Goal: Task Accomplishment & Management: Manage account settings

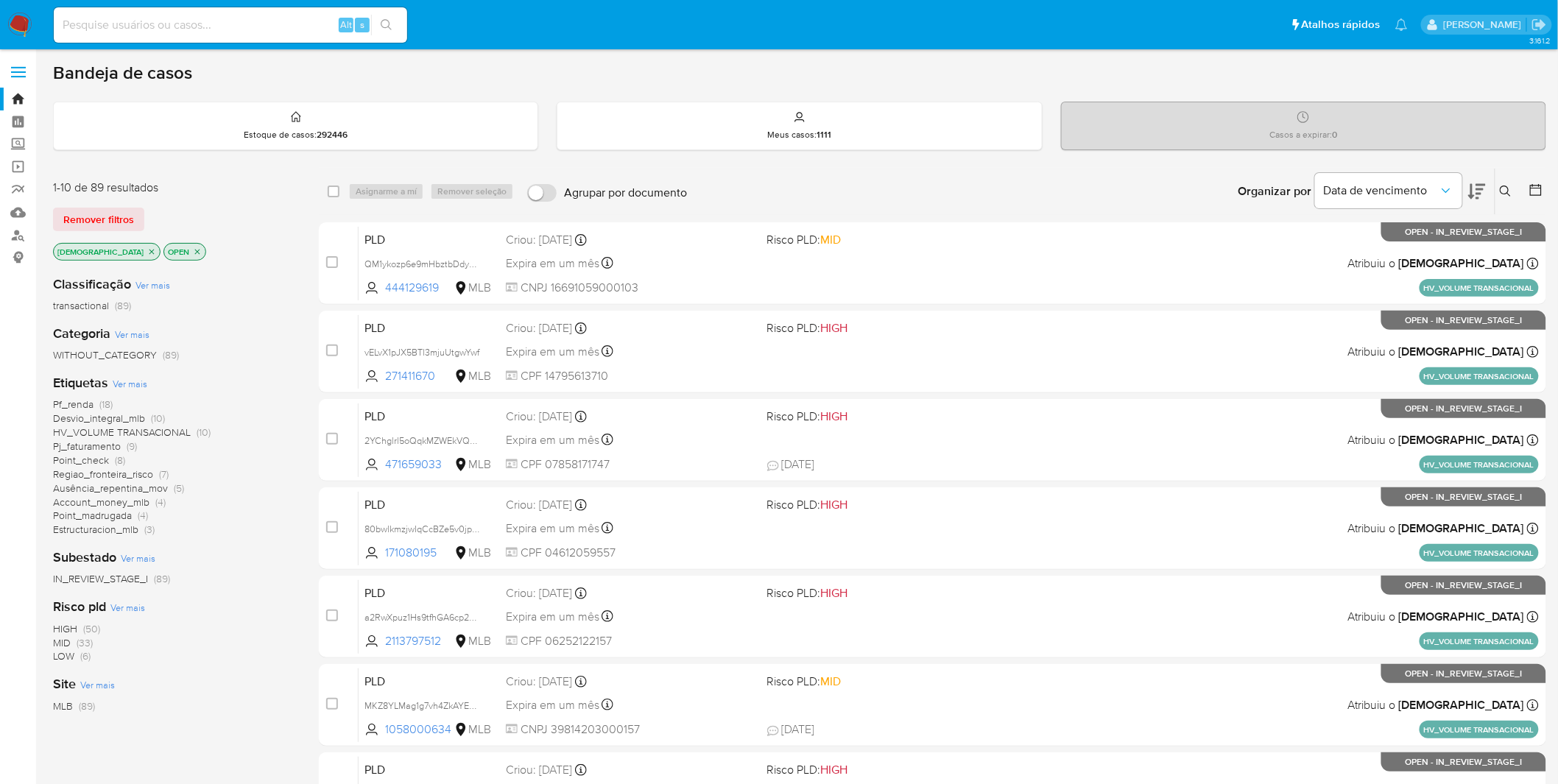
click at [97, 463] on span "Point_check" at bounding box center [81, 460] width 56 height 15
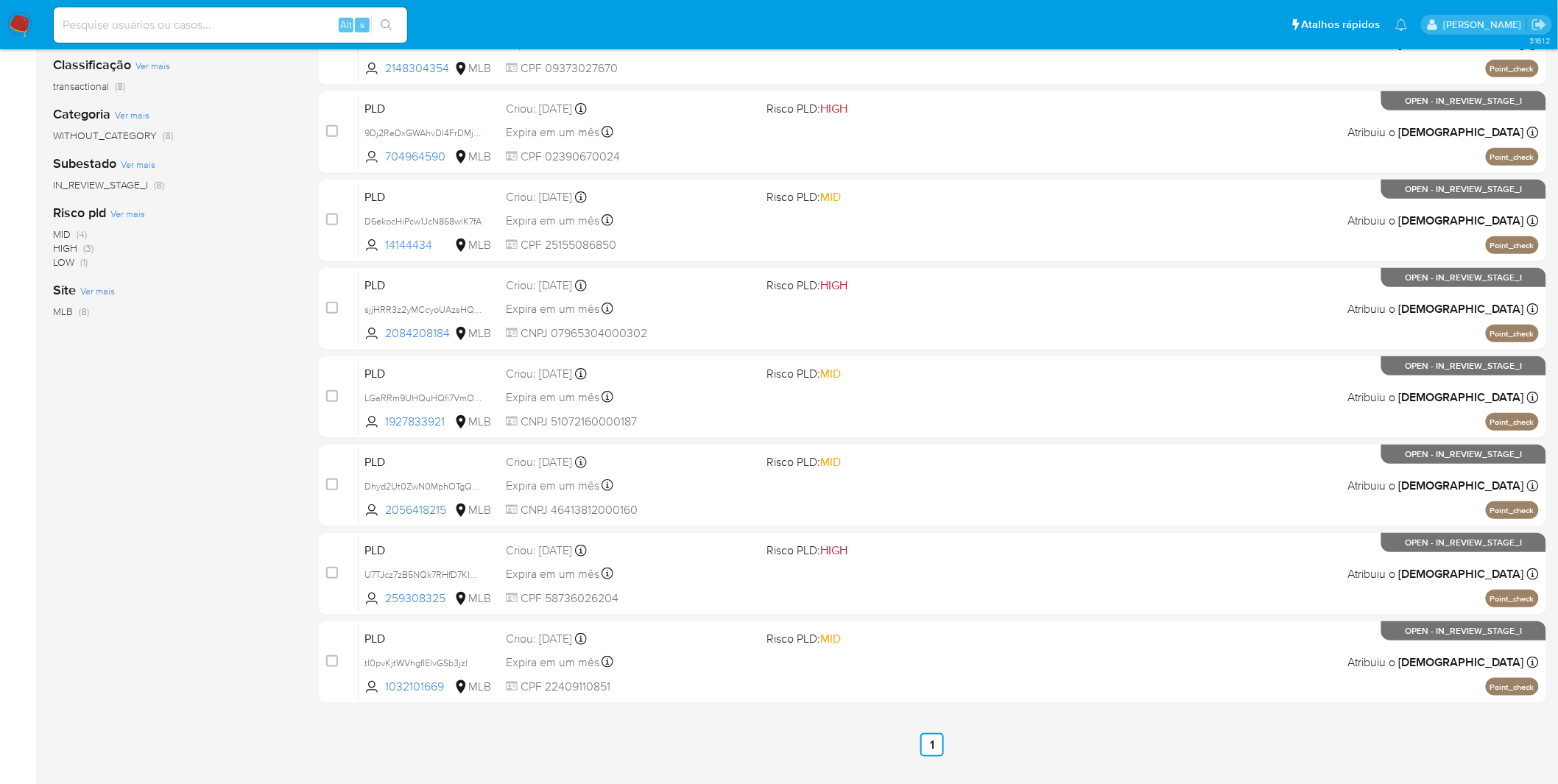
scroll to position [253, 0]
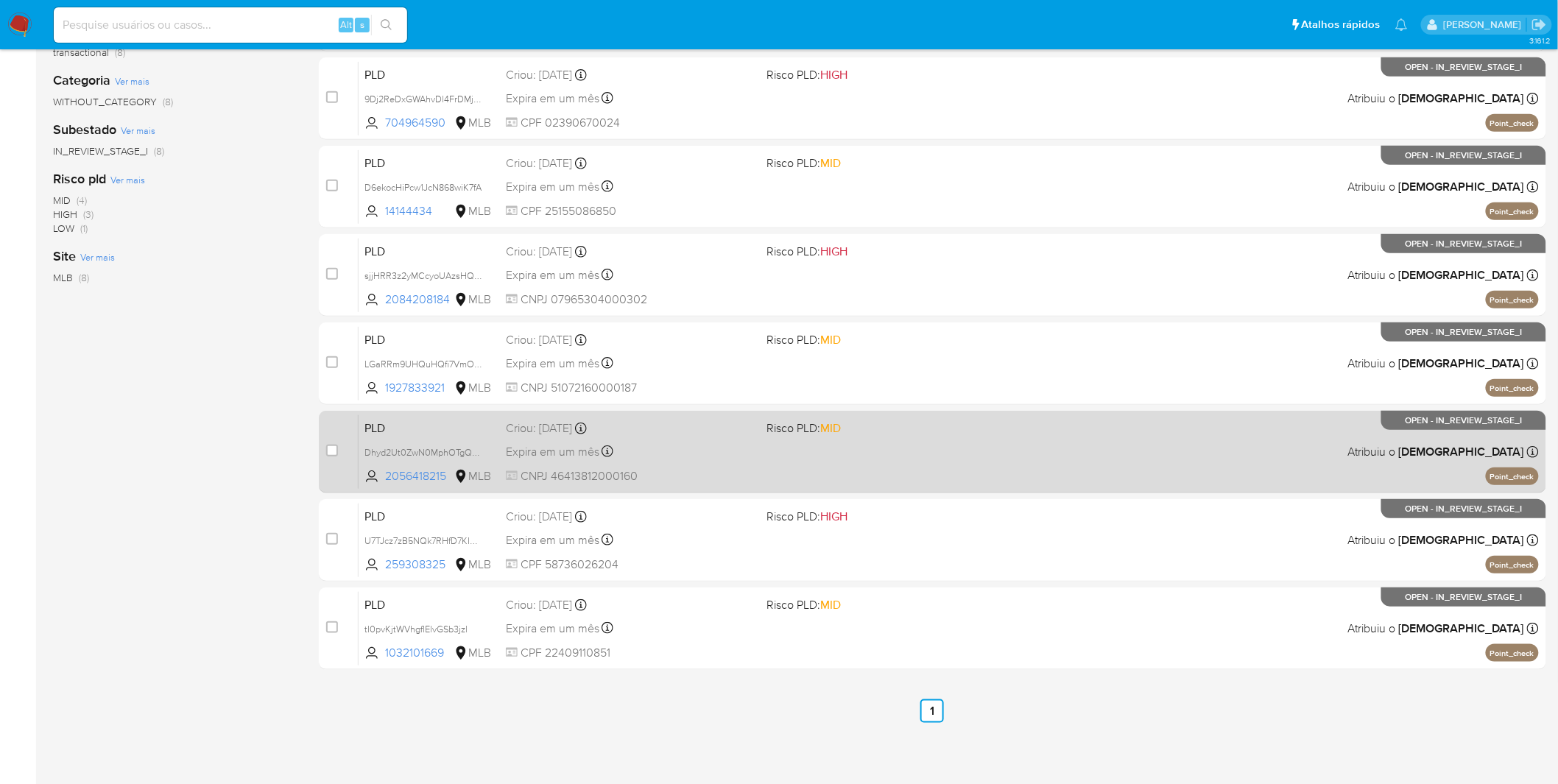
click at [722, 473] on span "CNPJ 46413812000160" at bounding box center [630, 476] width 249 height 16
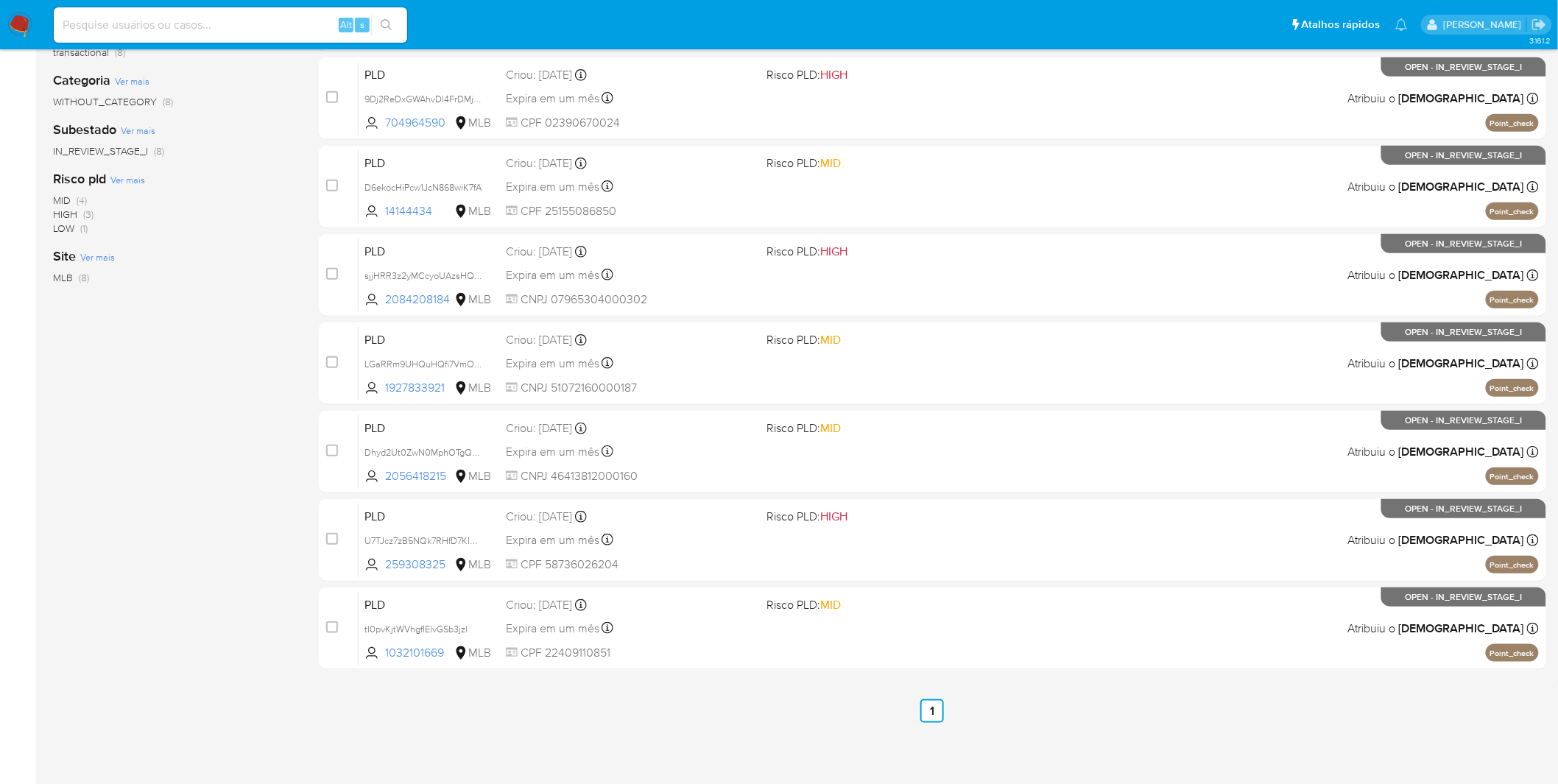
click at [199, 516] on div "1-8 de 8 resultados Remover filtros isadacostaes OPEN Point_check Classificação…" at bounding box center [174, 318] width 243 height 808
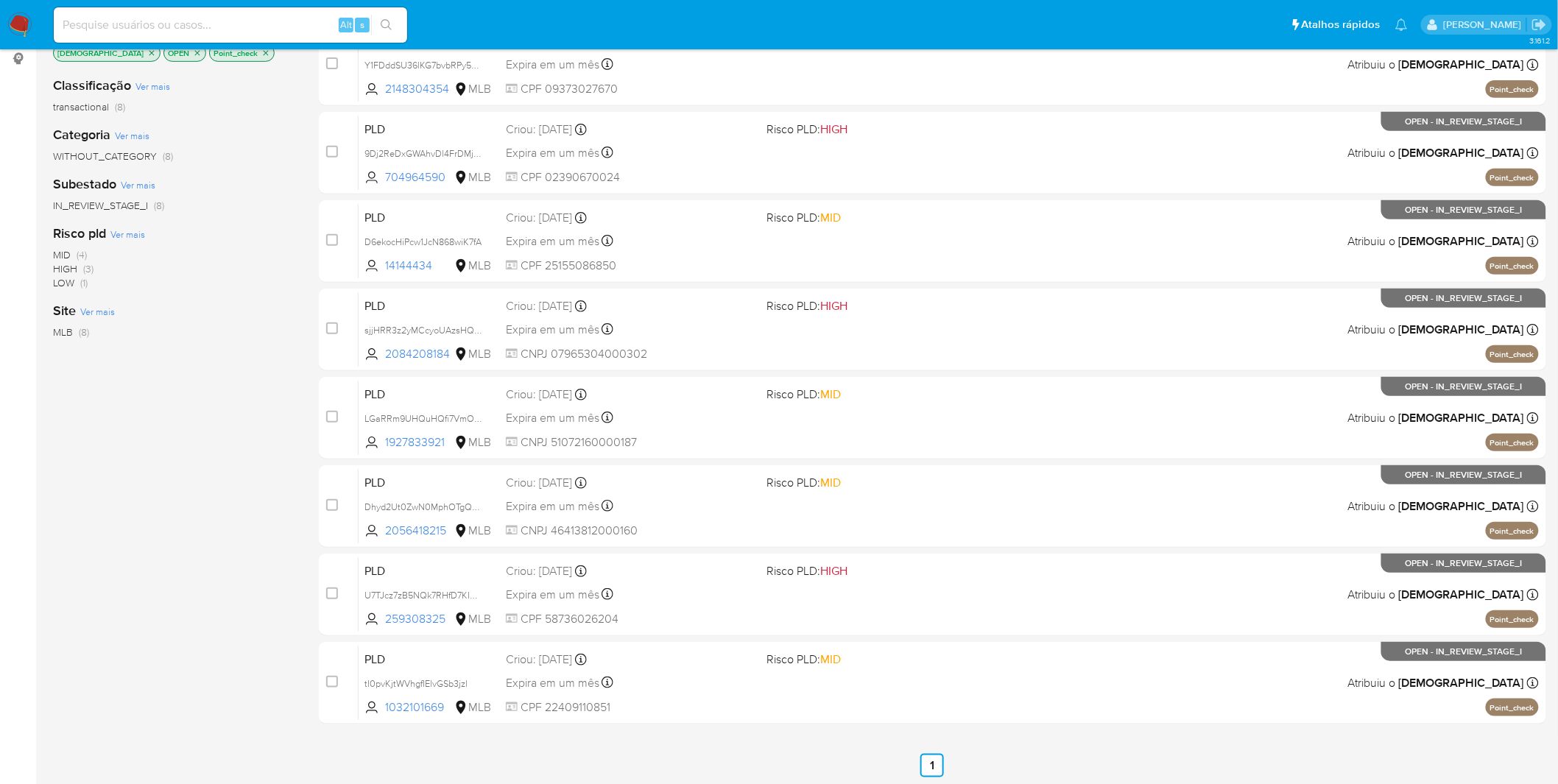
scroll to position [172, 0]
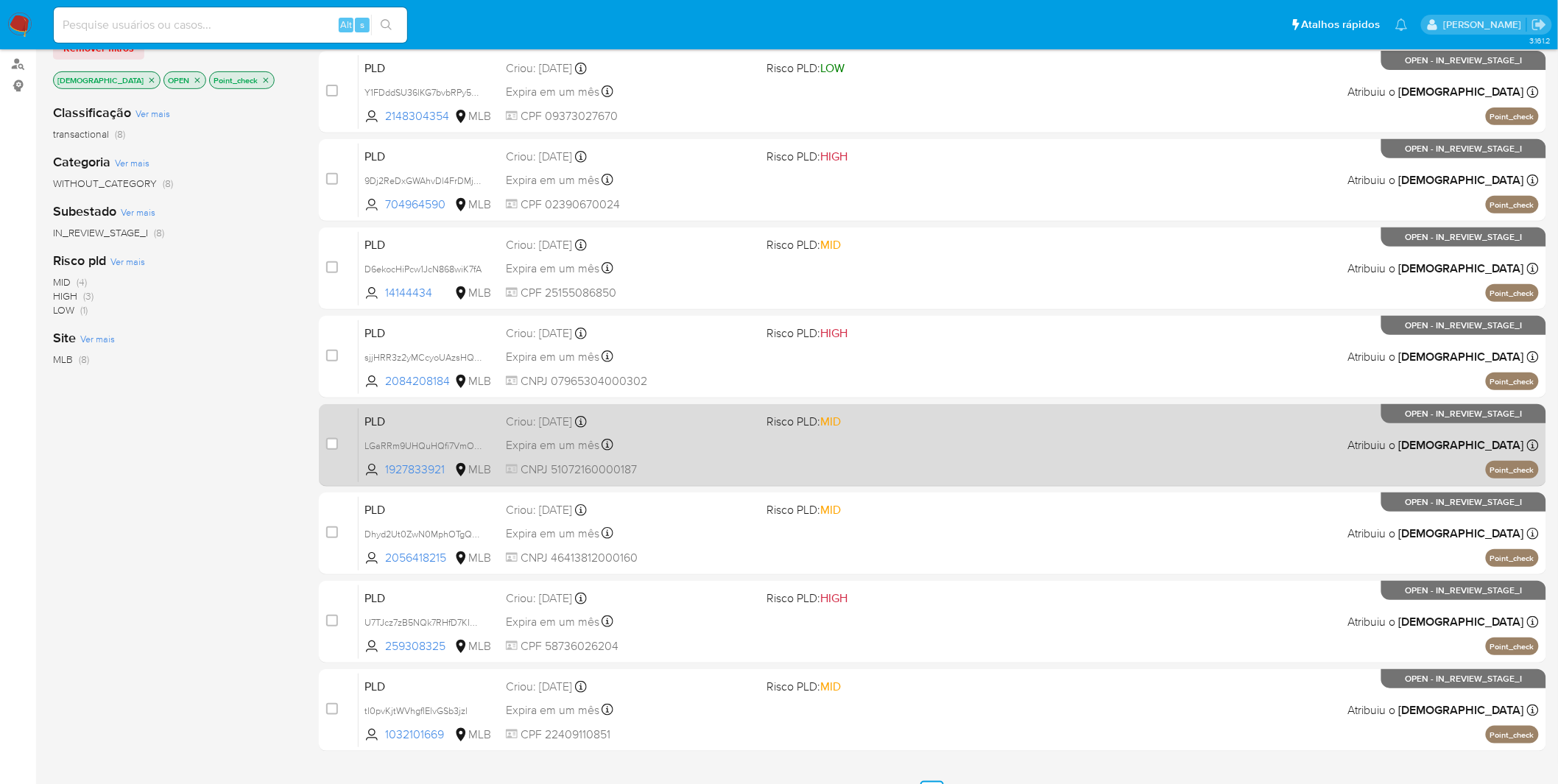
click at [685, 447] on div "Expira em um mês Expira em 27/10/2025 00:24:08" at bounding box center [630, 445] width 249 height 20
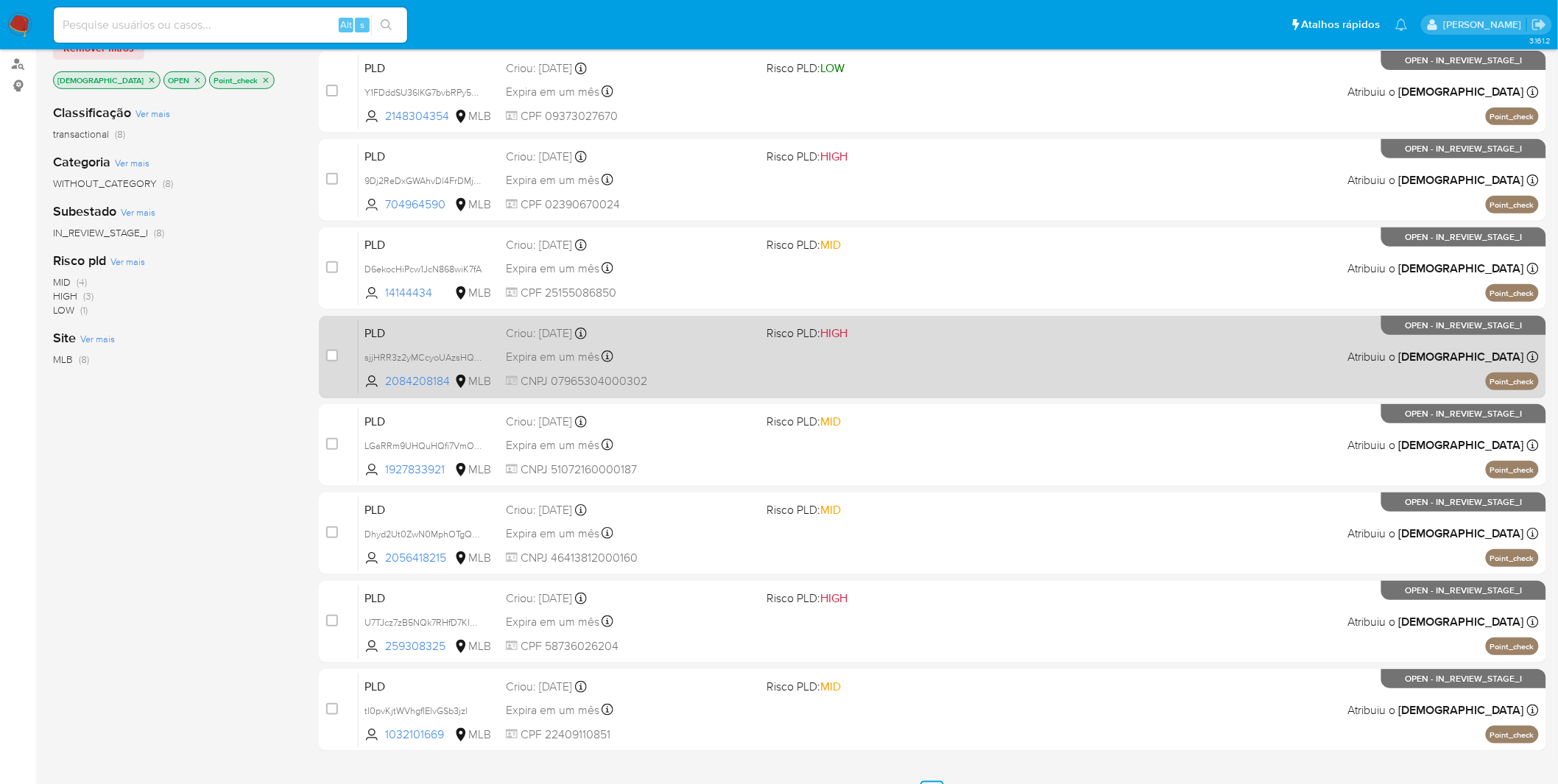
click at [705, 362] on div "Expira em um mês Expira em 27/10/2025 00:27:01" at bounding box center [630, 357] width 249 height 20
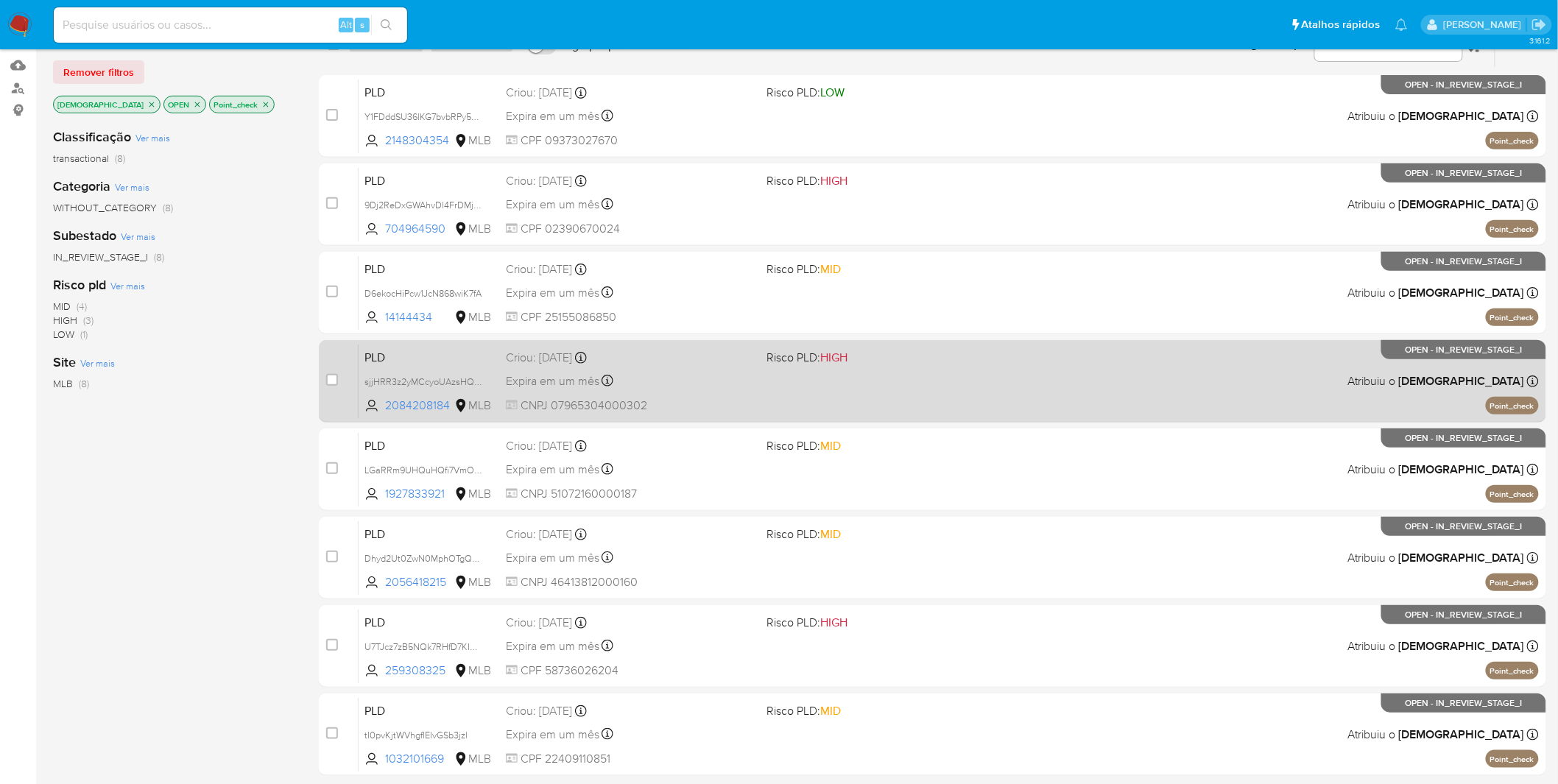
scroll to position [253, 0]
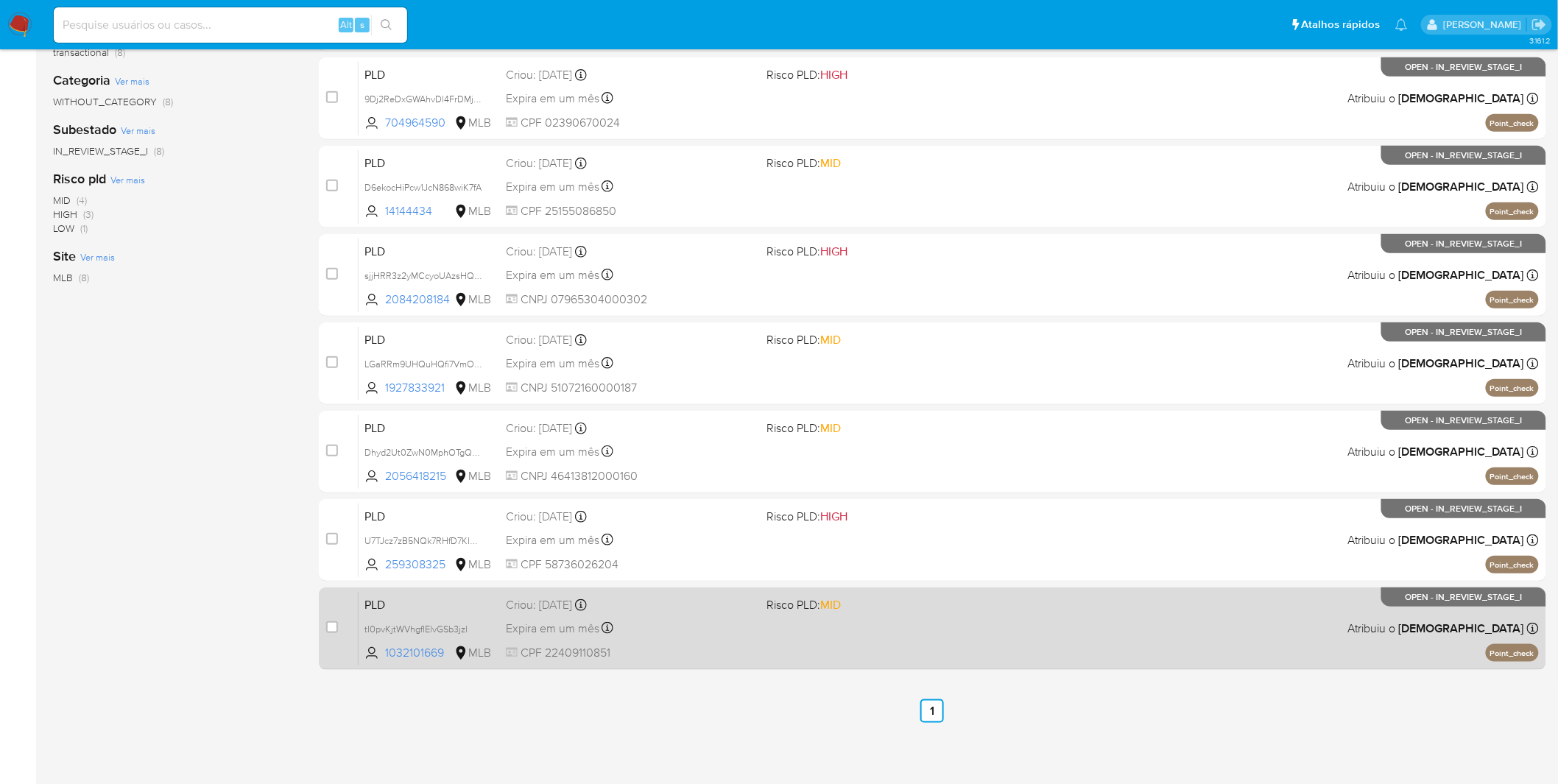
click at [678, 516] on div "Criou: 12/09/2025 Criou: 12/09/2025 00:14:16" at bounding box center [630, 604] width 249 height 16
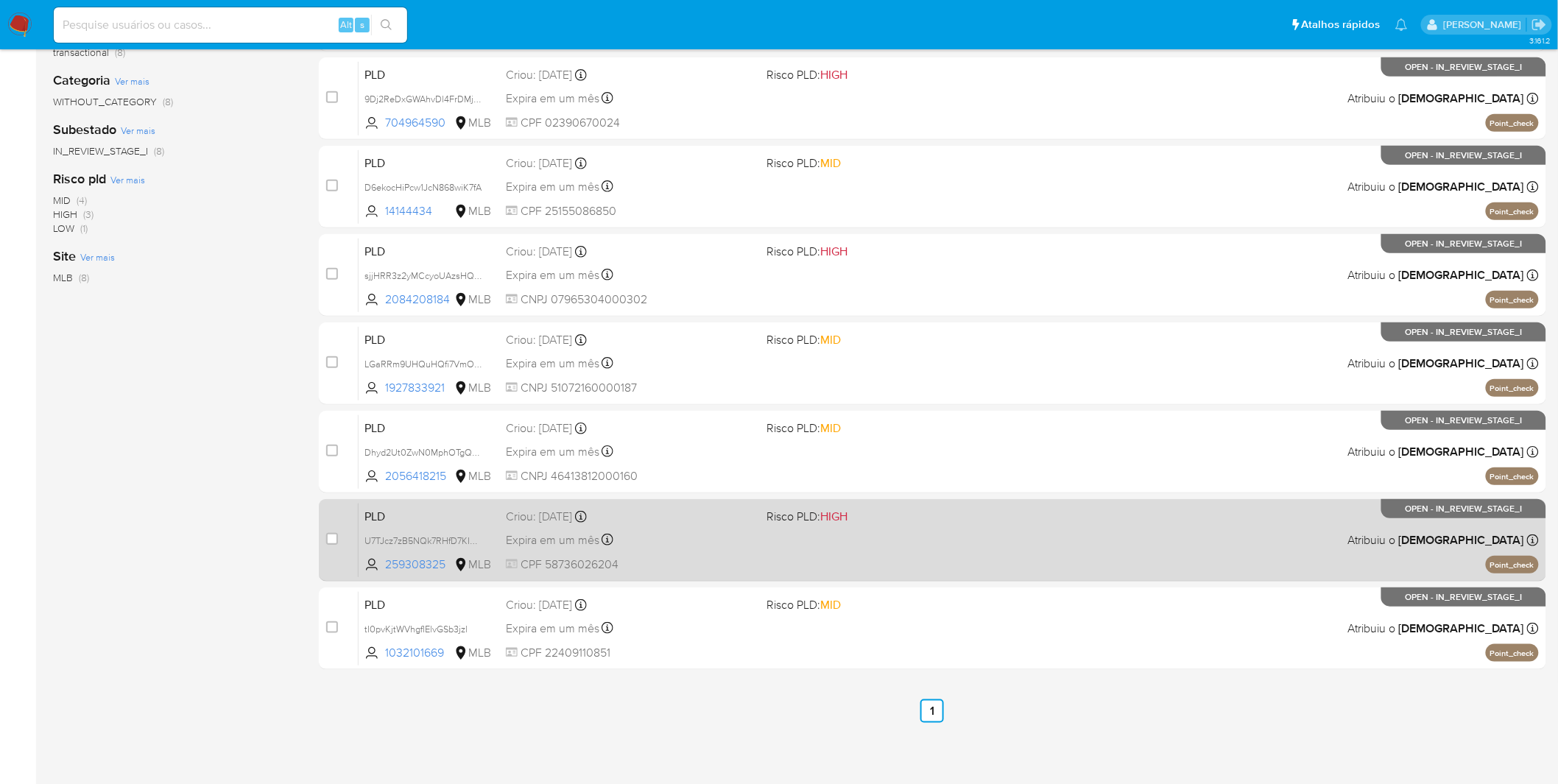
click at [668, 516] on span "CPF 58736026204" at bounding box center [630, 564] width 249 height 16
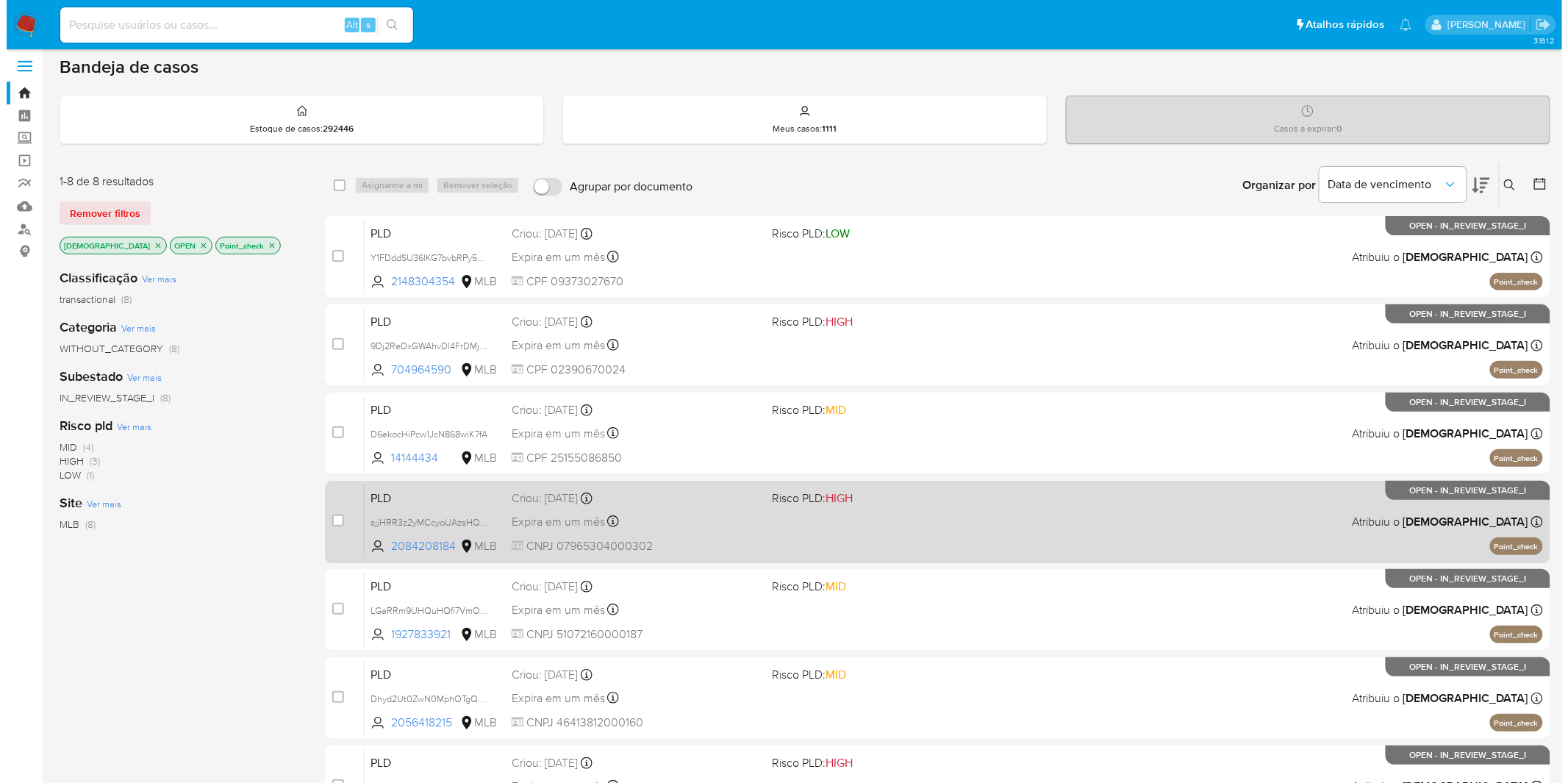
scroll to position [0, 0]
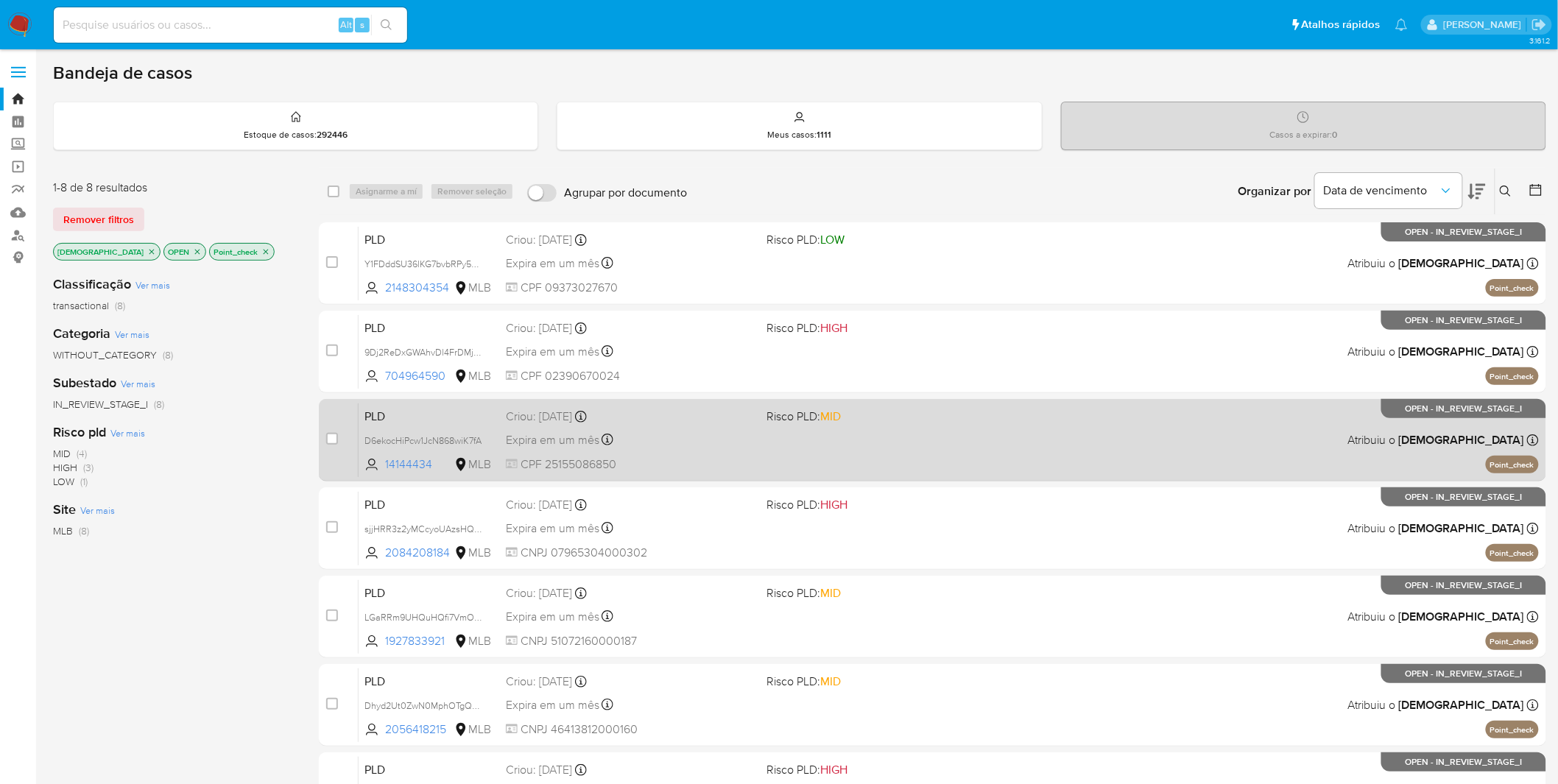
click at [681, 466] on span "CPF 25155086850" at bounding box center [630, 464] width 249 height 16
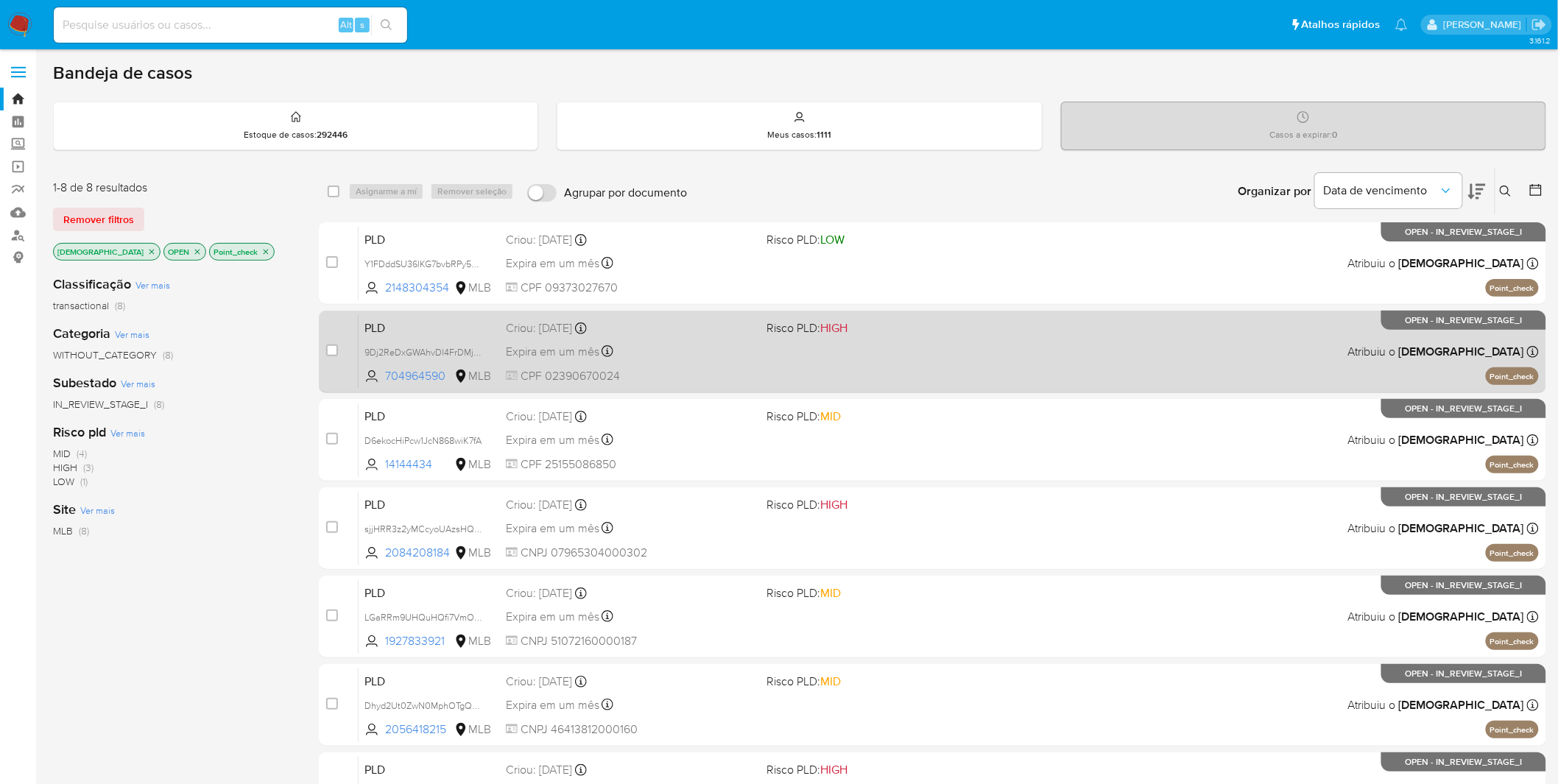
click at [668, 371] on span "CPF 02390670024" at bounding box center [630, 376] width 249 height 16
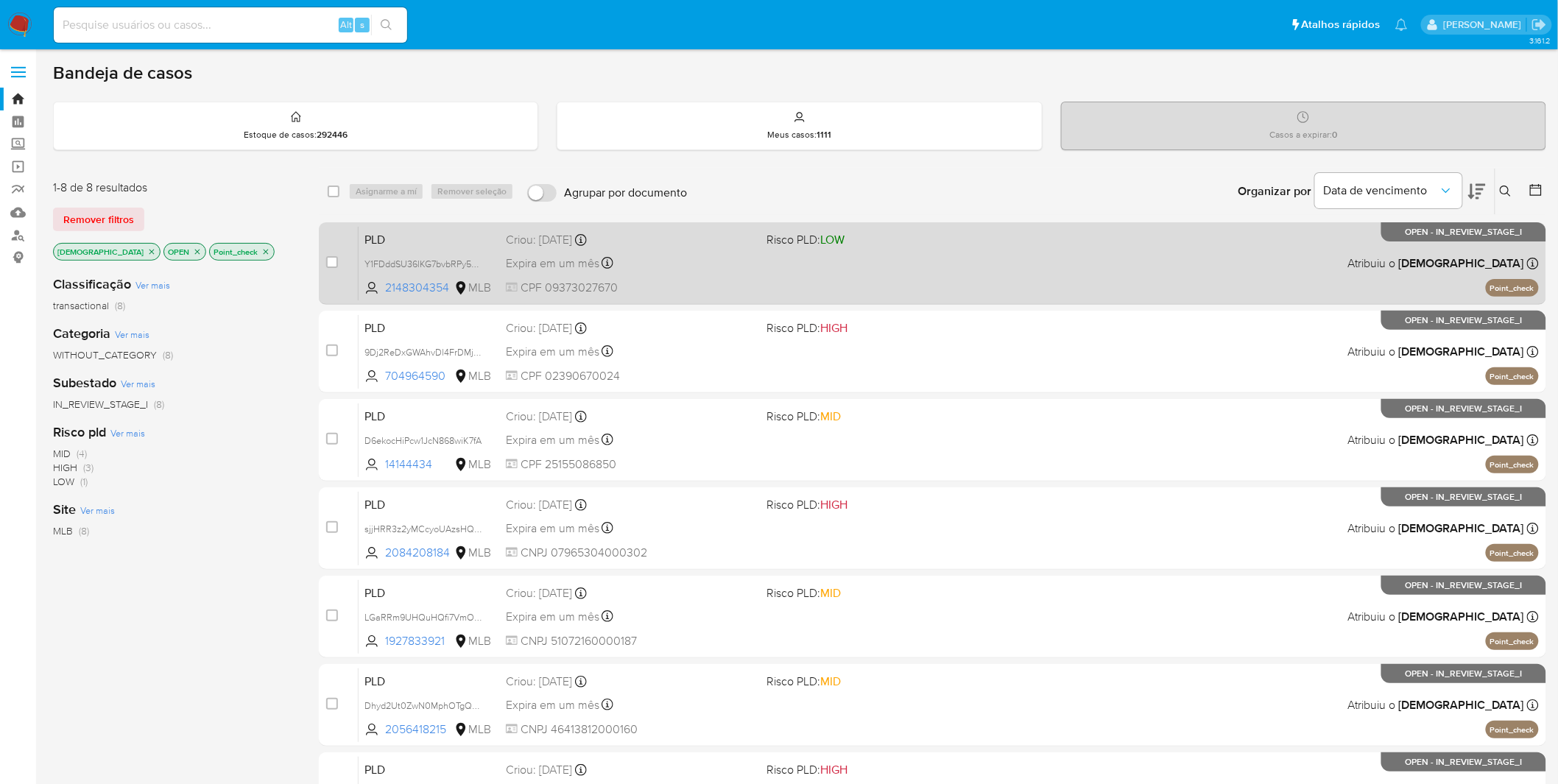
click at [708, 274] on div "PLD Y1FDddSU36lKG7bvbRPy5TFw 2148304354 MLB Risco PLD: LOW Criou: 12/09/2025 Cr…" at bounding box center [949, 263] width 1180 height 74
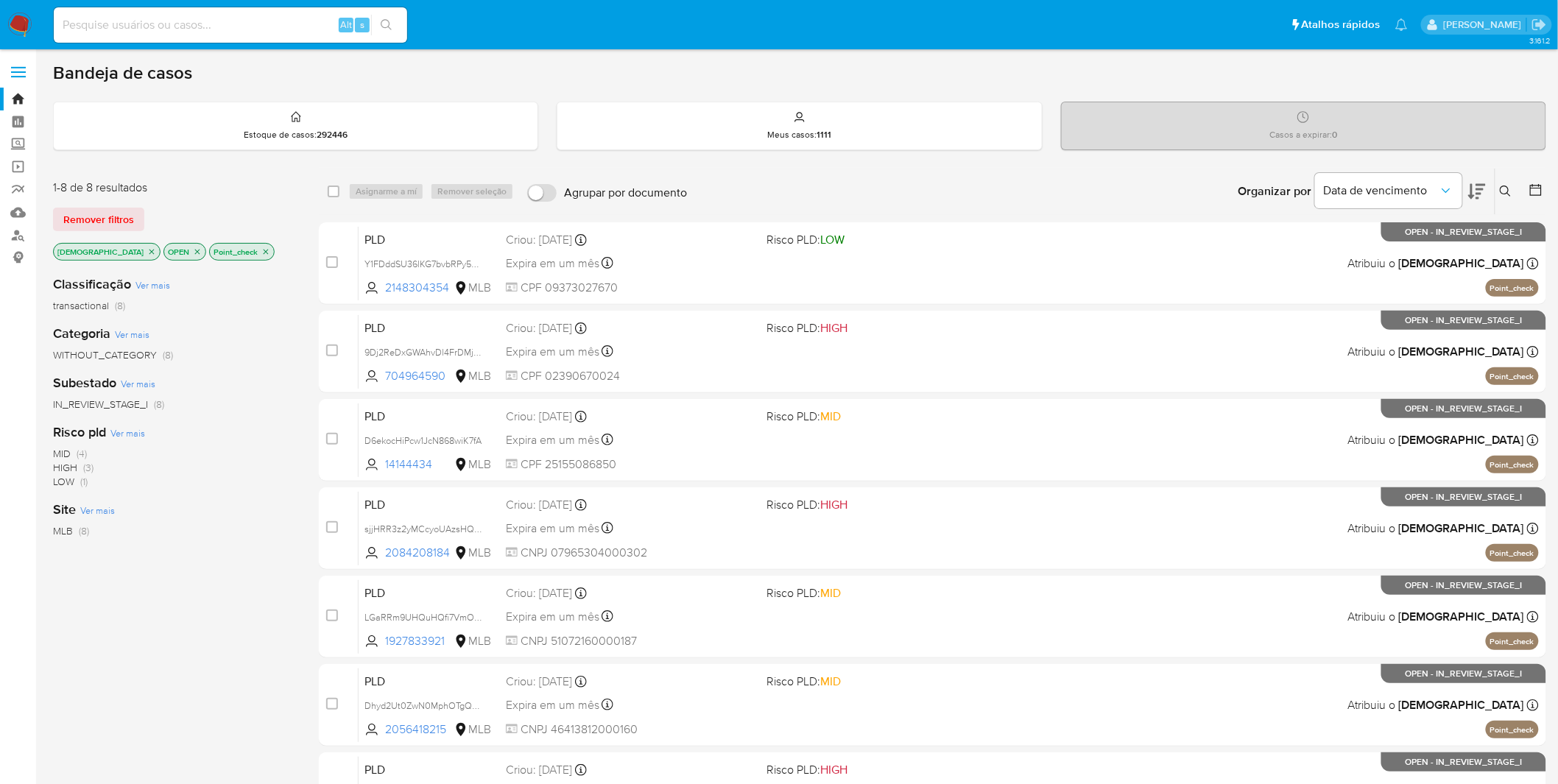
click at [262, 250] on icon "close-filter" at bounding box center [266, 252] width 9 height 9
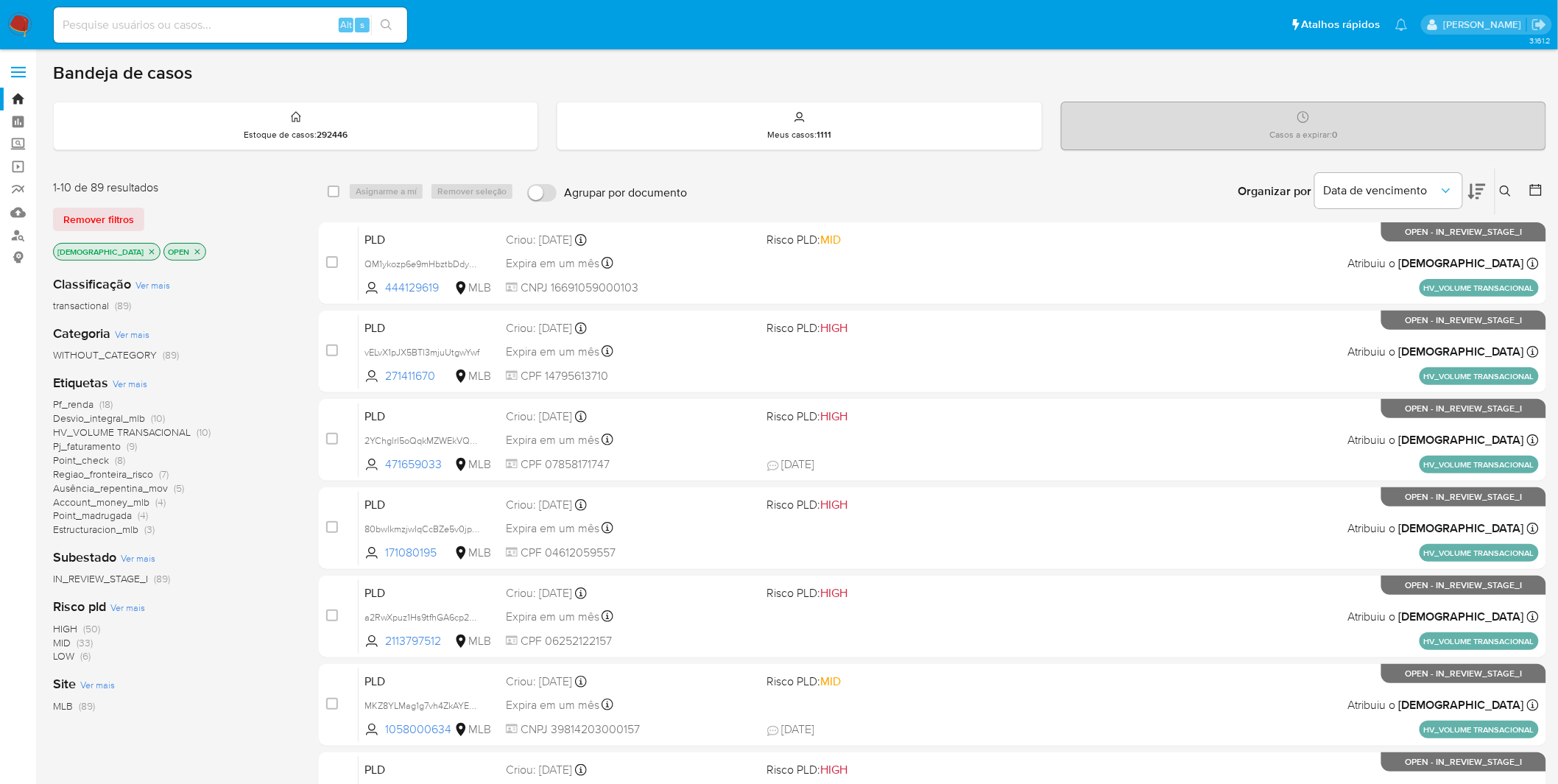
click at [140, 388] on span "Ver mais" at bounding box center [130, 383] width 35 height 13
click at [113, 384] on span "Ver mais" at bounding box center [130, 383] width 35 height 13
click at [135, 389] on div "Etiquetas Ver mais Pf_renda (18) Desvio_integral_mlb (10) HV_VOLUME TRANSACIONA…" at bounding box center [174, 455] width 243 height 163
click at [135, 386] on span "Ver mais" at bounding box center [130, 383] width 35 height 13
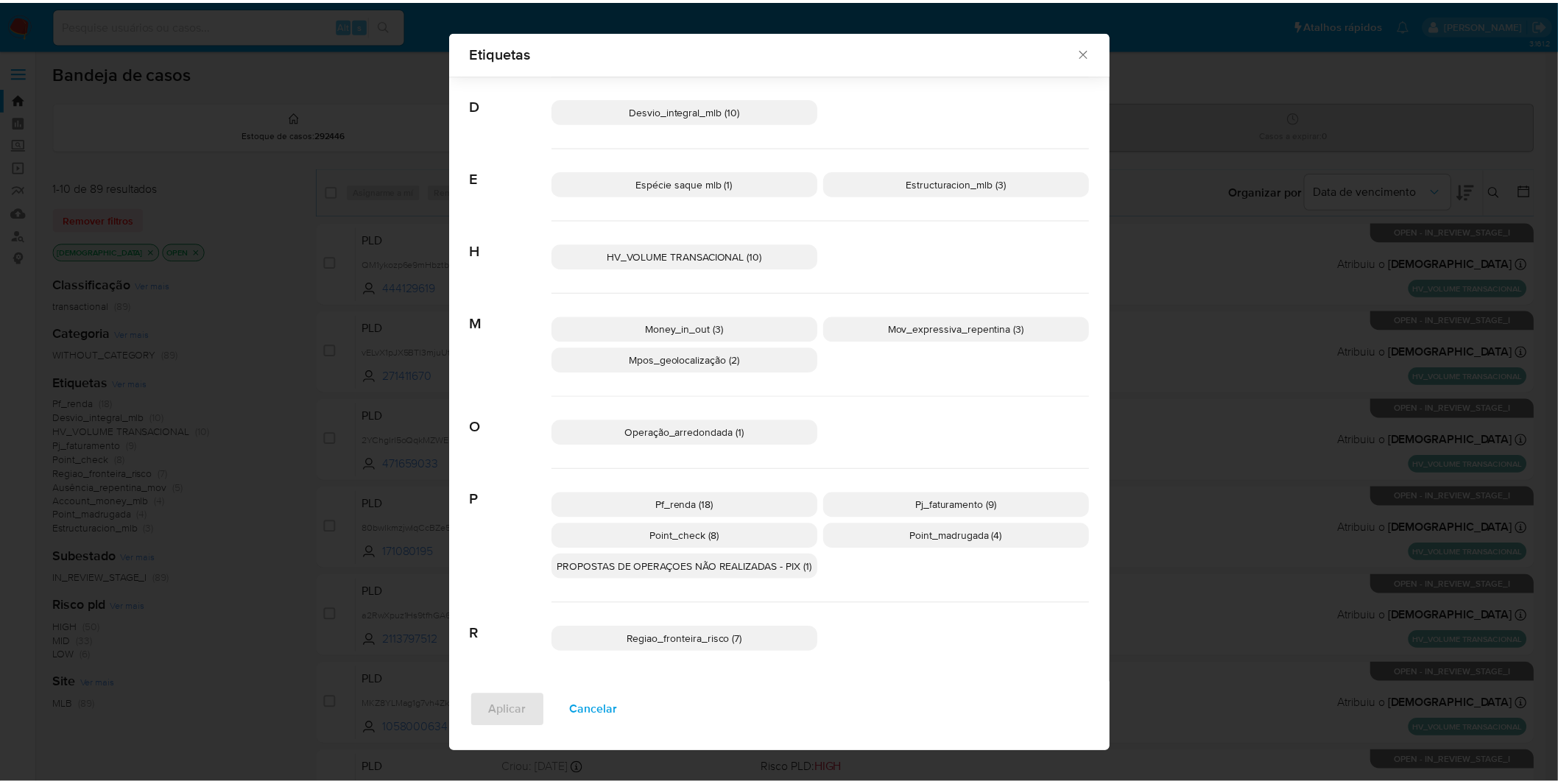
scroll to position [308, 0]
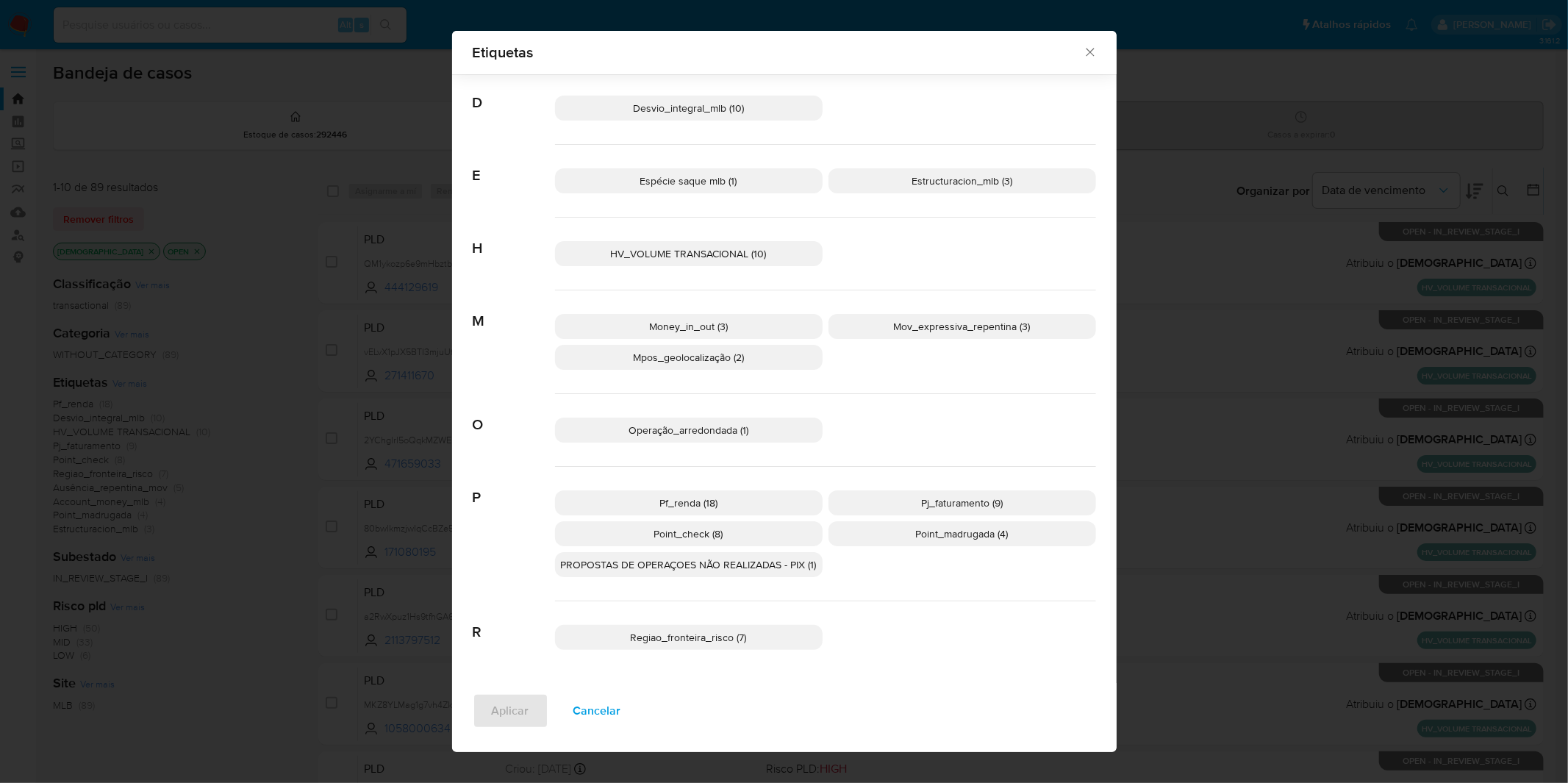
click at [907, 515] on p "Point_madrugada (4)" at bounding box center [962, 533] width 267 height 25
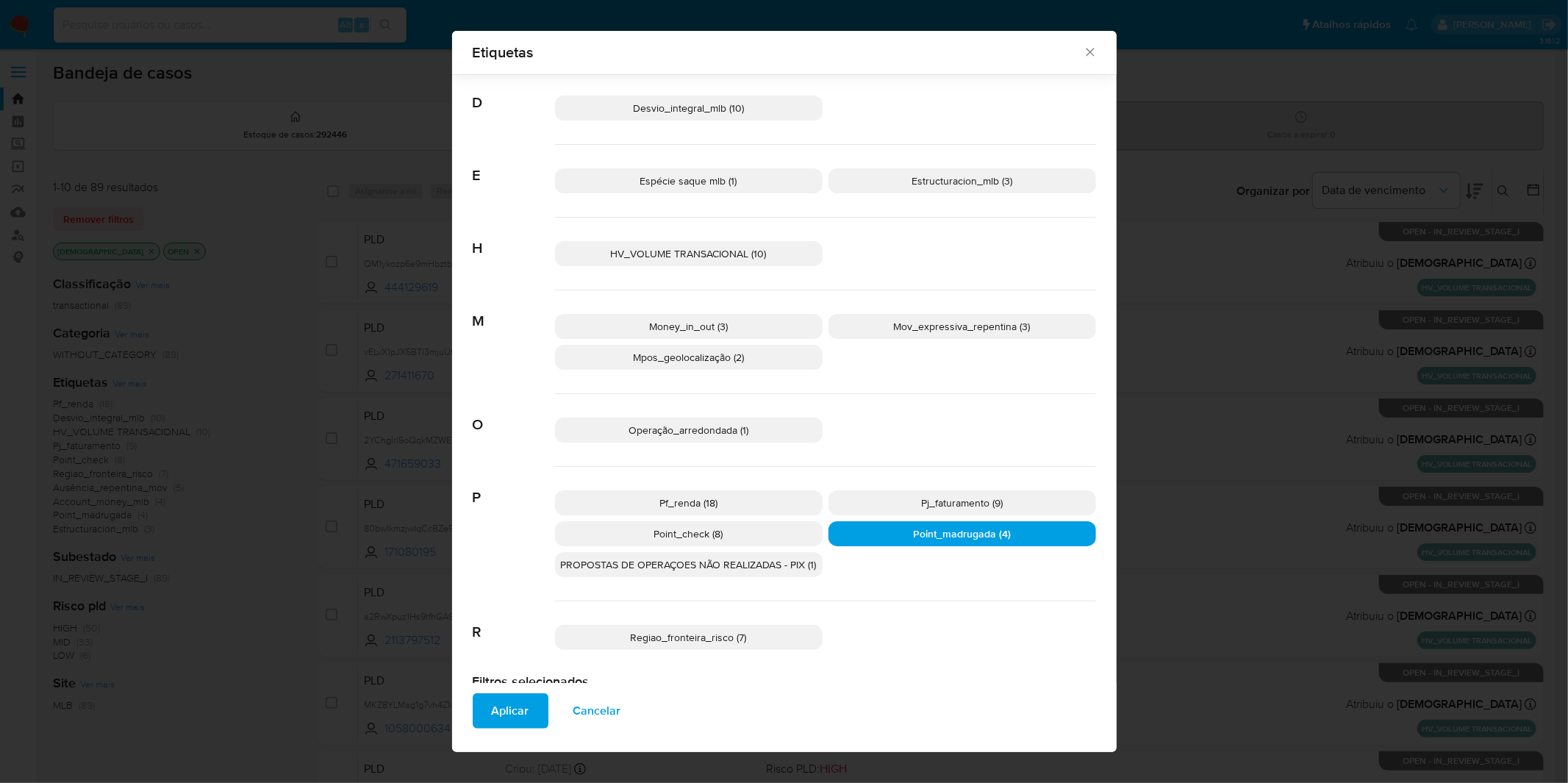
click at [533, 515] on button "Aplicar" at bounding box center [510, 711] width 76 height 35
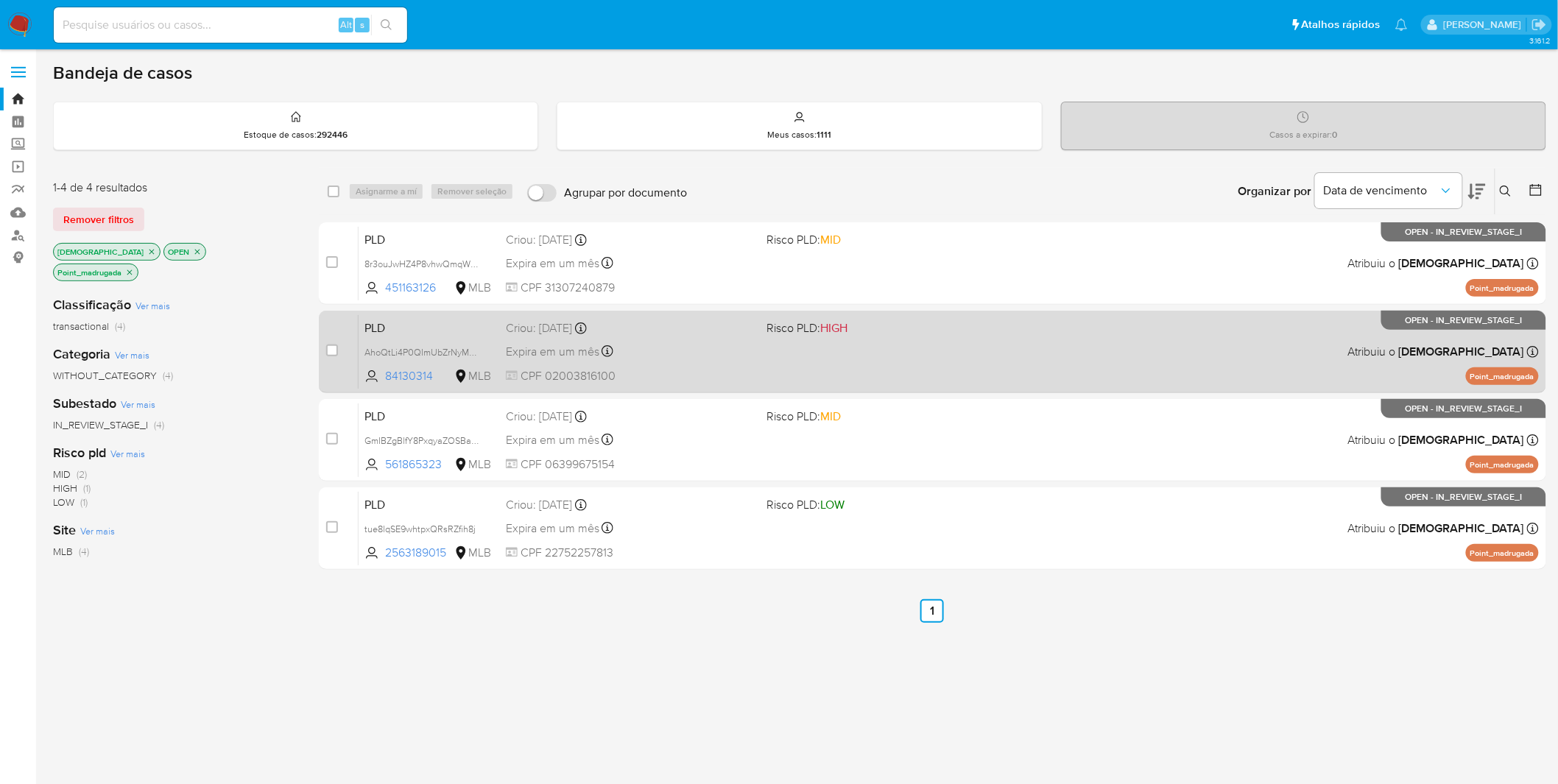
click at [648, 353] on div "Expira em um mês Expira em 27/10/2025 00:28:57" at bounding box center [630, 351] width 249 height 20
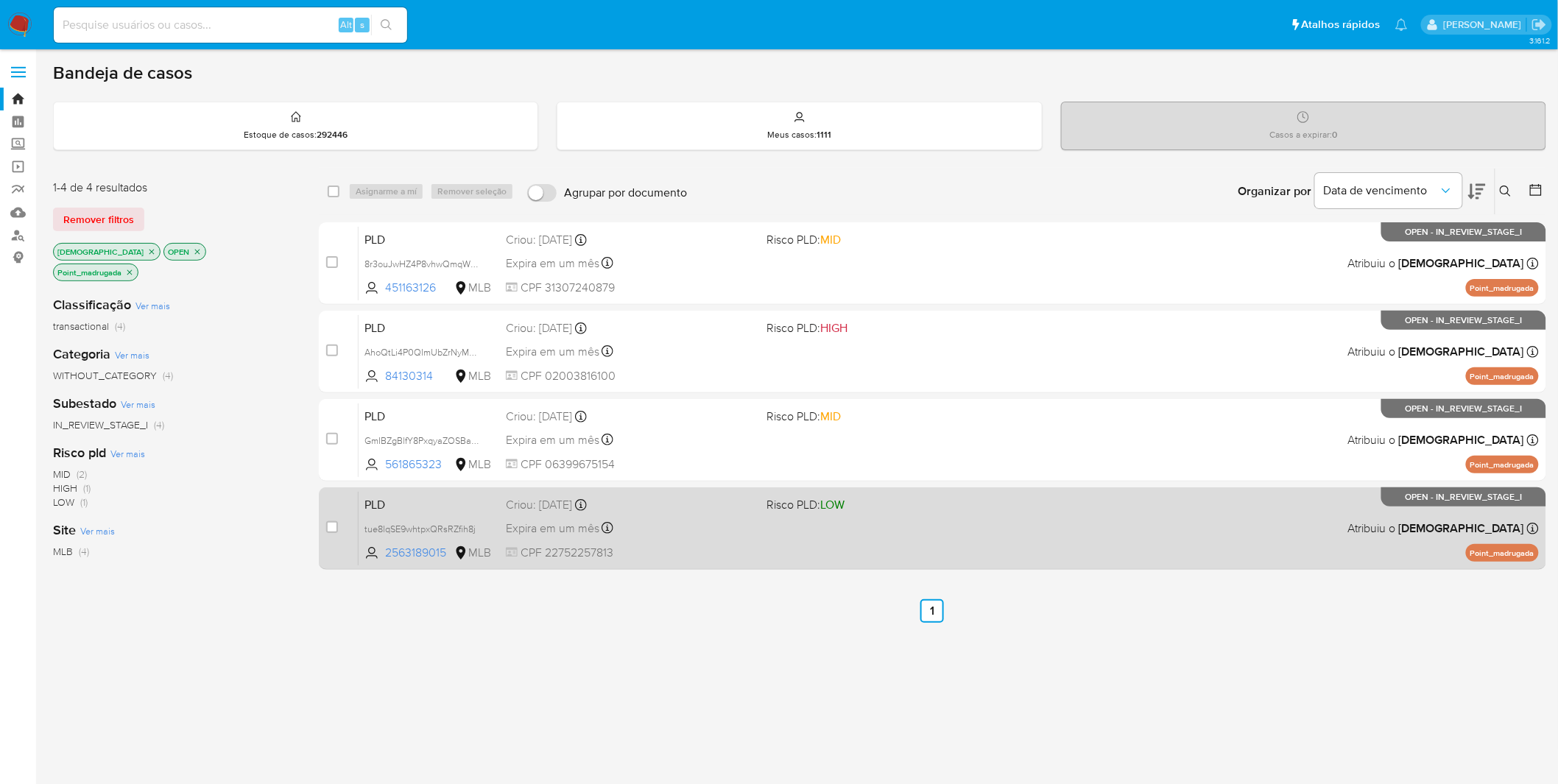
click at [705, 512] on div "PLD tue8lqSE9whtpxQRsRZfih8j 2563189015 MLB Risco PLD: LOW Criou: 12/09/2025 Cr…" at bounding box center [949, 528] width 1180 height 74
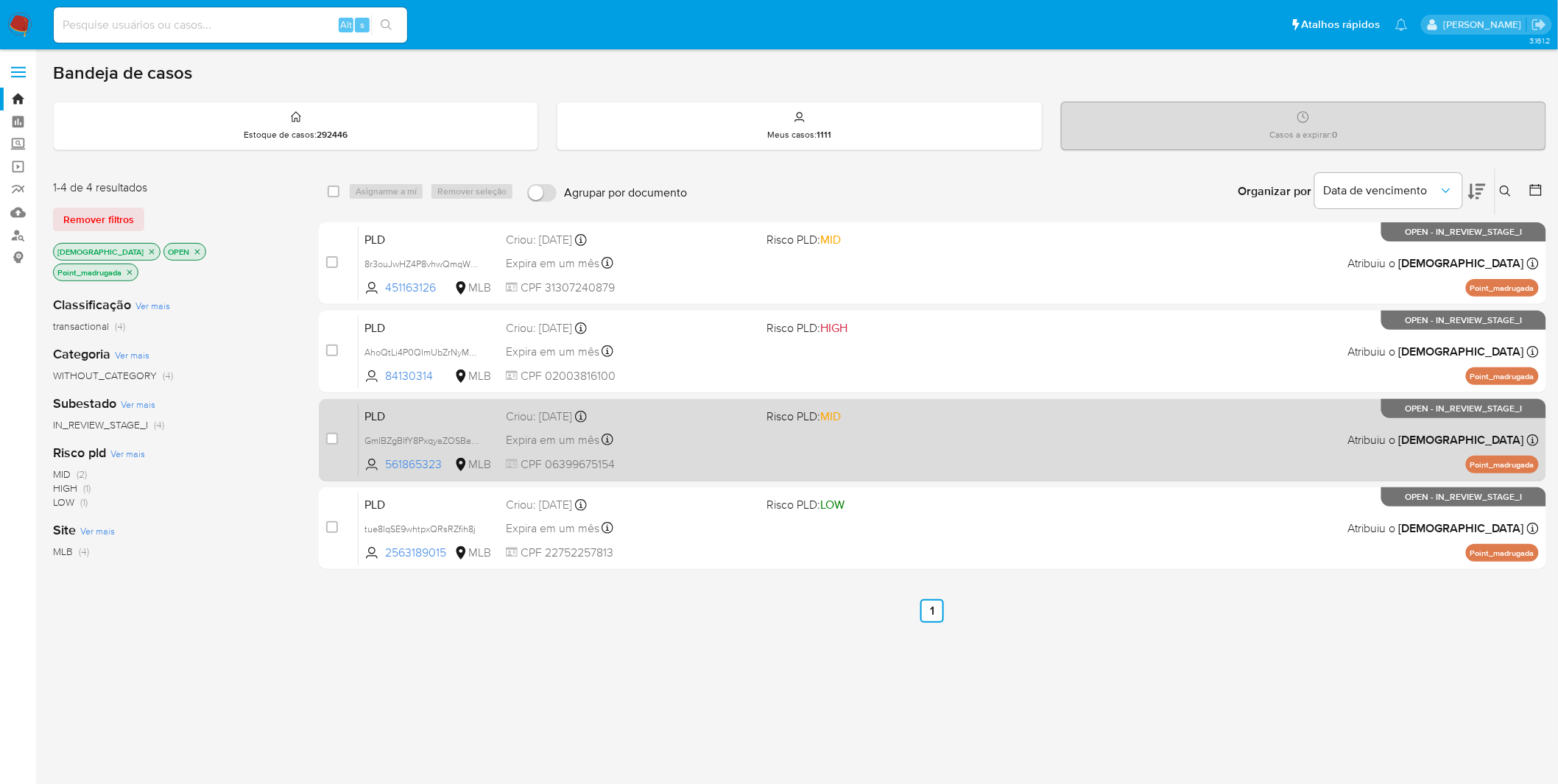
click at [691, 469] on span "CPF 06399675154" at bounding box center [630, 464] width 249 height 16
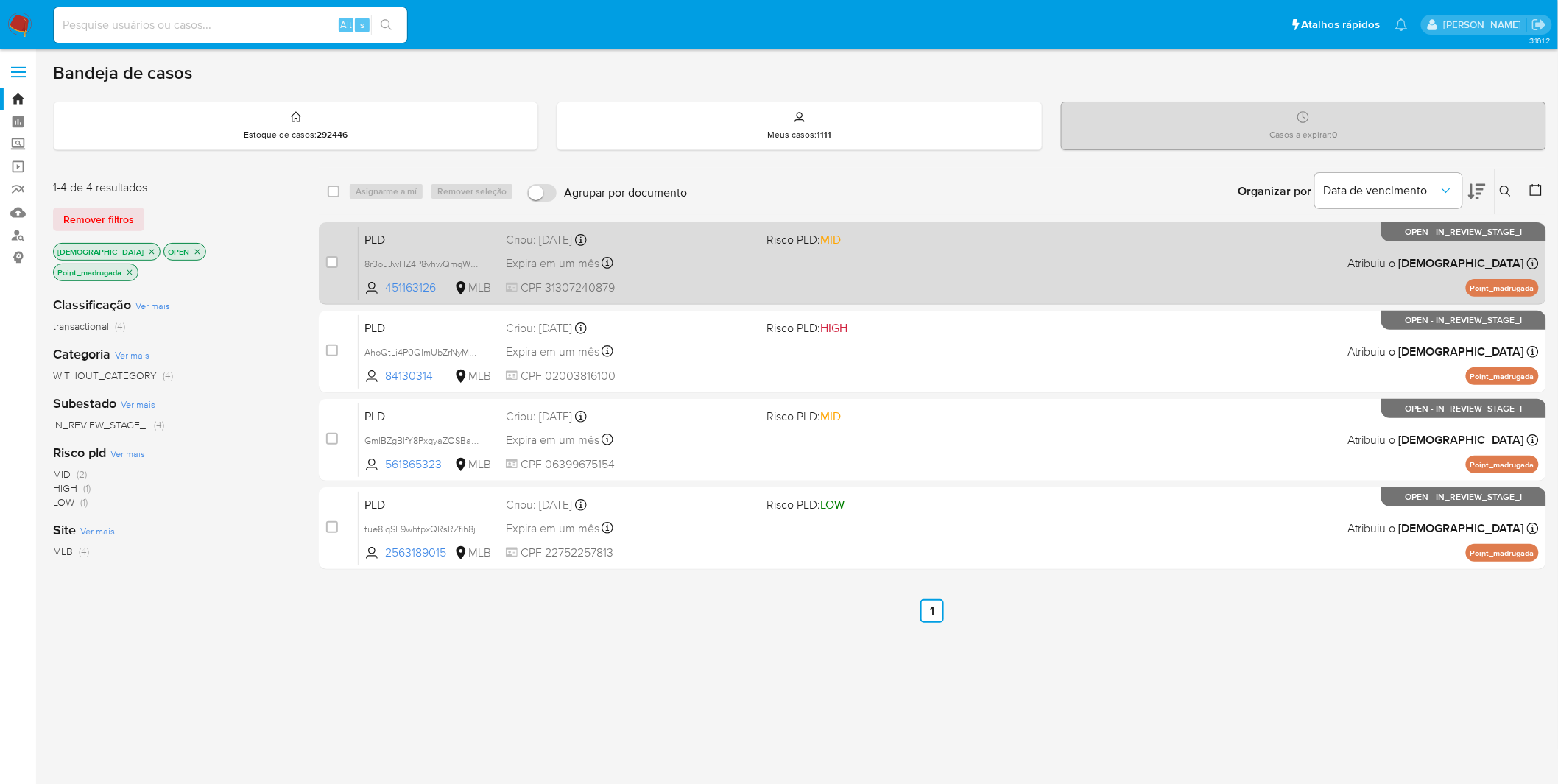
click at [685, 283] on span "CPF 31307240879" at bounding box center [630, 288] width 249 height 16
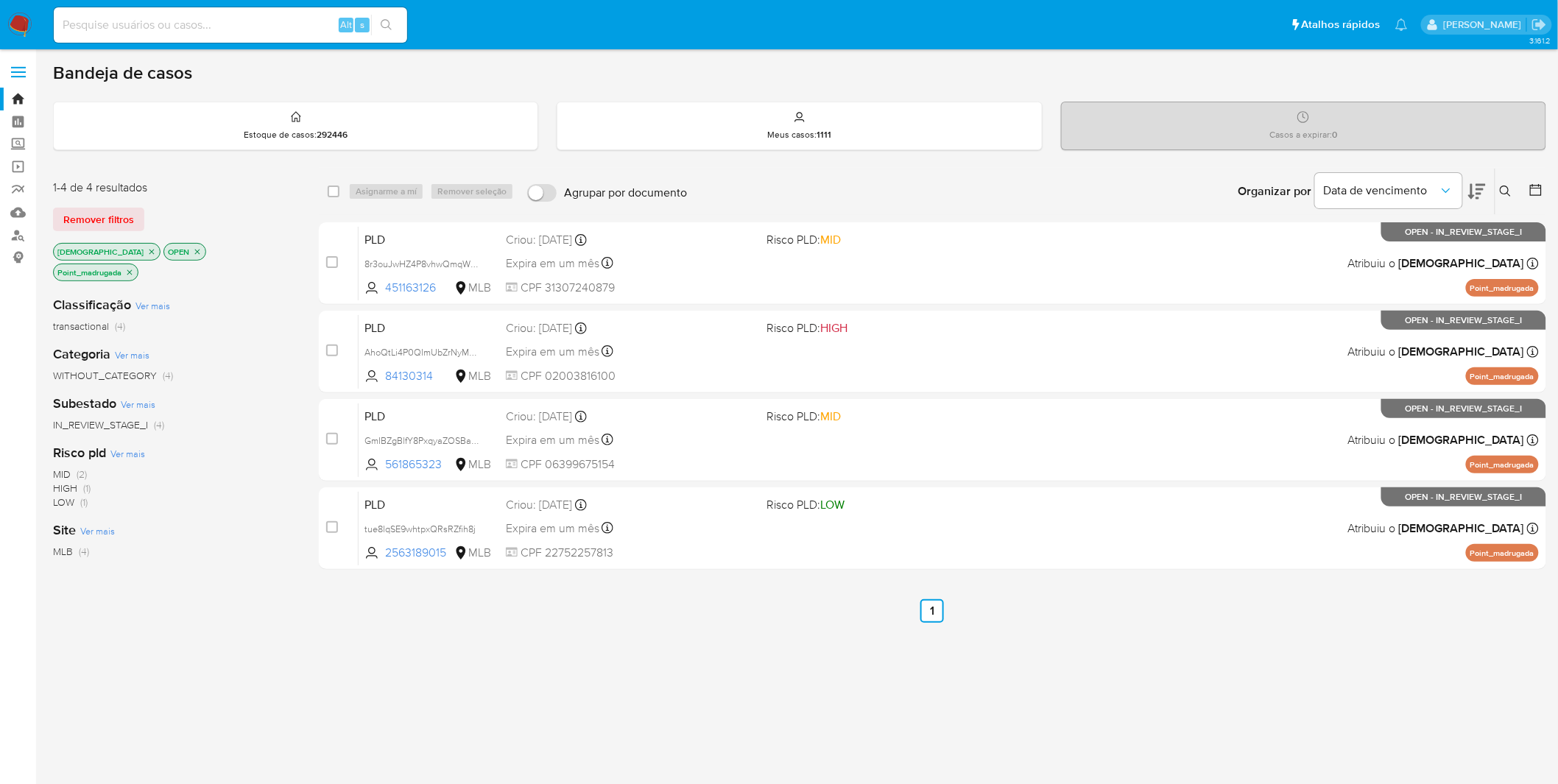
click at [29, 34] on img at bounding box center [20, 25] width 25 height 25
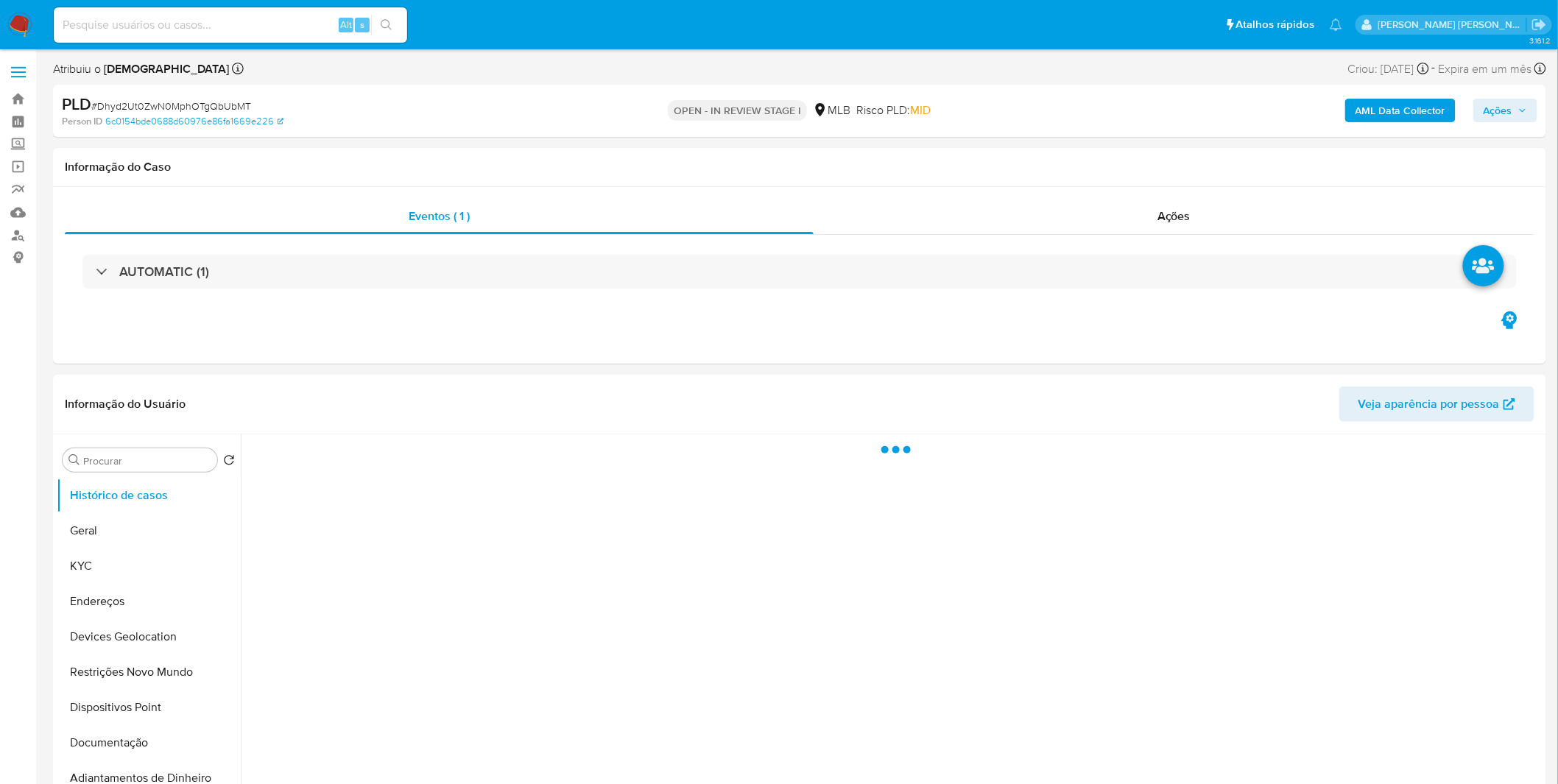
select select "10"
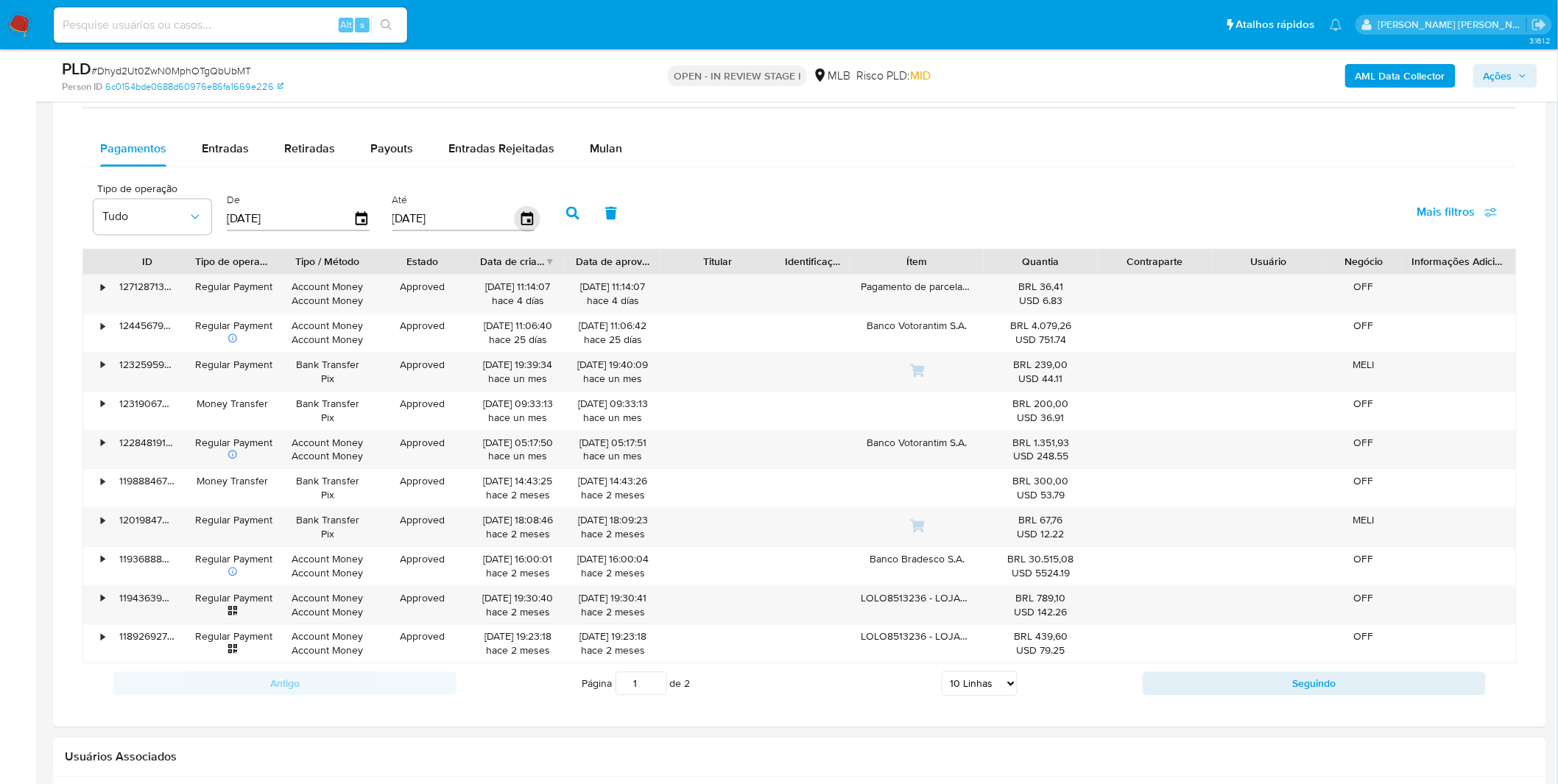
scroll to position [981, 0]
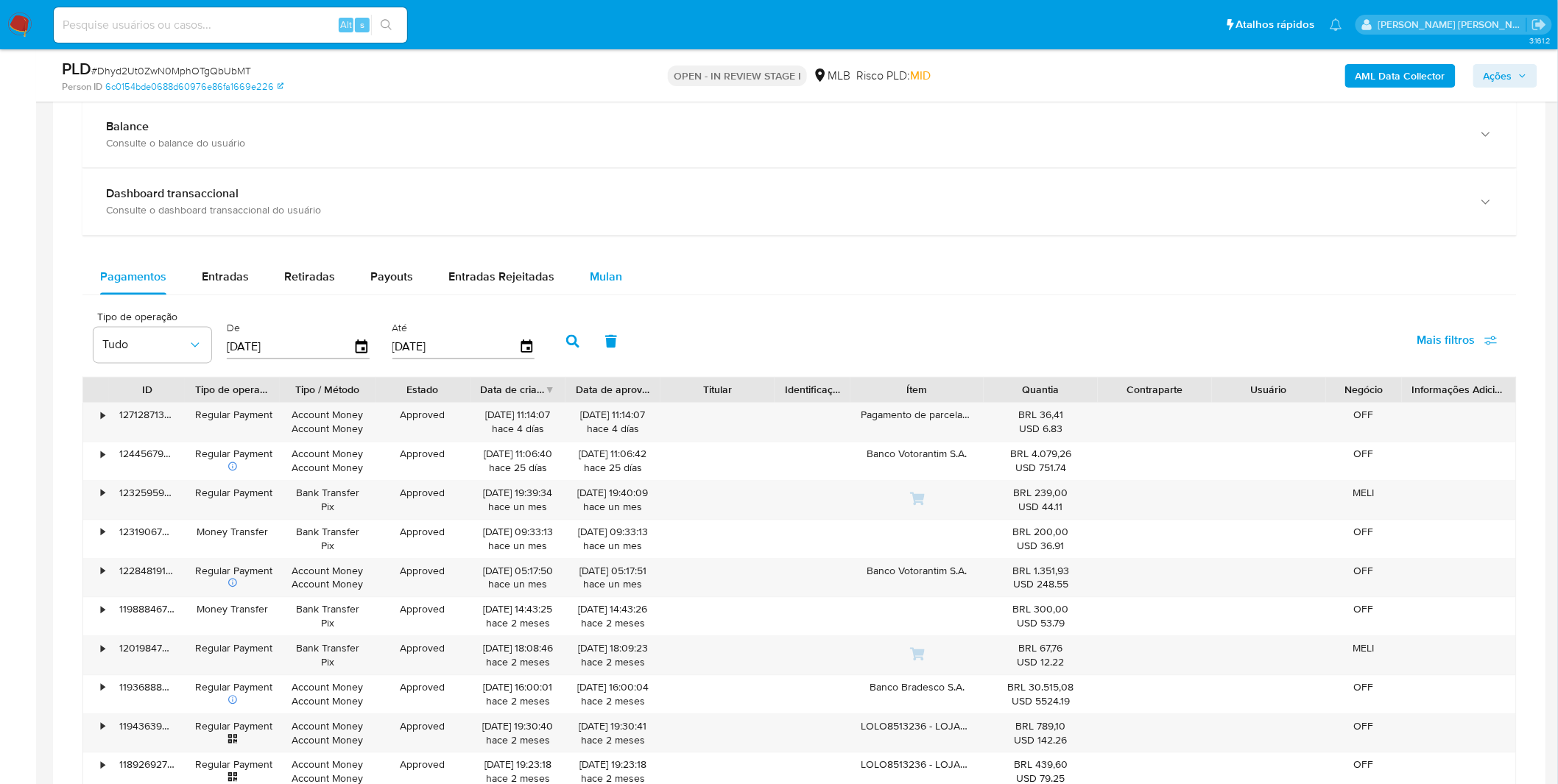
click at [589, 292] on div "Mulan" at bounding box center [606, 278] width 32 height 35
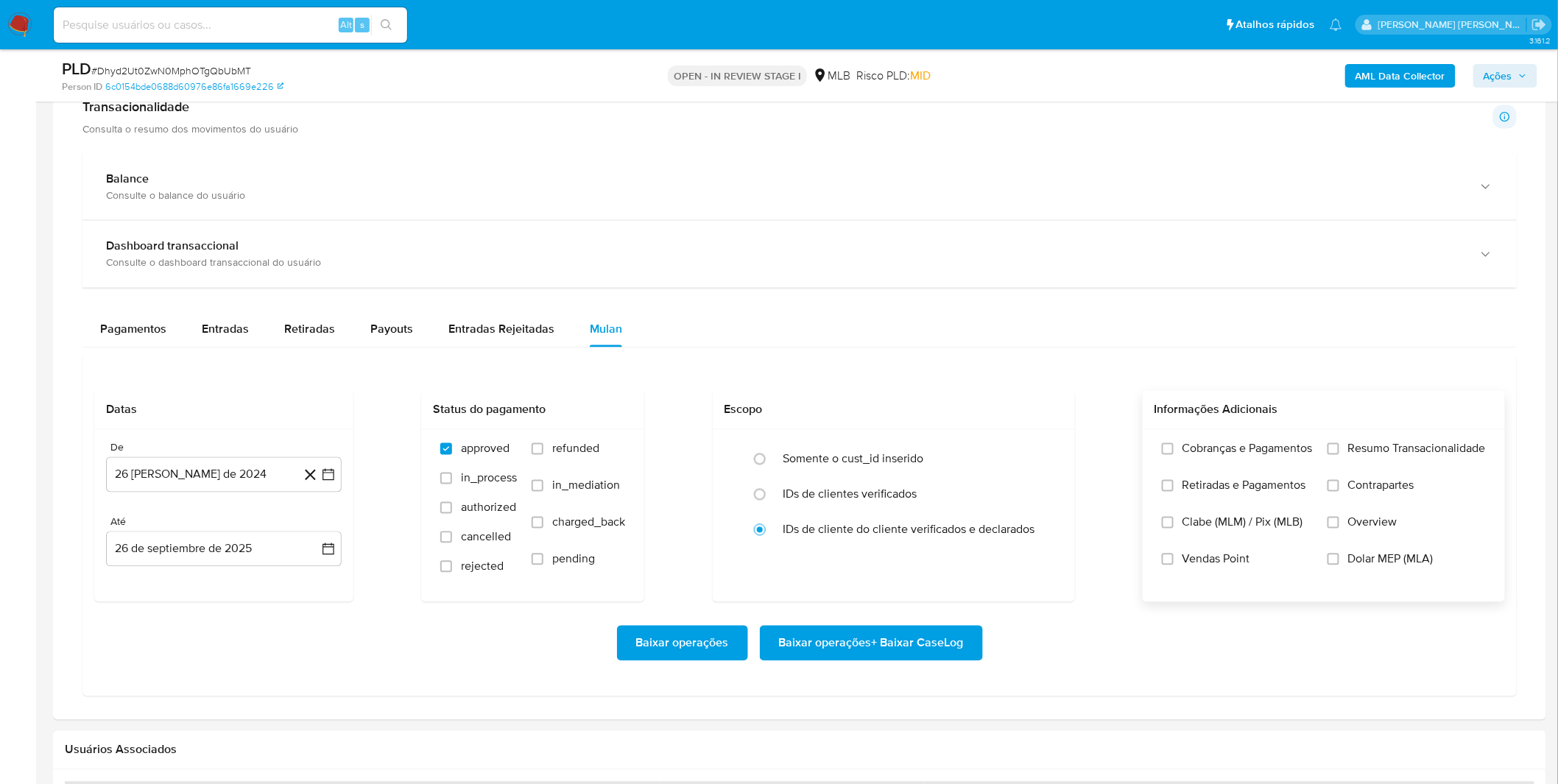
scroll to position [899, 0]
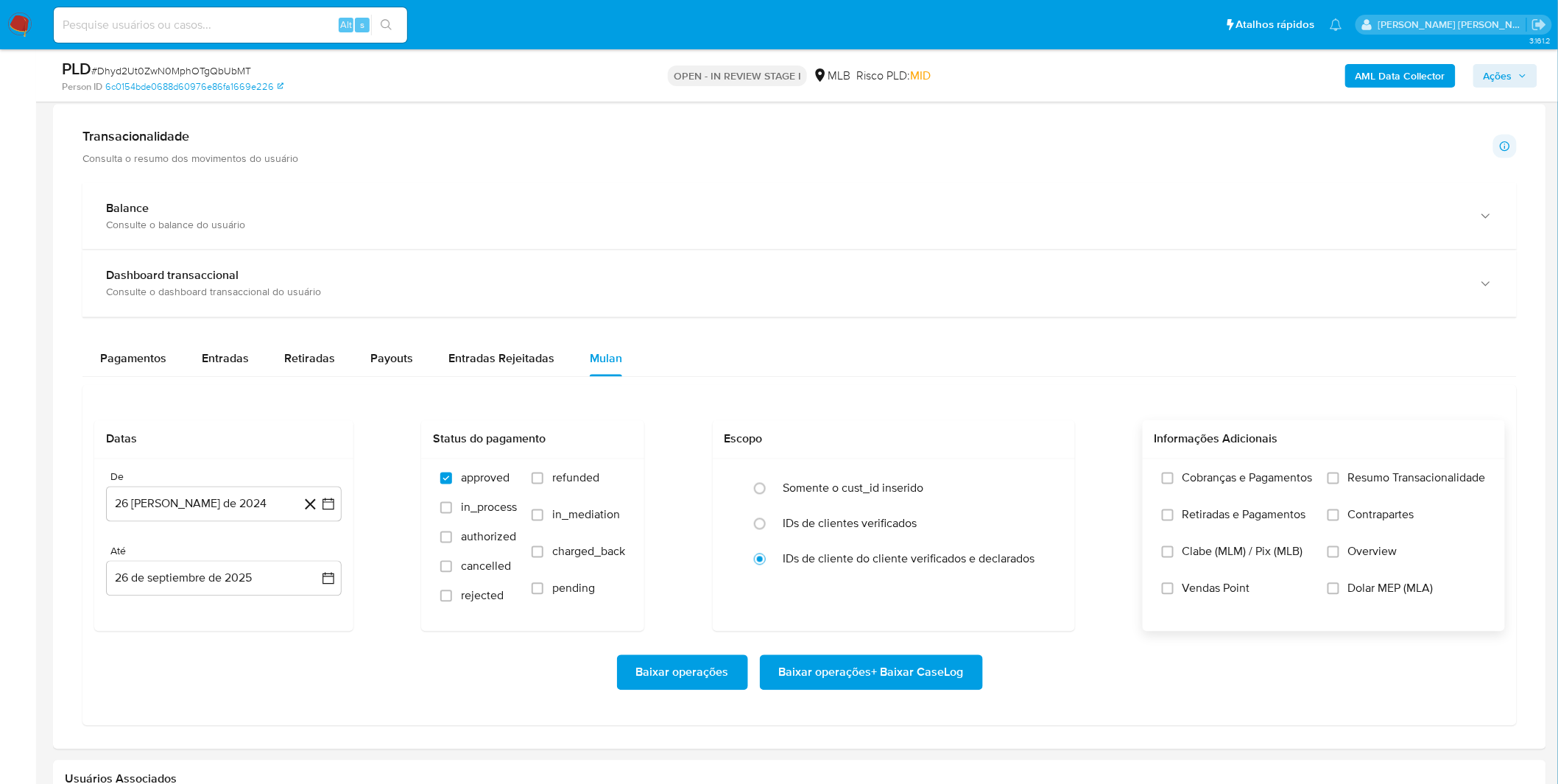
click at [1195, 494] on label "Cobranças e Pagamentos" at bounding box center [1237, 489] width 151 height 37
click at [1173, 484] on input "Cobranças e Pagamentos" at bounding box center [1167, 478] width 12 height 12
click at [1195, 516] on span "Retiradas e Pagamentos" at bounding box center [1244, 515] width 124 height 15
click at [1173, 516] on input "Retiradas e Pagamentos" at bounding box center [1167, 515] width 12 height 12
click at [1231, 482] on span "Cobranças e Pagamentos" at bounding box center [1248, 478] width 130 height 15
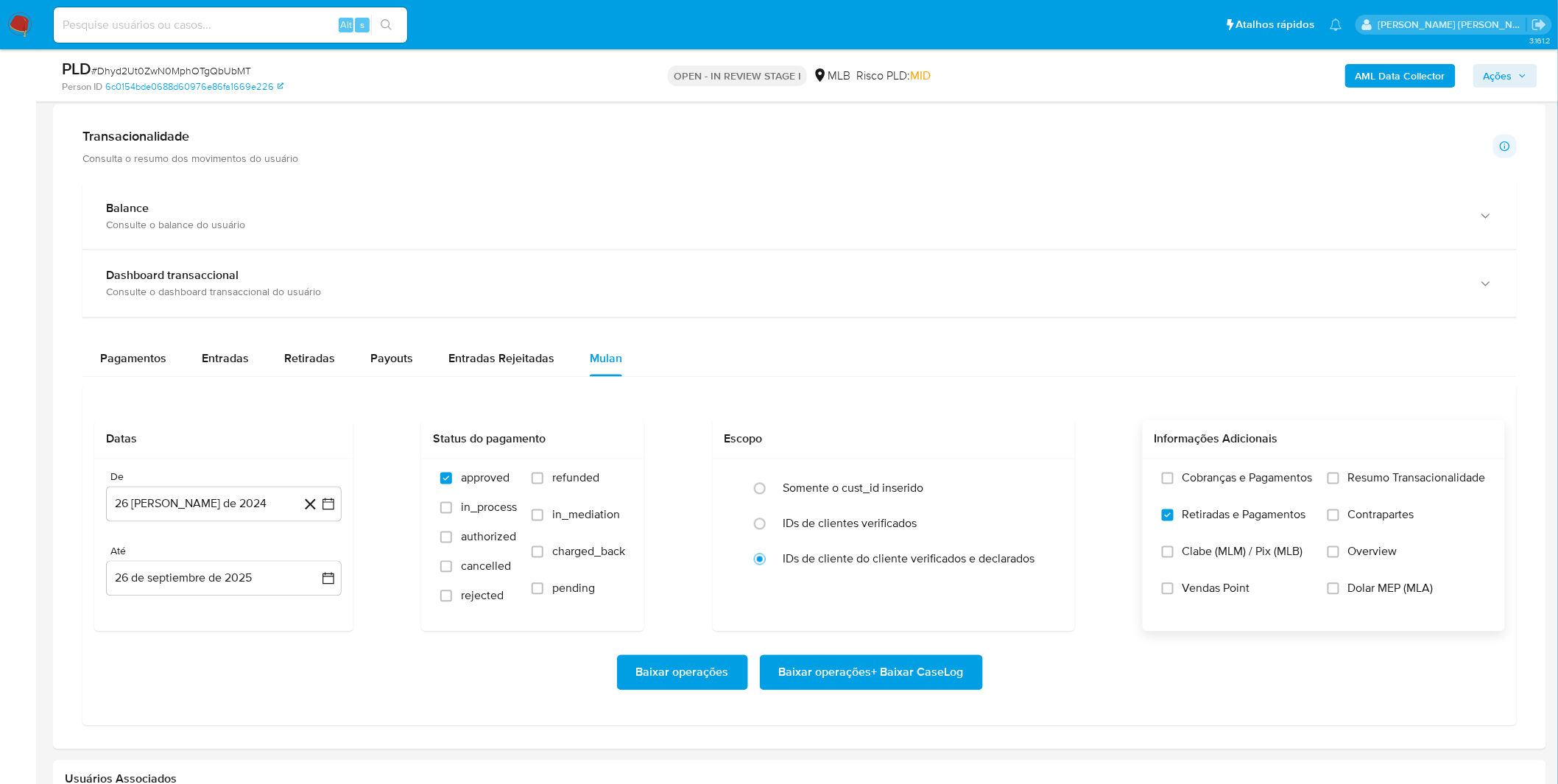
click at [1173, 482] on input "Cobranças e Pagamentos" at bounding box center [1167, 478] width 12 height 12
click at [1330, 490] on label "Resumo Transacionalidade" at bounding box center [1407, 489] width 158 height 37
click at [1330, 484] on input "Resumo Transacionalidade" at bounding box center [1333, 478] width 12 height 12
click at [1332, 519] on input "Contrapartes" at bounding box center [1333, 515] width 12 height 12
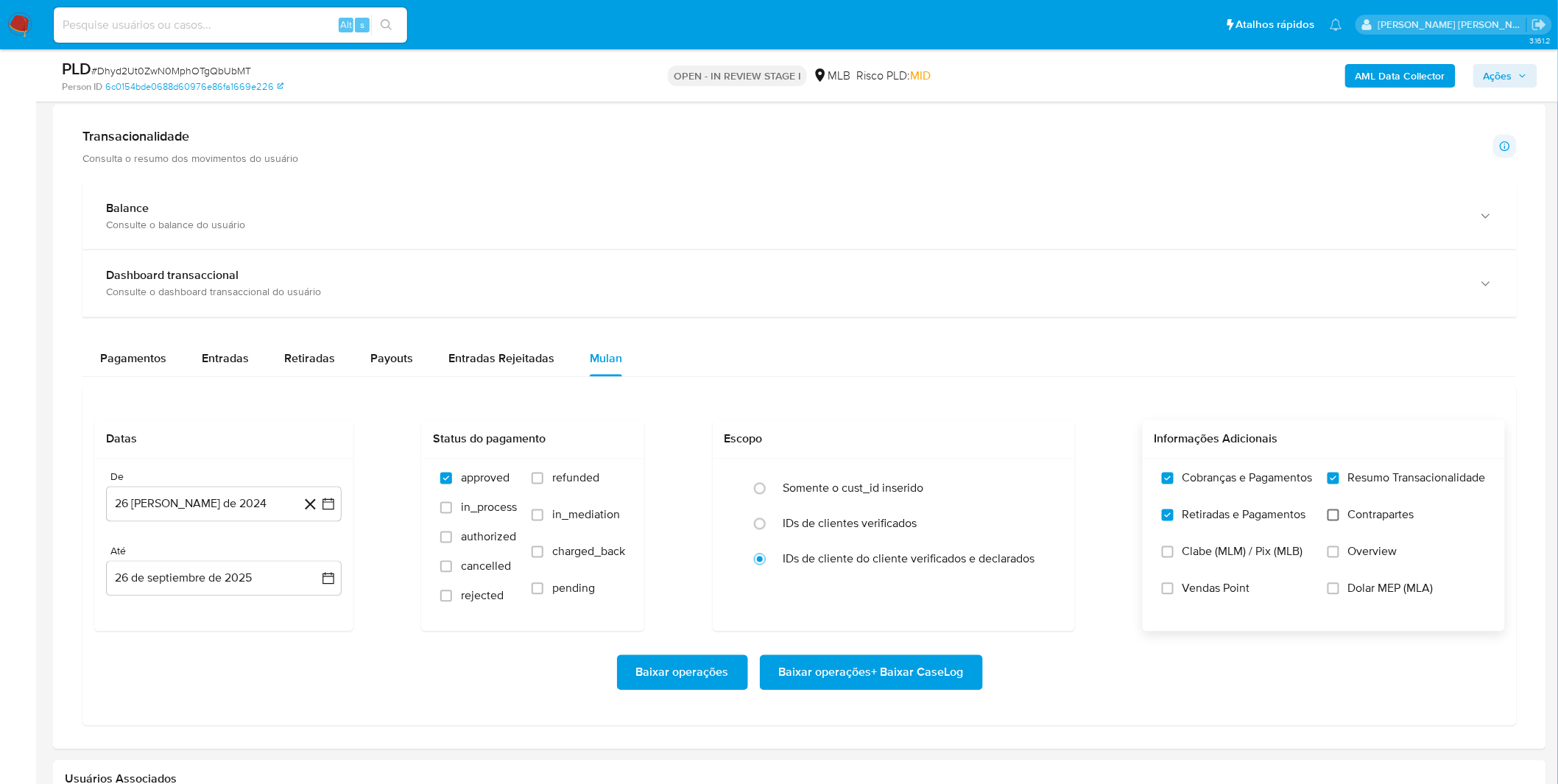
click at [1330, 516] on input "Contrapartes" at bounding box center [1333, 515] width 12 height 12
click at [1235, 600] on label "Vendas Point" at bounding box center [1237, 600] width 151 height 37
click at [1173, 595] on input "Vendas Point" at bounding box center [1167, 588] width 12 height 12
click at [231, 505] on button "26 [PERSON_NAME] de 2024" at bounding box center [223, 504] width 236 height 35
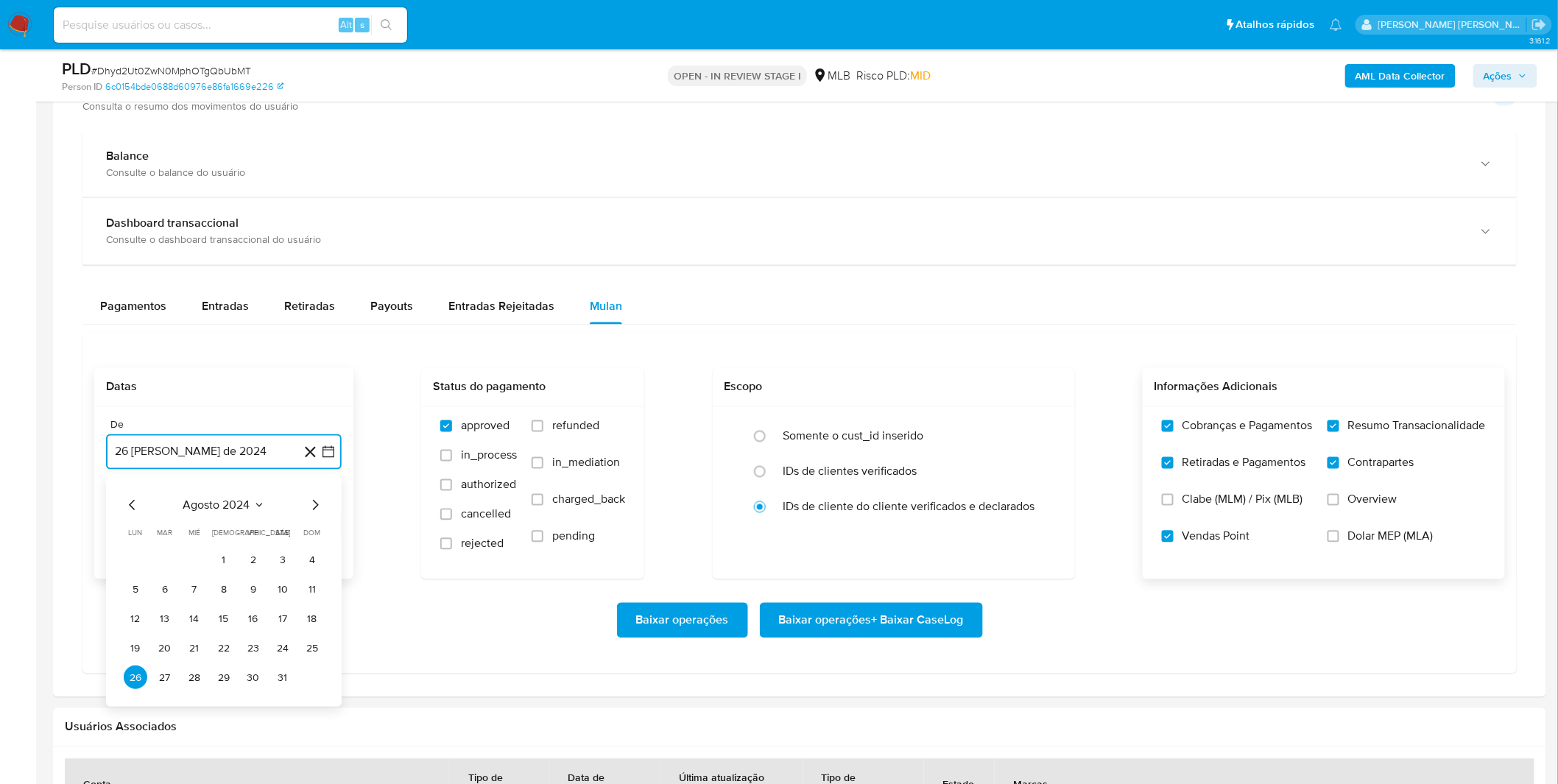
scroll to position [981, 0]
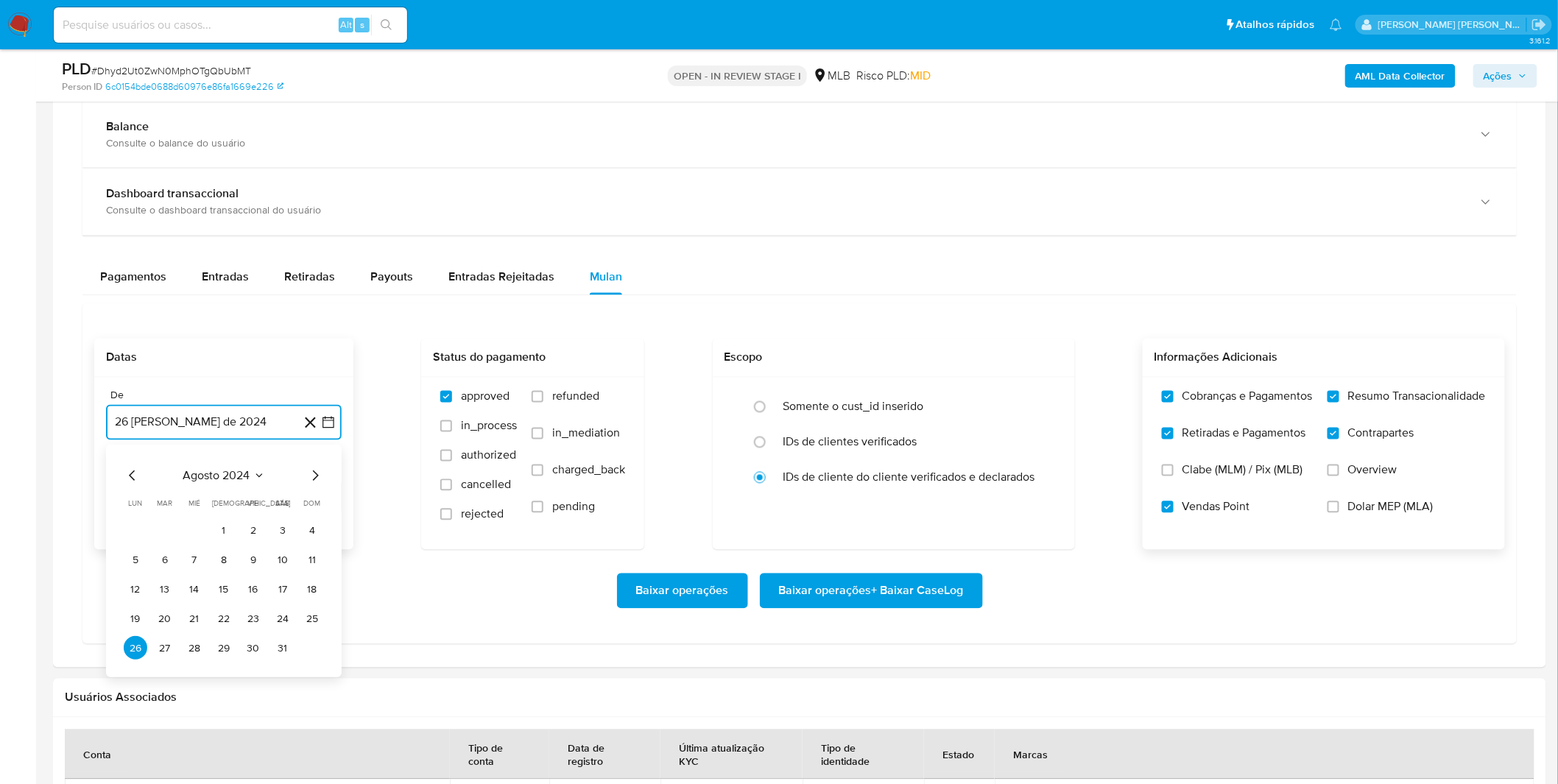
click at [232, 481] on span "agosto 2024" at bounding box center [216, 476] width 67 height 15
click at [229, 476] on span "agosto 2024" at bounding box center [216, 476] width 67 height 15
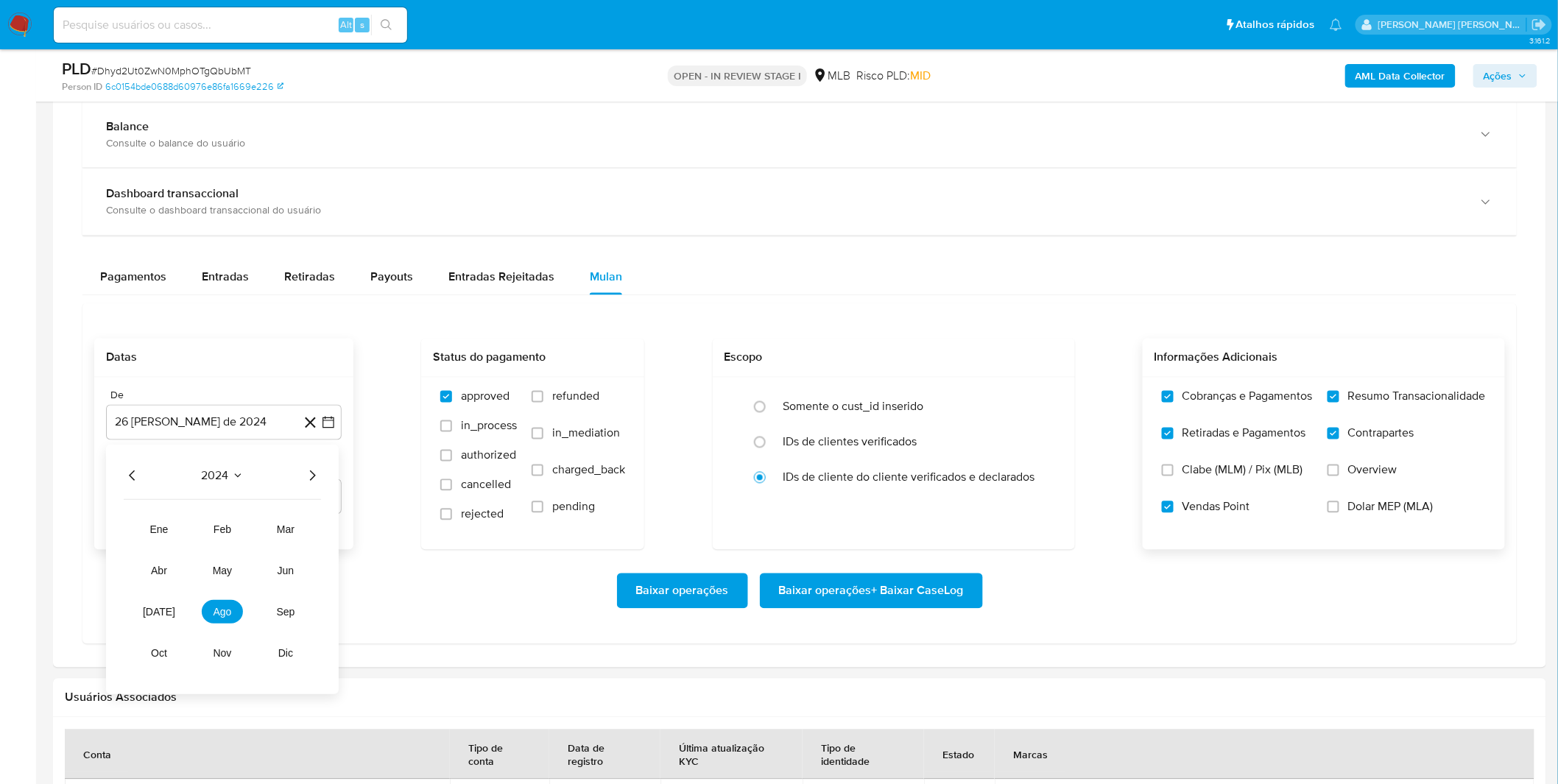
click at [321, 479] on div "2024 2024 ene feb mar abr may jun jul ago sep oct nov dic" at bounding box center [222, 569] width 233 height 249
click at [315, 479] on icon "Año siguiente" at bounding box center [312, 476] width 18 height 18
click at [236, 619] on button "ago" at bounding box center [223, 612] width 41 height 24
click at [250, 533] on button "1" at bounding box center [253, 530] width 24 height 24
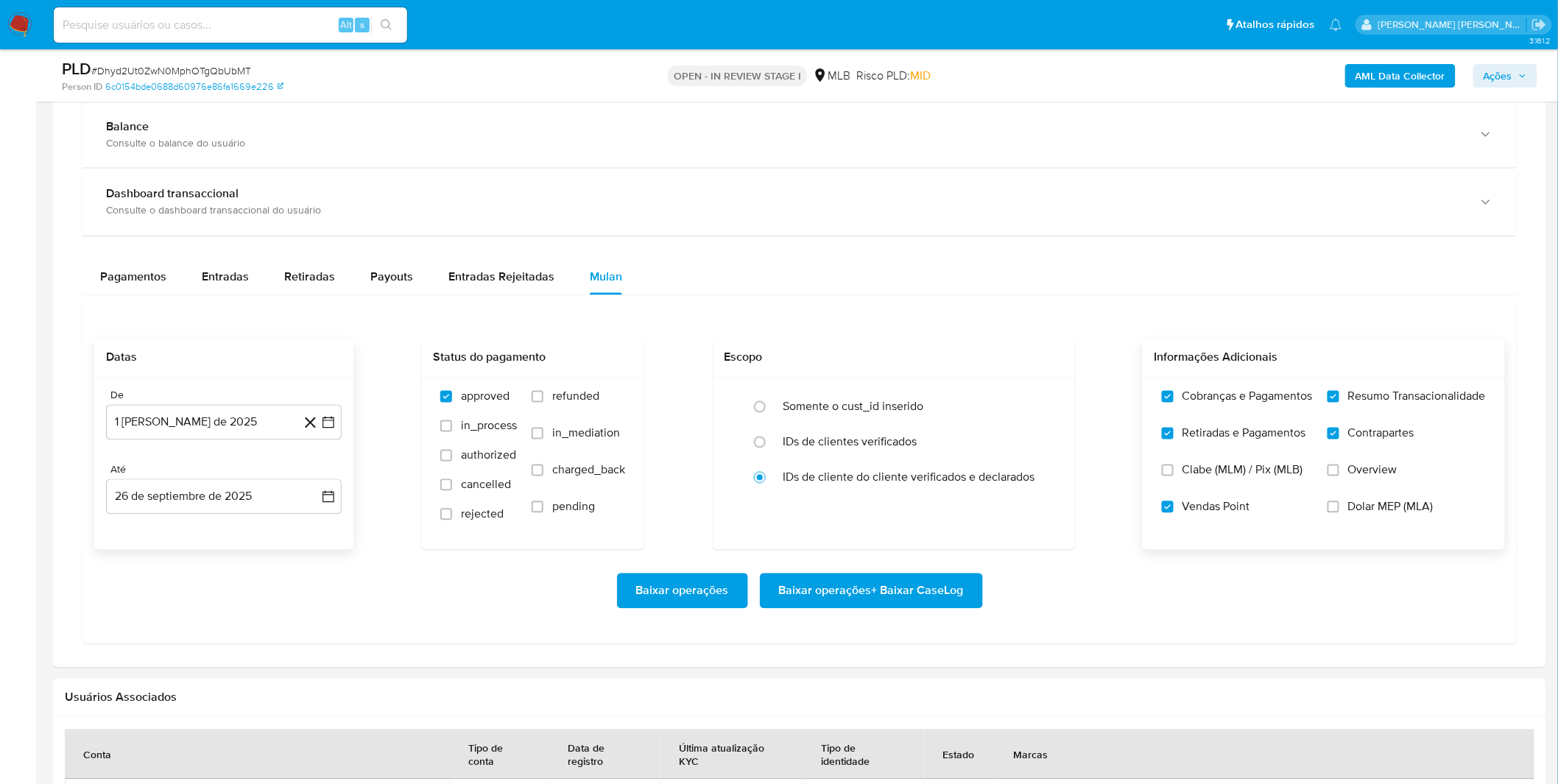
click at [306, 572] on div "Baixar operações Baixar operações + Baixar CaseLog" at bounding box center [800, 591] width 1411 height 82
click at [787, 595] on span "Baixar operações + Baixar CaseLog" at bounding box center [871, 591] width 185 height 32
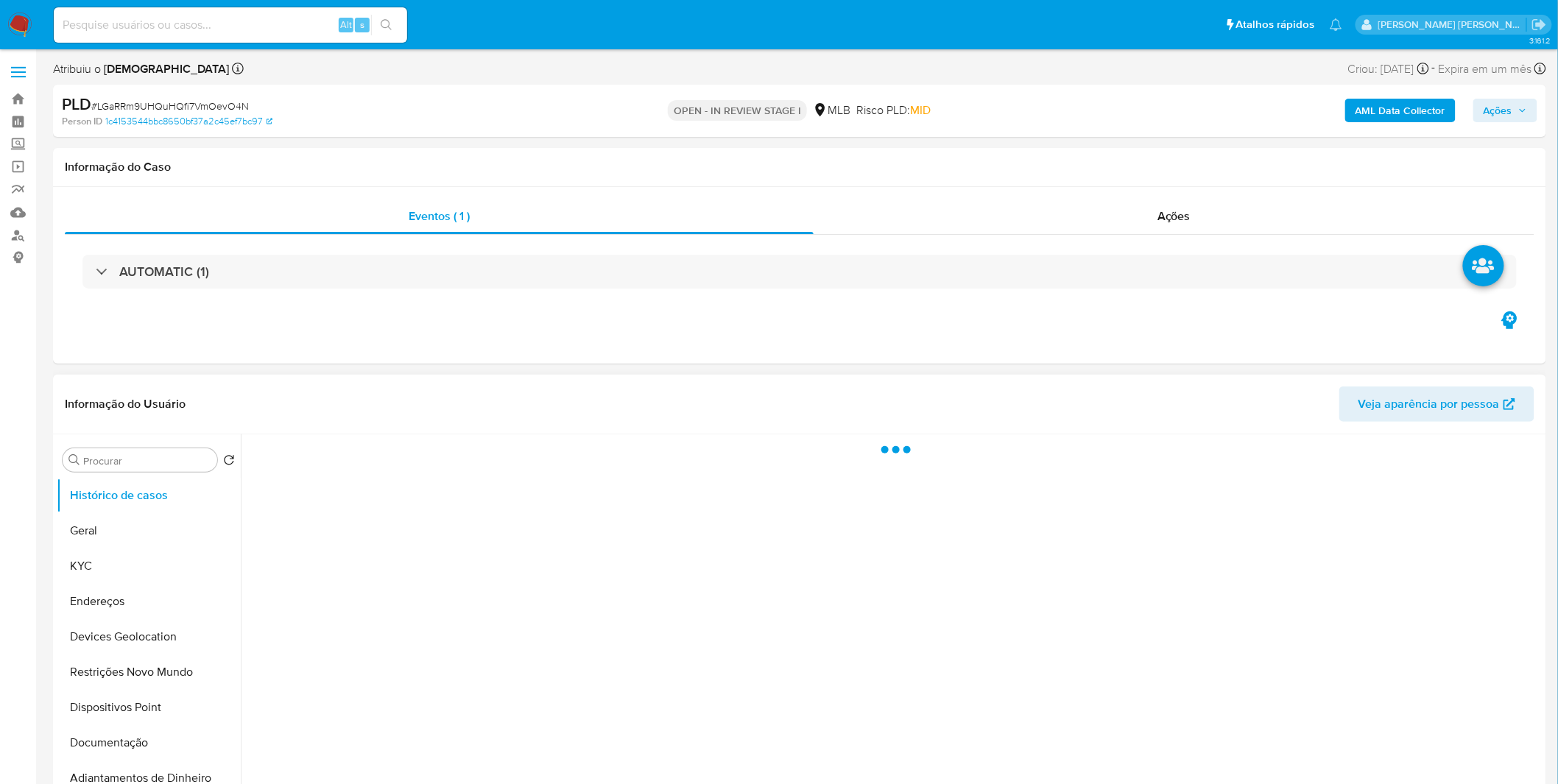
select select "10"
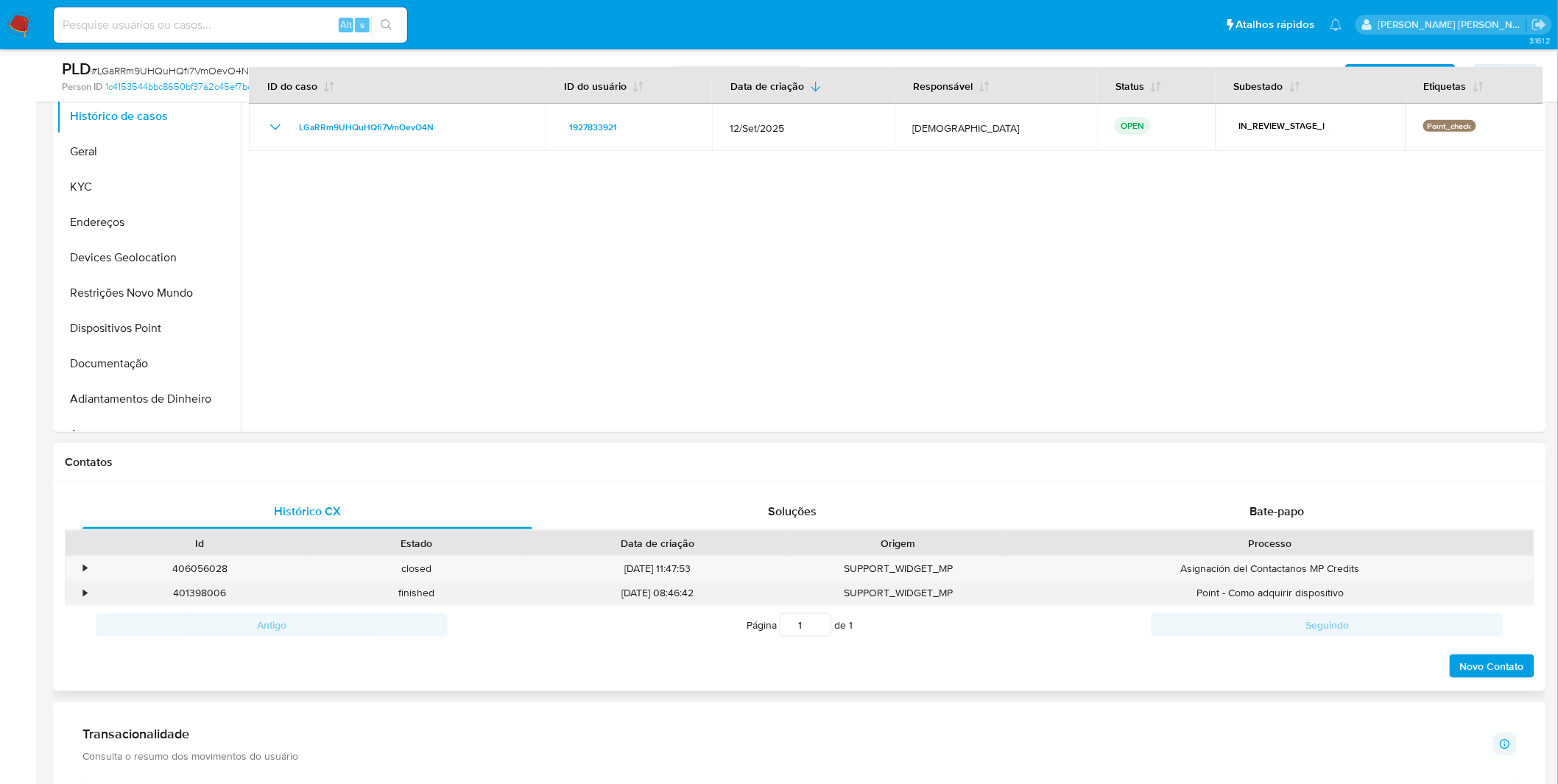
scroll to position [818, 0]
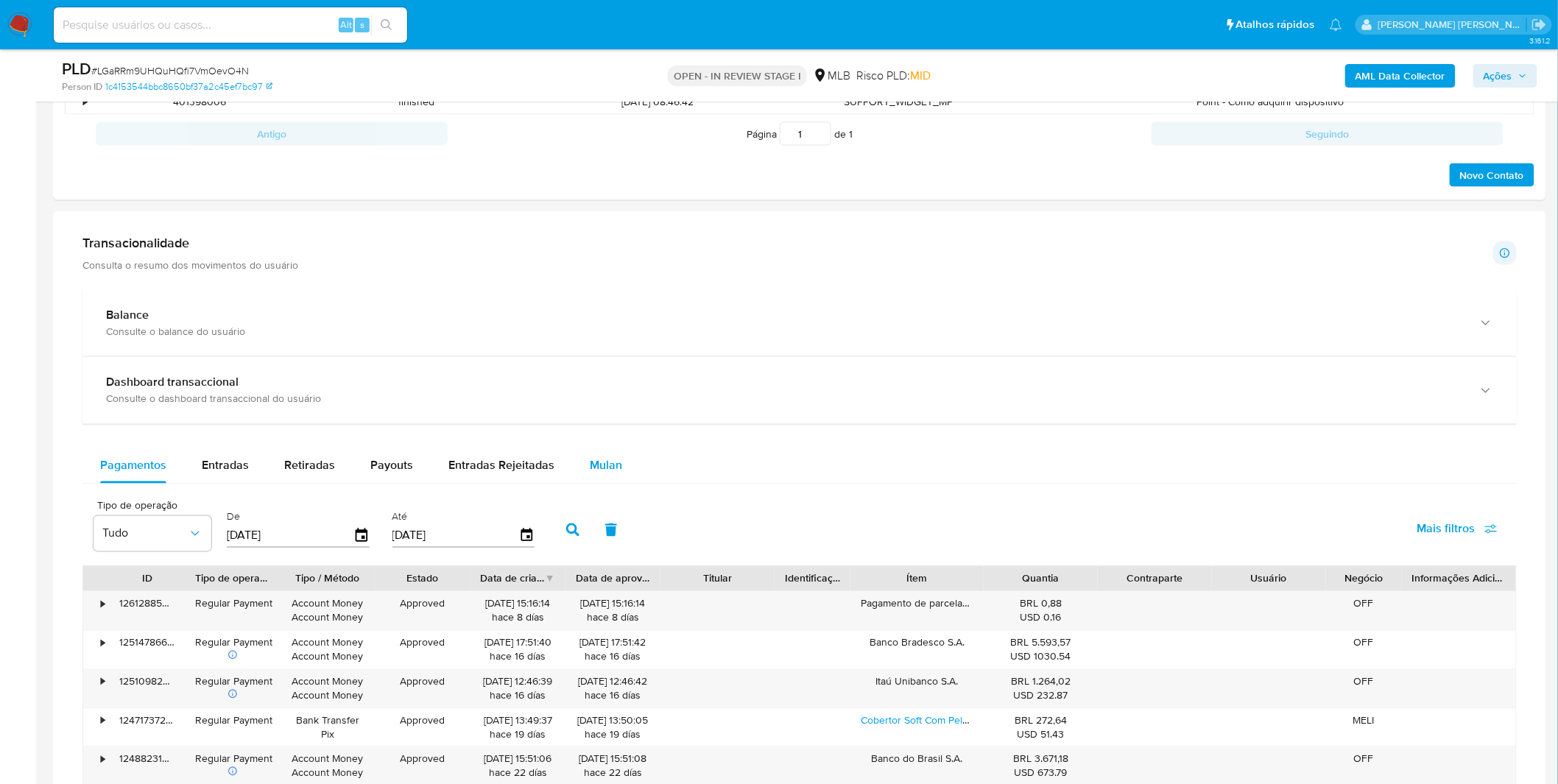
click at [607, 479] on div "Mulan" at bounding box center [606, 466] width 32 height 35
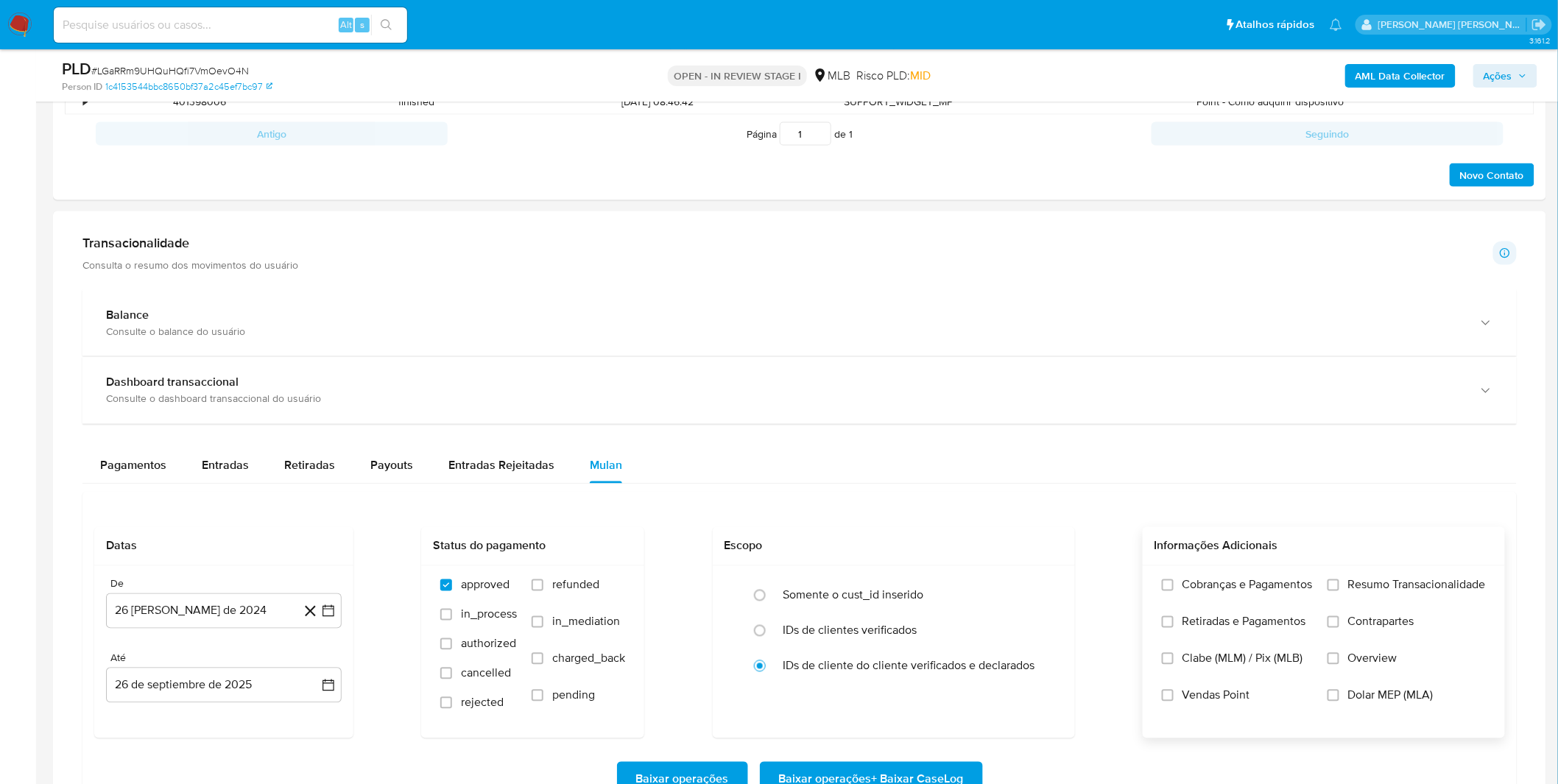
click at [1246, 616] on span "Retiradas e Pagamentos" at bounding box center [1244, 621] width 124 height 15
click at [1173, 616] on input "Retiradas e Pagamentos" at bounding box center [1167, 621] width 12 height 12
click at [1246, 608] on label "Cobranças e Pagamentos" at bounding box center [1237, 596] width 151 height 37
click at [1173, 591] on input "Cobranças e Pagamentos" at bounding box center [1167, 585] width 12 height 12
click at [1334, 599] on label "Resumo Transacionalidade" at bounding box center [1407, 596] width 158 height 37
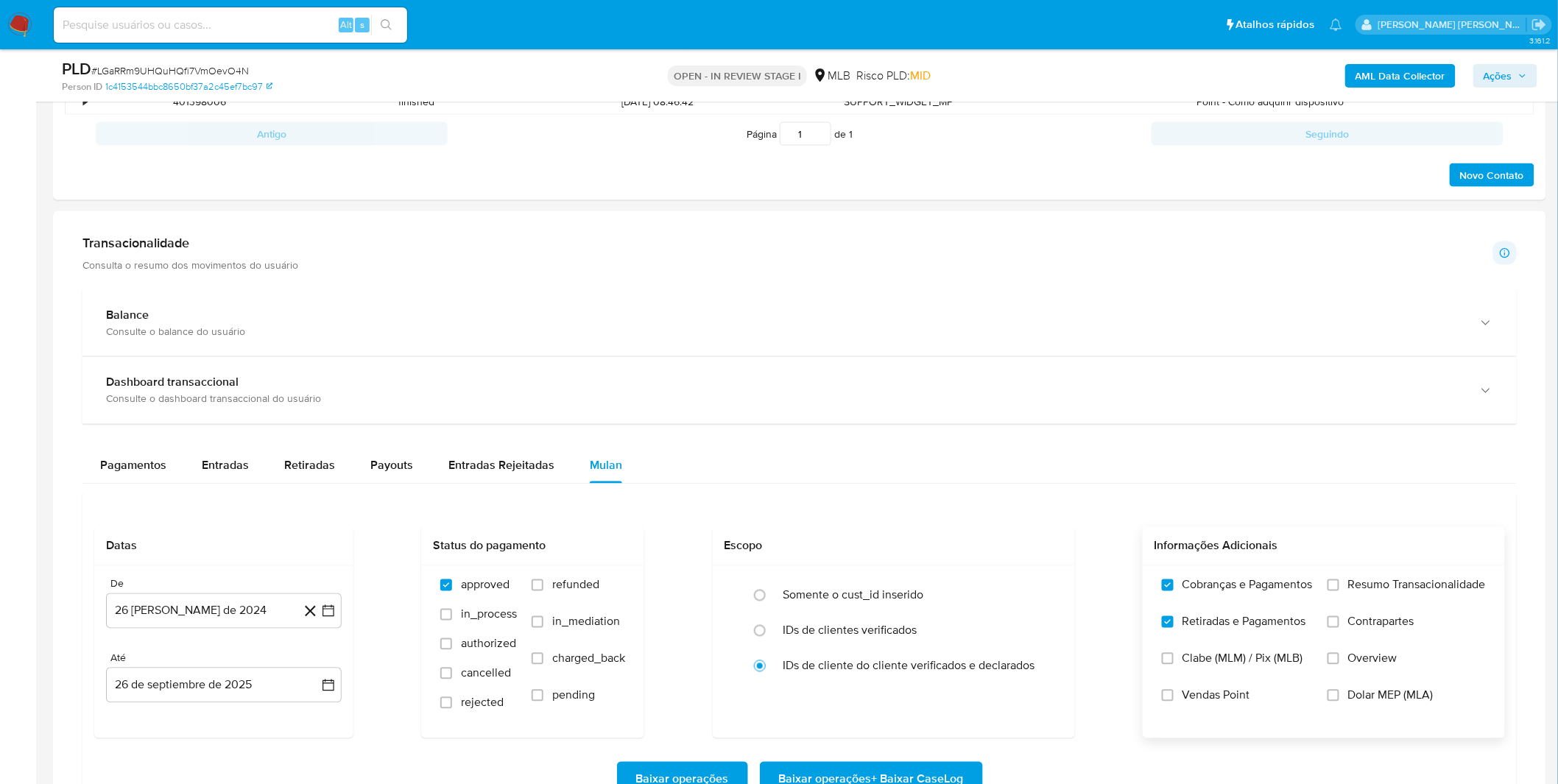
click at [1334, 591] on input "Resumo Transacionalidade" at bounding box center [1333, 585] width 12 height 12
click at [1336, 625] on input "Contrapartes" at bounding box center [1333, 621] width 12 height 12
click at [1203, 703] on span "Vendas Point" at bounding box center [1216, 695] width 68 height 15
click at [1173, 701] on input "Vendas Point" at bounding box center [1167, 695] width 12 height 12
click at [224, 613] on button "26 [PERSON_NAME] de 2024" at bounding box center [223, 611] width 236 height 35
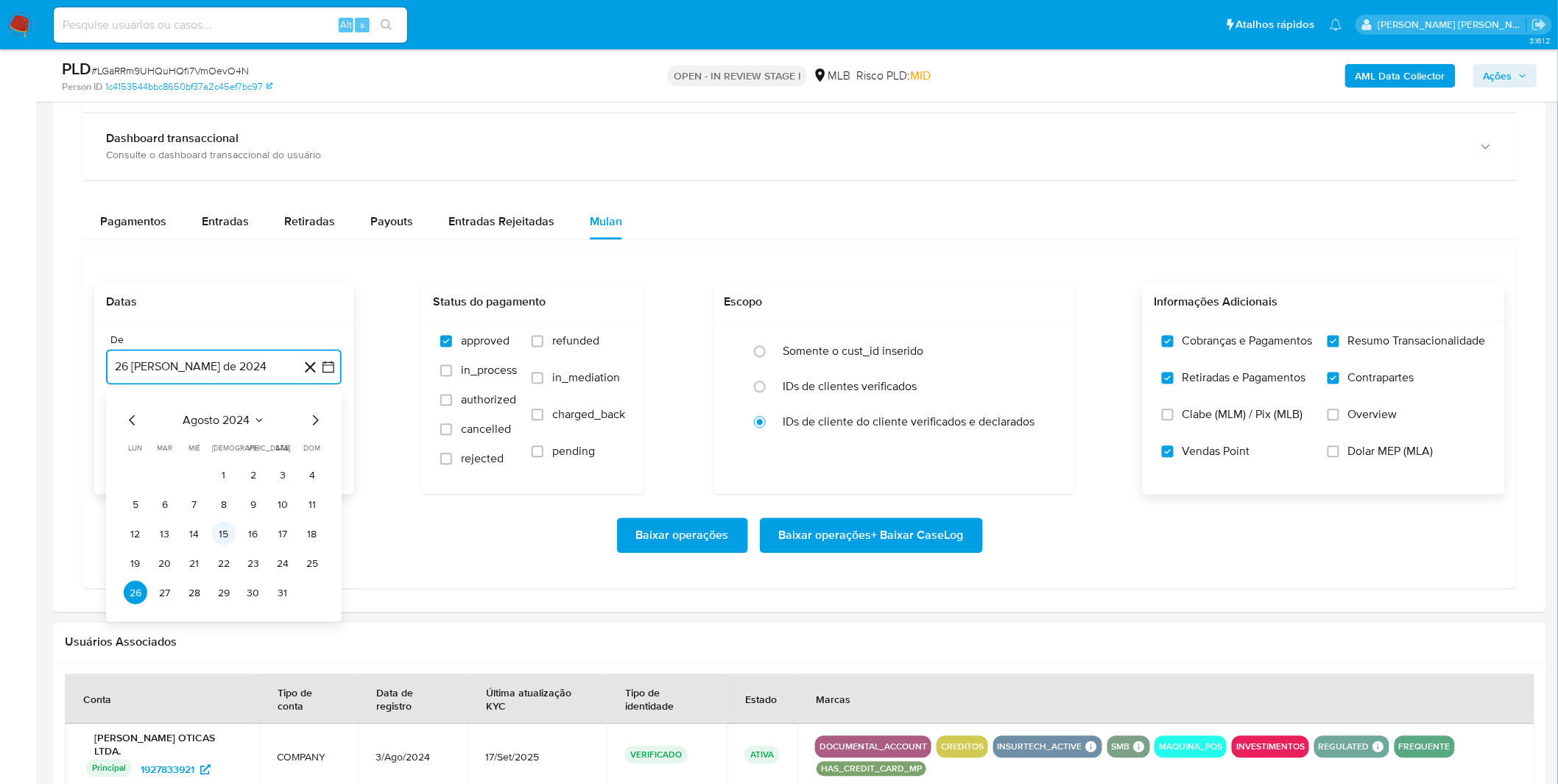
scroll to position [1062, 0]
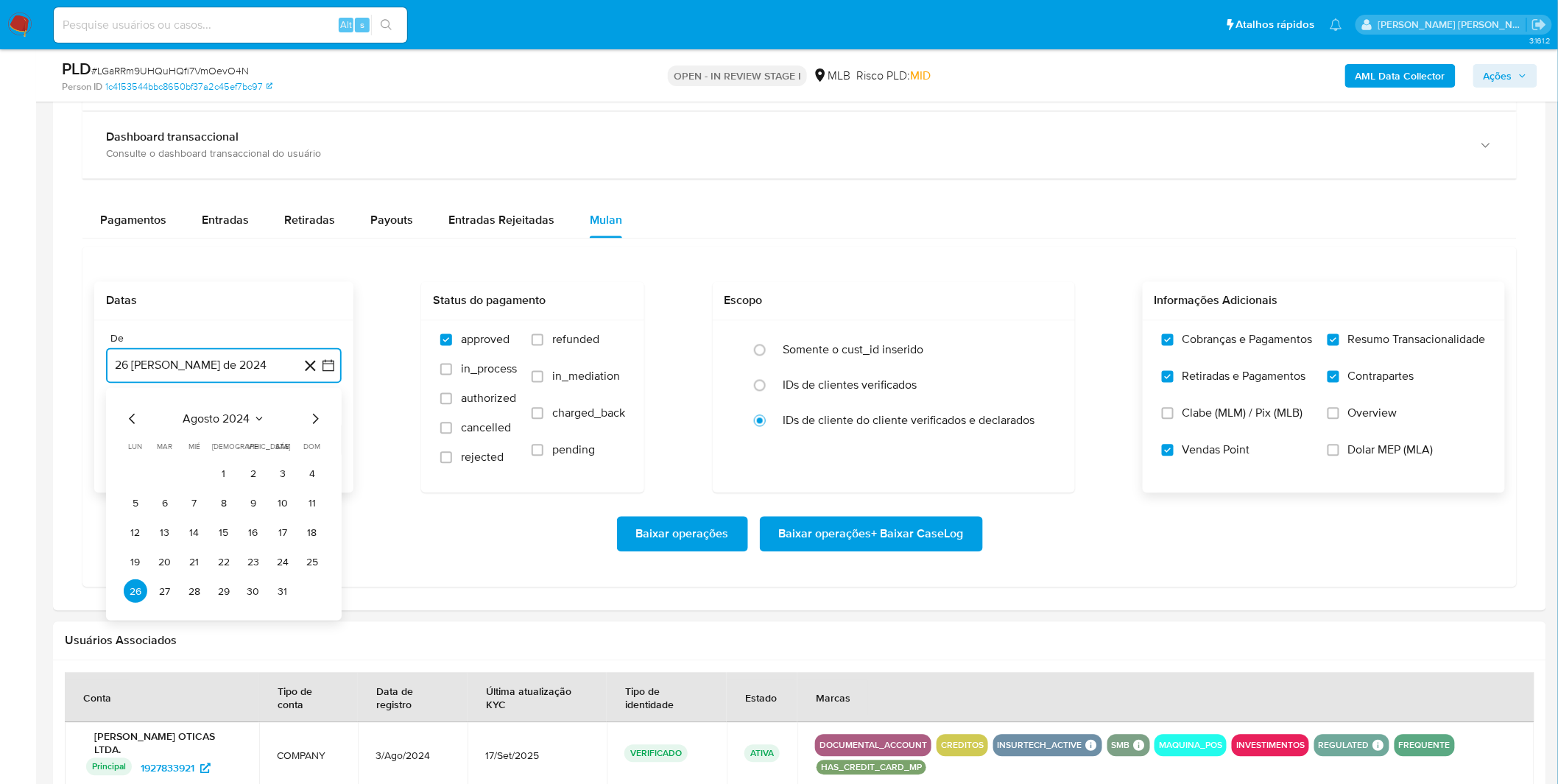
click at [223, 413] on span "agosto 2024" at bounding box center [216, 419] width 67 height 15
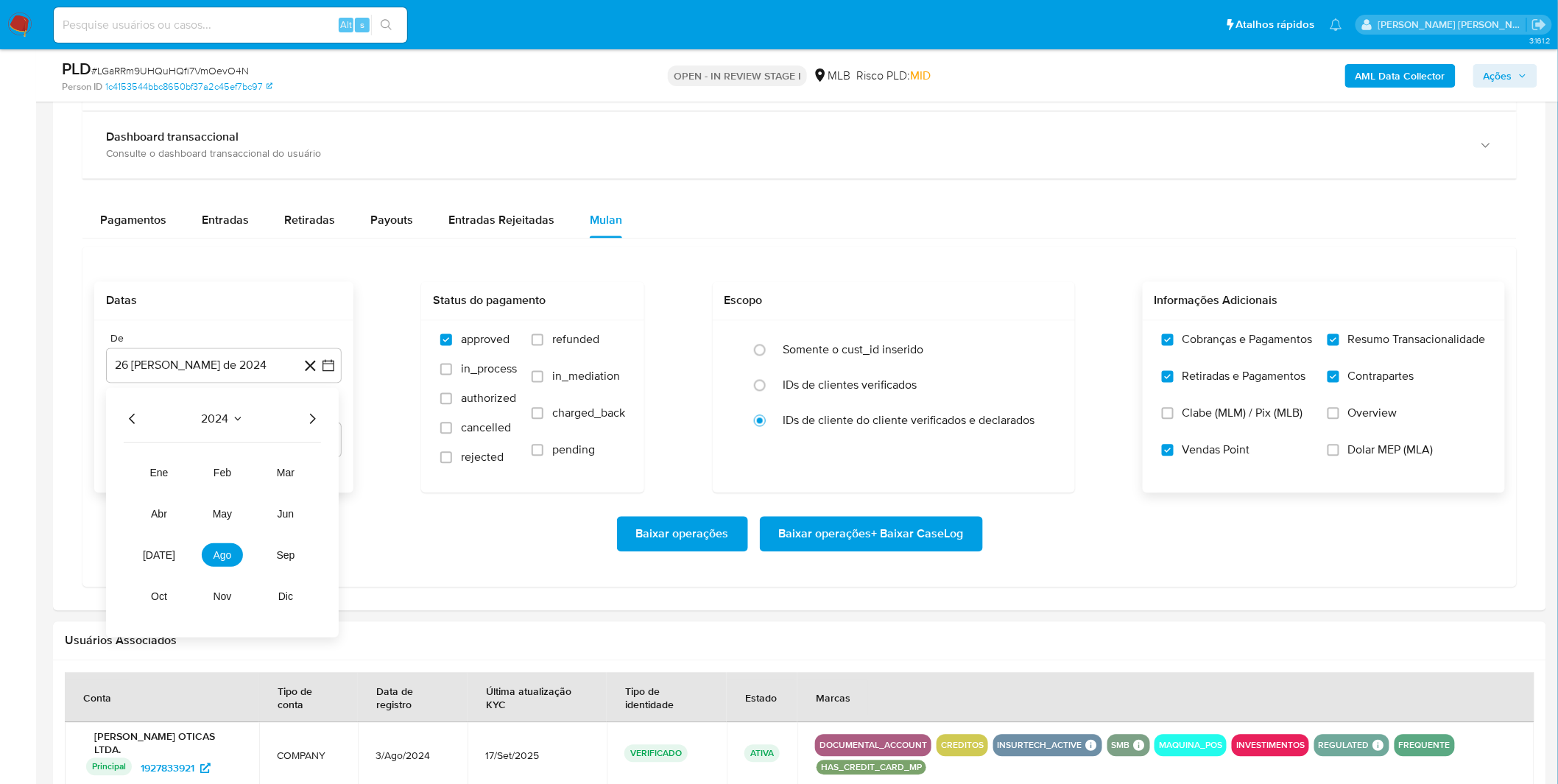
click at [314, 416] on icon "Año siguiente" at bounding box center [312, 419] width 18 height 18
click at [223, 555] on span "ago" at bounding box center [223, 555] width 18 height 12
click at [246, 477] on button "1" at bounding box center [253, 473] width 24 height 24
click at [204, 516] on div "Baixar operações Baixar operações + Baixar CaseLog" at bounding box center [800, 534] width 1411 height 82
click at [866, 540] on span "Baixar operações + Baixar CaseLog" at bounding box center [871, 534] width 185 height 32
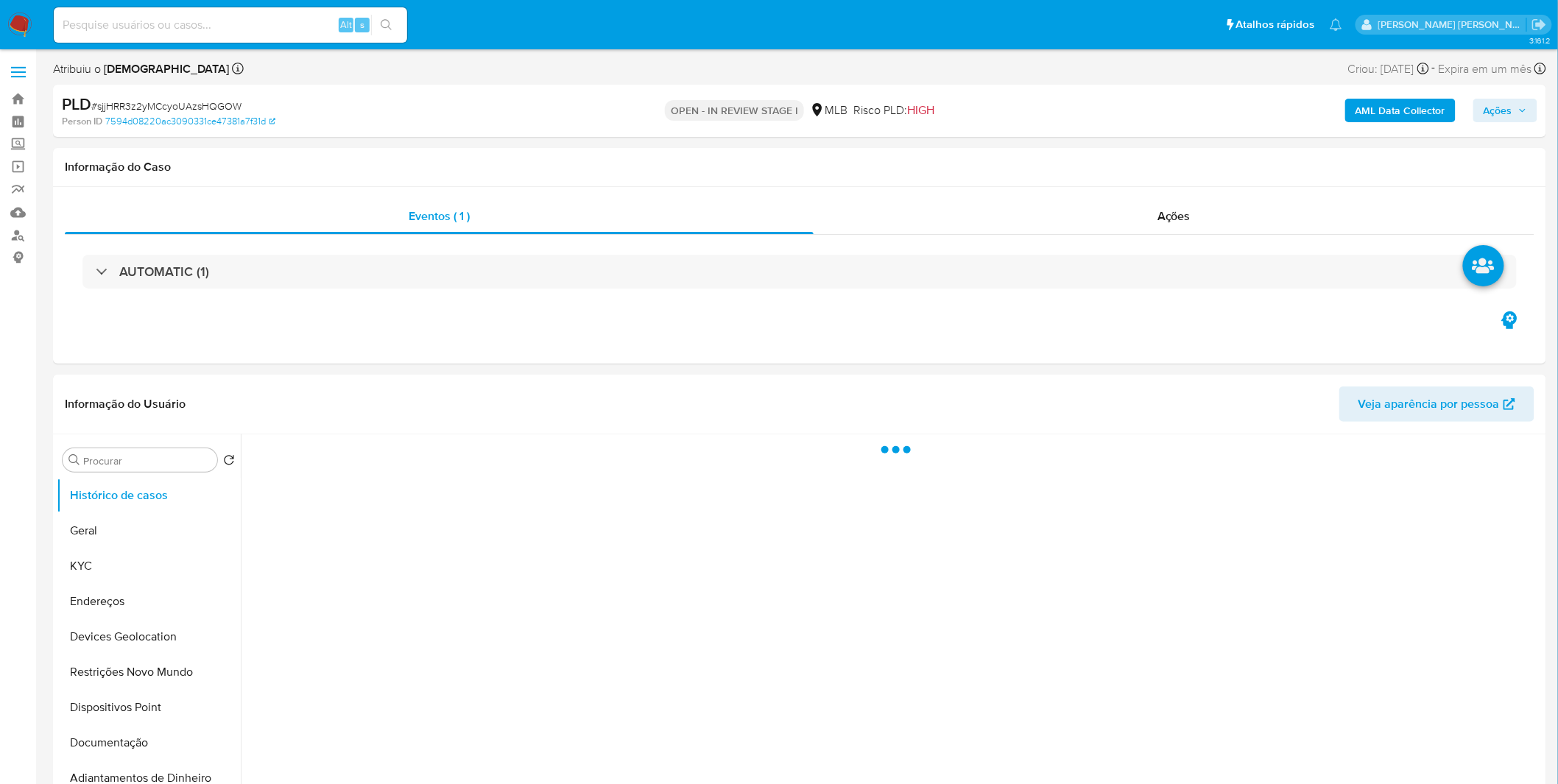
select select "10"
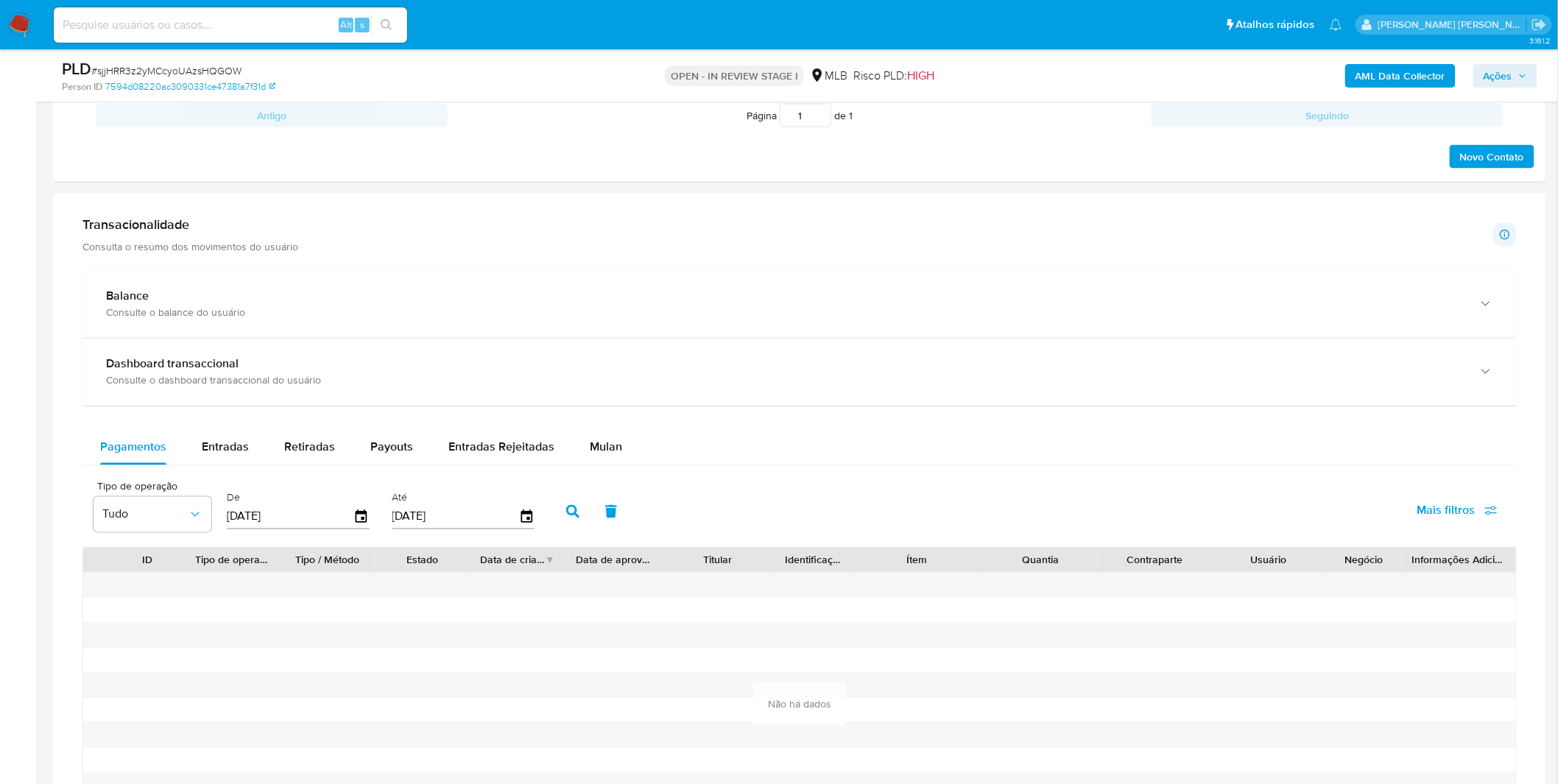
scroll to position [1062, 0]
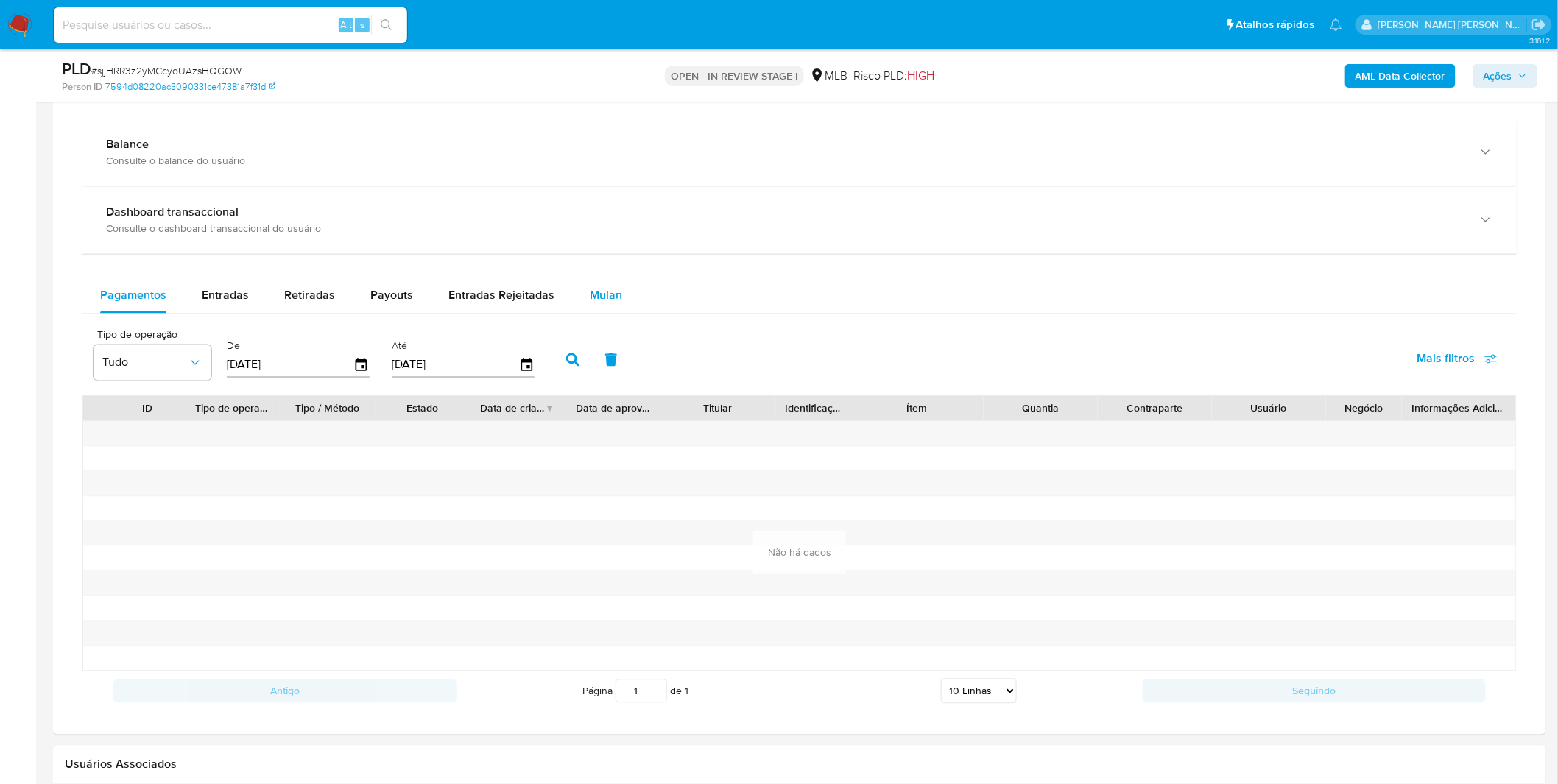
click at [609, 313] on div "Mulan" at bounding box center [606, 296] width 32 height 35
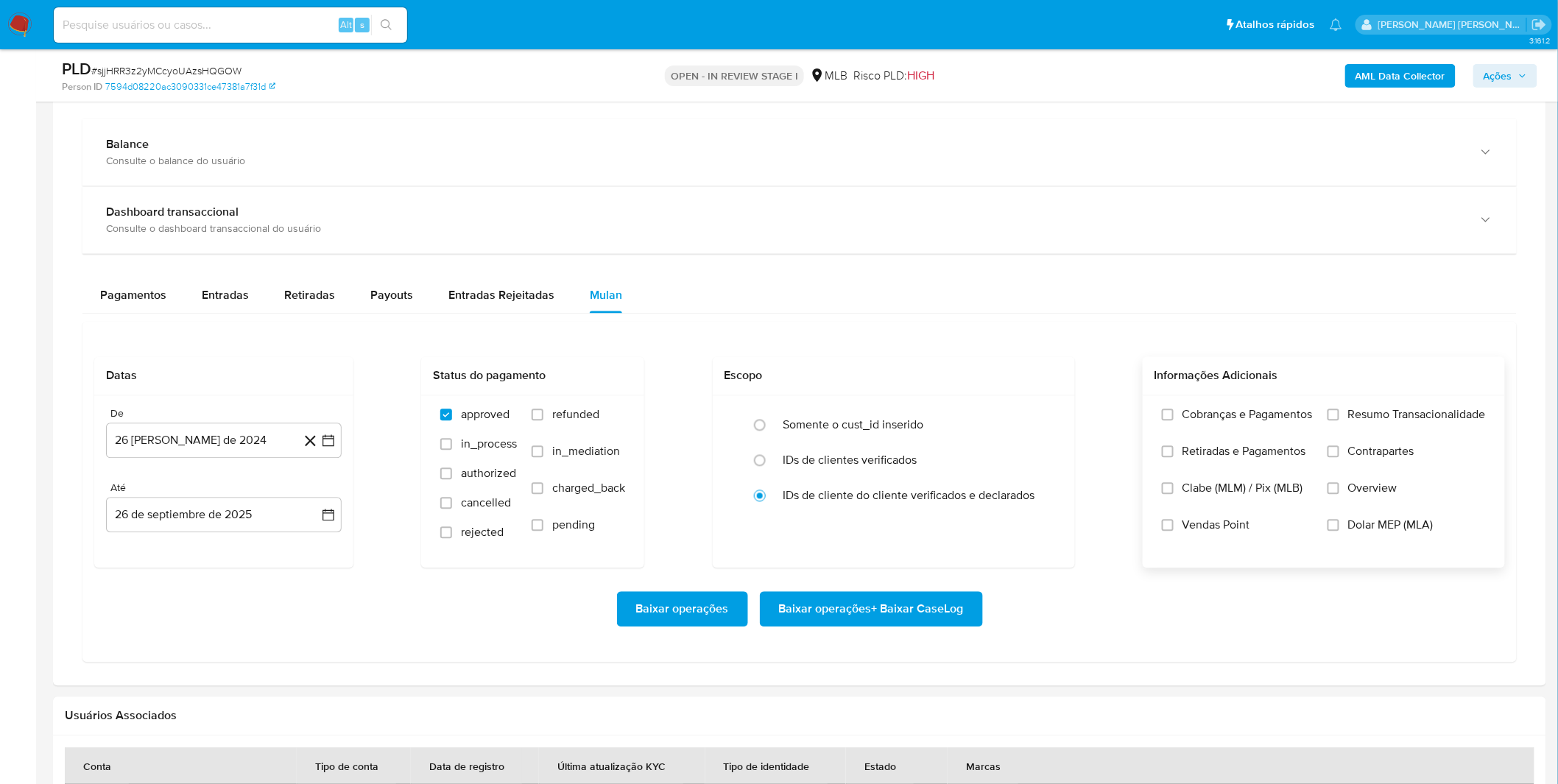
click at [1194, 425] on label "Cobranças e Pagamentos" at bounding box center [1237, 426] width 151 height 37
click at [1173, 421] on input "Cobranças e Pagamentos" at bounding box center [1167, 414] width 12 height 12
click at [1188, 457] on span "Retiradas e Pagamentos" at bounding box center [1244, 451] width 124 height 15
click at [1173, 457] on input "Retiradas e Pagamentos" at bounding box center [1167, 451] width 12 height 12
click at [1364, 432] on label "Resumo Transacionalidade" at bounding box center [1407, 426] width 158 height 37
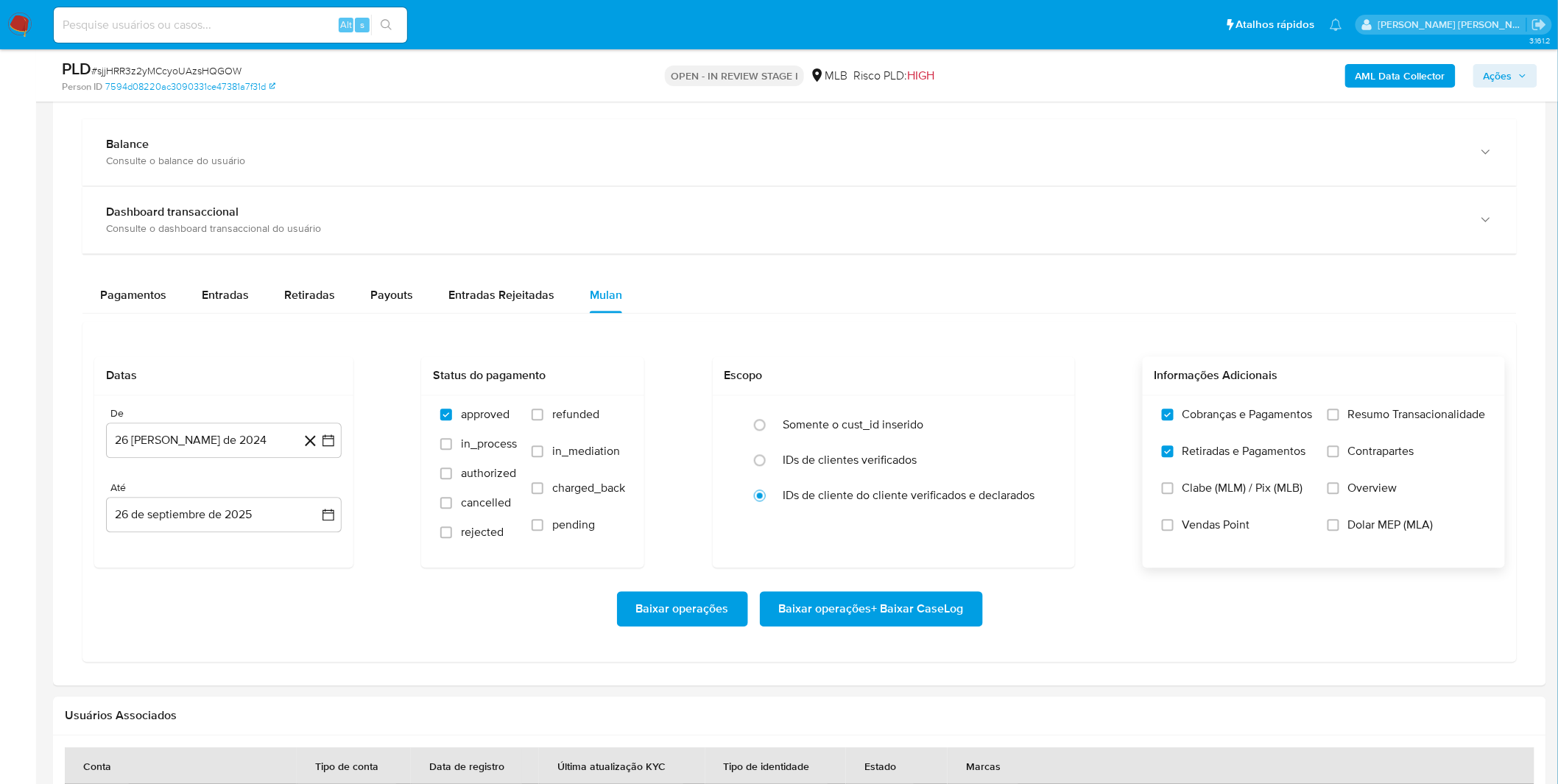
click at [1339, 421] on input "Resumo Transacionalidade" at bounding box center [1333, 414] width 12 height 12
click at [1355, 449] on span "Contrapartes" at bounding box center [1381, 451] width 66 height 15
click at [1339, 449] on input "Contrapartes" at bounding box center [1333, 451] width 12 height 12
click at [1246, 539] on label "Vendas Point" at bounding box center [1237, 536] width 151 height 37
click at [1173, 532] on input "Vendas Point" at bounding box center [1167, 525] width 12 height 12
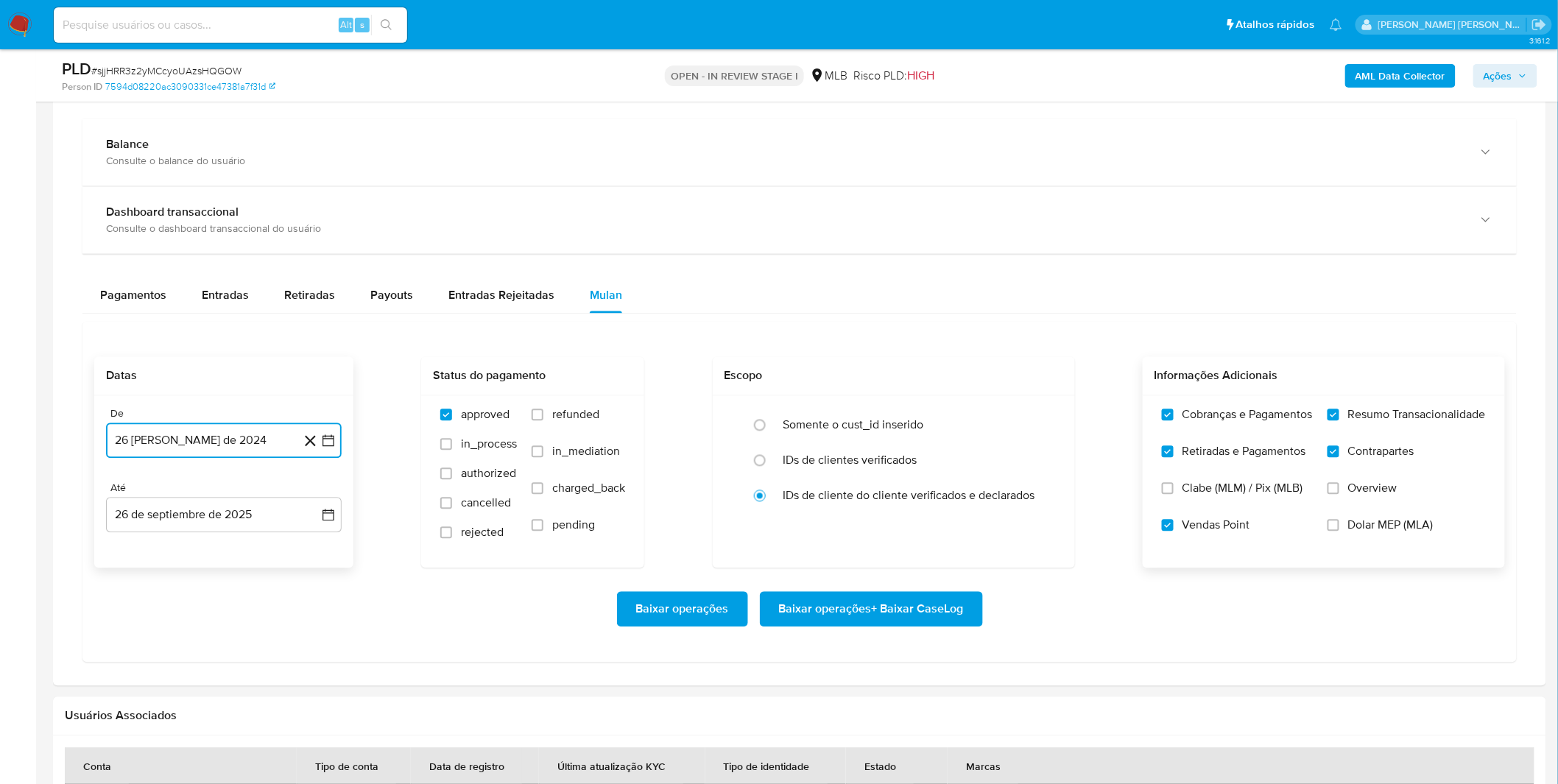
drag, startPoint x: 226, startPoint y: 432, endPoint x: 241, endPoint y: 417, distance: 21.2
click at [230, 425] on button "26 [PERSON_NAME] de 2024" at bounding box center [223, 441] width 236 height 35
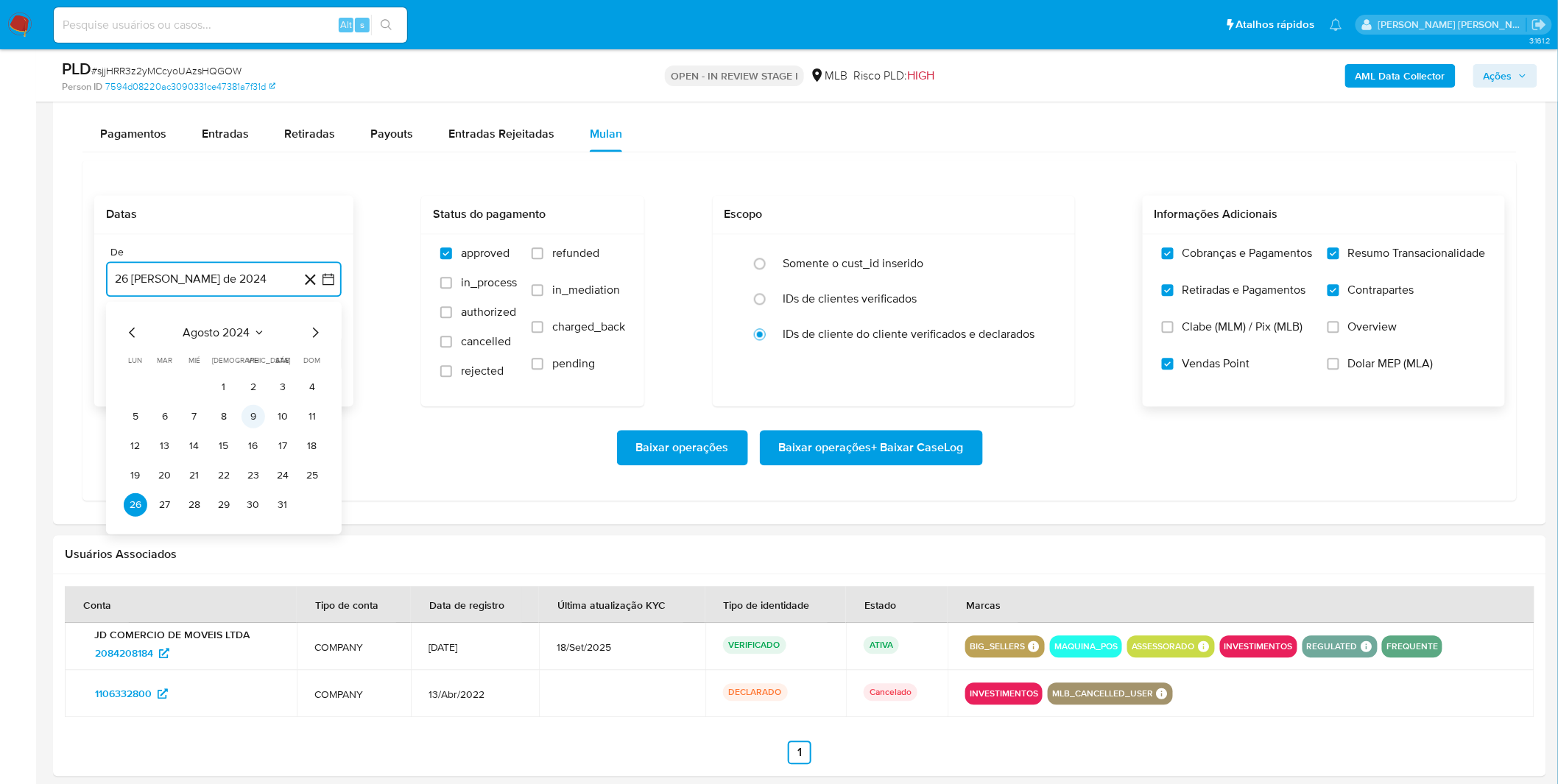
scroll to position [1226, 0]
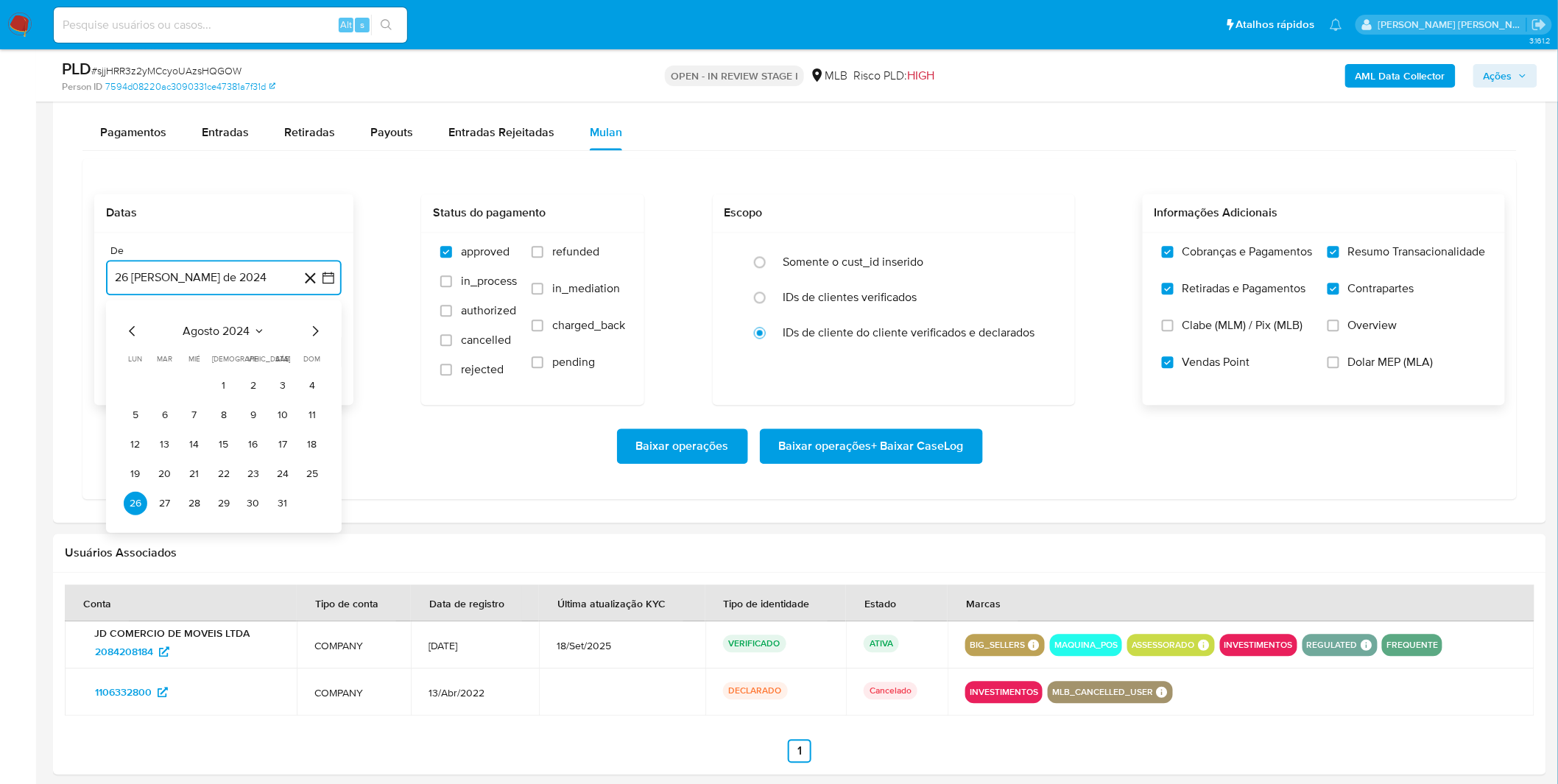
click at [244, 338] on span "agosto 2024" at bounding box center [216, 330] width 67 height 15
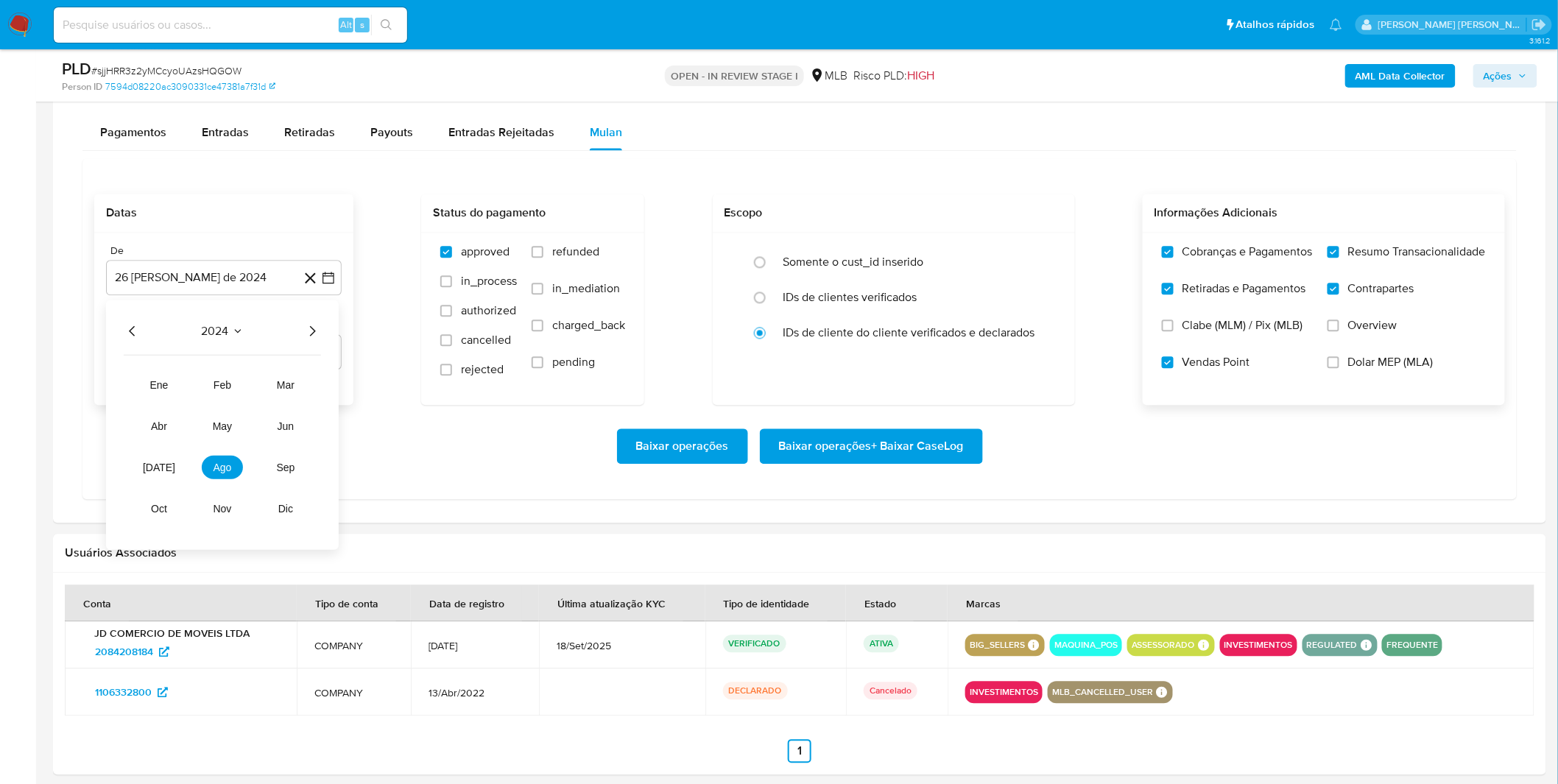
click at [309, 335] on icon "Año siguiente" at bounding box center [312, 330] width 18 height 18
click at [231, 469] on button "ago" at bounding box center [223, 466] width 41 height 24
click at [254, 390] on button "1" at bounding box center [253, 384] width 24 height 24
click at [219, 437] on div "Baixar operações Baixar operações + Baixar CaseLog" at bounding box center [800, 446] width 1411 height 35
click at [800, 455] on span "Baixar operações + Baixar CaseLog" at bounding box center [871, 446] width 185 height 32
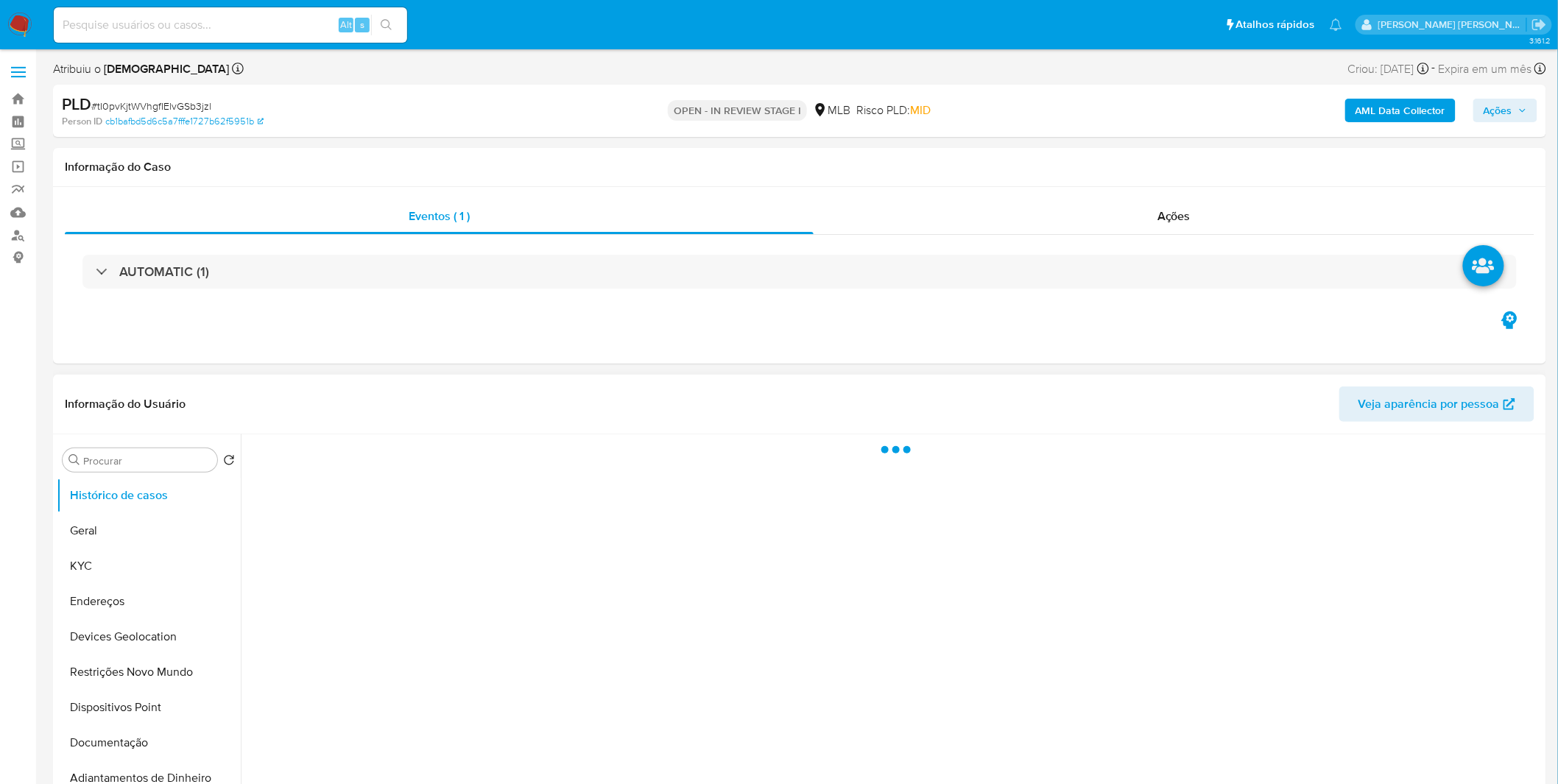
select select "10"
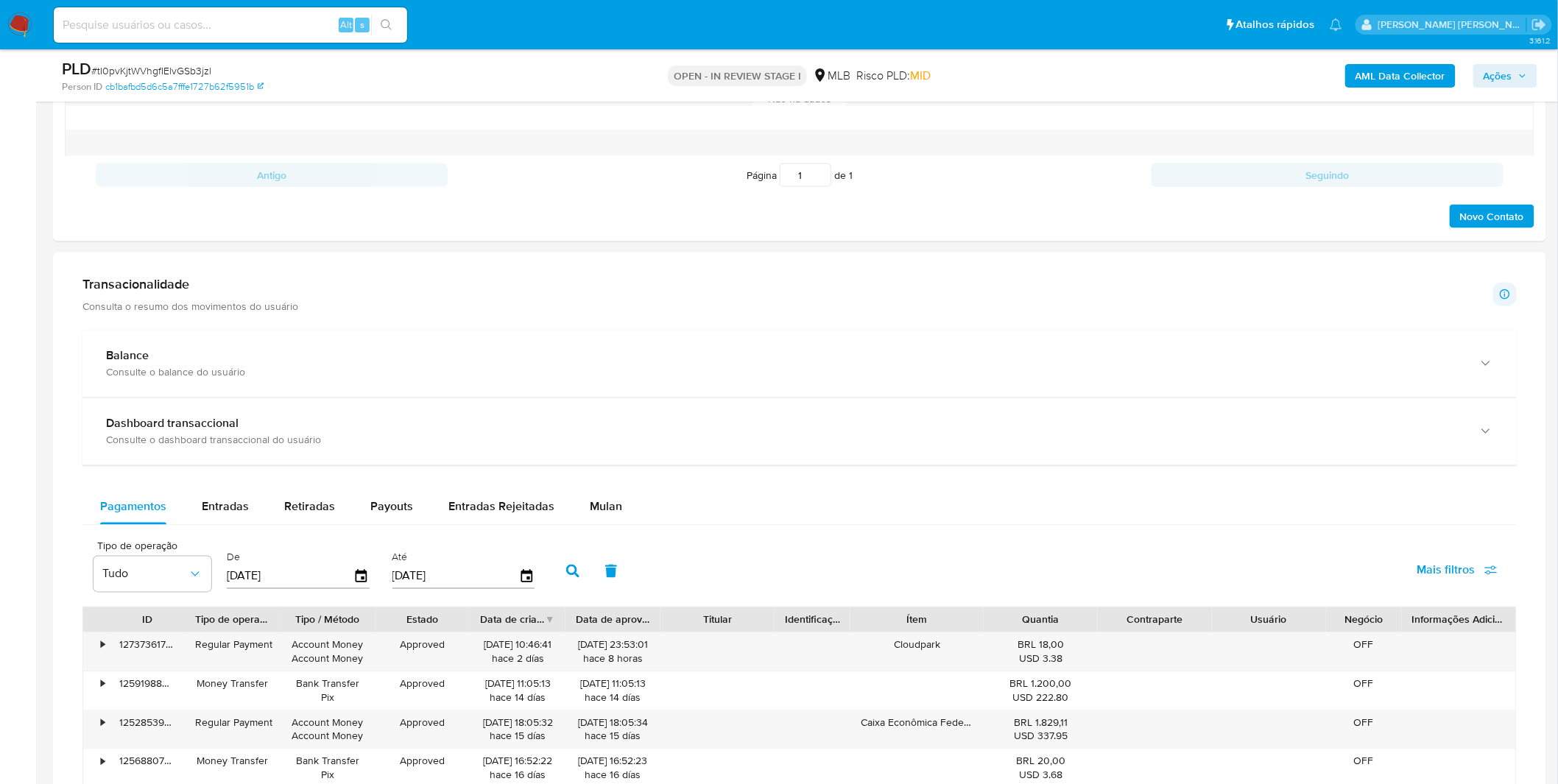
scroll to position [899, 0]
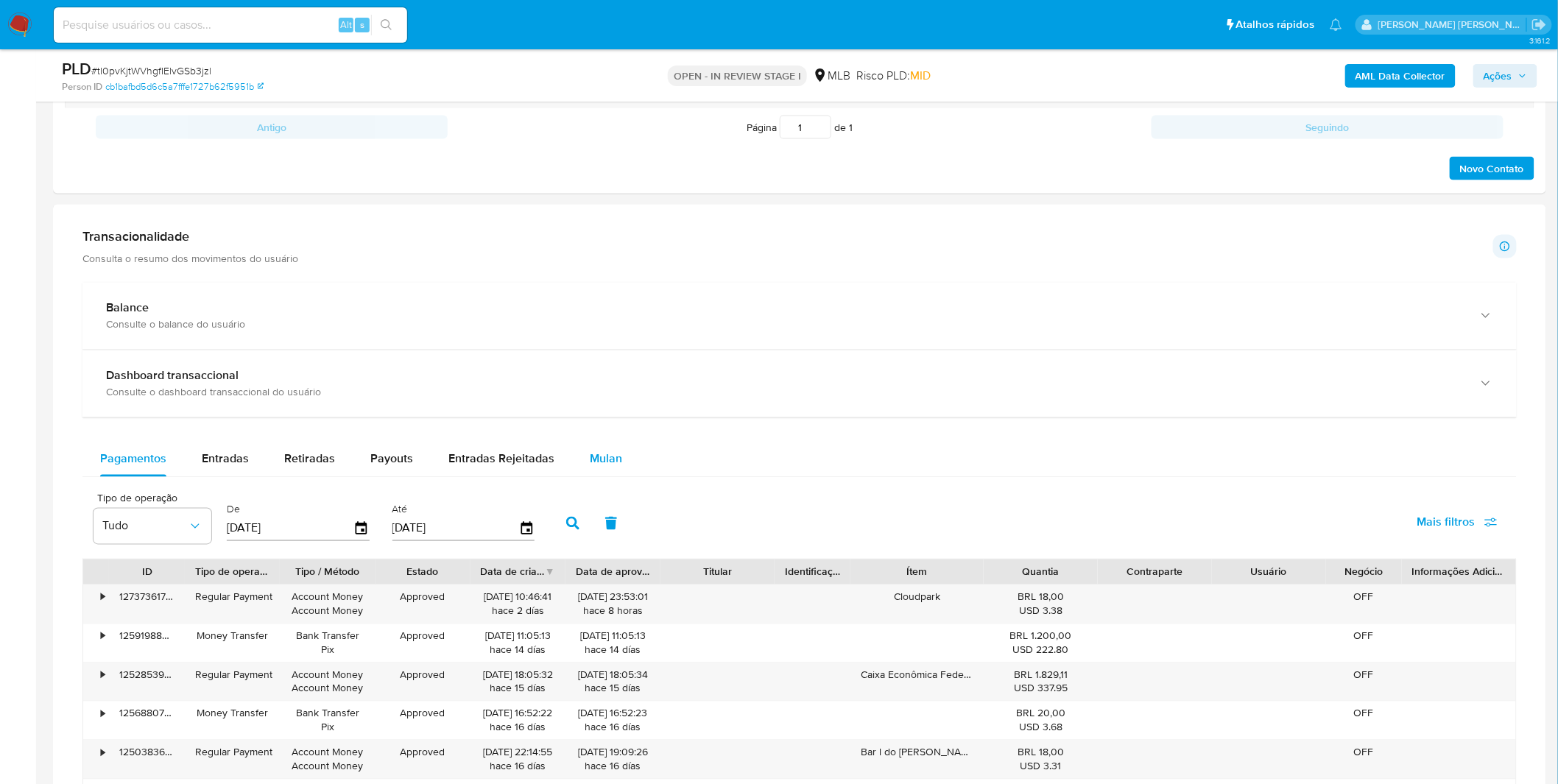
click at [616, 458] on button "Mulan" at bounding box center [606, 460] width 68 height 35
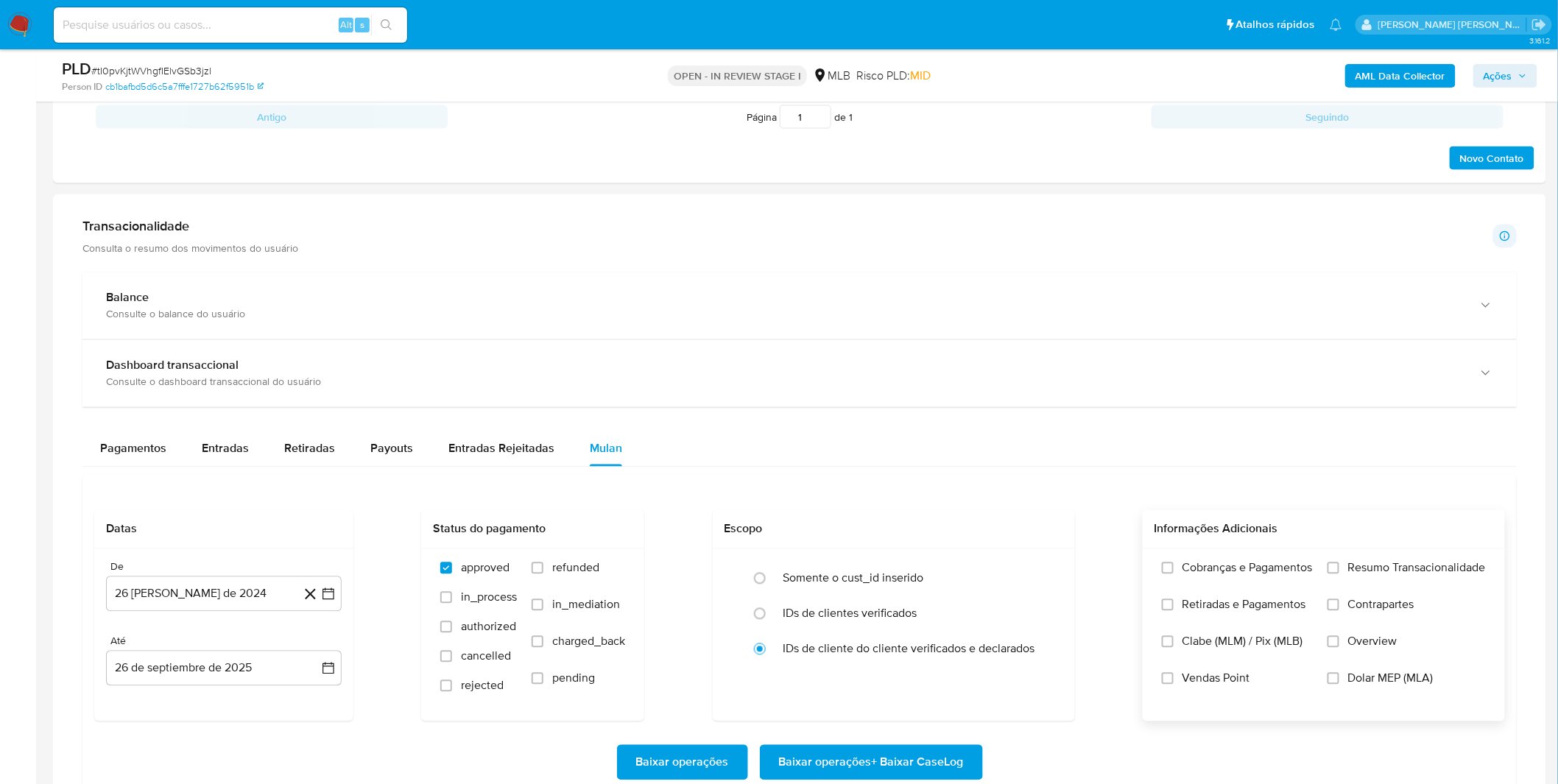
scroll to position [981, 0]
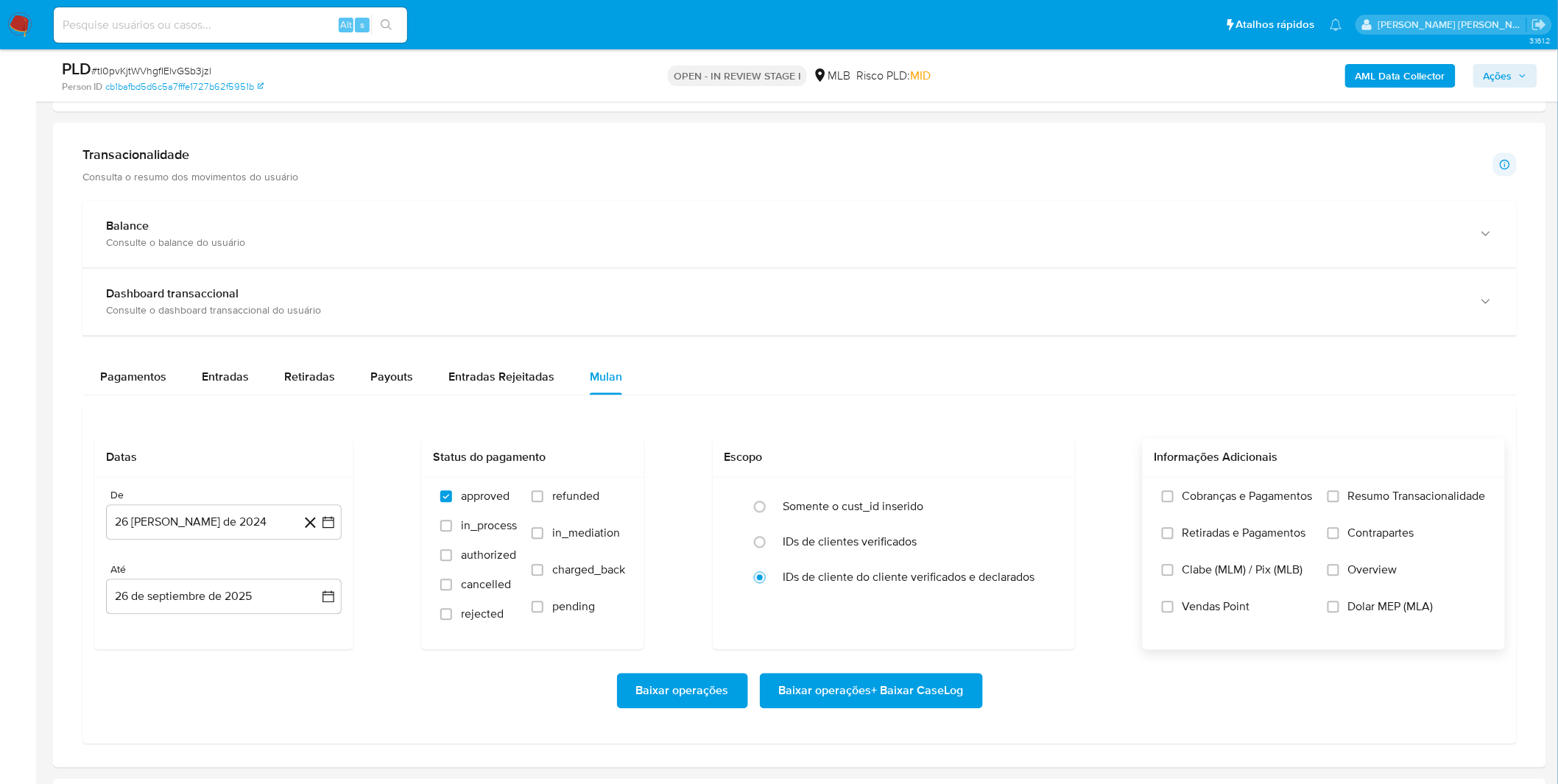
click at [1231, 516] on label "Cobranças e Pagamentos" at bounding box center [1237, 508] width 151 height 37
click at [1173, 502] on input "Cobranças e Pagamentos" at bounding box center [1167, 496] width 12 height 12
click at [1227, 530] on span "Retiradas e Pagamentos" at bounding box center [1244, 533] width 124 height 15
click at [1173, 530] on input "Retiradas e Pagamentos" at bounding box center [1167, 533] width 12 height 12
click at [1342, 512] on label "Resumo Transacionalidade" at bounding box center [1407, 508] width 158 height 37
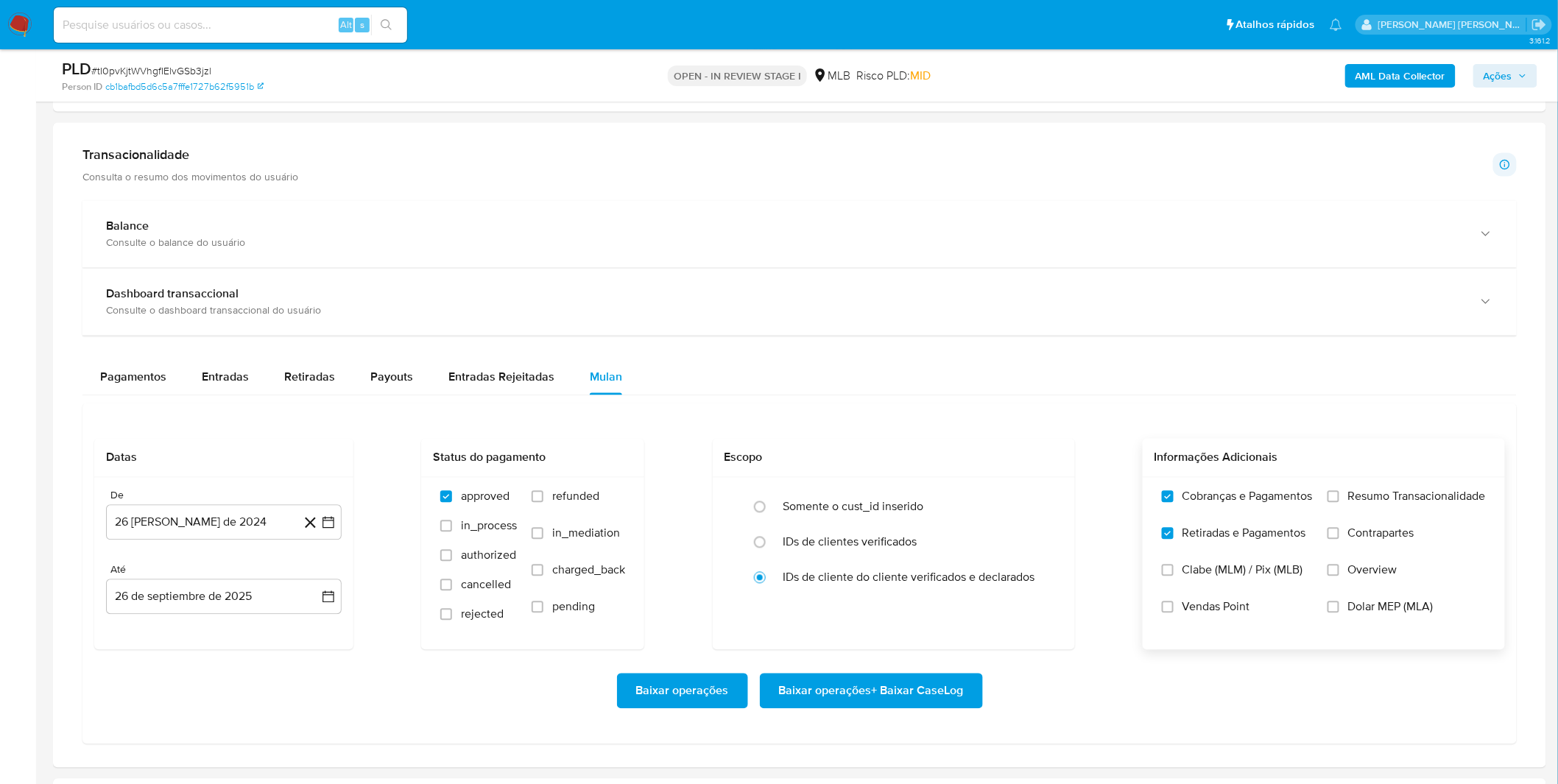
click at [1339, 502] on input "Resumo Transacionalidade" at bounding box center [1333, 496] width 12 height 12
click at [1340, 532] on label "Contrapartes" at bounding box center [1407, 545] width 158 height 37
click at [1339, 532] on input "Contrapartes" at bounding box center [1333, 533] width 12 height 12
click at [1338, 512] on label "Resumo Transacionalidade" at bounding box center [1407, 508] width 158 height 37
click at [1338, 502] on input "Resumo Transacionalidade" at bounding box center [1333, 496] width 12 height 12
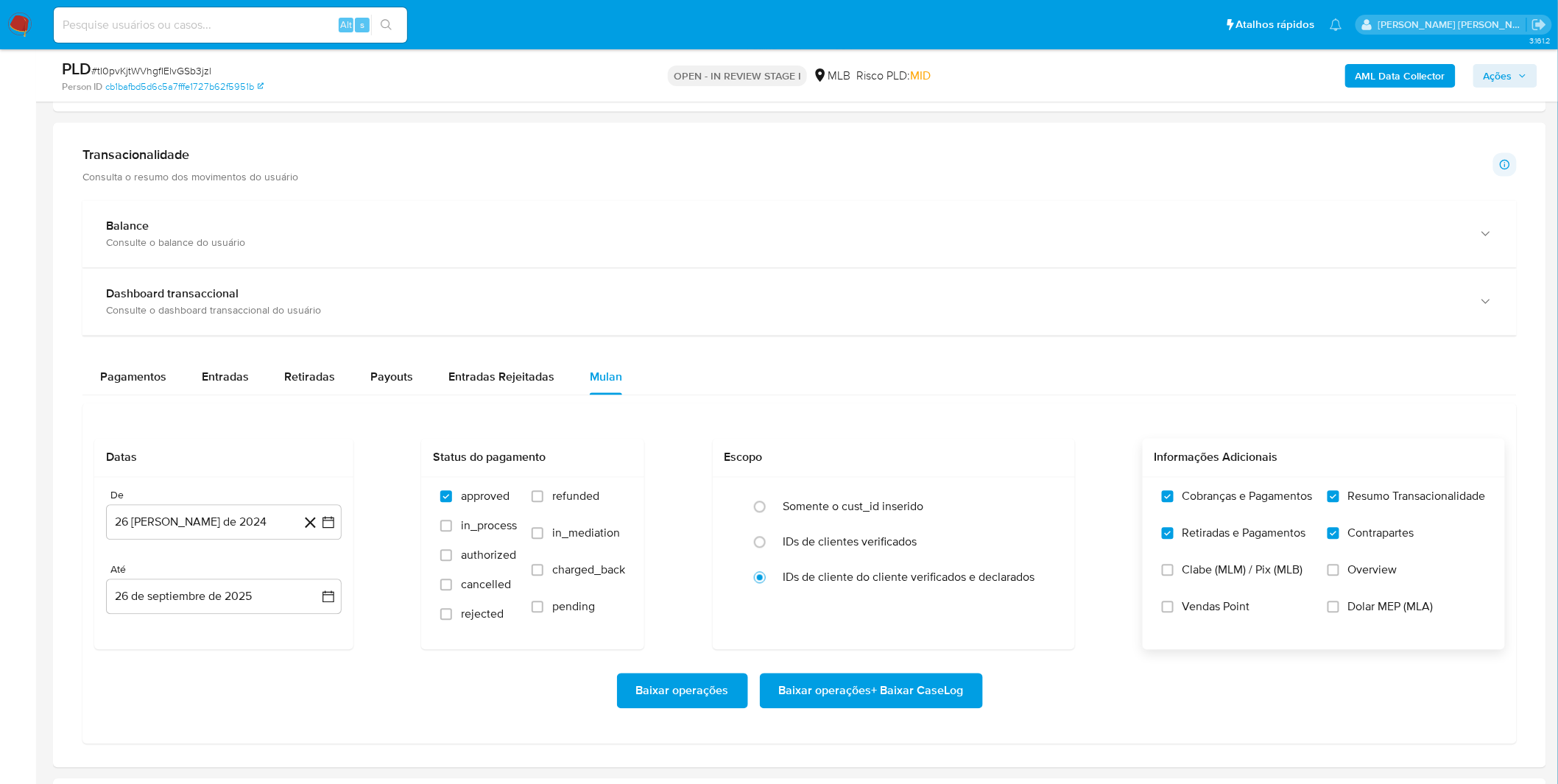
click at [1202, 613] on span "Vendas Point" at bounding box center [1216, 607] width 68 height 15
click at [1173, 613] on input "Vendas Point" at bounding box center [1167, 607] width 12 height 12
click at [1236, 628] on label "Vendas Point" at bounding box center [1237, 618] width 151 height 37
click at [1173, 613] on input "Vendas Point" at bounding box center [1167, 607] width 12 height 12
click at [263, 521] on button "26 [PERSON_NAME] de 2024" at bounding box center [223, 522] width 236 height 35
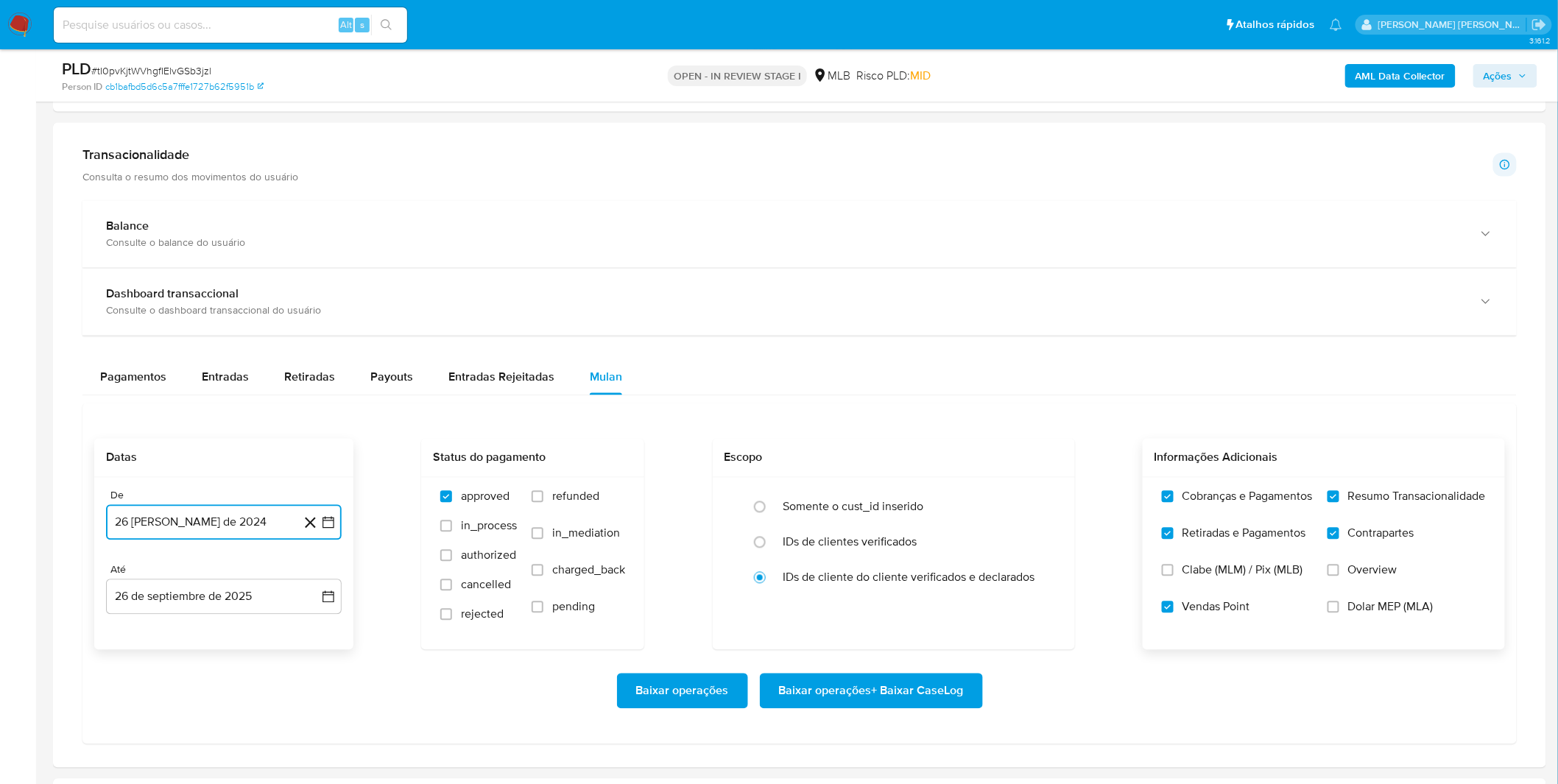
click at [263, 522] on button "26 [PERSON_NAME] de 2024" at bounding box center [223, 522] width 236 height 35
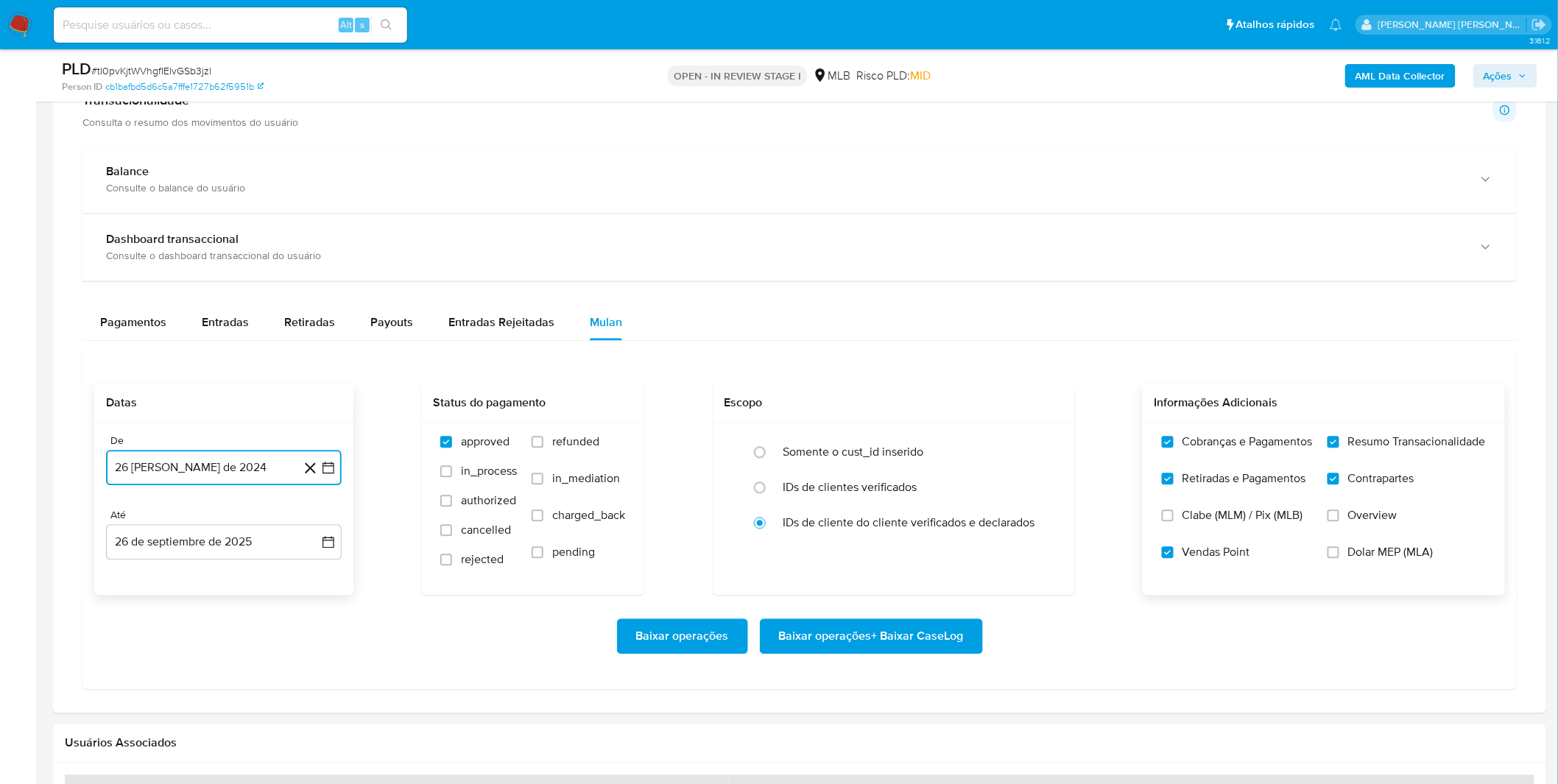
scroll to position [1062, 0]
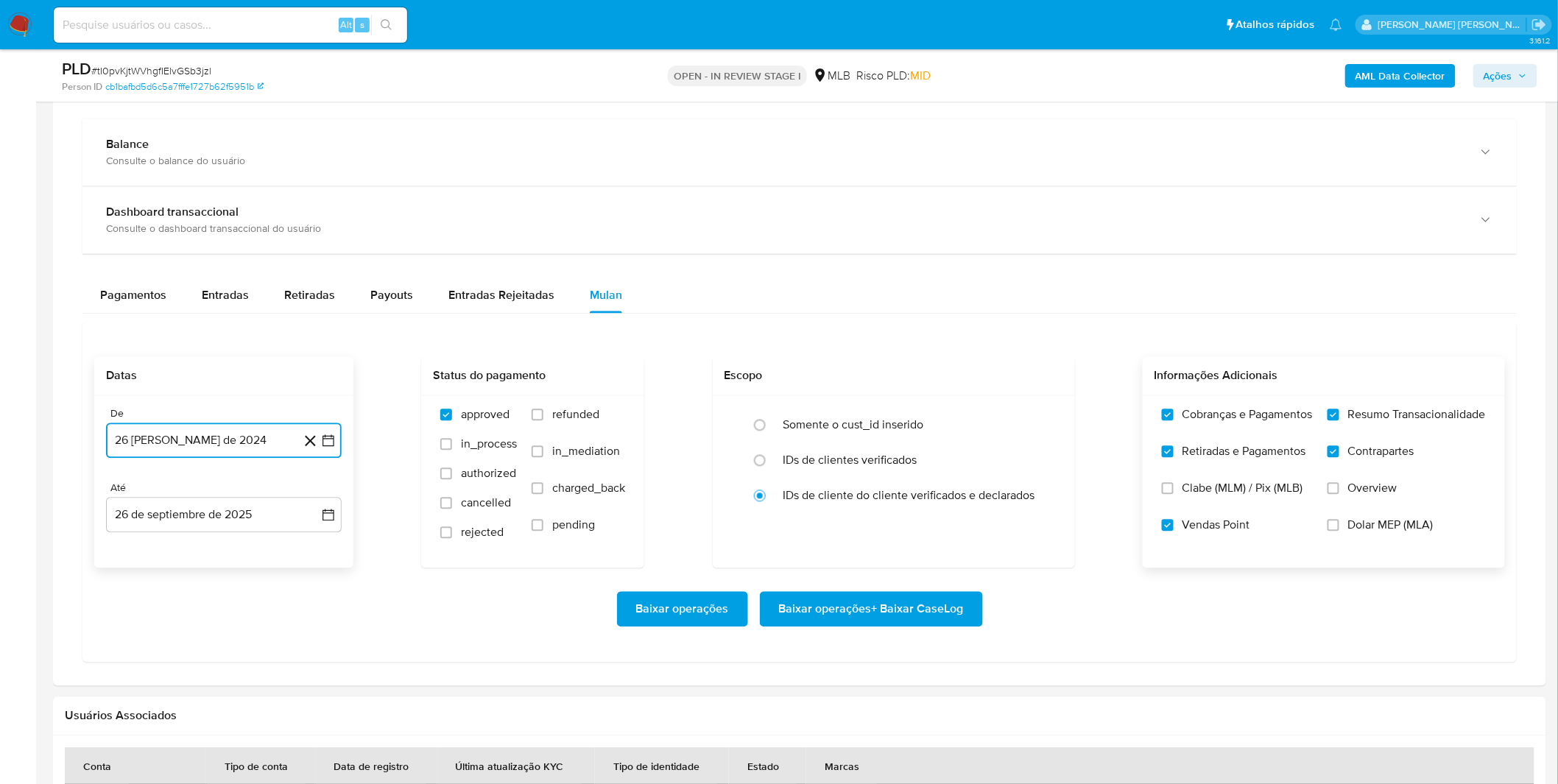
click at [259, 450] on button "26 [PERSON_NAME] de 2024" at bounding box center [223, 441] width 236 height 35
click at [246, 489] on span "agosto 2024" at bounding box center [216, 493] width 67 height 15
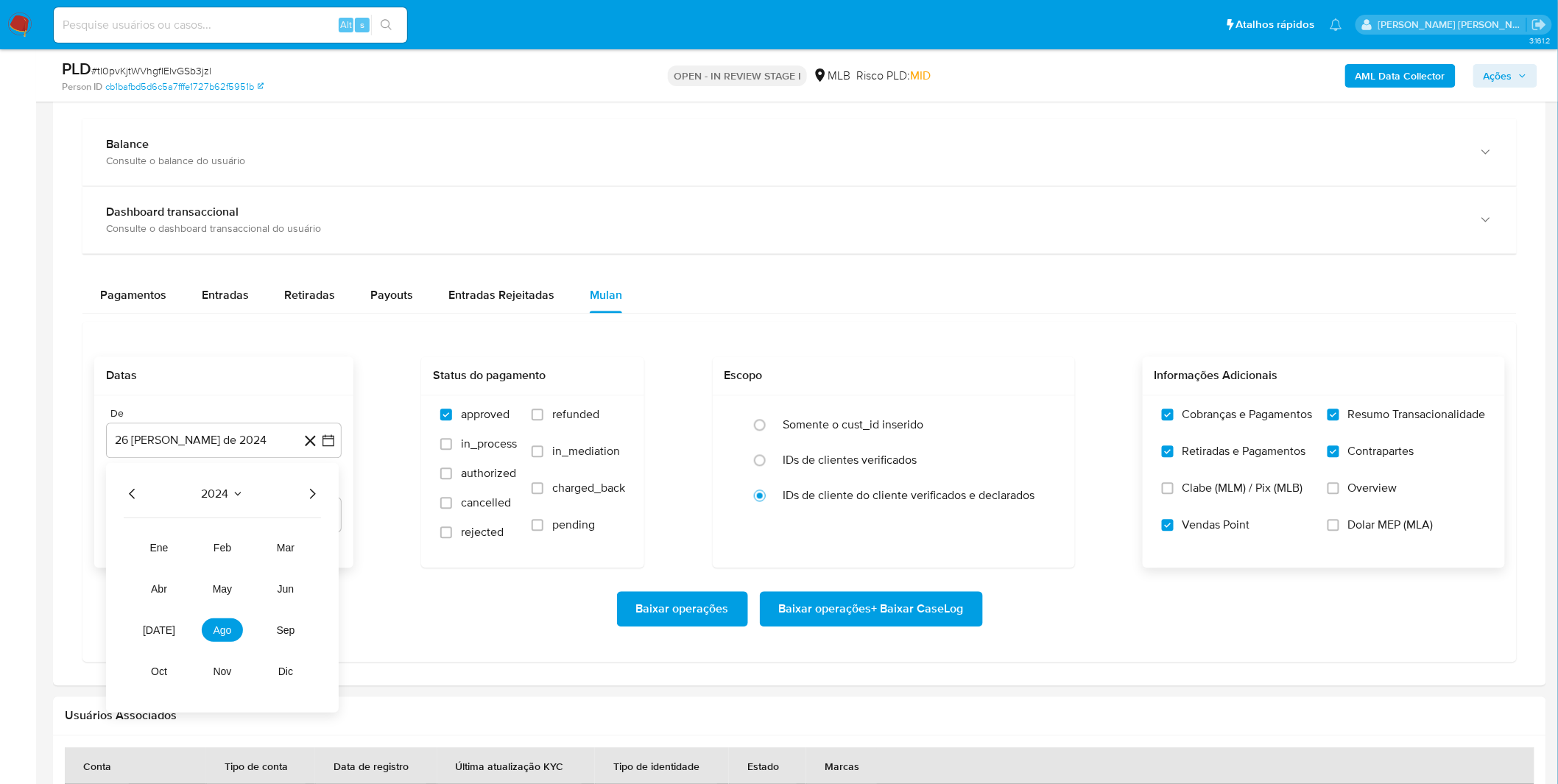
click at [311, 489] on icon "Año siguiente" at bounding box center [312, 493] width 18 height 18
click at [225, 628] on span "ago" at bounding box center [223, 629] width 18 height 12
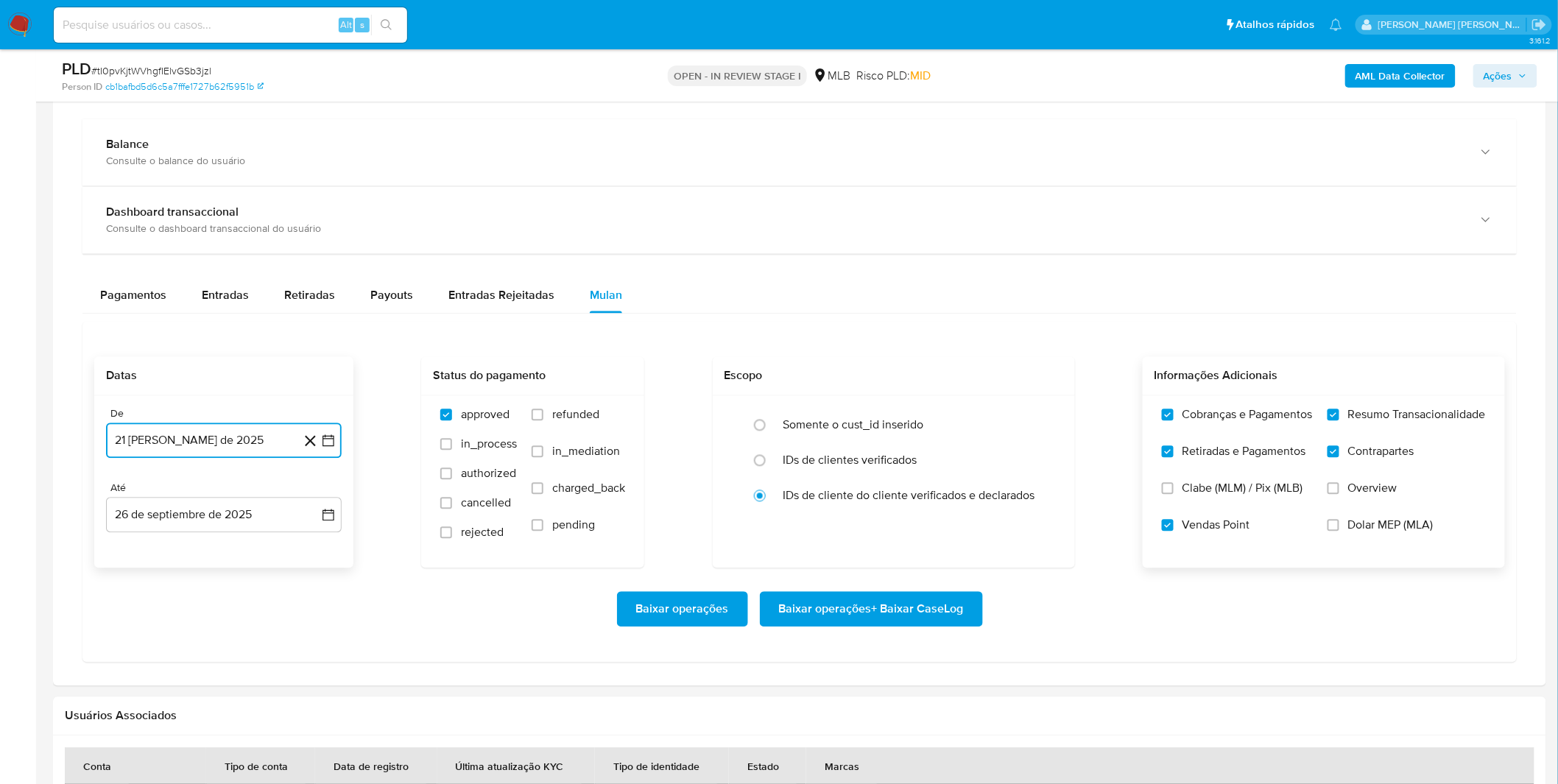
click at [229, 436] on button "21 de agosto de 2025" at bounding box center [223, 441] width 236 height 35
click at [260, 453] on button "21 de agosto de 2025" at bounding box center [223, 441] width 236 height 35
click at [313, 491] on icon "Mes siguiente" at bounding box center [315, 493] width 18 height 18
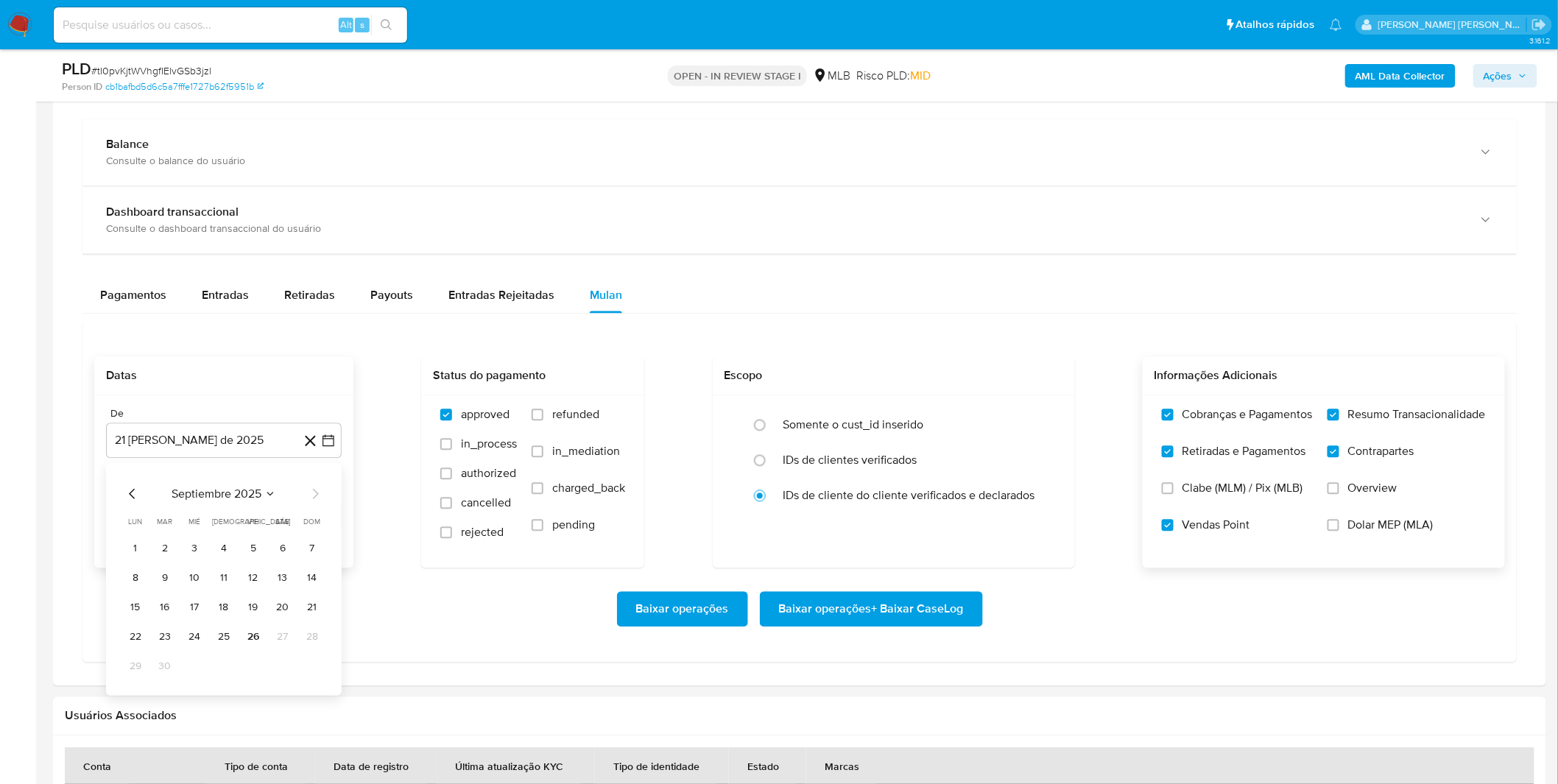
click at [120, 495] on div "septiembre 2025 septiembre 2025 lun lunes mar martes mié miércoles jue jueves v…" at bounding box center [223, 578] width 236 height 232
click at [126, 495] on icon "Mes anterior" at bounding box center [132, 493] width 18 height 18
click at [256, 552] on button "1" at bounding box center [253, 548] width 24 height 24
click at [215, 591] on div "Baixar operações Baixar operações + Baixar CaseLog" at bounding box center [800, 609] width 1411 height 82
click at [822, 621] on span "Baixar operações + Baixar CaseLog" at bounding box center [871, 609] width 185 height 32
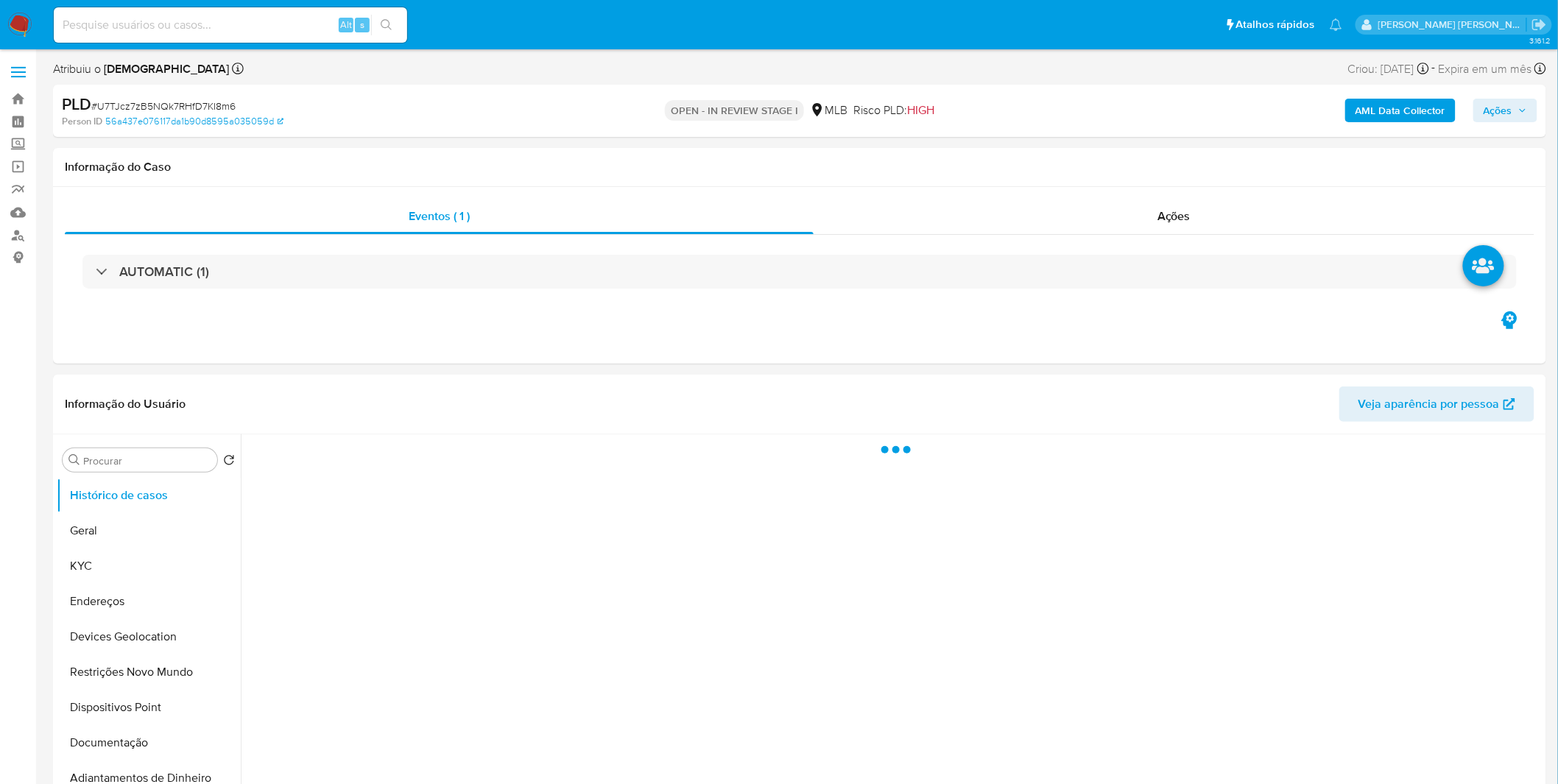
select select "10"
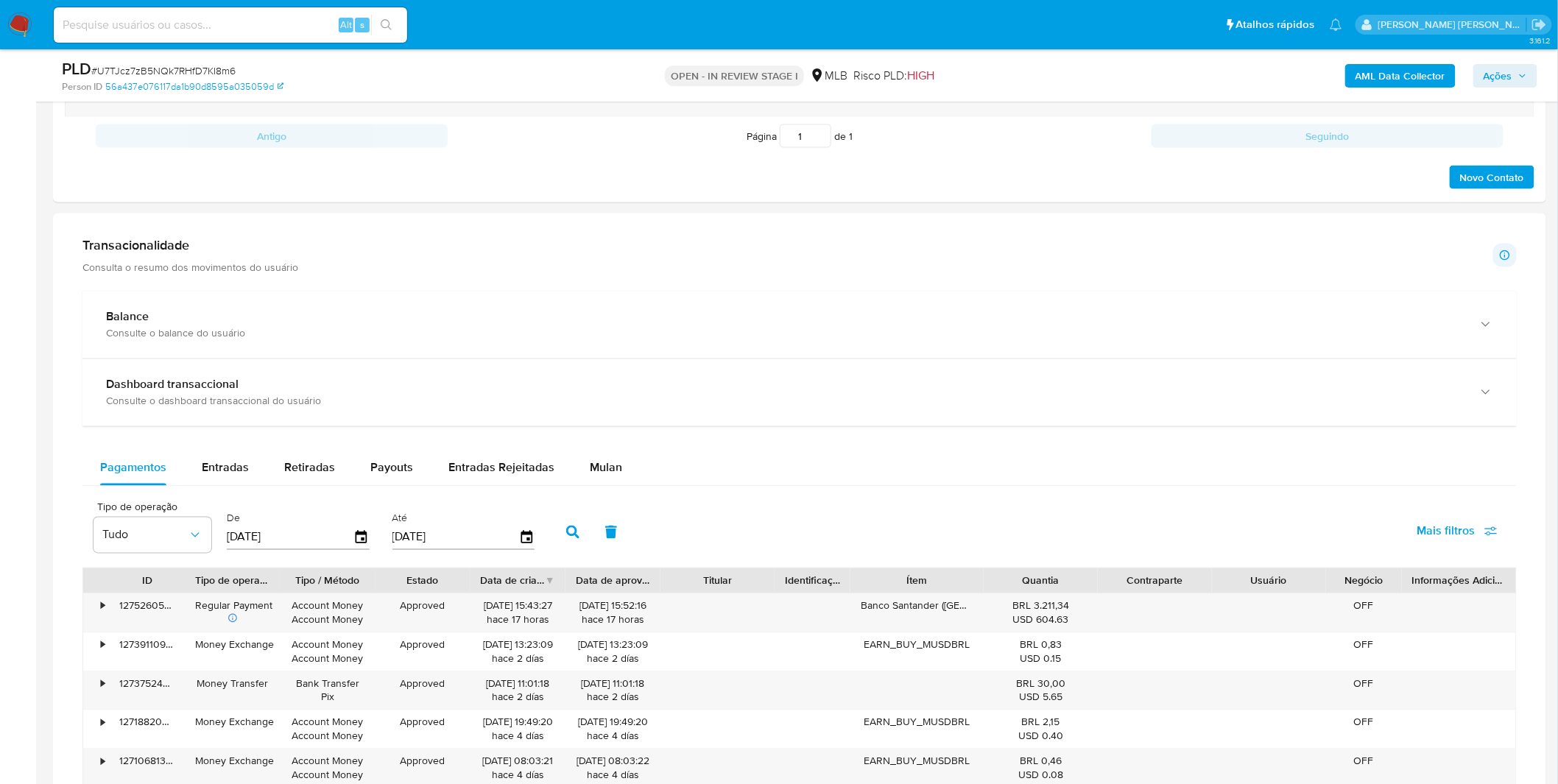
scroll to position [899, 0]
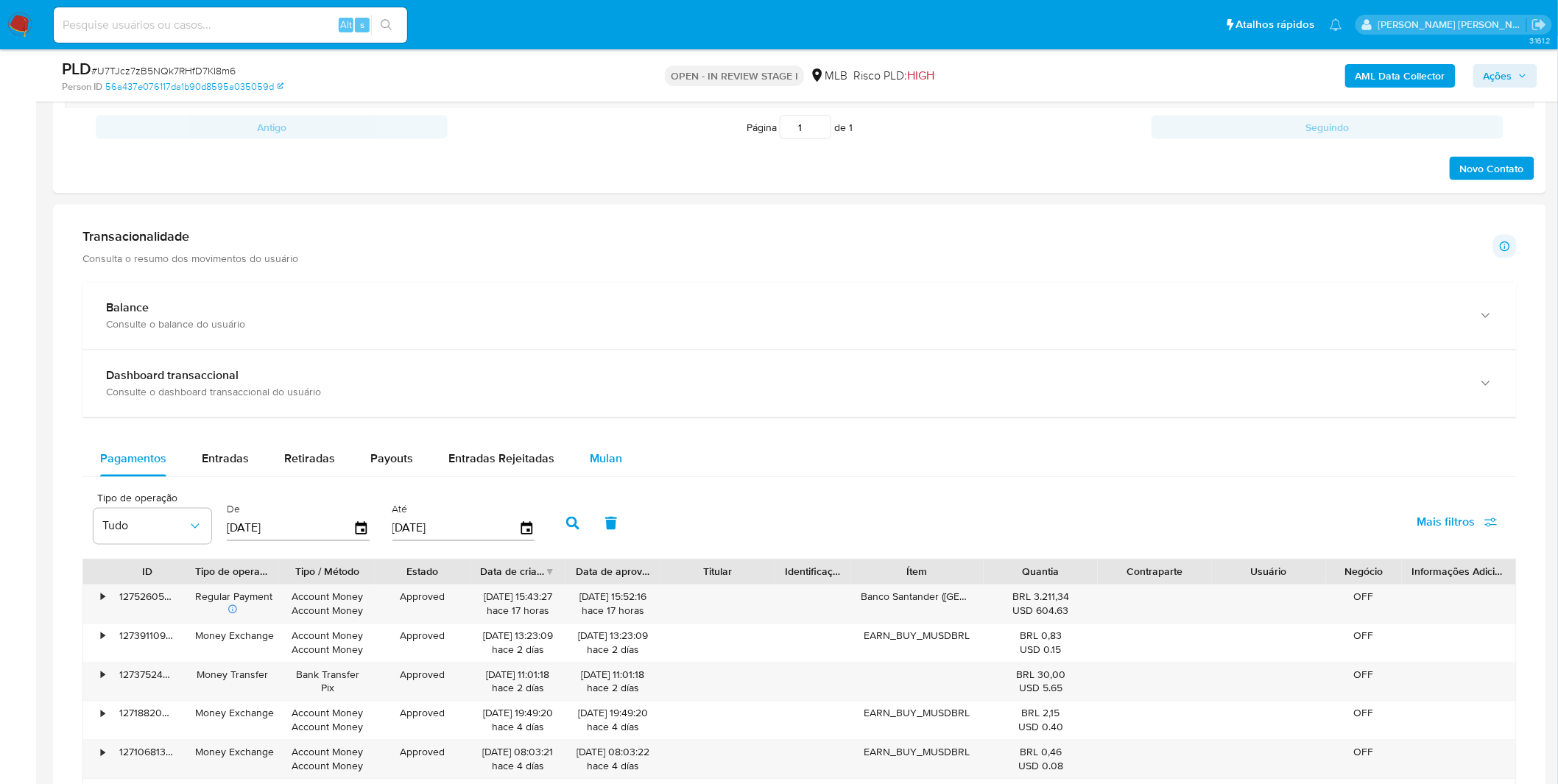
click at [628, 457] on button "Mulan" at bounding box center [606, 460] width 68 height 35
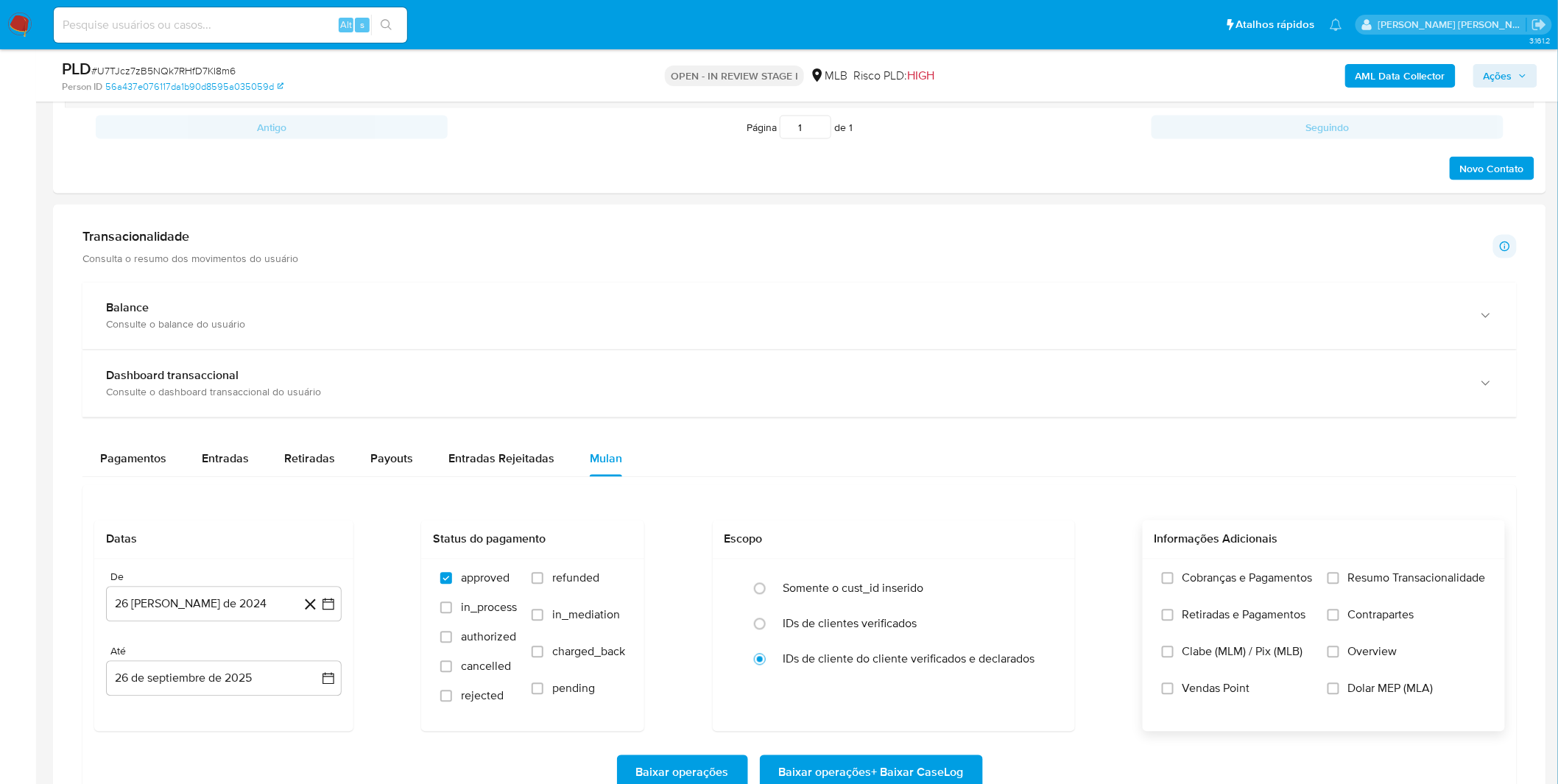
click at [1172, 582] on label "Cobranças e Pagamentos" at bounding box center [1237, 589] width 151 height 37
click at [1172, 582] on input "Cobranças e Pagamentos" at bounding box center [1167, 578] width 12 height 12
click at [1173, 612] on label "Retiradas e Pagamentos" at bounding box center [1237, 626] width 151 height 37
click at [1173, 612] on input "Retiradas e Pagamentos" at bounding box center [1167, 614] width 12 height 12
click at [1173, 612] on label "Retiradas e Pagamentos" at bounding box center [1237, 626] width 151 height 37
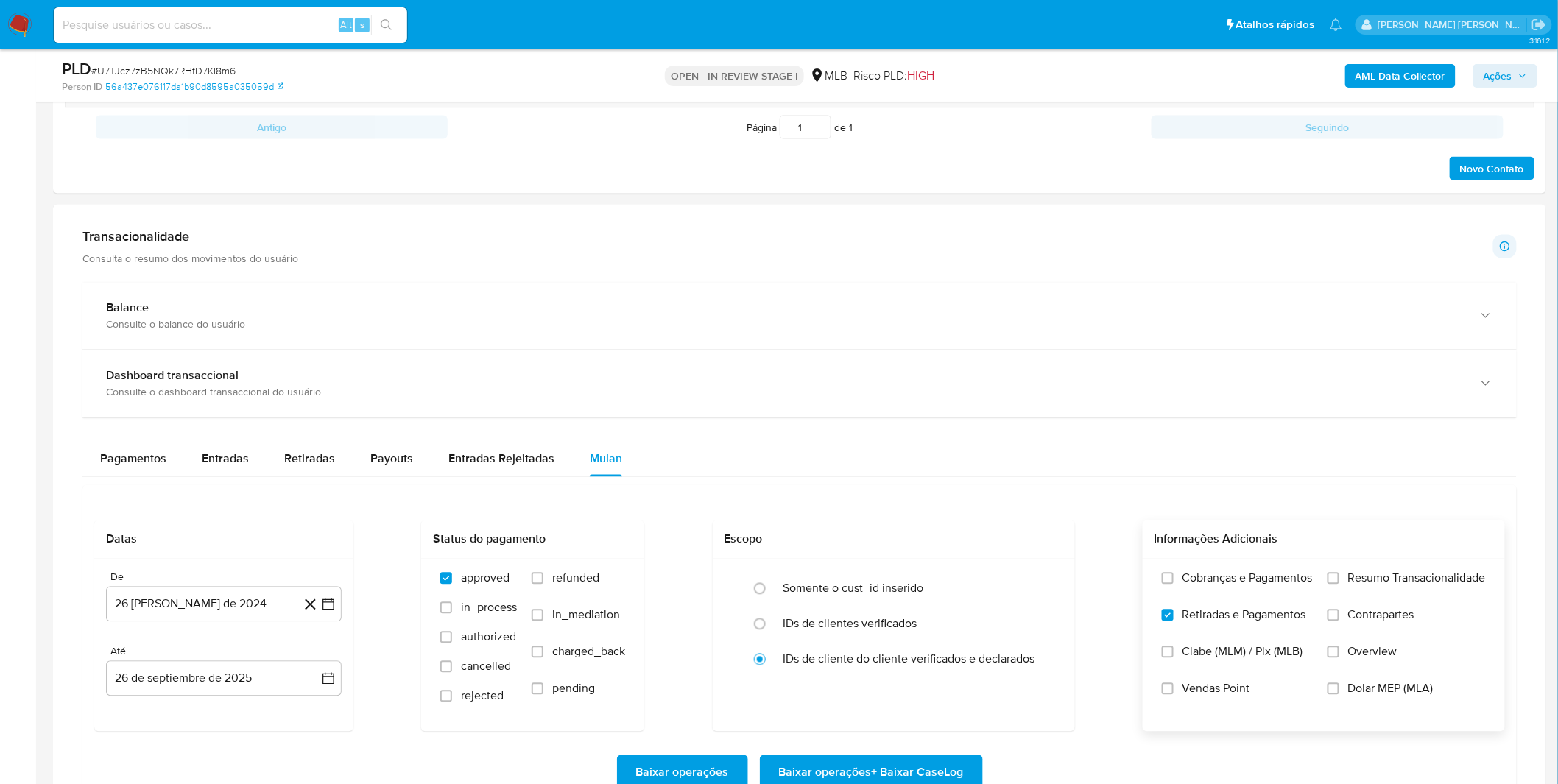
click at [1173, 612] on input "Retiradas e Pagamentos" at bounding box center [1167, 614] width 12 height 12
click at [1180, 588] on label "Cobranças e Pagamentos" at bounding box center [1237, 589] width 151 height 37
click at [1173, 585] on input "Cobranças e Pagamentos" at bounding box center [1167, 578] width 12 height 12
click at [1175, 612] on label "Retiradas e Pagamentos" at bounding box center [1237, 626] width 151 height 37
click at [1173, 612] on input "Retiradas e Pagamentos" at bounding box center [1167, 614] width 12 height 12
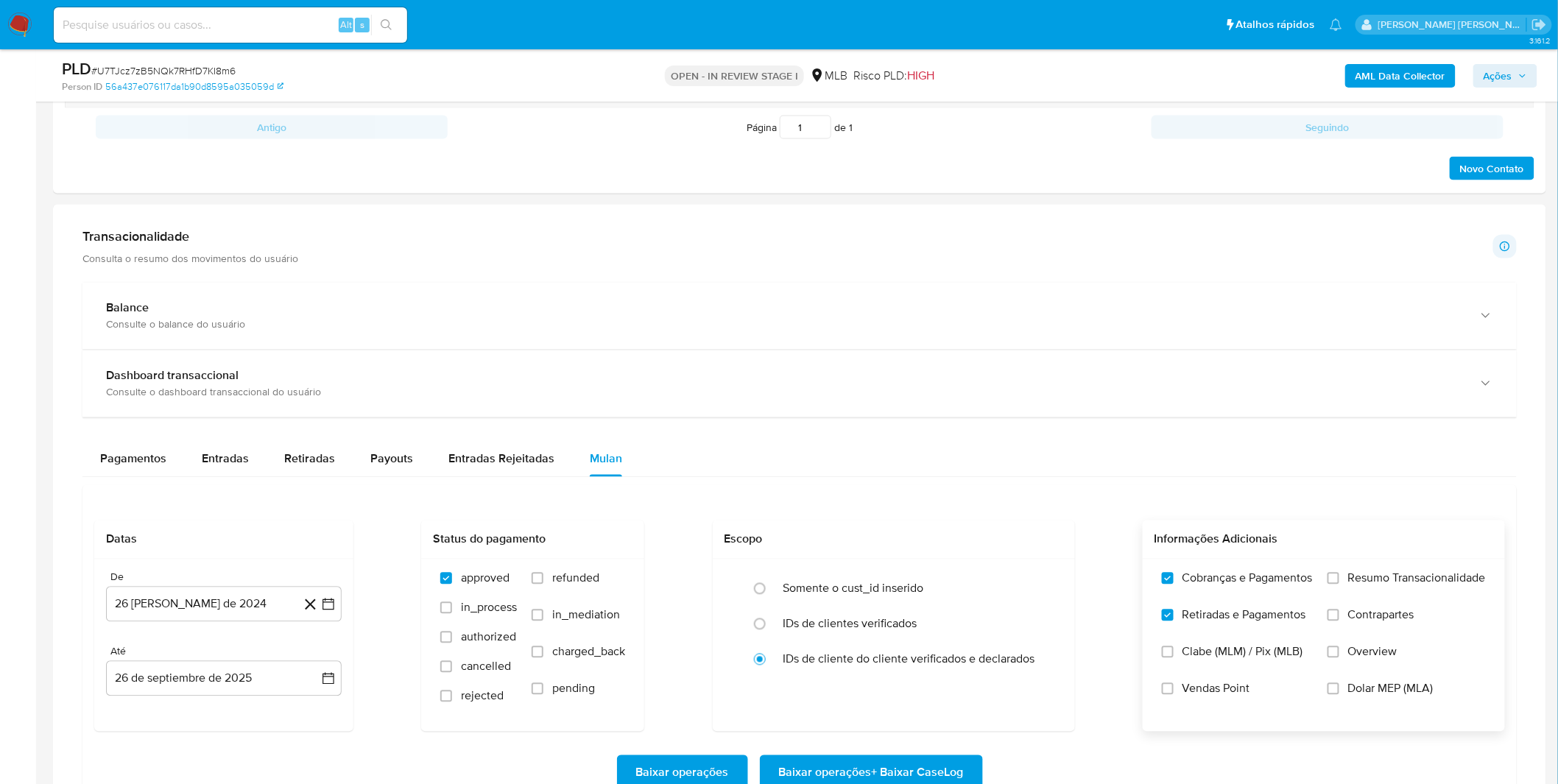
click at [1373, 591] on label "Resumo Transacionalidade" at bounding box center [1407, 589] width 158 height 37
click at [1339, 585] on input "Resumo Transacionalidade" at bounding box center [1333, 578] width 12 height 12
click at [1362, 614] on span "Contrapartes" at bounding box center [1381, 614] width 66 height 15
click at [1339, 614] on input "Contrapartes" at bounding box center [1333, 614] width 12 height 12
click at [1331, 628] on label "Contrapartes" at bounding box center [1407, 626] width 158 height 37
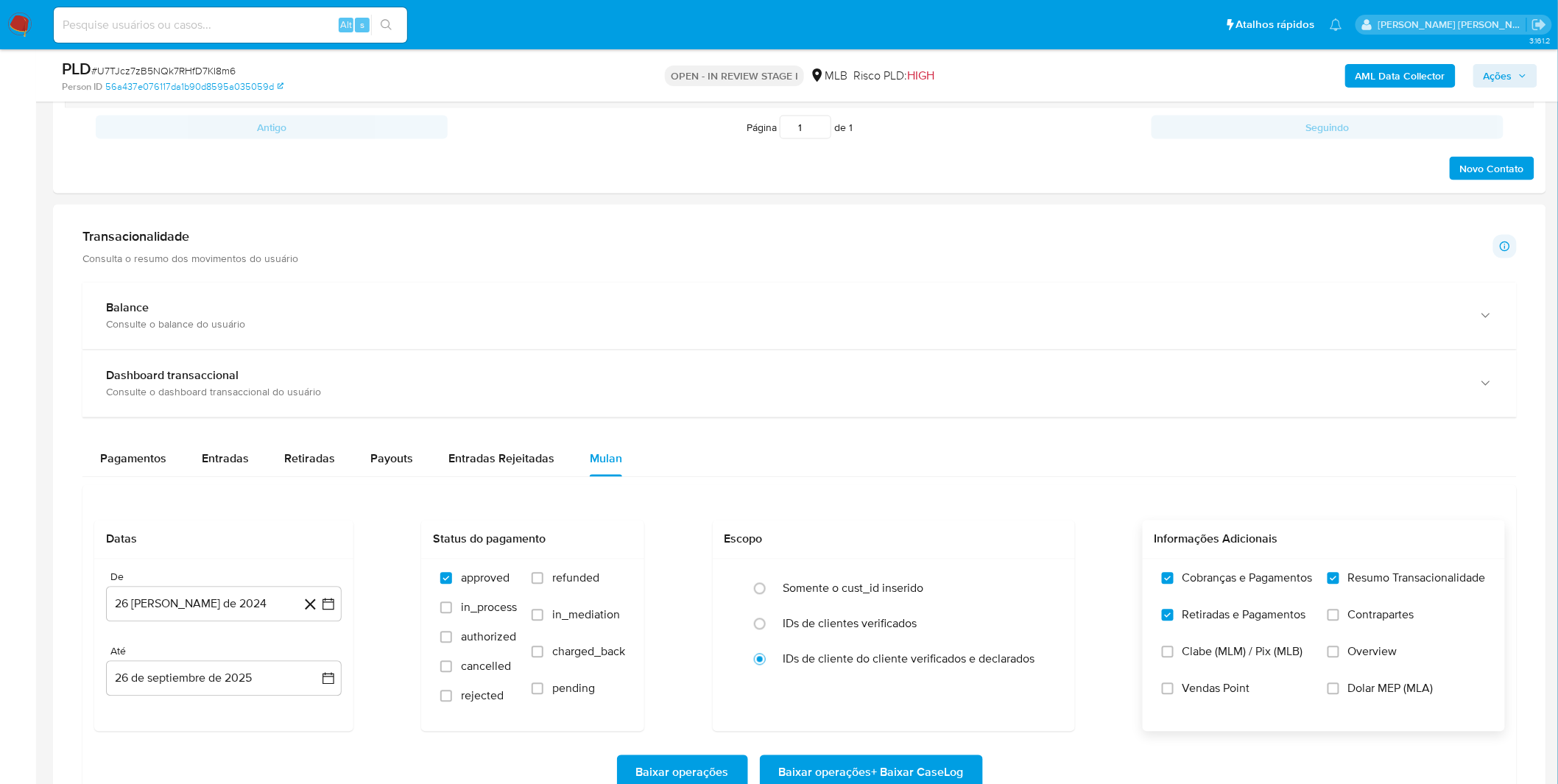
click at [1331, 621] on input "Contrapartes" at bounding box center [1333, 614] width 12 height 12
click at [1342, 624] on label "Contrapartes" at bounding box center [1407, 626] width 158 height 37
click at [1339, 621] on input "Contrapartes" at bounding box center [1333, 614] width 12 height 12
click at [1342, 624] on label "Contrapartes" at bounding box center [1407, 626] width 158 height 37
click at [1339, 621] on input "Contrapartes" at bounding box center [1333, 614] width 12 height 12
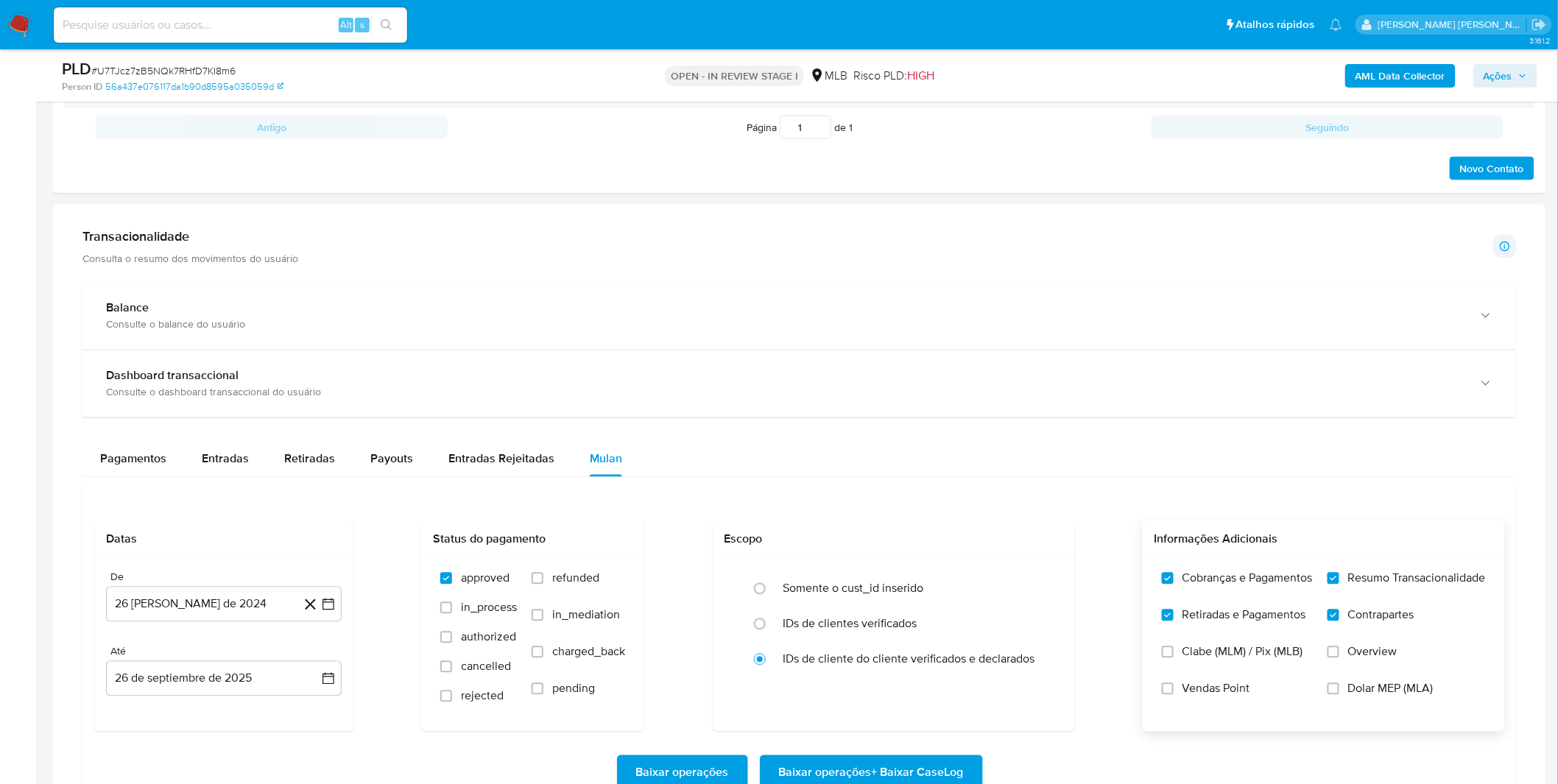
click at [1232, 687] on span "Vendas Point" at bounding box center [1216, 688] width 68 height 15
click at [1173, 687] on input "Vendas Point" at bounding box center [1167, 688] width 12 height 12
click at [213, 606] on button "26 [PERSON_NAME] de 2024" at bounding box center [223, 604] width 236 height 35
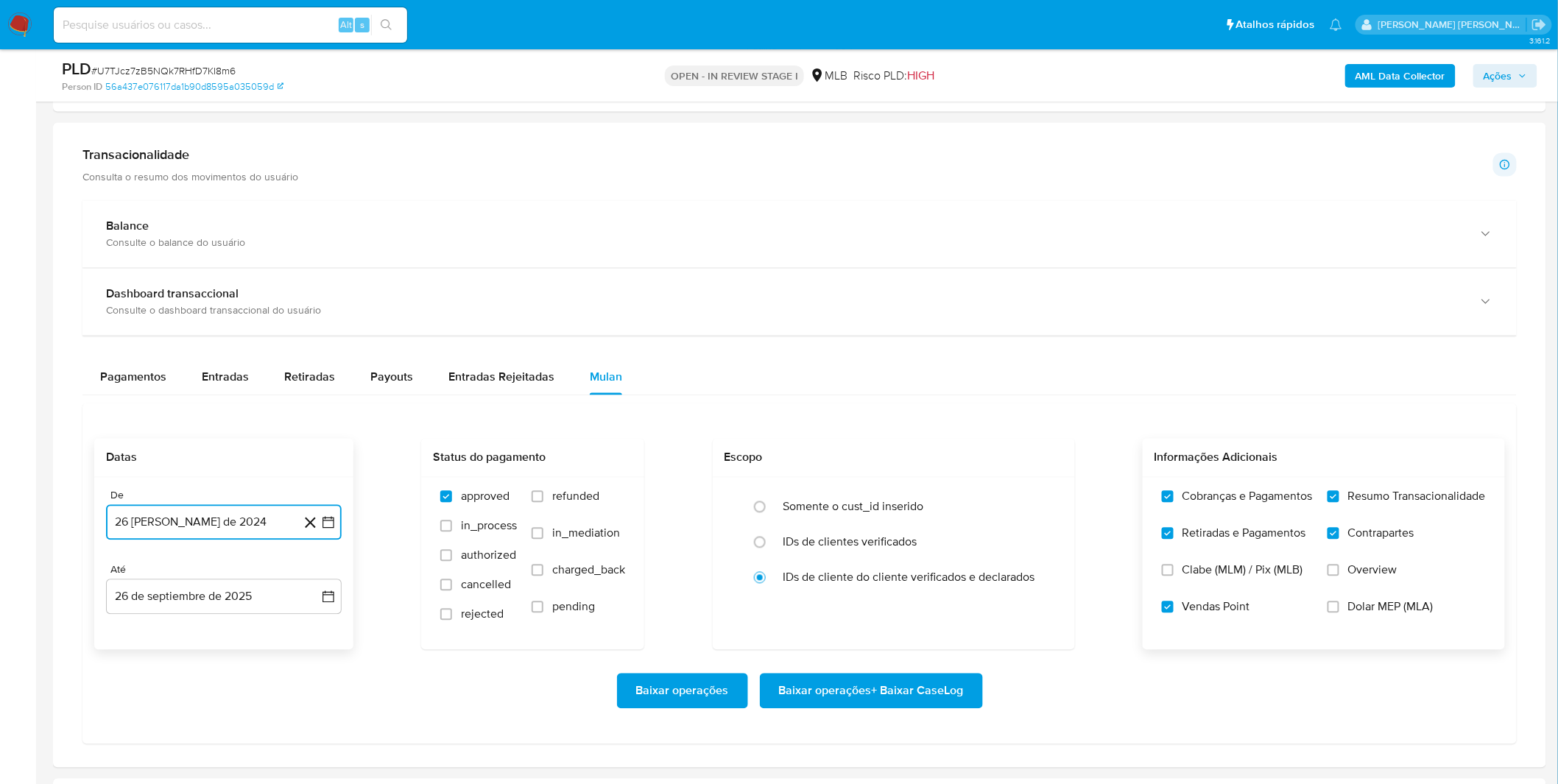
click at [236, 524] on button "26 [PERSON_NAME] de 2024" at bounding box center [223, 522] width 236 height 35
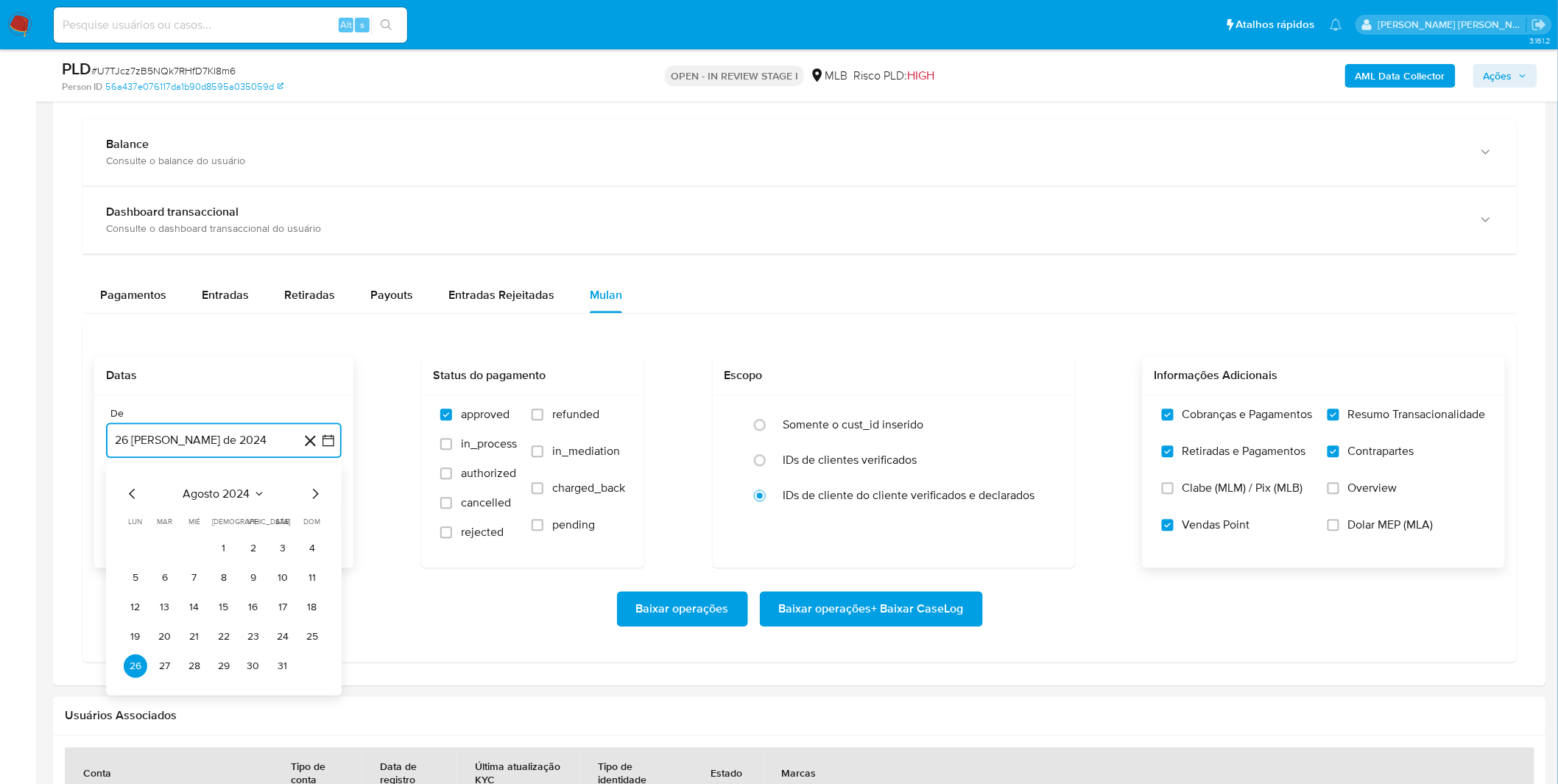
click at [231, 501] on span "agosto 2024" at bounding box center [216, 493] width 67 height 15
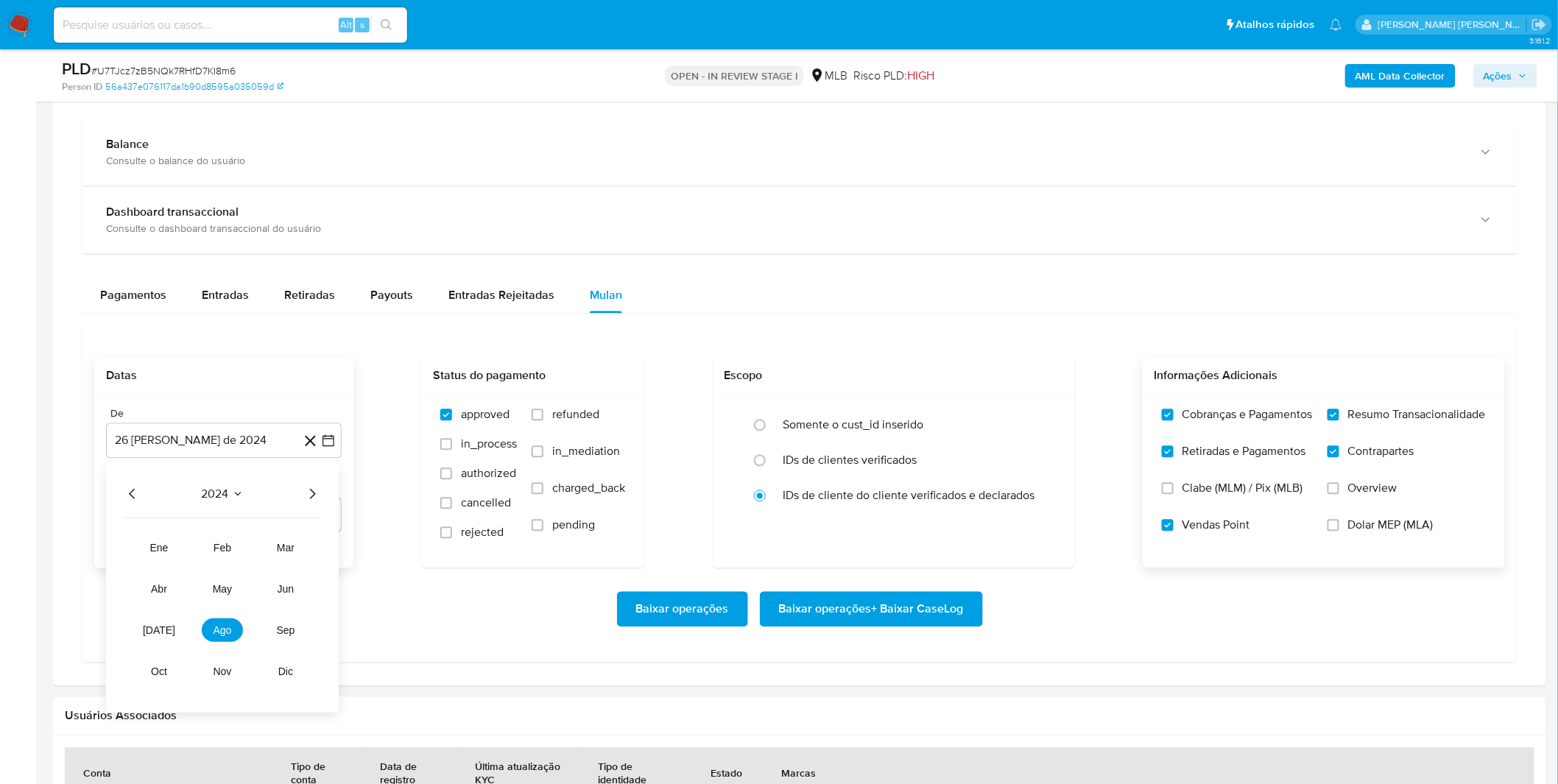
click at [314, 505] on div "2024 2024 ene feb mar abr may jun jul ago sep oct nov dic" at bounding box center [222, 587] width 233 height 249
click at [313, 500] on icon "Año siguiente" at bounding box center [312, 493] width 18 height 18
click at [213, 636] on span "ago" at bounding box center [223, 629] width 18 height 12
click at [249, 552] on button "1" at bounding box center [253, 548] width 24 height 24
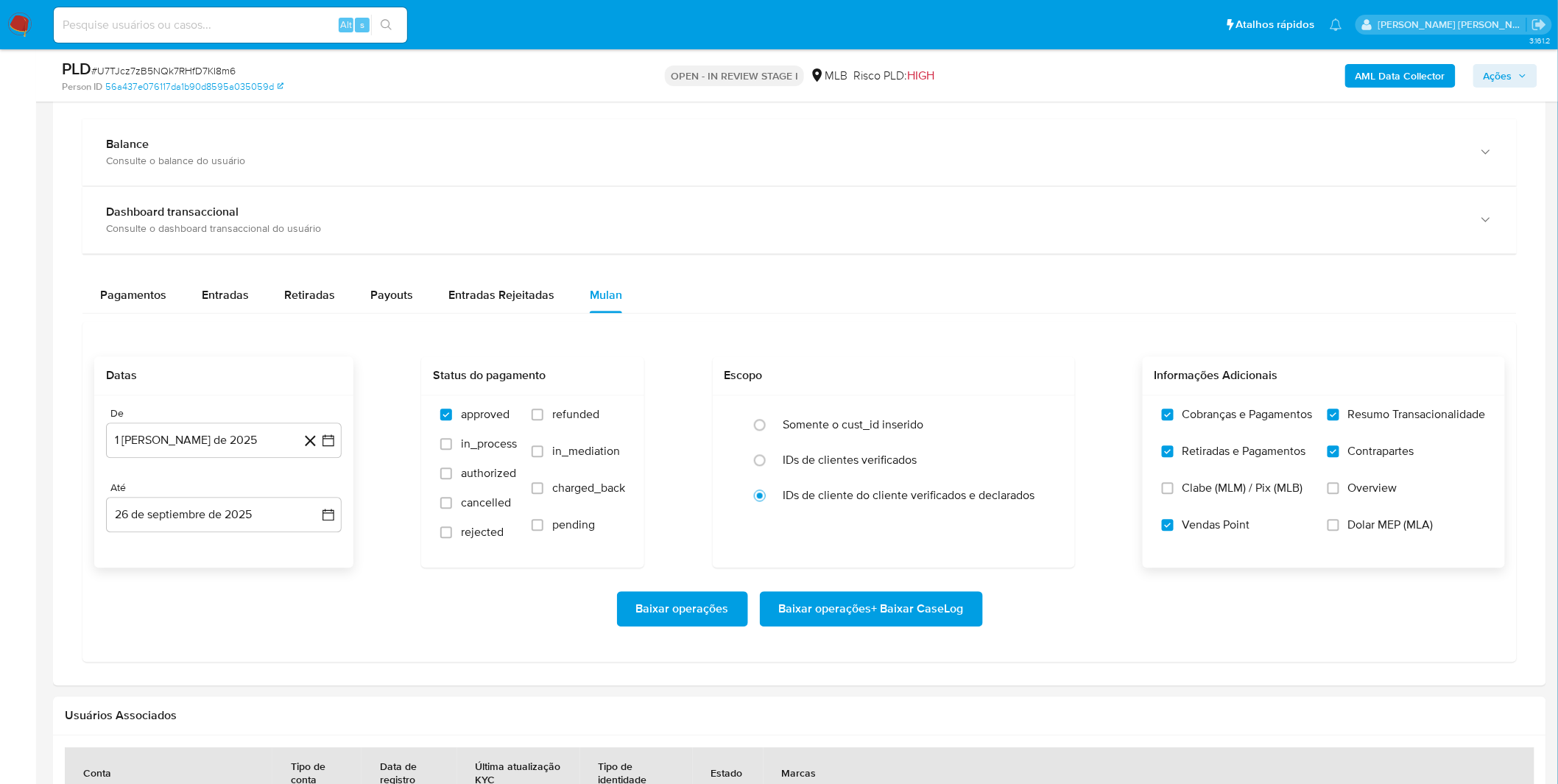
click at [233, 607] on div "Baixar operações Baixar operações + Baixar CaseLog" at bounding box center [800, 609] width 1411 height 35
click at [832, 608] on span "Baixar operações + Baixar CaseLog" at bounding box center [871, 609] width 185 height 32
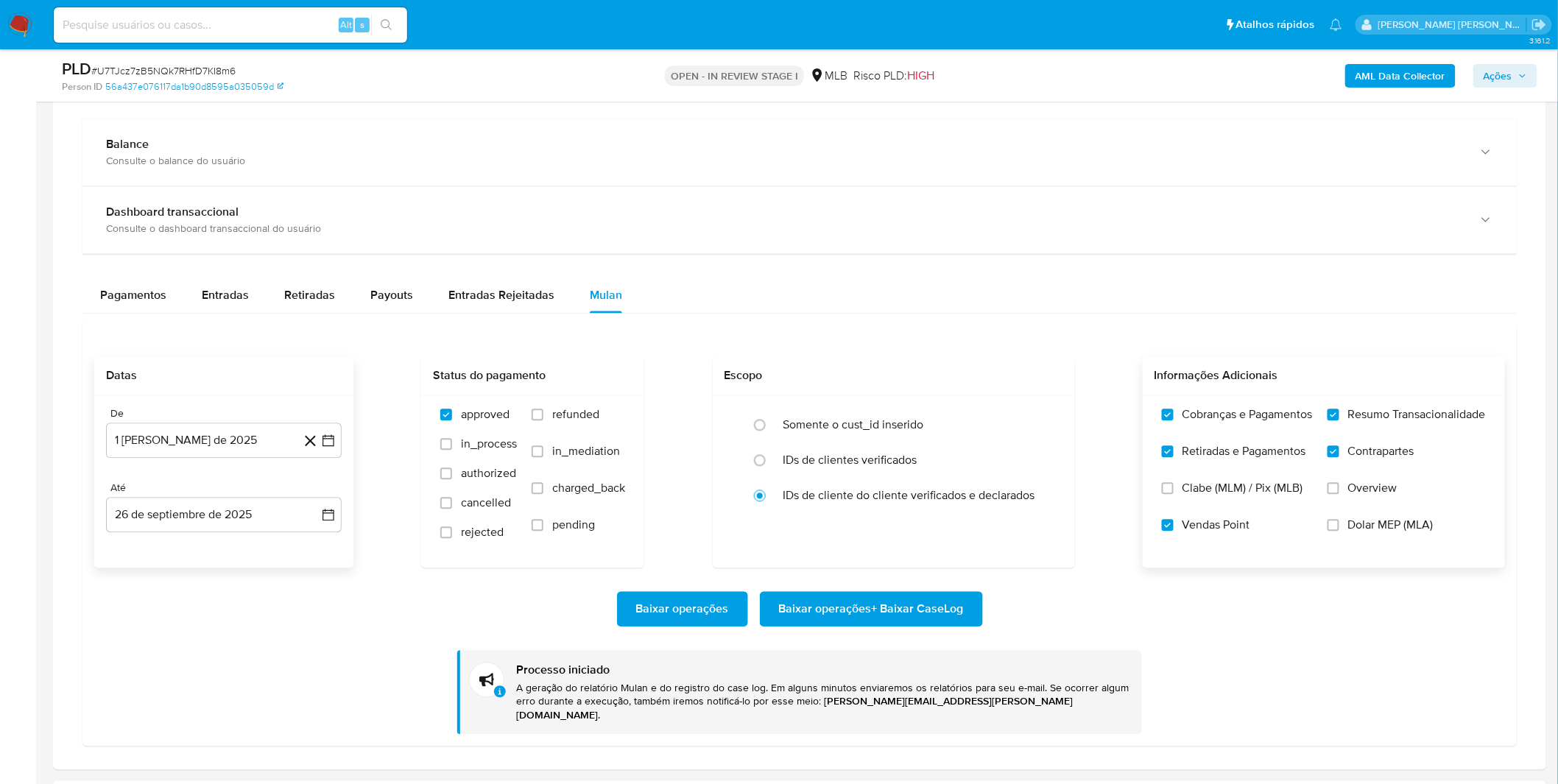
click at [396, 617] on div "Baixar operações Baixar operações + Baixar CaseLog" at bounding box center [800, 609] width 1411 height 35
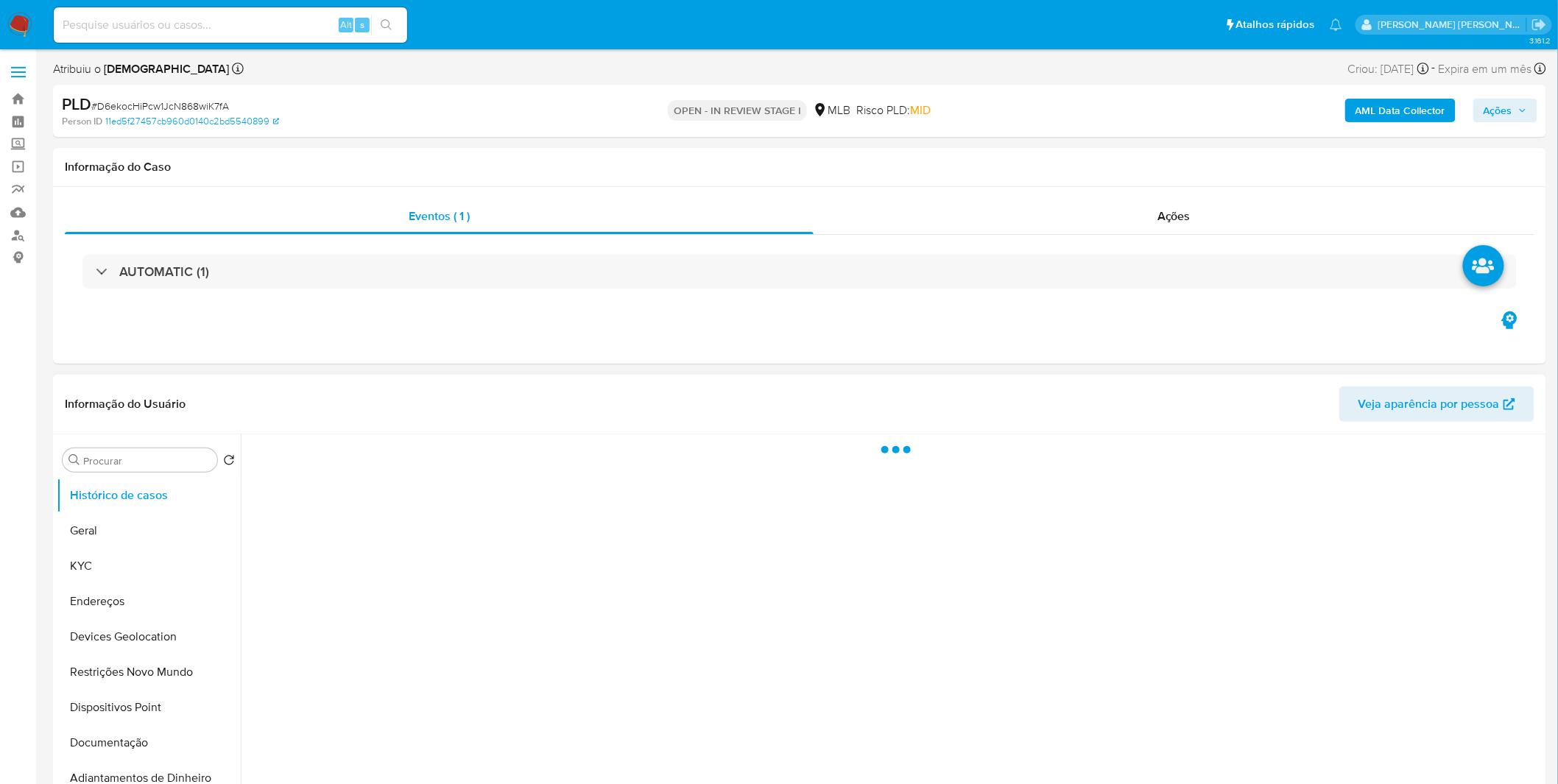
select select "10"
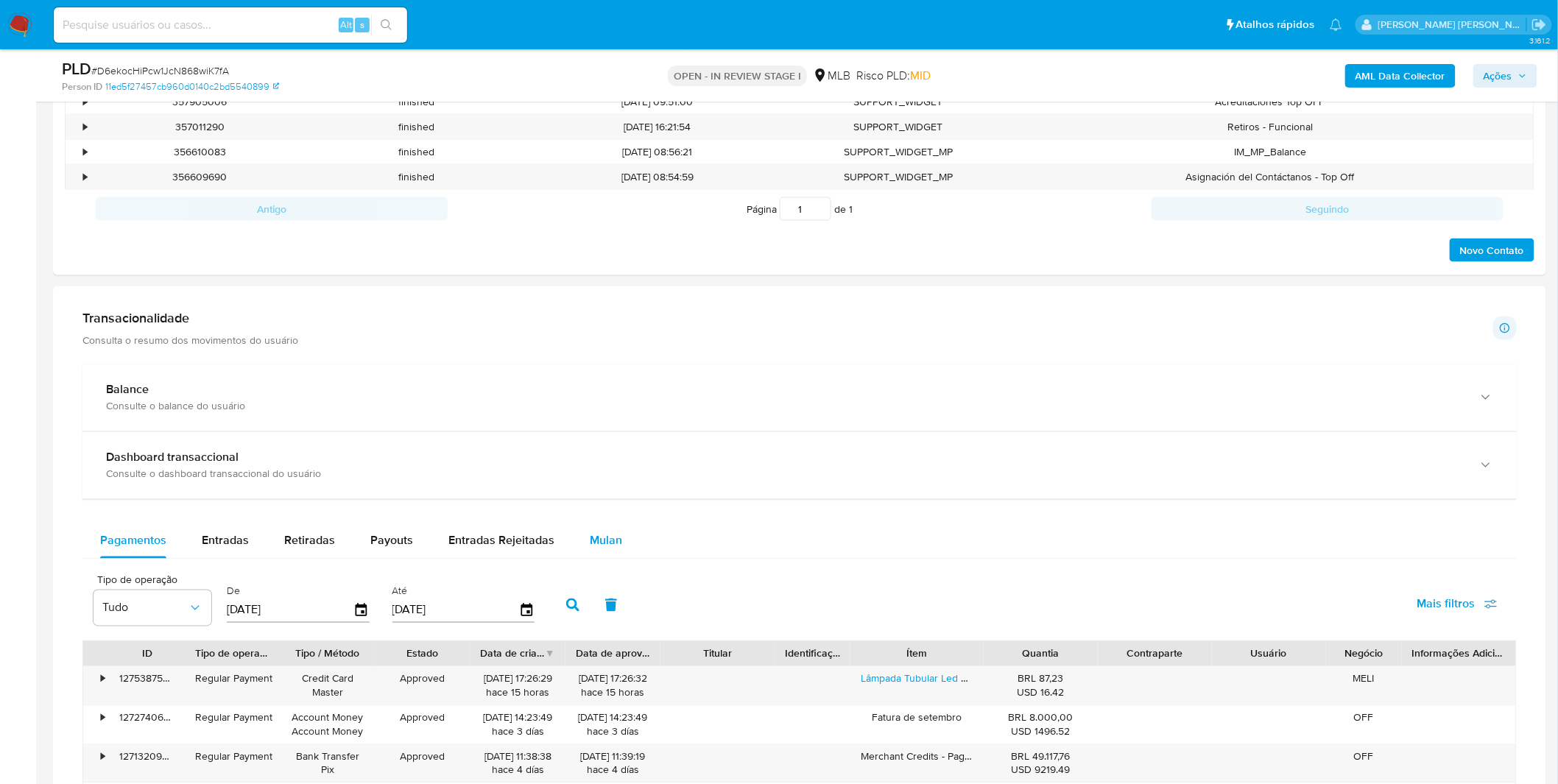
click at [606, 542] on span "Mulan" at bounding box center [606, 541] width 32 height 17
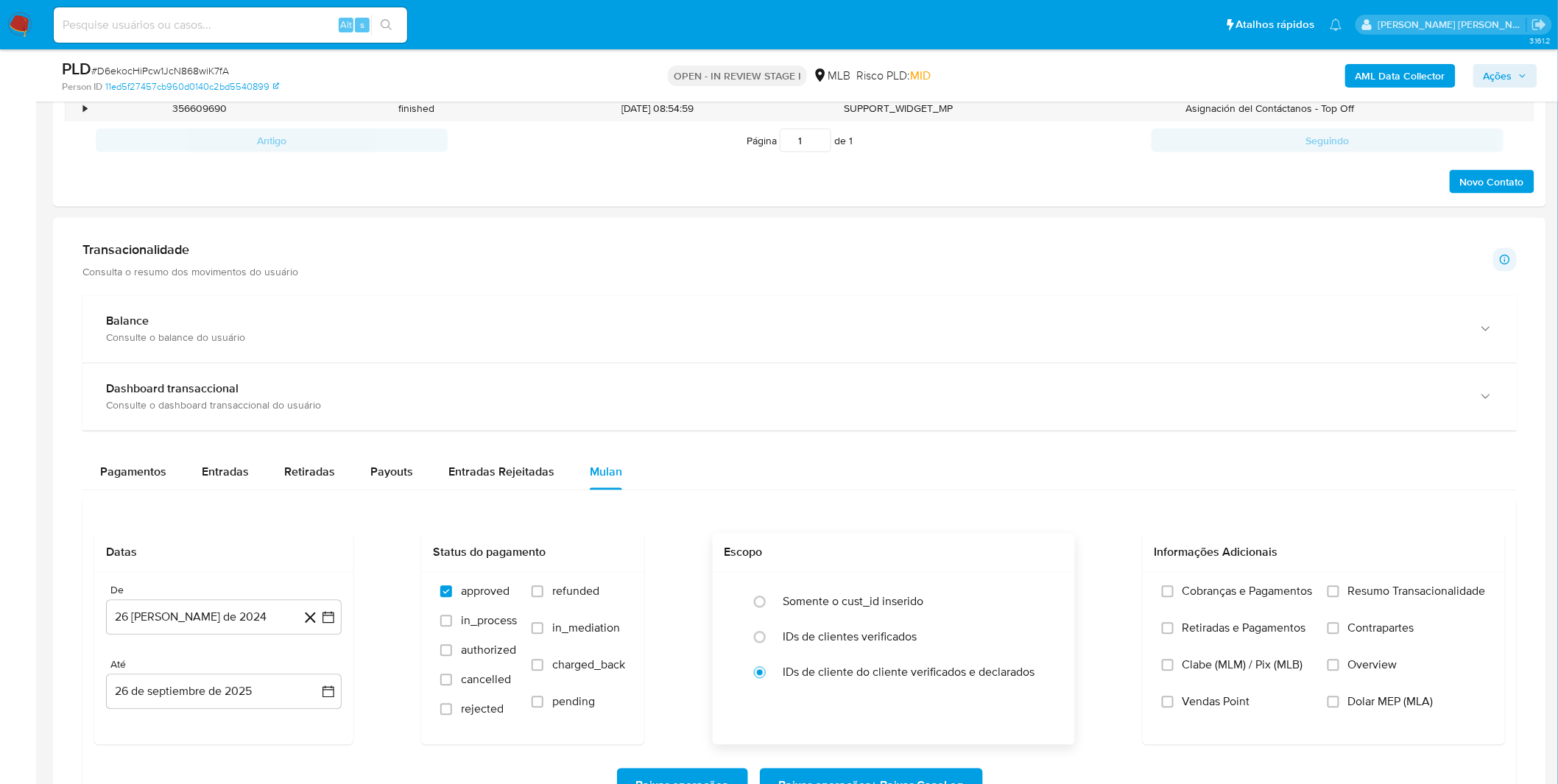
scroll to position [981, 0]
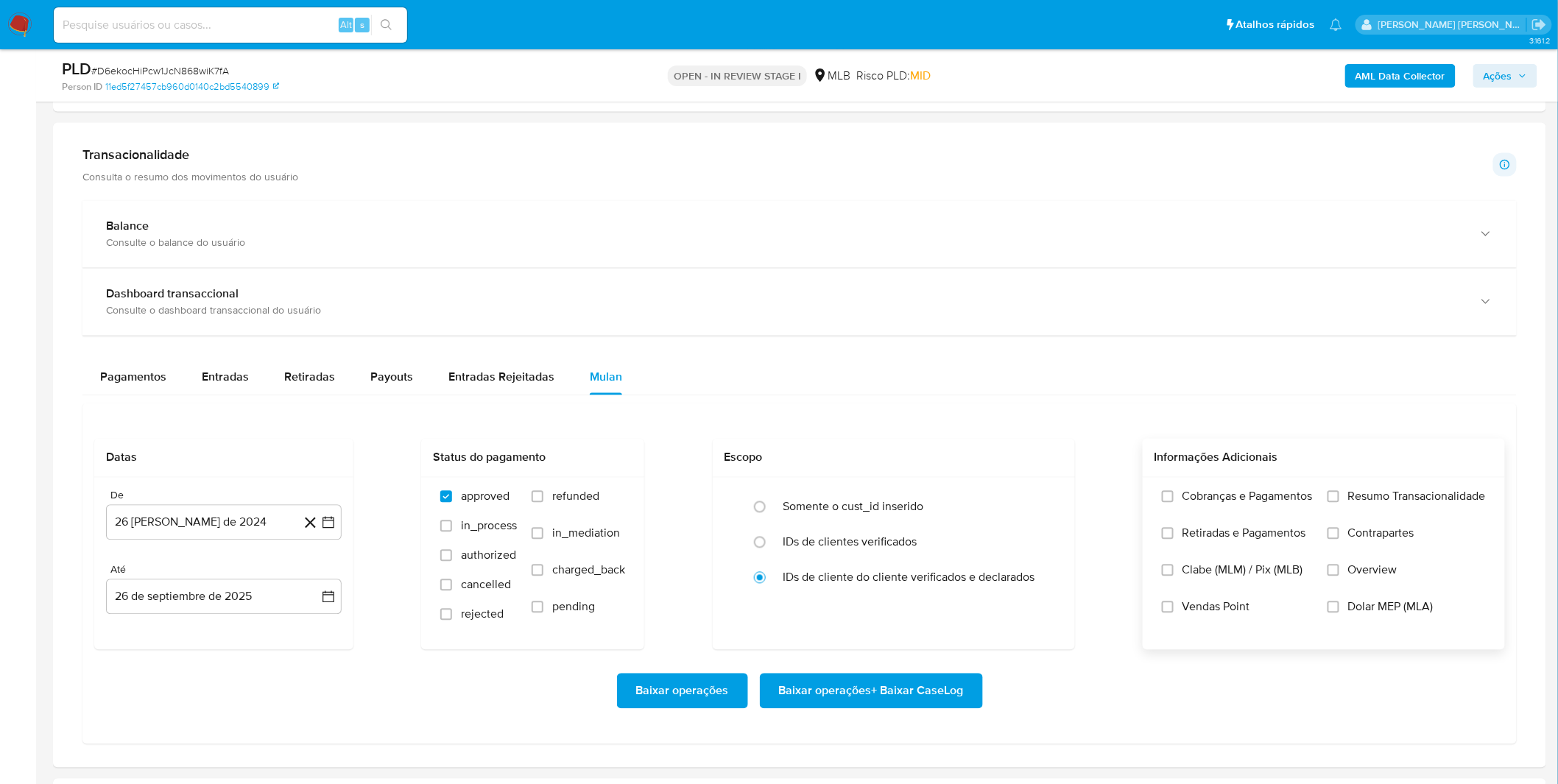
click at [1201, 514] on label "Cobranças e Pagamentos" at bounding box center [1237, 508] width 151 height 37
click at [1173, 502] on input "Cobranças e Pagamentos" at bounding box center [1167, 496] width 12 height 12
click at [1204, 540] on span "Retiradas e Pagamentos" at bounding box center [1244, 533] width 124 height 15
click at [1173, 539] on input "Retiradas e Pagamentos" at bounding box center [1167, 533] width 12 height 12
click at [1386, 518] on label "Resumo Transacionalidade" at bounding box center [1407, 508] width 158 height 37
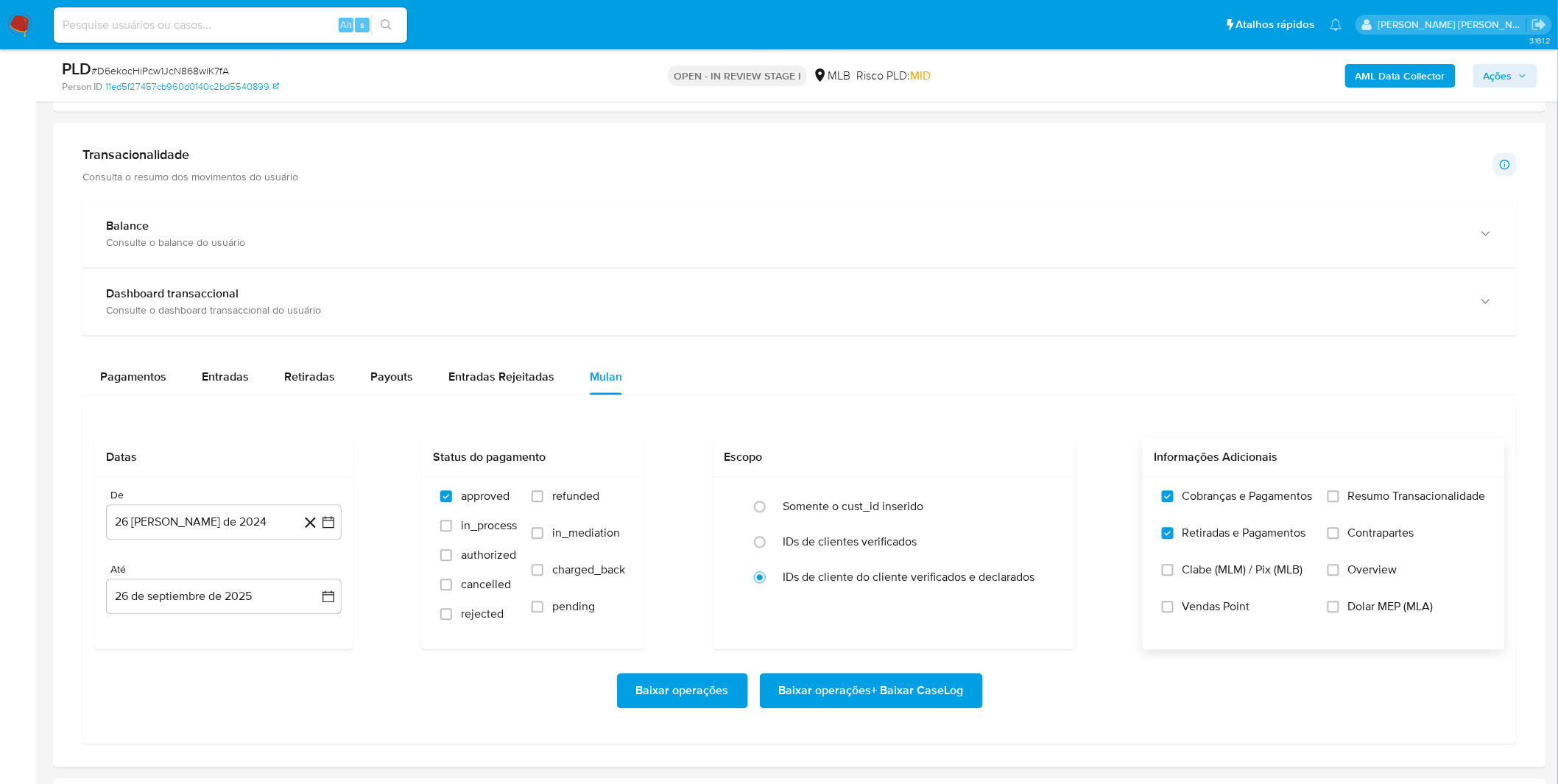
click at [1339, 502] on input "Resumo Transacionalidade" at bounding box center [1333, 496] width 12 height 12
click at [1378, 552] on label "Contrapartes" at bounding box center [1407, 545] width 158 height 37
click at [1339, 539] on input "Contrapartes" at bounding box center [1333, 533] width 12 height 12
click at [1350, 539] on span "Contrapartes" at bounding box center [1381, 533] width 66 height 15
click at [1339, 539] on input "Contrapartes" at bounding box center [1333, 533] width 12 height 12
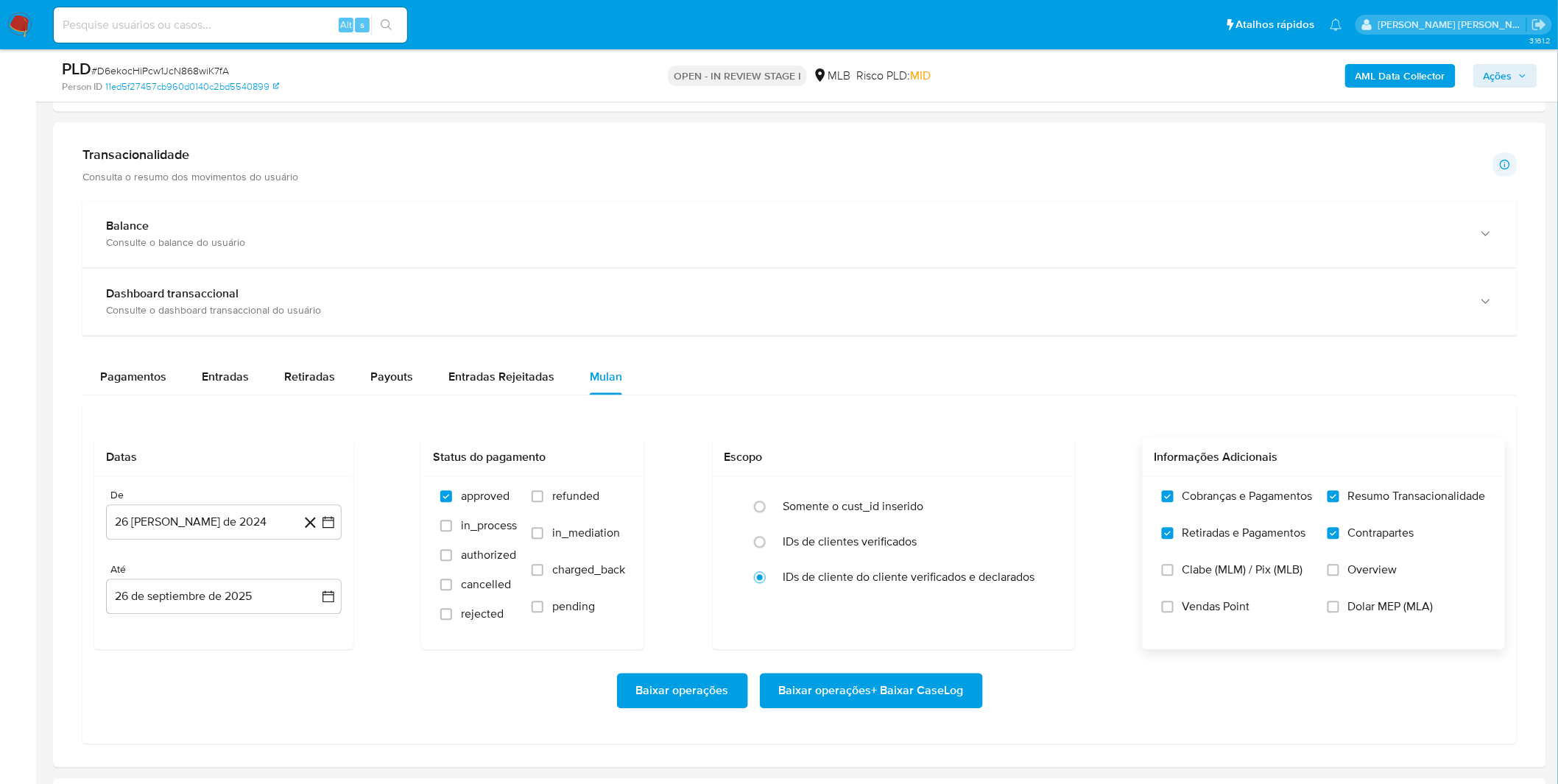
click at [1226, 614] on span "Vendas Point" at bounding box center [1216, 607] width 68 height 15
click at [1173, 613] on input "Vendas Point" at bounding box center [1167, 607] width 12 height 12
click at [223, 527] on button "26 [PERSON_NAME] de 2024" at bounding box center [223, 522] width 236 height 35
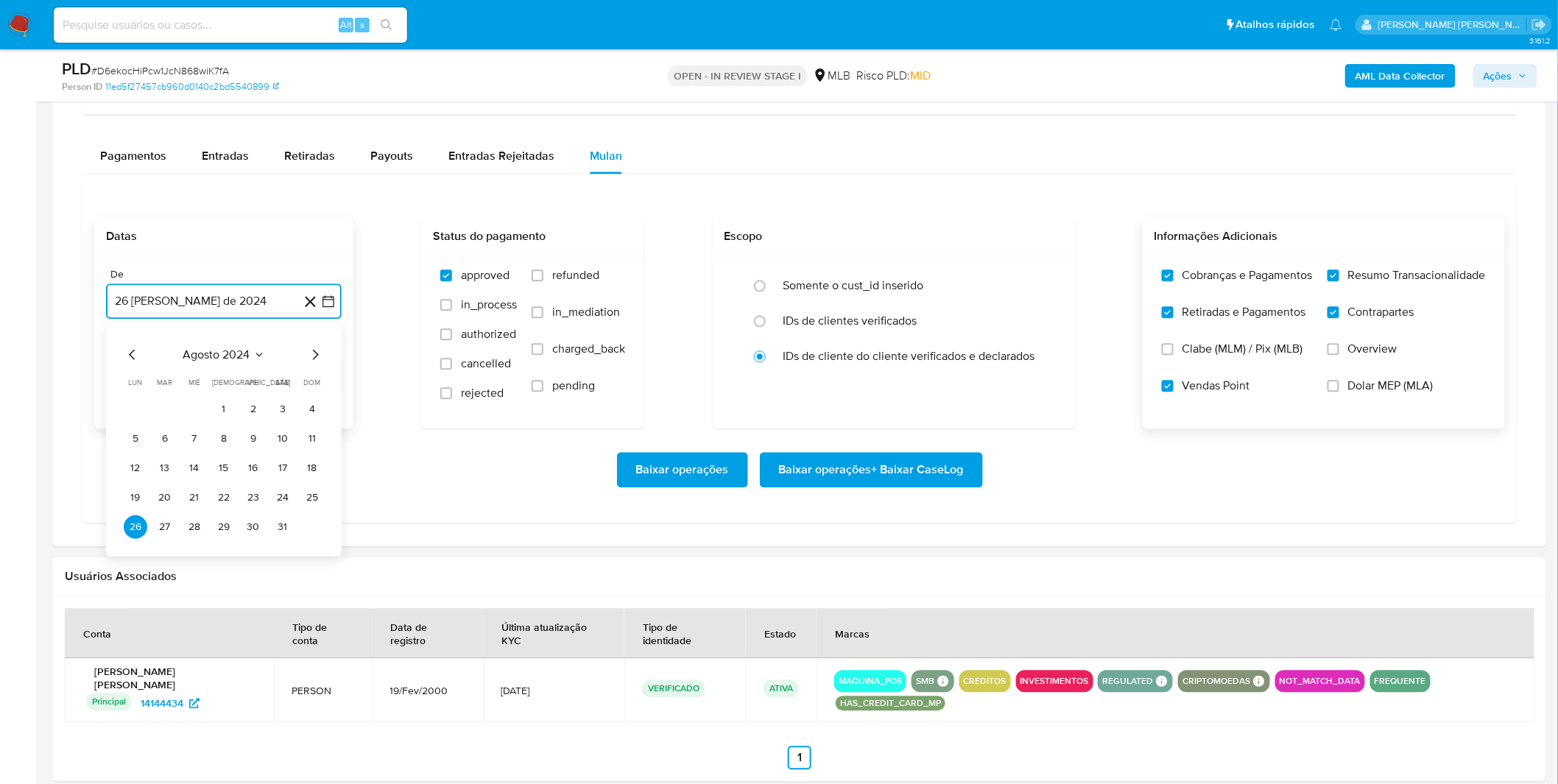
scroll to position [1226, 0]
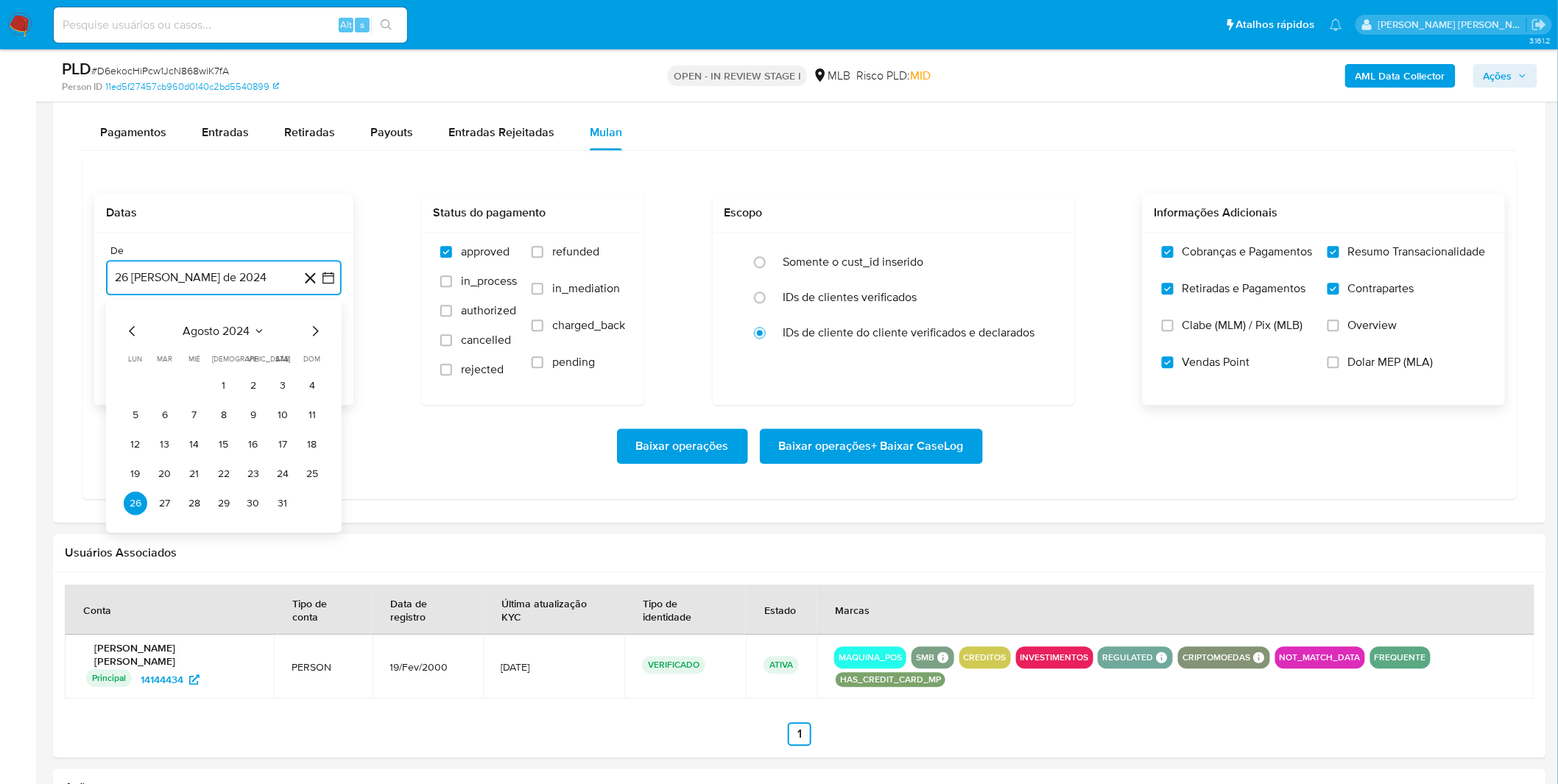
click at [249, 336] on span "agosto 2024" at bounding box center [216, 330] width 67 height 15
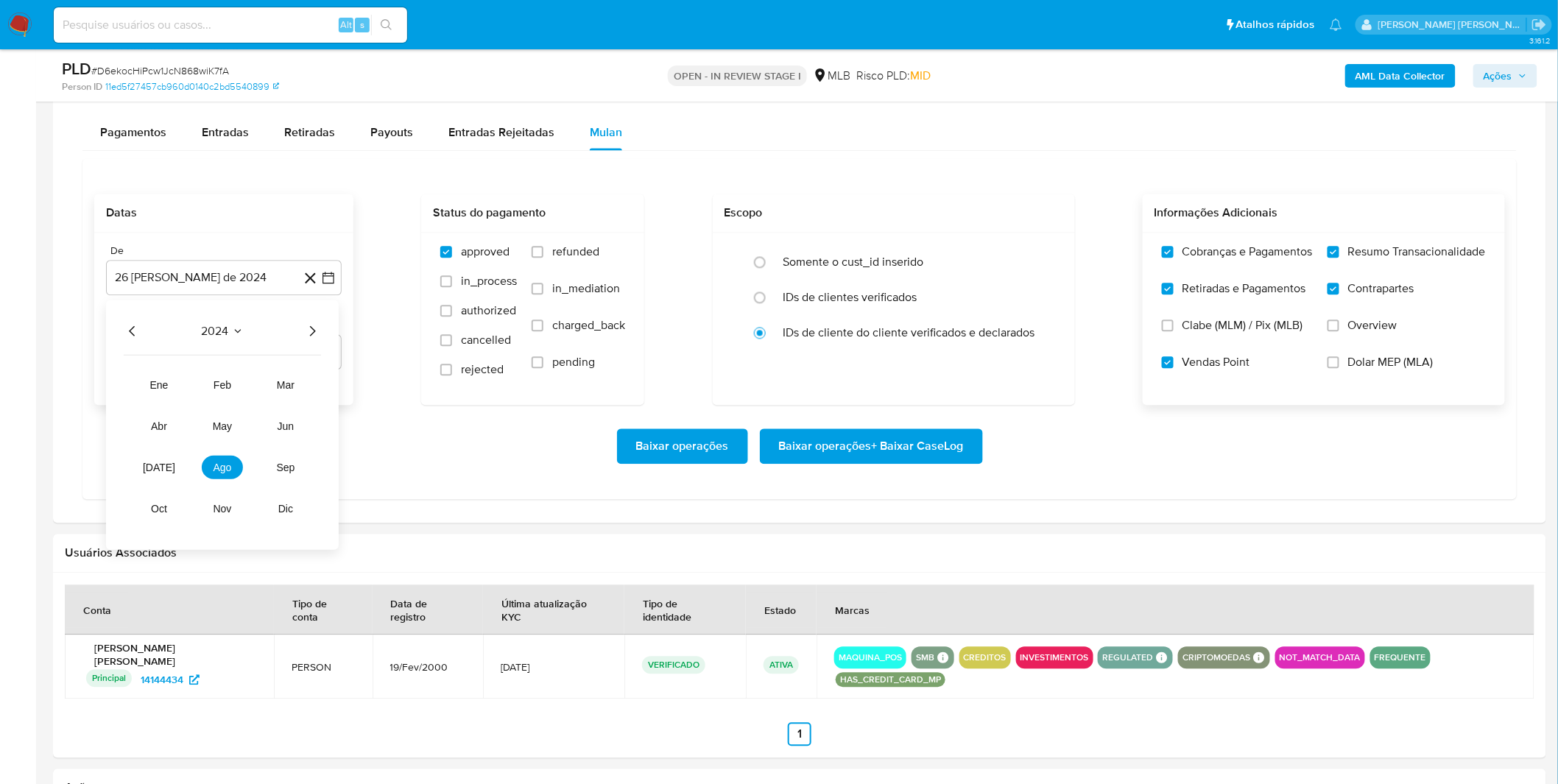
click at [308, 331] on icon "Año siguiente" at bounding box center [312, 330] width 18 height 18
click at [232, 469] on button "ago" at bounding box center [223, 466] width 41 height 24
click at [248, 384] on button "1" at bounding box center [253, 384] width 24 height 24
drag, startPoint x: 224, startPoint y: 436, endPoint x: 252, endPoint y: 444, distance: 29.1
click at [224, 436] on div "Baixar operações Baixar operações + Baixar CaseLog" at bounding box center [800, 446] width 1411 height 35
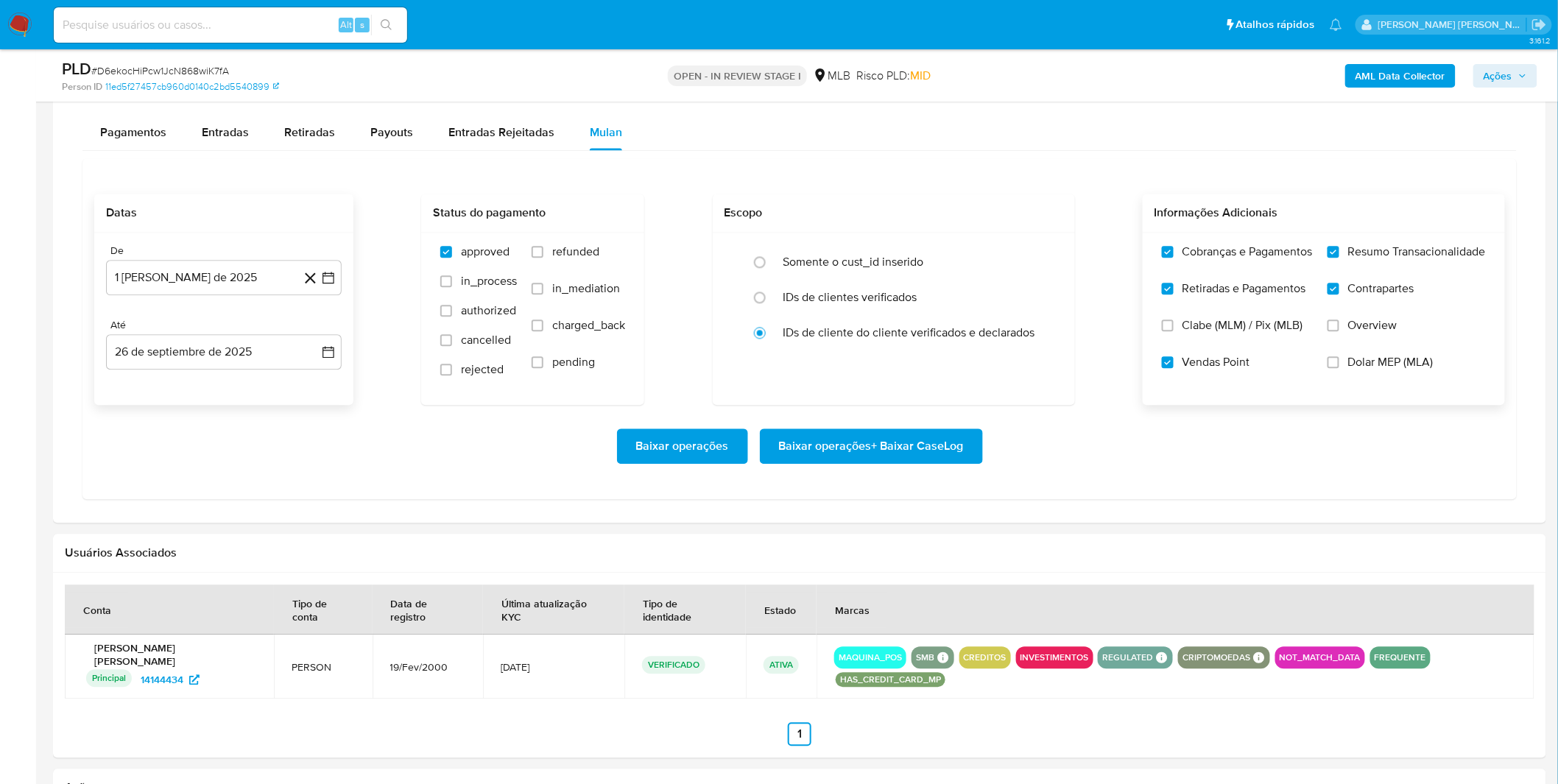
click at [841, 461] on span "Baixar operações + Baixar CaseLog" at bounding box center [871, 446] width 185 height 32
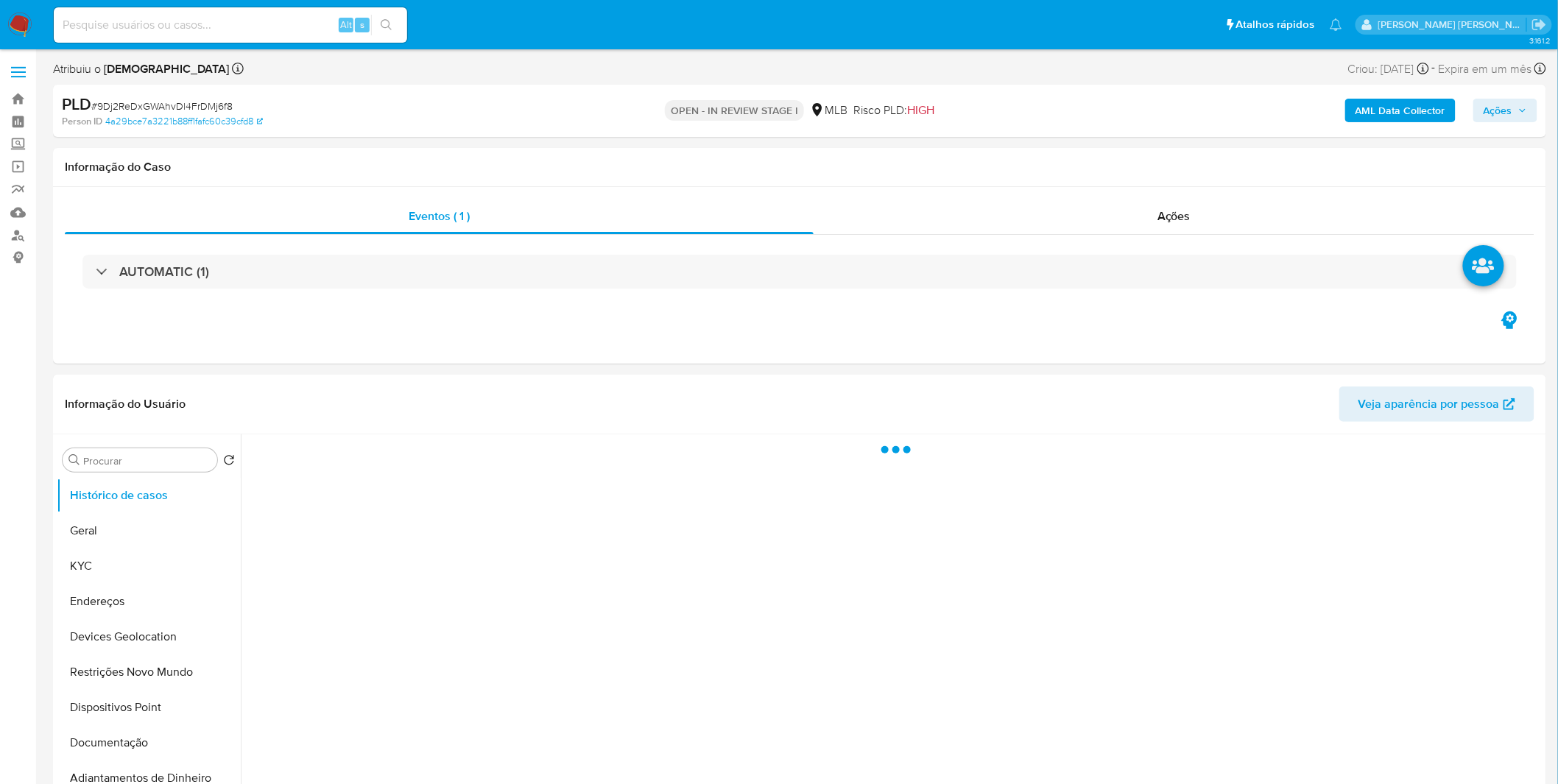
select select "10"
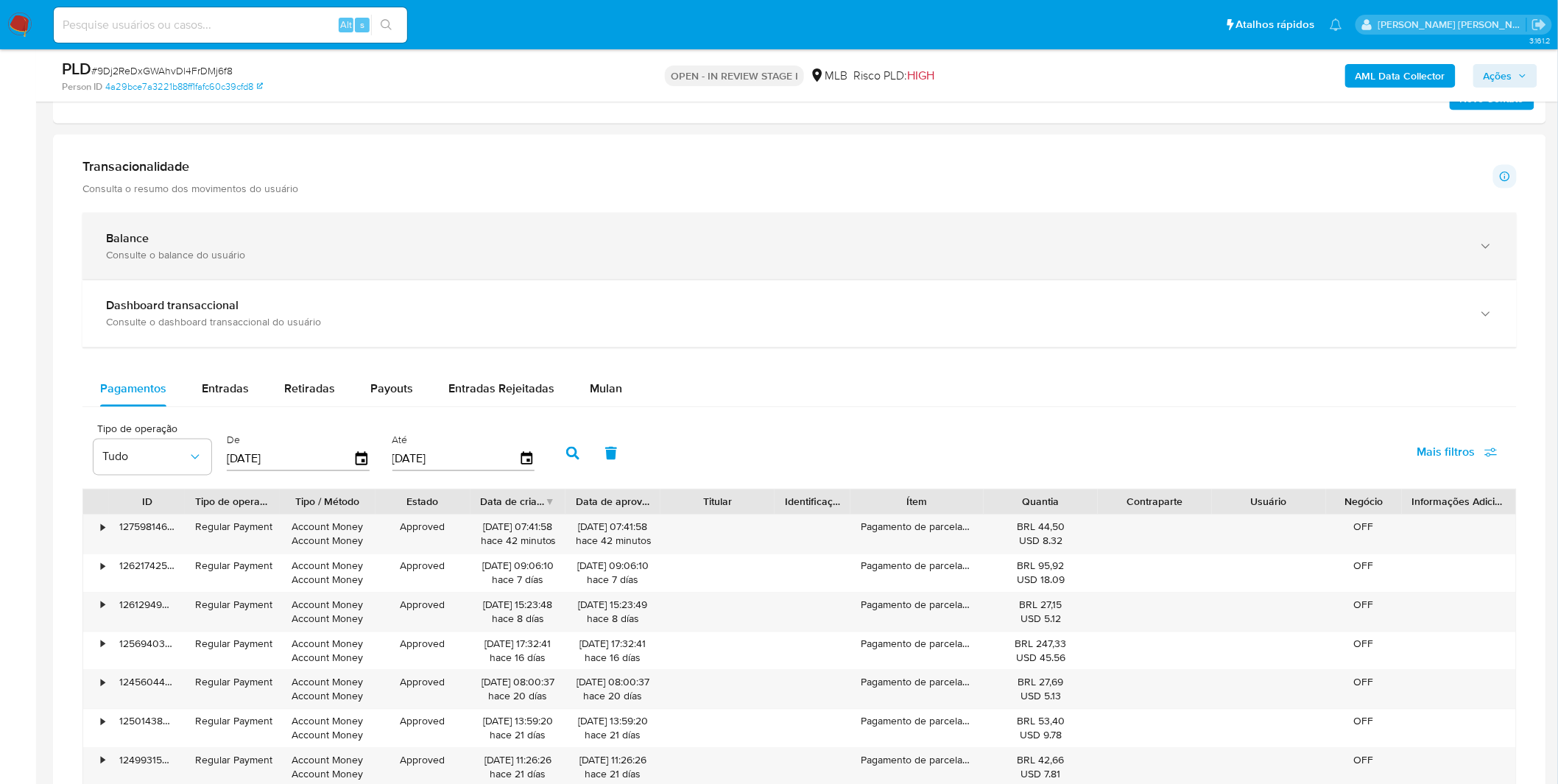
scroll to position [899, 0]
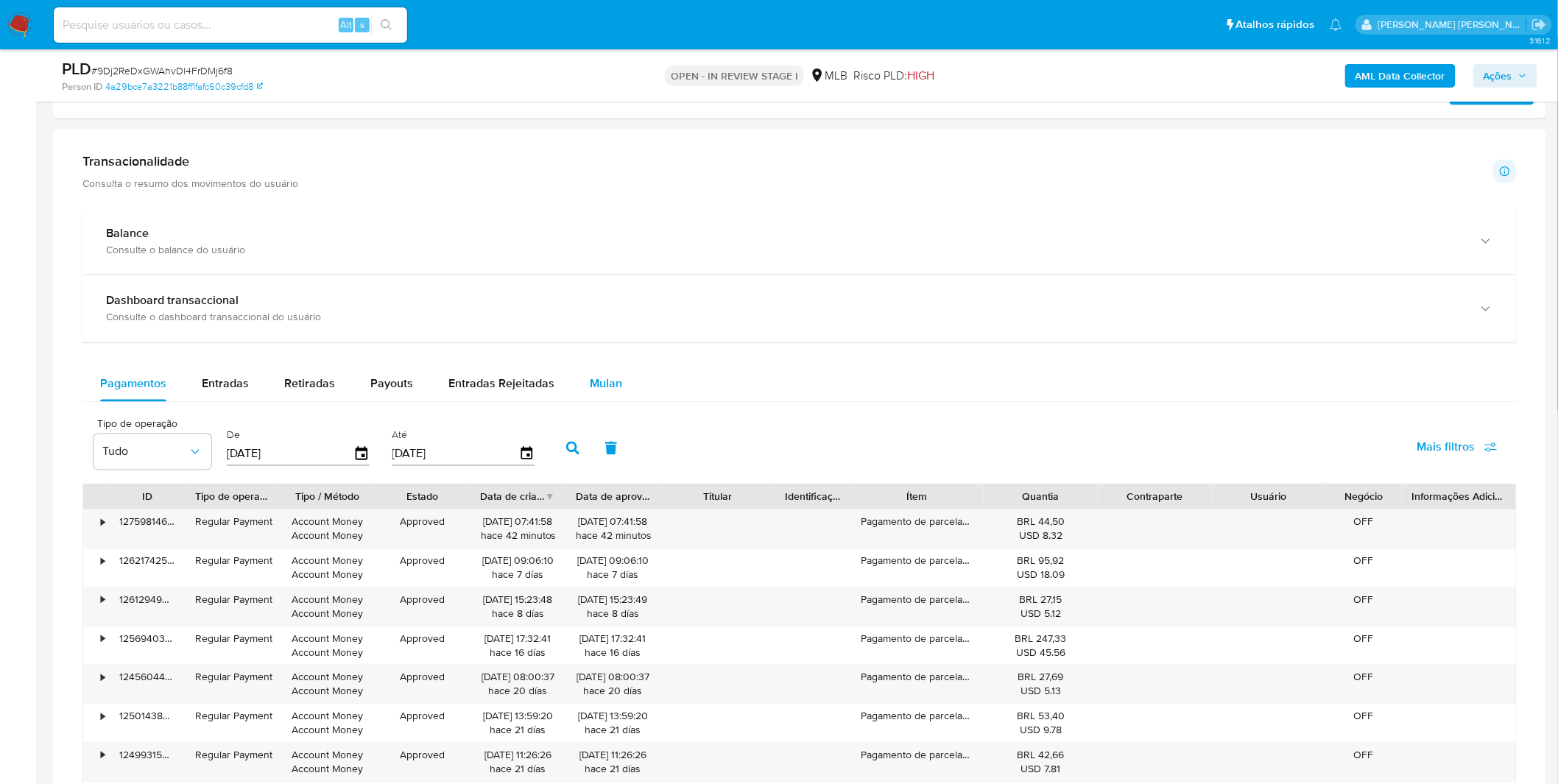
click at [622, 399] on button "Mulan" at bounding box center [606, 384] width 68 height 35
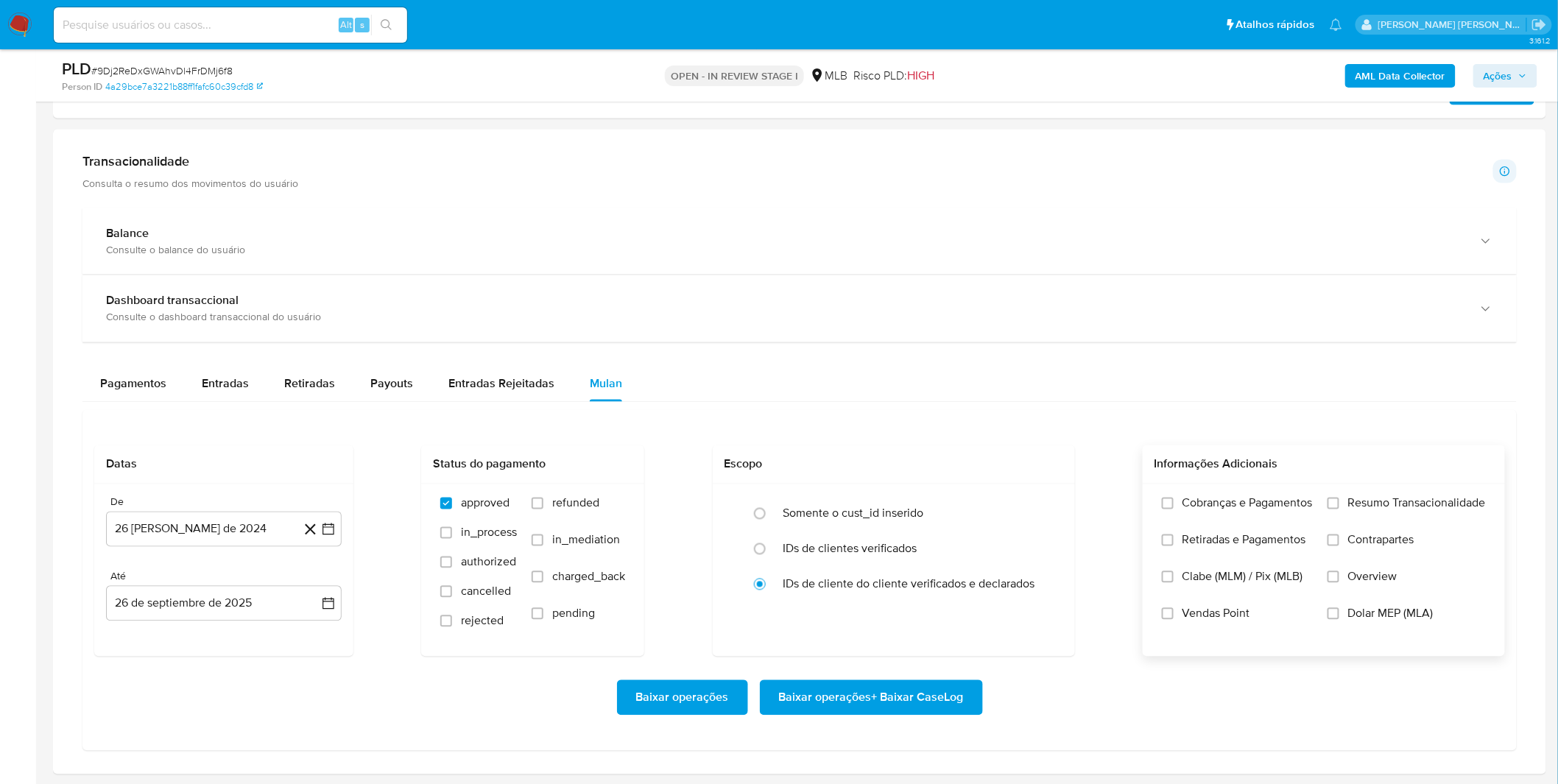
click at [1282, 539] on span "Retiradas e Pagamentos" at bounding box center [1244, 540] width 124 height 15
click at [1173, 539] on input "Retiradas e Pagamentos" at bounding box center [1167, 539] width 12 height 12
click at [1274, 521] on label "Cobranças e Pagamentos" at bounding box center [1237, 515] width 151 height 37
click at [1173, 509] on input "Cobranças e Pagamentos" at bounding box center [1167, 502] width 12 height 12
click at [1375, 519] on label "Resumo Transacionalidade" at bounding box center [1407, 515] width 158 height 37
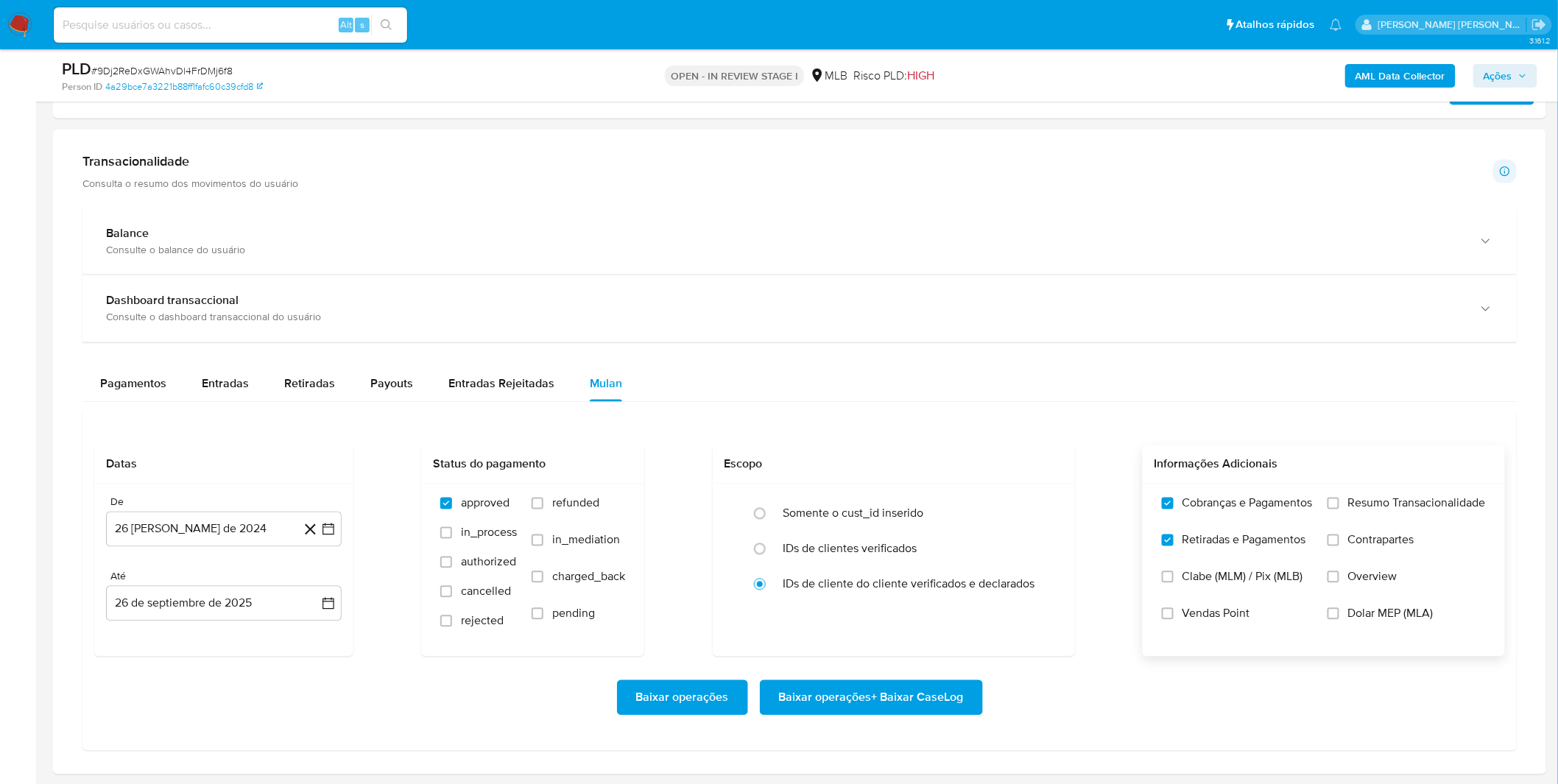
click at [1339, 509] on input "Resumo Transacionalidade" at bounding box center [1333, 502] width 12 height 12
click at [1371, 557] on label "Contrapartes" at bounding box center [1407, 552] width 158 height 37
click at [1339, 546] on input "Contrapartes" at bounding box center [1333, 539] width 12 height 12
click at [1360, 511] on span "Resumo Transacionalidade" at bounding box center [1416, 503] width 137 height 15
click at [1339, 509] on input "Resumo Transacionalidade" at bounding box center [1333, 502] width 12 height 12
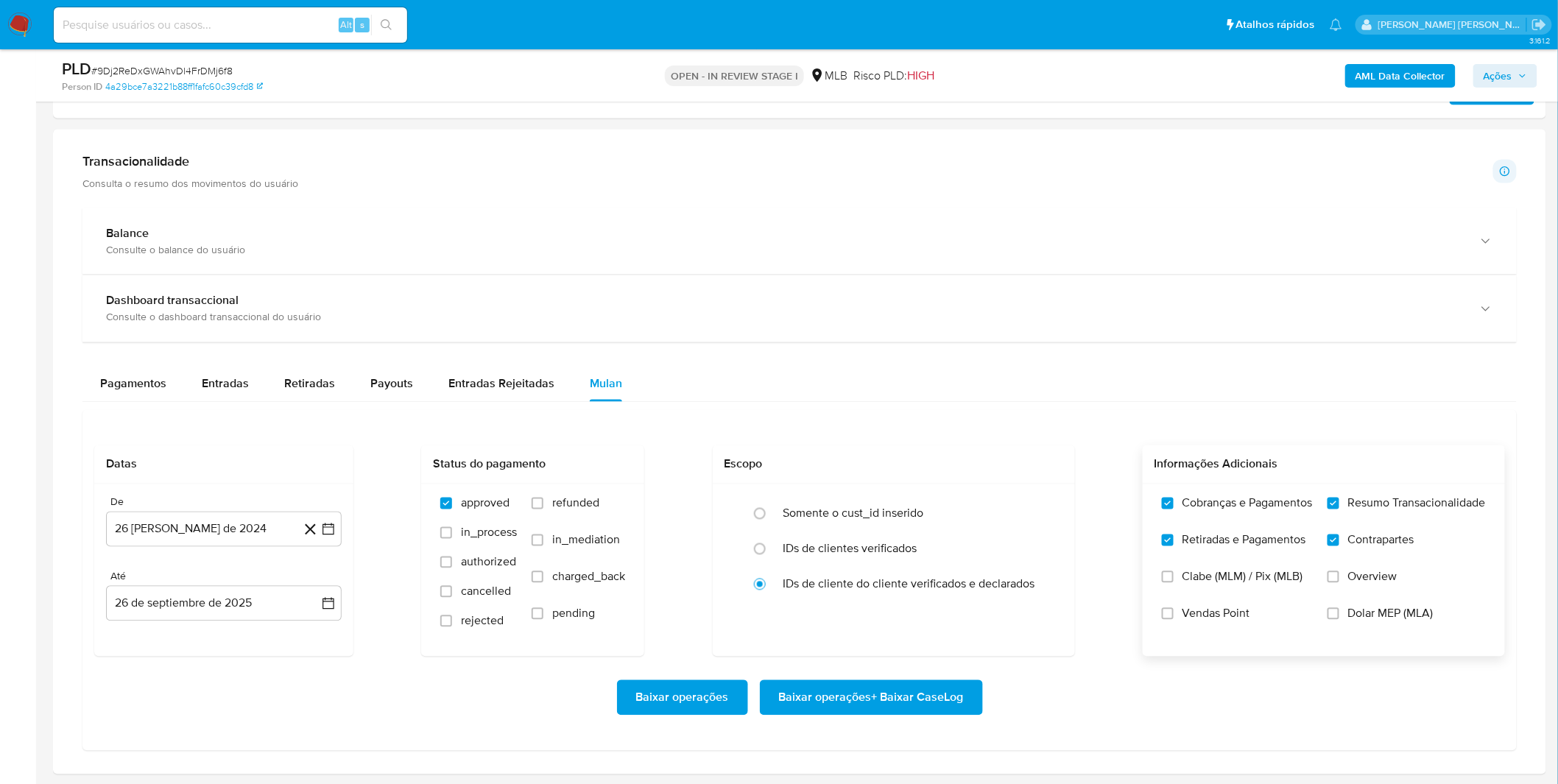
click at [1213, 631] on label "Vendas Point" at bounding box center [1237, 624] width 151 height 37
click at [1173, 620] on input "Vendas Point" at bounding box center [1167, 613] width 12 height 12
click at [259, 545] on button "26 [PERSON_NAME] de 2024" at bounding box center [223, 529] width 236 height 35
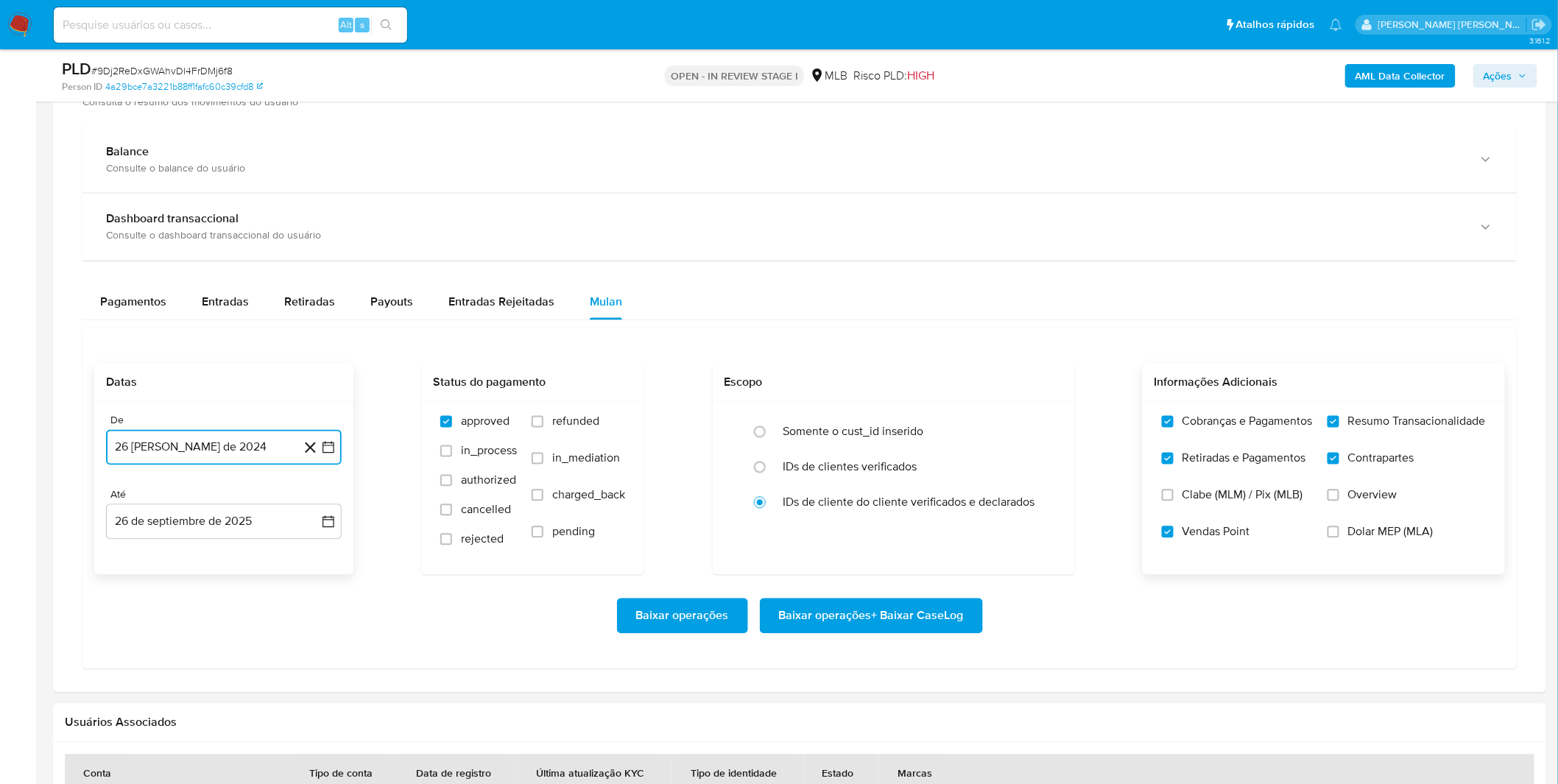
click at [237, 456] on button "26 [PERSON_NAME] de 2024" at bounding box center [223, 447] width 236 height 35
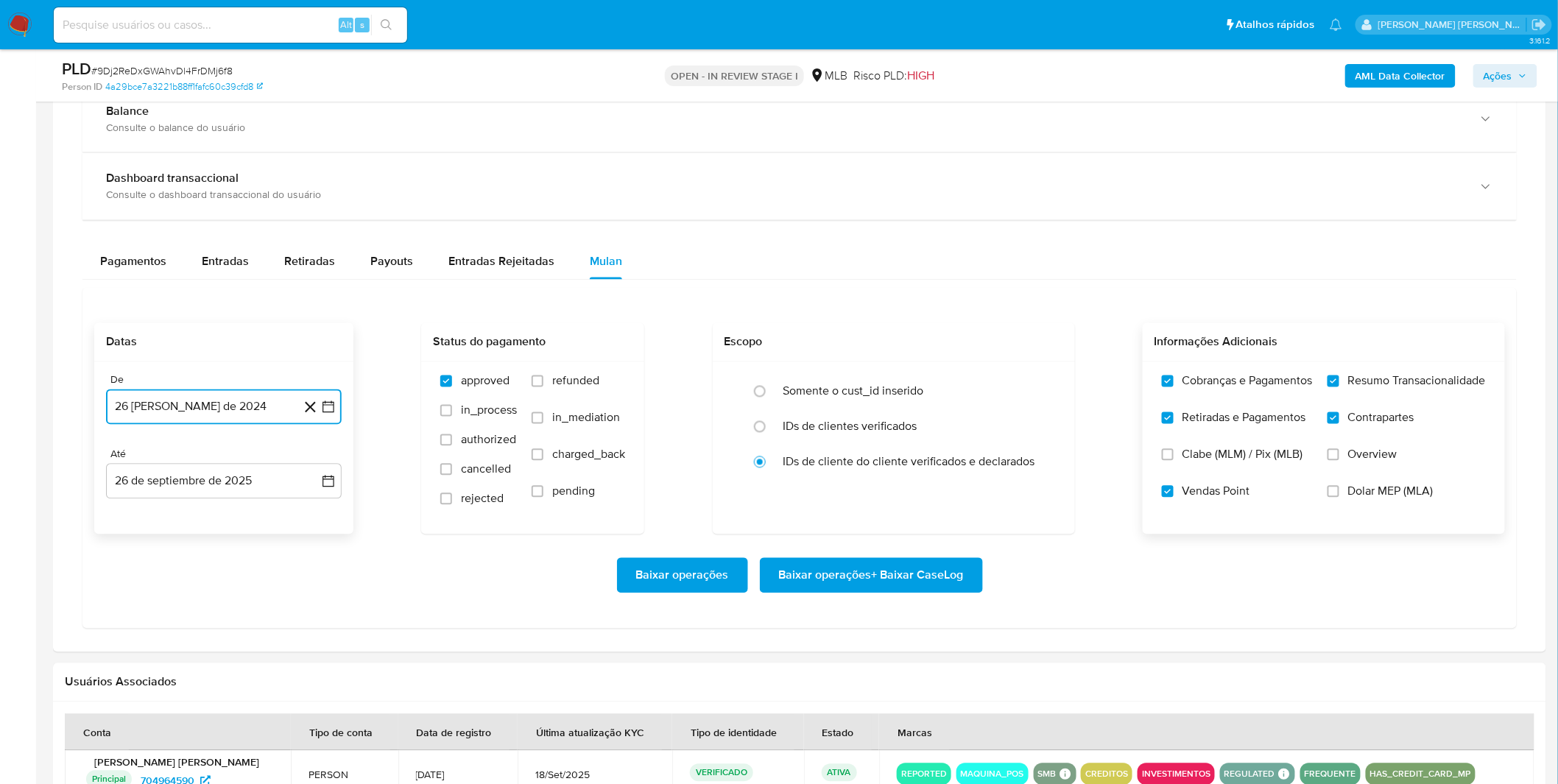
scroll to position [1062, 0]
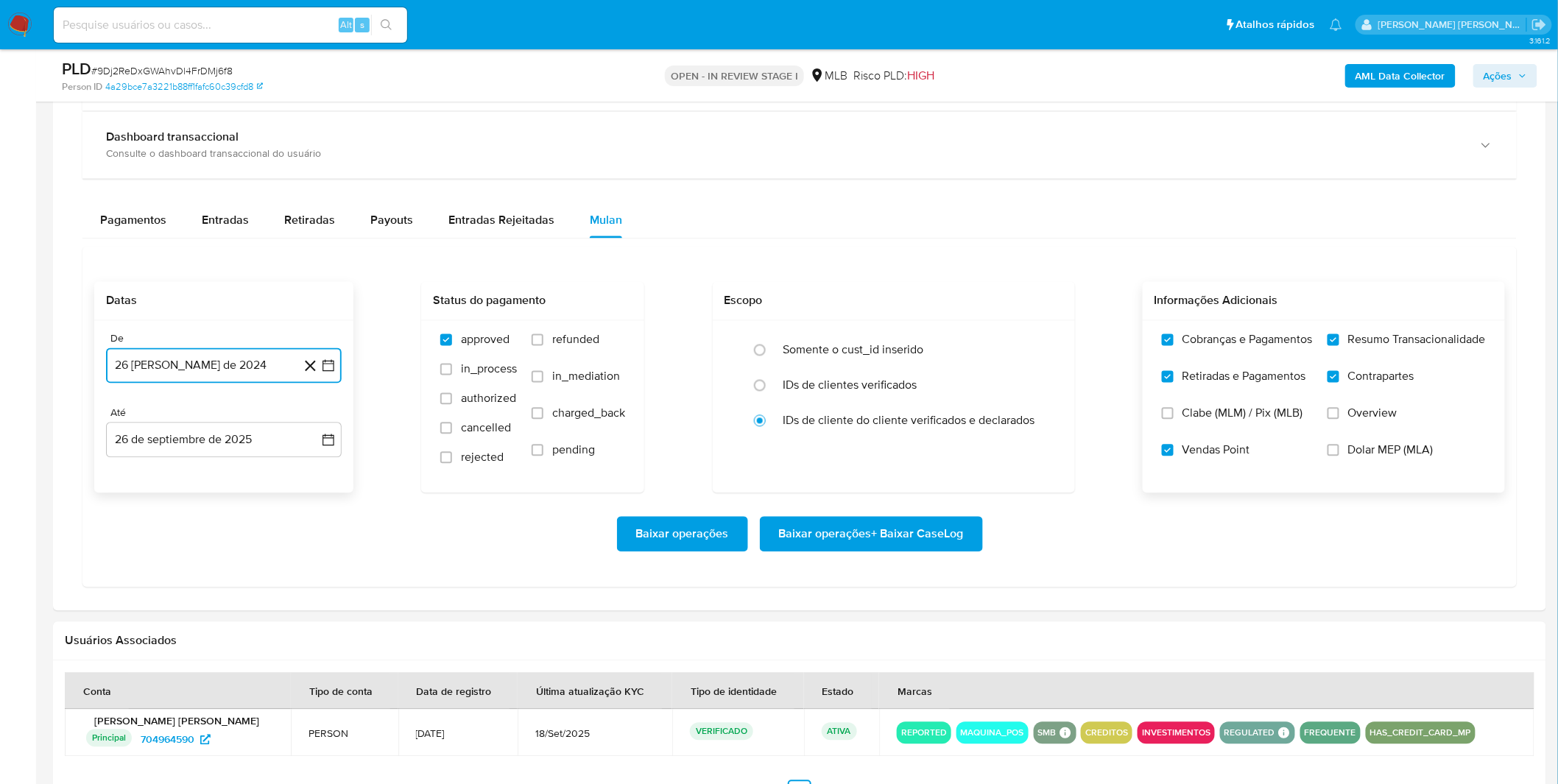
click at [205, 381] on button "26 [PERSON_NAME] de 2024" at bounding box center [223, 366] width 236 height 35
click at [210, 370] on button "26 [PERSON_NAME] de 2024" at bounding box center [223, 366] width 236 height 35
click at [216, 413] on span "agosto 2024" at bounding box center [216, 419] width 67 height 15
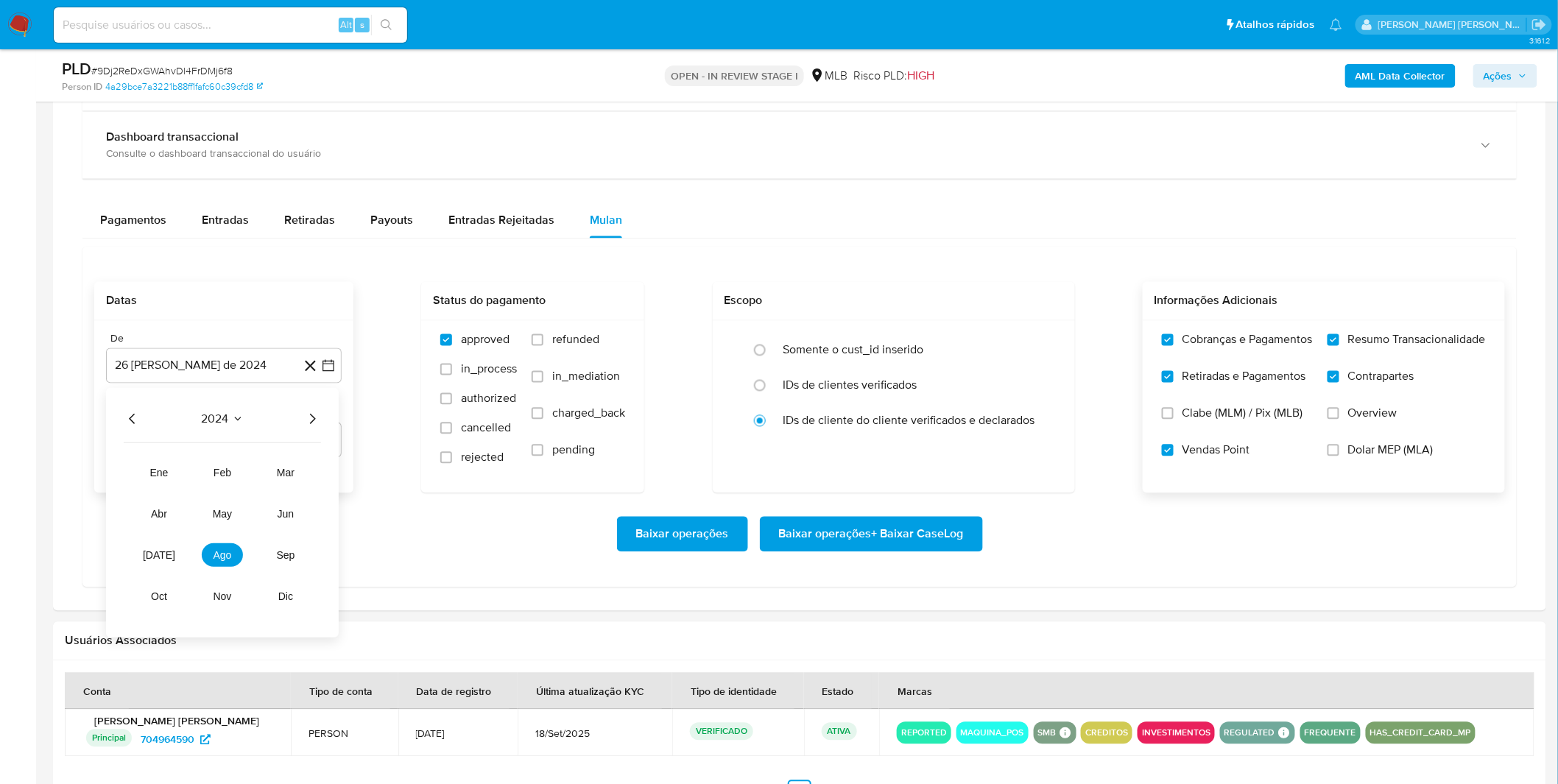
click at [312, 423] on icon "Año siguiente" at bounding box center [312, 419] width 18 height 18
click at [223, 555] on span "ago" at bounding box center [223, 555] width 18 height 12
click at [249, 483] on button "1" at bounding box center [253, 473] width 24 height 24
click at [187, 531] on div "Baixar operações Baixar operações + Baixar CaseLog" at bounding box center [800, 534] width 1411 height 35
click at [820, 539] on span "Baixar operações + Baixar CaseLog" at bounding box center [871, 534] width 185 height 32
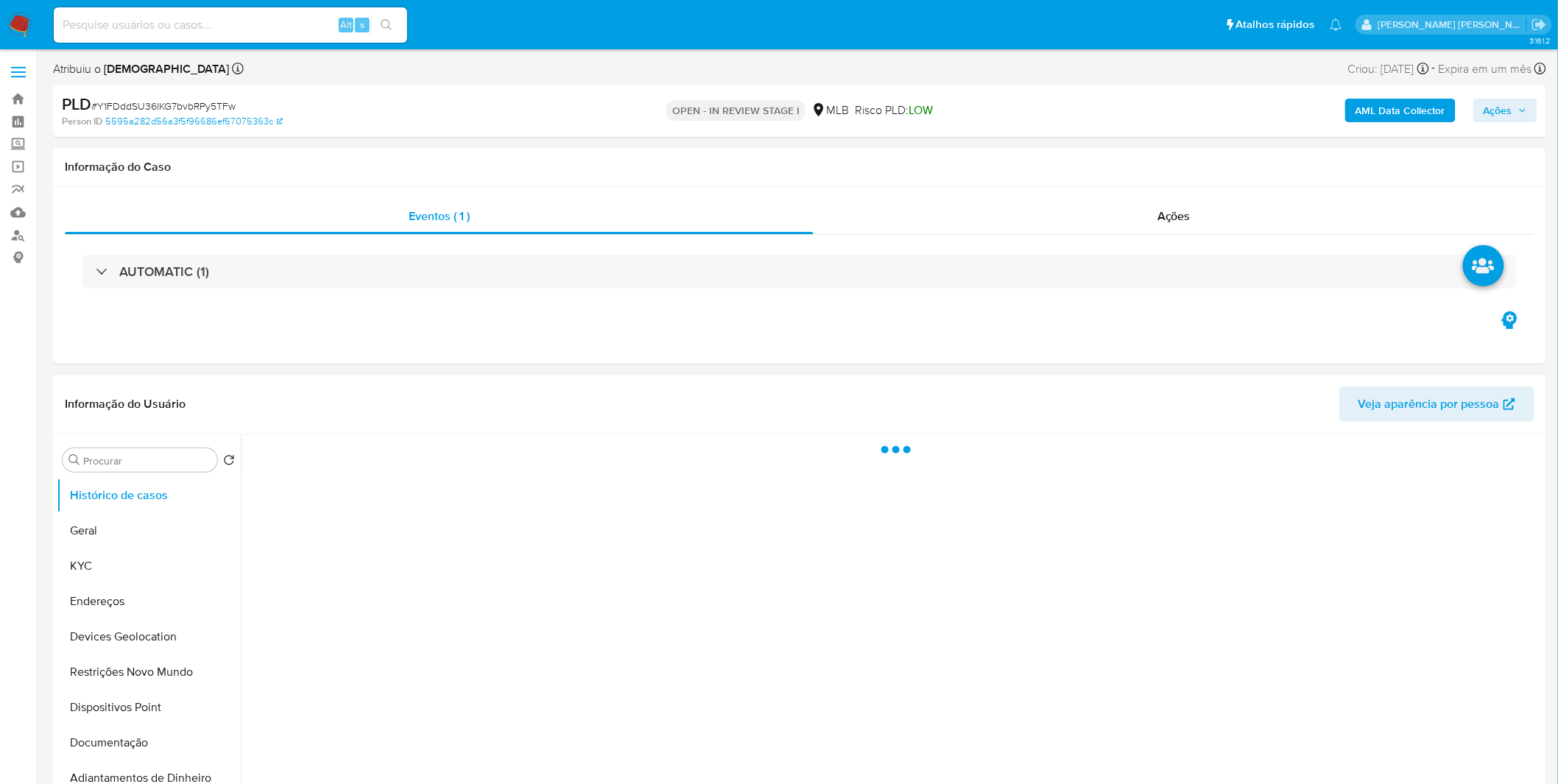
select select "10"
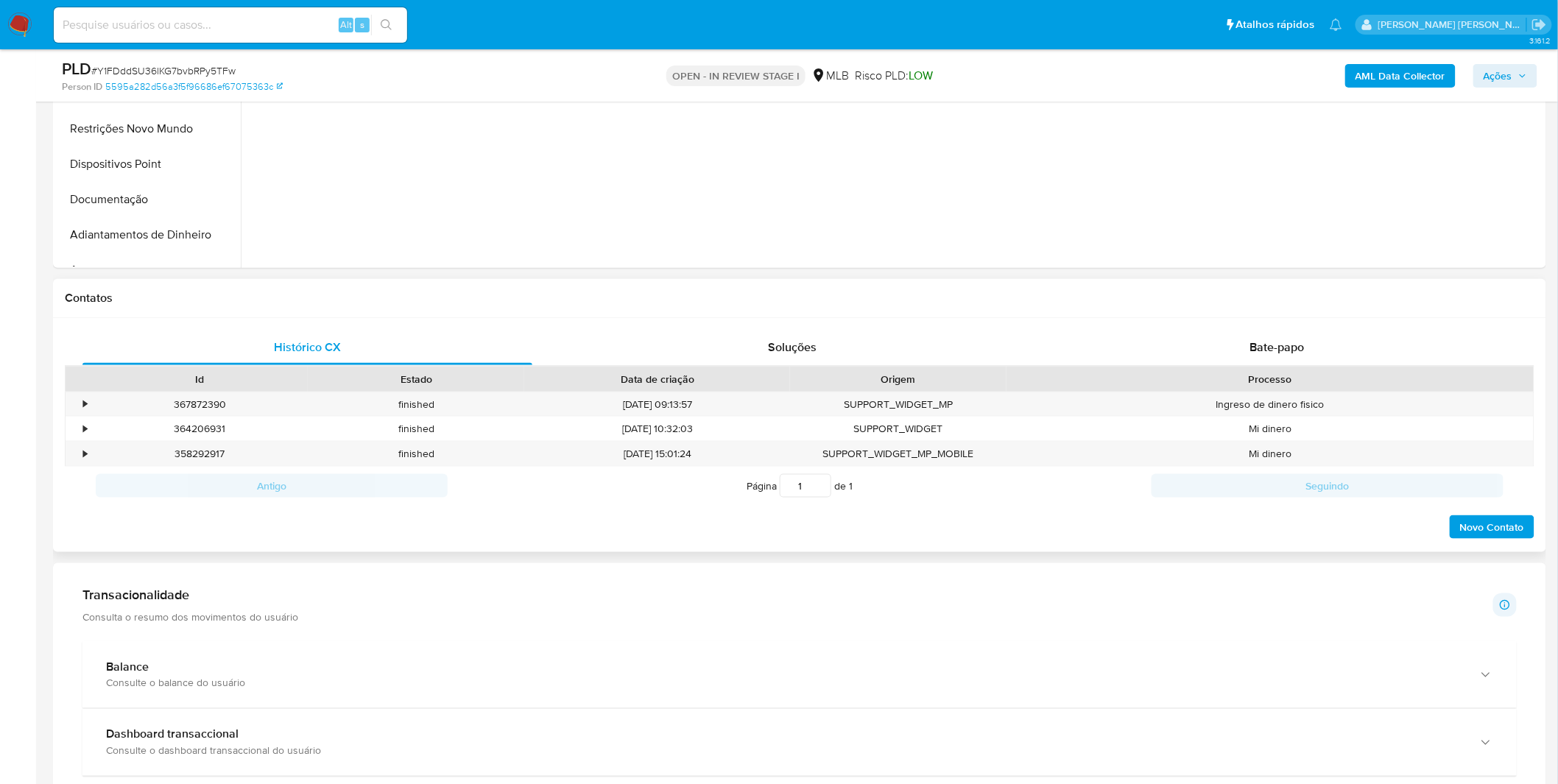
scroll to position [736, 0]
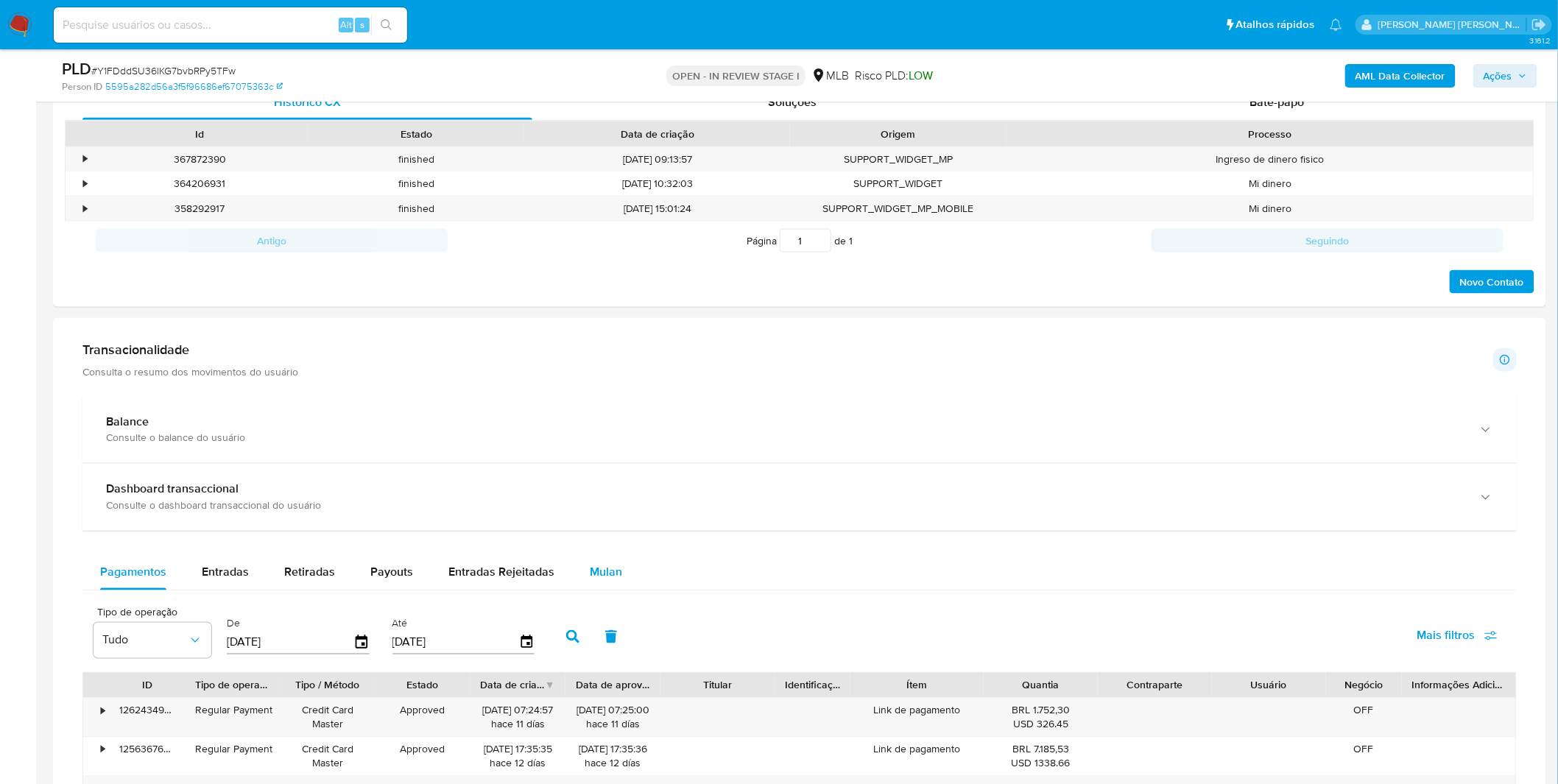
click at [596, 590] on div "Mulan" at bounding box center [606, 572] width 32 height 35
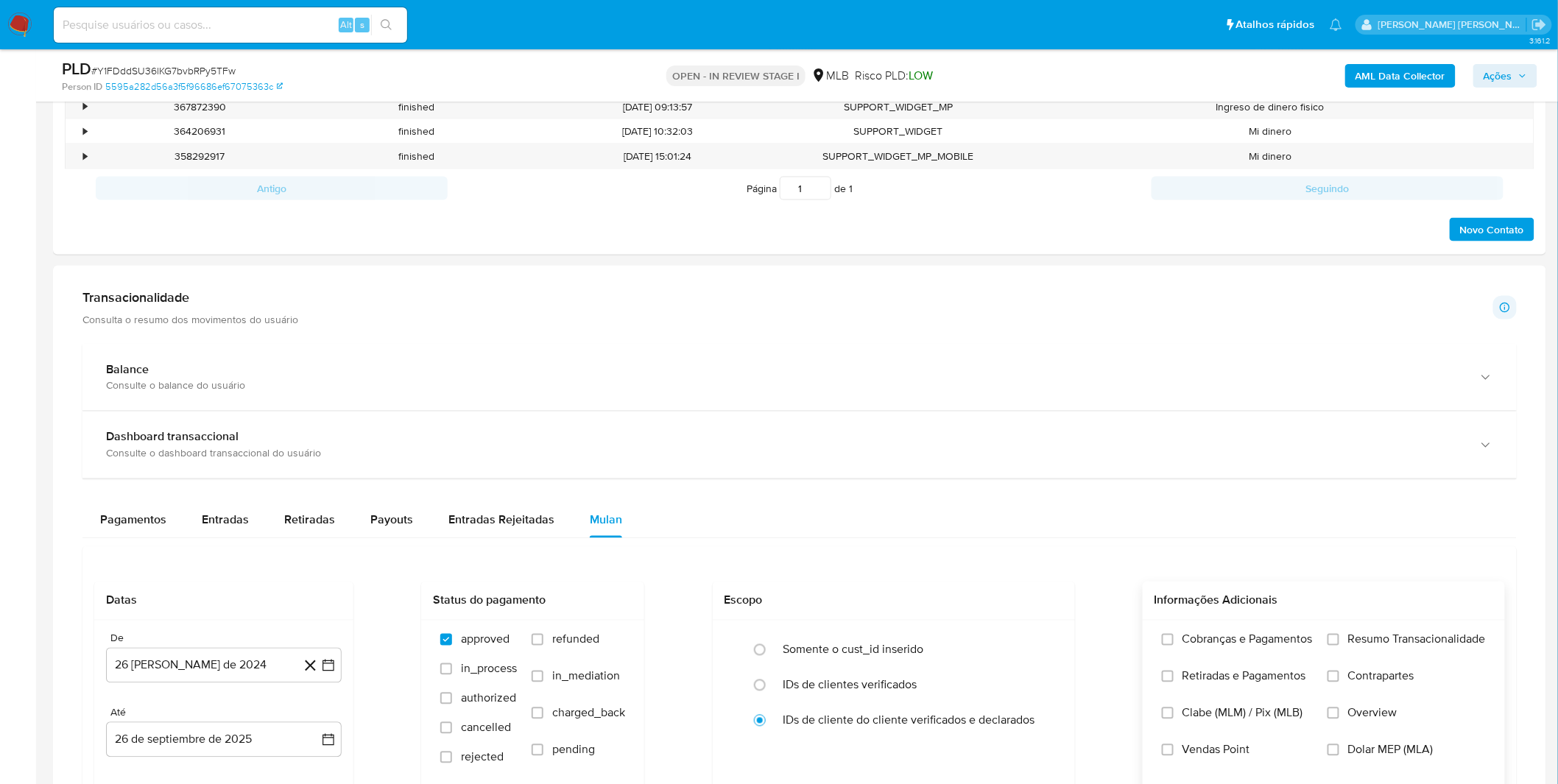
scroll to position [818, 0]
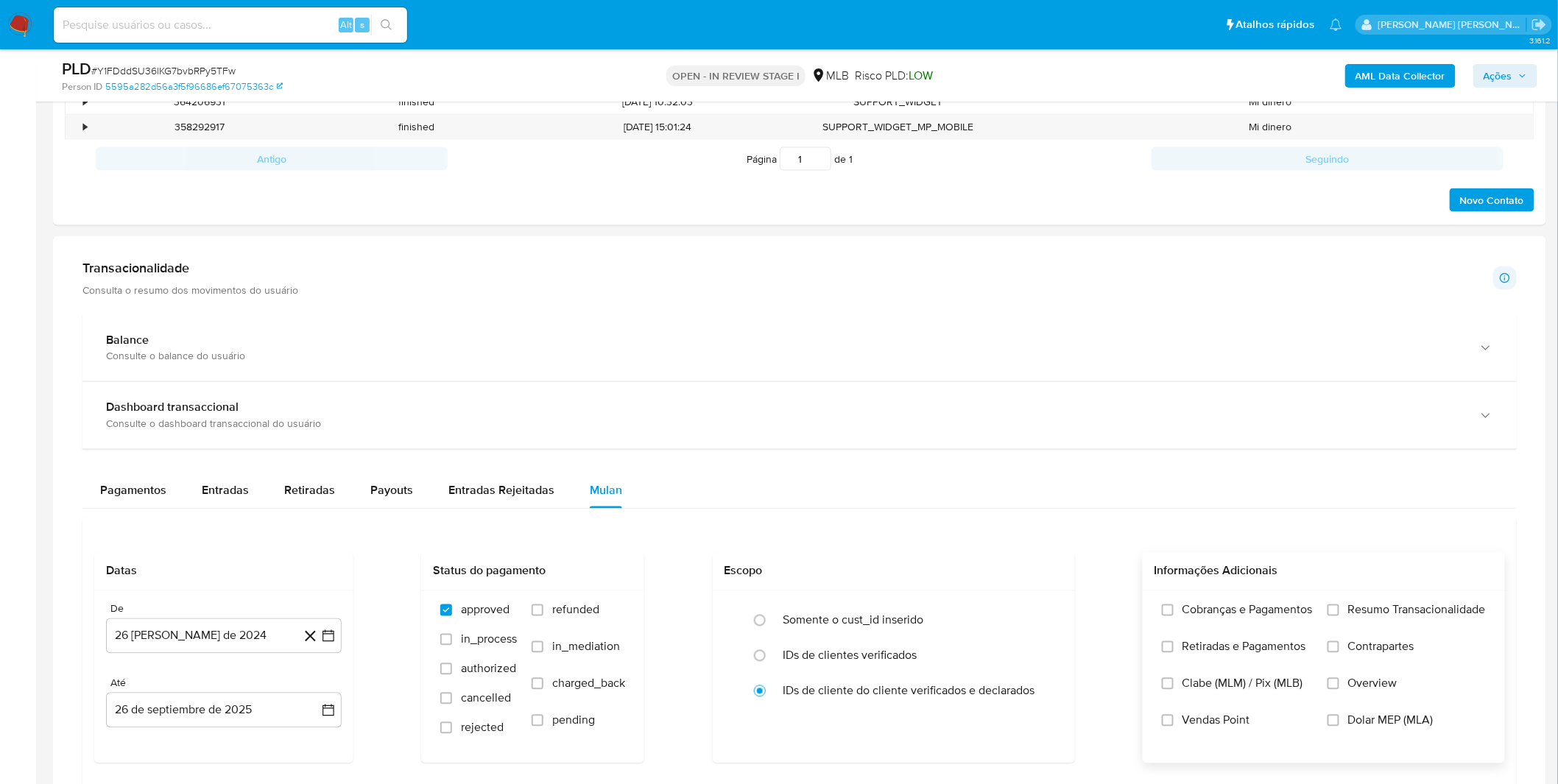
click at [1239, 621] on label "Cobranças e Pagamentos" at bounding box center [1237, 621] width 151 height 37
click at [1173, 616] on input "Cobranças e Pagamentos" at bounding box center [1167, 610] width 12 height 12
click at [1230, 657] on label "Retiradas e Pagamentos" at bounding box center [1237, 658] width 151 height 37
click at [1173, 653] on input "Retiradas e Pagamentos" at bounding box center [1167, 647] width 12 height 12
click at [1335, 631] on label "Resumo Transacionalidade" at bounding box center [1407, 621] width 158 height 37
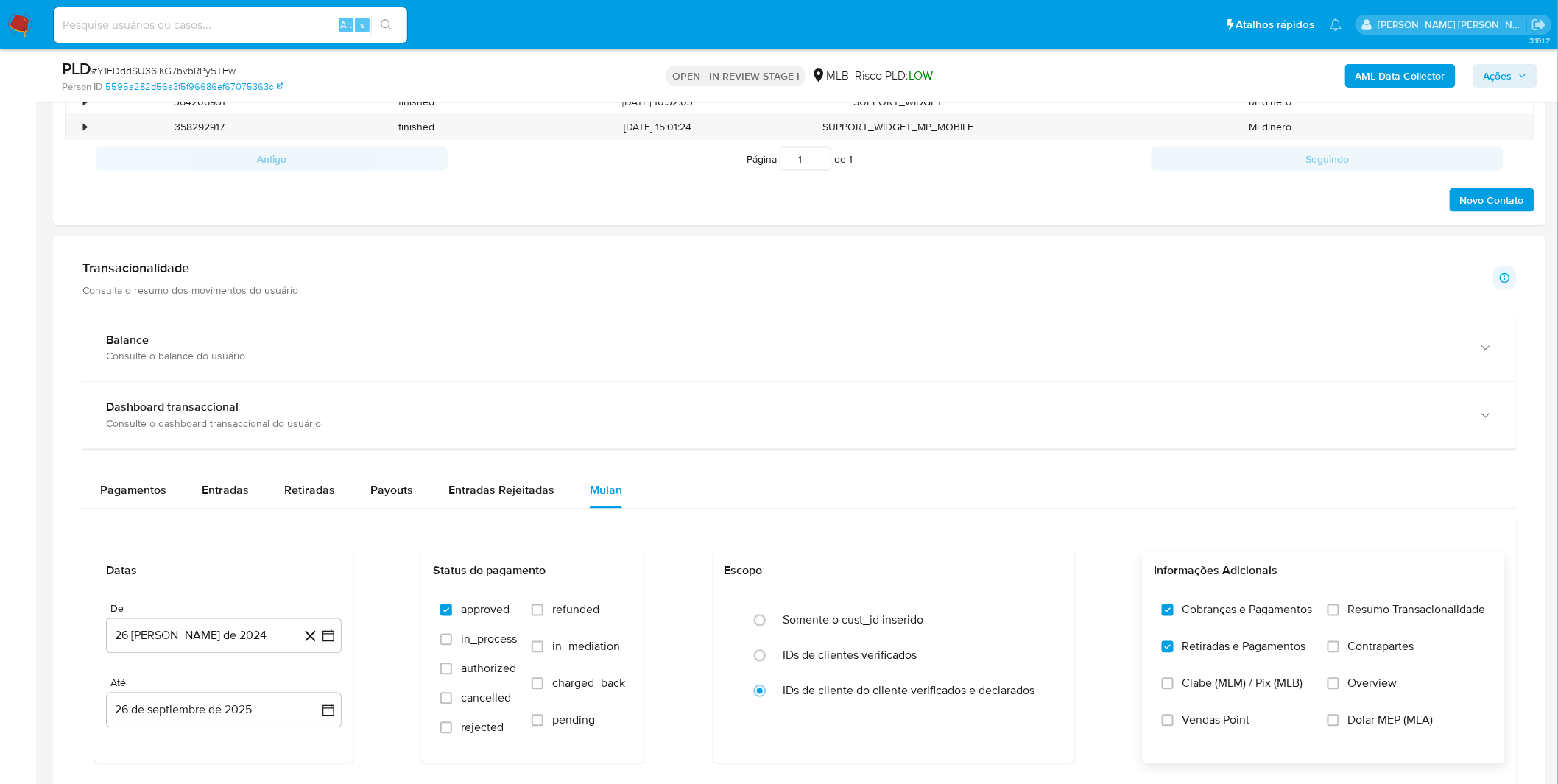
click at [1335, 616] on input "Resumo Transacionalidade" at bounding box center [1333, 610] width 12 height 12
click at [1332, 657] on label "Contrapartes" at bounding box center [1407, 658] width 158 height 37
click at [1332, 653] on input "Contrapartes" at bounding box center [1333, 647] width 12 height 12
click at [1232, 742] on label "Vendas Point" at bounding box center [1237, 732] width 151 height 37
click at [1173, 726] on input "Vendas Point" at bounding box center [1167, 720] width 12 height 12
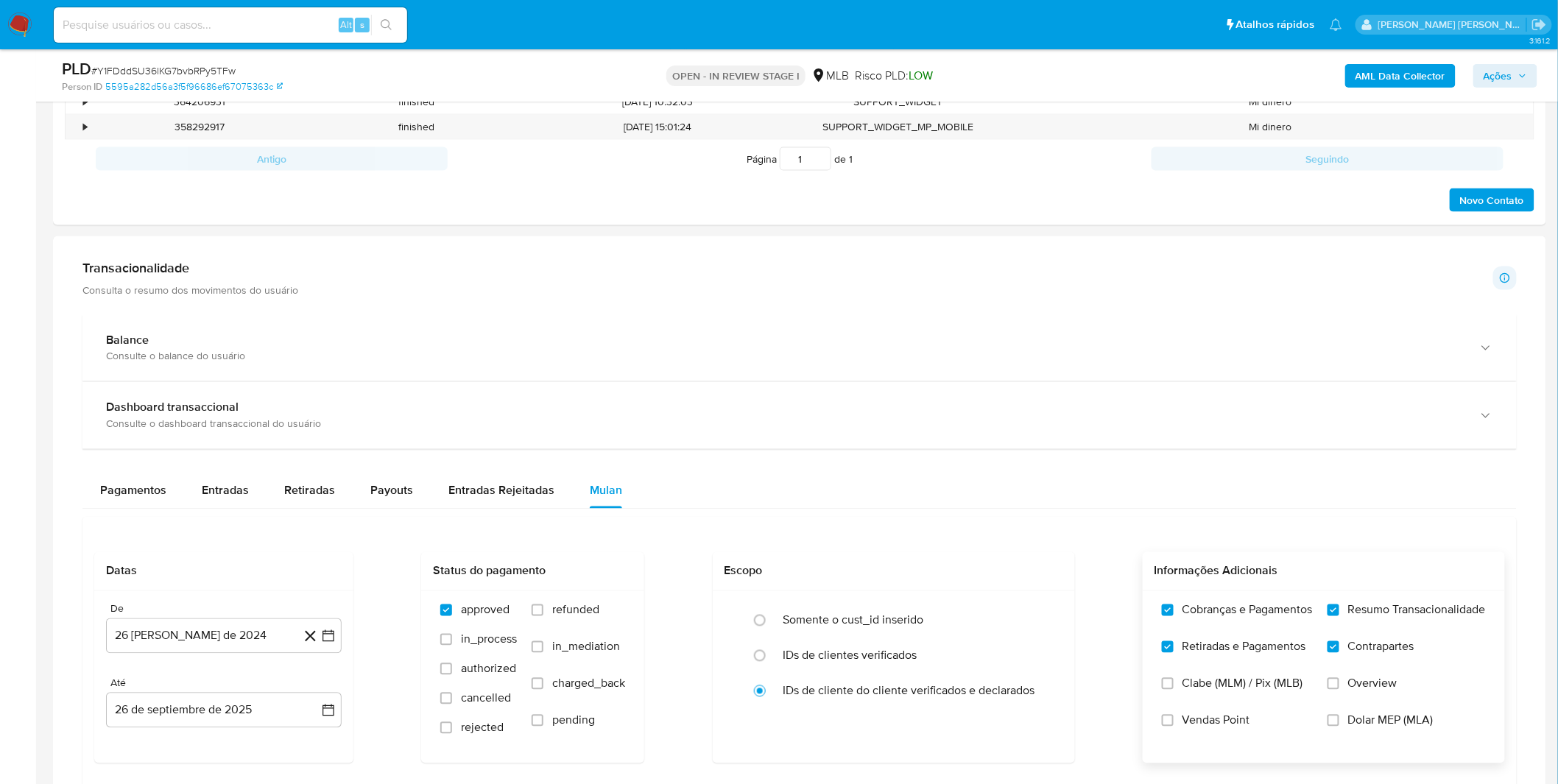
click at [1187, 727] on span "Vendas Point" at bounding box center [1216, 720] width 68 height 15
click at [1173, 726] on input "Vendas Point" at bounding box center [1167, 720] width 12 height 12
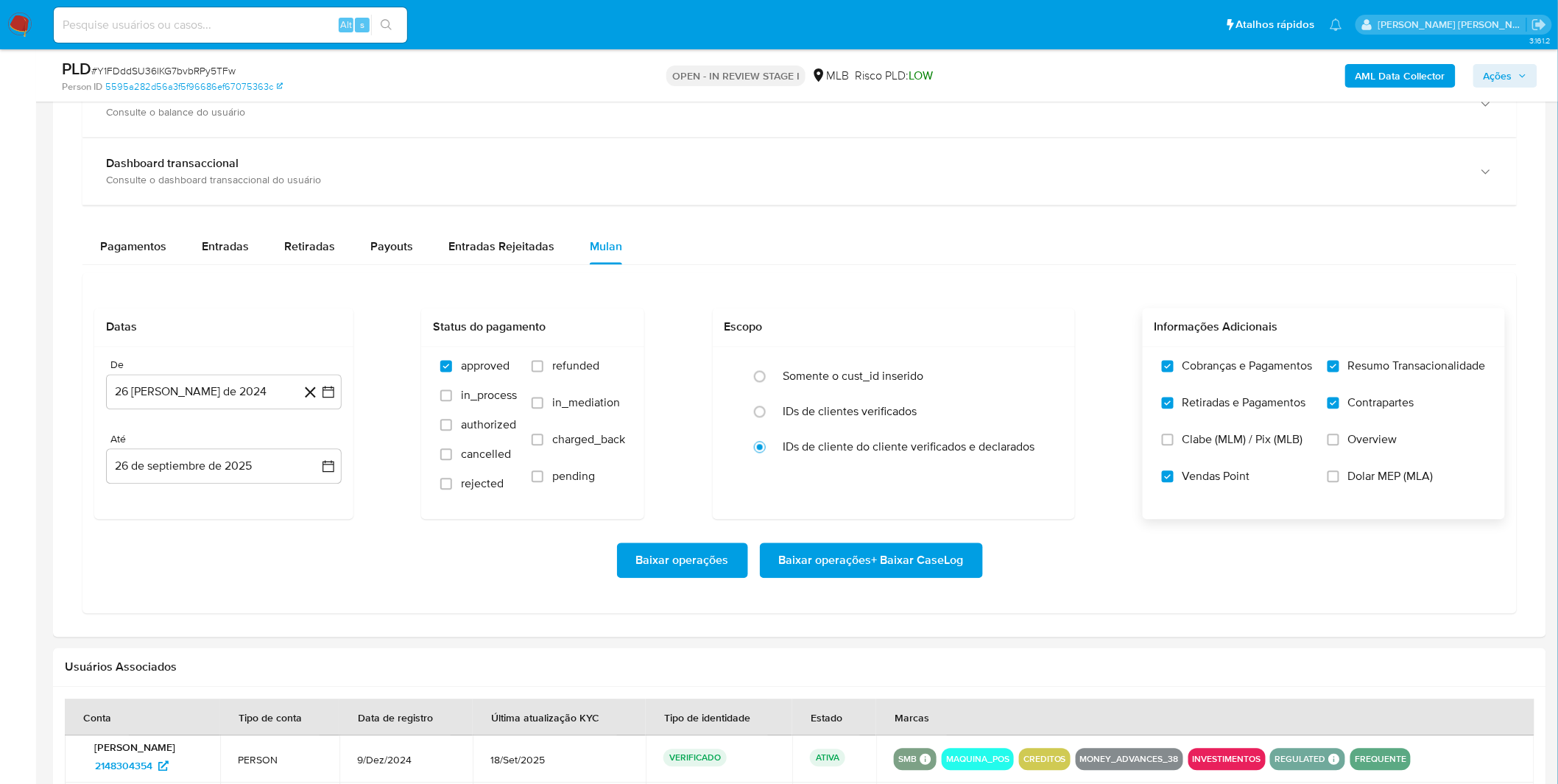
scroll to position [1062, 0]
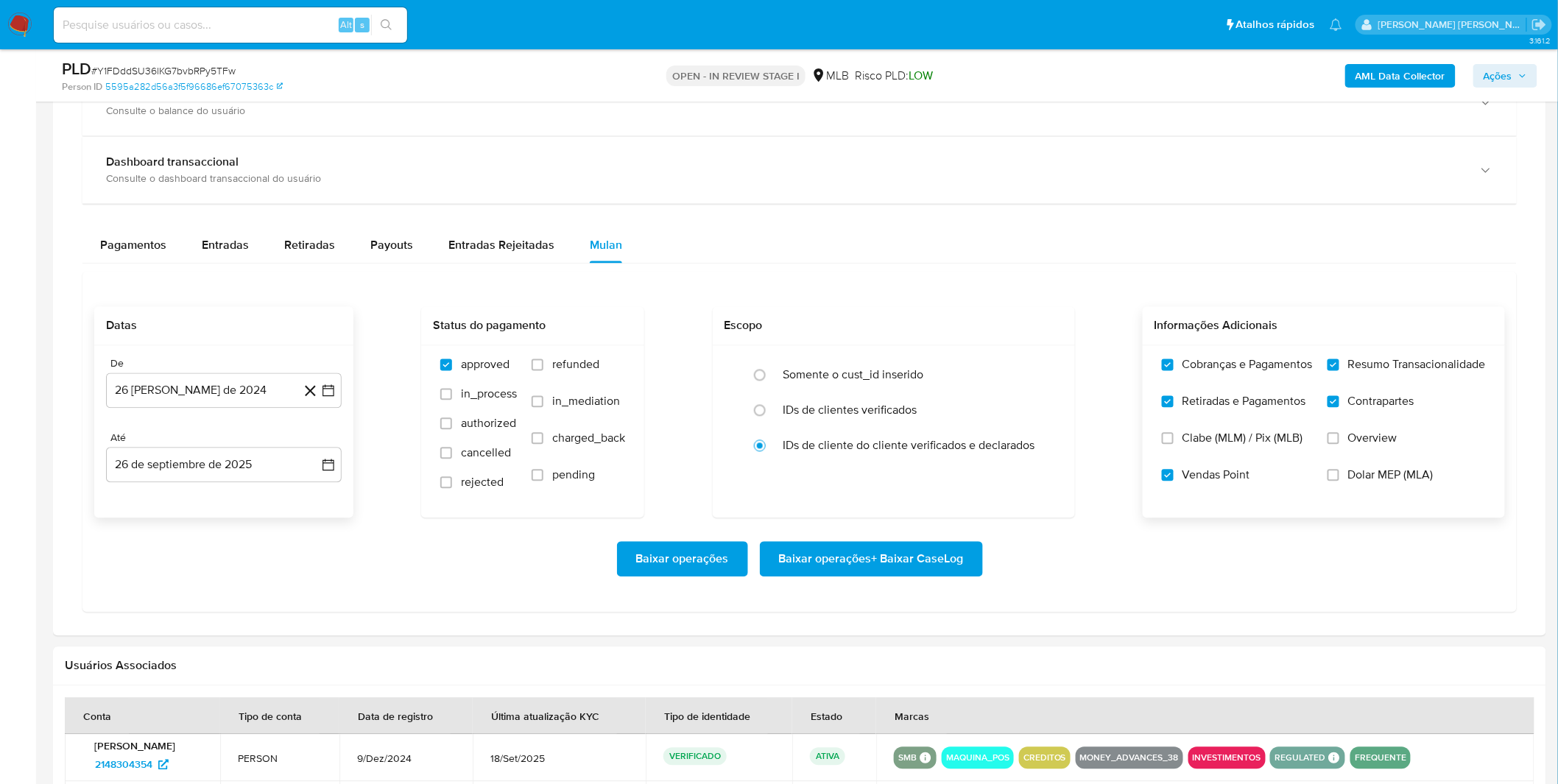
click at [254, 415] on div "De 26 de agosto de 2024 26-08-2024 Até 26 de septiembre de 2025 26-09-2025" at bounding box center [224, 432] width 259 height 172
click at [254, 400] on button "[DATE]" at bounding box center [223, 390] width 236 height 35
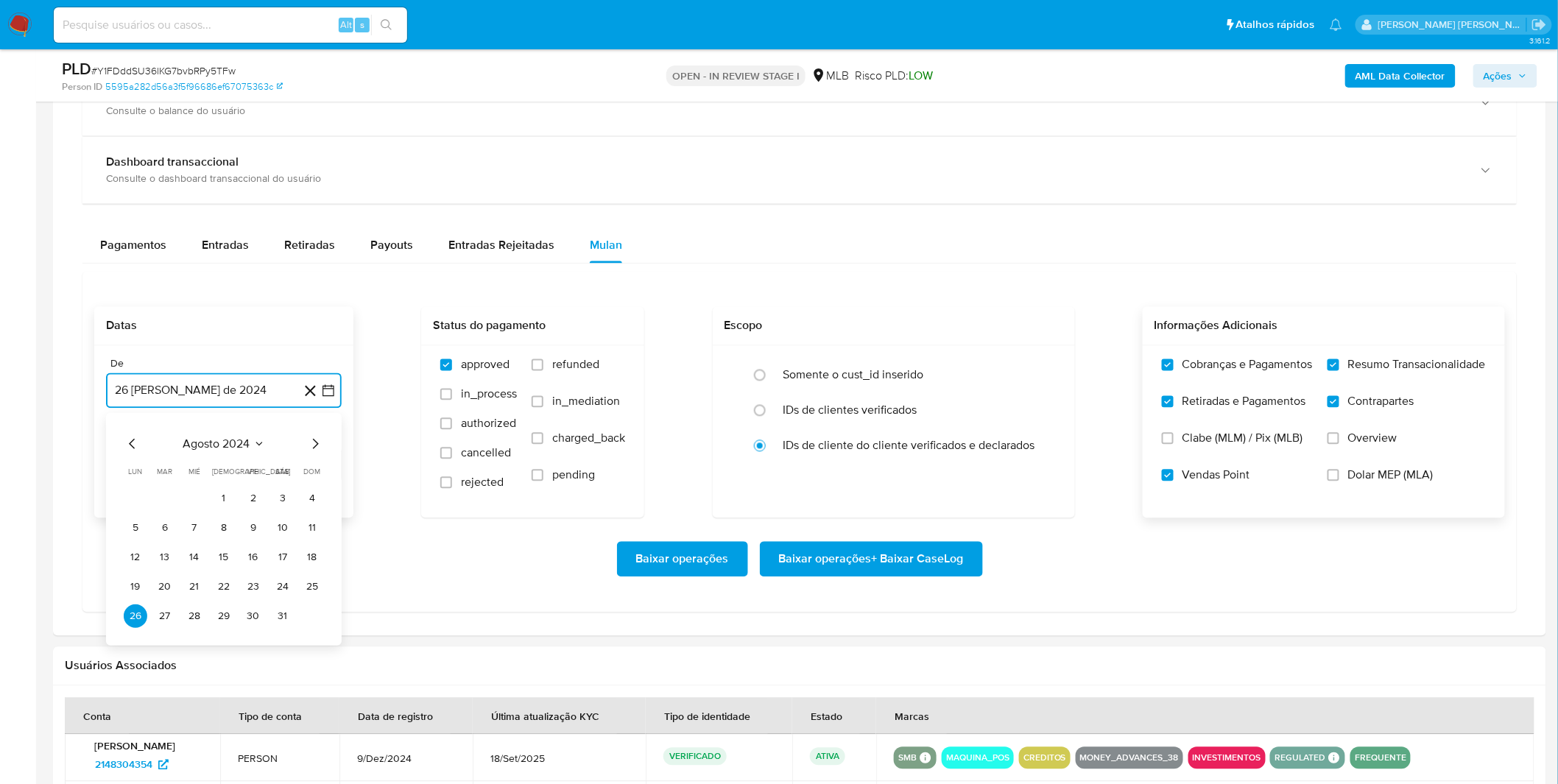
click at [243, 446] on span "agosto 2024" at bounding box center [216, 444] width 67 height 15
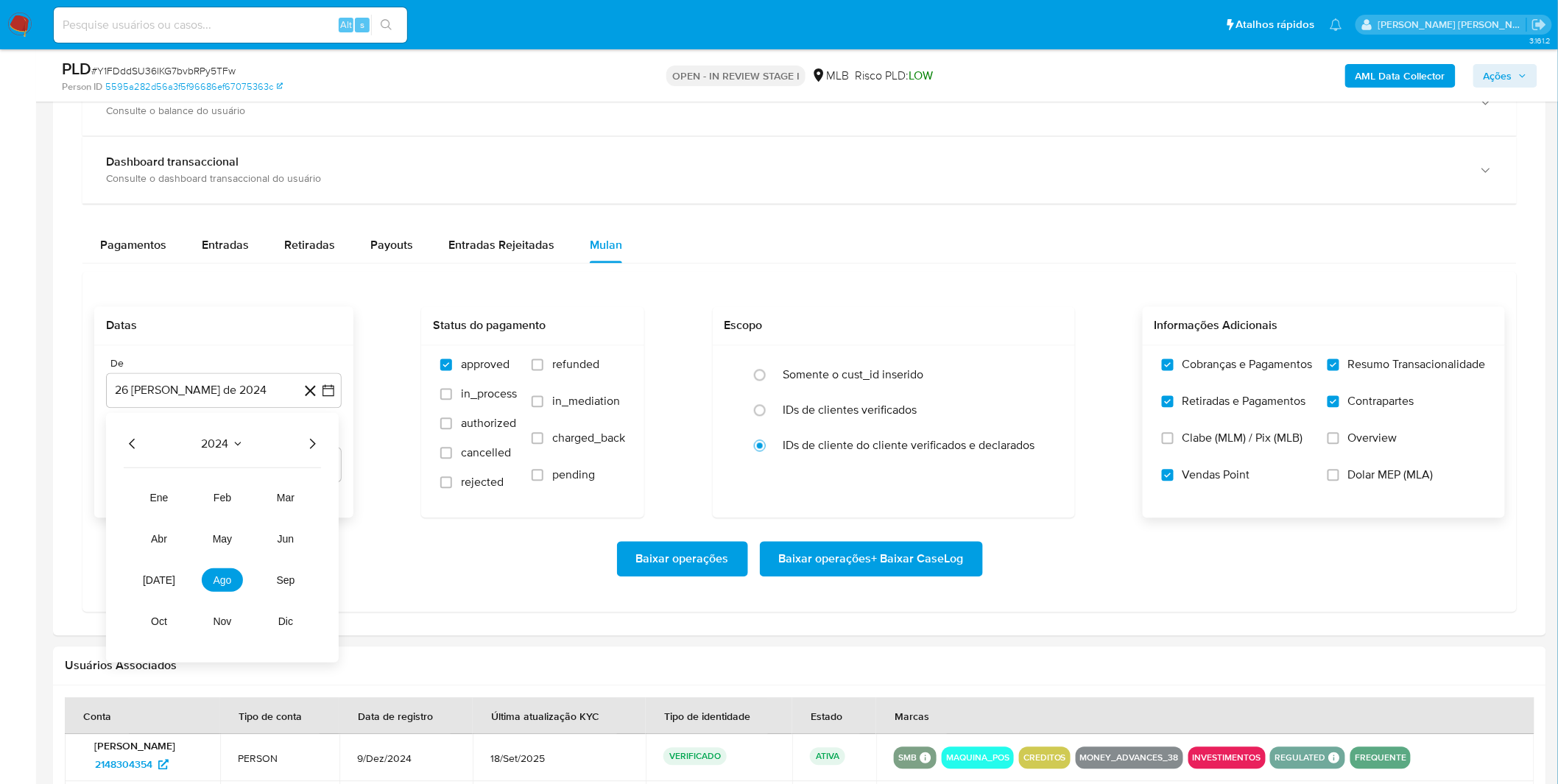
click at [303, 444] on icon "Año siguiente" at bounding box center [312, 444] width 18 height 18
click at [223, 581] on span "ago" at bounding box center [223, 580] width 18 height 12
click at [254, 505] on button "1" at bounding box center [253, 499] width 24 height 24
click at [223, 547] on div "Baixar operações Baixar operações + Baixar CaseLog" at bounding box center [800, 559] width 1411 height 35
click at [913, 560] on span "Baixar operações + Baixar CaseLog" at bounding box center [871, 559] width 185 height 32
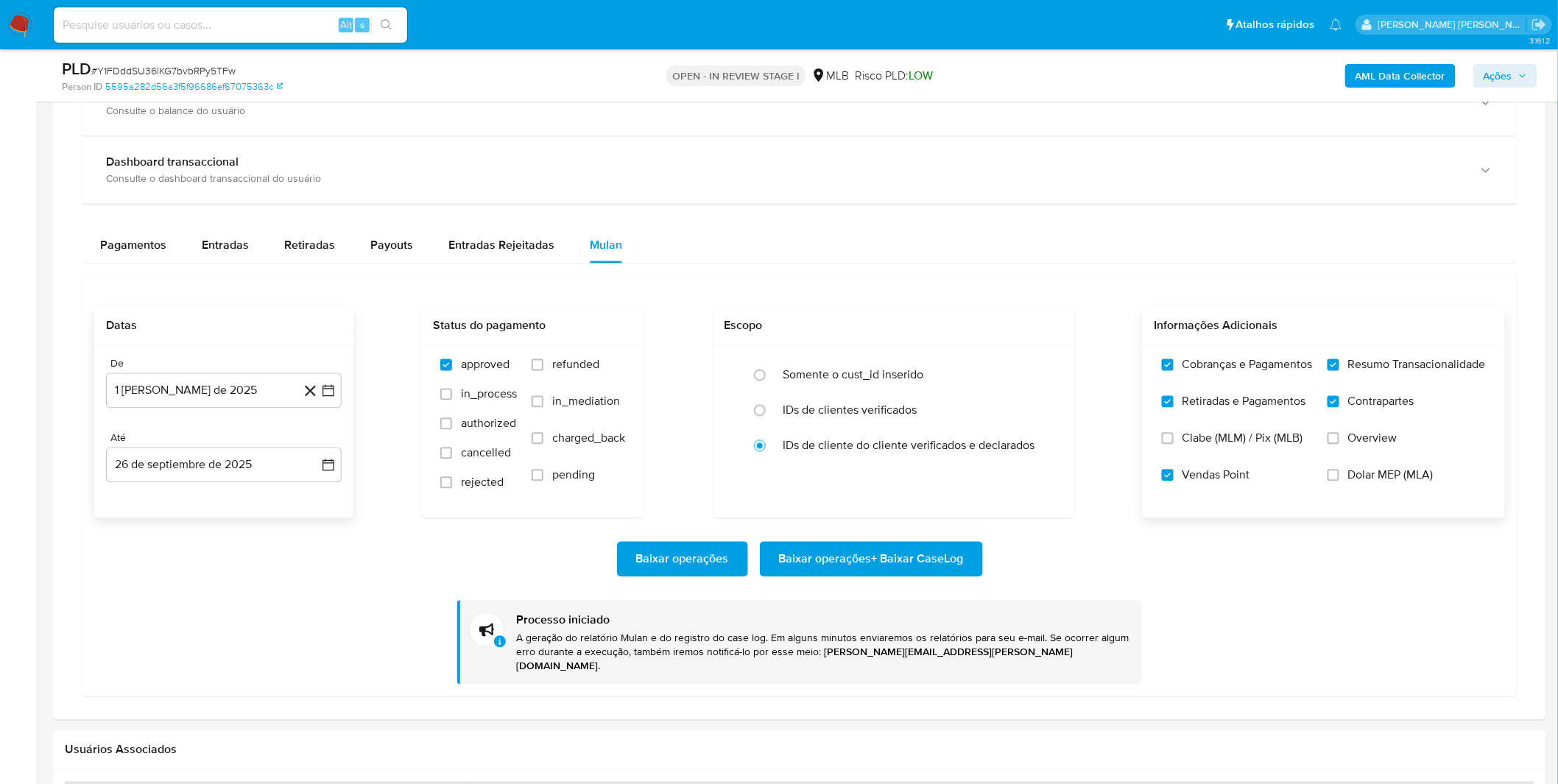
click at [291, 591] on div "Baixar operações Baixar operações + Baixar CaseLog Processo iniciado A geração …" at bounding box center [800, 601] width 1411 height 166
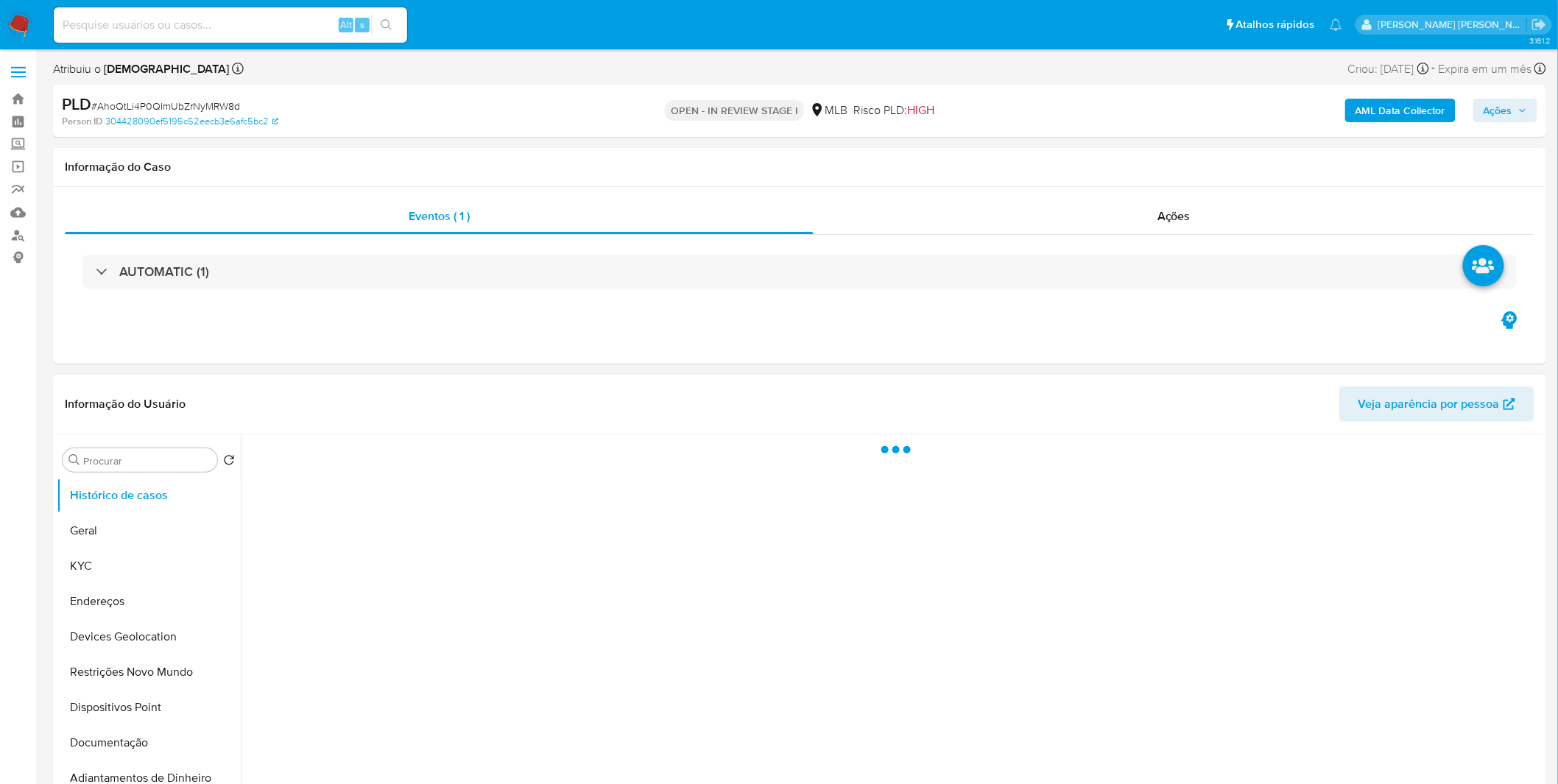
select select "10"
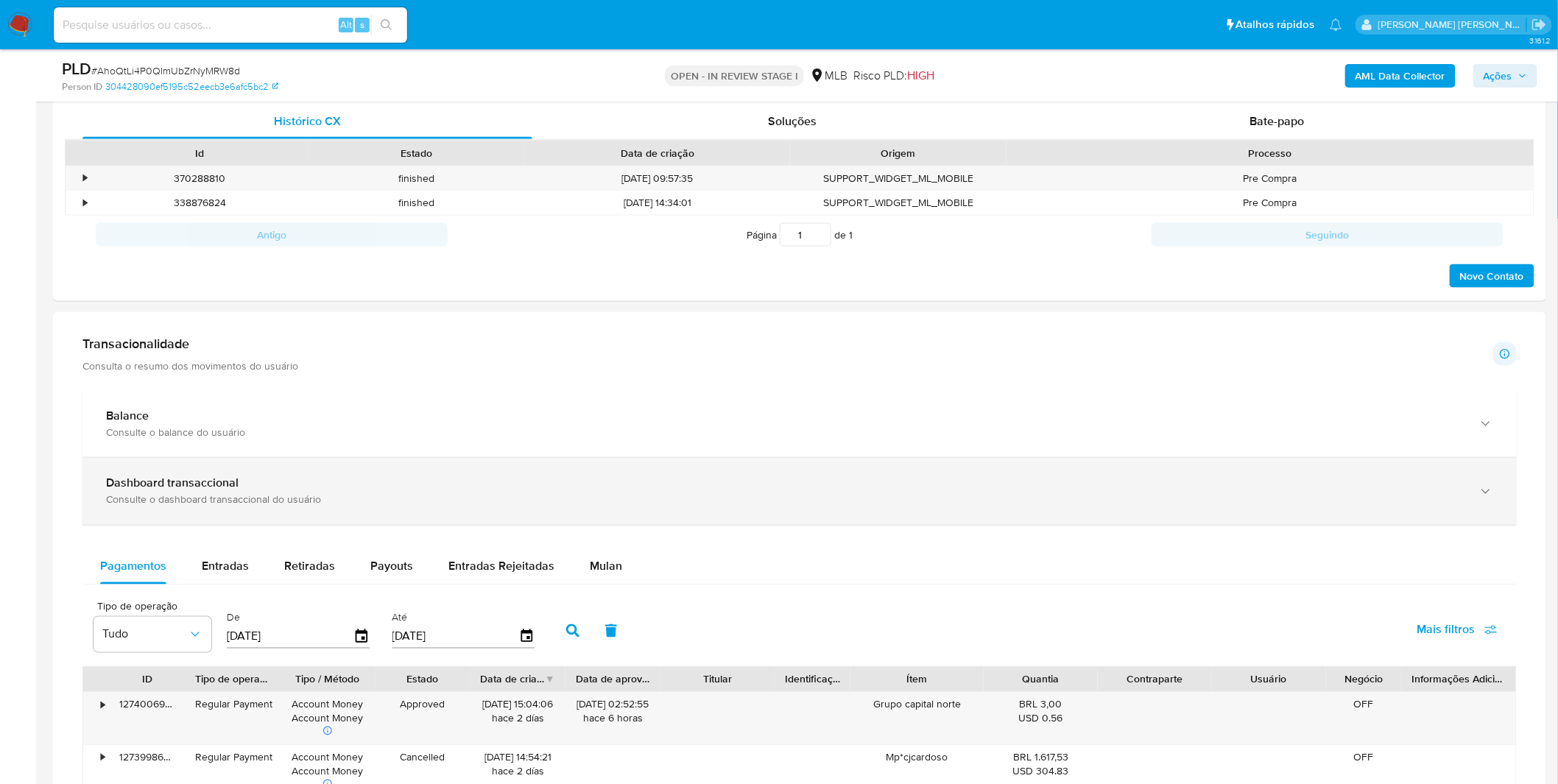
scroll to position [981, 0]
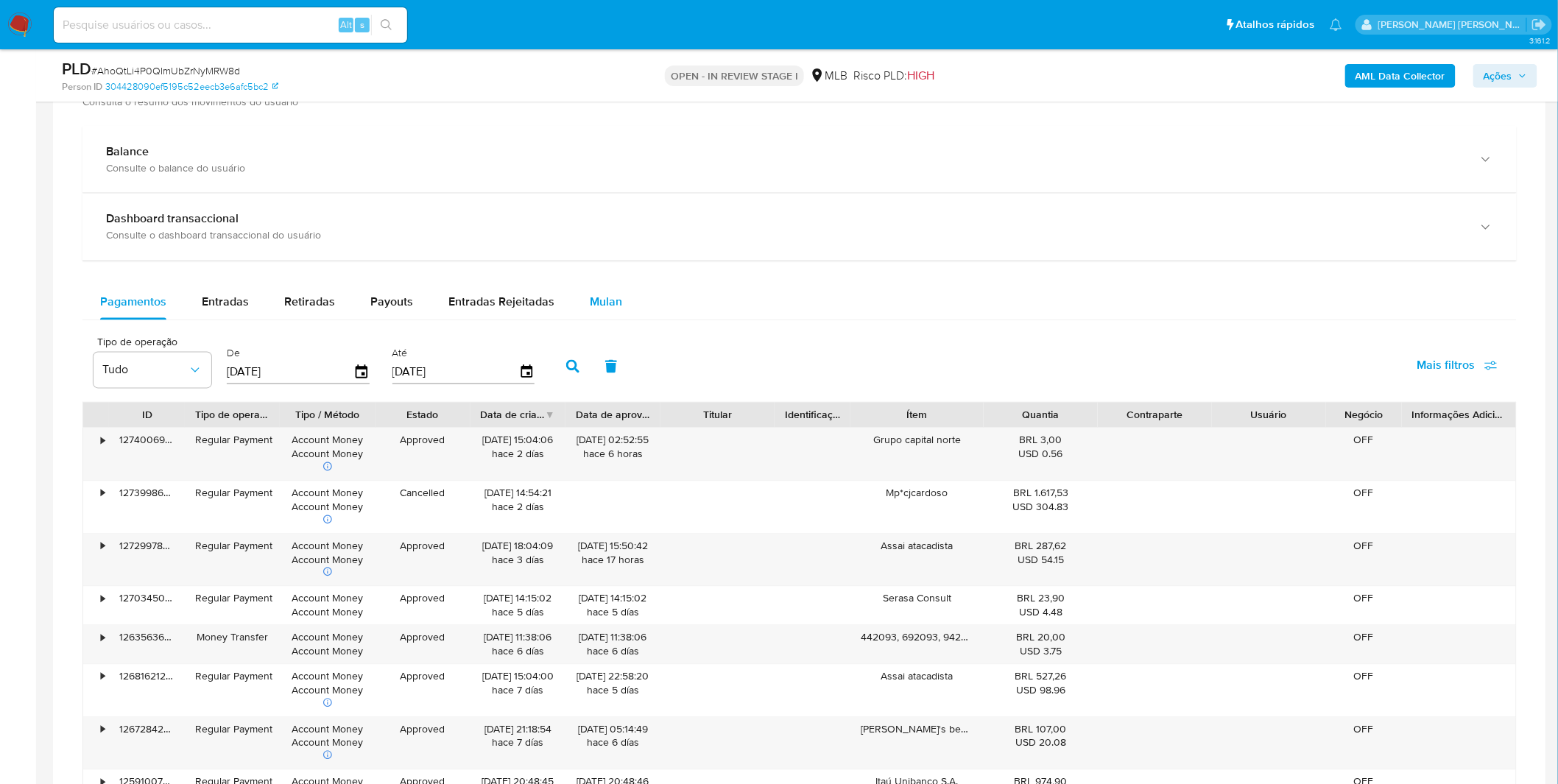
click at [619, 310] on button "Mulan" at bounding box center [606, 302] width 68 height 35
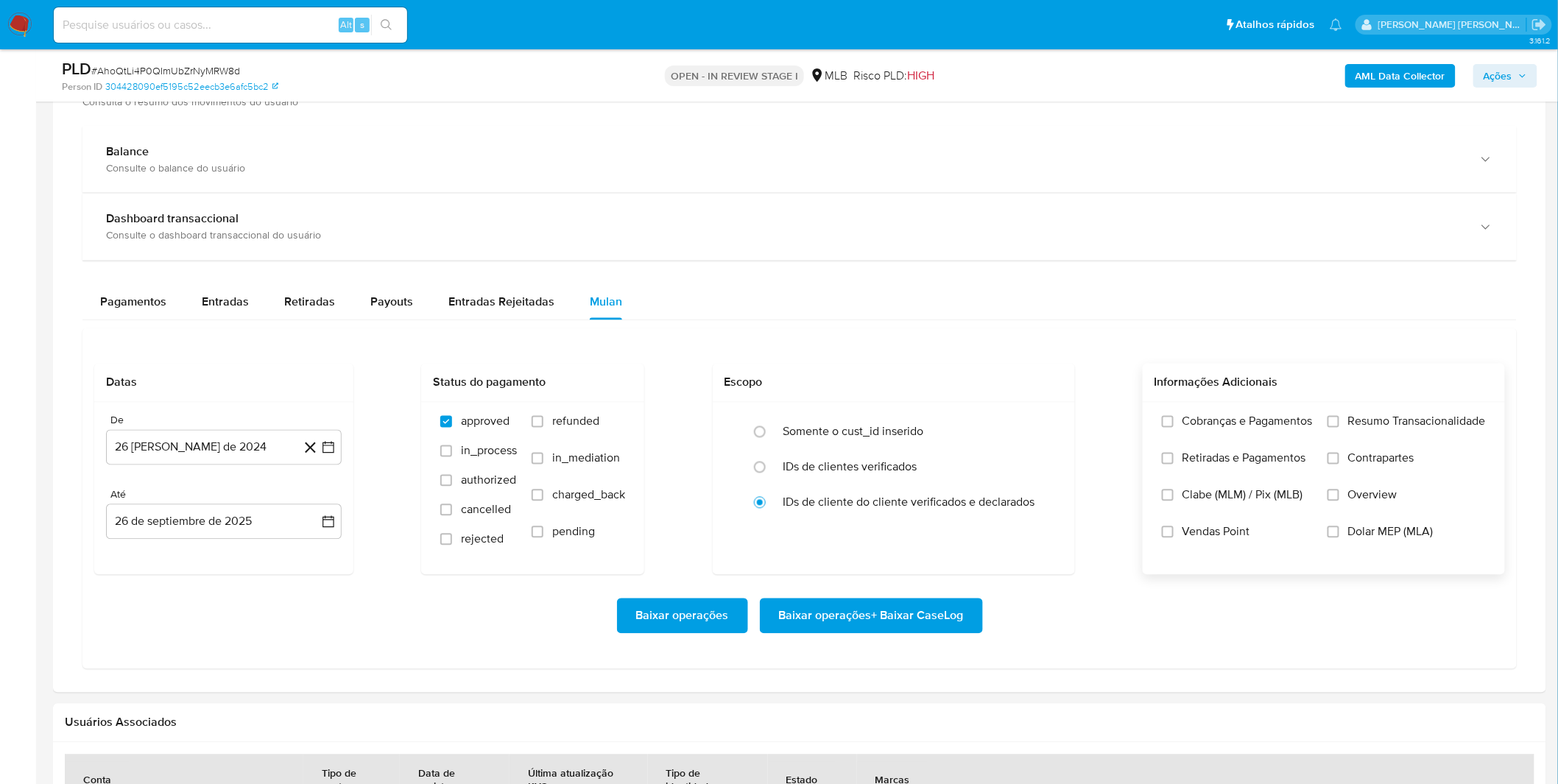
click at [1294, 445] on label "Cobranças e Pagamentos" at bounding box center [1237, 433] width 151 height 37
click at [1173, 427] on input "Cobranças e Pagamentos" at bounding box center [1167, 421] width 12 height 12
click at [1286, 458] on span "Retiradas e Pagamentos" at bounding box center [1244, 458] width 124 height 15
click at [1173, 458] on input "Retiradas e Pagamentos" at bounding box center [1167, 458] width 12 height 12
click at [1365, 436] on label "Resumo Transacionalidade" at bounding box center [1407, 433] width 158 height 37
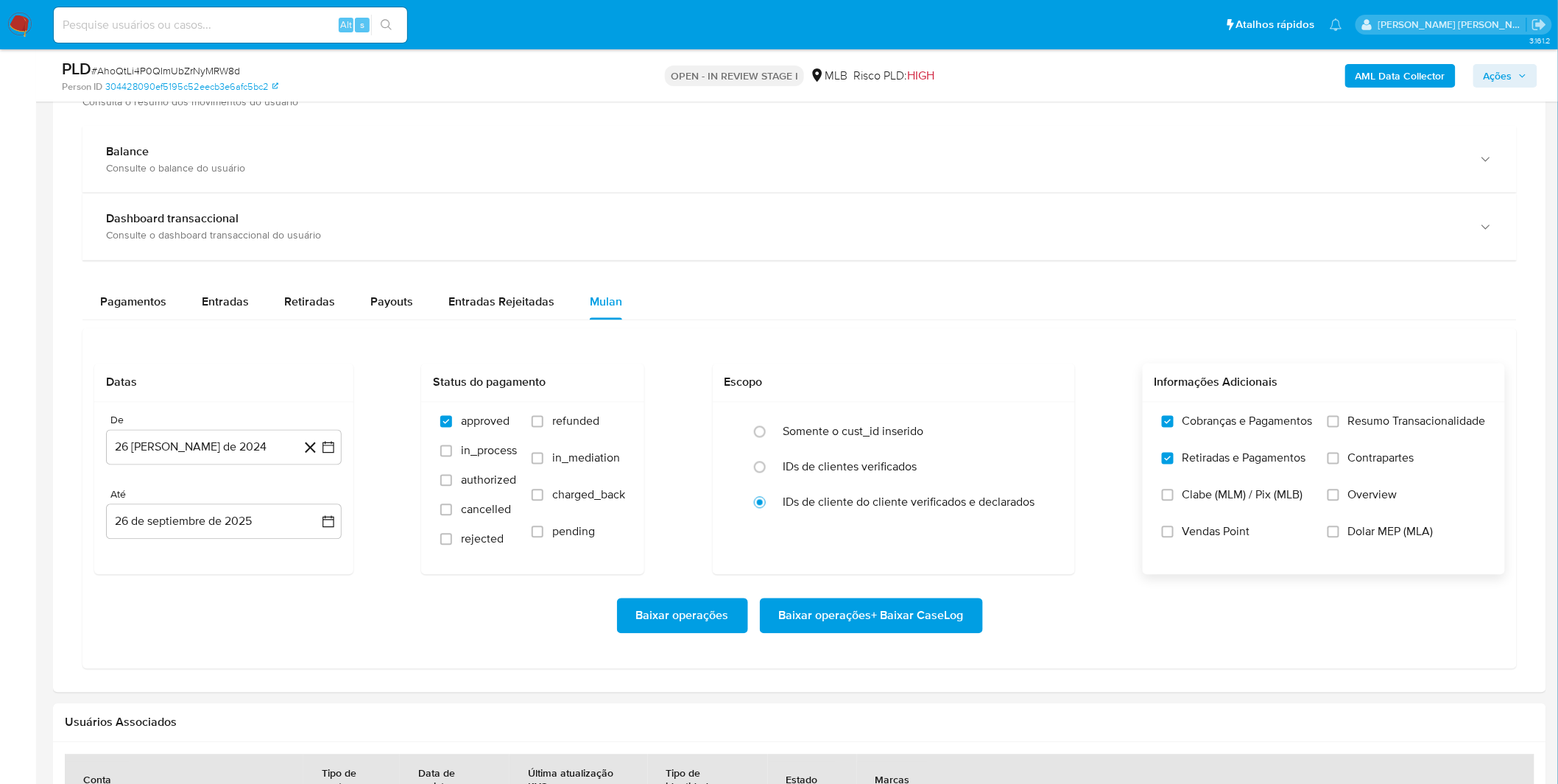
click at [1339, 427] on input "Resumo Transacionalidade" at bounding box center [1333, 421] width 12 height 12
click at [1366, 464] on span "Contrapartes" at bounding box center [1381, 458] width 66 height 15
click at [1339, 464] on input "Contrapartes" at bounding box center [1333, 458] width 12 height 12
click at [1336, 463] on input "Contrapartes" at bounding box center [1333, 458] width 12 height 12
click at [1361, 459] on span "Contrapartes" at bounding box center [1381, 458] width 66 height 15
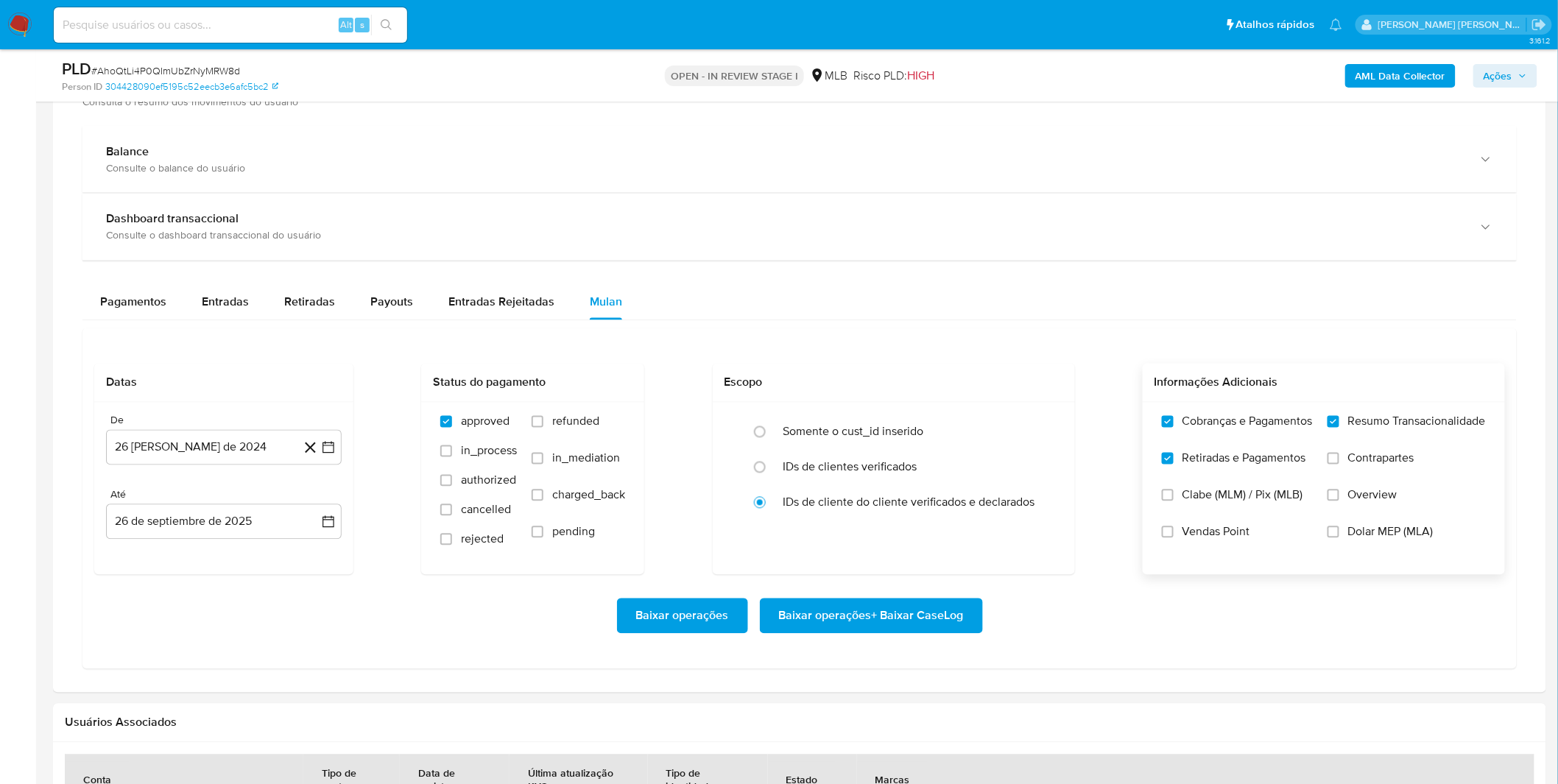
click at [1339, 459] on input "Contrapartes" at bounding box center [1333, 458] width 12 height 12
click at [1211, 542] on label "Vendas Point" at bounding box center [1237, 543] width 151 height 37
click at [1173, 538] on input "Vendas Point" at bounding box center [1167, 532] width 12 height 12
click at [217, 454] on button "26 [PERSON_NAME] de 2024" at bounding box center [223, 447] width 236 height 35
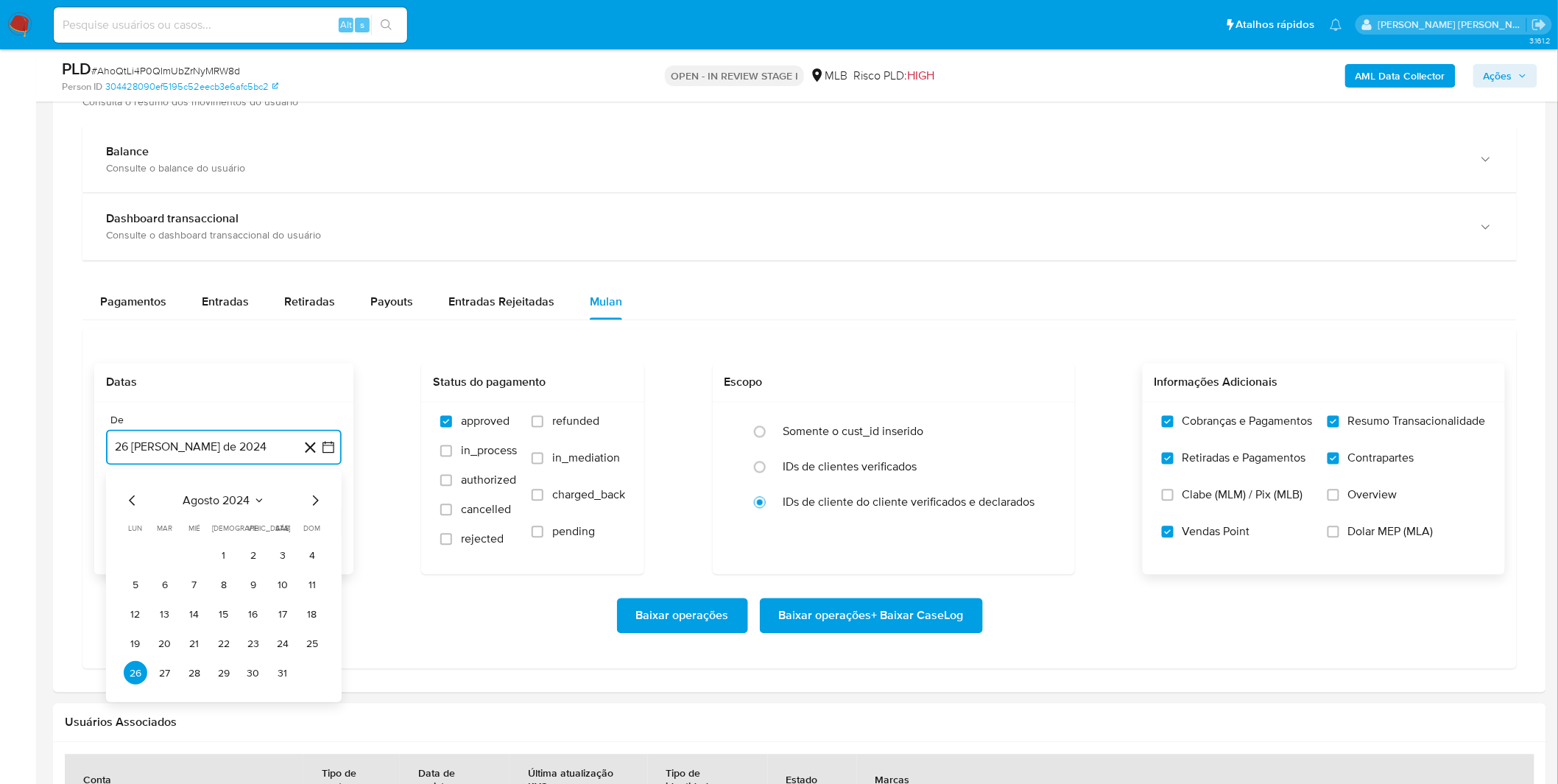
scroll to position [1062, 0]
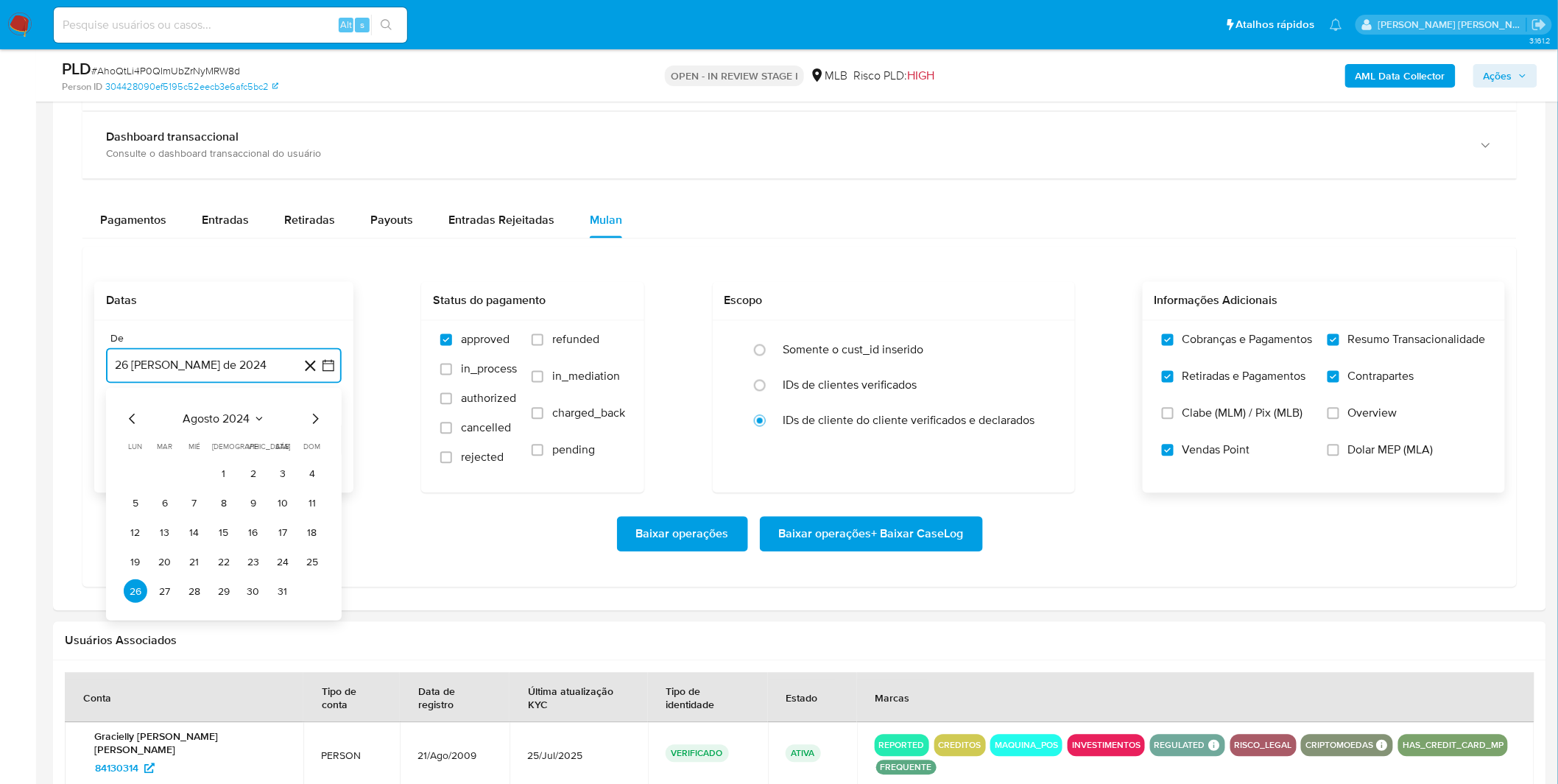
click at [226, 416] on span "agosto 2024" at bounding box center [216, 419] width 67 height 15
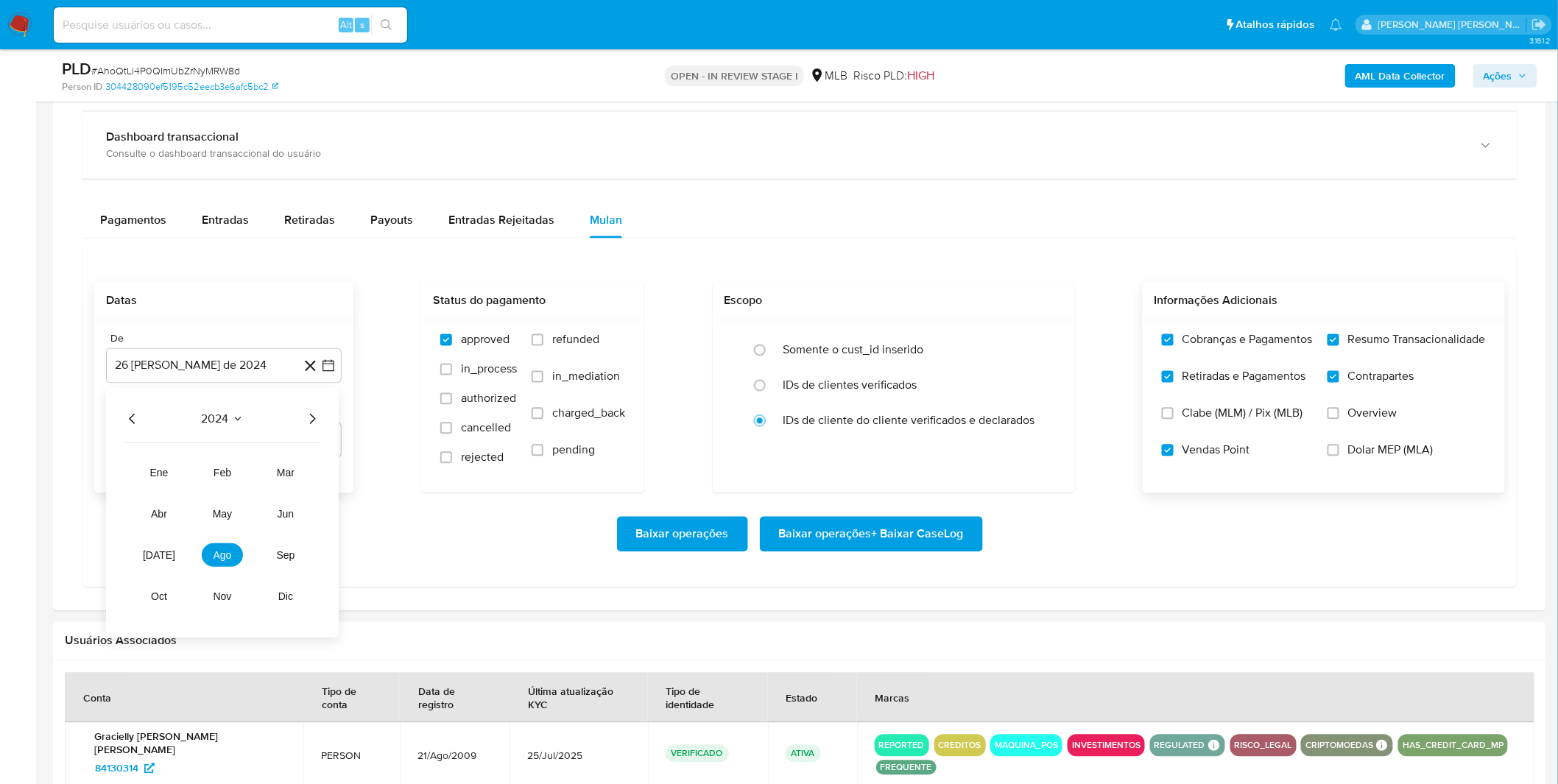
click at [317, 423] on icon "Año siguiente" at bounding box center [312, 419] width 18 height 18
click at [216, 555] on span "ago" at bounding box center [223, 555] width 18 height 12
click at [244, 479] on button "1" at bounding box center [253, 473] width 24 height 24
click at [210, 518] on div "Baixar operações Baixar operações + Baixar CaseLog" at bounding box center [800, 534] width 1411 height 82
click at [210, 518] on div "Baixar operações Baixar operações + Baixar CaseLog" at bounding box center [800, 534] width 1411 height 35
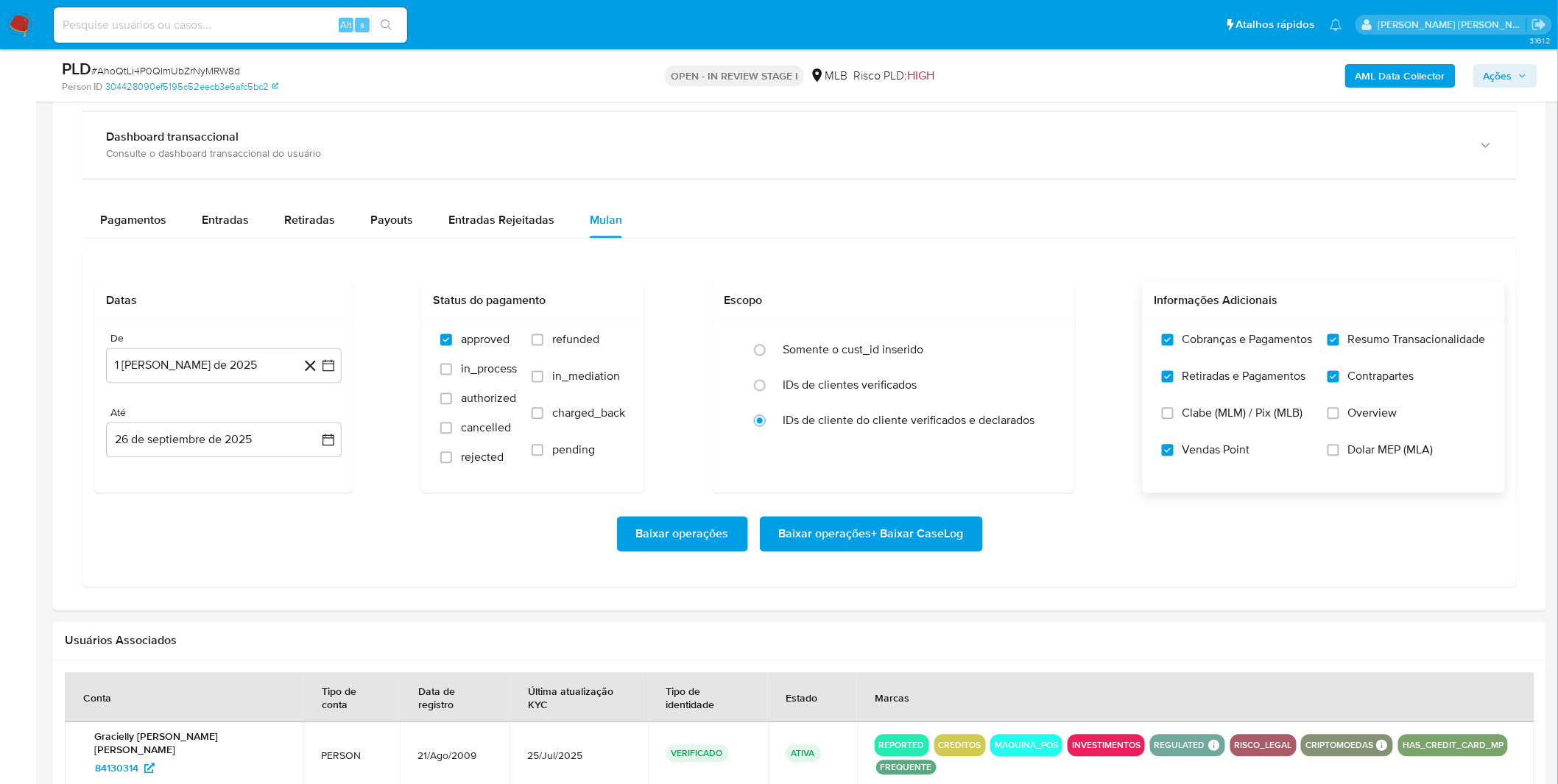
click at [902, 538] on span "Baixar operações + Baixar CaseLog" at bounding box center [871, 534] width 185 height 32
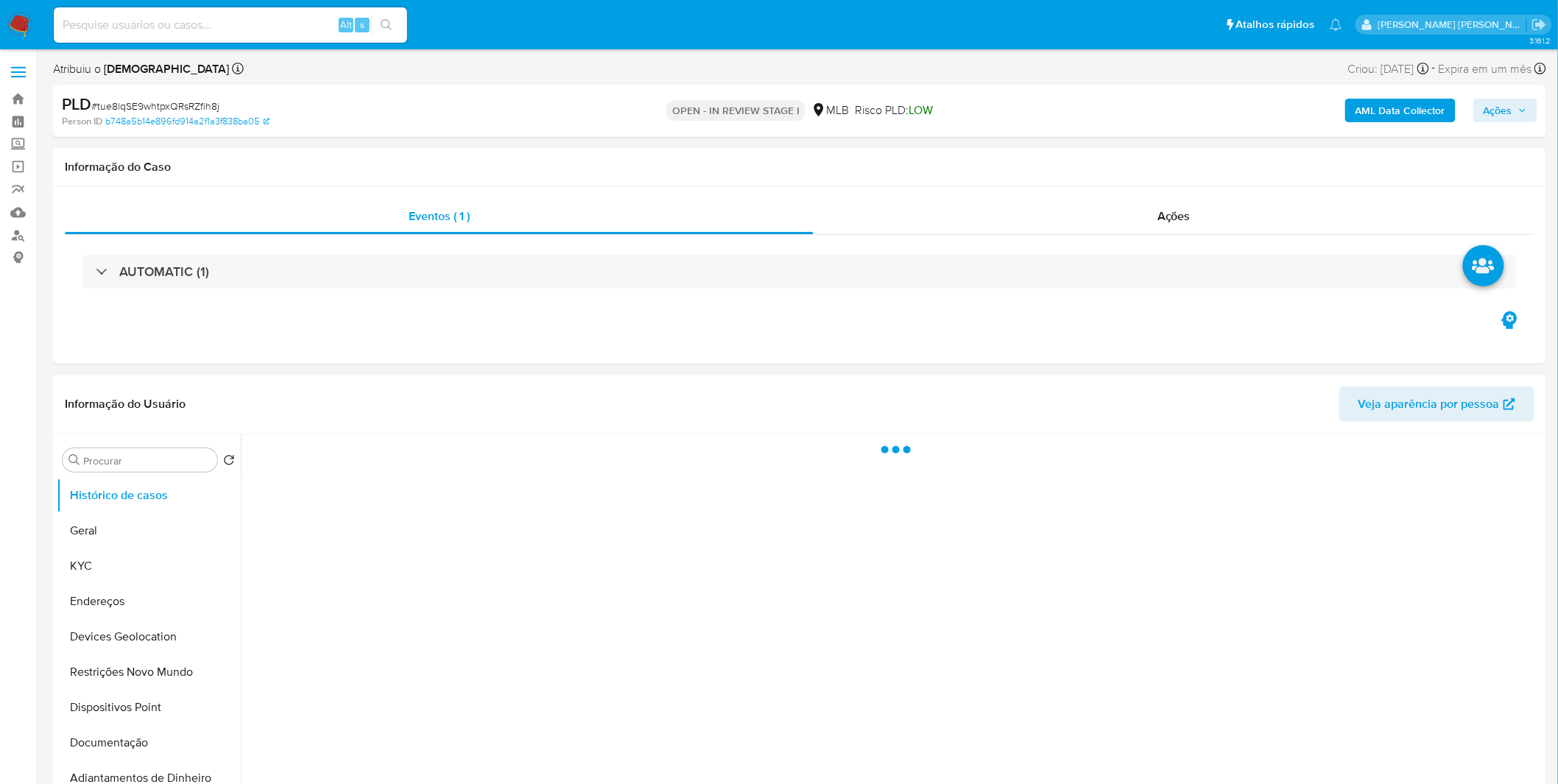
select select "10"
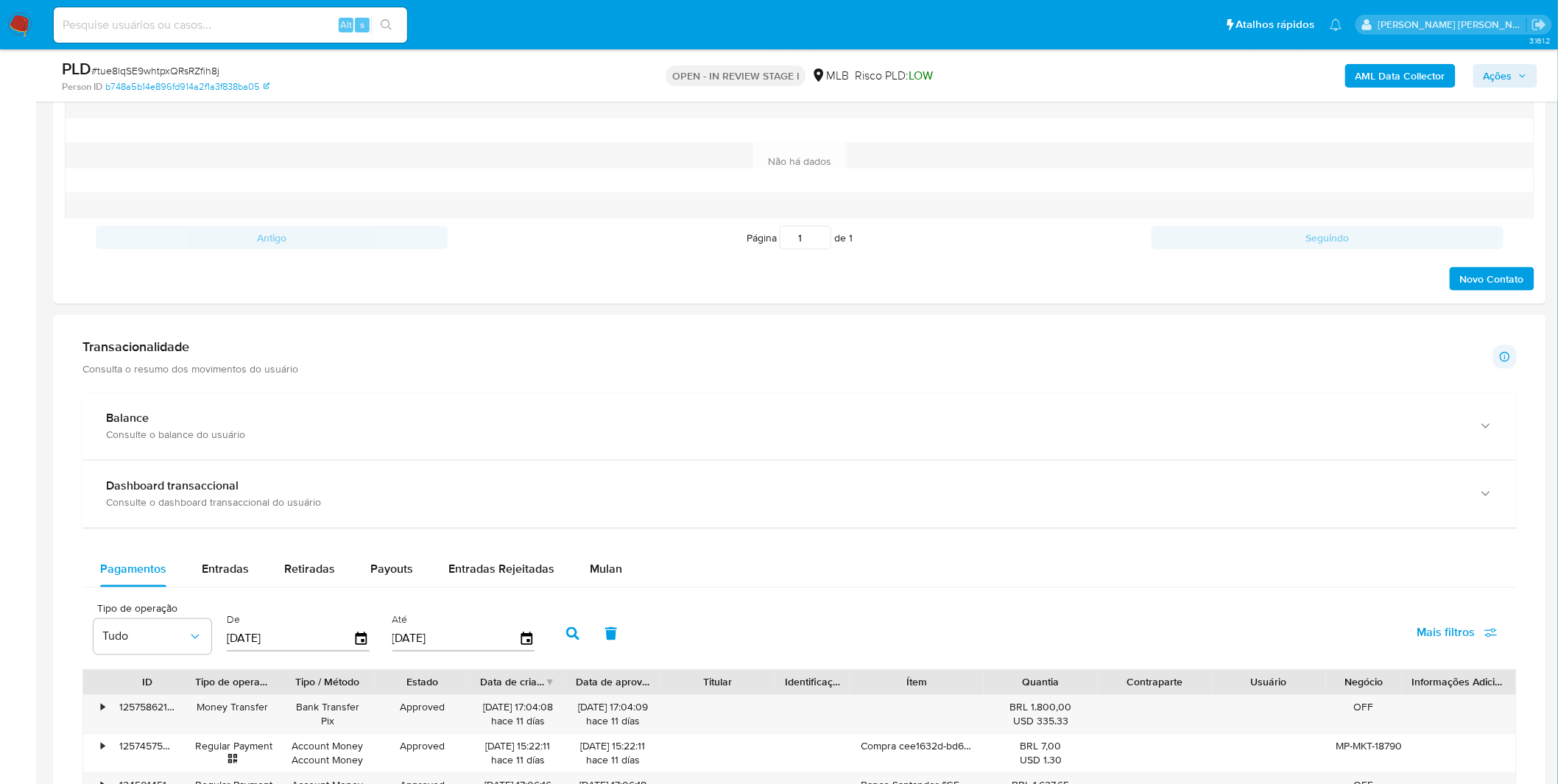
scroll to position [818, 0]
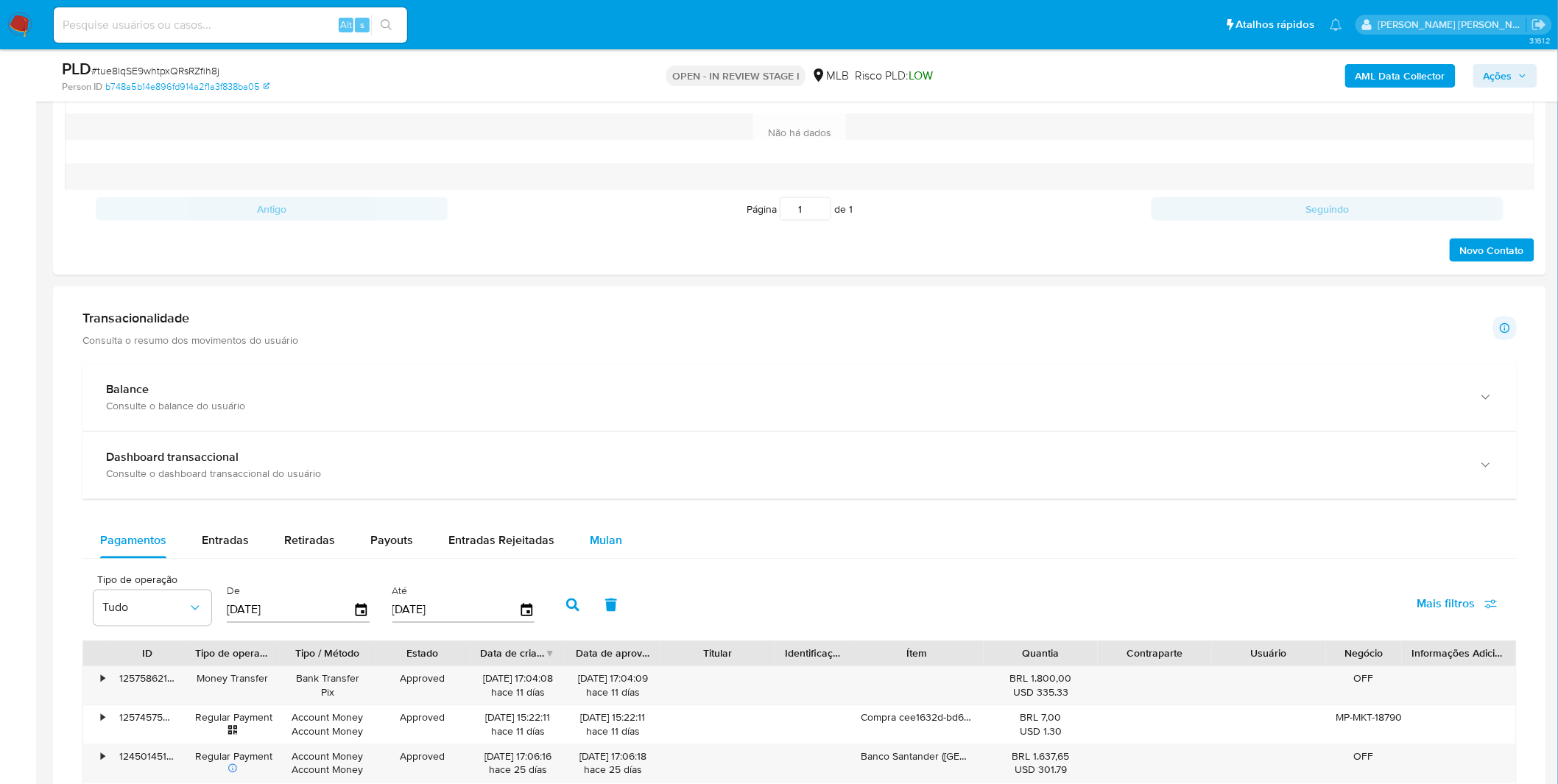
click at [572, 541] on button "Mulan" at bounding box center [606, 541] width 68 height 35
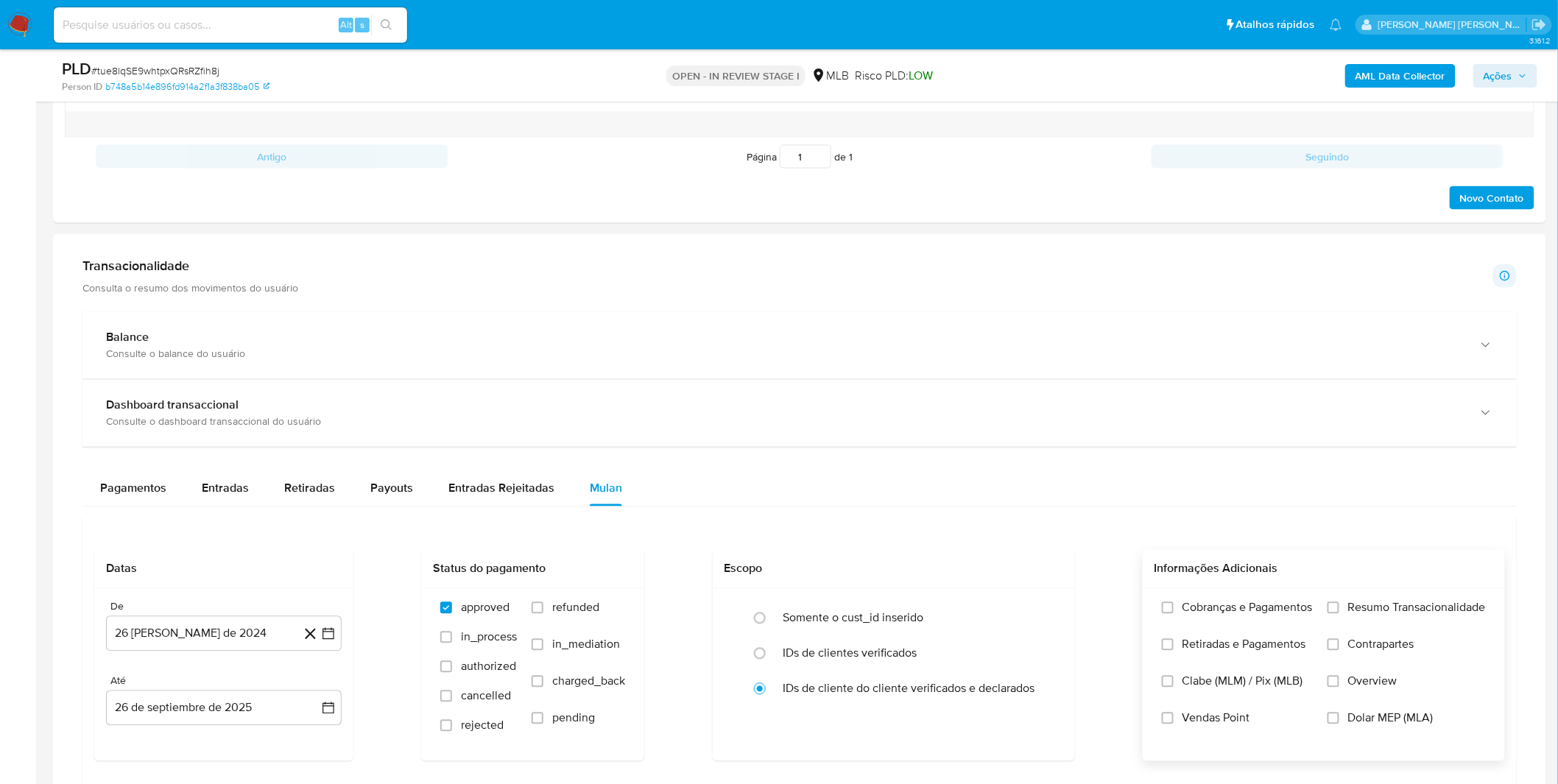
scroll to position [899, 0]
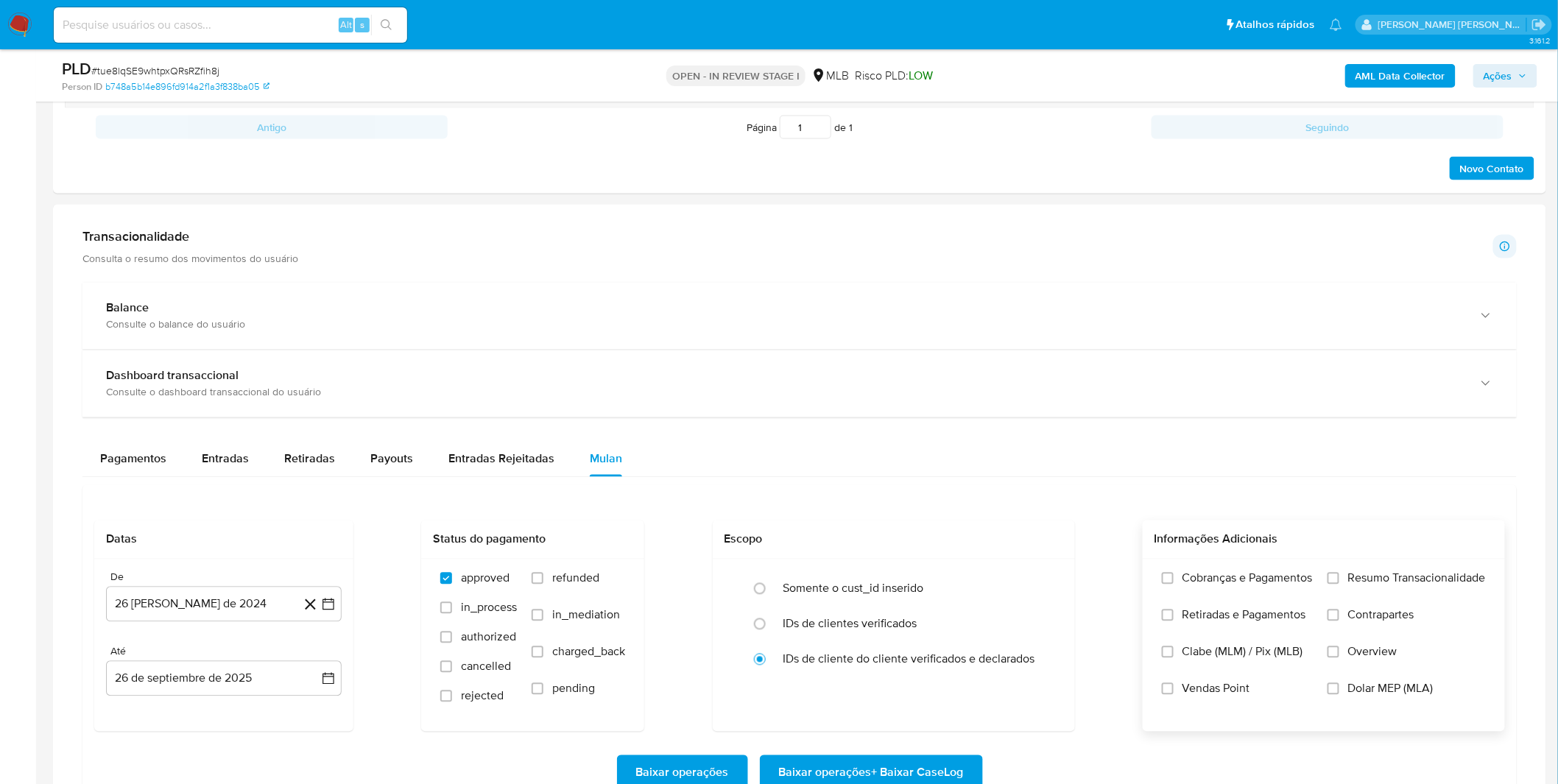
click at [1260, 572] on span "Cobranças e Pagamentos" at bounding box center [1248, 578] width 130 height 15
click at [1173, 572] on input "Cobranças e Pagamentos" at bounding box center [1167, 578] width 12 height 12
click at [1248, 616] on span "Retiradas e Pagamentos" at bounding box center [1244, 614] width 124 height 15
click at [1173, 616] on input "Retiradas e Pagamentos" at bounding box center [1167, 614] width 12 height 12
click at [1346, 604] on label "Resumo Transacionalidade" at bounding box center [1407, 589] width 158 height 37
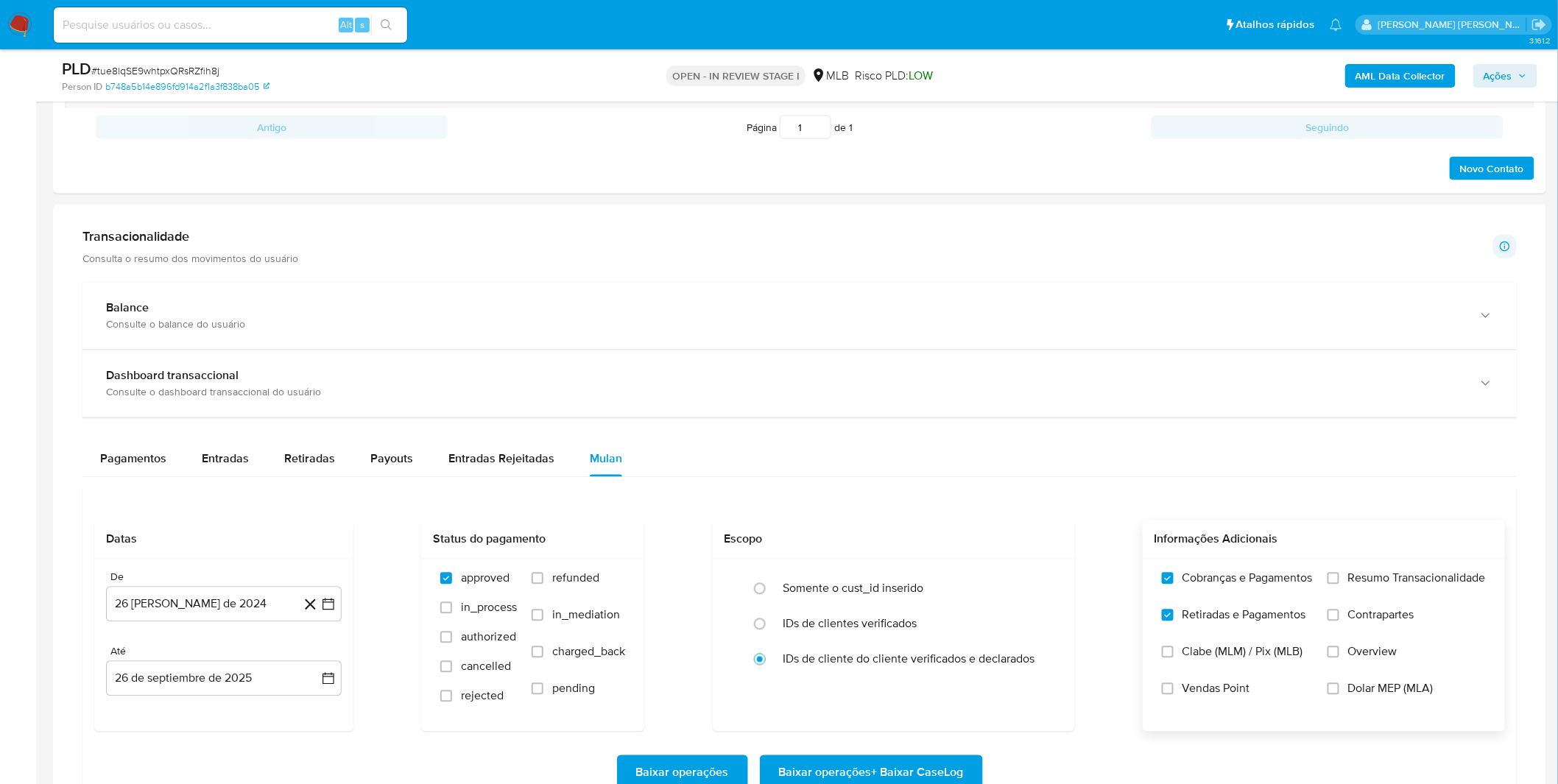
click at [1339, 585] on input "Resumo Transacionalidade" at bounding box center [1333, 578] width 12 height 12
drag, startPoint x: 1346, startPoint y: 604, endPoint x: 1346, endPoint y: 617, distance: 13.0
click at [1346, 617] on label "Contrapartes" at bounding box center [1407, 626] width 158 height 37
click at [1339, 617] on input "Contrapartes" at bounding box center [1333, 614] width 12 height 12
click at [253, 602] on button "26 [PERSON_NAME] de 2024" at bounding box center [223, 604] width 236 height 35
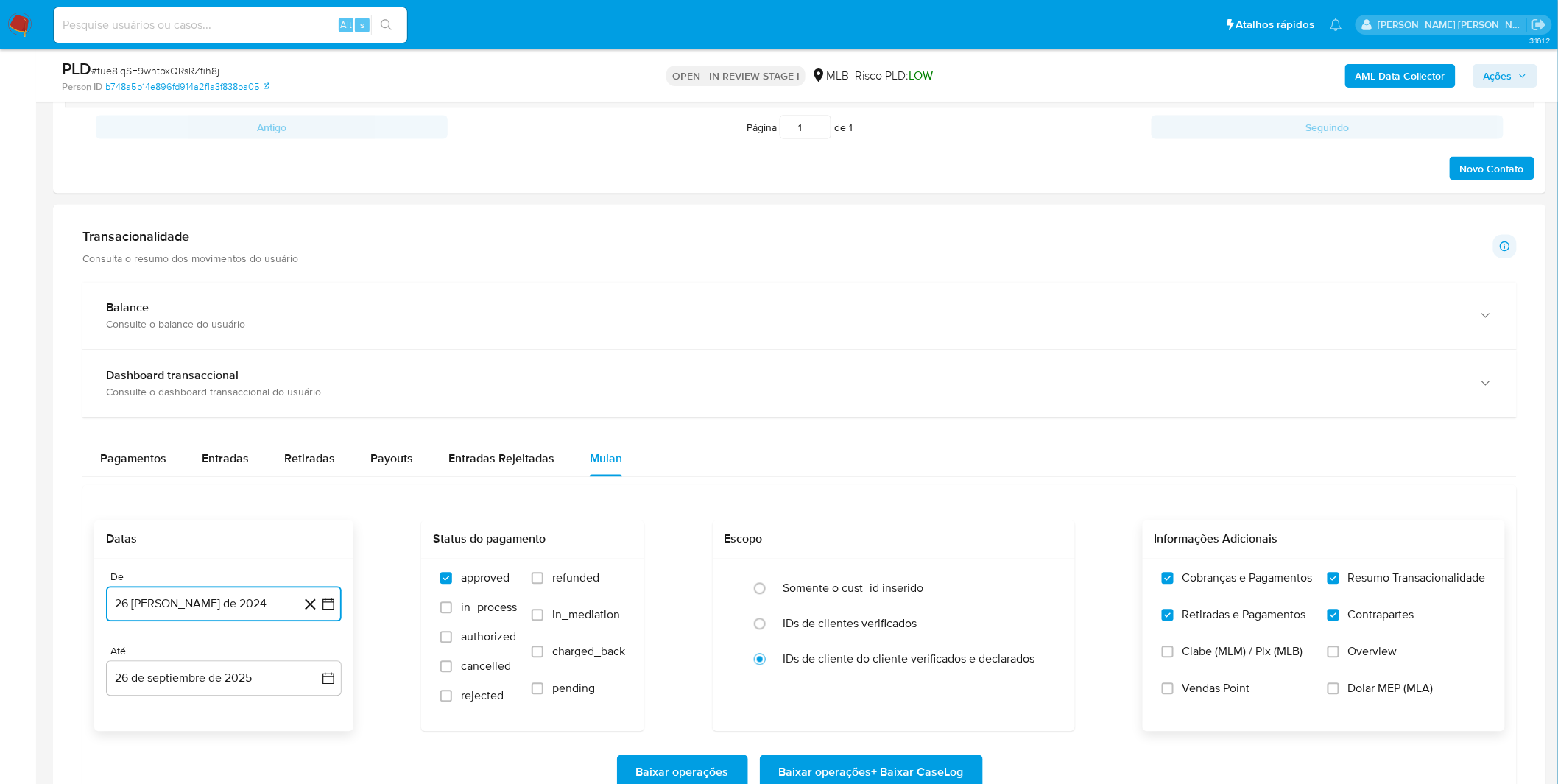
click at [253, 602] on button "26 [PERSON_NAME] de 2024" at bounding box center [223, 604] width 236 height 35
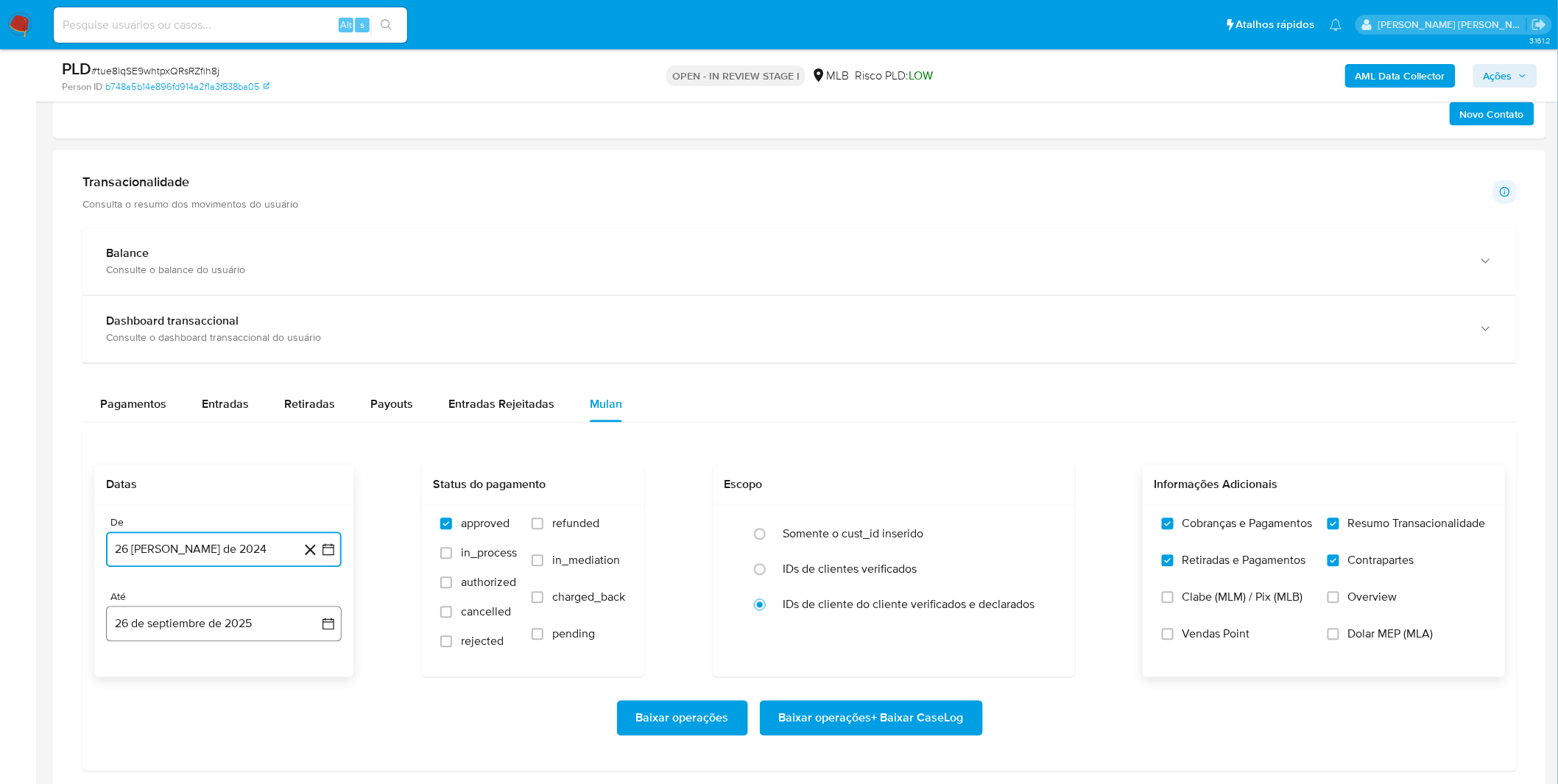
scroll to position [981, 0]
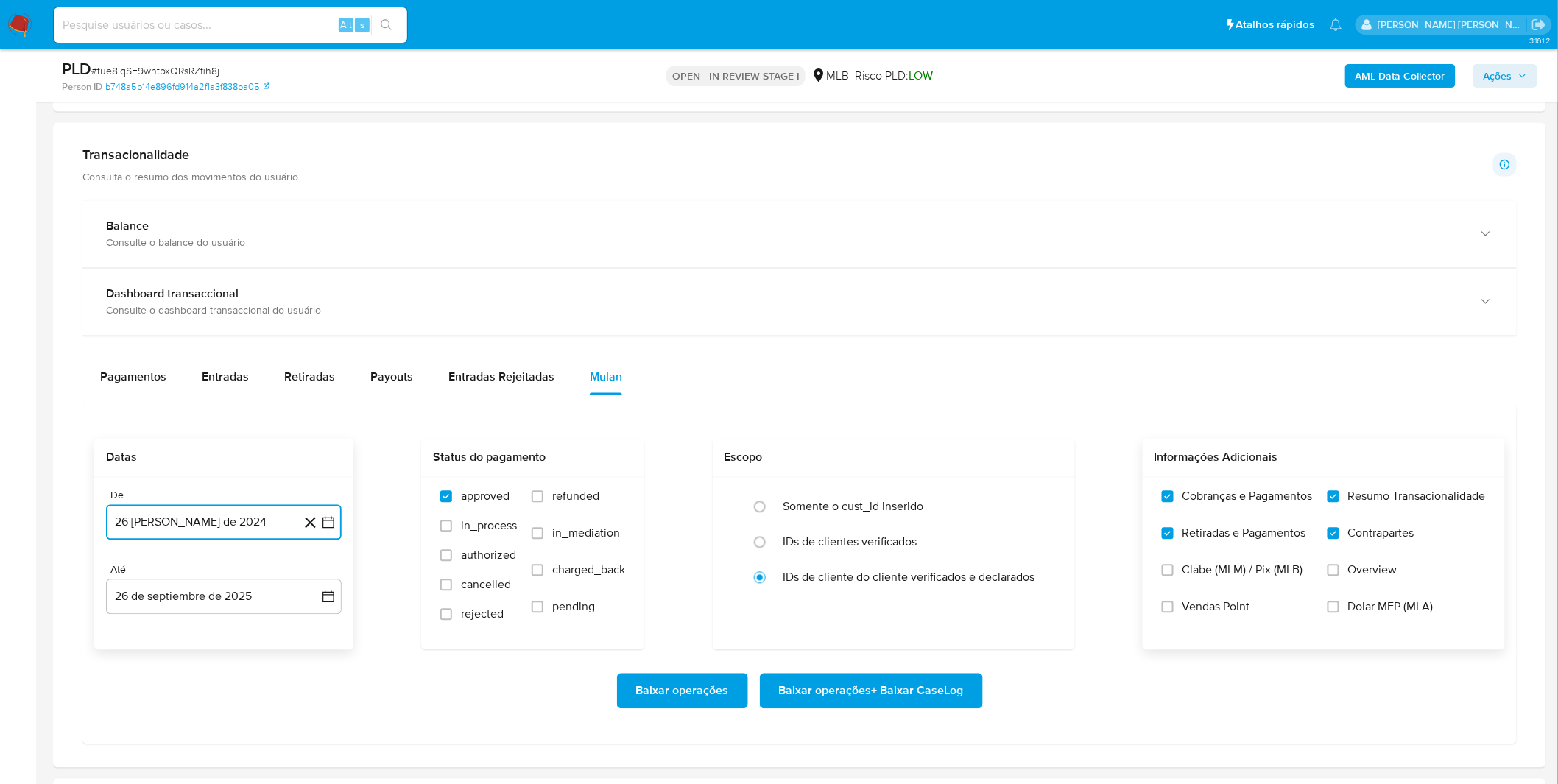
click at [243, 526] on button "[DATE]" at bounding box center [223, 522] width 236 height 35
click at [239, 526] on button "[DATE]" at bounding box center [223, 522] width 236 height 35
click at [239, 538] on button "[DATE]" at bounding box center [223, 522] width 236 height 35
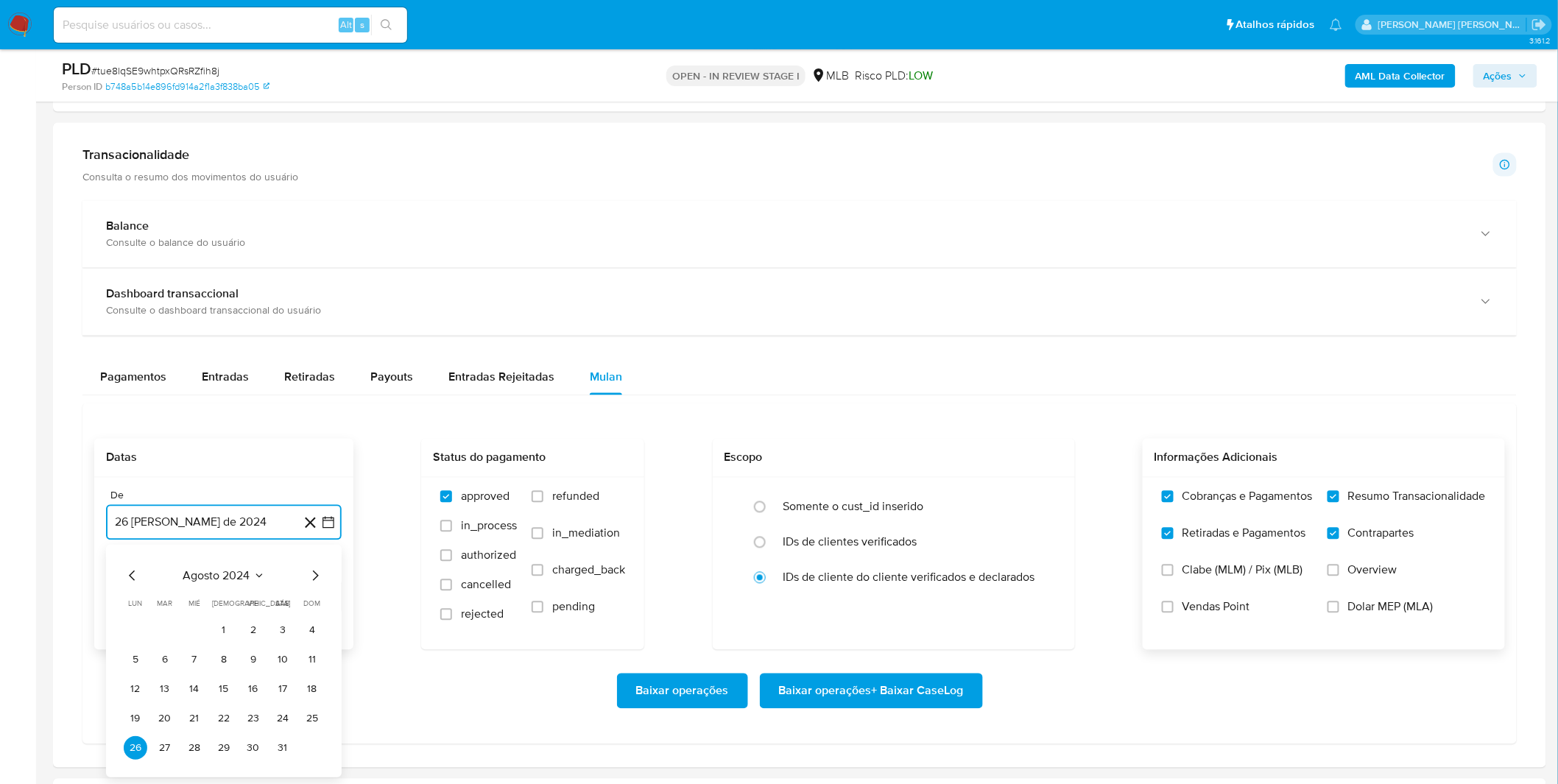
click at [243, 574] on span "agosto 2024" at bounding box center [216, 575] width 67 height 15
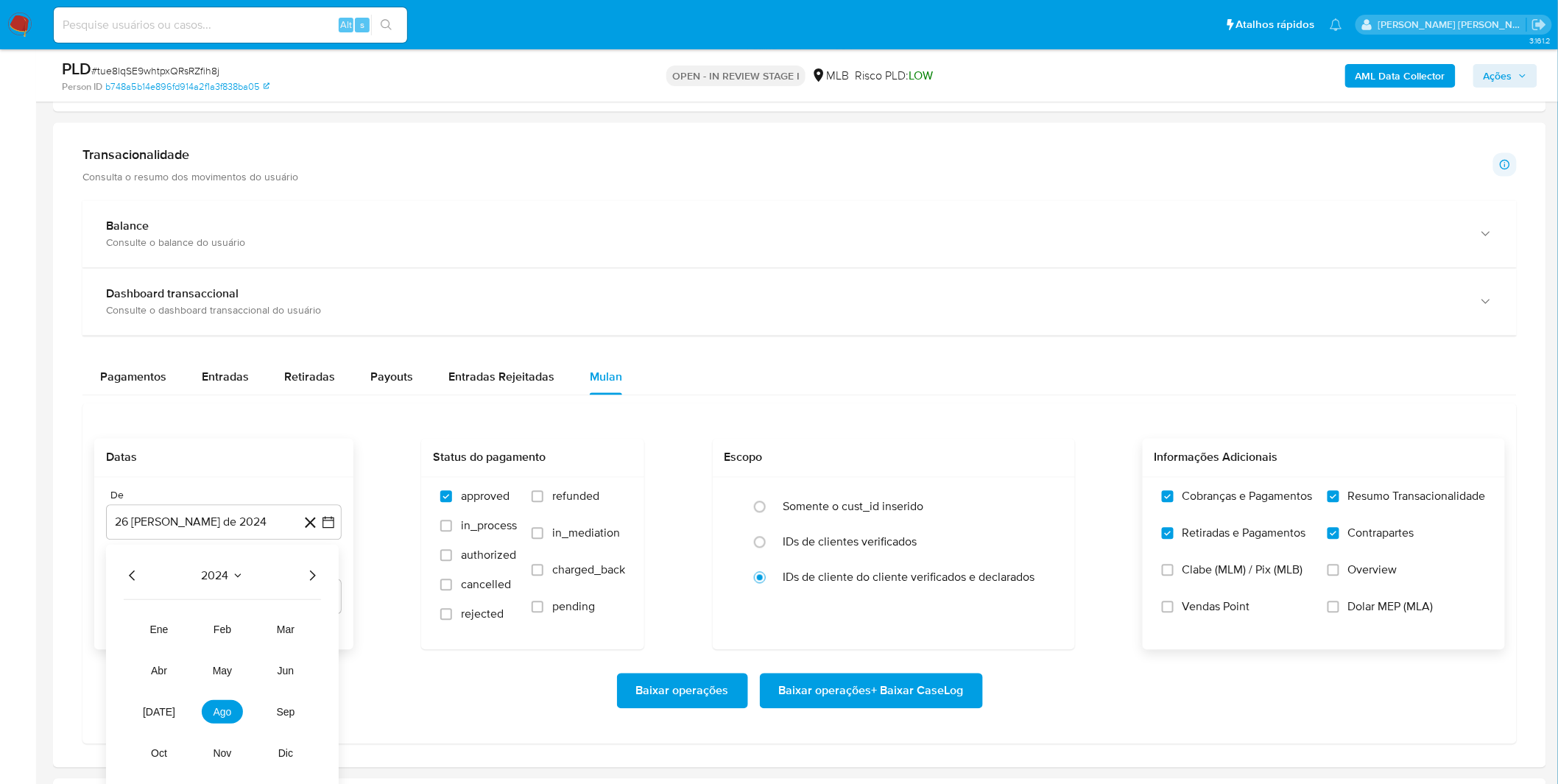
click at [243, 574] on icon "Seleccionar mes y año" at bounding box center [237, 575] width 12 height 12
click at [242, 572] on span "agosto 2024" at bounding box center [216, 575] width 67 height 15
click at [255, 574] on icon "Seleccionar mes y año" at bounding box center [259, 575] width 12 height 12
click at [309, 577] on icon "Año siguiente" at bounding box center [312, 575] width 18 height 18
click at [225, 705] on button "ago" at bounding box center [223, 711] width 41 height 24
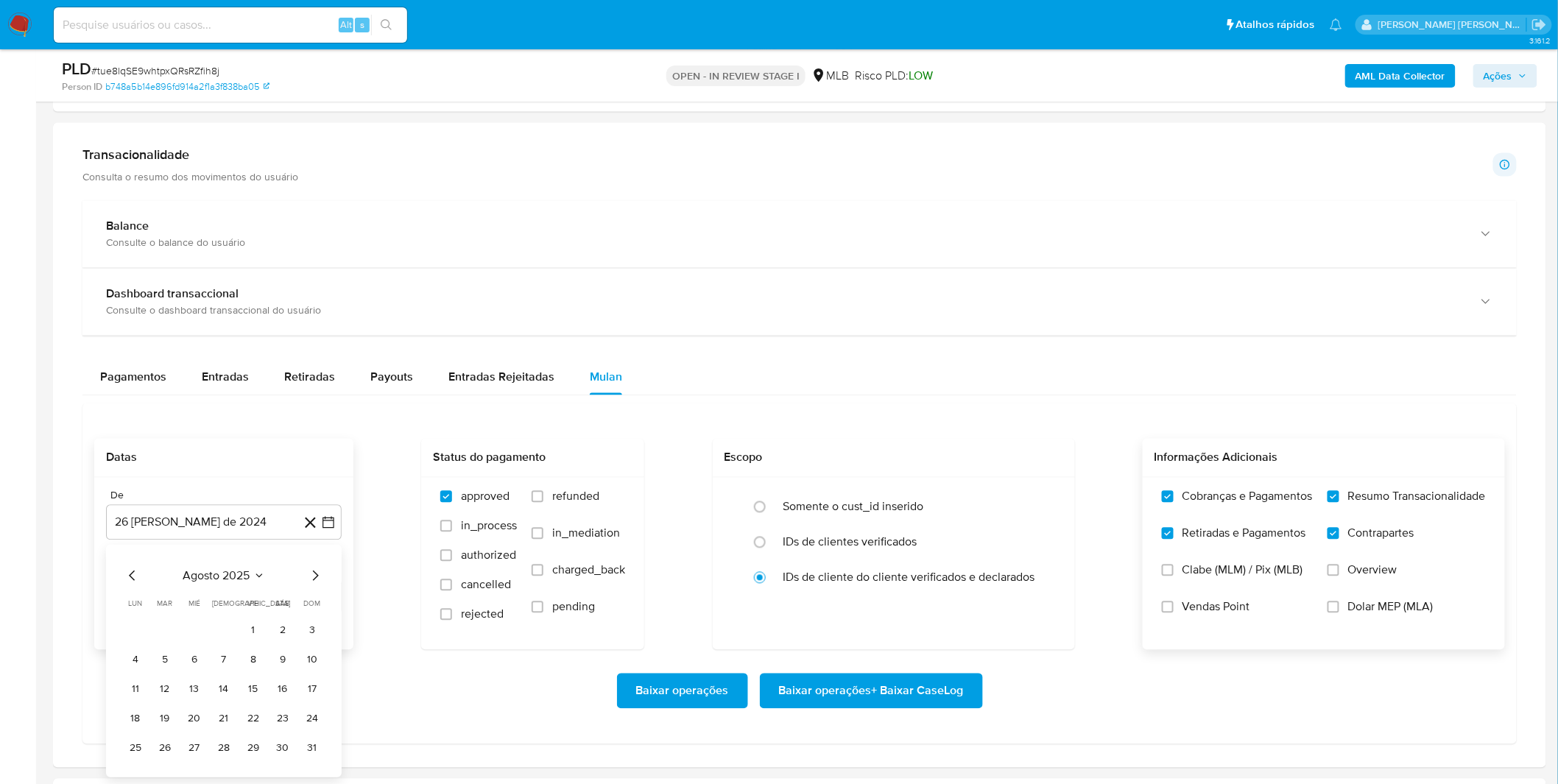
click at [225, 705] on tbody "1 2 3 4 5 6 7 8 9 10 11 12 13 14 15 16 17 18 19 20 21 22 23 24 25 26 27 28 29 3…" at bounding box center [223, 689] width 200 height 141
click at [249, 637] on button "1" at bounding box center [253, 630] width 24 height 24
click at [192, 675] on div "Baixar operações Baixar operações + Baixar CaseLog" at bounding box center [800, 691] width 1411 height 35
click at [1262, 616] on label "Vendas Point" at bounding box center [1237, 618] width 151 height 37
click at [1173, 613] on input "Vendas Point" at bounding box center [1167, 607] width 12 height 12
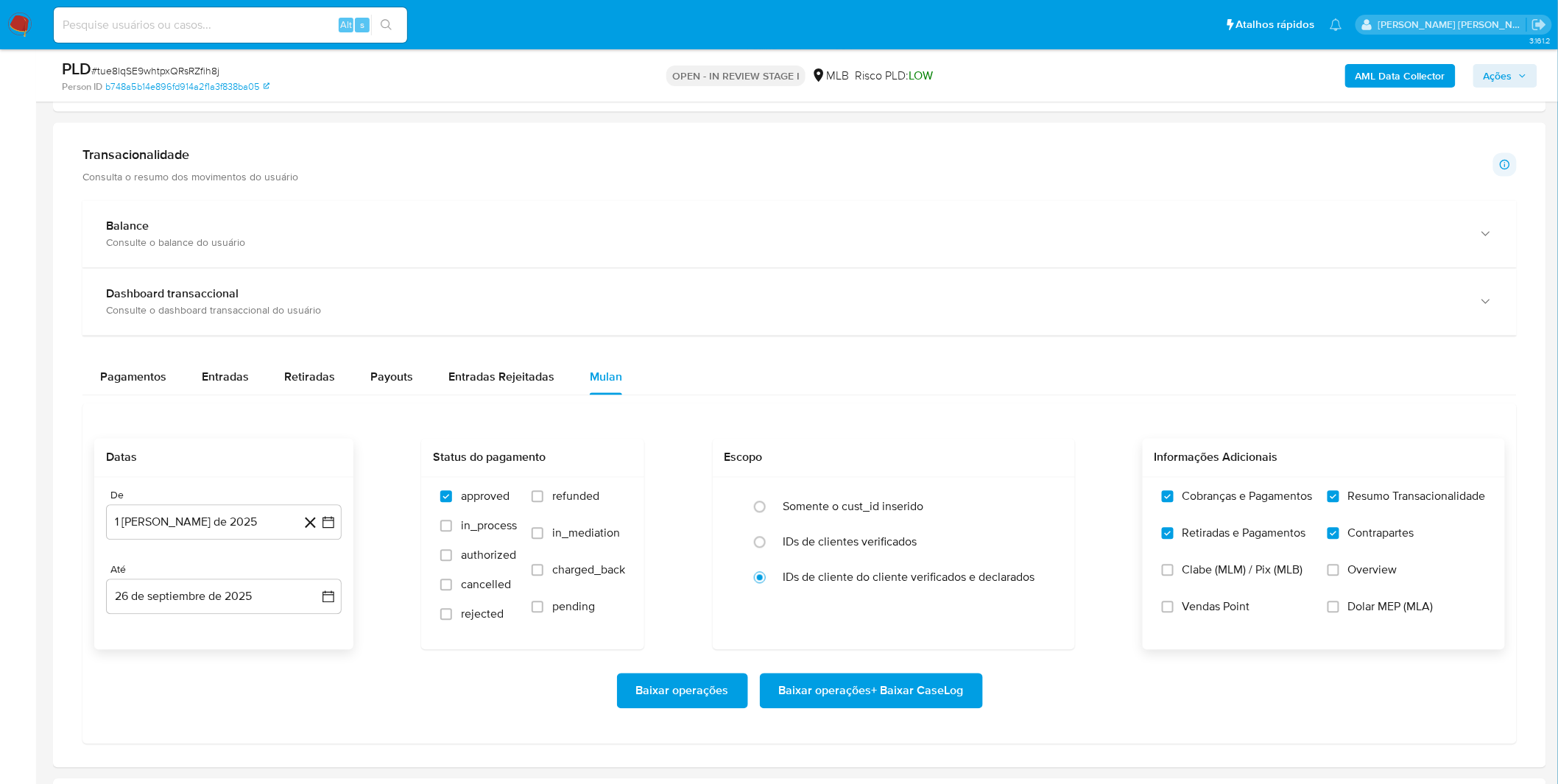
click at [1230, 620] on label "Vendas Point" at bounding box center [1237, 618] width 151 height 37
click at [1173, 613] on input "Vendas Point" at bounding box center [1167, 607] width 12 height 12
click at [1230, 620] on label "Vendas Point" at bounding box center [1237, 618] width 151 height 37
click at [1173, 613] on input "Vendas Point" at bounding box center [1167, 607] width 12 height 12
click at [1228, 614] on span "Vendas Point" at bounding box center [1216, 607] width 68 height 15
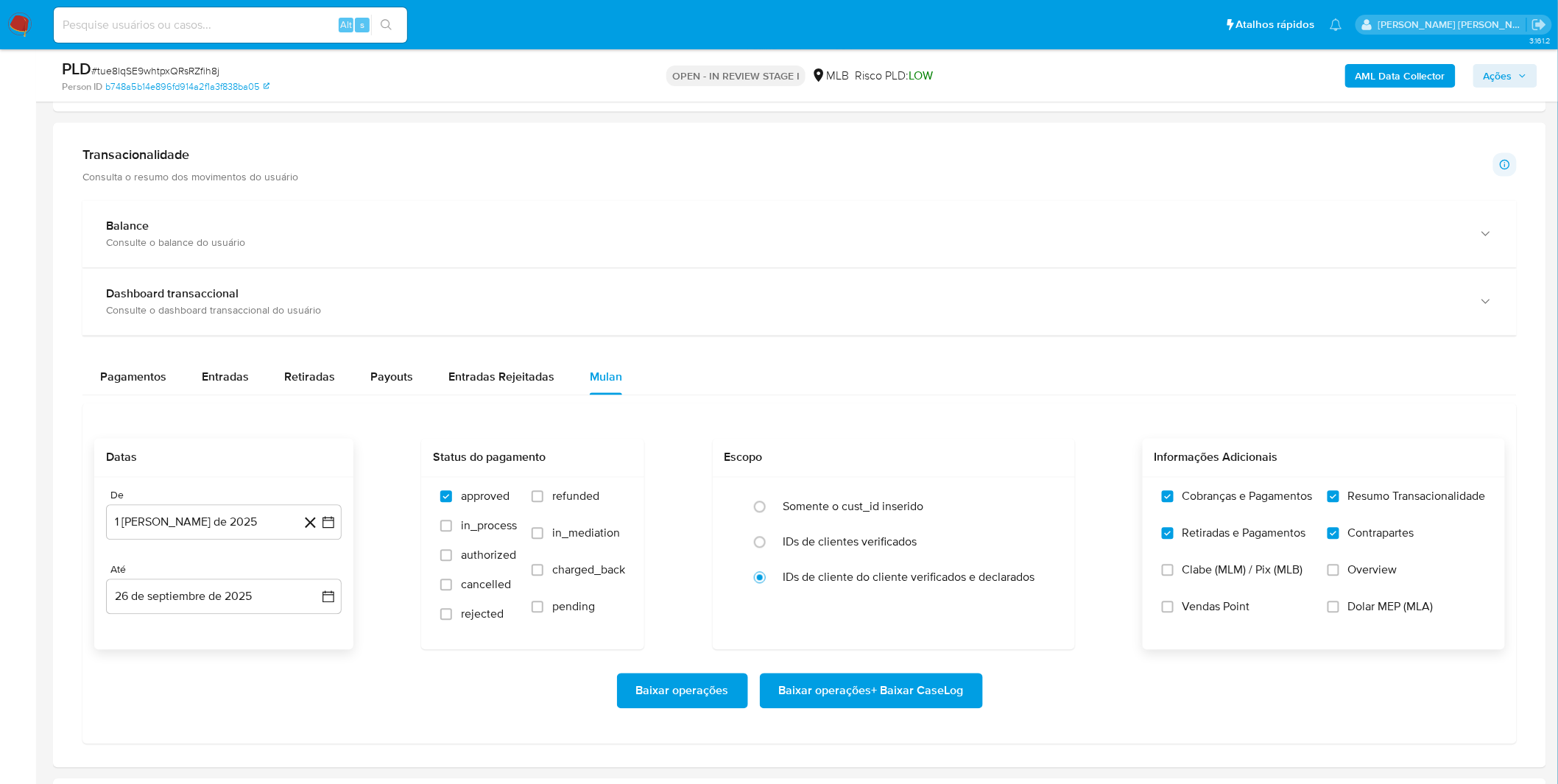
click at [1173, 613] on input "Vendas Point" at bounding box center [1167, 607] width 12 height 12
click at [1228, 614] on span "Vendas Point" at bounding box center [1216, 607] width 68 height 15
click at [1173, 613] on input "Vendas Point" at bounding box center [1167, 607] width 12 height 12
click at [1168, 690] on div "Baixar operações Baixar operações + Baixar CaseLog" at bounding box center [800, 691] width 1411 height 35
click at [915, 695] on span "Baixar operações + Baixar CaseLog" at bounding box center [871, 691] width 185 height 32
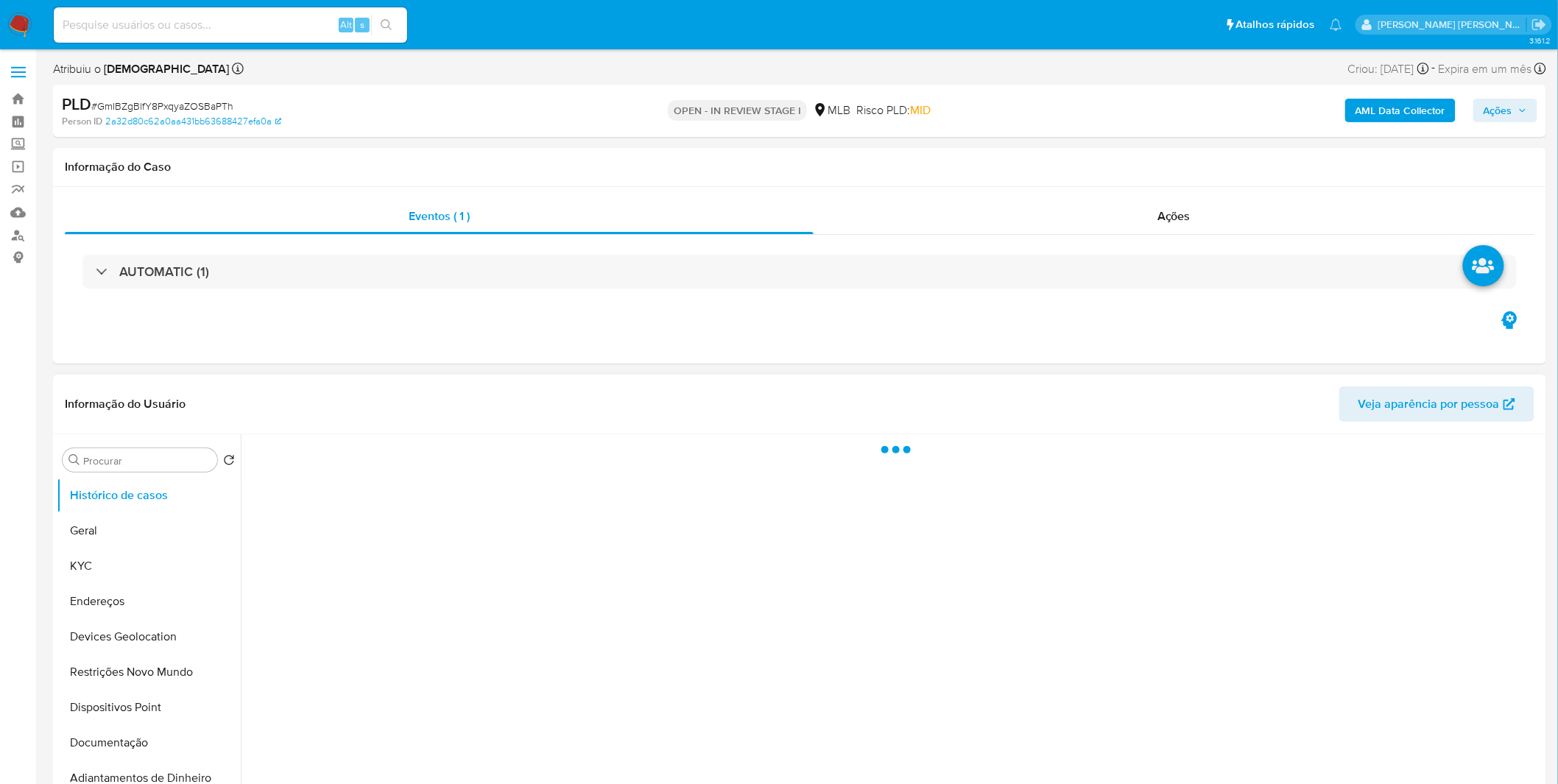
select select "10"
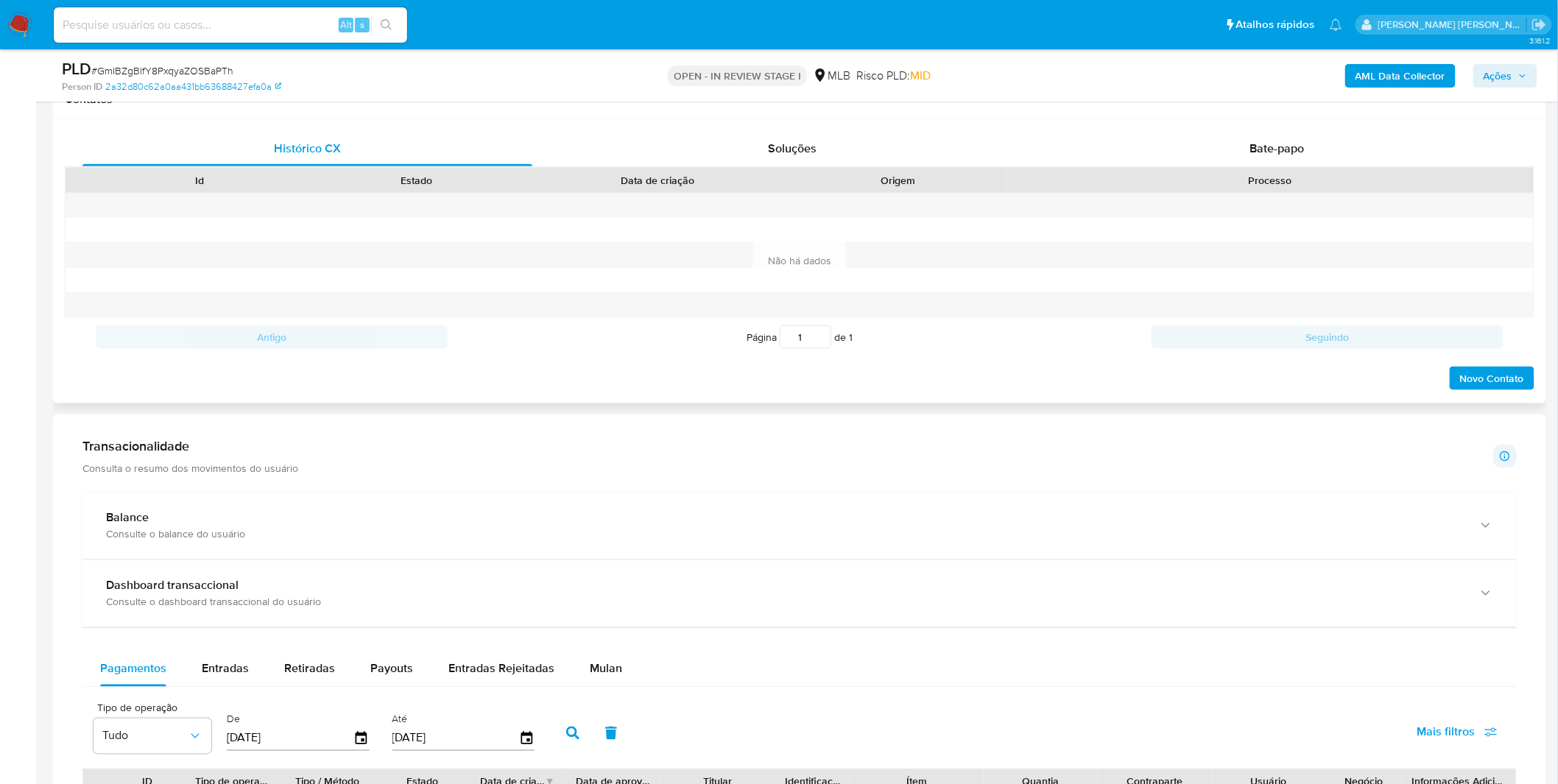
scroll to position [899, 0]
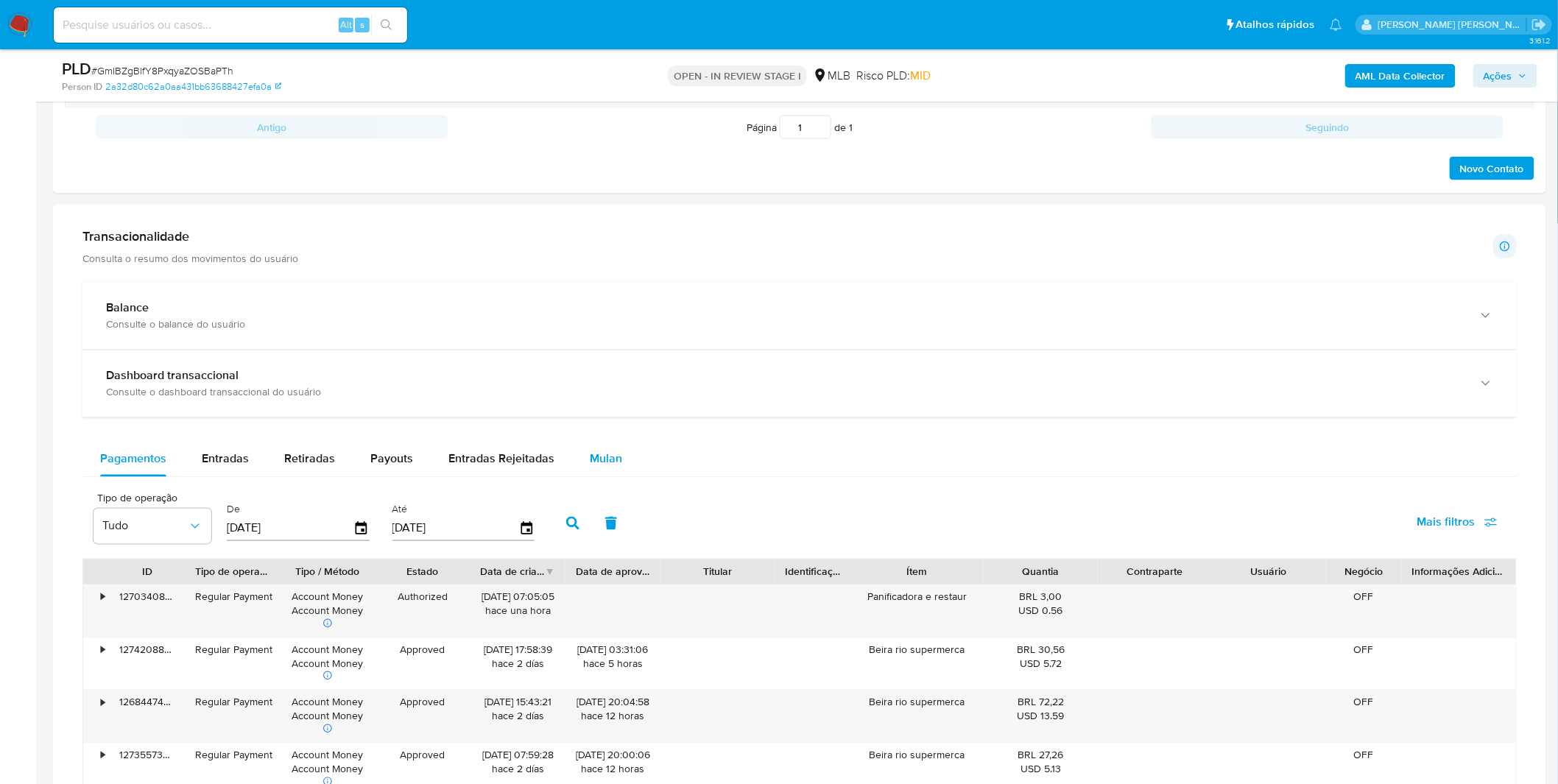
click at [612, 451] on span "Mulan" at bounding box center [606, 459] width 32 height 17
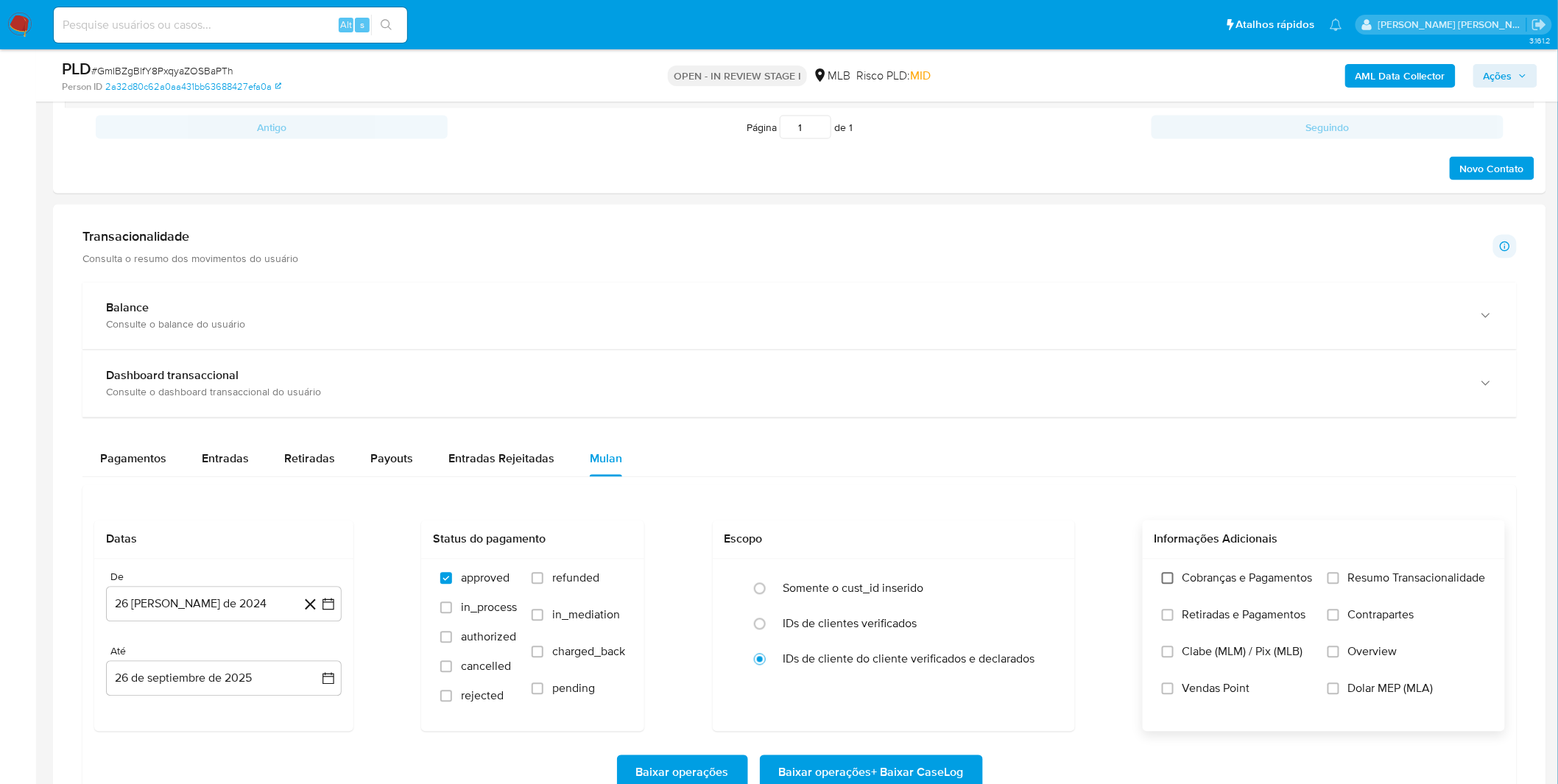
click at [1162, 582] on input "Cobranças e Pagamentos" at bounding box center [1167, 578] width 12 height 12
click at [1164, 614] on input "Retiradas e Pagamentos" at bounding box center [1167, 614] width 12 height 12
click at [1340, 593] on label "Resumo Transacionalidade" at bounding box center [1407, 589] width 158 height 37
click at [1339, 585] on input "Resumo Transacionalidade" at bounding box center [1333, 578] width 12 height 12
click at [1340, 617] on label "Contrapartes" at bounding box center [1407, 626] width 158 height 37
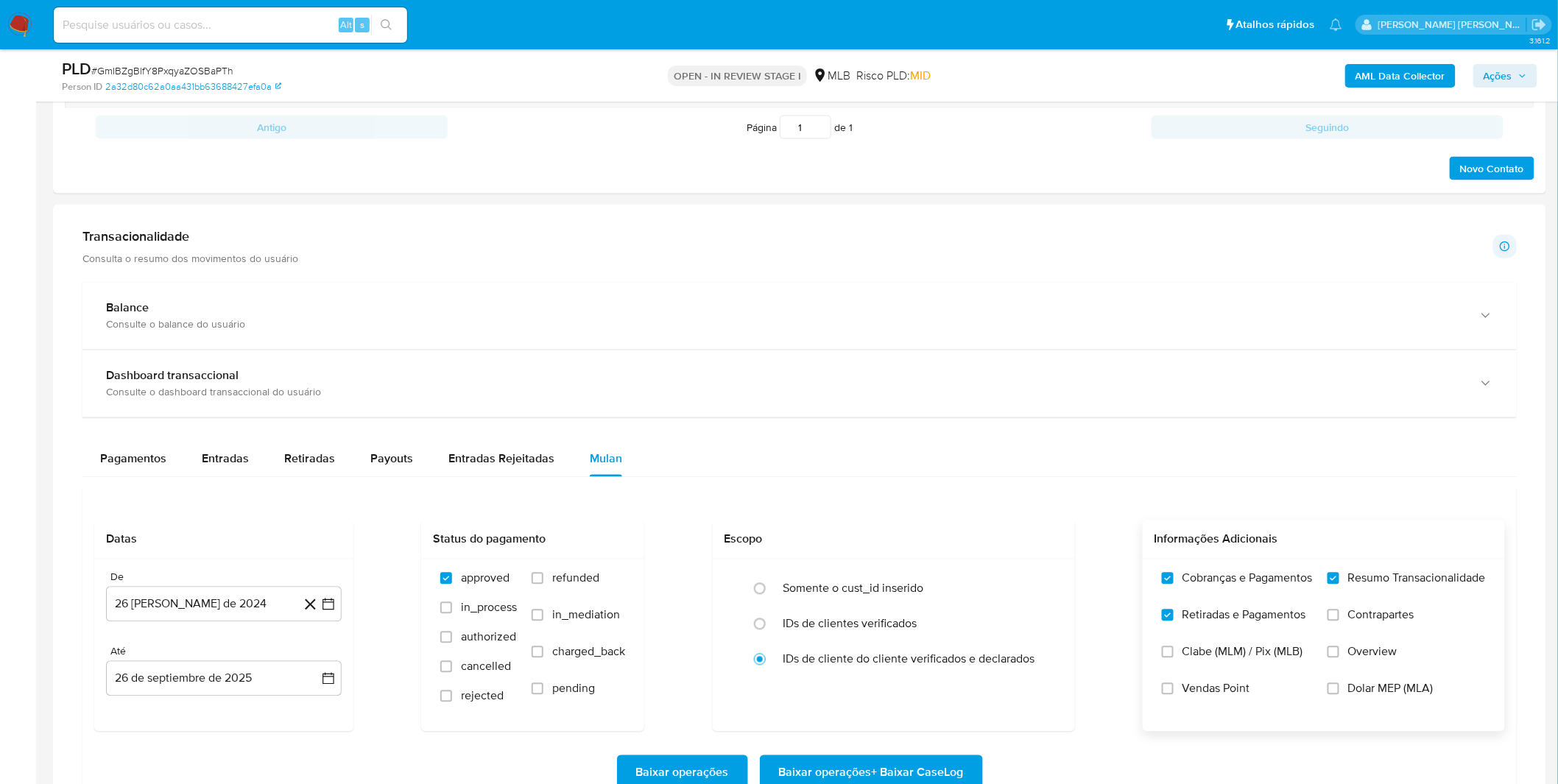
click at [1339, 617] on input "Contrapartes" at bounding box center [1333, 614] width 12 height 12
click at [1217, 705] on label "Vendas Point" at bounding box center [1237, 700] width 151 height 37
click at [1173, 695] on input "Vendas Point" at bounding box center [1167, 688] width 12 height 12
click at [256, 624] on div "De 26 de agosto de 2024 26-08-2024 Até 26 de septiembre de 2025 26-09-2025" at bounding box center [224, 645] width 259 height 172
click at [255, 616] on button "[DATE]" at bounding box center [223, 604] width 236 height 35
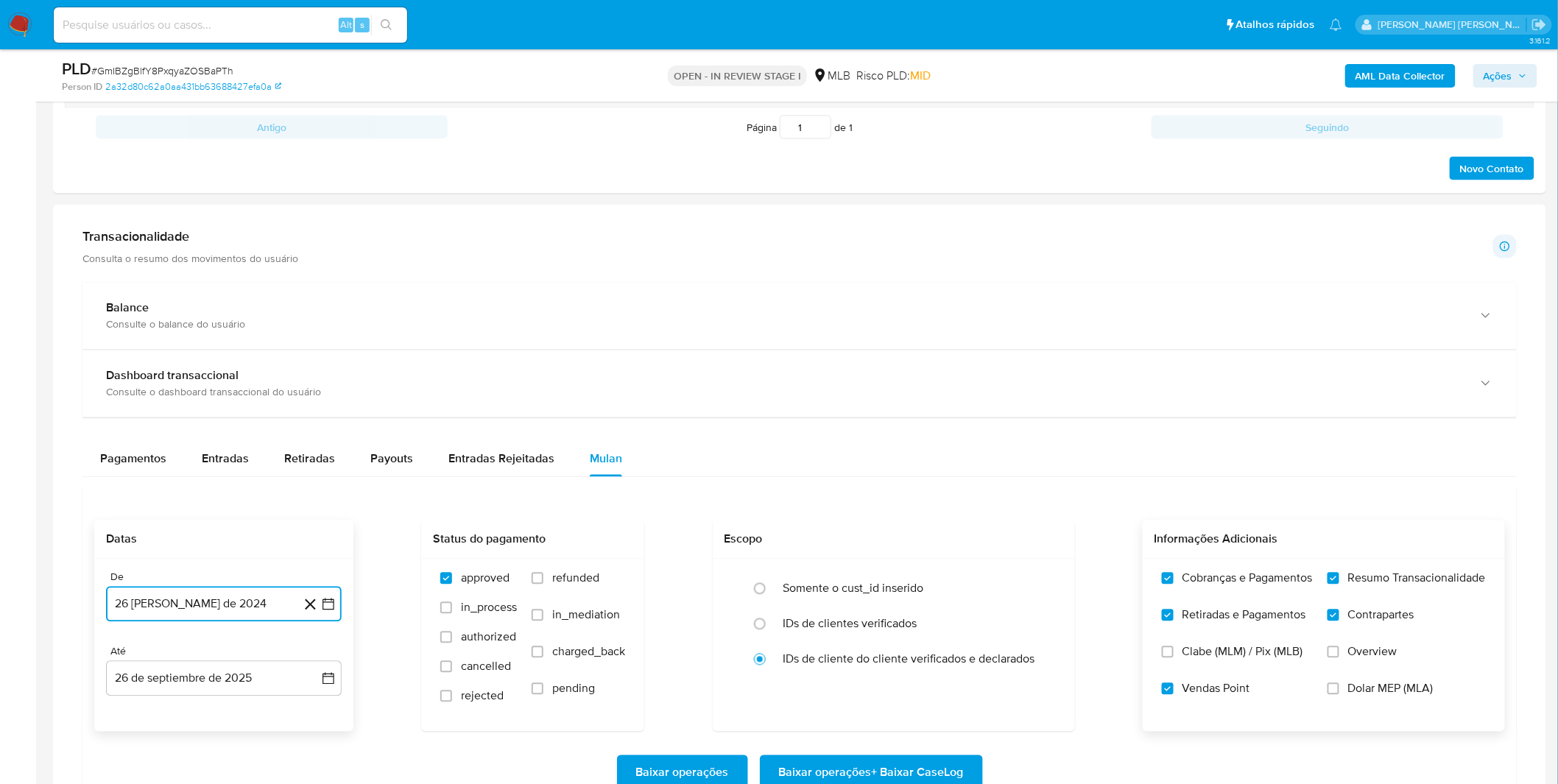
click at [255, 616] on button "[DATE]" at bounding box center [223, 604] width 236 height 35
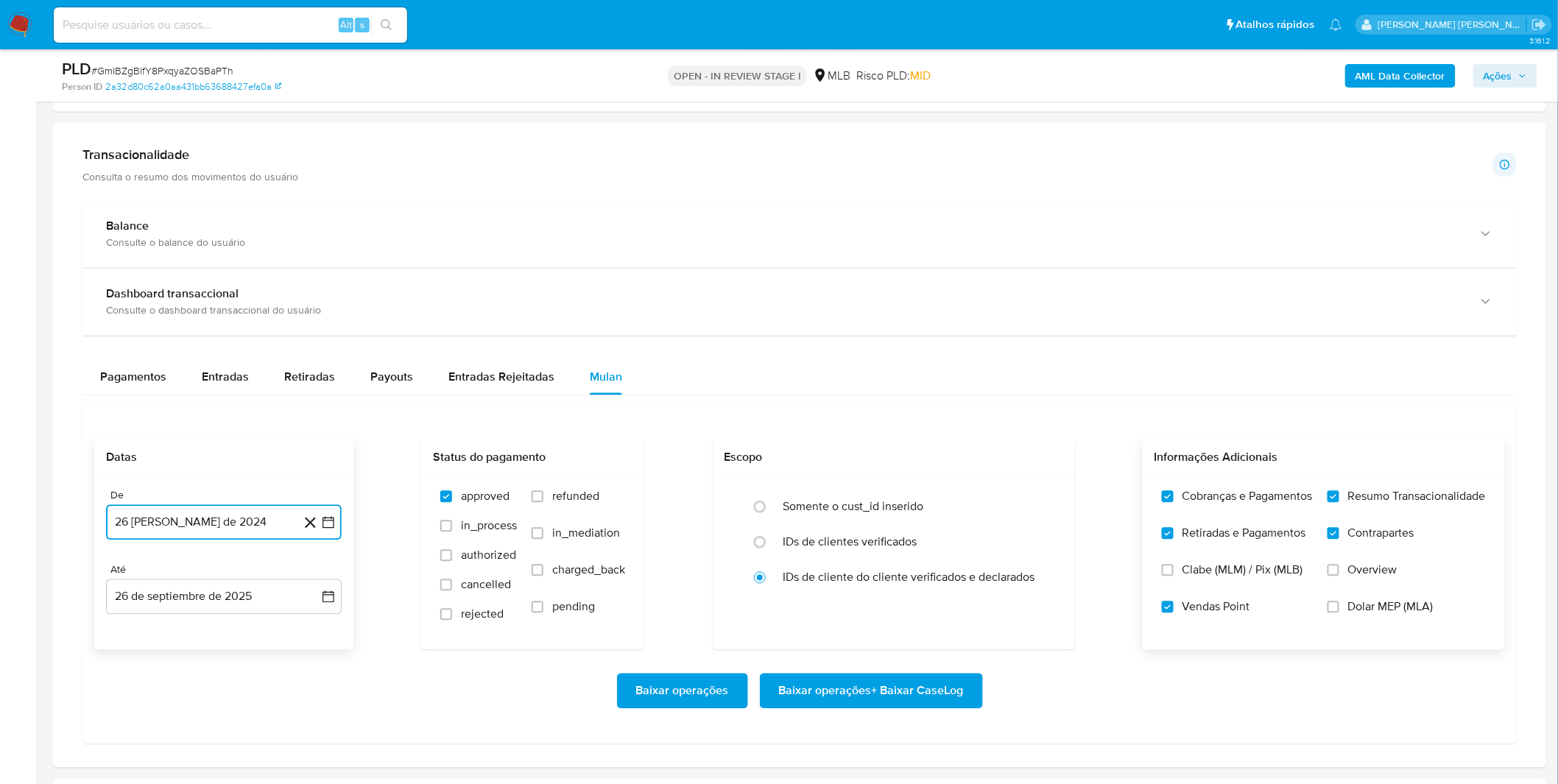
click at [208, 530] on button "[DATE]" at bounding box center [223, 522] width 236 height 35
click at [204, 577] on span "agosto 2024" at bounding box center [216, 575] width 67 height 15
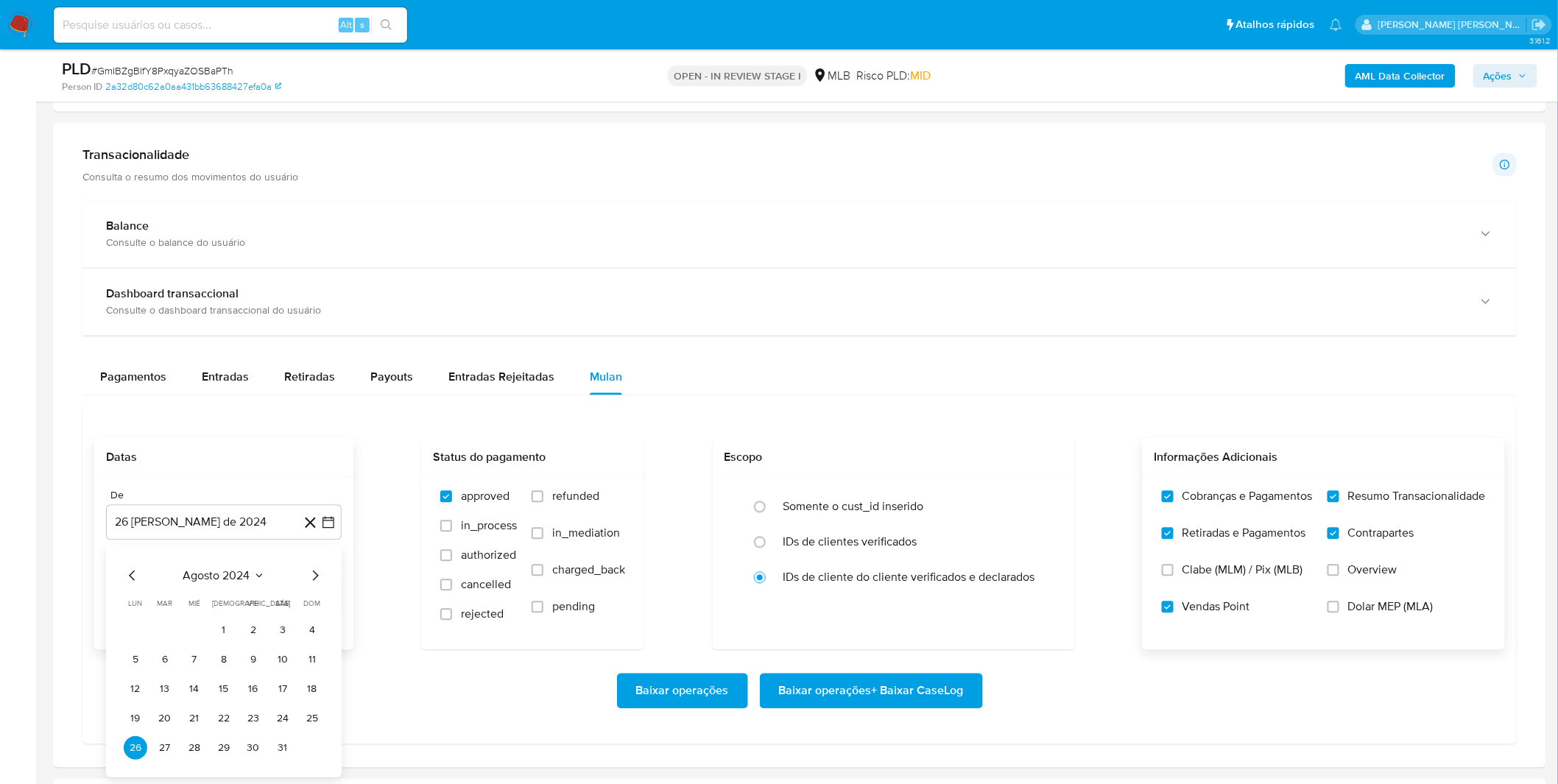
click at [180, 565] on div "agosto 2024 agosto 2024 lun lunes mar martes mié miércoles jue jueves vie viern…" at bounding box center [223, 660] width 236 height 232
click at [190, 570] on span "agosto 2024" at bounding box center [216, 575] width 67 height 15
click at [305, 577] on icon "Año siguiente" at bounding box center [312, 575] width 18 height 18
click at [228, 715] on span "ago" at bounding box center [223, 711] width 18 height 12
click at [248, 633] on button "1" at bounding box center [253, 630] width 24 height 24
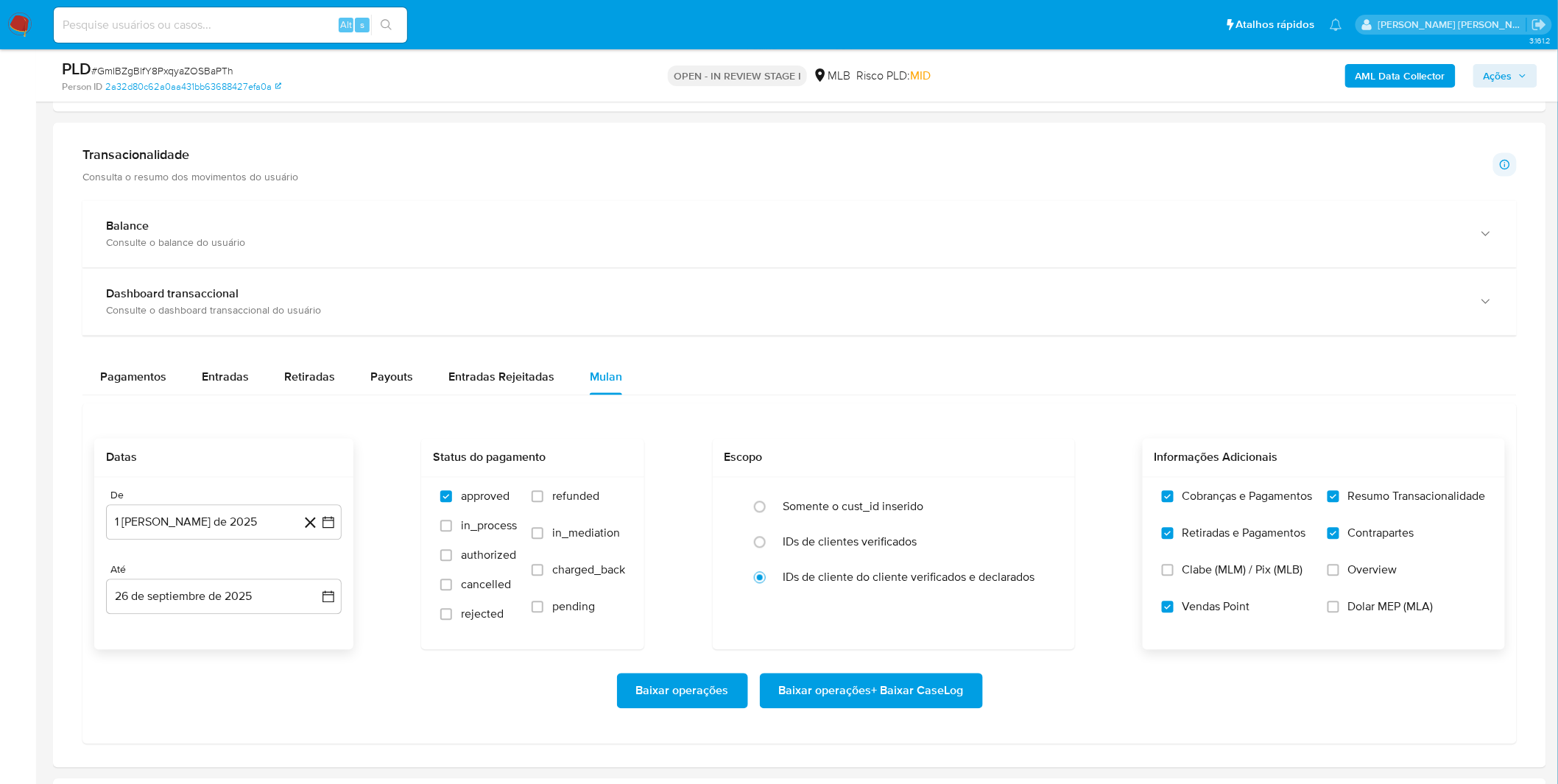
click at [287, 675] on div "Baixar operações Baixar operações + Baixar CaseLog" at bounding box center [800, 690] width 1411 height 82
click at [287, 675] on div "Baixar operações Baixar operações + Baixar CaseLog" at bounding box center [800, 691] width 1411 height 35
click at [915, 697] on span "Baixar operações + Baixar CaseLog" at bounding box center [871, 691] width 185 height 32
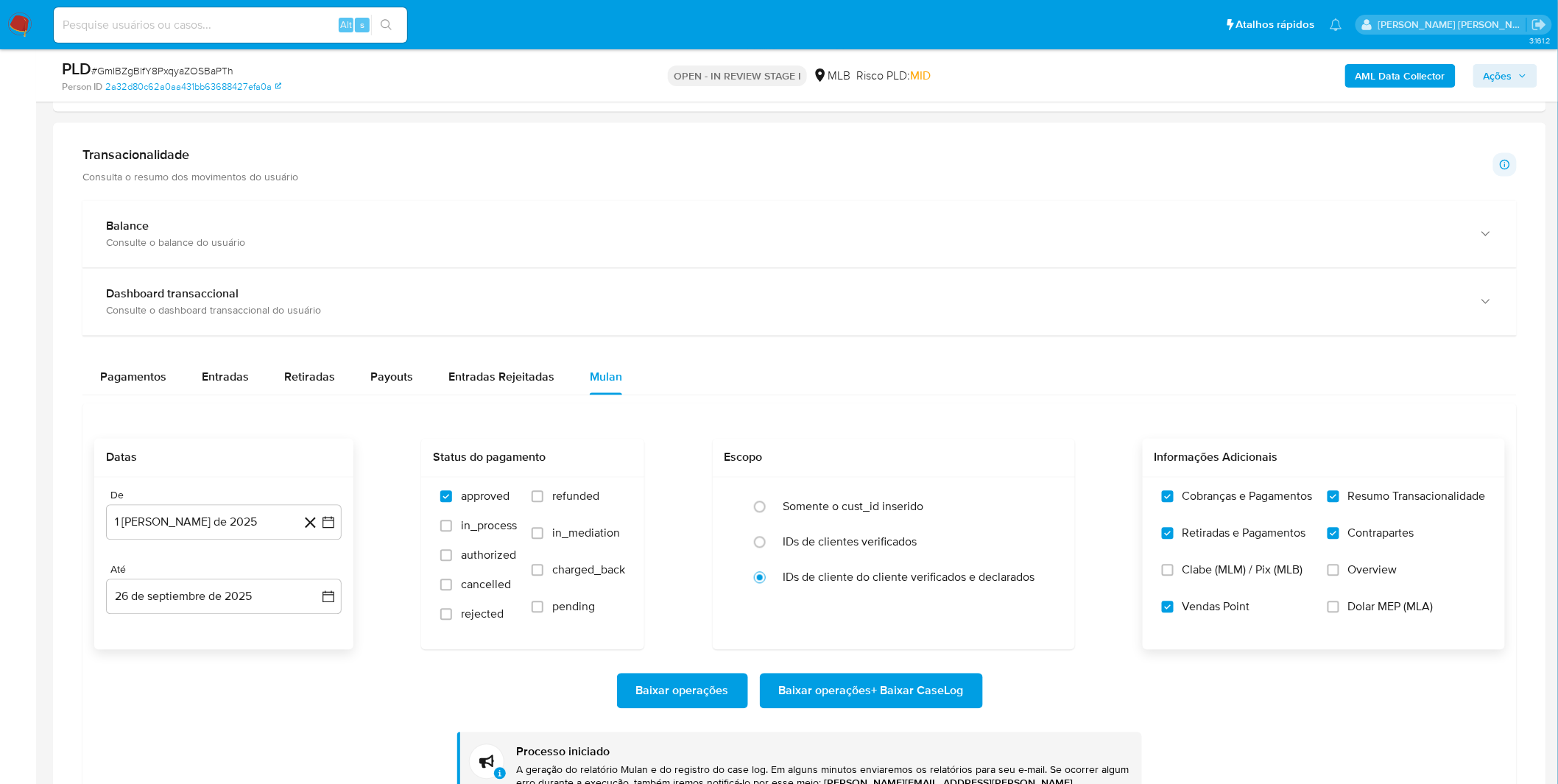
click at [429, 690] on div "Baixar operações Baixar operações + Baixar CaseLog" at bounding box center [800, 691] width 1411 height 35
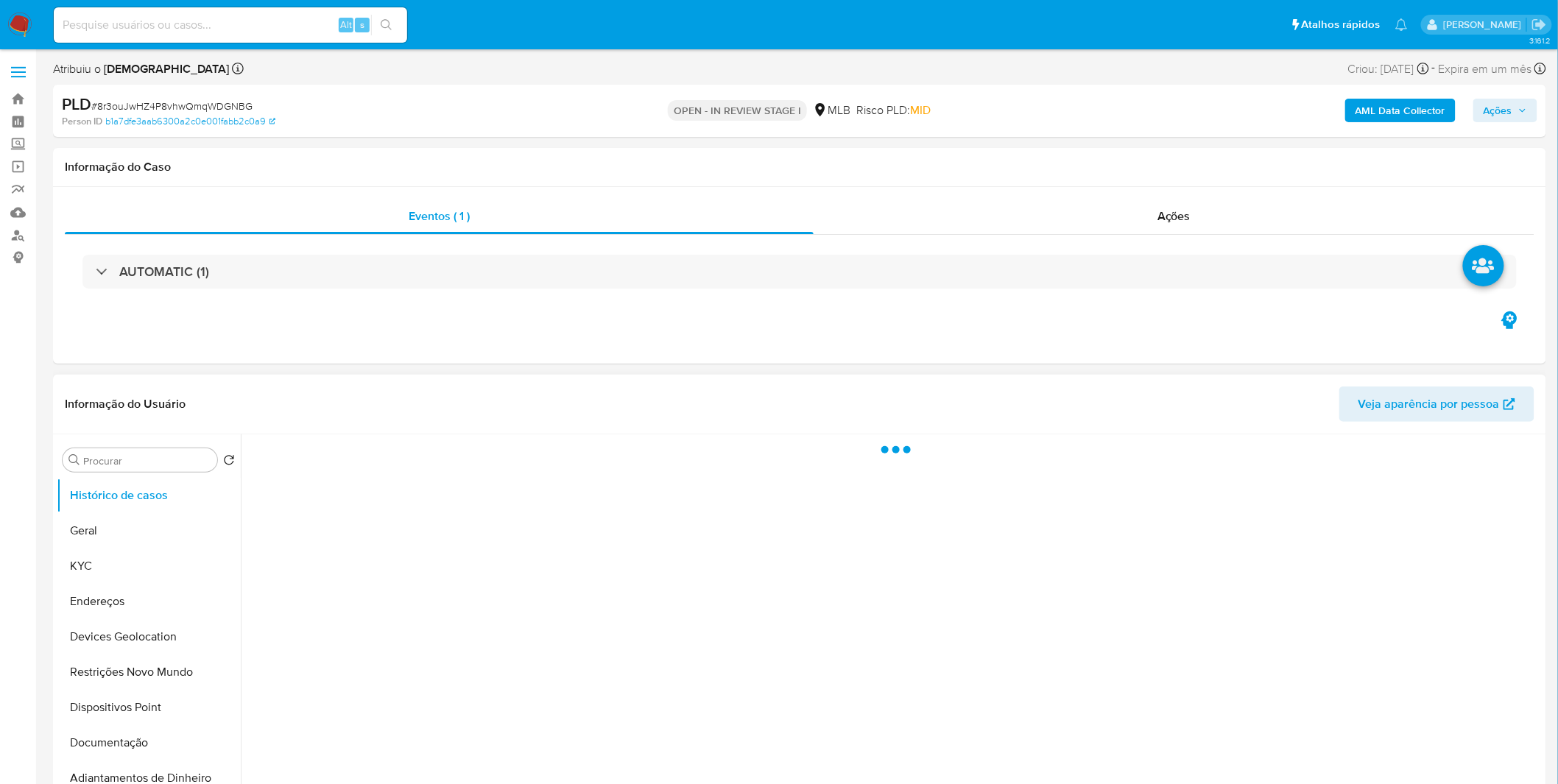
select select "10"
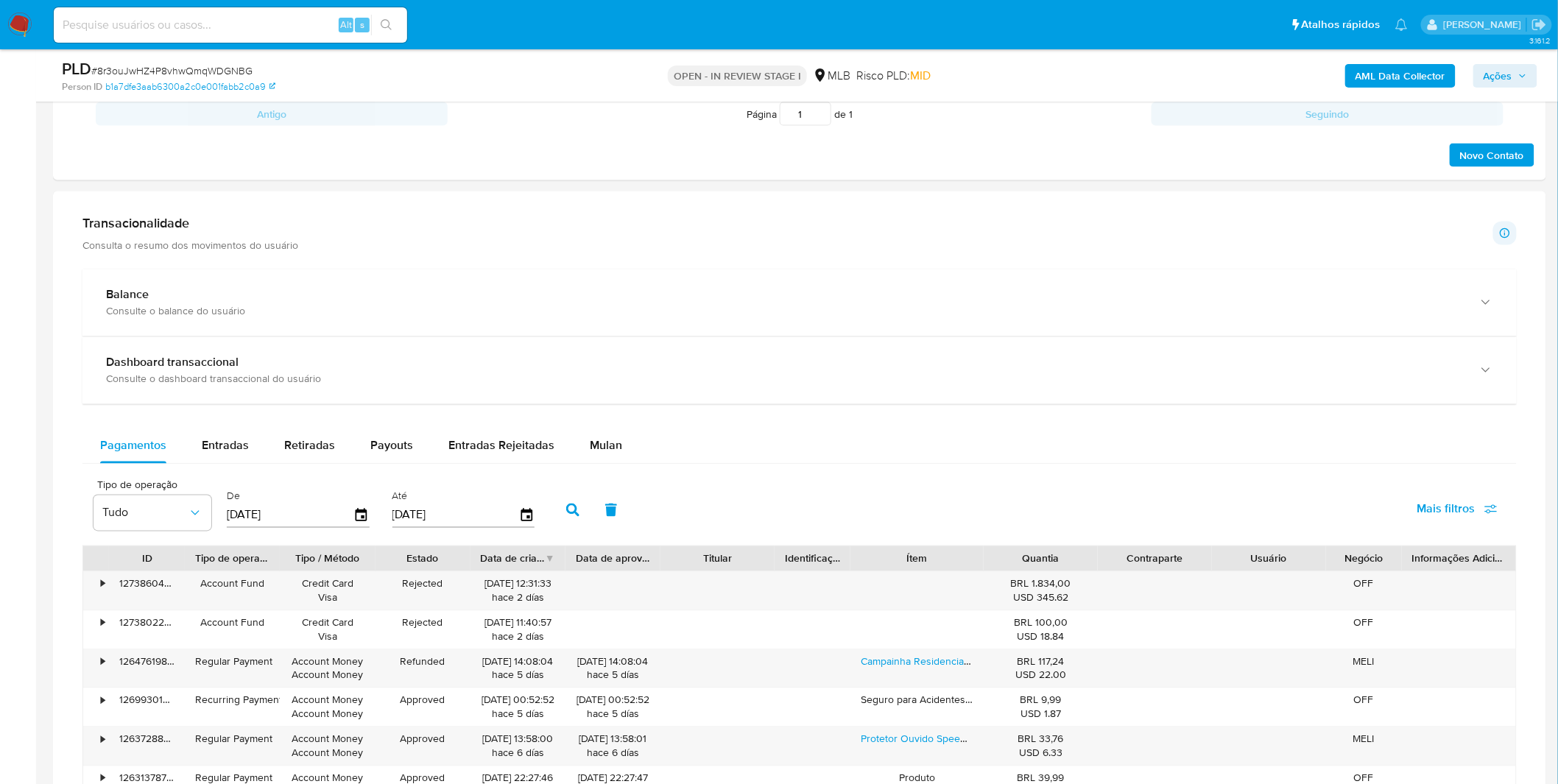
scroll to position [1062, 0]
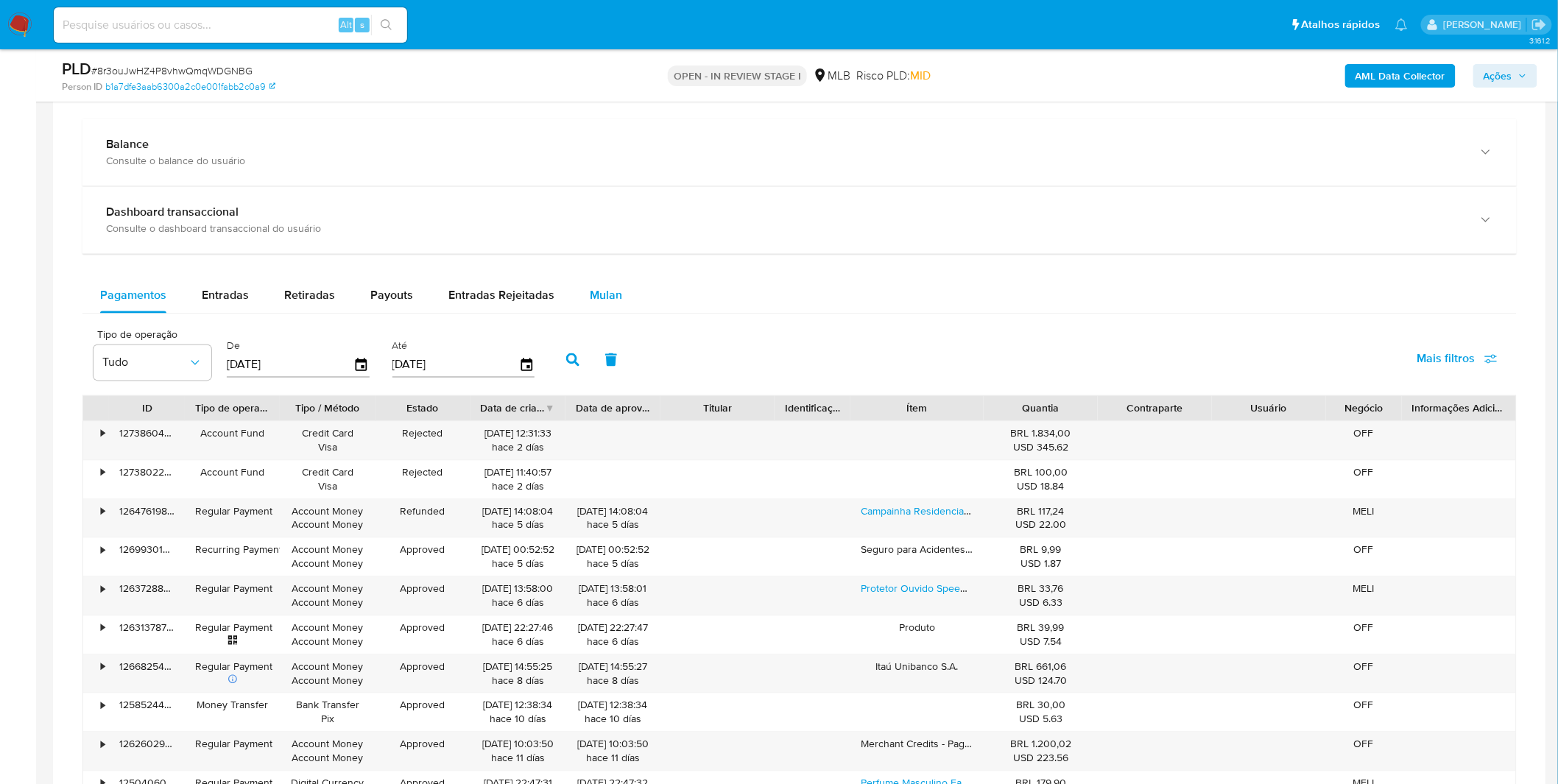
click at [598, 306] on div "Mulan" at bounding box center [606, 296] width 32 height 35
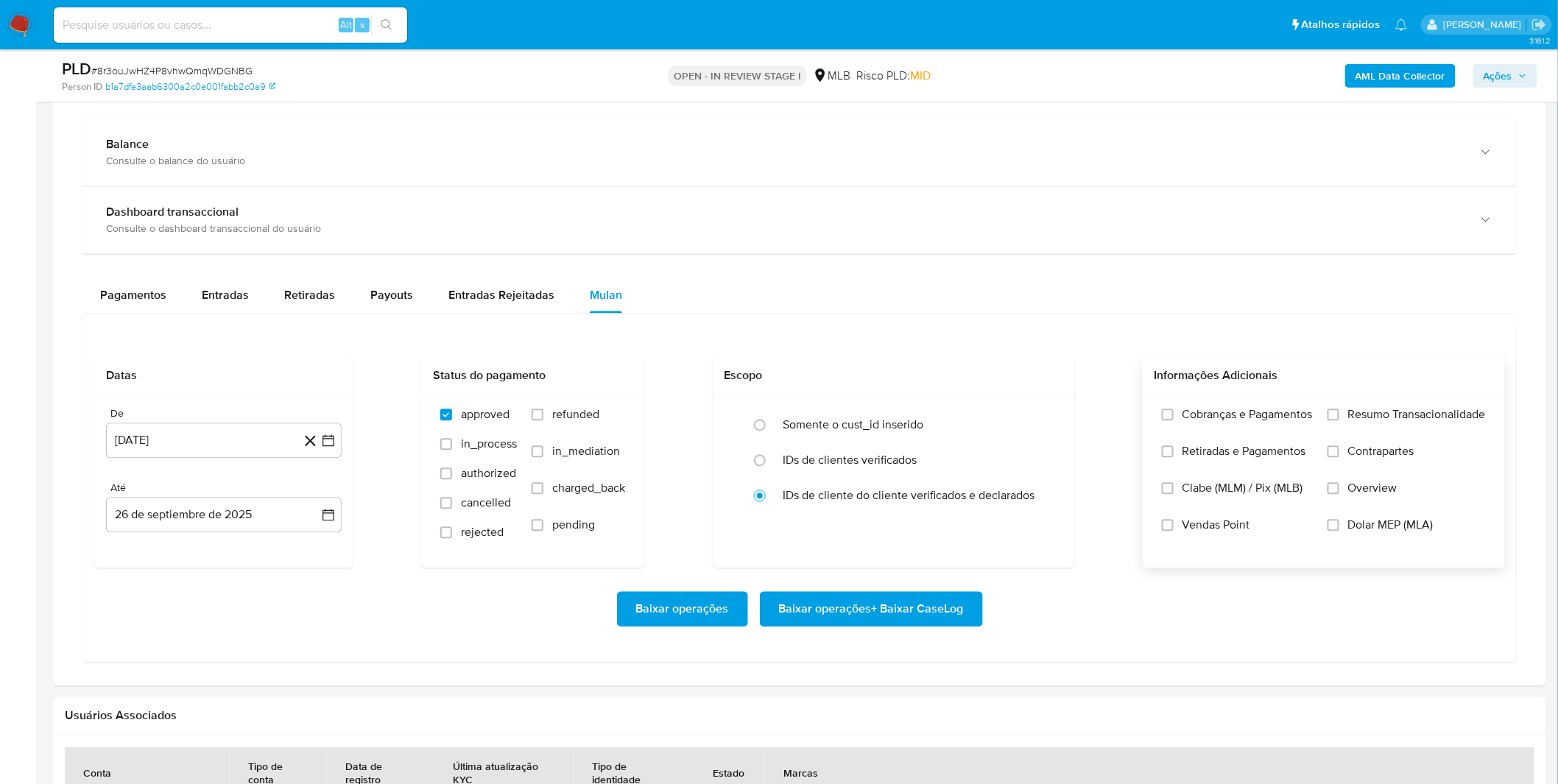
click at [1203, 440] on label "Cobranças e Pagamentos" at bounding box center [1237, 426] width 151 height 37
click at [1173, 421] on input "Cobranças e Pagamentos" at bounding box center [1167, 414] width 12 height 12
click at [1204, 452] on span "Retiradas e Pagamentos" at bounding box center [1244, 451] width 124 height 15
click at [1173, 452] on input "Retiradas e Pagamentos" at bounding box center [1167, 451] width 12 height 12
click at [1390, 425] on label "Resumo Transacionalidade" at bounding box center [1407, 426] width 158 height 37
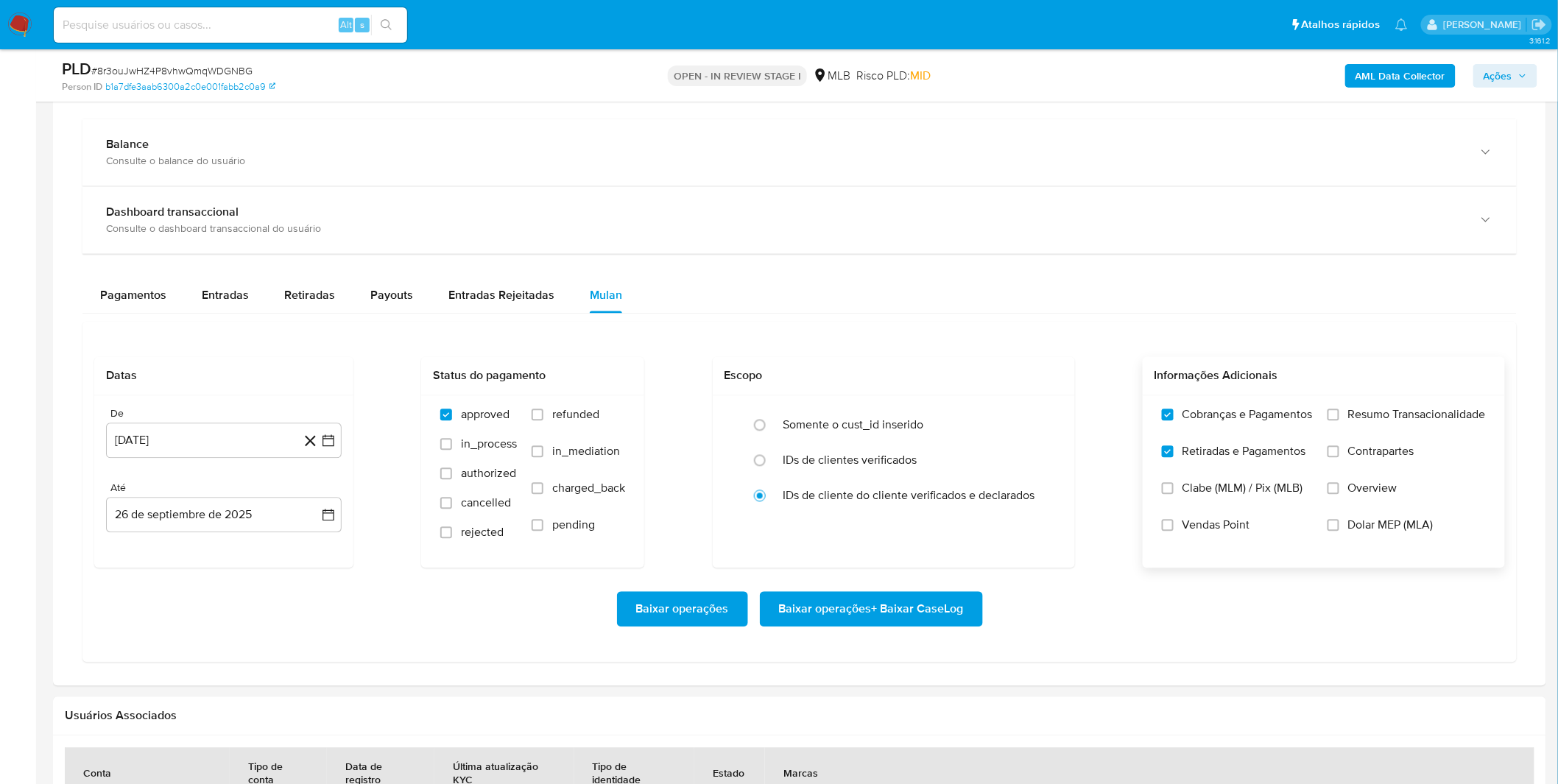
click at [1339, 421] on input "Resumo Transacionalidade" at bounding box center [1333, 414] width 12 height 12
click at [1381, 455] on span "Contrapartes" at bounding box center [1381, 451] width 66 height 15
click at [1339, 455] on input "Contrapartes" at bounding box center [1333, 451] width 12 height 12
click at [1223, 525] on span "Vendas Point" at bounding box center [1216, 525] width 68 height 15
click at [1173, 525] on input "Vendas Point" at bounding box center [1167, 525] width 12 height 12
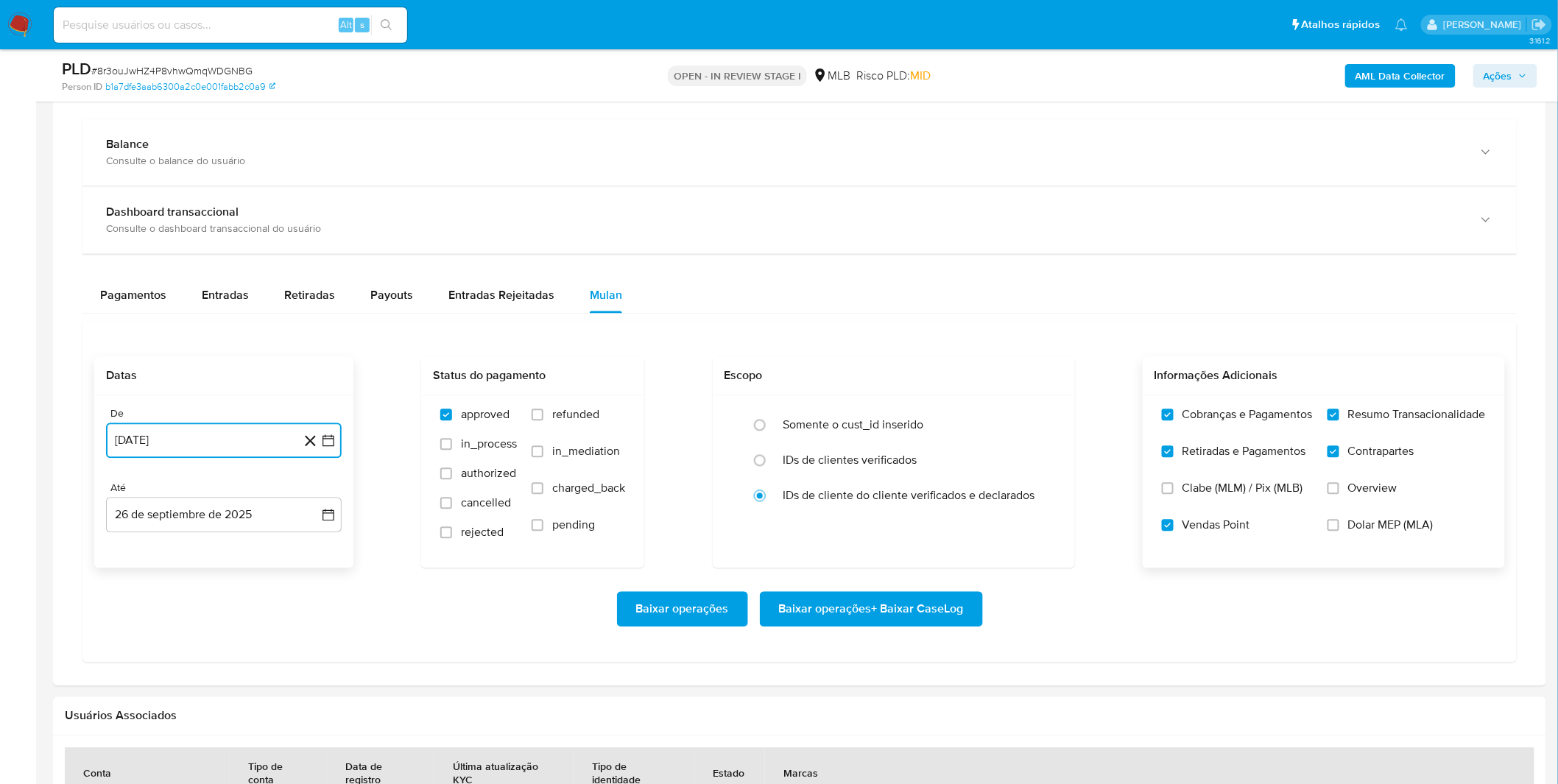
click at [223, 440] on button "26 de agosto de 2024" at bounding box center [223, 441] width 236 height 35
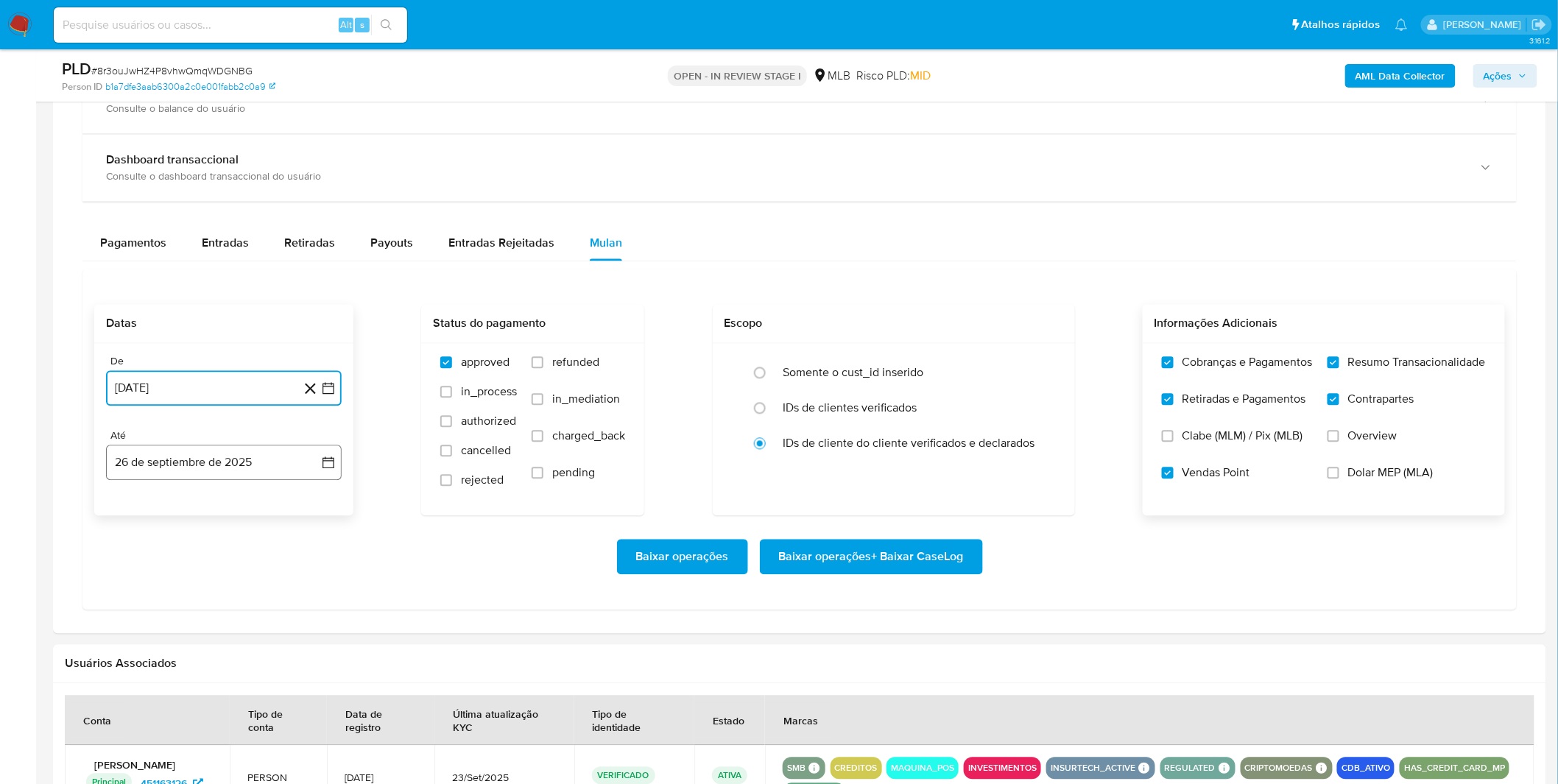
scroll to position [1145, 0]
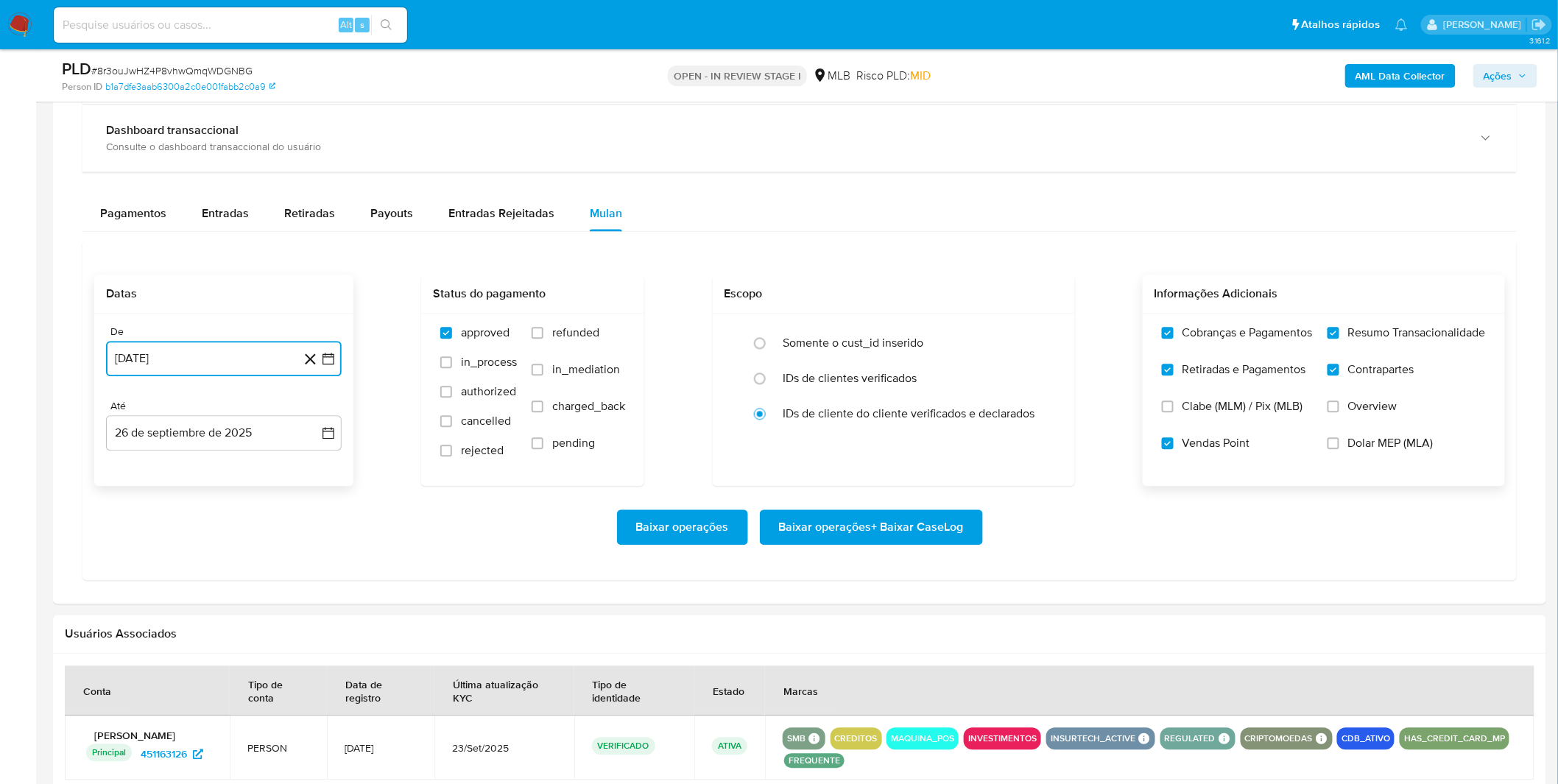
click at [233, 365] on button "26 de agosto de 2024" at bounding box center [223, 359] width 236 height 35
click at [230, 413] on span "agosto 2024" at bounding box center [216, 412] width 67 height 15
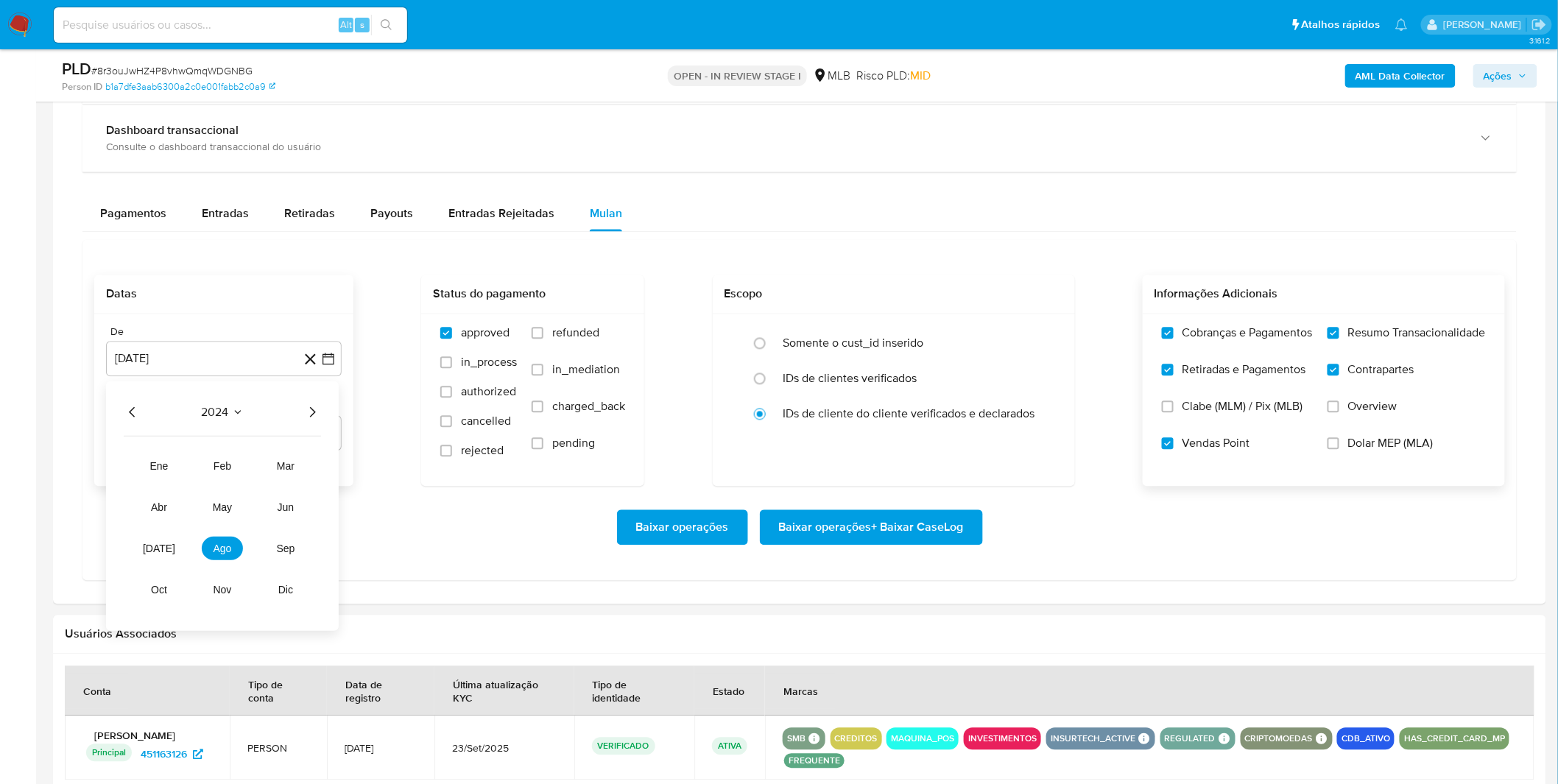
click at [304, 413] on icon "Año siguiente" at bounding box center [312, 412] width 18 height 18
click at [233, 555] on button "ago" at bounding box center [223, 548] width 41 height 24
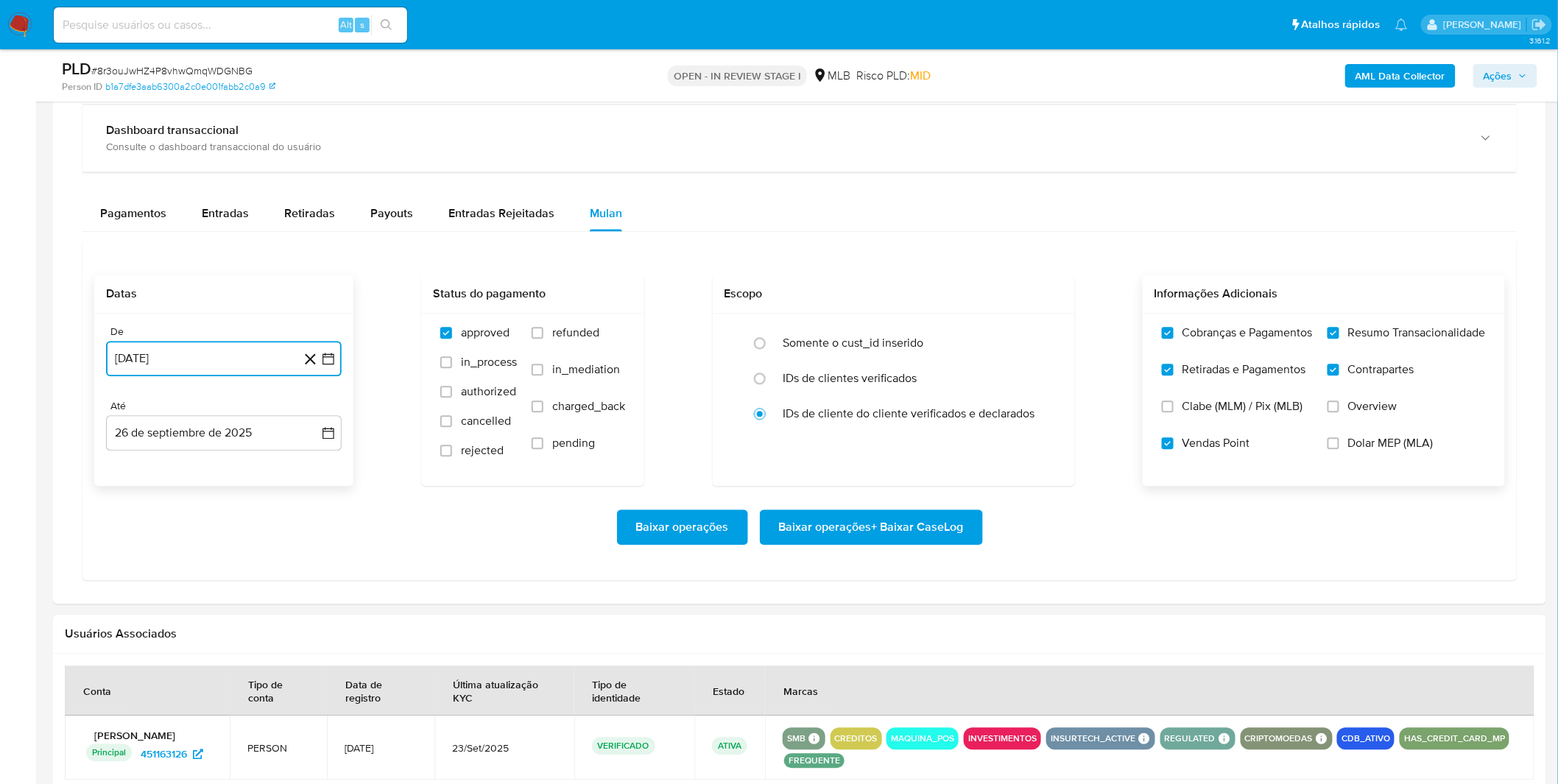
click at [245, 376] on button "21 de agosto de 2025" at bounding box center [223, 359] width 236 height 35
click at [253, 361] on button "21 de agosto de 2025" at bounding box center [223, 359] width 236 height 35
click at [256, 357] on button "21 de agosto de 2025" at bounding box center [223, 359] width 236 height 35
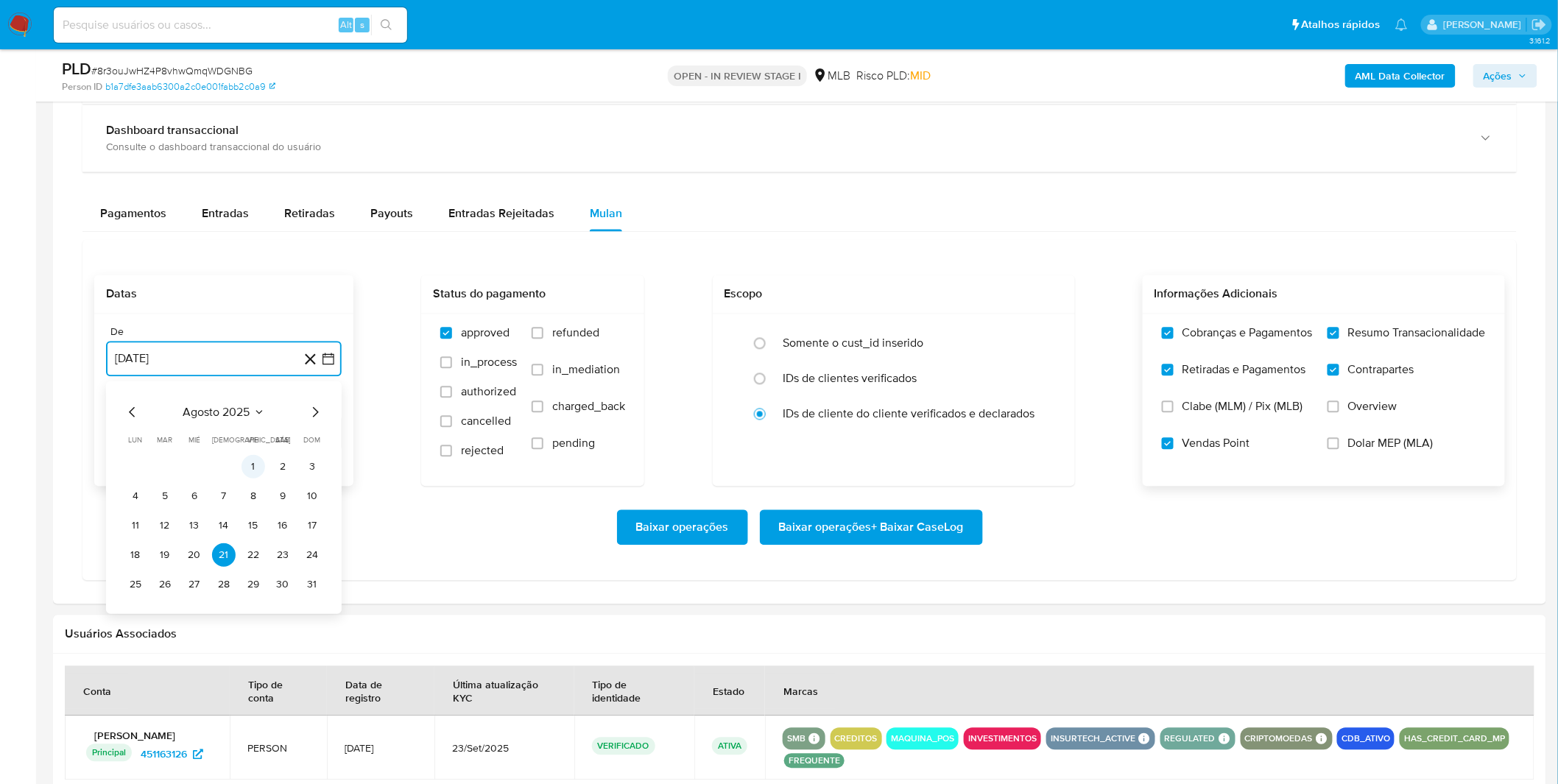
click at [255, 474] on button "1" at bounding box center [253, 466] width 24 height 24
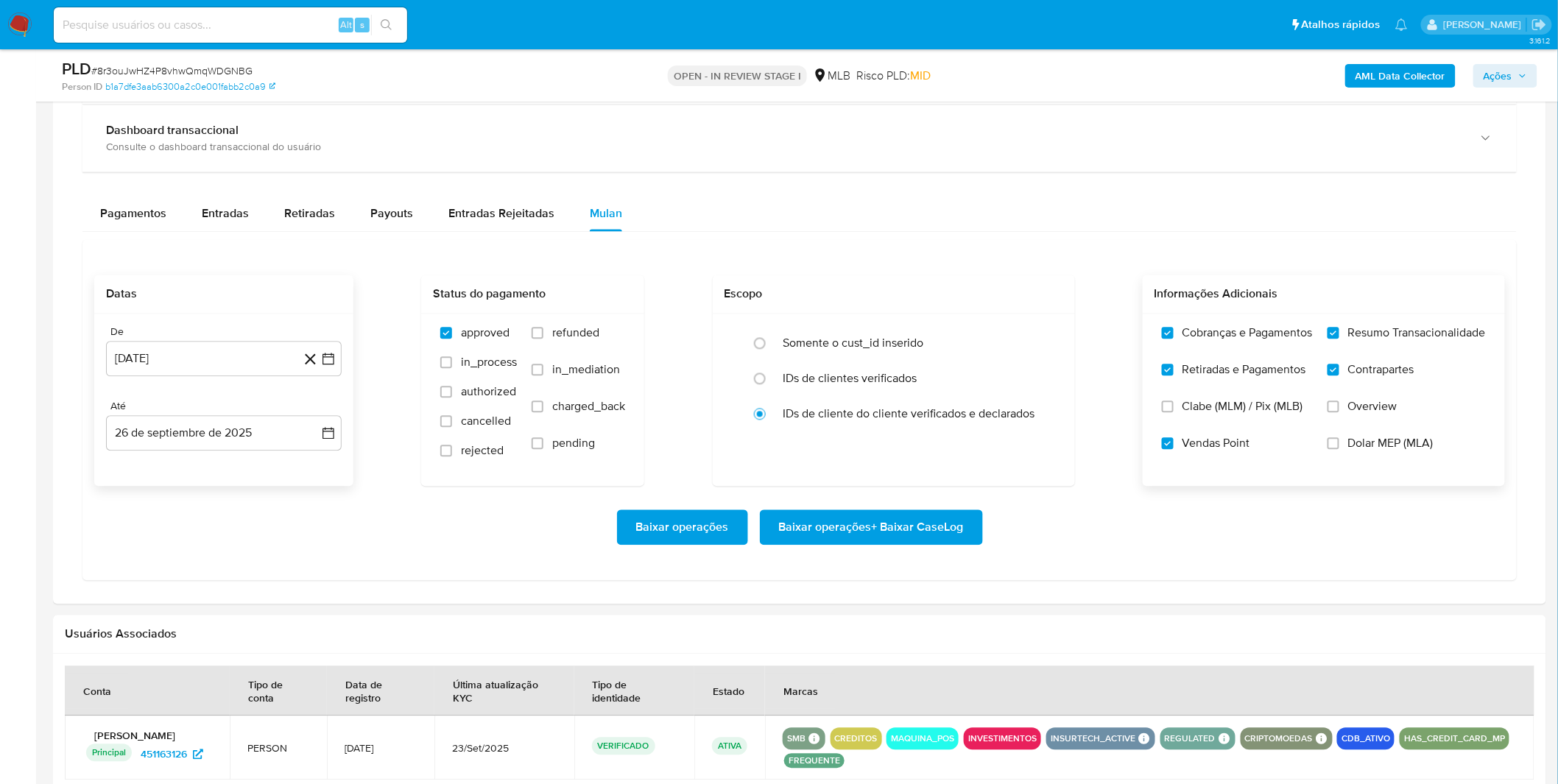
click at [208, 512] on div "Baixar operações Baixar operações + Baixar CaseLog" at bounding box center [800, 527] width 1411 height 82
click at [889, 532] on span "Baixar operações + Baixar CaseLog" at bounding box center [871, 528] width 185 height 32
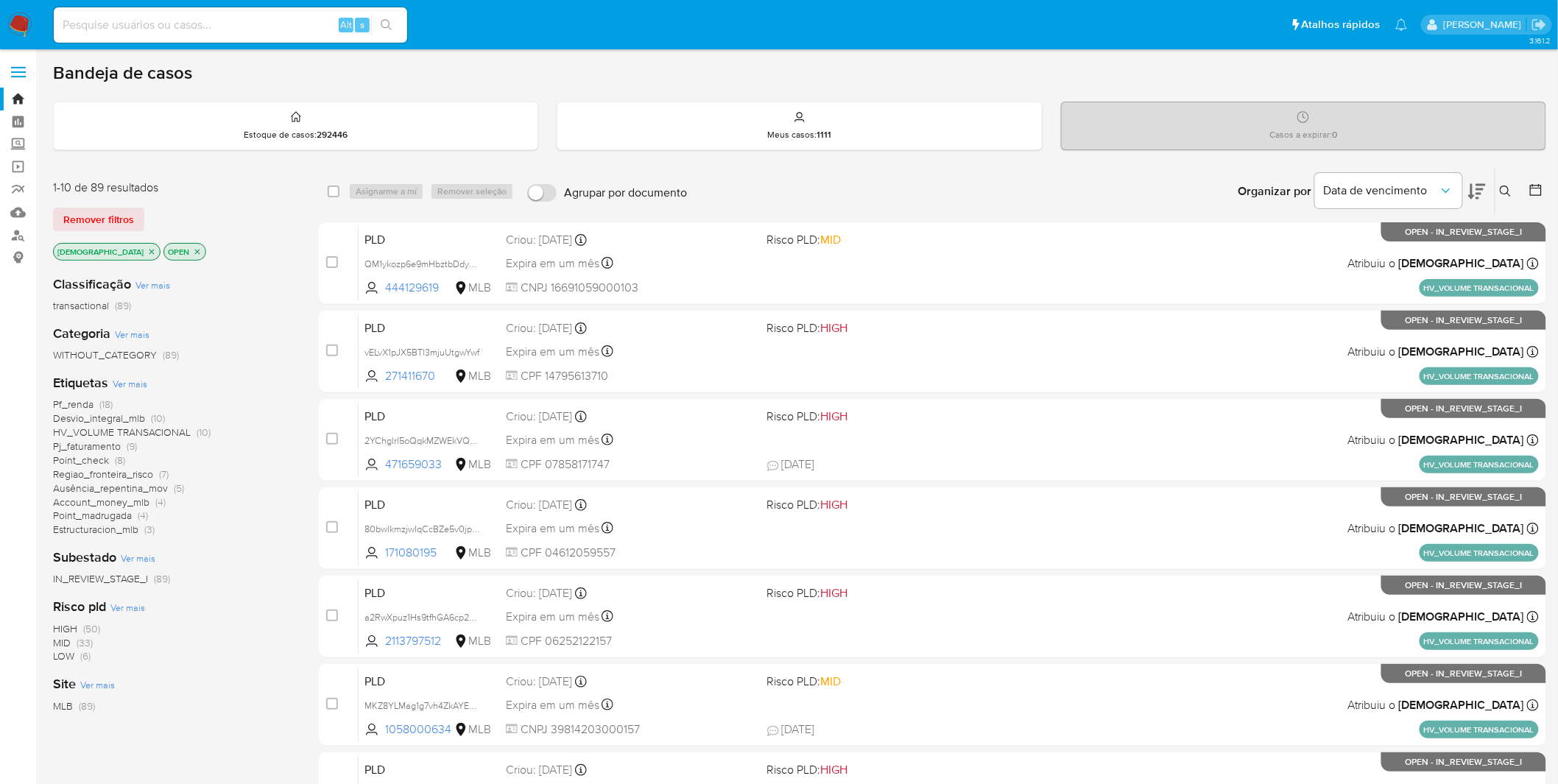
click at [299, 35] on div "Alt s" at bounding box center [230, 25] width 353 height 35
click at [287, 31] on input at bounding box center [230, 25] width 353 height 19
paste input "XSGNd2ul70pEMexKpiRmx2M8"
type input "XSGNd2ul70pEMexKpiRmx2M8"
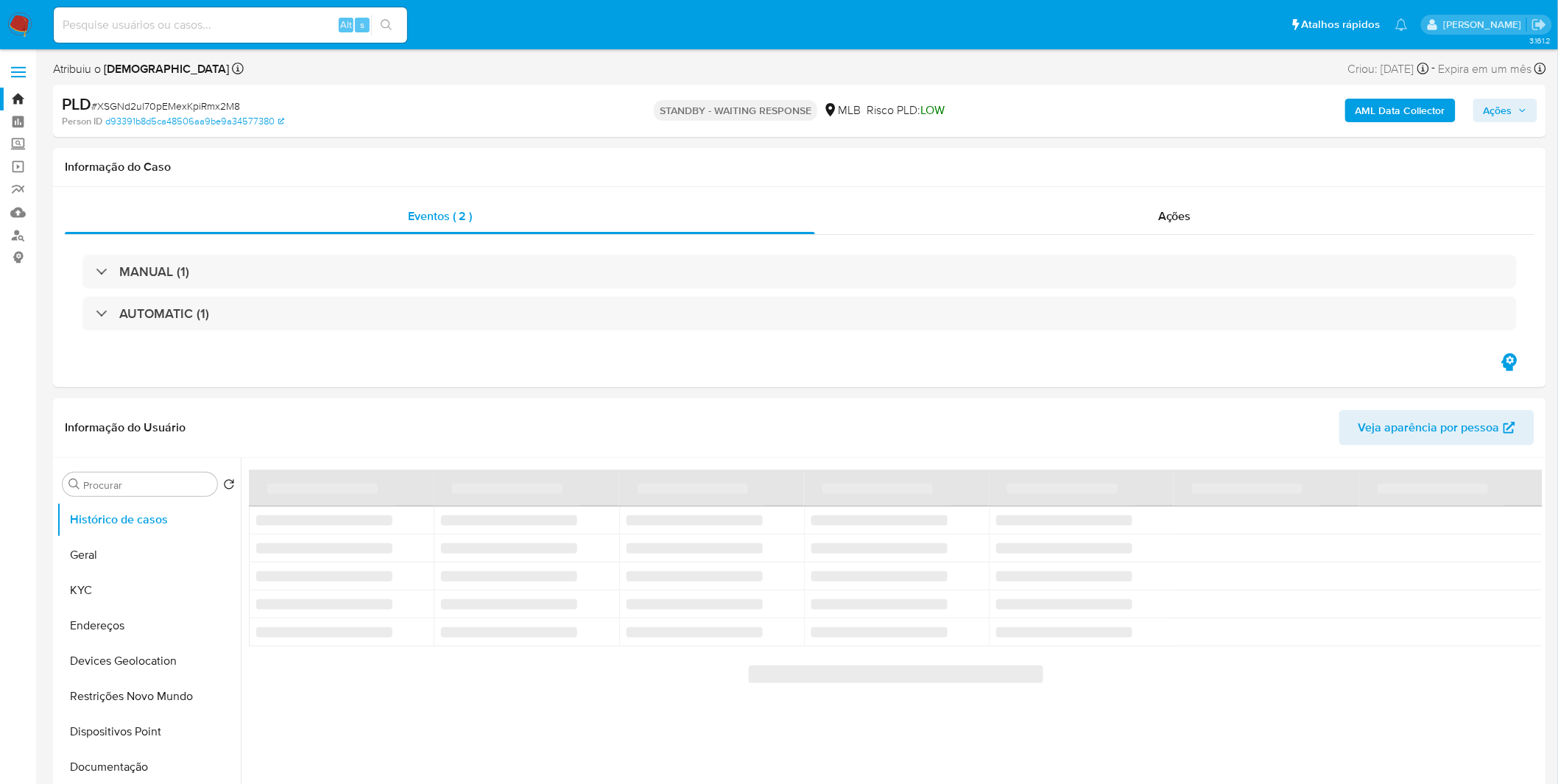
select select "10"
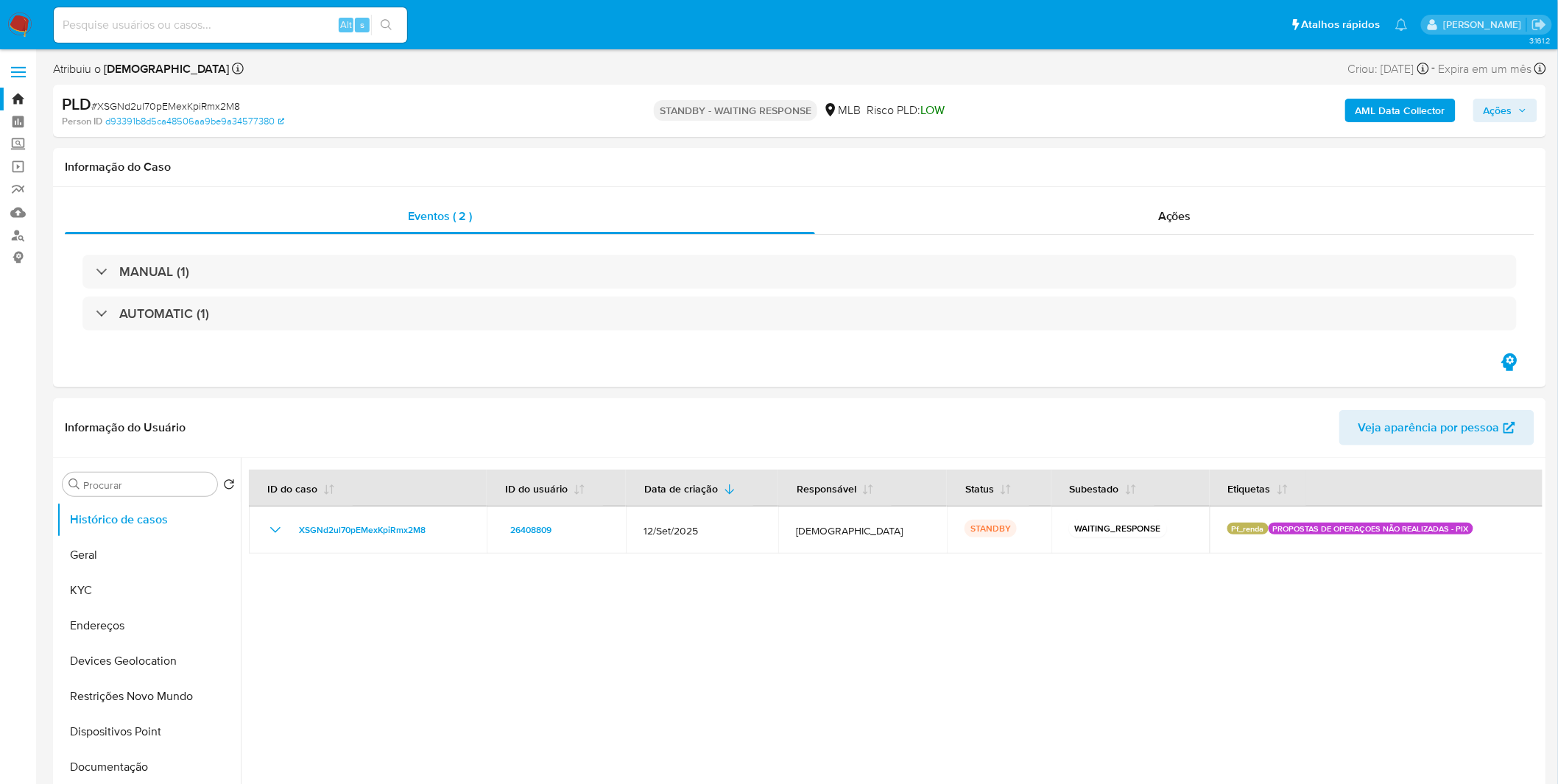
click at [199, 29] on input at bounding box center [230, 25] width 353 height 19
paste input "Tm4bWzzqH54I9djKJuQ0MULY"
type input "Tm4bWzzqH54I9djKJuQ0MULY"
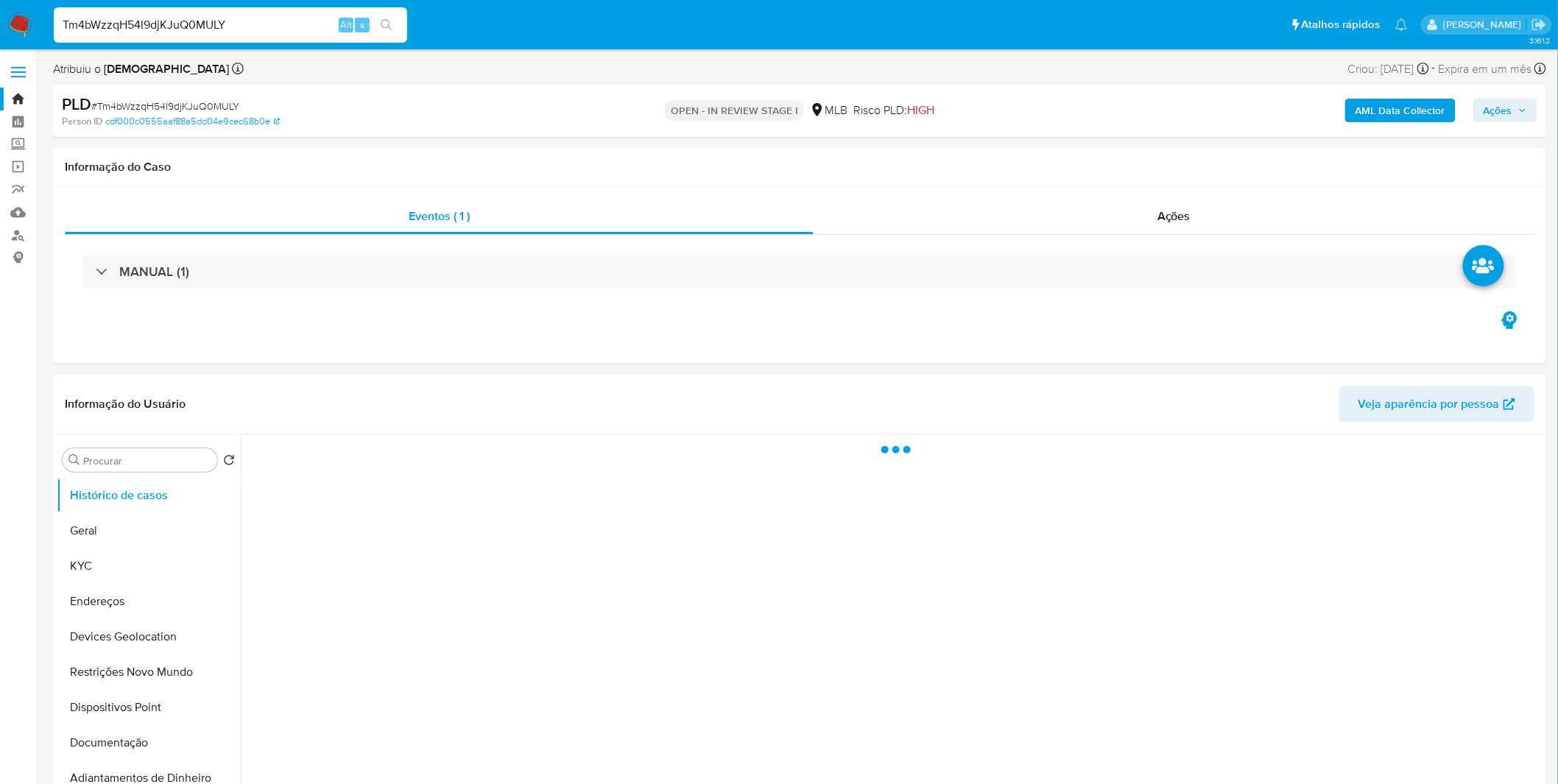
select select "10"
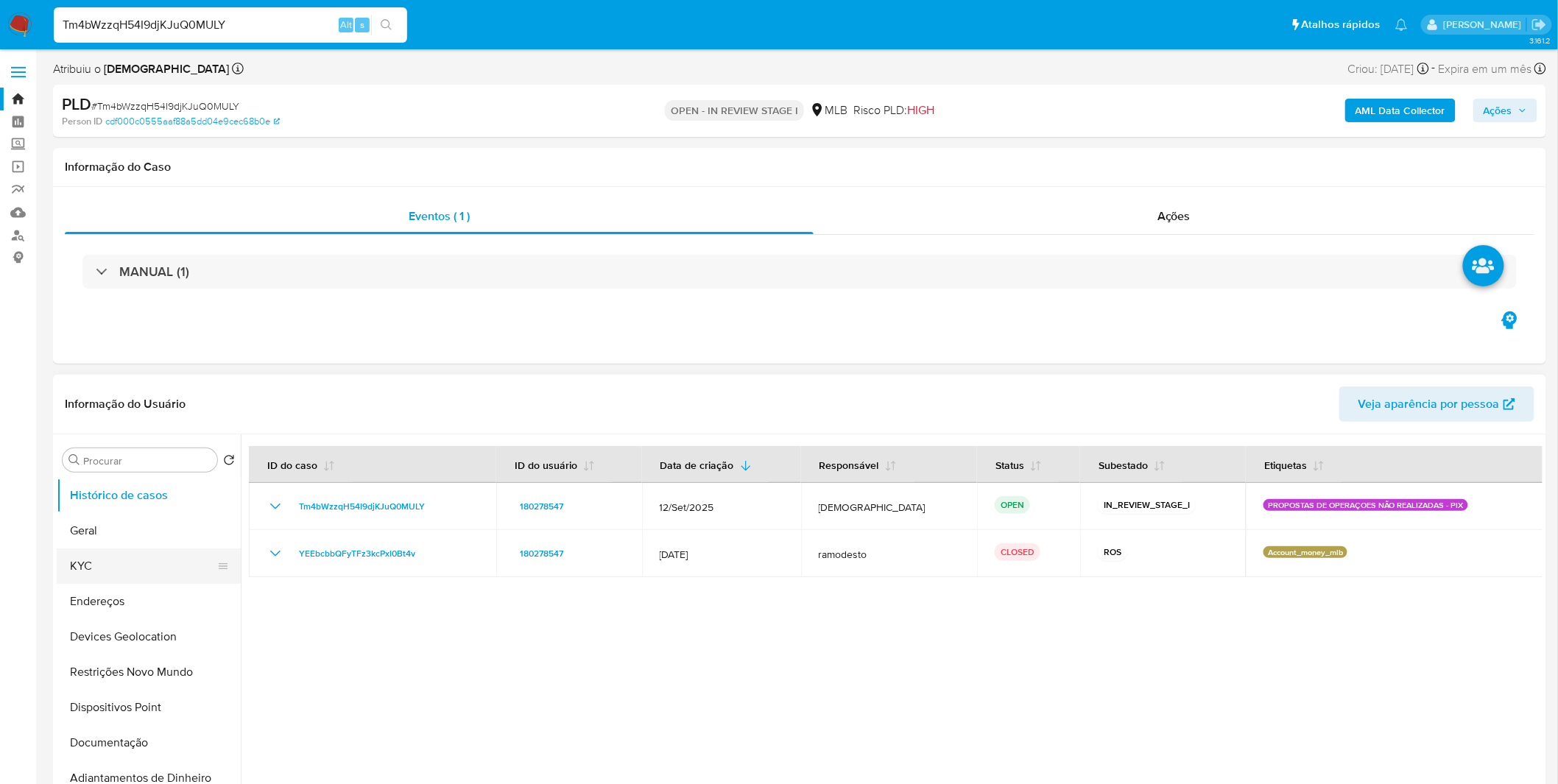
click at [157, 564] on button "KYC" at bounding box center [143, 566] width 172 height 35
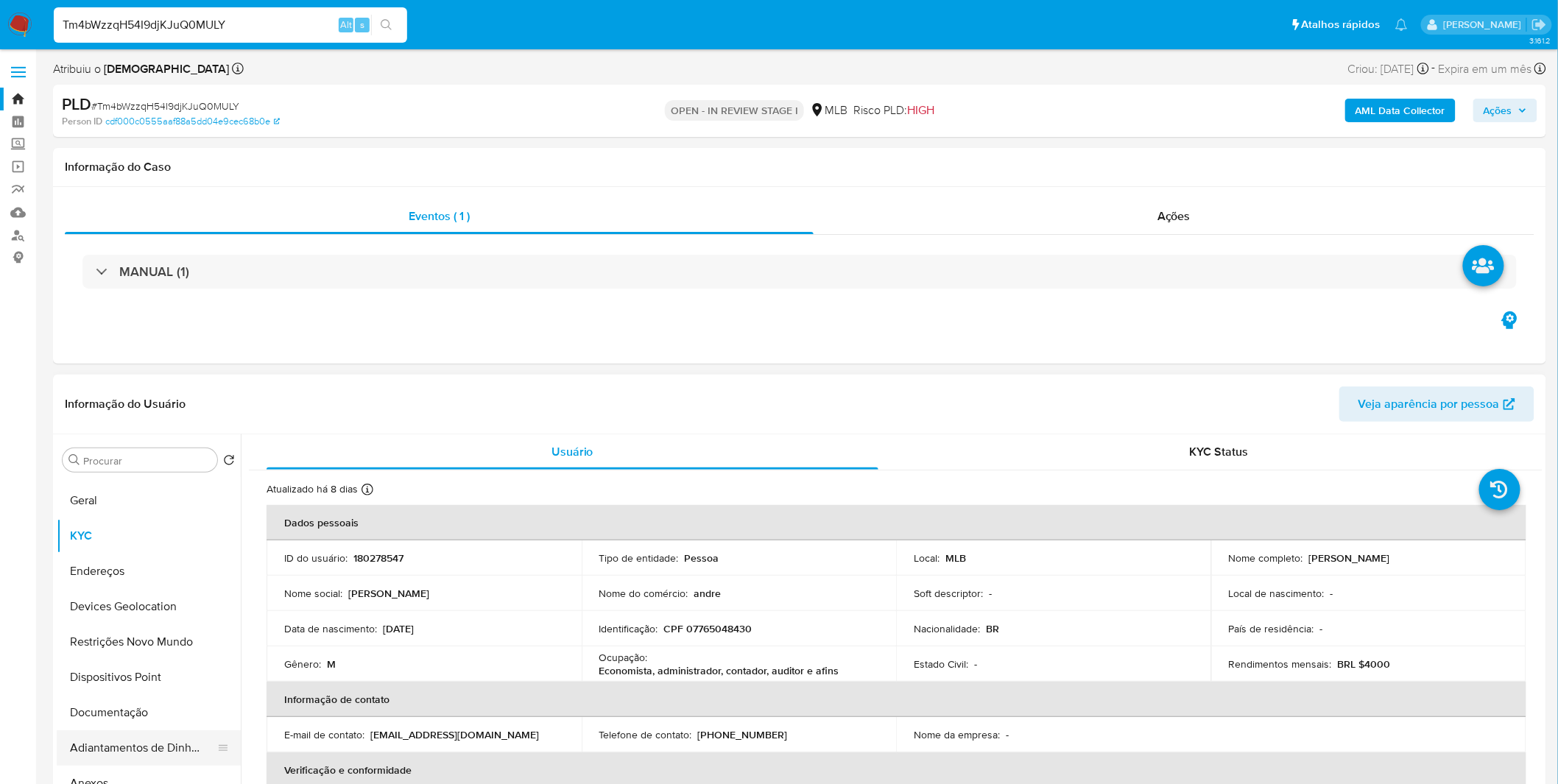
scroll to position [81, 0]
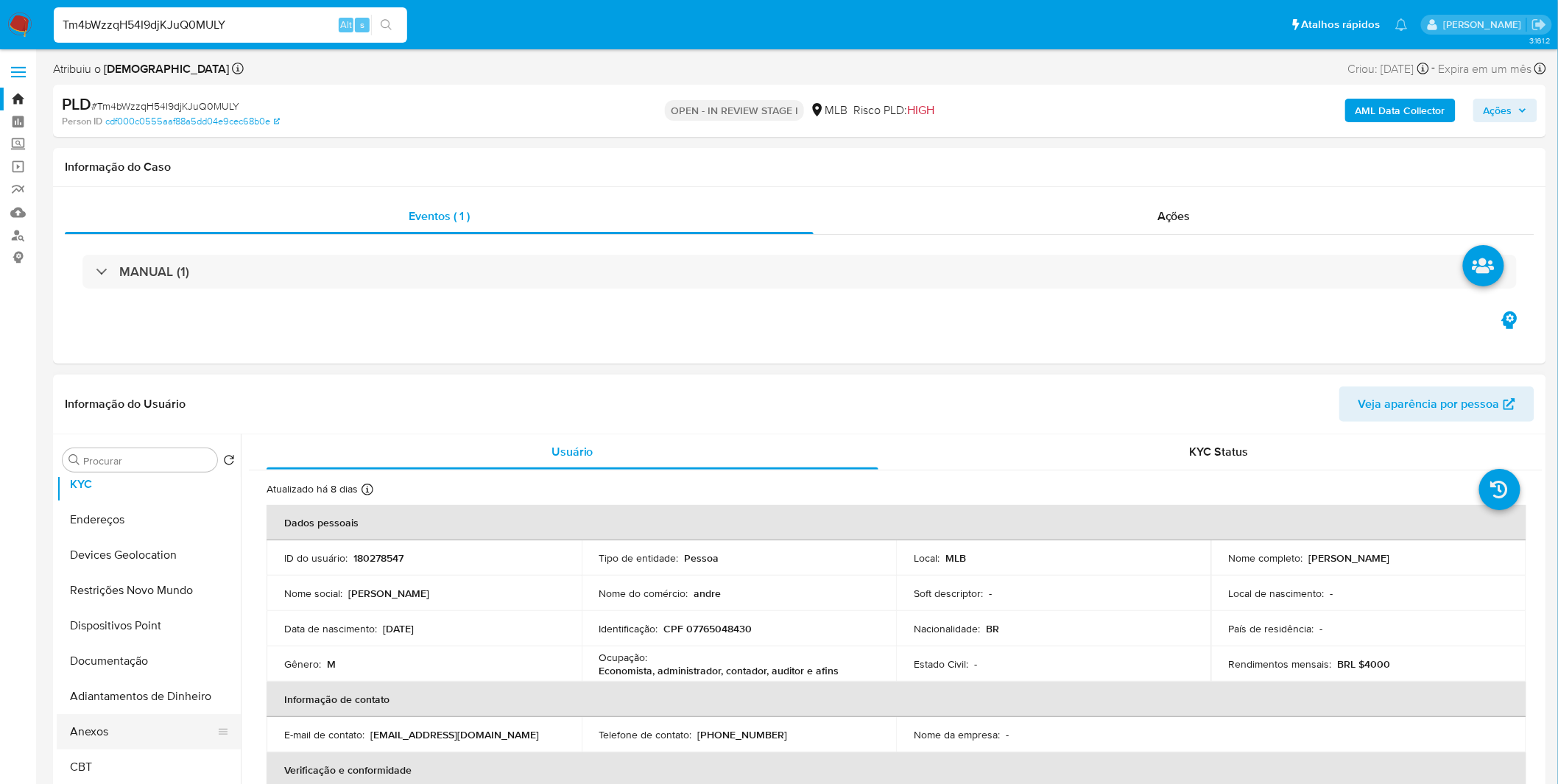
click at [108, 729] on button "Anexos" at bounding box center [143, 732] width 172 height 35
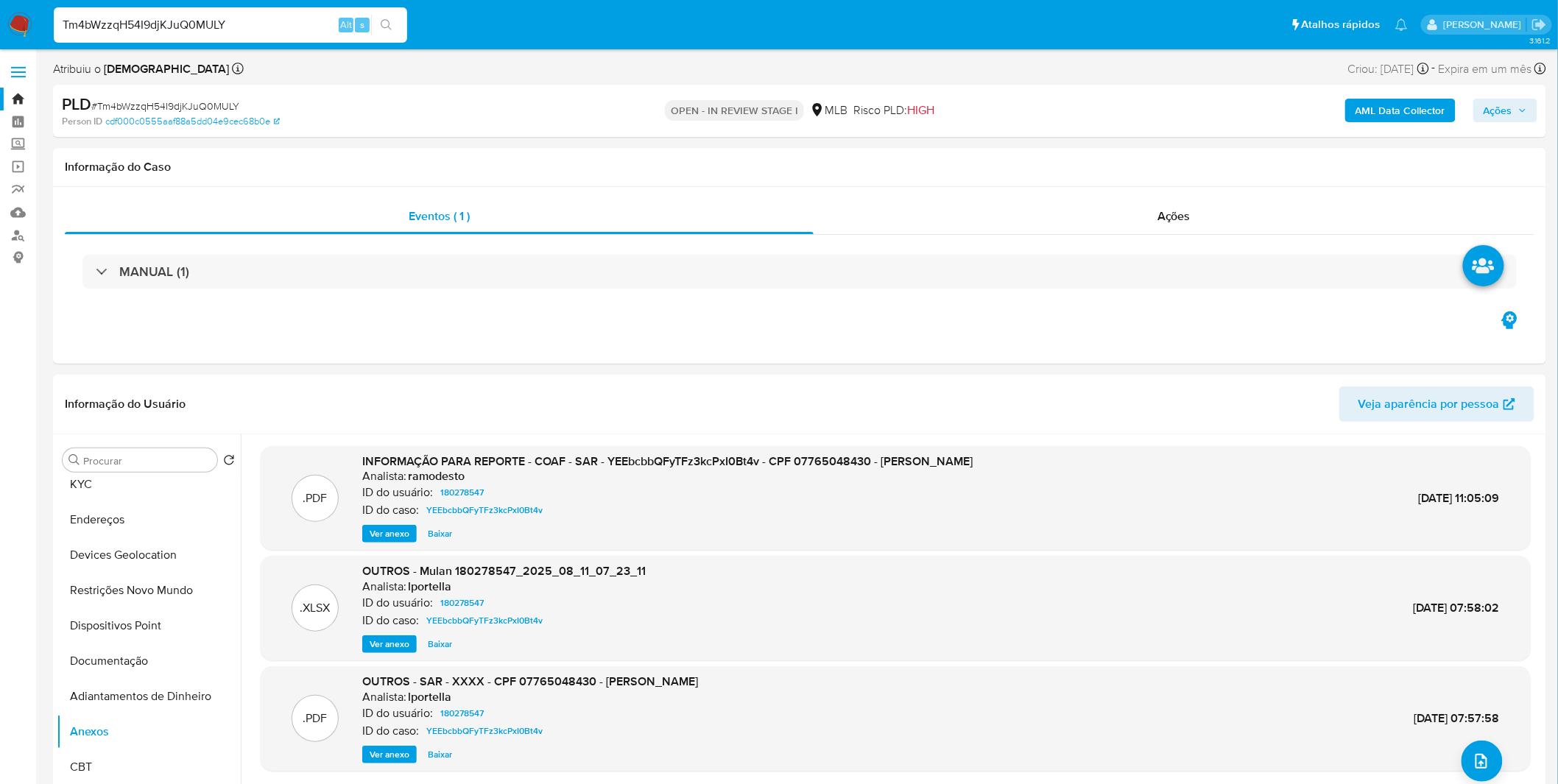
click at [1438, 114] on b "AML Data Collector" at bounding box center [1400, 110] width 90 height 24
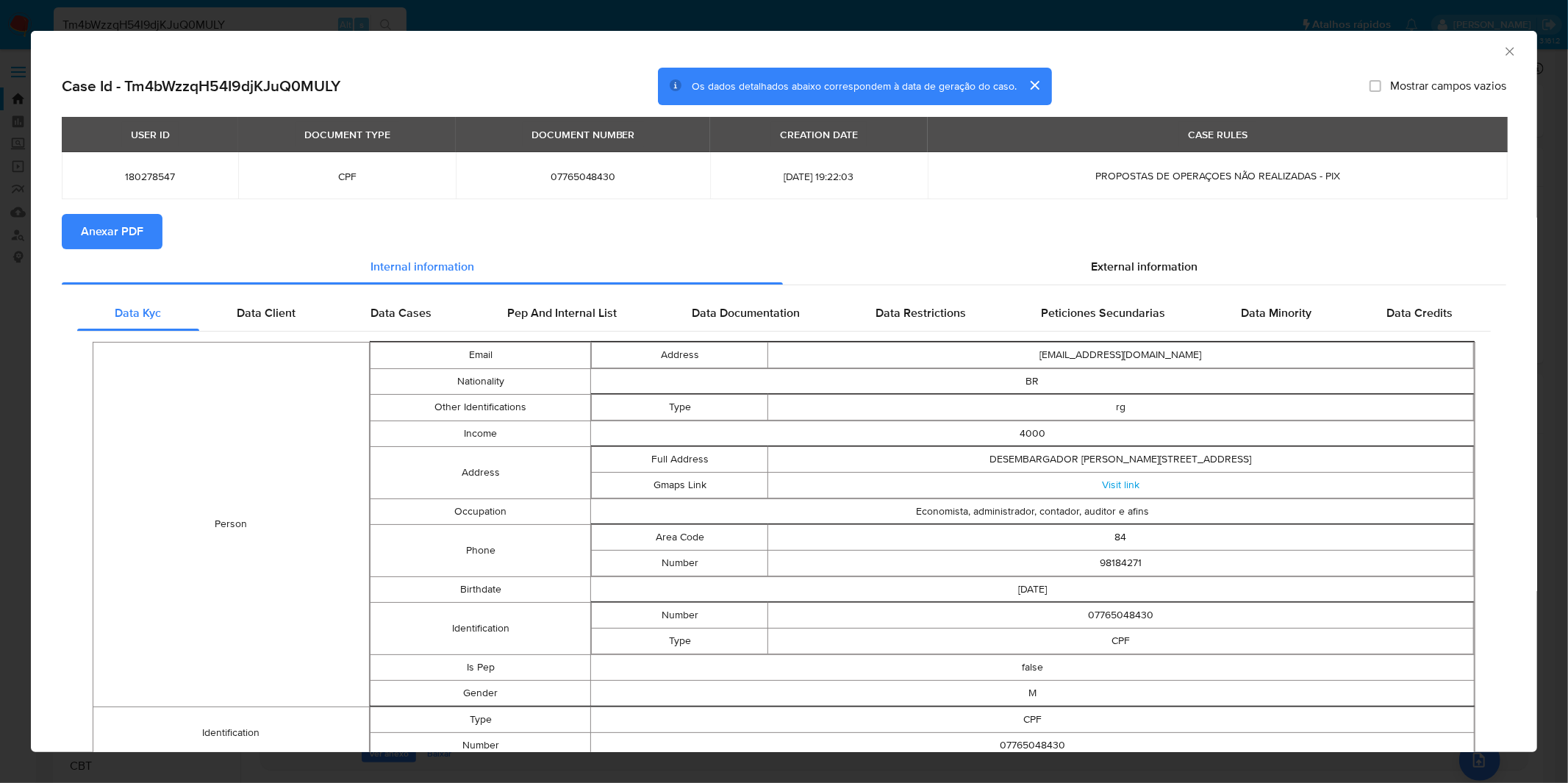
click at [125, 235] on span "Anexar PDF" at bounding box center [113, 231] width 63 height 32
click at [696, 9] on div "AML Data Collector Case Id - Tm4bWzzqH54I9djKJuQ0MULY Os dados detalhados abaix…" at bounding box center [784, 392] width 1568 height 783
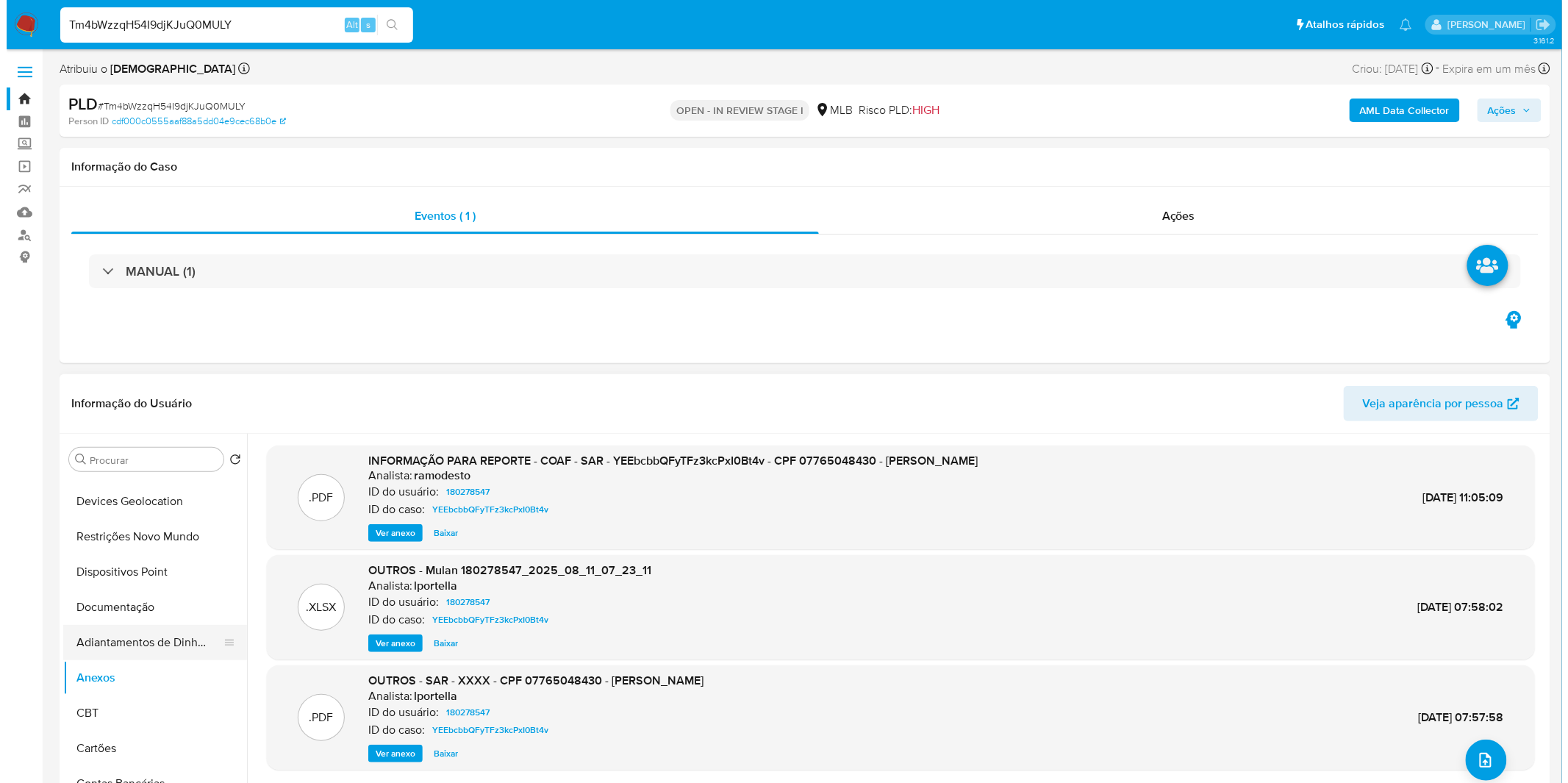
scroll to position [163, 0]
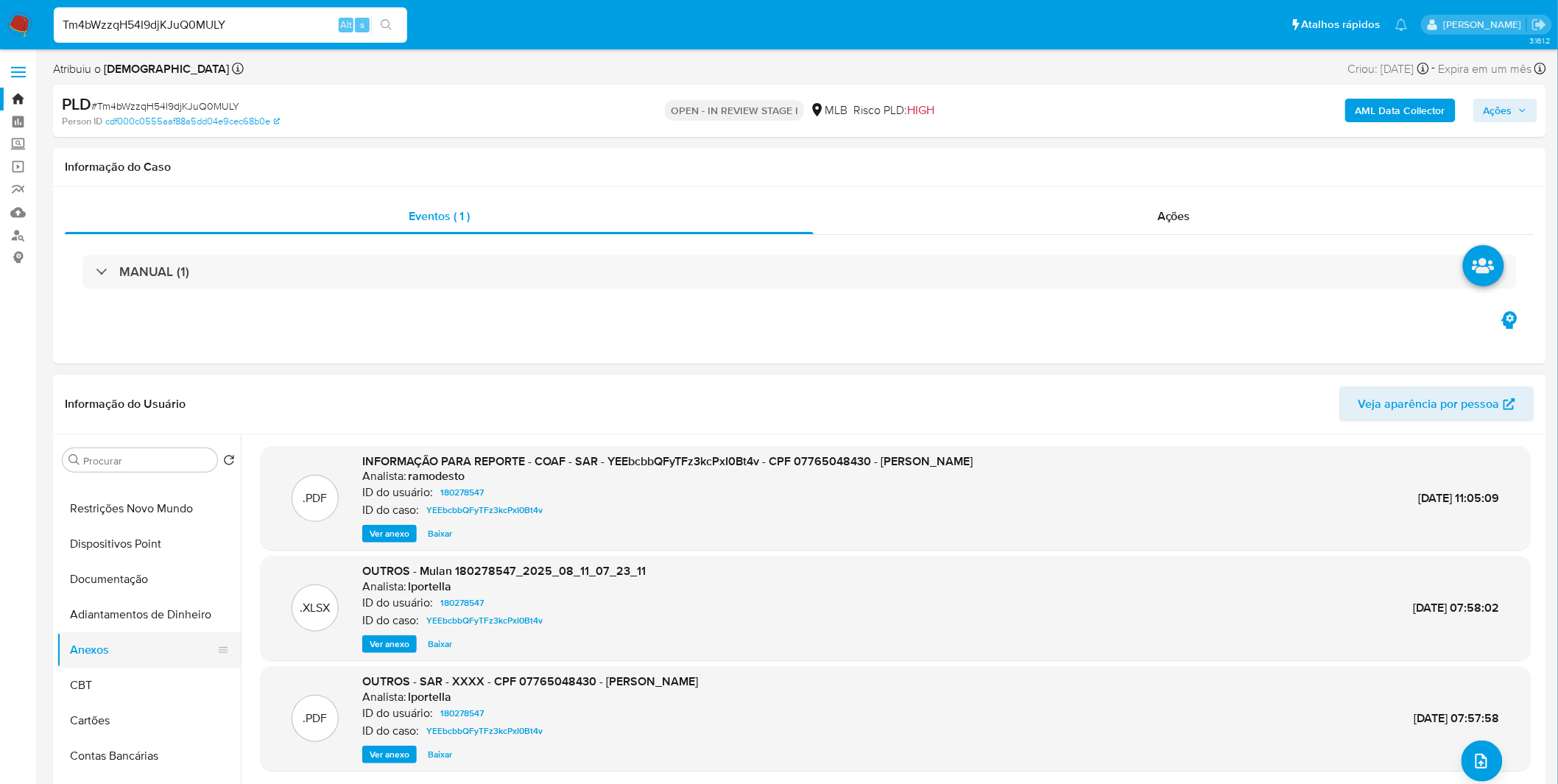
click at [165, 635] on button "Anexos" at bounding box center [143, 650] width 172 height 35
click at [165, 630] on button "Adiantamentos de Dinheiro" at bounding box center [143, 614] width 172 height 35
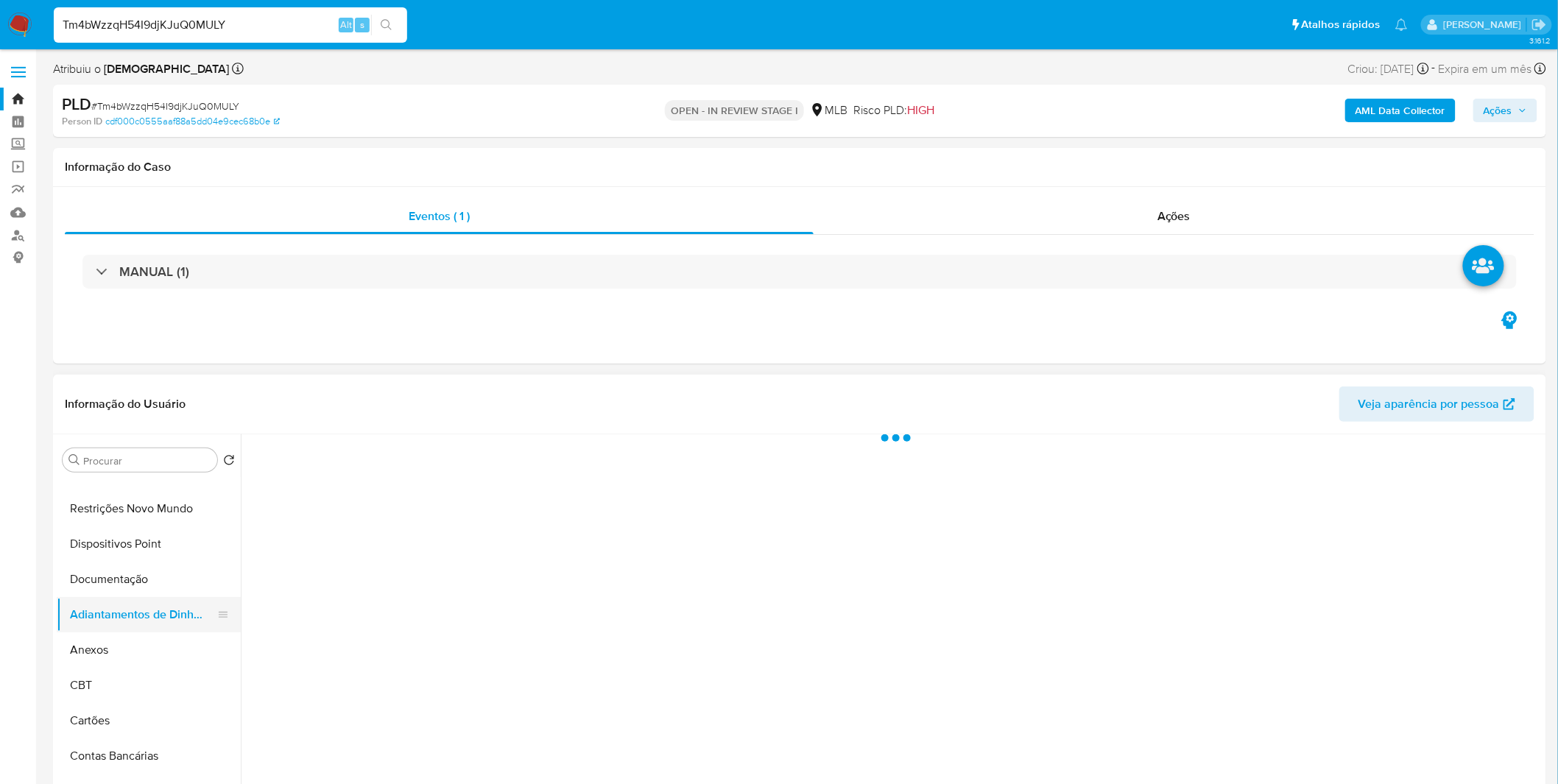
click at [165, 630] on button "Adiantamentos de Dinheiro" at bounding box center [143, 614] width 172 height 35
click at [153, 642] on button "Anexos" at bounding box center [143, 650] width 172 height 35
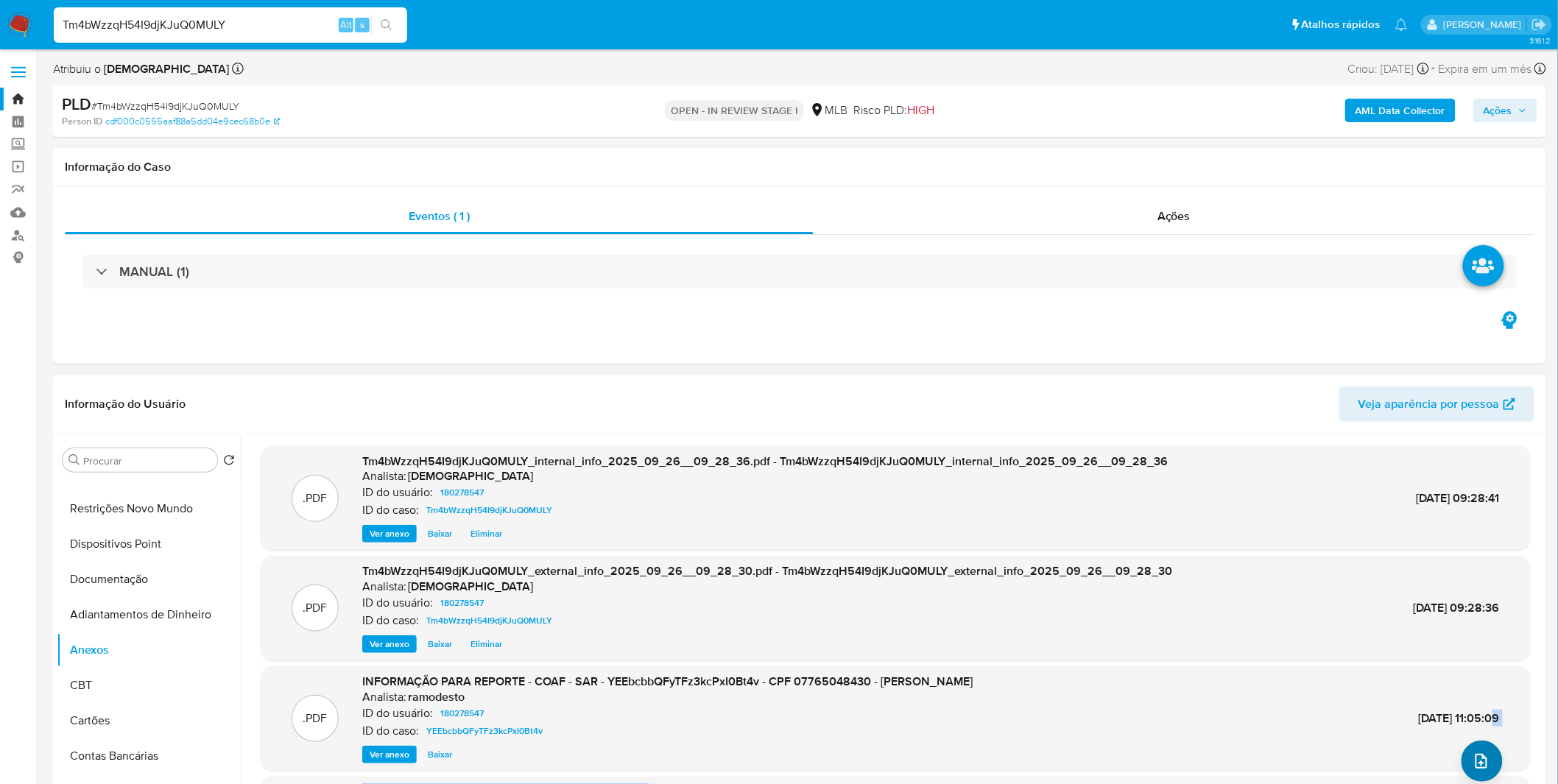
click at [1461, 746] on div ".PDF Tm4bWzzqH54I9djKJuQ0MULY_internal_info_2025_09_26__09_28_36.pdf - Tm4bWzzq…" at bounding box center [896, 686] width 1270 height 481
click at [1473, 756] on icon "upload-file" at bounding box center [1481, 760] width 18 height 18
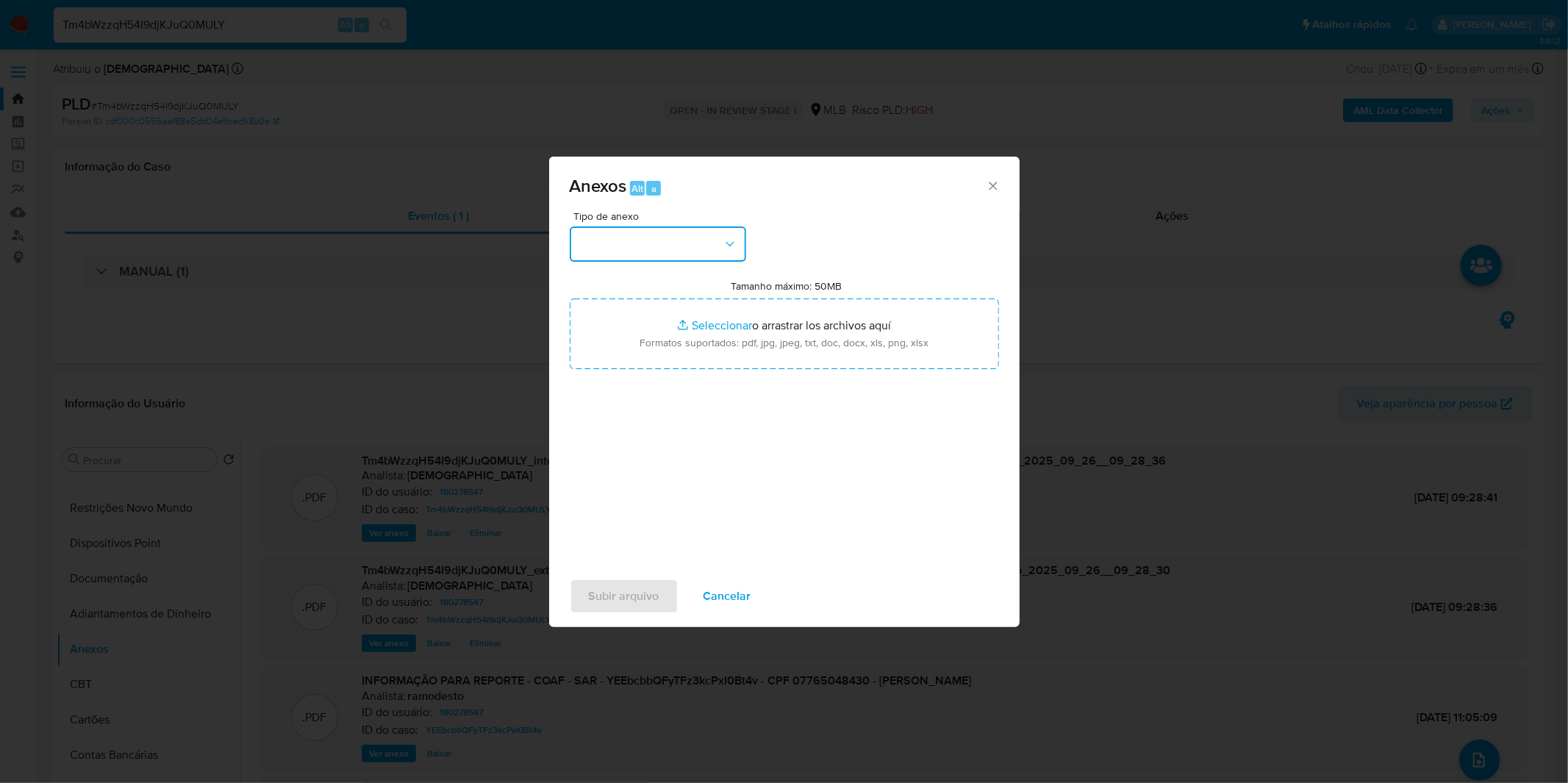
click at [720, 241] on button "button" at bounding box center [658, 244] width 176 height 35
click at [641, 385] on div "OUTROS" at bounding box center [653, 368] width 150 height 35
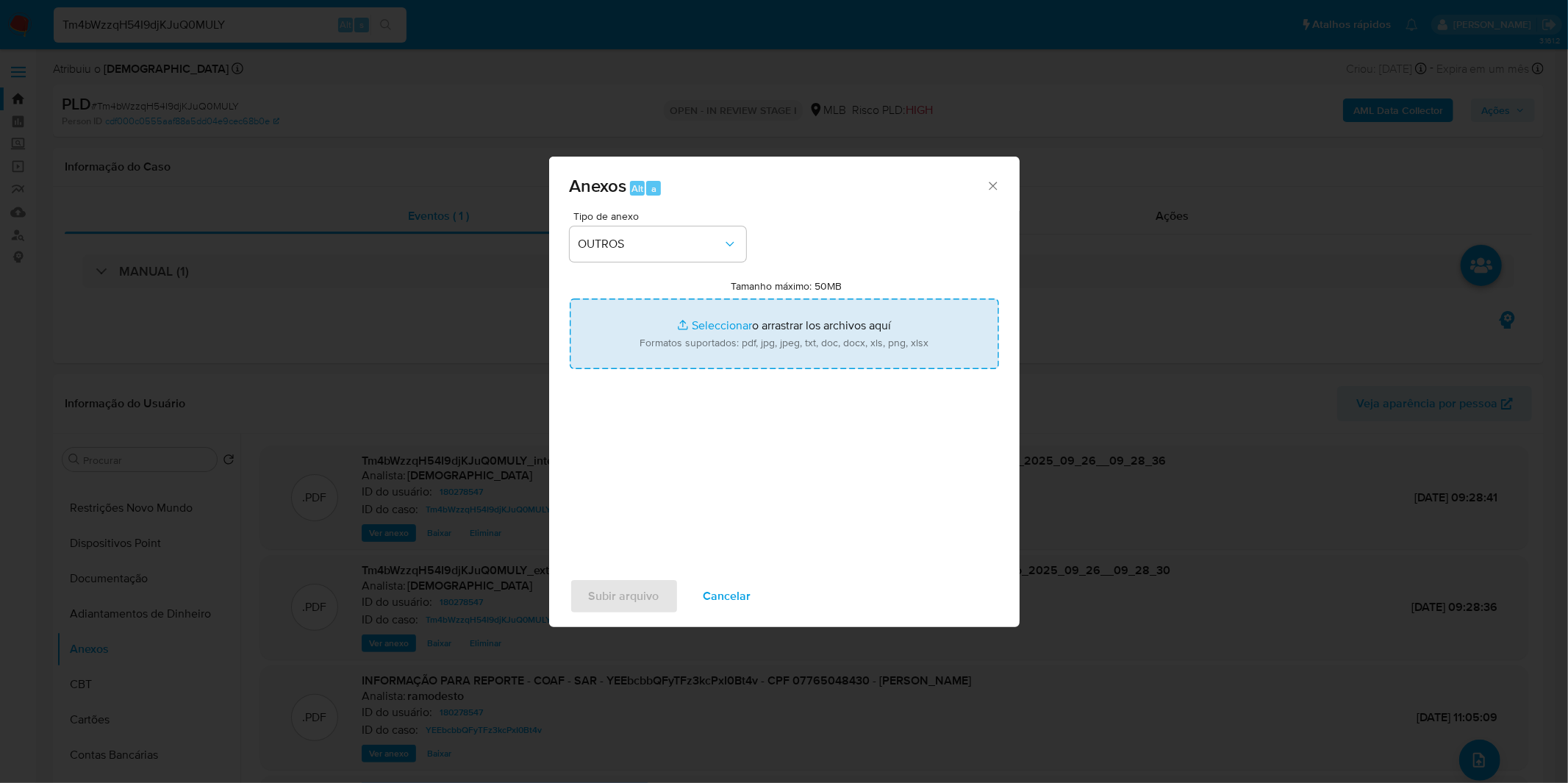
click at [671, 349] on input "Tamanho máximo: 50MB Seleccionar archivos" at bounding box center [784, 333] width 429 height 70
type input "C:\fakepath\DECLINIO - Tm4bWzzqH54I9djKJuQ0MULY - CPF 07765048430 - JOSE ANDREI…"
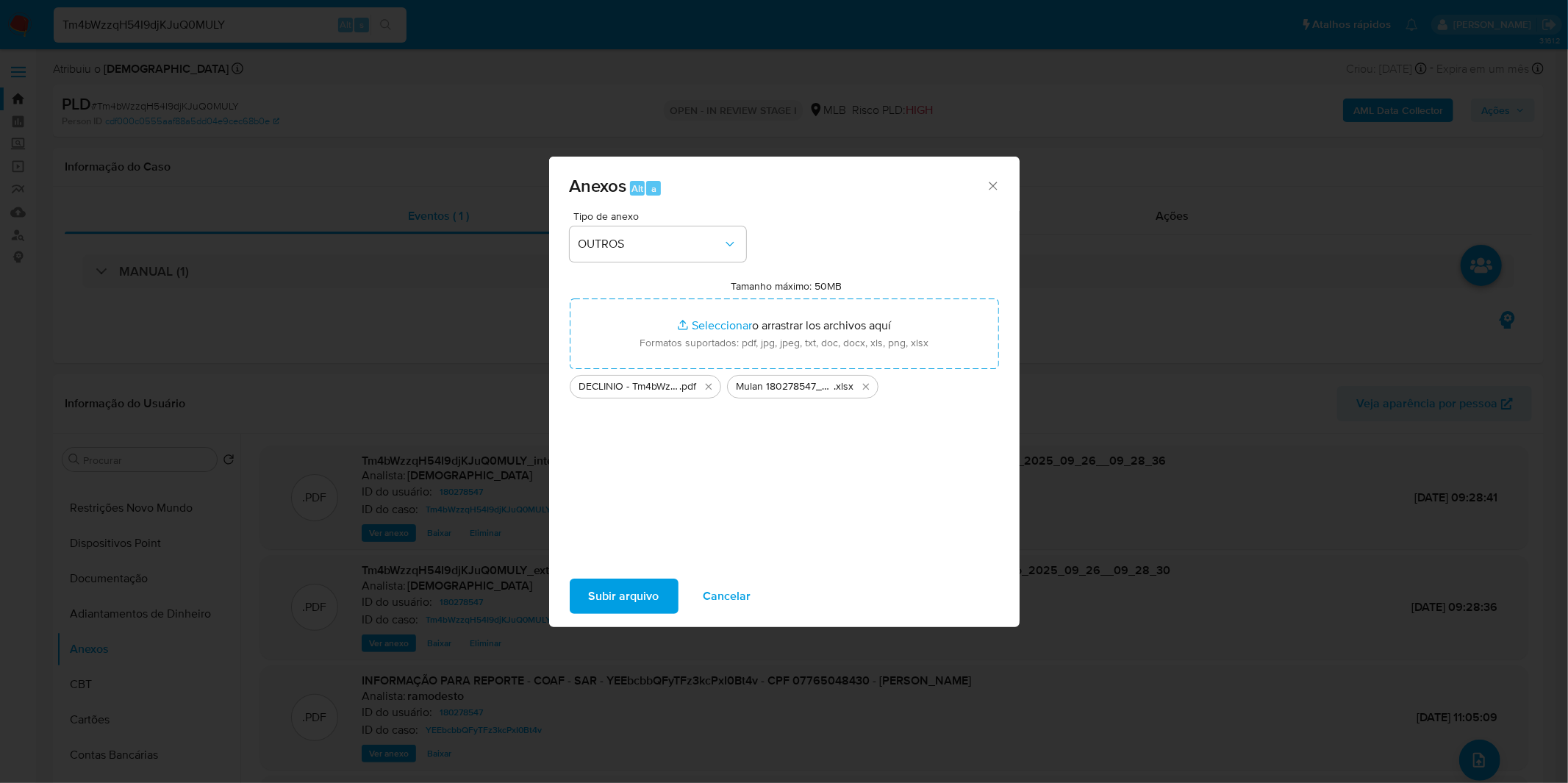
click at [615, 607] on span "Subir arquivo" at bounding box center [624, 596] width 71 height 32
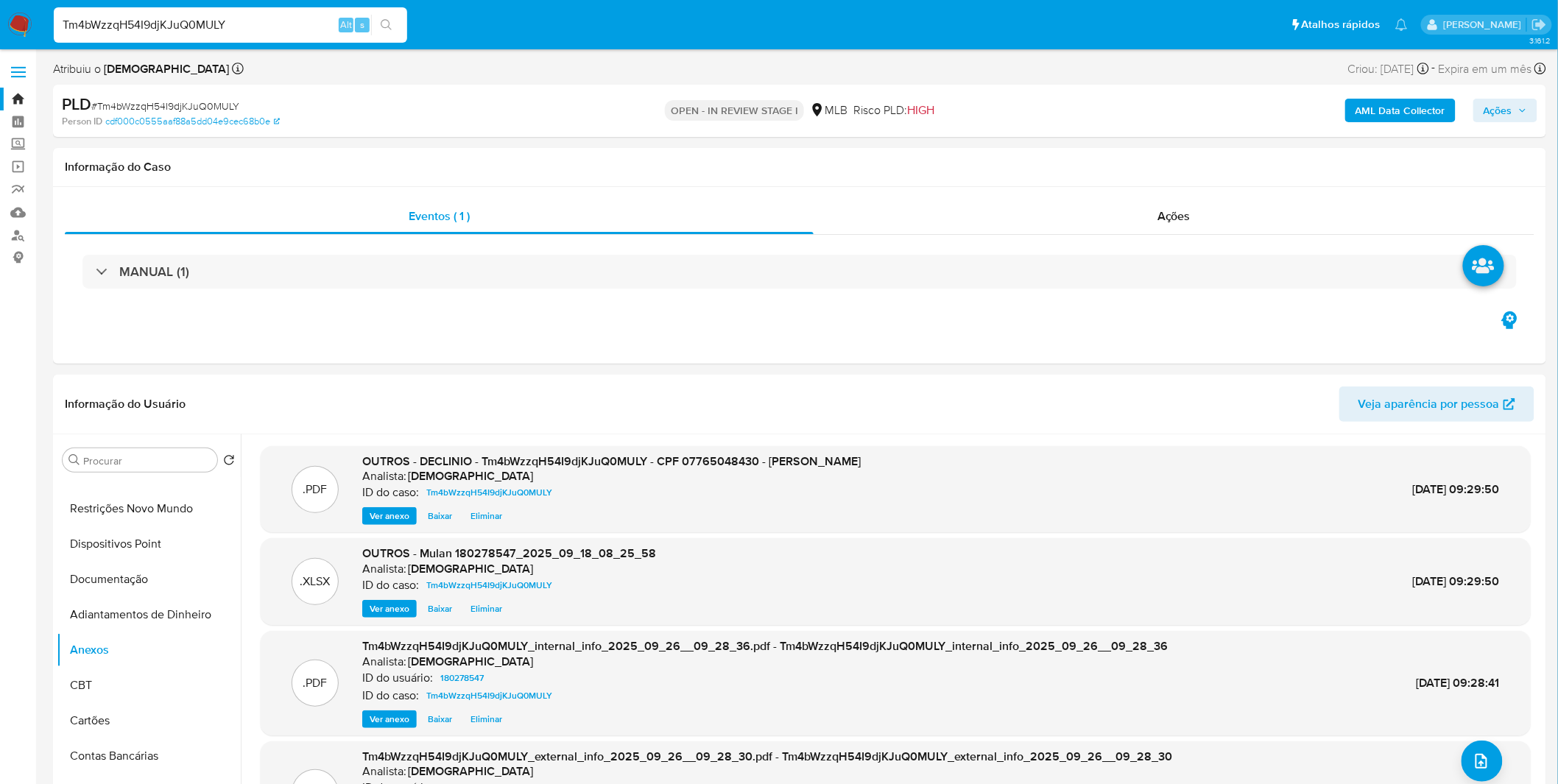
drag, startPoint x: 1520, startPoint y: 112, endPoint x: 1511, endPoint y: 114, distance: 9.2
click at [1520, 112] on icon "button" at bounding box center [1523, 110] width 9 height 9
click at [1157, 172] on div "Resolução do caso Alt r" at bounding box center [1095, 157] width 135 height 38
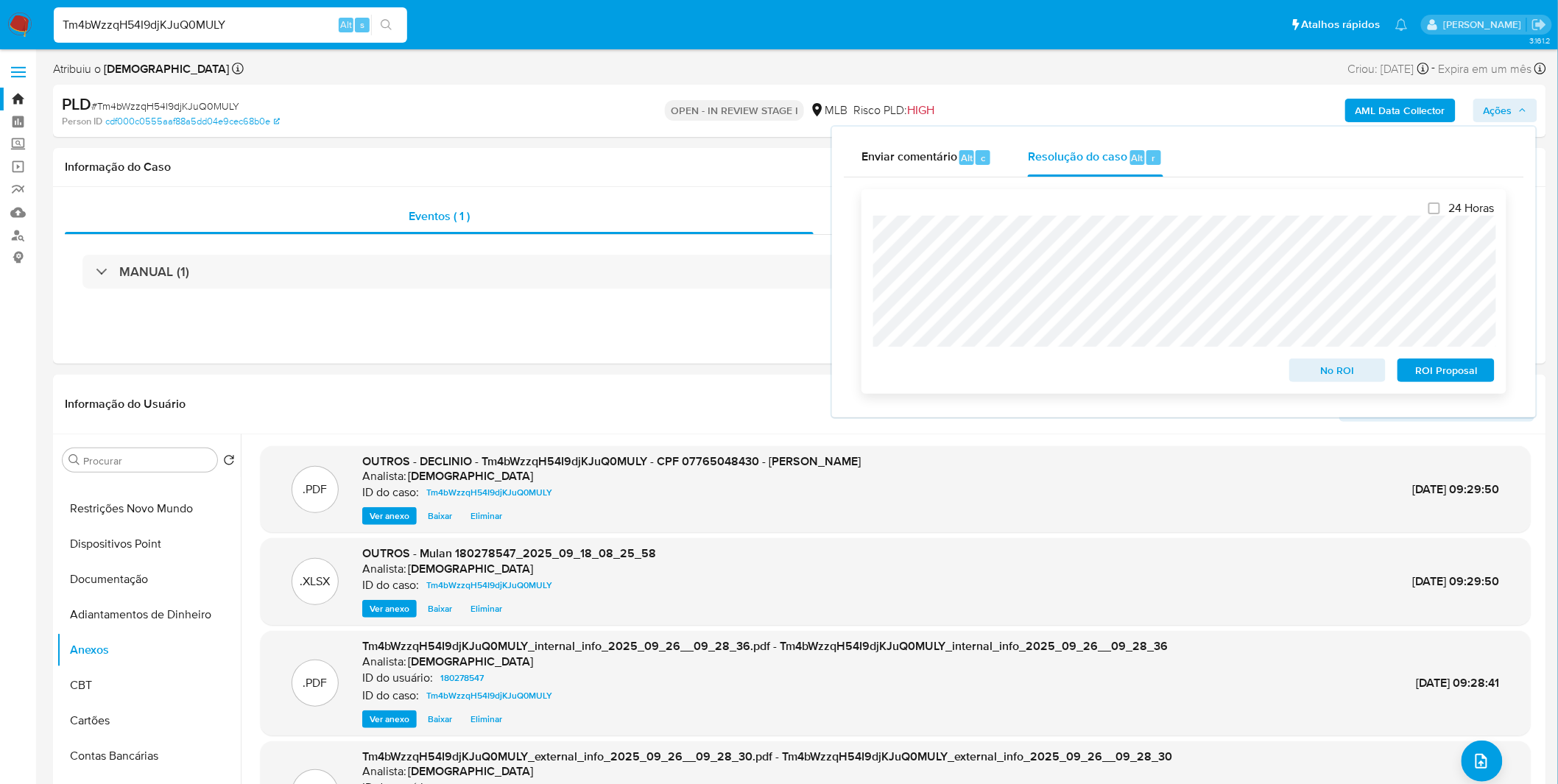
click at [1335, 375] on span "No ROI" at bounding box center [1338, 370] width 77 height 21
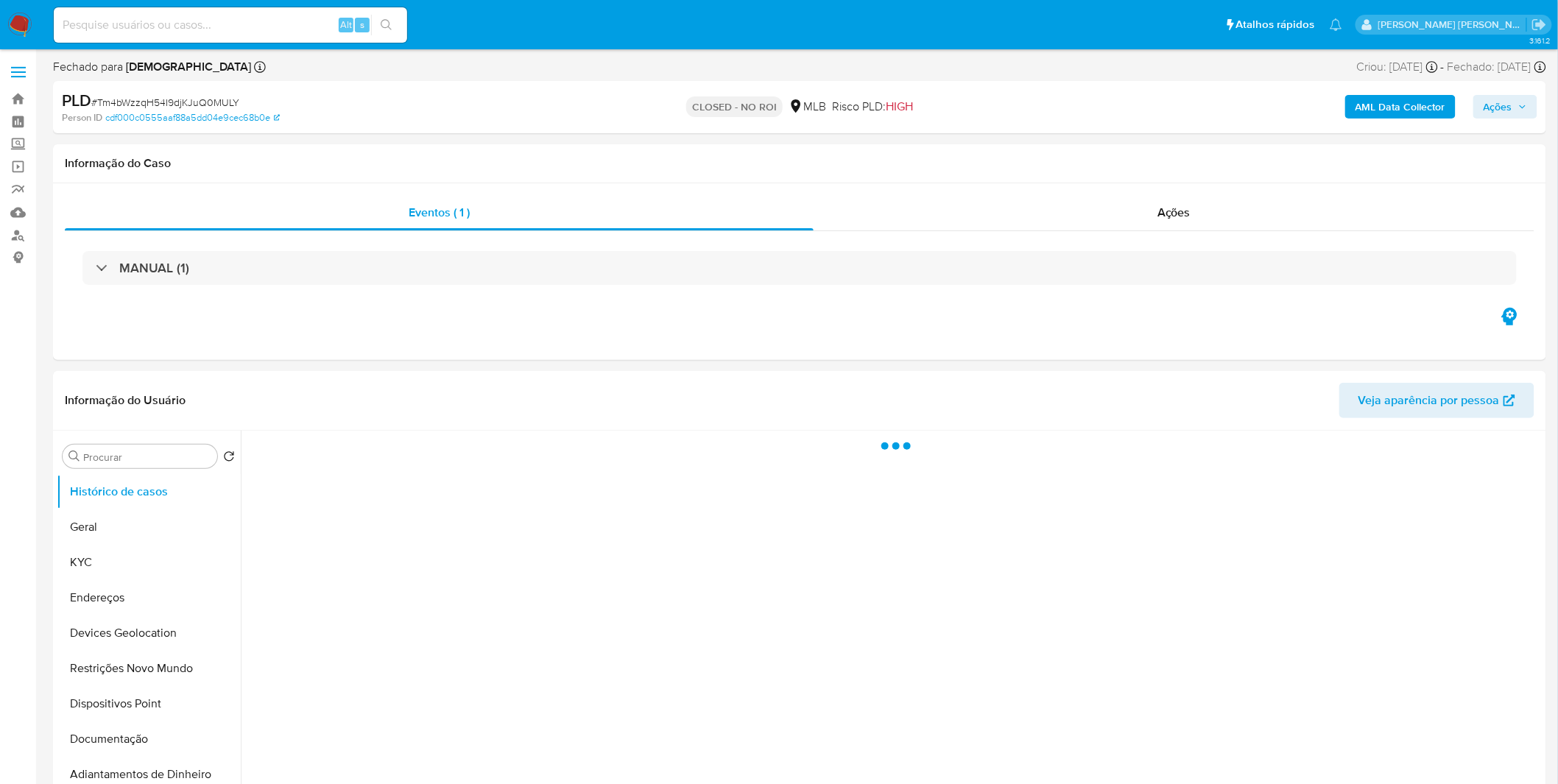
select select "10"
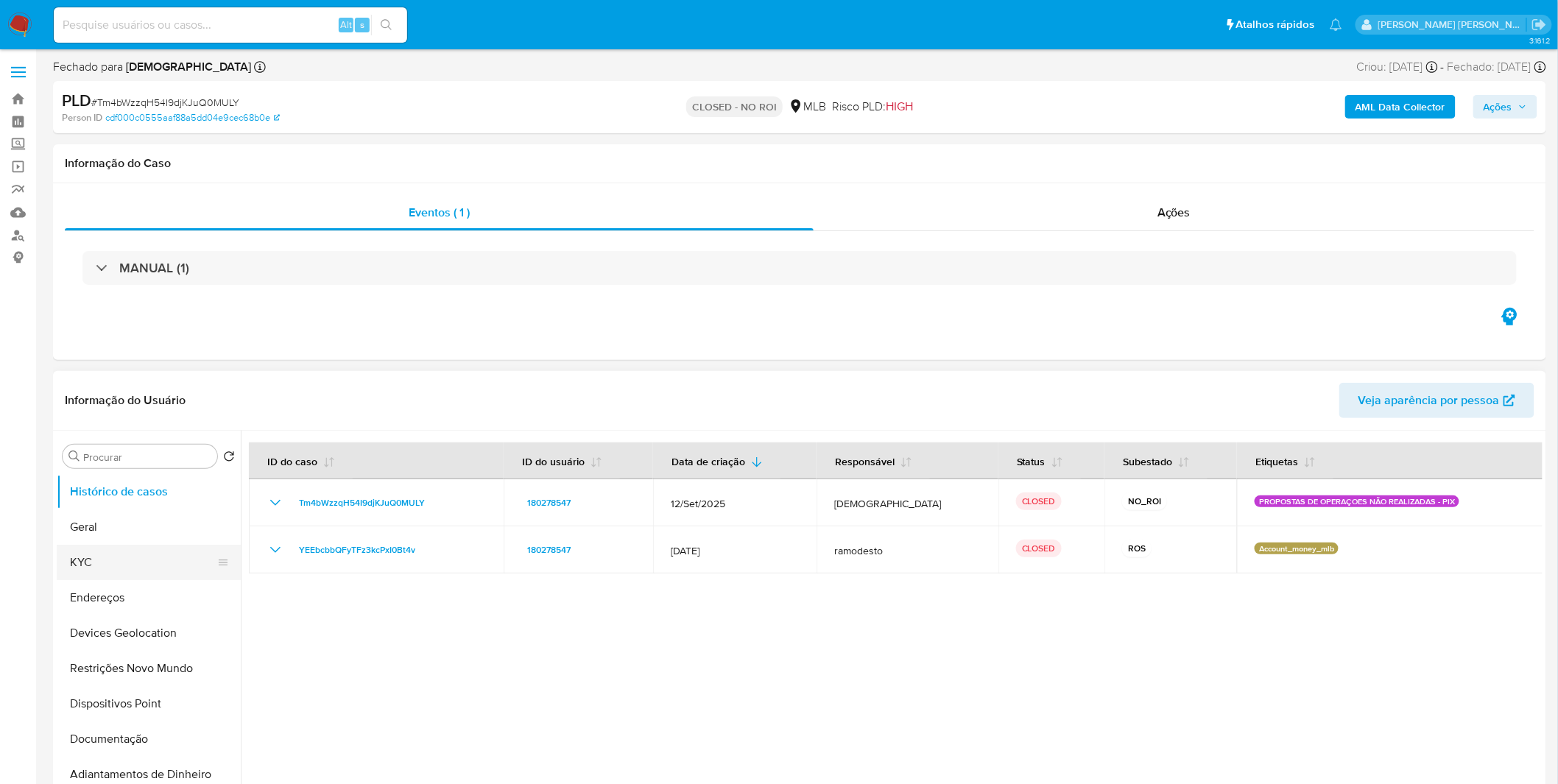
click at [151, 575] on button "KYC" at bounding box center [143, 562] width 172 height 35
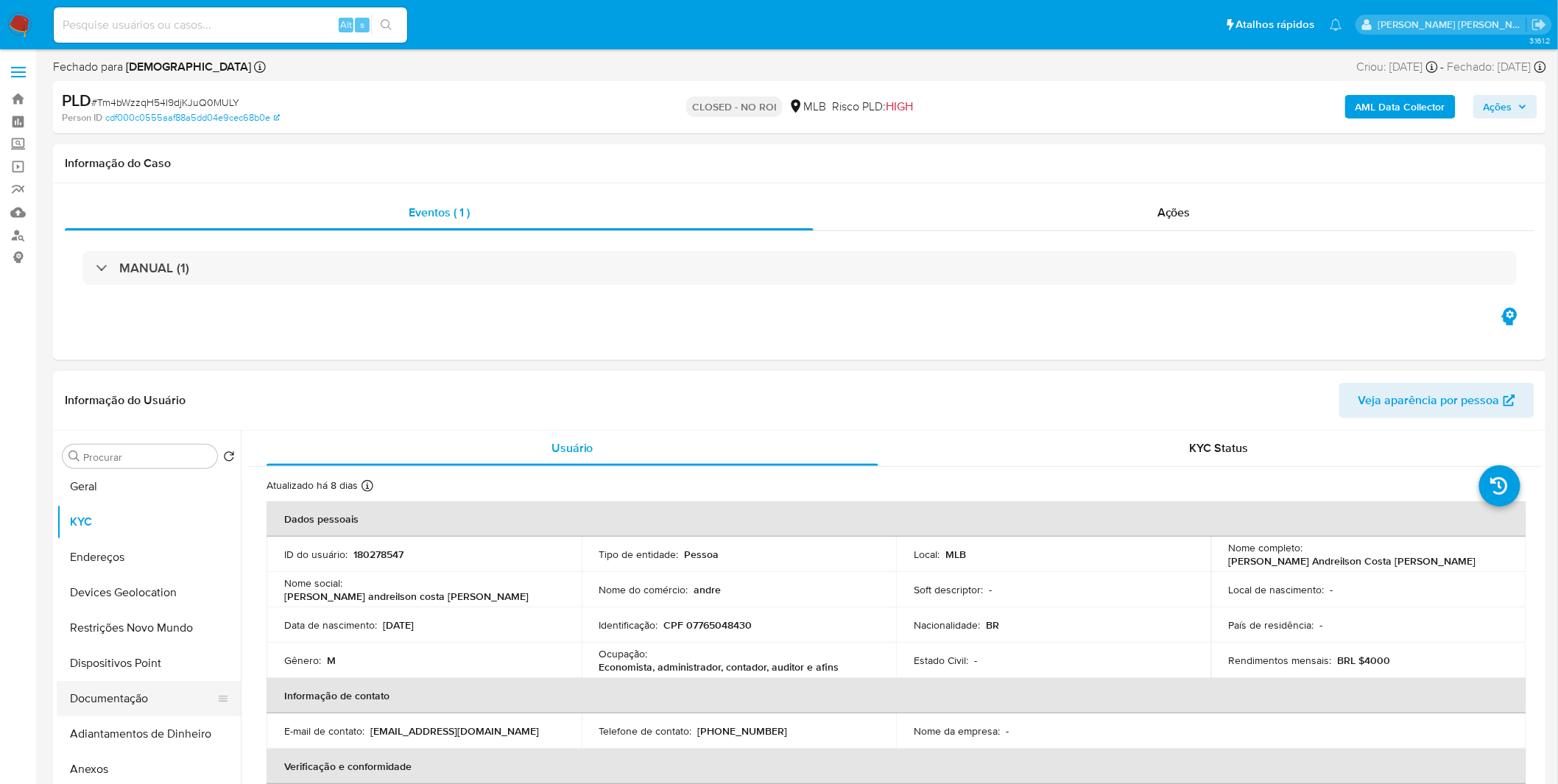
scroll to position [81, 0]
click at [125, 737] on button "Anexos" at bounding box center [143, 728] width 172 height 35
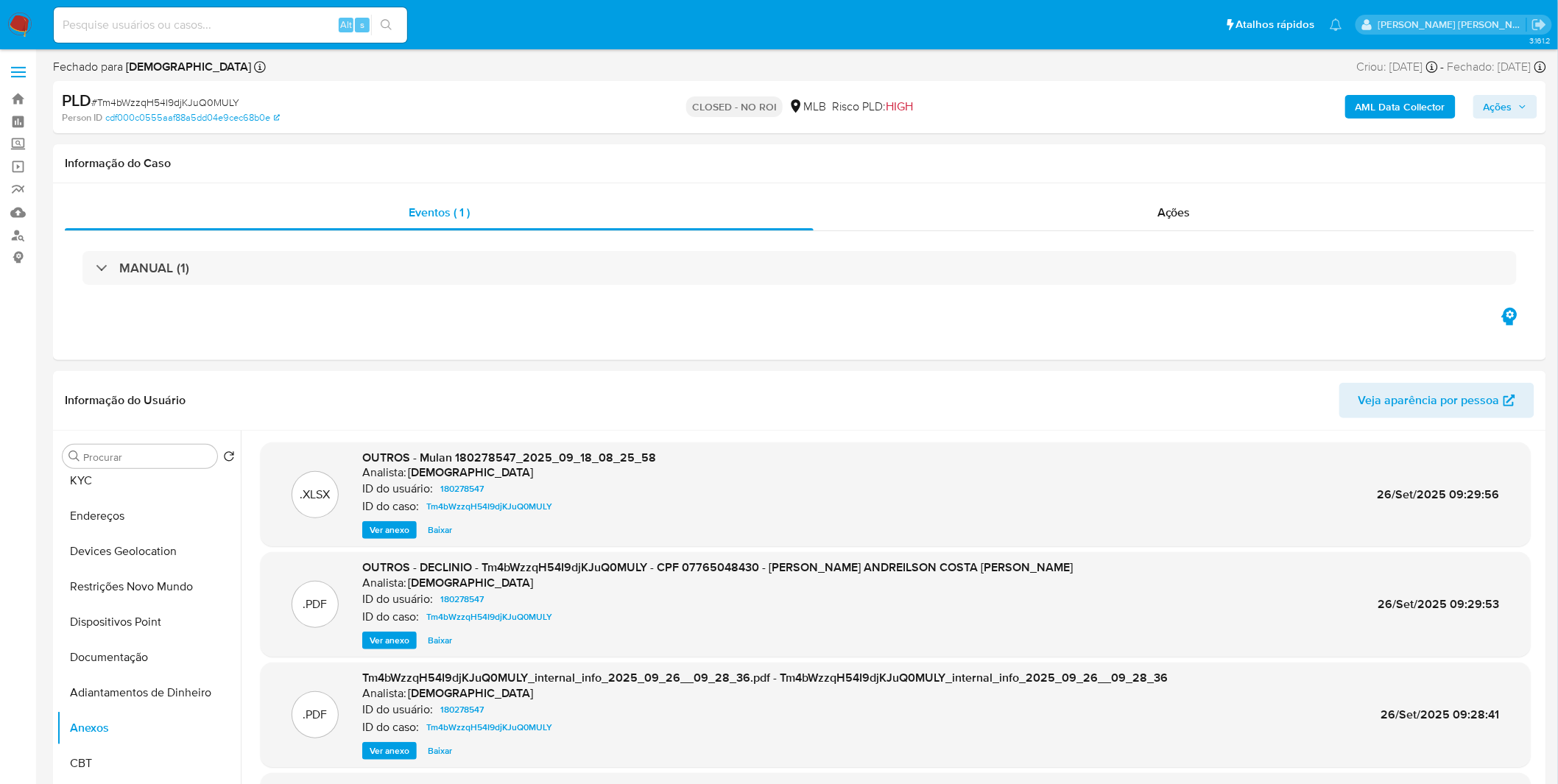
click at [295, 27] on input at bounding box center [230, 25] width 353 height 19
paste input "45aKpWFLXI90mWNyy8os0zVR"
type input "45aKpWFLXI90mWNyy8os0zVR"
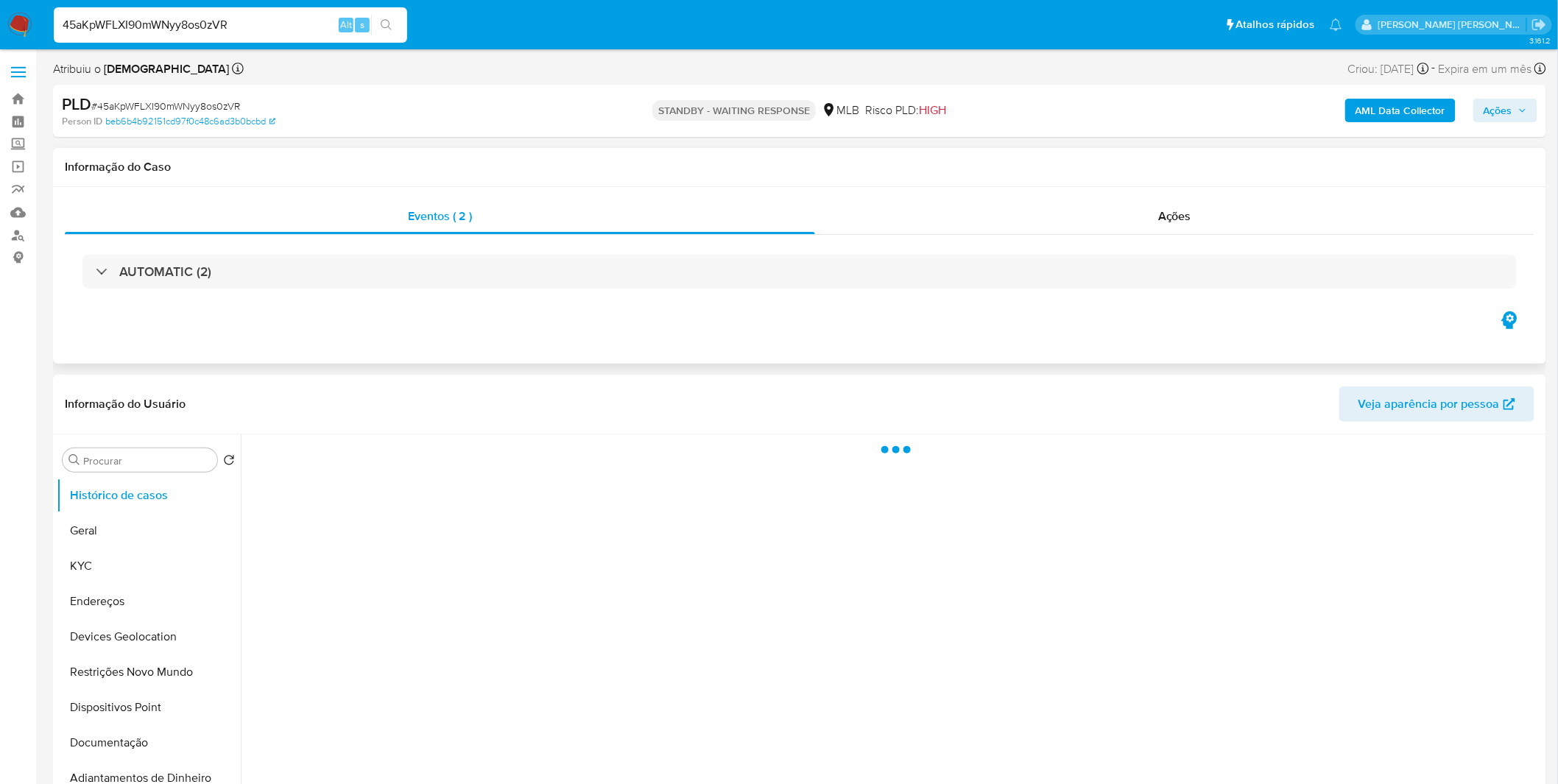
select select "10"
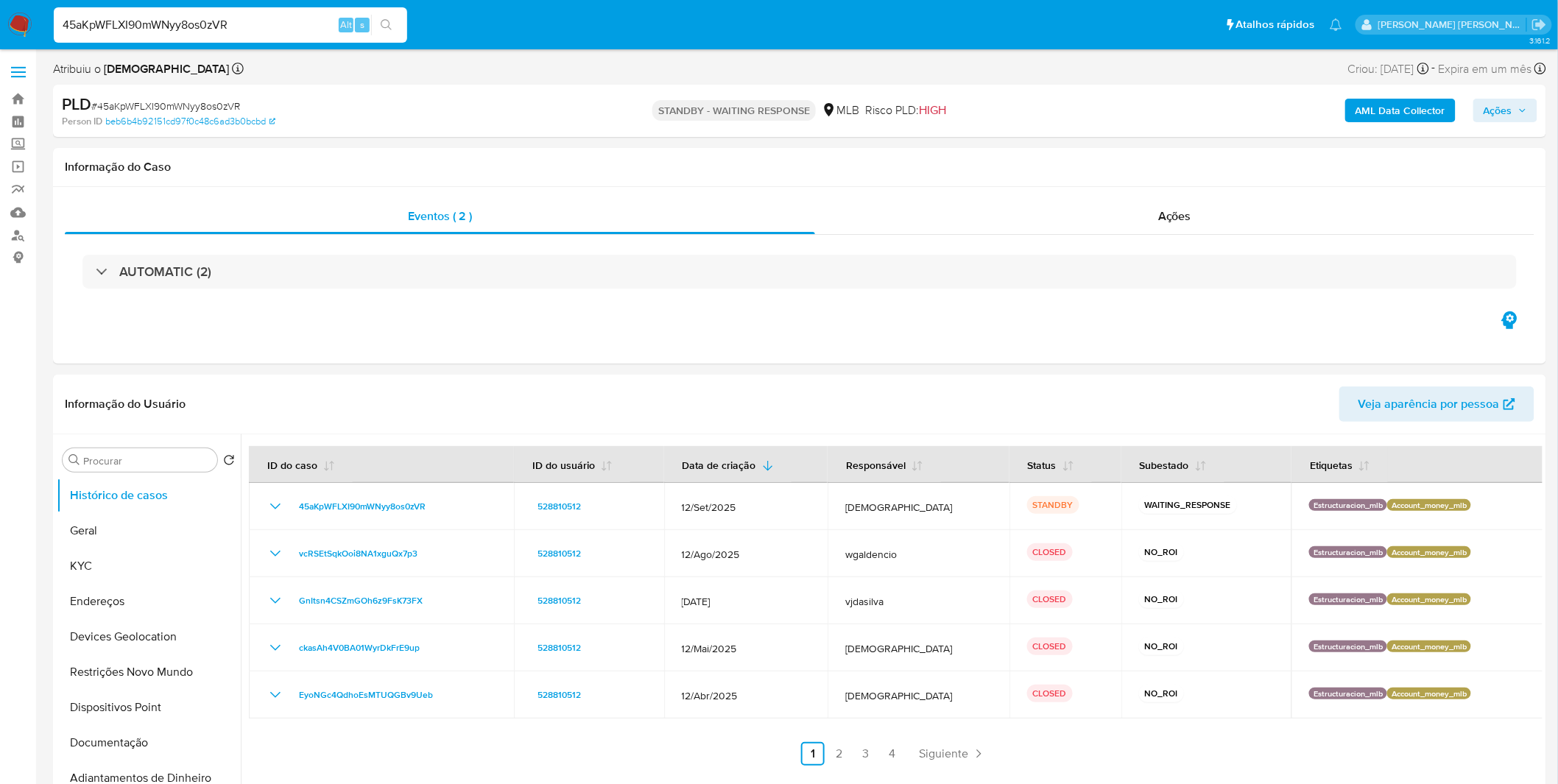
click at [1385, 112] on b "AML Data Collector" at bounding box center [1400, 110] width 90 height 24
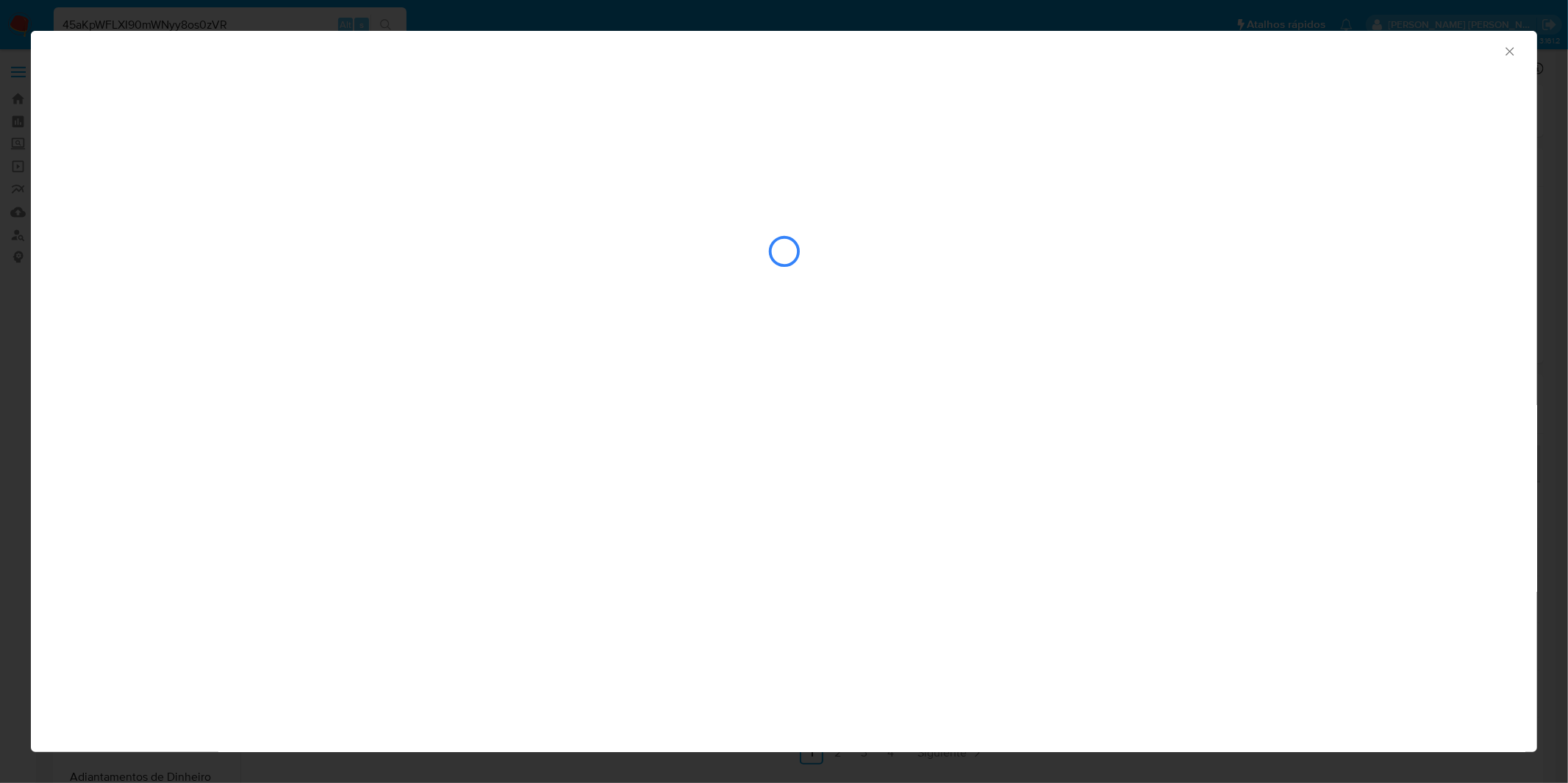
click at [1503, 52] on icon "Fechar a janela" at bounding box center [1510, 51] width 15 height 15
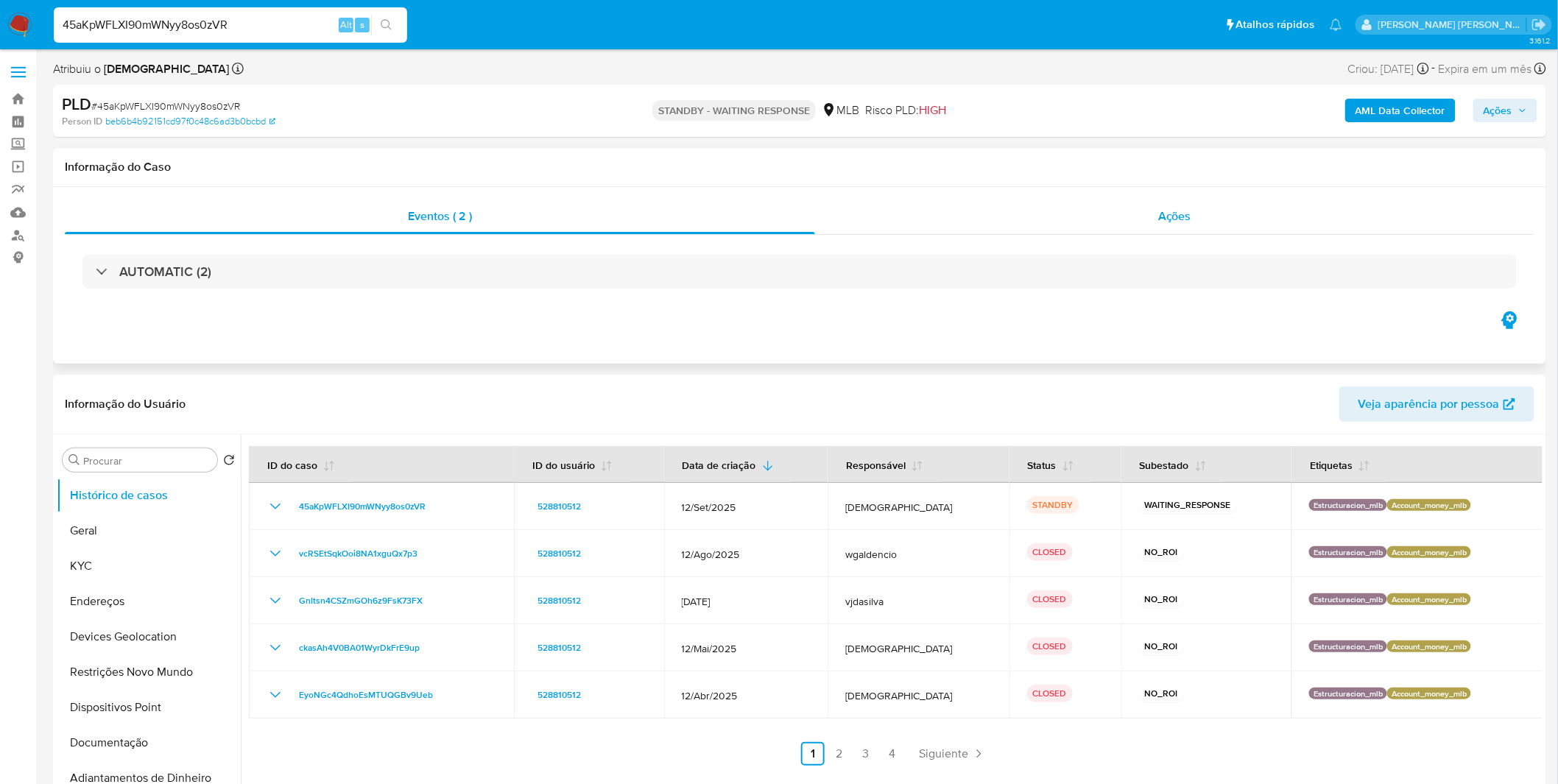
click at [1110, 226] on div "Ações" at bounding box center [1174, 216] width 719 height 35
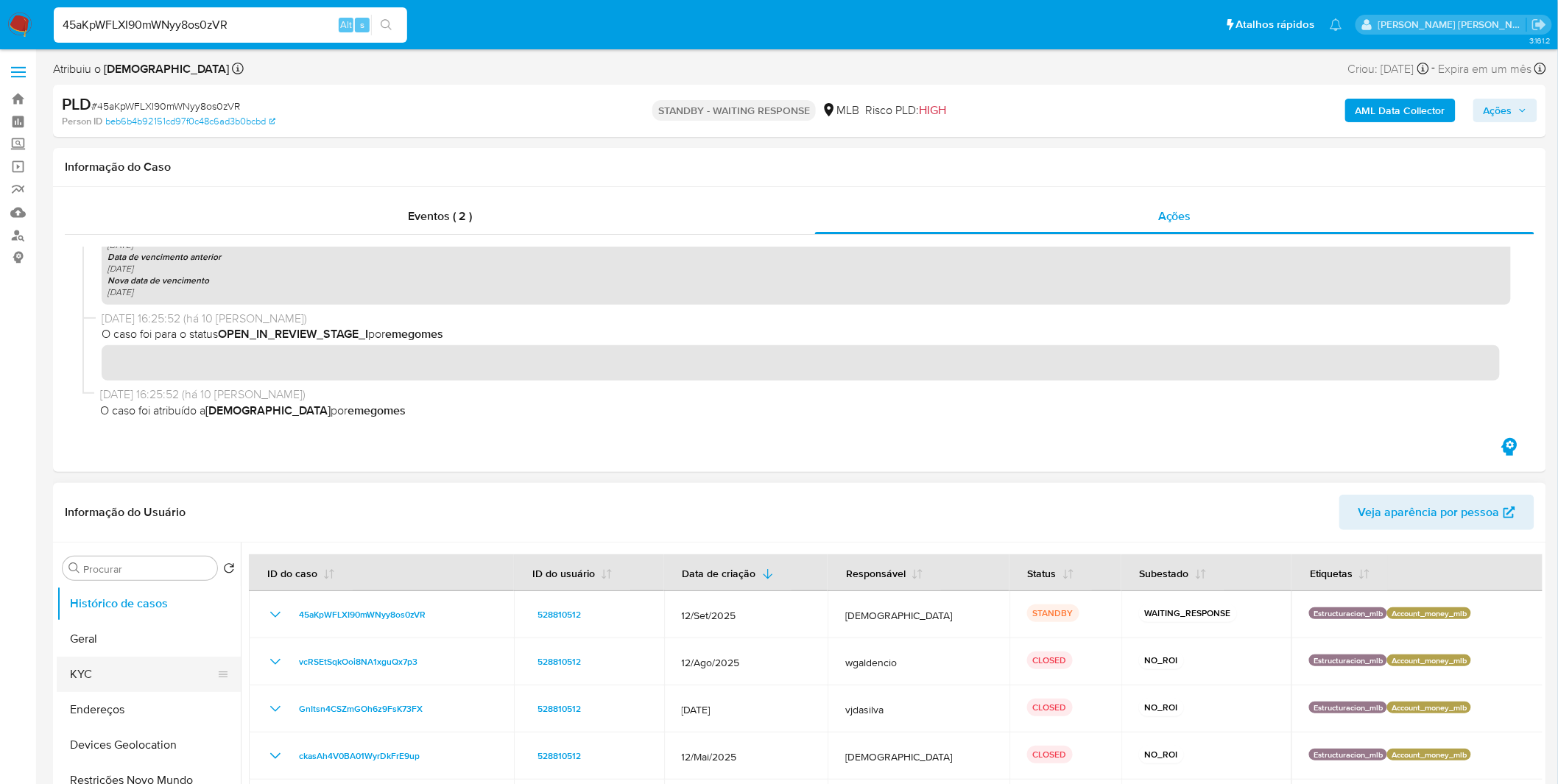
click at [119, 676] on button "KYC" at bounding box center [143, 674] width 172 height 35
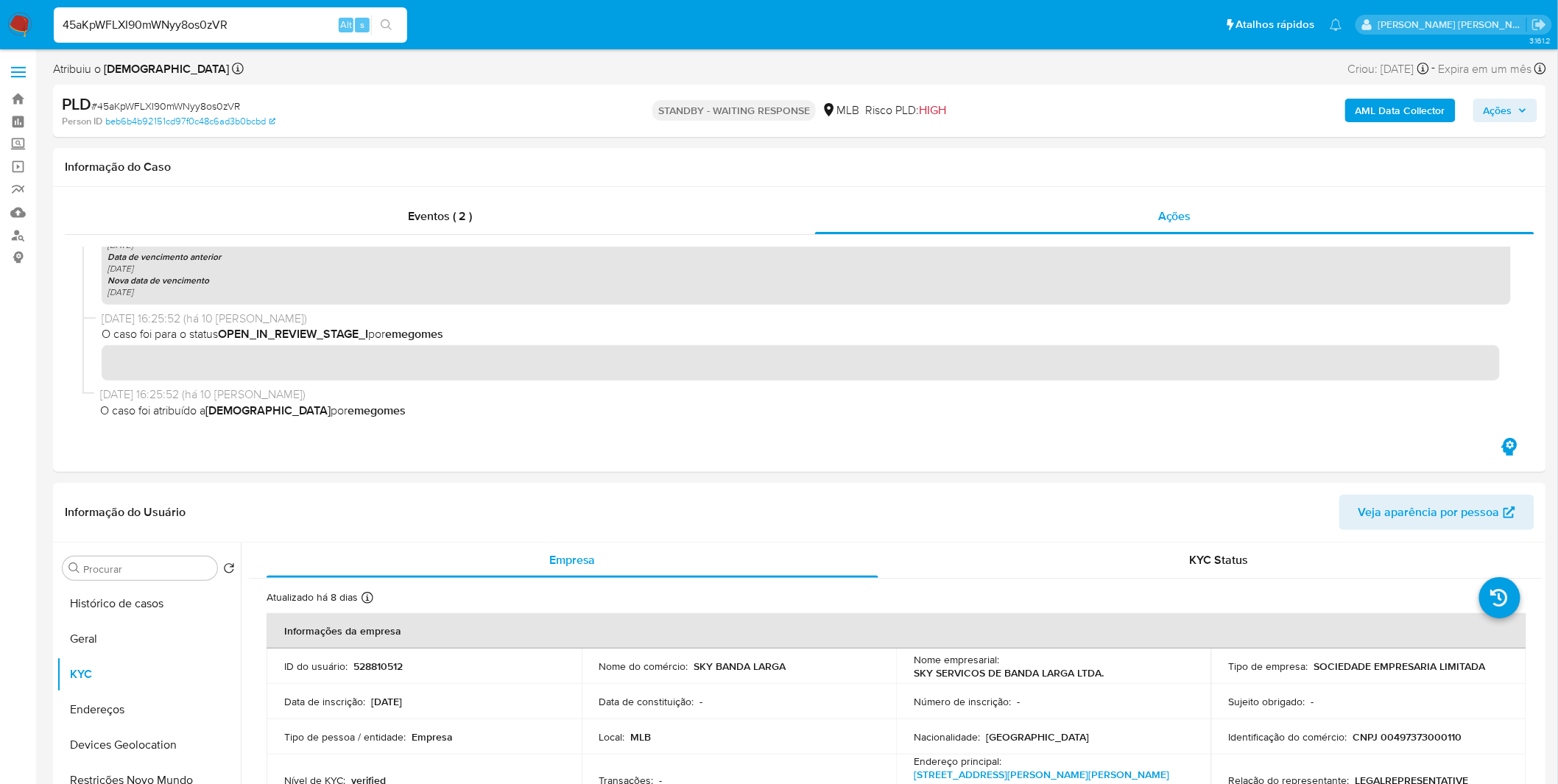
click at [197, 30] on input "45aKpWFLXI90mWNyy8os0zVR" at bounding box center [230, 25] width 353 height 19
paste input "POSuTTVsiaGmBMrZjvAkWy8v"
type input "POSuTTVsiaGmBMrZjvAkWy8v"
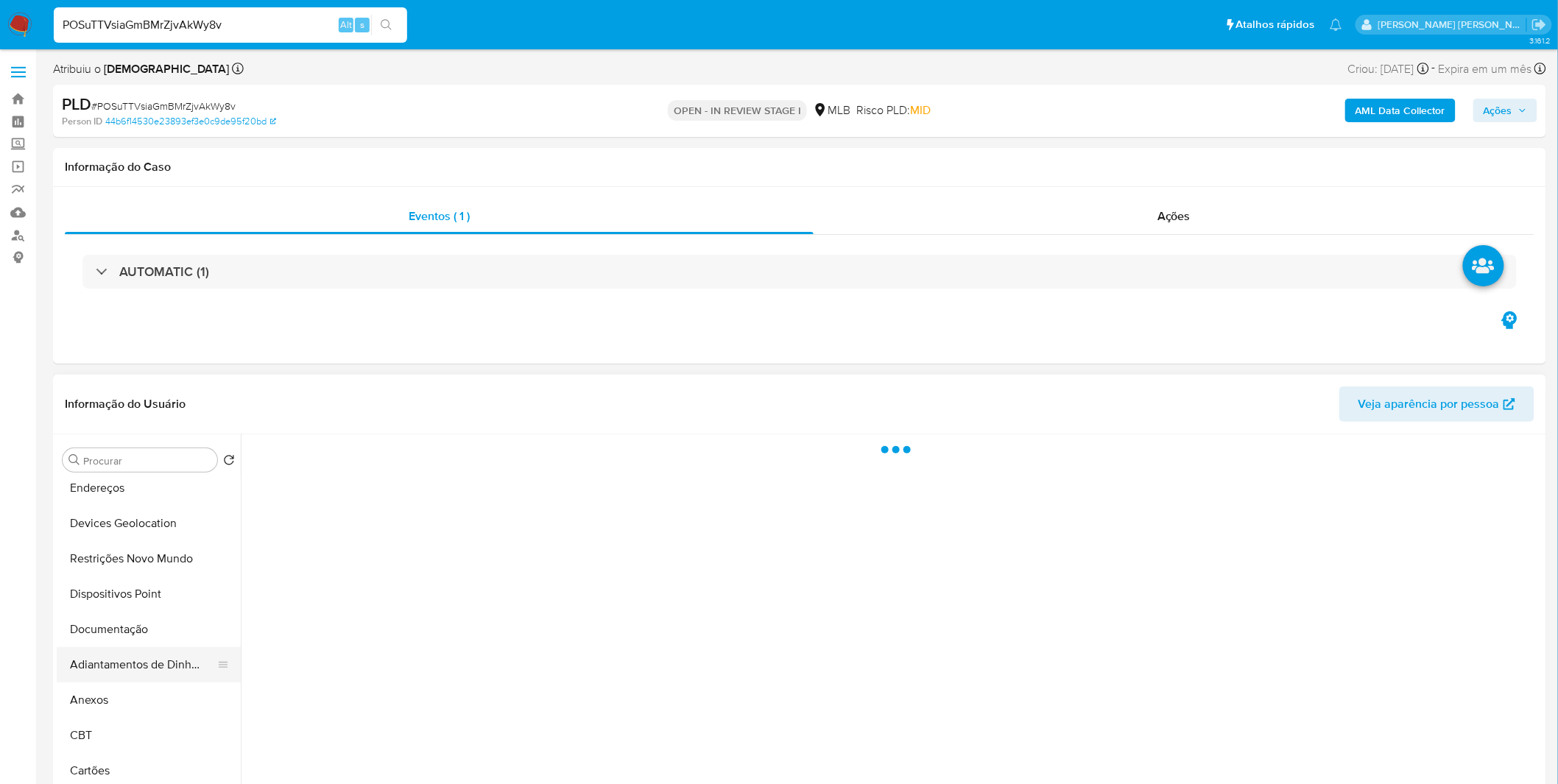
scroll to position [163, 0]
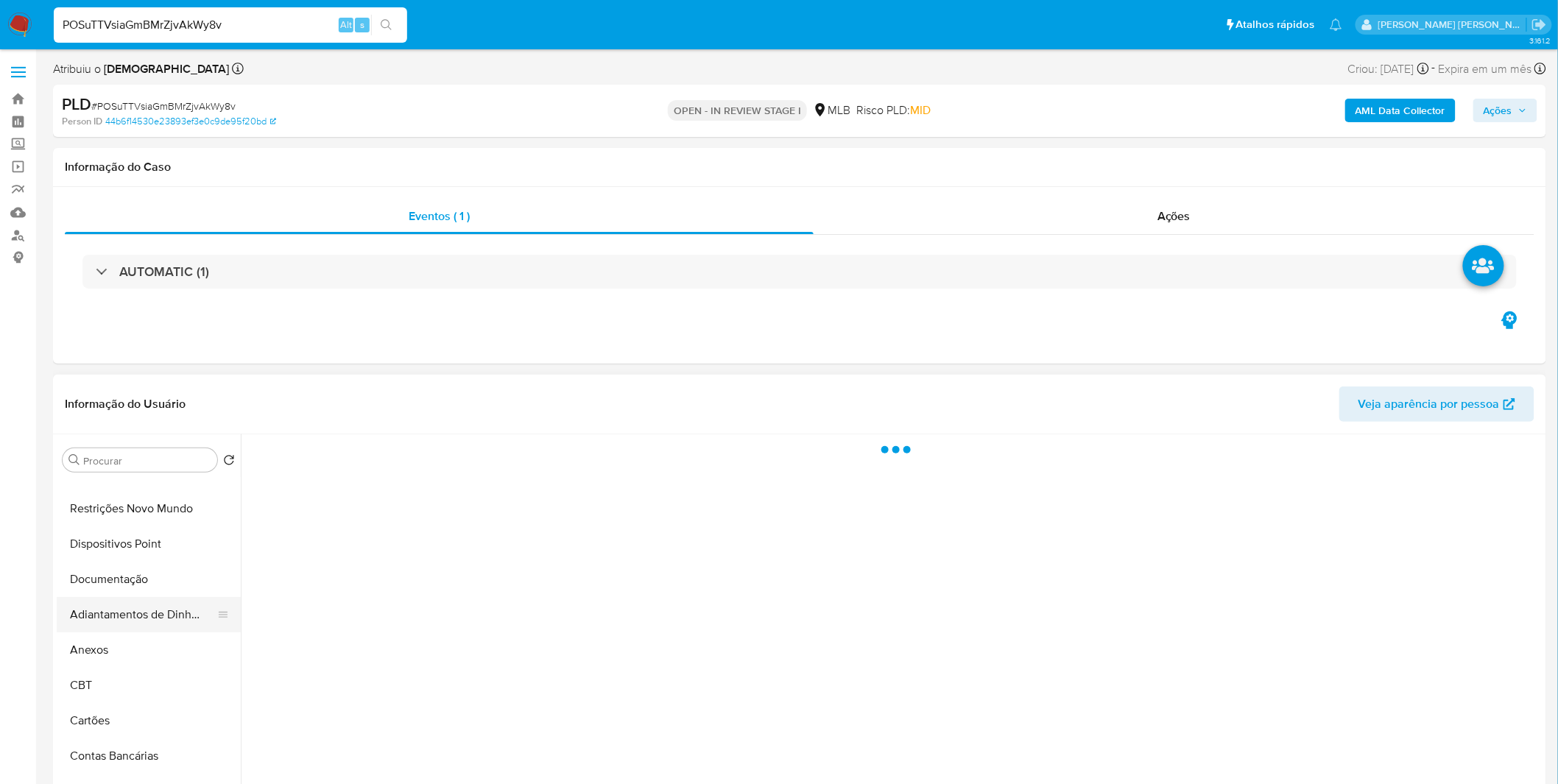
select select "10"
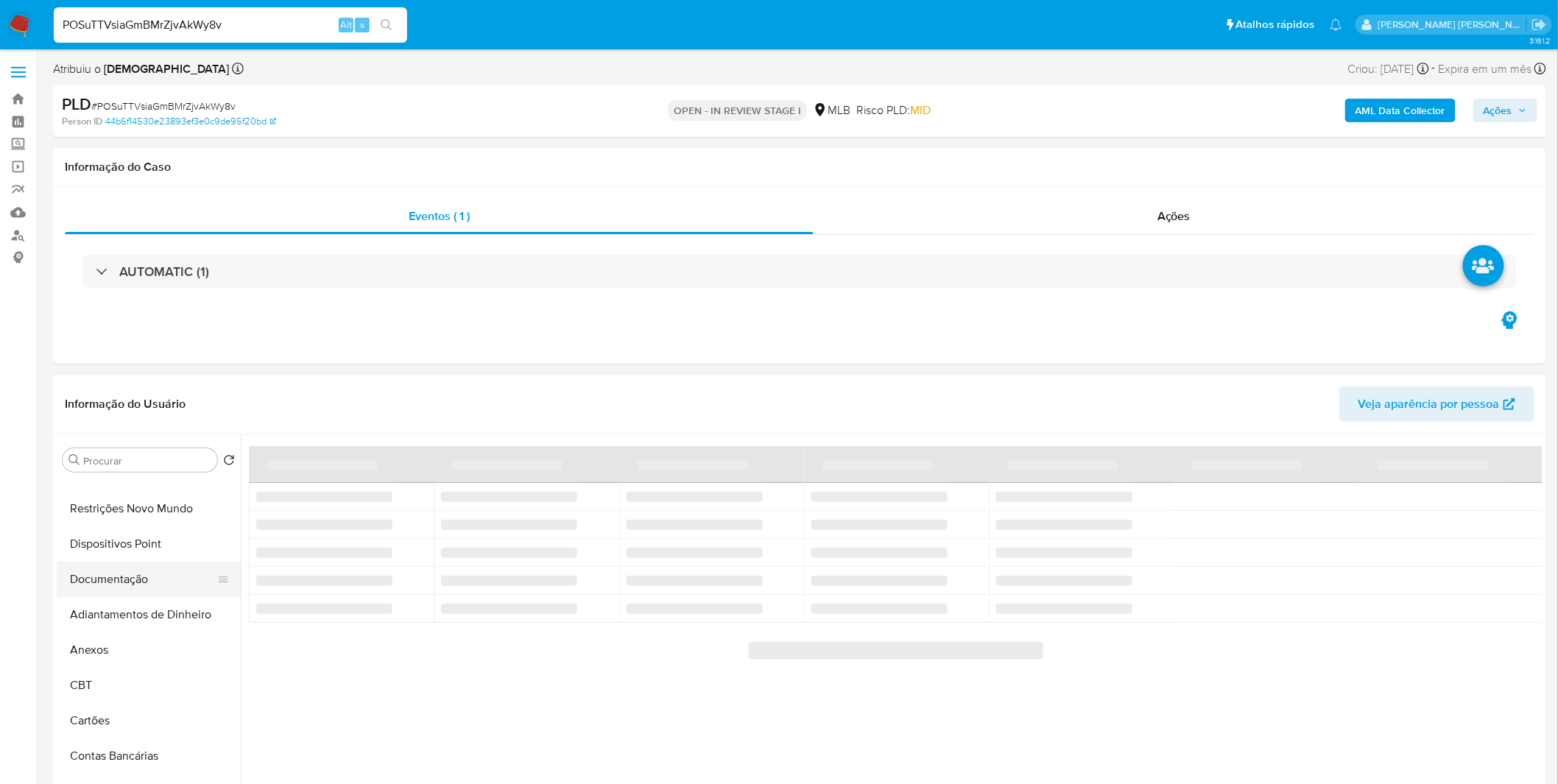
click at [136, 585] on button "Documentação" at bounding box center [143, 579] width 172 height 35
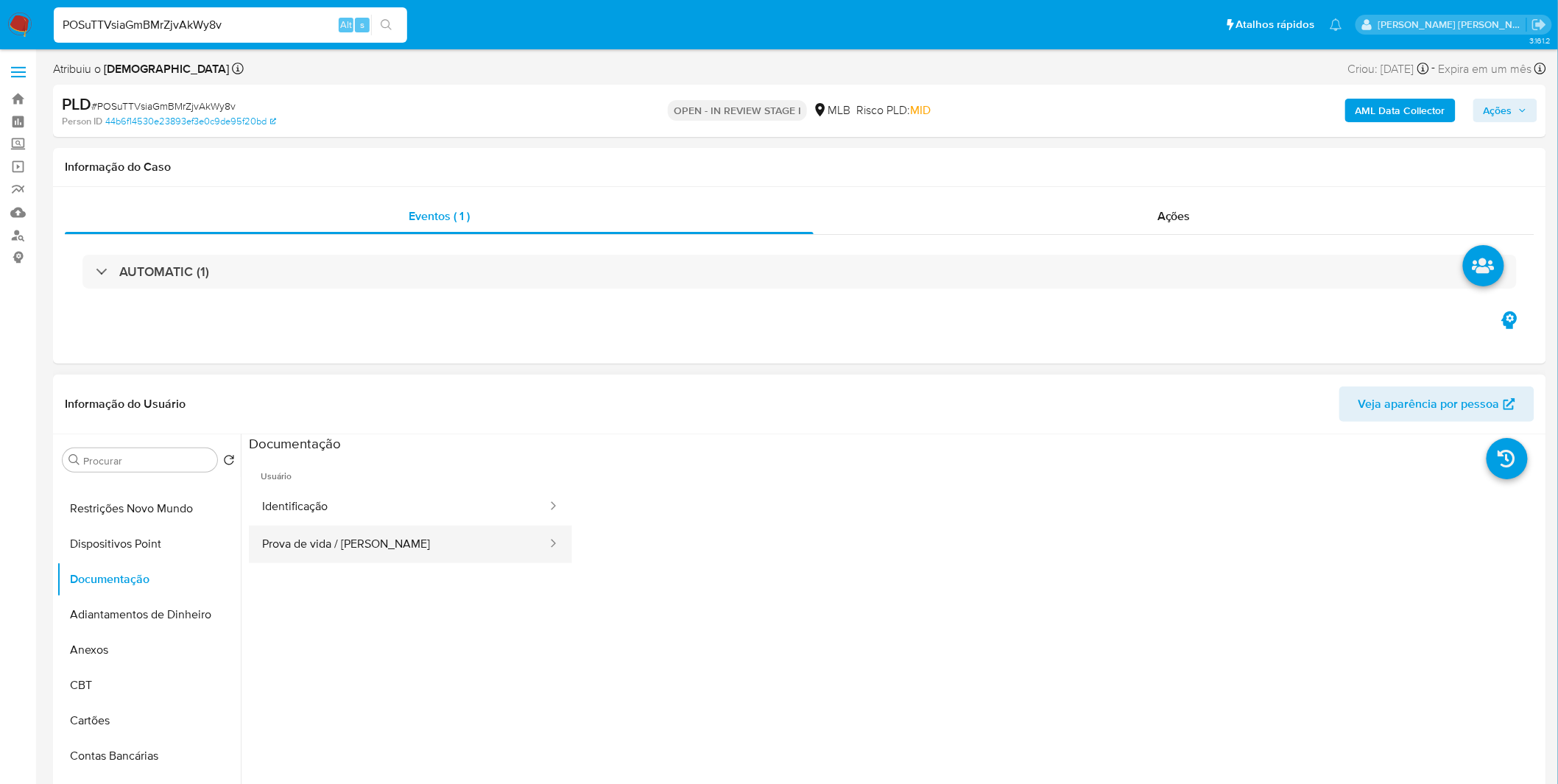
click at [312, 539] on button "Prova de vida / [PERSON_NAME]" at bounding box center [398, 544] width 299 height 38
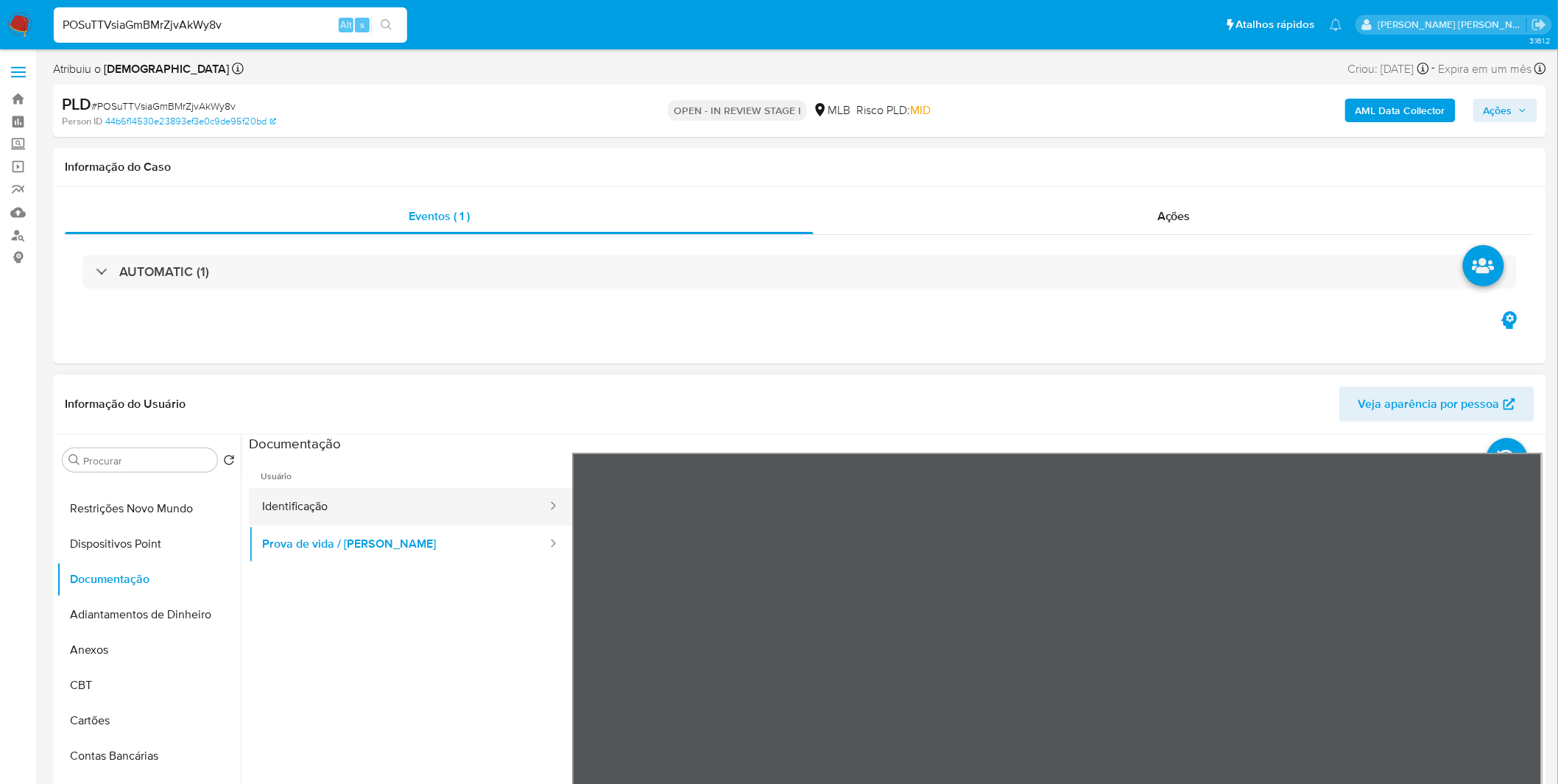
click at [319, 511] on button "Identificação" at bounding box center [398, 506] width 299 height 38
click at [1165, 450] on section at bounding box center [896, 679] width 1294 height 489
click at [813, 438] on section at bounding box center [896, 679] width 1294 height 489
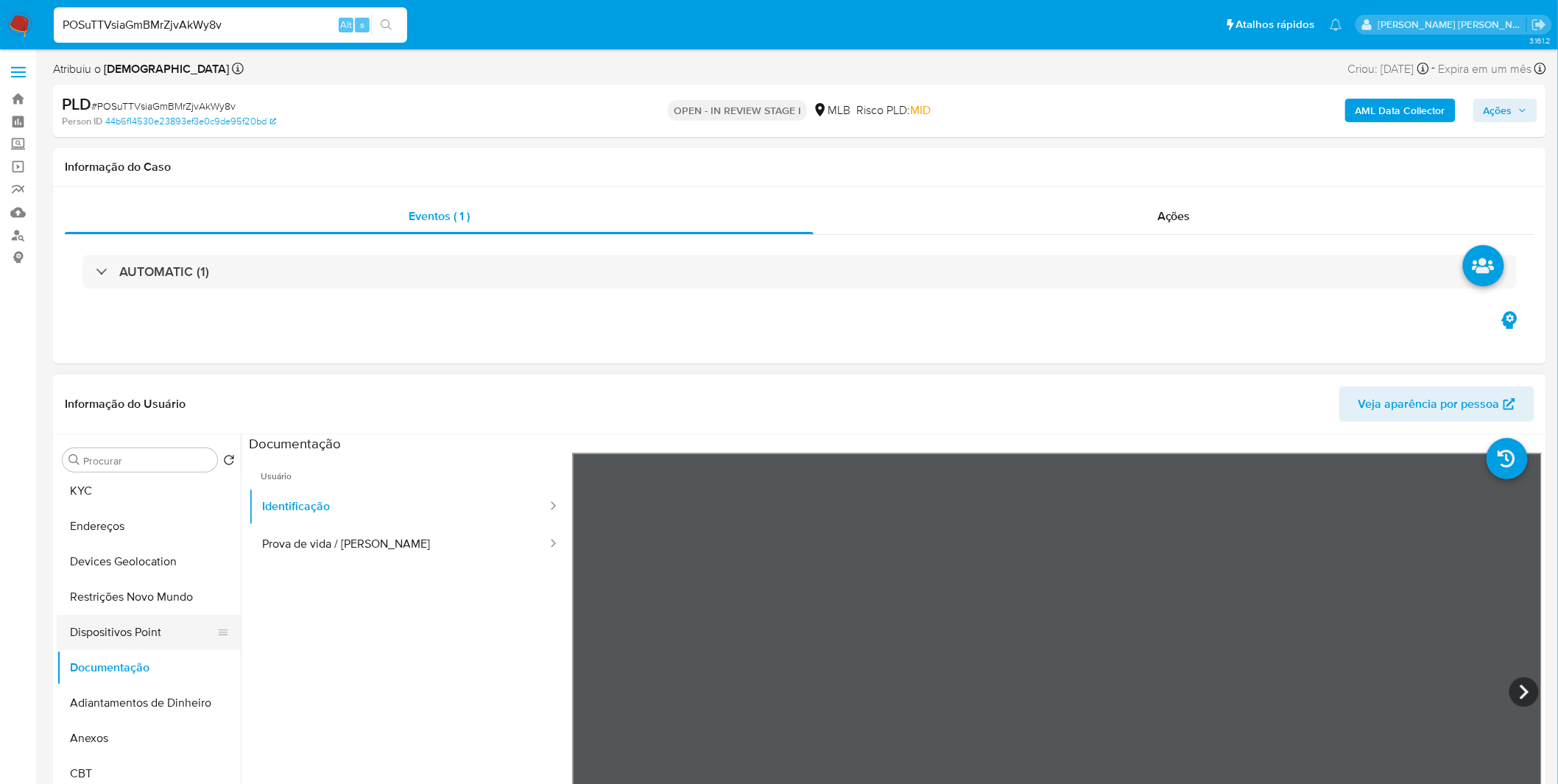
scroll to position [0, 0]
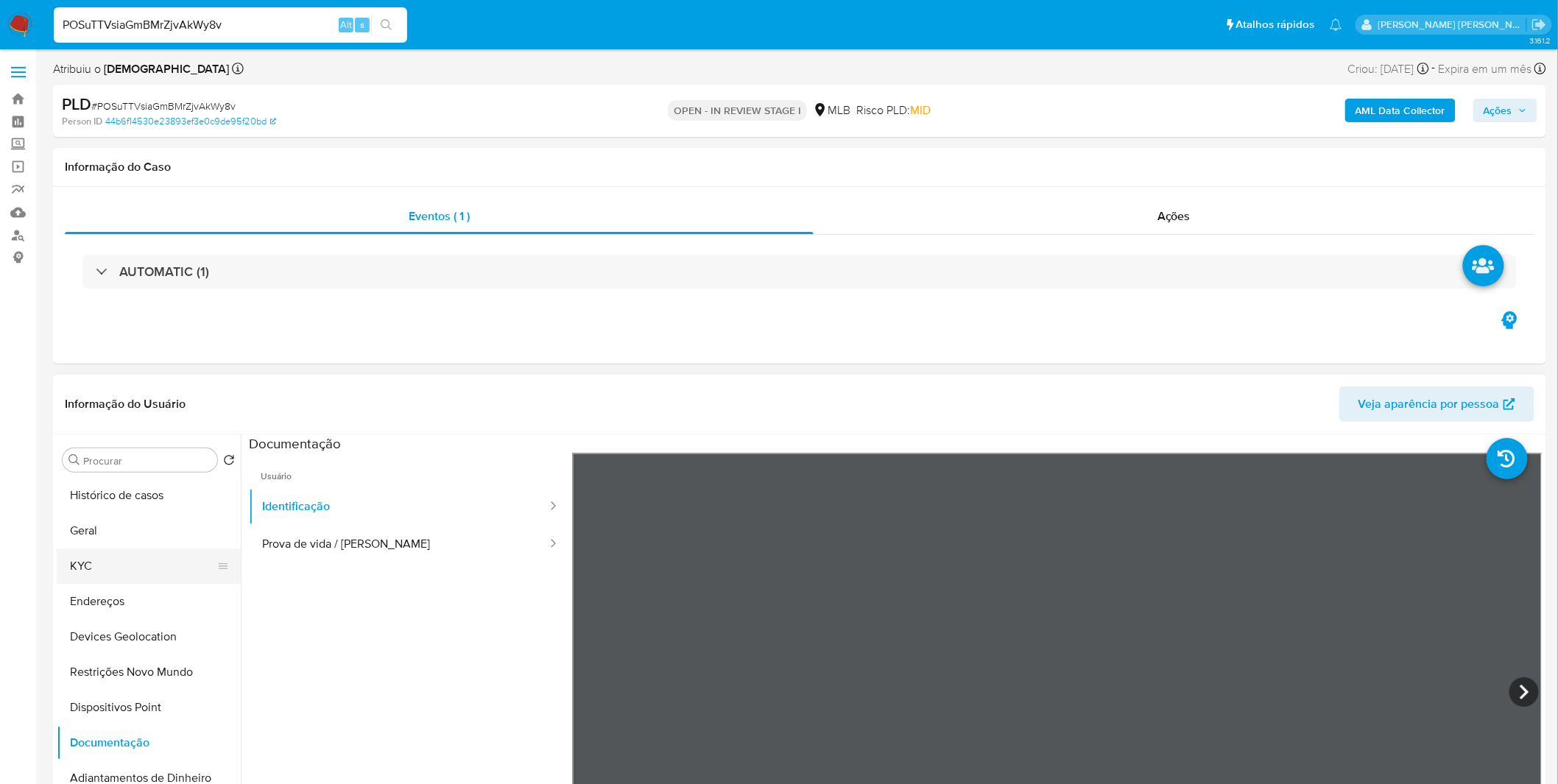
click at [122, 574] on button "KYC" at bounding box center [143, 566] width 172 height 35
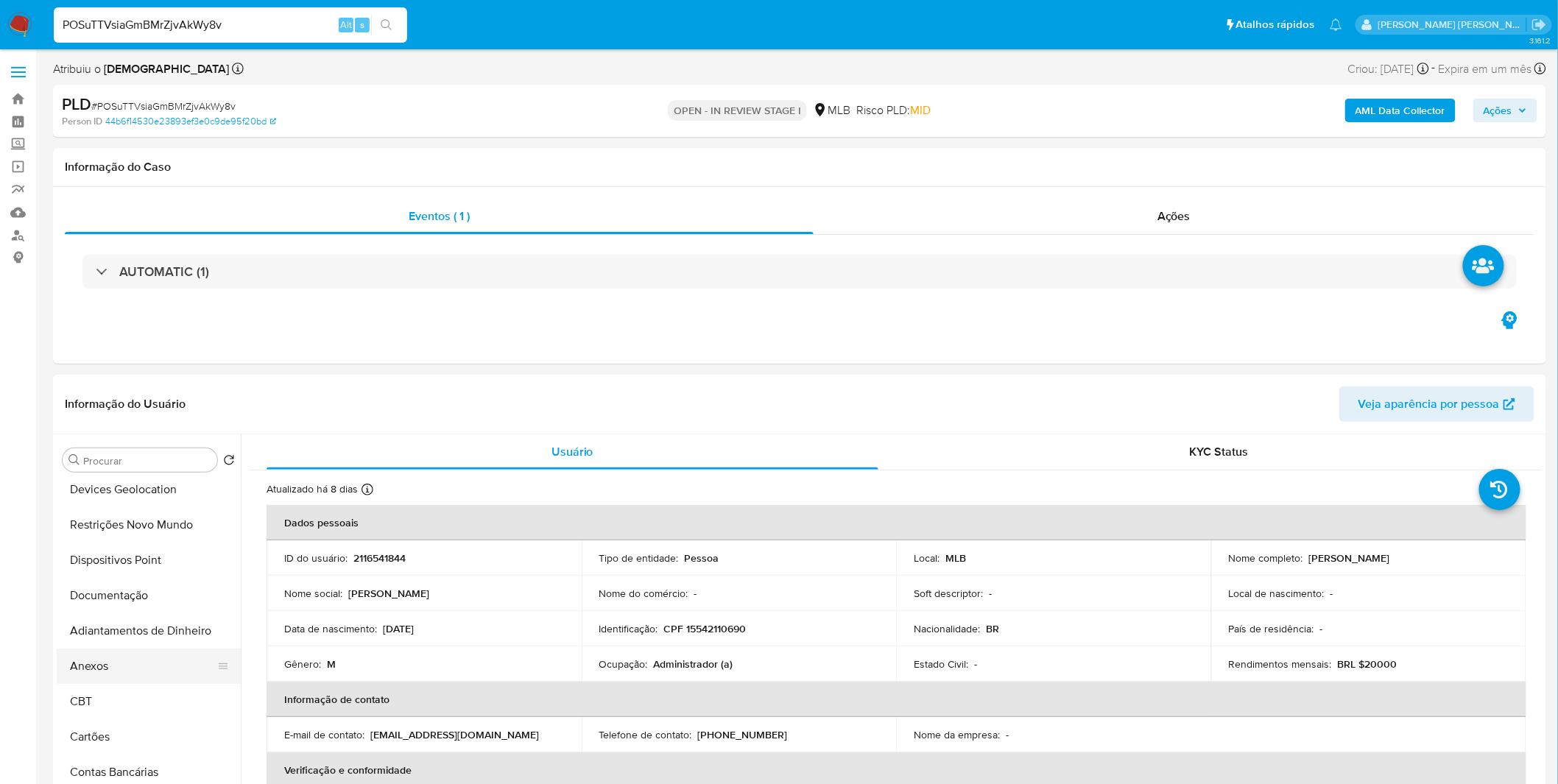
scroll to position [163, 0]
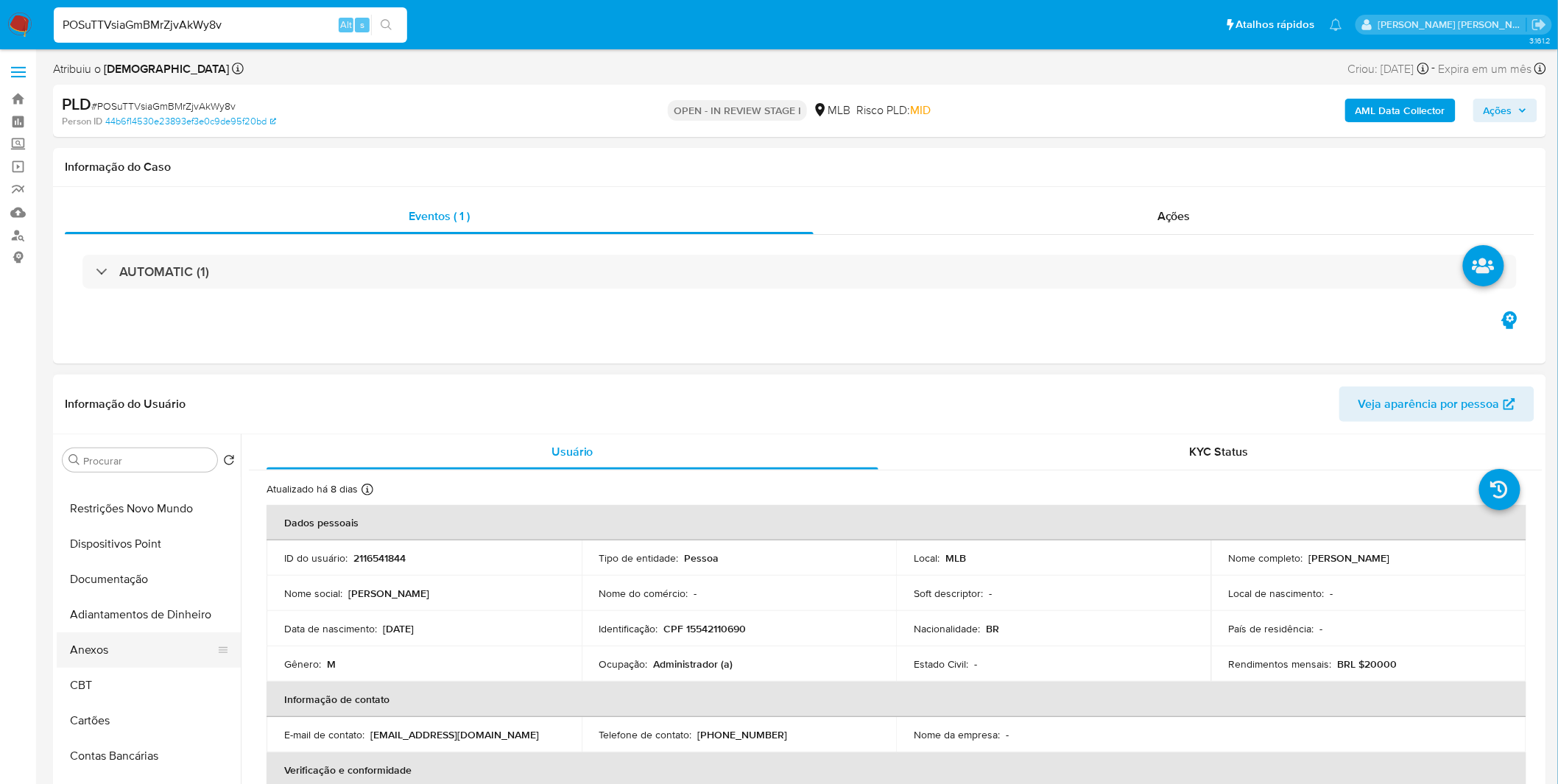
click at [153, 654] on button "Anexos" at bounding box center [143, 650] width 172 height 35
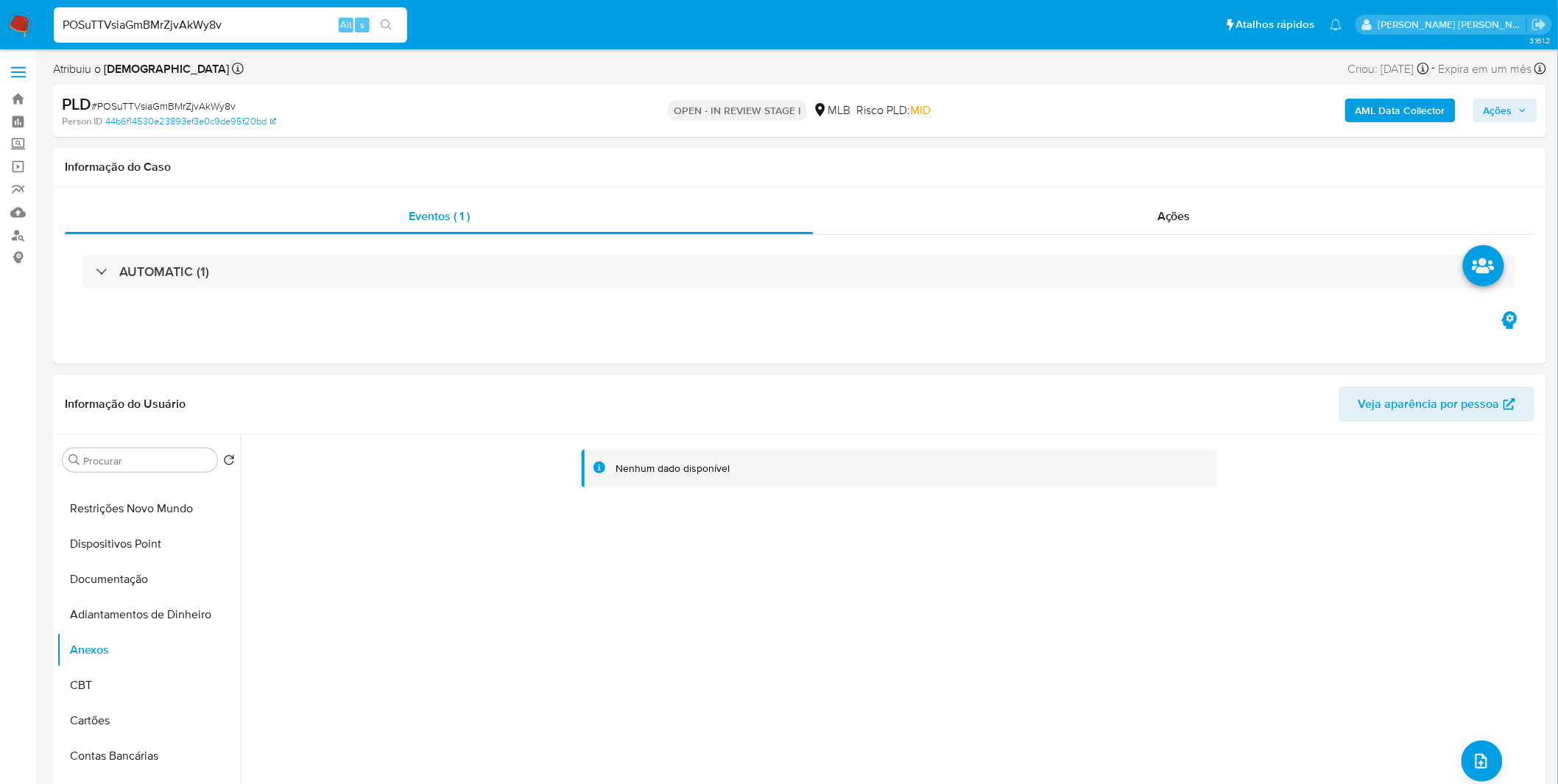
click at [1380, 110] on b "AML Data Collector" at bounding box center [1400, 110] width 90 height 24
click at [1357, 109] on button "AML Data Collector" at bounding box center [1401, 110] width 111 height 24
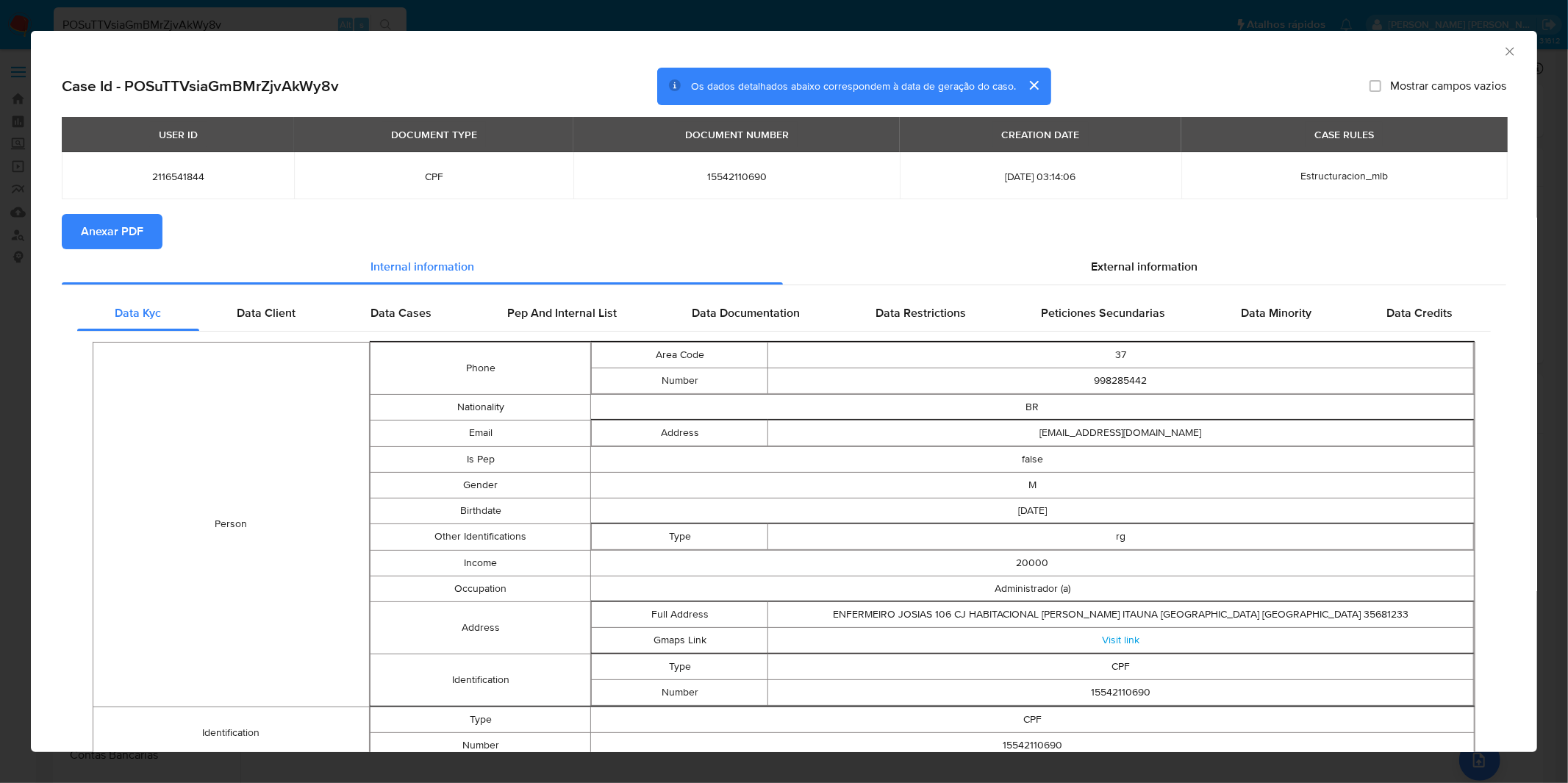
click at [138, 216] on span "Anexar PDF" at bounding box center [113, 231] width 63 height 32
click at [479, 12] on div "AML Data Collector Case Id - POSuTTVsiaGmBMrZjvAkWy8v Os dados detalhados abaix…" at bounding box center [784, 392] width 1568 height 783
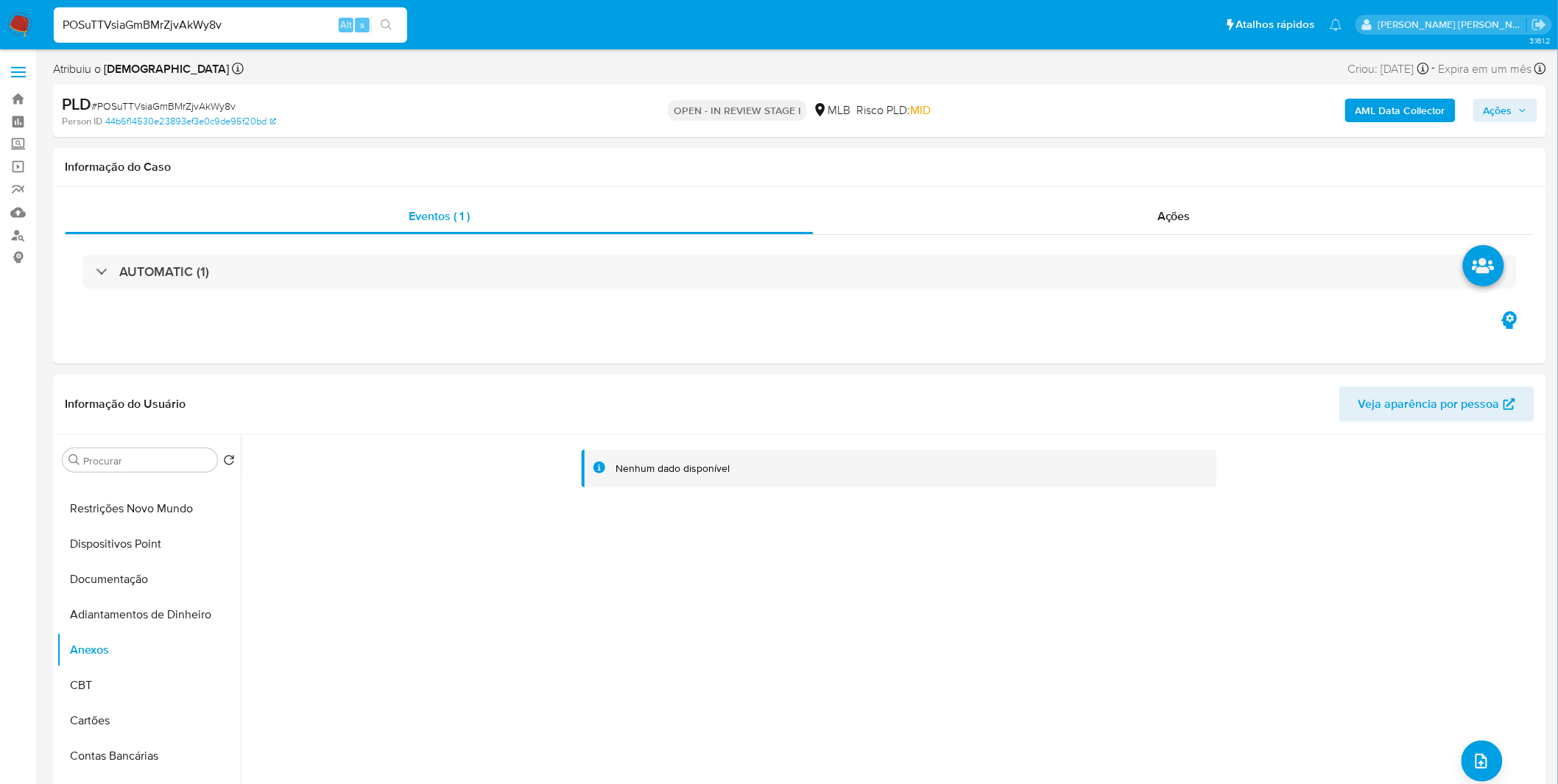
click at [130, 107] on span "# POSuTTVsiaGmBMrZjvAkWy8v" at bounding box center [163, 106] width 144 height 15
copy span "POSuTTVsiaGmBMrZjvAkWy8v"
click at [117, 609] on button "Adiantamentos de Dinheiro" at bounding box center [143, 614] width 172 height 35
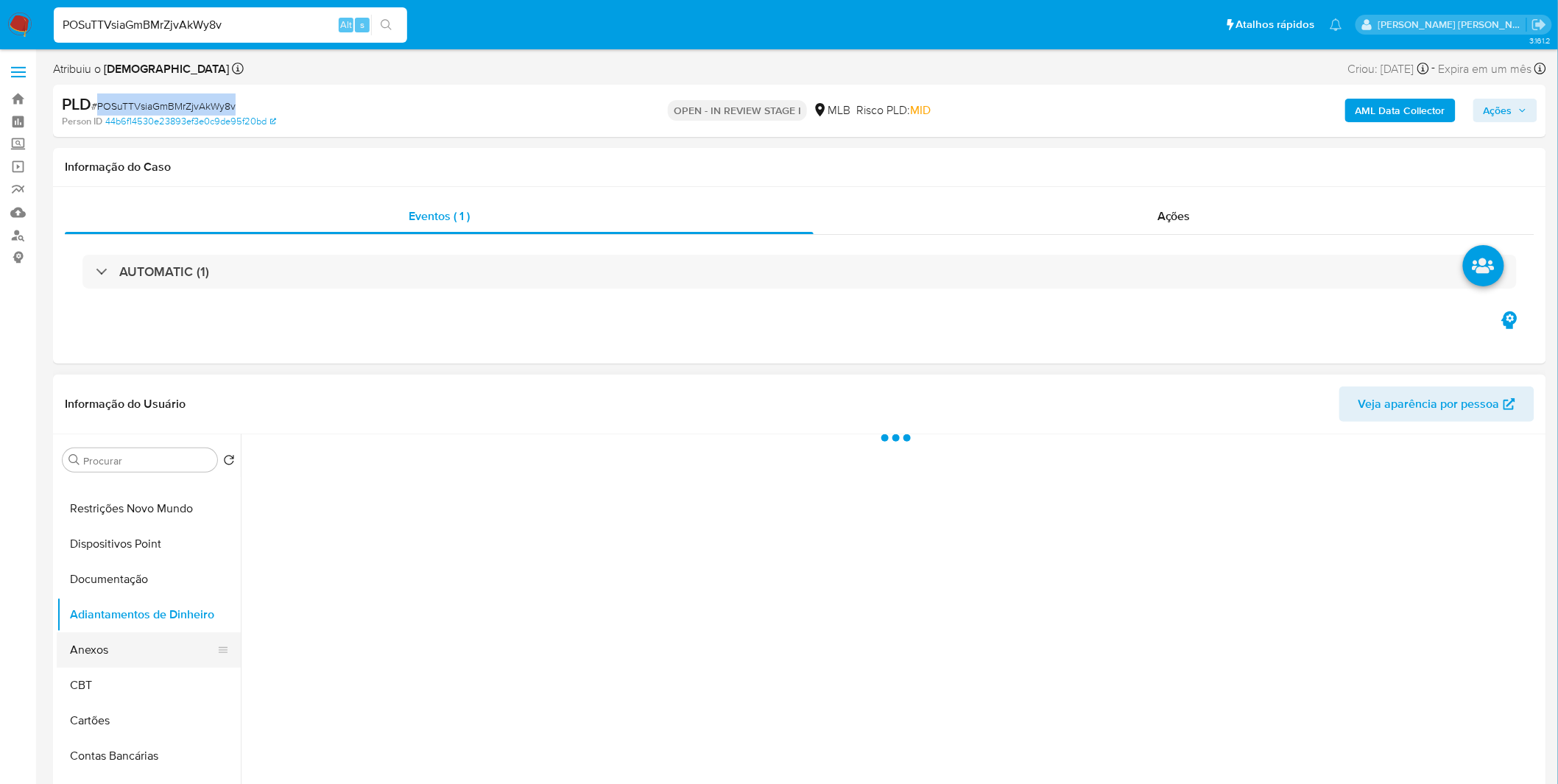
click at [108, 646] on button "Anexos" at bounding box center [143, 650] width 172 height 35
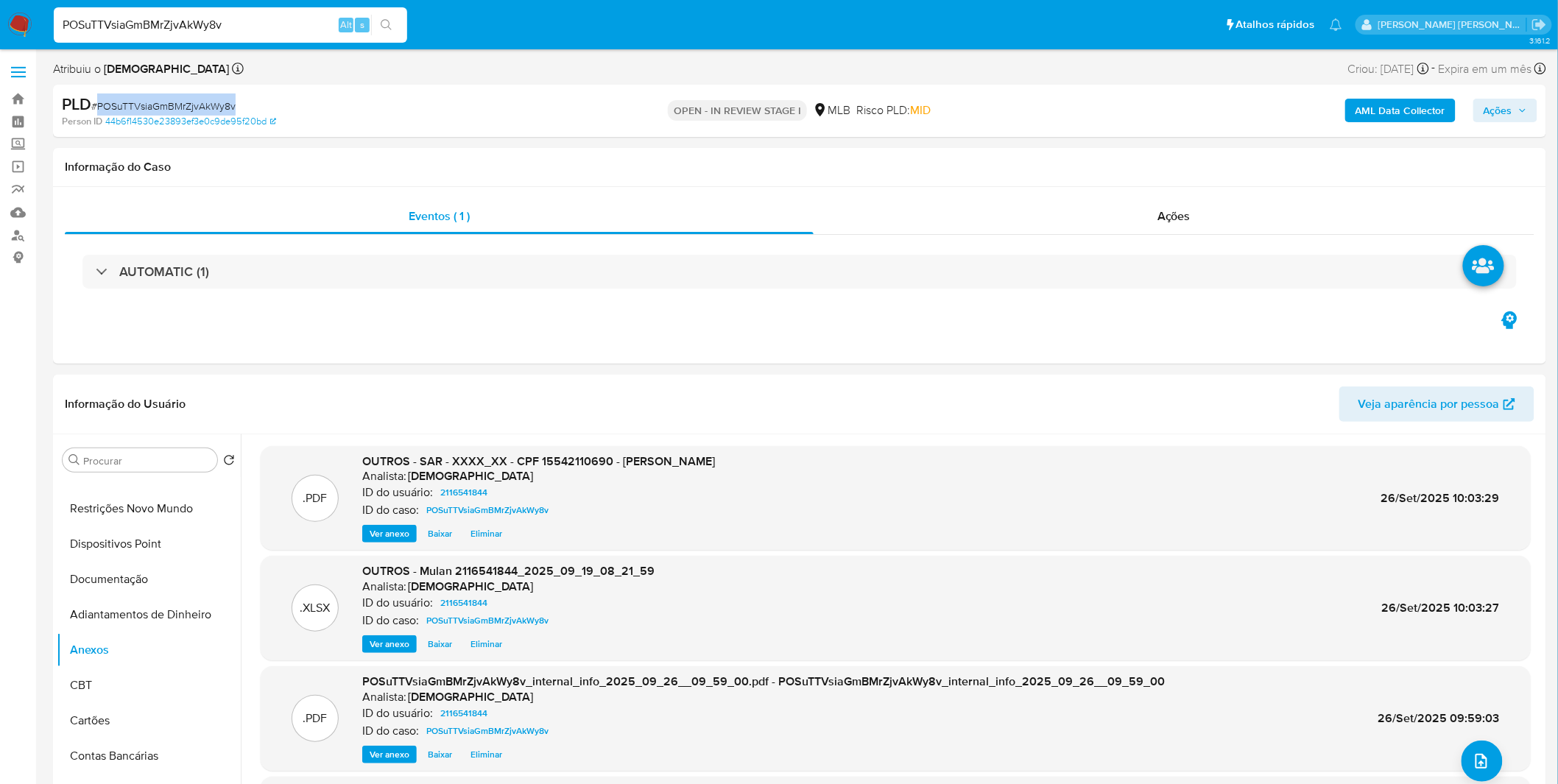
click at [1507, 115] on span "Ações" at bounding box center [1497, 110] width 28 height 24
click at [1117, 168] on div "Resolução do caso Alt r" at bounding box center [1095, 157] width 135 height 38
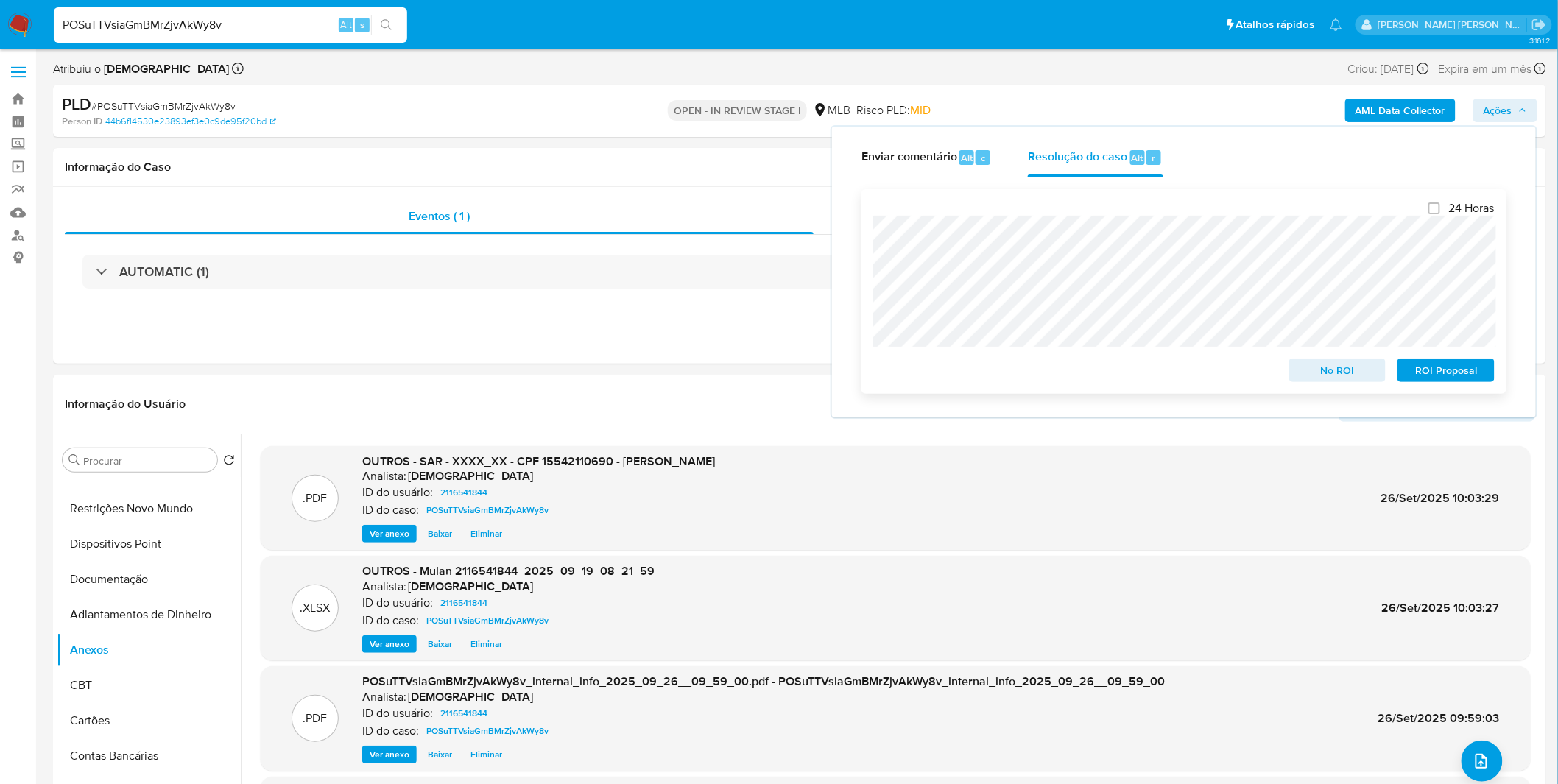
click at [1430, 377] on span "ROI Proposal" at bounding box center [1446, 370] width 77 height 21
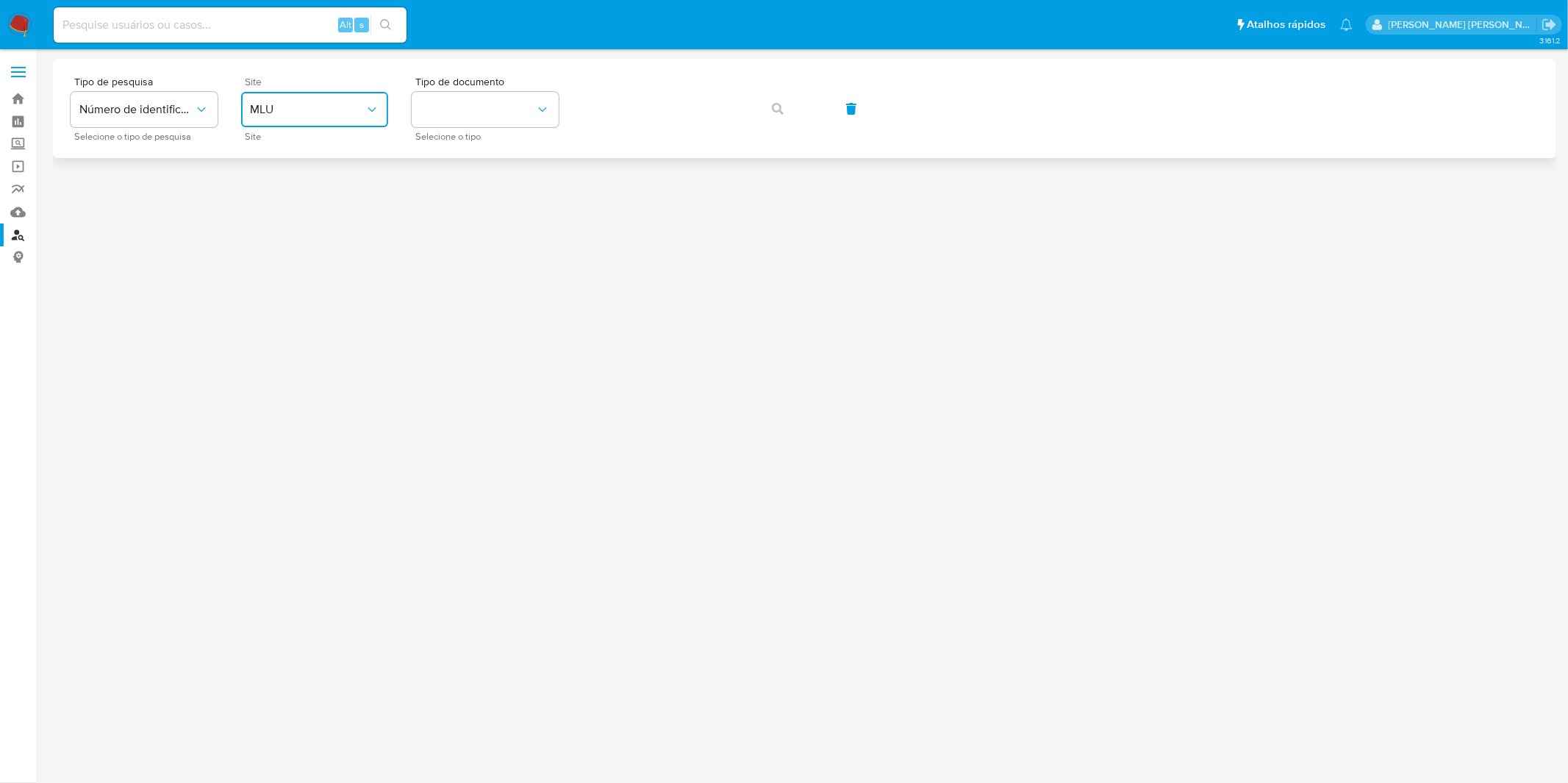
click at [359, 112] on span "MLU" at bounding box center [307, 109] width 115 height 15
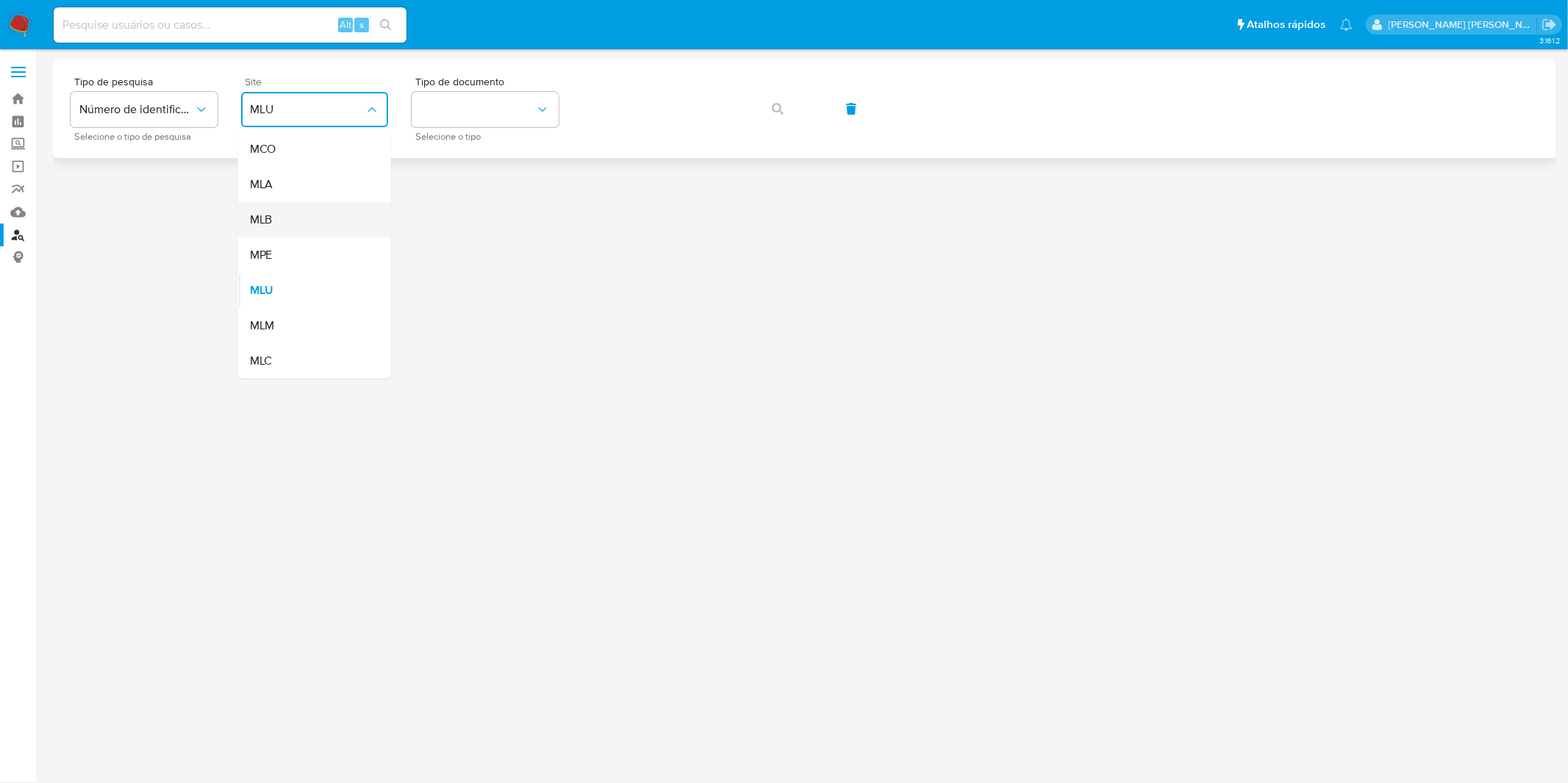
click at [333, 210] on div "MLB" at bounding box center [310, 220] width 120 height 35
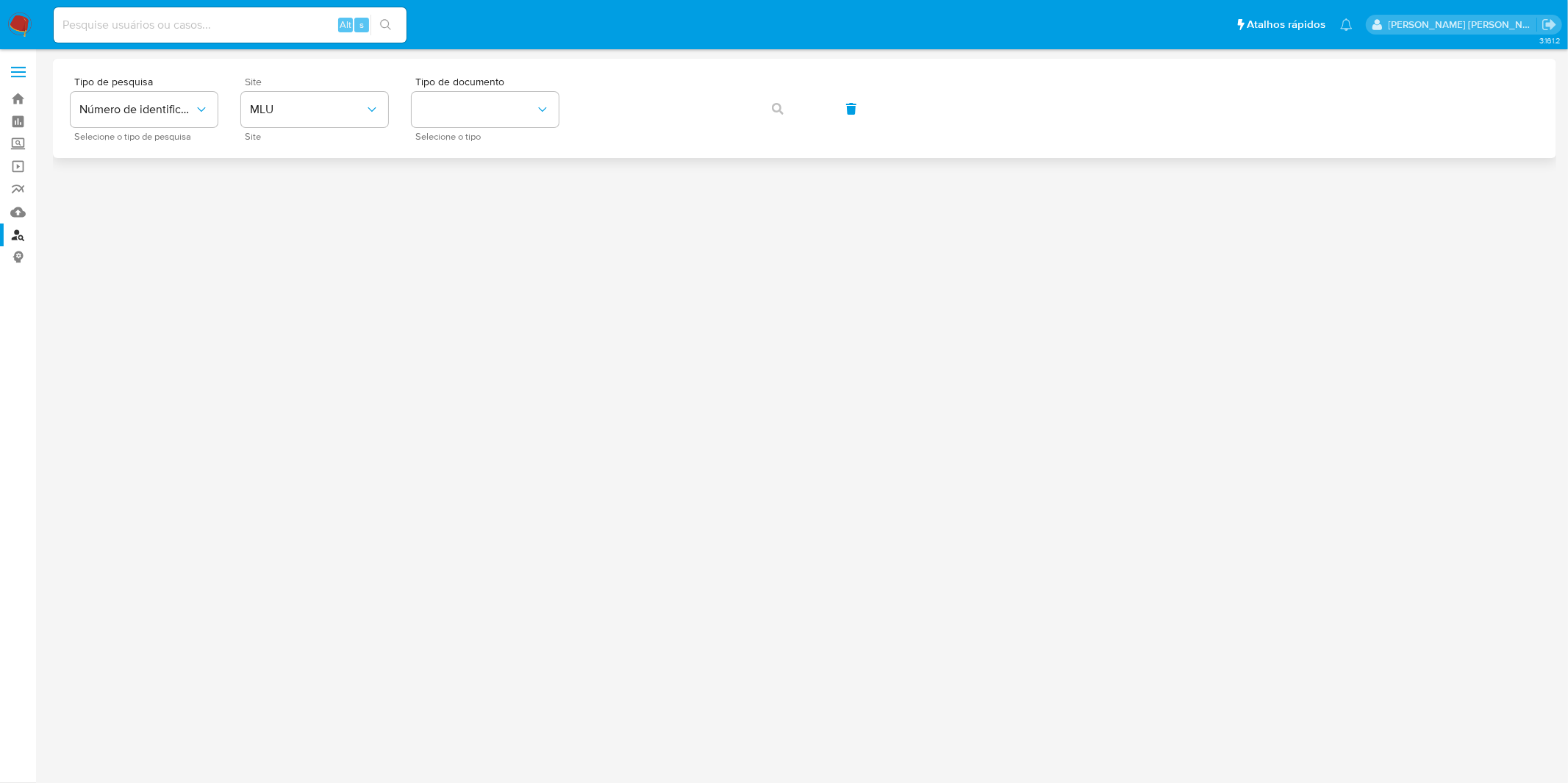
click at [333, 210] on div at bounding box center [805, 389] width 1504 height 661
click at [457, 111] on button "identificationType" at bounding box center [485, 110] width 147 height 35
drag, startPoint x: 474, startPoint y: 197, endPoint x: 556, endPoint y: 114, distance: 116.7
click at [474, 198] on div "CPF CPF" at bounding box center [481, 206] width 120 height 50
click at [772, 120] on span "button" at bounding box center [777, 109] width 11 height 32
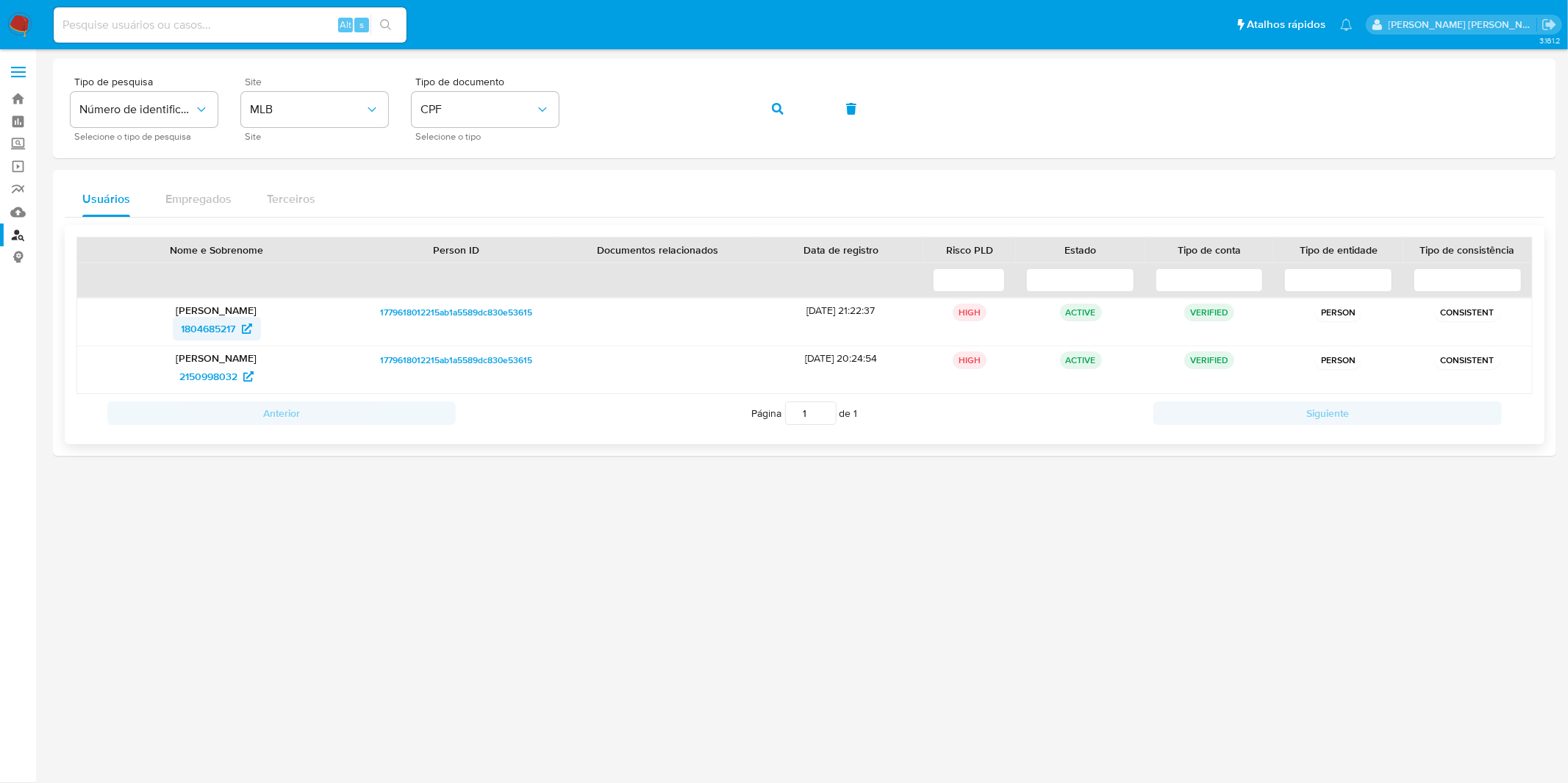
drag, startPoint x: 234, startPoint y: 319, endPoint x: 231, endPoint y: 328, distance: 9.5
click at [777, 103] on icon "button" at bounding box center [777, 108] width 11 height 11
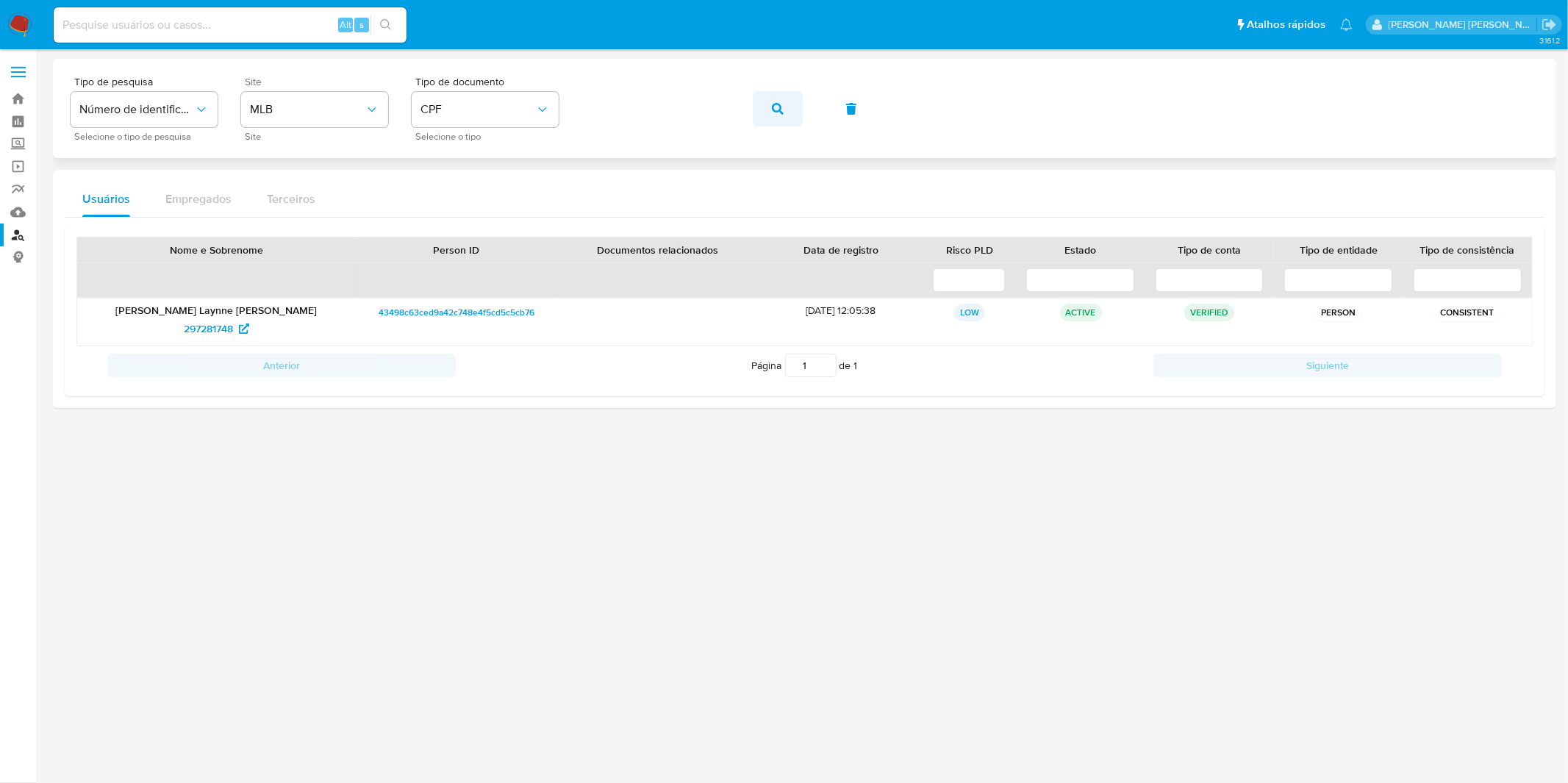
click at [802, 116] on button "button" at bounding box center [777, 109] width 50 height 35
click at [792, 119] on button "button" at bounding box center [777, 109] width 50 height 35
click at [792, 119] on div "Tipo de pesquisa Número de identificação Selecione o tipo de pesquisa Site MLB …" at bounding box center [805, 108] width 1468 height 64
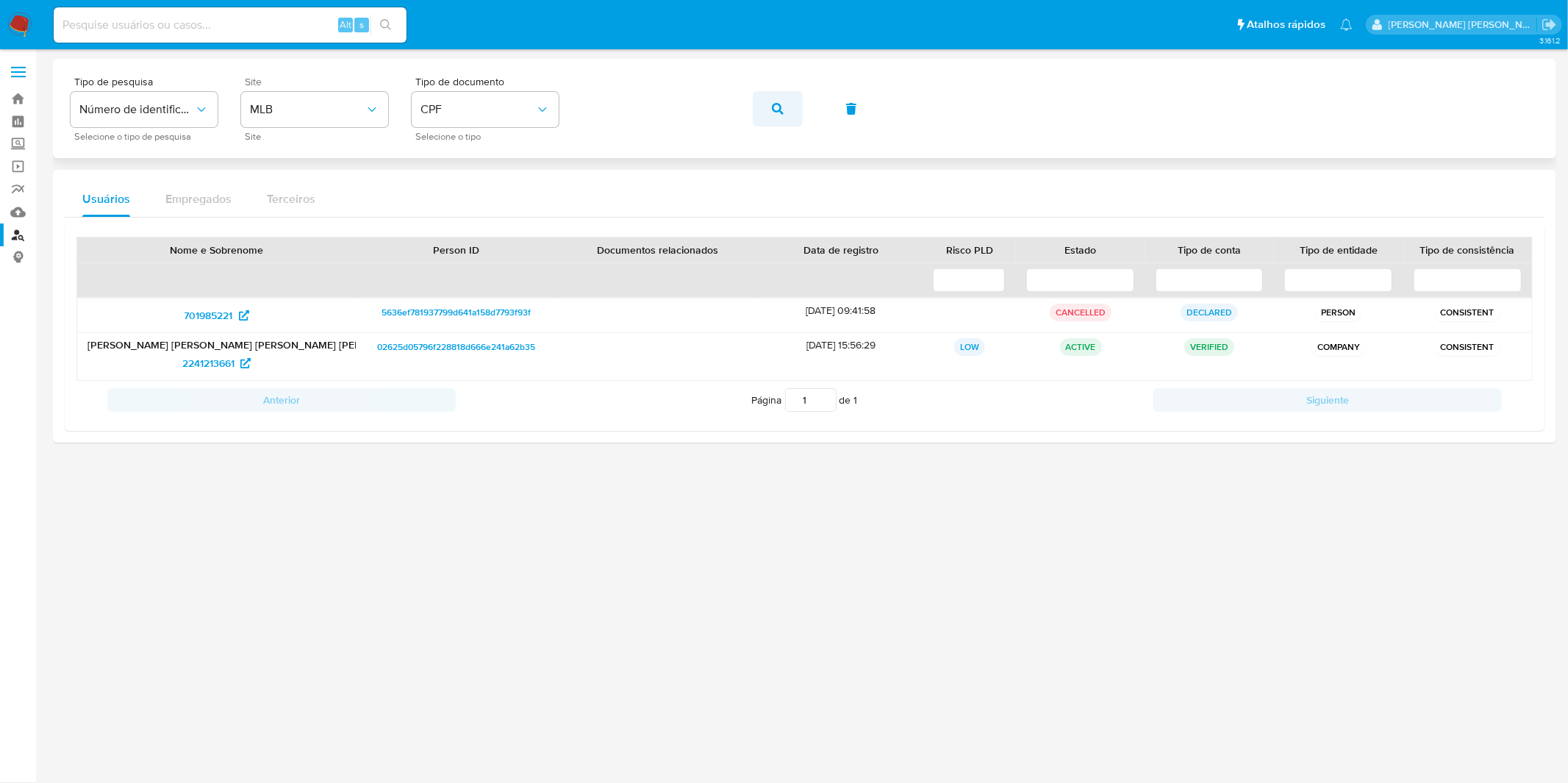
click at [779, 106] on icon "button" at bounding box center [777, 108] width 11 height 11
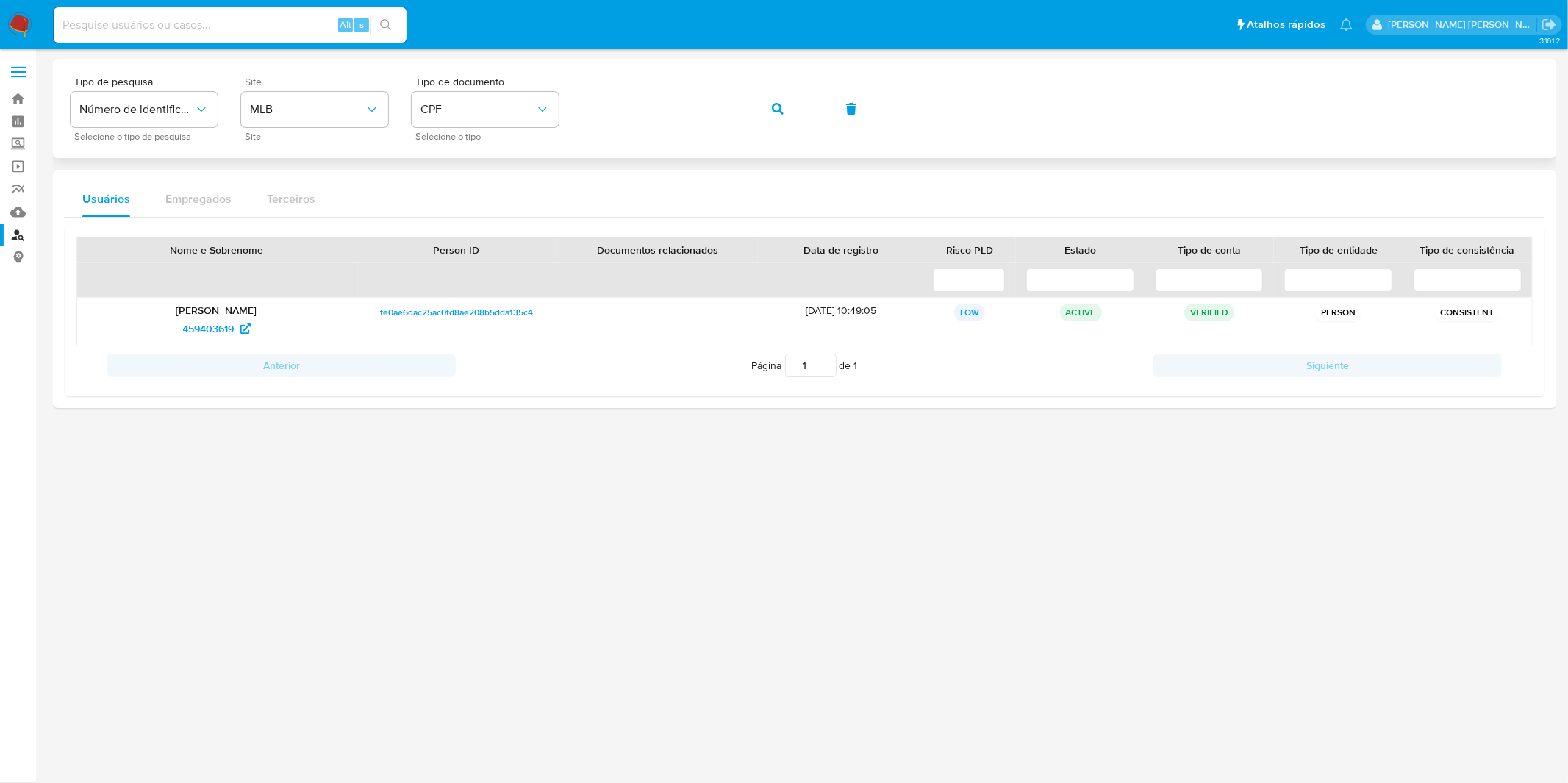
click at [788, 115] on button "button" at bounding box center [777, 109] width 50 height 35
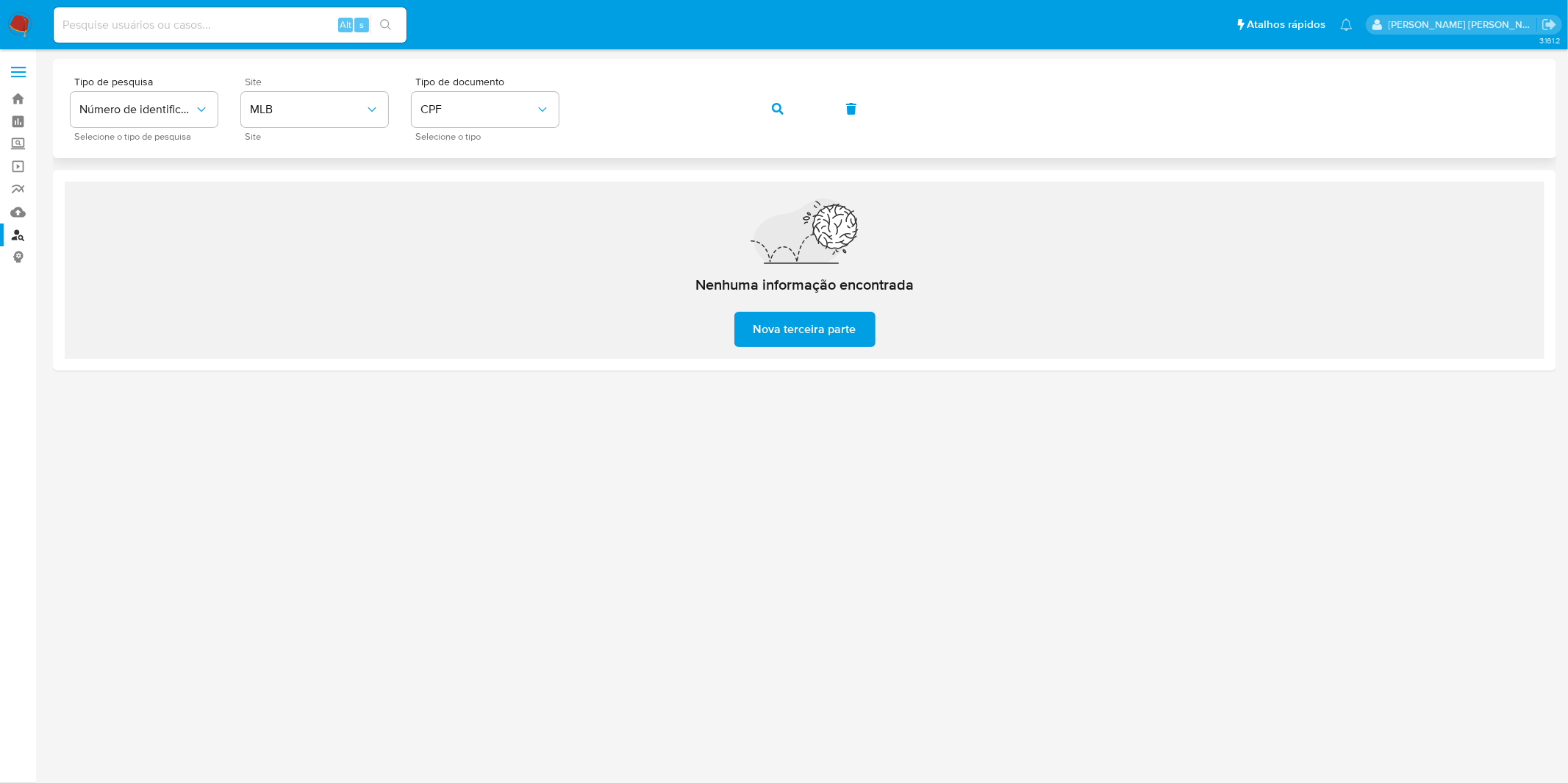
click at [777, 116] on span "button" at bounding box center [777, 109] width 11 height 32
click at [777, 116] on div "Tipo de pesquisa Número de identificação Selecione o tipo de pesquisa Site MLB …" at bounding box center [805, 108] width 1468 height 64
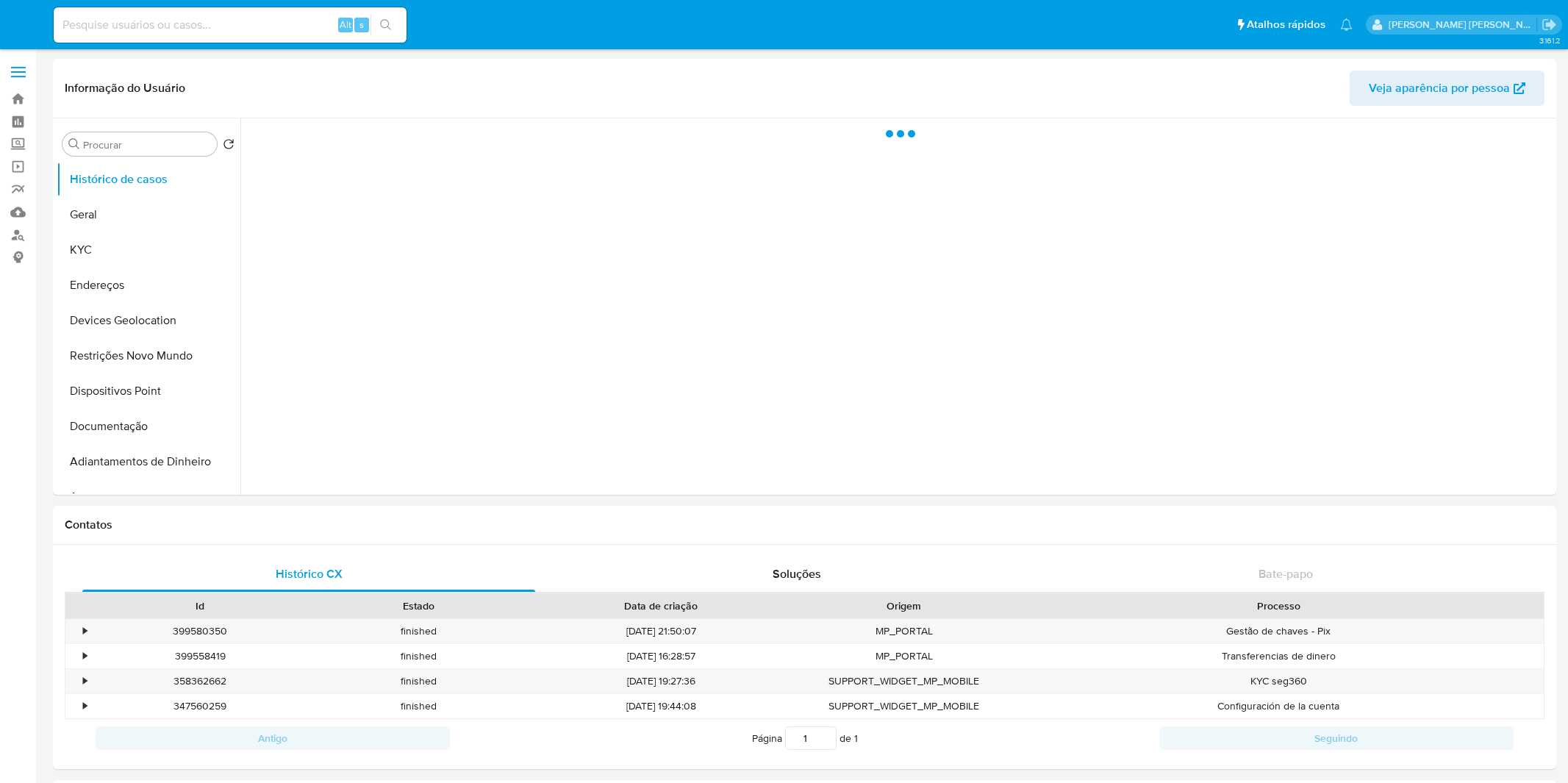
select select "10"
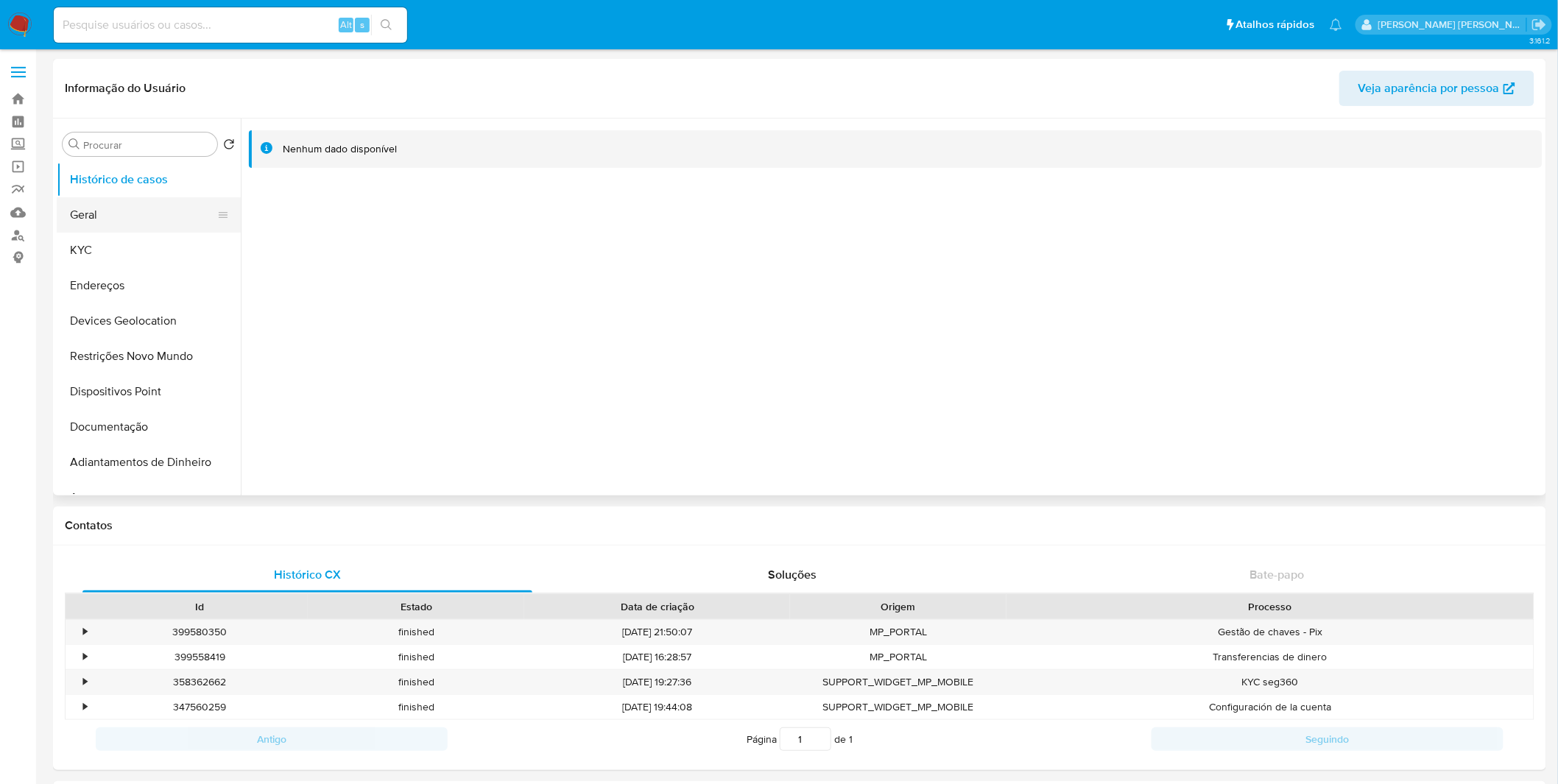
click at [142, 225] on button "Geral" at bounding box center [143, 215] width 172 height 35
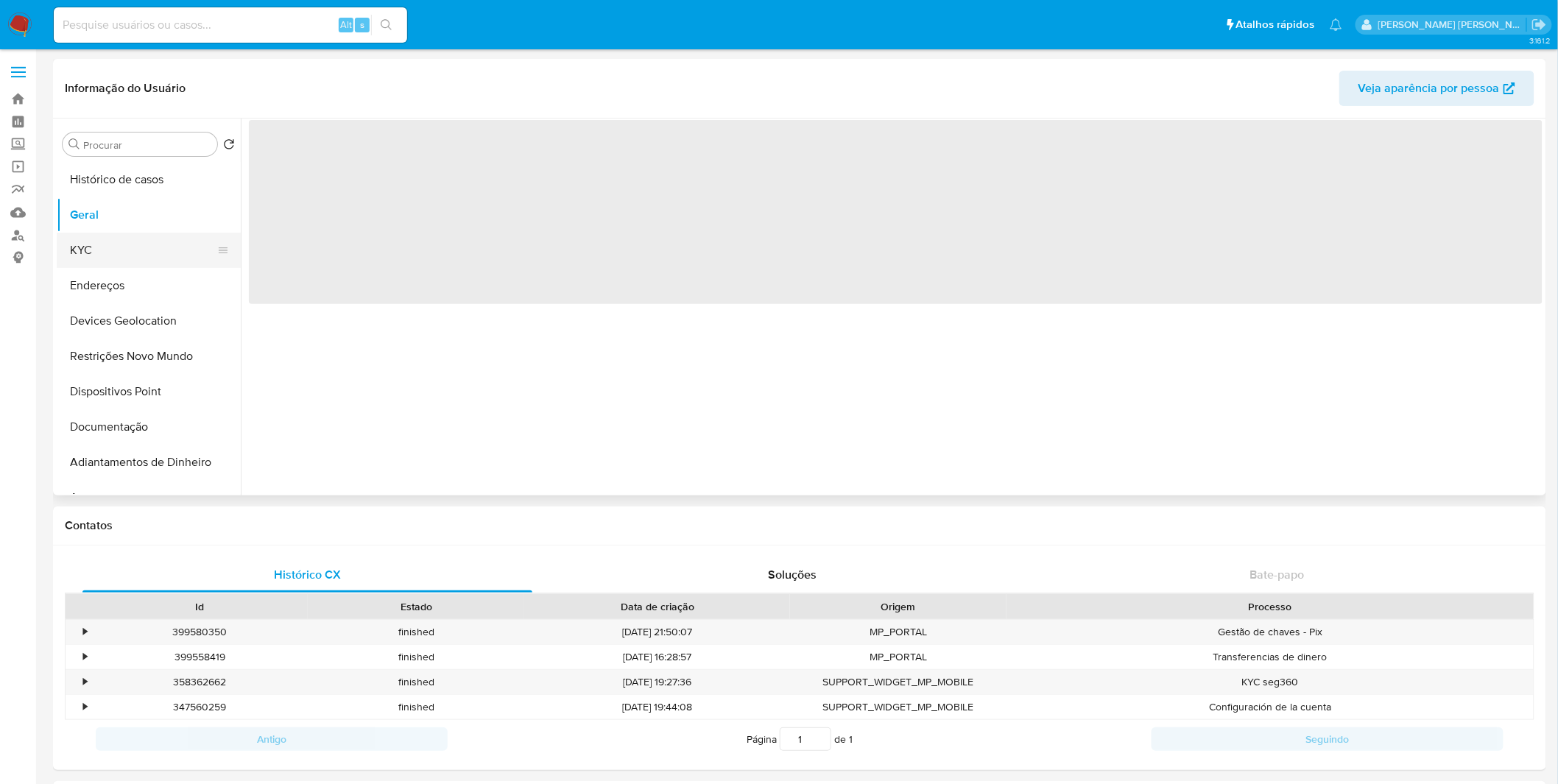
click at [129, 239] on button "KYC" at bounding box center [143, 250] width 172 height 35
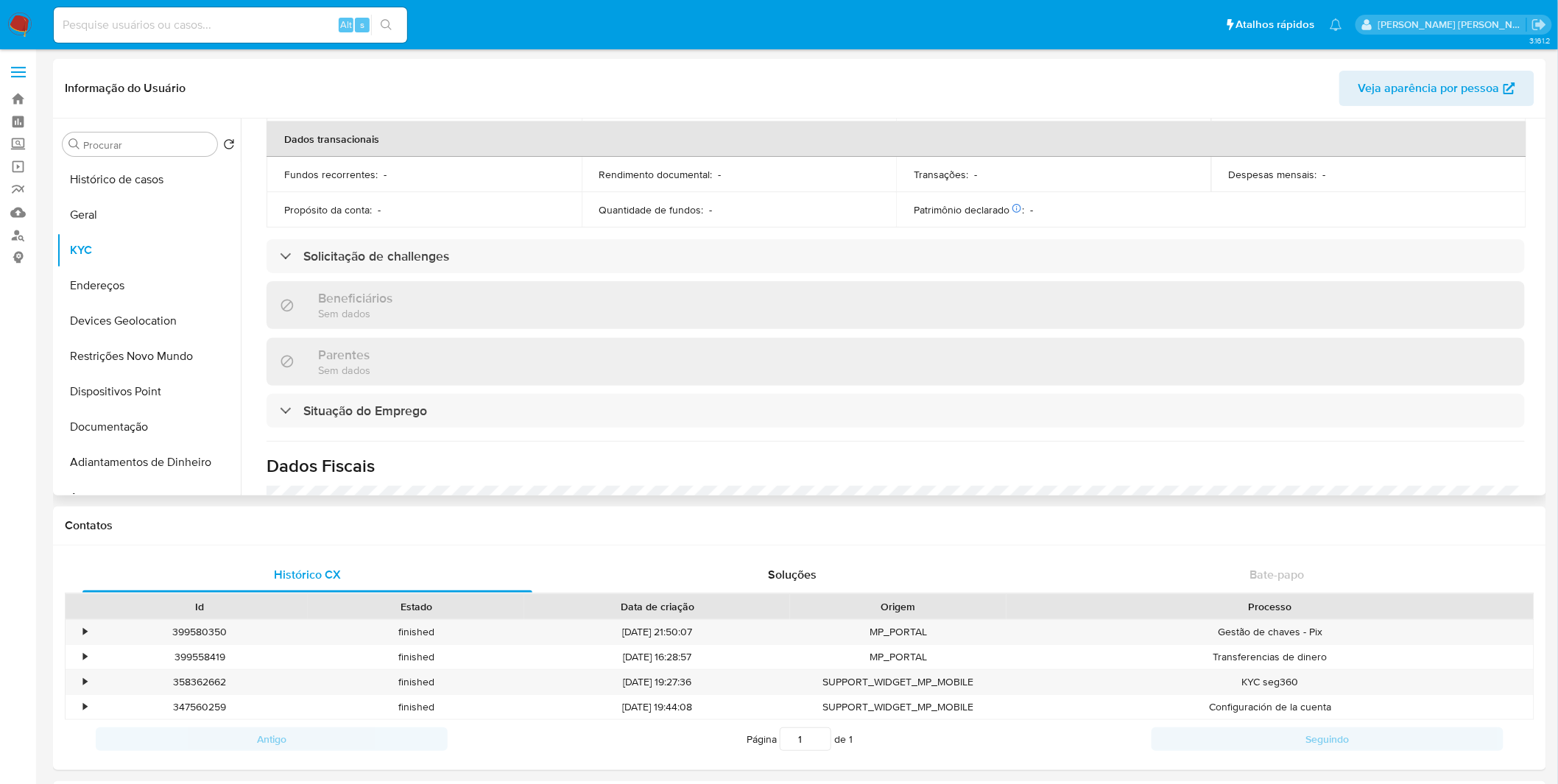
scroll to position [627, 0]
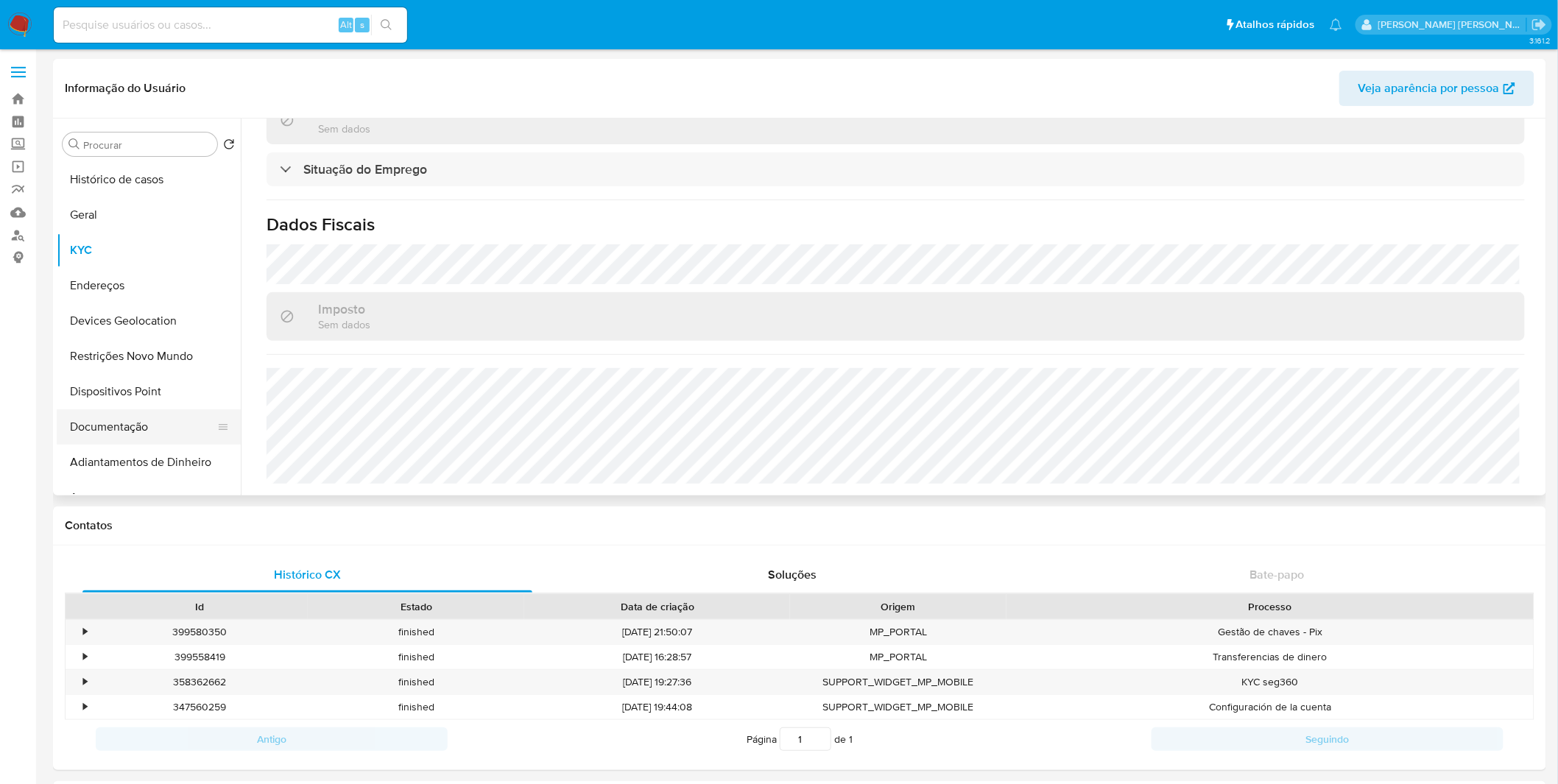
click at [181, 427] on button "Documentação" at bounding box center [143, 427] width 172 height 35
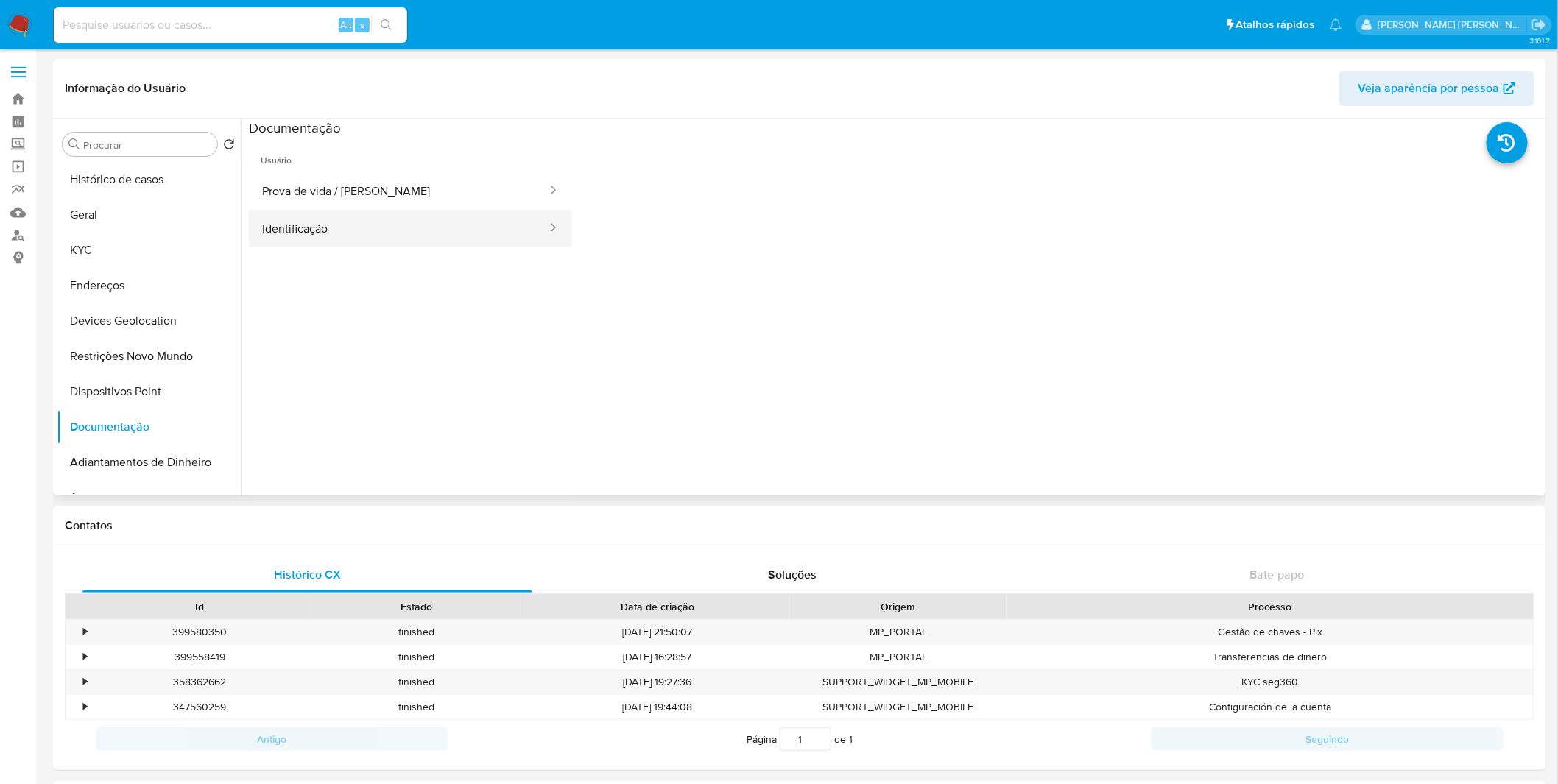
click at [394, 237] on button "Identificação" at bounding box center [398, 228] width 299 height 38
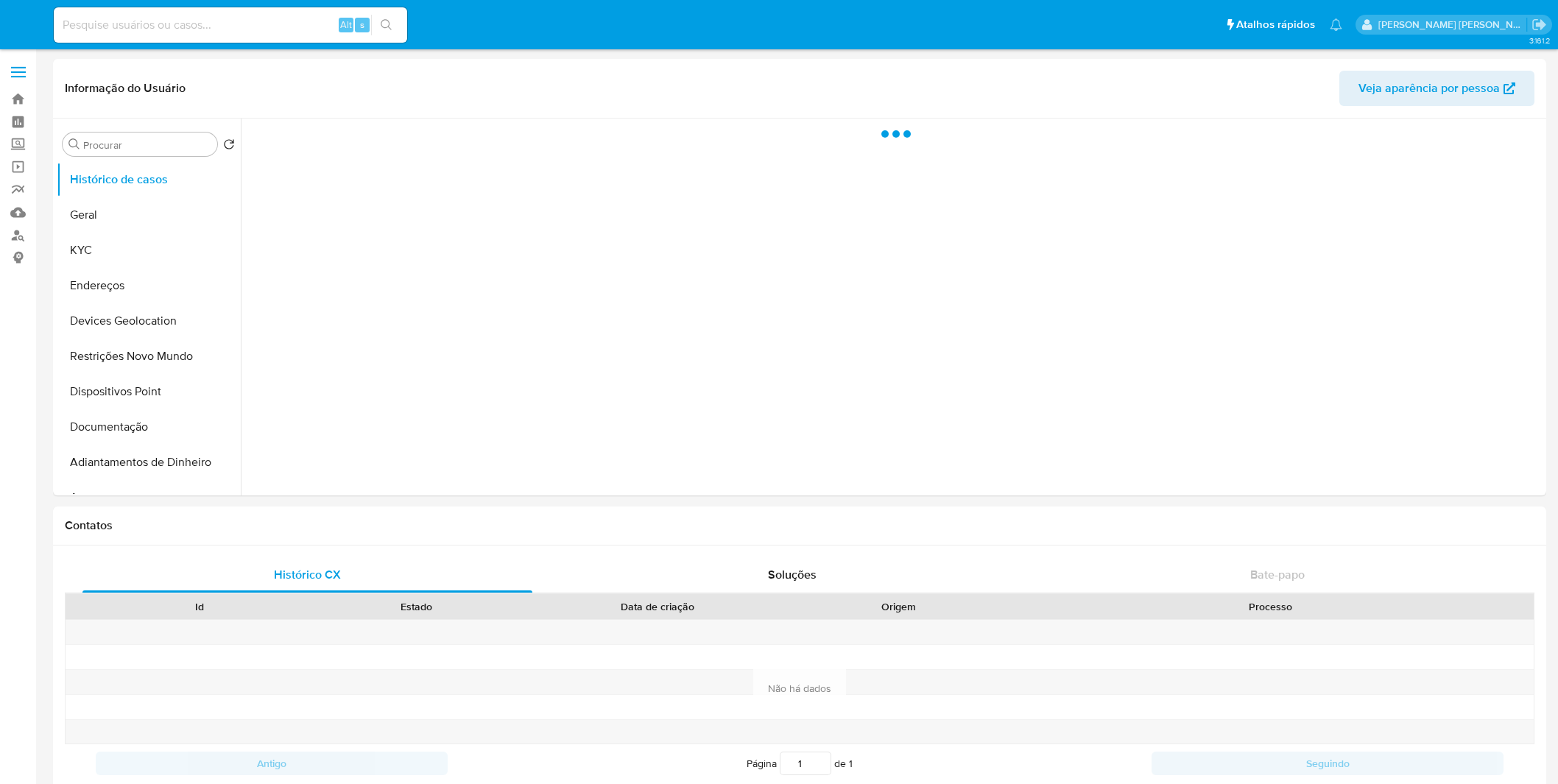
select select "10"
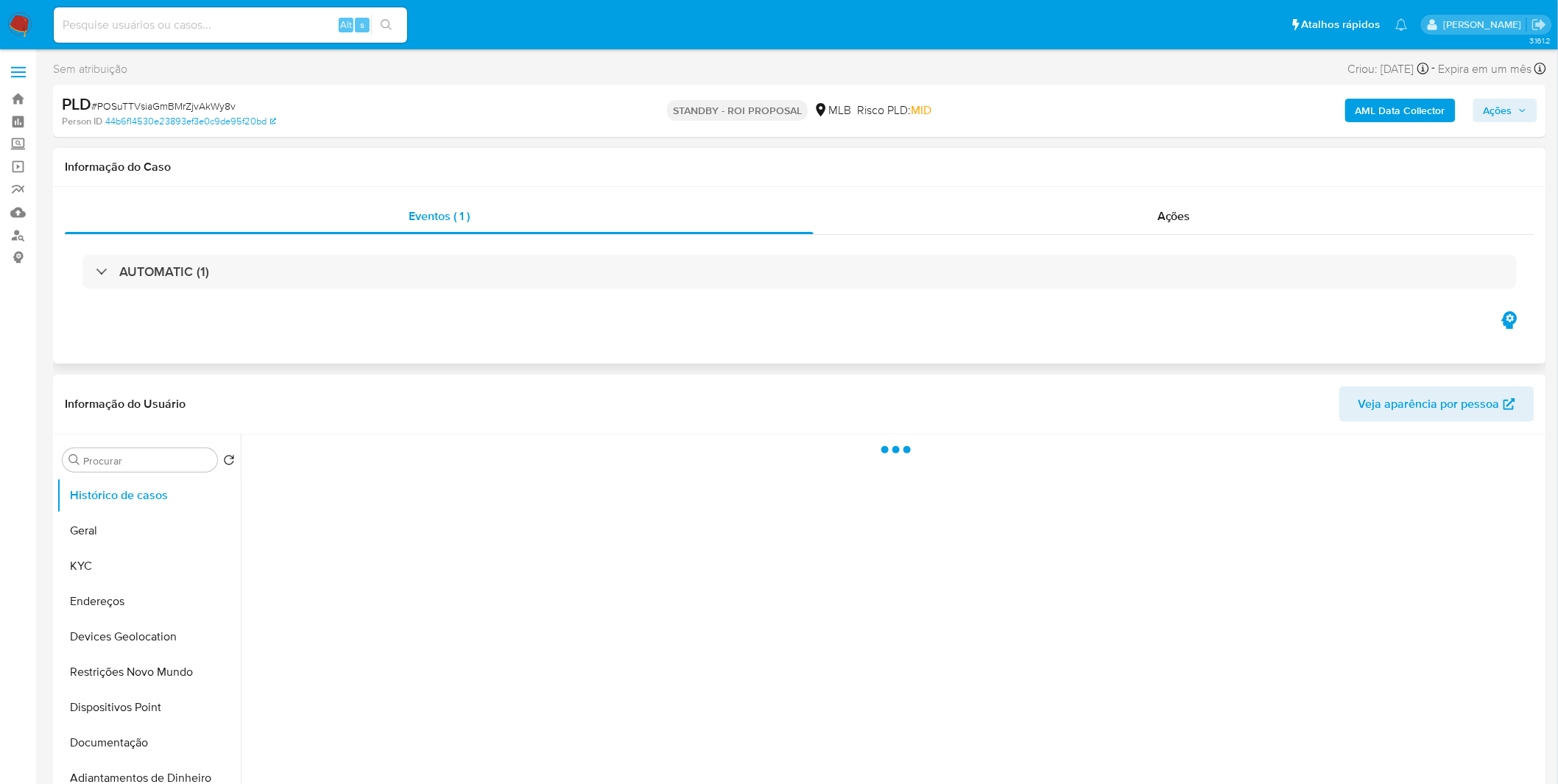
select select "10"
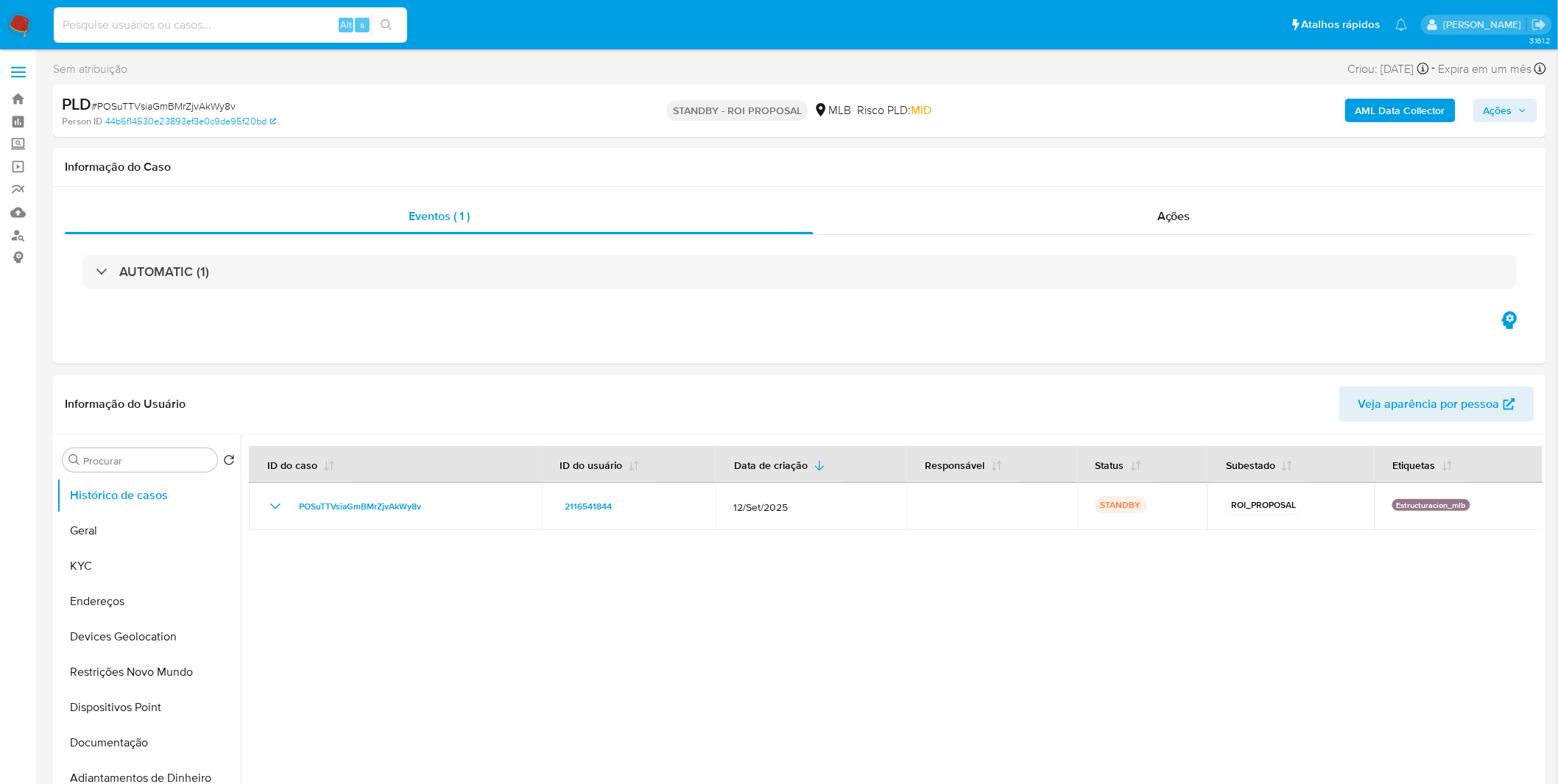
click at [220, 28] on input at bounding box center [230, 25] width 353 height 19
paste input "yhX8aQ9NcW6gM5kdVR488EjL"
type input "yhX8aQ9NcW6gM5kdVR488EjL"
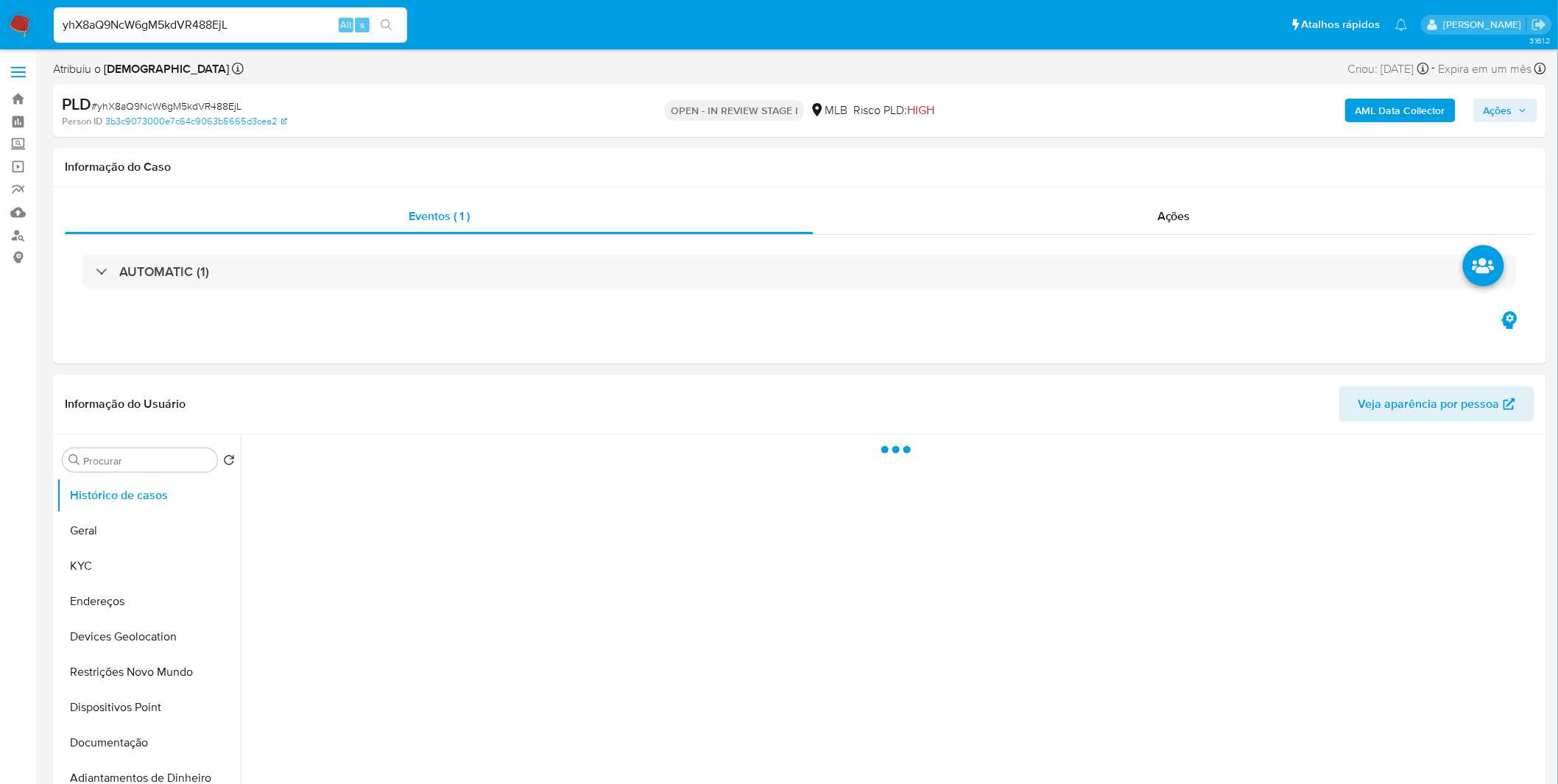
select select "10"
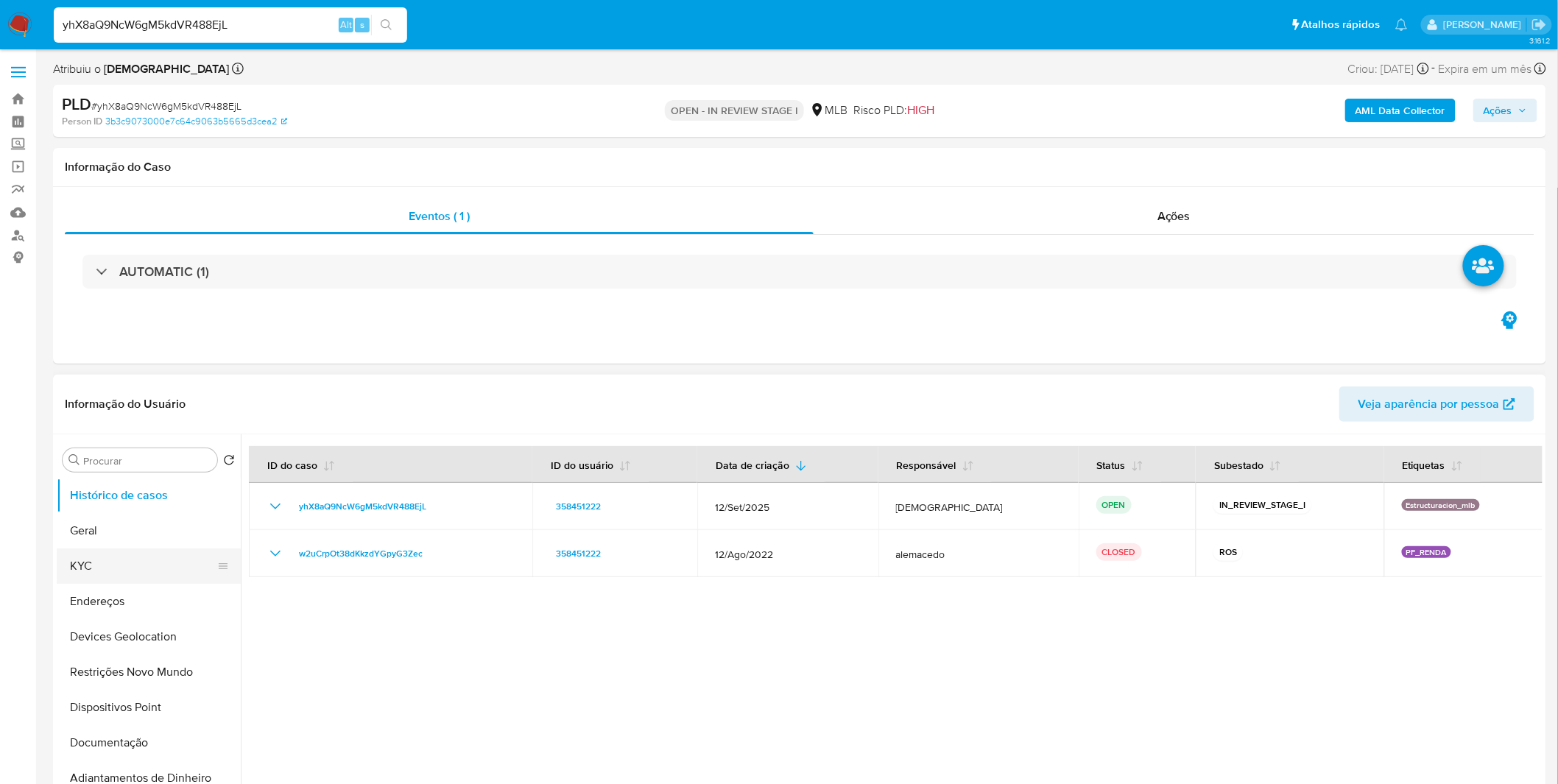
click at [120, 578] on button "KYC" at bounding box center [143, 566] width 172 height 35
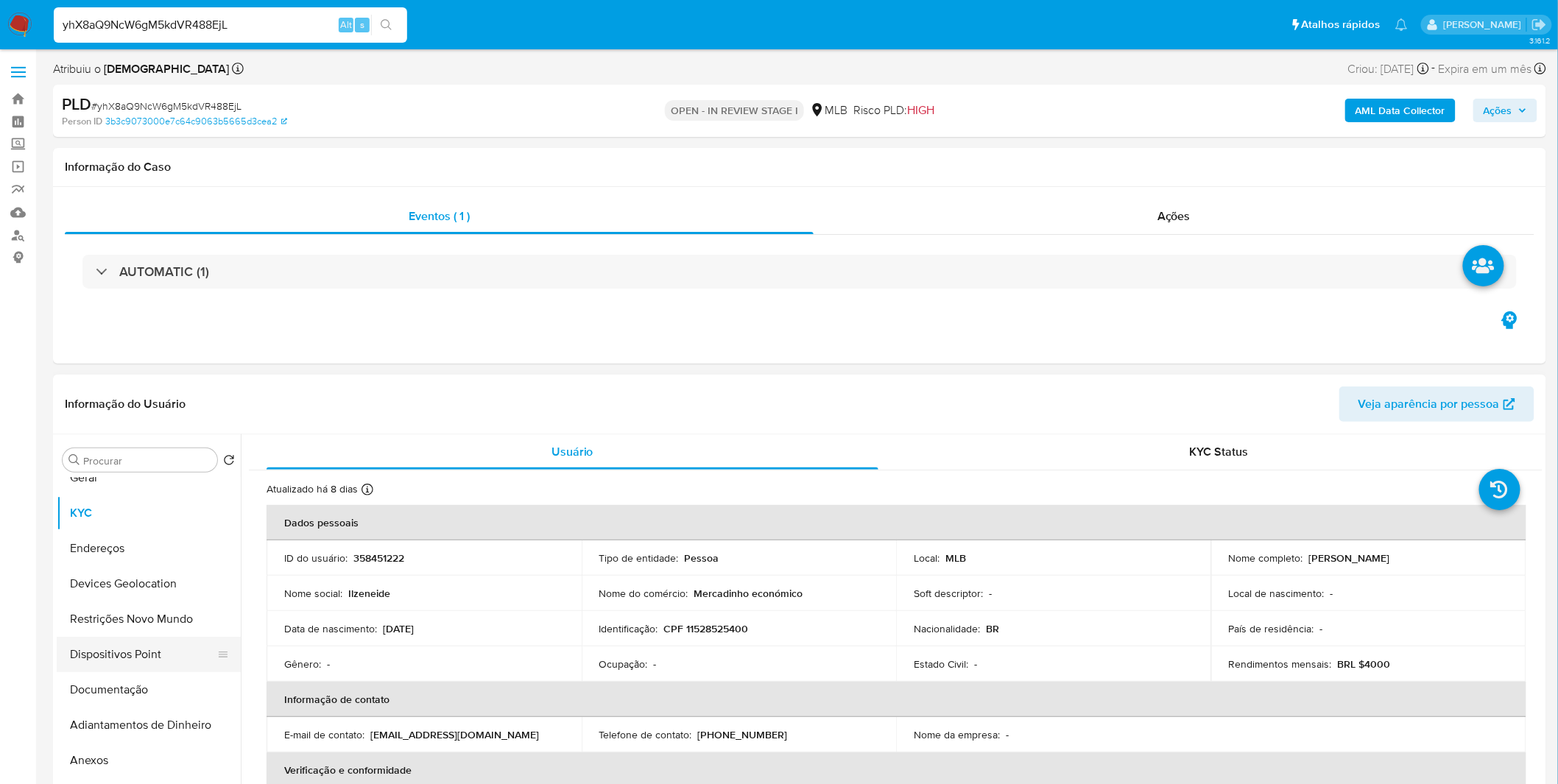
scroll to position [81, 0]
click at [148, 657] on button "Documentação" at bounding box center [143, 660] width 172 height 35
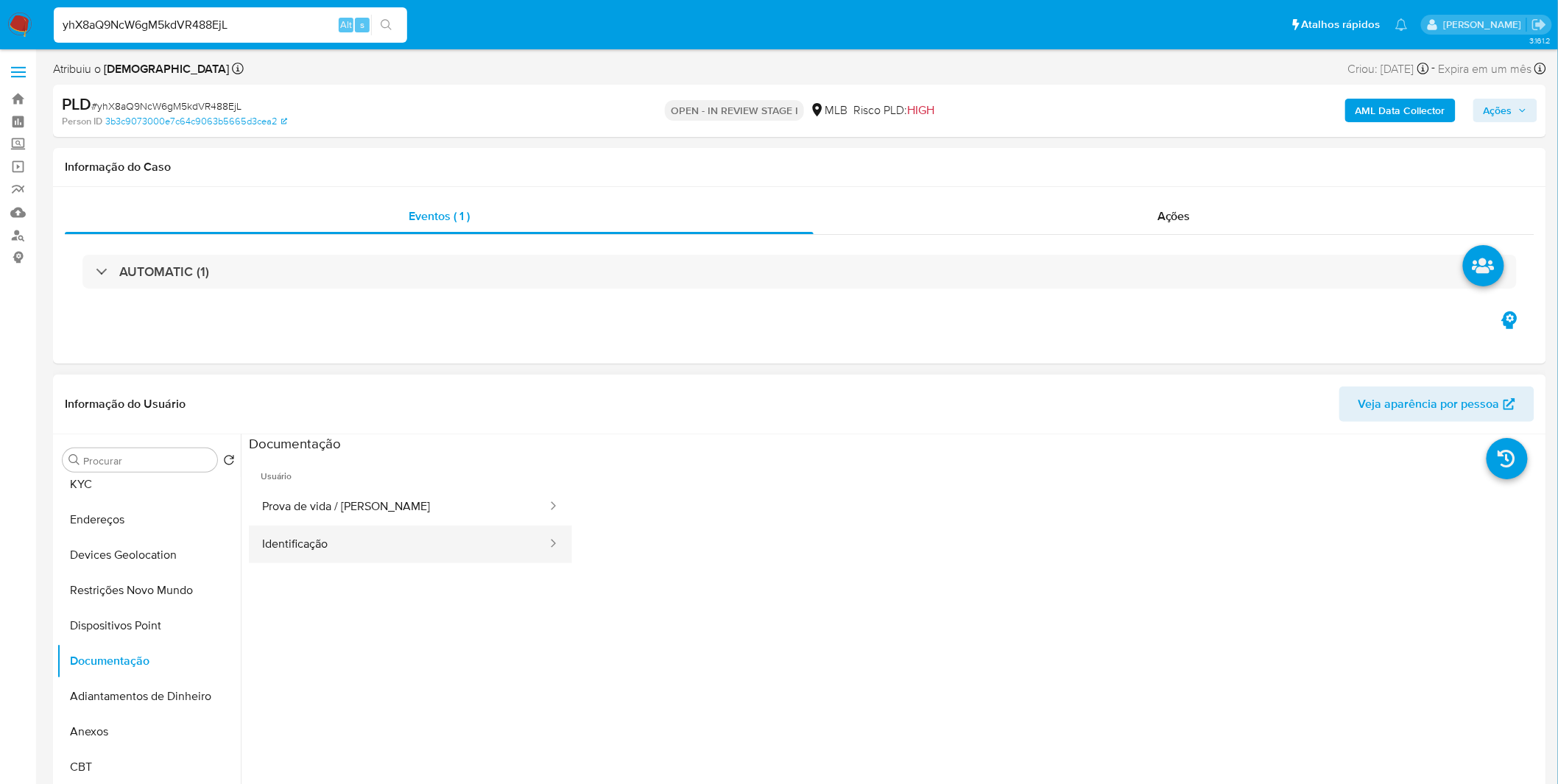
click at [368, 541] on button "Identificação" at bounding box center [398, 544] width 299 height 38
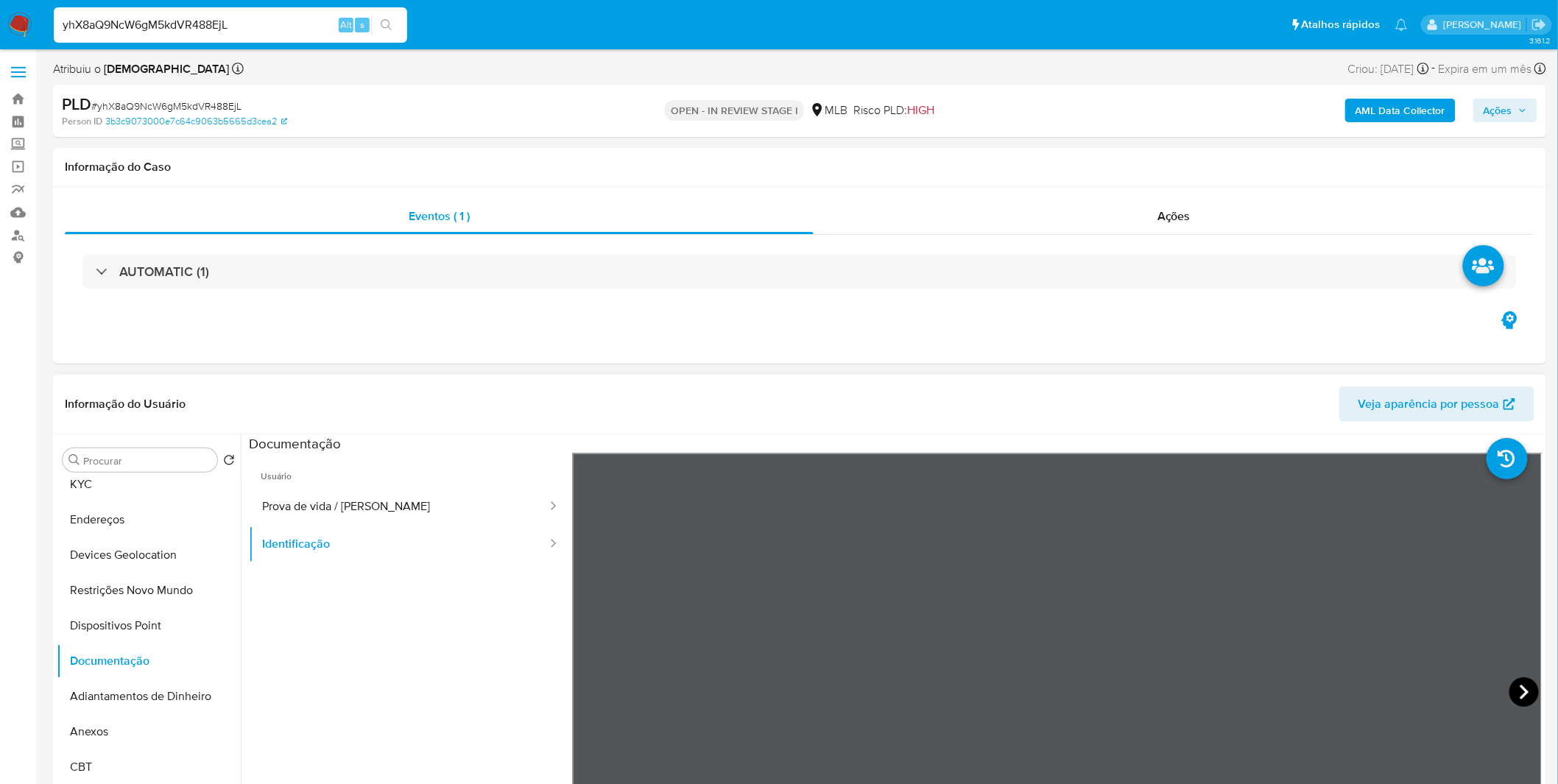
click at [1517, 680] on icon at bounding box center [1524, 692] width 29 height 29
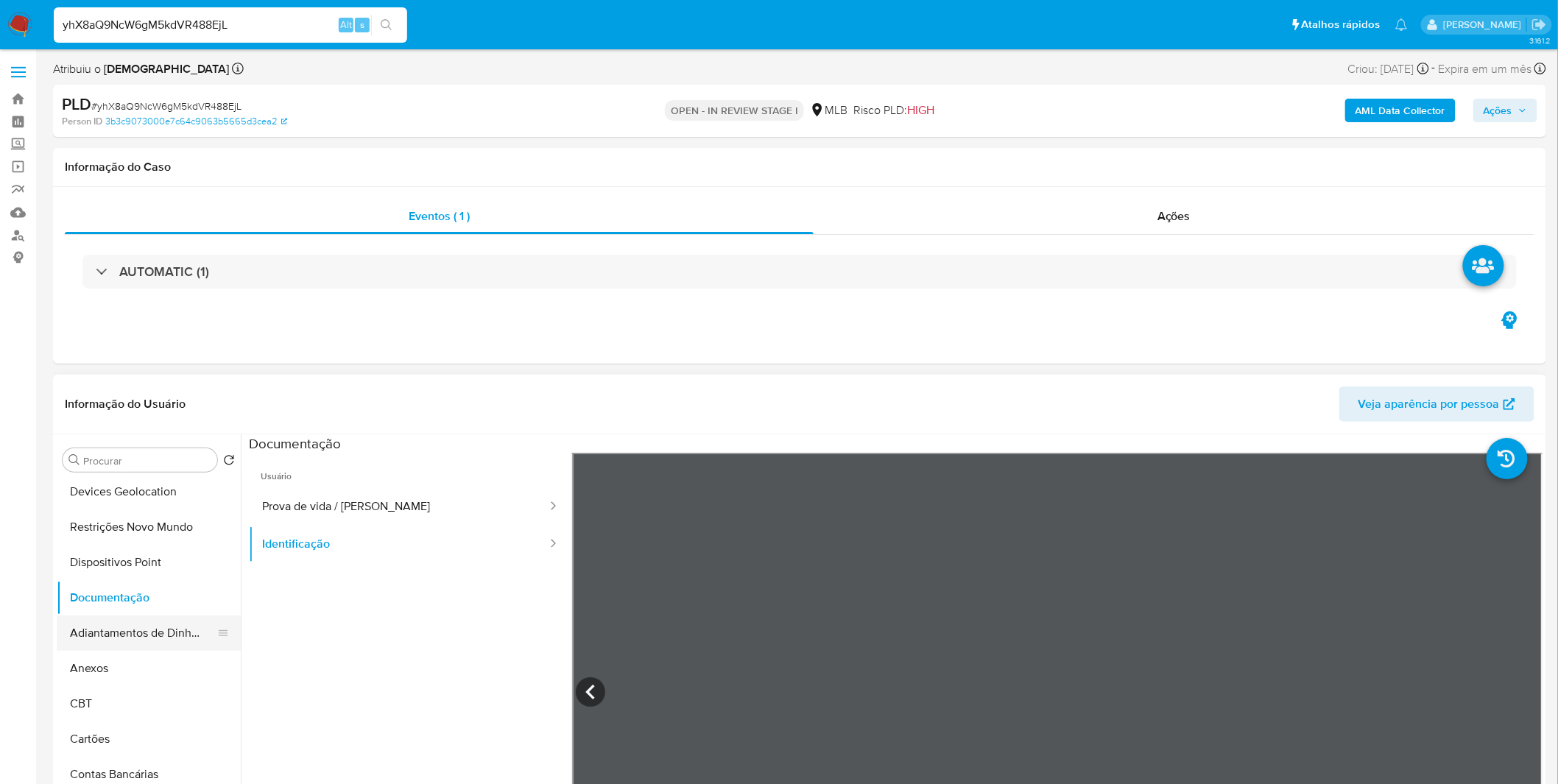
scroll to position [163, 0]
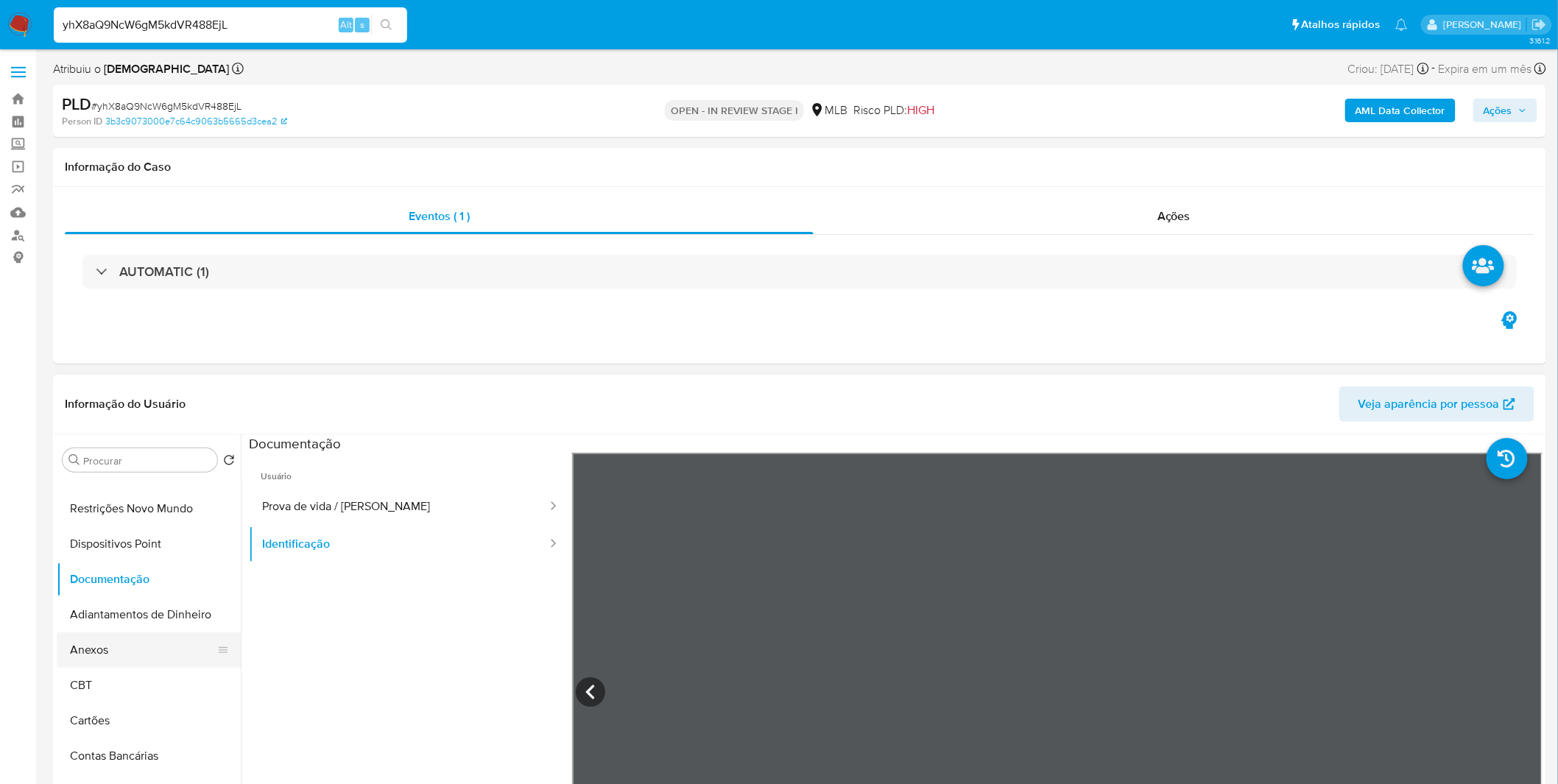
click at [100, 651] on button "Anexos" at bounding box center [143, 650] width 172 height 35
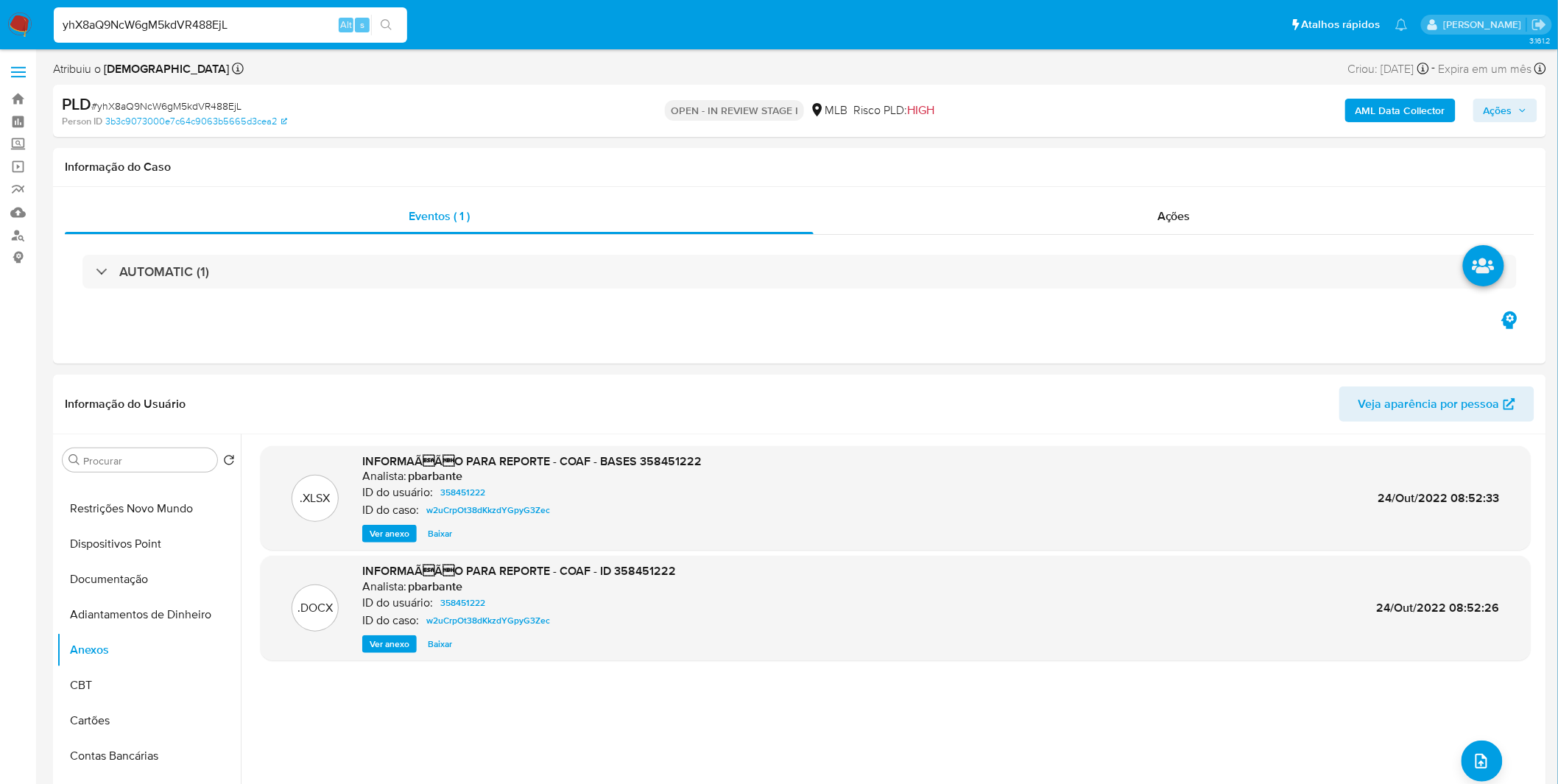
click at [1385, 104] on b "AML Data Collector" at bounding box center [1400, 110] width 90 height 24
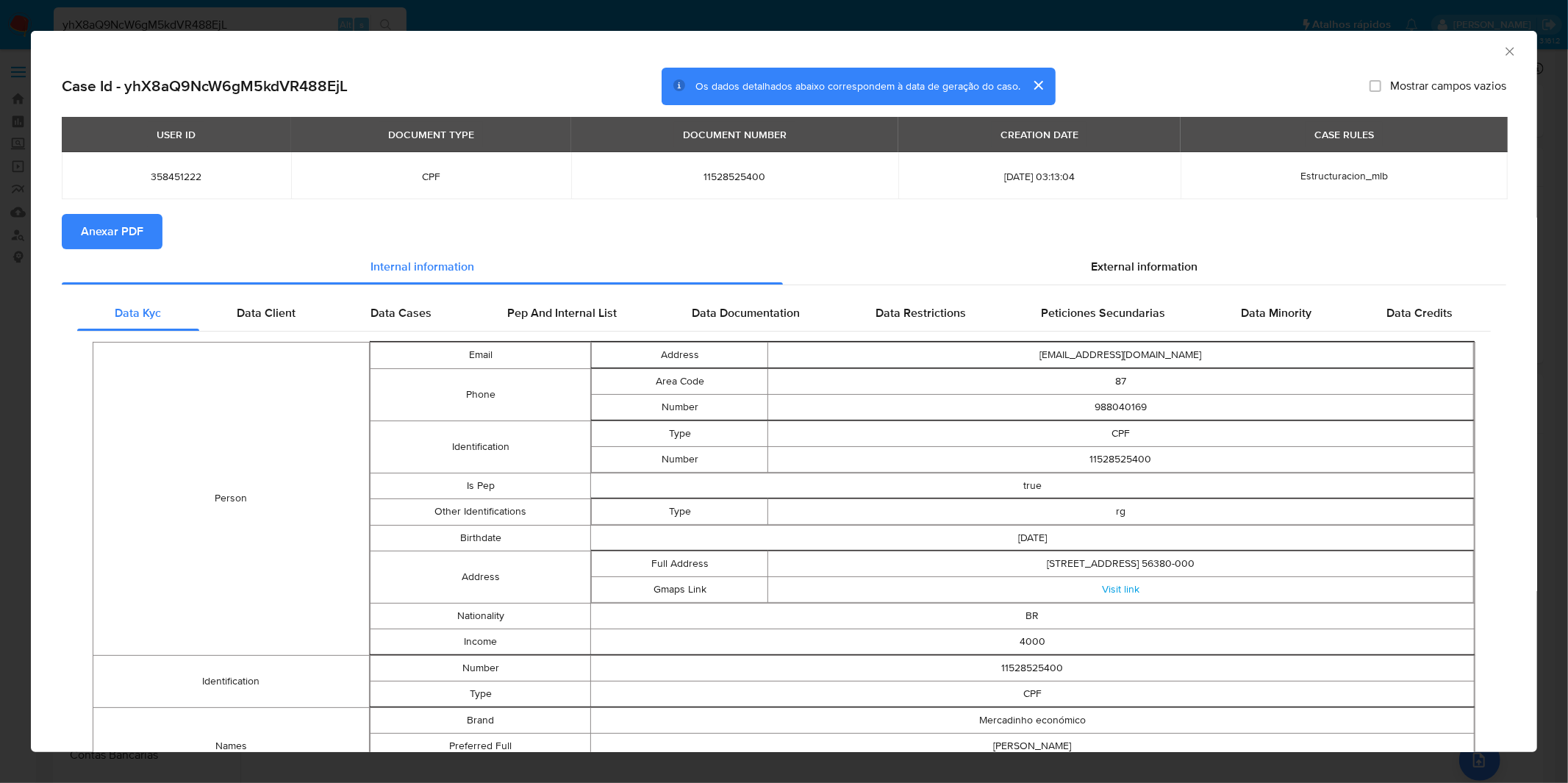
click at [137, 224] on span "Anexar PDF" at bounding box center [113, 231] width 63 height 32
click at [605, 18] on div "AML Data Collector Case Id - yhX8aQ9NcW6gM5kdVR488EjL Os dados detalhados abaix…" at bounding box center [784, 392] width 1568 height 783
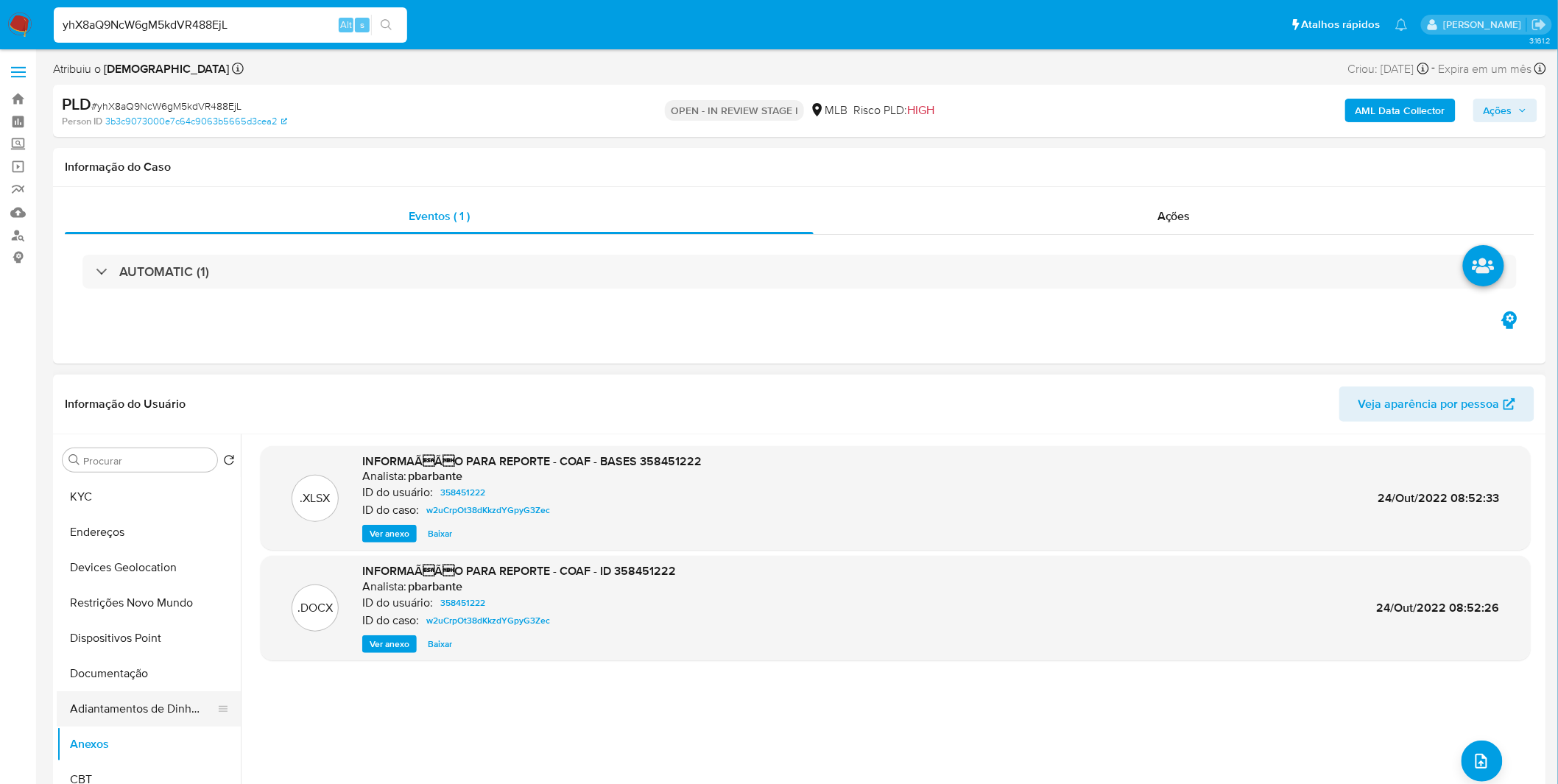
scroll to position [0, 0]
click at [398, 644] on span "Ver anexo" at bounding box center [390, 644] width 40 height 15
click at [398, 644] on div "Ver anexo Baixar" at bounding box center [519, 644] width 314 height 18
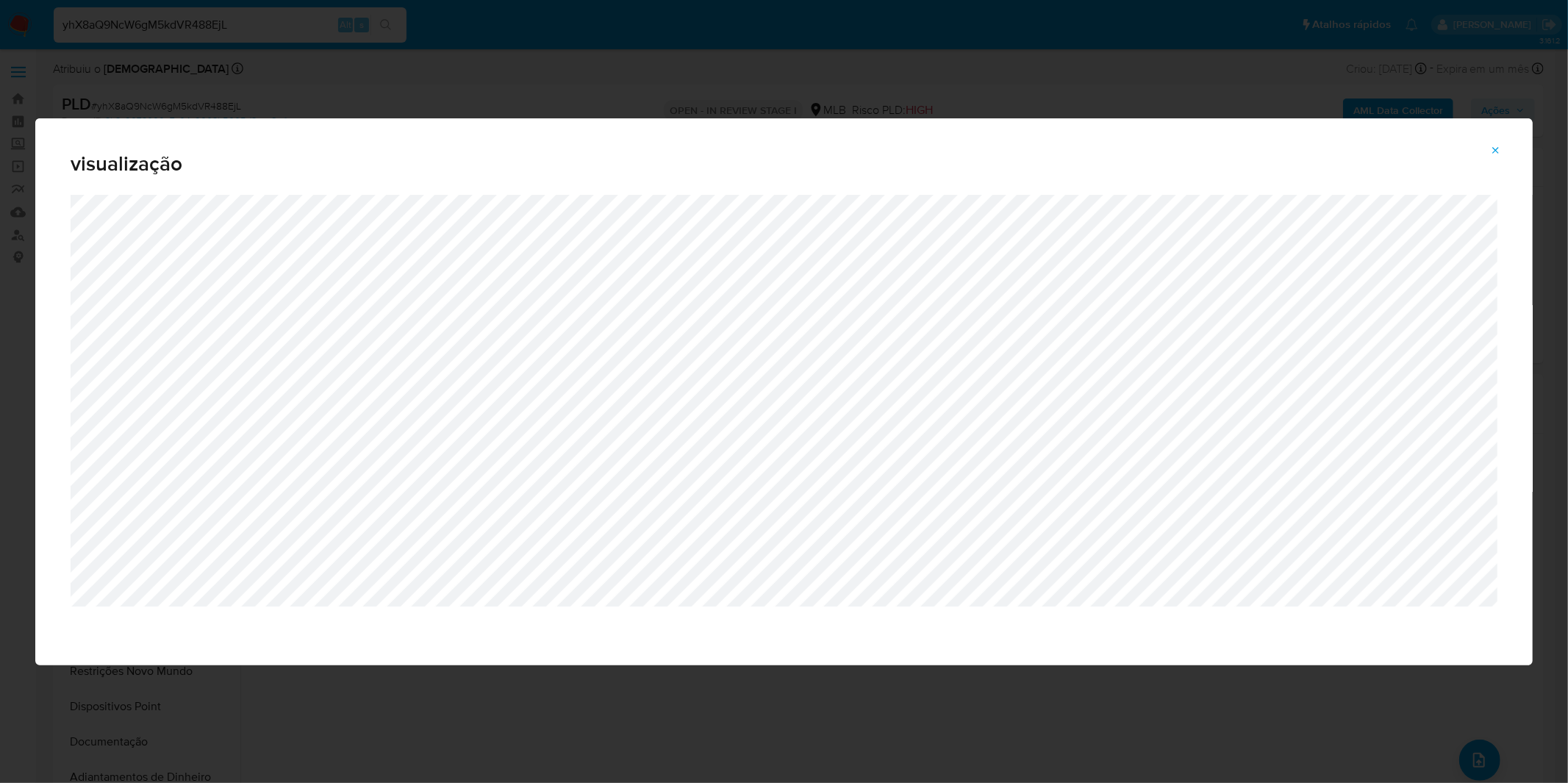
click at [772, 681] on div "visualização" at bounding box center [784, 392] width 1568 height 783
click at [1494, 150] on icon "Attachment preview" at bounding box center [1496, 150] width 11 height 11
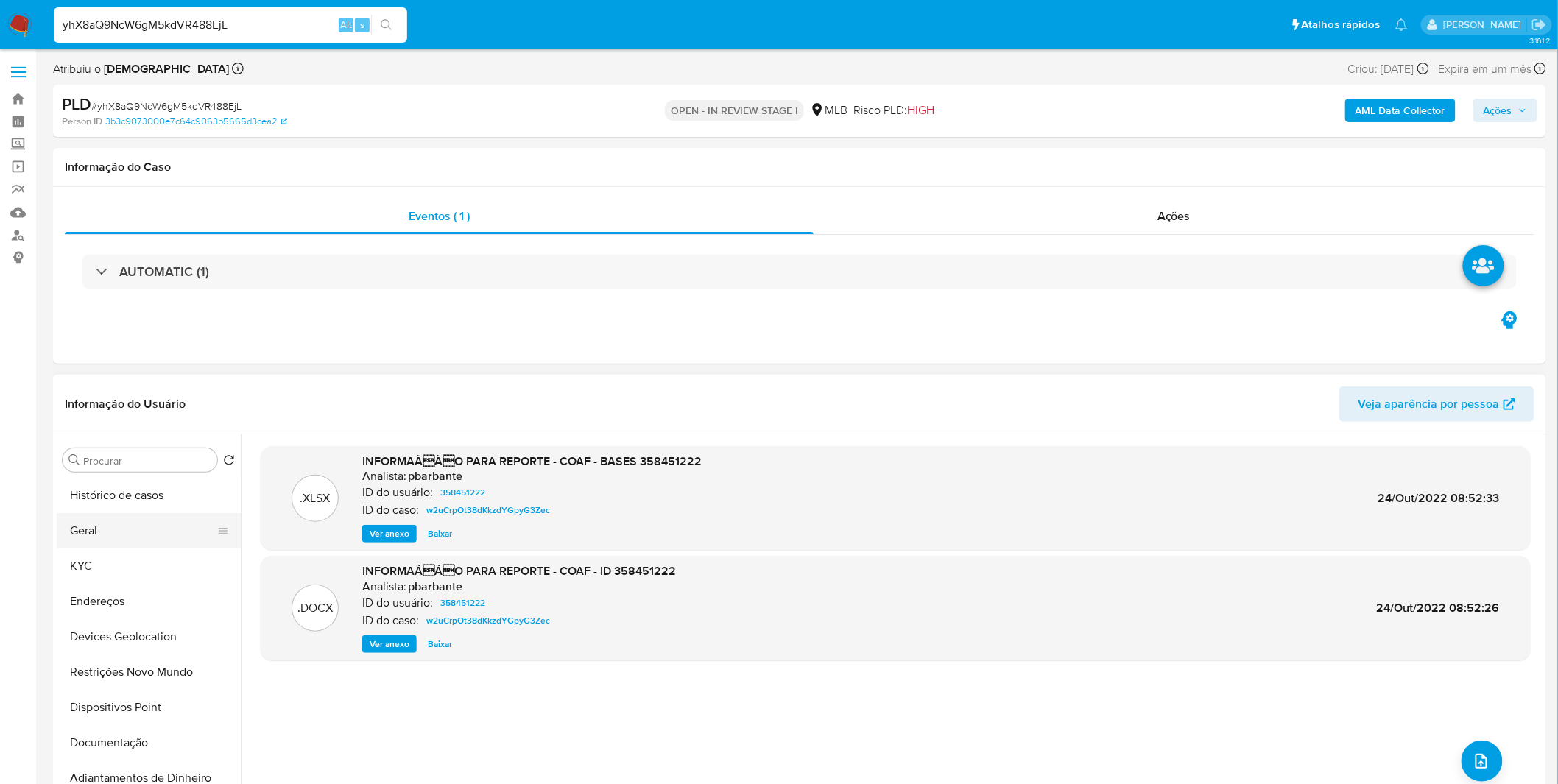
click at [150, 513] on button "Geral" at bounding box center [143, 531] width 172 height 35
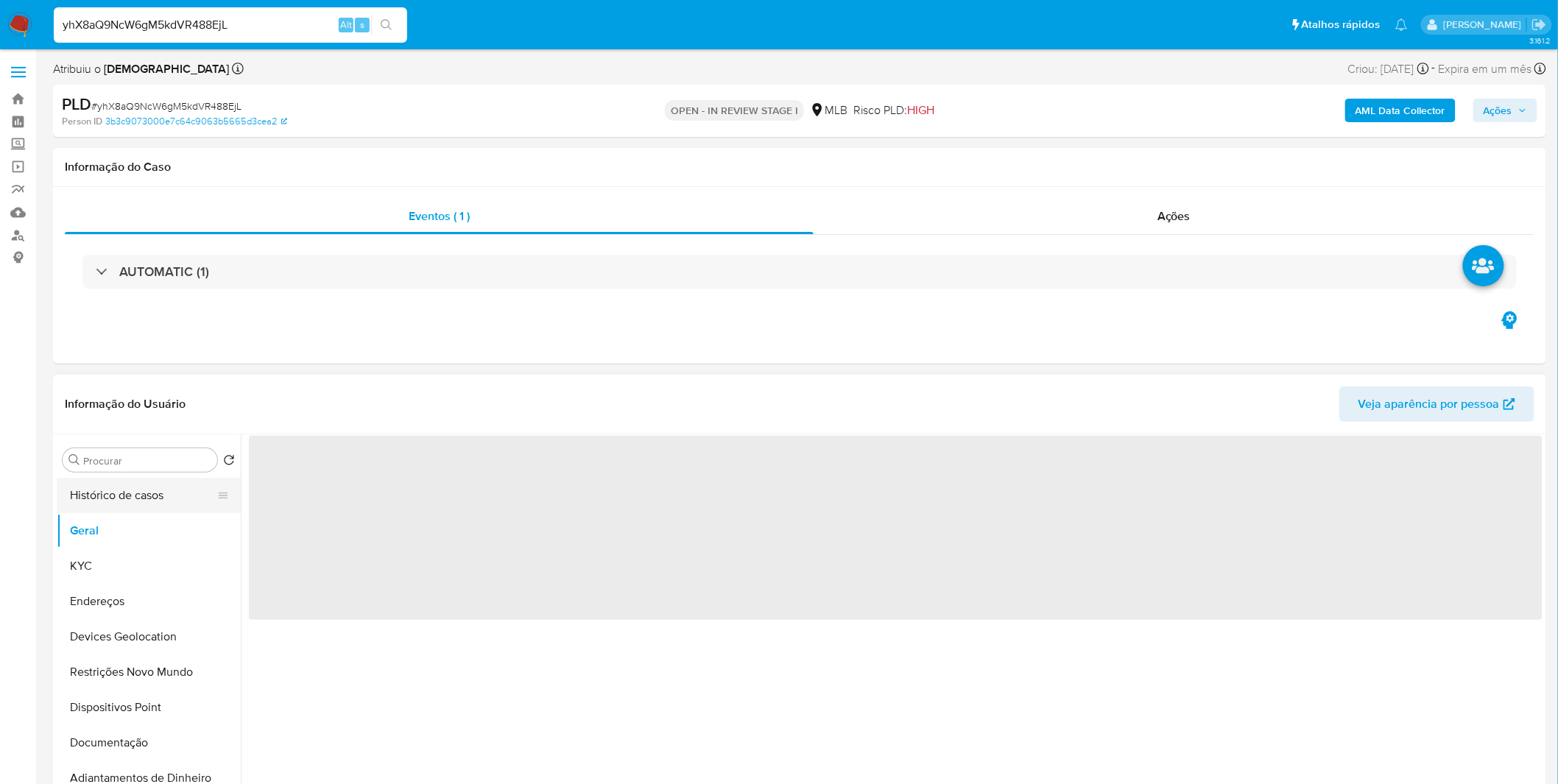
click at [150, 498] on button "Histórico de casos" at bounding box center [143, 496] width 172 height 35
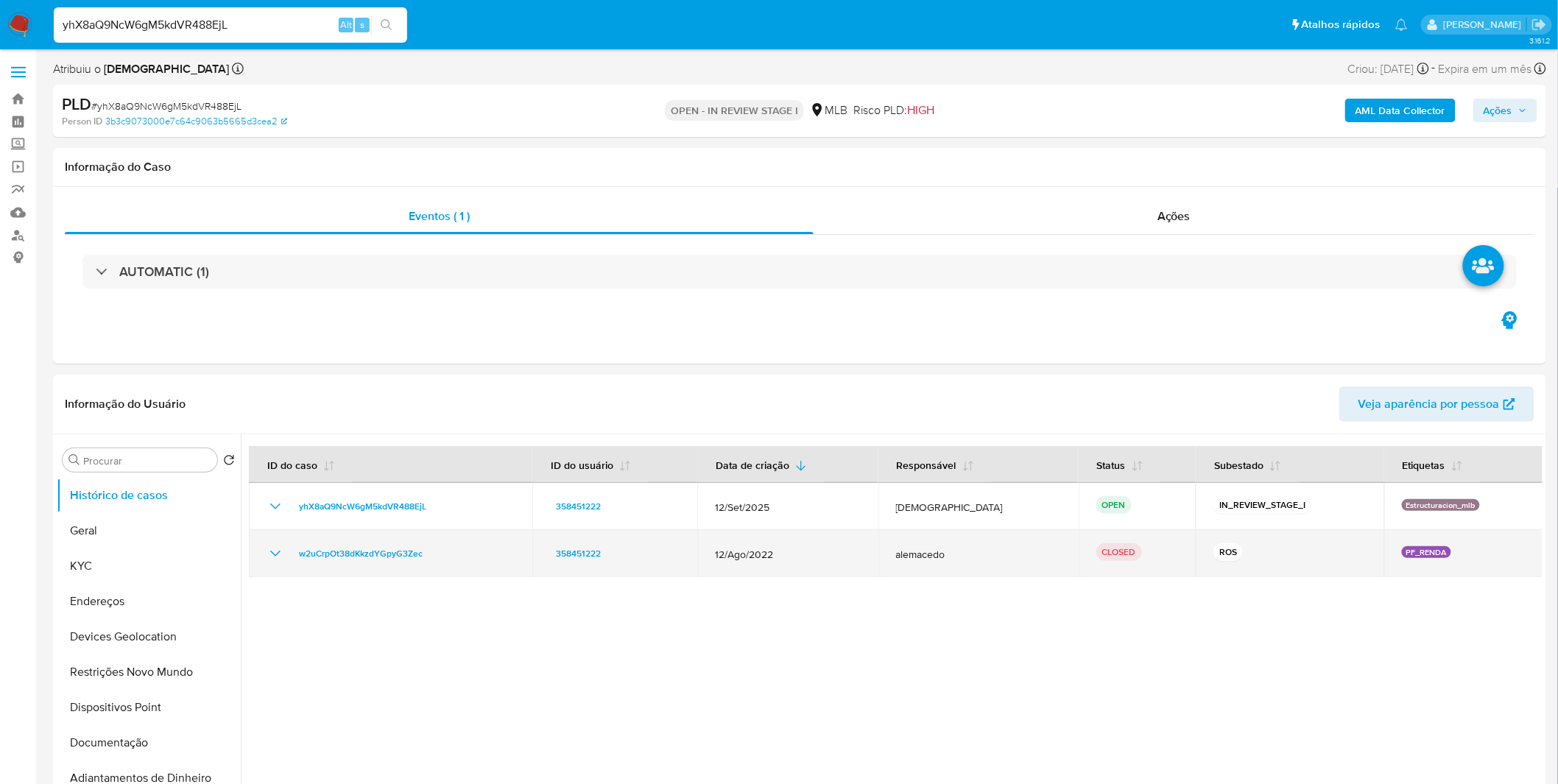
click at [281, 552] on icon "Mostrar/Ocultar" at bounding box center [275, 553] width 18 height 18
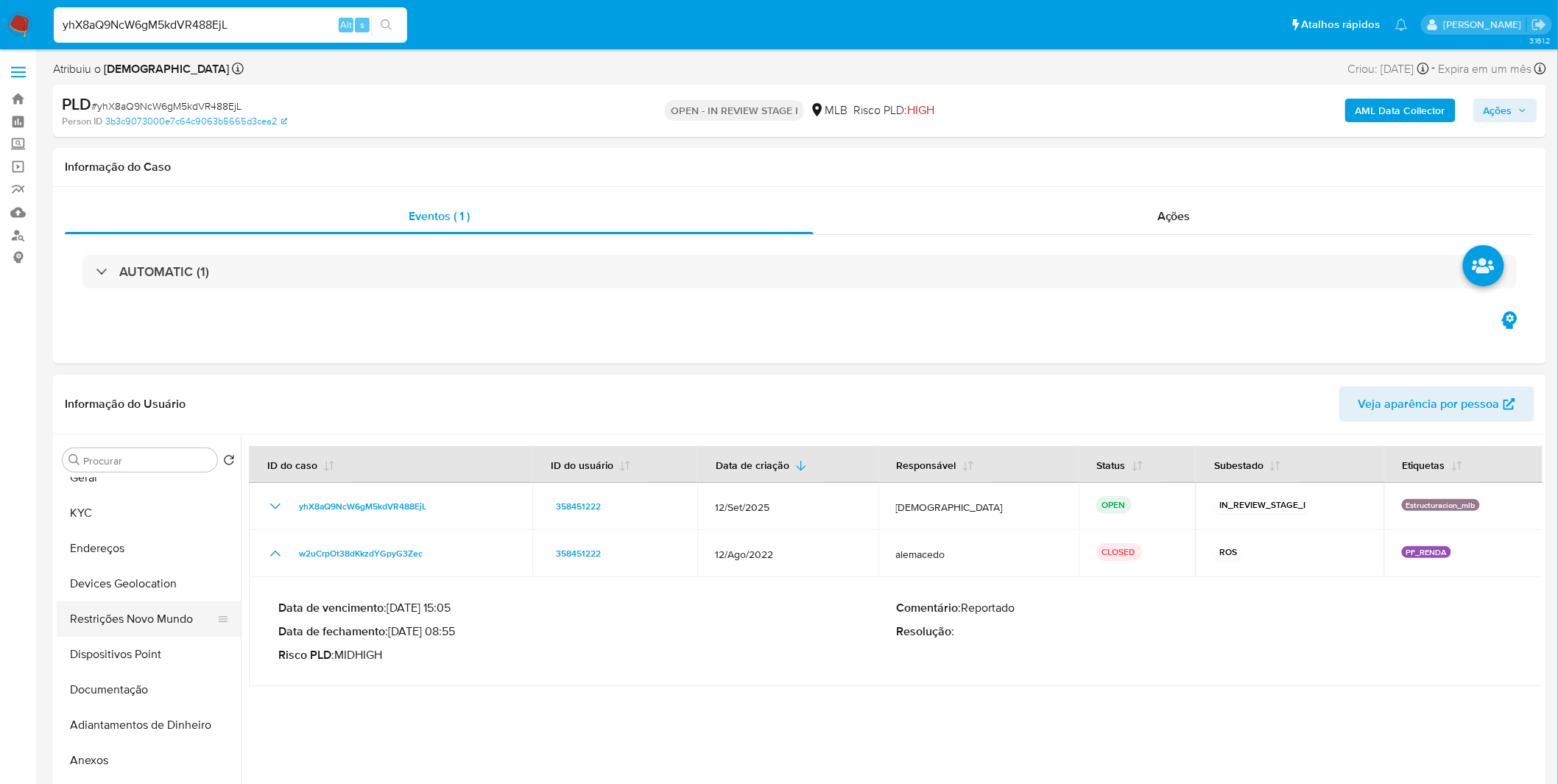
scroll to position [81, 0]
click at [167, 104] on span "# yhX8aQ9NcW6gM5kdVR488EjL" at bounding box center [167, 106] width 150 height 15
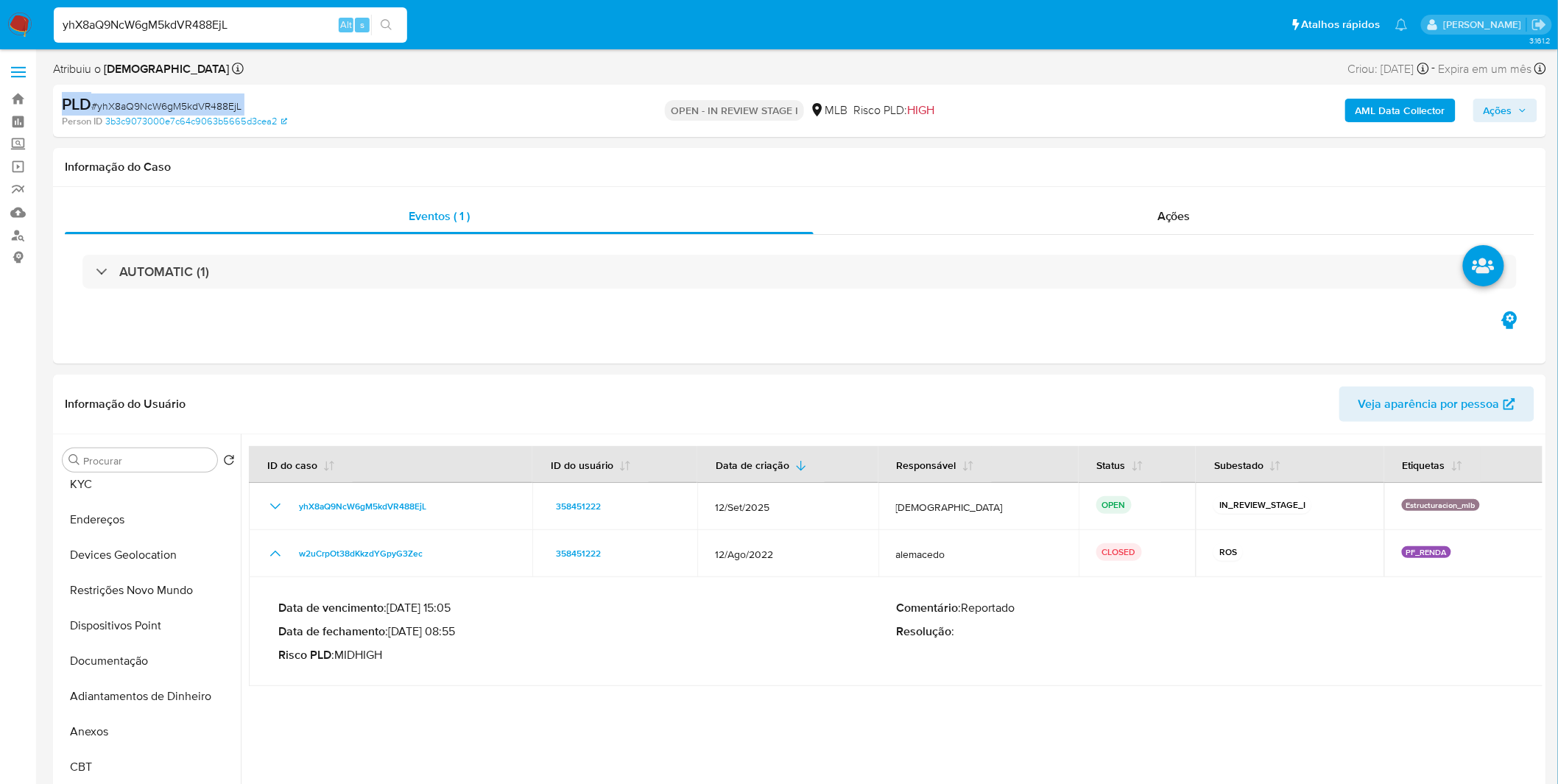
click at [167, 104] on span "# yhX8aQ9NcW6gM5kdVR488EjL" at bounding box center [167, 106] width 150 height 15
click at [152, 100] on span "# yhX8aQ9NcW6gM5kdVR488EjL" at bounding box center [167, 106] width 150 height 15
click at [152, 104] on span "# yhX8aQ9NcW6gM5kdVR488EjL" at bounding box center [167, 106] width 150 height 15
click at [152, 104] on span "# yhX8aQ9NcW6gM5kdVR488EjL" at bounding box center [167, 106] width 150 height 15
copy span "yhX8aQ9NcW6gM5kdVR488EjL"
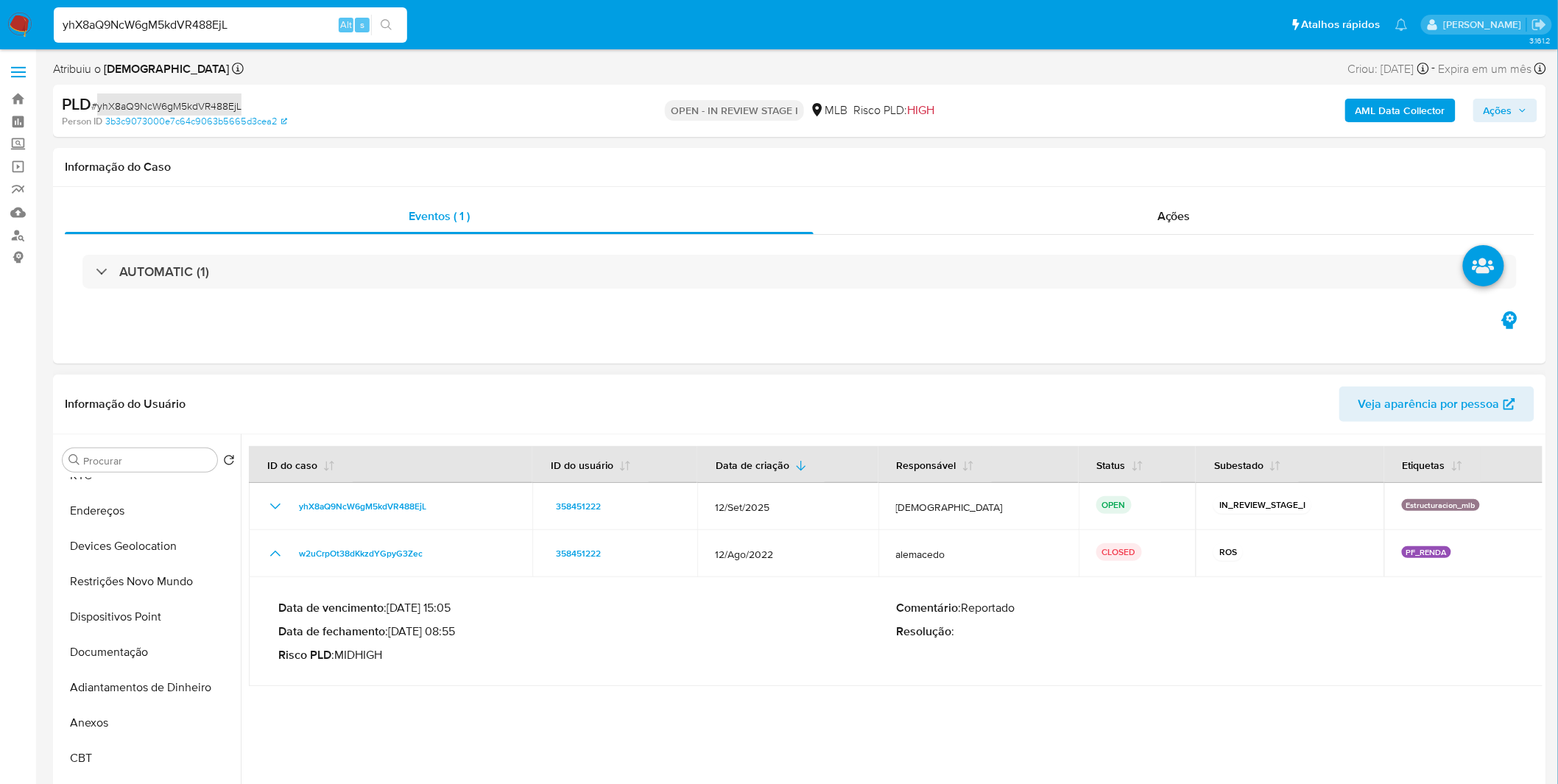
scroll to position [327, 0]
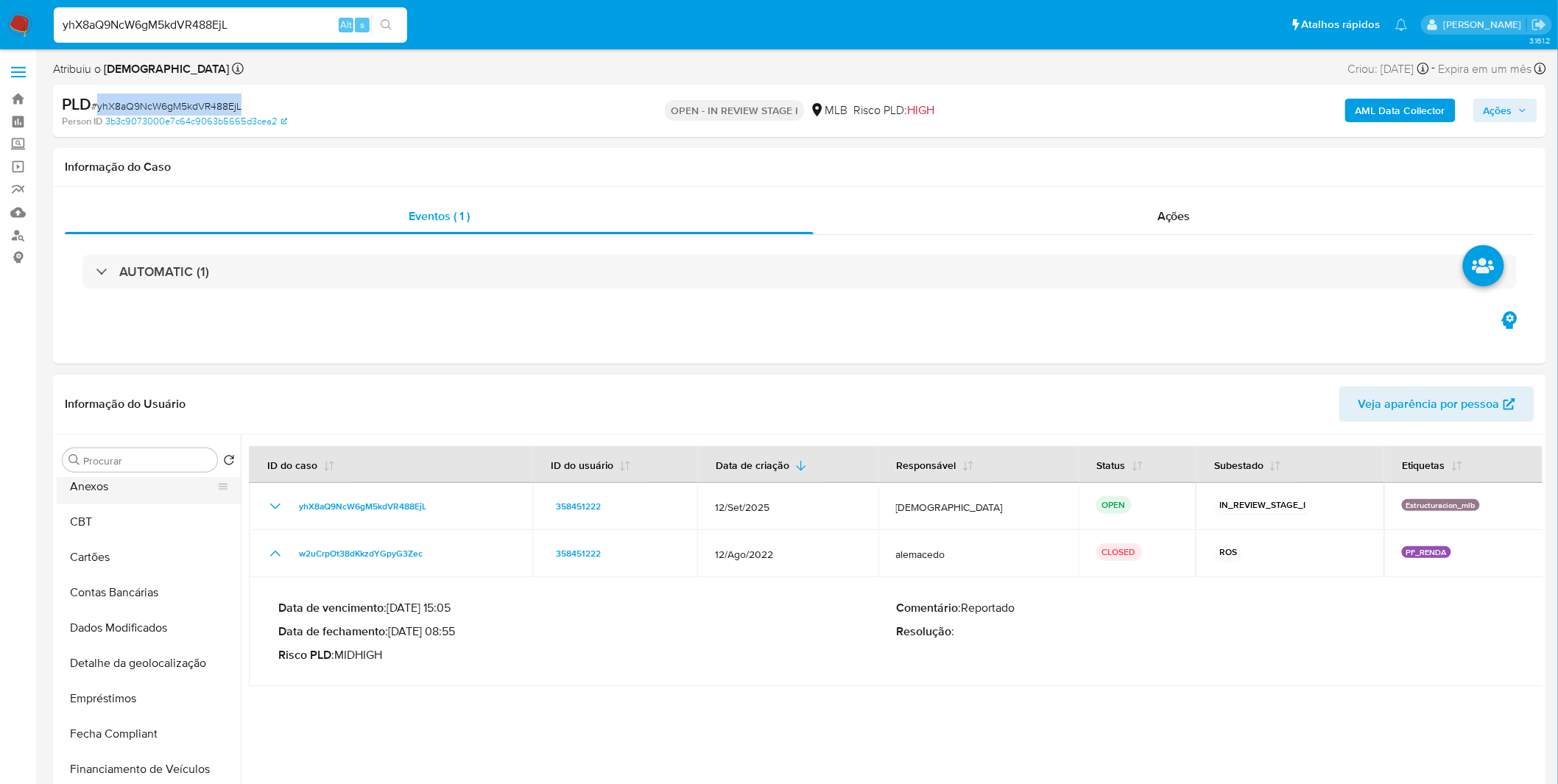
click at [105, 482] on button "Anexos" at bounding box center [143, 486] width 172 height 35
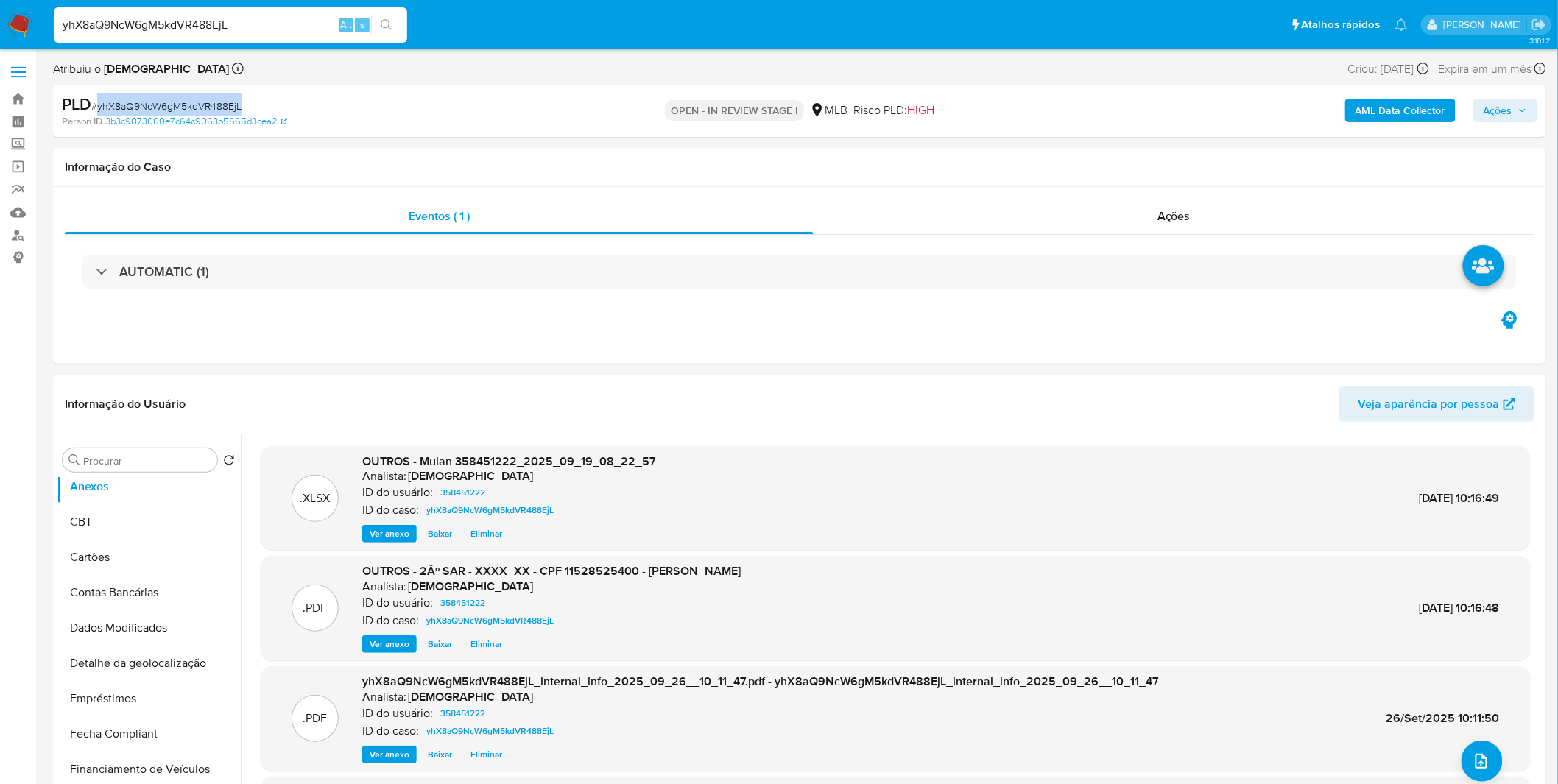
click at [1500, 113] on span "Ações" at bounding box center [1497, 110] width 28 height 24
click at [1122, 163] on span "Resolução do caso" at bounding box center [1078, 157] width 100 height 17
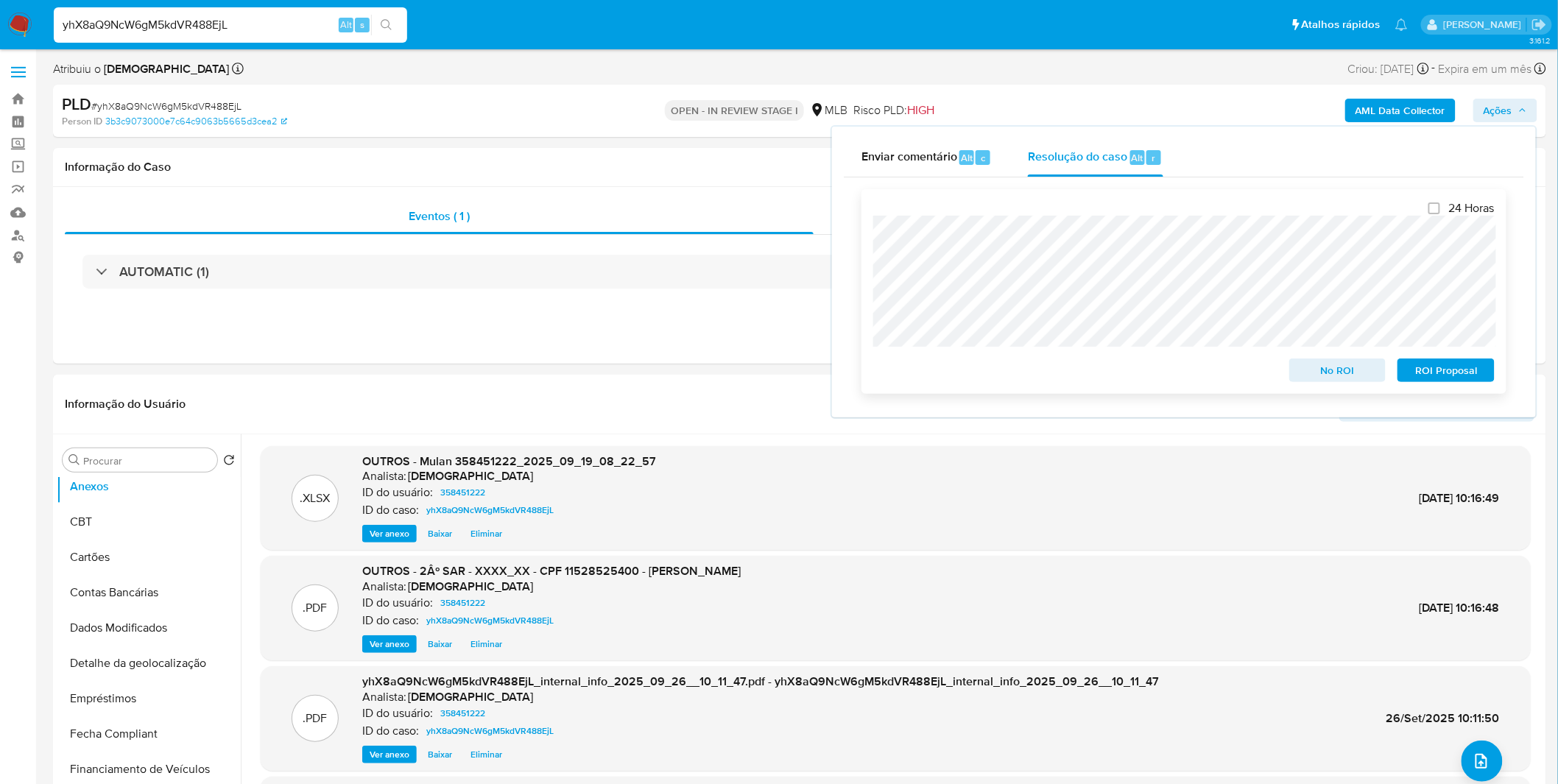
click at [930, 354] on div "No ROI ROI Proposal" at bounding box center [1184, 367] width 622 height 29
click at [1451, 371] on span "ROI Proposal" at bounding box center [1446, 370] width 77 height 21
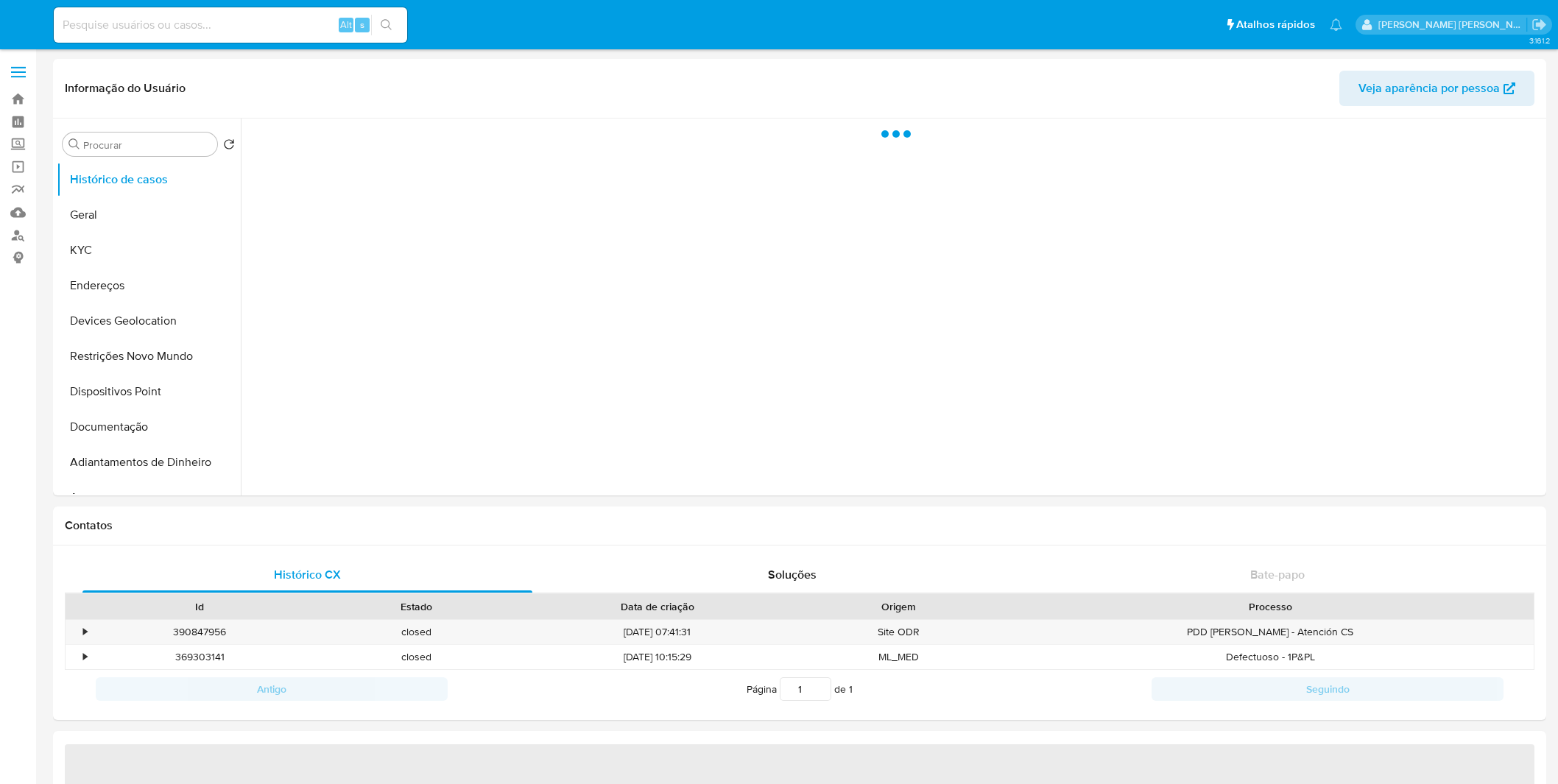
select select "10"
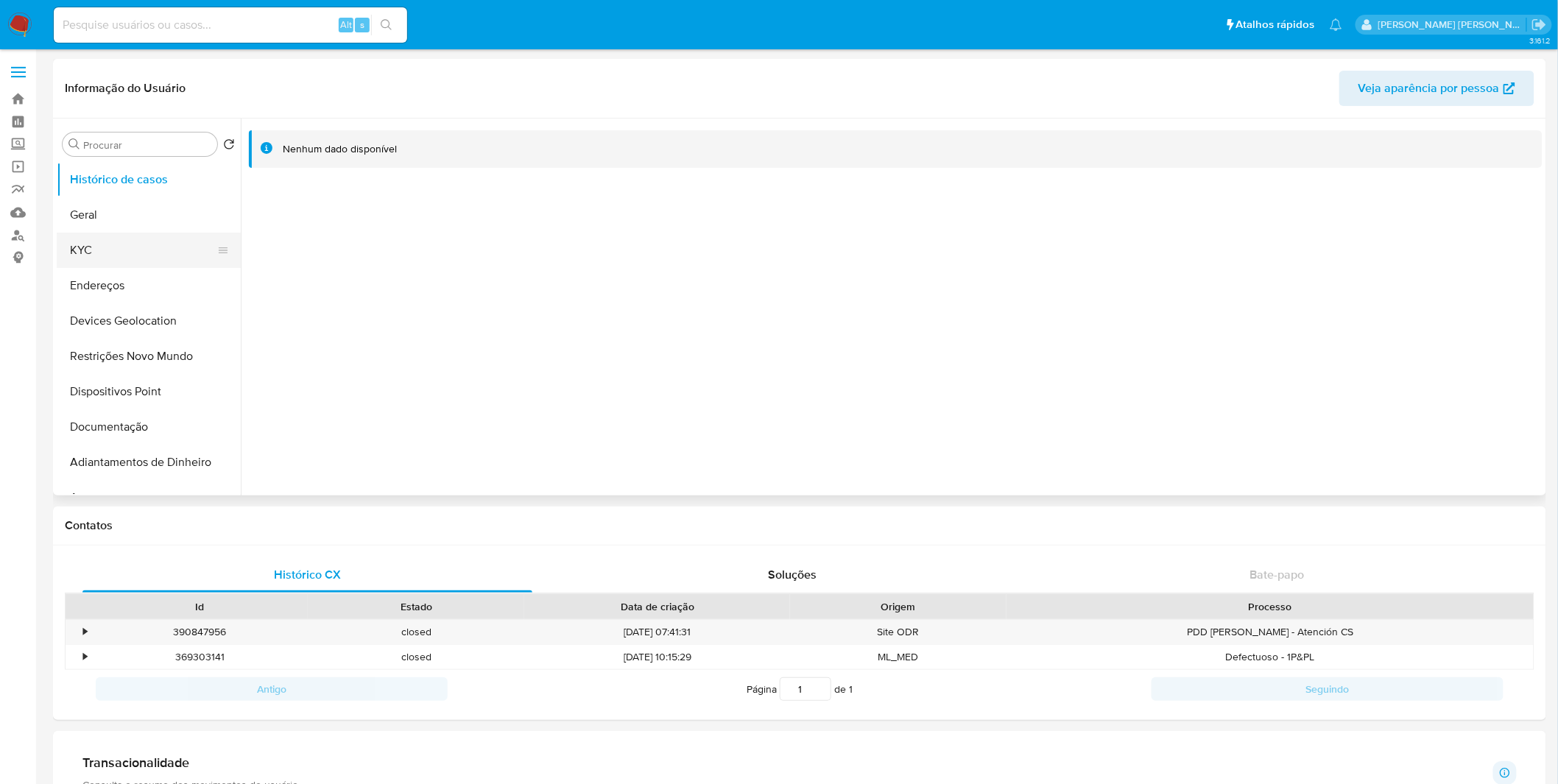
click at [190, 239] on button "KYC" at bounding box center [143, 250] width 172 height 35
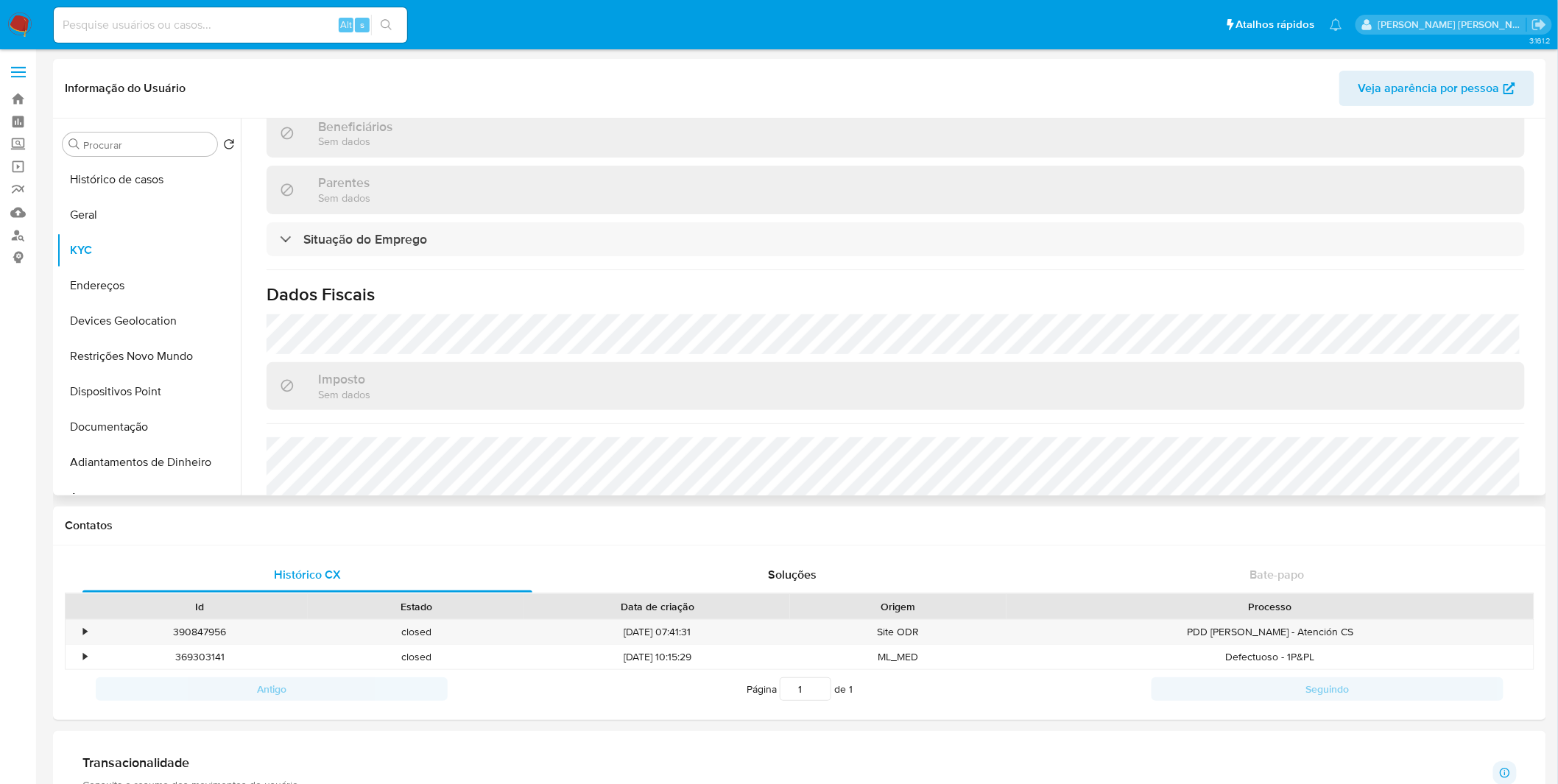
scroll to position [641, 0]
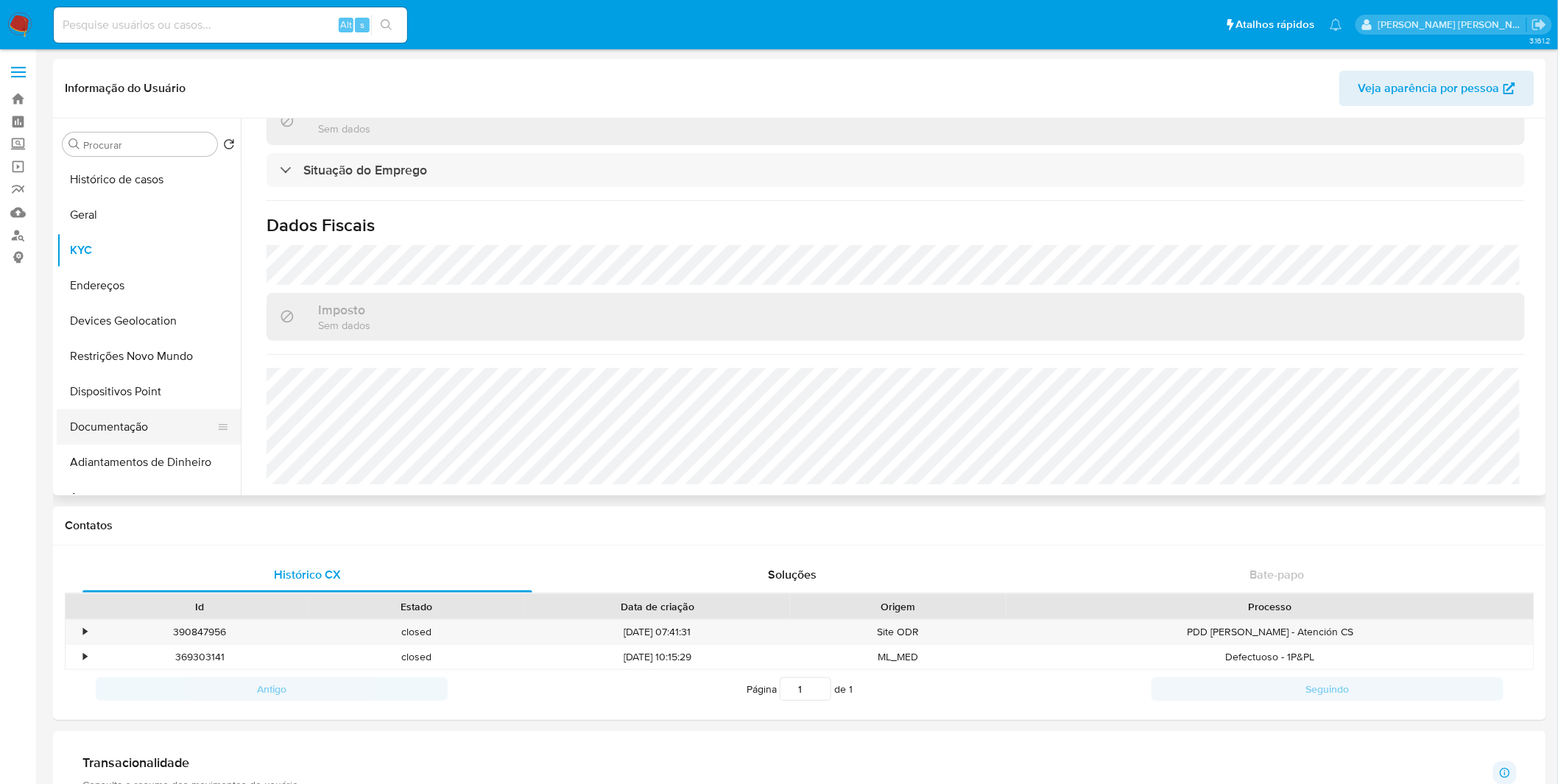
click at [104, 420] on button "Documentação" at bounding box center [143, 427] width 172 height 35
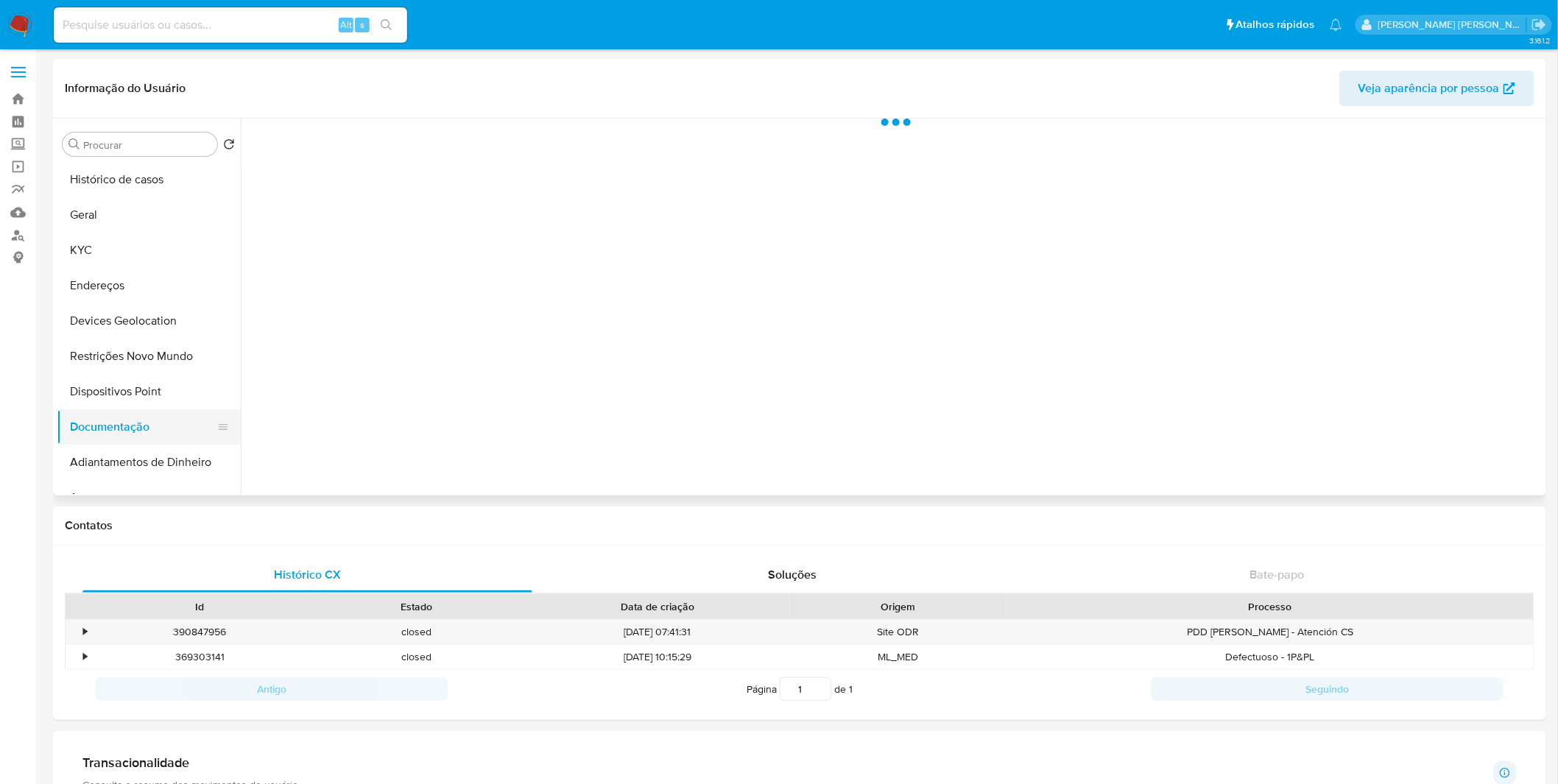
scroll to position [0, 0]
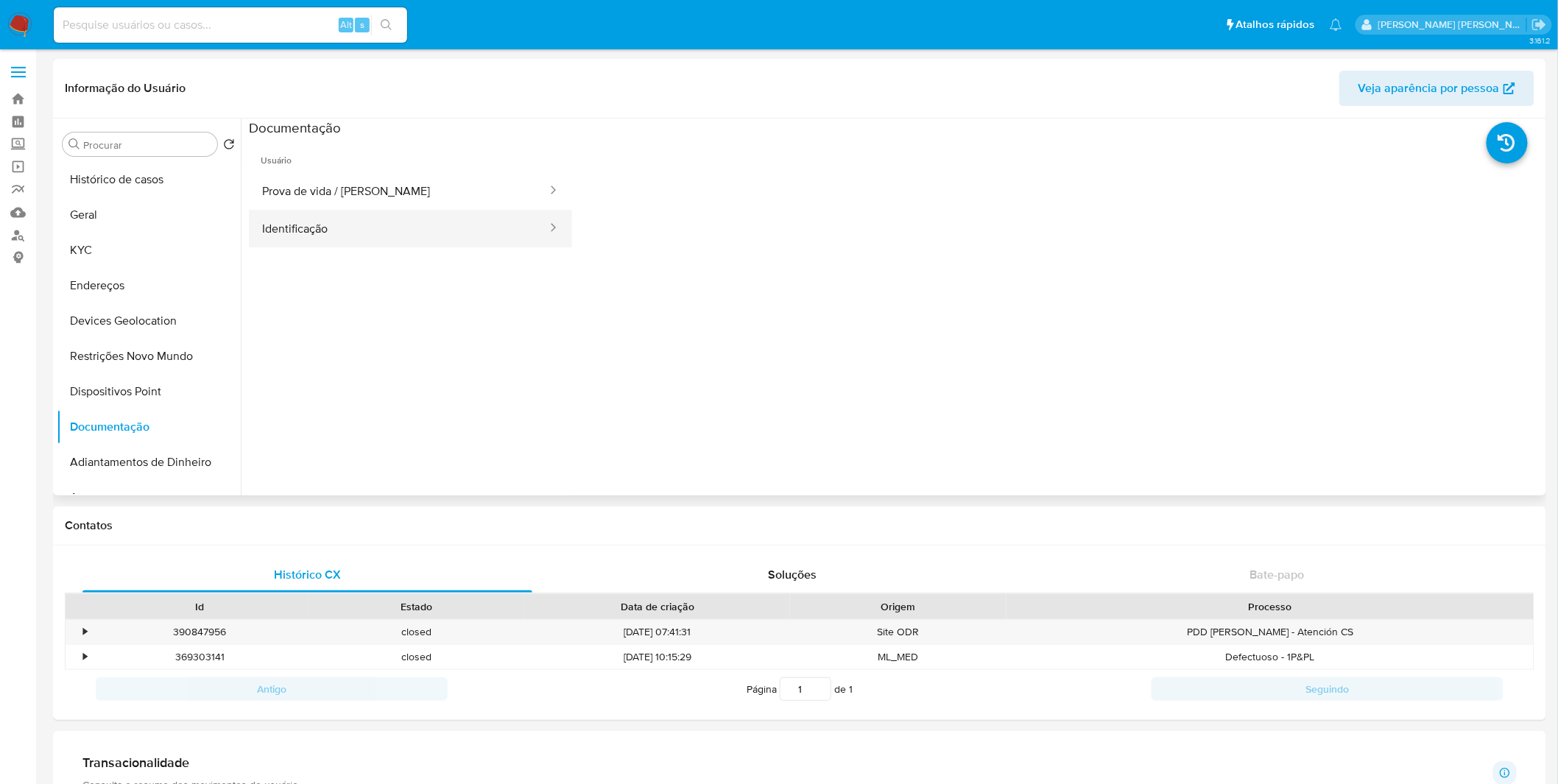
click at [322, 225] on button "Identificação" at bounding box center [398, 228] width 299 height 38
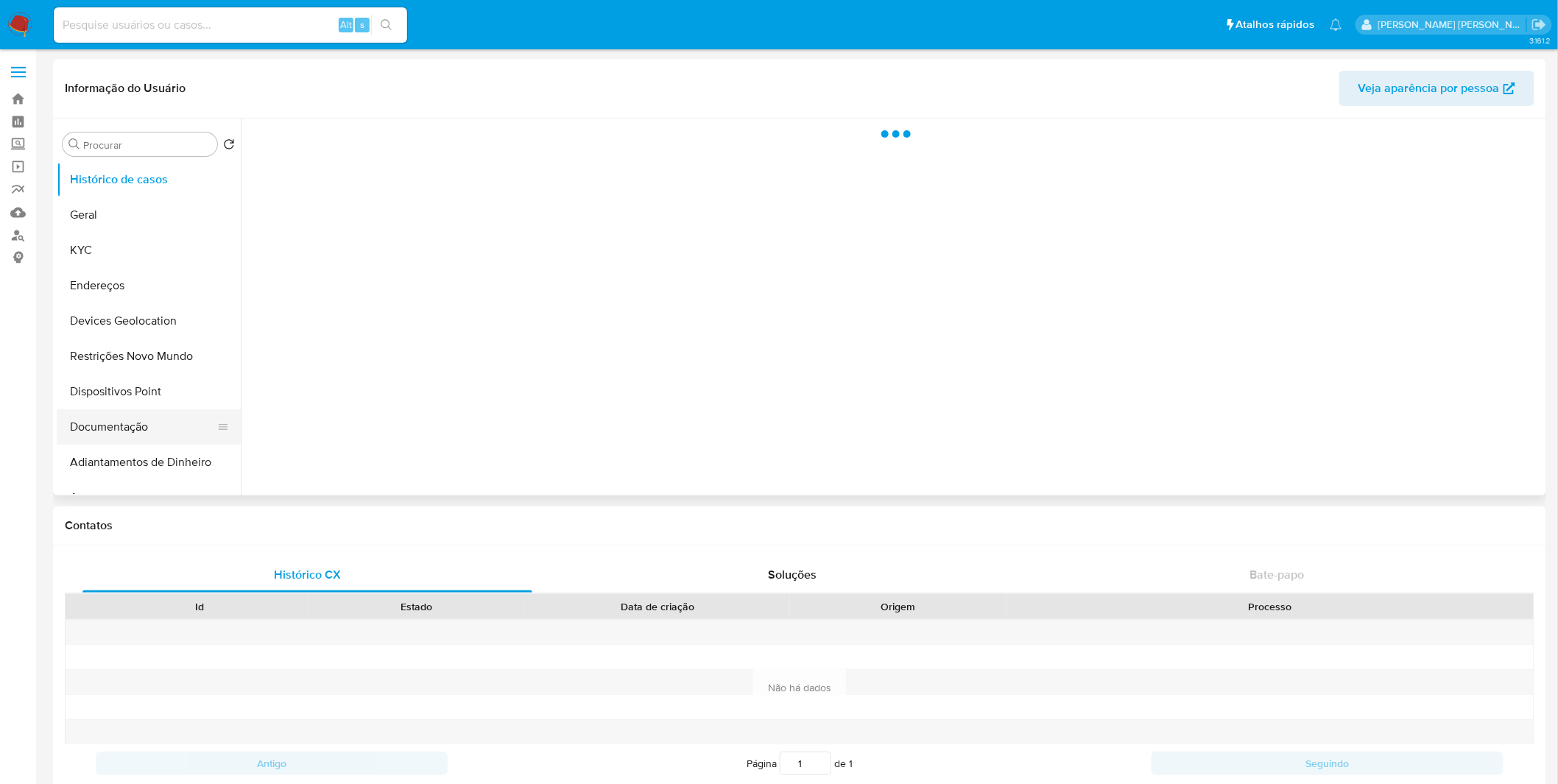
select select "10"
click at [153, 417] on button "Documentação" at bounding box center [143, 427] width 172 height 35
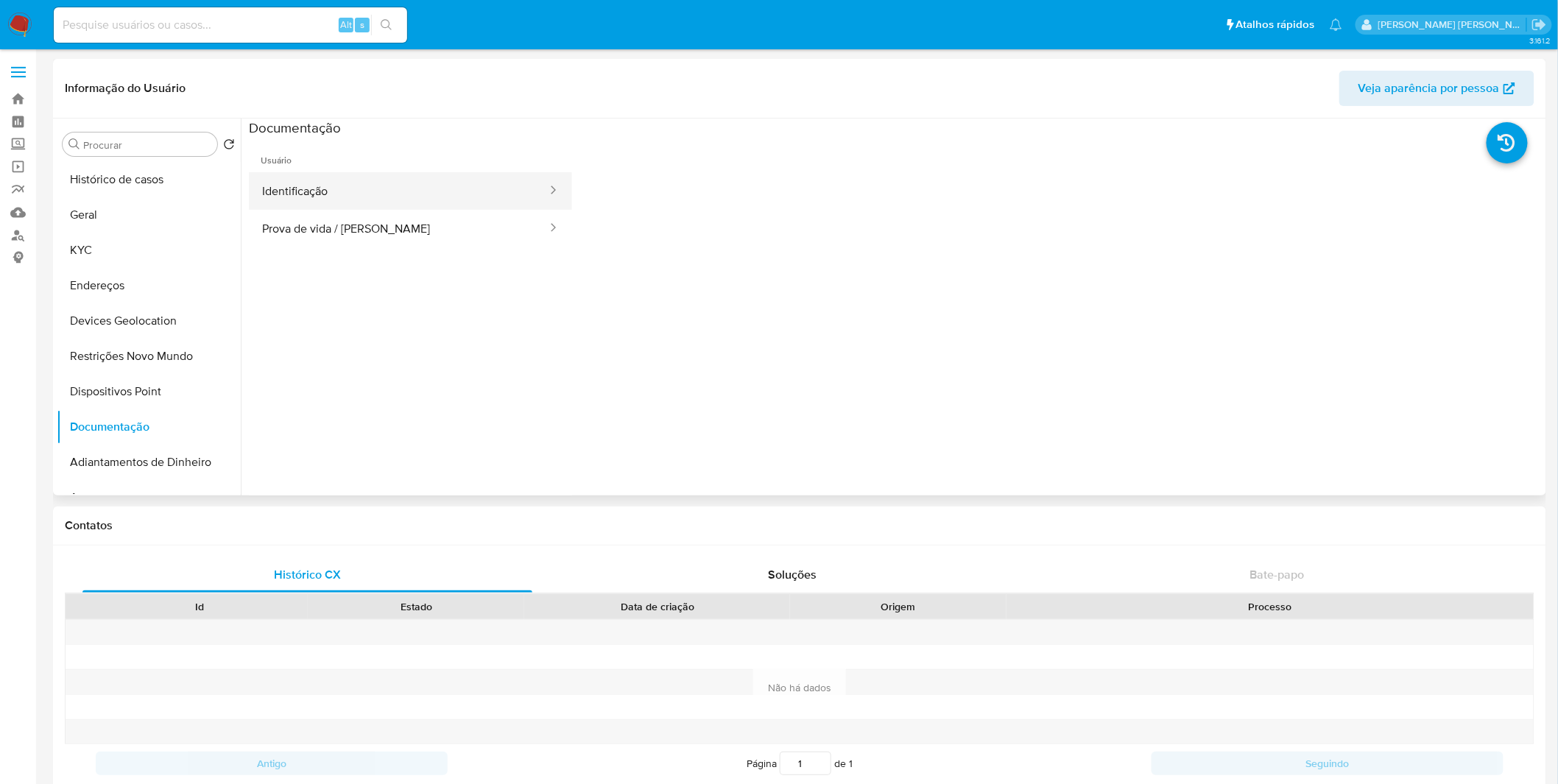
click at [393, 203] on button "Identificação" at bounding box center [398, 190] width 299 height 38
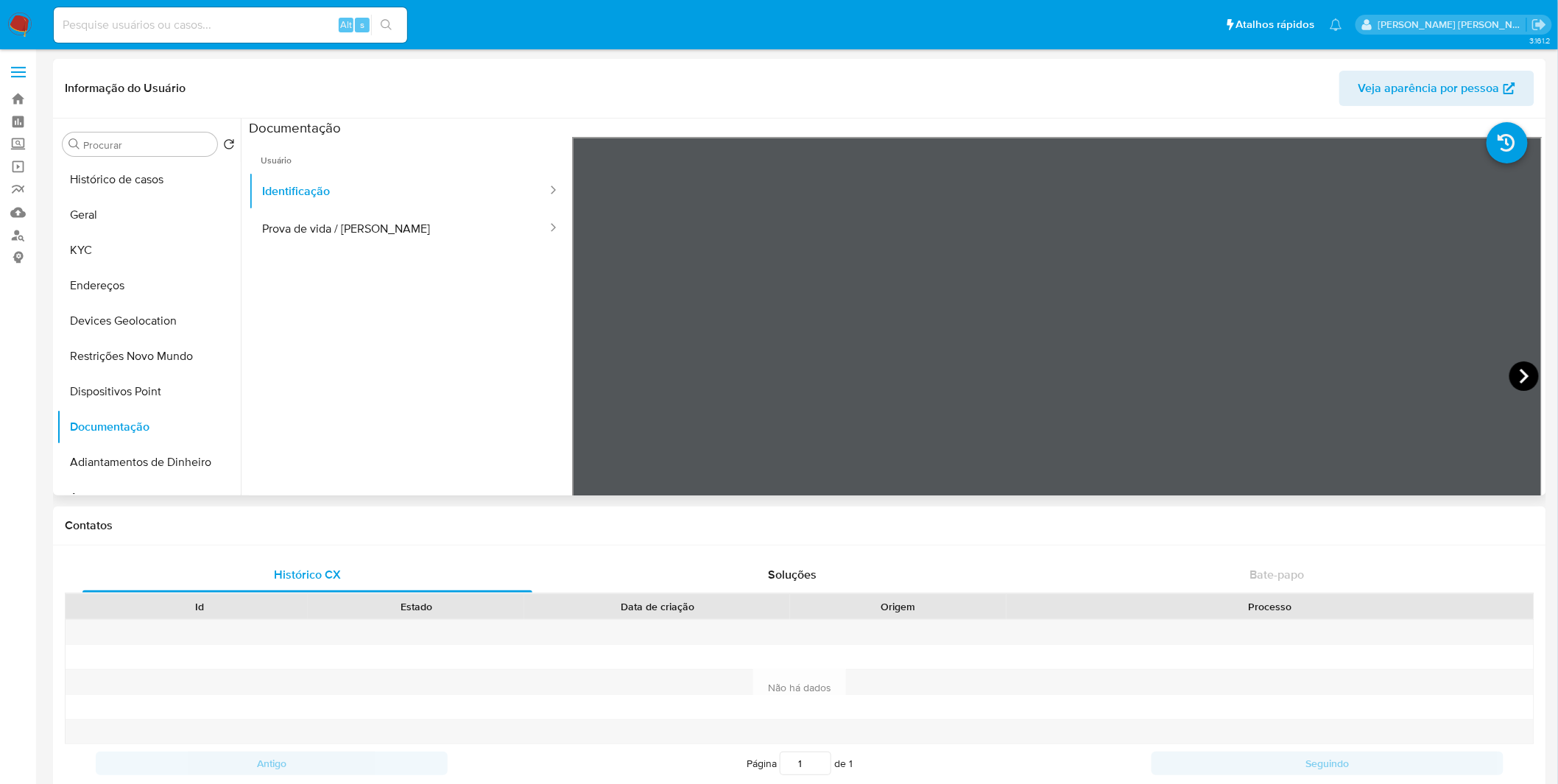
click at [1510, 375] on icon at bounding box center [1524, 376] width 29 height 29
click at [135, 258] on button "KYC" at bounding box center [143, 250] width 172 height 35
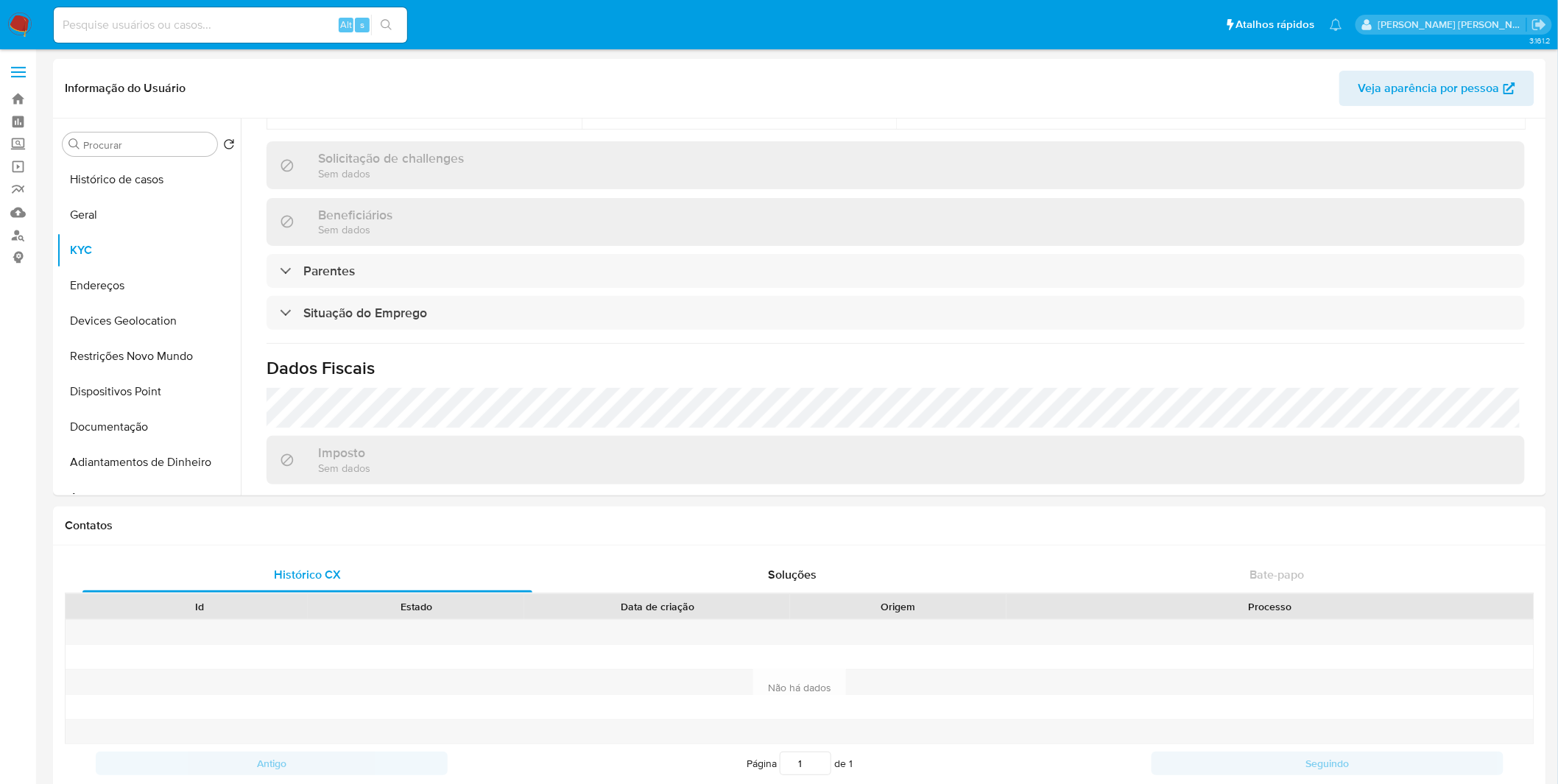
scroll to position [572, 0]
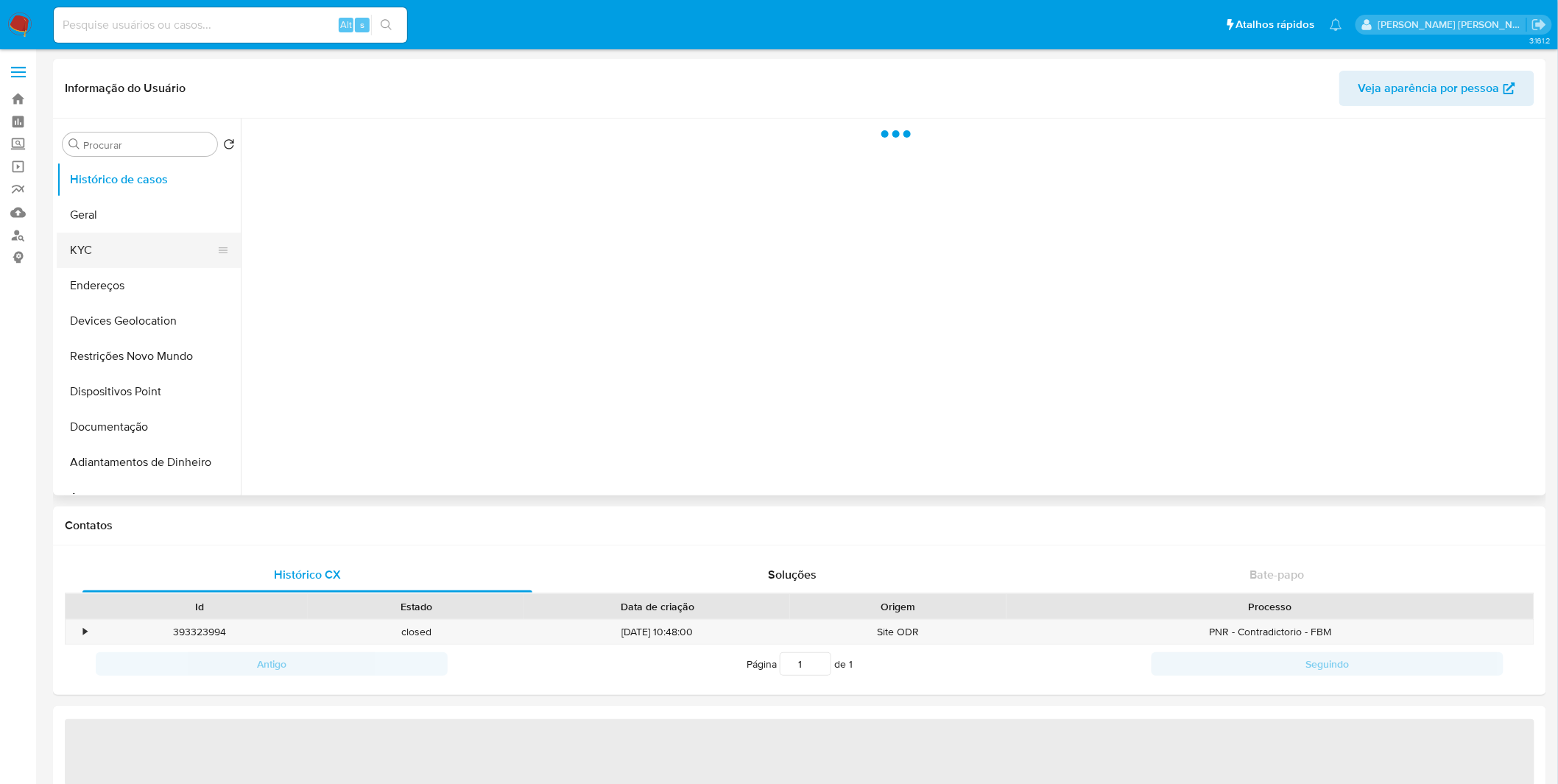
click at [131, 267] on button "KYC" at bounding box center [143, 250] width 172 height 35
select select "10"
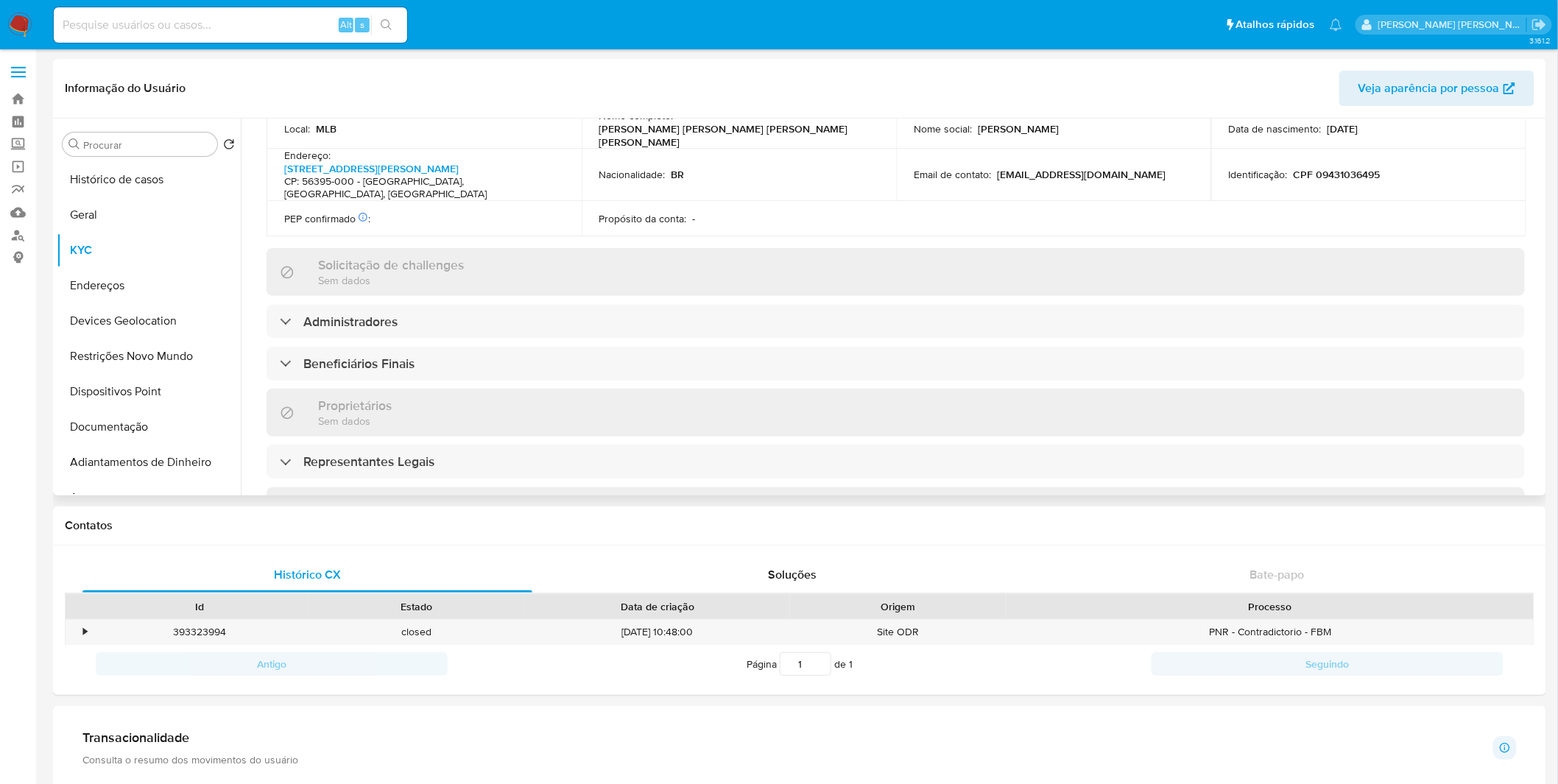
scroll to position [810, 0]
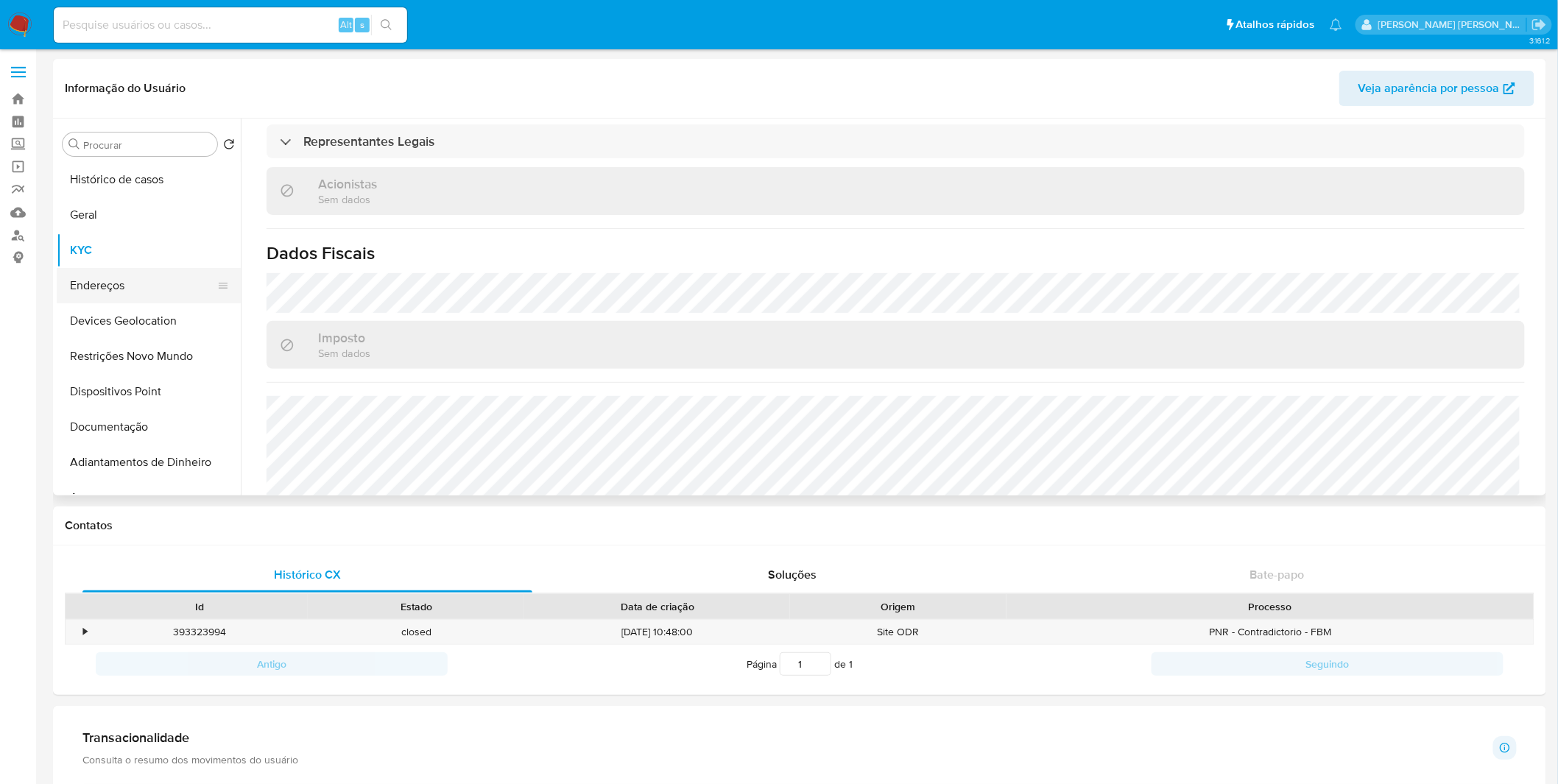
click at [136, 271] on button "Endereços" at bounding box center [143, 285] width 172 height 35
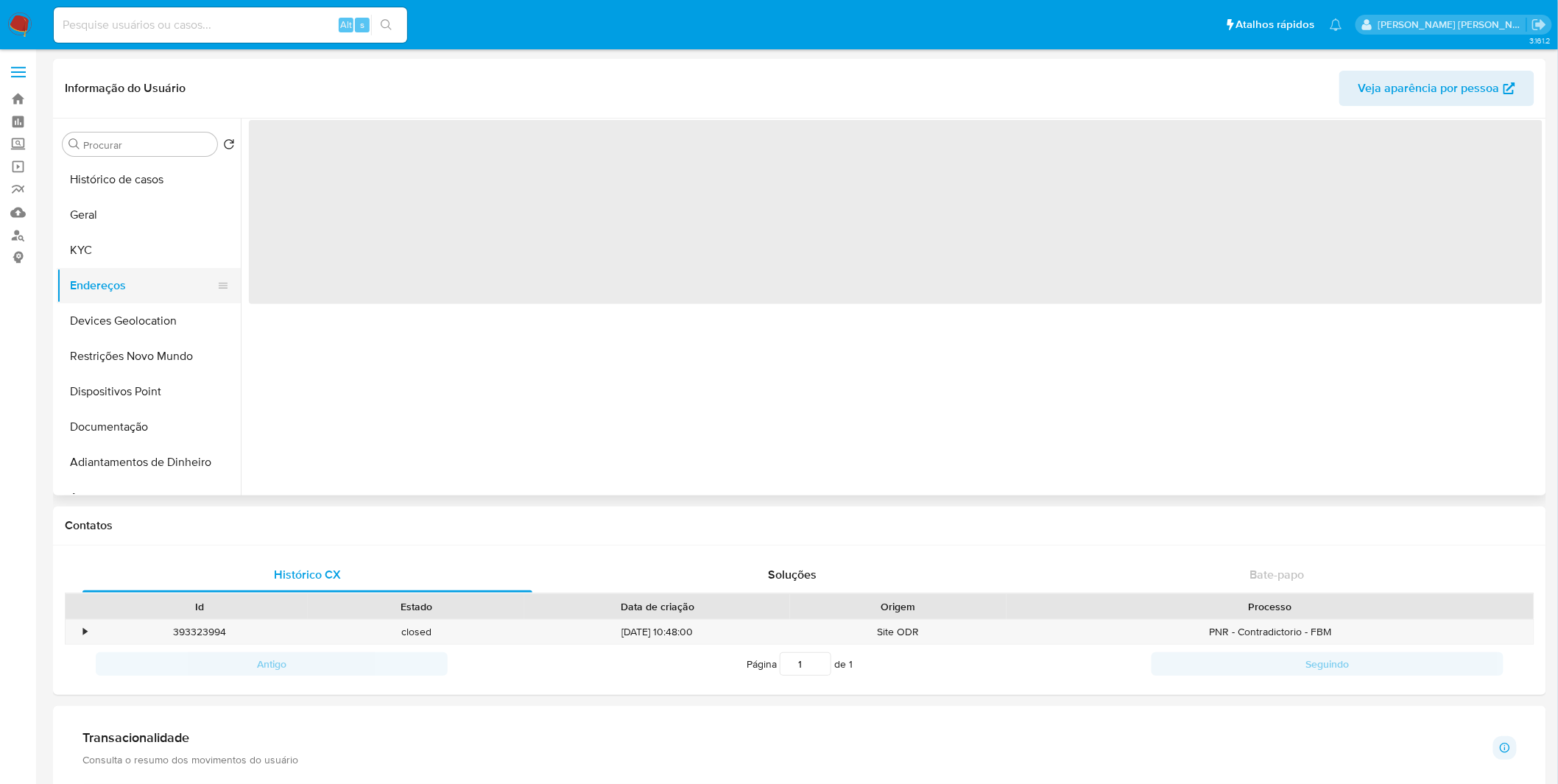
scroll to position [0, 0]
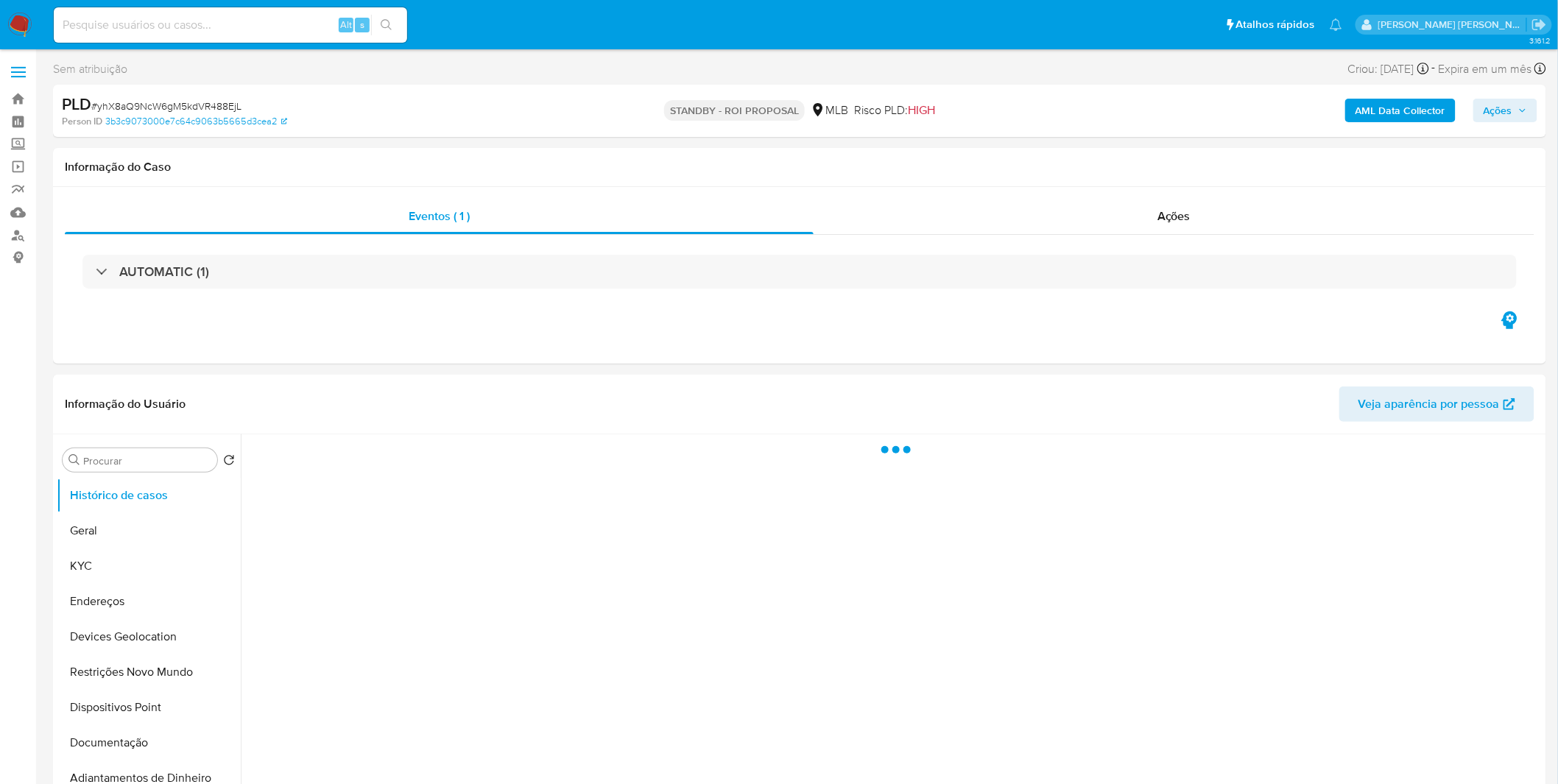
select select "10"
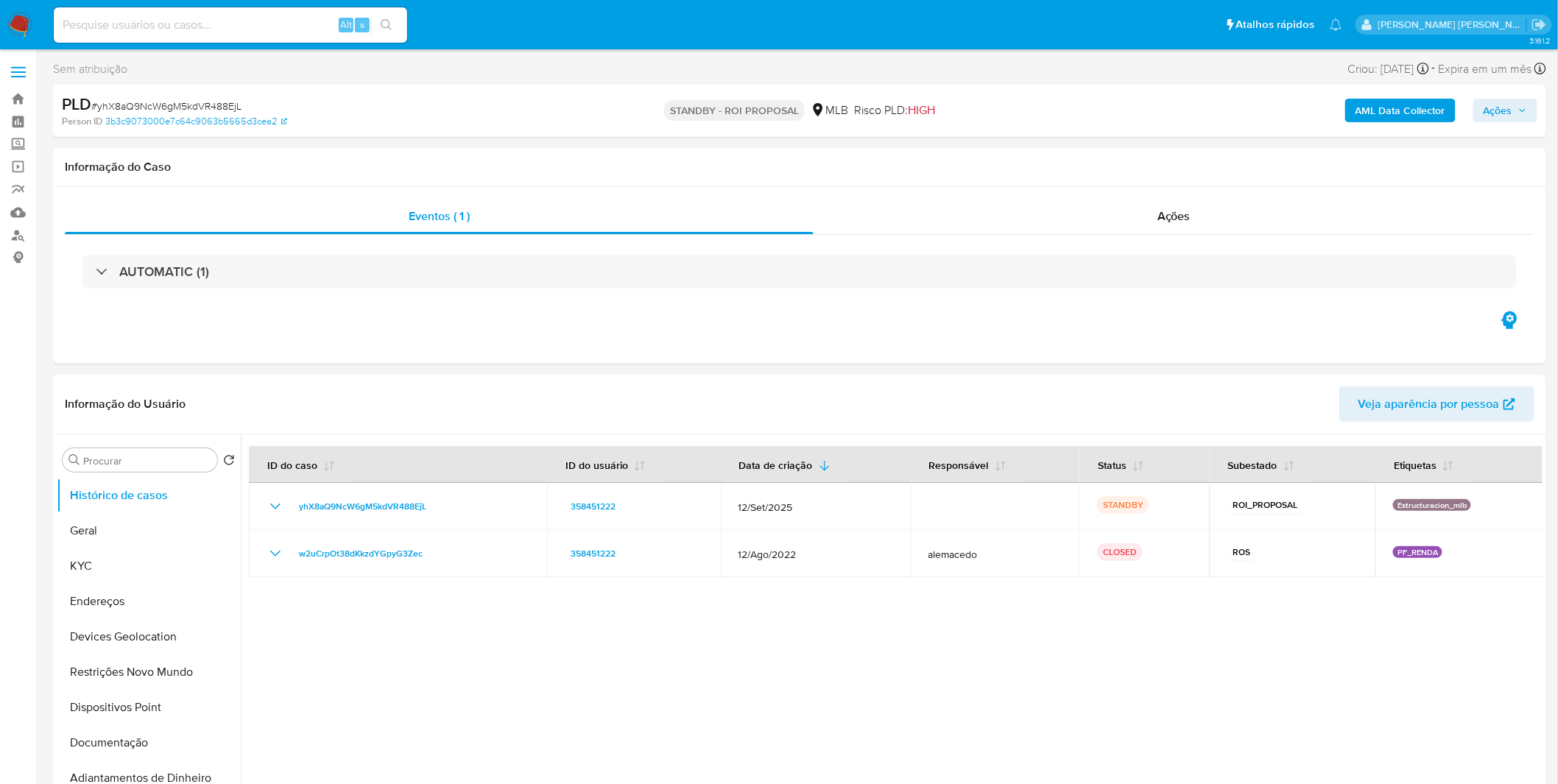
click at [18, 23] on img at bounding box center [20, 25] width 25 height 25
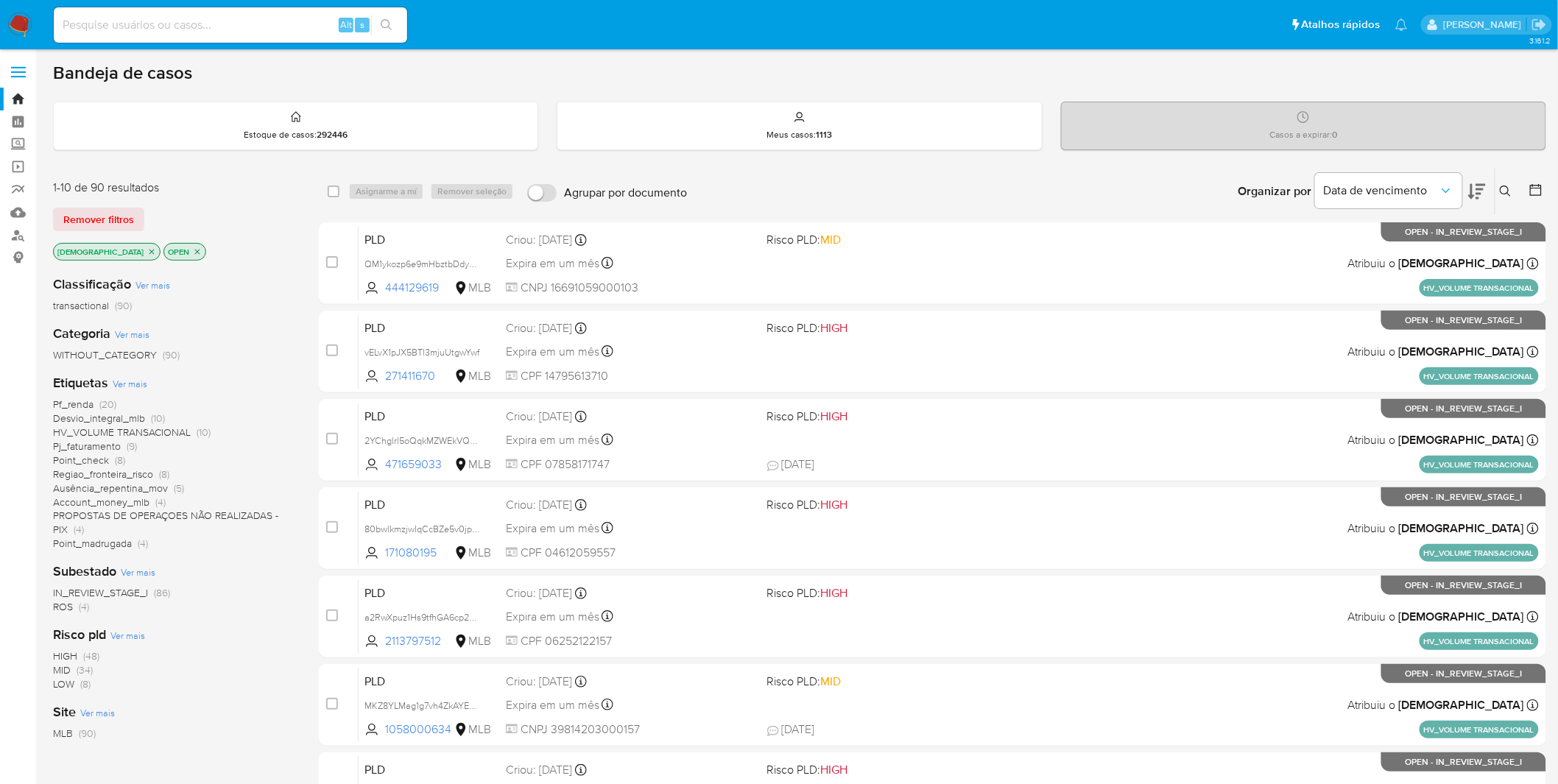
click at [228, 31] on input at bounding box center [230, 25] width 353 height 19
paste input "hS7OpwgTGVxmk1a6mQxk0vhZ"
type input "hS7OpwgTGVxmk1a6mQxk0vhZ"
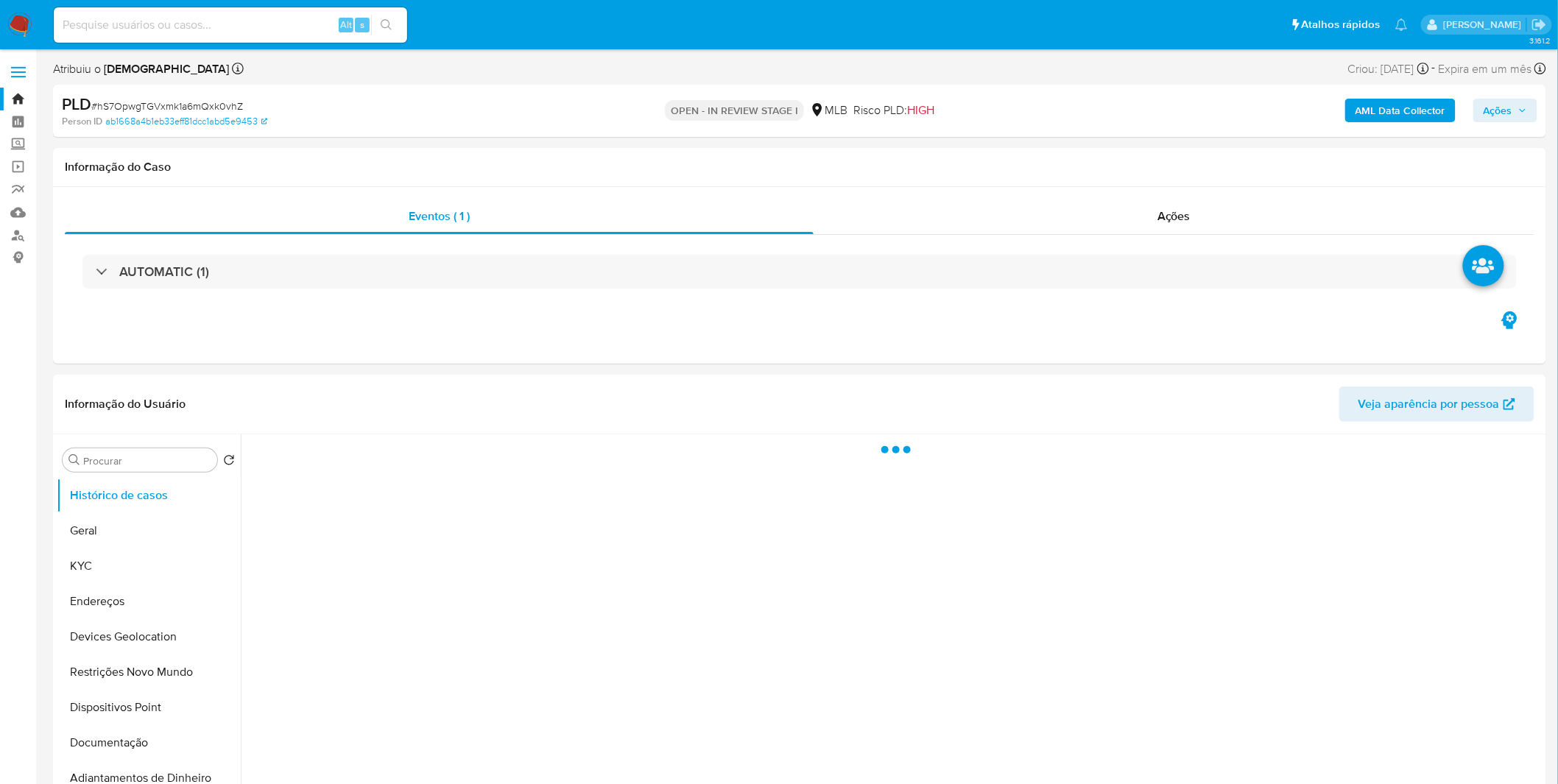
select select "10"
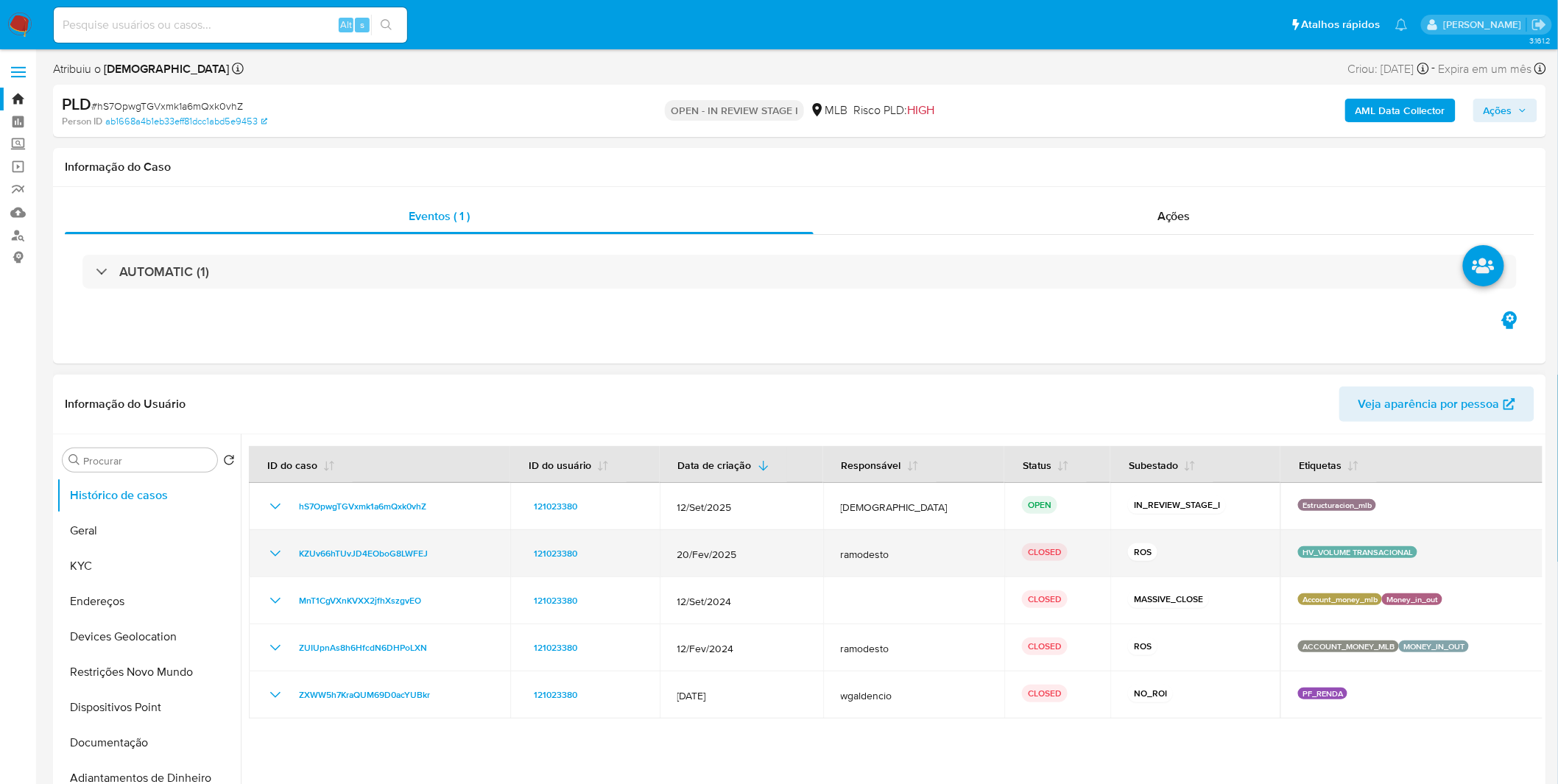
click at [262, 552] on td "KZUv66hTUvJD4EOboG8LWFEJ" at bounding box center [379, 553] width 262 height 47
click at [269, 551] on icon "Mostrar/Ocultar" at bounding box center [275, 553] width 18 height 18
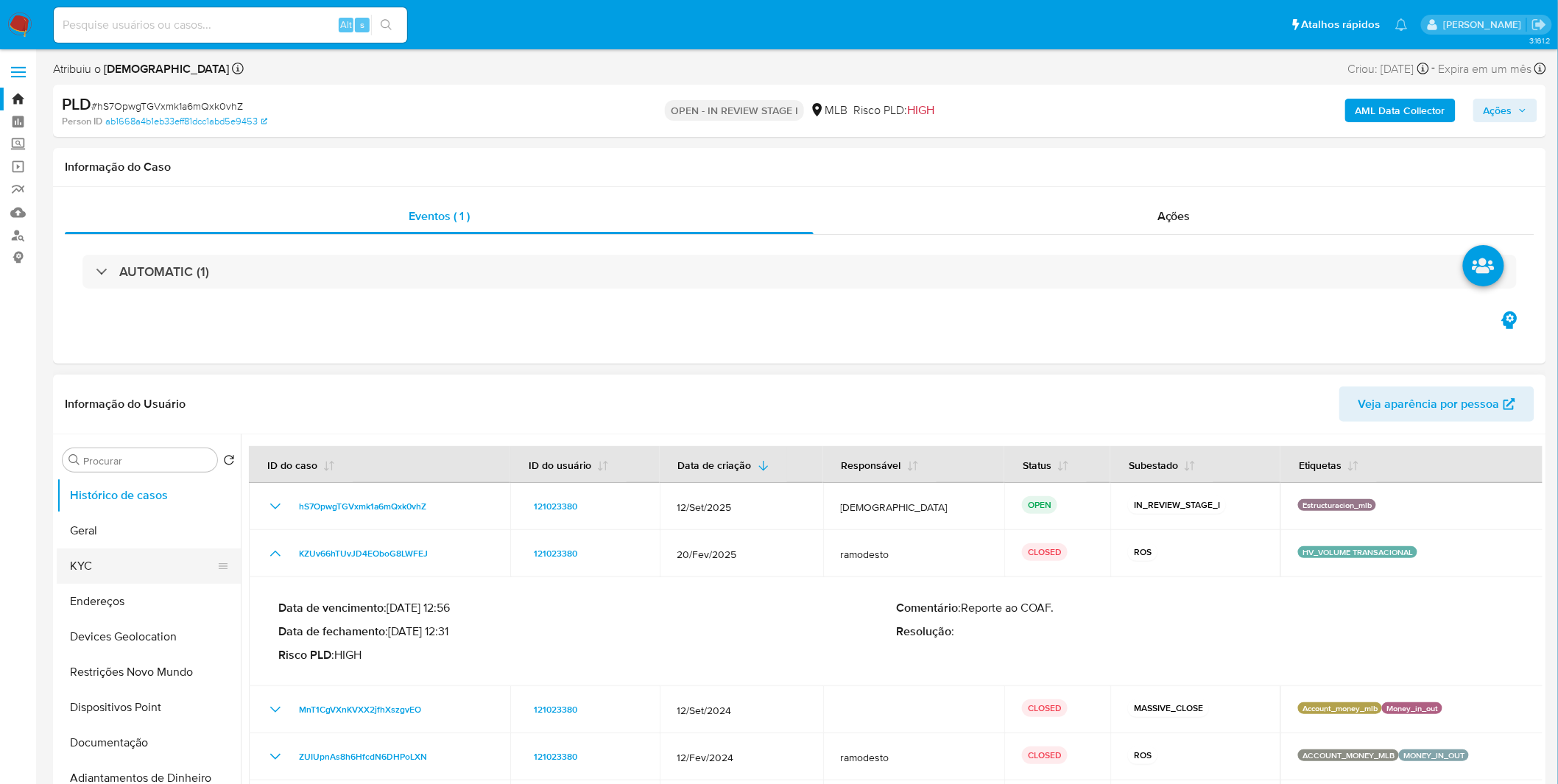
click at [178, 556] on button "KYC" at bounding box center [143, 566] width 172 height 35
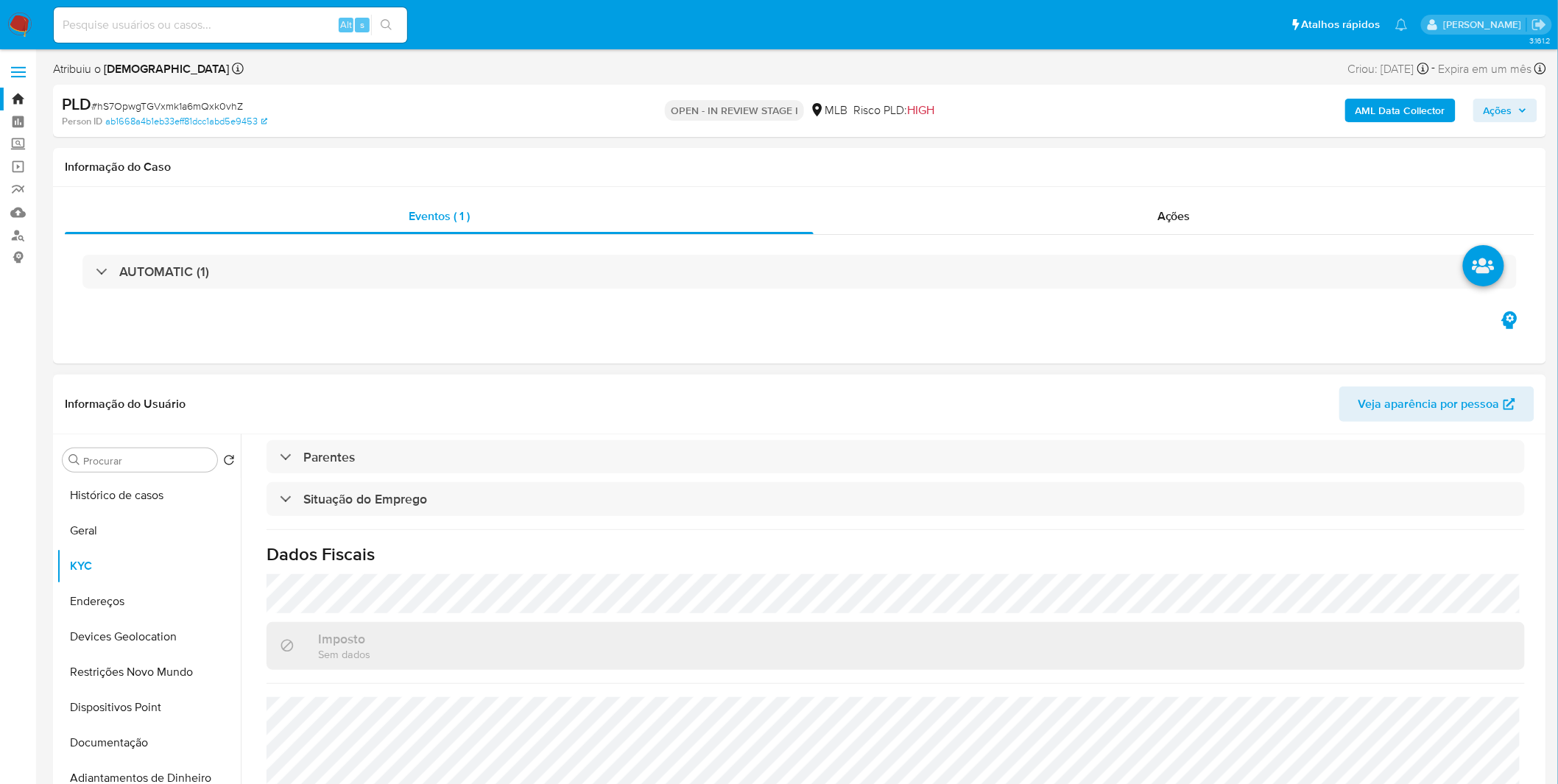
scroll to position [617, 0]
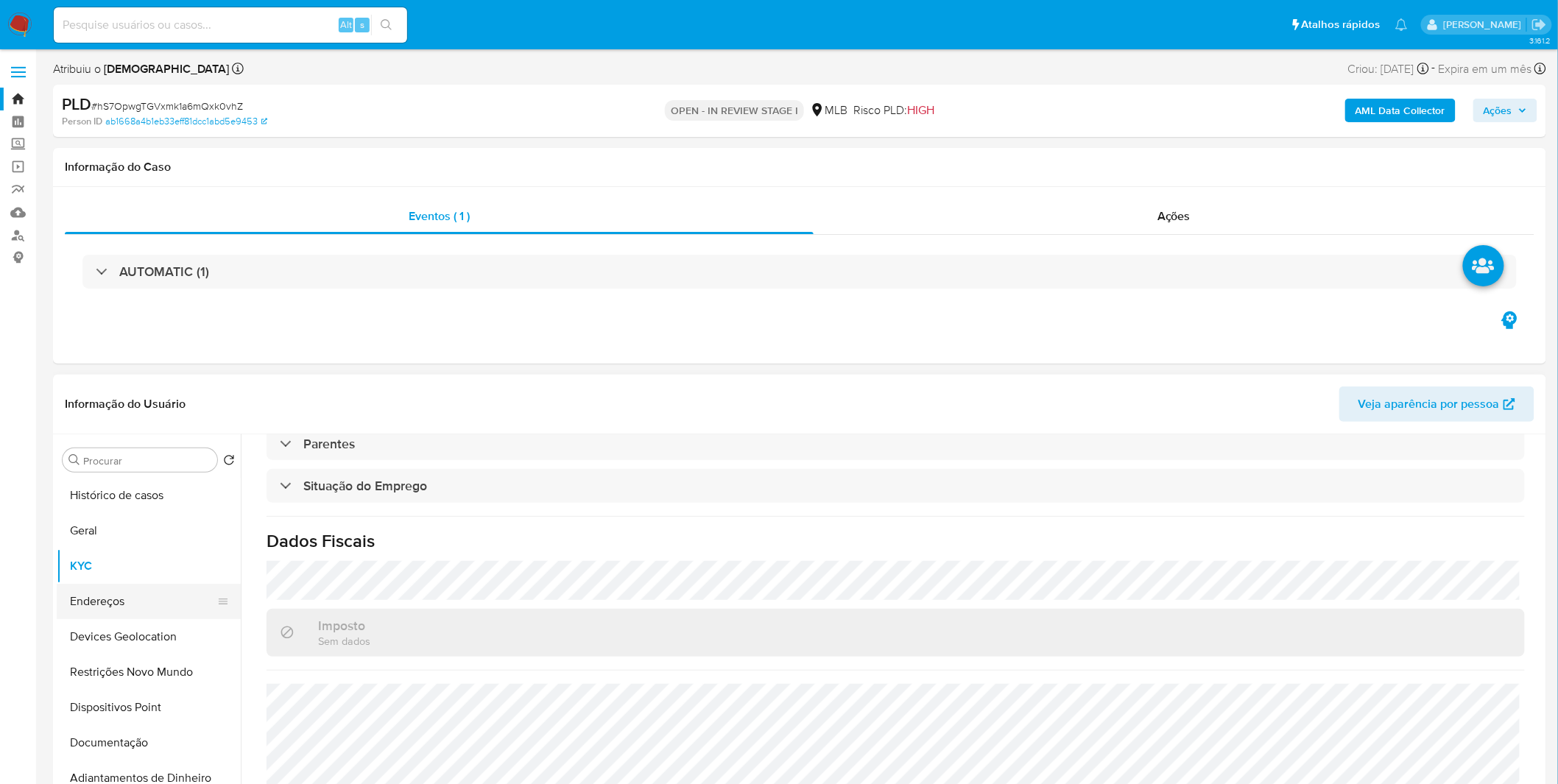
click at [142, 605] on button "Endereços" at bounding box center [143, 601] width 172 height 35
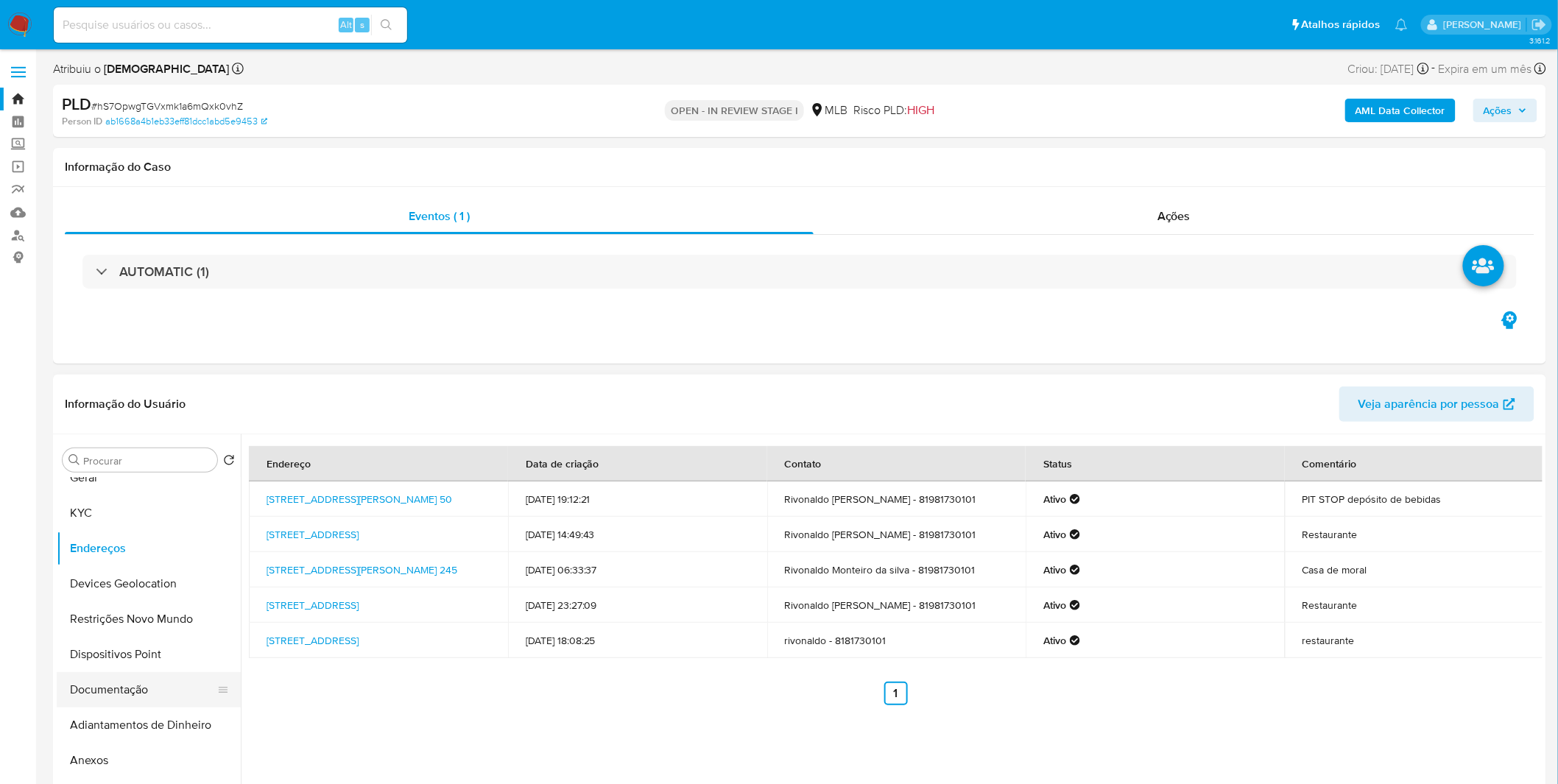
scroll to position [81, 0]
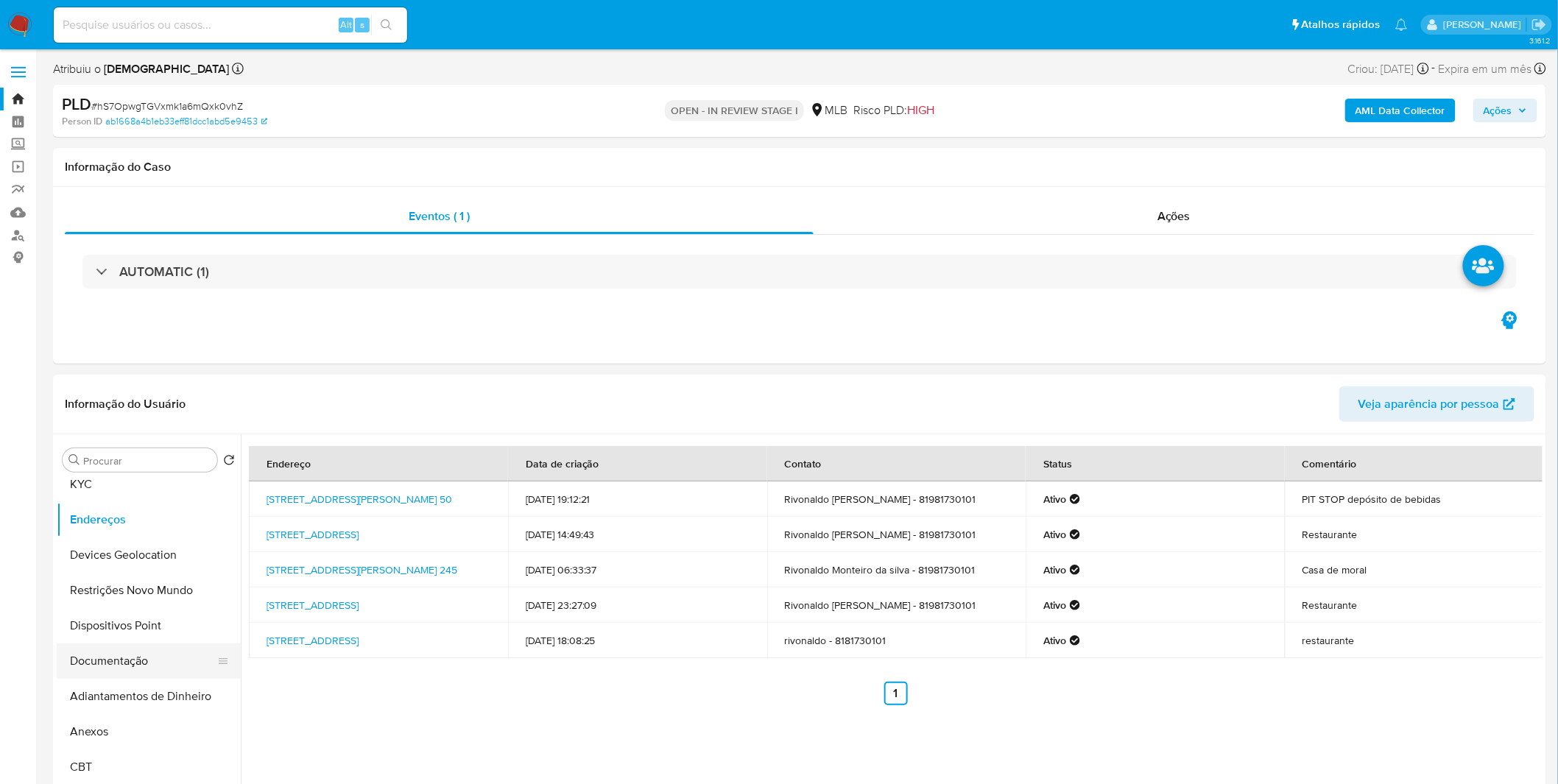
click at [153, 667] on button "Documentação" at bounding box center [143, 660] width 172 height 35
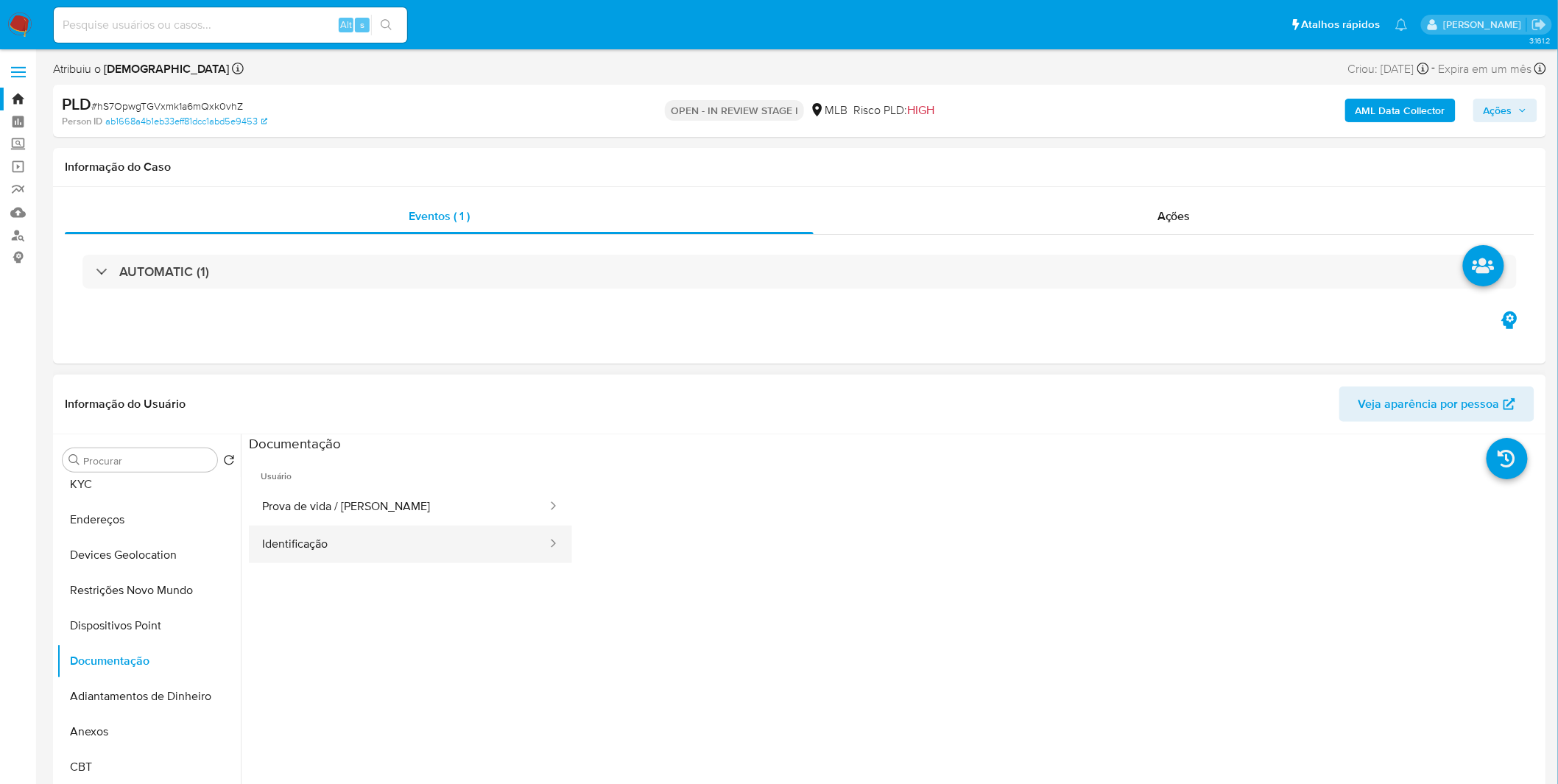
click at [339, 539] on button "Identificação" at bounding box center [398, 544] width 299 height 38
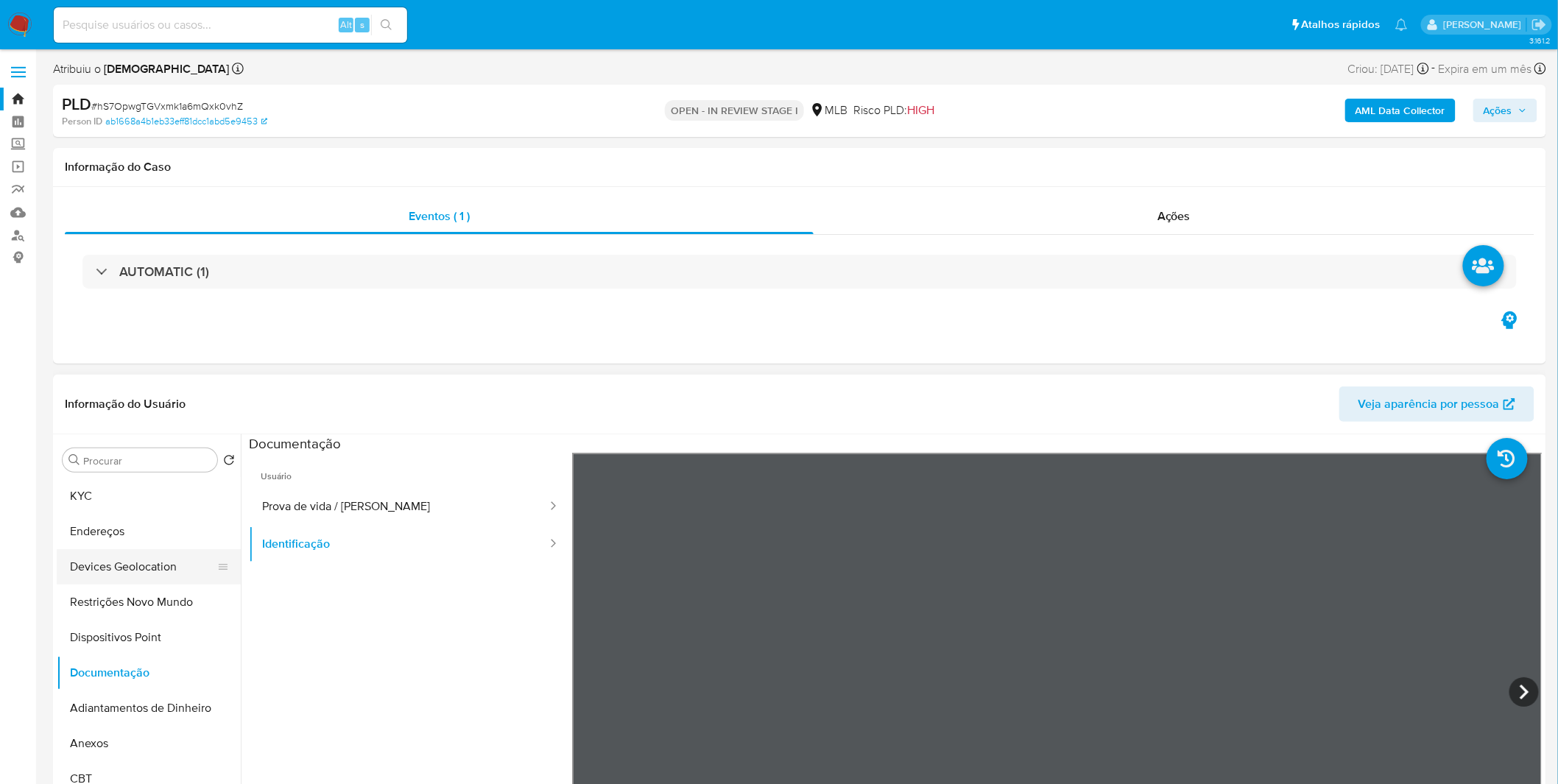
scroll to position [244, 0]
click at [109, 562] on button "Anexos" at bounding box center [143, 569] width 172 height 35
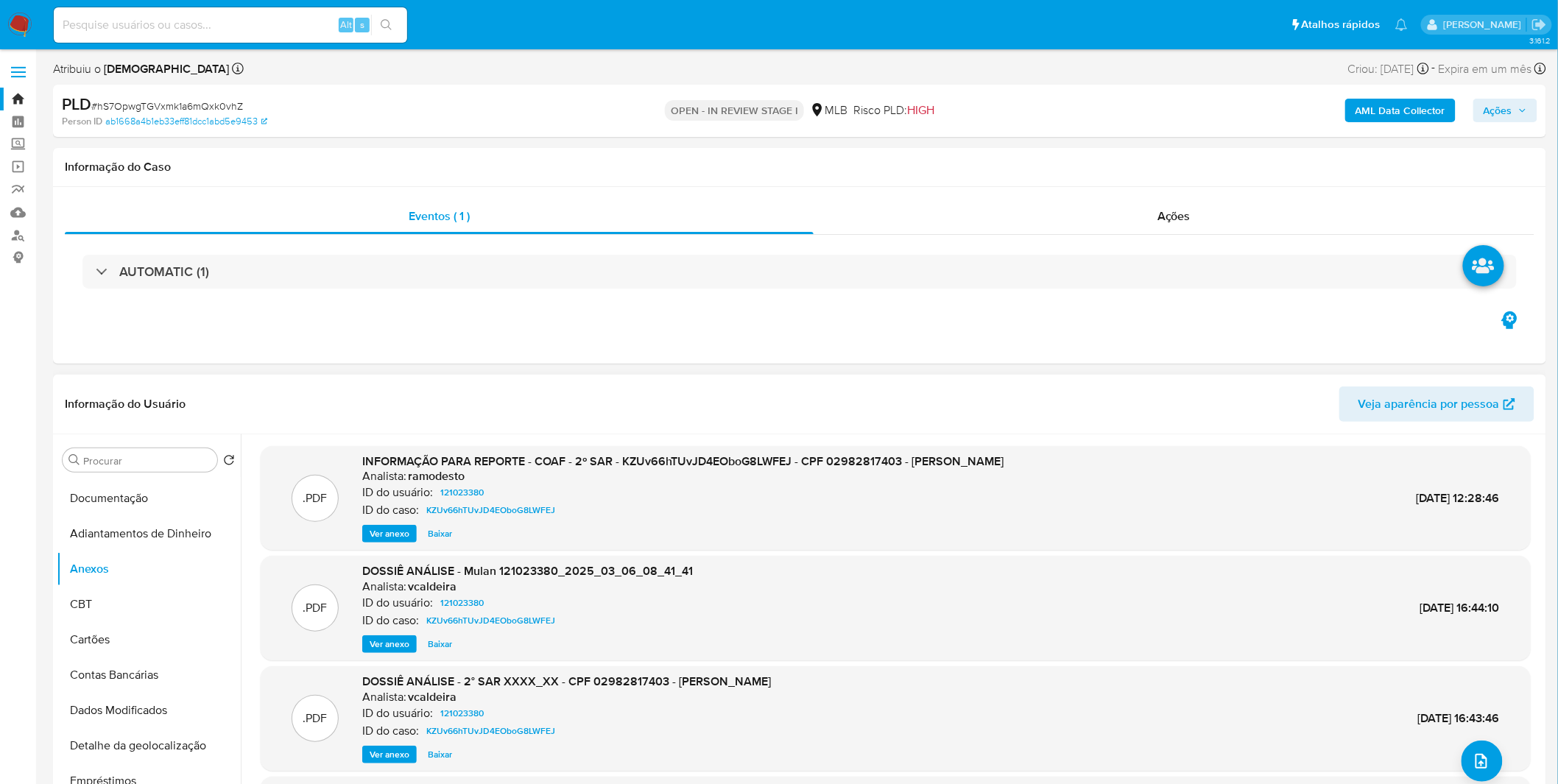
click at [408, 533] on button "Ver anexo" at bounding box center [389, 533] width 54 height 18
click at [408, 533] on div "Ver anexo Baixar" at bounding box center [683, 533] width 642 height 18
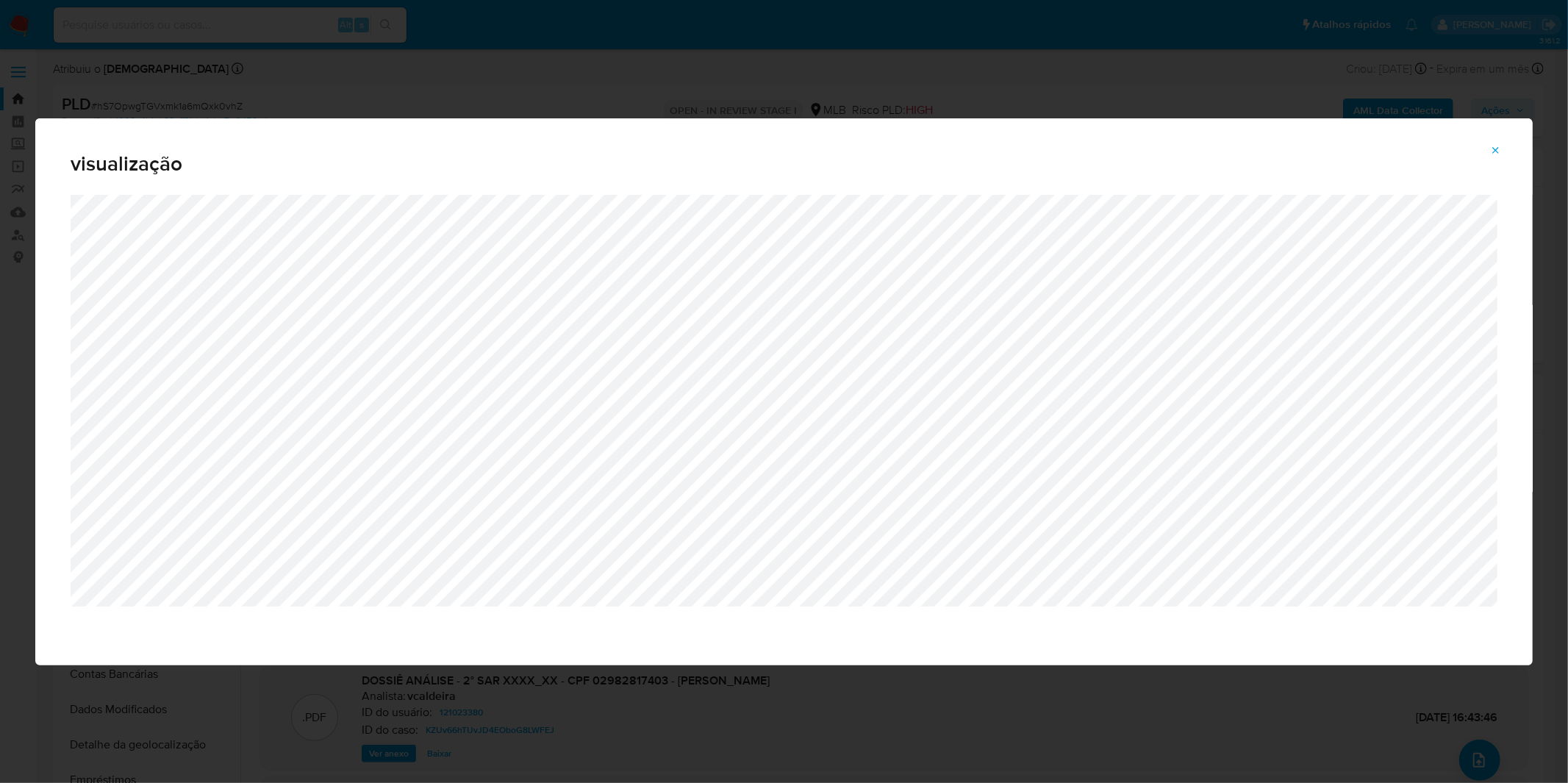
click at [1500, 151] on icon "Attachment preview" at bounding box center [1496, 150] width 11 height 11
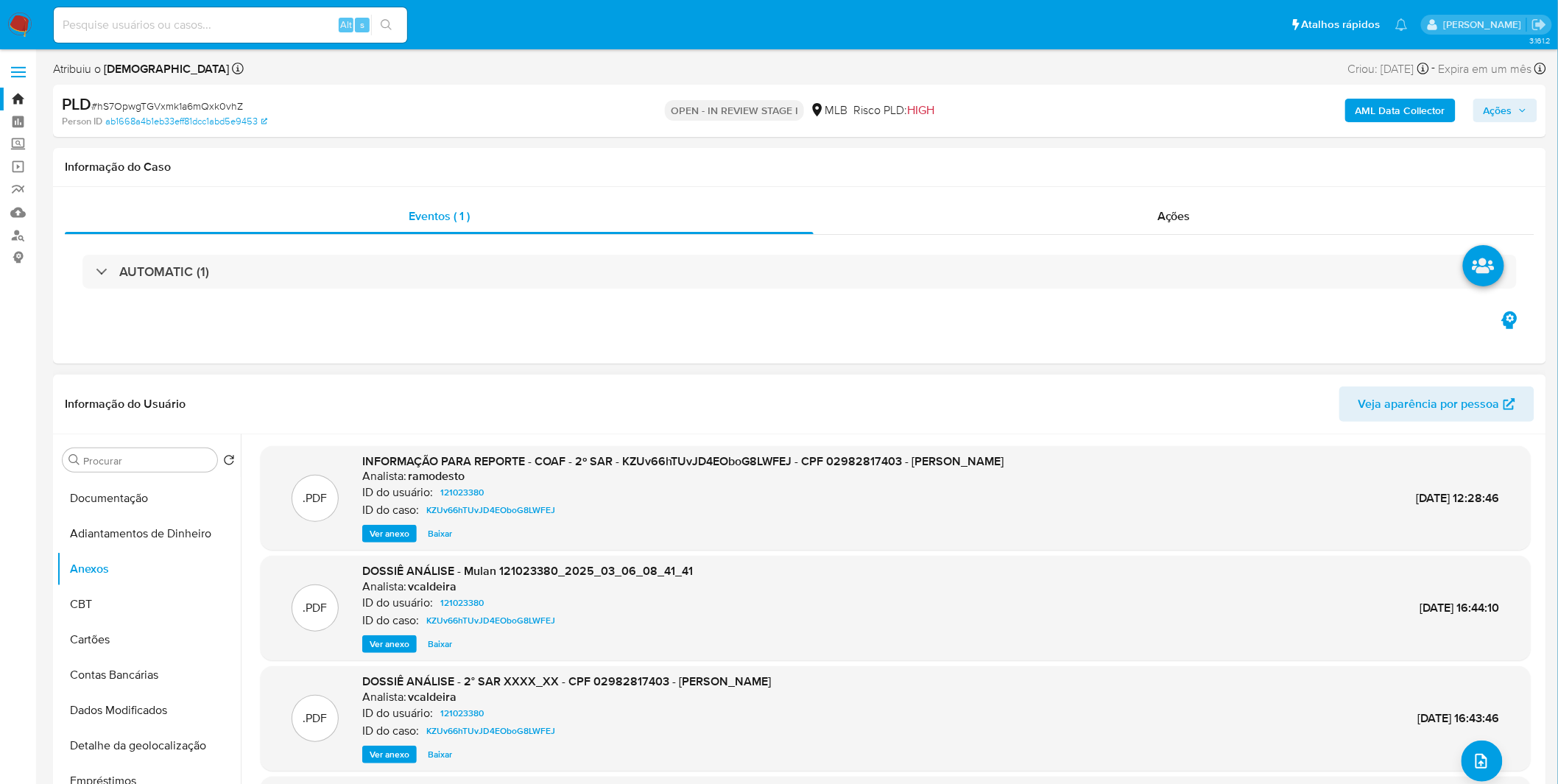
click at [1372, 120] on b "AML Data Collector" at bounding box center [1400, 110] width 90 height 24
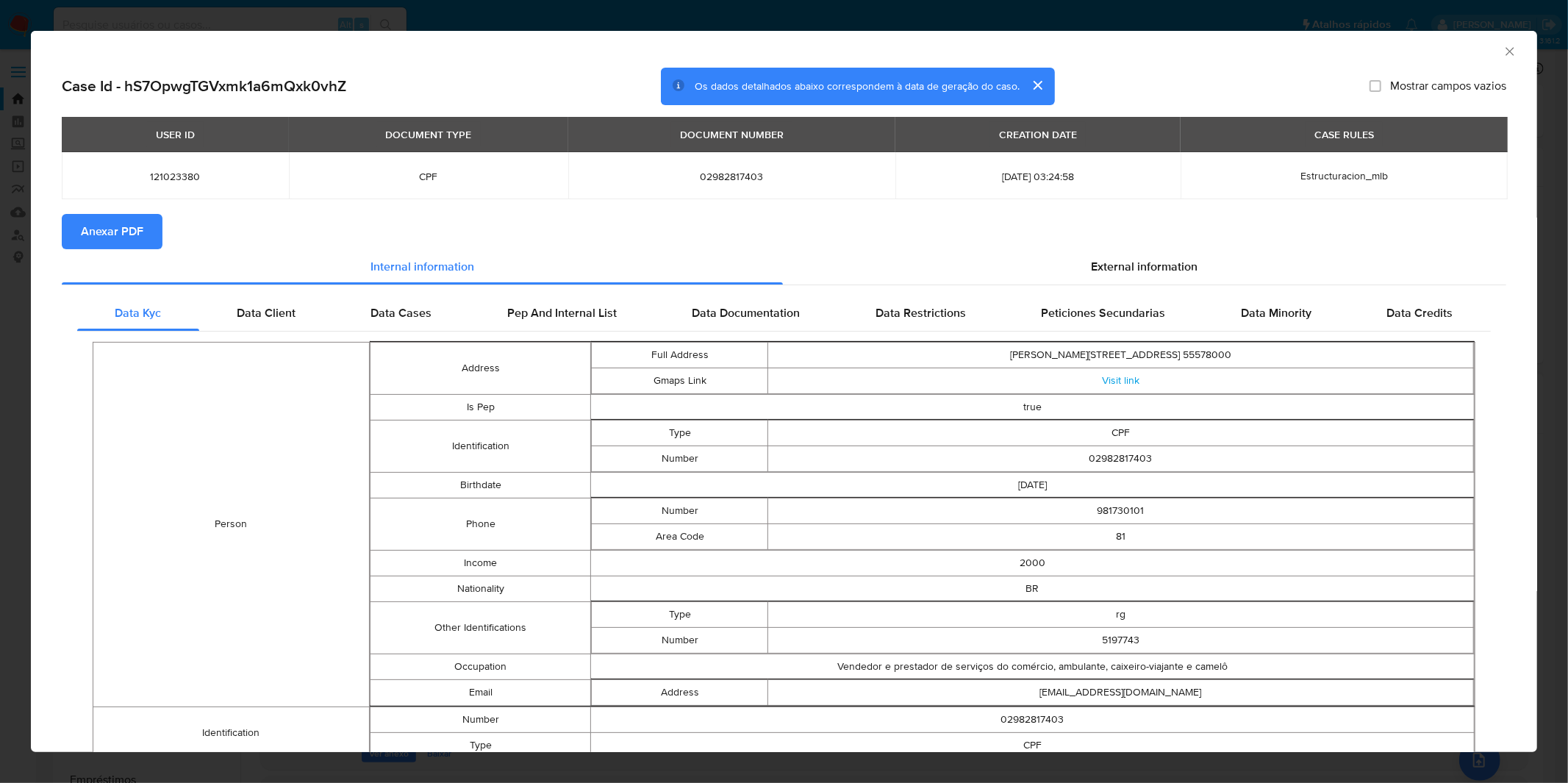
click at [471, 16] on div "AML Data Collector Case Id - hS7OpwgTGVxmk1a6mQxk0vhZ Os dados detalhados abaix…" at bounding box center [784, 392] width 1568 height 783
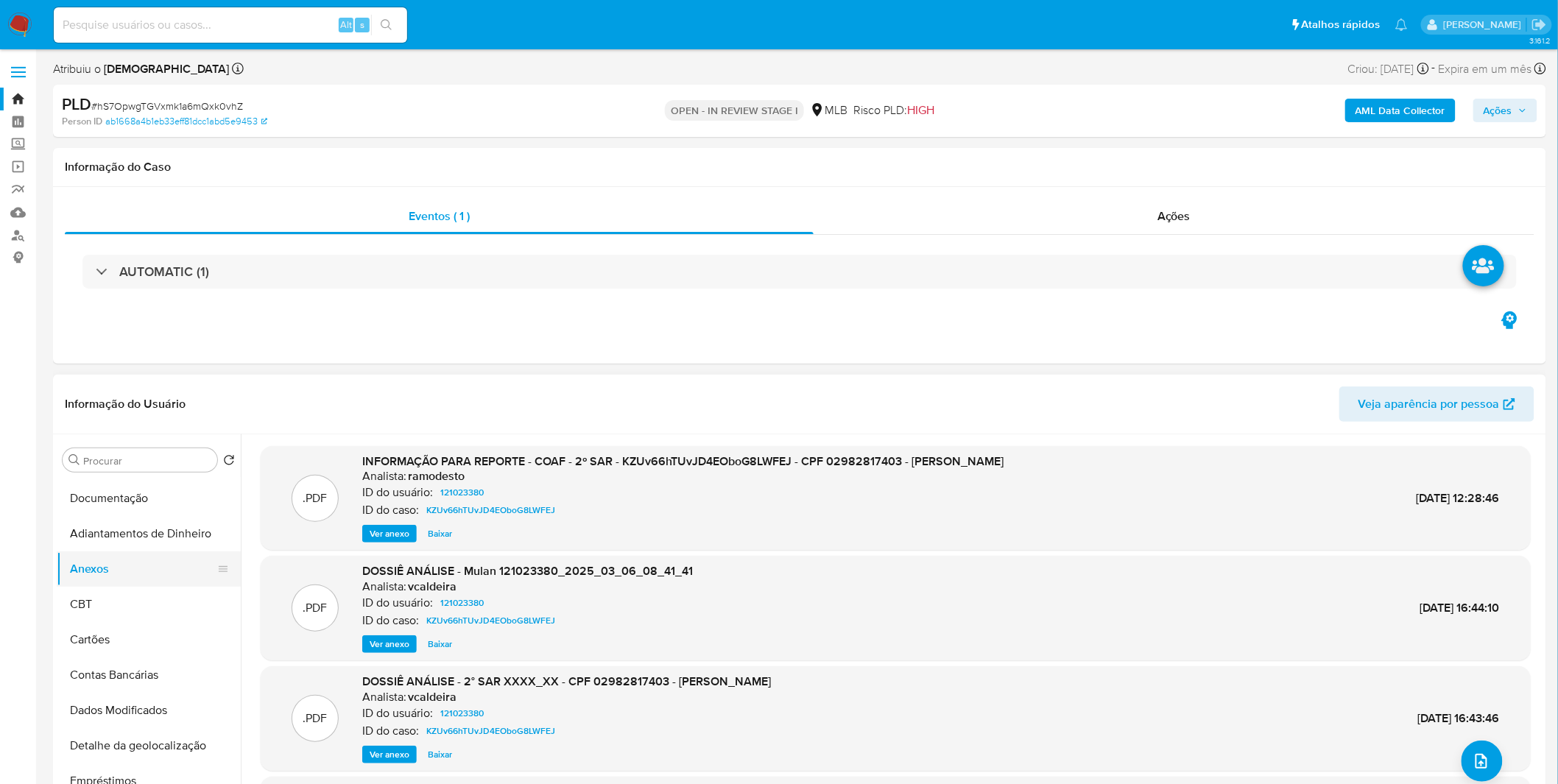
drag, startPoint x: 160, startPoint y: 613, endPoint x: 158, endPoint y: 584, distance: 29.1
click at [160, 601] on button "CBT" at bounding box center [149, 604] width 184 height 35
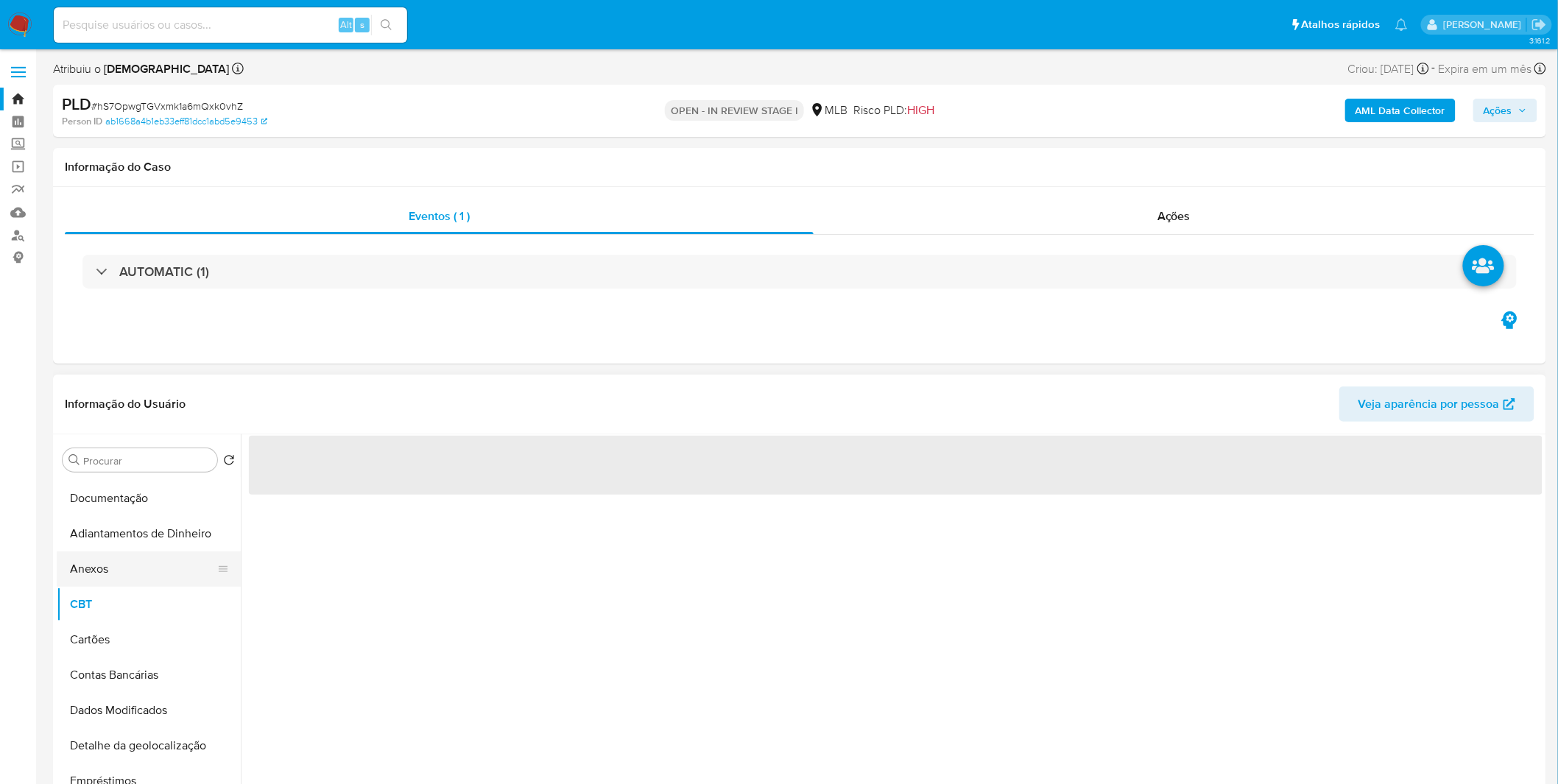
click at [158, 565] on button "Anexos" at bounding box center [143, 569] width 172 height 35
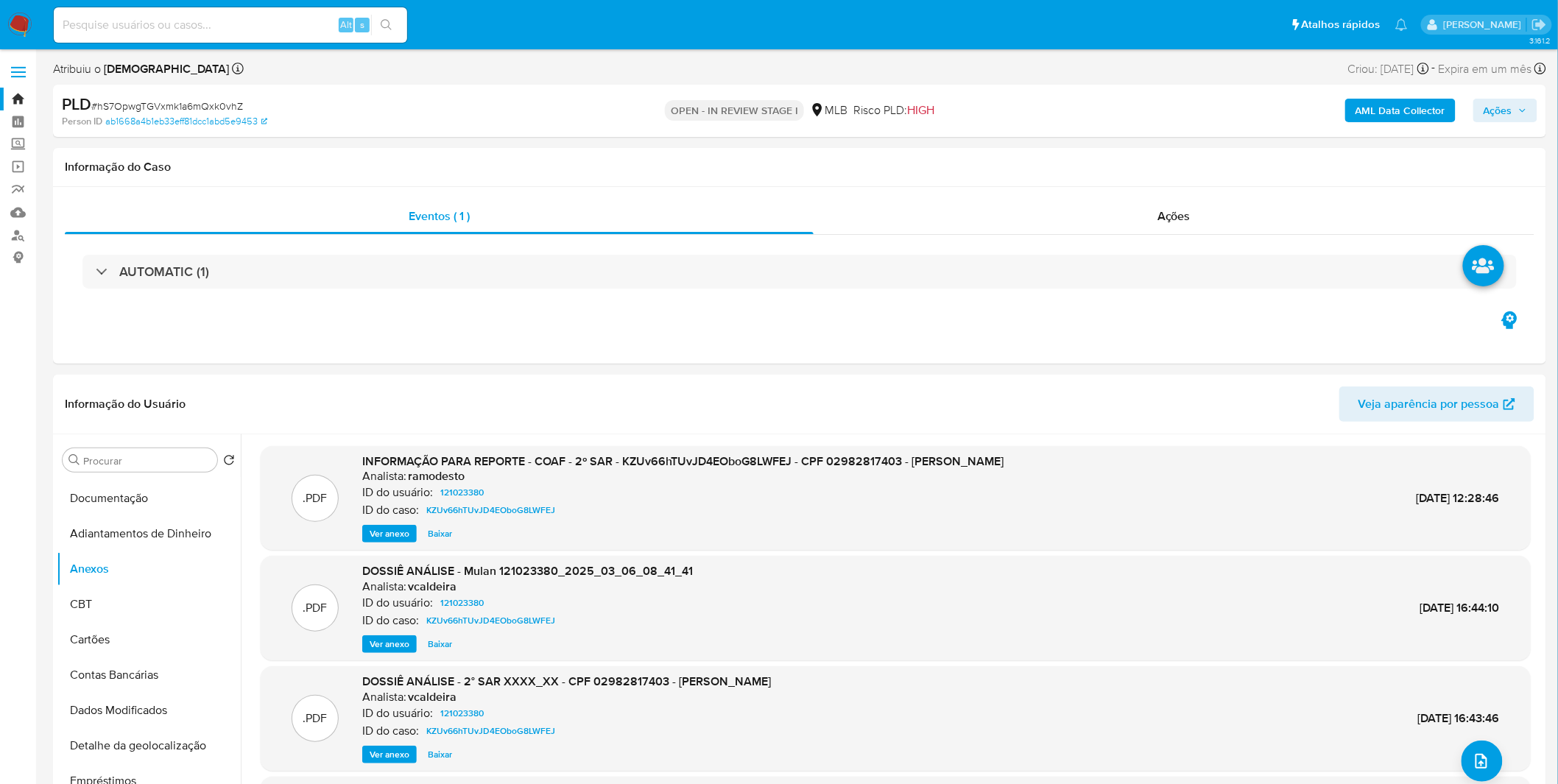
click at [1380, 120] on b "AML Data Collector" at bounding box center [1400, 110] width 90 height 24
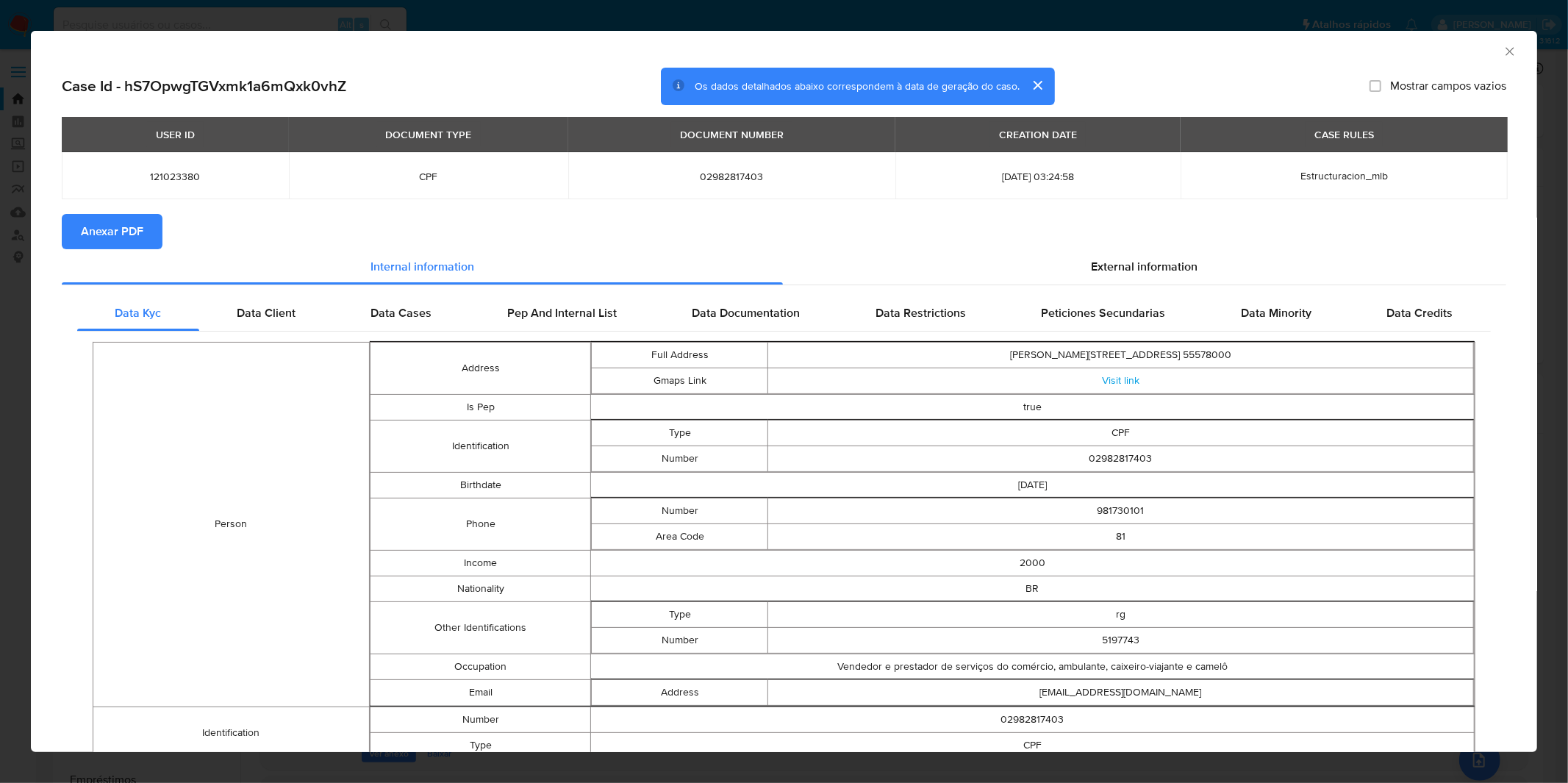
click at [134, 228] on span "Anexar PDF" at bounding box center [113, 231] width 63 height 32
click at [658, 31] on div "AML Data Collector" at bounding box center [784, 49] width 1507 height 37
click at [636, 28] on div "AML Data Collector Case Id - hS7OpwgTGVxmk1a6mQxk0vhZ Os dados detalhados abaix…" at bounding box center [784, 392] width 1568 height 783
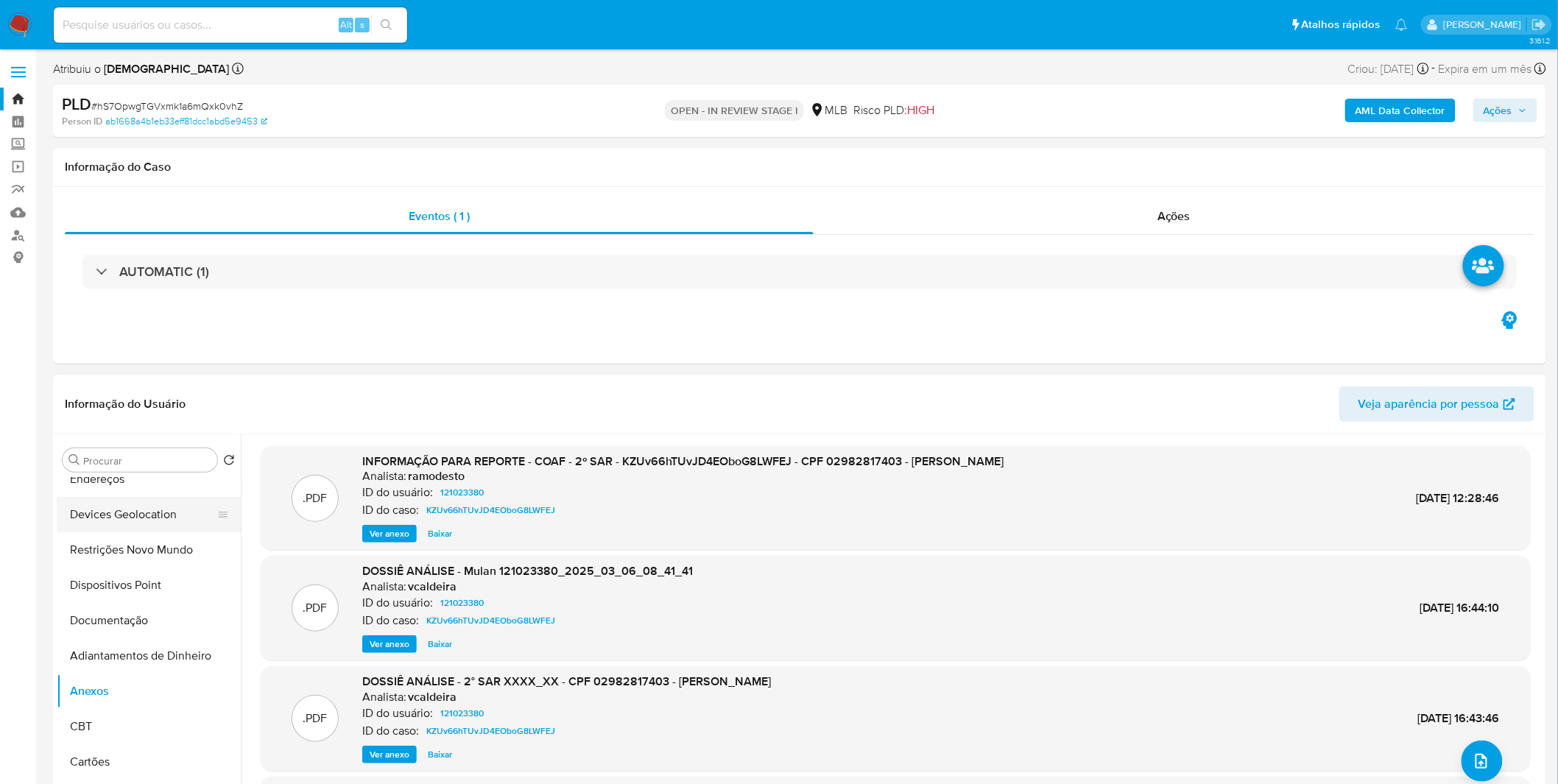
scroll to position [0, 0]
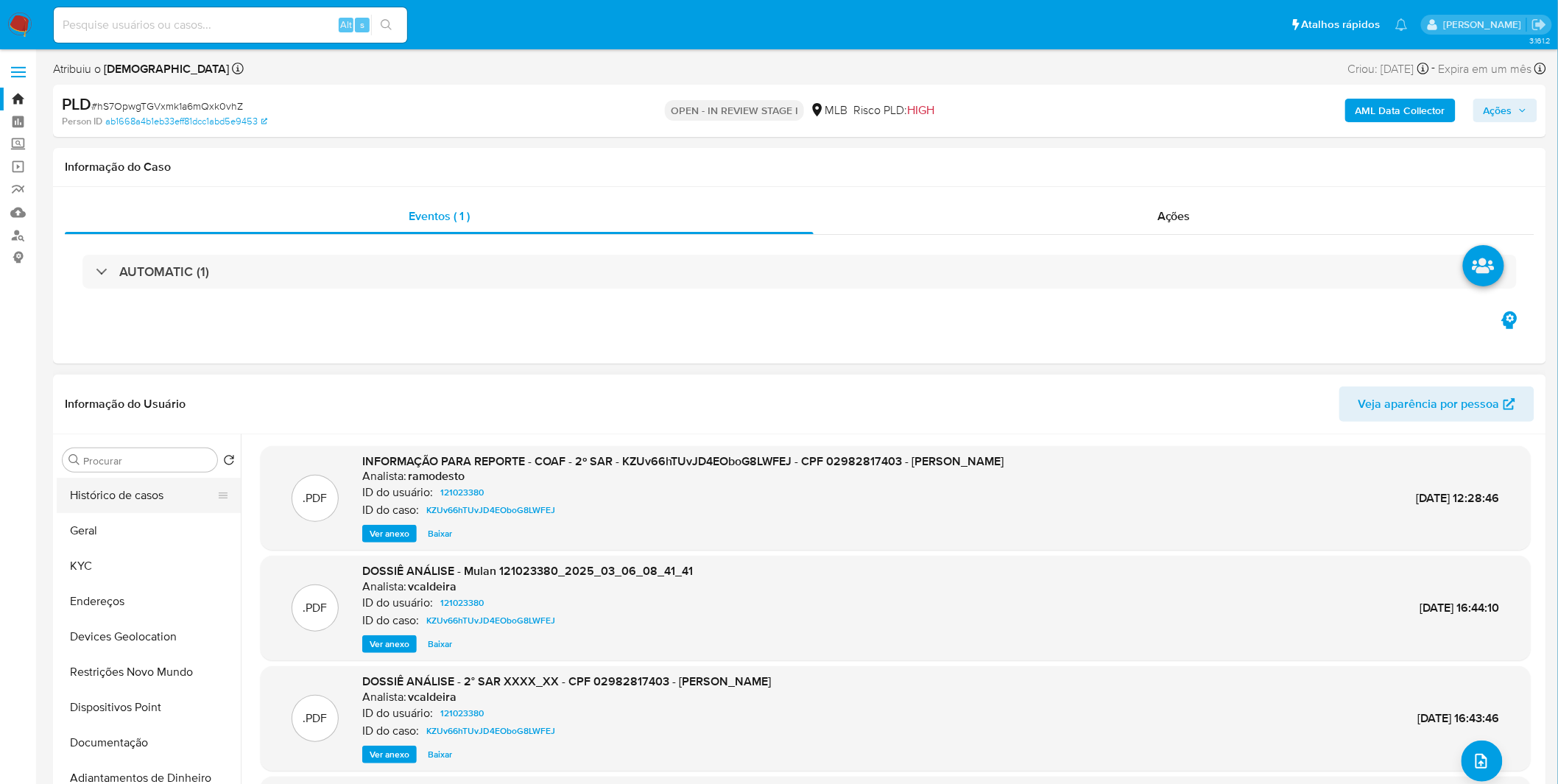
click at [160, 501] on button "Histórico de casos" at bounding box center [143, 496] width 172 height 35
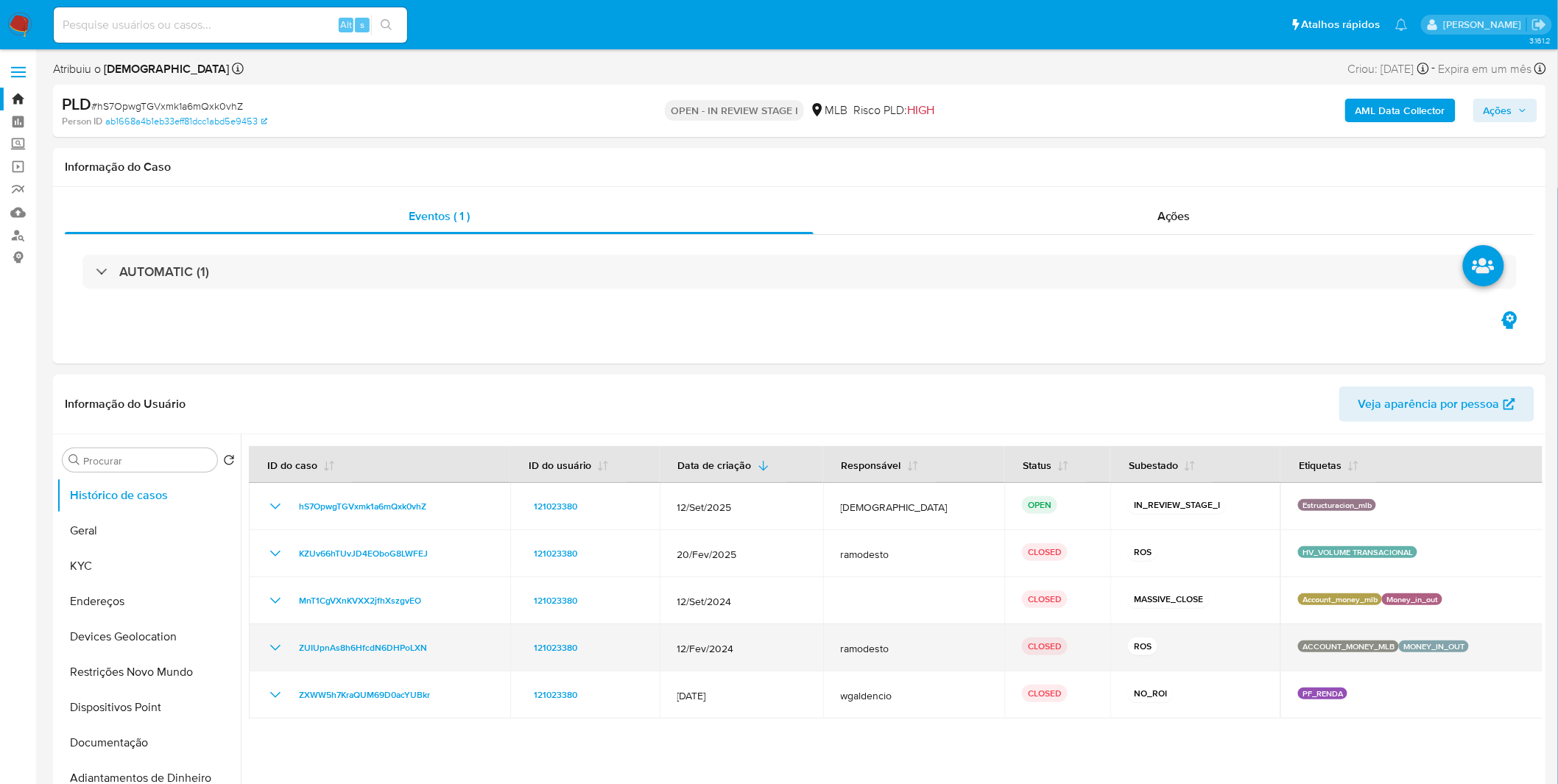
click at [277, 643] on icon "Mostrar/Ocultar" at bounding box center [275, 647] width 18 height 18
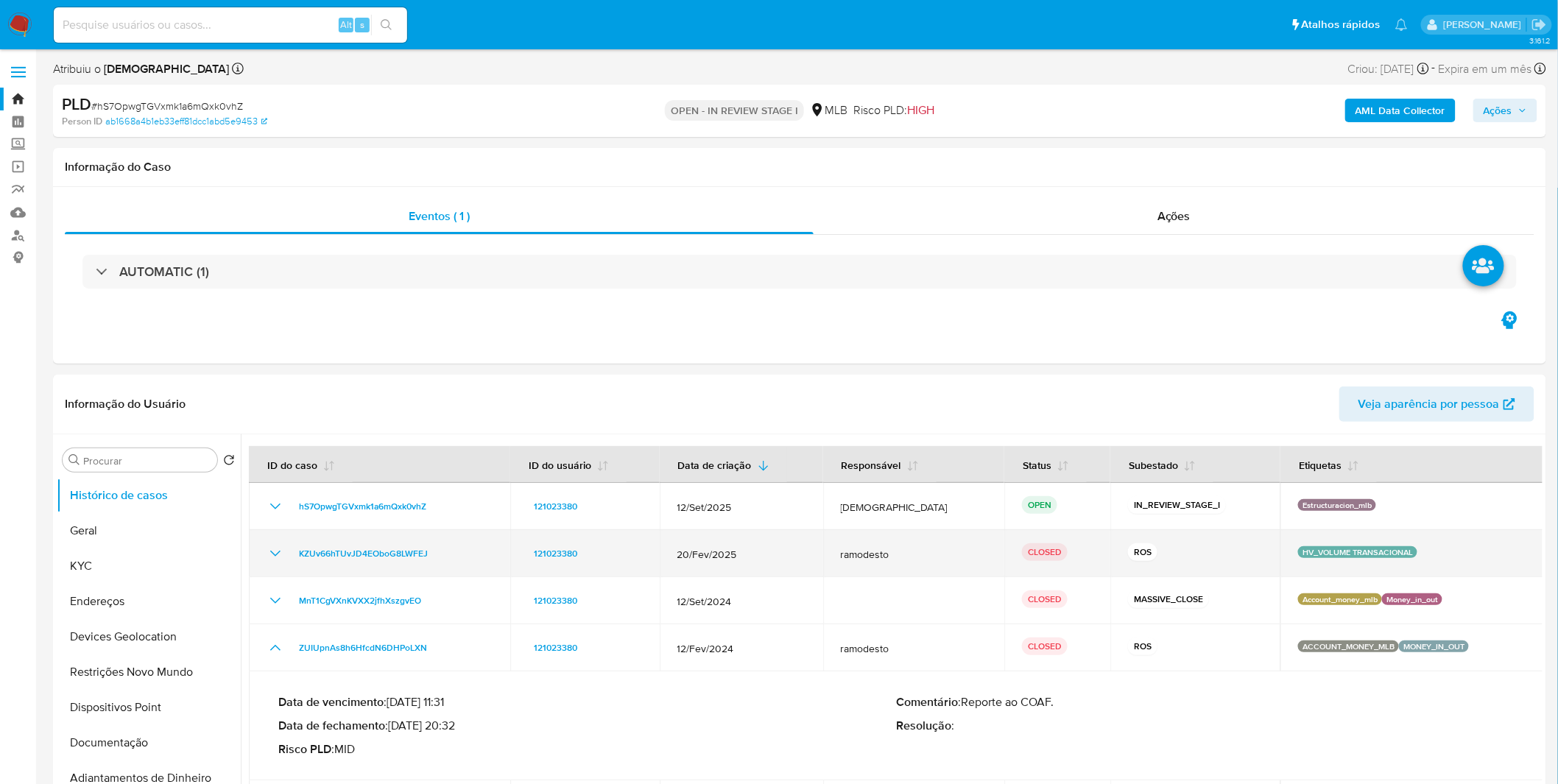
click at [272, 555] on icon "Mostrar/Ocultar" at bounding box center [275, 553] width 18 height 18
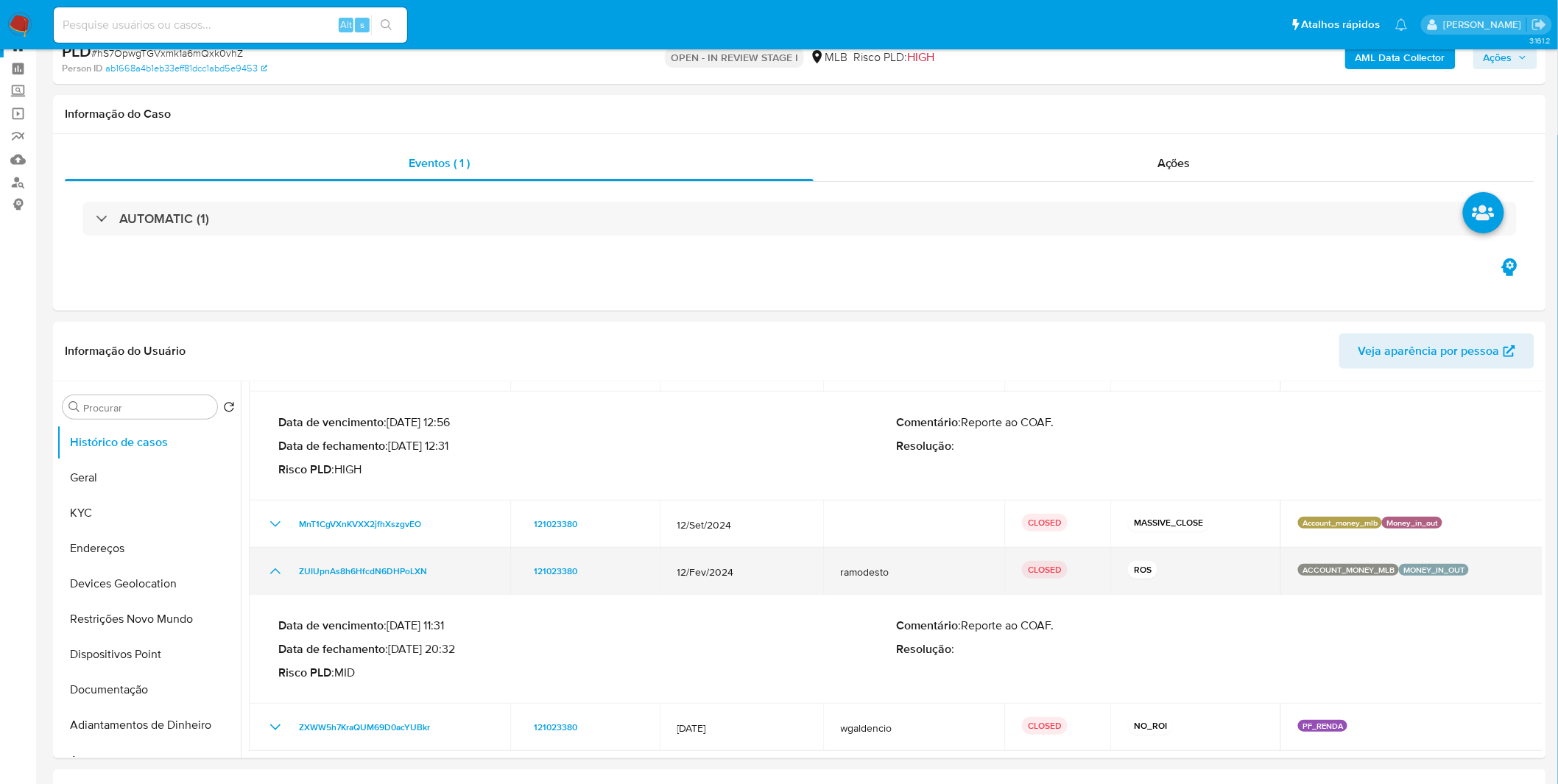
scroll to position [81, 0]
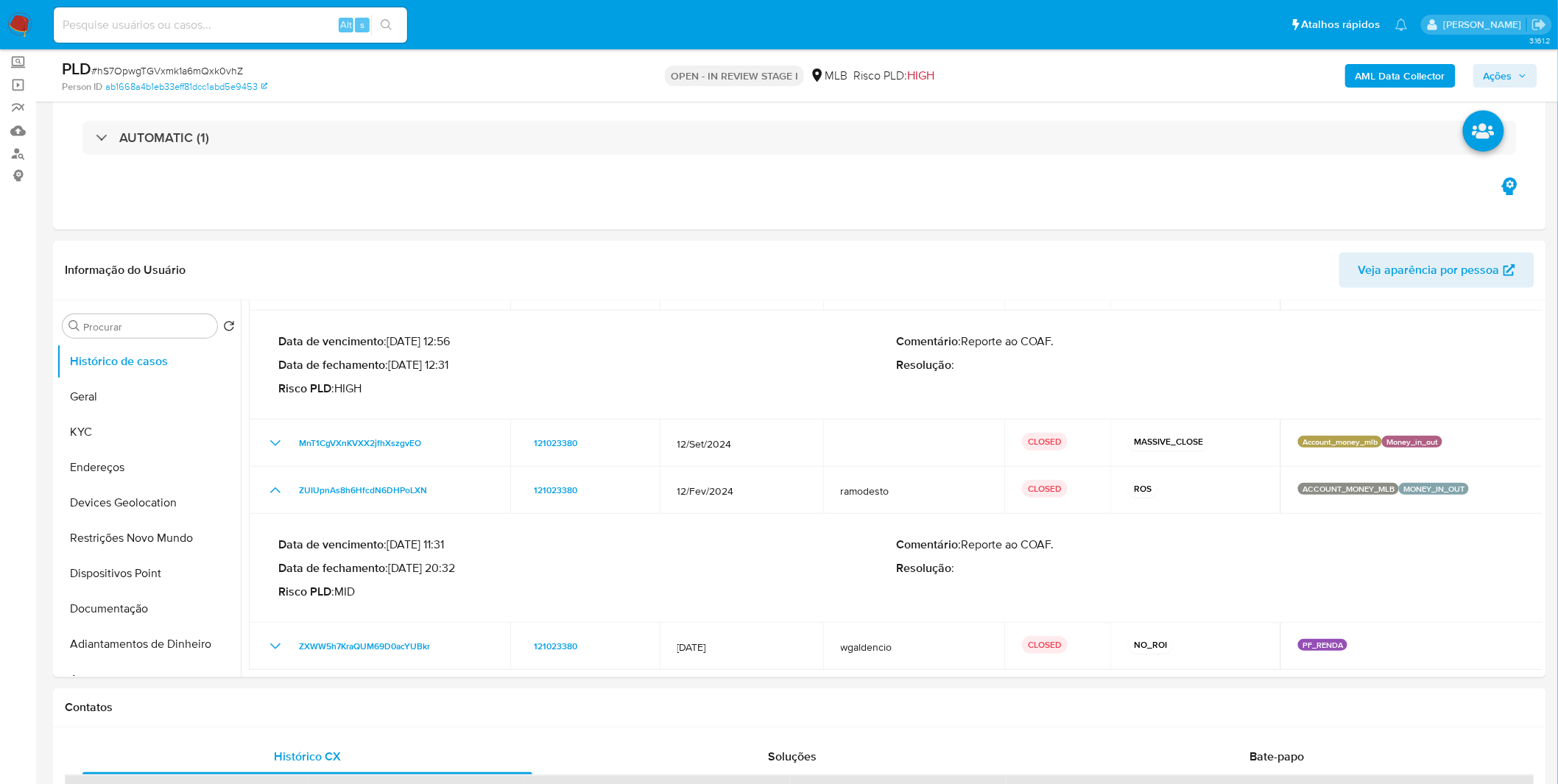
click at [160, 71] on span "# hS7OpwgTGVxmk1a6mQxk0vhZ" at bounding box center [167, 71] width 152 height 15
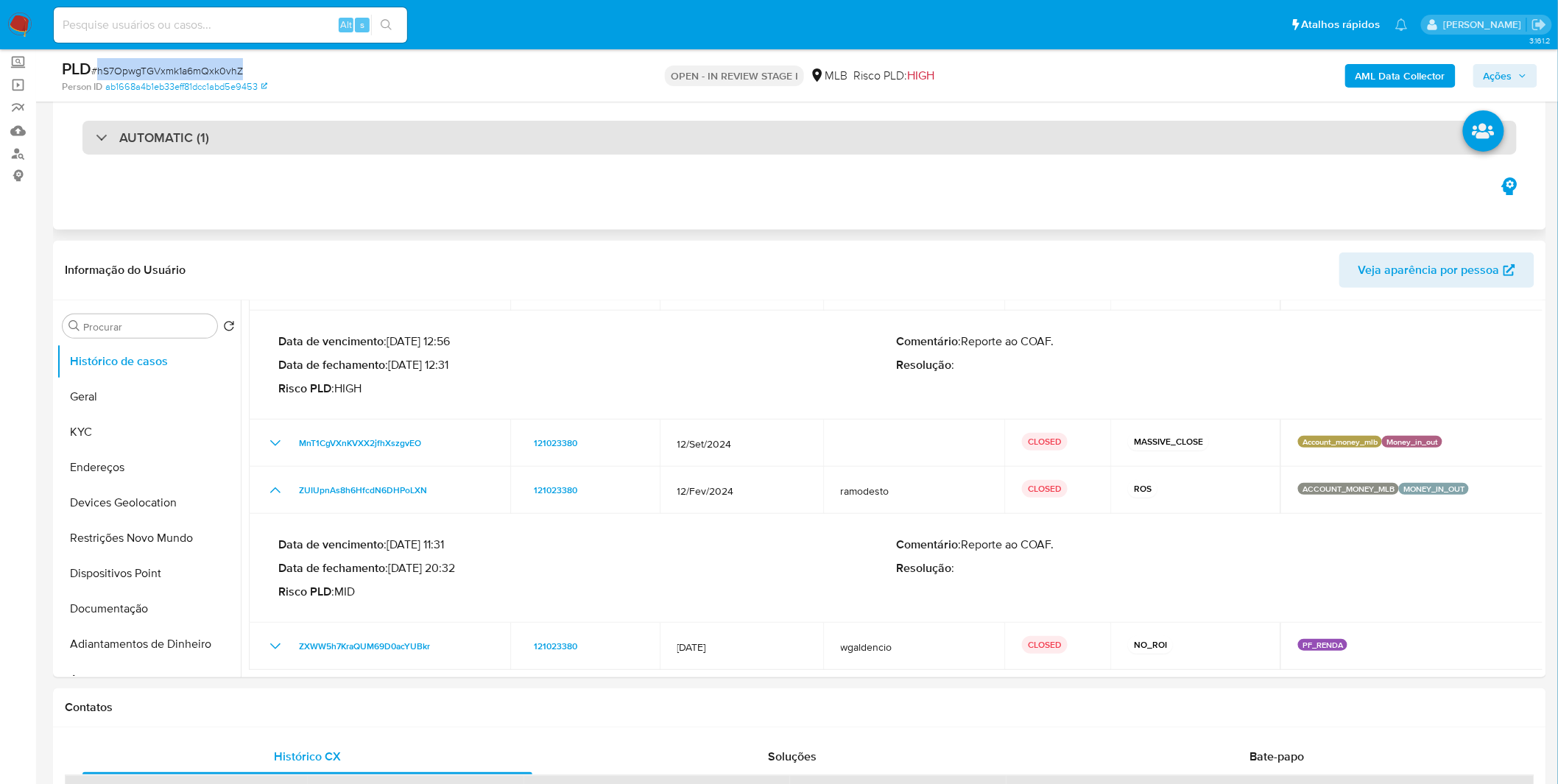
copy span "hS7OpwgTGVxmk1a6mQxk0vhZ"
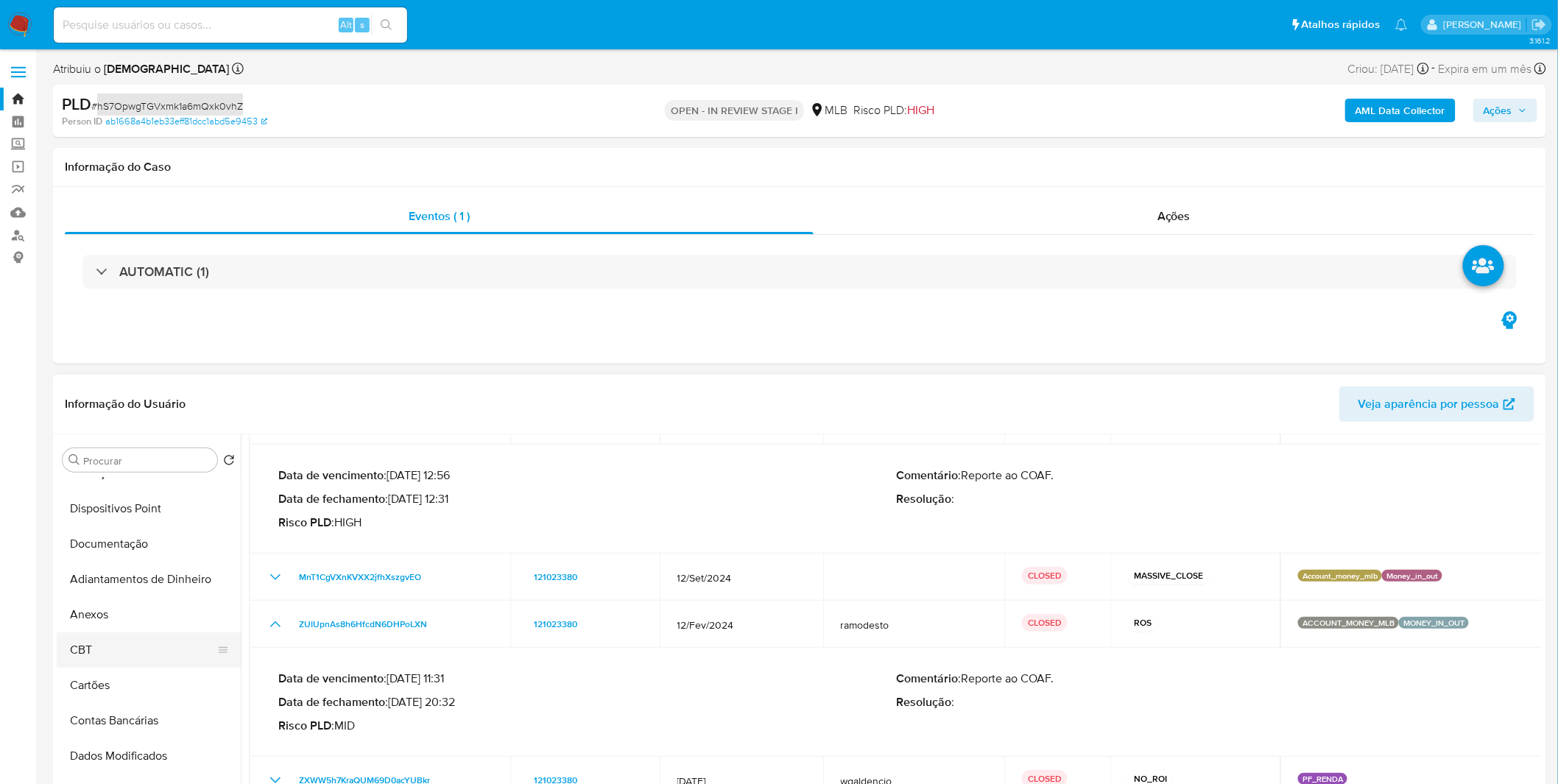
scroll to position [245, 0]
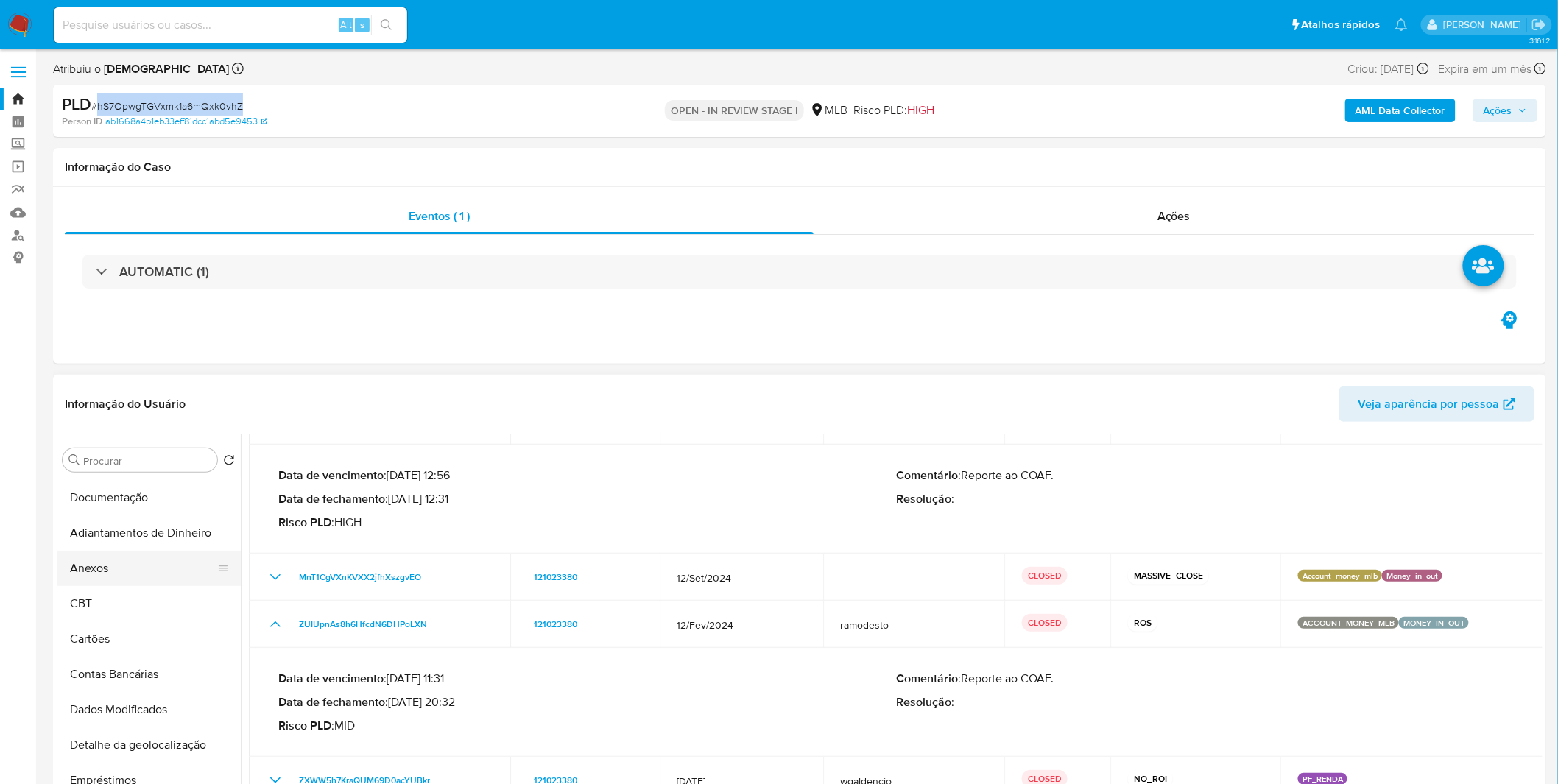
click at [115, 578] on button "Anexos" at bounding box center [143, 568] width 172 height 35
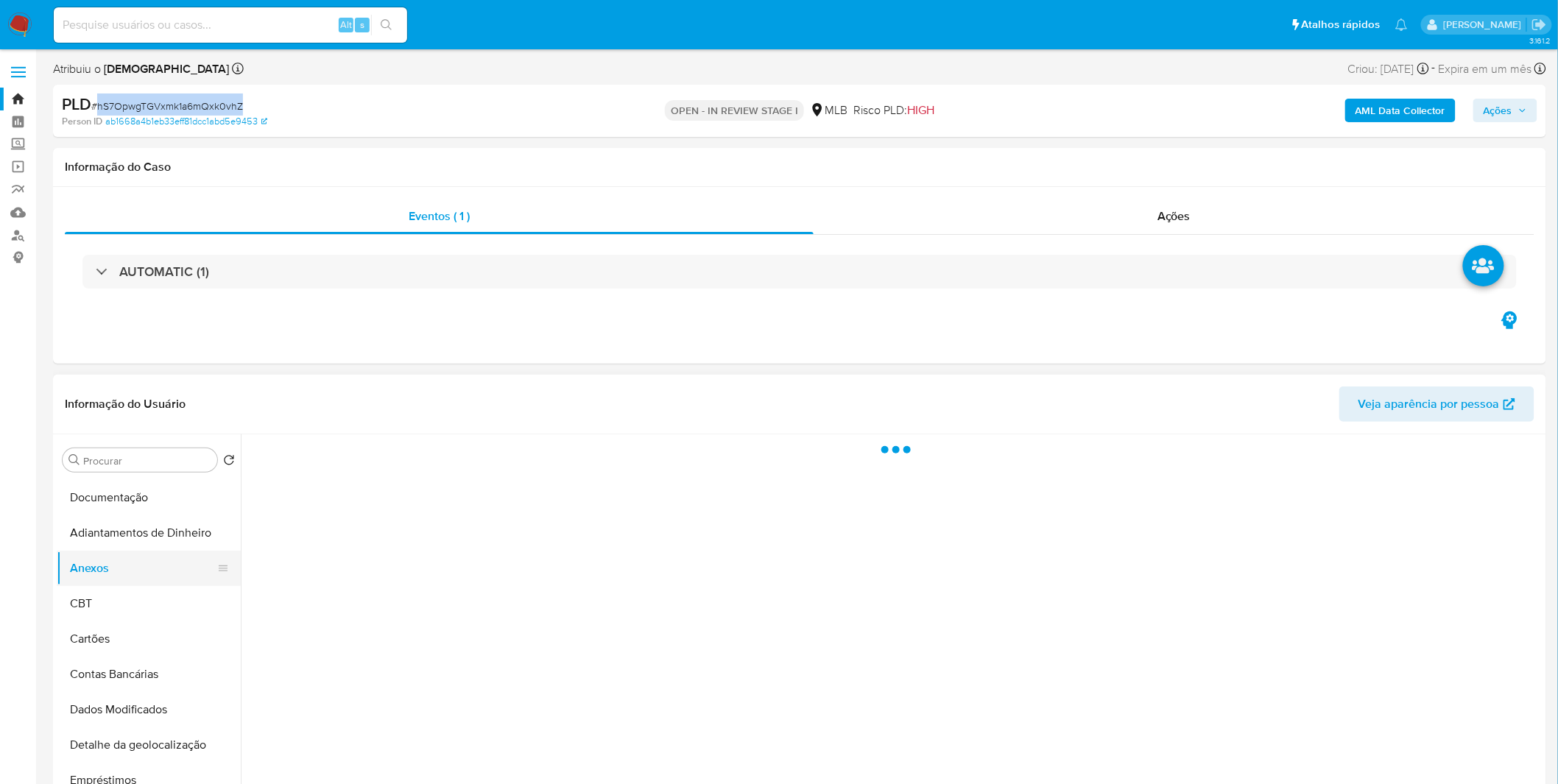
scroll to position [0, 0]
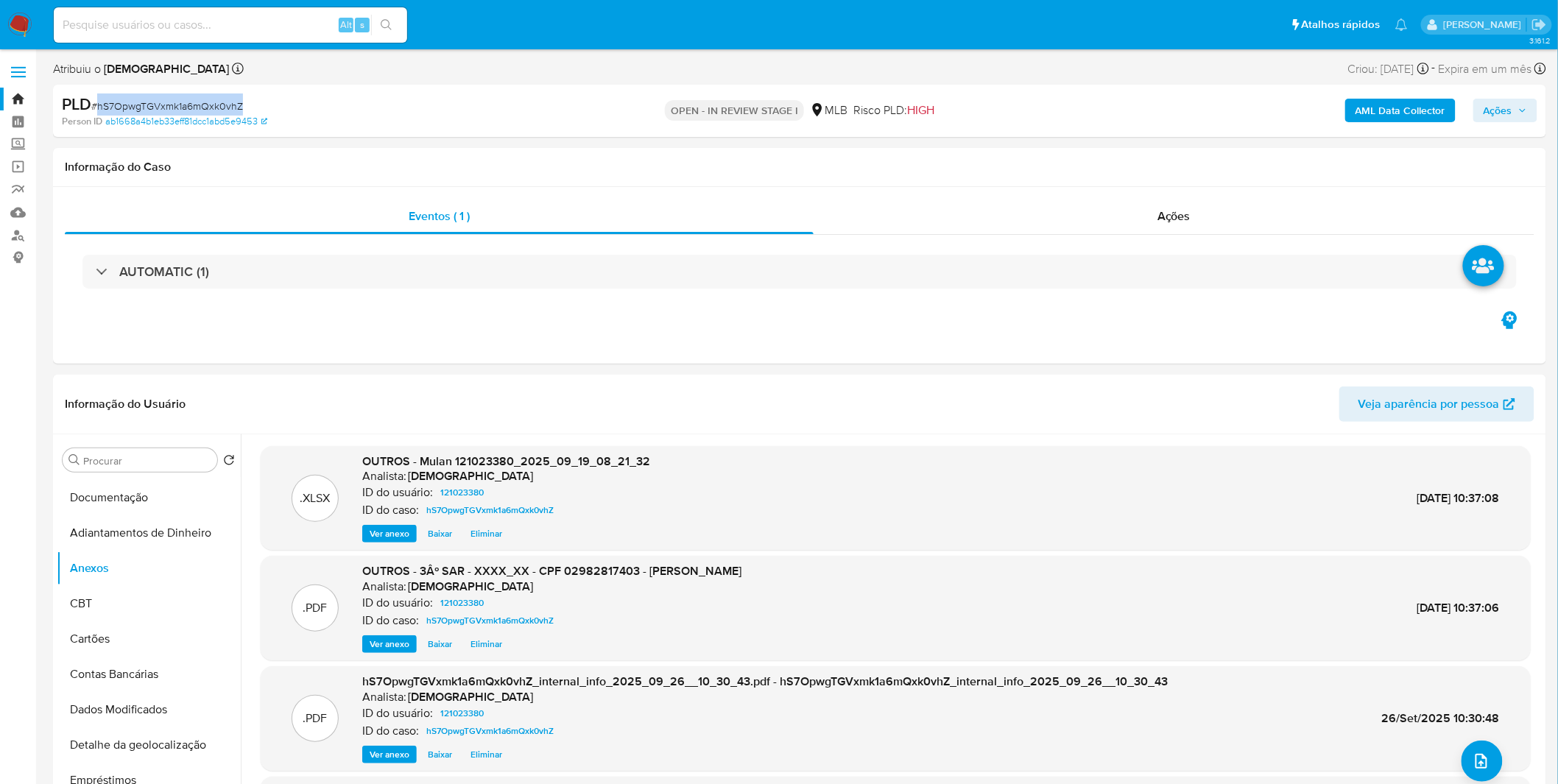
click at [1494, 114] on span "Ações" at bounding box center [1497, 110] width 28 height 24
click at [1116, 172] on div "Resolução do caso Alt r" at bounding box center [1095, 157] width 135 height 38
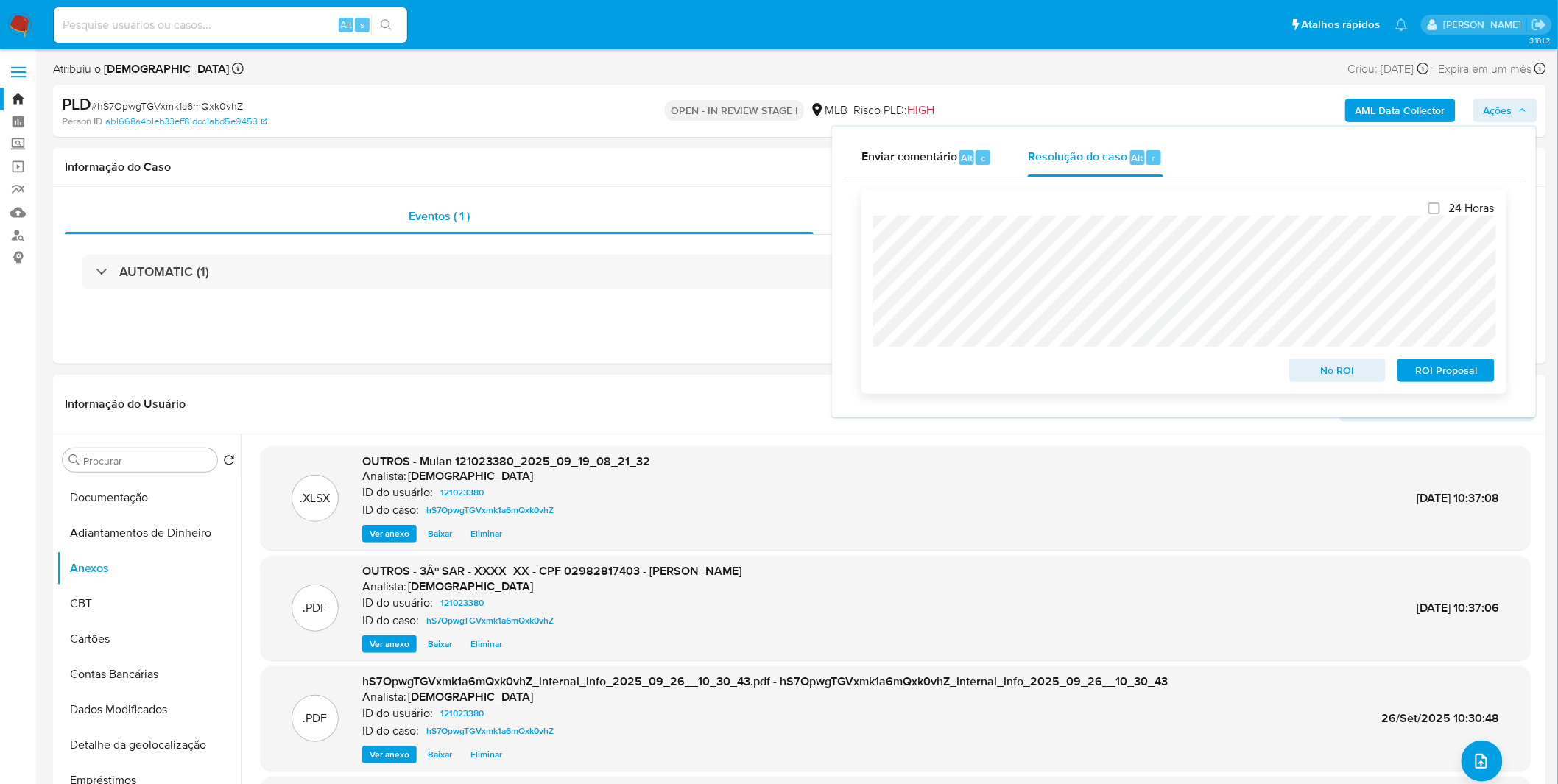
click at [1424, 373] on span "ROI Proposal" at bounding box center [1446, 370] width 77 height 21
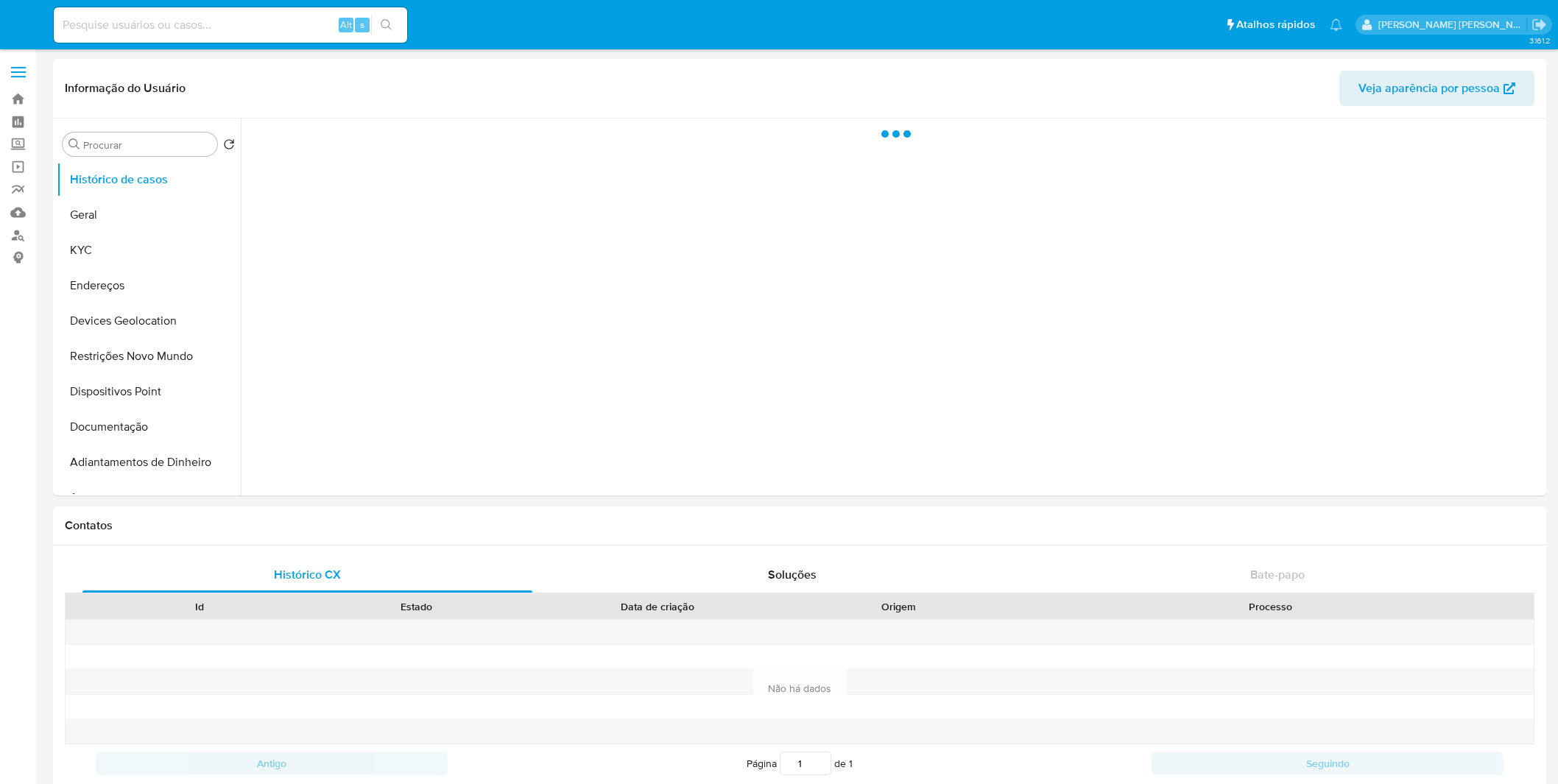
select select "10"
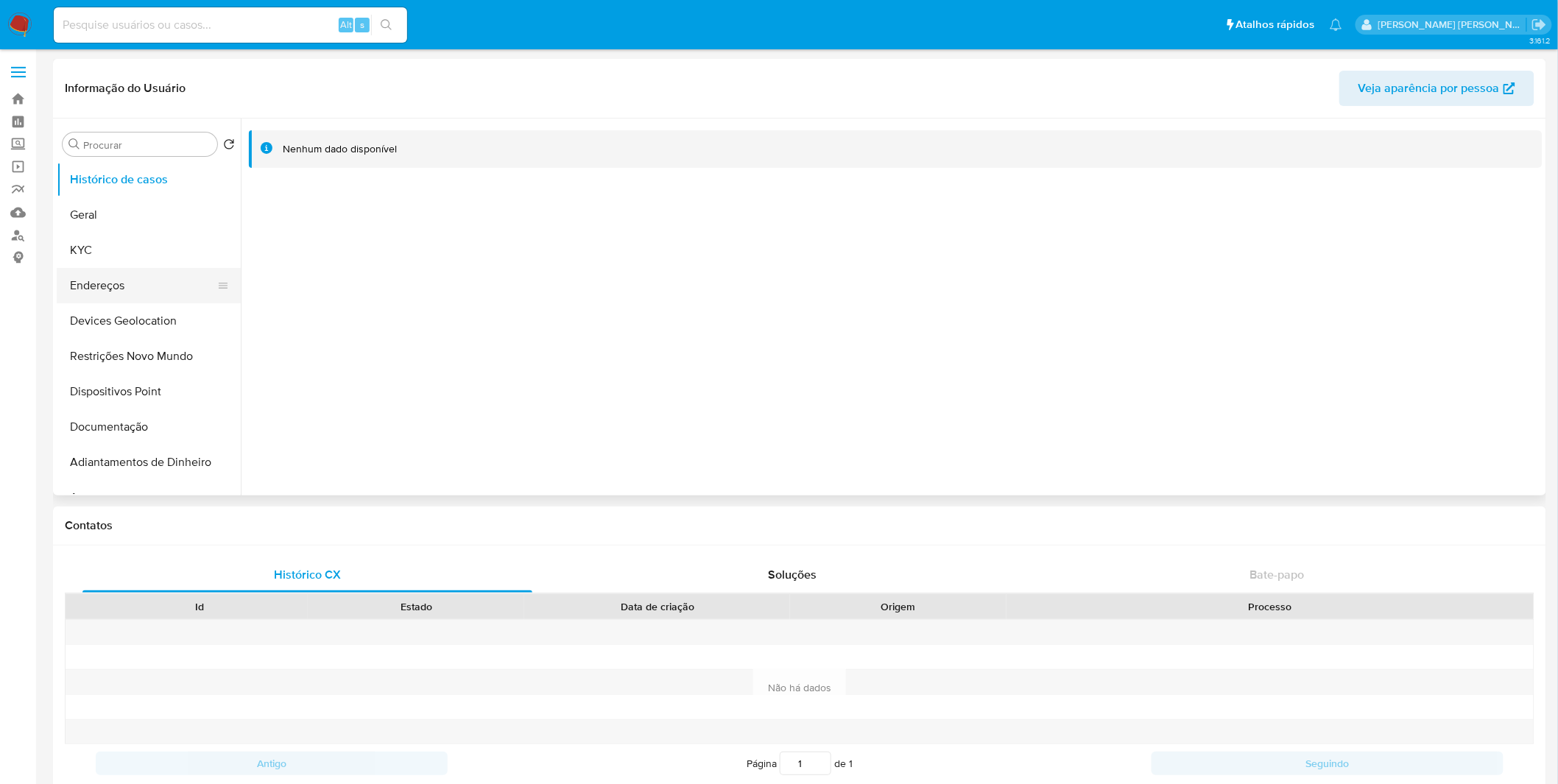
click at [168, 273] on button "Endereços" at bounding box center [143, 285] width 172 height 35
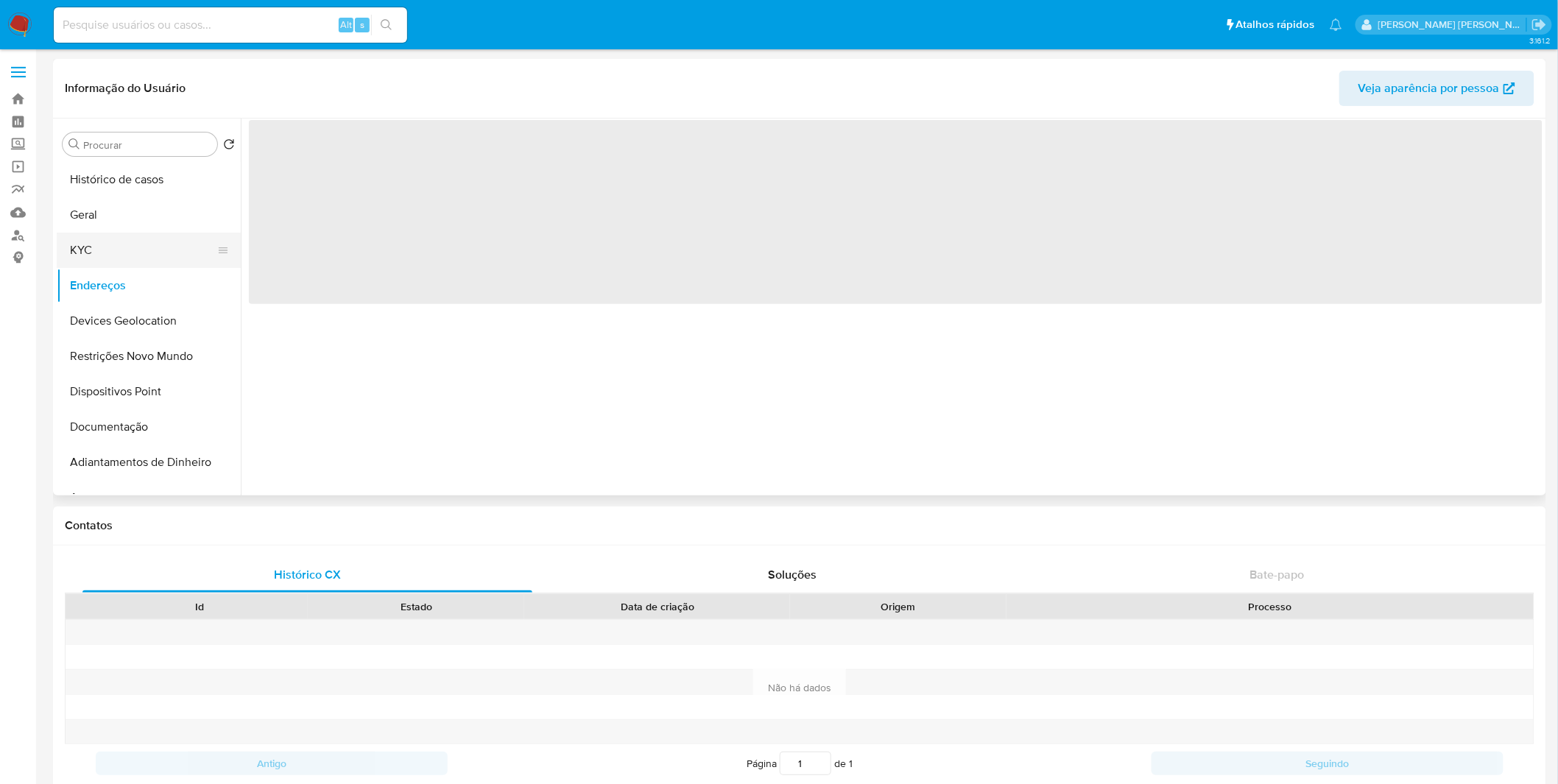
click at [160, 241] on button "KYC" at bounding box center [143, 250] width 172 height 35
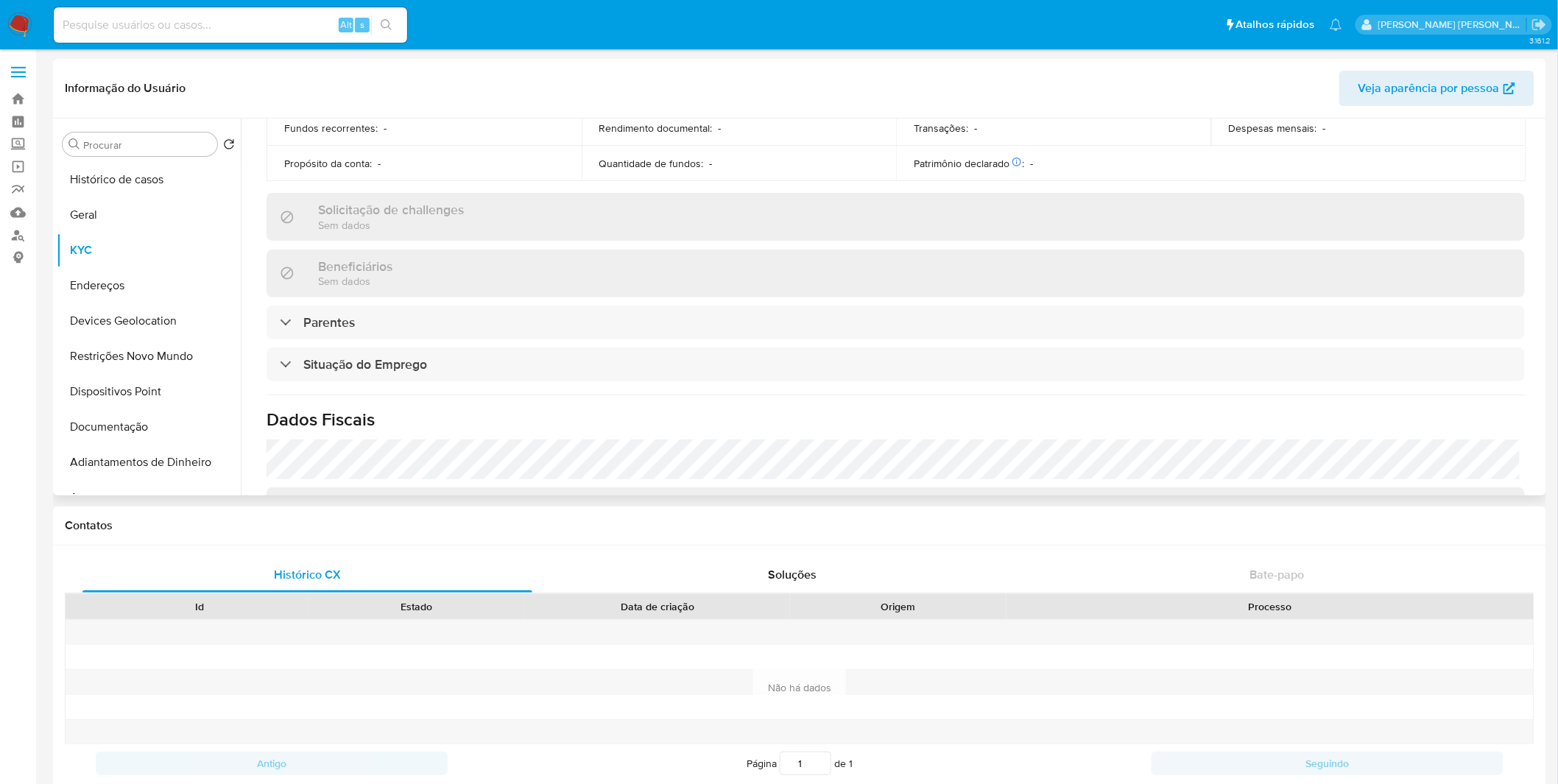
scroll to position [572, 0]
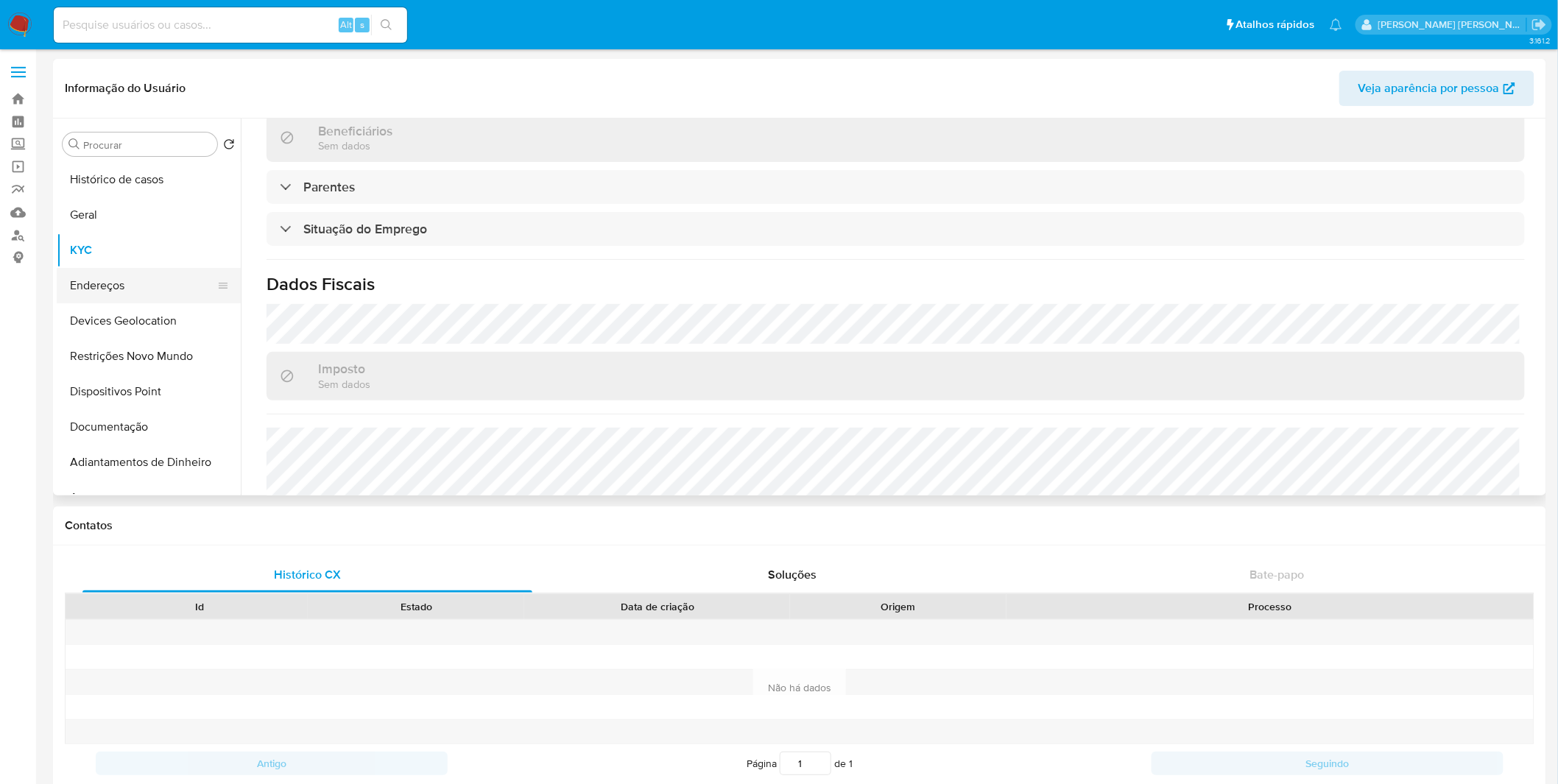
click at [142, 285] on button "Endereços" at bounding box center [143, 285] width 172 height 35
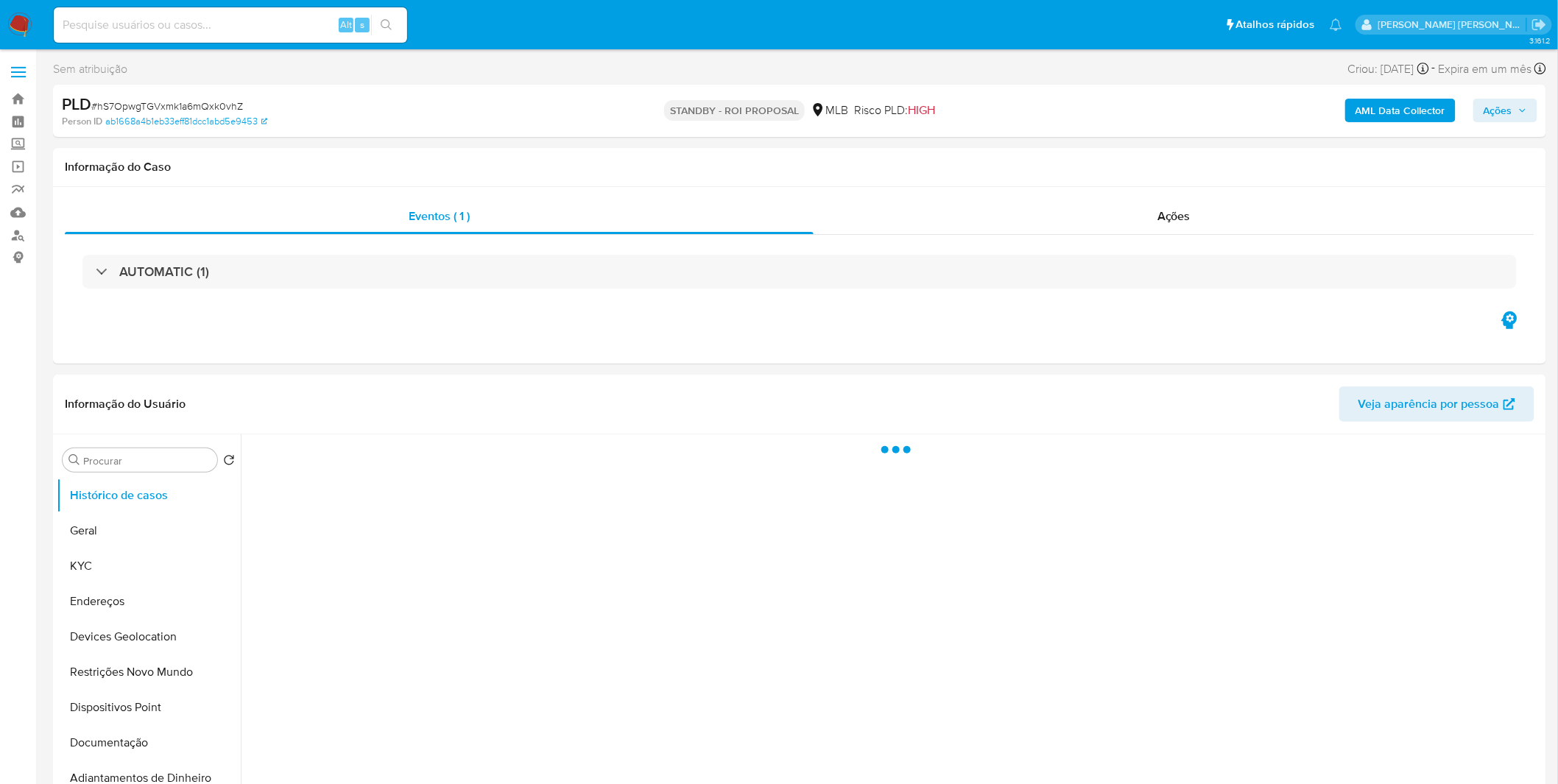
select select "10"
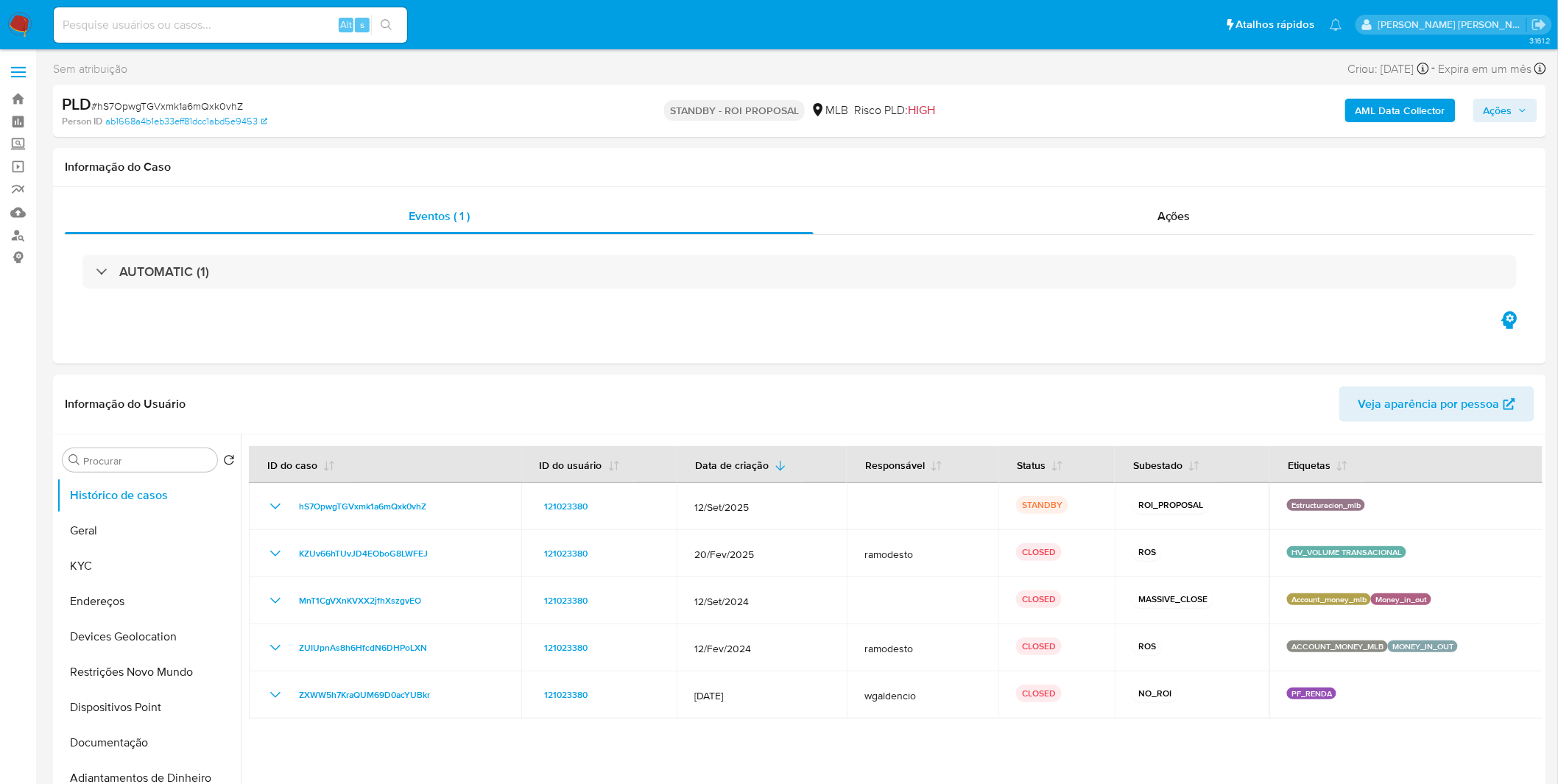
click at [12, 13] on img at bounding box center [20, 25] width 25 height 25
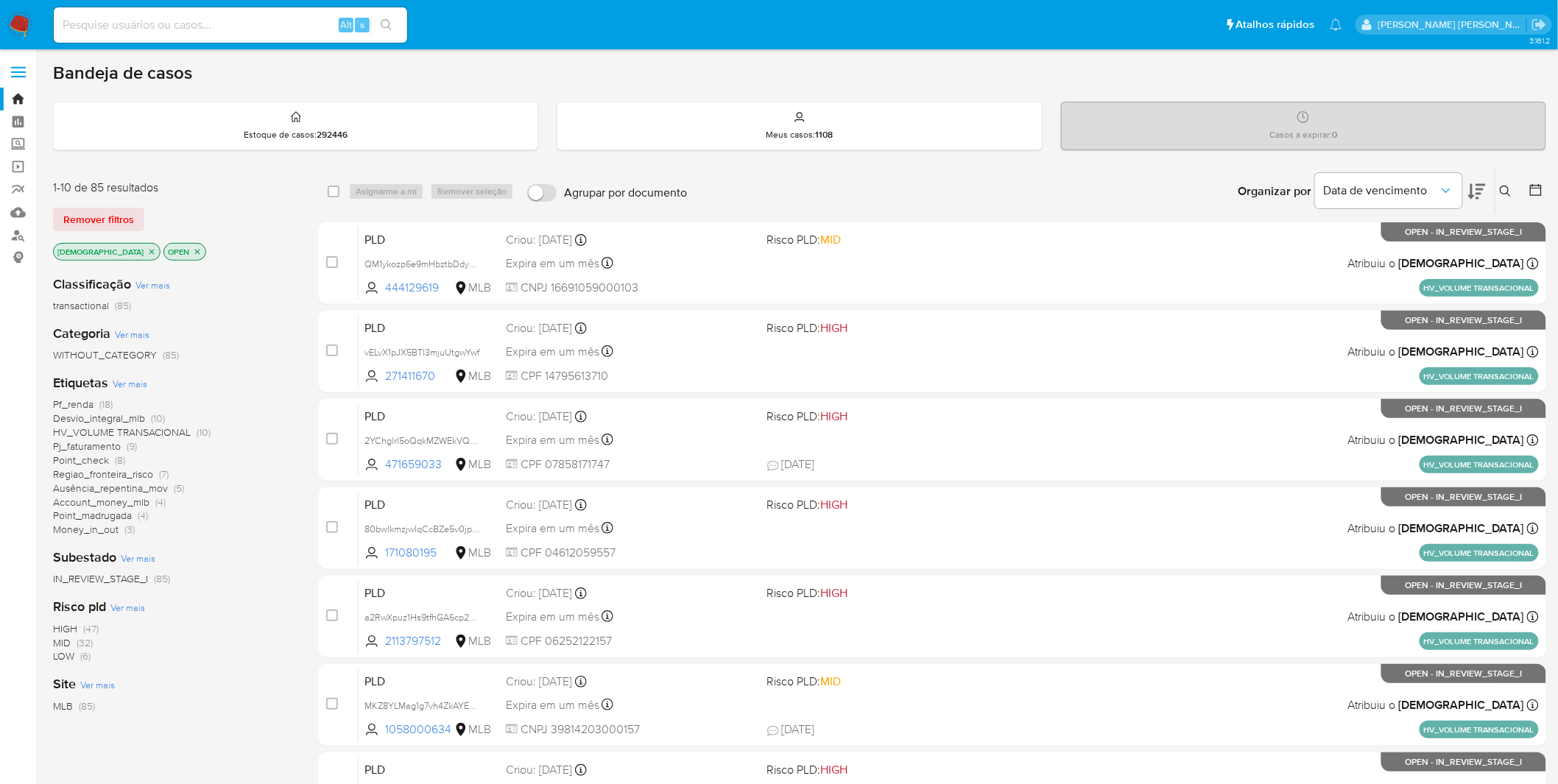
click at [144, 38] on div "Alt s" at bounding box center [230, 25] width 353 height 35
click at [155, 30] on input at bounding box center [230, 25] width 353 height 19
click at [154, 31] on input at bounding box center [230, 25] width 353 height 19
paste input "V1rnBZgnE4pnz7UXWcA3uCnG"
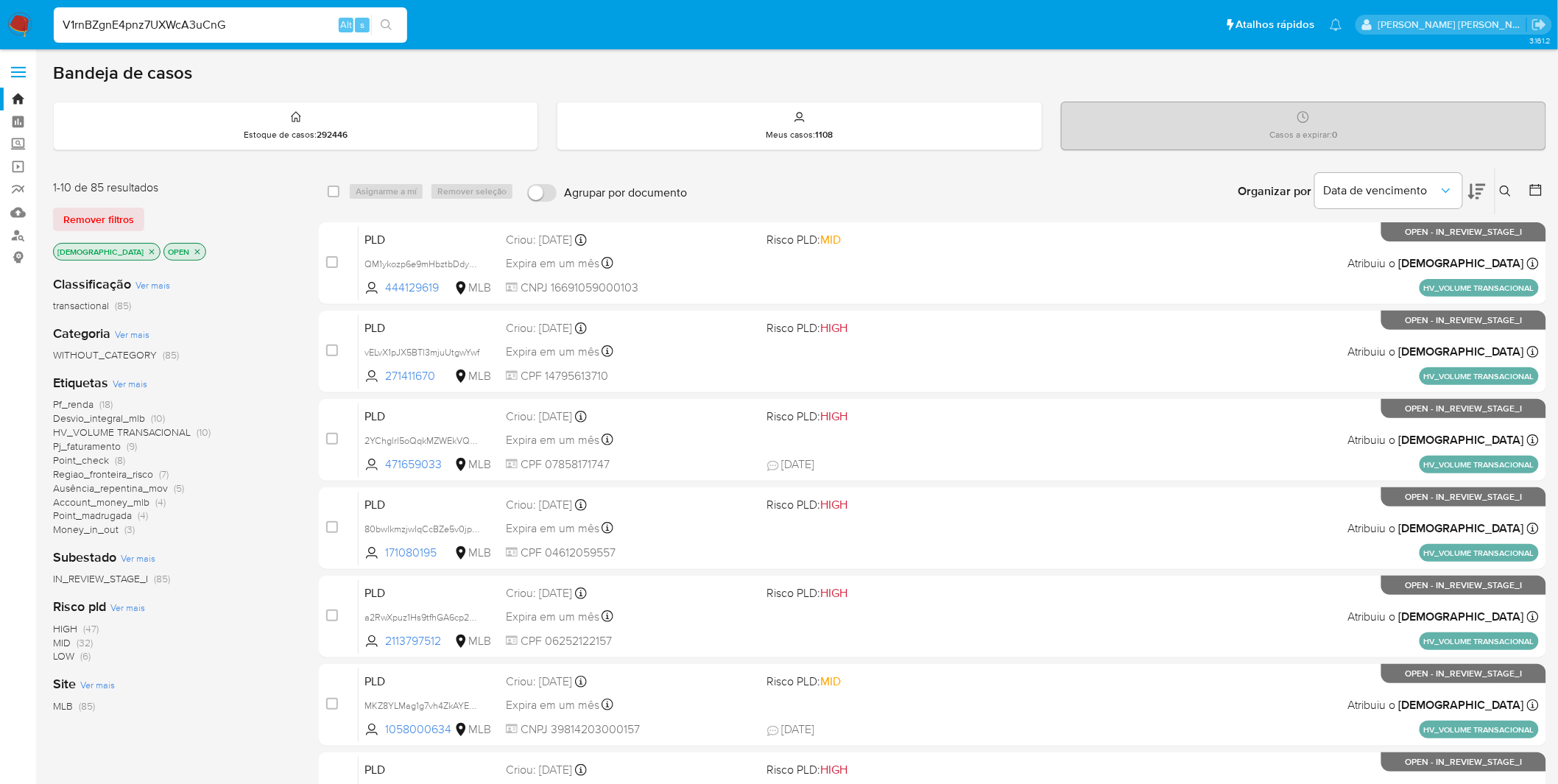
type input "V1rnBZgnE4pnz7UXWcA3uCnG"
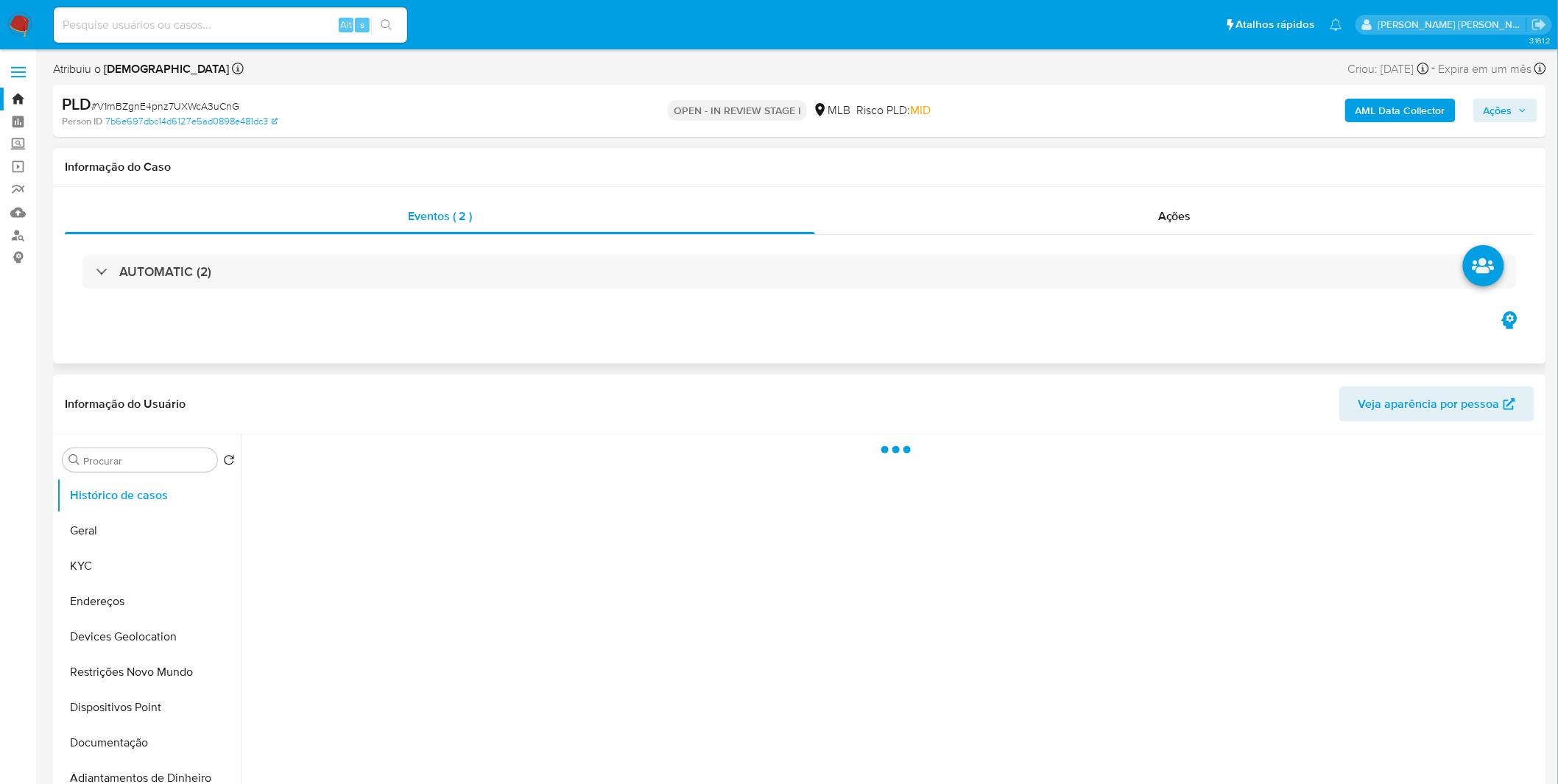
select select "10"
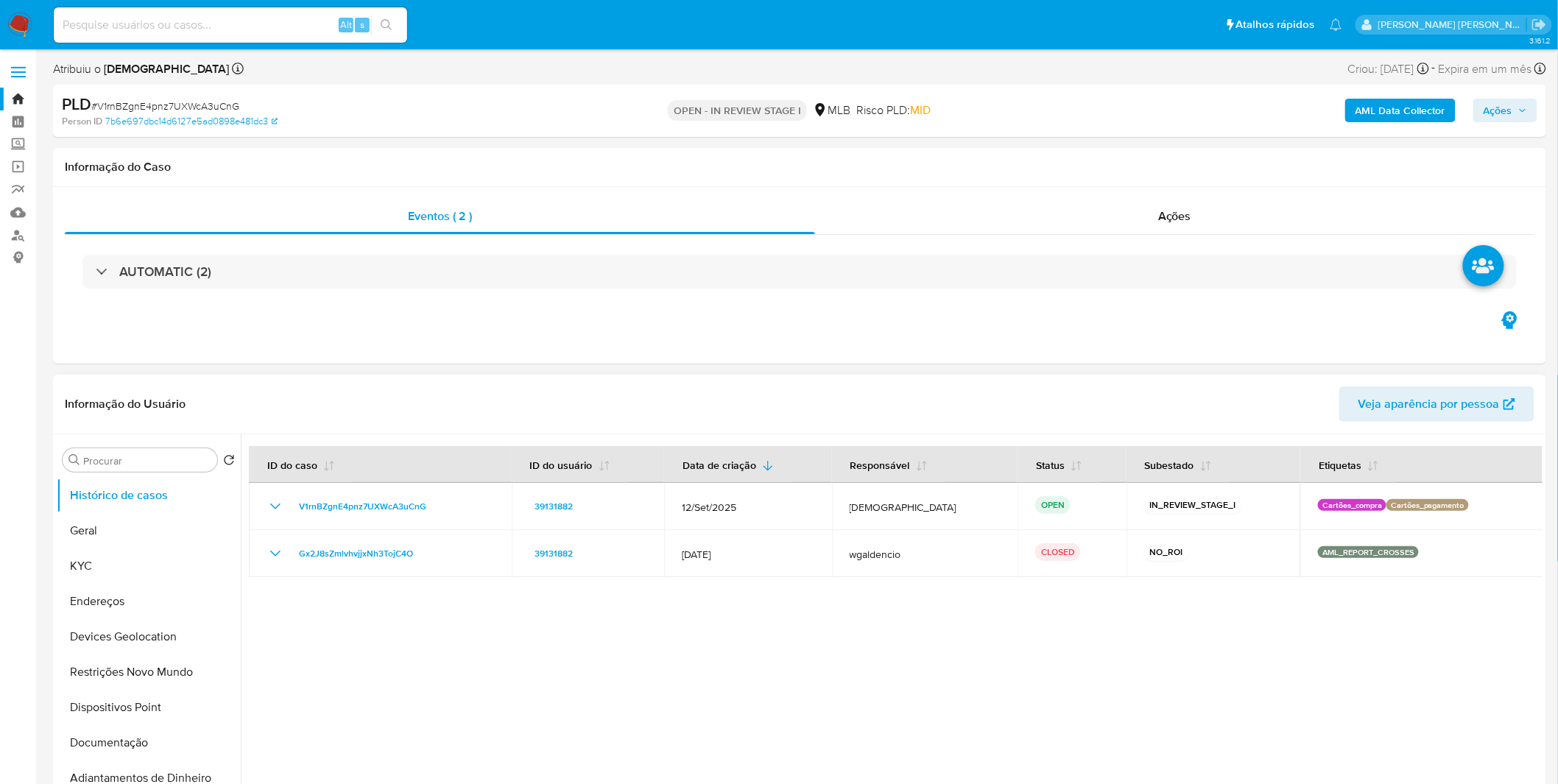
click at [1294, 616] on div at bounding box center [892, 622] width 1302 height 377
click at [145, 580] on button "KYC" at bounding box center [143, 566] width 172 height 35
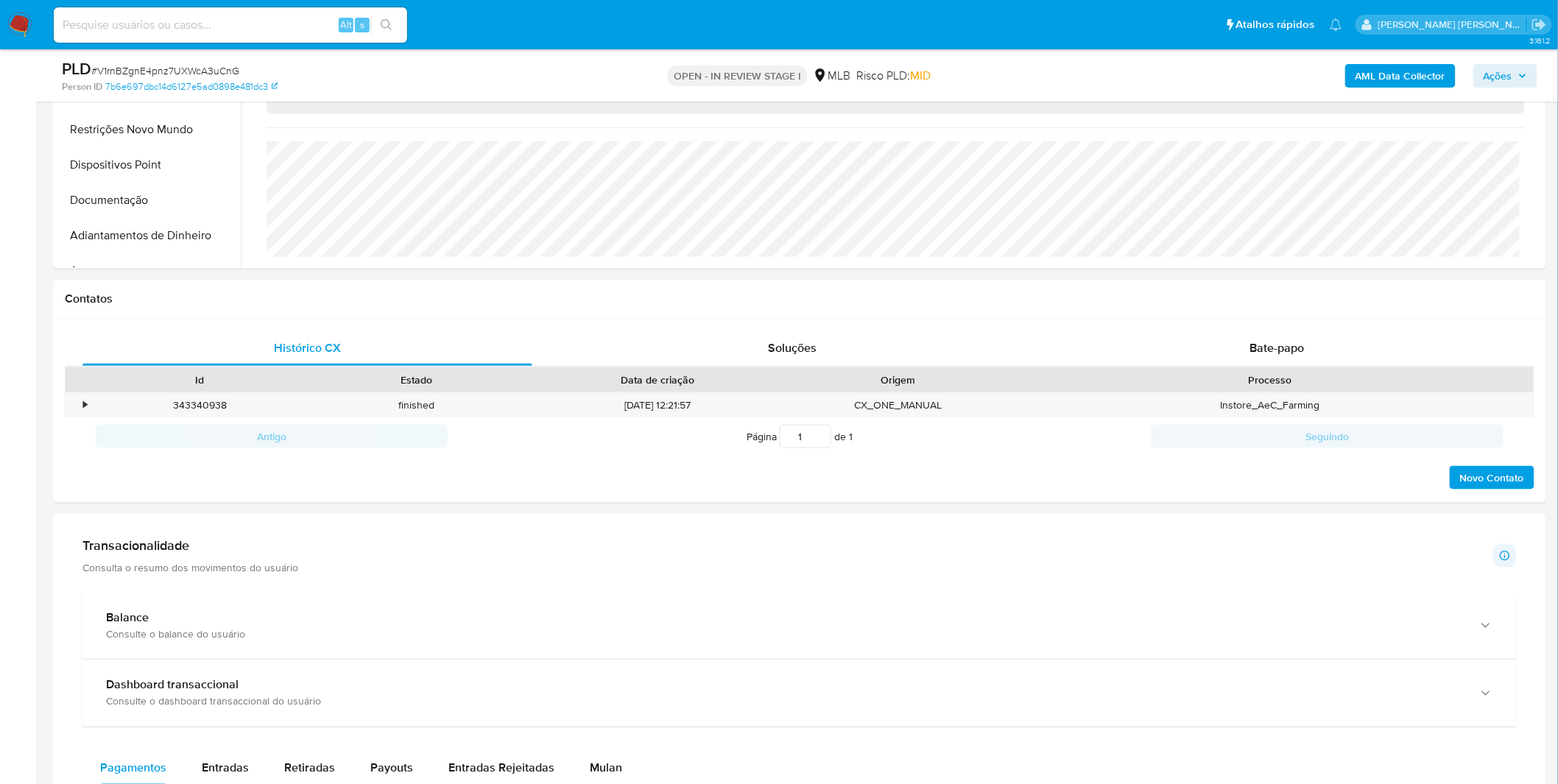
scroll to position [736, 0]
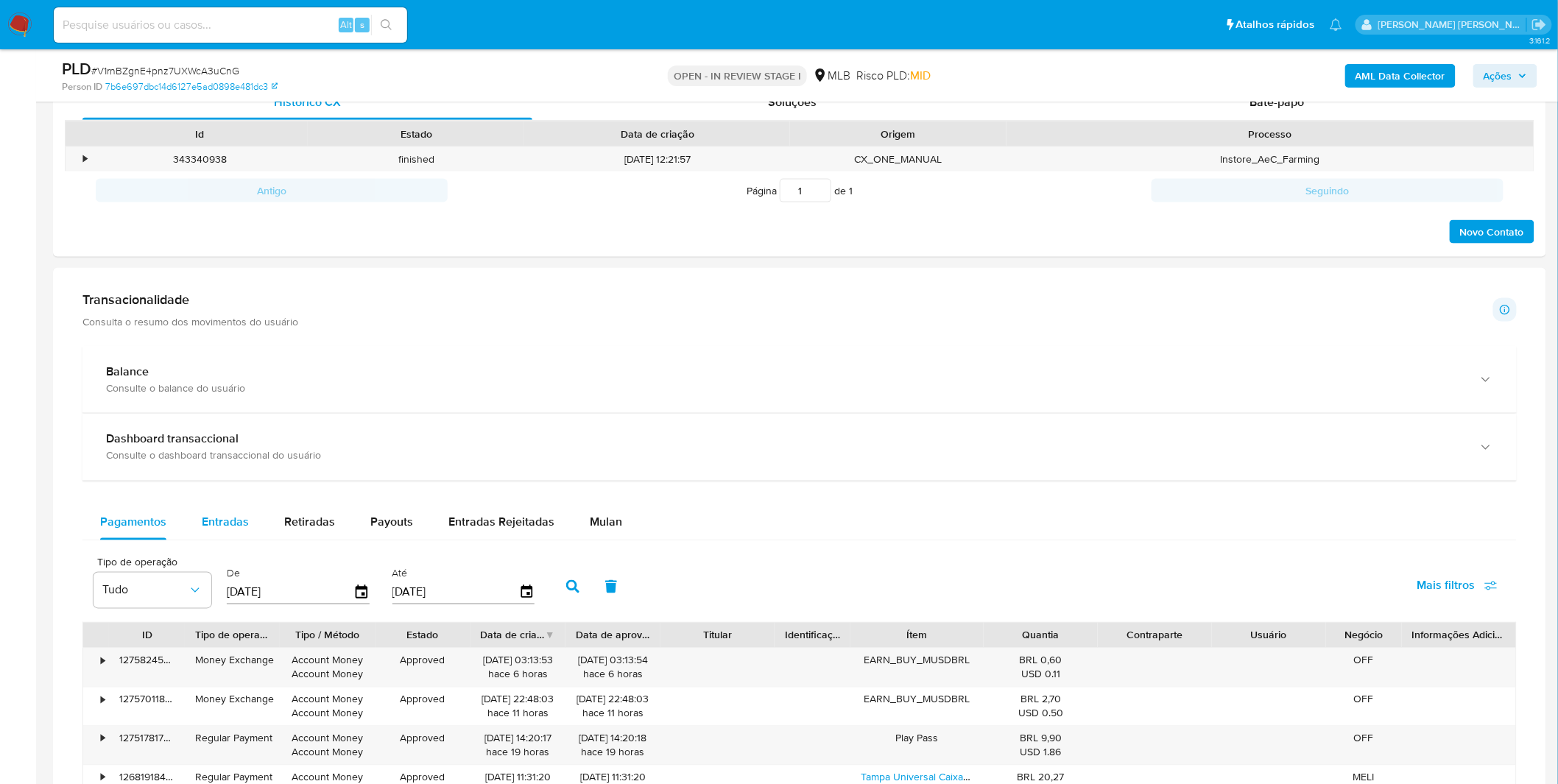
click at [217, 516] on span "Entradas" at bounding box center [225, 522] width 47 height 17
select select "10"
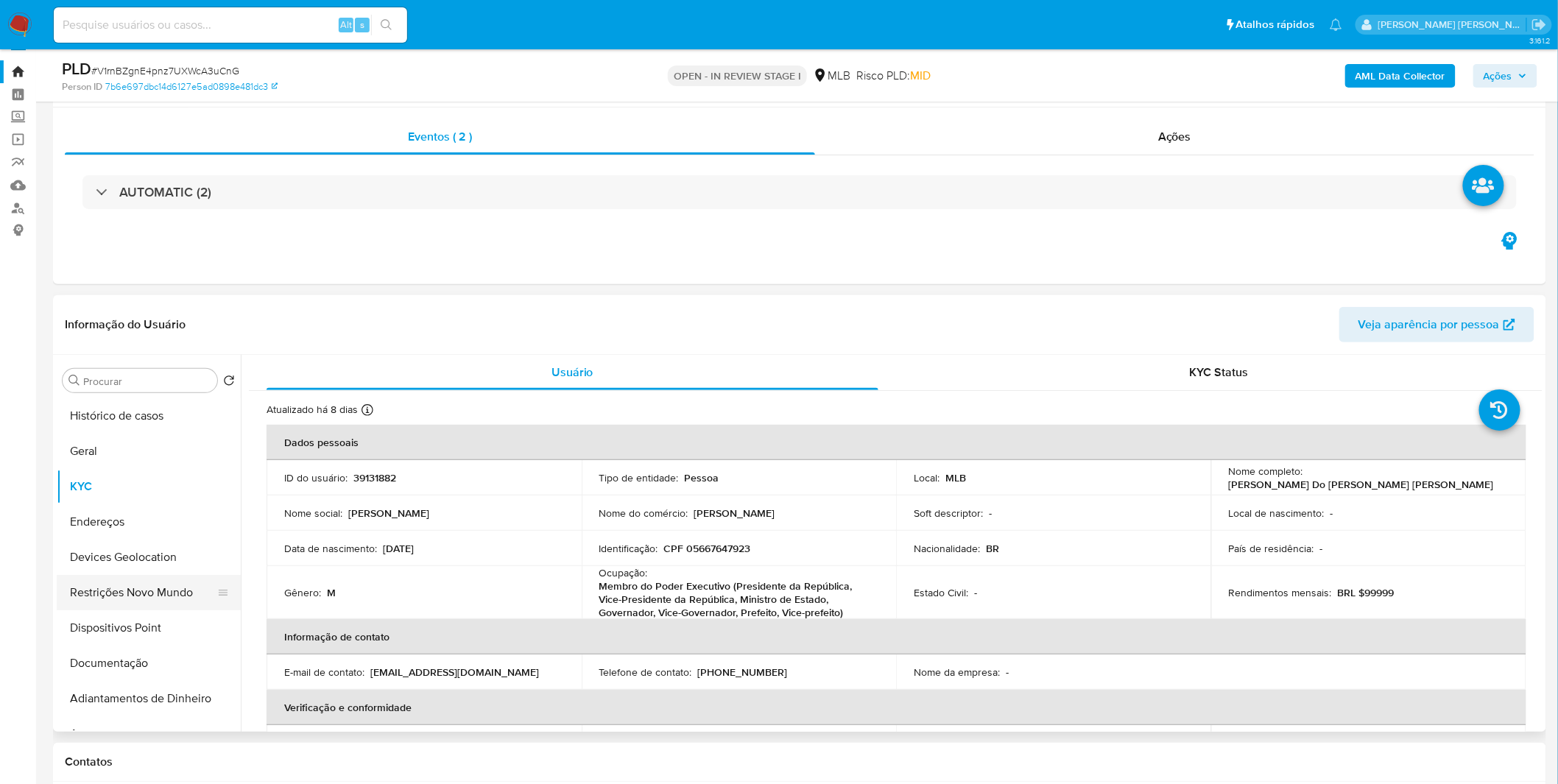
scroll to position [0, 0]
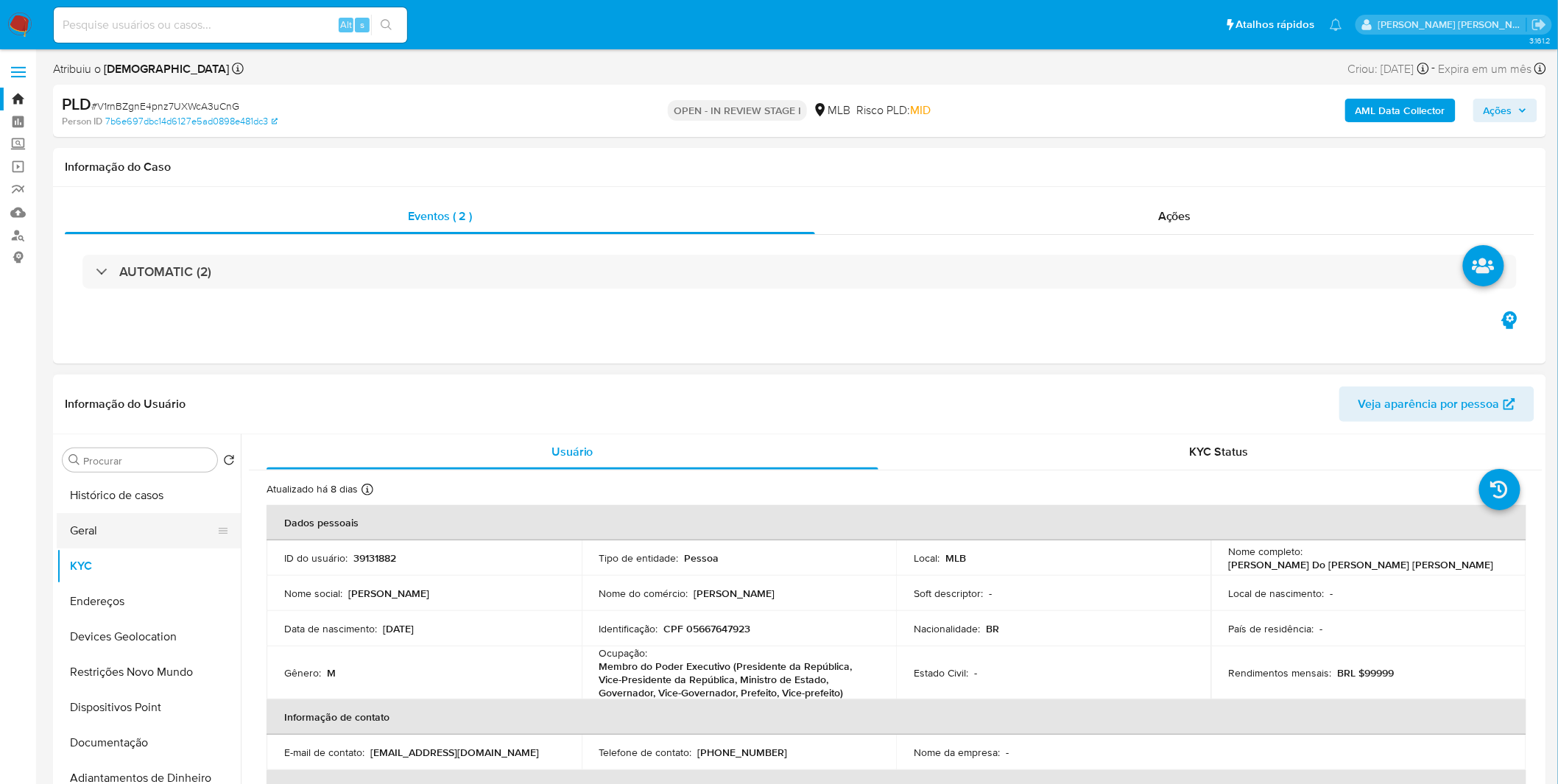
click at [204, 519] on button "Geral" at bounding box center [143, 531] width 172 height 35
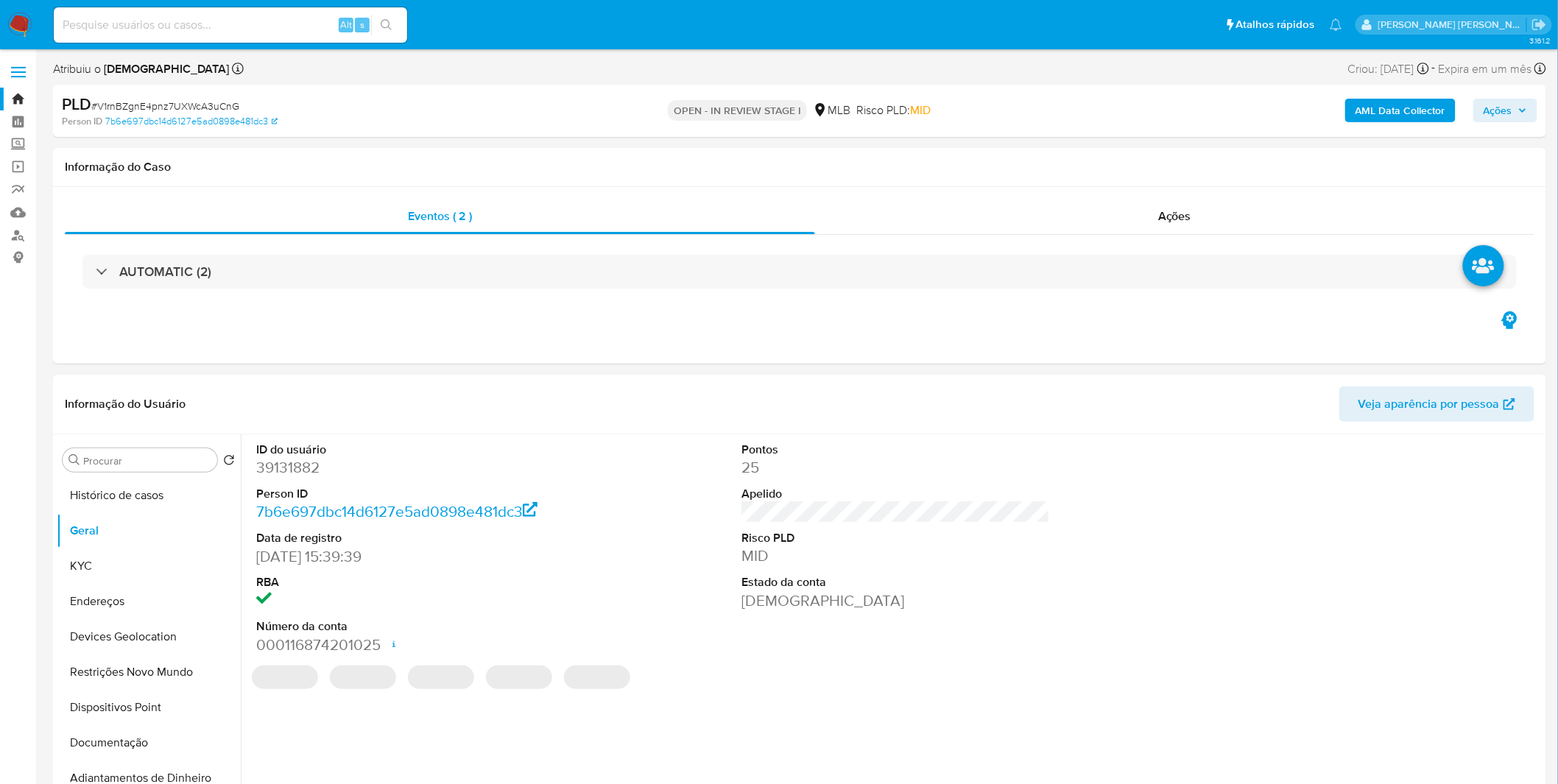
click at [315, 471] on dd "39131882" at bounding box center [411, 467] width 309 height 21
click at [292, 466] on dd "39131882" at bounding box center [411, 467] width 309 height 21
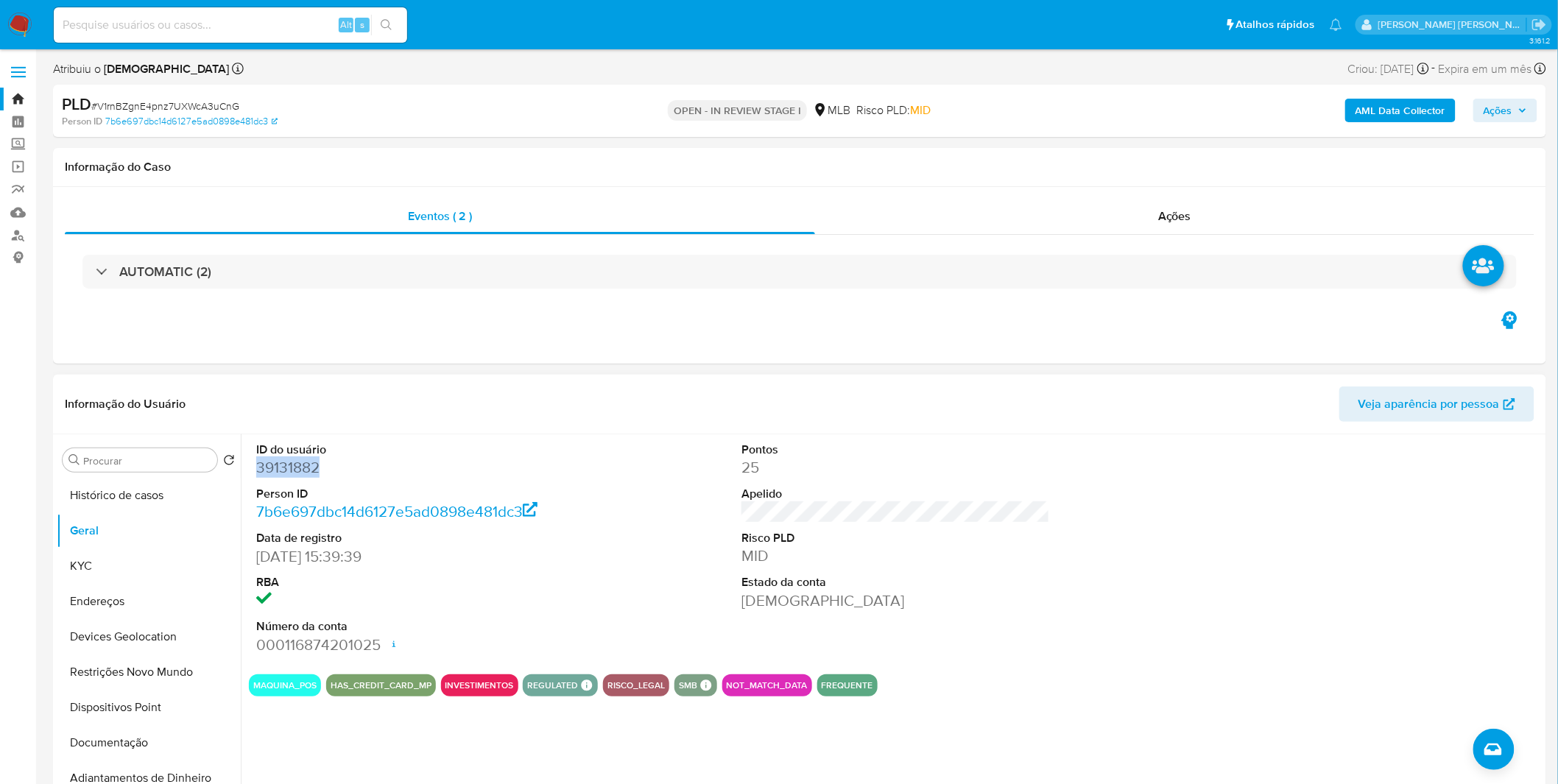
click at [292, 466] on dd "39131882" at bounding box center [411, 467] width 309 height 21
copy dd "39131882"
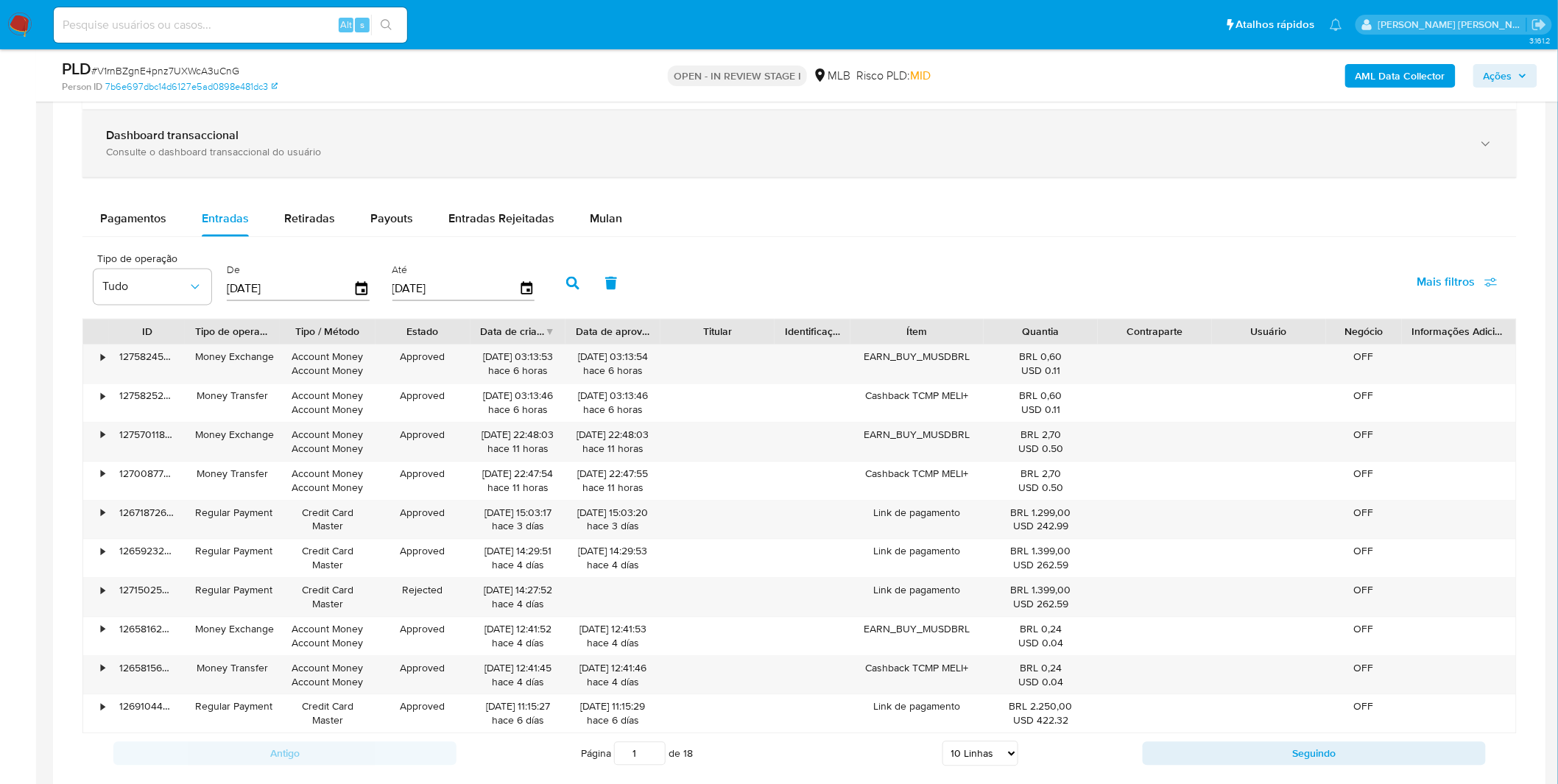
scroll to position [818, 0]
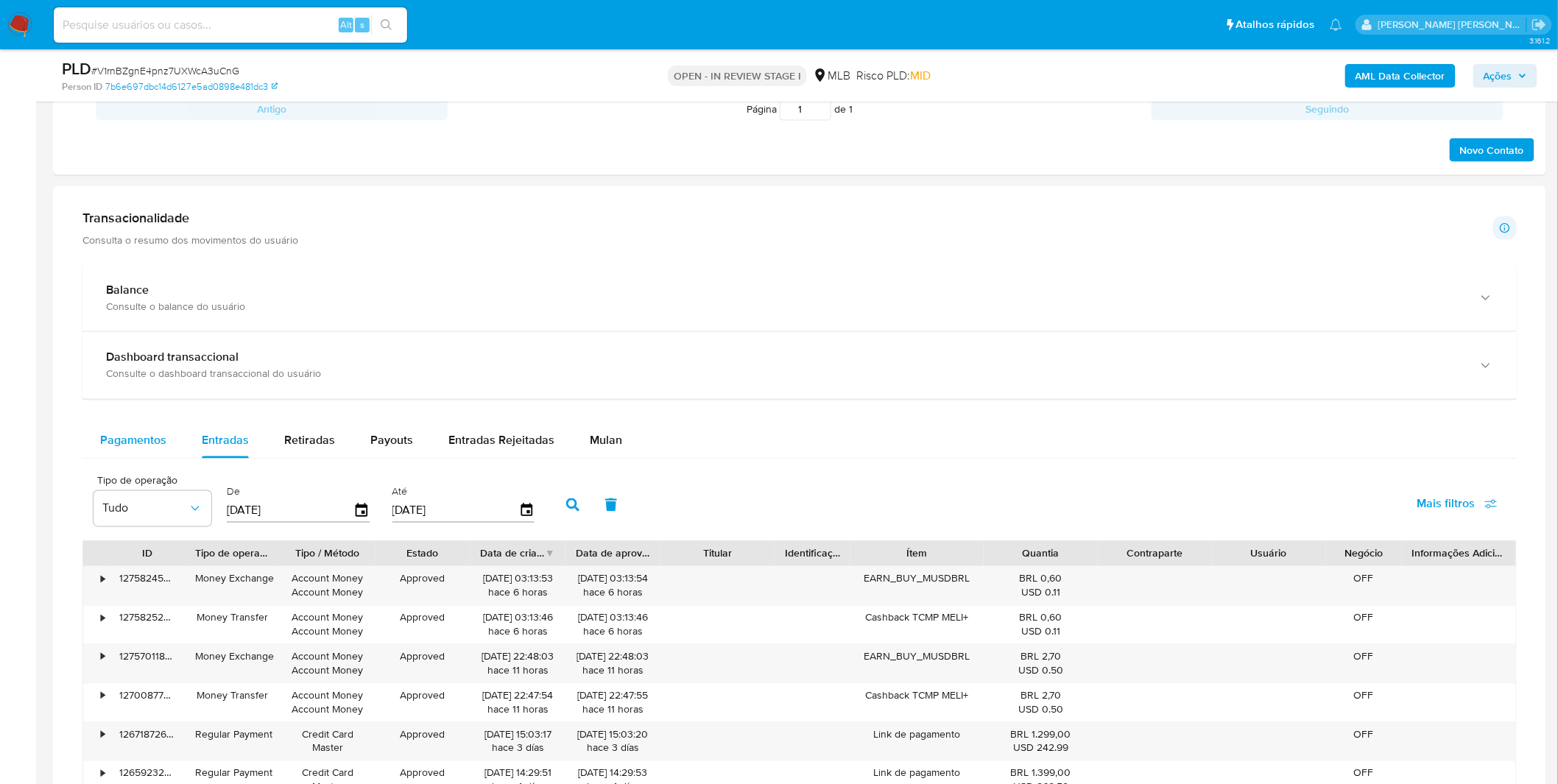
click at [157, 446] on span "Pagamentos" at bounding box center [133, 440] width 66 height 17
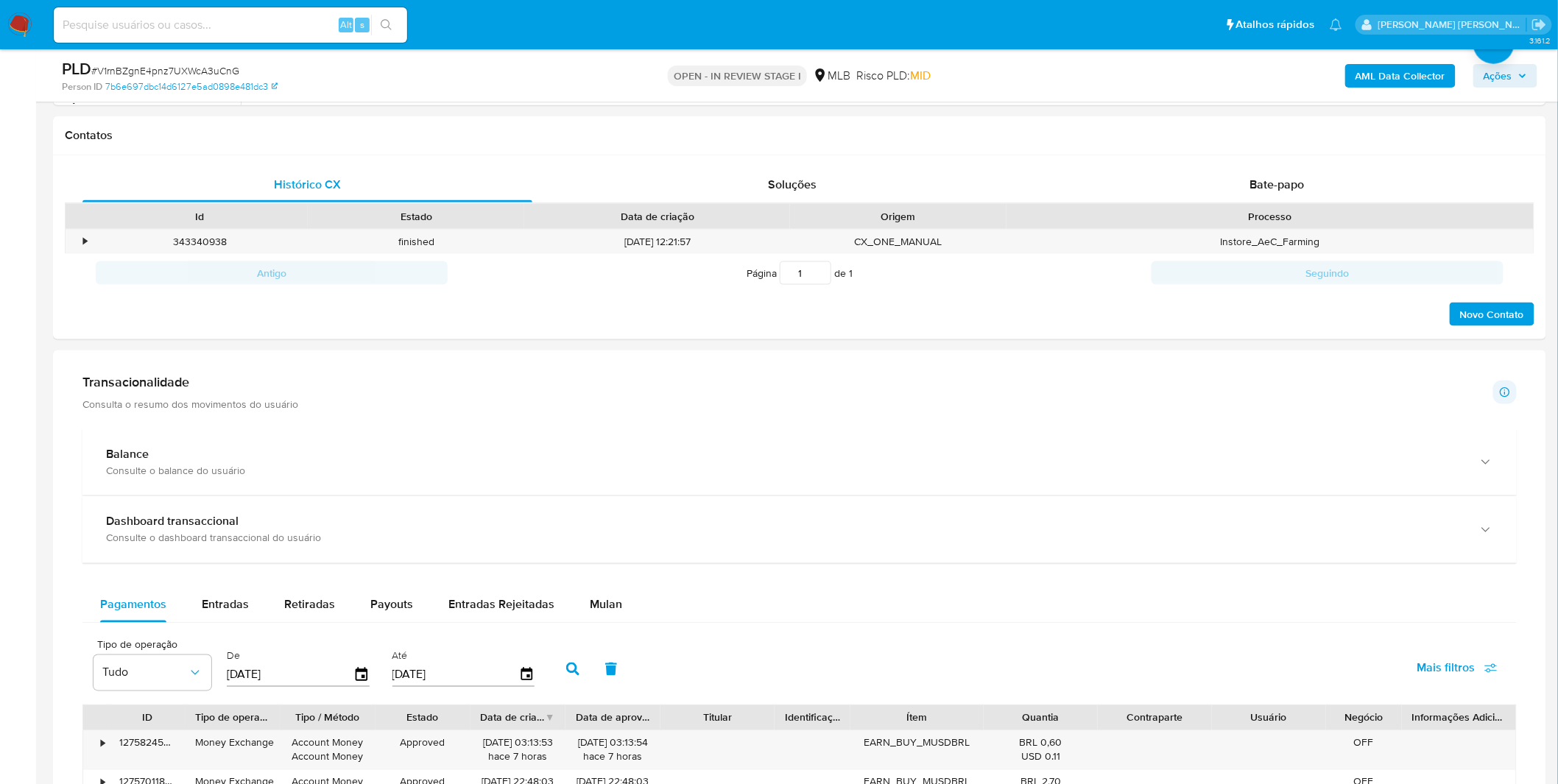
scroll to position [1226, 0]
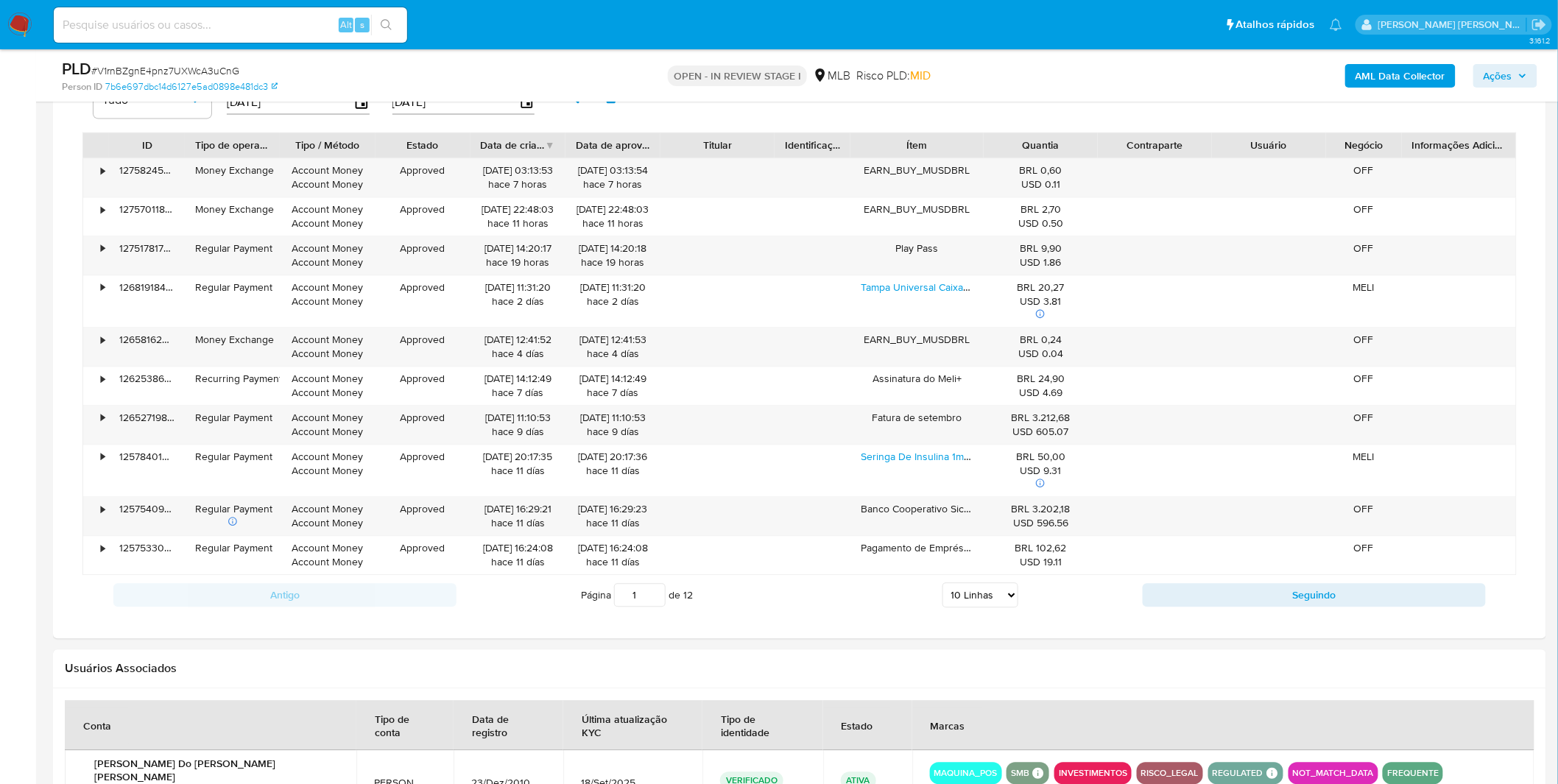
click at [958, 594] on select "5 Linhas 10 Linhas 20 Linhas 25 Linhas 50 Linhas 100 Linhas" at bounding box center [980, 595] width 76 height 25
select select "100"
click at [942, 585] on select "5 Linhas 10 Linhas 20 Linhas 25 Linhas 50 Linhas 100 Linhas" at bounding box center [980, 595] width 76 height 25
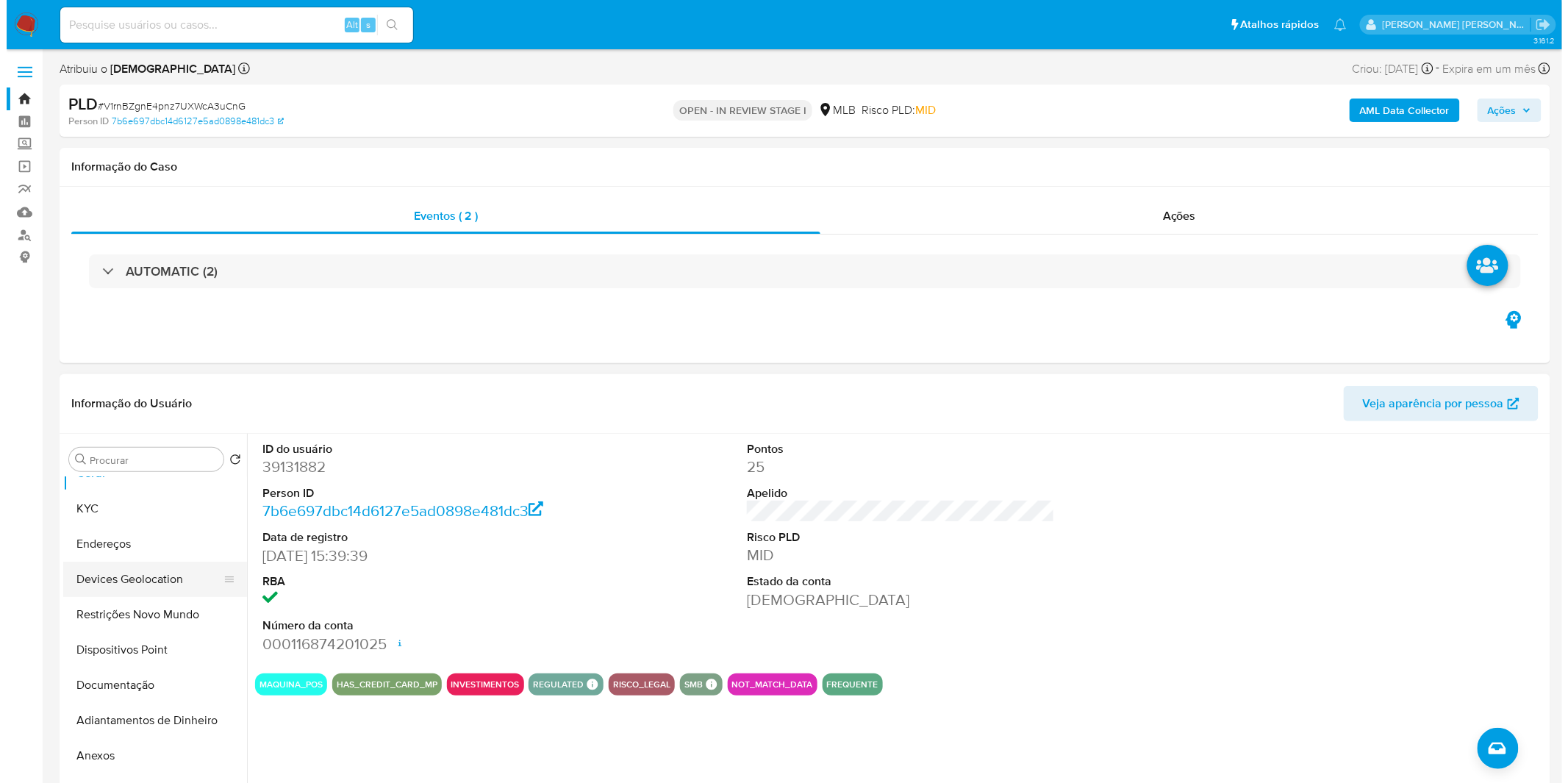
scroll to position [81, 0]
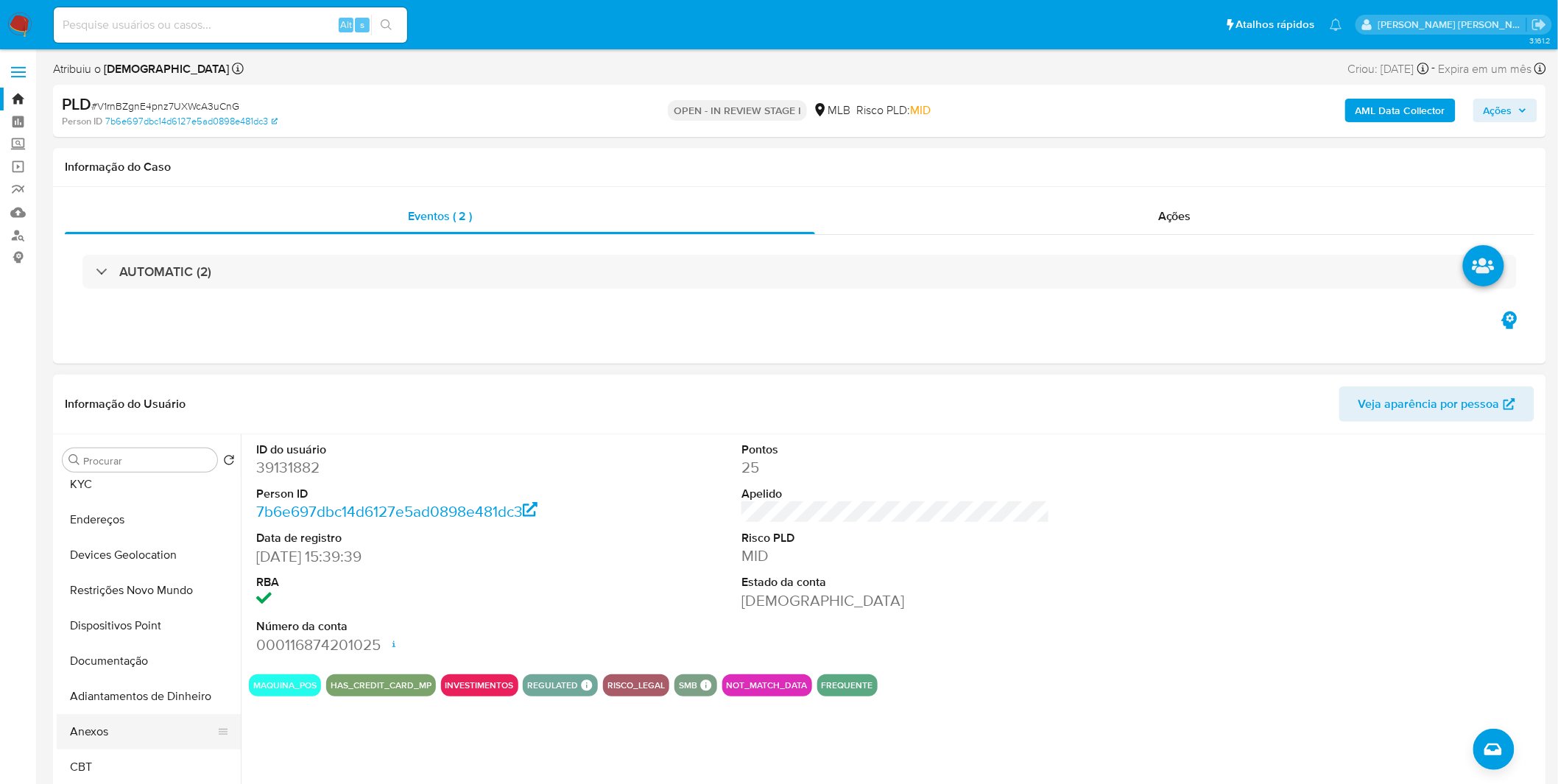
click at [150, 730] on button "Anexos" at bounding box center [143, 732] width 172 height 35
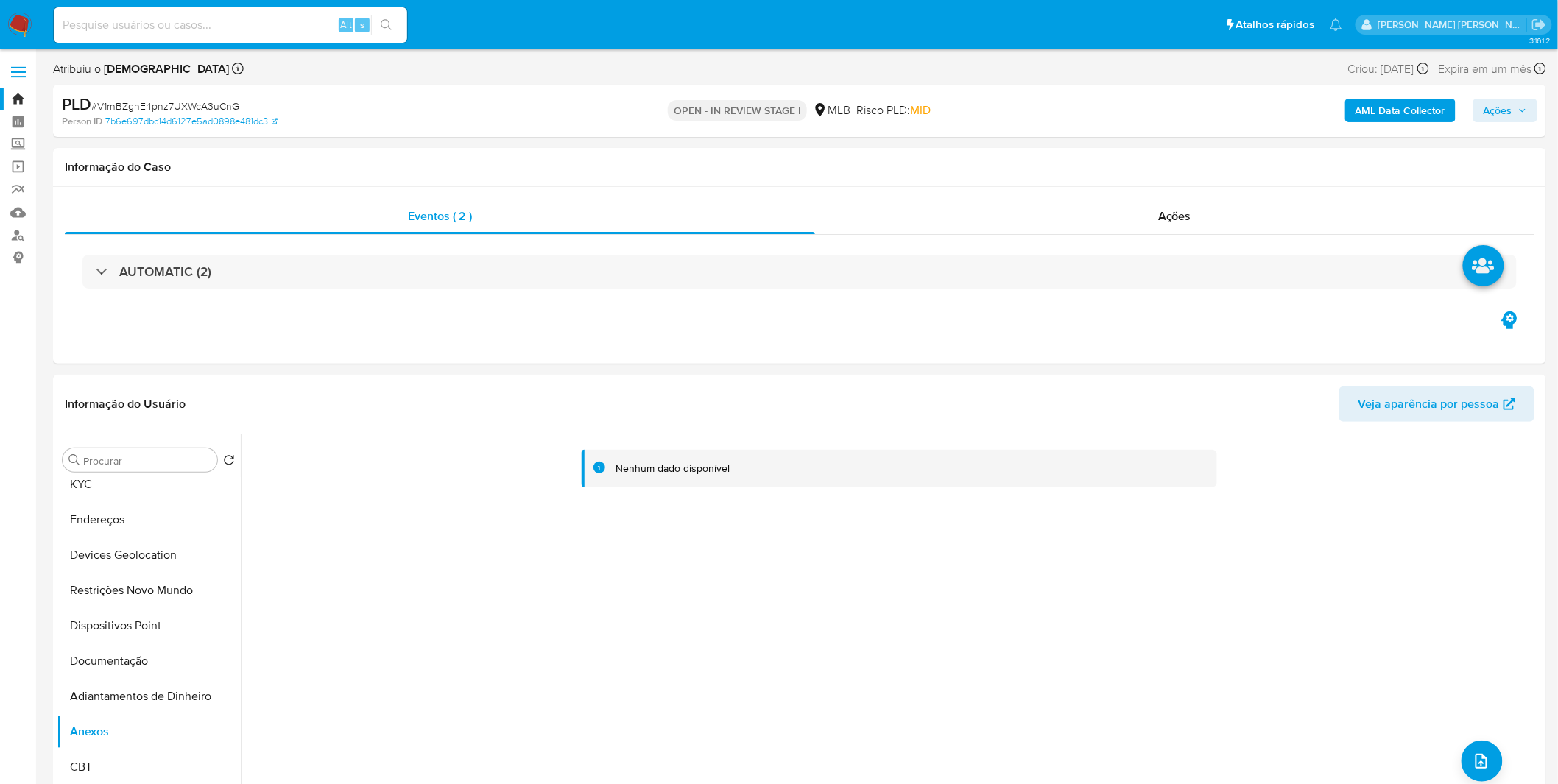
click at [1418, 111] on b "AML Data Collector" at bounding box center [1400, 110] width 90 height 24
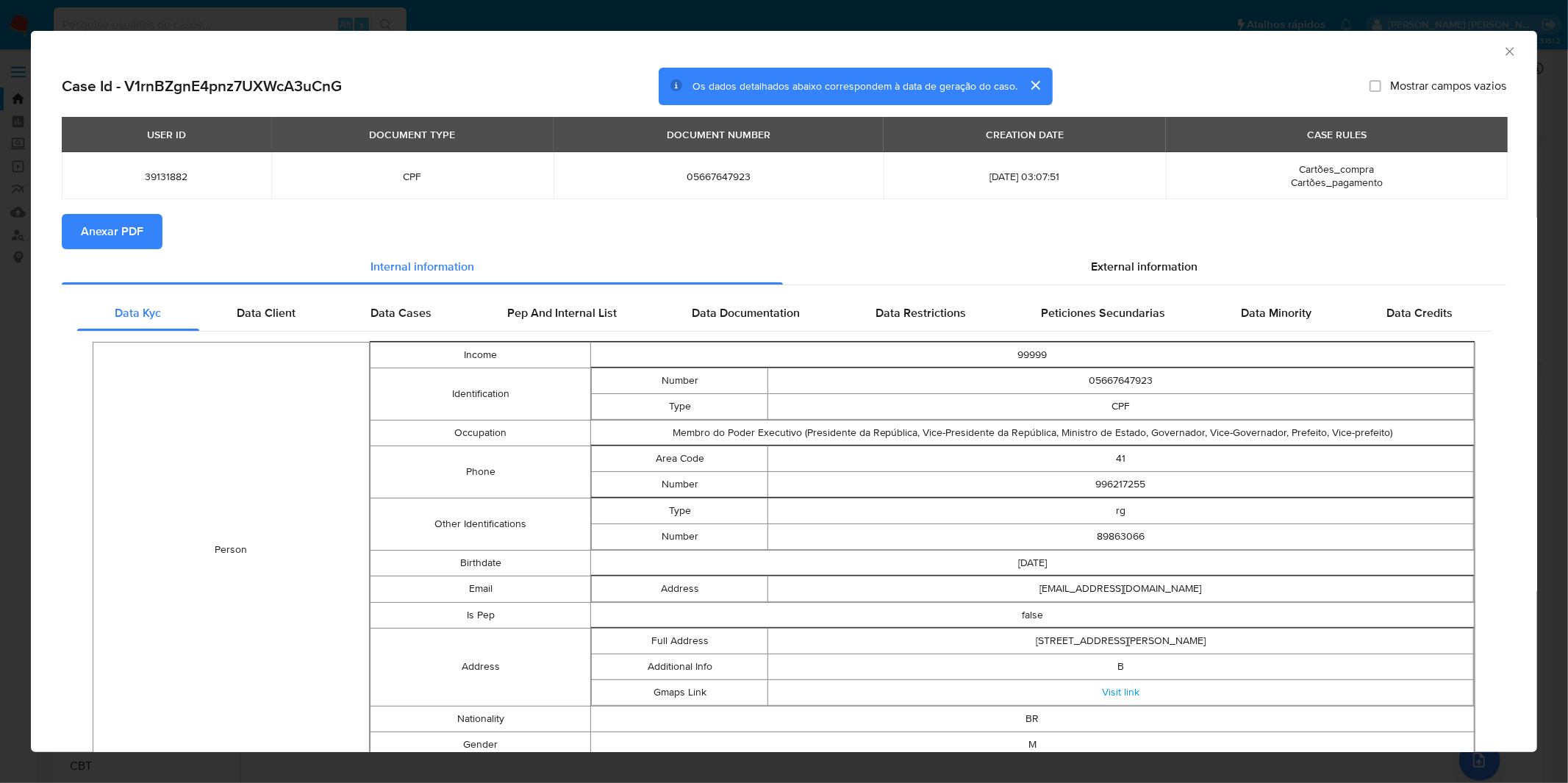
click at [142, 228] on span "Anexar PDF" at bounding box center [113, 231] width 63 height 32
click at [763, 27] on div "AML Data Collector Case Id - V1rnBZgnE4pnz7UXWcA3uCnG Os dados detalhados abaix…" at bounding box center [784, 392] width 1568 height 783
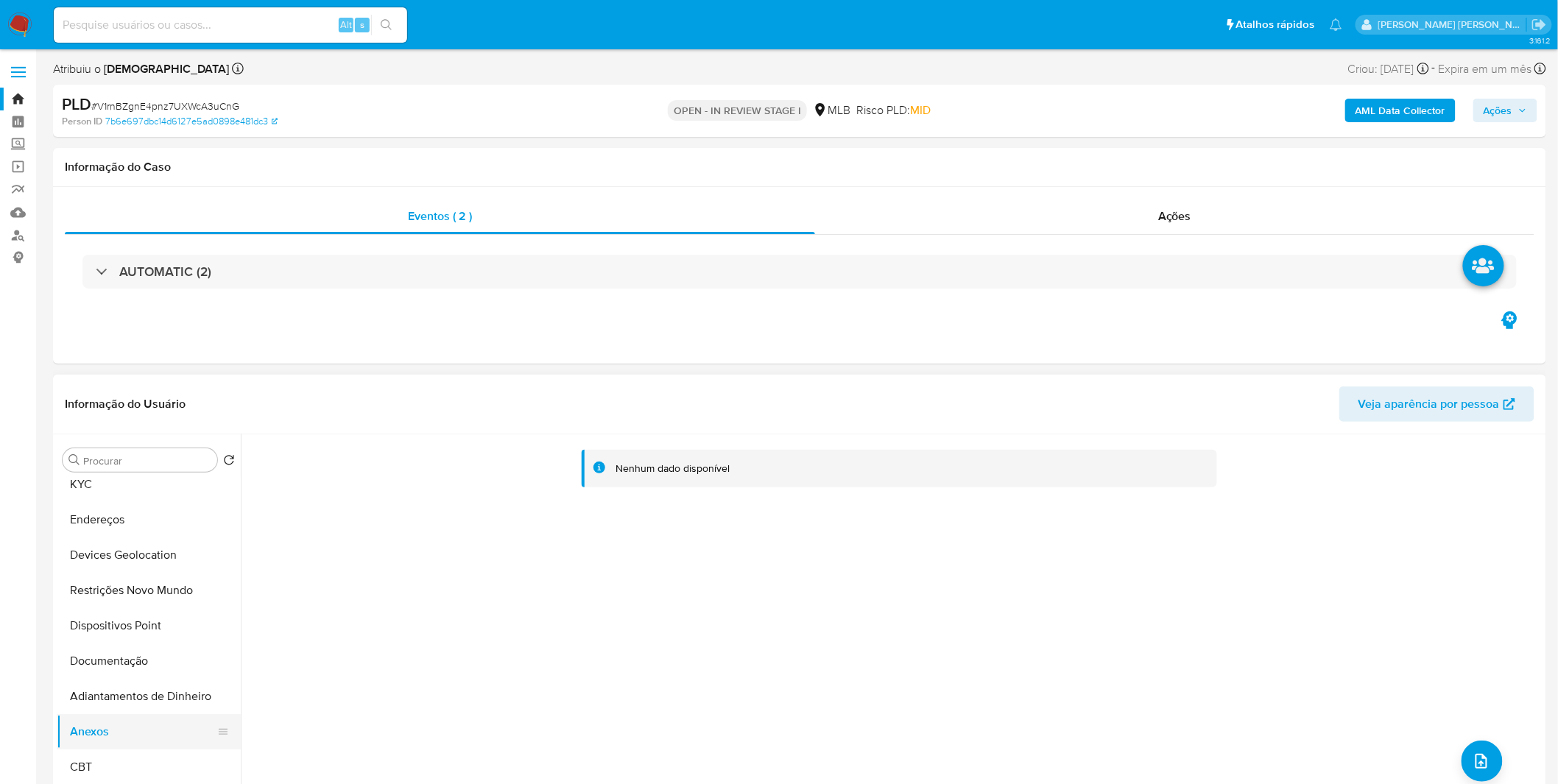
click at [101, 723] on button "Anexos" at bounding box center [143, 732] width 172 height 35
click at [127, 700] on button "Adiantamentos de Dinheiro" at bounding box center [143, 696] width 172 height 35
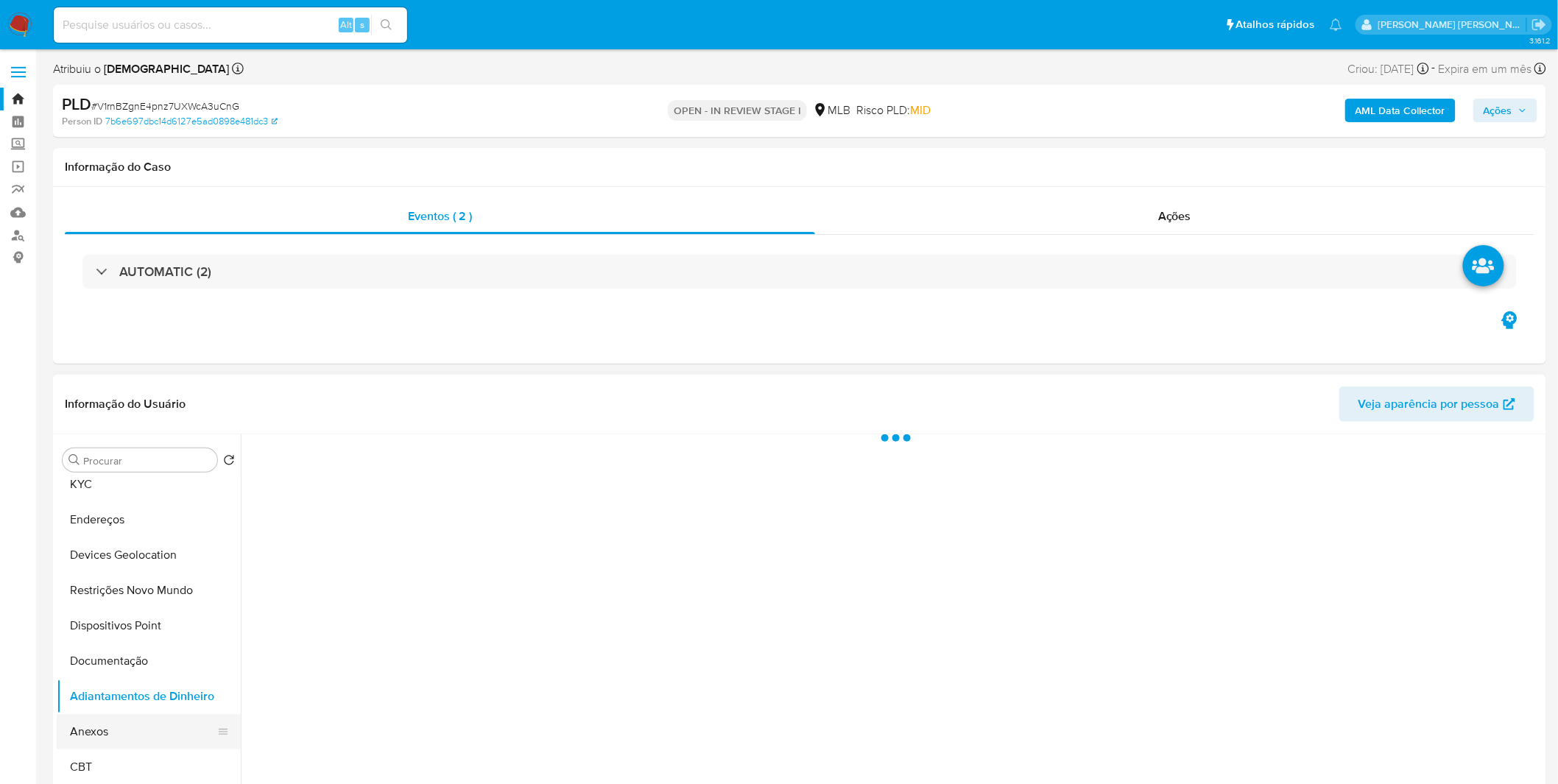
click at [128, 715] on button "Anexos" at bounding box center [143, 732] width 172 height 35
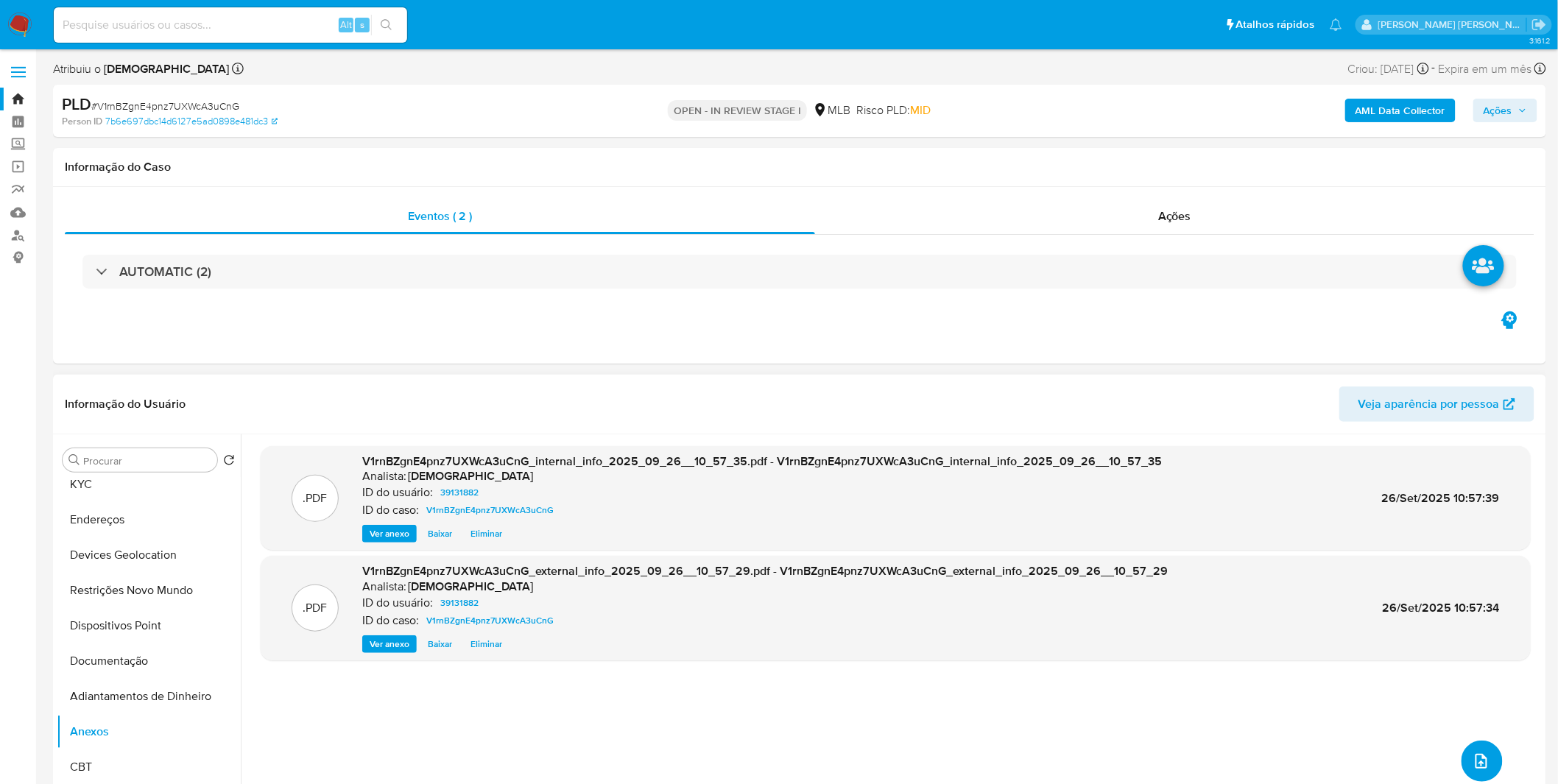
click at [1475, 769] on icon "upload-file" at bounding box center [1481, 760] width 18 height 18
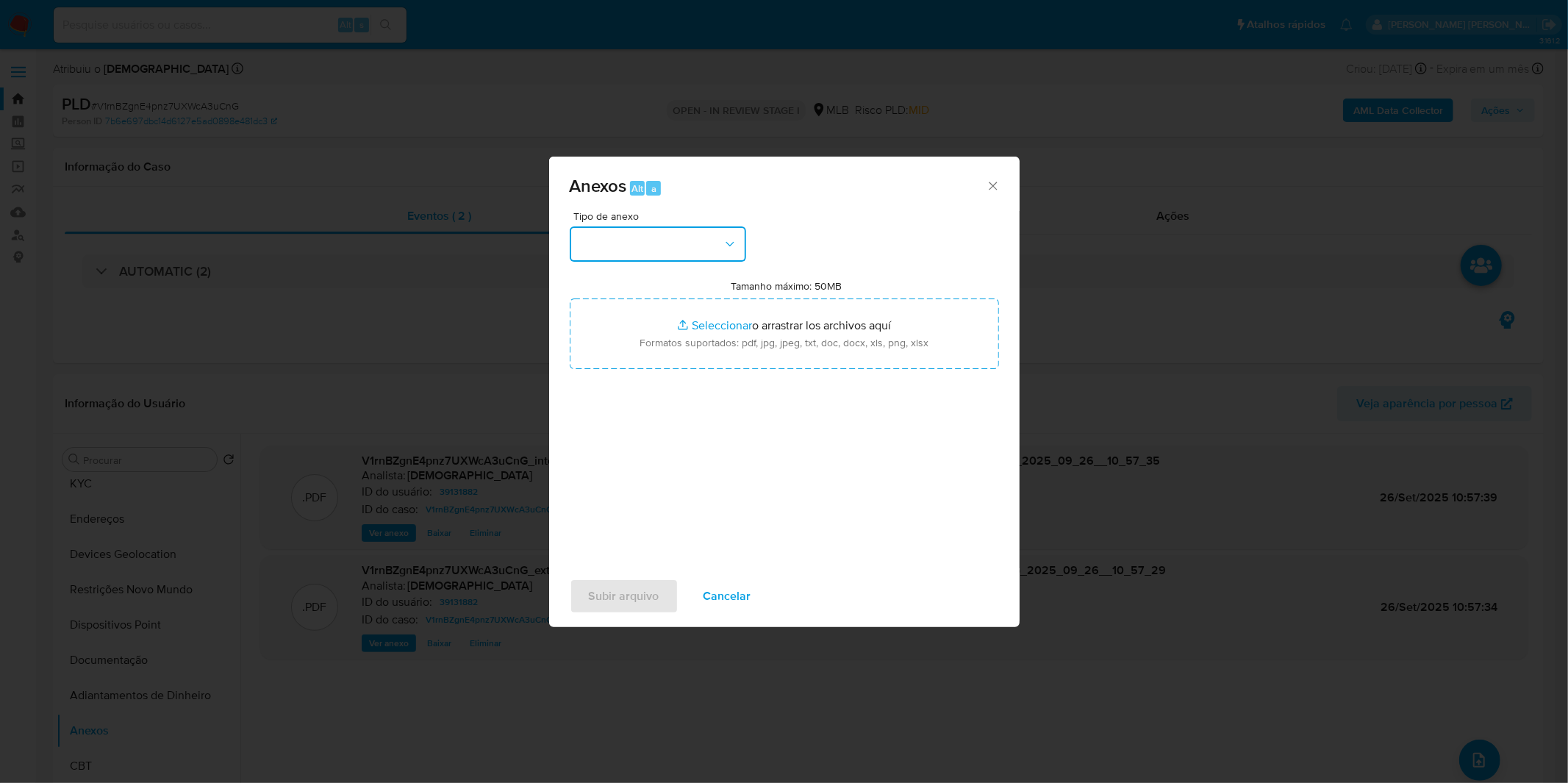
click at [692, 241] on button "button" at bounding box center [658, 244] width 176 height 35
click at [670, 238] on button "button" at bounding box center [658, 244] width 176 height 35
click at [671, 251] on button "button" at bounding box center [658, 244] width 176 height 35
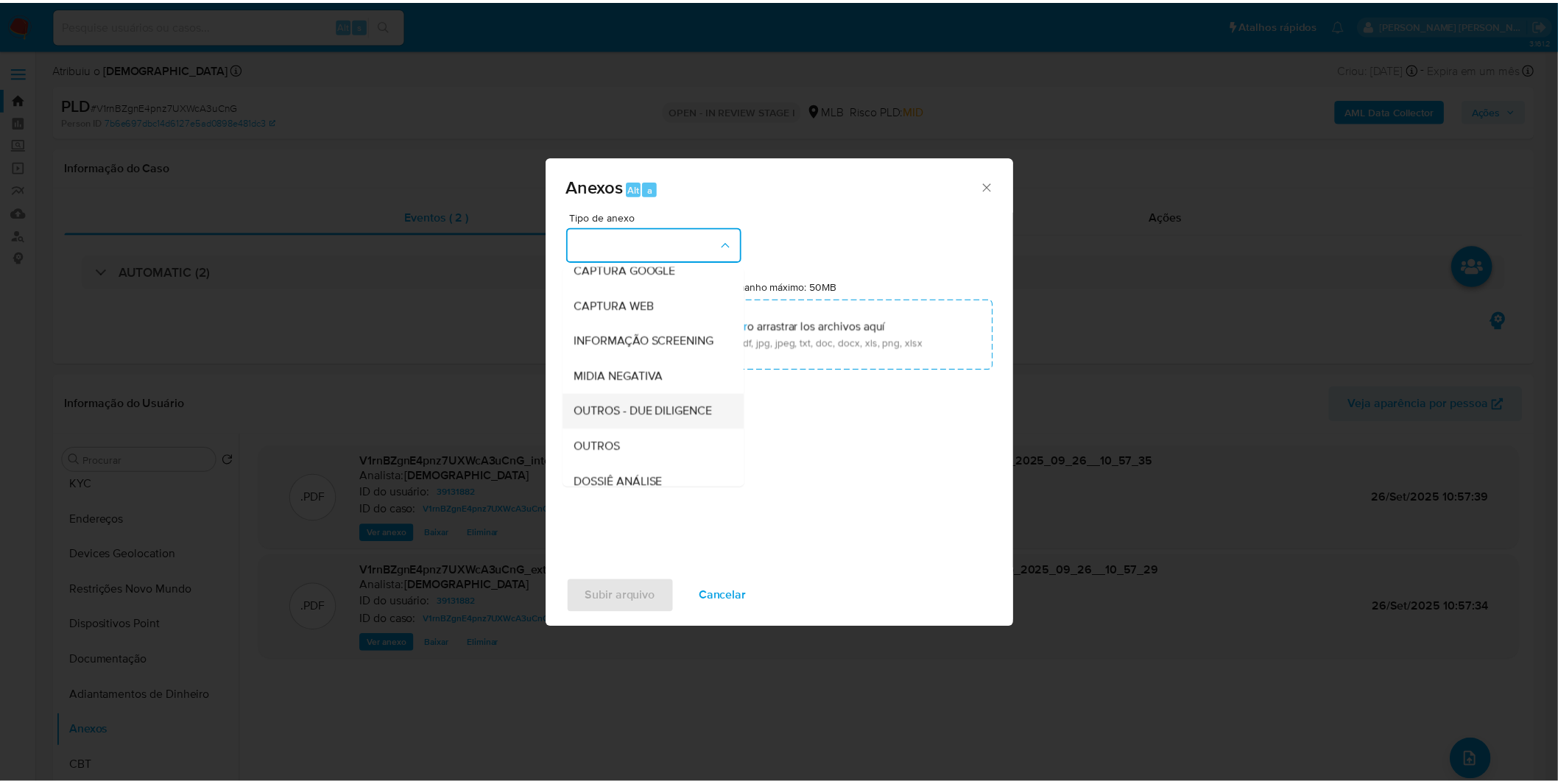
scroll to position [163, 0]
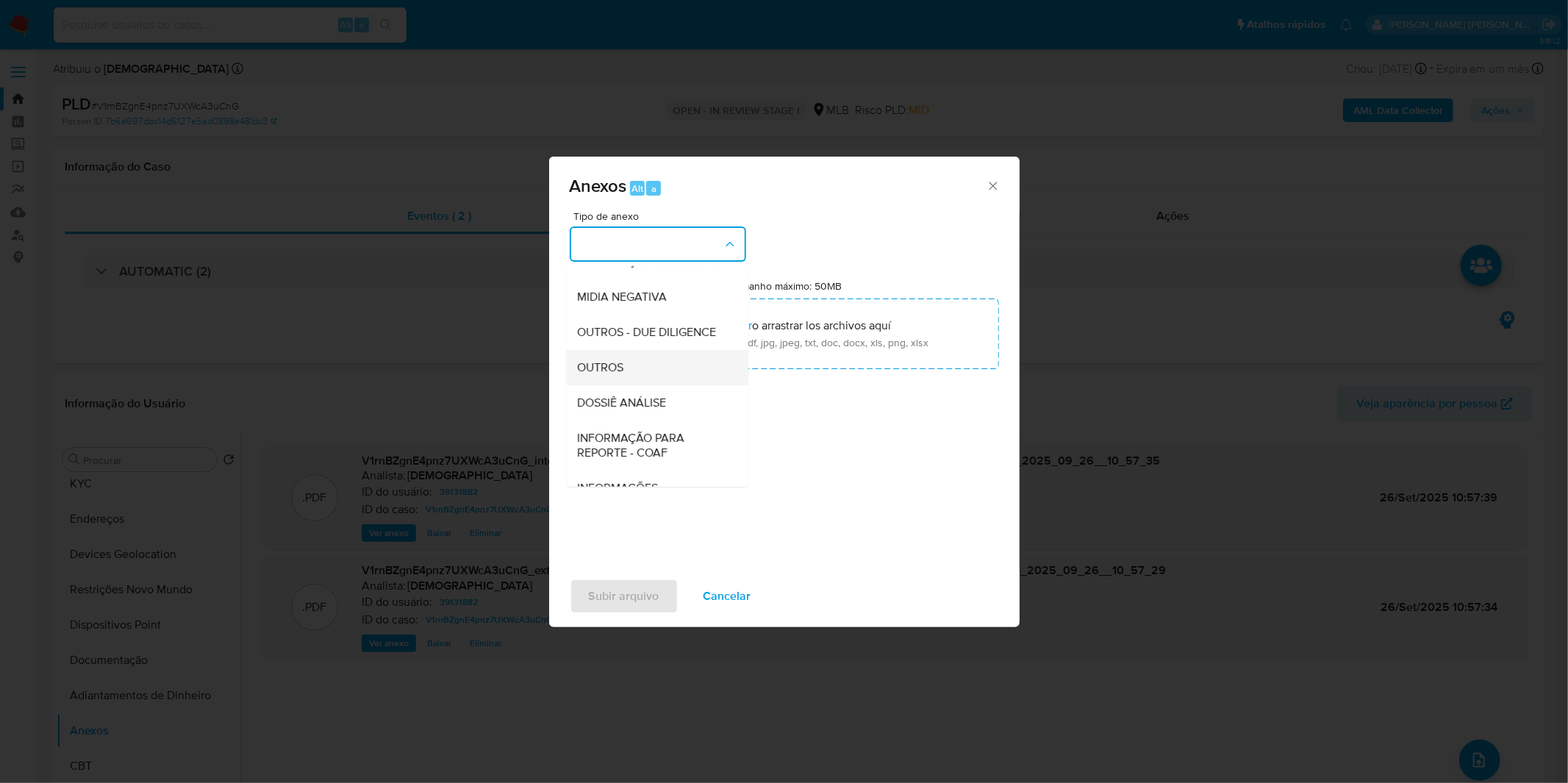
click at [621, 375] on span "OUTROS" at bounding box center [601, 367] width 46 height 15
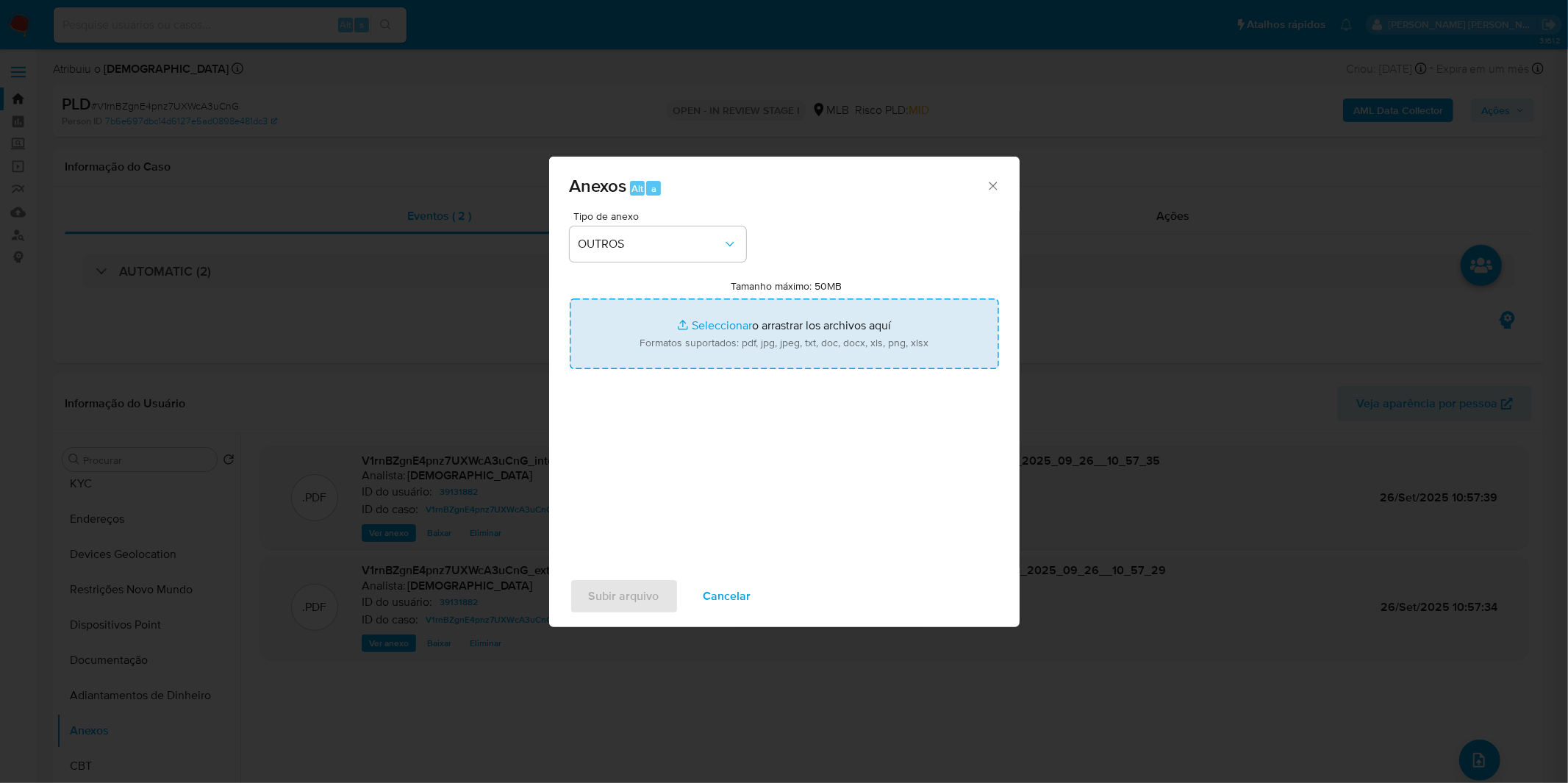
click at [662, 318] on input "Tamanho máximo: 50MB Seleccionar archivos" at bounding box center [784, 333] width 429 height 70
type input "C:\fakepath\Mulan 39131882_2025_09_19_08_25_07.xlsx"
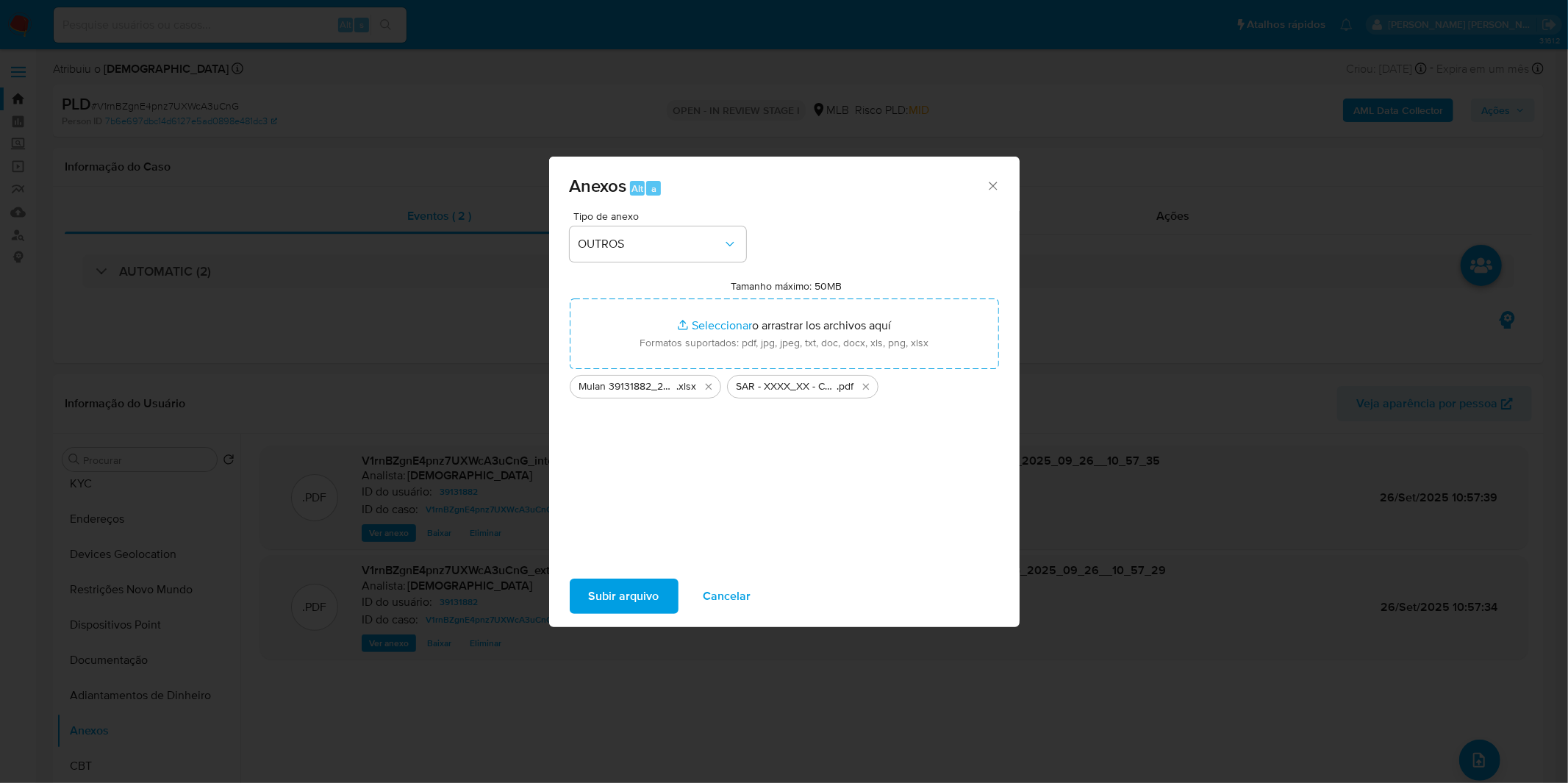
click at [647, 585] on span "Subir arquivo" at bounding box center [624, 596] width 71 height 32
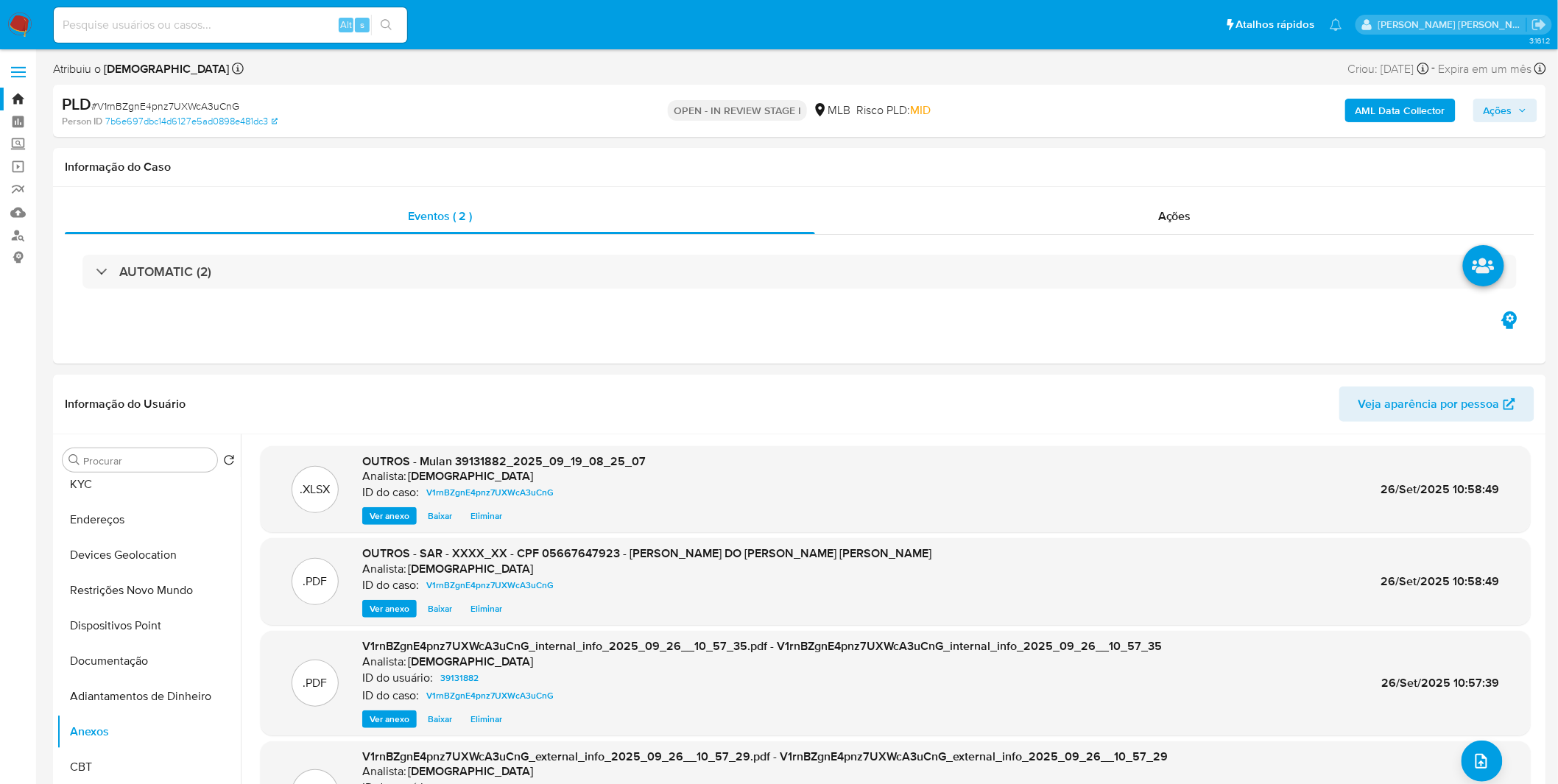
click at [1512, 109] on span "Ações" at bounding box center [1497, 110] width 28 height 24
click at [1058, 170] on div "Resolução do caso Alt r" at bounding box center [1095, 157] width 135 height 38
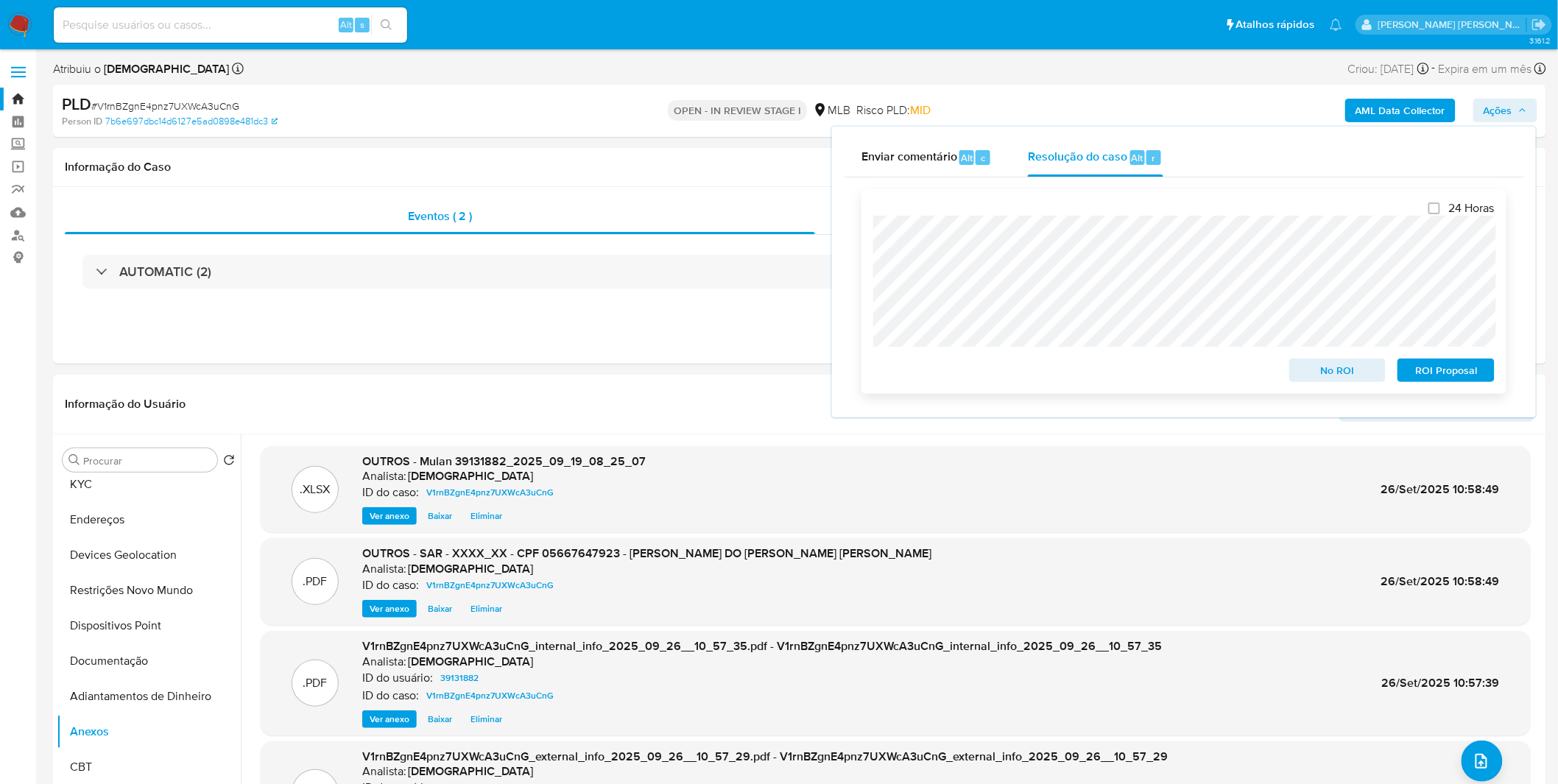
click at [1456, 380] on span "ROI Proposal" at bounding box center [1446, 370] width 77 height 21
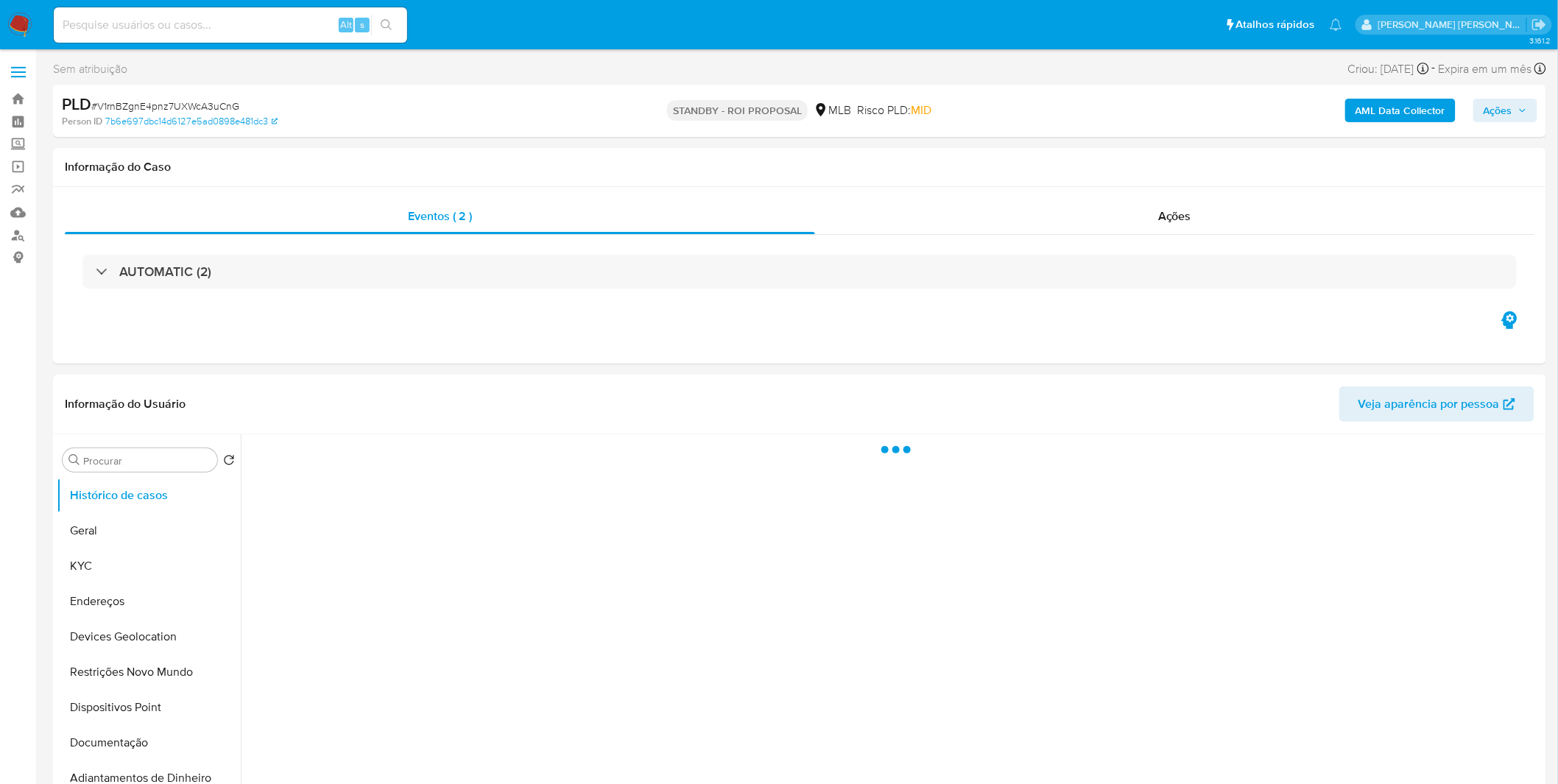
select select "10"
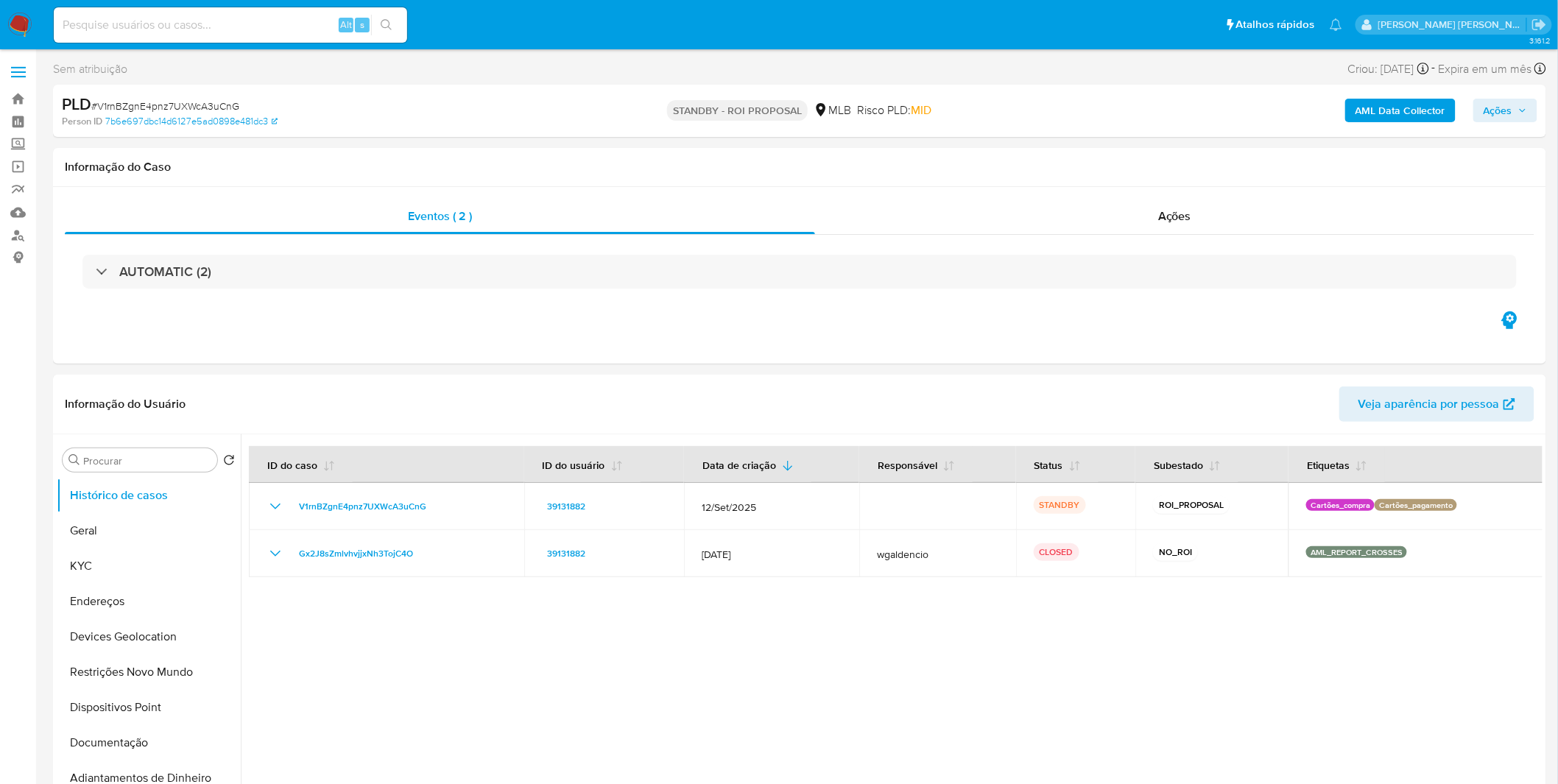
click at [19, 30] on img at bounding box center [20, 25] width 25 height 25
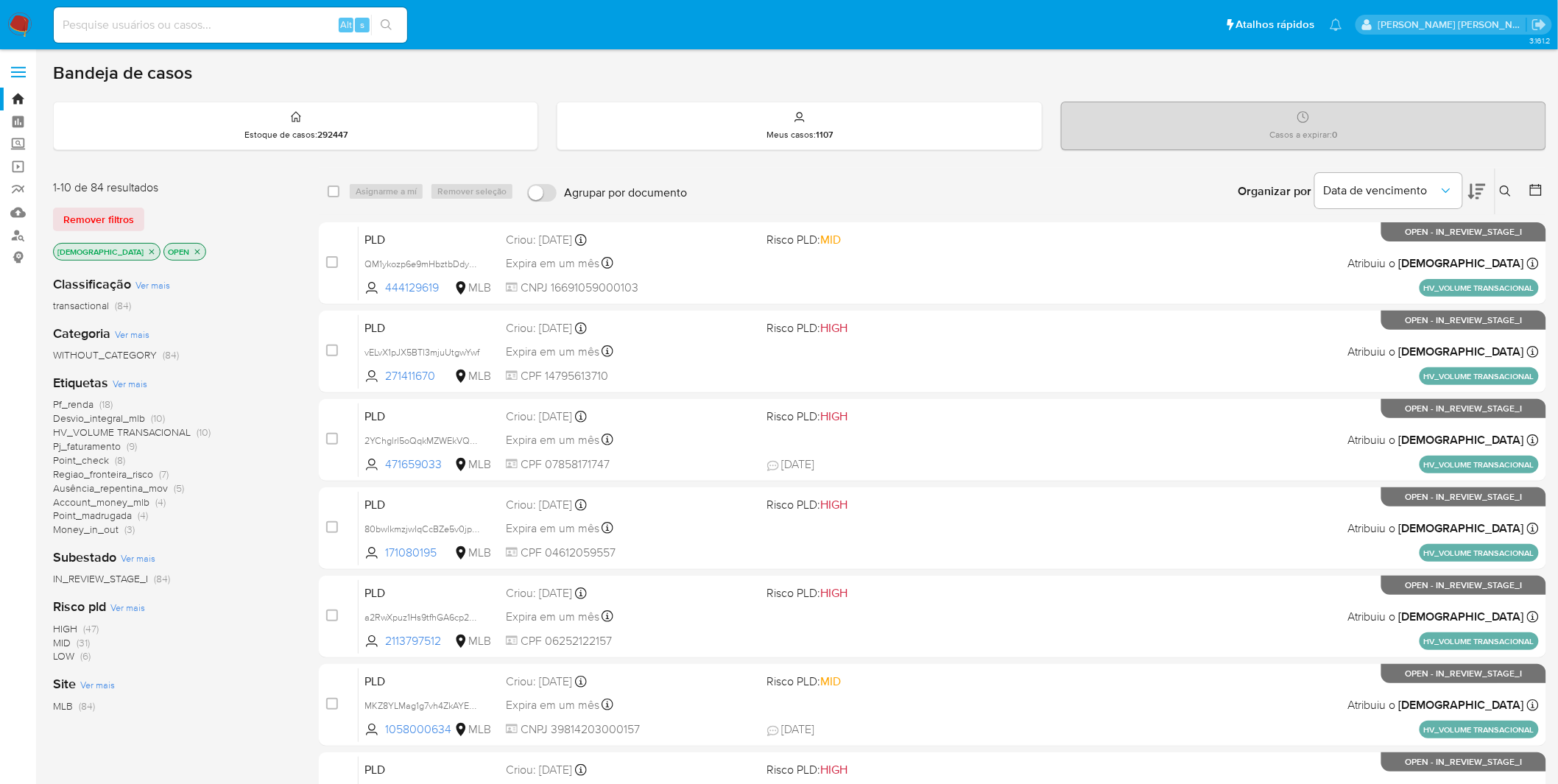
click at [159, 27] on input at bounding box center [230, 25] width 353 height 19
paste input "9TWQcqEzYBqpuFGDBuucbGP3"
type input "9TWQcqEzYBqpuFGDBuucbGP3"
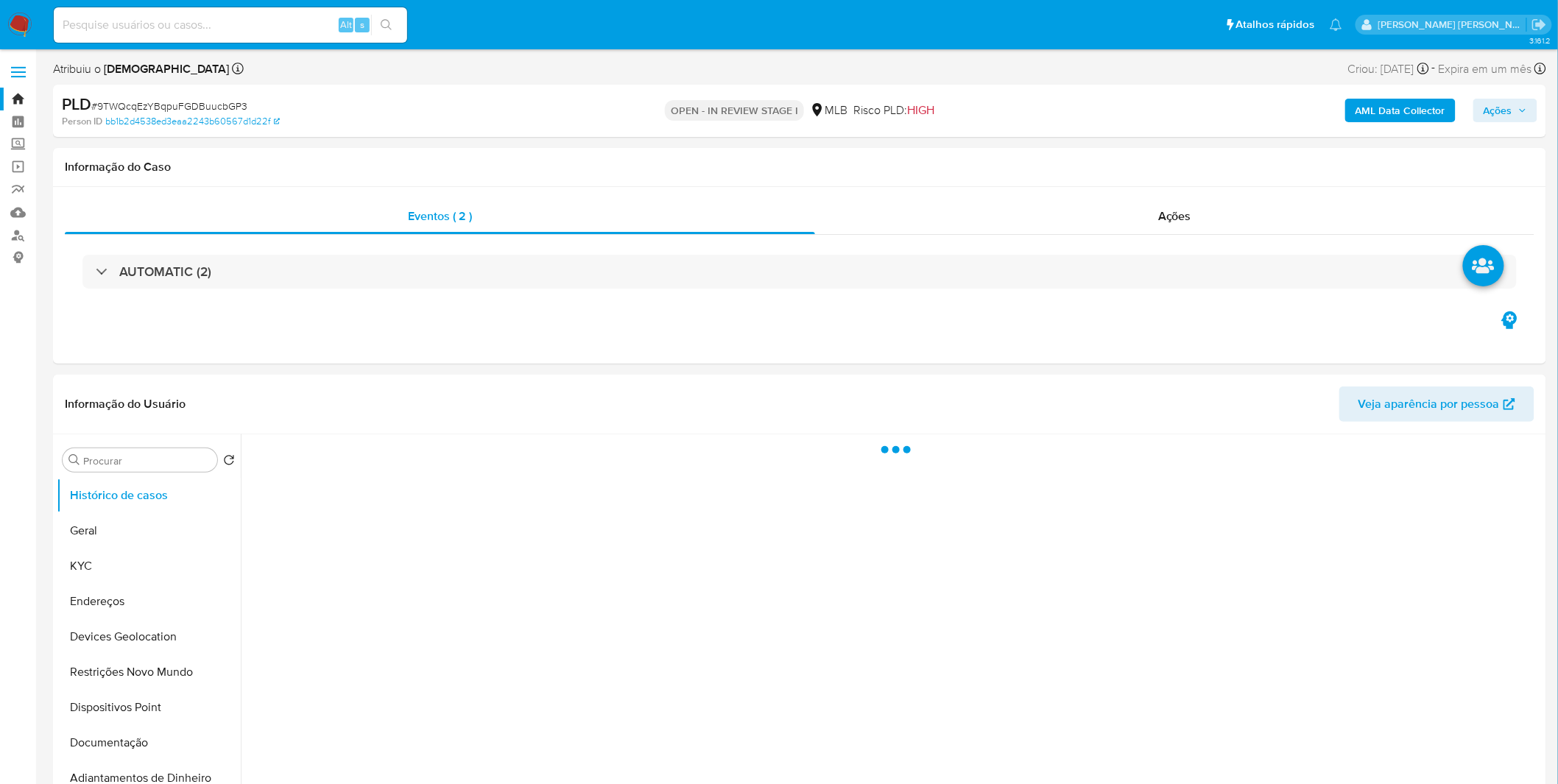
select select "10"
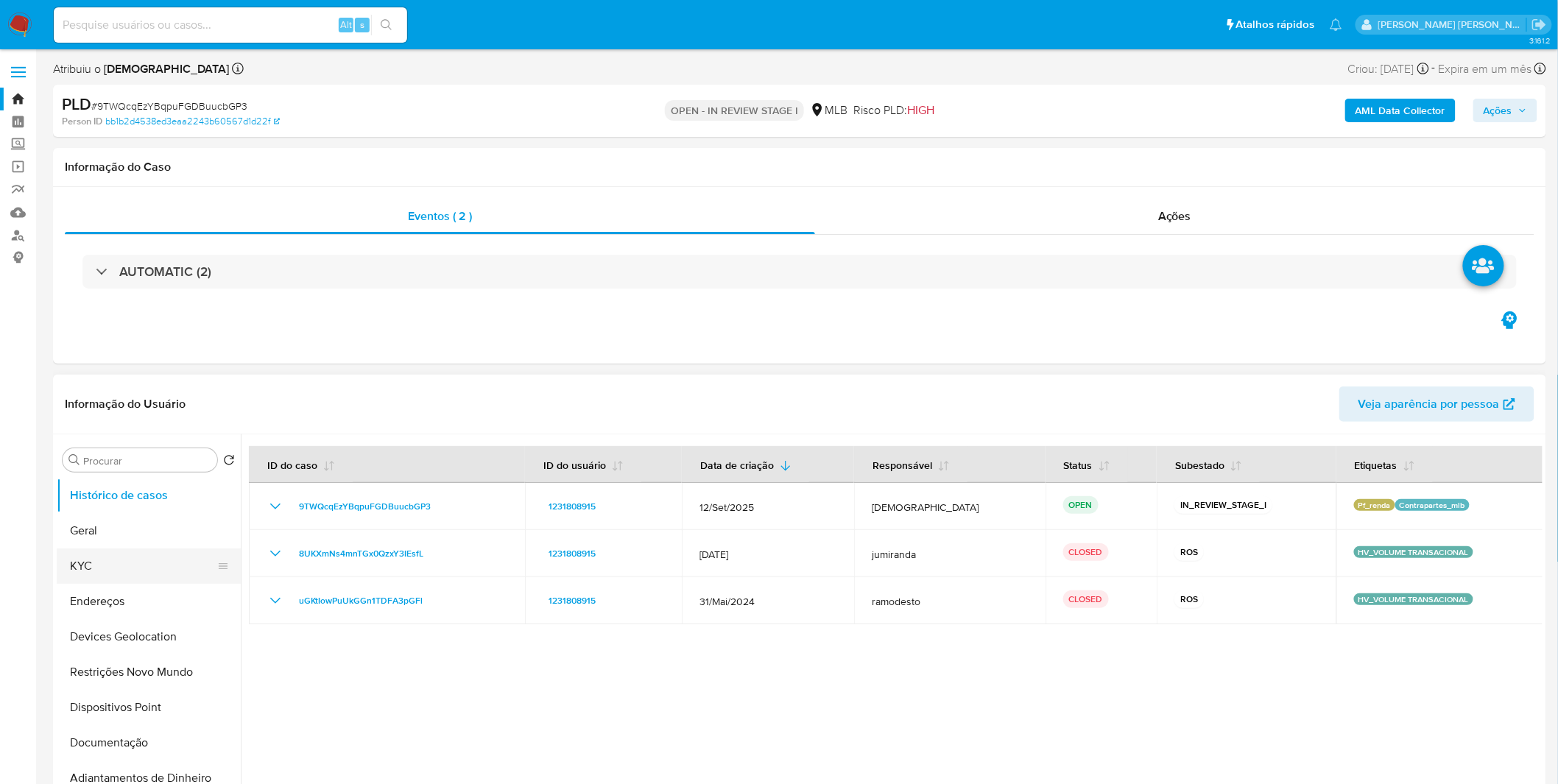
click at [124, 575] on button "KYC" at bounding box center [143, 566] width 172 height 35
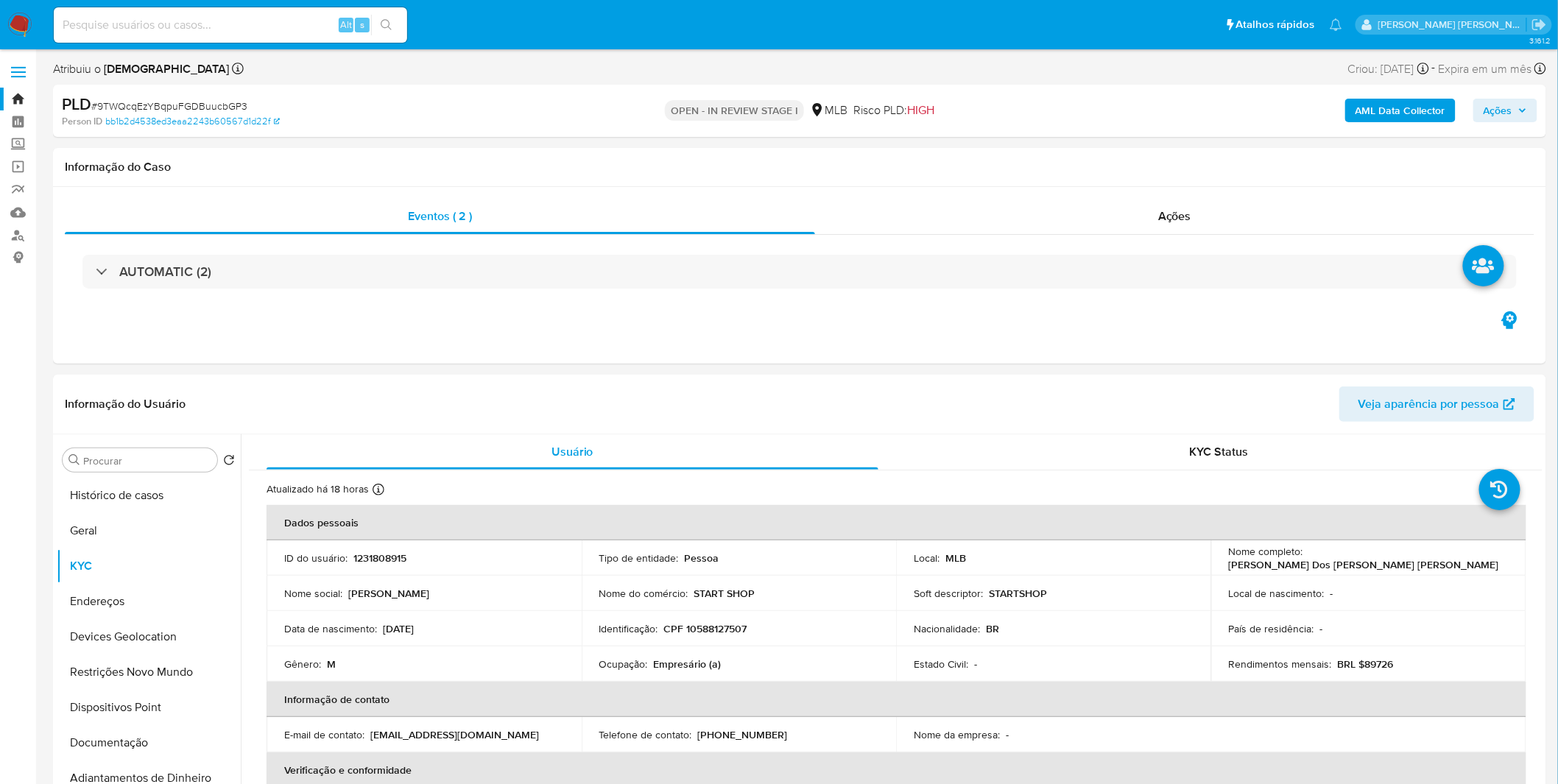
click at [1378, 103] on b "AML Data Collector" at bounding box center [1400, 110] width 90 height 24
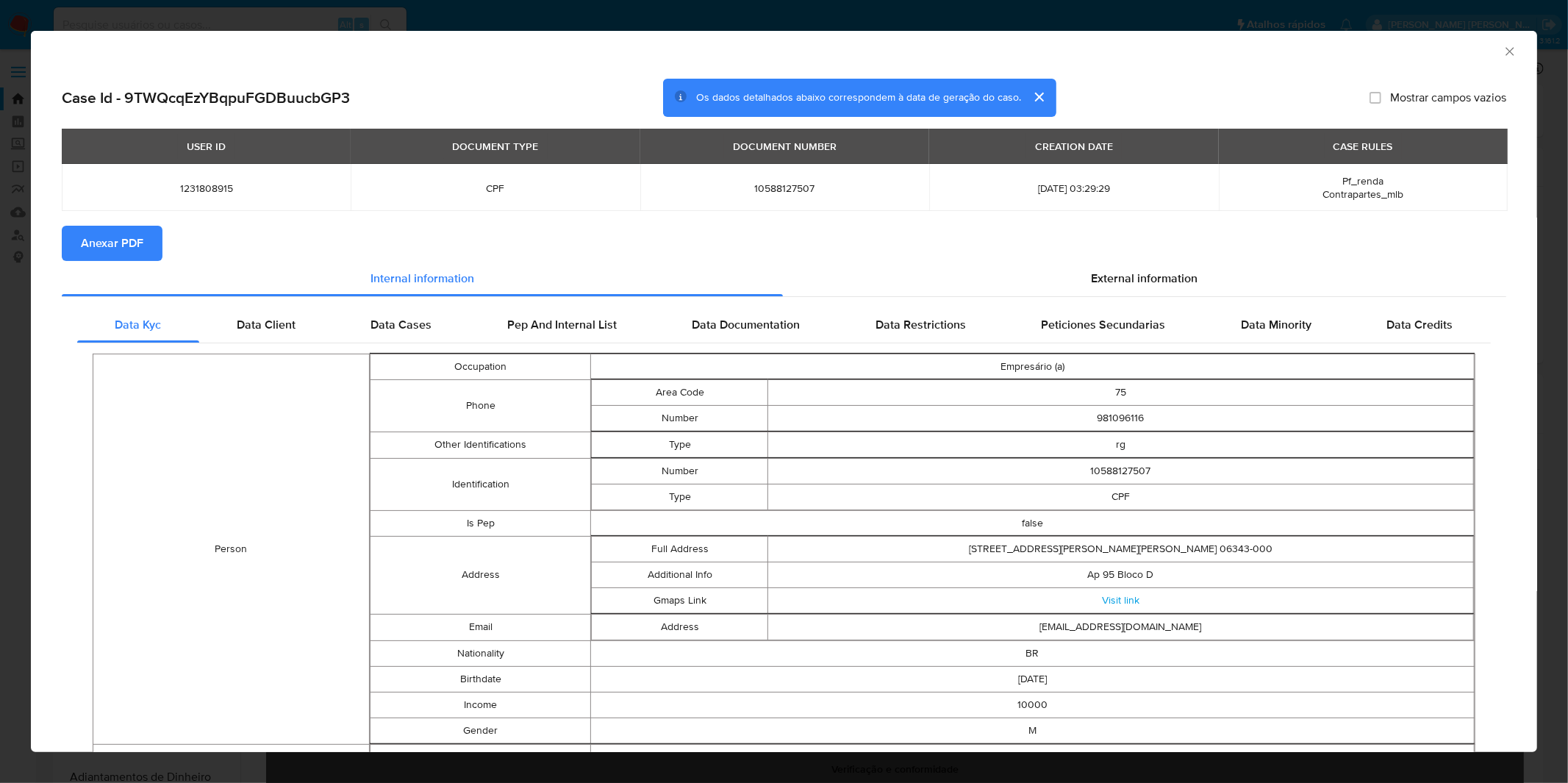
click at [136, 244] on span "Anexar PDF" at bounding box center [113, 243] width 63 height 32
click at [1503, 51] on icon "Fechar a janela" at bounding box center [1510, 51] width 15 height 15
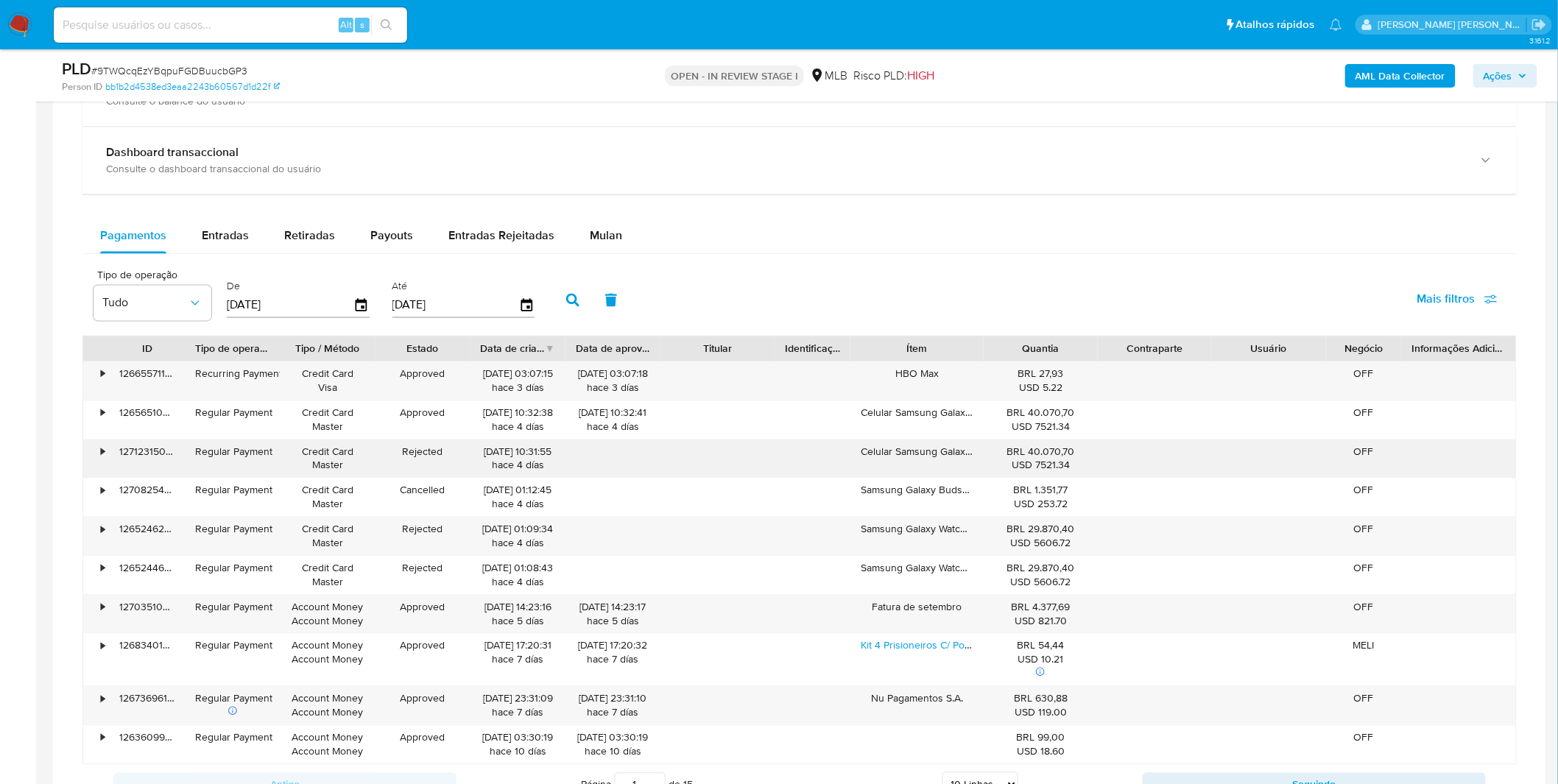
scroll to position [1226, 0]
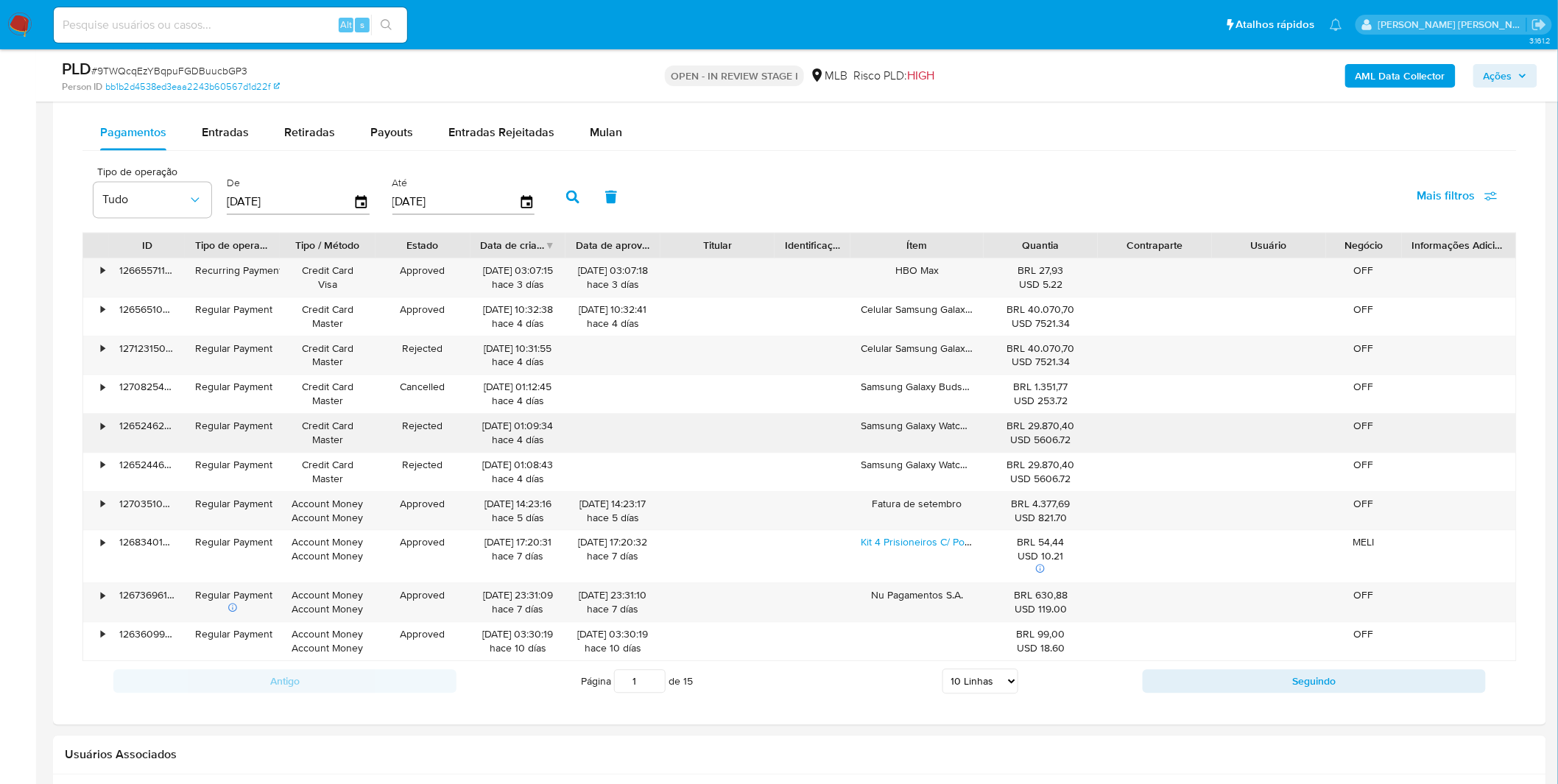
click at [105, 428] on div "•" at bounding box center [96, 433] width 26 height 38
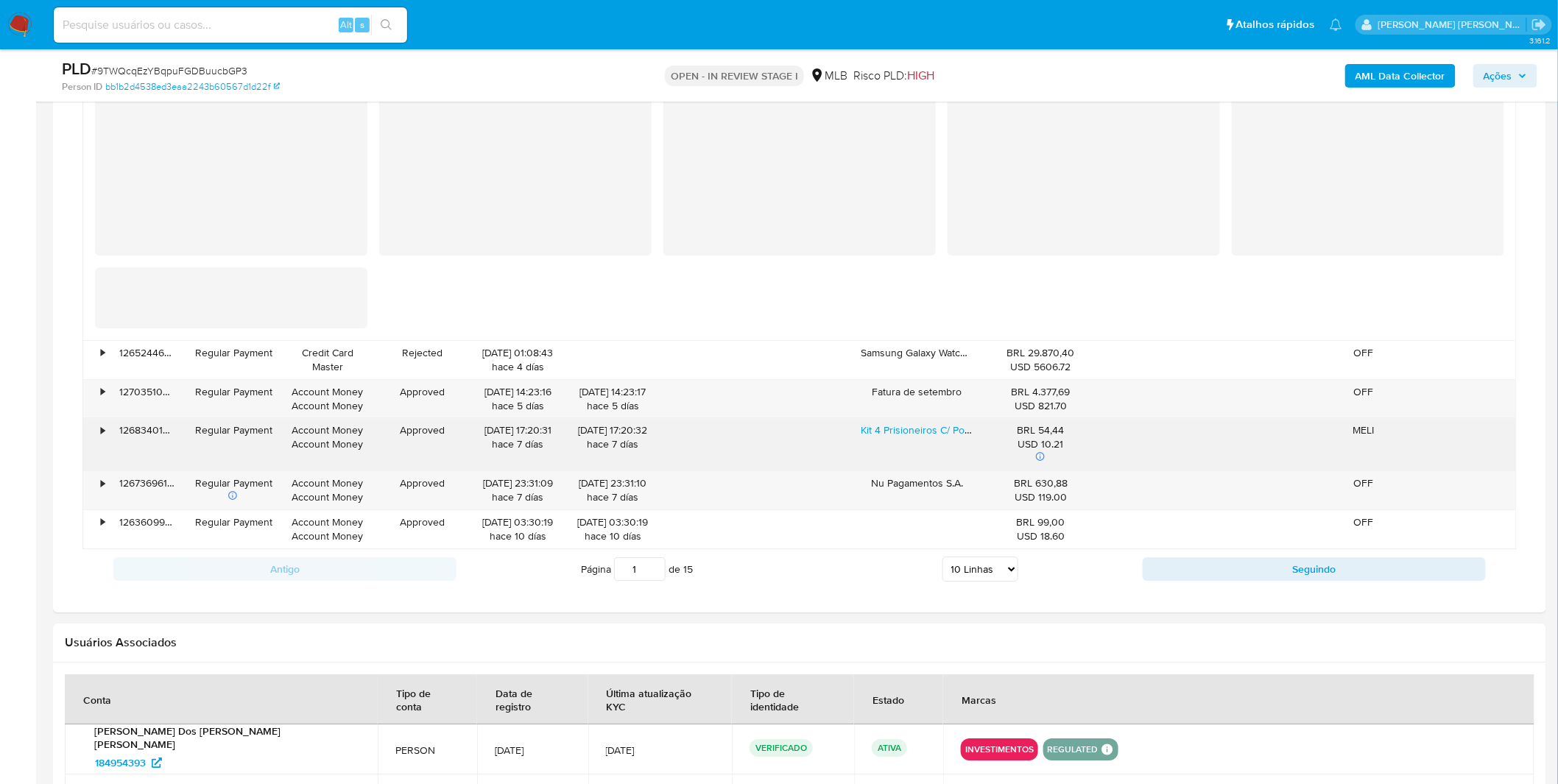
scroll to position [1717, 0]
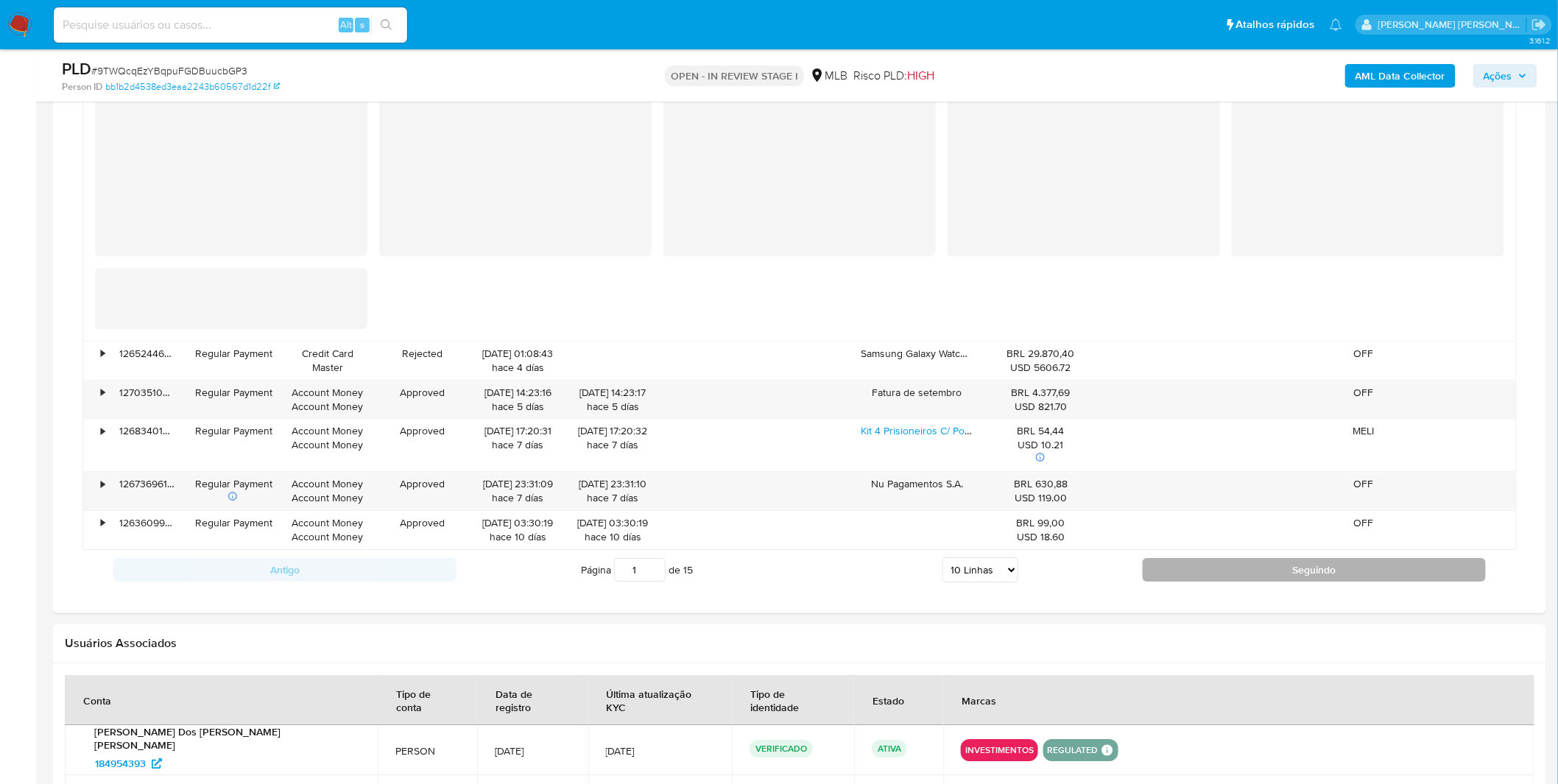
click at [1170, 568] on button "Seguindo" at bounding box center [1314, 569] width 343 height 24
type input "2"
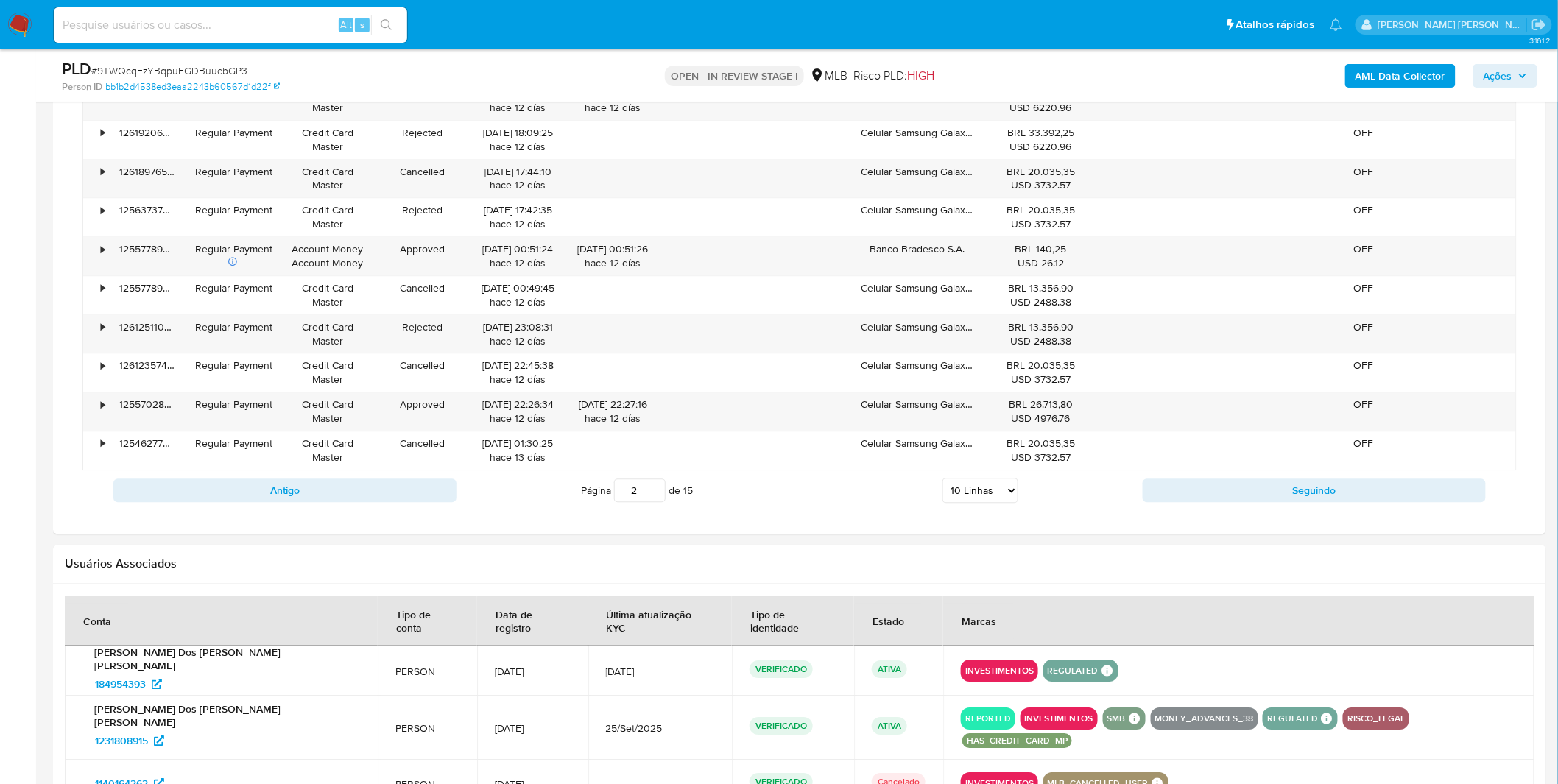
scroll to position [1308, 0]
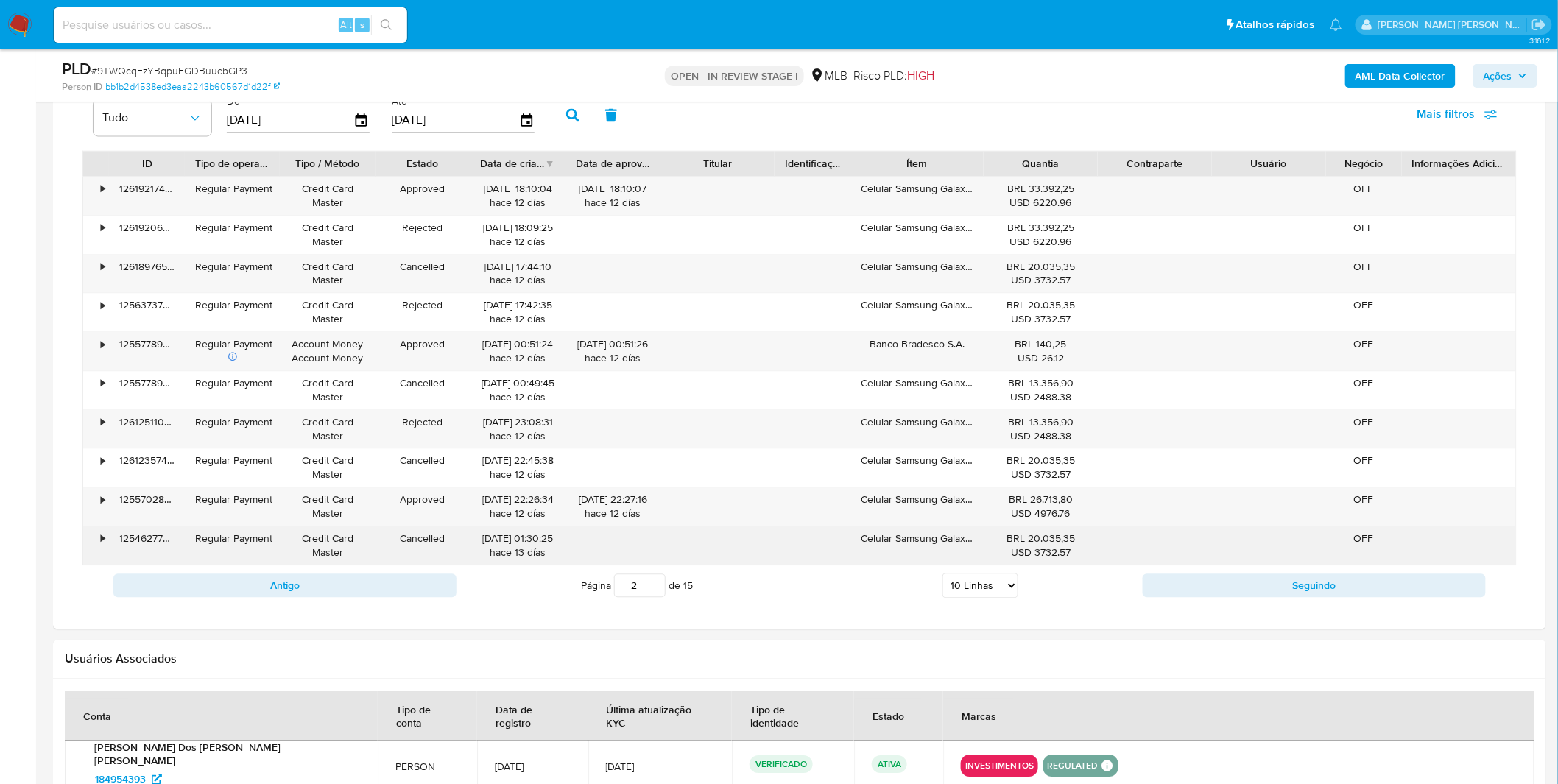
click at [101, 532] on div "•" at bounding box center [96, 545] width 26 height 38
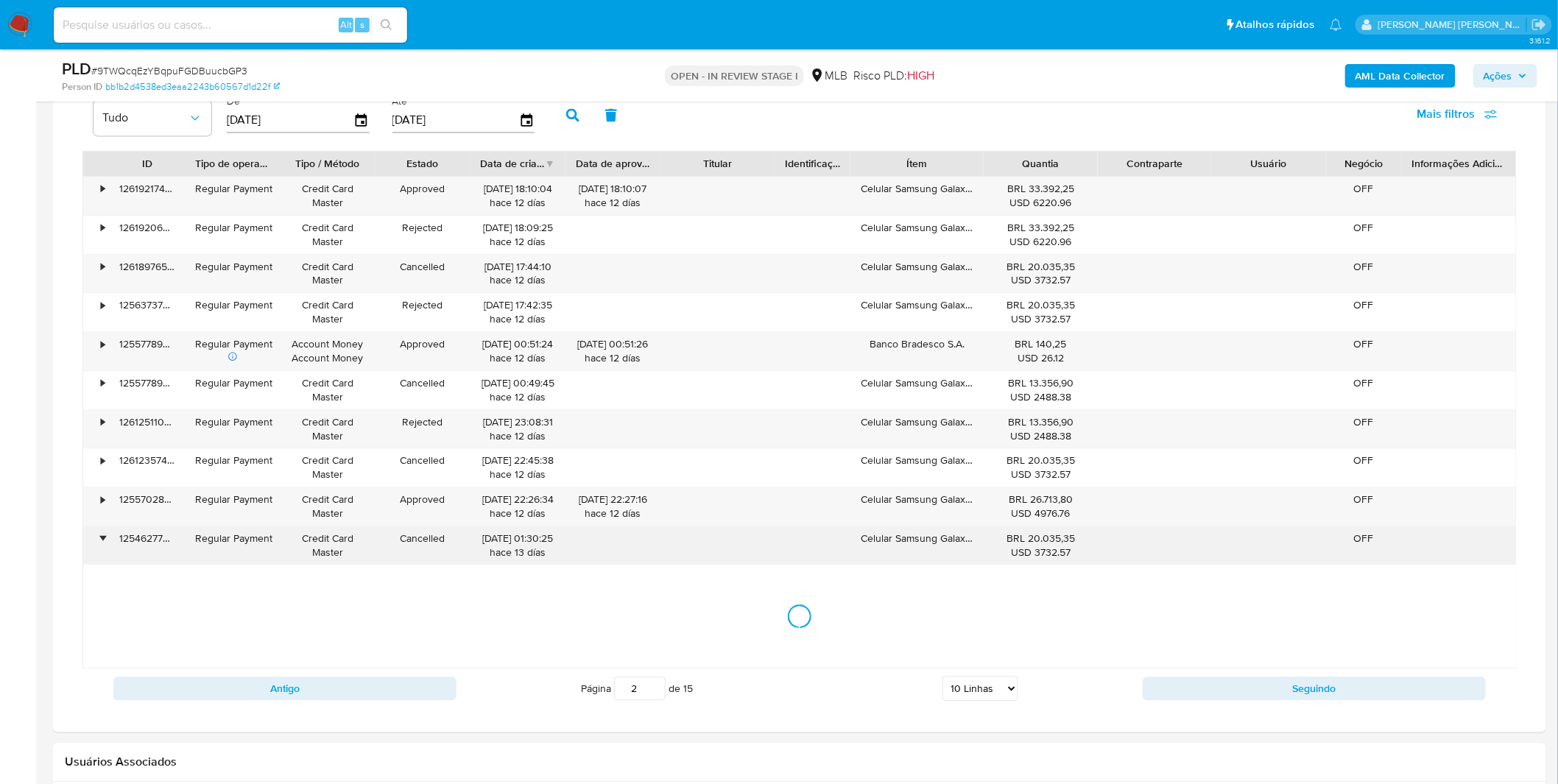
click at [101, 534] on div "•" at bounding box center [102, 539] width 4 height 14
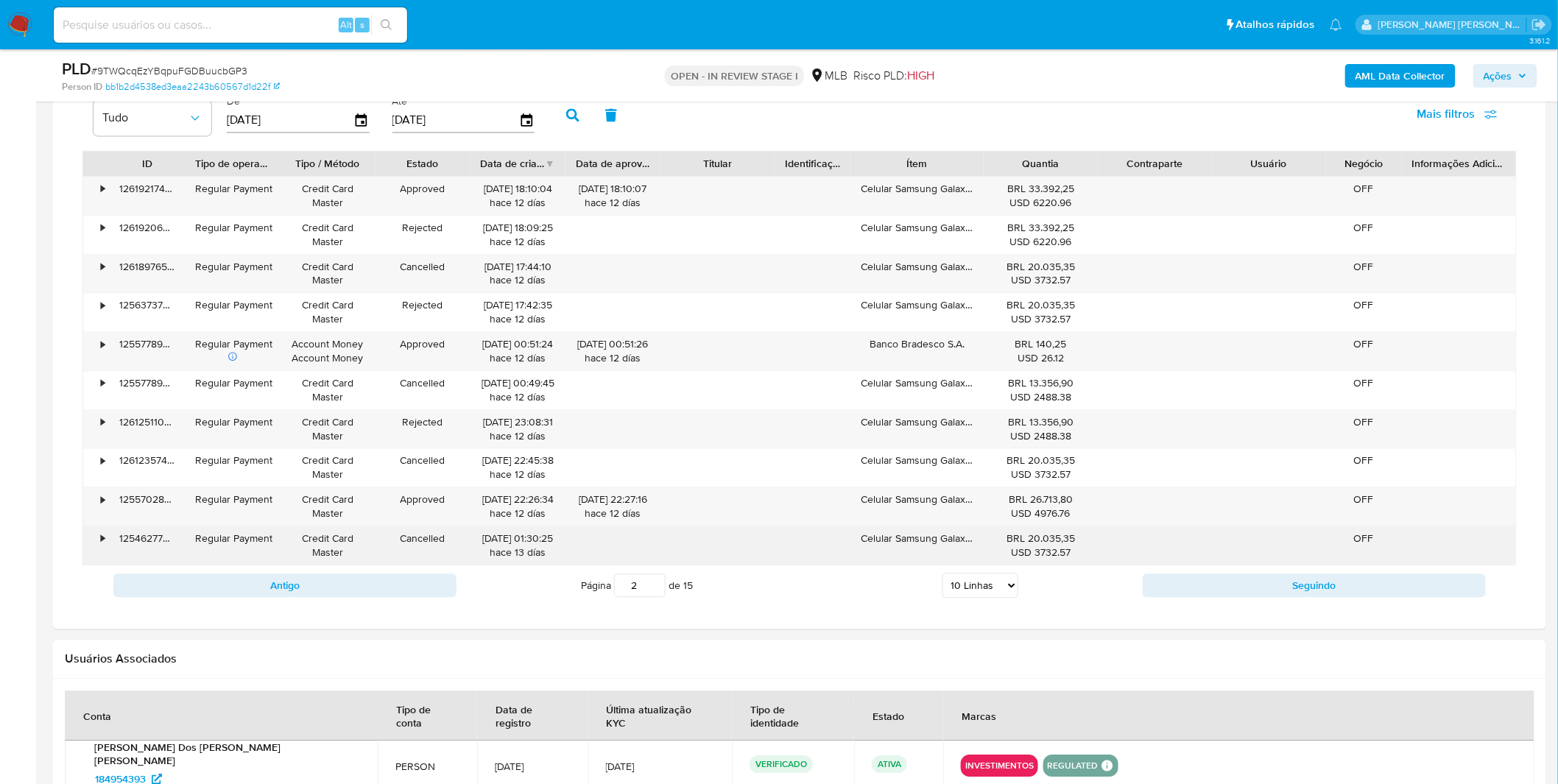
click at [101, 534] on div "•" at bounding box center [102, 539] width 4 height 14
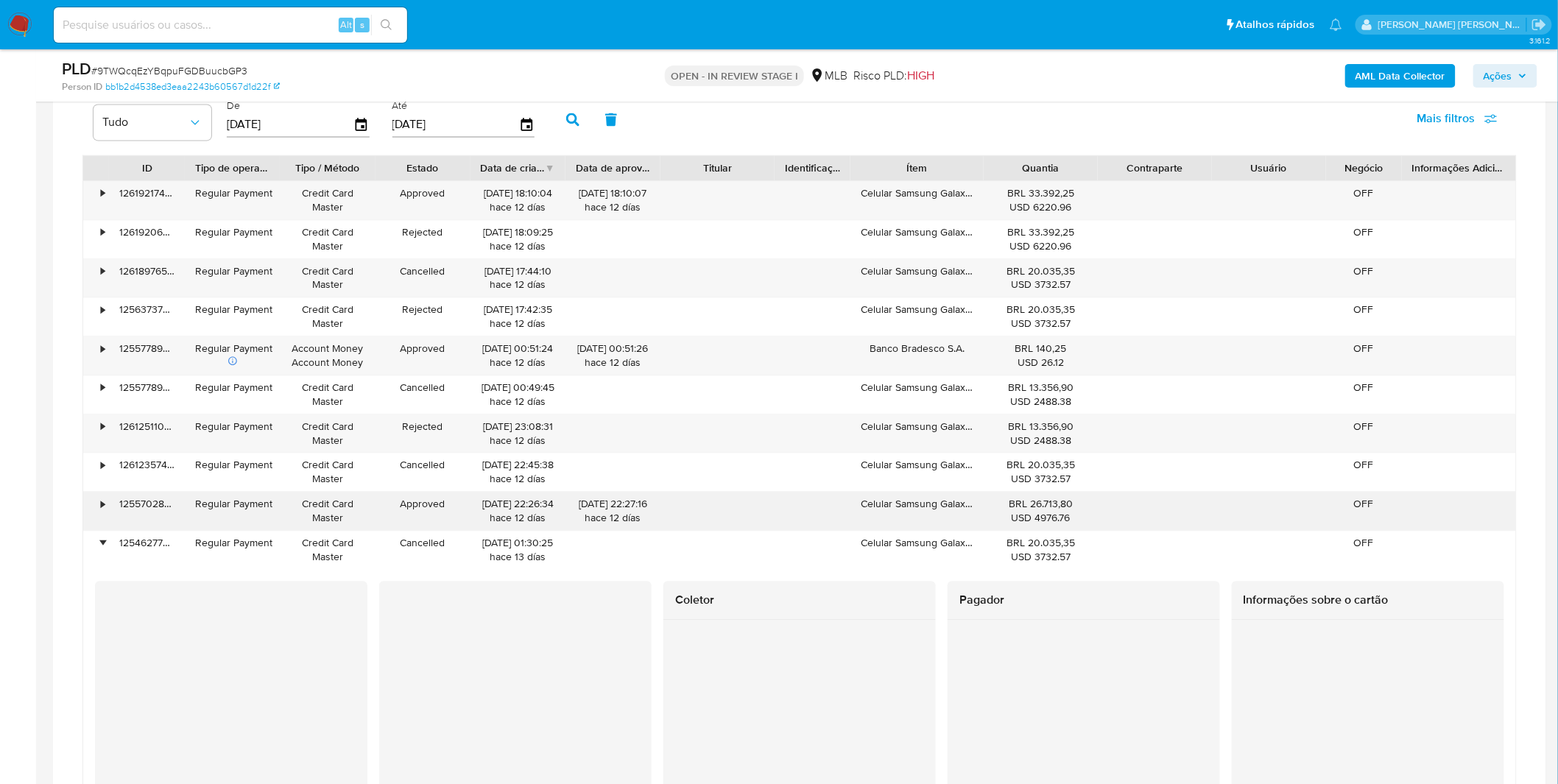
scroll to position [1226, 0]
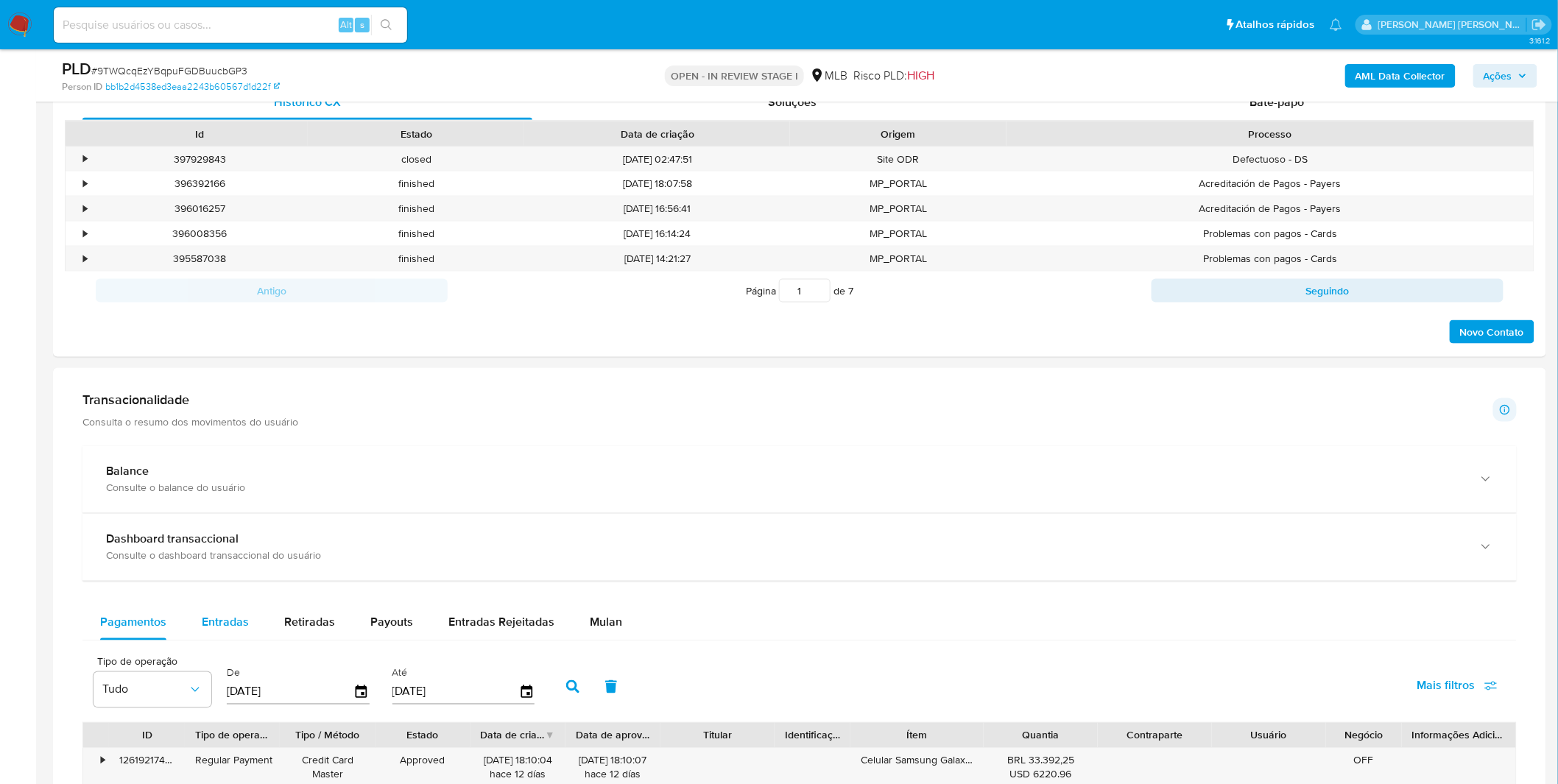
drag, startPoint x: 213, startPoint y: 612, endPoint x: 218, endPoint y: 620, distance: 9.4
click at [218, 620] on div "Entradas" at bounding box center [225, 623] width 47 height 35
select select "10"
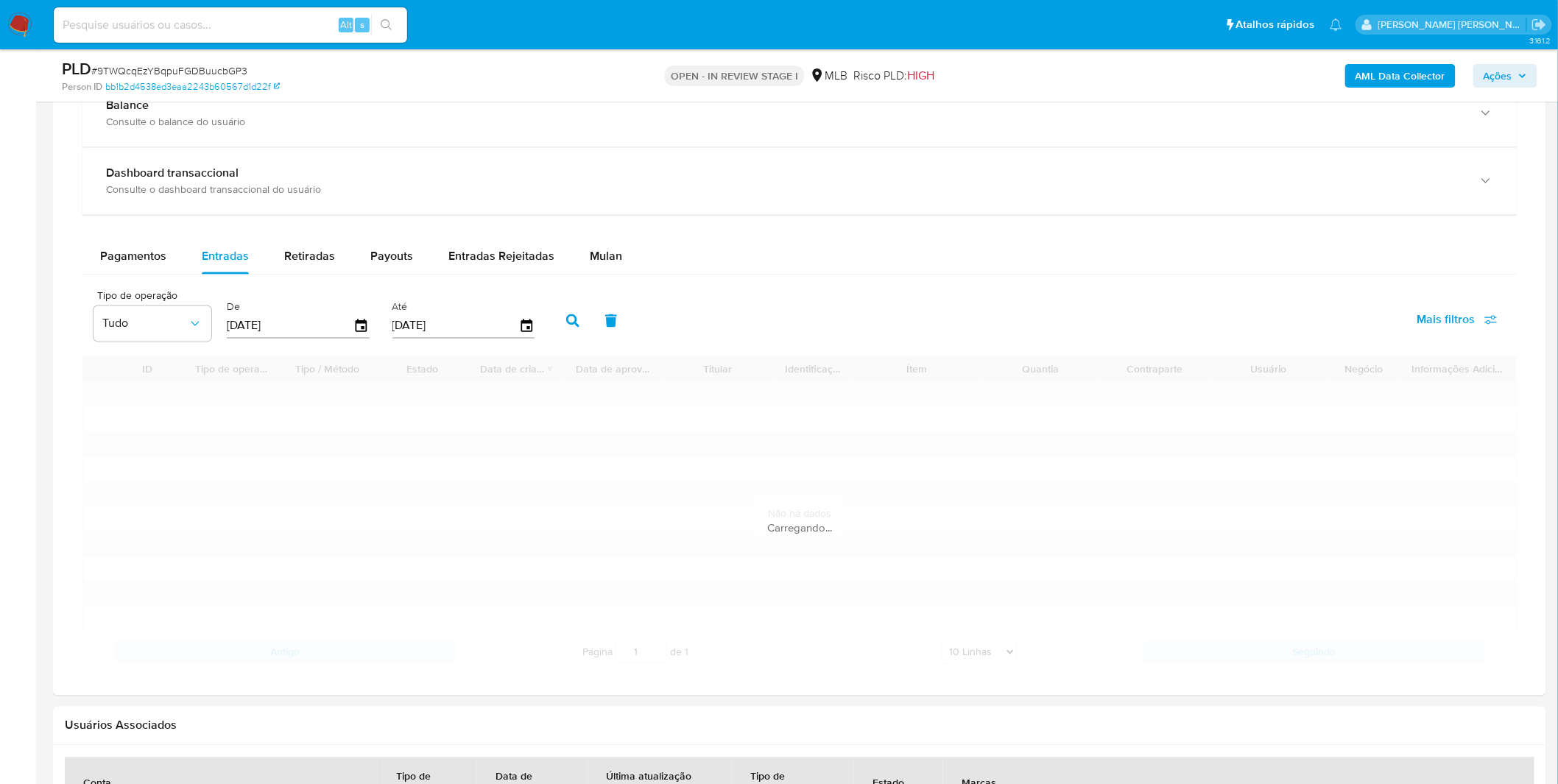
scroll to position [1308, 0]
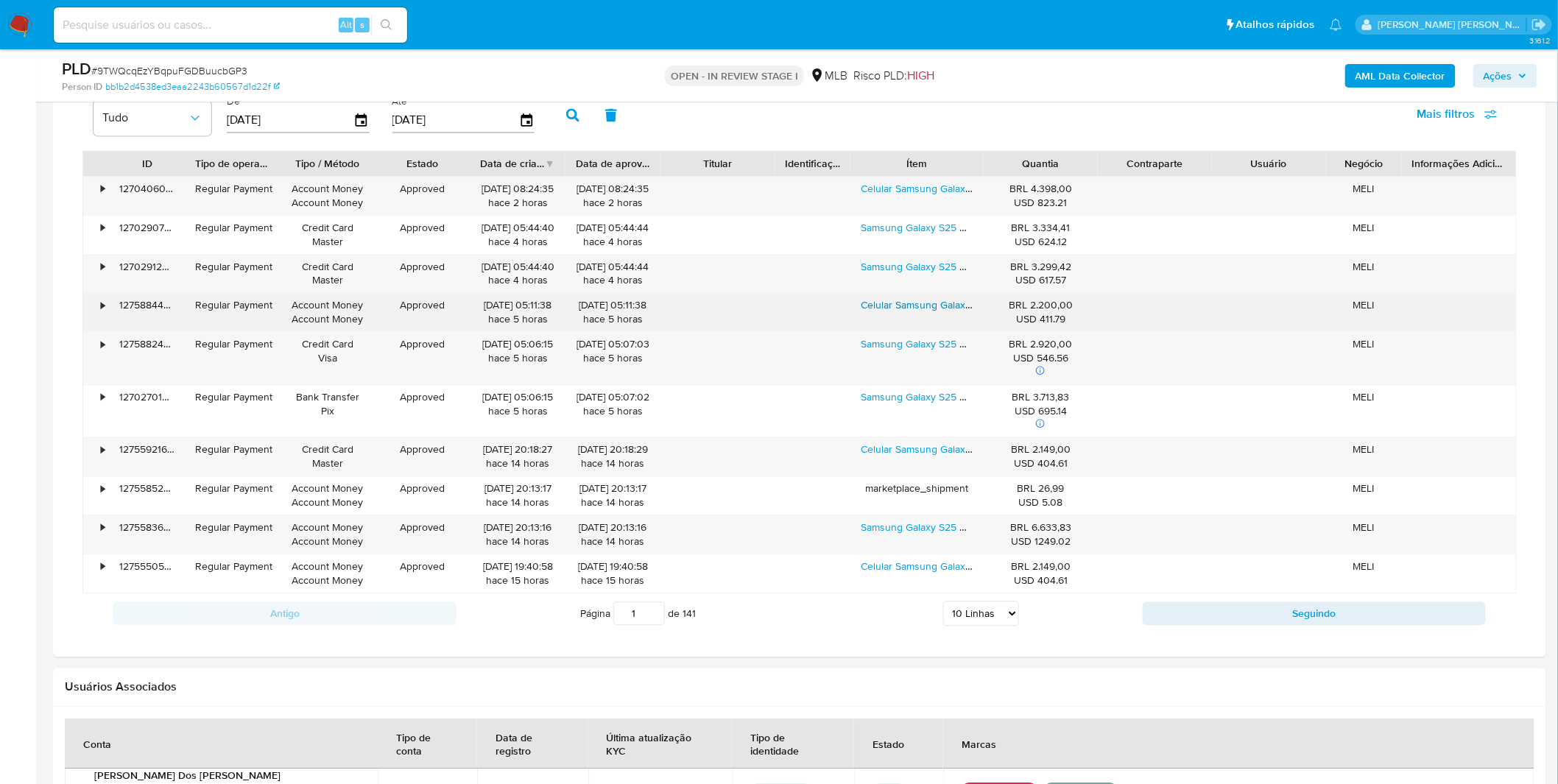
click at [923, 312] on link "Celular Samsung Galaxy A56 5g 256gb 8gb Ram Cinza" at bounding box center [985, 305] width 249 height 15
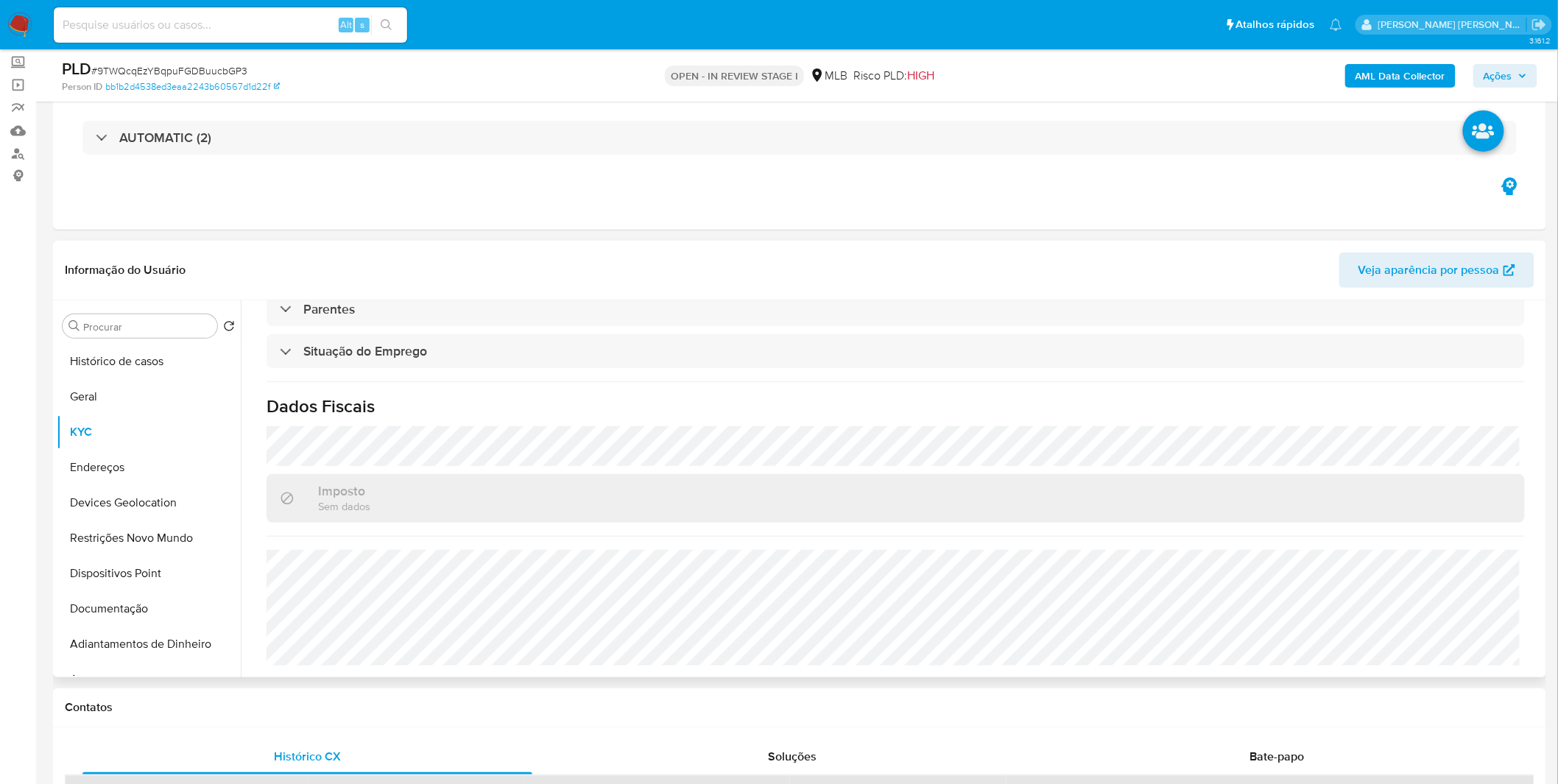
scroll to position [244, 0]
click at [133, 436] on button "Anexos" at bounding box center [143, 435] width 172 height 35
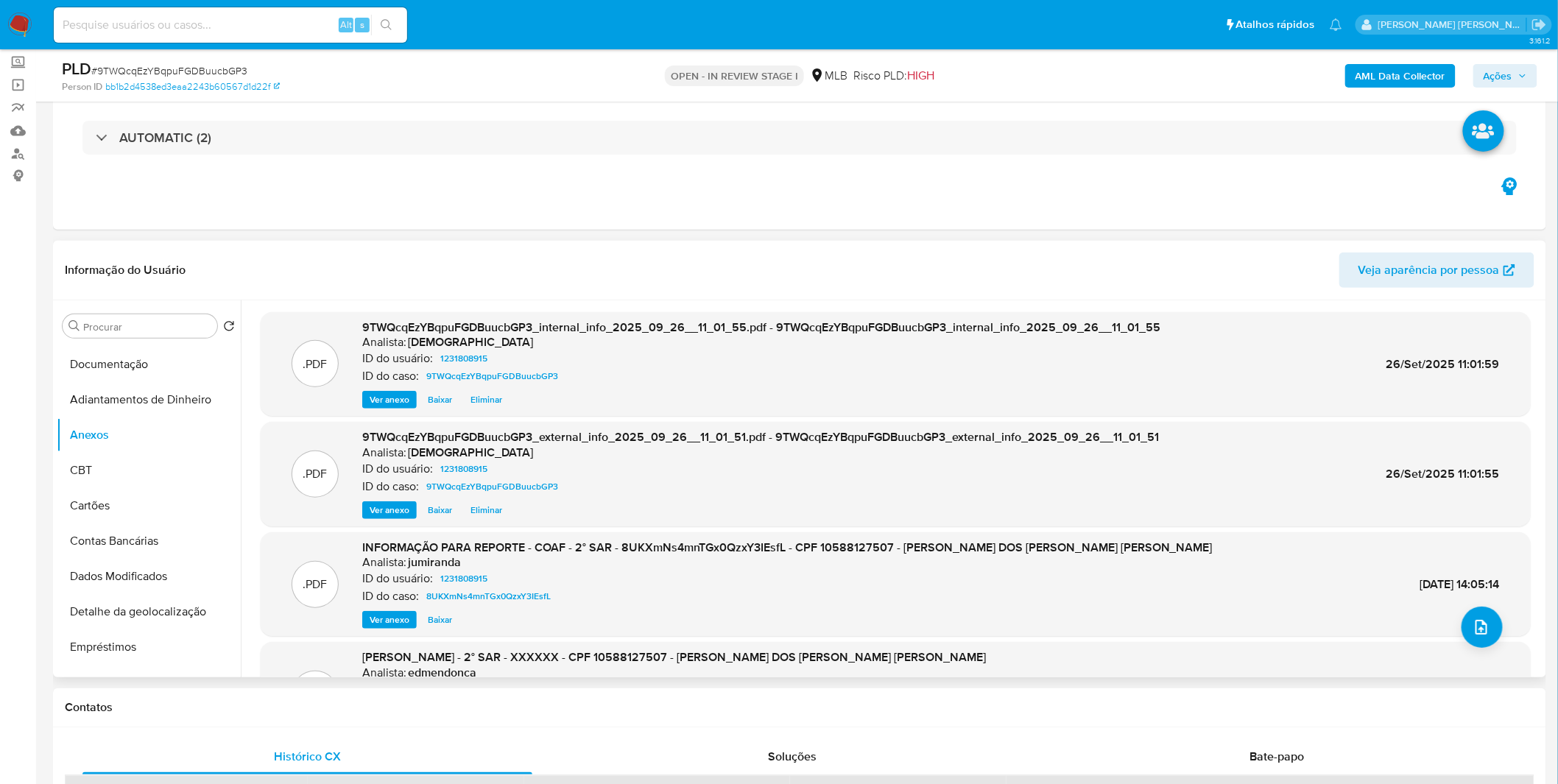
scroll to position [81, 0]
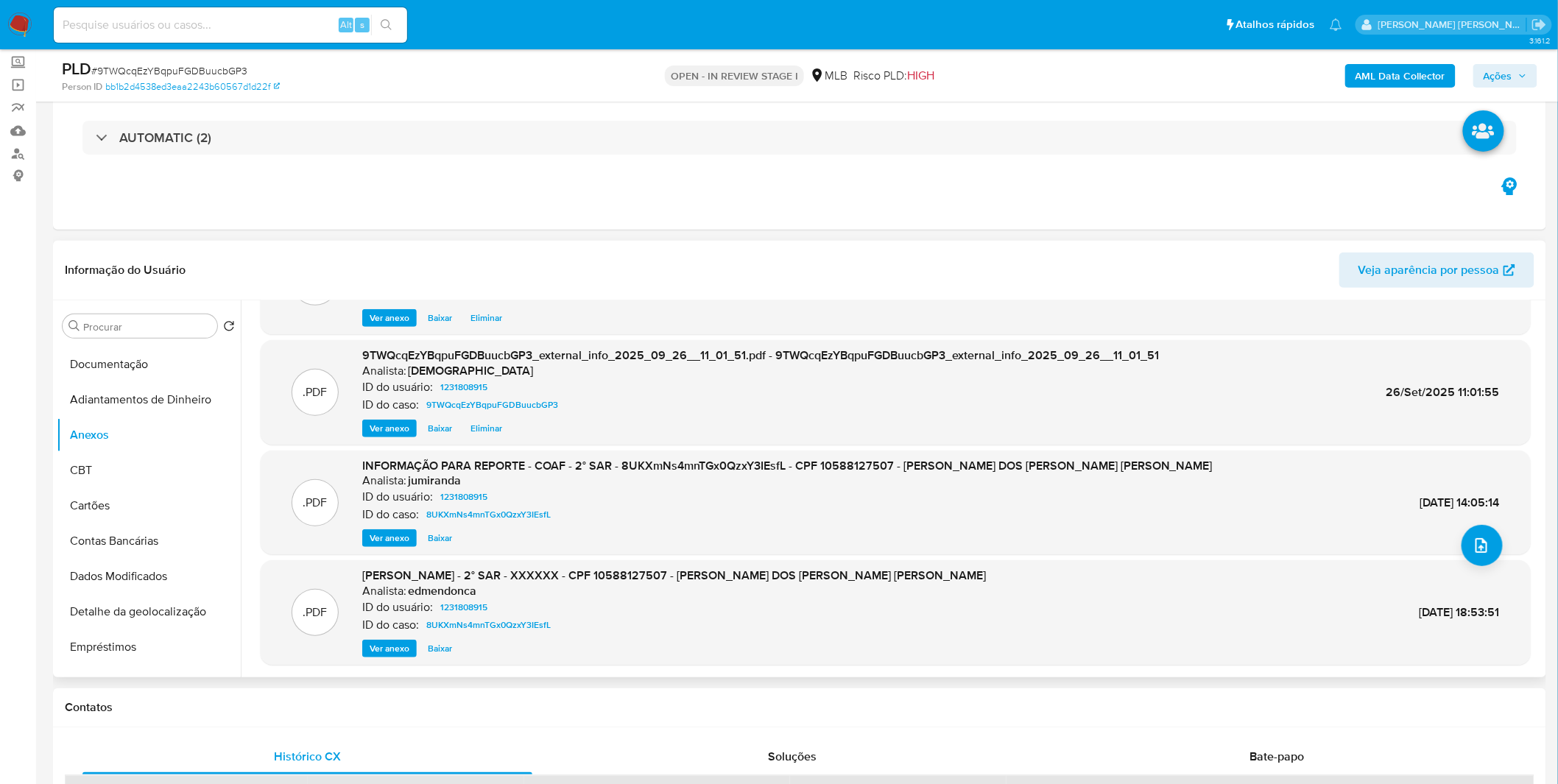
click at [390, 540] on span "Ver anexo" at bounding box center [390, 538] width 40 height 15
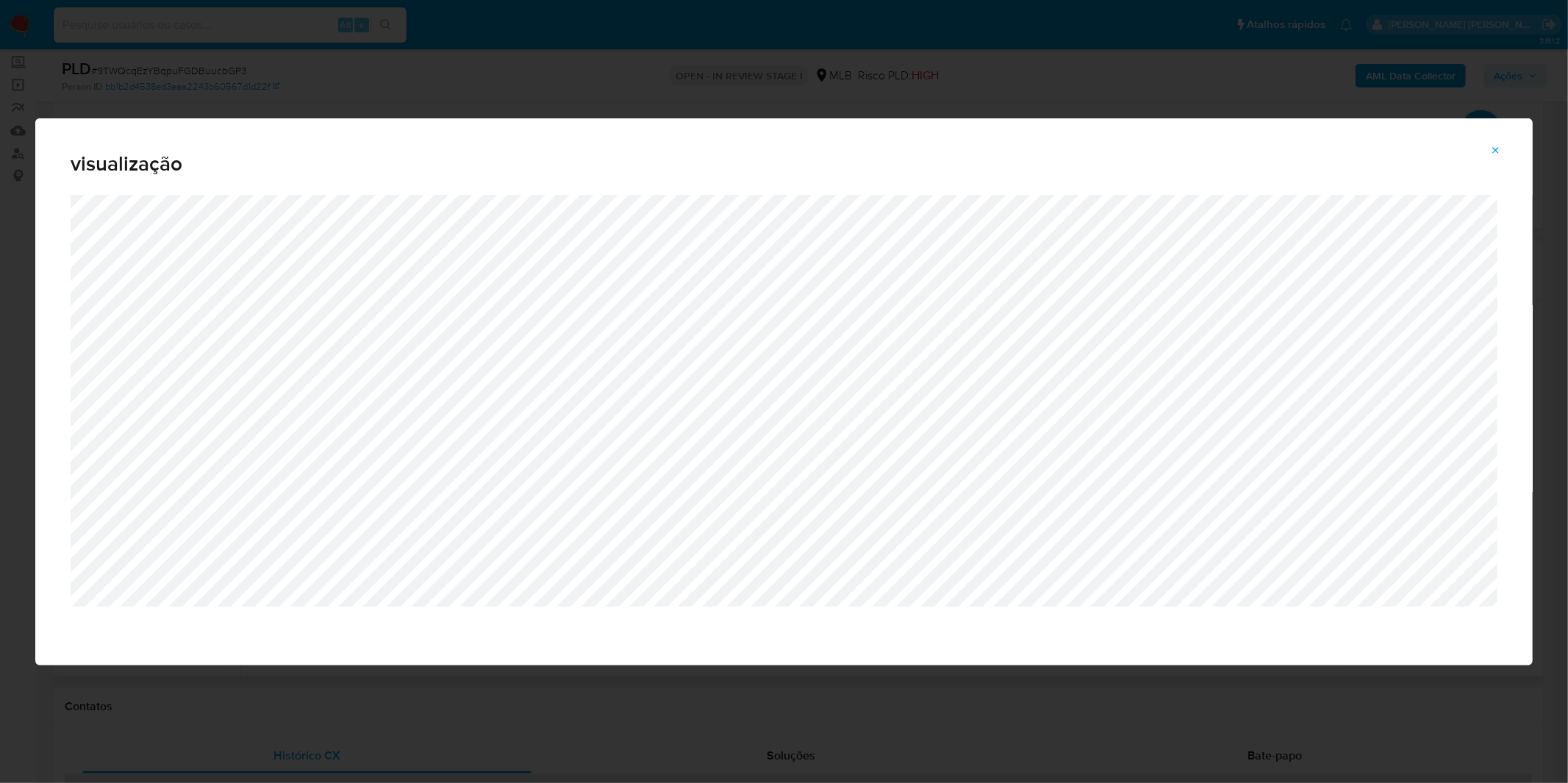
click at [1494, 150] on icon "Attachment preview" at bounding box center [1496, 150] width 11 height 11
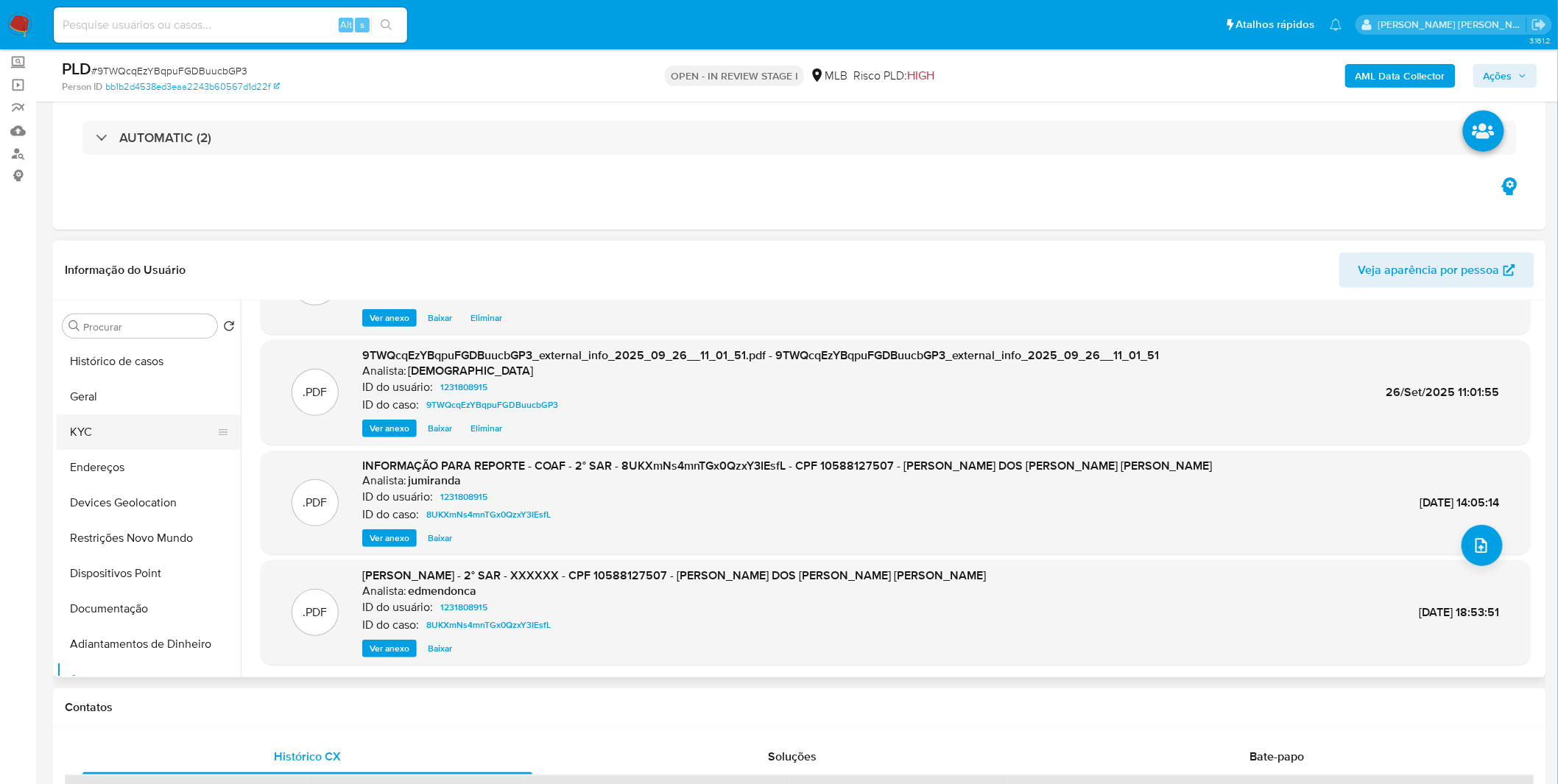
scroll to position [0, 0]
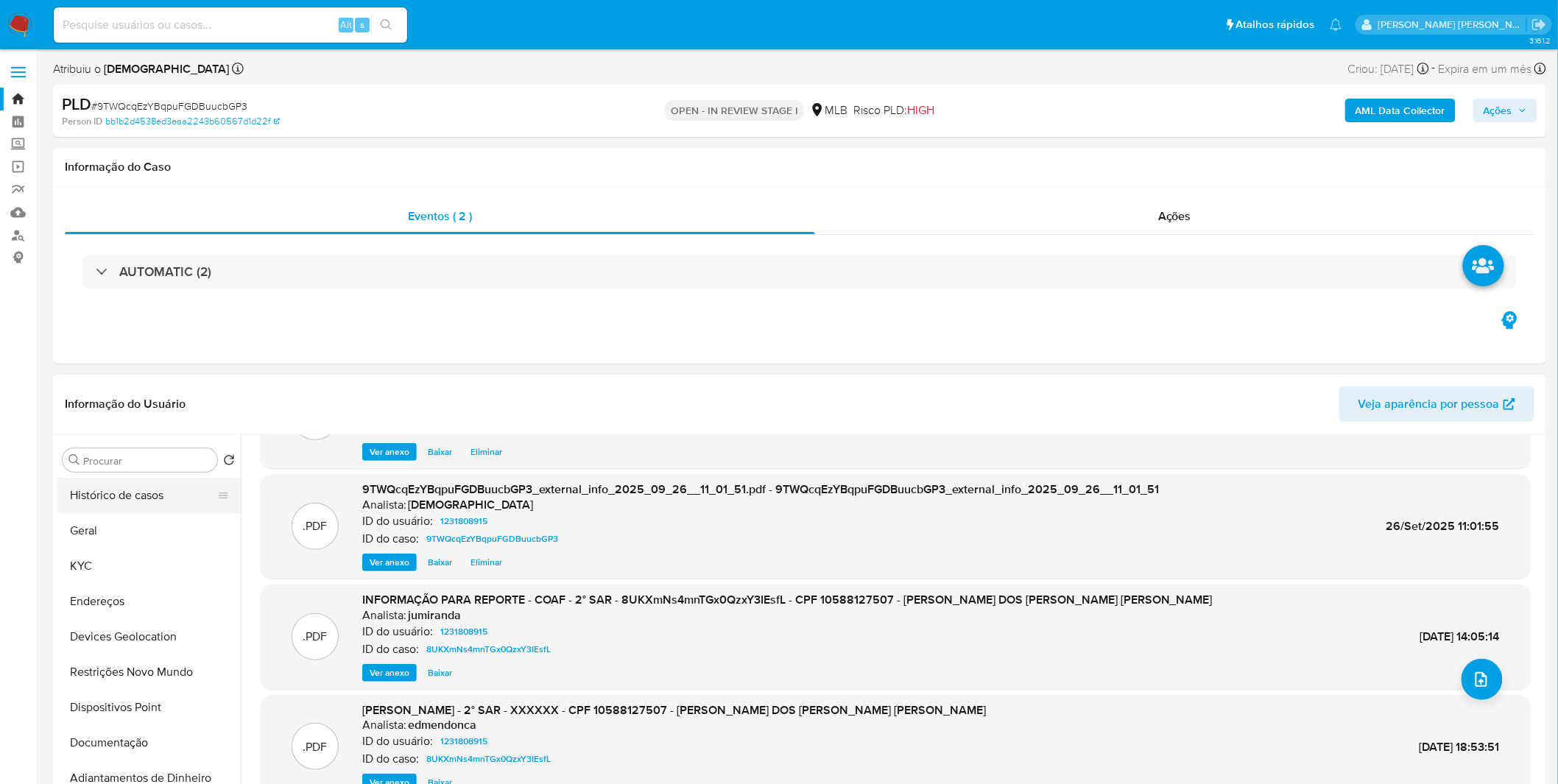
click at [112, 493] on button "Histórico de casos" at bounding box center [143, 496] width 172 height 35
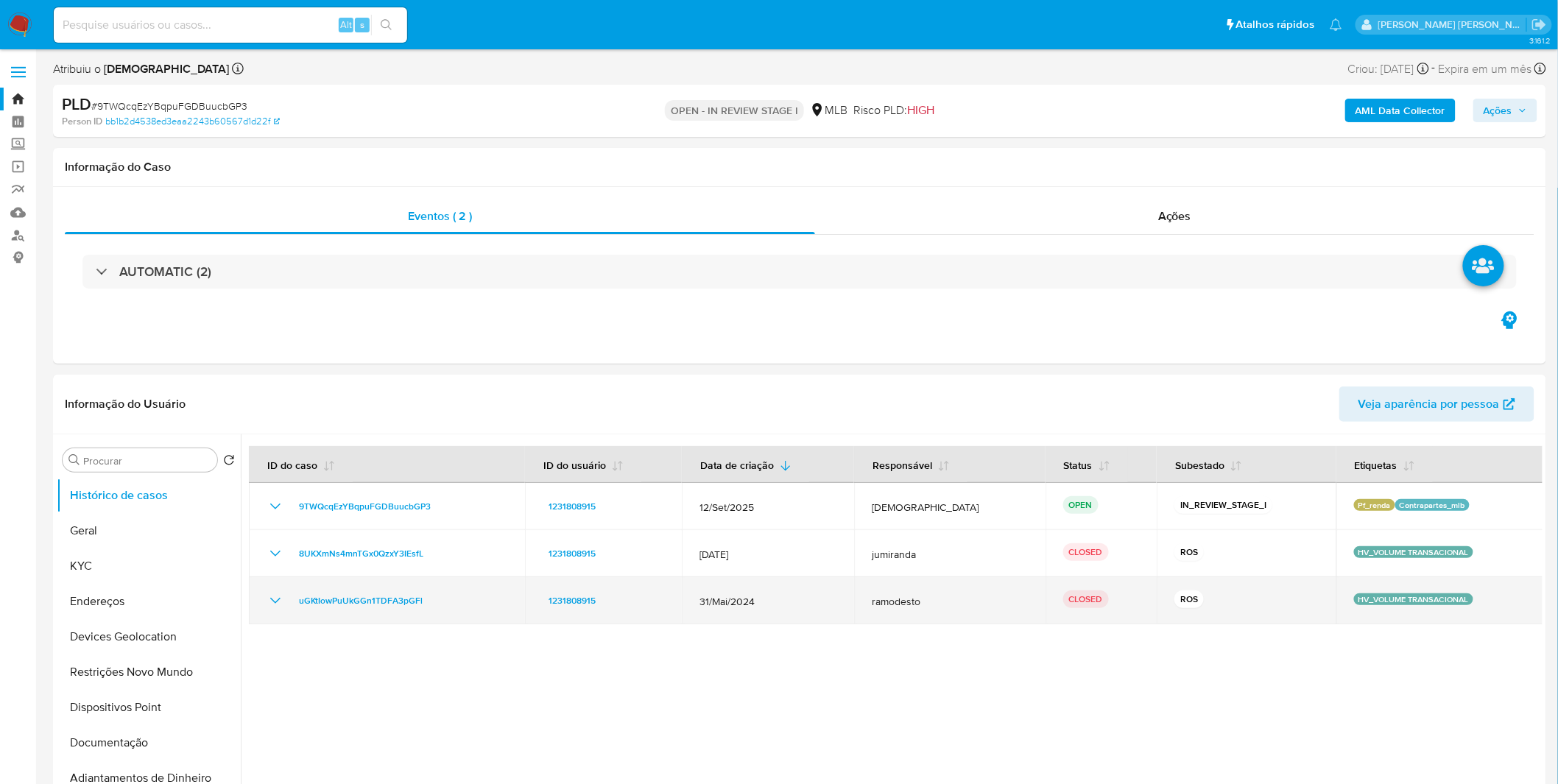
click at [276, 593] on icon "Mostrar/Ocultar" at bounding box center [275, 600] width 18 height 18
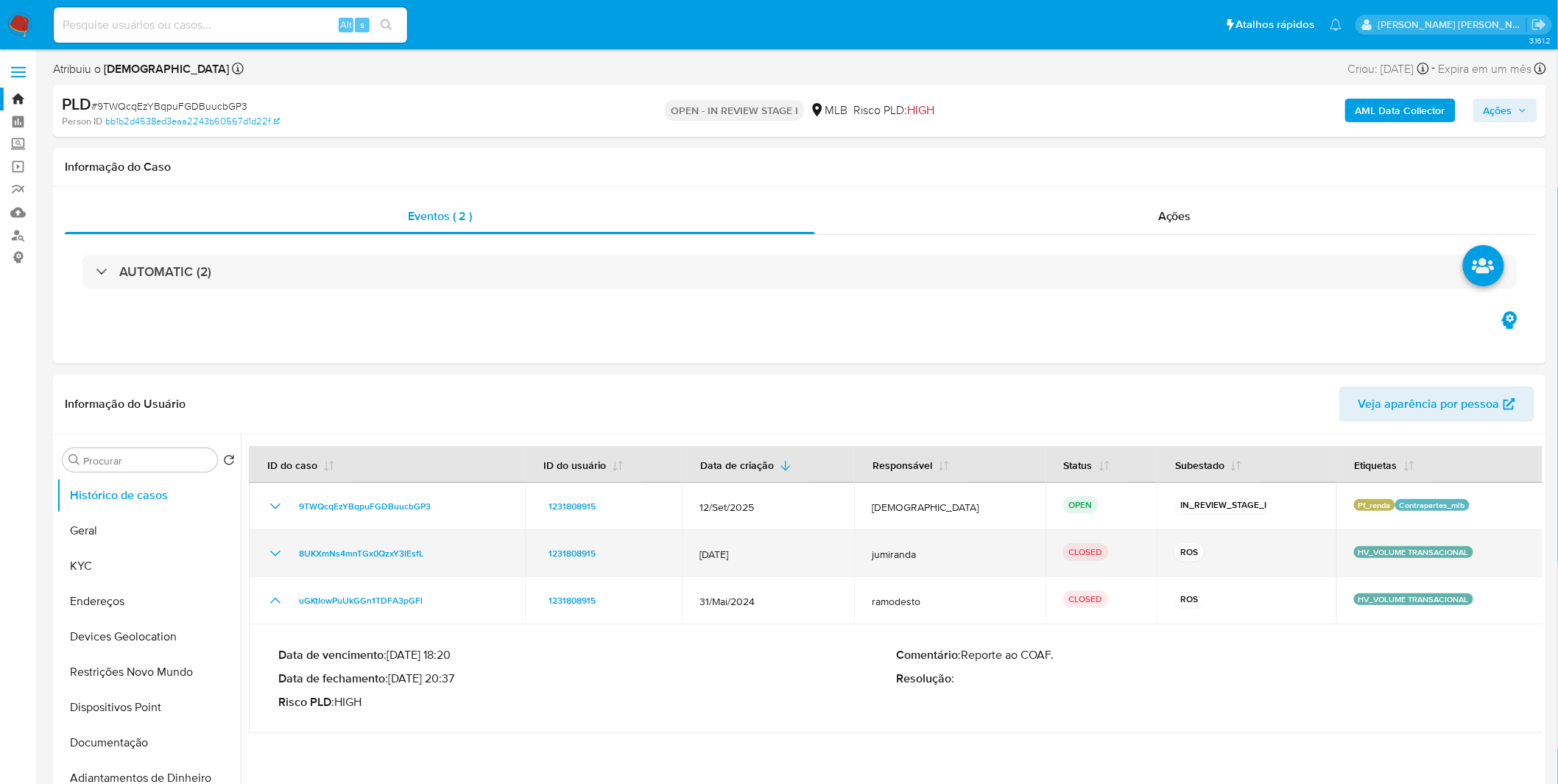
click at [269, 559] on icon "Mostrar/Ocultar" at bounding box center [275, 553] width 18 height 18
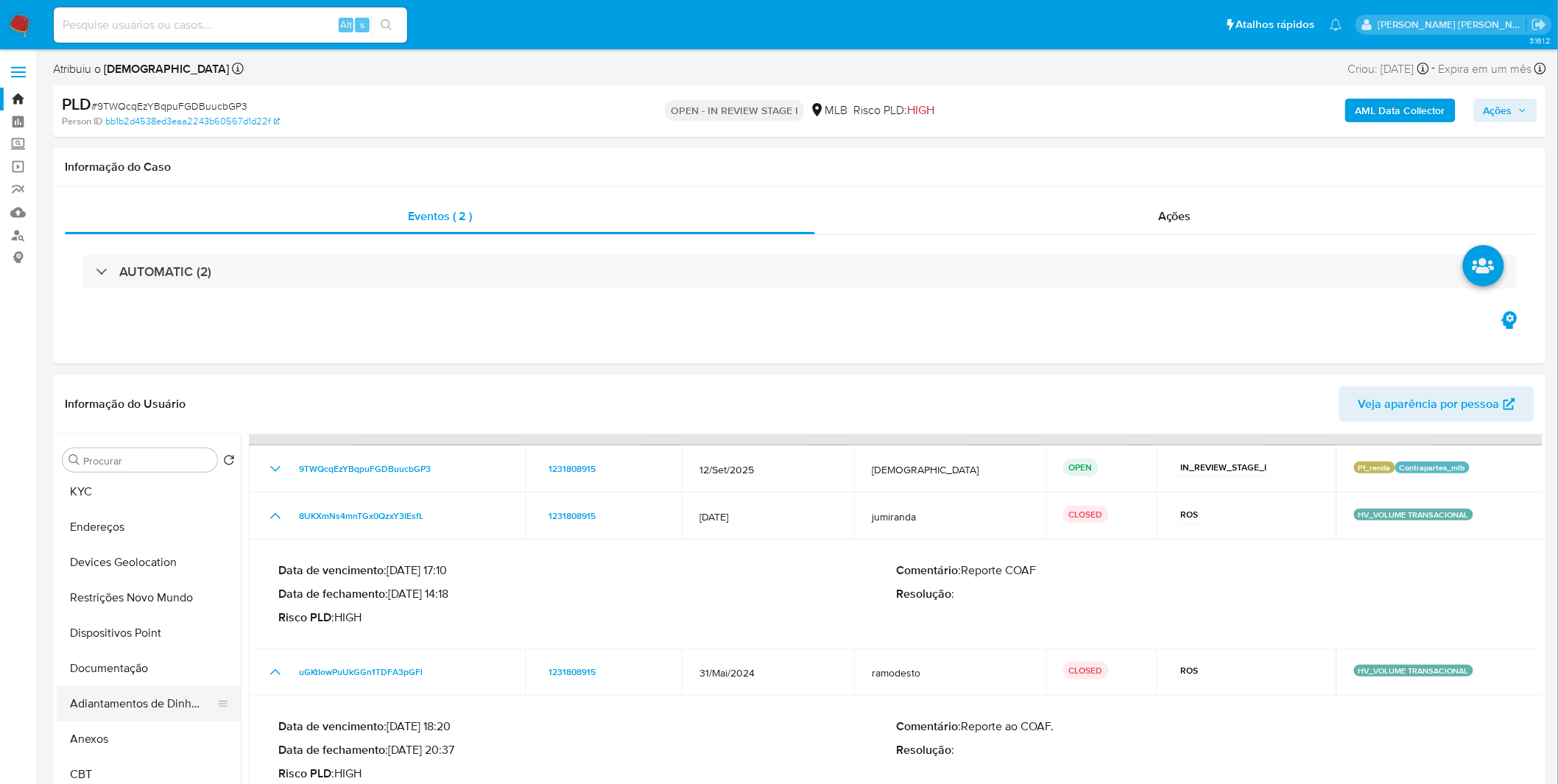
scroll to position [163, 0]
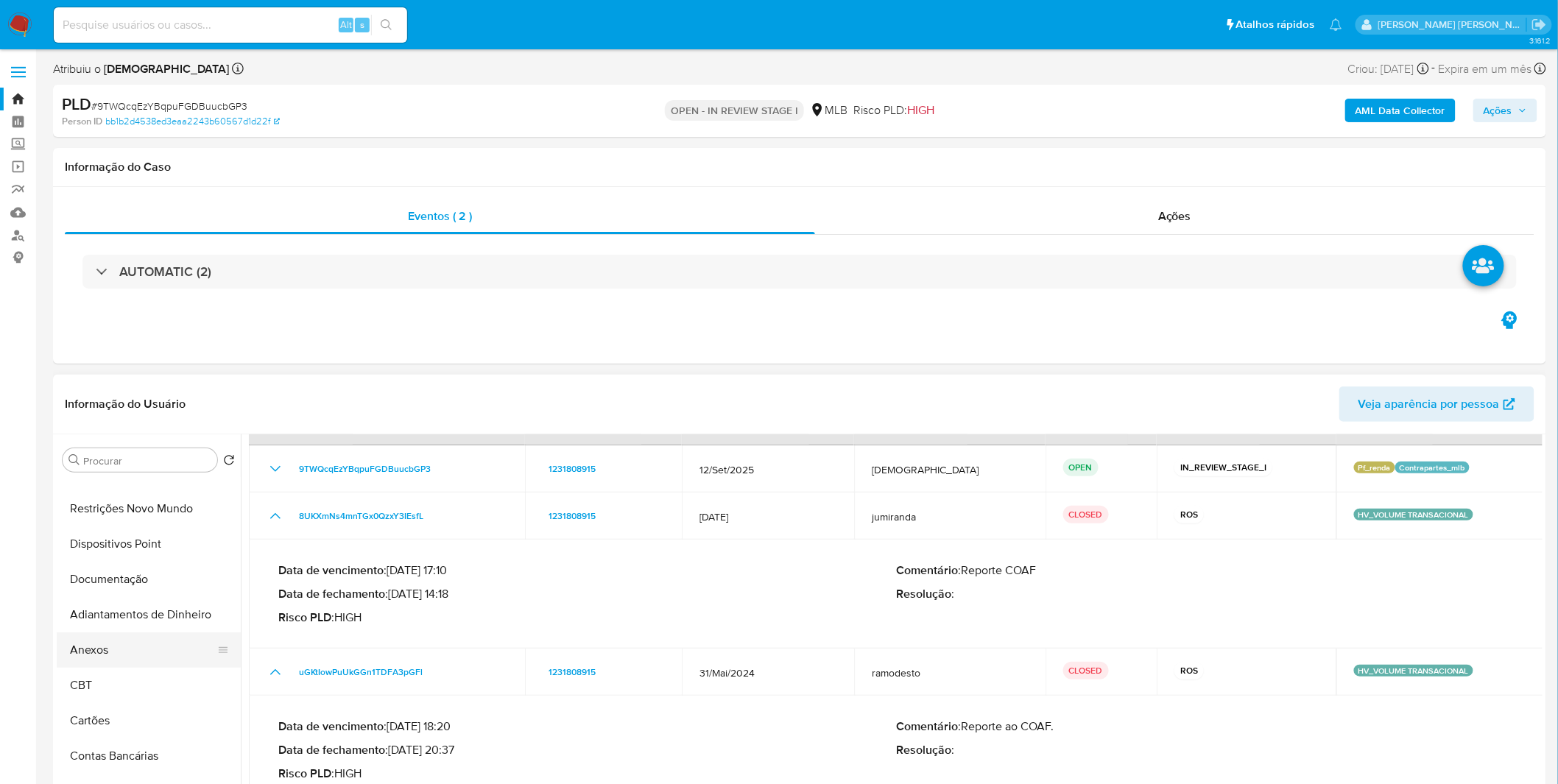
click at [120, 647] on button "Anexos" at bounding box center [143, 650] width 172 height 35
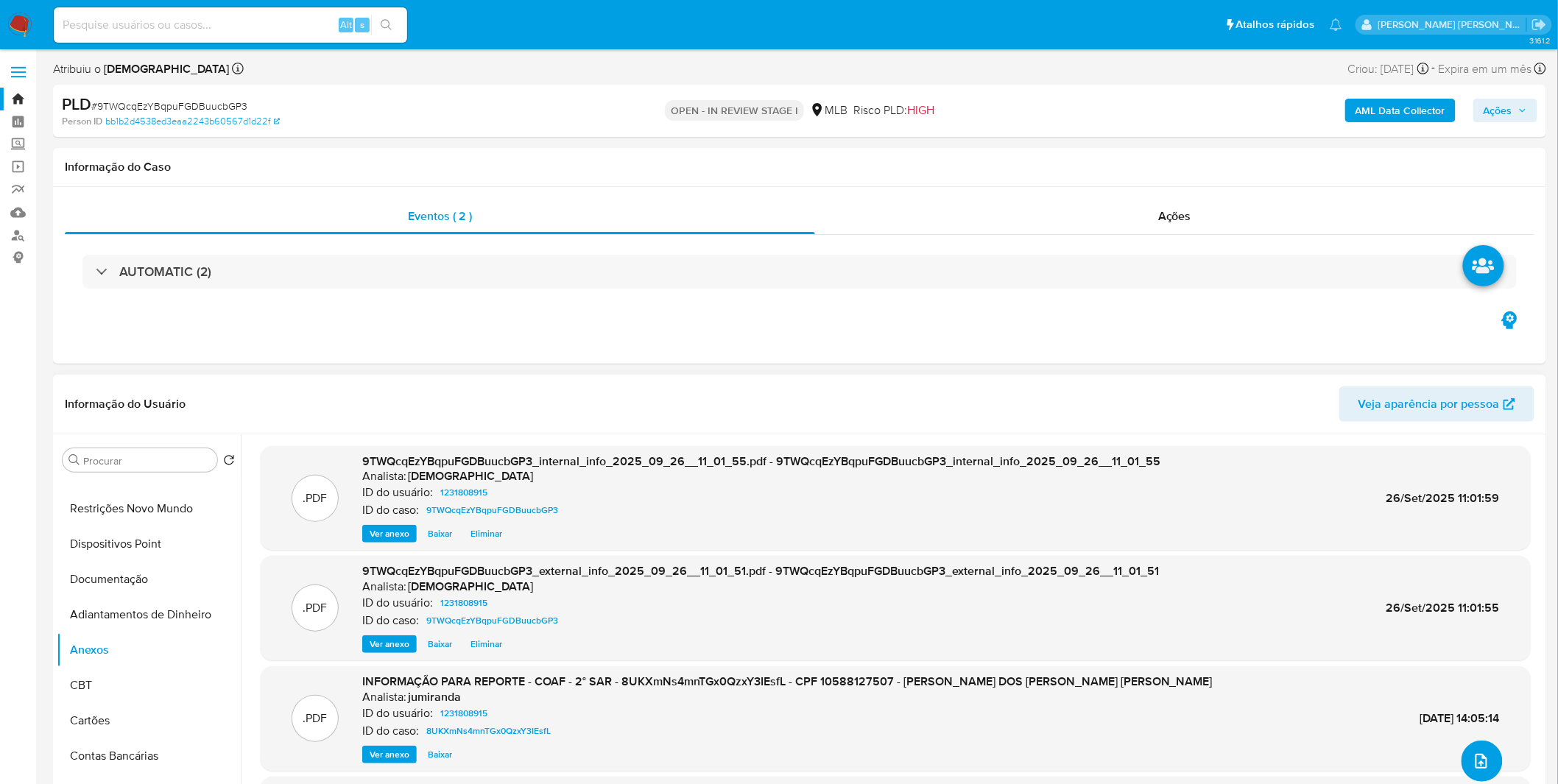
click at [1484, 770] on button "upload-file" at bounding box center [1482, 761] width 41 height 41
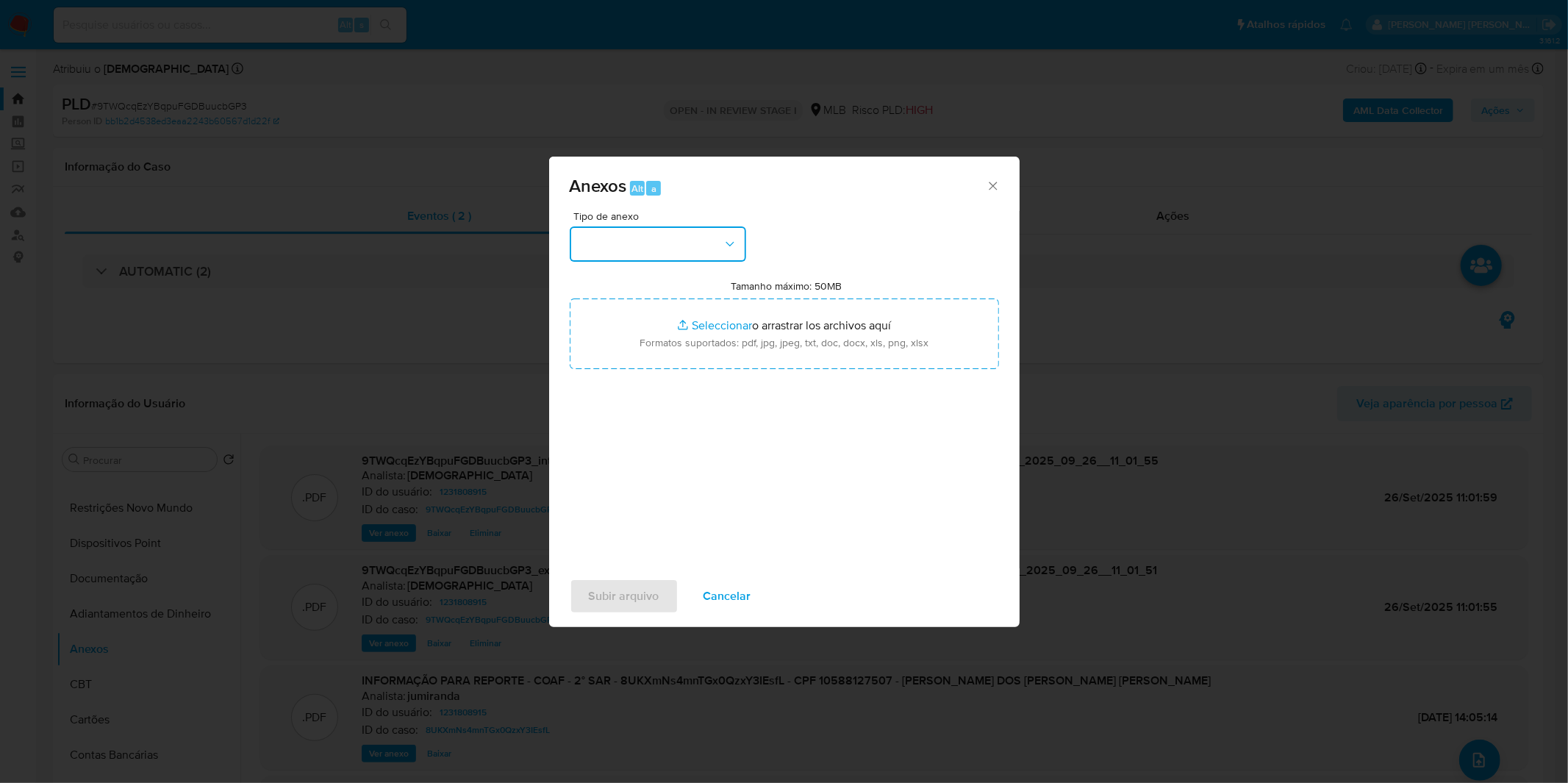
click at [717, 254] on button "button" at bounding box center [658, 244] width 176 height 35
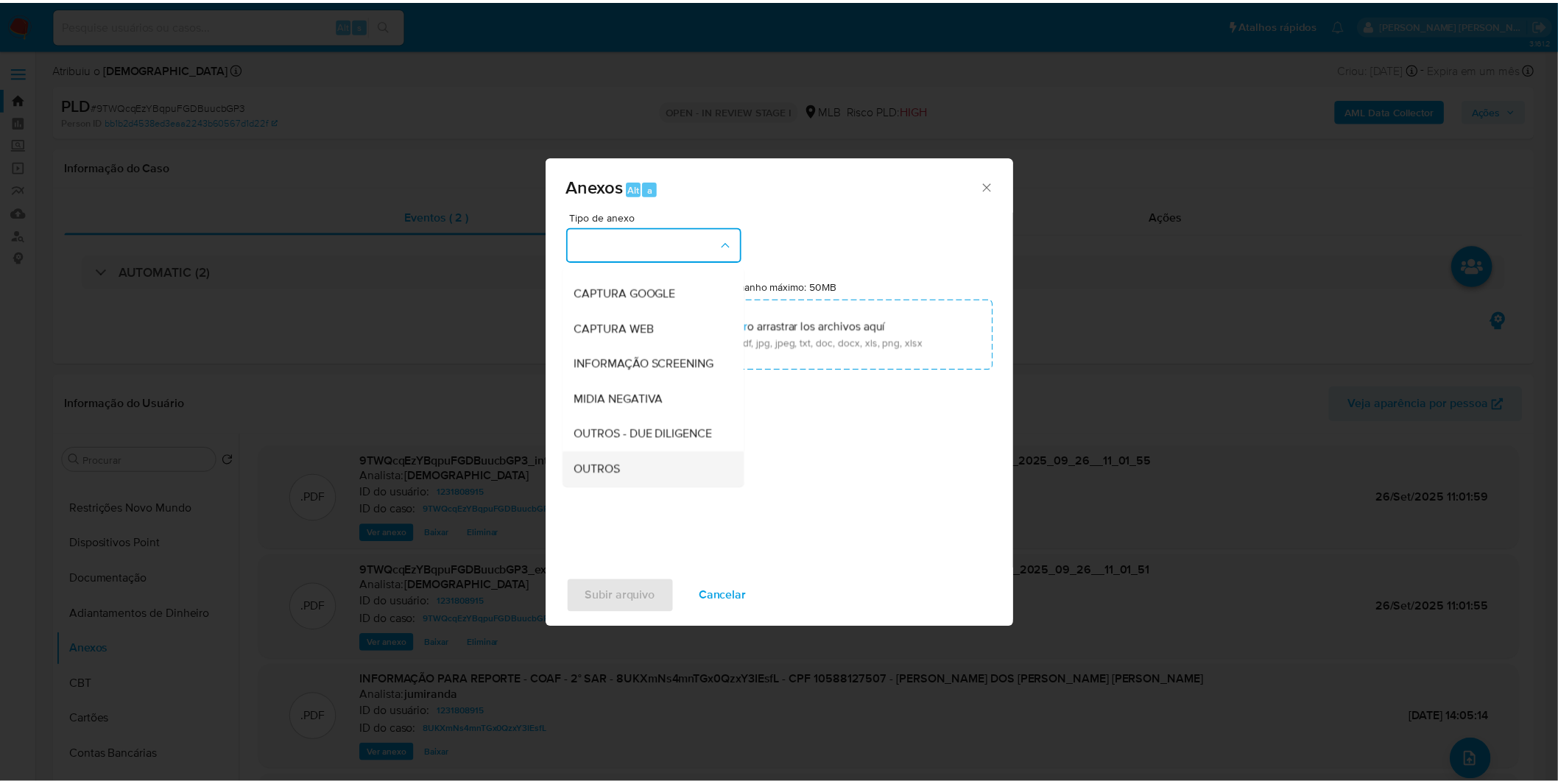
scroll to position [163, 0]
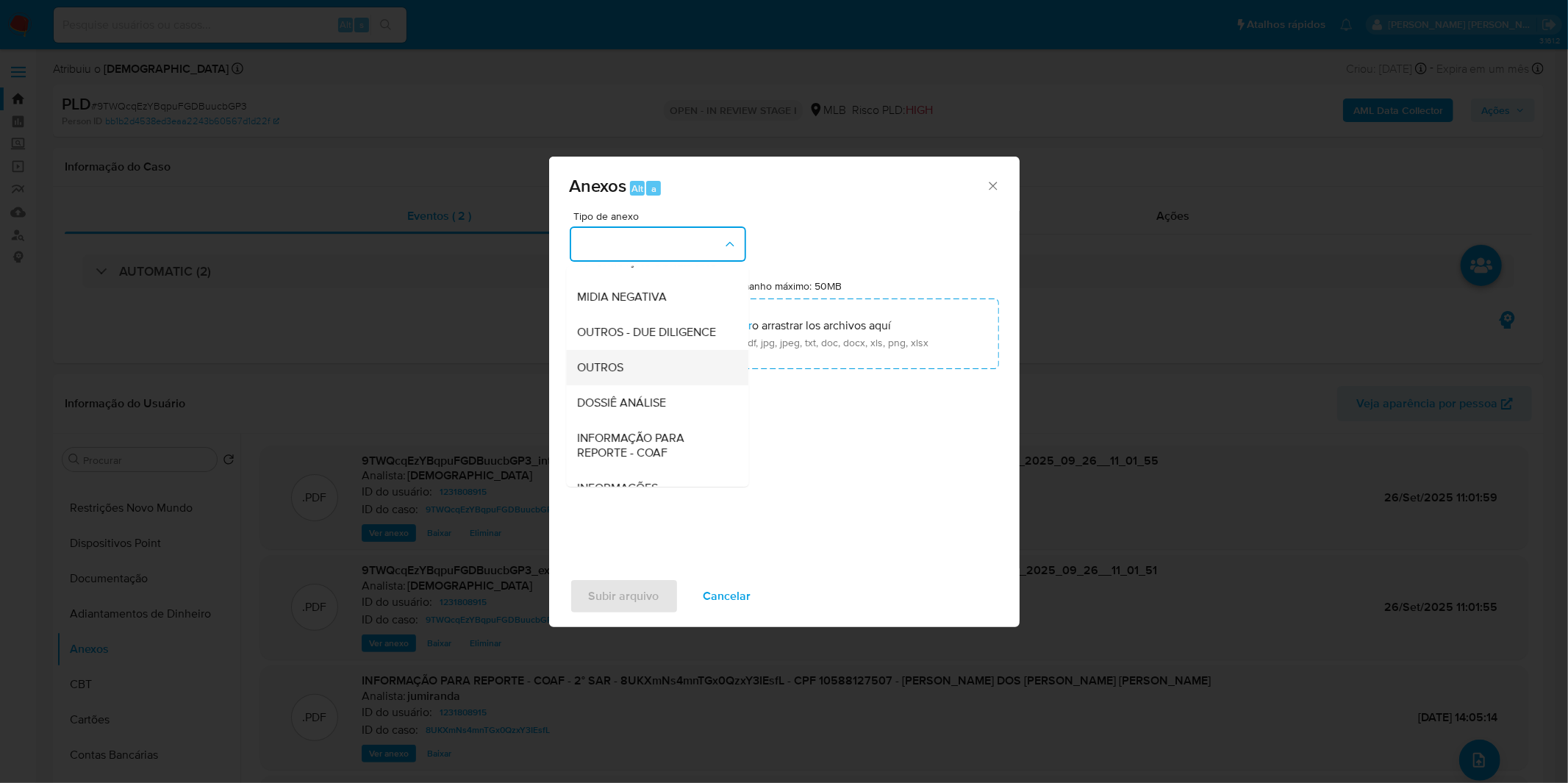
click at [638, 385] on div "OUTROS" at bounding box center [653, 368] width 150 height 35
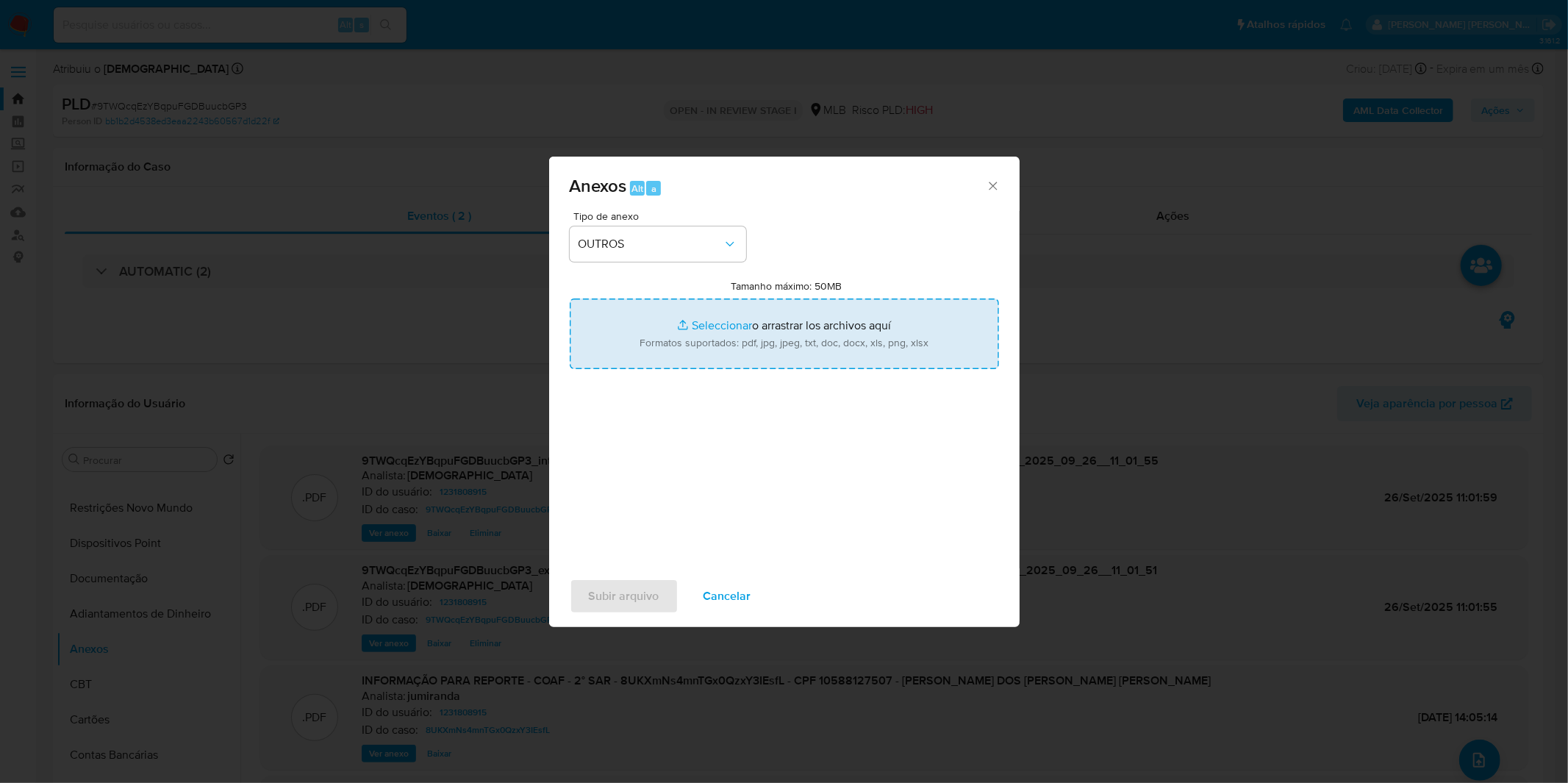
click at [648, 326] on input "Tamanho máximo: 50MB Seleccionar archivos" at bounding box center [784, 333] width 429 height 70
type input "C:\fakepath\3º SAR - XXXX_XX - CPF 10588127507 - JOAO ARTHUR DOS REIS ARAUJO.pdf"
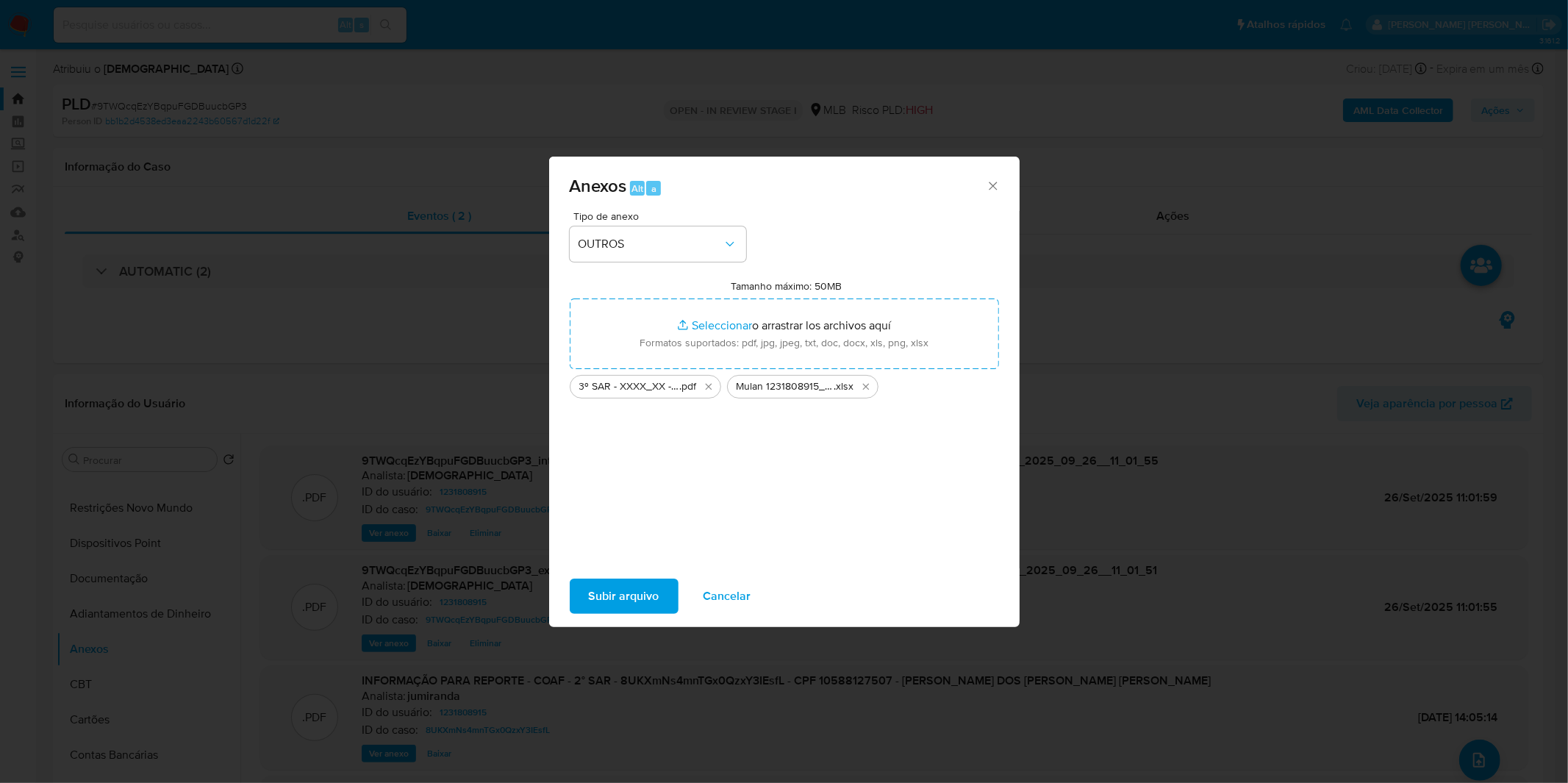
click at [604, 599] on span "Subir arquivo" at bounding box center [624, 596] width 71 height 32
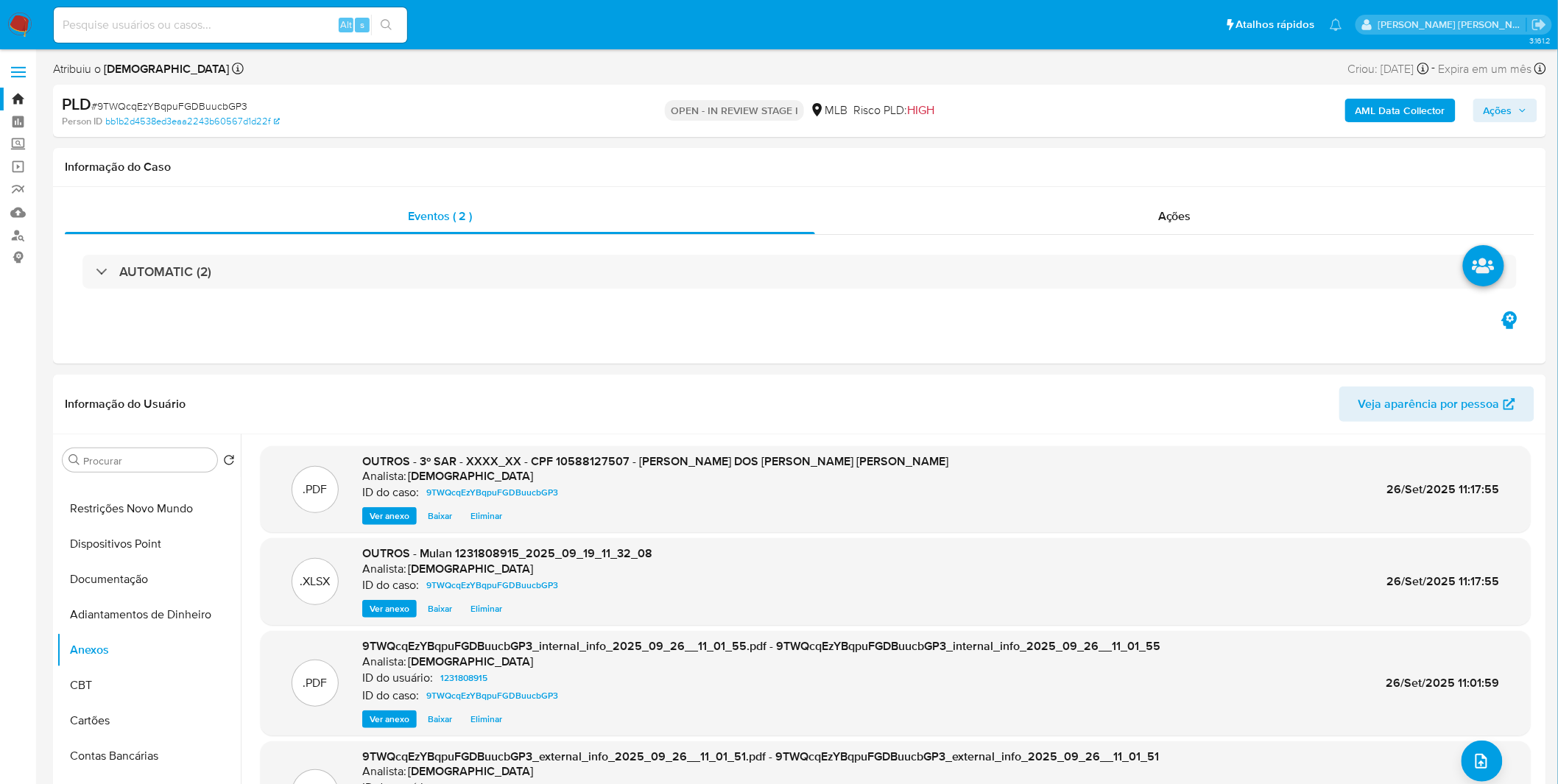
click at [1481, 110] on button "Ações" at bounding box center [1505, 110] width 64 height 24
click at [1476, 117] on button "Ações" at bounding box center [1505, 110] width 64 height 24
click at [1134, 156] on span "Alt" at bounding box center [1137, 158] width 12 height 14
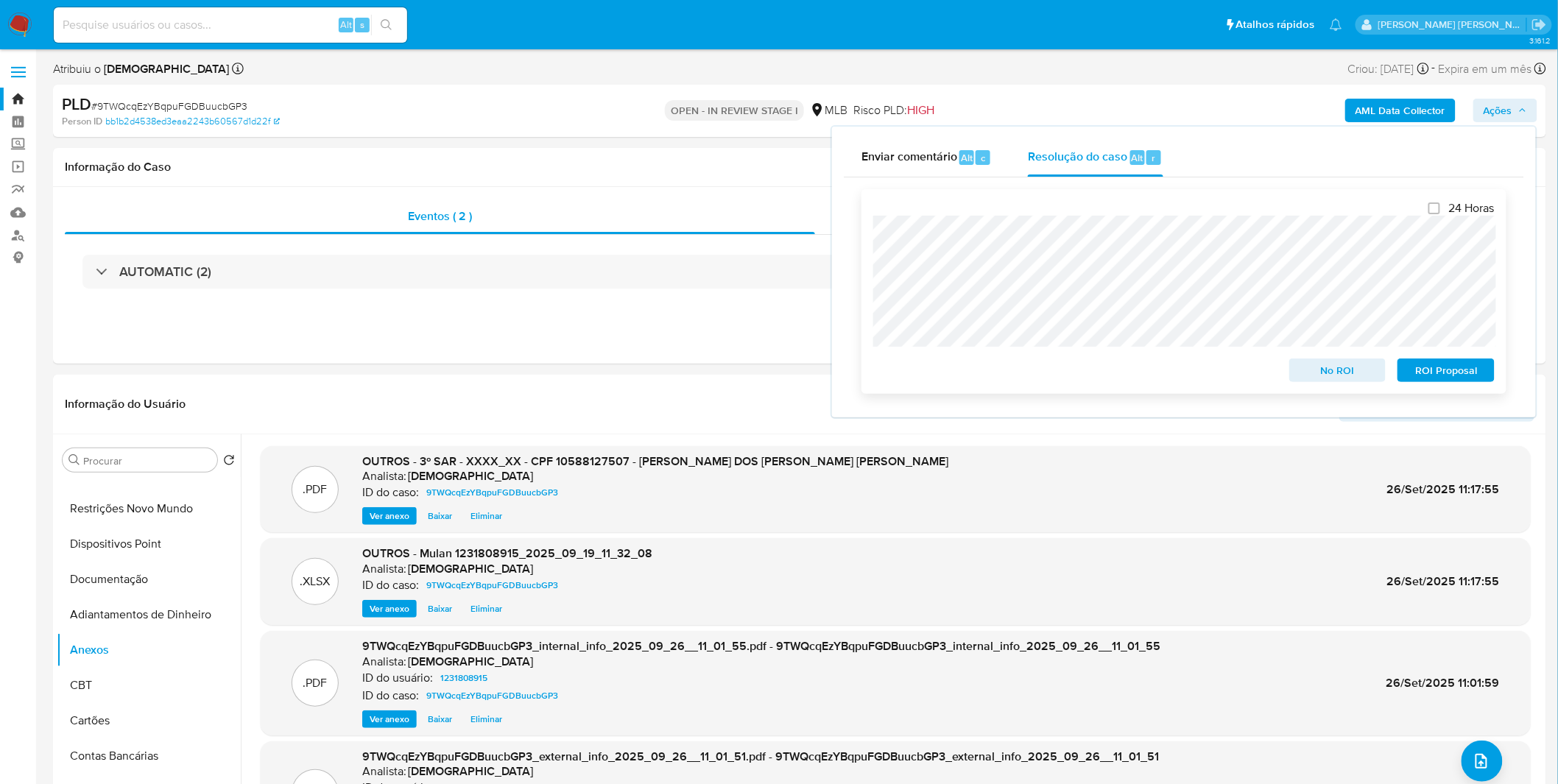
click at [1473, 376] on span "ROI Proposal" at bounding box center [1446, 370] width 77 height 21
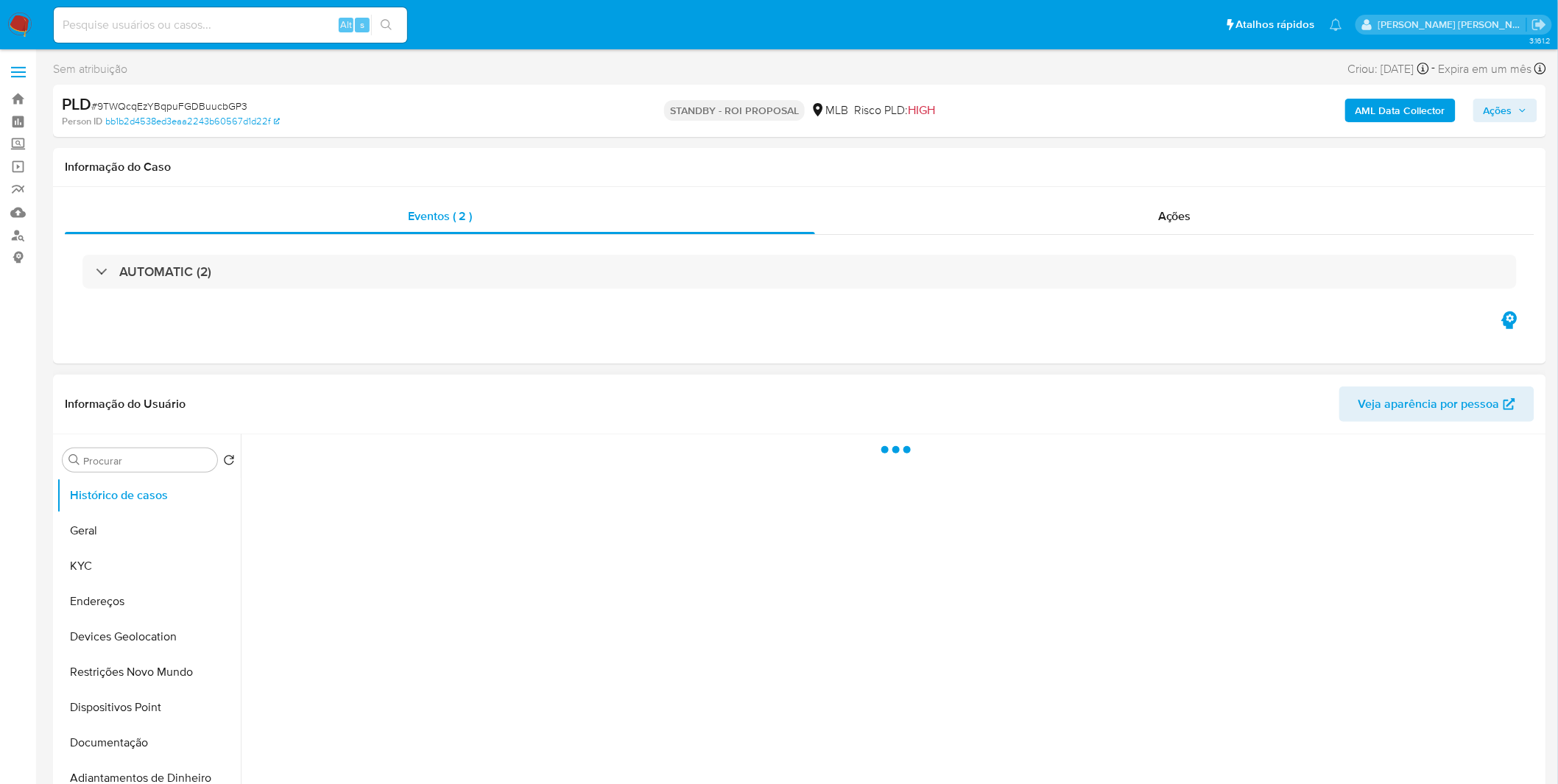
select select "10"
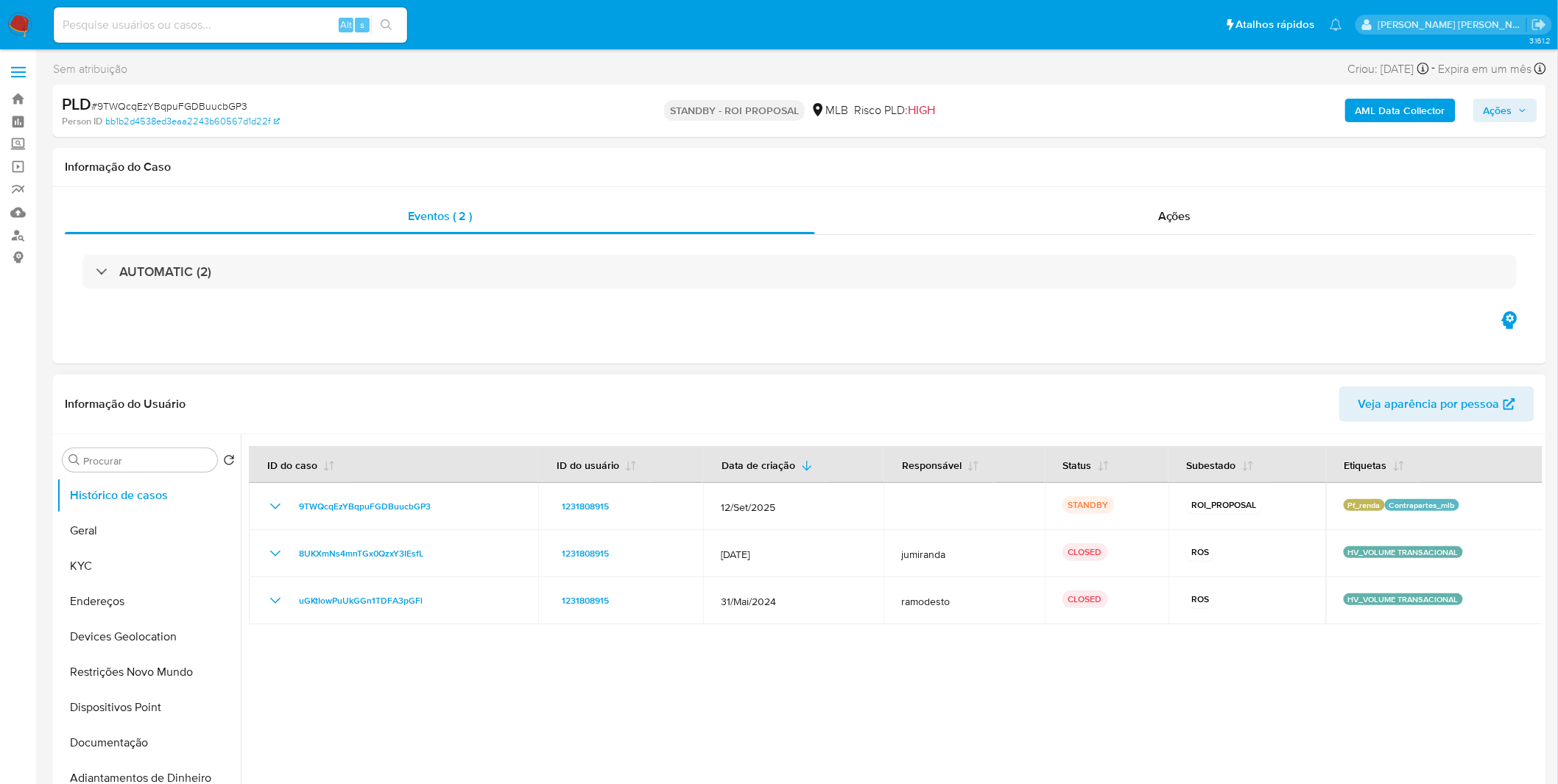
click at [825, 701] on div at bounding box center [892, 622] width 1302 height 377
click at [12, 15] on img at bounding box center [20, 25] width 25 height 25
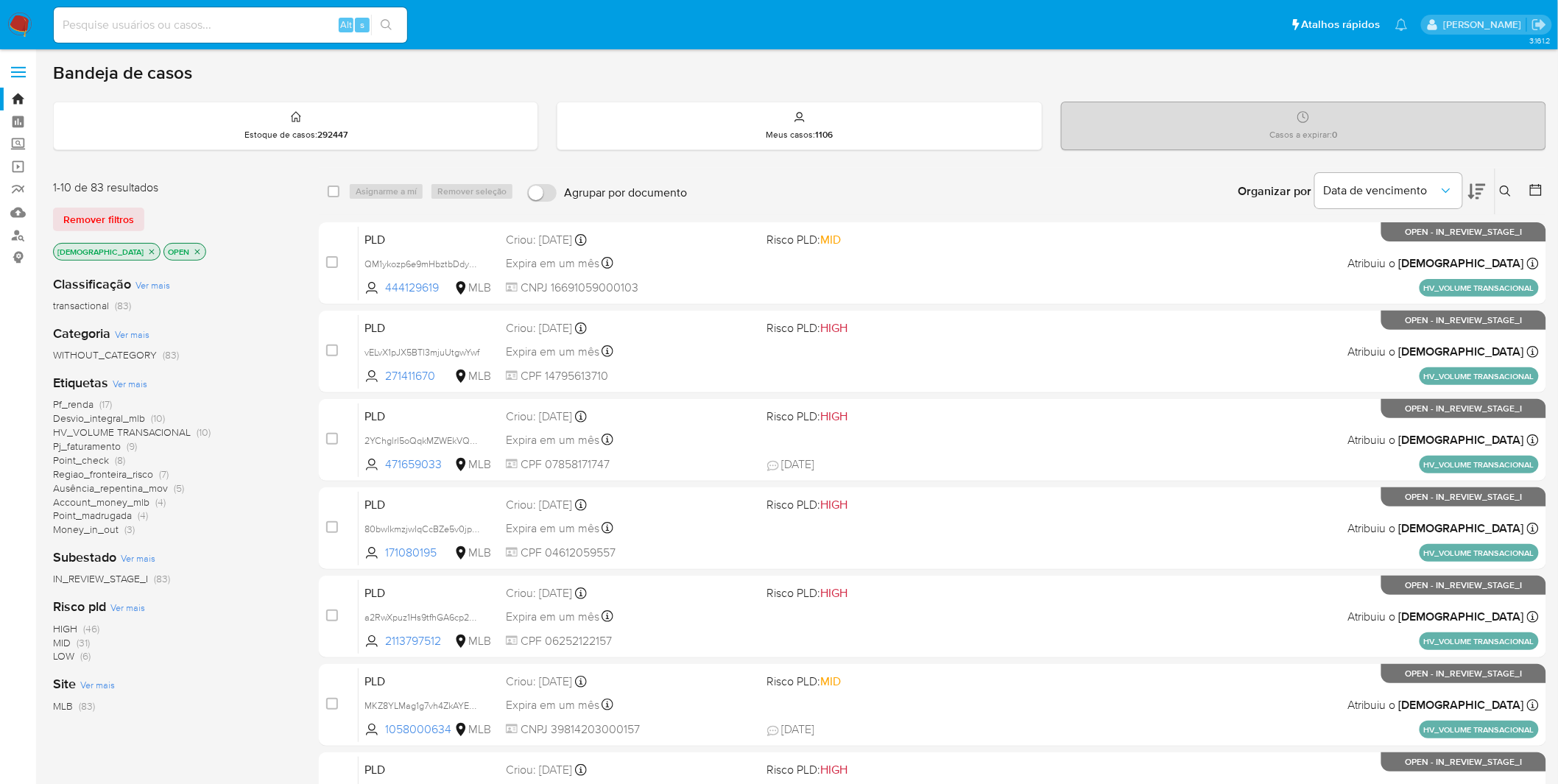
click at [147, 247] on icon "close-filter" at bounding box center [152, 252] width 9 height 9
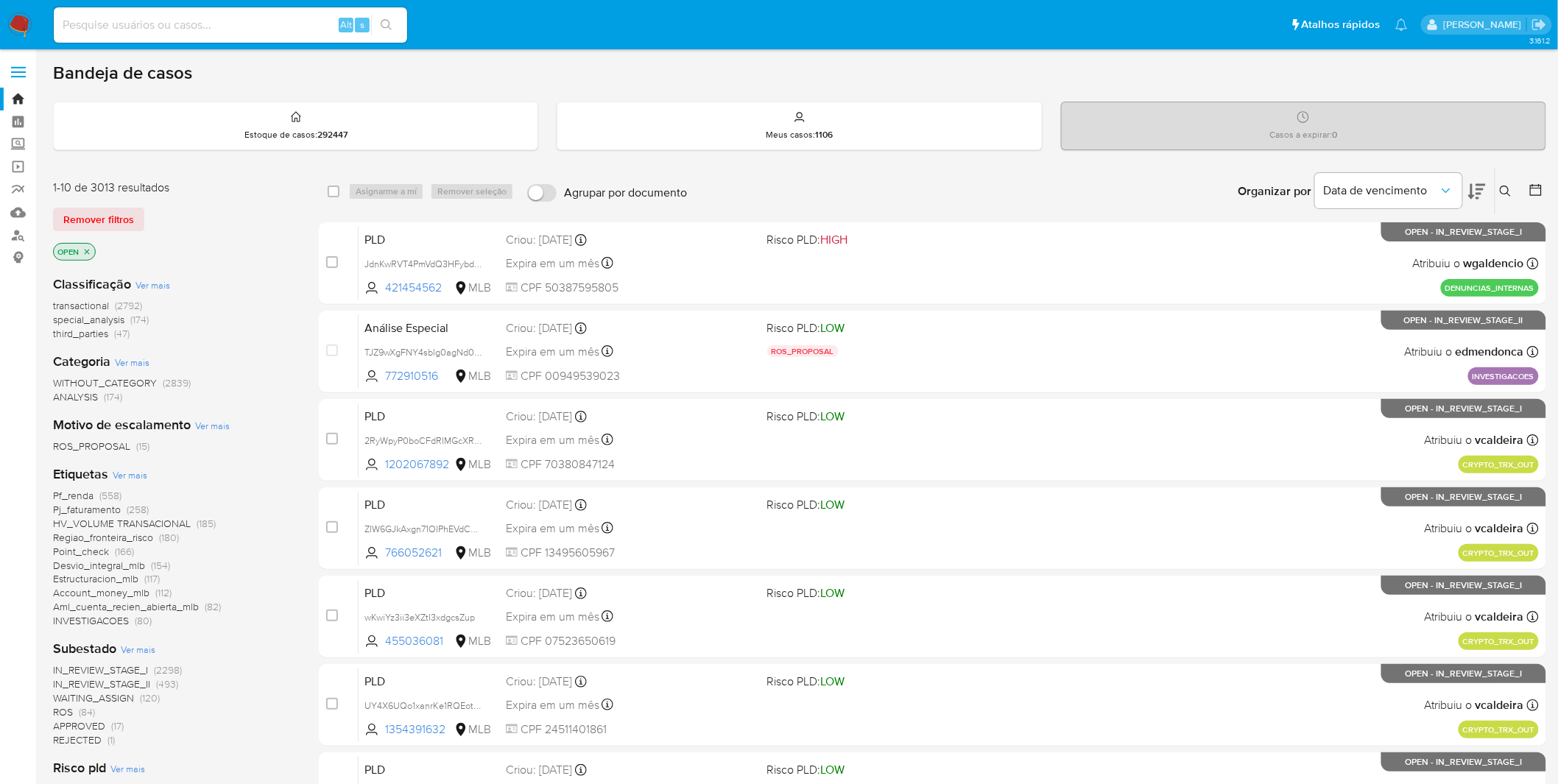
click at [19, 20] on img at bounding box center [20, 25] width 25 height 25
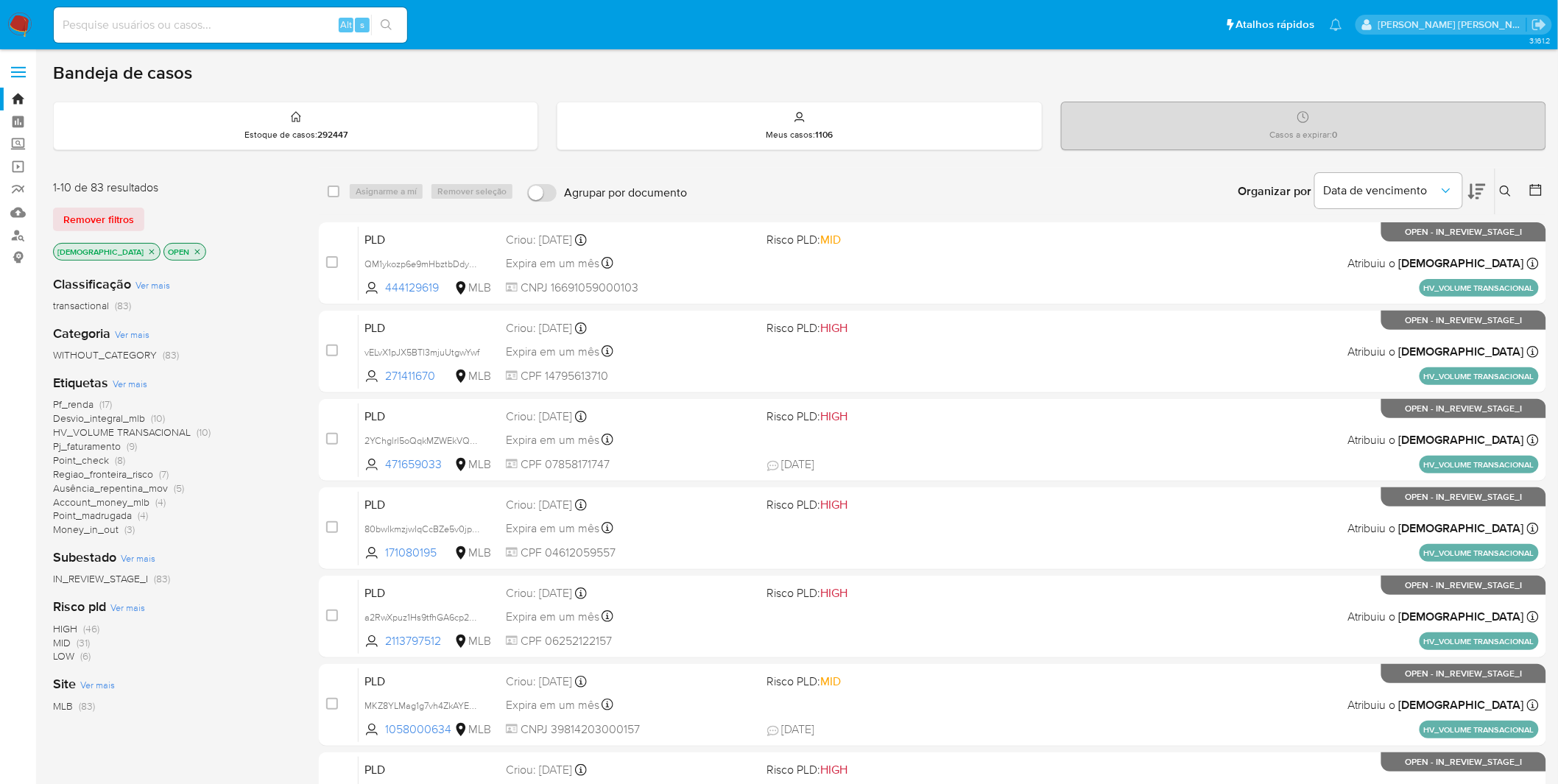
click at [133, 377] on span "Ver mais" at bounding box center [130, 383] width 35 height 13
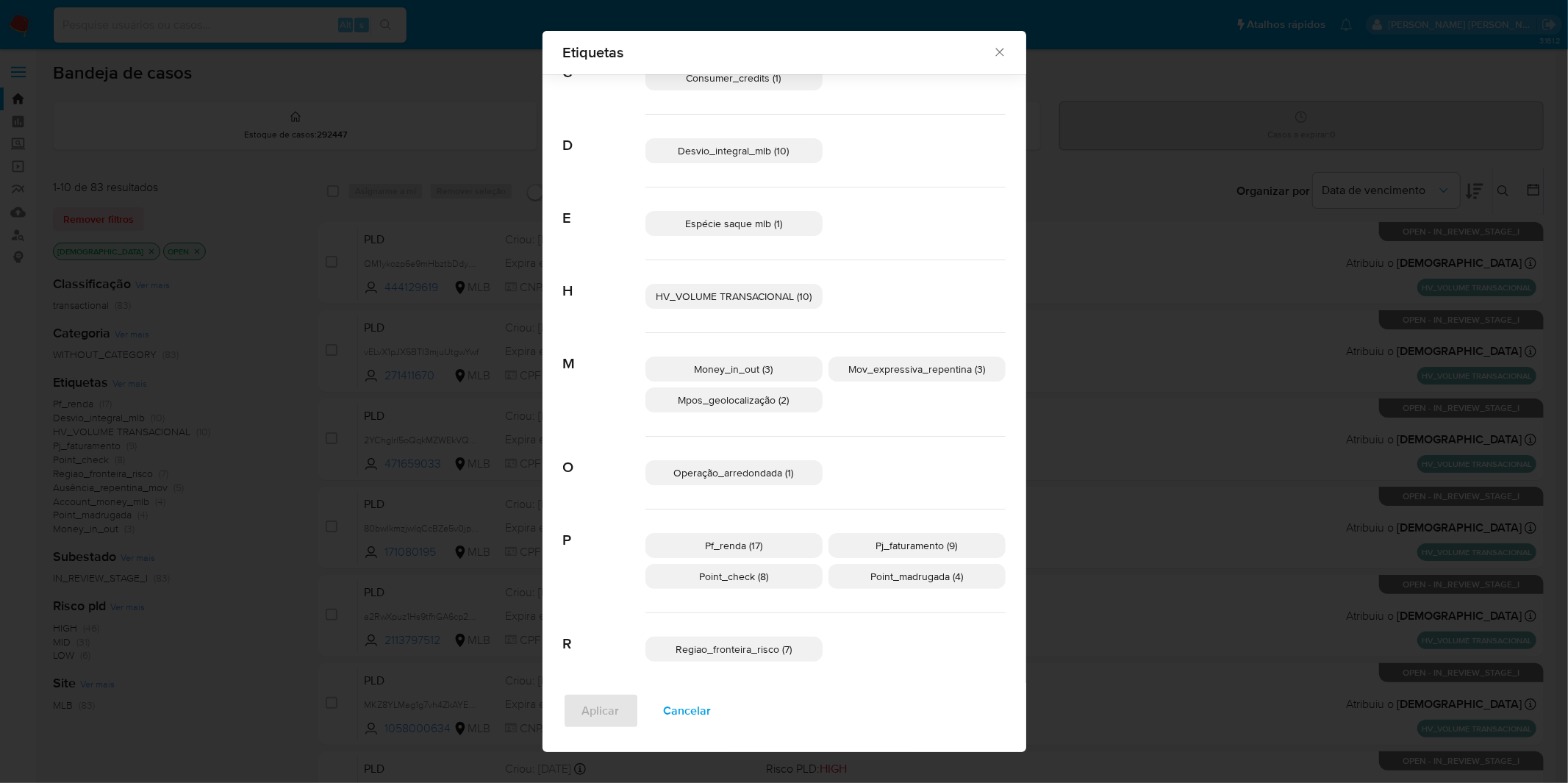
scroll to position [246, 0]
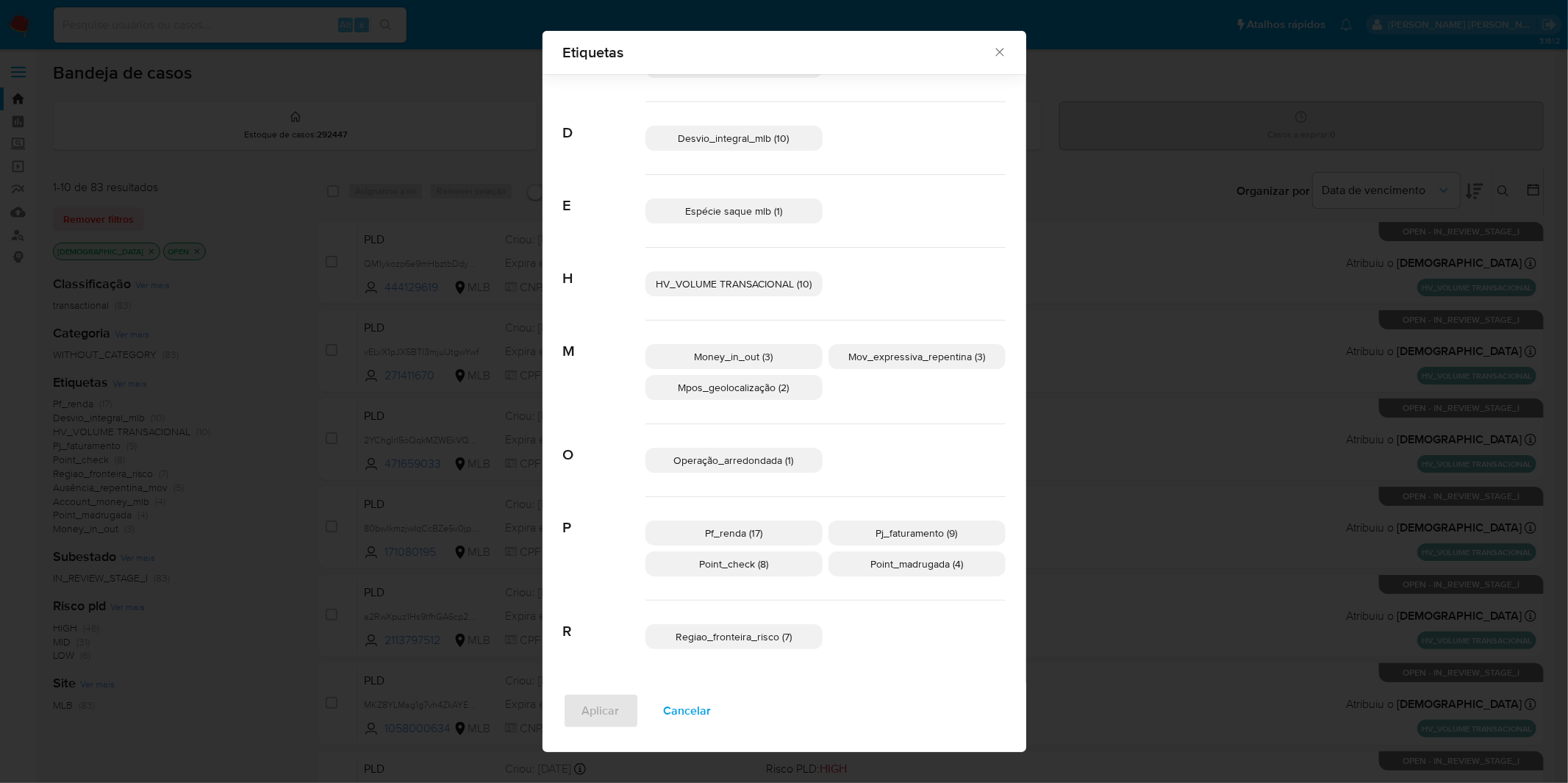
click at [692, 707] on span "Cancelar" at bounding box center [687, 711] width 48 height 32
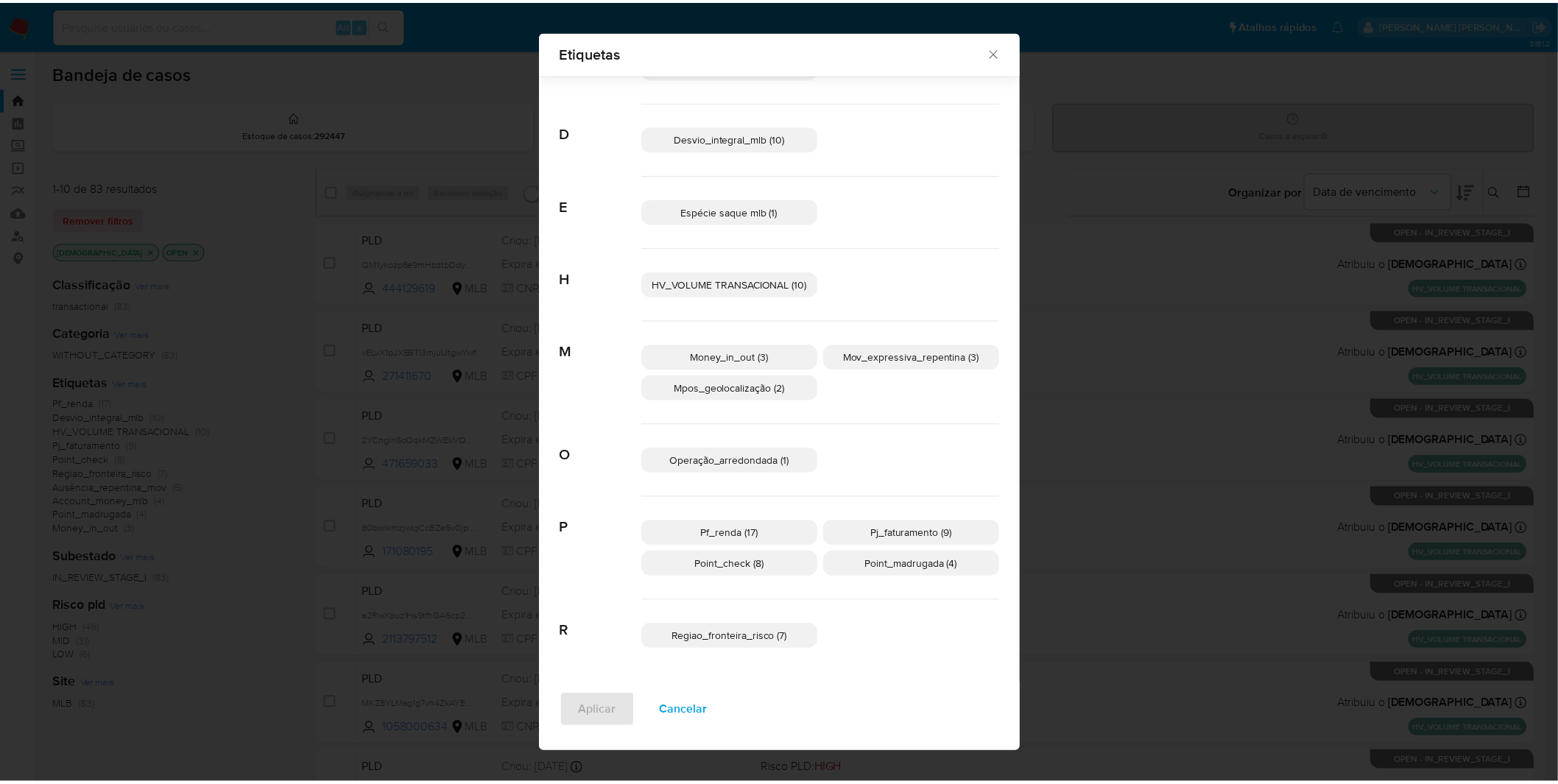
scroll to position [0, 0]
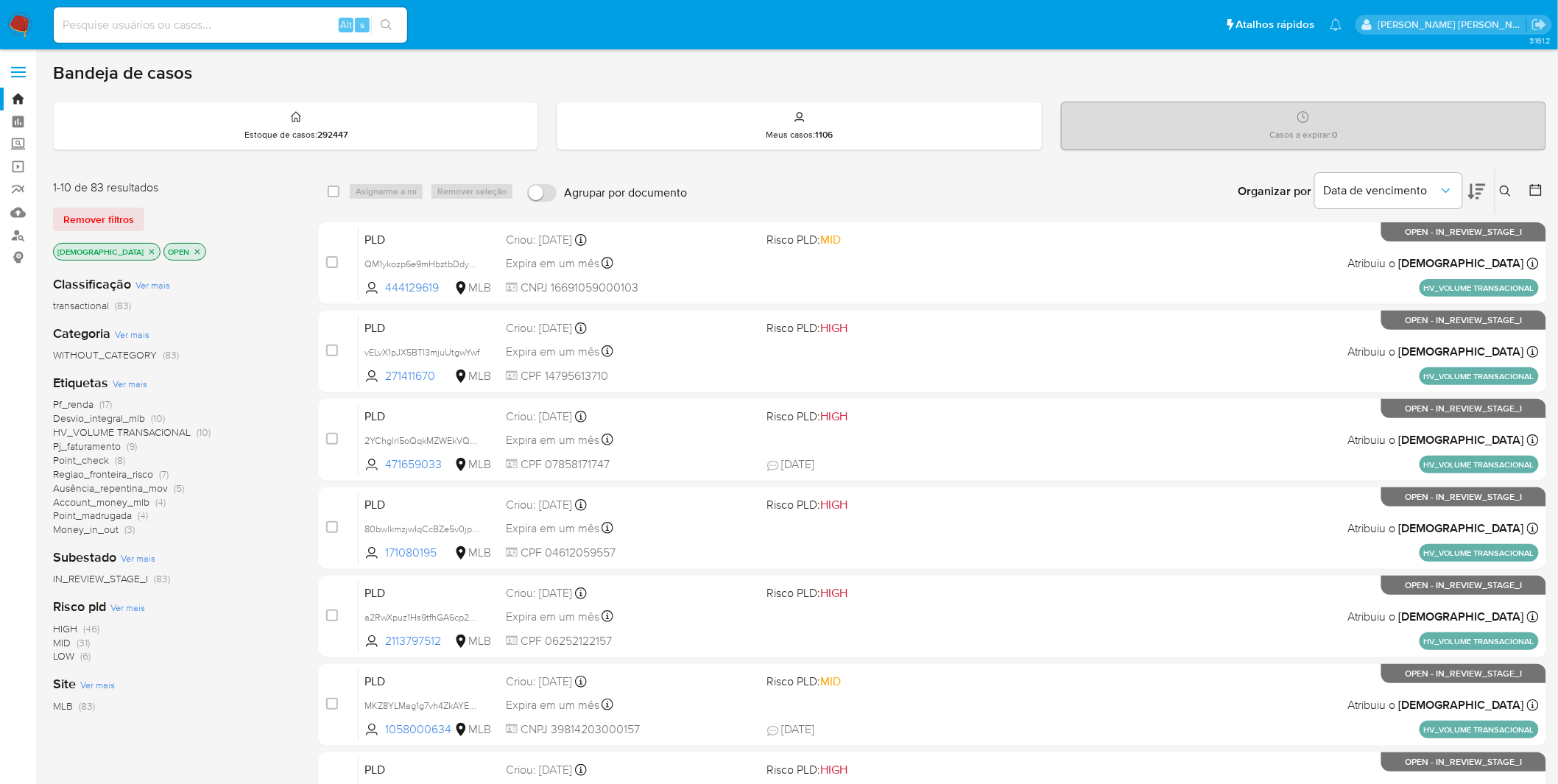
click at [172, 45] on div "Alt s" at bounding box center [230, 25] width 353 height 41
click at [197, 25] on input at bounding box center [230, 25] width 353 height 19
paste input "Motivo da análise: Case ID: R89XlFm2i6nAzHw3FQcMXdfF"
click at [200, 16] on div "Motivo da análise: Case ID: R89XlFm2i6nAzHw3FQcMXdfF Alt s" at bounding box center [230, 25] width 353 height 35
click at [201, 25] on input "Motivo da análise: Case ID: R89XlFm2i6nAzHw3FQcMXdfF" at bounding box center [230, 25] width 353 height 19
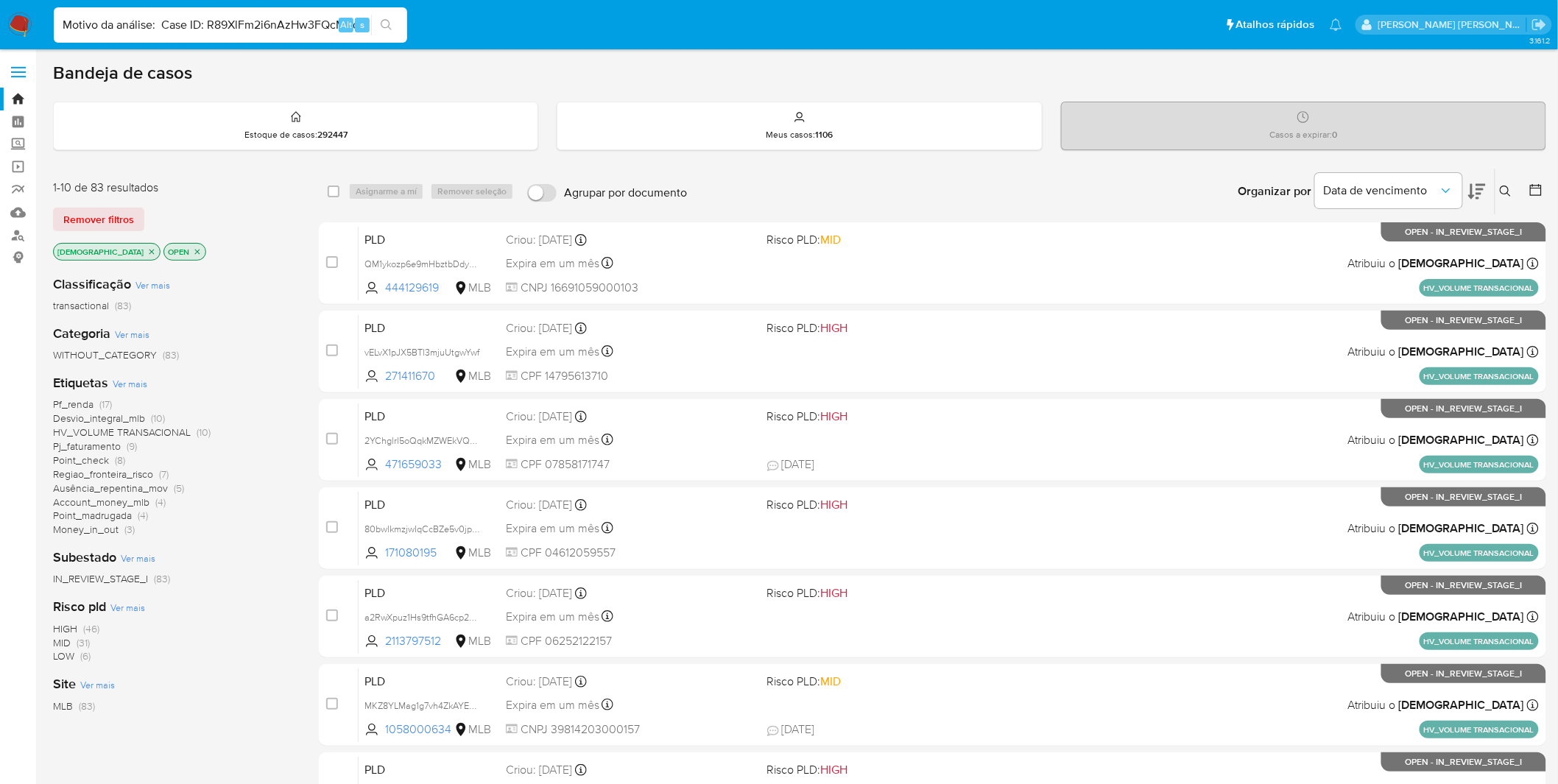
paste input
type input "R89XlFm2i6nAzHw3FQcMXdfF"
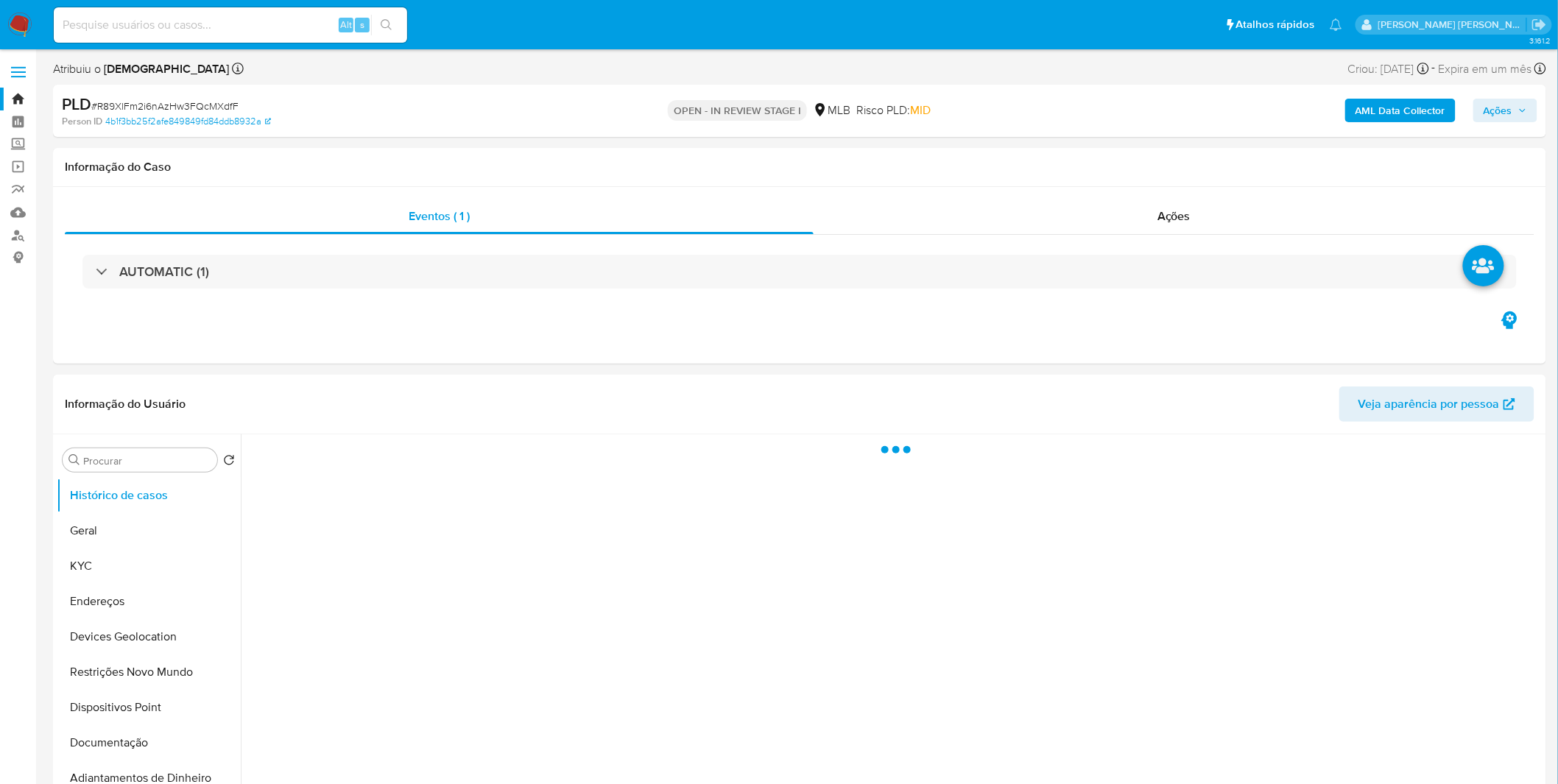
select select "10"
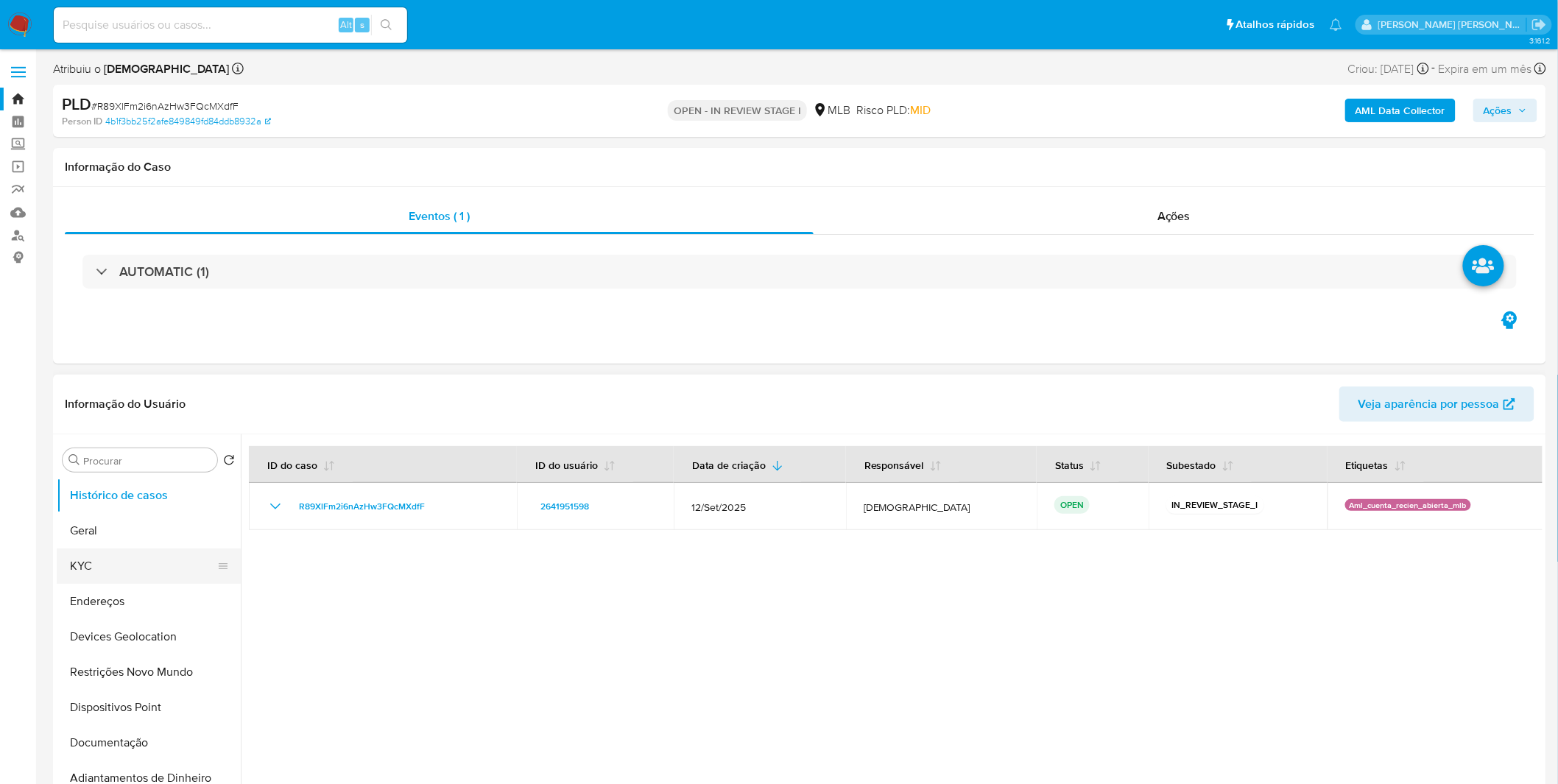
click at [146, 562] on button "KYC" at bounding box center [143, 566] width 172 height 35
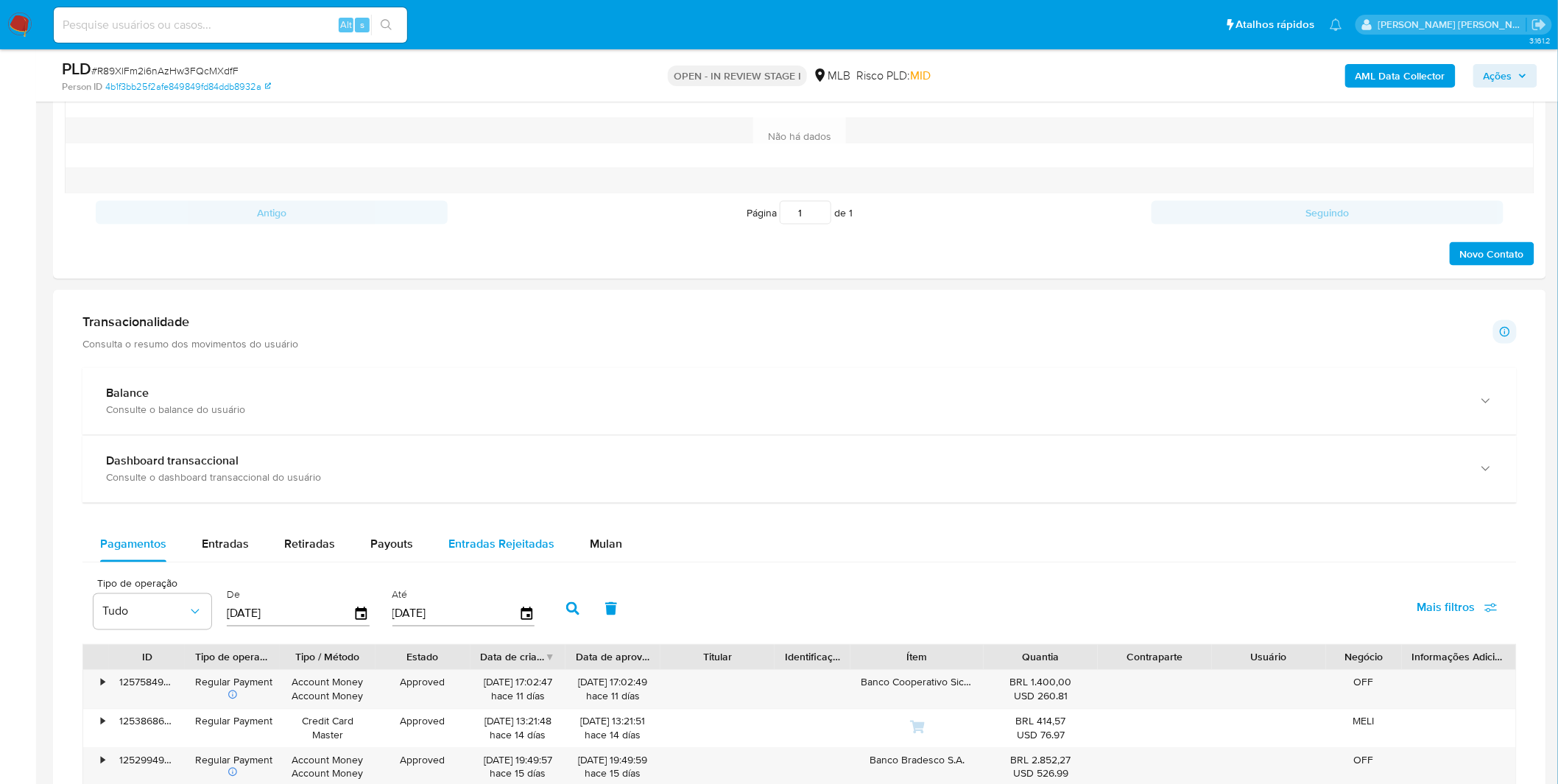
scroll to position [818, 0]
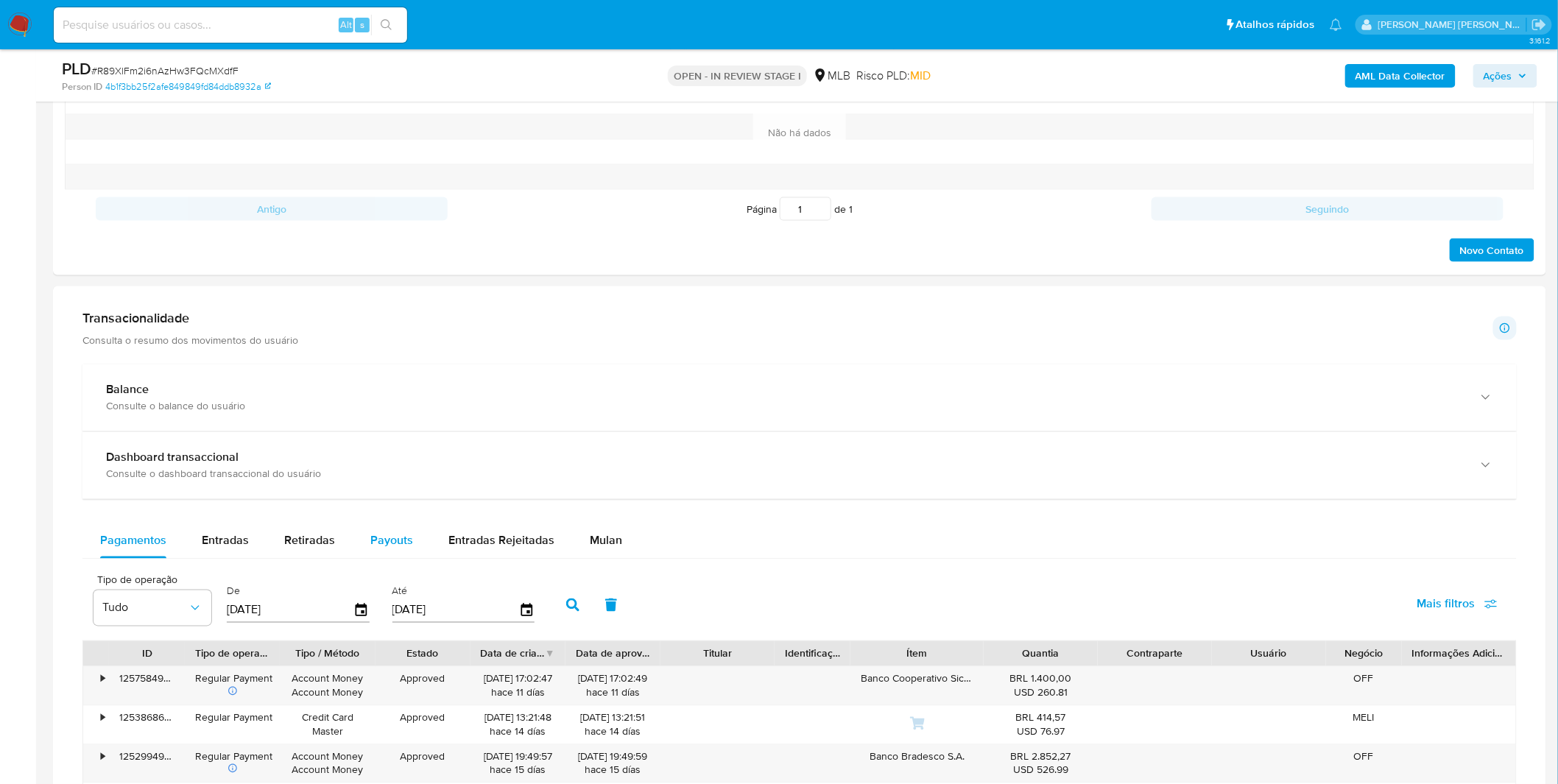
click at [414, 541] on button "Payouts" at bounding box center [392, 541] width 78 height 35
select select "10"
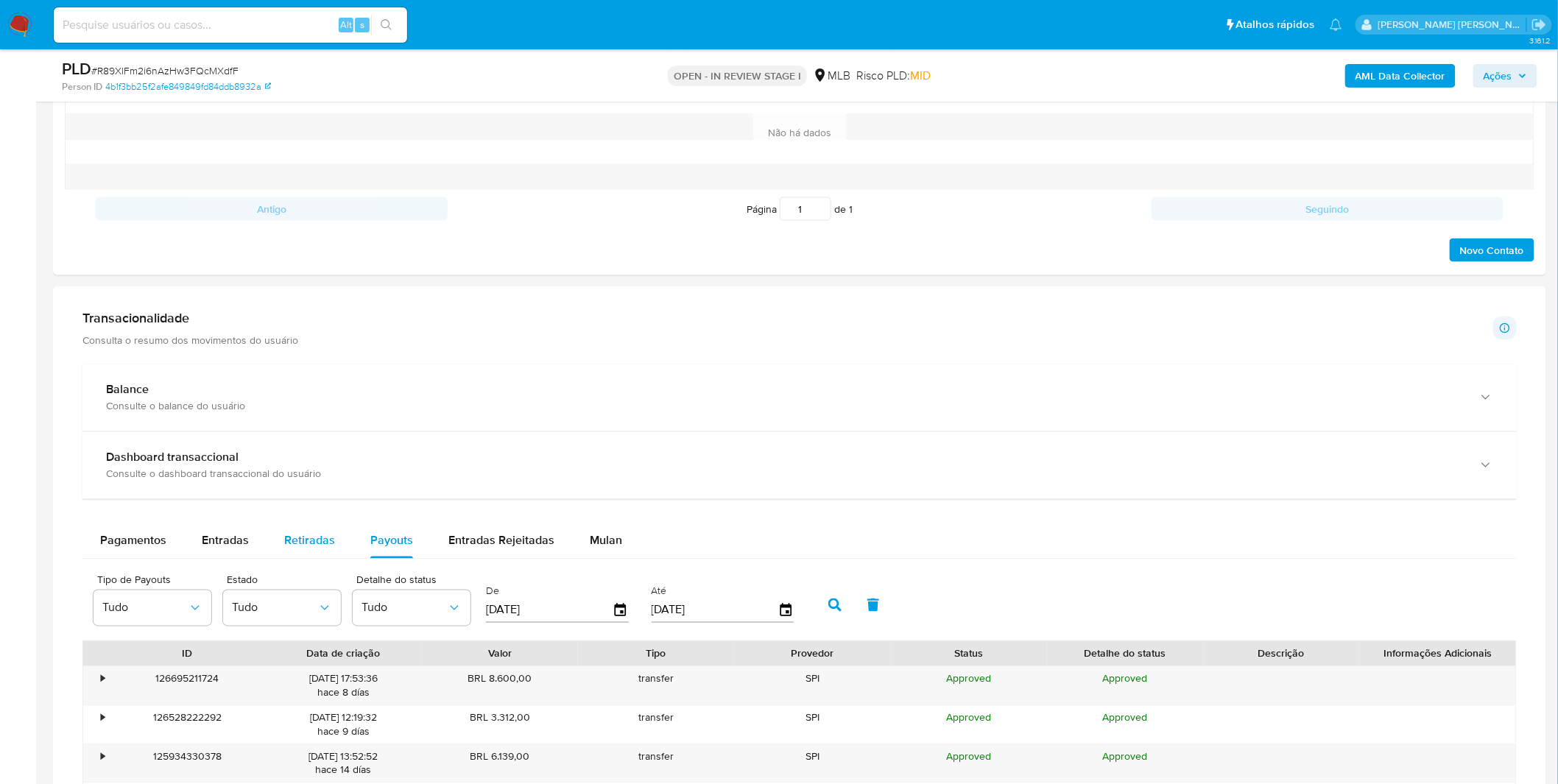
click at [321, 535] on span "Retiradas" at bounding box center [309, 541] width 51 height 17
select select "10"
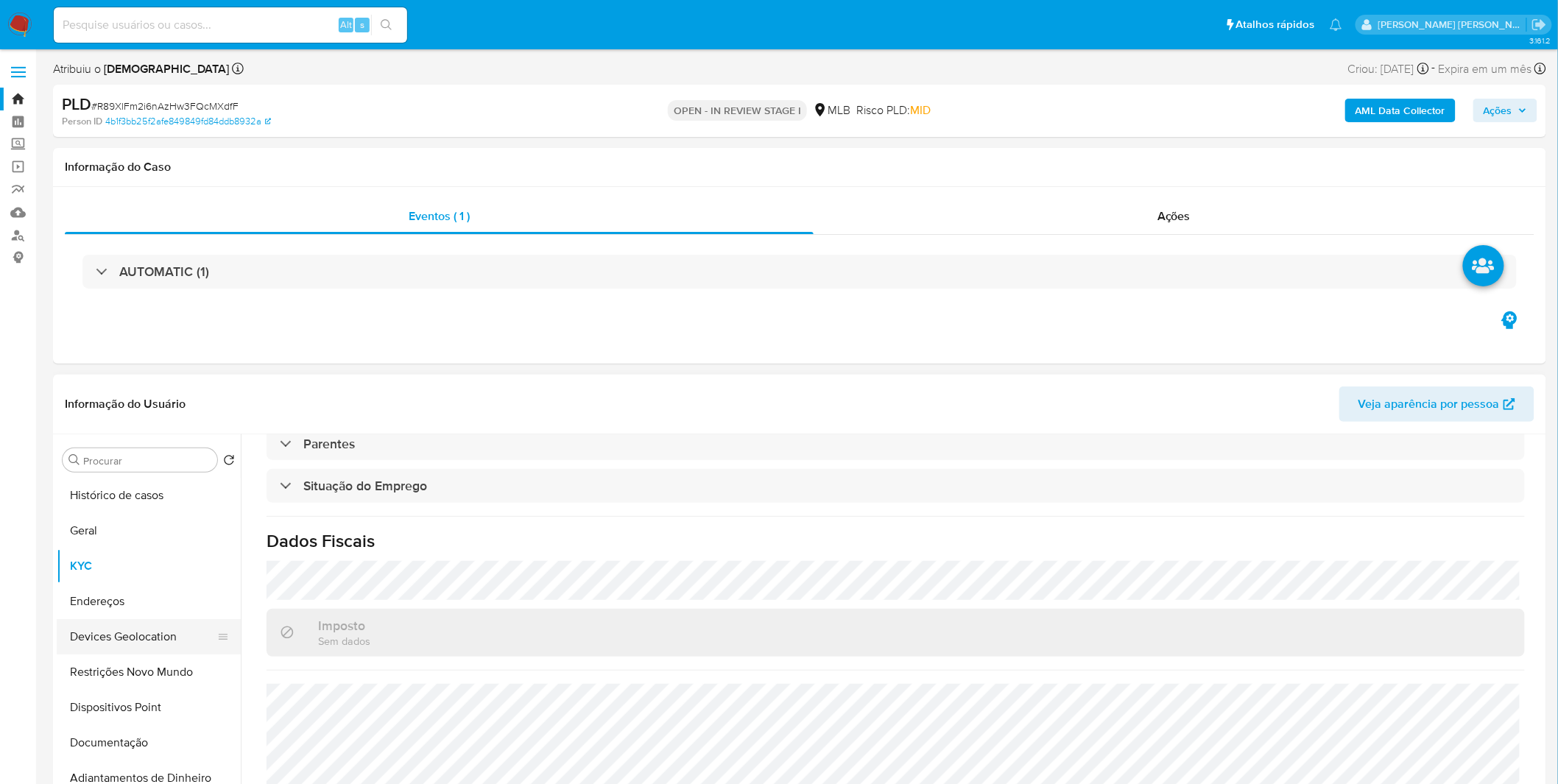
scroll to position [81, 0]
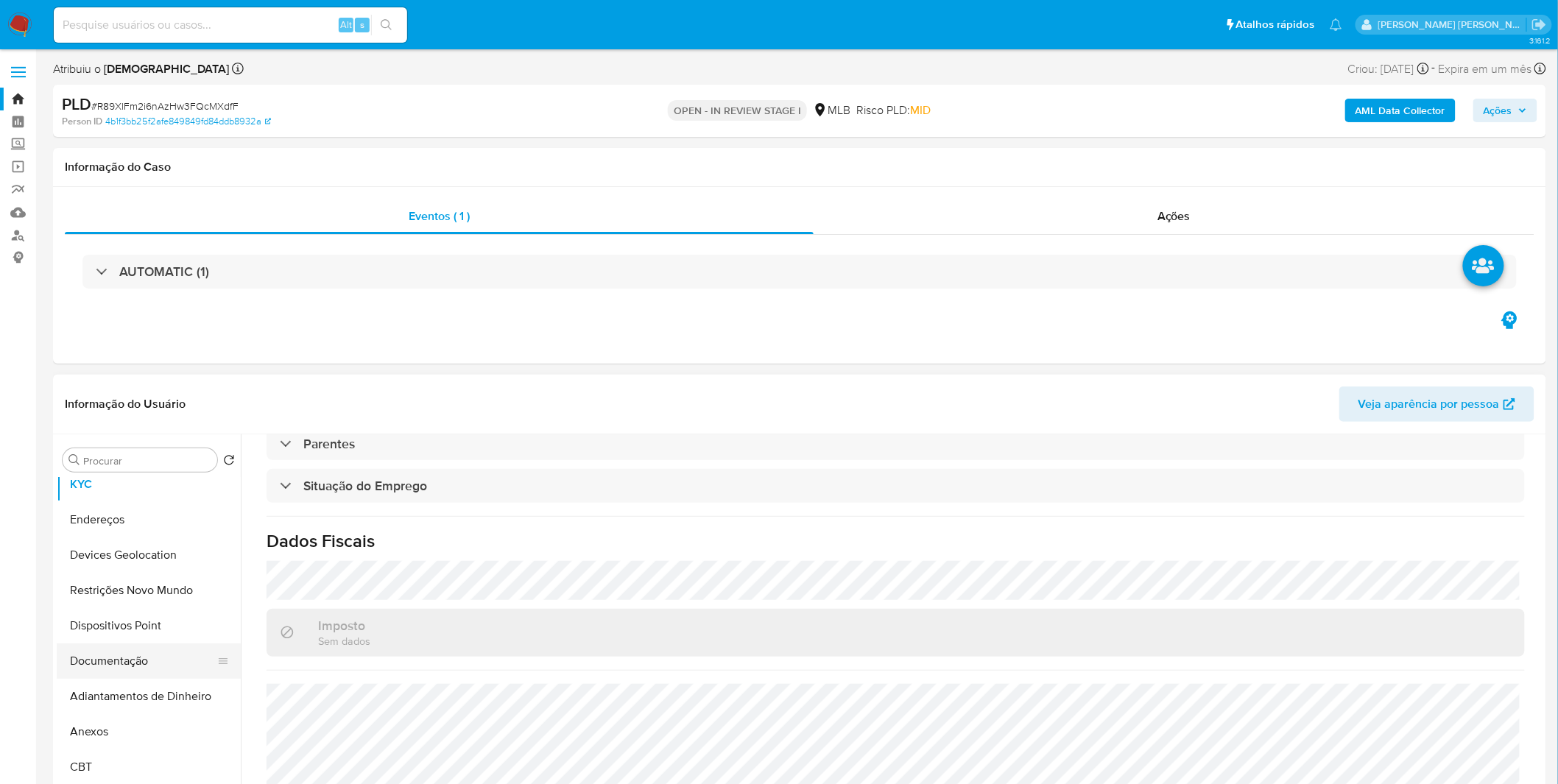
click at [155, 657] on button "Documentação" at bounding box center [143, 660] width 172 height 35
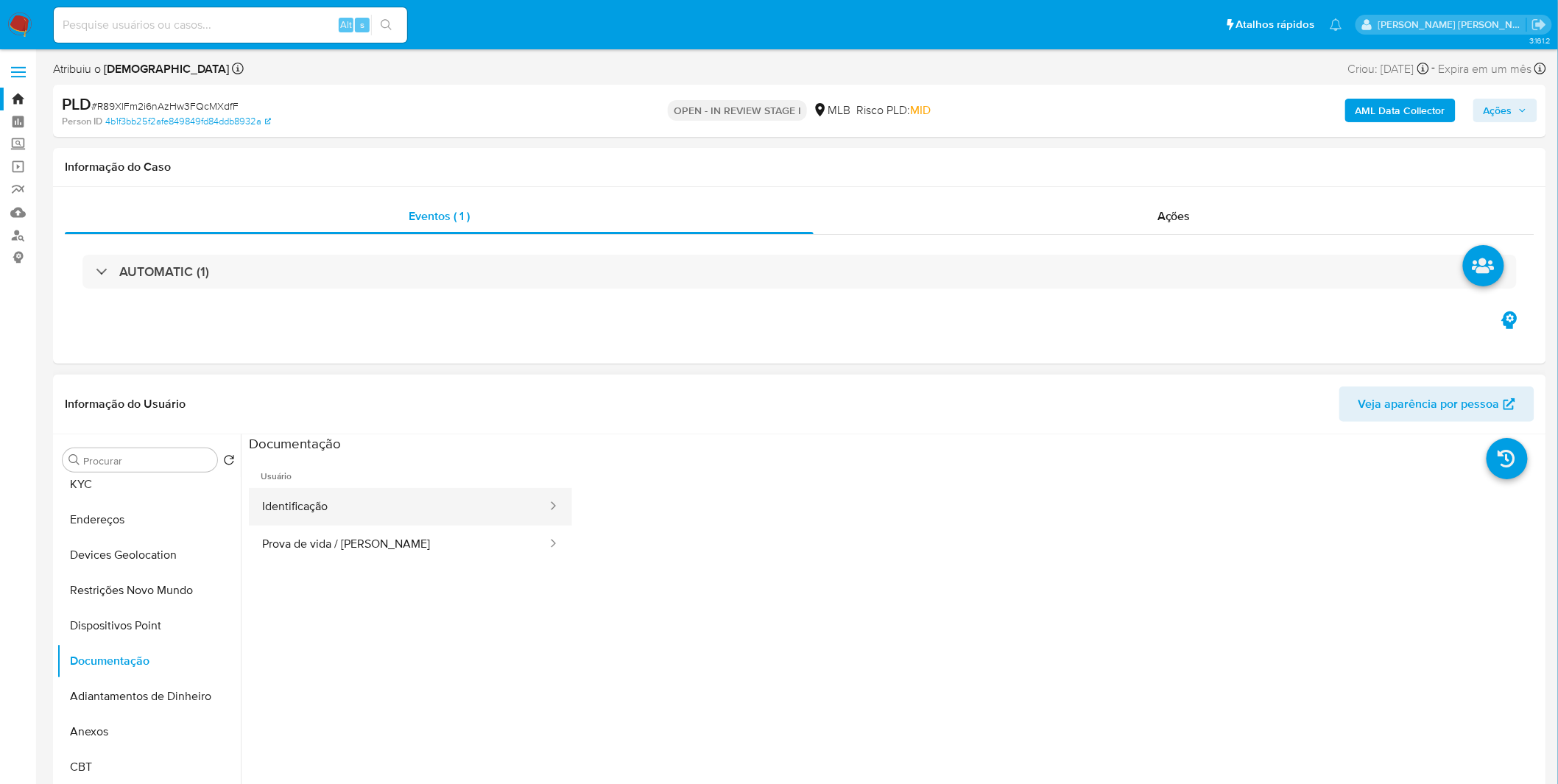
click at [349, 516] on button "Identificação" at bounding box center [398, 506] width 299 height 38
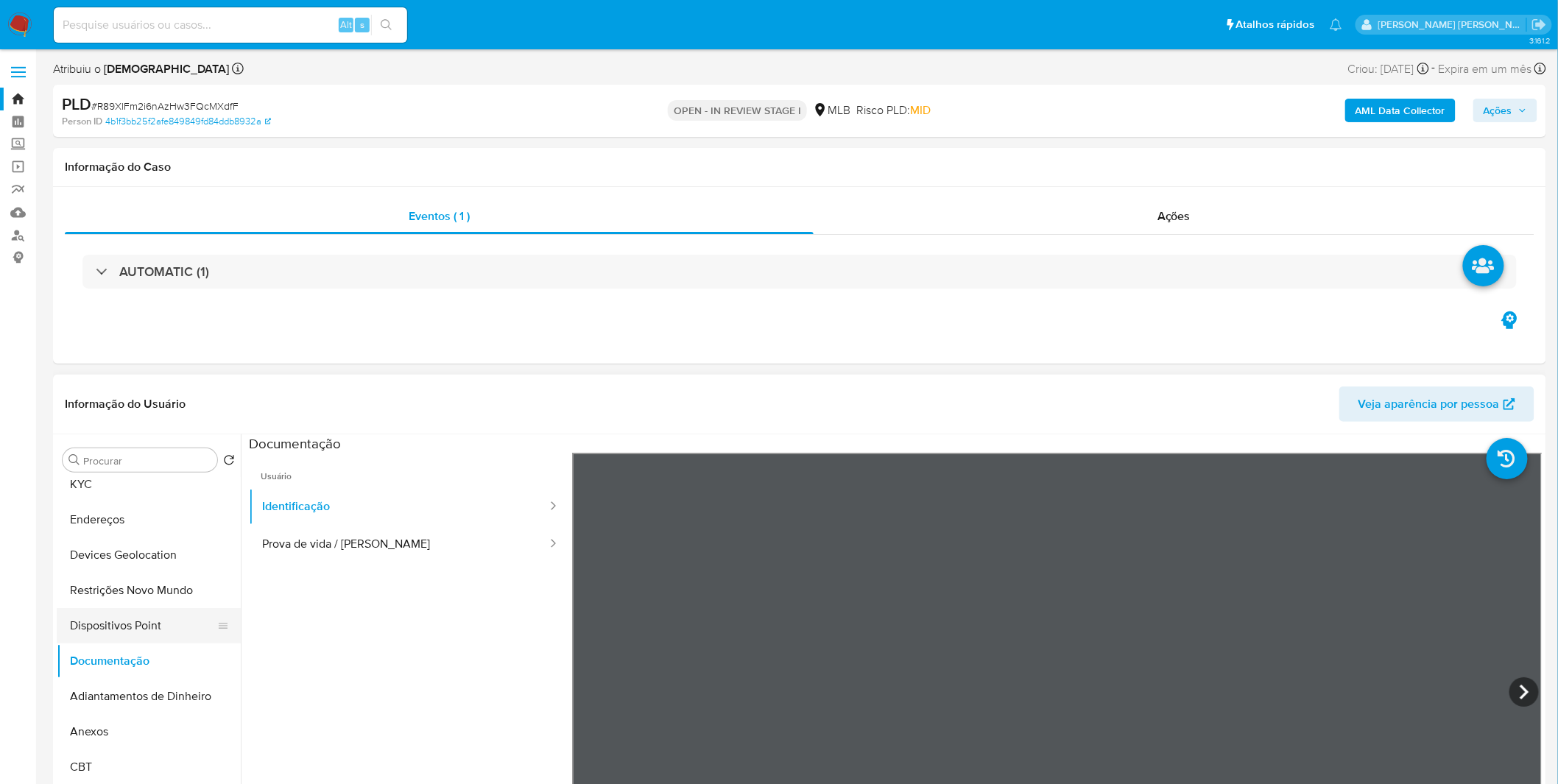
scroll to position [245, 0]
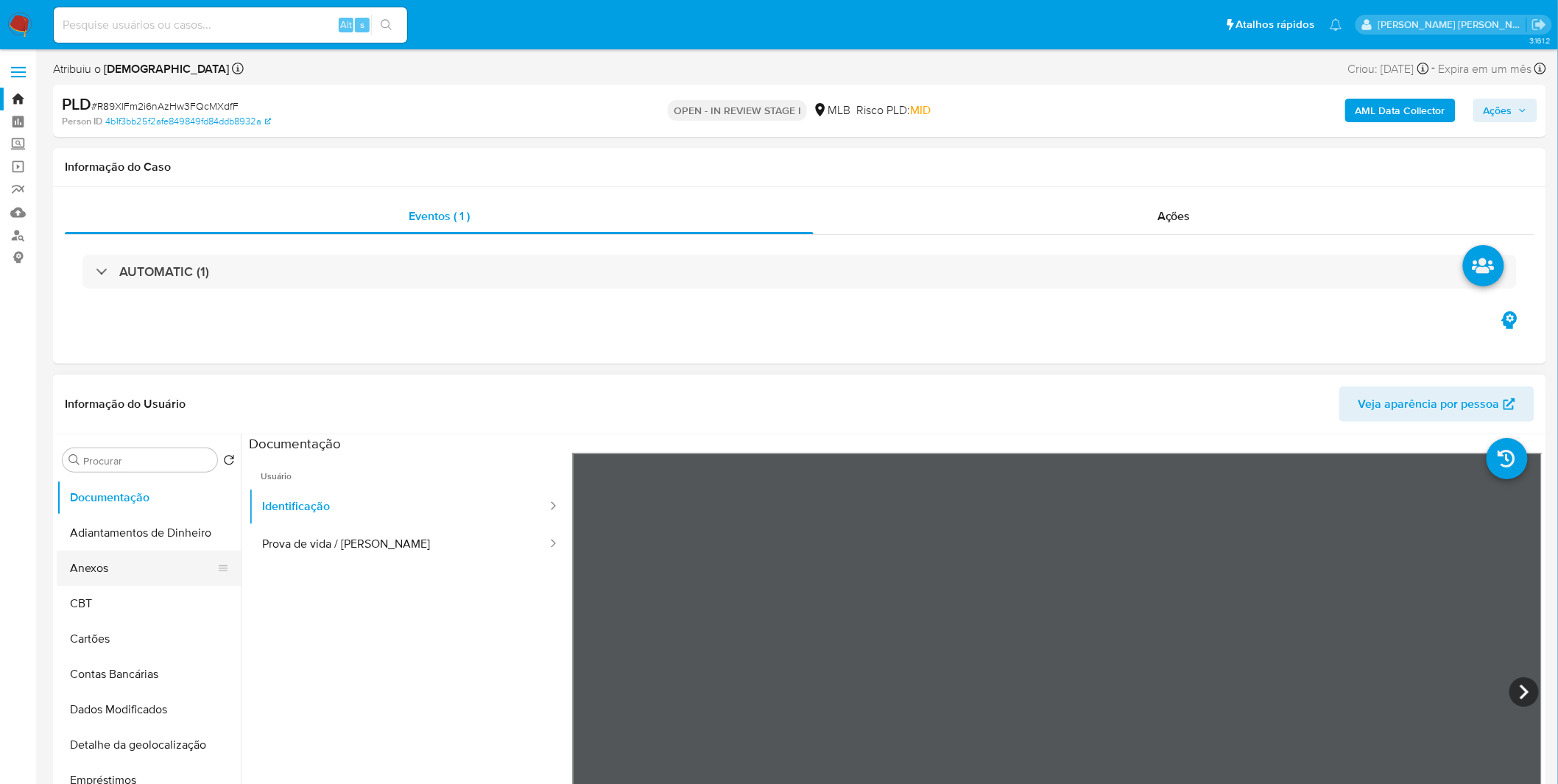
click at [123, 574] on button "Anexos" at bounding box center [143, 568] width 172 height 35
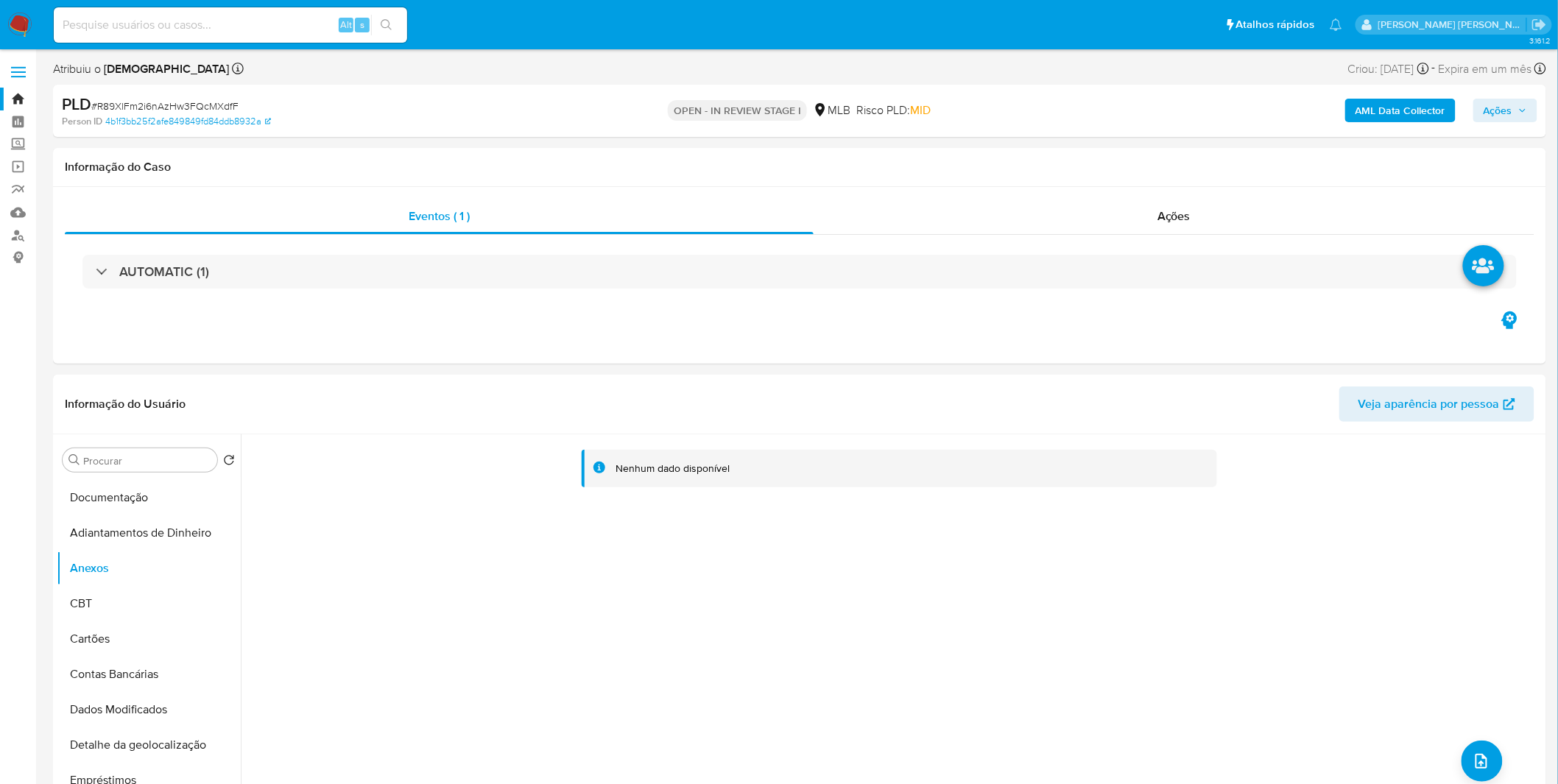
click at [1406, 116] on b "AML Data Collector" at bounding box center [1400, 110] width 90 height 24
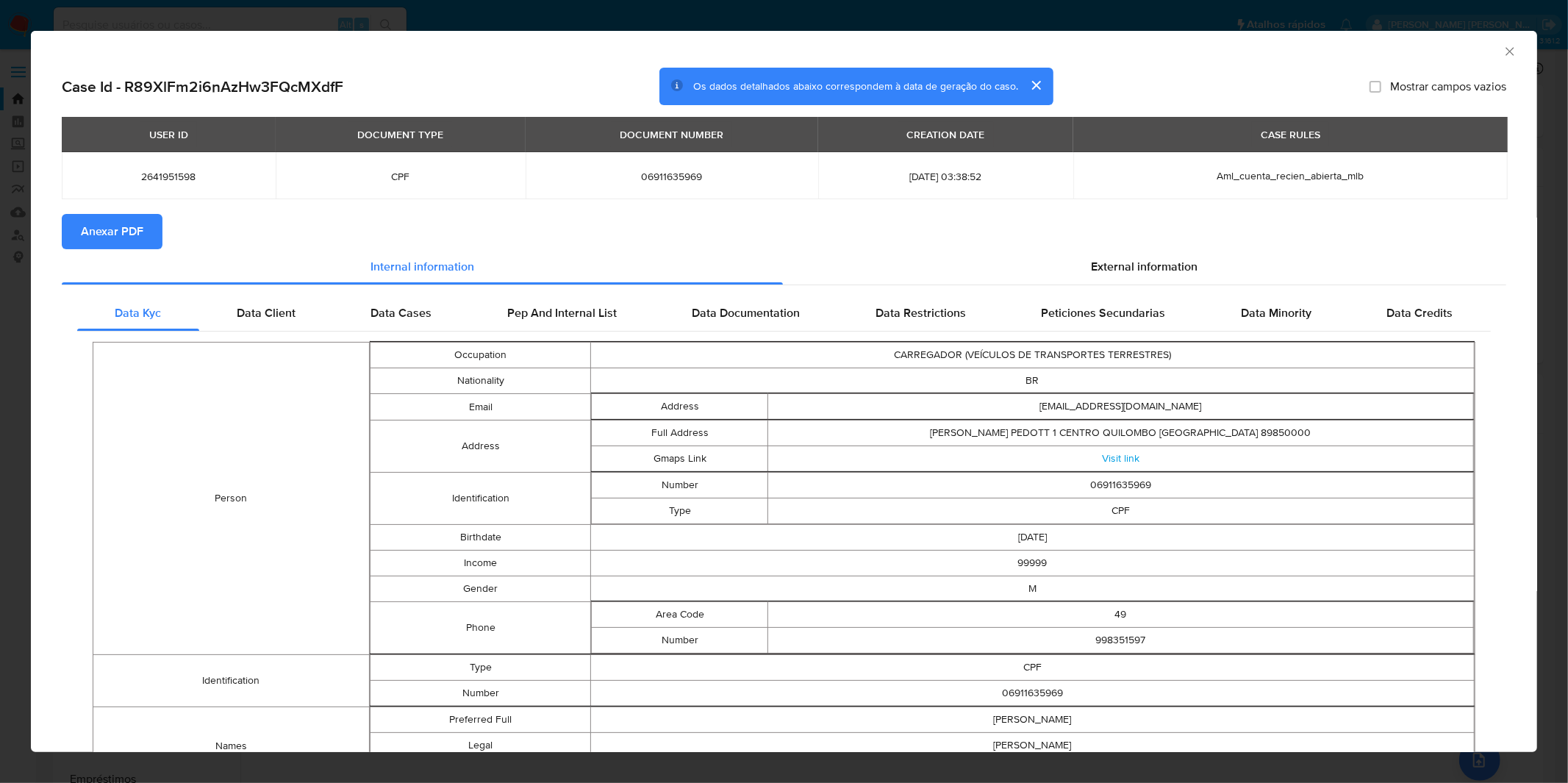
click at [125, 229] on span "Anexar PDF" at bounding box center [113, 231] width 63 height 32
click at [540, 25] on div "AML Data Collector Case Id - R89XlFm2i6nAzHw3FQcMXdfF Os dados detalhados abaix…" at bounding box center [784, 392] width 1568 height 783
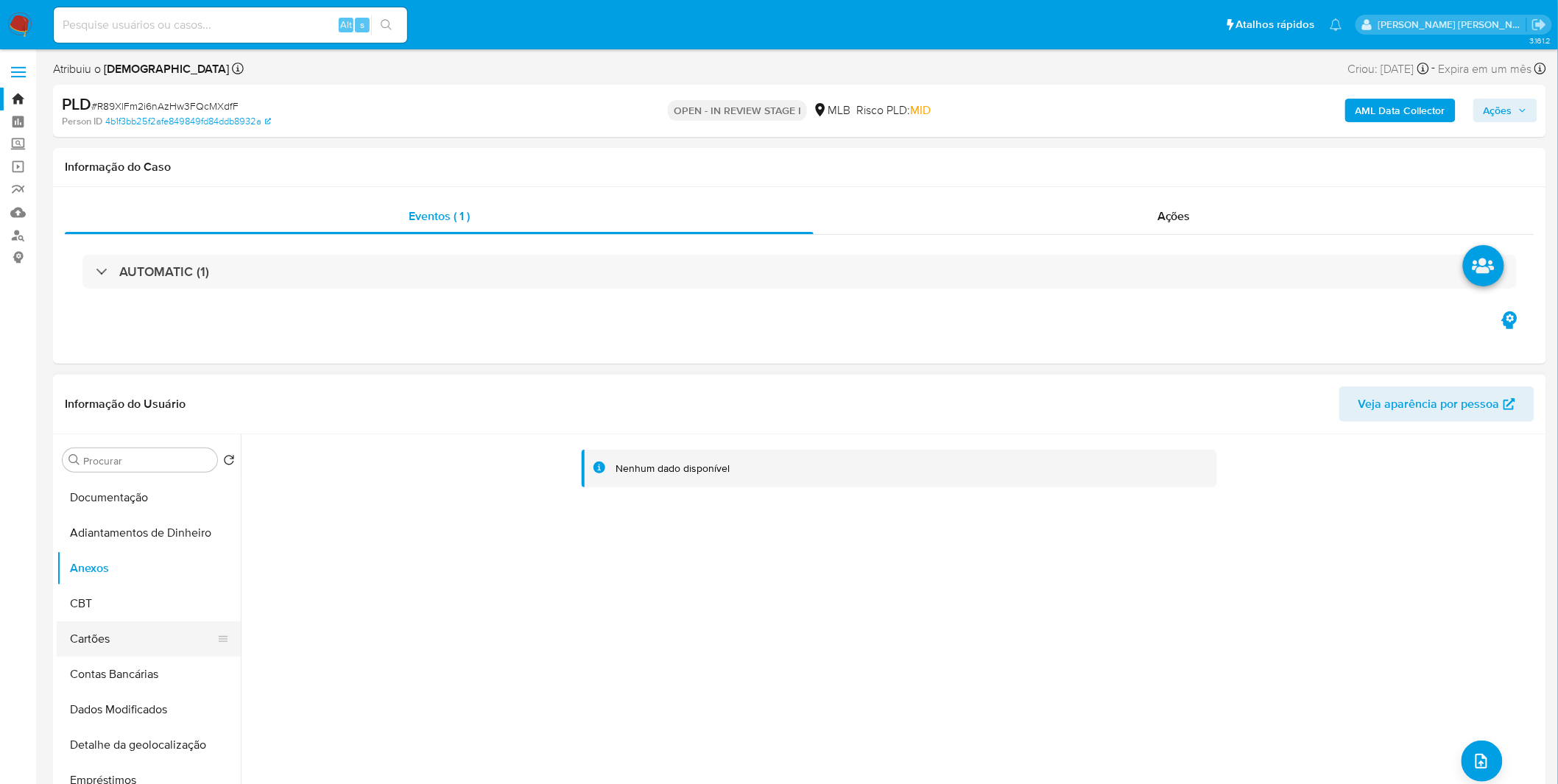
click at [131, 624] on button "Cartões" at bounding box center [143, 639] width 172 height 35
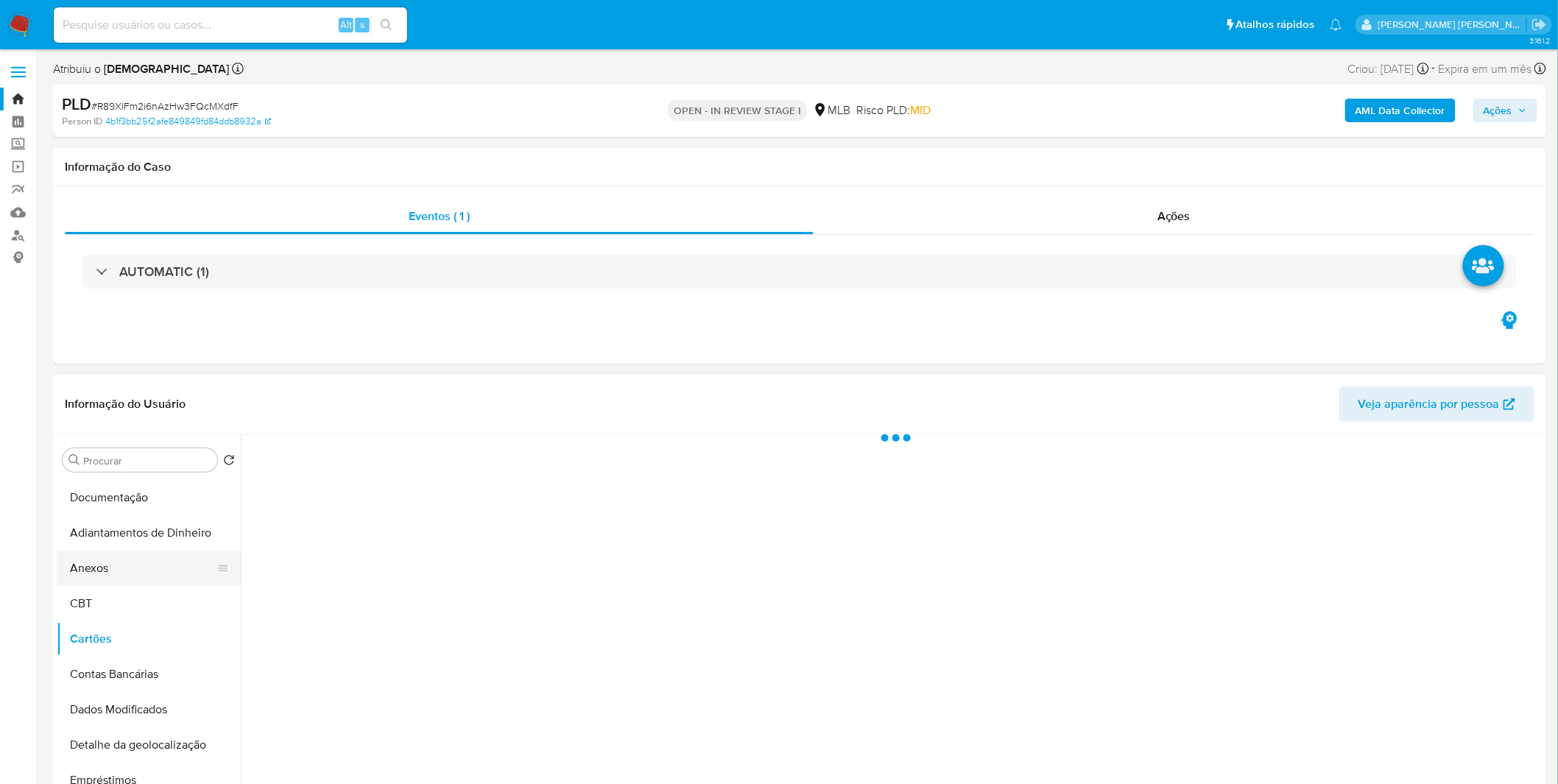
click at [127, 578] on button "Anexos" at bounding box center [143, 568] width 172 height 35
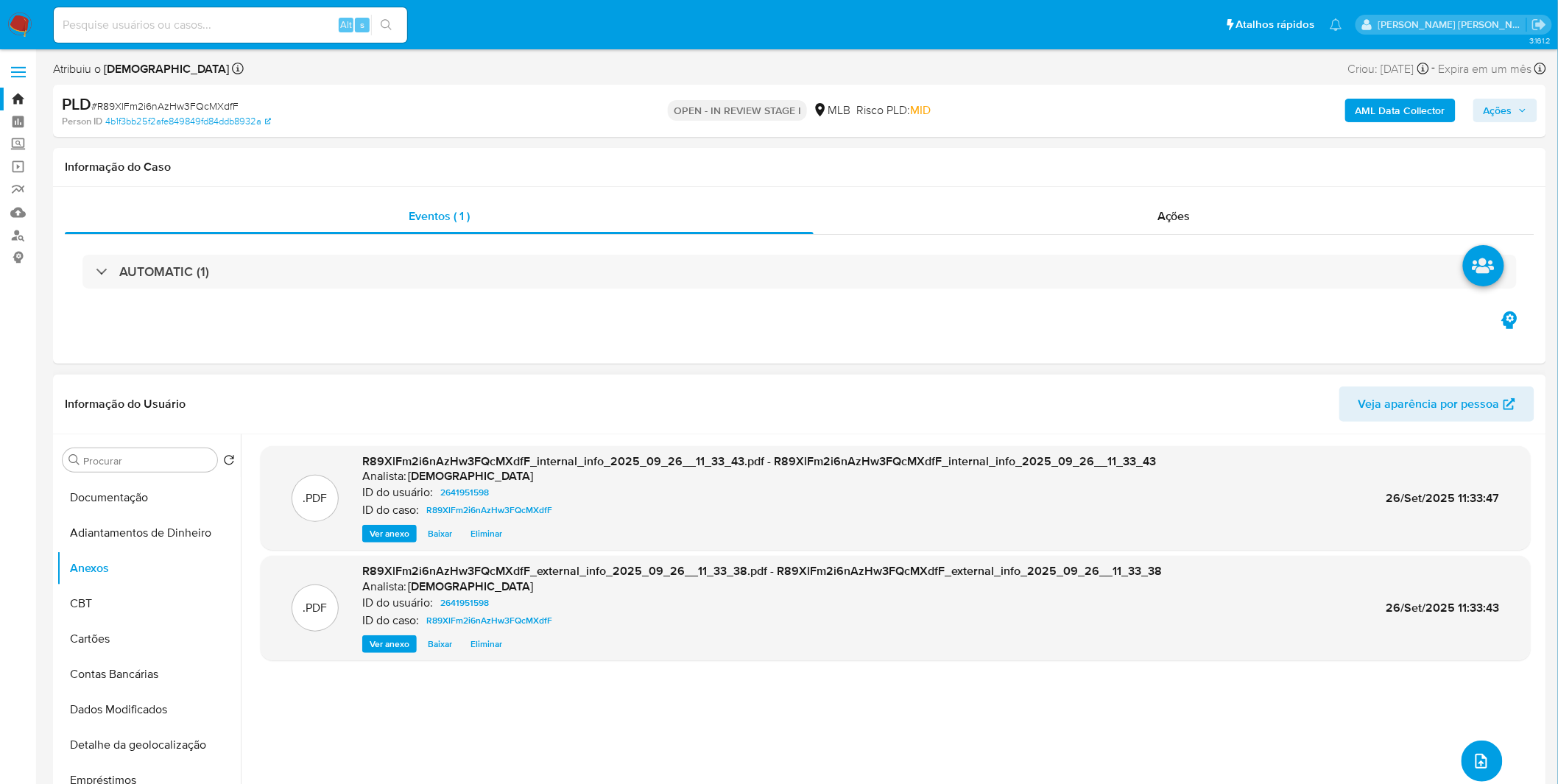
click at [1473, 758] on icon "upload-file" at bounding box center [1481, 760] width 18 height 18
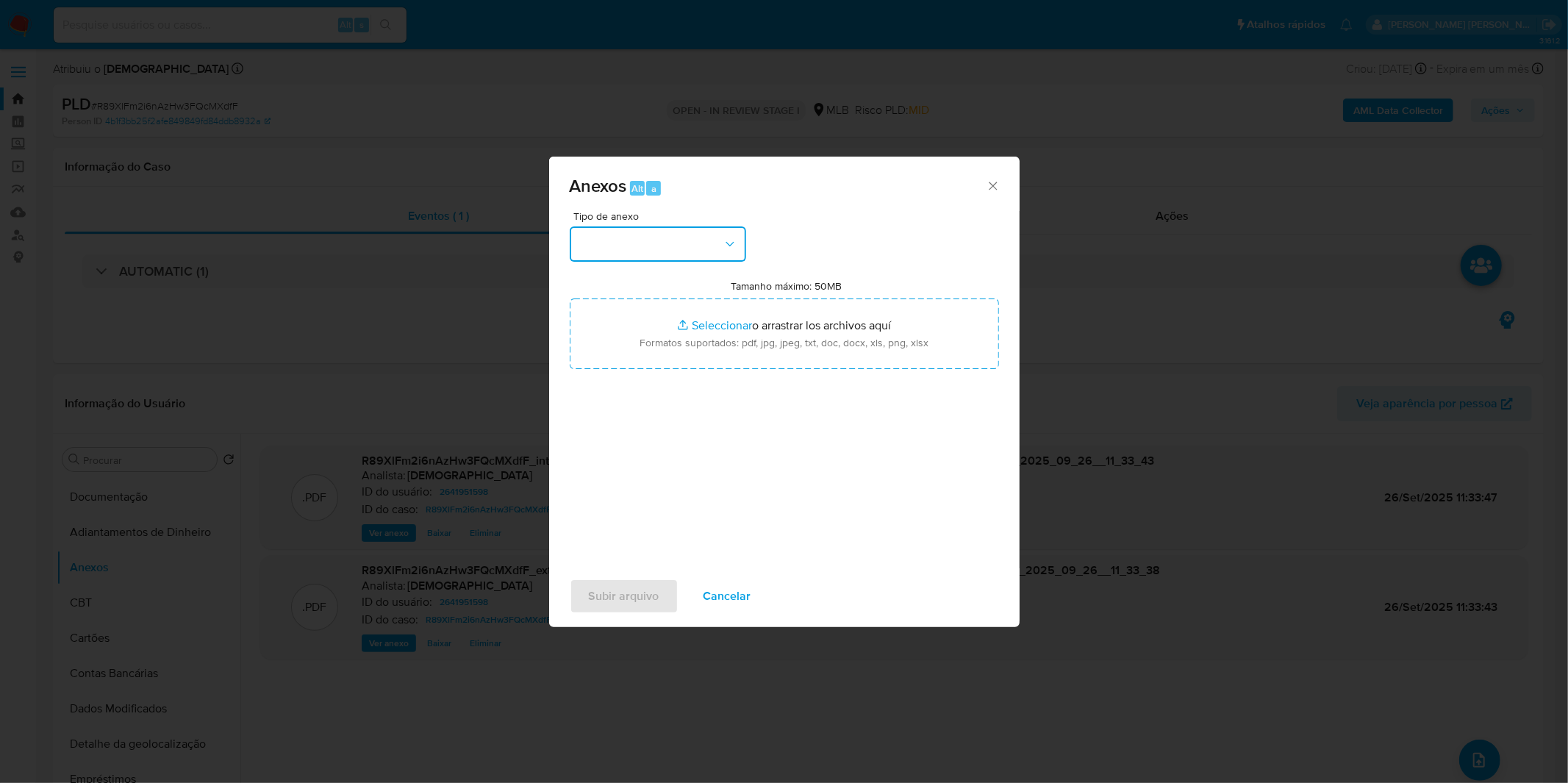
click at [684, 239] on button "button" at bounding box center [658, 244] width 176 height 35
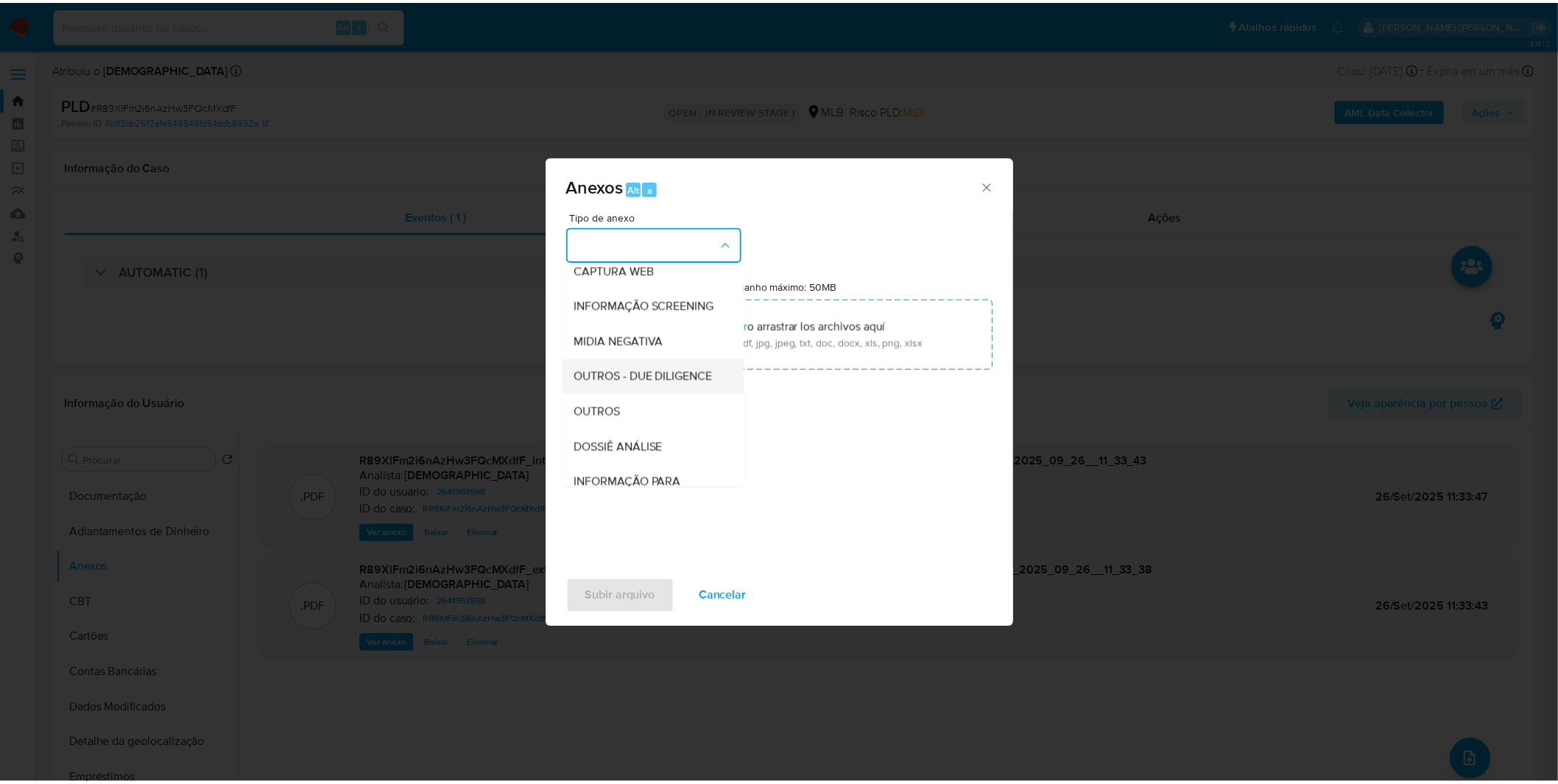
scroll to position [163, 0]
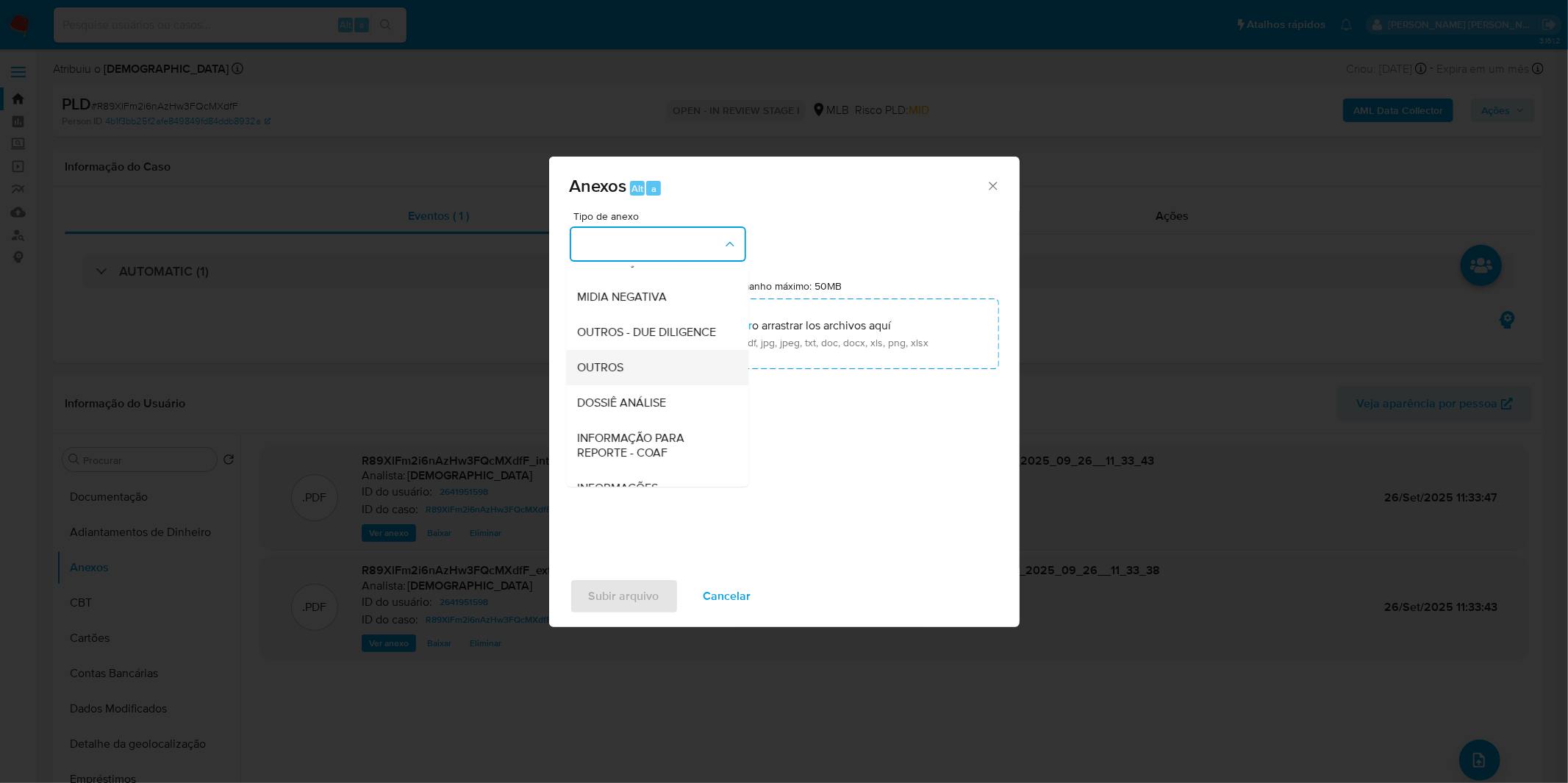
click at [637, 385] on div "OUTROS" at bounding box center [653, 368] width 150 height 35
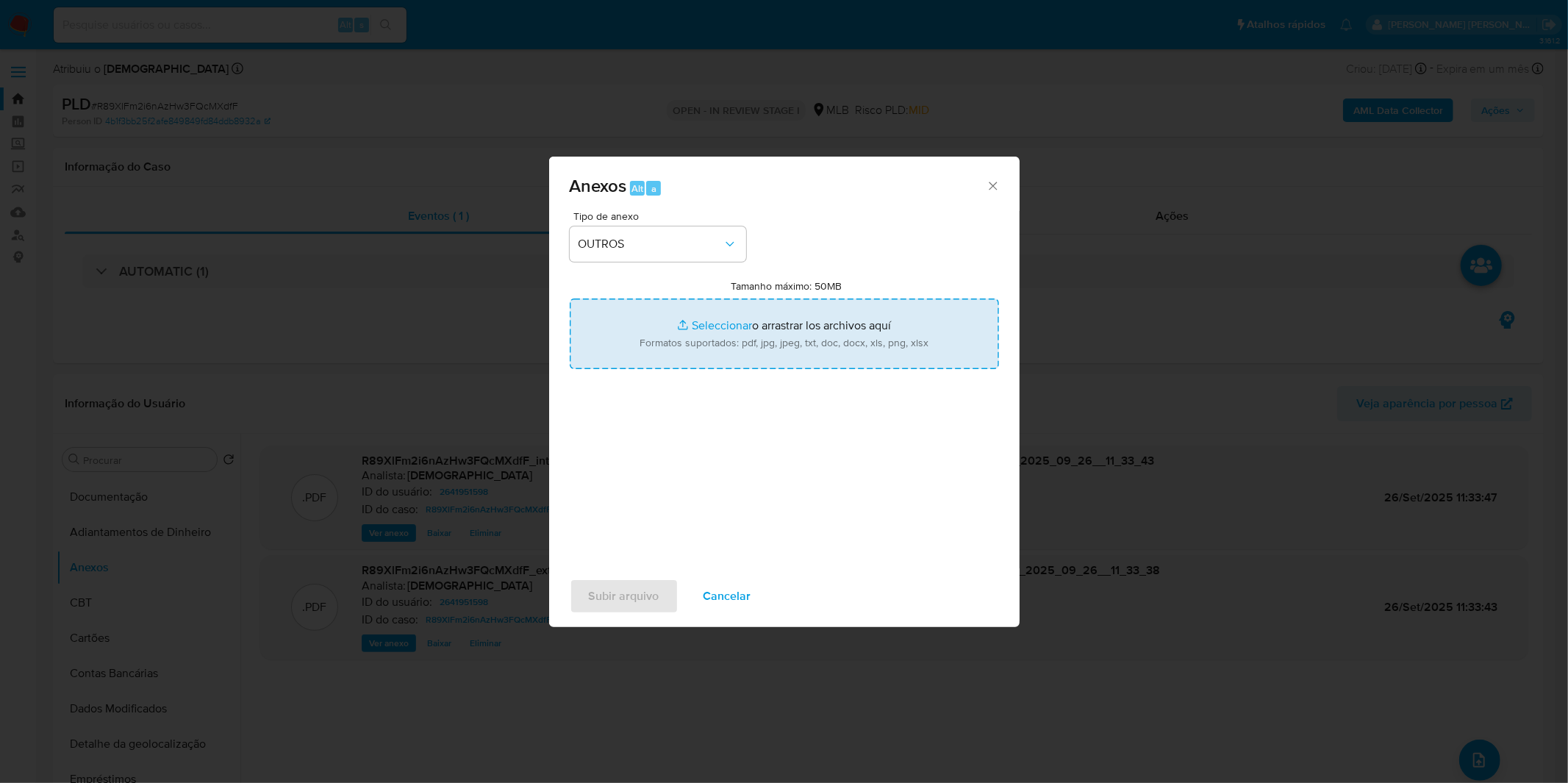
click at [641, 340] on input "Tamanho máximo: 50MB Seleccionar archivos" at bounding box center [784, 333] width 429 height 70
type input "C:\fakepath\Mulan 2641951598_2025_09_22_08_35_56.xlsx"
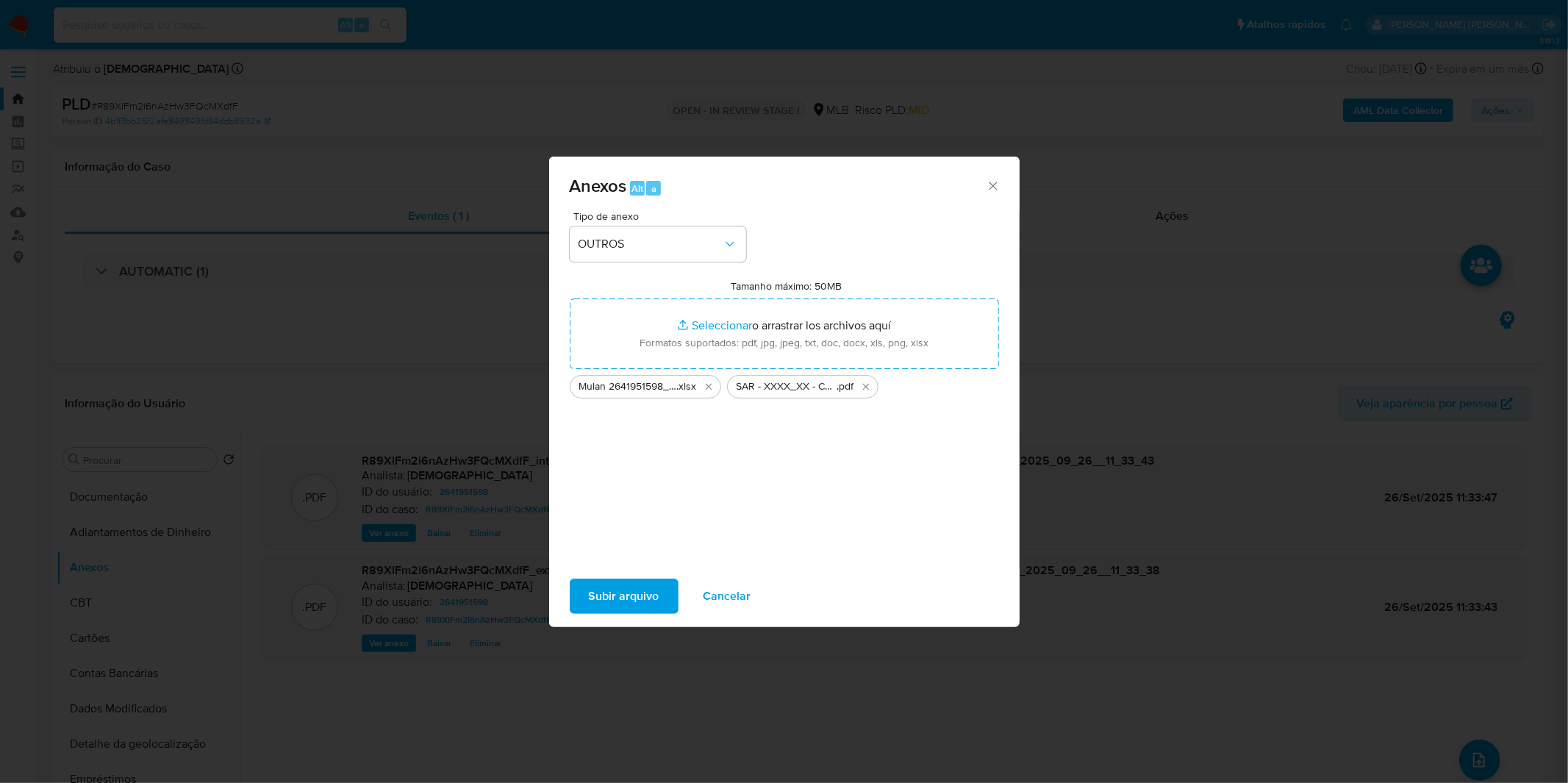
click at [596, 601] on span "Subir arquivo" at bounding box center [624, 596] width 71 height 32
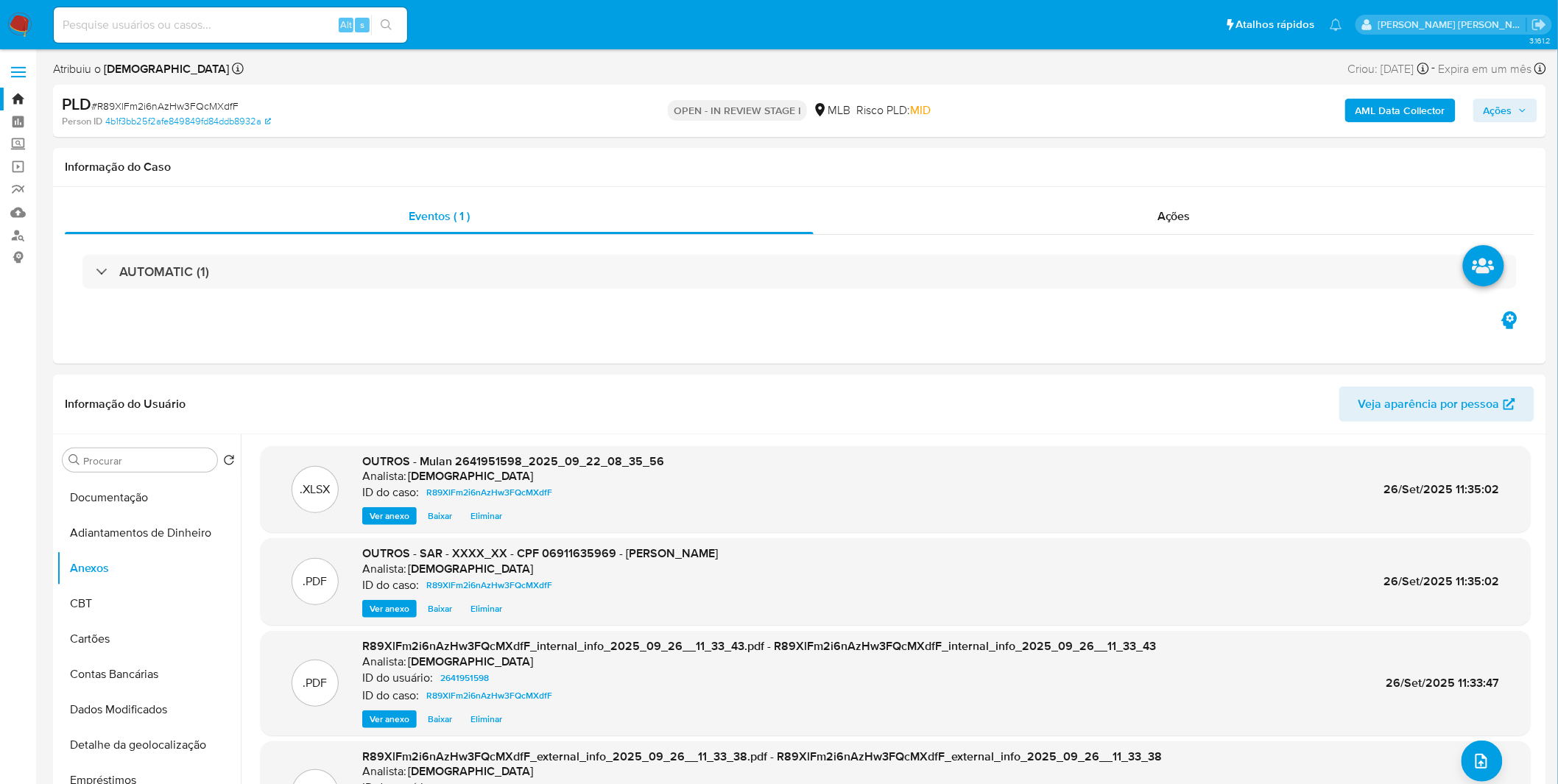
click at [1475, 100] on button "Ações" at bounding box center [1505, 110] width 64 height 24
click at [1164, 144] on button "Resolução do caso Alt r" at bounding box center [1095, 157] width 170 height 38
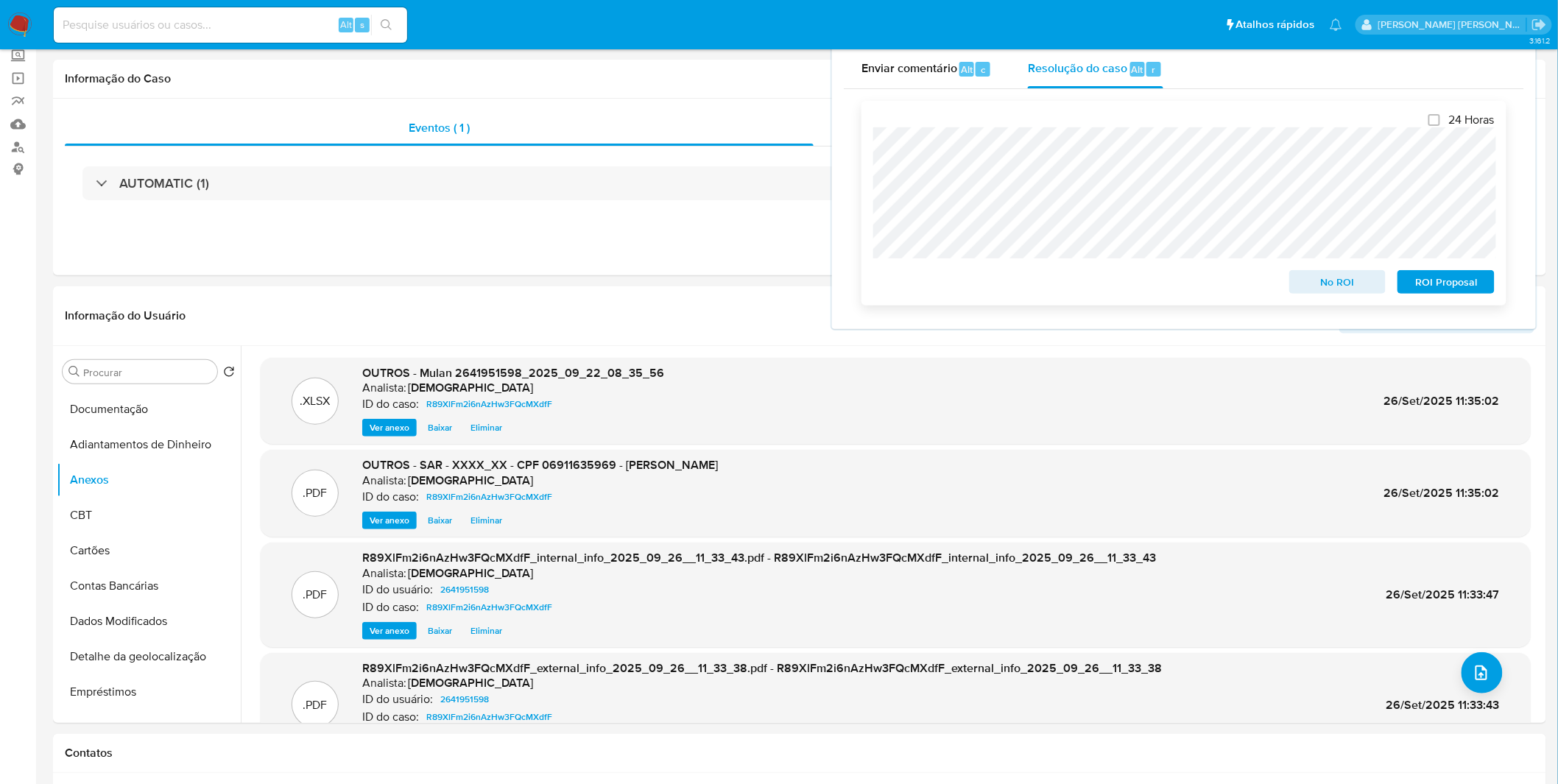
scroll to position [0, 0]
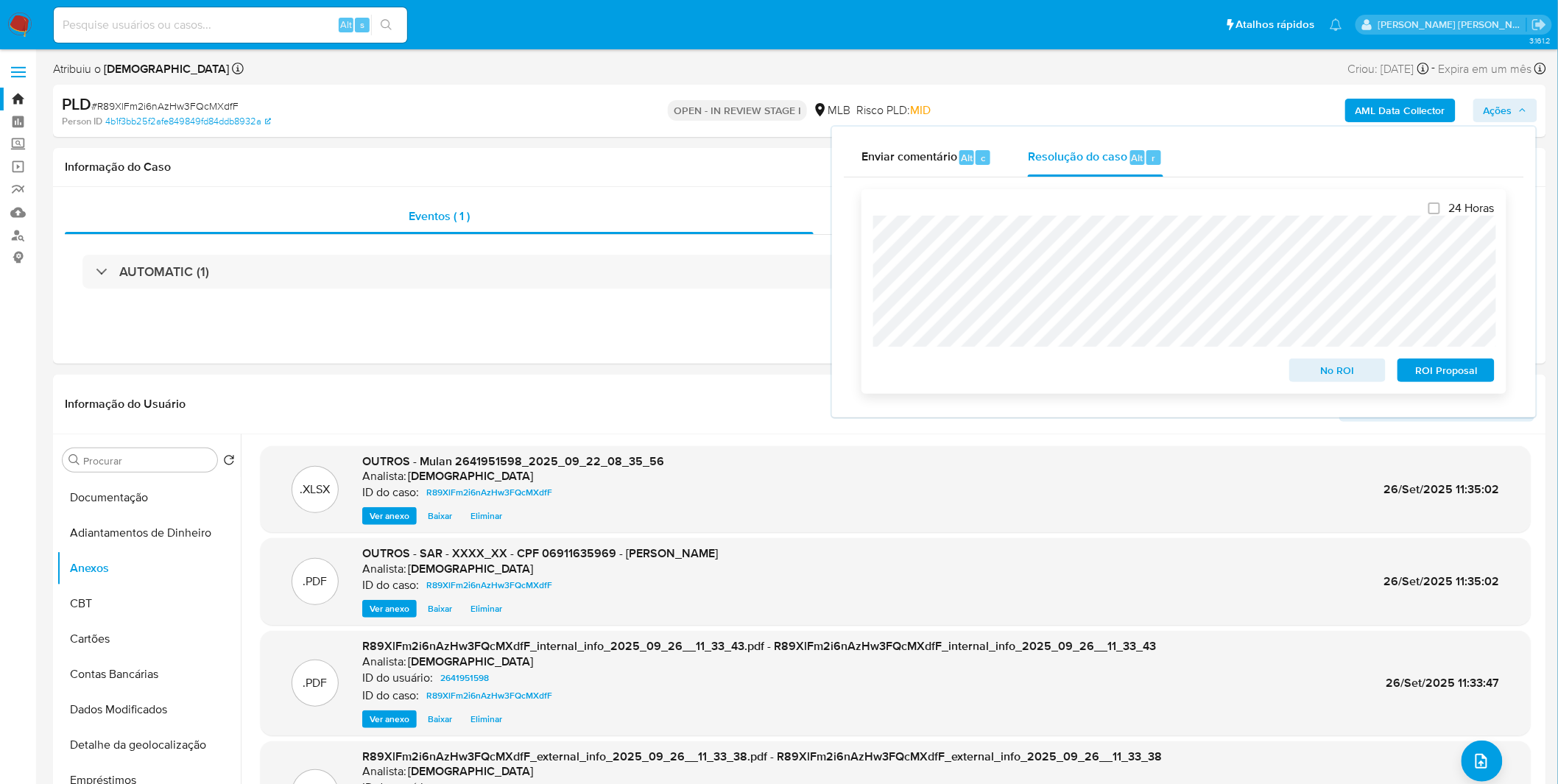
click at [1431, 371] on span "ROI Proposal" at bounding box center [1446, 370] width 77 height 21
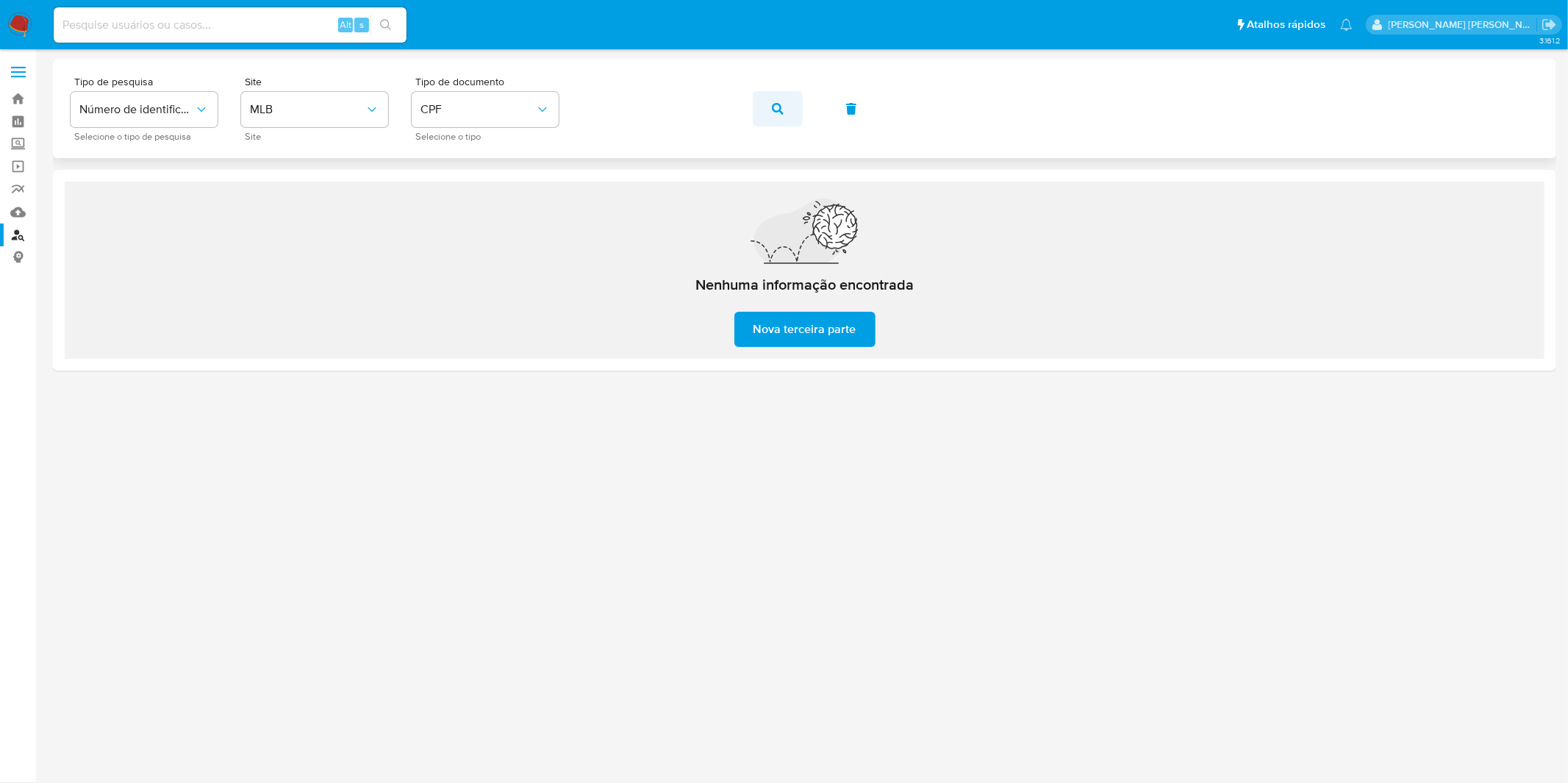
click at [769, 113] on button "button" at bounding box center [777, 109] width 50 height 35
click at [766, 107] on button "button" at bounding box center [777, 109] width 50 height 35
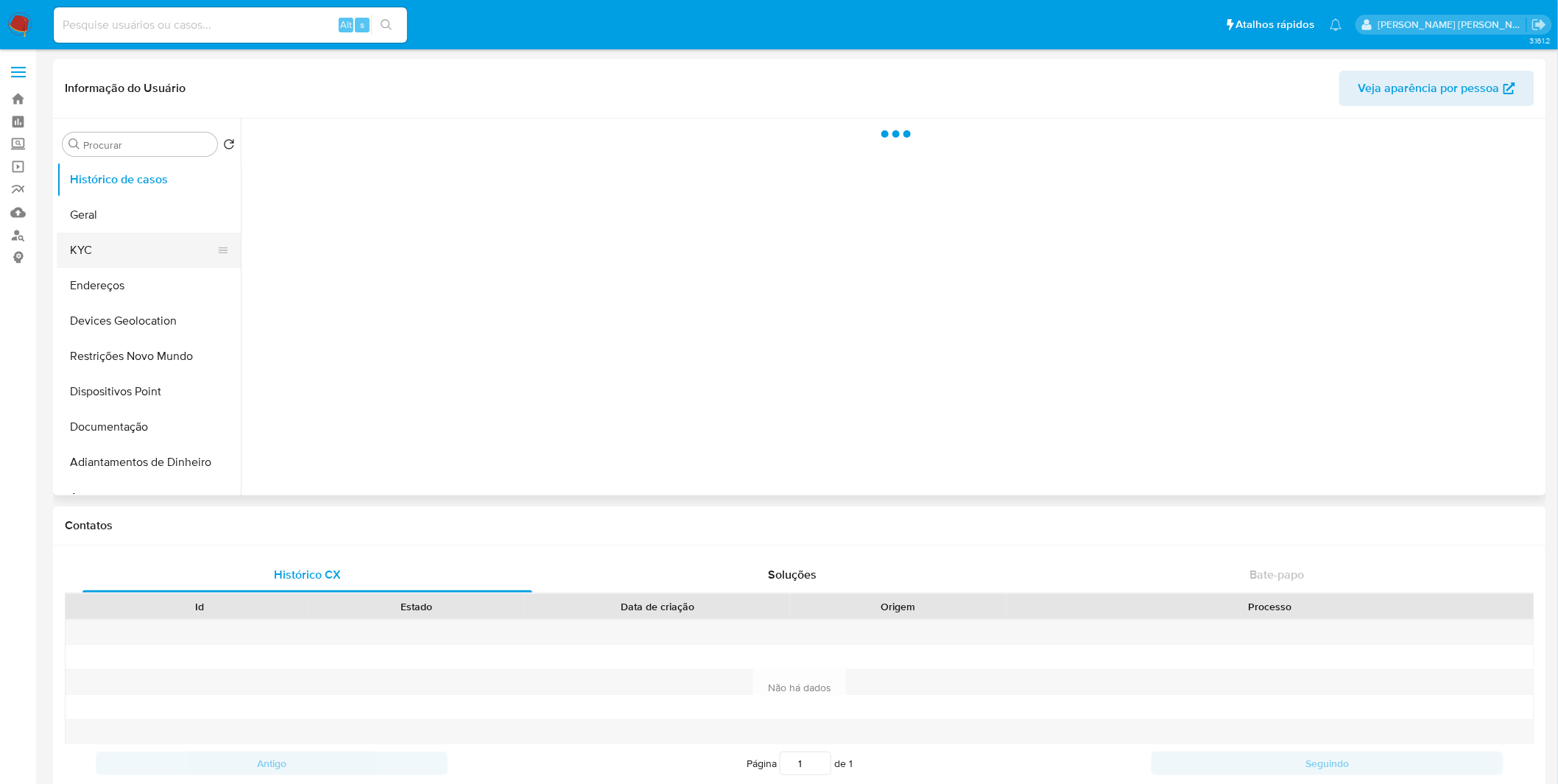
click at [190, 251] on button "KYC" at bounding box center [143, 250] width 172 height 35
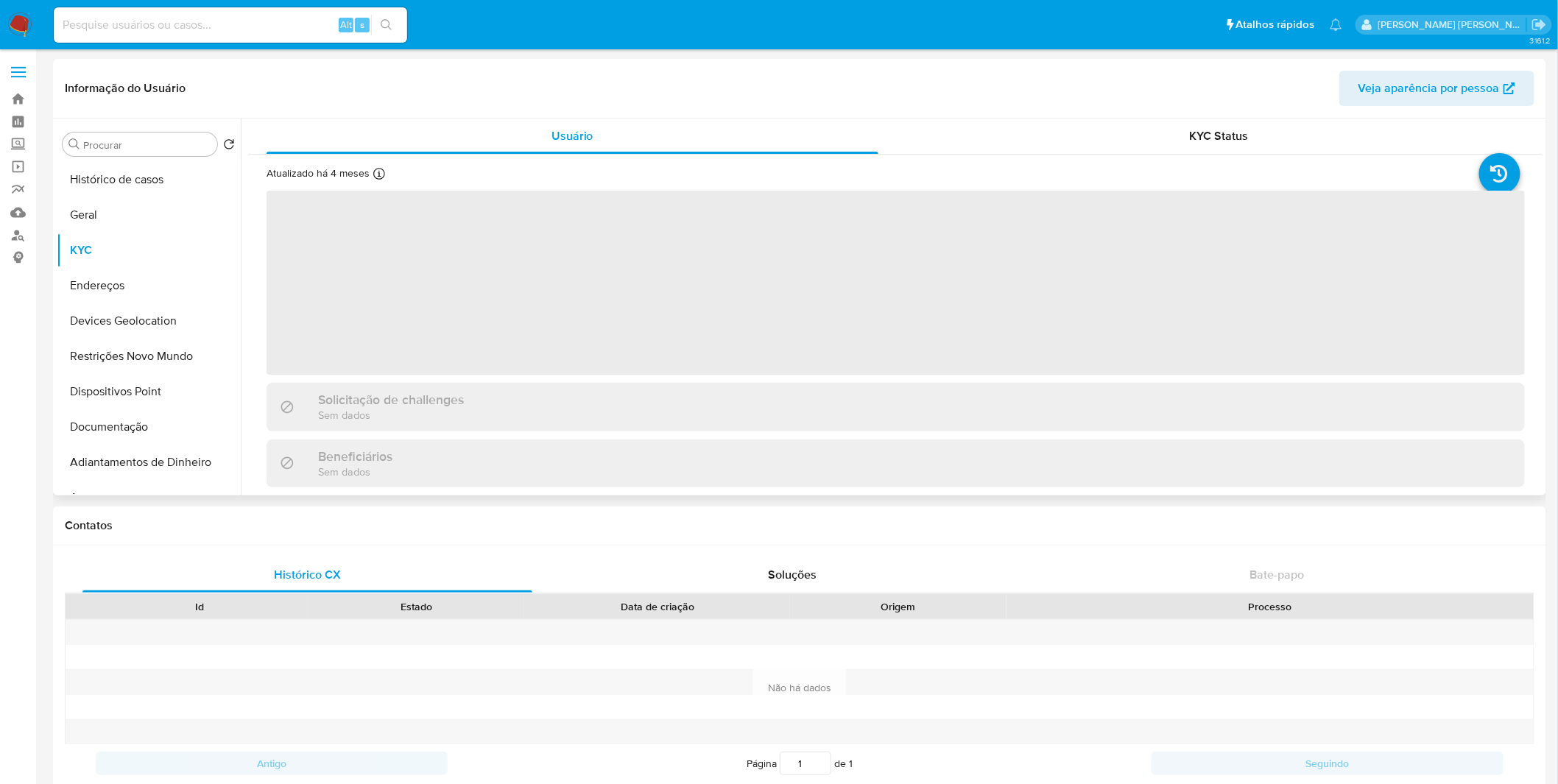
scroll to position [386, 0]
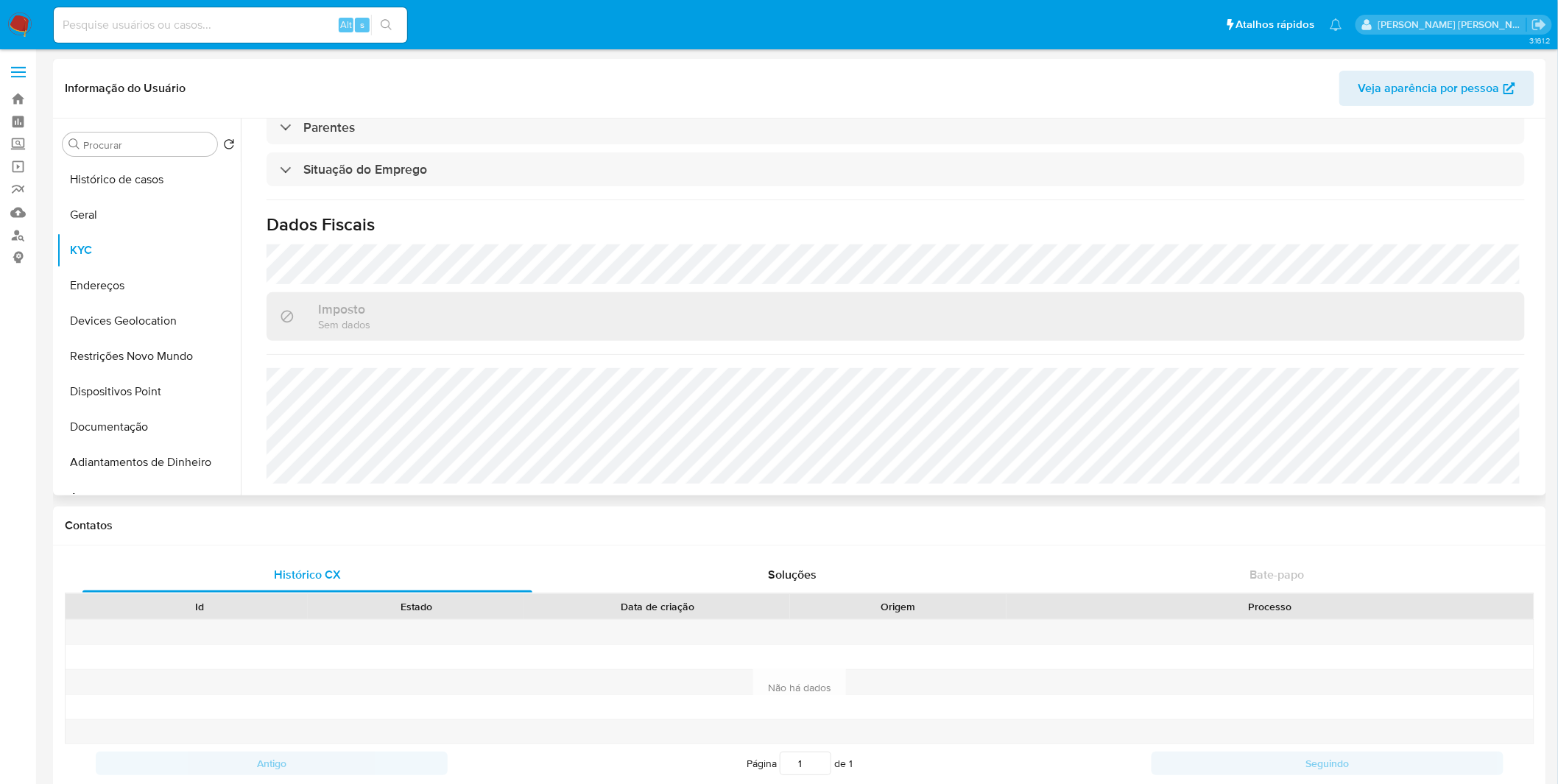
select select "10"
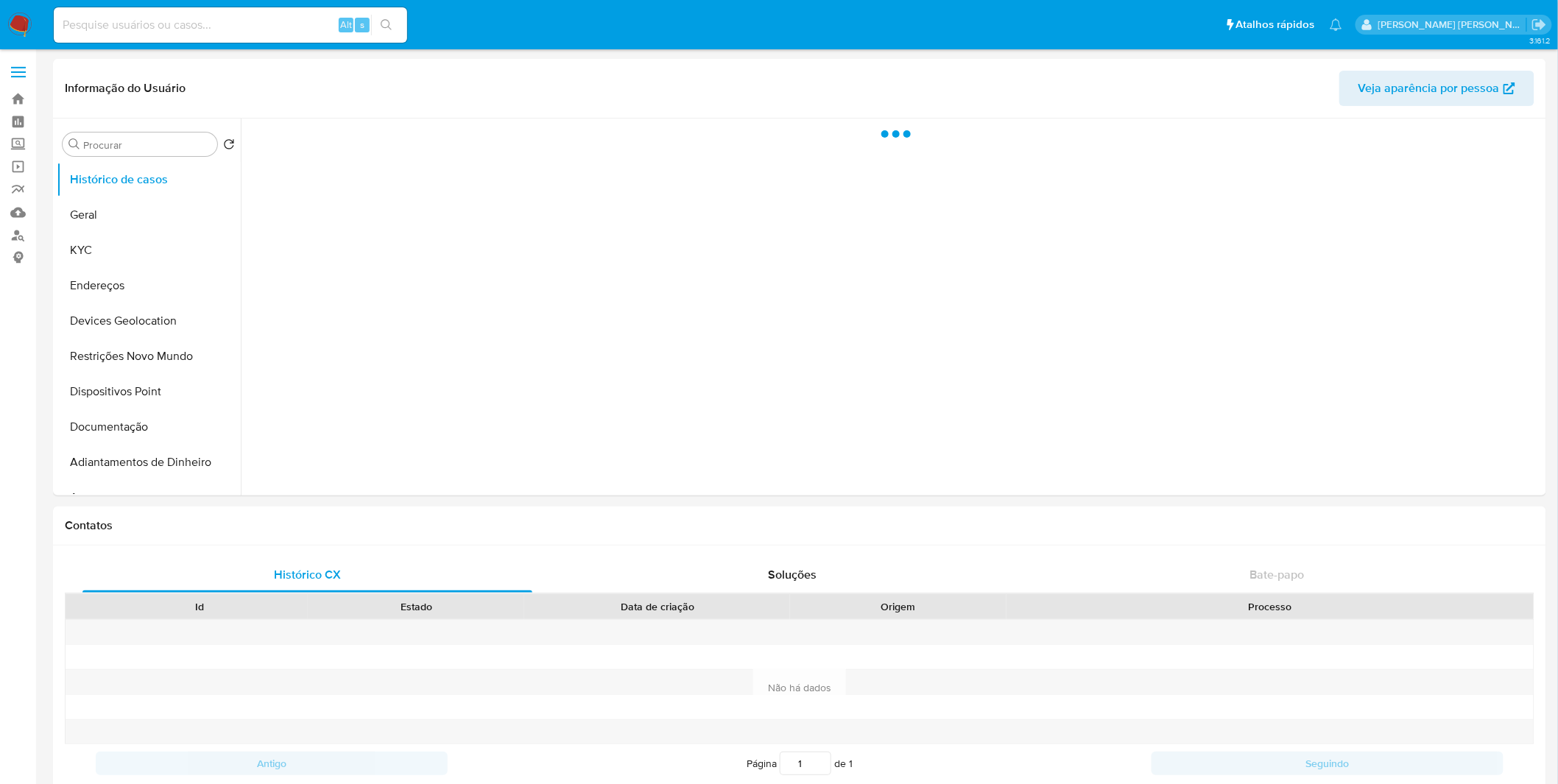
select select "10"
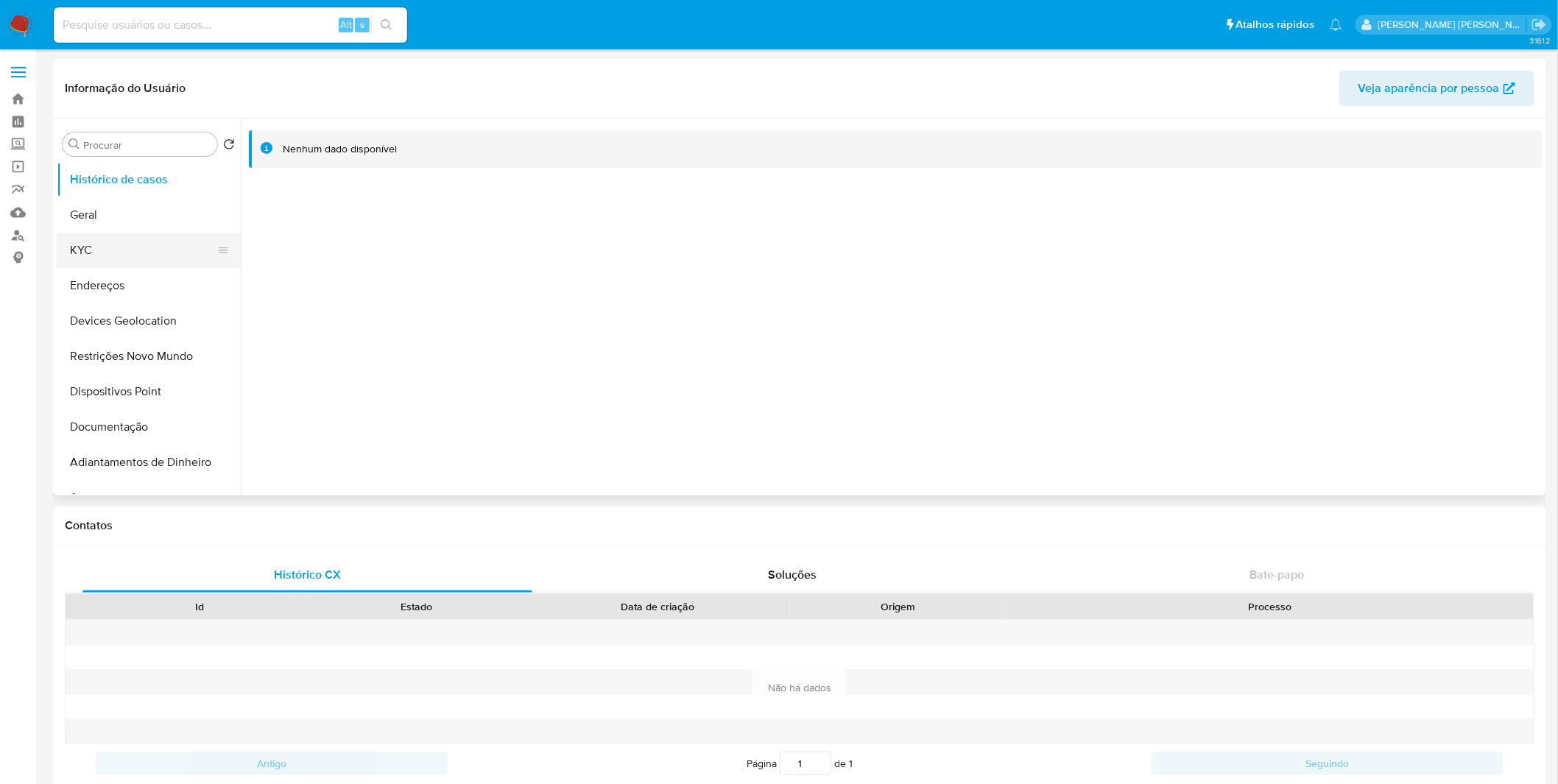
drag, startPoint x: 126, startPoint y: 251, endPoint x: 172, endPoint y: 248, distance: 46.1
click at [126, 252] on button "KYC" at bounding box center [143, 250] width 172 height 35
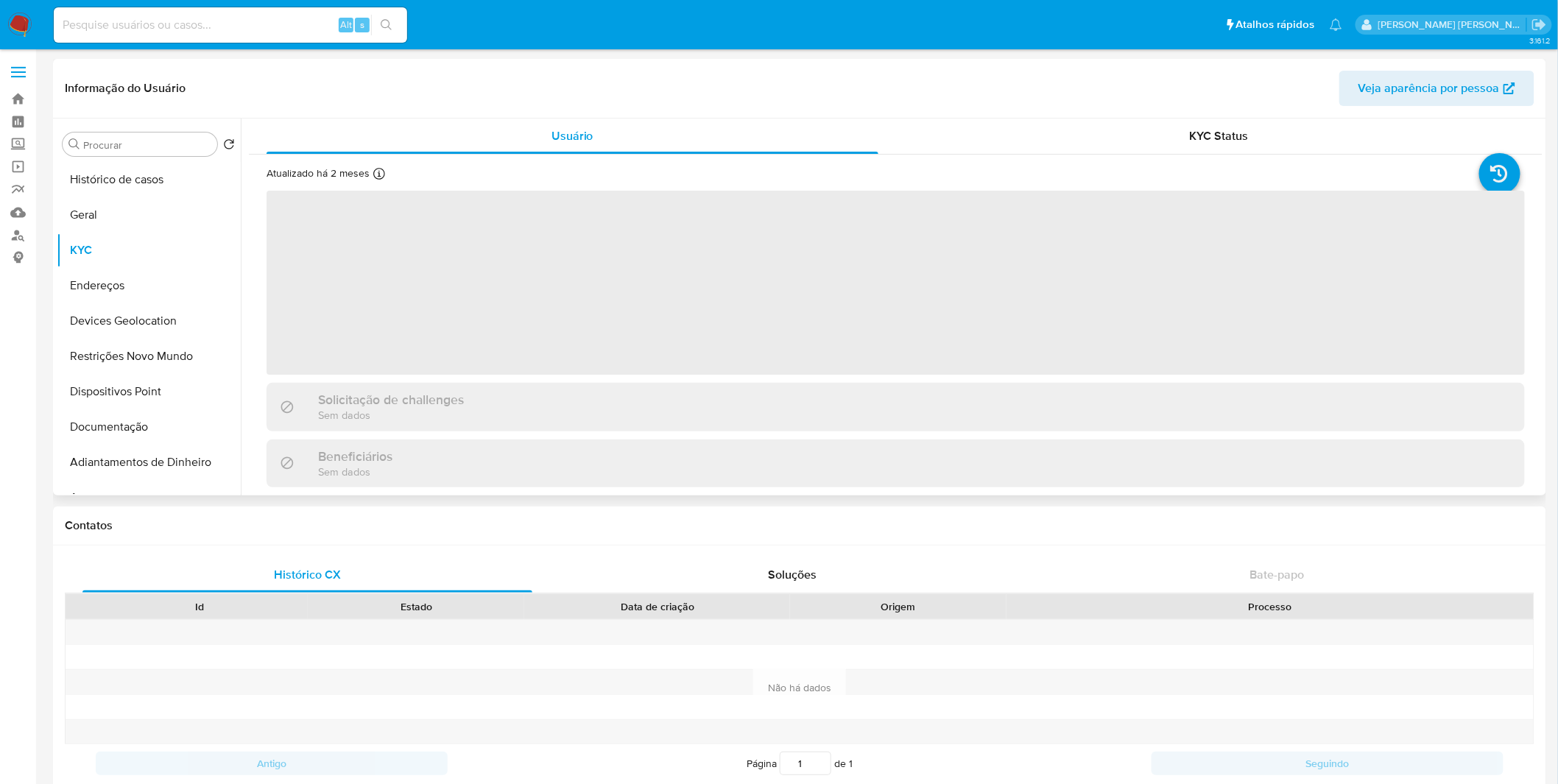
scroll to position [312, 0]
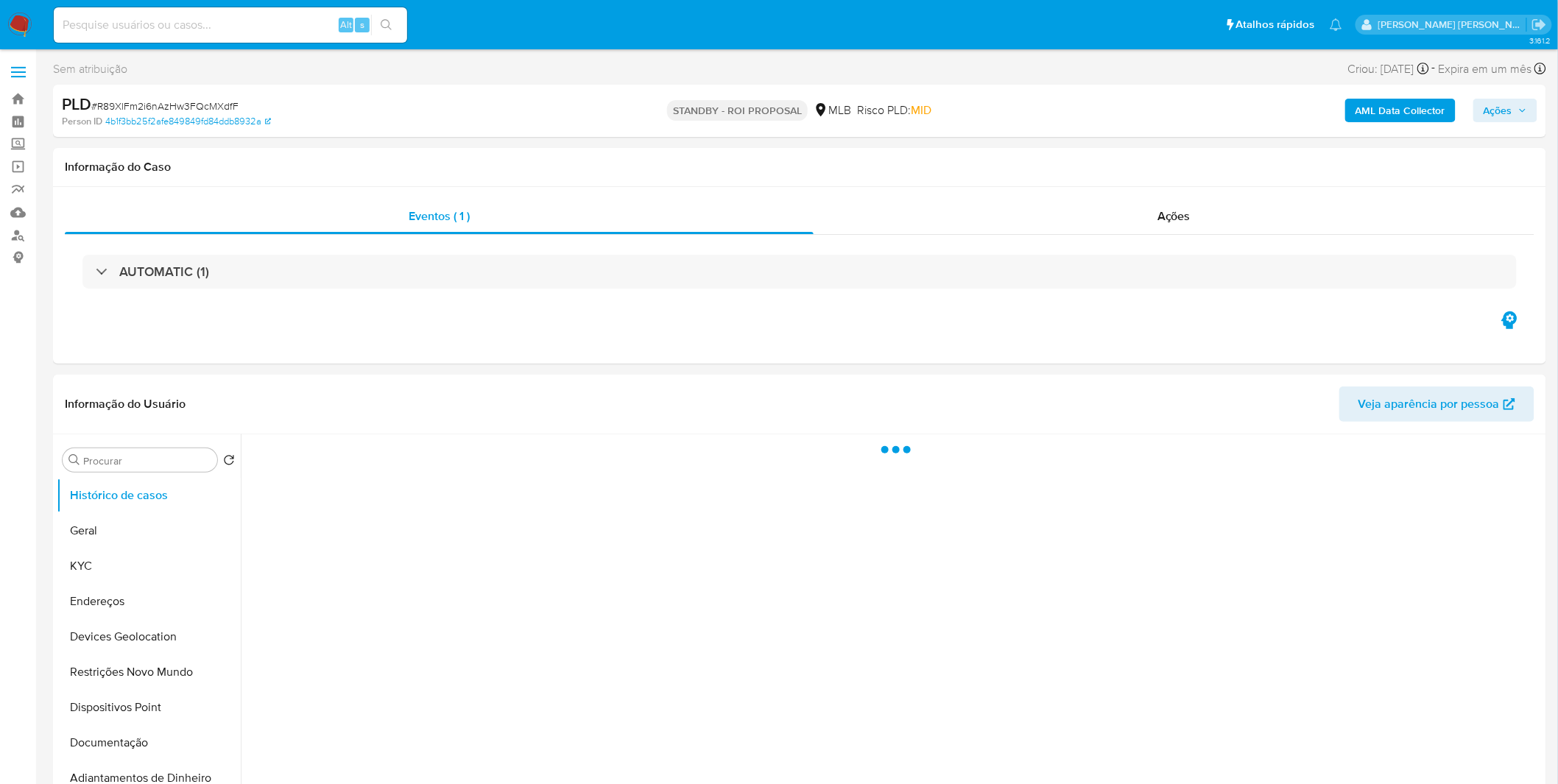
select select "10"
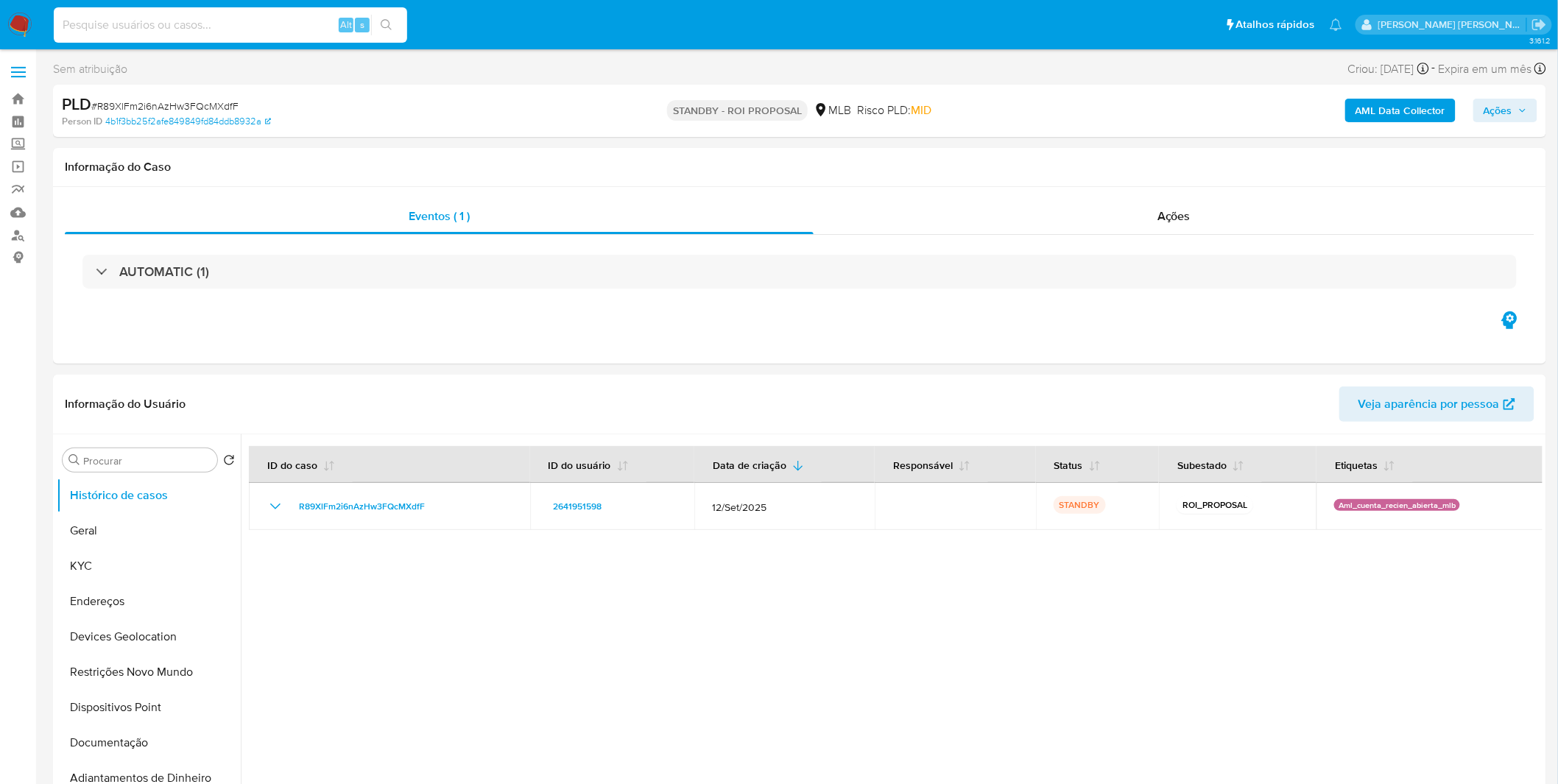
click at [150, 31] on input at bounding box center [230, 25] width 353 height 19
paste input "1Gjz8G2k4BOibUABEEofoPjw"
type input "1Gjz8G2k4BOibUABEEofoPjw"
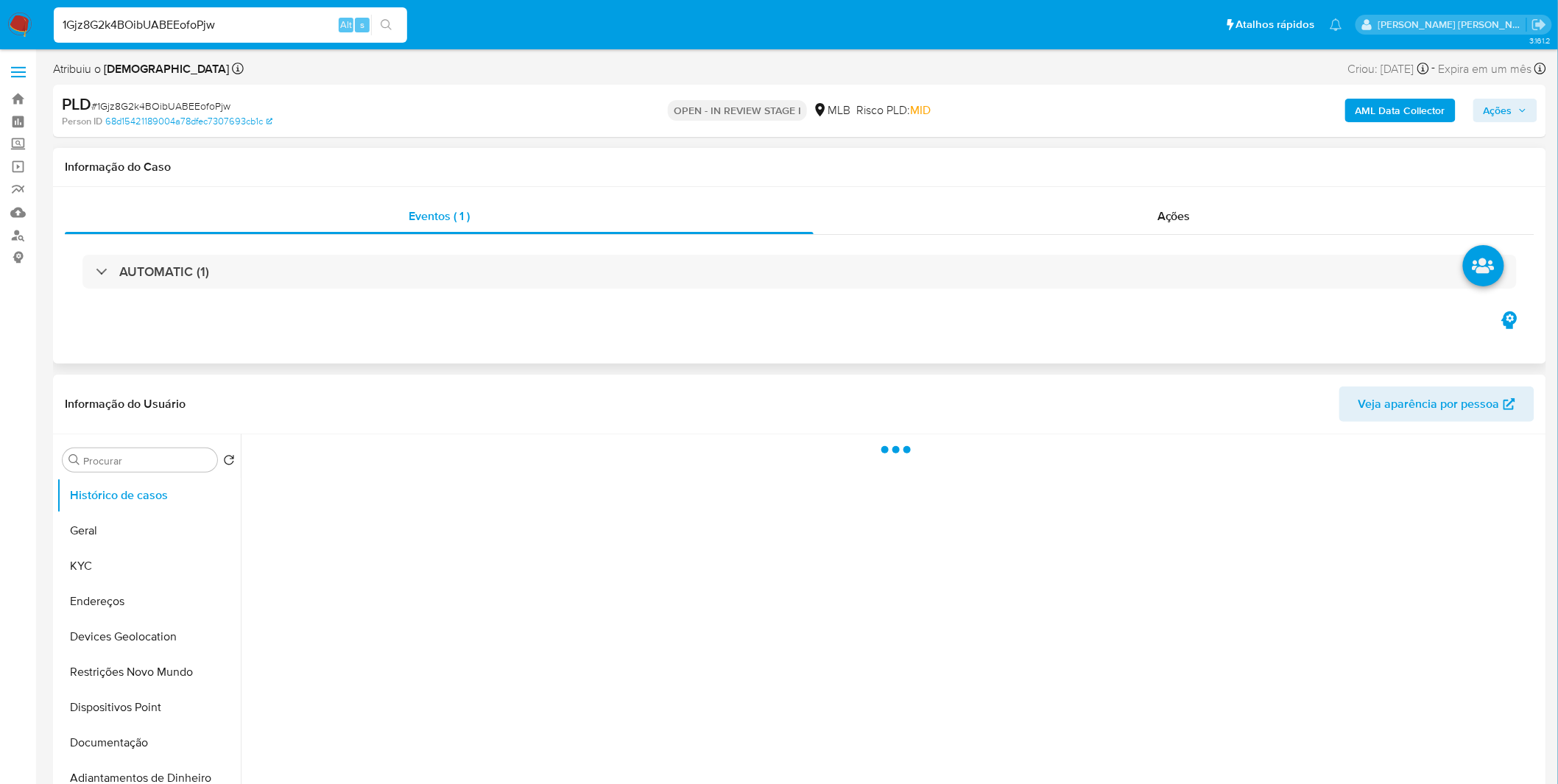
select select "10"
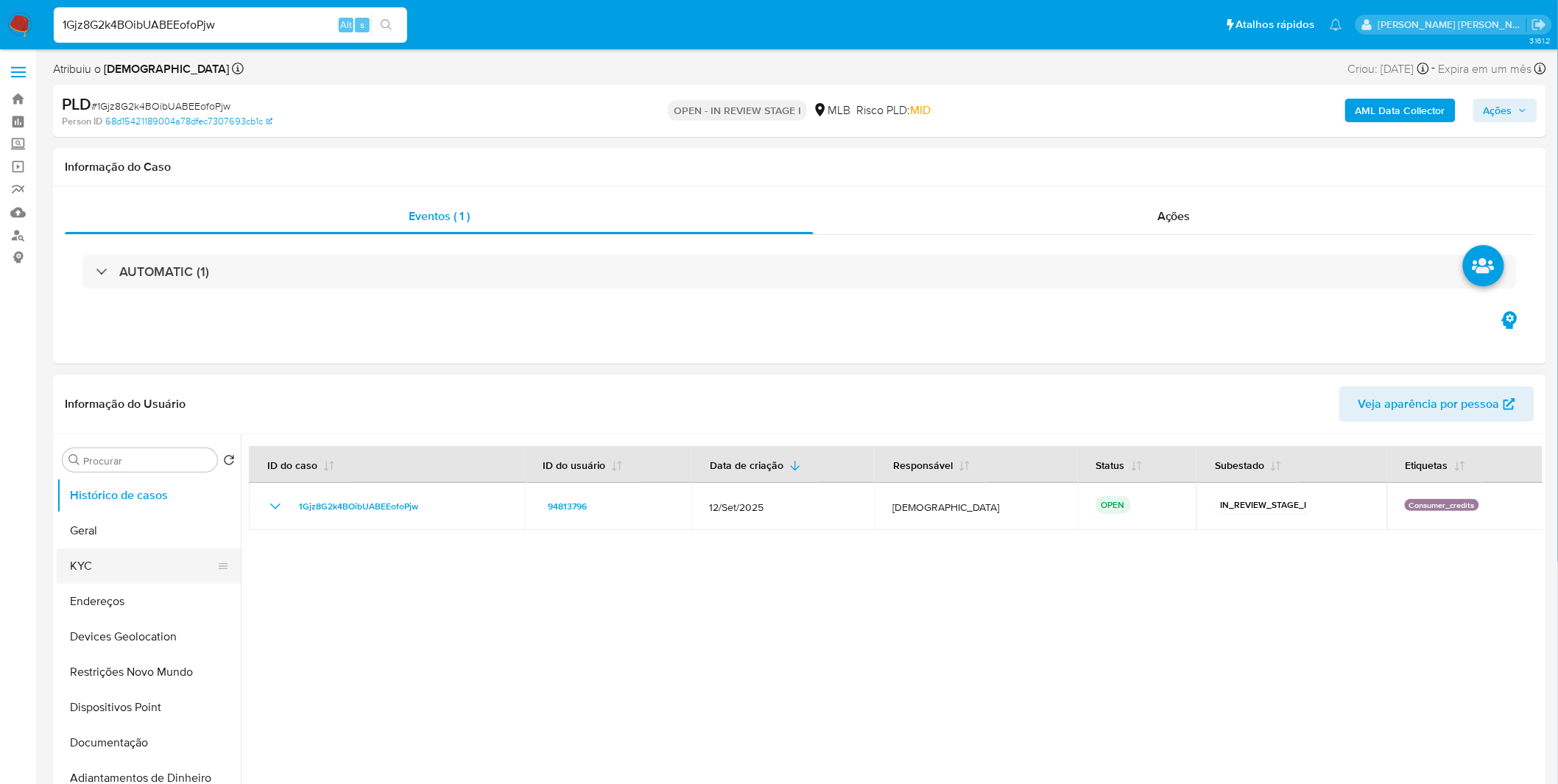
click at [154, 568] on button "KYC" at bounding box center [143, 566] width 172 height 35
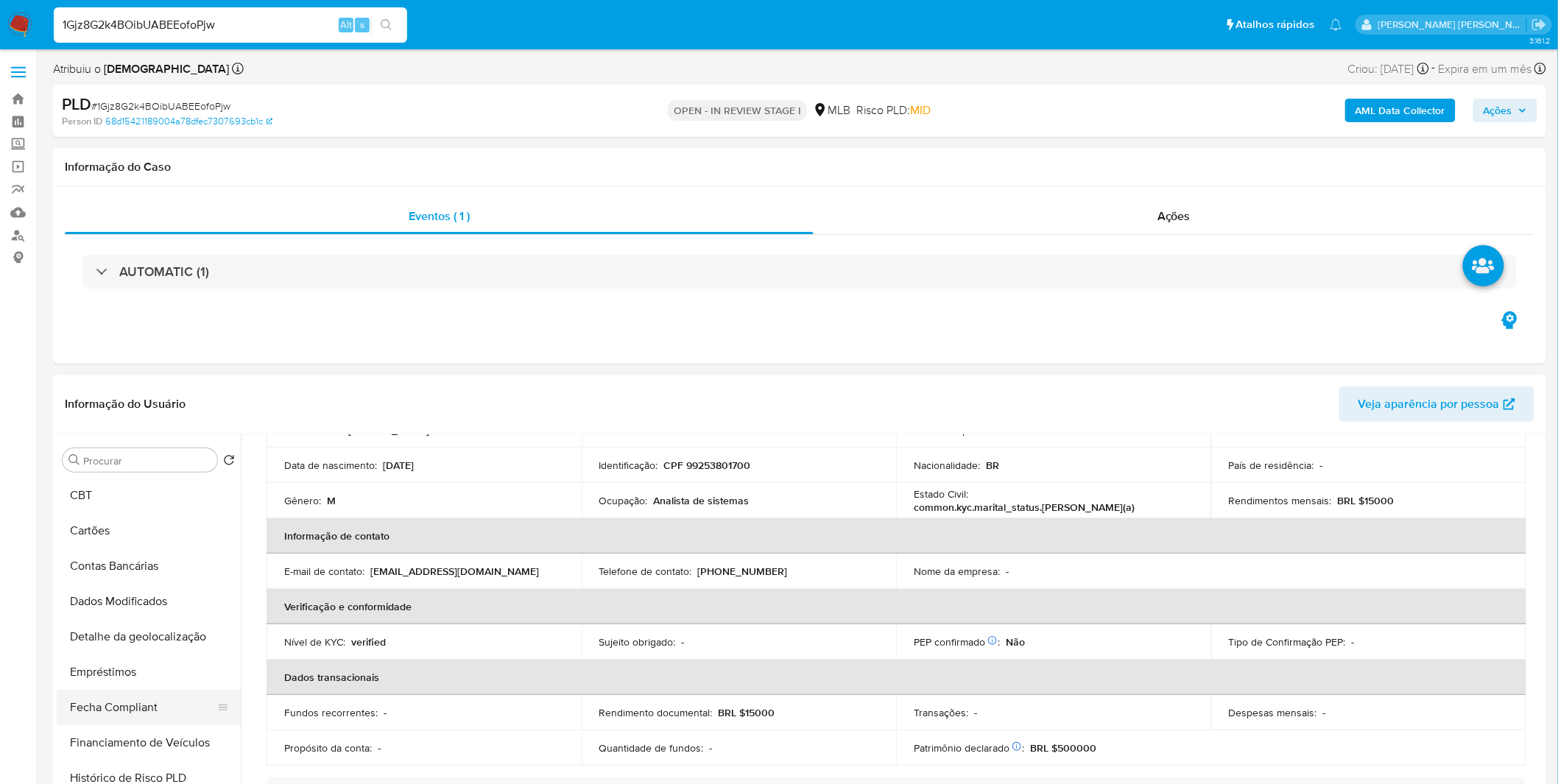
scroll to position [408, 0]
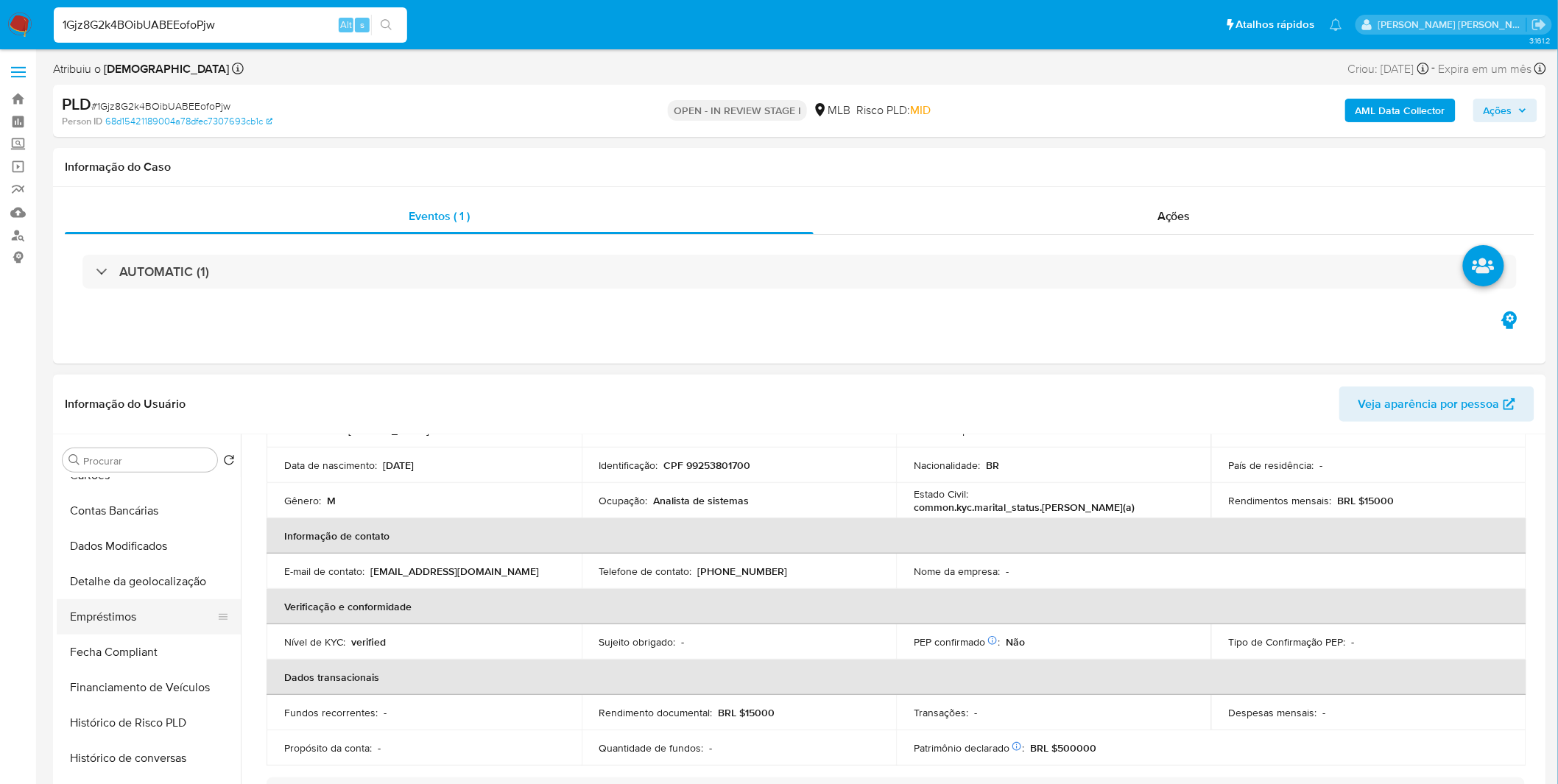
click at [136, 608] on button "Empréstimos" at bounding box center [143, 617] width 172 height 35
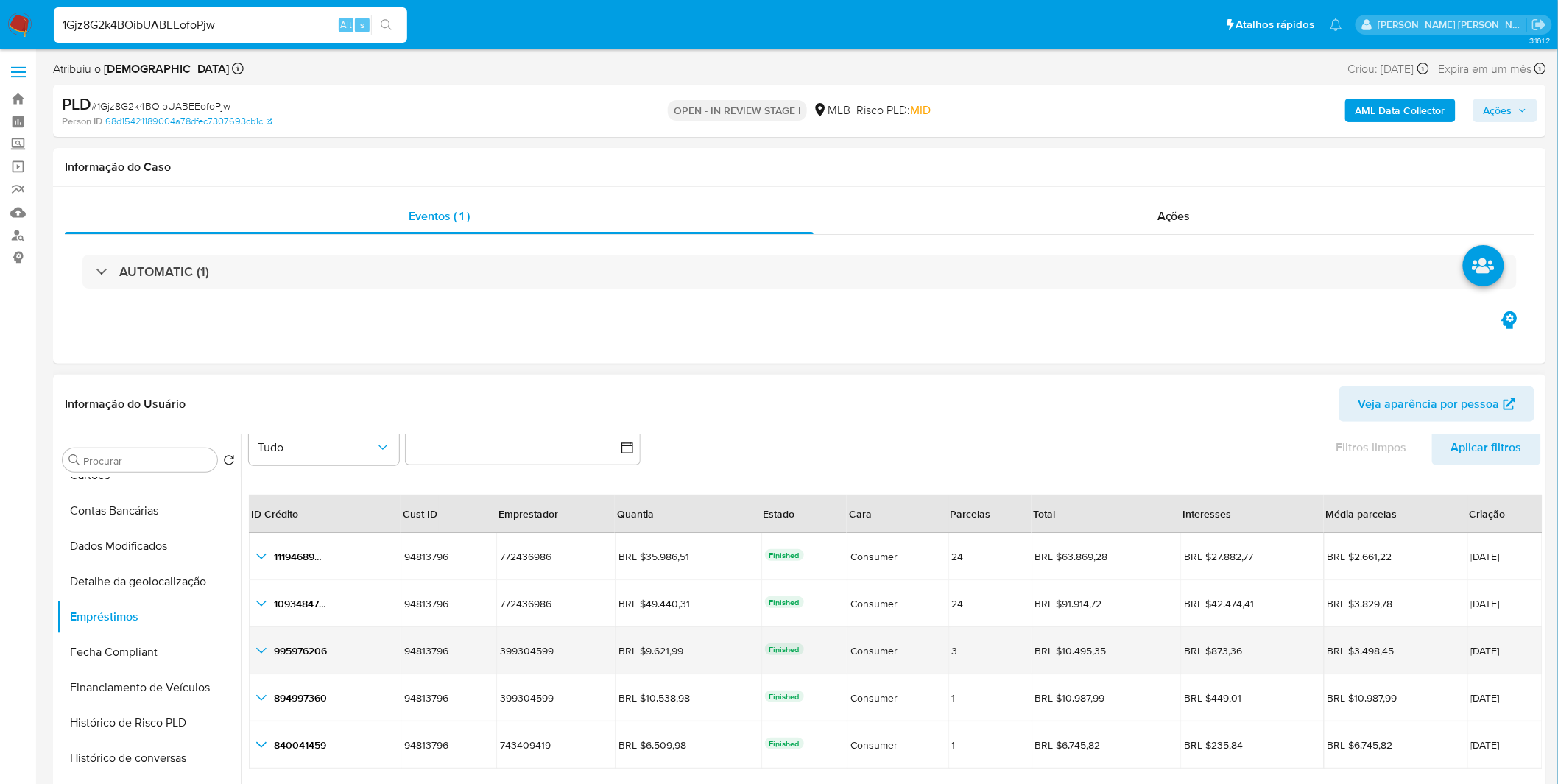
scroll to position [81, 0]
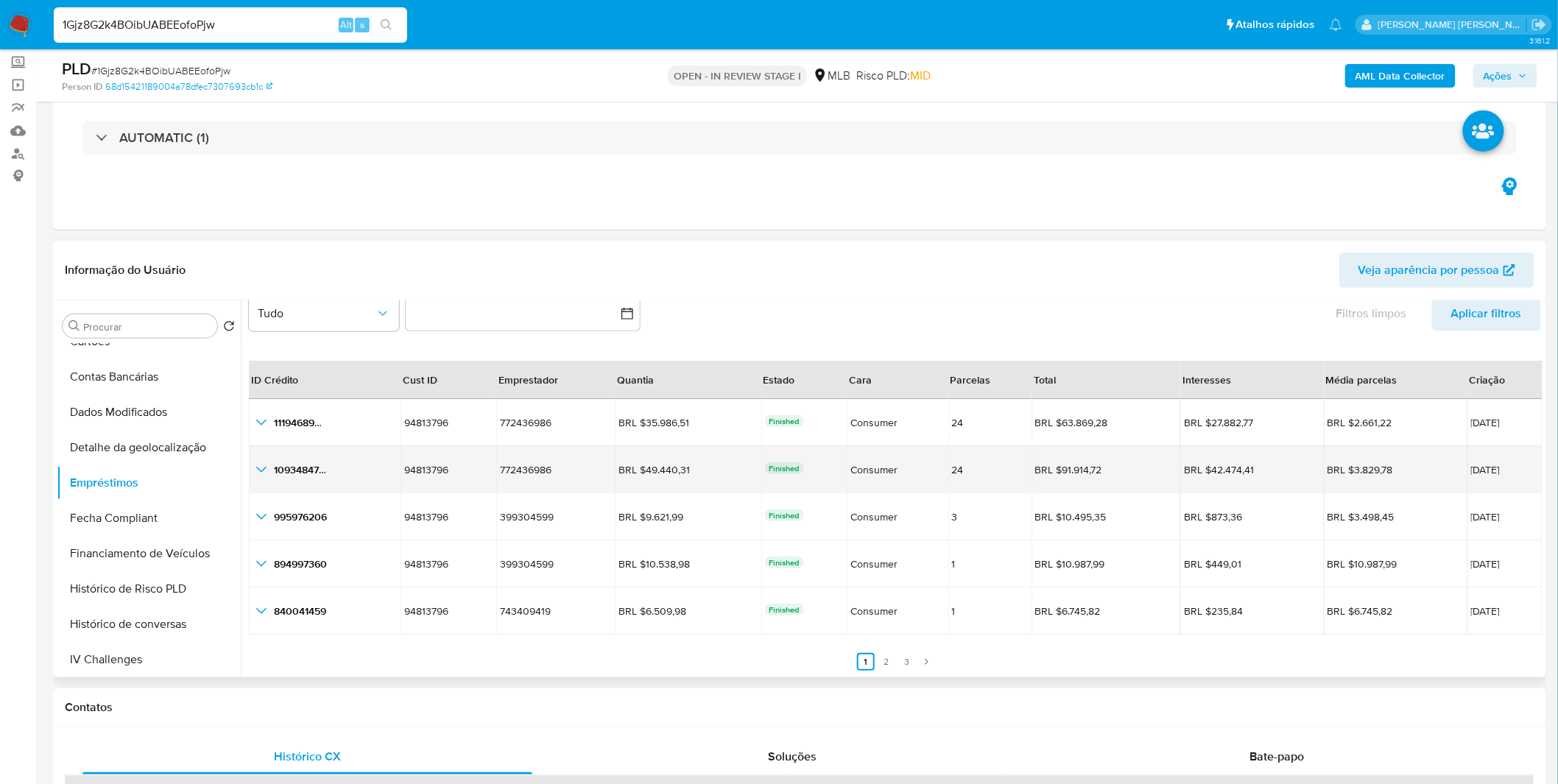
click at [262, 469] on icon "button_show_hidden_detail_by_id_1" at bounding box center [261, 469] width 10 height 6
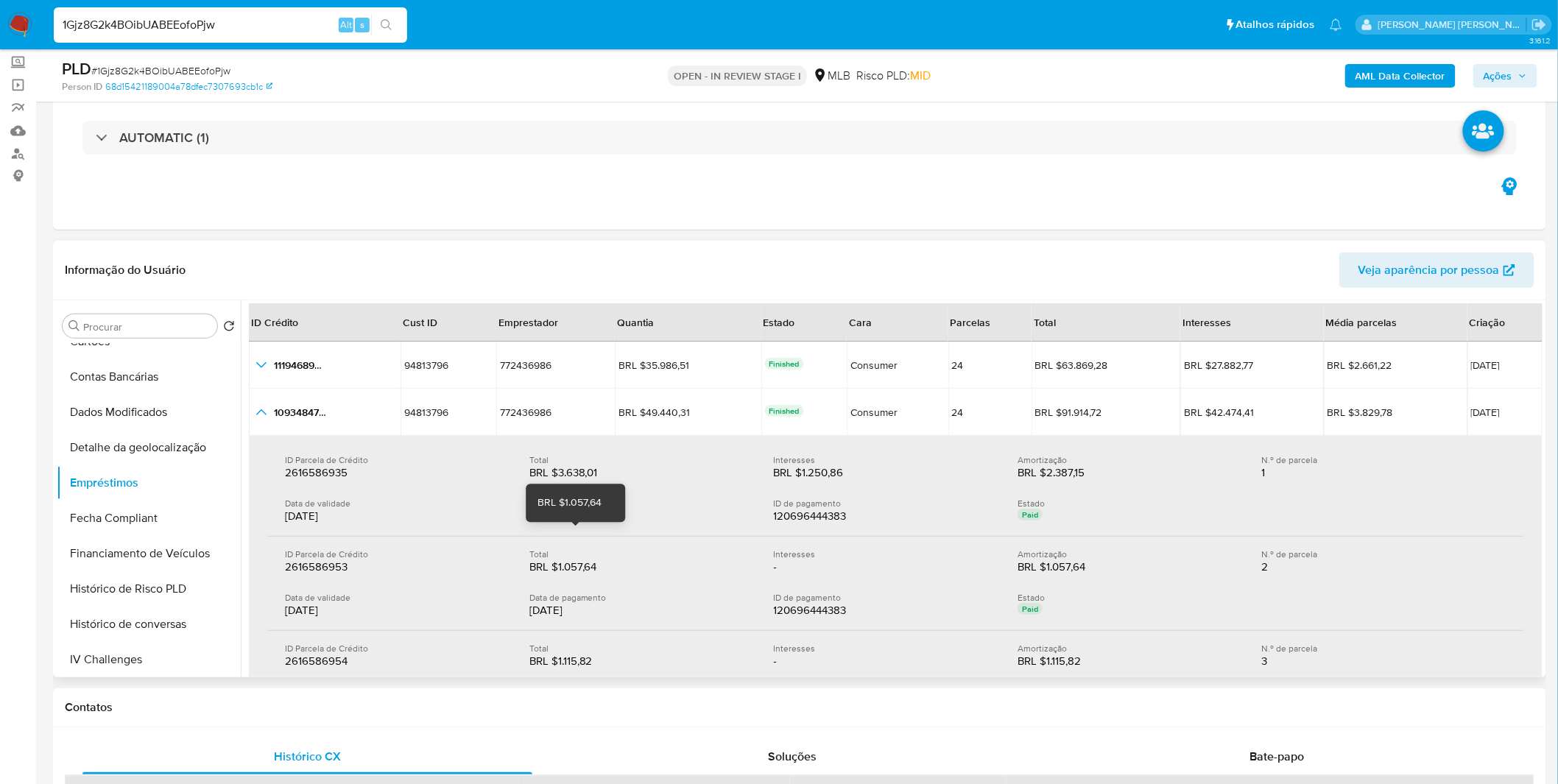
scroll to position [115, 0]
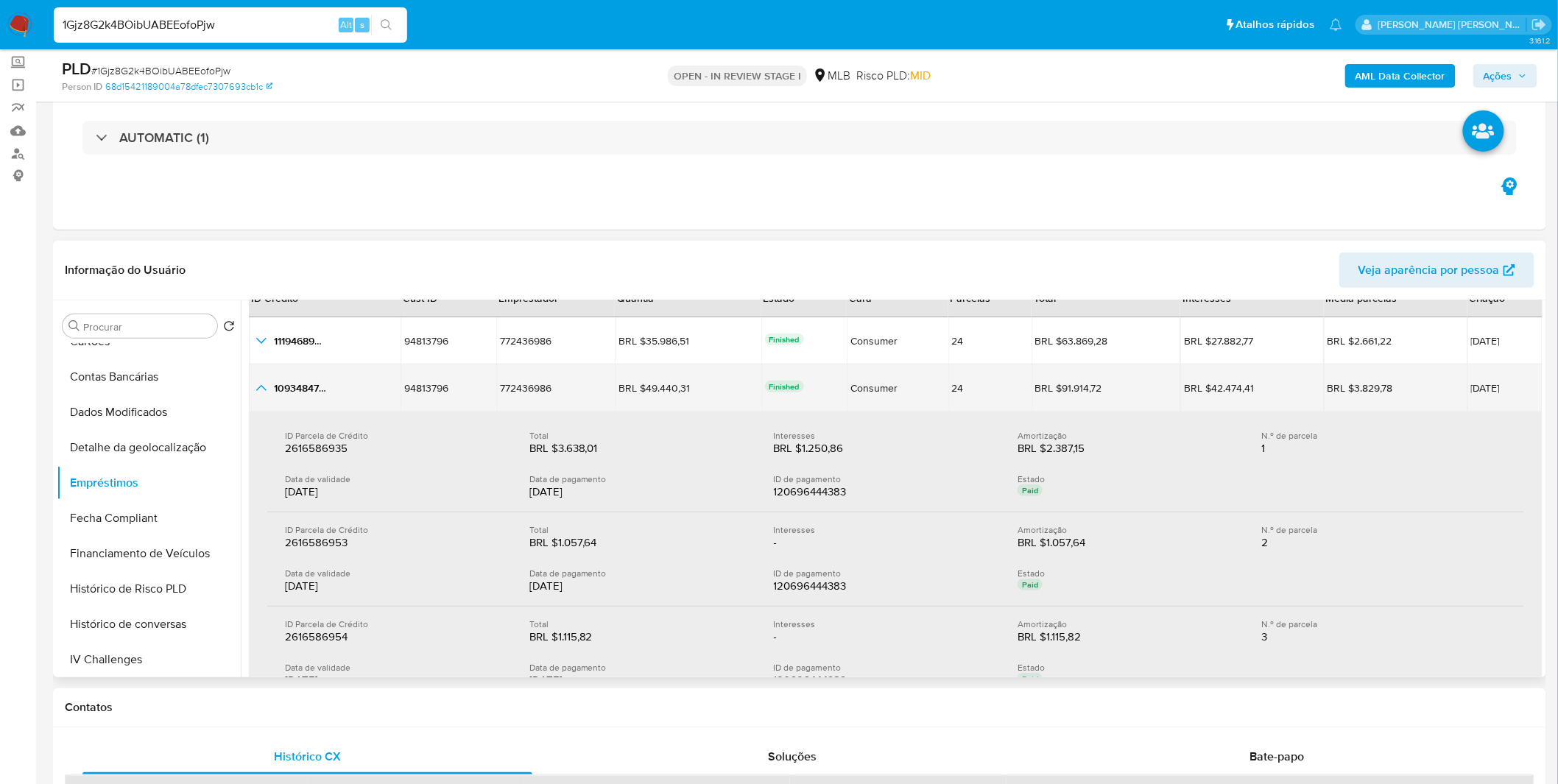
click at [262, 395] on button "button_show_hidden_detail_by_id_1" at bounding box center [261, 387] width 18 height 18
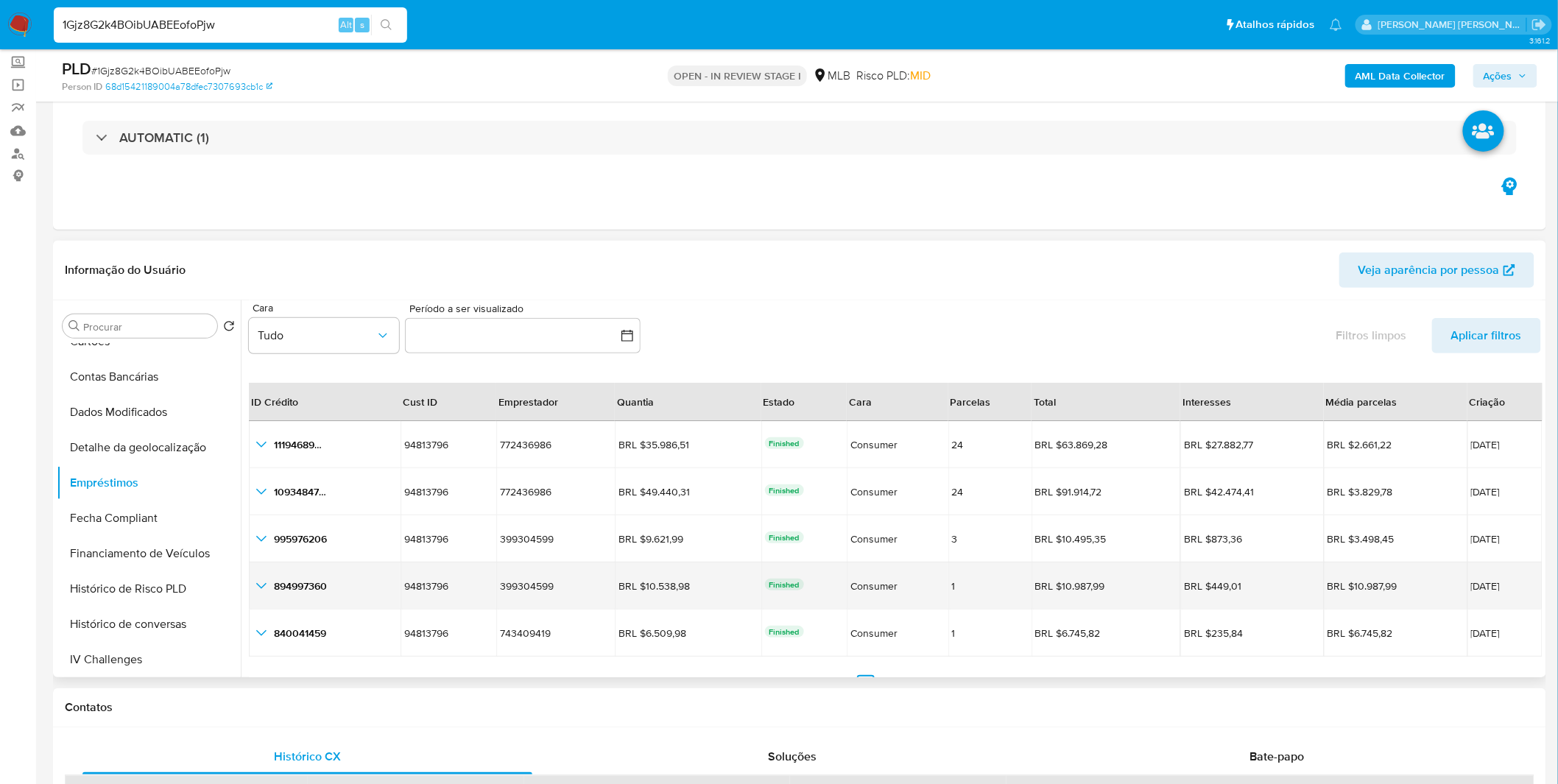
scroll to position [0, 0]
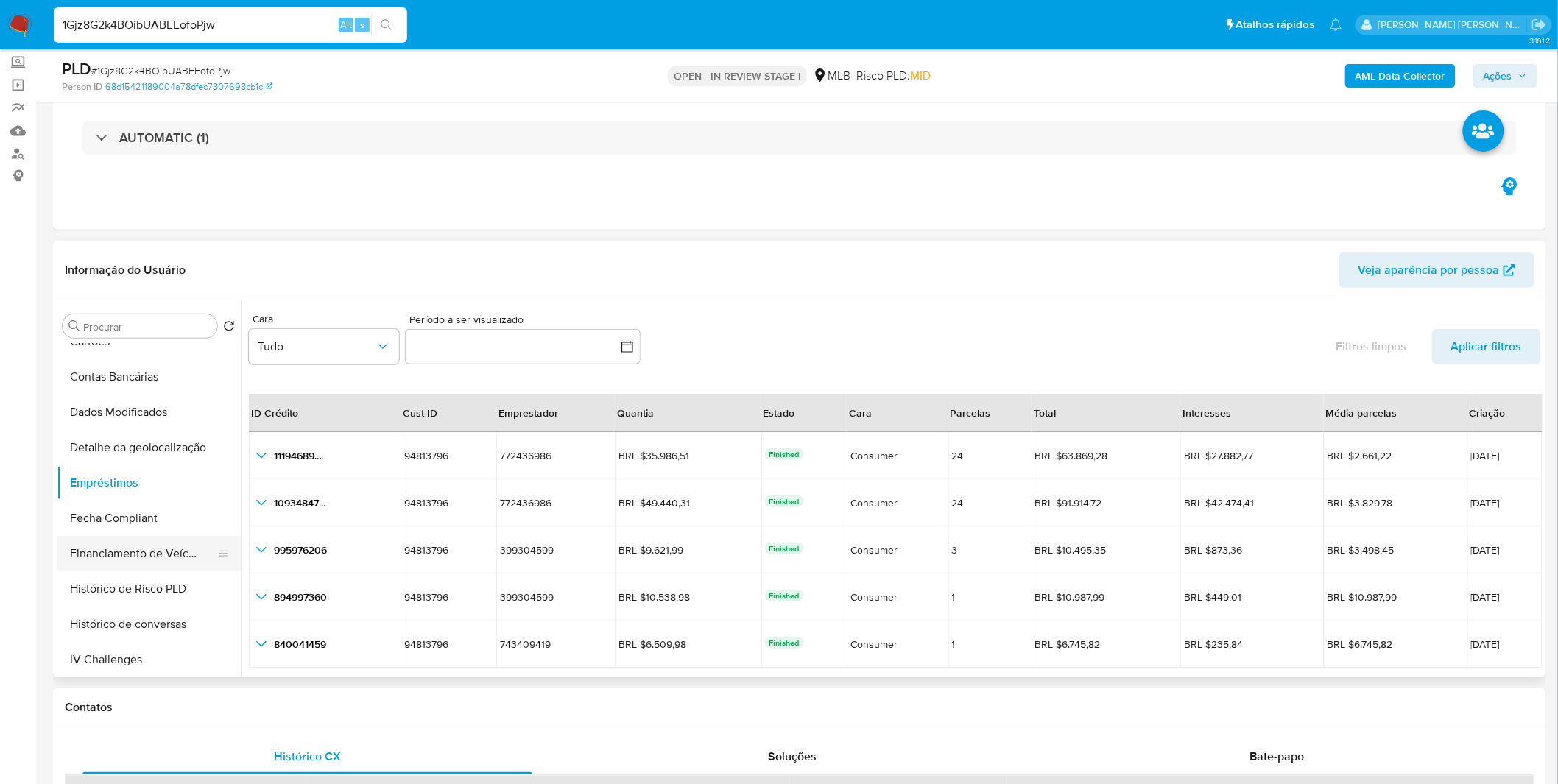
click at [137, 552] on button "Financiamento de Veículos" at bounding box center [143, 553] width 172 height 35
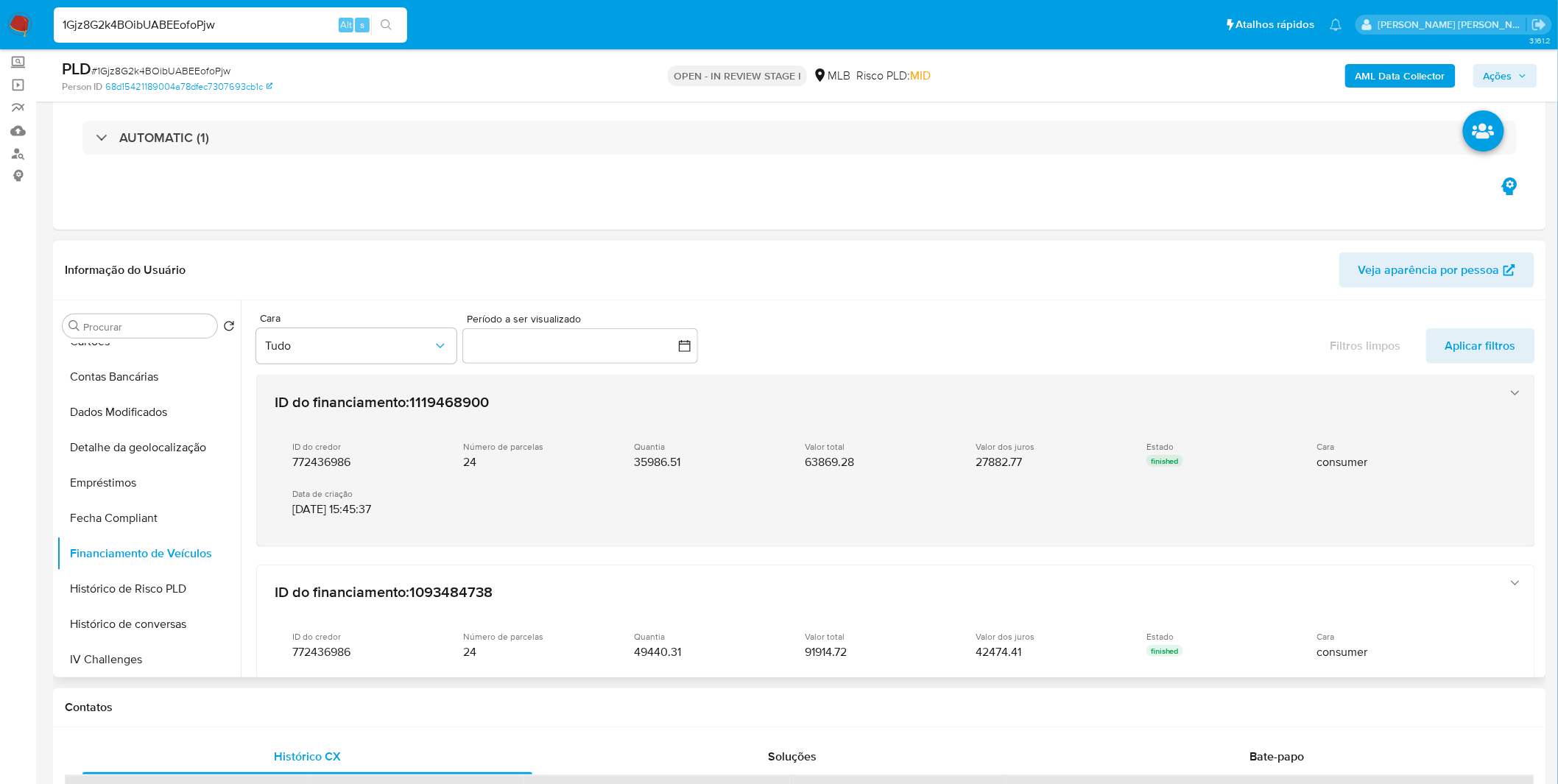
click at [664, 501] on div "ID do credor 772436986 Número de parcelas 24 Quantia 35986.51 Valor total 63869…" at bounding box center [881, 479] width 1213 height 100
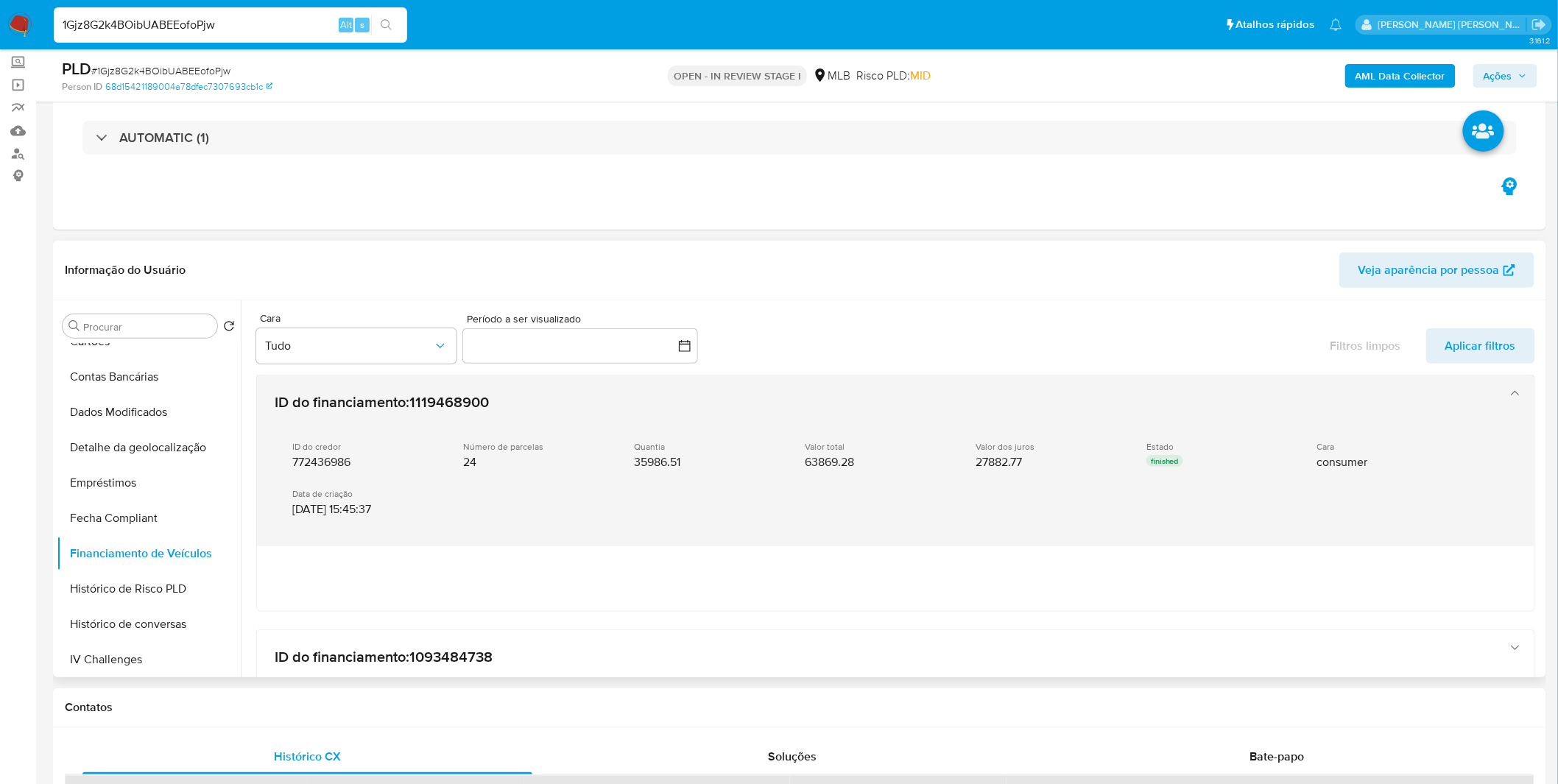
click at [664, 501] on div "ID do credor 772436986 Número de parcelas 24 Quantia 35986.51 Valor total 63869…" at bounding box center [881, 479] width 1213 height 100
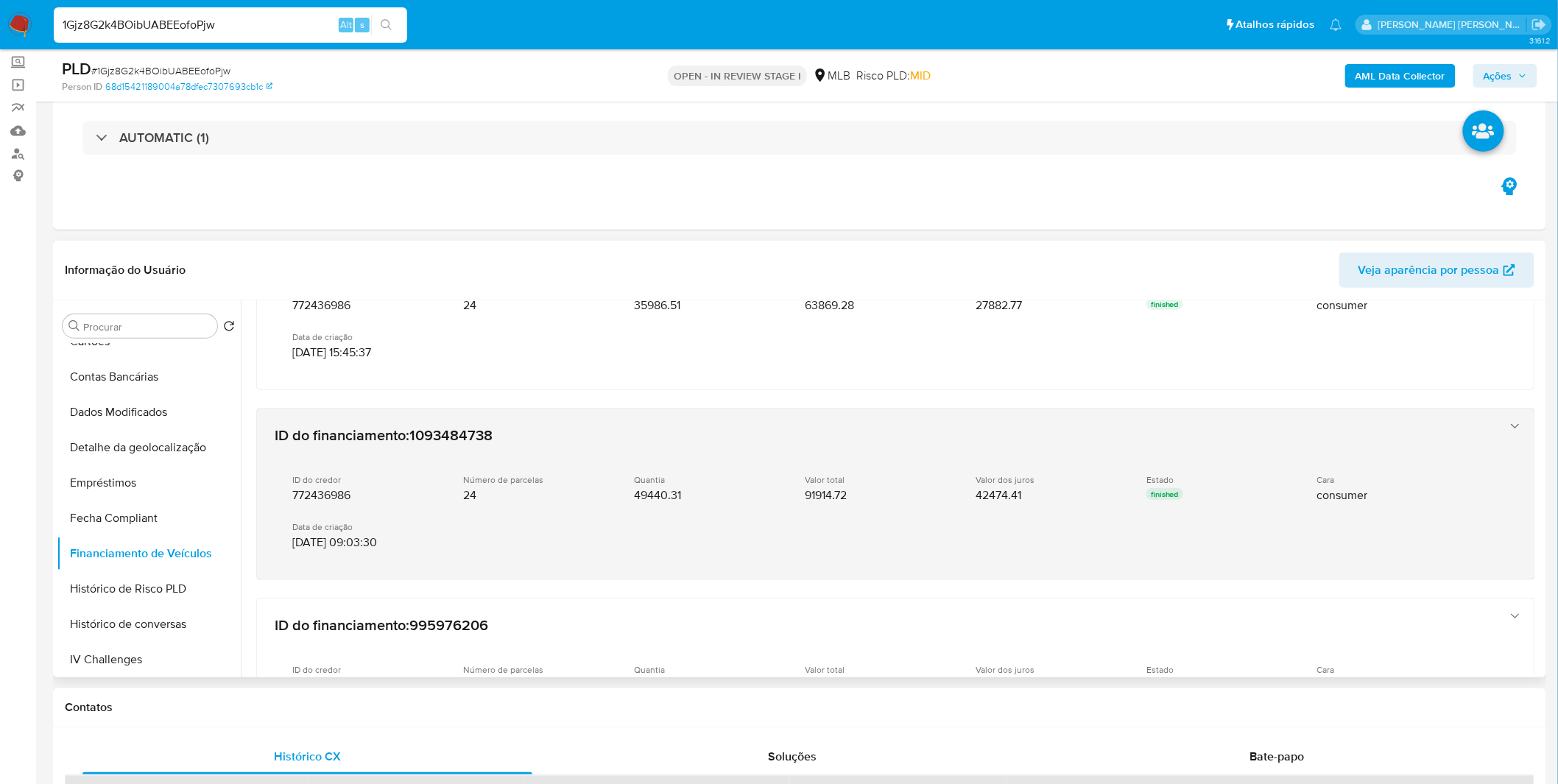
scroll to position [163, 0]
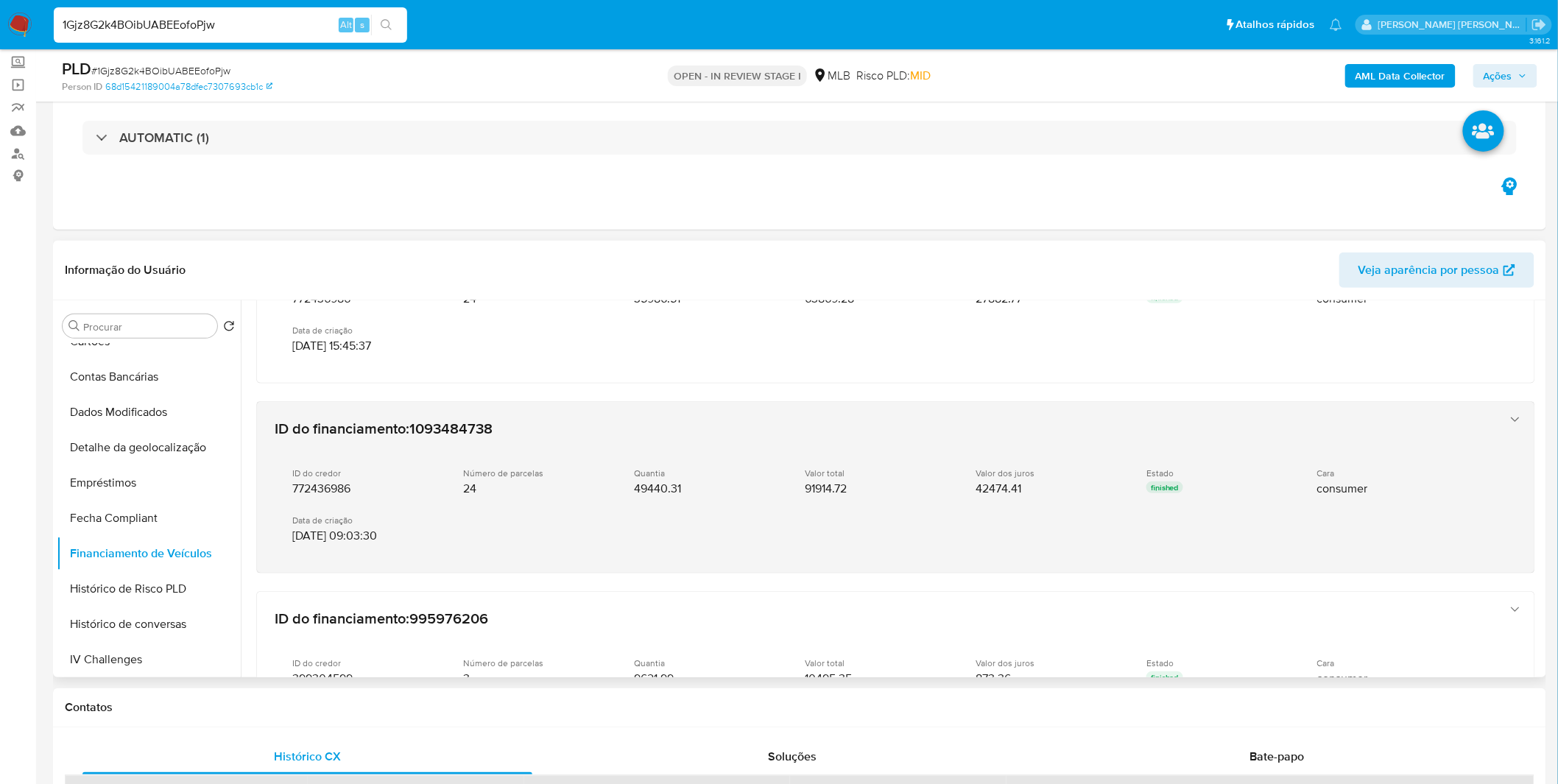
click at [696, 532] on div "ID do credor 772436986 Número de parcelas 24 Quantia 49440.31 Valor total 91914…" at bounding box center [881, 506] width 1213 height 100
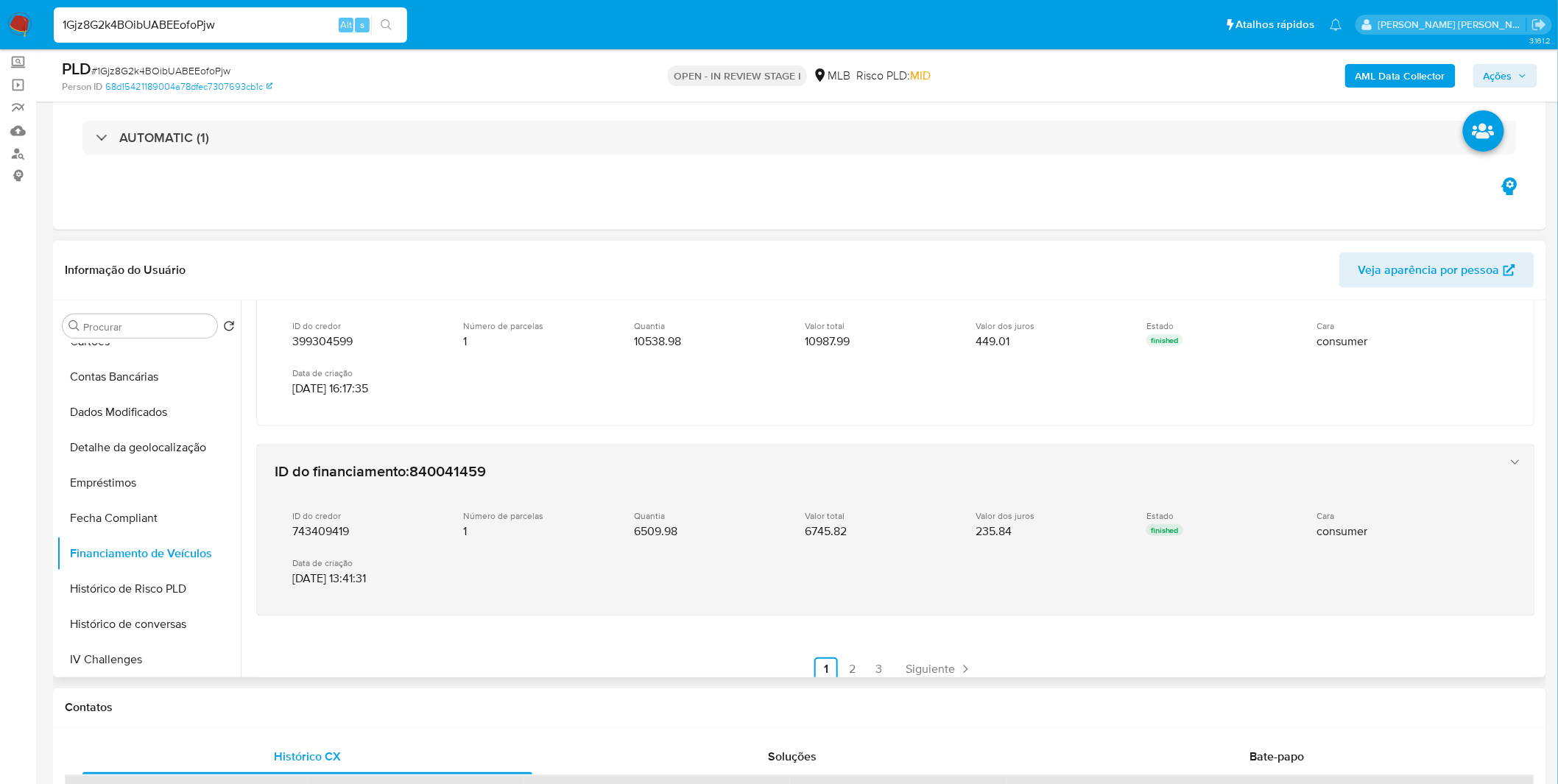
scroll to position [771, 0]
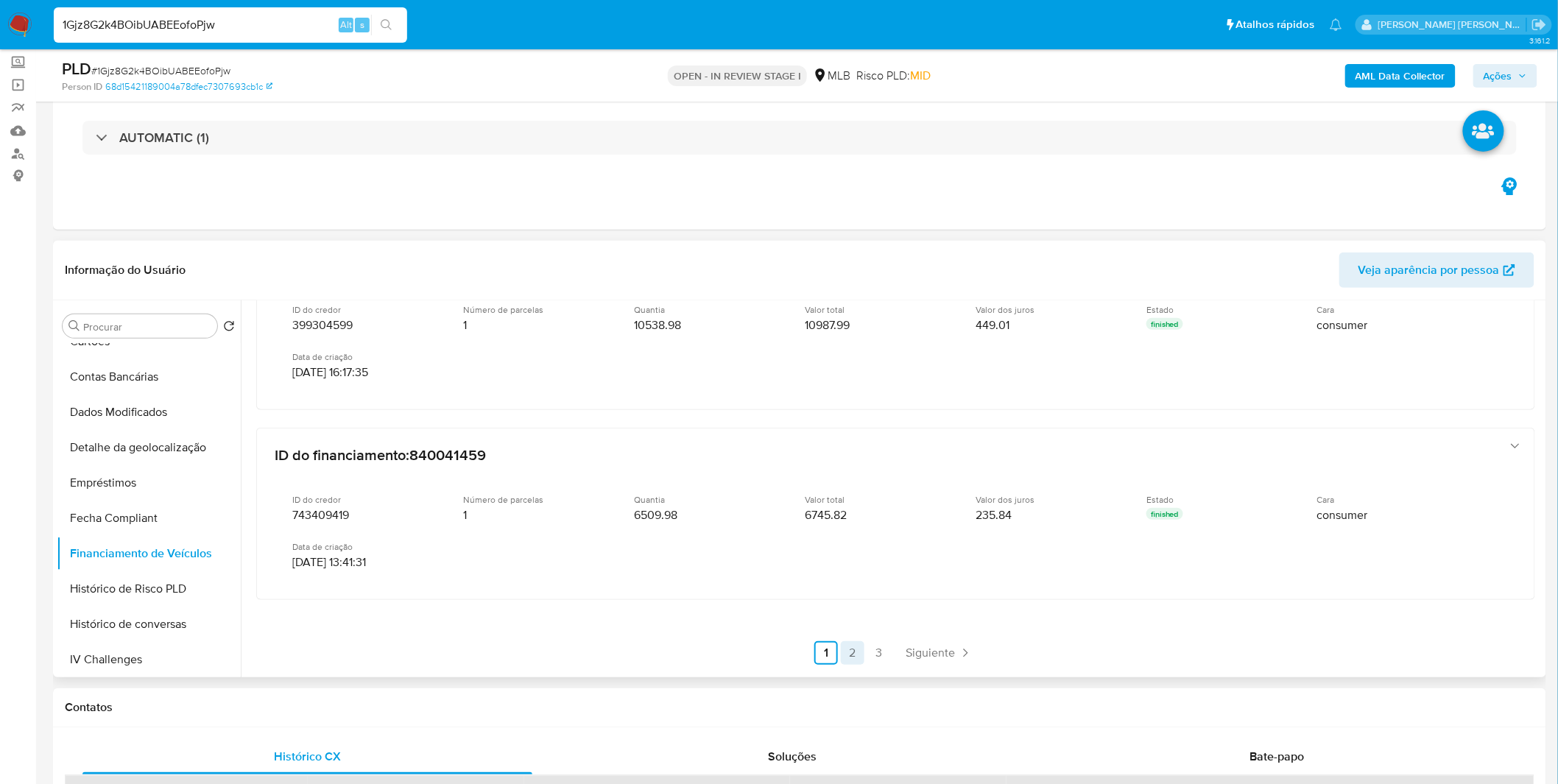
click at [847, 660] on link "2" at bounding box center [853, 653] width 24 height 24
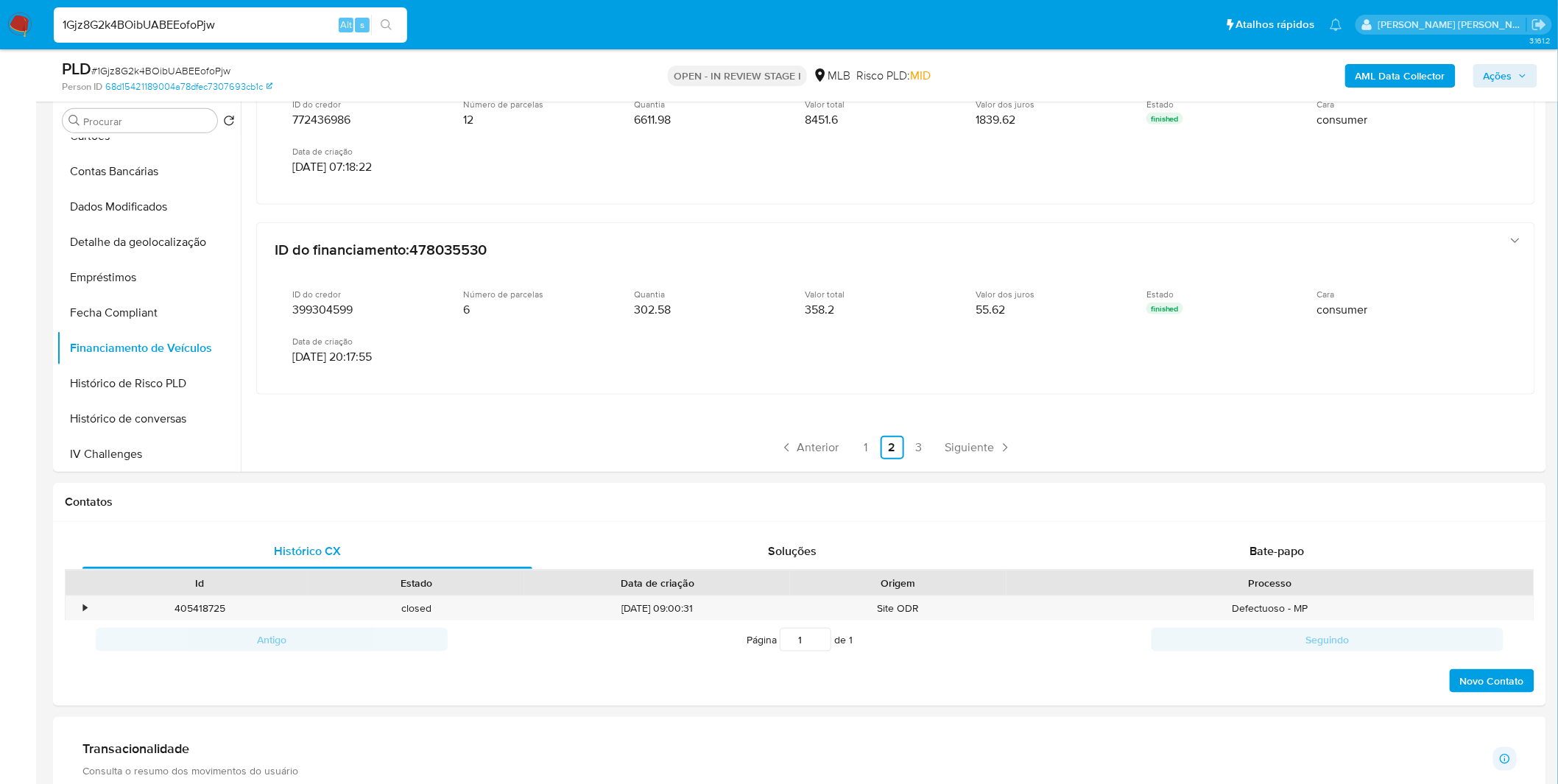
scroll to position [490, 0]
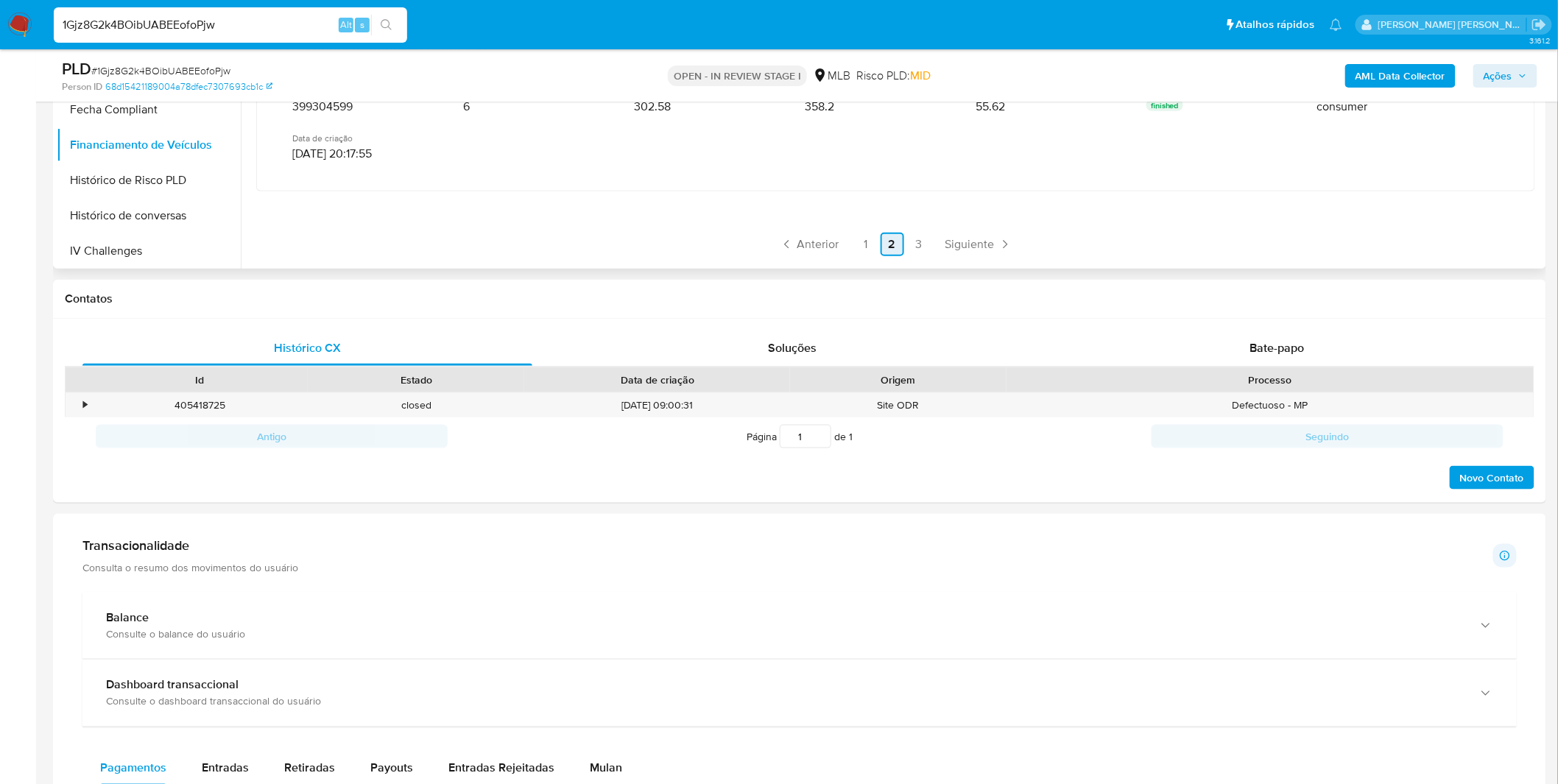
click at [880, 232] on link "2" at bounding box center [892, 244] width 24 height 24
click at [863, 236] on link "1" at bounding box center [866, 244] width 24 height 24
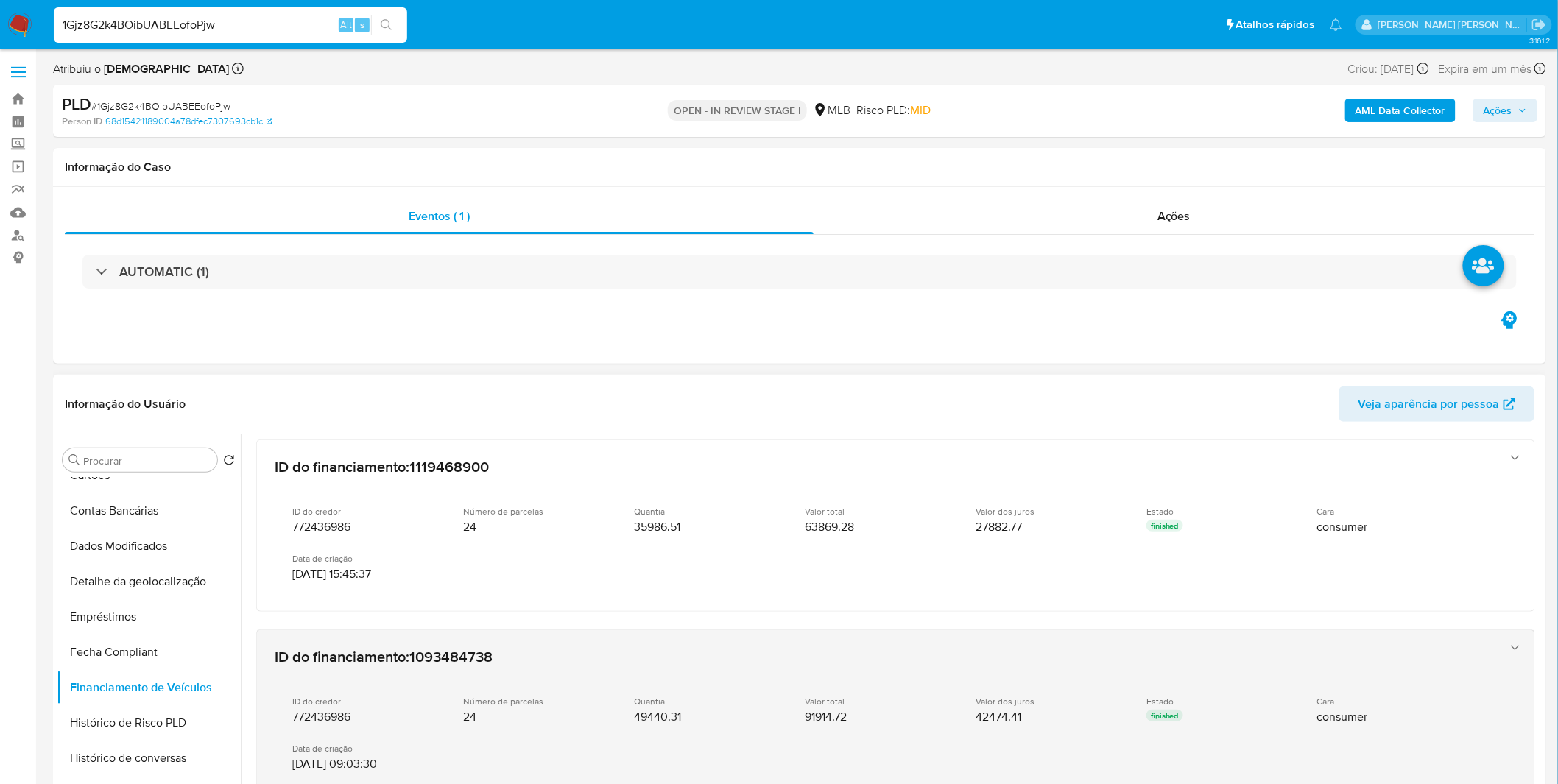
scroll to position [163, 0]
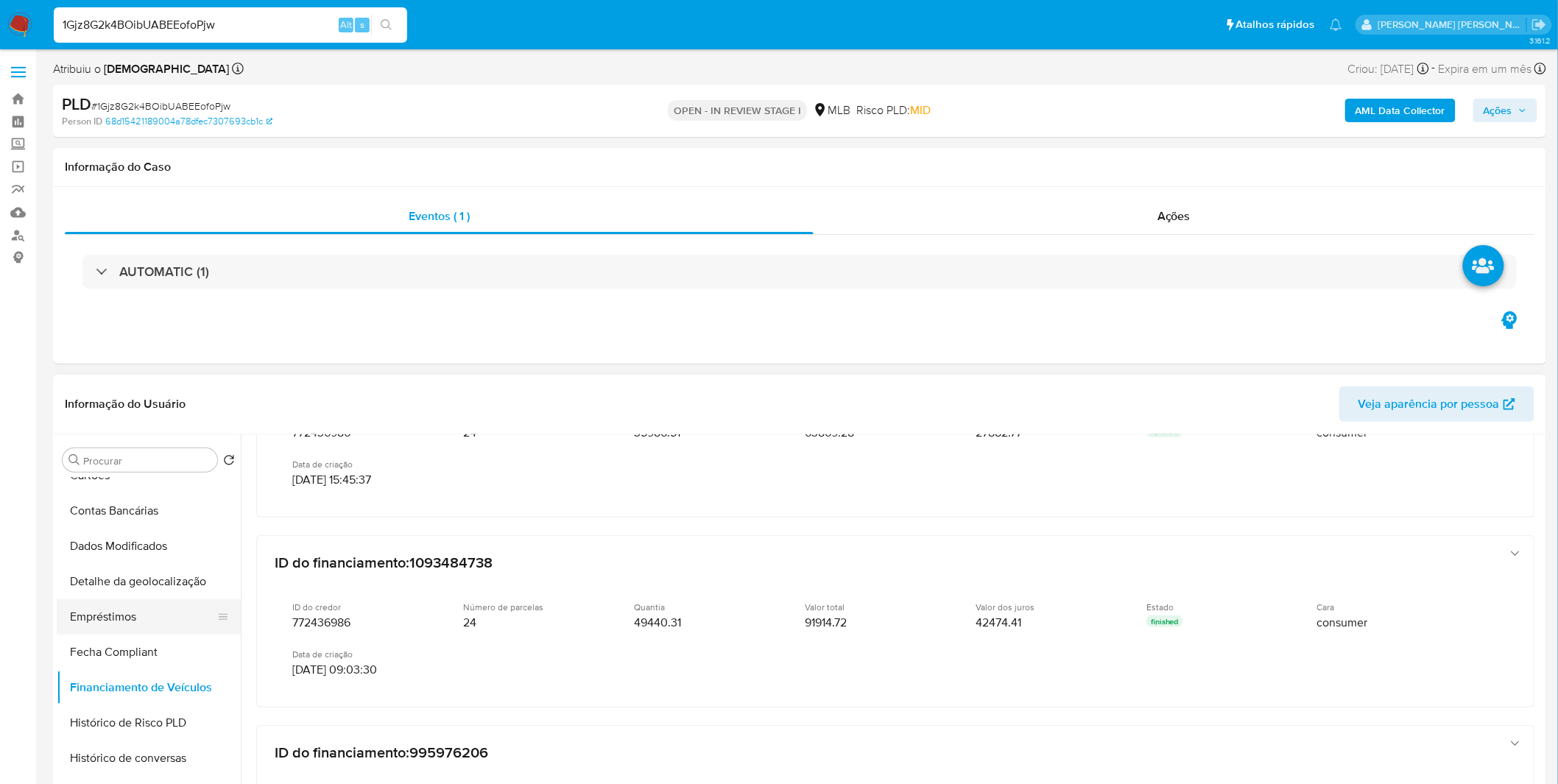
click at [144, 626] on button "Empréstimos" at bounding box center [143, 617] width 172 height 35
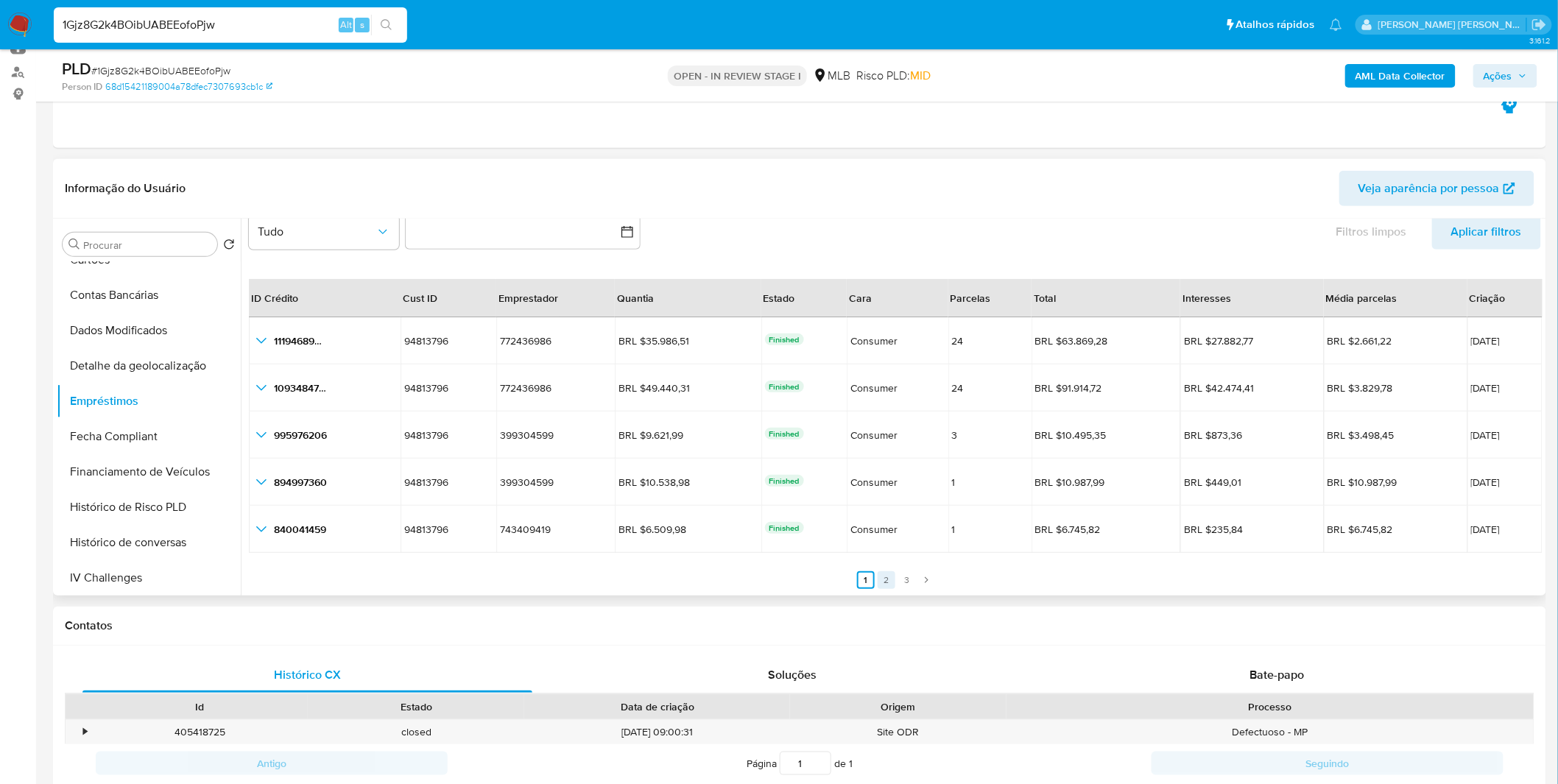
click at [888, 583] on link "2" at bounding box center [886, 579] width 18 height 18
click at [907, 580] on link "3" at bounding box center [916, 579] width 18 height 18
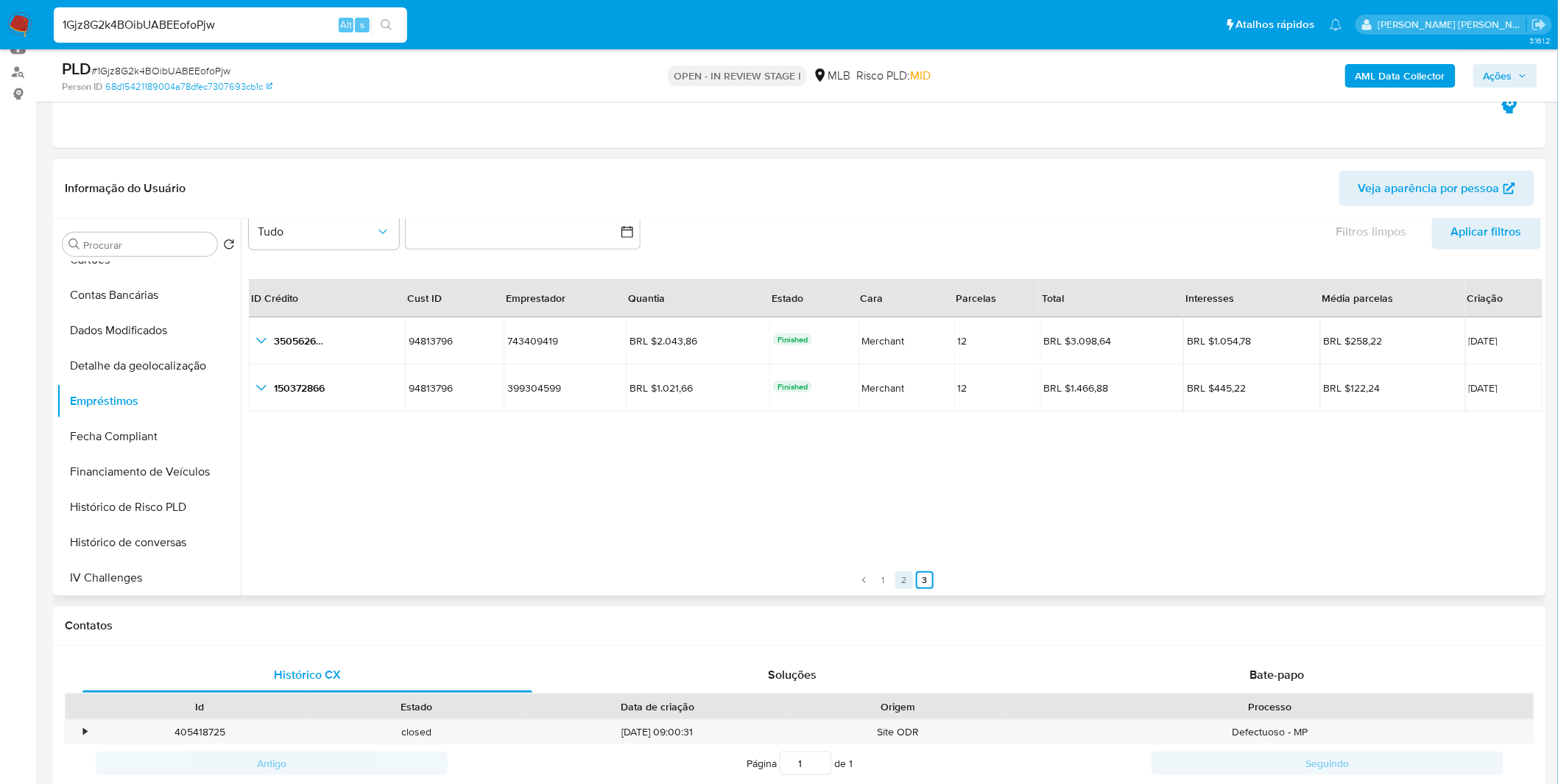
click at [876, 580] on link "1" at bounding box center [883, 579] width 18 height 18
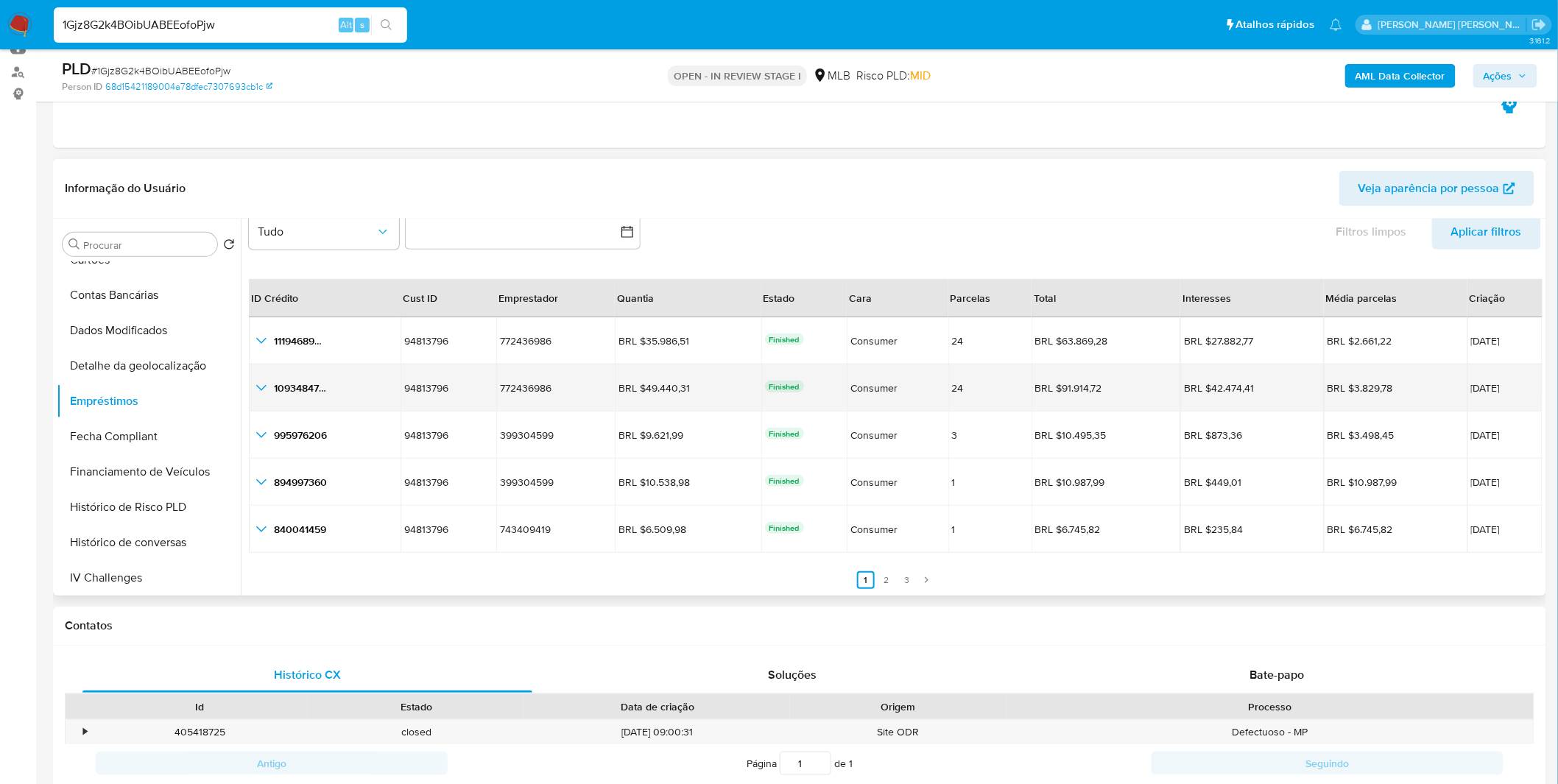
click at [269, 389] on icon "button_show_hidden_detail_by_id_1" at bounding box center [261, 387] width 18 height 18
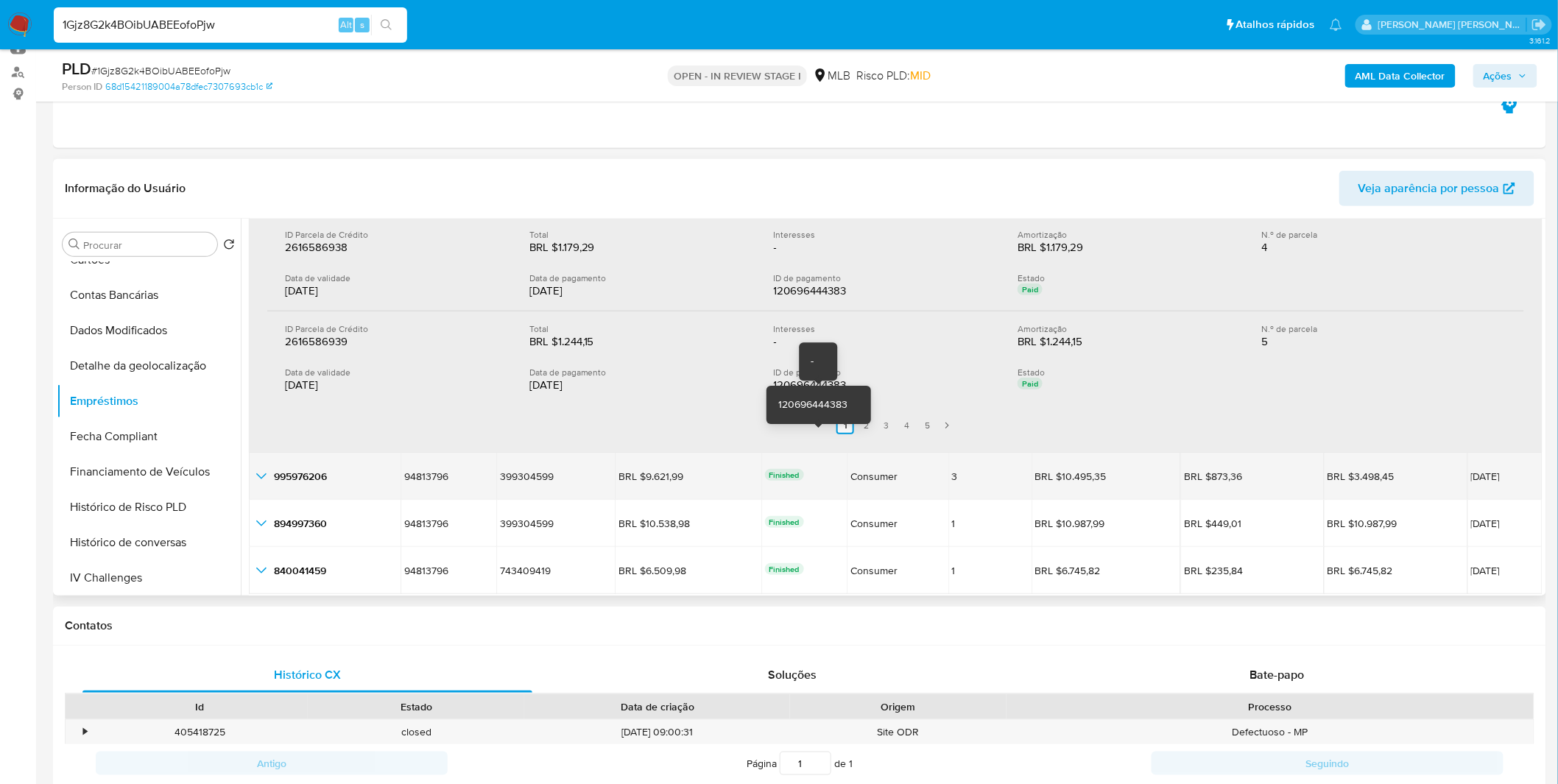
scroll to position [524, 0]
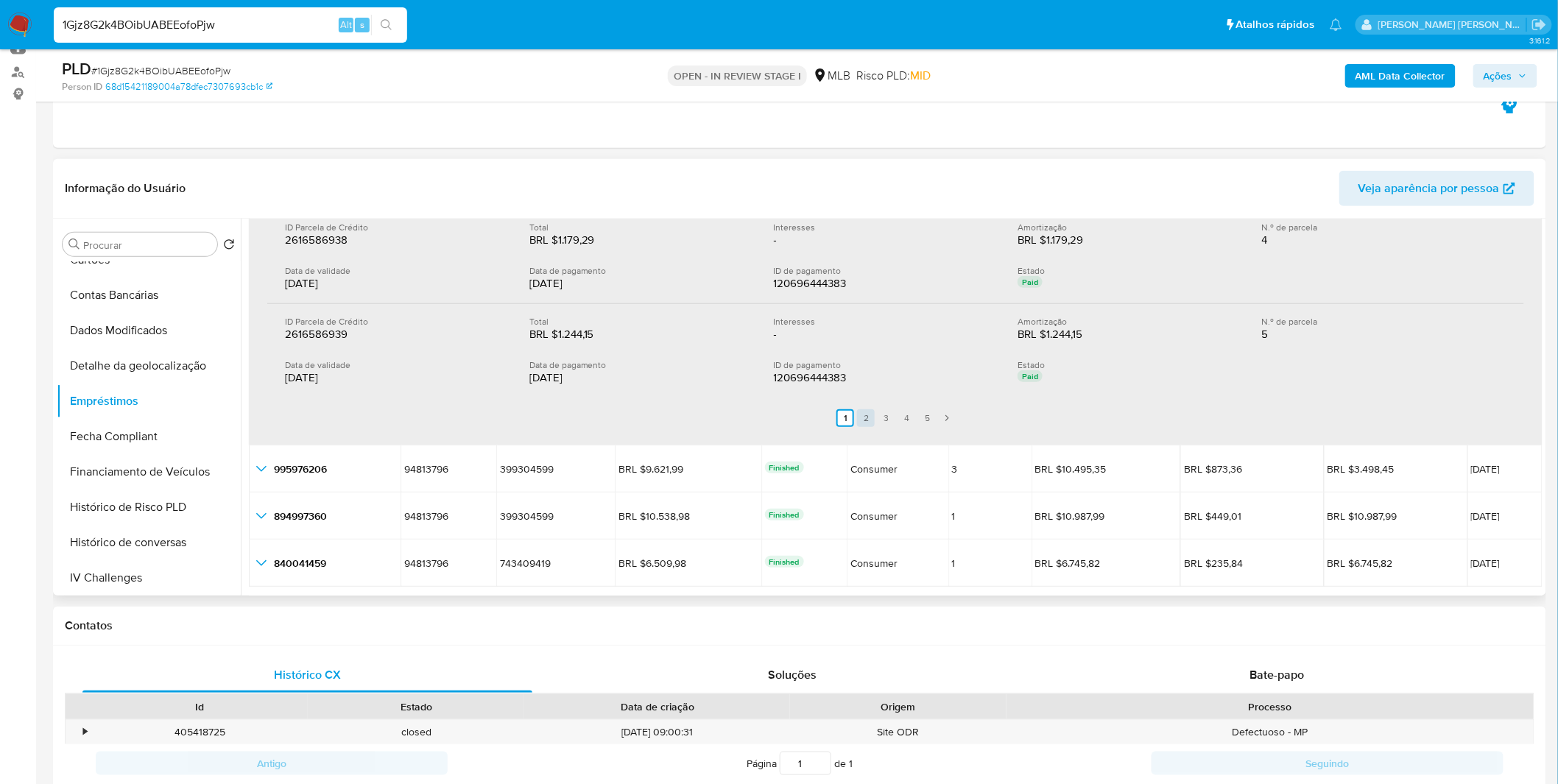
click at [860, 417] on link "2" at bounding box center [866, 417] width 18 height 18
click at [883, 415] on ul "Anterior 1 2 3 4 5 Siguiente" at bounding box center [896, 418] width 1257 height 41
click at [894, 417] on link "3" at bounding box center [895, 417] width 18 height 18
click at [913, 420] on link "4" at bounding box center [916, 417] width 18 height 18
drag, startPoint x: 936, startPoint y: 415, endPoint x: 923, endPoint y: 415, distance: 13.0
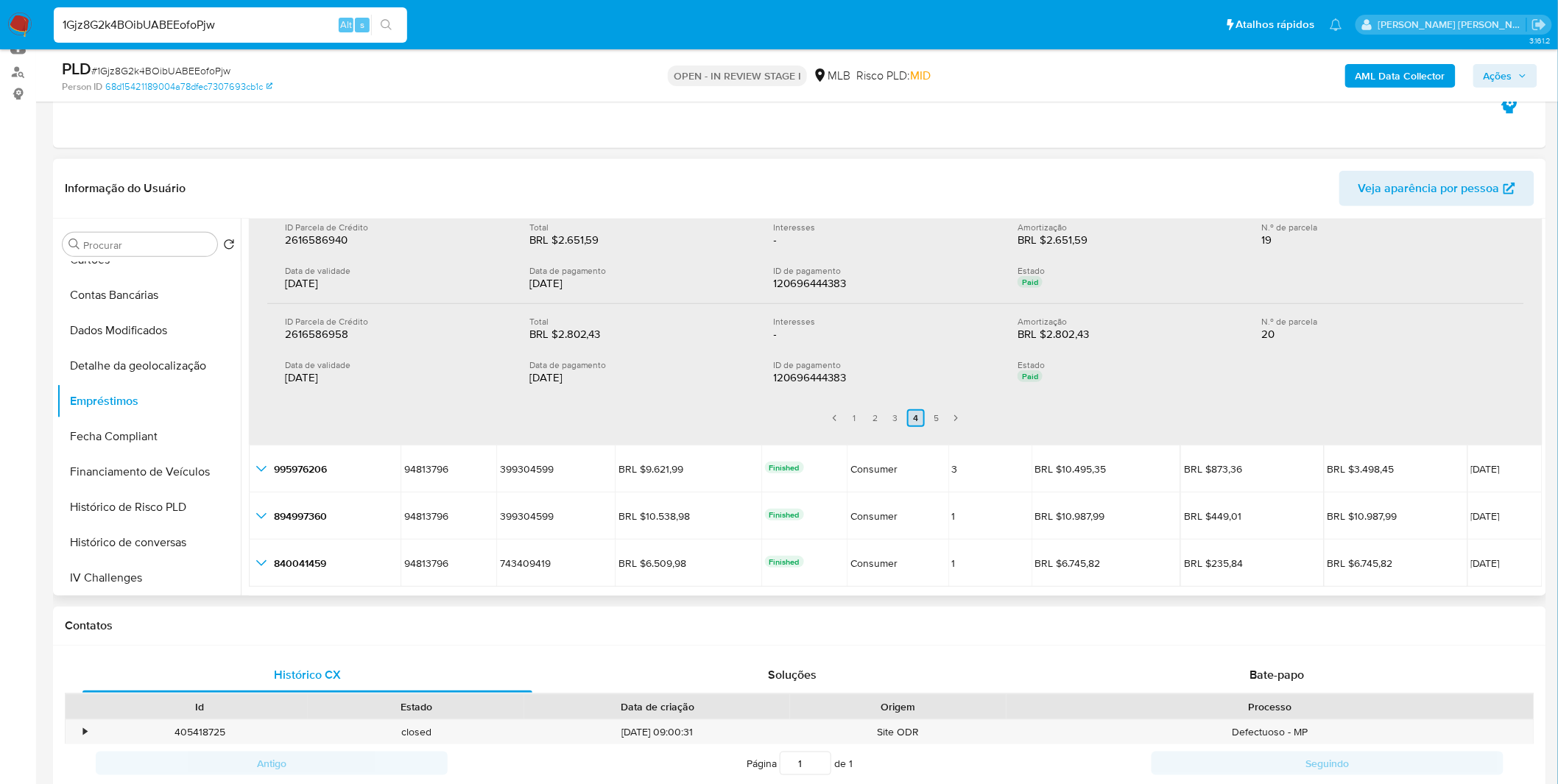
click at [936, 414] on link "5" at bounding box center [936, 417] width 18 height 18
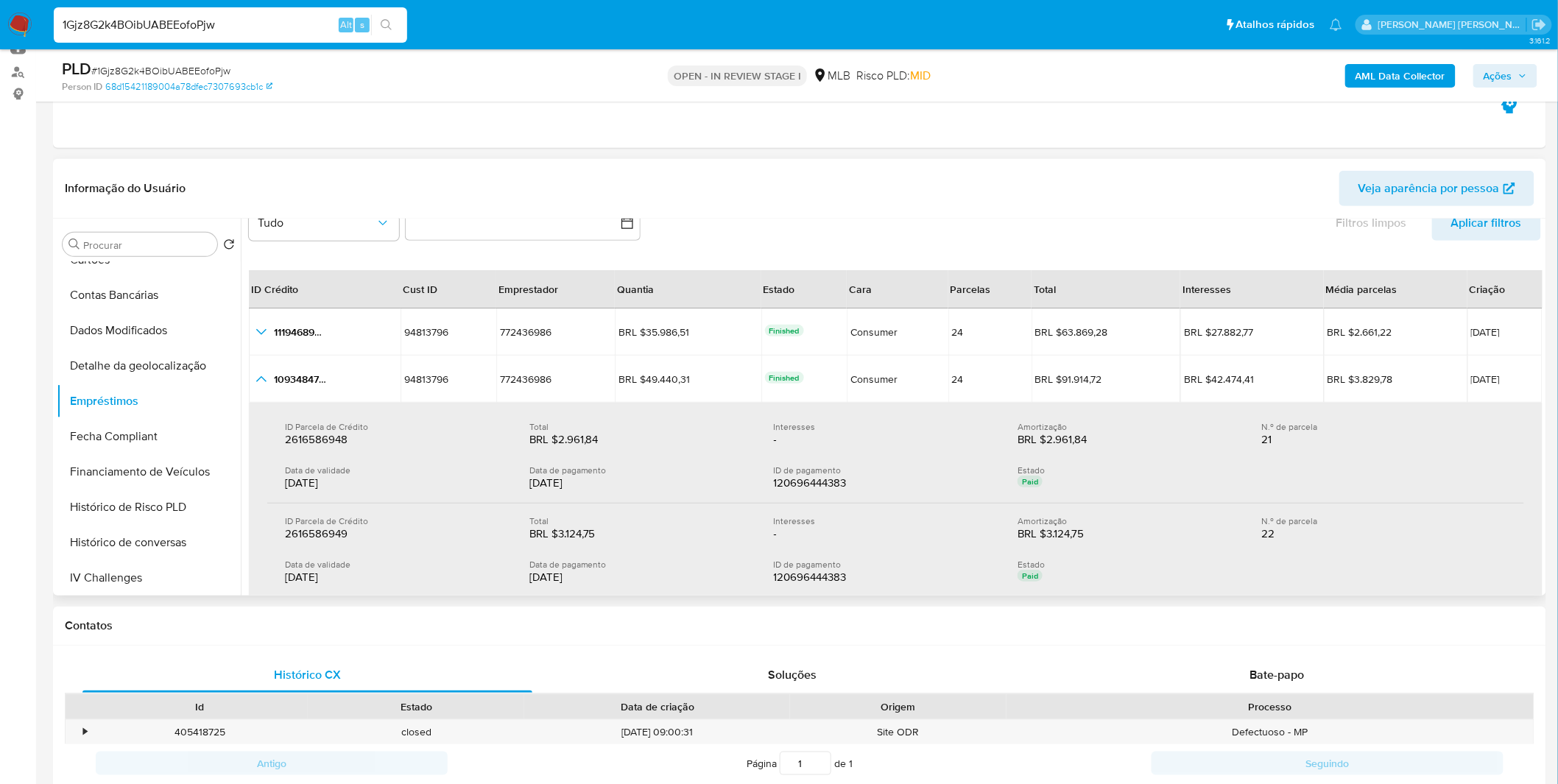
scroll to position [21, 0]
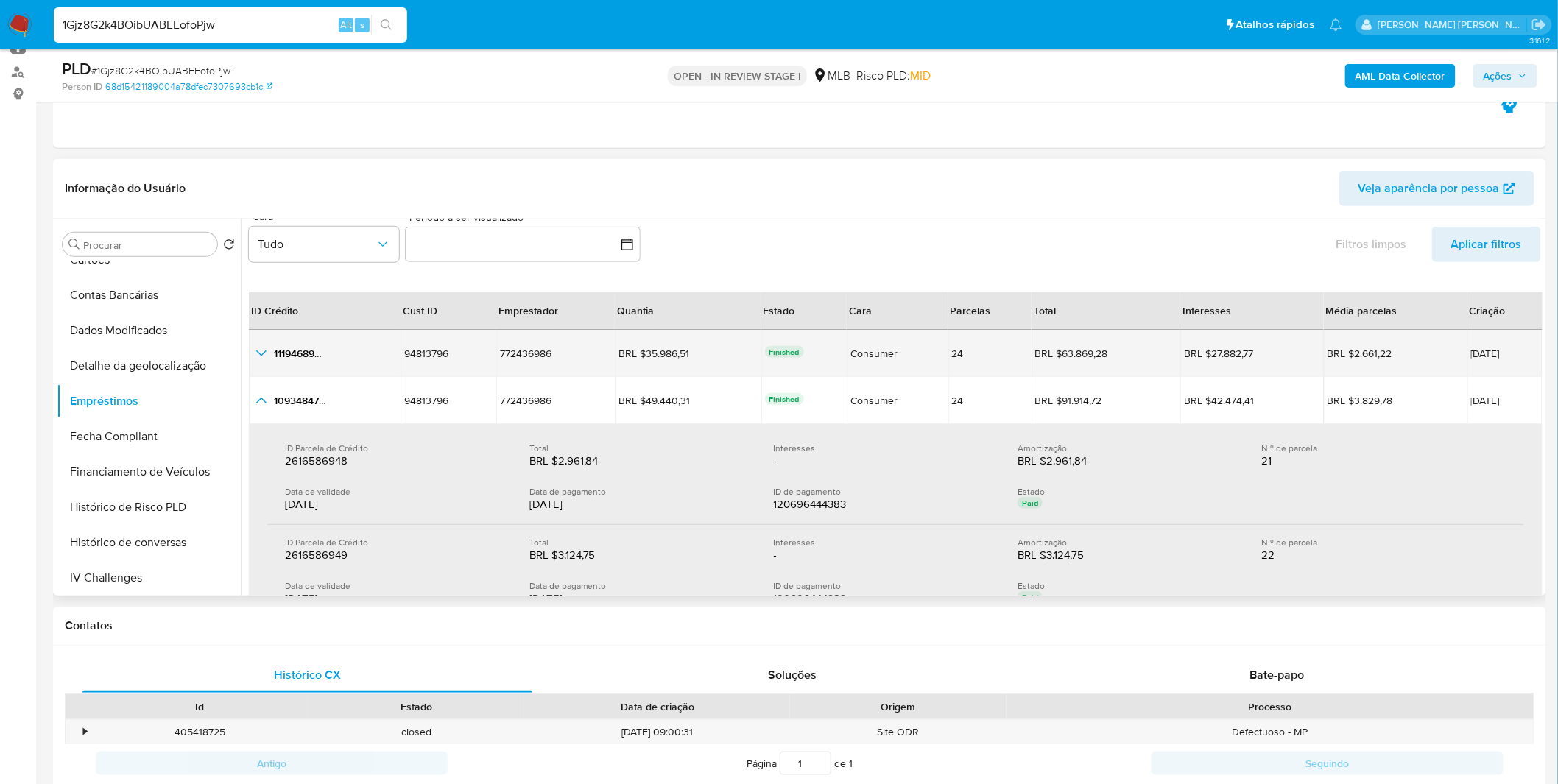
click at [263, 351] on icon "button_show_hidden_detail_by_id_0" at bounding box center [261, 354] width 10 height 6
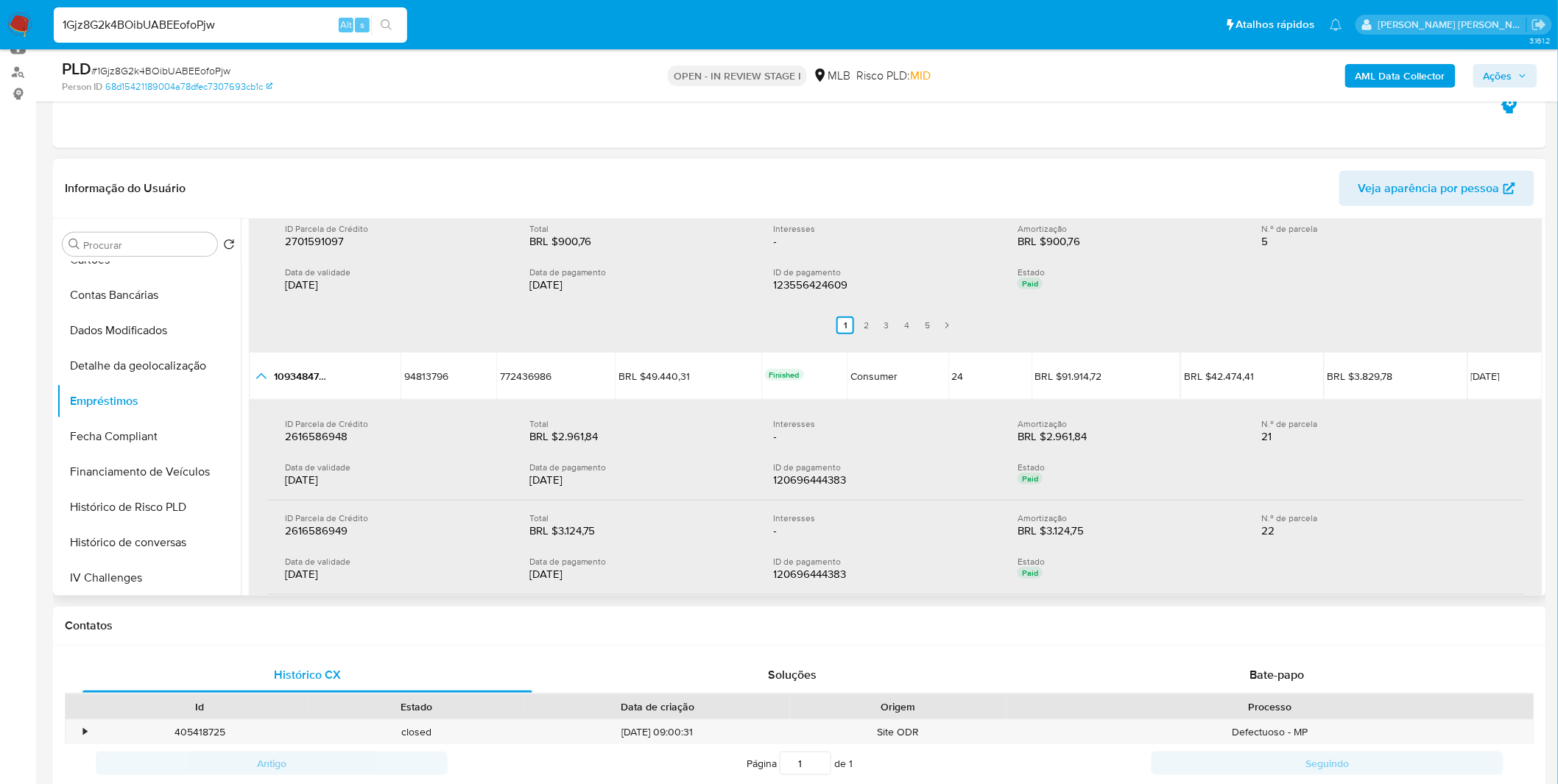
scroll to position [593, 0]
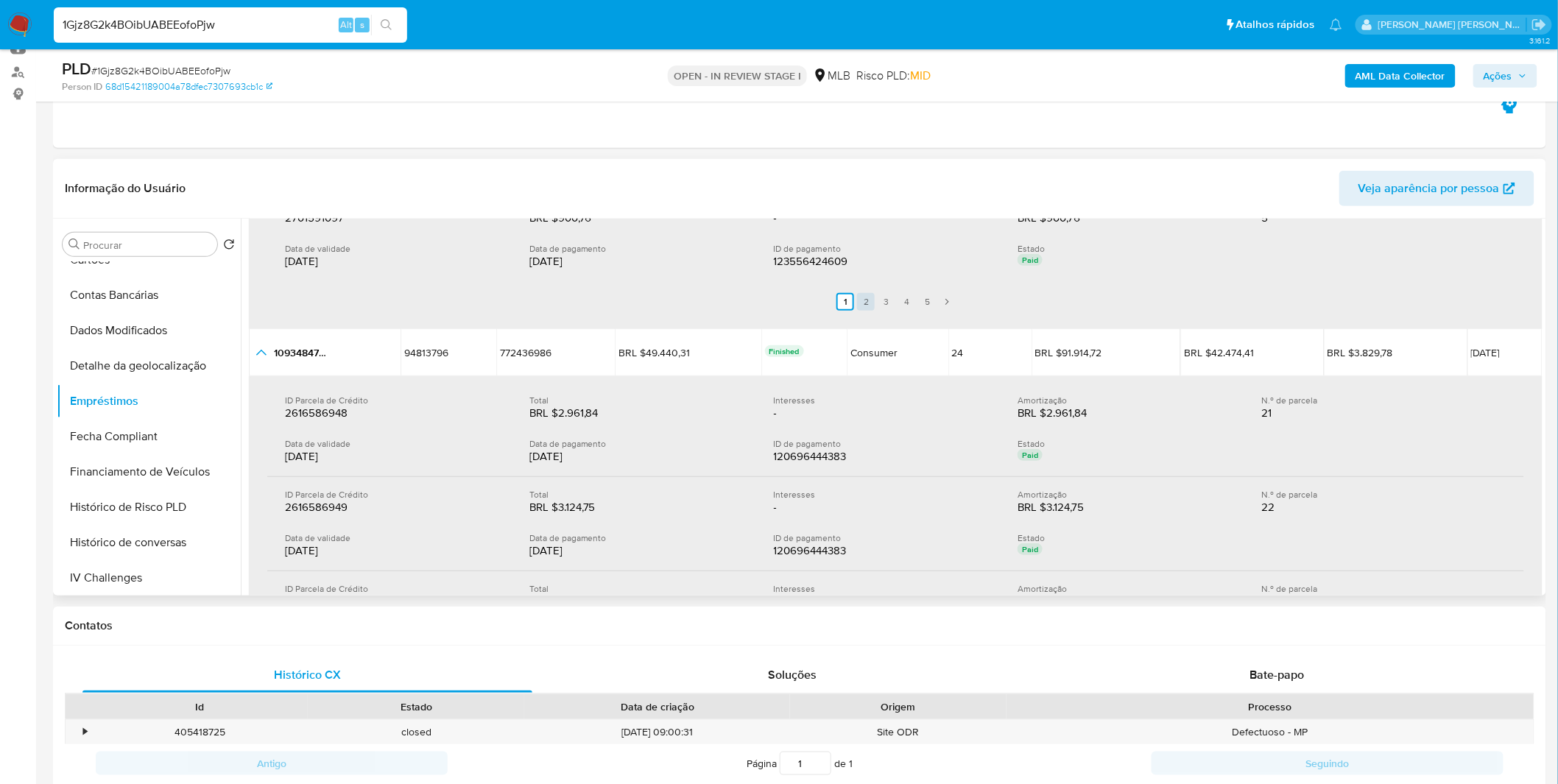
click at [863, 293] on link "2" at bounding box center [866, 301] width 18 height 18
click at [893, 300] on link "3" at bounding box center [895, 301] width 18 height 18
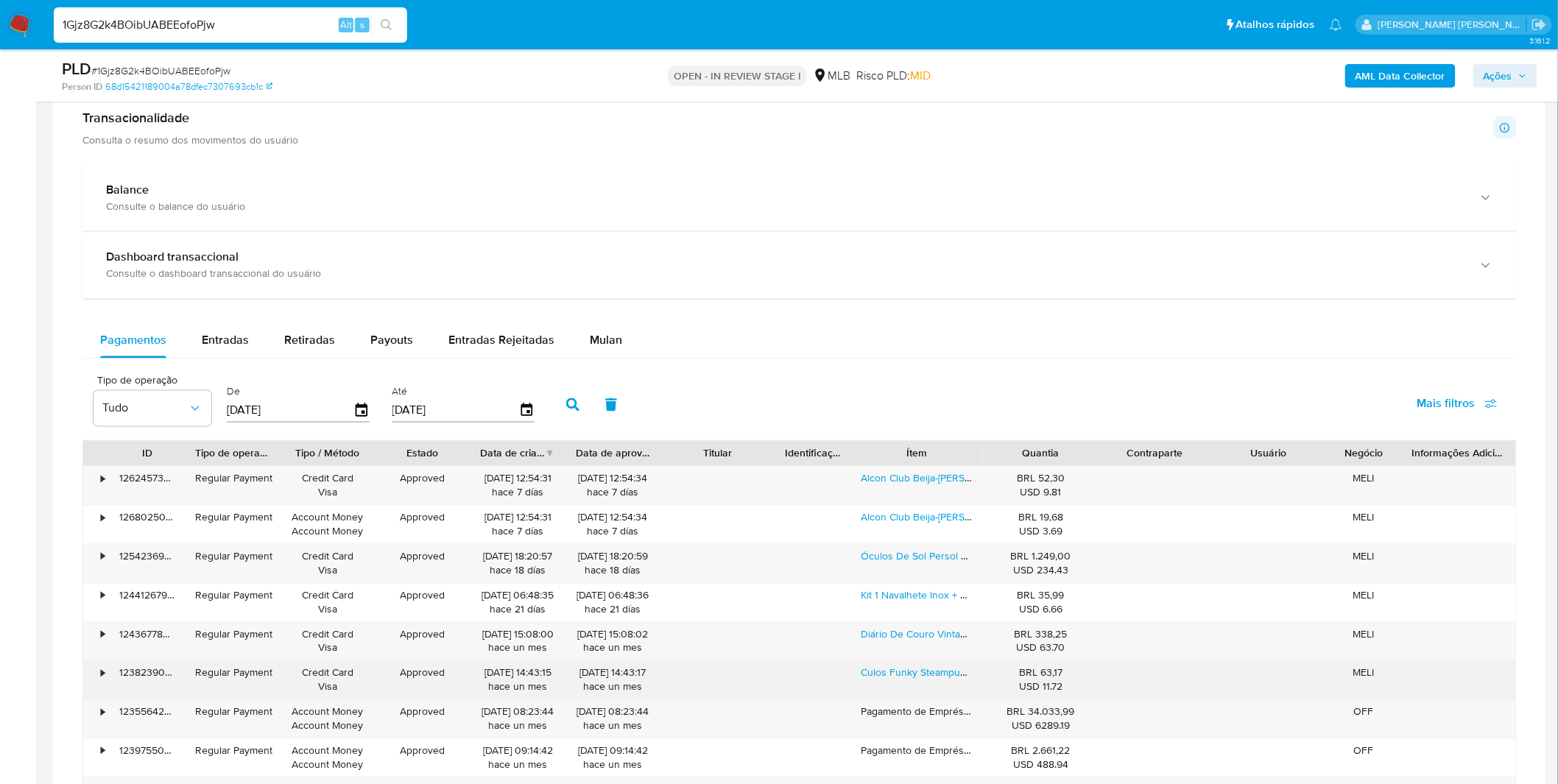
scroll to position [1145, 0]
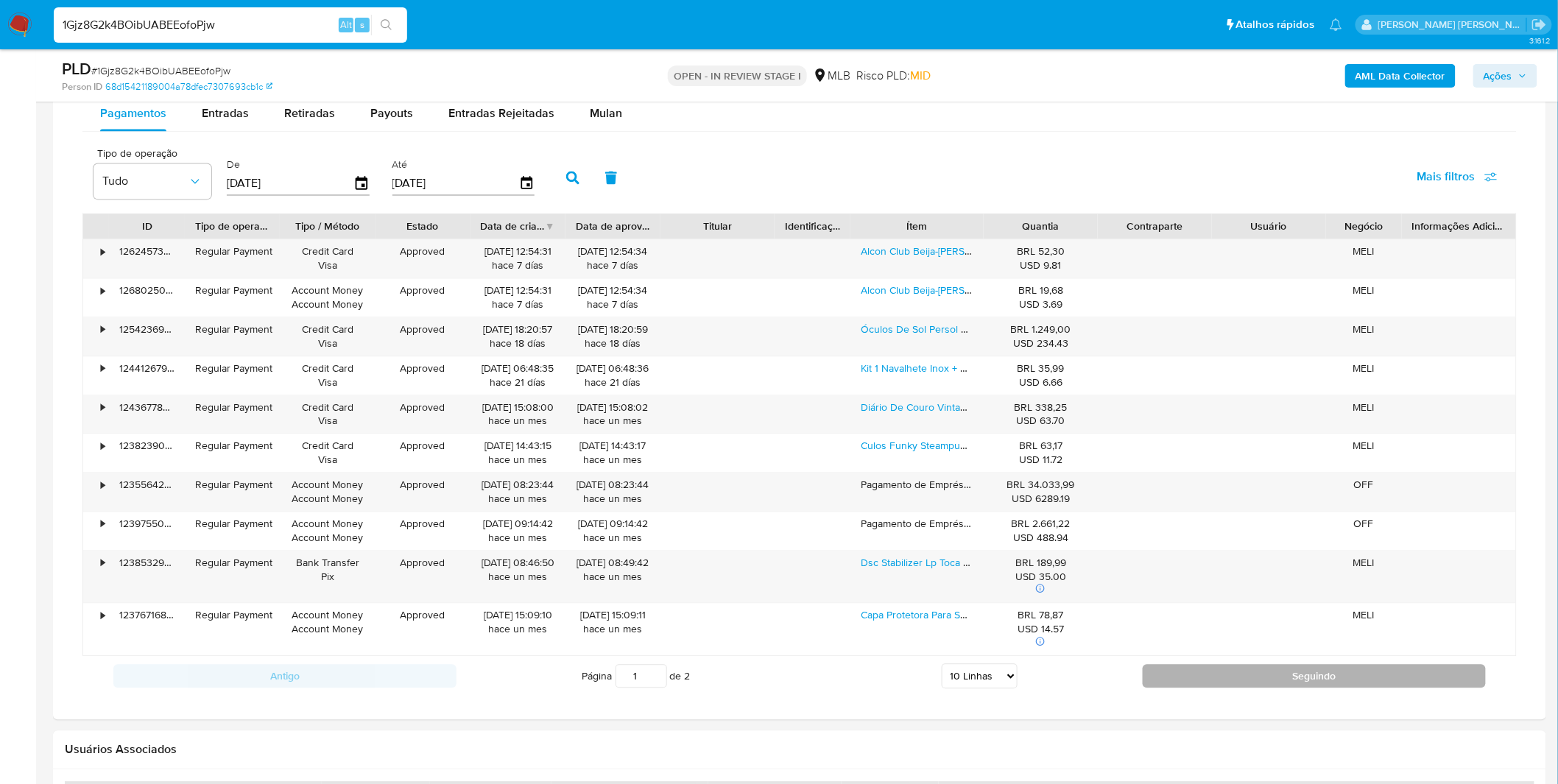
click at [1237, 680] on button "Seguindo" at bounding box center [1314, 676] width 343 height 24
type input "2"
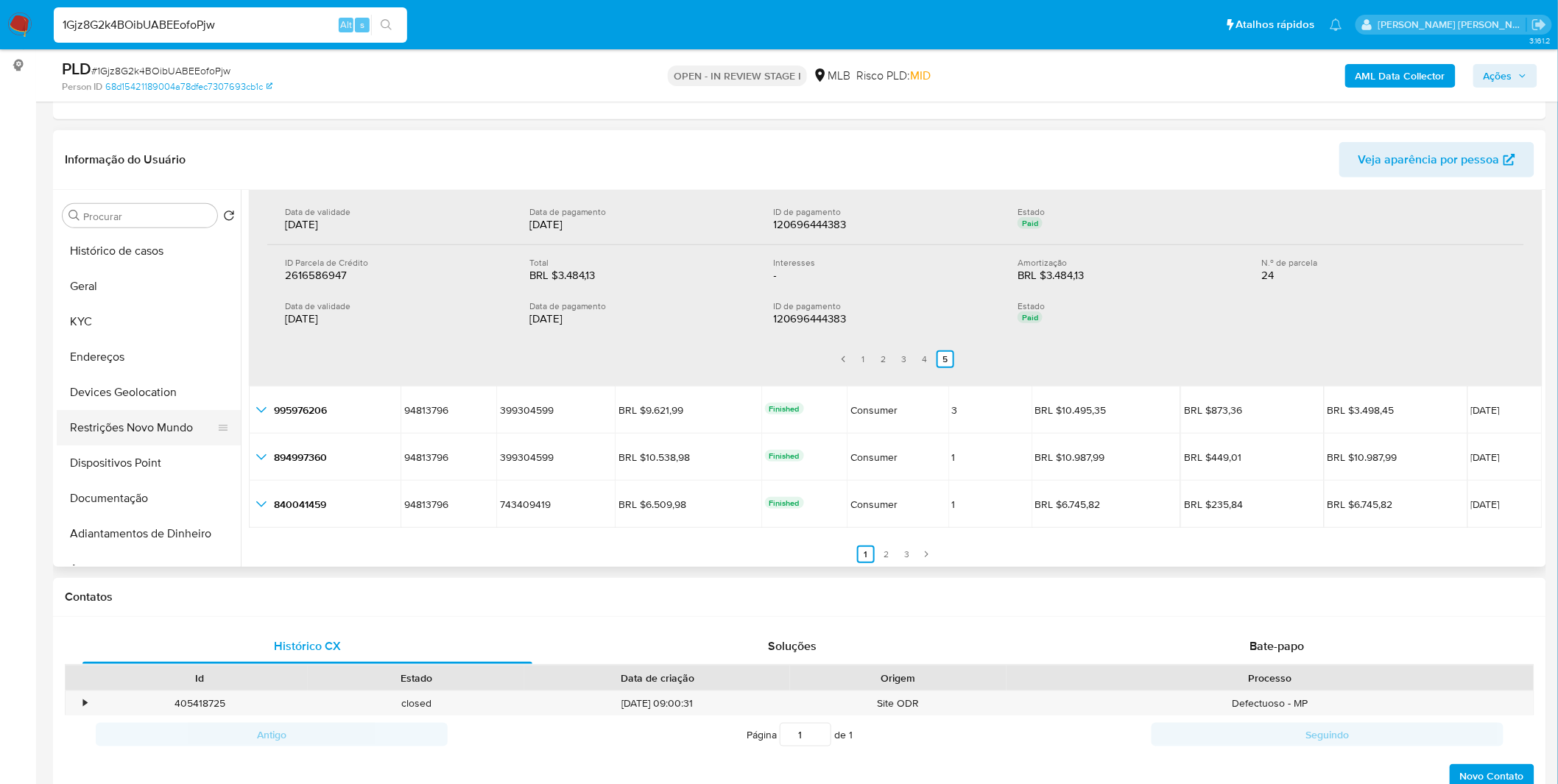
scroll to position [163, 0]
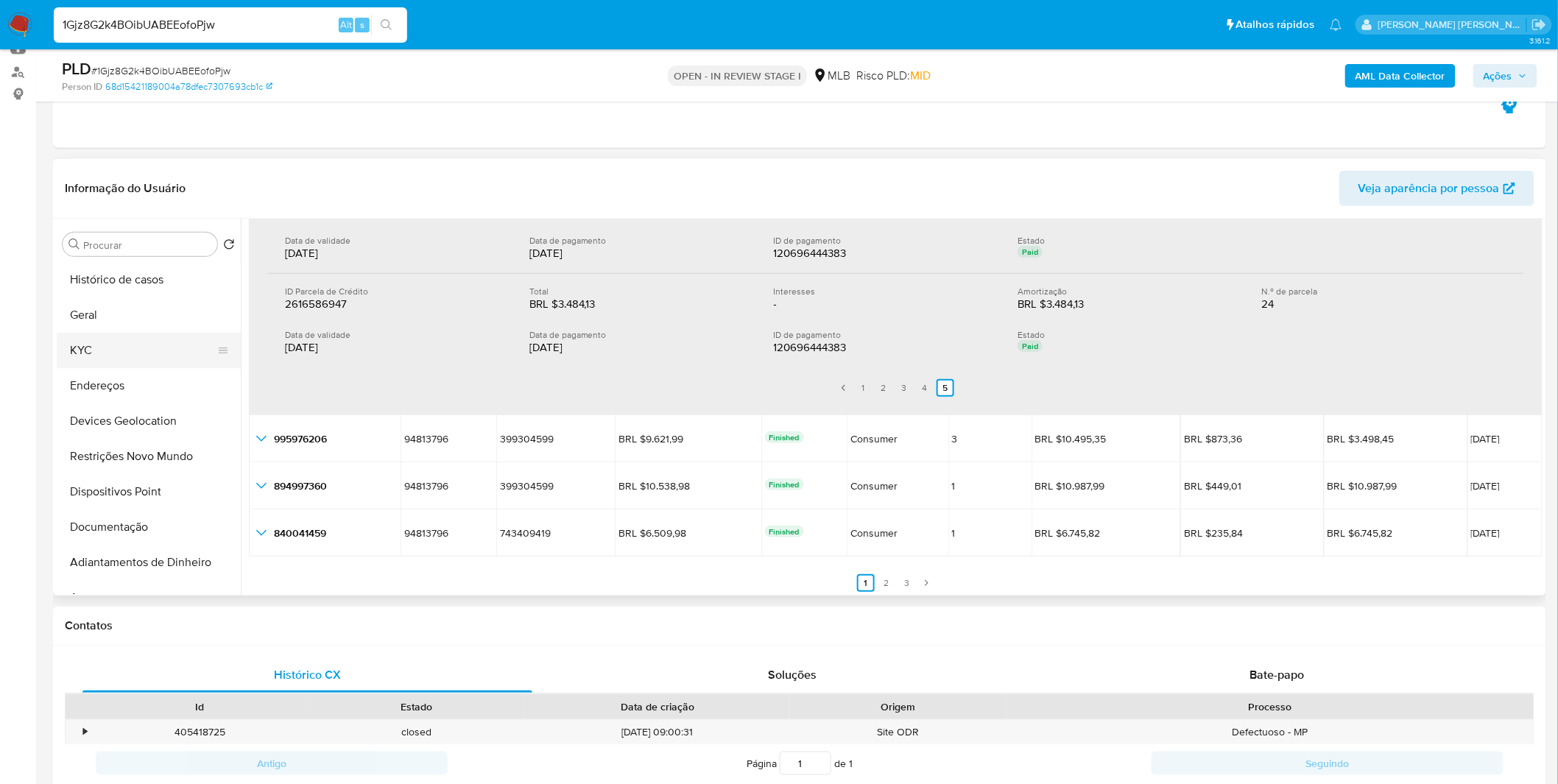
click at [136, 354] on button "KYC" at bounding box center [143, 351] width 172 height 35
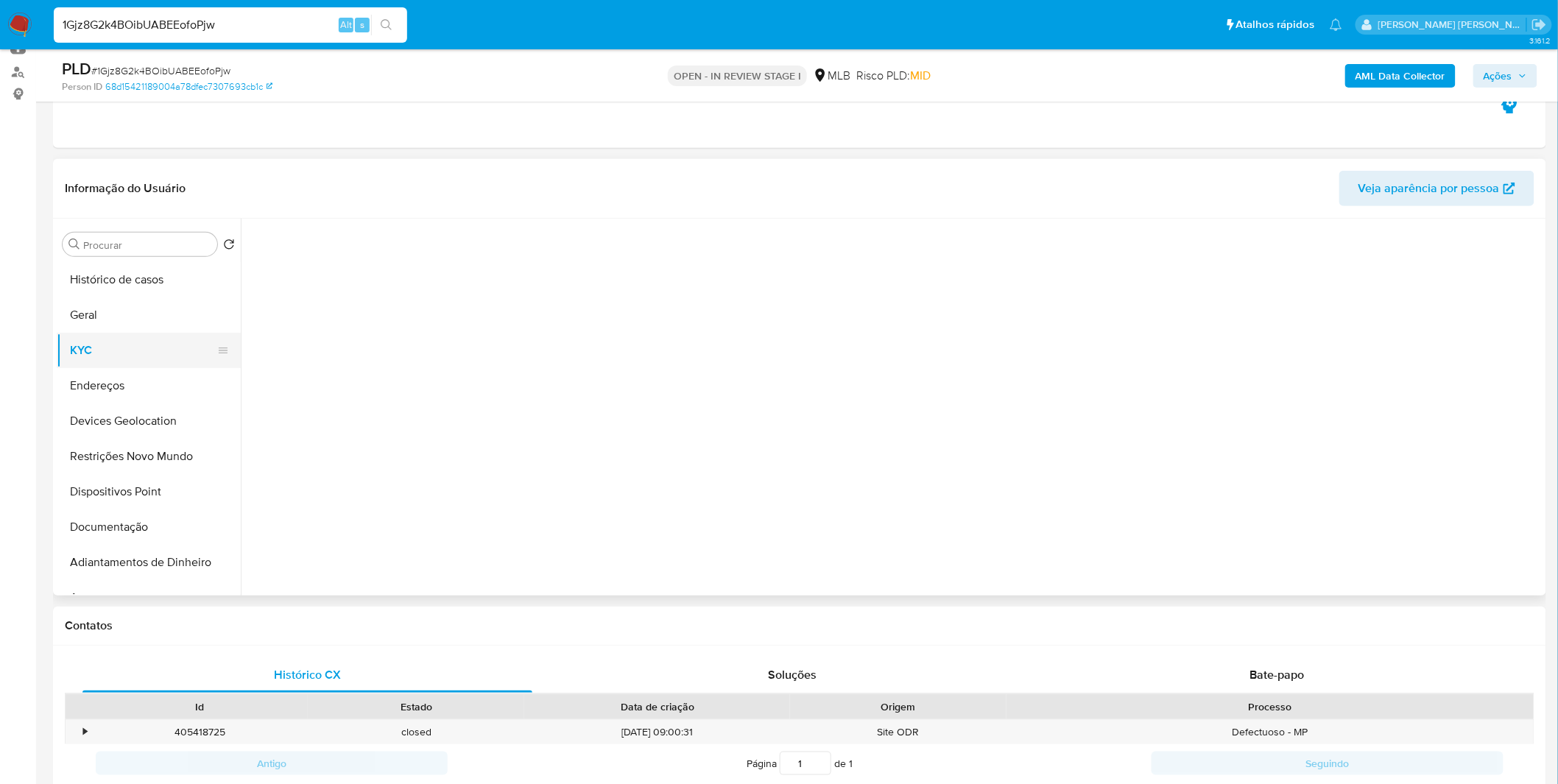
scroll to position [0, 0]
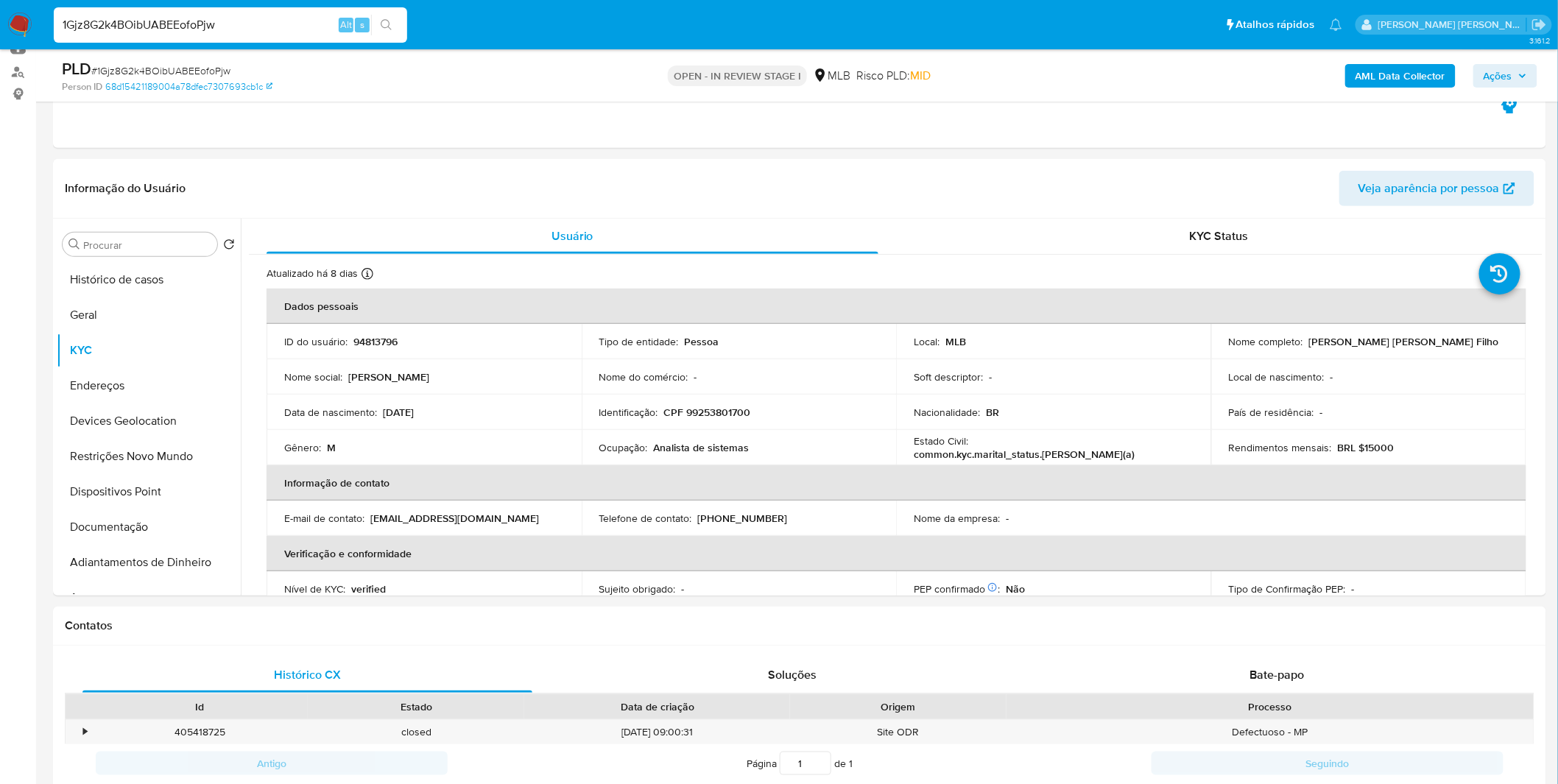
click at [1381, 75] on b "AML Data Collector" at bounding box center [1400, 75] width 90 height 24
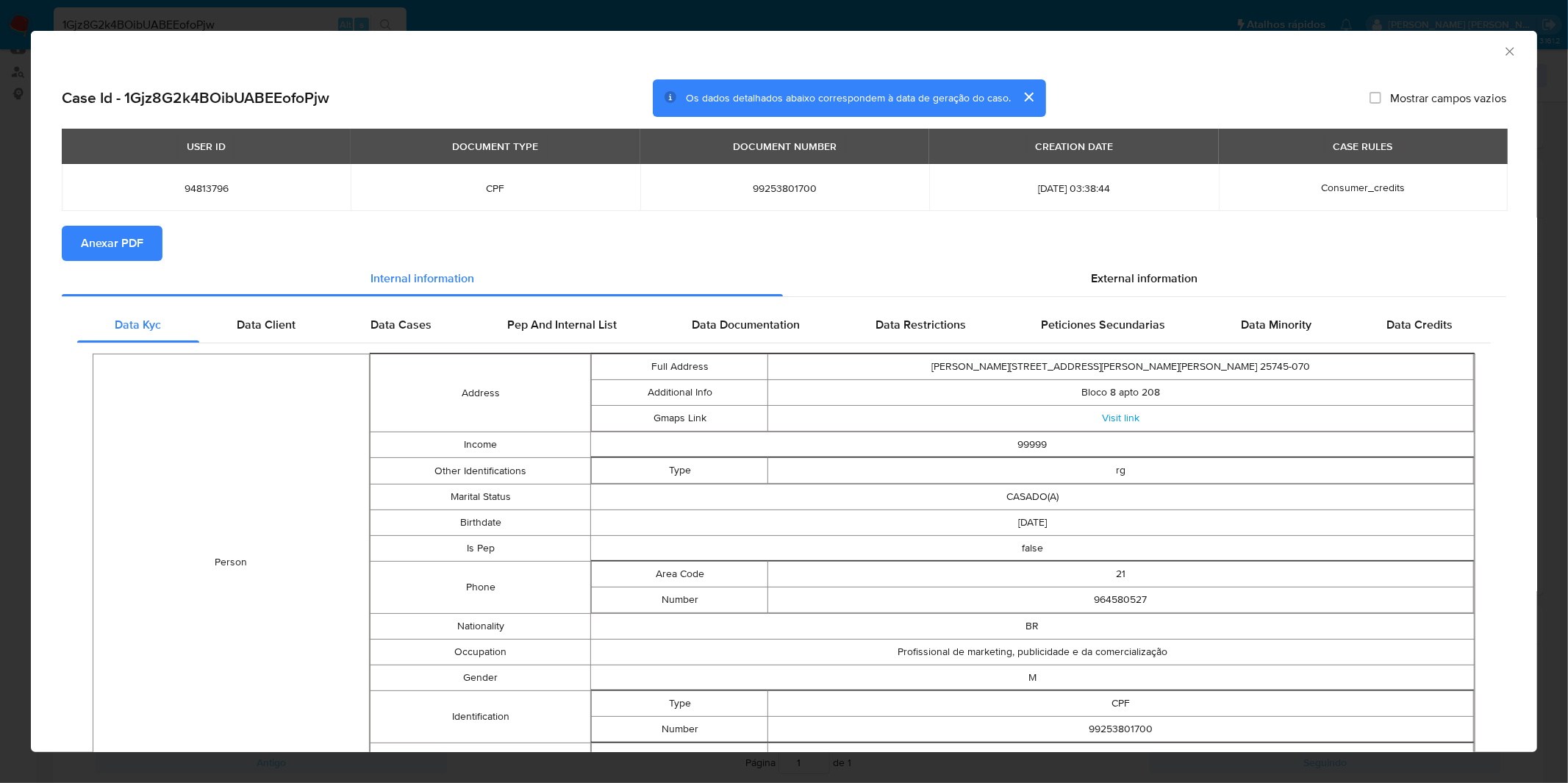
click at [126, 244] on span "Anexar PDF" at bounding box center [113, 243] width 63 height 32
click at [657, 11] on div "AML Data Collector Case Id - 1Gjz8G2k4BOibUABEEofoPjw Os dados detalhados abaix…" at bounding box center [784, 392] width 1568 height 783
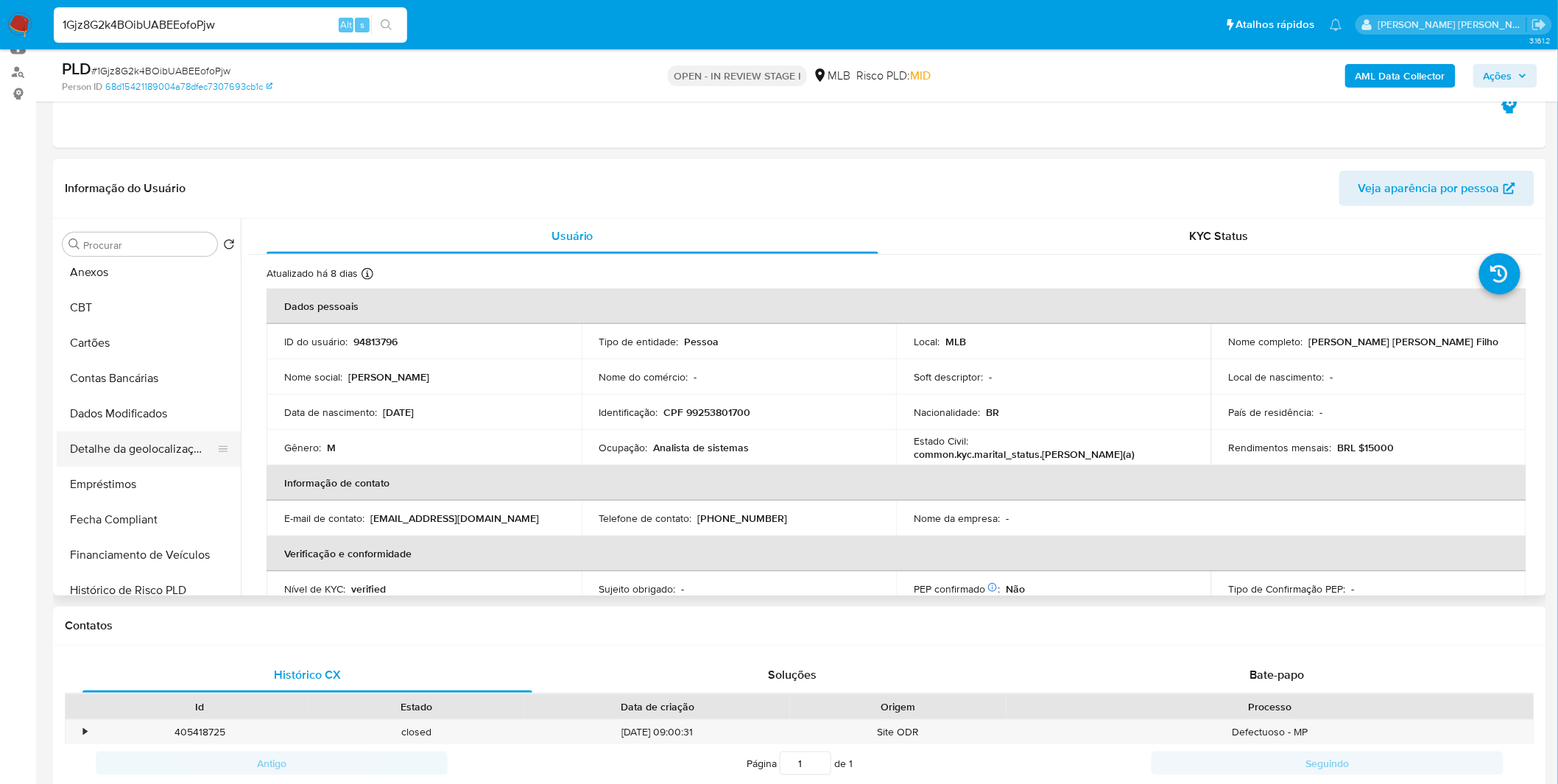
scroll to position [327, 0]
click at [131, 481] on button "Empréstimos" at bounding box center [143, 483] width 172 height 35
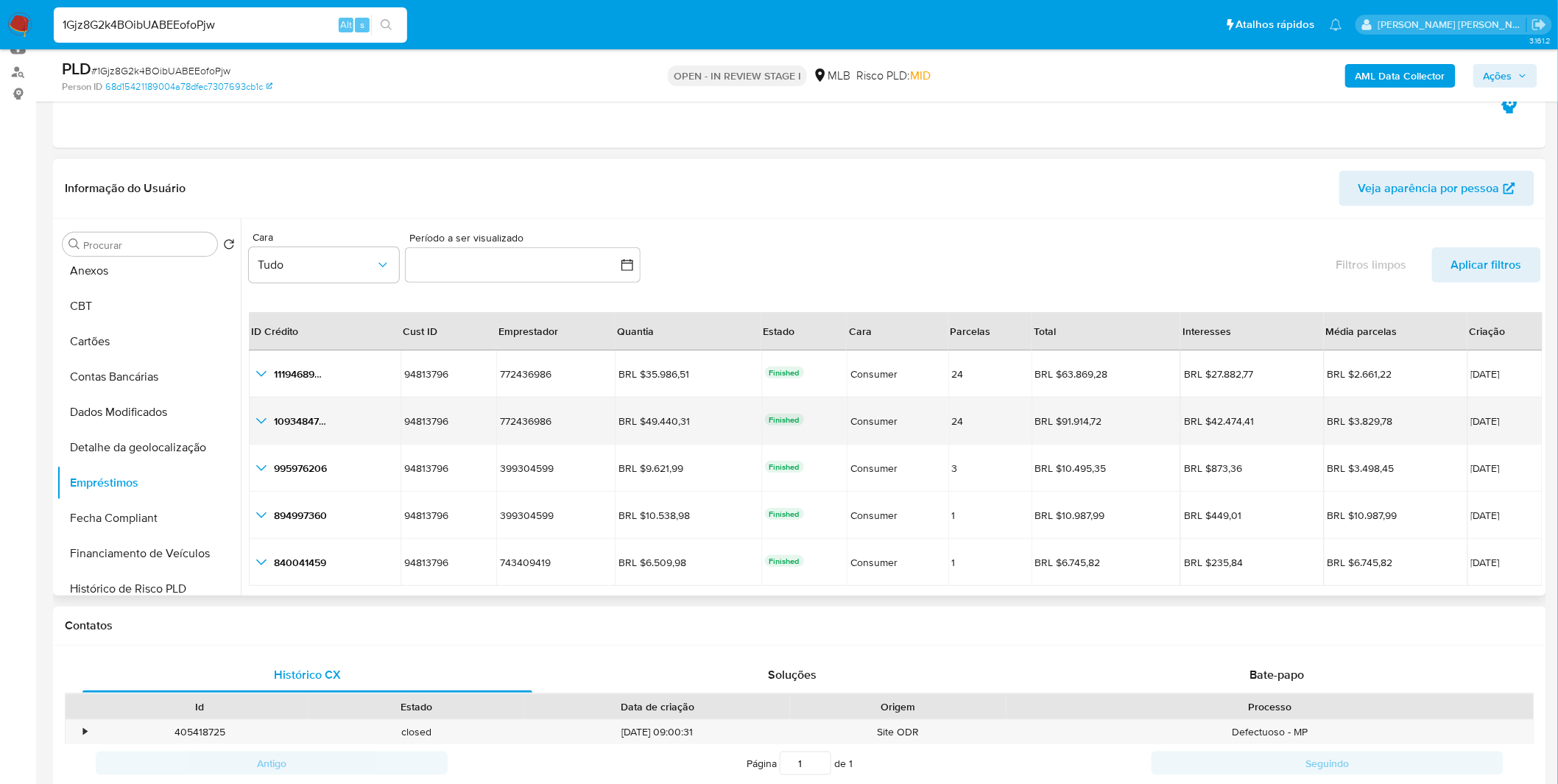
click at [255, 413] on icon "button_show_hidden_detail_by_id_1" at bounding box center [261, 420] width 18 height 18
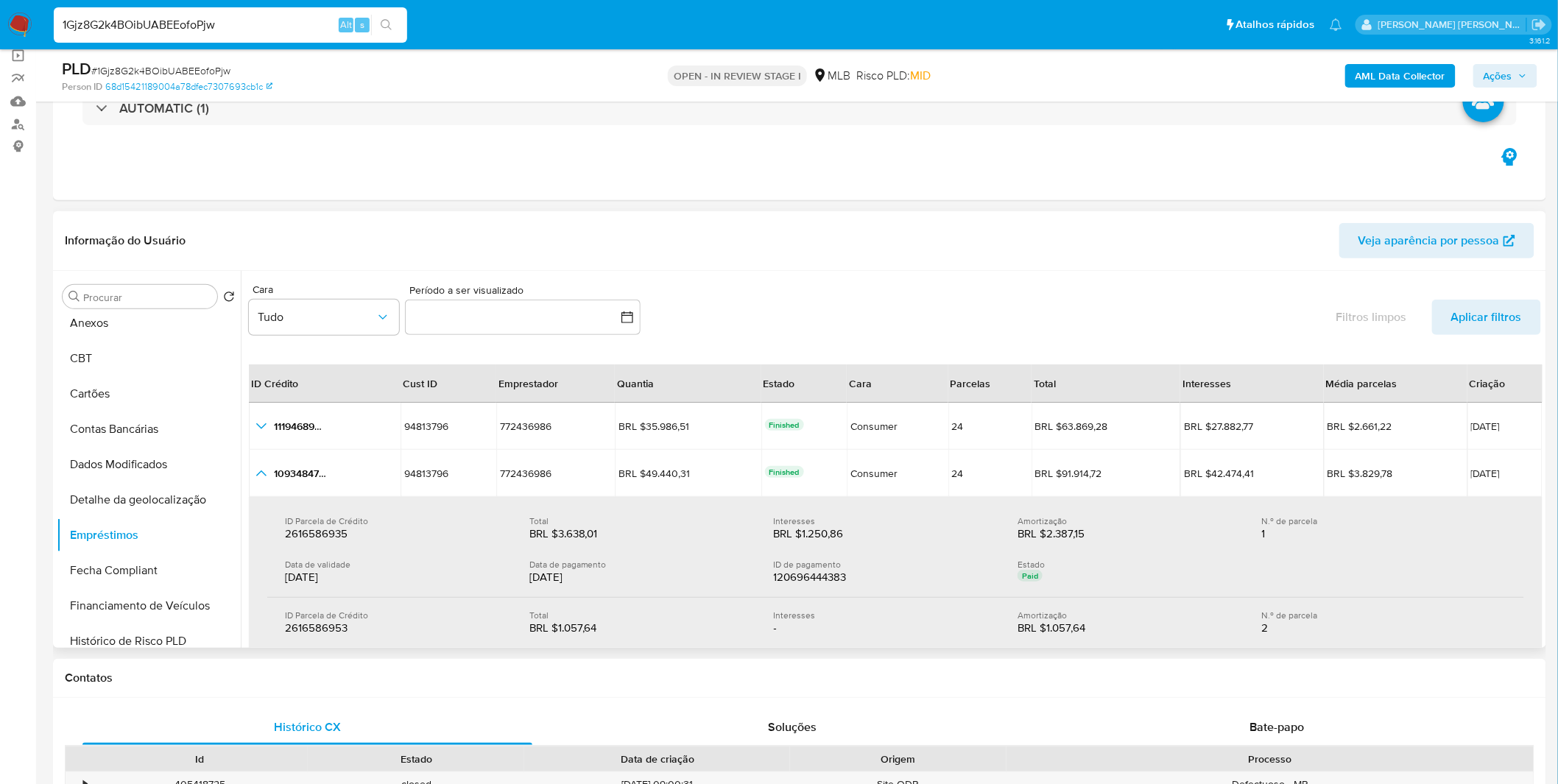
scroll to position [0, 0]
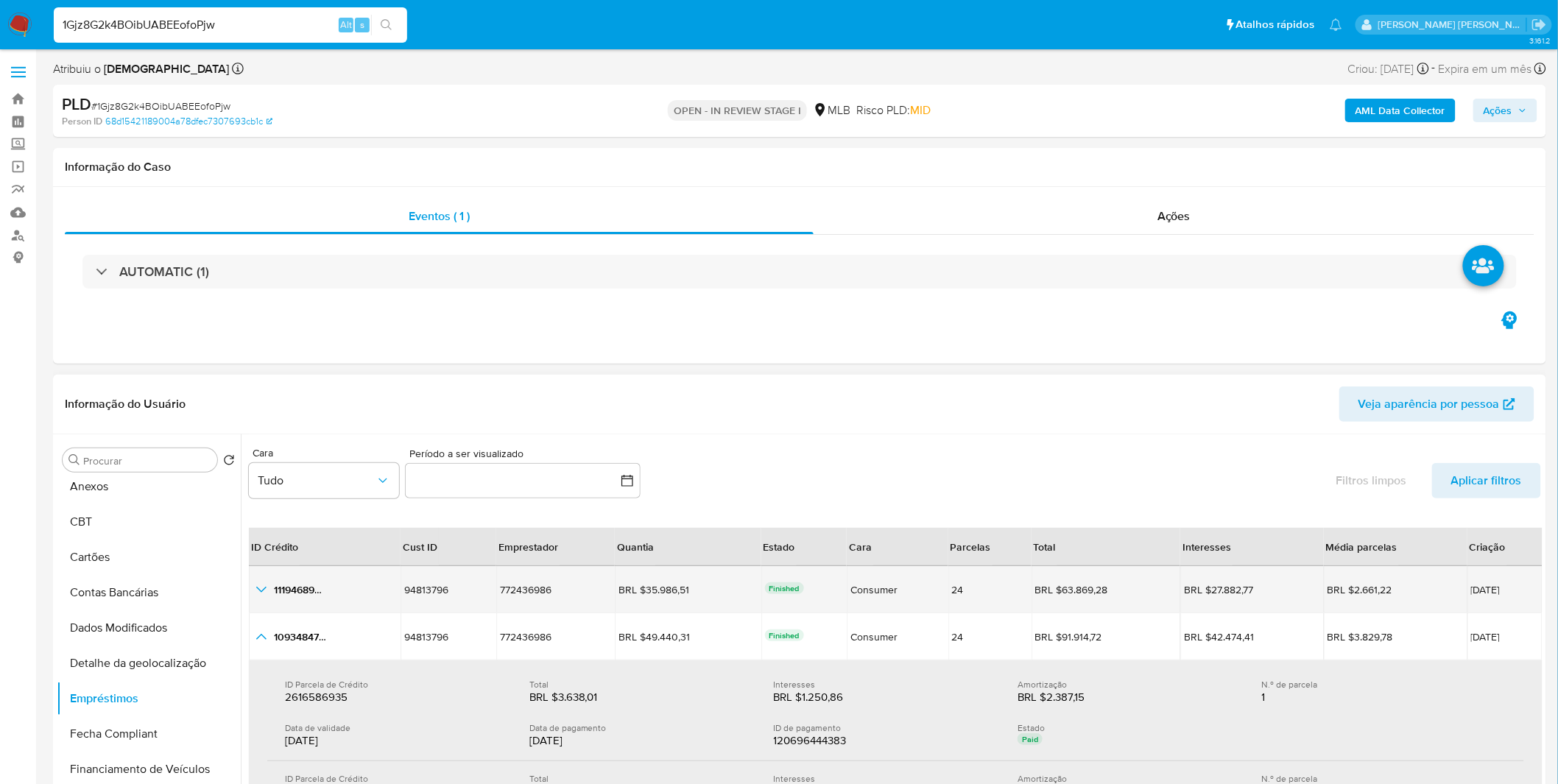
click at [256, 588] on icon "button_show_hidden_detail_by_id_0" at bounding box center [261, 589] width 18 height 18
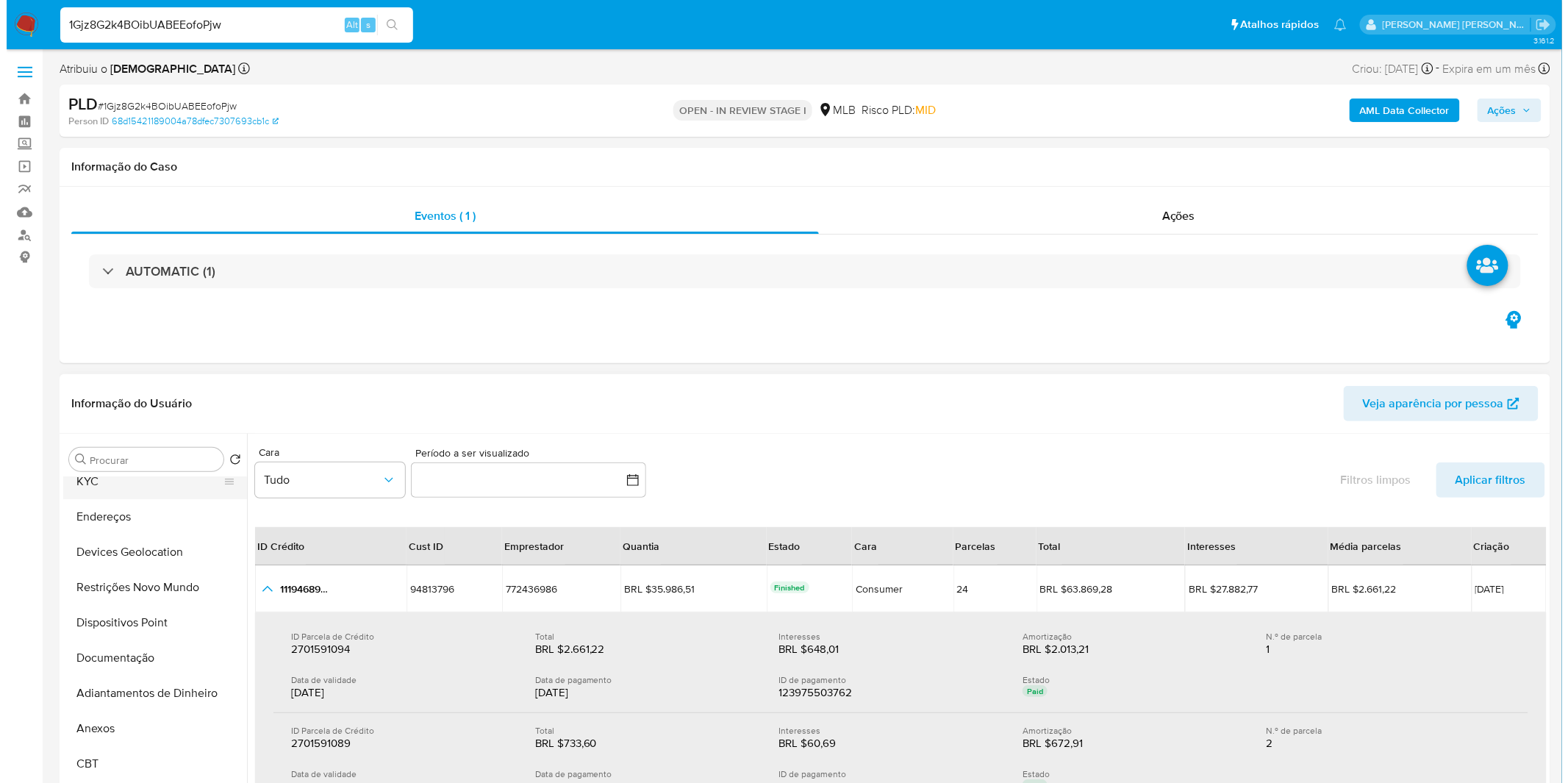
scroll to position [244, 0]
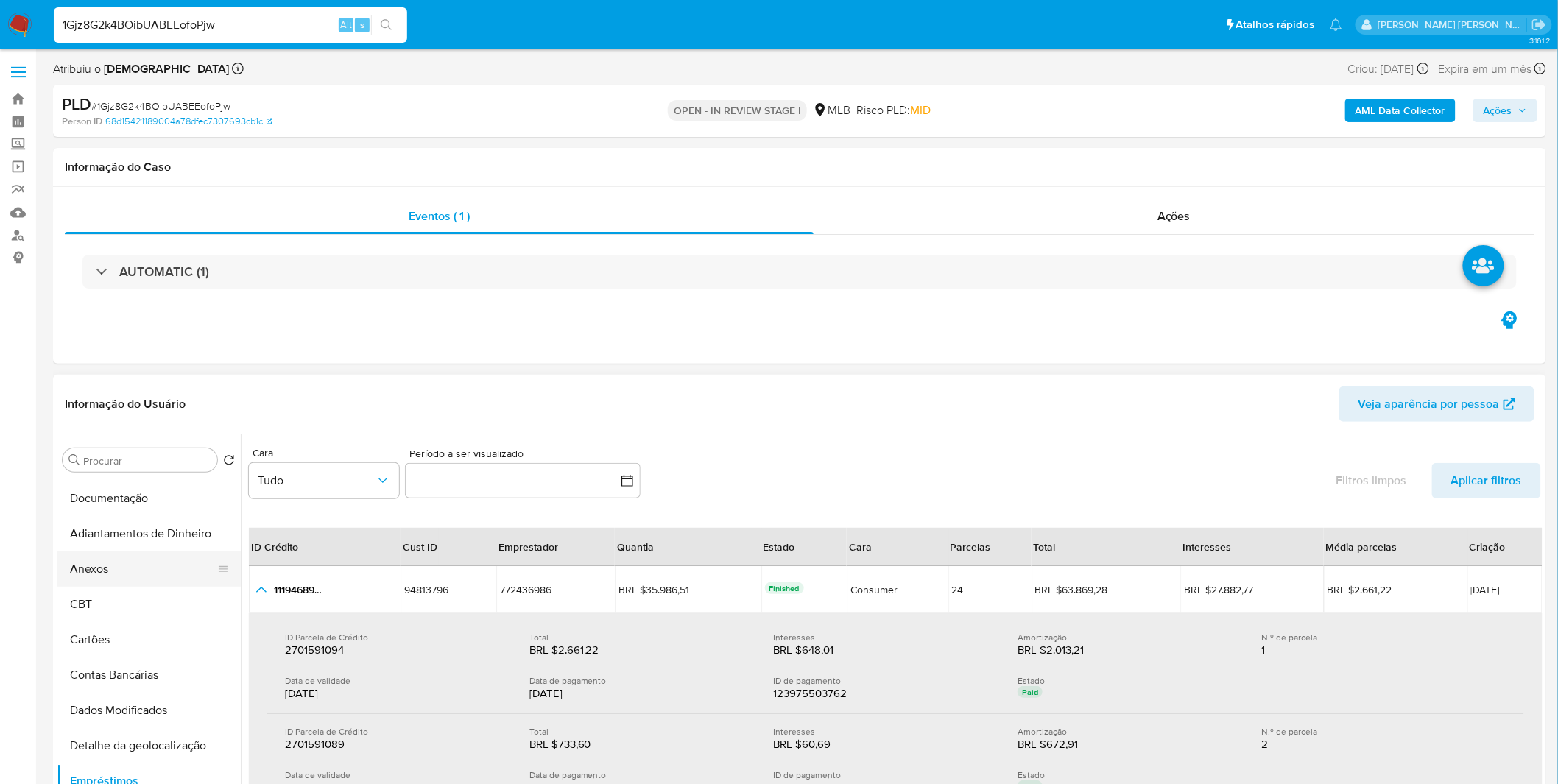
click at [130, 583] on button "Anexos" at bounding box center [143, 569] width 172 height 35
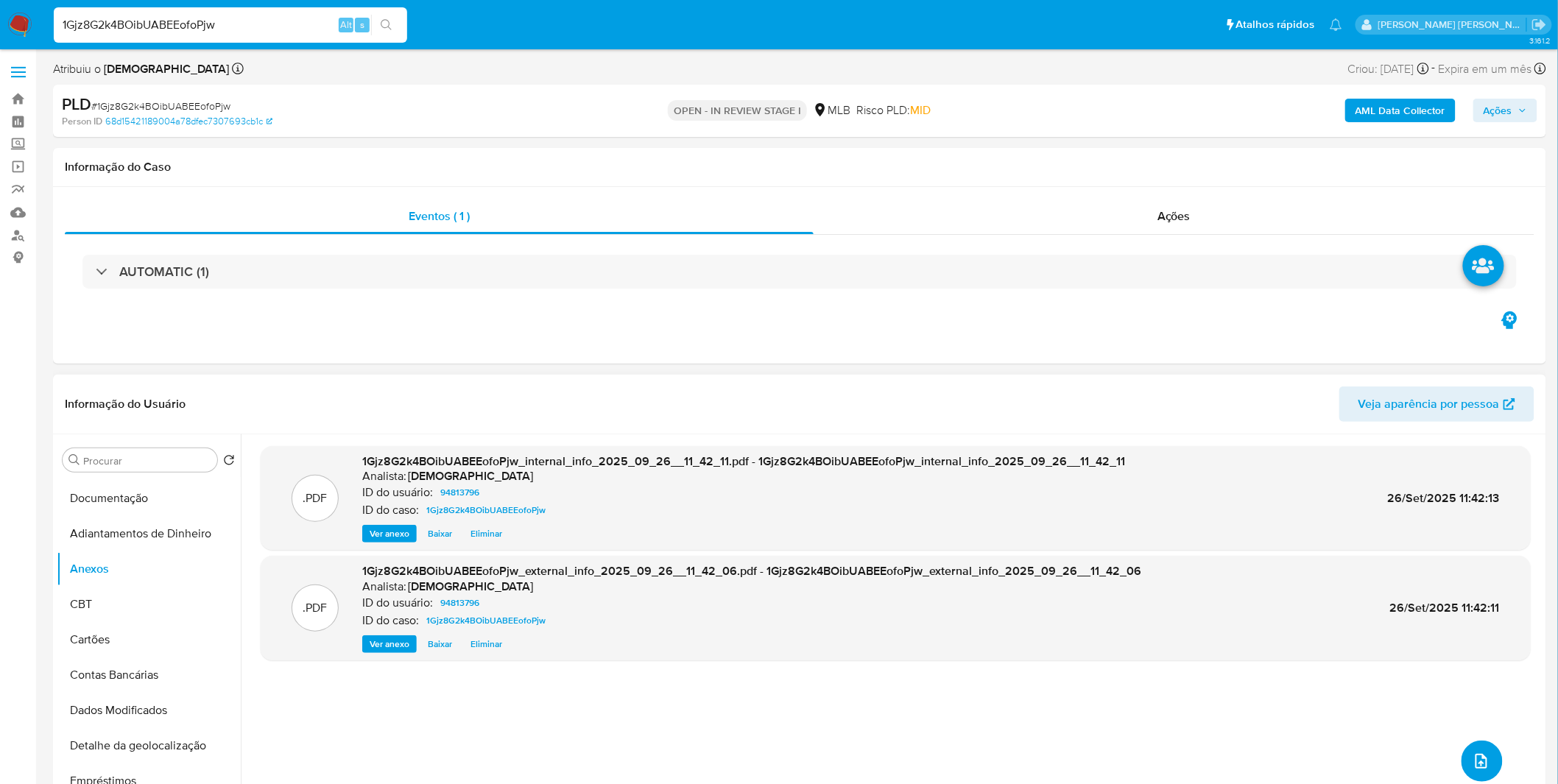
click at [1474, 769] on span "upload-file" at bounding box center [1481, 760] width 16 height 18
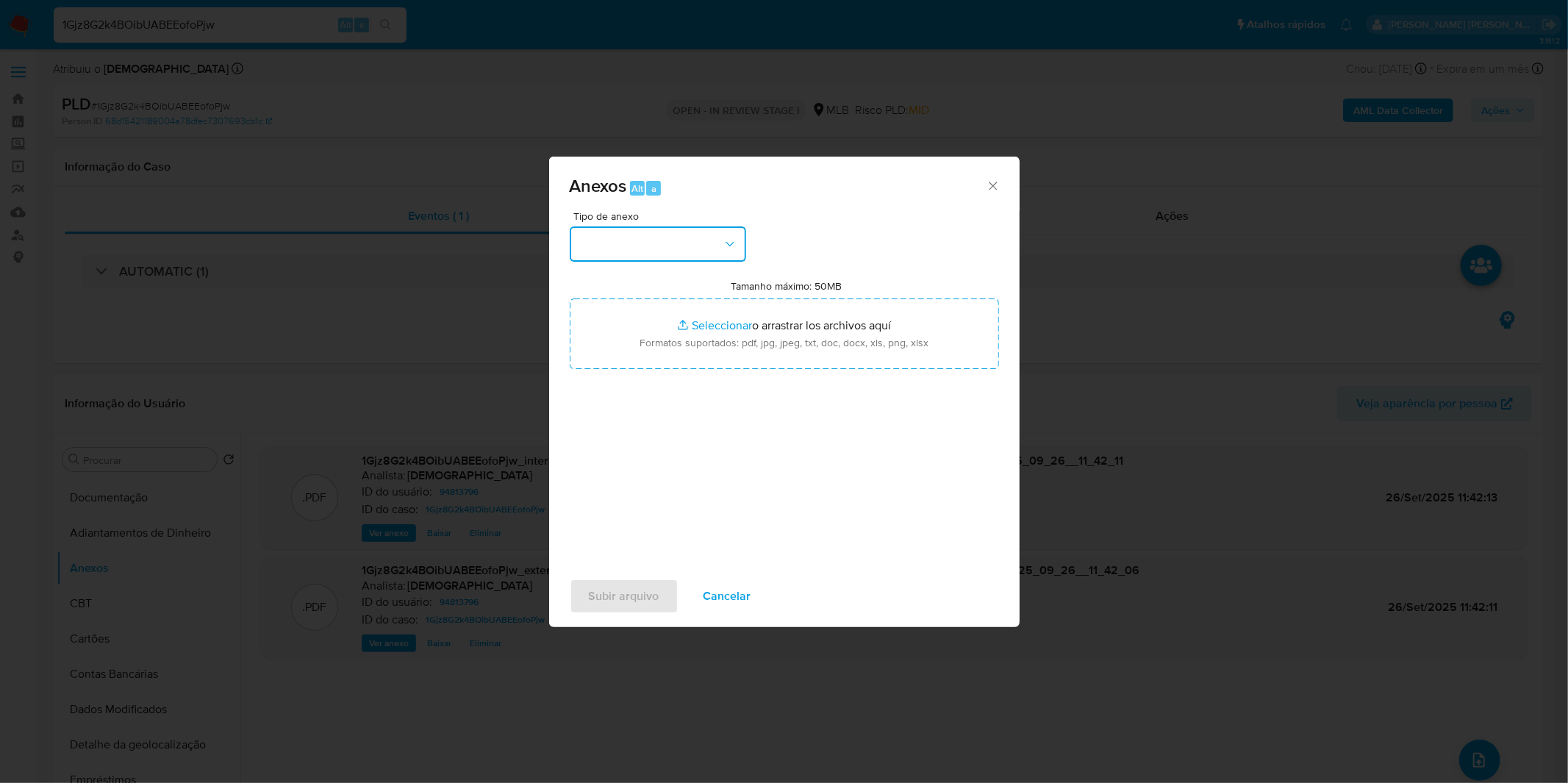
click at [710, 243] on button "button" at bounding box center [658, 244] width 176 height 35
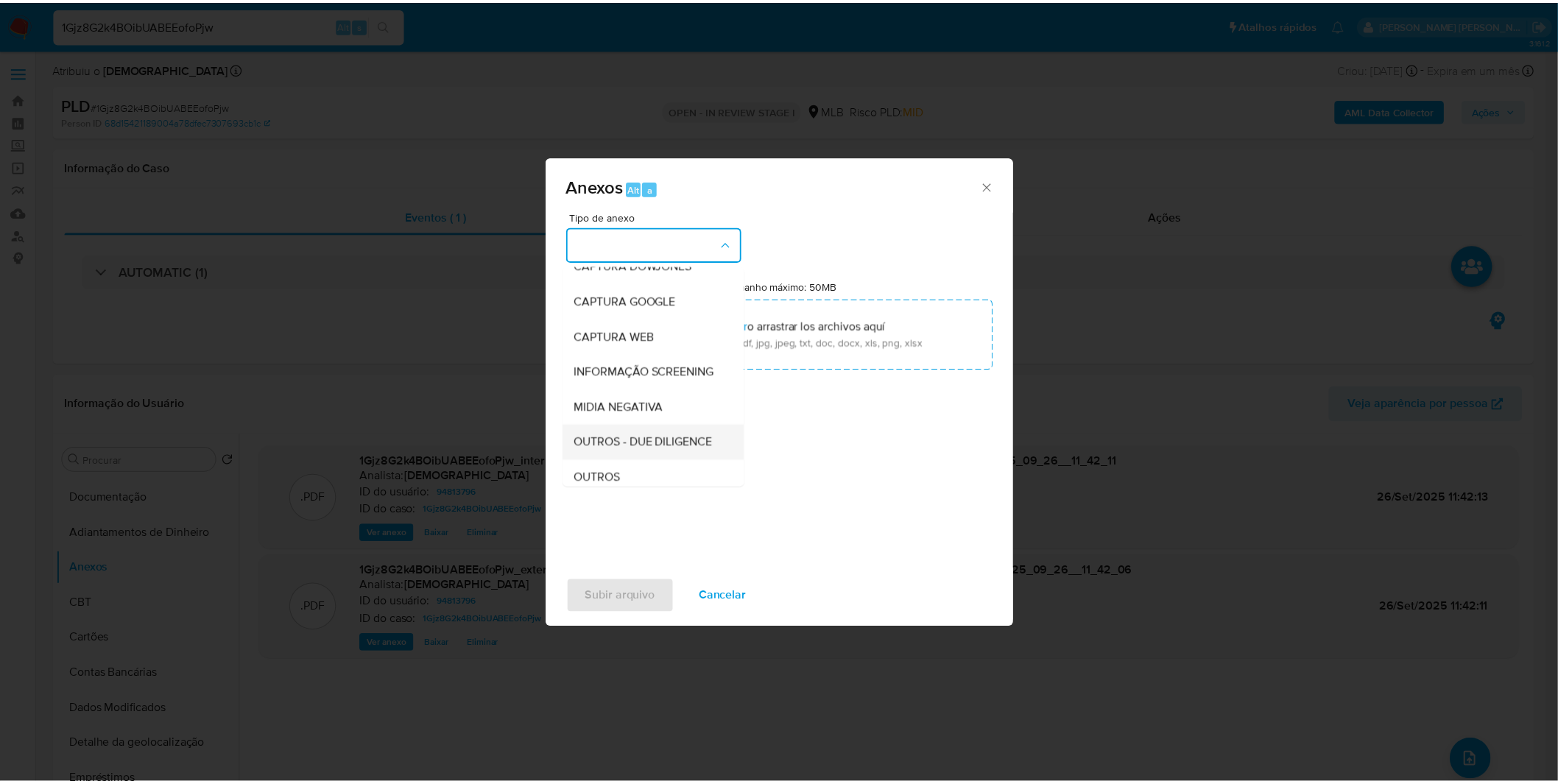
scroll to position [81, 0]
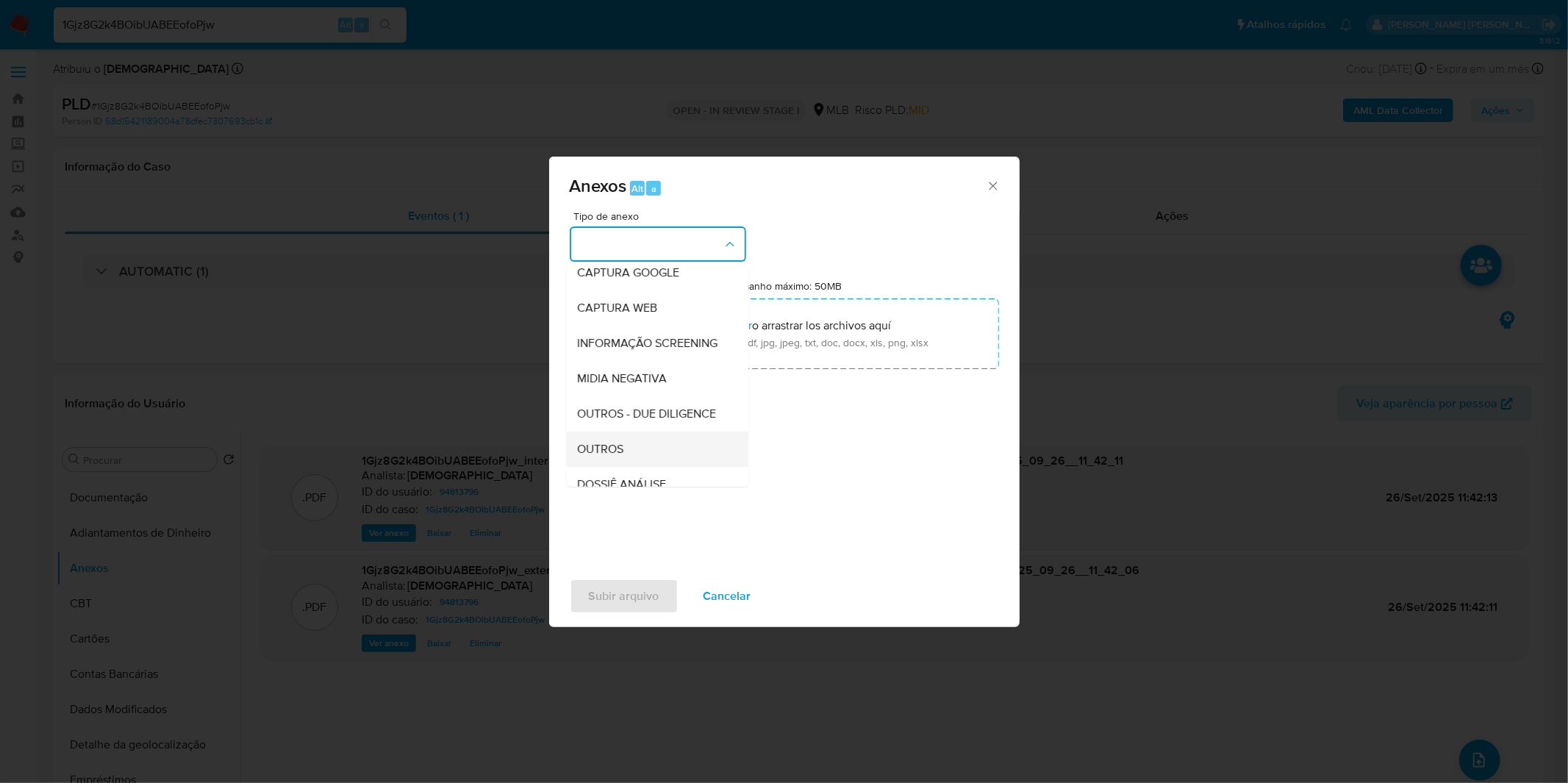
click at [641, 467] on div "OUTROS" at bounding box center [653, 449] width 150 height 35
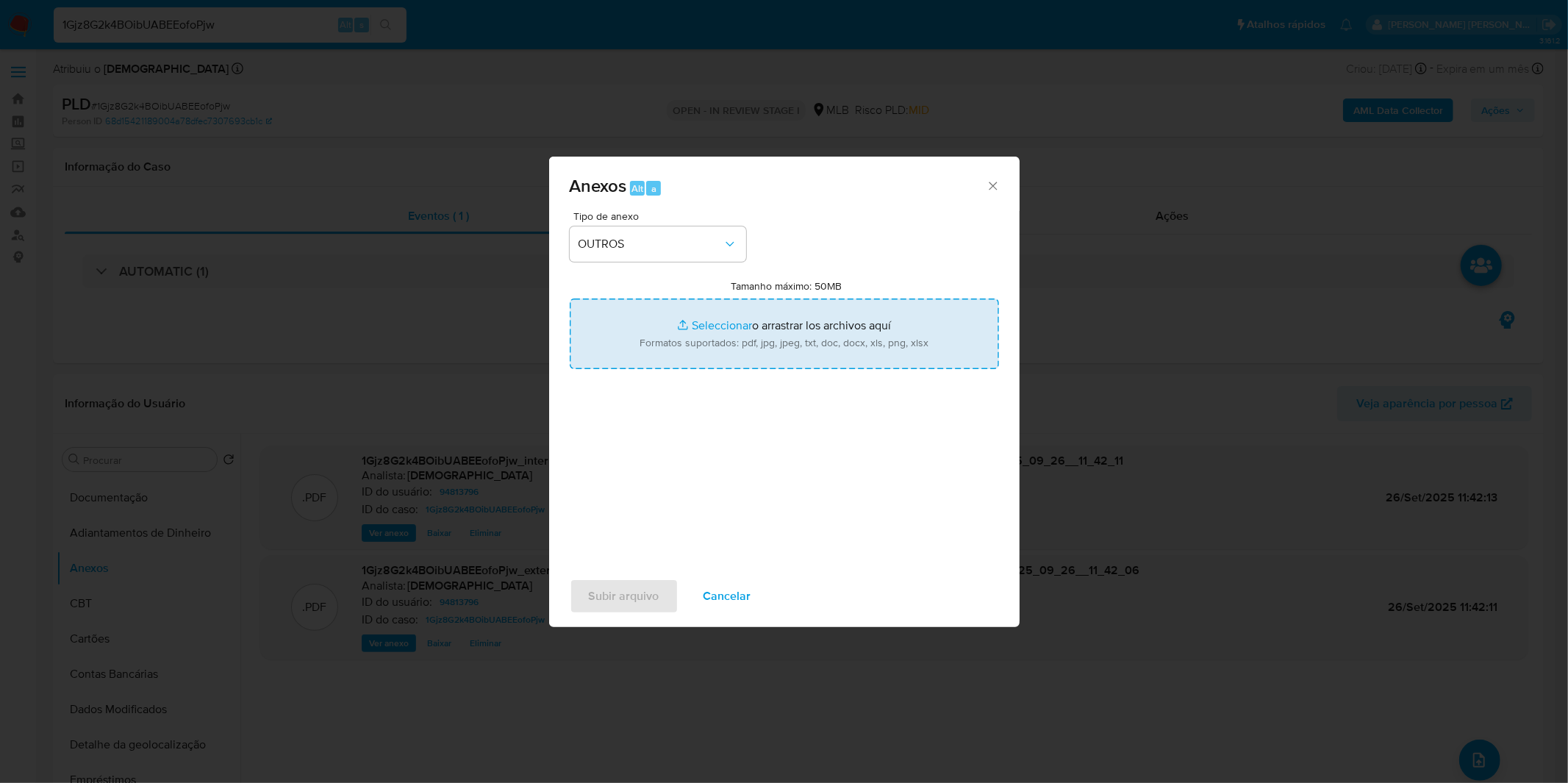
click at [694, 341] on input "Tamanho máximo: 50MB Seleccionar archivos" at bounding box center [784, 333] width 429 height 70
type input "C:\fakepath\DECLINIO - 1Gjz8G2k4BOibUABEEofoPjw - CPF 99253801700 - ANTONIO TAV…"
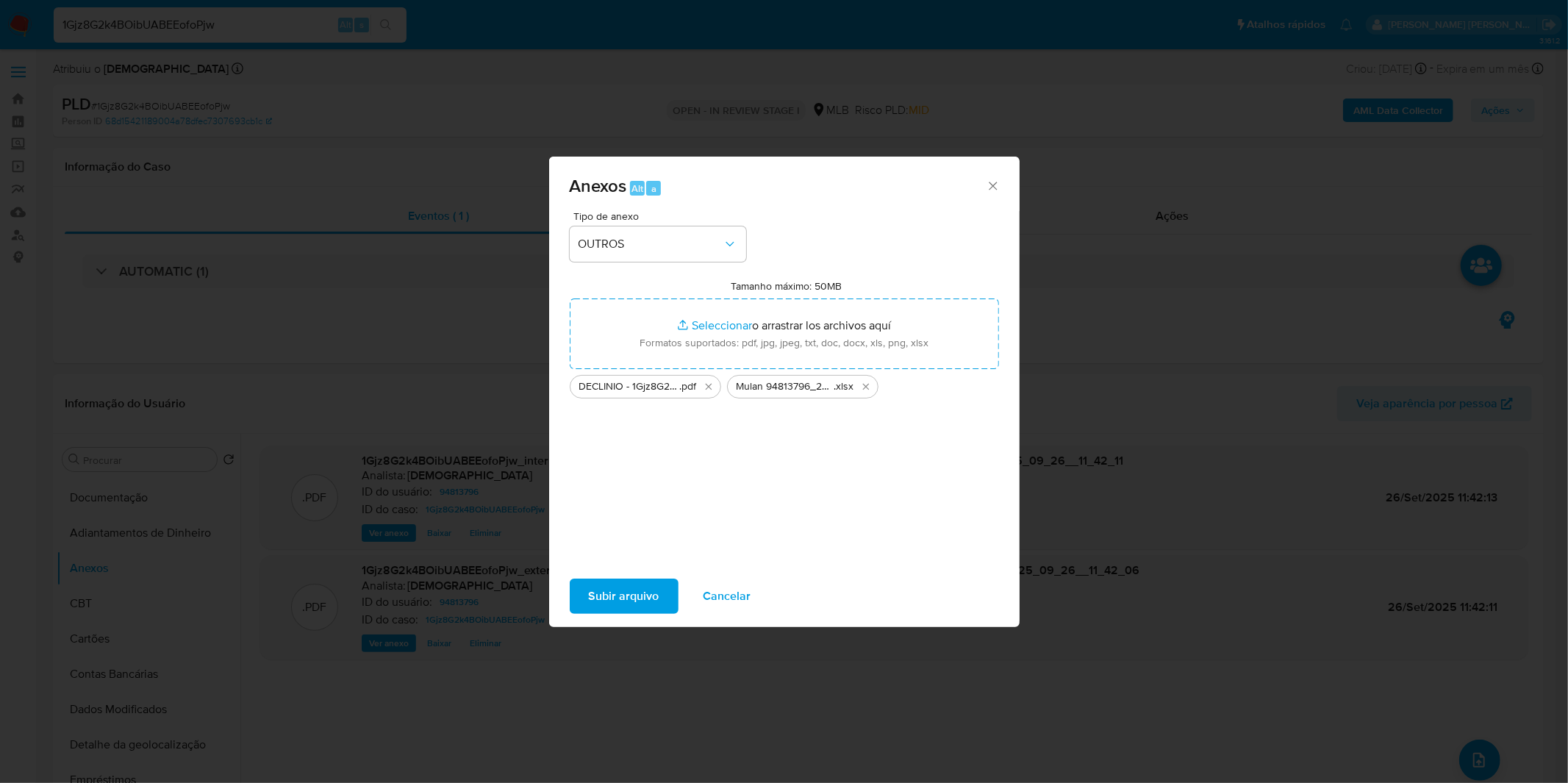
click at [637, 597] on span "Subir arquivo" at bounding box center [624, 596] width 71 height 32
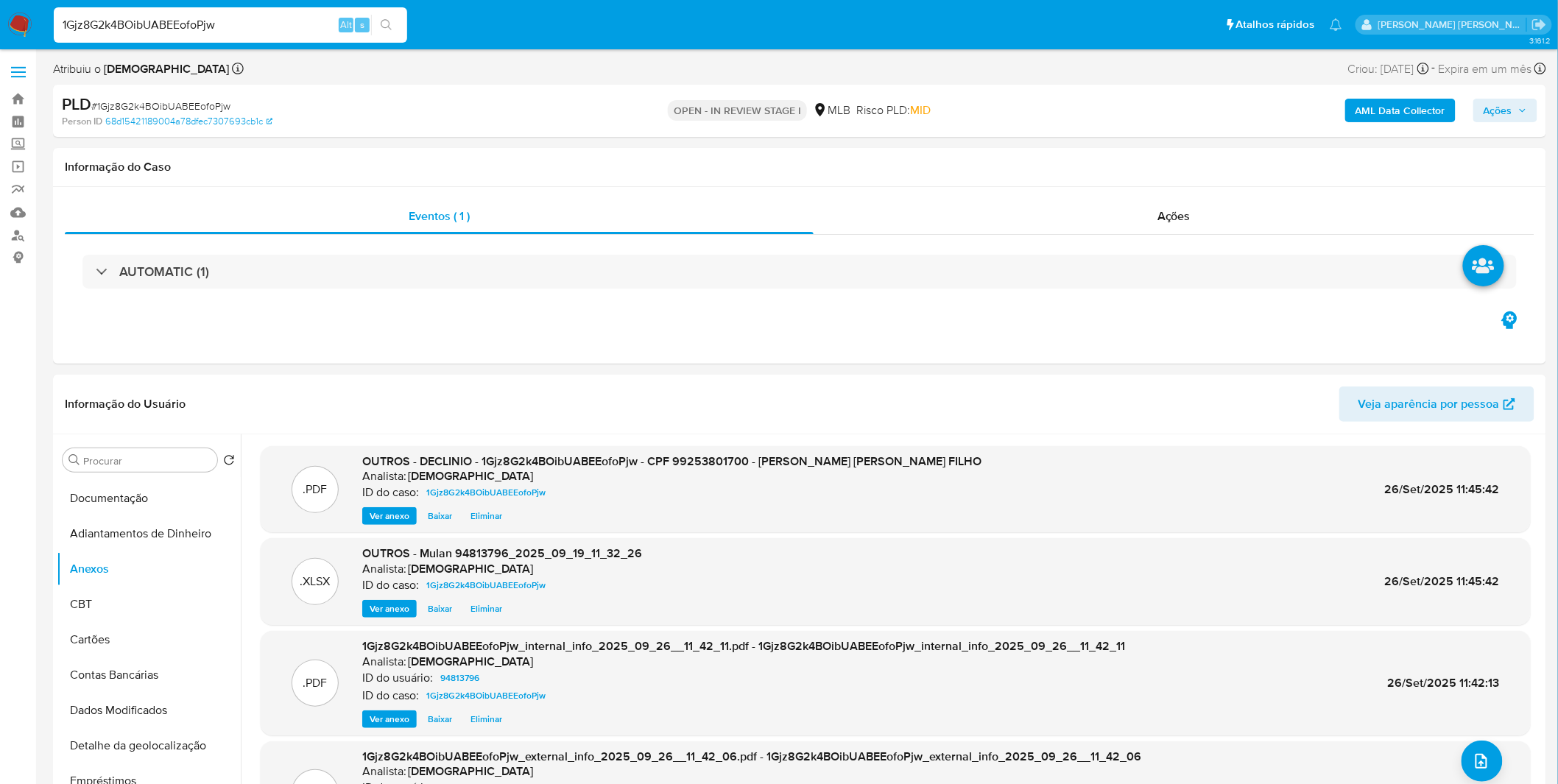
click at [1486, 120] on span "Ações" at bounding box center [1497, 110] width 28 height 24
click at [1161, 156] on button "Resolução do caso Alt r" at bounding box center [1095, 157] width 170 height 38
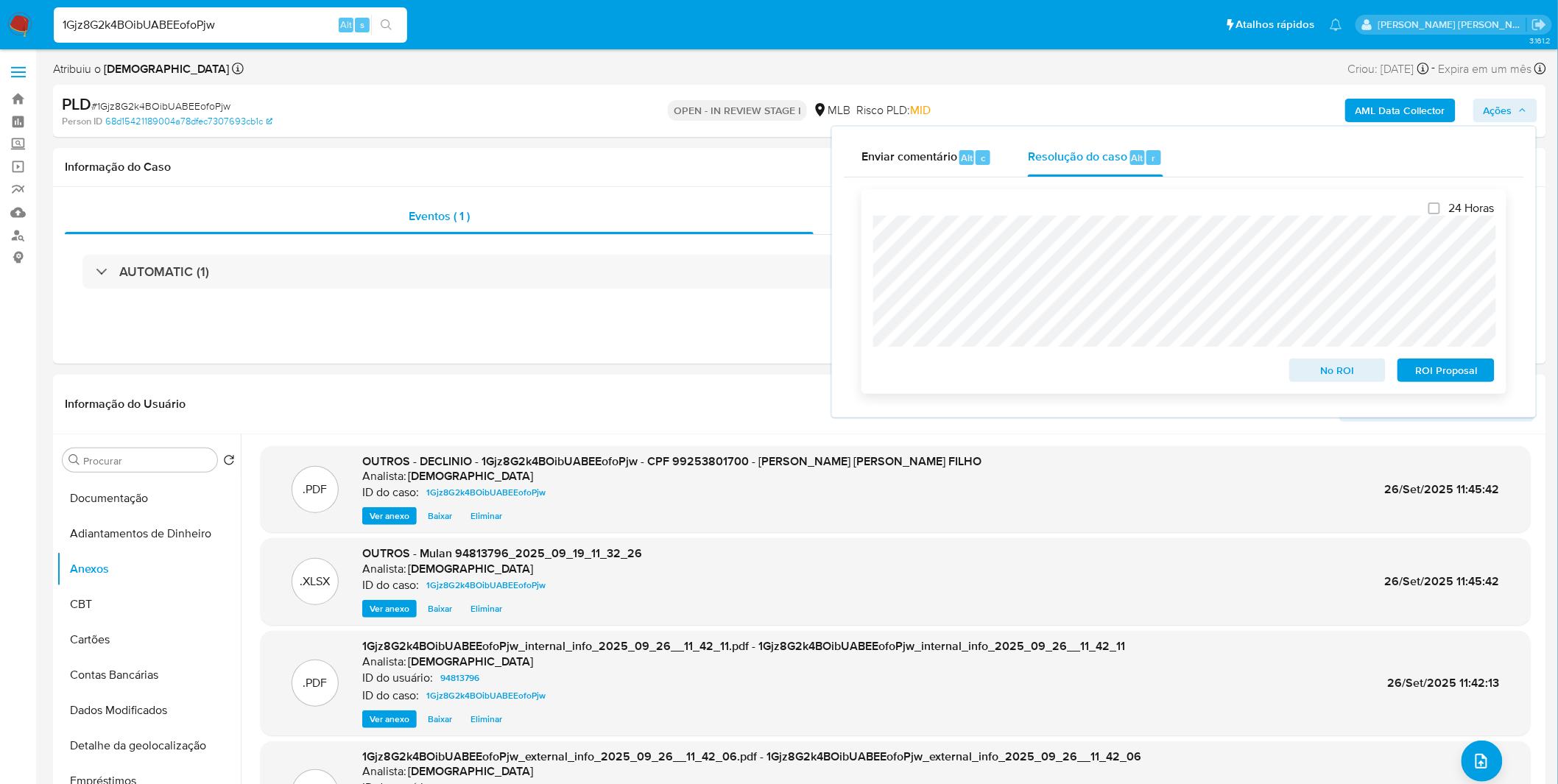
click at [1313, 371] on span "No ROI" at bounding box center [1338, 370] width 77 height 21
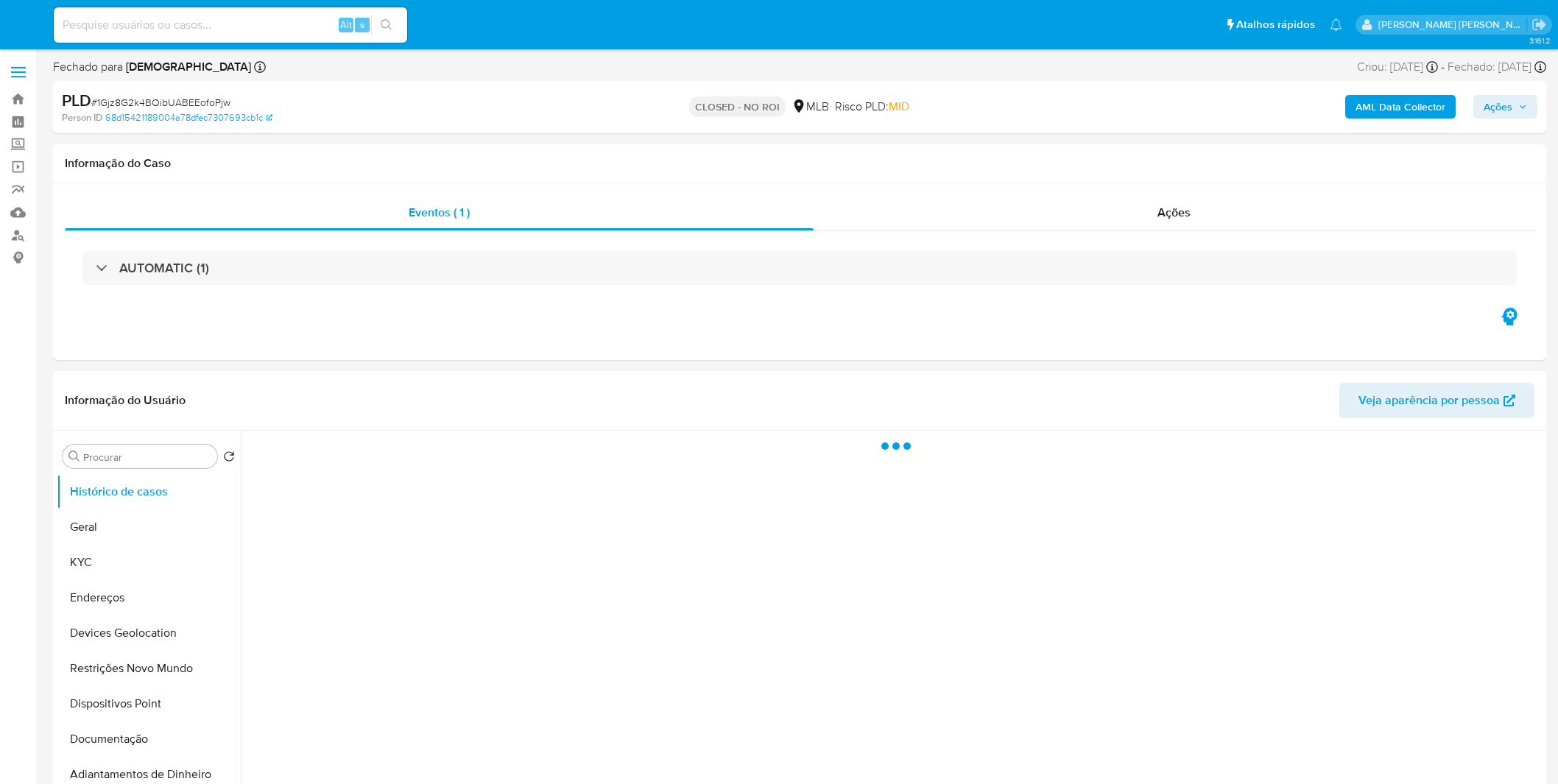
select select "10"
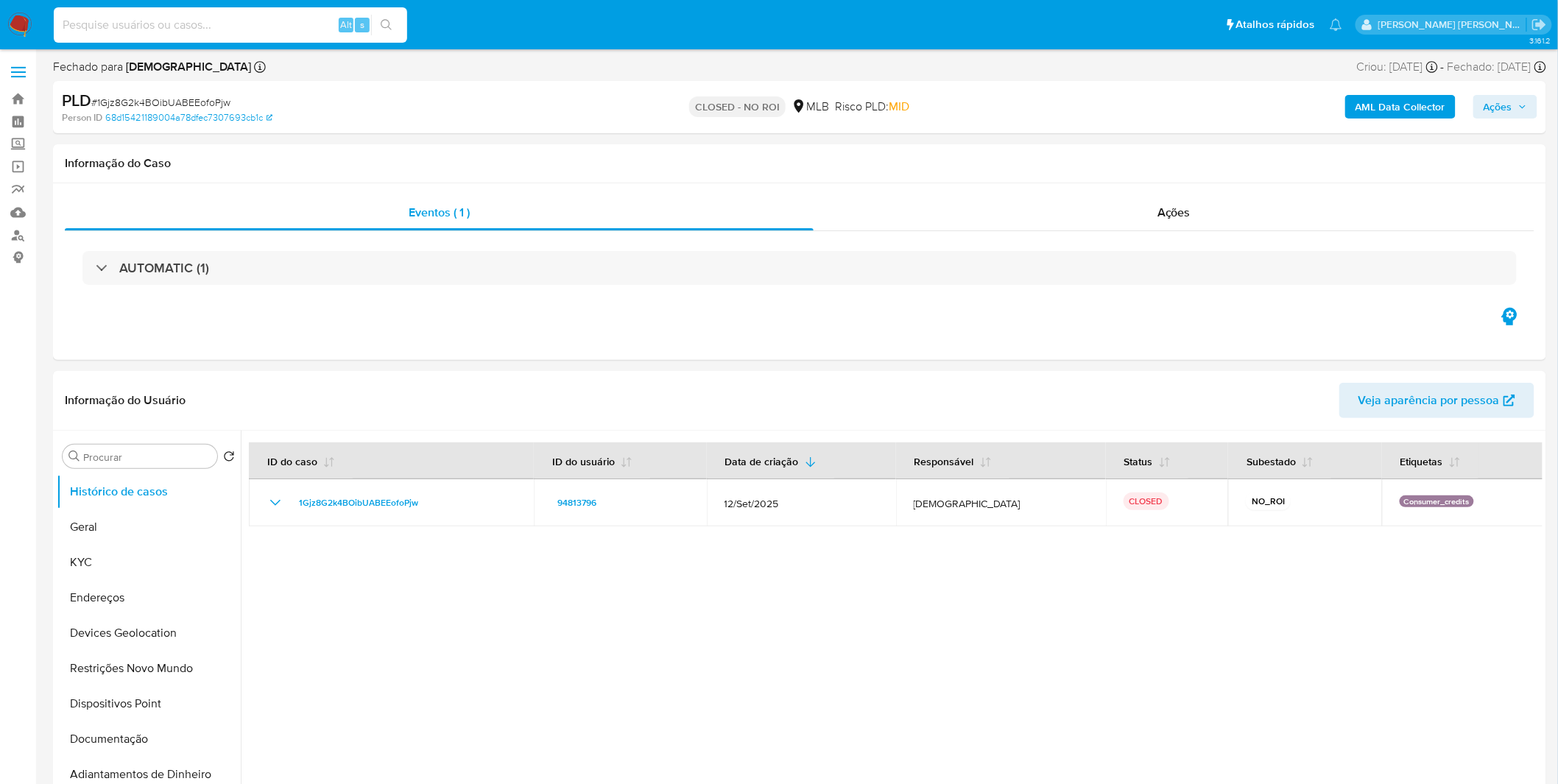
click at [200, 27] on input at bounding box center [230, 25] width 353 height 19
paste input "101NsQPL57bxySW8s7t9A5Pd"
type input "101NsQPL57bxySW8s7t9A5Pd"
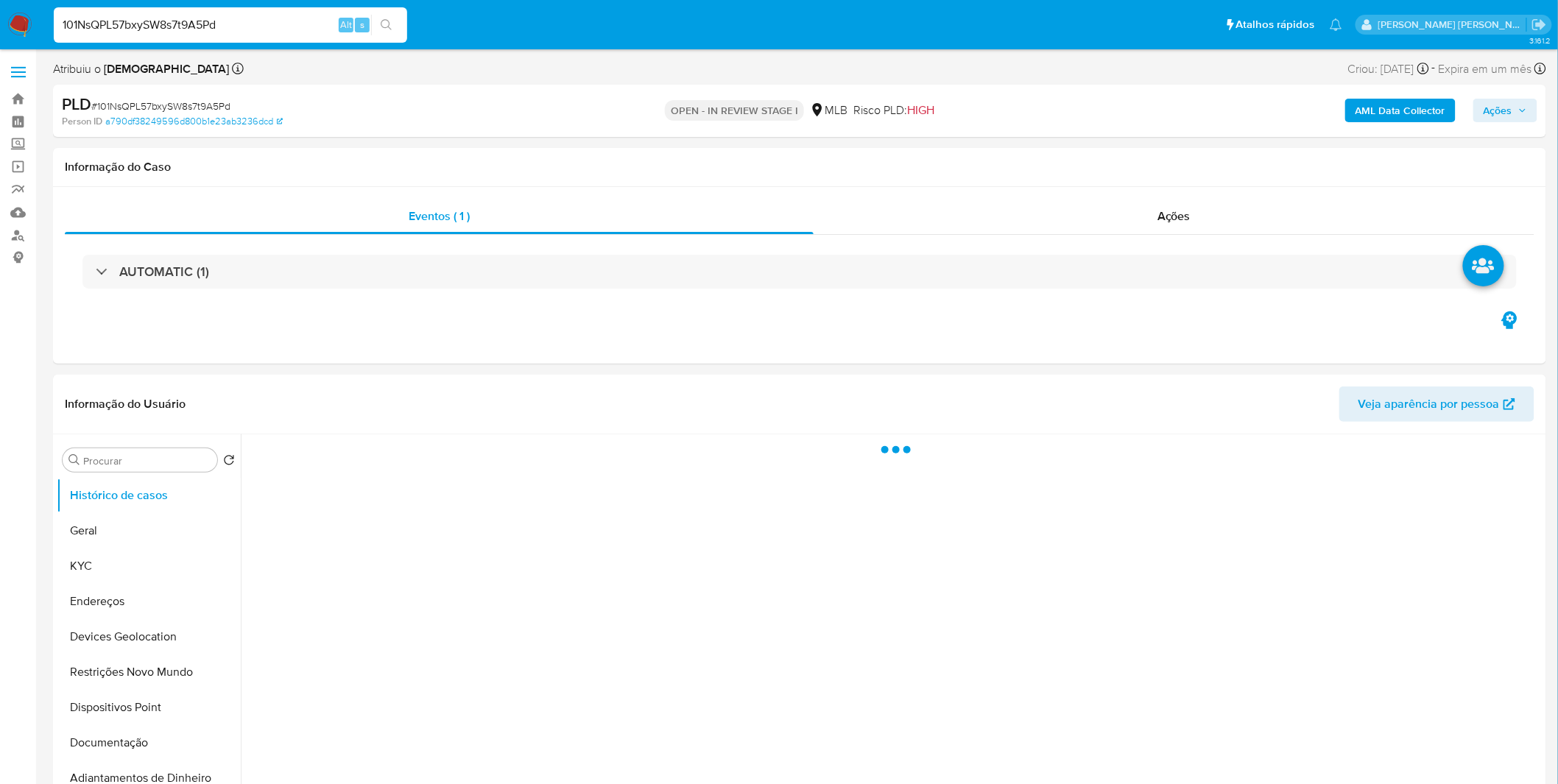
select select "10"
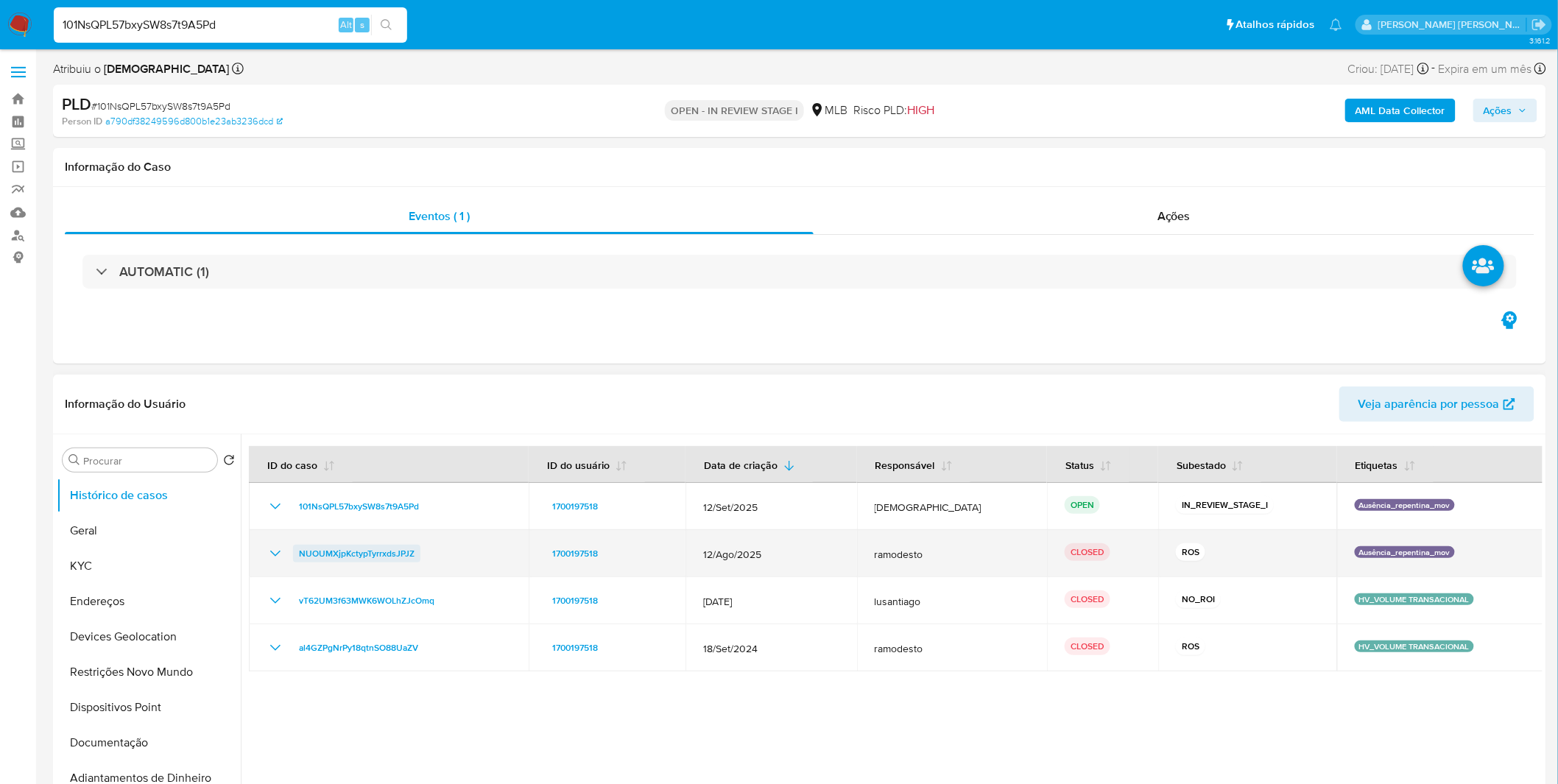
drag, startPoint x: 428, startPoint y: 555, endPoint x: 299, endPoint y: 555, distance: 129.0
click at [299, 555] on div "NUOUMXjpKctypTyrrxdsJPJZ" at bounding box center [388, 553] width 244 height 18
click at [281, 558] on icon "Mostrar/Ocultar" at bounding box center [275, 553] width 18 height 18
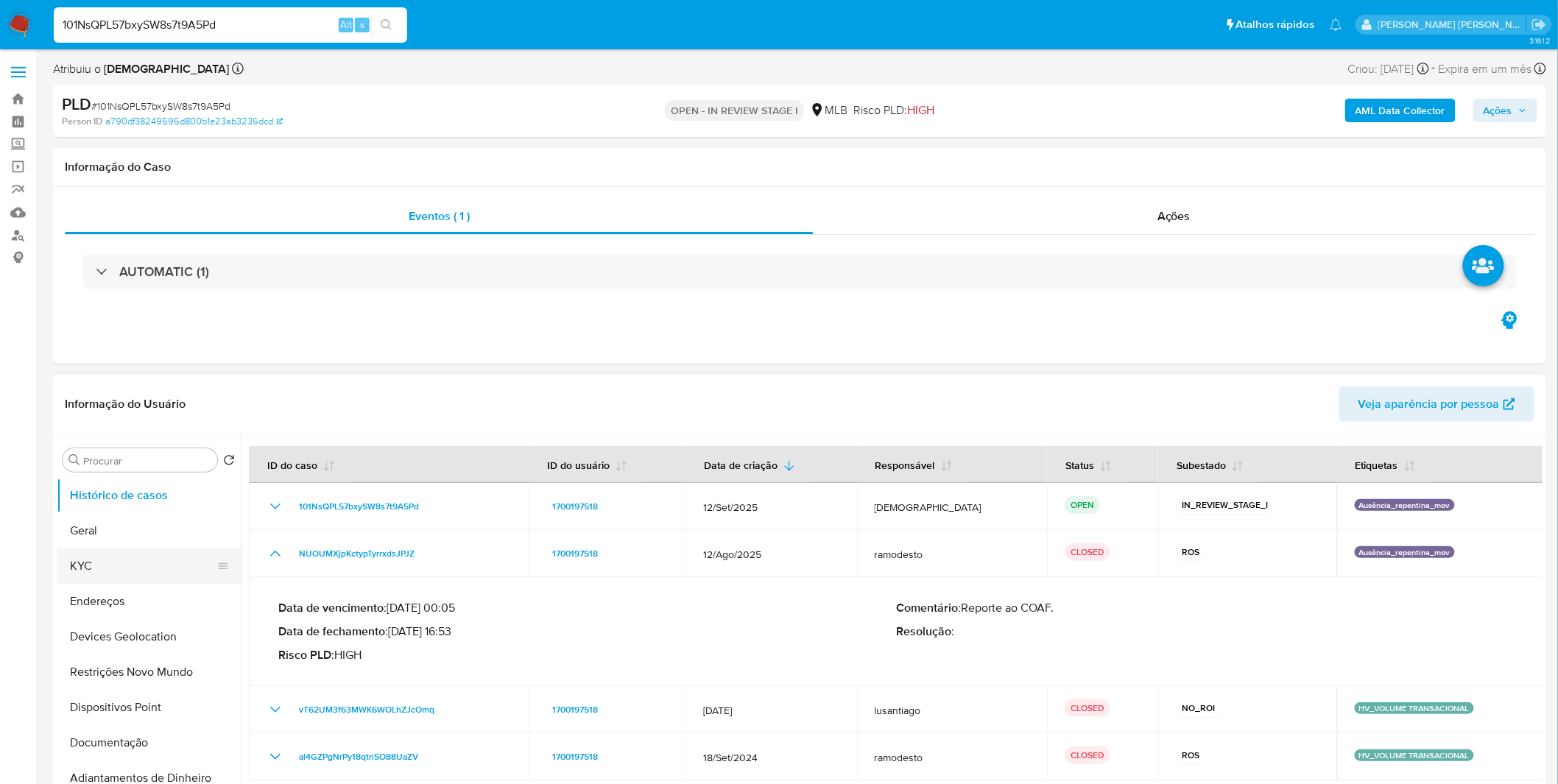
click at [155, 565] on button "KYC" at bounding box center [143, 566] width 172 height 35
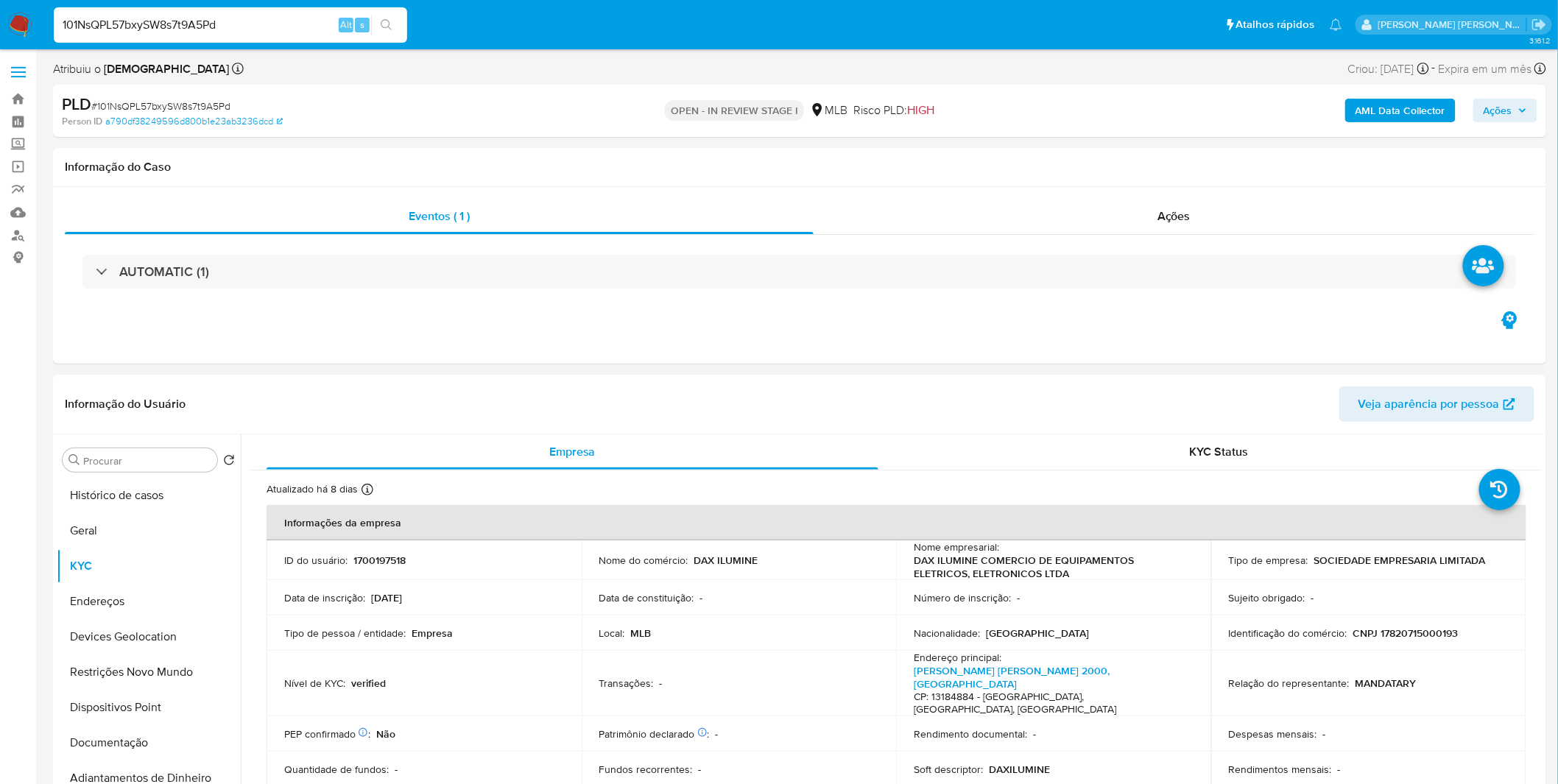
click at [1385, 106] on b "AML Data Collector" at bounding box center [1400, 110] width 90 height 24
click at [1356, 105] on button "AML Data Collector" at bounding box center [1401, 110] width 111 height 24
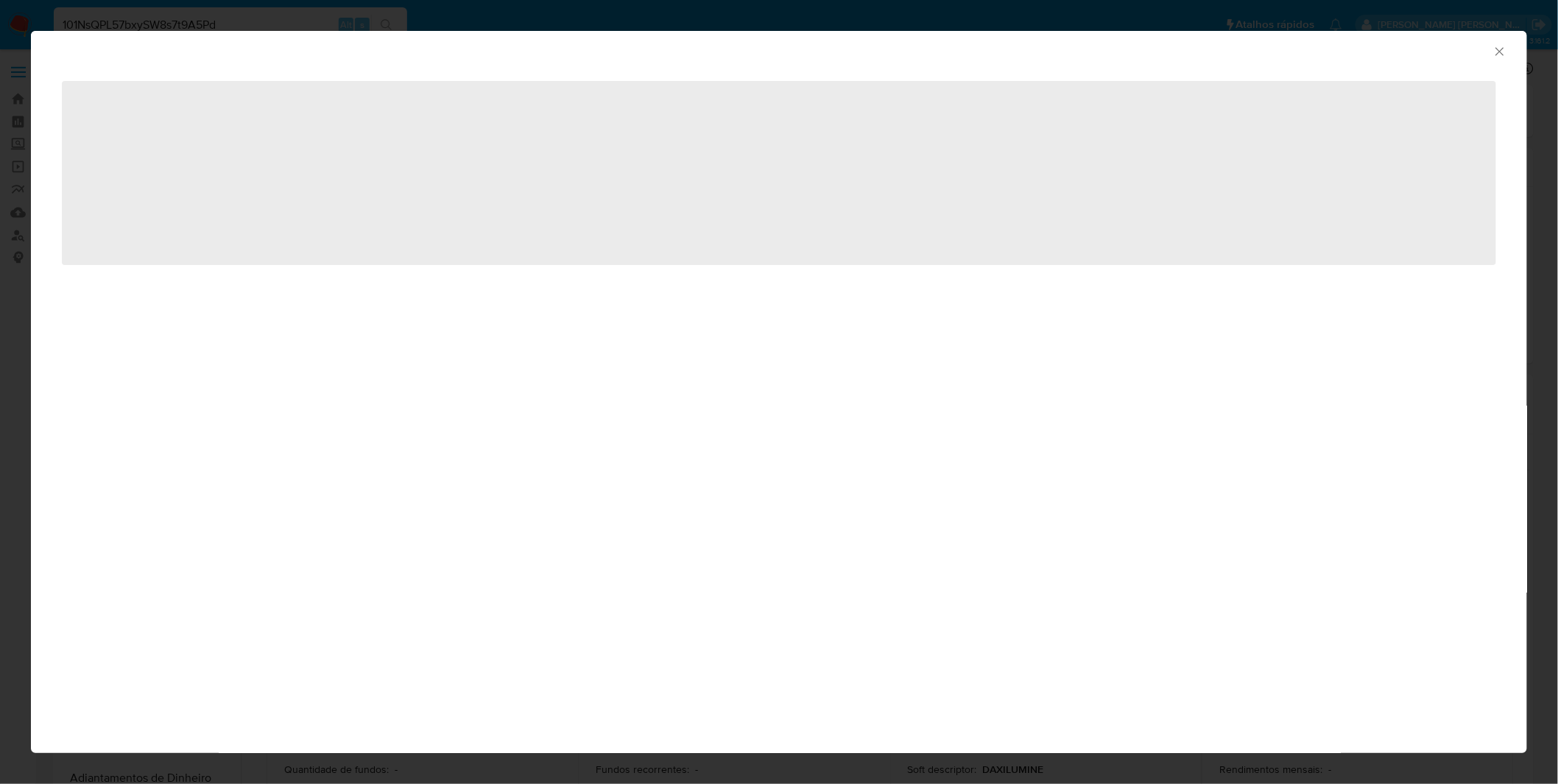
click at [1356, 105] on div "AML Data Collector ‌" at bounding box center [779, 392] width 1558 height 784
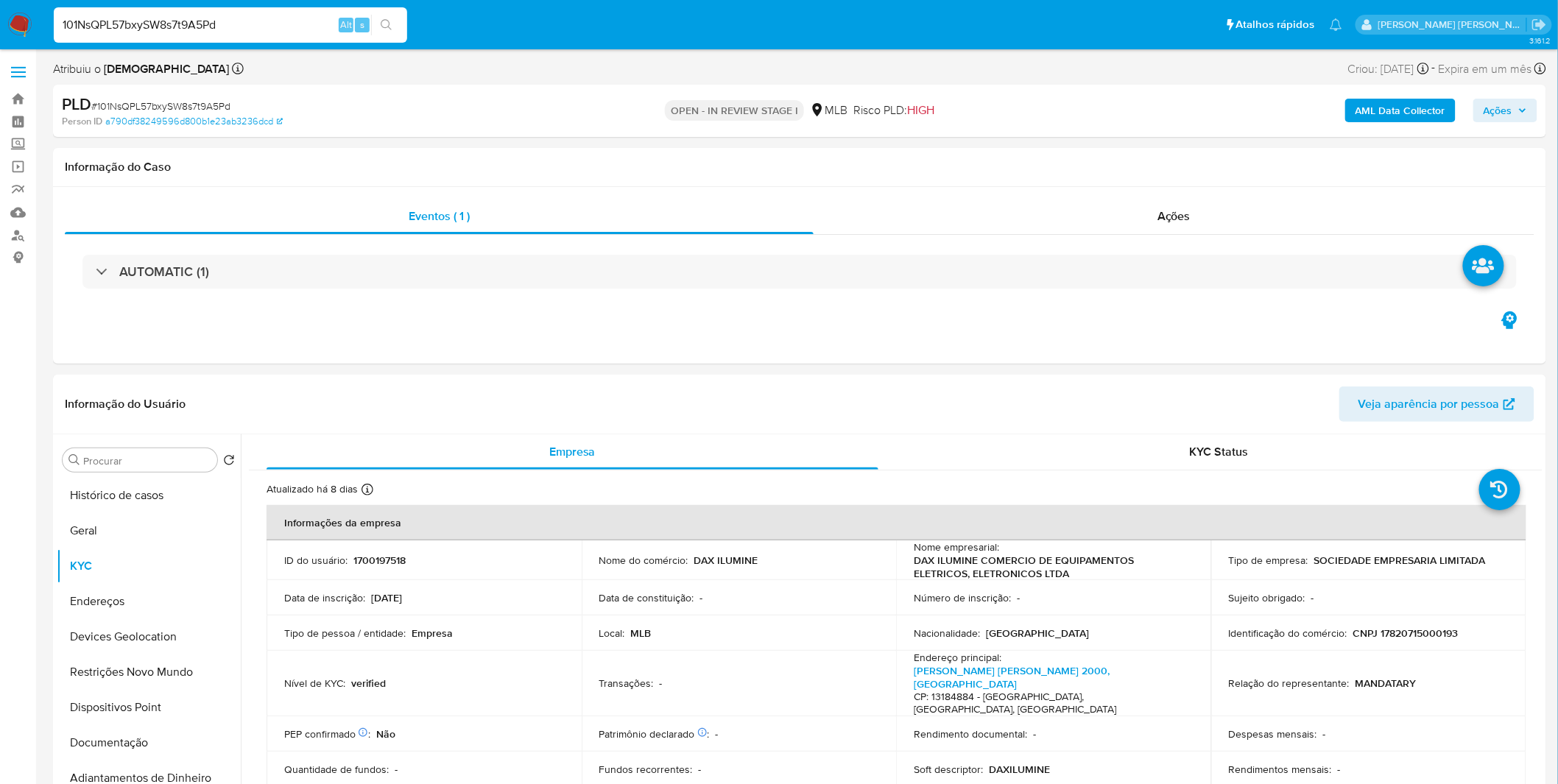
click at [1359, 105] on b "AML Data Collector" at bounding box center [1400, 110] width 90 height 24
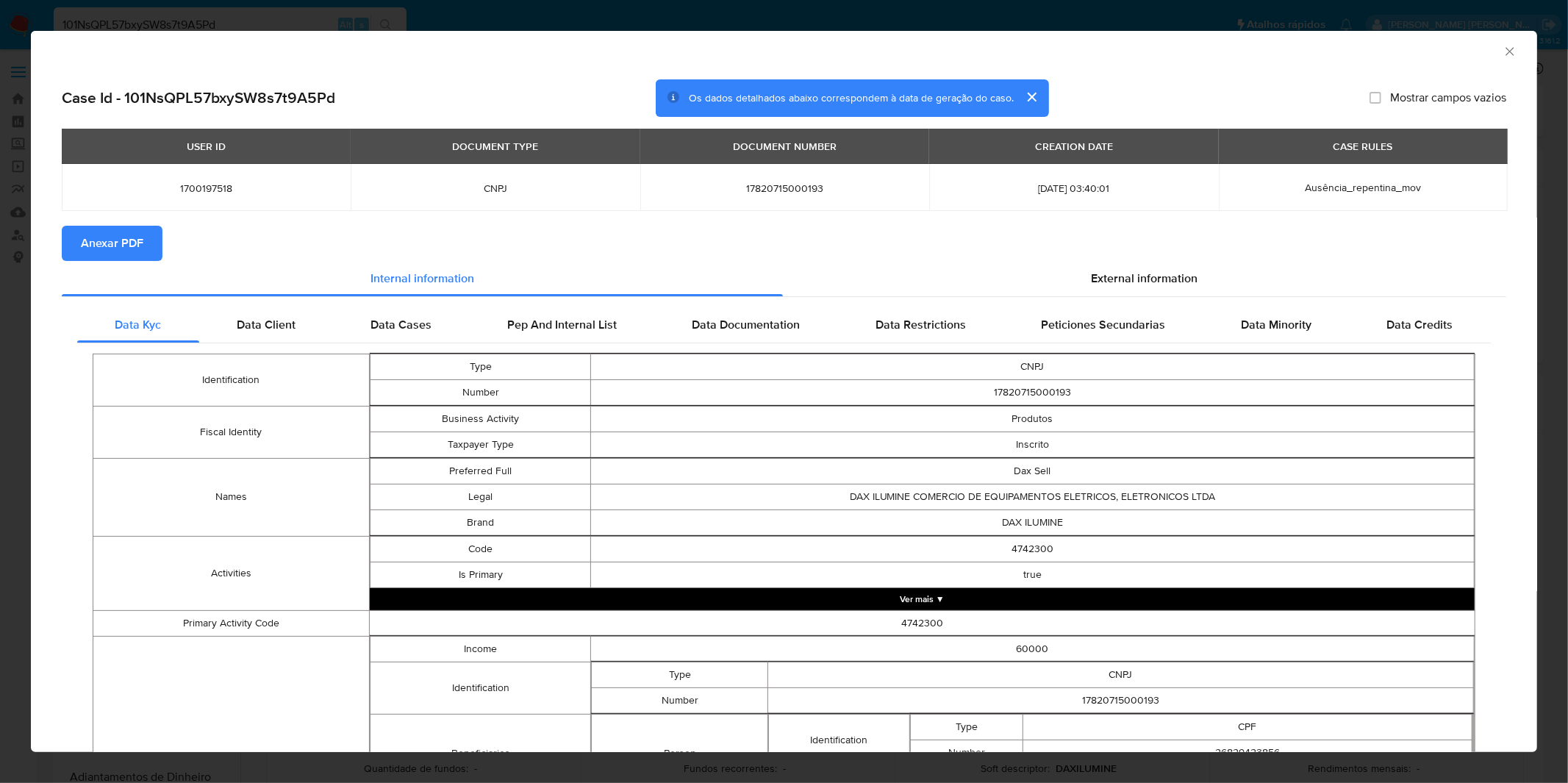
click at [149, 231] on button "Anexar PDF" at bounding box center [112, 244] width 100 height 35
click at [536, 27] on div "AML Data Collector Case Id - 101NsQPL57bxySW8s7t9A5Pd Os dados detalhados abaix…" at bounding box center [784, 392] width 1568 height 783
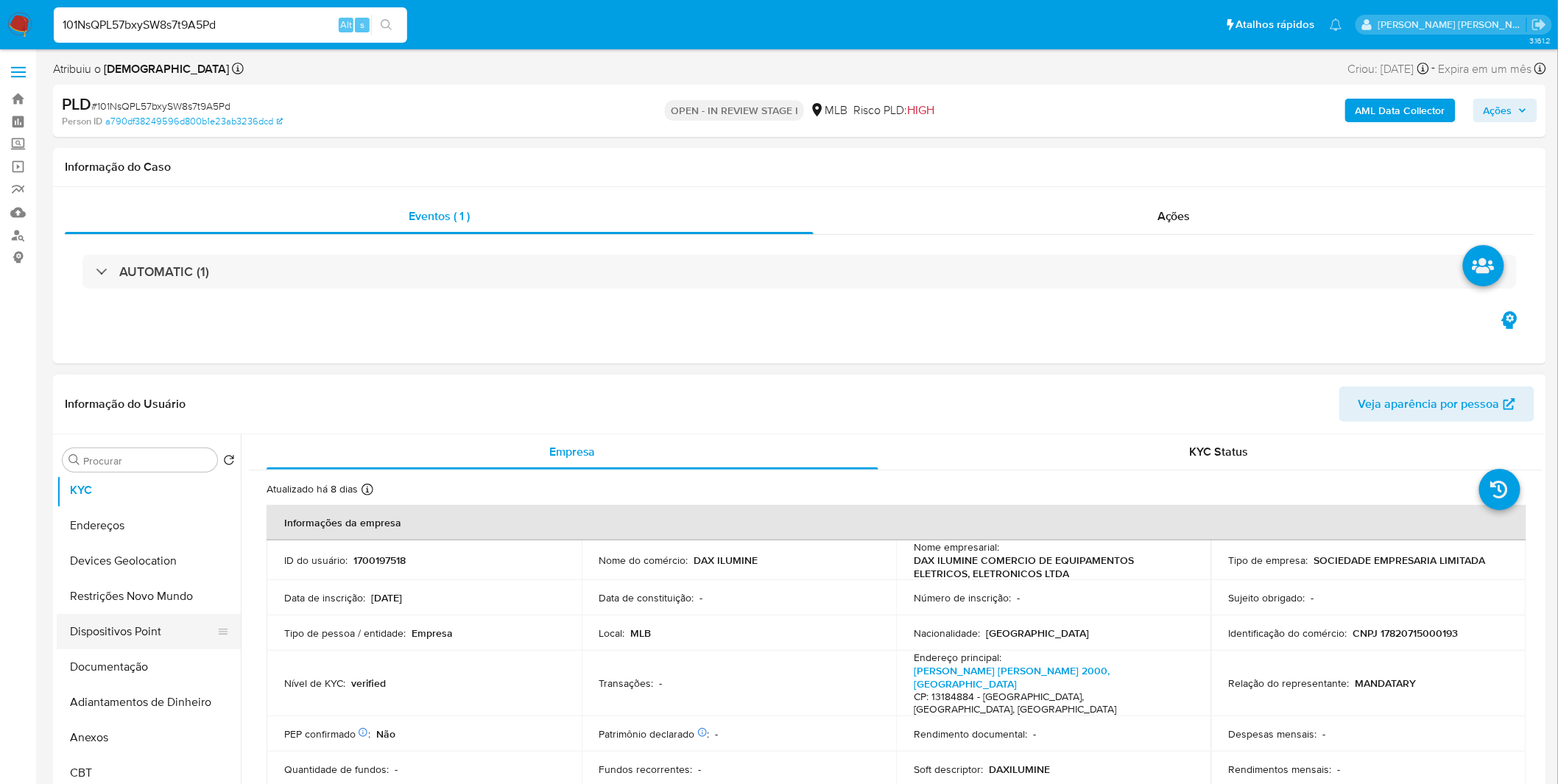
scroll to position [245, 0]
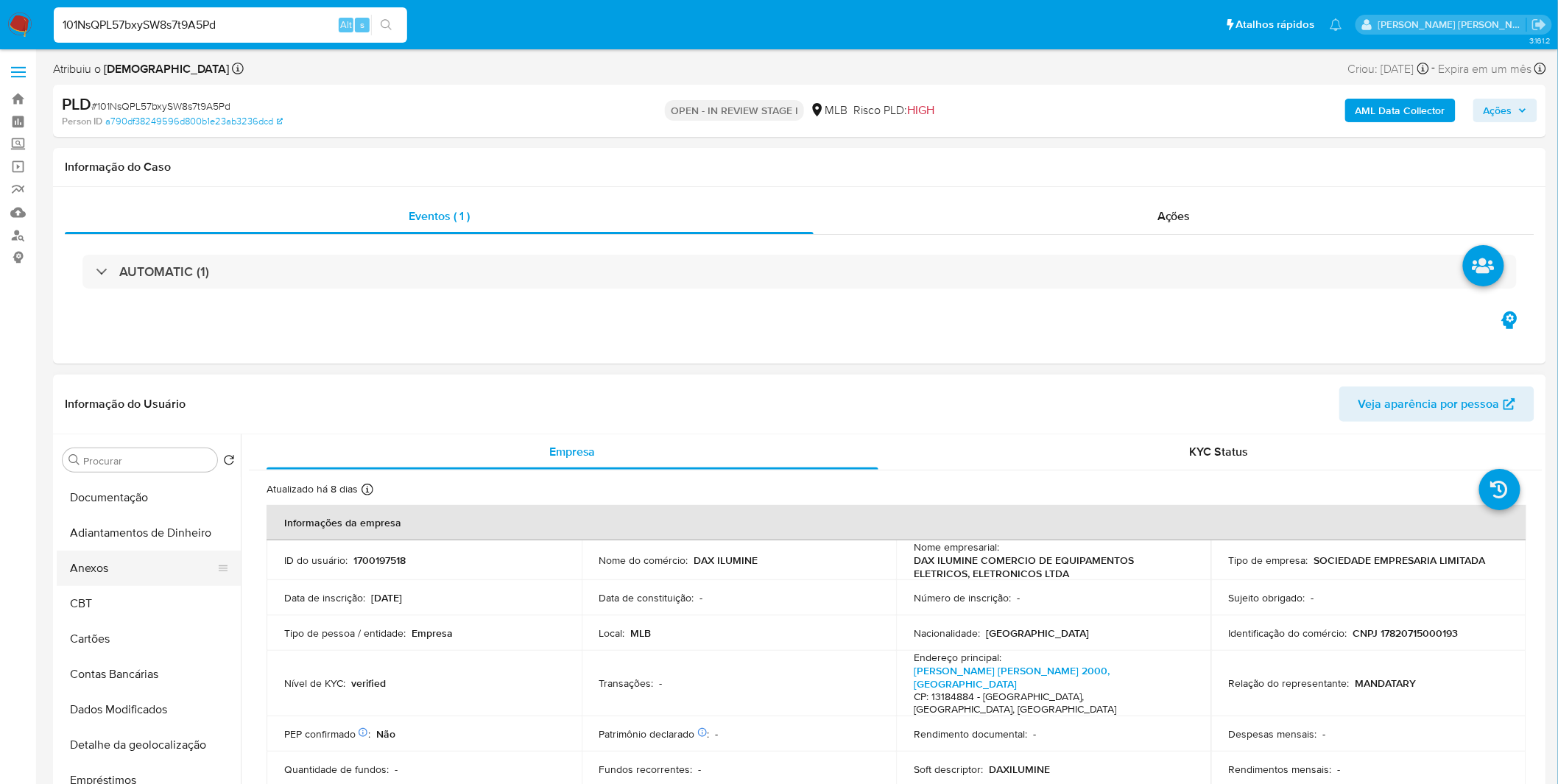
click at [134, 570] on button "Anexos" at bounding box center [143, 568] width 172 height 35
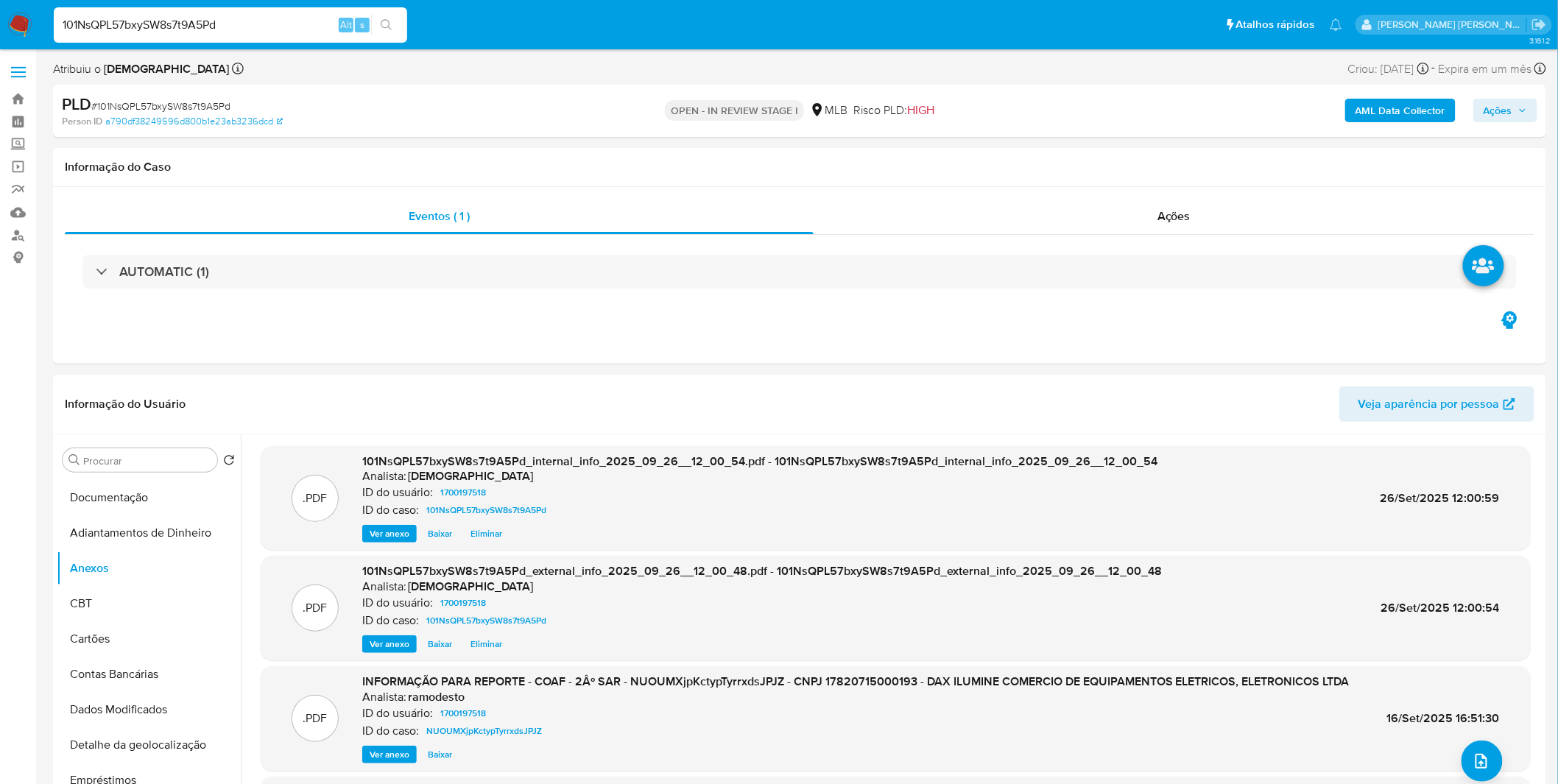
click at [155, 107] on span "# 101NsQPL57bxySW8s7t9A5Pd" at bounding box center [160, 106] width 139 height 15
click at [181, 107] on span "# 101NsQPL57bxySW8s7t9A5Pd" at bounding box center [160, 106] width 139 height 15
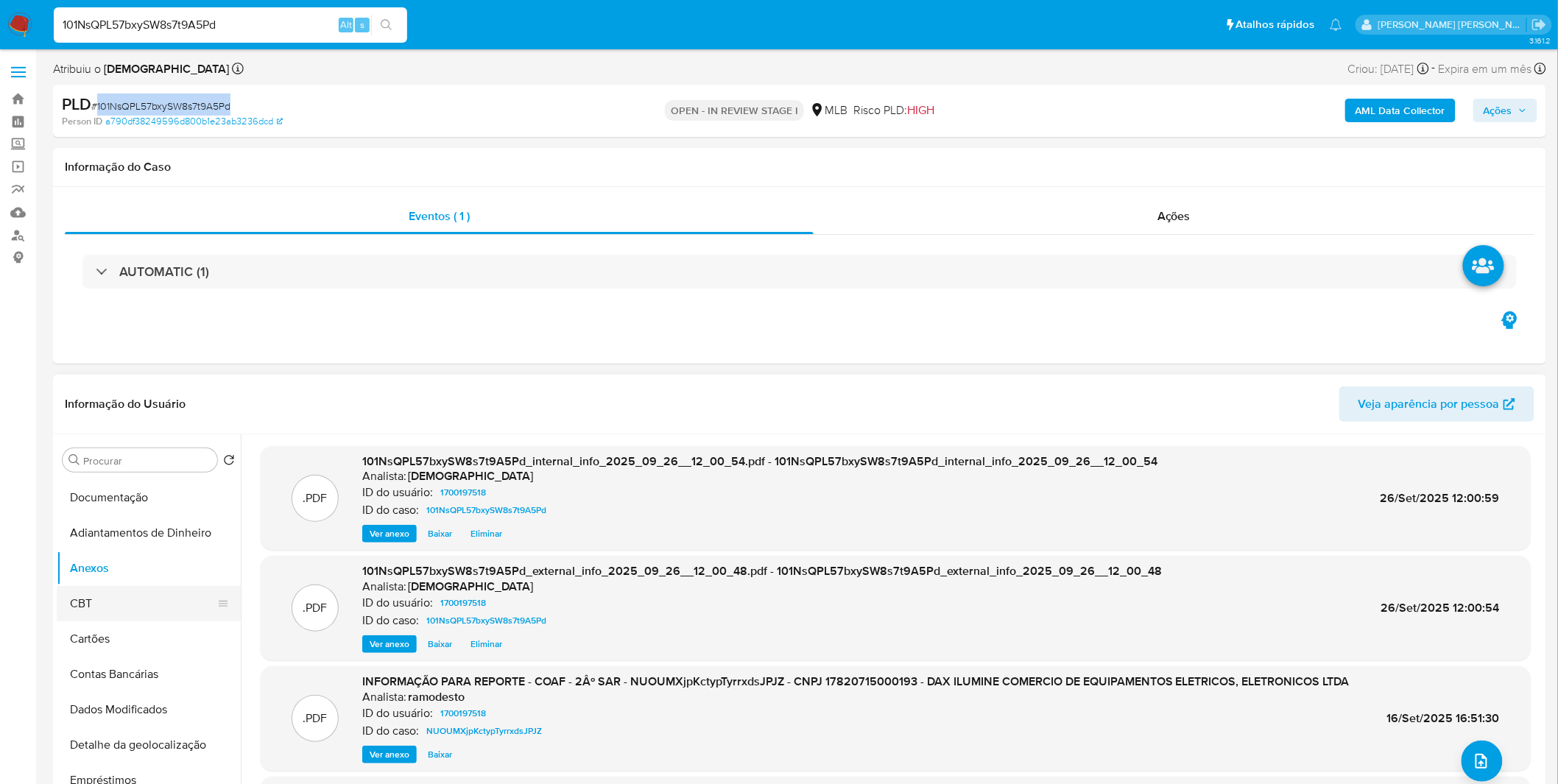
click at [123, 594] on button "CBT" at bounding box center [143, 604] width 172 height 35
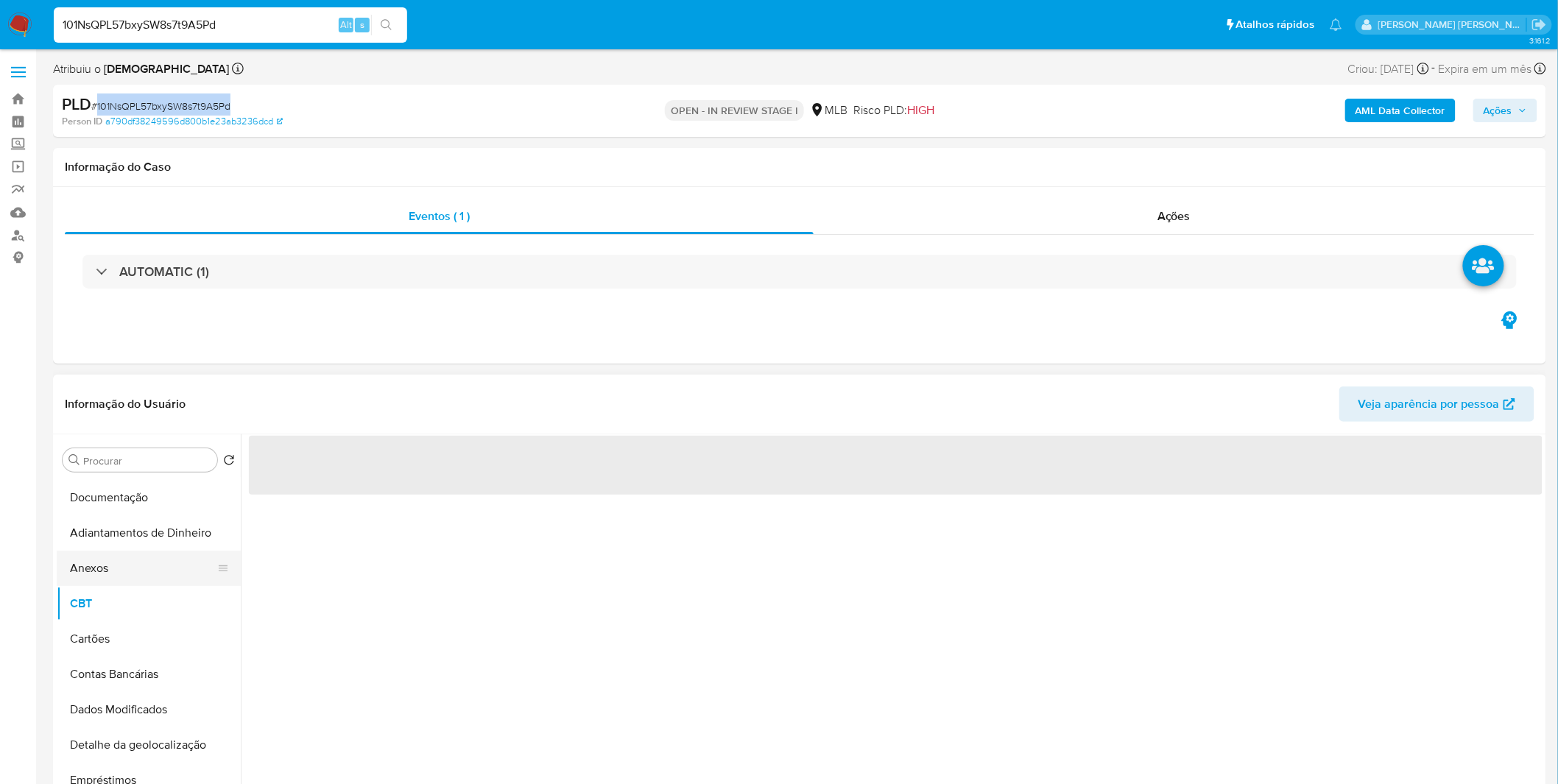
click at [123, 564] on button "Anexos" at bounding box center [143, 568] width 172 height 35
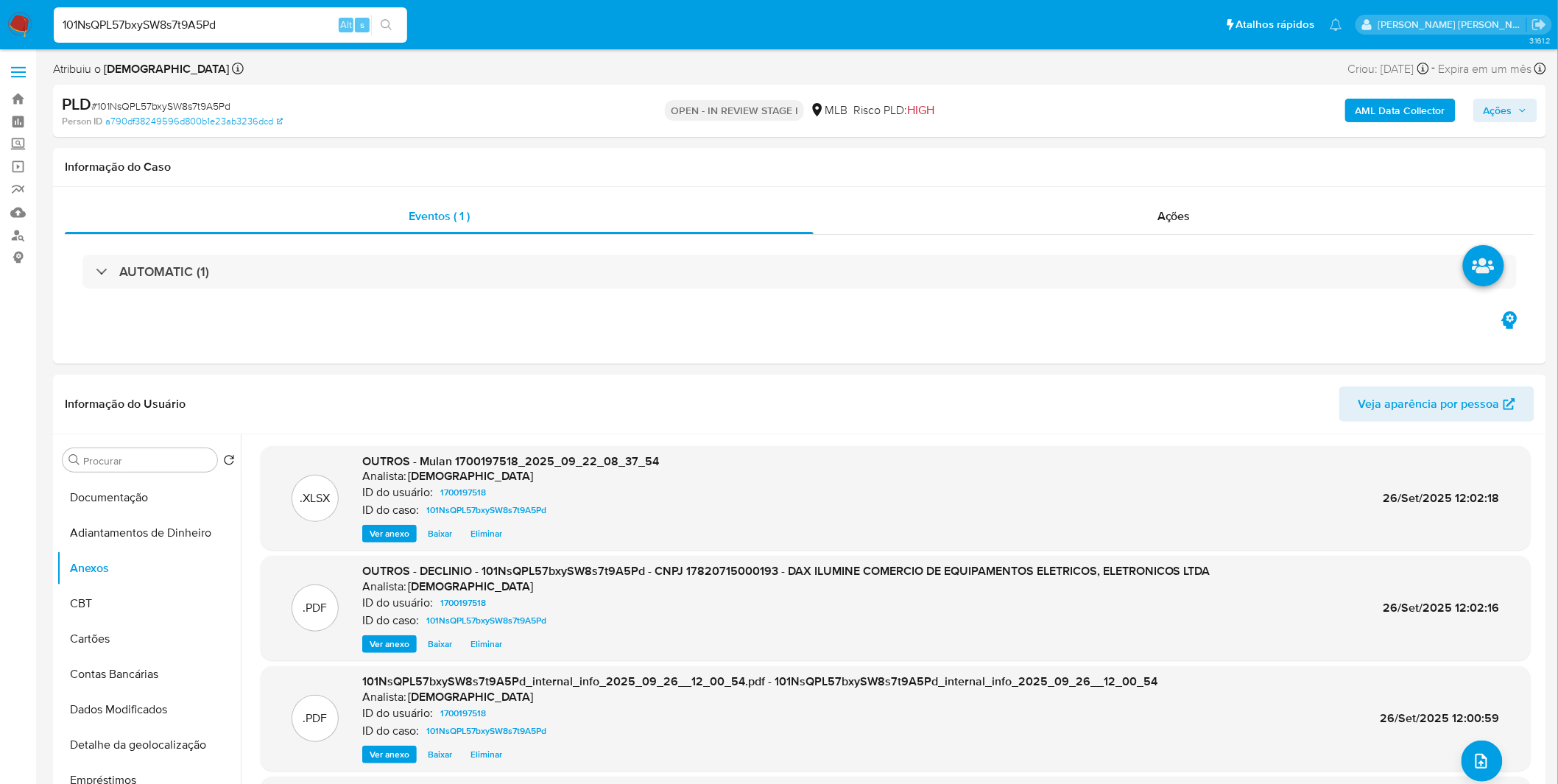
click at [1473, 101] on div "AML Data Collector Ações" at bounding box center [1293, 110] width 488 height 35
click at [1493, 106] on span "Ações" at bounding box center [1497, 110] width 28 height 24
click at [1107, 160] on span "Resolução do caso" at bounding box center [1078, 157] width 100 height 17
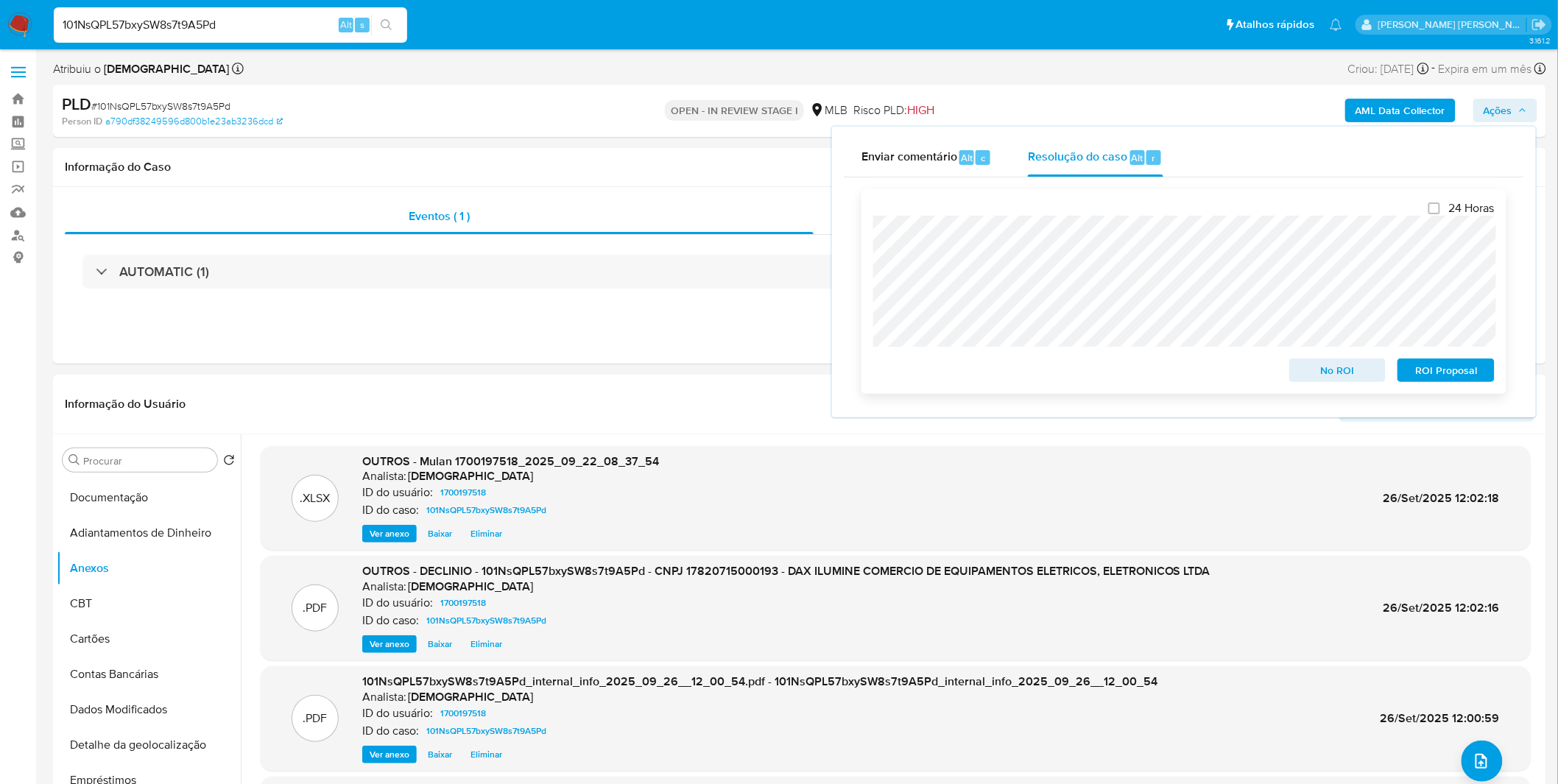
click at [1315, 370] on span "No ROI" at bounding box center [1338, 370] width 77 height 21
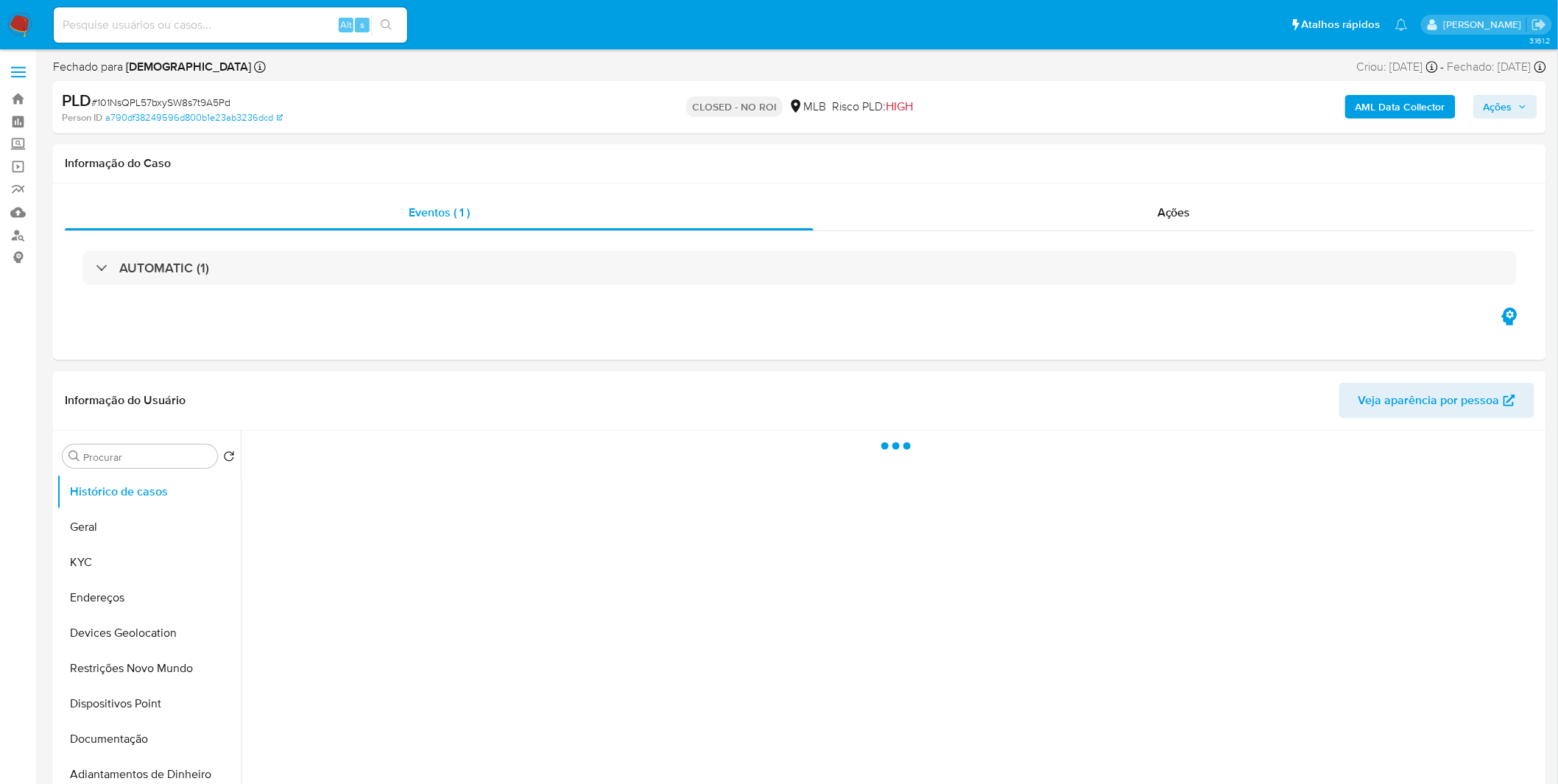
select select "10"
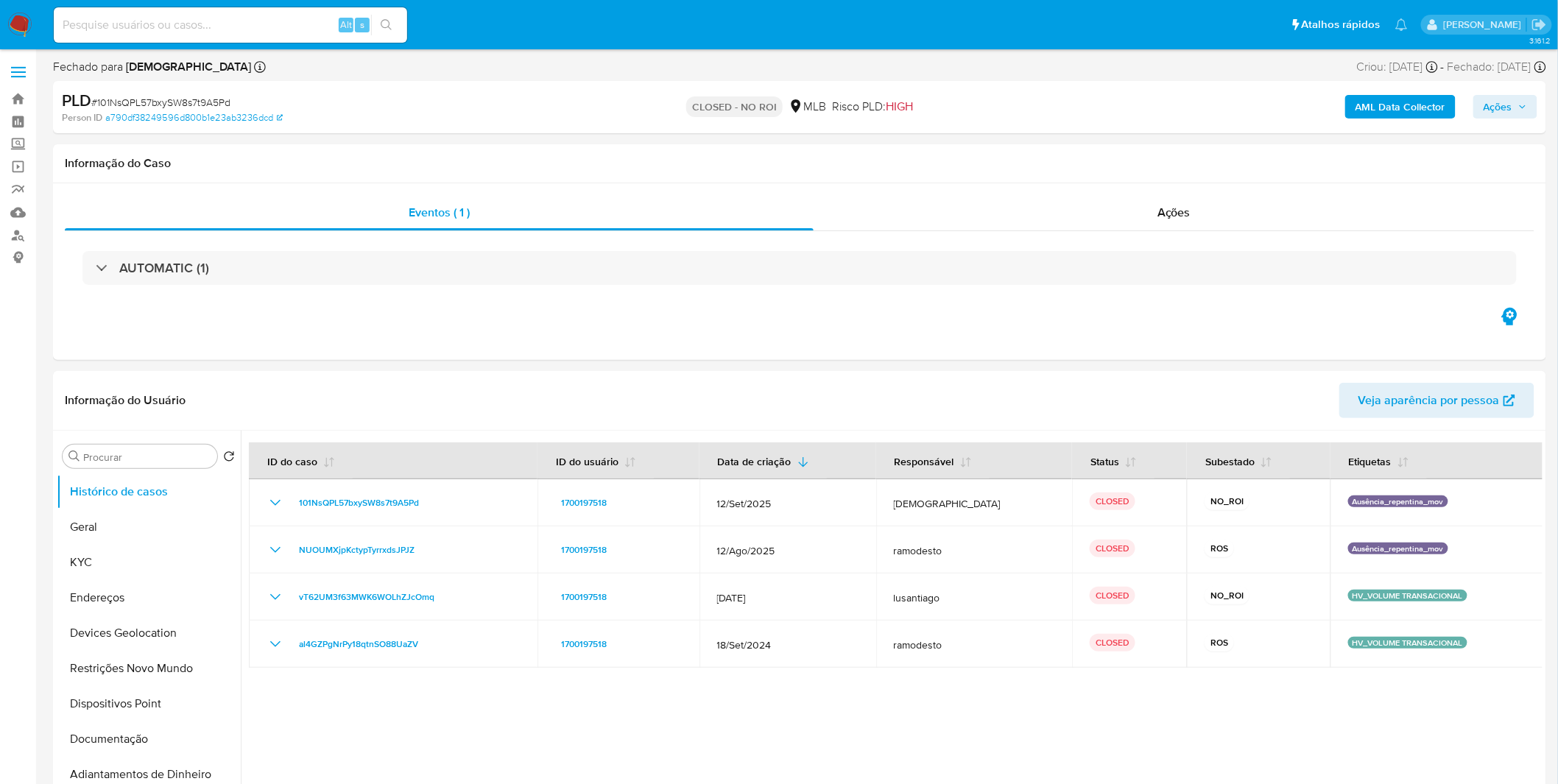
click at [145, 26] on input at bounding box center [230, 25] width 353 height 19
paste input "y6PcWjrssfZyYXR4KGsZAdax"
type input "y6PcWjrssfZyYXR4KGsZAdax"
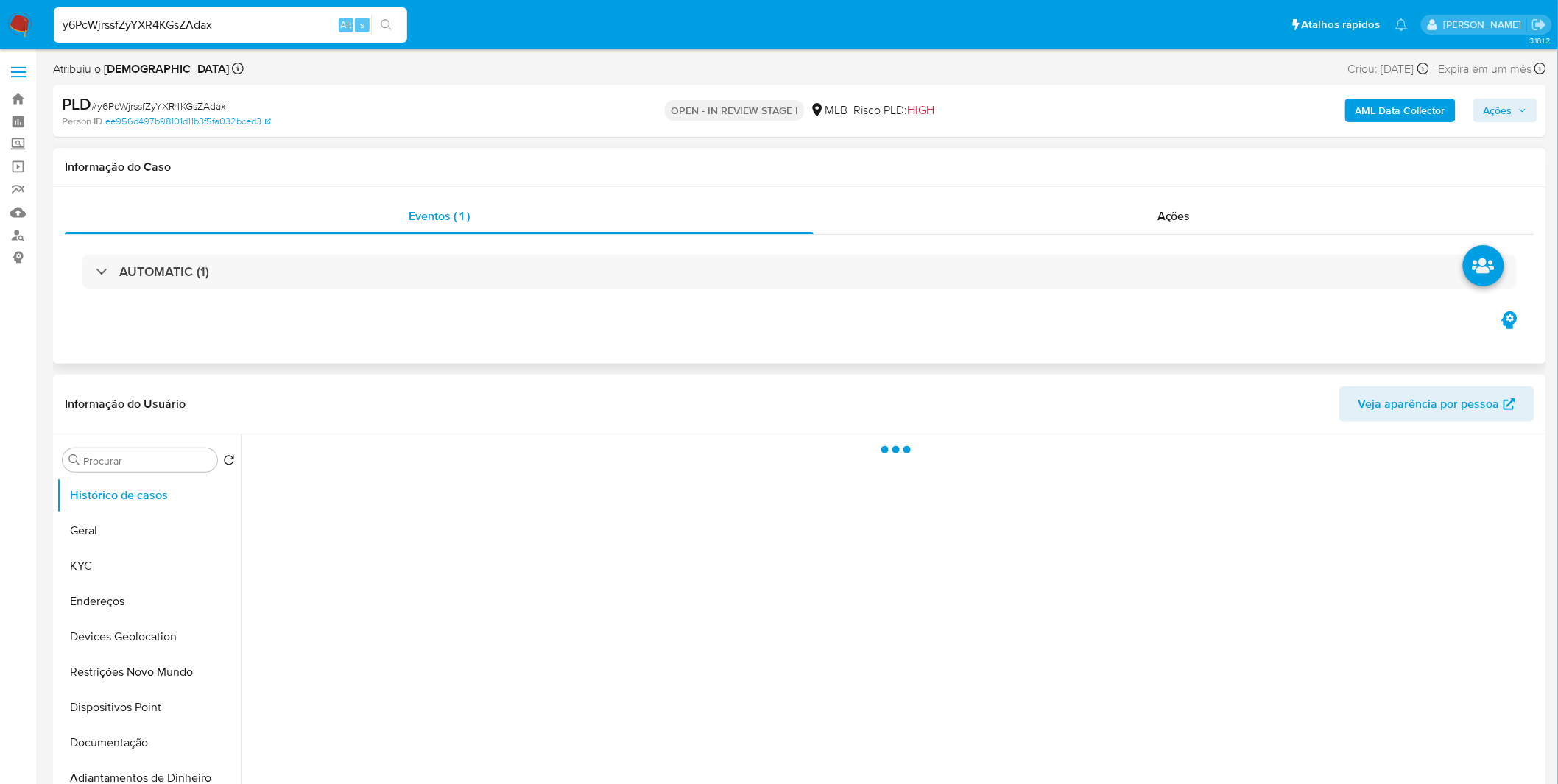
select select "10"
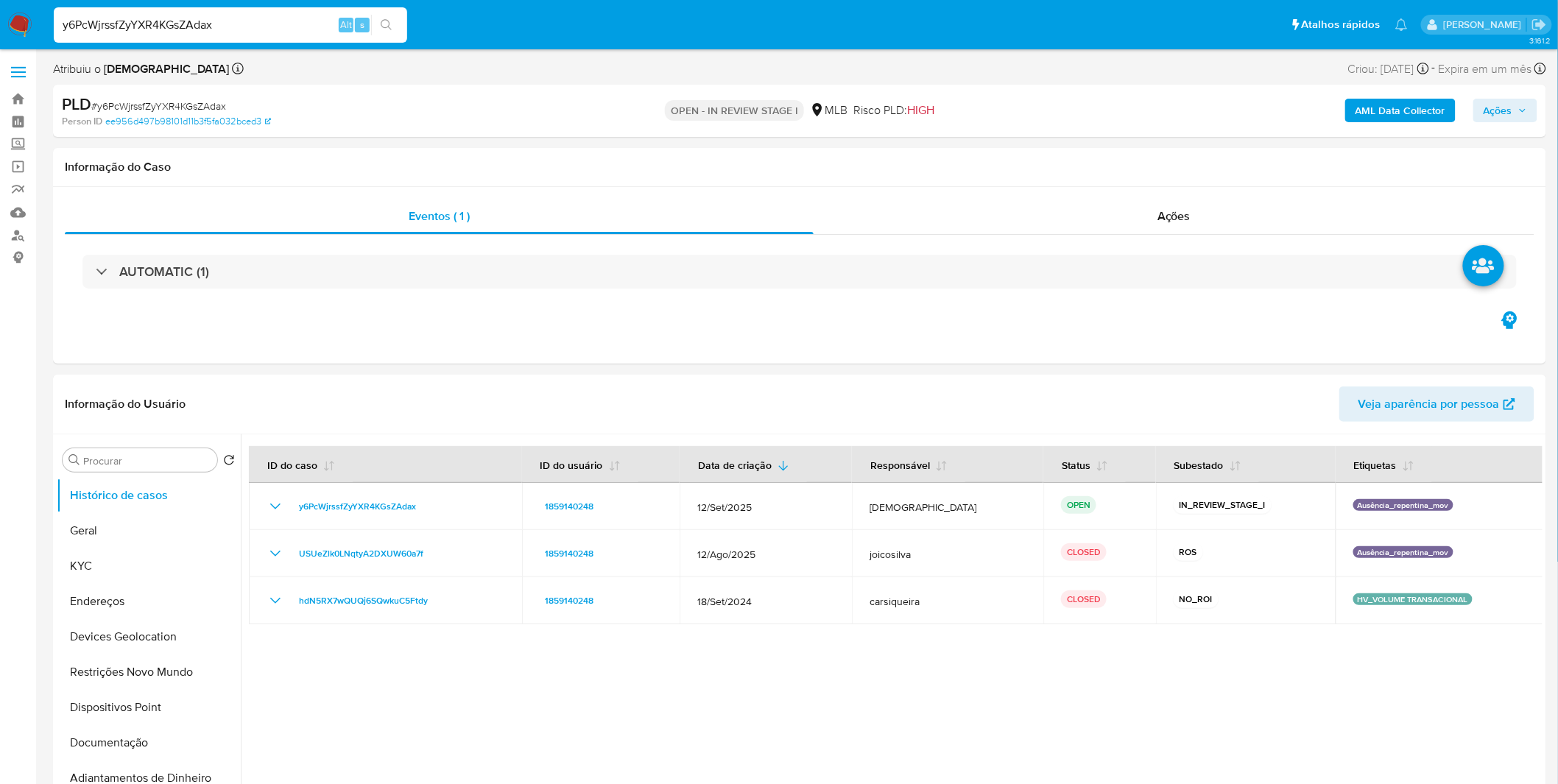
click at [1361, 110] on b "AML Data Collector" at bounding box center [1400, 110] width 90 height 24
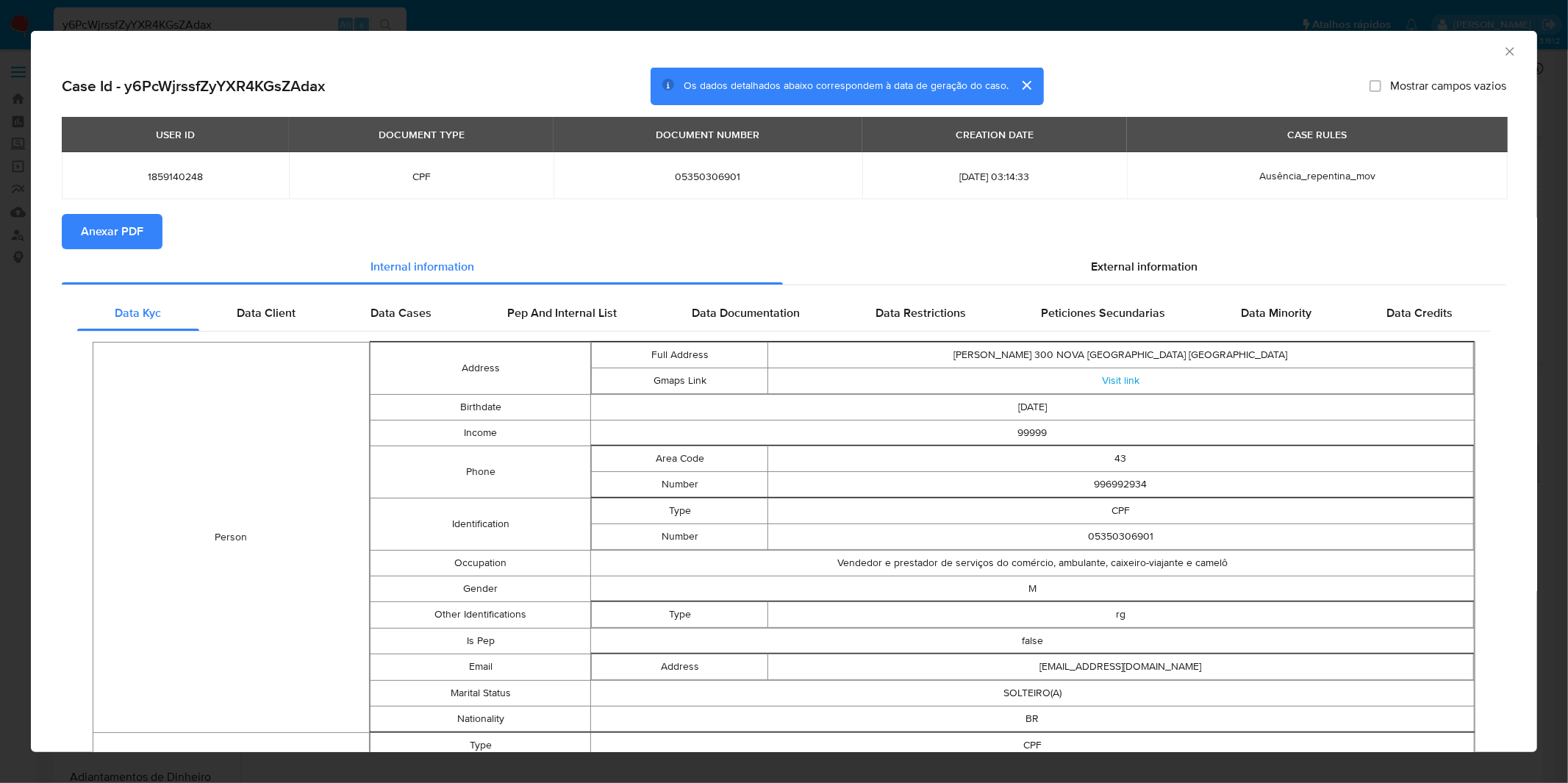
click at [123, 238] on span "Anexar PDF" at bounding box center [113, 231] width 63 height 32
click at [329, 12] on div "AML Data Collector Case Id - y6PcWjrssfZyYXR4KGsZAdax Os dados detalhados abaix…" at bounding box center [784, 392] width 1568 height 783
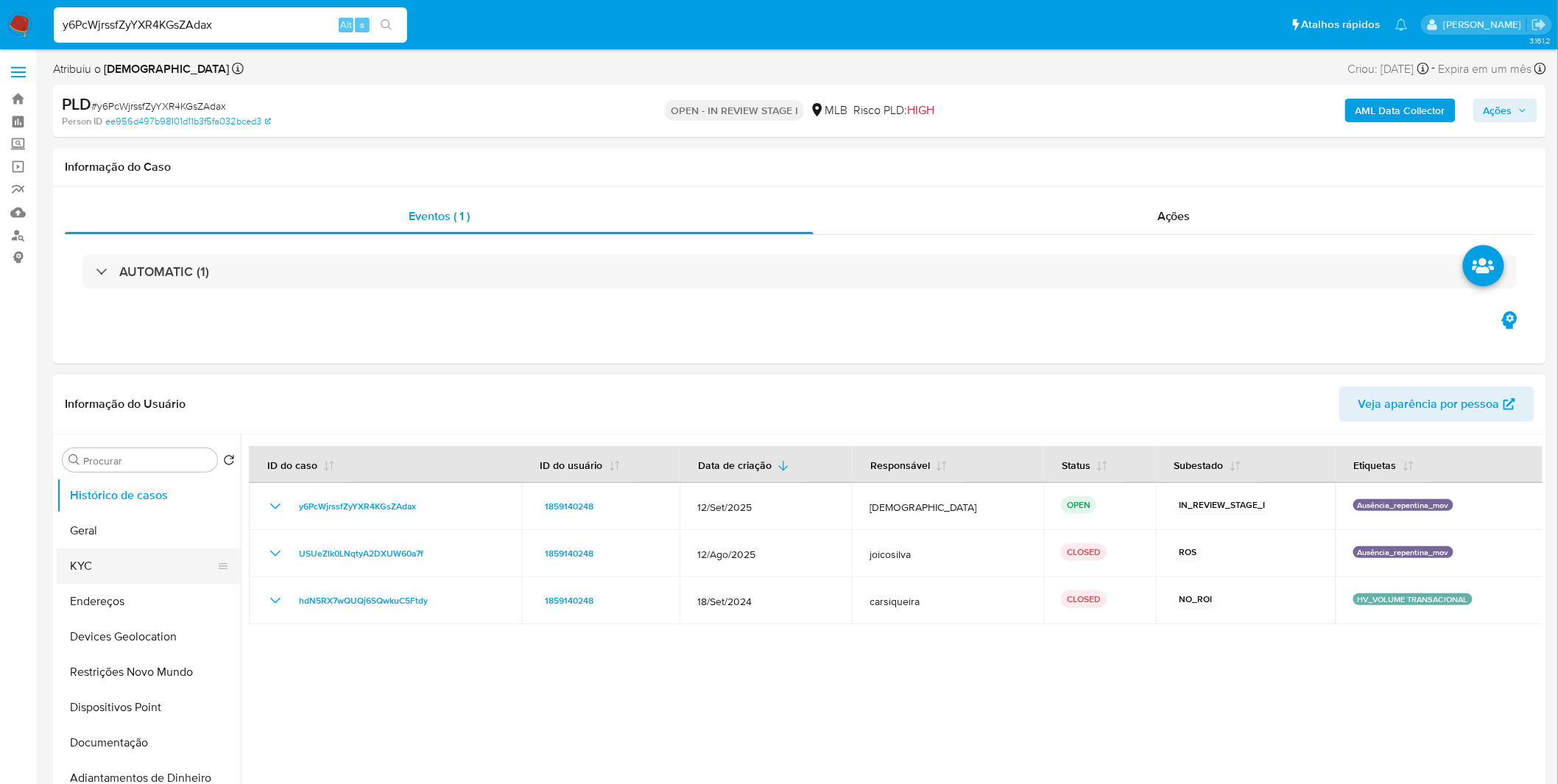
click at [165, 554] on button "KYC" at bounding box center [143, 566] width 172 height 35
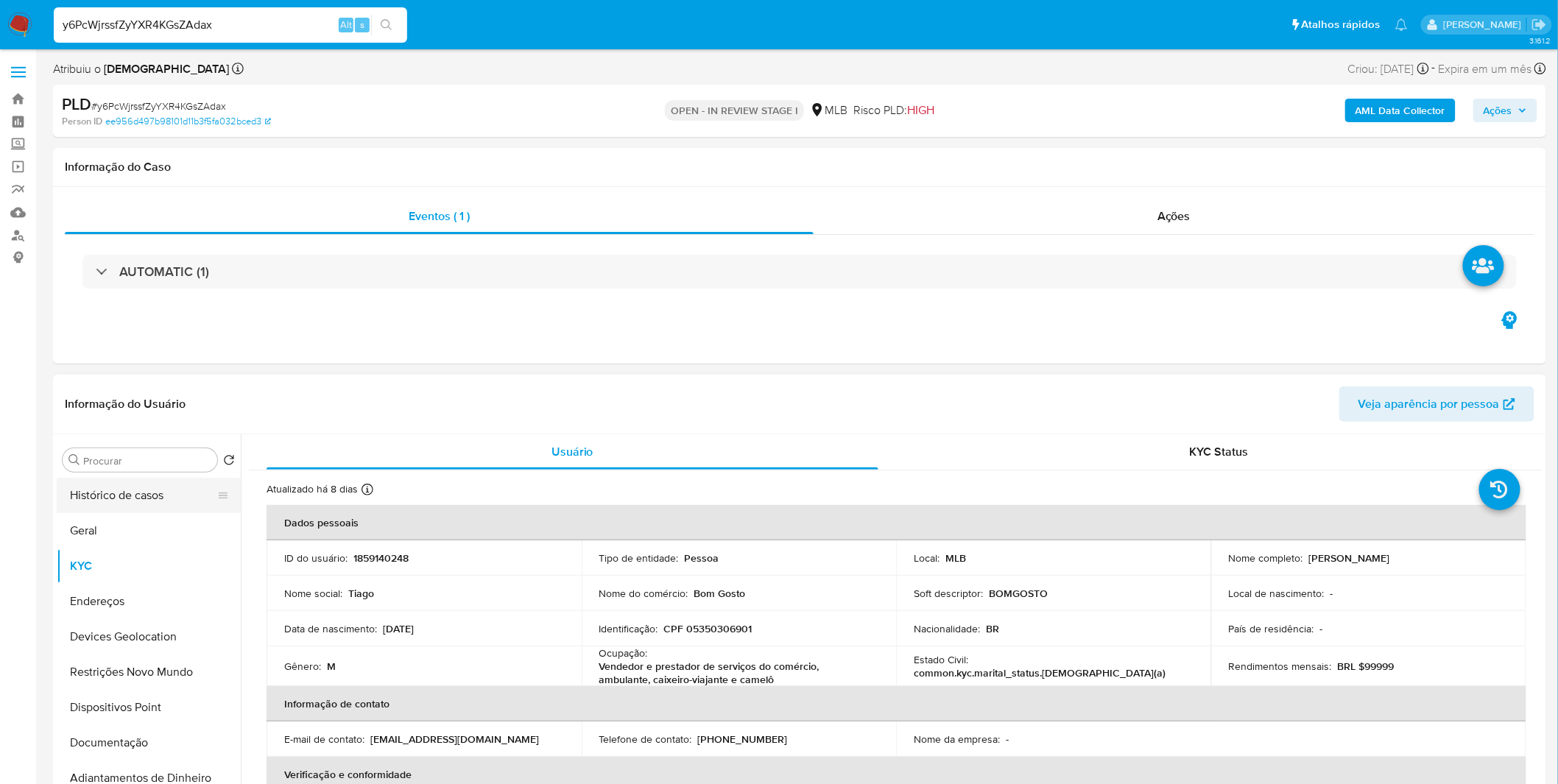
click at [136, 506] on button "Histórico de casos" at bounding box center [143, 496] width 172 height 35
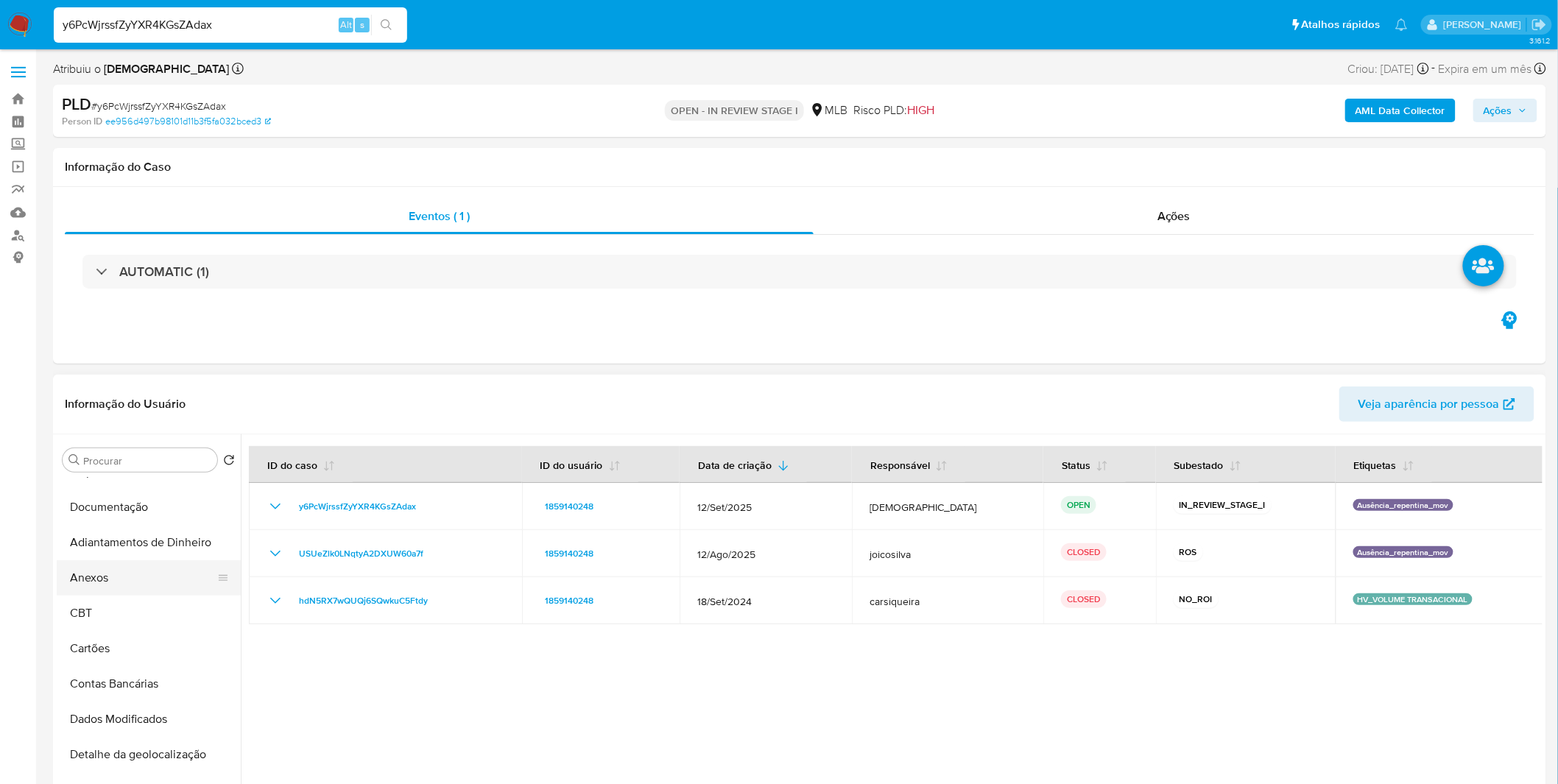
scroll to position [245, 0]
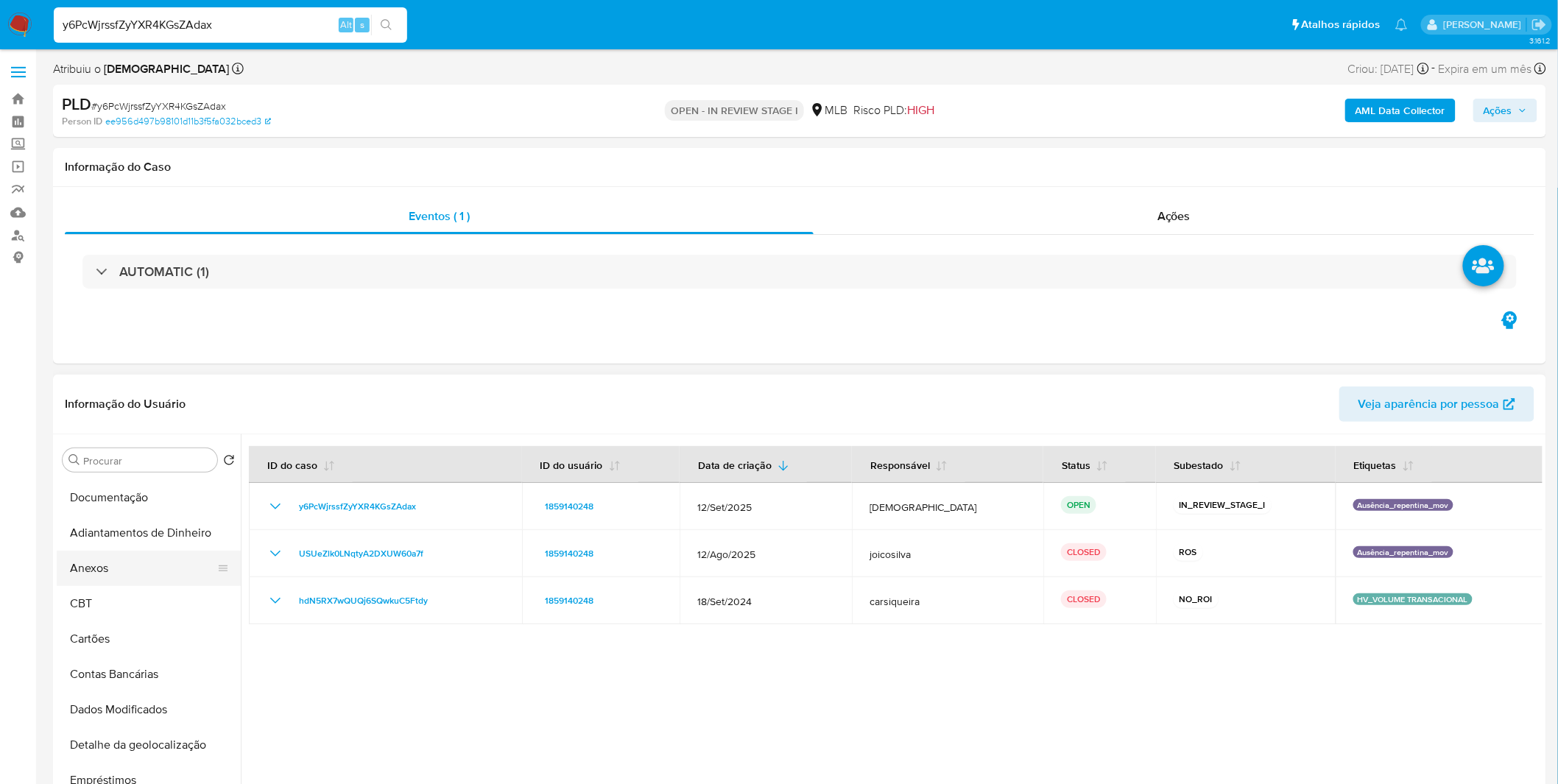
click at [147, 579] on button "Anexos" at bounding box center [143, 568] width 172 height 35
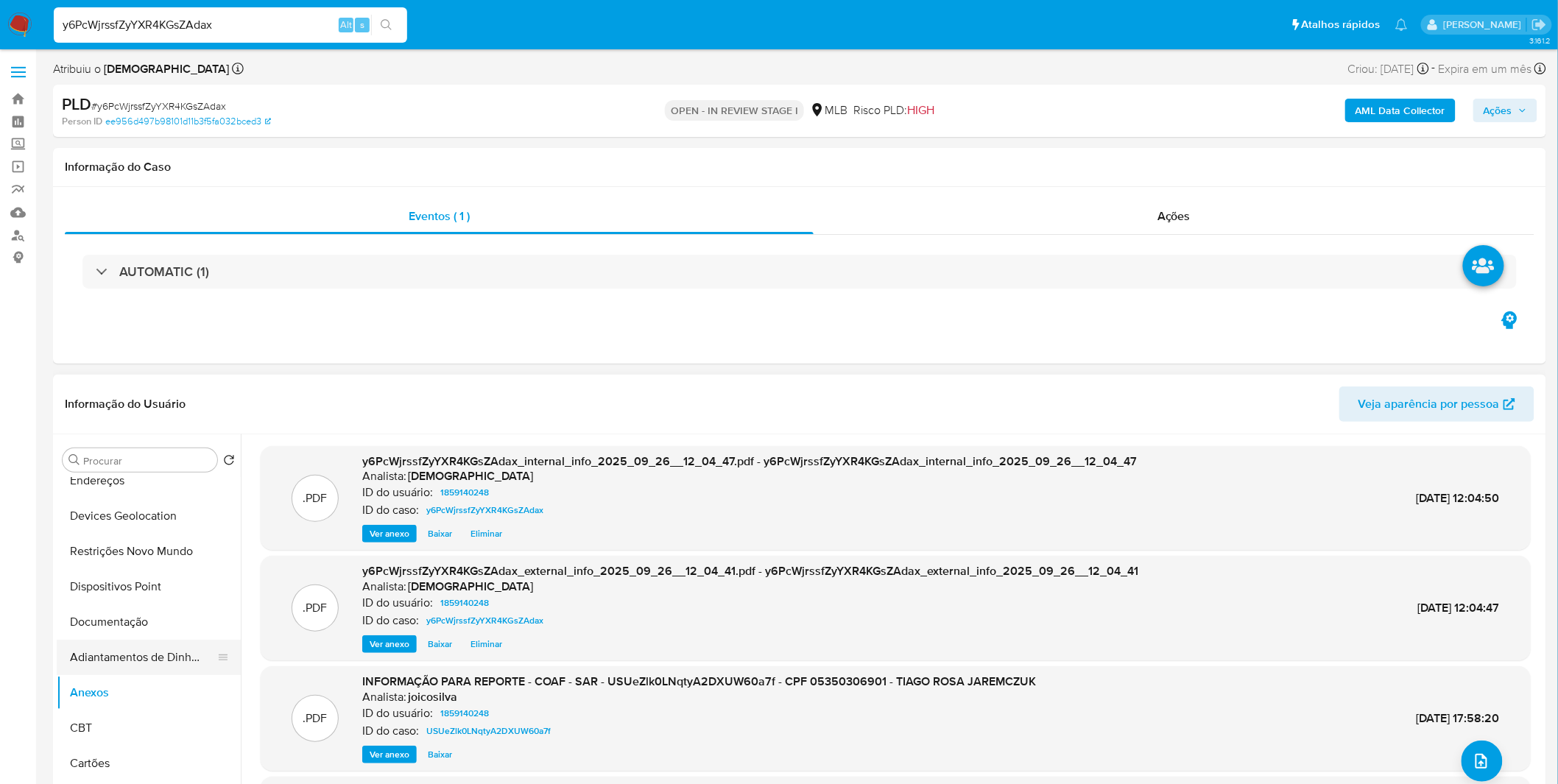
scroll to position [0, 0]
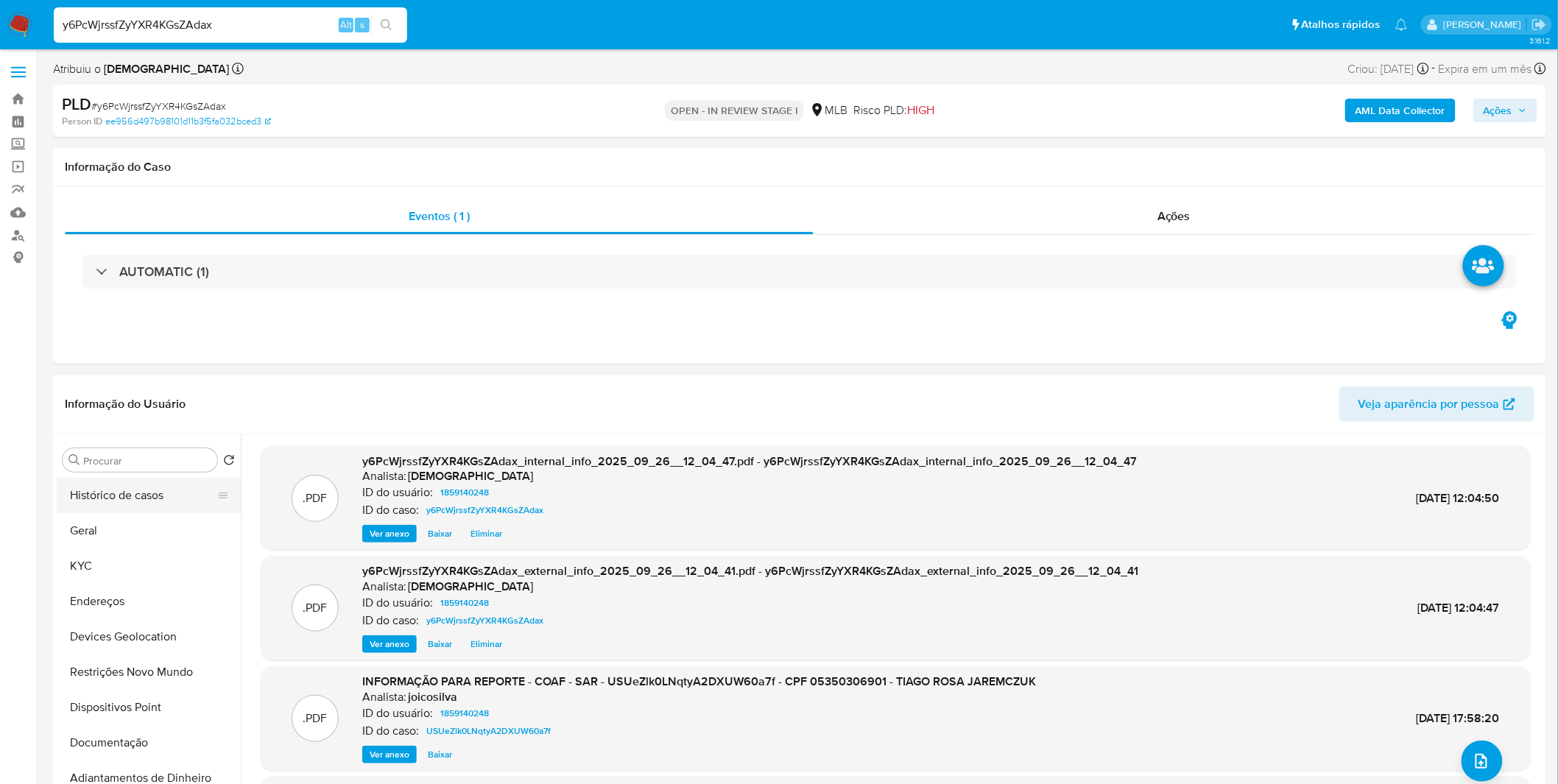
click at [150, 506] on button "Histórico de casos" at bounding box center [143, 496] width 172 height 35
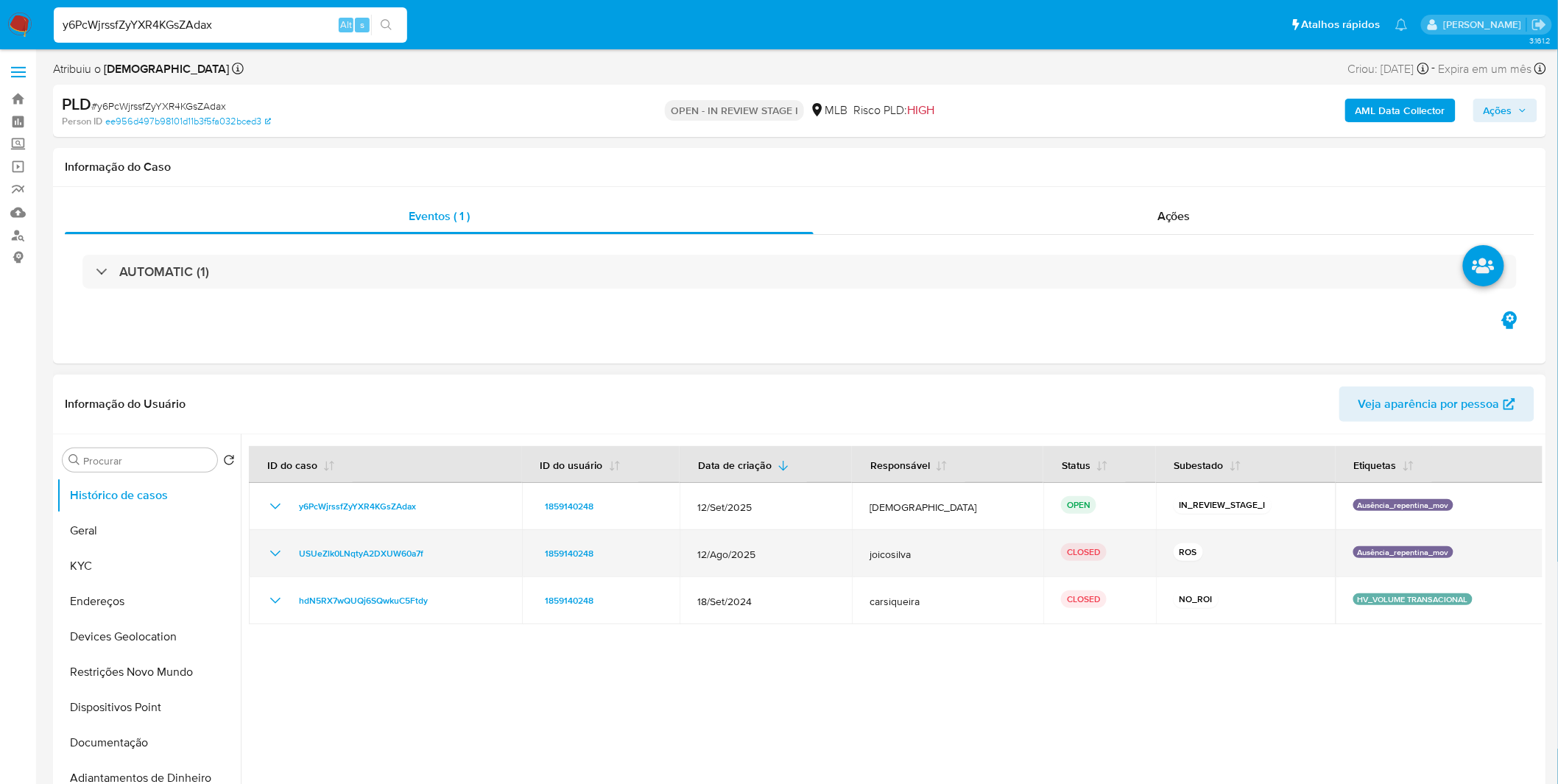
click at [282, 550] on icon "Mostrar/Ocultar" at bounding box center [275, 553] width 18 height 18
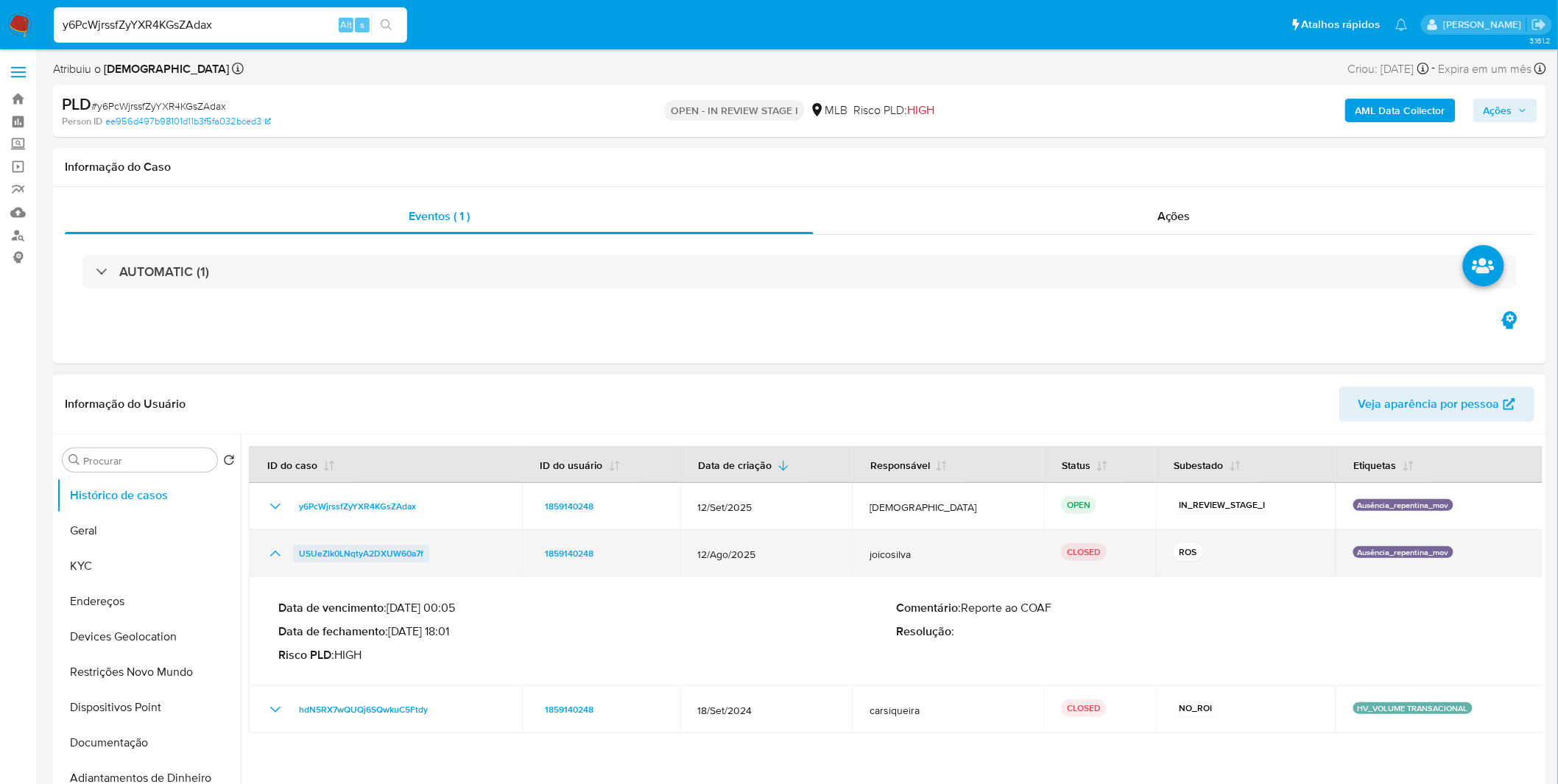
drag, startPoint x: 436, startPoint y: 550, endPoint x: 299, endPoint y: 556, distance: 137.1
click at [299, 556] on div "USUeZlk0LNqtyA2DXUW60a7f" at bounding box center [385, 553] width 238 height 18
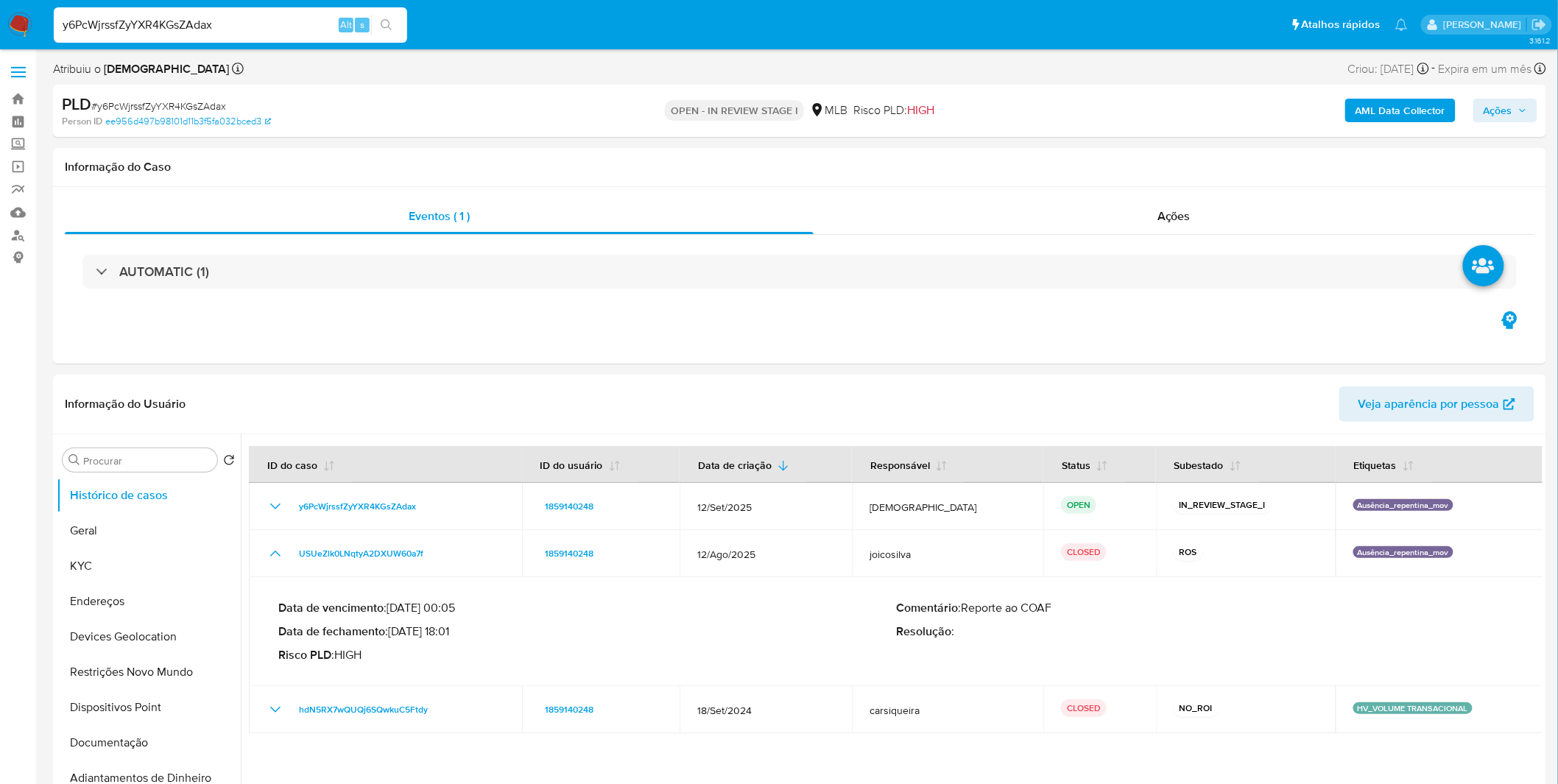
click at [1526, 100] on span "Ações" at bounding box center [1505, 110] width 44 height 21
click at [0, 0] on lt-div "Ortografia Encontrado possível erro de ortografia. Tr an sações Ignorar" at bounding box center [0, 0] width 0 height 0
click at [0, 0] on lt-strong "an" at bounding box center [0, 0] width 0 height 0
click at [1484, 348] on span "Enviar" at bounding box center [1481, 346] width 28 height 21
click at [739, 312] on div "Eventos ( 1 ) Ações AUTOMATIC (1)" at bounding box center [799, 275] width 1493 height 176
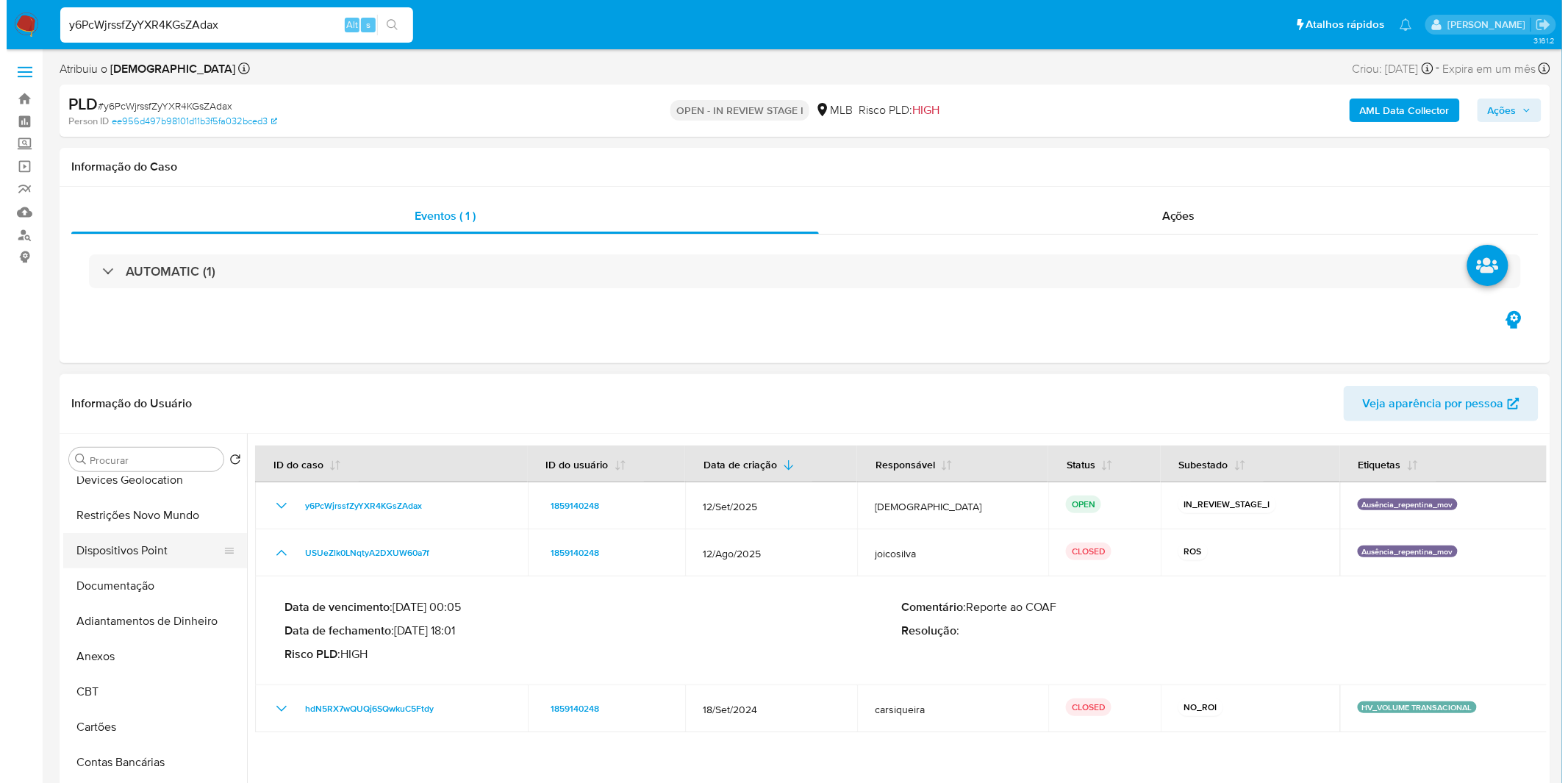
scroll to position [162, 0]
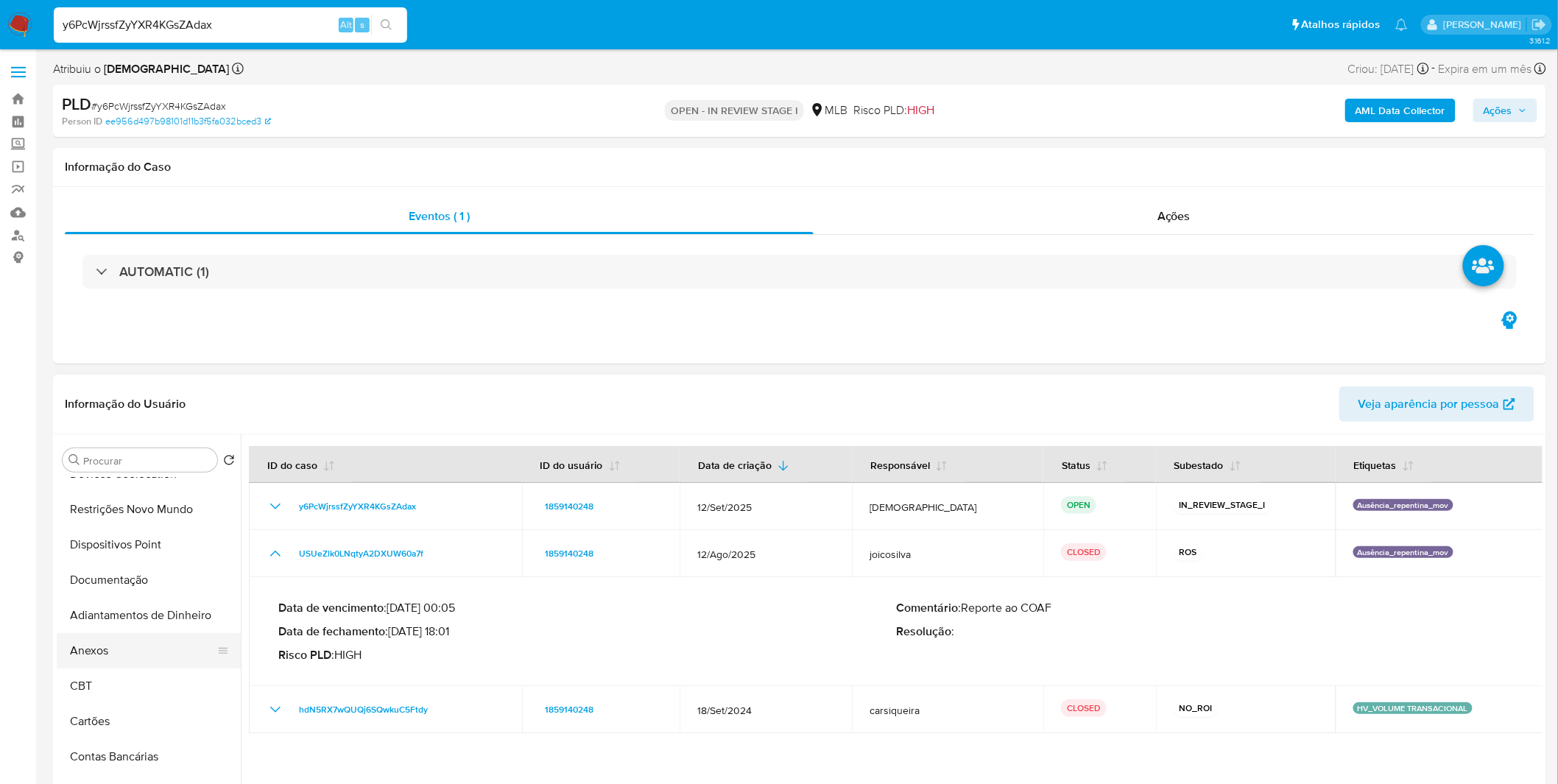
click at [134, 657] on button "Anexos" at bounding box center [143, 651] width 172 height 35
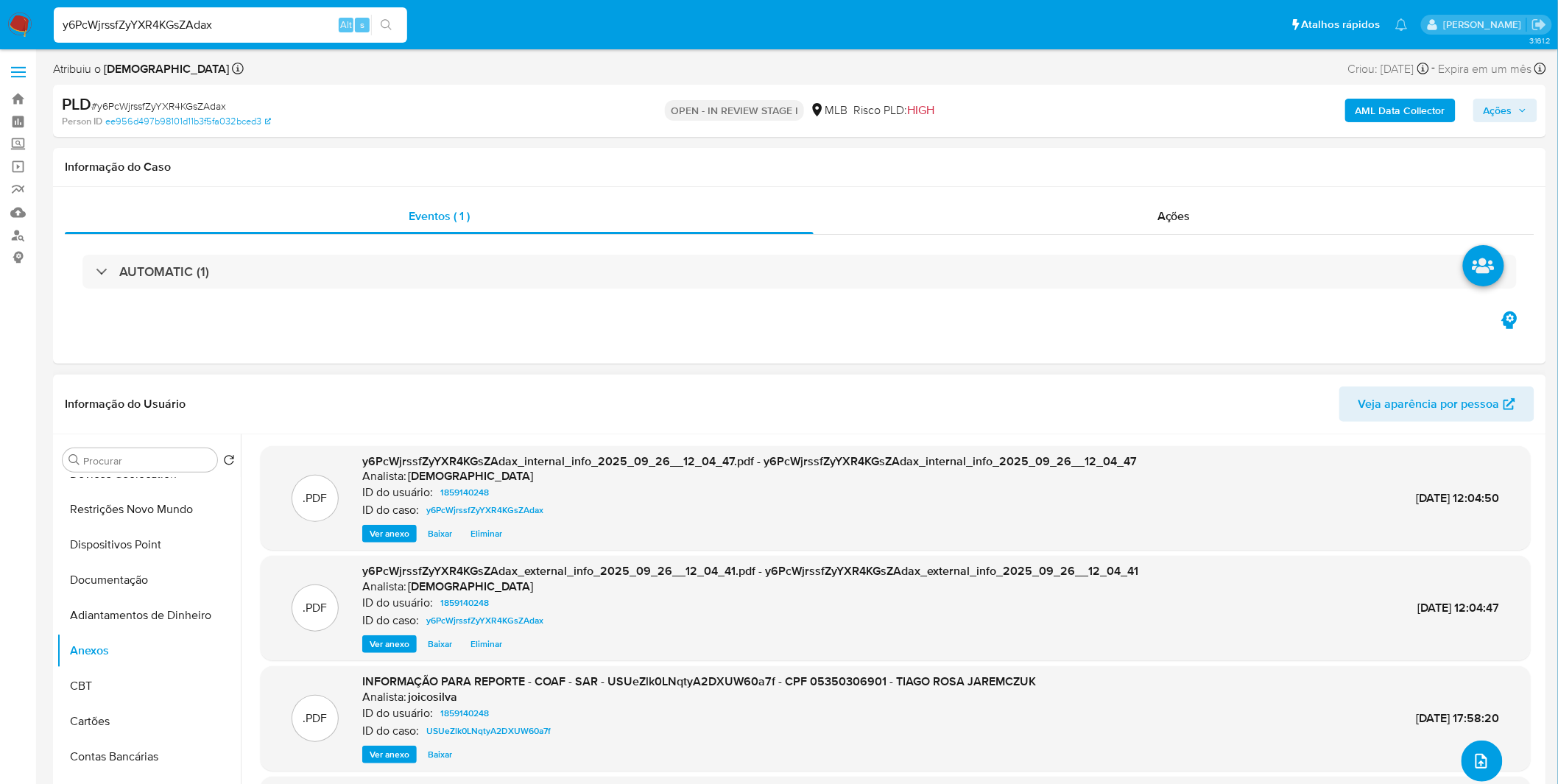
click at [1477, 749] on button "upload-file" at bounding box center [1482, 761] width 41 height 41
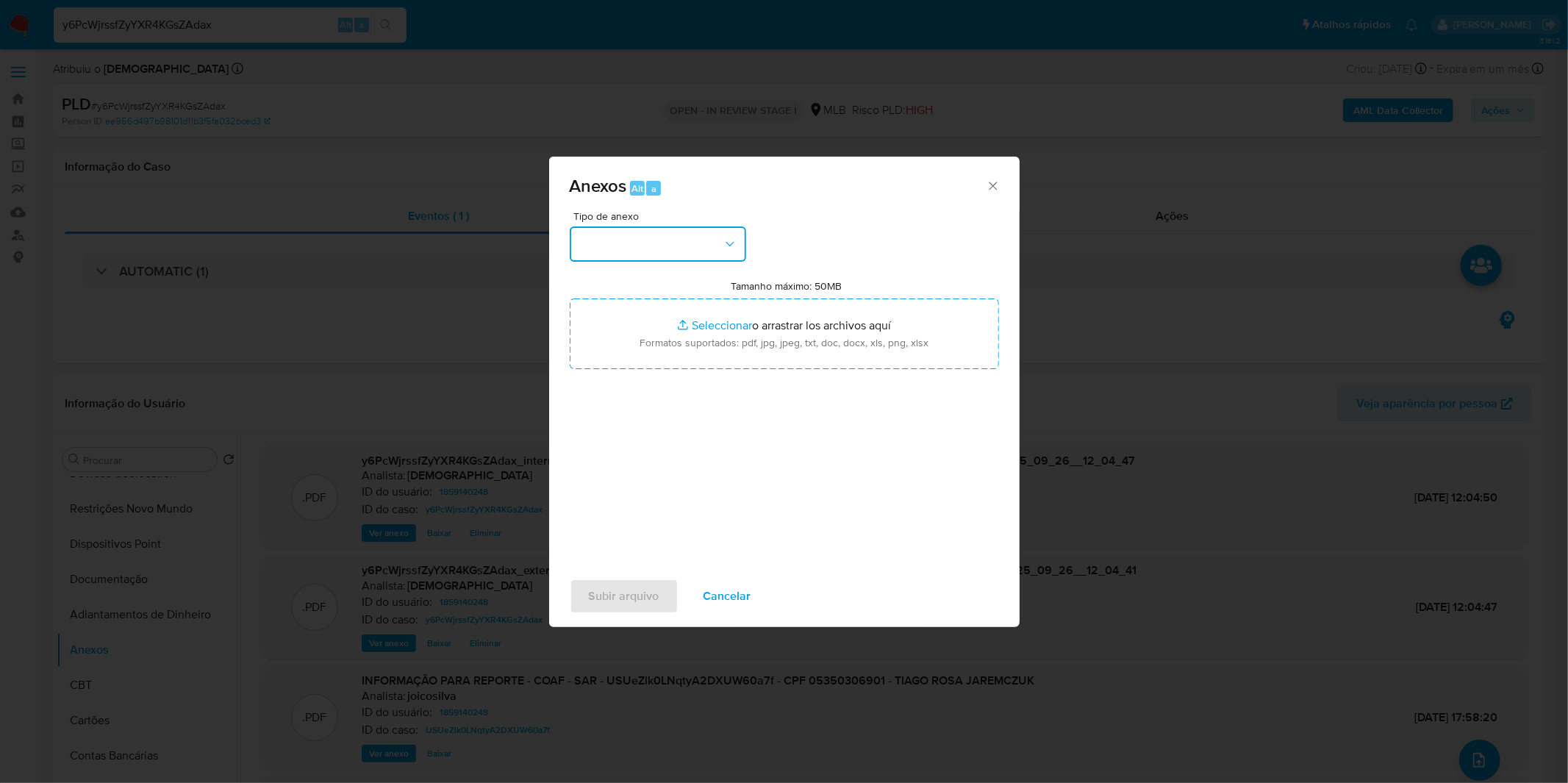
click at [710, 251] on button "button" at bounding box center [658, 244] width 176 height 35
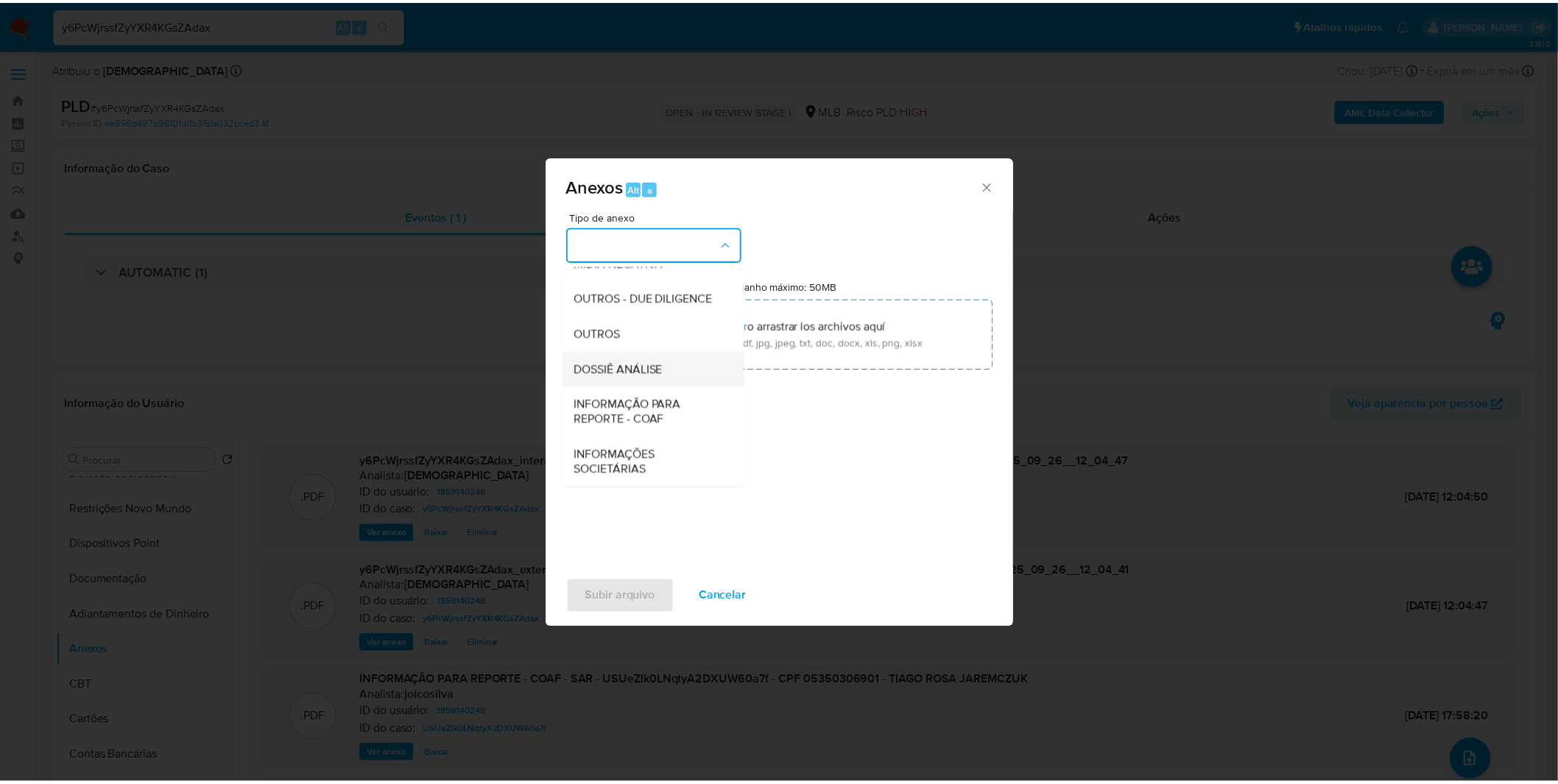
scroll to position [226, 0]
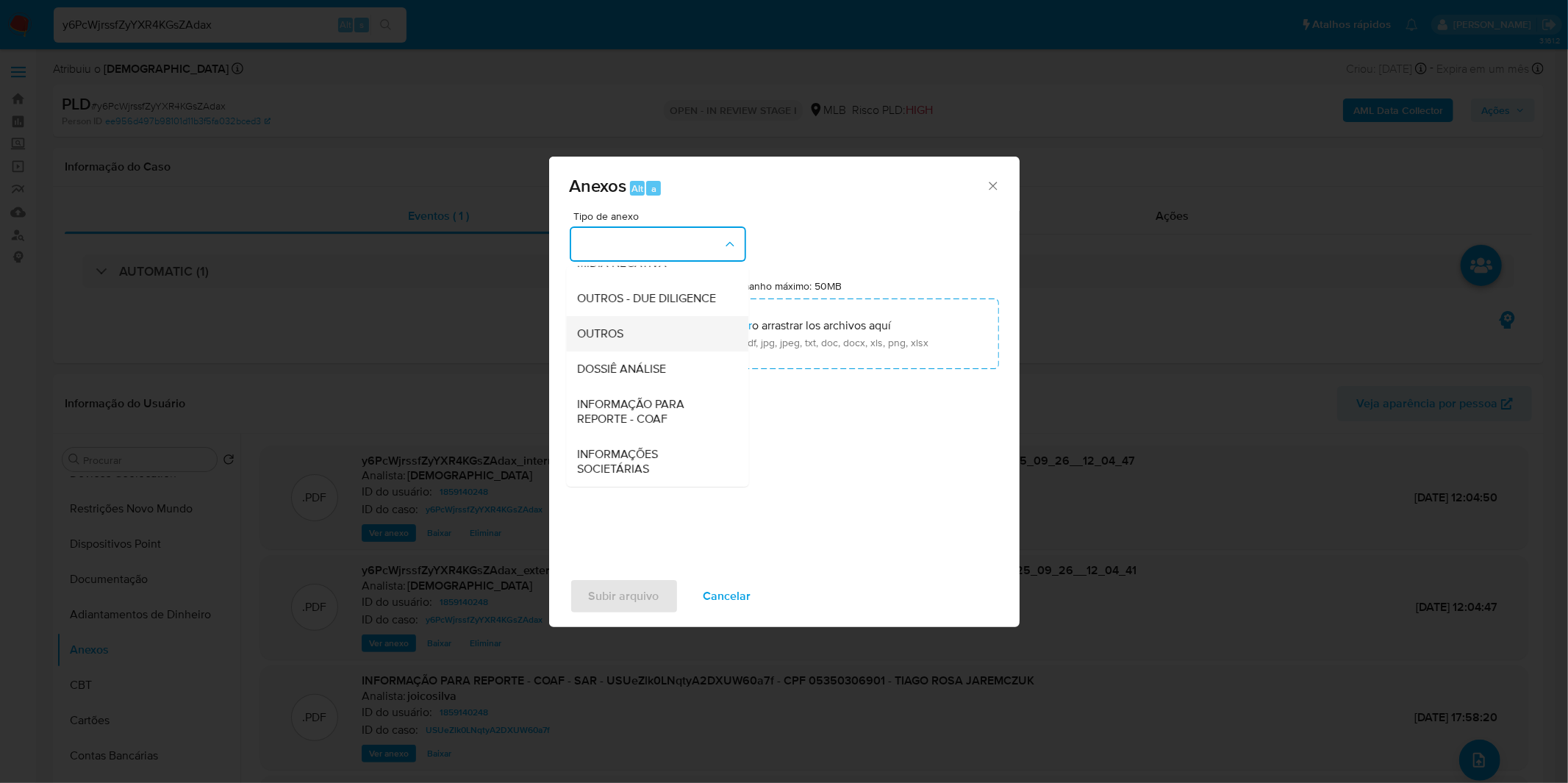
click at [631, 328] on div "OUTROS" at bounding box center [653, 334] width 150 height 35
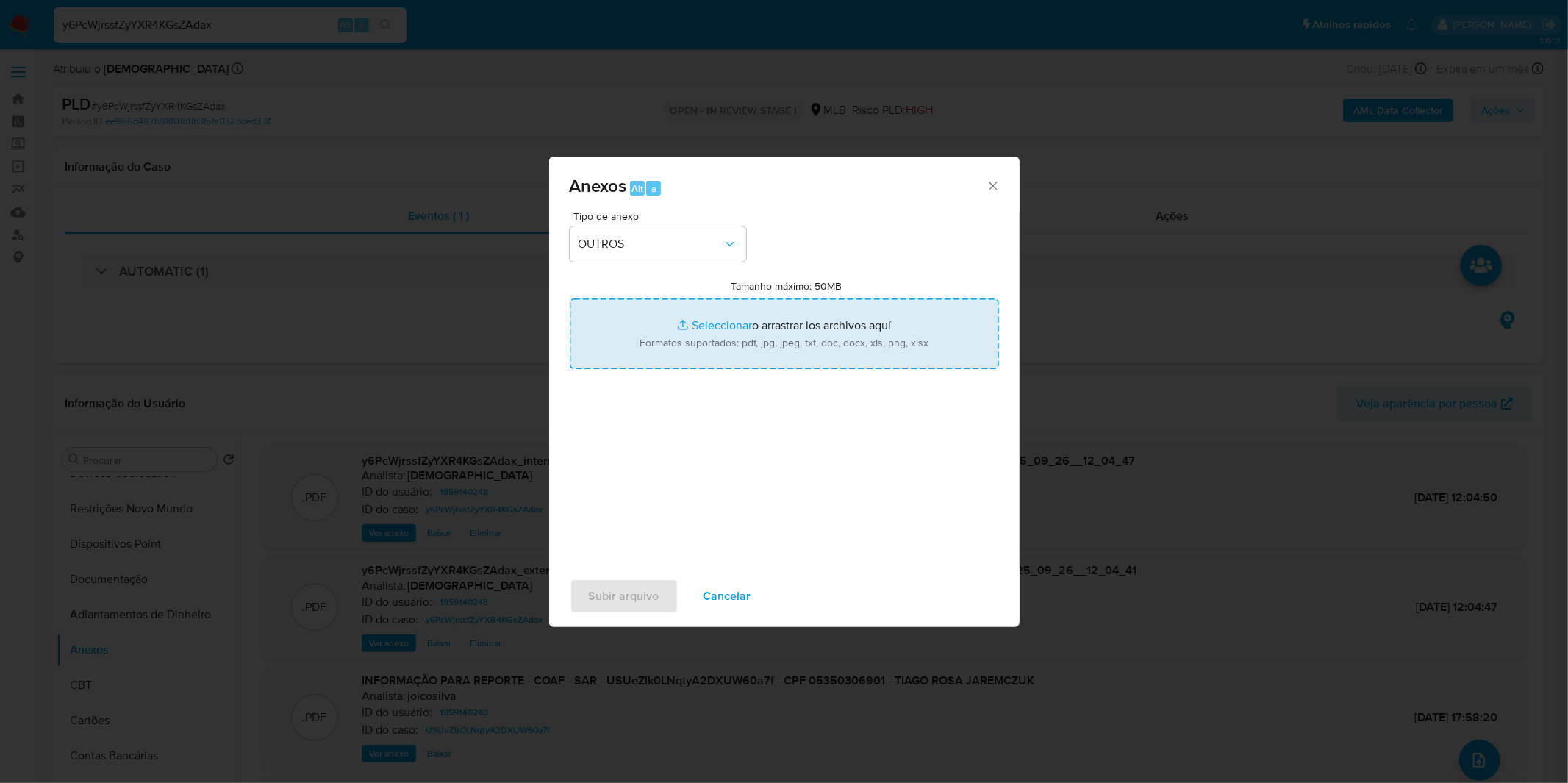
click at [665, 336] on input "Tamanho máximo: 50MB Seleccionar archivos" at bounding box center [784, 333] width 429 height 70
type input "C:\fakepath\DECLINIO - y6PcWjrssfZyYXR4KGsZAdax - CPF 05350306901 - TIAGO ROSA …"
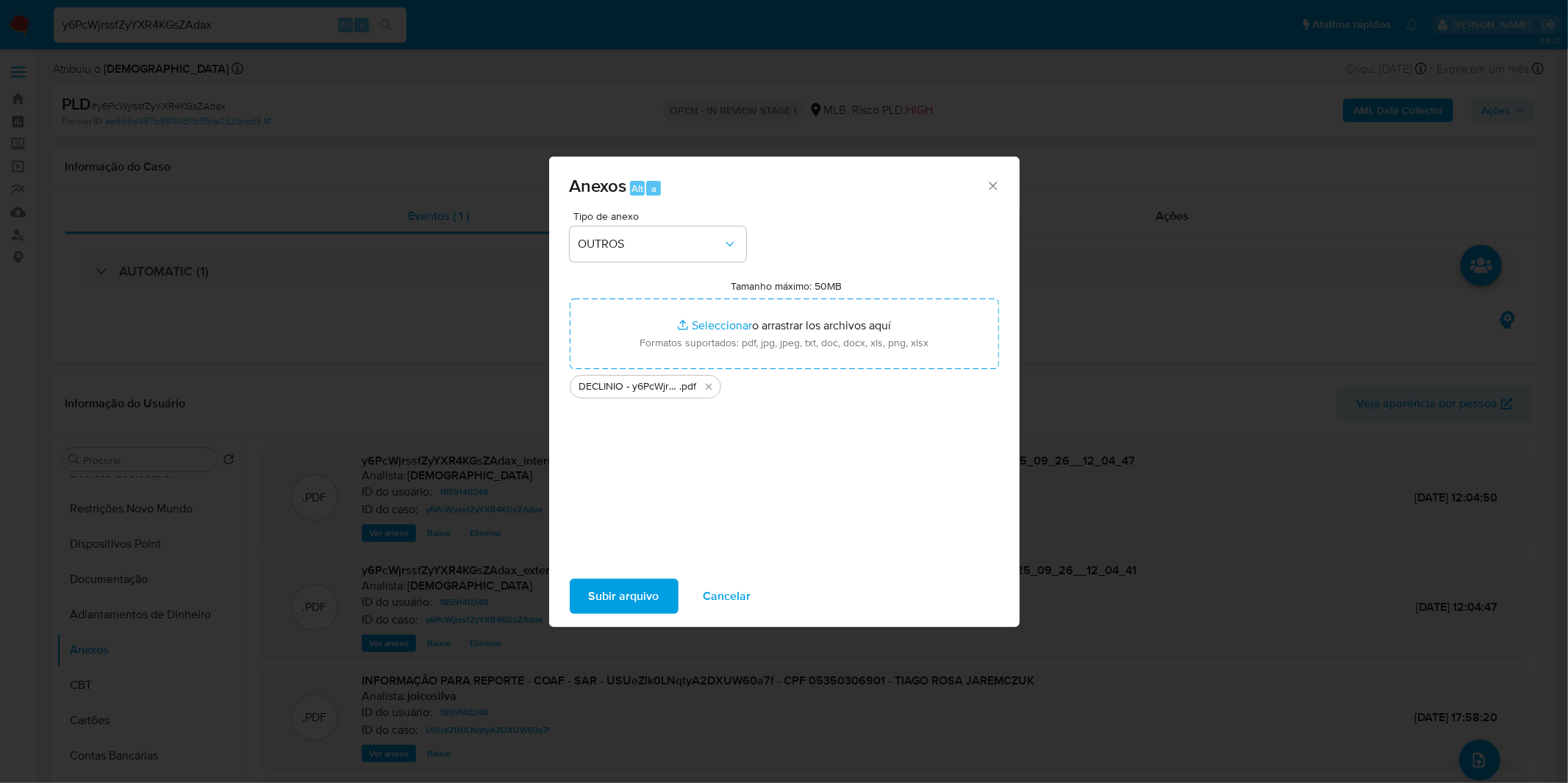
click at [599, 585] on span "Subir arquivo" at bounding box center [624, 596] width 71 height 32
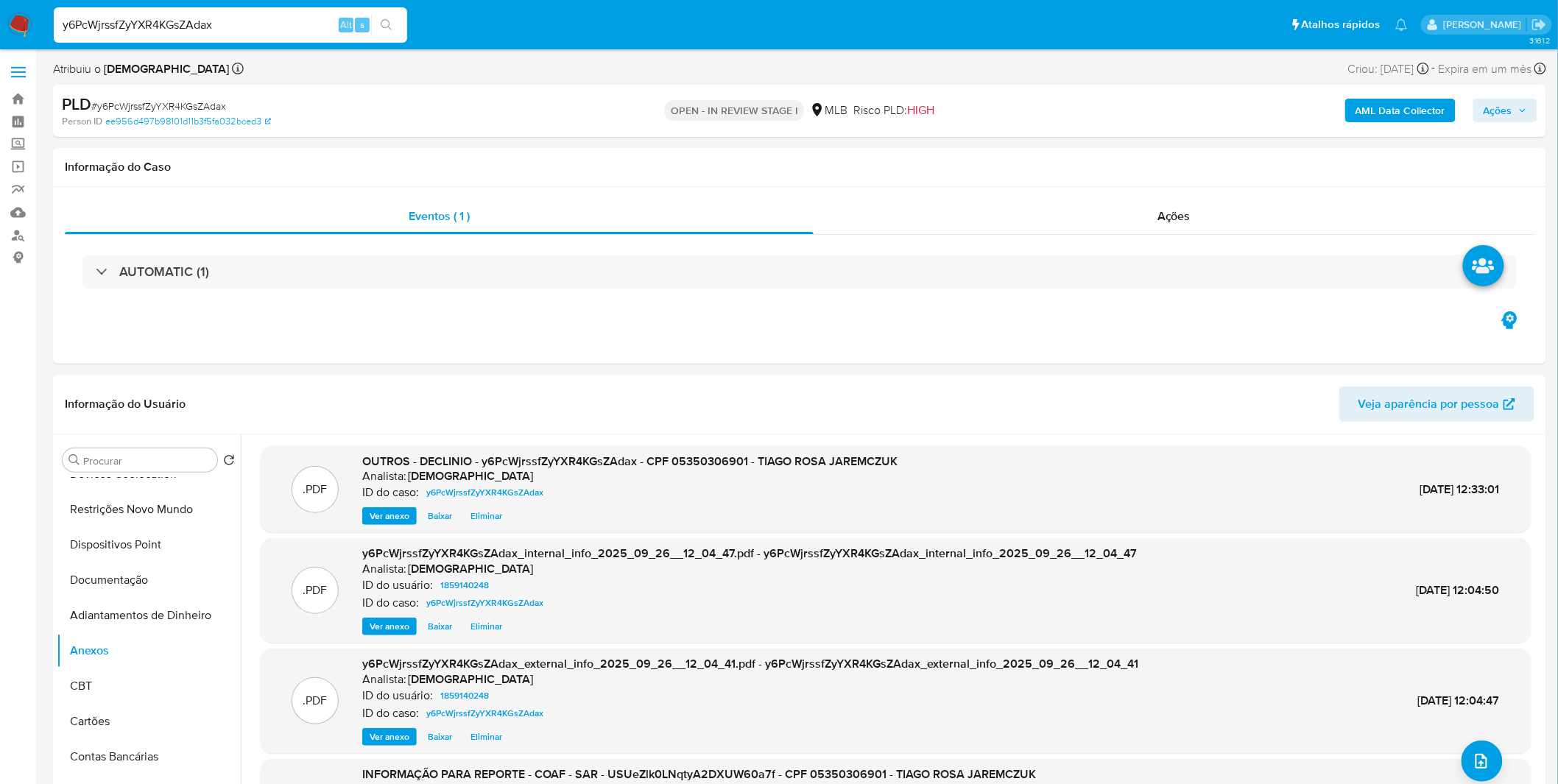
click at [1489, 117] on span "Ações" at bounding box center [1497, 110] width 28 height 24
click at [1054, 157] on span "Resolução do caso" at bounding box center [1078, 157] width 100 height 17
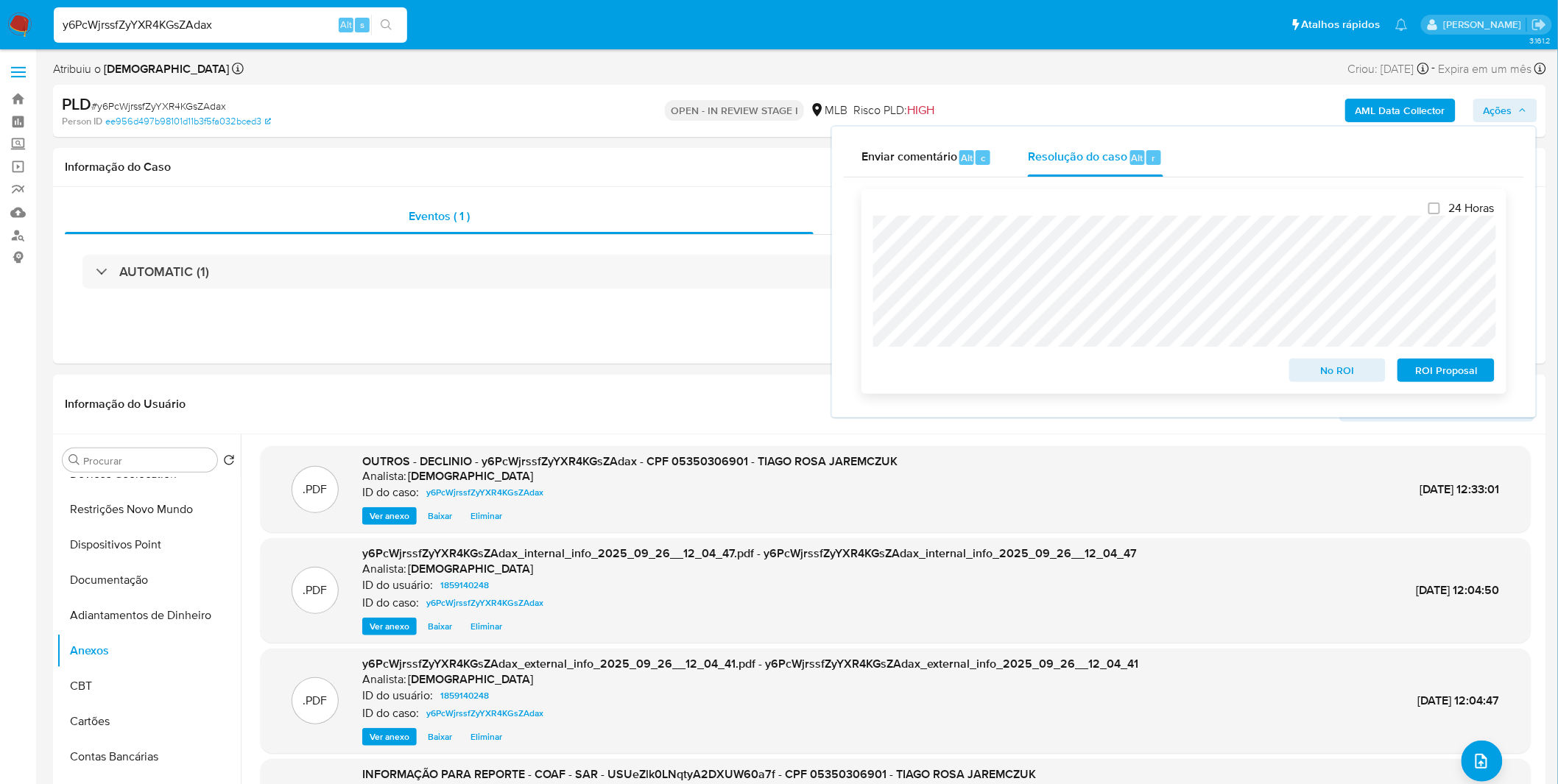
click at [1321, 377] on span "No ROI" at bounding box center [1338, 370] width 77 height 21
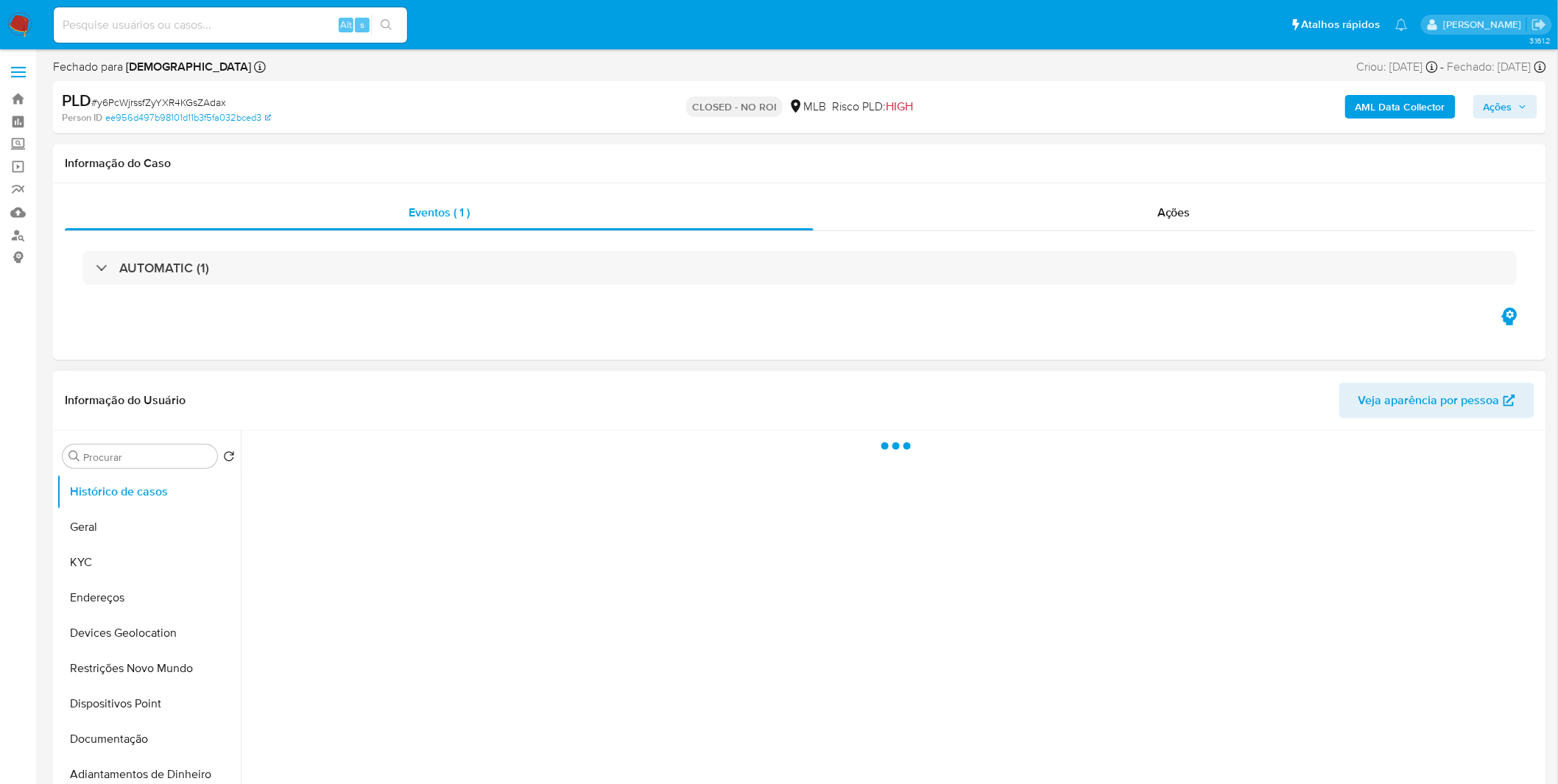
select select "10"
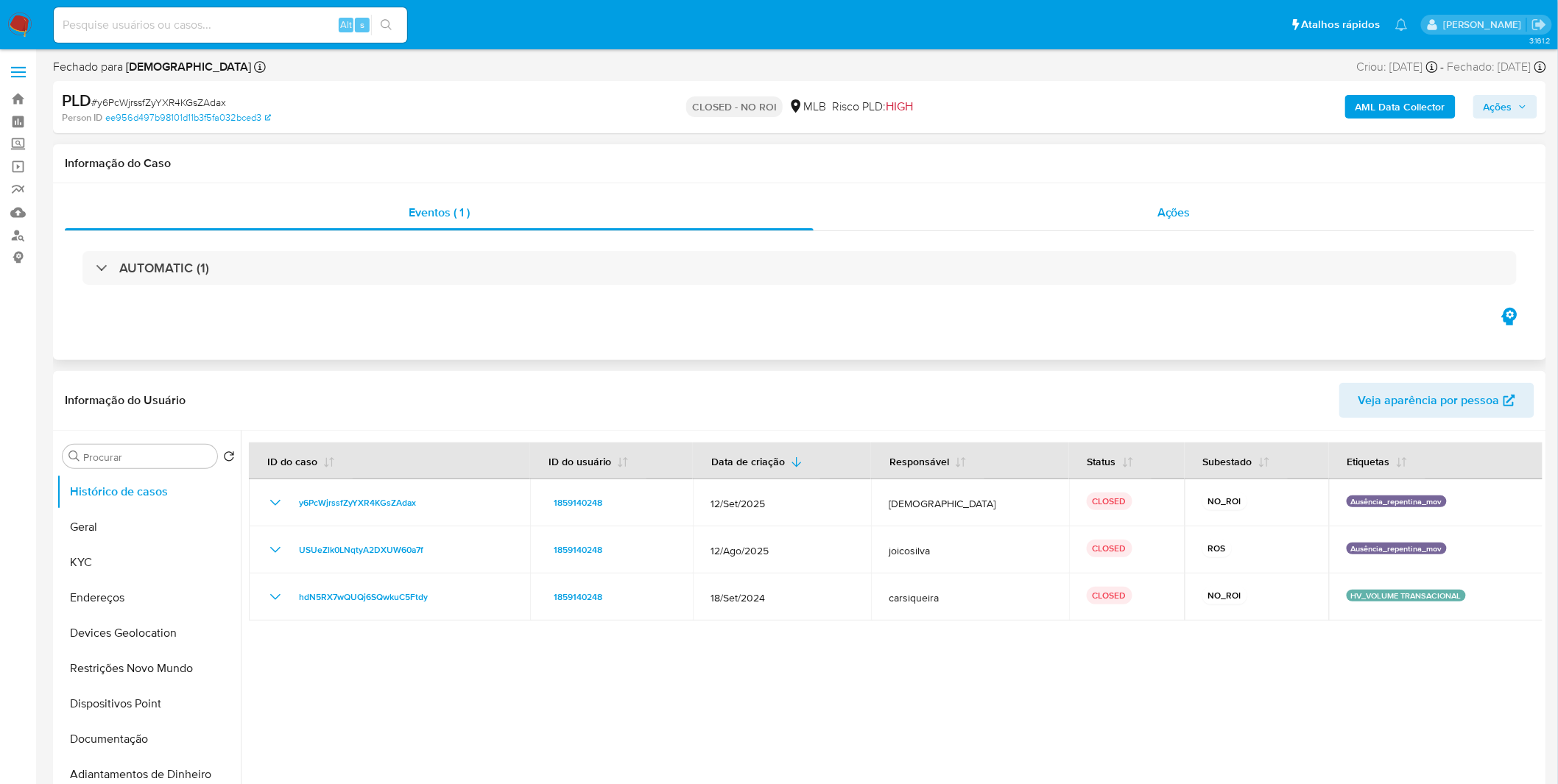
click at [1038, 214] on div "Ações" at bounding box center [1173, 212] width 721 height 35
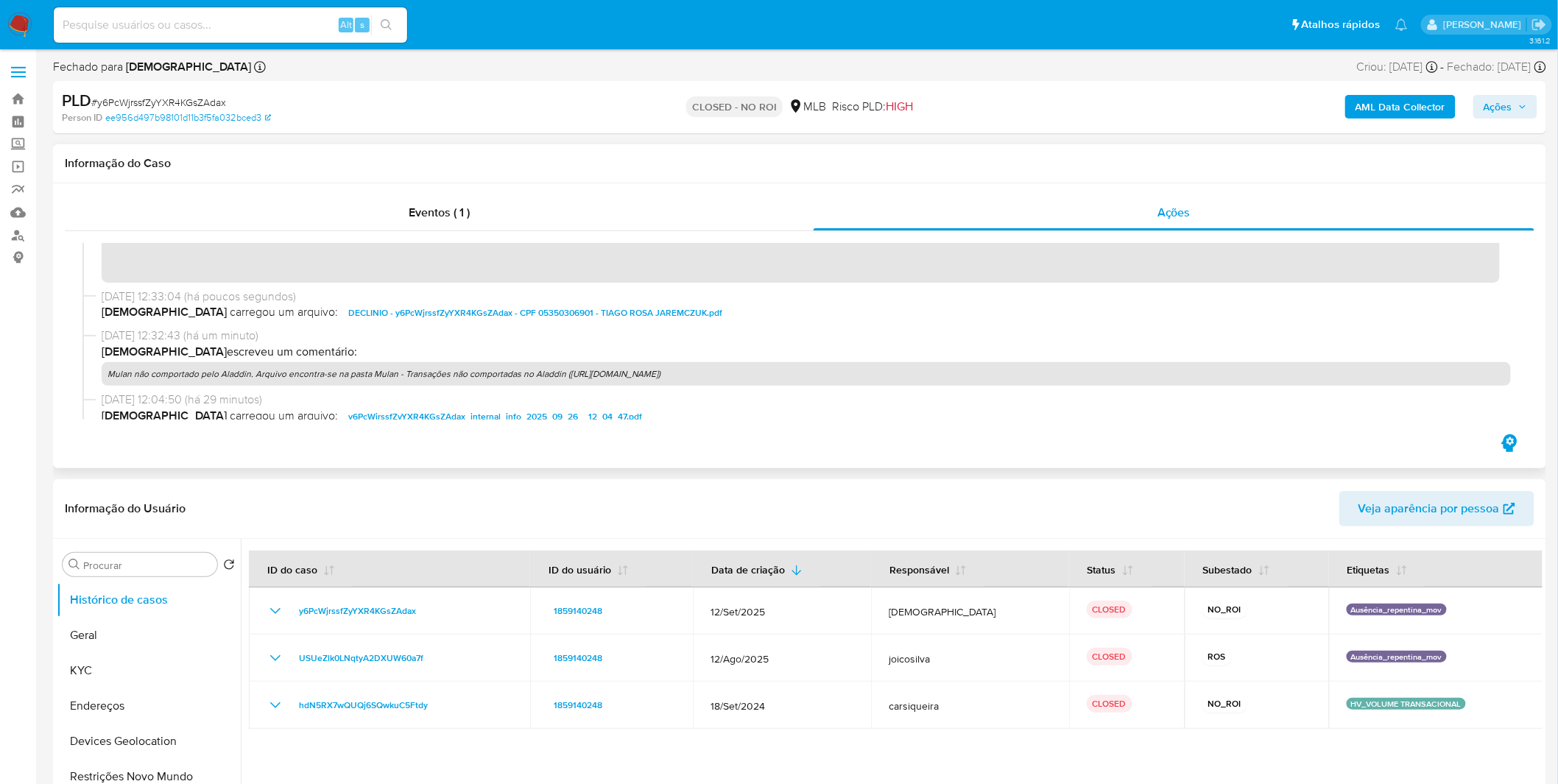
scroll to position [81, 0]
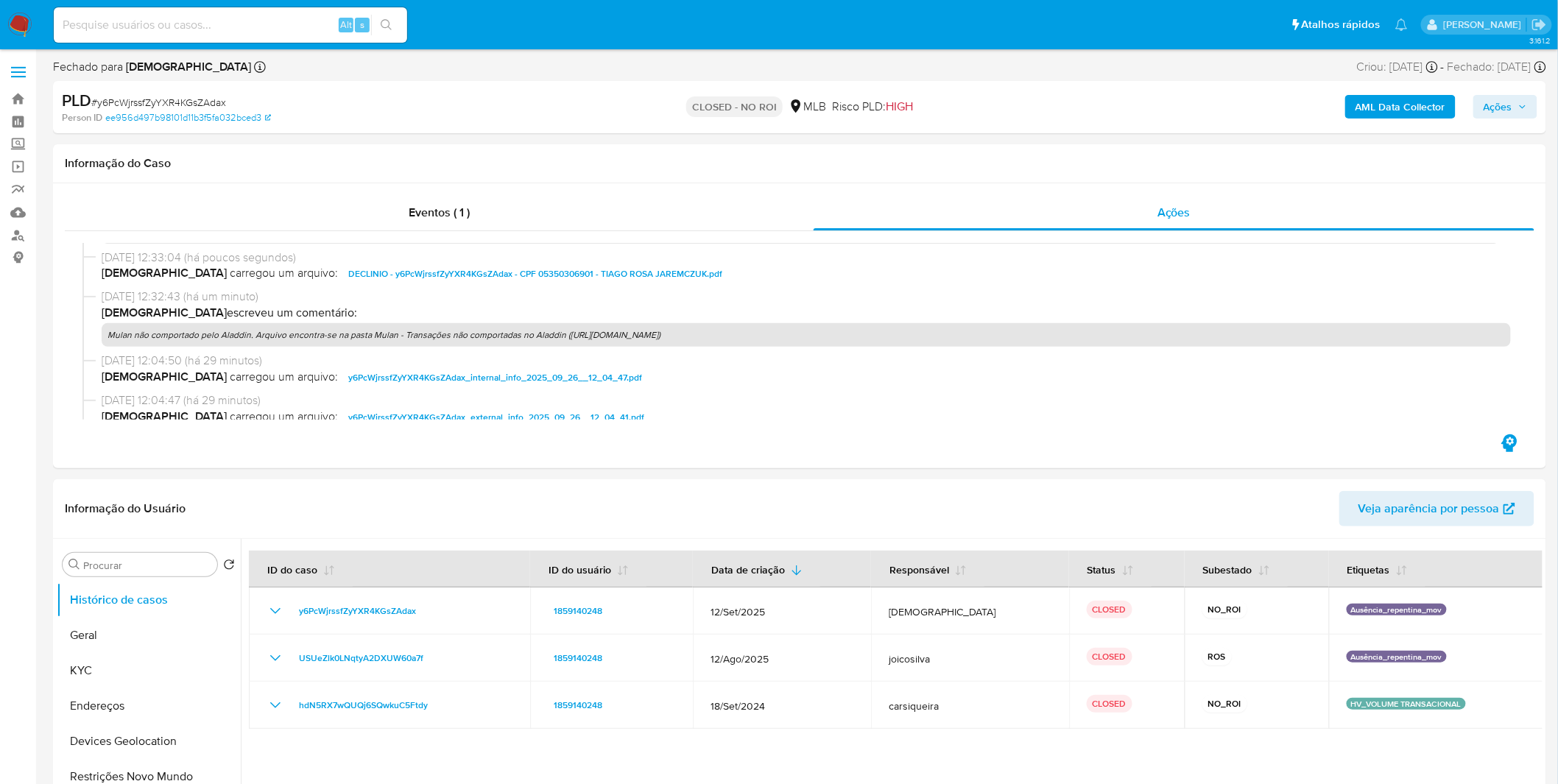
click at [29, 12] on img at bounding box center [20, 25] width 25 height 25
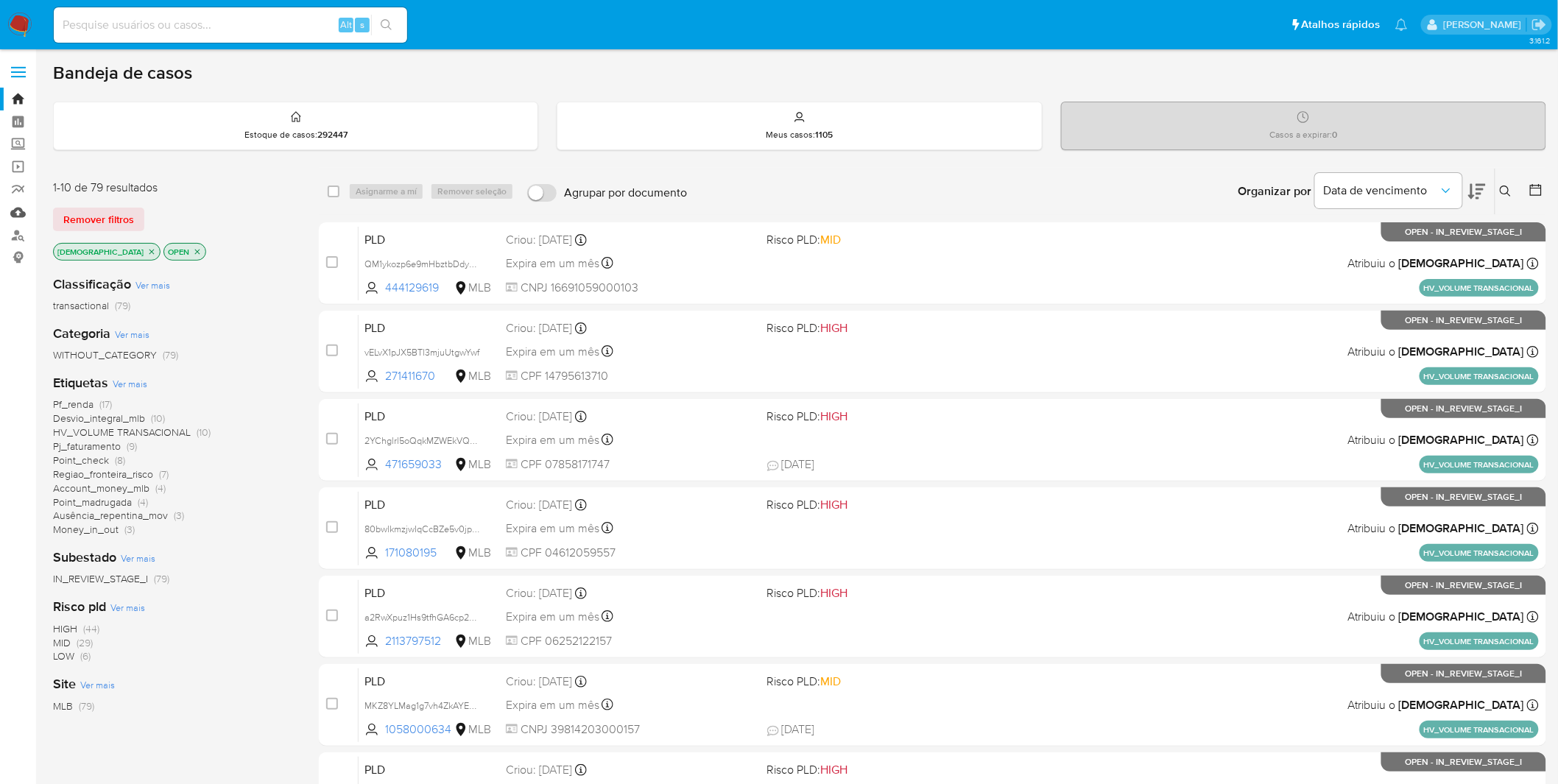
click at [17, 218] on link "Mulan" at bounding box center [87, 212] width 175 height 23
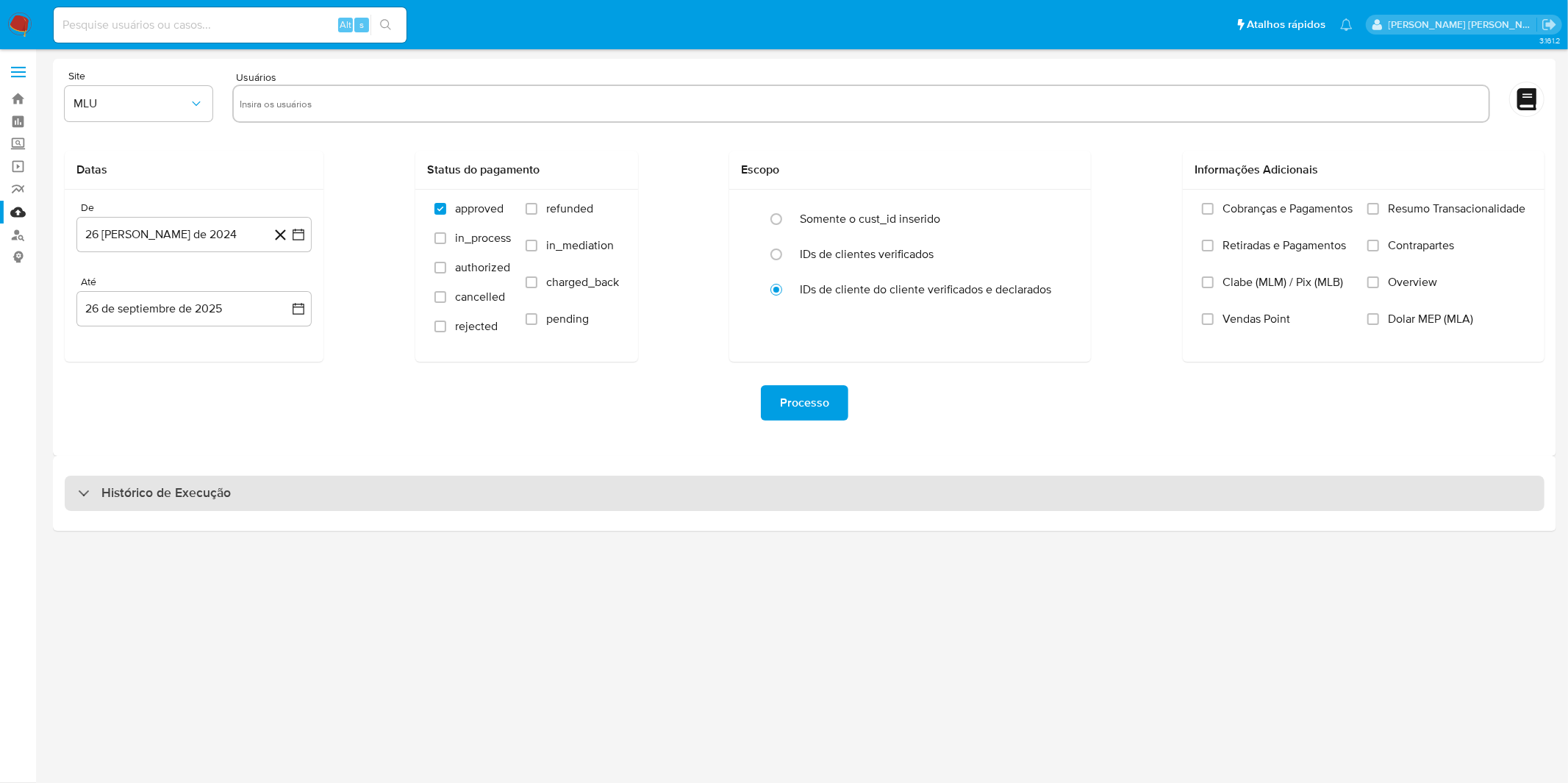
click at [160, 487] on h3 "Histórico de Execução" at bounding box center [166, 493] width 130 height 18
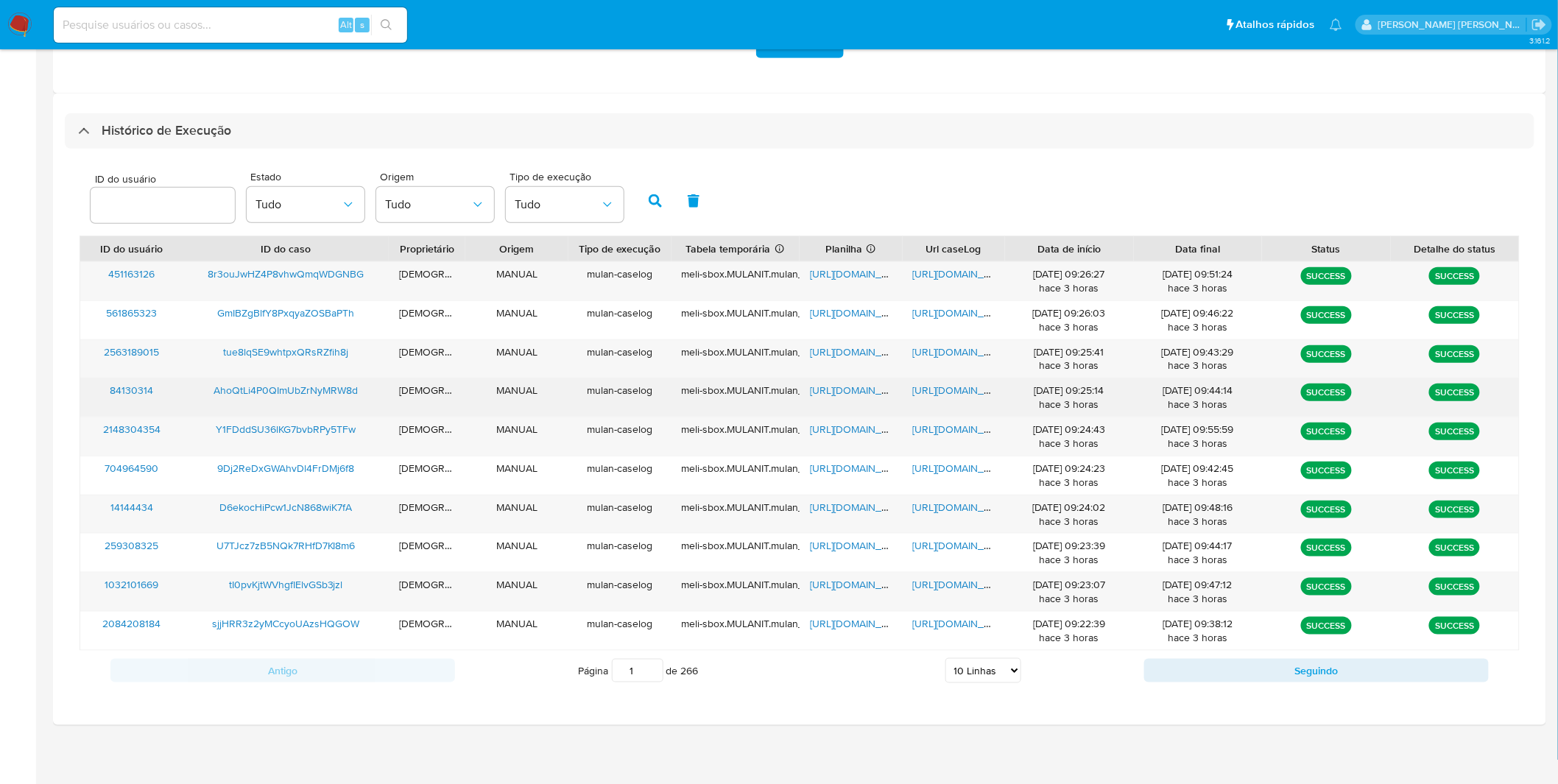
scroll to position [366, 0]
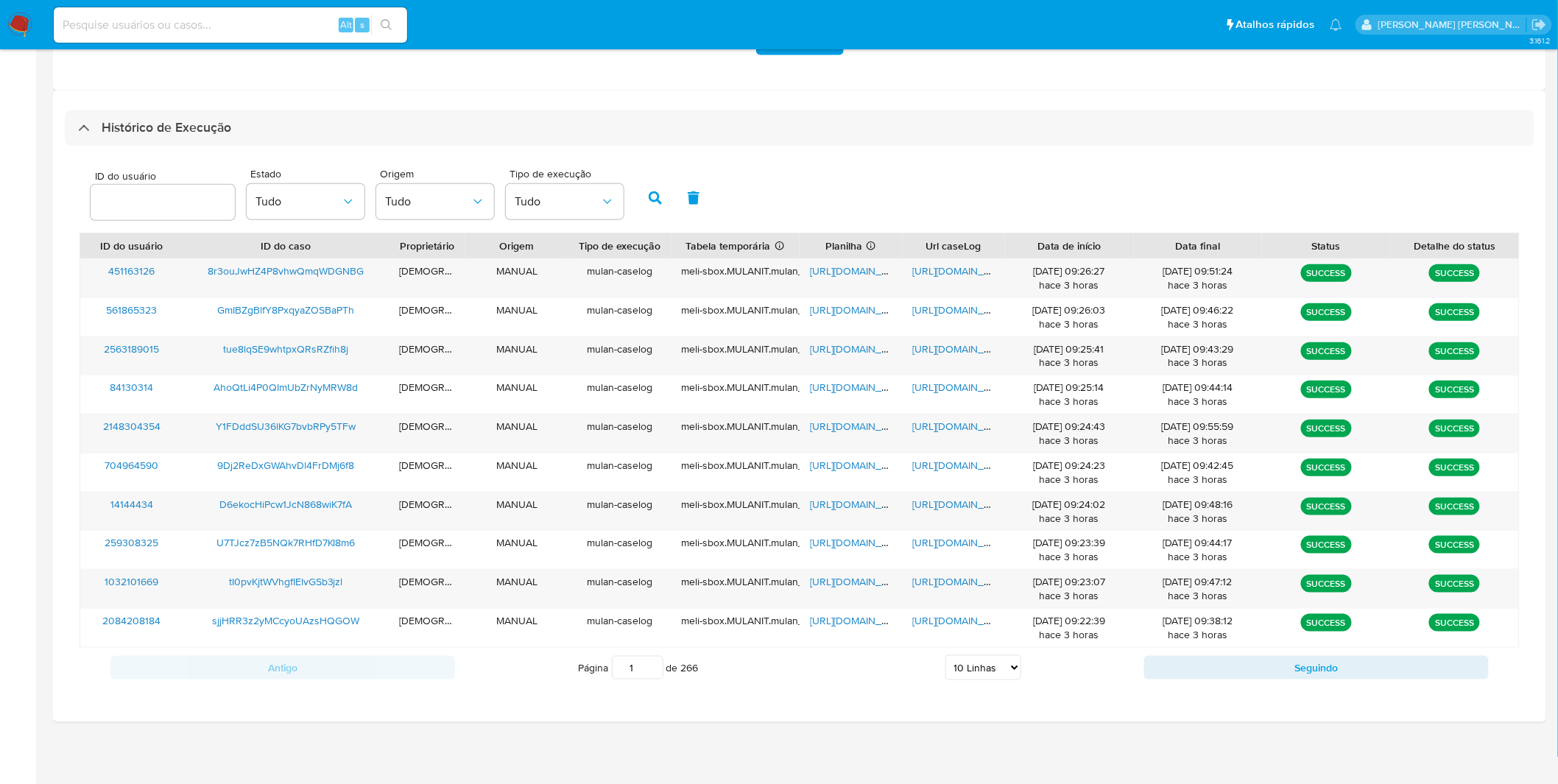
click at [984, 664] on select "5 Linhas 10 Linhas 20 Linhas 25 Linhas 50 Linhas 100 Linhas" at bounding box center [983, 667] width 76 height 25
select select "20"
click at [946, 656] on select "5 Linhas 10 Linhas 20 Linhas 25 Linhas 50 Linhas 100 Linhas" at bounding box center [983, 667] width 76 height 25
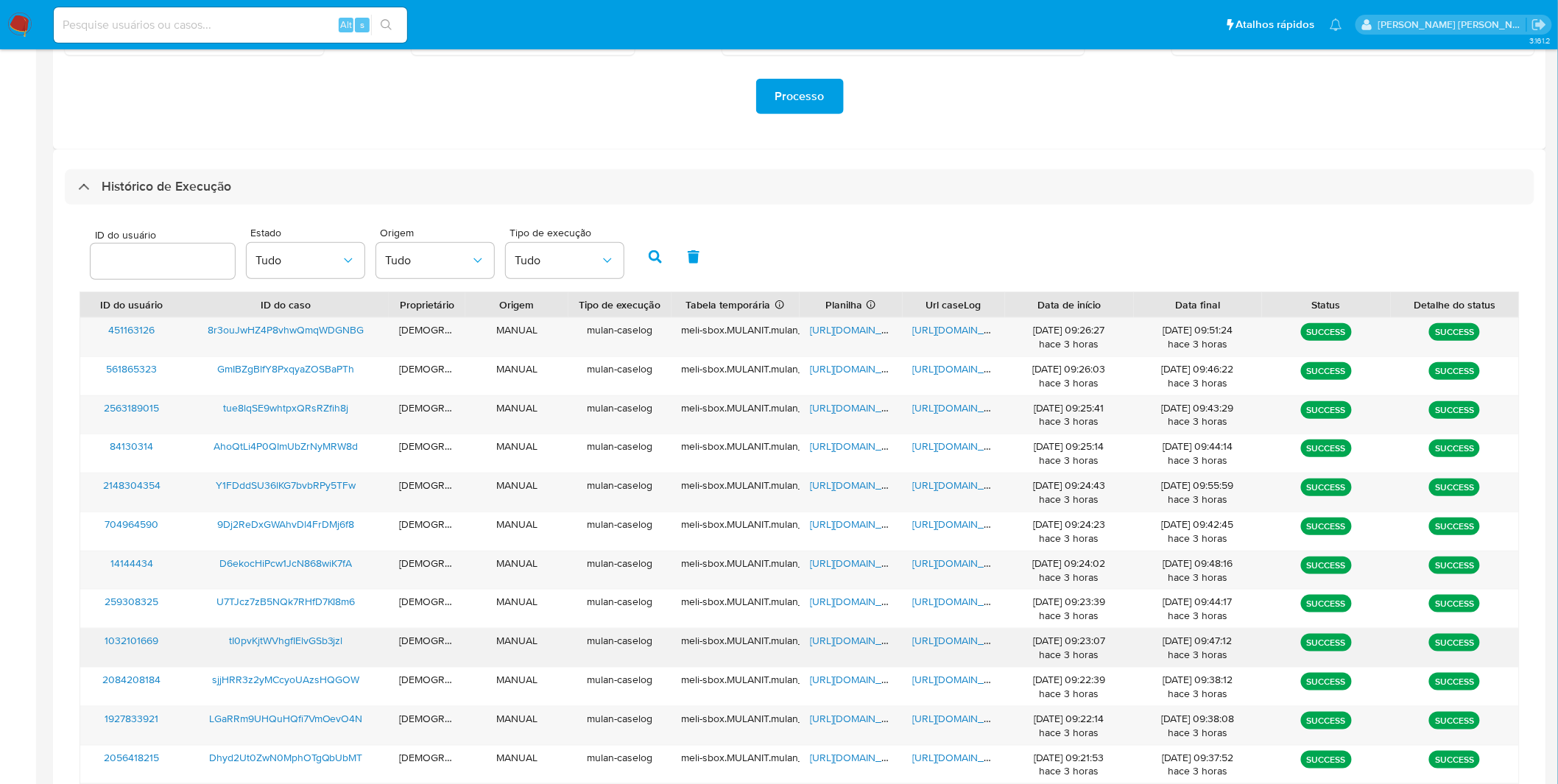
scroll to position [305, 0]
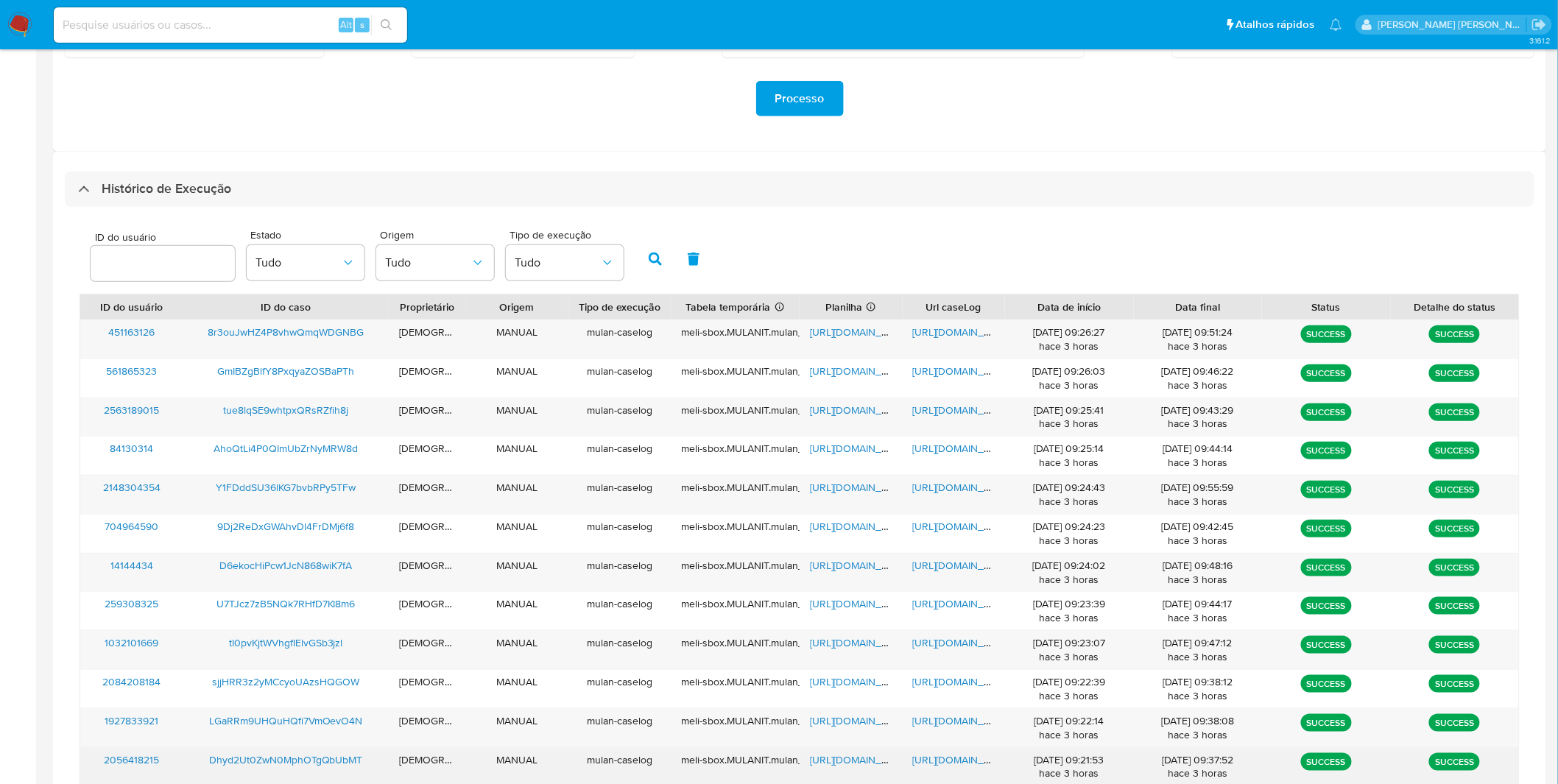
click at [957, 756] on span "https://docs.google.com/document/d/1ONQQ5SHB8M8OGWnq0x0rmLIlKJZi4h_8gQgPqbVAG7w…" at bounding box center [964, 759] width 101 height 15
click at [869, 759] on span "https://docs.google.com/spreadsheets/d/1j-4GlsN5KSstWp3tf_fkT6LHcWnc-2zXJDyno41…" at bounding box center [860, 759] width 101 height 15
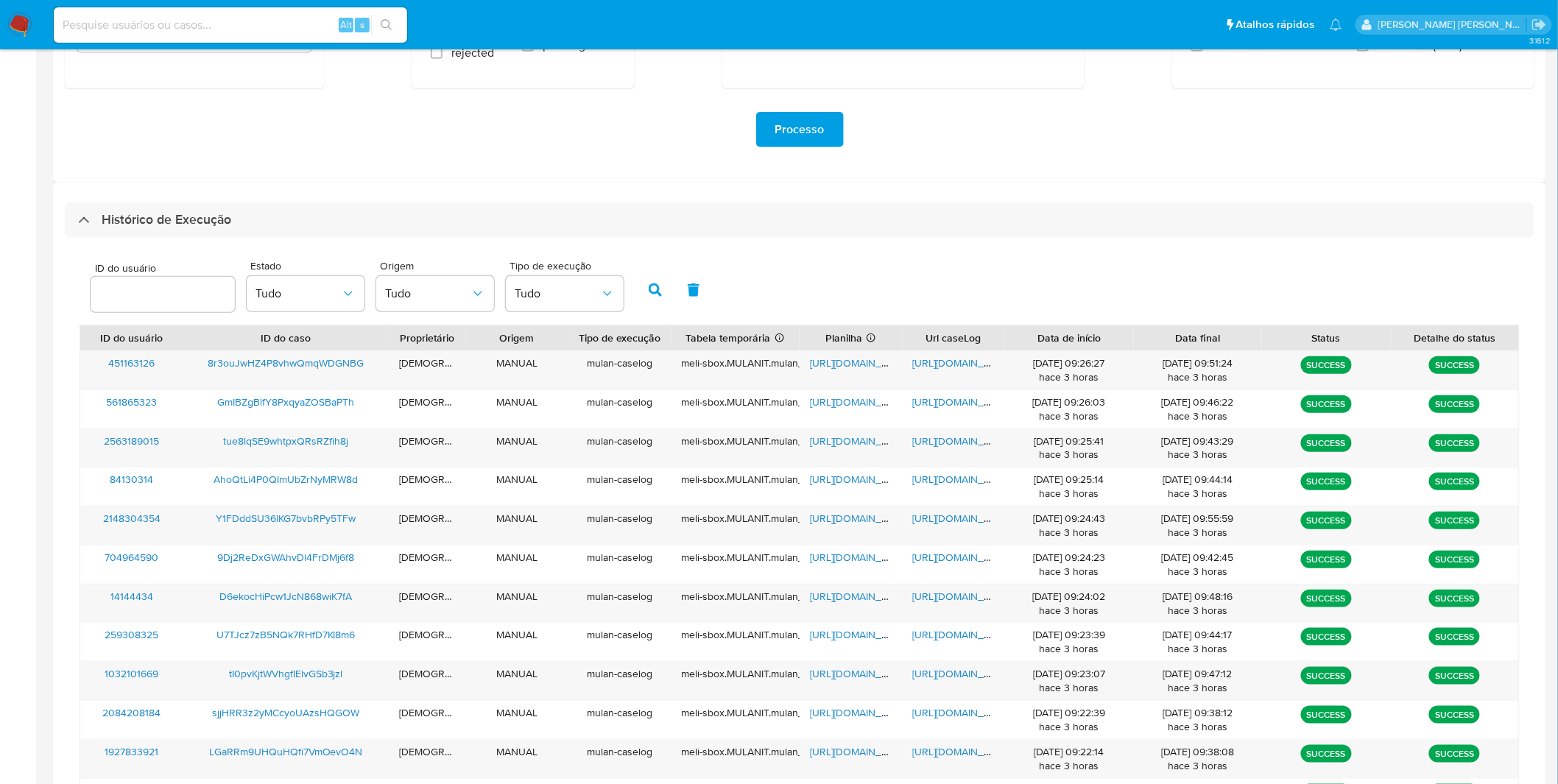
scroll to position [272, 0]
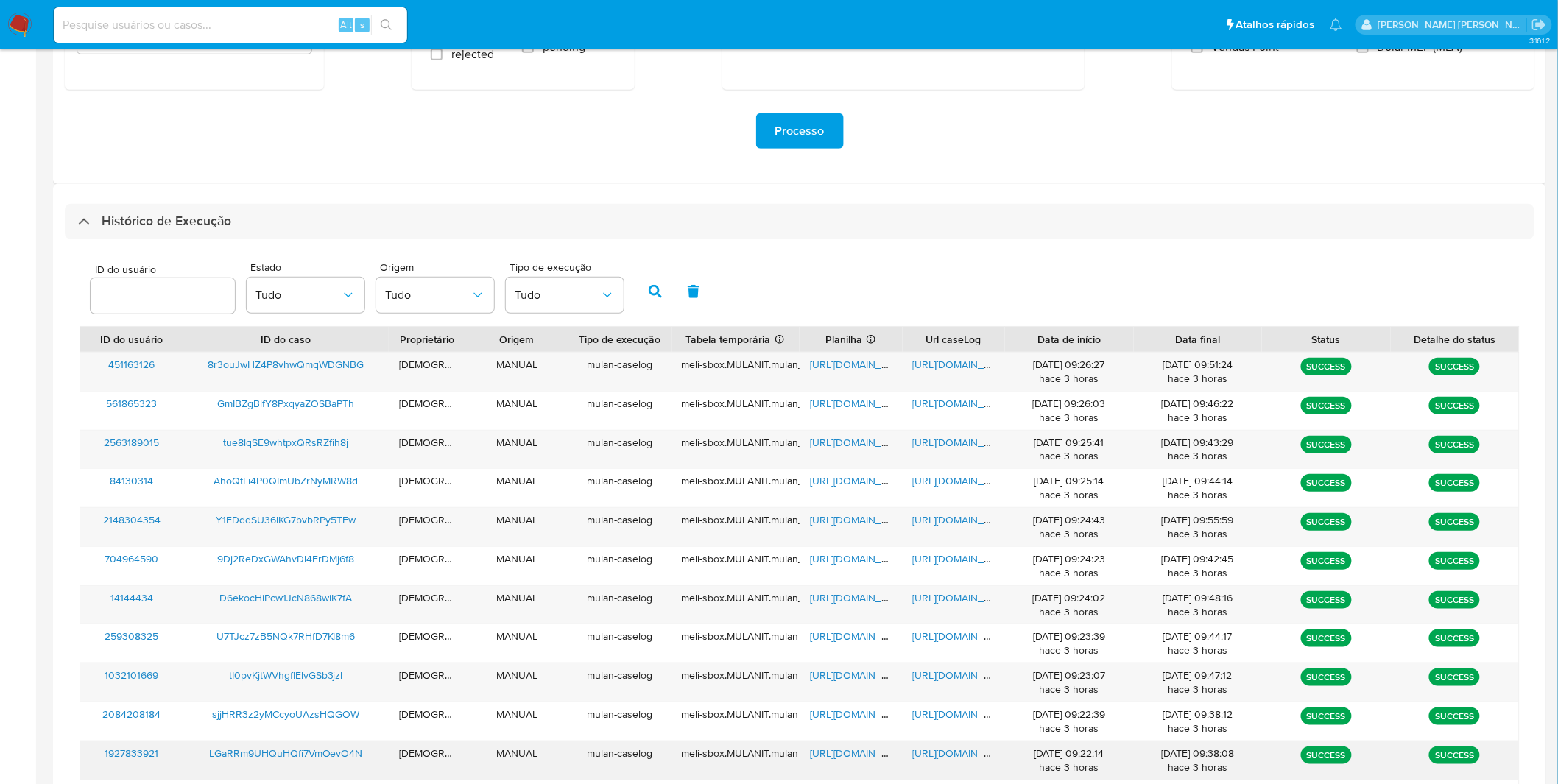
click at [950, 759] on span "https://docs.google.com/document/d/1tZdBbDUgpGJ_QNAYRl02BdFse_xTVvsqmGuXK2ypUFA…" at bounding box center [964, 753] width 101 height 15
click at [858, 754] on span "https://docs.google.com/spreadsheets/d/1ATBcYY_89SpXkqRXwK8XOXY-WP-CxZTGm2WLWNh…" at bounding box center [860, 753] width 101 height 15
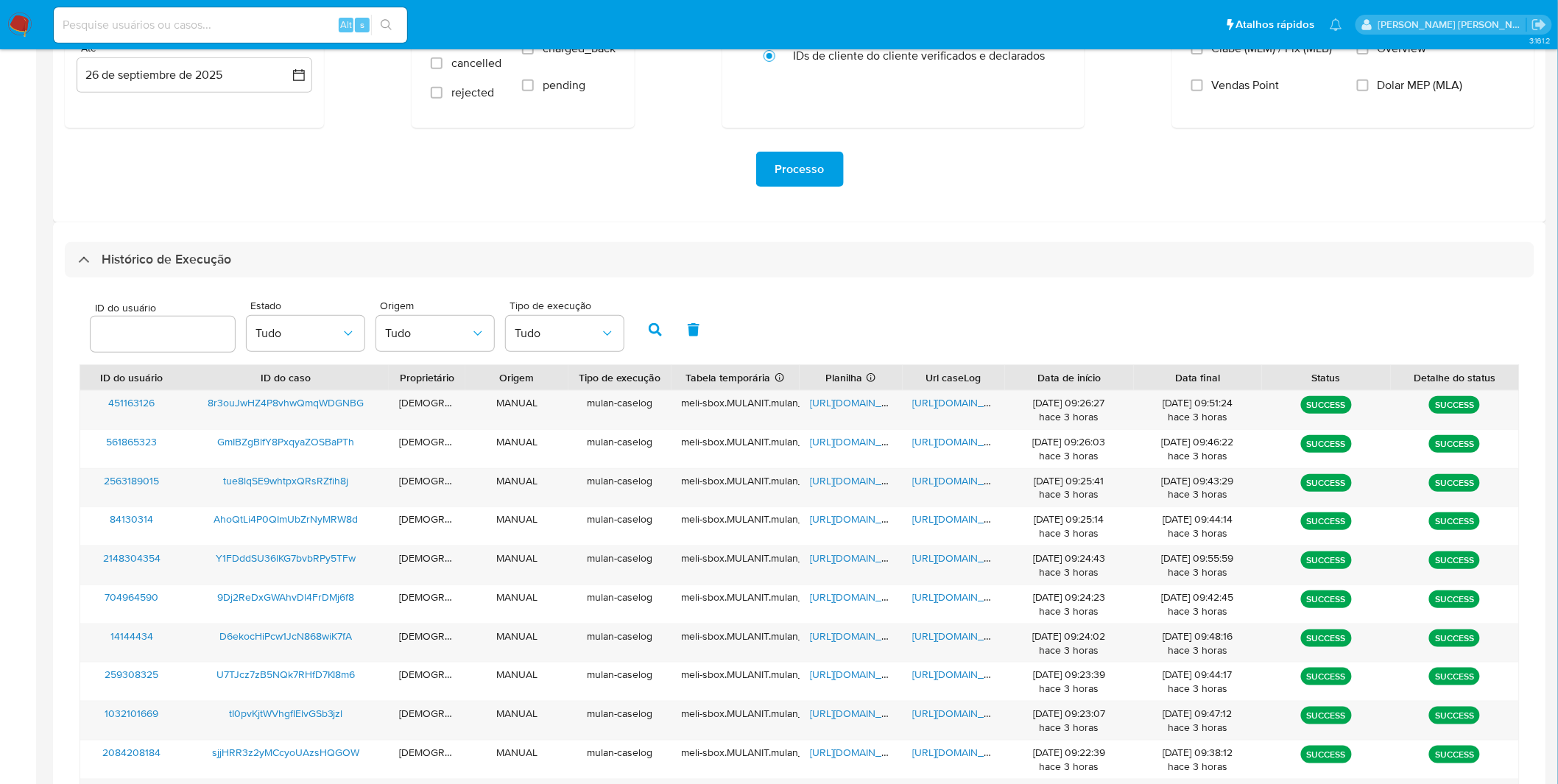
scroll to position [228, 0]
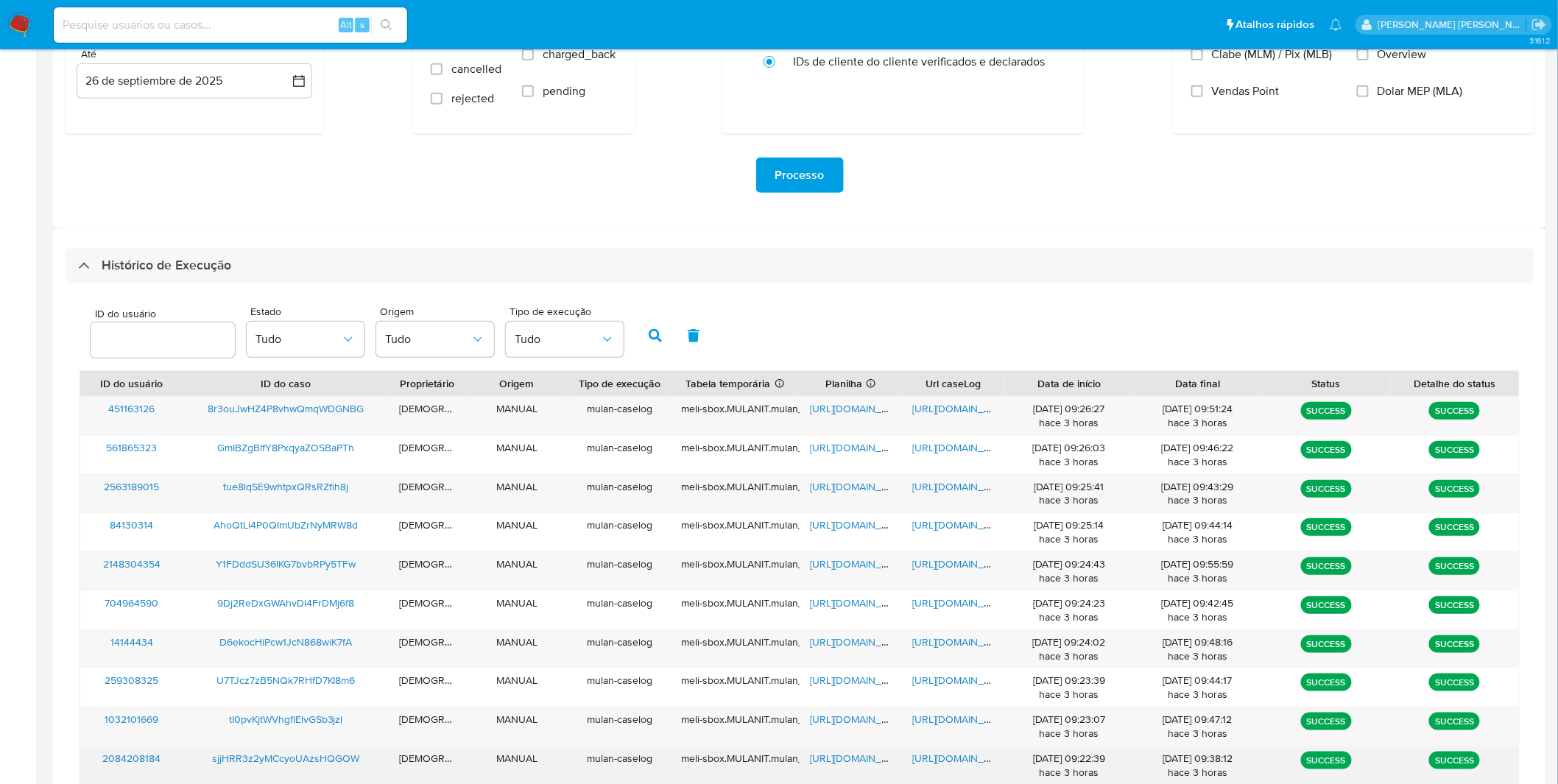
click at [962, 760] on span "https://docs.google.com/document/d/1yU-AxzAGvIcbc0e0xYZyX2givr_OIl38e6PzgYxTDME…" at bounding box center [964, 757] width 101 height 15
click at [876, 763] on span "https://docs.google.com/spreadsheets/d/1S1aziuJWwEKHkyrXzXdZ_gIFKmkPBiOsn8iC8SN…" at bounding box center [860, 757] width 101 height 15
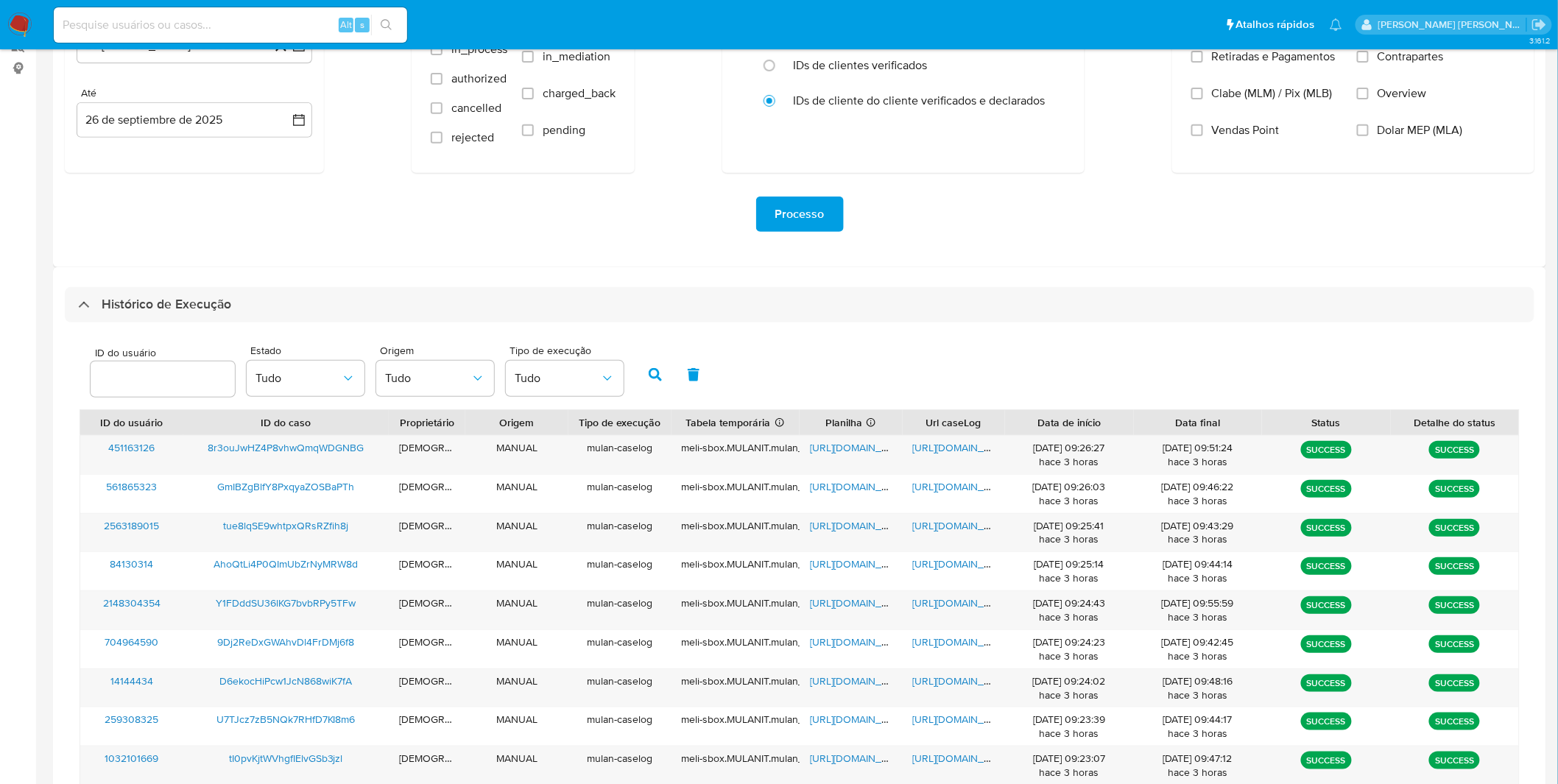
scroll to position [187, 0]
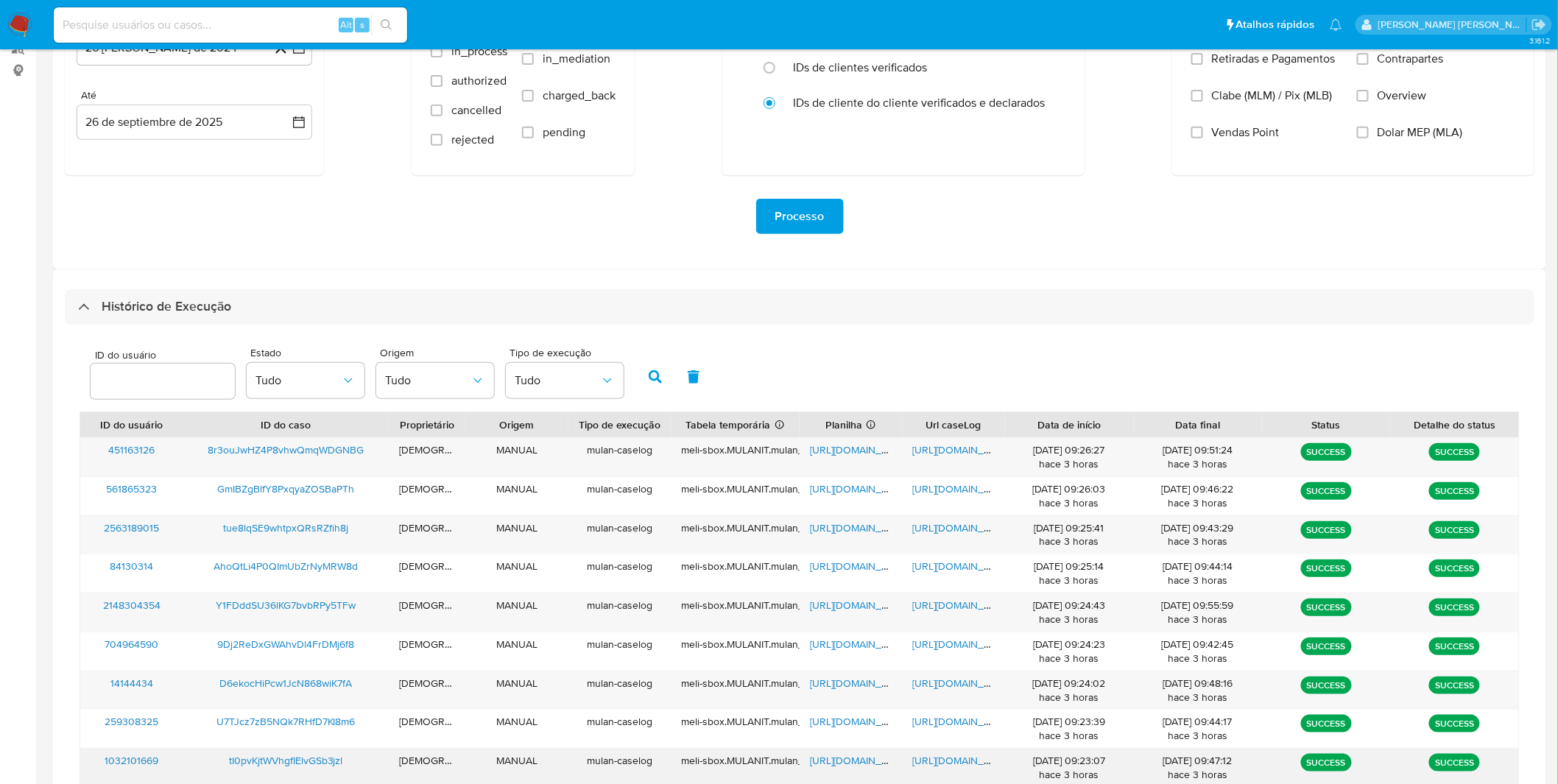
click at [953, 759] on span "https://docs.google.com/document/d/1mVuk42JDqqTUPTgZHE47GcZexDDV-hvY5uQNNCTnJto…" at bounding box center [964, 759] width 101 height 15
click at [859, 763] on span "https://docs.google.com/spreadsheets/d/1002hWq-OxTm3jNJbEBBaIegtekRwFeMQnyA3nKR…" at bounding box center [860, 759] width 101 height 15
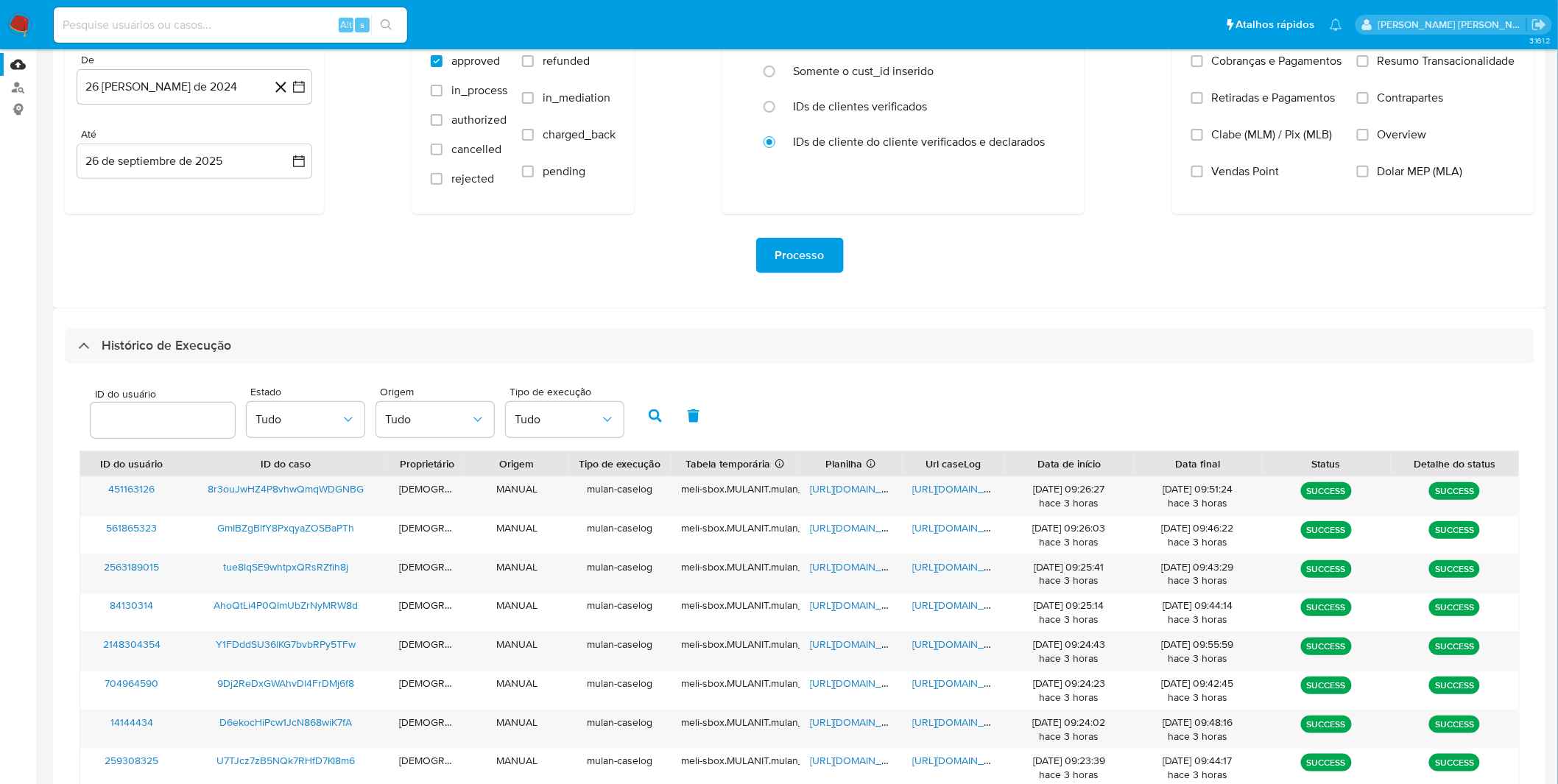
scroll to position [147, 0]
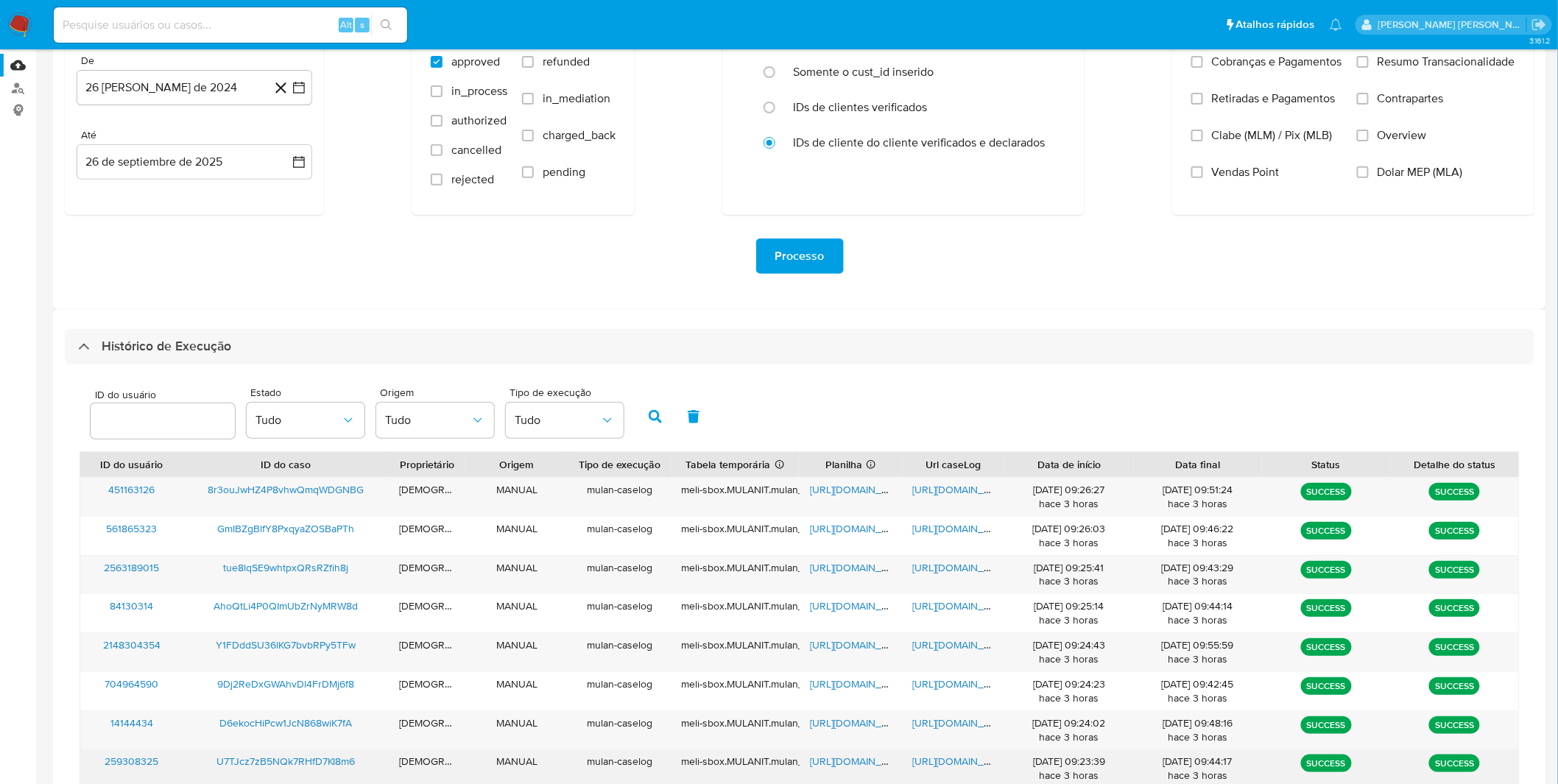
click at [959, 759] on span "https://docs.google.com/document/d/1A8ip3WipOi0aPaWL3qOuPZi5UjZtldZqfvAolZWKrC8…" at bounding box center [964, 760] width 101 height 15
click at [874, 764] on span "https://docs.google.com/spreadsheets/d/1opP47yvT-Q88pAzCJwmWryC-P_ycP6yMsvCeiOk…" at bounding box center [860, 760] width 101 height 15
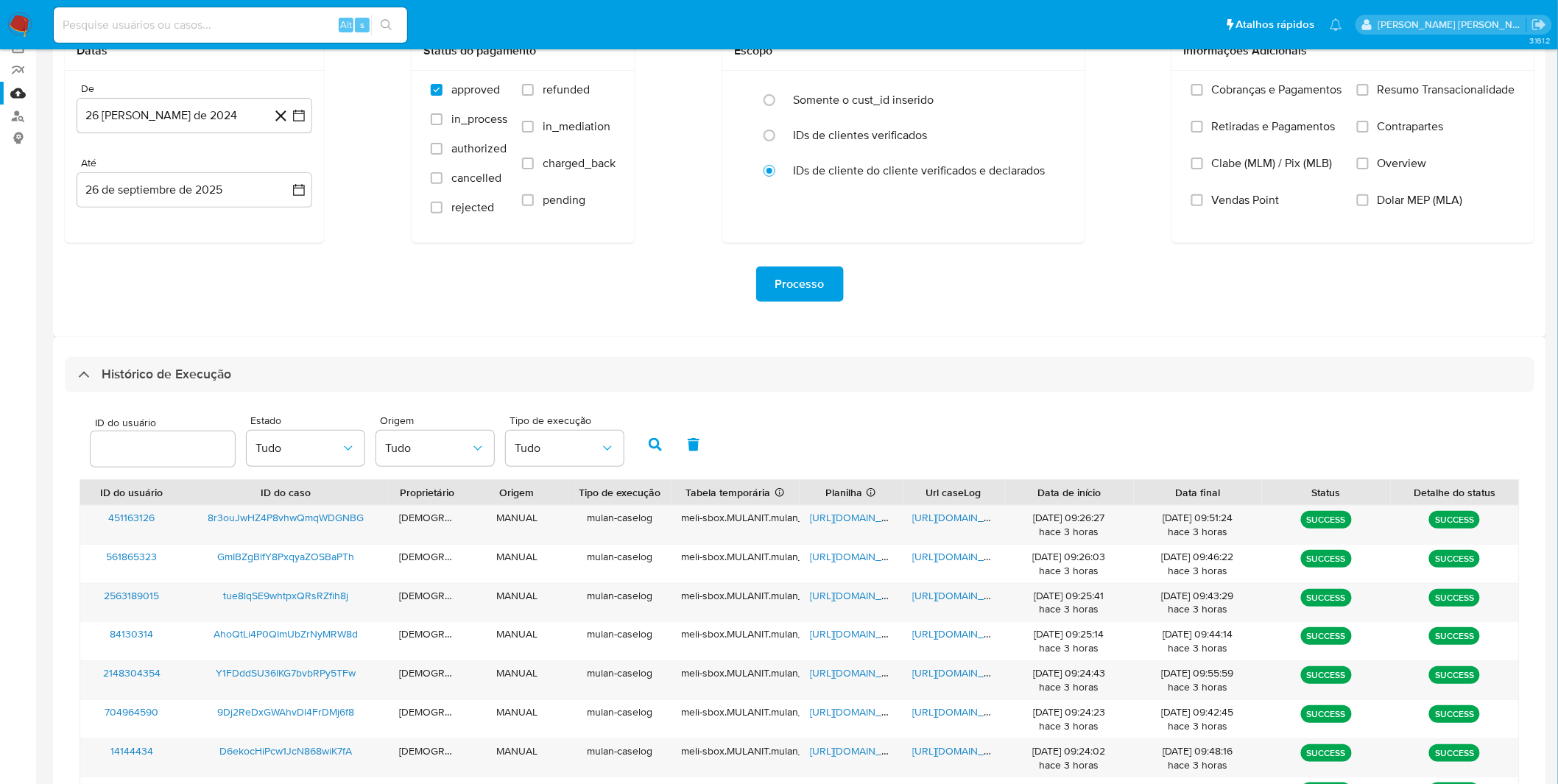
scroll to position [113, 0]
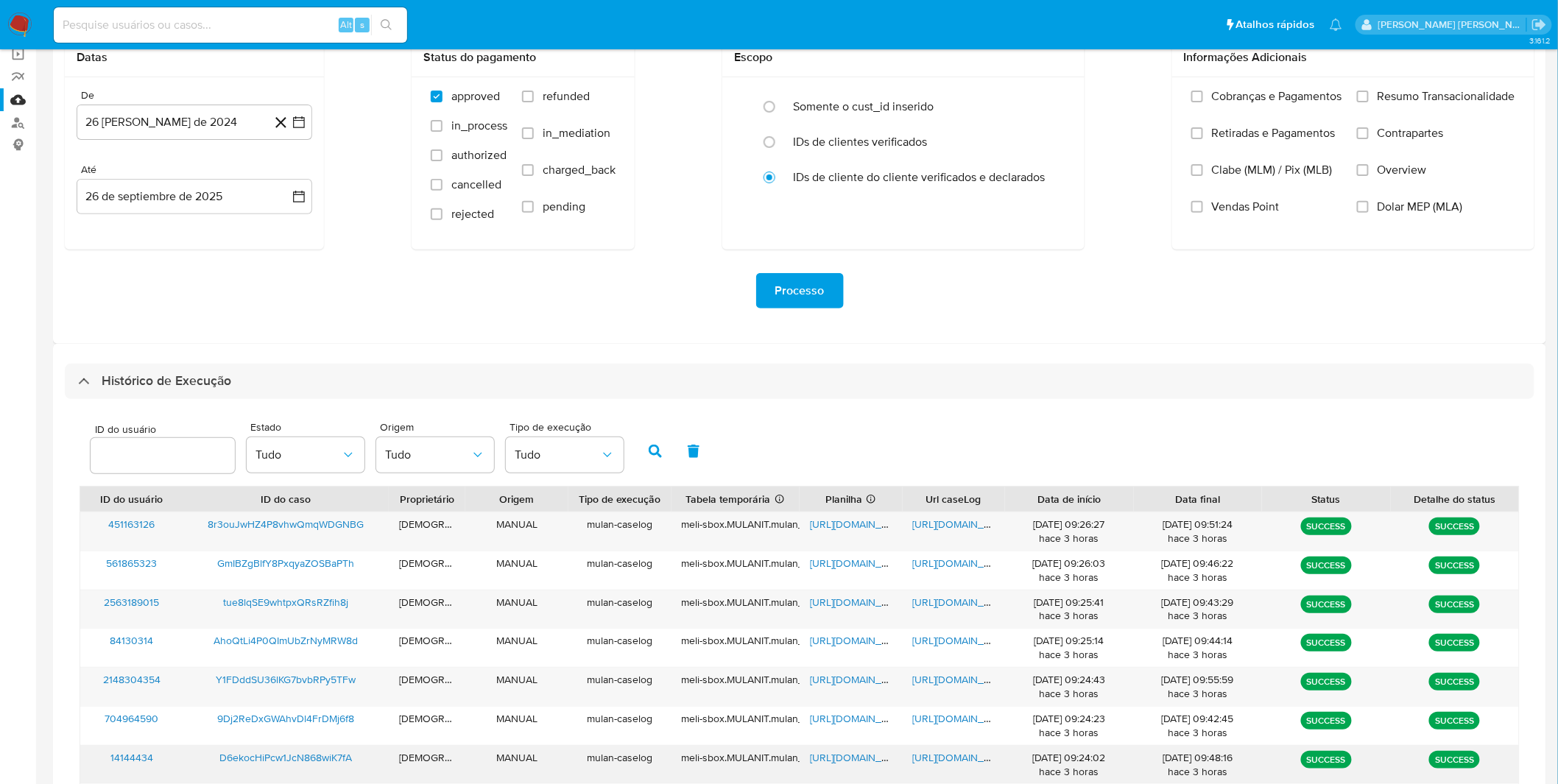
click at [981, 756] on span "https://docs.google.com/document/d/1JWwXL96yX5oJV6mdTa9xb4hTT-GNgLW7anwDfC7OGu8…" at bounding box center [964, 757] width 101 height 15
click at [856, 753] on span "https://docs.google.com/spreadsheets/d/1ip_hY72542MmeulFXrOZwyNoPza8_uPgYmlCNlQ…" at bounding box center [860, 757] width 101 height 15
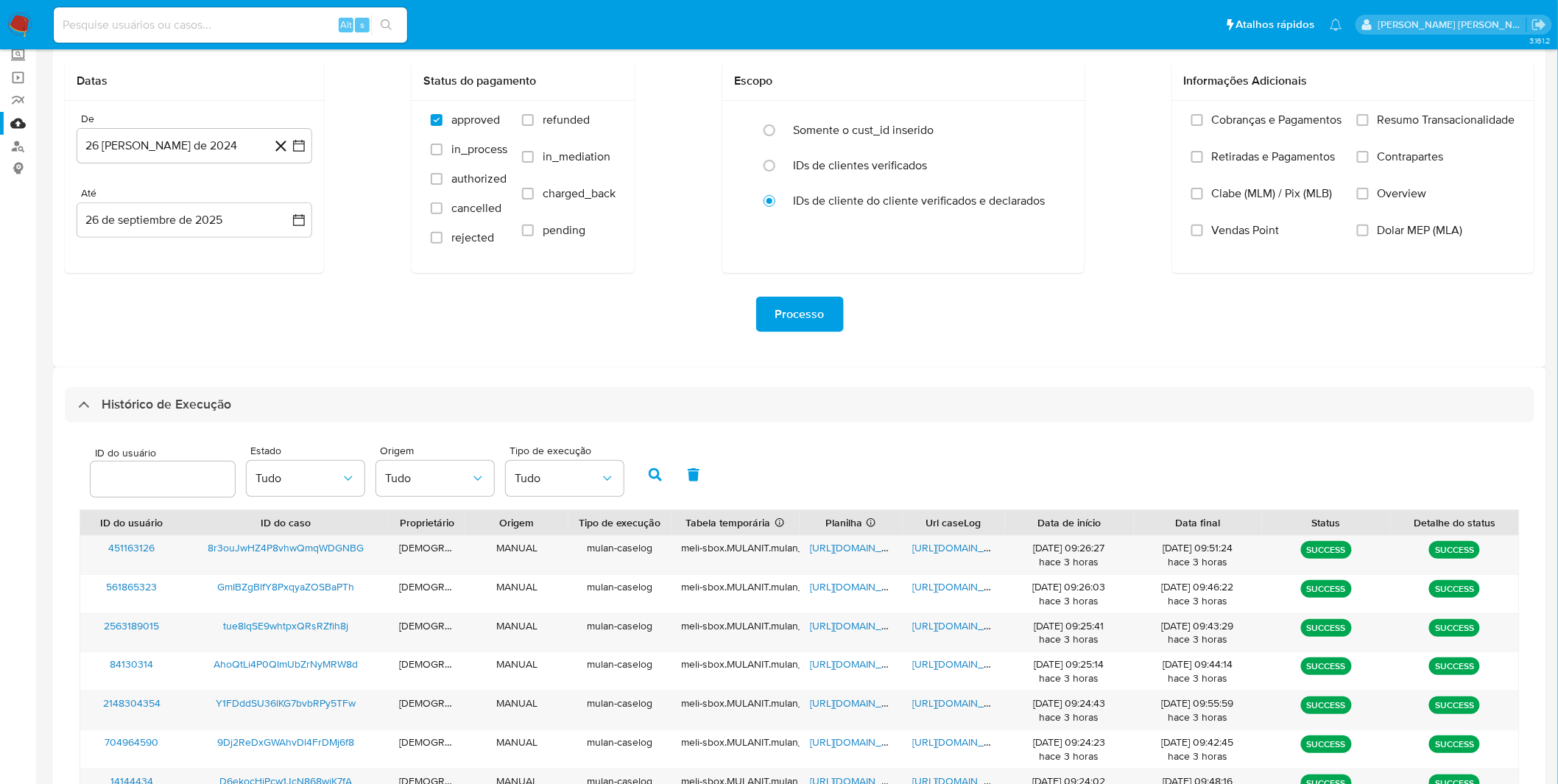
scroll to position [76, 0]
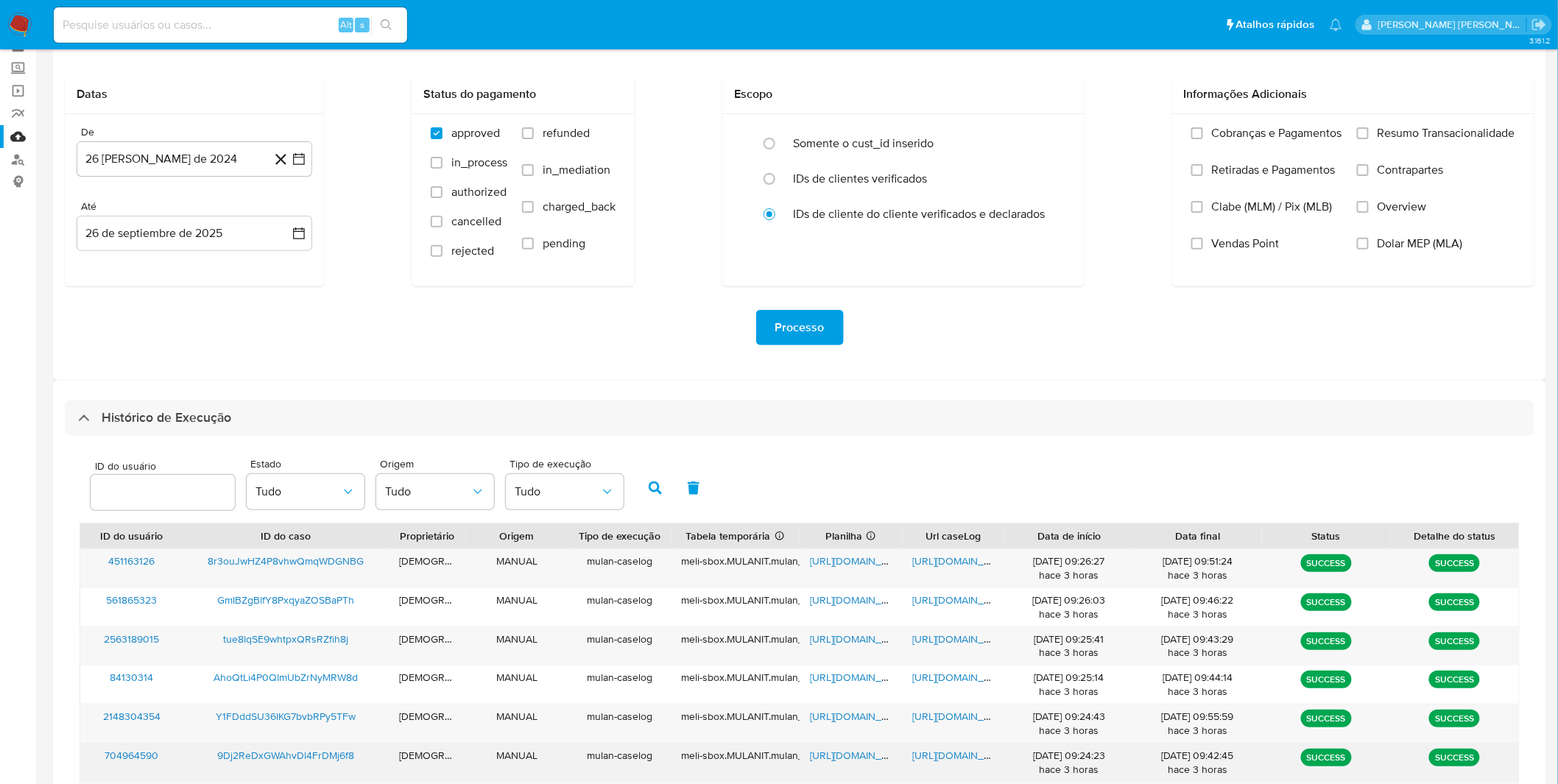
click at [923, 753] on span "https://docs.google.com/document/d/1K57NM8j_6fN397ngn6erjBfrvOXInxfAHn6ek2MFS1E…" at bounding box center [964, 755] width 101 height 15
click at [845, 758] on span "https://docs.google.com/spreadsheets/d/1BTyXT3Jh3KlPrr8XQQfuY5mAi_xJfPbu4gFUqu5…" at bounding box center [860, 755] width 101 height 15
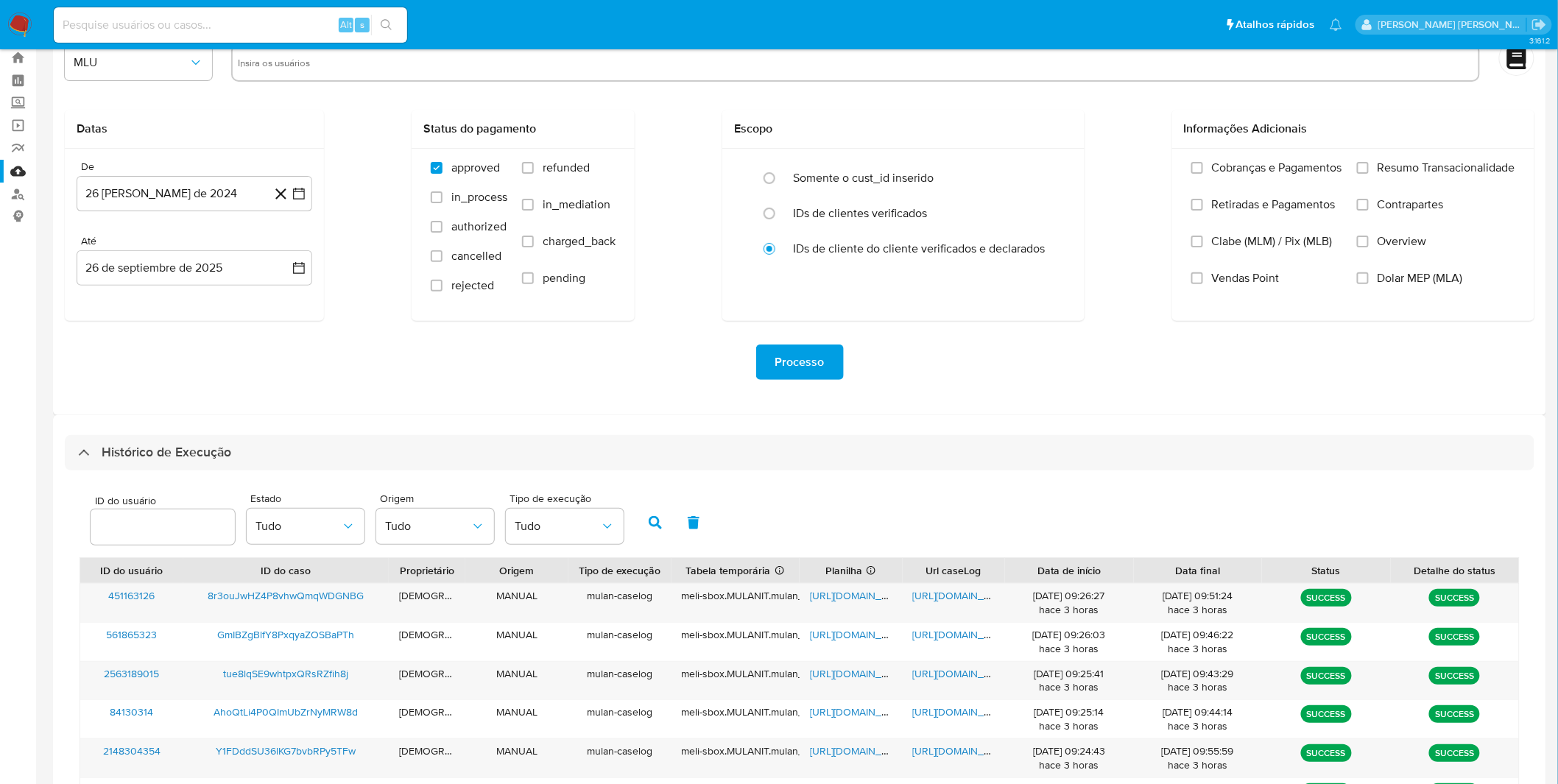
scroll to position [35, 0]
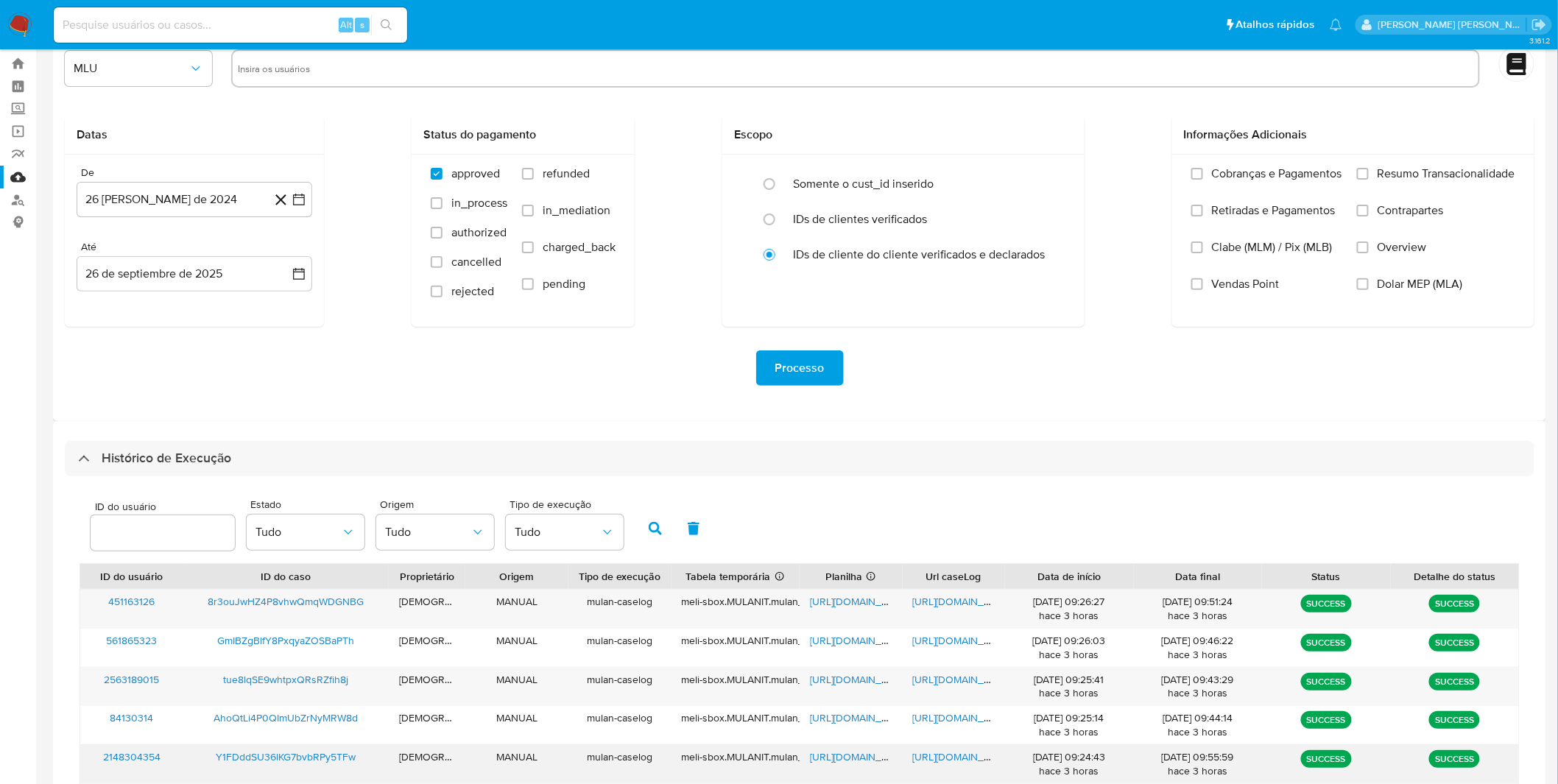
click at [965, 764] on span "https://docs.google.com/document/d/1nOGhp4m5xq_Goqa2f1xdmzP_oLwrDf0Jd4thbUq8DgI…" at bounding box center [964, 756] width 101 height 15
click at [858, 762] on span "https://docs.google.com/spreadsheets/d/1buNBk3HUKJHlXWEjeIBOX6X3F4nq-4h5ZDA_Vsr…" at bounding box center [860, 756] width 101 height 15
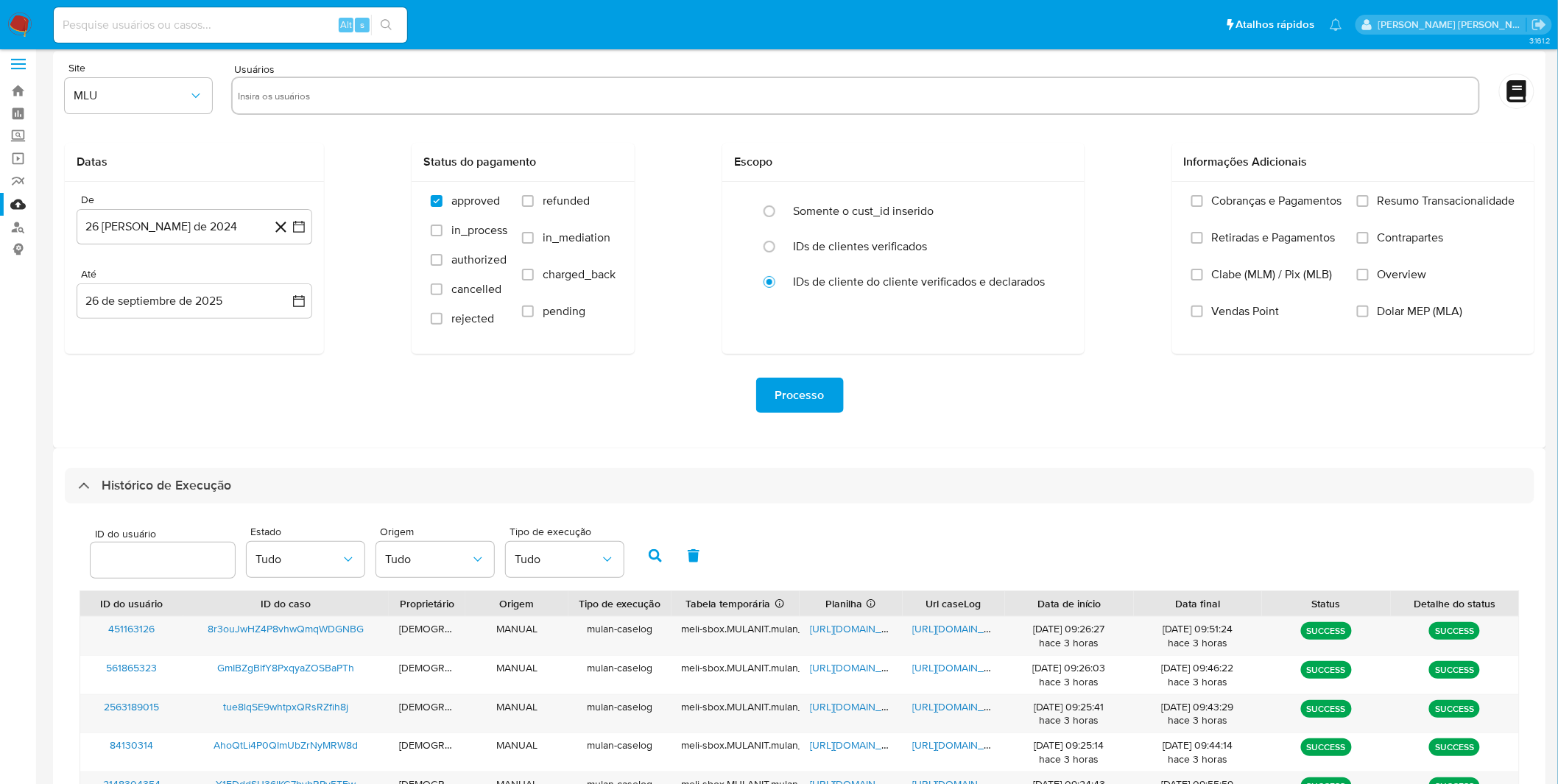
scroll to position [0, 0]
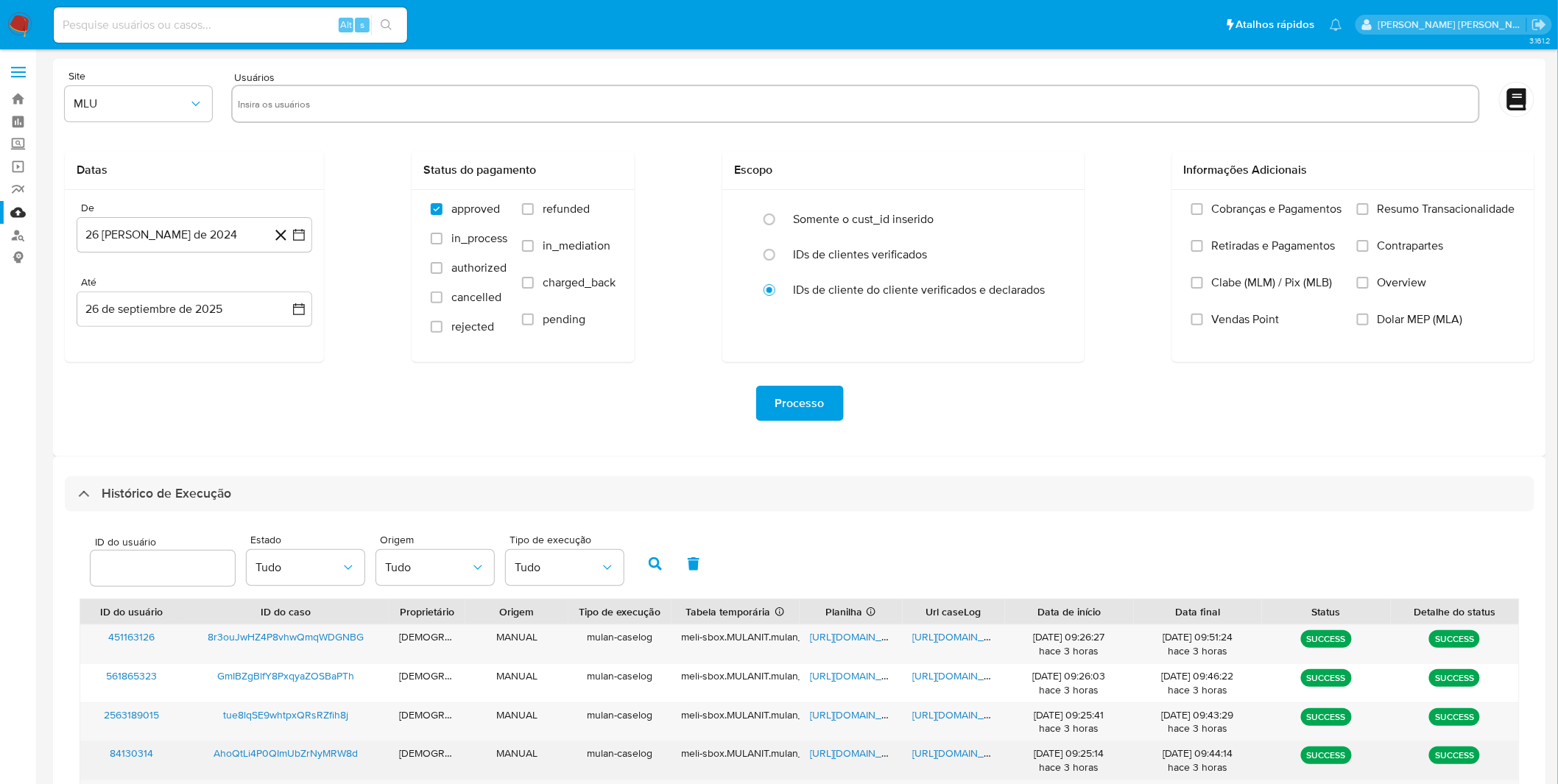
click at [953, 760] on span "https://docs.google.com/document/d/10KNwxz3JRYP7bGeeSjGqfCkstzvQNi-Dr0x9PgnK03k…" at bounding box center [964, 753] width 101 height 15
click at [832, 759] on span "https://docs.google.com/spreadsheets/d/1auRkjygk_pCljUY-Vy4_Est6w6EVWAFHc-K5m8w…" at bounding box center [860, 753] width 101 height 15
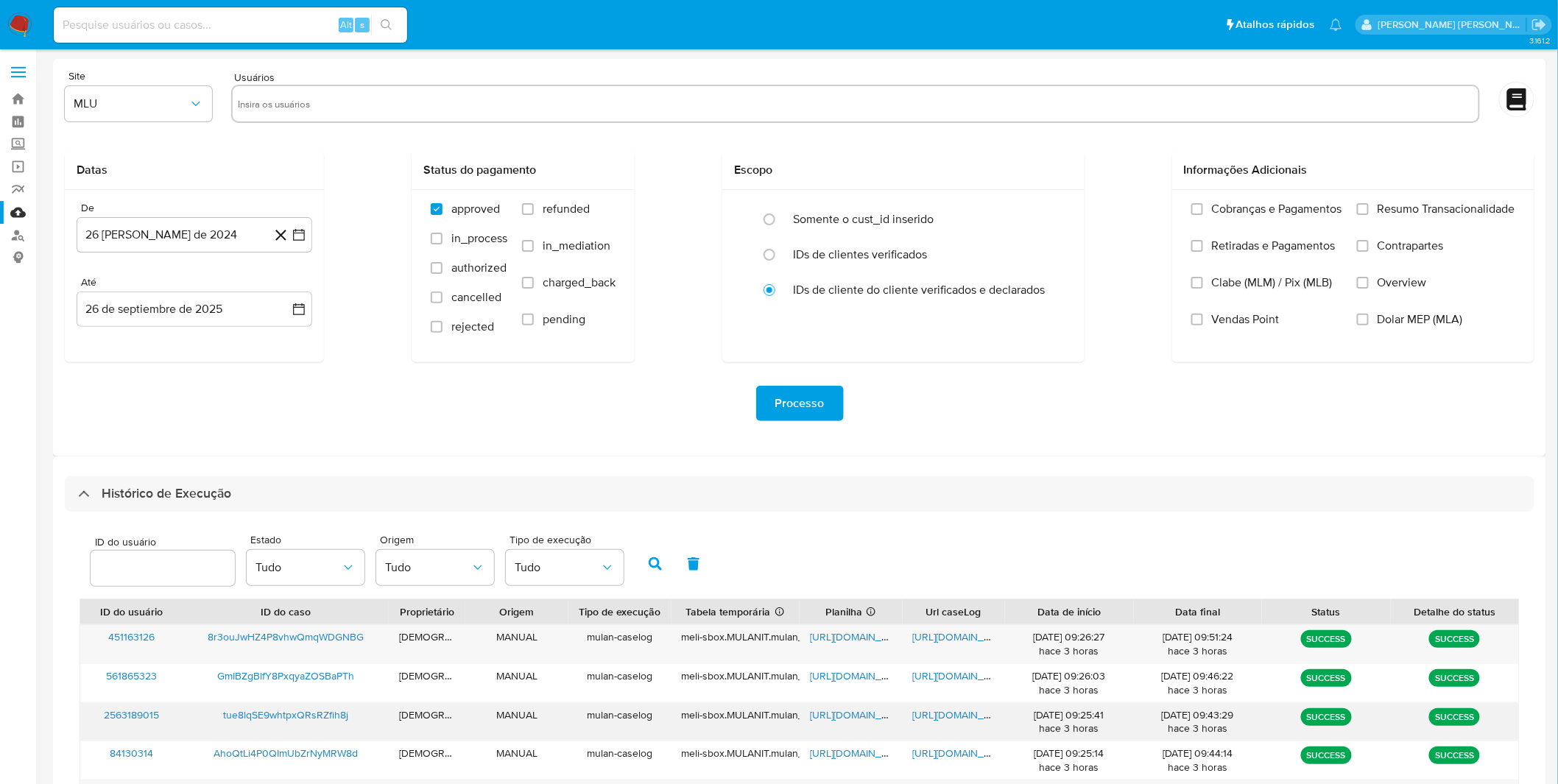
click at [939, 716] on span "https://docs.google.com/document/d/1D5qiIvgE4VDuFO_C-32DuOvvyCC1YN3a8AbtC_9_dv0…" at bounding box center [964, 714] width 101 height 15
click at [822, 719] on span "https://docs.google.com/spreadsheets/d/1XyWCOiwtjg8NpPaf_0Knz17o5_1fBVez6NMqAj2…" at bounding box center [860, 714] width 101 height 15
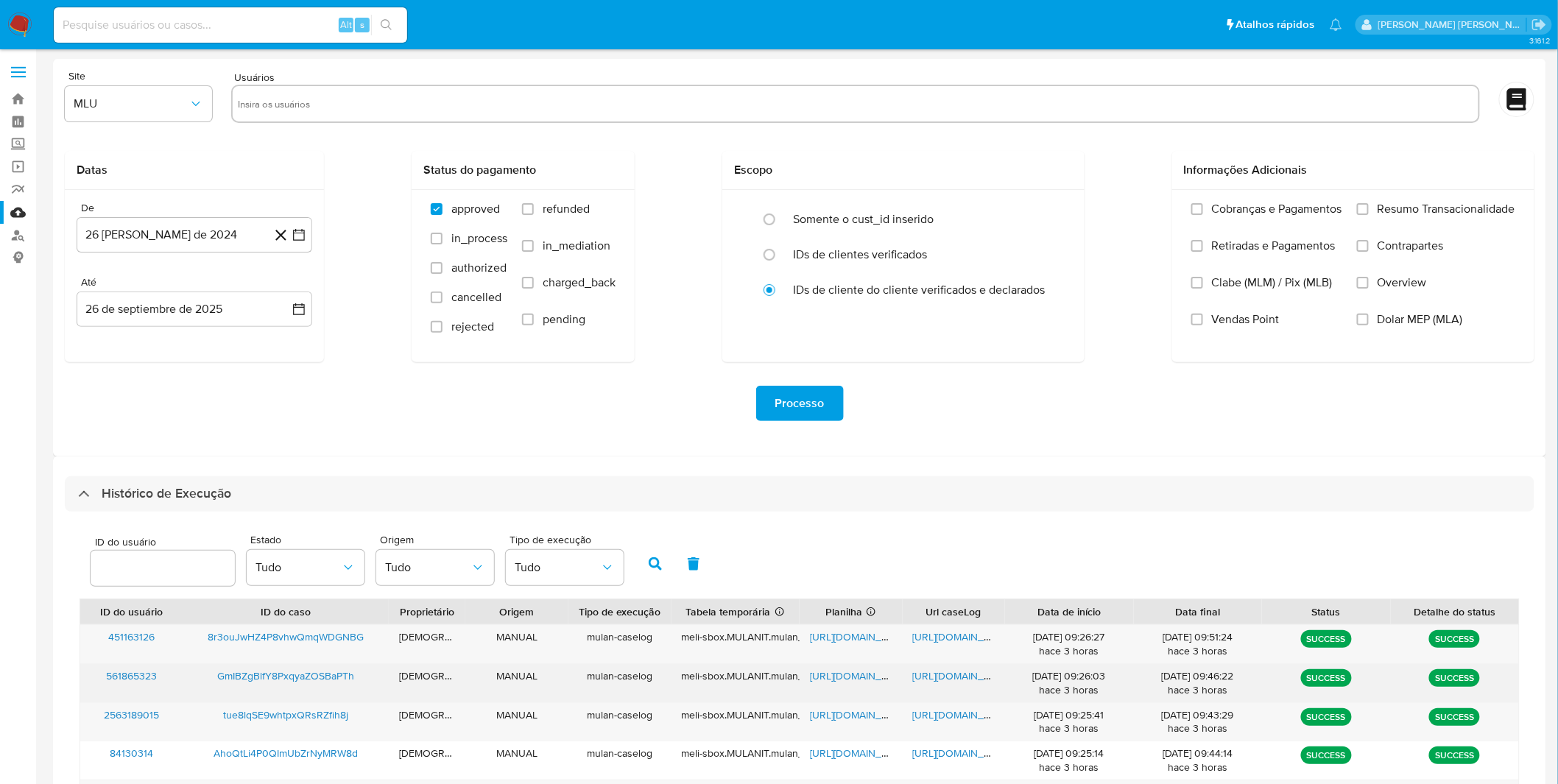
click at [960, 680] on span "https://docs.google.com/document/d/1d5fU9eYBgyArApkVWKA-fKpGURxk_cp-NXWn8PBPdgo…" at bounding box center [964, 675] width 101 height 15
click at [870, 671] on span "https://docs.google.com/spreadsheets/d/1J69socPV5RCcexLkgu-vIEUMdEfRcw3z9fmEZ1G…" at bounding box center [860, 675] width 101 height 15
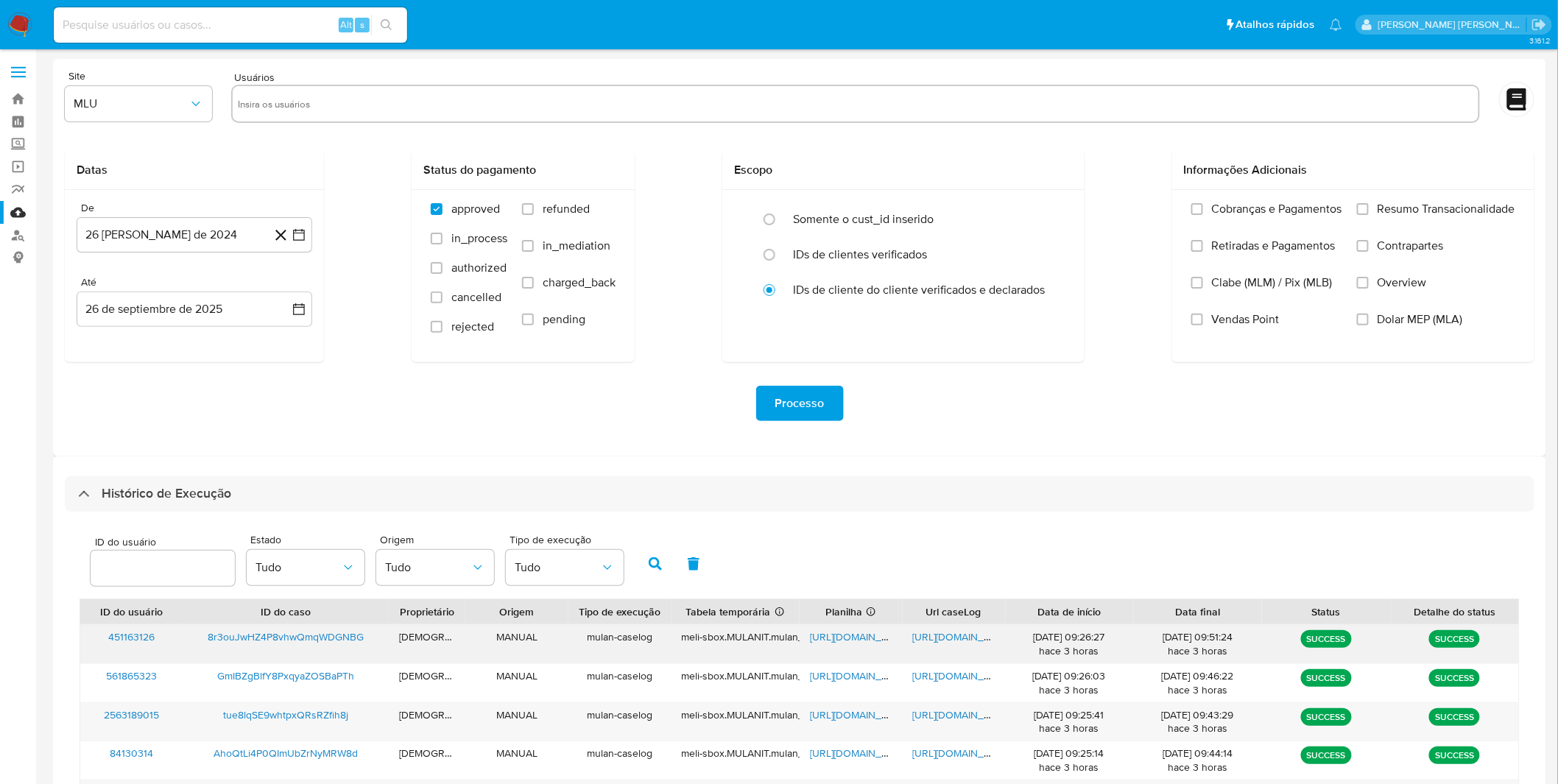
click at [972, 636] on span "https://docs.google.com/document/d/1BNNlKTmKU0UCbk53geI5zu9NDuM1rPzWGxG4bVytIHE…" at bounding box center [964, 636] width 101 height 15
click at [854, 641] on span "https://docs.google.com/spreadsheets/d/1Z95EQjwxjeE3HGyBBmFmt0lZQdRhfnXKdBAW8ut…" at bounding box center [860, 636] width 101 height 15
click at [33, 27] on nav "Pausado Ver notificaciones Alt s Atalhos rápidos Presiona las siguientes teclas…" at bounding box center [779, 25] width 1558 height 49
click at [32, 26] on nav "Pausado Ver notificaciones Alt s Atalhos rápidos Presiona las siguientes teclas…" at bounding box center [779, 25] width 1558 height 49
click at [18, 22] on img at bounding box center [20, 25] width 25 height 25
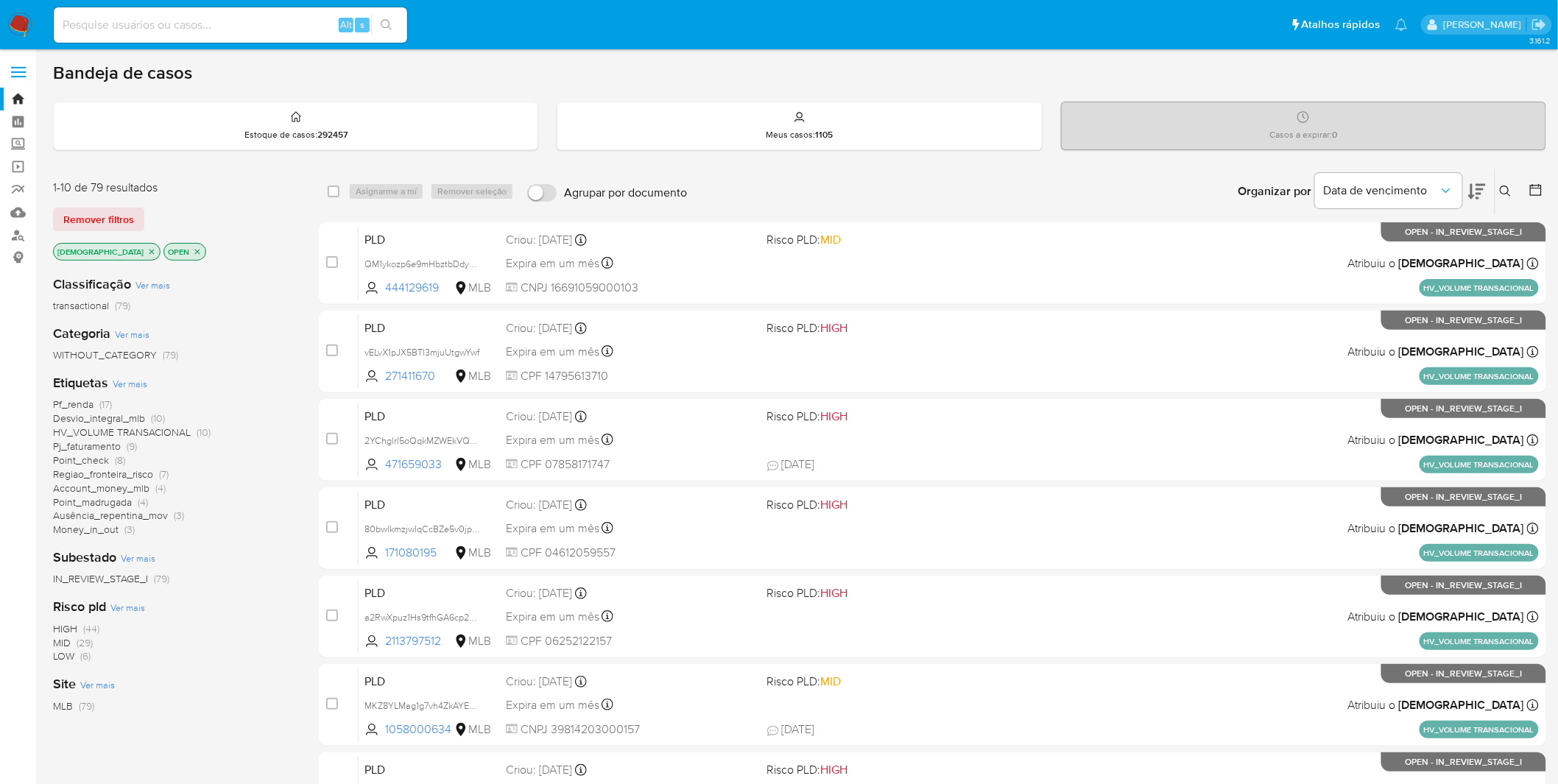
click at [26, 21] on img at bounding box center [20, 25] width 25 height 25
click at [200, 18] on input at bounding box center [230, 25] width 353 height 19
paste input "Dhyd2Ut0ZwN0MphOTgQbUbMT"
type input "Dhyd2Ut0ZwN0MphOTgQbUbMT"
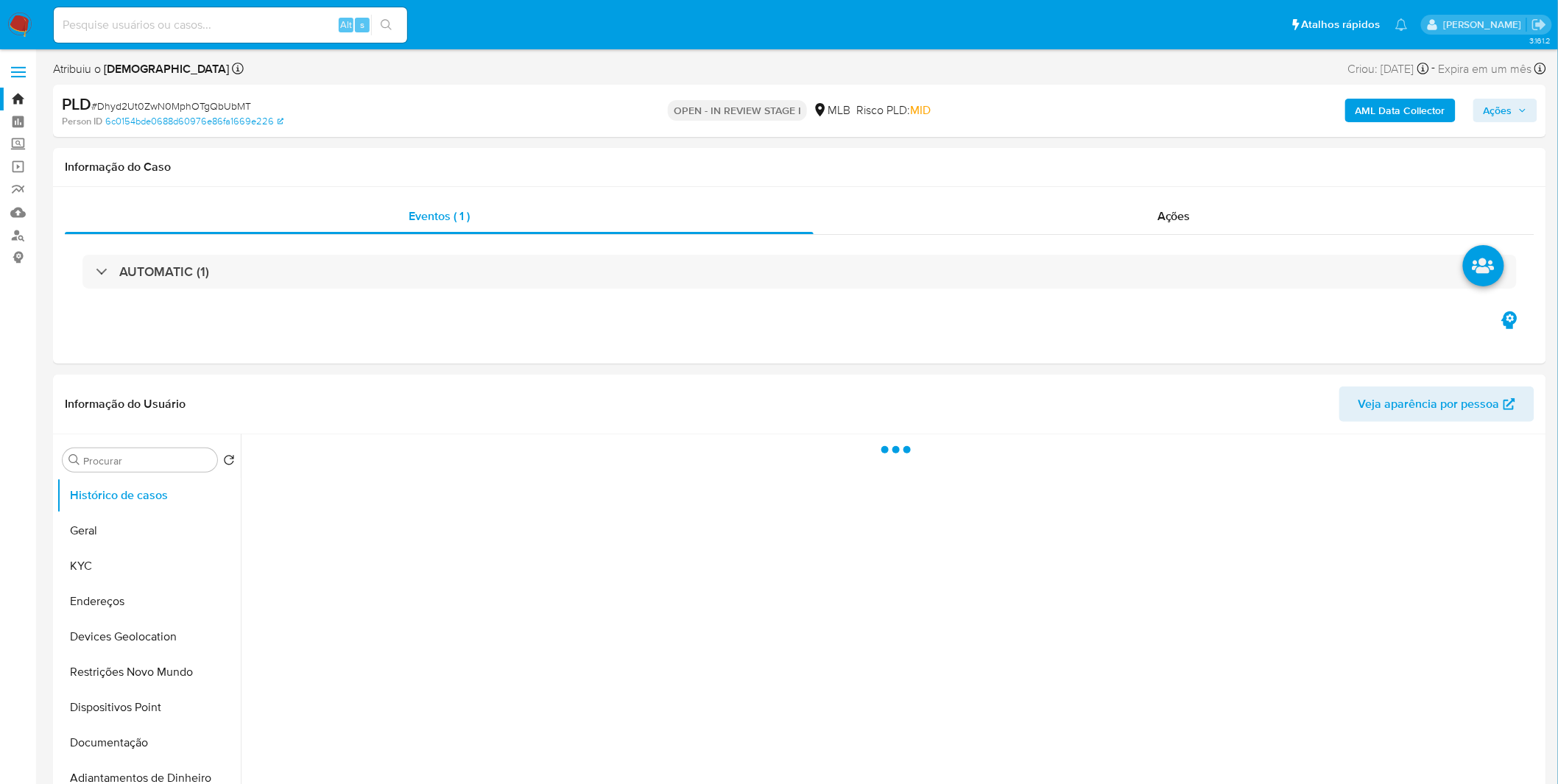
select select "10"
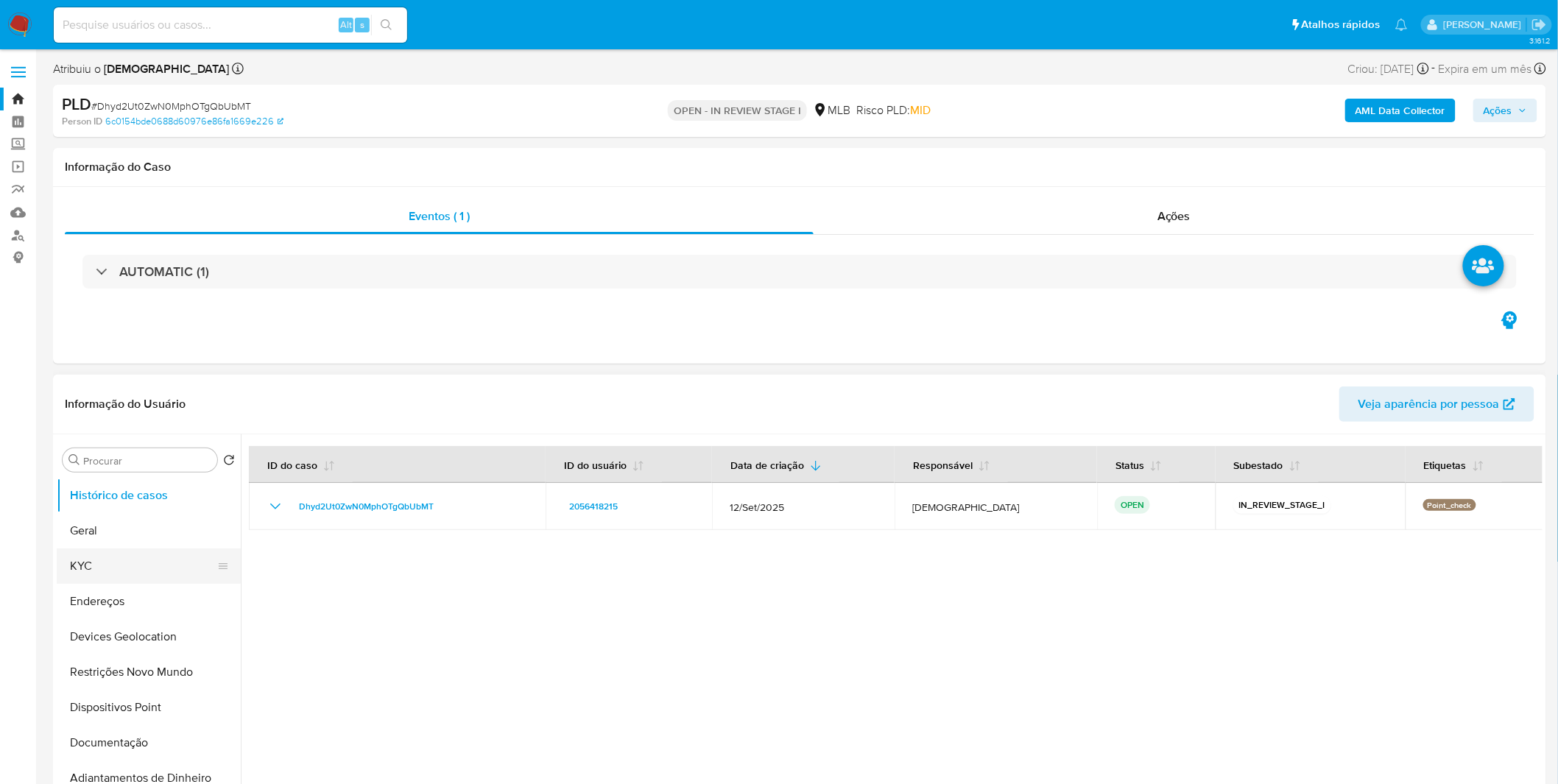
click at [96, 574] on button "KYC" at bounding box center [143, 566] width 172 height 35
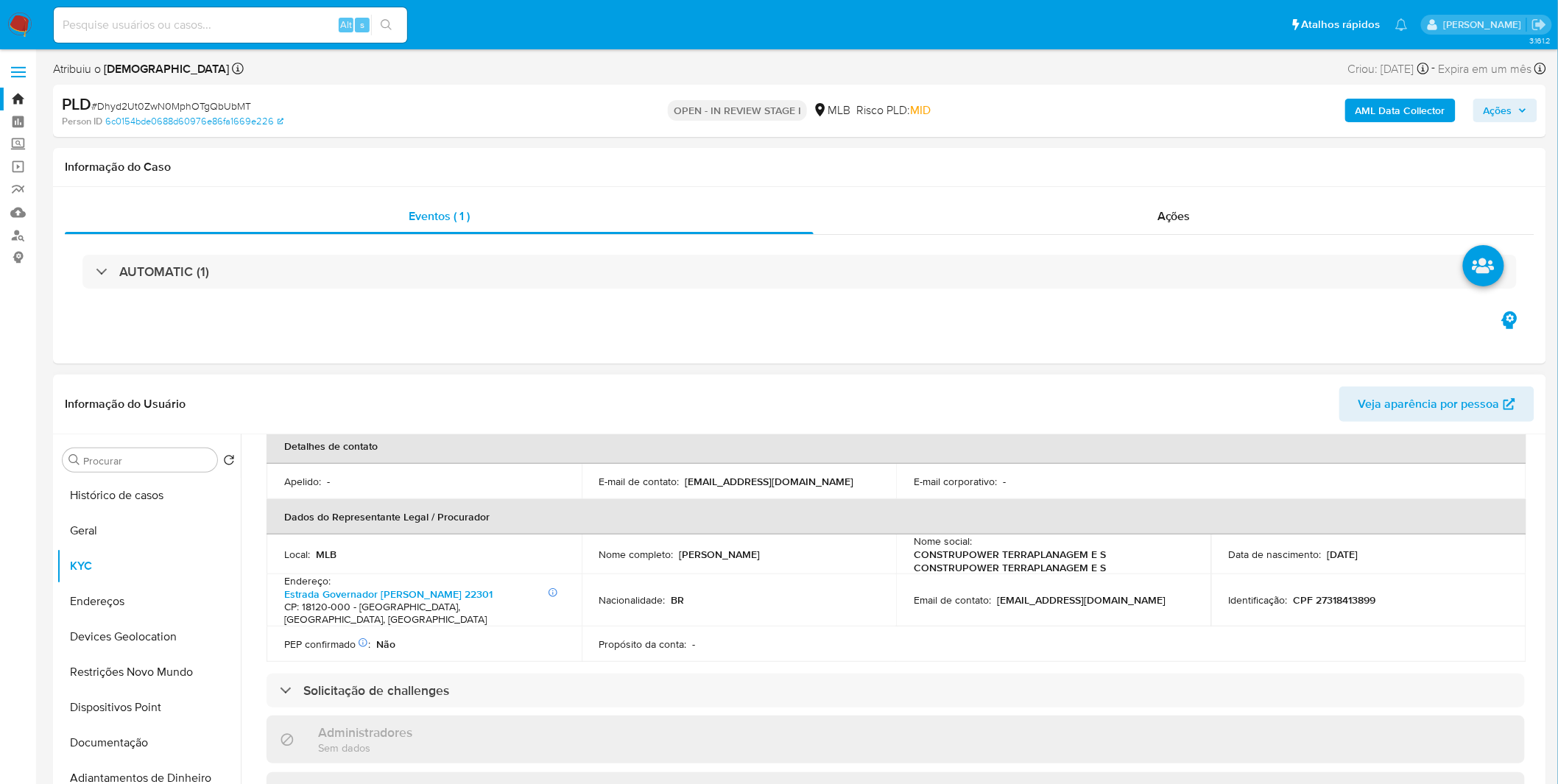
scroll to position [408, 0]
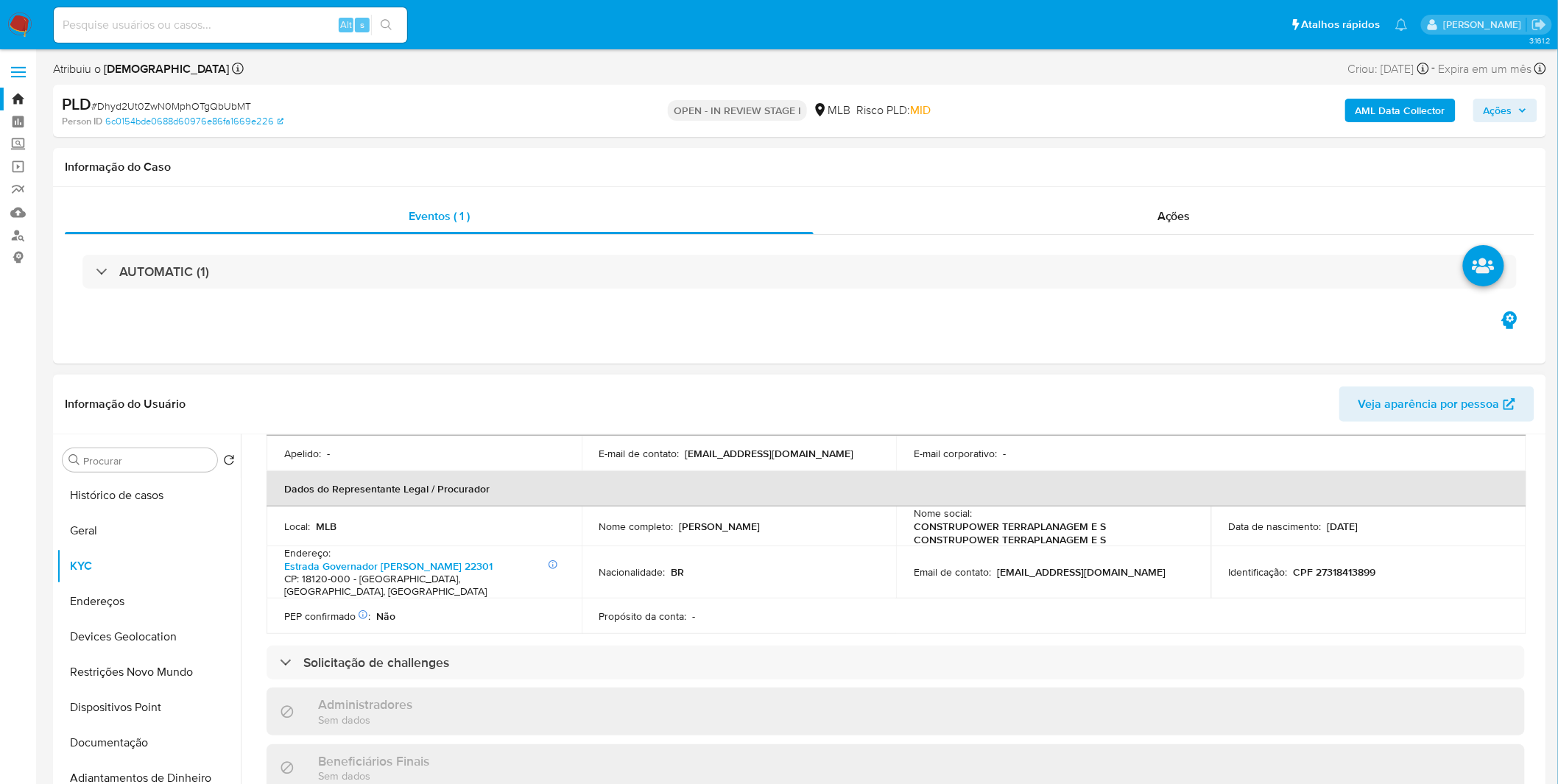
click at [1362, 569] on p "CPF 27318413899" at bounding box center [1335, 572] width 82 height 13
copy p "27318413899"
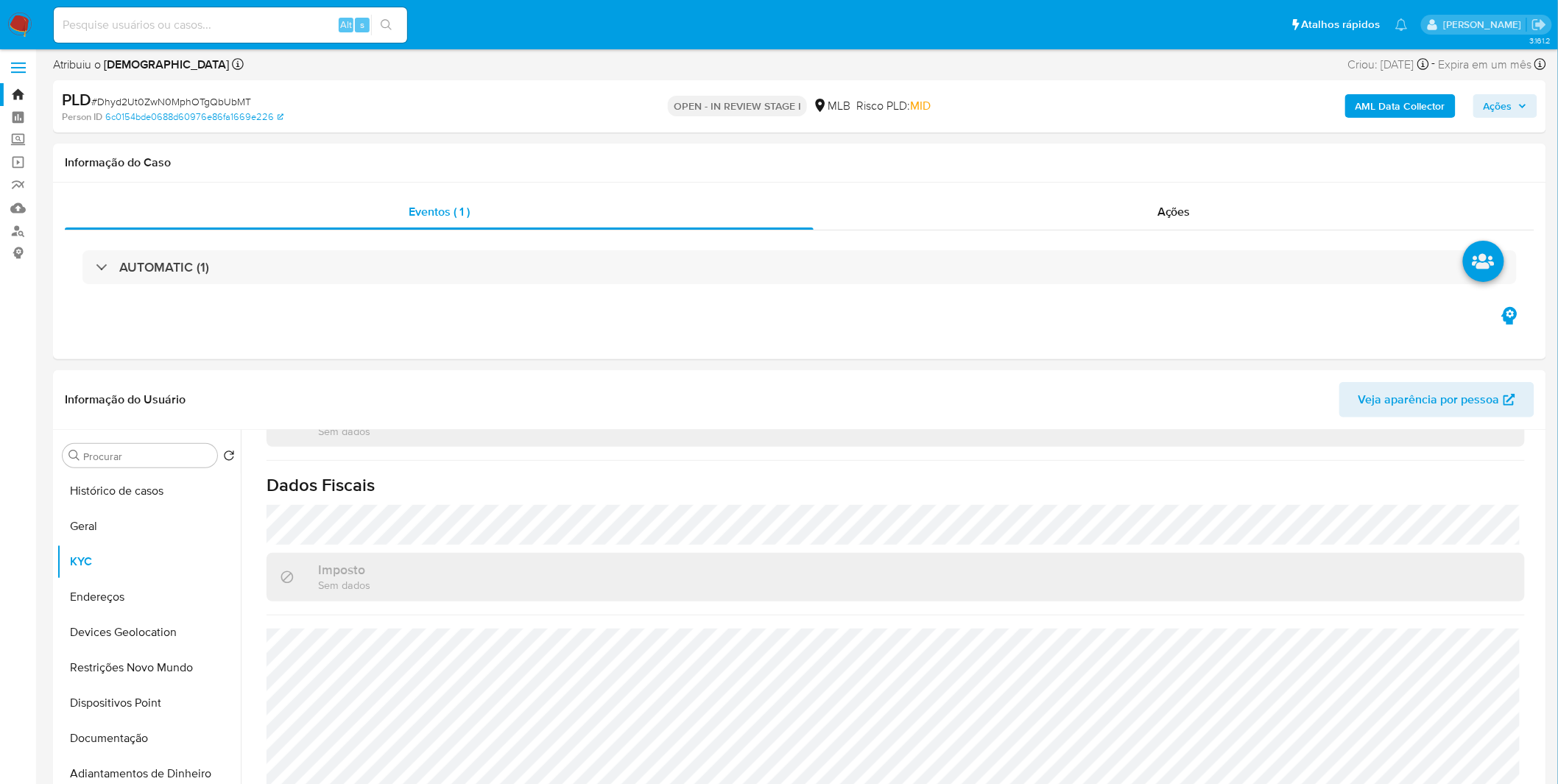
scroll to position [327, 0]
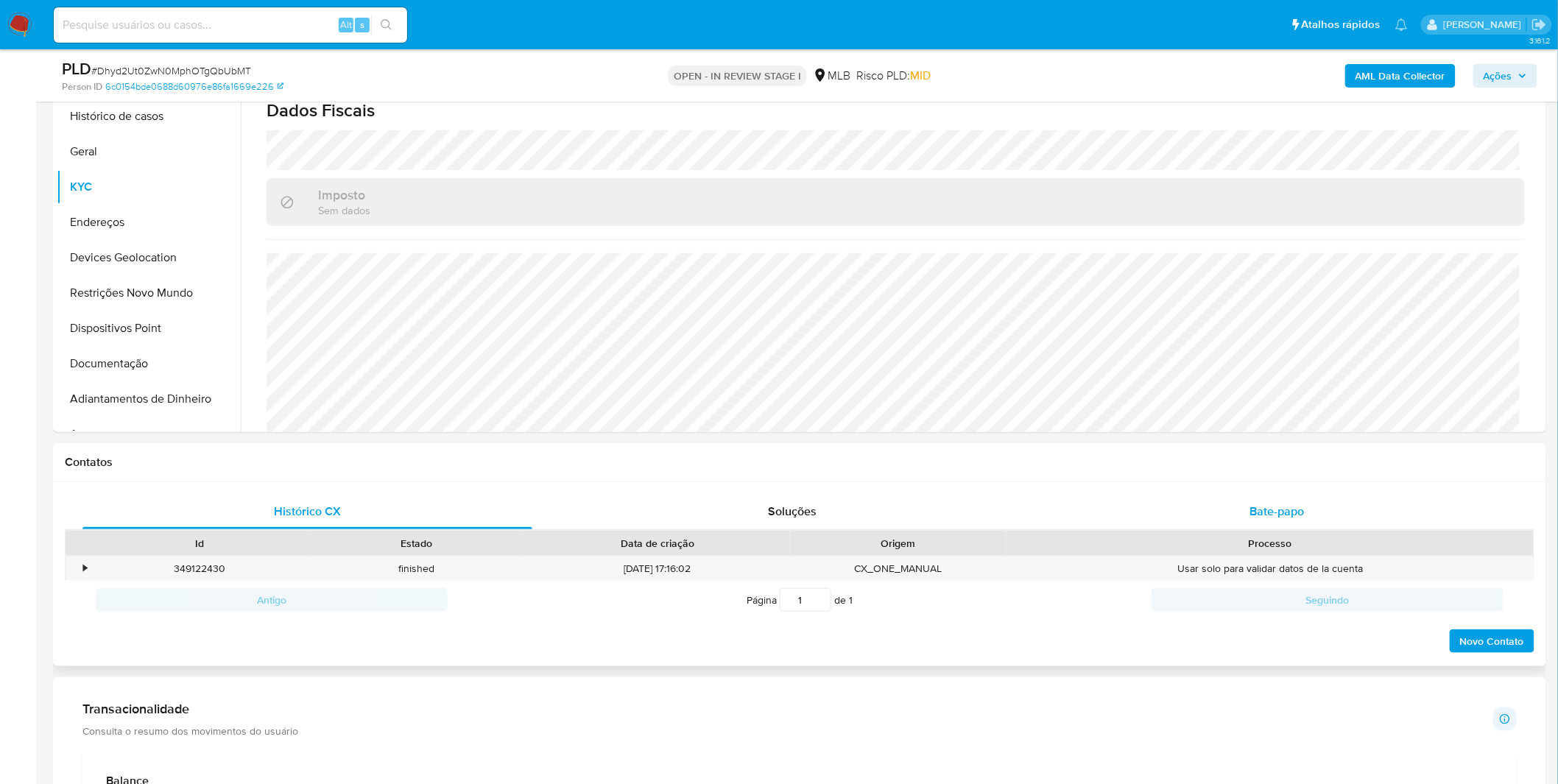
click at [1253, 506] on span "Bate-papo" at bounding box center [1277, 511] width 54 height 17
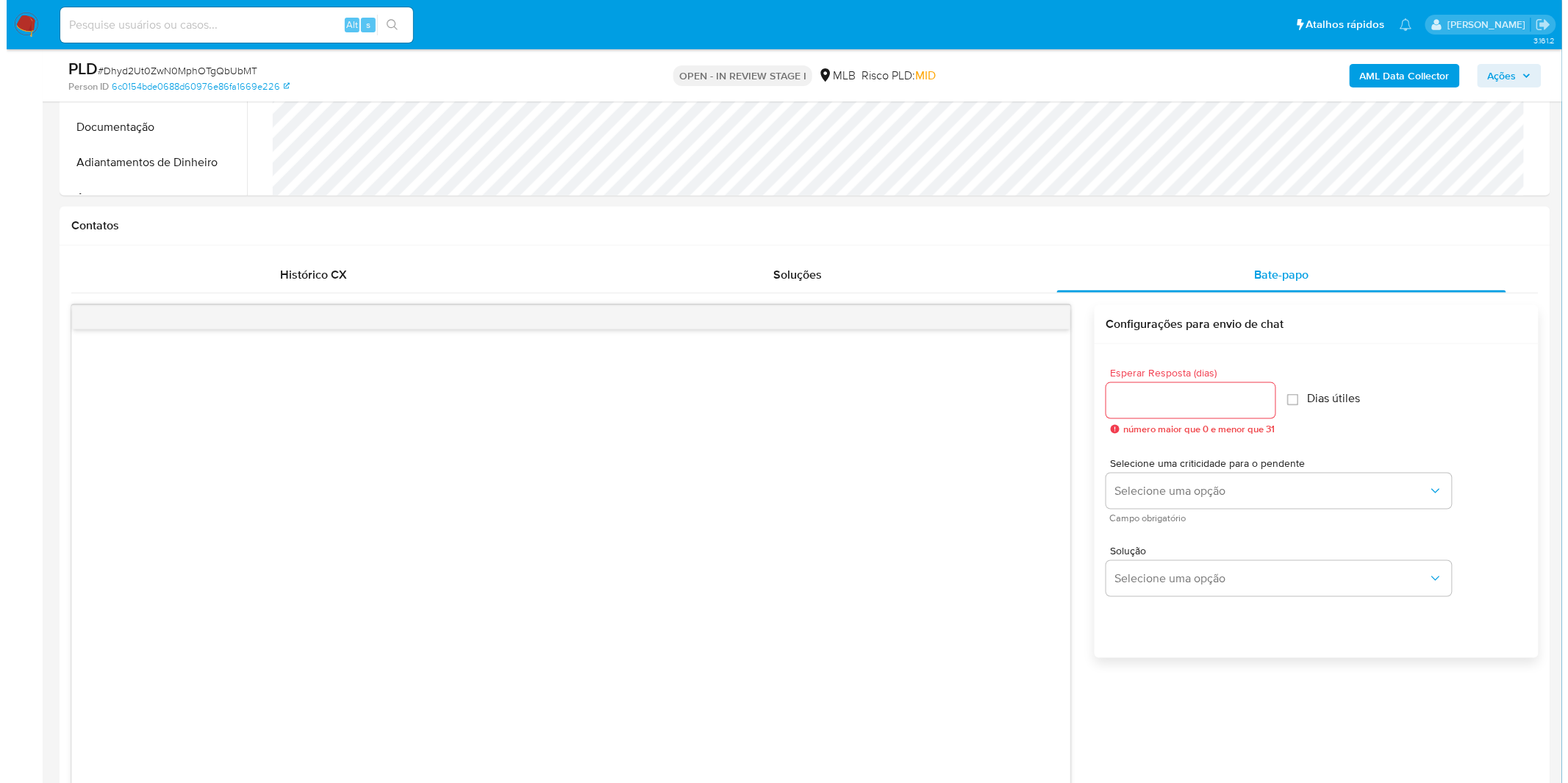
scroll to position [571, 0]
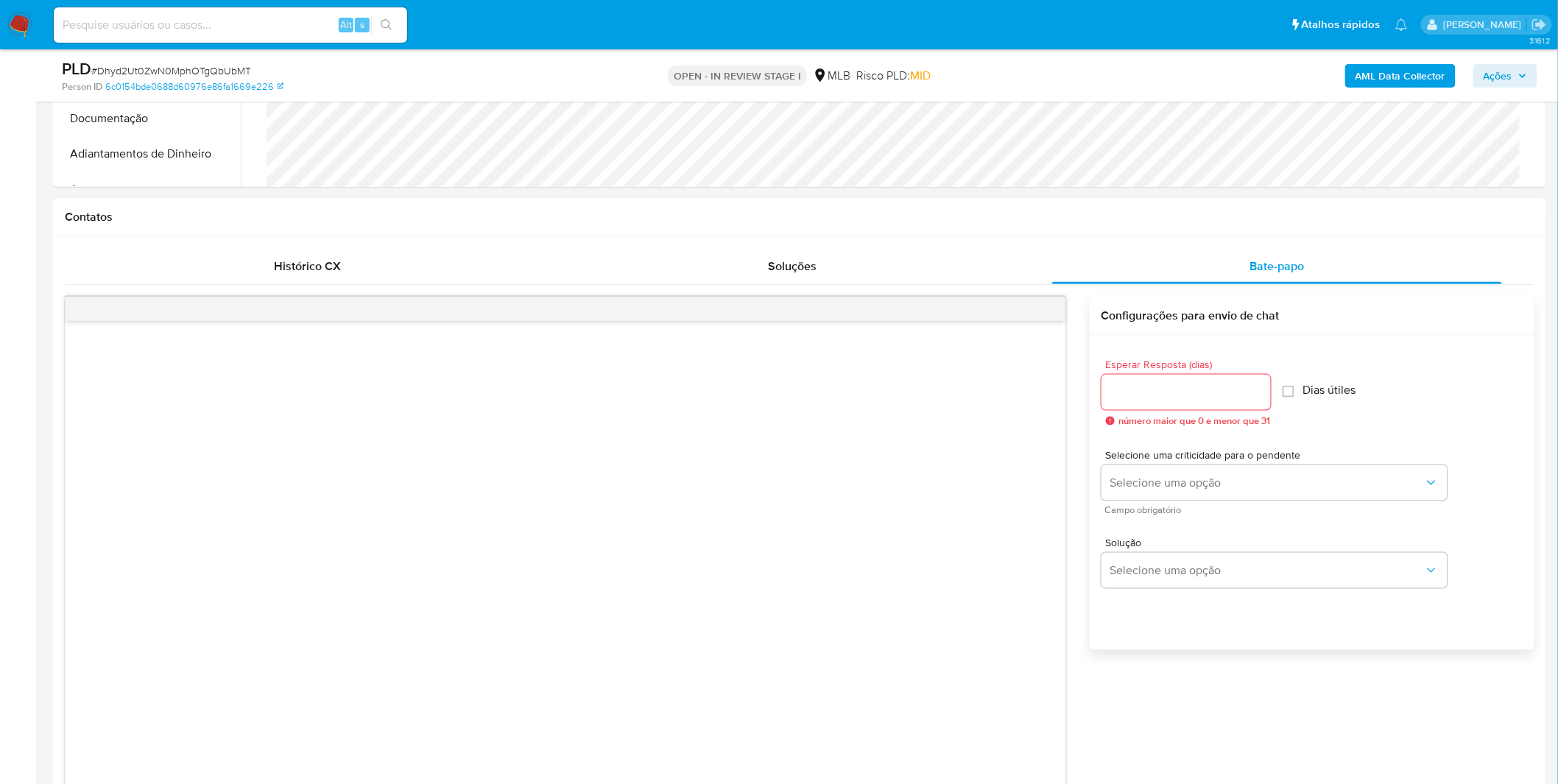
click at [1165, 404] on div at bounding box center [1186, 392] width 170 height 35
click at [1168, 390] on input "Esperar Resposta (dias)" at bounding box center [1186, 392] width 170 height 19
type input "3"
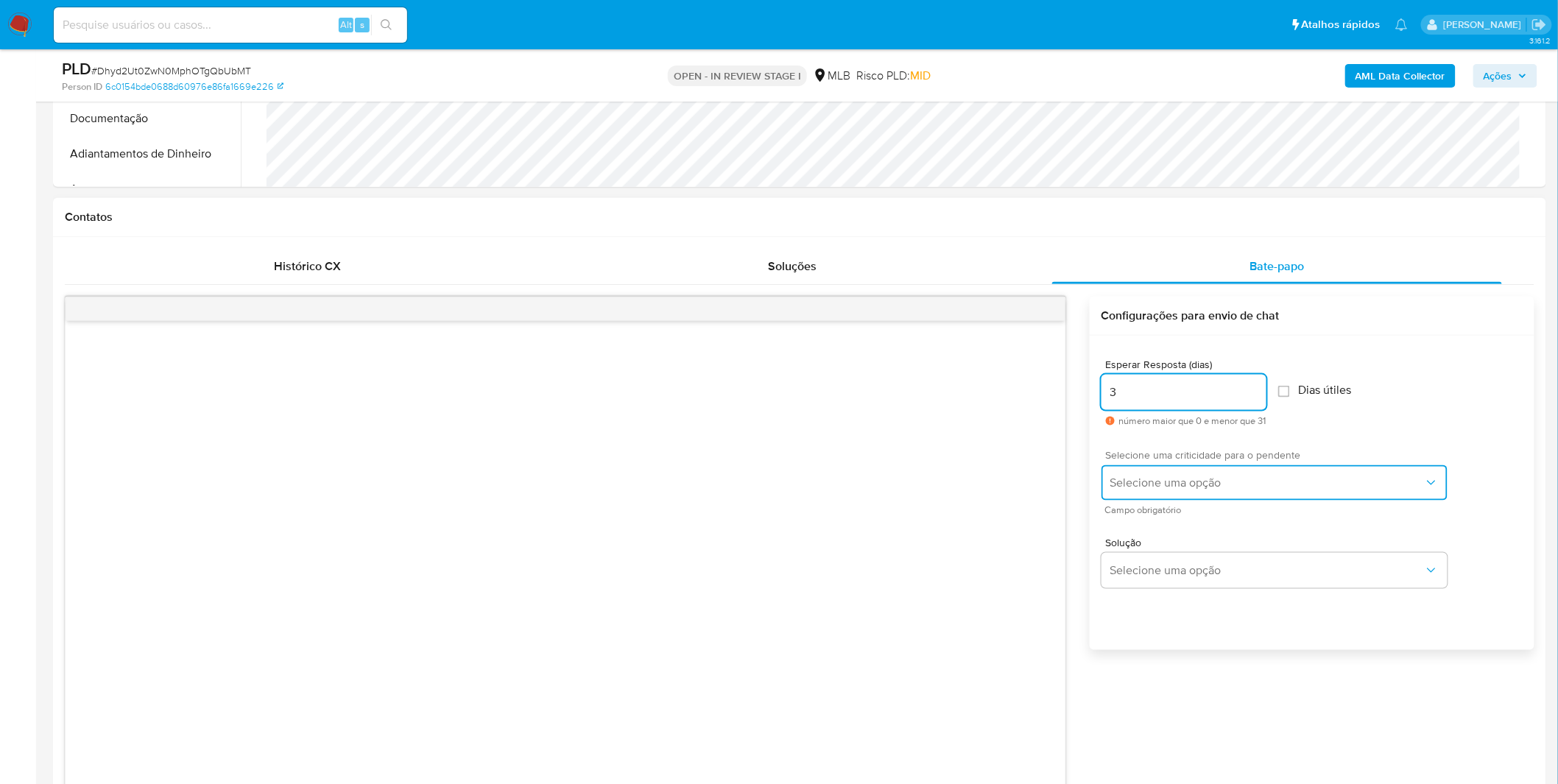
click at [1149, 486] on span "Selecione uma opção" at bounding box center [1267, 483] width 314 height 15
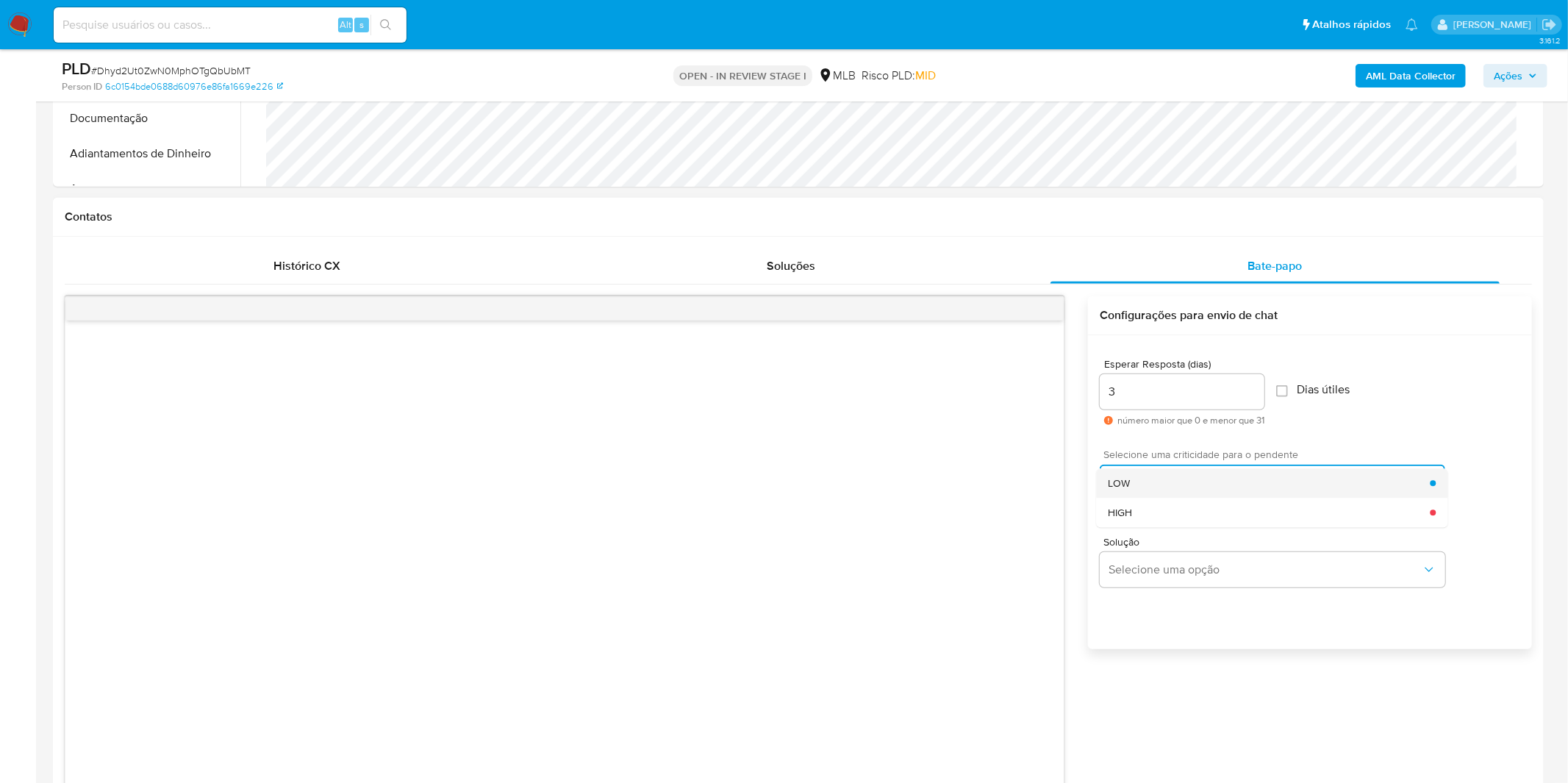
click at [1155, 493] on div "LOW" at bounding box center [1269, 483] width 322 height 29
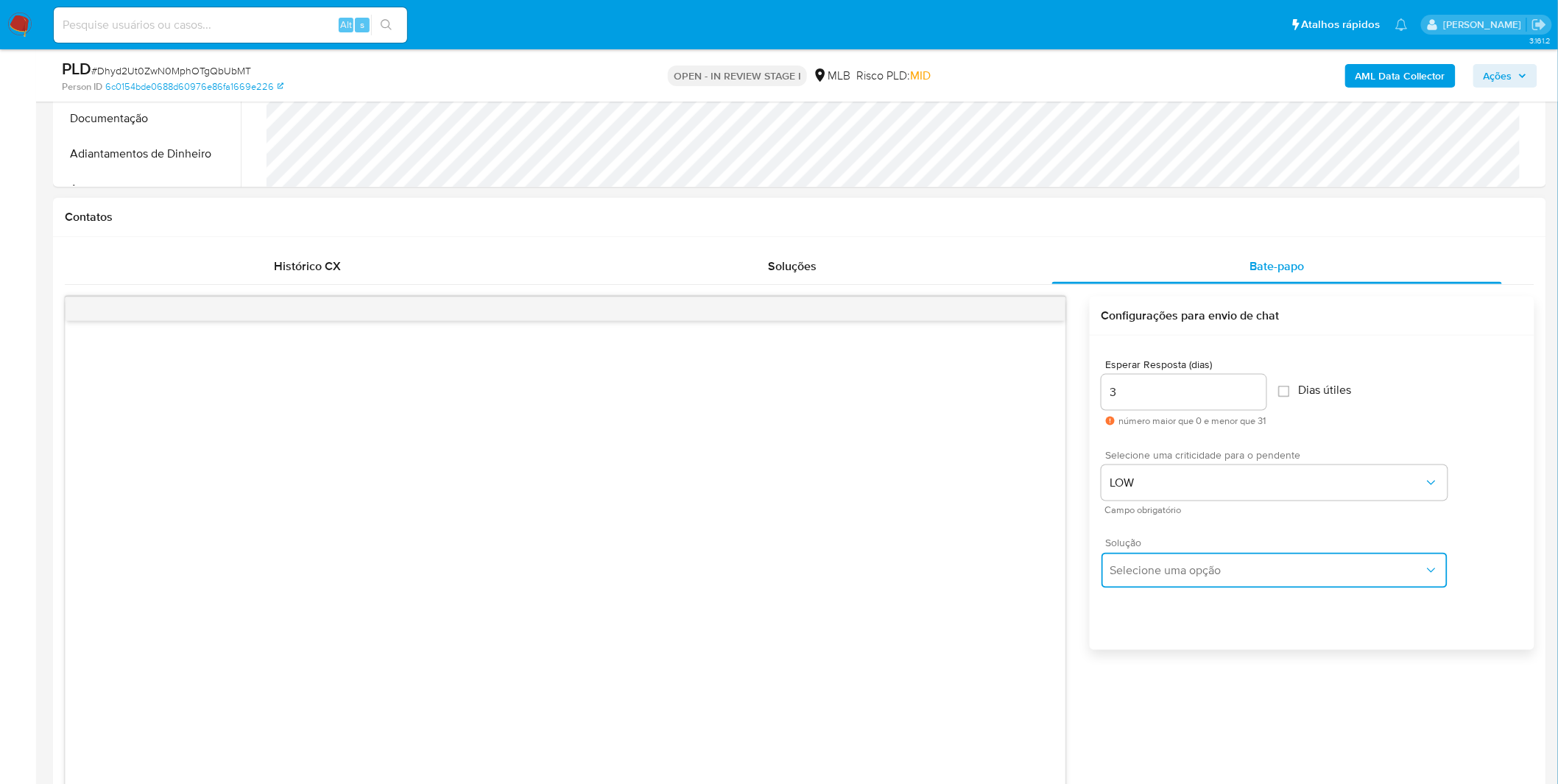
click at [1150, 554] on button "Selecione uma opção" at bounding box center [1274, 570] width 346 height 35
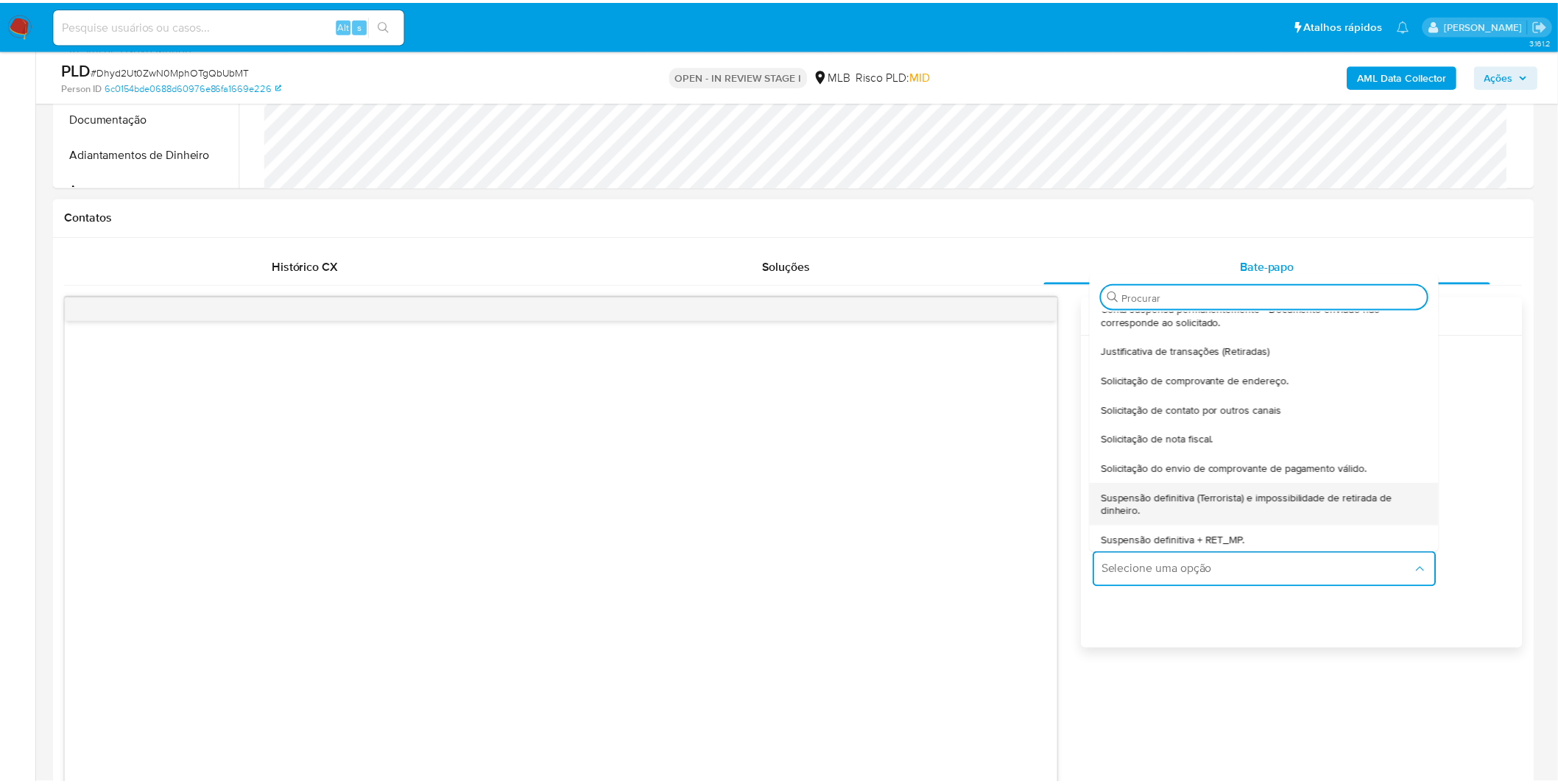
scroll to position [121, 0]
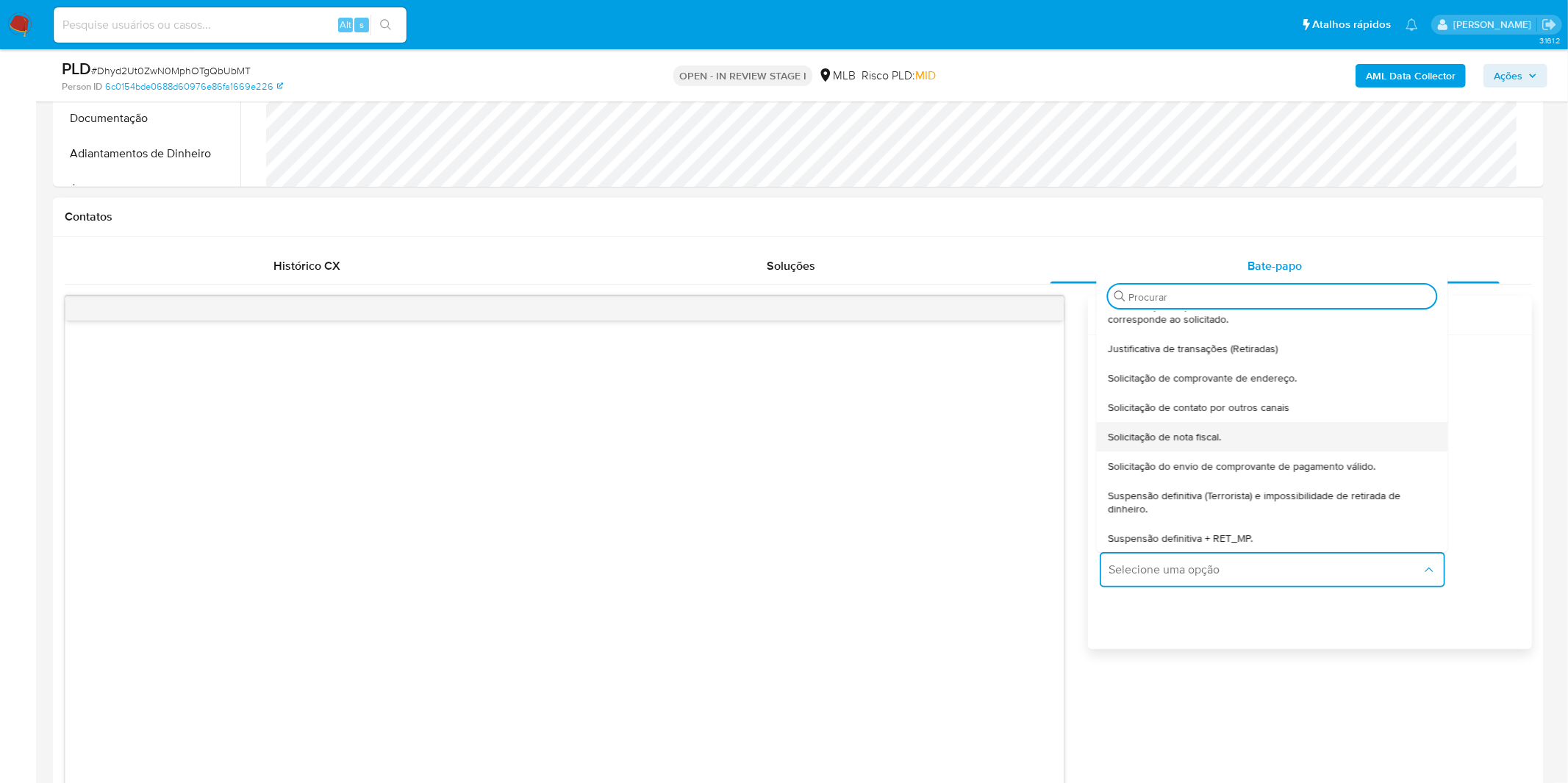
click at [1143, 430] on span "Solicitação de nota fiscal." at bounding box center [1165, 436] width 113 height 13
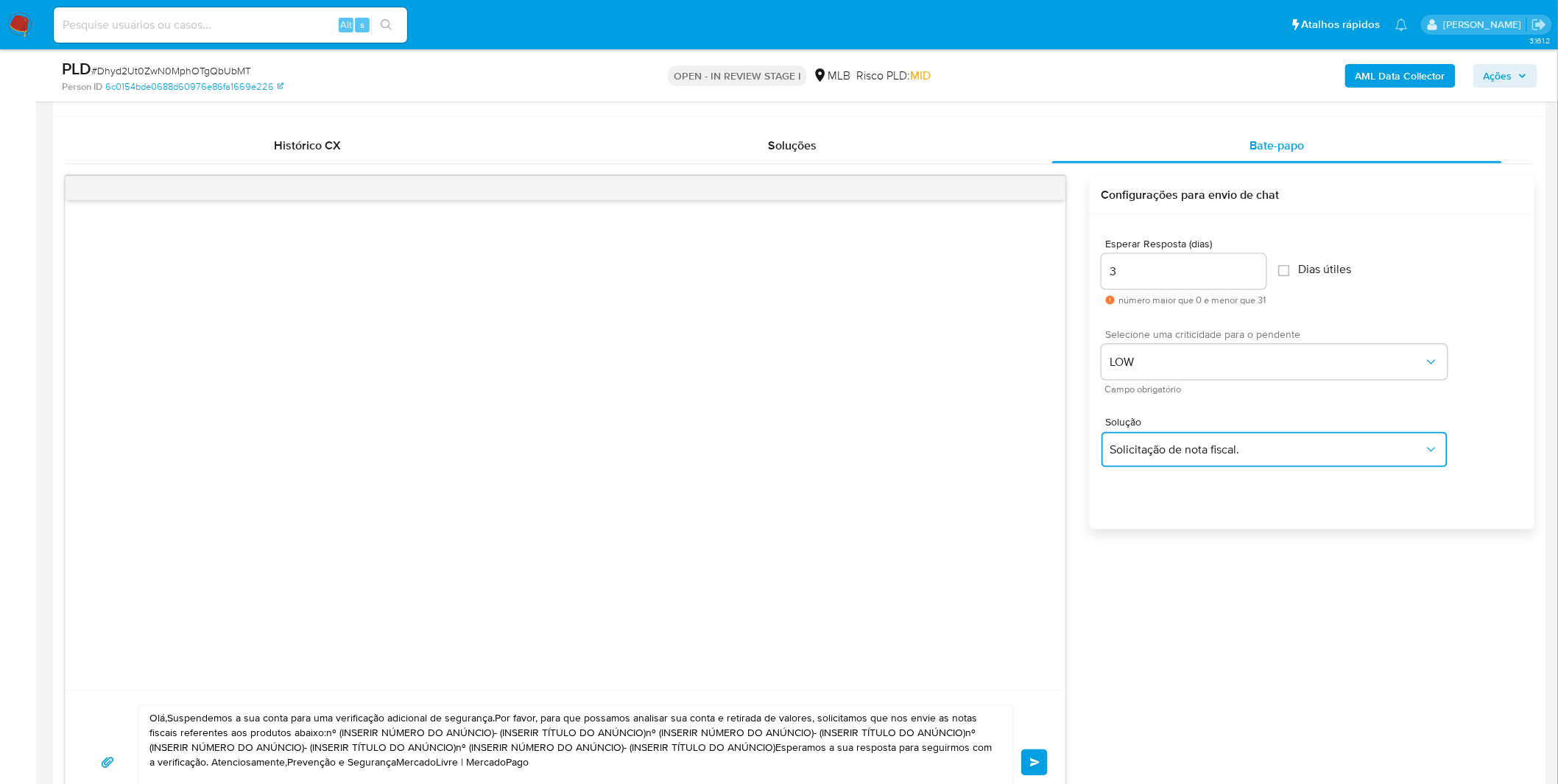
scroll to position [899, 0]
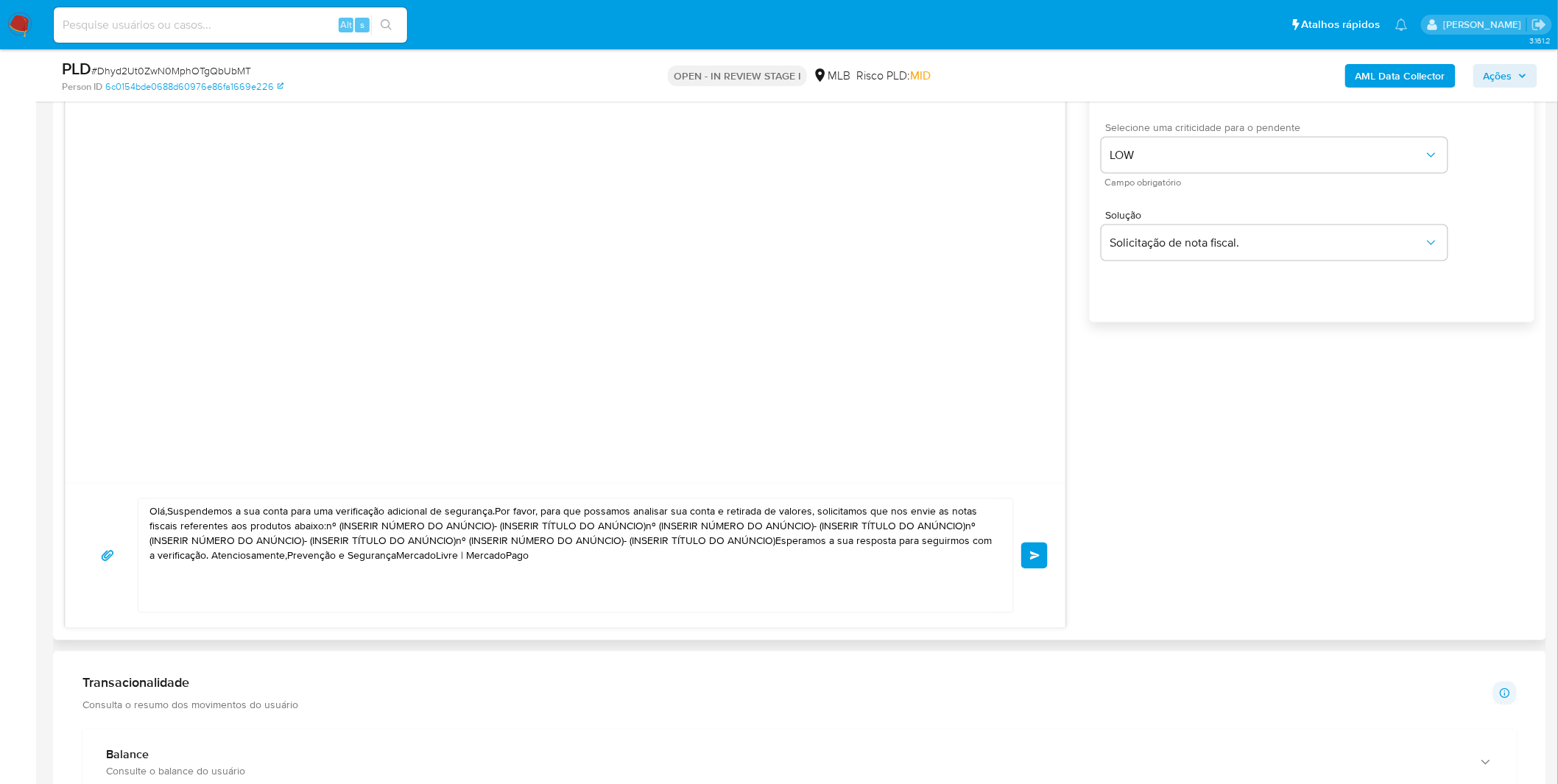
click at [552, 572] on textarea "Olá,Suspendemos a sua conta para uma verificação adicional de segurança.Por fav…" at bounding box center [572, 555] width 845 height 114
paste textarea "! Estamos realizando uma verificação adicional de segurança em contas de usuári…"
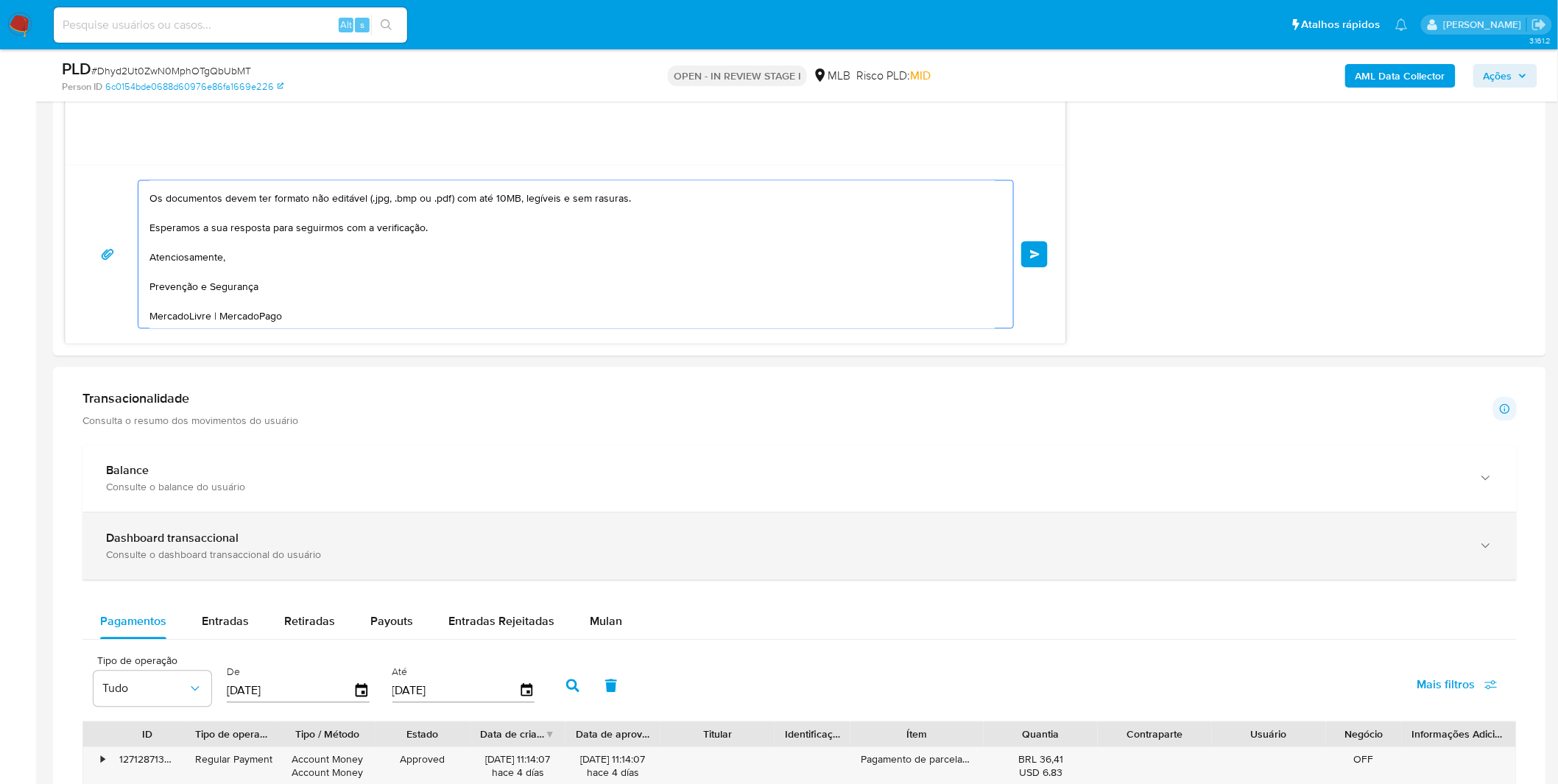
scroll to position [1226, 0]
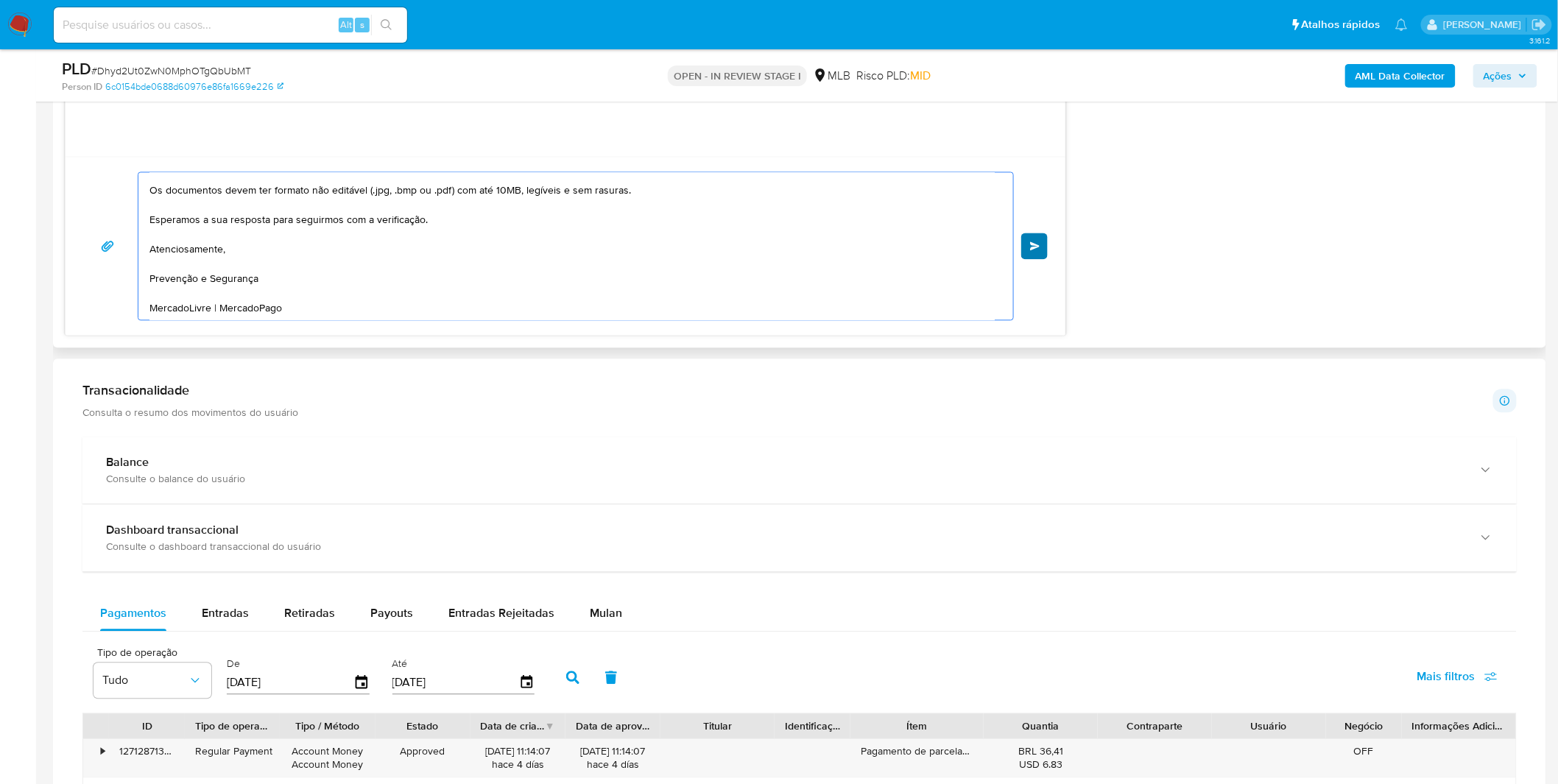
type textarea "Olá! Estamos realizando uma verificação adicional de segurança em contas de usu…"
click at [1038, 245] on span "common.send" at bounding box center [1035, 246] width 10 height 9
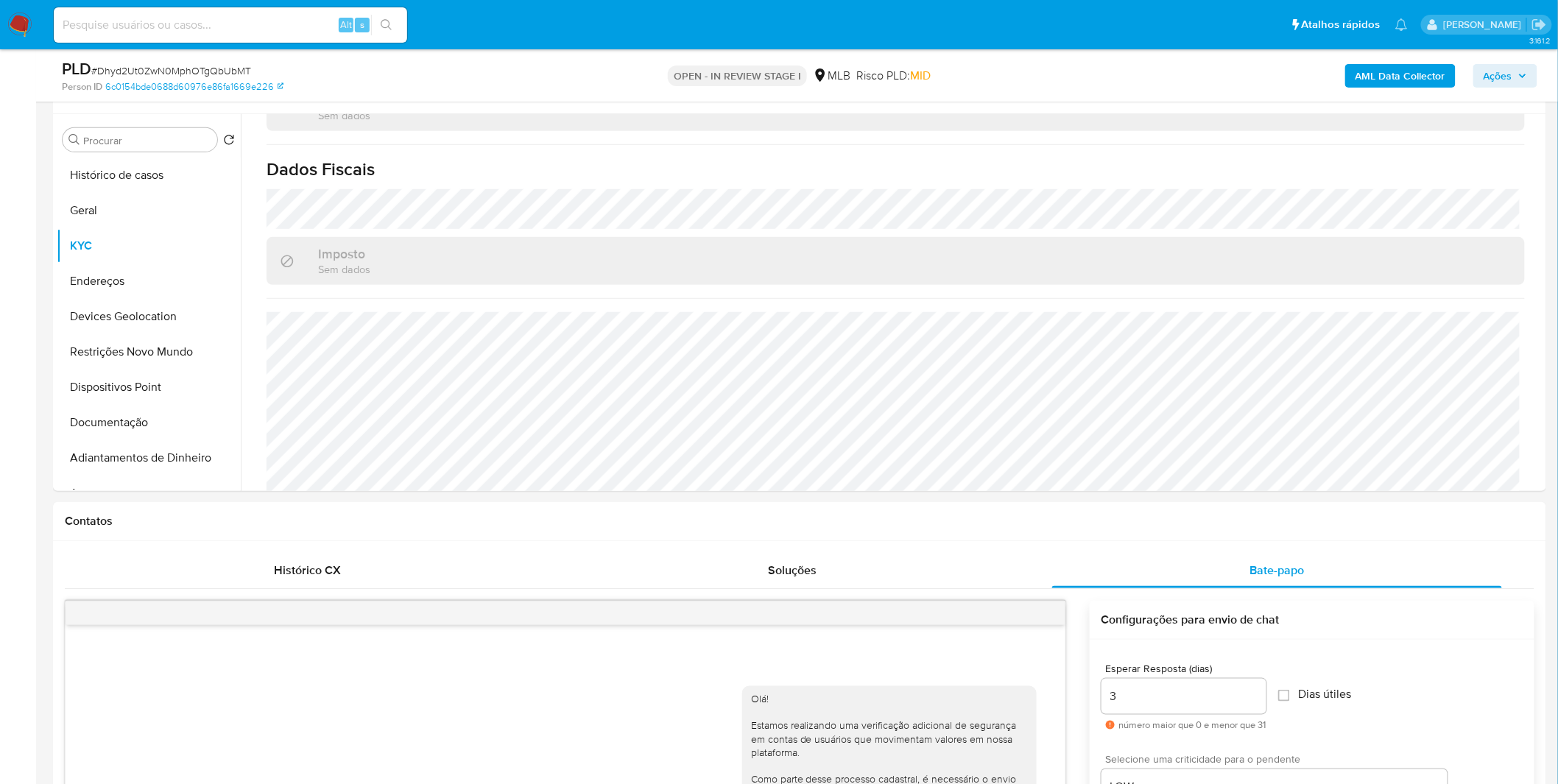
scroll to position [81, 0]
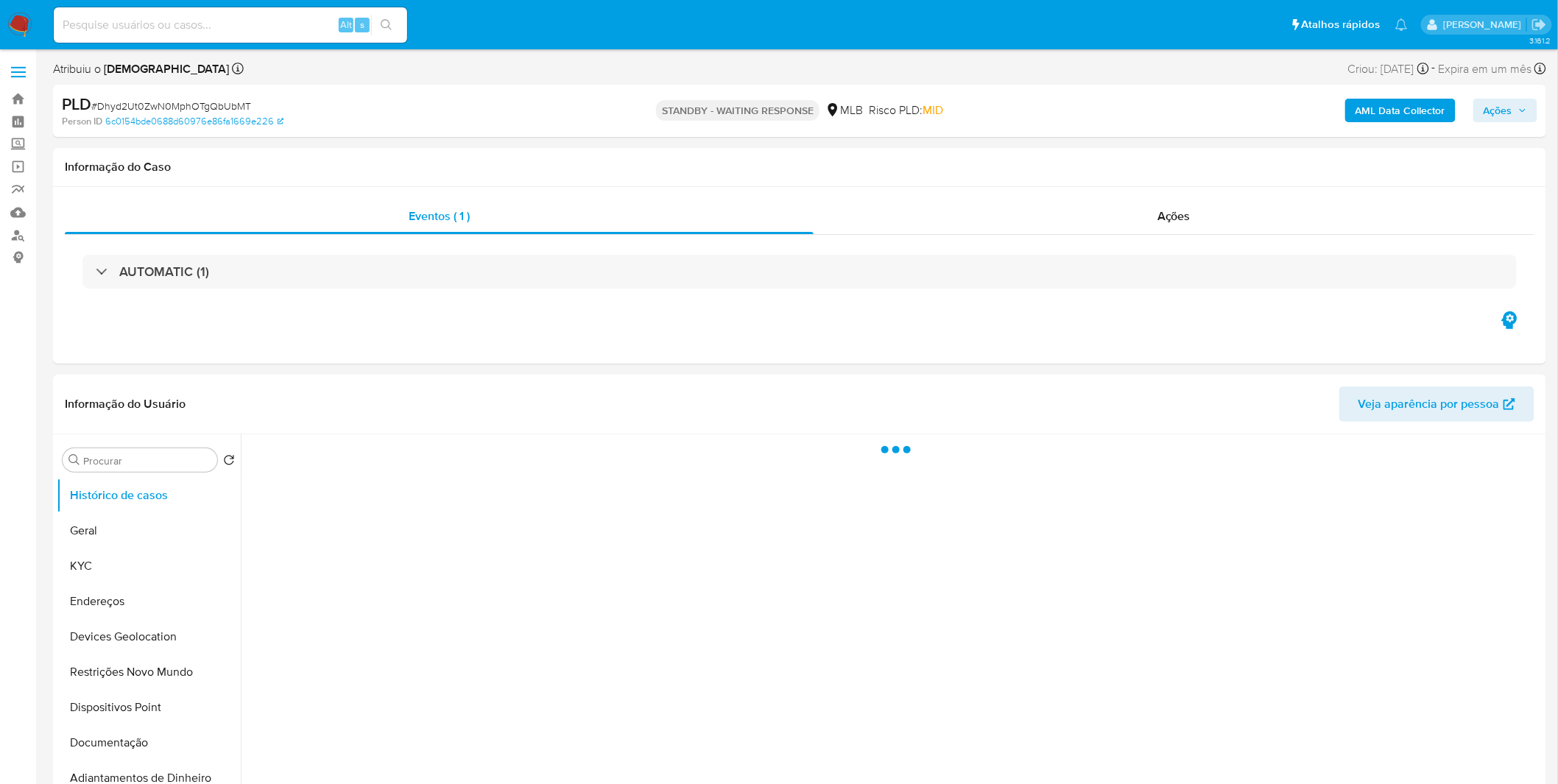
select select "10"
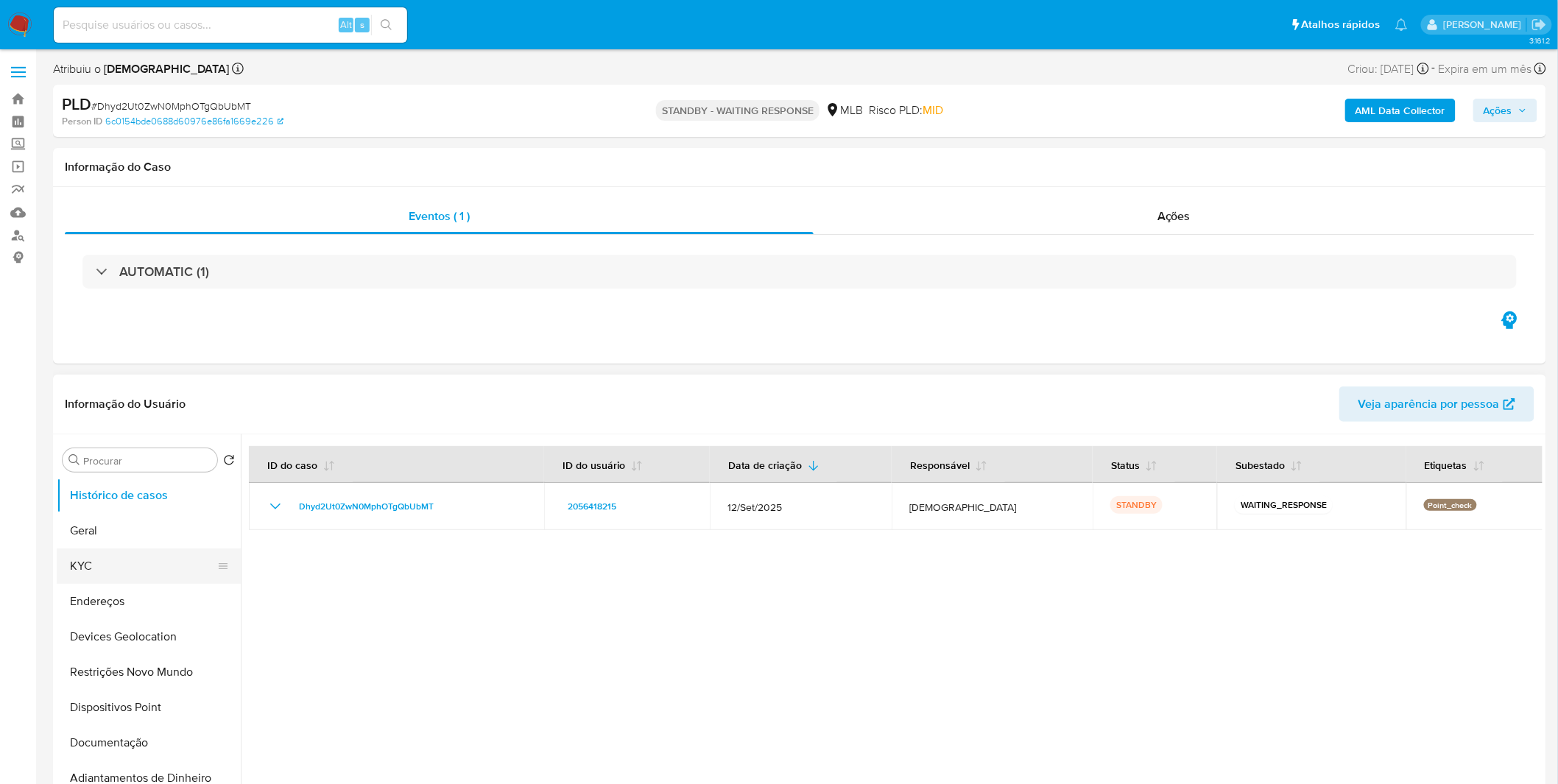
click at [140, 564] on button "KYC" at bounding box center [143, 566] width 172 height 35
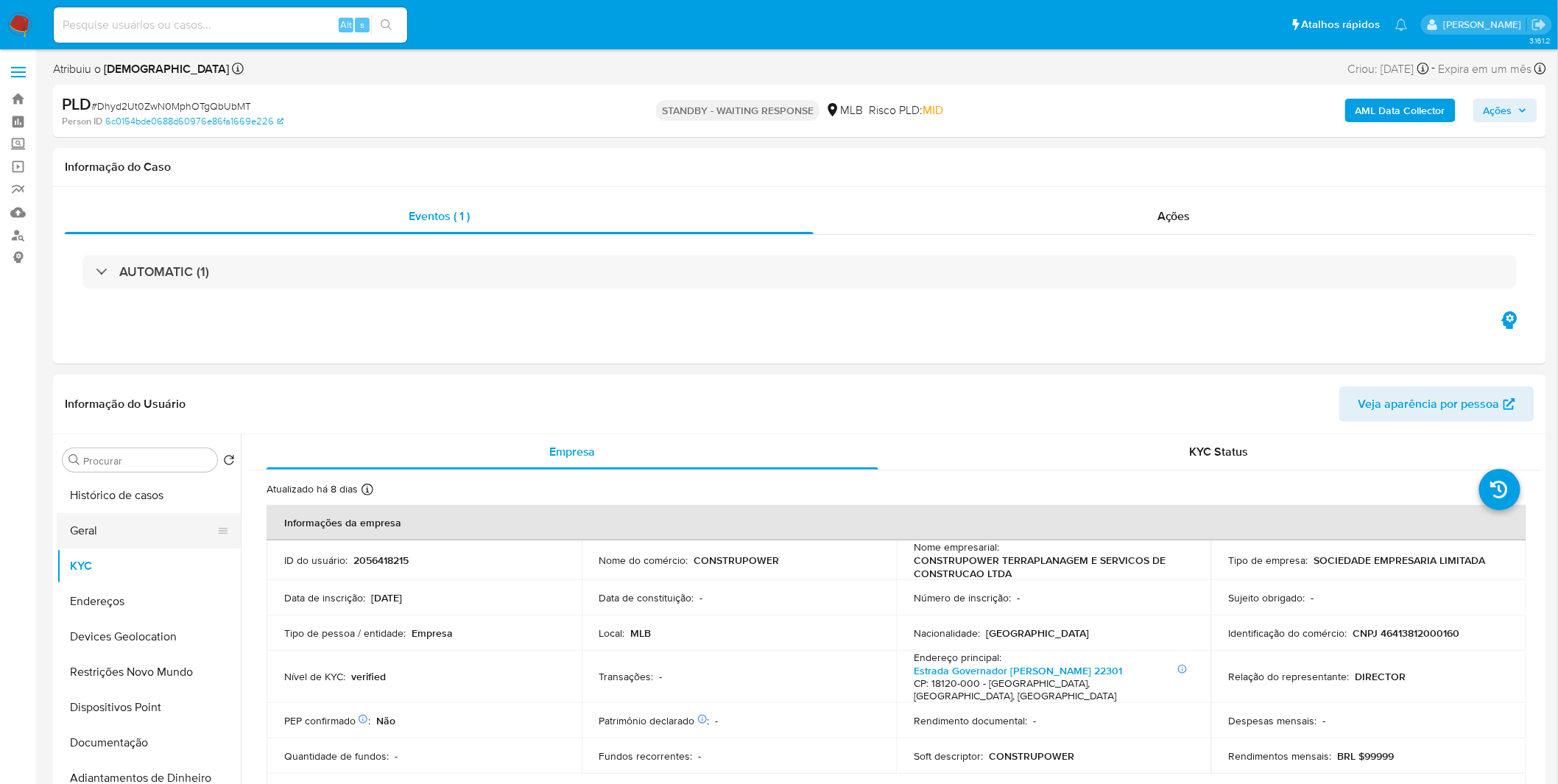
click at [101, 519] on button "Geral" at bounding box center [143, 531] width 172 height 35
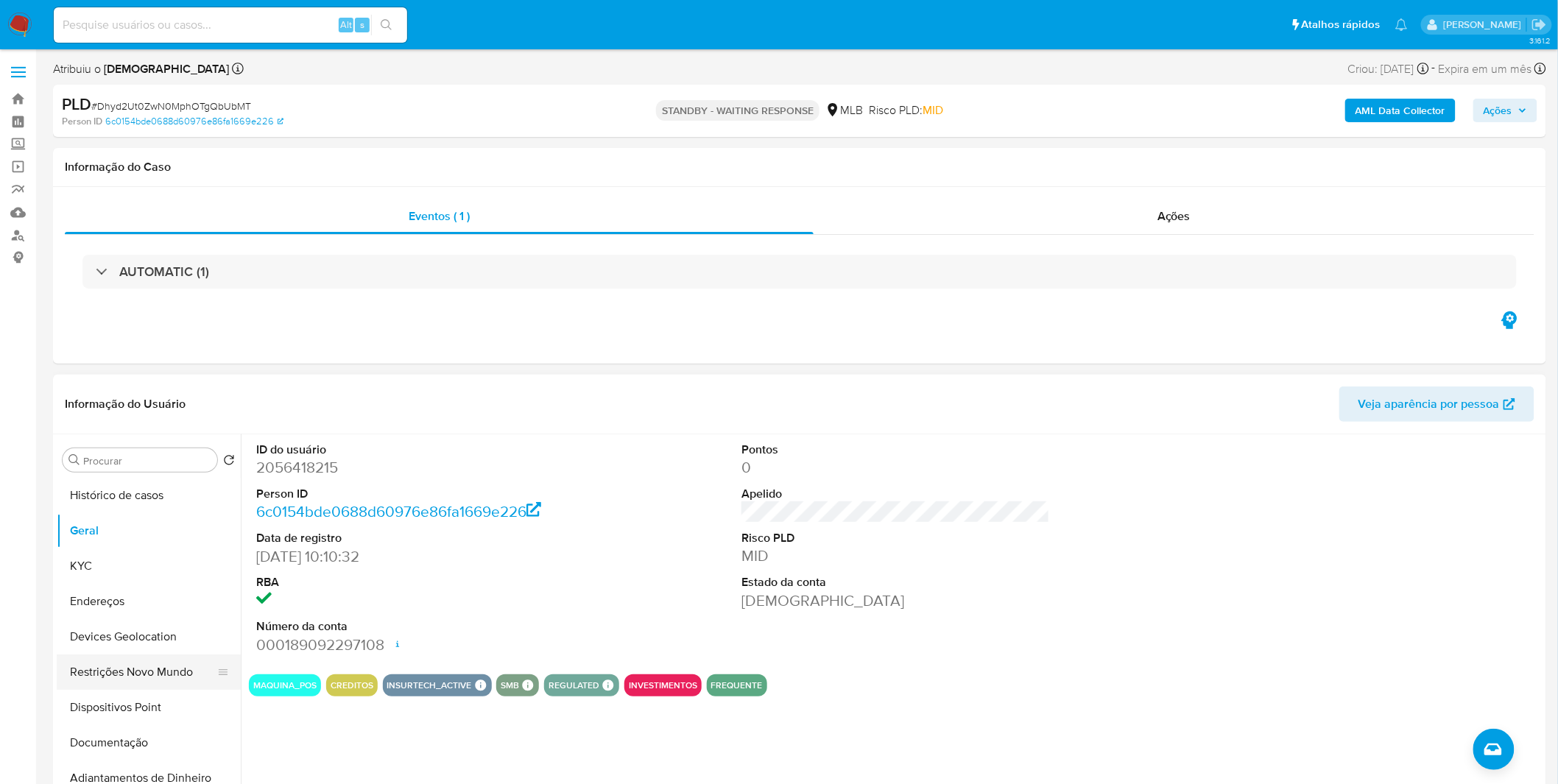
click at [123, 667] on button "Restrições Novo Mundo" at bounding box center [143, 672] width 172 height 35
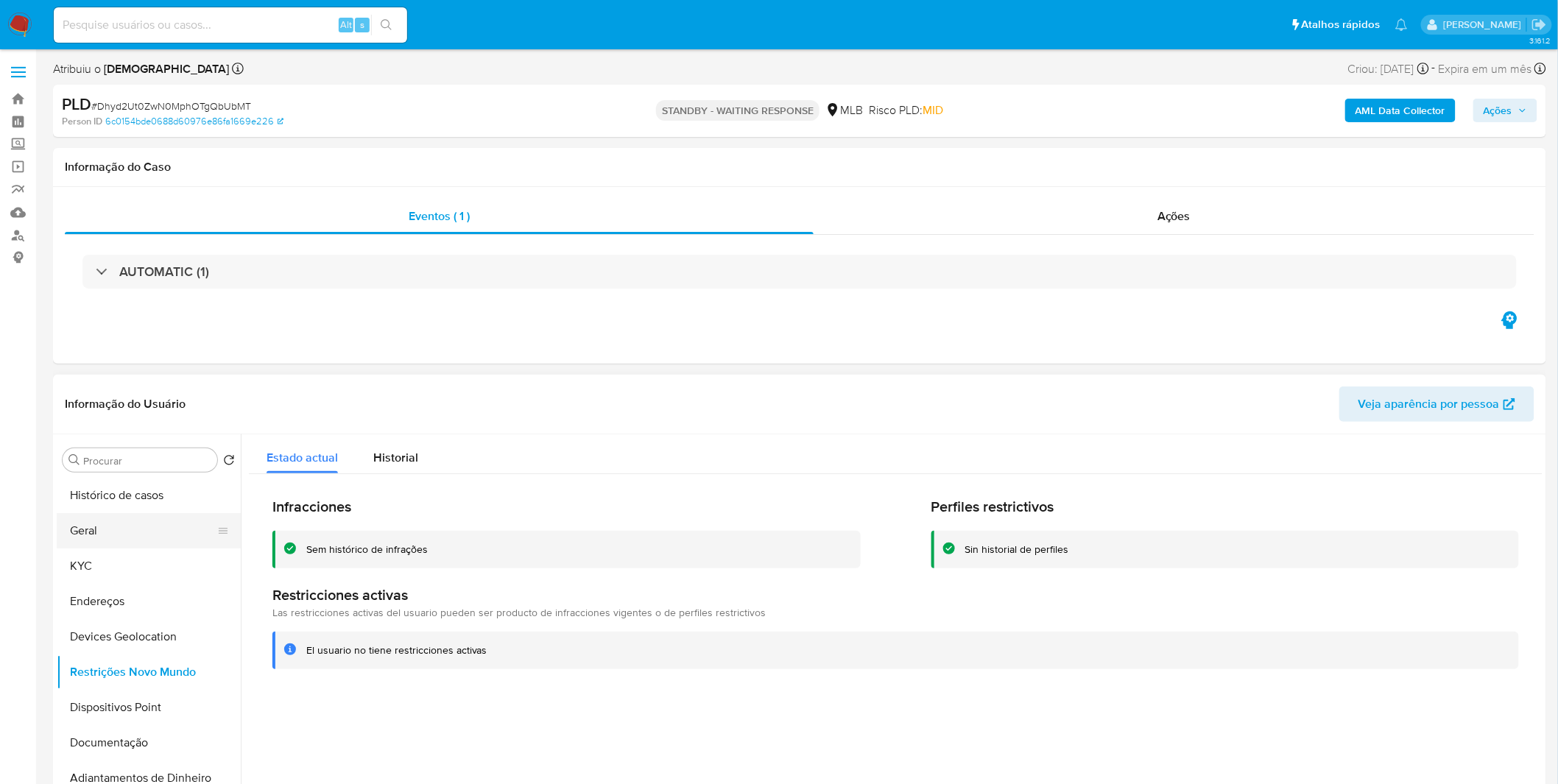
click at [121, 516] on button "Geral" at bounding box center [143, 531] width 172 height 35
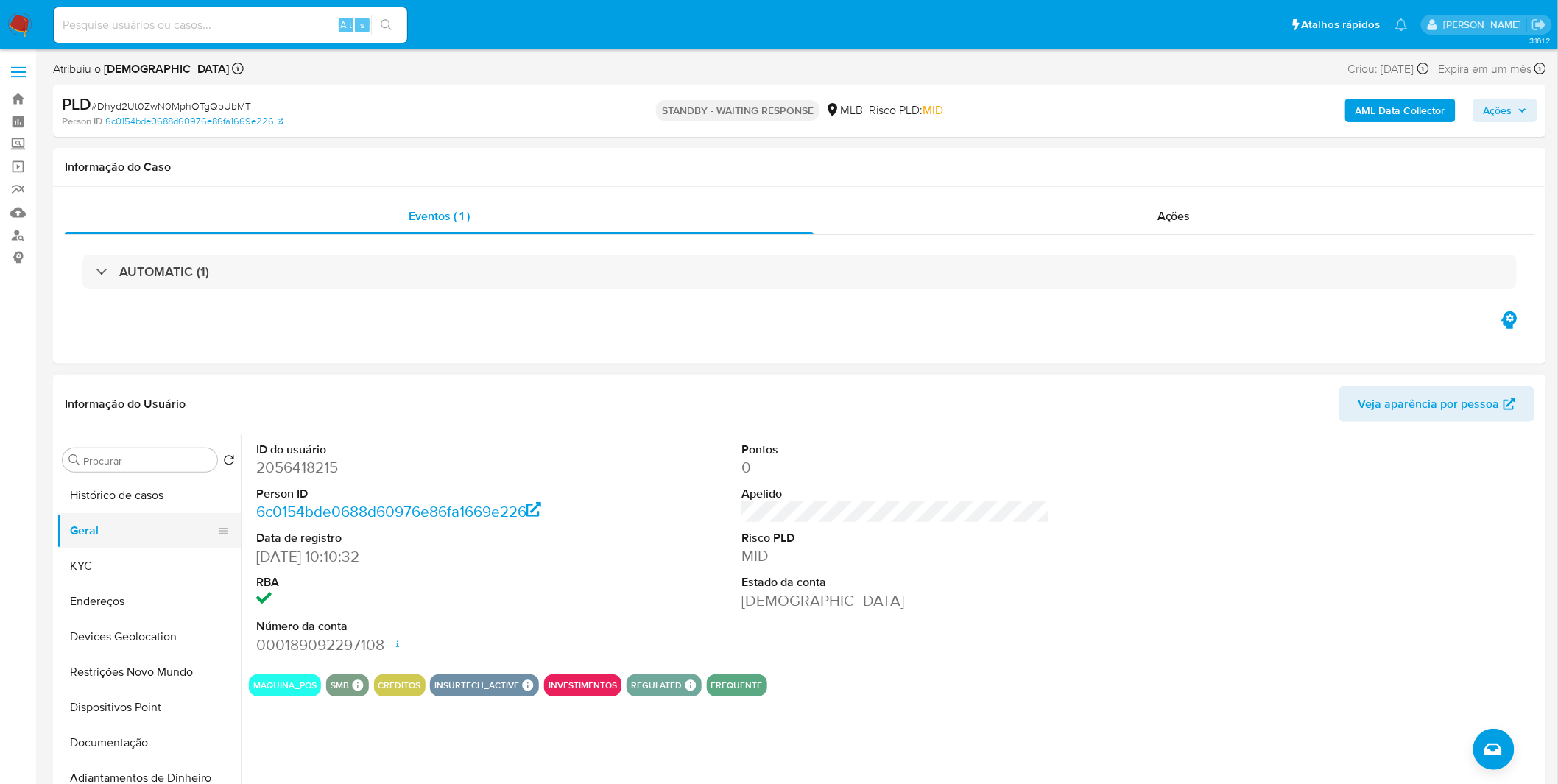
click at [163, 542] on button "Geral" at bounding box center [143, 531] width 172 height 35
click at [147, 569] on button "KYC" at bounding box center [143, 566] width 172 height 35
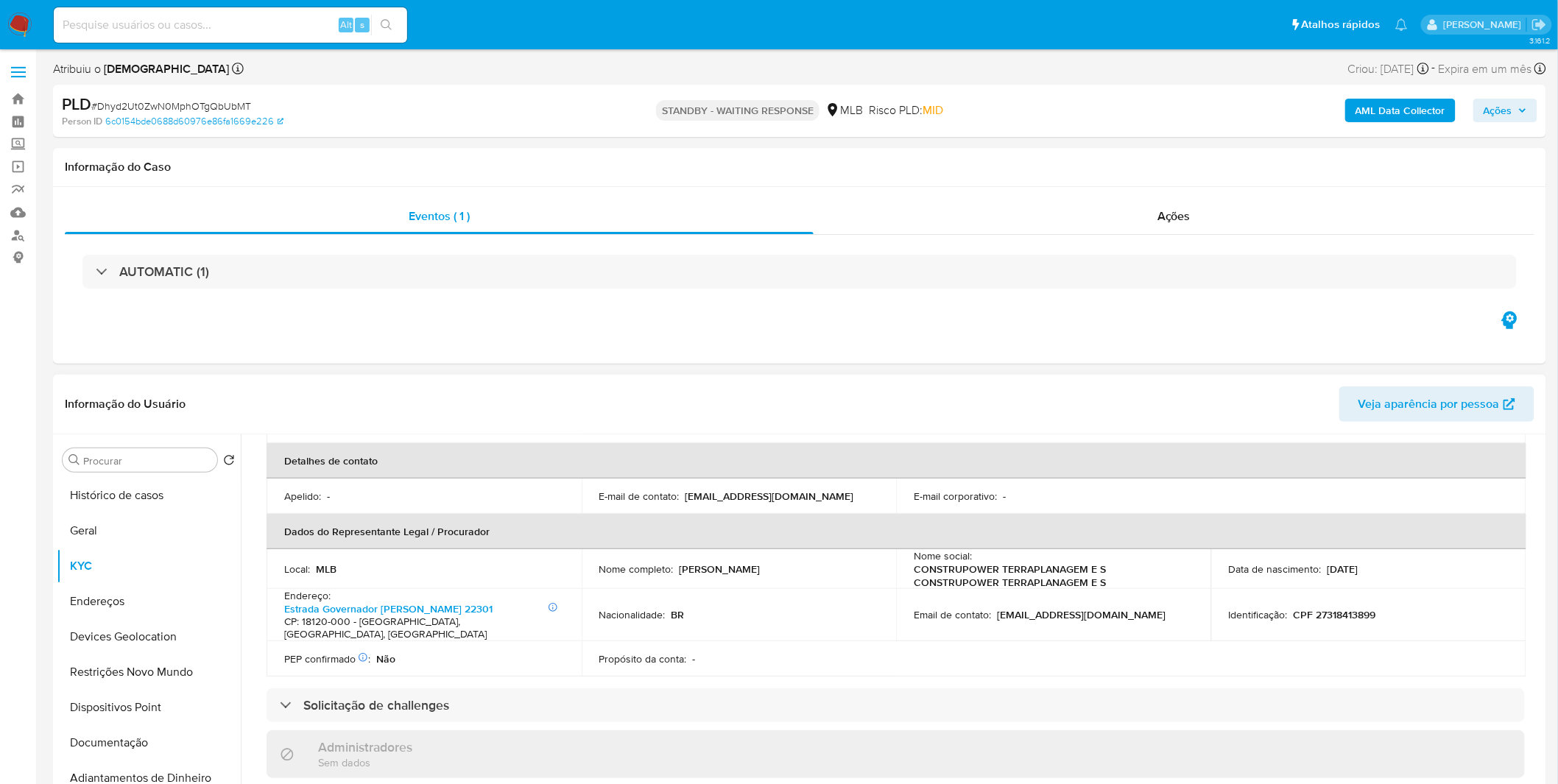
scroll to position [327, 0]
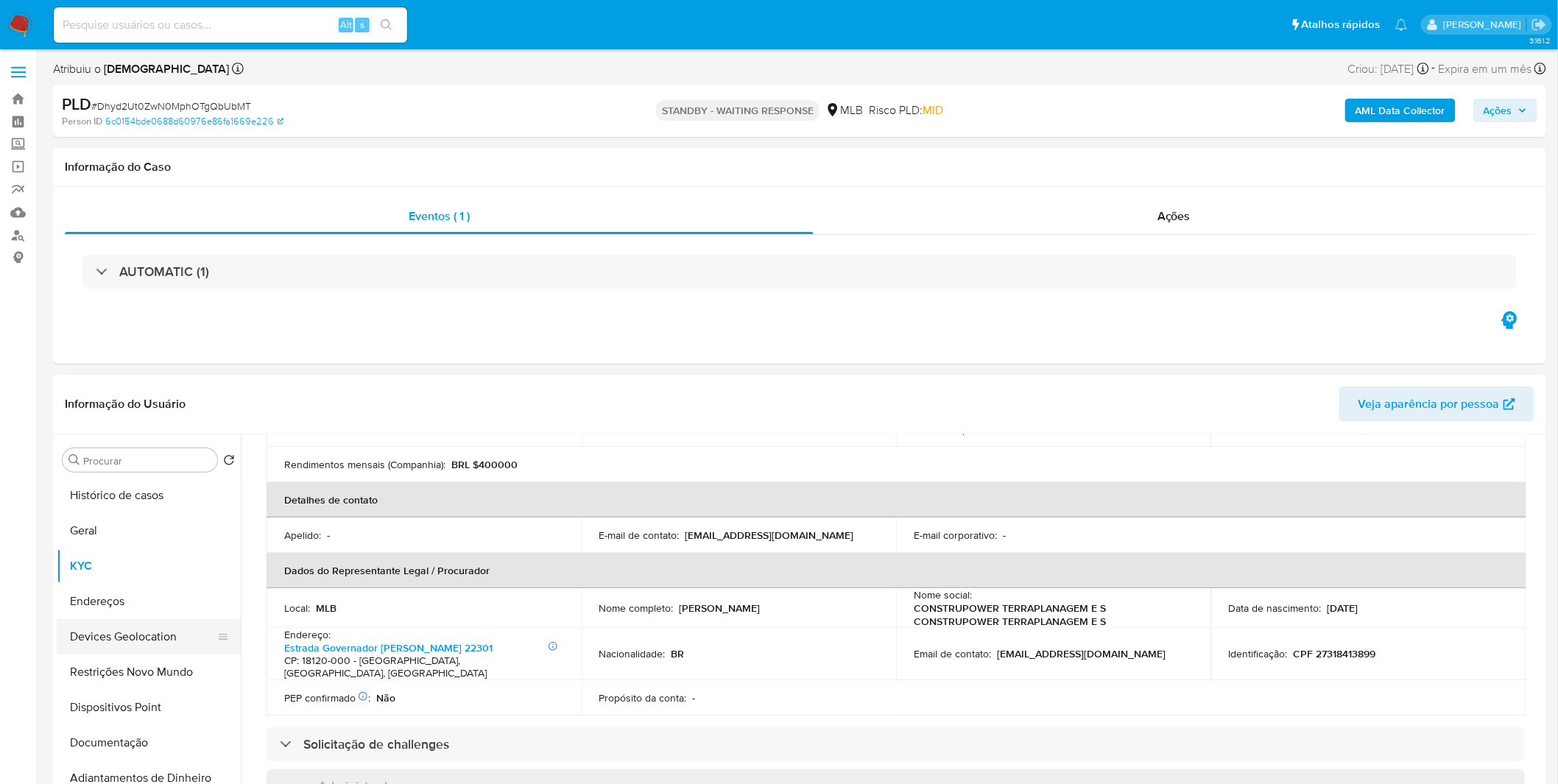
click at [137, 619] on button "Devices Geolocation" at bounding box center [143, 637] width 172 height 35
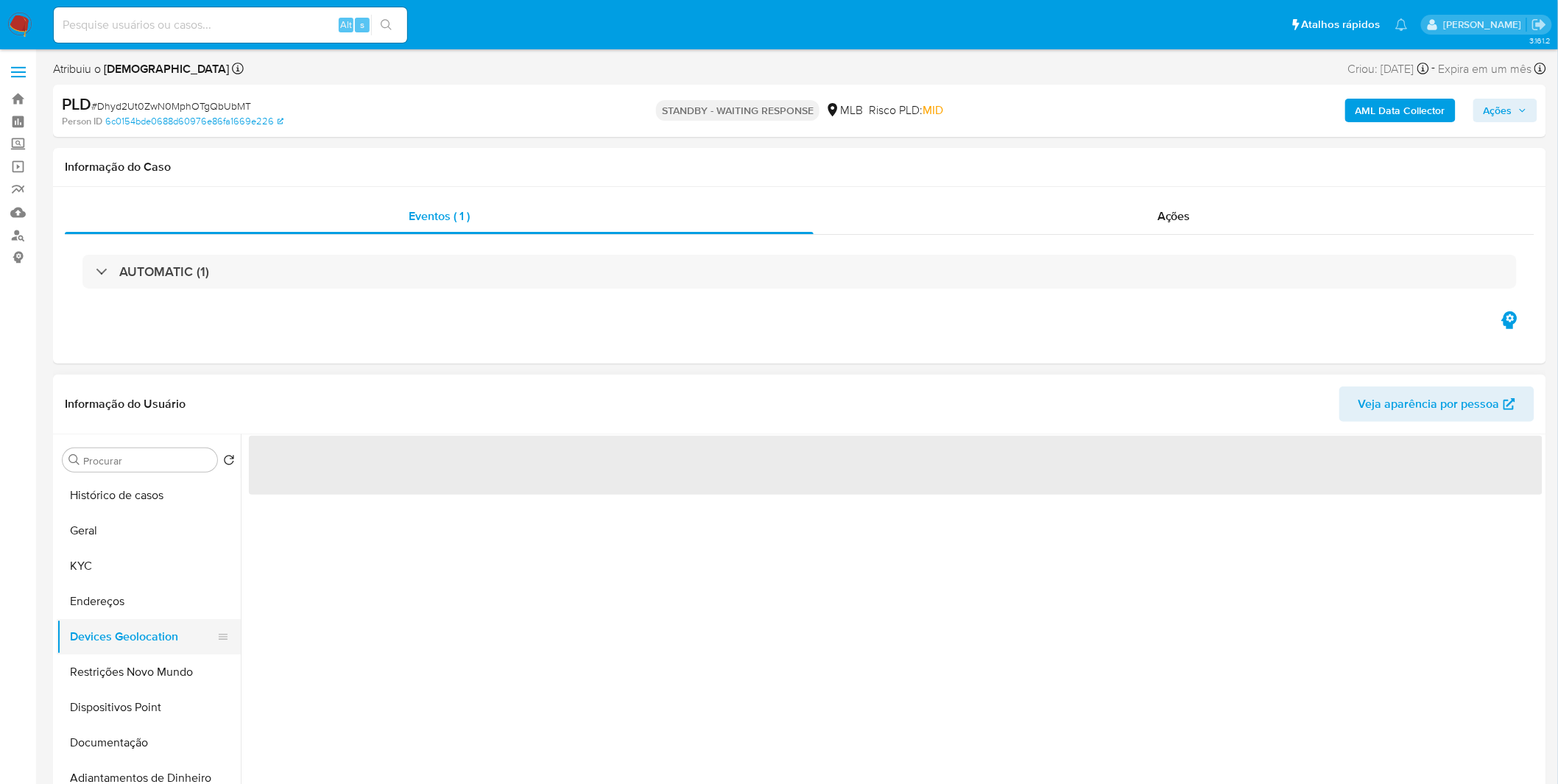
scroll to position [0, 0]
click at [141, 588] on button "Endereços" at bounding box center [143, 601] width 172 height 35
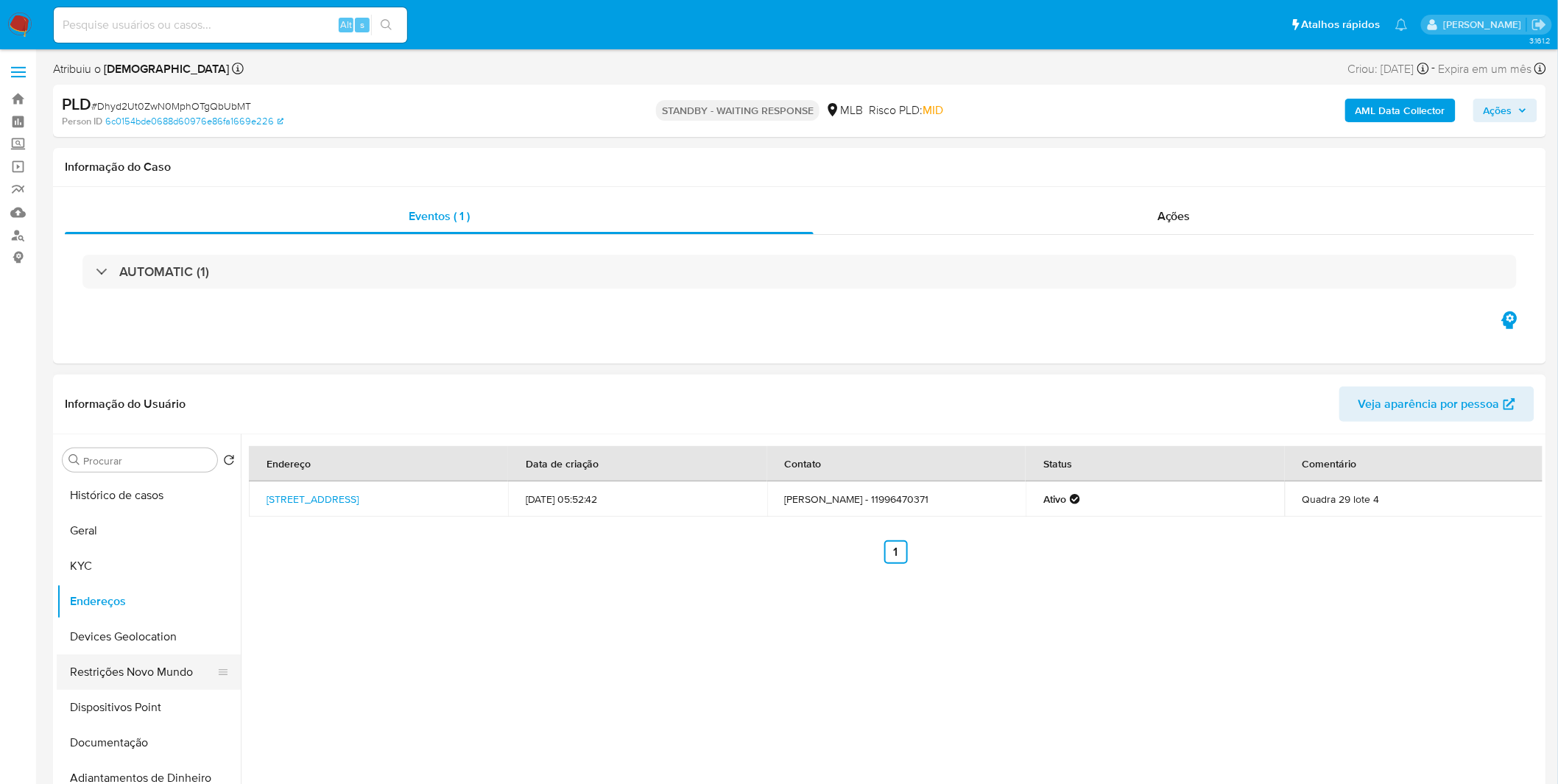
click at [91, 668] on button "Restrições Novo Mundo" at bounding box center [143, 672] width 172 height 35
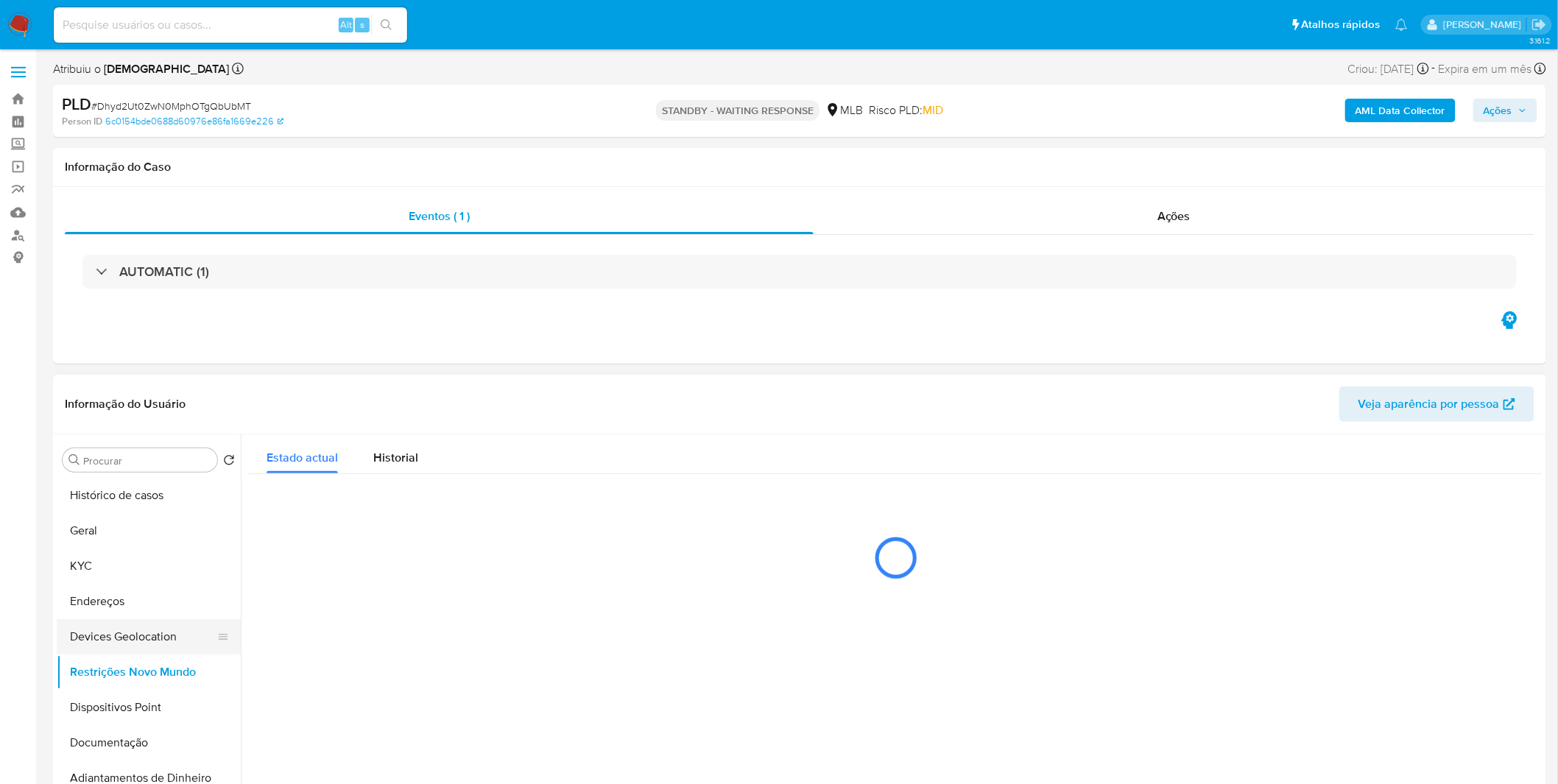
click at [97, 650] on button "Devices Geolocation" at bounding box center [143, 637] width 172 height 35
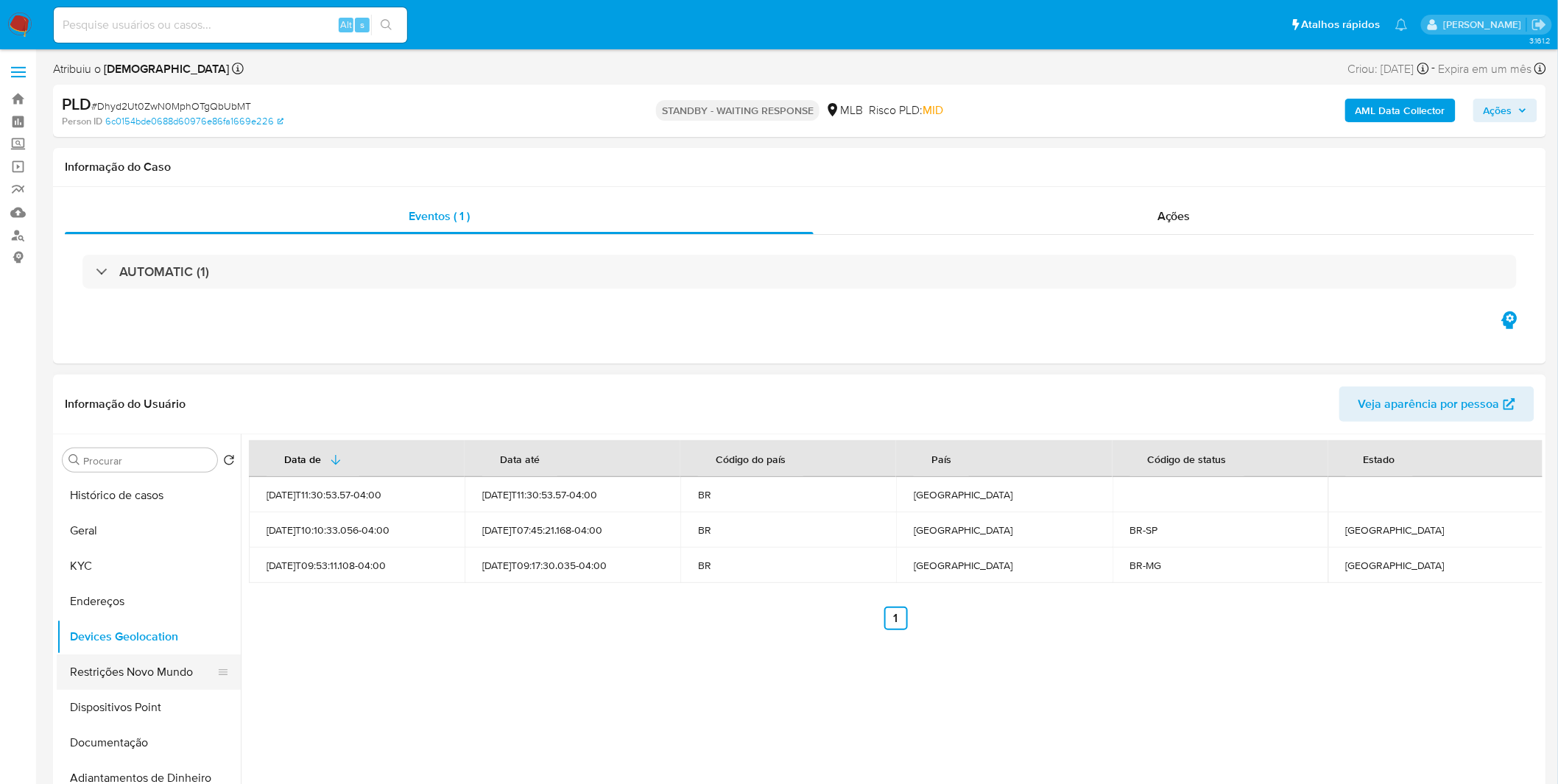
click at [155, 664] on button "Restrições Novo Mundo" at bounding box center [143, 672] width 172 height 35
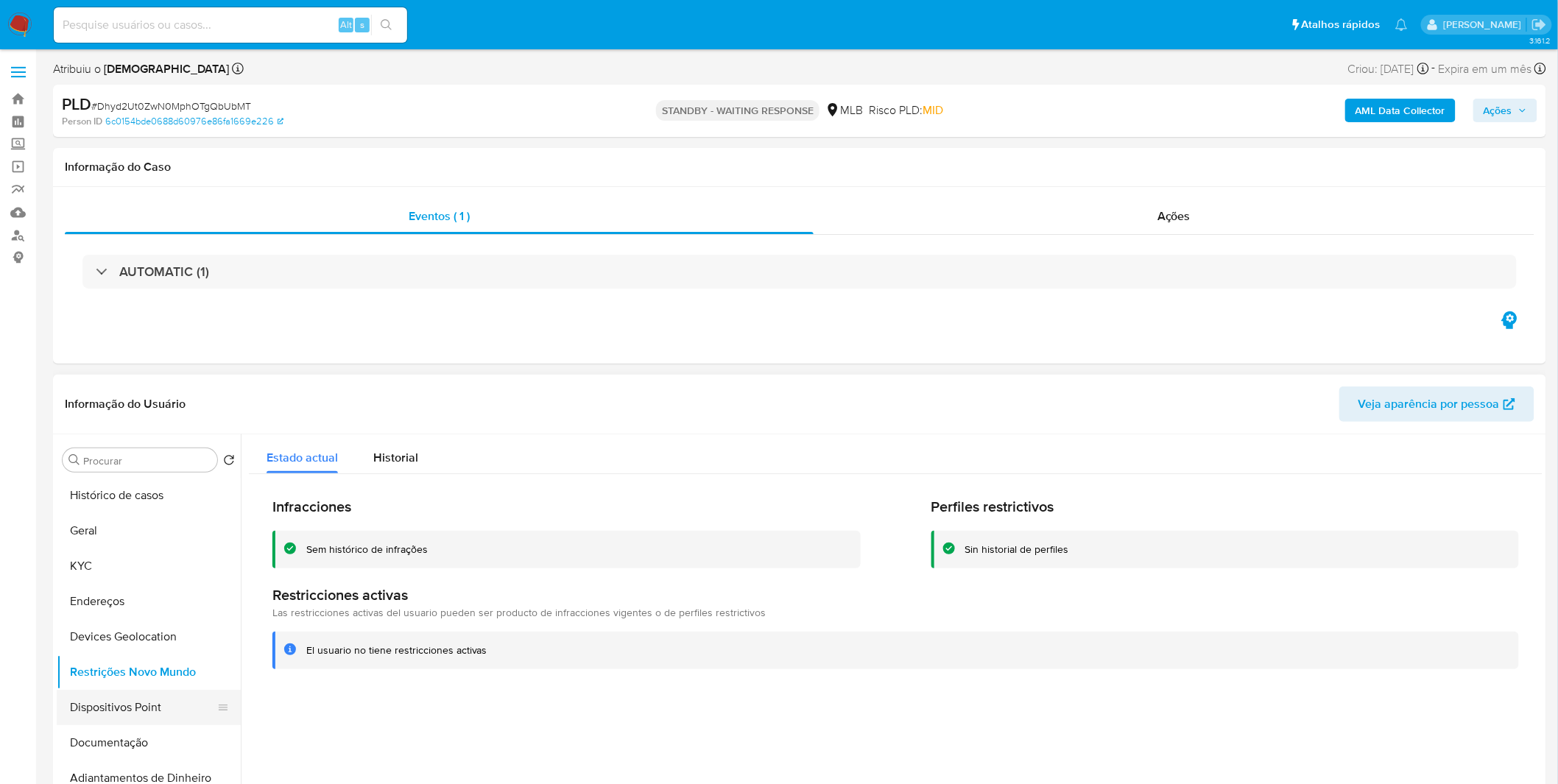
click at [159, 702] on button "Dispositivos Point" at bounding box center [143, 707] width 172 height 35
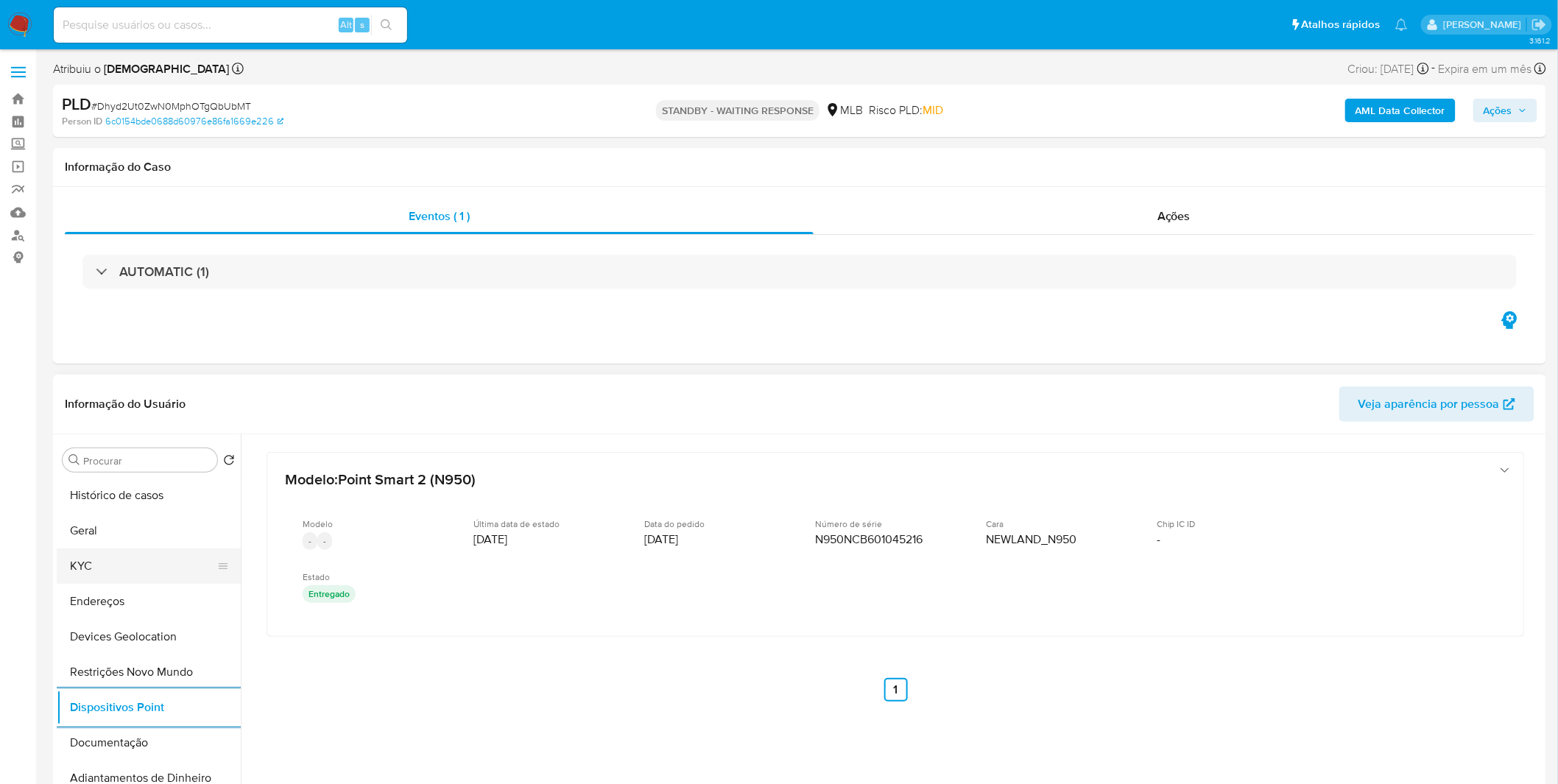
click at [133, 554] on button "KYC" at bounding box center [143, 566] width 172 height 35
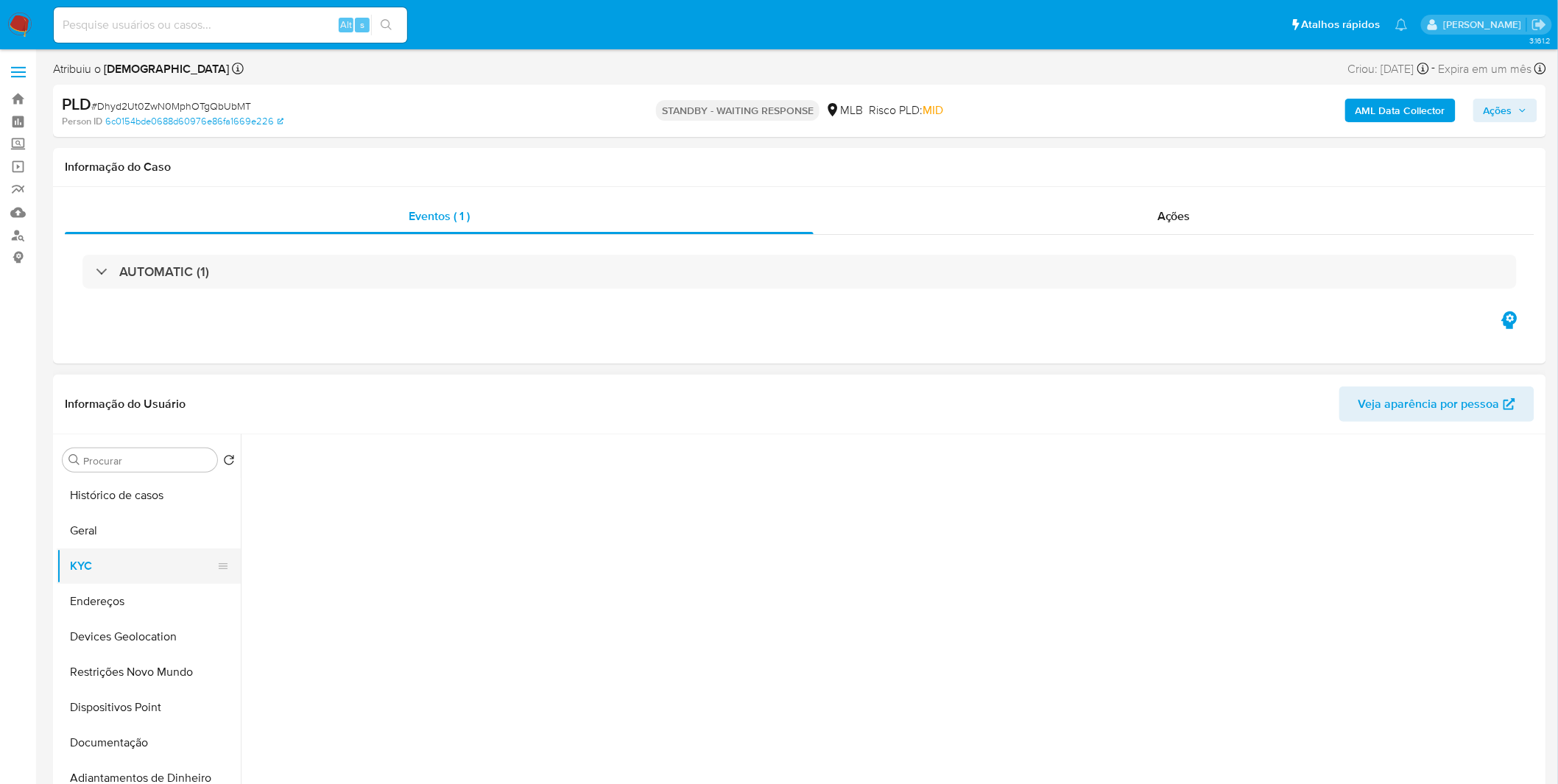
click at [131, 559] on button "KYC" at bounding box center [143, 566] width 172 height 35
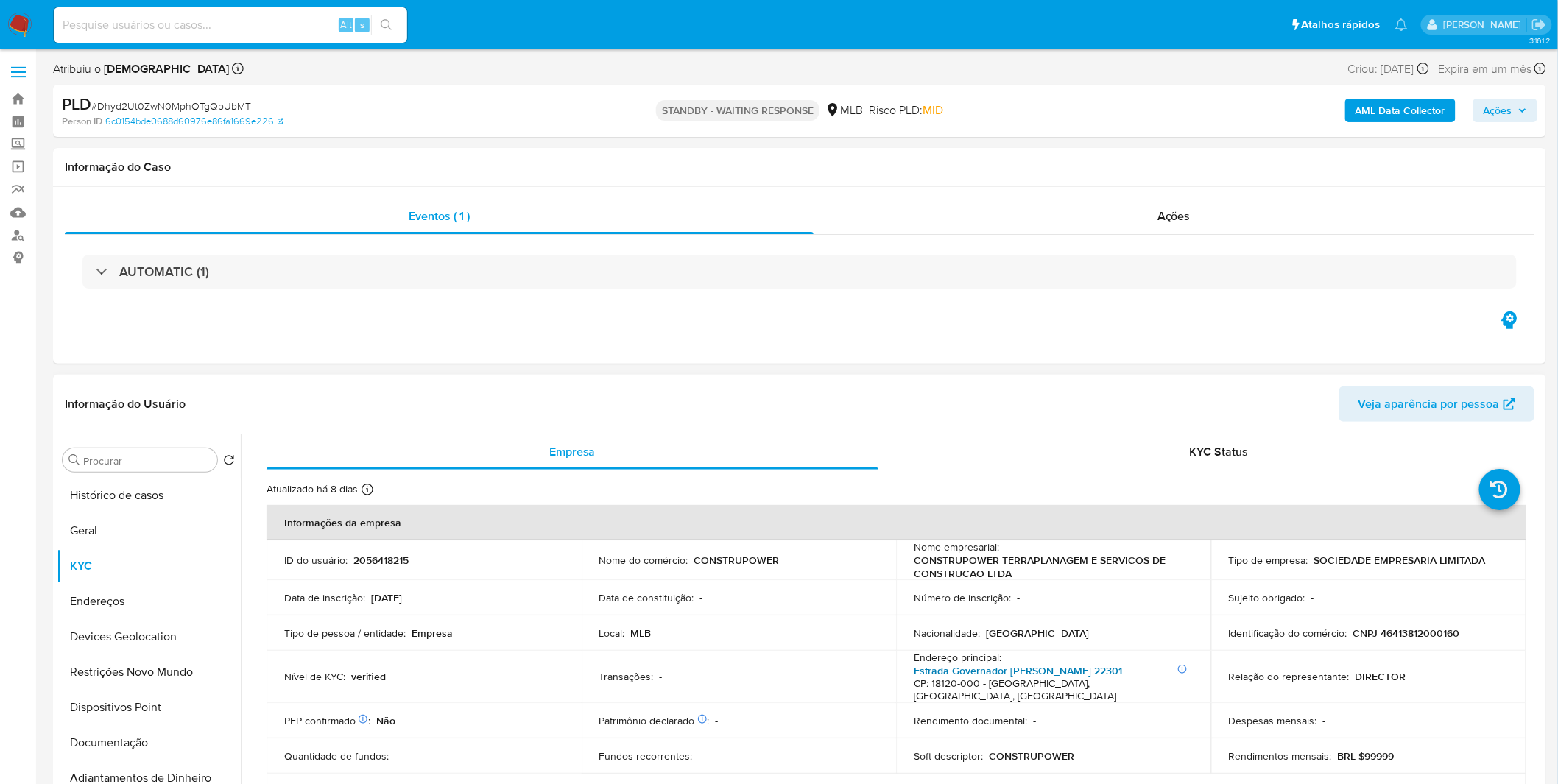
click at [1058, 668] on link "Estrada Governador Mário Covas 22301" at bounding box center [1017, 670] width 208 height 15
click at [97, 537] on button "Geral" at bounding box center [143, 531] width 172 height 35
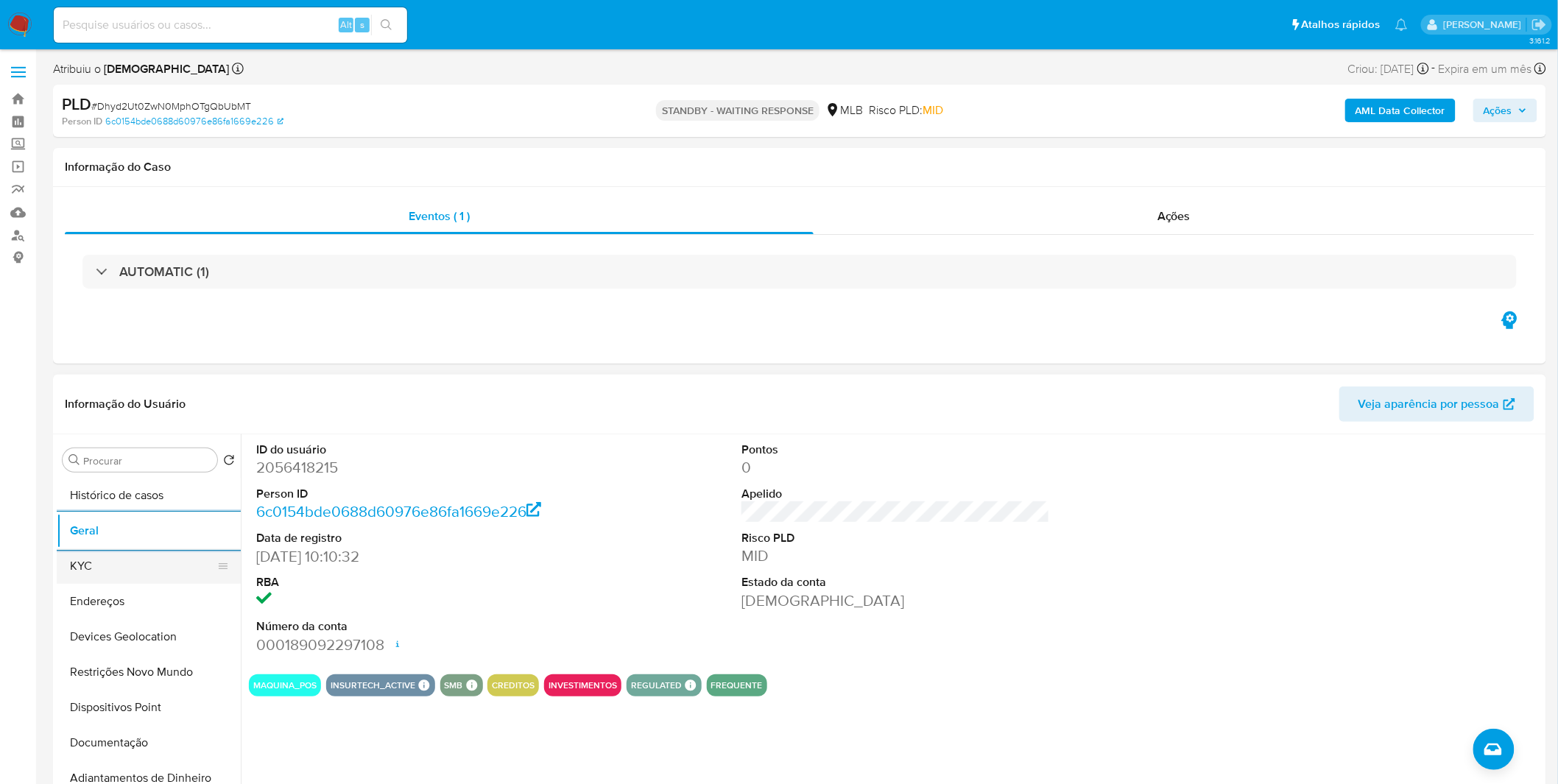
click at [128, 562] on button "KYC" at bounding box center [143, 566] width 172 height 35
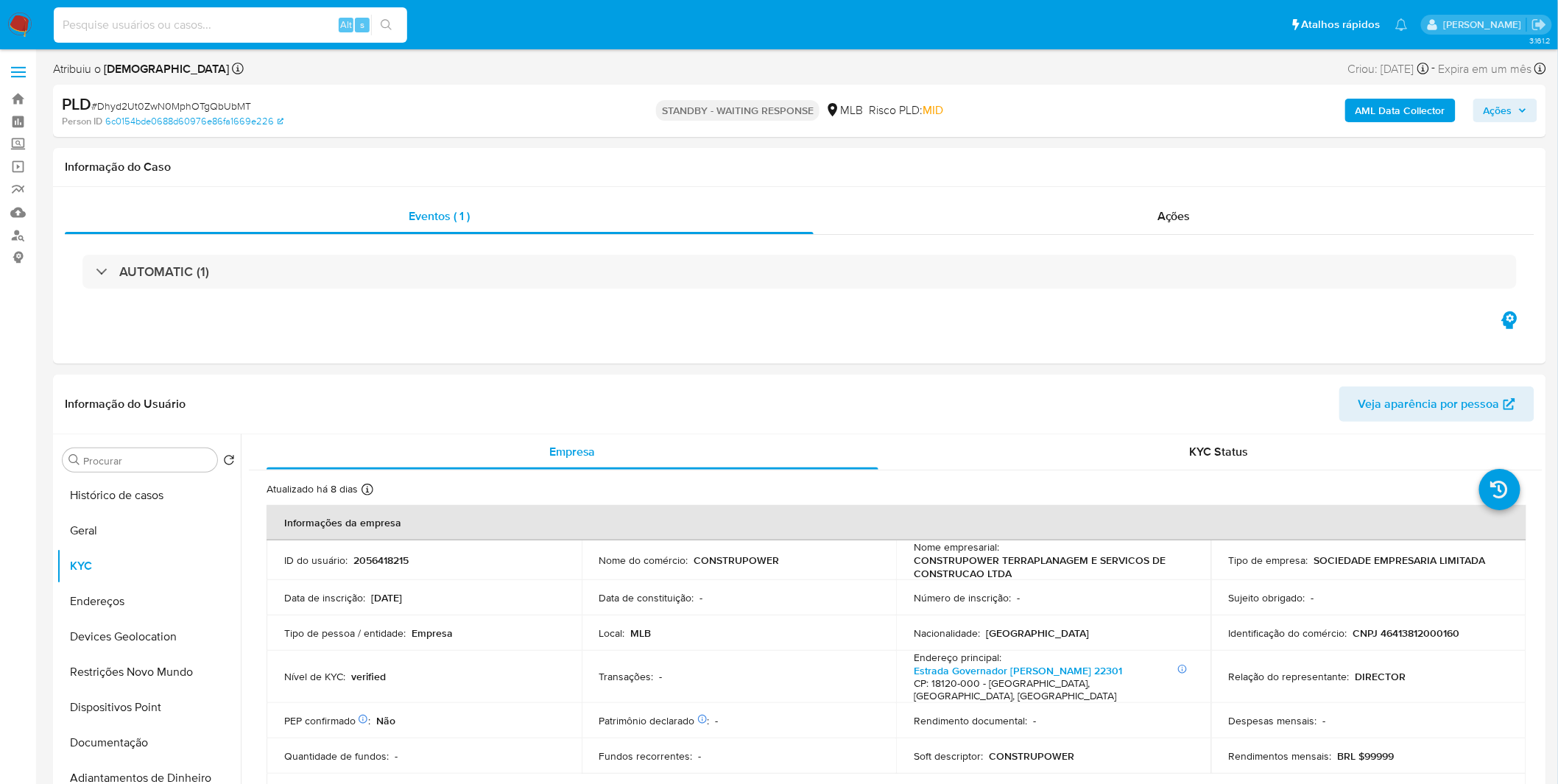
click at [206, 31] on input at bounding box center [230, 25] width 353 height 19
paste input "LGaRRm9UHQuHQfi7VmOevO4N"
type input "LGaRRm9UHQuHQfi7VmOevO4N"
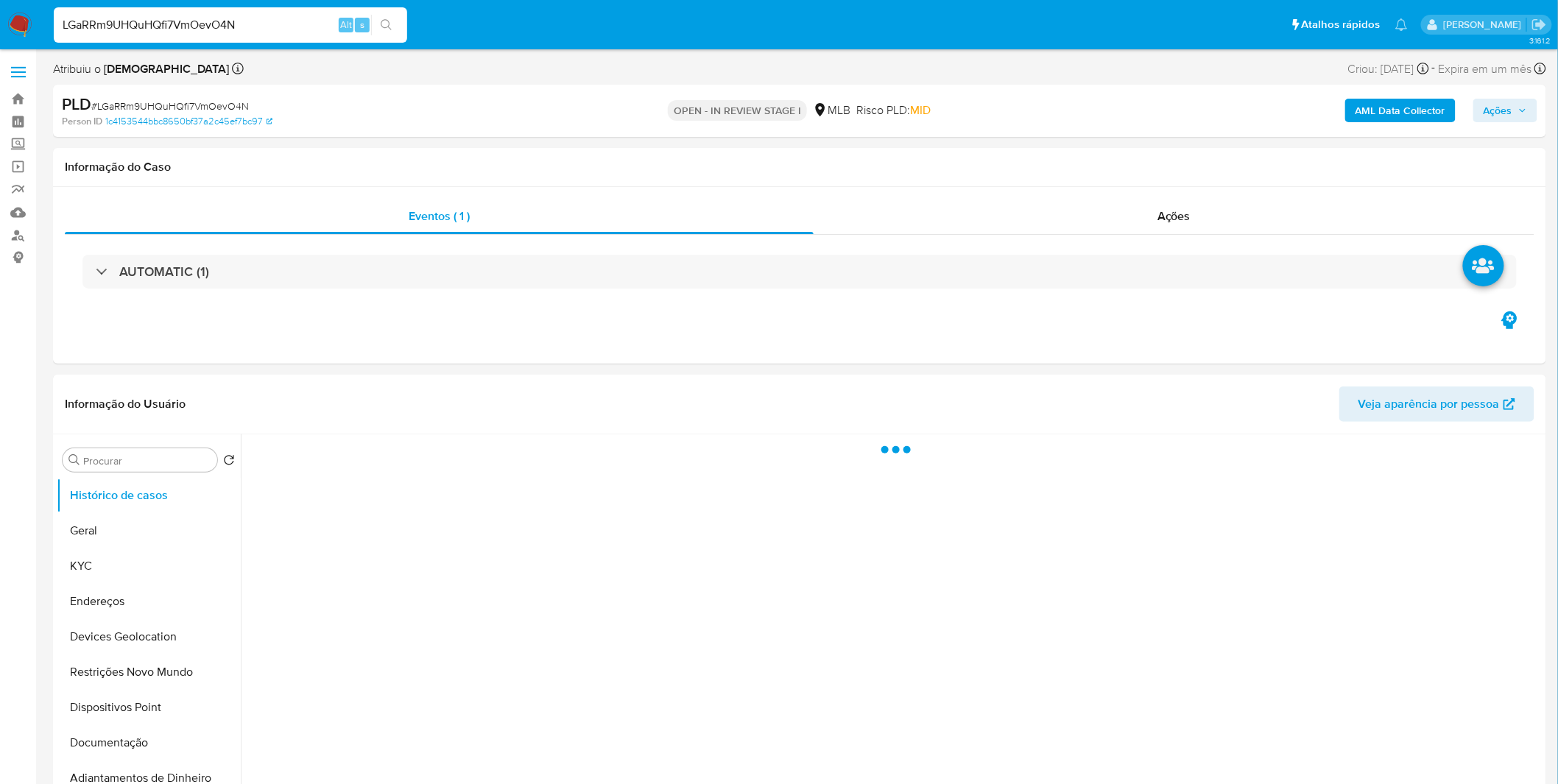
select select "10"
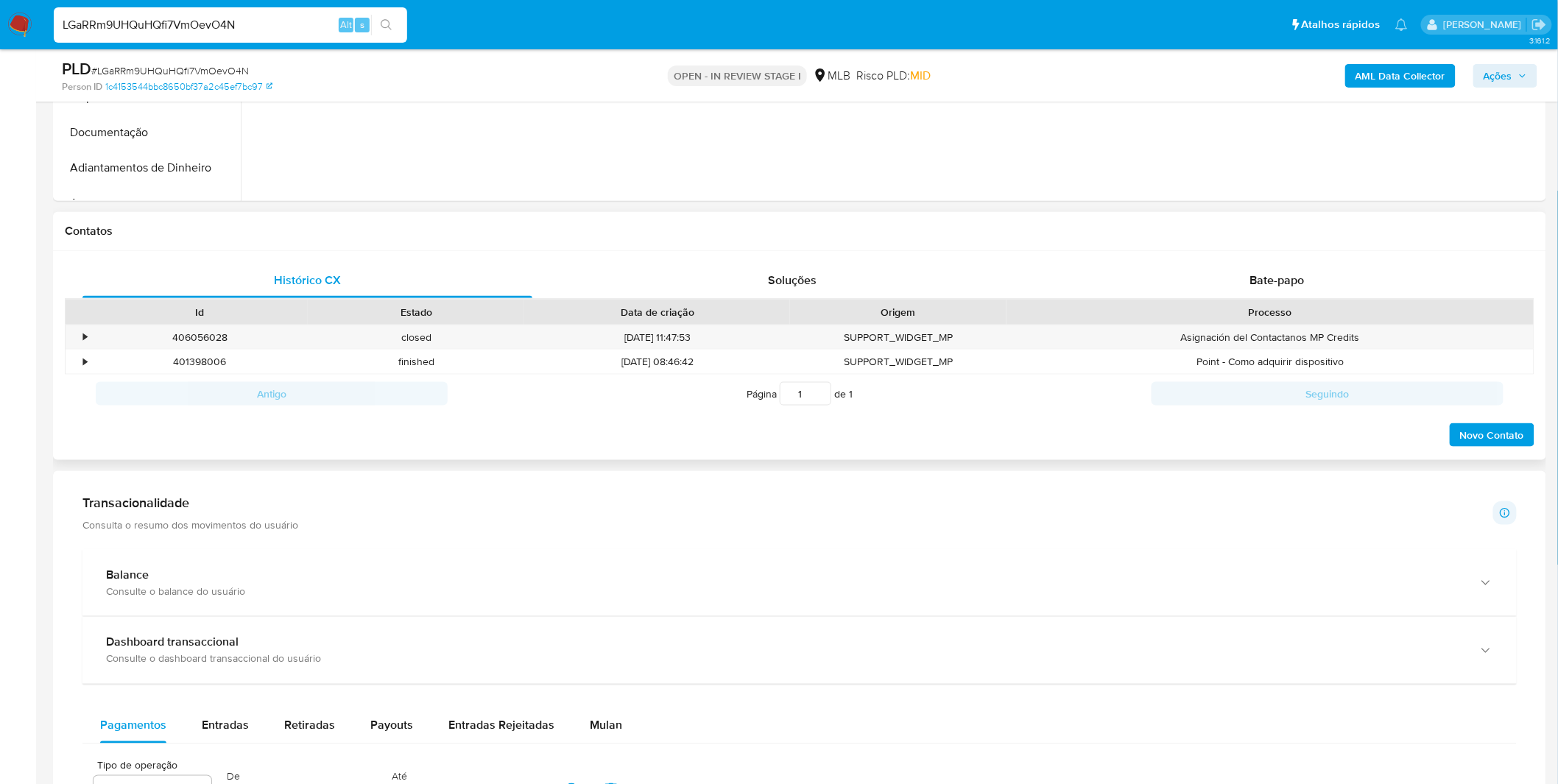
scroll to position [572, 0]
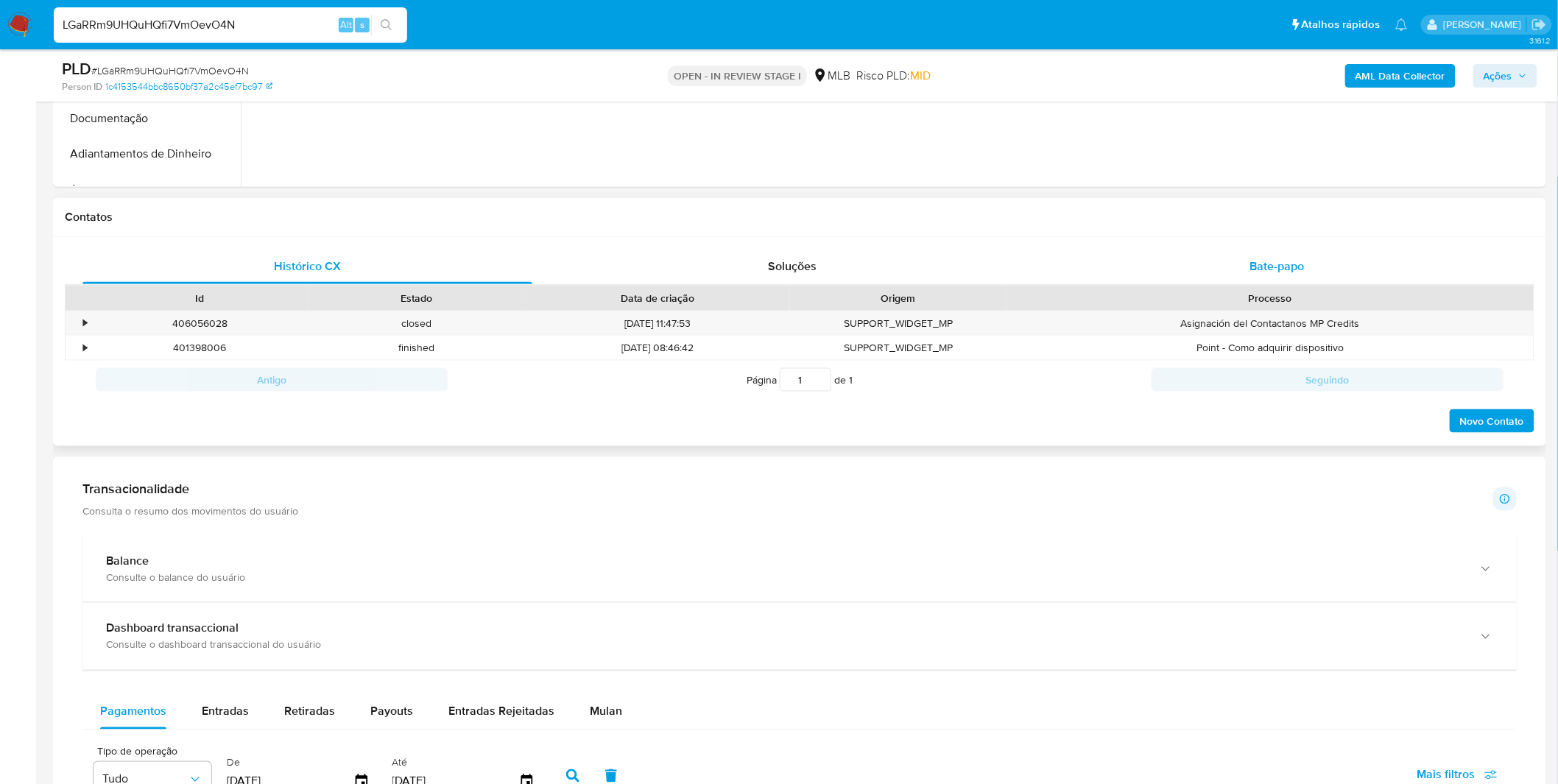
click at [1239, 256] on div "Bate-papo" at bounding box center [1277, 266] width 450 height 35
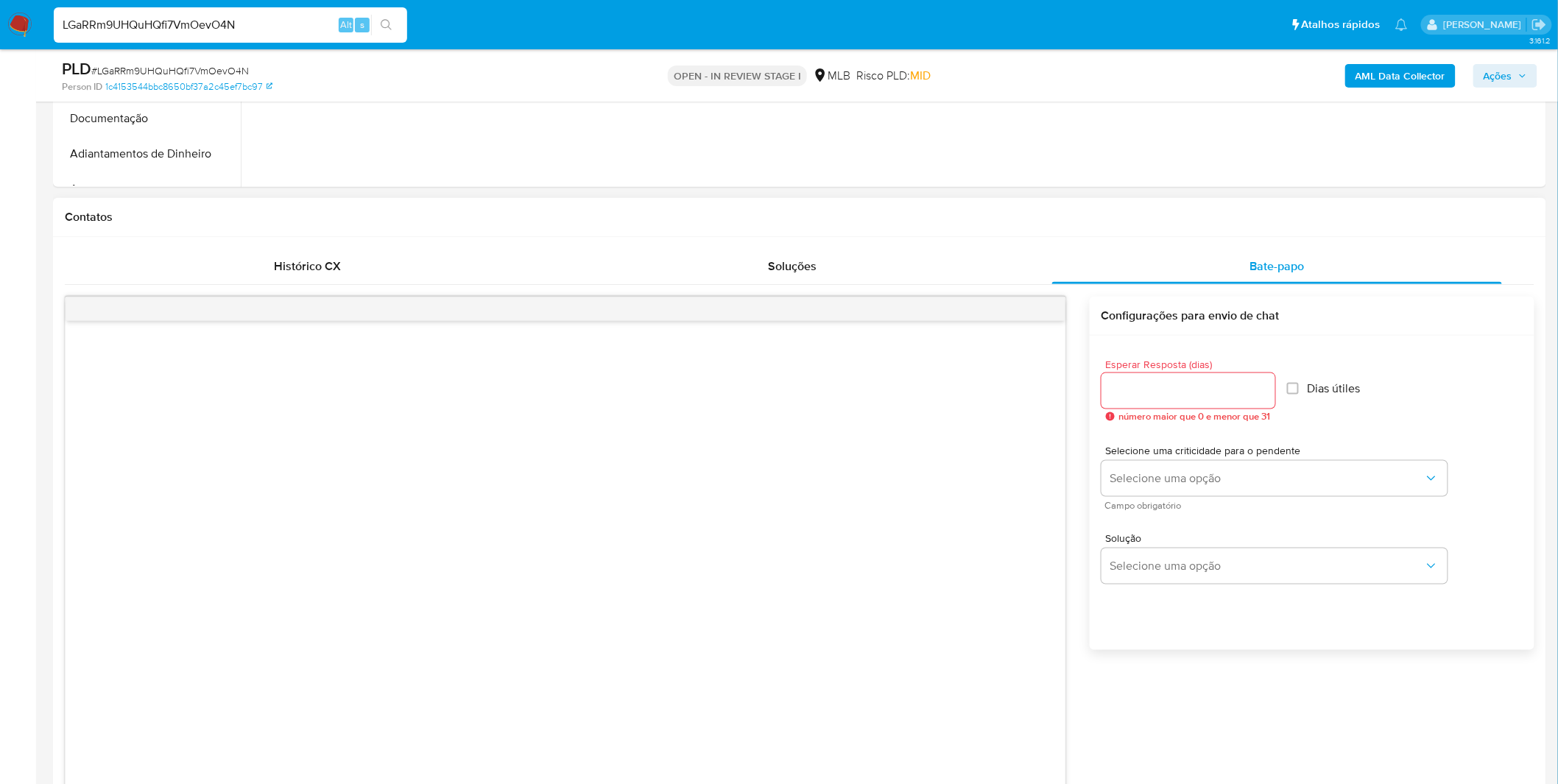
click at [1185, 407] on div at bounding box center [1188, 390] width 173 height 35
click at [1202, 400] on div at bounding box center [1188, 390] width 173 height 35
type input "3"
click at [1177, 469] on button "Selecione uma opção" at bounding box center [1274, 479] width 346 height 35
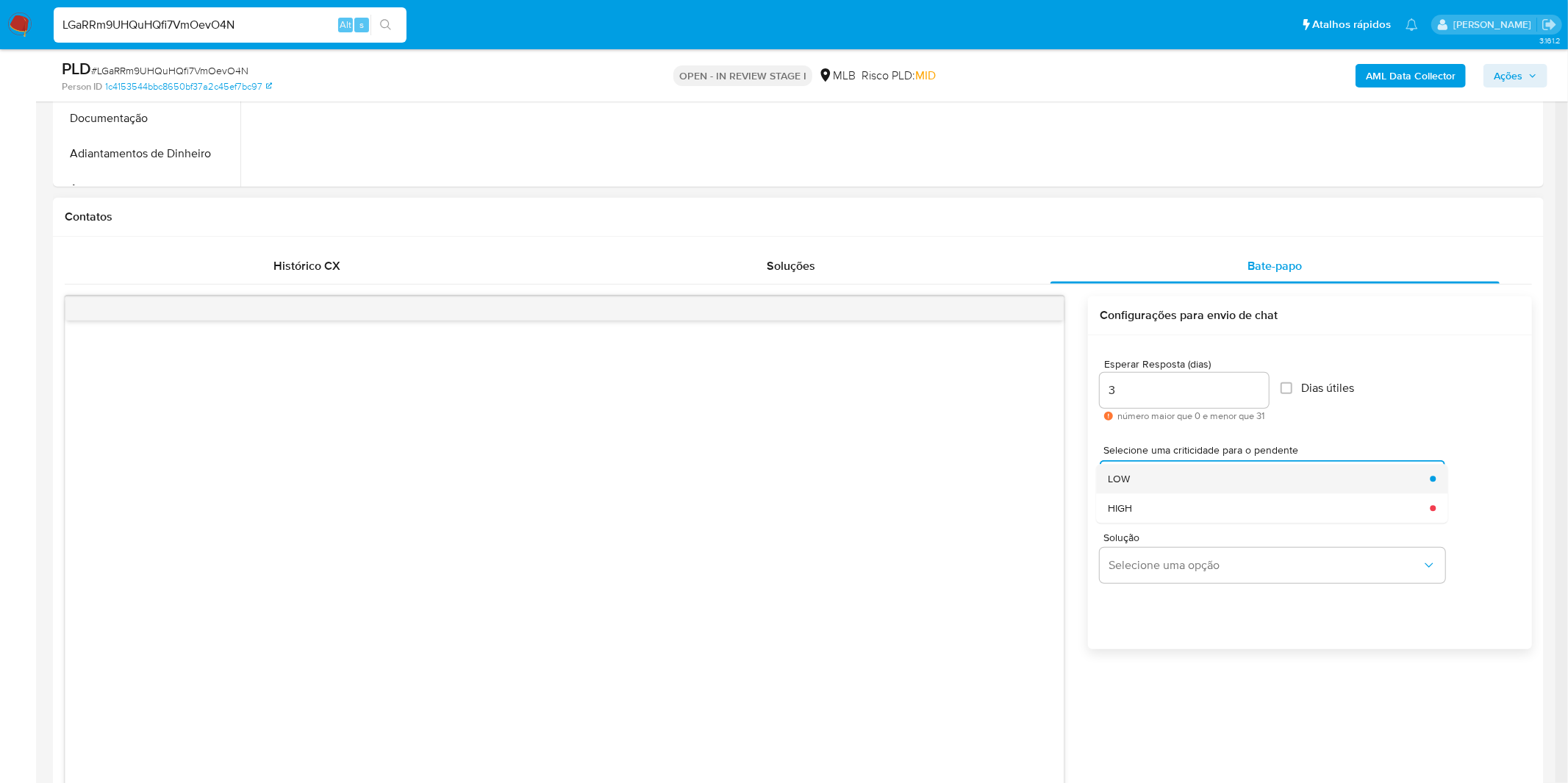
click at [1171, 483] on div "LOW" at bounding box center [1265, 478] width 313 height 29
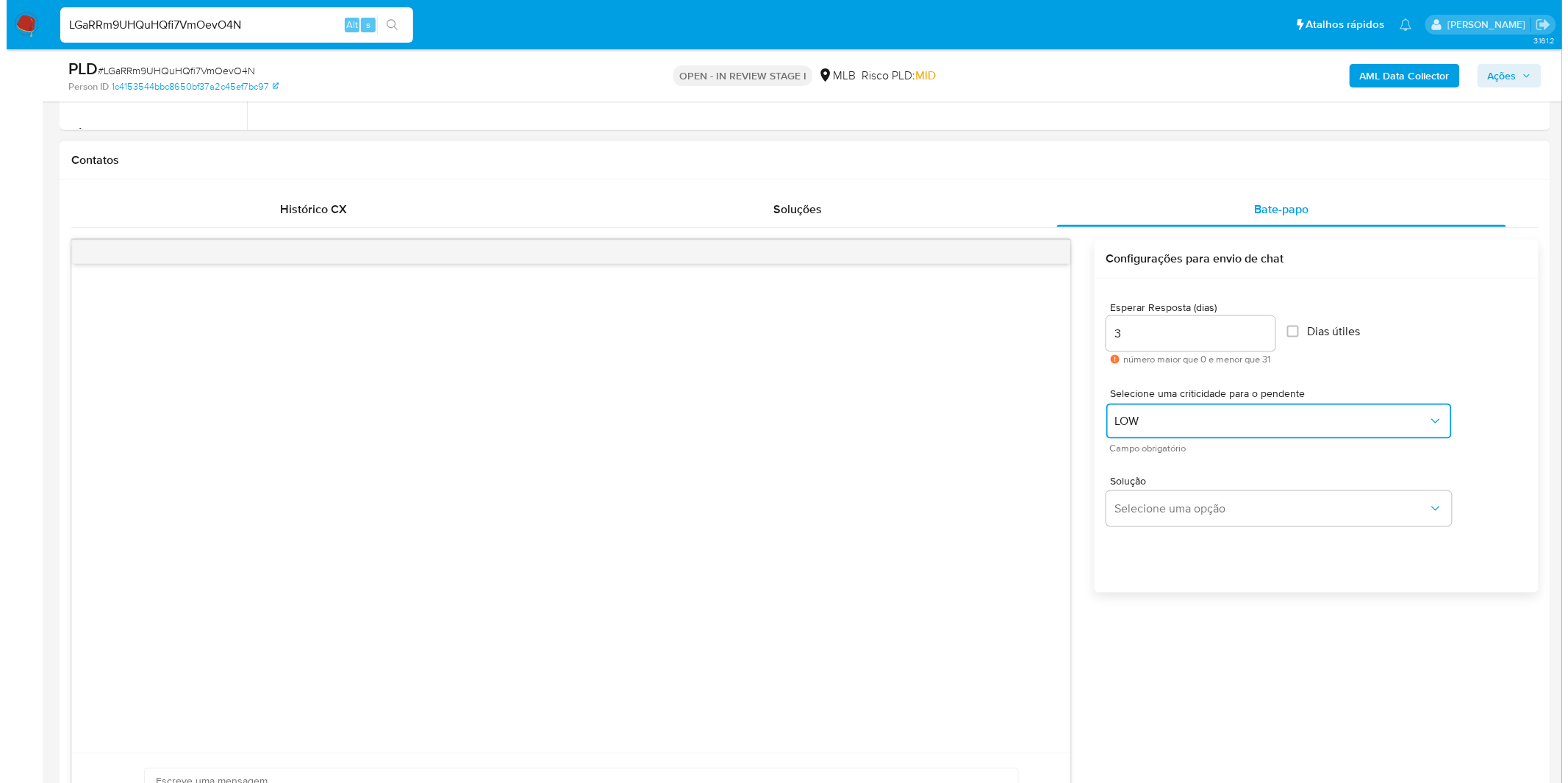
scroll to position [653, 0]
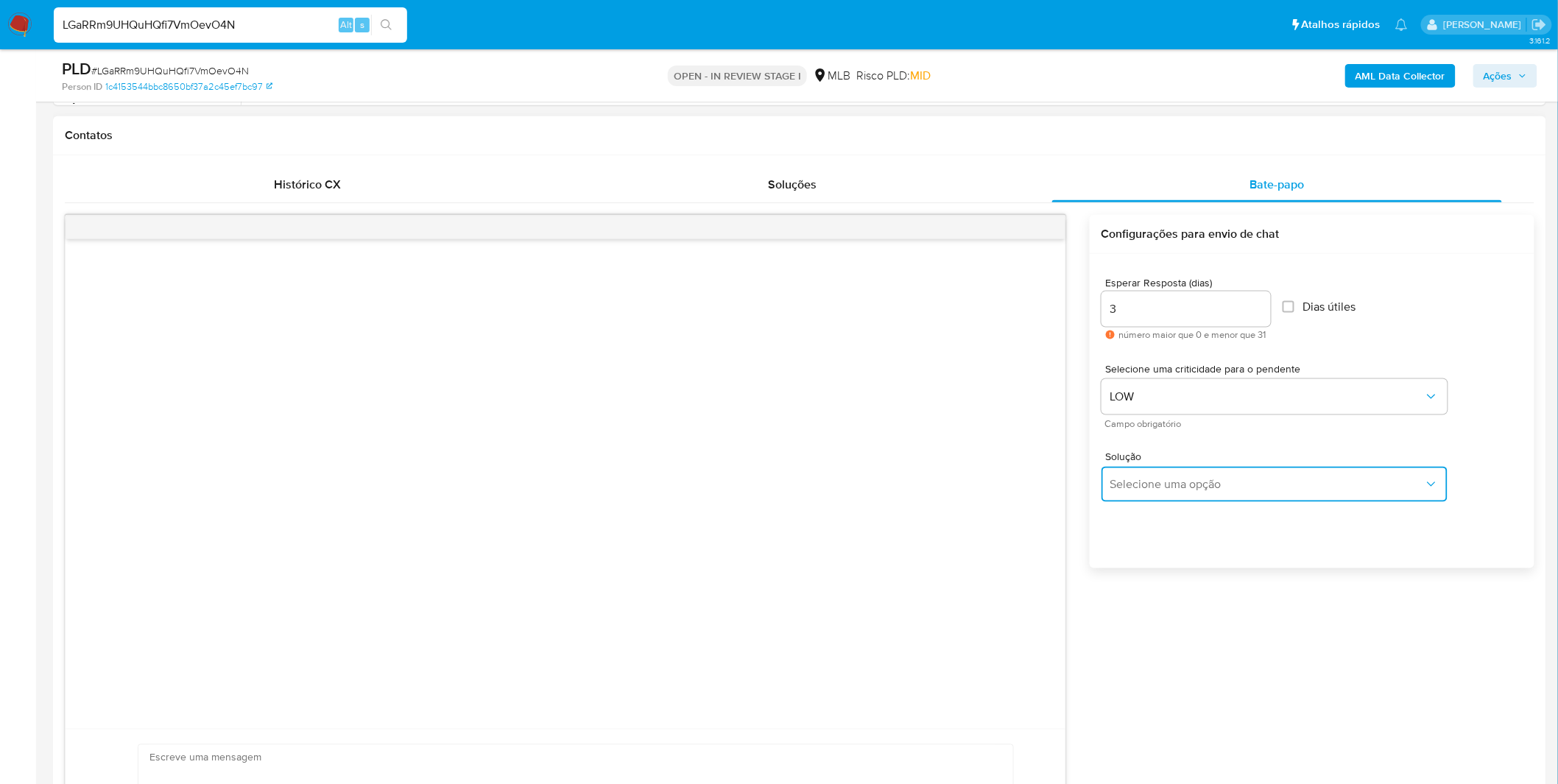
click at [1173, 492] on button "Selecione uma opção" at bounding box center [1274, 484] width 346 height 35
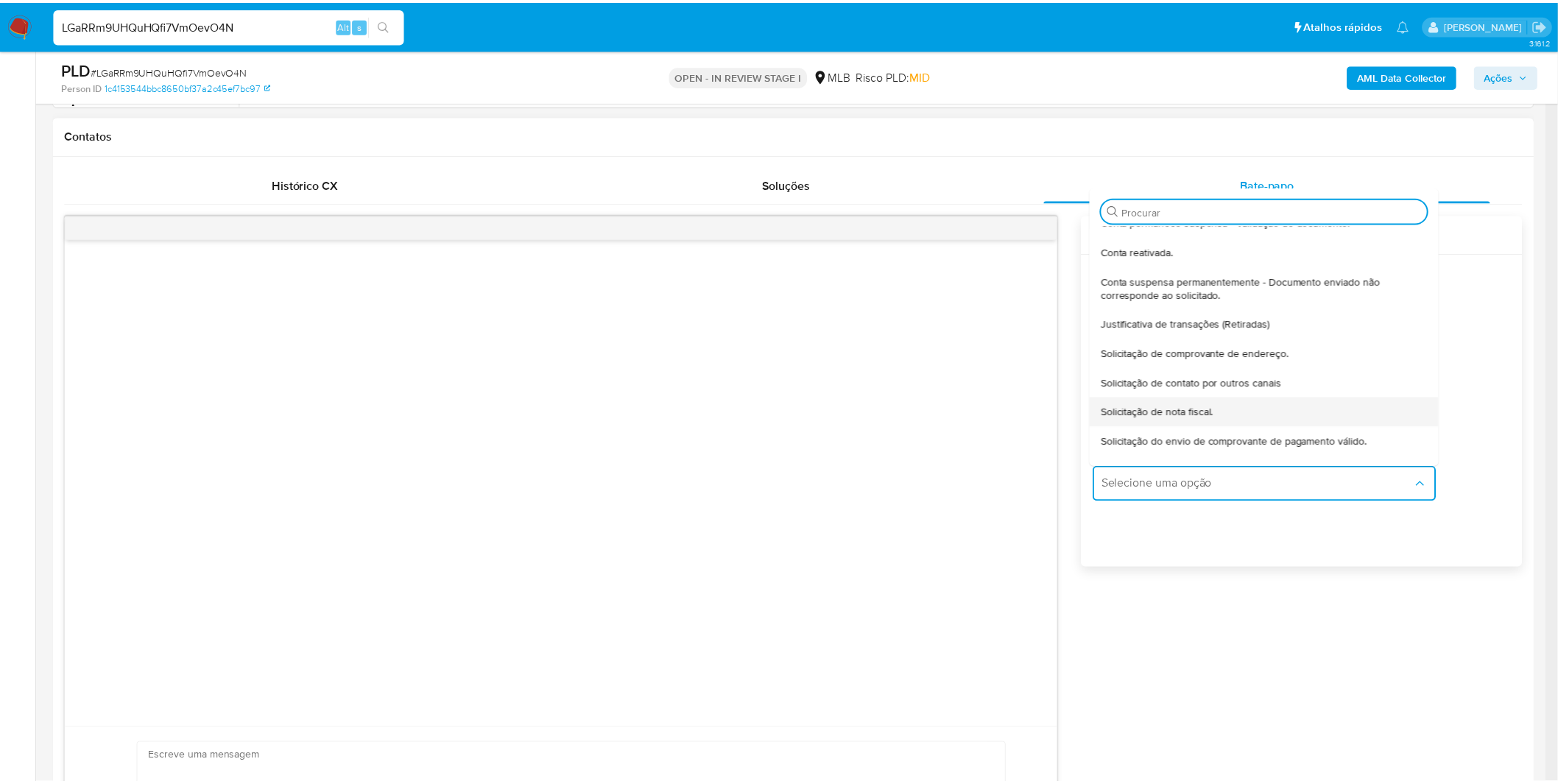
scroll to position [121, 0]
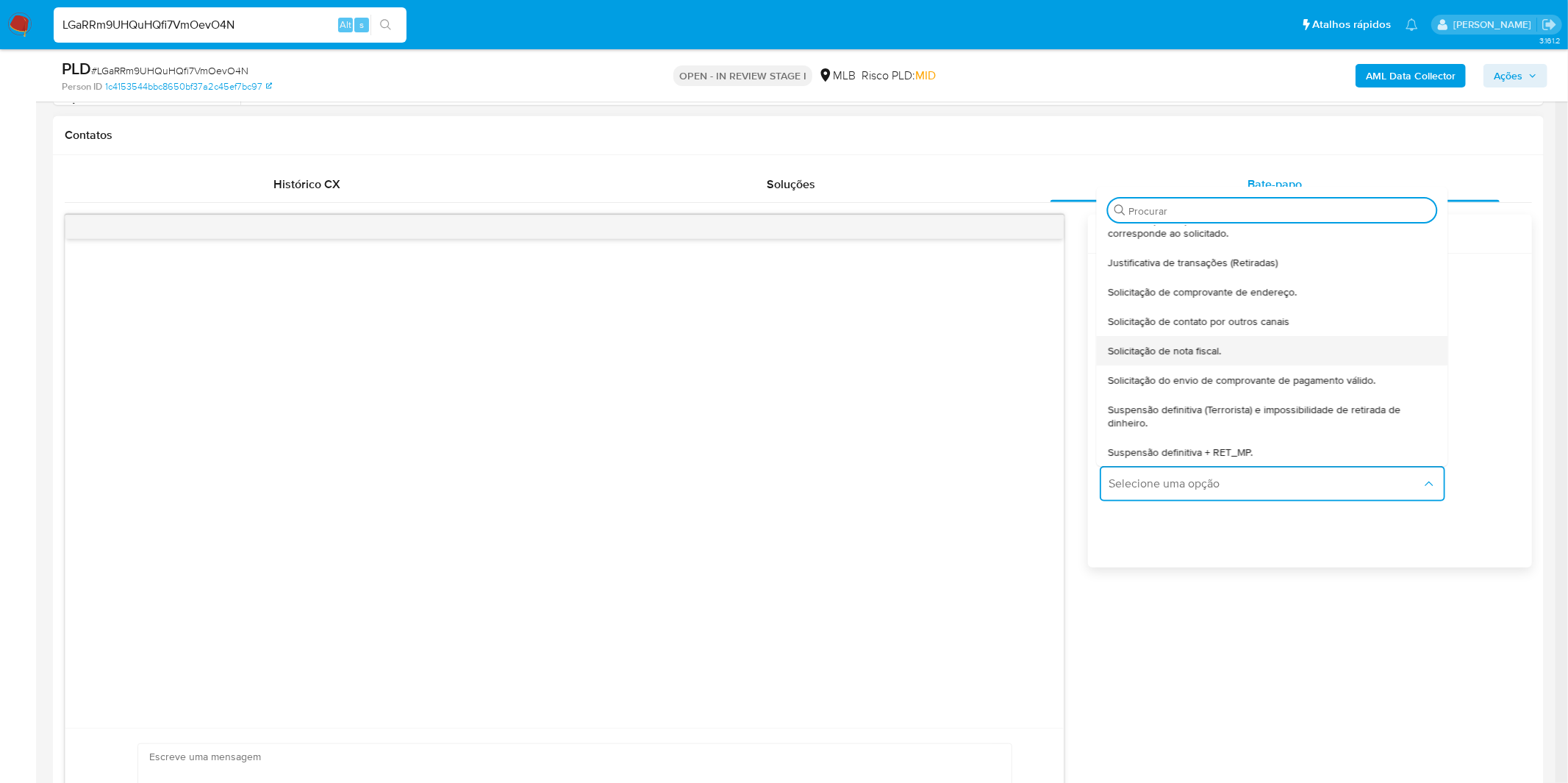
click at [1179, 358] on div "Solicitação de nota fiscal." at bounding box center [1268, 350] width 319 height 29
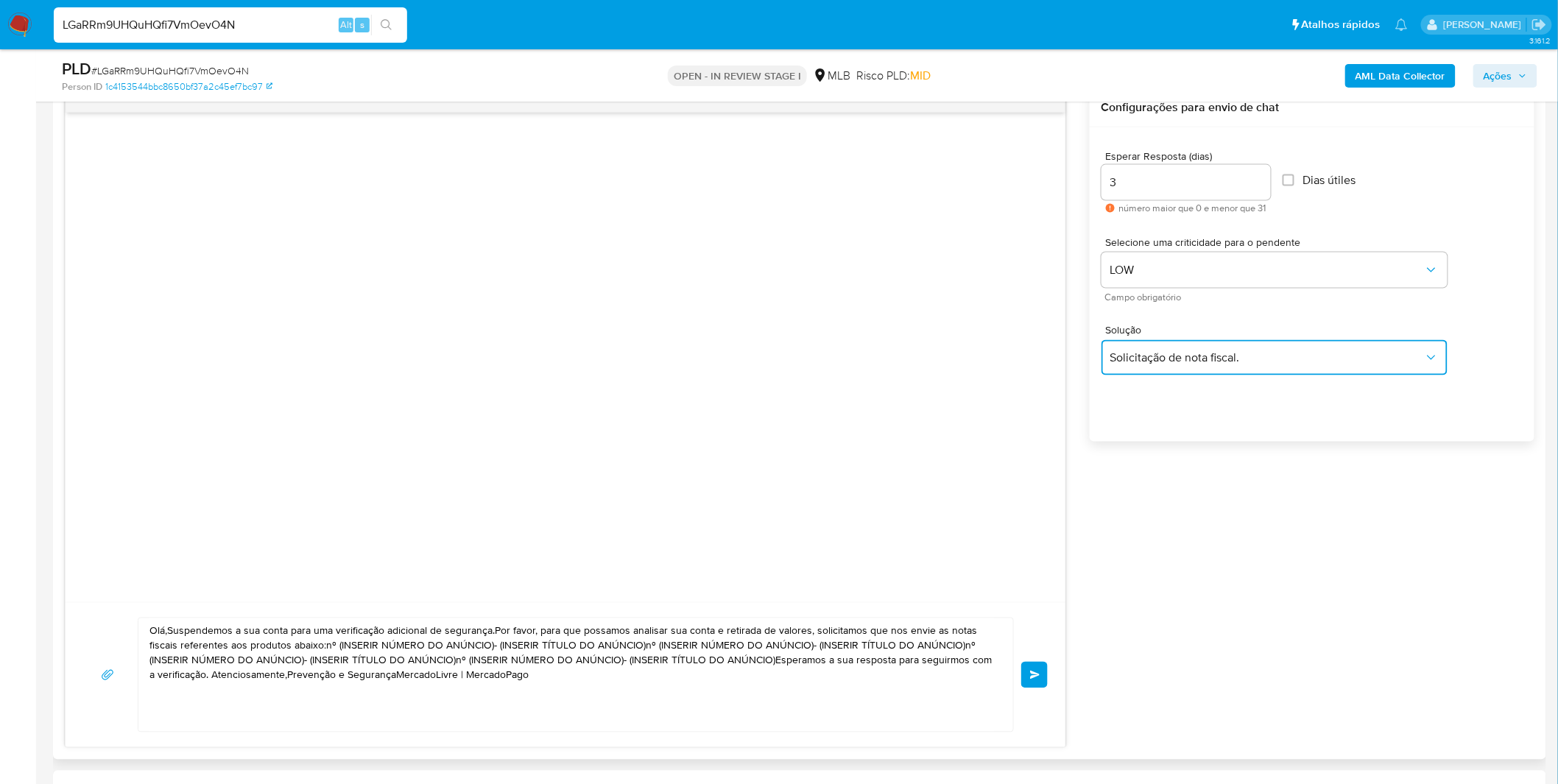
scroll to position [899, 0]
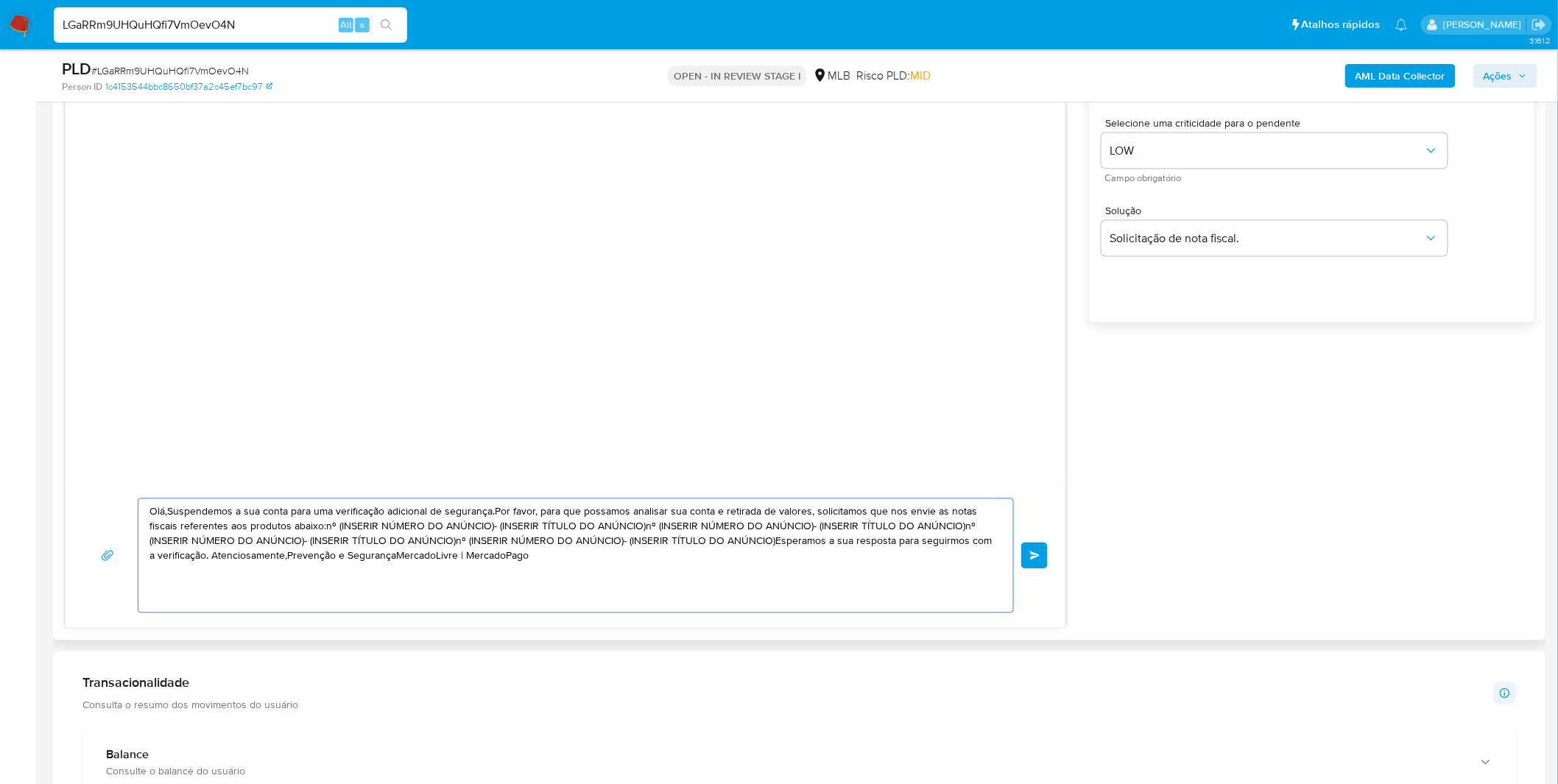
click at [704, 548] on textarea "Olá,Suspendemos a sua conta para uma verificação adicional de segurança.Por fav…" at bounding box center [572, 555] width 845 height 114
paste textarea "! Estamos realizando uma verificação adicional de segurança em contas de usuári…"
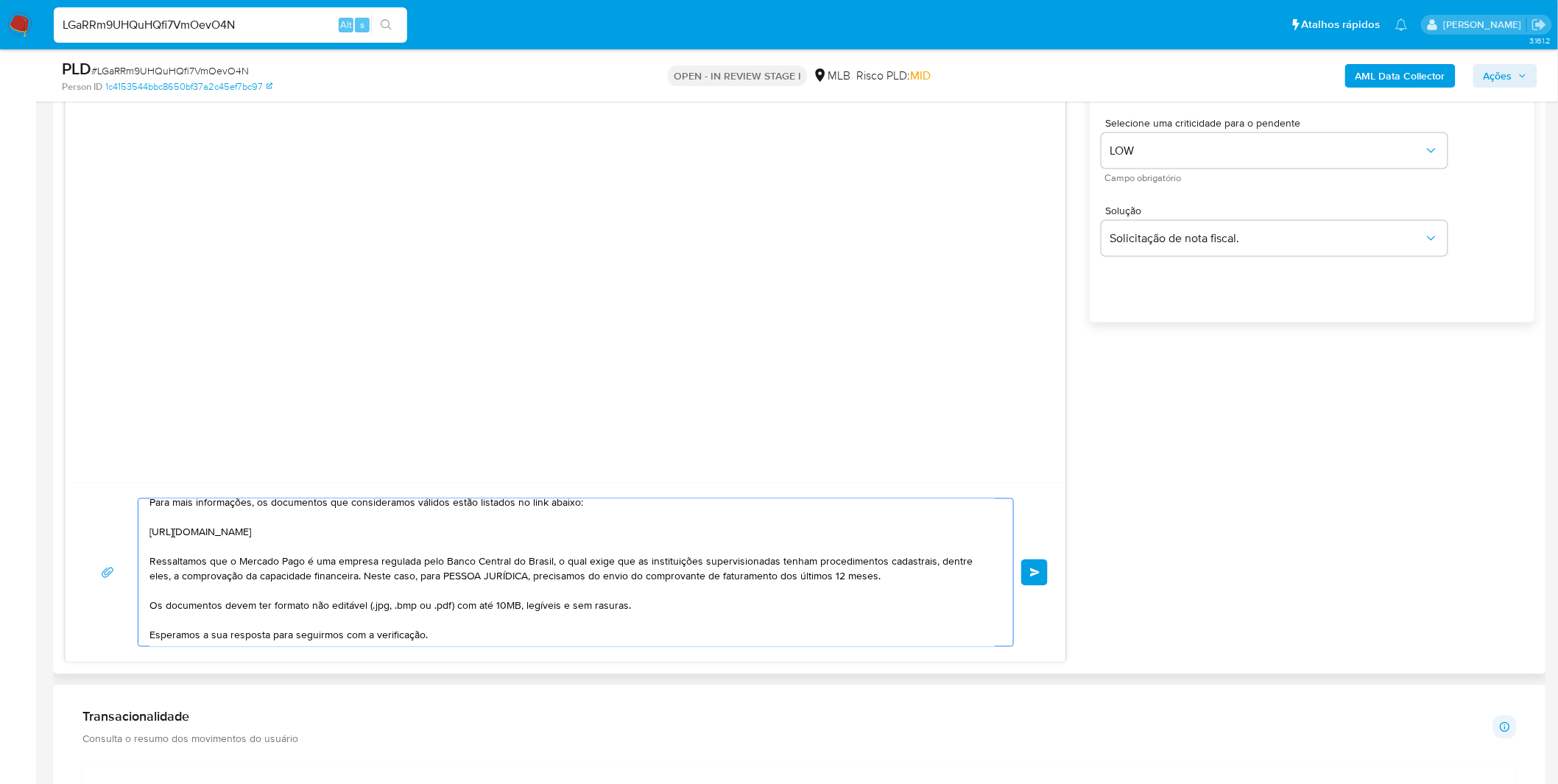
scroll to position [0, 0]
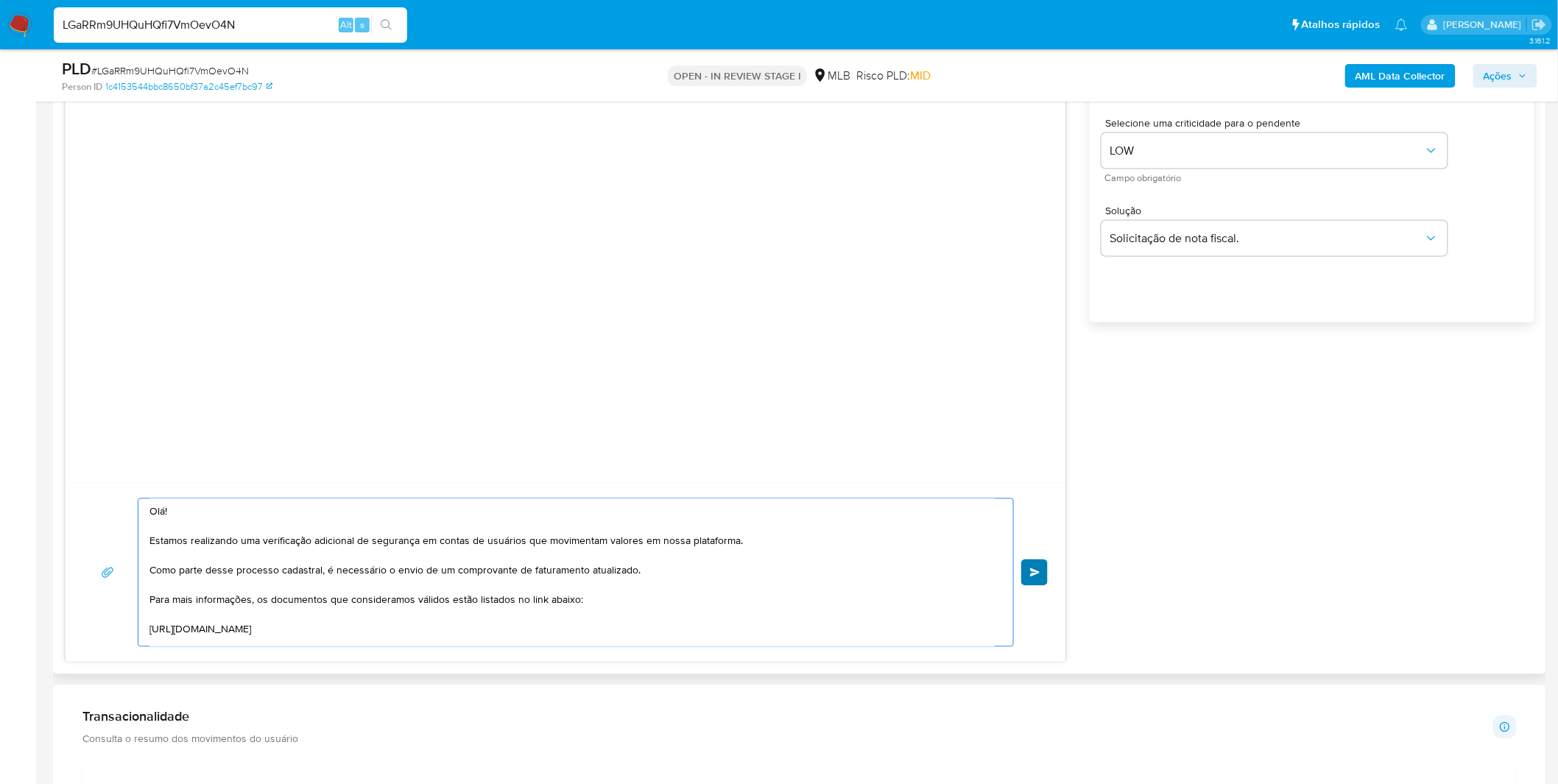
type textarea "Olá! Estamos realizando uma verificação adicional de segurança em contas de usu…"
click at [1041, 579] on button "common.send" at bounding box center [1035, 572] width 27 height 27
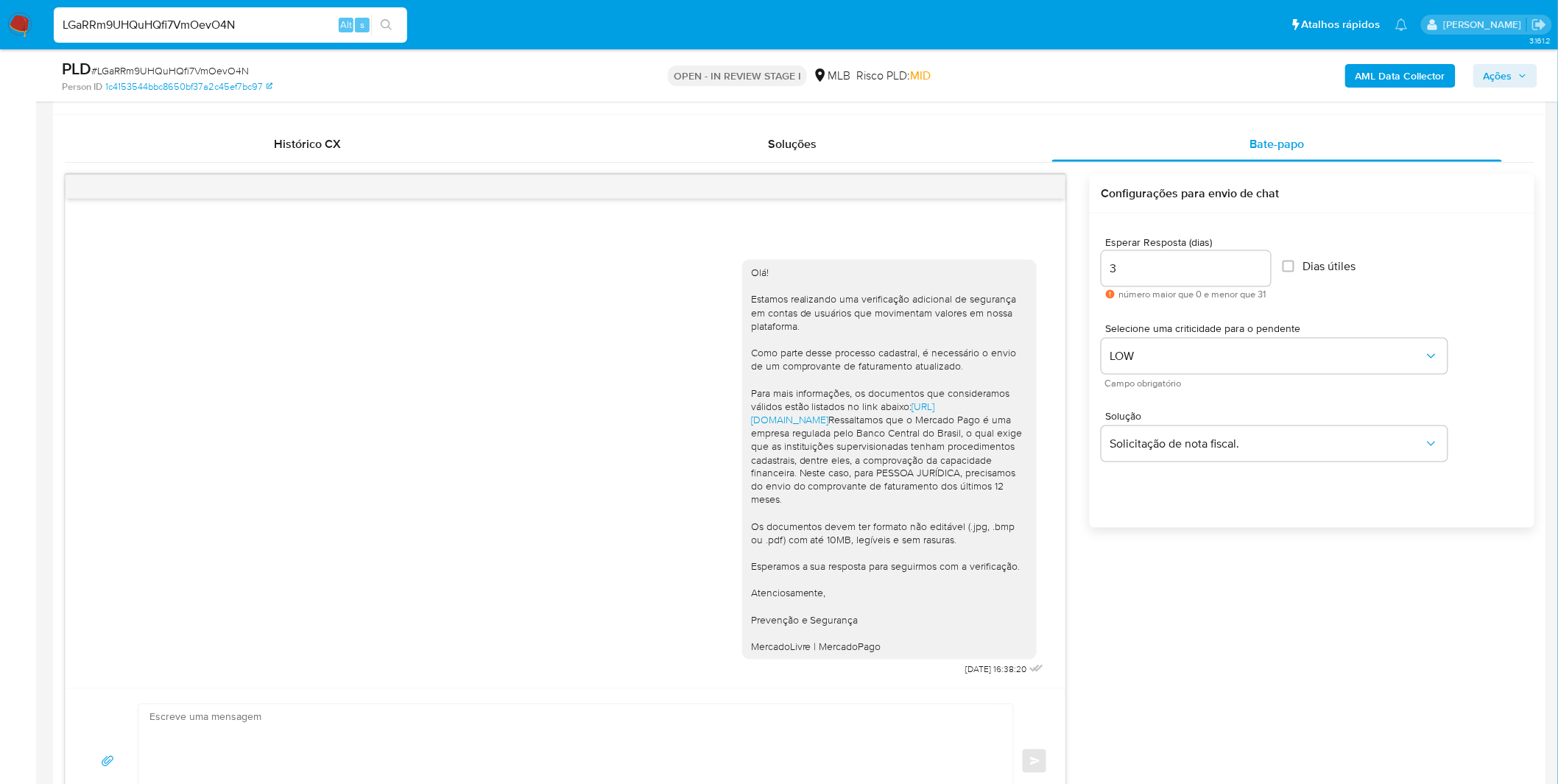
scroll to position [654, 0]
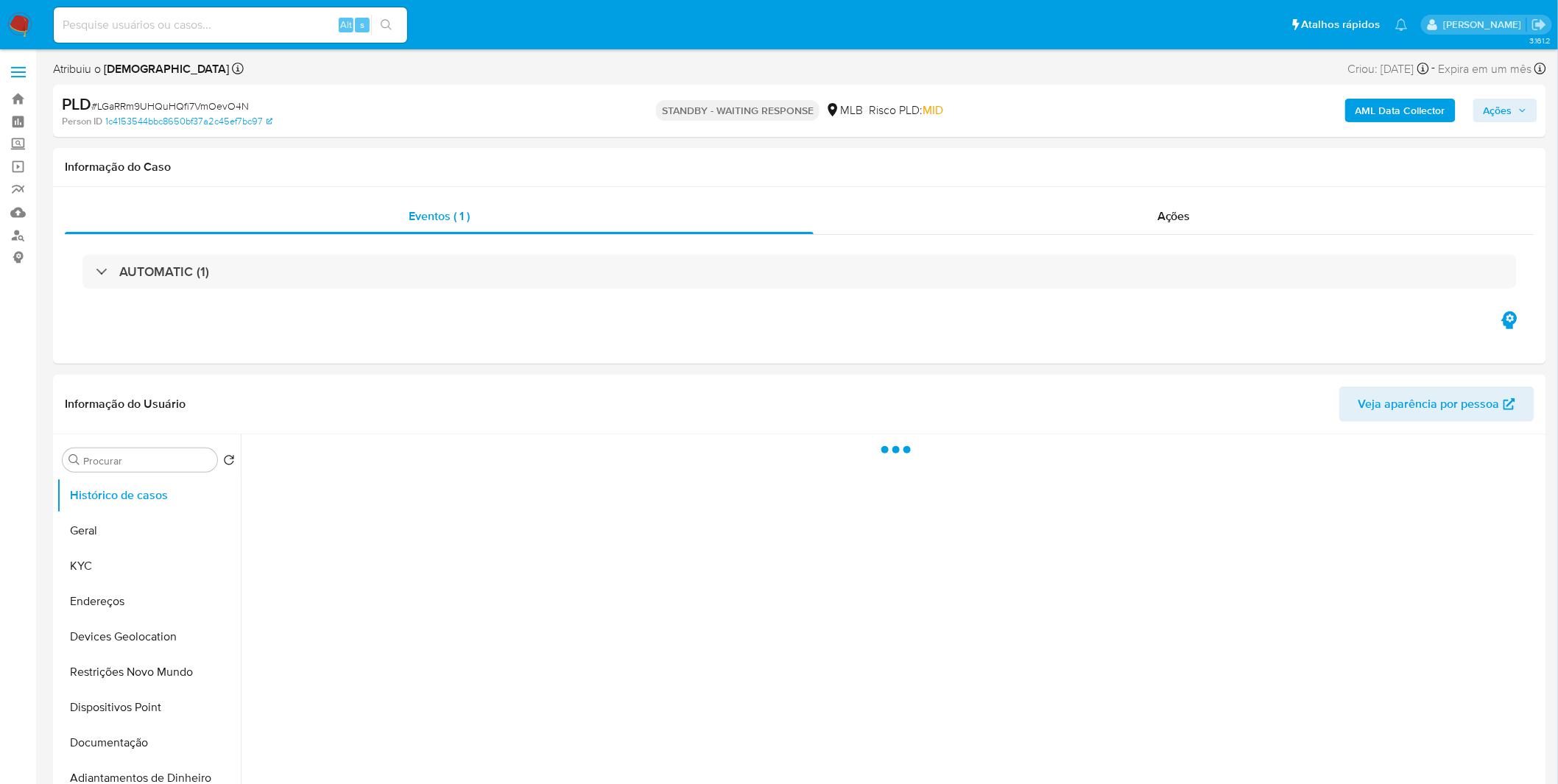
select select "10"
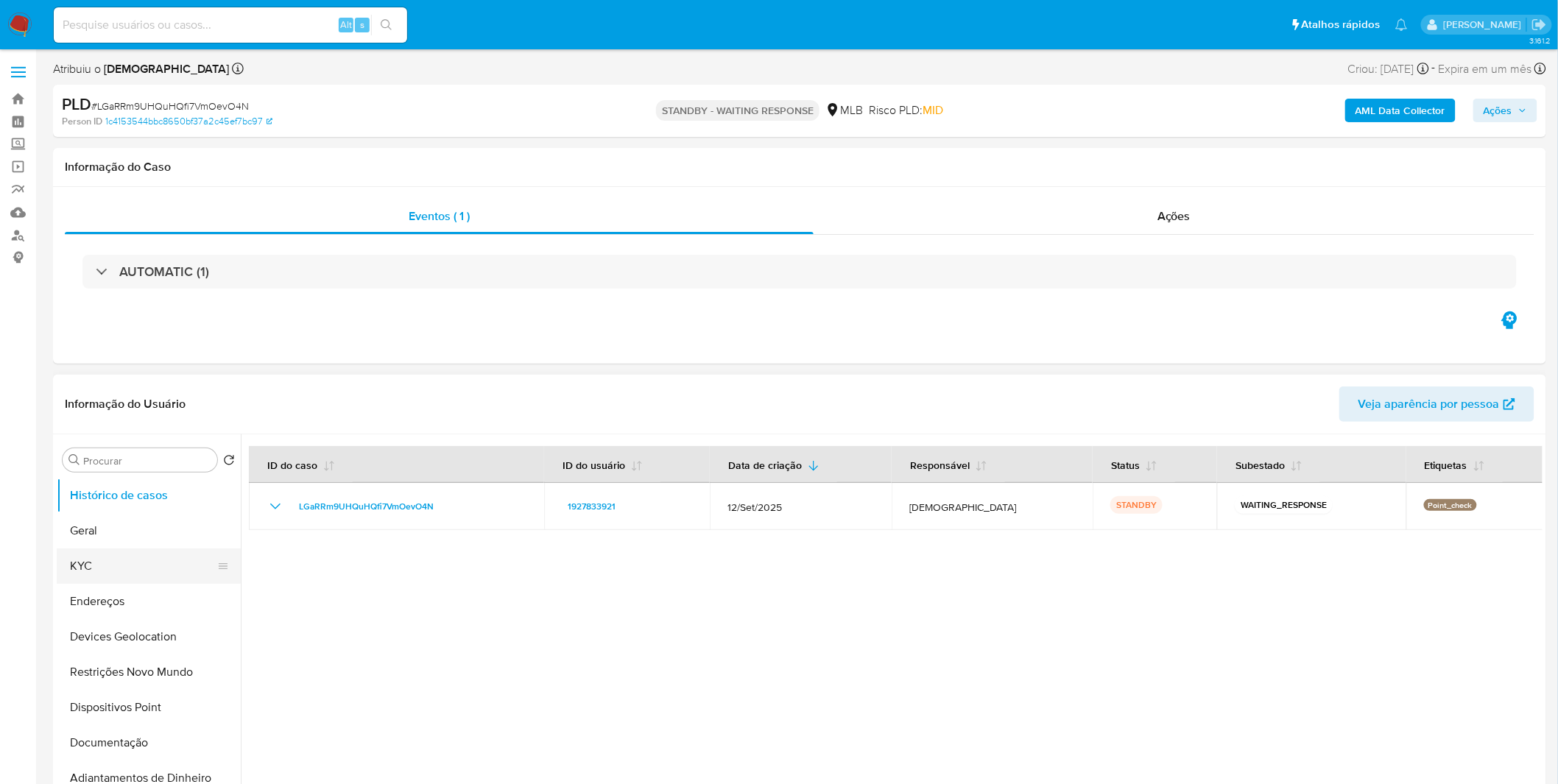
click at [149, 569] on button "KYC" at bounding box center [143, 566] width 172 height 35
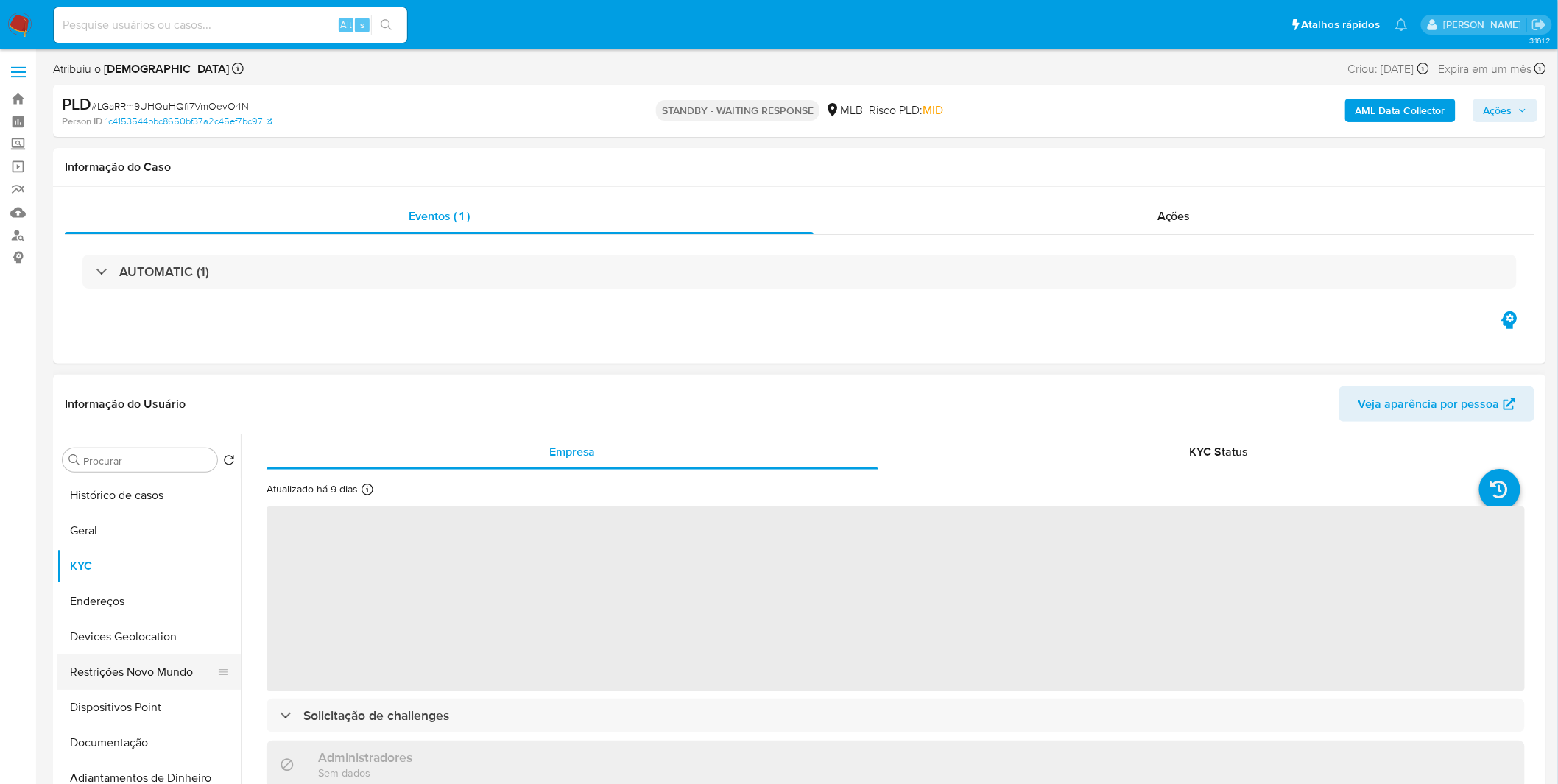
click at [173, 672] on button "Restrições Novo Mundo" at bounding box center [143, 672] width 172 height 35
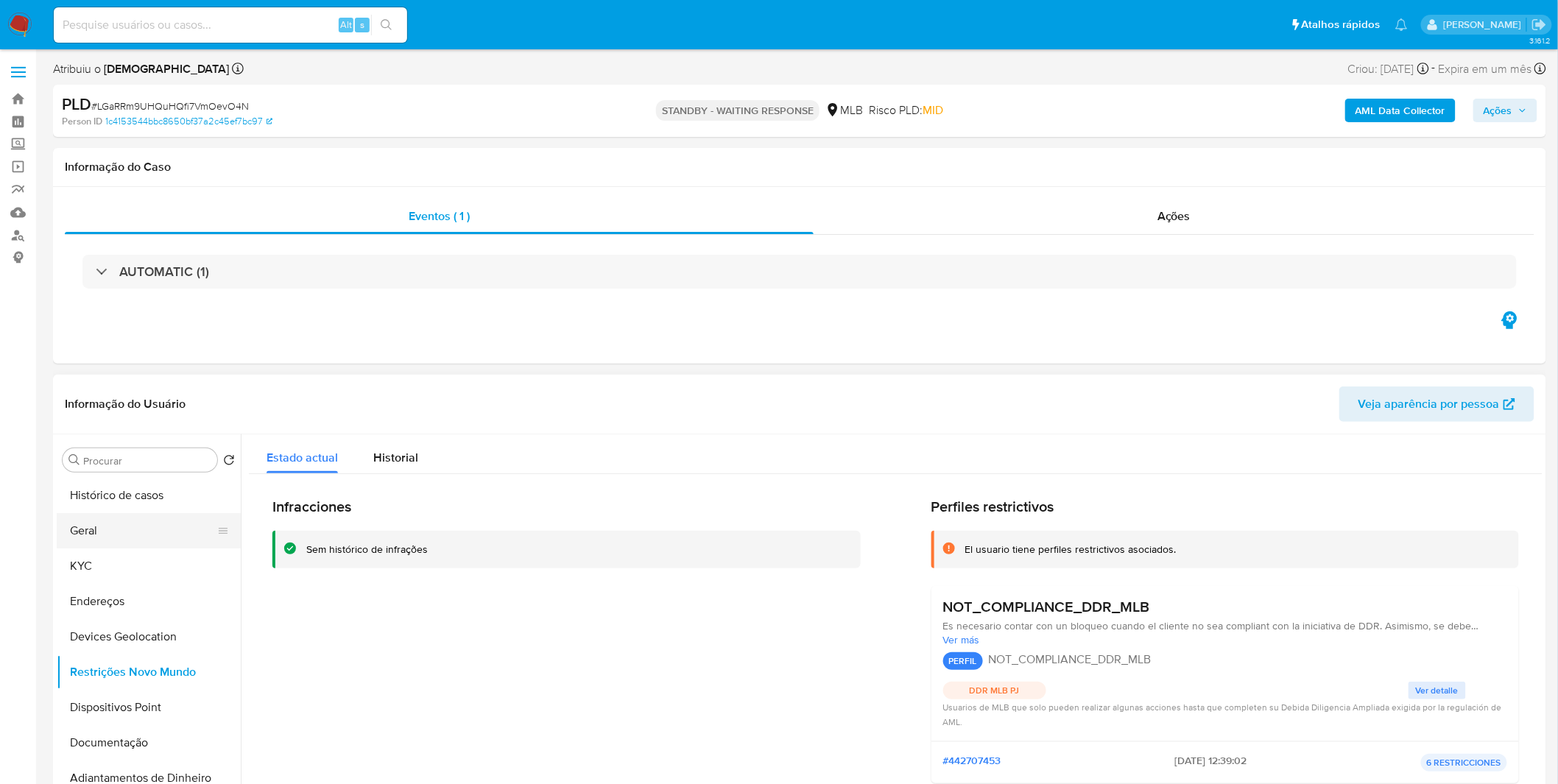
click at [186, 516] on button "Geral" at bounding box center [143, 531] width 172 height 35
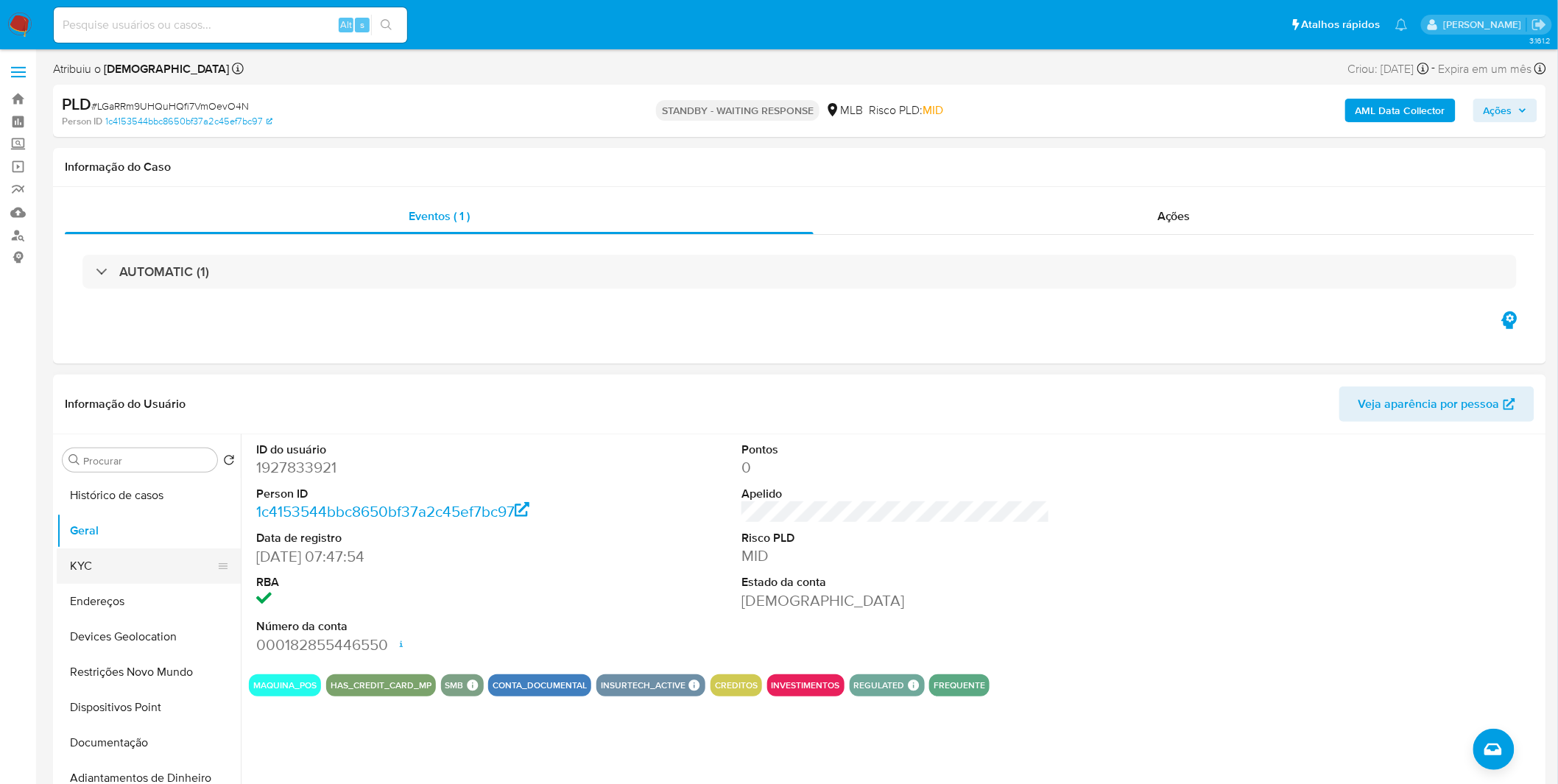
click at [106, 561] on button "KYC" at bounding box center [143, 566] width 172 height 35
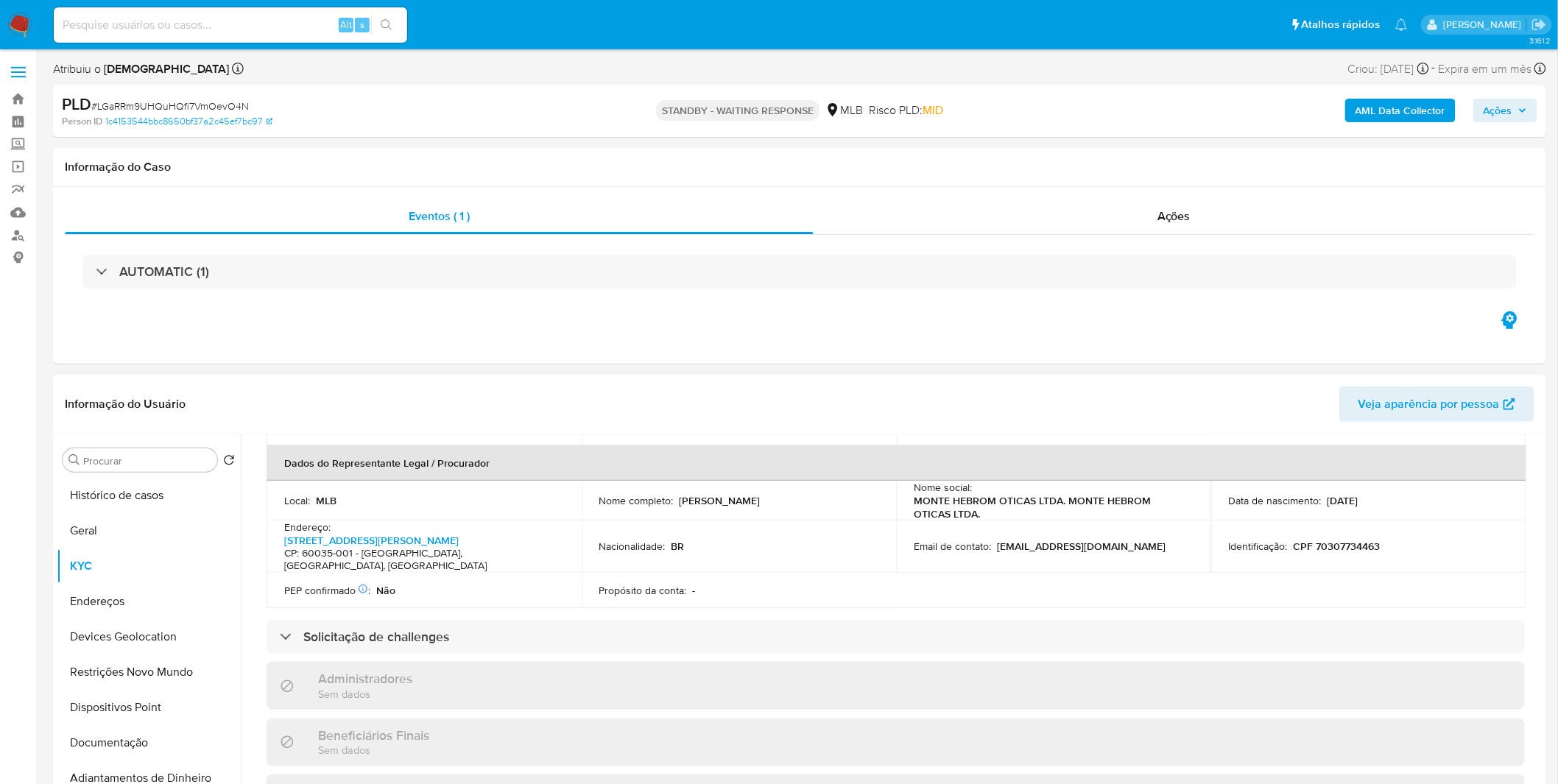
scroll to position [408, 0]
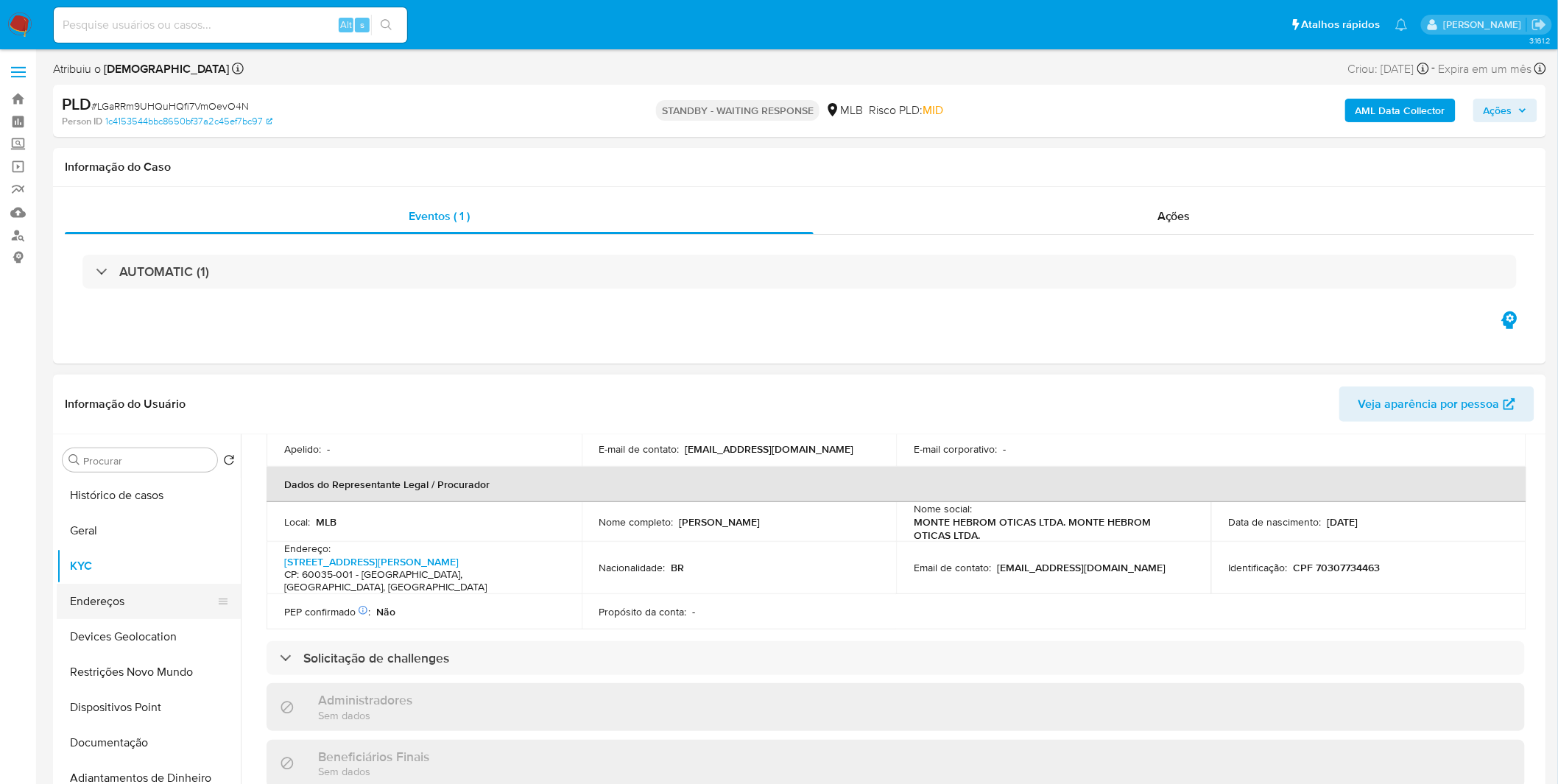
click at [94, 612] on button "Endereços" at bounding box center [143, 601] width 172 height 35
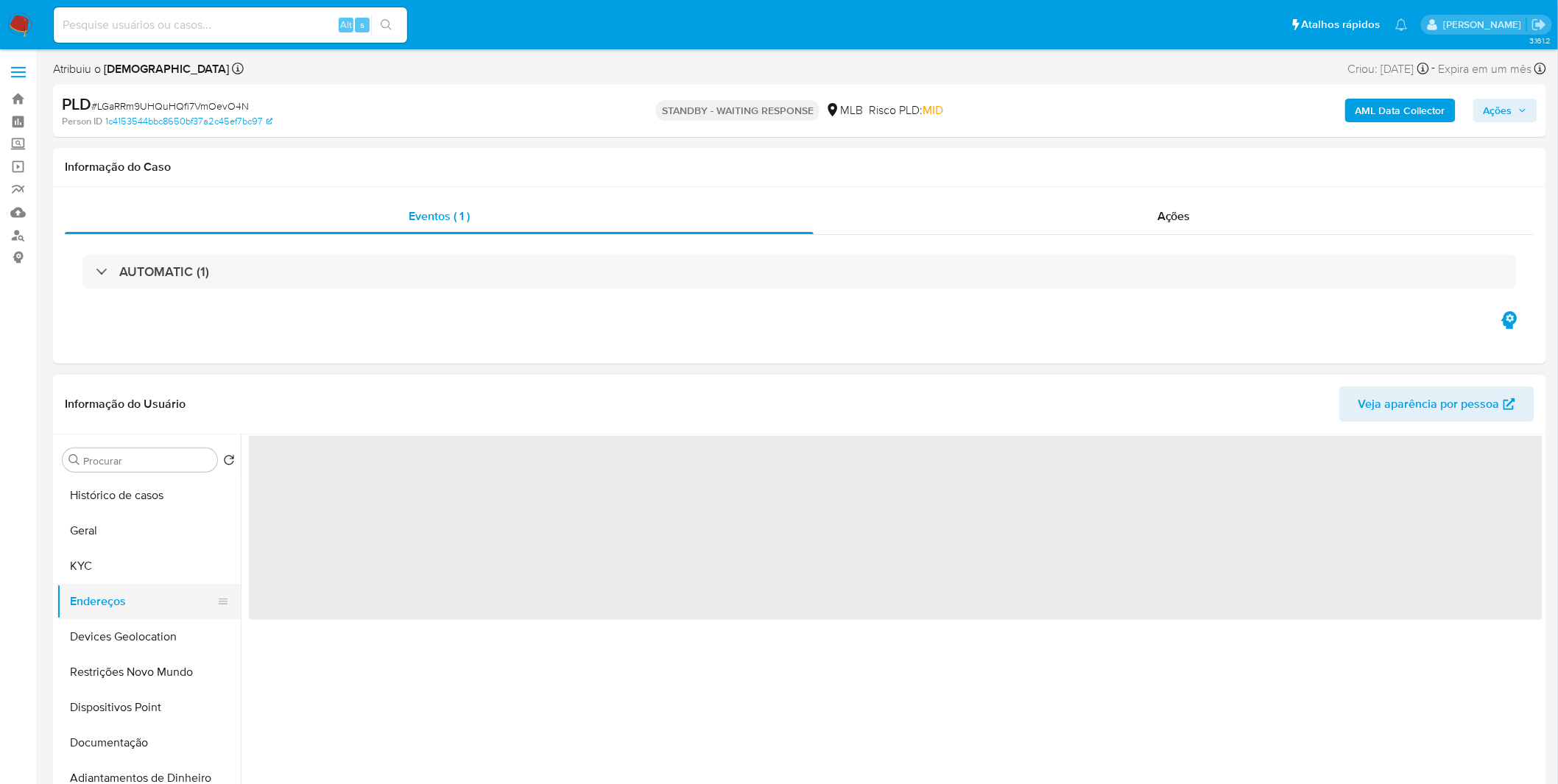
scroll to position [0, 0]
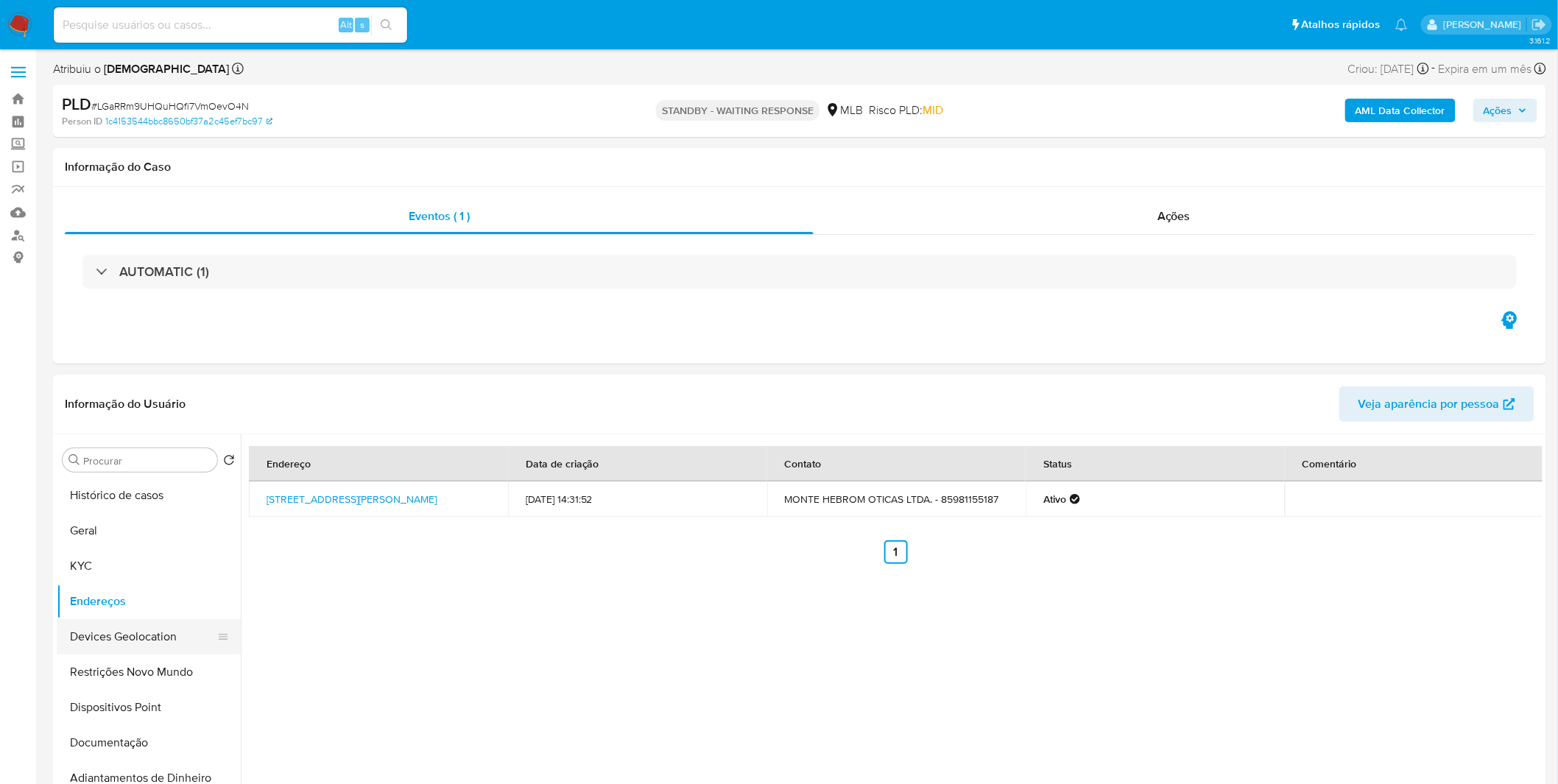
click at [125, 642] on button "Devices Geolocation" at bounding box center [143, 637] width 172 height 35
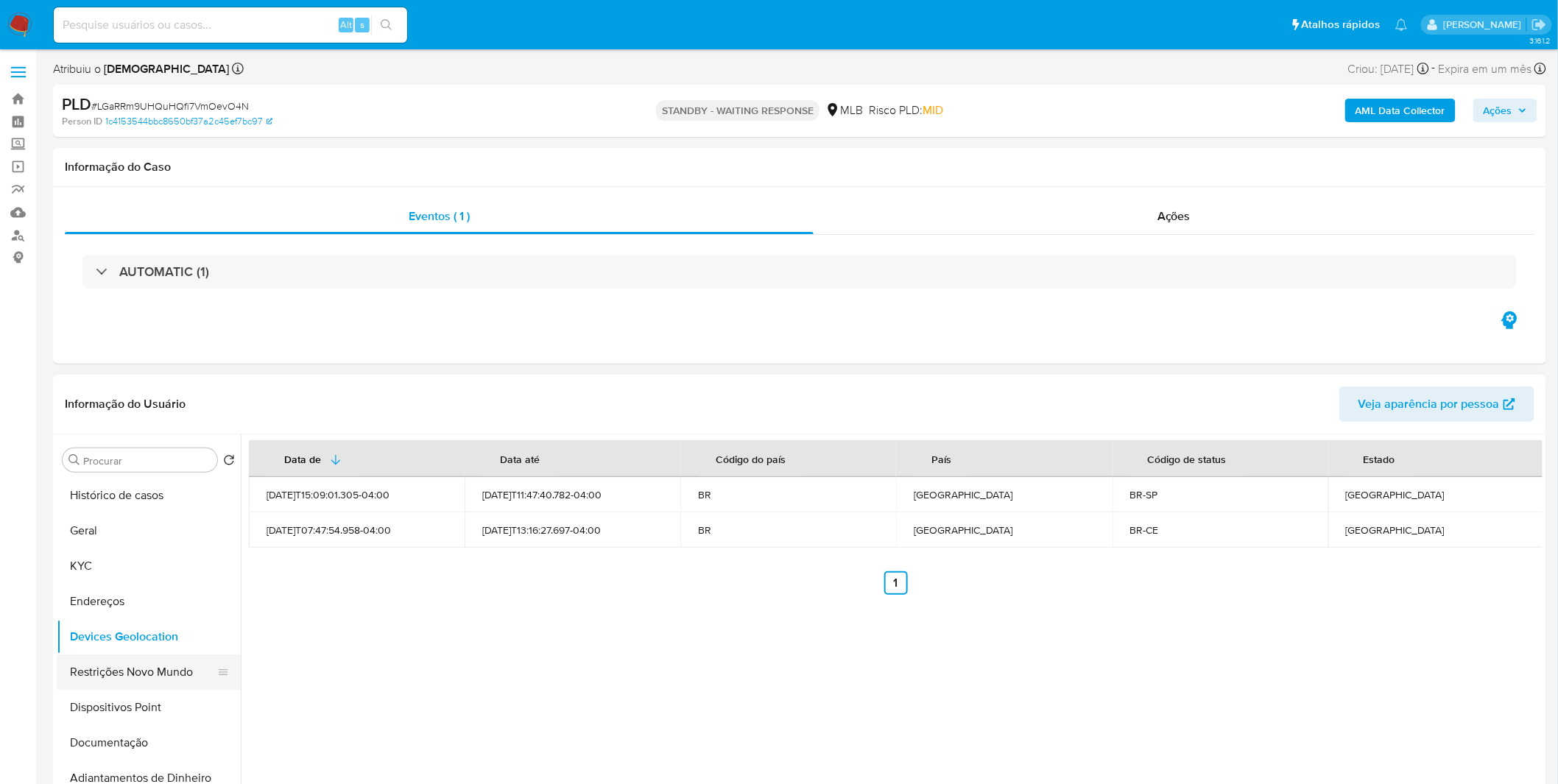
click at [99, 667] on button "Restrições Novo Mundo" at bounding box center [143, 672] width 172 height 35
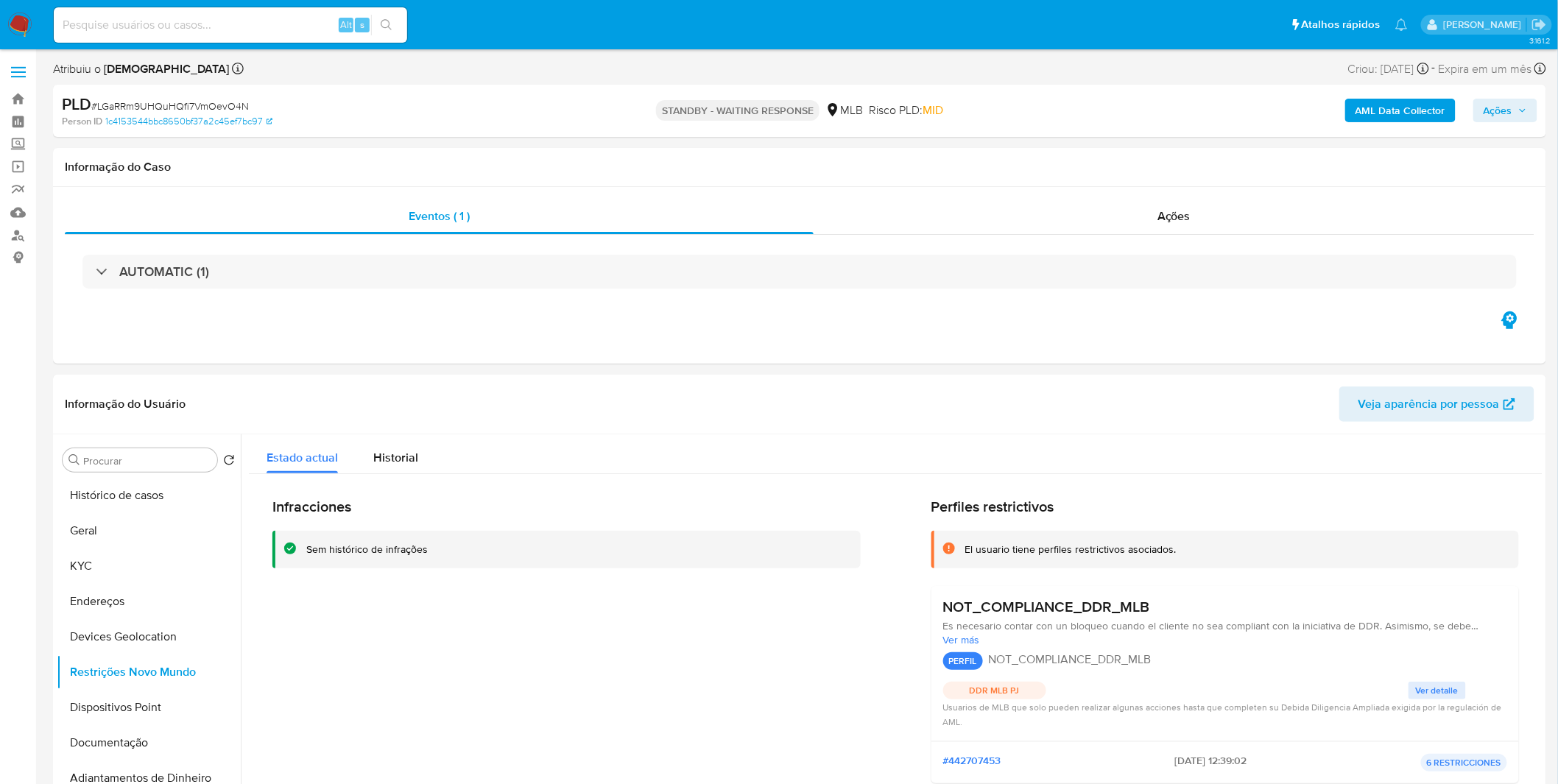
click at [86, 716] on button "Dispositivos Point" at bounding box center [143, 707] width 172 height 35
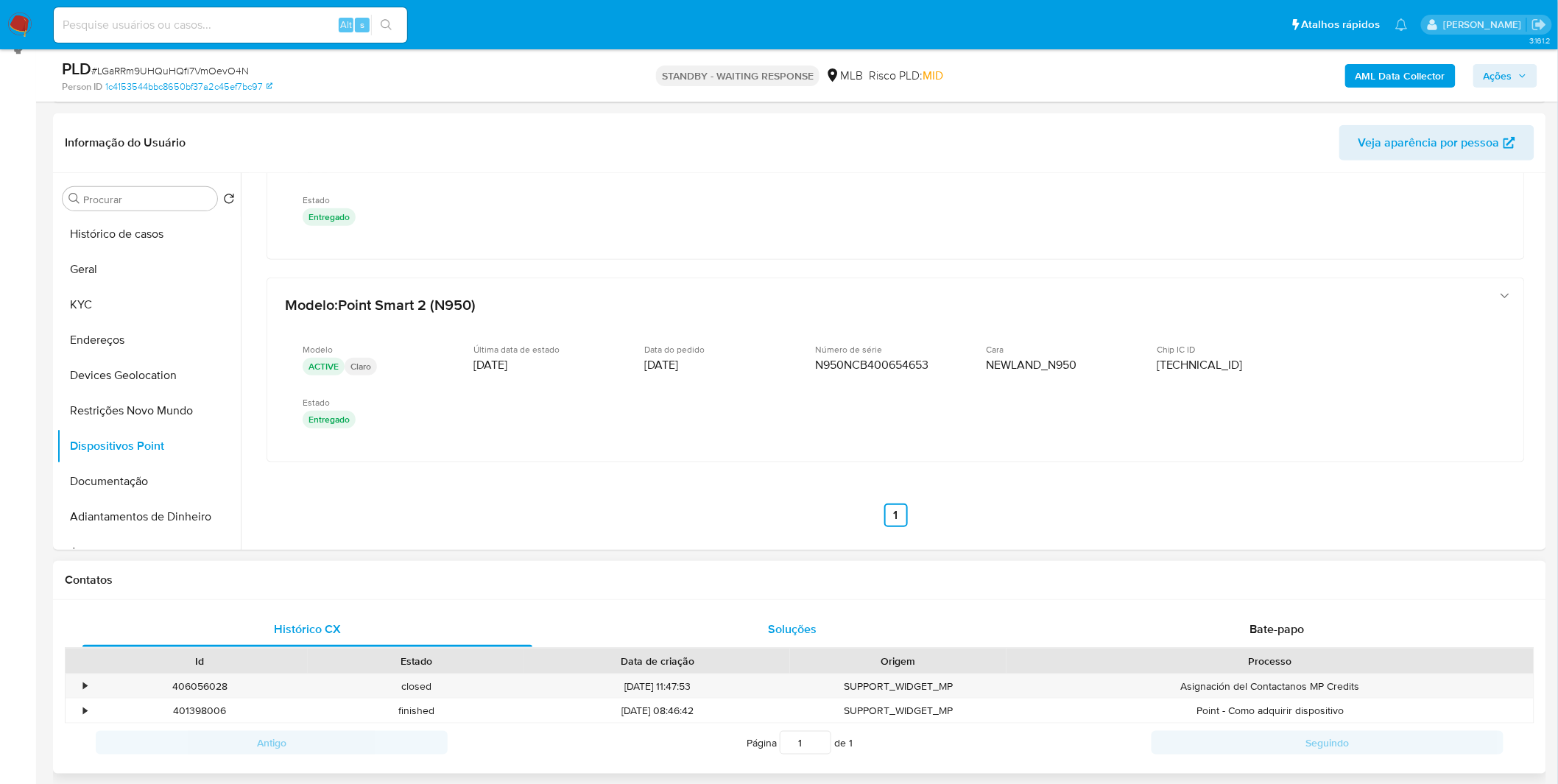
scroll to position [245, 0]
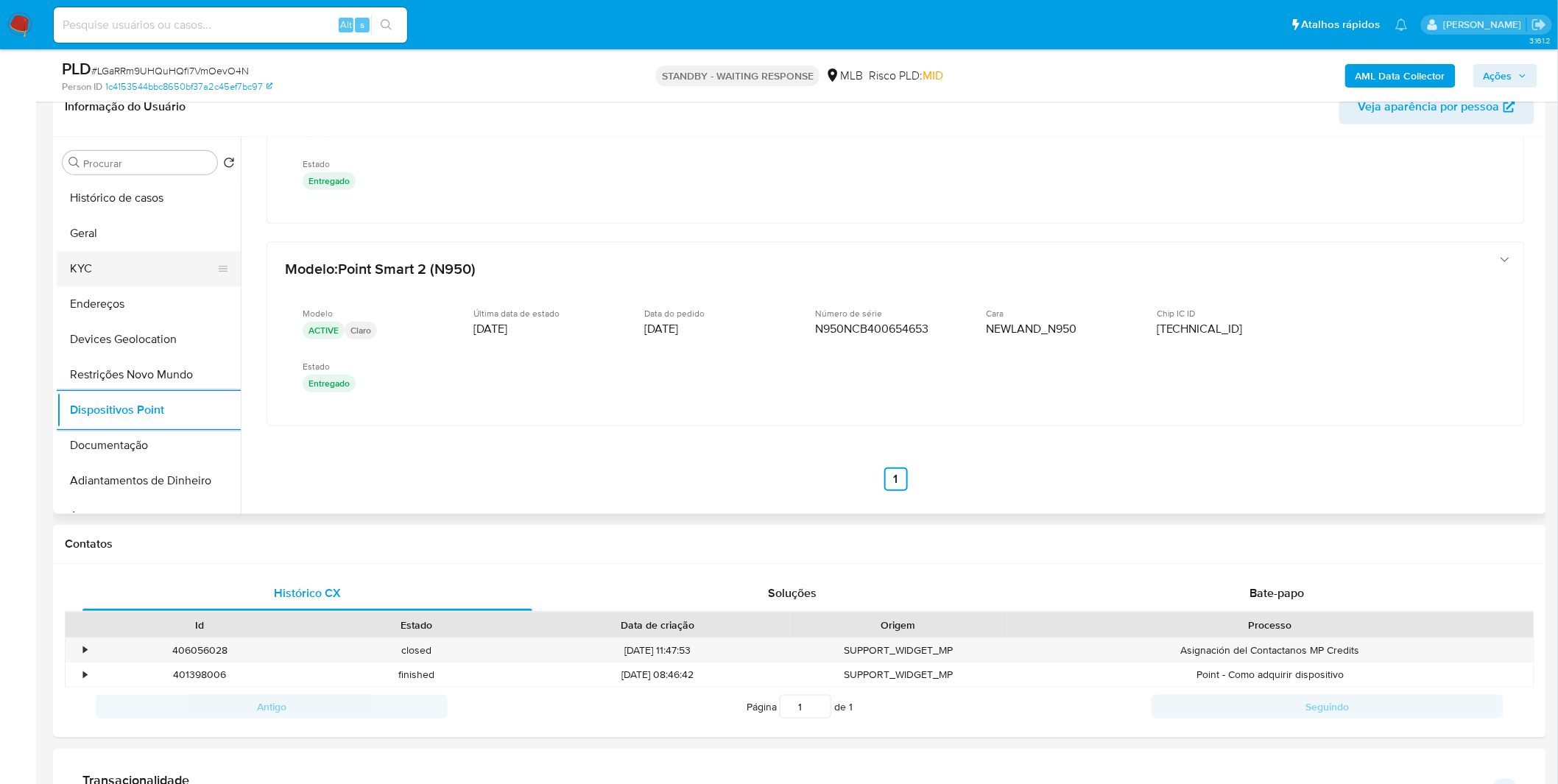
click at [94, 265] on button "KYC" at bounding box center [143, 268] width 172 height 35
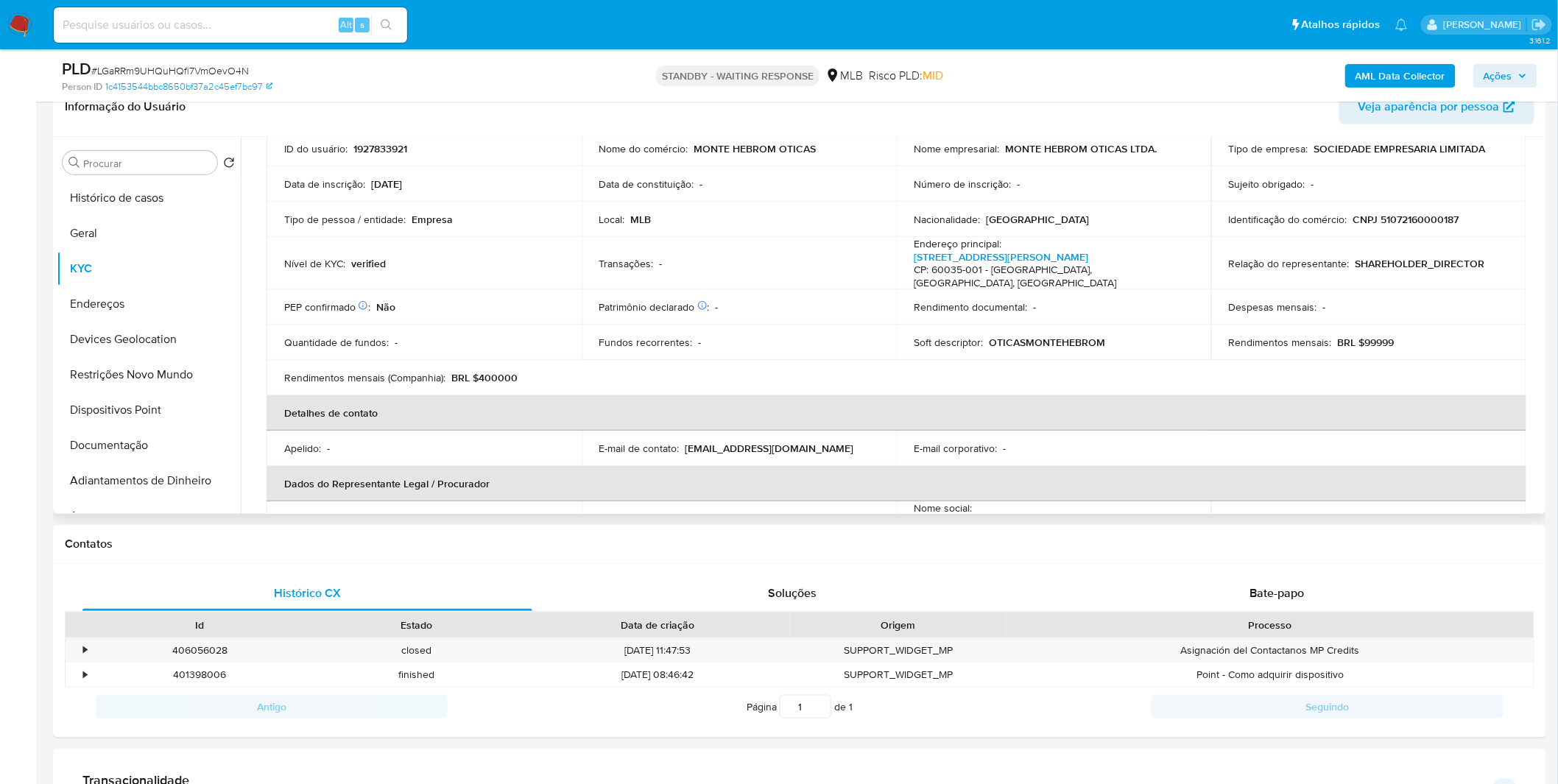
scroll to position [81, 0]
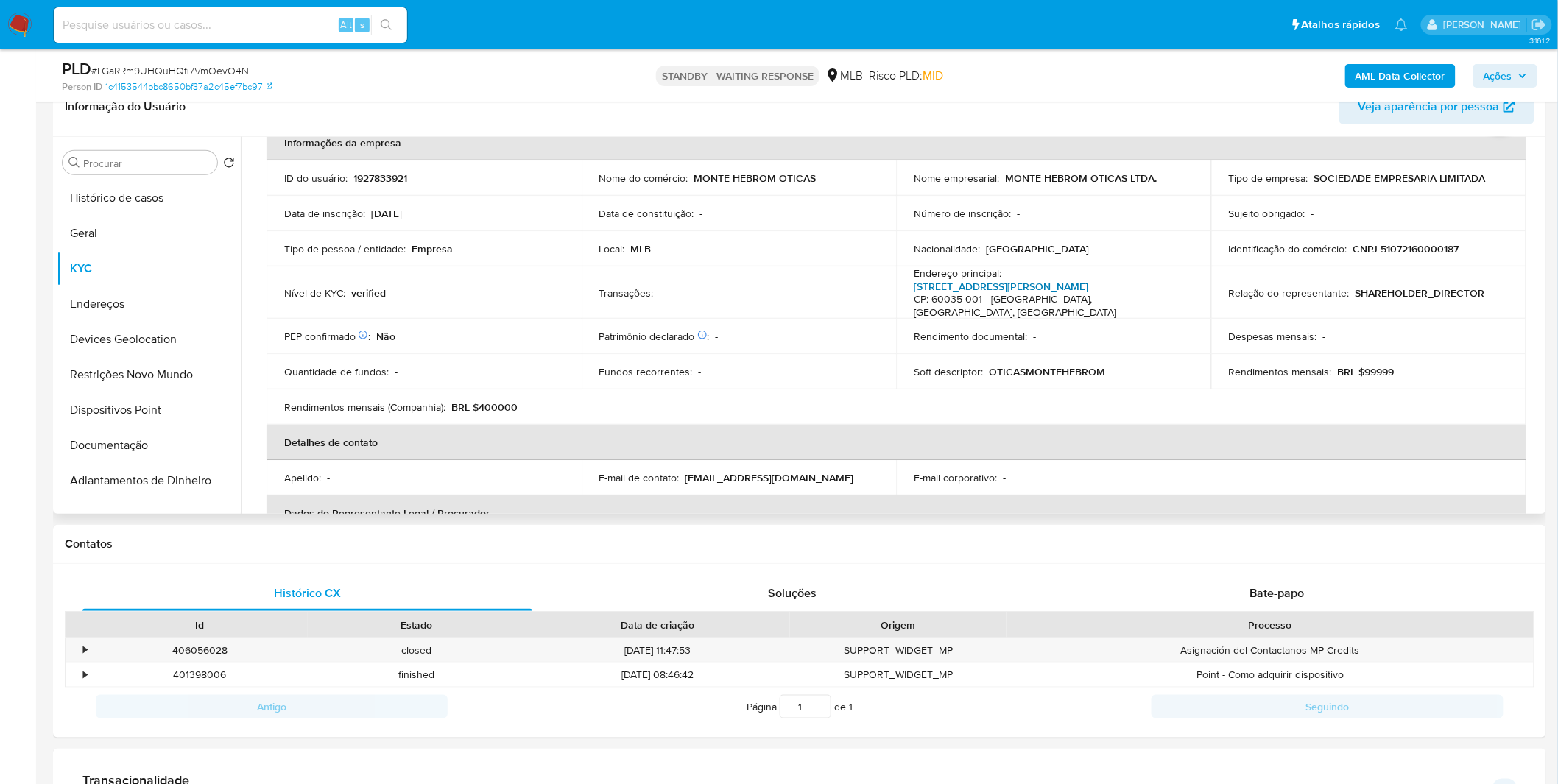
click at [1041, 281] on link "Rua Pedro Pereira 194, Centro" at bounding box center [1000, 286] width 174 height 15
click at [121, 27] on input at bounding box center [230, 25] width 353 height 19
paste input "sjjHRR3z2yMCcyoUAzsHQGOW"
type input "sjjHRR3z2yMCcyoUAzsHQGOW"
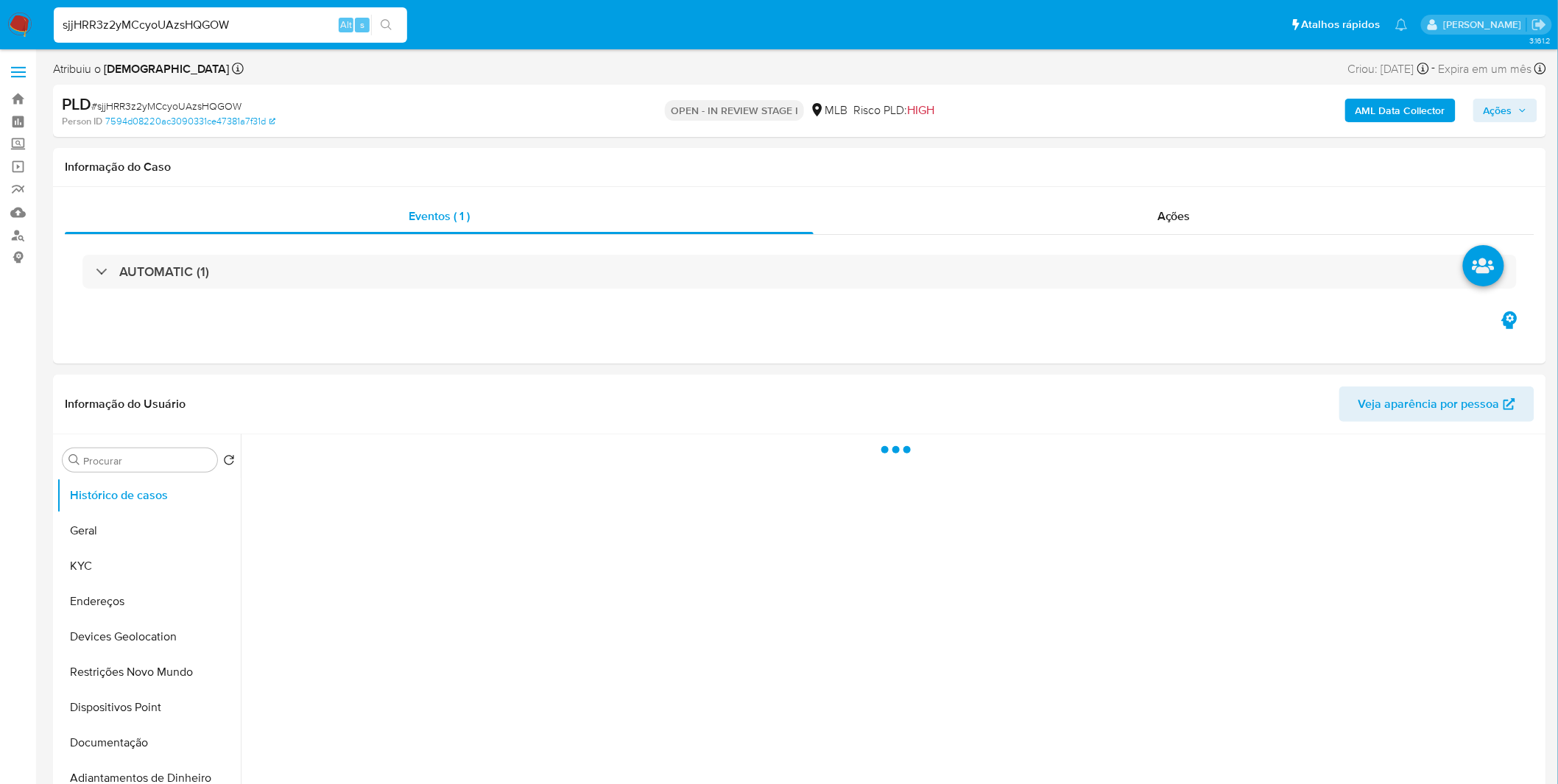
select select "10"
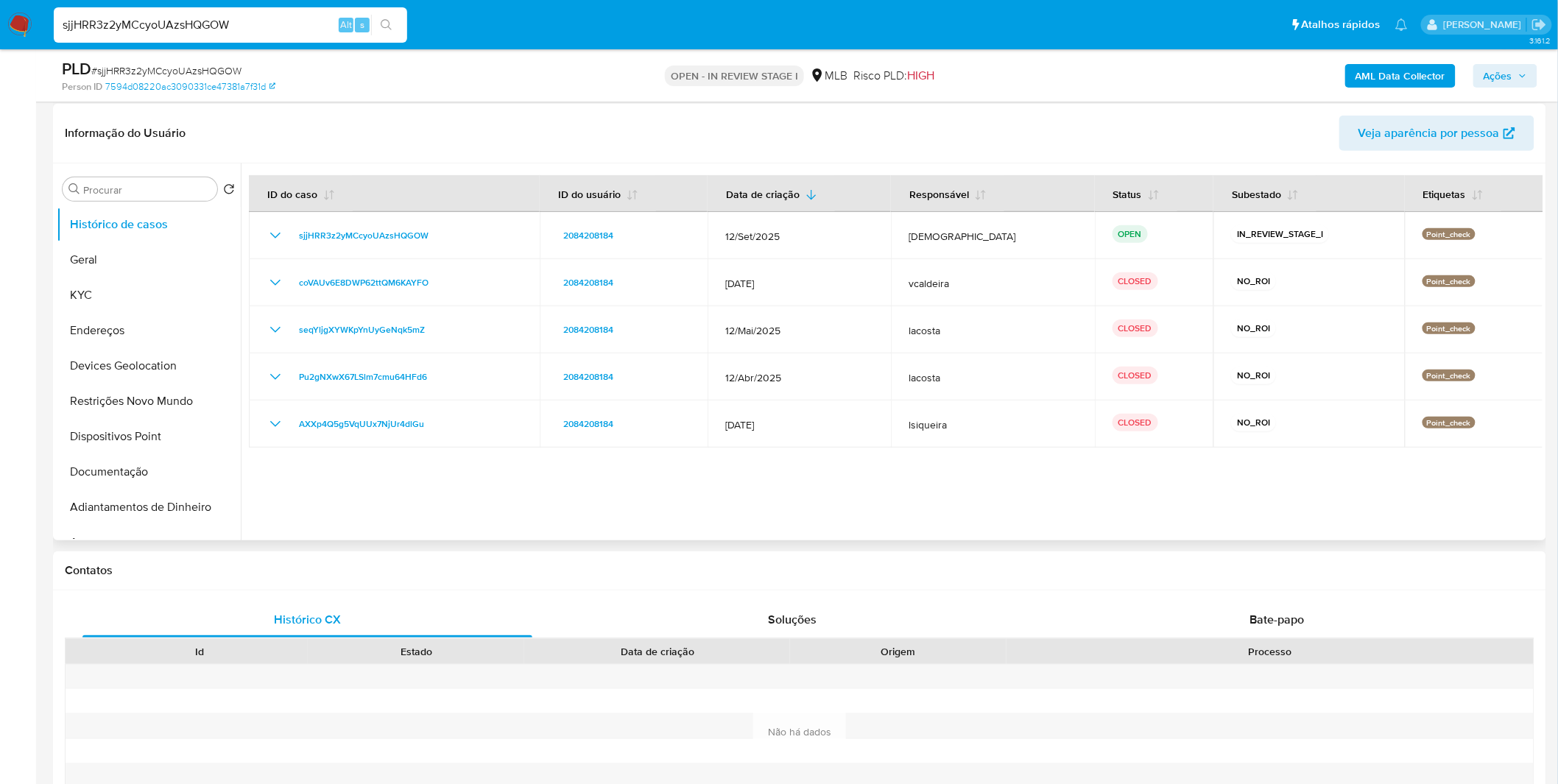
scroll to position [245, 0]
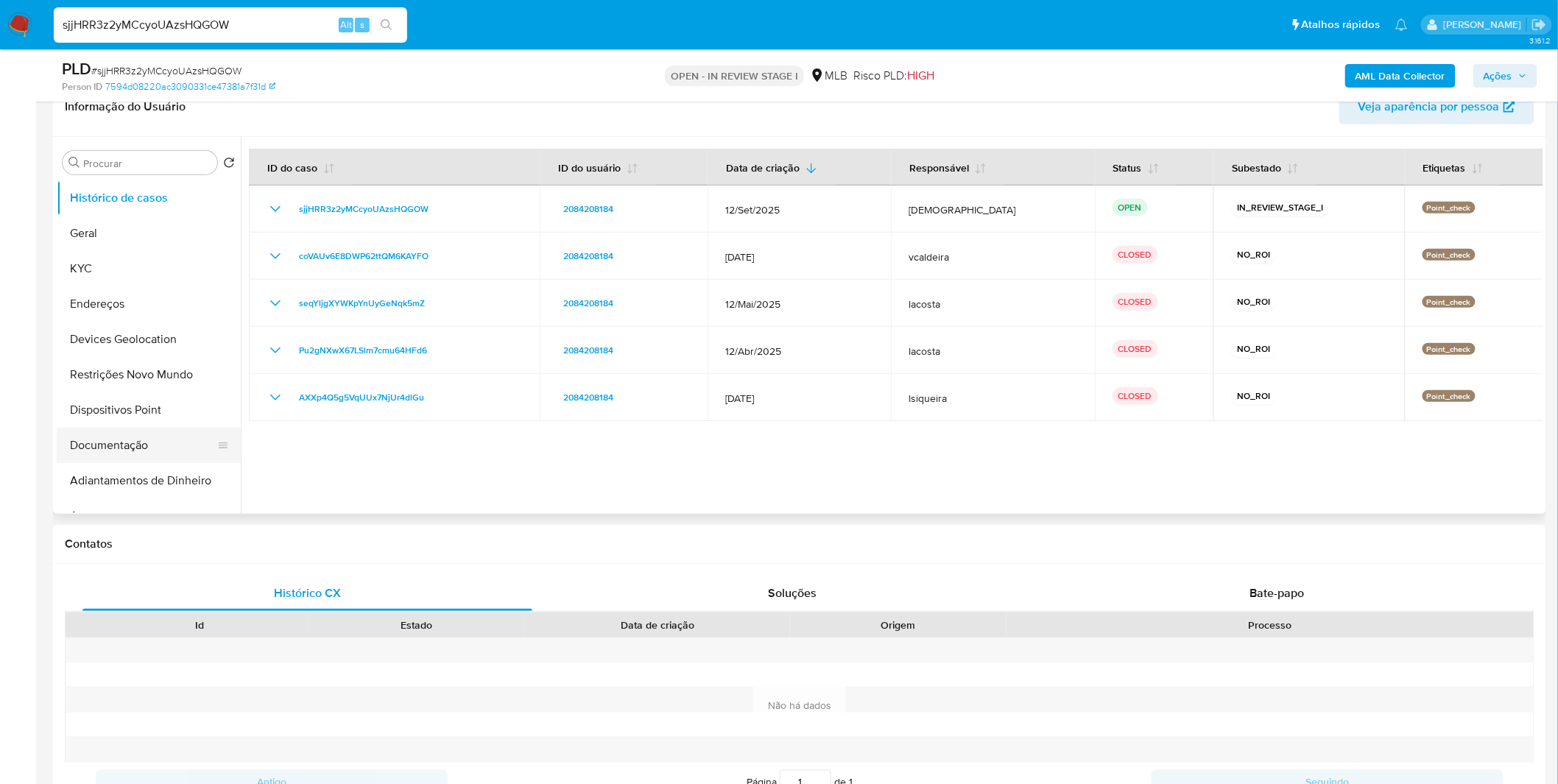
click at [163, 439] on button "Documentação" at bounding box center [143, 445] width 172 height 35
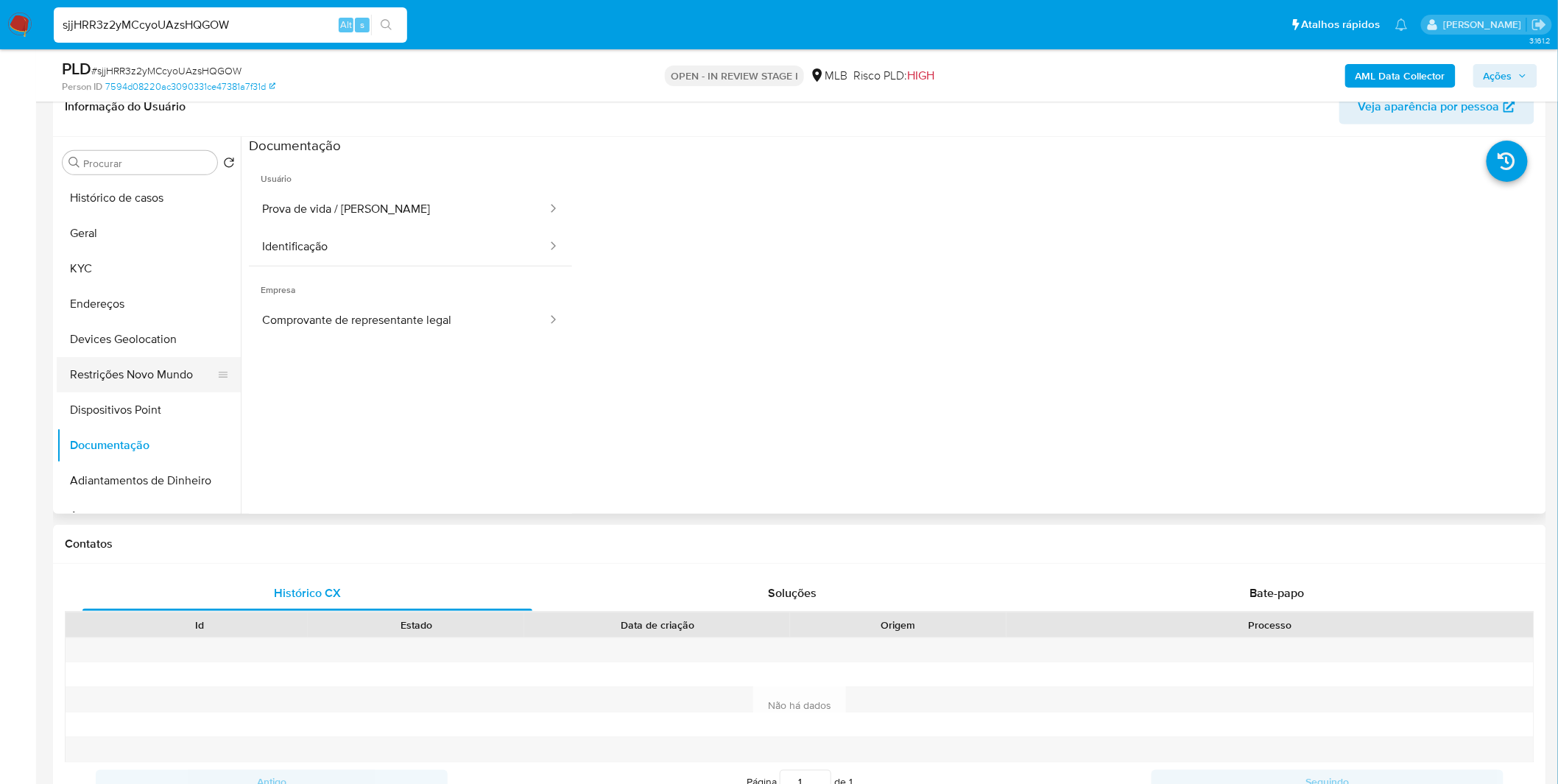
click at [186, 371] on button "Restrições Novo Mundo" at bounding box center [143, 374] width 172 height 35
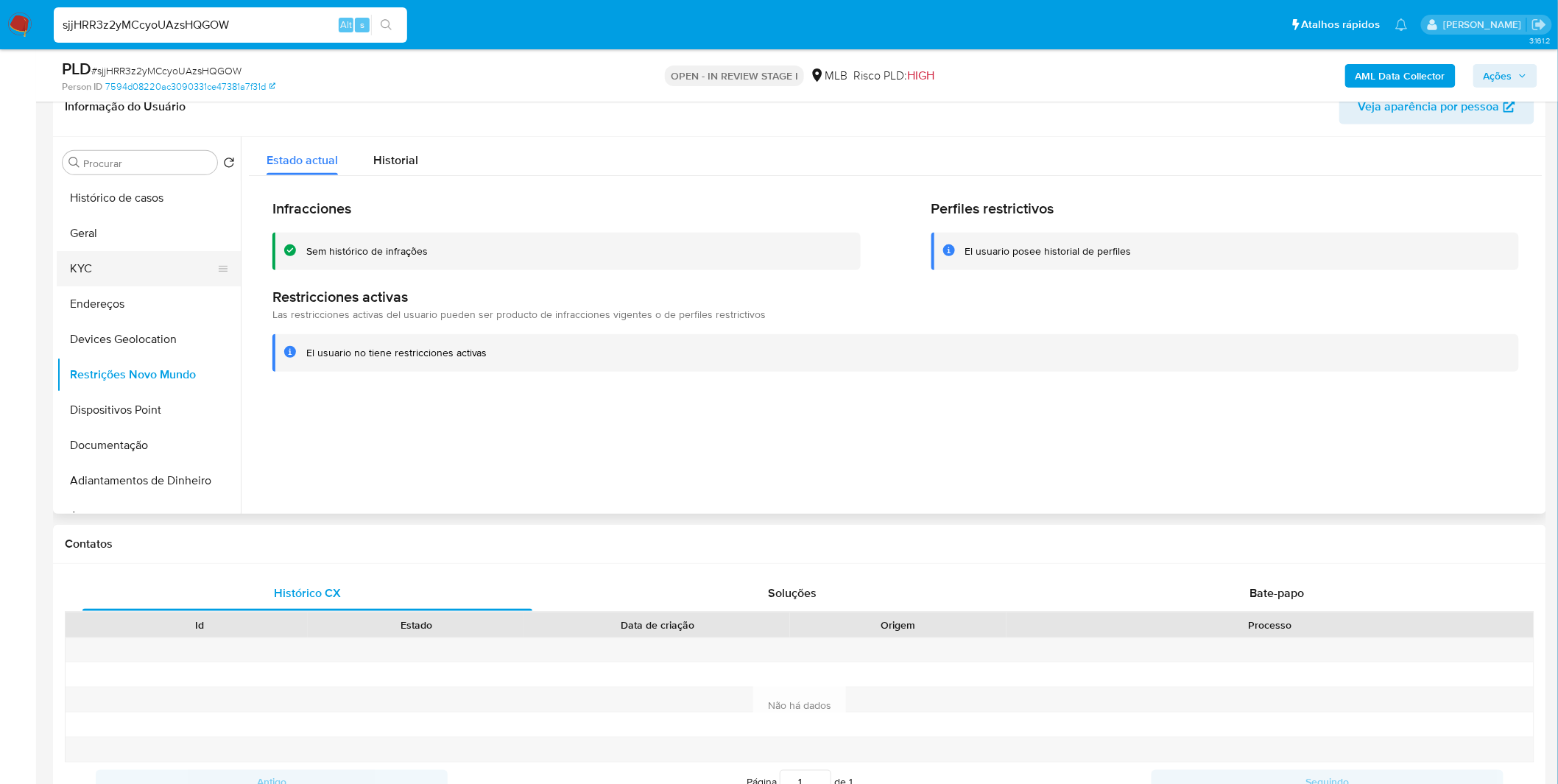
click at [153, 265] on button "KYC" at bounding box center [143, 268] width 172 height 35
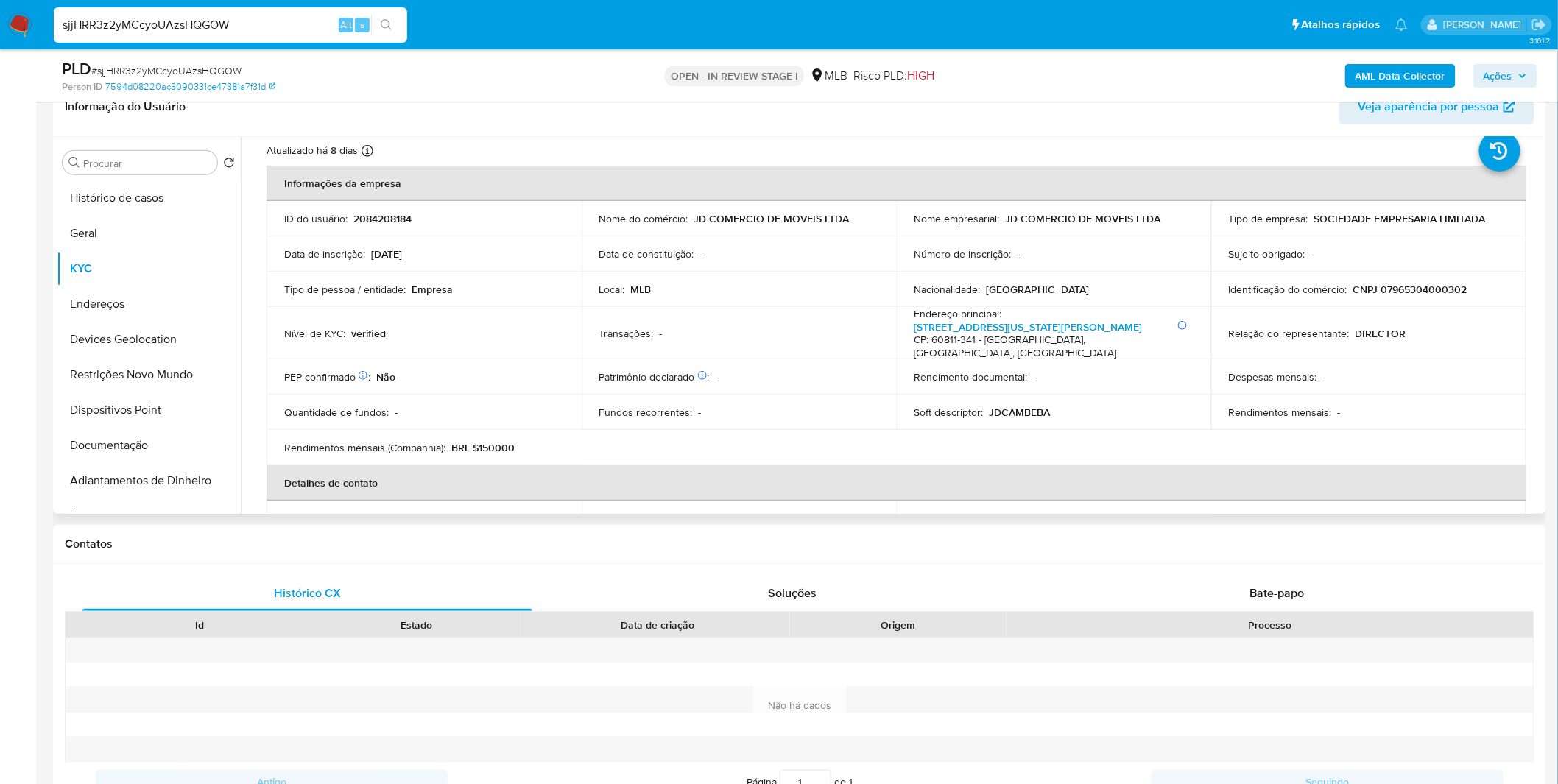
scroll to position [81, 0]
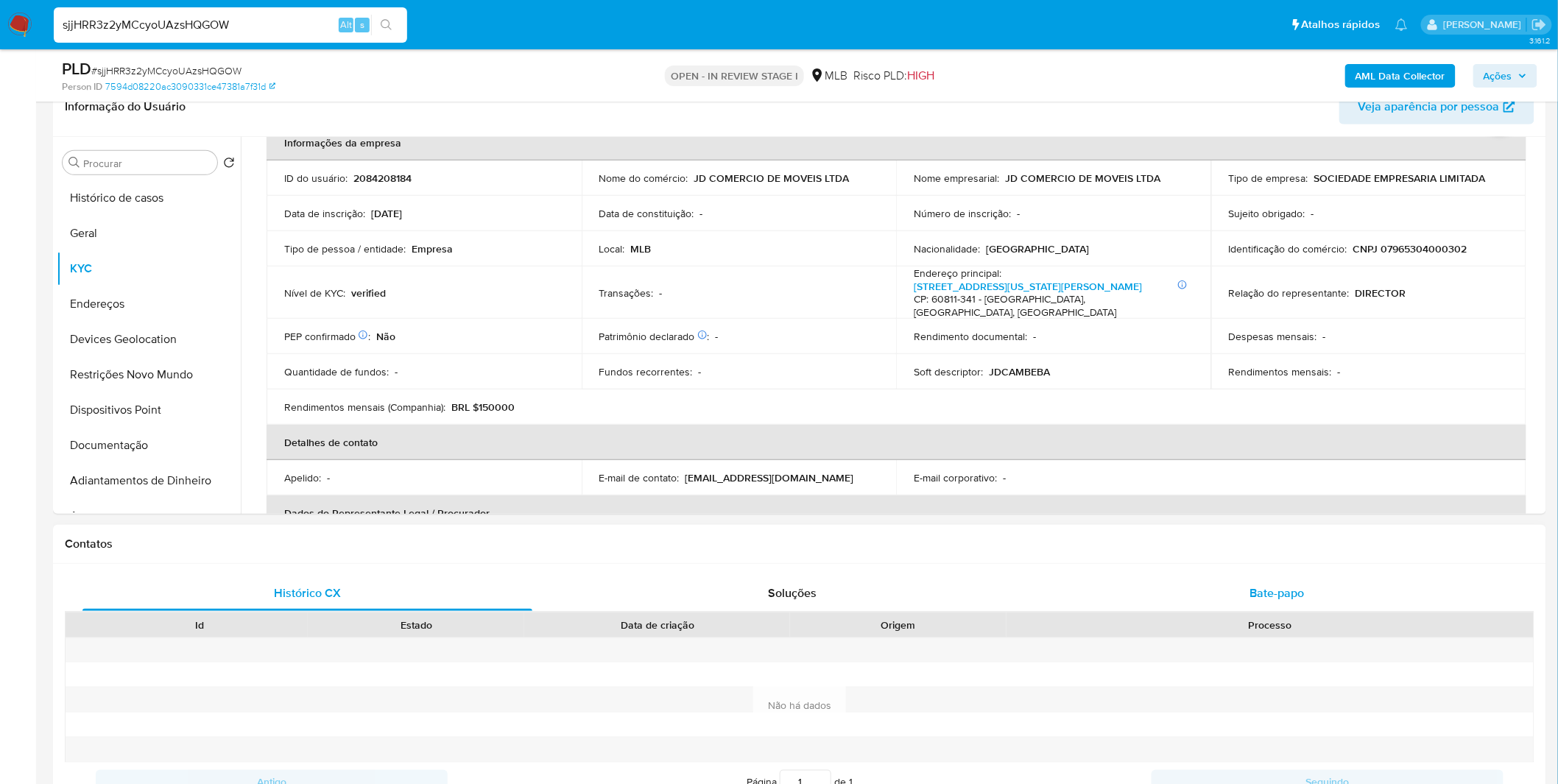
click at [1213, 584] on div "Bate-papo" at bounding box center [1277, 593] width 450 height 35
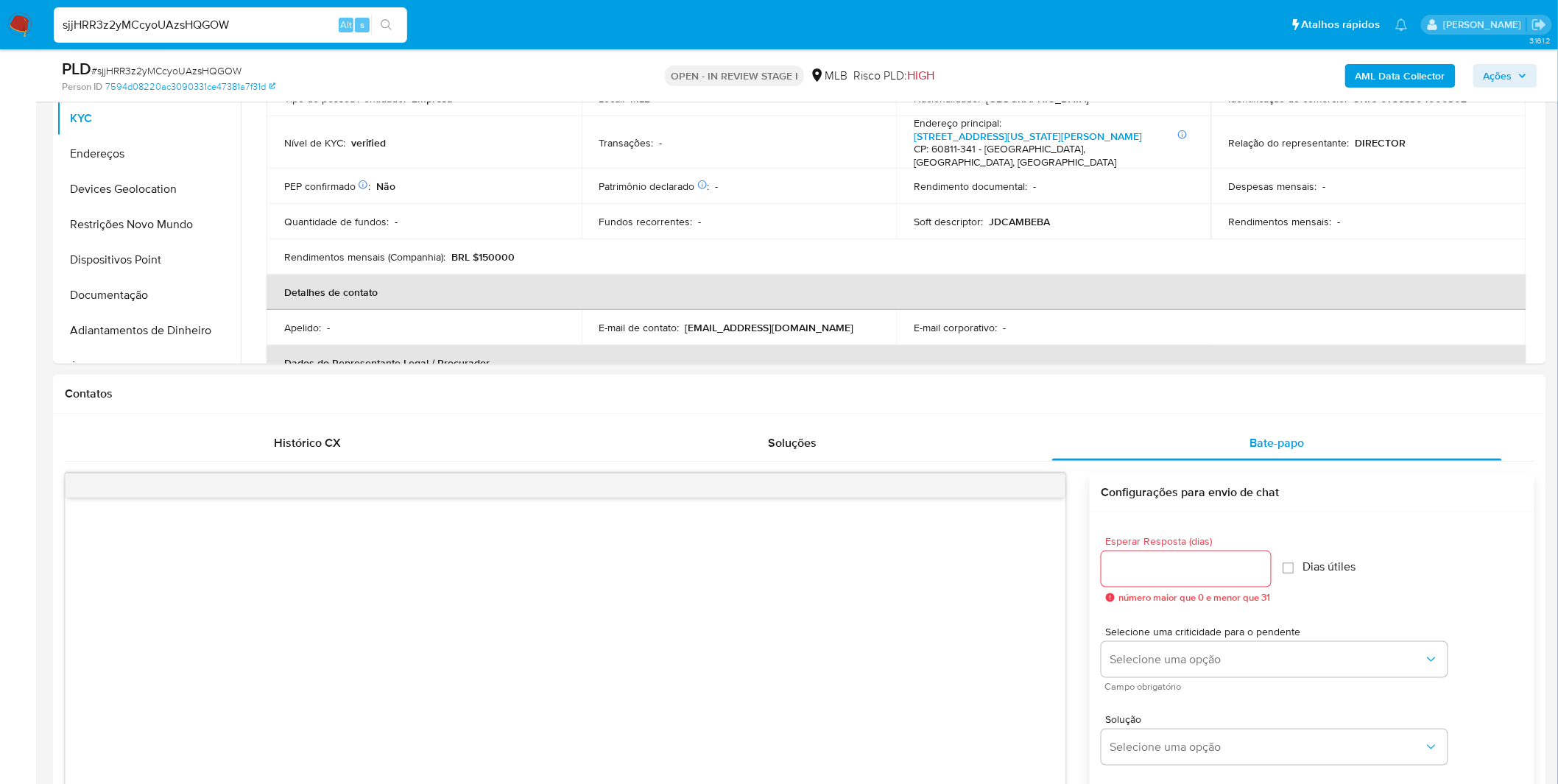
scroll to position [408, 0]
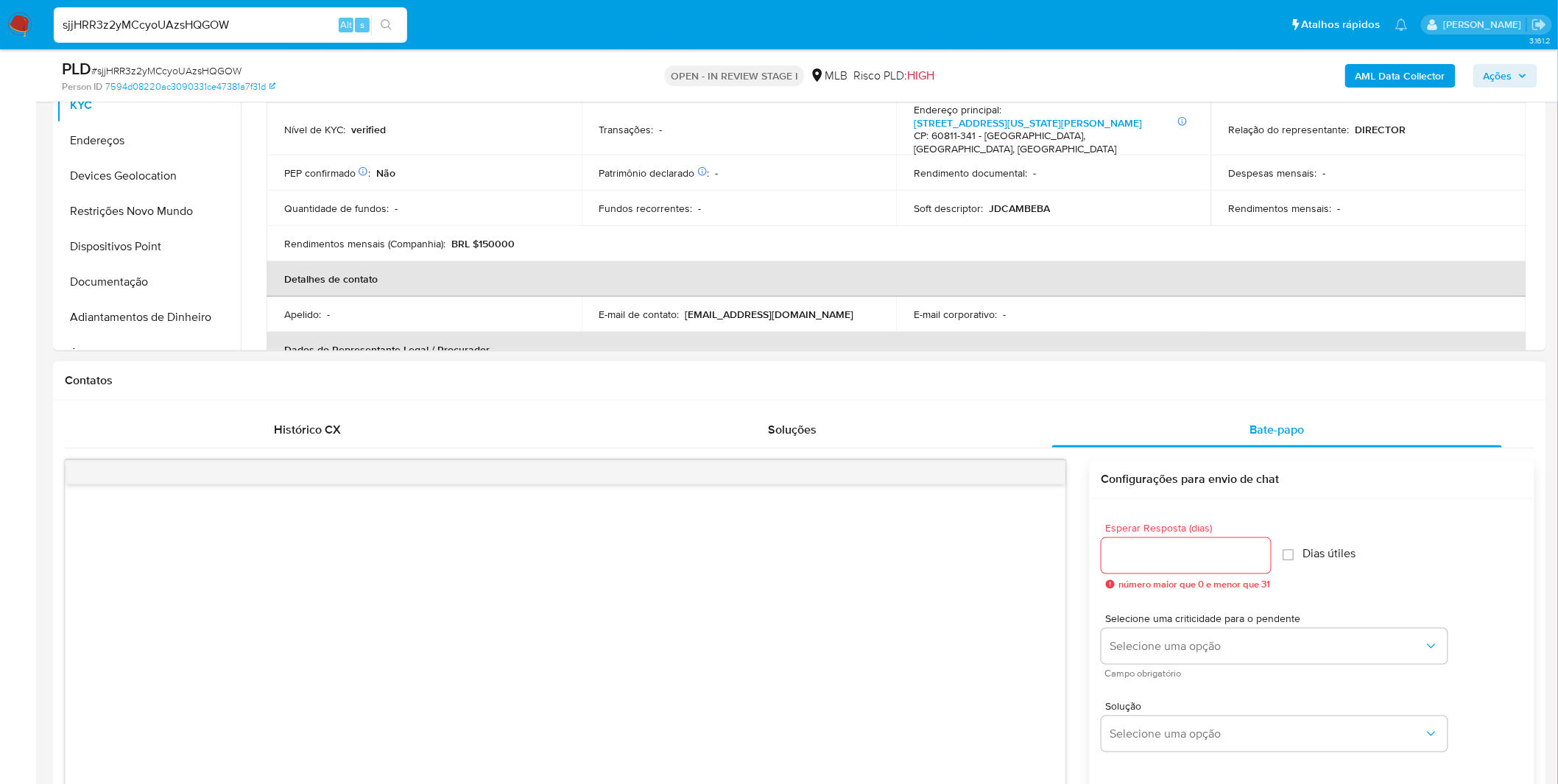
click at [1235, 568] on div at bounding box center [1186, 555] width 170 height 35
click at [1250, 555] on input "Esperar Resposta (dias)" at bounding box center [1186, 555] width 170 height 19
type input "3"
click at [1290, 560] on input "Dias útiles" at bounding box center [1283, 555] width 12 height 12
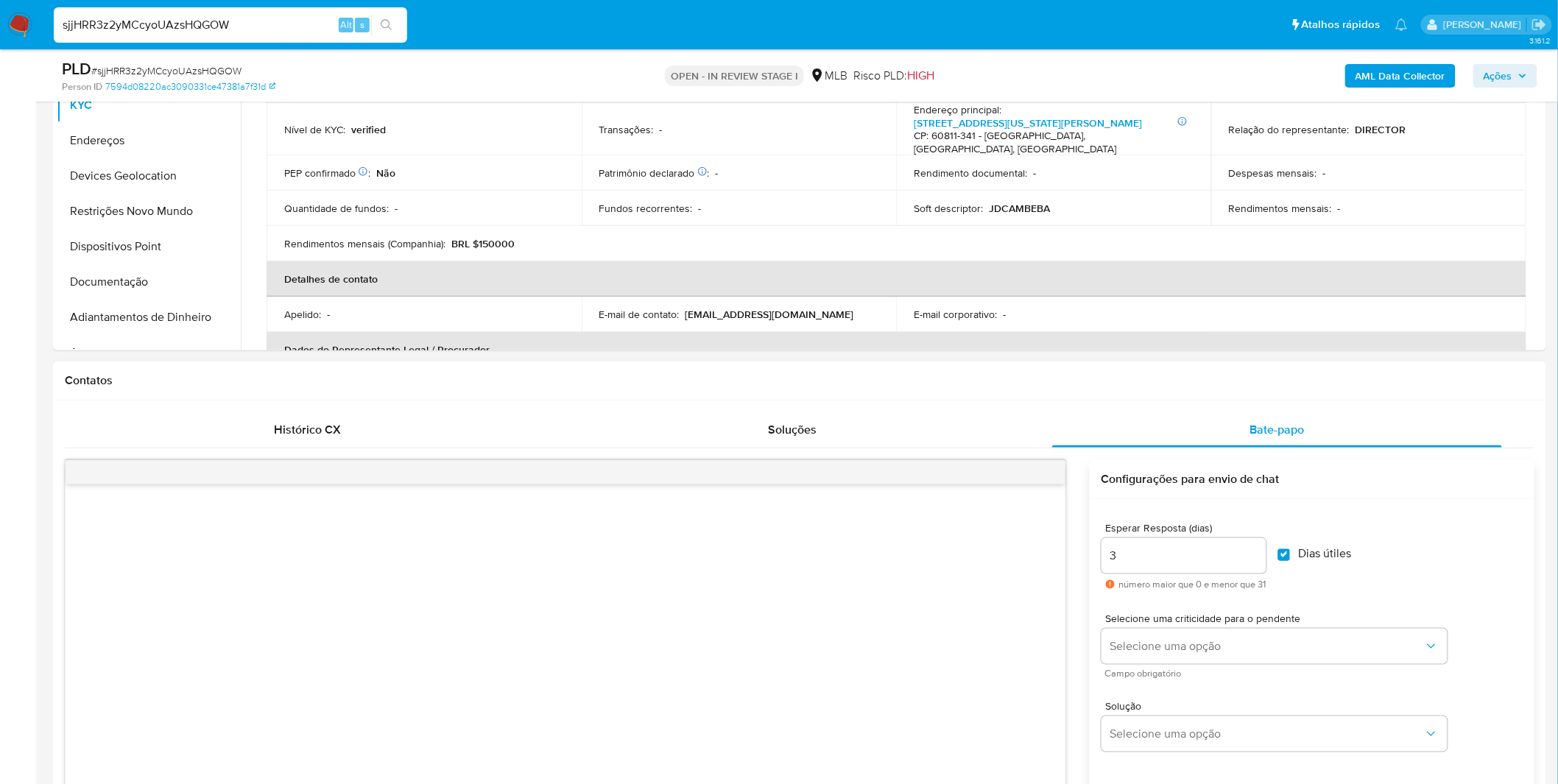
checkbox input "false"
click at [1281, 634] on button "Selecione uma opção" at bounding box center [1274, 646] width 346 height 35
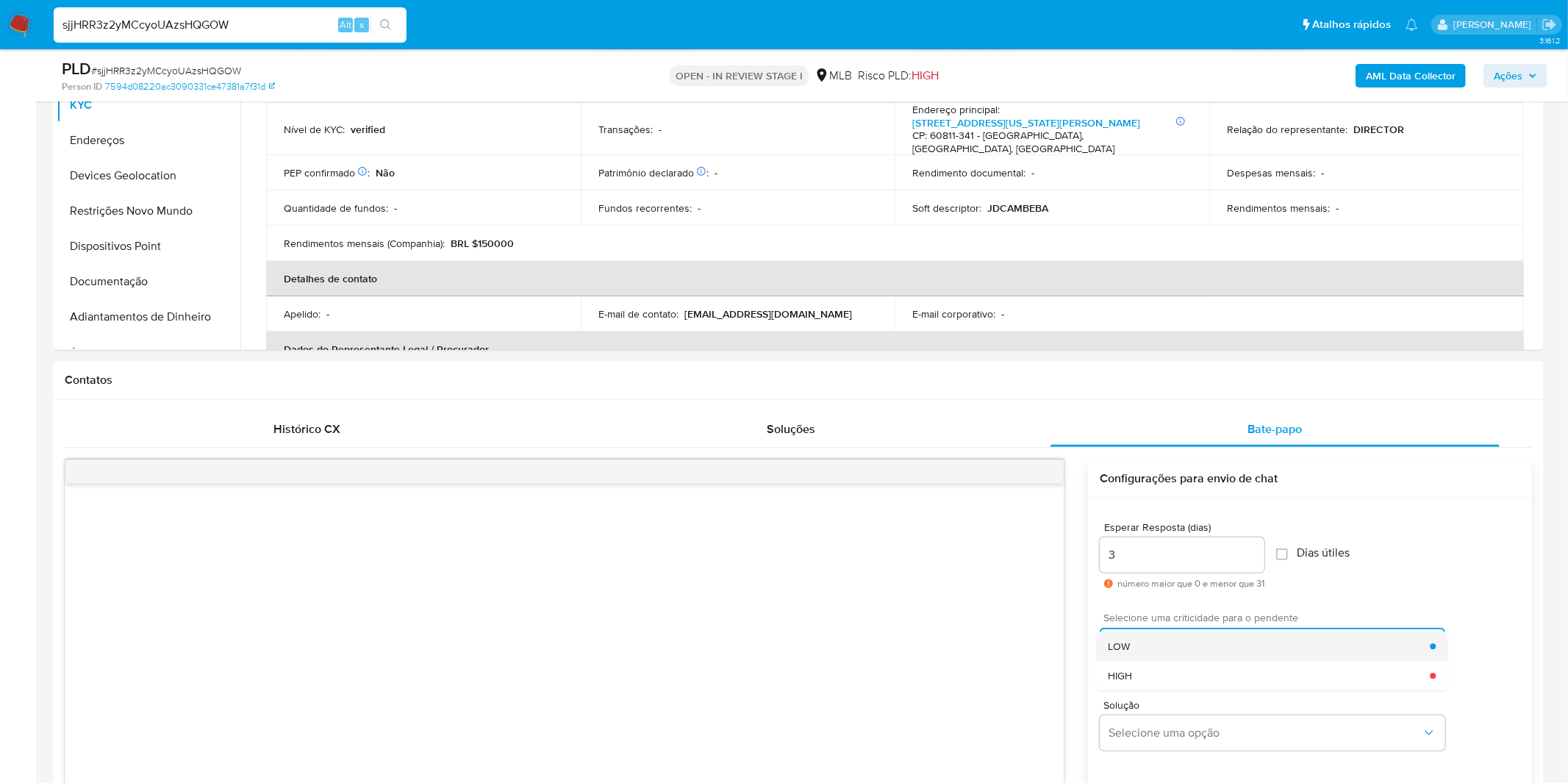
click at [1255, 643] on div "LOW" at bounding box center [1269, 646] width 322 height 29
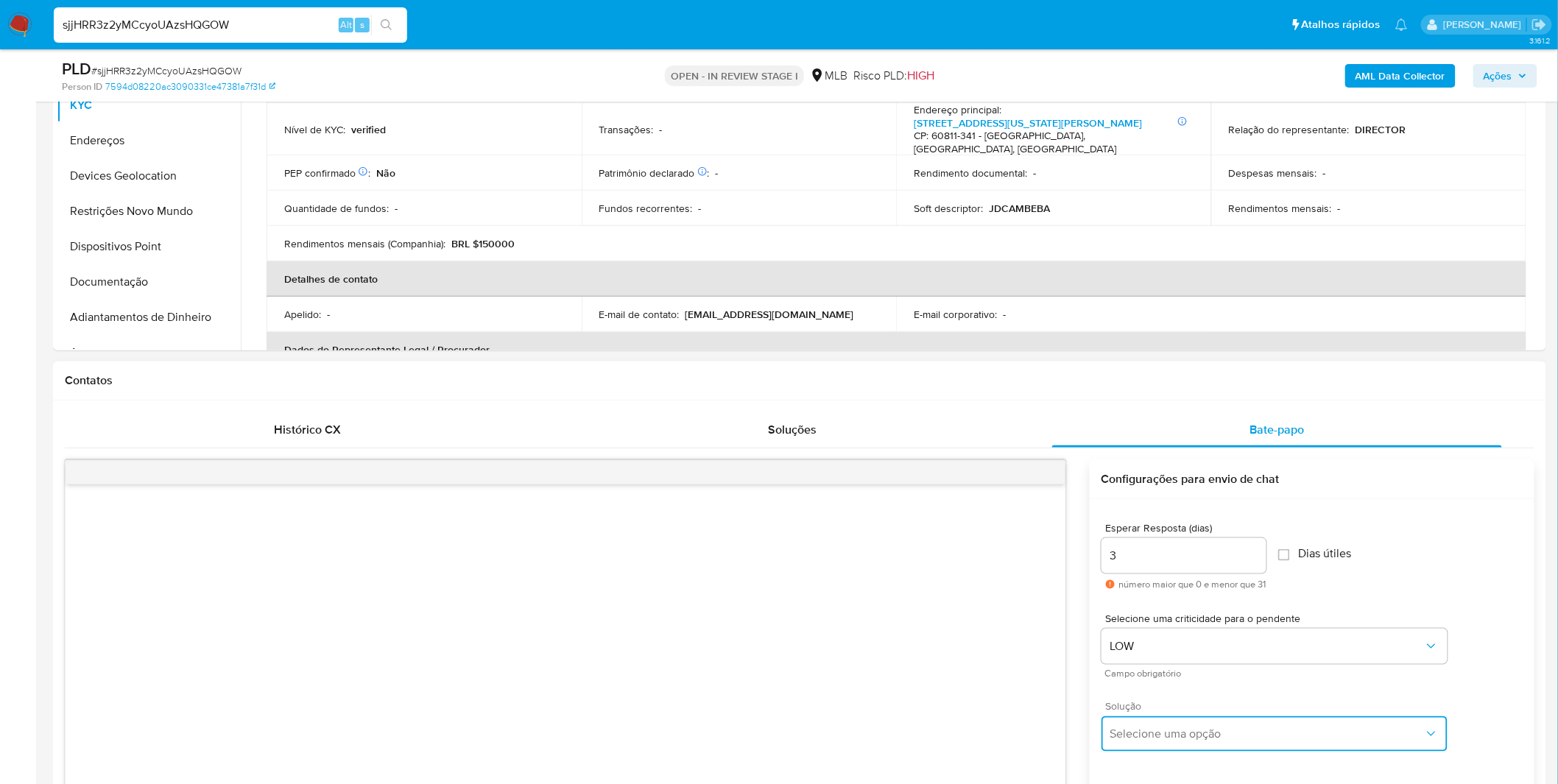
click at [1203, 726] on span "Selecione uma opção" at bounding box center [1267, 733] width 314 height 15
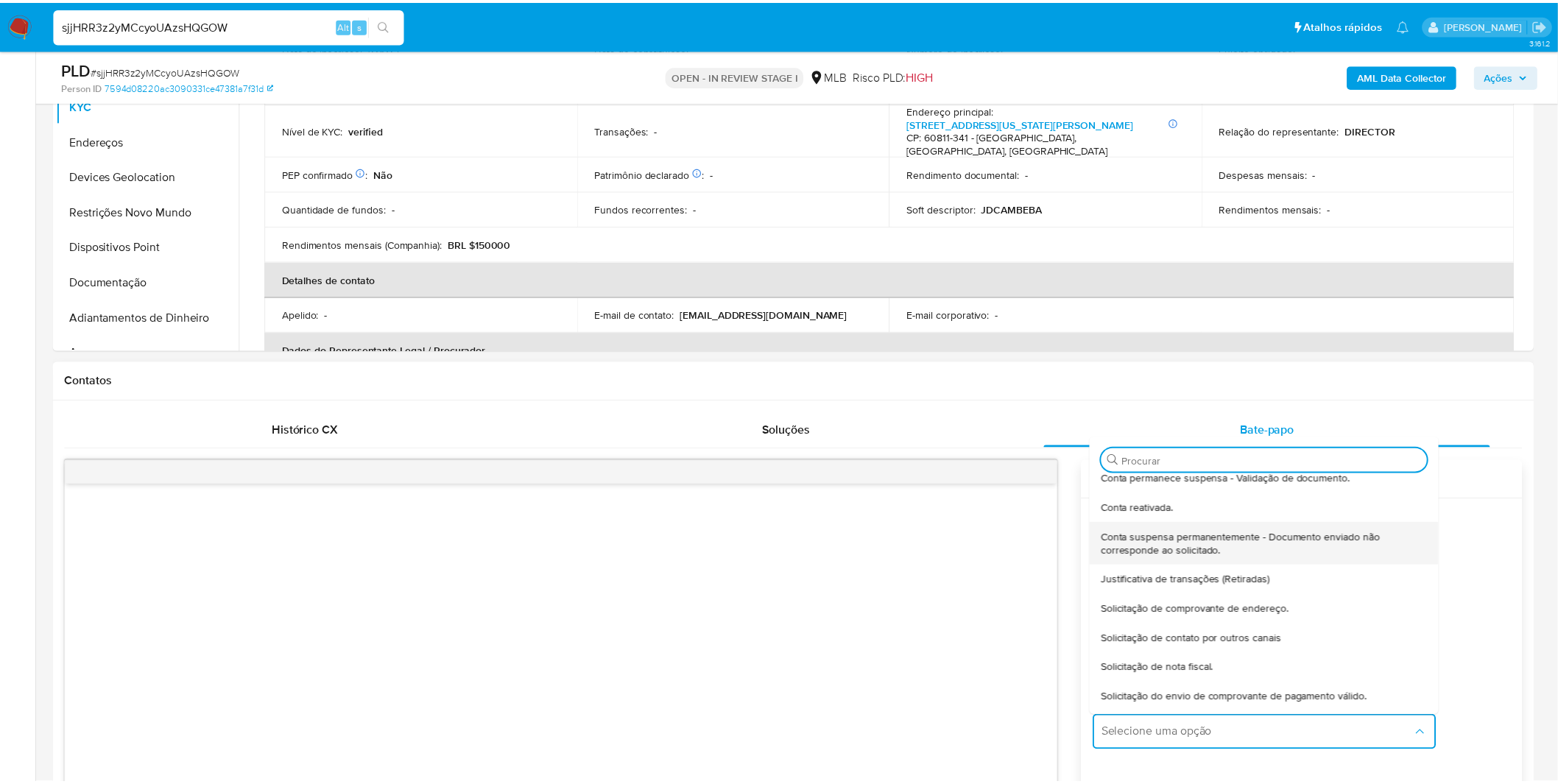
scroll to position [121, 0]
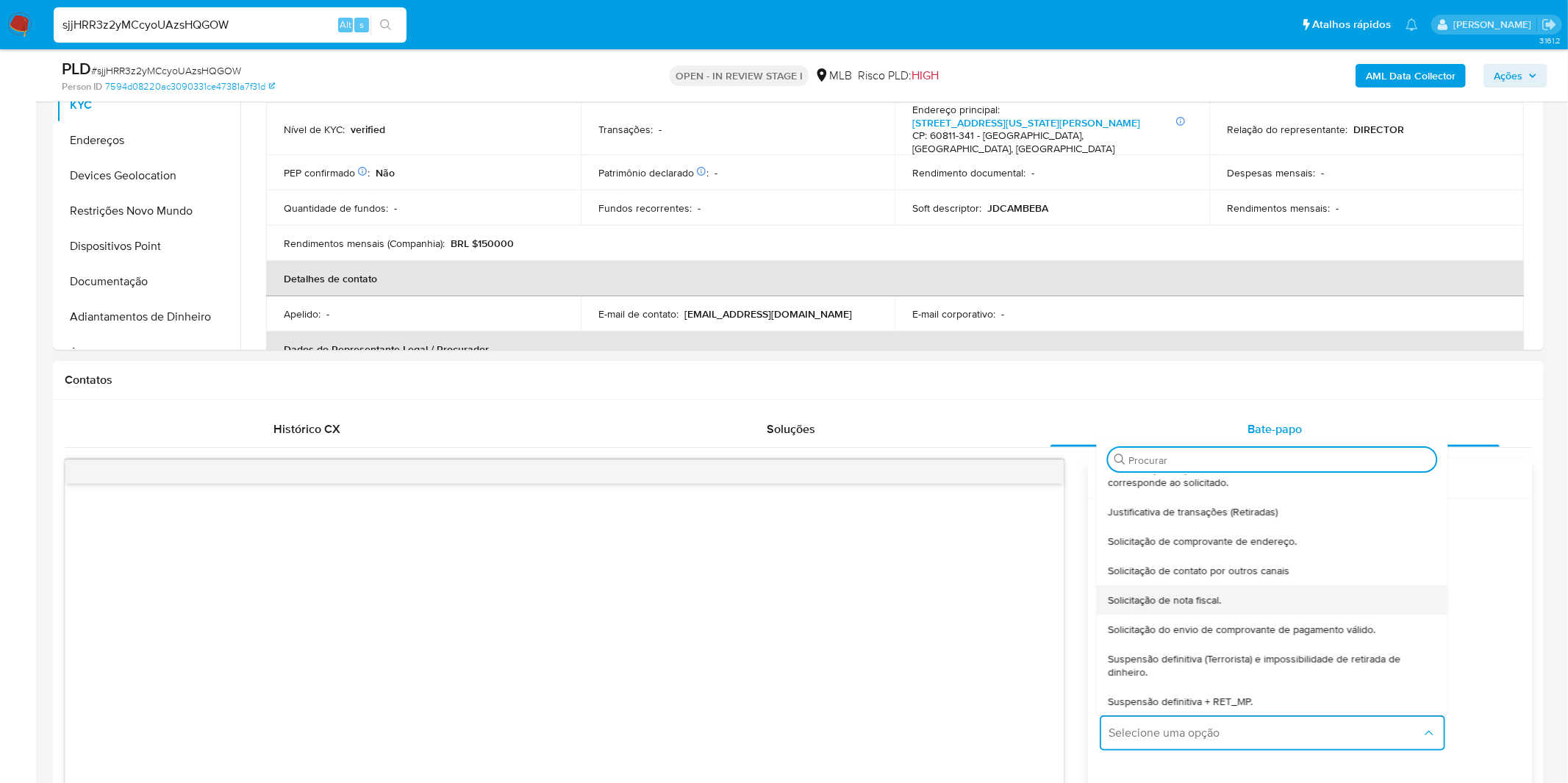
click at [1208, 605] on span "Solicitação de nota fiscal." at bounding box center [1165, 599] width 113 height 13
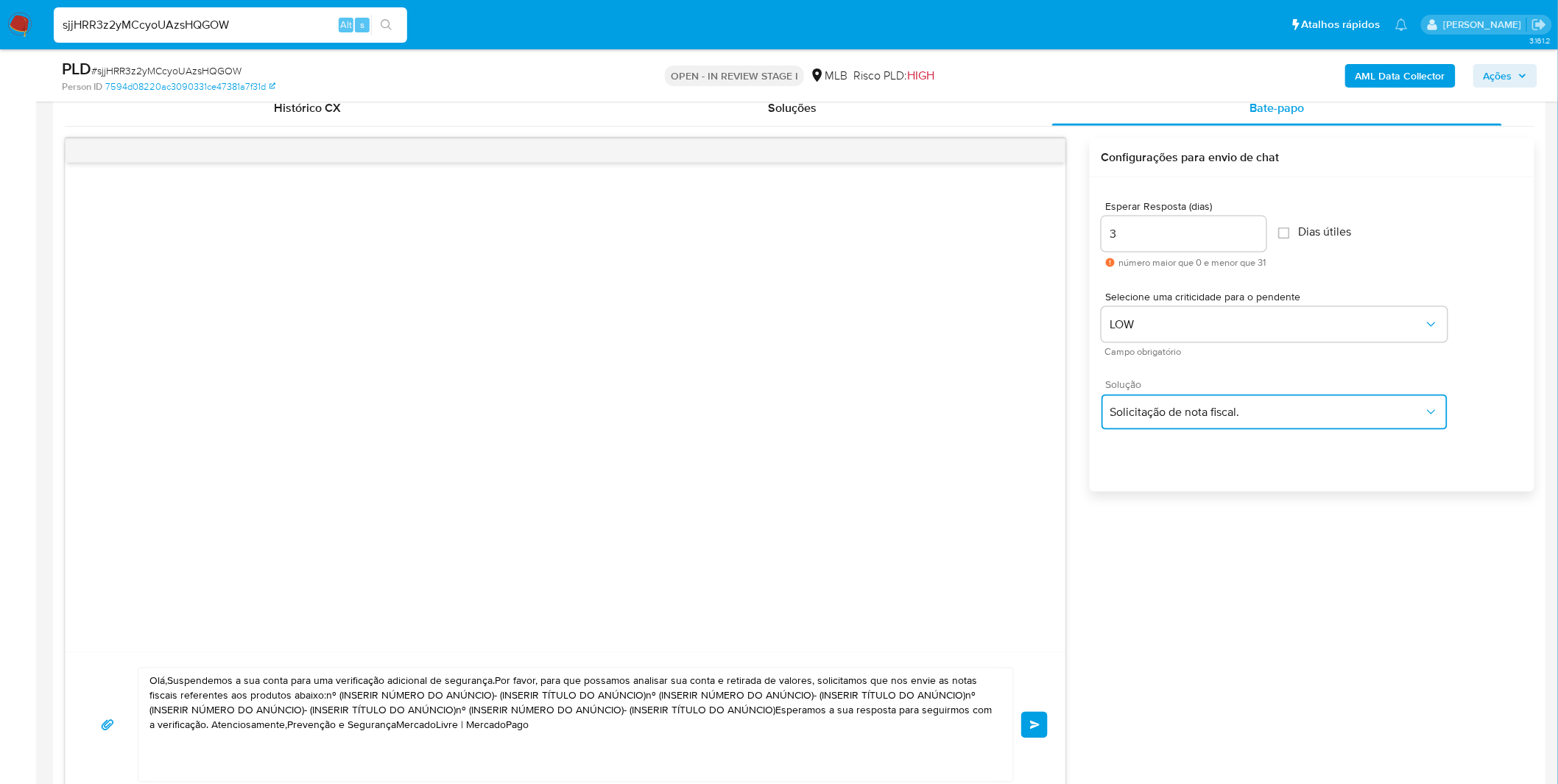
scroll to position [818, 0]
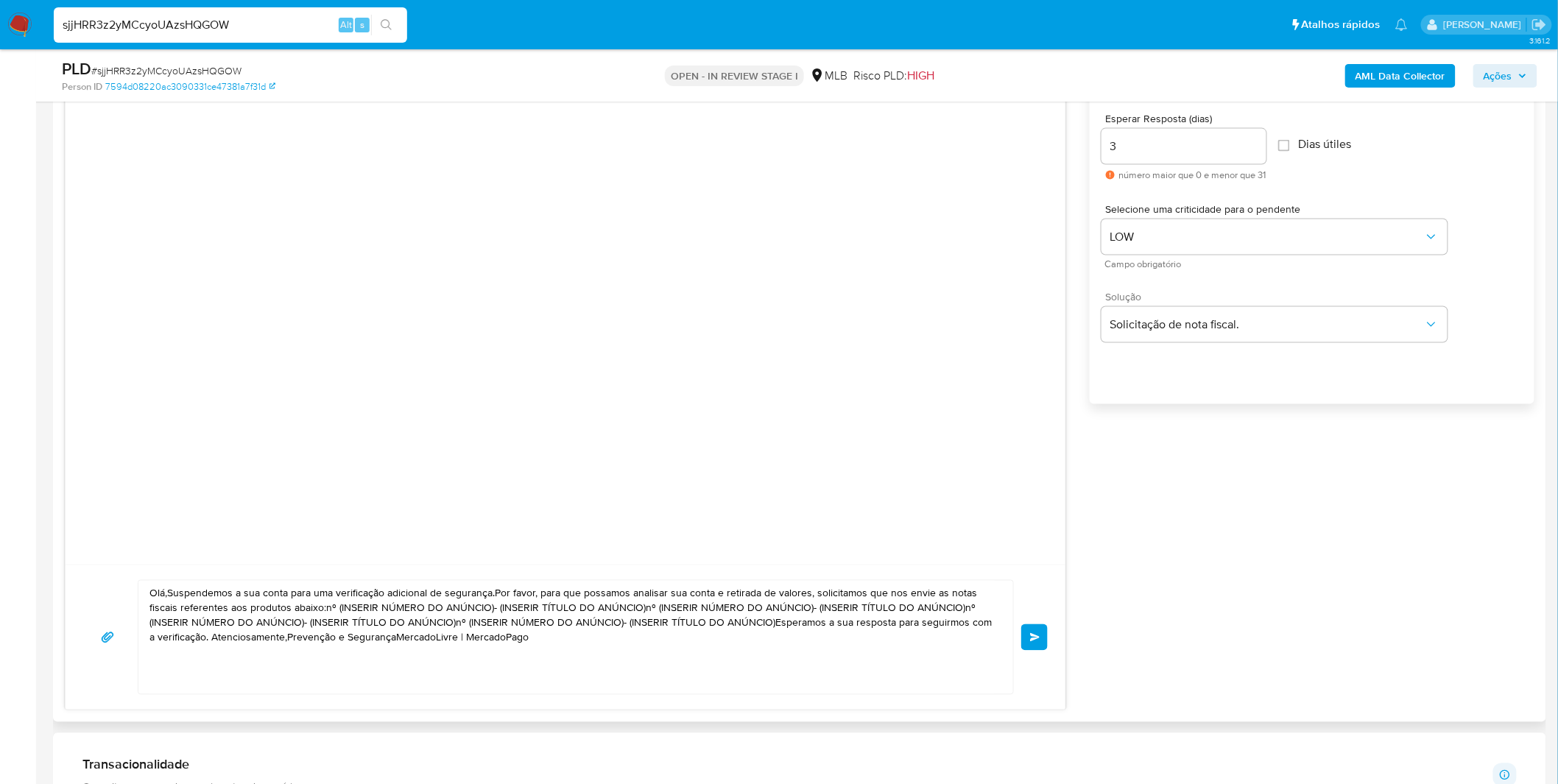
click at [619, 624] on textarea "Olá,Suspendemos a sua conta para uma verificação adicional de segurança.Por fav…" at bounding box center [572, 637] width 845 height 114
paste textarea "! Estamos realizando uma verificação adicional de segurança em contas de usuári…"
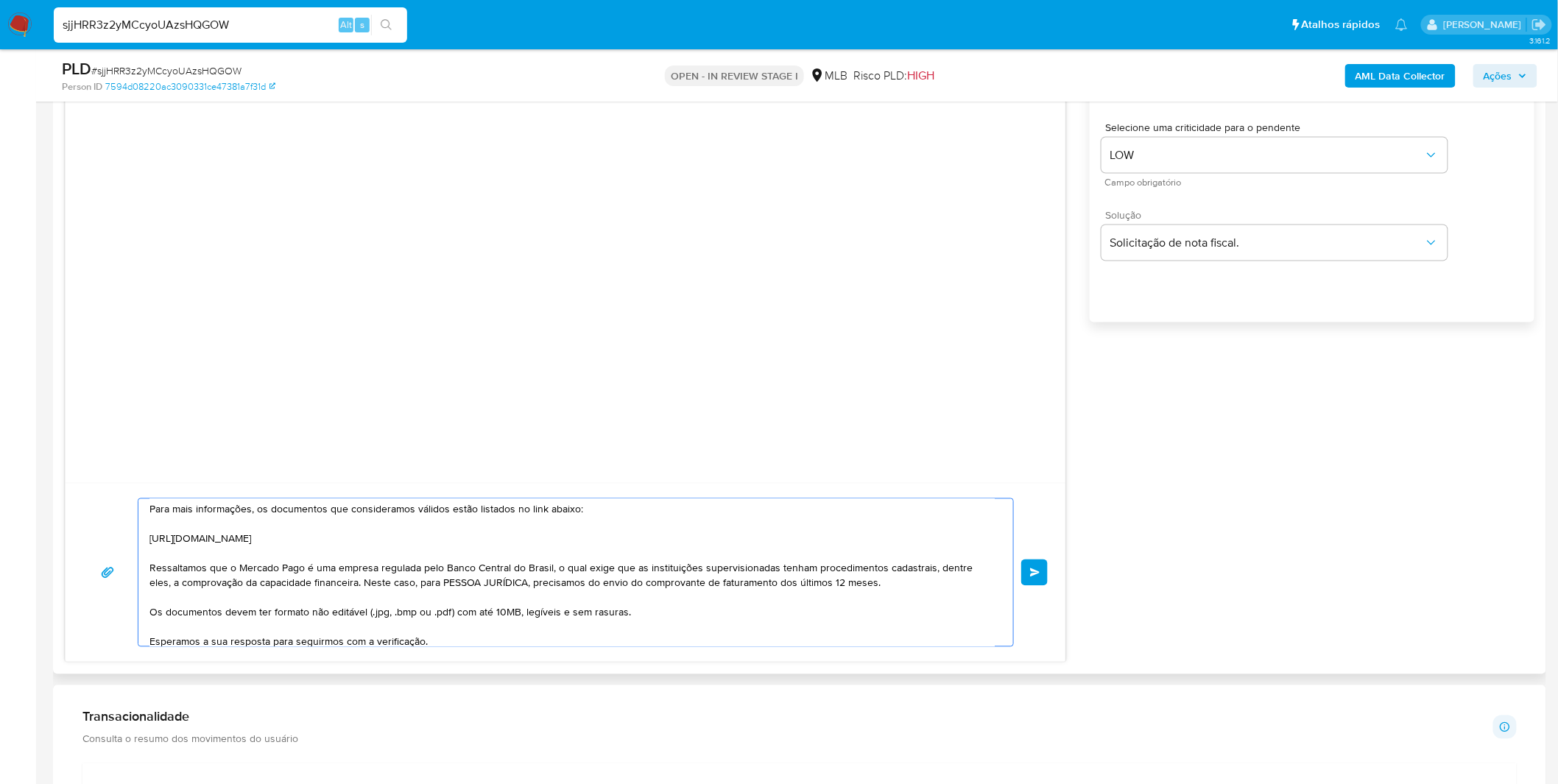
scroll to position [186, 0]
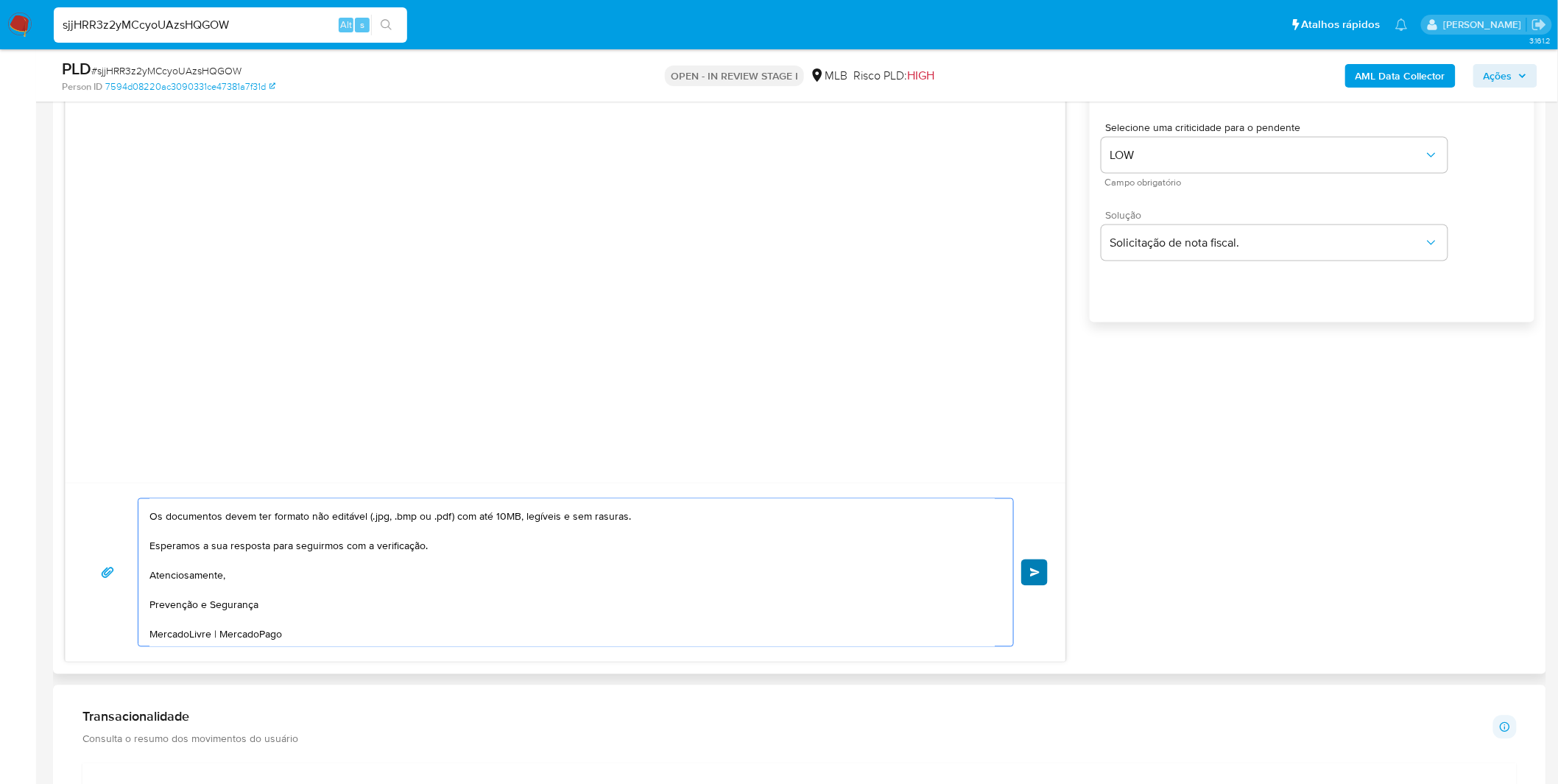
type textarea "Olá! Estamos realizando uma verificação adicional de segurança em contas de usu…"
click at [1041, 585] on button "common.send" at bounding box center [1035, 572] width 27 height 27
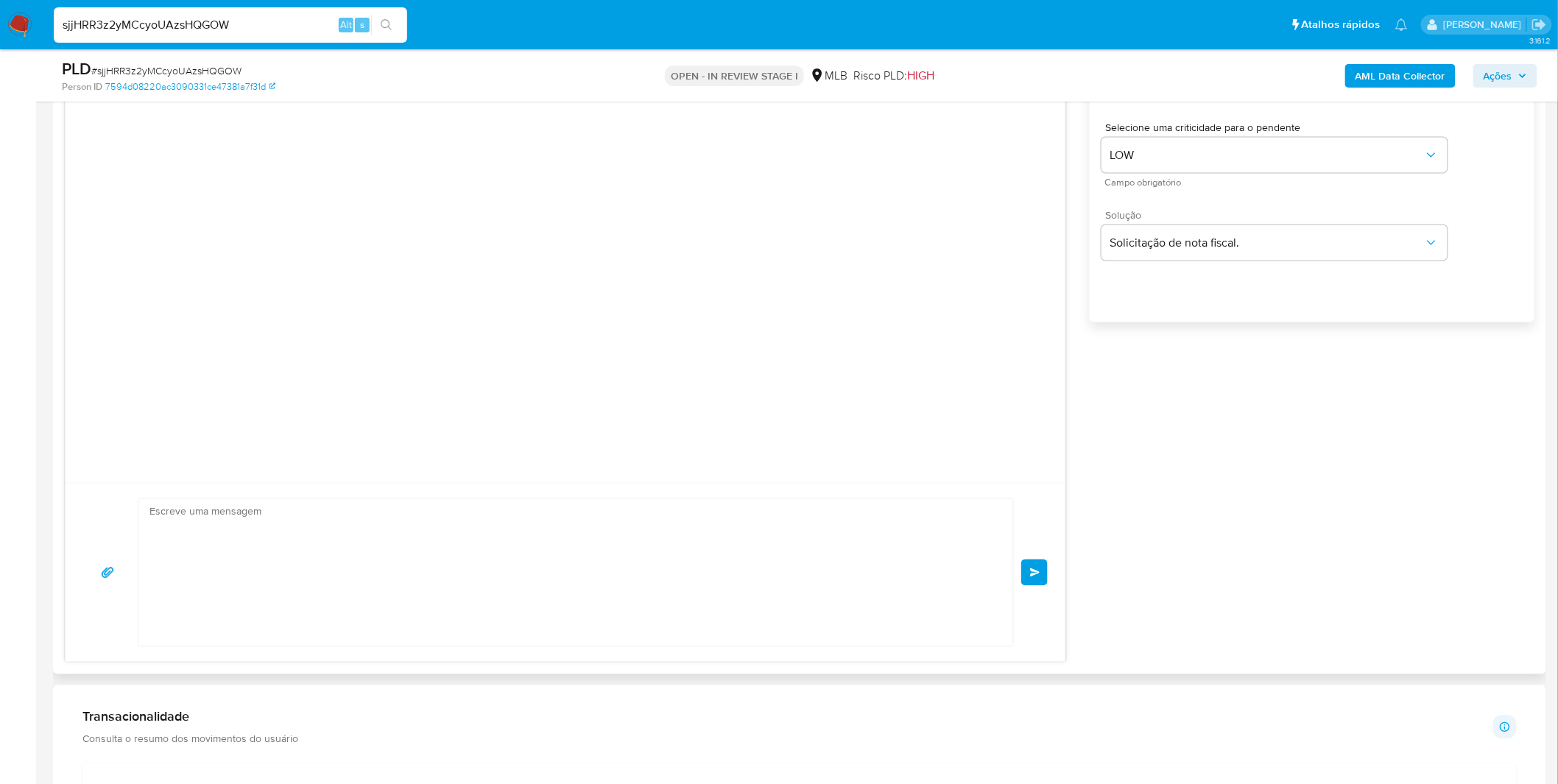
scroll to position [0, 0]
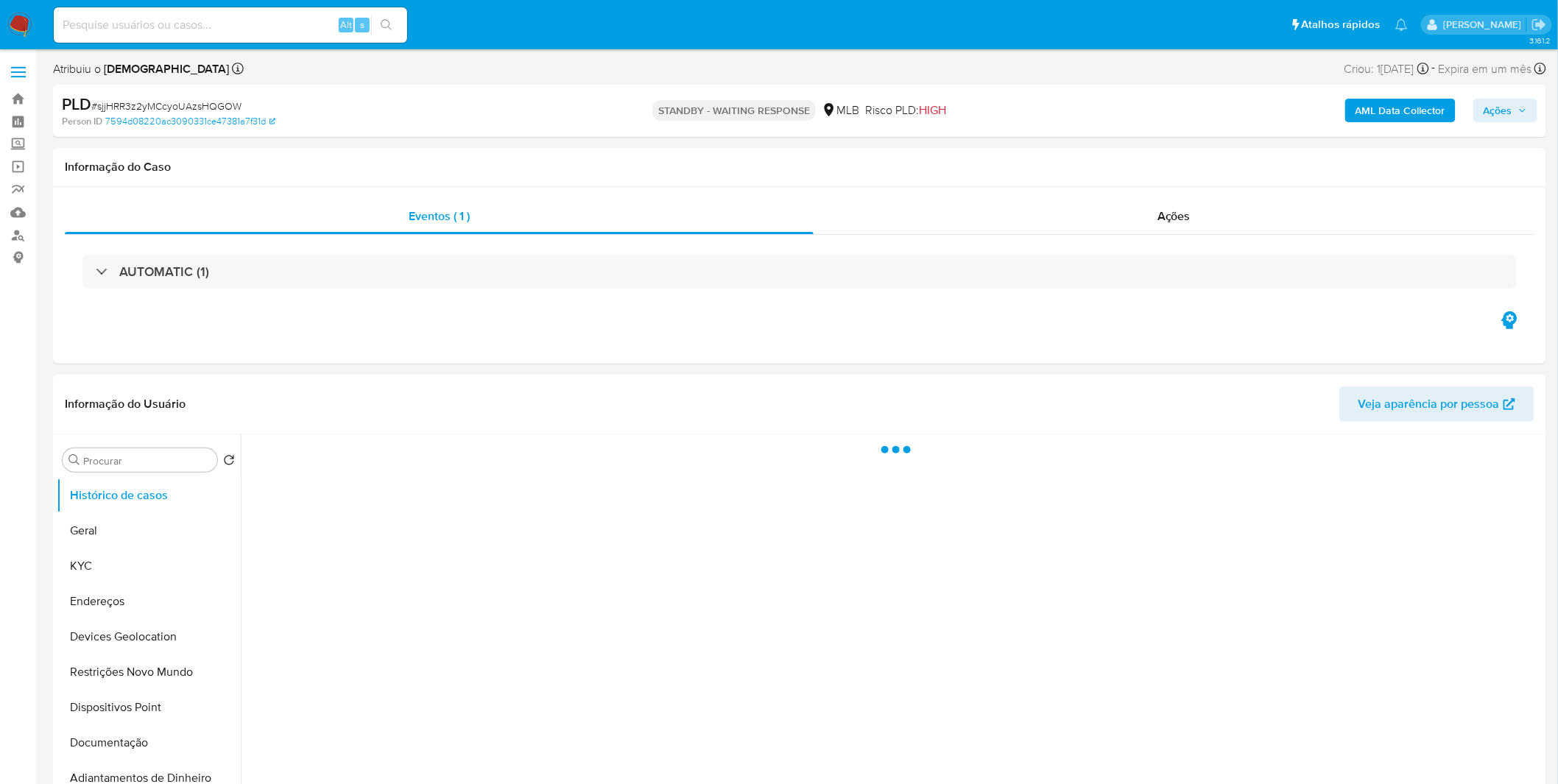
select select "10"
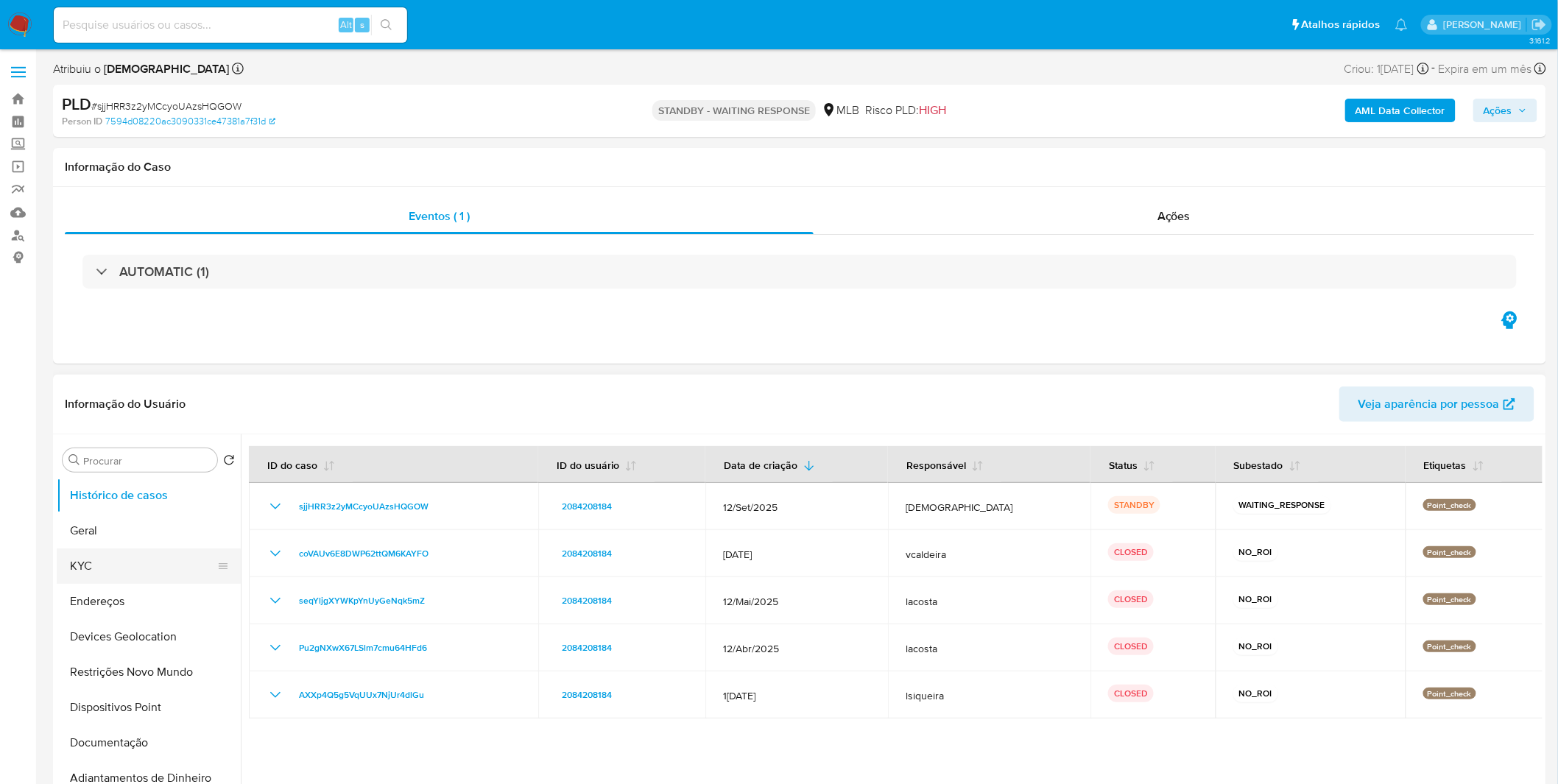
click at [111, 560] on button "KYC" at bounding box center [143, 566] width 172 height 35
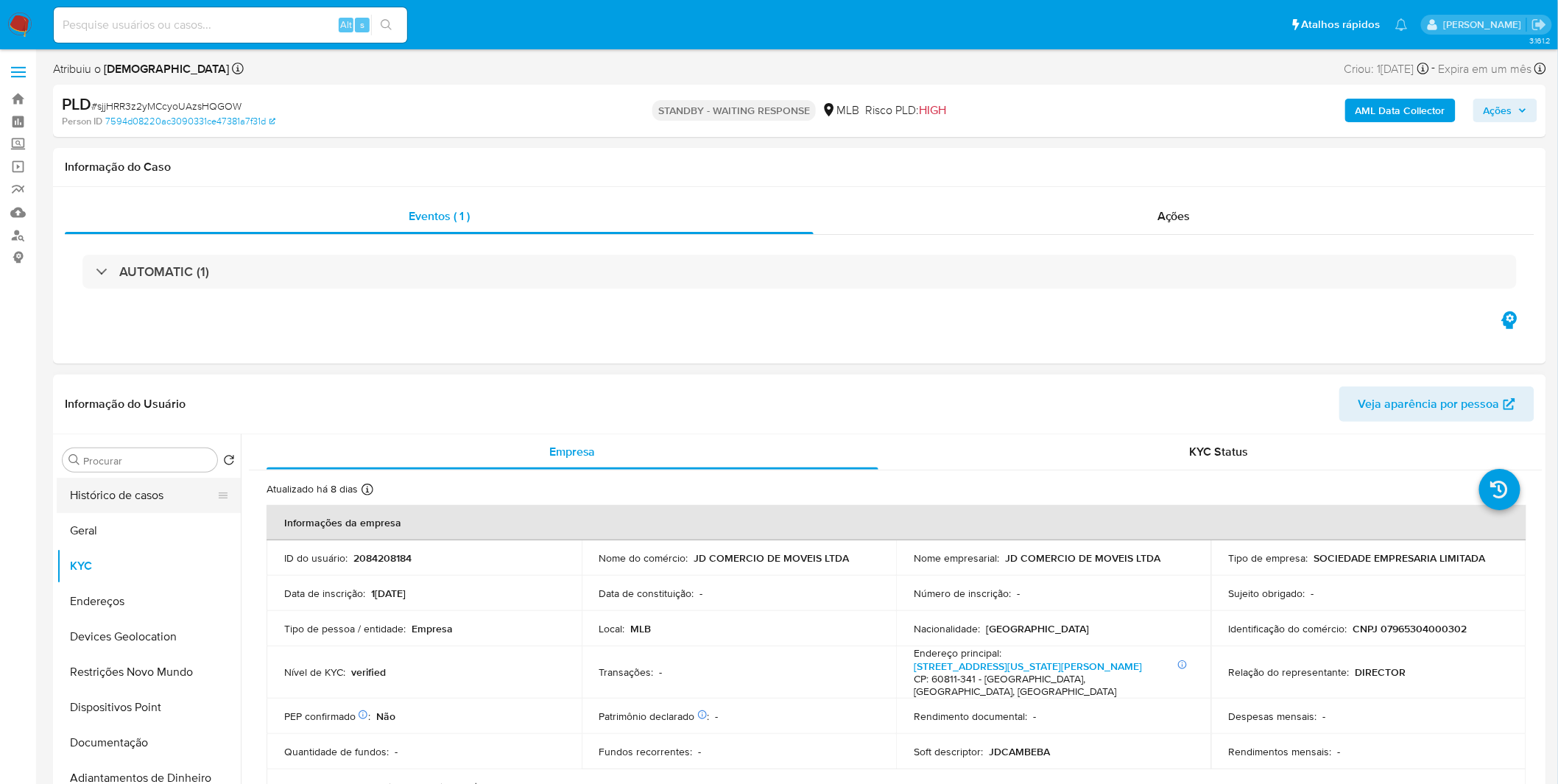
click at [165, 492] on button "Histórico de casos" at bounding box center [143, 496] width 172 height 35
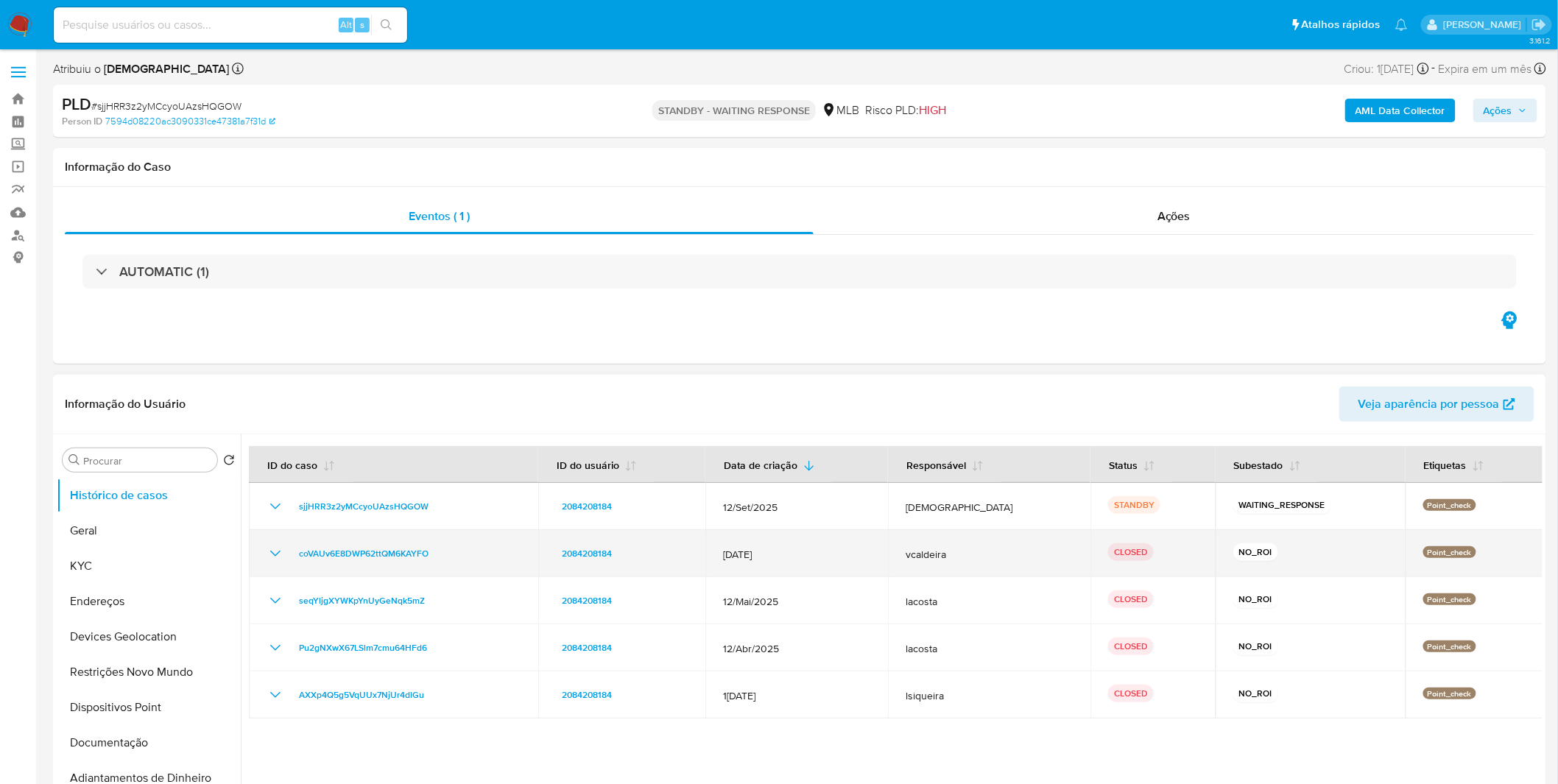
click at [281, 552] on icon "Mostrar/Ocultar" at bounding box center [275, 553] width 18 height 18
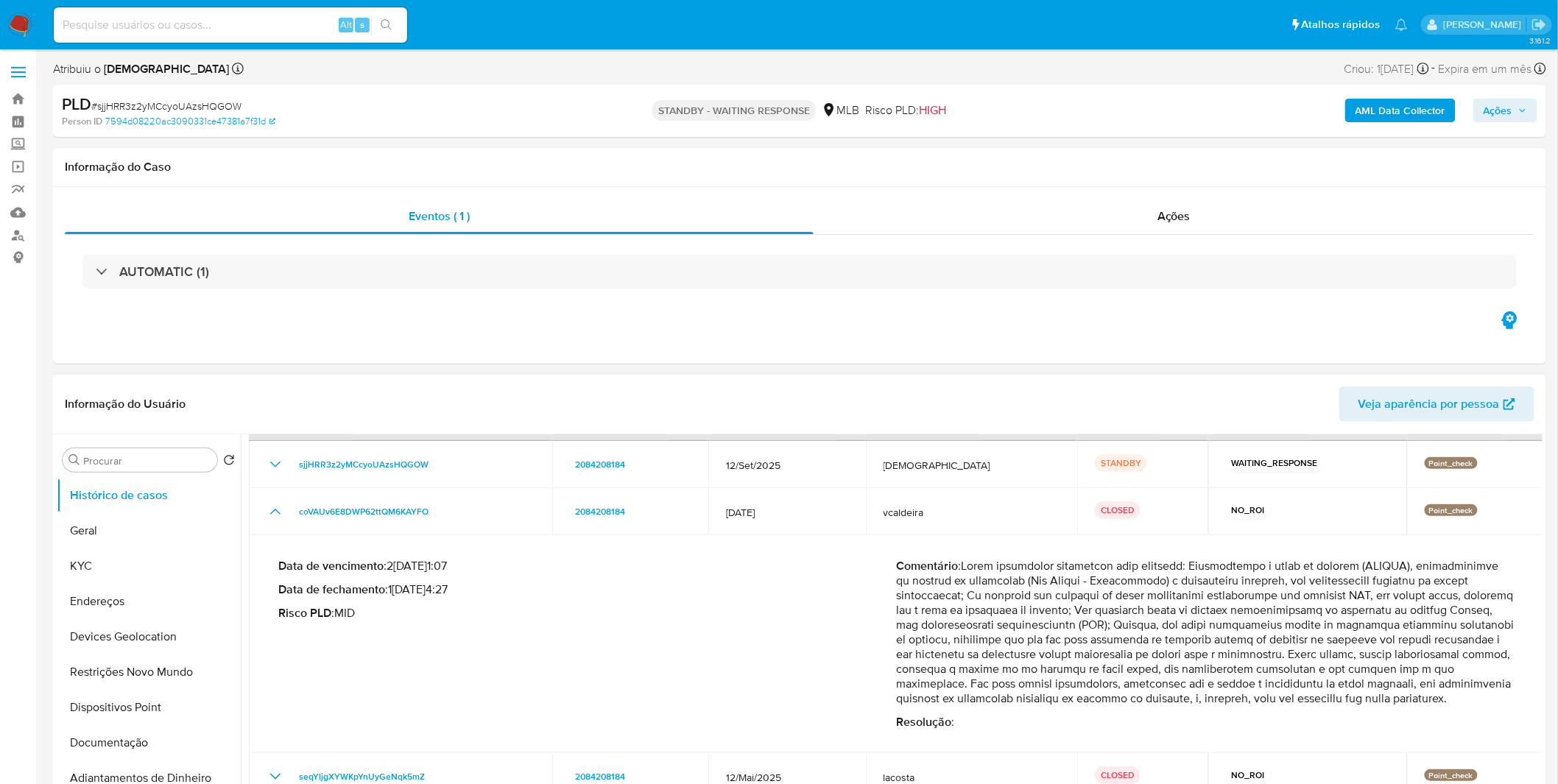
scroll to position [81, 0]
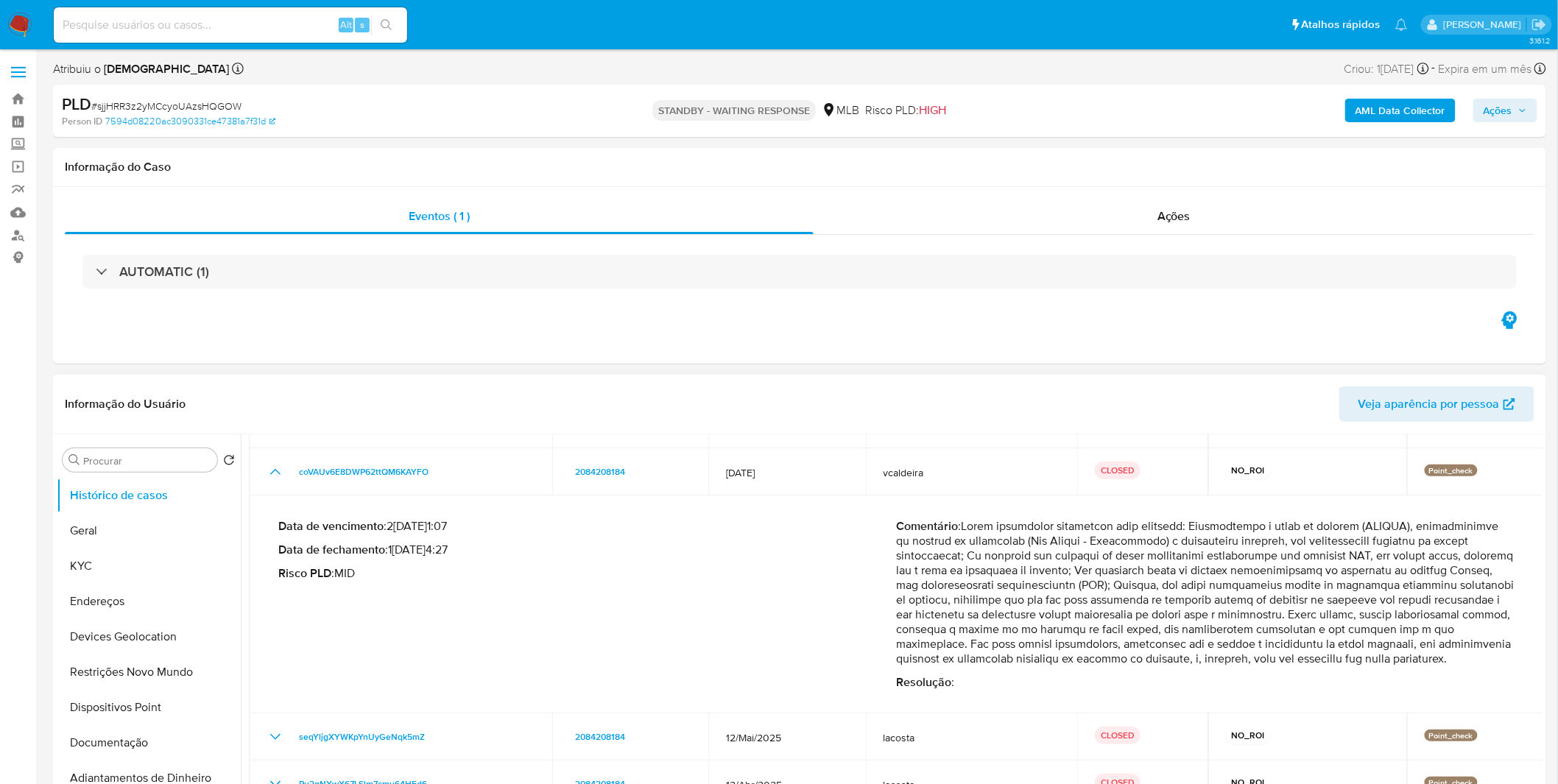
drag, startPoint x: 1027, startPoint y: 558, endPoint x: 1071, endPoint y: 628, distance: 82.7
click at [1071, 628] on p "Comentário :" at bounding box center [1204, 592] width 618 height 147
drag, startPoint x: 1071, startPoint y: 628, endPoint x: 1078, endPoint y: 554, distance: 74.3
click at [1078, 555] on p "Comentário :" at bounding box center [1204, 592] width 618 height 147
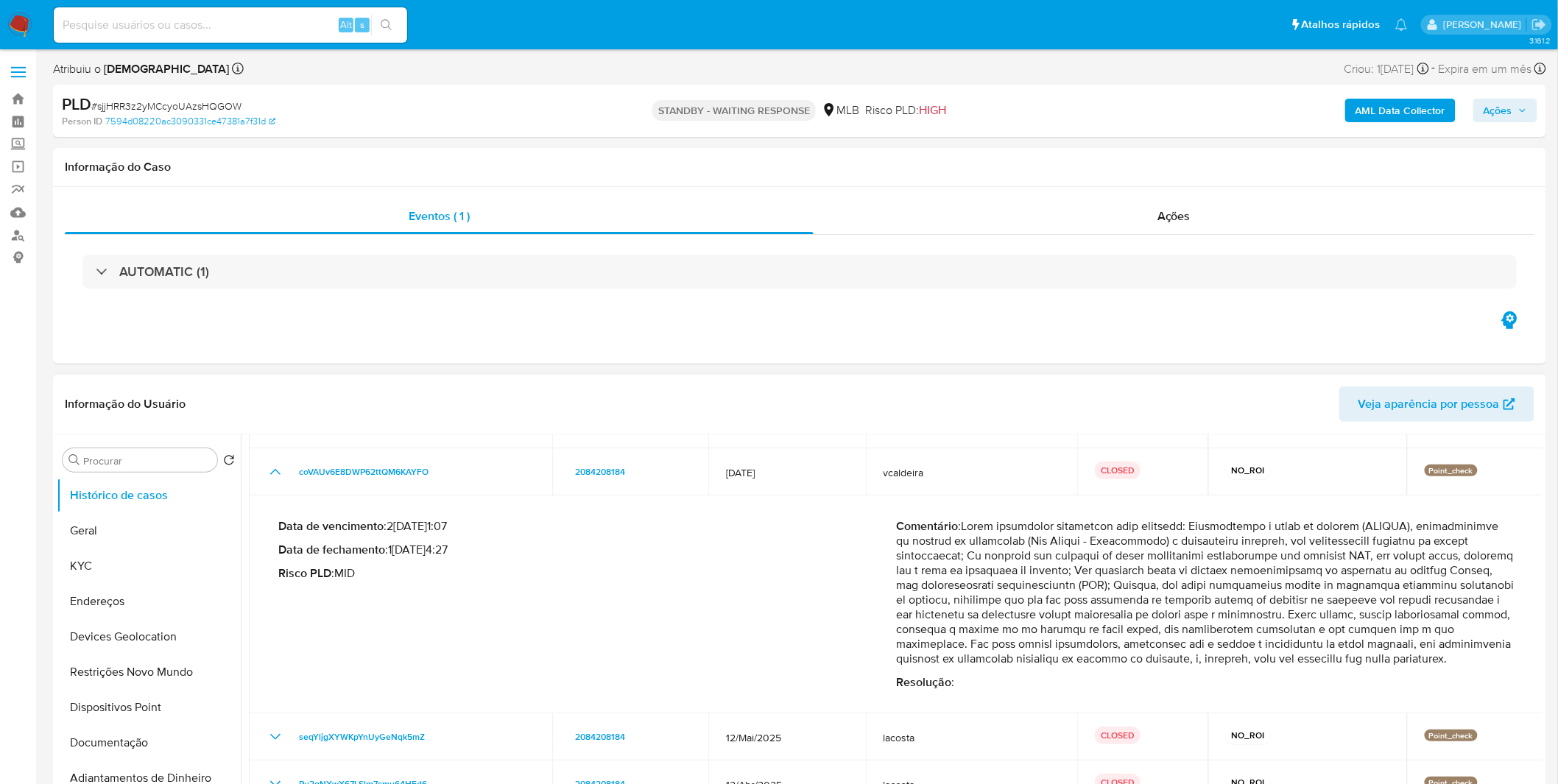
click at [1078, 554] on p "Comentário :" at bounding box center [1204, 592] width 618 height 147
drag, startPoint x: 1078, startPoint y: 548, endPoint x: 1078, endPoint y: 649, distance: 101.0
click at [1078, 649] on p "Comentário :" at bounding box center [1204, 592] width 618 height 147
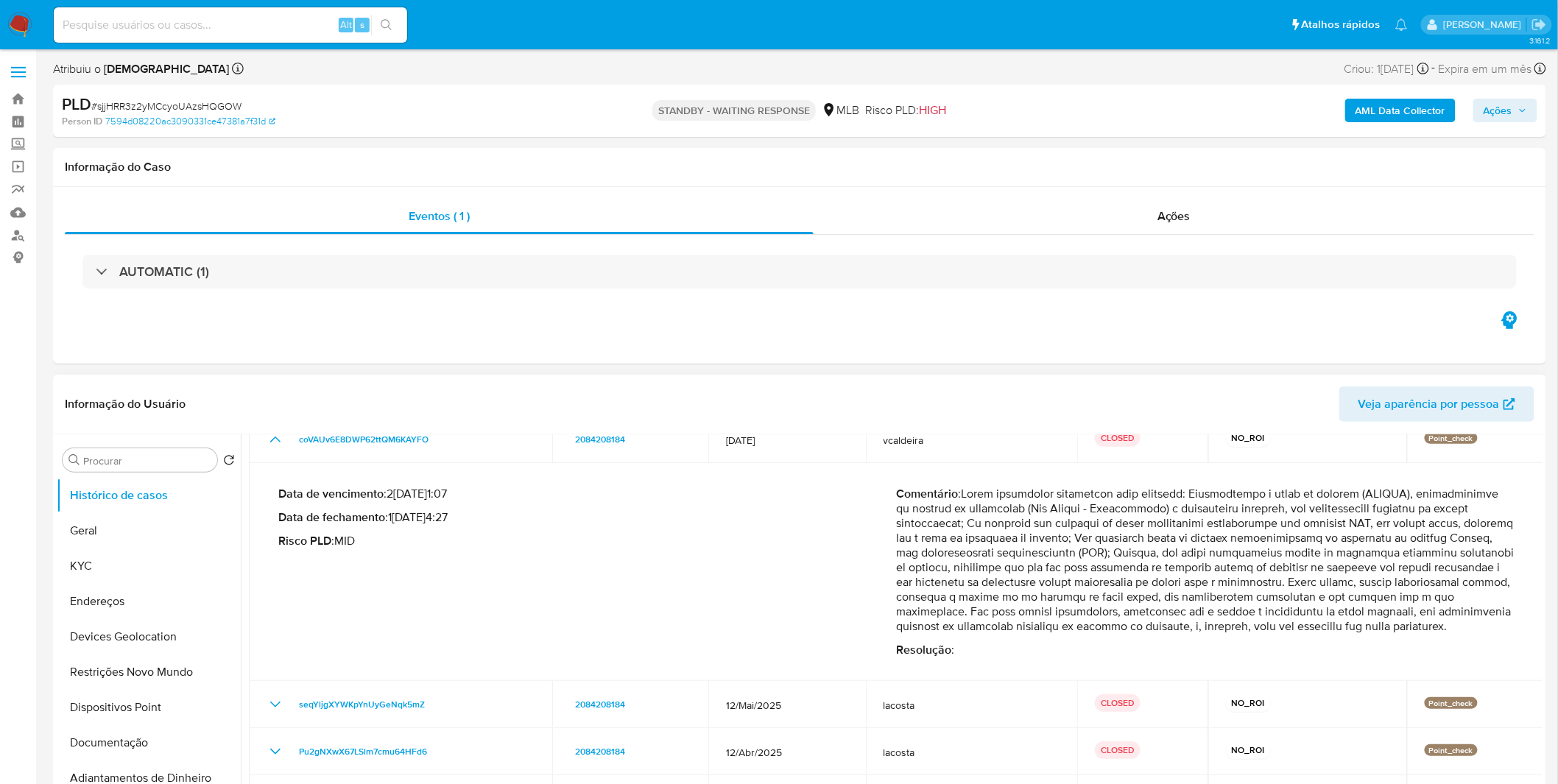
scroll to position [133, 0]
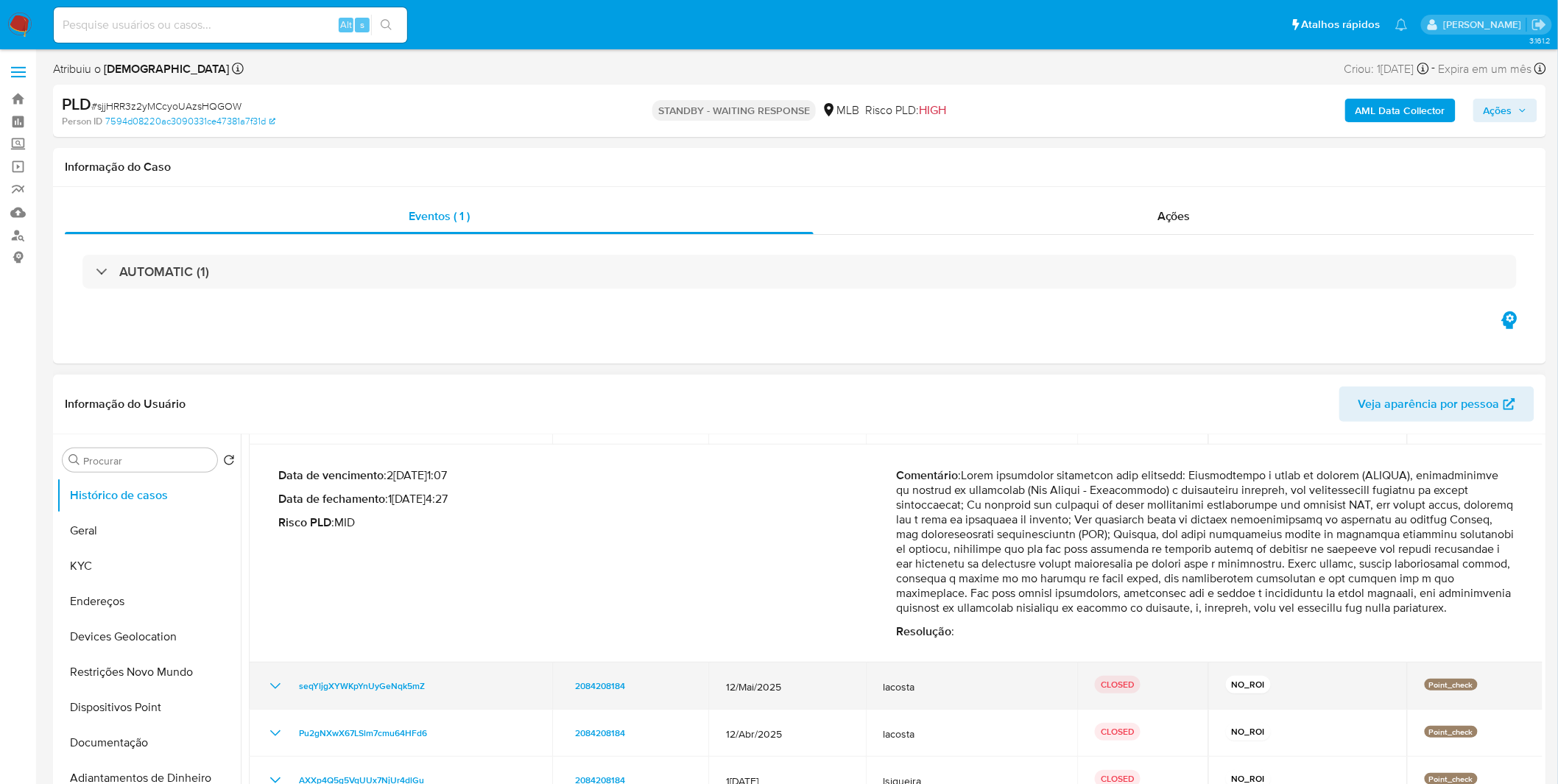
click at [276, 680] on icon "Mostrar/Ocultar" at bounding box center [275, 686] width 18 height 18
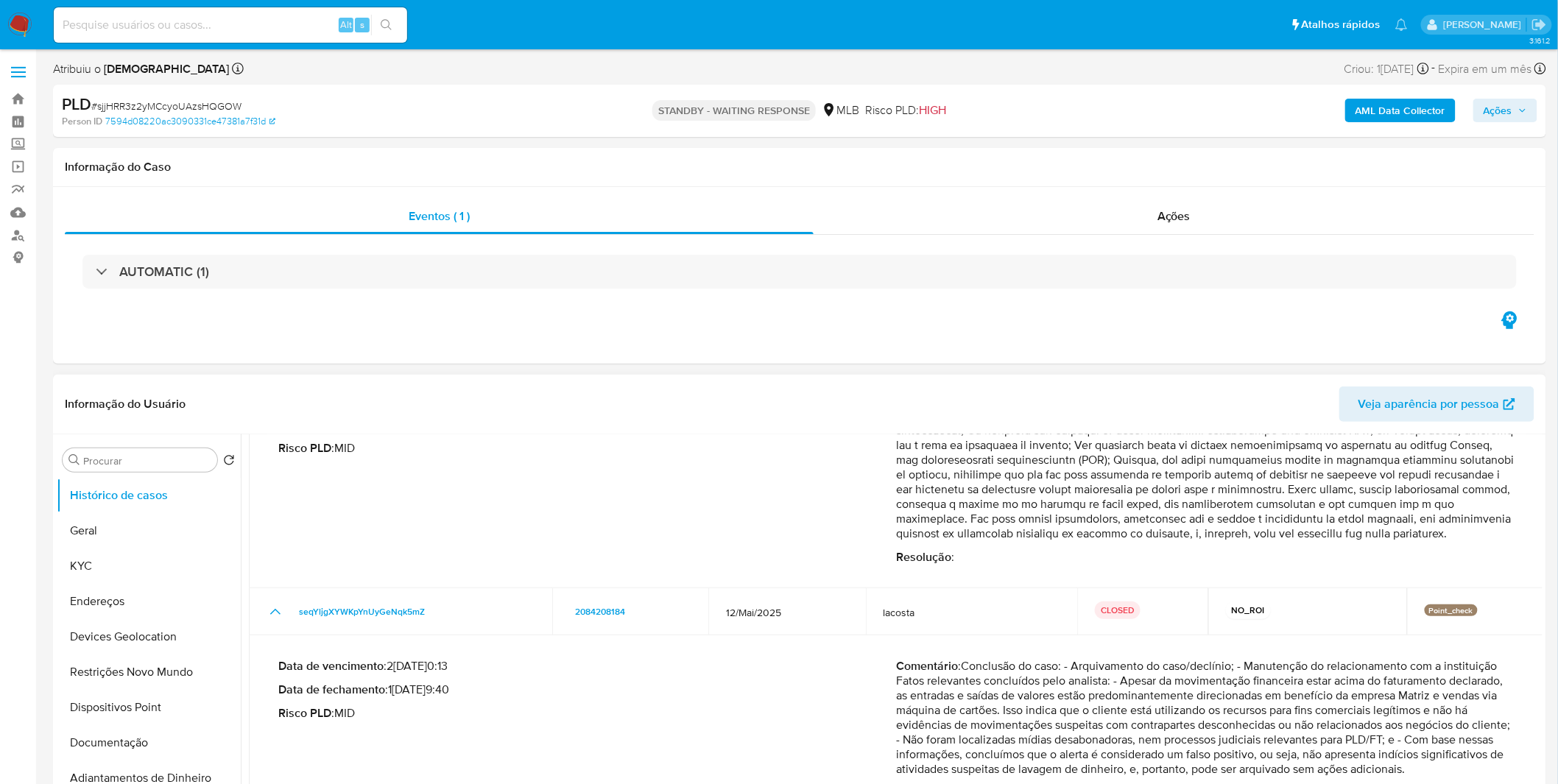
scroll to position [320, 0]
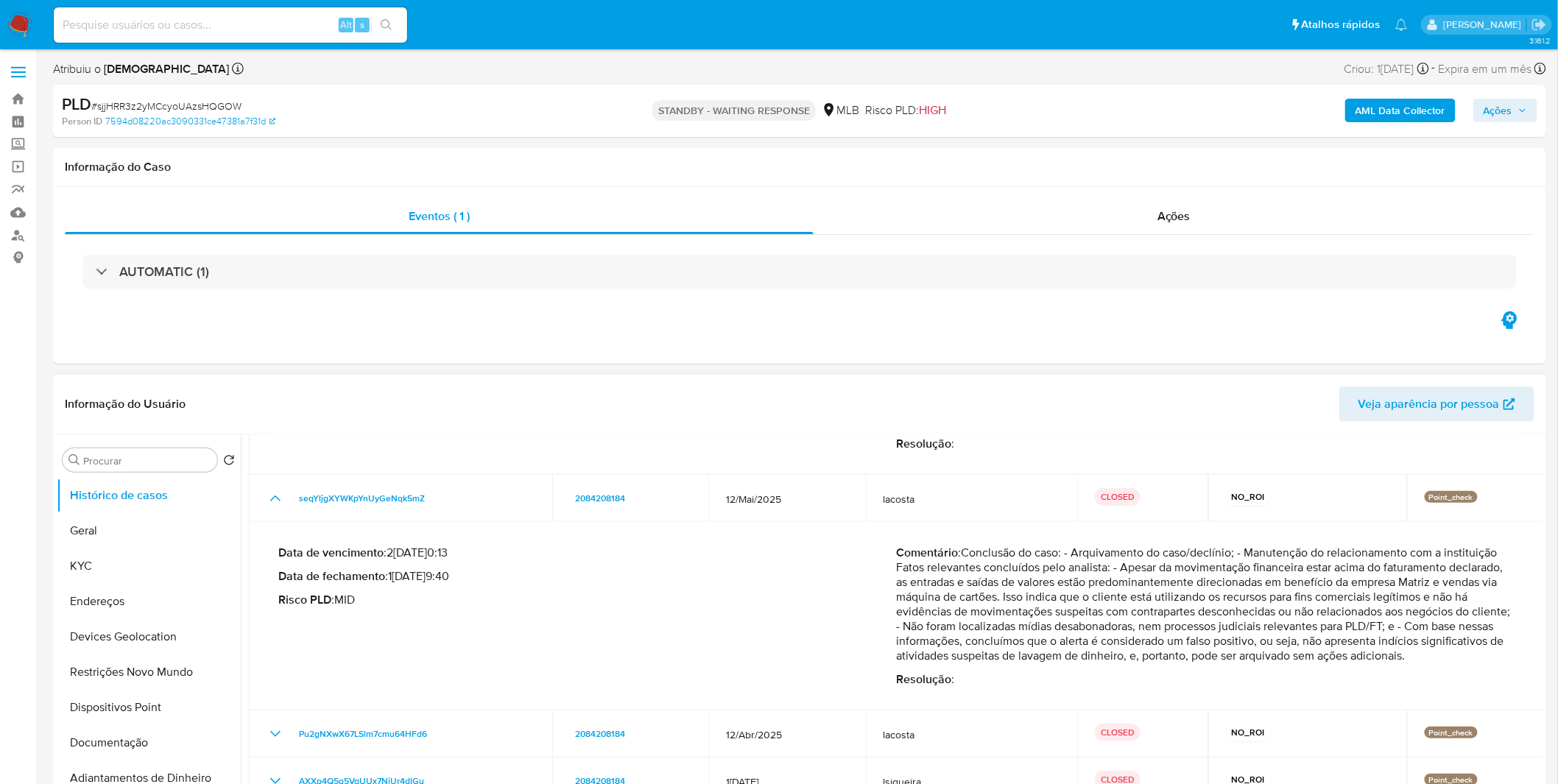
drag, startPoint x: 1041, startPoint y: 568, endPoint x: 1276, endPoint y: 660, distance: 252.4
click at [1276, 660] on p "Comentário : Conclusão do caso: - Arquivamento do caso/declínio; - Manutenção d…" at bounding box center [1204, 604] width 618 height 117
drag, startPoint x: 953, startPoint y: 628, endPoint x: 1113, endPoint y: 642, distance: 160.6
click at [1113, 642] on p "Comentário : Conclusão do caso: - Arquivamento do caso/declínio; - Manutenção d…" at bounding box center [1204, 604] width 618 height 117
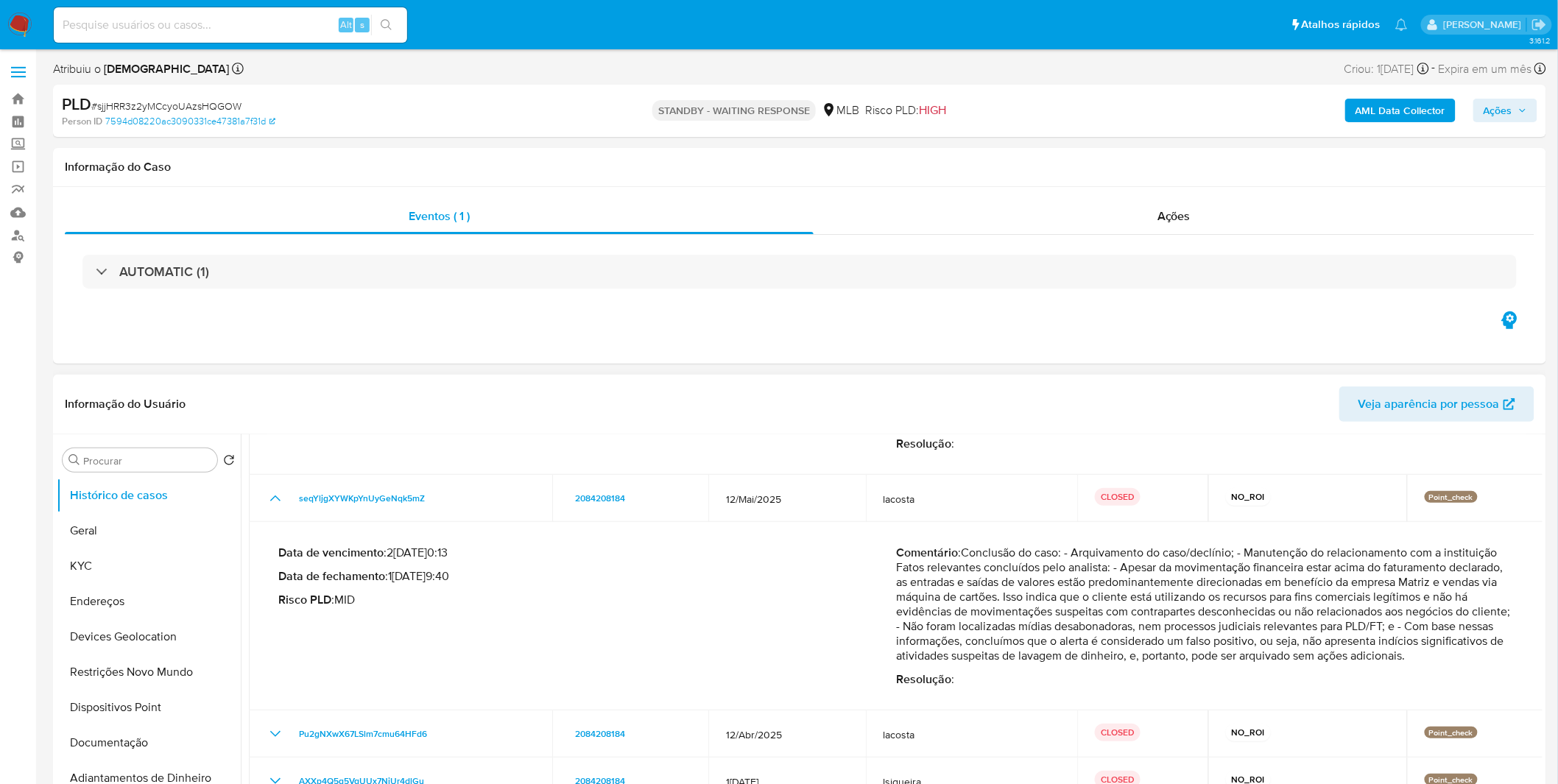
click at [1113, 642] on p "Comentário : Conclusão do caso: - Arquivamento do caso/declínio; - Manutenção d…" at bounding box center [1204, 604] width 618 height 117
drag, startPoint x: 1025, startPoint y: 608, endPoint x: 1164, endPoint y: 620, distance: 139.5
click at [1164, 620] on p "Comentário : Conclusão do caso: - Arquivamento do caso/declínio; - Manutenção d…" at bounding box center [1204, 604] width 618 height 117
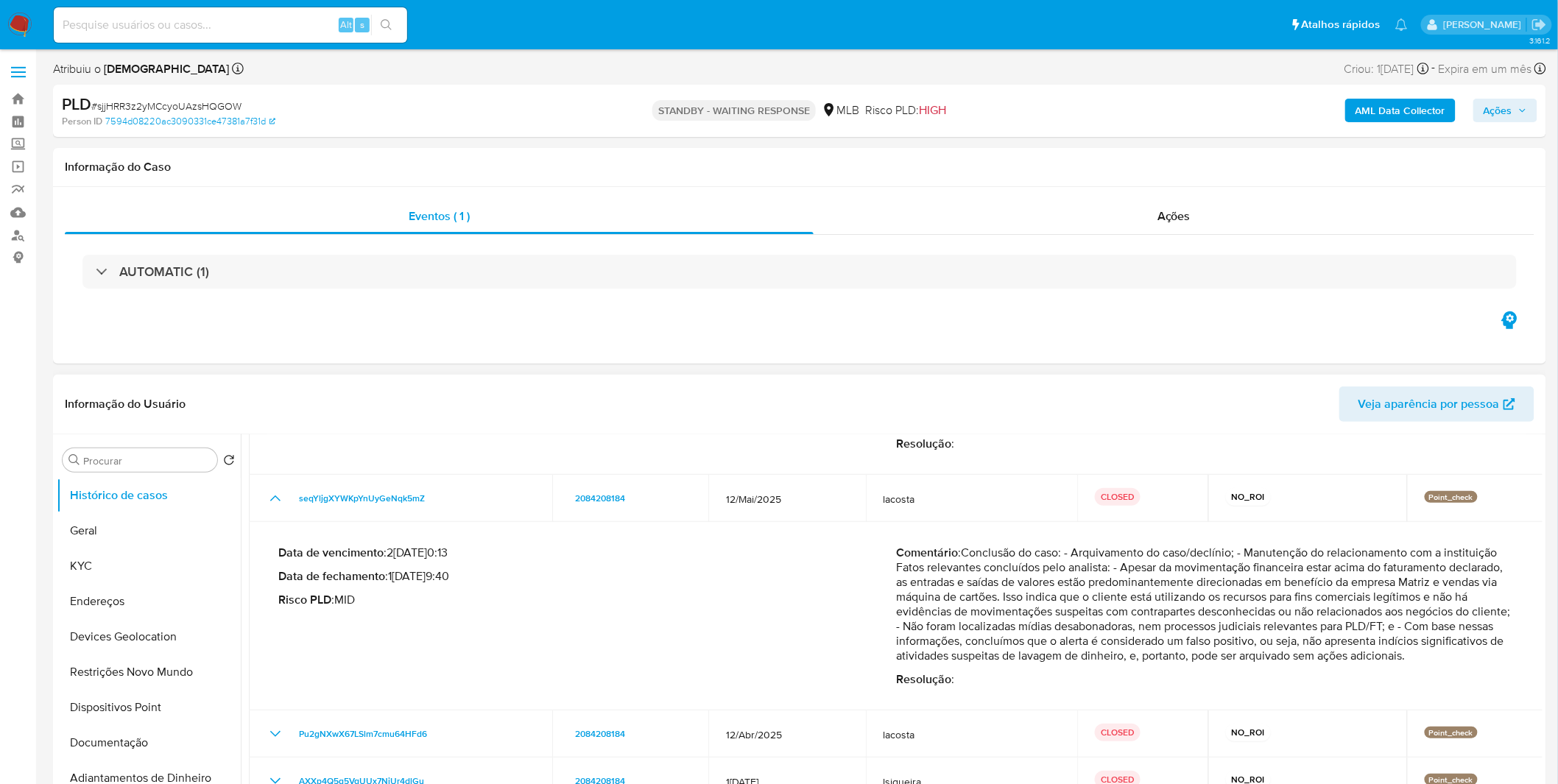
drag, startPoint x: 1125, startPoint y: 595, endPoint x: 1263, endPoint y: 620, distance: 140.2
click at [1263, 620] on p "Comentário : Conclusão do caso: - Arquivamento do caso/declínio; - Manutenção d…" at bounding box center [1204, 604] width 618 height 117
drag, startPoint x: 968, startPoint y: 585, endPoint x: 1094, endPoint y: 609, distance: 128.3
click at [1094, 609] on p "Comentário : Conclusão do caso: - Arquivamento do caso/declínio; - Manutenção d…" at bounding box center [1204, 604] width 618 height 117
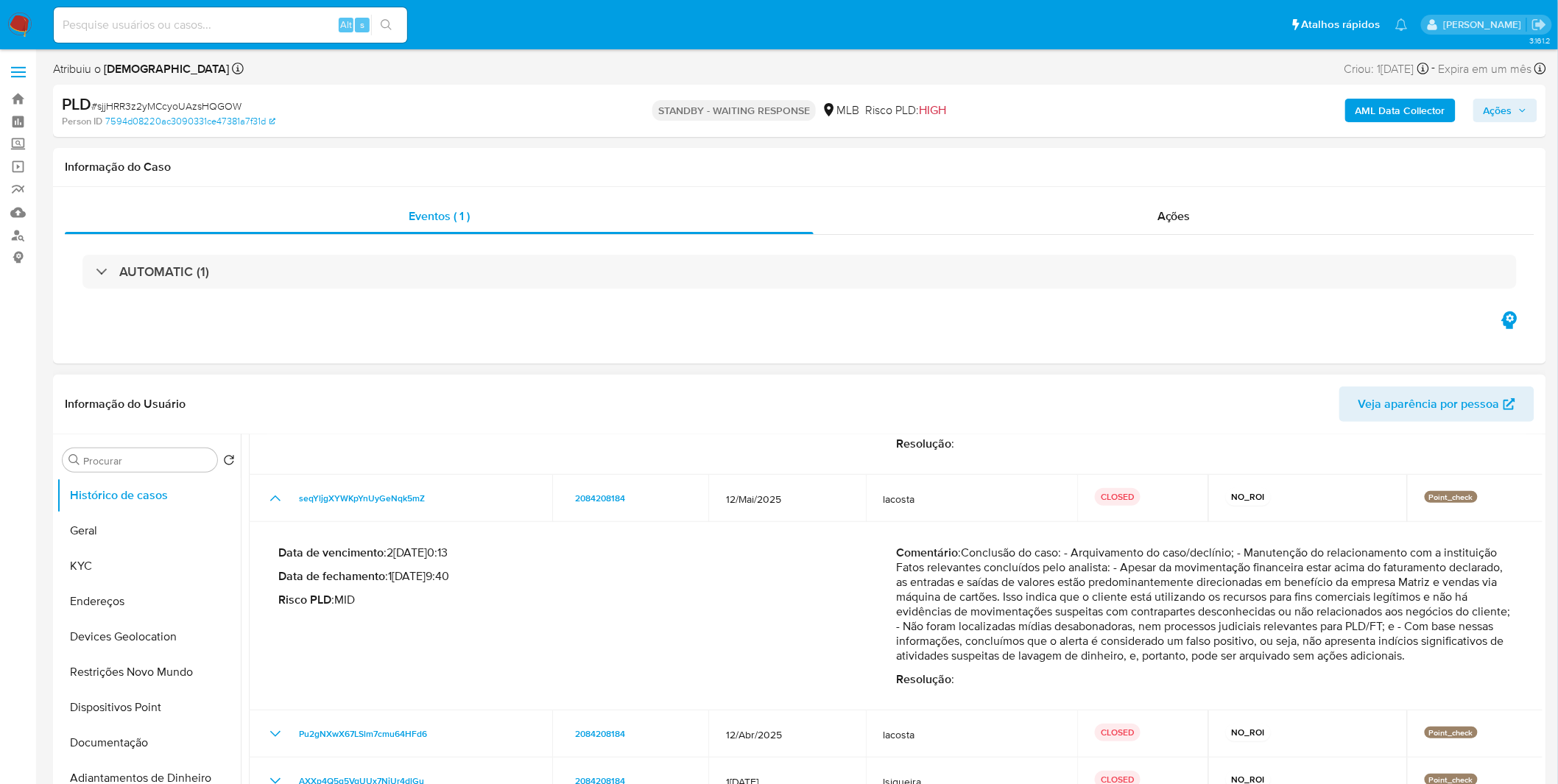
click at [1094, 609] on p "Comentário : Conclusão do caso: - Arquivamento do caso/declínio; - Manutenção d…" at bounding box center [1204, 604] width 618 height 117
click at [99, 567] on button "KYC" at bounding box center [143, 566] width 172 height 35
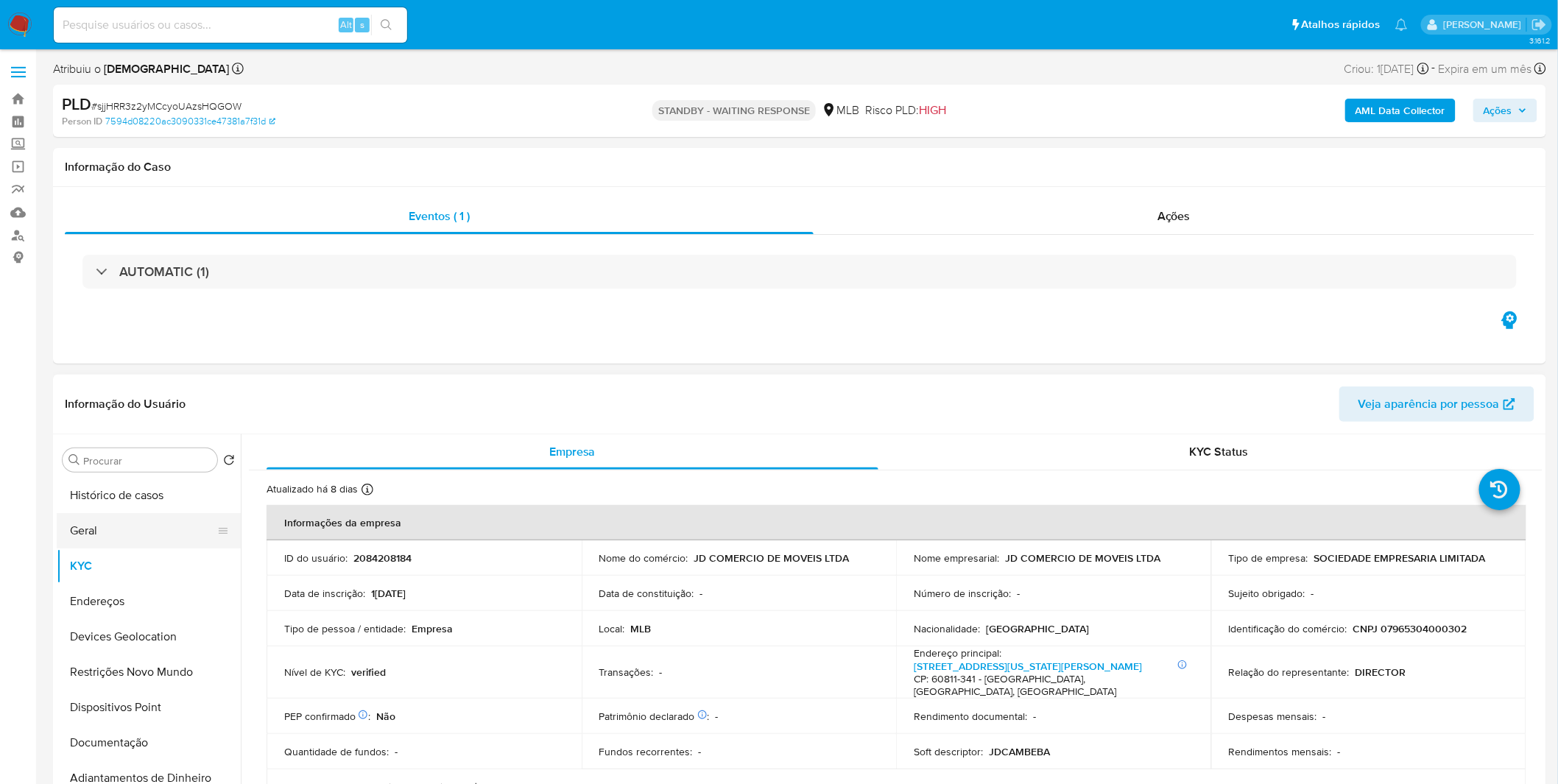
click at [164, 542] on button "Geral" at bounding box center [143, 531] width 172 height 35
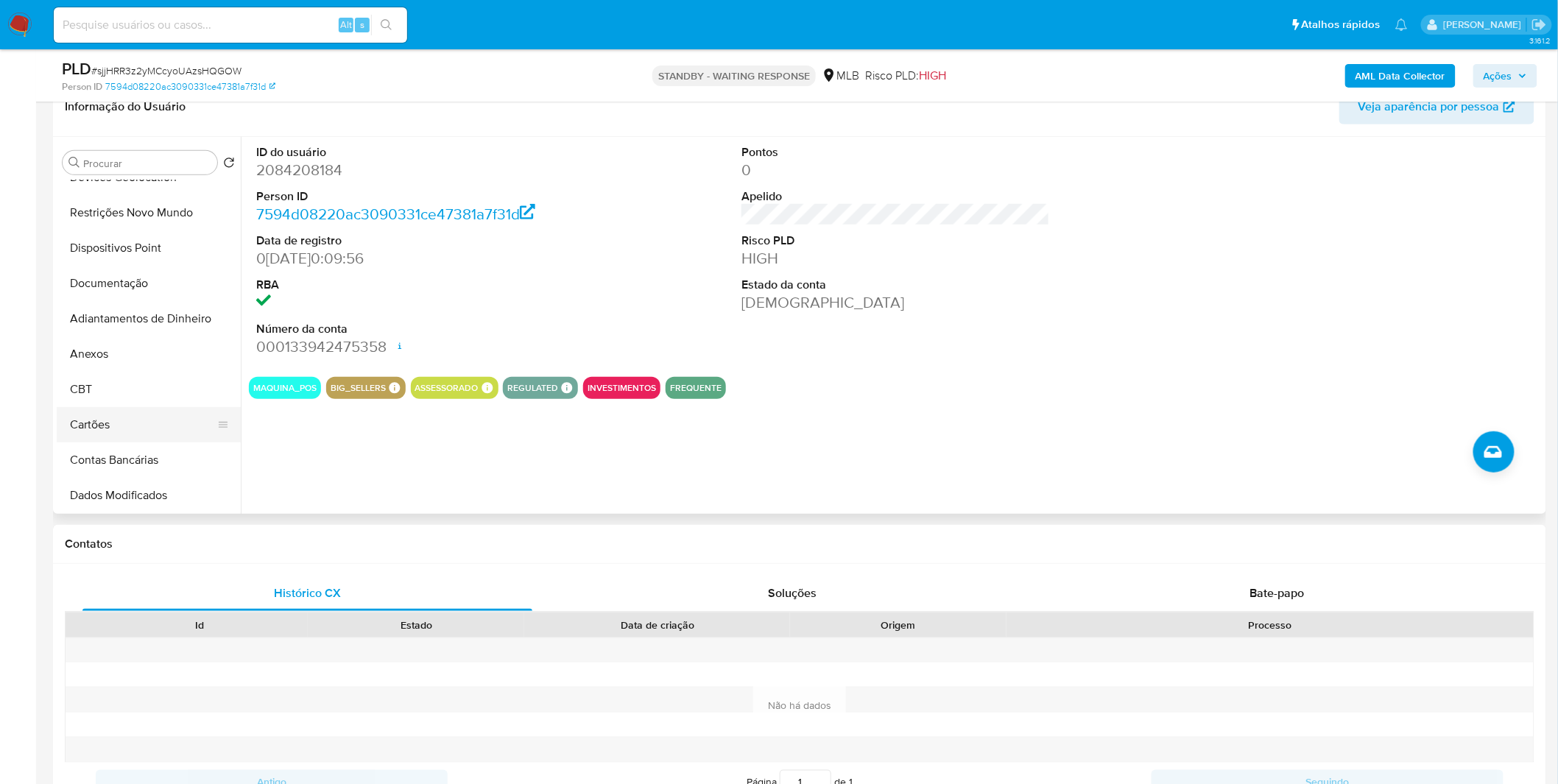
scroll to position [163, 0]
click at [136, 354] on button "Anexos" at bounding box center [143, 352] width 172 height 35
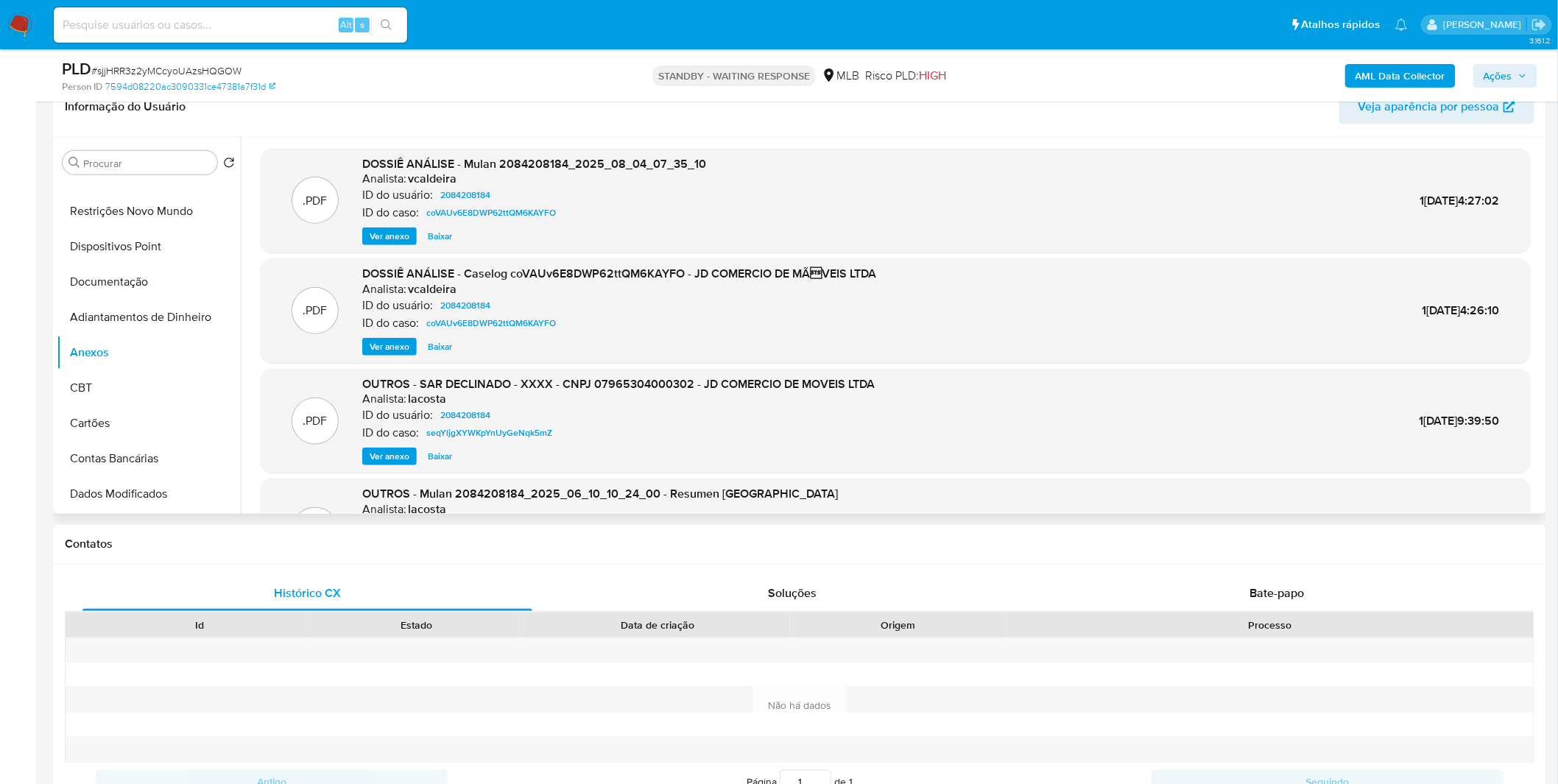
drag, startPoint x: 390, startPoint y: 231, endPoint x: 392, endPoint y: 239, distance: 8.2
click at [392, 239] on span "Ver anexo" at bounding box center [390, 236] width 40 height 15
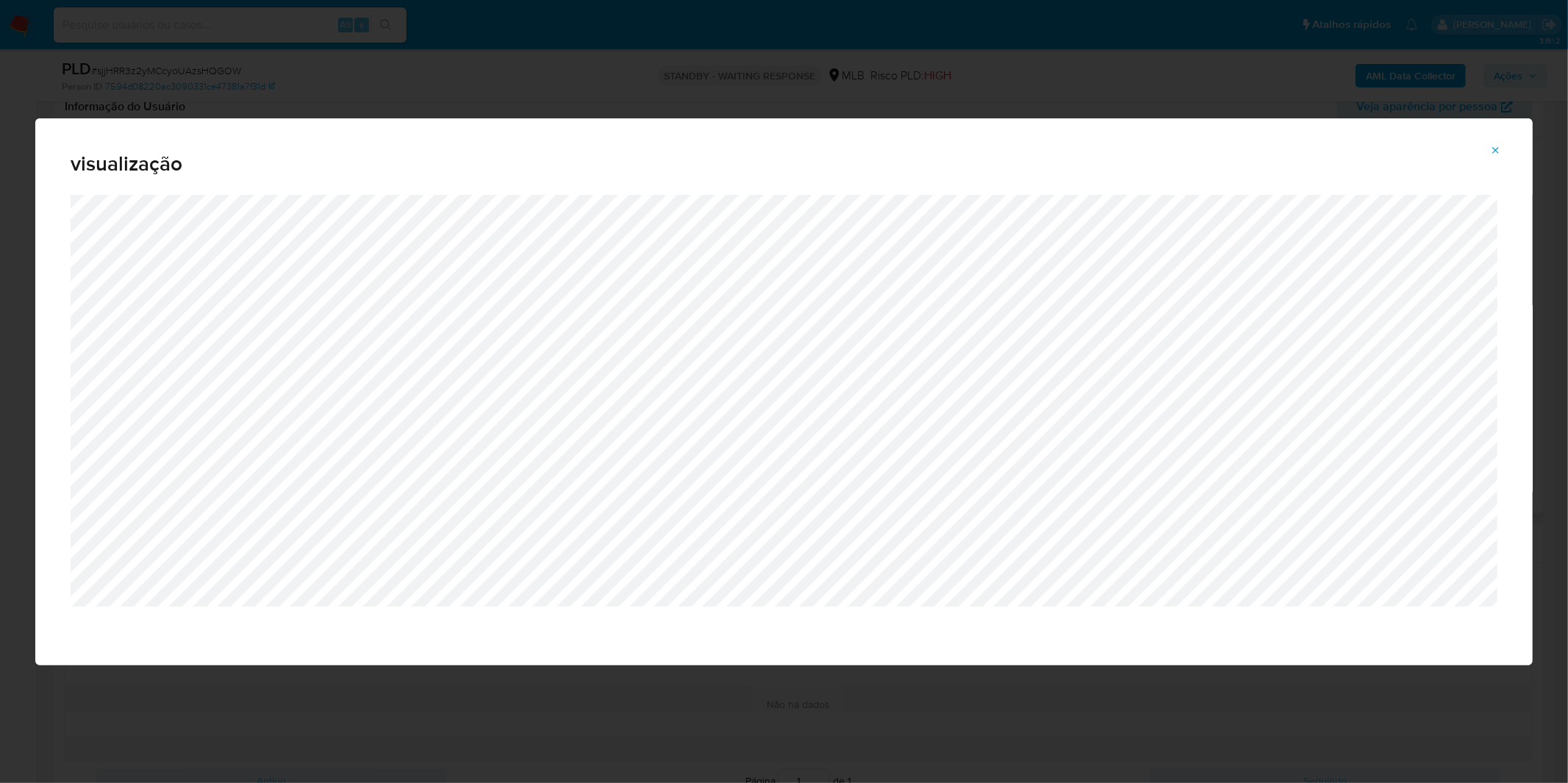
click at [1497, 147] on icon "Attachment preview" at bounding box center [1496, 150] width 11 height 11
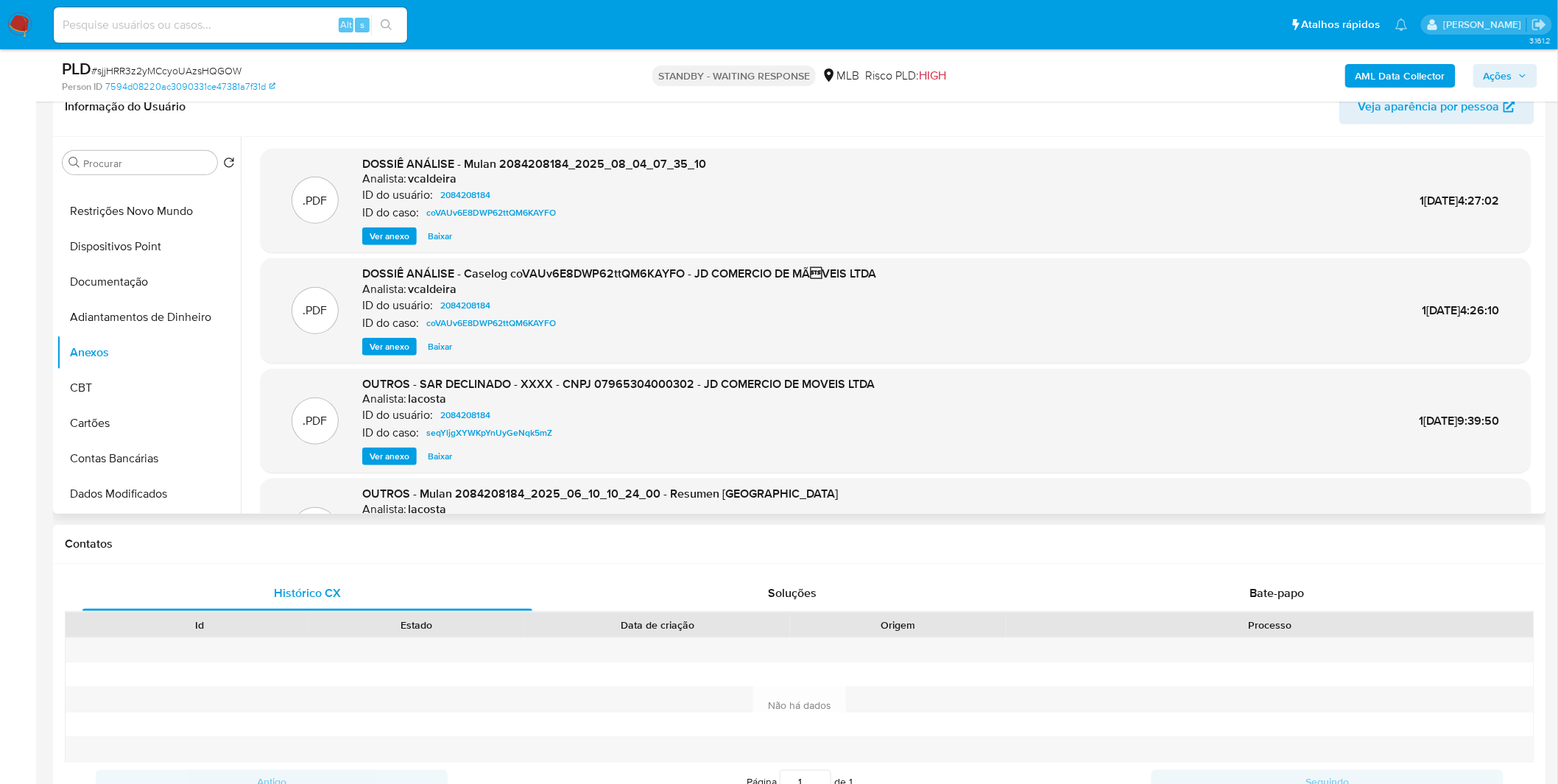
click at [394, 348] on span "Ver anexo" at bounding box center [390, 346] width 40 height 15
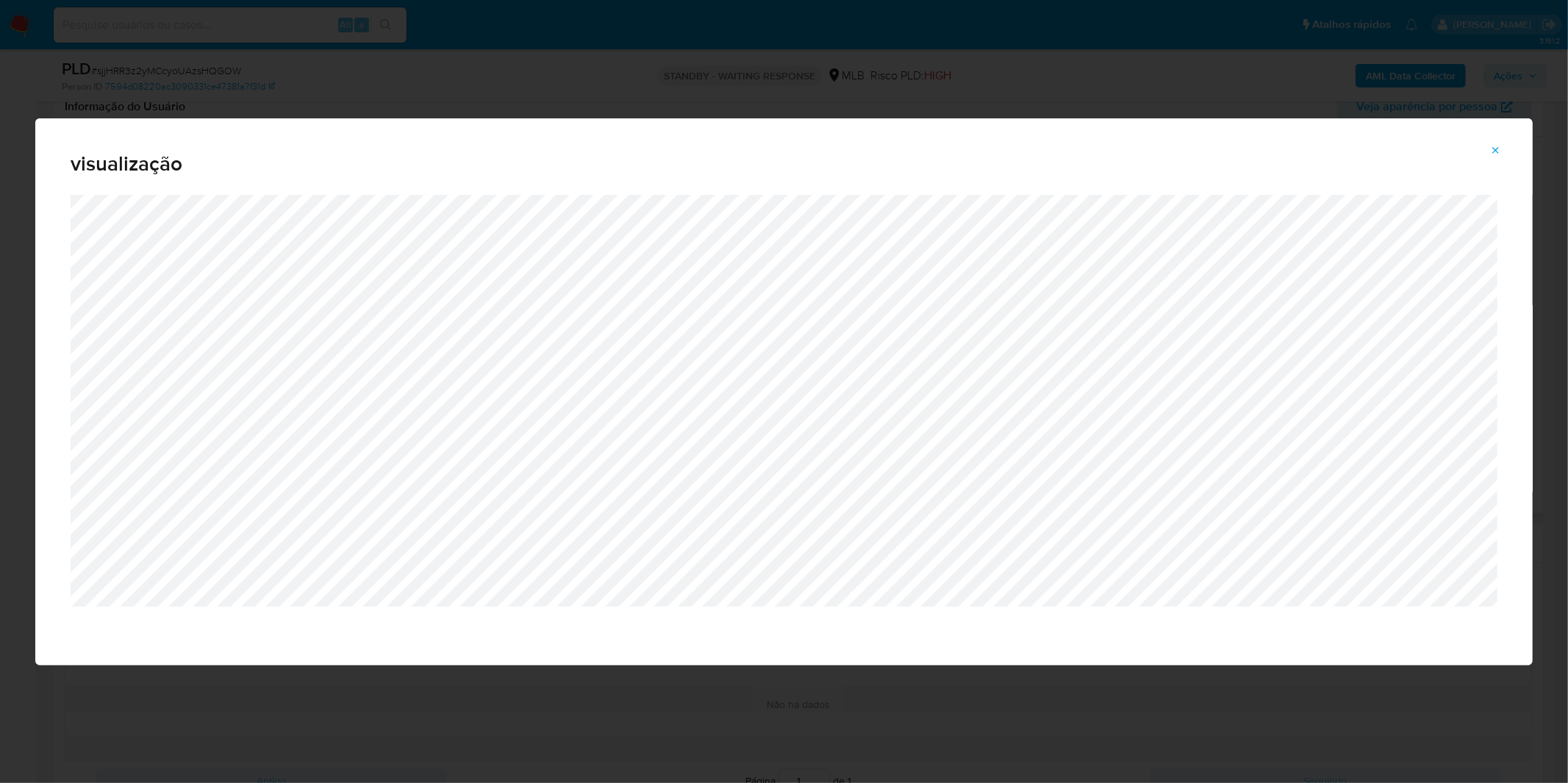
click at [1491, 153] on icon "Attachment preview" at bounding box center [1496, 150] width 11 height 11
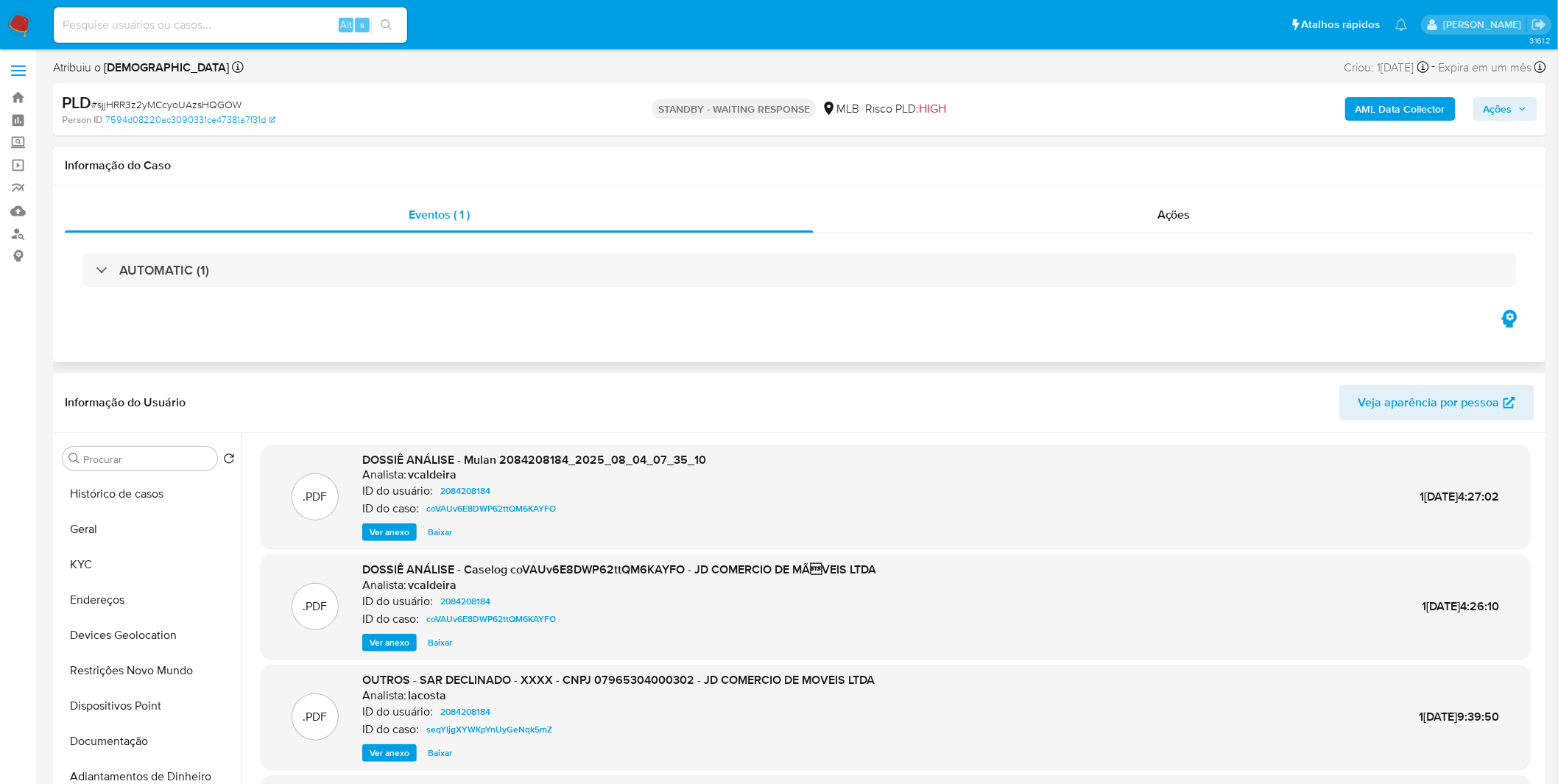
scroll to position [0, 0]
click at [90, 531] on button "Geral" at bounding box center [143, 531] width 172 height 35
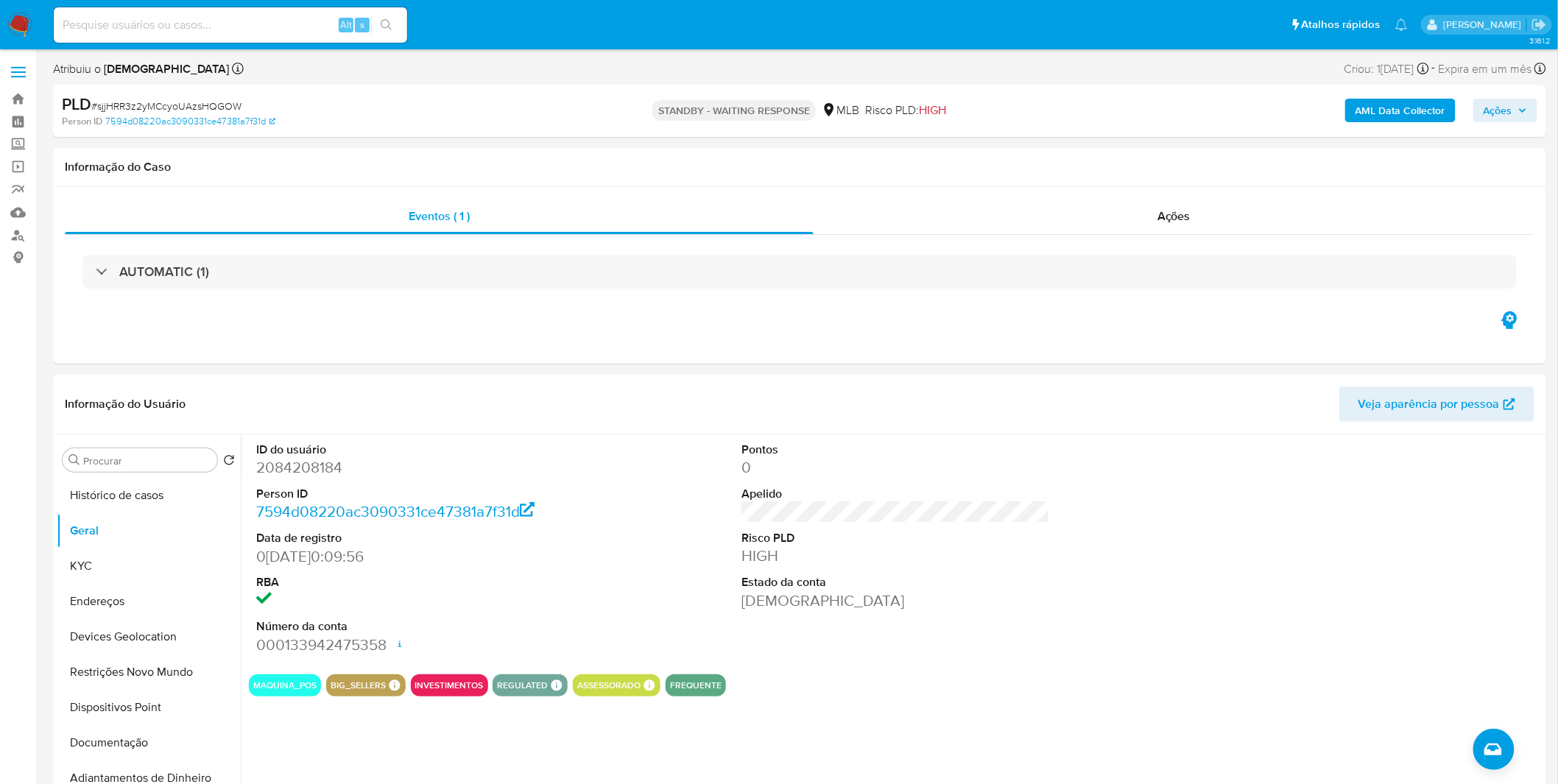
click at [639, 579] on div "ID do usuário 2084208184 Person ID 7594d08220ac3090331ce47381a7f31d Data de reg…" at bounding box center [896, 548] width 1294 height 228
click at [124, 568] on button "KYC" at bounding box center [143, 566] width 172 height 35
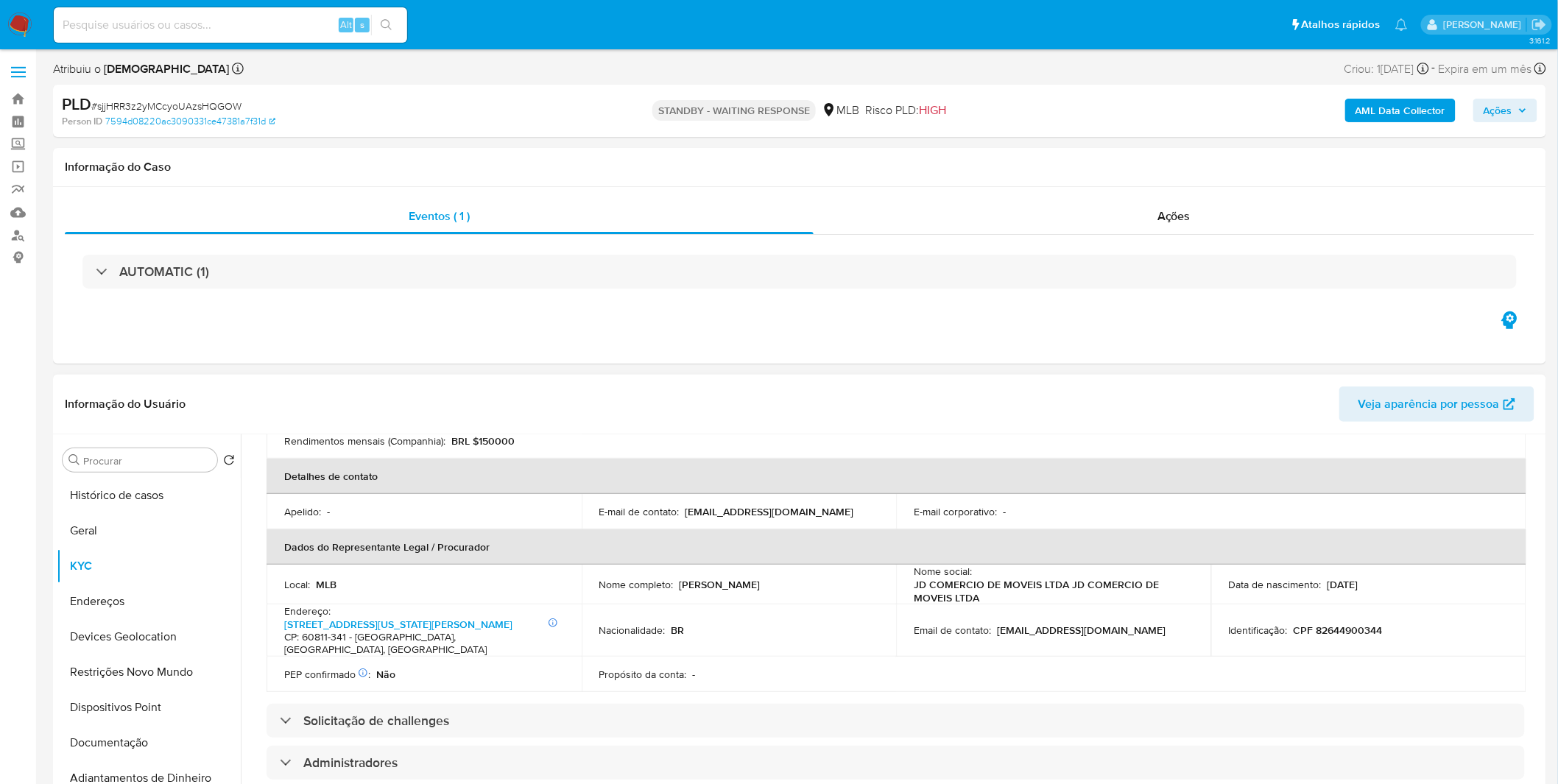
scroll to position [327, 0]
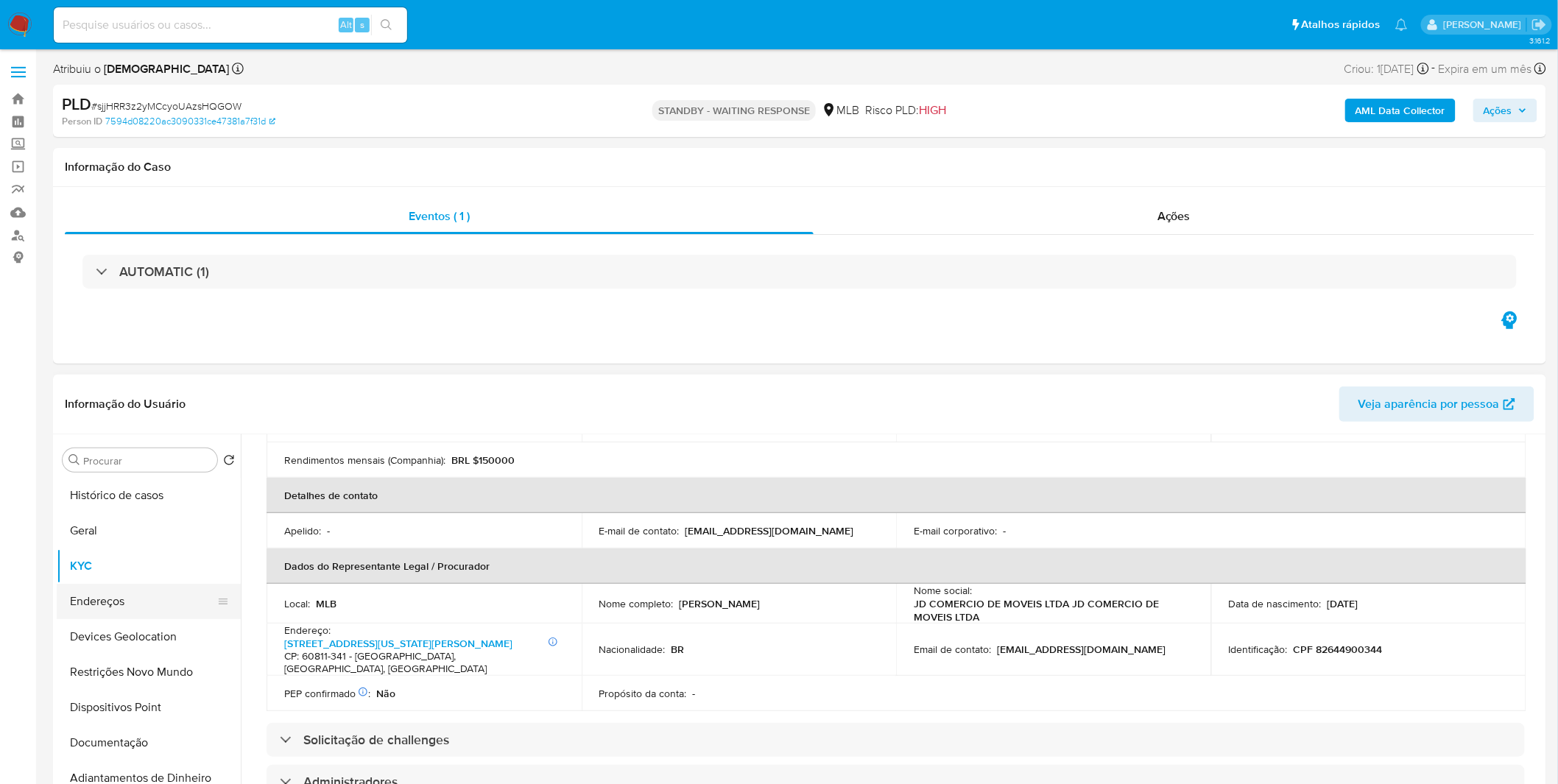
click at [156, 604] on button "Endereços" at bounding box center [143, 601] width 172 height 35
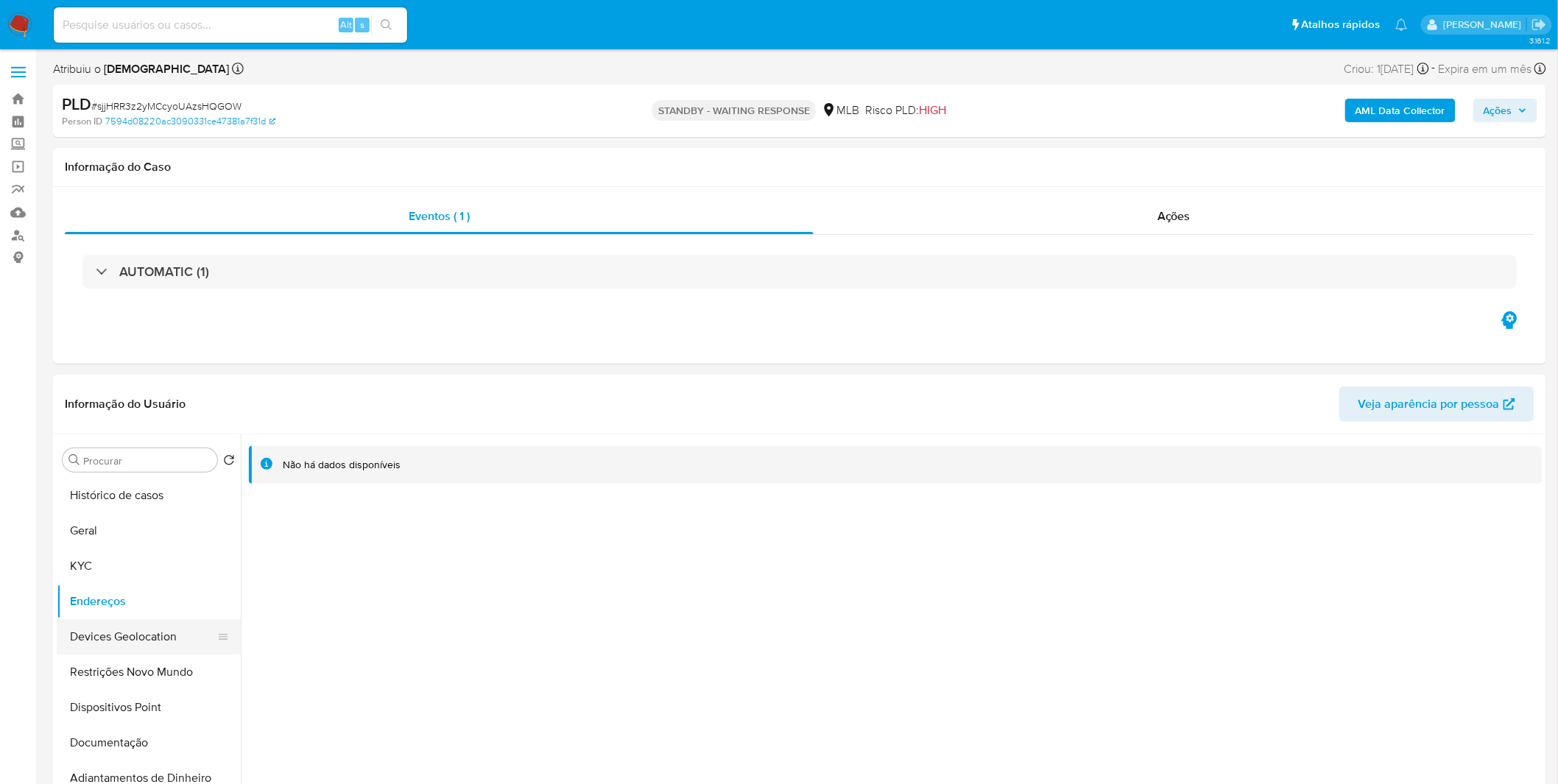
click at [94, 637] on button "Devices Geolocation" at bounding box center [143, 637] width 172 height 35
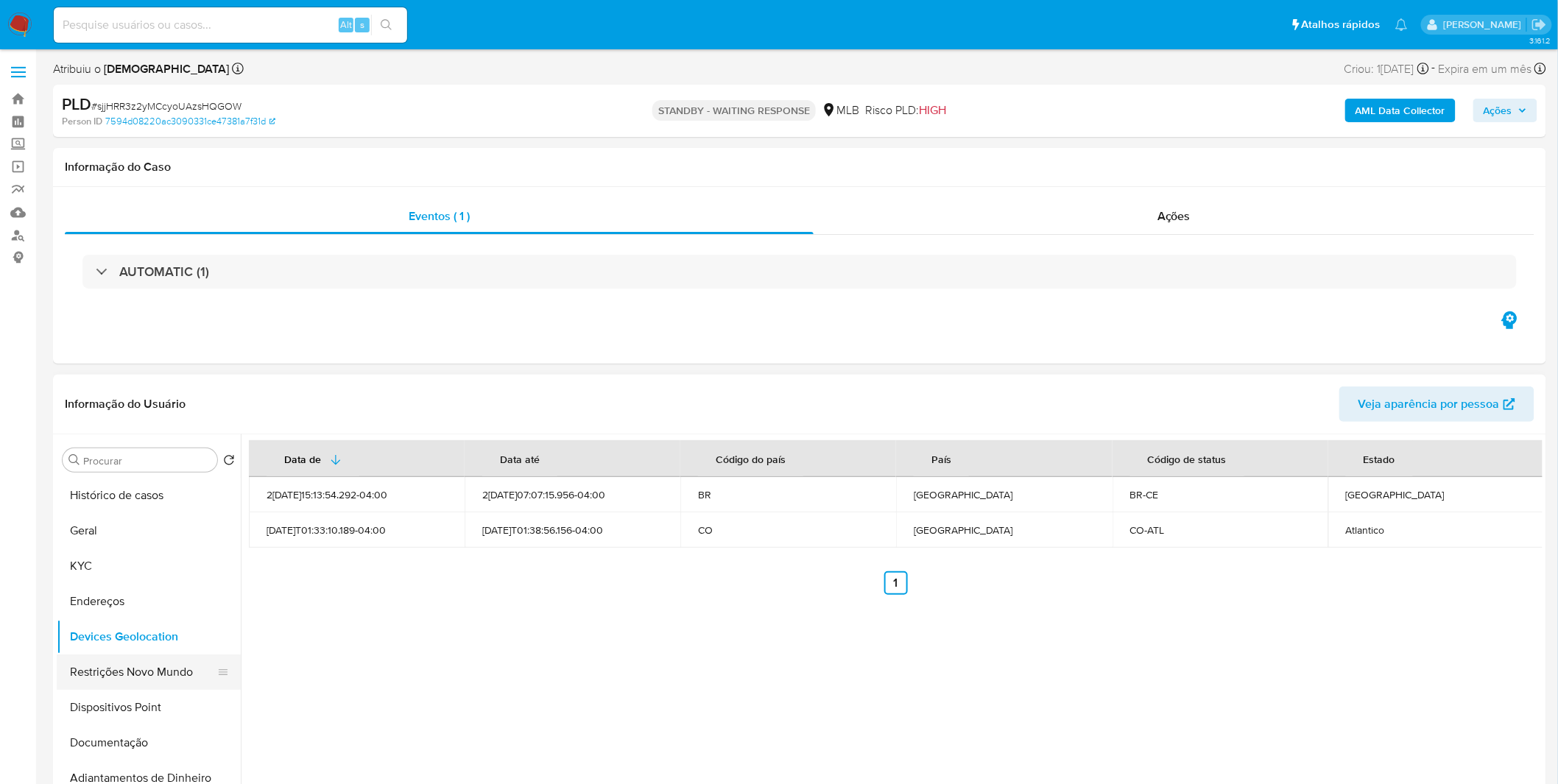
click at [167, 670] on button "Restrições Novo Mundo" at bounding box center [143, 672] width 172 height 35
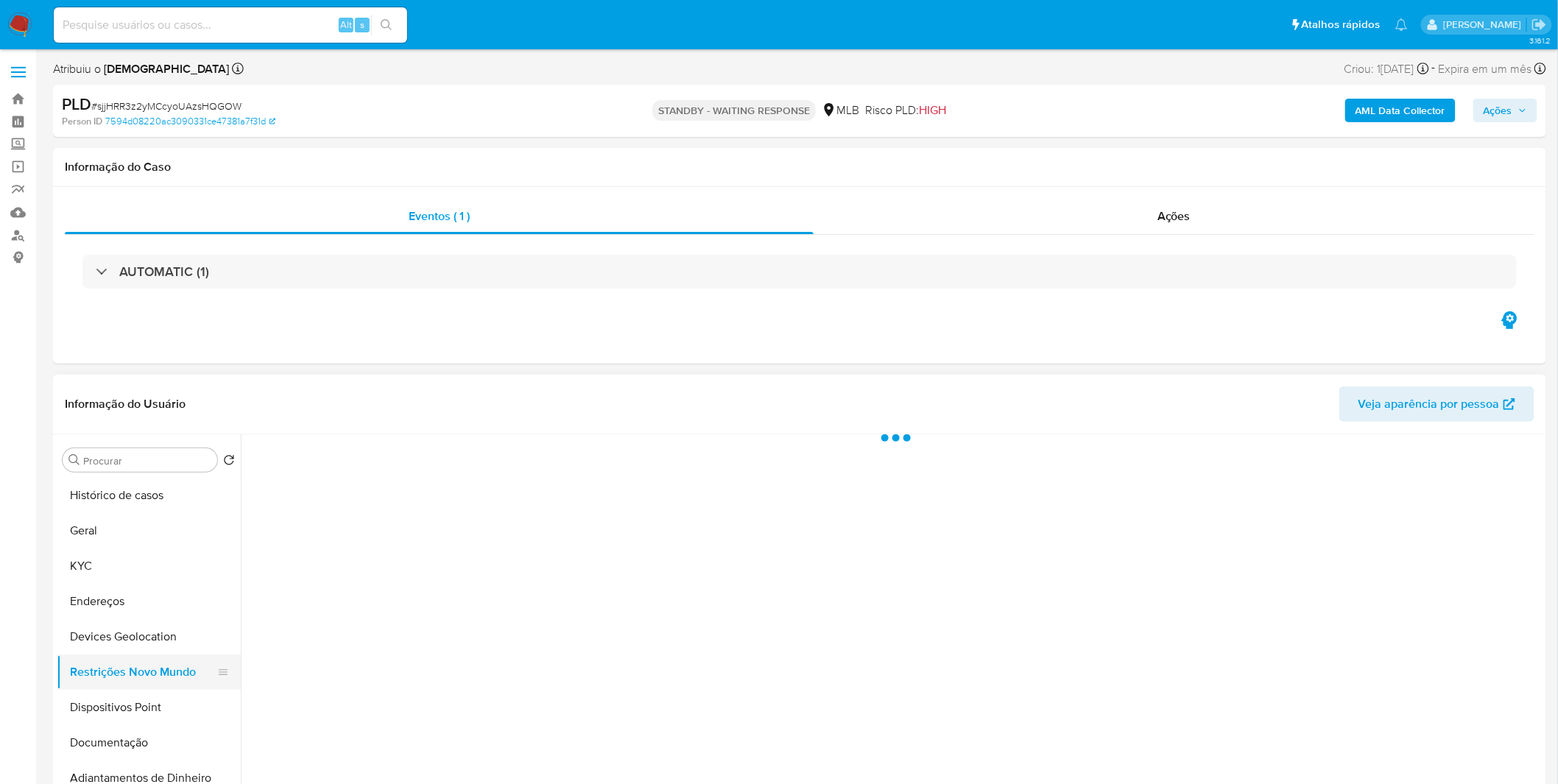
click at [166, 674] on button "Restrições Novo Mundo" at bounding box center [143, 672] width 172 height 35
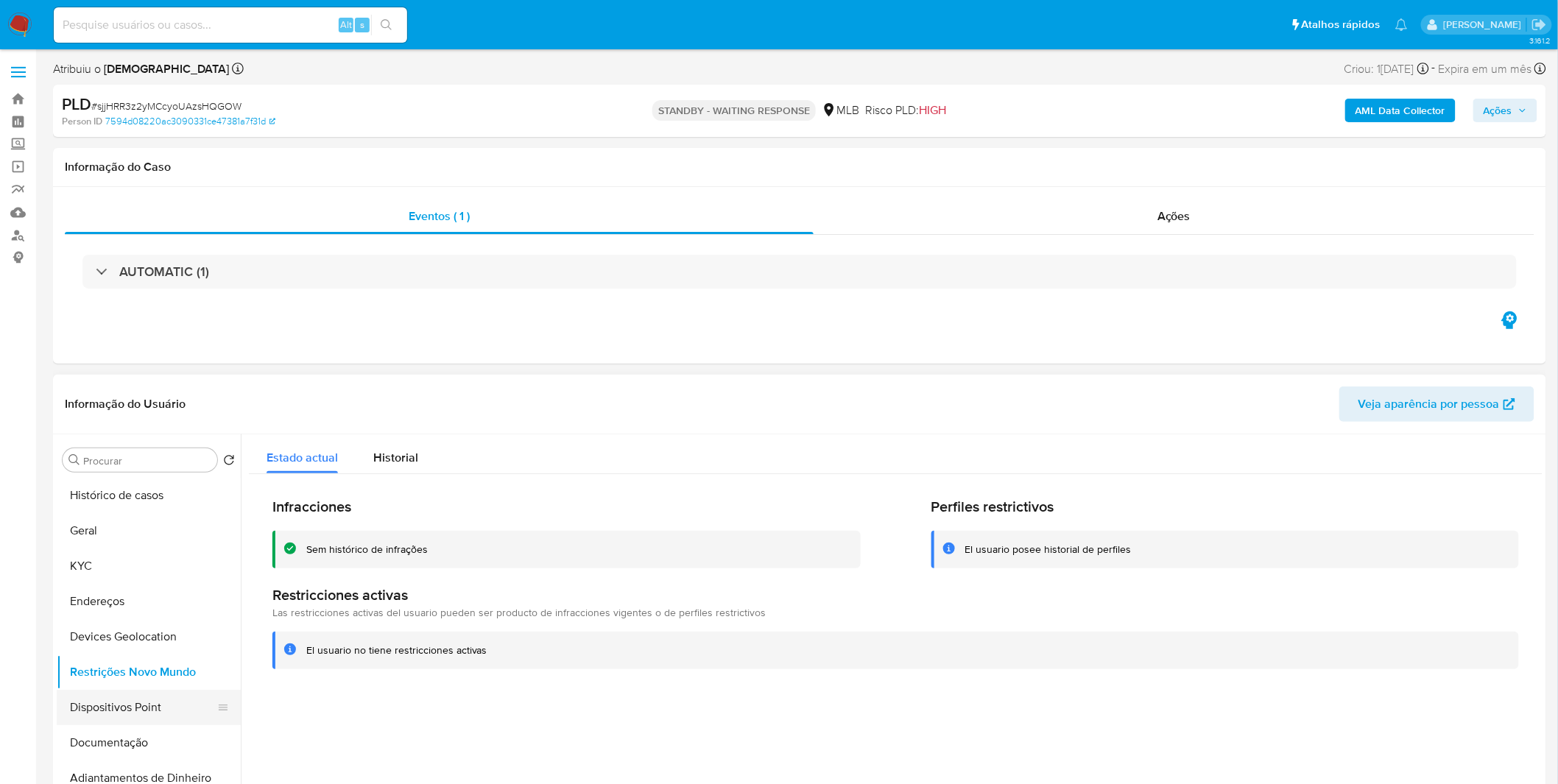
click at [140, 714] on button "Dispositivos Point" at bounding box center [143, 707] width 172 height 35
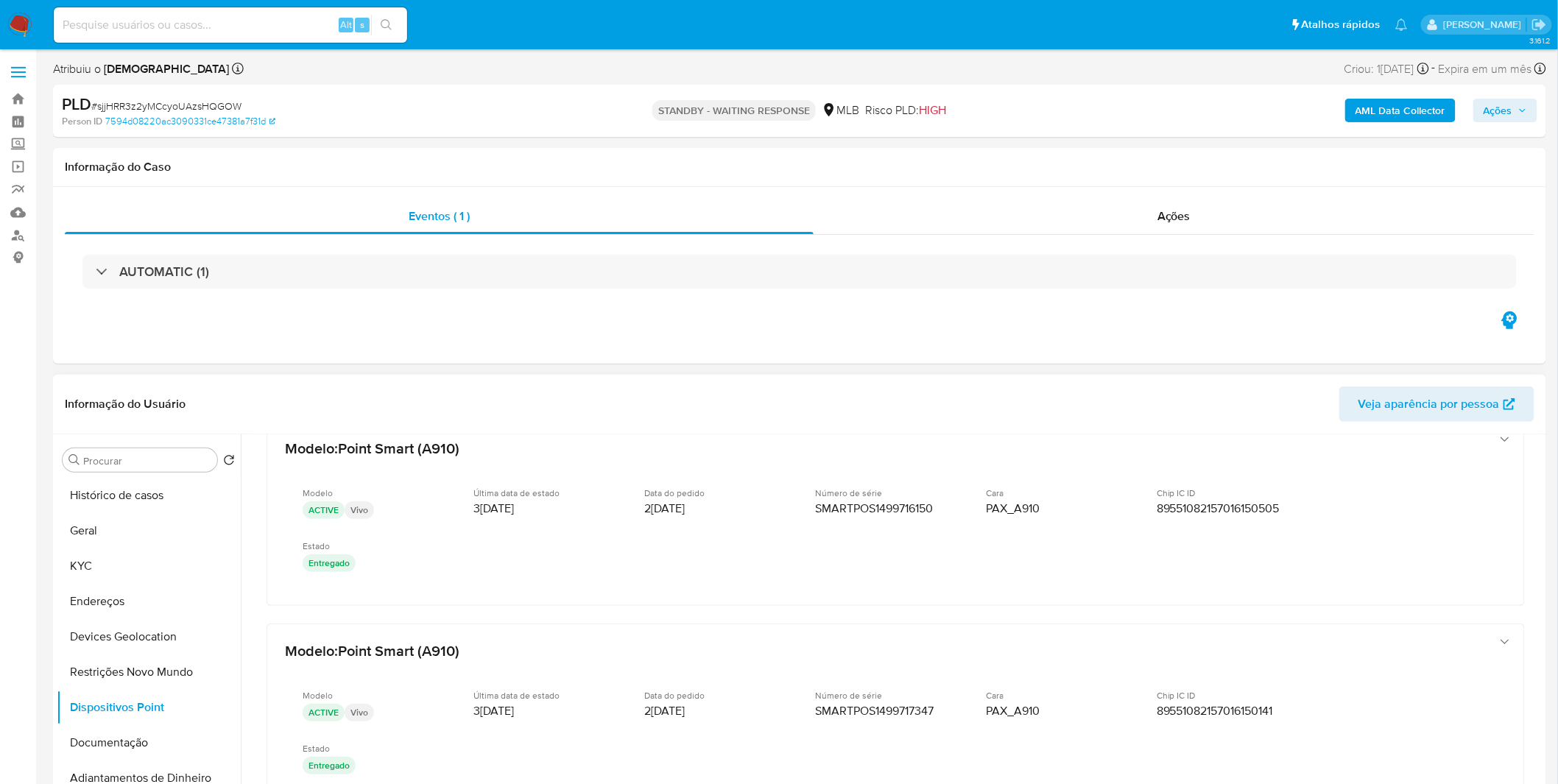
scroll to position [34, 0]
click at [137, 570] on button "KYC" at bounding box center [143, 566] width 172 height 35
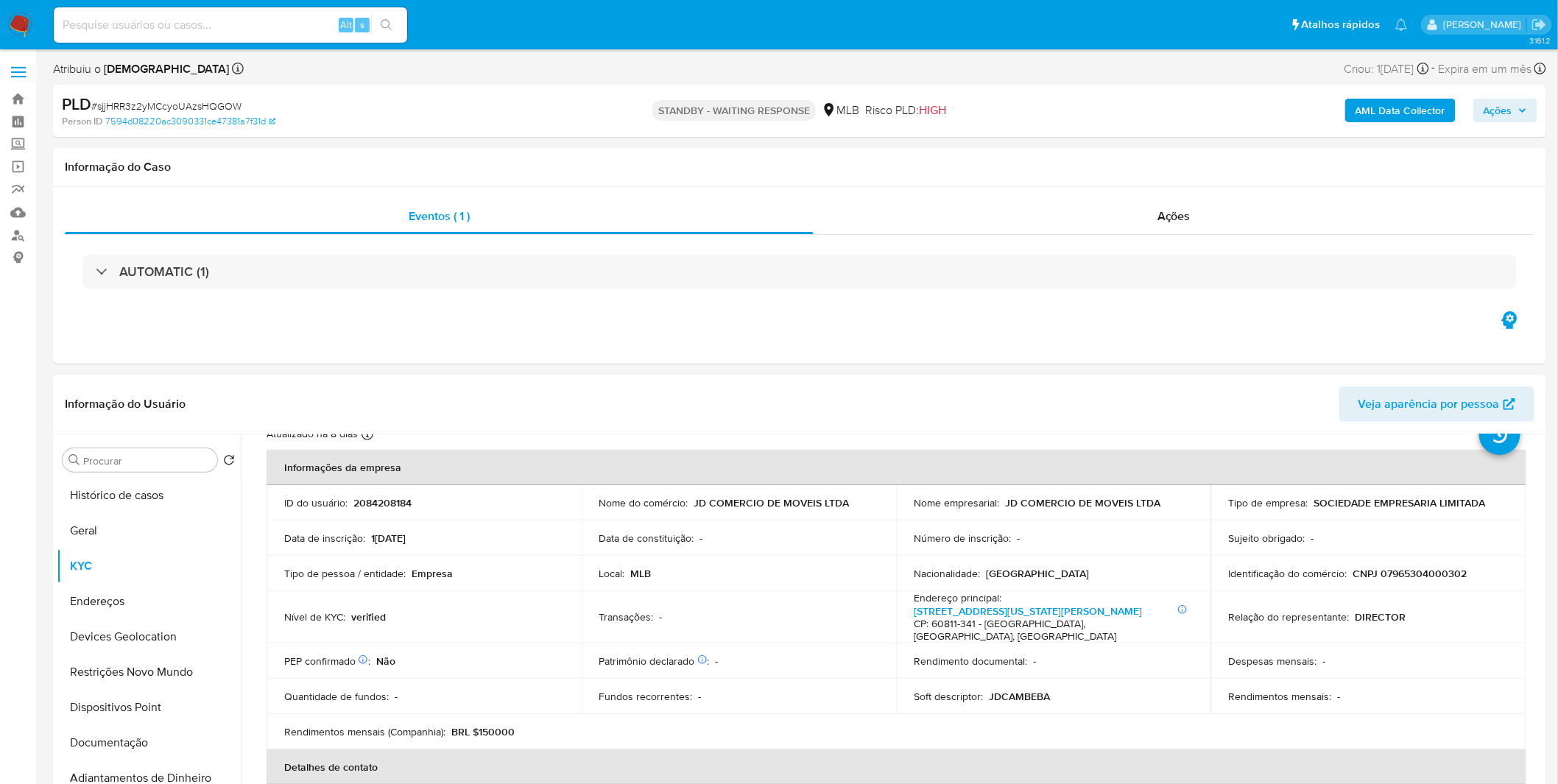
scroll to position [81, 0]
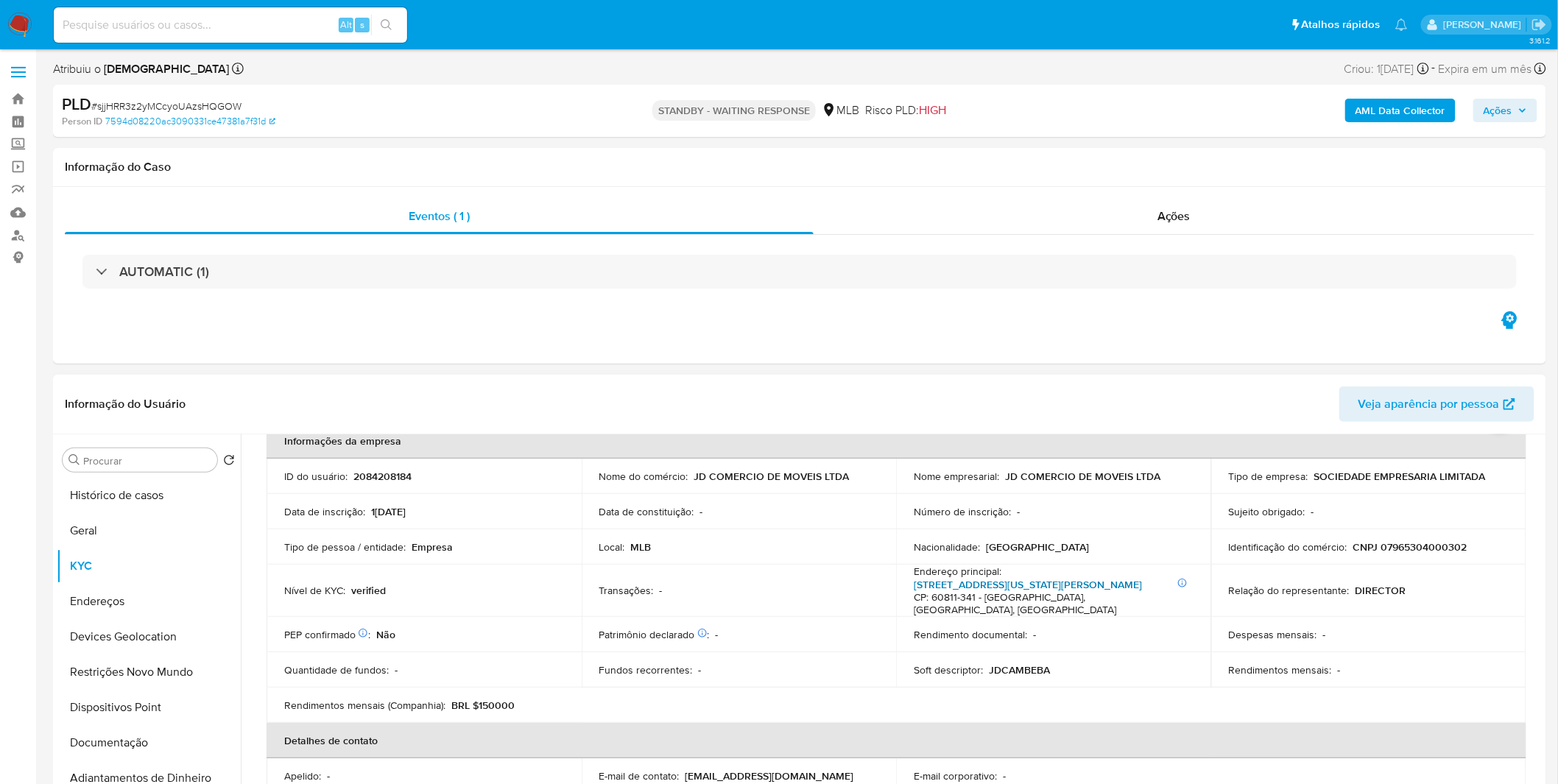
click at [984, 578] on link "Avenida Washington Soares 6553 , Edson Queiroz" at bounding box center [1027, 584] width 228 height 15
click at [147, 32] on input at bounding box center [230, 25] width 353 height 19
paste input "D6ekocHiPcw1JcN868wiK7fA"
type input "D6ekocHiPcw1JcN868wiK7fA"
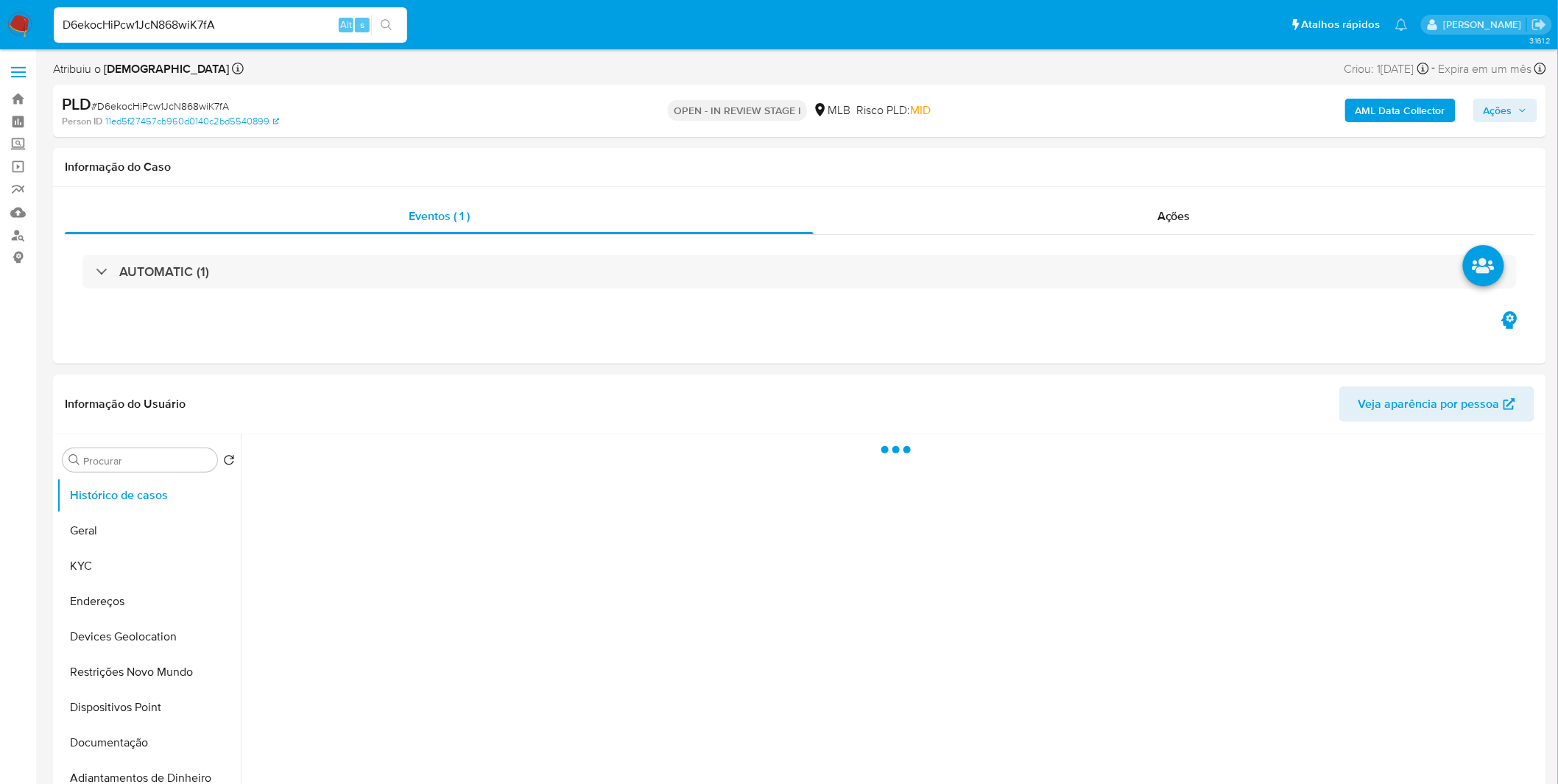
select select "10"
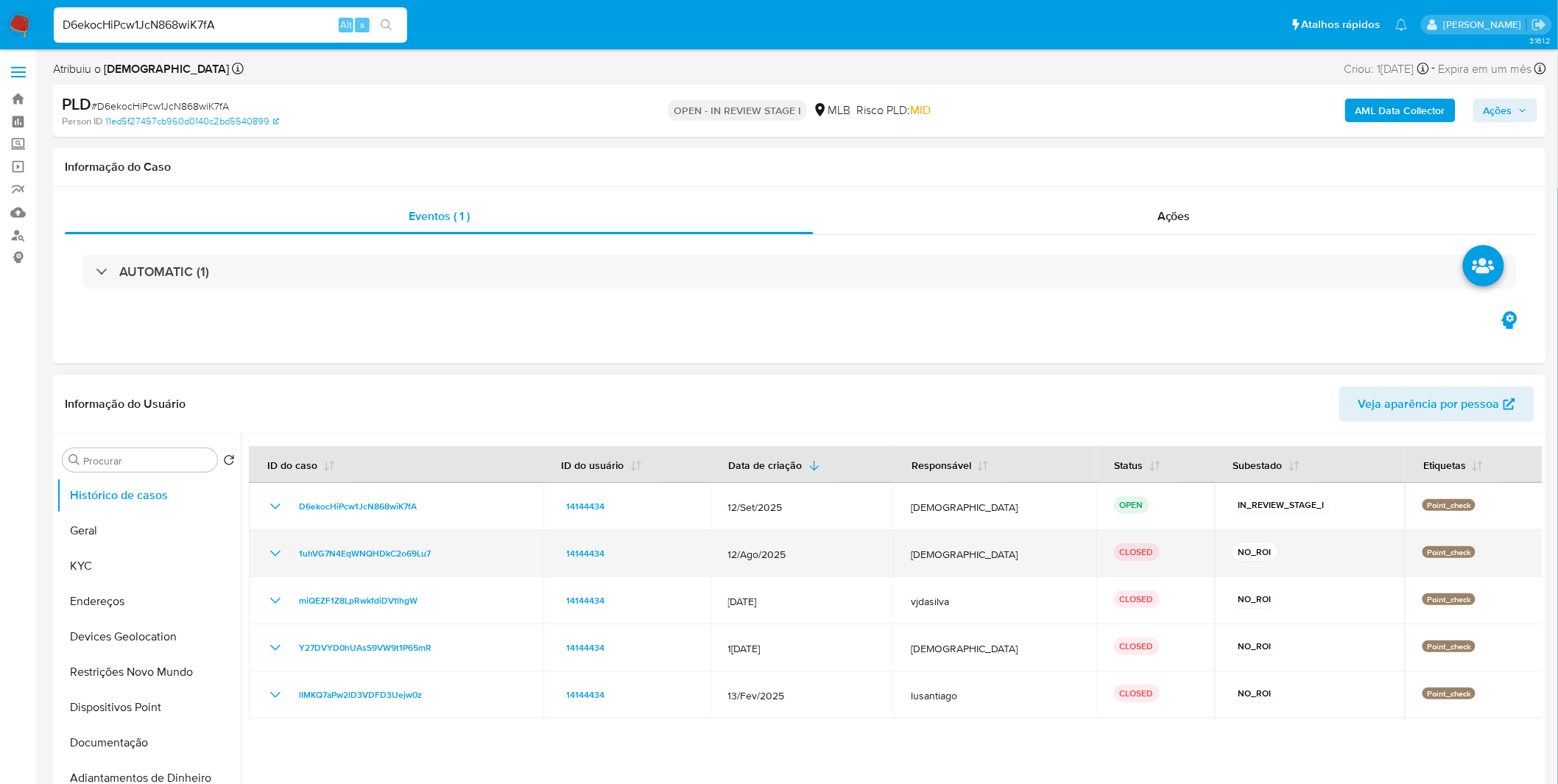
click at [273, 549] on icon "Mostrar/Ocultar" at bounding box center [275, 553] width 18 height 18
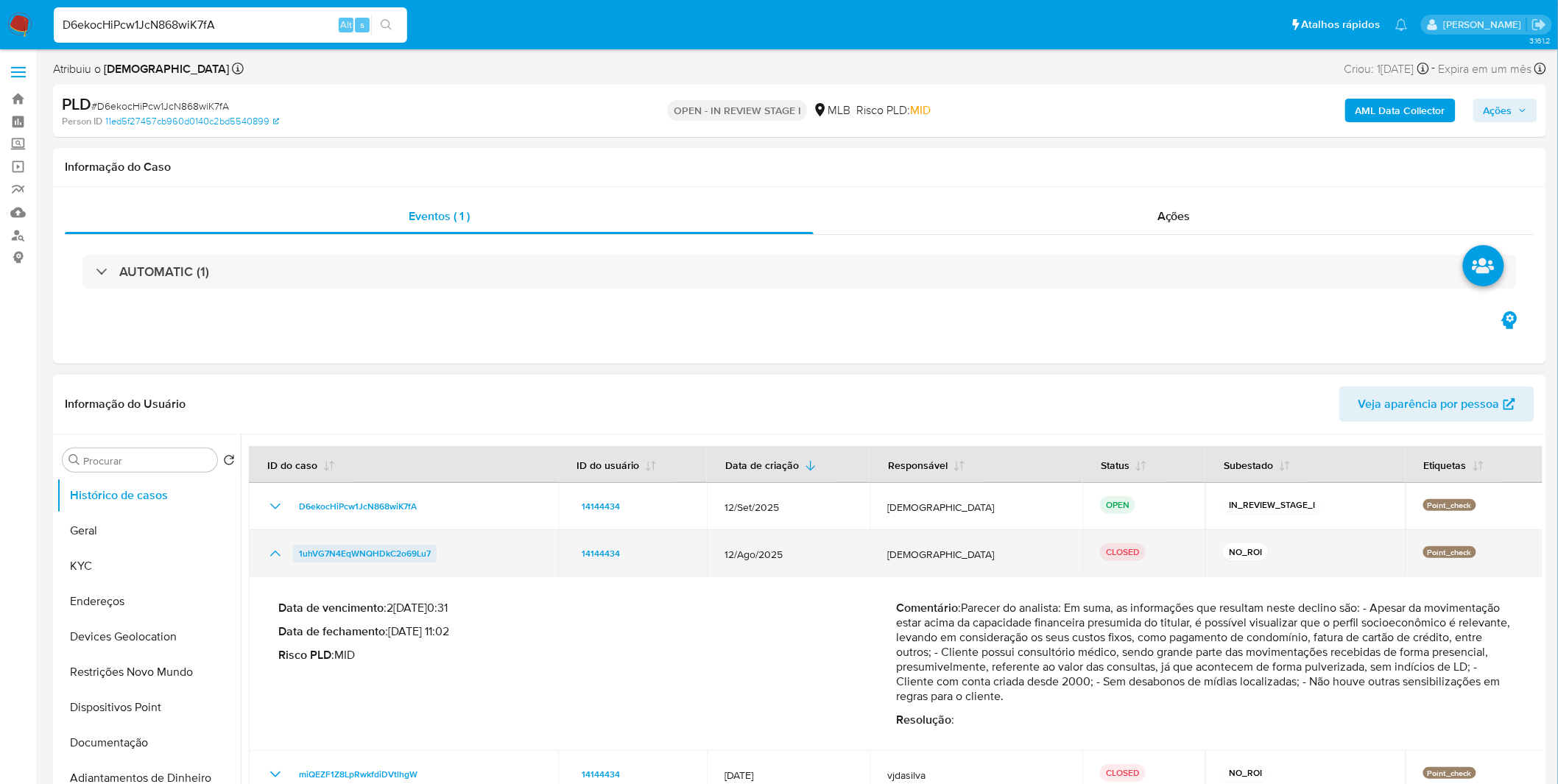
drag, startPoint x: 459, startPoint y: 553, endPoint x: 297, endPoint y: 555, distance: 162.0
click at [297, 555] on div "1uhVG7N4EqWNQHDkC2o69Lu7" at bounding box center [403, 553] width 274 height 18
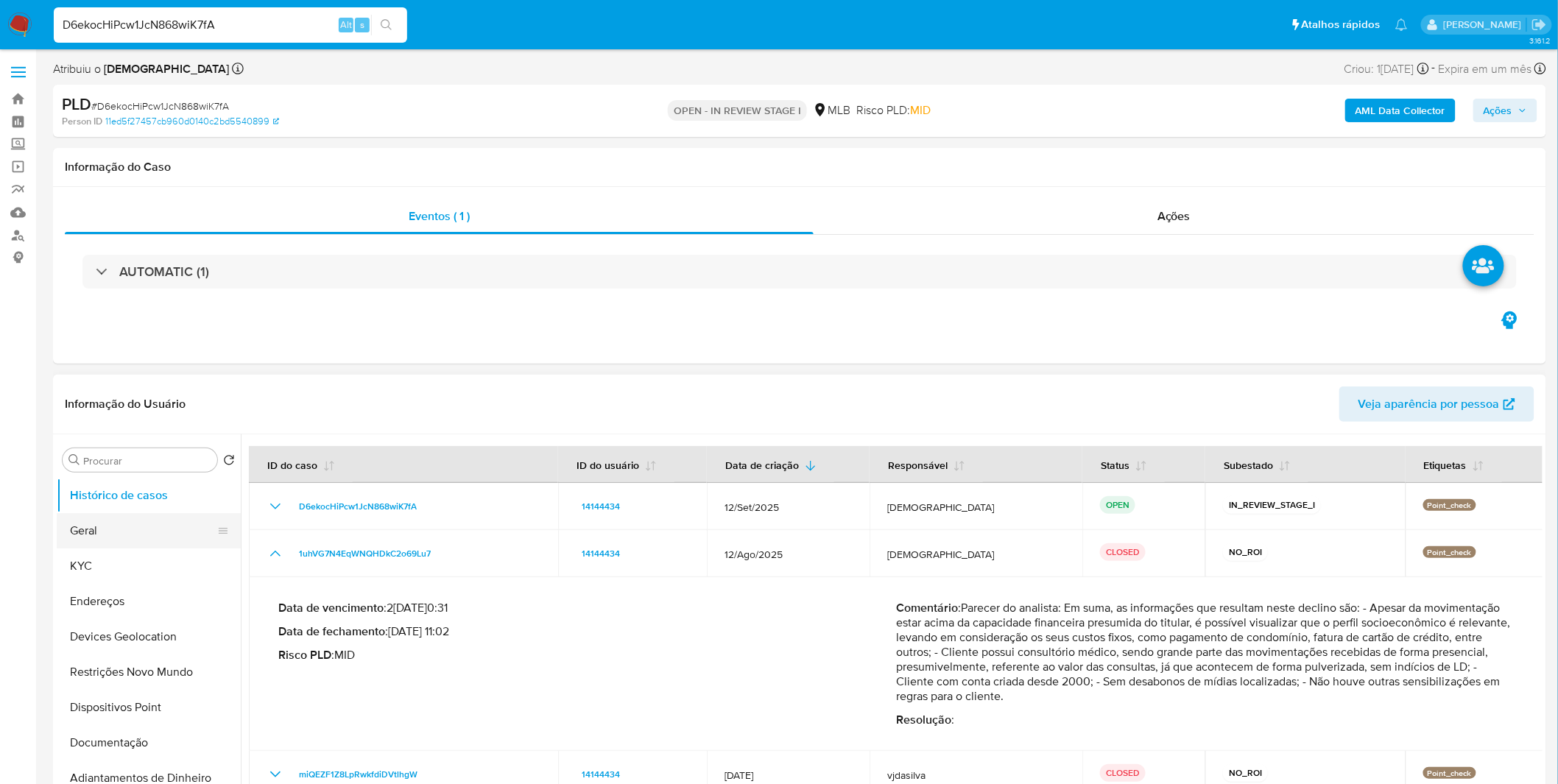
click at [137, 517] on button "Geral" at bounding box center [143, 531] width 172 height 35
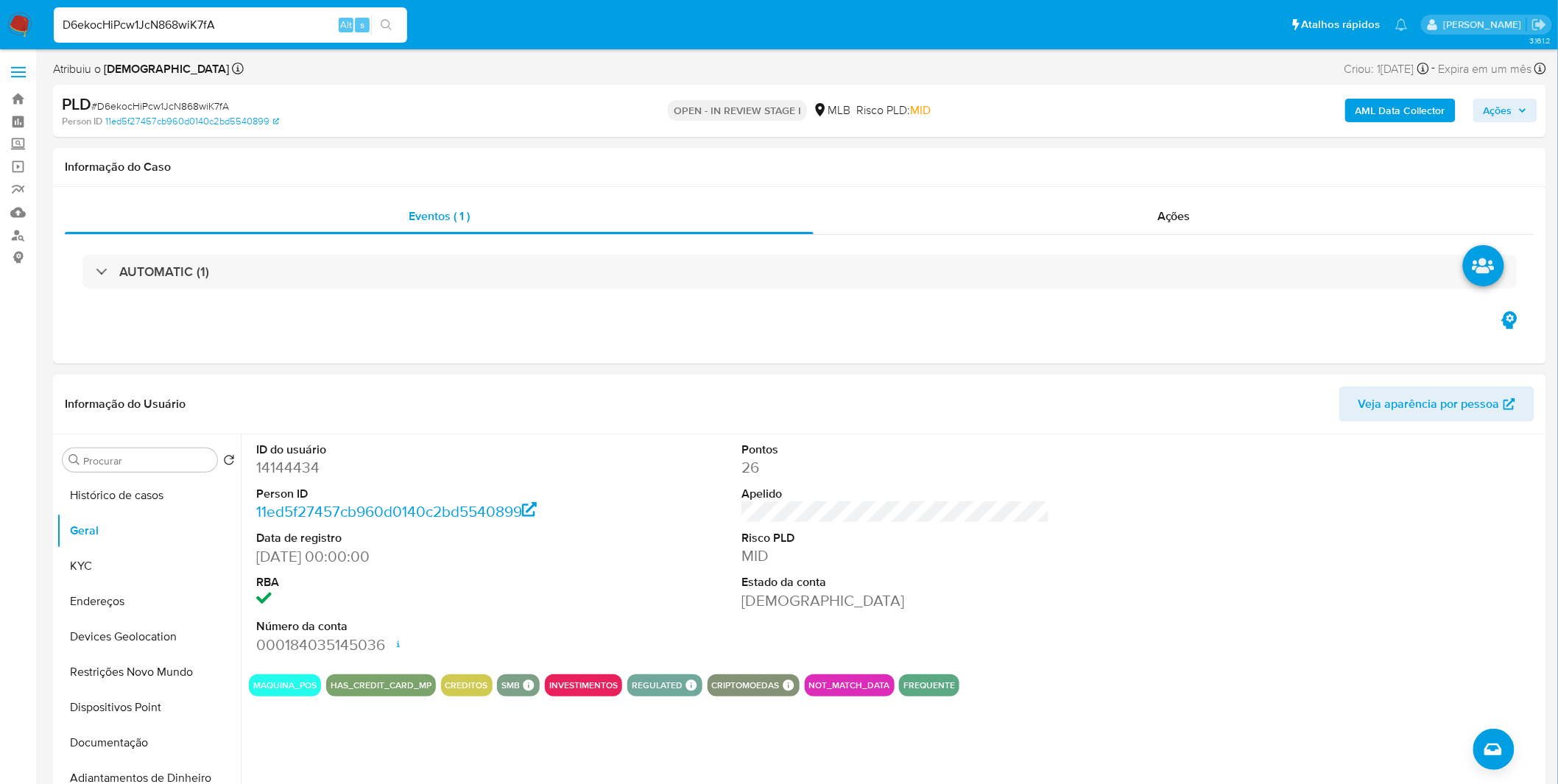
click at [550, 543] on dt "Data de registro" at bounding box center [411, 538] width 309 height 16
click at [172, 574] on button "KYC" at bounding box center [143, 566] width 172 height 35
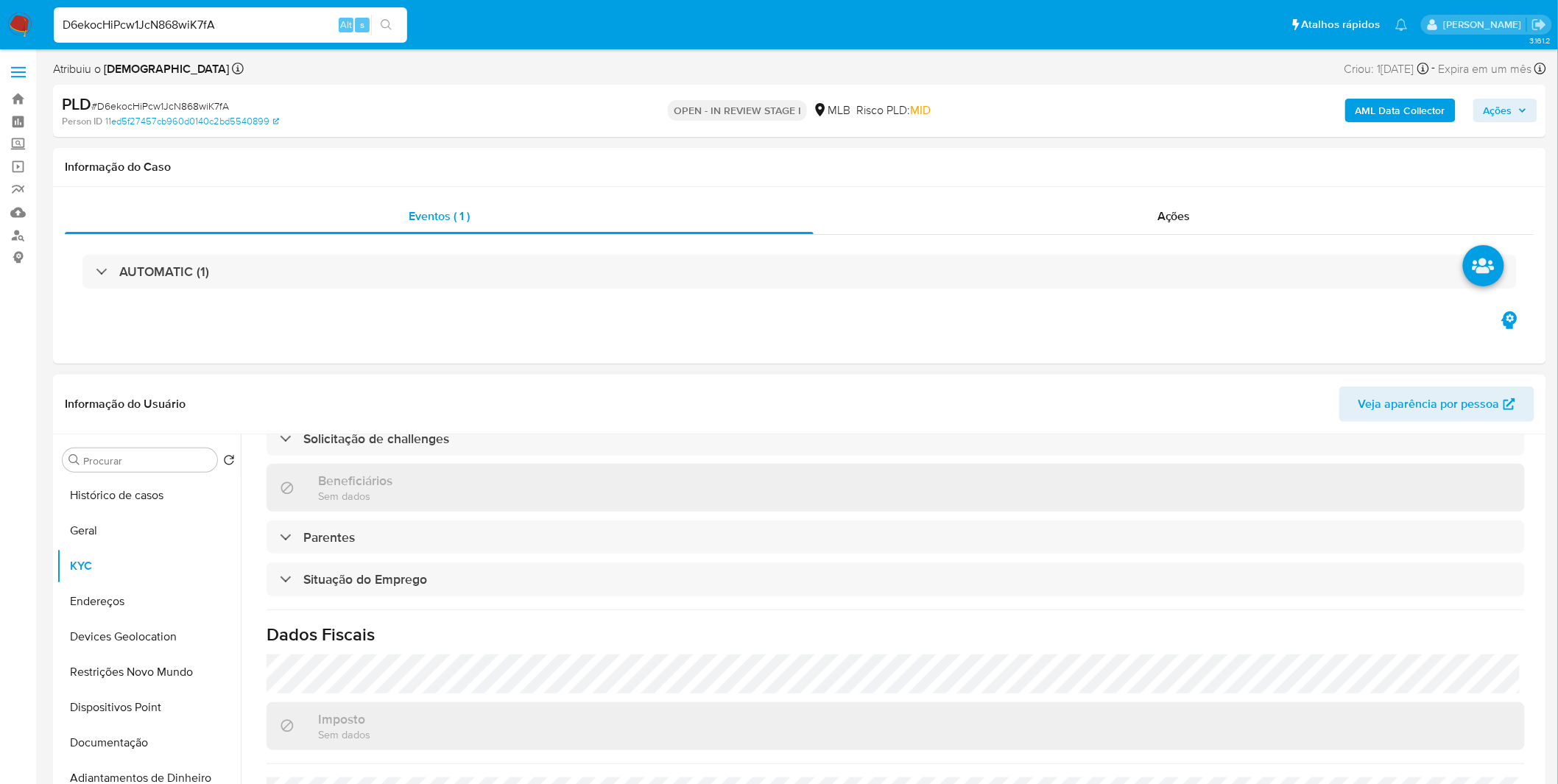
scroll to position [612, 0]
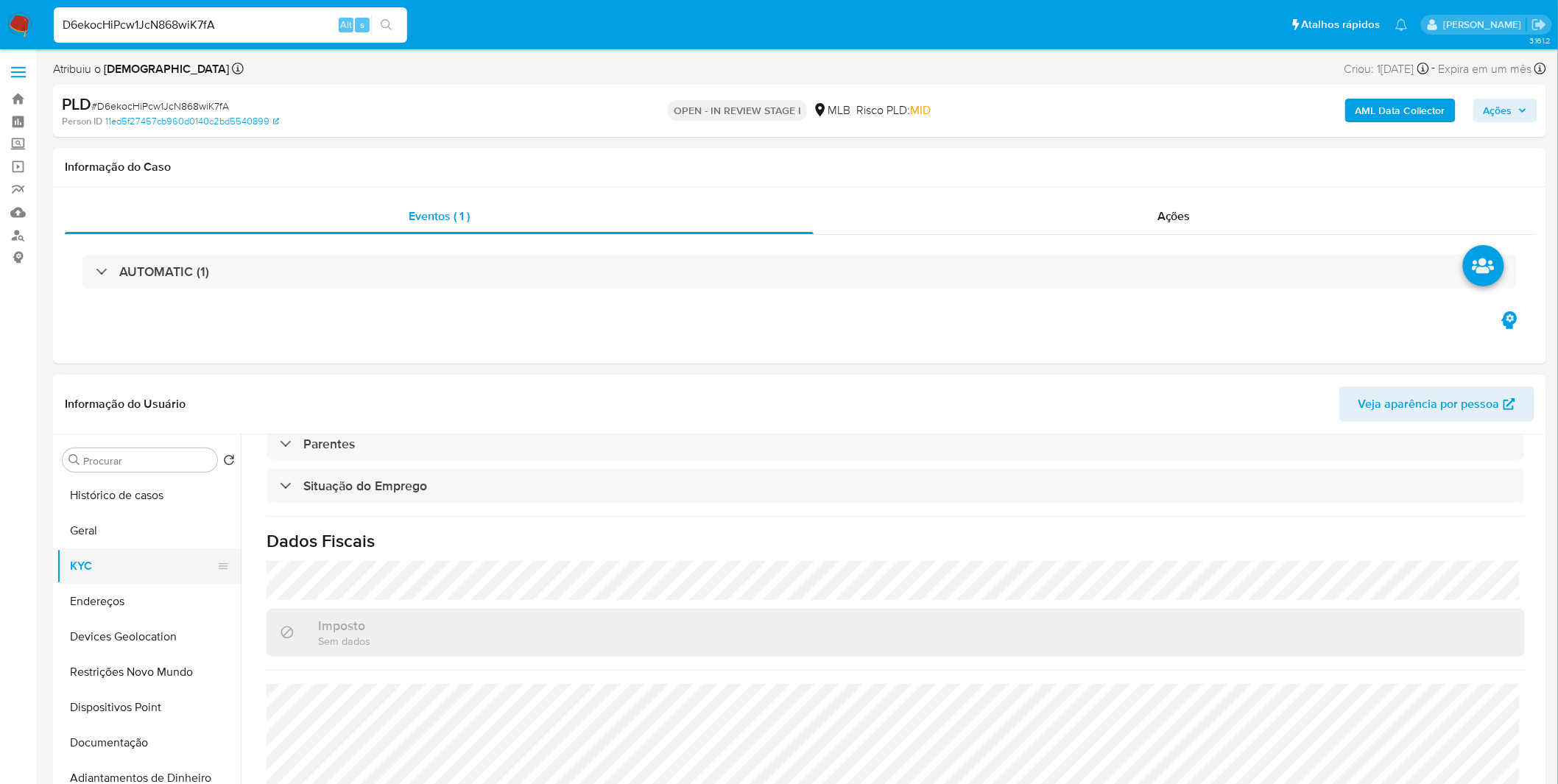
click at [117, 579] on button "KYC" at bounding box center [143, 566] width 172 height 35
click at [121, 595] on button "Endereços" at bounding box center [143, 601] width 172 height 35
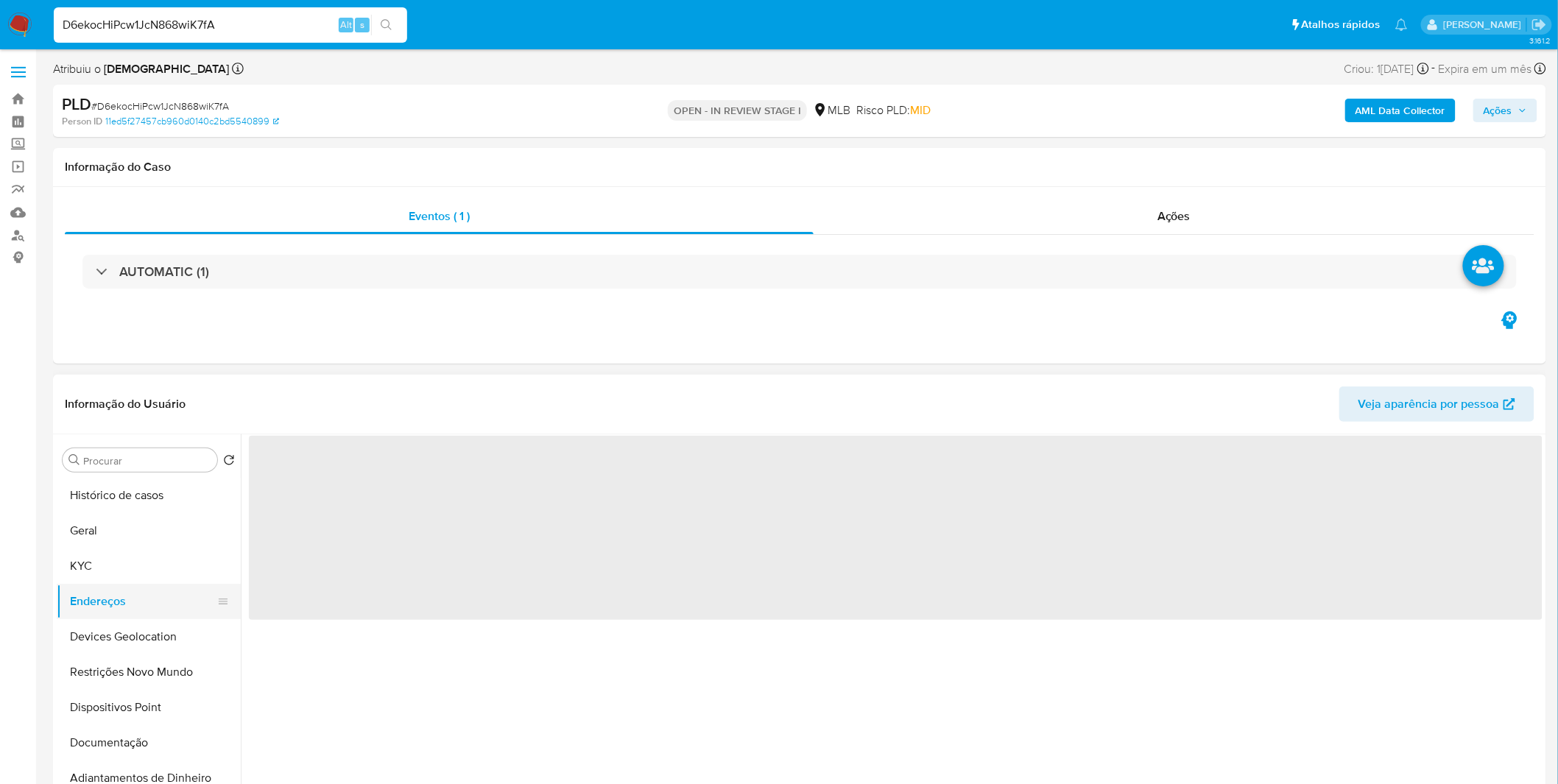
scroll to position [0, 0]
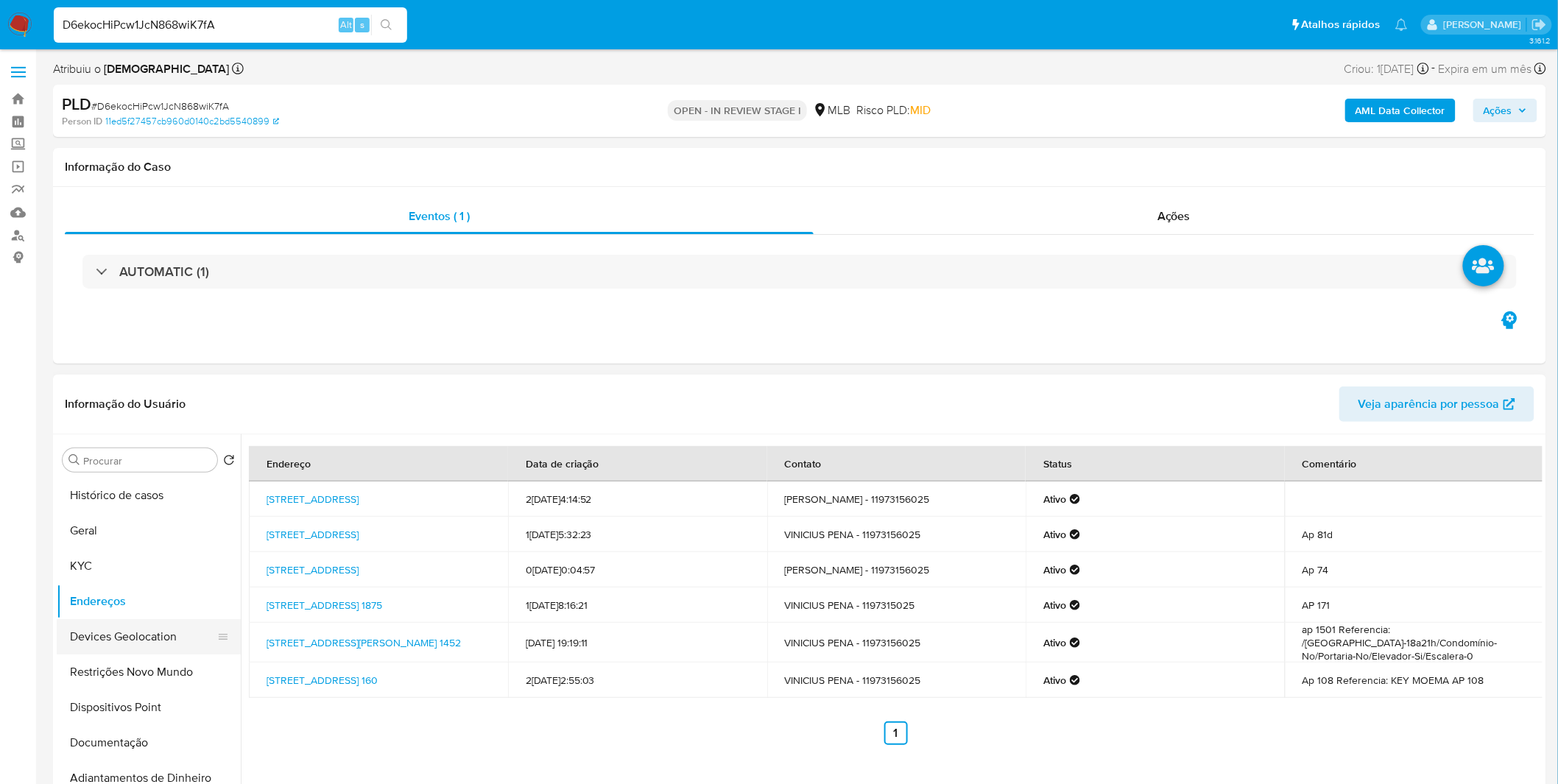
click at [109, 628] on button "Devices Geolocation" at bounding box center [143, 637] width 172 height 35
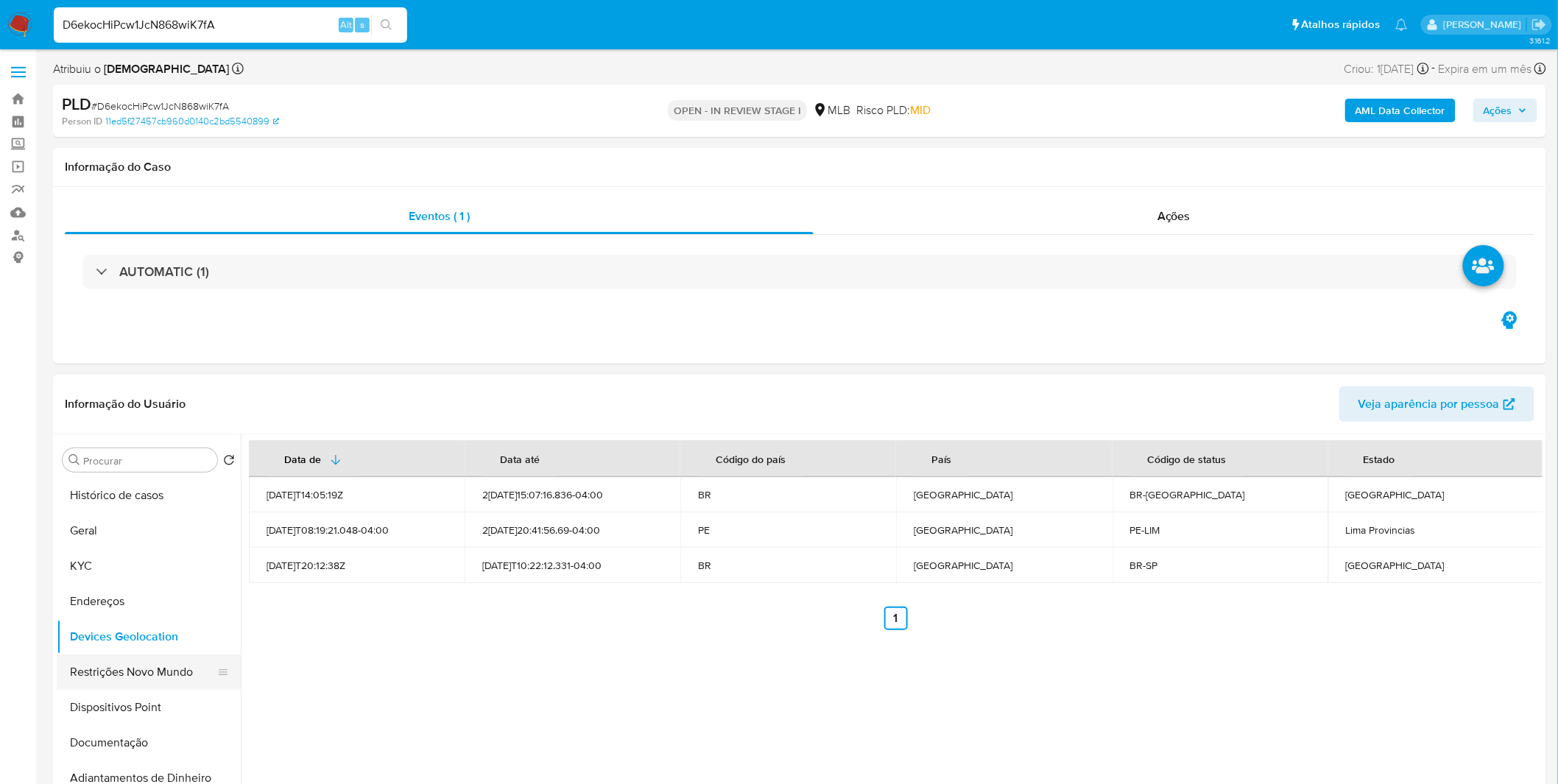
click at [113, 664] on button "Restrições Novo Mundo" at bounding box center [143, 672] width 172 height 35
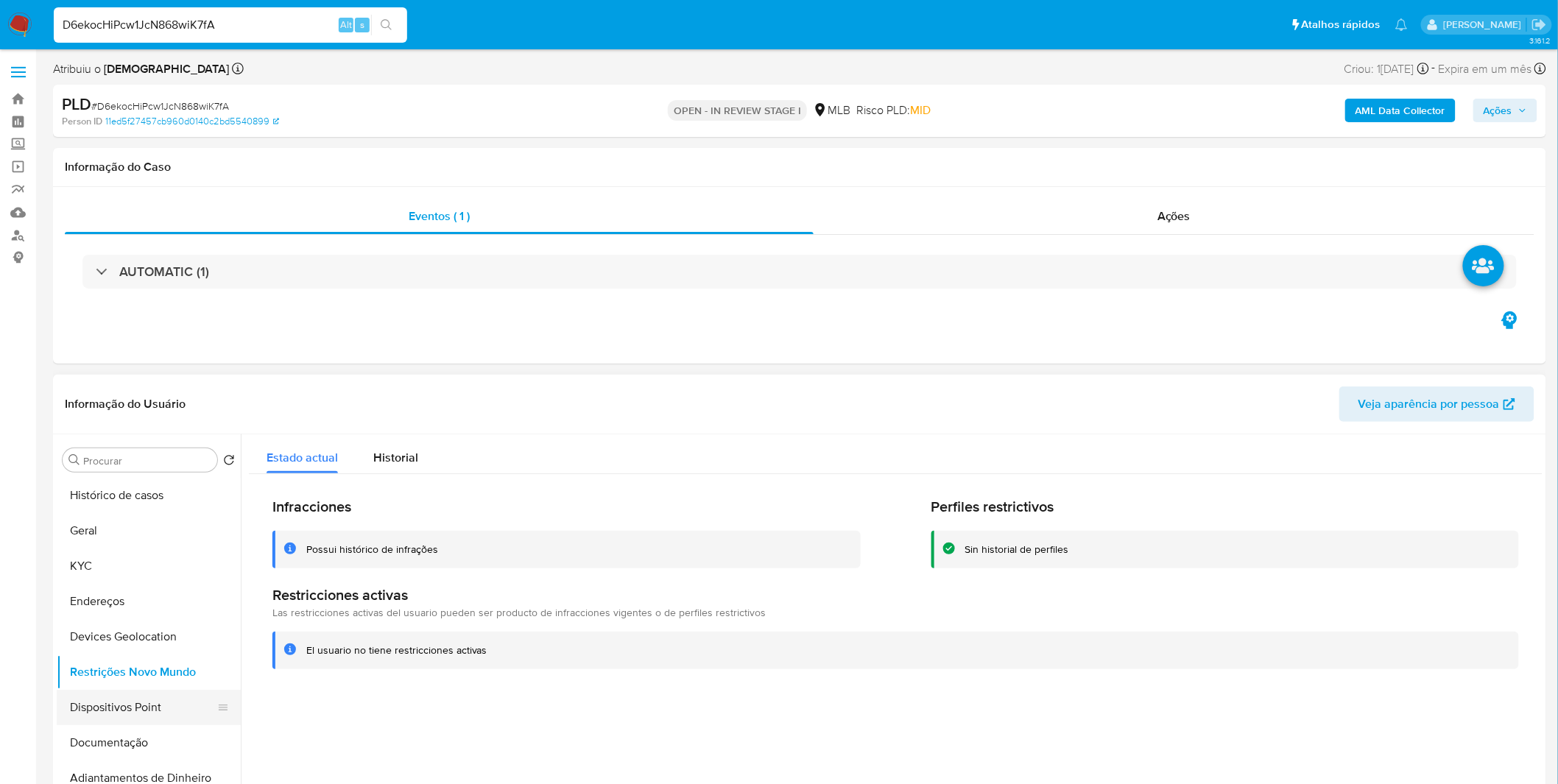
click at [167, 709] on button "Dispositivos Point" at bounding box center [143, 707] width 172 height 35
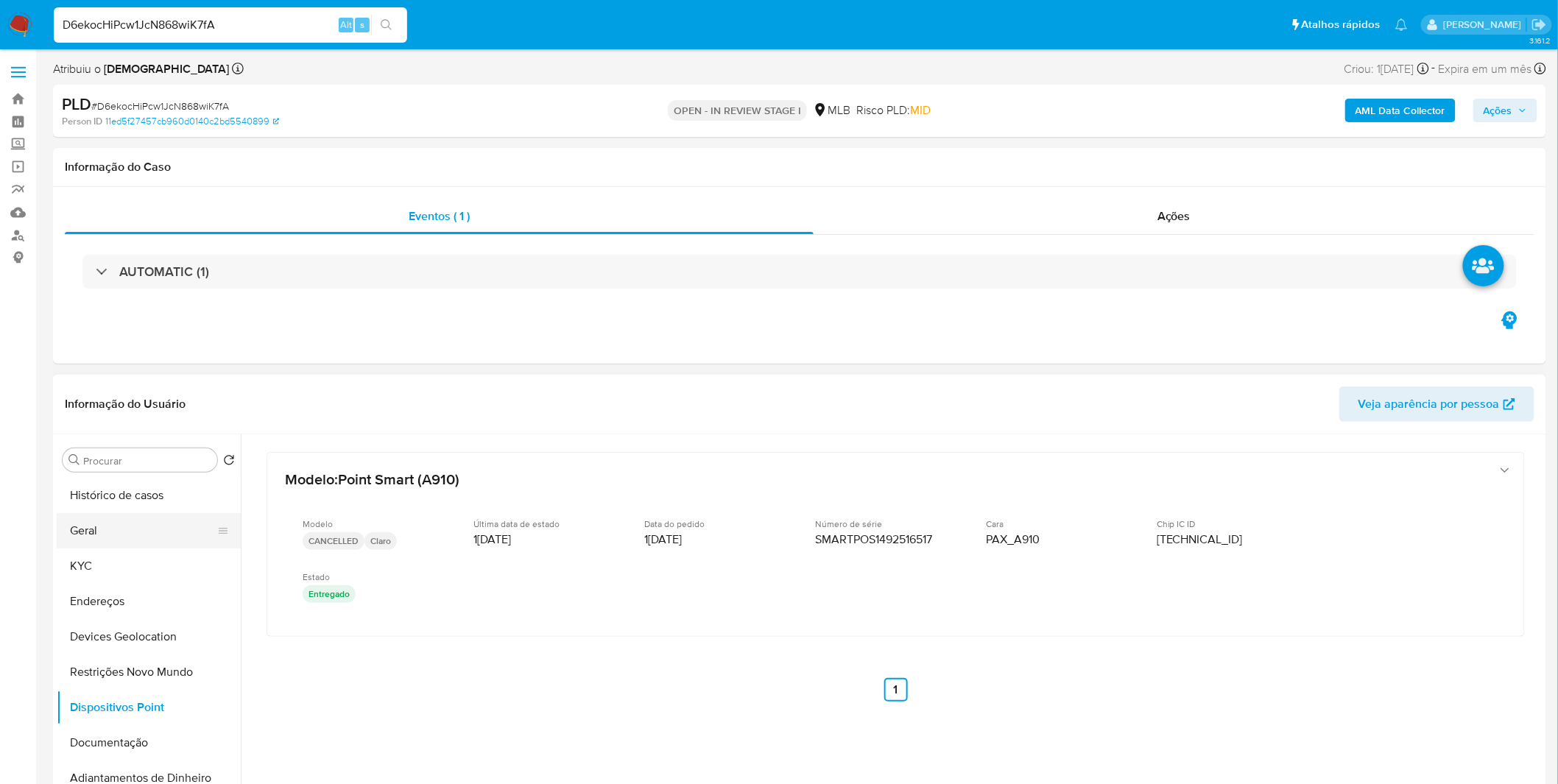
click at [114, 498] on button "Histórico de casos" at bounding box center [149, 496] width 184 height 35
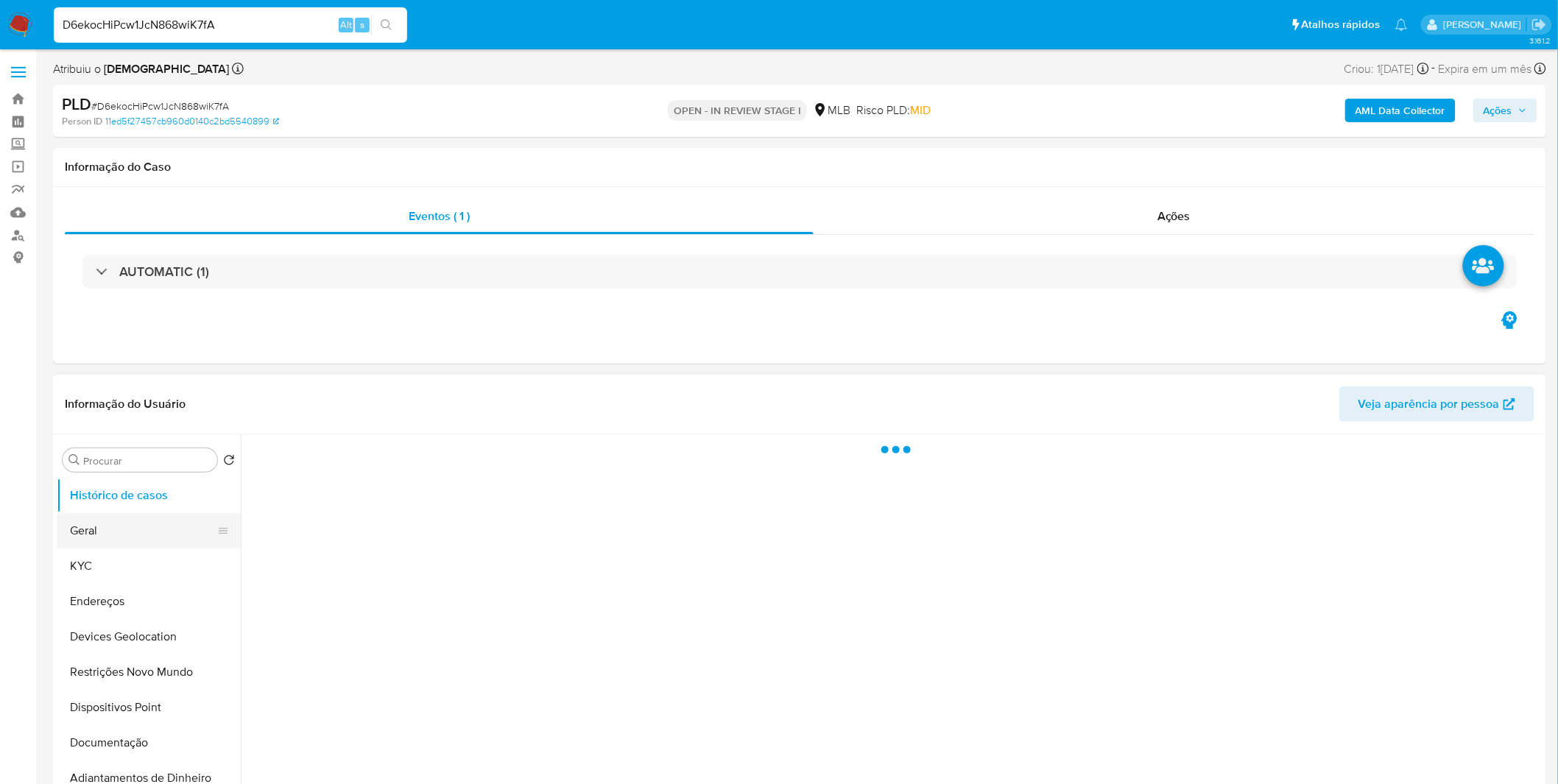
click at [104, 526] on button "Geral" at bounding box center [143, 531] width 172 height 35
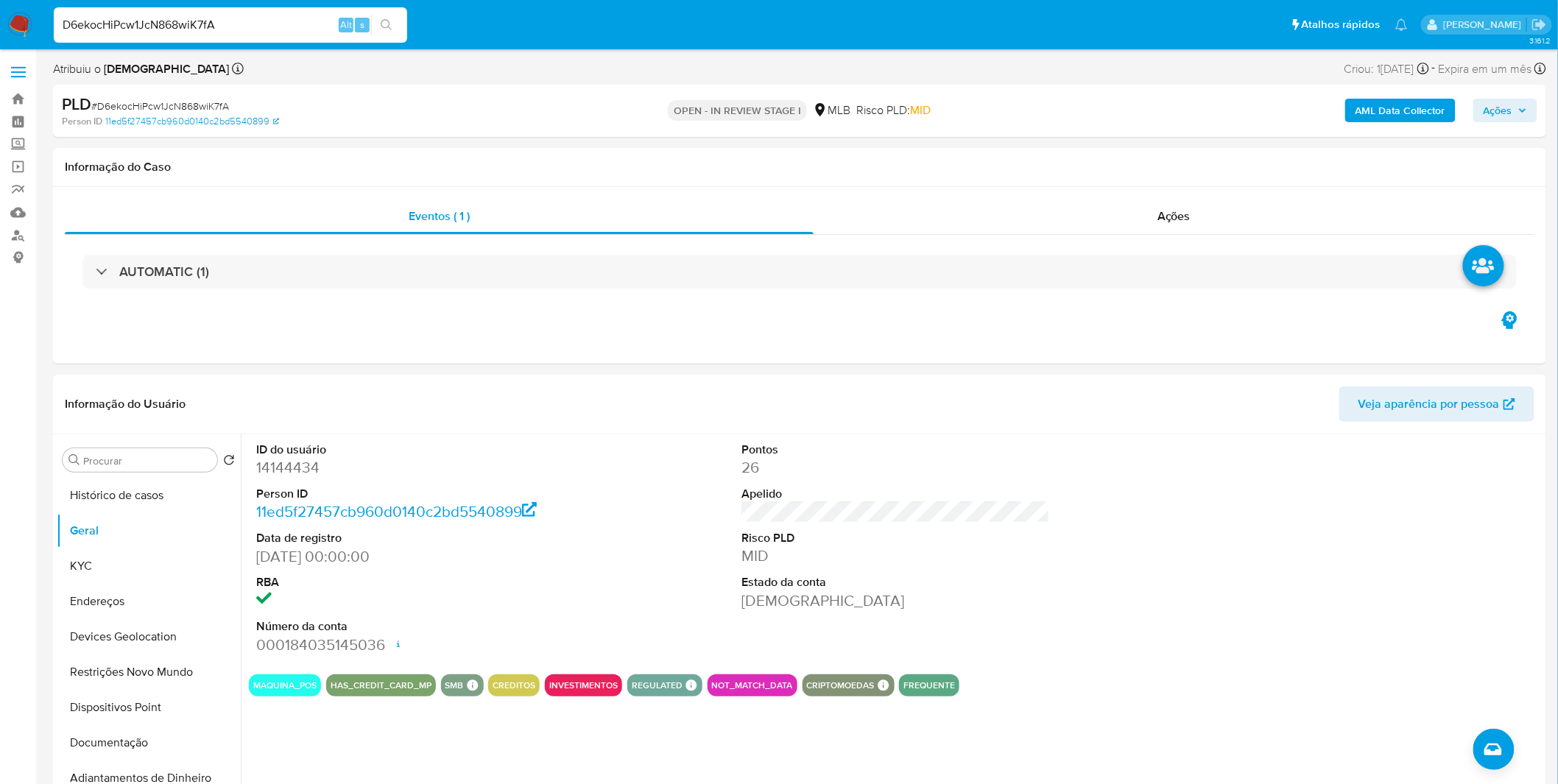
click at [190, 35] on div "D6ekocHiPcw1JcN868wiK7fA Alt s" at bounding box center [230, 25] width 353 height 35
click at [208, 20] on input "D6ekocHiPcw1JcN868wiK7fA" at bounding box center [230, 25] width 353 height 19
paste input "tue8lqSE9whtpxQRsRZfih8j"
type input "tue8lqSE9whtpxQRsRZfih8j"
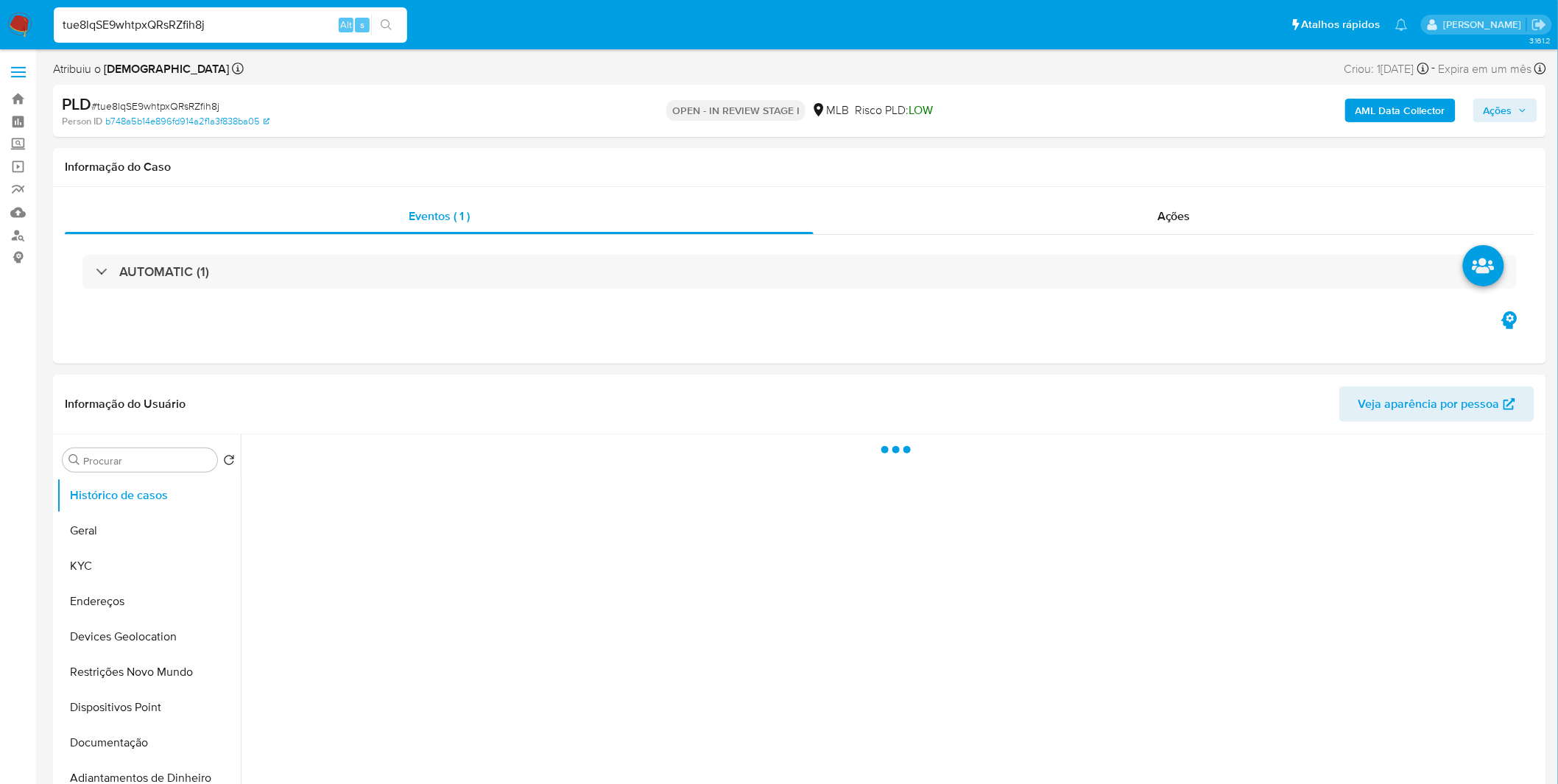
select select "10"
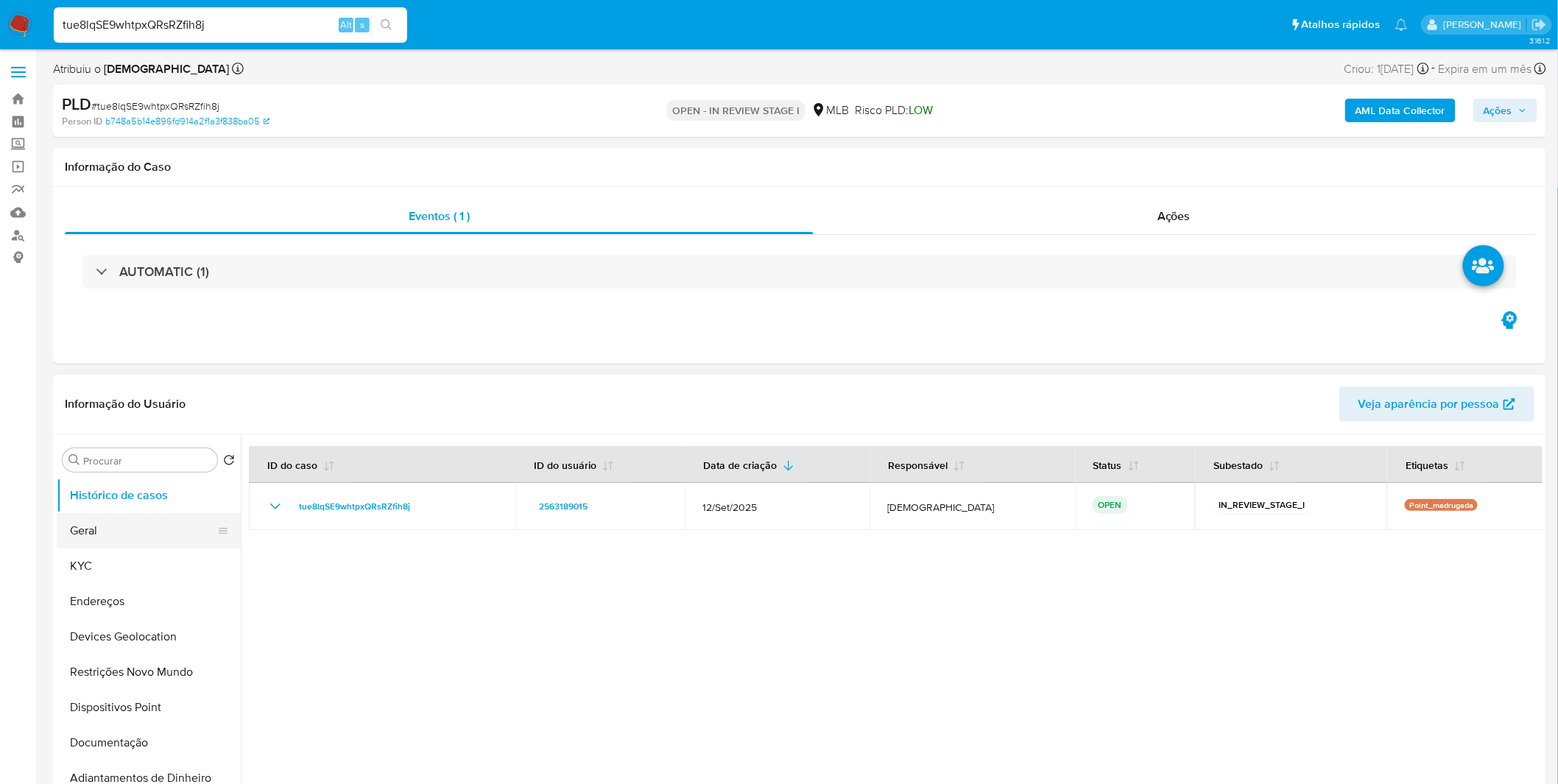
click at [160, 533] on button "Geral" at bounding box center [143, 531] width 172 height 35
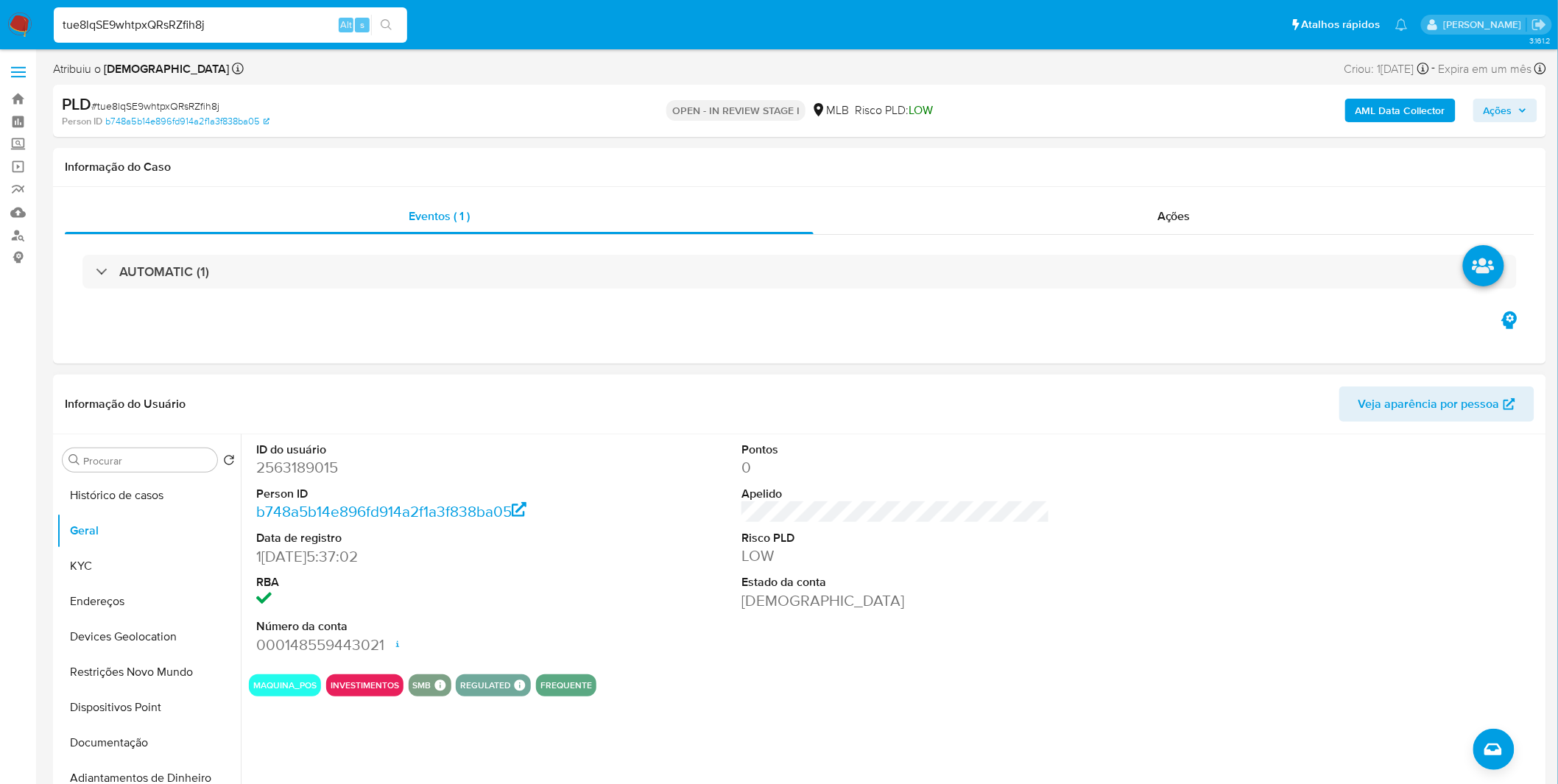
click at [293, 747] on div "ID do usuário 2563189015 Person ID b748a5b14e896fd914a2f1a3f838ba05 Data de reg…" at bounding box center [892, 622] width 1302 height 377
click at [126, 738] on button "Documentação" at bounding box center [143, 743] width 172 height 35
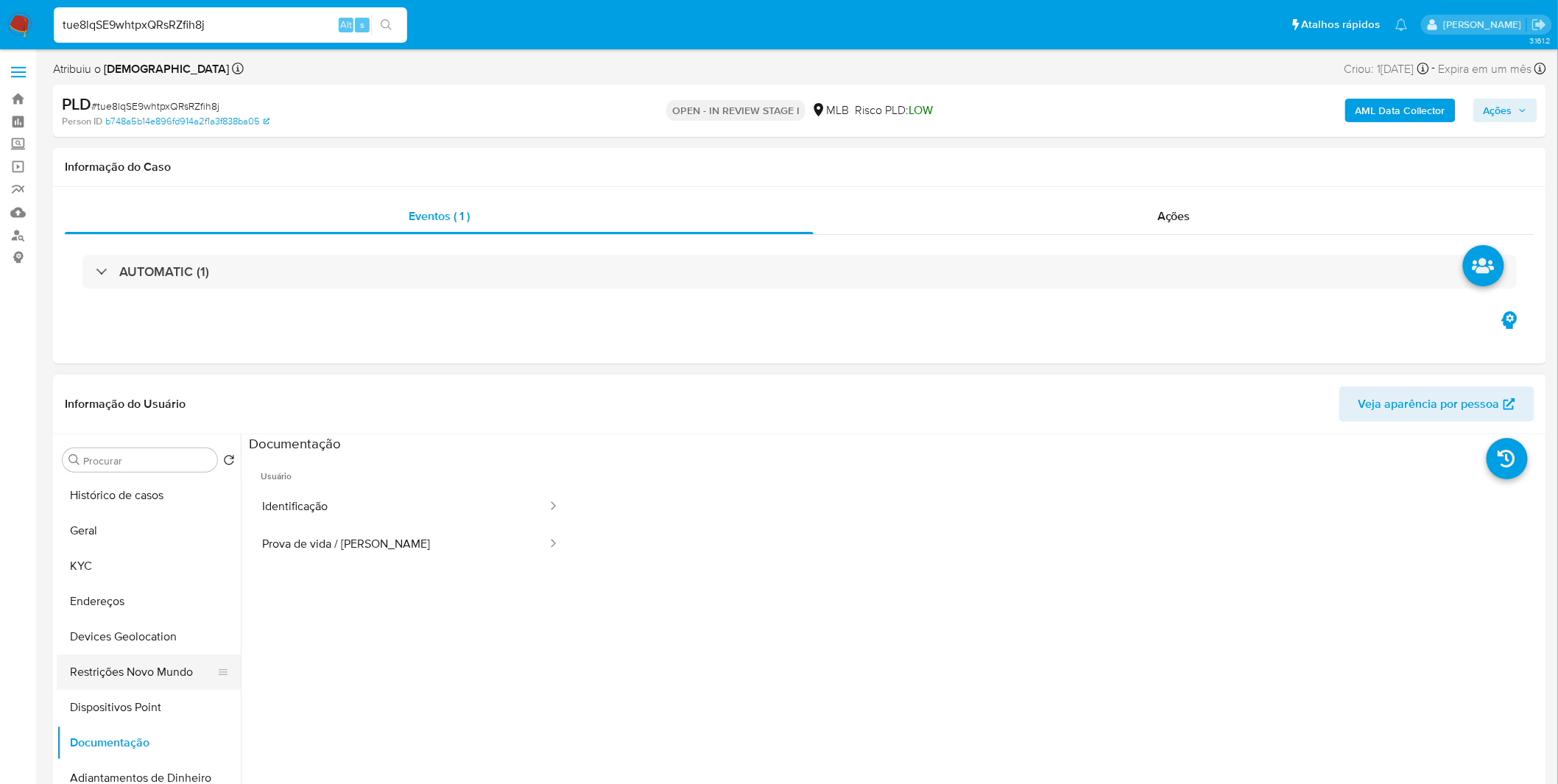
click at [155, 674] on button "Restrições Novo Mundo" at bounding box center [143, 672] width 172 height 35
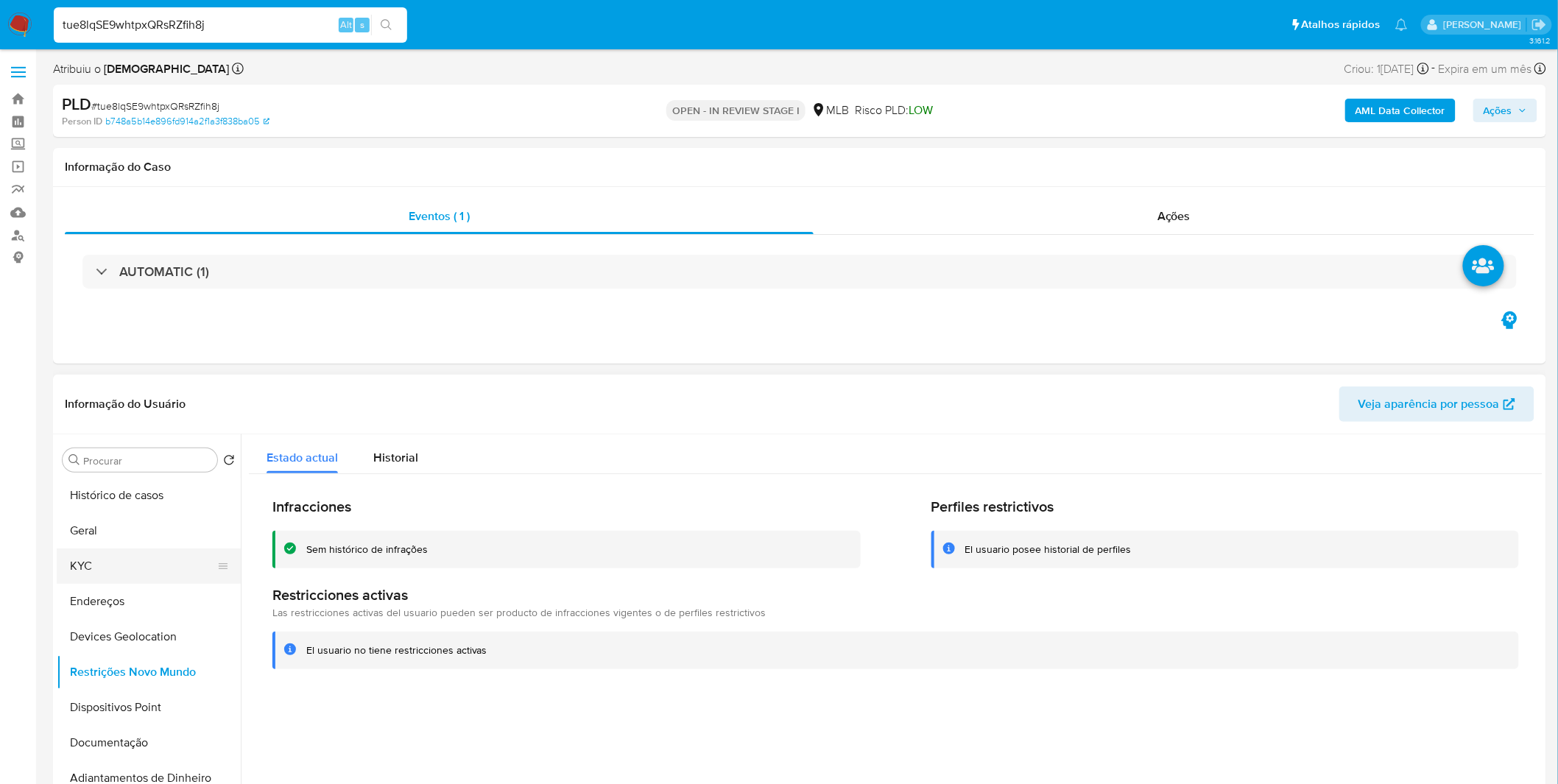
click at [137, 570] on button "KYC" at bounding box center [143, 566] width 172 height 35
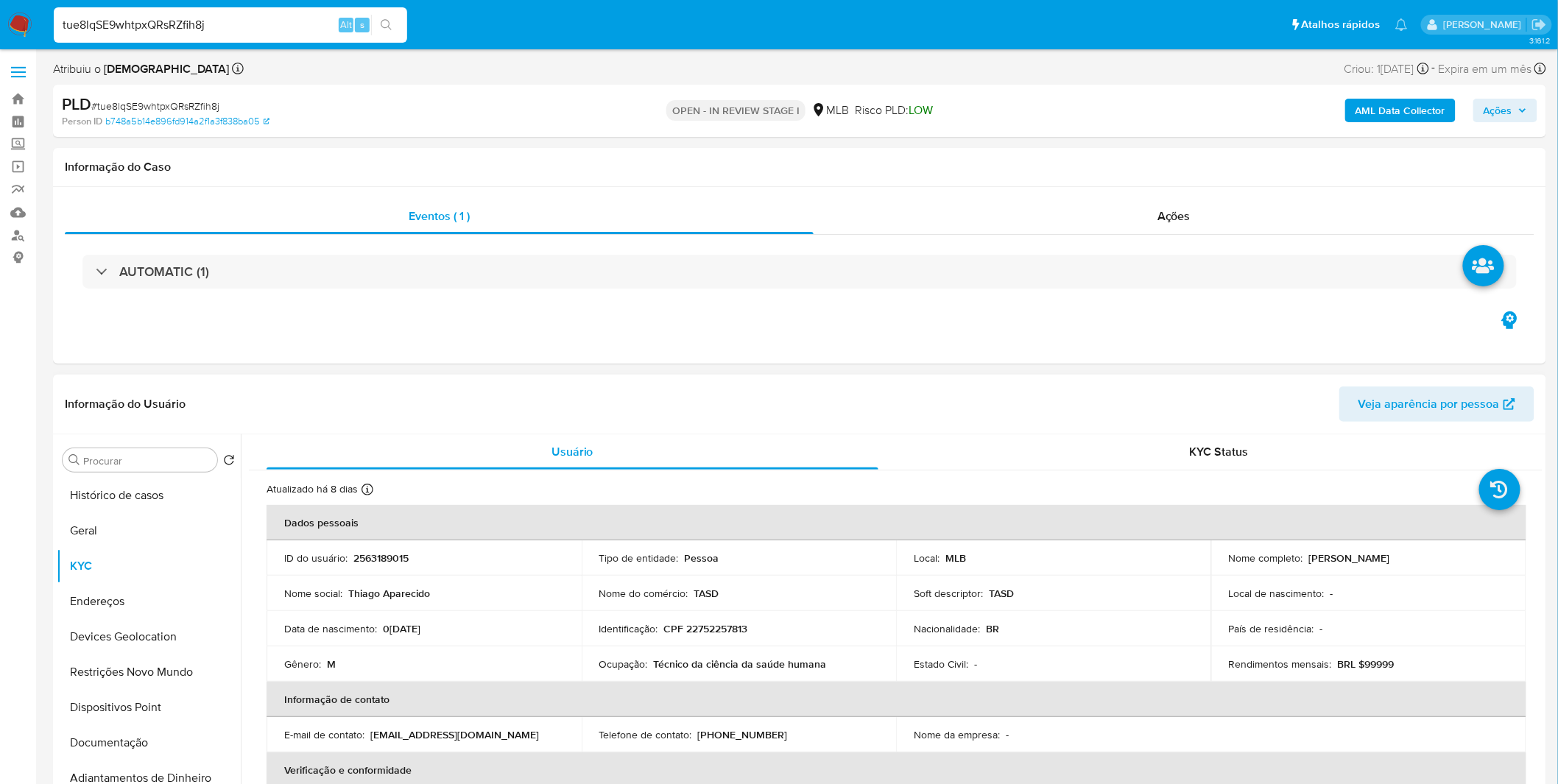
click at [738, 623] on p "CPF 22752257813" at bounding box center [705, 628] width 84 height 13
copy p "Técnico da ciência da saúde humana"
drag, startPoint x: 848, startPoint y: 674, endPoint x: 653, endPoint y: 668, distance: 195.1
click at [653, 668] on td "Ocupação : Técnico da ciência da saúde humana" at bounding box center [739, 664] width 315 height 35
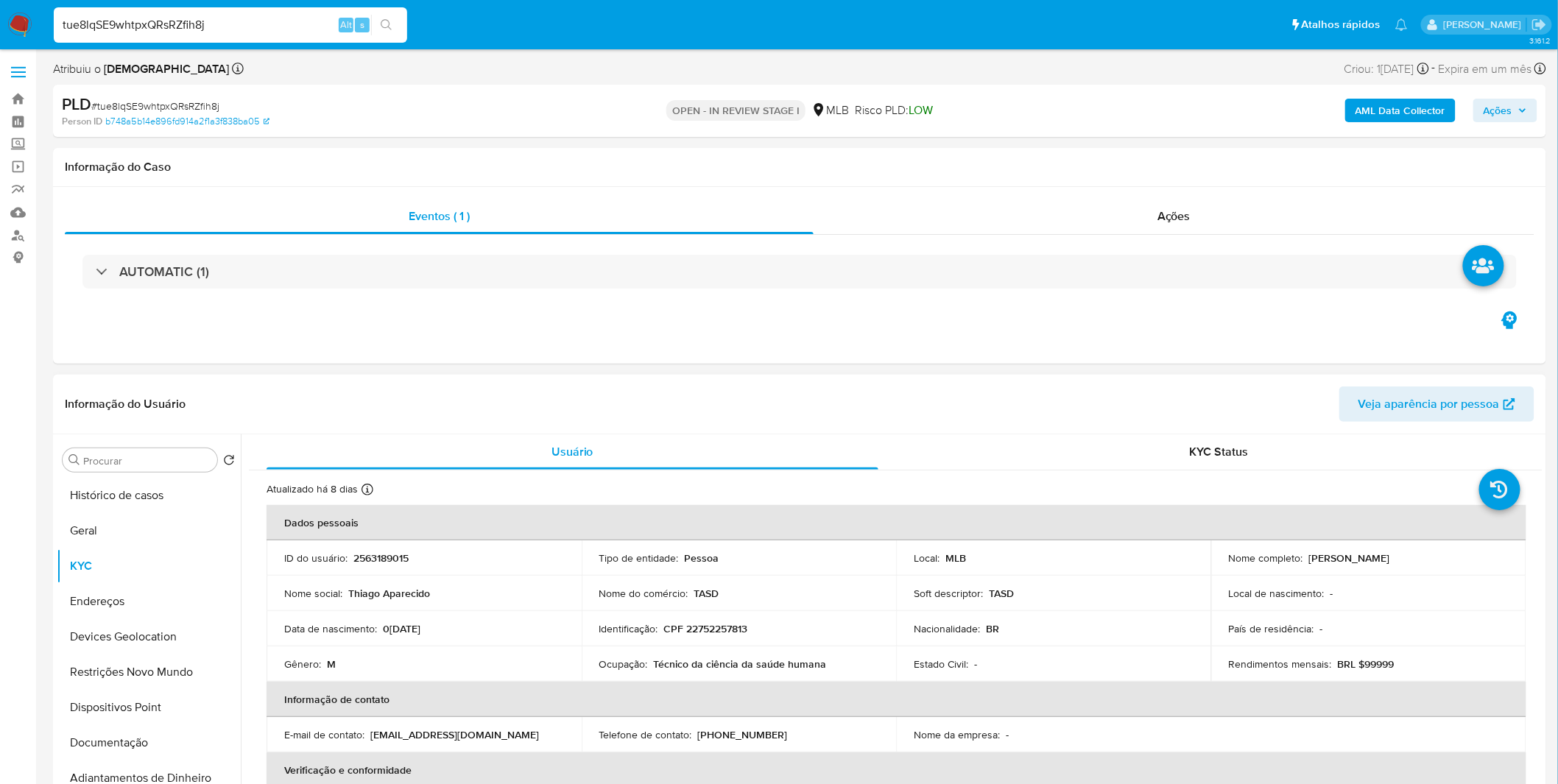
click at [723, 637] on td "Identificação : CPF 22752257813" at bounding box center [739, 628] width 315 height 35
click at [717, 634] on p "CPF 22752257813" at bounding box center [705, 628] width 84 height 13
copy p "22752257813"
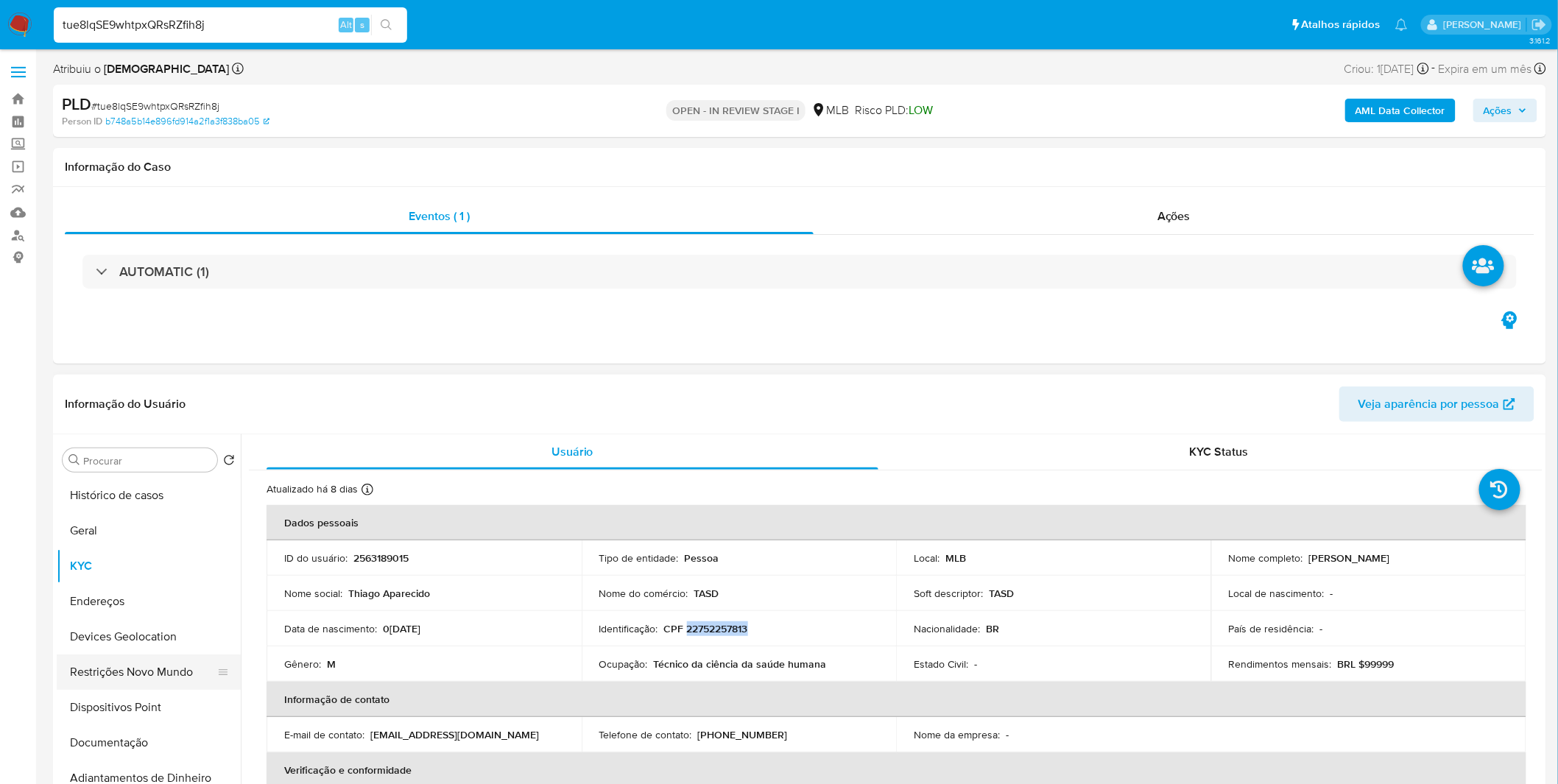
click at [147, 676] on button "Restrições Novo Mundo" at bounding box center [143, 672] width 172 height 35
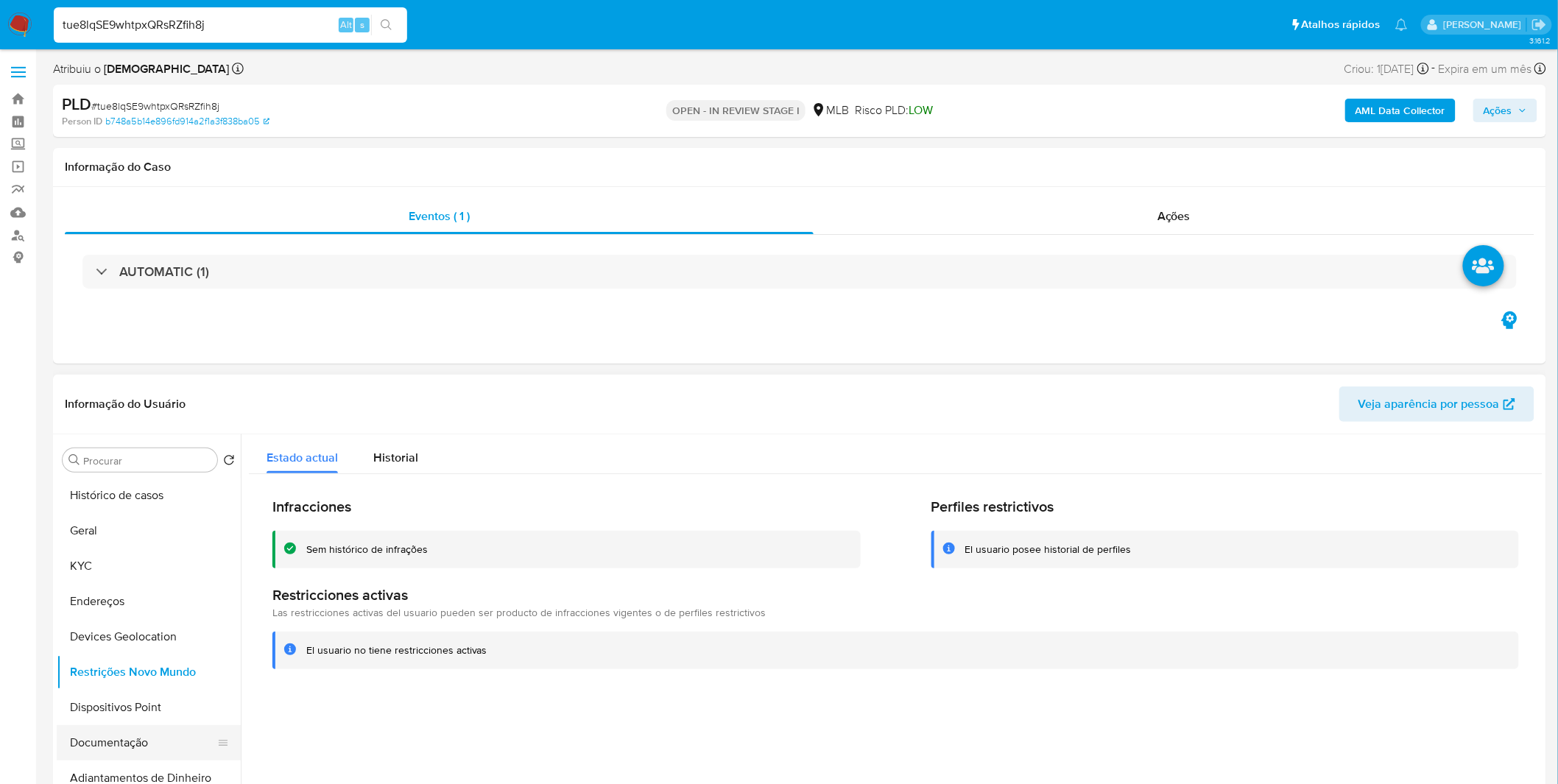
click at [141, 731] on button "Documentação" at bounding box center [143, 743] width 172 height 35
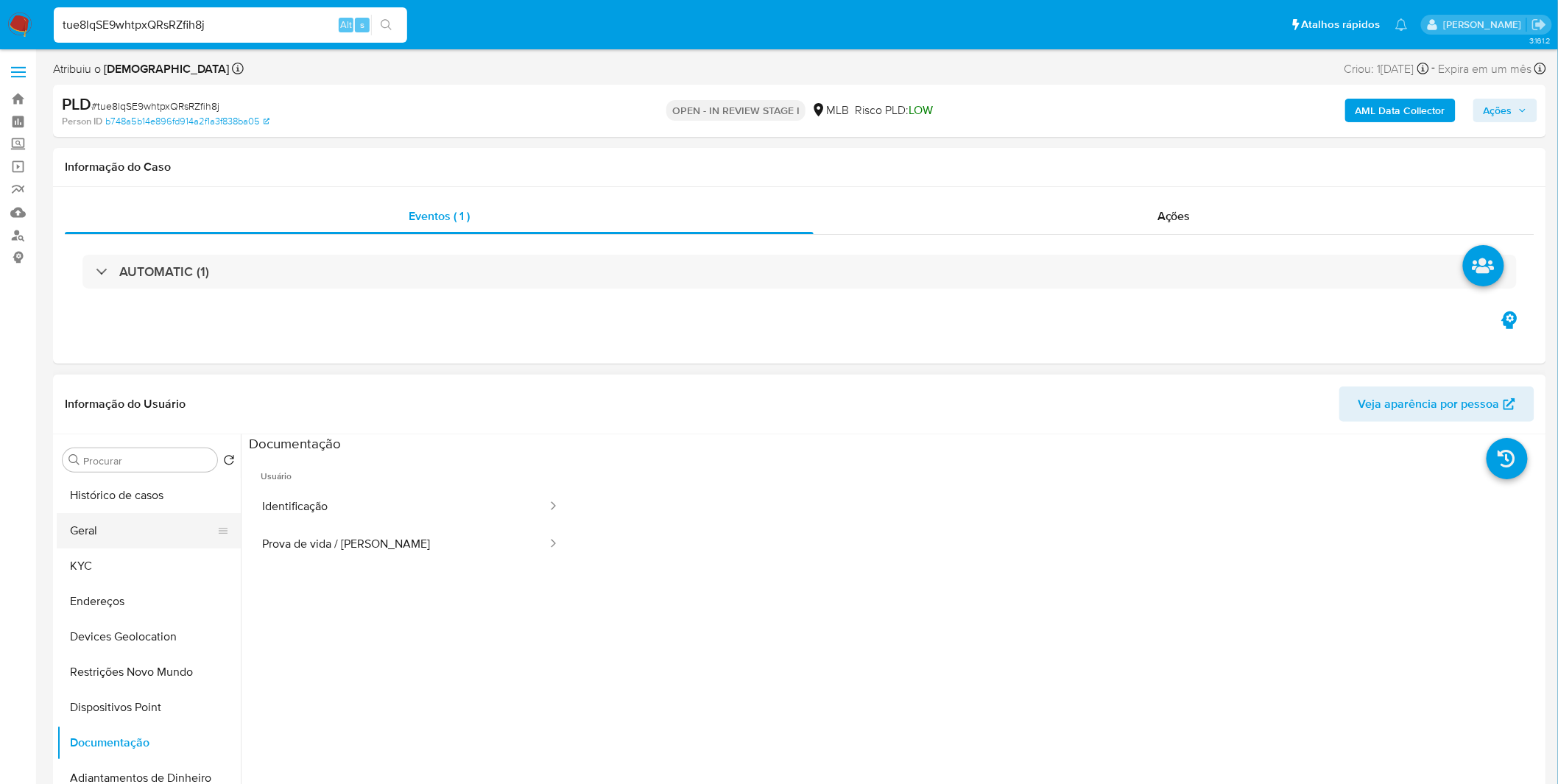
drag, startPoint x: 123, startPoint y: 508, endPoint x: 126, endPoint y: 519, distance: 11.4
click at [123, 508] on button "Histórico de casos" at bounding box center [149, 496] width 184 height 35
click at [122, 529] on button "Geral" at bounding box center [143, 531] width 172 height 35
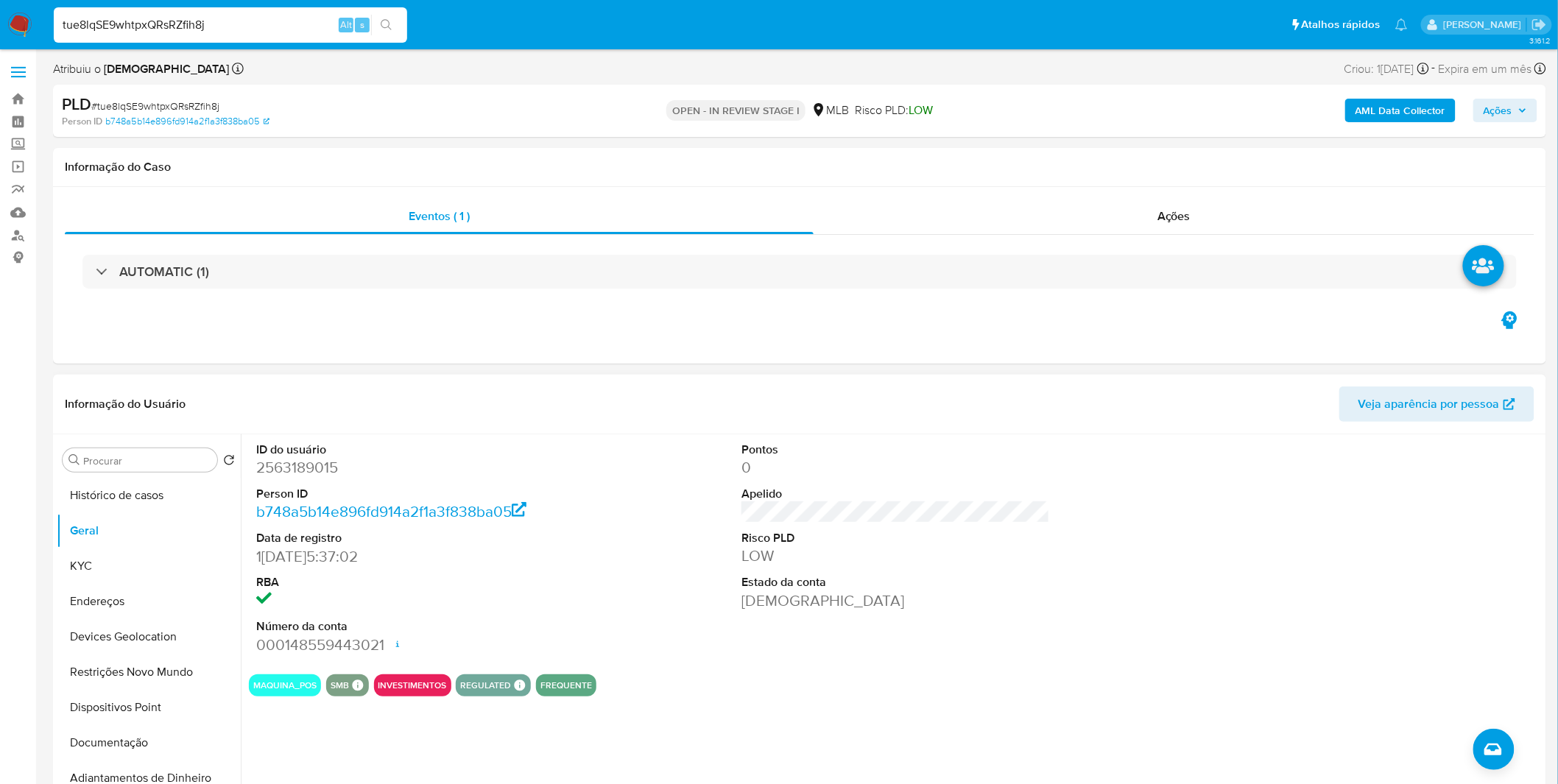
click at [615, 552] on div "ID do usuário 2563189015 Person ID b748a5b14e896fd914a2f1a3f838ba05 Data de reg…" at bounding box center [896, 548] width 1294 height 228
click at [116, 561] on button "KYC" at bounding box center [143, 566] width 172 height 35
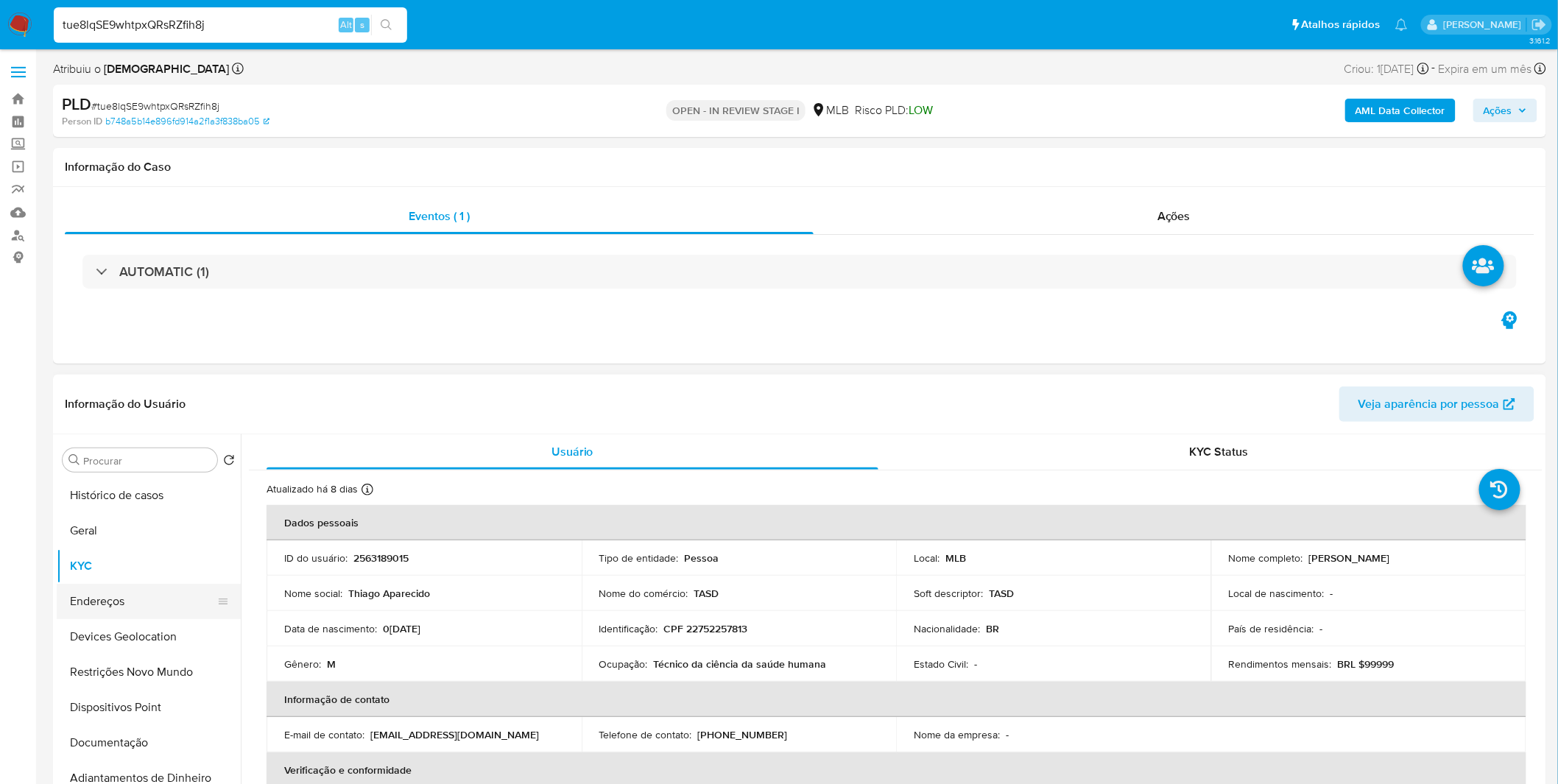
click at [141, 613] on button "Endereços" at bounding box center [143, 601] width 172 height 35
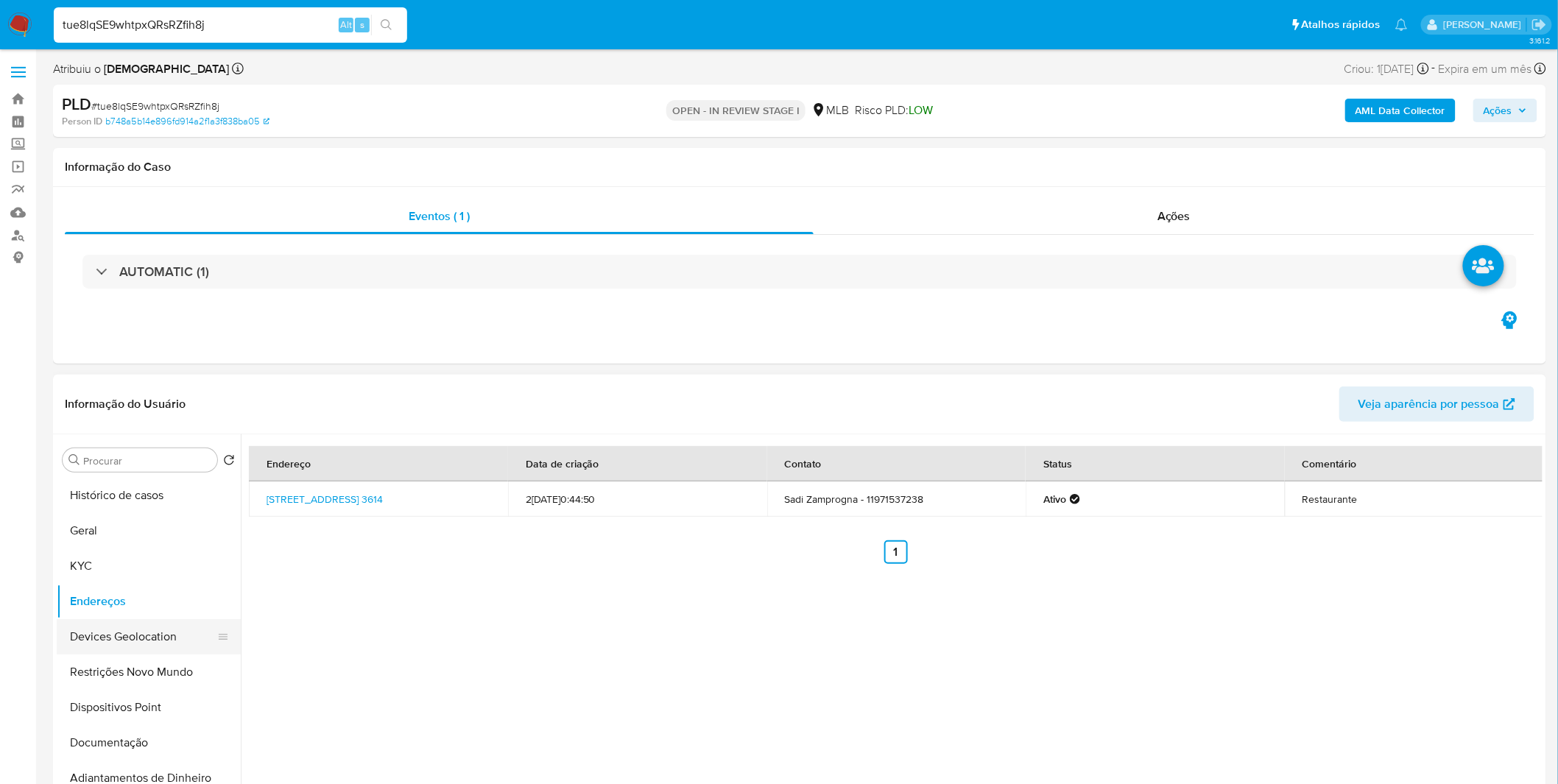
click at [84, 628] on button "Devices Geolocation" at bounding box center [143, 637] width 172 height 35
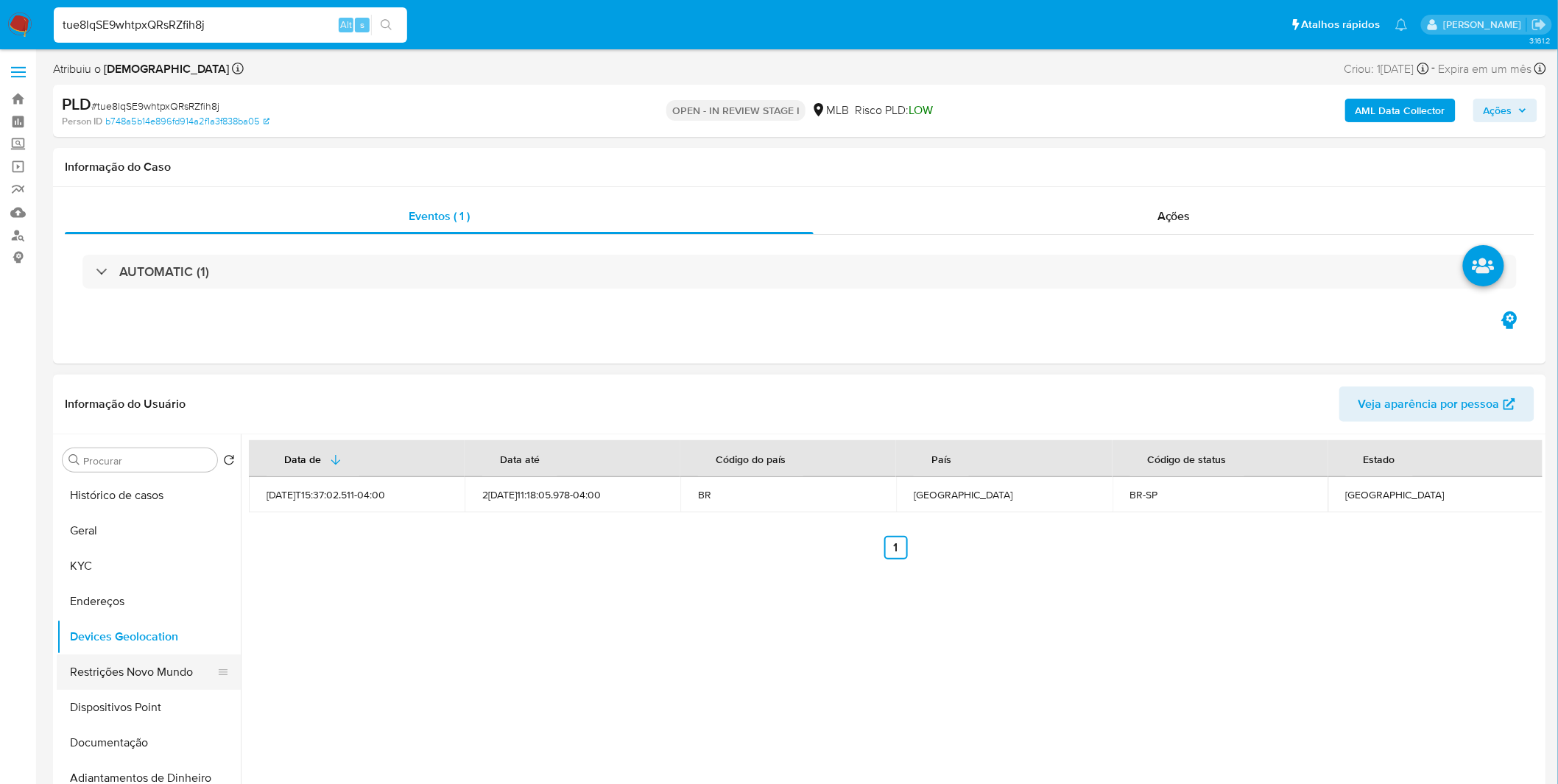
click at [120, 677] on button "Restrições Novo Mundo" at bounding box center [143, 672] width 172 height 35
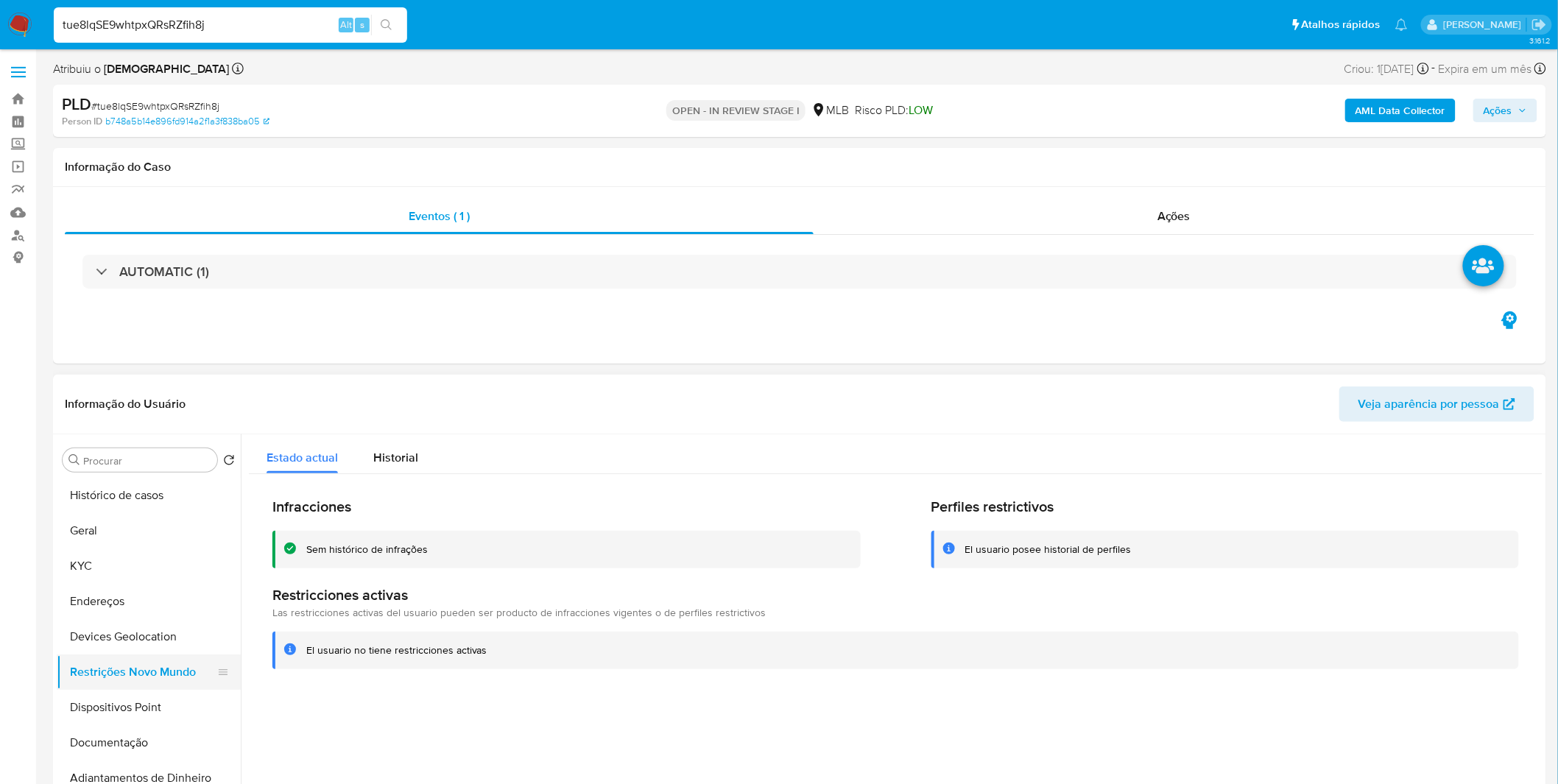
click at [113, 686] on button "Restrições Novo Mundo" at bounding box center [143, 672] width 172 height 35
click at [113, 689] on button "Restrições Novo Mundo" at bounding box center [143, 672] width 172 height 35
click at [112, 692] on ul "Histórico de casos Geral KYC Endereços Devices Geolocation Restrições Novo Mund…" at bounding box center [149, 644] width 184 height 332
click at [112, 692] on button "Dispositivos Point" at bounding box center [143, 707] width 172 height 35
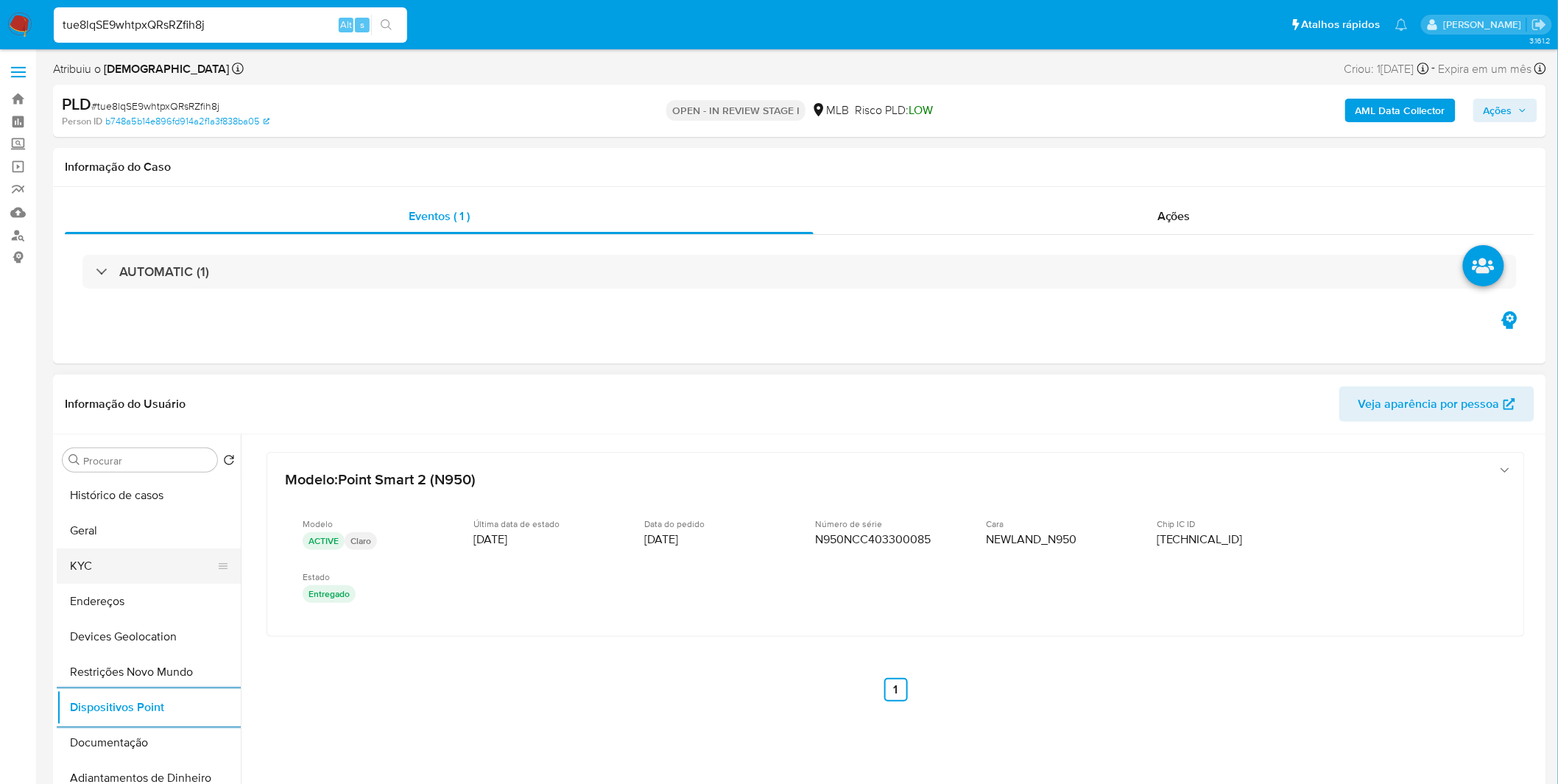
click at [103, 568] on button "KYC" at bounding box center [143, 566] width 172 height 35
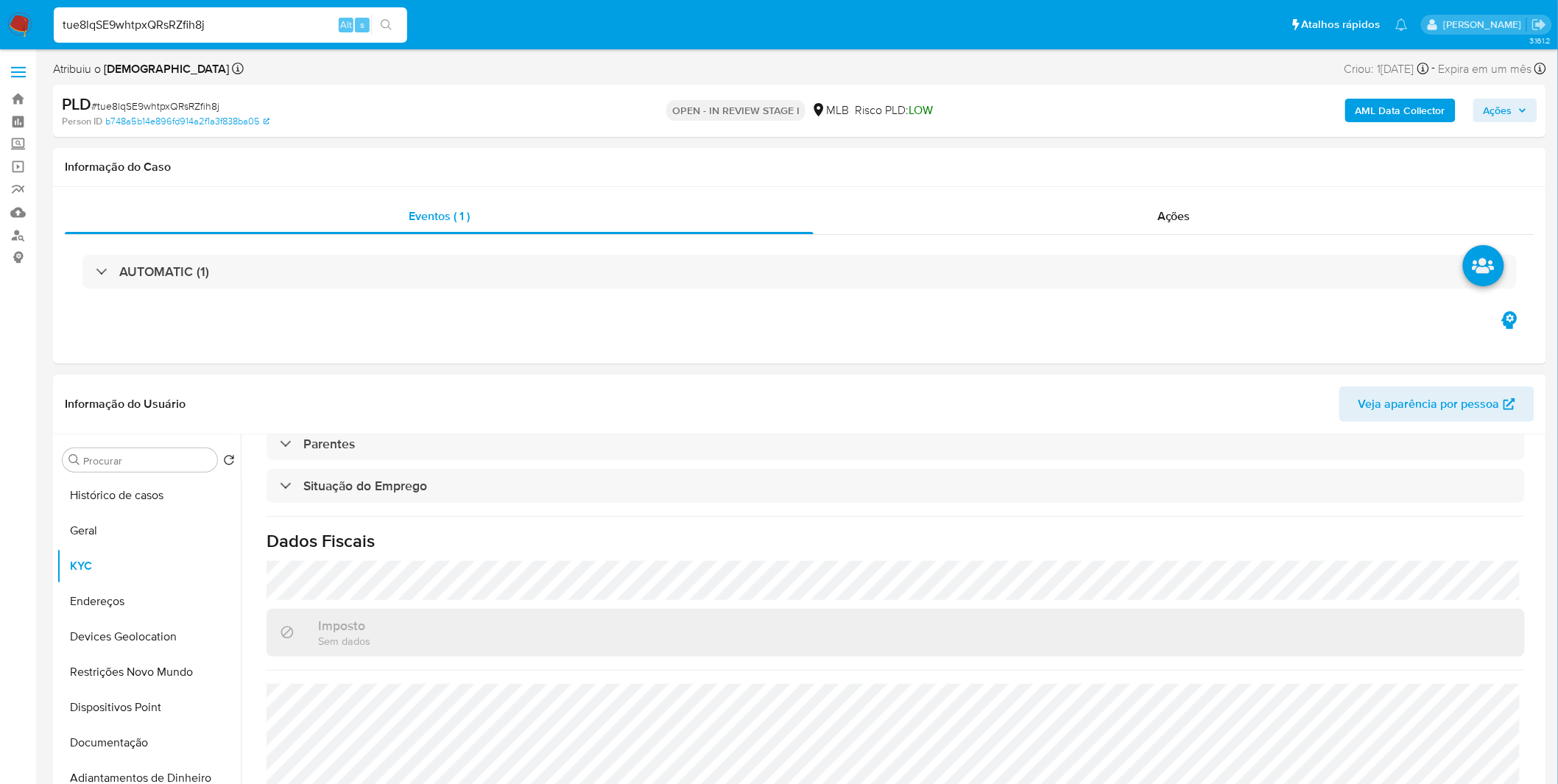
scroll to position [163, 0]
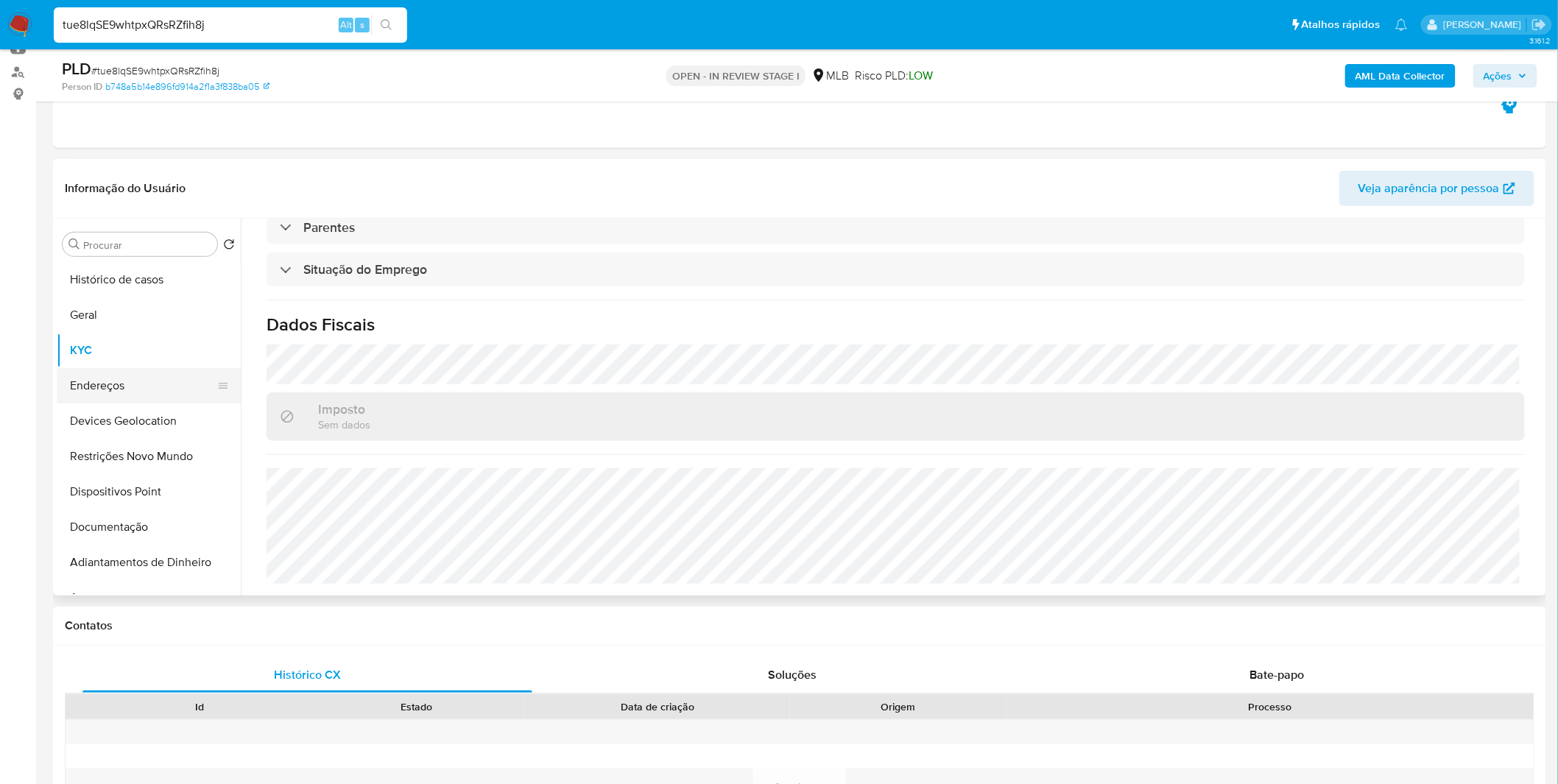
click at [140, 385] on button "Endereços" at bounding box center [143, 386] width 172 height 35
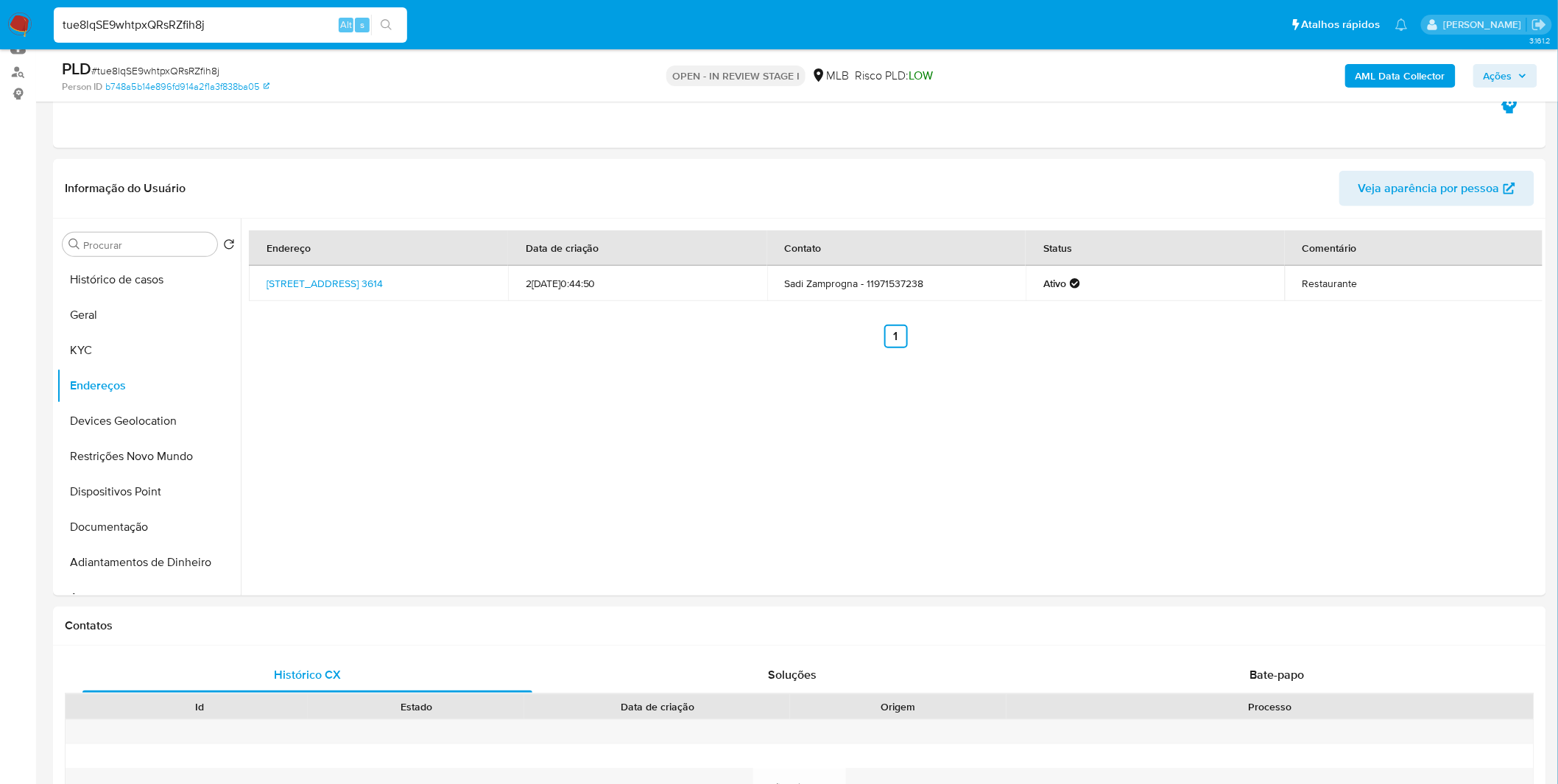
click at [247, 31] on input "tue8lqSE9whtpxQRsRZfih8j" at bounding box center [230, 25] width 353 height 19
paste input "JzPJXKxodcZBwYQVcs3pvxQR"
type input "JzPJXKxodcZBwYQVcs3pvxQR"
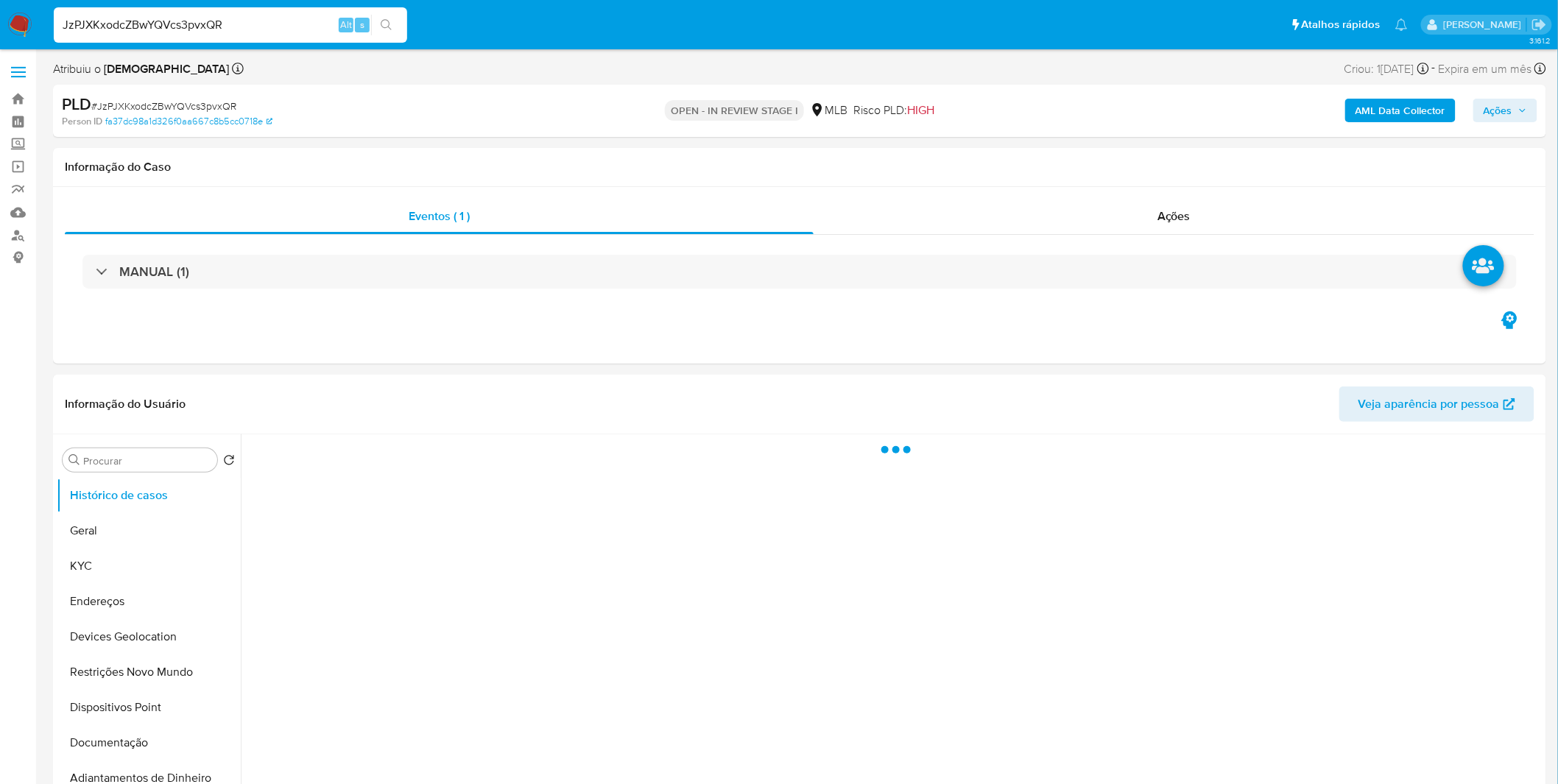
select select "10"
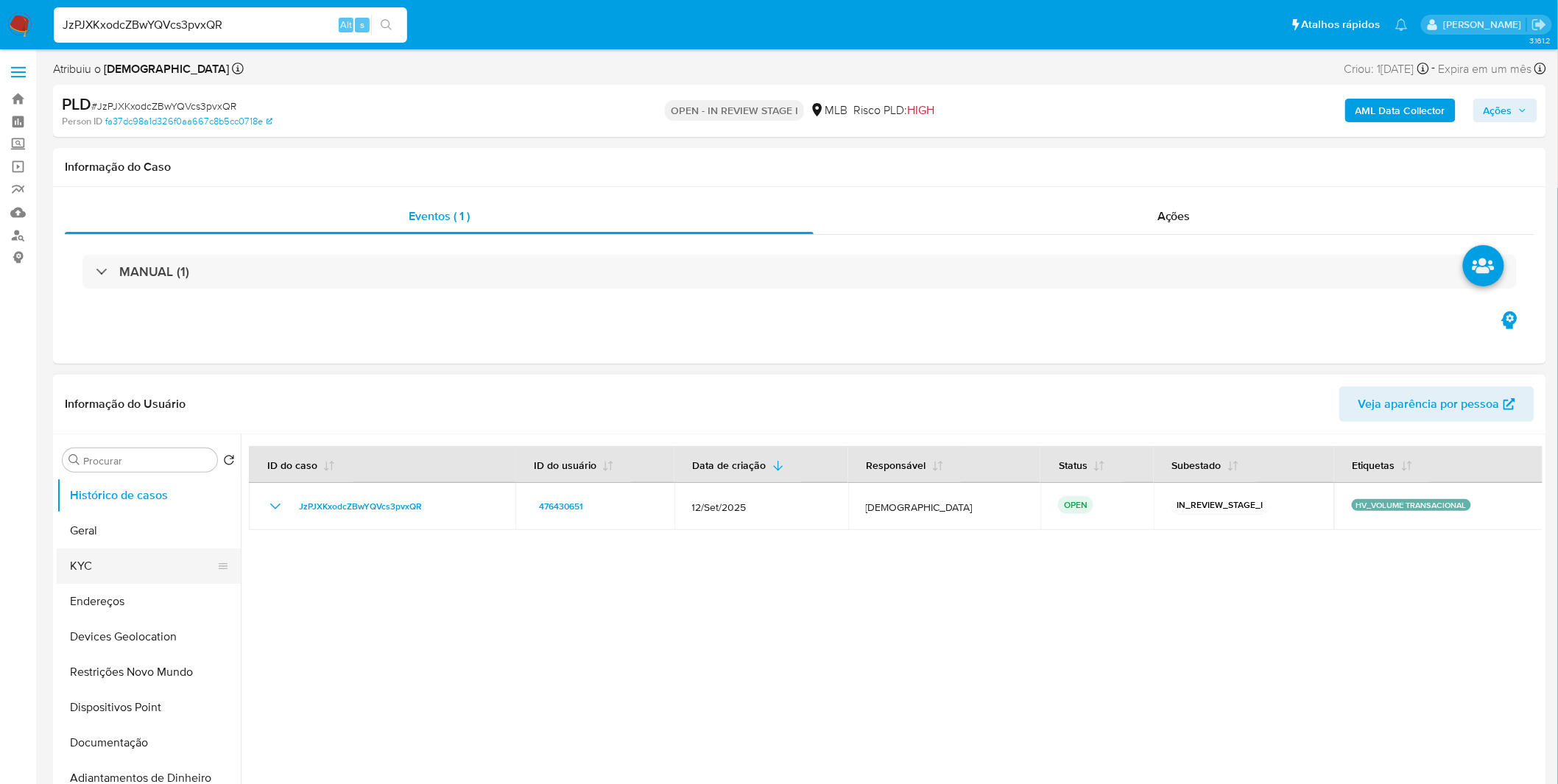
click at [81, 575] on button "KYC" at bounding box center [143, 566] width 172 height 35
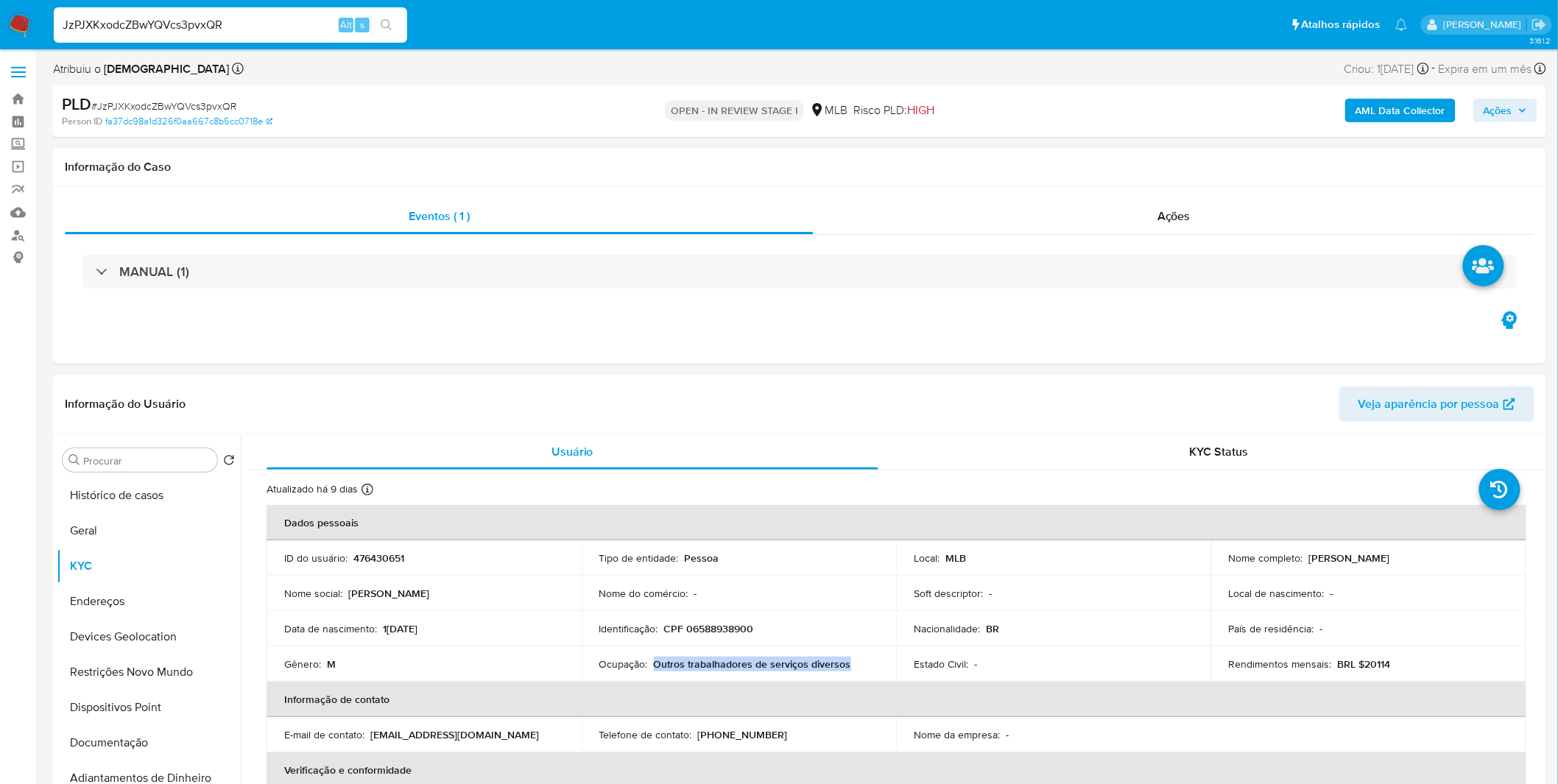
copy p "Outros trabalhadores de serviços diversos"
drag, startPoint x: 857, startPoint y: 664, endPoint x: 655, endPoint y: 667, distance: 202.0
click at [655, 667] on div "Ocupação : Outros trabalhadores de serviços diversos" at bounding box center [739, 664] width 280 height 13
click at [84, 523] on button "Geral" at bounding box center [143, 531] width 172 height 35
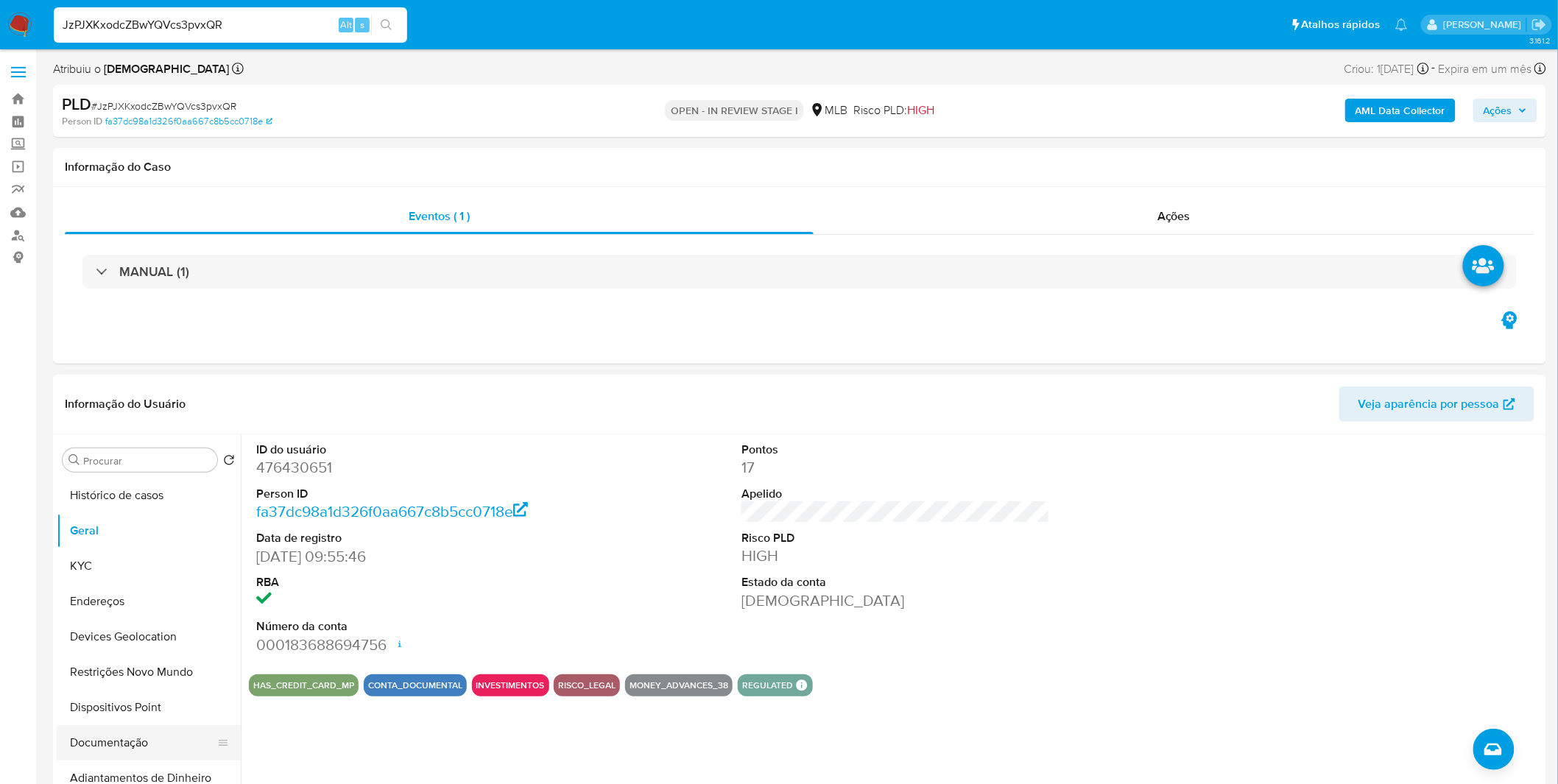
click at [163, 736] on button "Documentação" at bounding box center [143, 743] width 172 height 35
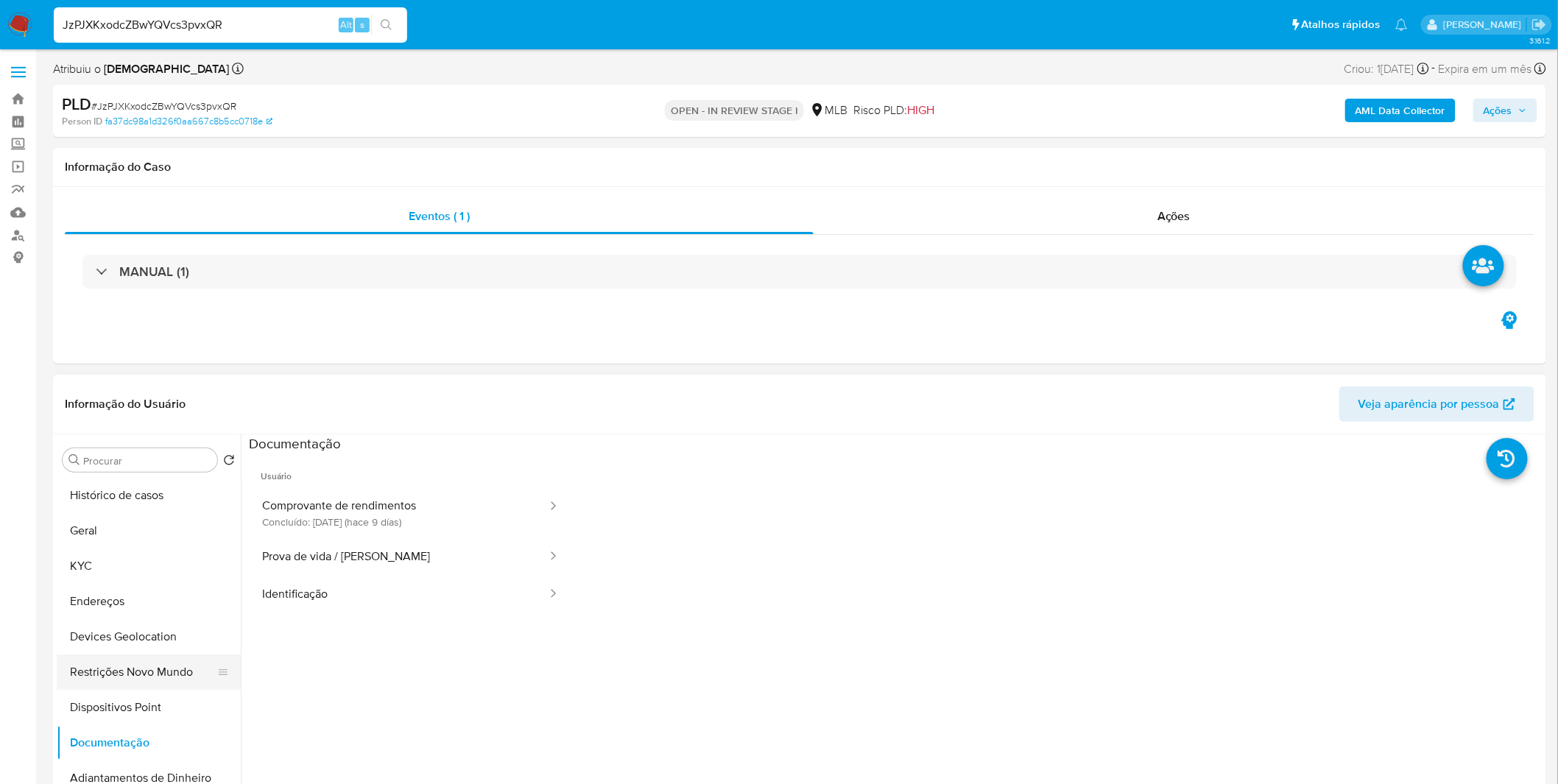
click at [157, 680] on button "Restrições Novo Mundo" at bounding box center [143, 672] width 172 height 35
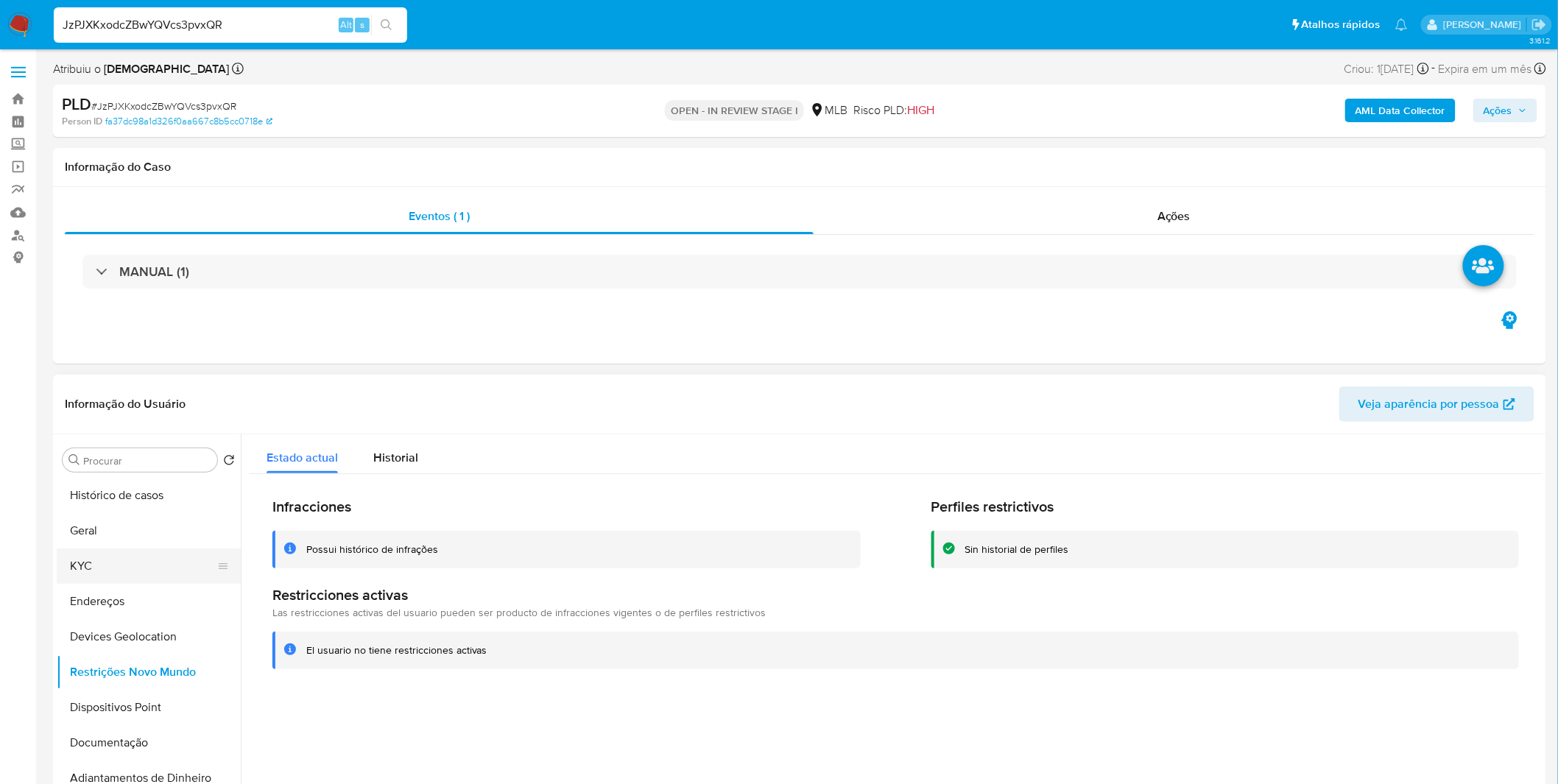
click at [100, 559] on button "KYC" at bounding box center [143, 566] width 172 height 35
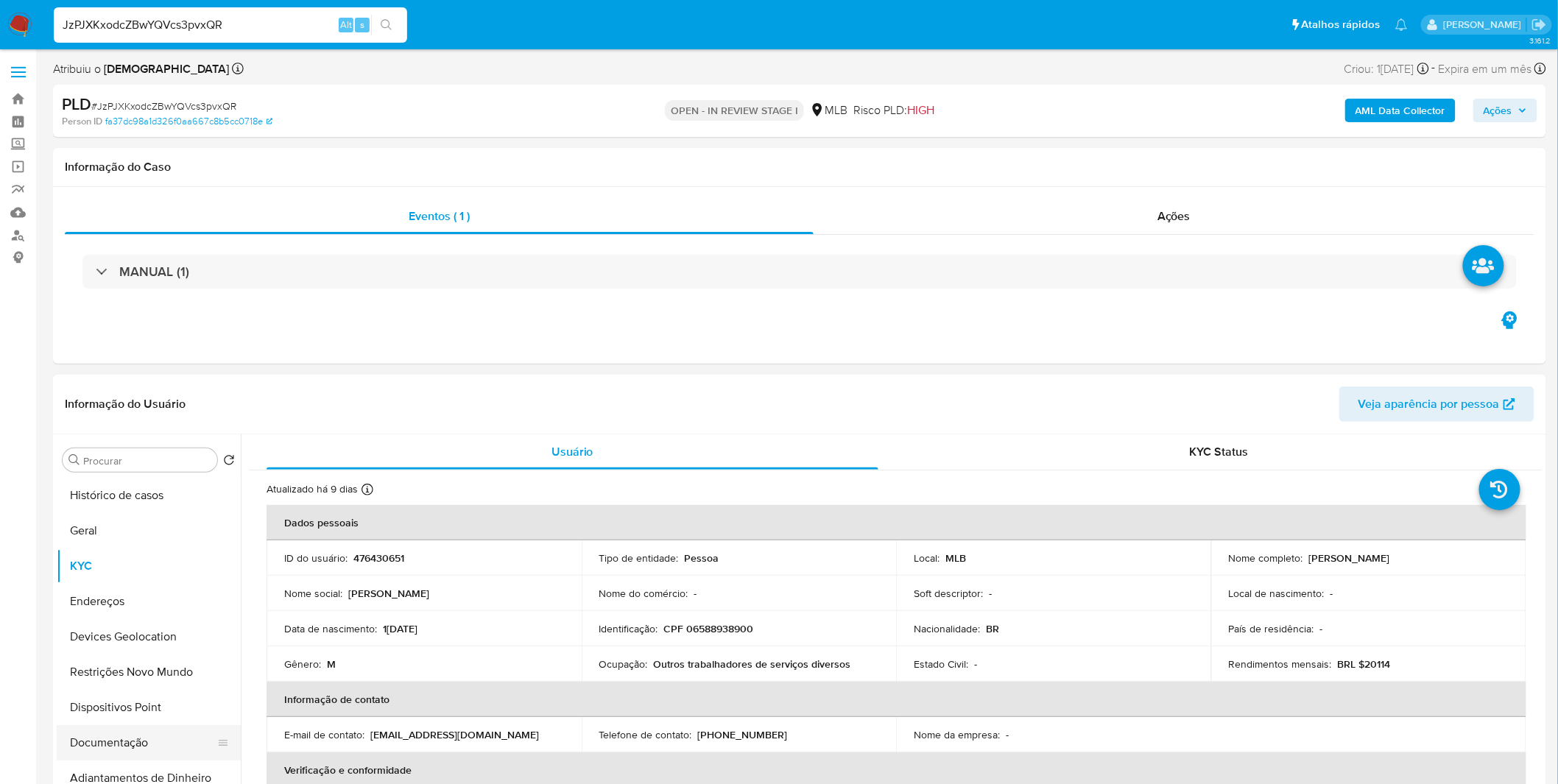
click at [137, 733] on button "Documentação" at bounding box center [143, 743] width 172 height 35
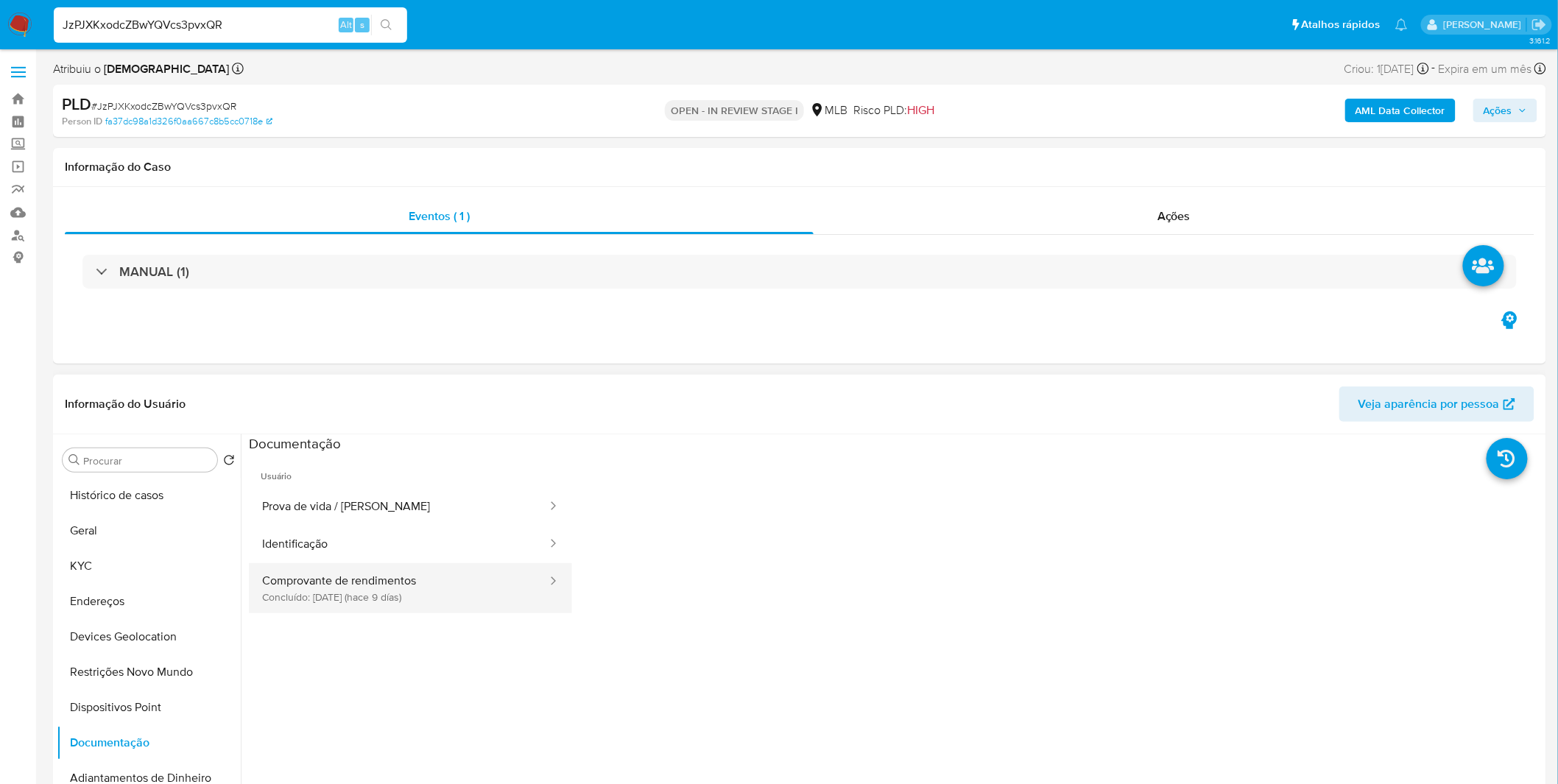
click at [355, 575] on button "Comprovante de rendimentos Concluído: 17/09/2025 (hace 9 días)" at bounding box center [398, 588] width 299 height 50
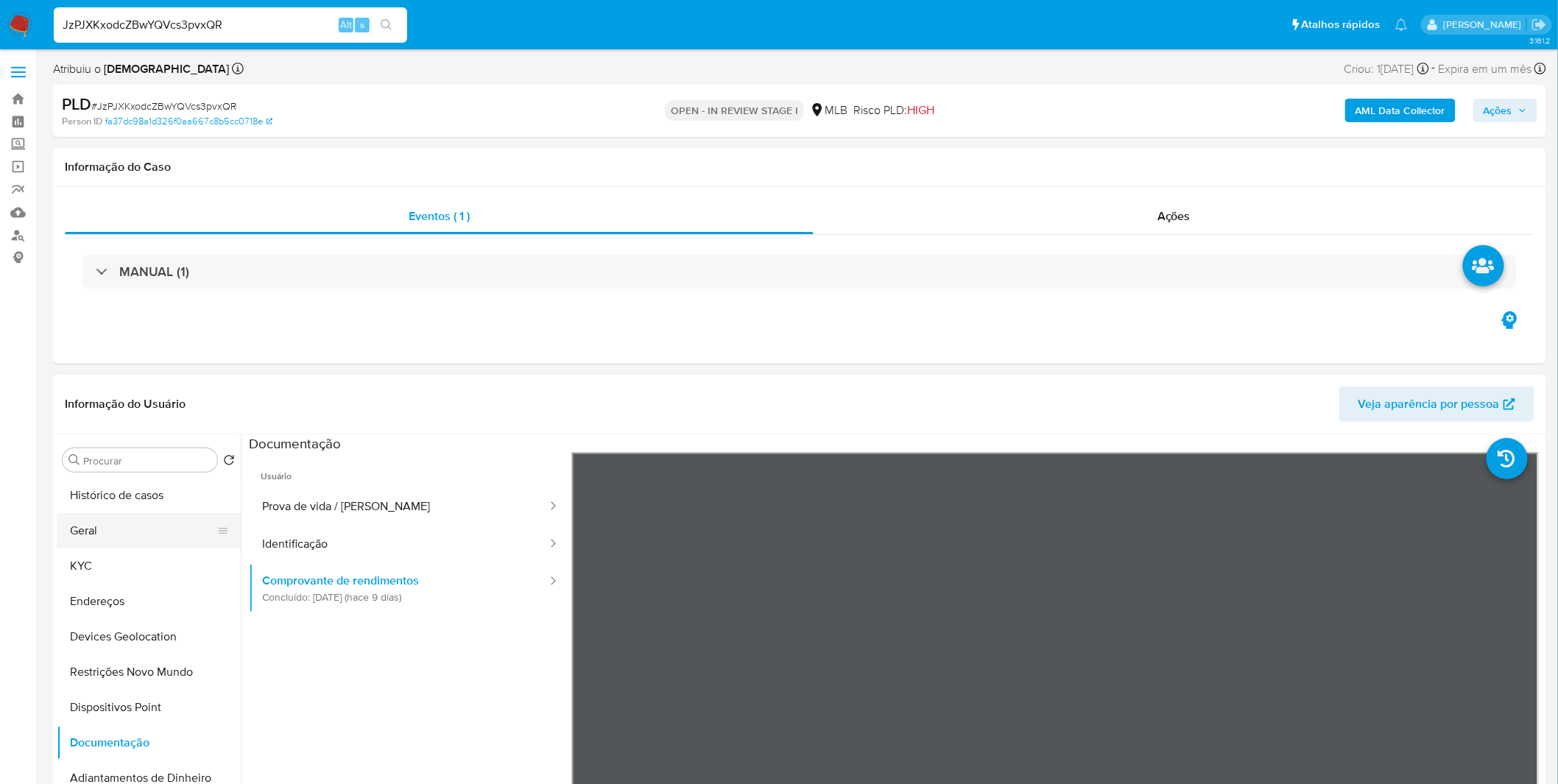
click at [120, 527] on button "Geral" at bounding box center [143, 531] width 172 height 35
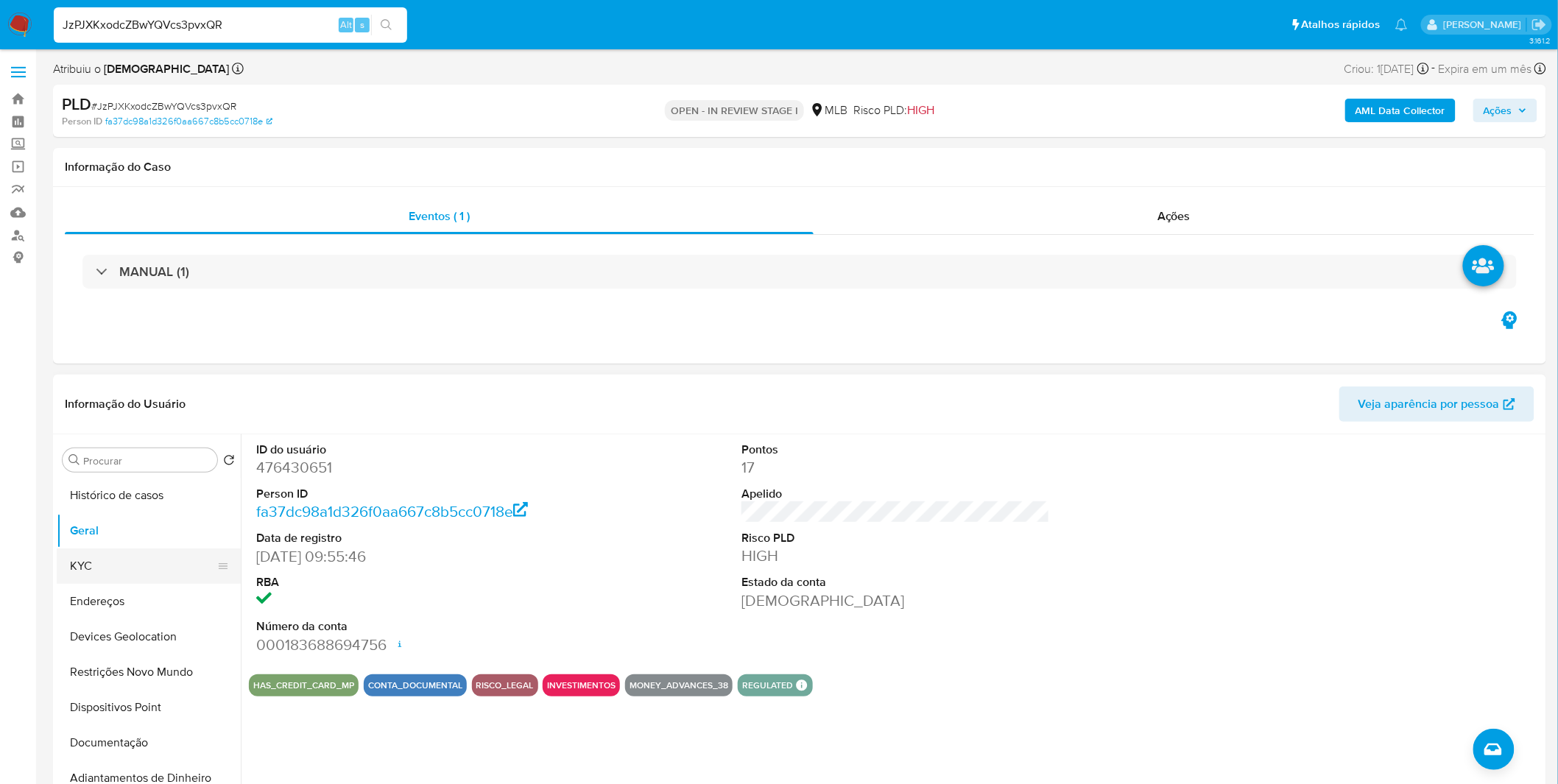
click at [151, 562] on button "KYC" at bounding box center [143, 566] width 172 height 35
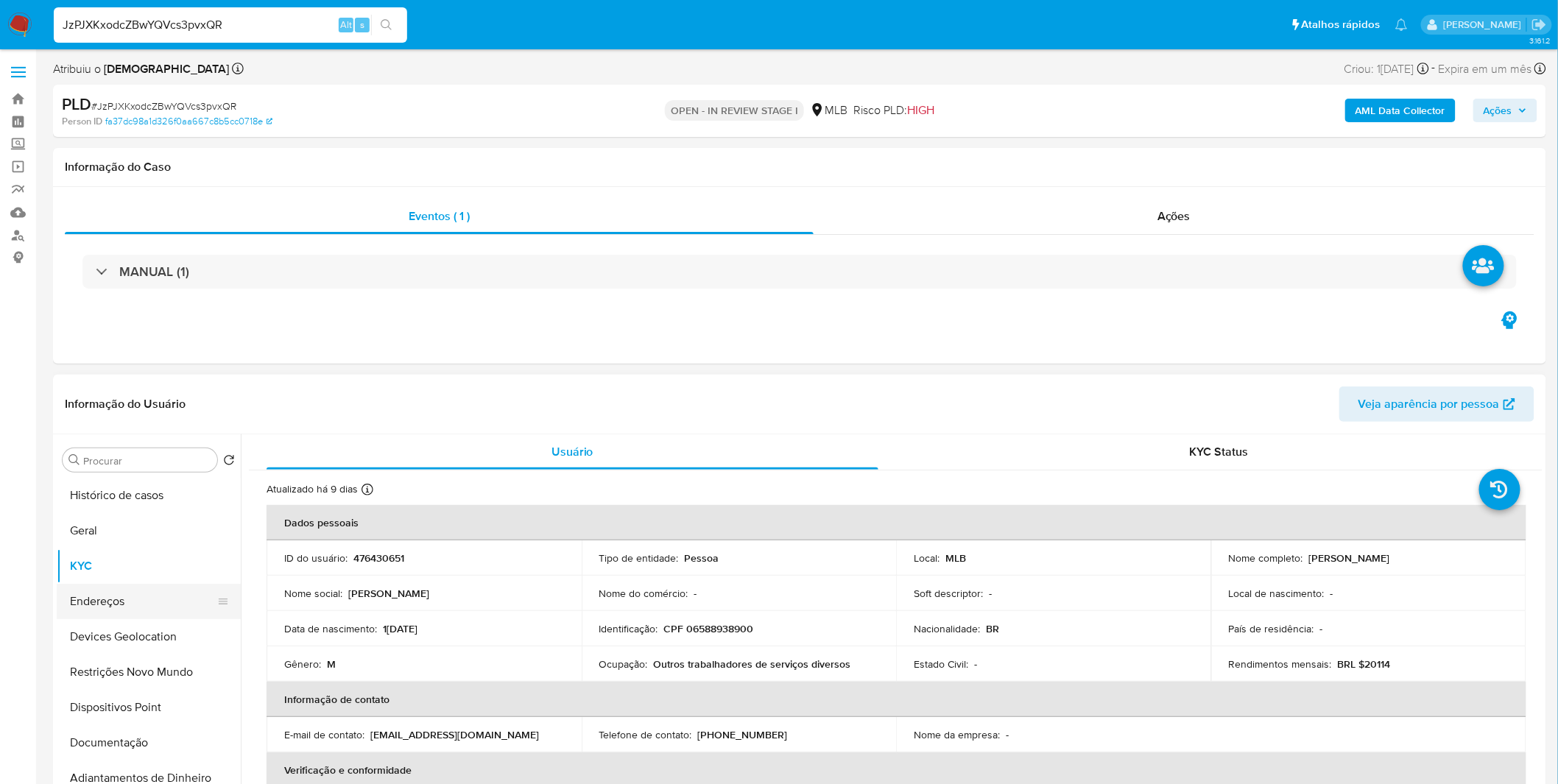
click at [103, 608] on button "Endereços" at bounding box center [143, 601] width 172 height 35
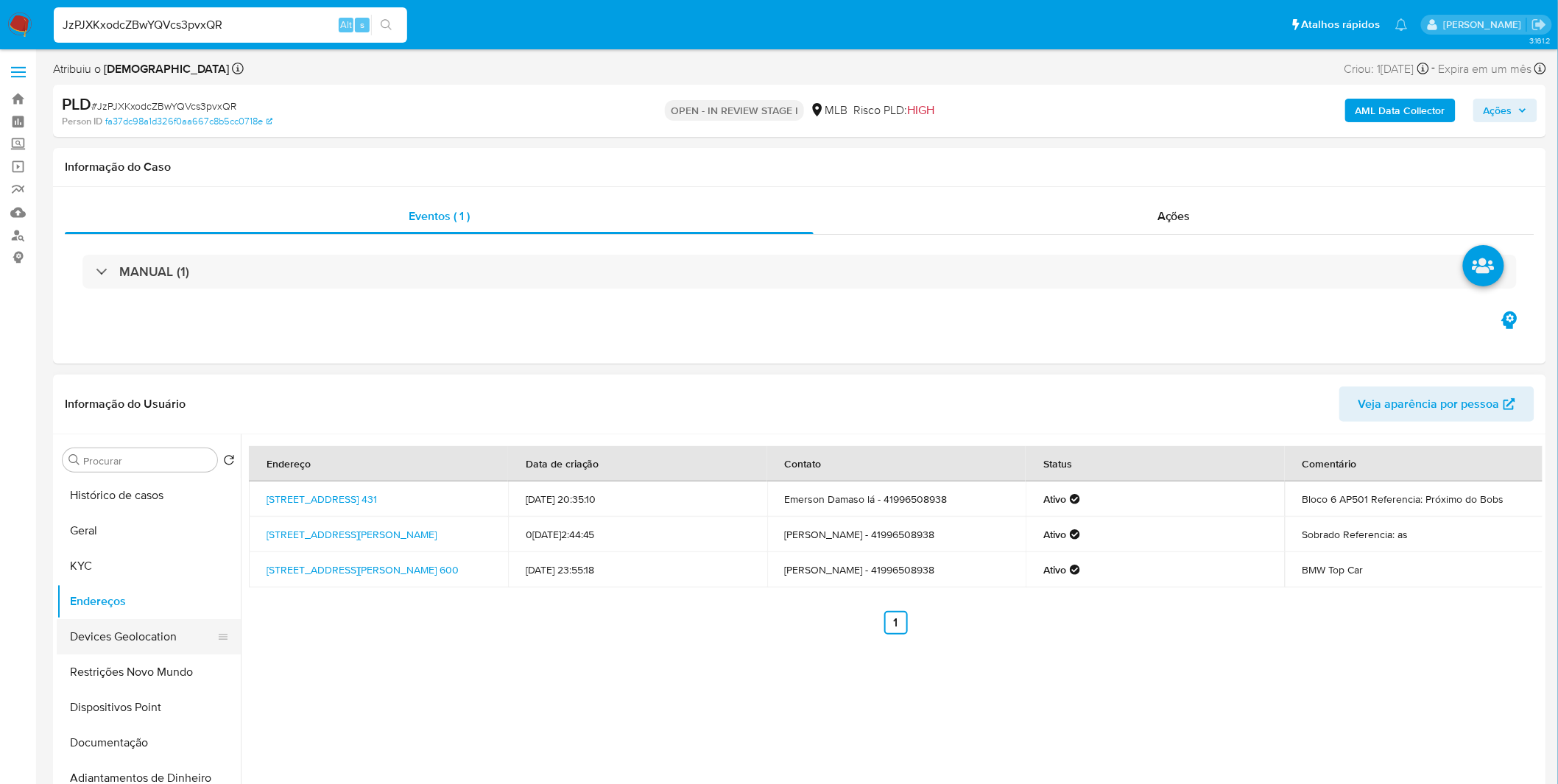
click at [130, 641] on button "Devices Geolocation" at bounding box center [143, 637] width 172 height 35
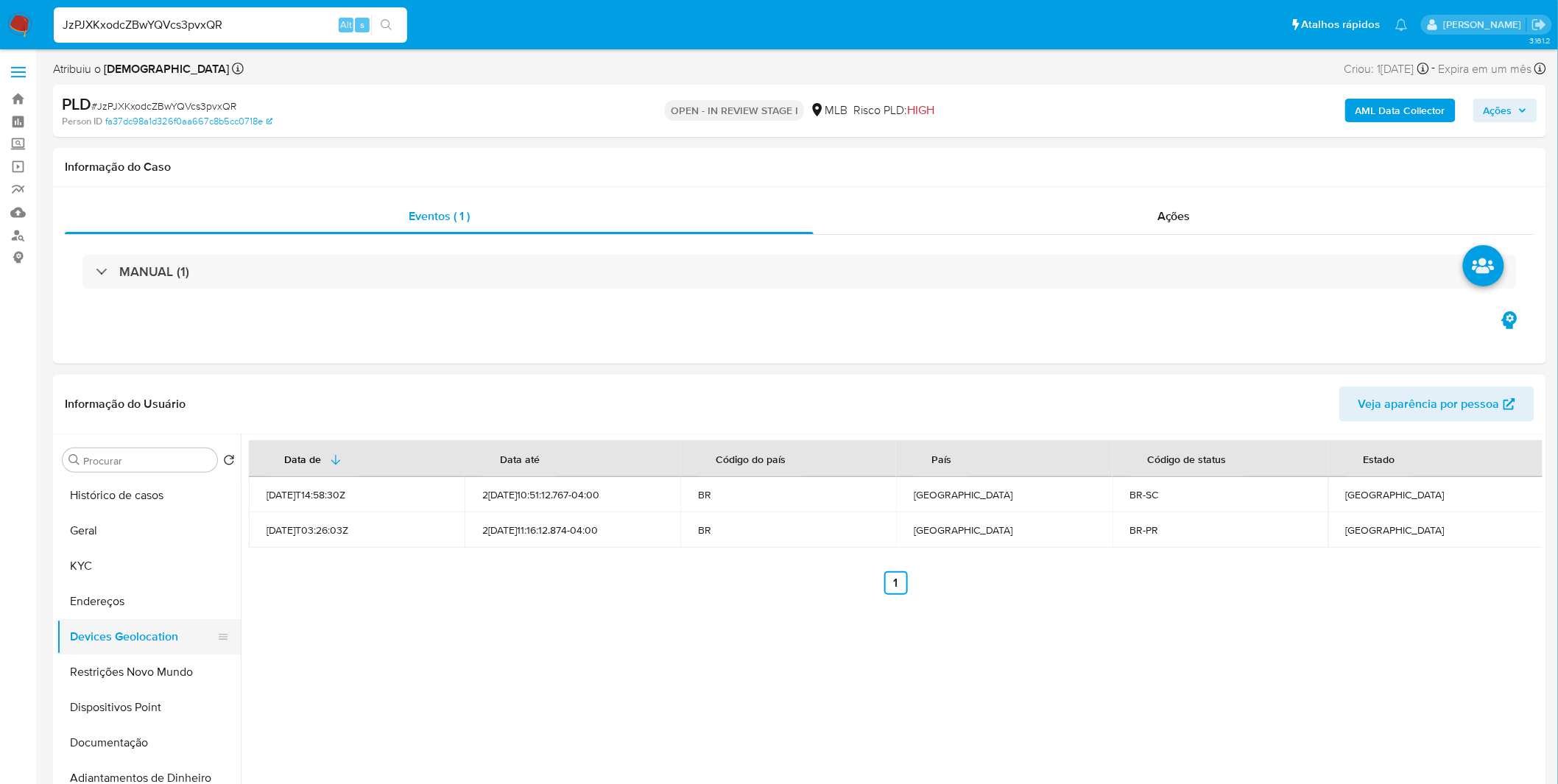
click at [120, 650] on button "Devices Geolocation" at bounding box center [143, 637] width 172 height 35
click at [129, 663] on button "Restrições Novo Mundo" at bounding box center [143, 672] width 172 height 35
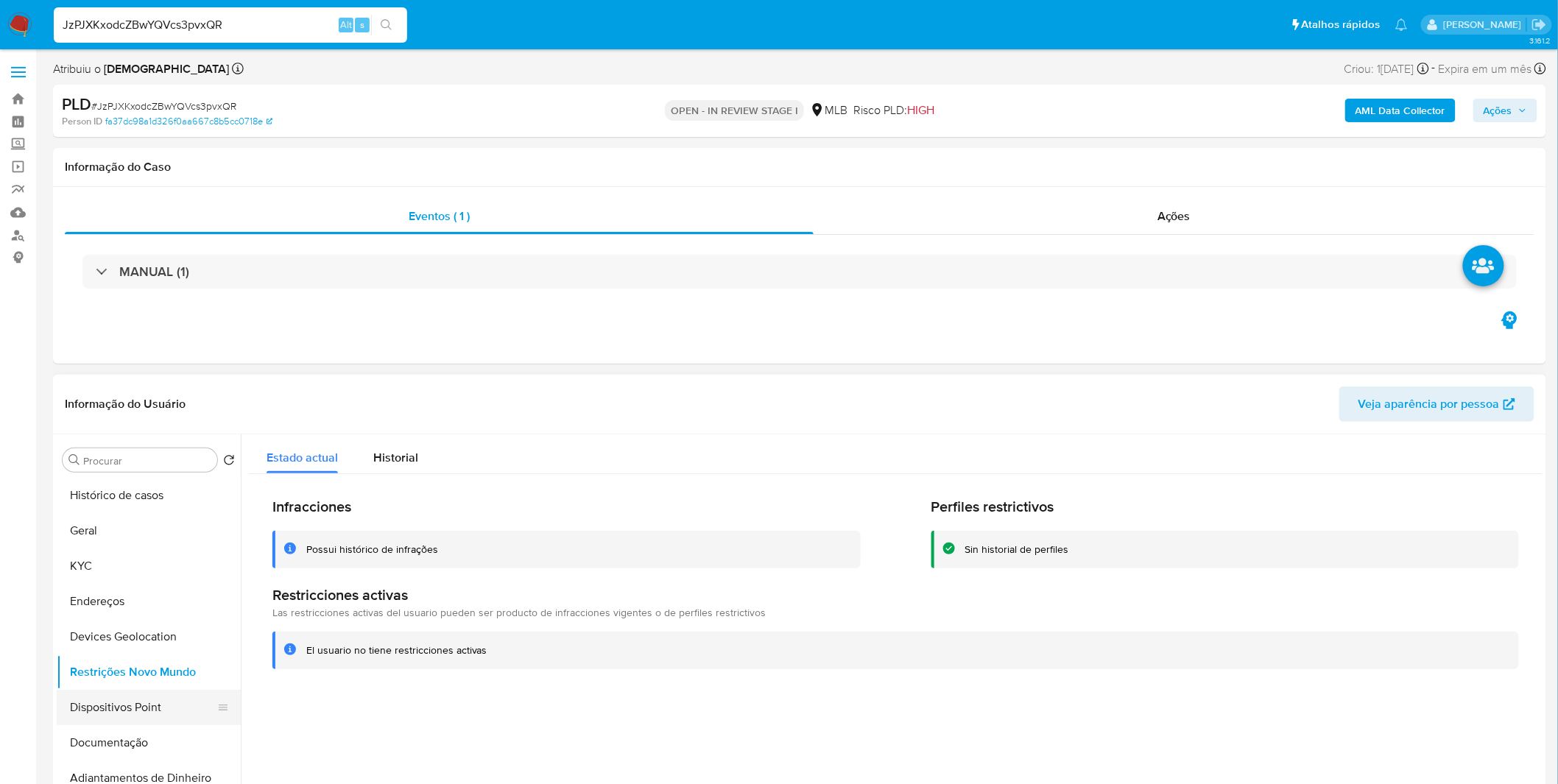
click at [172, 723] on button "Dispositivos Point" at bounding box center [143, 707] width 172 height 35
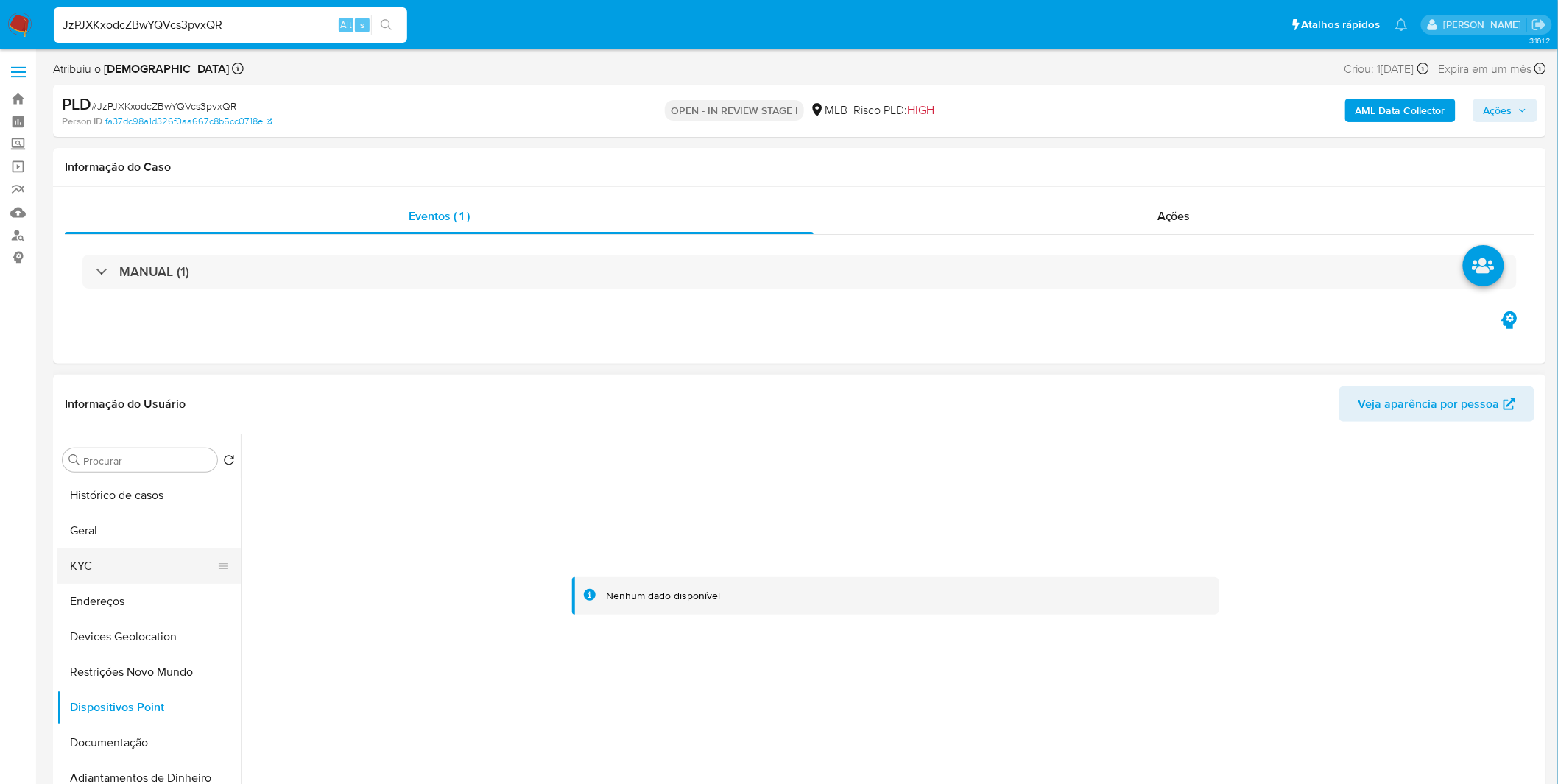
click at [130, 558] on button "KYC" at bounding box center [143, 566] width 172 height 35
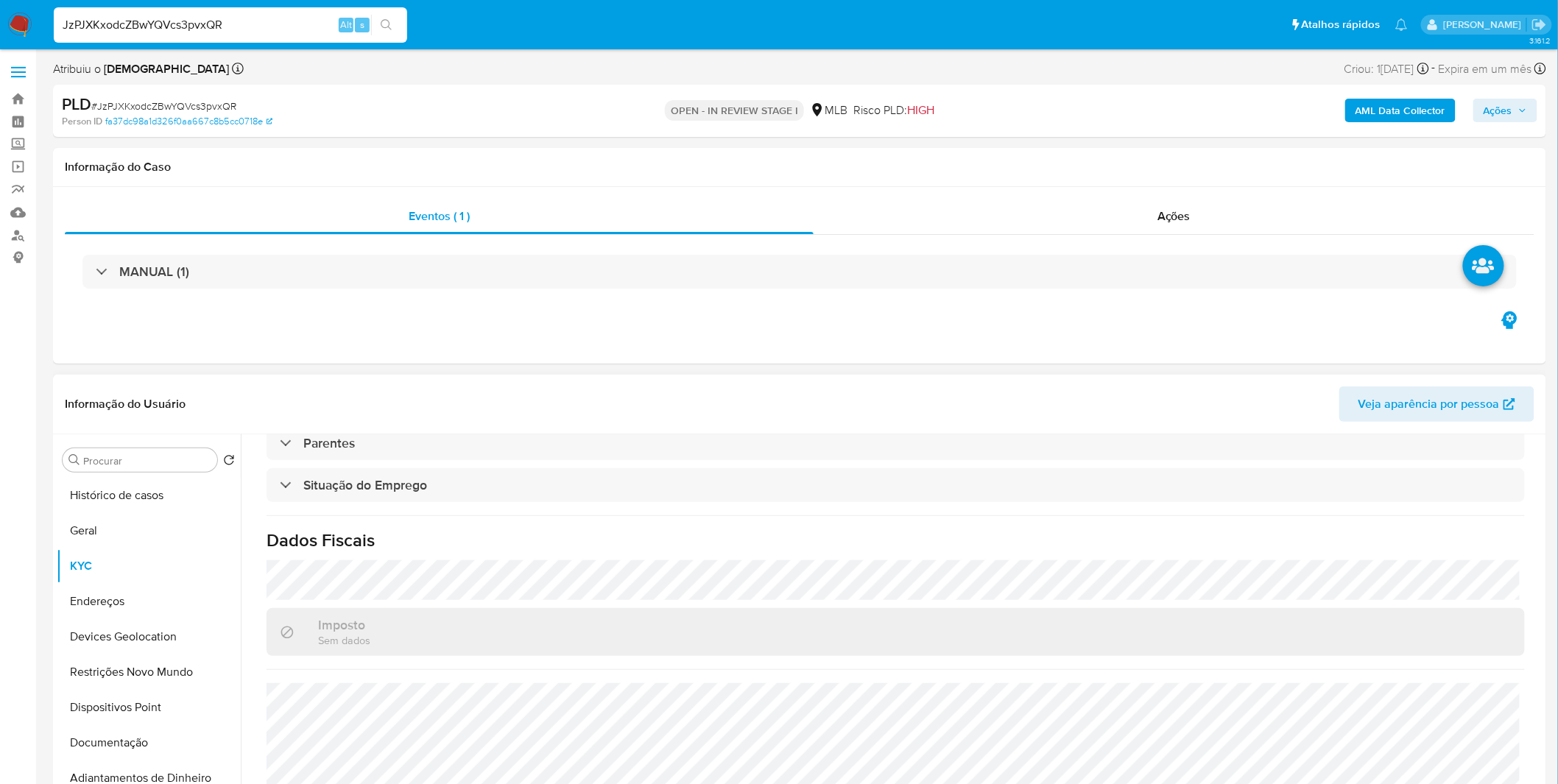
scroll to position [612, 0]
click at [177, 35] on div "JzPJXKxodcZBwYQVcs3pvxQR Alt s" at bounding box center [230, 25] width 353 height 35
click at [179, 27] on input "JzPJXKxodcZBwYQVcs3pvxQR" at bounding box center [230, 25] width 353 height 19
paste input "mdNNm2Z1SA6rm8JKls3R51fF"
type input "mdNNm2Z1SA6rm8JKls3R51fF"
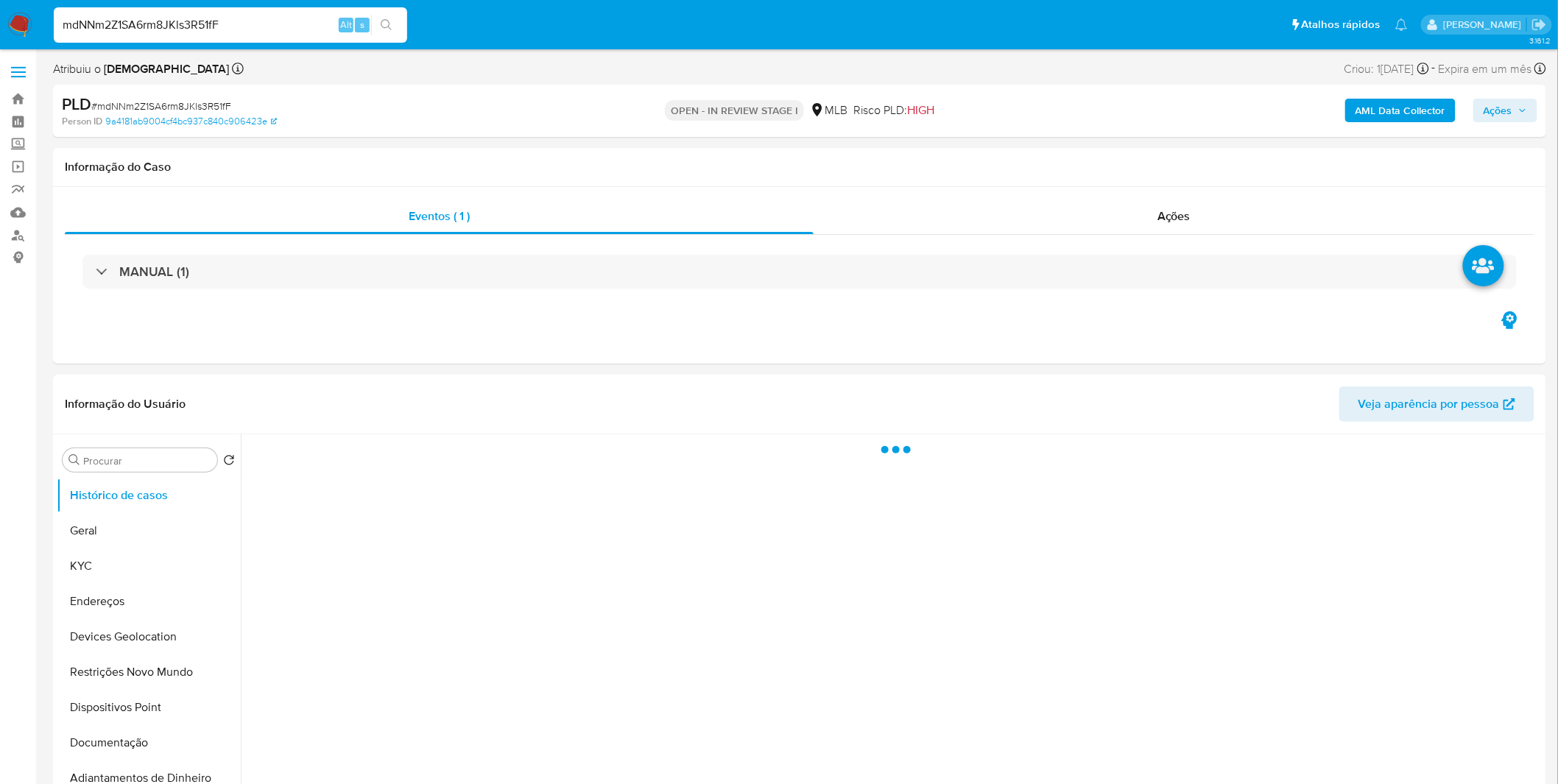
select select "10"
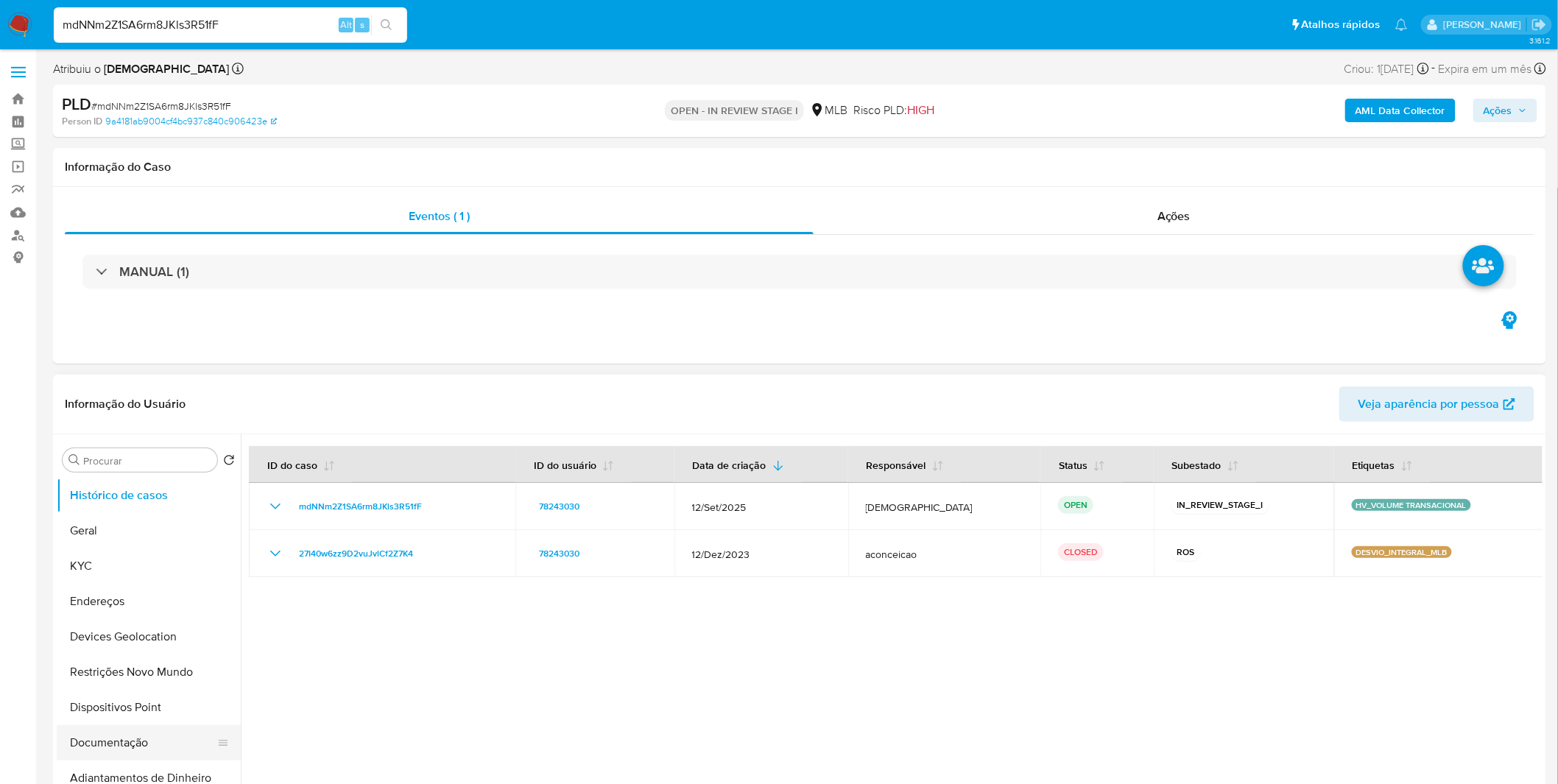
click at [131, 746] on button "Documentação" at bounding box center [143, 743] width 172 height 35
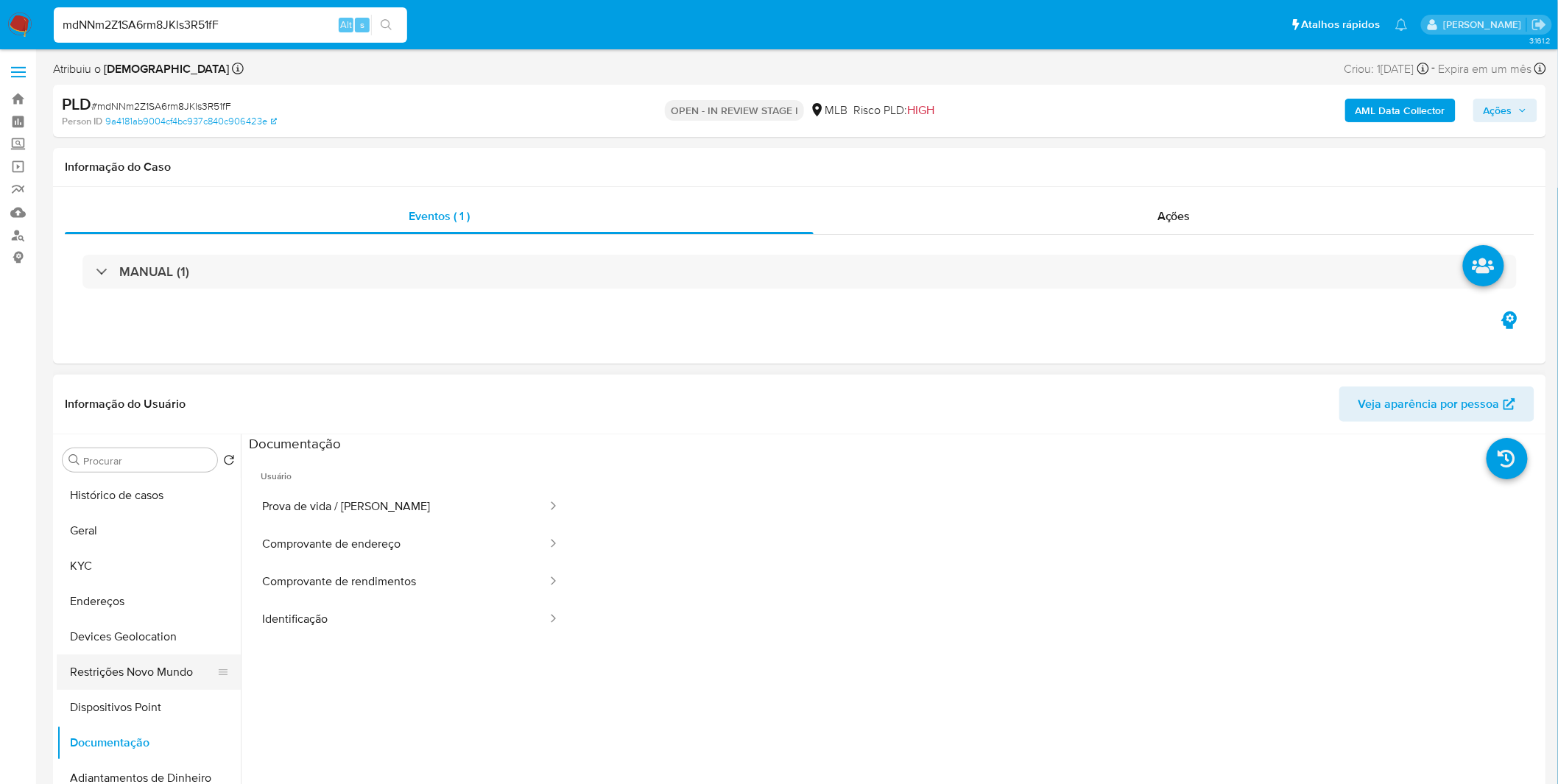
click at [130, 678] on button "Restrições Novo Mundo" at bounding box center [143, 672] width 172 height 35
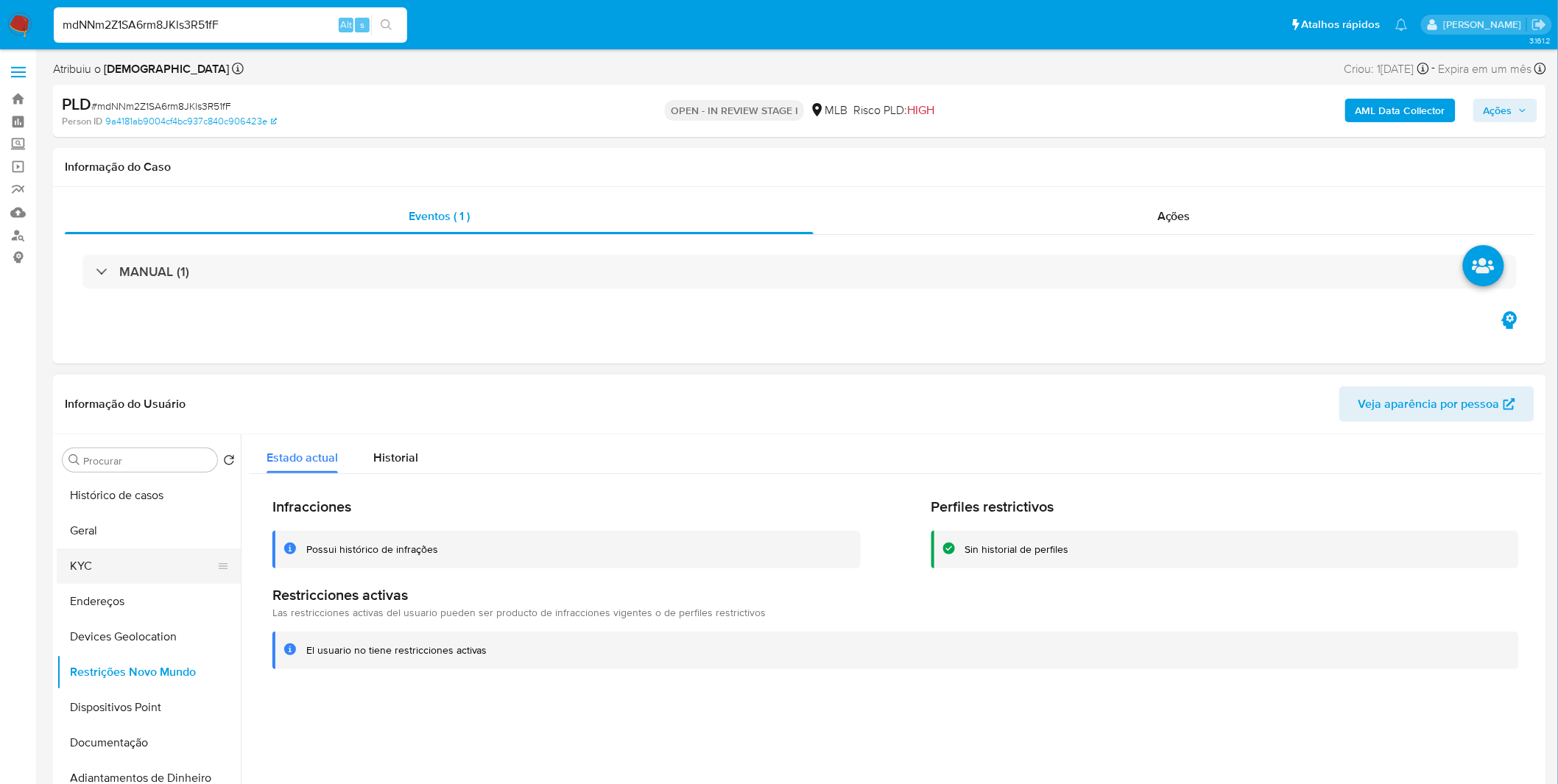
click at [114, 567] on button "KYC" at bounding box center [143, 566] width 172 height 35
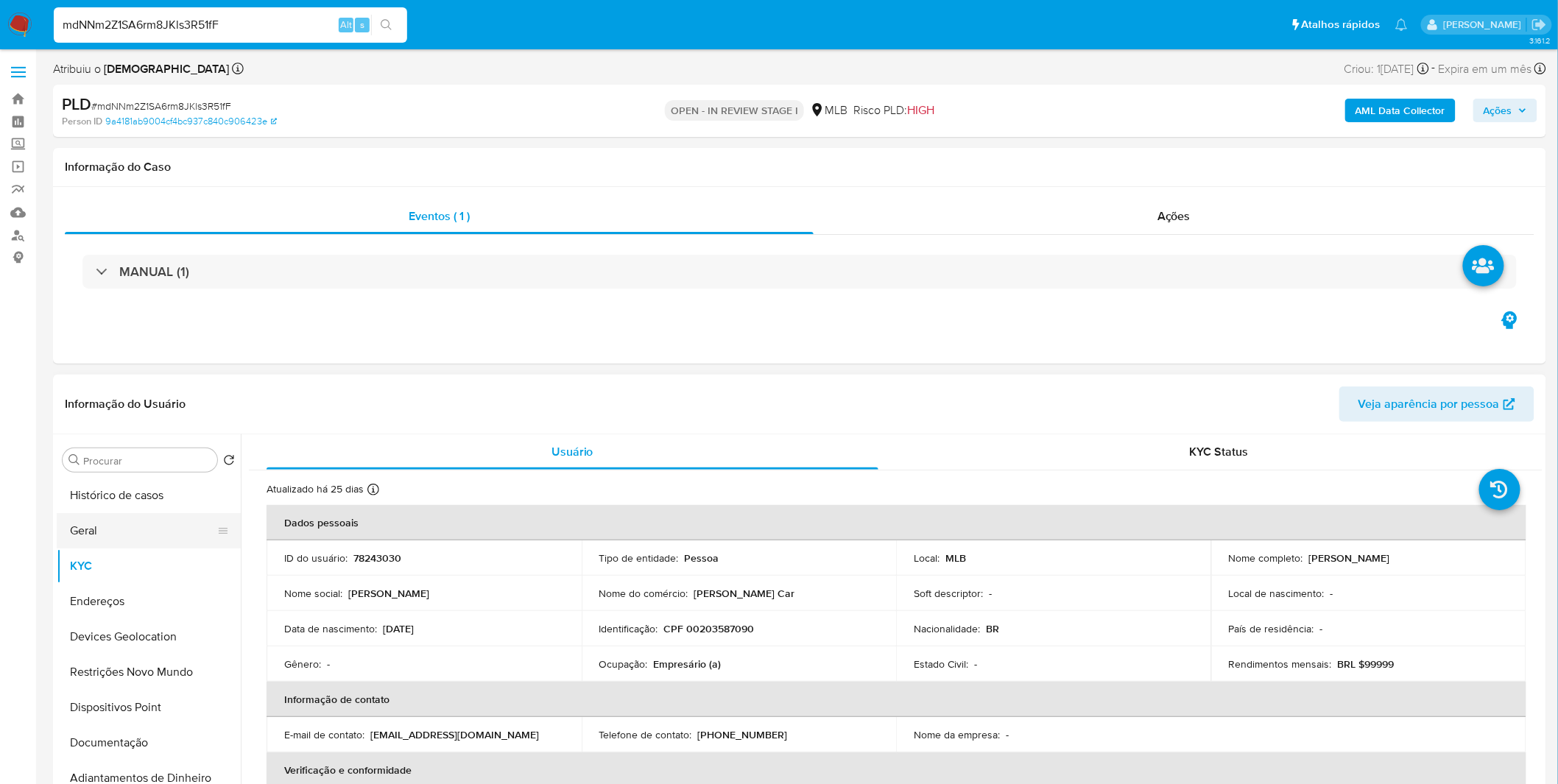
click at [92, 519] on button "Geral" at bounding box center [143, 531] width 172 height 35
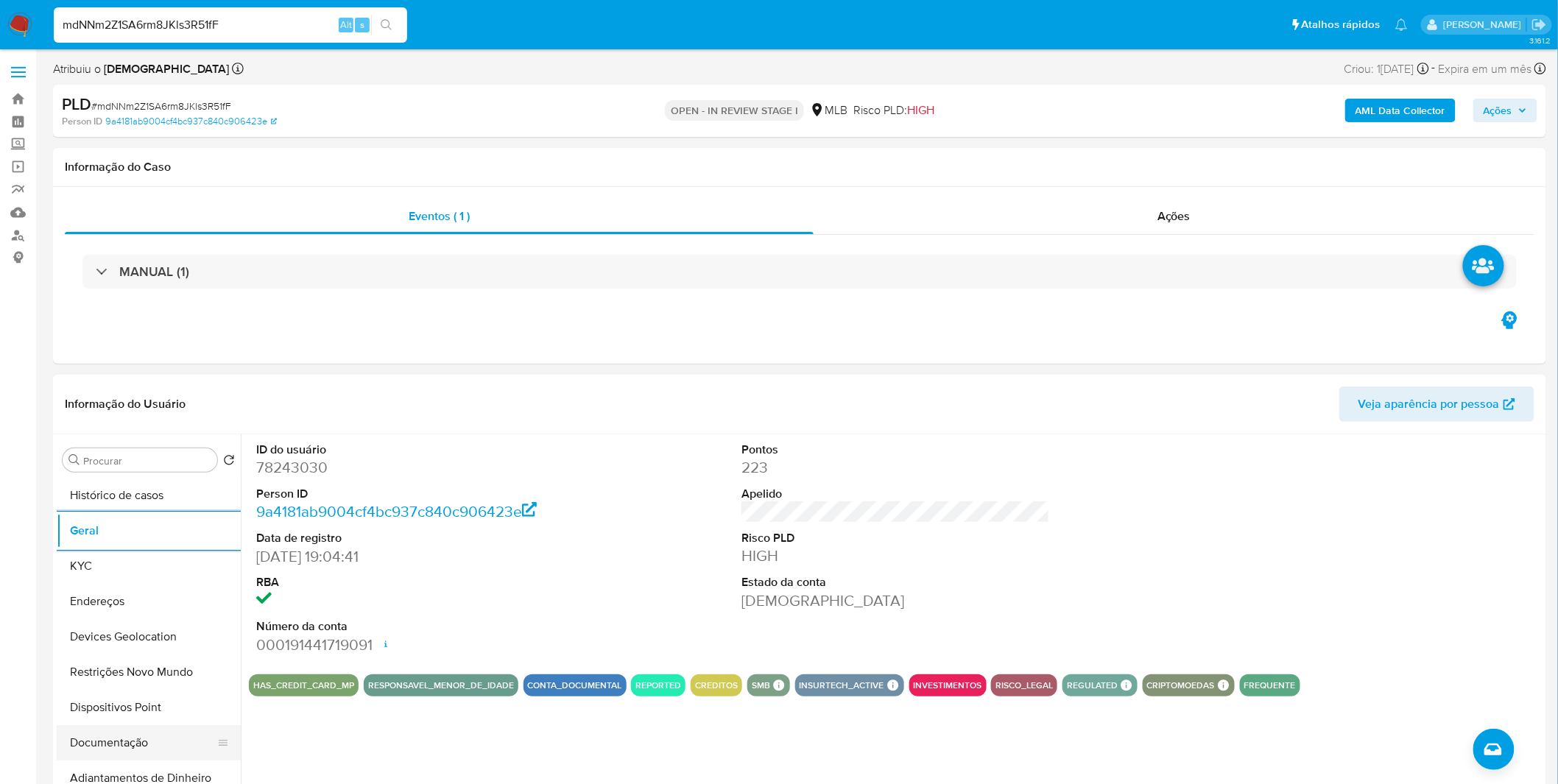
click at [131, 737] on button "Documentação" at bounding box center [143, 743] width 172 height 35
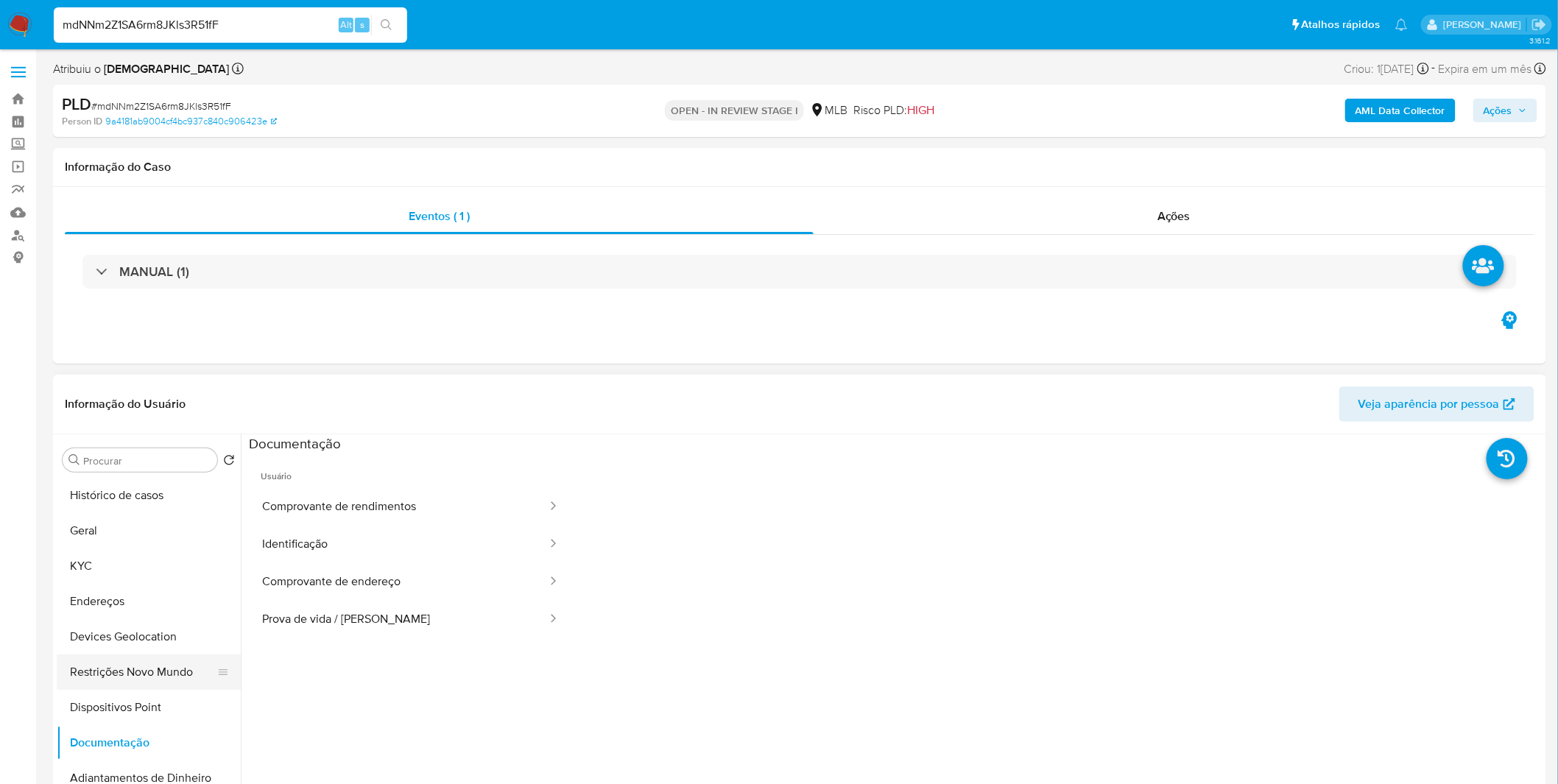
click at [148, 675] on button "Restrições Novo Mundo" at bounding box center [143, 672] width 172 height 35
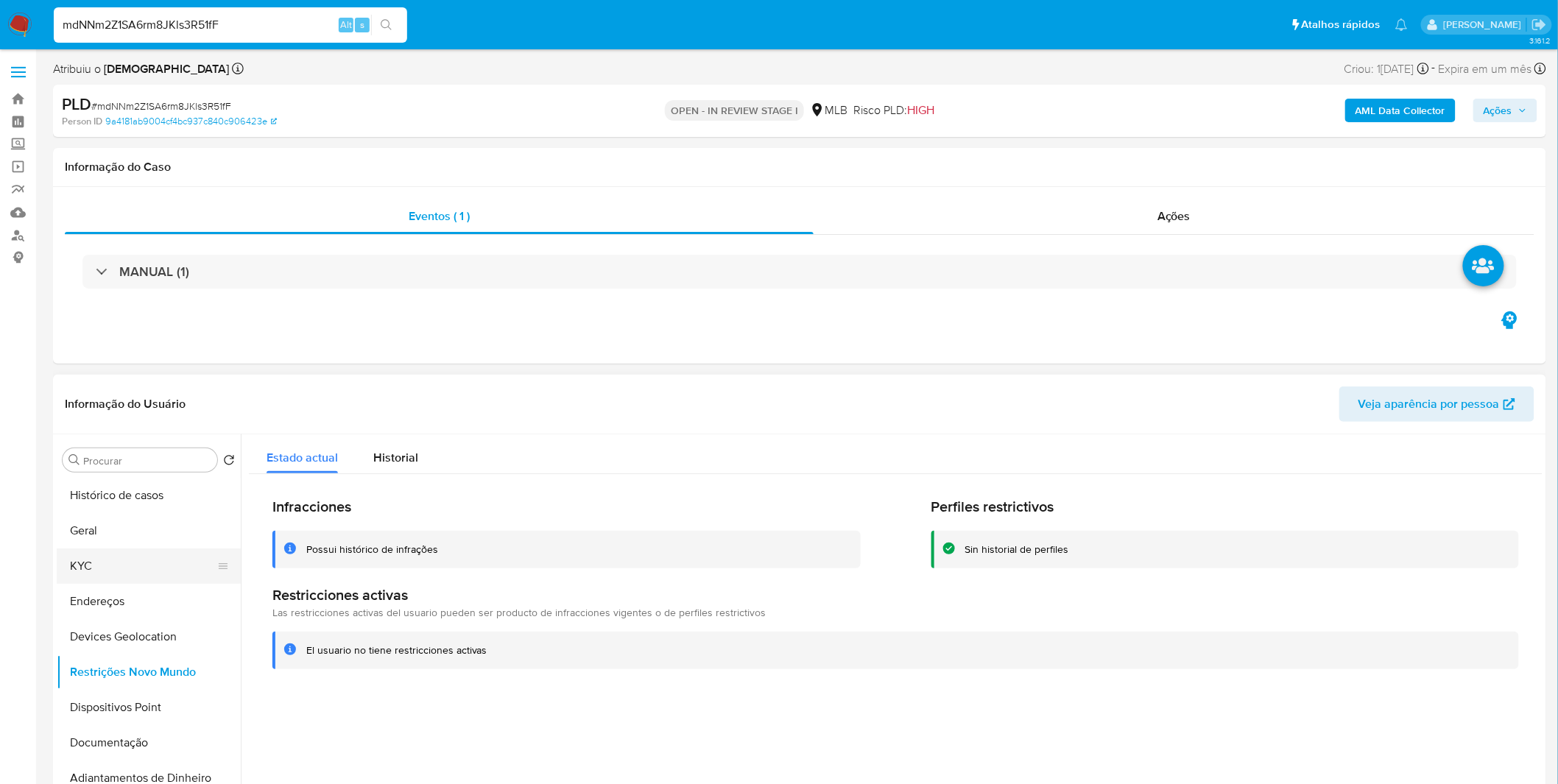
click at [154, 552] on button "KYC" at bounding box center [143, 566] width 172 height 35
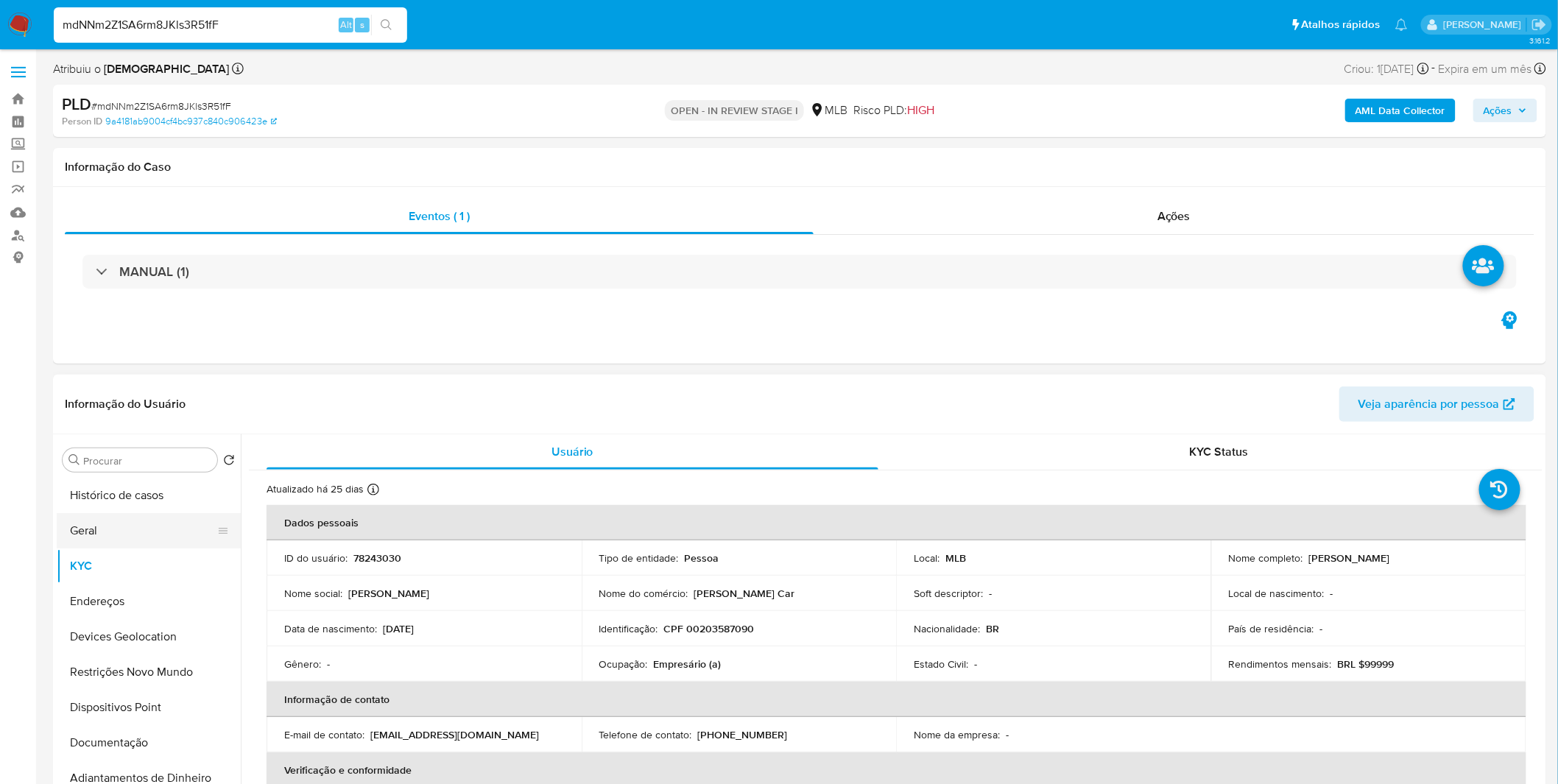
click at [183, 524] on button "Geral" at bounding box center [143, 531] width 172 height 35
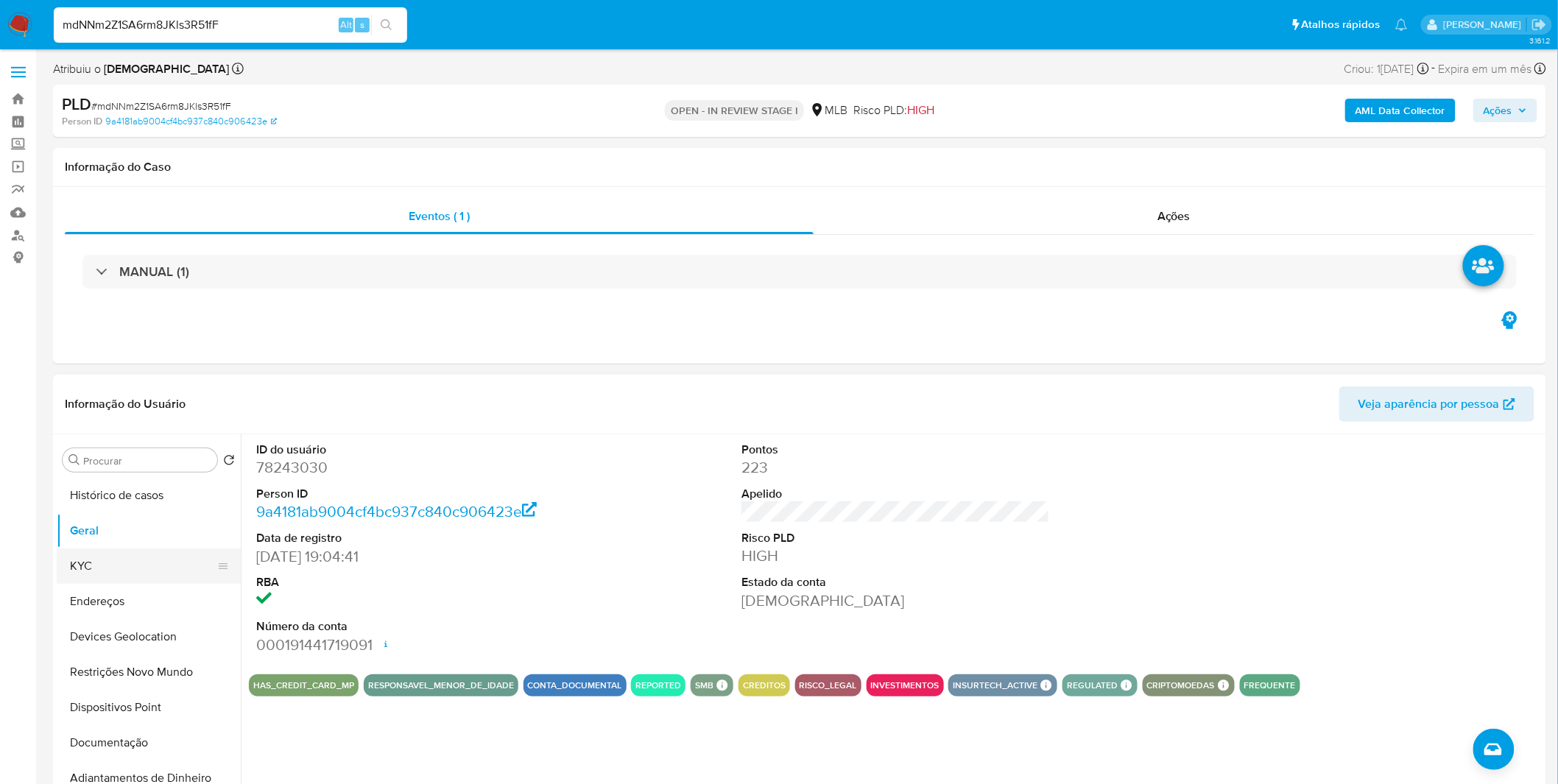
click at [86, 571] on button "KYC" at bounding box center [143, 566] width 172 height 35
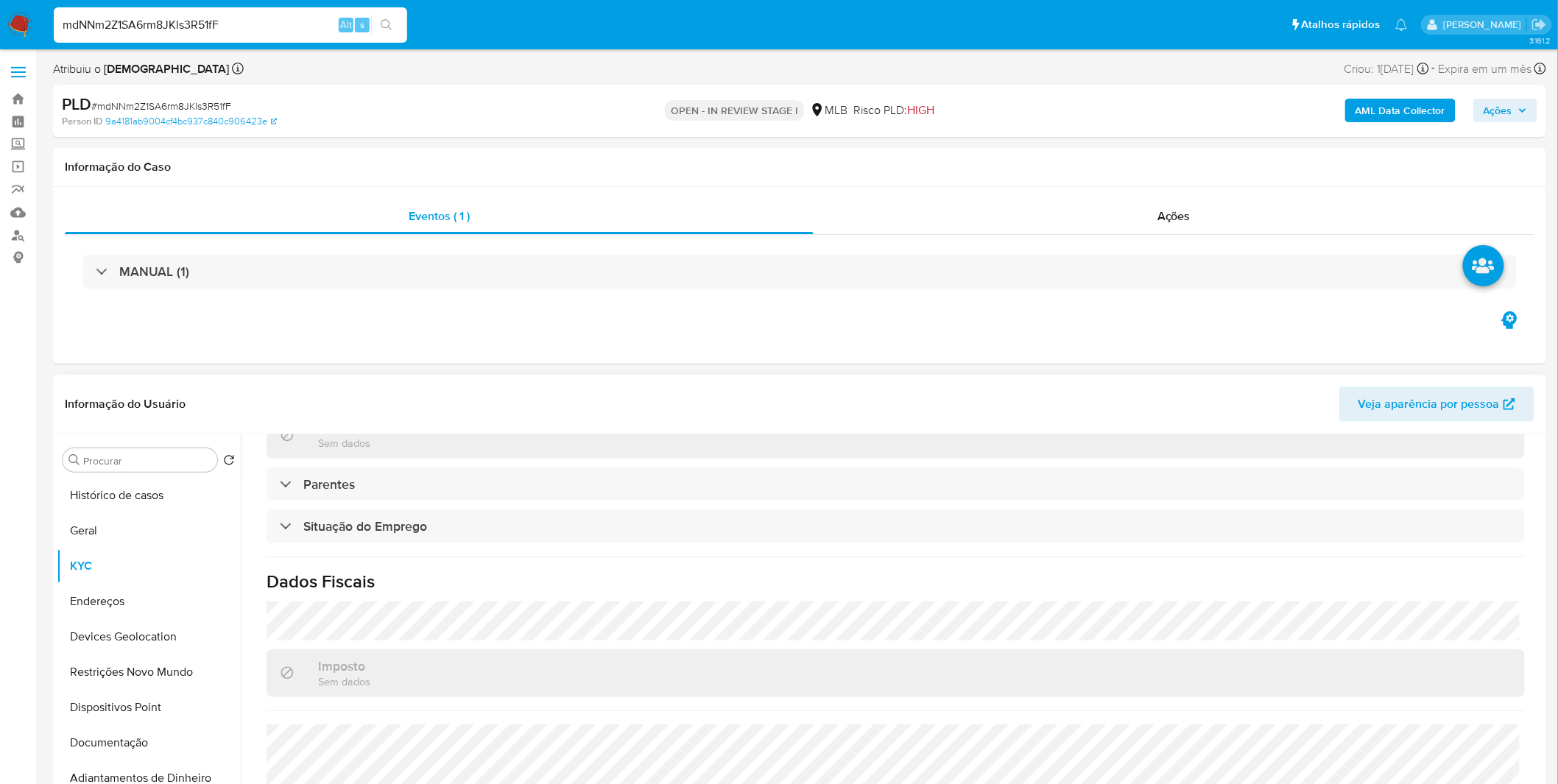
scroll to position [612, 0]
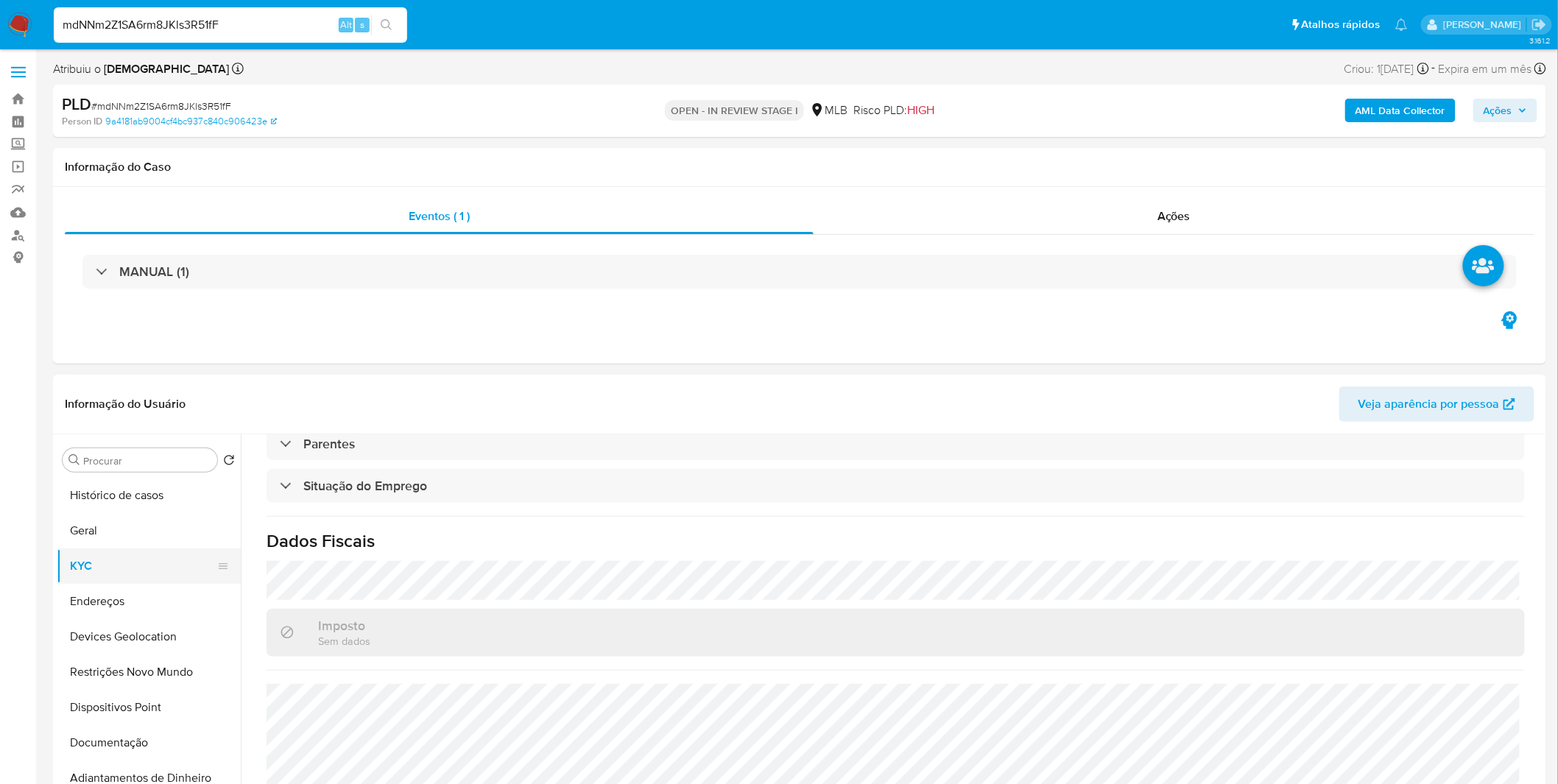
click at [126, 579] on button "KYC" at bounding box center [143, 566] width 172 height 35
click at [125, 588] on button "Endereços" at bounding box center [143, 601] width 172 height 35
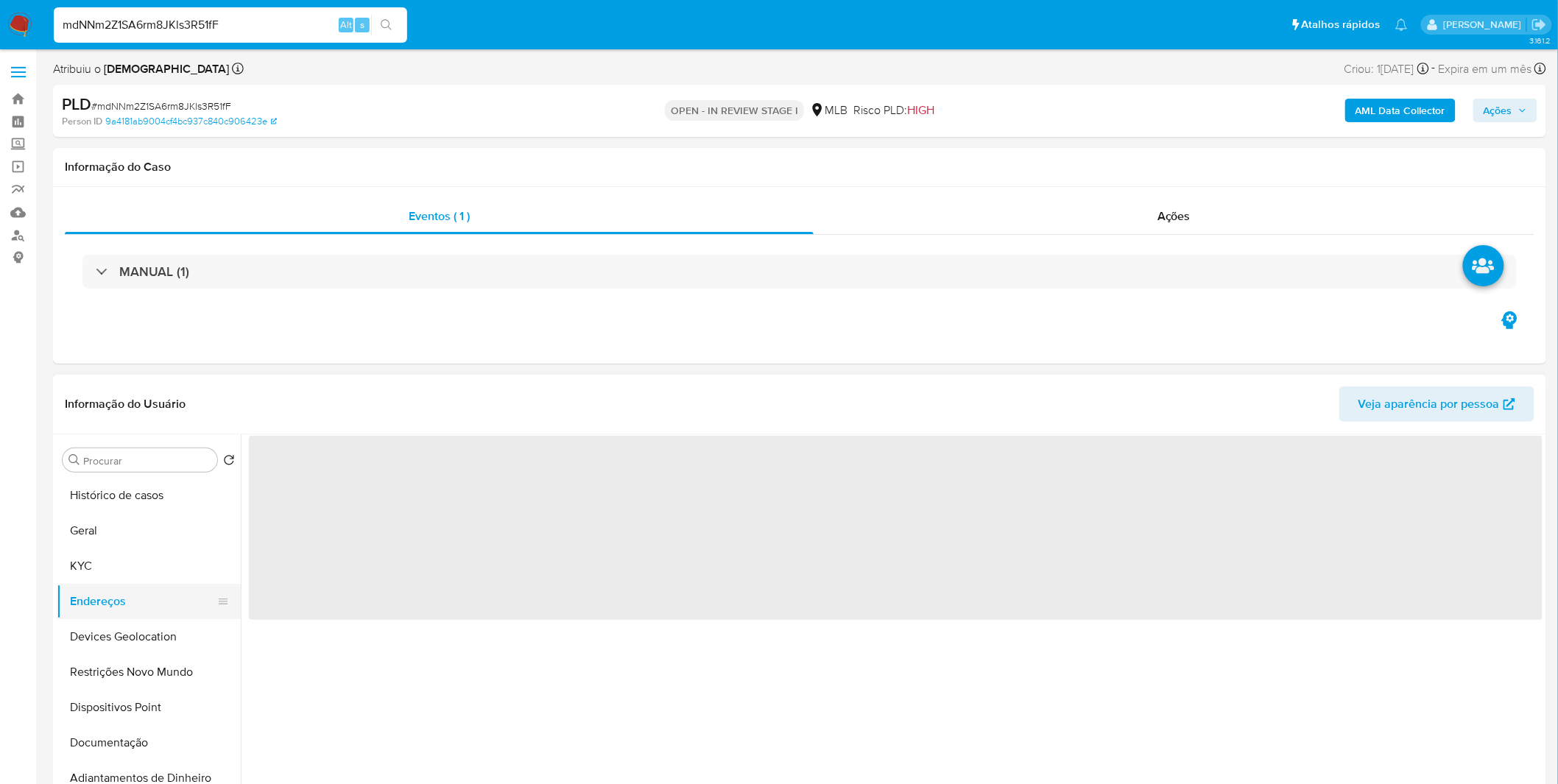
scroll to position [0, 0]
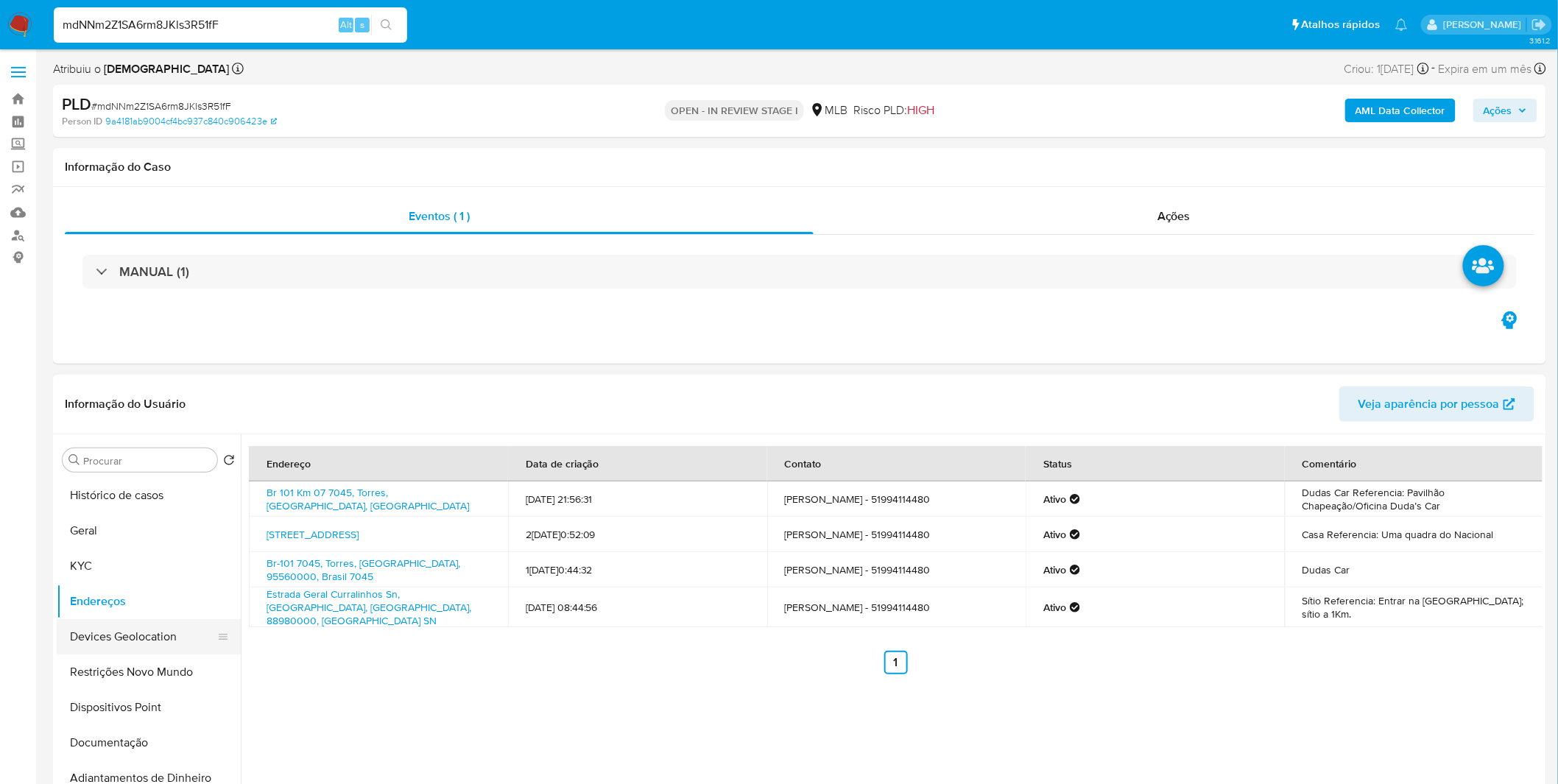
click at [189, 651] on button "Devices Geolocation" at bounding box center [143, 637] width 172 height 35
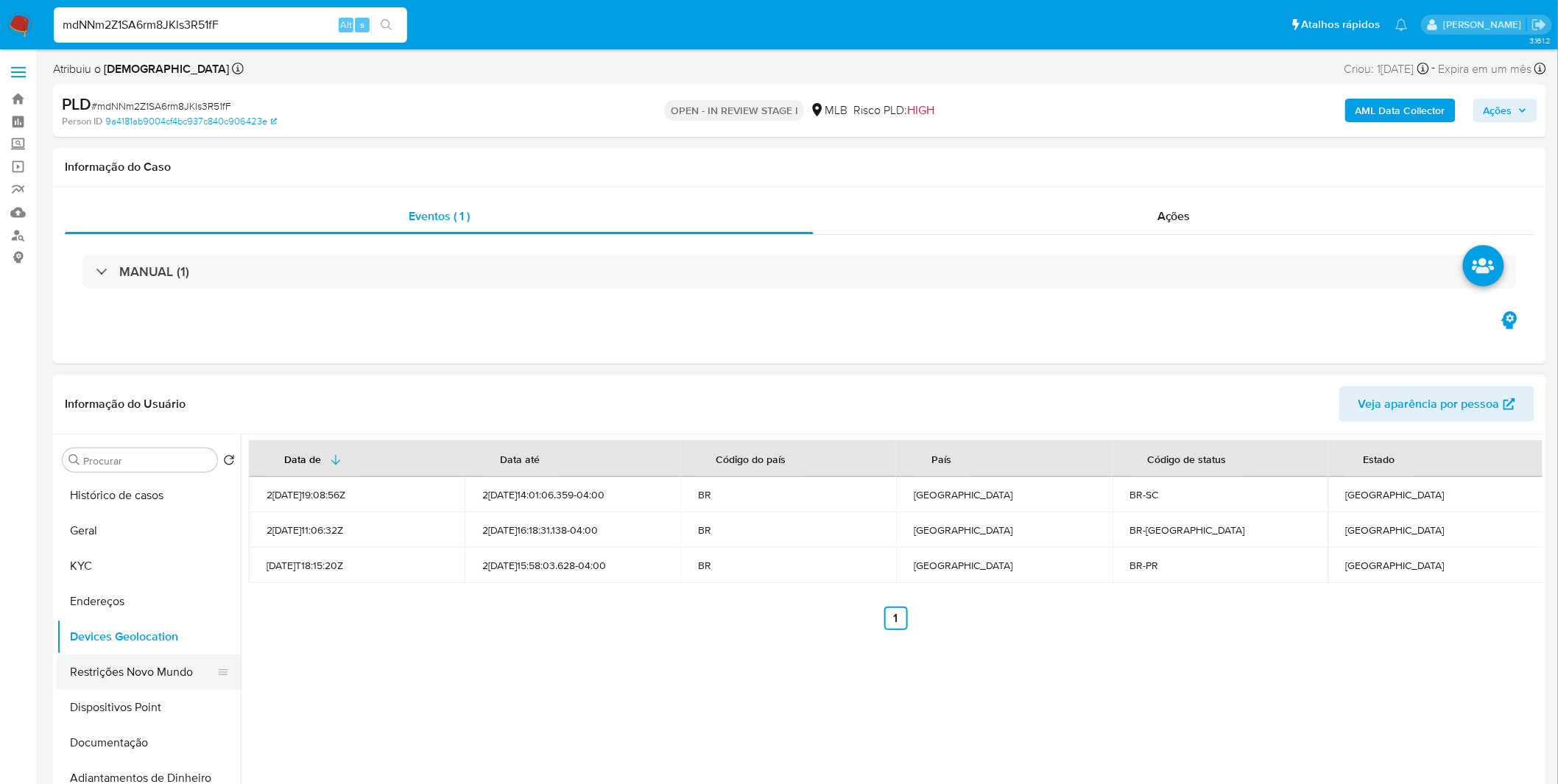
click at [93, 657] on button "Restrições Novo Mundo" at bounding box center [143, 672] width 172 height 35
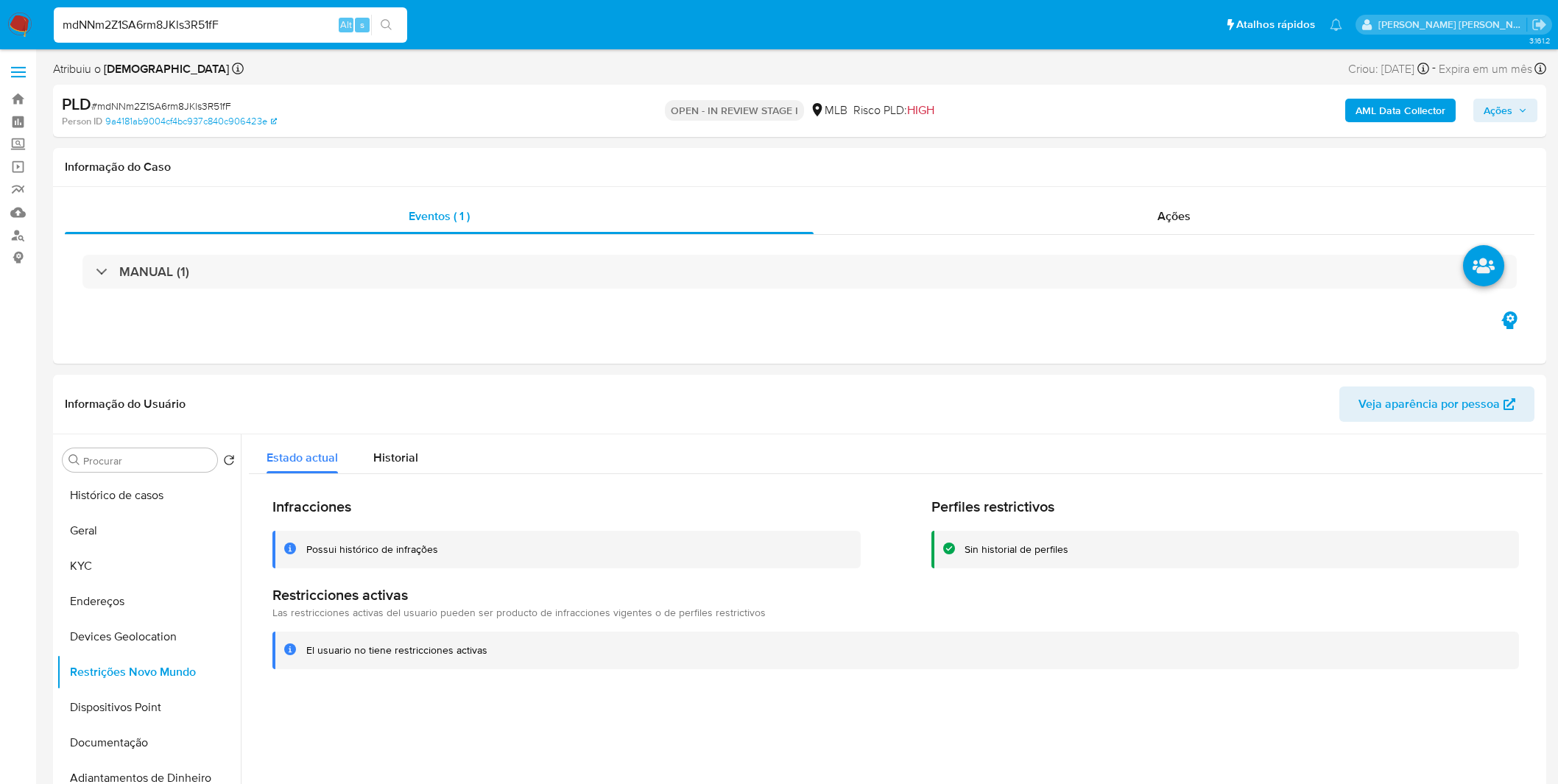
select select "10"
click at [88, 697] on button "Dispositivos Point" at bounding box center [143, 707] width 172 height 35
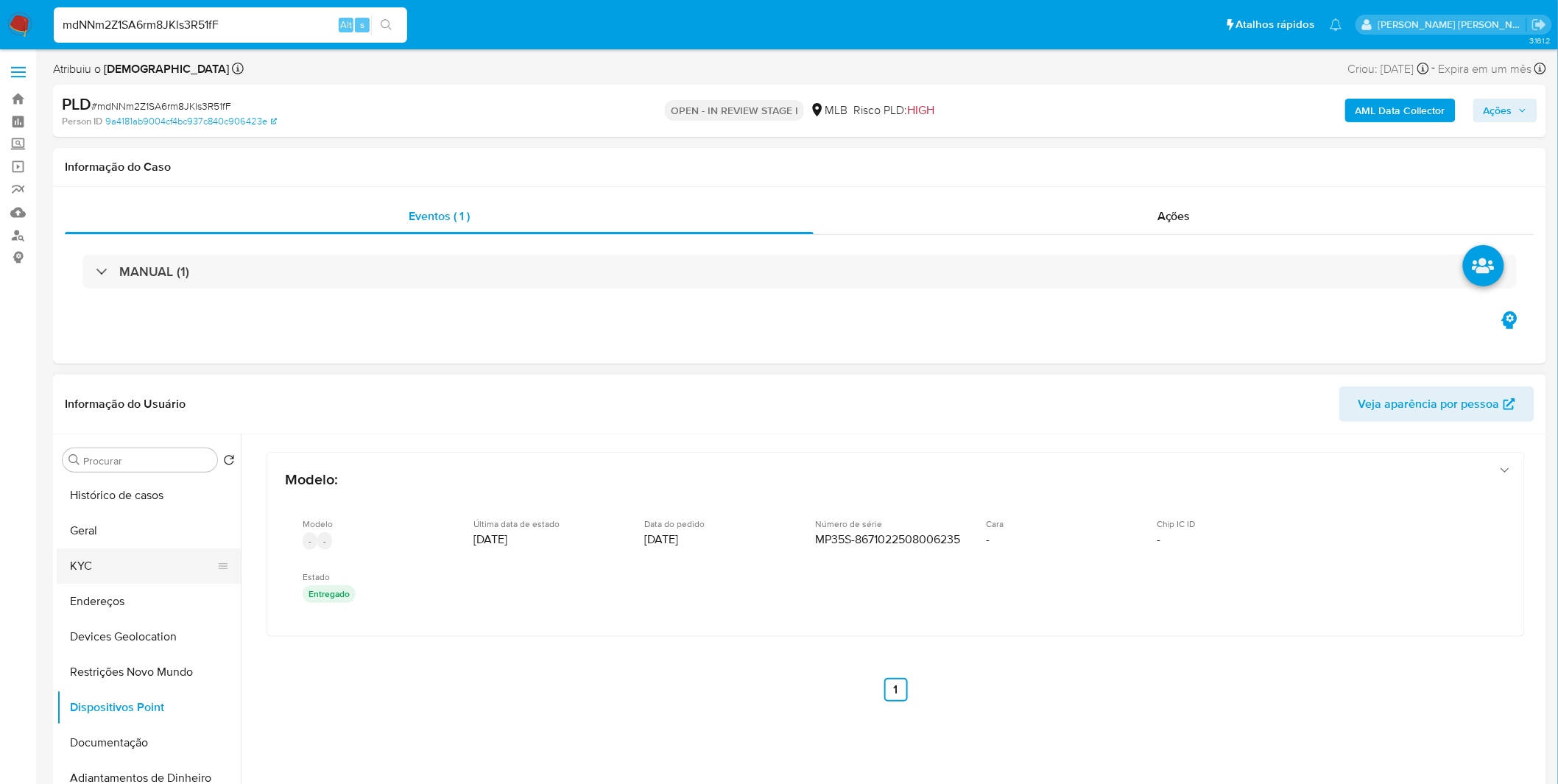
click at [163, 554] on button "KYC" at bounding box center [143, 566] width 172 height 35
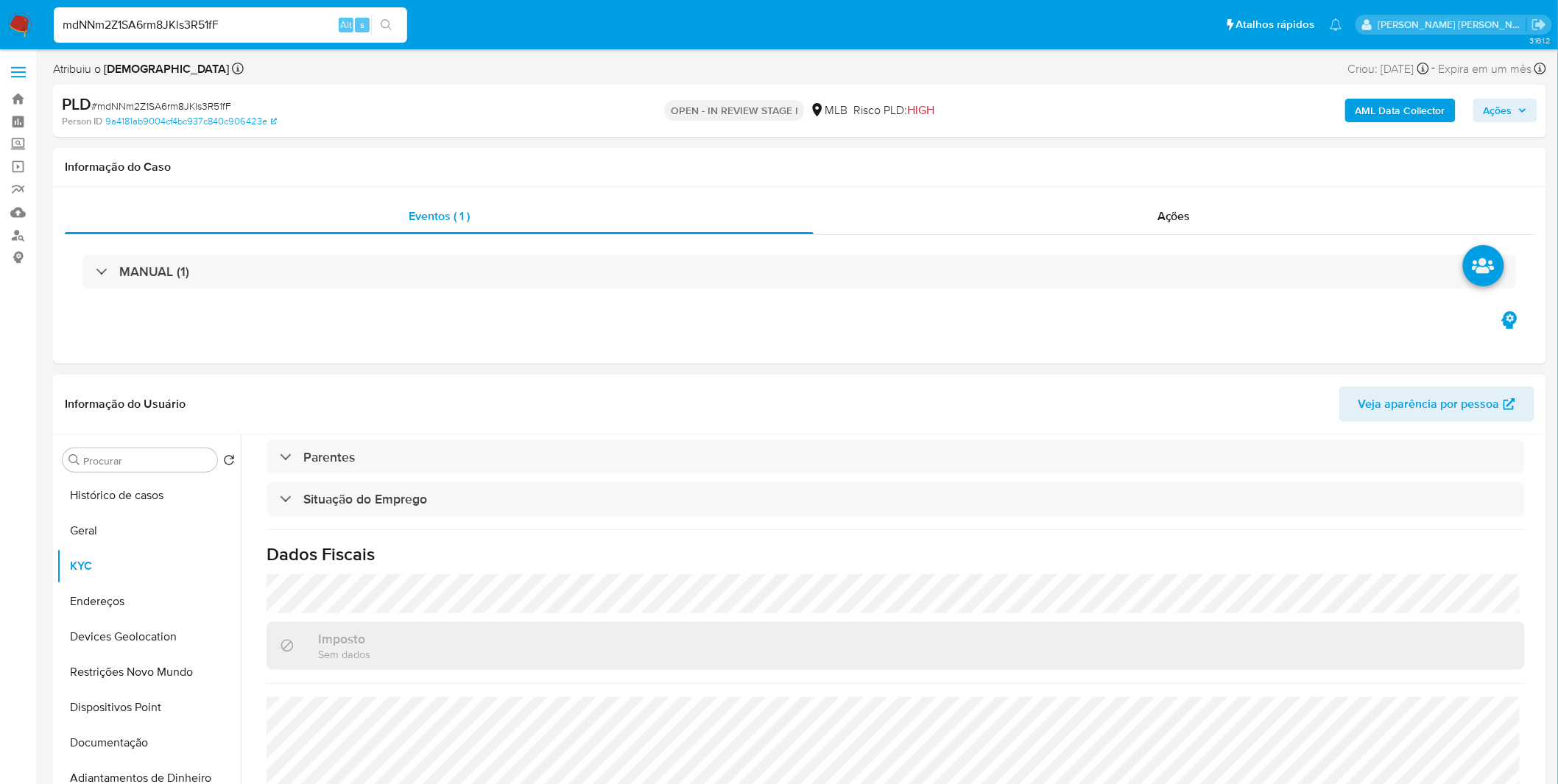
scroll to position [612, 0]
click at [98, 18] on input "mdNNm2Z1SA6rm8JKls3R51fF" at bounding box center [230, 25] width 353 height 19
paste input "SuJN2JkTbh8siKIbZfKV6xxs"
type input "SuJN2JkTbh8siKIbZfKV6xxs"
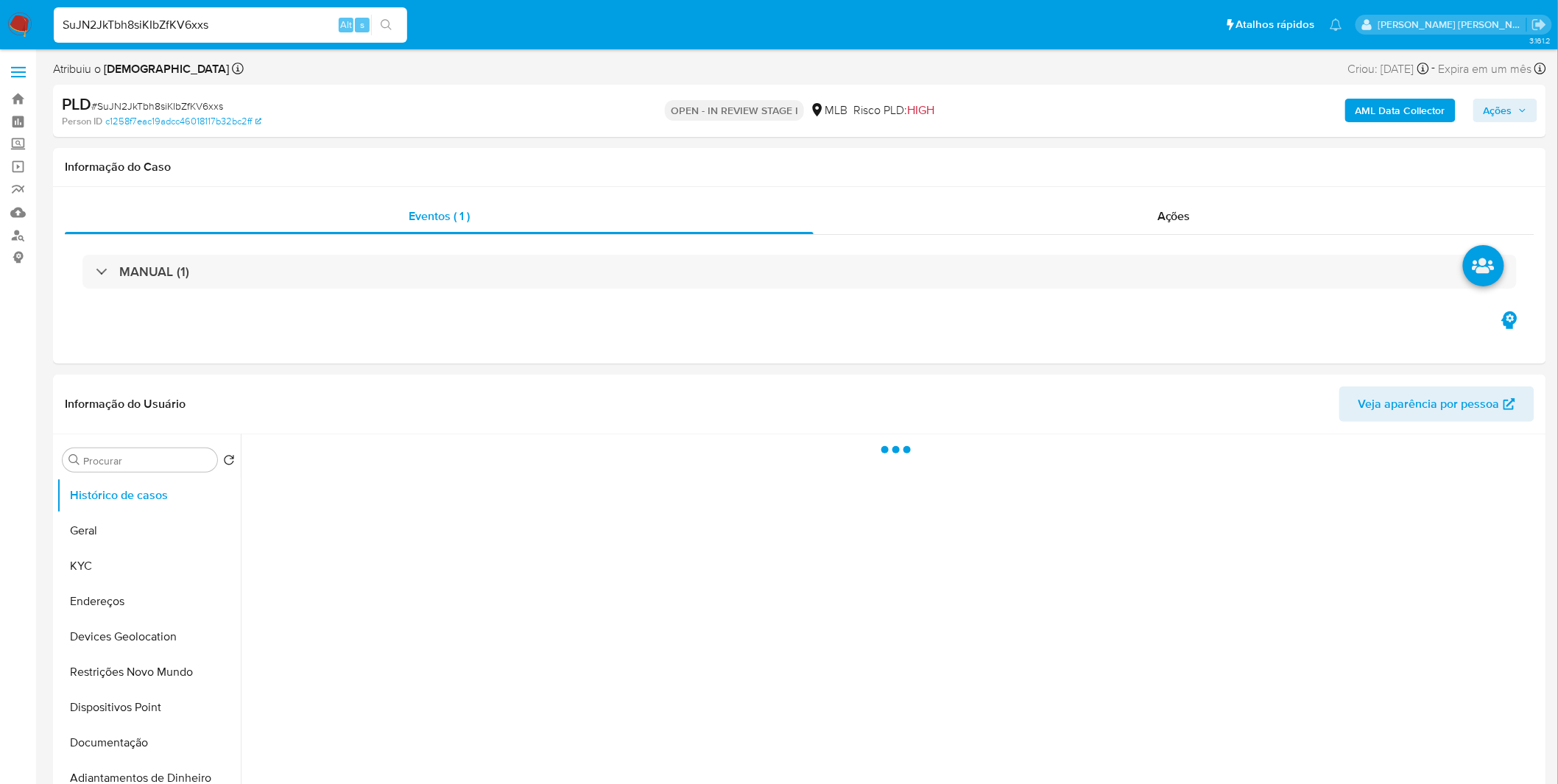
select select "10"
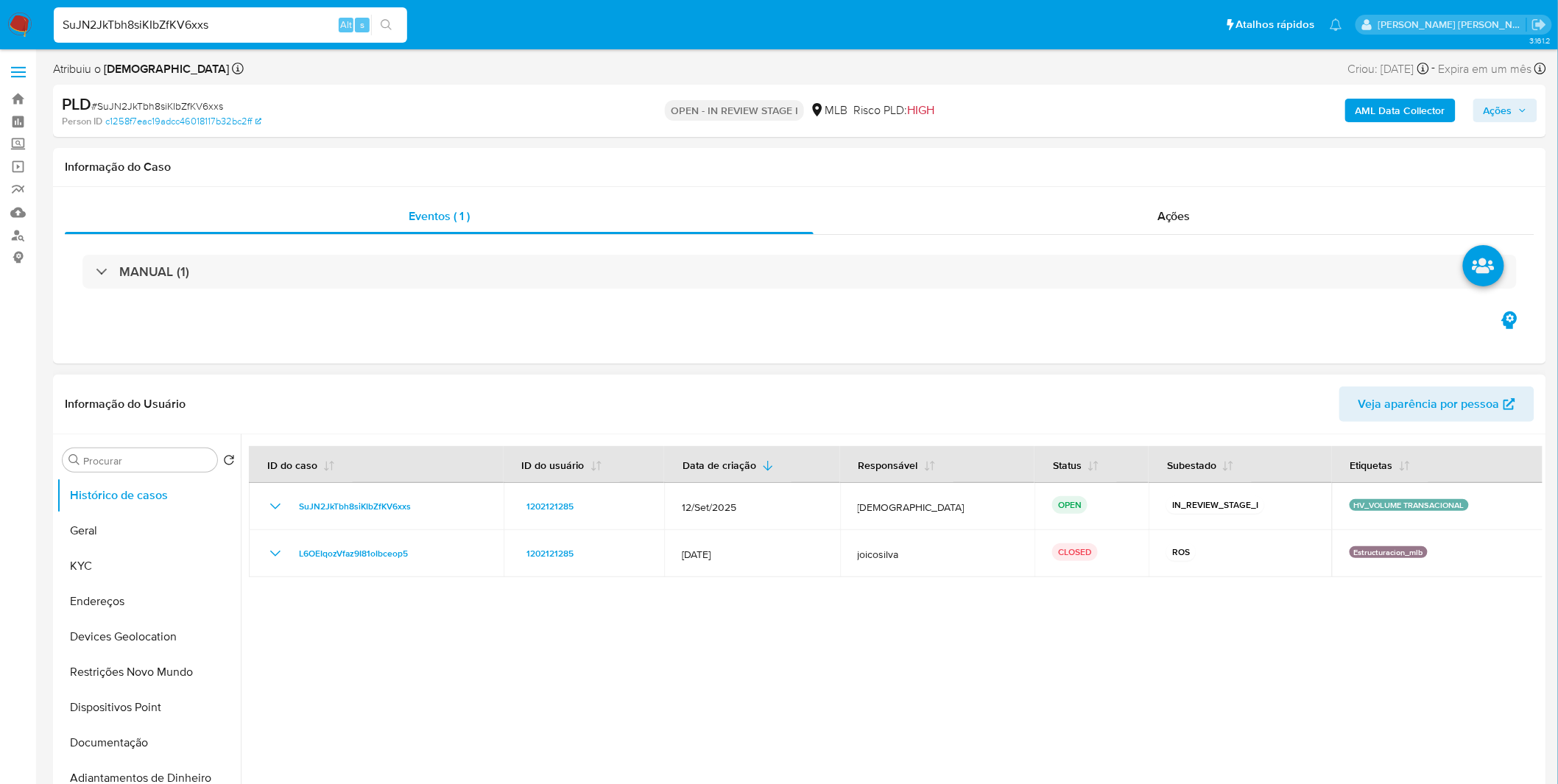
click at [847, 670] on div at bounding box center [892, 622] width 1302 height 377
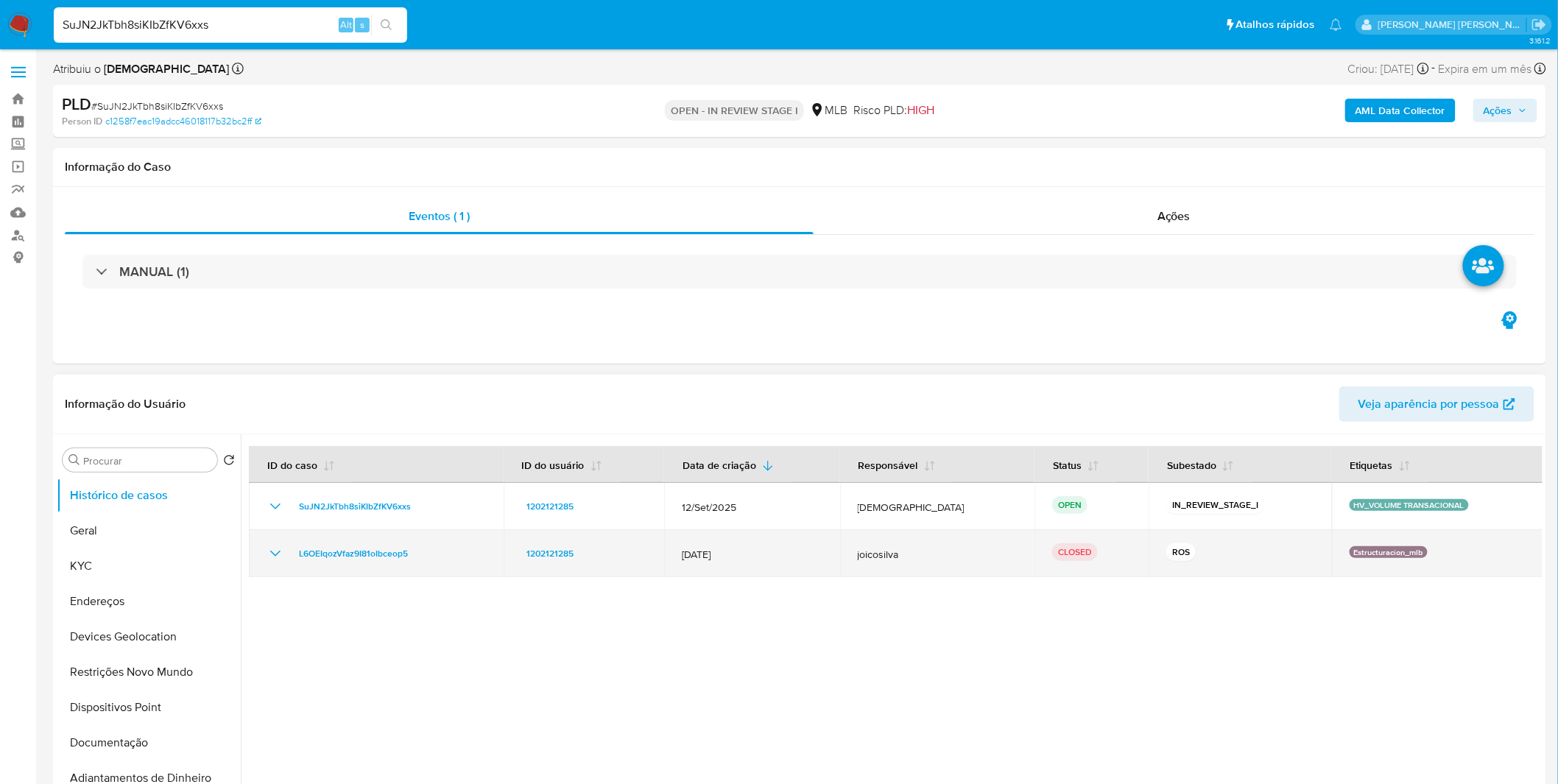
click at [278, 558] on icon "Mostrar/Ocultar" at bounding box center [275, 553] width 18 height 18
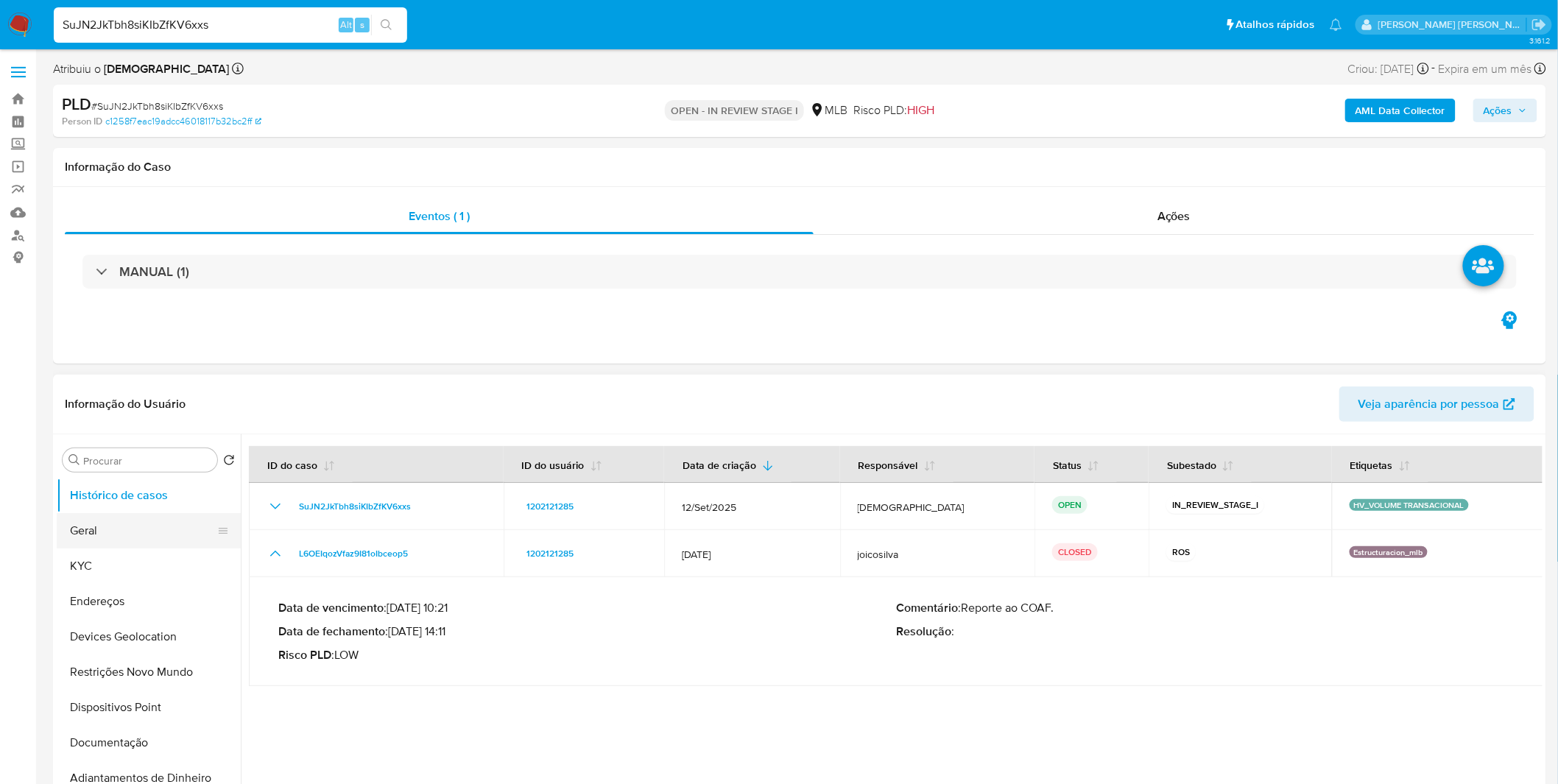
click at [115, 532] on button "Geral" at bounding box center [143, 531] width 172 height 35
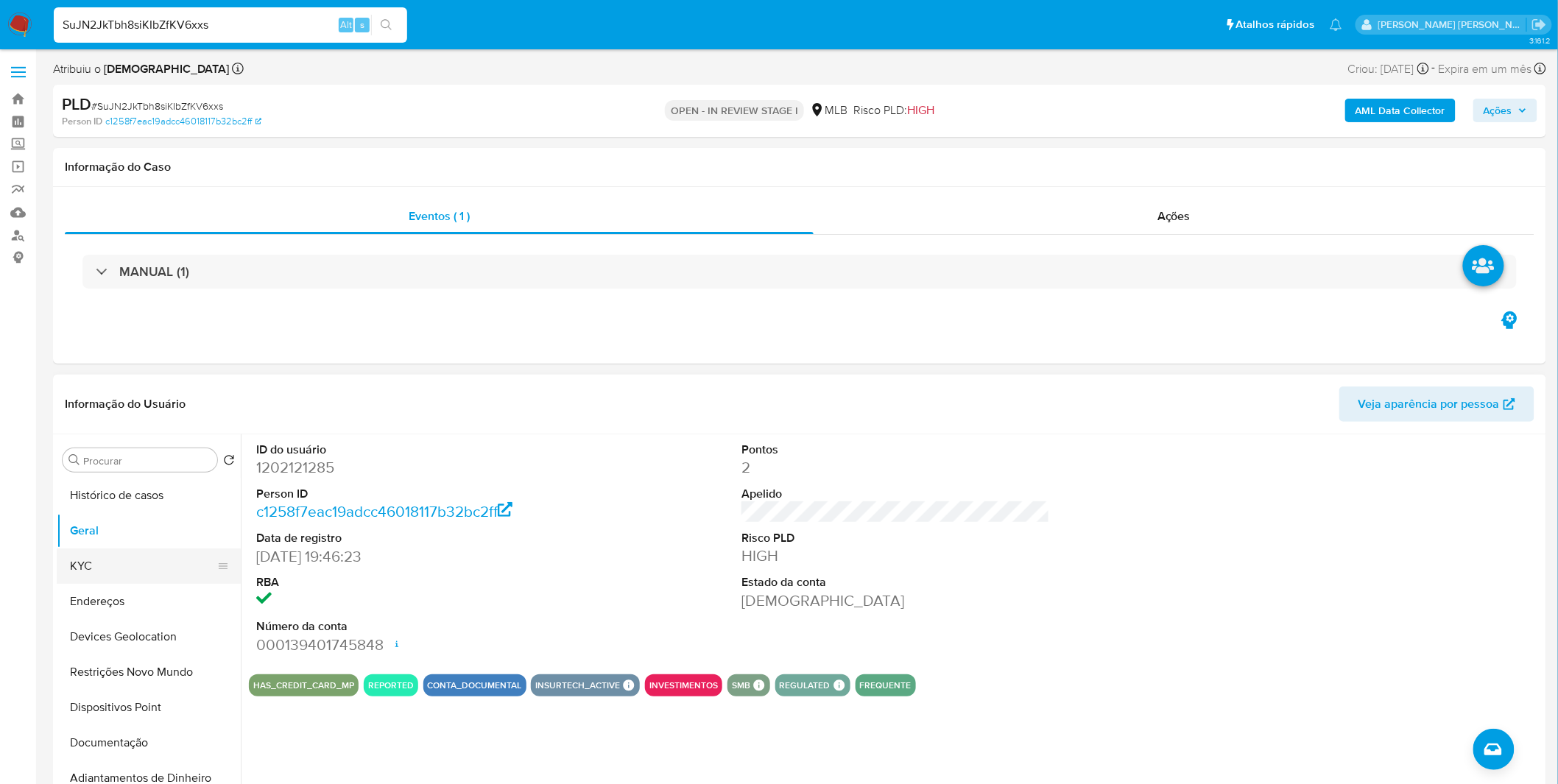
click at [103, 564] on button "KYC" at bounding box center [143, 566] width 172 height 35
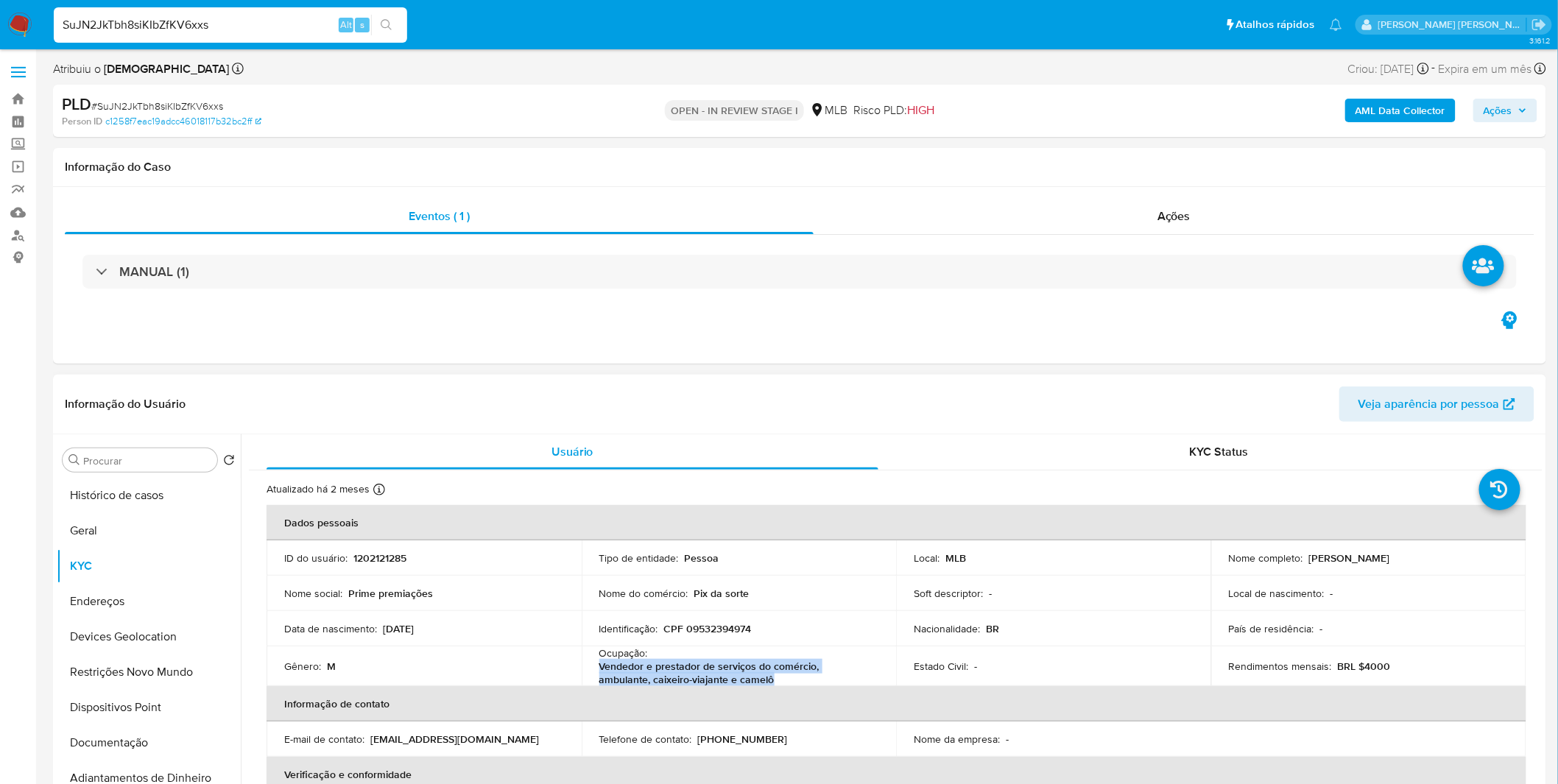
copy p "Vendedor e prestador de serviços do comércio, ambulante, caixeiro-viajante e ca…"
drag, startPoint x: 731, startPoint y: 678, endPoint x: 592, endPoint y: 664, distance: 139.7
click at [592, 664] on td "Ocupação : Vendedor e prestador de serviços do comércio, ambulante, caixeiro-vi…" at bounding box center [739, 666] width 315 height 40
click at [715, 628] on p "CPF 09532394974" at bounding box center [708, 628] width 87 height 13
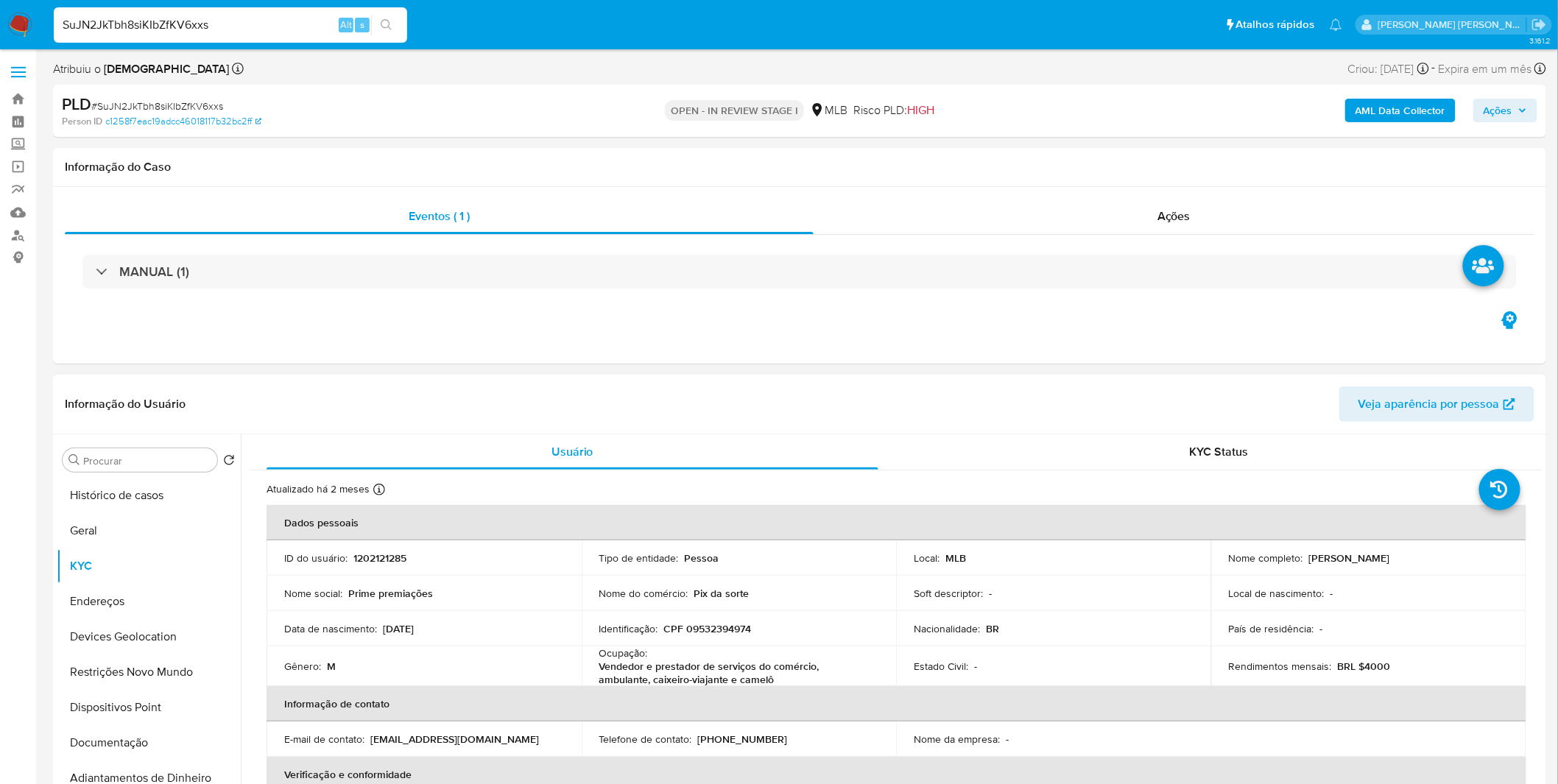
click at [696, 627] on p "CPF 09532394974" at bounding box center [708, 628] width 87 height 13
copy p "09532394974"
click at [115, 533] on button "Geral" at bounding box center [143, 531] width 172 height 35
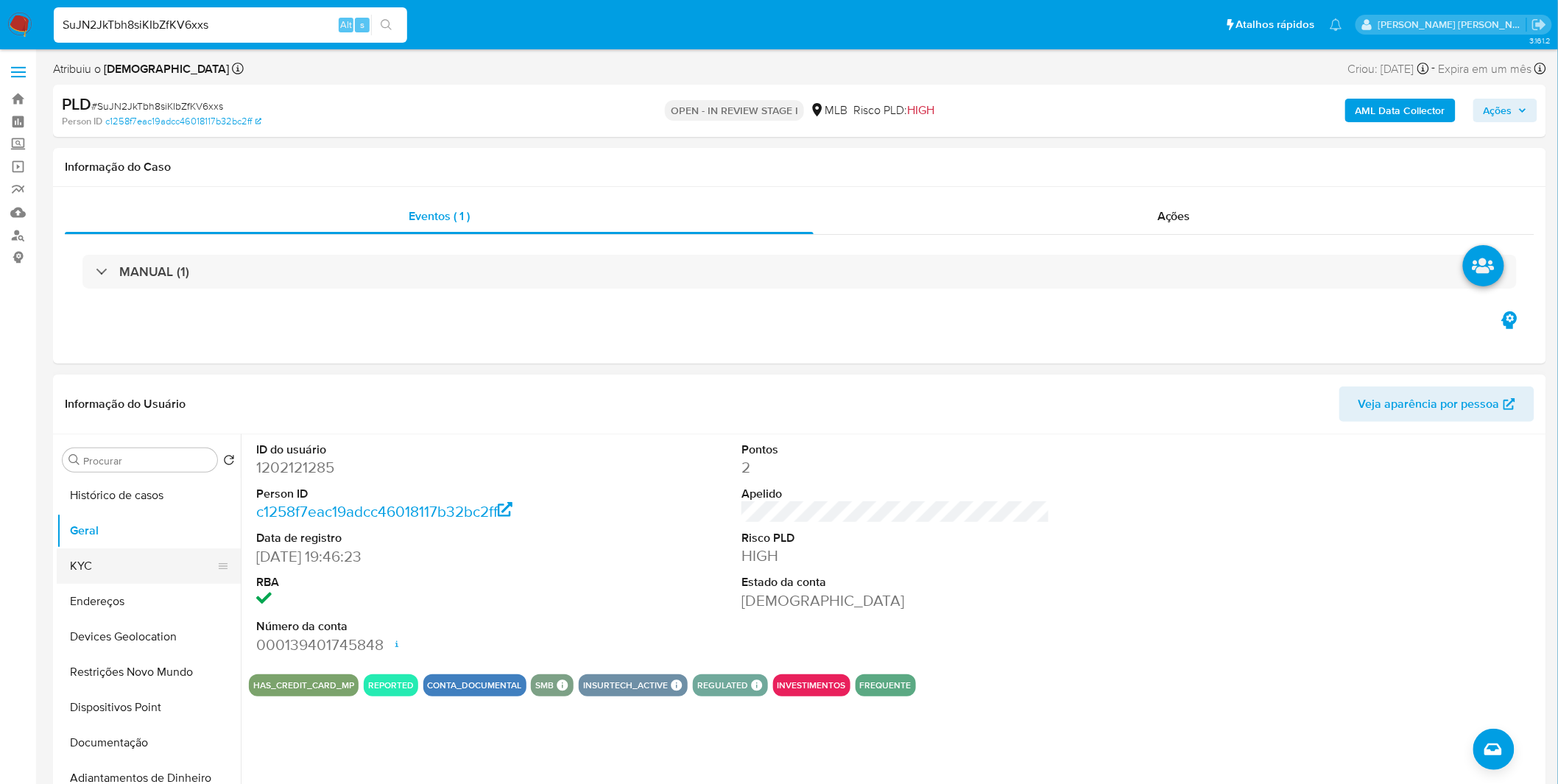
click at [148, 565] on button "KYC" at bounding box center [143, 566] width 172 height 35
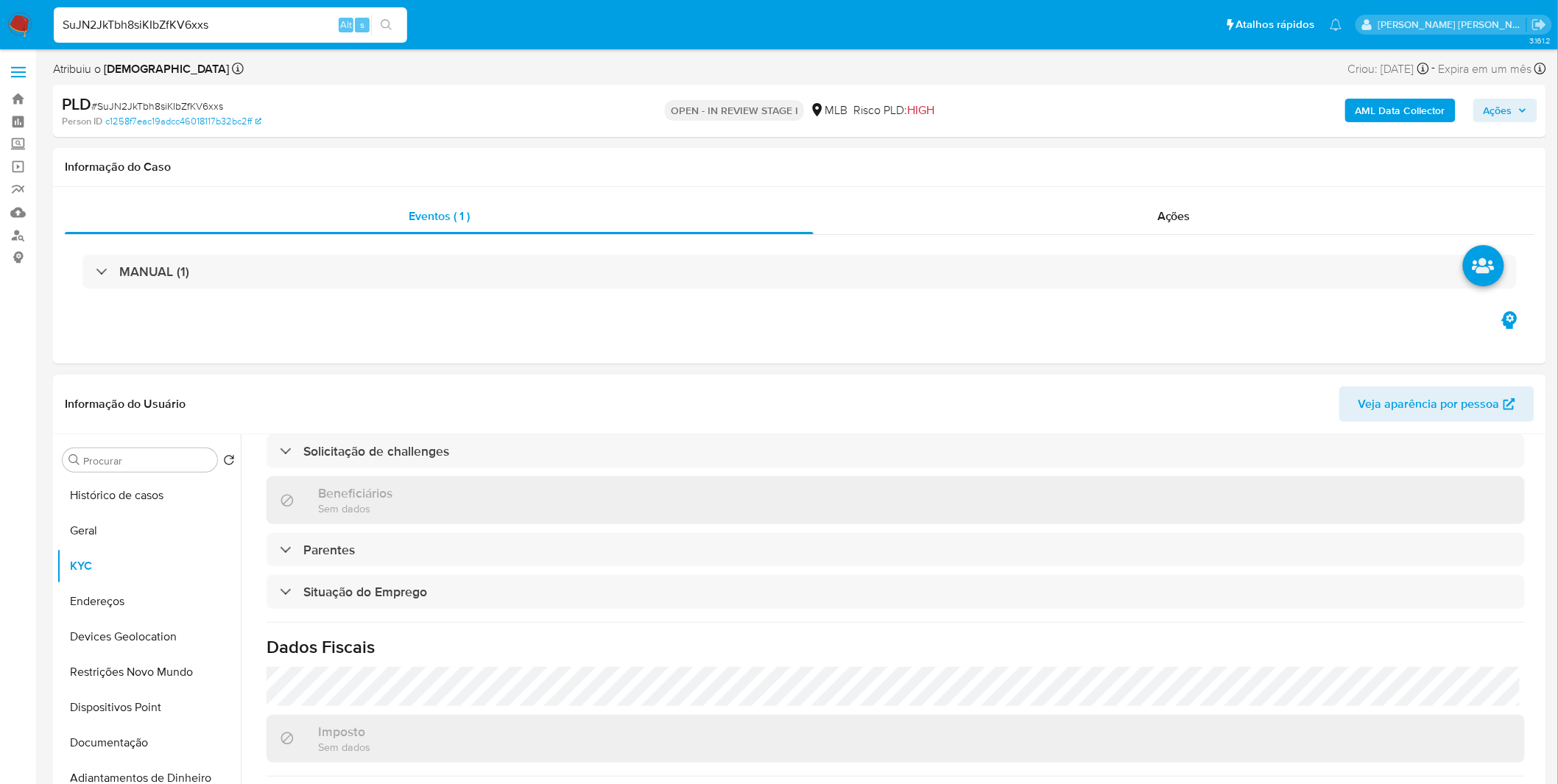
scroll to position [617, 0]
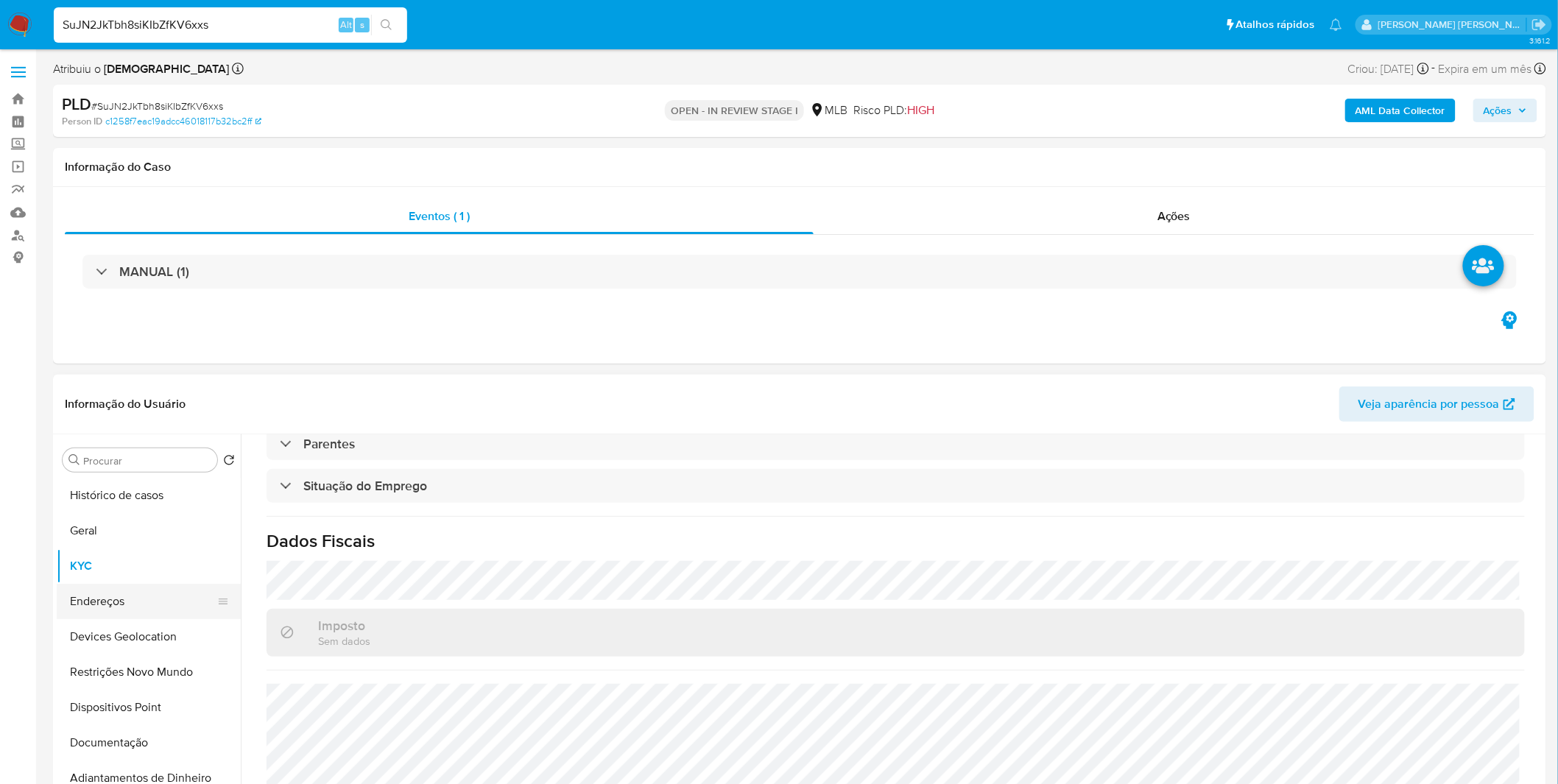
click at [103, 591] on button "Endereços" at bounding box center [143, 601] width 172 height 35
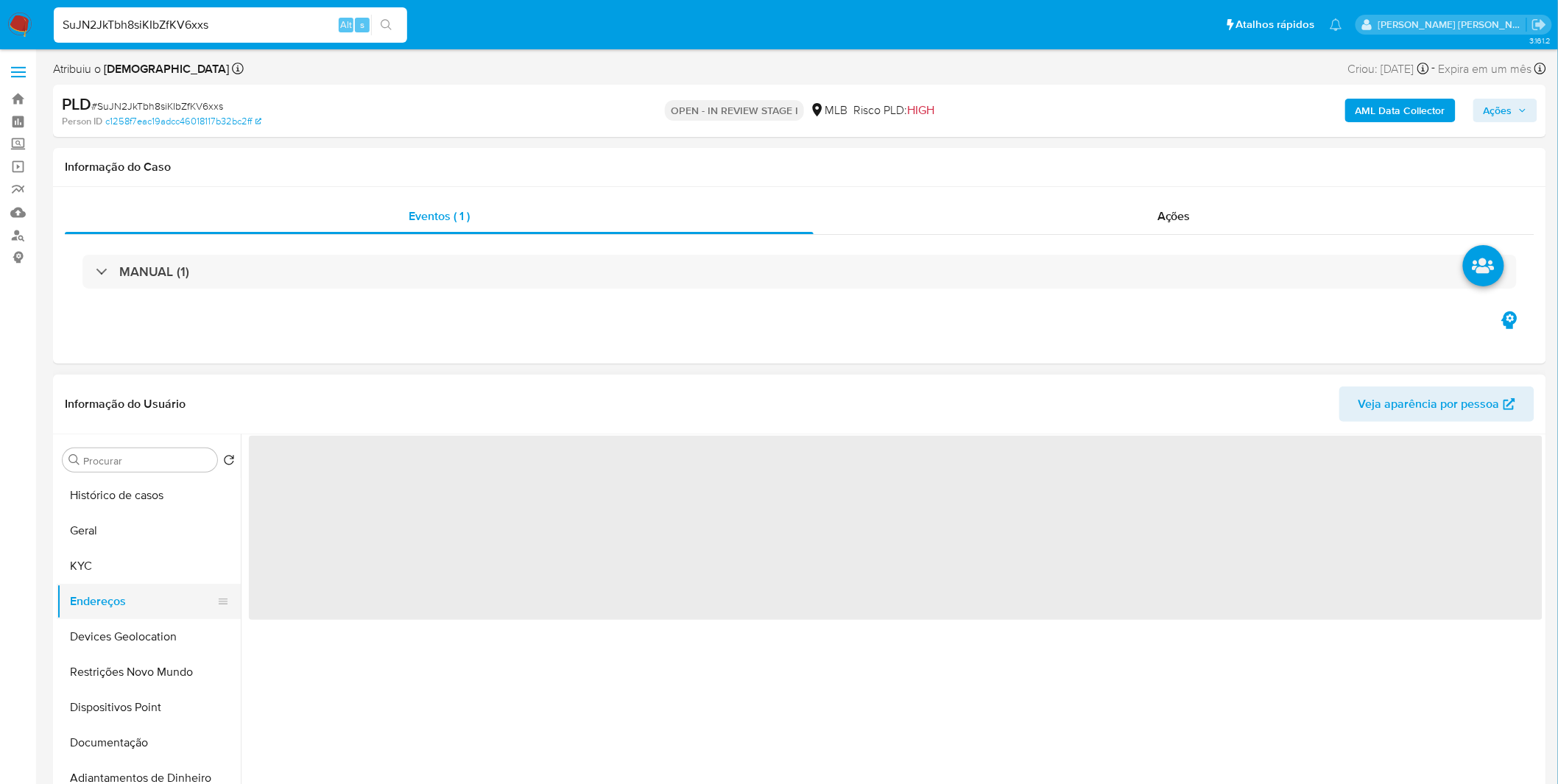
scroll to position [0, 0]
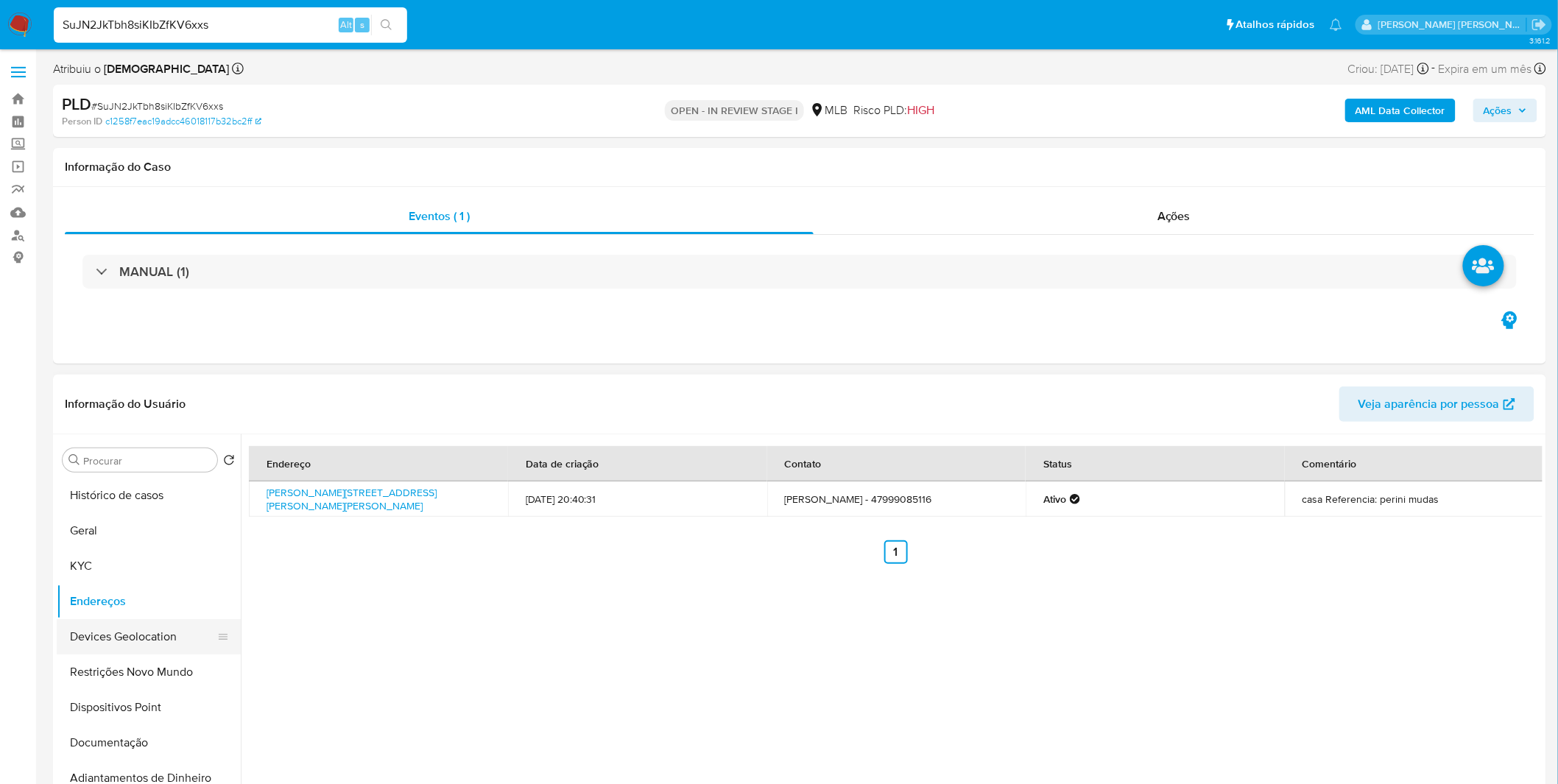
click at [111, 636] on button "Devices Geolocation" at bounding box center [143, 637] width 172 height 35
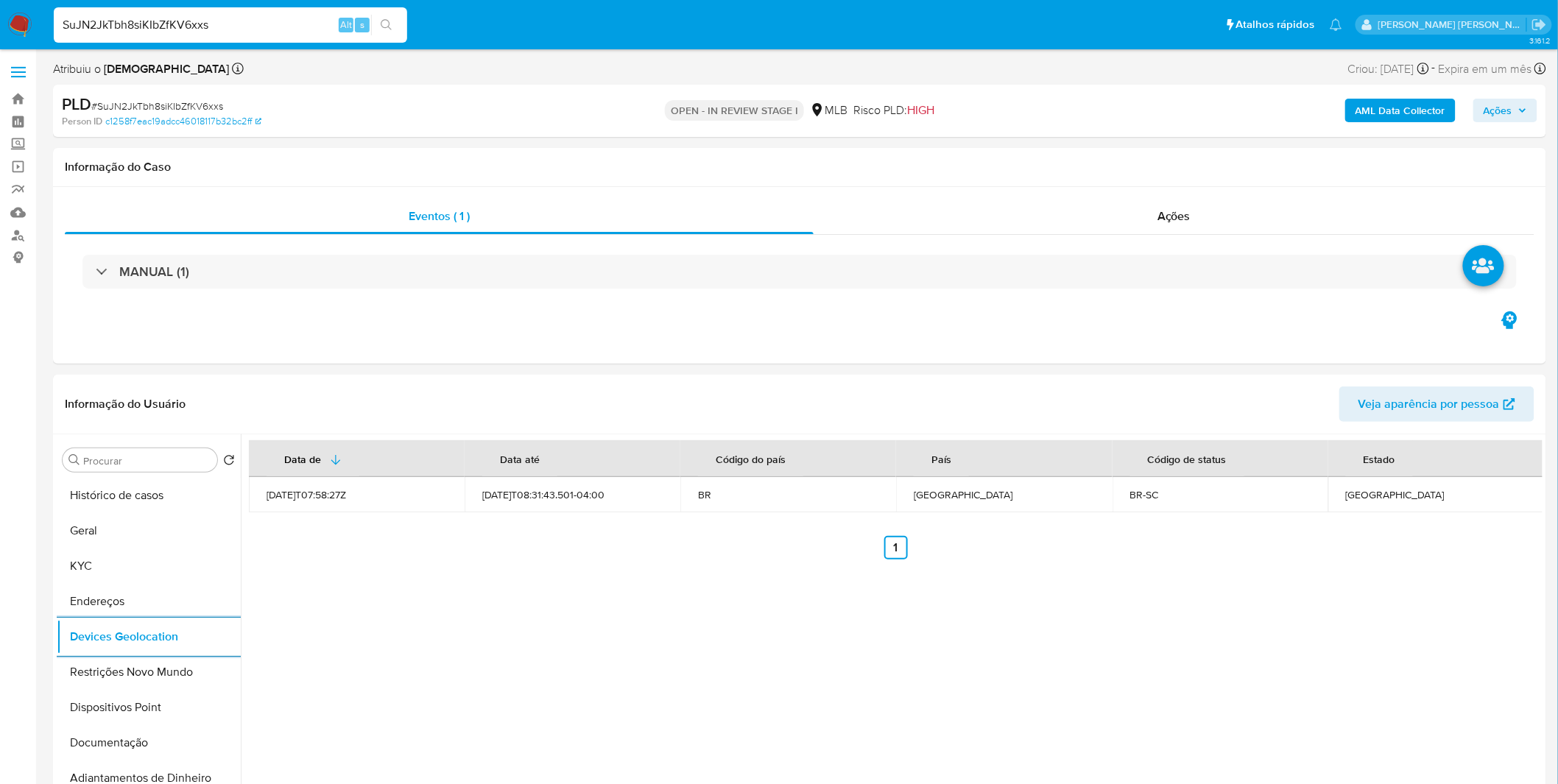
scroll to position [81, 0]
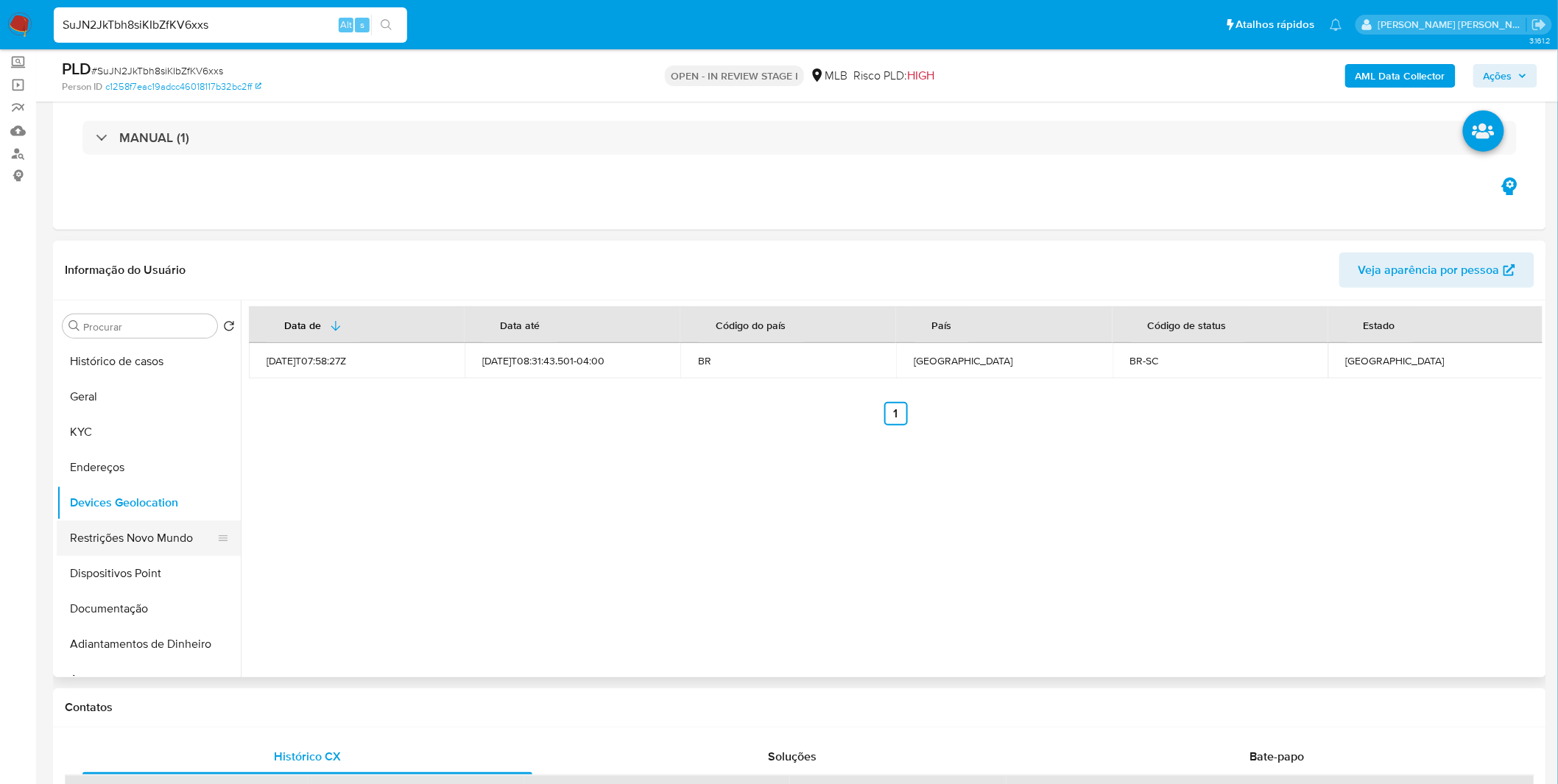
click at [172, 545] on button "Restrições Novo Mundo" at bounding box center [143, 538] width 172 height 35
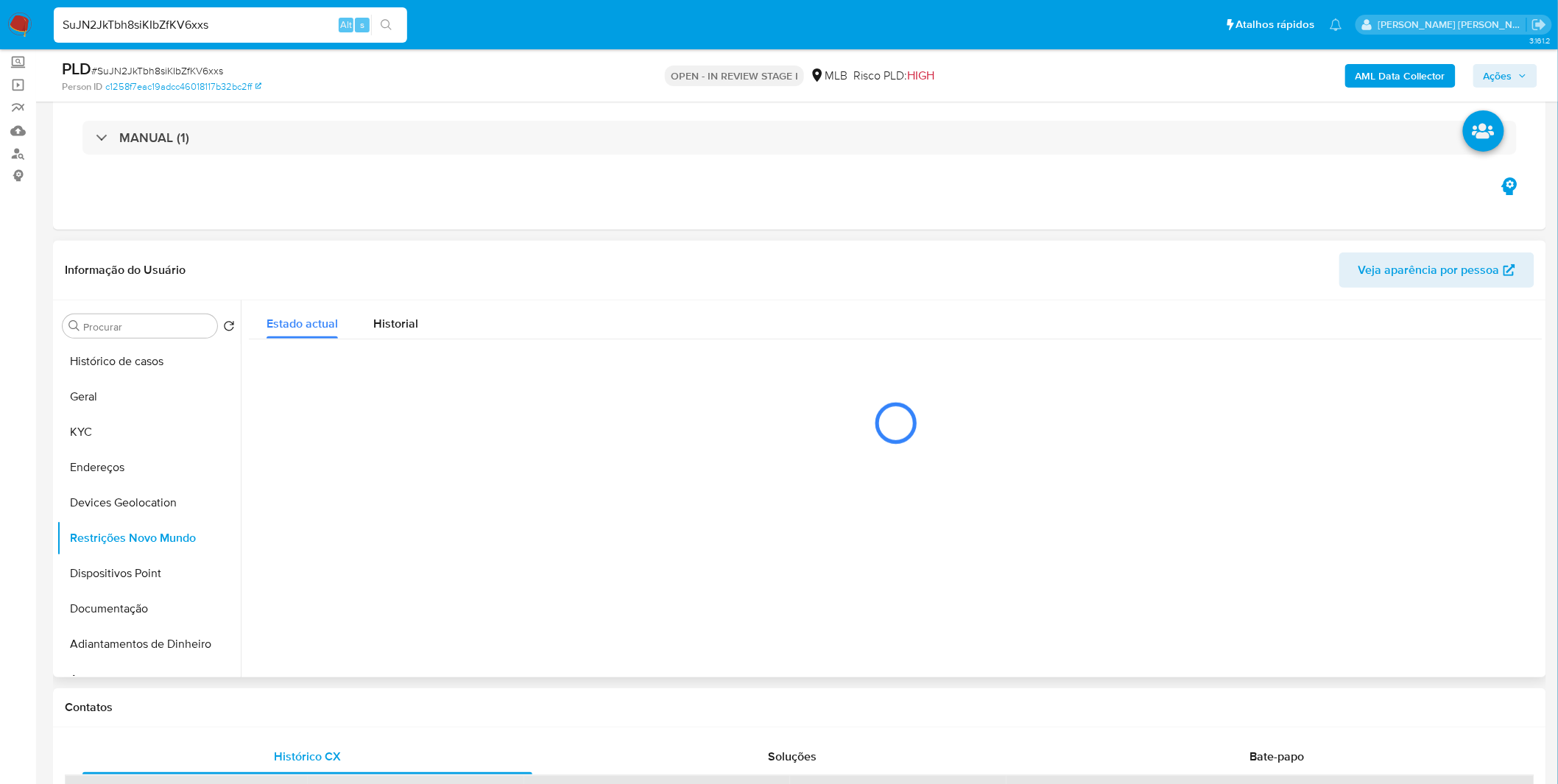
scroll to position [0, 0]
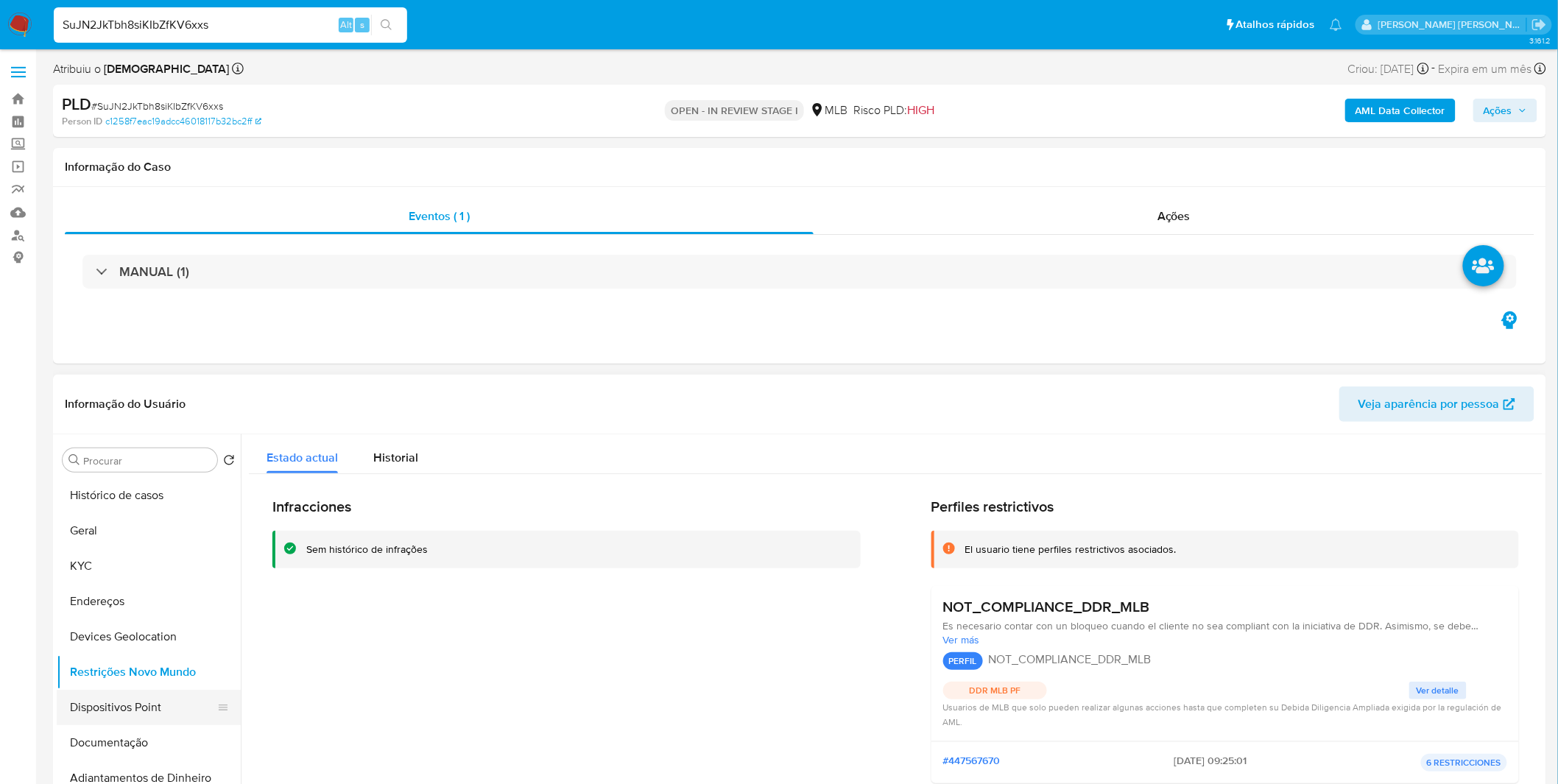
click at [133, 701] on button "Dispositivos Point" at bounding box center [143, 707] width 172 height 35
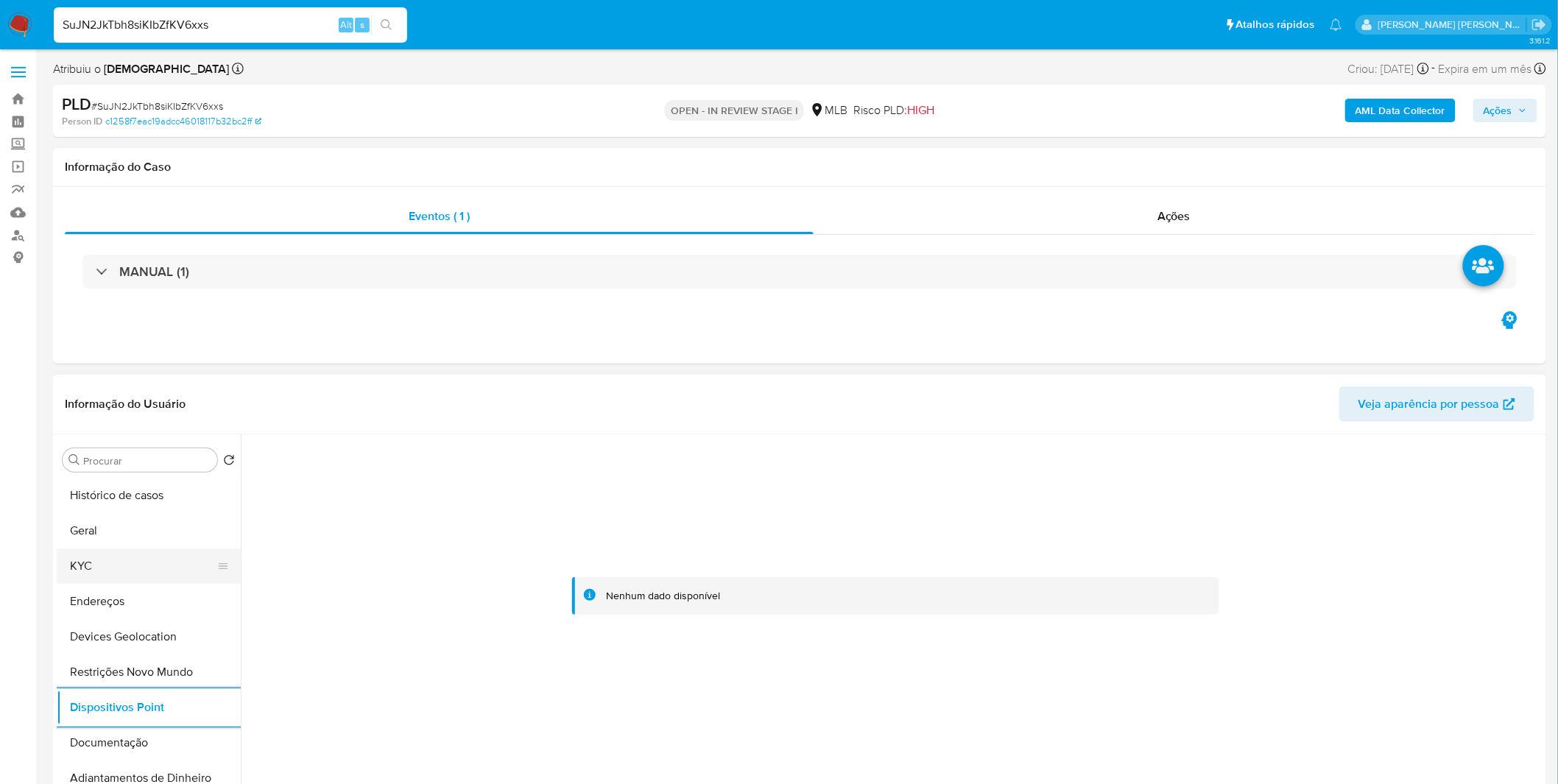
click at [149, 555] on button "KYC" at bounding box center [143, 566] width 172 height 35
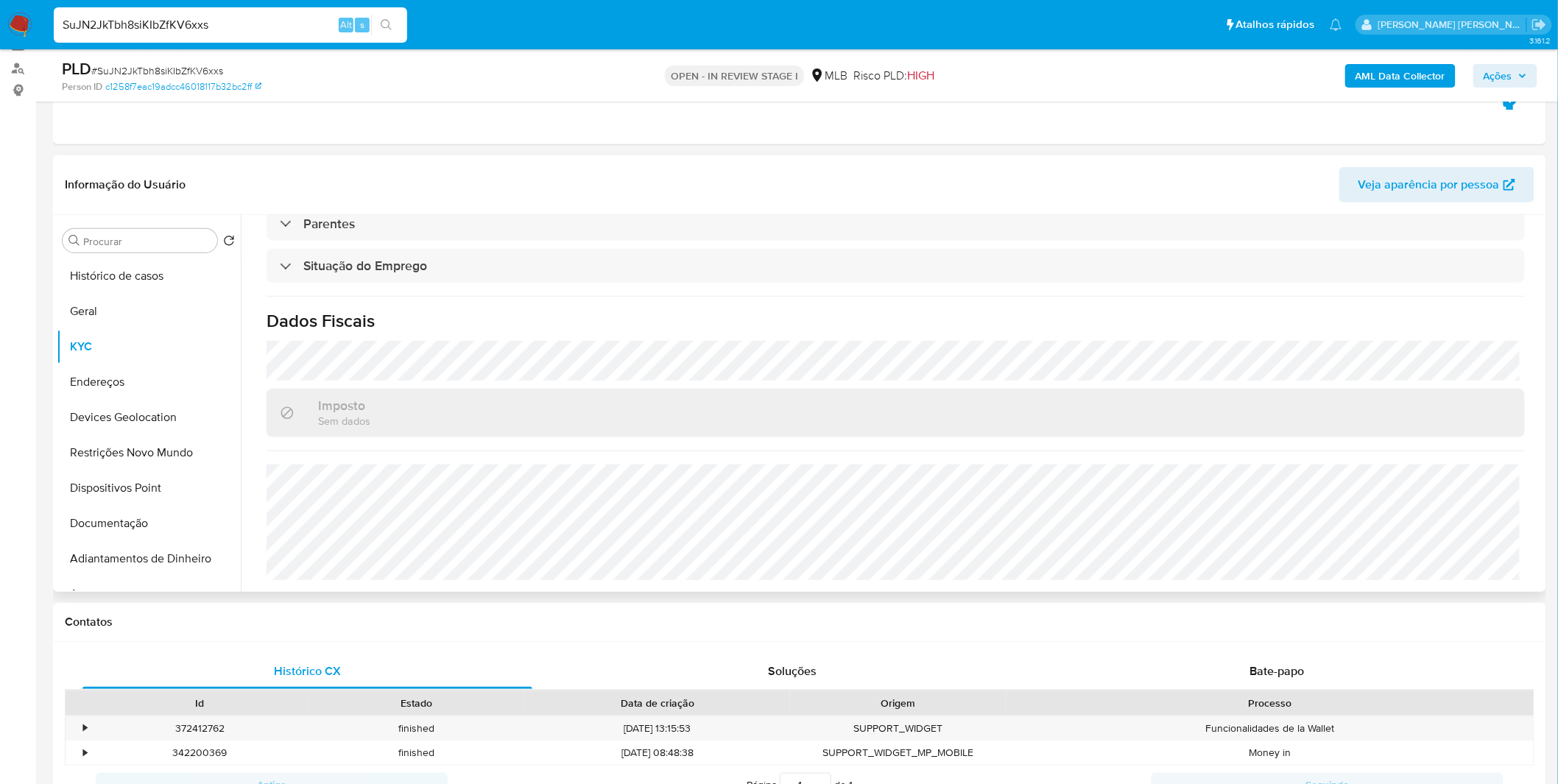
scroll to position [163, 0]
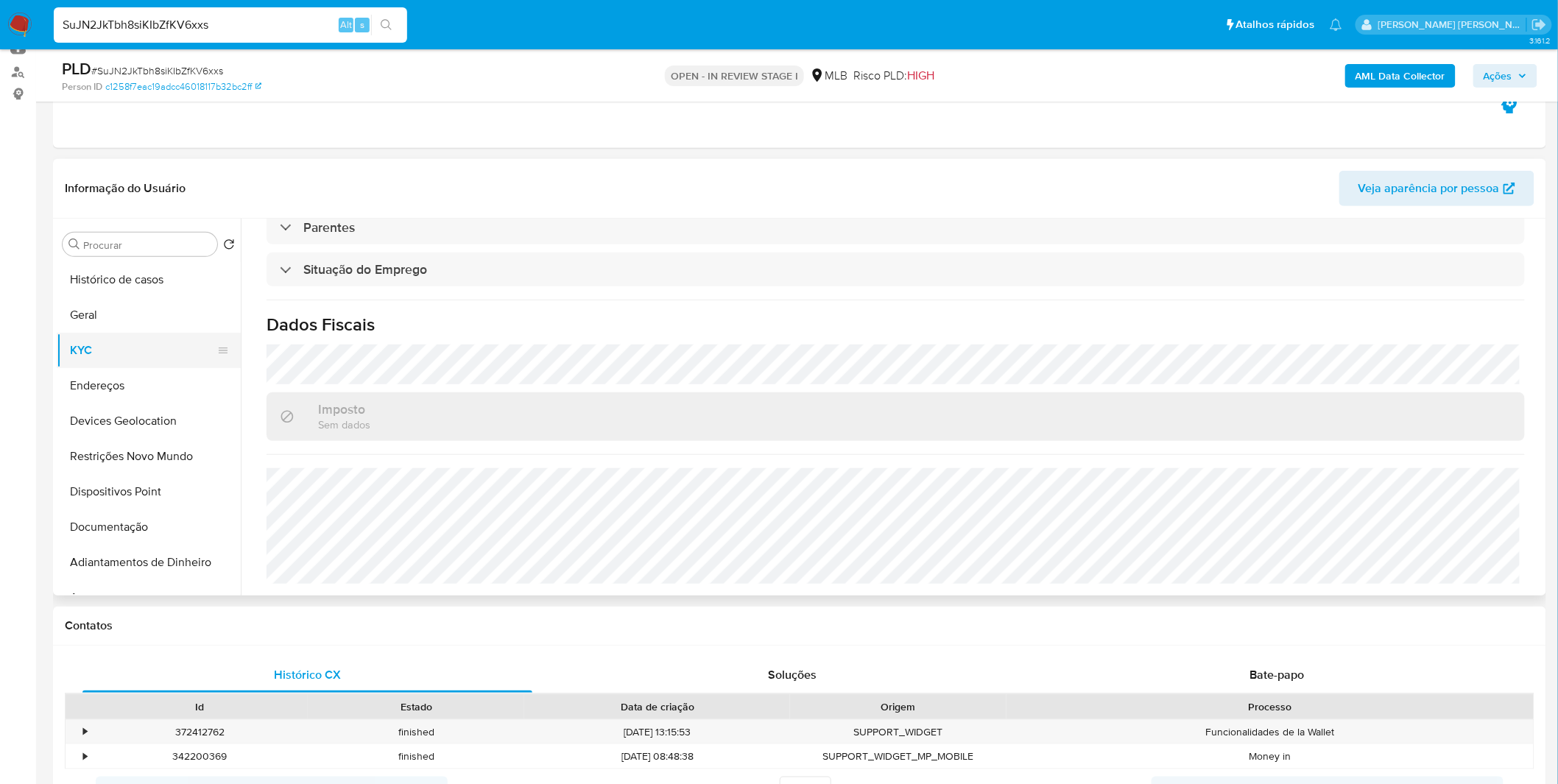
click at [134, 366] on button "KYC" at bounding box center [143, 351] width 172 height 35
click at [130, 377] on button "Endereços" at bounding box center [143, 386] width 172 height 35
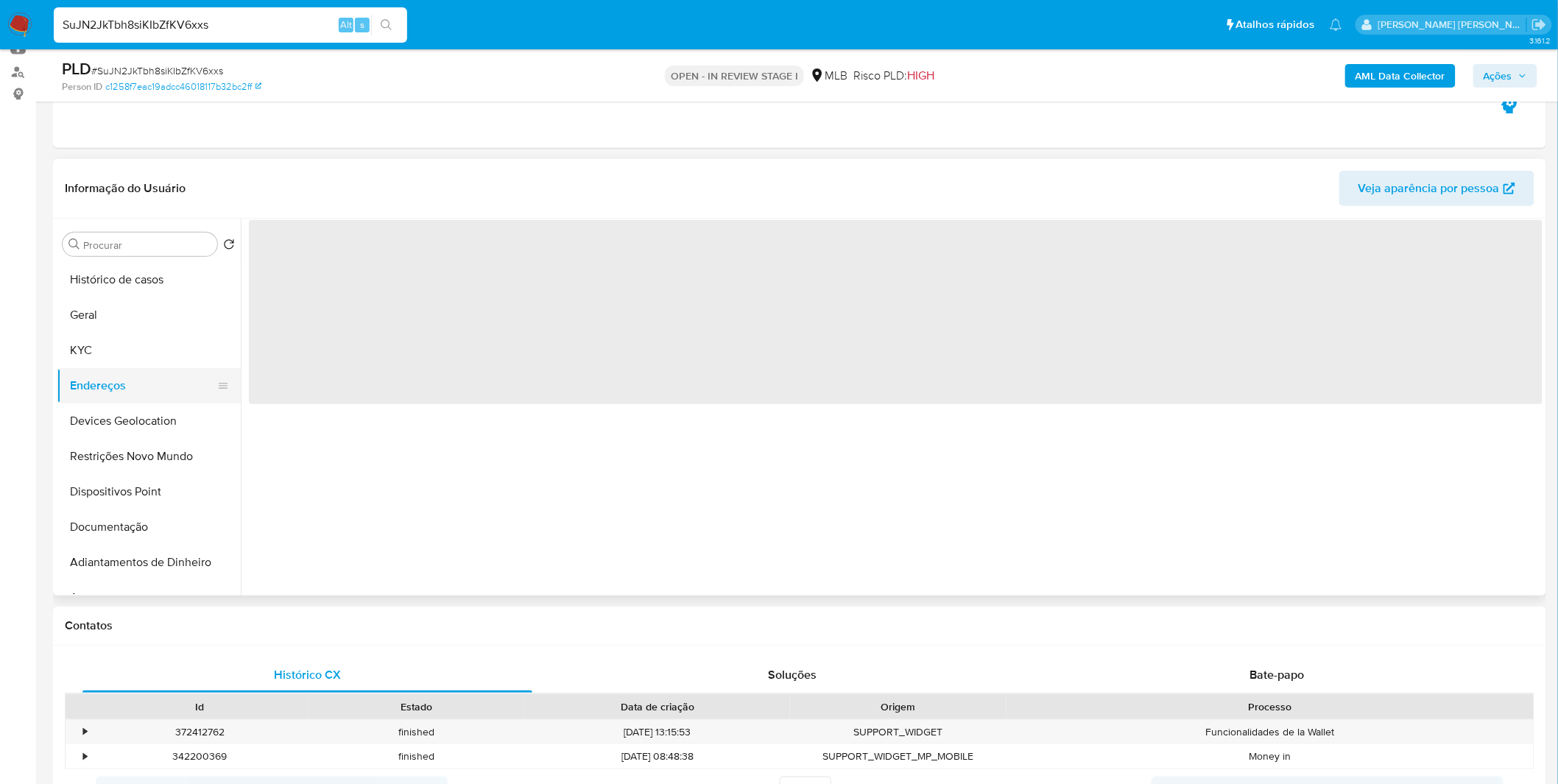
scroll to position [0, 0]
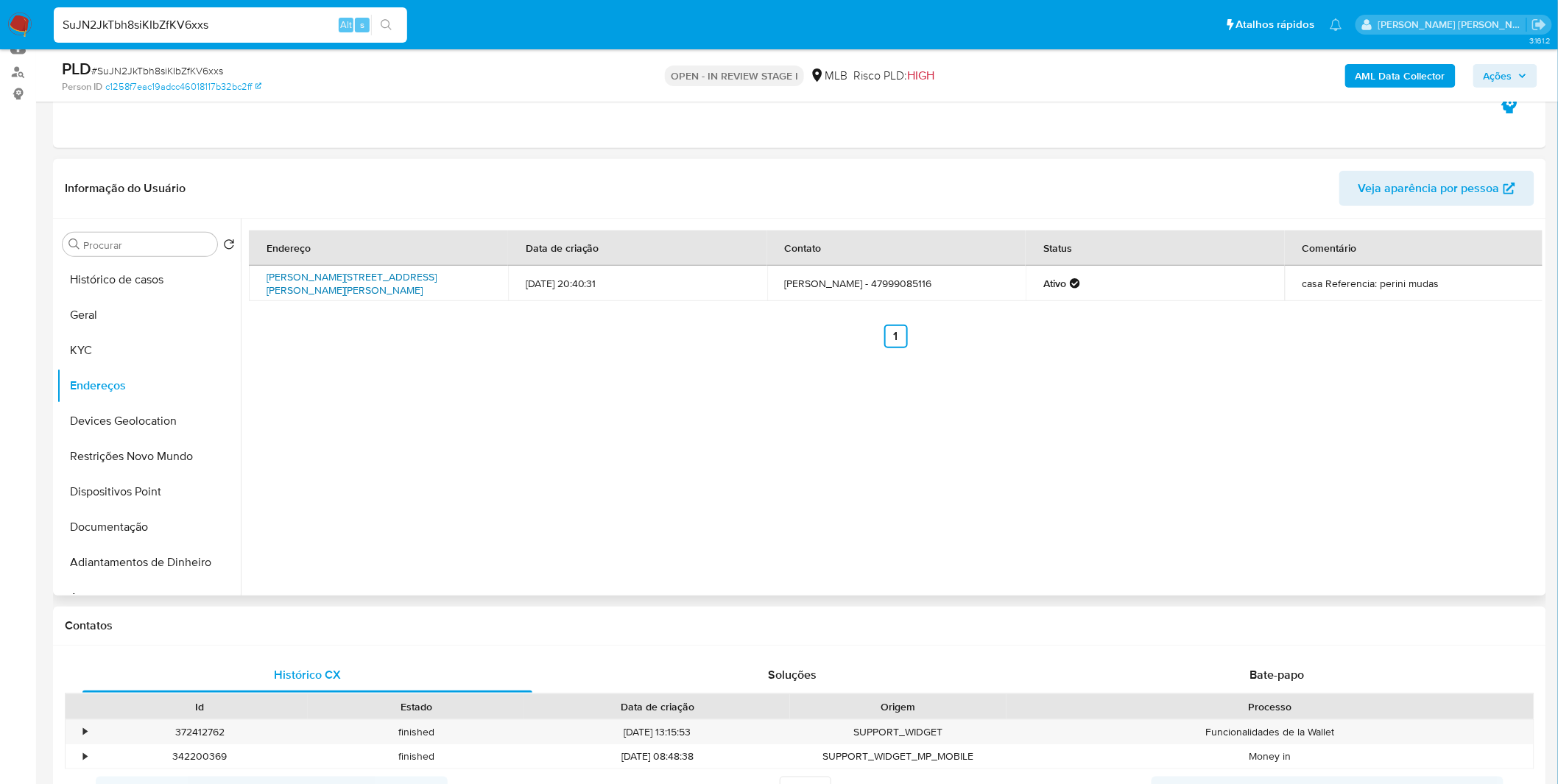
click at [387, 292] on link "Rua Luís Dos Santos 350, Laurentino, Santa Catarina, 89170000, Brasil 350" at bounding box center [352, 283] width 170 height 28
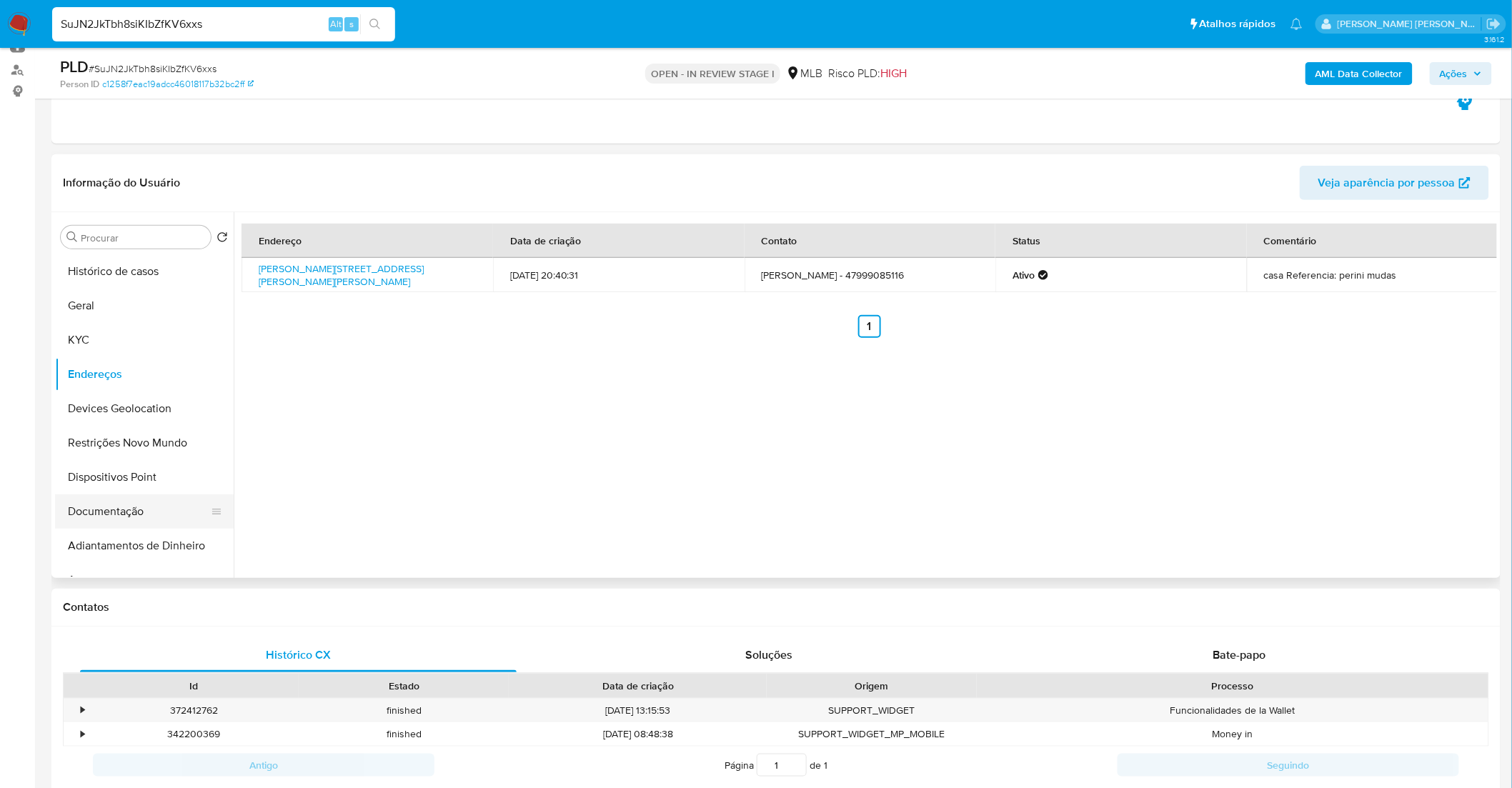
click at [156, 509] on button "Documentação" at bounding box center [139, 512] width 167 height 34
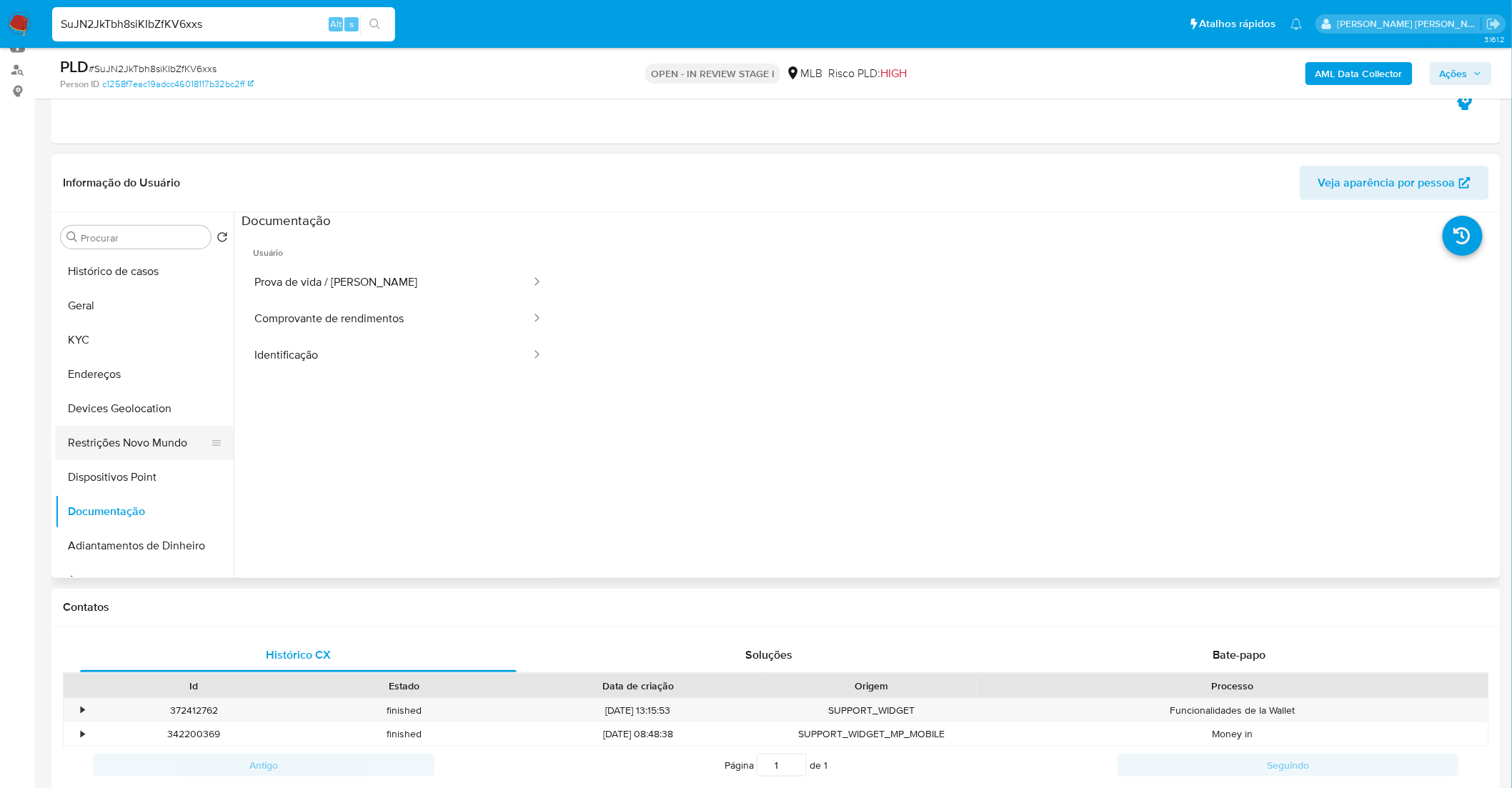
click at [158, 441] on button "Restrições Novo Mundo" at bounding box center [139, 443] width 167 height 34
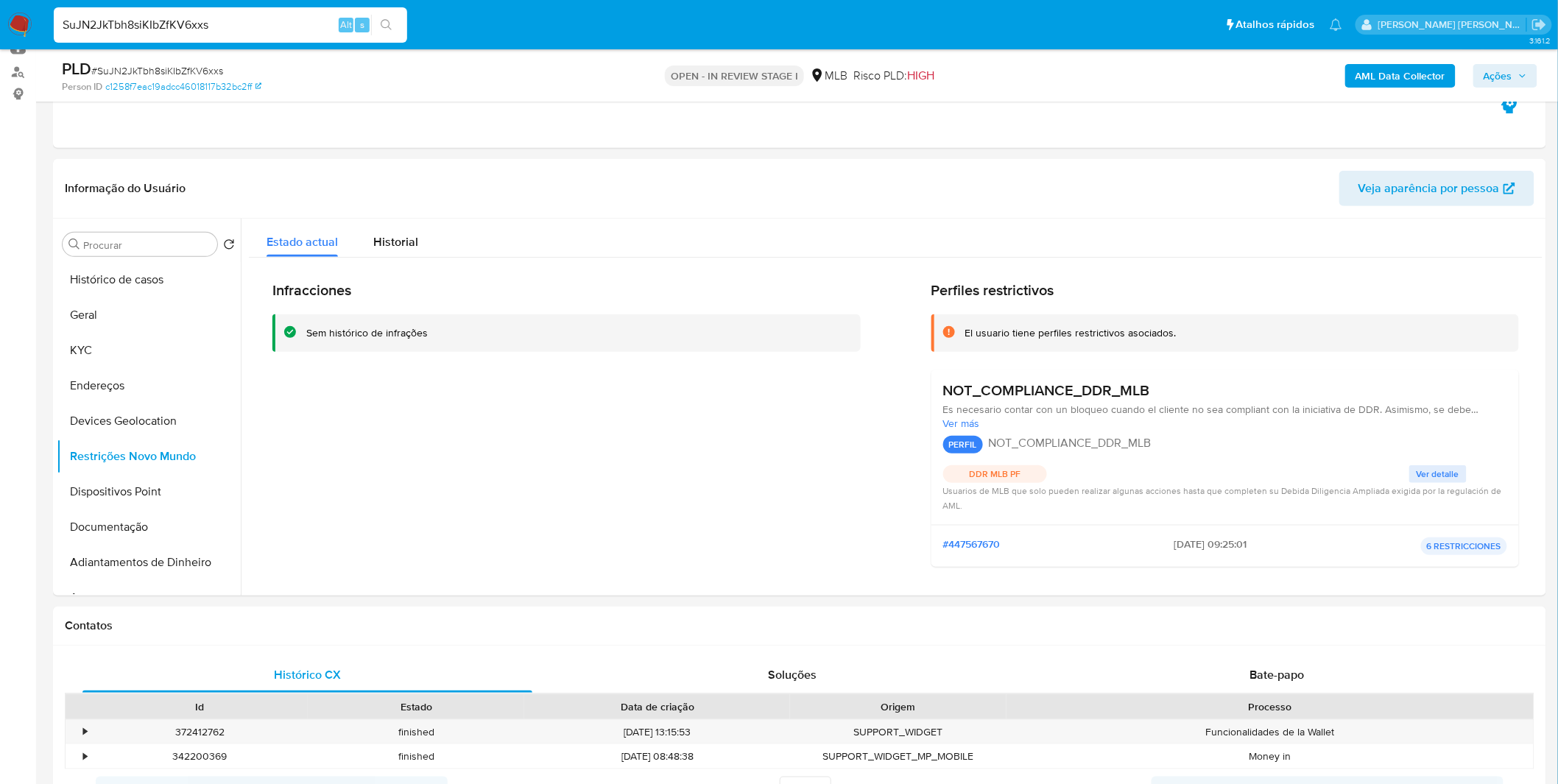
click at [191, 42] on div "SuJN2JkTbh8siKIbZfKV6xxs Alt s" at bounding box center [230, 25] width 353 height 41
click at [199, 28] on input "SuJN2JkTbh8siKIbZfKV6xxs" at bounding box center [230, 25] width 353 height 19
paste input "vELvX1pJX5BTl3mjuUtgwYwf"
type input "vELvX1pJX5BTl3mjuUtgwYwf"
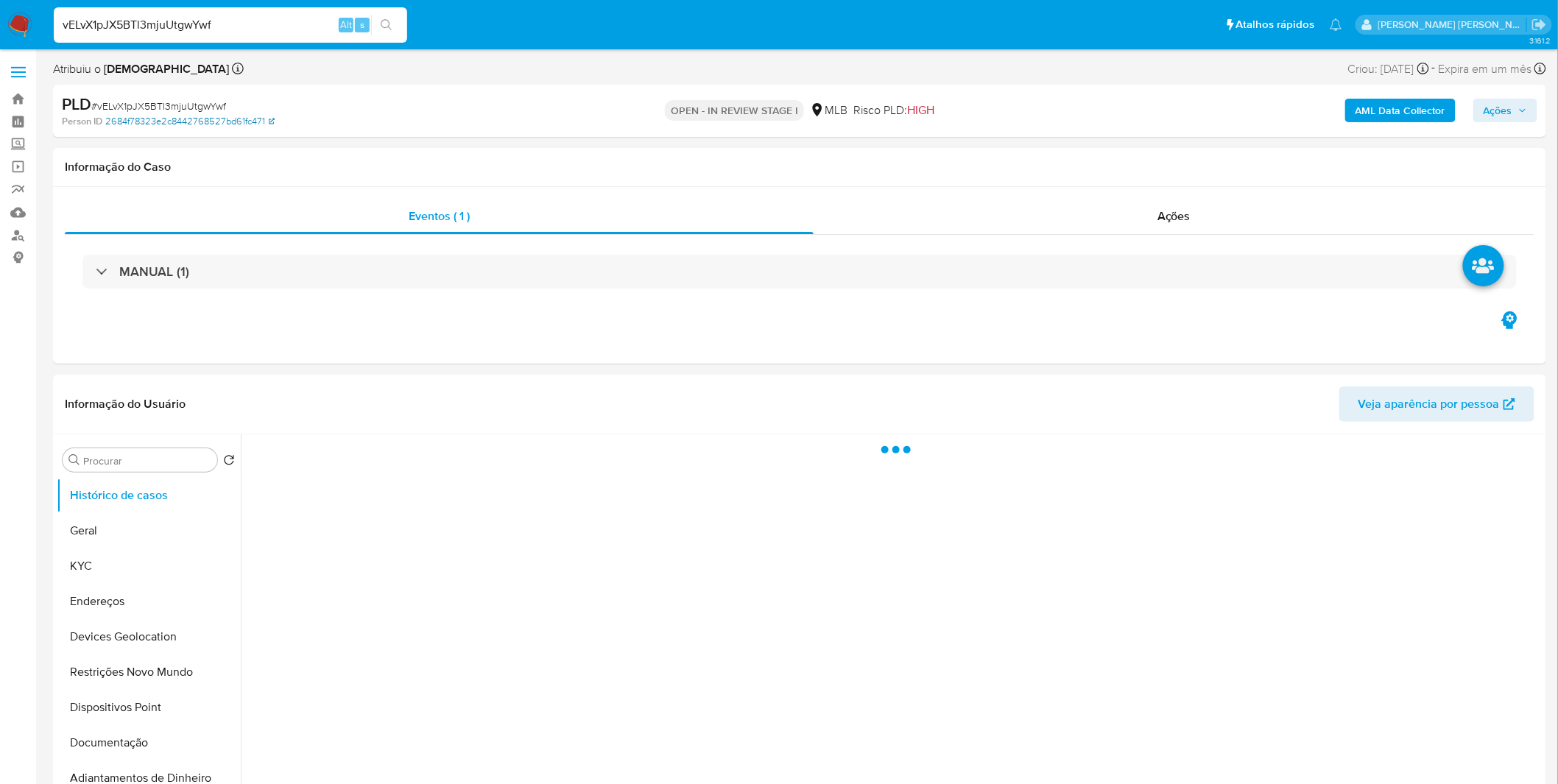
select select "10"
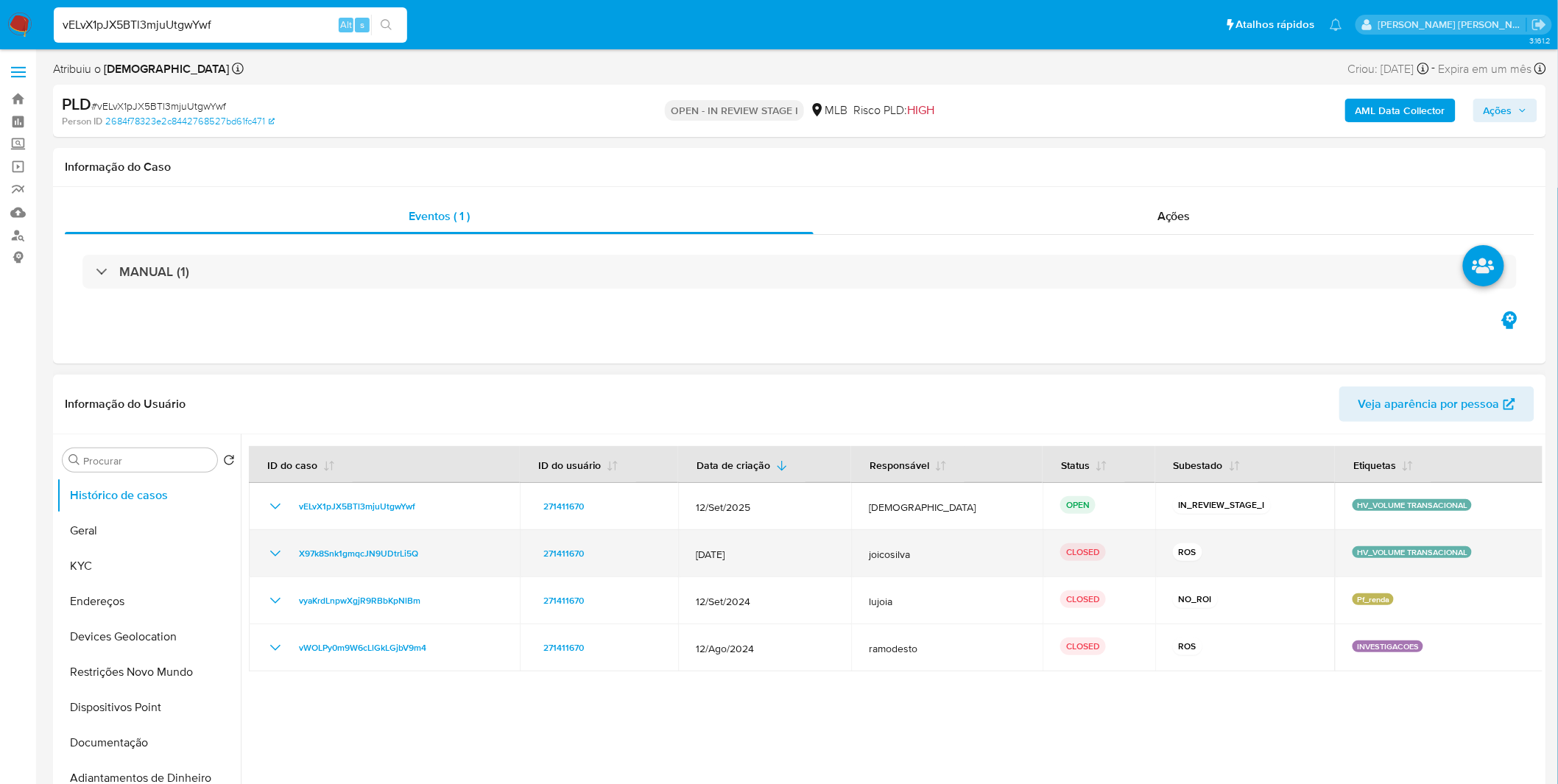
click at [286, 549] on div "X97k8Snk1gmqcJN9UDtrLi5Q" at bounding box center [384, 553] width 236 height 18
click at [284, 550] on div "X97k8Snk1gmqcJN9UDtrLi5Q" at bounding box center [384, 553] width 236 height 18
click at [277, 550] on icon "Mostrar/Ocultar" at bounding box center [275, 553] width 18 height 18
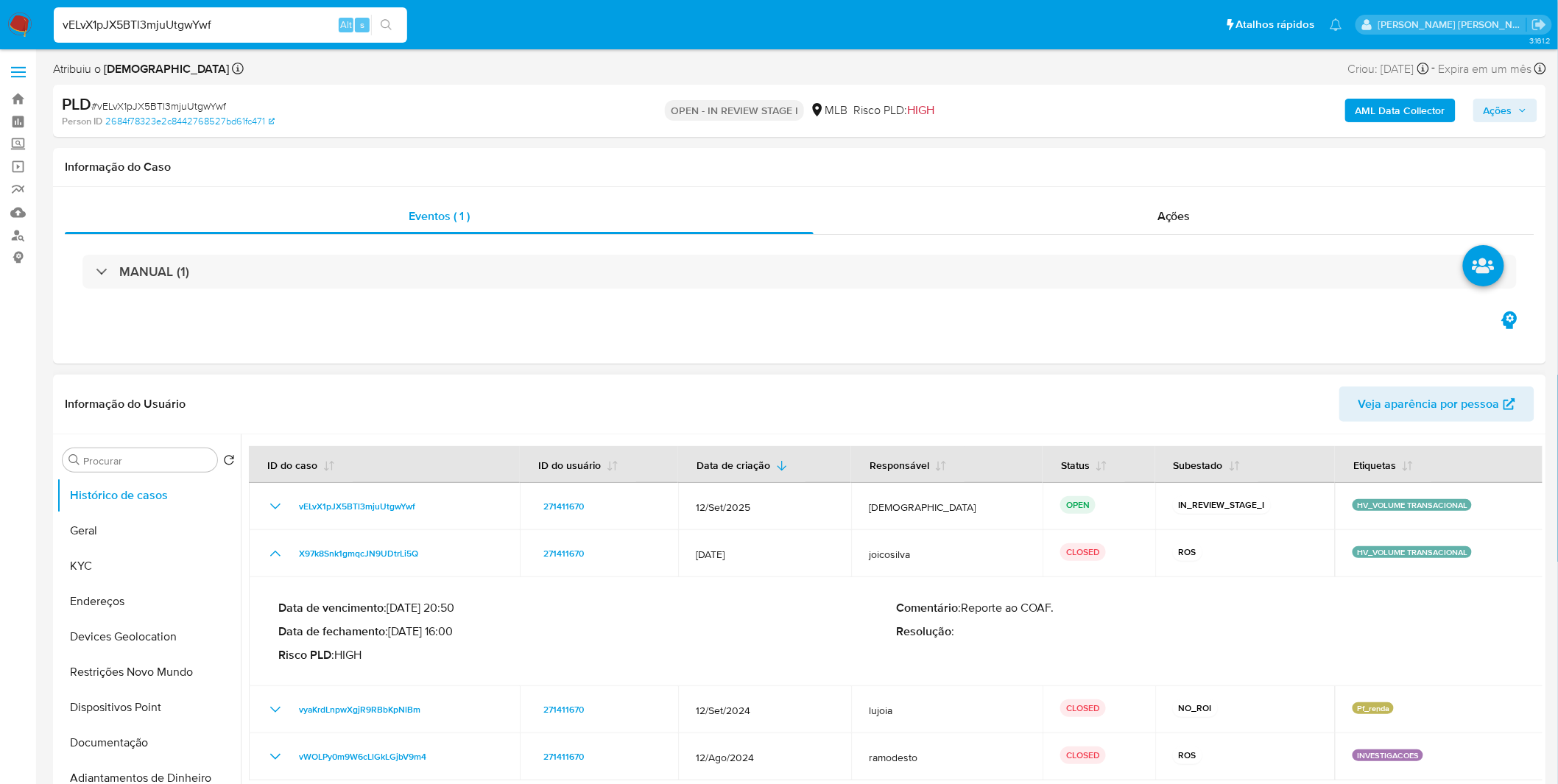
scroll to position [81, 0]
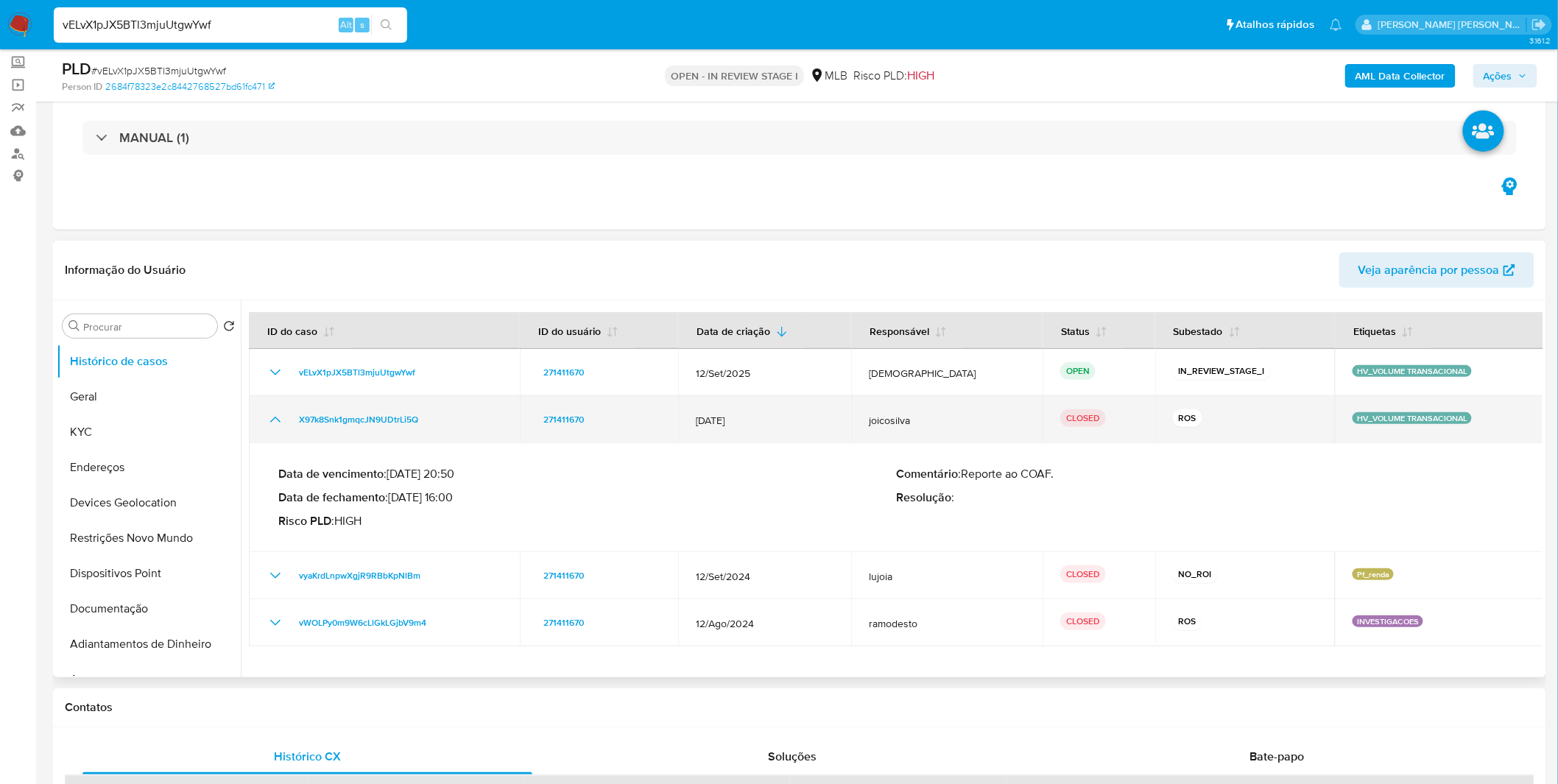
click at [764, 417] on span "14/Mar/2025" at bounding box center [764, 420] width 137 height 13
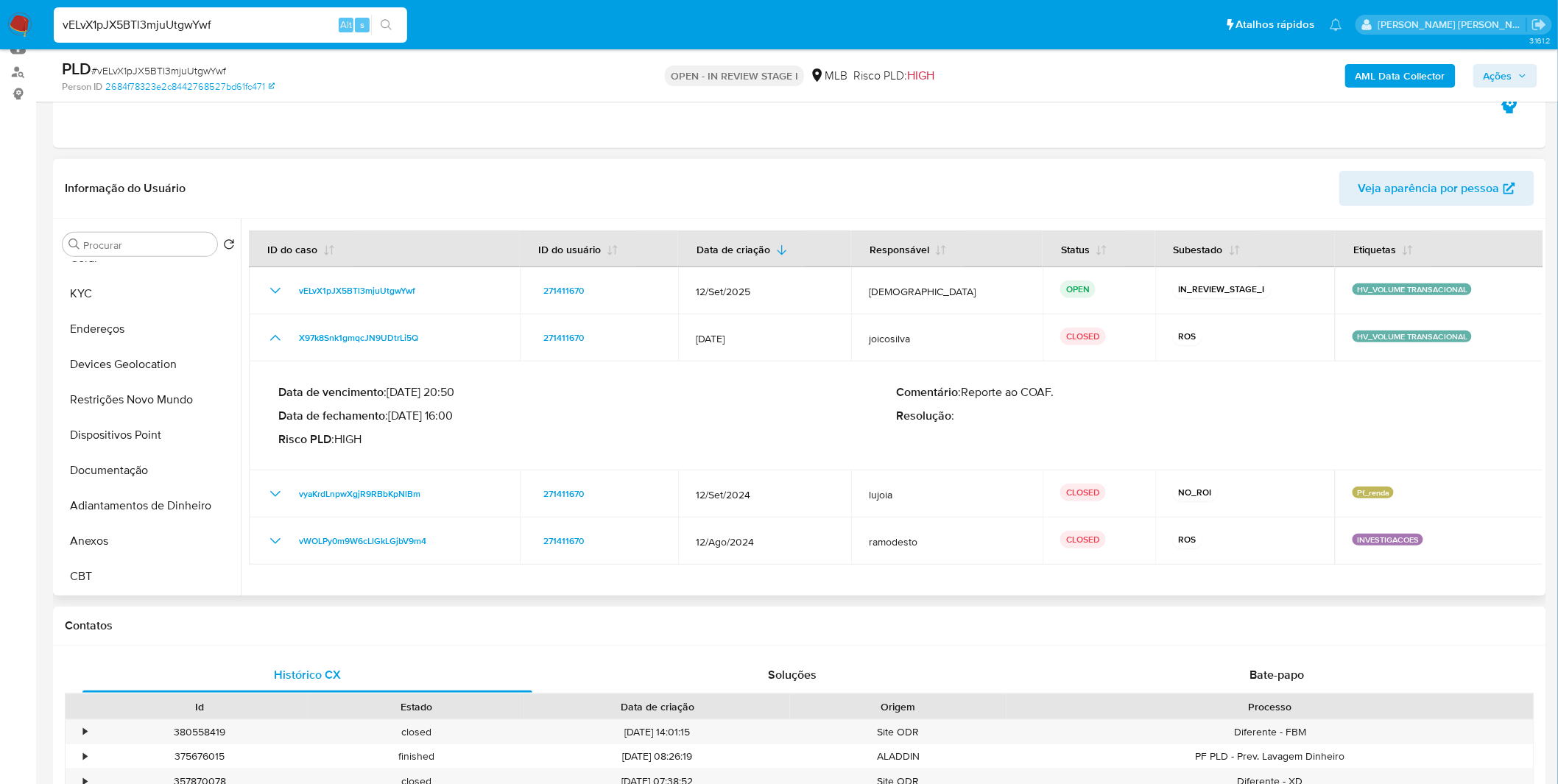
scroll to position [163, 0]
click at [108, 438] on button "Anexos" at bounding box center [143, 434] width 172 height 35
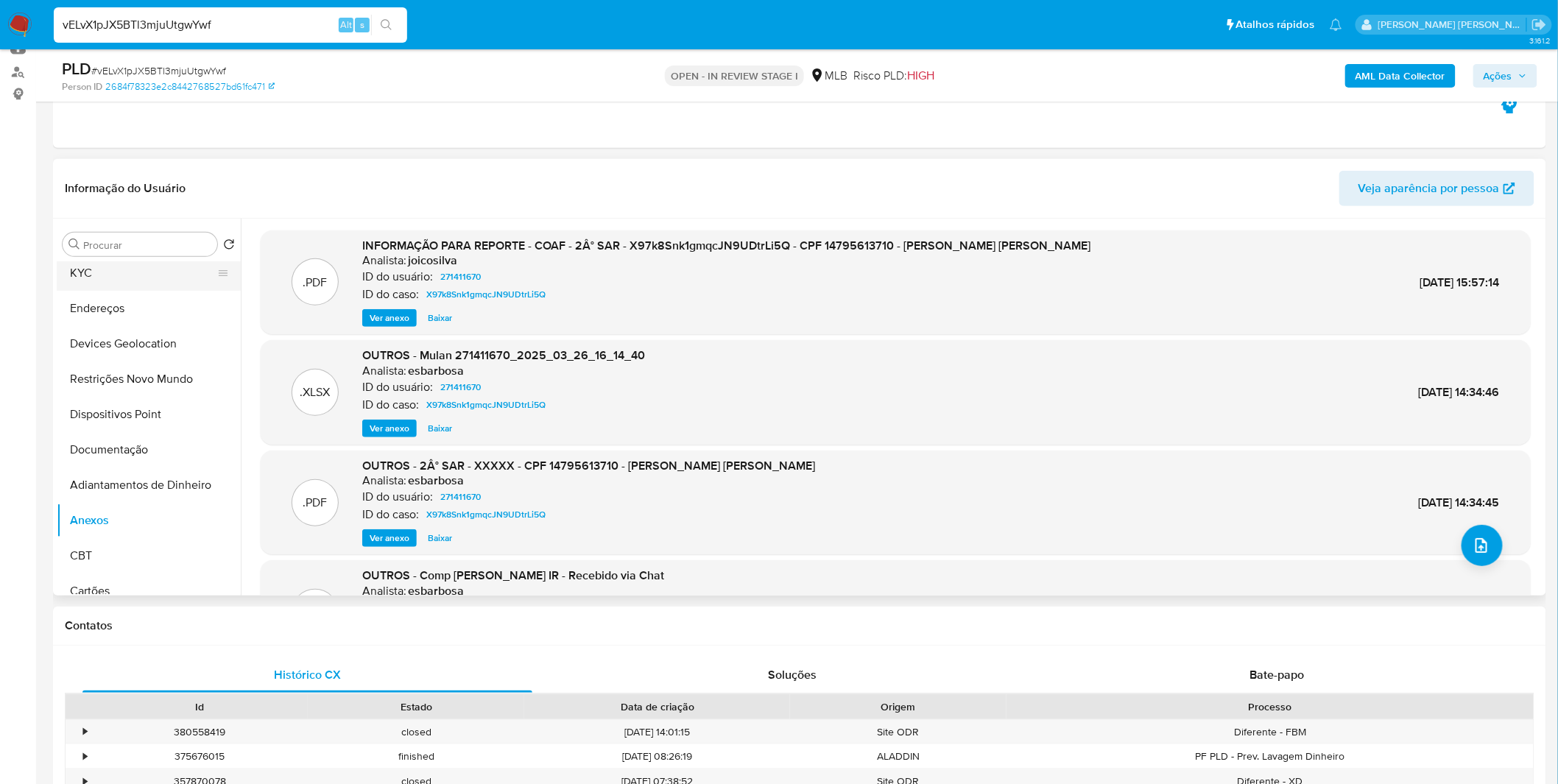
scroll to position [0, 0]
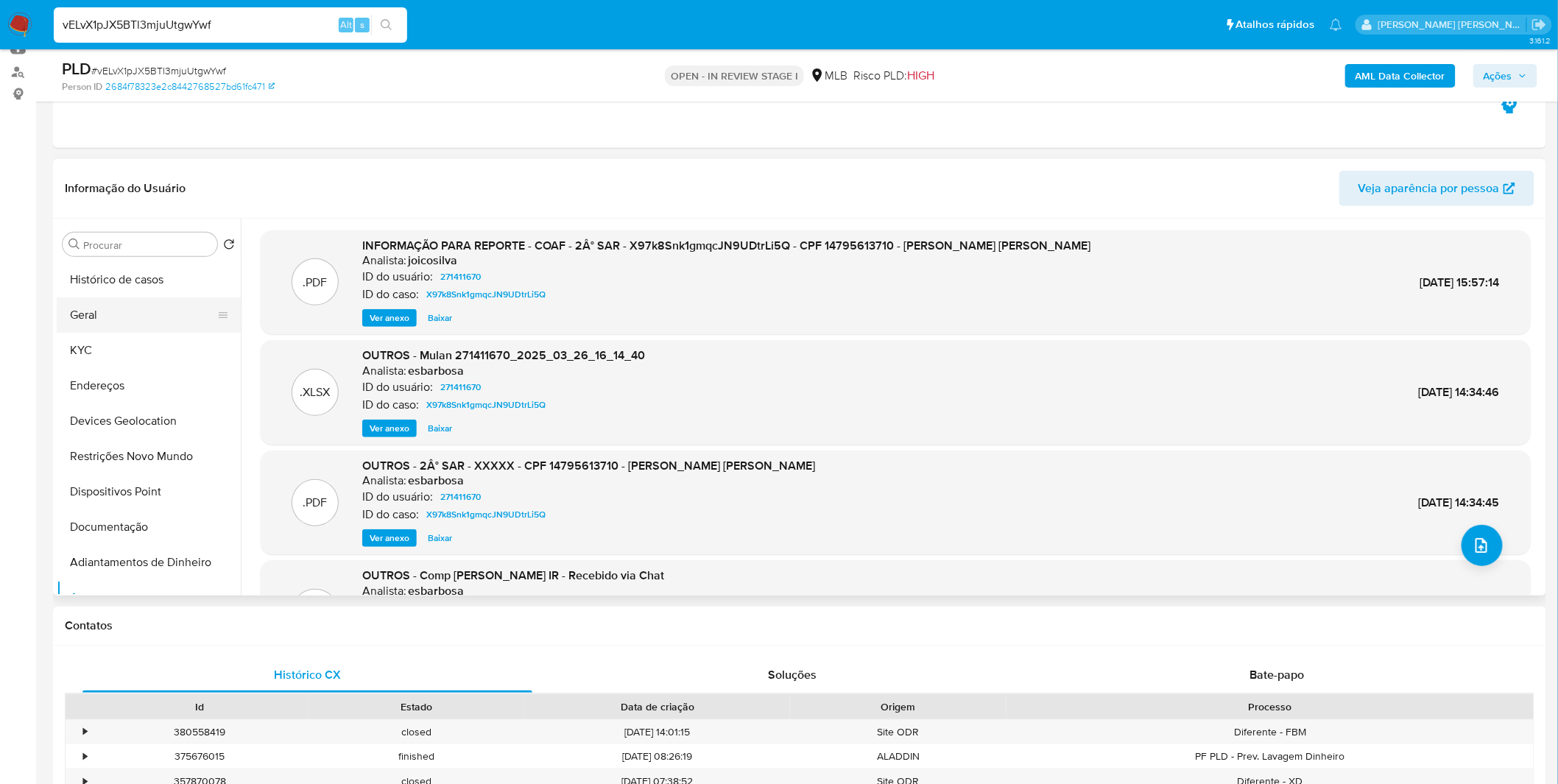
click at [134, 321] on button "Geral" at bounding box center [143, 315] width 172 height 35
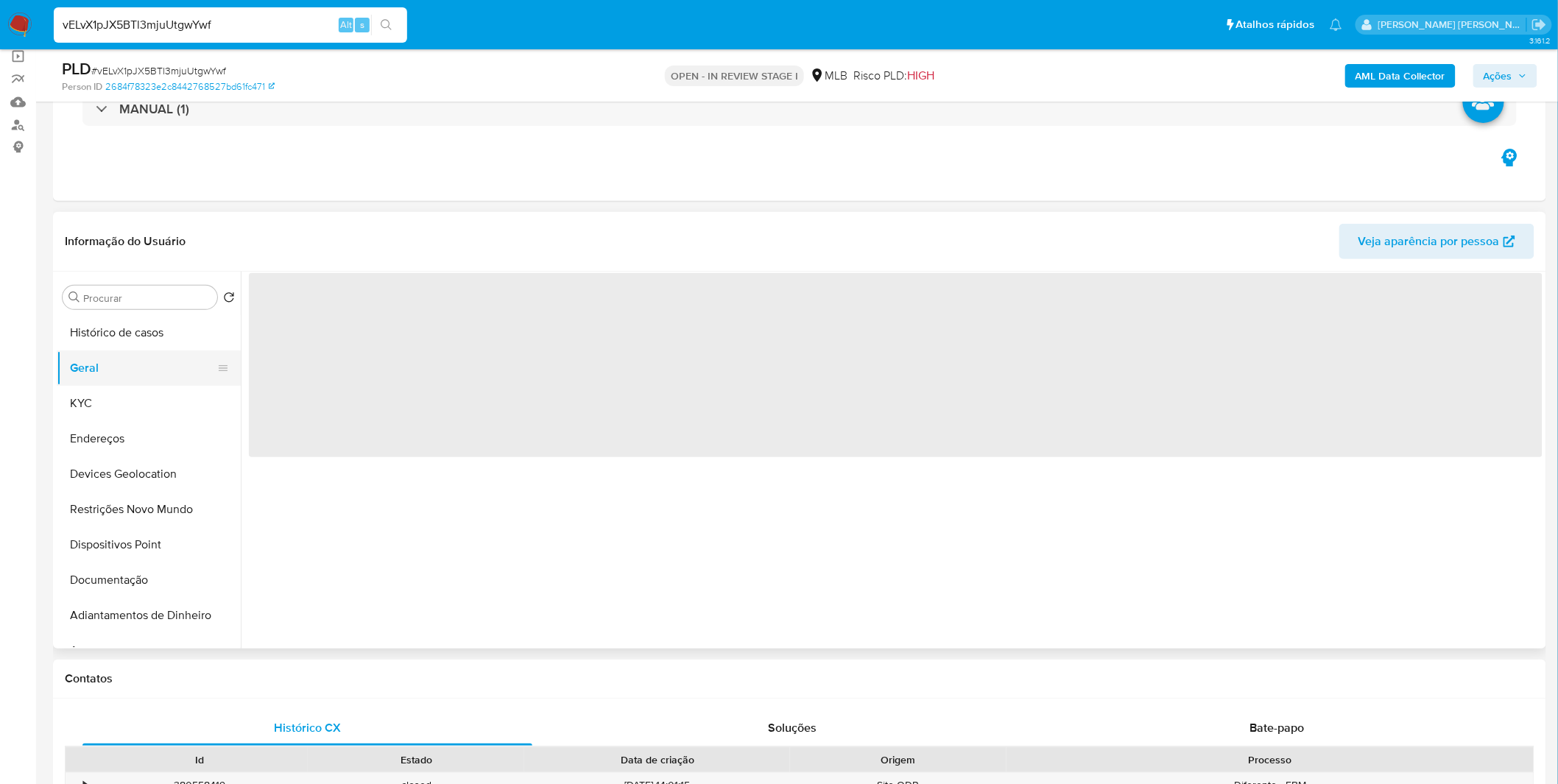
scroll to position [81, 0]
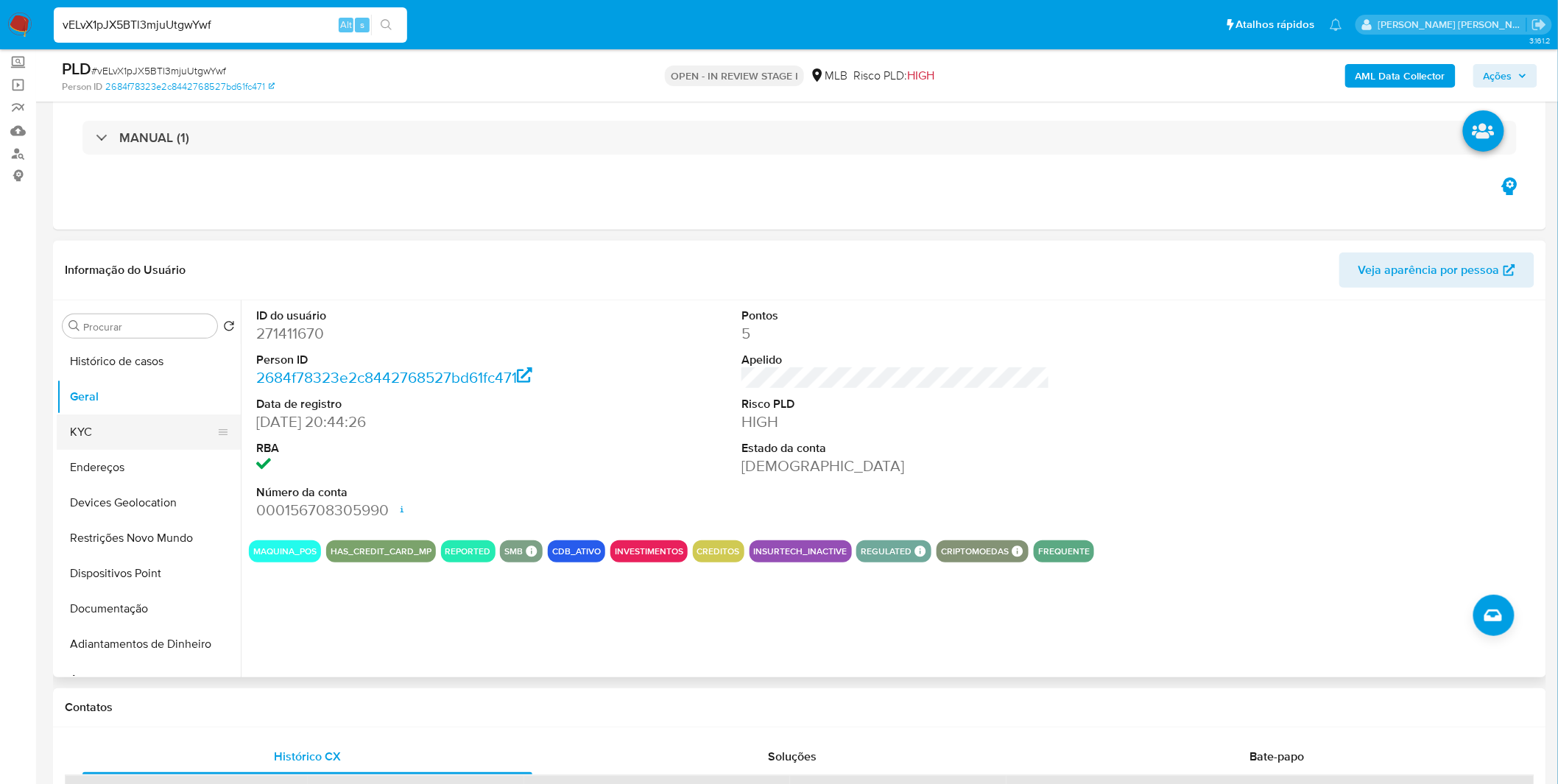
click at [148, 435] on button "KYC" at bounding box center [143, 432] width 172 height 35
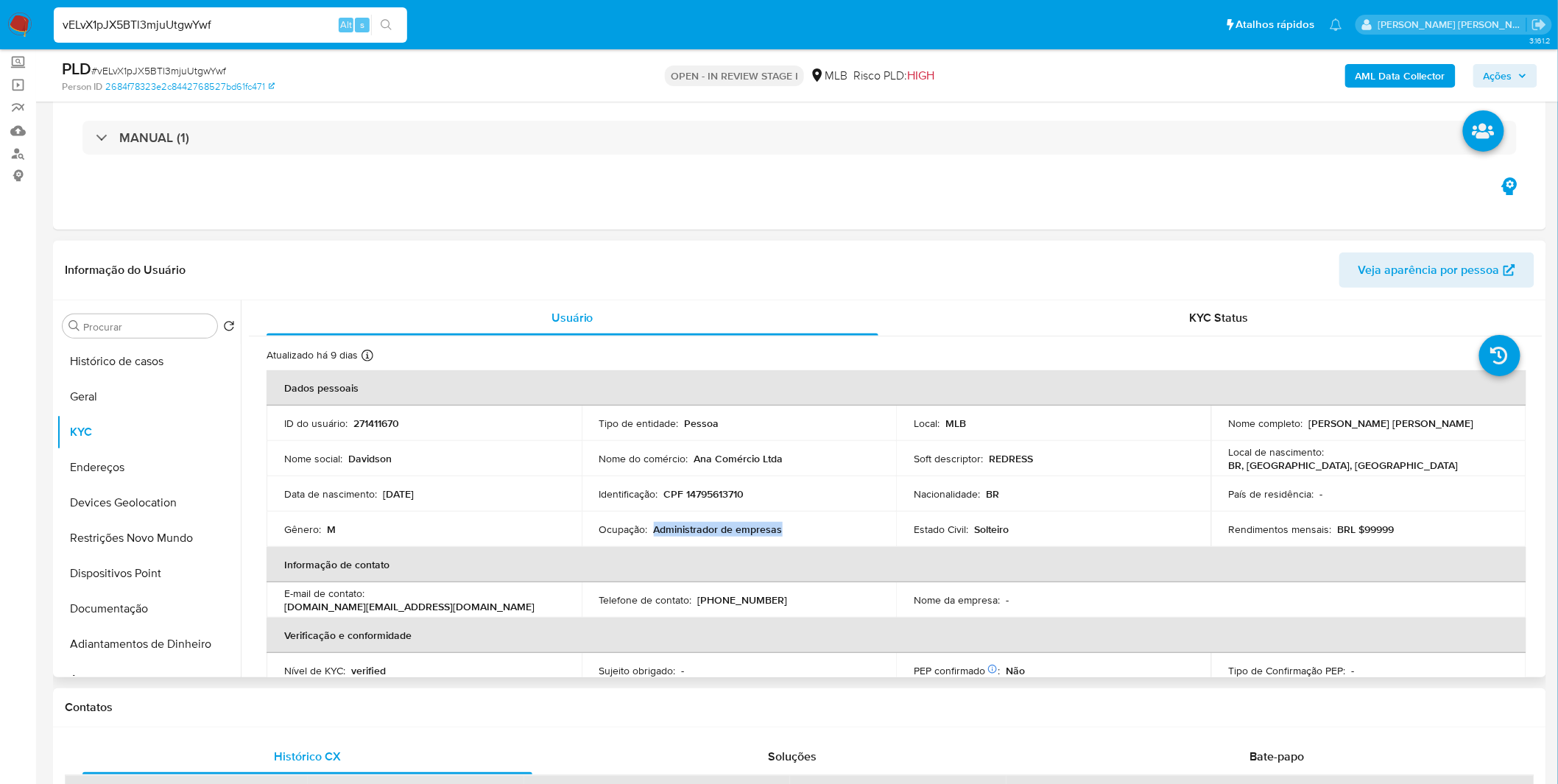
copy p "Administrador de empresas"
drag, startPoint x: 781, startPoint y: 528, endPoint x: 654, endPoint y: 533, distance: 127.1
click at [654, 533] on div "Ocupação : Administrador de empresas" at bounding box center [739, 529] width 280 height 13
click at [701, 496] on p "CPF 14795613710" at bounding box center [704, 493] width 81 height 13
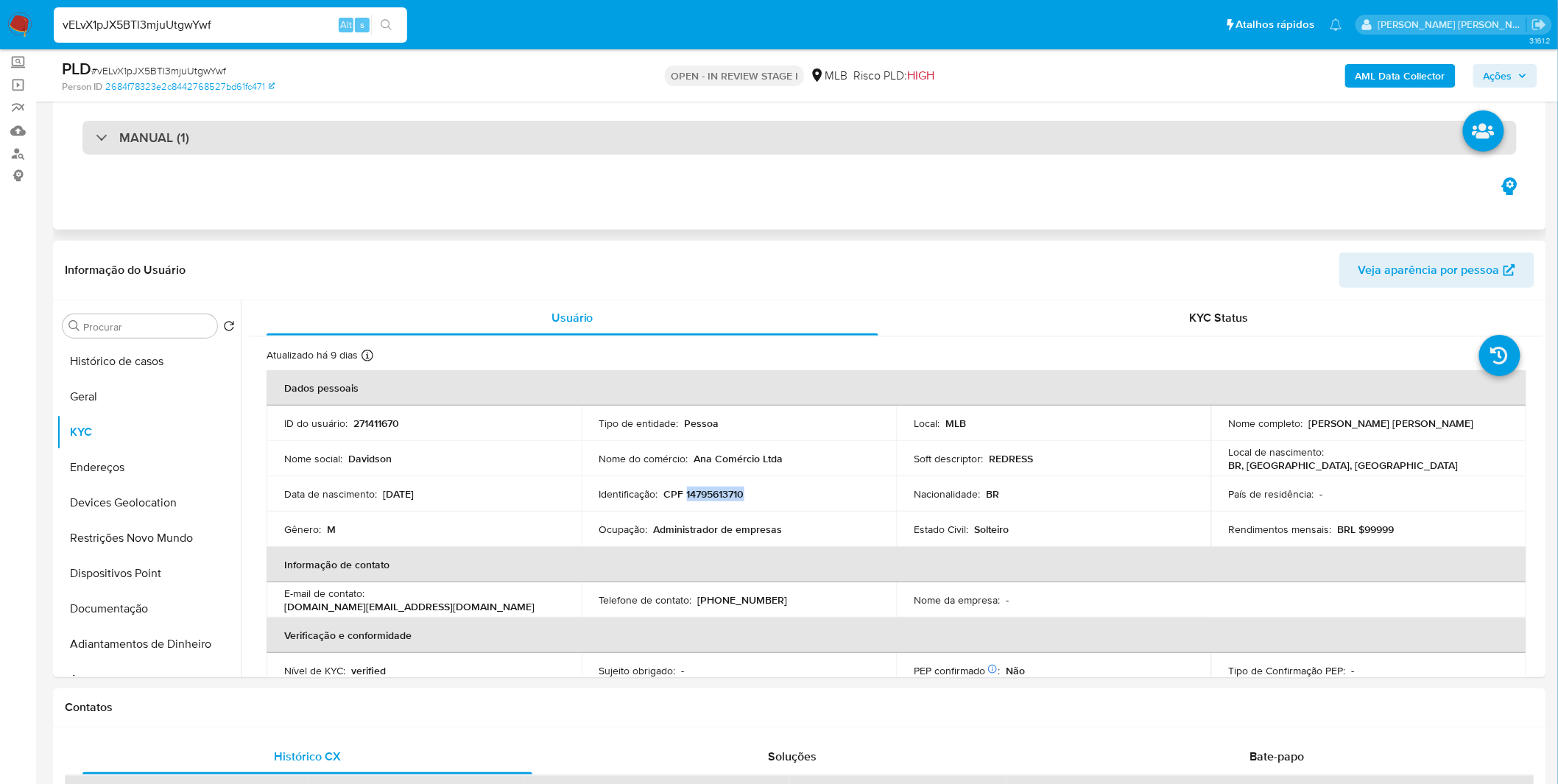
copy p "14795613710"
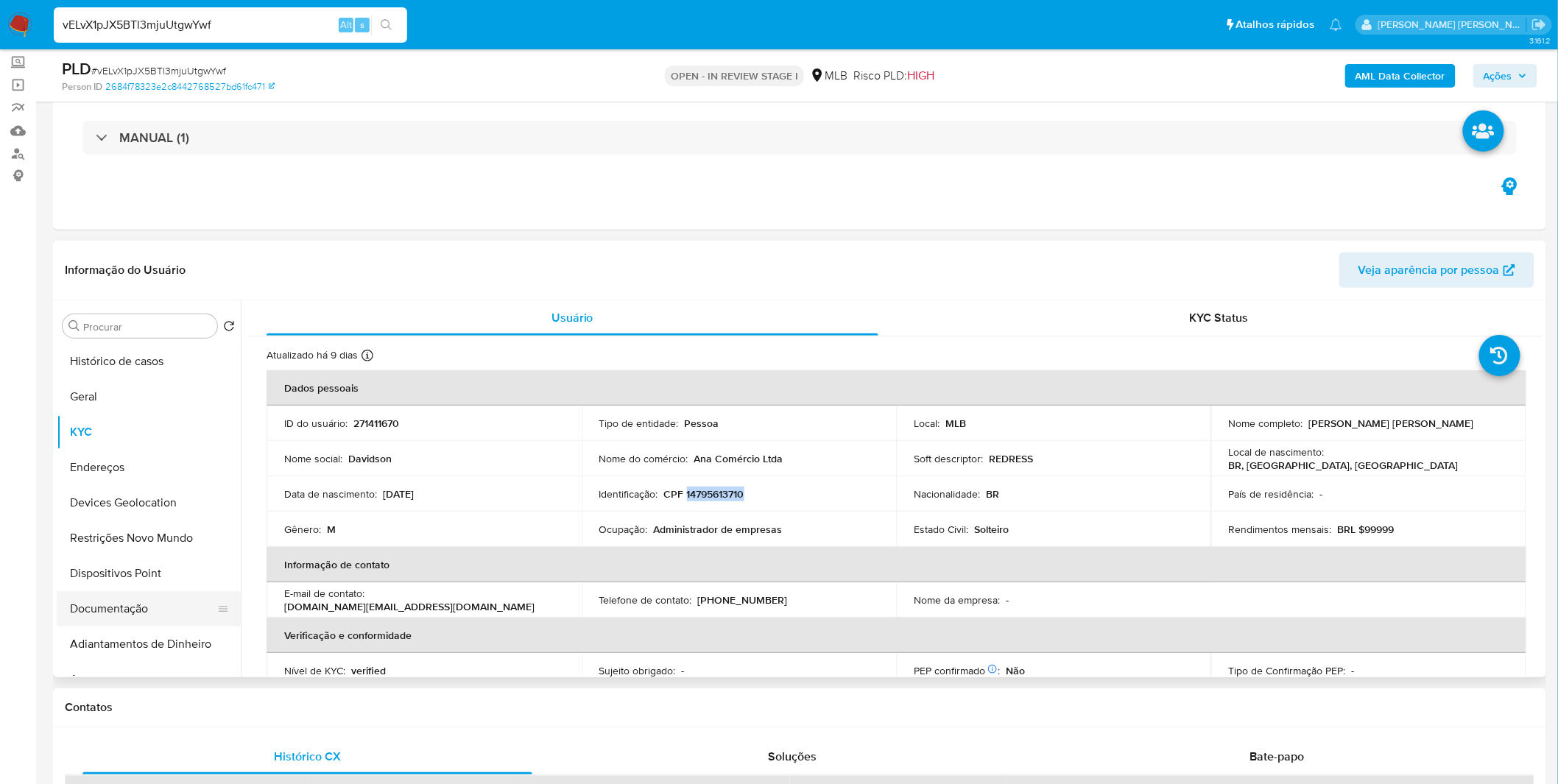
click at [130, 601] on button "Documentação" at bounding box center [143, 608] width 172 height 35
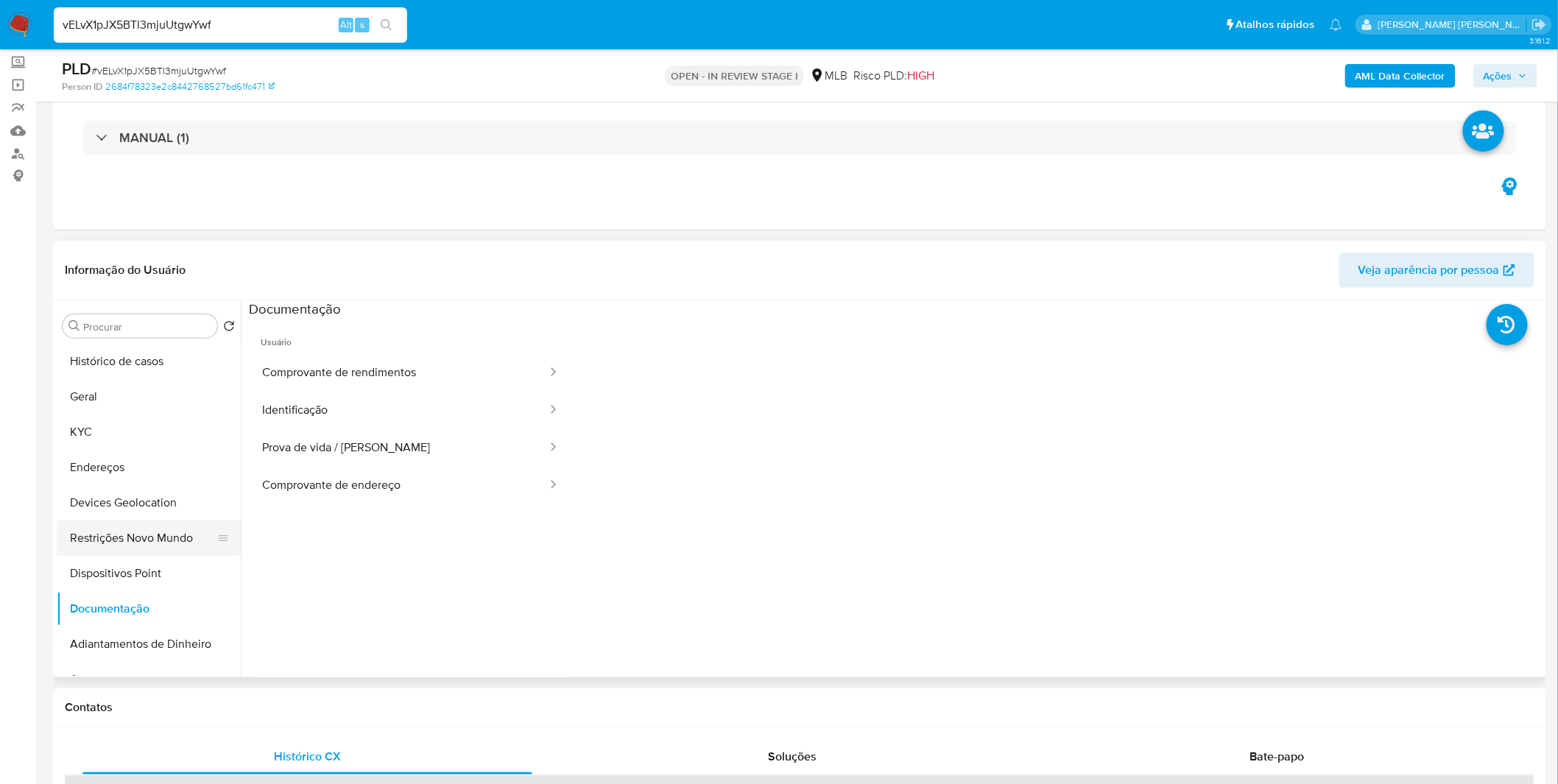
click at [146, 533] on button "Restrições Novo Mundo" at bounding box center [143, 538] width 172 height 35
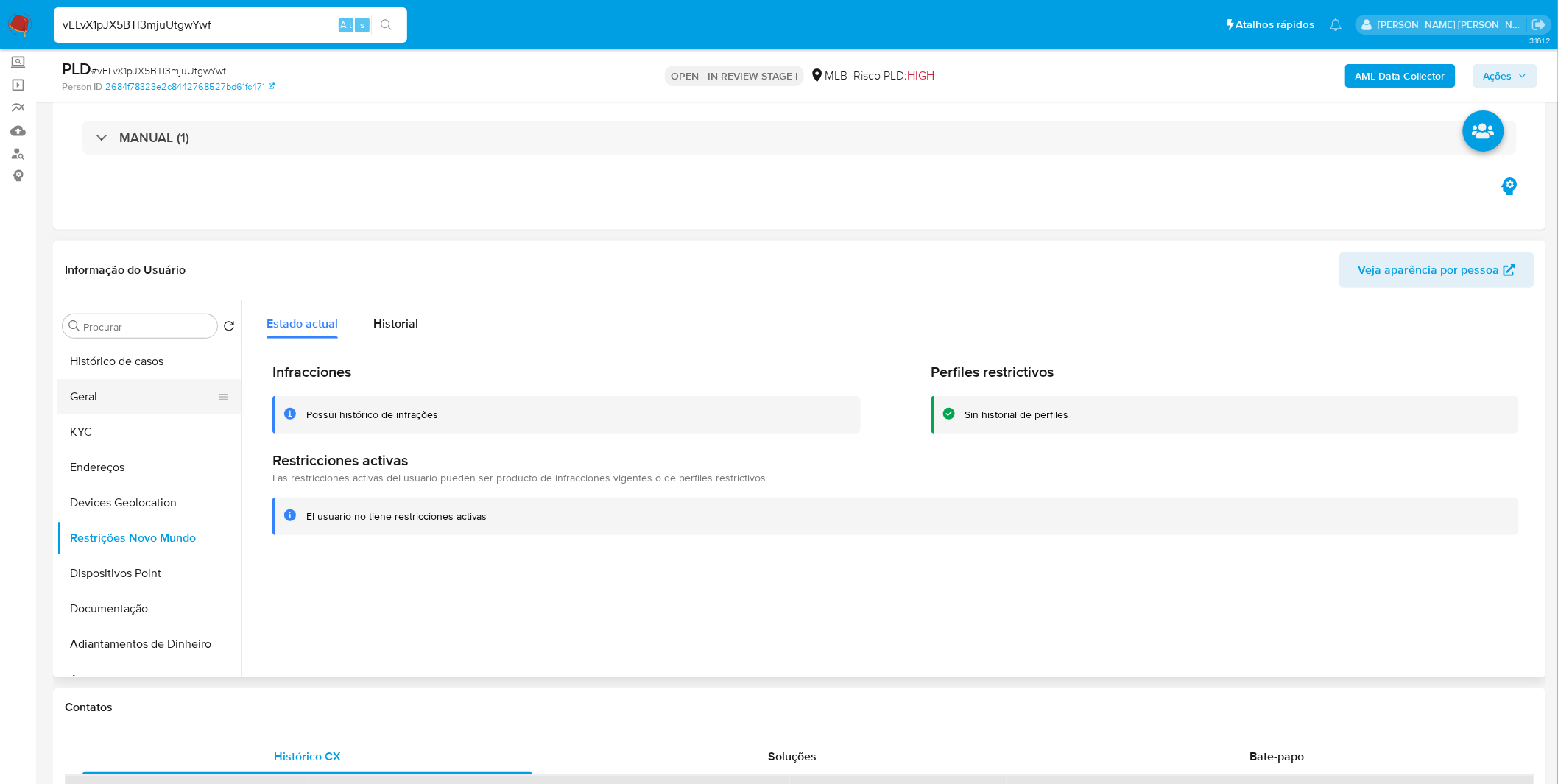
click at [153, 388] on button "Geral" at bounding box center [143, 397] width 172 height 35
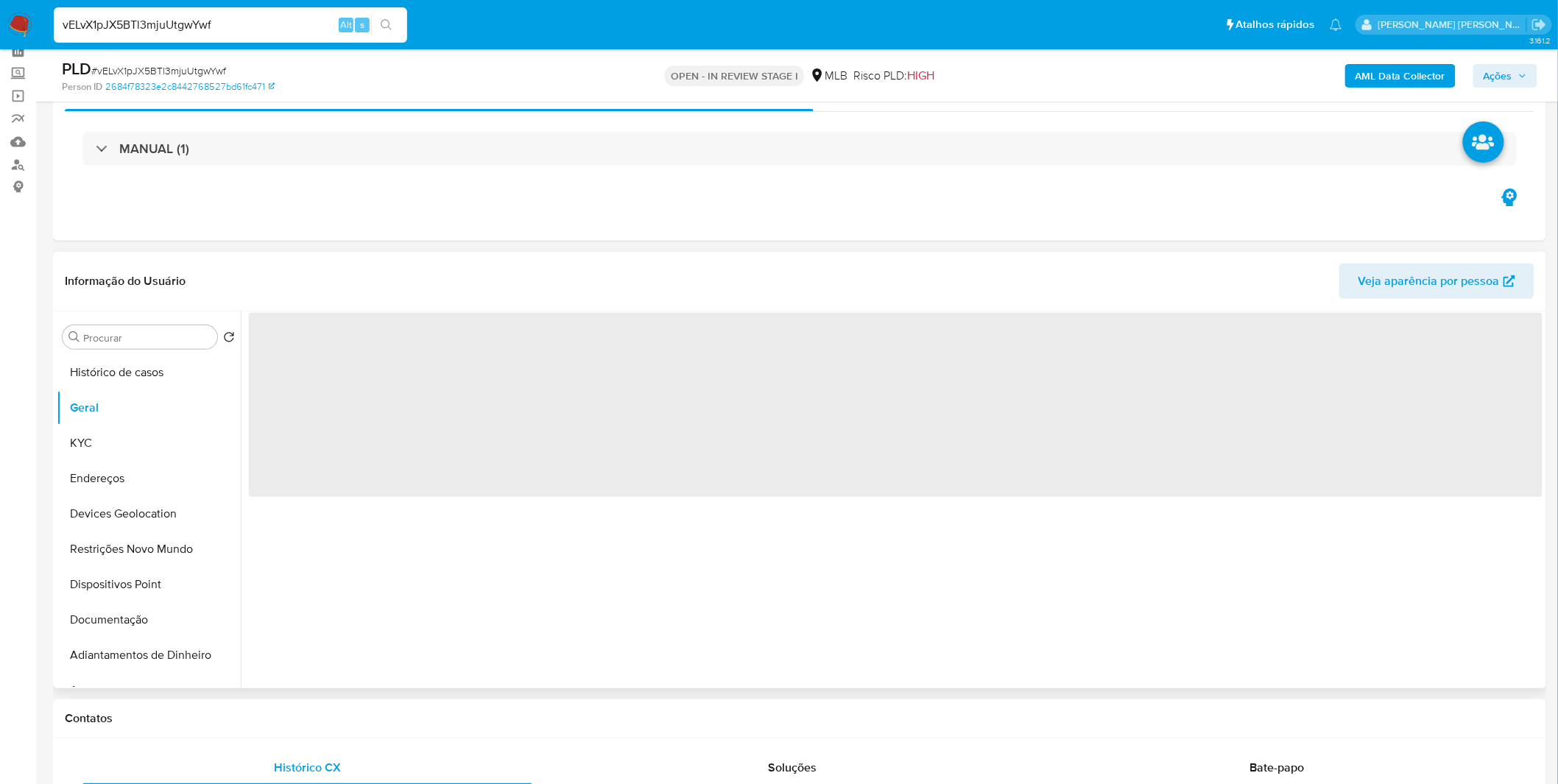
scroll to position [0, 0]
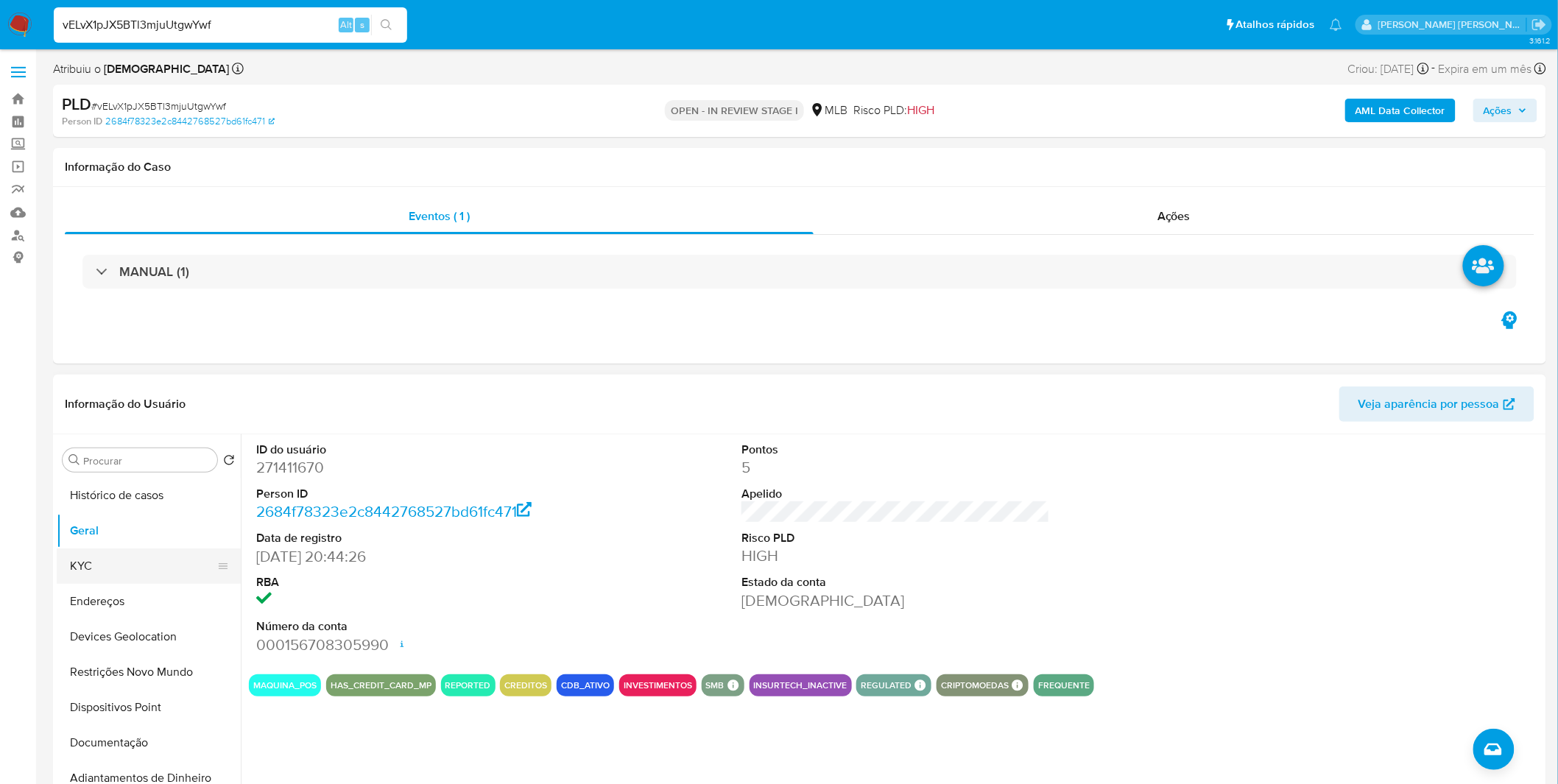
click at [101, 567] on button "KYC" at bounding box center [143, 566] width 172 height 35
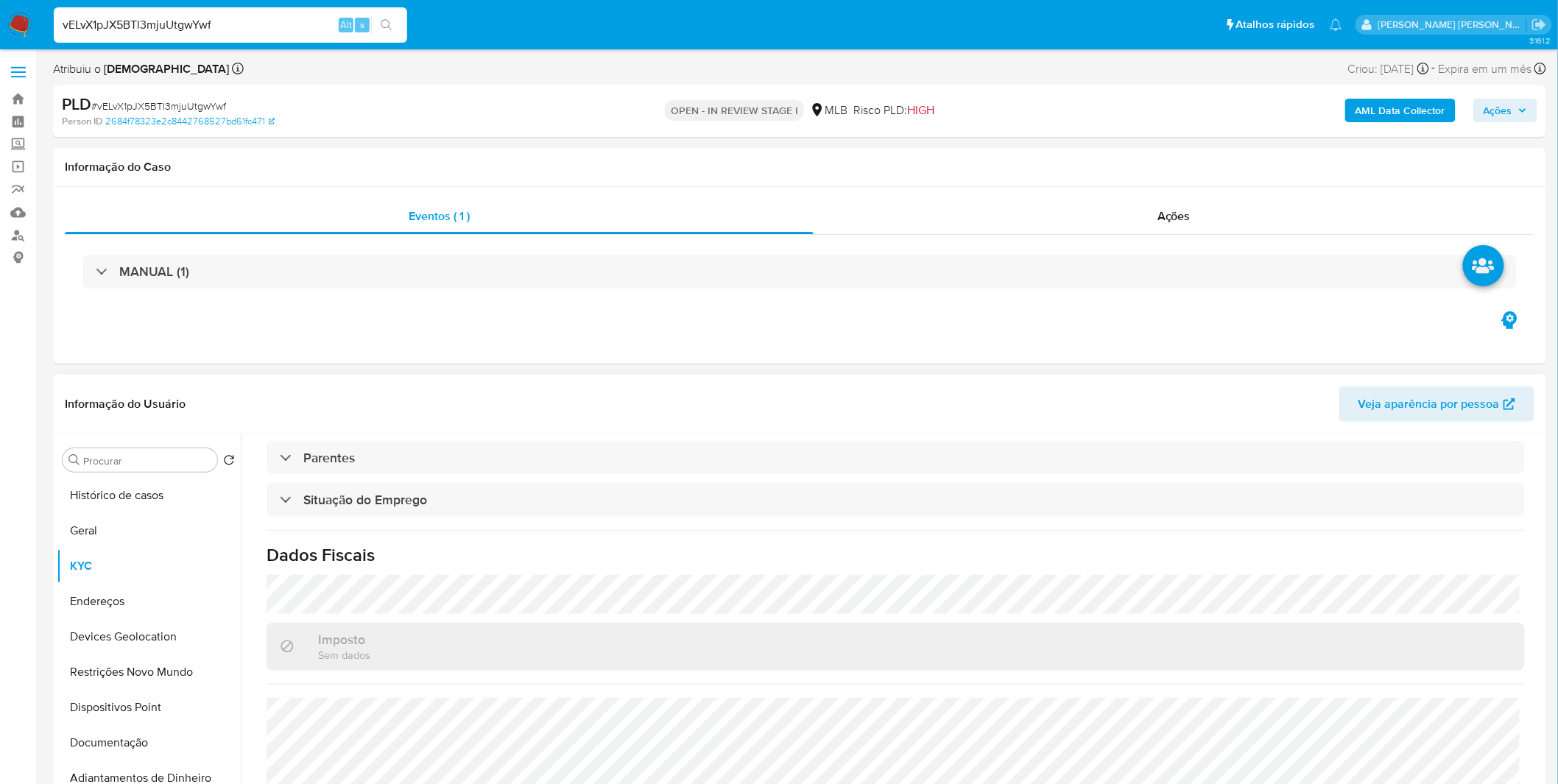
scroll to position [612, 0]
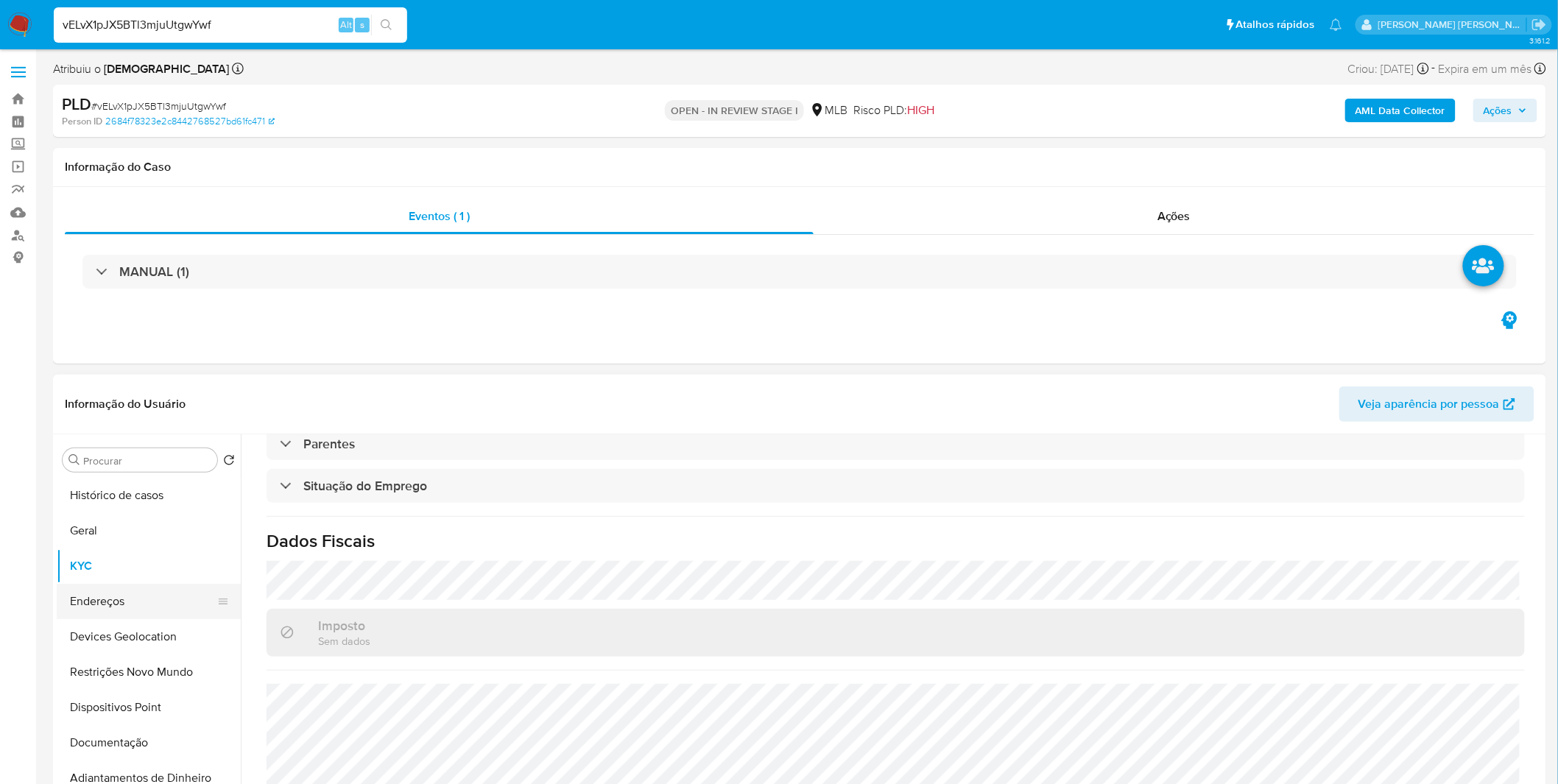
click at [122, 591] on button "Endereços" at bounding box center [143, 601] width 172 height 35
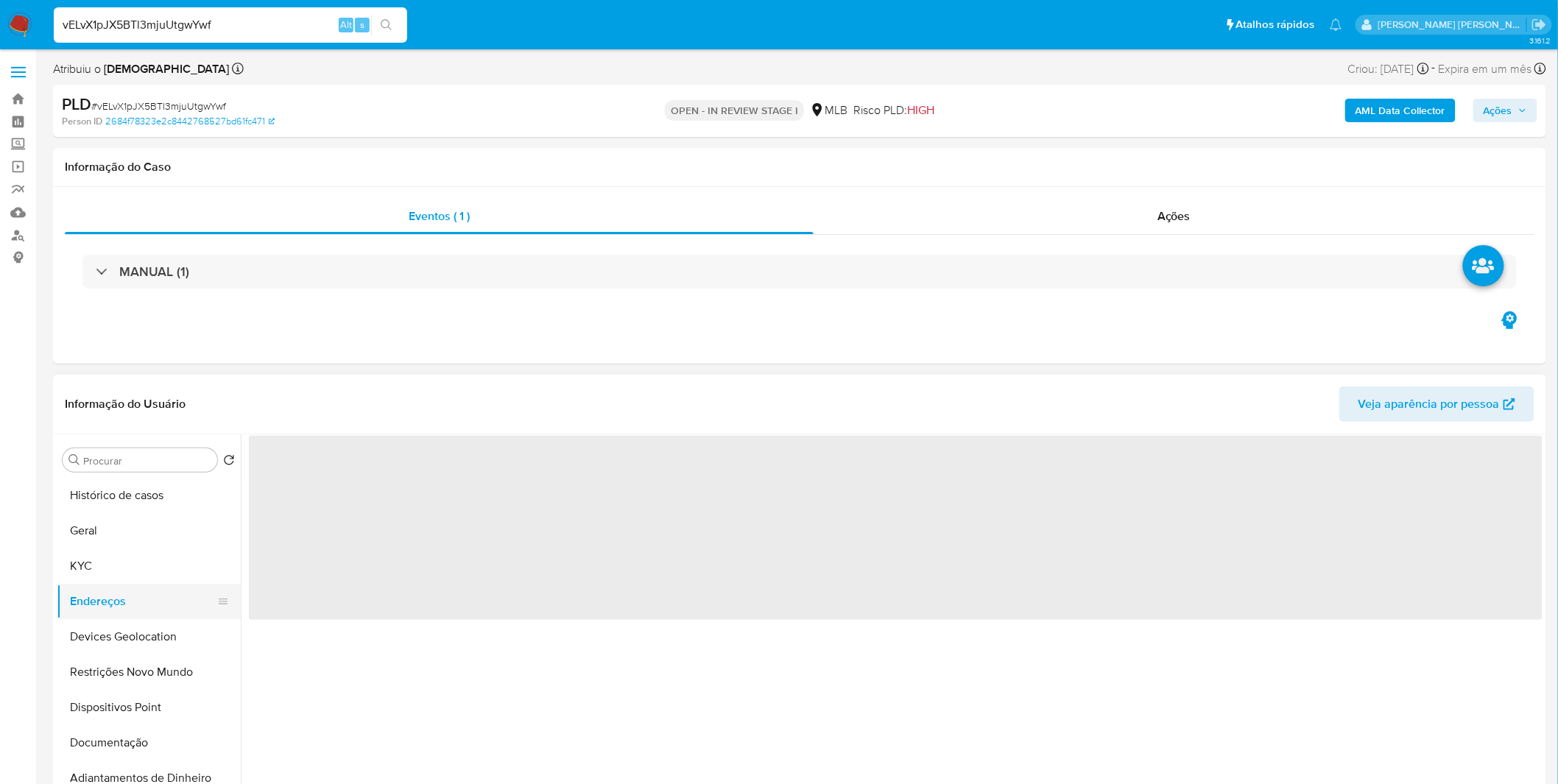
scroll to position [0, 0]
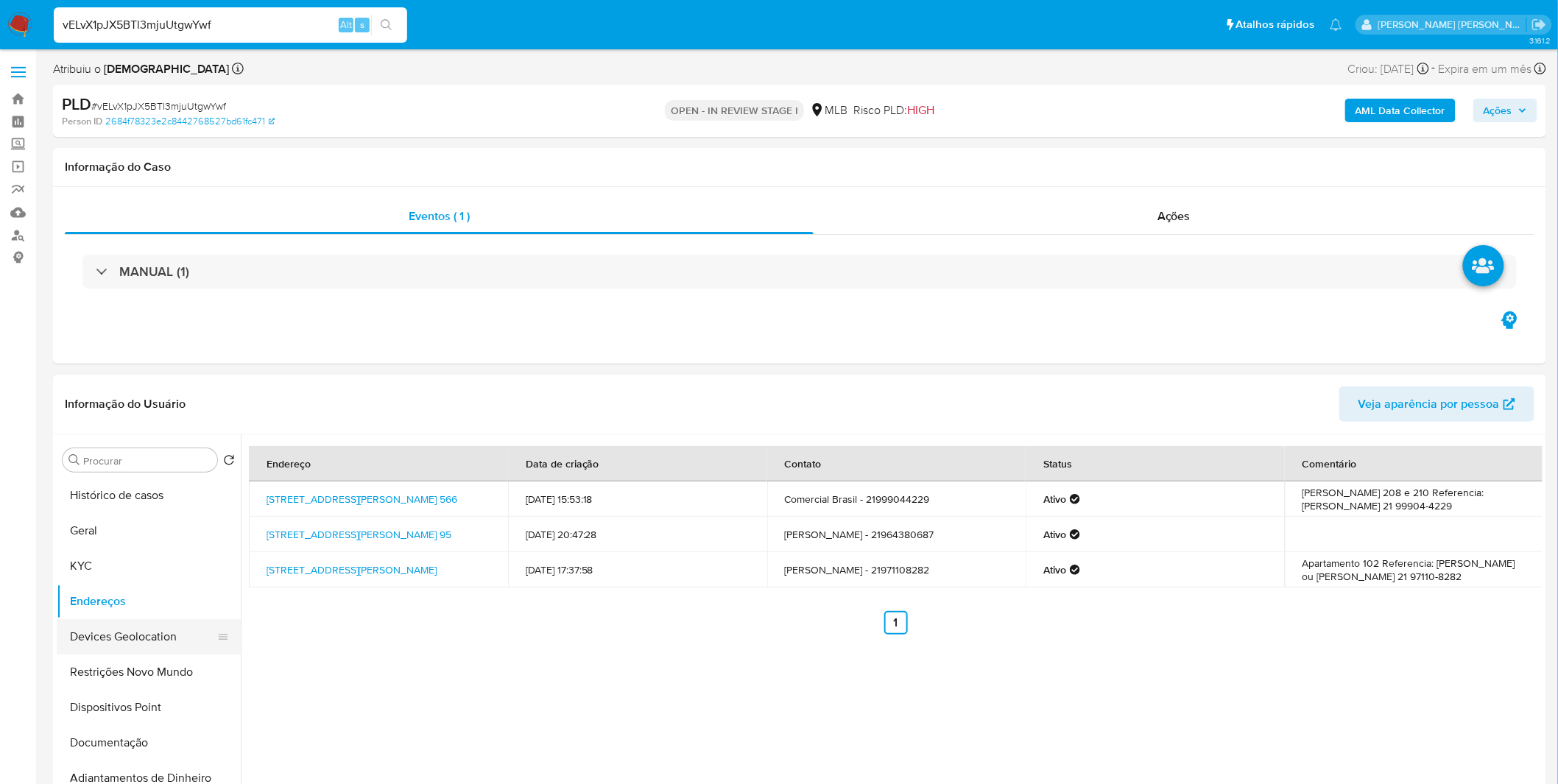
click at [146, 646] on button "Devices Geolocation" at bounding box center [143, 637] width 172 height 35
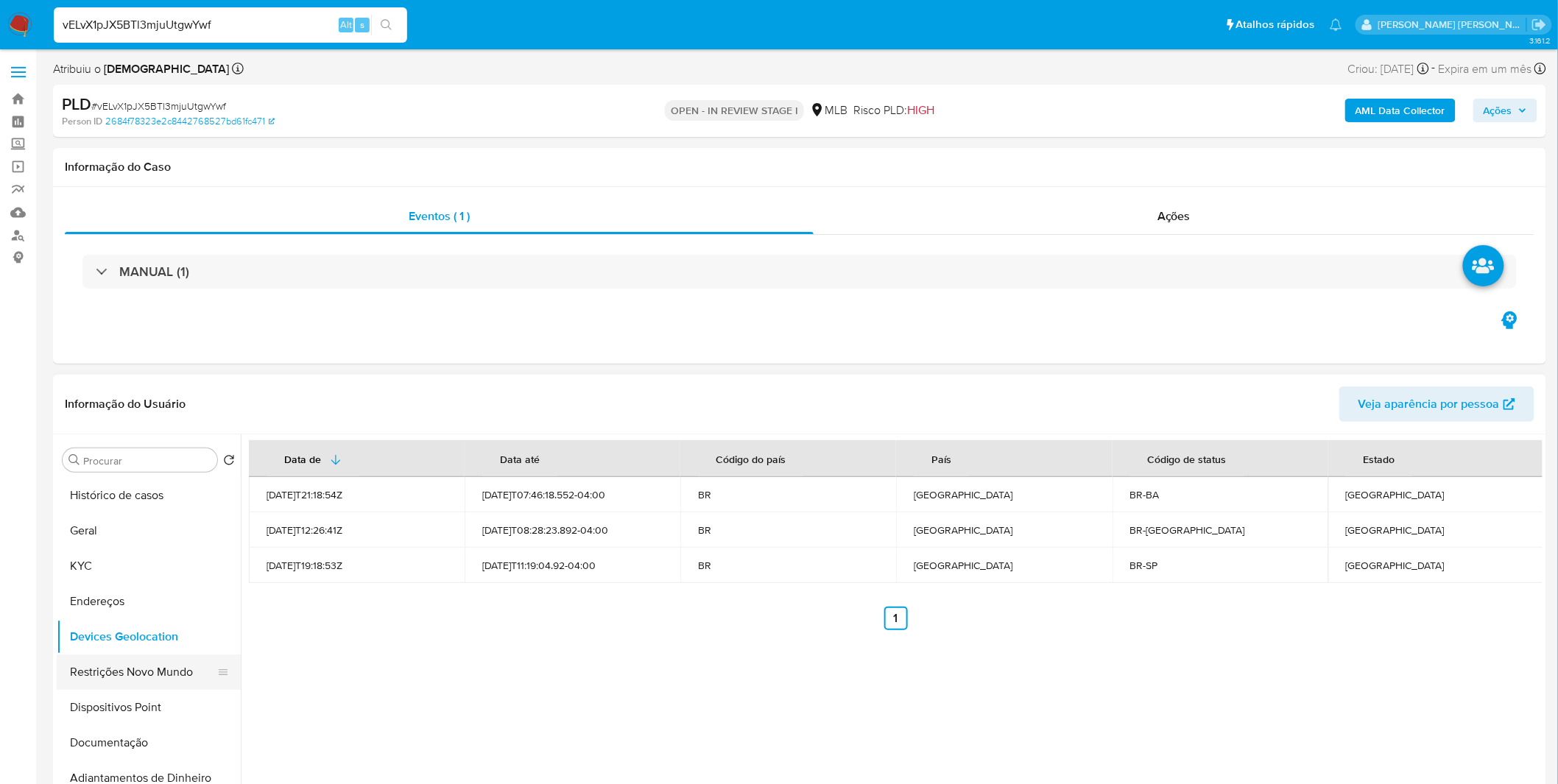
drag, startPoint x: 88, startPoint y: 670, endPoint x: 93, endPoint y: 657, distance: 13.9
click at [88, 670] on button "Restrições Novo Mundo" at bounding box center [143, 672] width 172 height 35
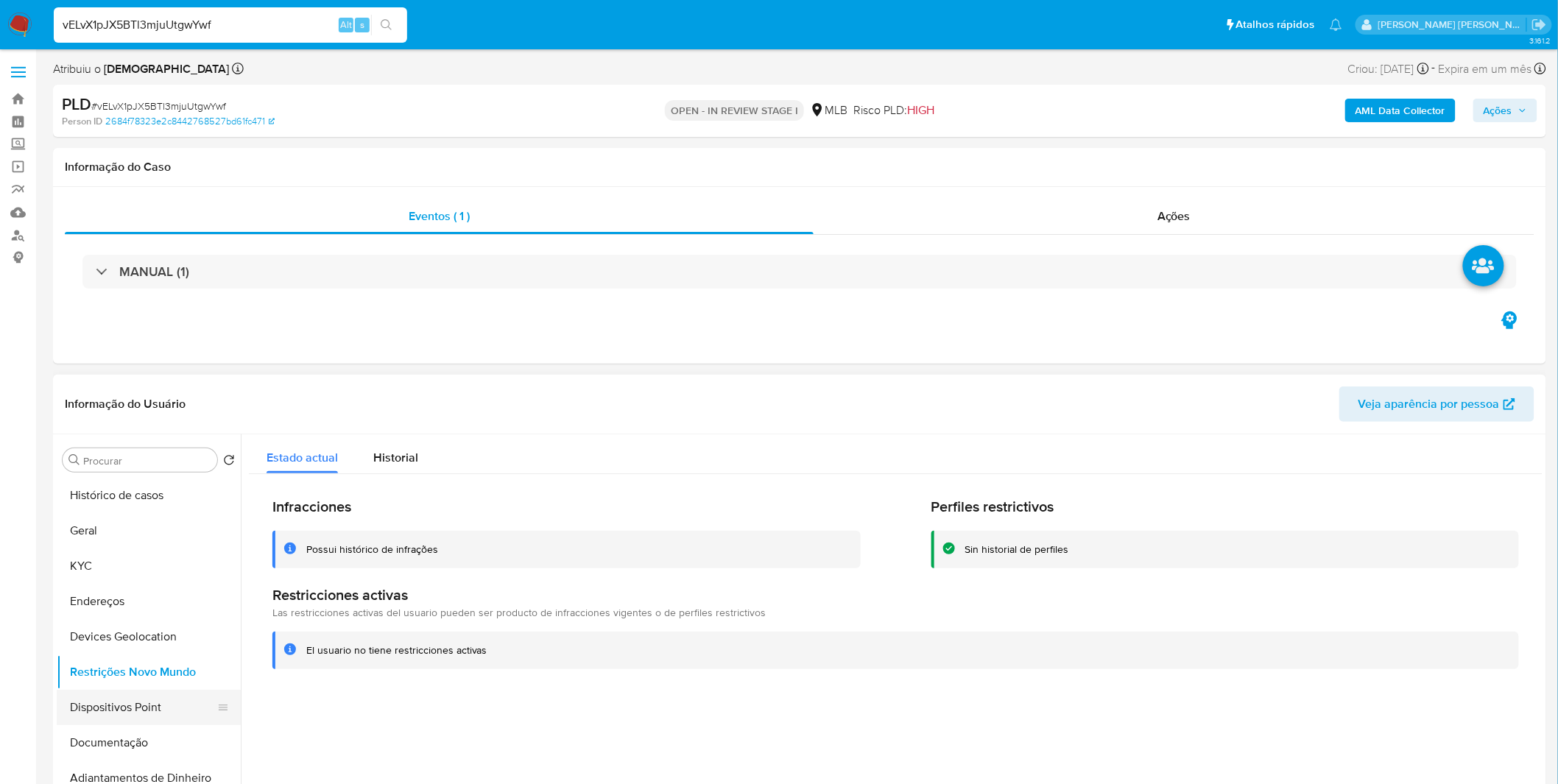
click at [91, 703] on button "Dispositivos Point" at bounding box center [143, 707] width 172 height 35
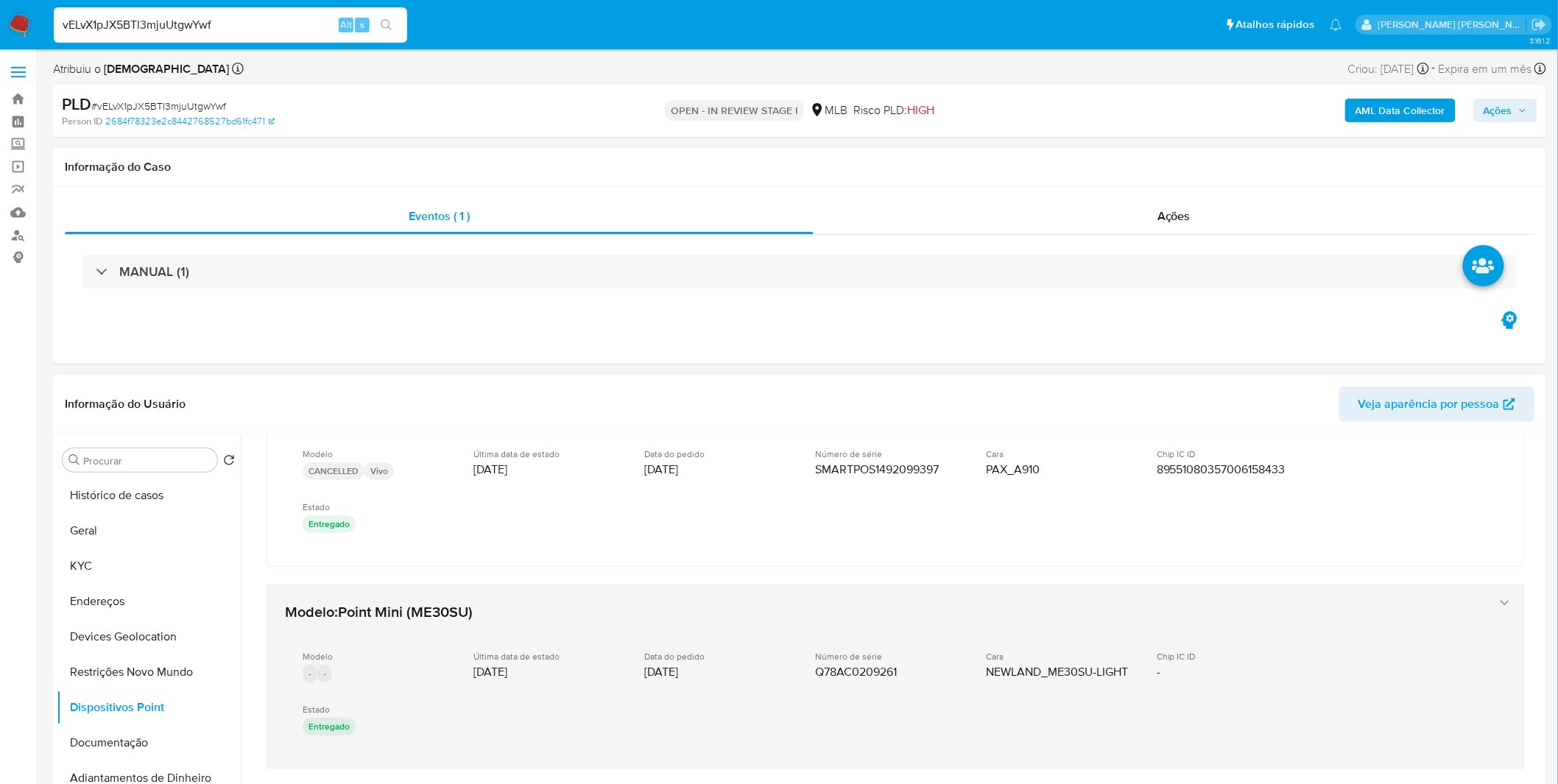
scroll to position [519, 0]
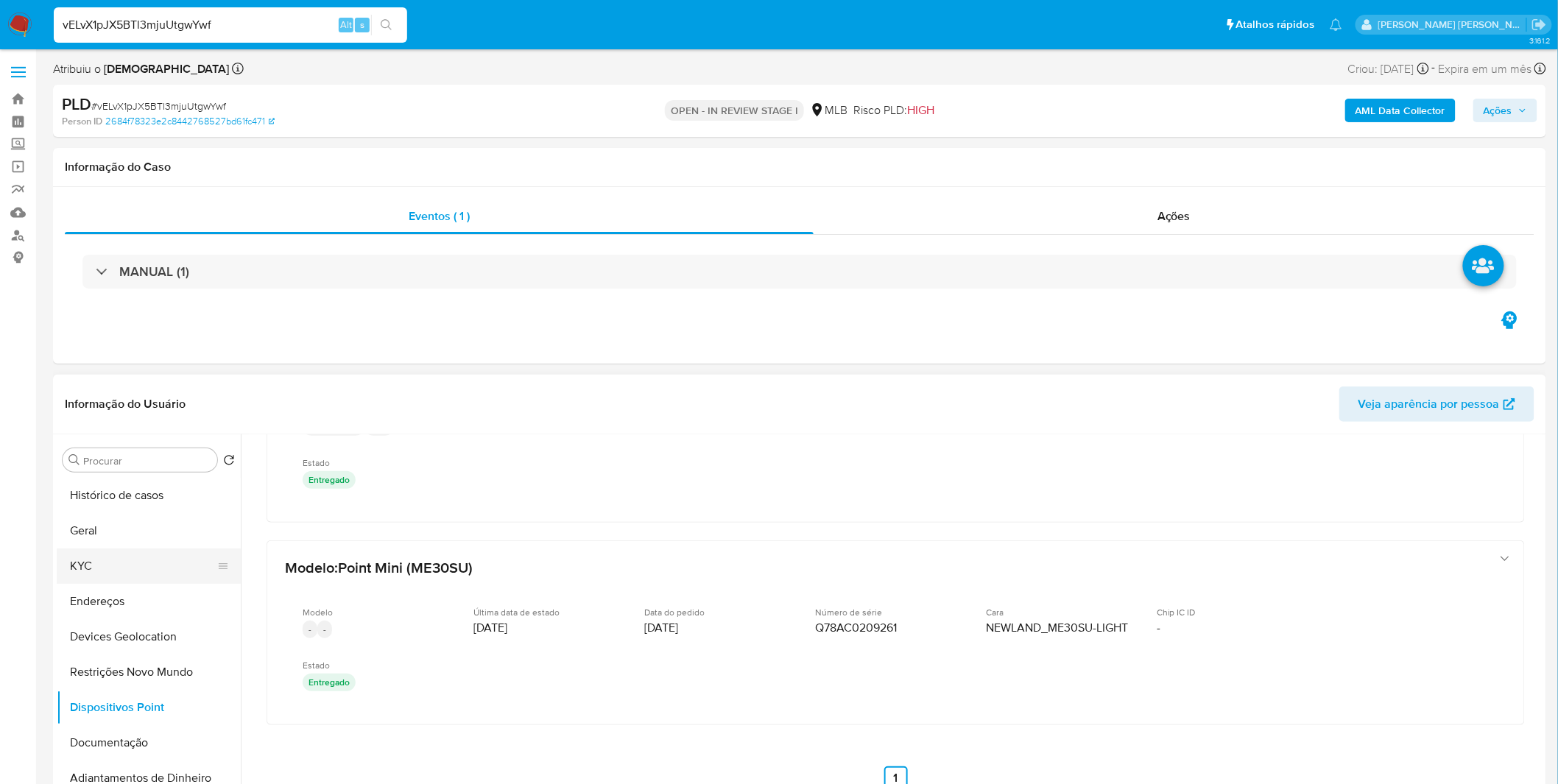
click at [98, 548] on button "KYC" at bounding box center [143, 566] width 172 height 35
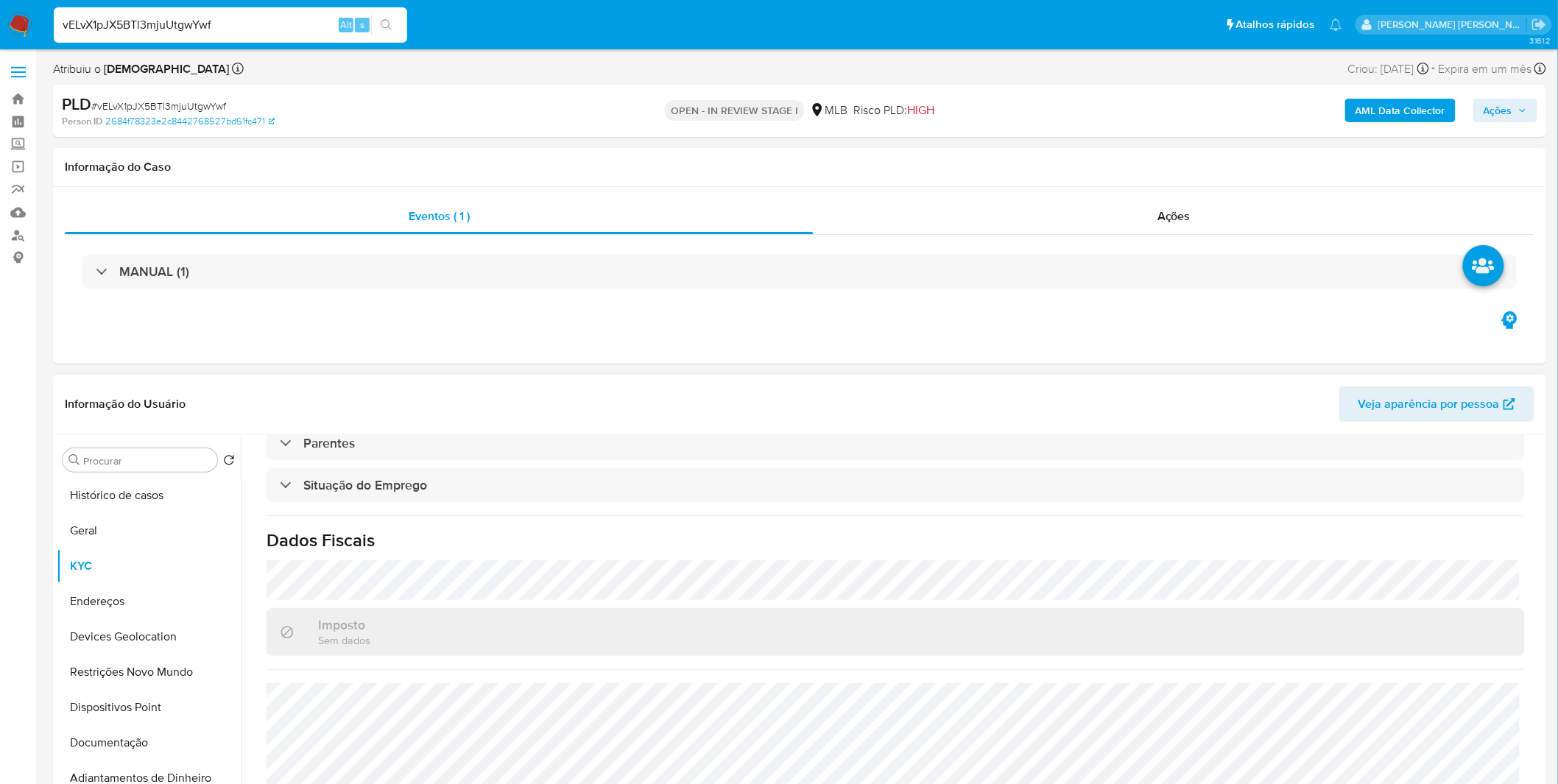
scroll to position [612, 0]
click at [128, 25] on input "vELvX1pJX5BTl3mjuUtgwYwf" at bounding box center [230, 25] width 353 height 19
paste input "a2RwXpuz1Hs9tfhGA6cp2CWY"
type input "a2RwXpuz1Hs9tfhGA6cp2CWY"
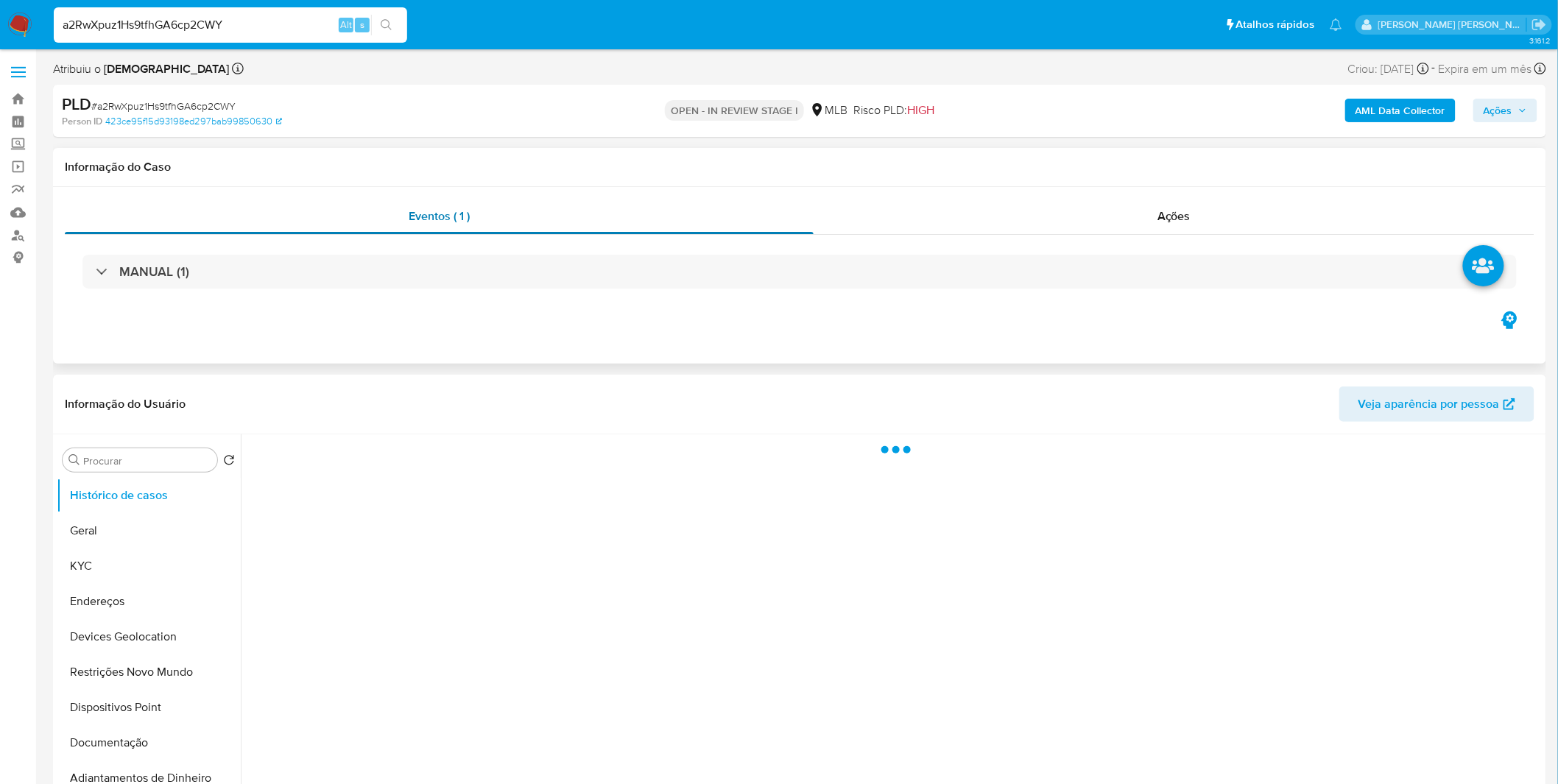
select select "10"
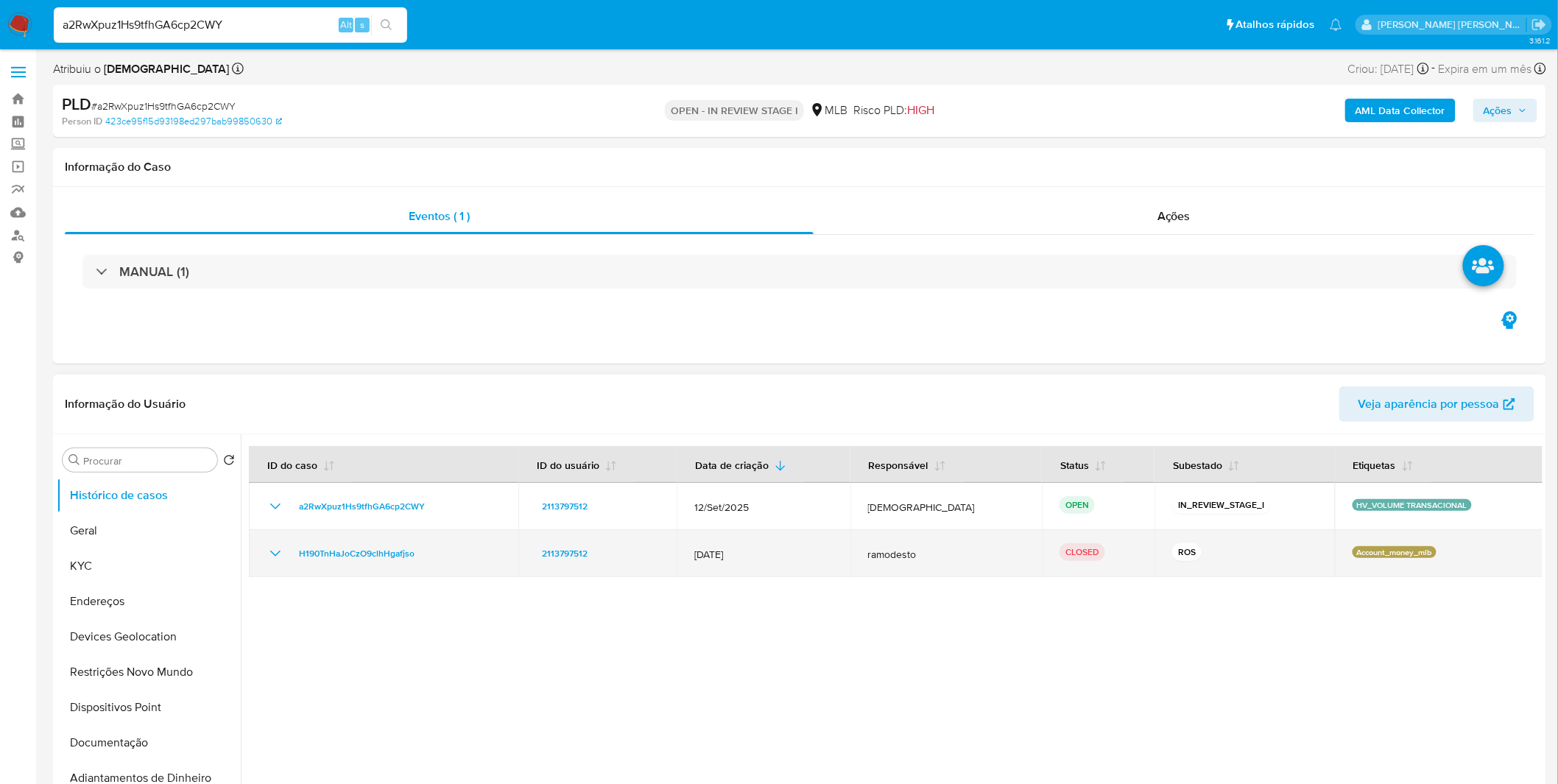
click at [265, 563] on td "H190TnHaJoCzO9clhHgafjso" at bounding box center [383, 553] width 269 height 47
click at [277, 548] on icon "Mostrar/Ocultar" at bounding box center [275, 553] width 18 height 18
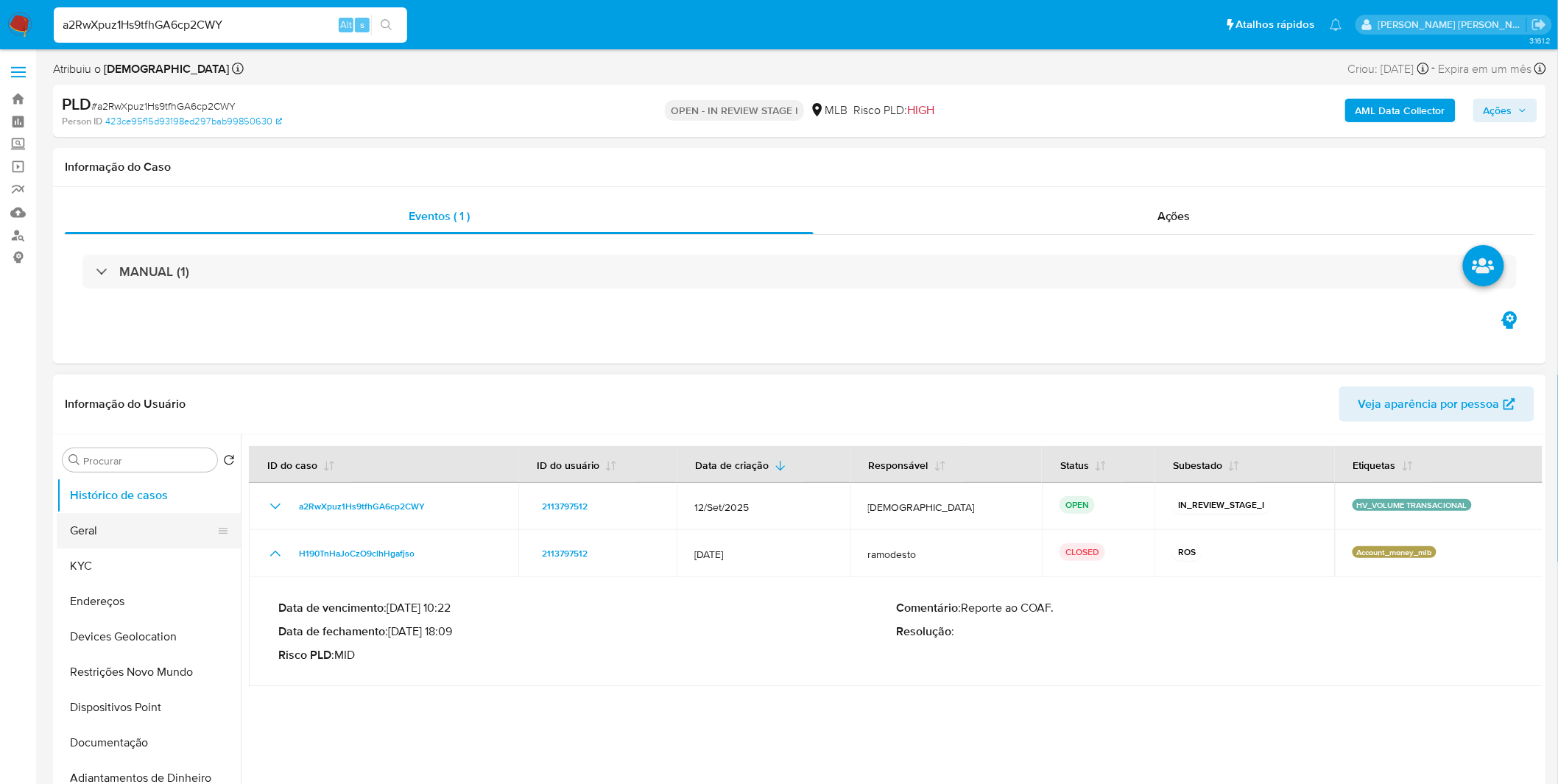
click at [131, 525] on button "Geral" at bounding box center [143, 531] width 172 height 35
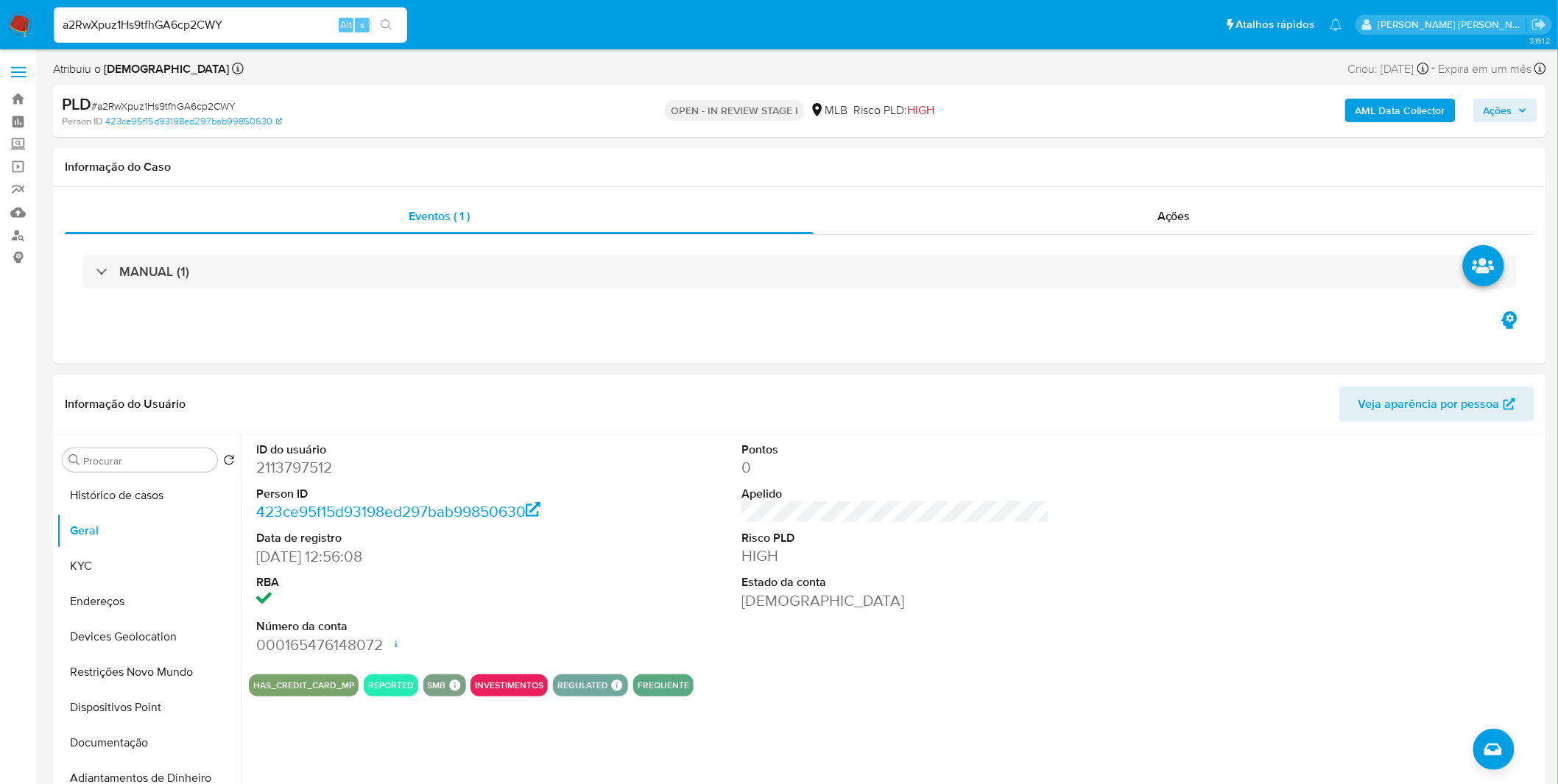
click at [533, 612] on dl "ID do usuário 2113797512 Person ID 423ce95f15d93198ed297bab99850630 Data de reg…" at bounding box center [411, 548] width 309 height 213
click at [117, 571] on button "KYC" at bounding box center [143, 566] width 172 height 35
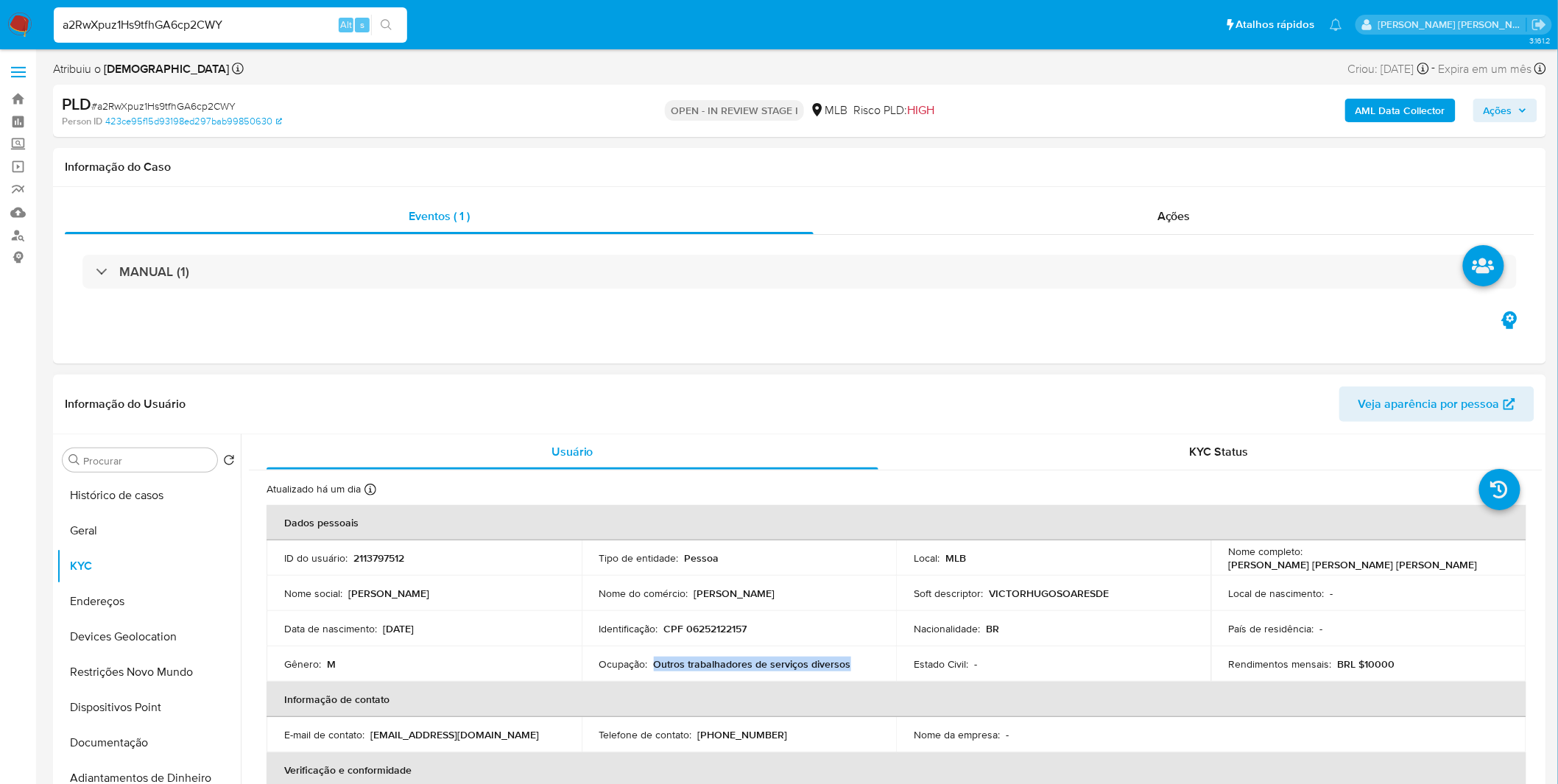
copy p "Outros trabalhadores de serviços diversos"
drag, startPoint x: 858, startPoint y: 663, endPoint x: 655, endPoint y: 662, distance: 203.0
click at [655, 662] on div "Ocupação : Outros trabalhadores de serviços diversos" at bounding box center [739, 664] width 280 height 13
click at [140, 530] on button "Geral" at bounding box center [143, 531] width 172 height 35
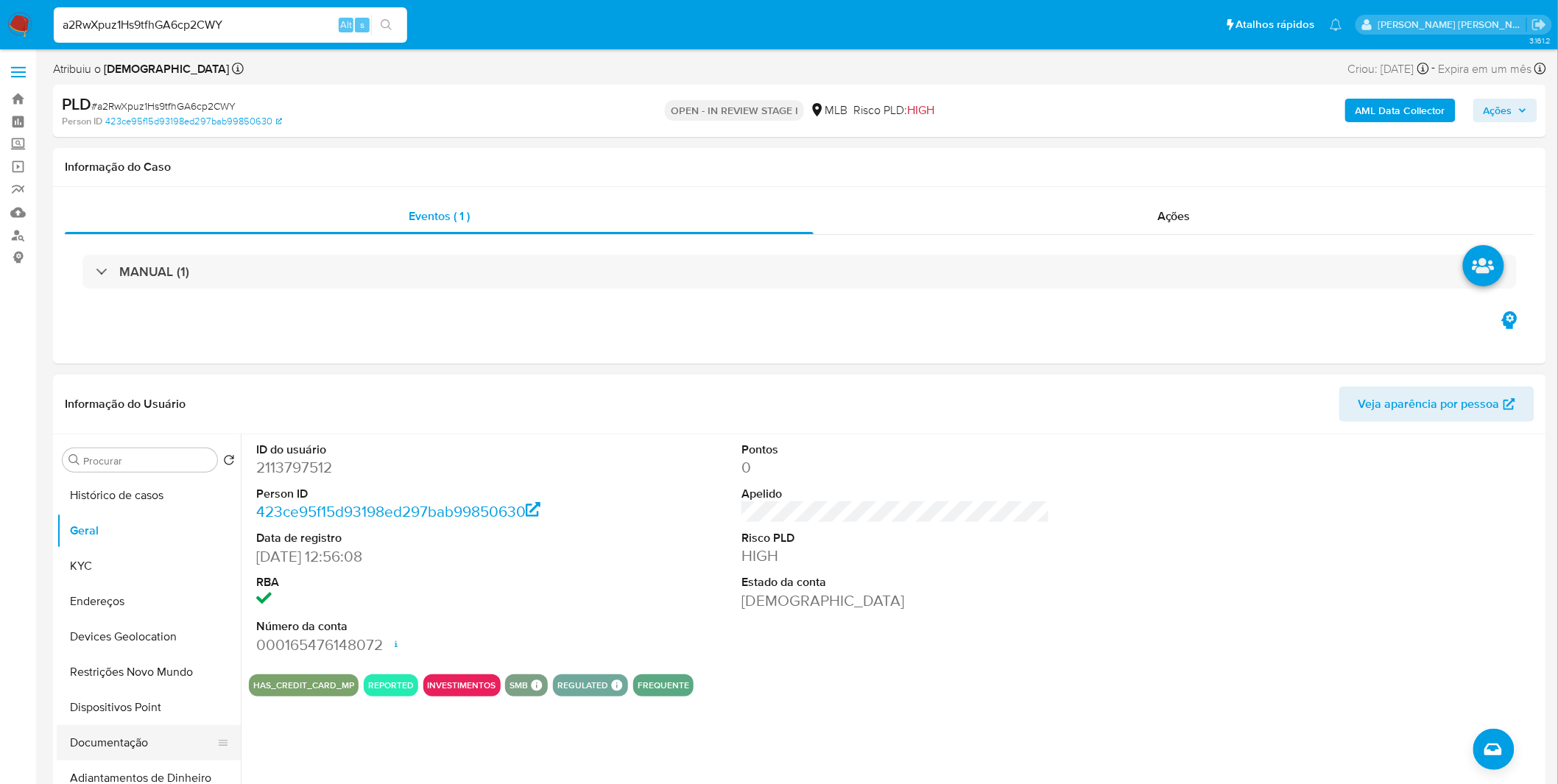
click at [137, 752] on button "Documentação" at bounding box center [143, 743] width 172 height 35
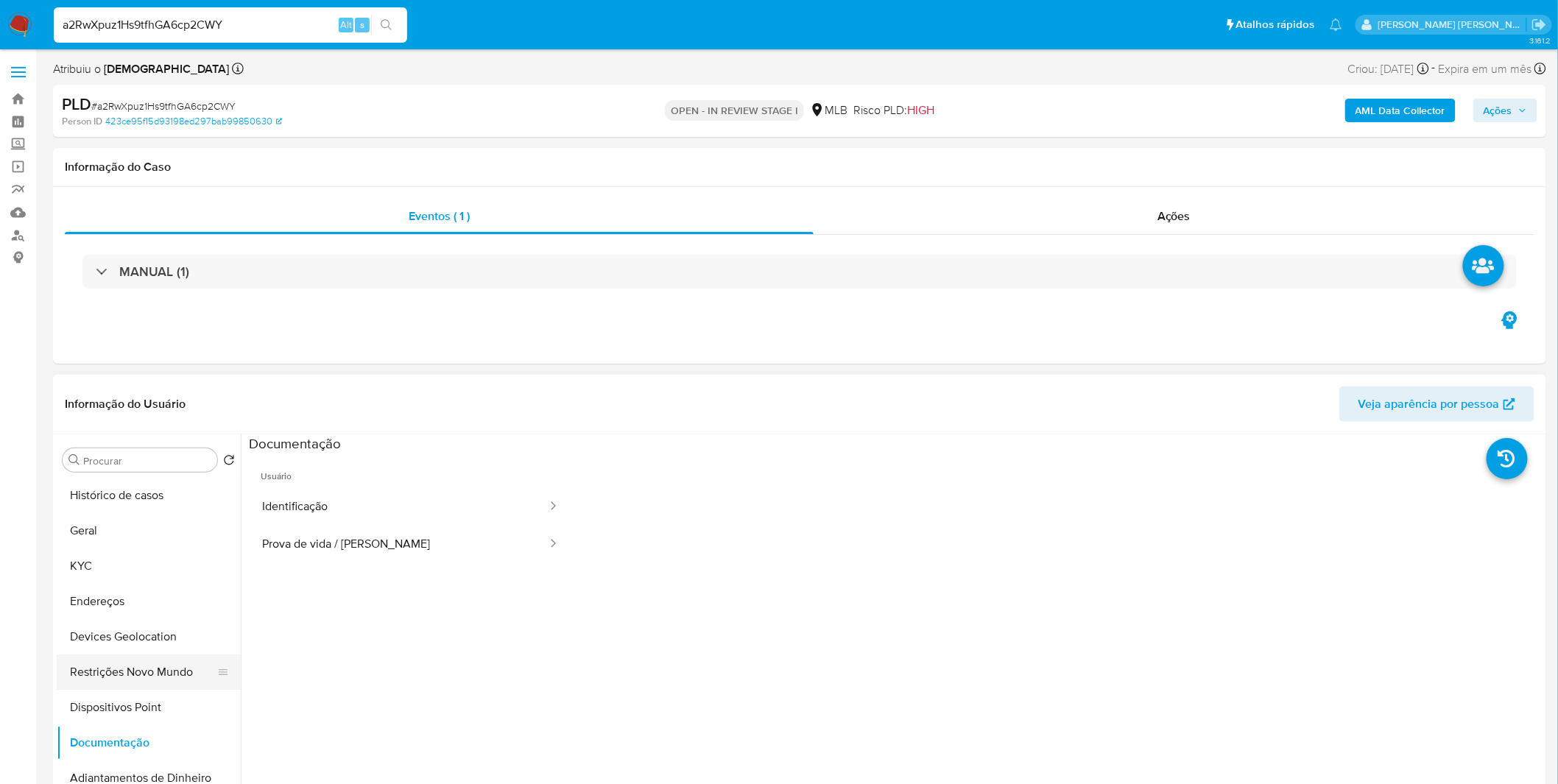
click at [162, 671] on button "Restrições Novo Mundo" at bounding box center [143, 672] width 172 height 35
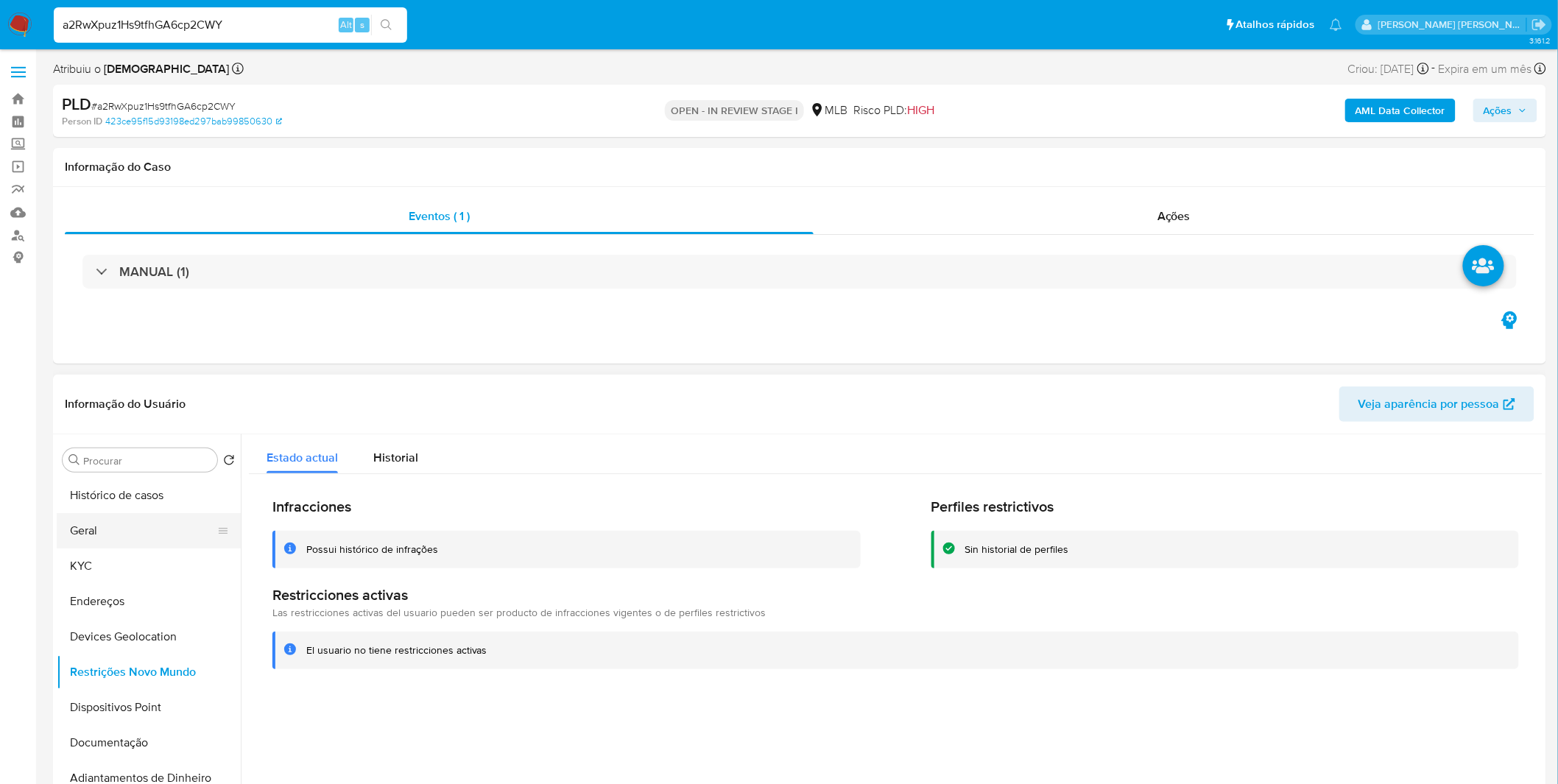
click at [154, 527] on button "Geral" at bounding box center [143, 531] width 172 height 35
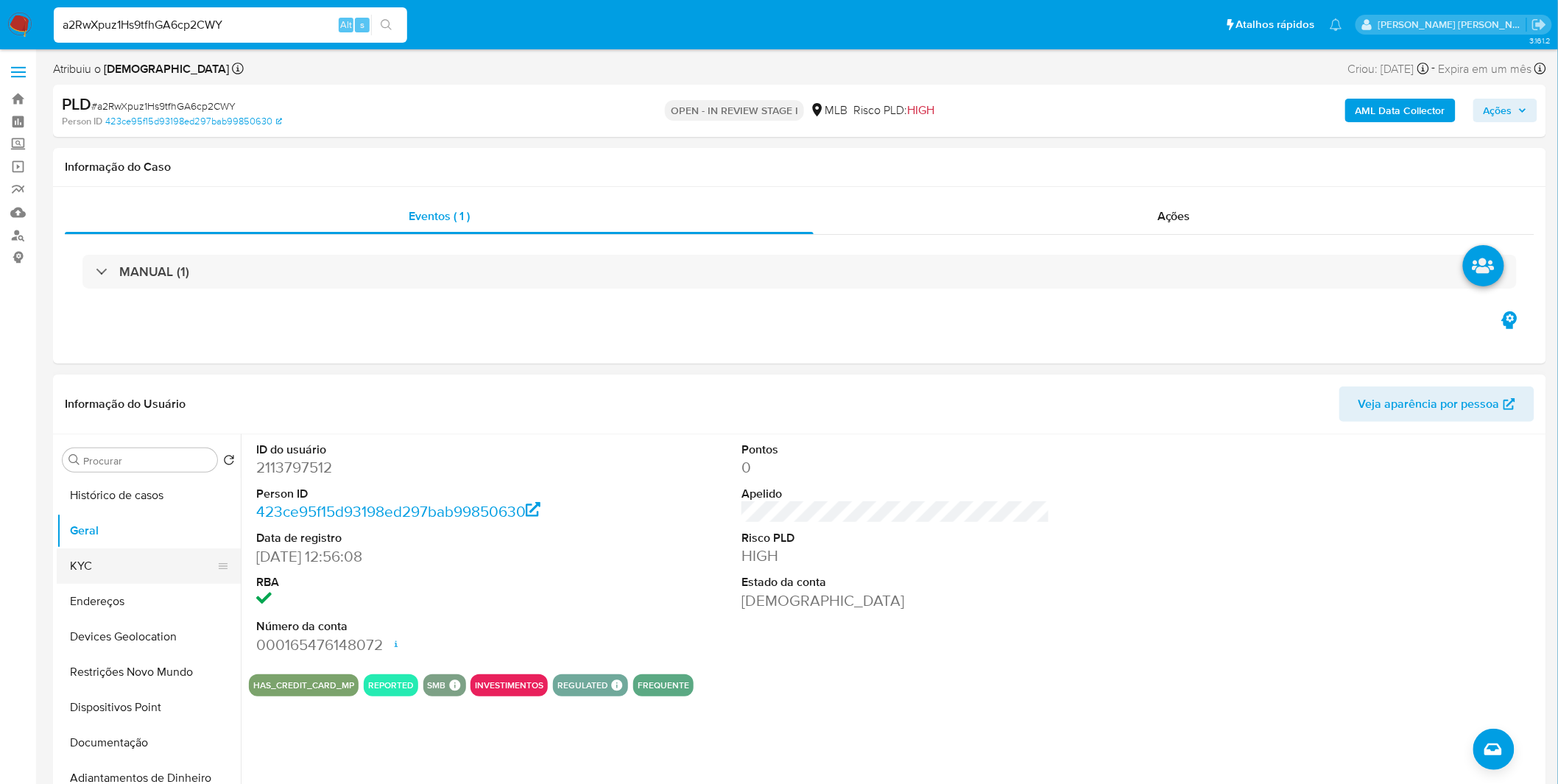
click at [131, 586] on button "Endereços" at bounding box center [149, 601] width 184 height 35
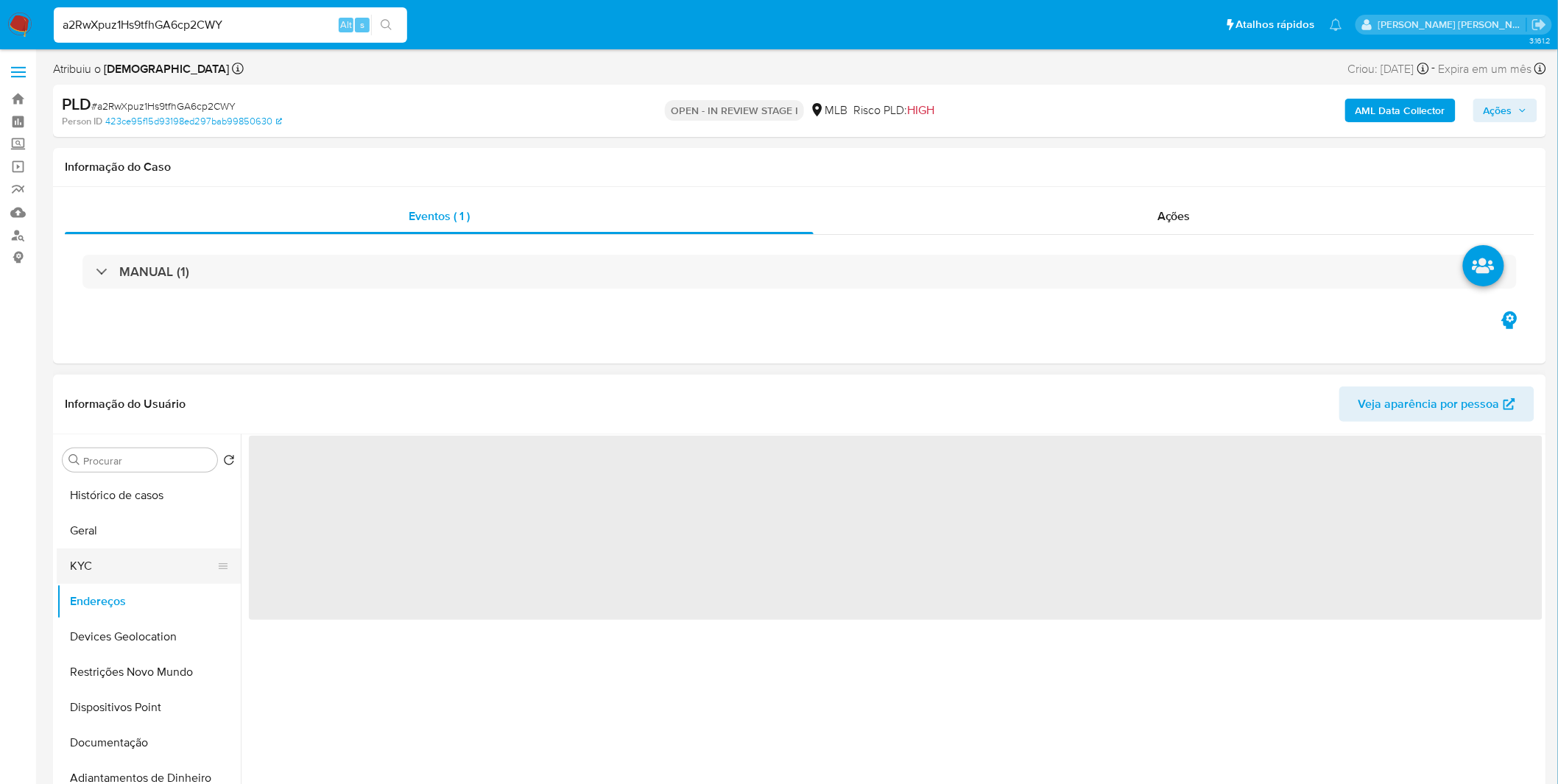
click at [142, 570] on button "KYC" at bounding box center [143, 566] width 172 height 35
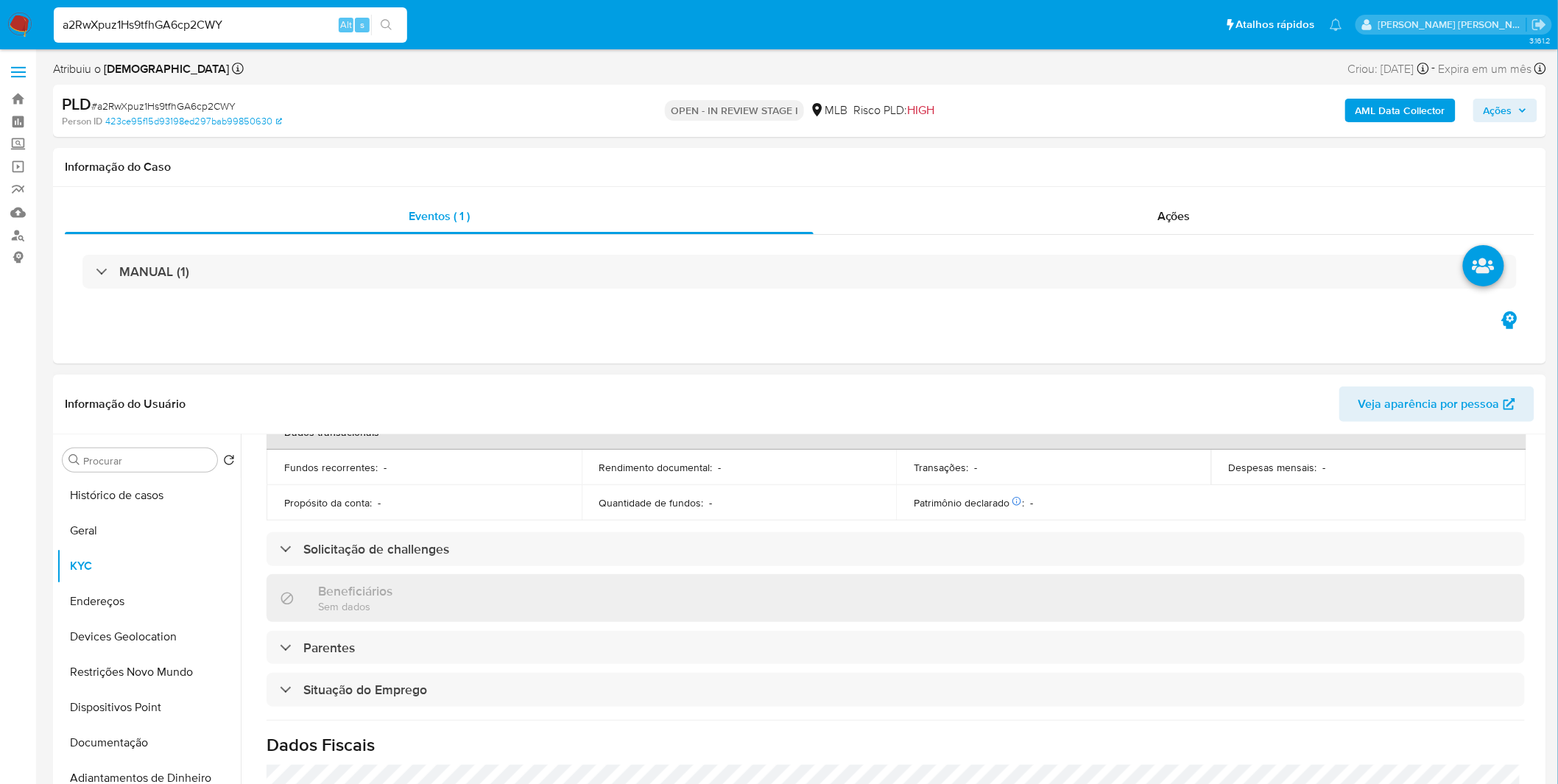
scroll to position [612, 0]
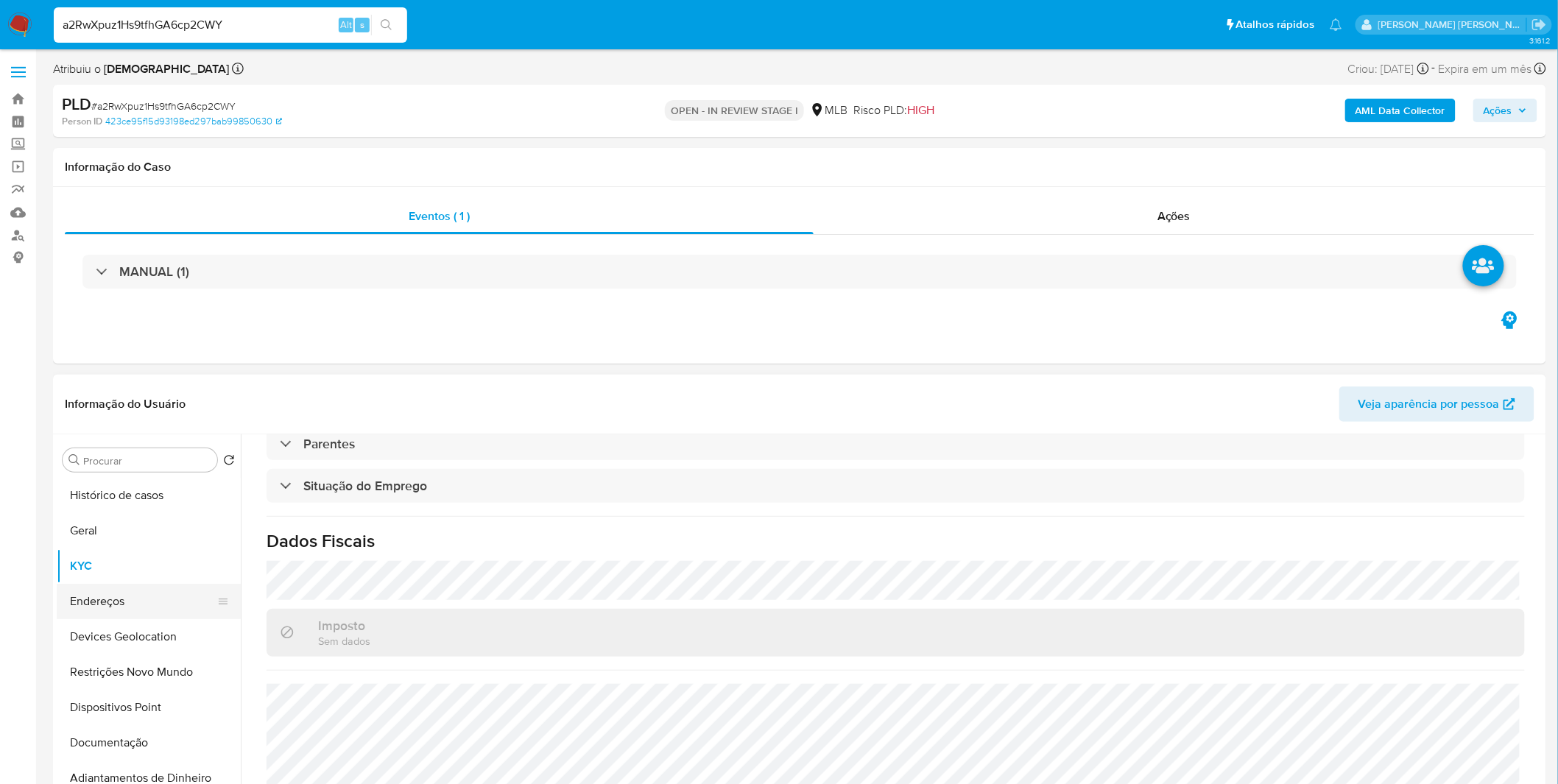
click at [173, 591] on button "Endereços" at bounding box center [143, 601] width 172 height 35
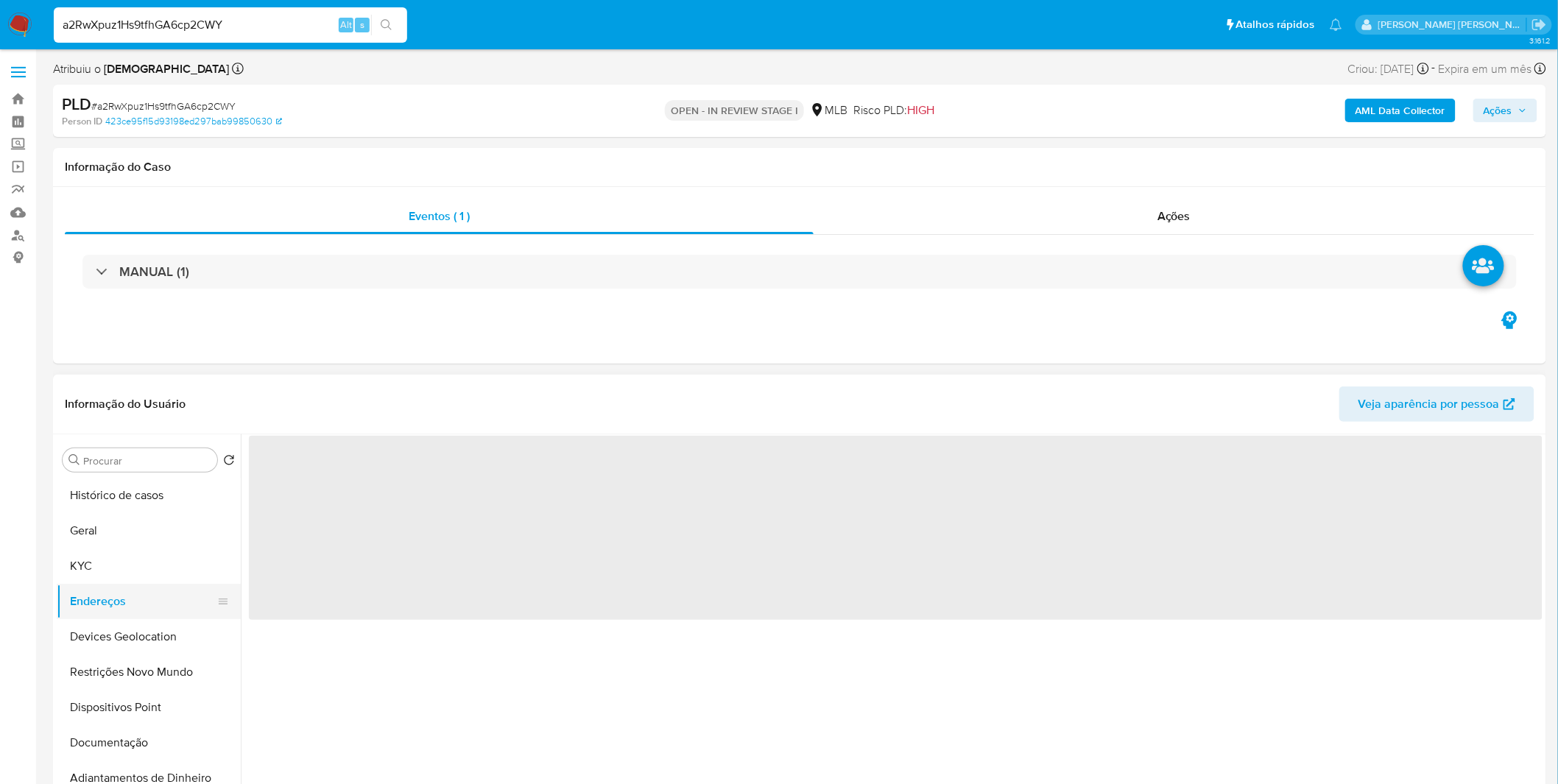
scroll to position [0, 0]
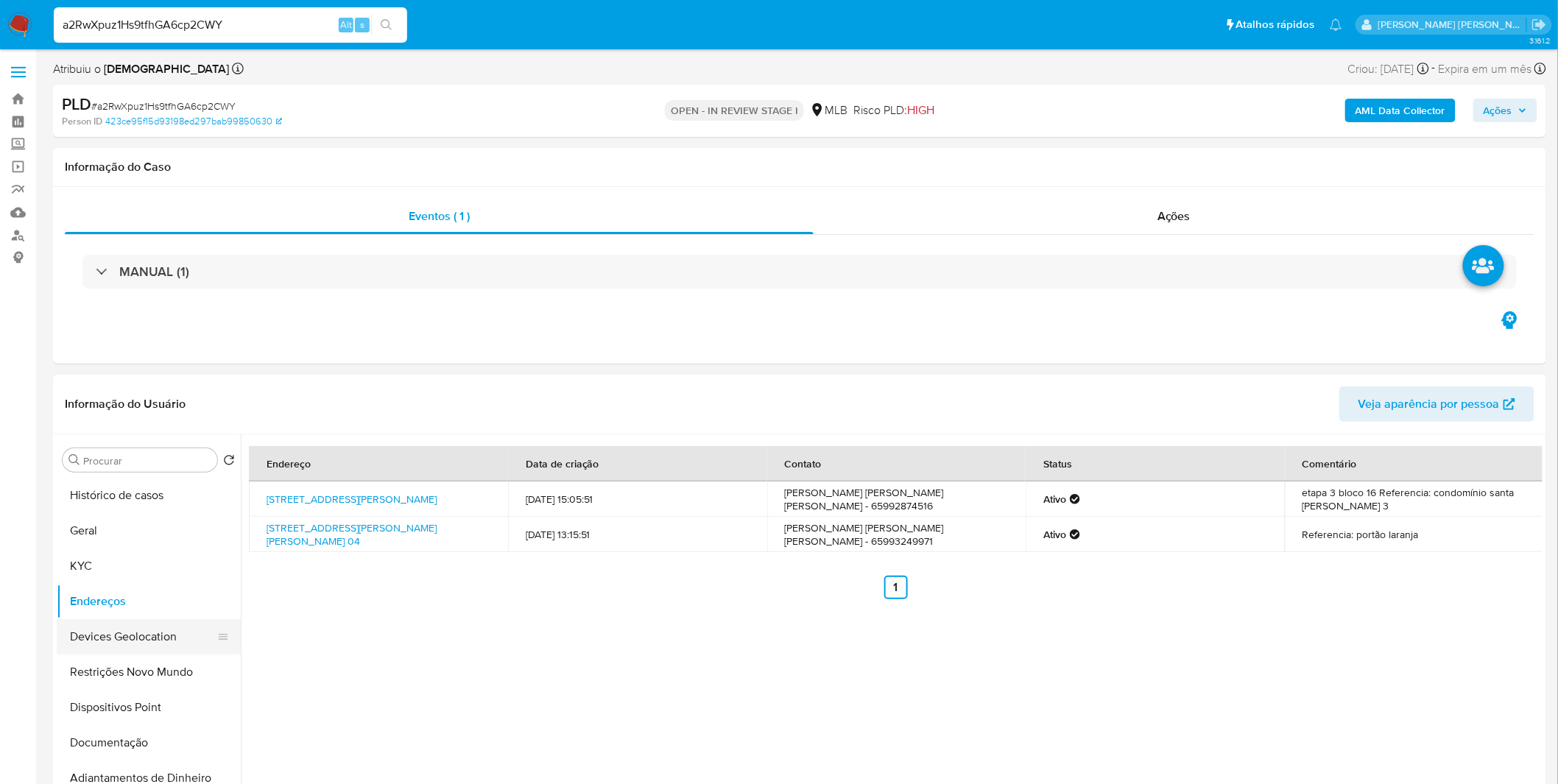
click at [127, 627] on button "Devices Geolocation" at bounding box center [143, 637] width 172 height 35
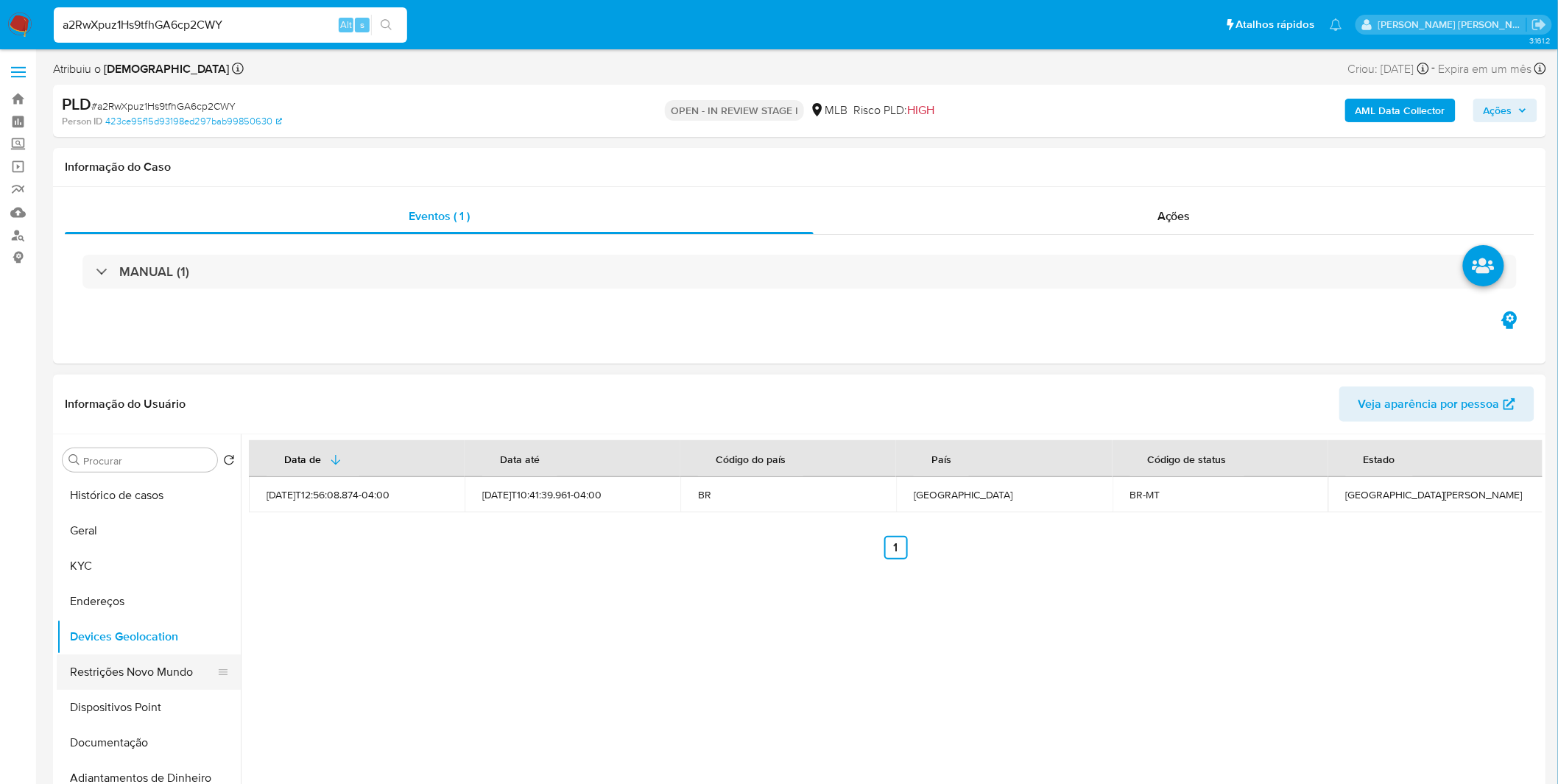
click at [136, 671] on button "Restrições Novo Mundo" at bounding box center [143, 672] width 172 height 35
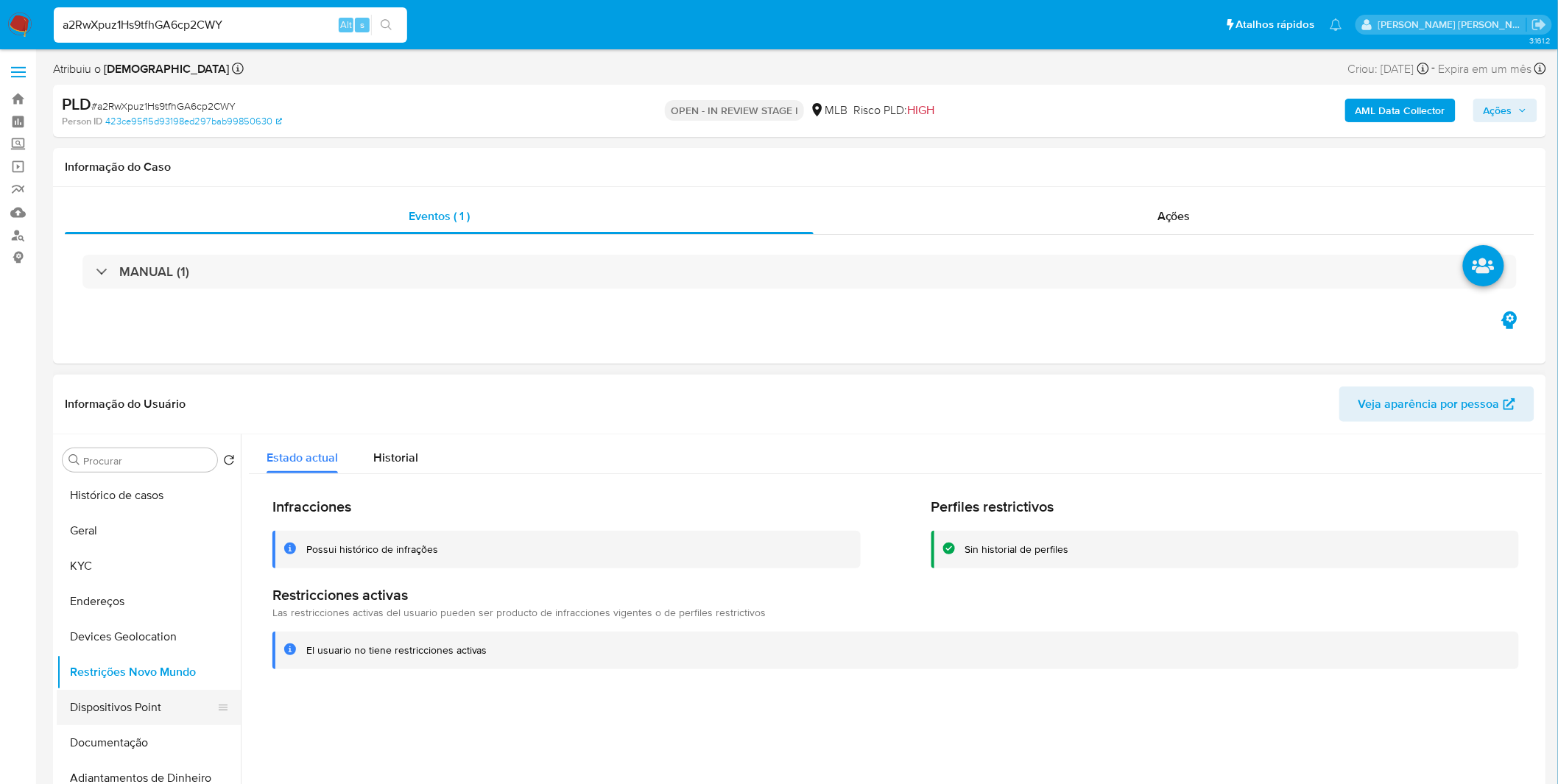
click at [122, 723] on ul "Histórico de casos Geral KYC Endereços Devices Geolocation Restrições Novo Mund…" at bounding box center [149, 644] width 184 height 332
click at [131, 708] on button "Dispositivos Point" at bounding box center [143, 707] width 172 height 35
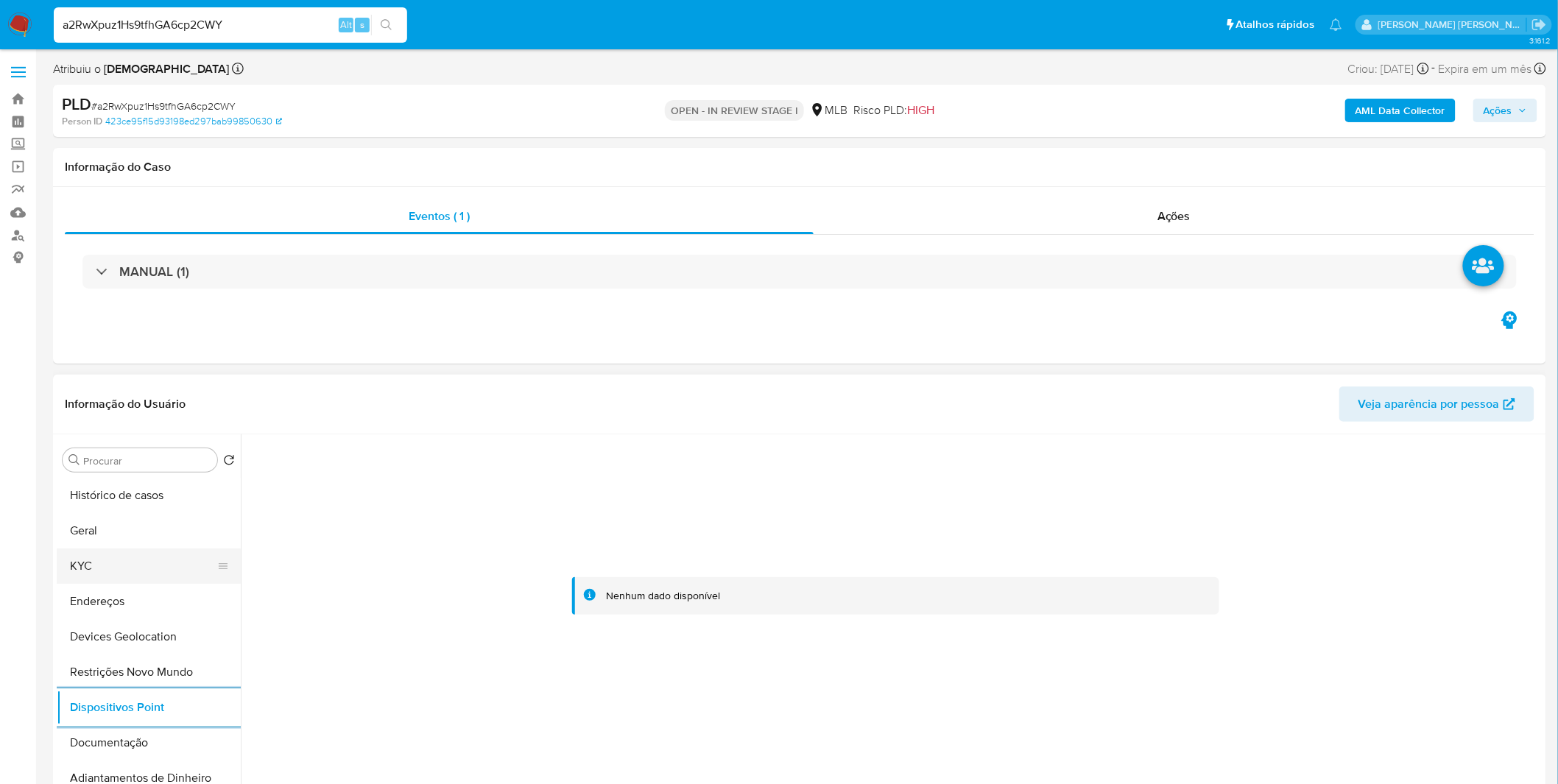
click at [82, 568] on button "KYC" at bounding box center [143, 566] width 172 height 35
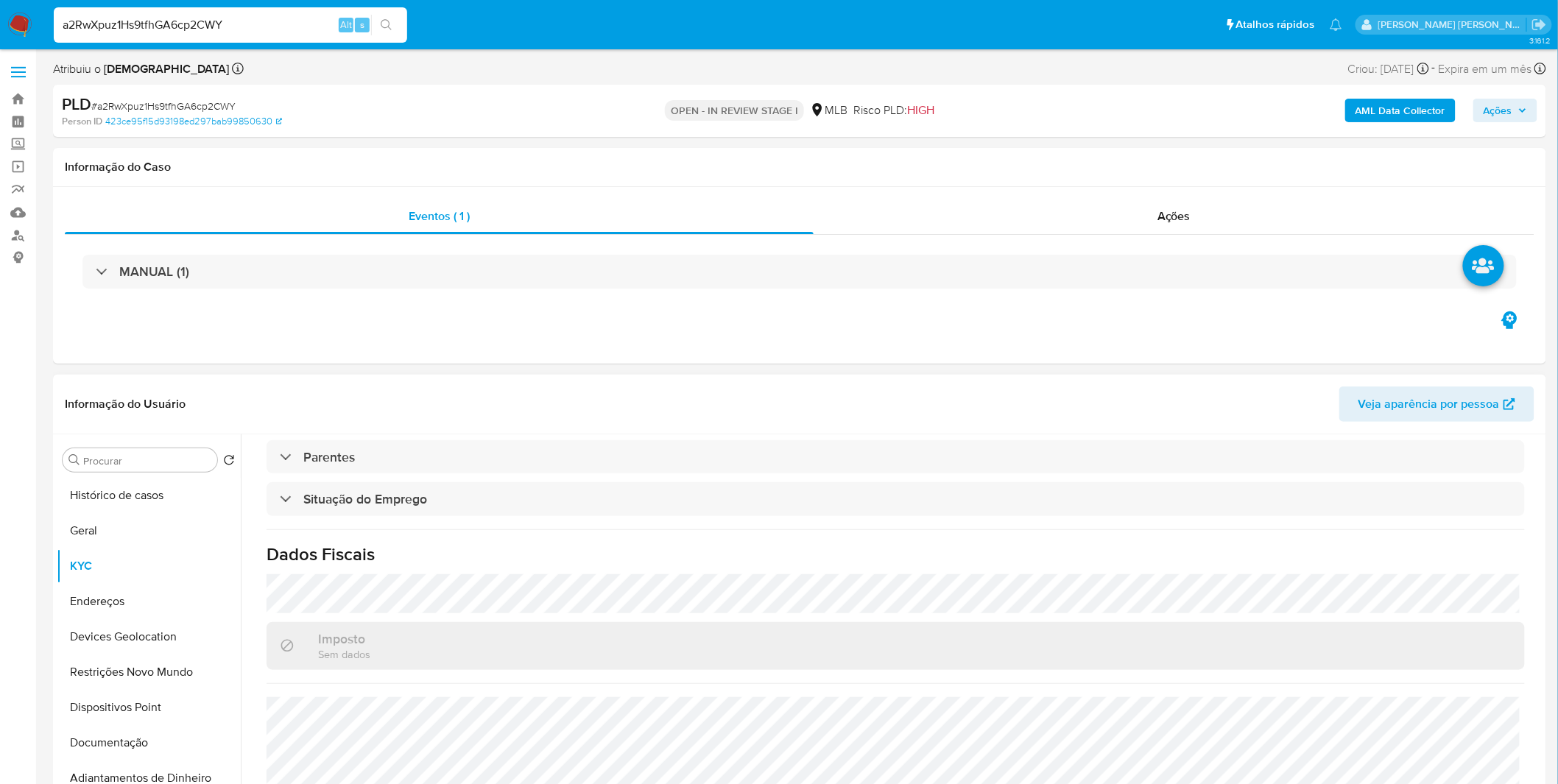
scroll to position [612, 0]
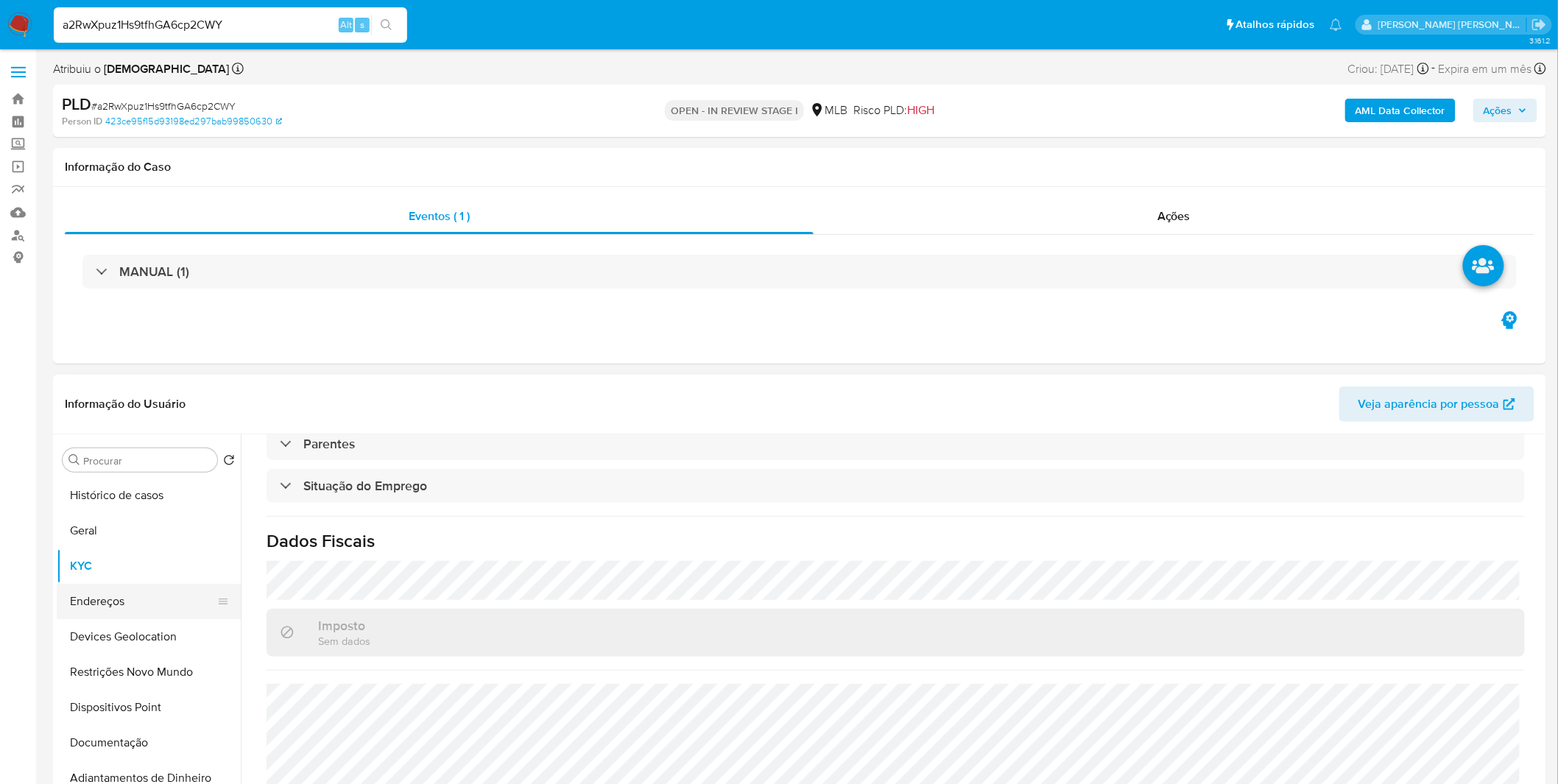
click at [162, 609] on button "Endereços" at bounding box center [143, 601] width 172 height 35
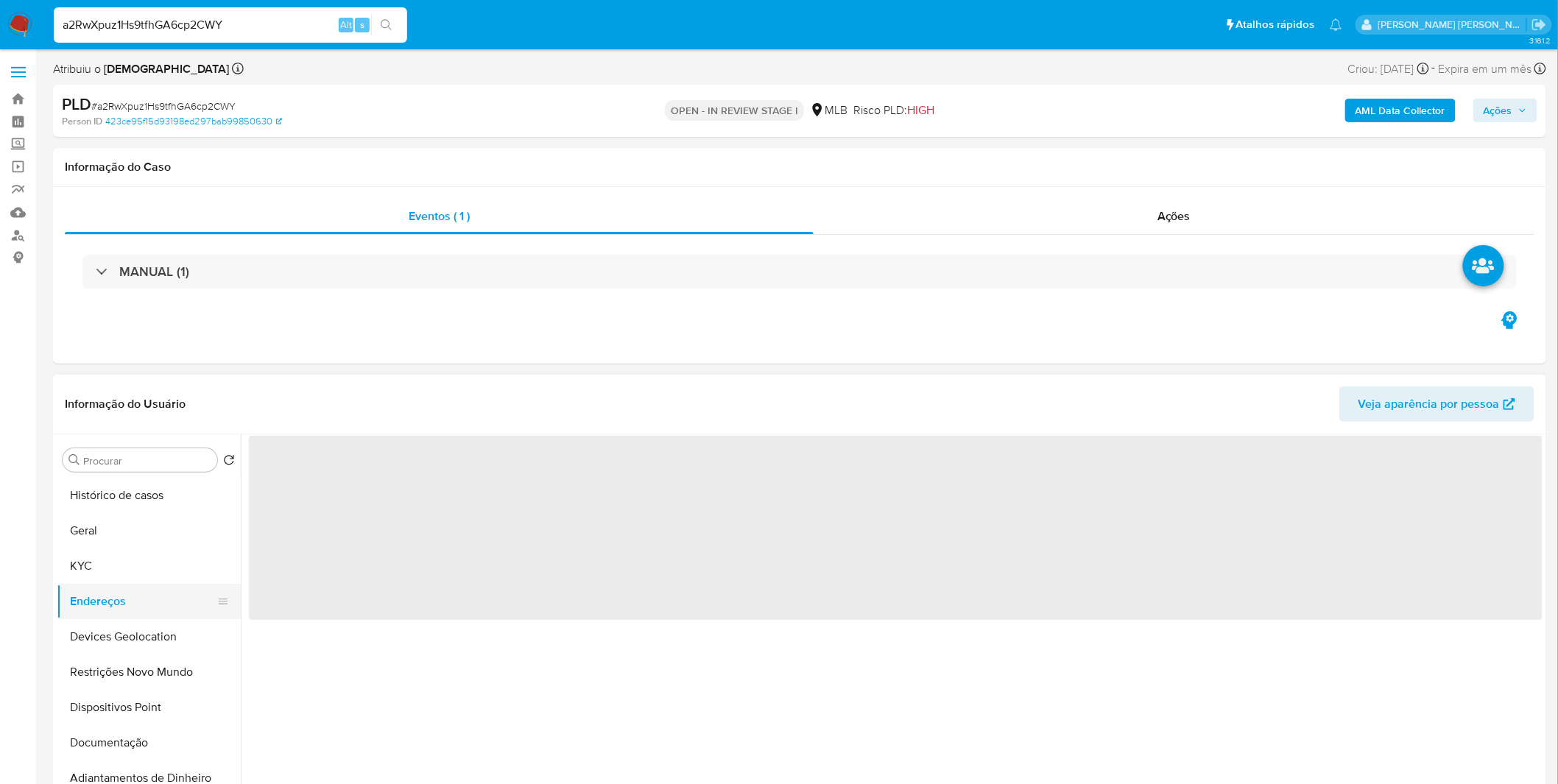
scroll to position [0, 0]
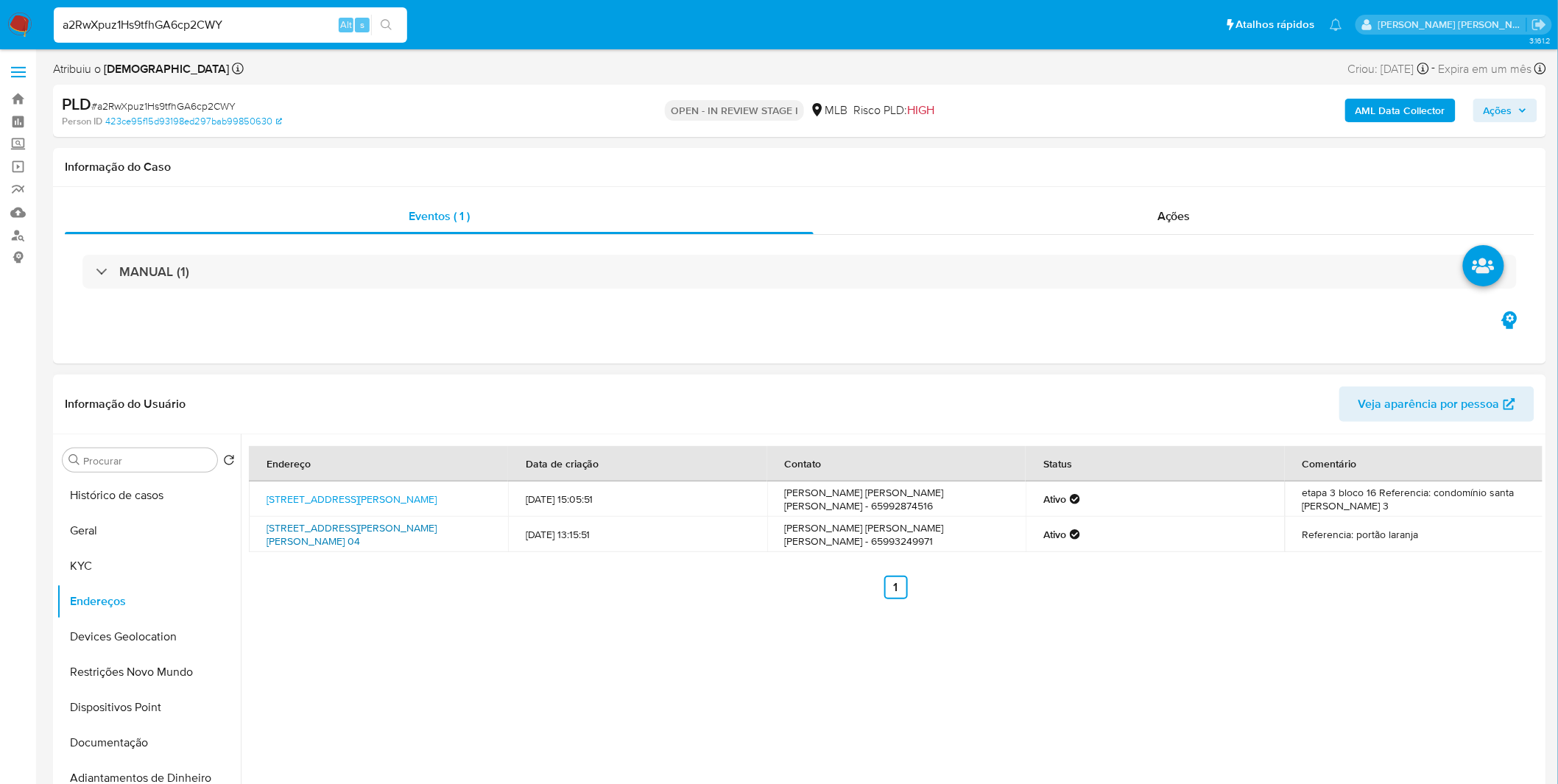
click at [437, 526] on link "Rua Rosário Oeste 04, Várzea Grande, Mato Grosso, 78152376, Brasil 04" at bounding box center [352, 534] width 170 height 28
click at [151, 35] on div "a2RwXpuz1Hs9tfhGA6cp2CWY Alt s" at bounding box center [230, 25] width 353 height 35
click at [150, 31] on input "a2RwXpuz1Hs9tfhGA6cp2CWY" at bounding box center [230, 25] width 353 height 19
paste input "80bwlkmzjwIqCcBZe5v0jpqU"
type input "80bwlkmzjwIqCcBZe5v0jpqU"
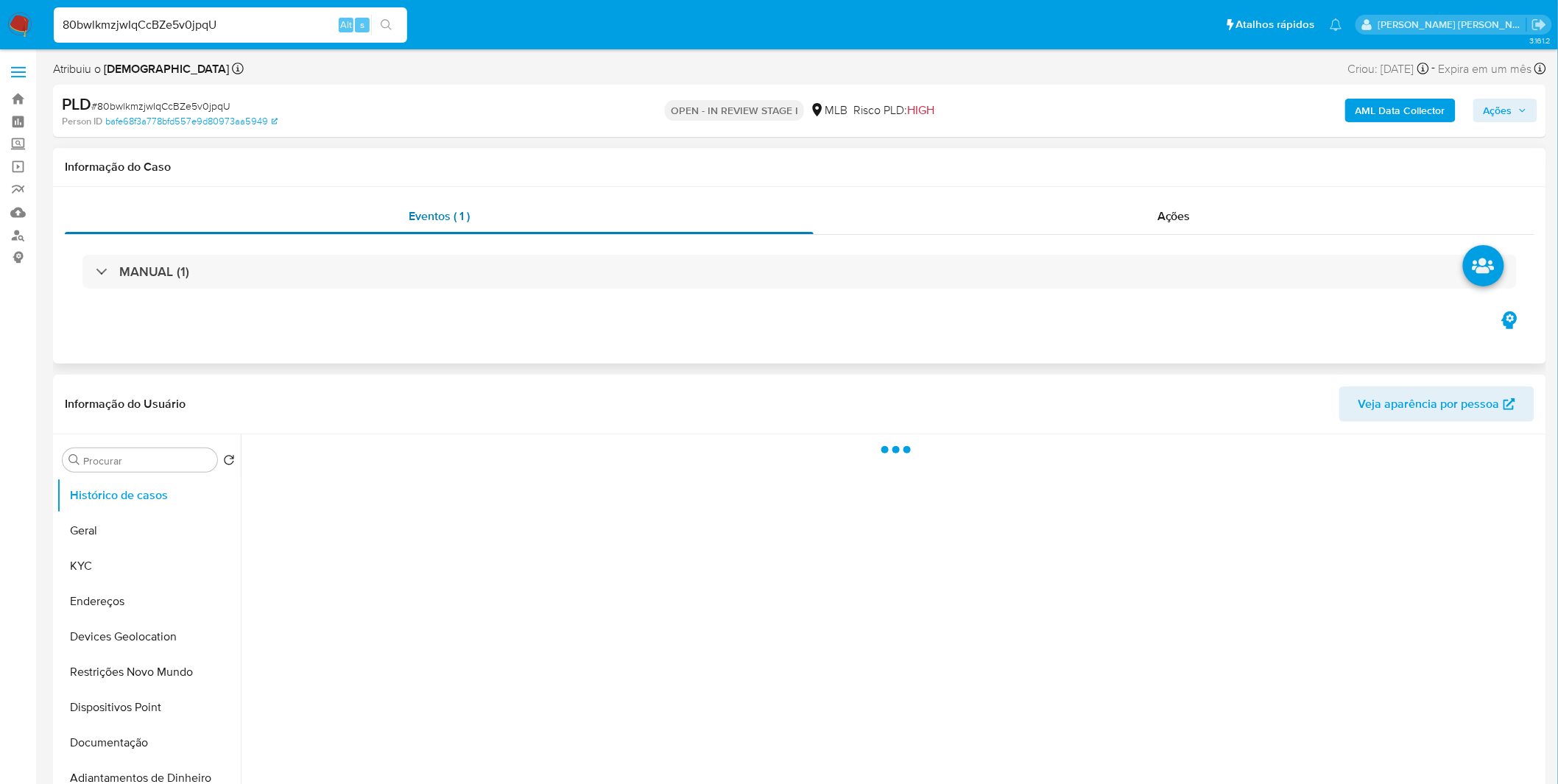
select select "10"
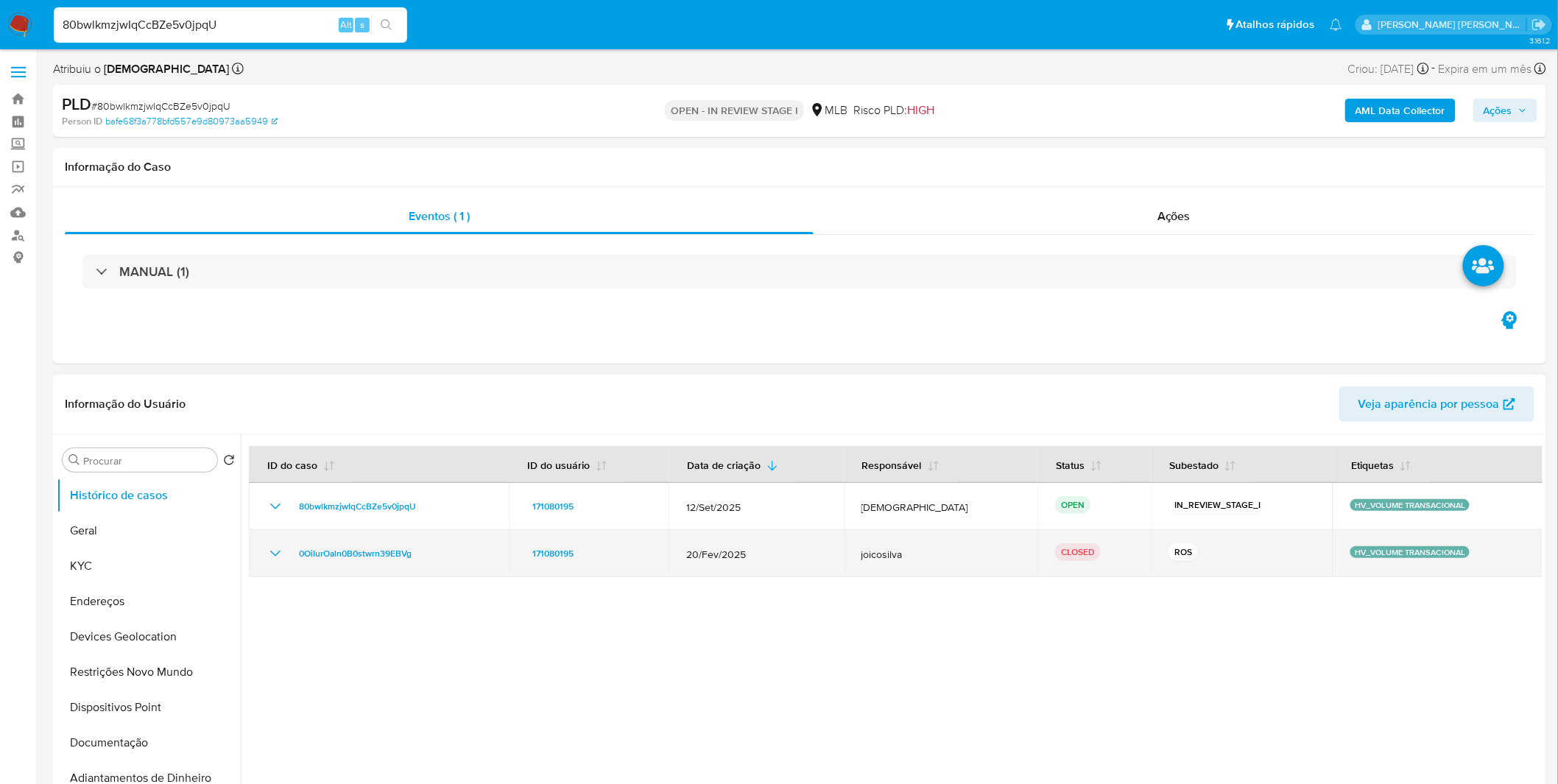
click at [265, 541] on td "0OiIurOaln0B0stwrn39EBVg" at bounding box center [378, 553] width 260 height 47
click at [267, 547] on icon "Mostrar/Ocultar" at bounding box center [275, 553] width 18 height 18
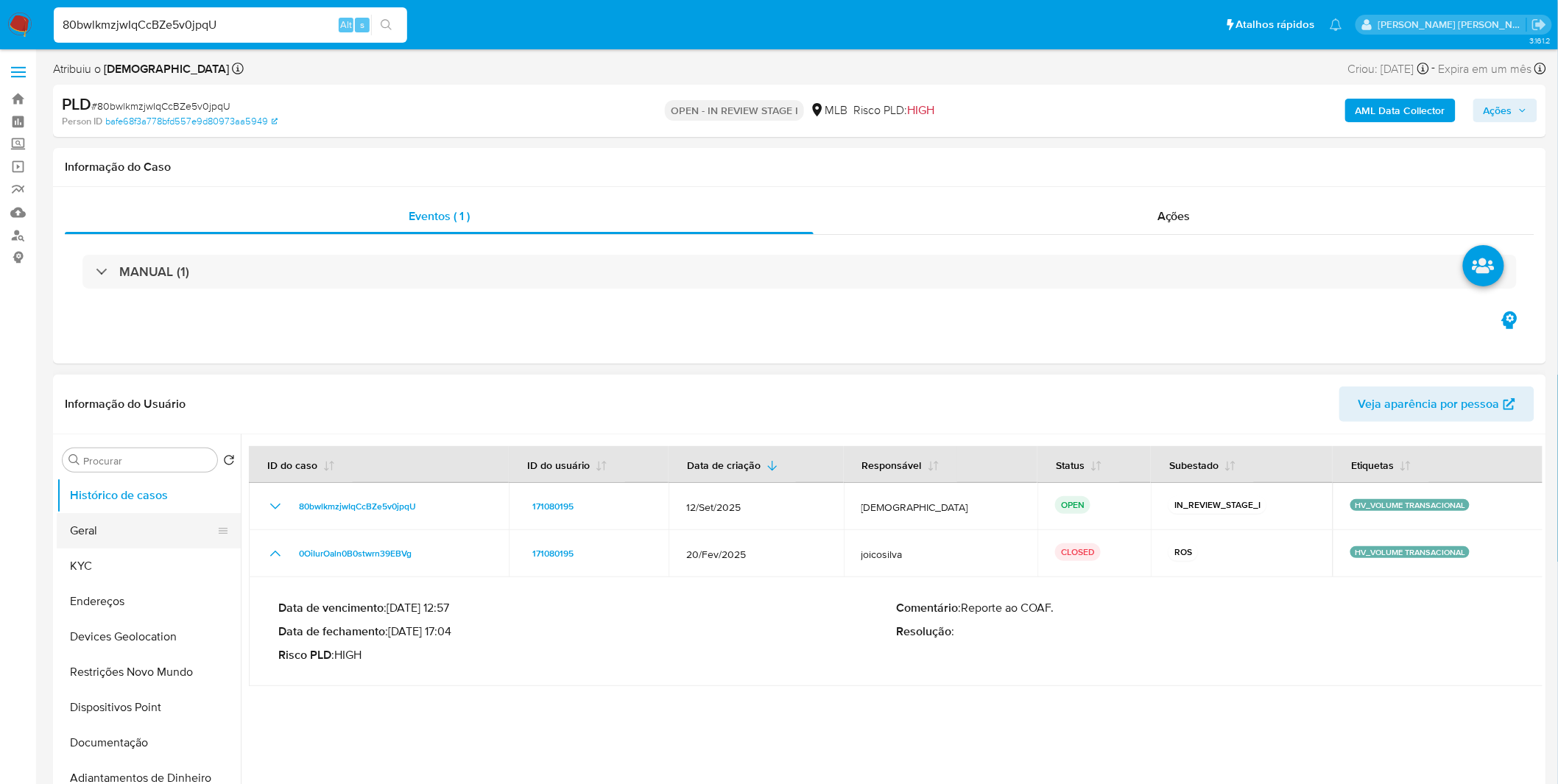
click at [177, 525] on button "Geral" at bounding box center [143, 531] width 172 height 35
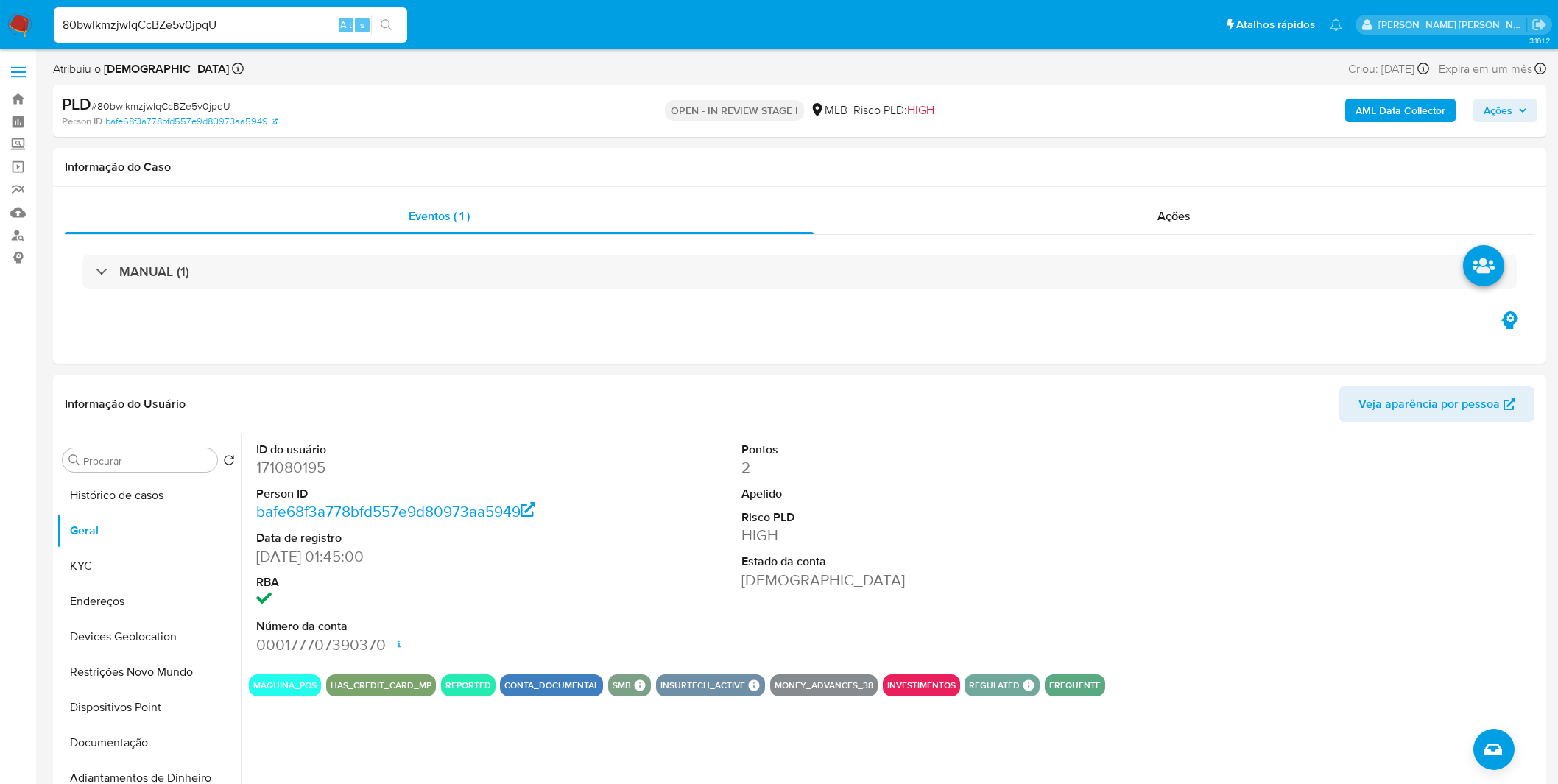
select select "10"
click at [130, 554] on button "KYC" at bounding box center [143, 566] width 172 height 35
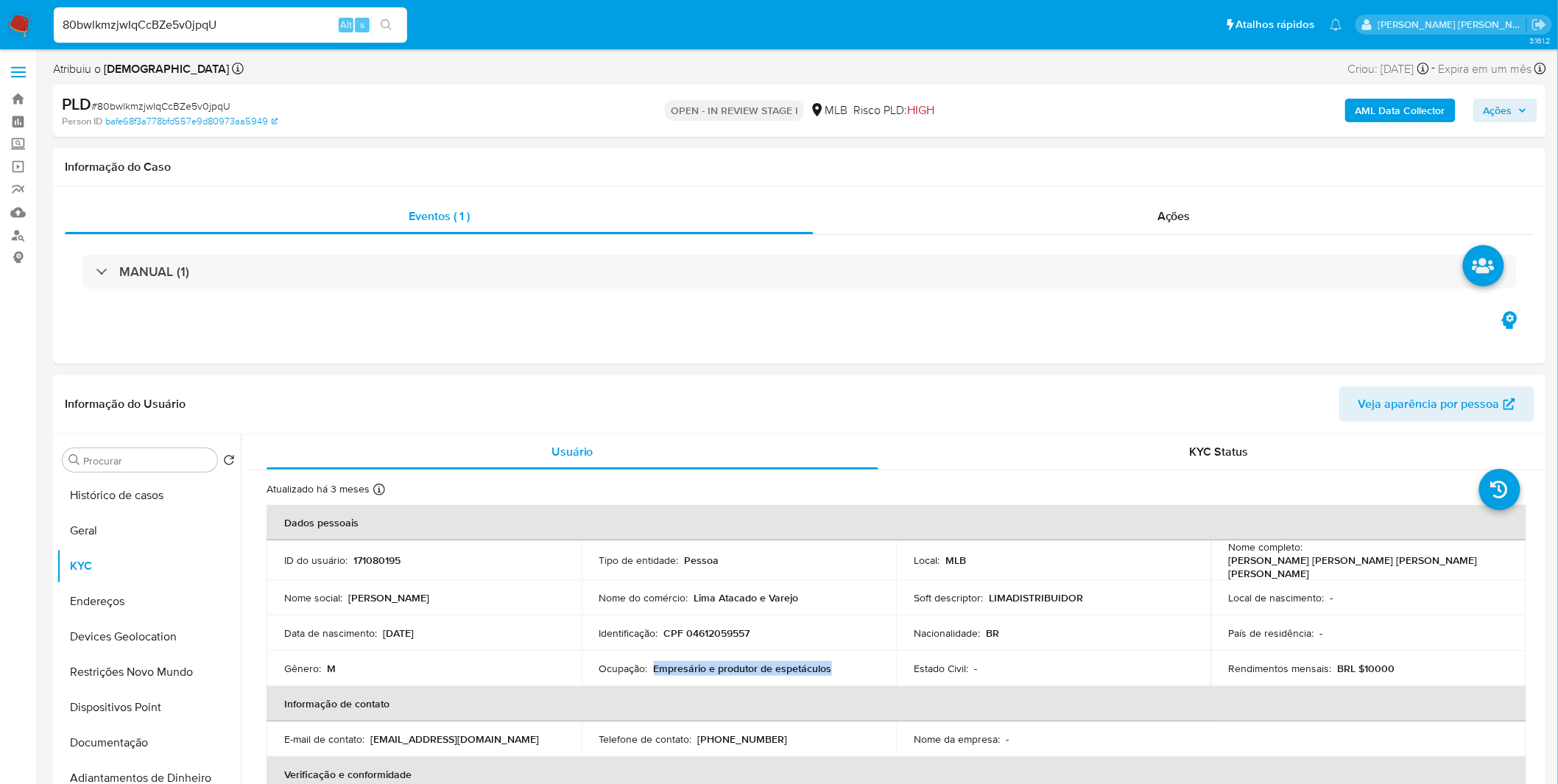
copy p "Empresário e produtor de espetáculos"
drag, startPoint x: 843, startPoint y: 665, endPoint x: 654, endPoint y: 670, distance: 189.1
click at [654, 670] on div "Ocupação : Empresário e produtor de espetáculos" at bounding box center [739, 667] width 280 height 13
click at [722, 634] on p "CPF 04612059557" at bounding box center [707, 632] width 86 height 13
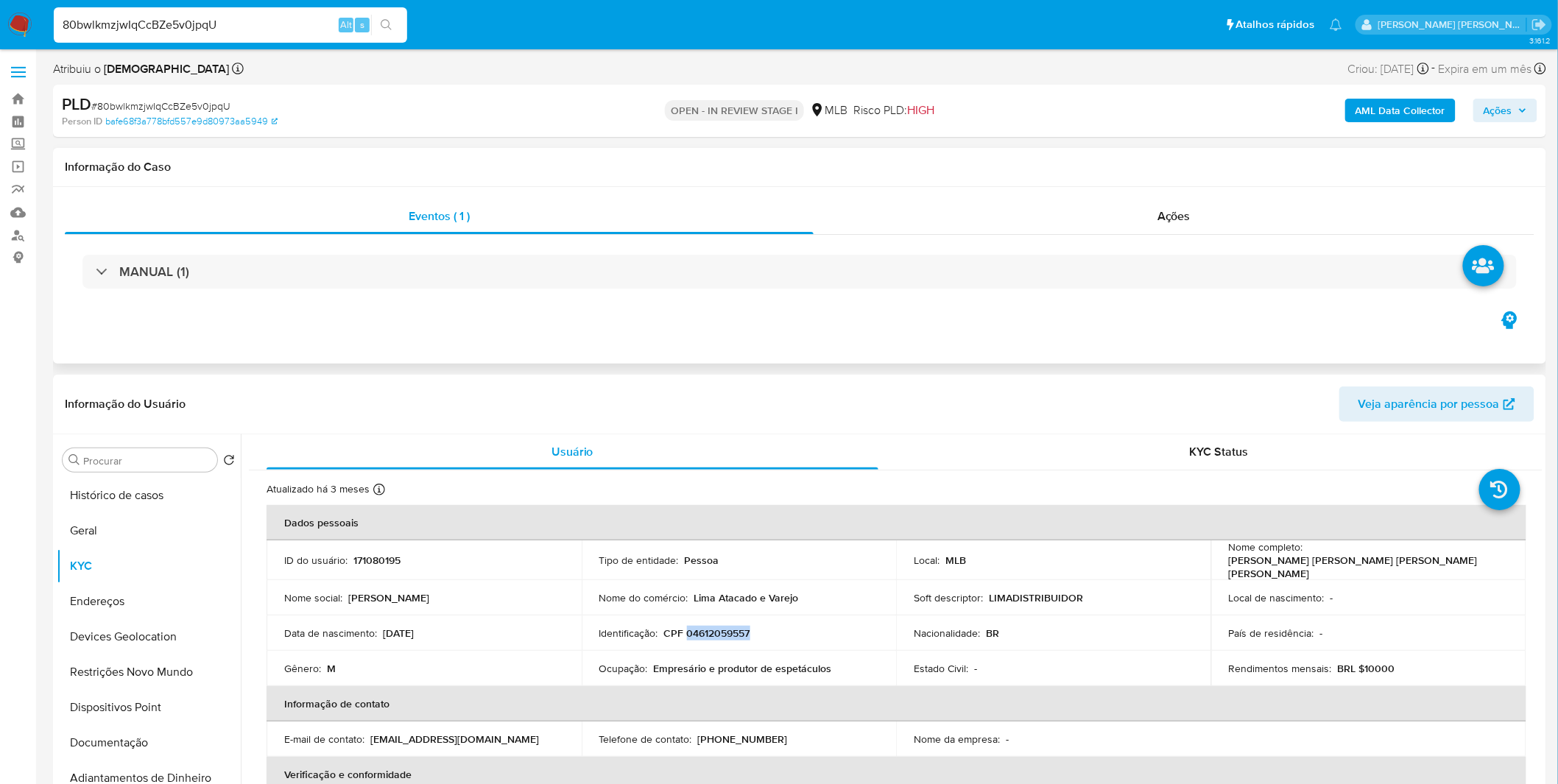
copy p "04612059557"
click at [136, 523] on button "Geral" at bounding box center [143, 531] width 172 height 35
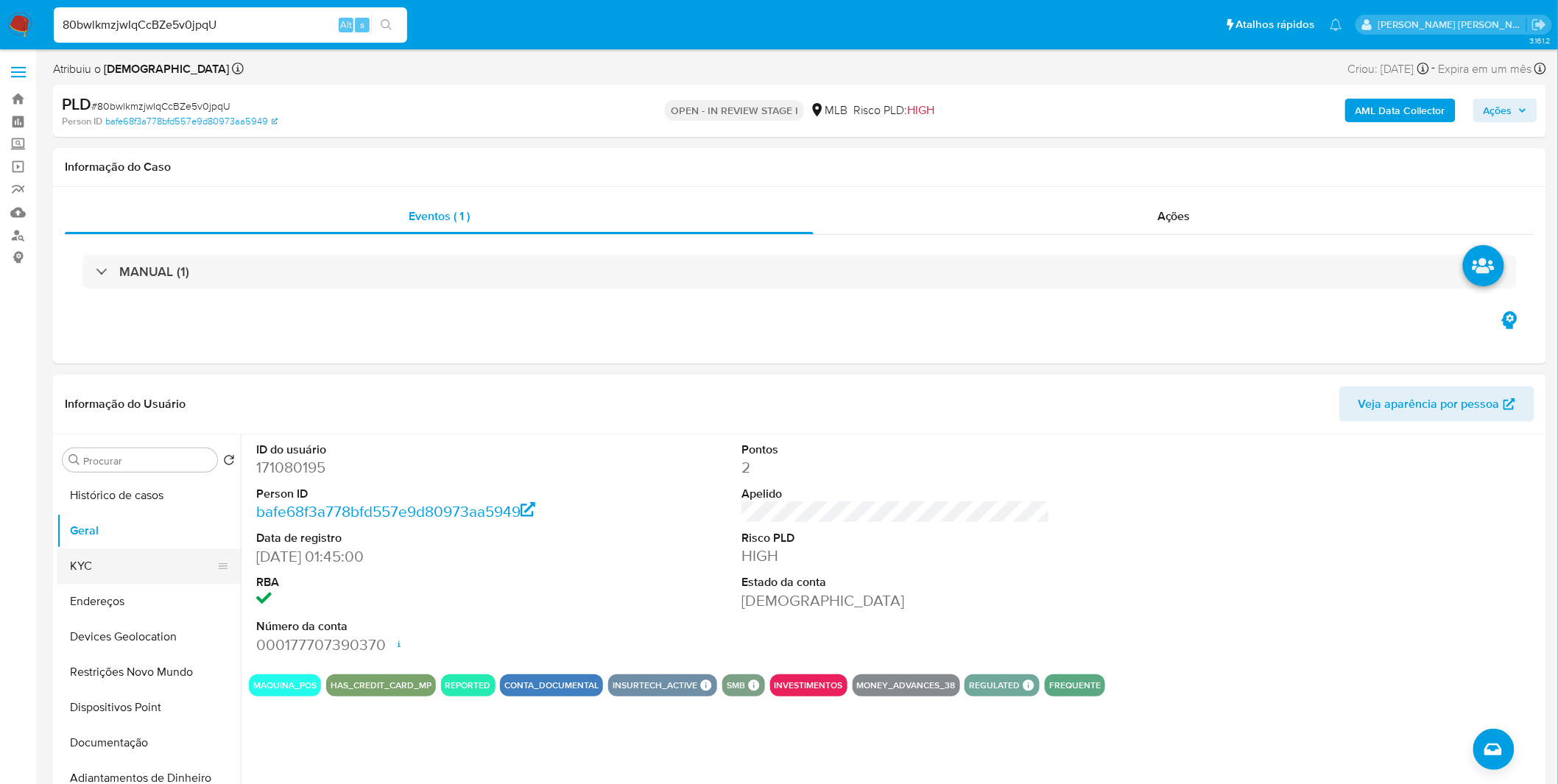
click at [175, 565] on button "KYC" at bounding box center [143, 566] width 172 height 35
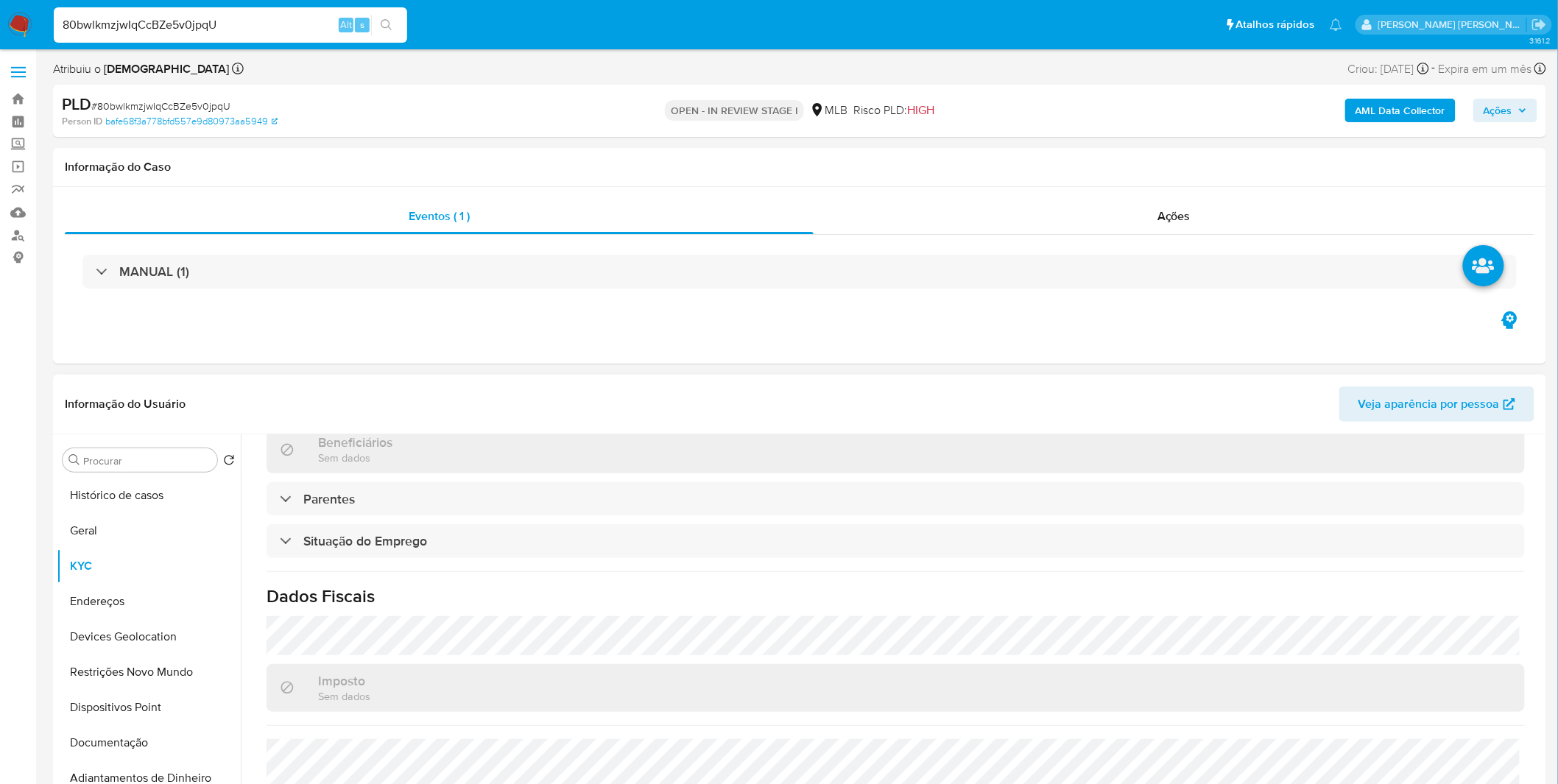
scroll to position [612, 0]
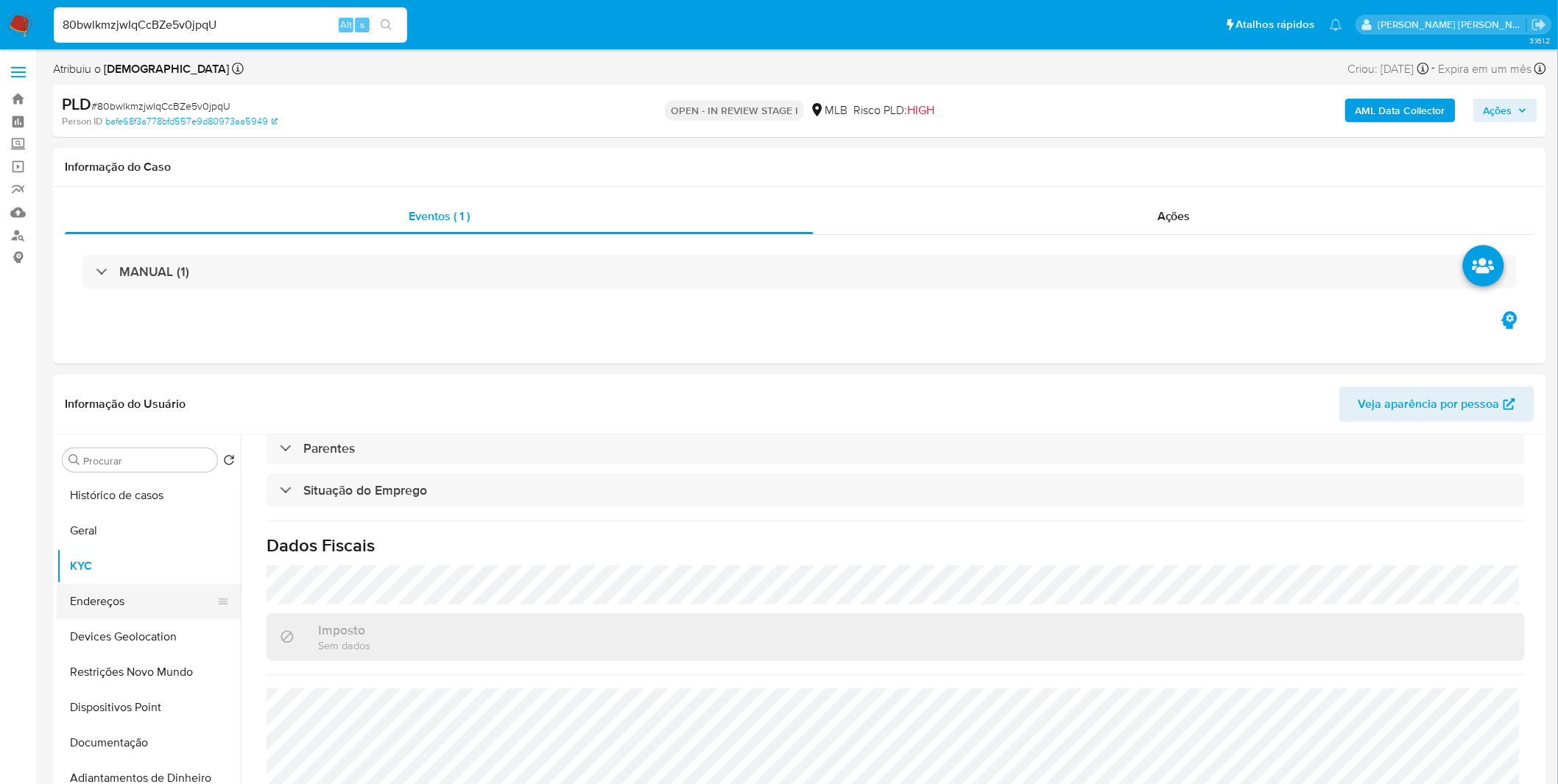
click at [157, 596] on button "Endereços" at bounding box center [143, 601] width 172 height 35
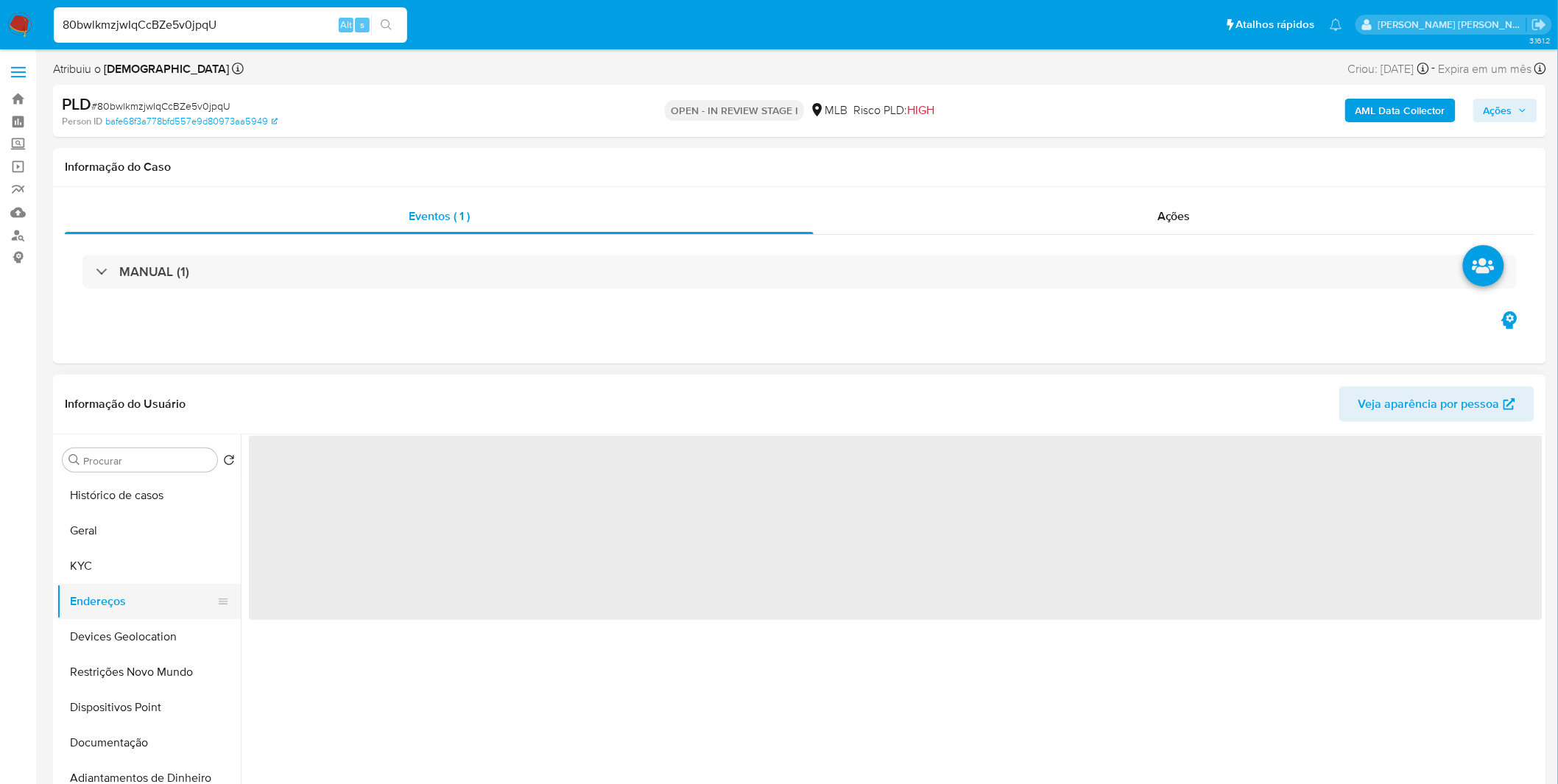
scroll to position [0, 0]
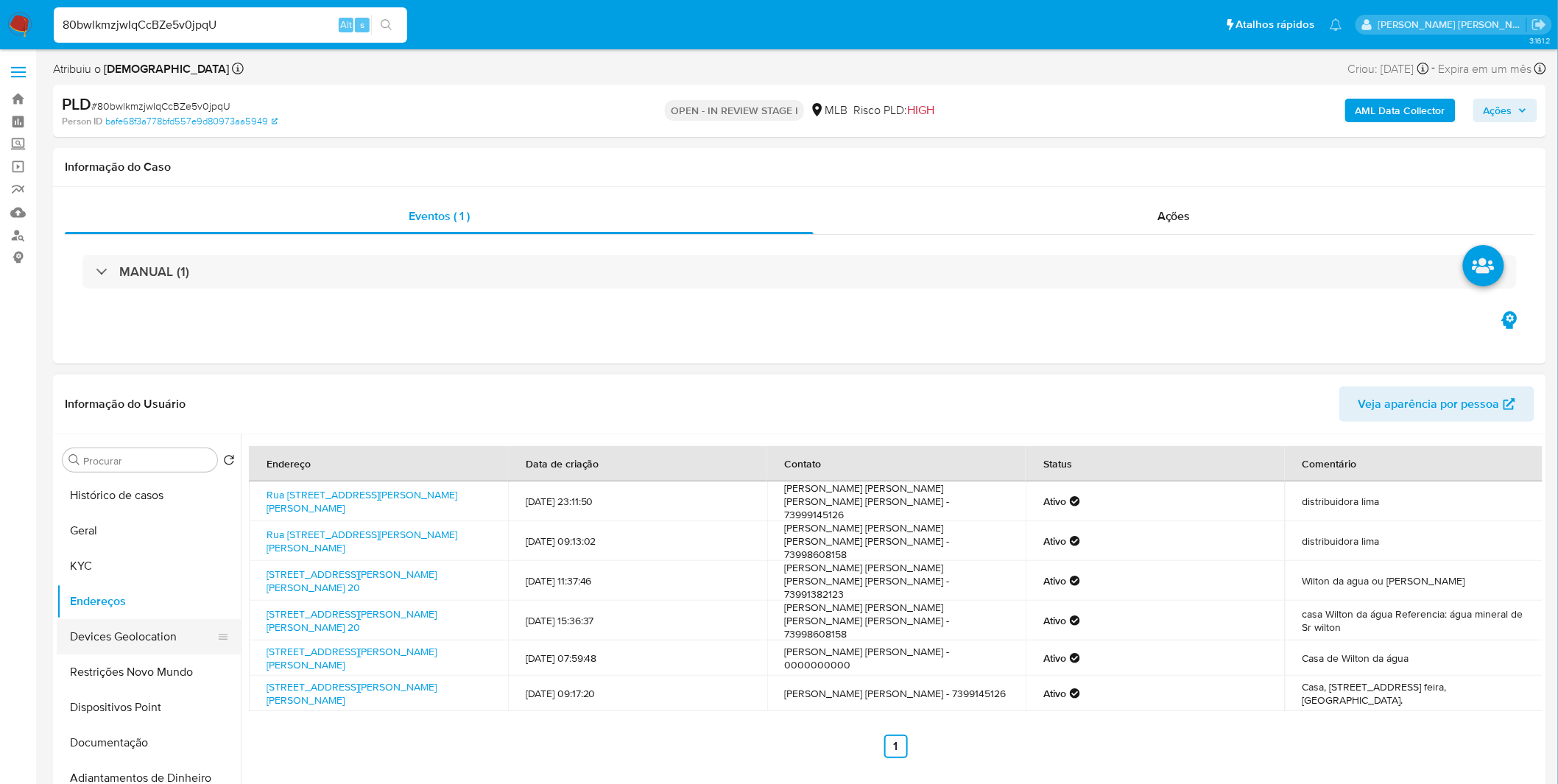
click at [103, 626] on button "Devices Geolocation" at bounding box center [143, 637] width 172 height 35
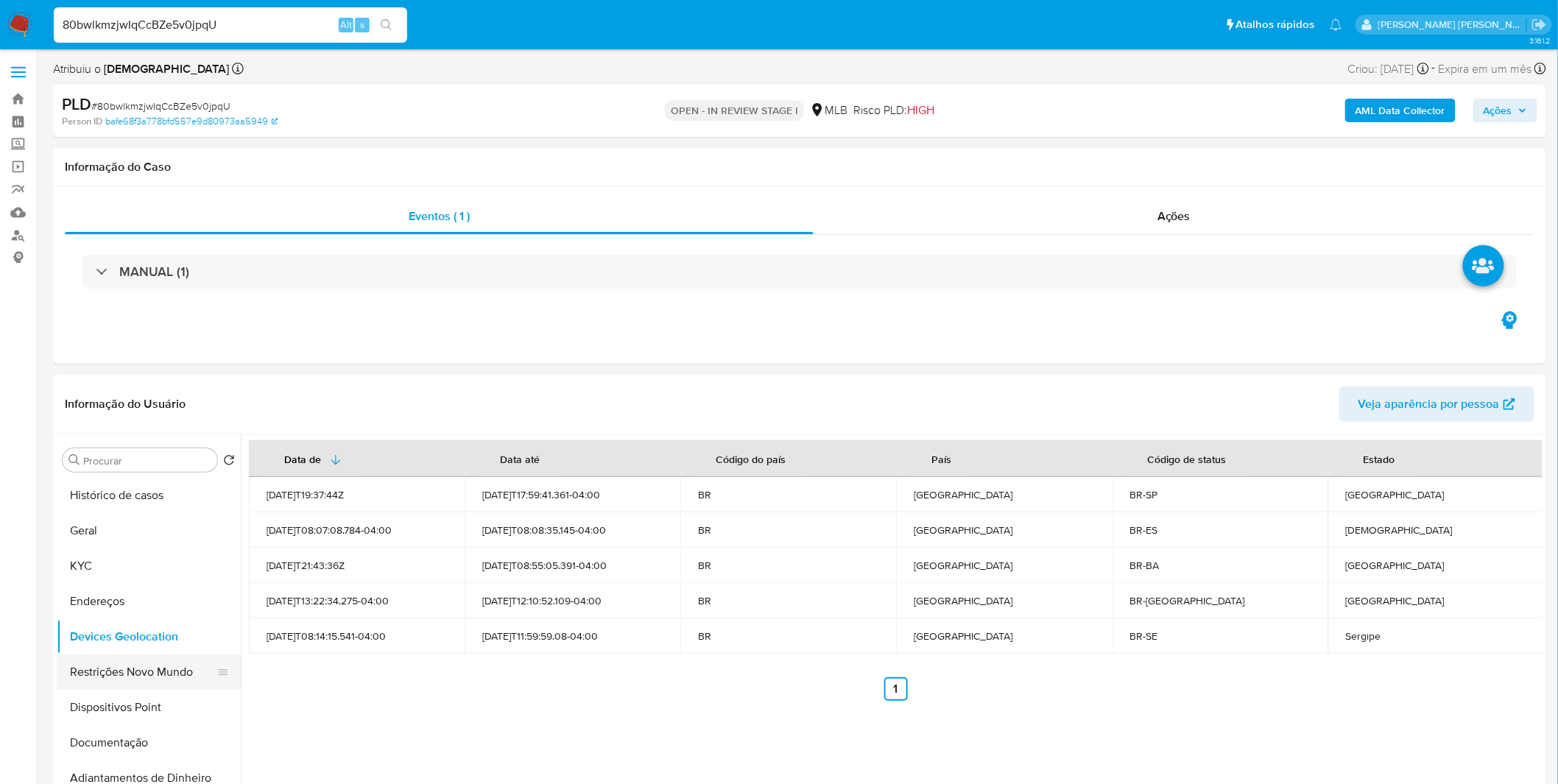
click at [142, 678] on button "Restrições Novo Mundo" at bounding box center [143, 672] width 172 height 35
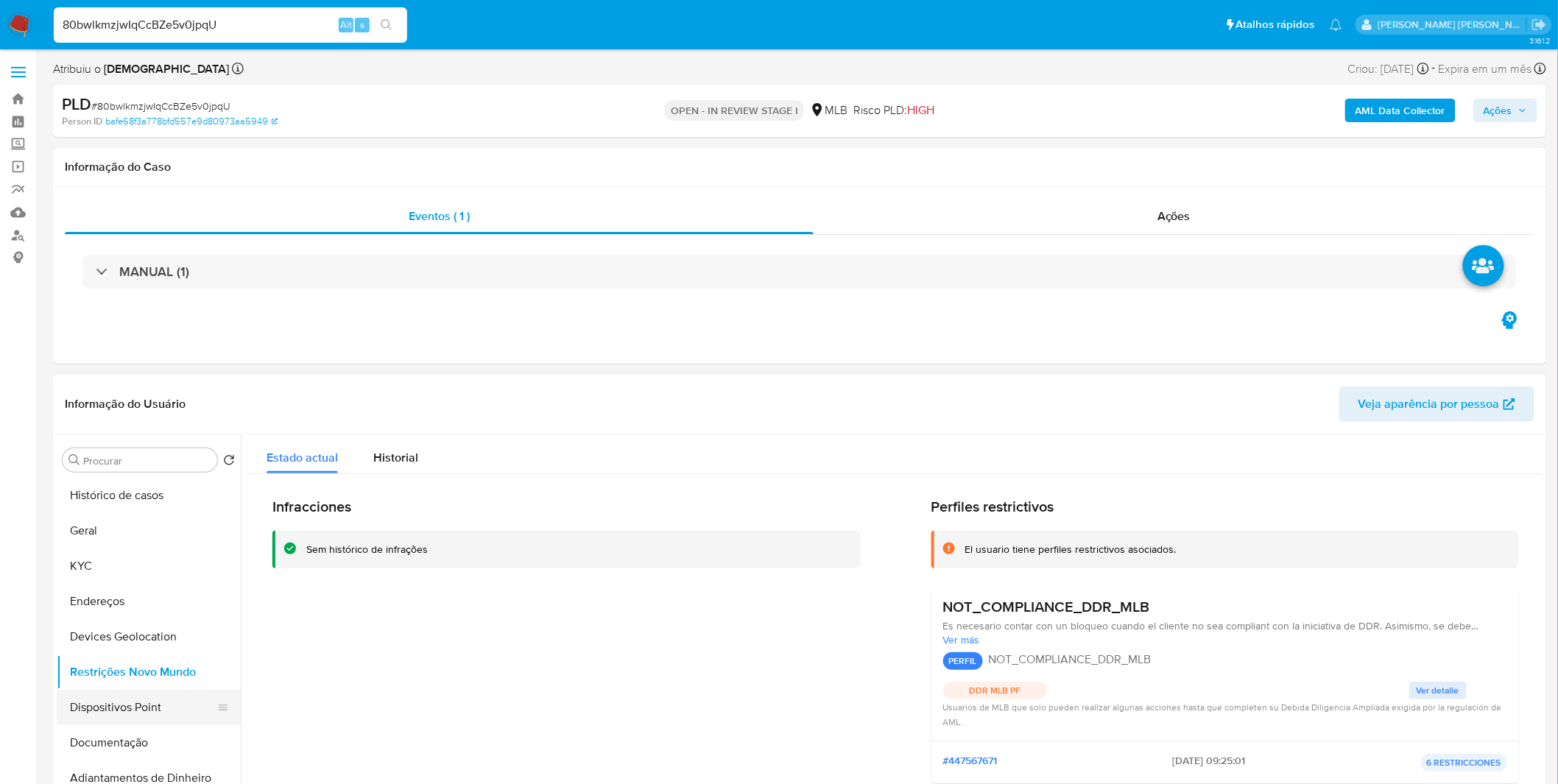
click at [127, 702] on button "Dispositivos Point" at bounding box center [143, 707] width 172 height 35
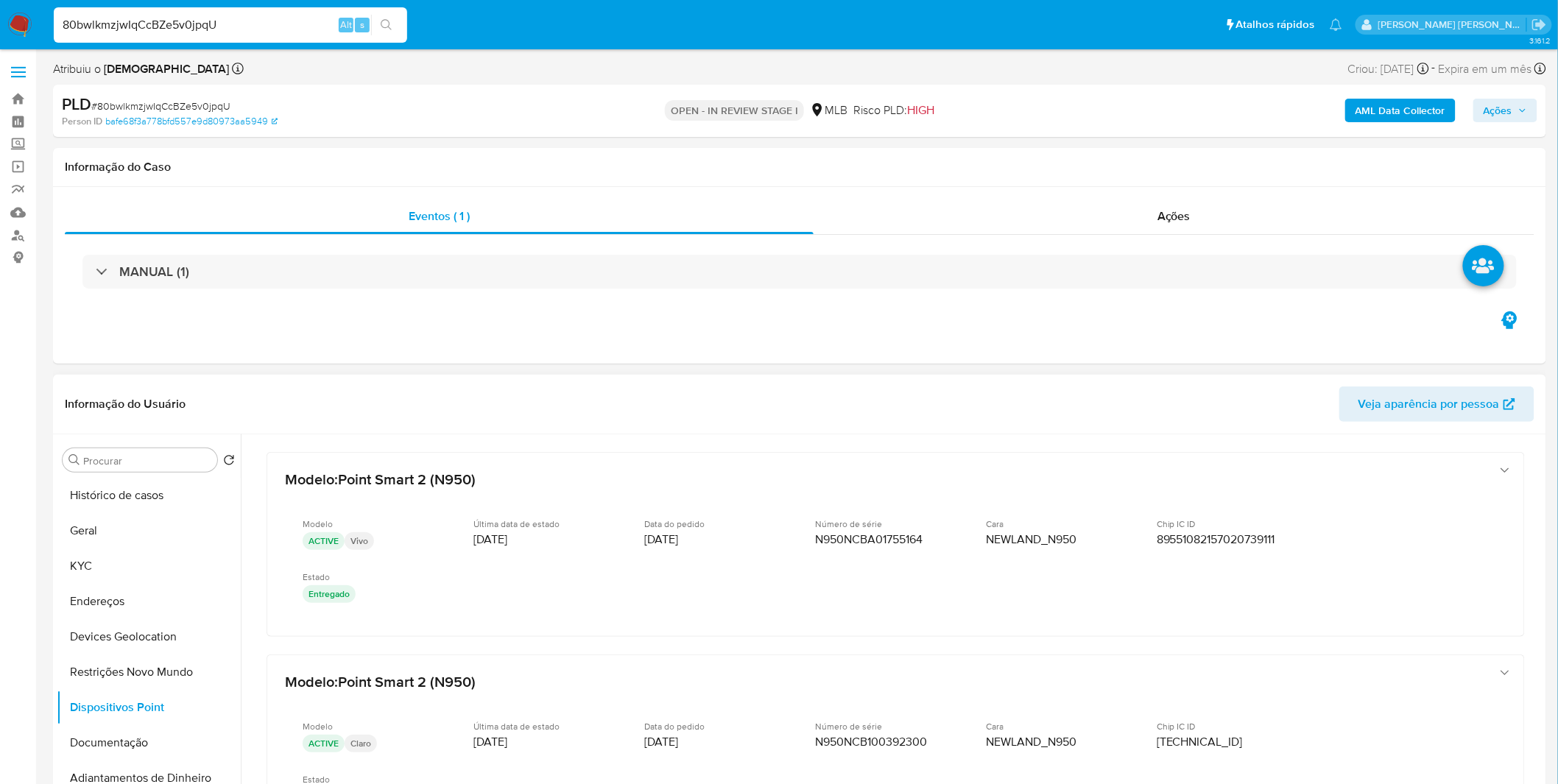
drag, startPoint x: 1533, startPoint y: 489, endPoint x: 1537, endPoint y: 503, distance: 14.6
click at [1537, 503] on div at bounding box center [892, 622] width 1302 height 377
drag, startPoint x: 1543, startPoint y: 500, endPoint x: 1545, endPoint y: 513, distance: 13.2
click at [1545, 513] on div "Procurar Retornar ao pedido padrão Histórico de casos Geral KYC Endereços Devic…" at bounding box center [799, 622] width 1493 height 377
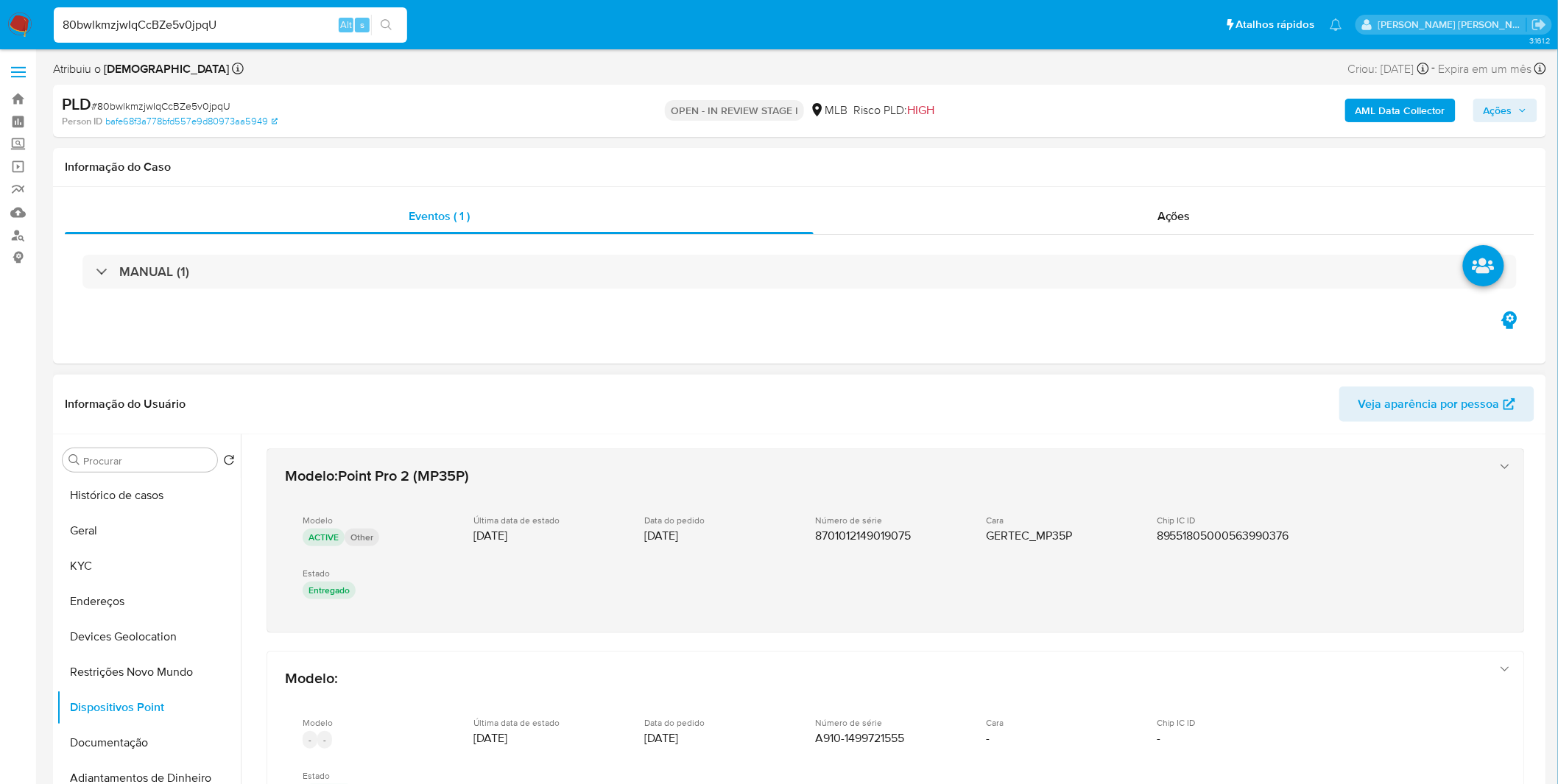
scroll to position [437, 0]
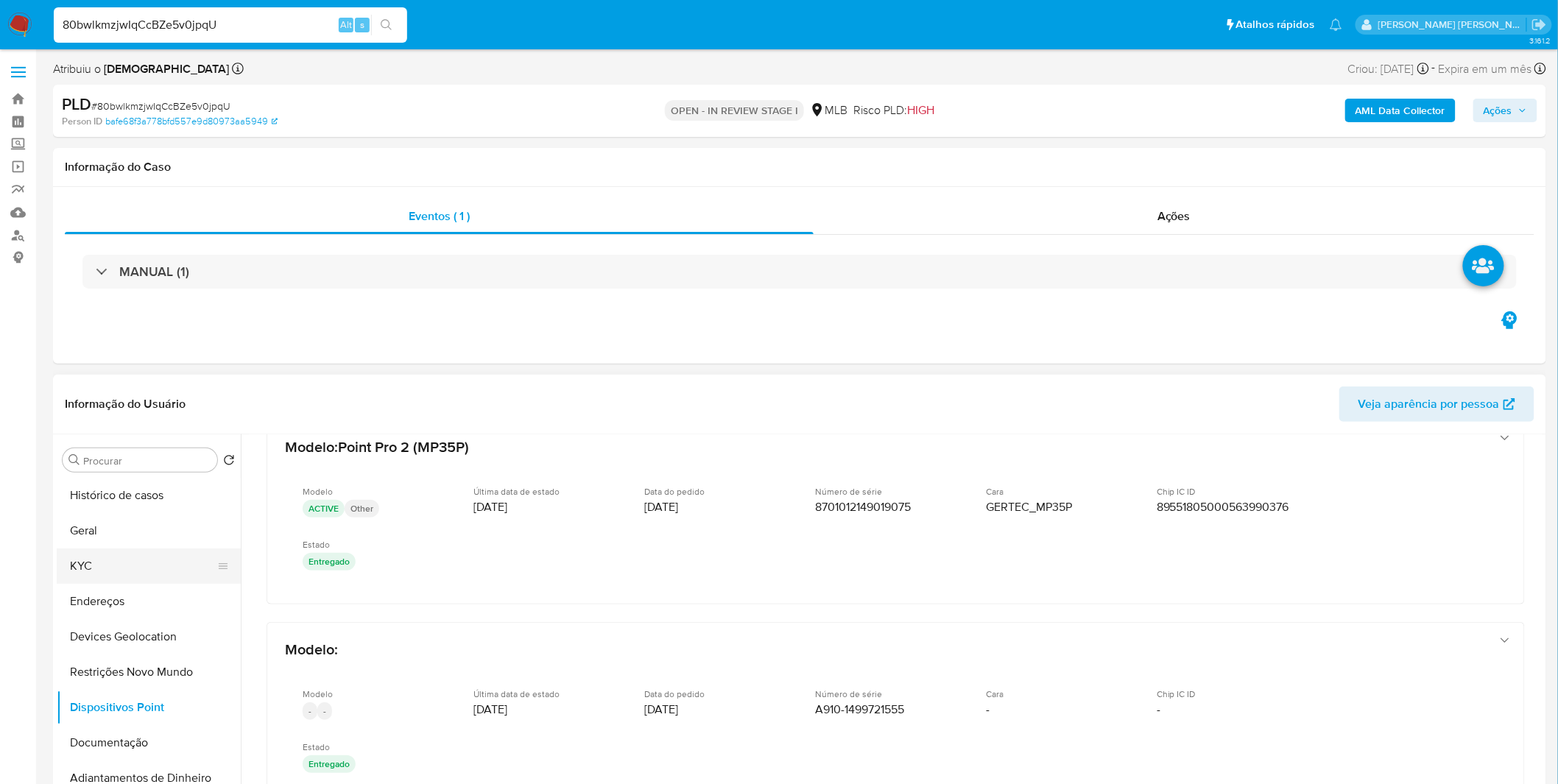
click at [113, 575] on button "KYC" at bounding box center [143, 566] width 172 height 35
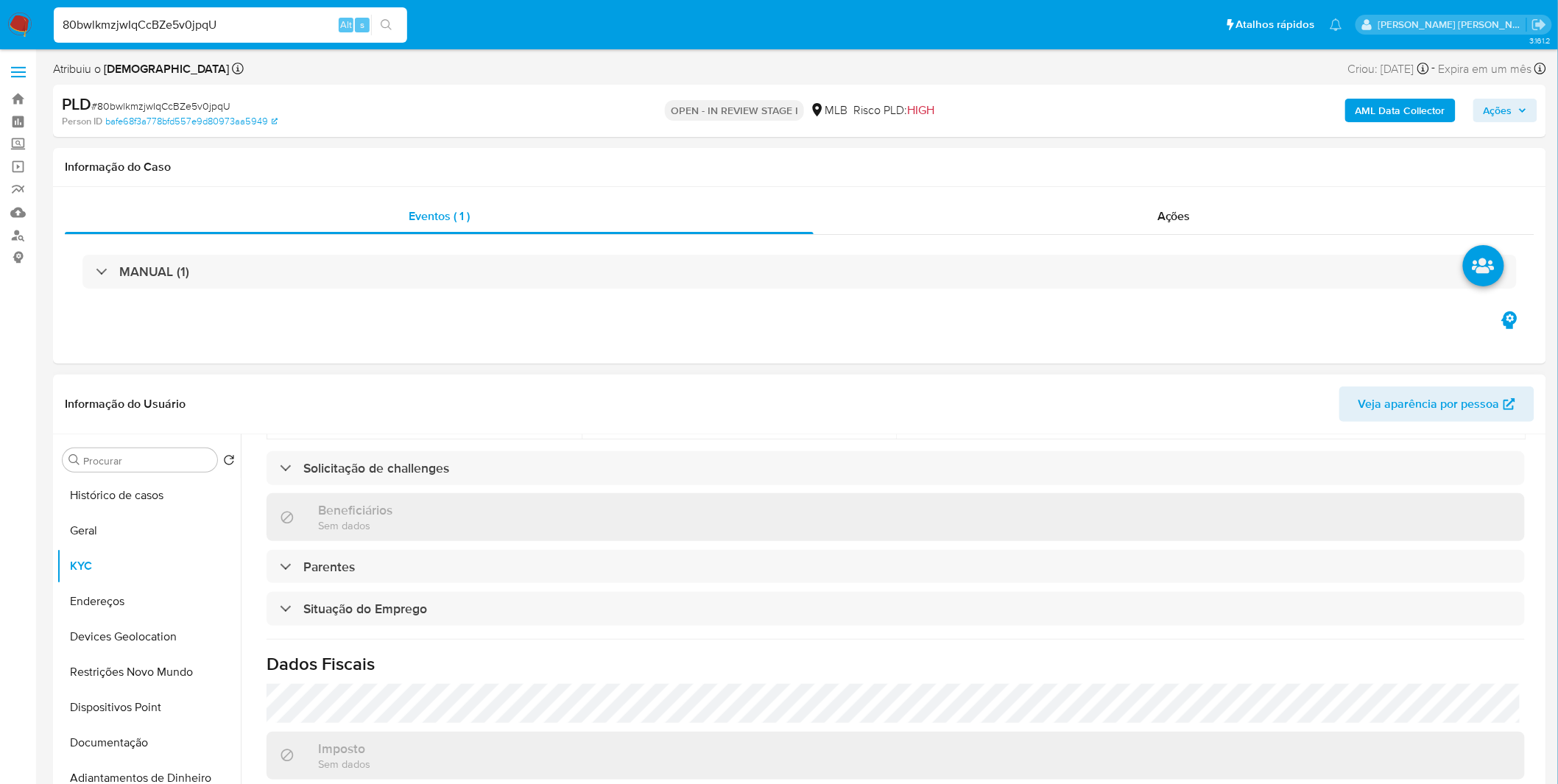
scroll to position [612, 0]
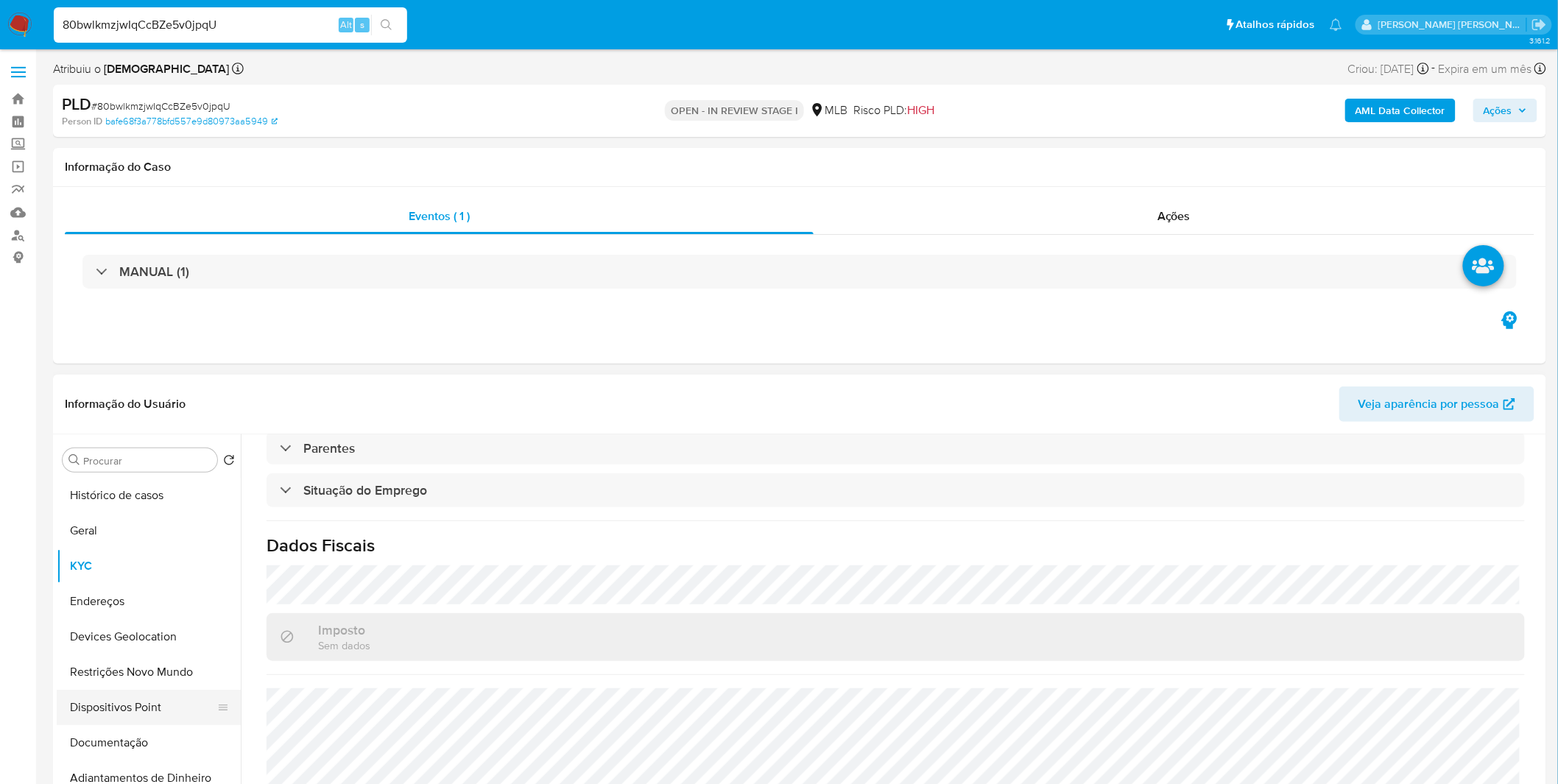
click at [134, 742] on button "Documentação" at bounding box center [149, 743] width 184 height 35
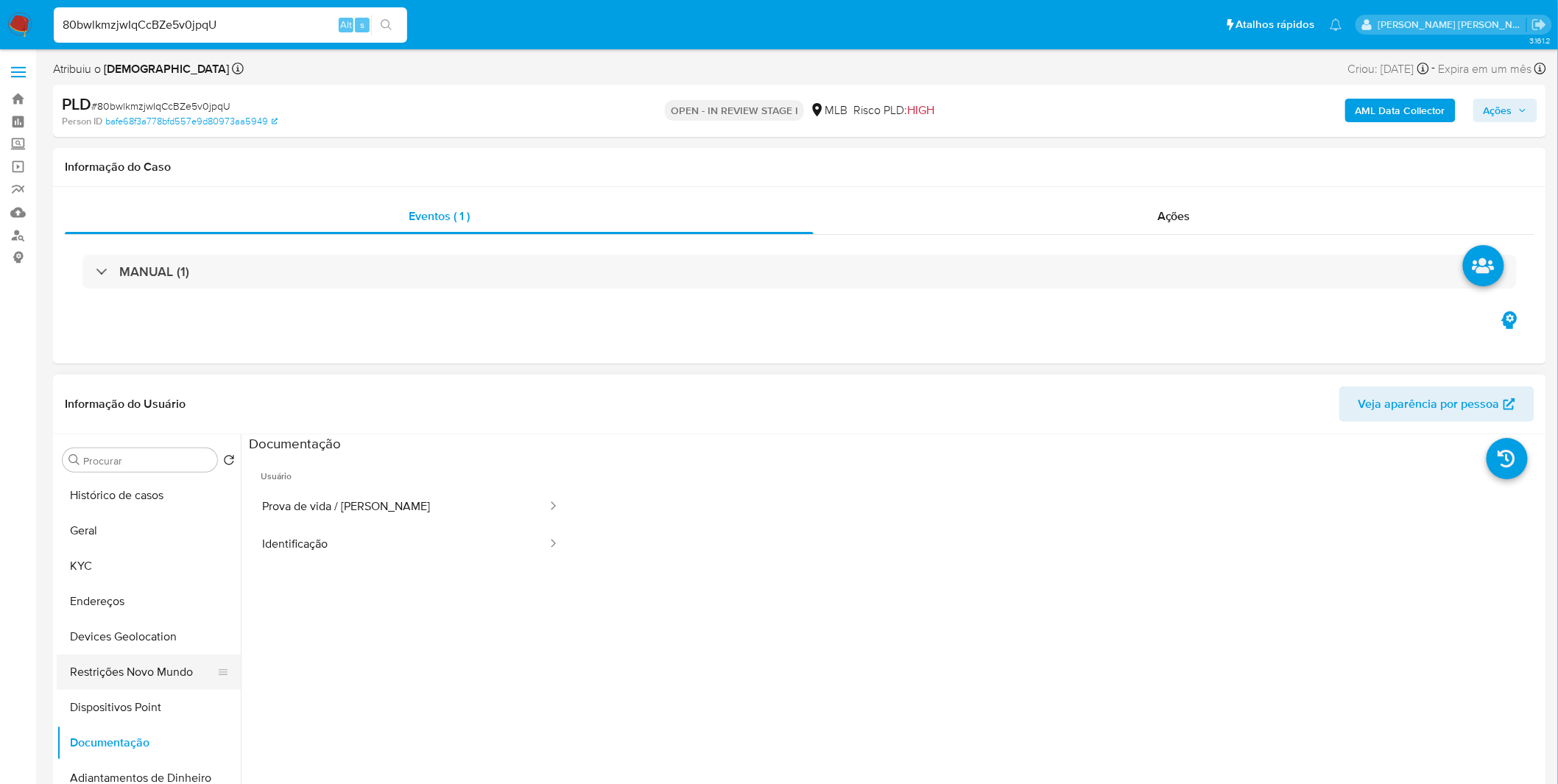
click at [153, 682] on button "Restrições Novo Mundo" at bounding box center [143, 672] width 172 height 35
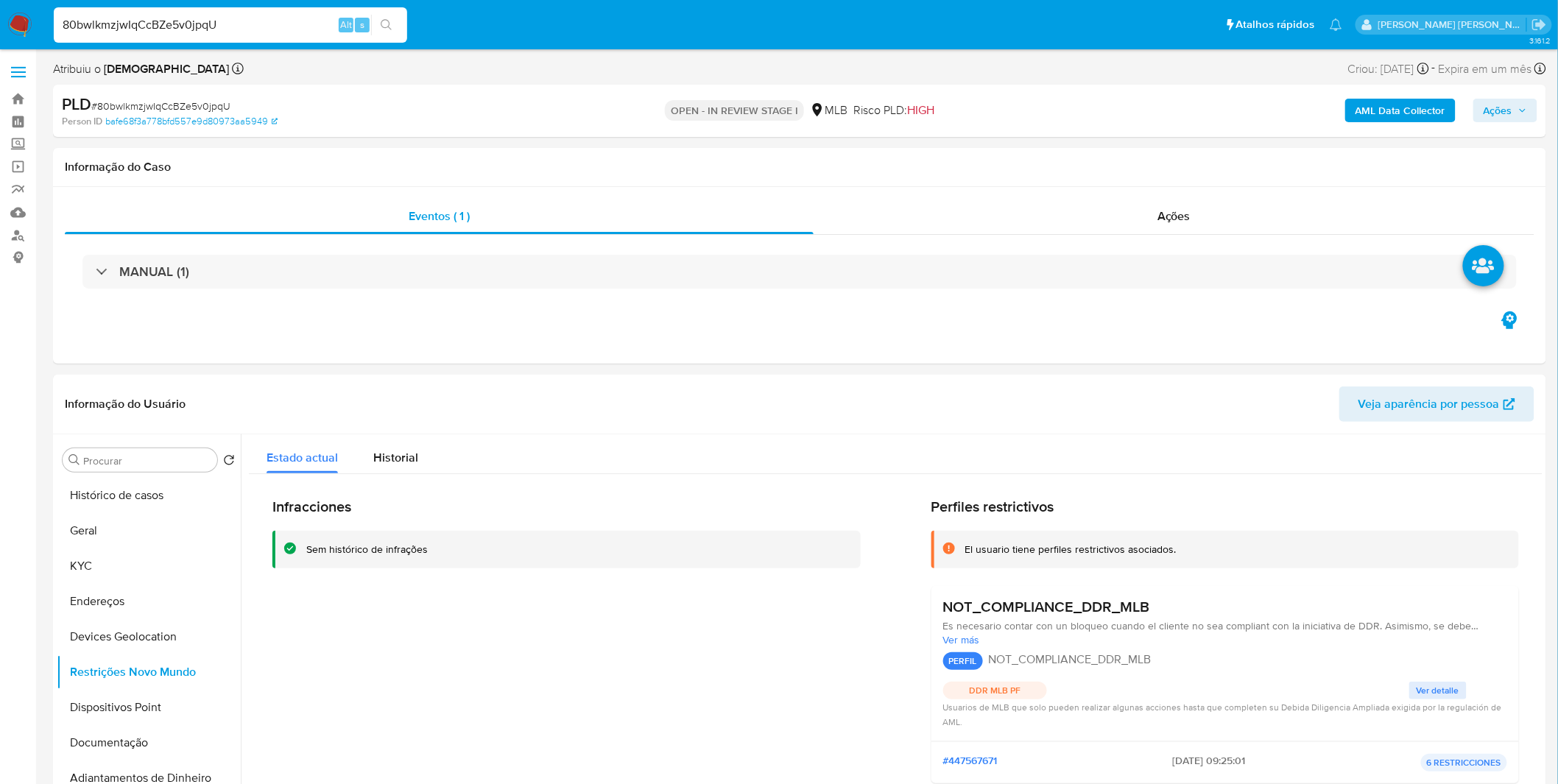
click at [180, 18] on input "80bwlkmzjwIqCcBZe5v0jpqU" at bounding box center [230, 25] width 353 height 19
paste input "tI0pvKjtWVhgfIElvGSb3jzl"
type input "tI0pvKjtWVhgfIElvGSb3jzl"
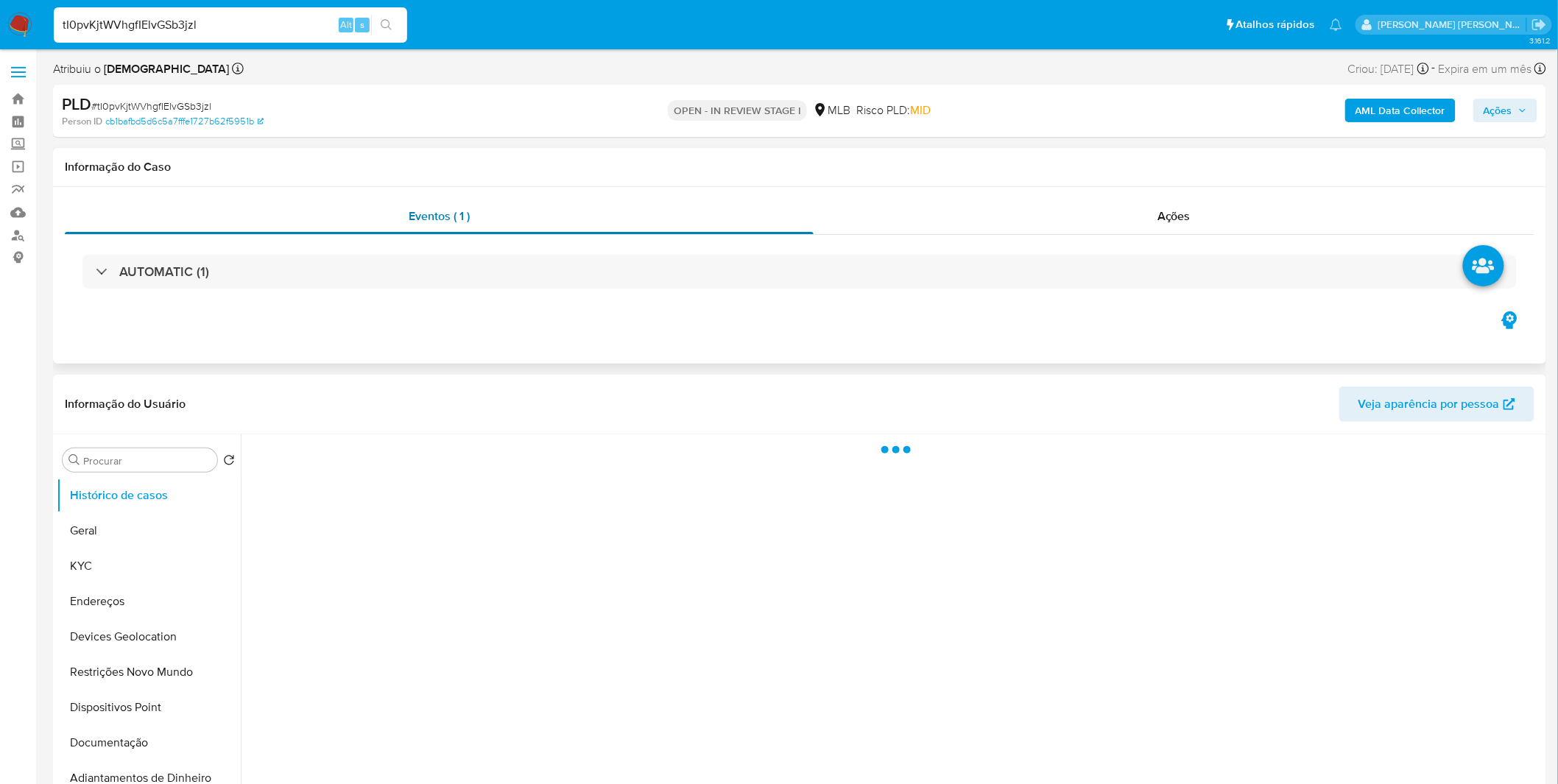
select select "10"
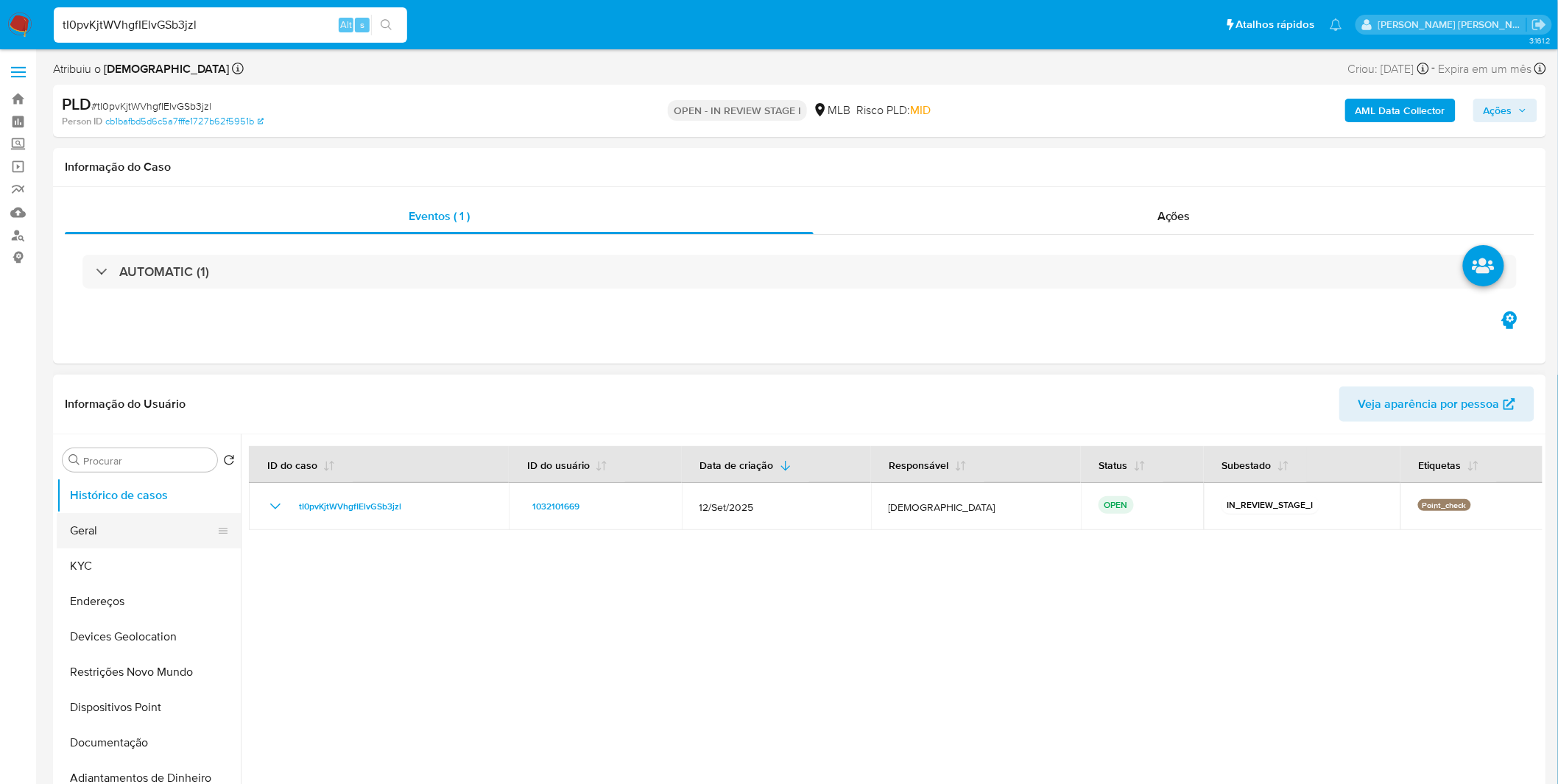
click at [117, 525] on button "Geral" at bounding box center [143, 531] width 172 height 35
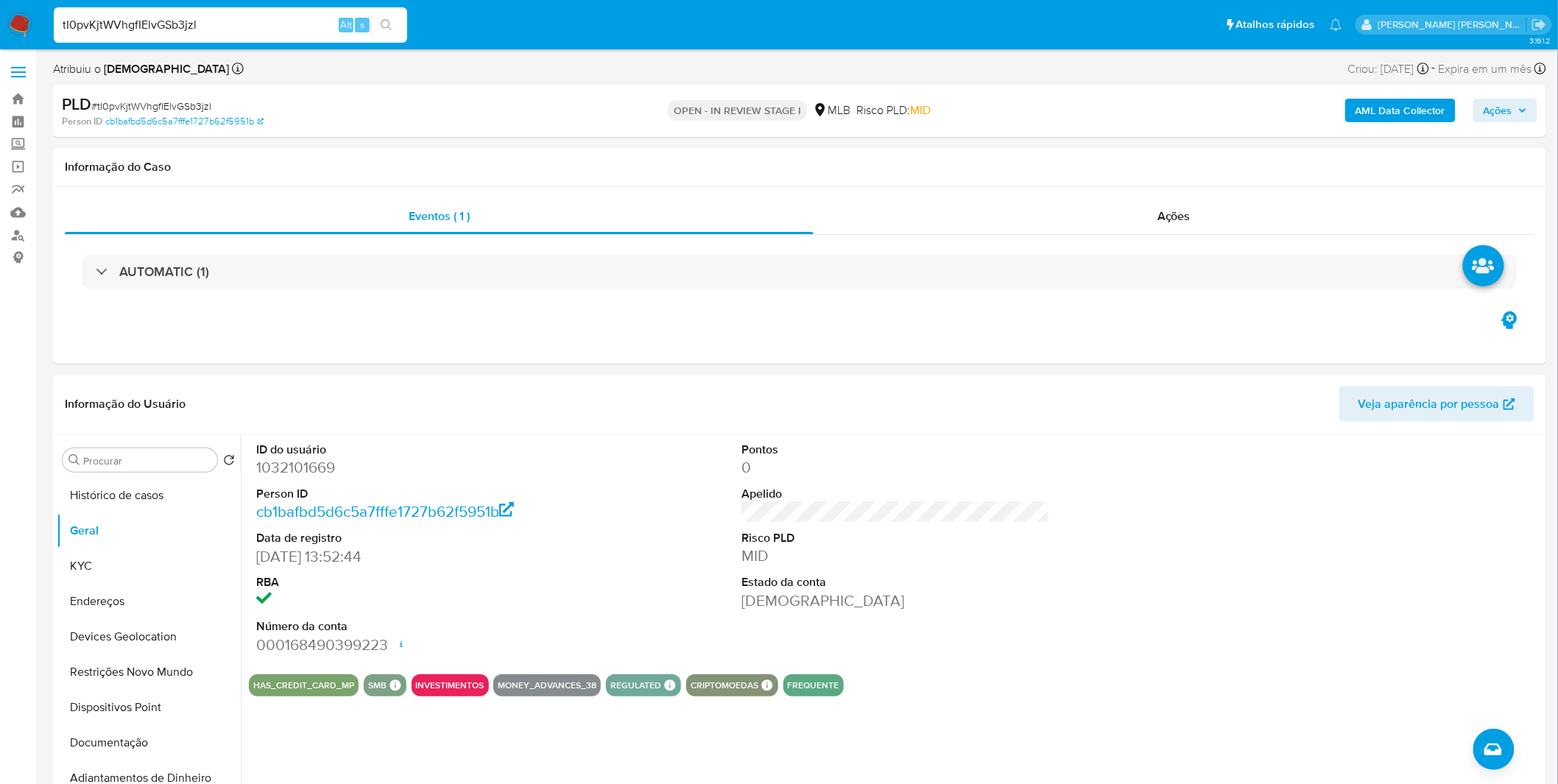
click at [398, 584] on dt "RBA" at bounding box center [411, 581] width 309 height 16
click at [158, 545] on button "Geral" at bounding box center [143, 531] width 172 height 35
click at [157, 552] on button "KYC" at bounding box center [143, 566] width 172 height 35
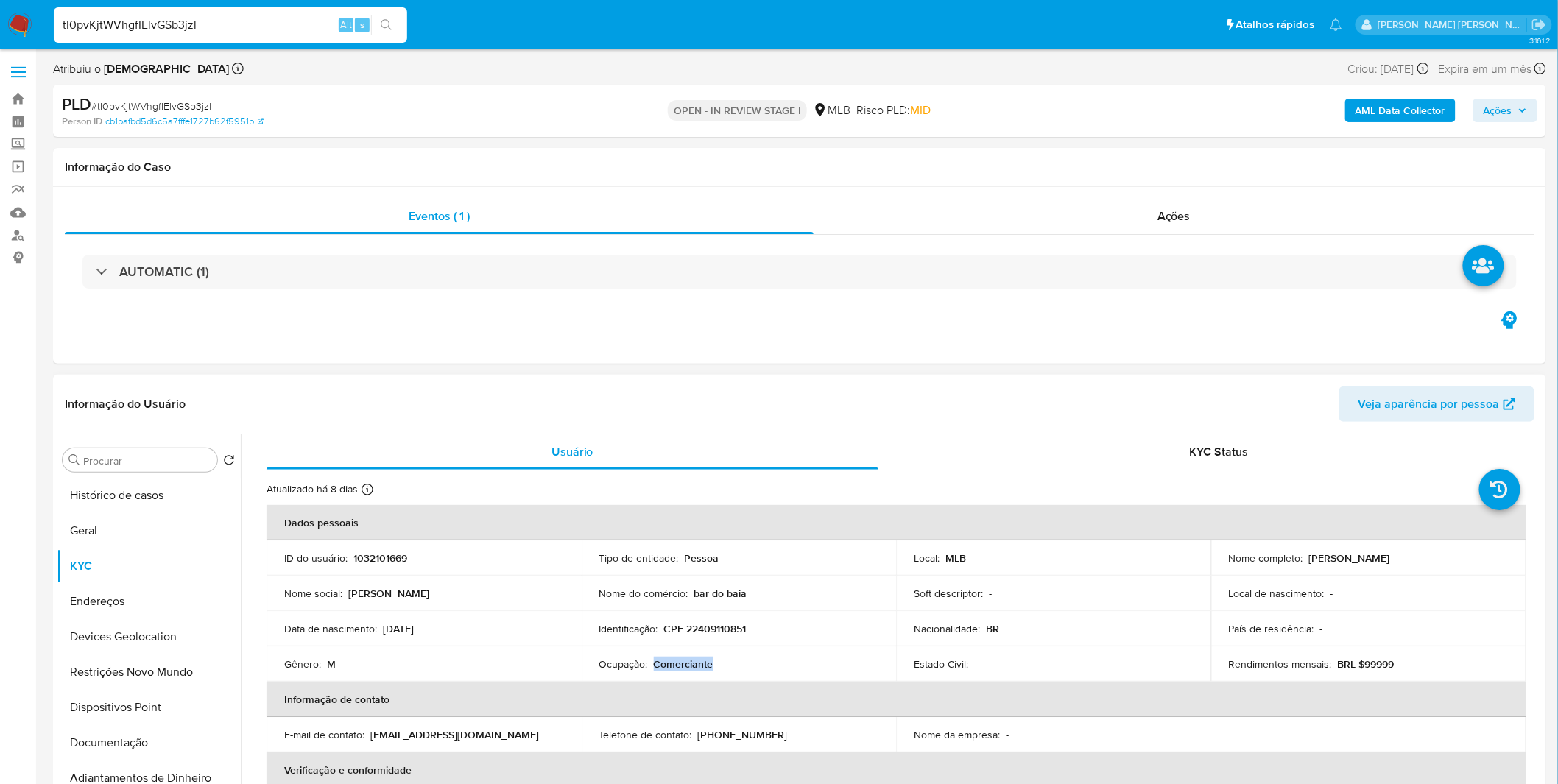
copy p "Comerciante"
drag, startPoint x: 723, startPoint y: 663, endPoint x: 652, endPoint y: 670, distance: 71.3
click at [652, 670] on div "Ocupação : Comerciante" at bounding box center [739, 664] width 280 height 13
click at [708, 637] on td "Identificação : CPF 22409110851" at bounding box center [739, 628] width 315 height 35
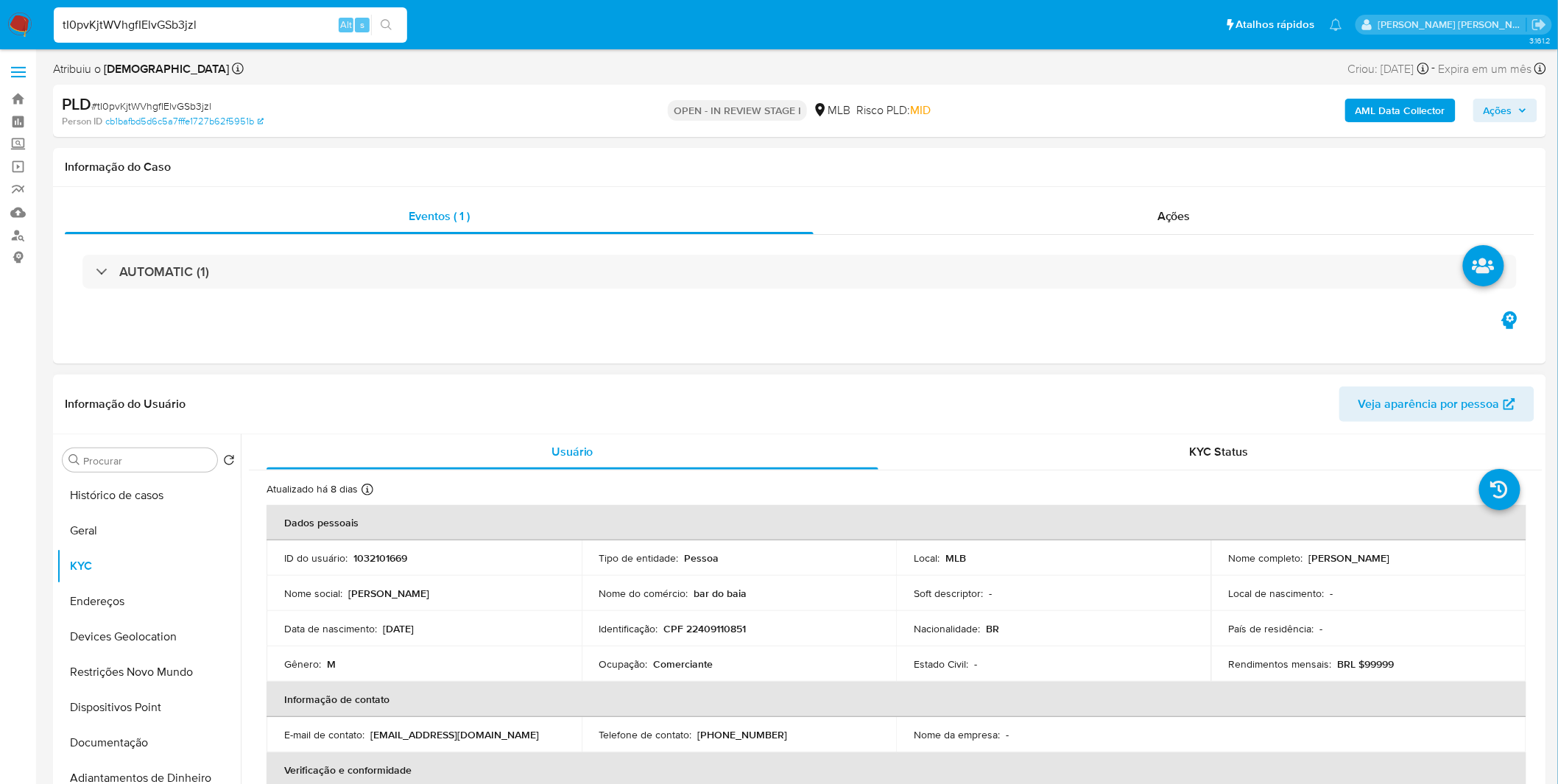
click at [708, 633] on p "CPF 22409110851" at bounding box center [705, 628] width 82 height 13
copy p "22409110851"
drag, startPoint x: 84, startPoint y: 739, endPoint x: 100, endPoint y: 724, distance: 21.9
click at [84, 739] on button "Documentação" at bounding box center [143, 743] width 172 height 35
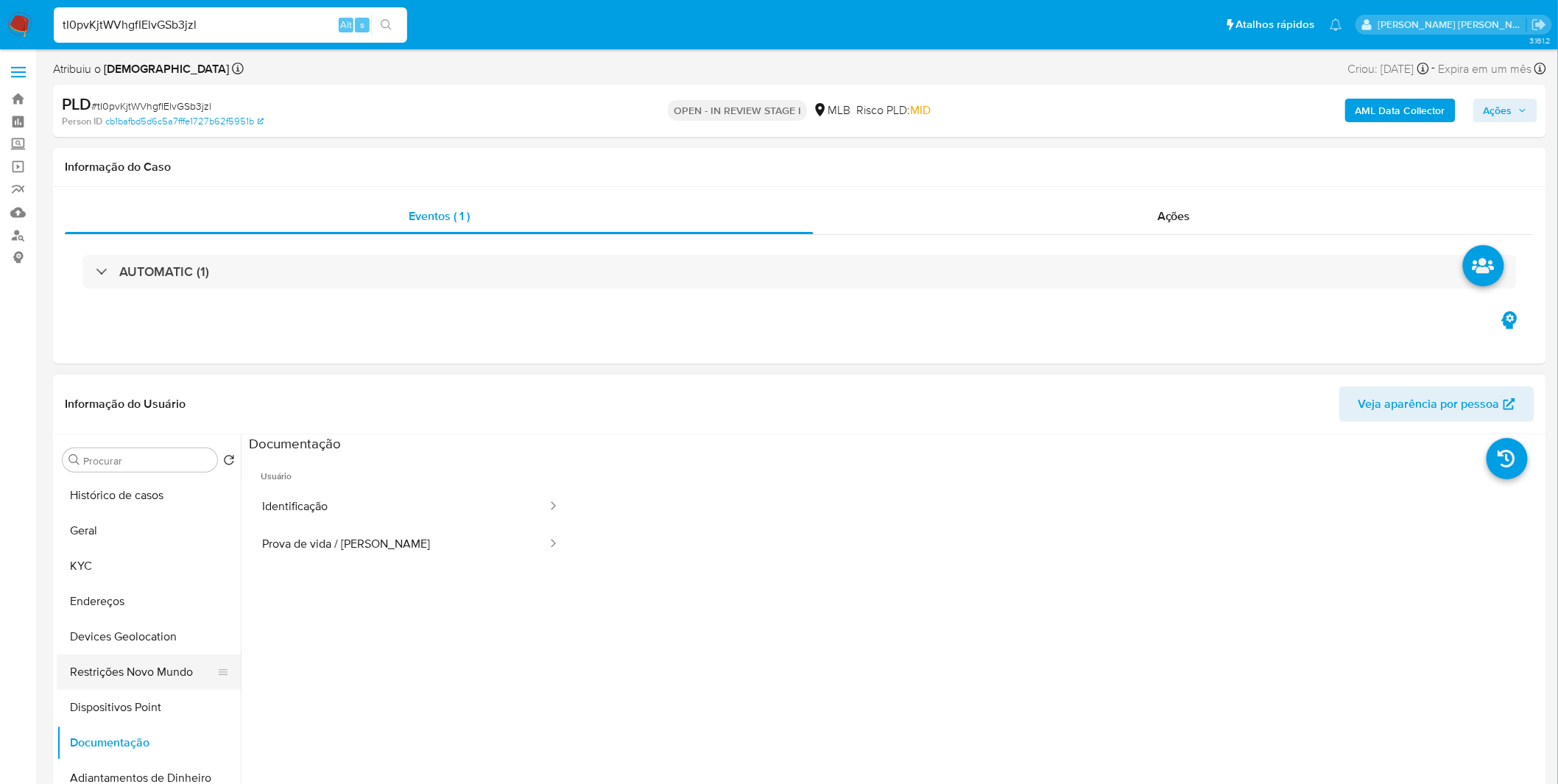
click at [127, 680] on button "Restrições Novo Mundo" at bounding box center [143, 672] width 172 height 35
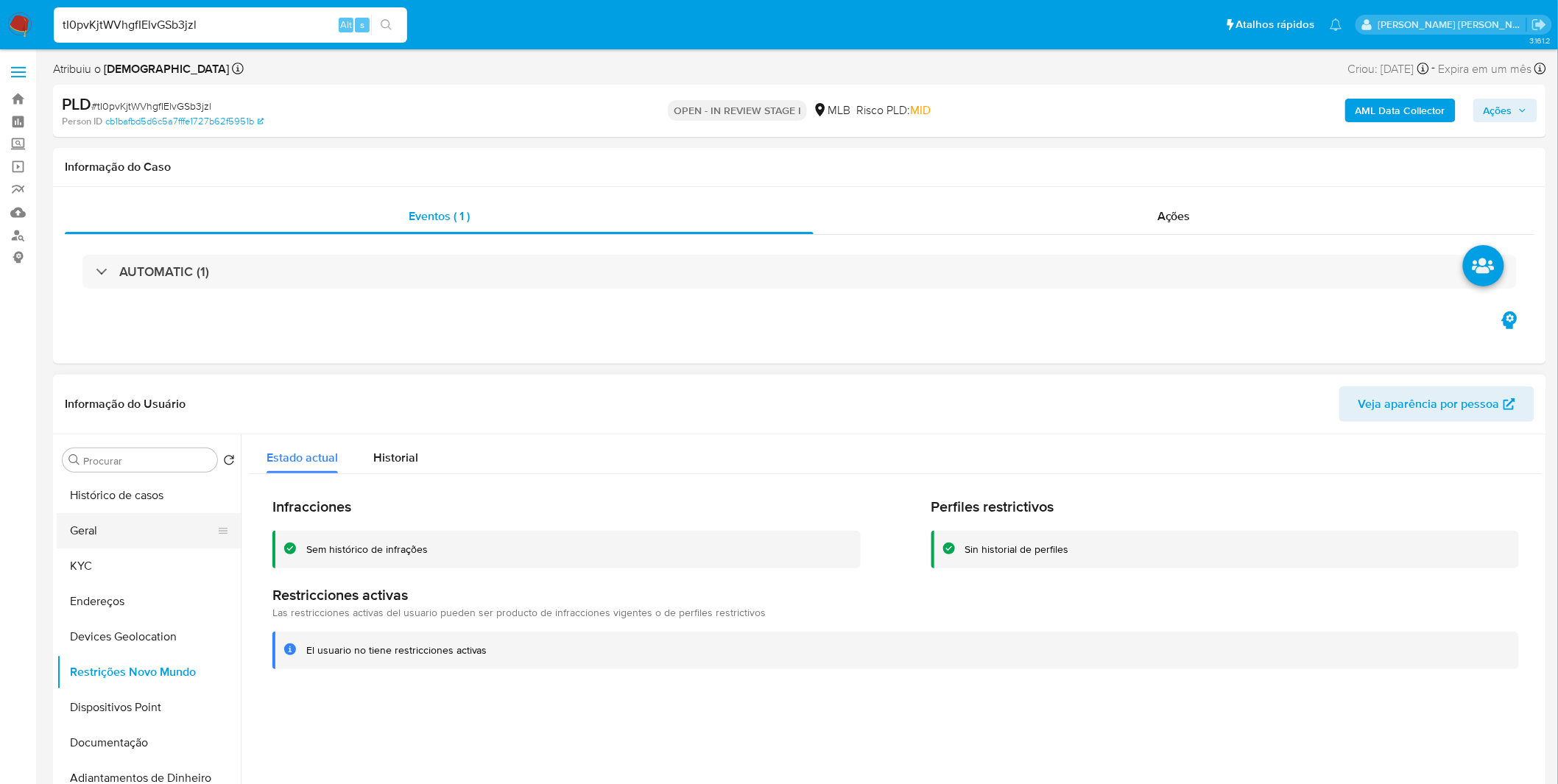
click at [149, 533] on button "Geral" at bounding box center [143, 531] width 172 height 35
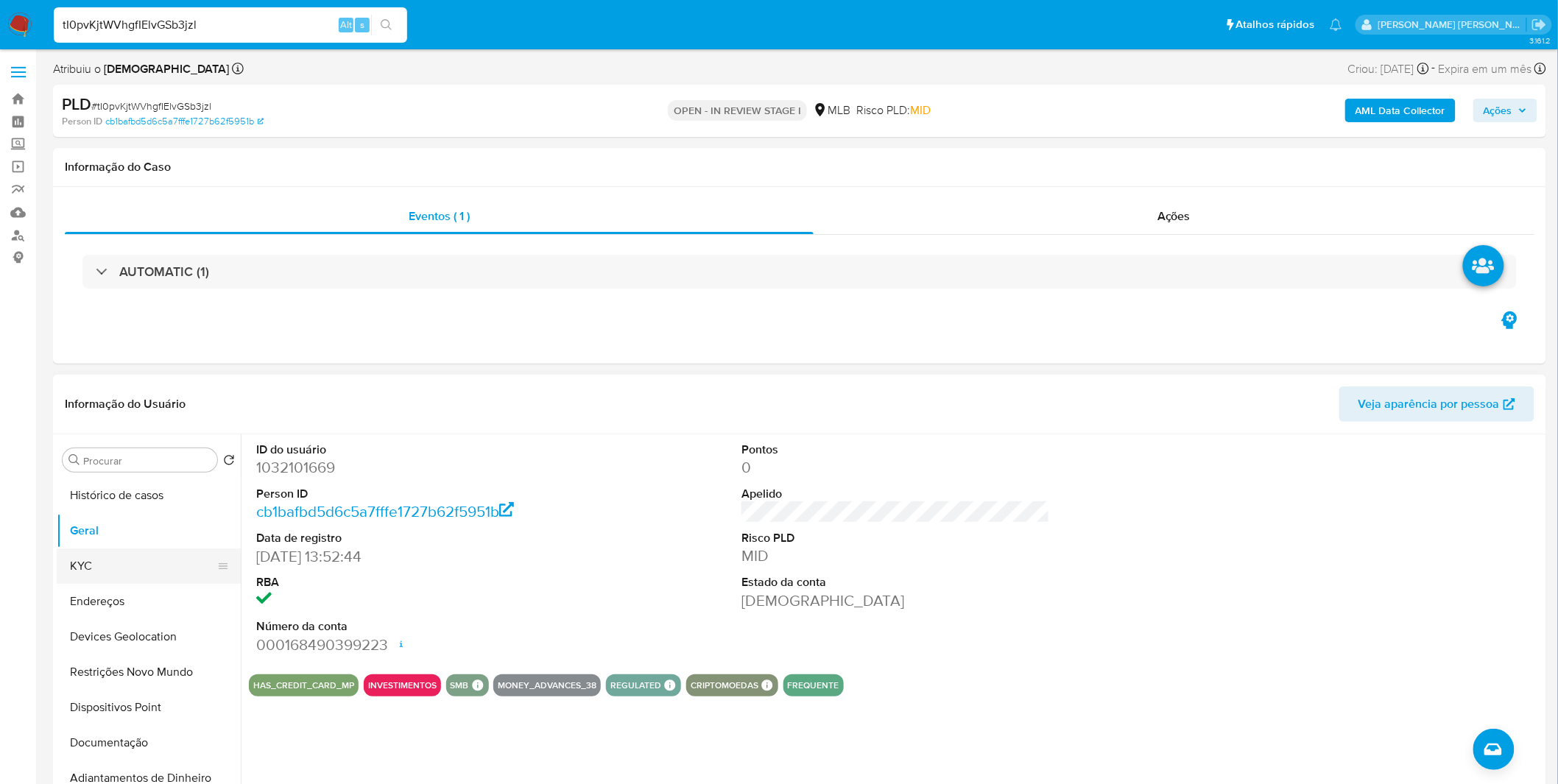
click at [150, 570] on button "KYC" at bounding box center [143, 566] width 172 height 35
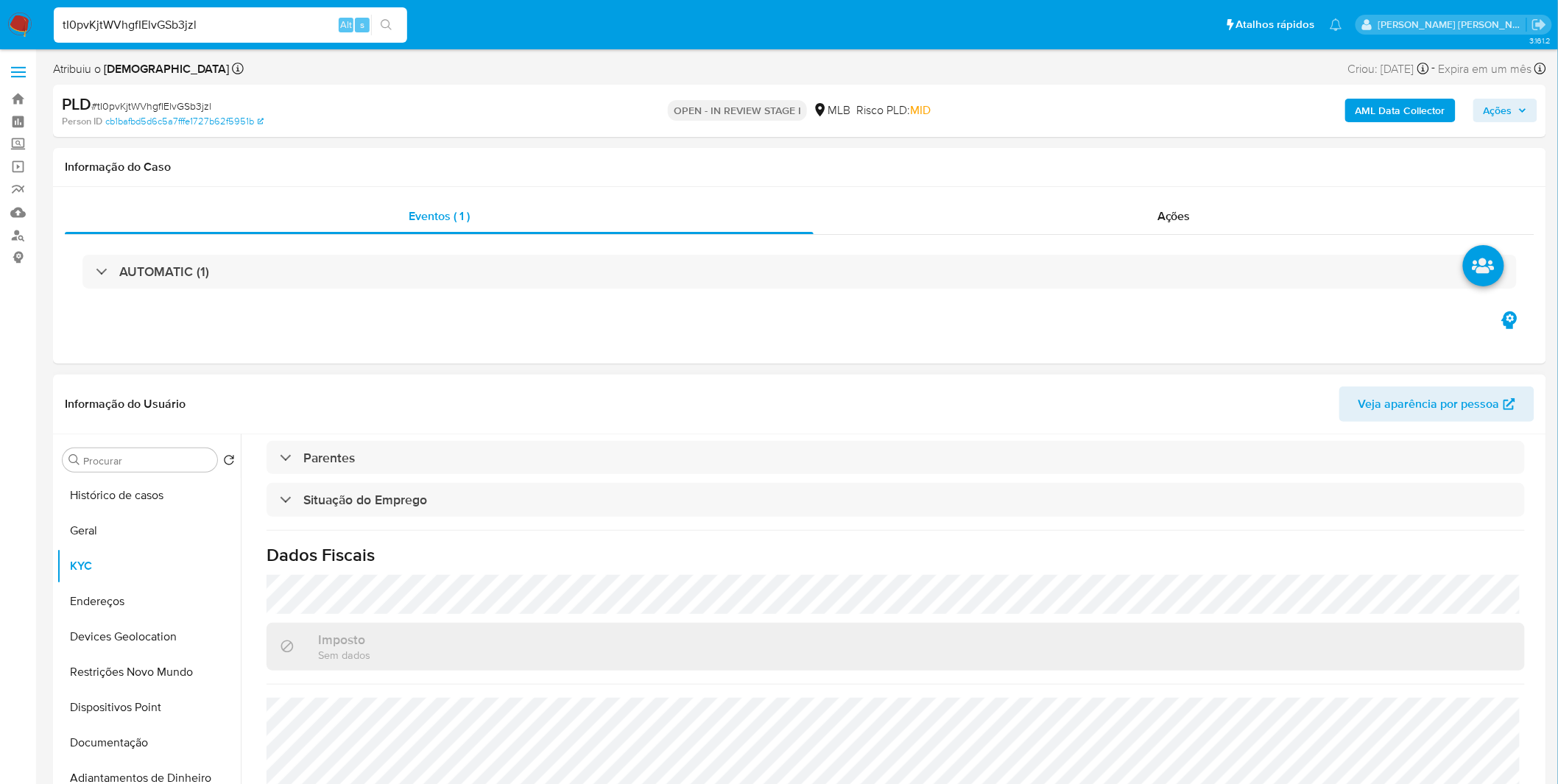
scroll to position [612, 0]
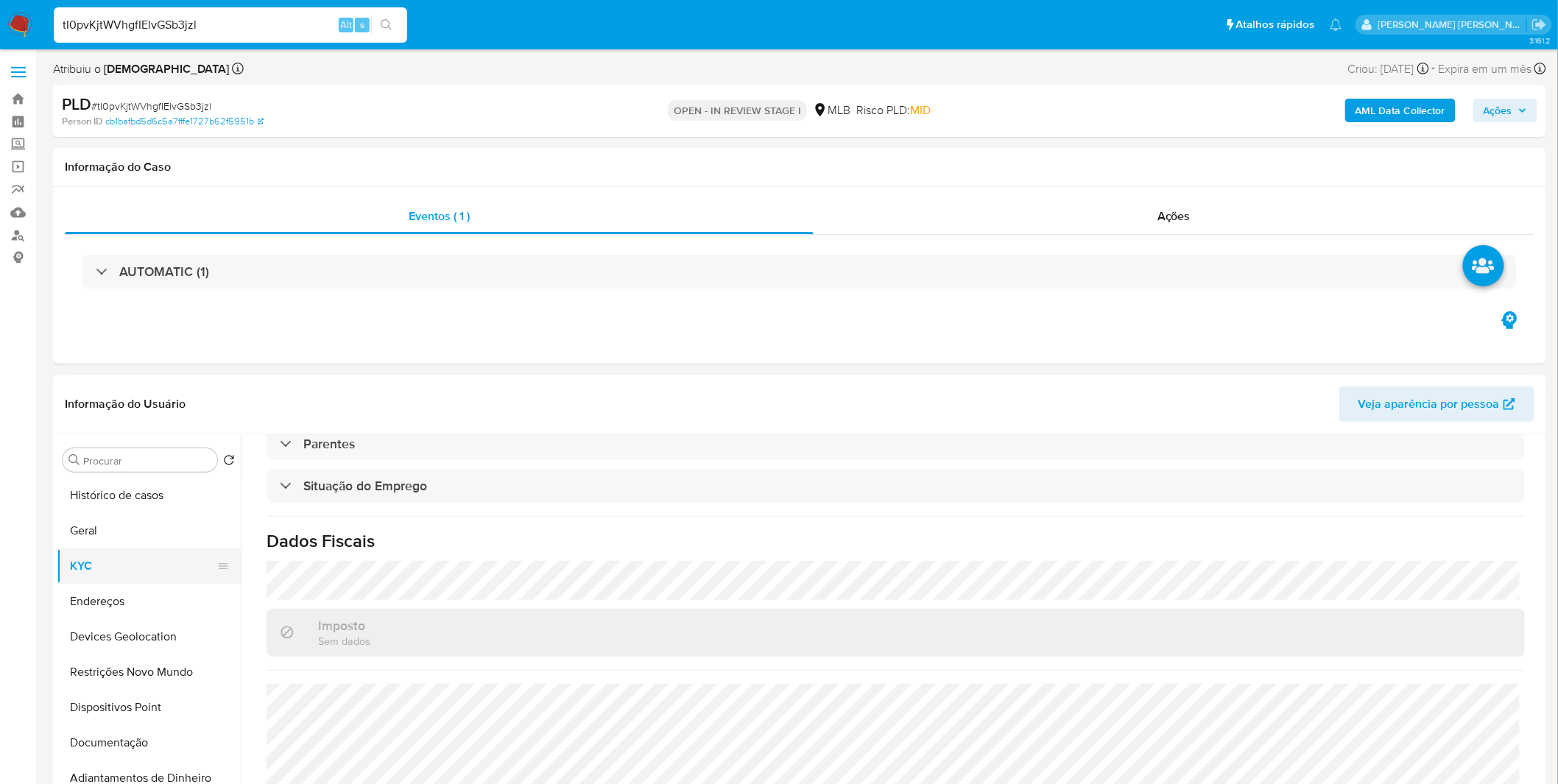
click at [136, 565] on button "KYC" at bounding box center [143, 566] width 172 height 35
click at [135, 589] on button "Endereços" at bounding box center [143, 601] width 172 height 35
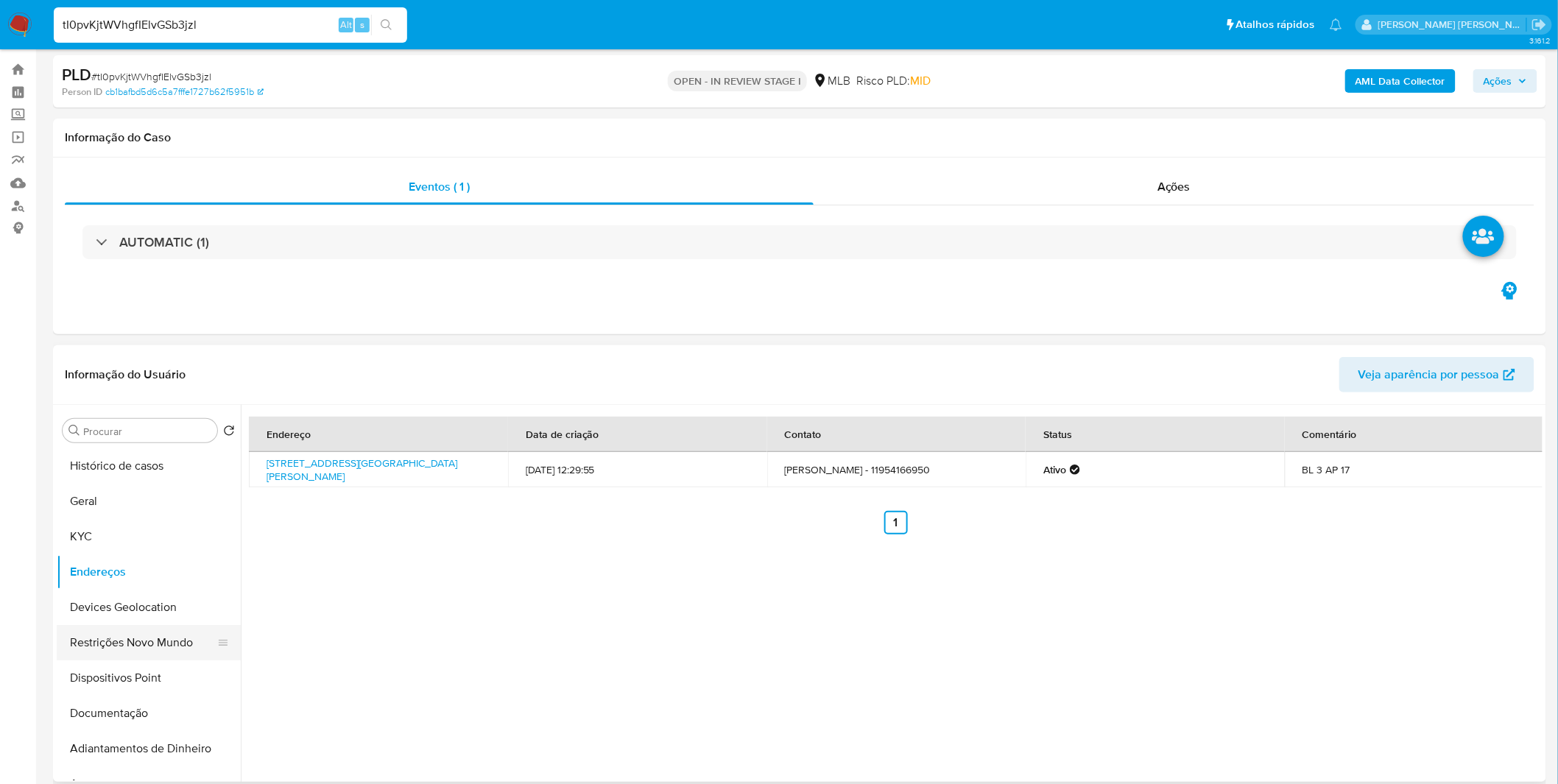
scroll to position [81, 0]
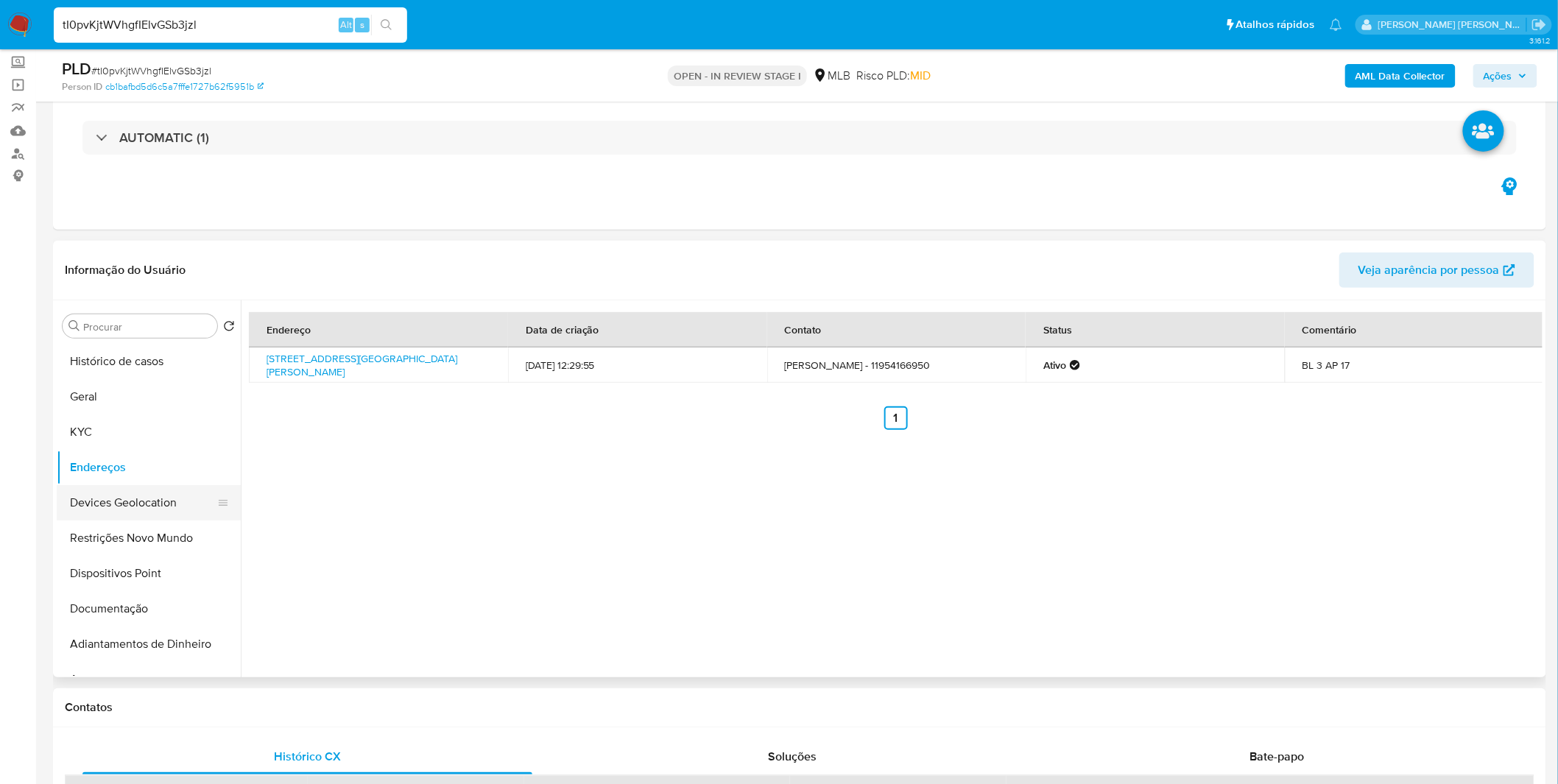
click at [142, 492] on button "Devices Geolocation" at bounding box center [143, 502] width 172 height 35
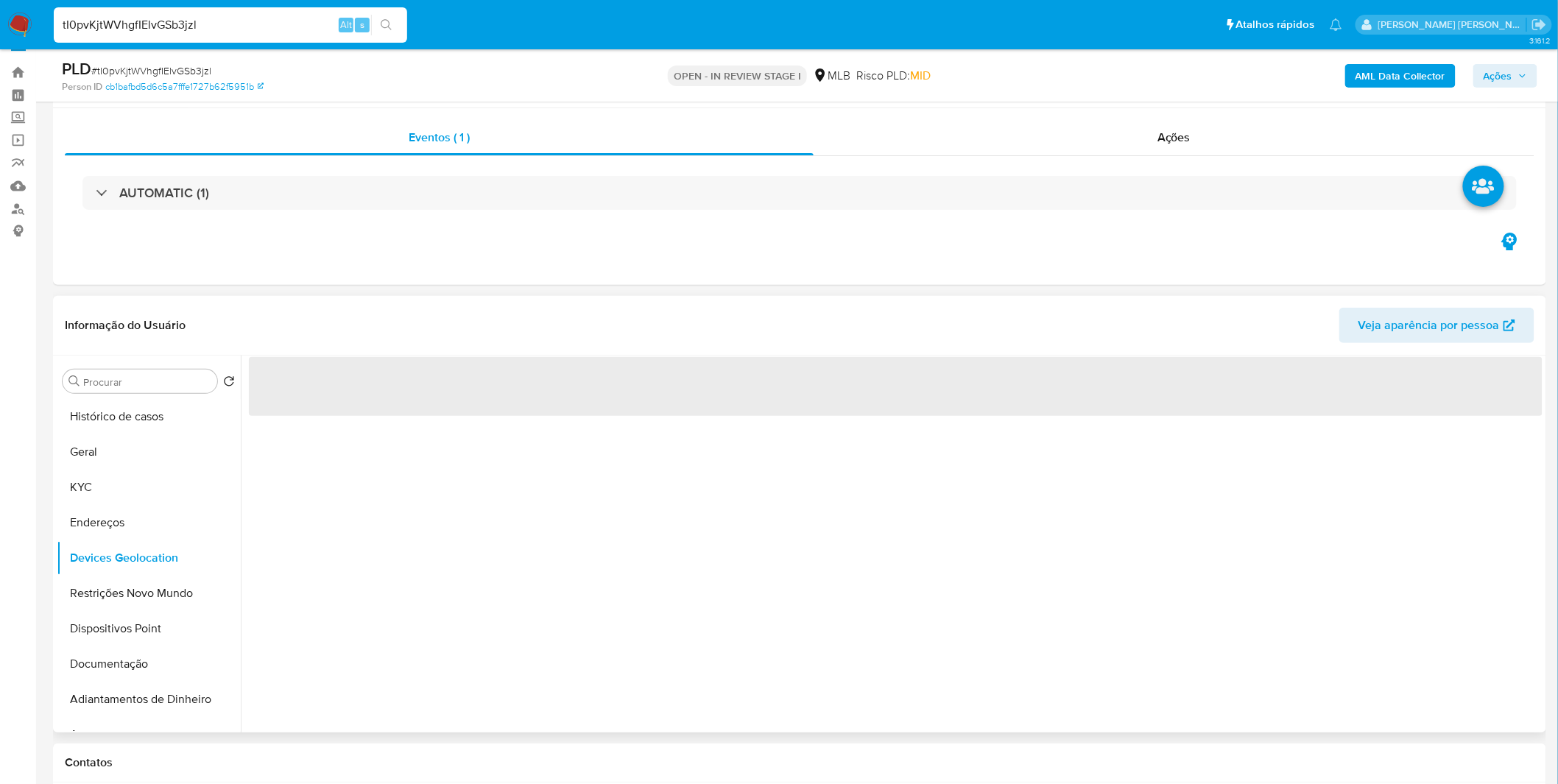
scroll to position [0, 0]
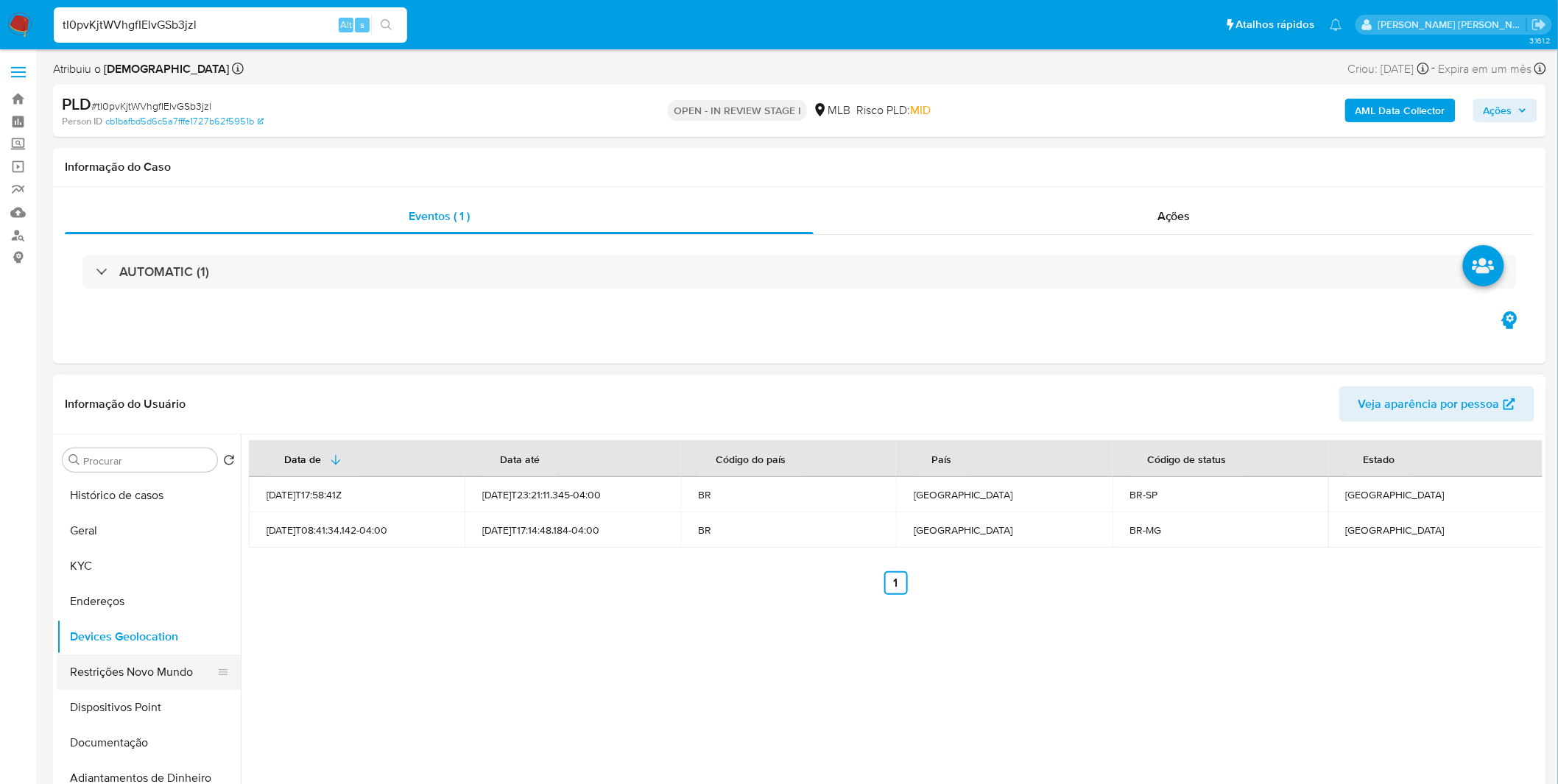
click at [150, 668] on button "Restrições Novo Mundo" at bounding box center [143, 672] width 172 height 35
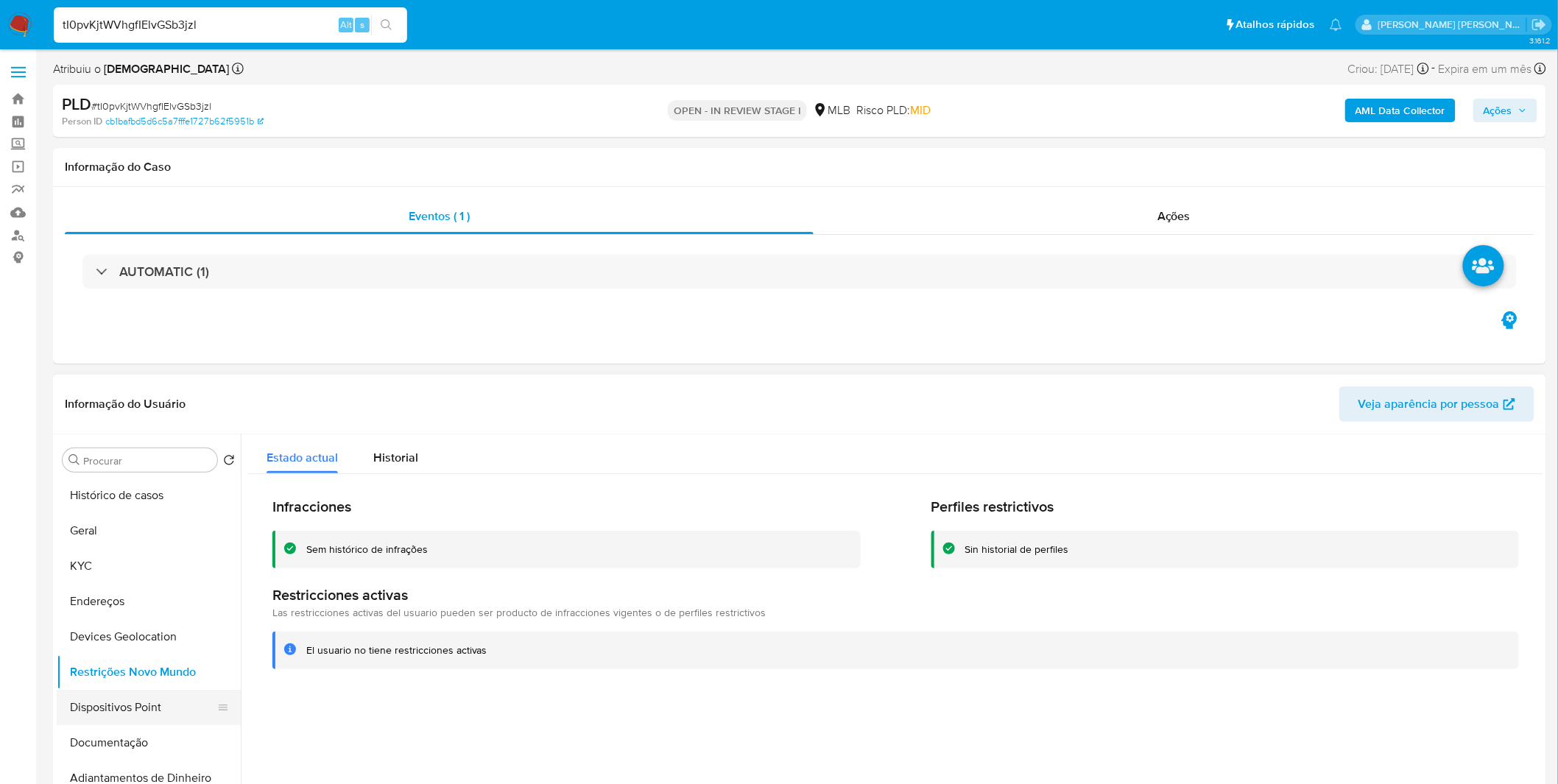
click at [101, 711] on button "Dispositivos Point" at bounding box center [143, 707] width 172 height 35
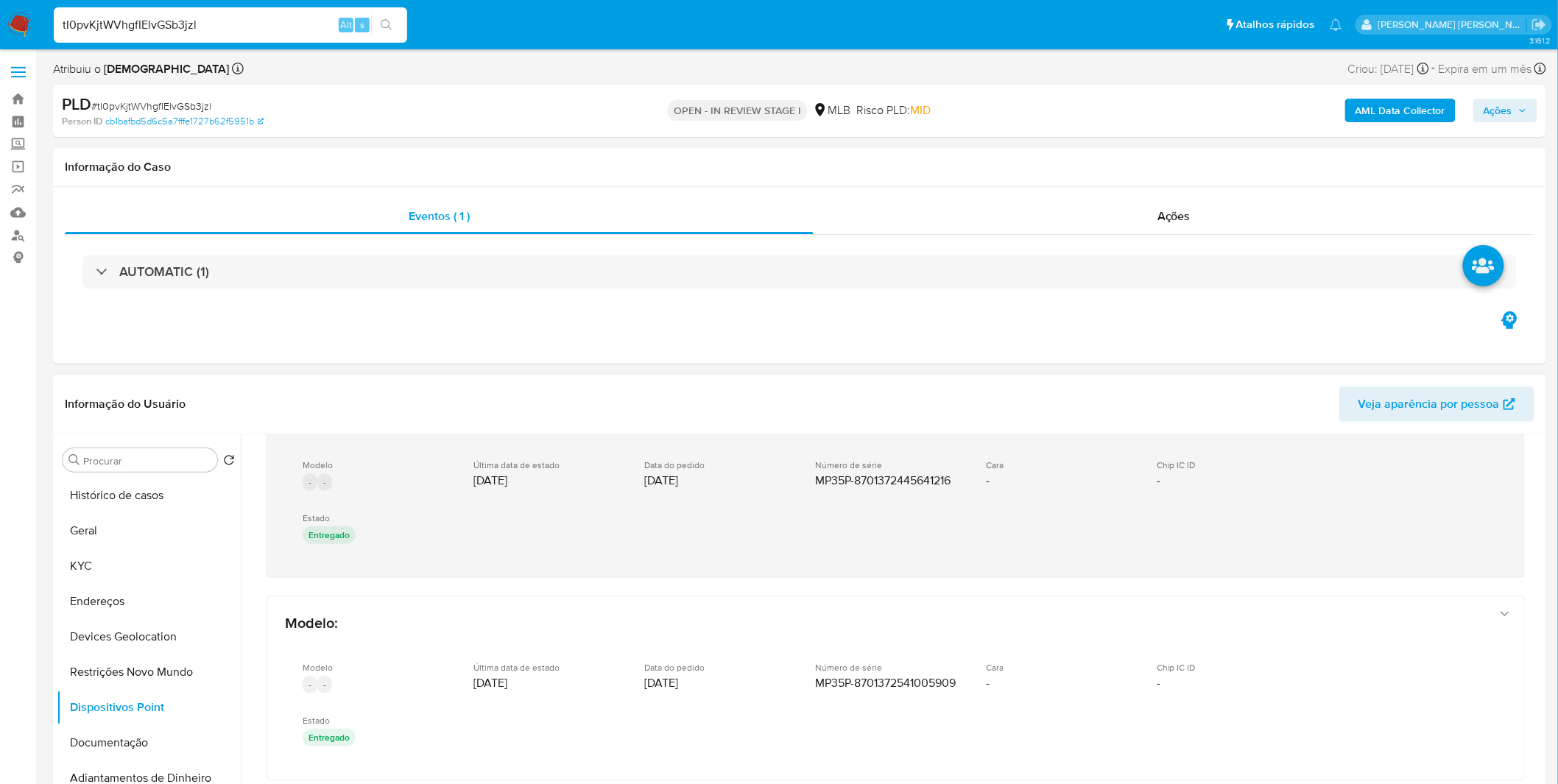
scroll to position [34, 0]
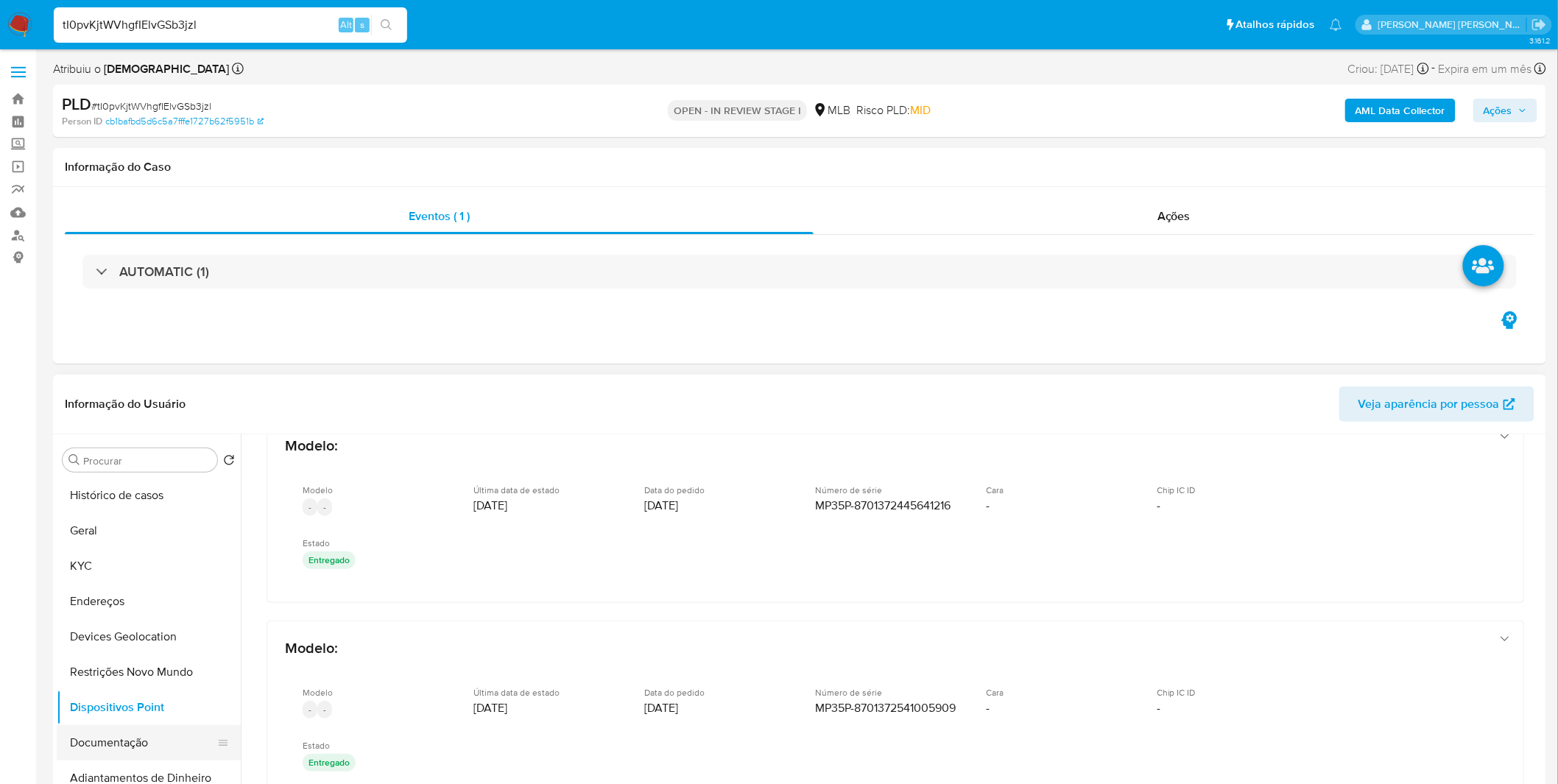
click at [142, 734] on button "Documentação" at bounding box center [143, 743] width 172 height 35
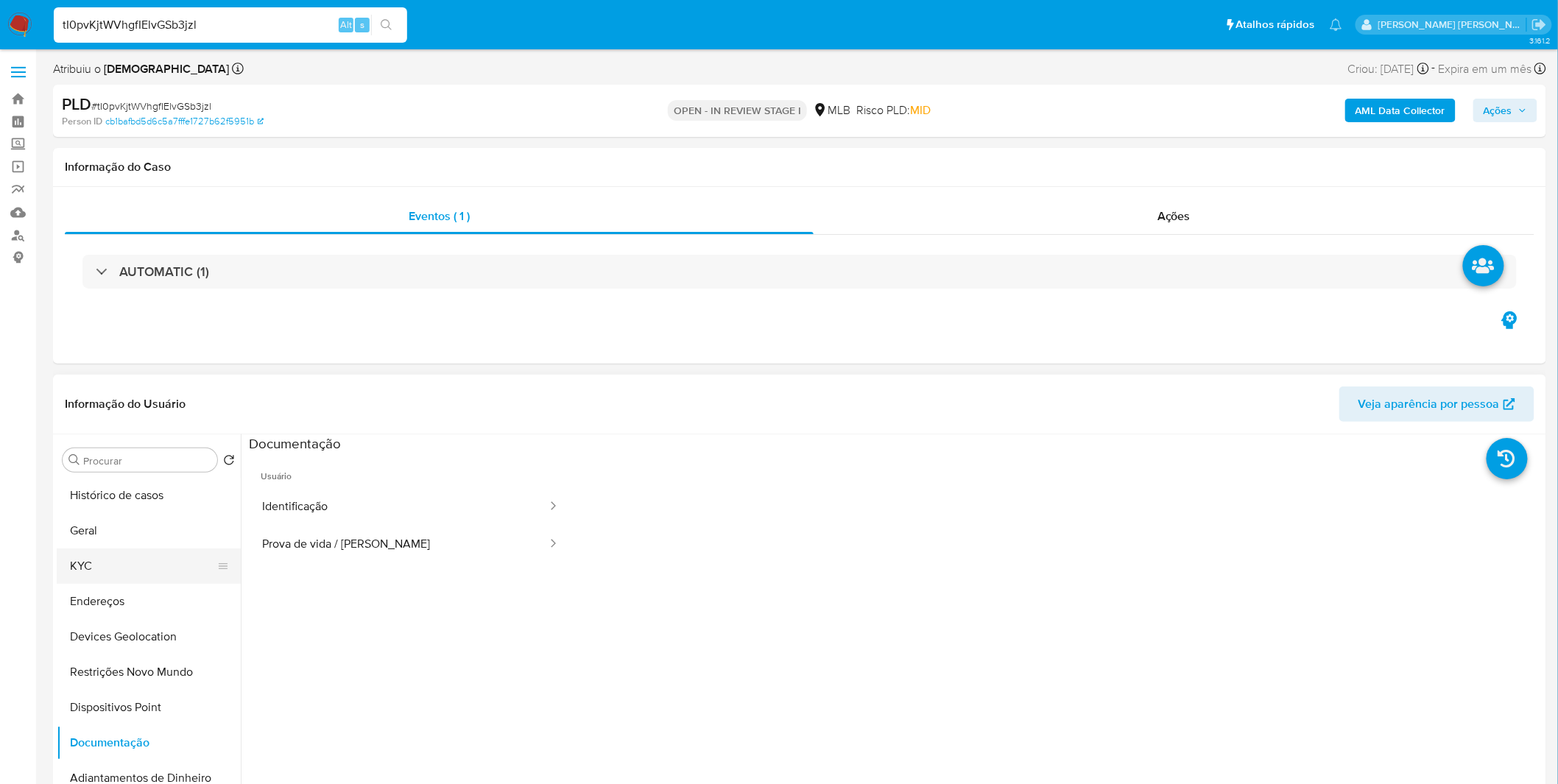
click at [84, 565] on button "KYC" at bounding box center [143, 566] width 172 height 35
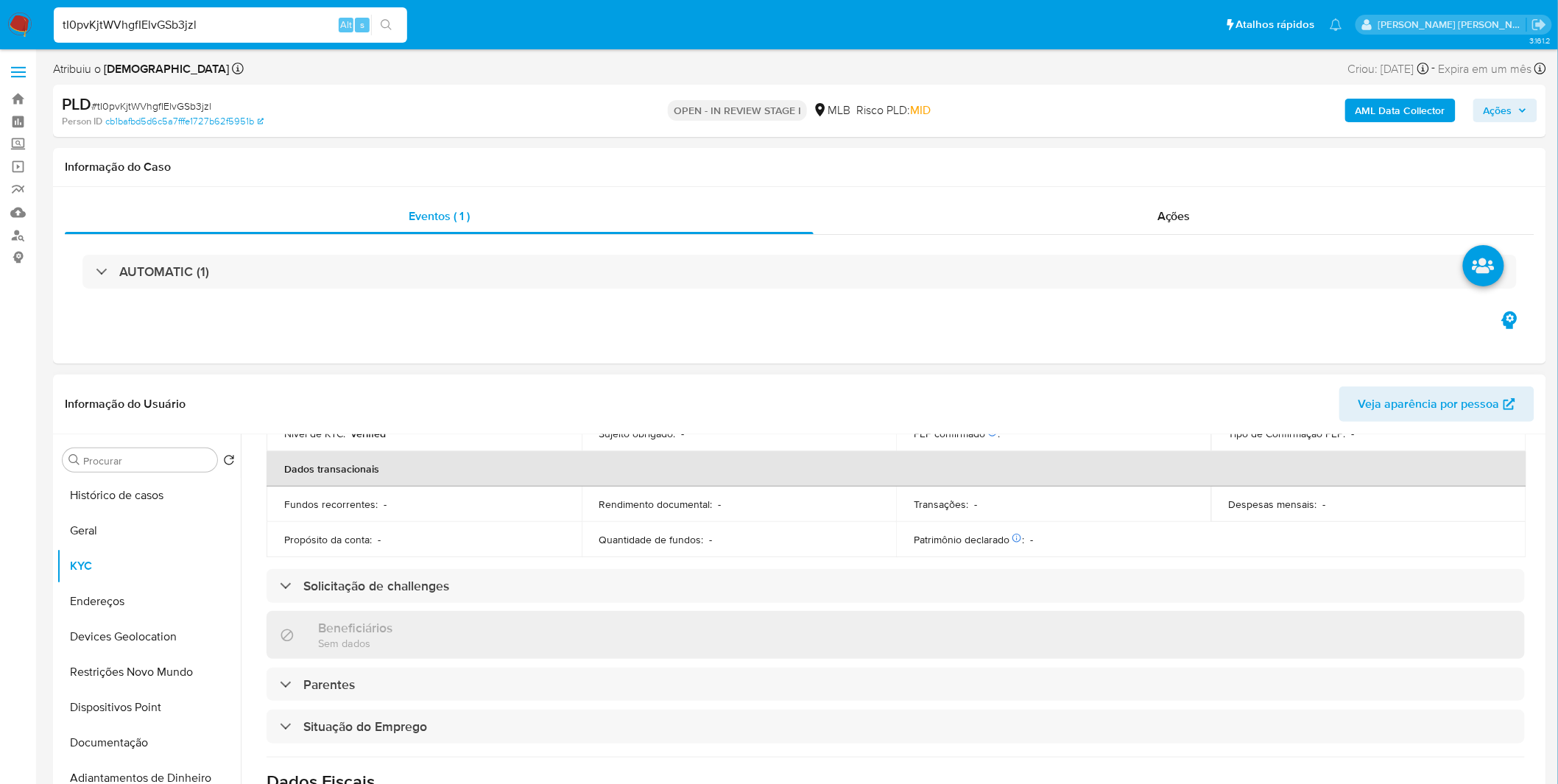
scroll to position [612, 0]
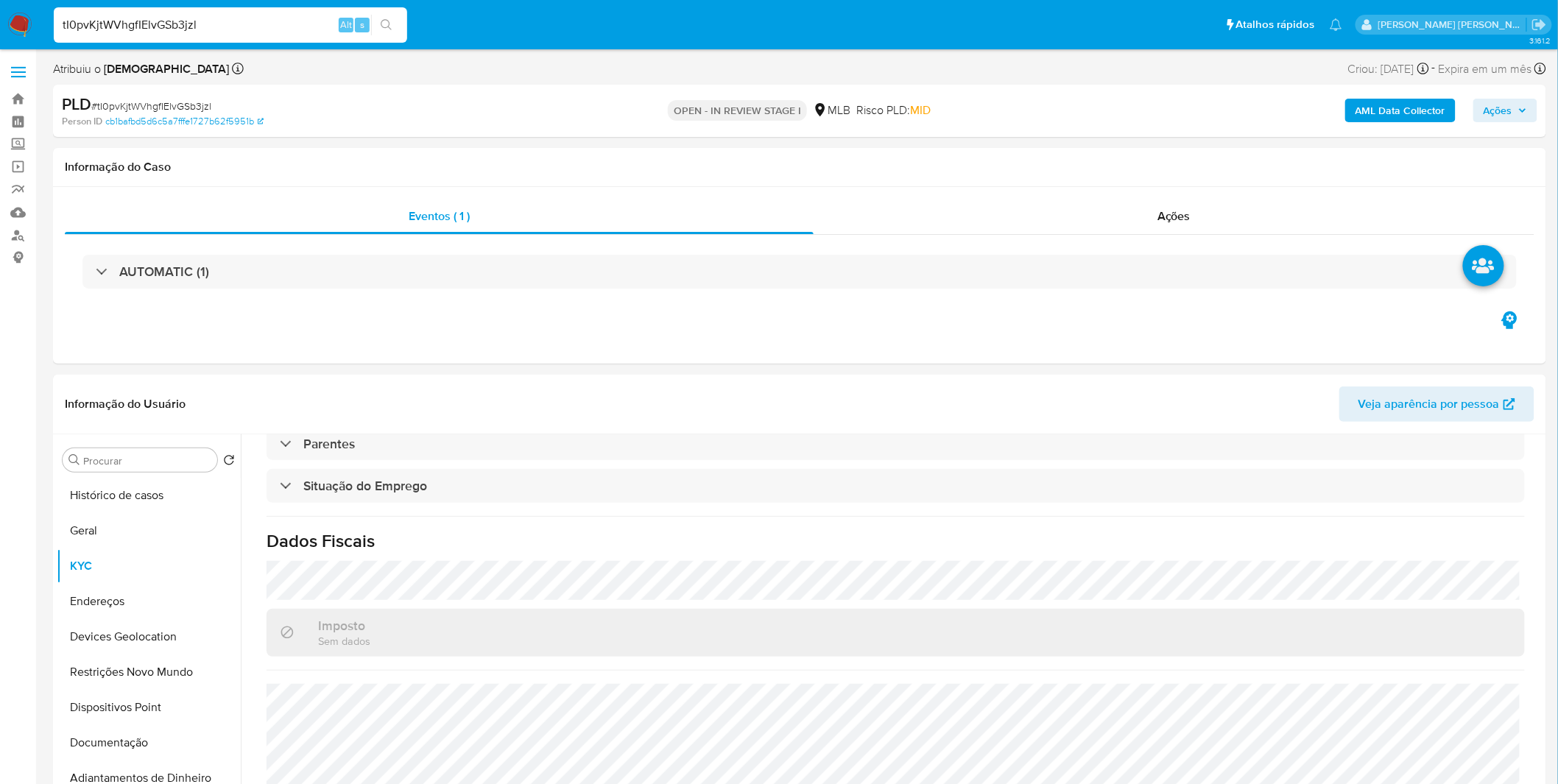
click at [141, 29] on input "tI0pvKjtWVhgfIElvGSb3jzl" at bounding box center [230, 25] width 353 height 19
paste input "U7TJcz7zB5NQk7RHfD7KI8m6"
type input "U7TJcz7zB5NQk7RHfD7KI8m6"
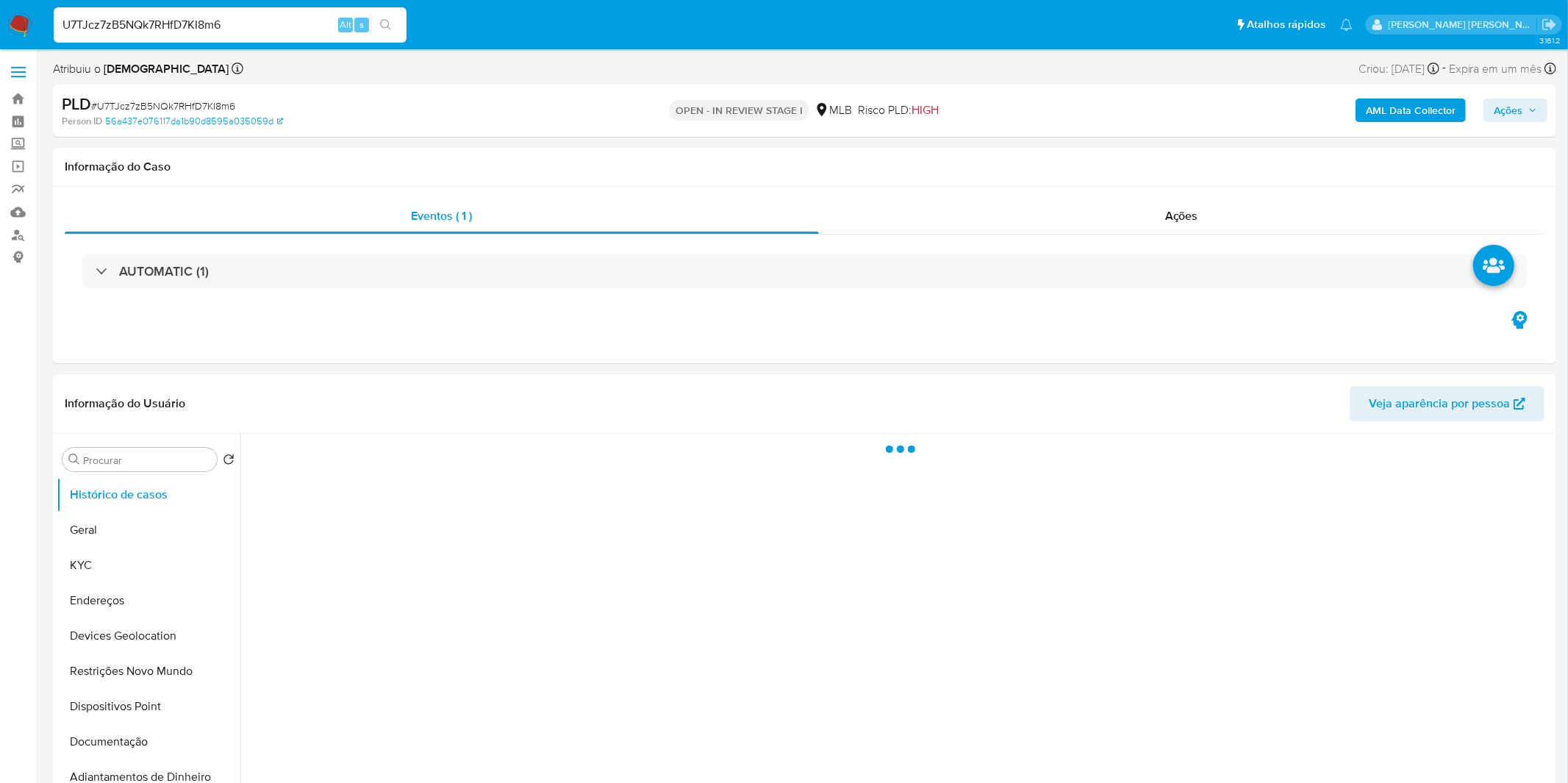
select select "10"
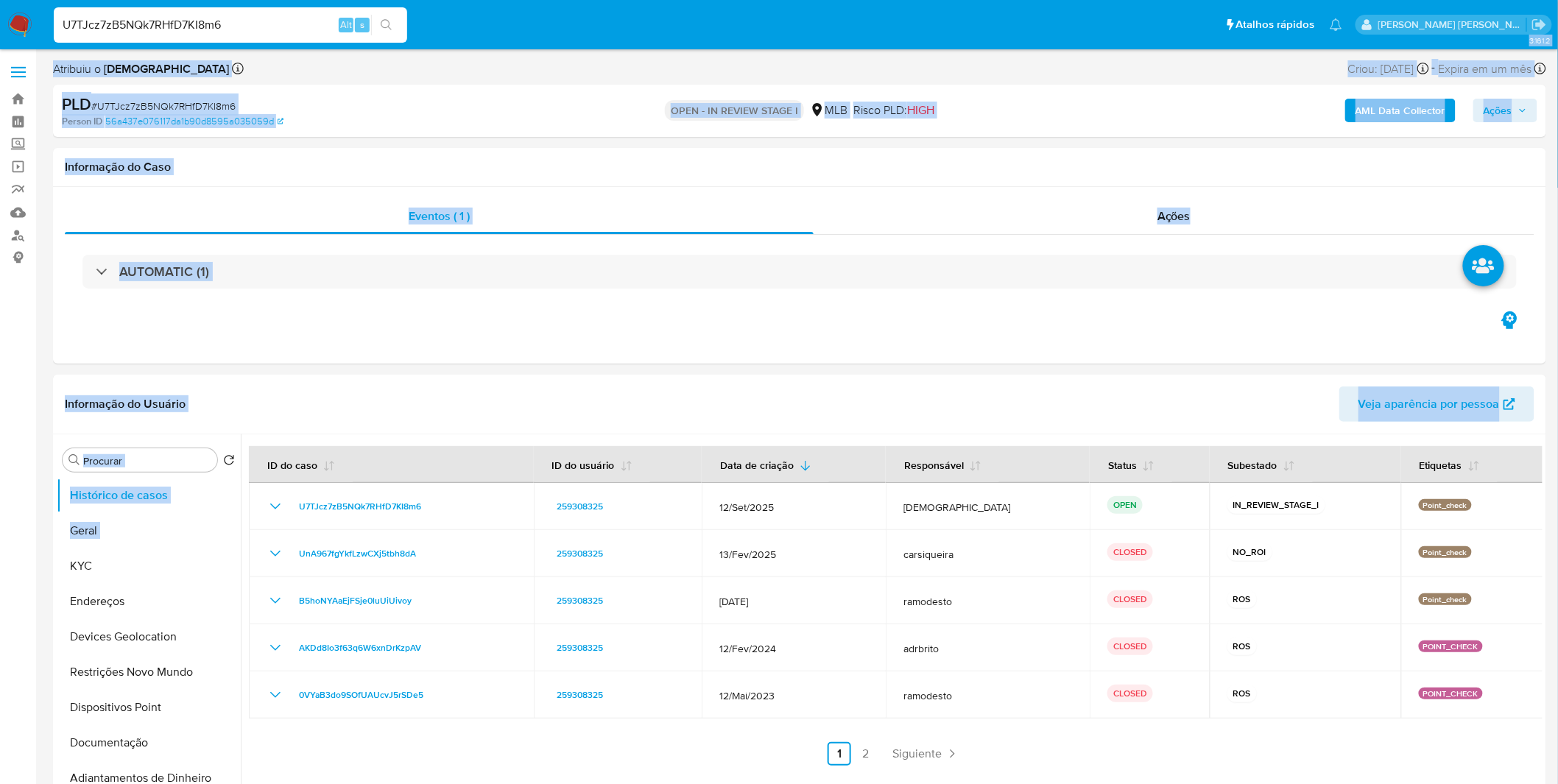
drag, startPoint x: 0, startPoint y: 677, endPoint x: -12, endPoint y: 559, distance: 118.6
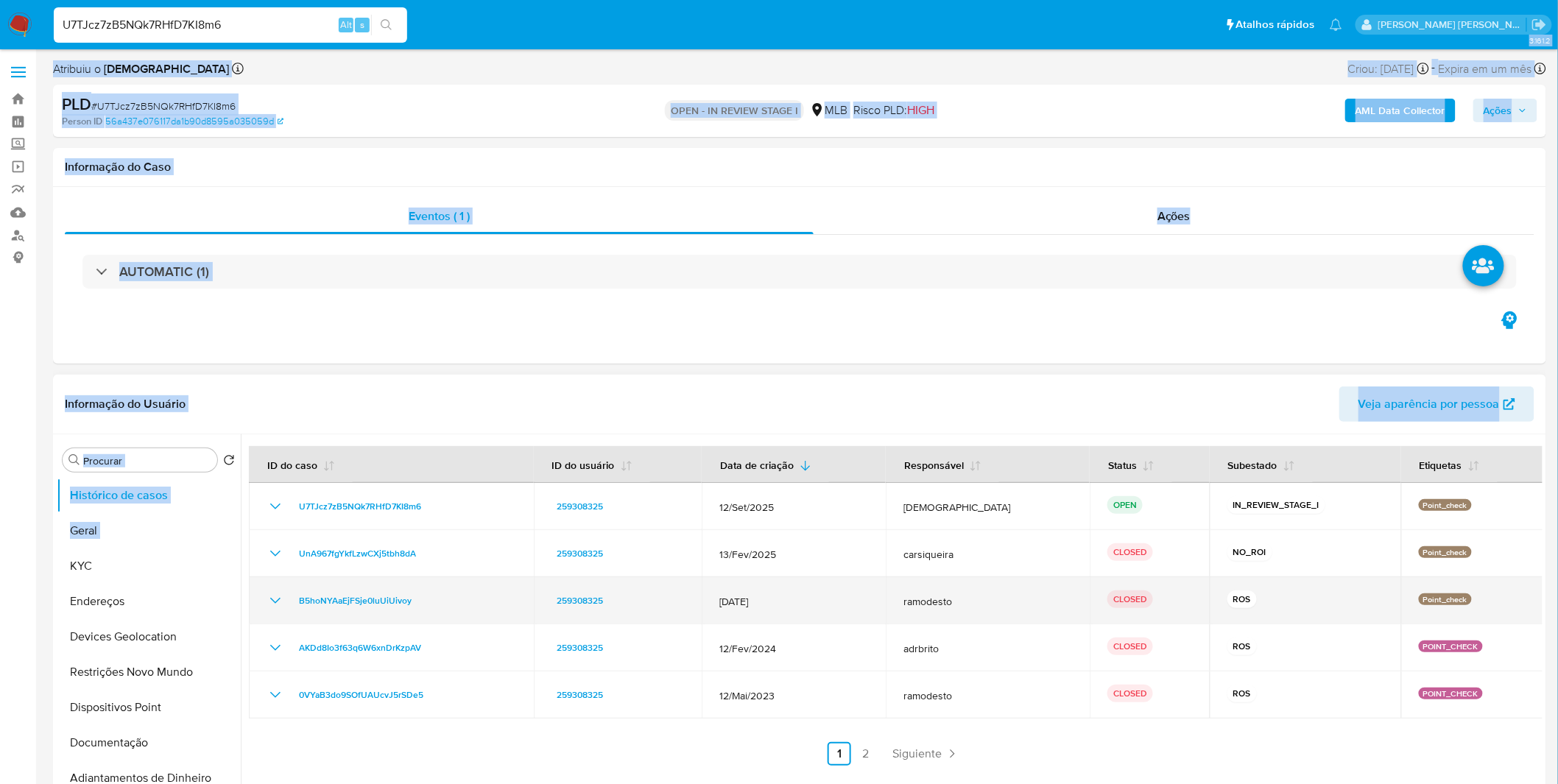
click at [1021, 604] on span "ramodesto" at bounding box center [988, 601] width 169 height 13
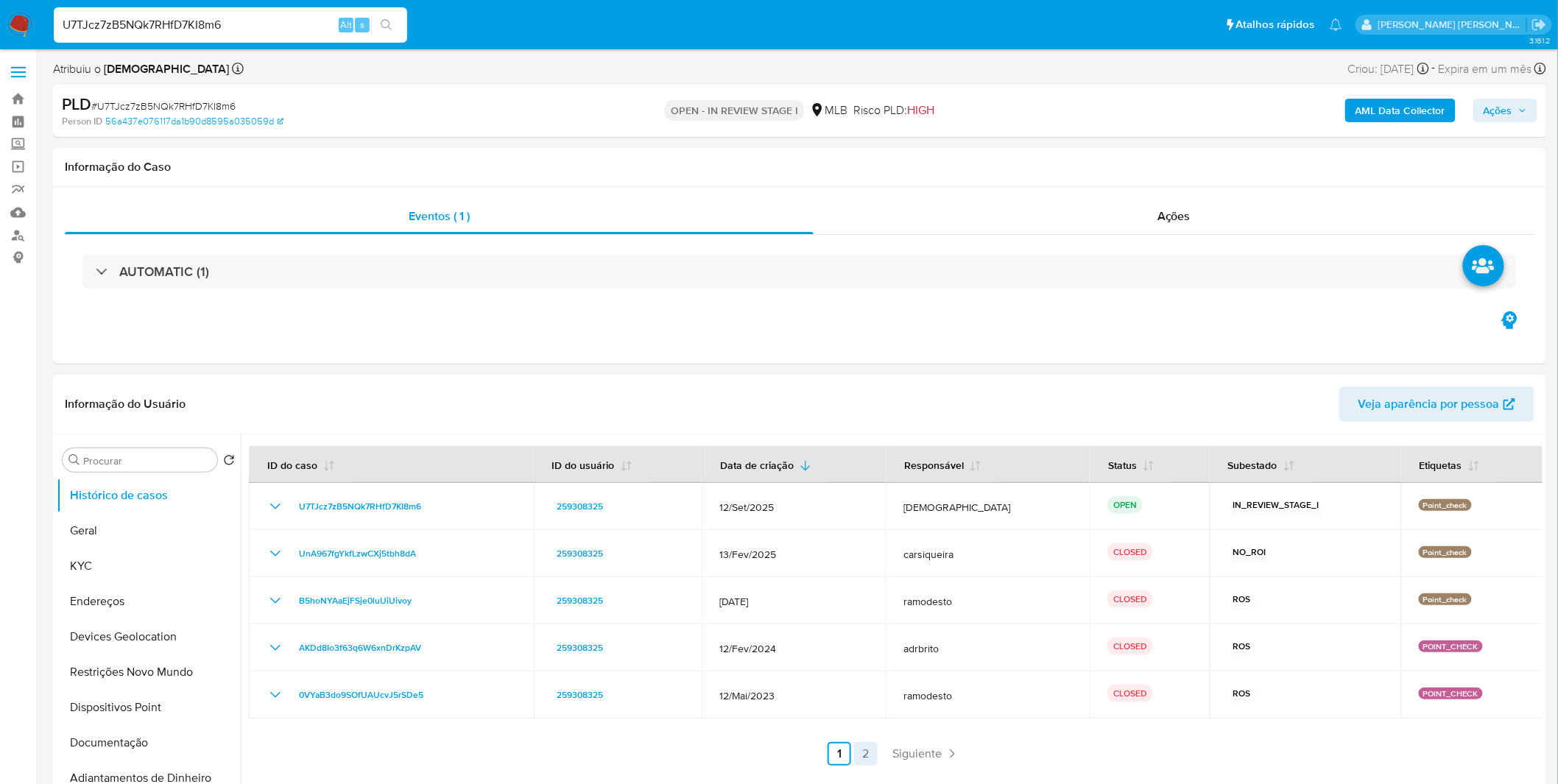
click at [861, 753] on link "2" at bounding box center [866, 753] width 24 height 24
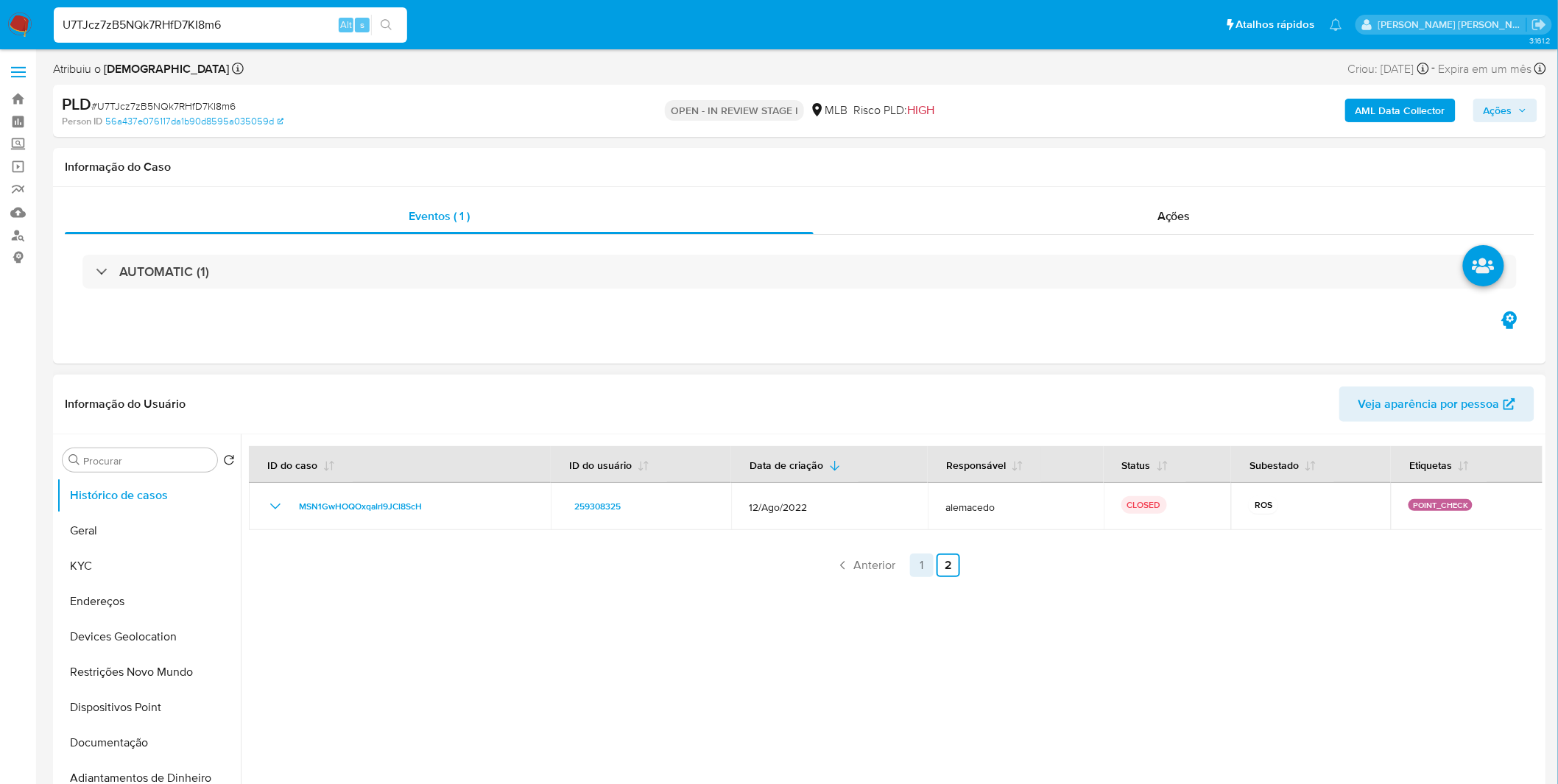
click at [920, 567] on link "1" at bounding box center [922, 565] width 24 height 24
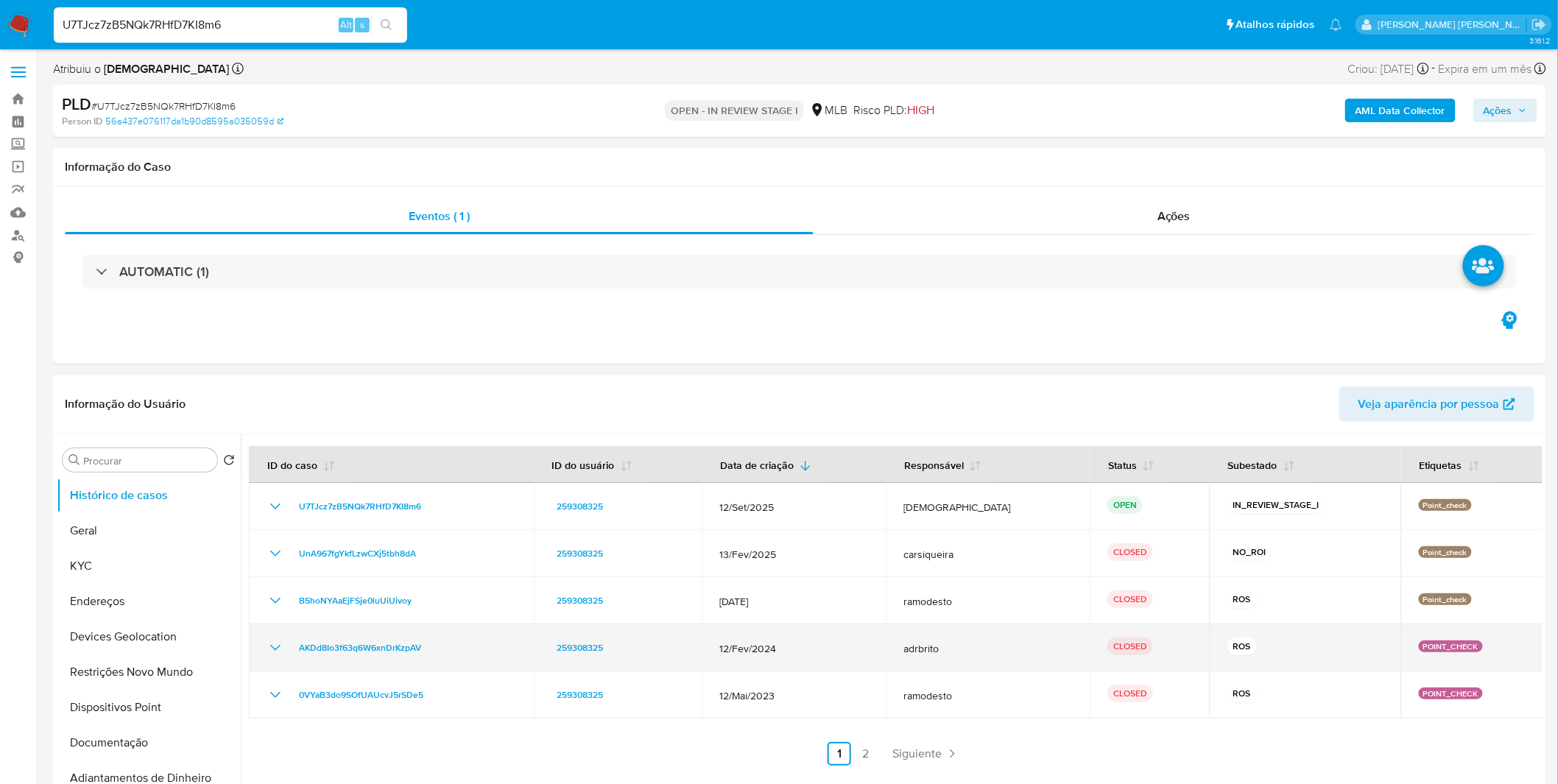
click at [280, 645] on icon "Mostrar/Ocultar" at bounding box center [275, 647] width 18 height 18
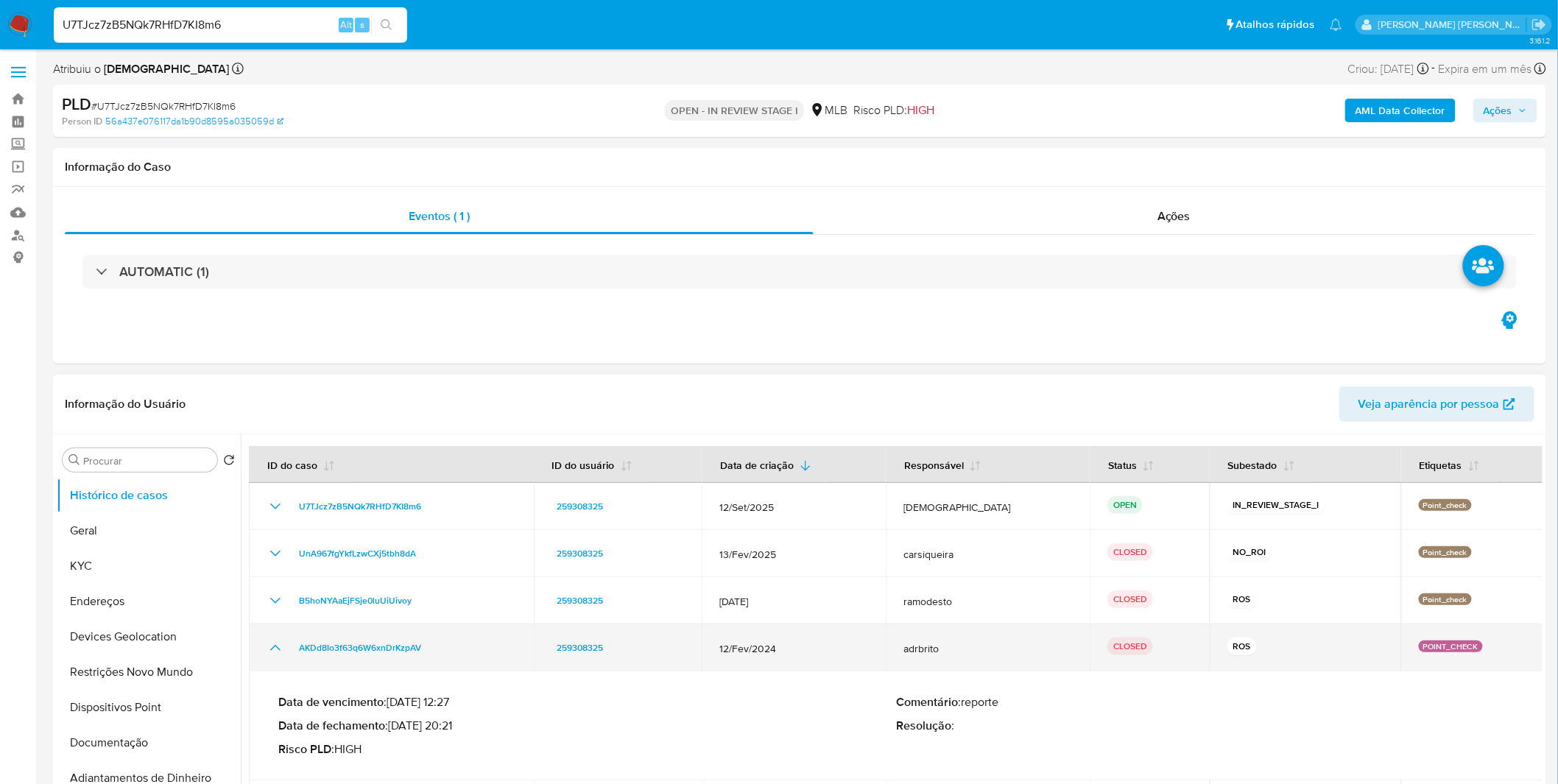
click at [279, 646] on icon "Mostrar/Ocultar" at bounding box center [275, 647] width 18 height 18
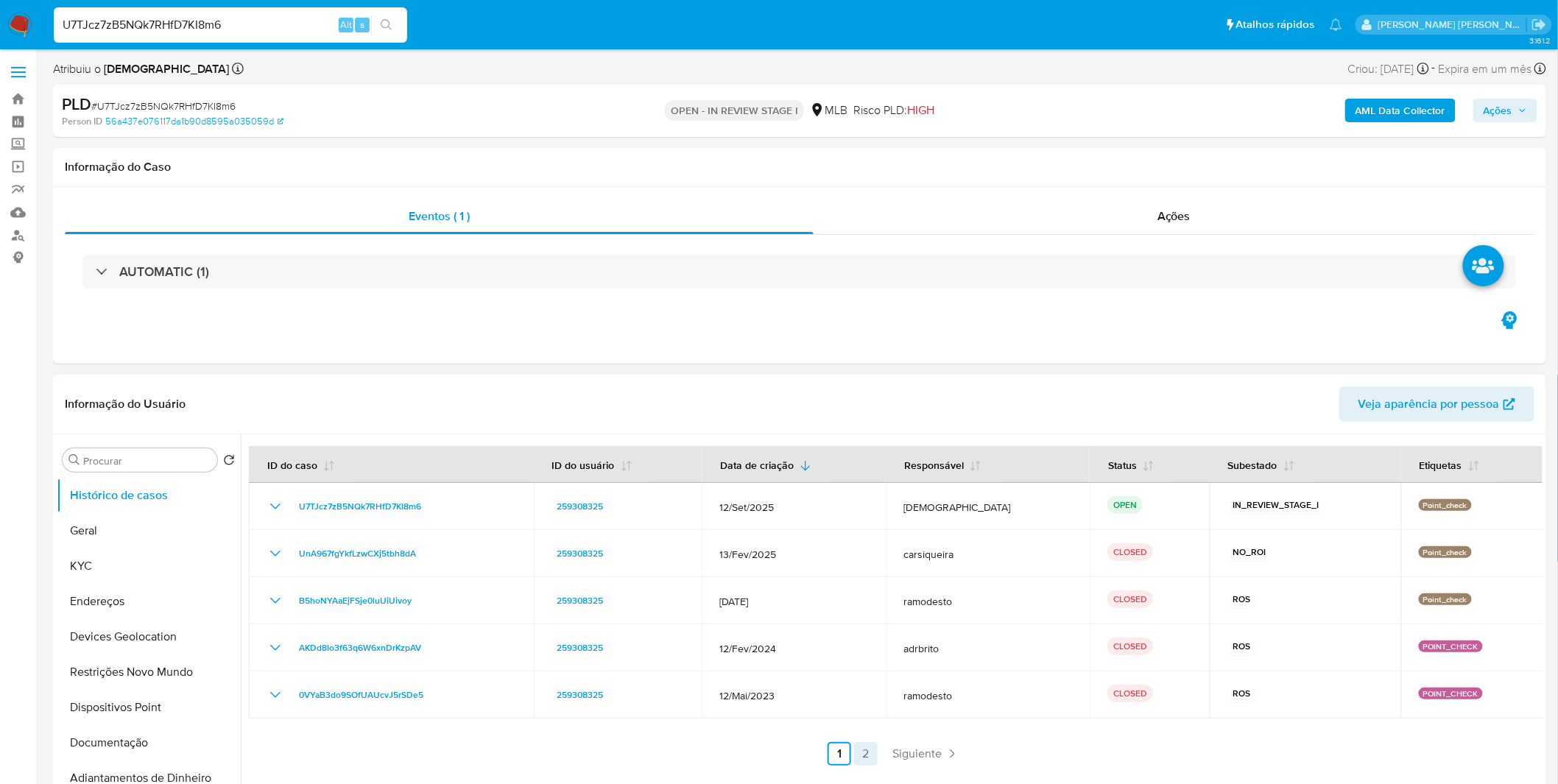
click at [871, 748] on link "2" at bounding box center [866, 753] width 24 height 24
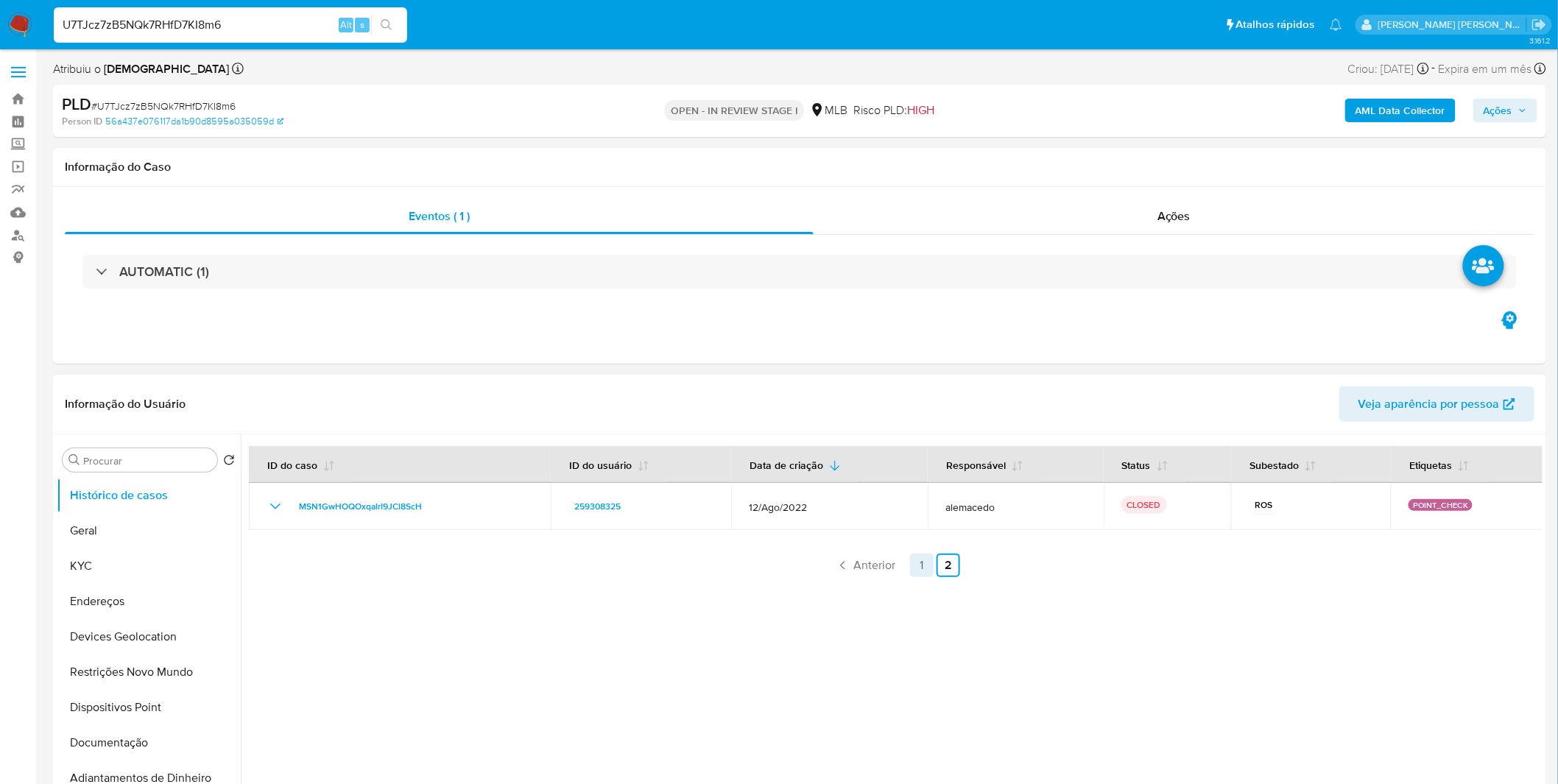
click at [914, 569] on link "1" at bounding box center [922, 565] width 24 height 24
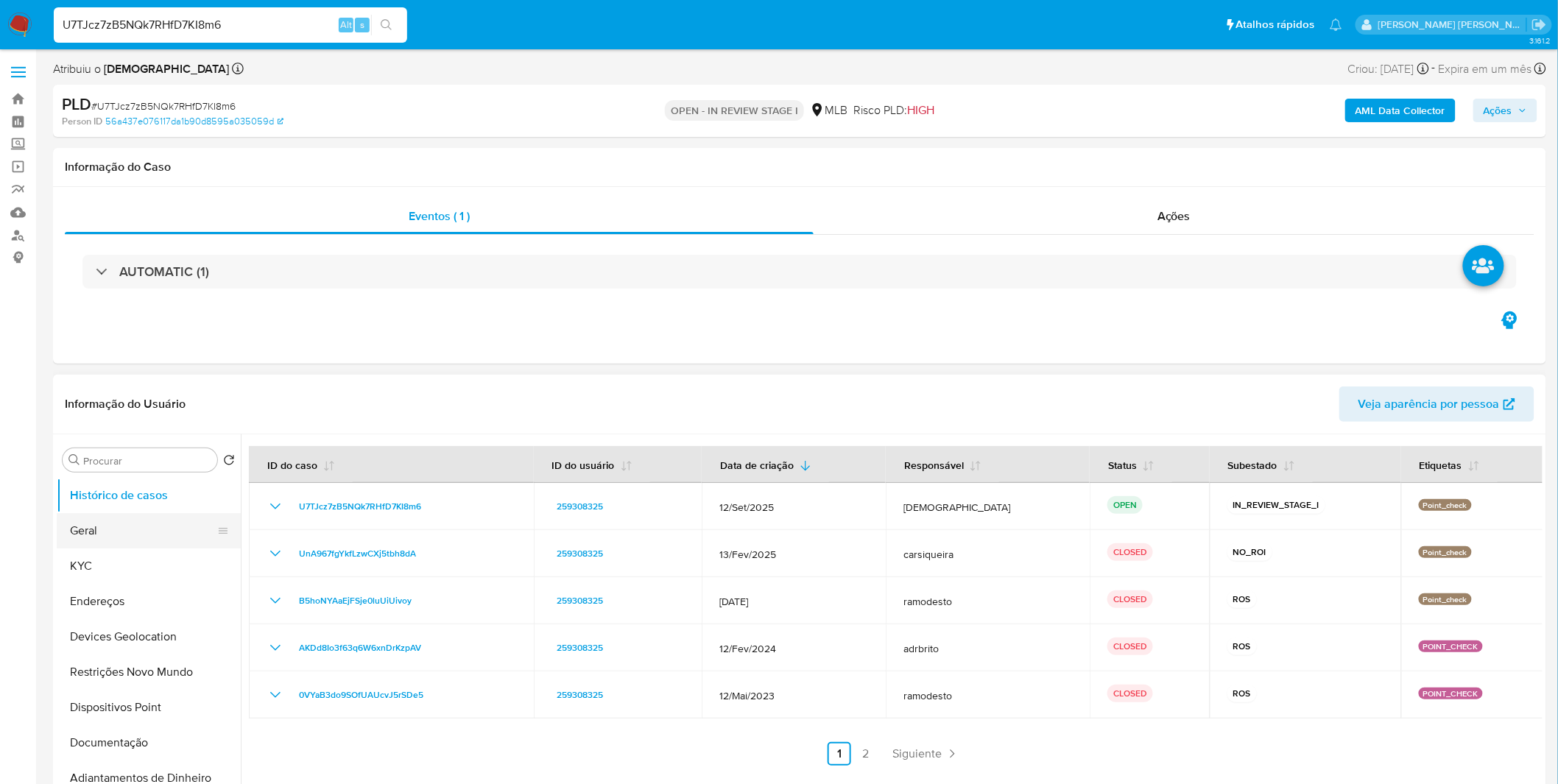
click at [163, 523] on button "Geral" at bounding box center [143, 531] width 172 height 35
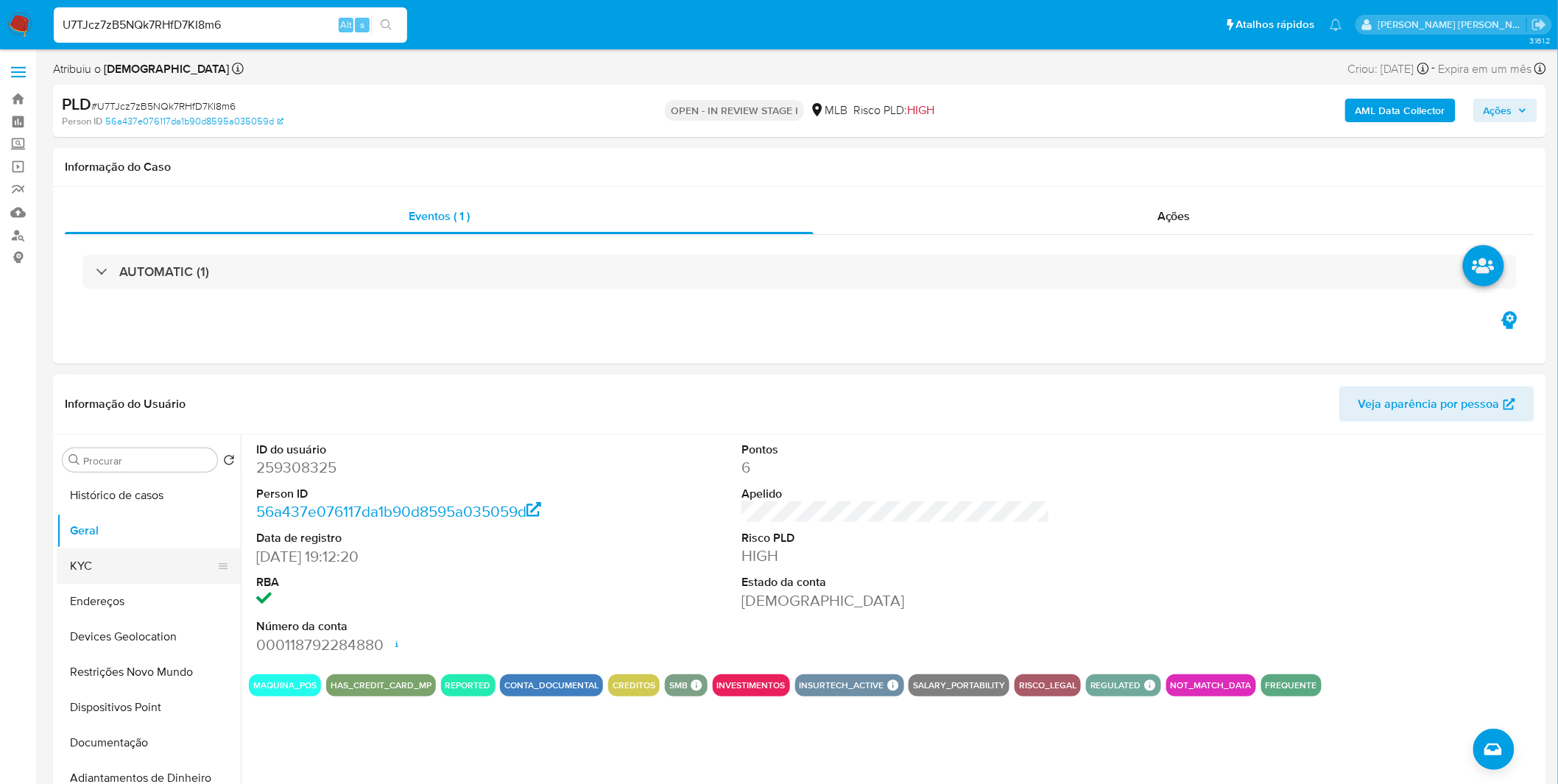
click at [146, 570] on button "KYC" at bounding box center [143, 566] width 172 height 35
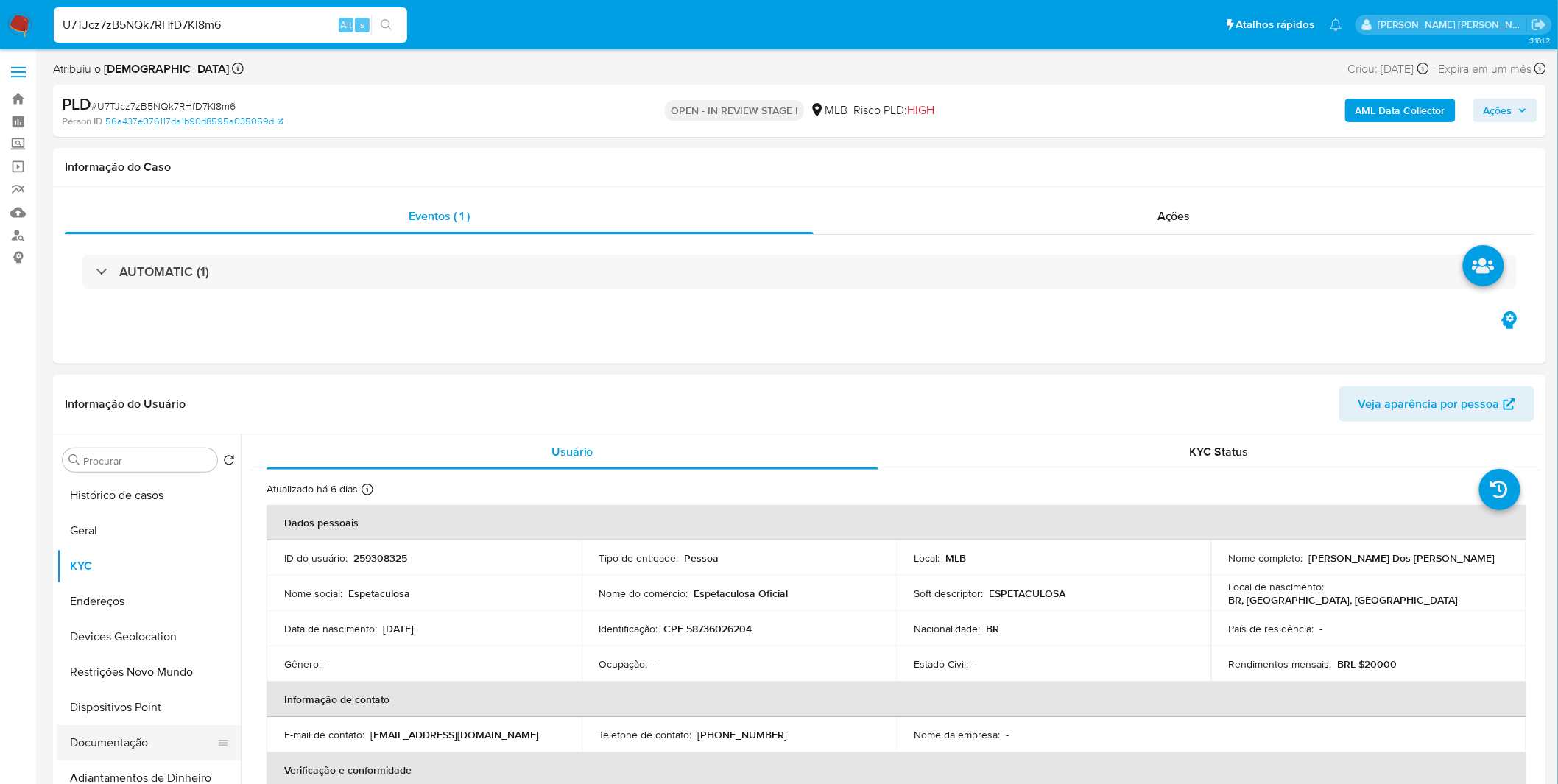
click at [122, 738] on button "Documentação" at bounding box center [143, 743] width 172 height 35
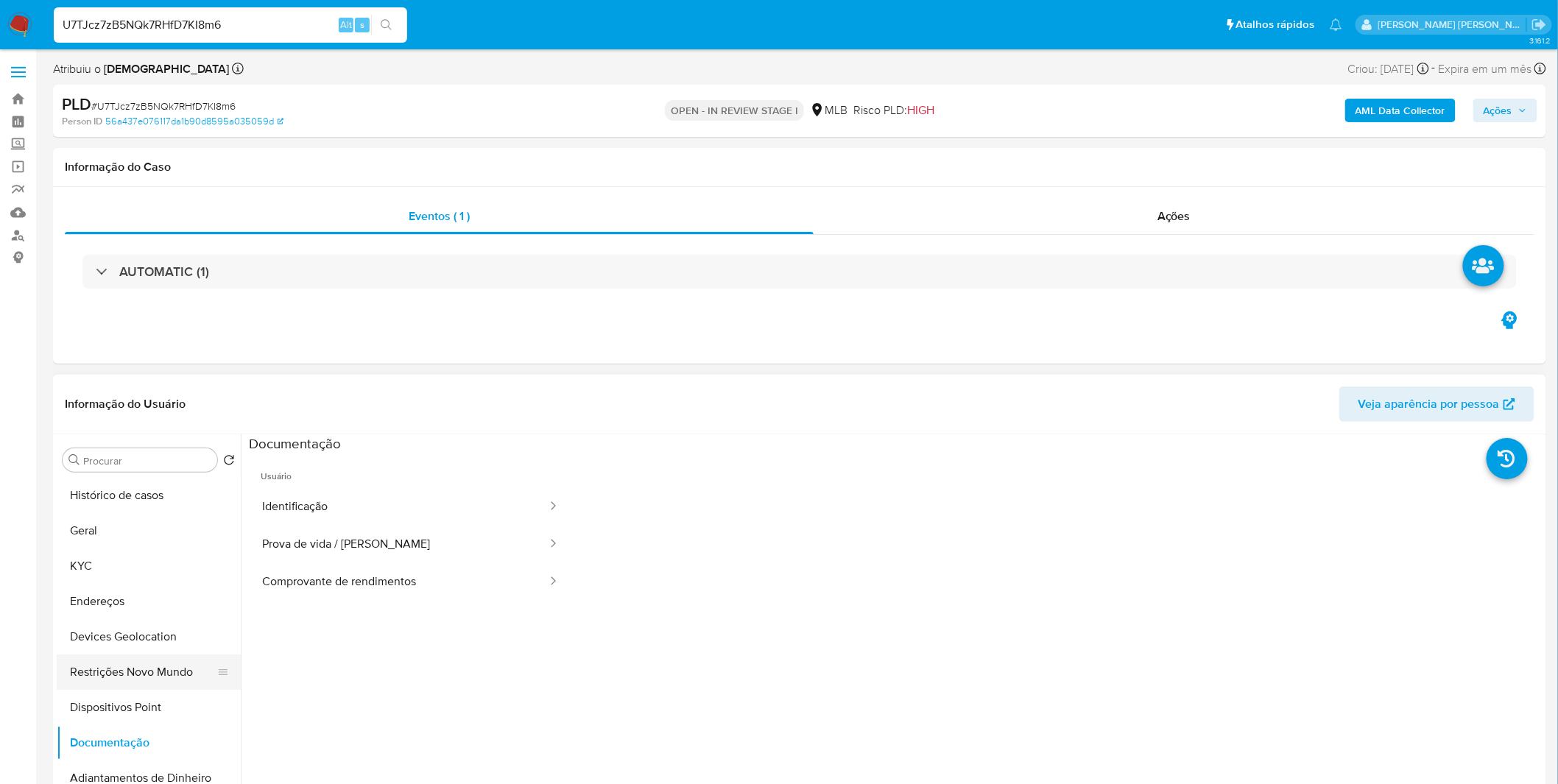
click at [143, 672] on button "Restrições Novo Mundo" at bounding box center [143, 672] width 172 height 35
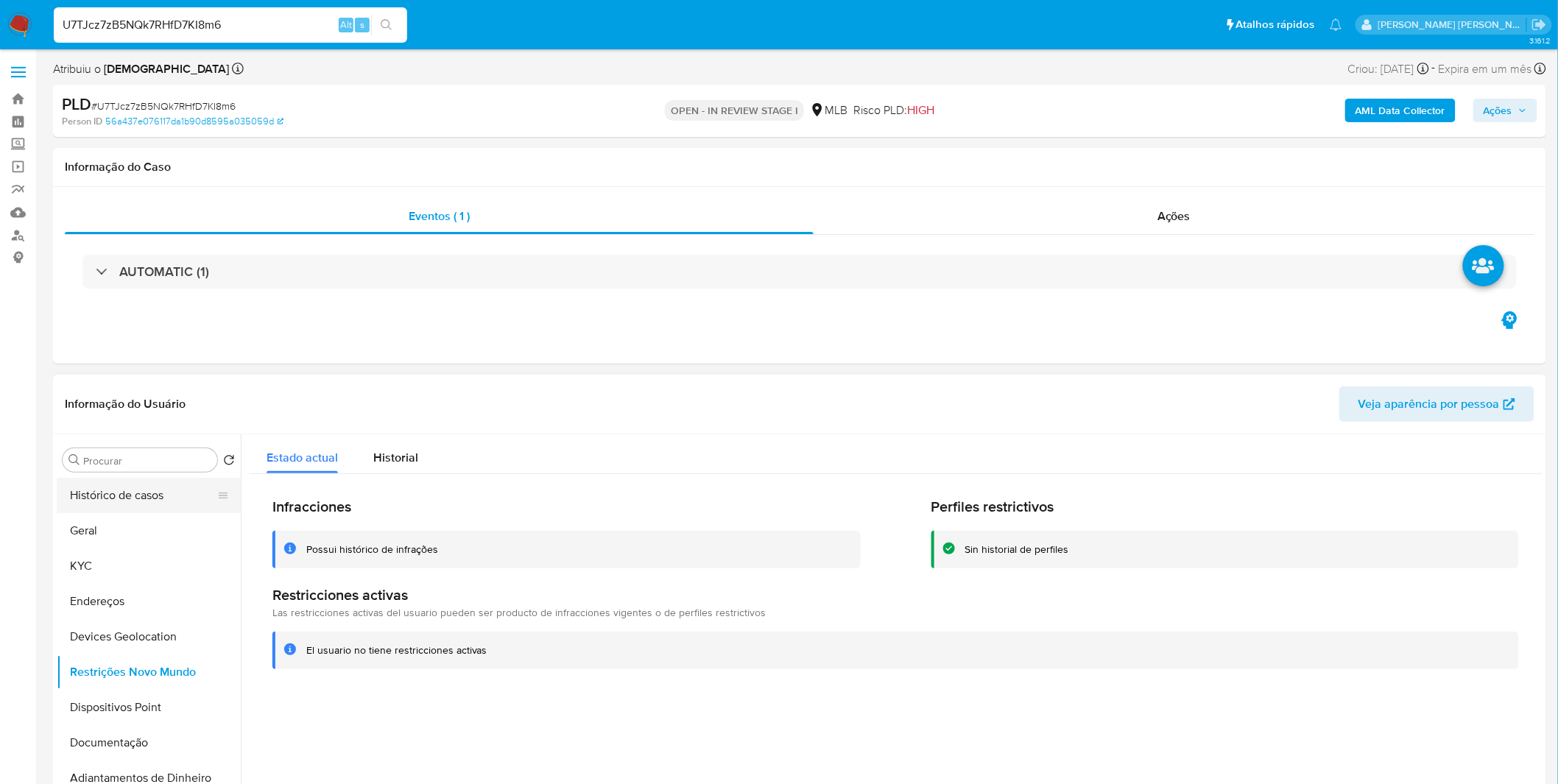
click at [98, 511] on button "Histórico de casos" at bounding box center [143, 496] width 172 height 35
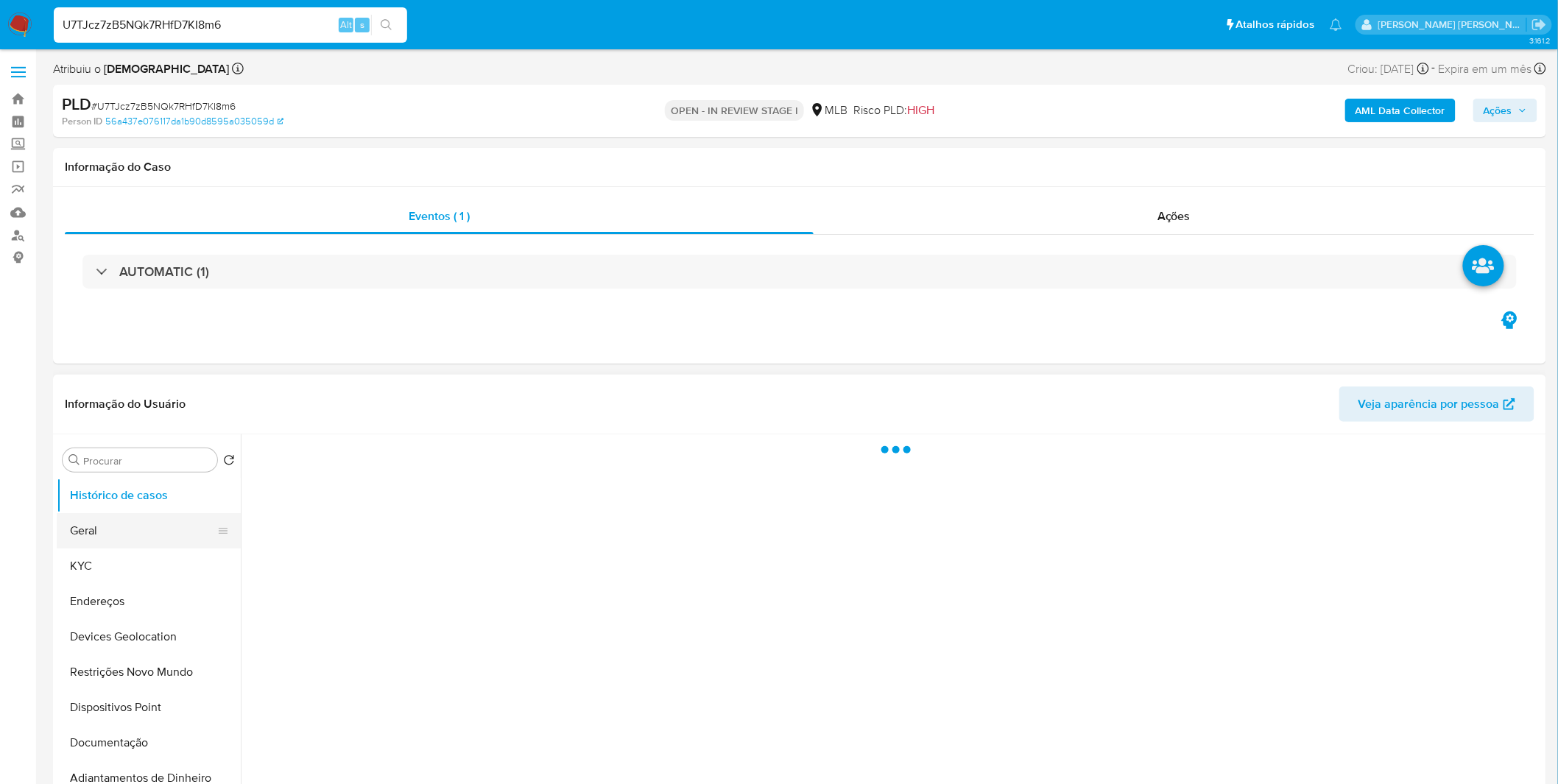
click at [96, 521] on button "Geral" at bounding box center [143, 531] width 172 height 35
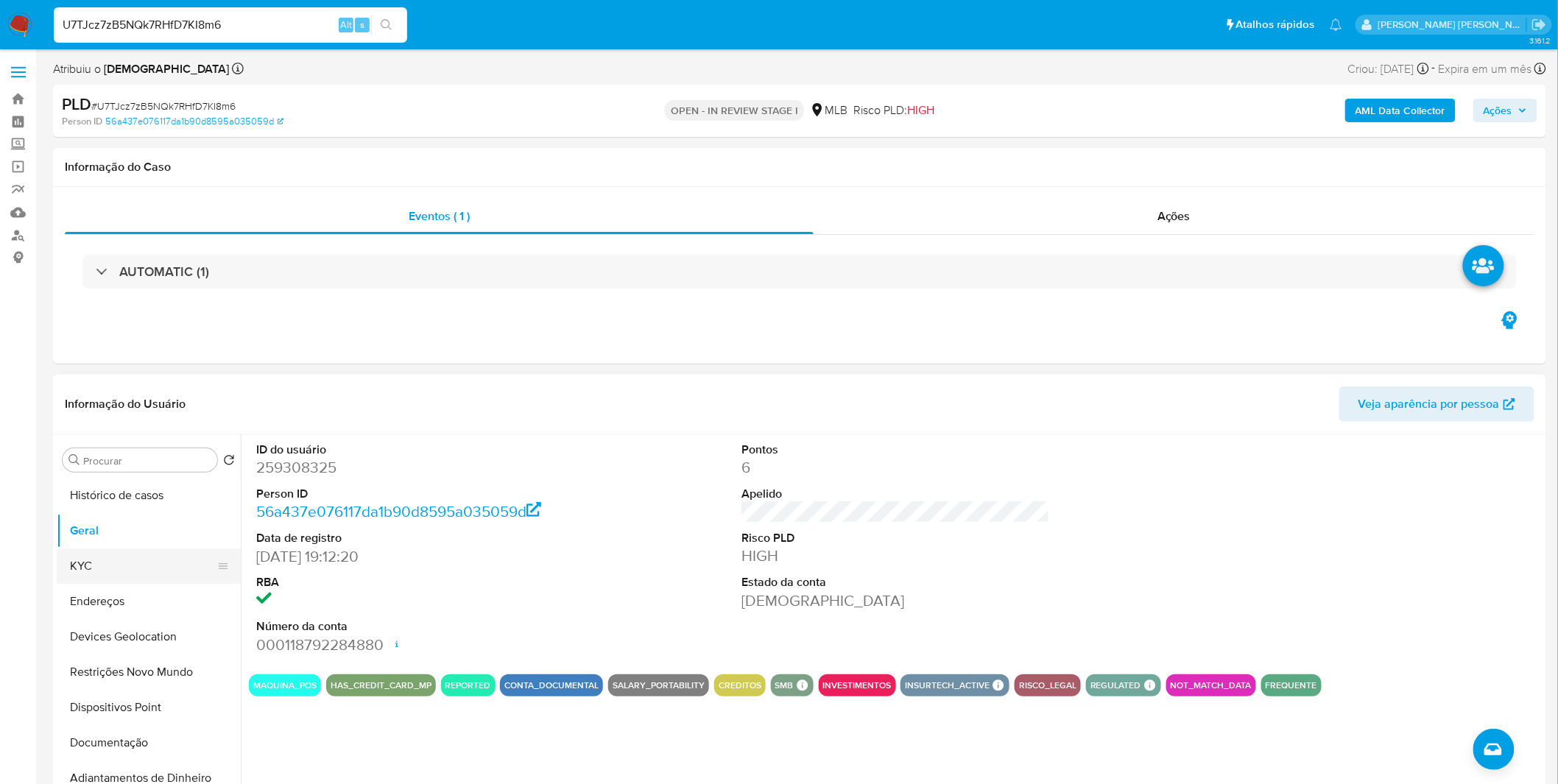
click at [134, 570] on button "KYC" at bounding box center [143, 566] width 172 height 35
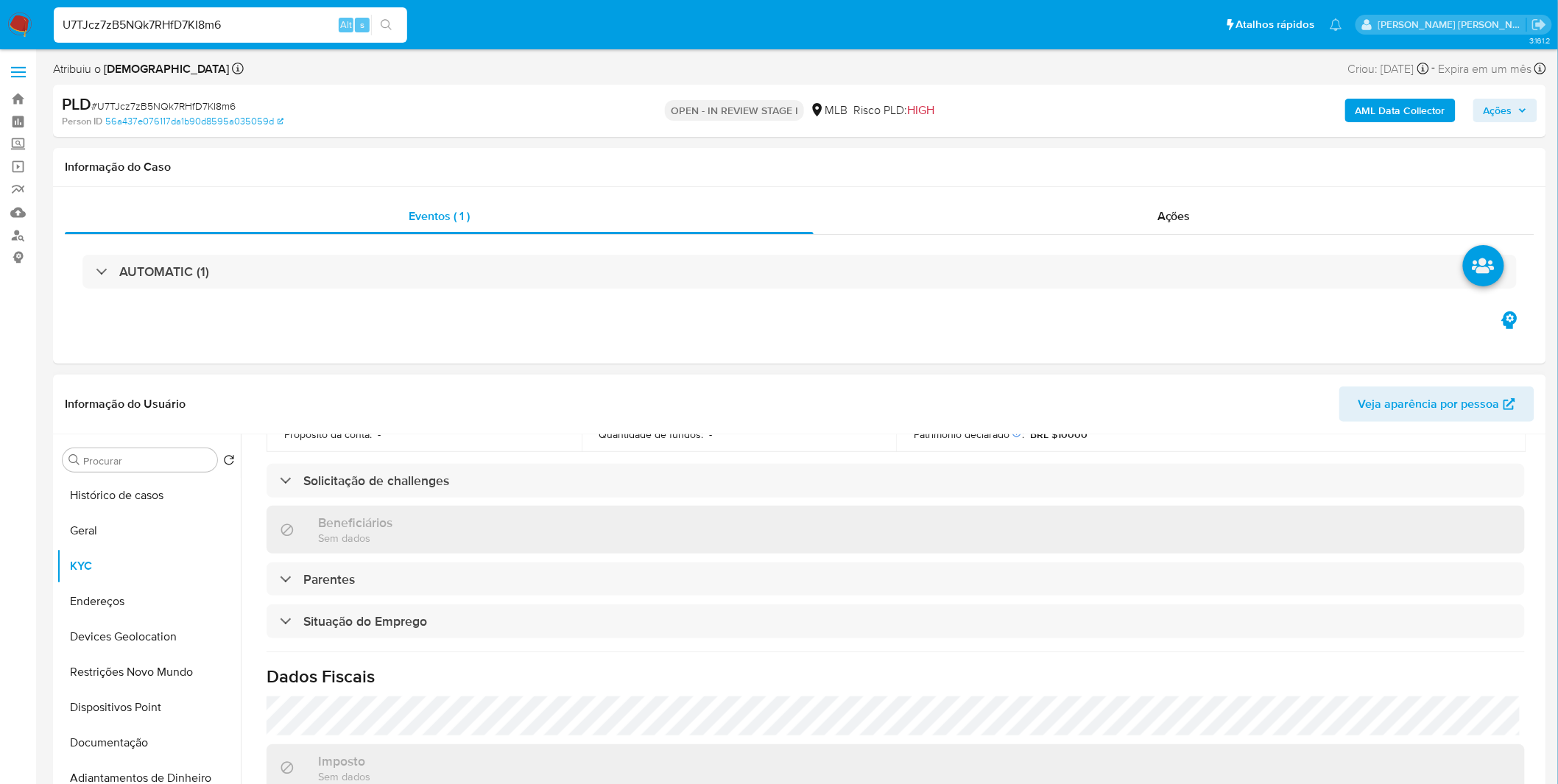
scroll to position [612, 0]
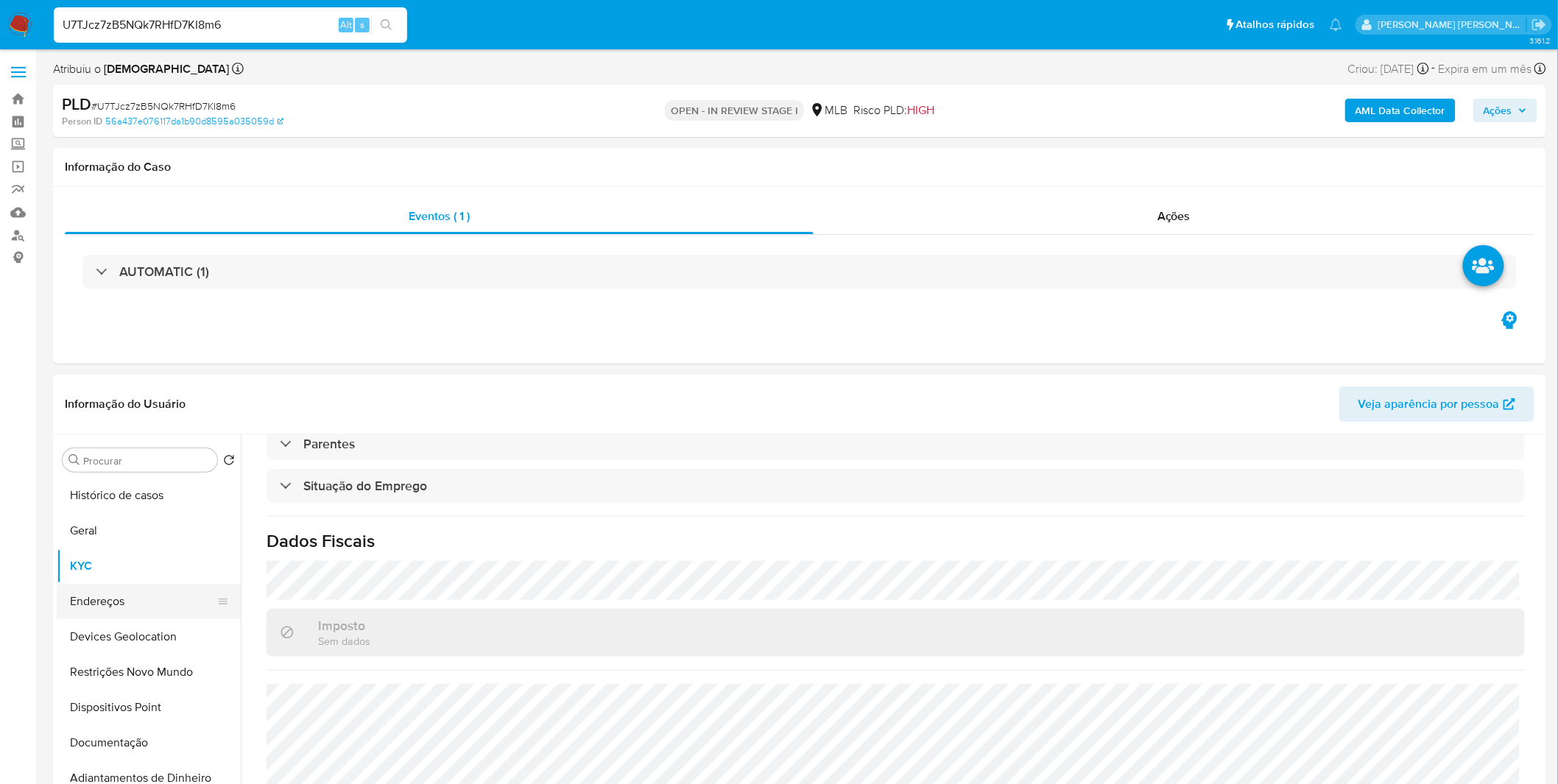
click at [166, 611] on button "Endereços" at bounding box center [143, 601] width 172 height 35
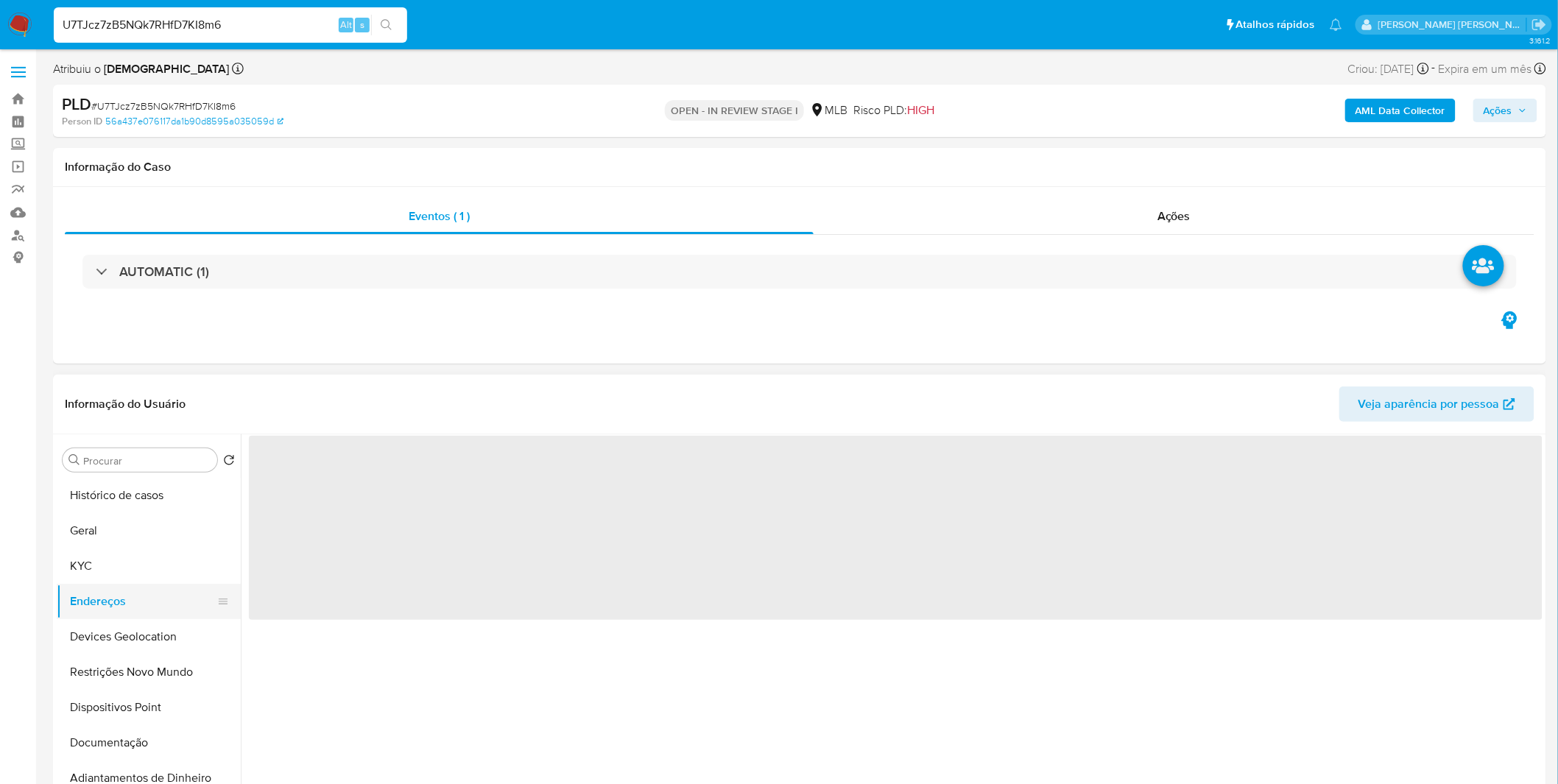
scroll to position [0, 0]
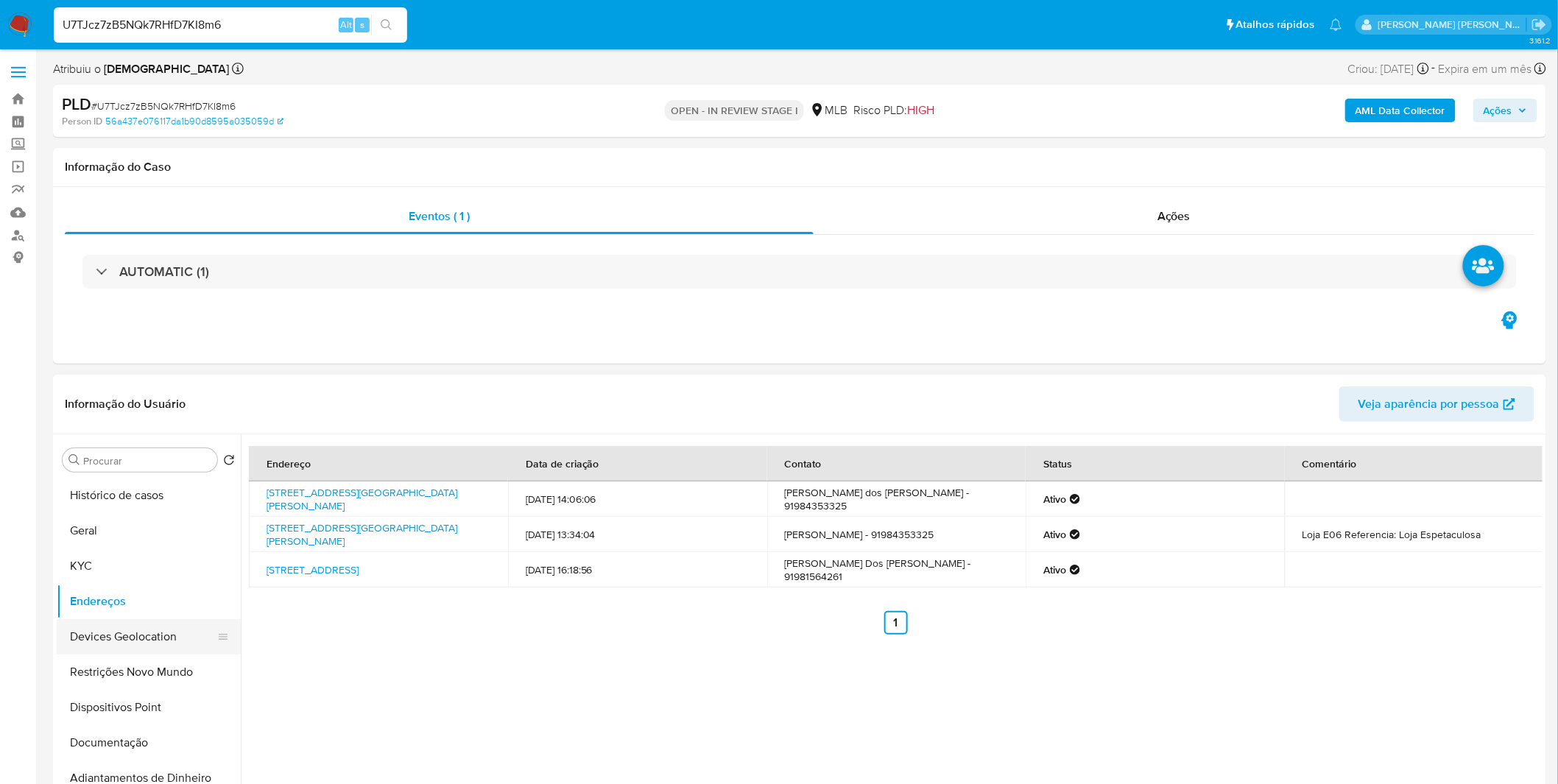
click at [154, 642] on button "Devices Geolocation" at bounding box center [143, 637] width 172 height 35
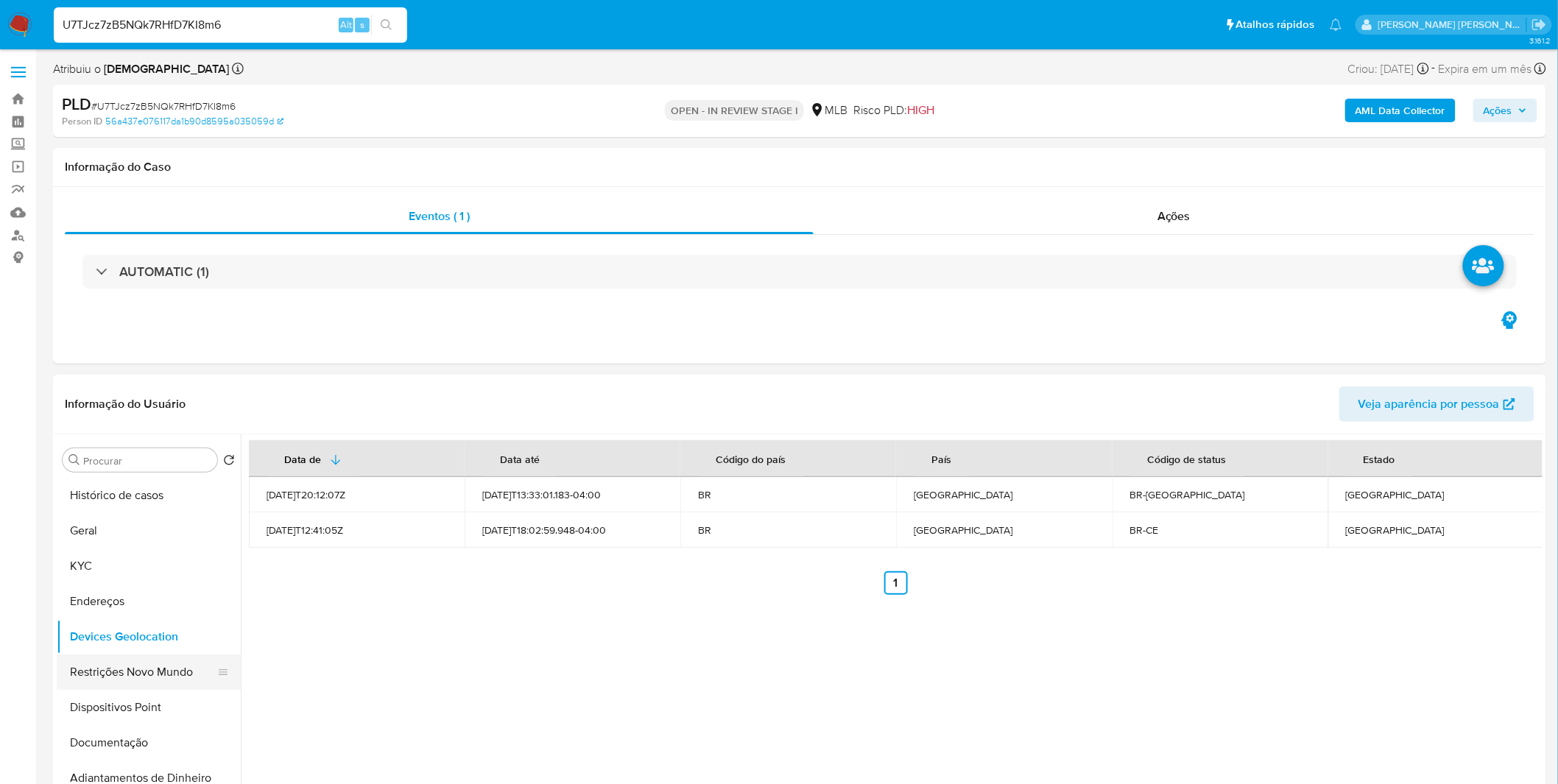
click at [115, 678] on button "Restrições Novo Mundo" at bounding box center [143, 672] width 172 height 35
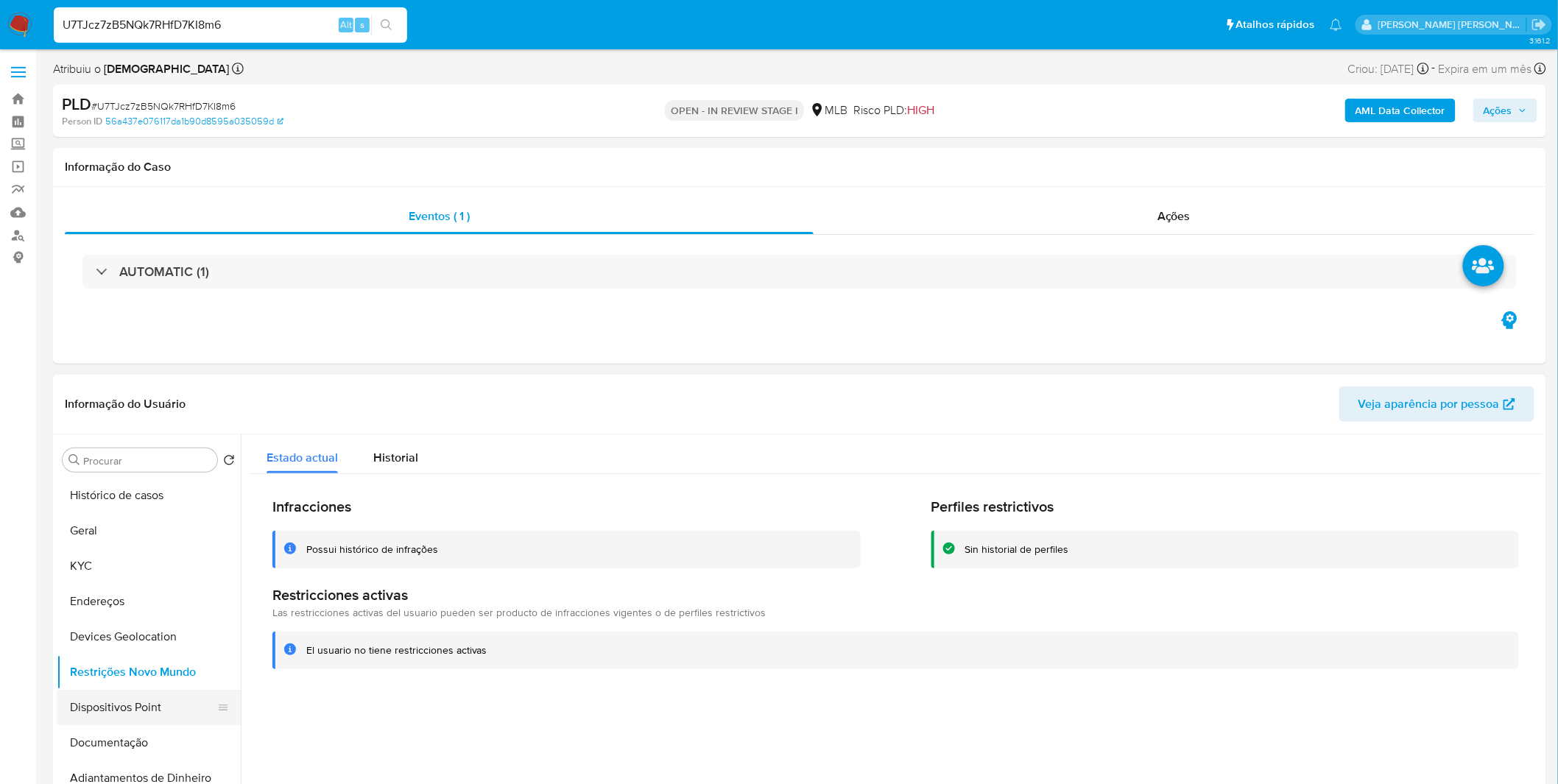
click at [100, 697] on button "Dispositivos Point" at bounding box center [143, 707] width 172 height 35
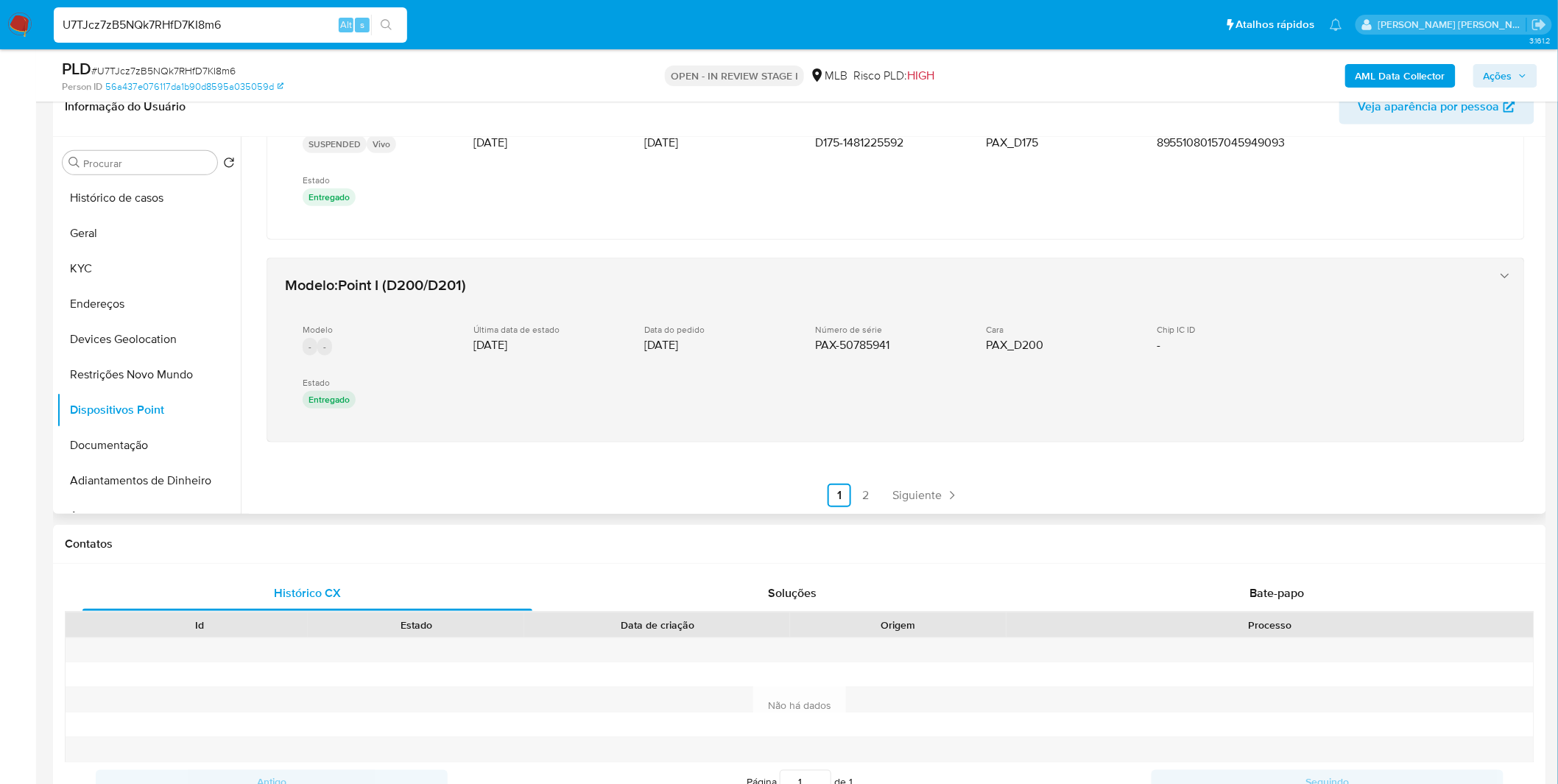
scroll to position [721, 0]
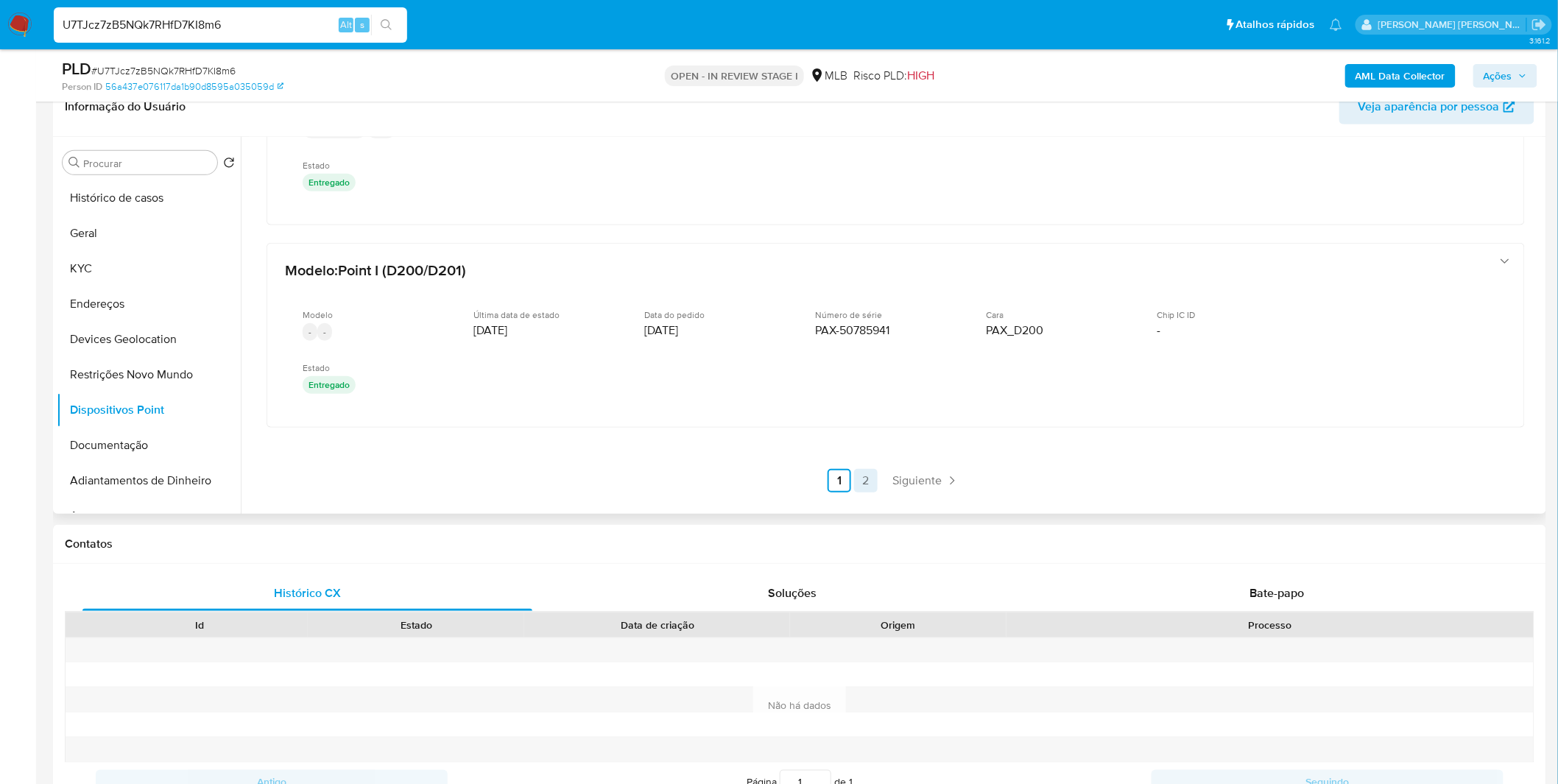
click at [863, 471] on link "2" at bounding box center [866, 480] width 24 height 24
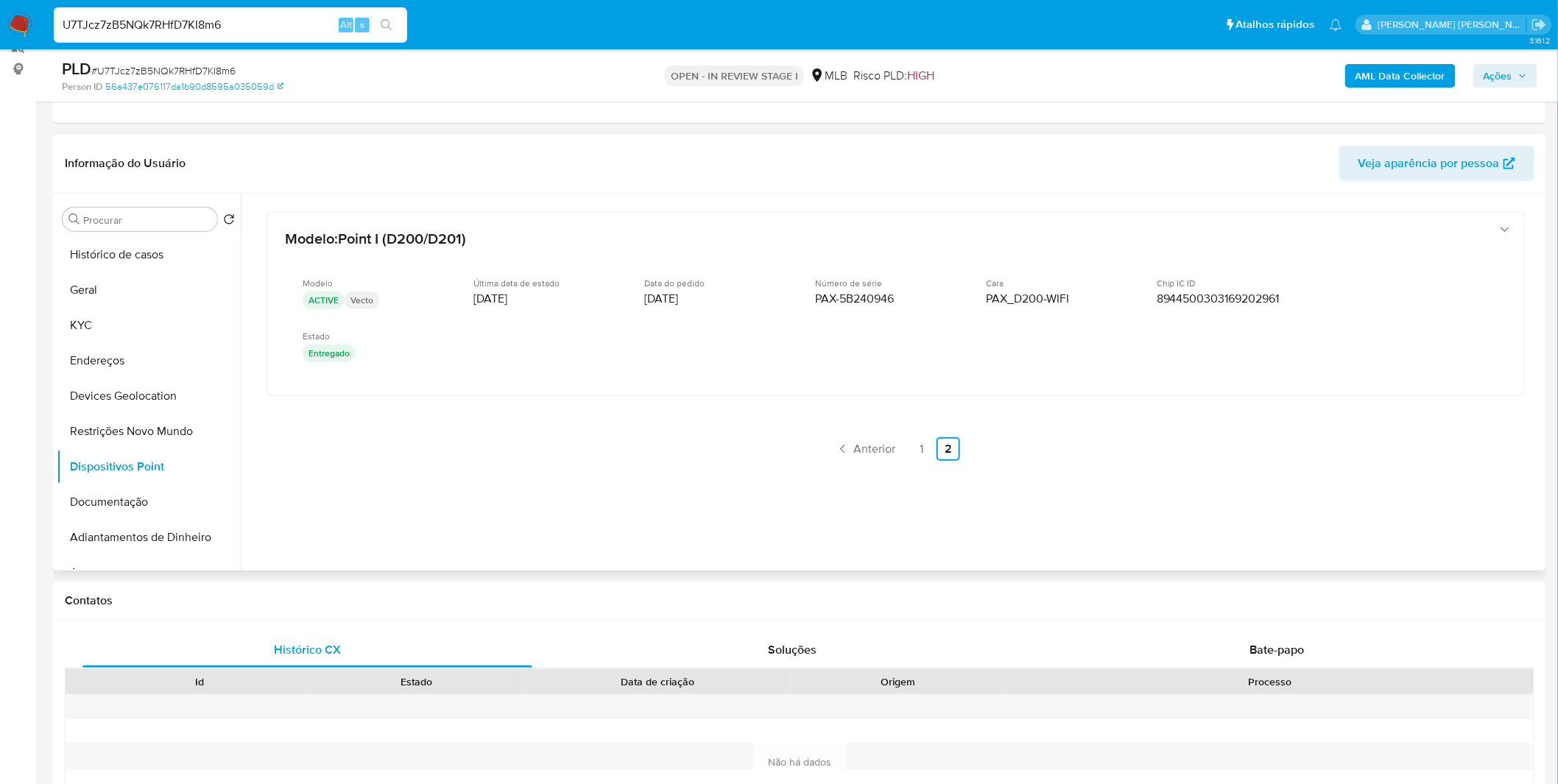
scroll to position [163, 0]
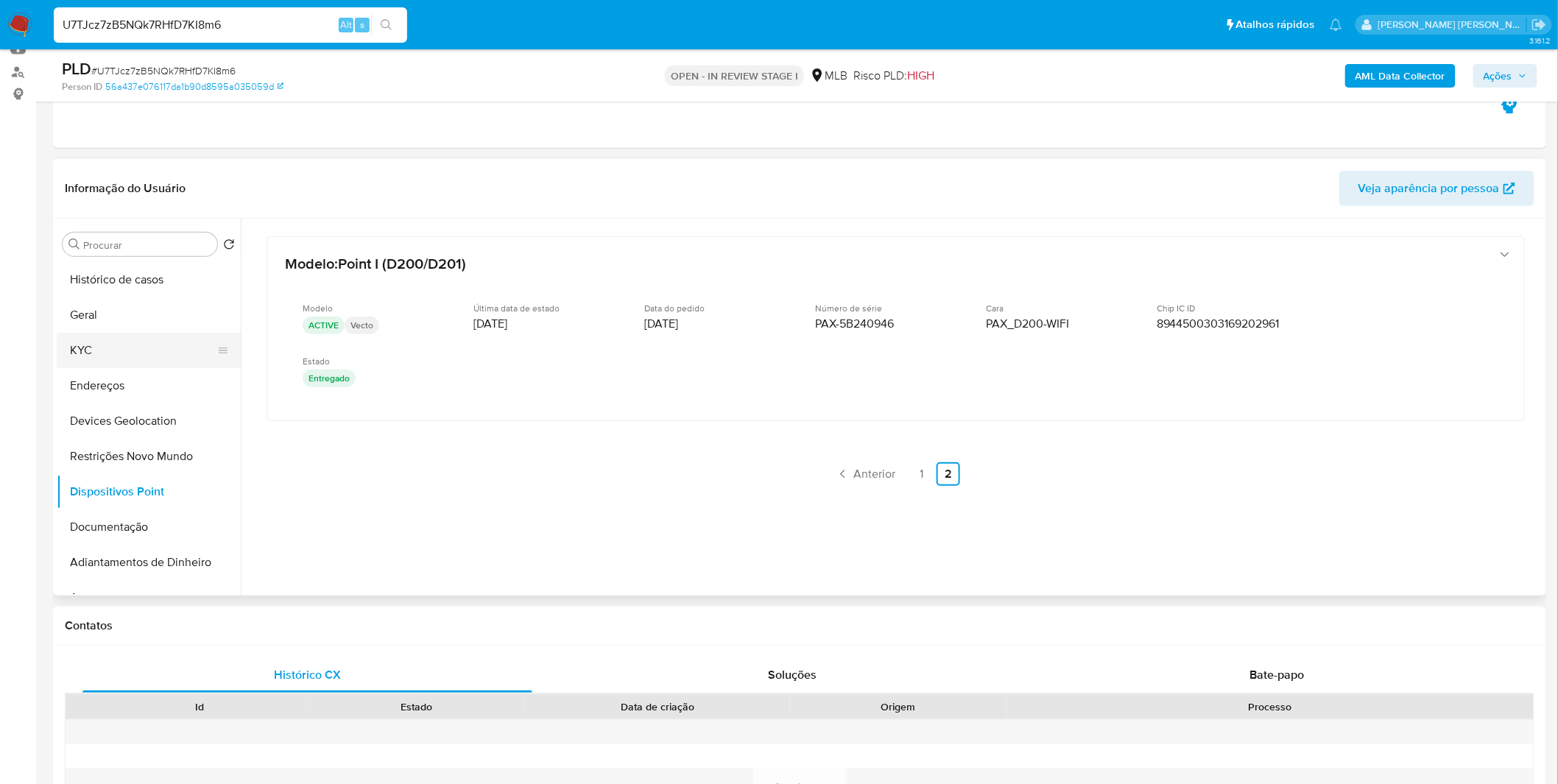
click at [146, 349] on button "KYC" at bounding box center [143, 351] width 172 height 35
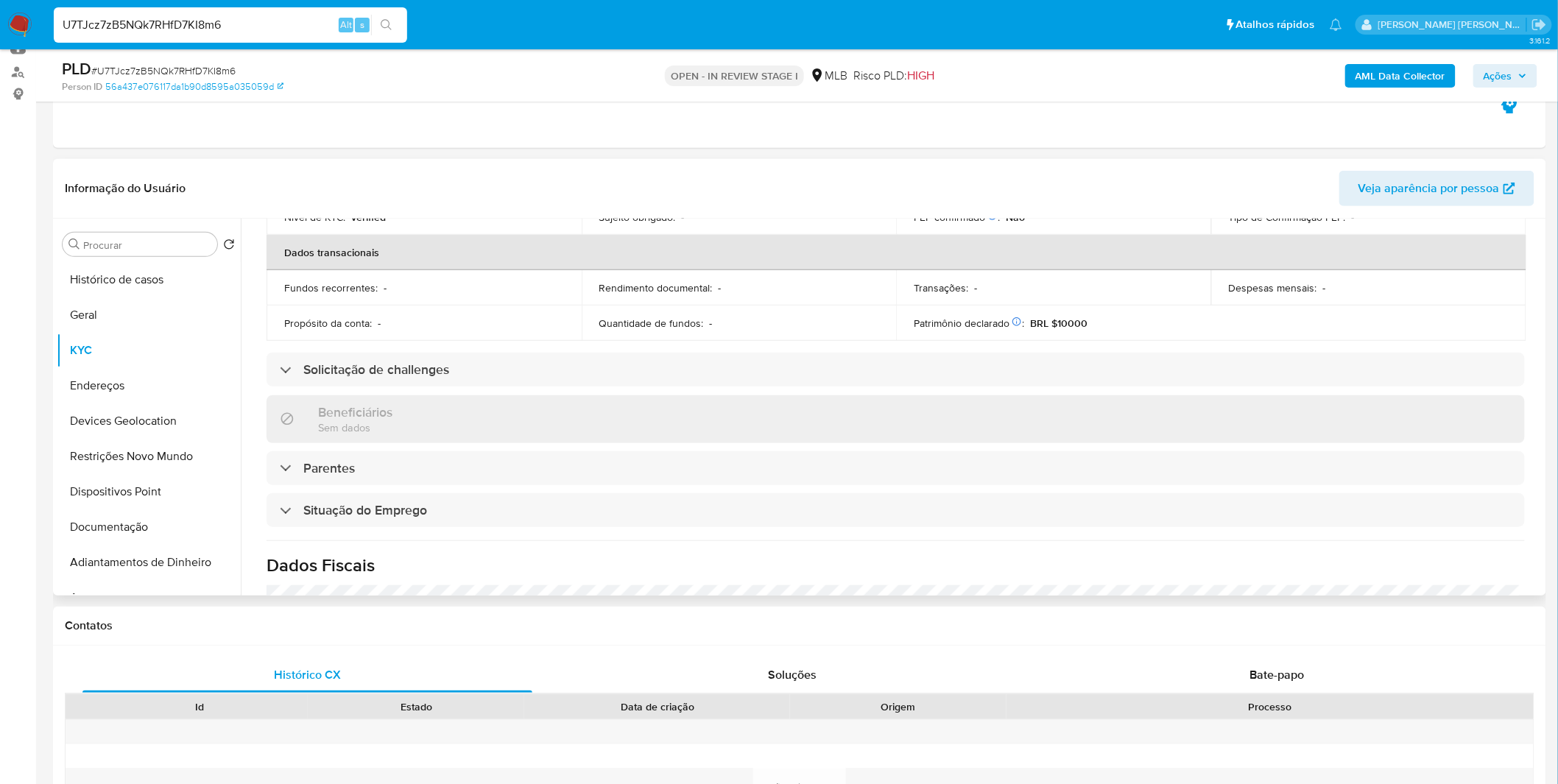
scroll to position [612, 0]
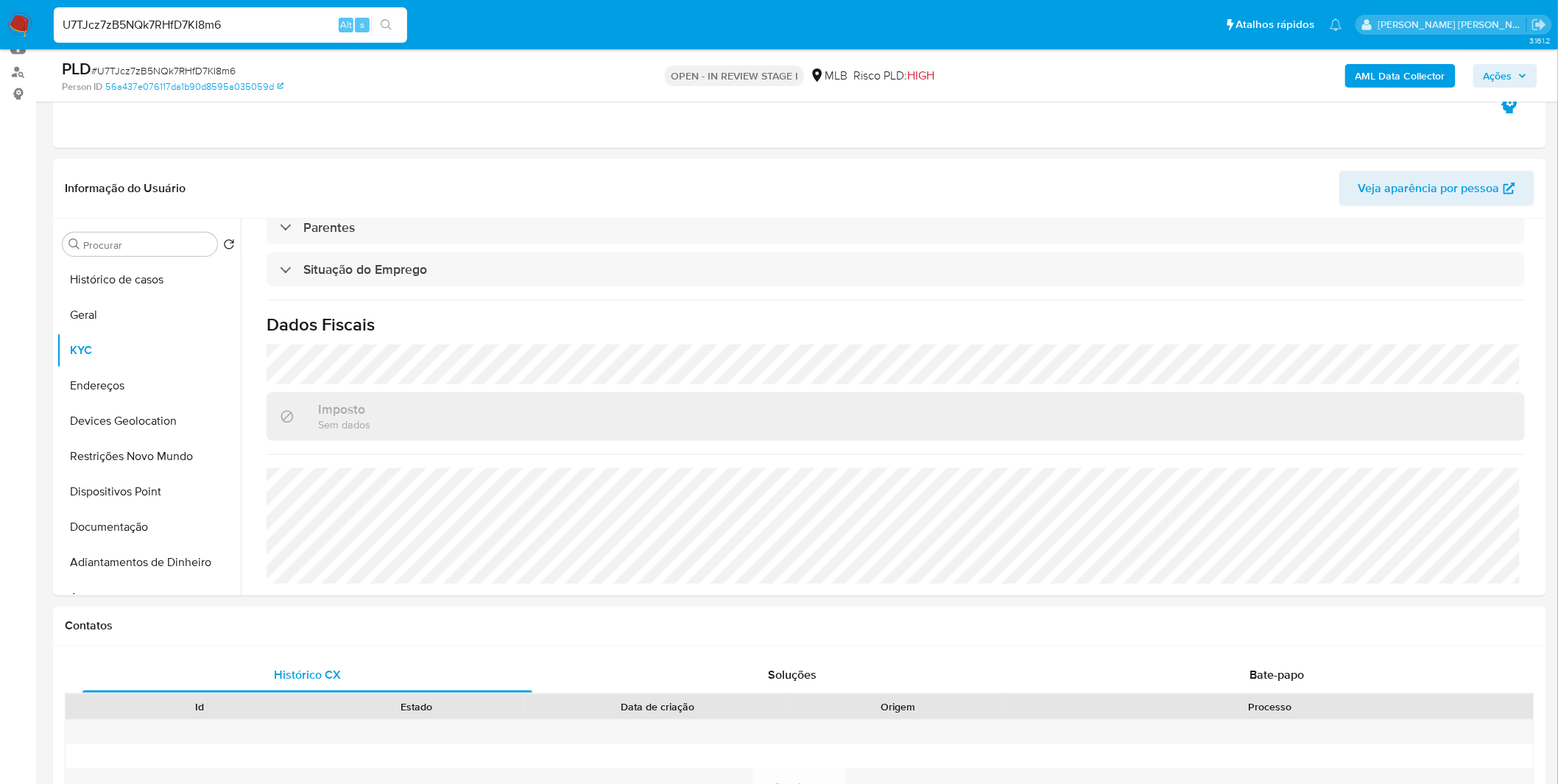
click at [115, 25] on input "U7TJcz7zB5NQk7RHfD7KI8m6" at bounding box center [230, 25] width 353 height 19
paste input "9Dj2ReDxGWAhvDl4FrDMj6f8"
type input "9Dj2ReDxGWAhvDl4FrDMj6f8"
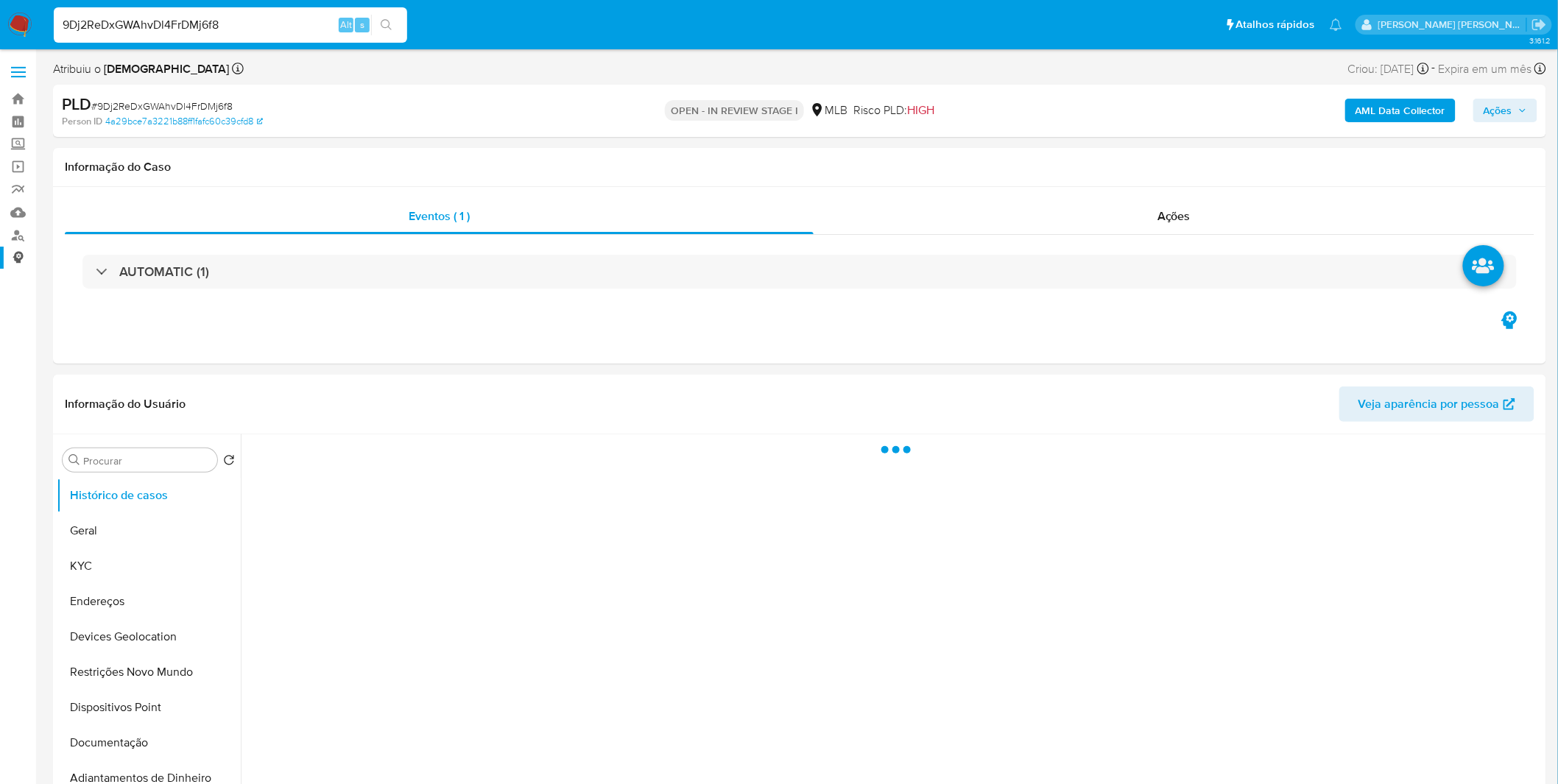
select select "10"
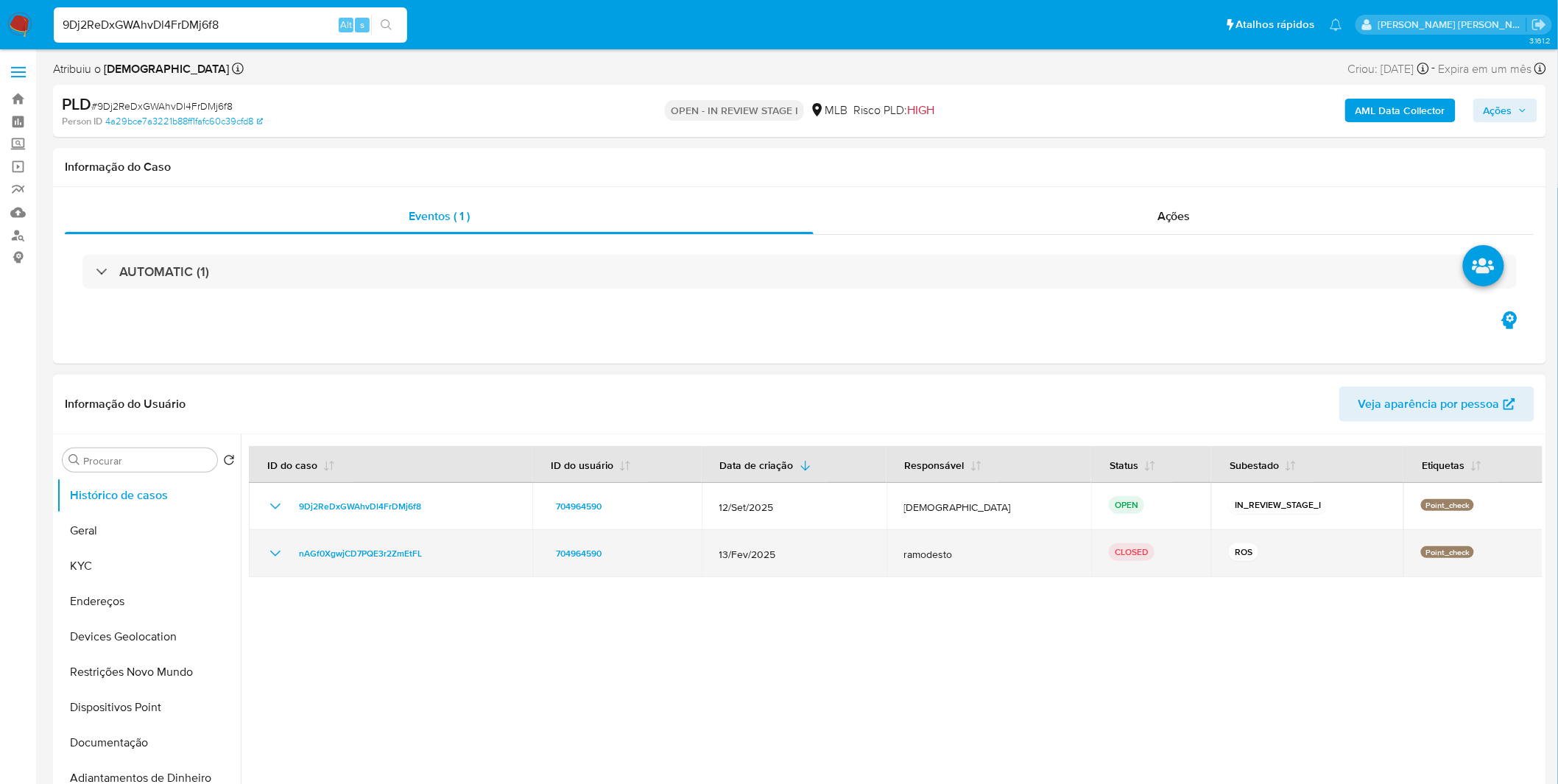
click at [276, 552] on icon "Mostrar/Ocultar" at bounding box center [275, 553] width 18 height 18
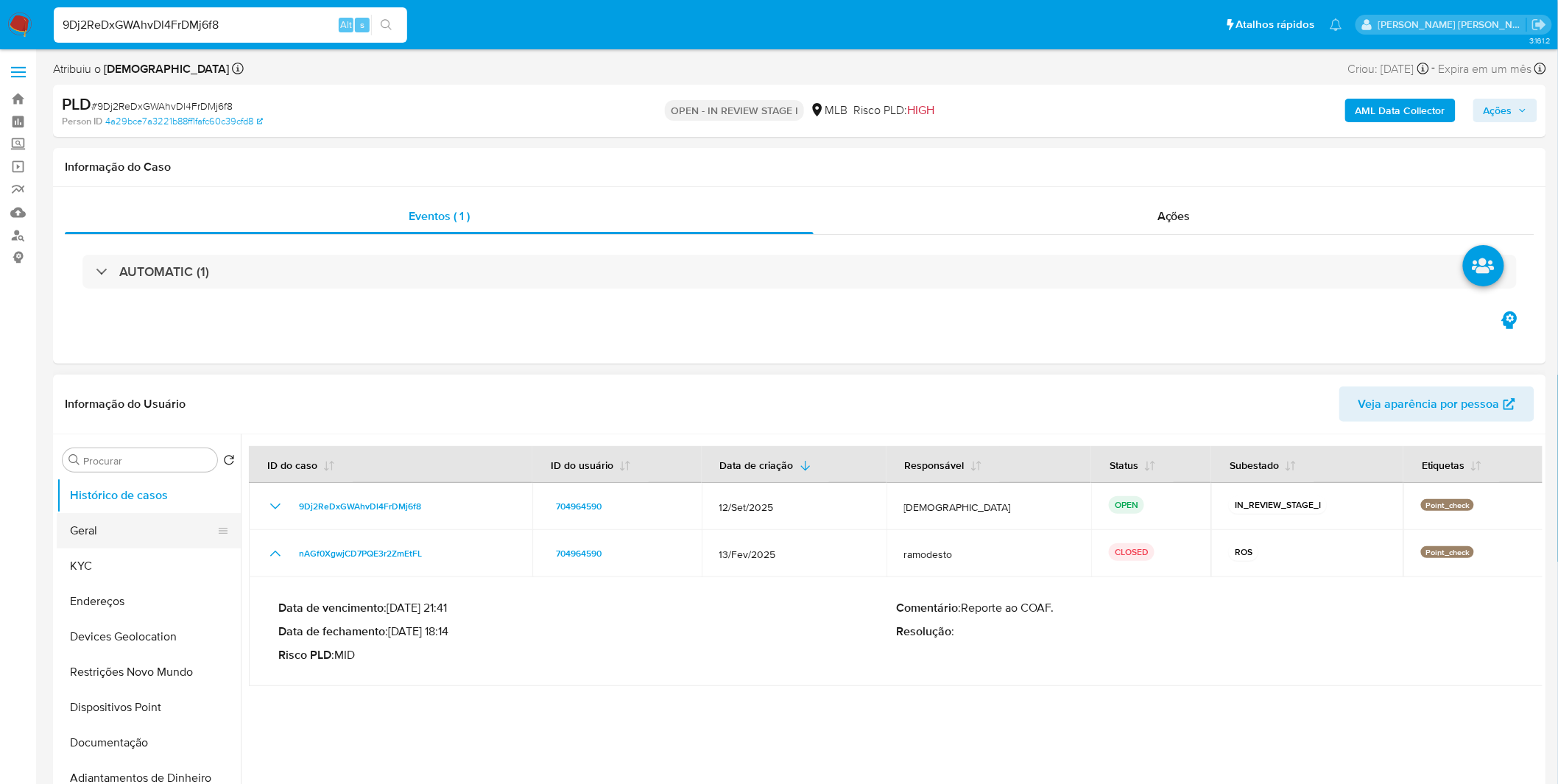
click at [162, 526] on button "Geral" at bounding box center [143, 531] width 172 height 35
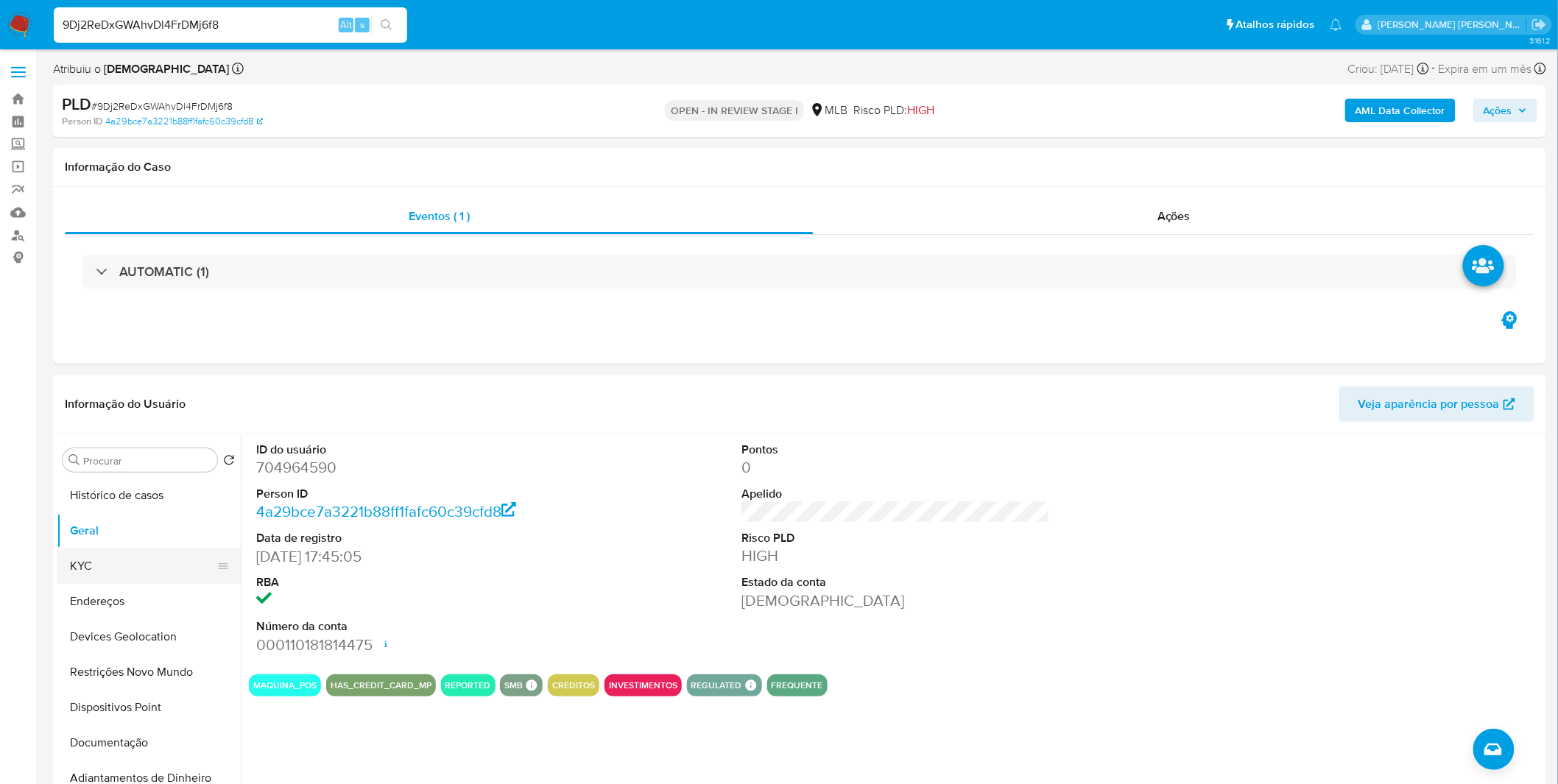
click at [134, 560] on button "KYC" at bounding box center [143, 566] width 172 height 35
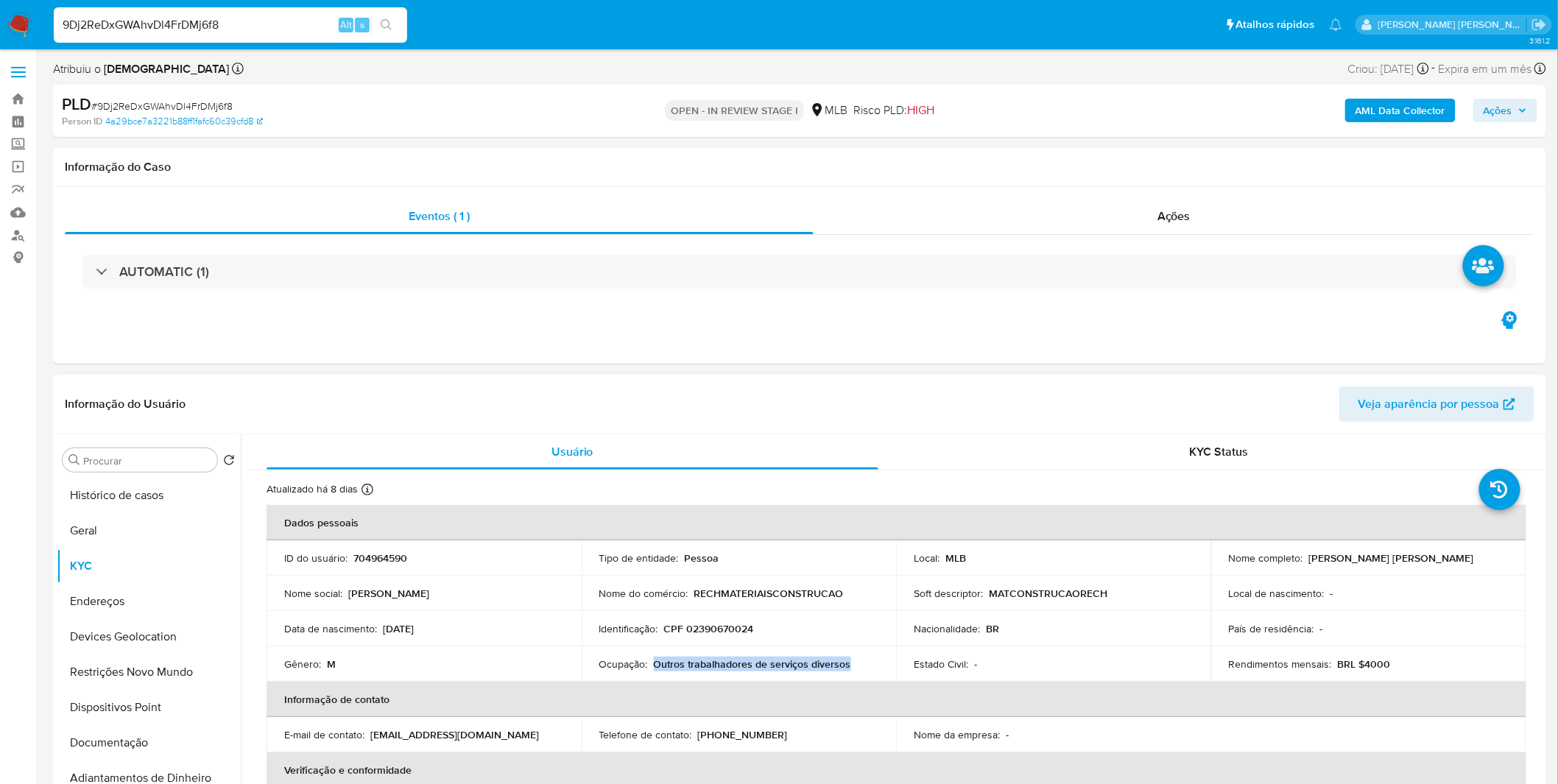
copy p "Outros trabalhadores de serviços diversos"
drag, startPoint x: 855, startPoint y: 670, endPoint x: 654, endPoint y: 665, distance: 201.1
click at [654, 665] on div "Ocupação : Outros trabalhadores de serviços diversos" at bounding box center [739, 664] width 280 height 13
click at [140, 539] on button "Geral" at bounding box center [143, 531] width 172 height 35
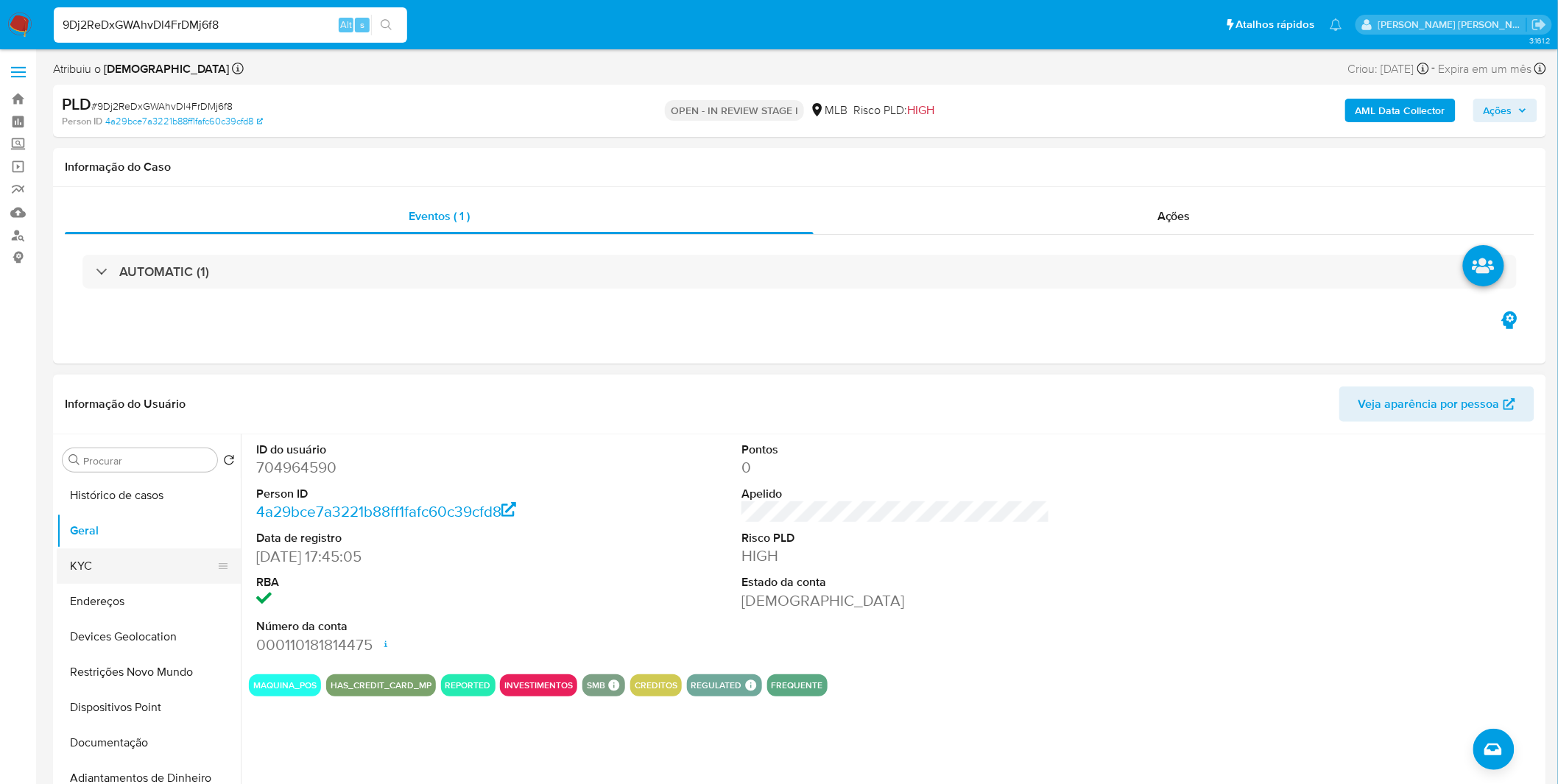
click at [124, 552] on button "KYC" at bounding box center [143, 566] width 172 height 35
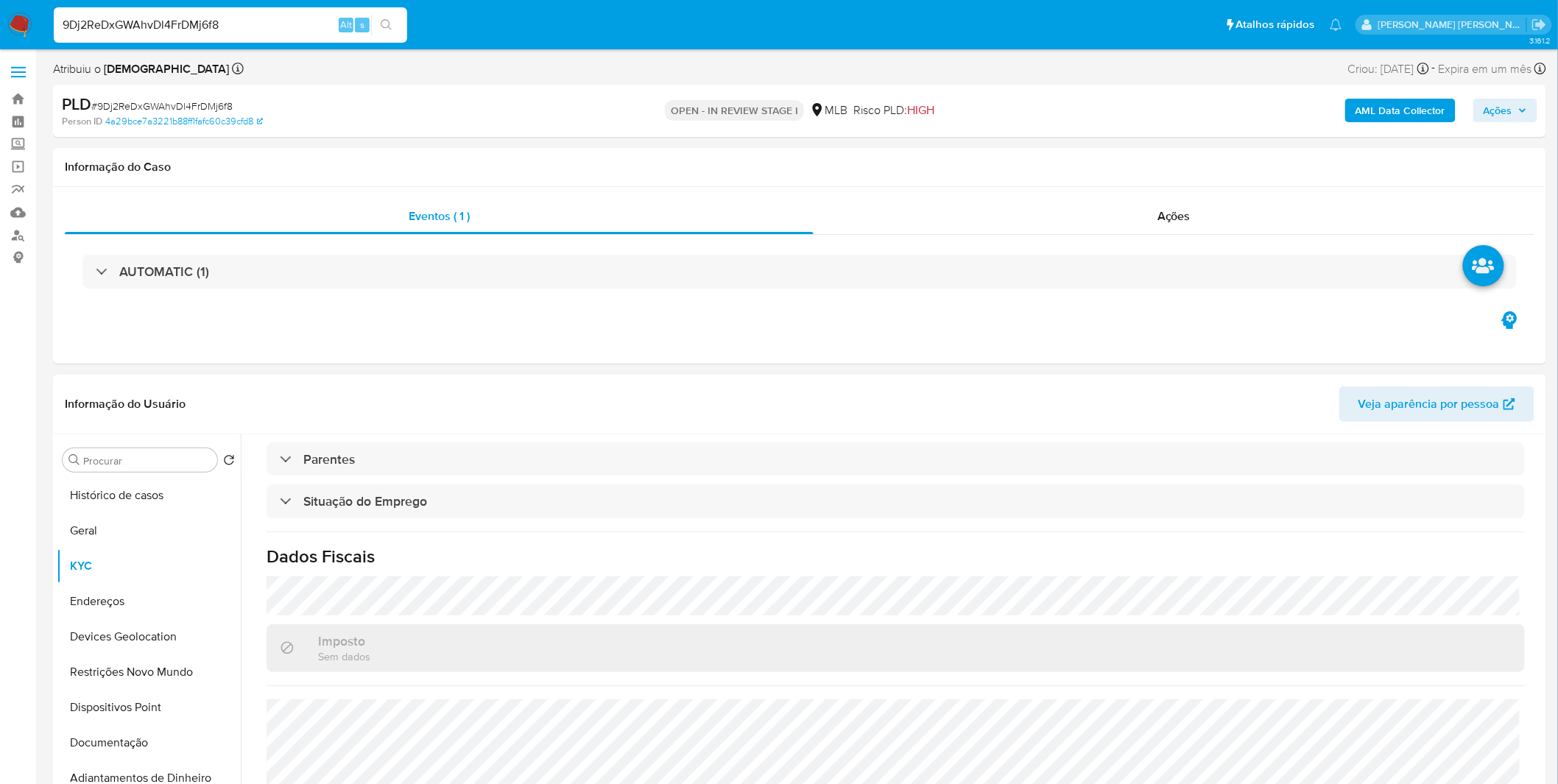
scroll to position [612, 0]
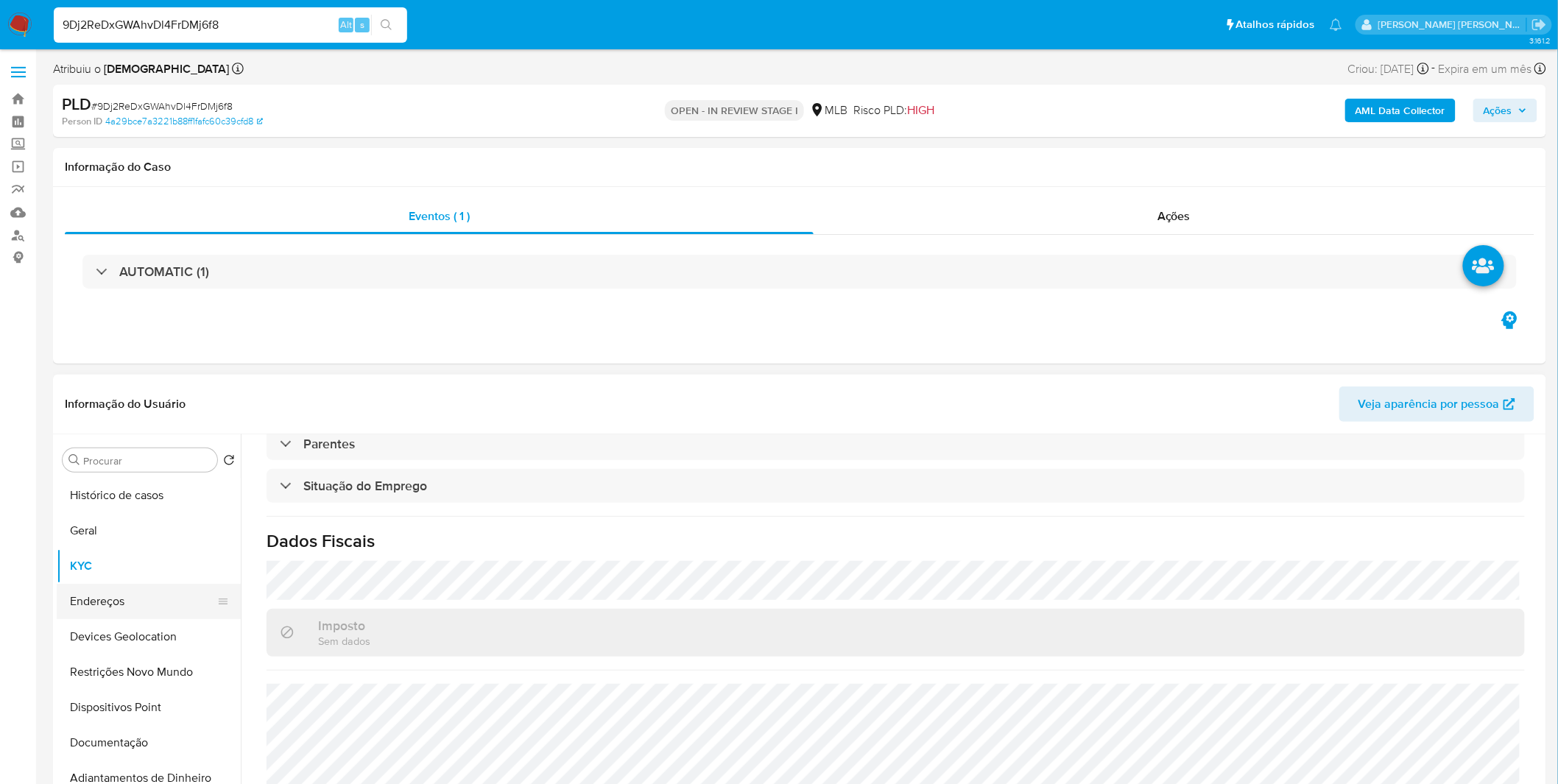
click at [94, 600] on button "Endereços" at bounding box center [143, 601] width 172 height 35
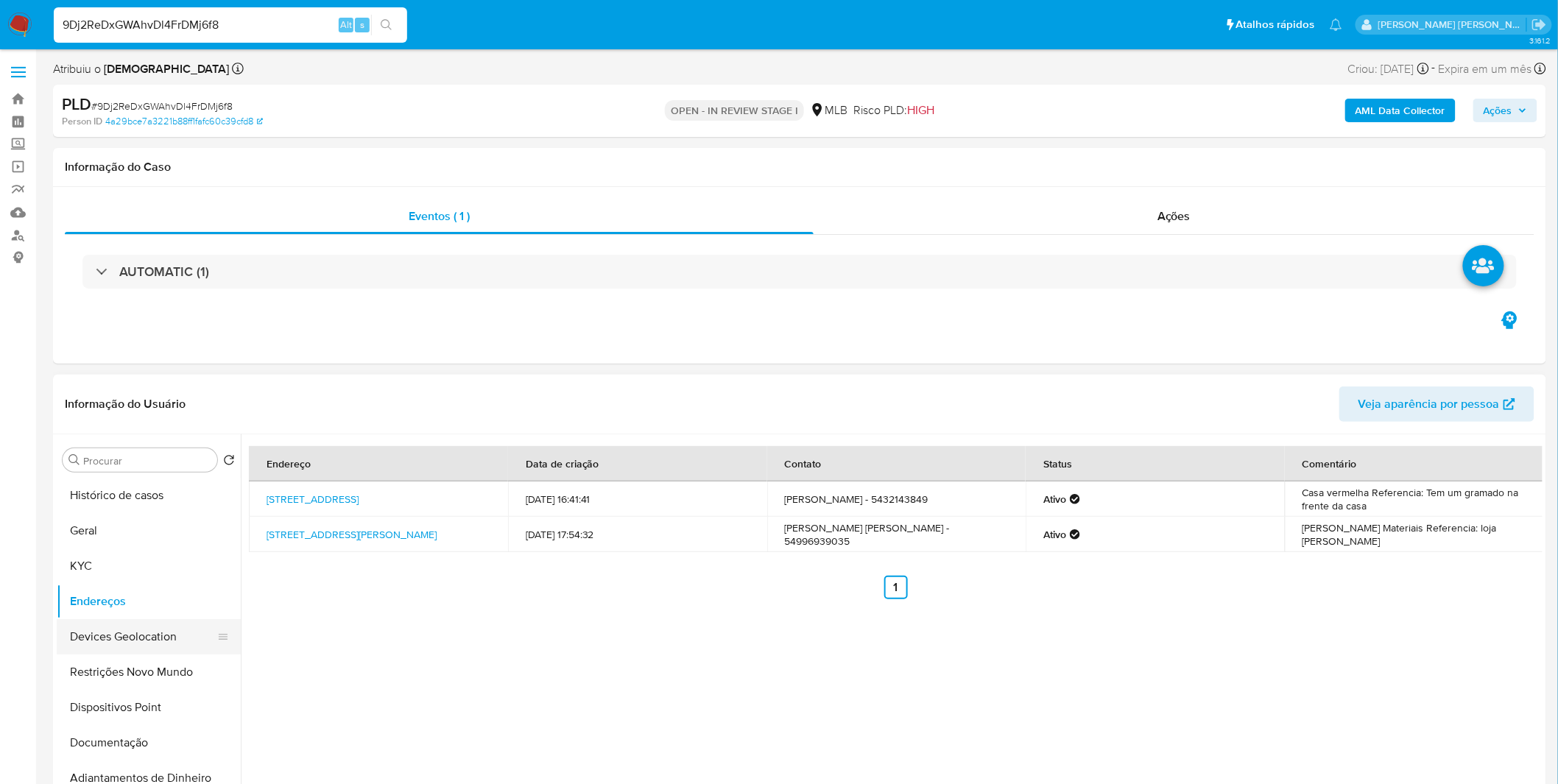
click at [136, 642] on button "Devices Geolocation" at bounding box center [143, 637] width 172 height 35
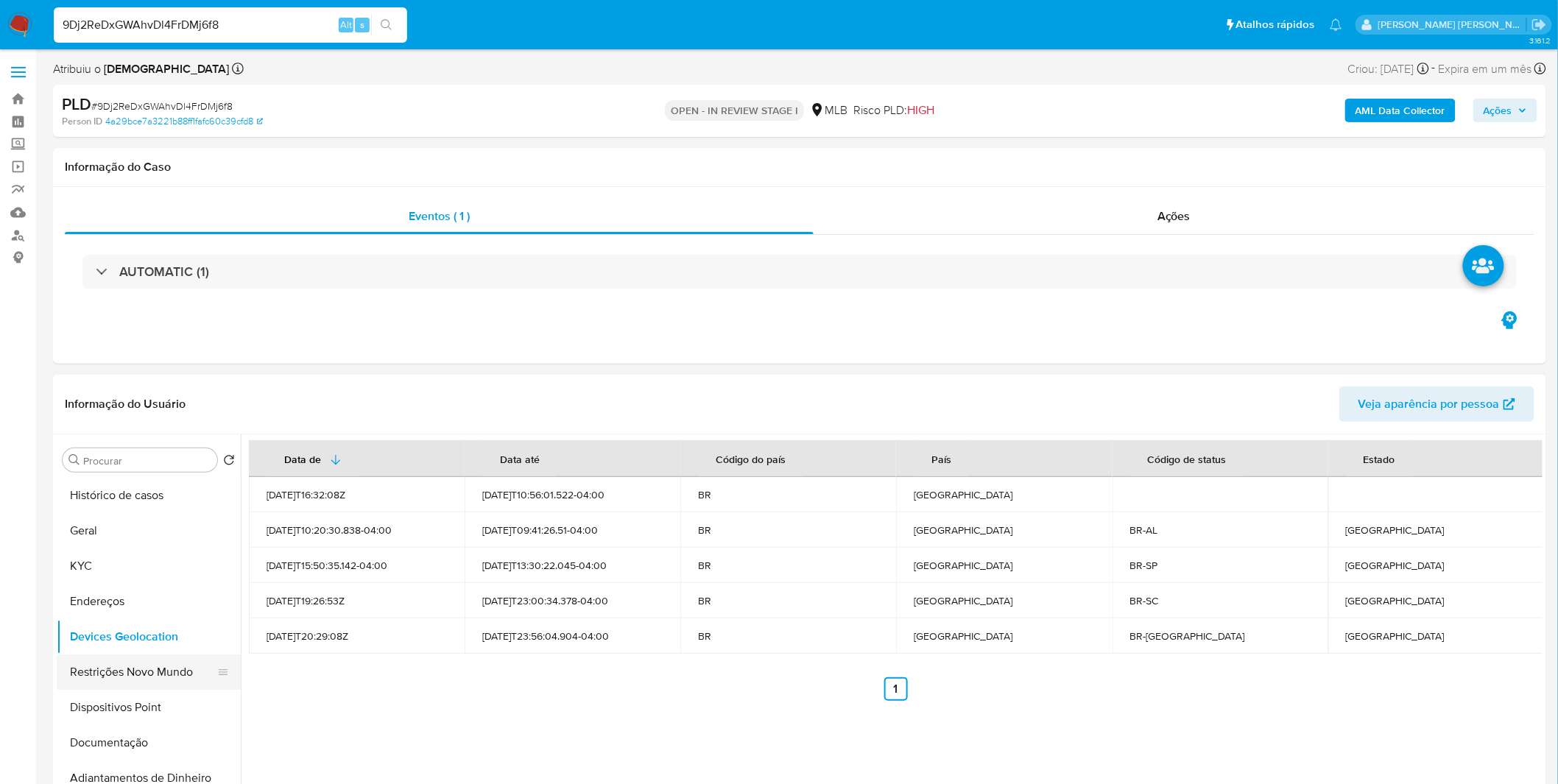
click at [107, 667] on button "Restrições Novo Mundo" at bounding box center [143, 672] width 172 height 35
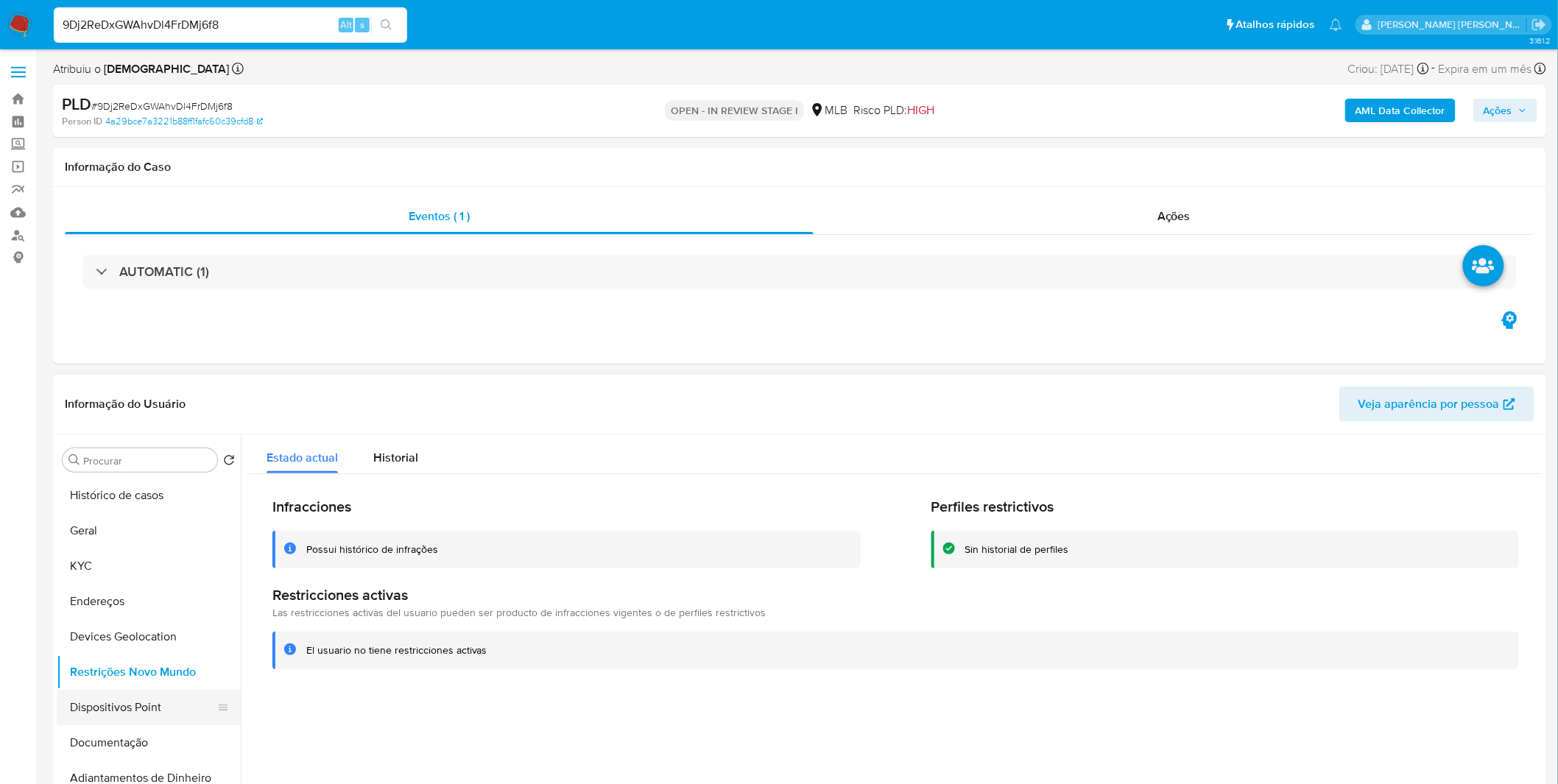
click at [136, 696] on button "Dispositivos Point" at bounding box center [143, 707] width 172 height 35
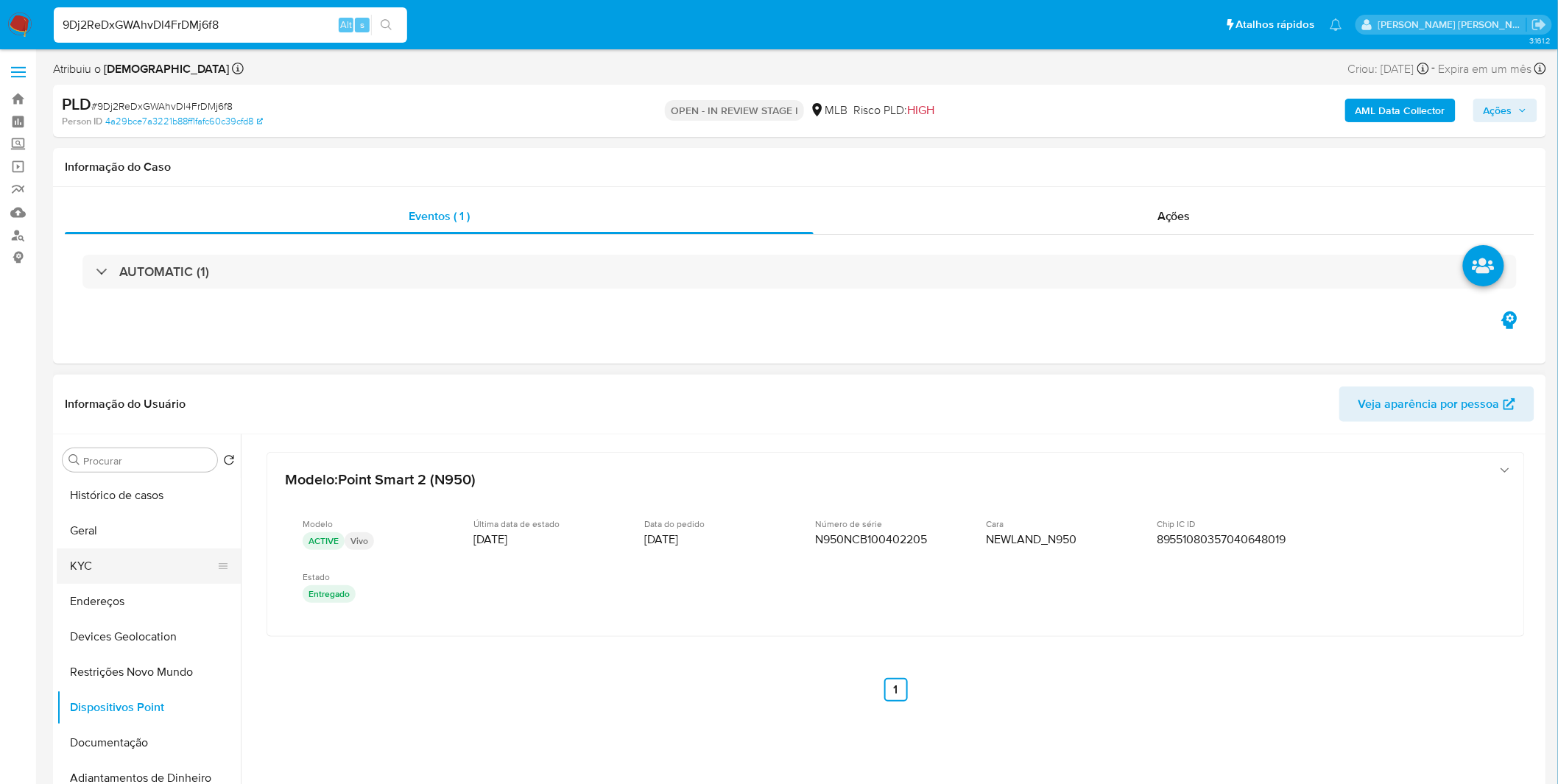
click at [165, 578] on button "KYC" at bounding box center [143, 566] width 172 height 35
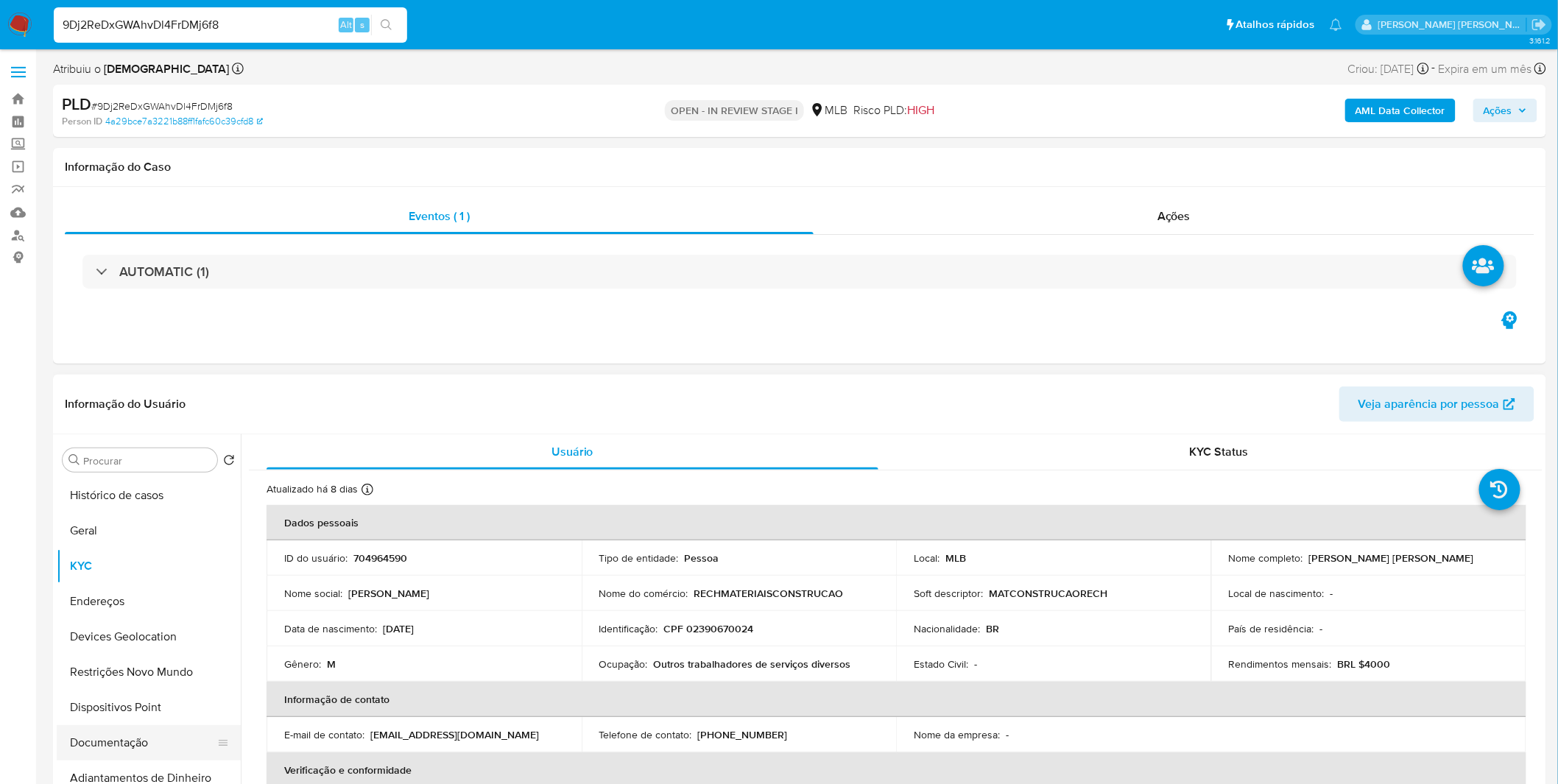
click at [134, 733] on button "Documentação" at bounding box center [143, 743] width 172 height 35
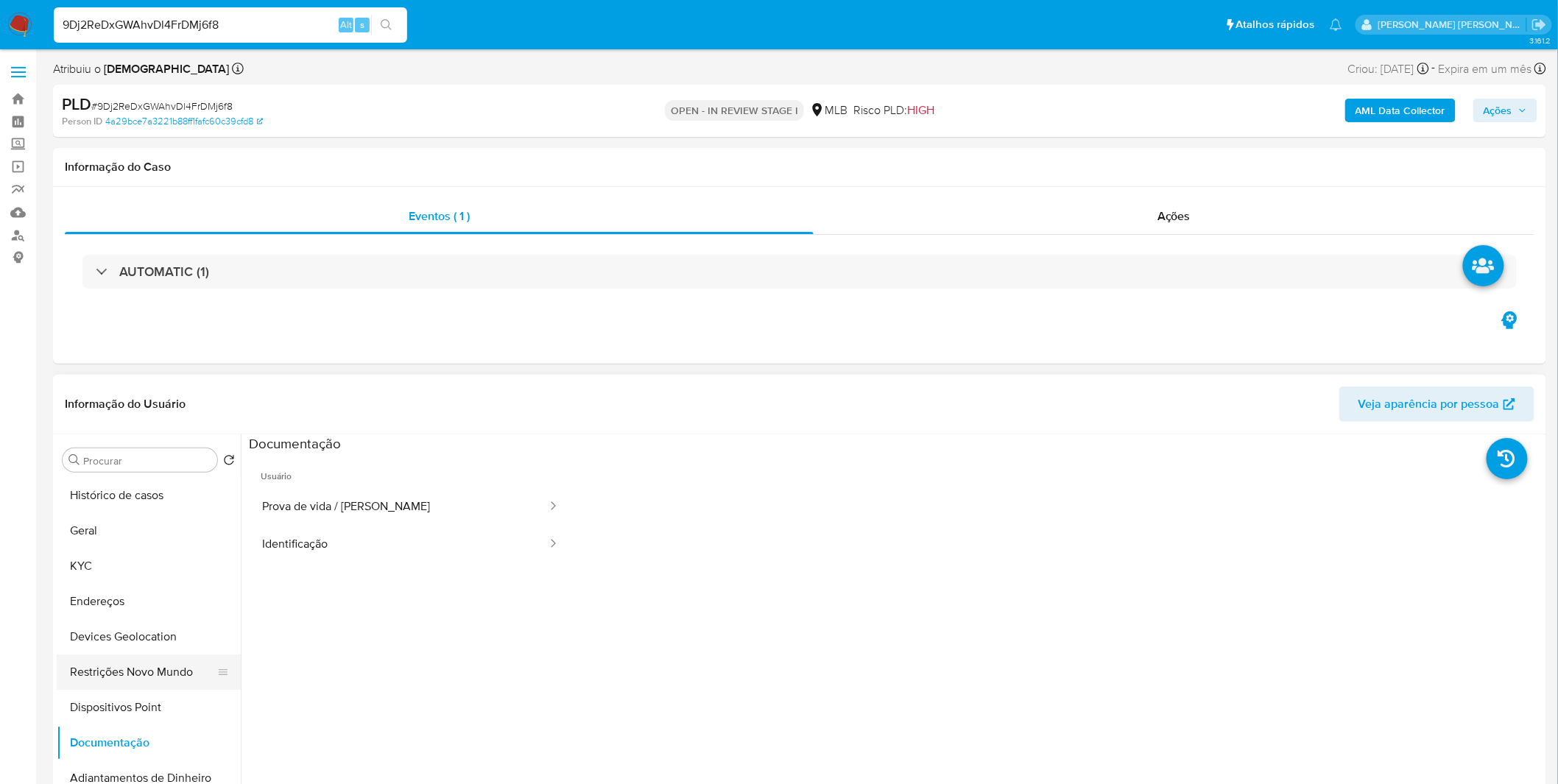
click at [167, 674] on button "Restrições Novo Mundo" at bounding box center [143, 672] width 172 height 35
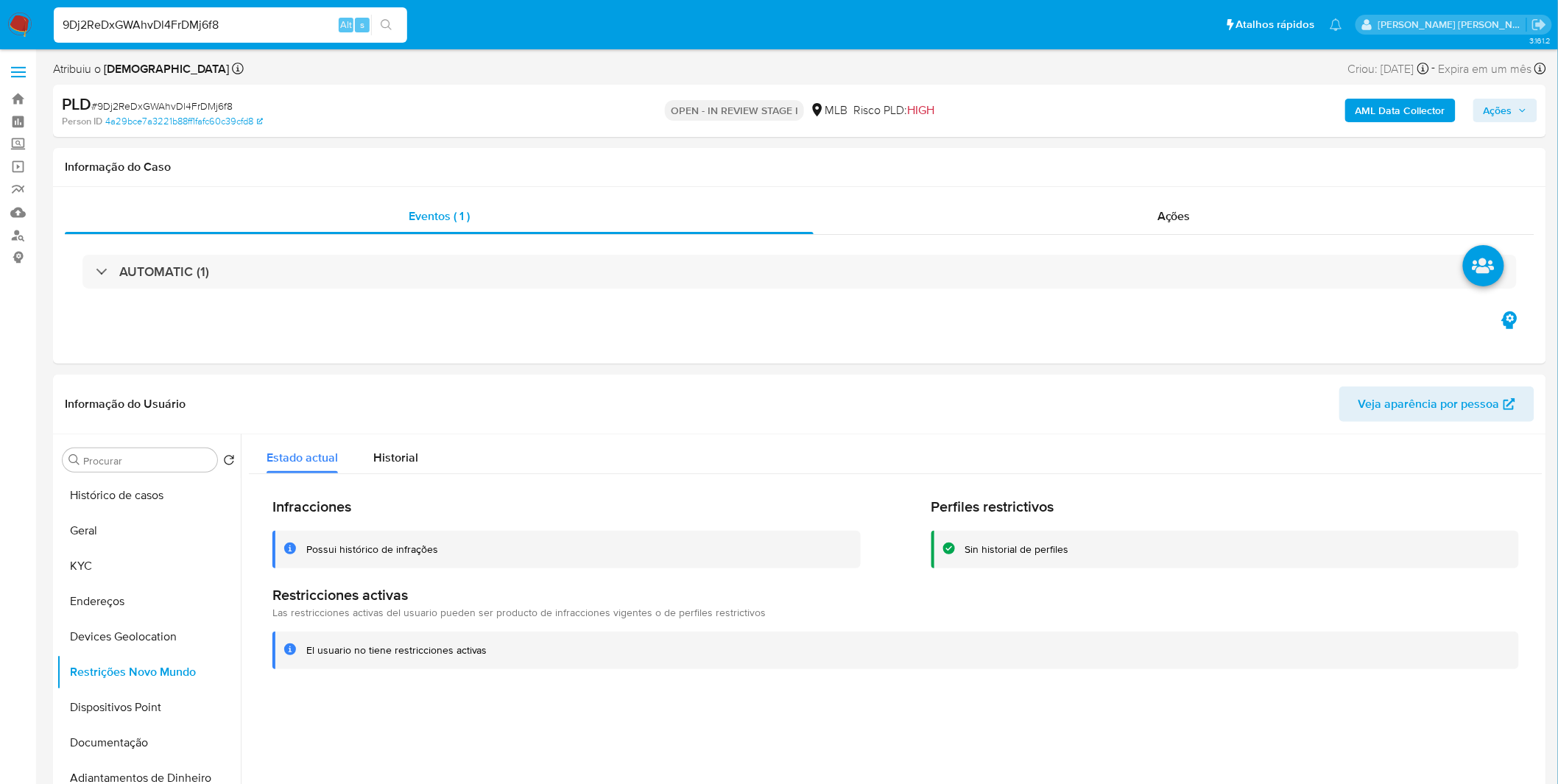
click at [163, 35] on div "9Dj2ReDxGWAhvDl4FrDMj6f8 Alt s" at bounding box center [230, 25] width 353 height 35
click at [164, 32] on input "9Dj2ReDxGWAhvDl4FrDMj6f8" at bounding box center [230, 25] width 353 height 19
paste input "Y1FDddSU36lKG7bvbRPy5TFw"
type input "Y1FDddSU36lKG7bvbRPy5TFw"
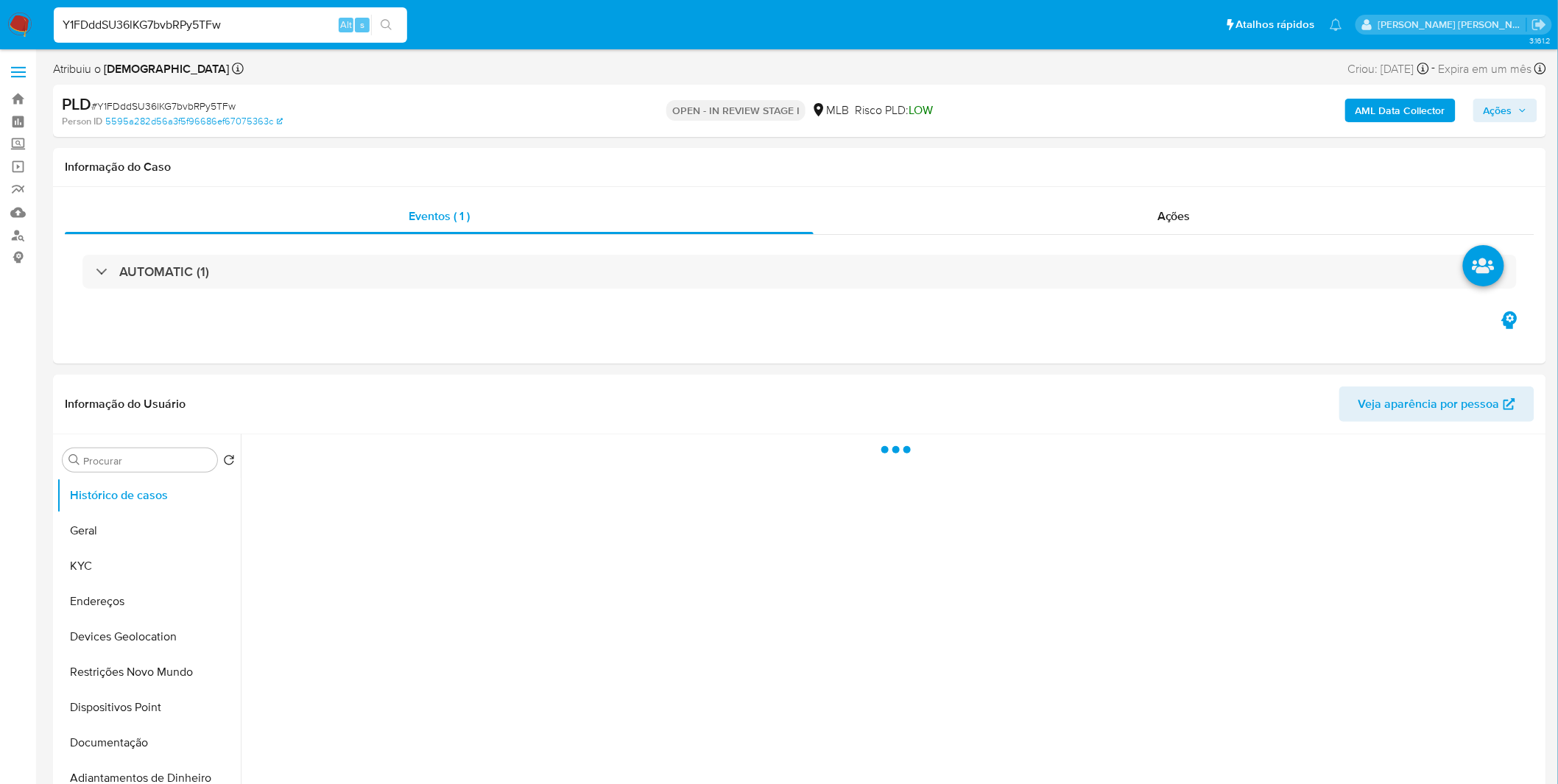
select select "10"
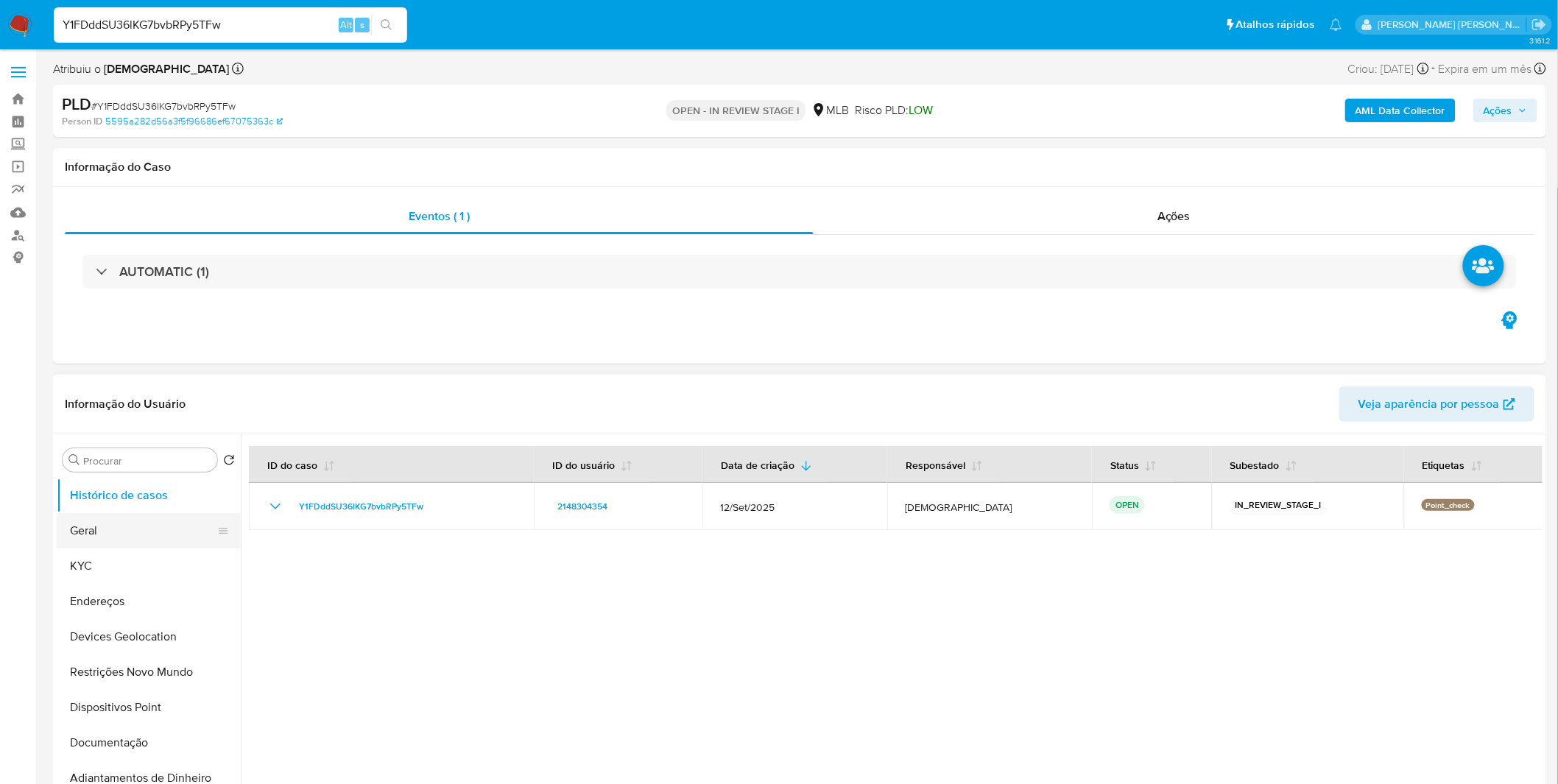
click at [126, 535] on button "Geral" at bounding box center [143, 531] width 172 height 35
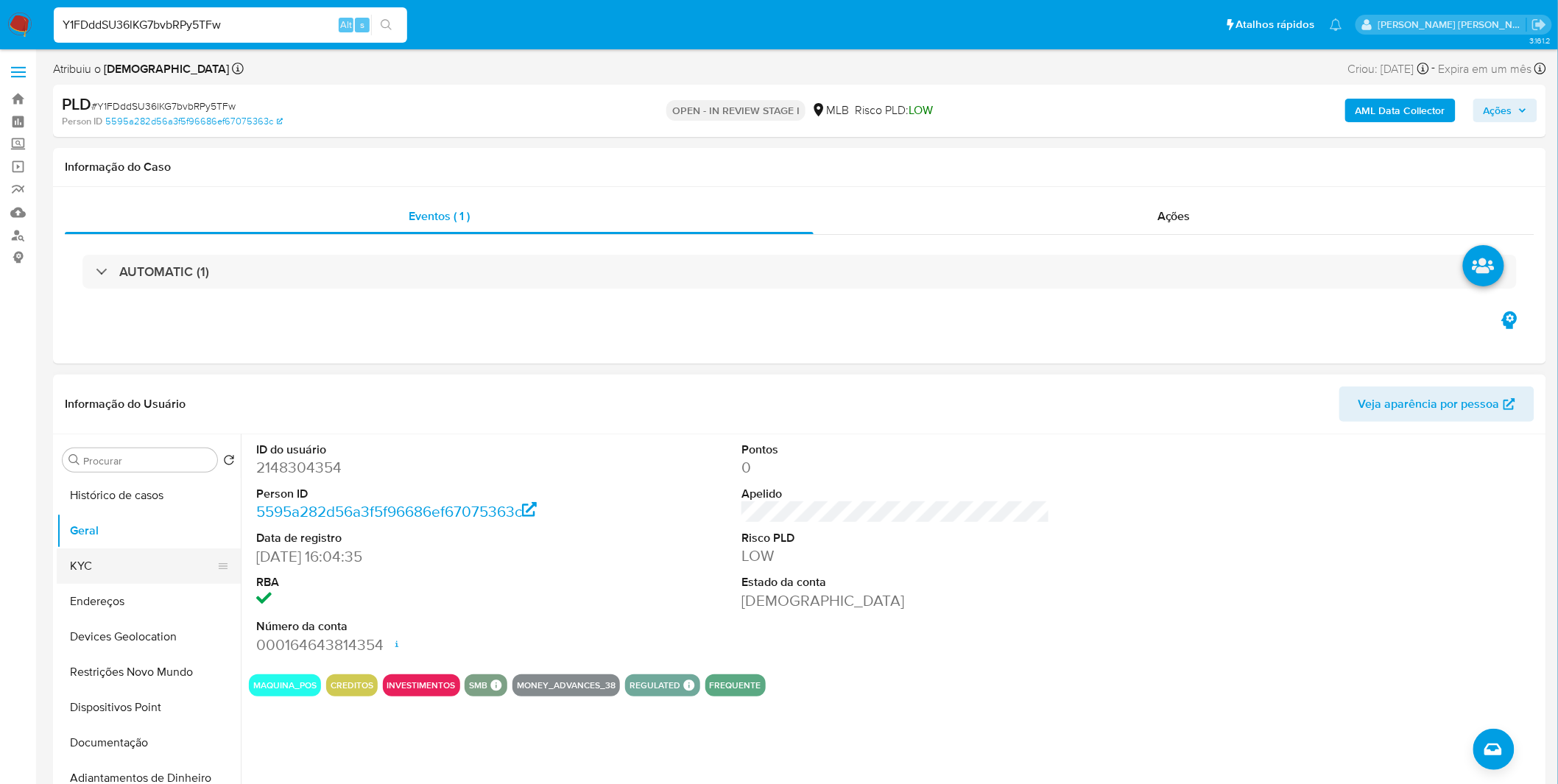
click at [133, 580] on button "KYC" at bounding box center [143, 566] width 172 height 35
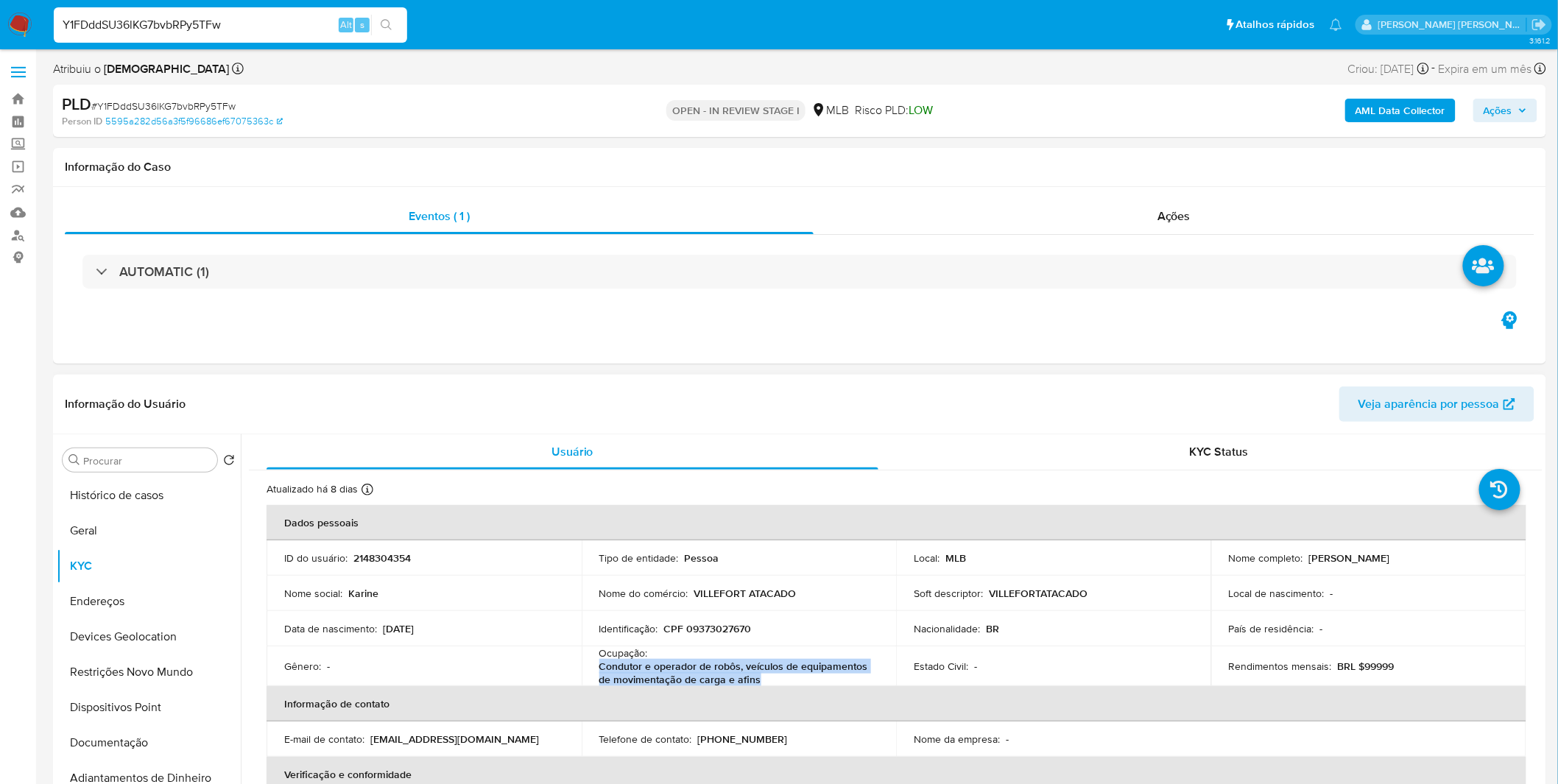
copy p "Condutor e operador de robôs, veículos de equipamentos de movimentação de carga…"
drag, startPoint x: 767, startPoint y: 680, endPoint x: 599, endPoint y: 667, distance: 168.5
click at [599, 667] on p "Condutor e operador de robôs, veículos de equipamentos de movimentação de carga…" at bounding box center [736, 673] width 274 height 27
click at [89, 520] on button "Geral" at bounding box center [143, 531] width 172 height 35
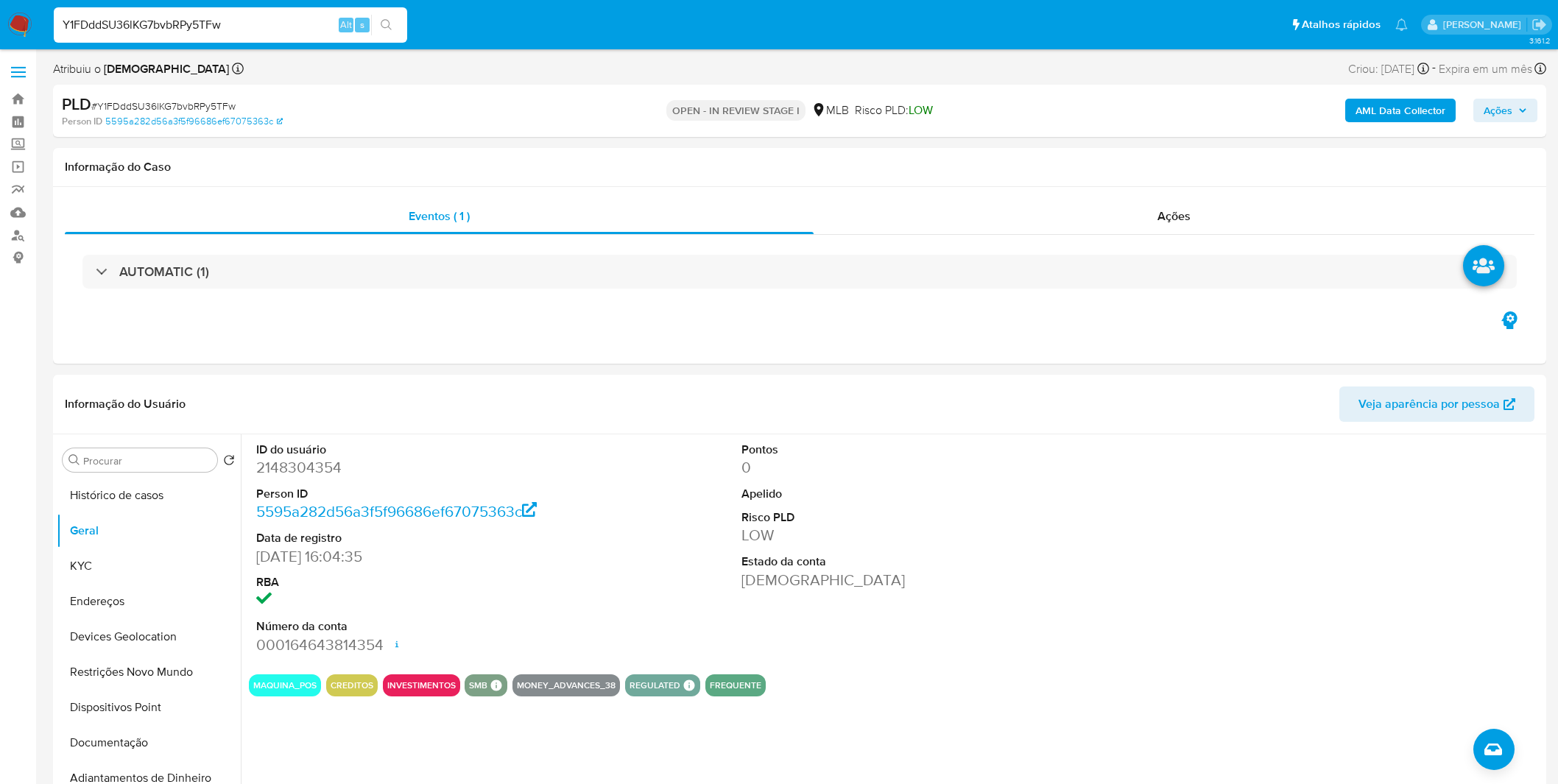
select select "10"
click at [118, 548] on button "KYC" at bounding box center [143, 566] width 172 height 35
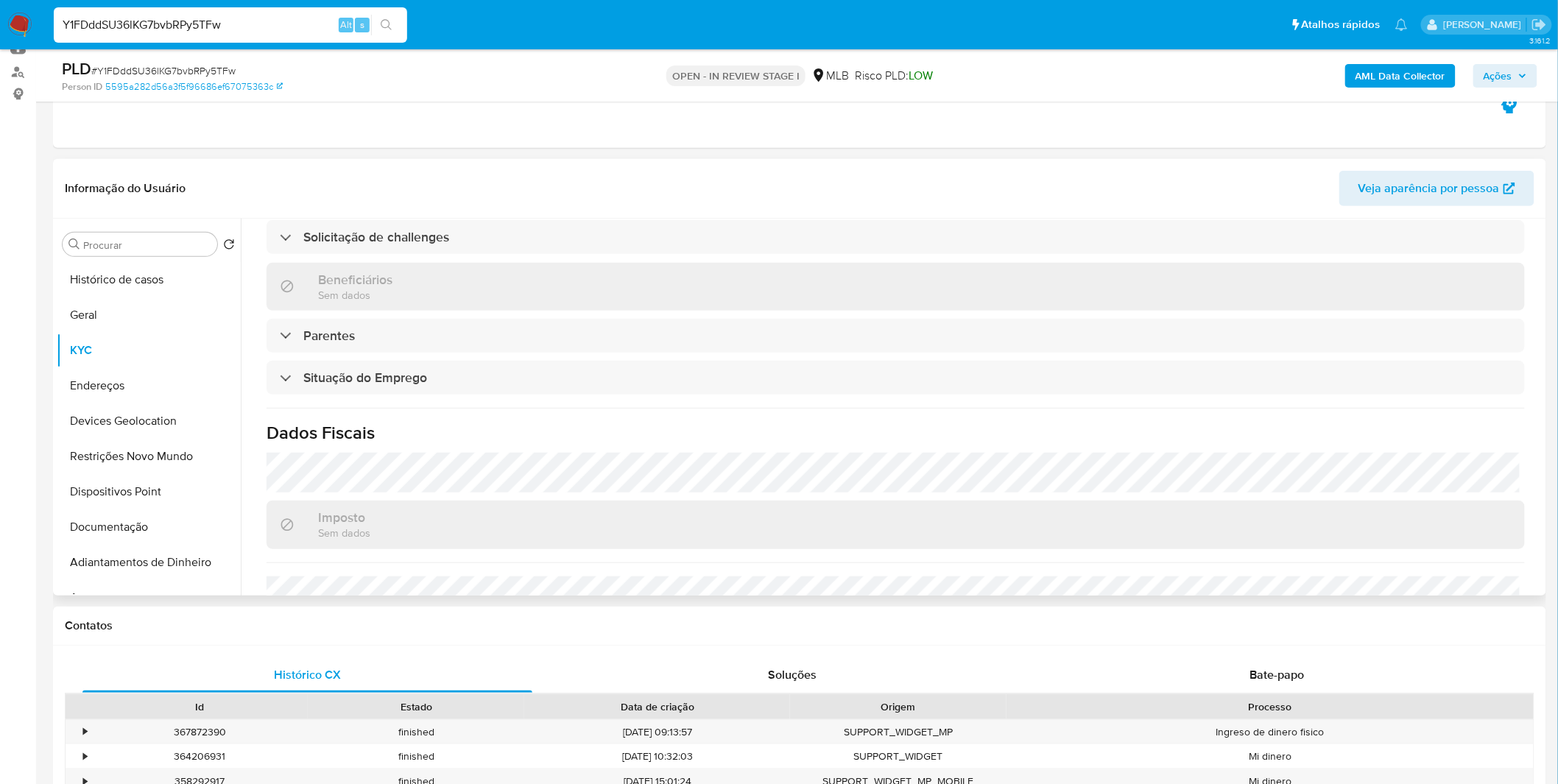
scroll to position [617, 0]
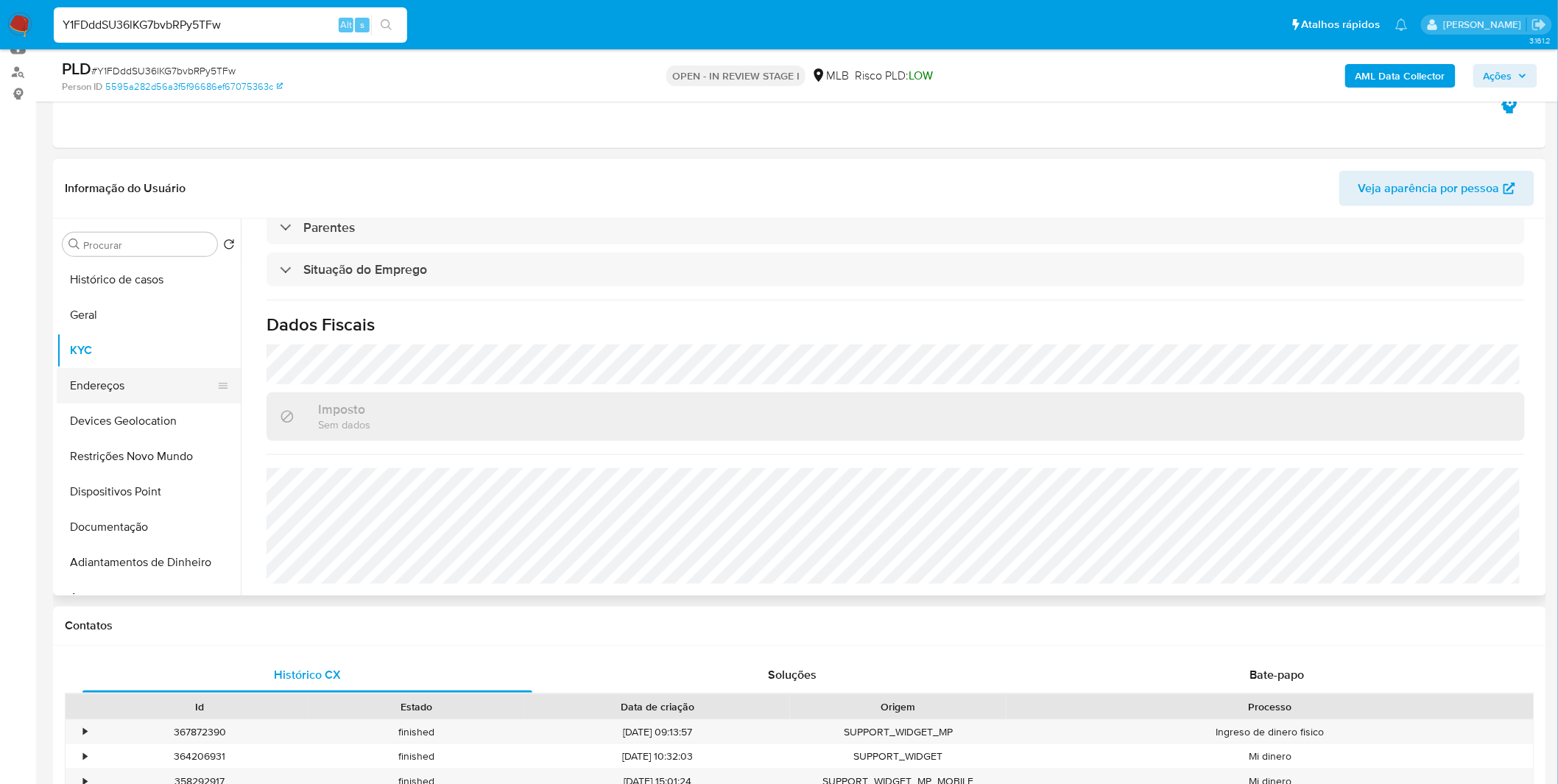
click at [143, 381] on button "Endereços" at bounding box center [143, 386] width 172 height 35
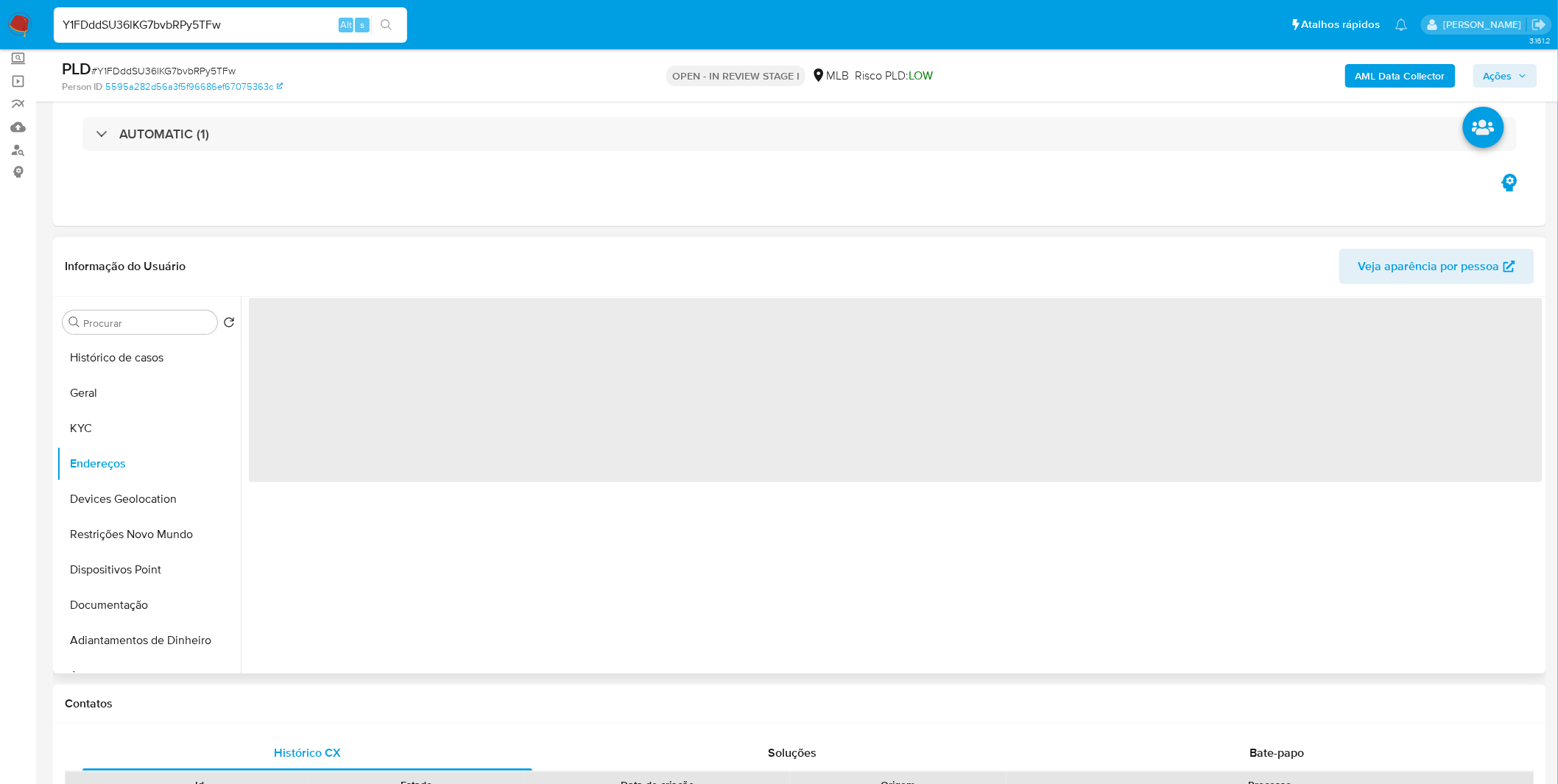
scroll to position [0, 0]
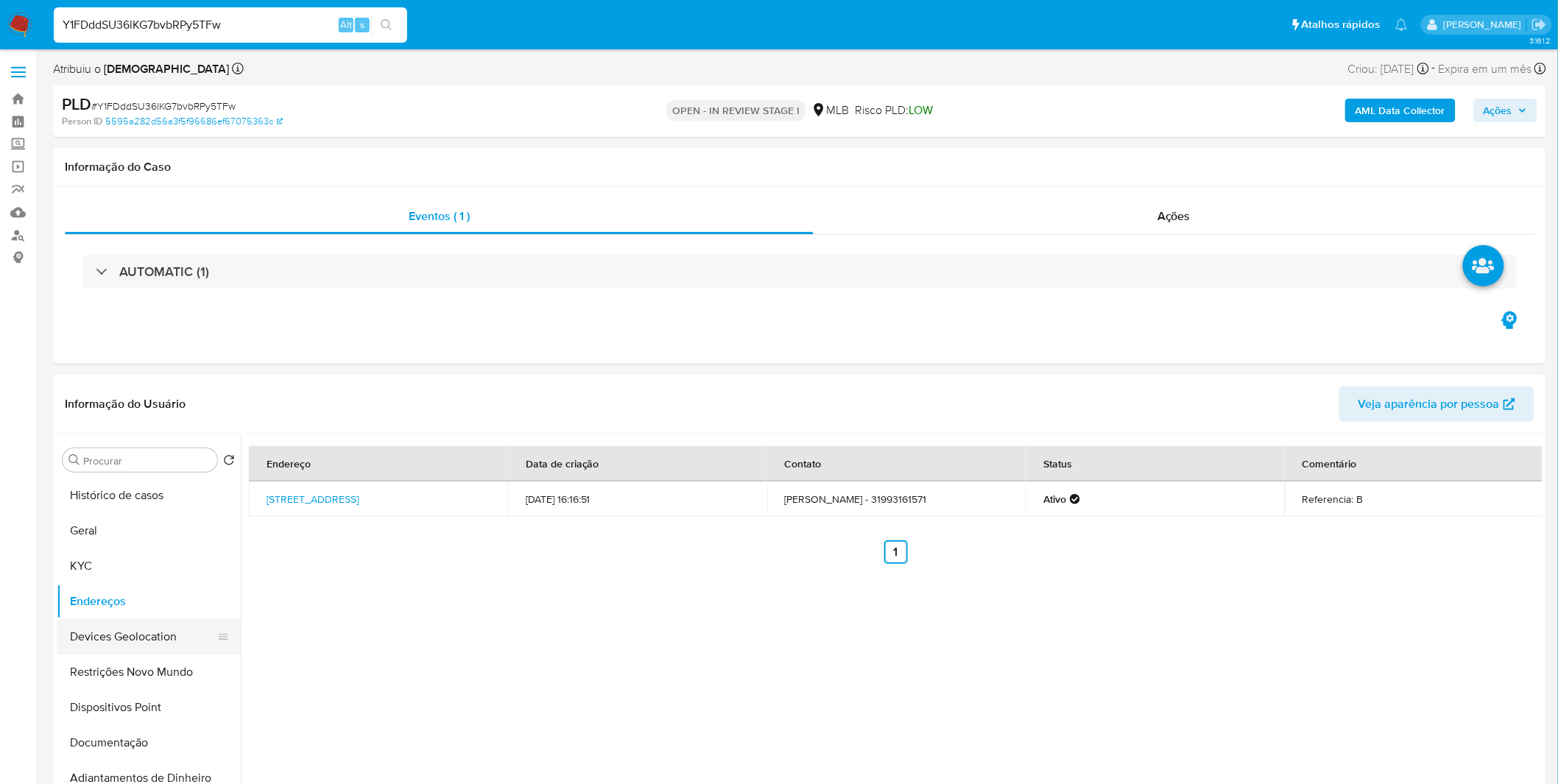
click at [127, 635] on button "Devices Geolocation" at bounding box center [143, 637] width 172 height 35
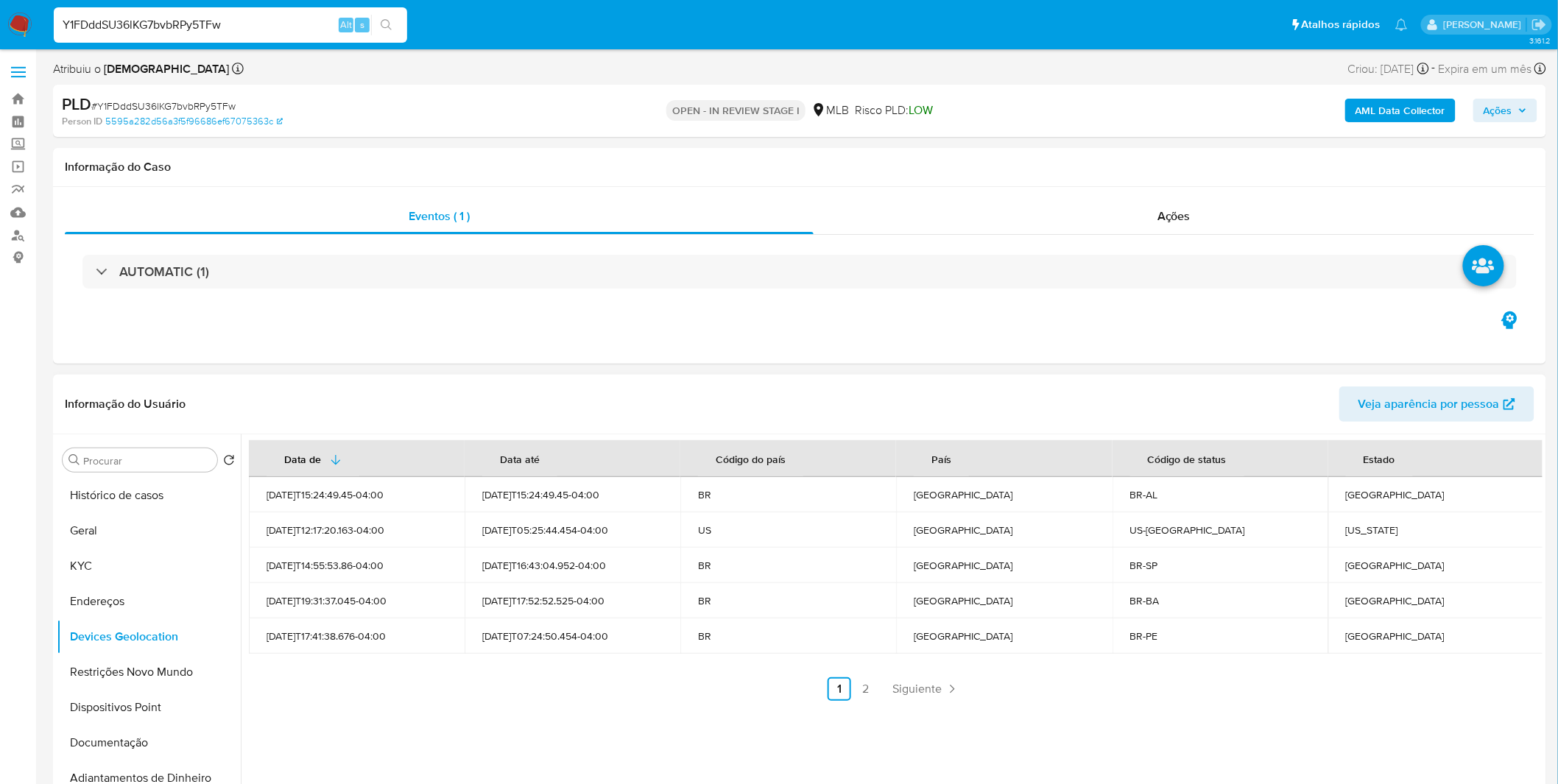
click at [860, 690] on link "2" at bounding box center [866, 689] width 24 height 24
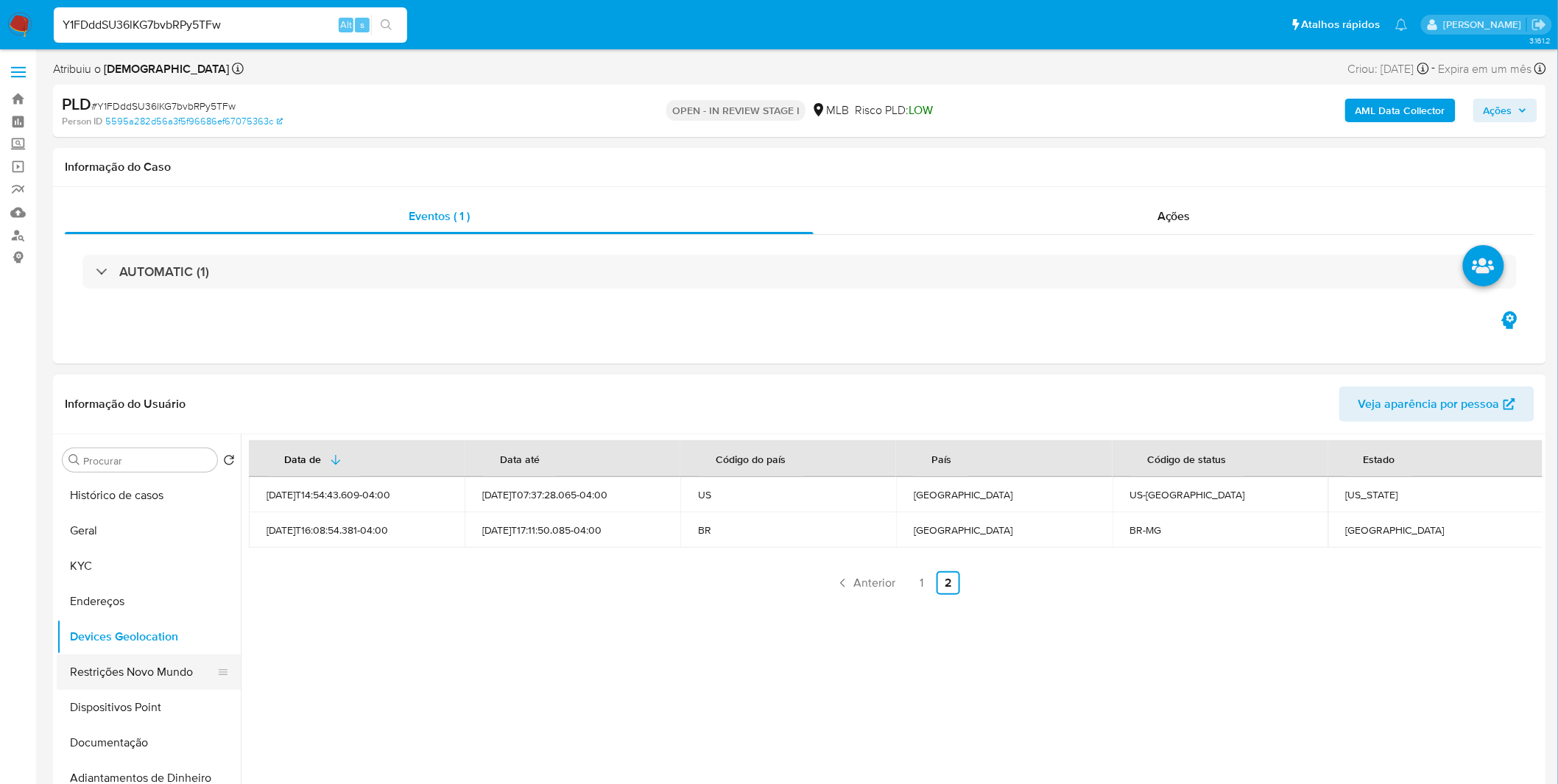
click at [129, 657] on button "Restrições Novo Mundo" at bounding box center [143, 672] width 172 height 35
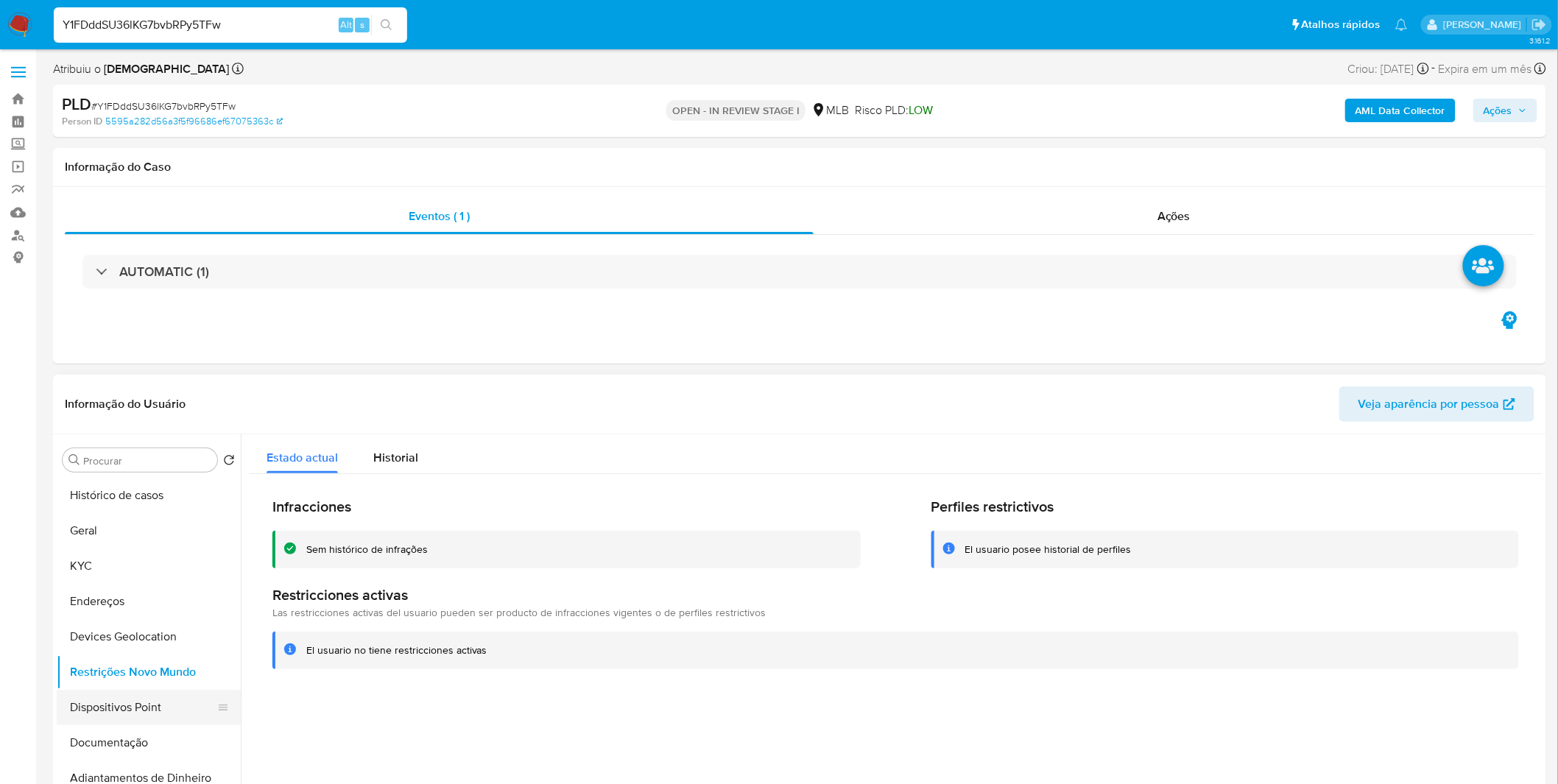
click at [150, 716] on button "Dispositivos Point" at bounding box center [143, 707] width 172 height 35
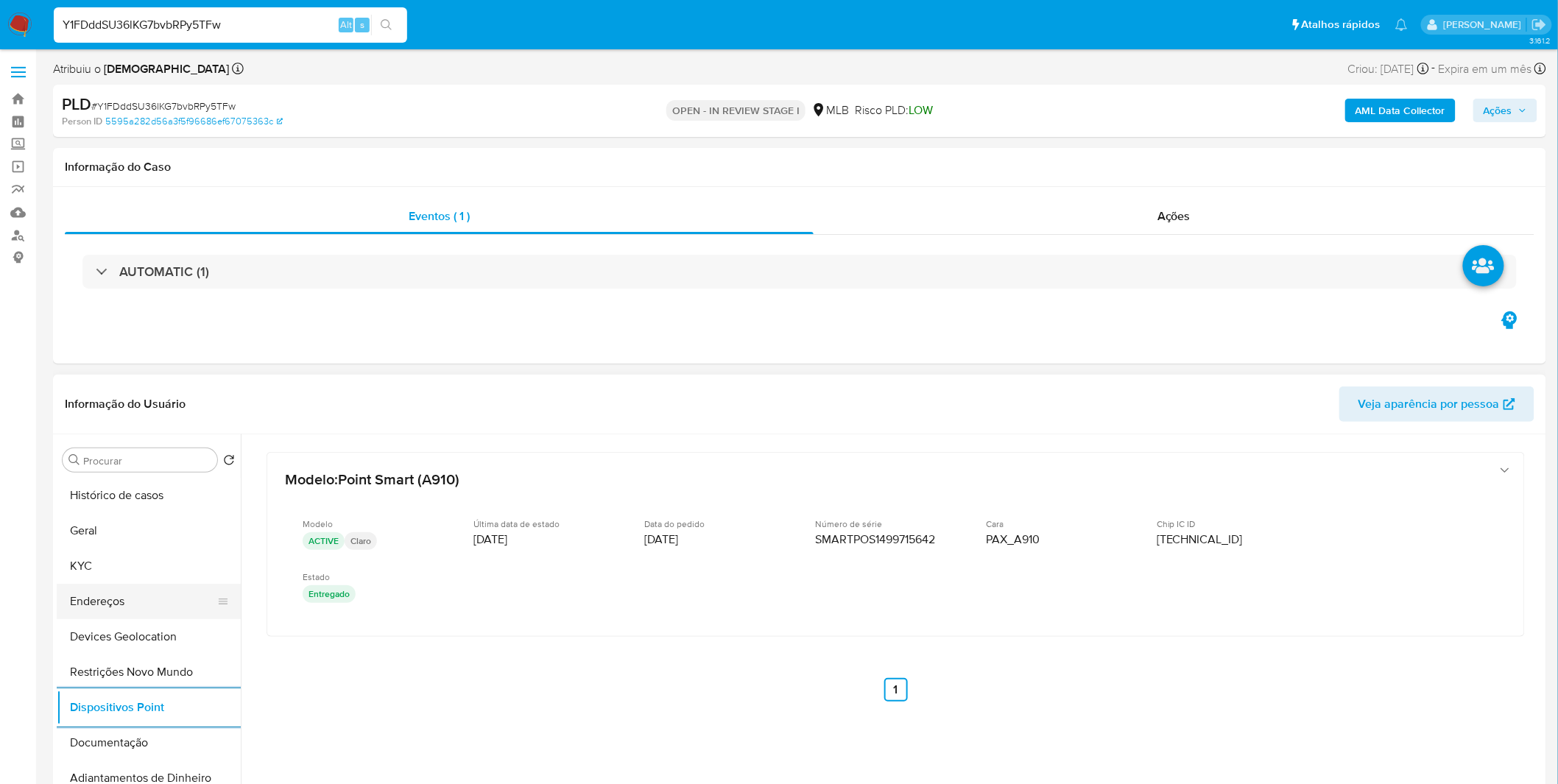
click at [87, 585] on button "Endereços" at bounding box center [143, 601] width 172 height 35
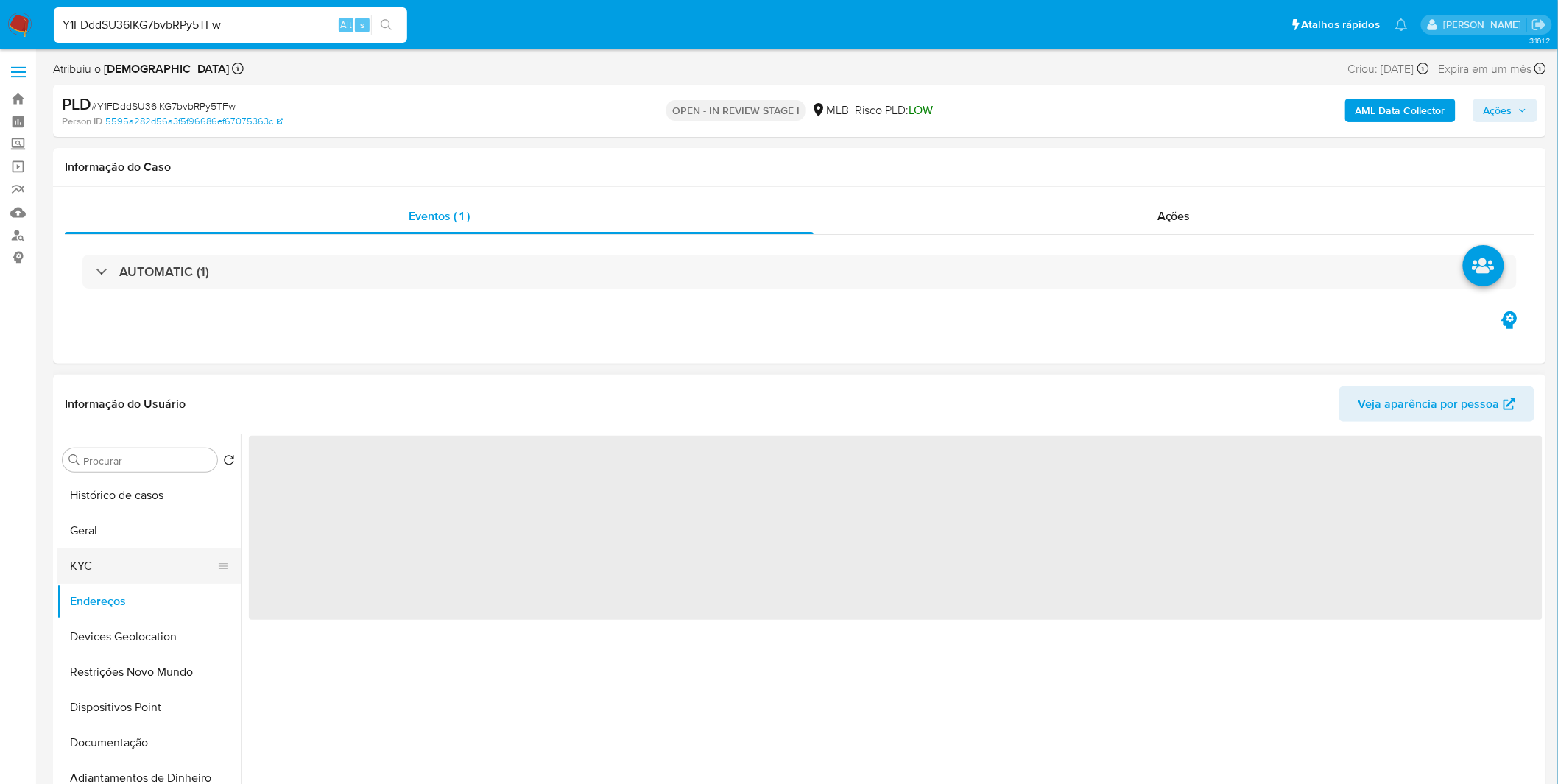
click at [100, 568] on button "KYC" at bounding box center [143, 566] width 172 height 35
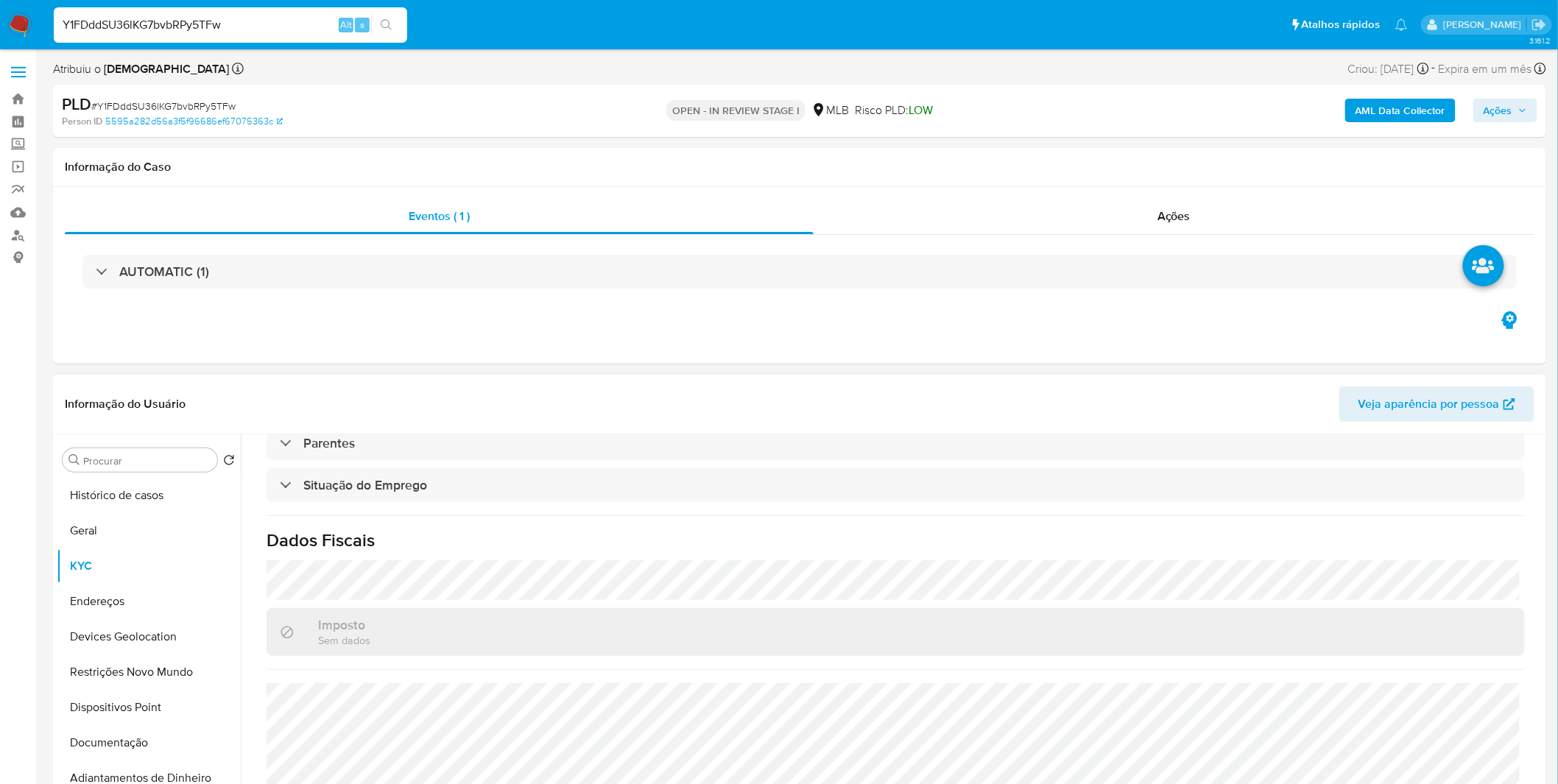
scroll to position [617, 0]
click at [126, 15] on input "Y1FDddSU36lKG7bvbRPy5TFw" at bounding box center [230, 25] width 353 height 19
paste input "AhoQtLi4P0QImUbZrNyMRW8d"
type input "AhoQtLi4P0QImUbZrNyMRW8d"
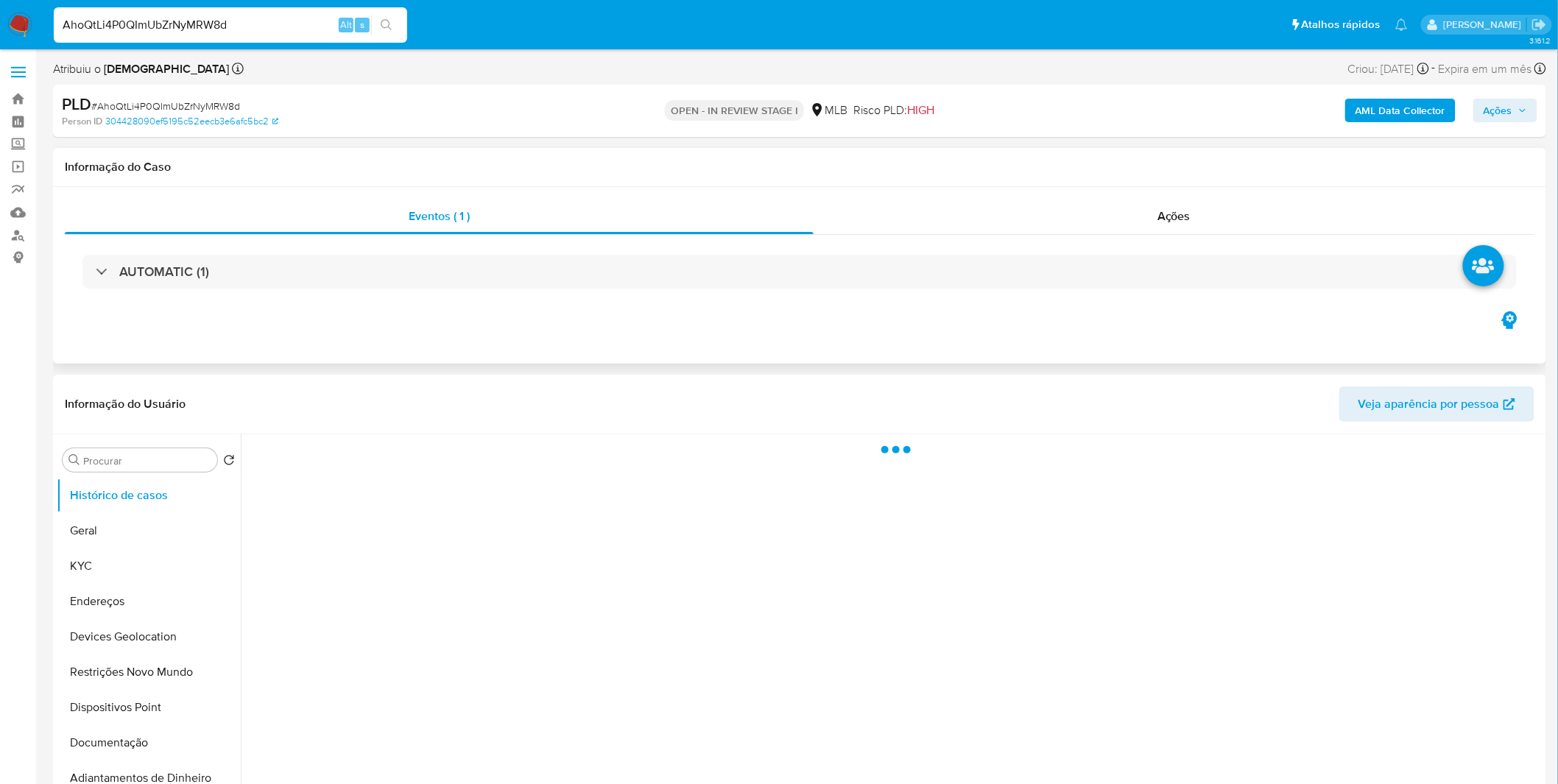
select select "10"
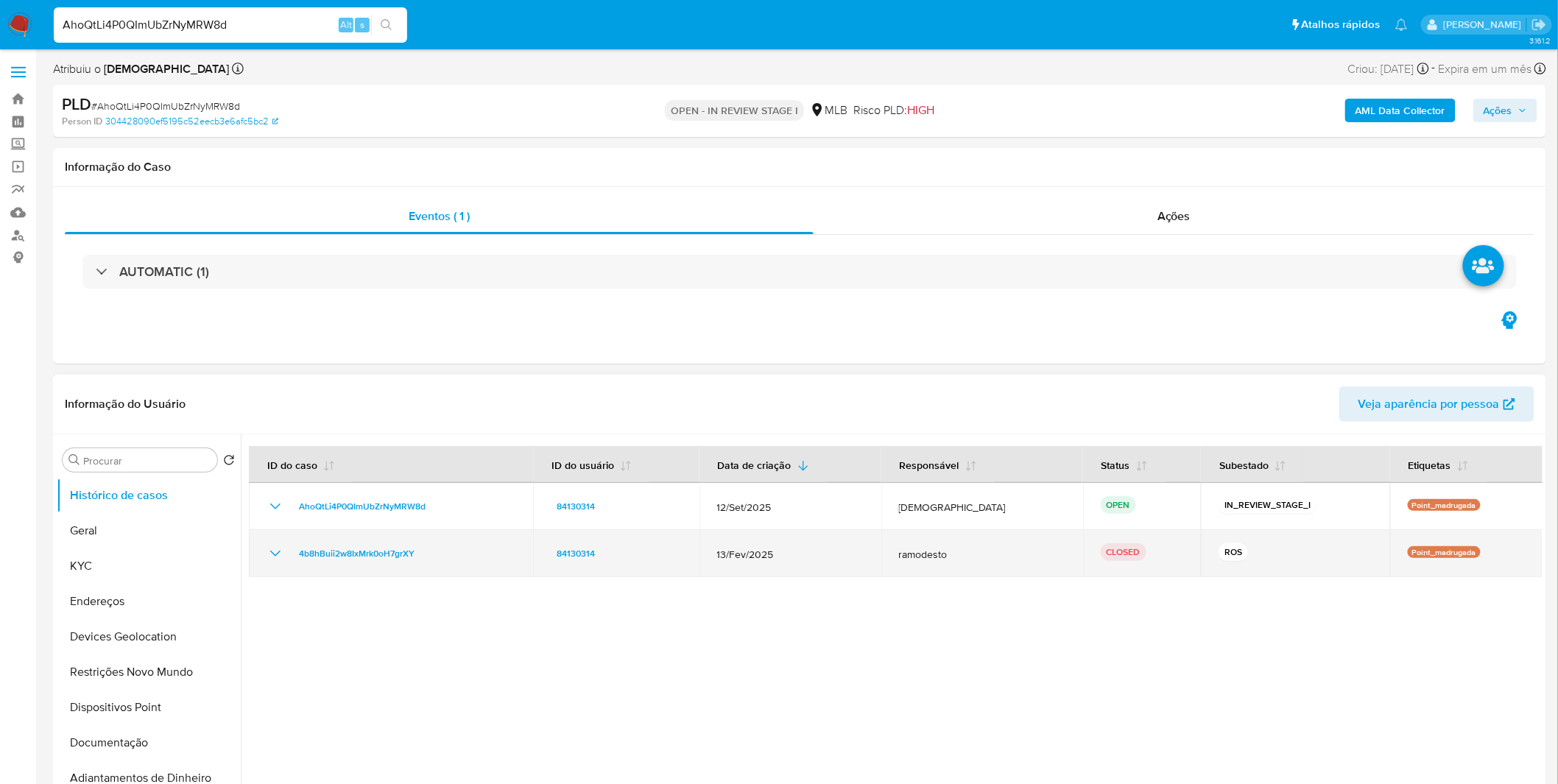
click at [278, 550] on icon "Mostrar/Ocultar" at bounding box center [275, 553] width 18 height 18
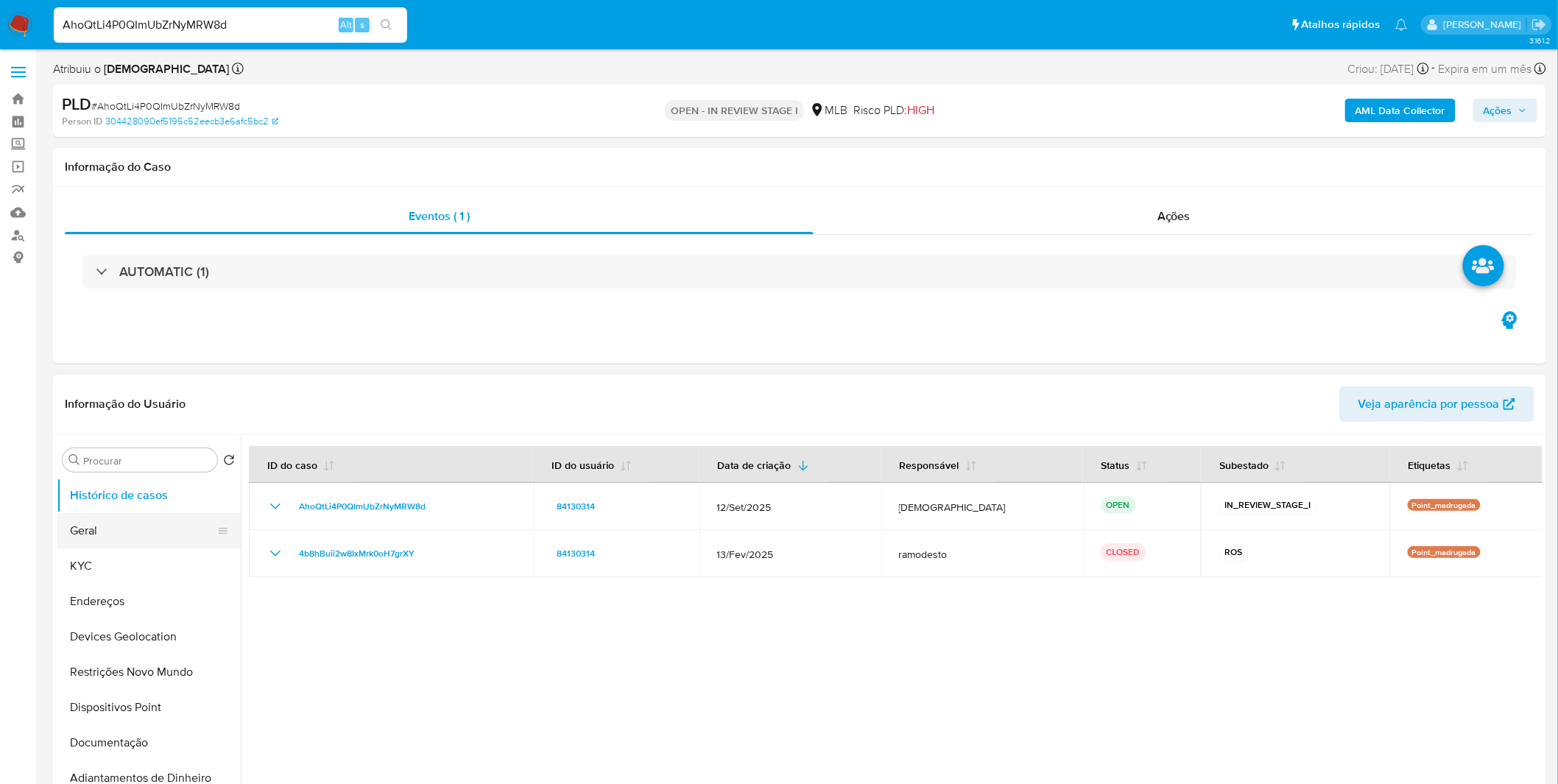
click at [135, 519] on button "Geral" at bounding box center [143, 531] width 172 height 35
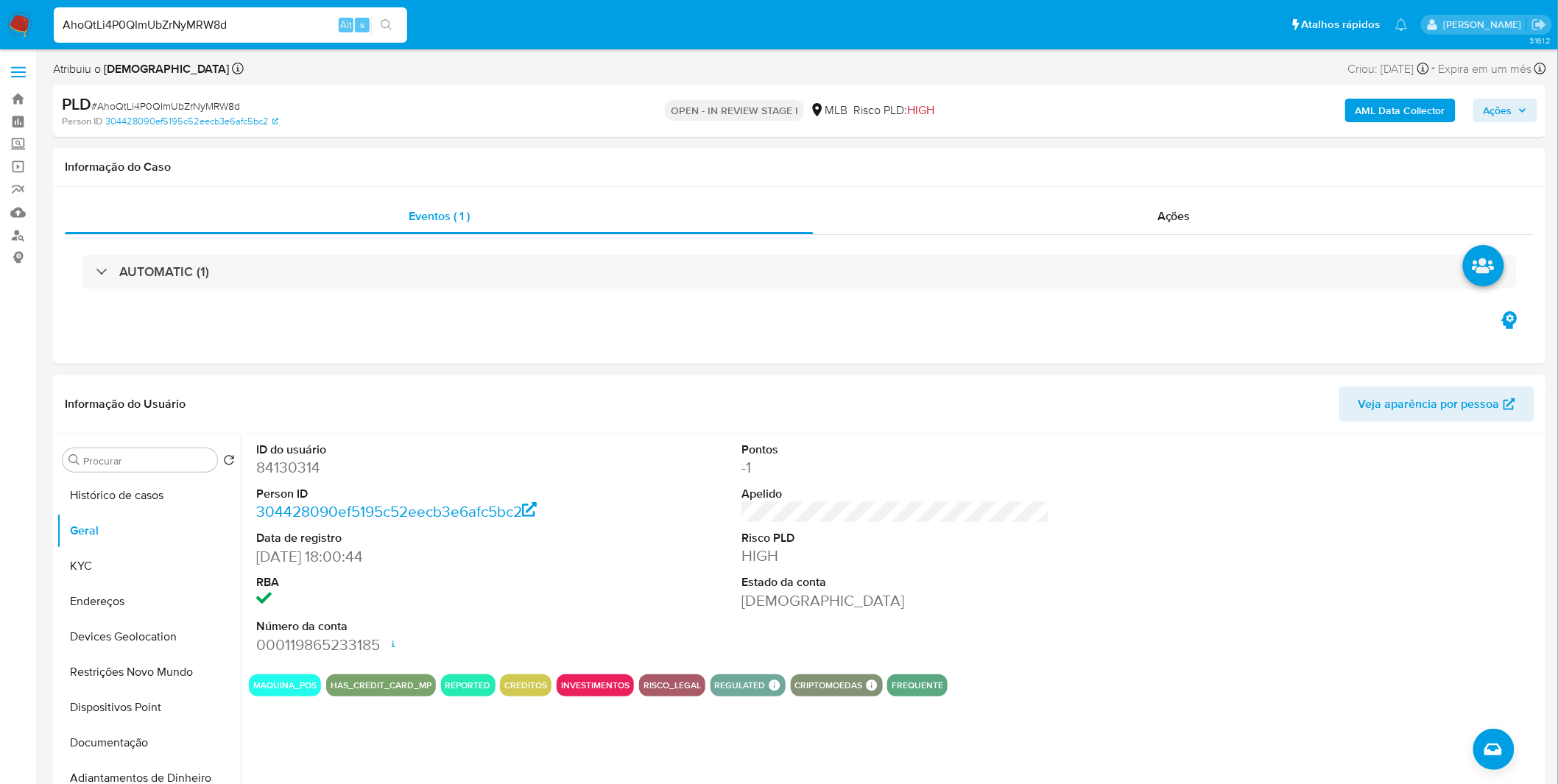
click at [443, 760] on div "ID do usuário 84130314 Person ID 304428090ef5195c52eecb3e6afc5bc2 Data de regis…" at bounding box center [892, 622] width 1302 height 377
click at [158, 742] on button "Documentação" at bounding box center [143, 743] width 172 height 35
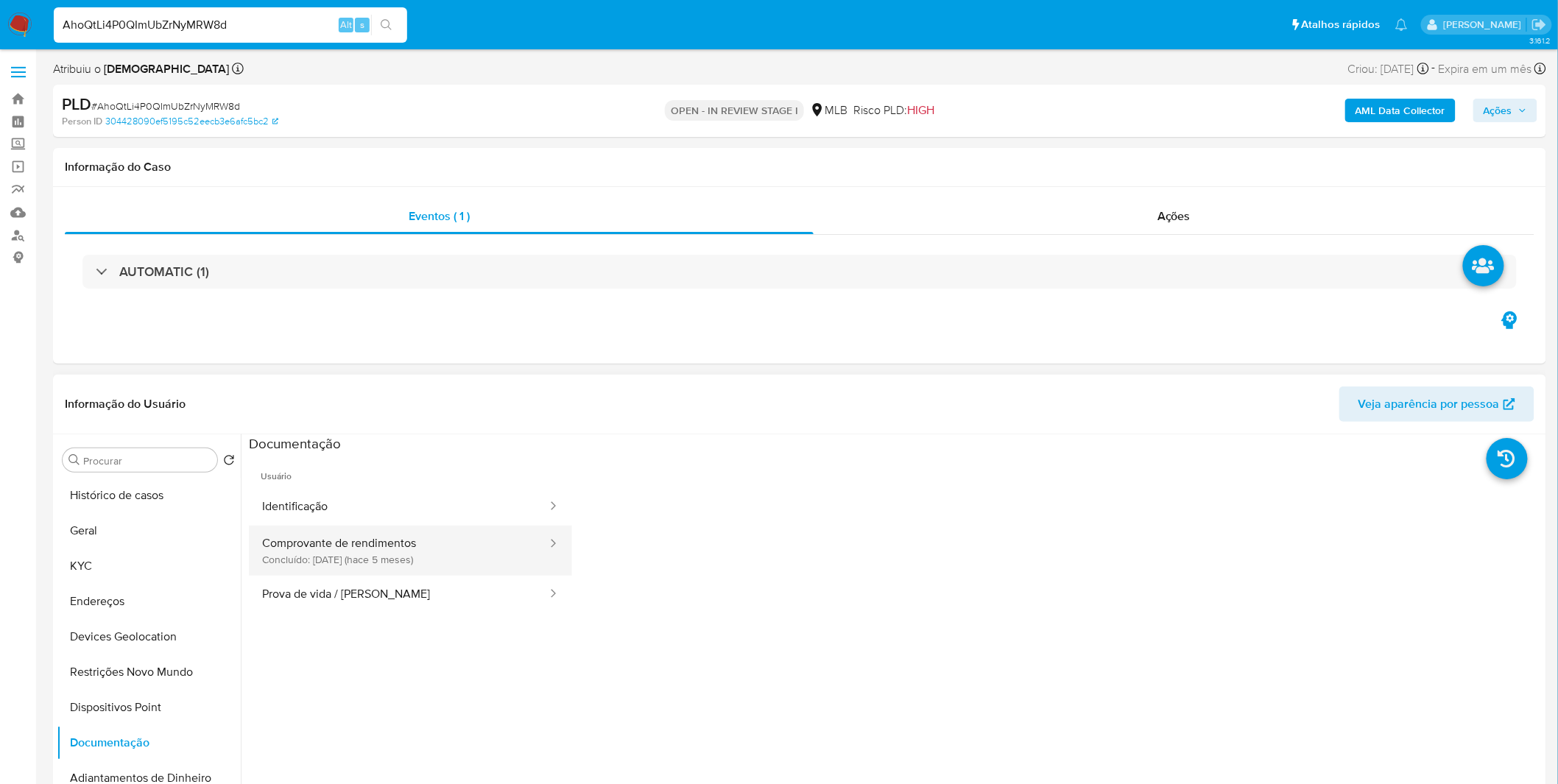
click at [357, 565] on button "Comprovante de rendimentos Concluído: 01/05/2025 (hace 5 meses)" at bounding box center [398, 550] width 299 height 50
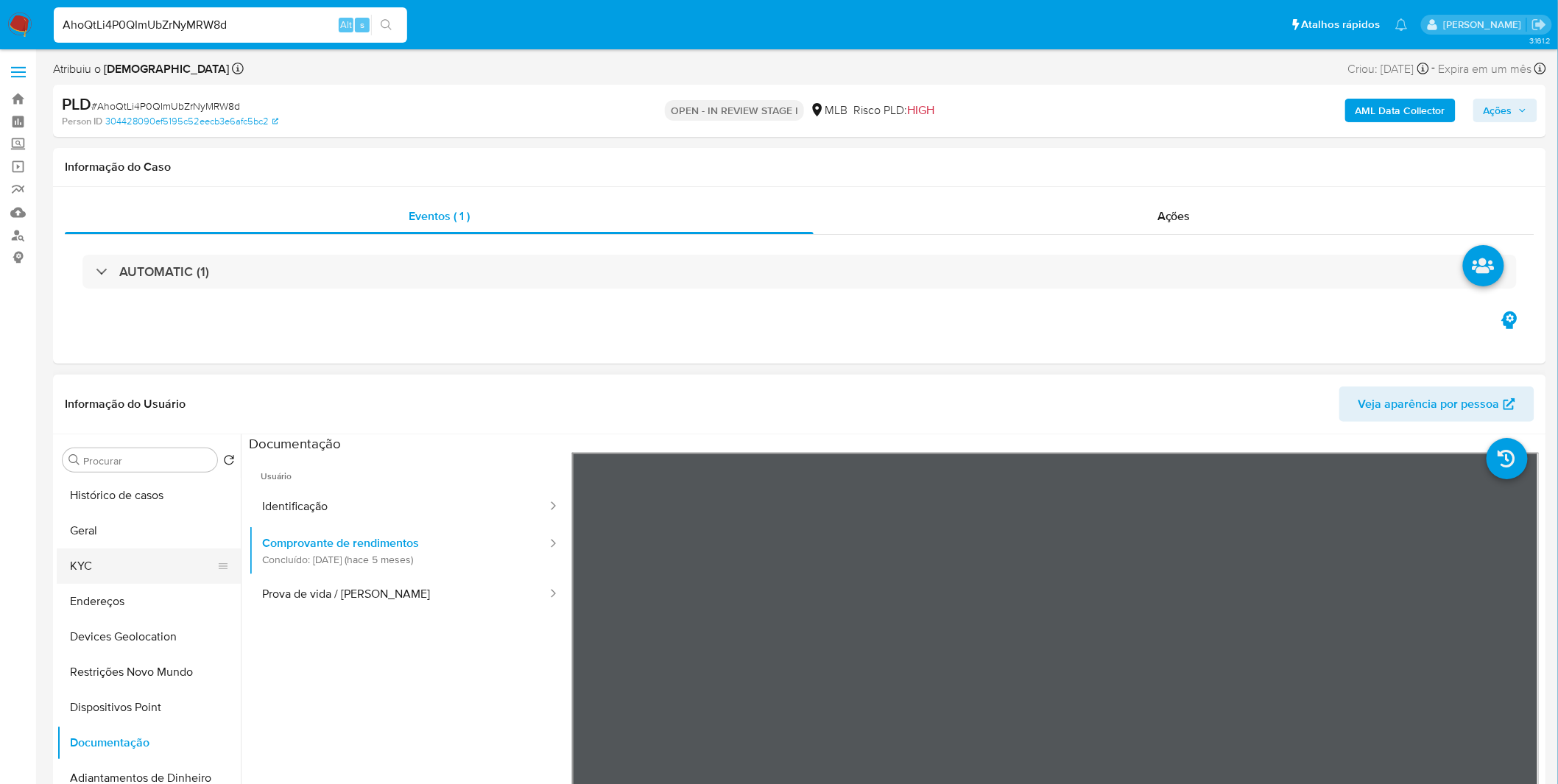
click at [181, 559] on button "KYC" at bounding box center [143, 566] width 172 height 35
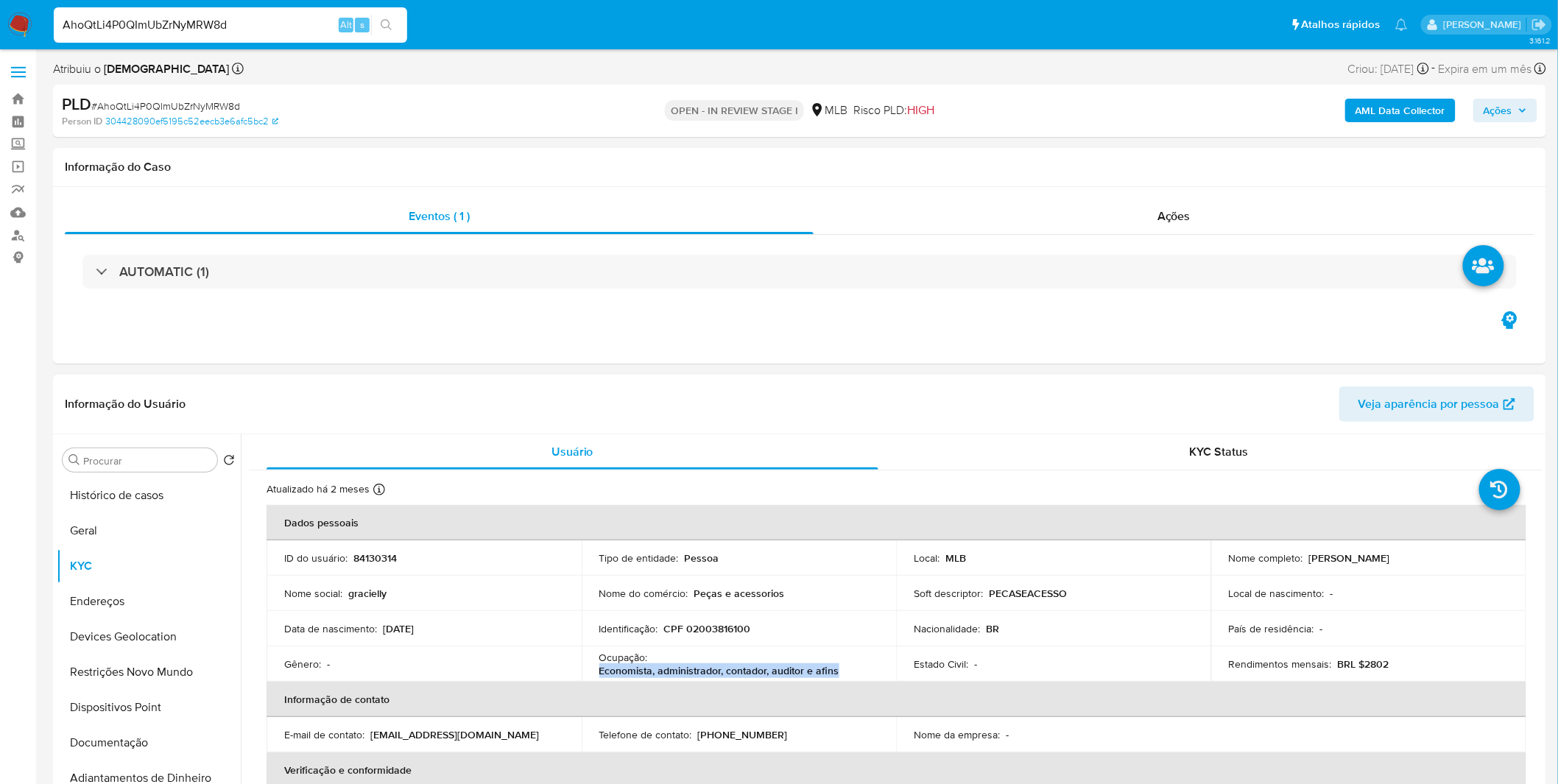
copy p "Economista, administrador, contador, auditor e afins"
drag, startPoint x: 840, startPoint y: 670, endPoint x: 597, endPoint y: 676, distance: 243.1
click at [599, 676] on div "Ocupação : Economista, administrador, contador, auditor e afins" at bounding box center [739, 664] width 280 height 27
click at [116, 519] on button "Geral" at bounding box center [143, 531] width 172 height 35
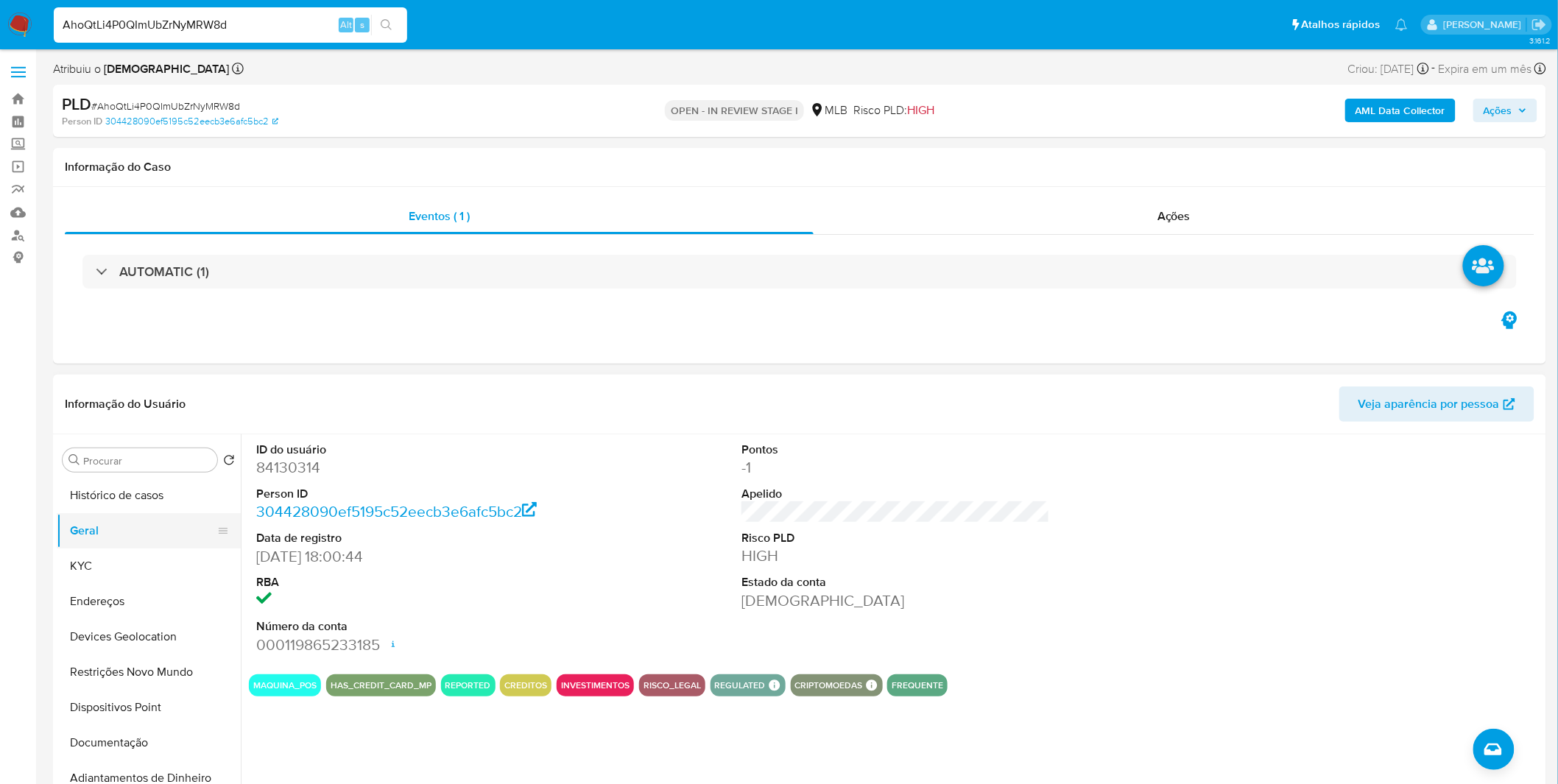
click at [64, 545] on button "Geral" at bounding box center [143, 531] width 172 height 35
click at [81, 562] on button "KYC" at bounding box center [143, 566] width 172 height 35
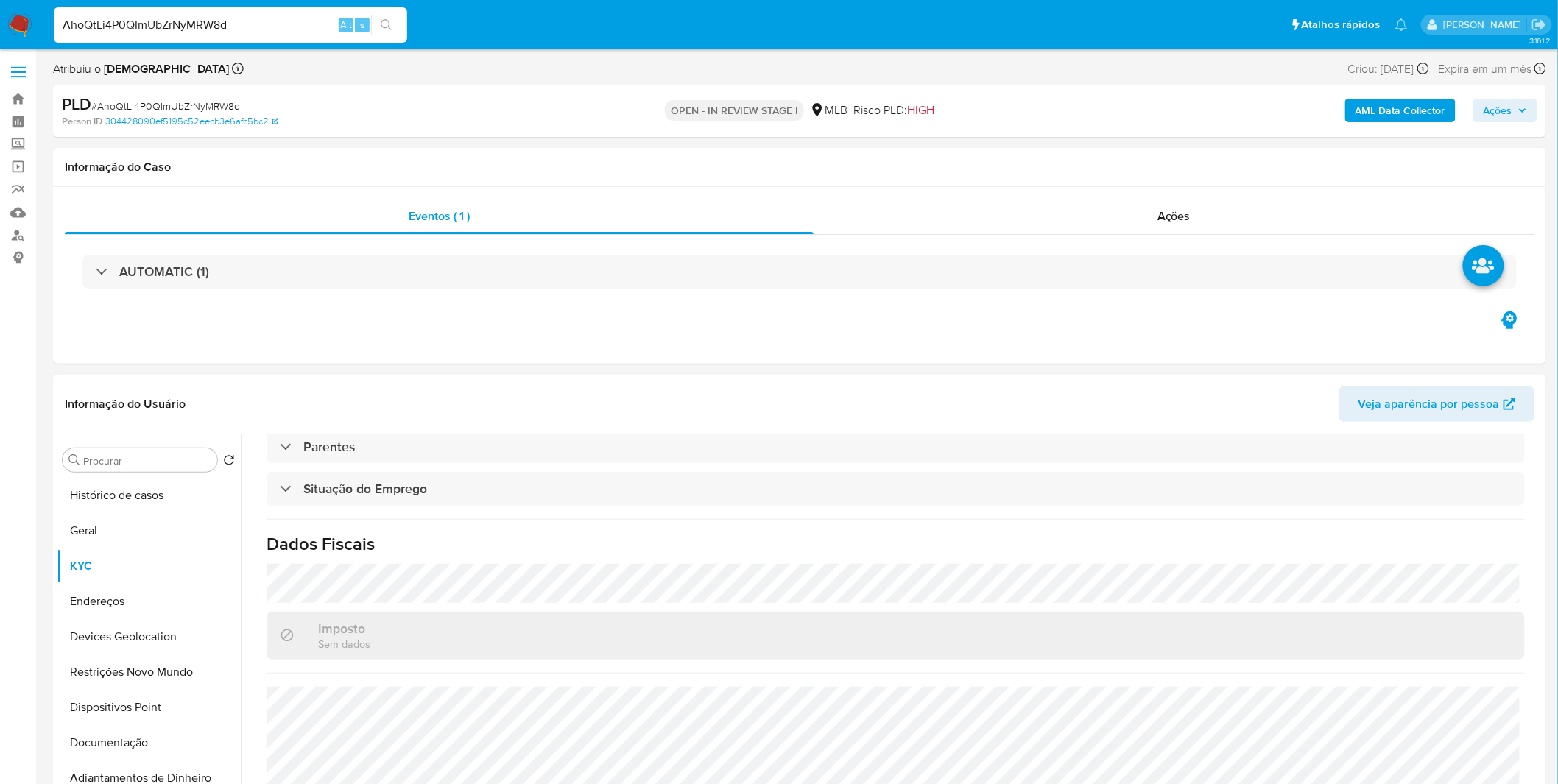
scroll to position [612, 0]
click at [168, 601] on button "Endereços" at bounding box center [143, 601] width 172 height 35
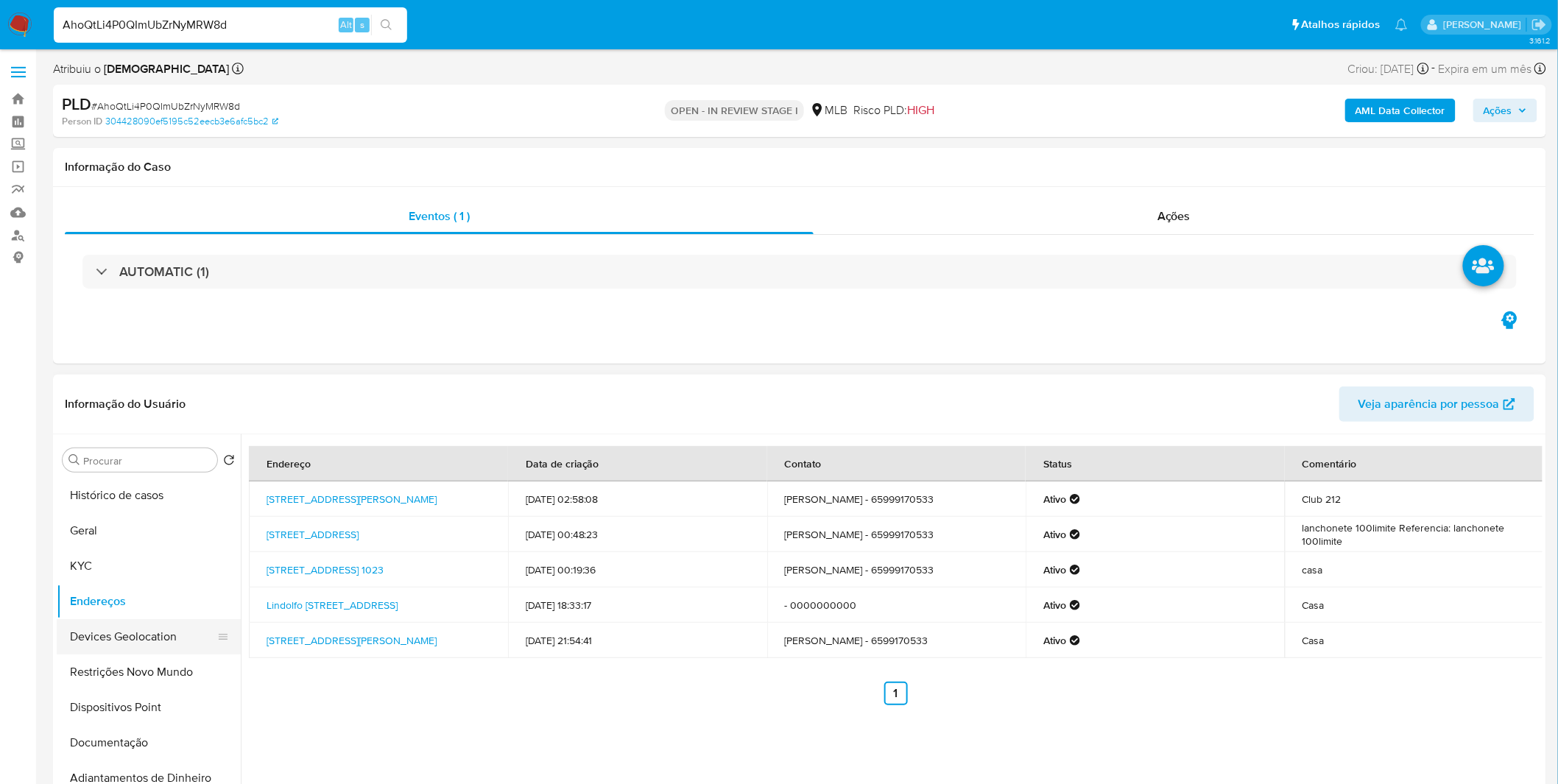
click at [152, 648] on button "Devices Geolocation" at bounding box center [143, 637] width 172 height 35
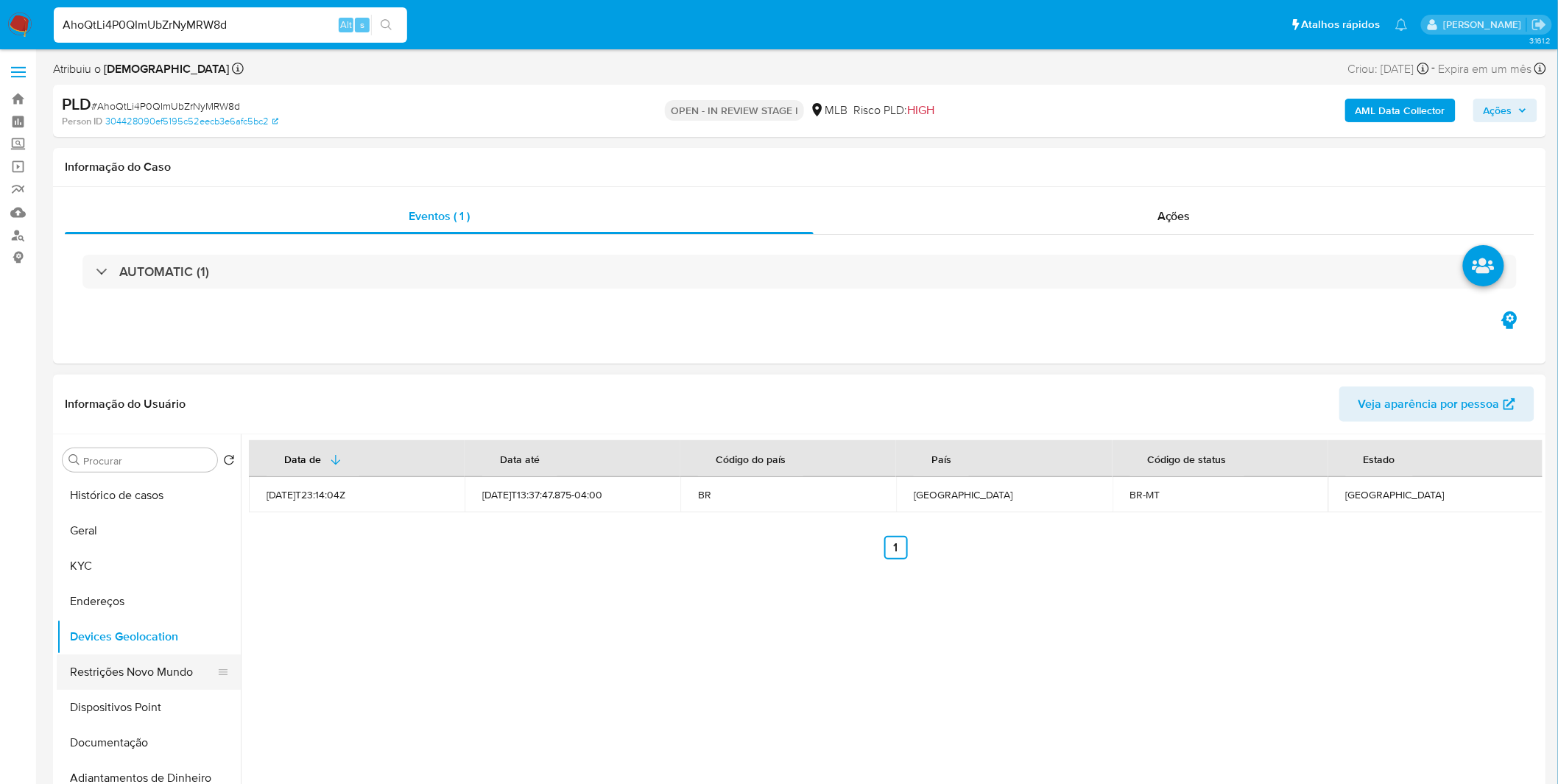
click at [129, 674] on button "Restrições Novo Mundo" at bounding box center [143, 672] width 172 height 35
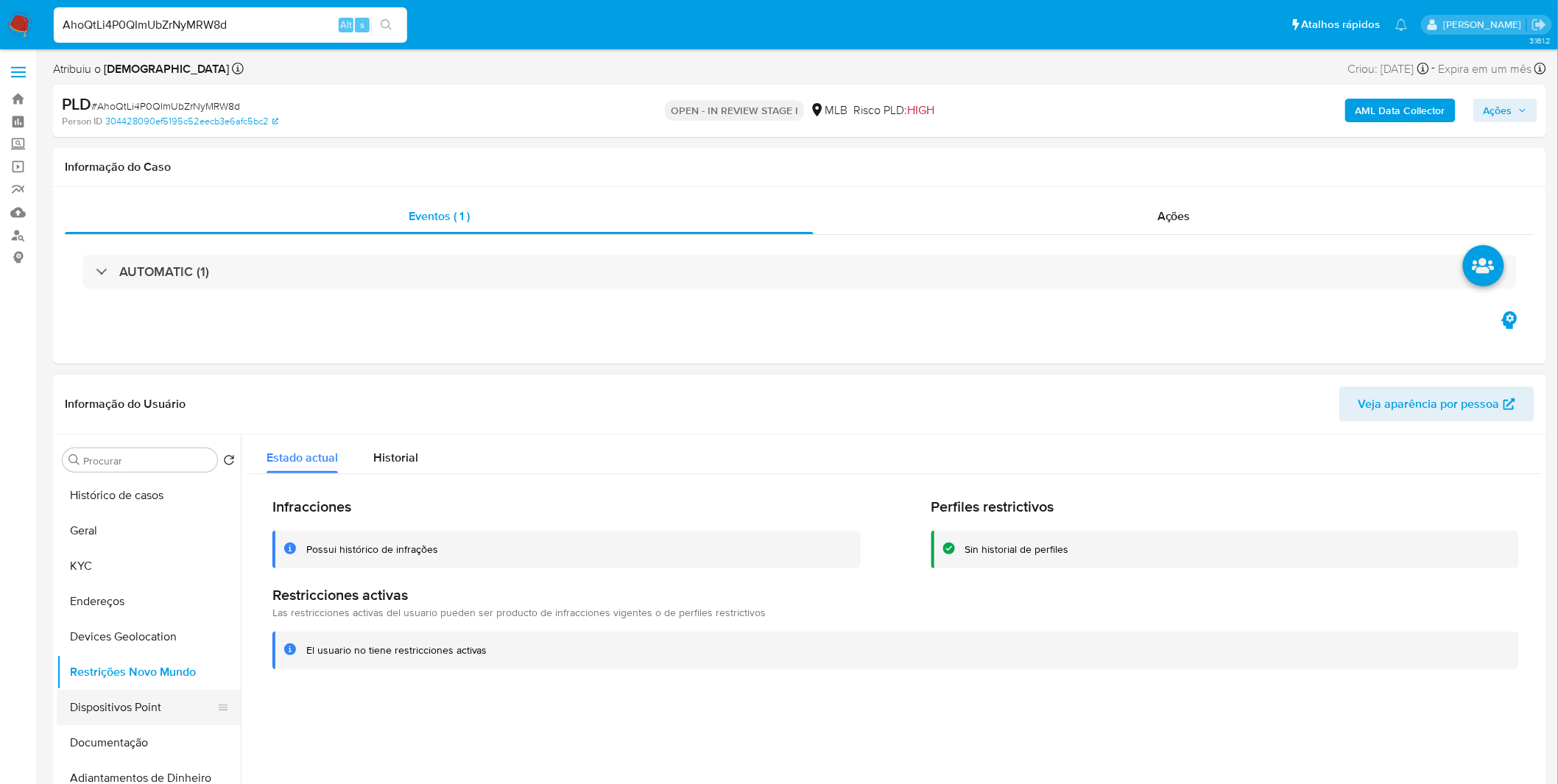
click at [166, 707] on button "Dispositivos Point" at bounding box center [143, 707] width 172 height 35
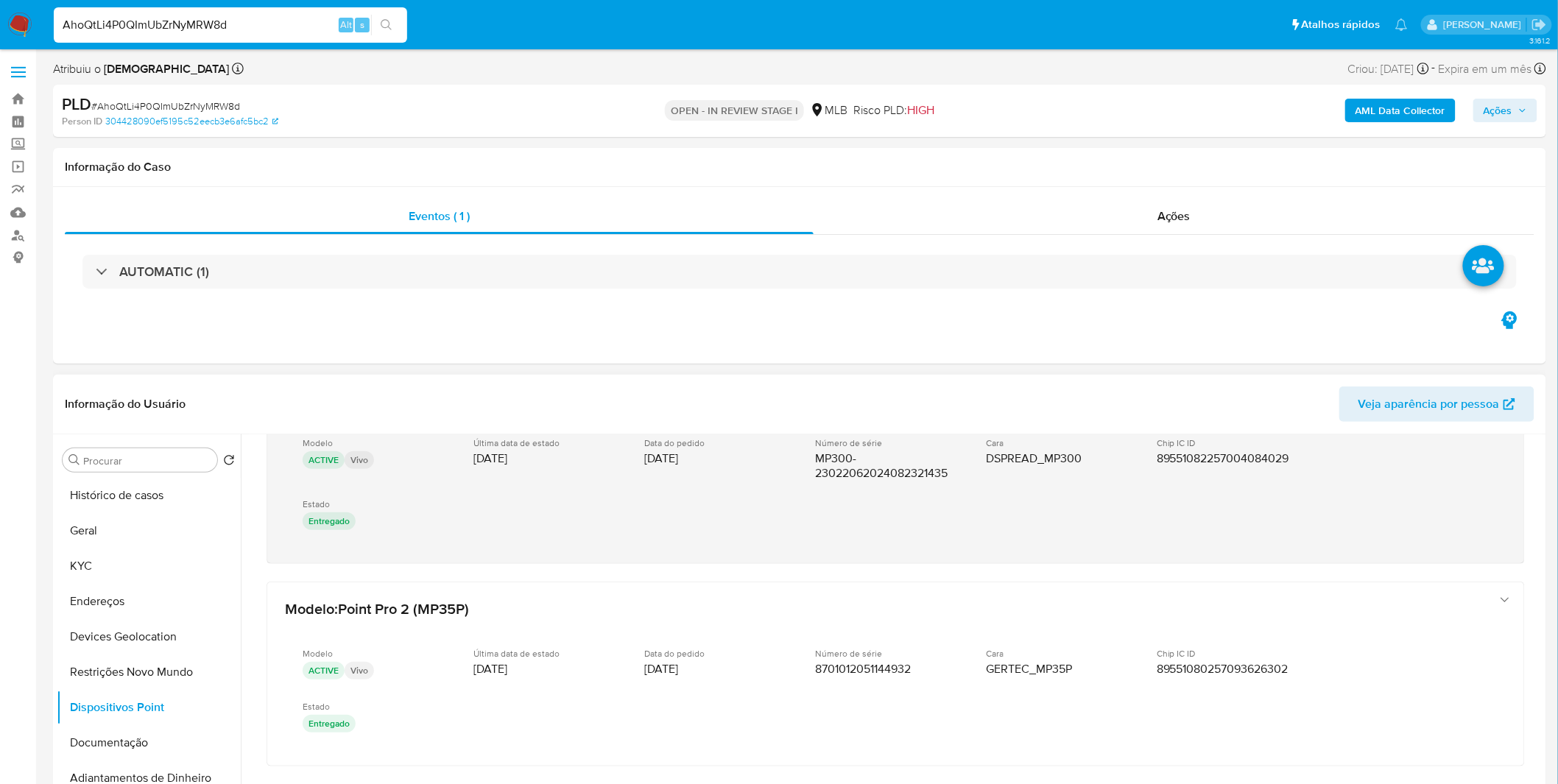
scroll to position [124, 0]
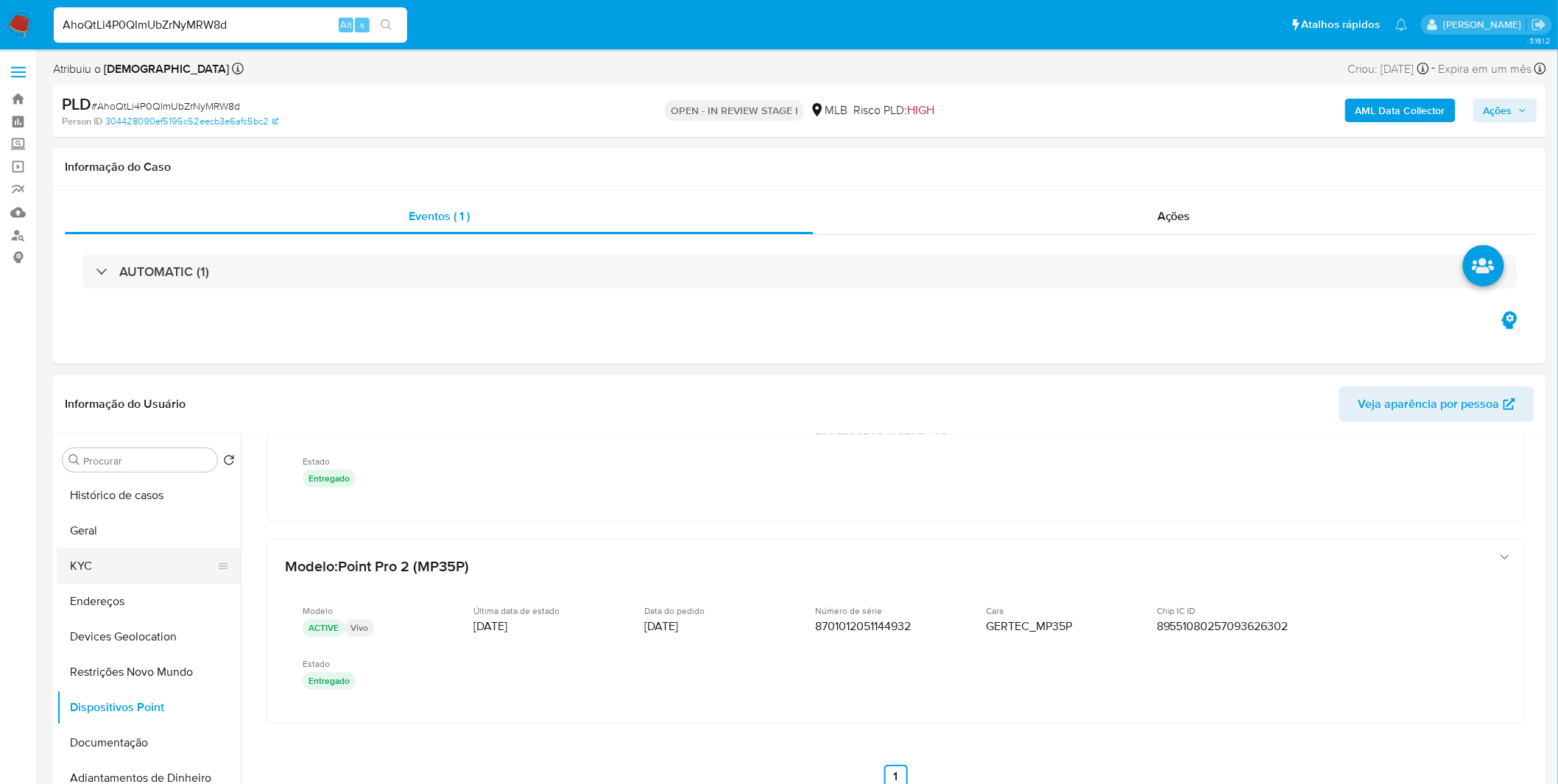
click at [166, 553] on button "KYC" at bounding box center [143, 566] width 172 height 35
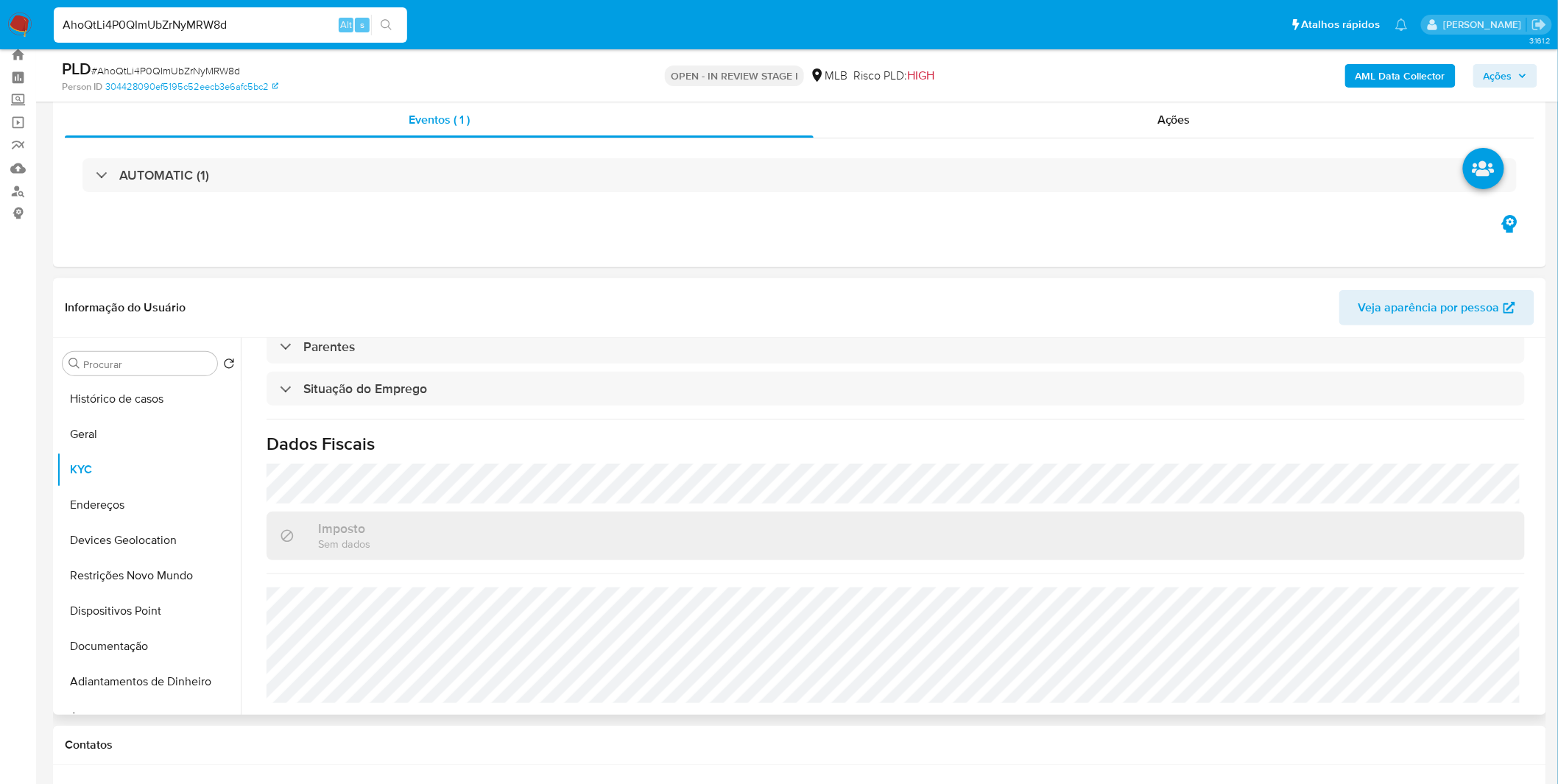
scroll to position [81, 0]
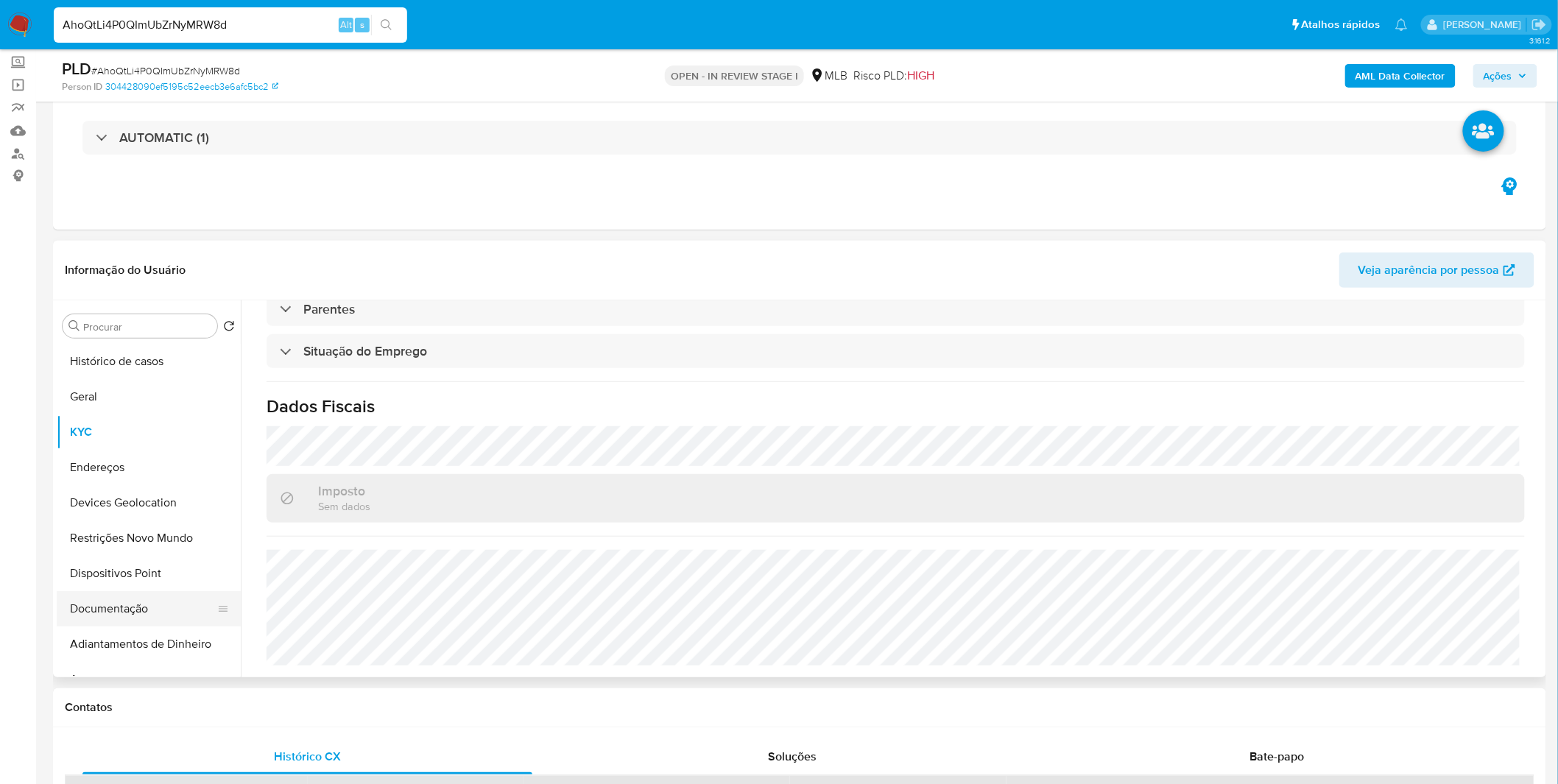
click at [186, 592] on button "Documentação" at bounding box center [143, 608] width 172 height 35
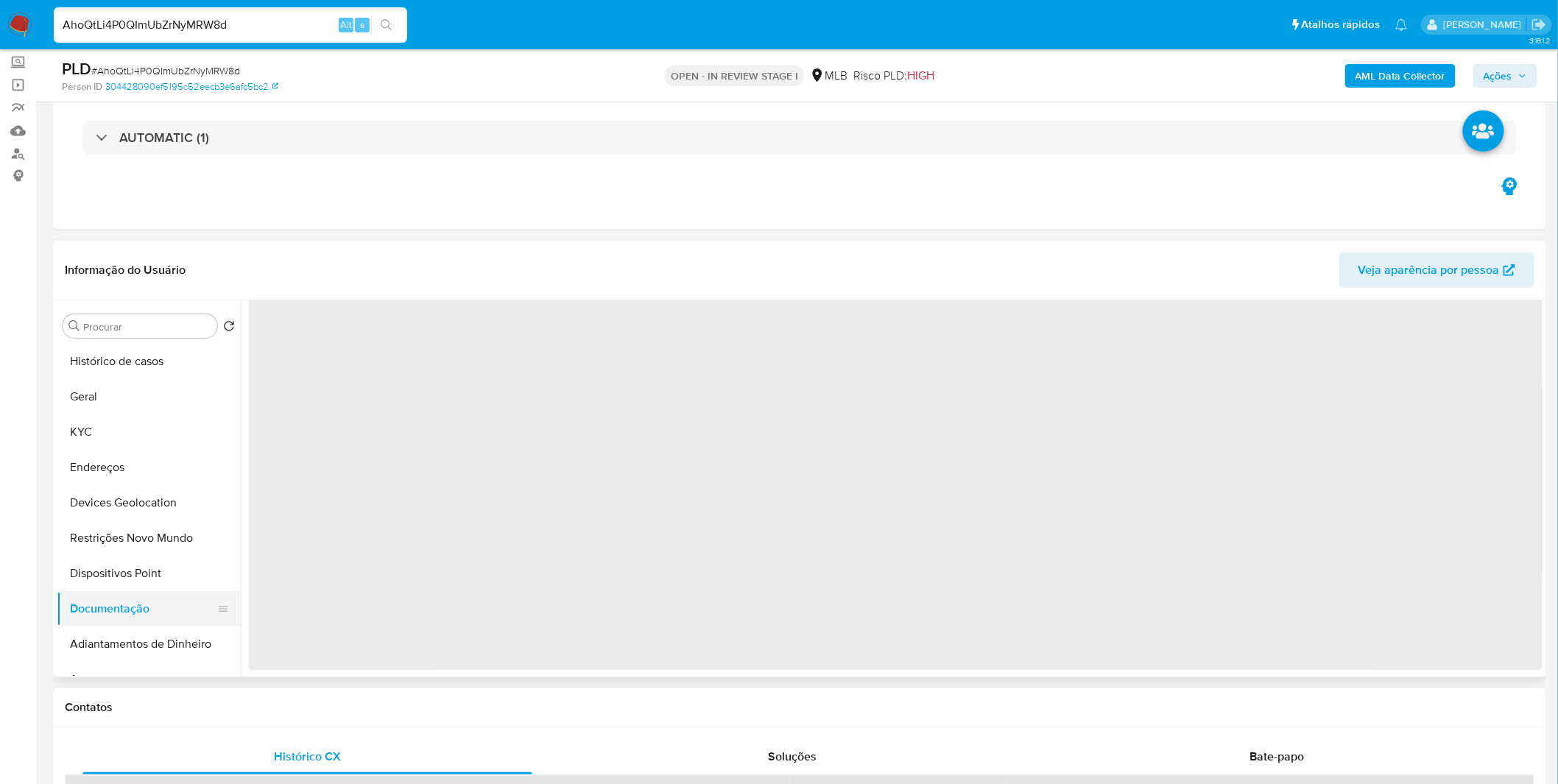
scroll to position [0, 0]
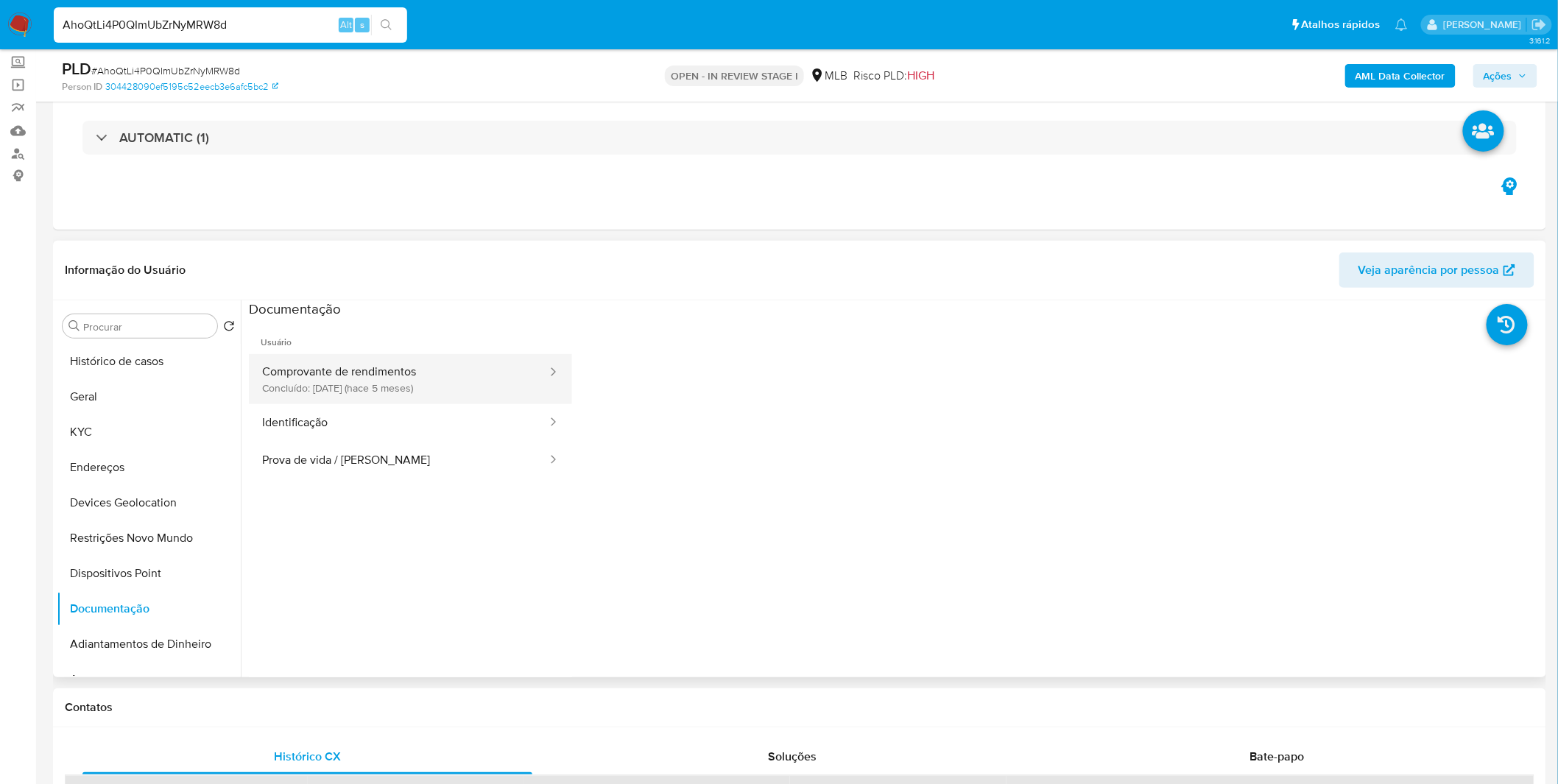
click at [327, 368] on button "Comprovante de rendimentos Concluído: 01/05/2025 (hace 5 meses)" at bounding box center [398, 378] width 299 height 50
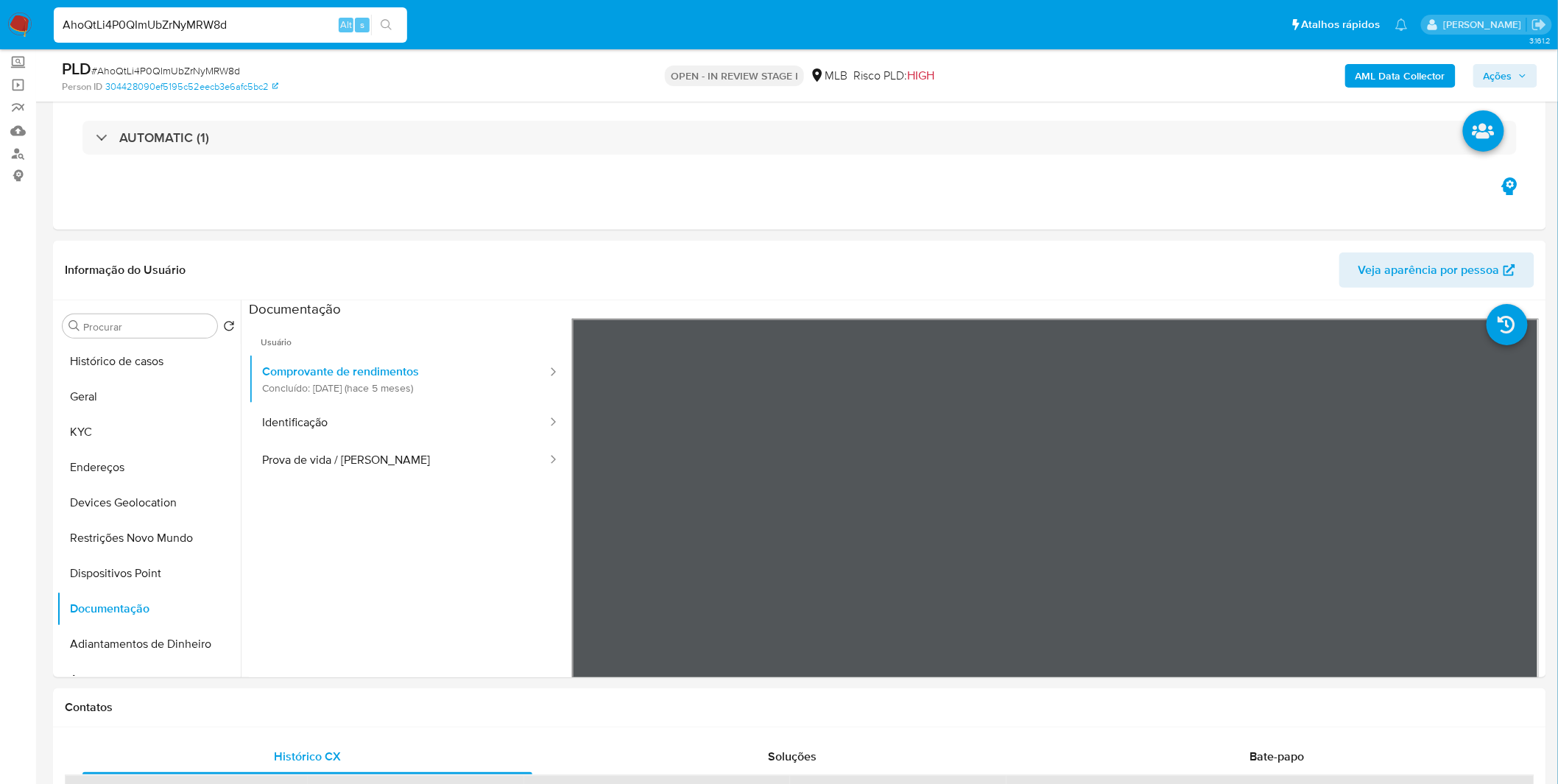
click at [129, 15] on input "AhoQtLi4P0QImUbZrNyMRW8d" at bounding box center [230, 25] width 353 height 19
paste input "GmIBZgBlfY8PxqyaZOSBaPTh"
type input "GmIBZgBlfY8PxqyaZOSBaPTh"
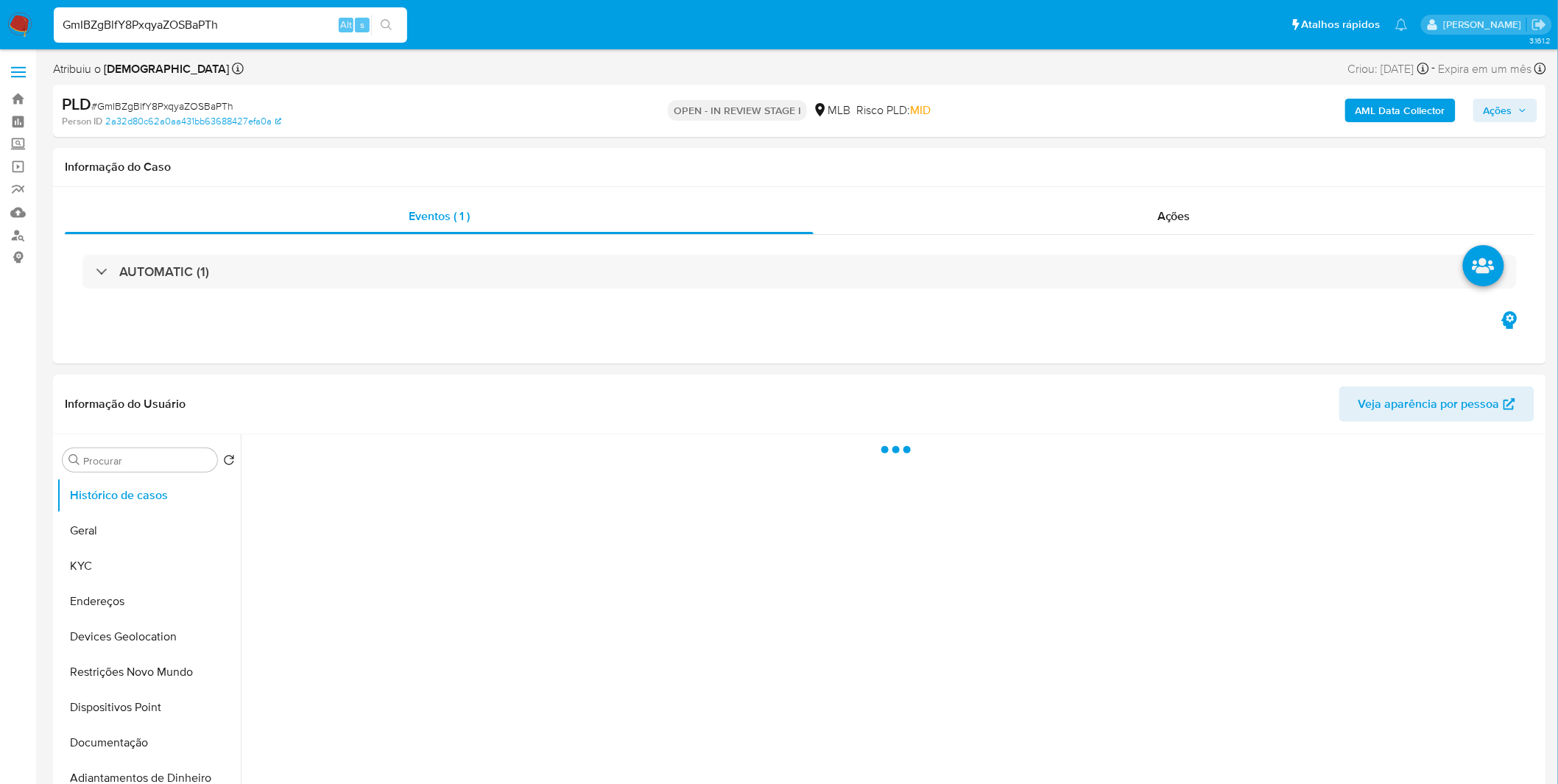
select select "10"
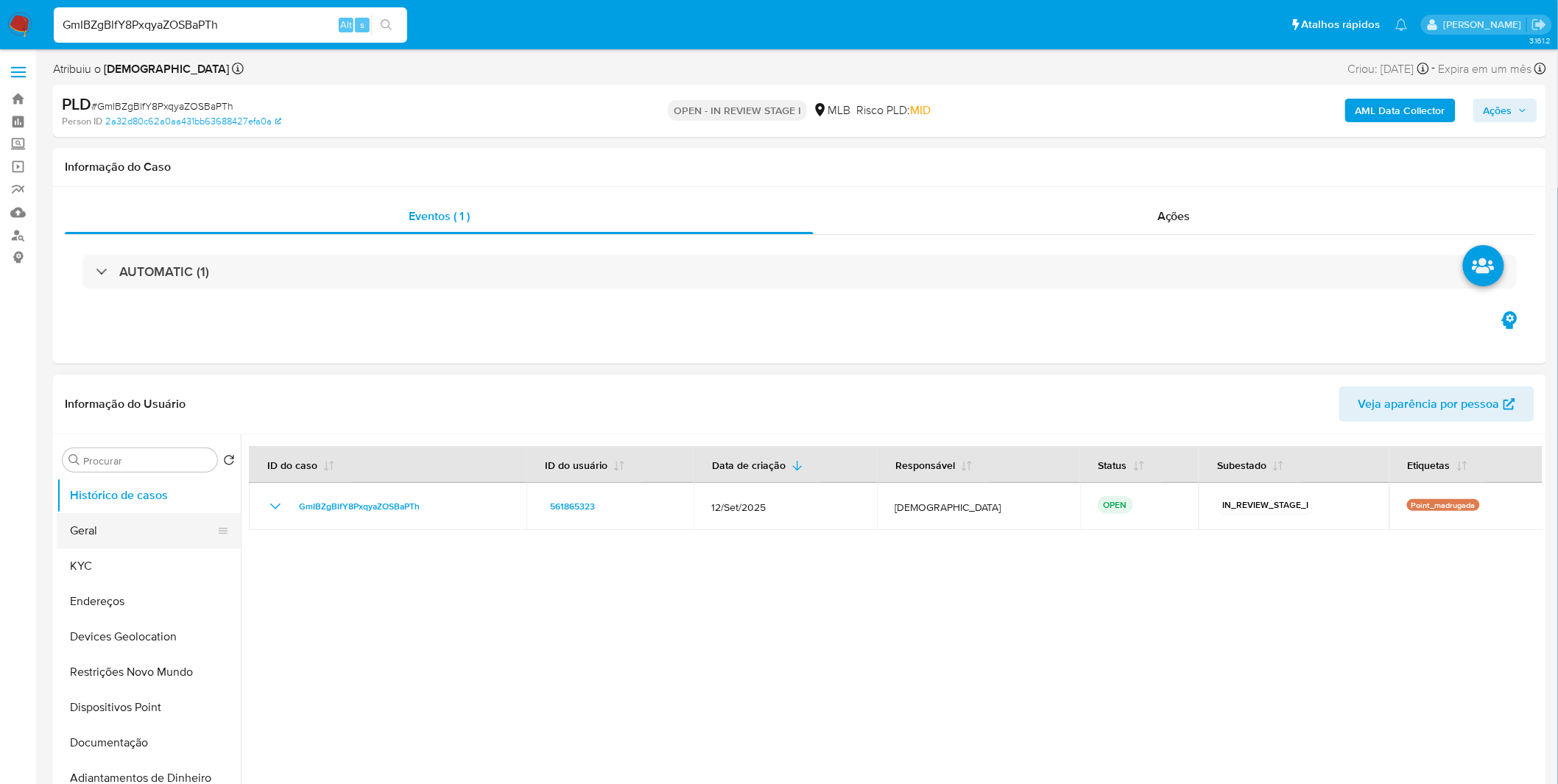
click at [163, 525] on button "Geral" at bounding box center [143, 531] width 172 height 35
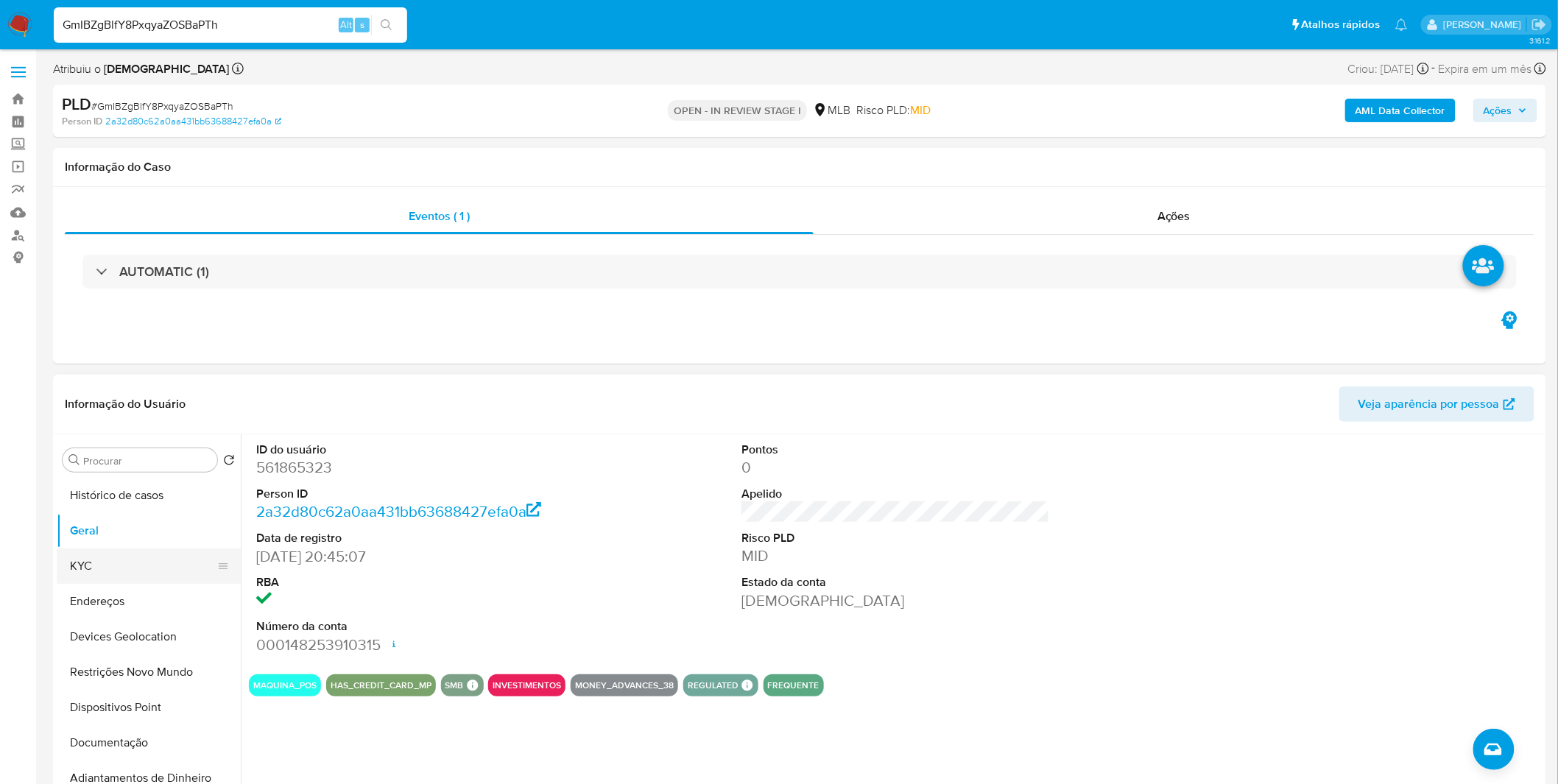
click at [157, 555] on button "KYC" at bounding box center [143, 566] width 172 height 35
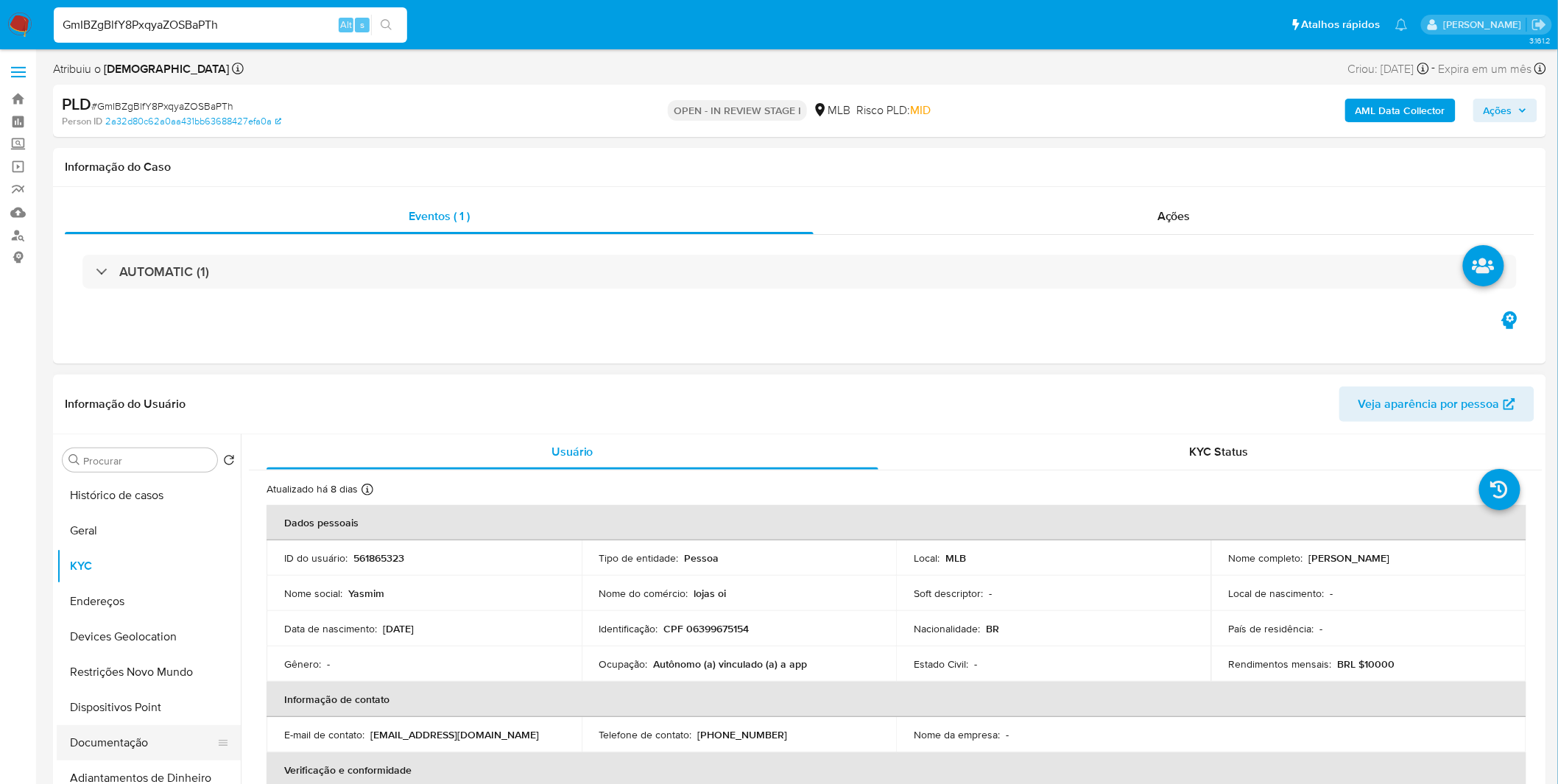
click at [126, 742] on button "Documentação" at bounding box center [143, 743] width 172 height 35
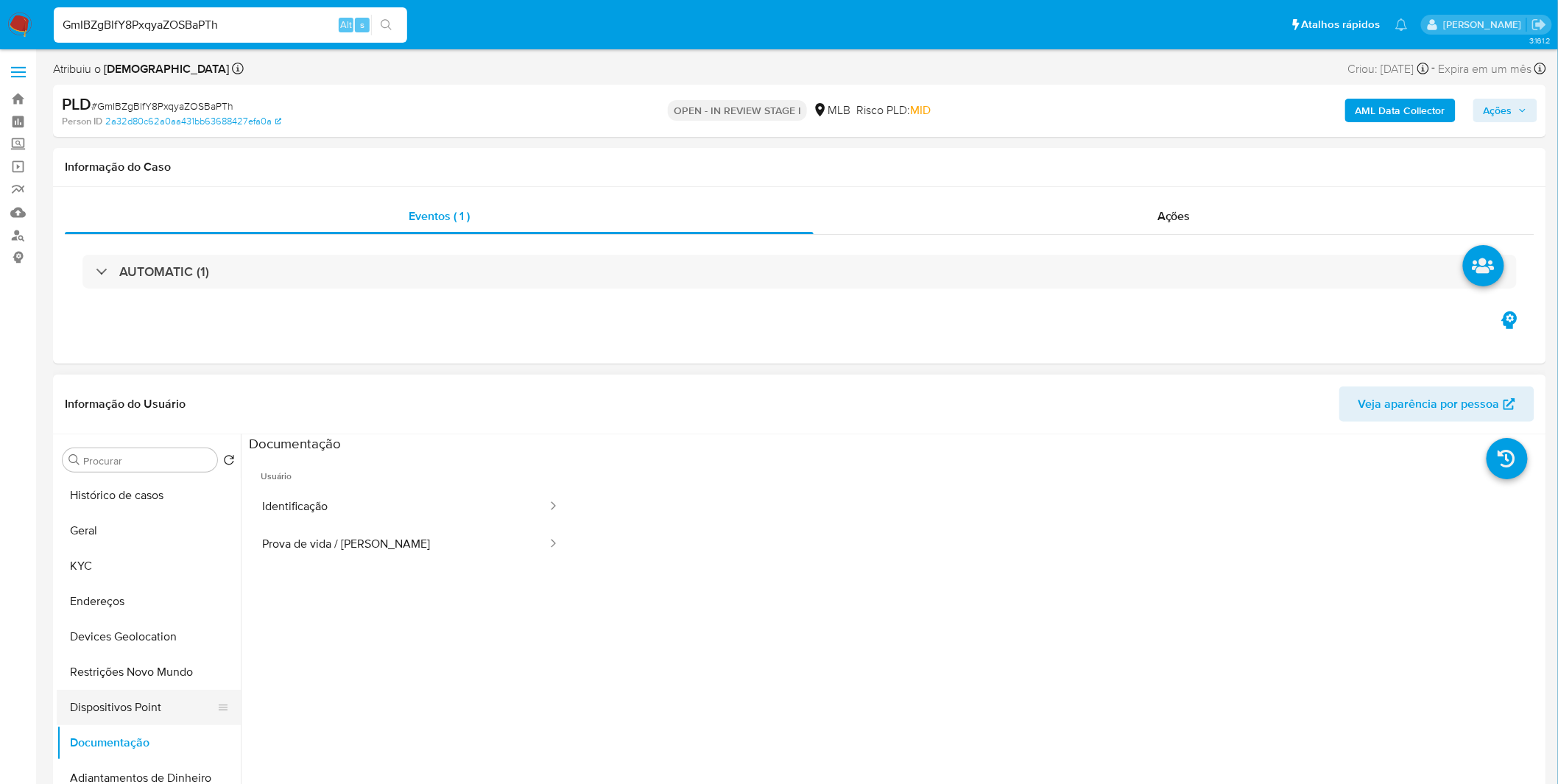
click at [146, 690] on button "Dispositivos Point" at bounding box center [143, 707] width 172 height 35
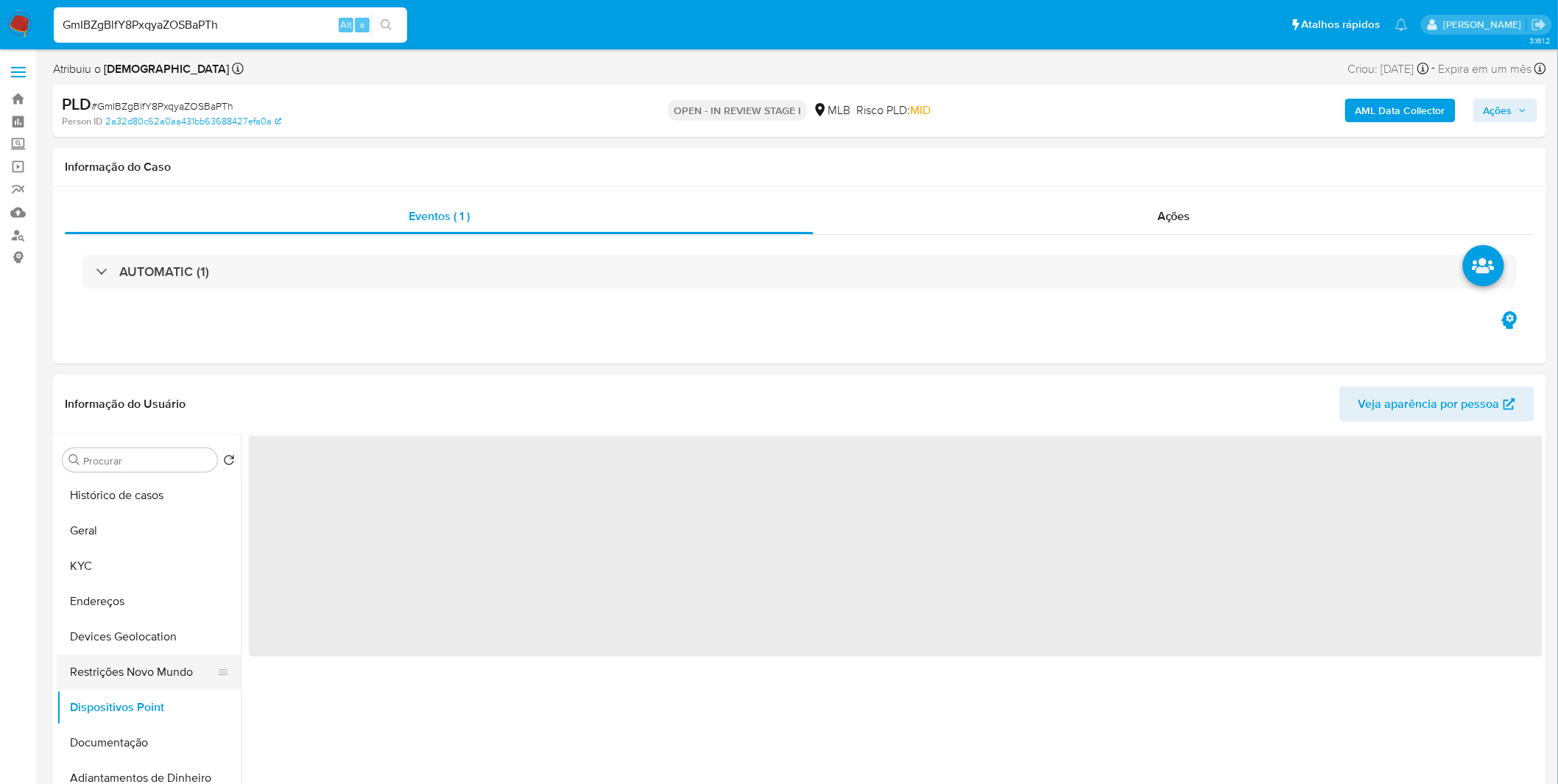
drag, startPoint x: 126, startPoint y: 663, endPoint x: 126, endPoint y: 672, distance: 9.0
click at [128, 664] on button "Restrições Novo Mundo" at bounding box center [143, 672] width 172 height 35
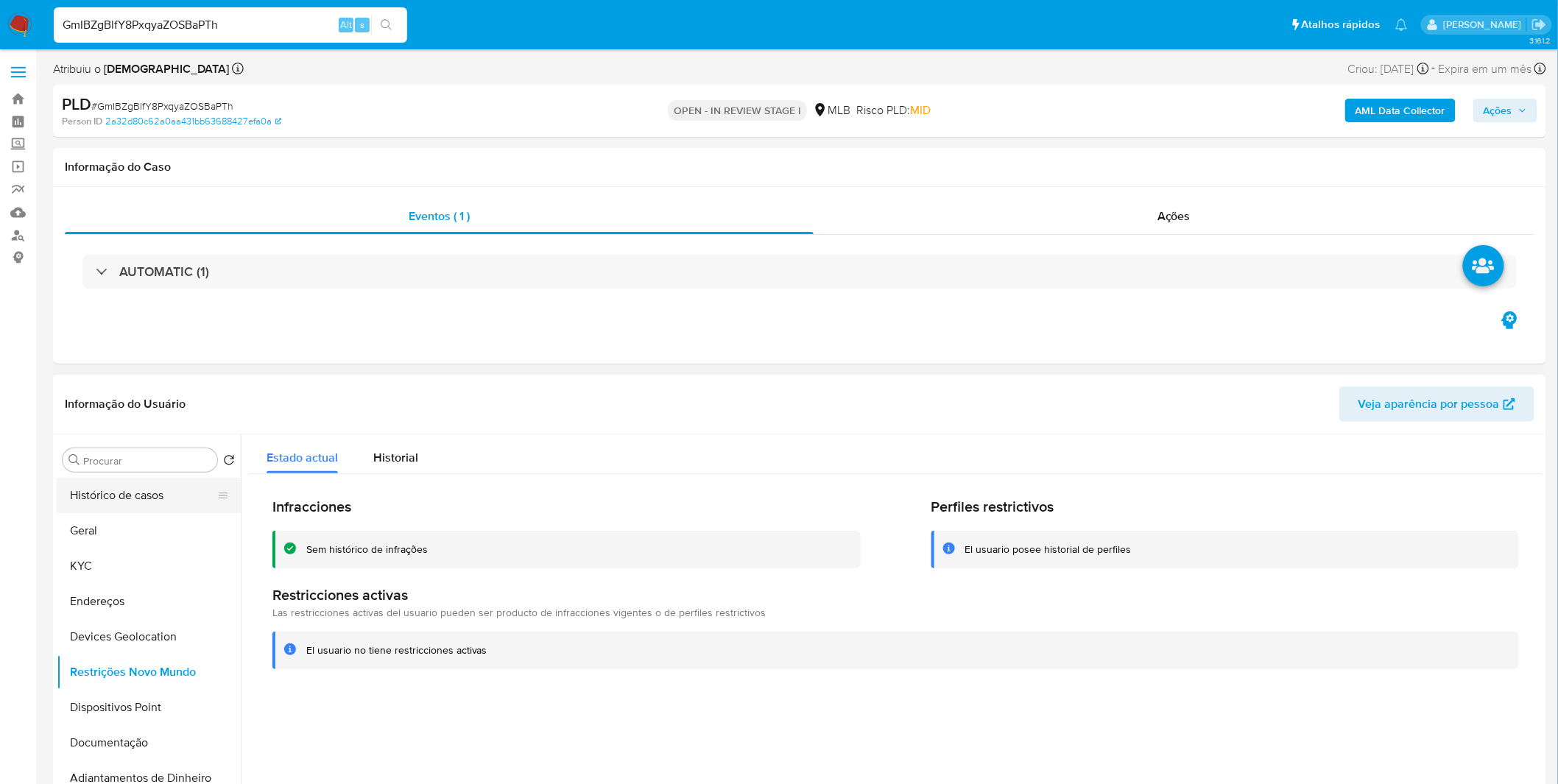
click at [116, 506] on button "Histórico de casos" at bounding box center [143, 496] width 172 height 35
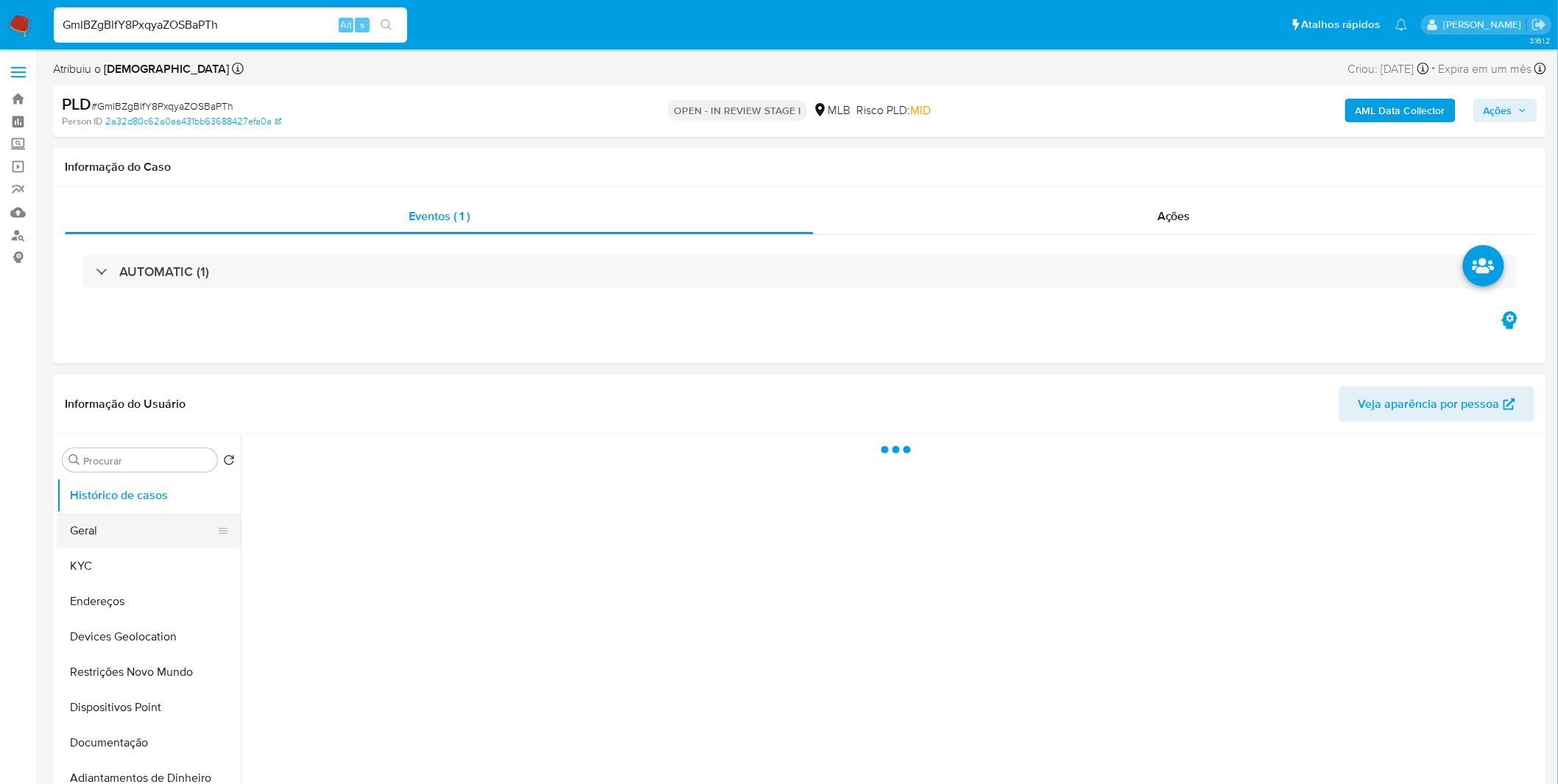
click at [116, 519] on button "Geral" at bounding box center [143, 531] width 172 height 35
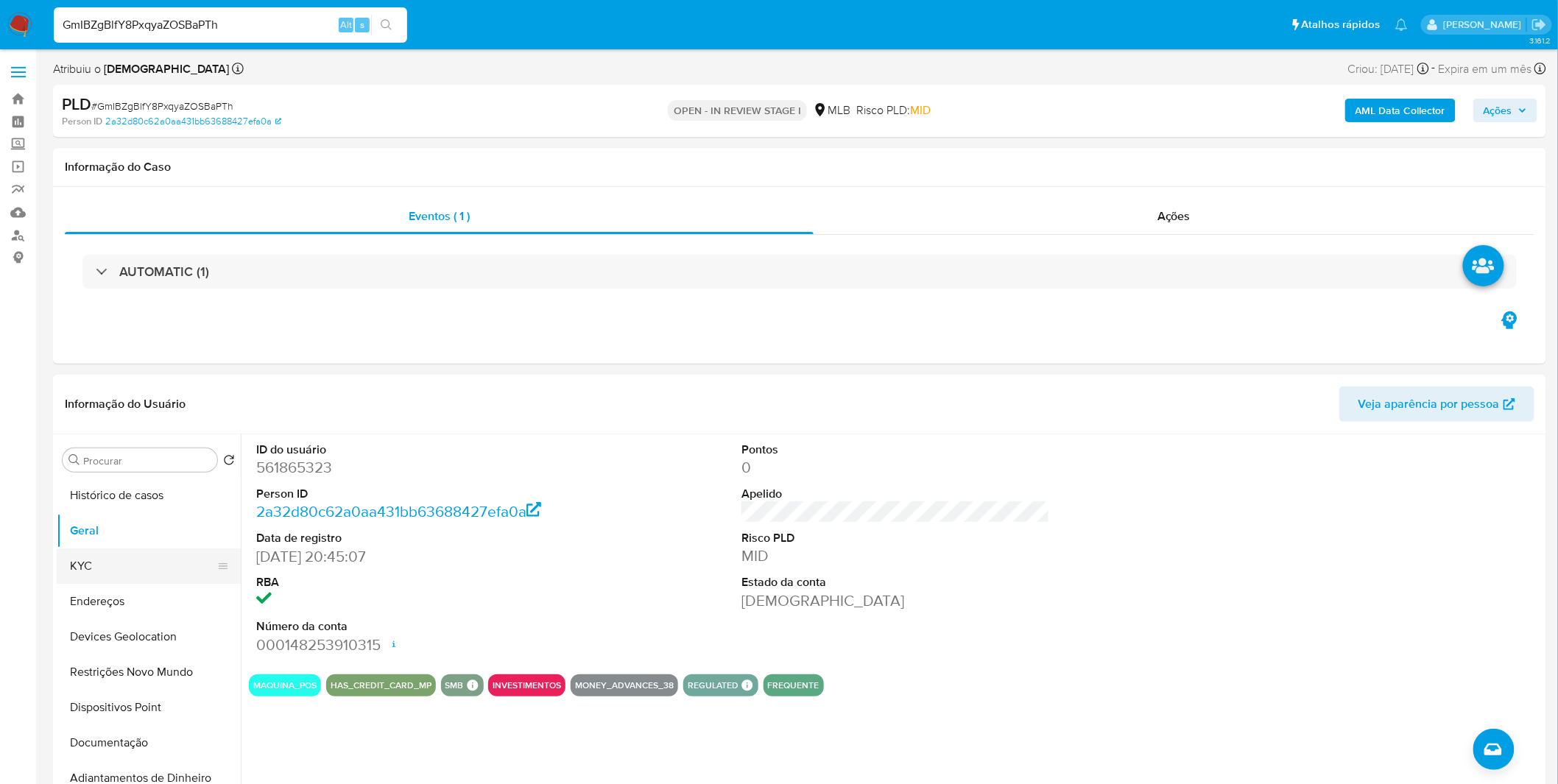
click at [80, 565] on button "KYC" at bounding box center [143, 566] width 172 height 35
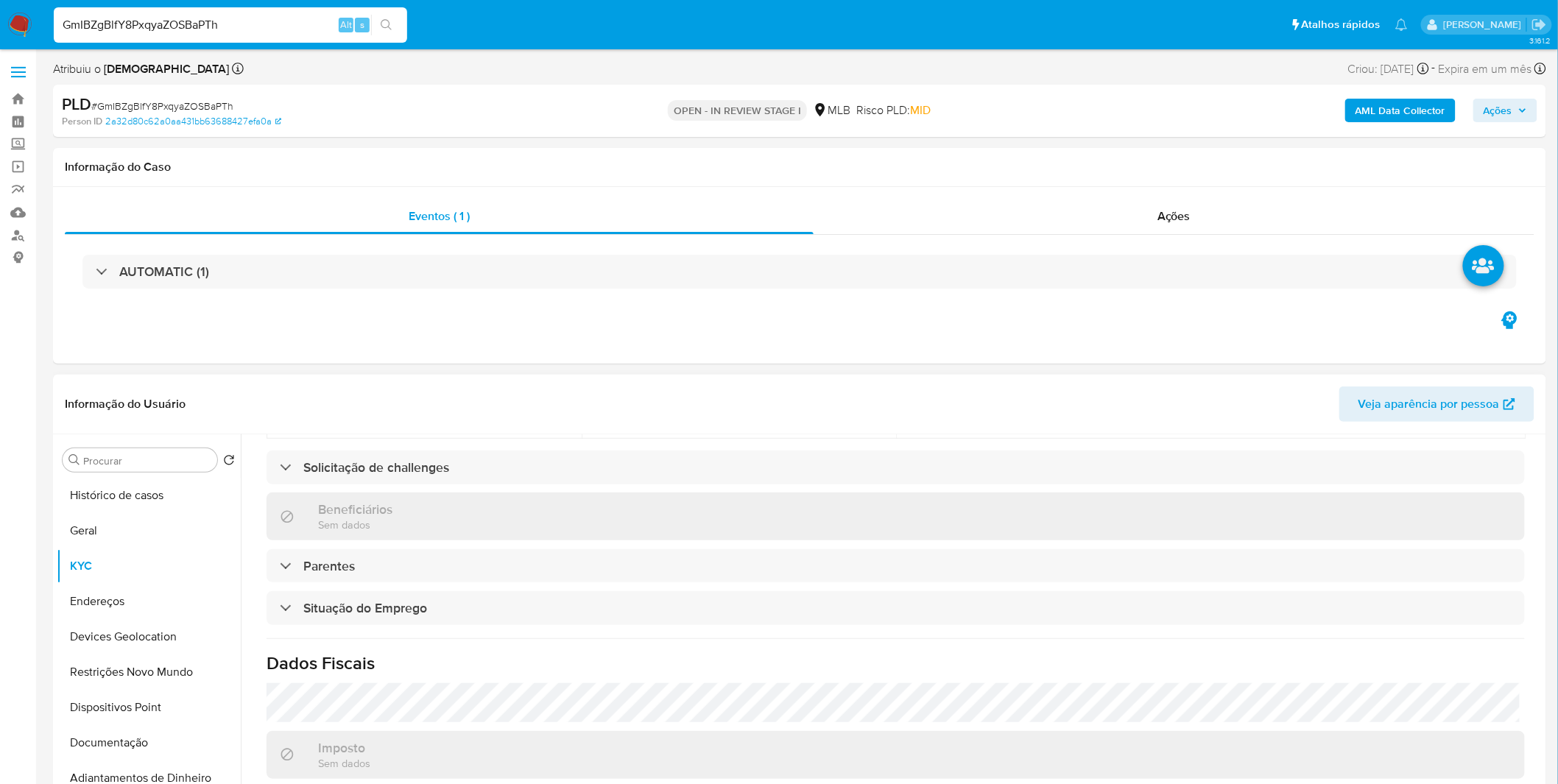
scroll to position [612, 0]
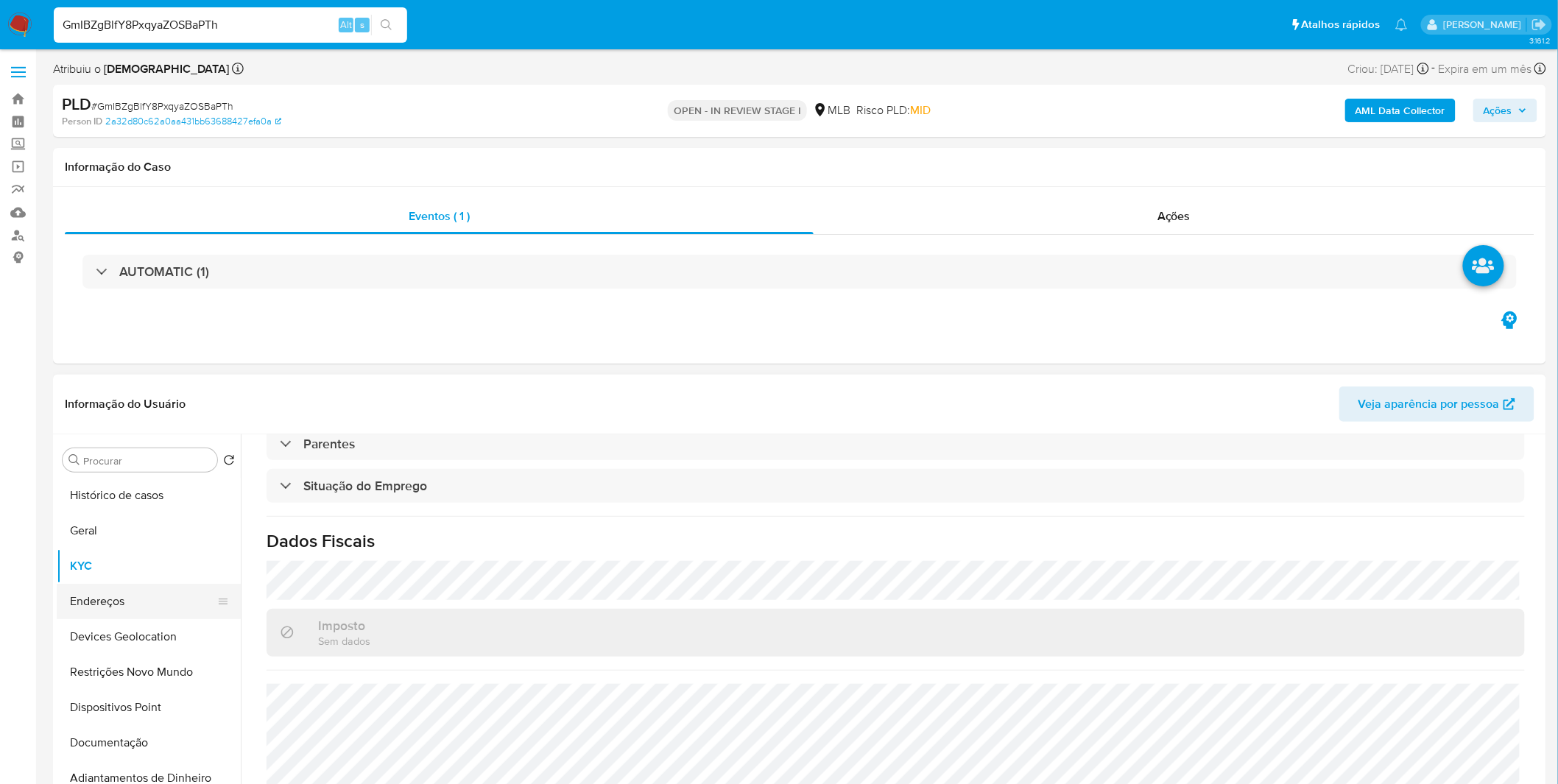
click at [124, 607] on button "Endereços" at bounding box center [143, 601] width 172 height 35
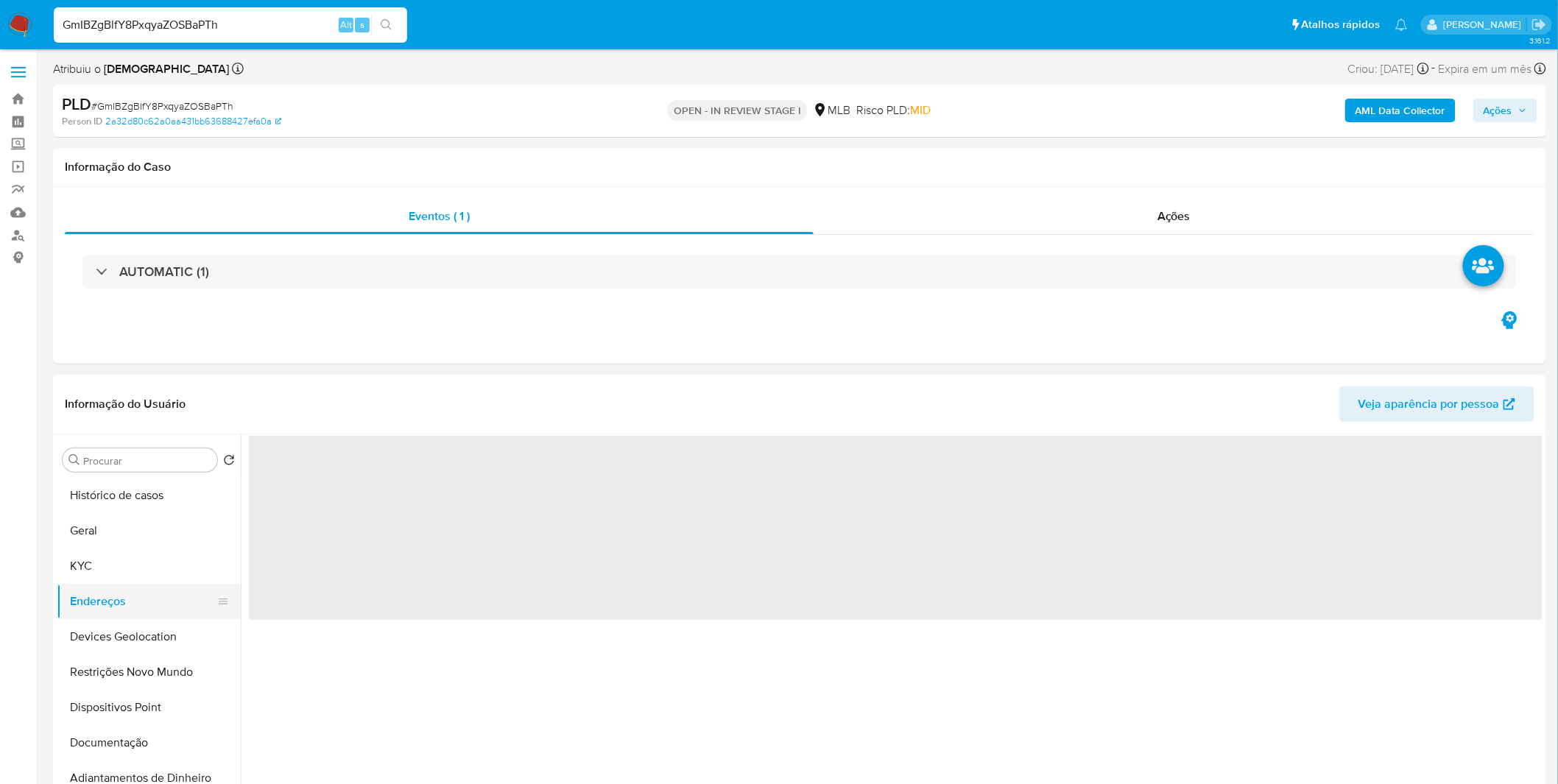
scroll to position [0, 0]
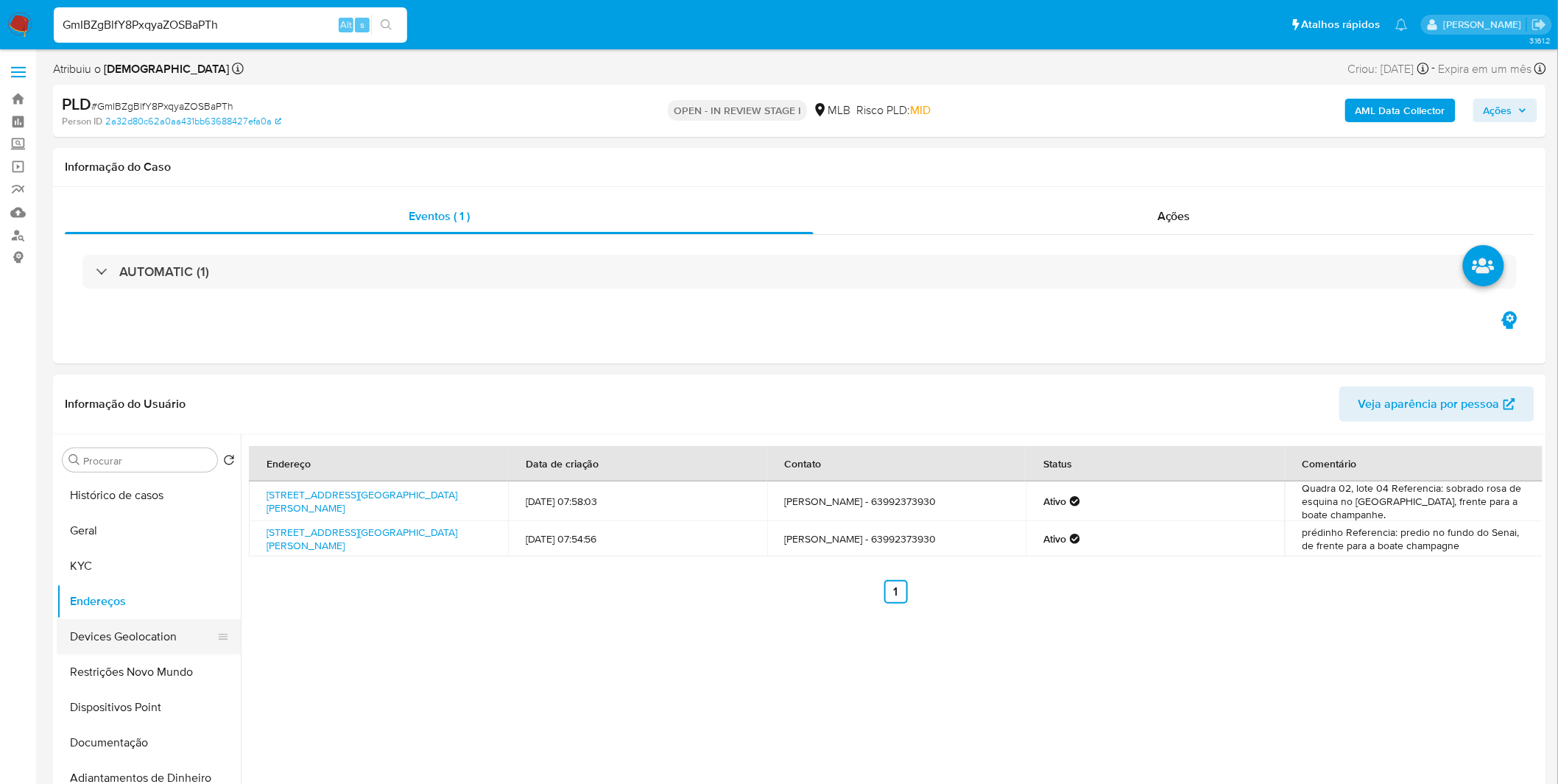
click at [106, 634] on button "Devices Geolocation" at bounding box center [143, 637] width 172 height 35
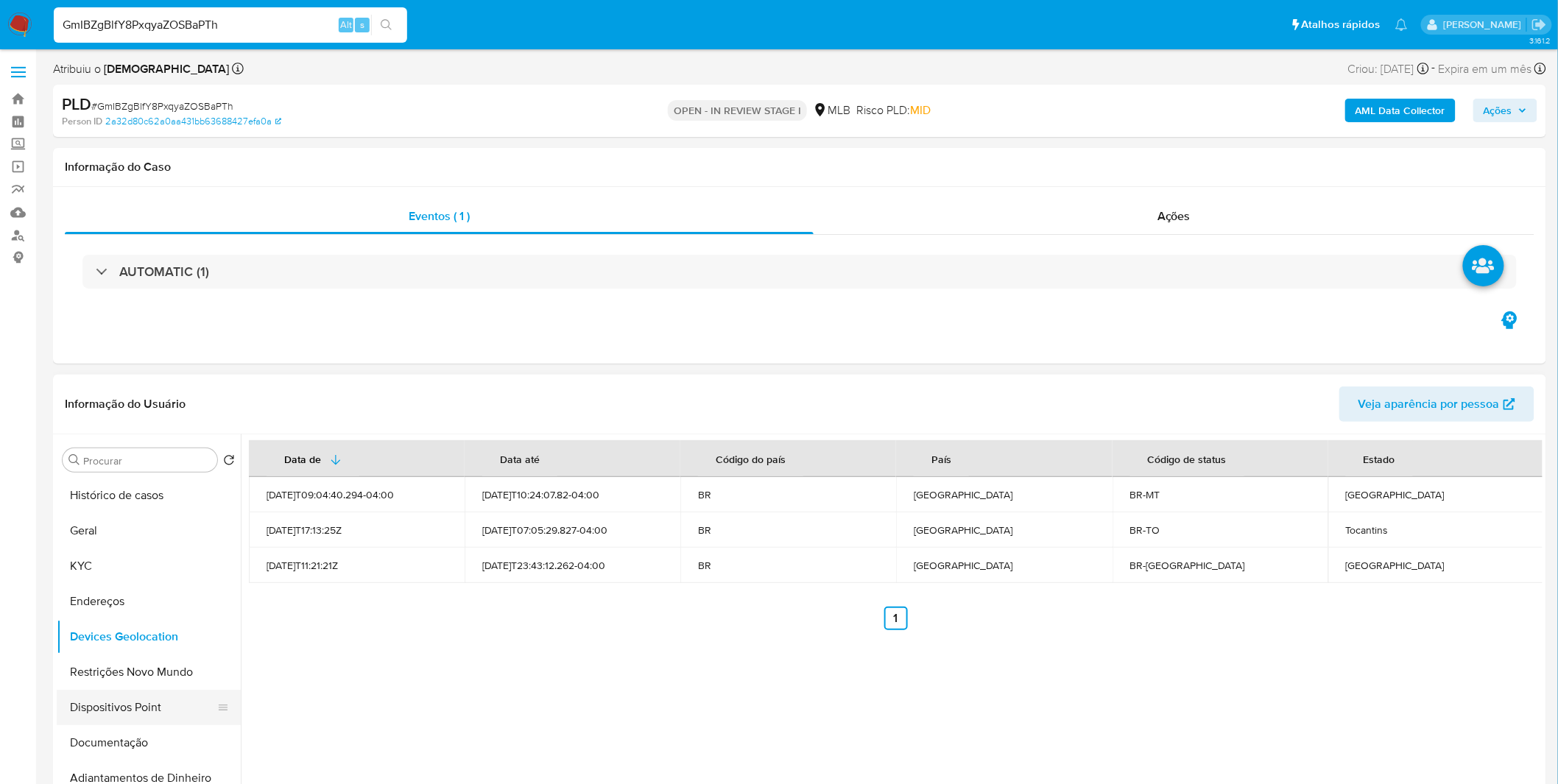
click at [147, 694] on button "Dispositivos Point" at bounding box center [143, 707] width 172 height 35
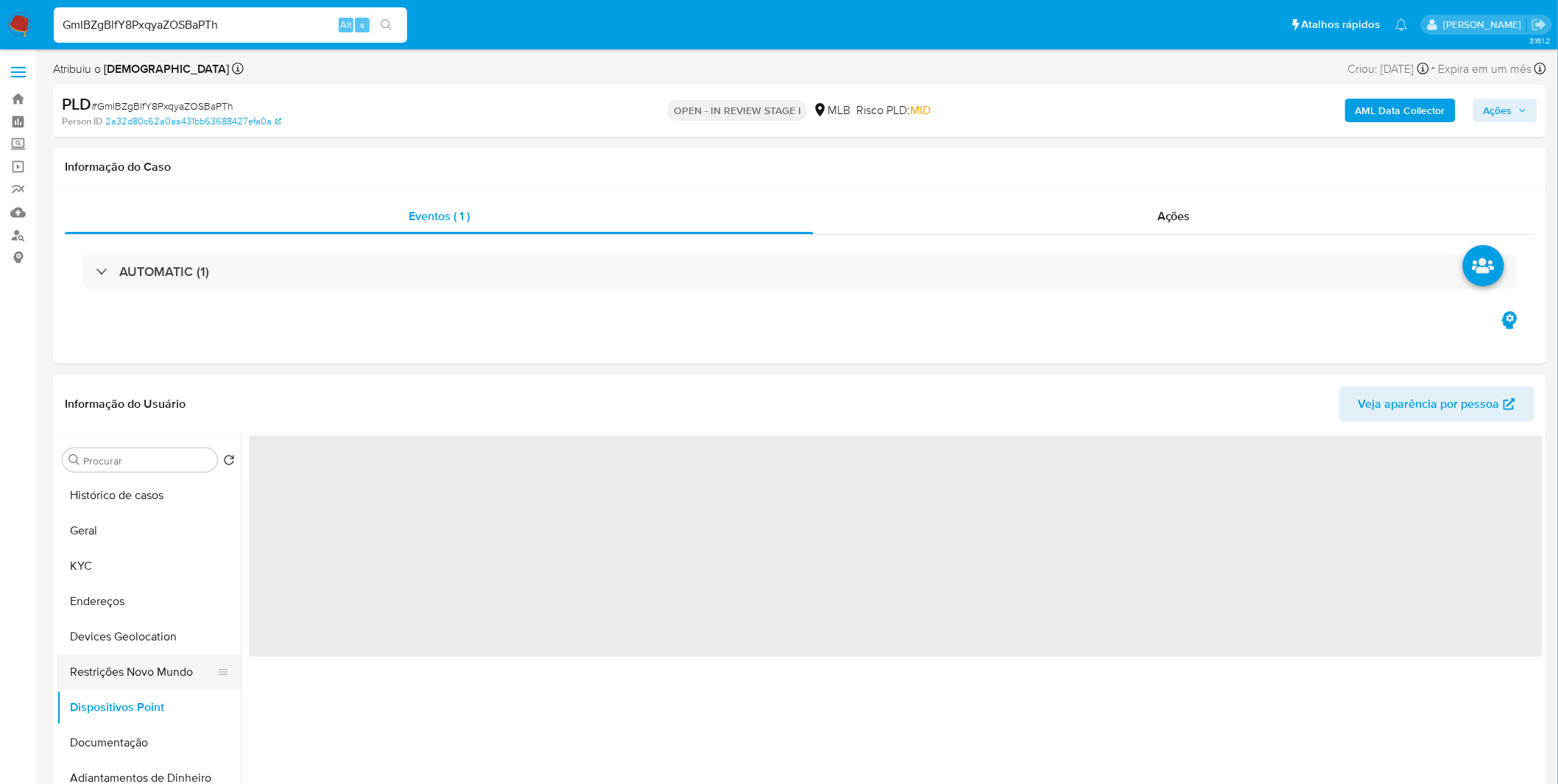
click at [154, 680] on button "Restrições Novo Mundo" at bounding box center [143, 672] width 172 height 35
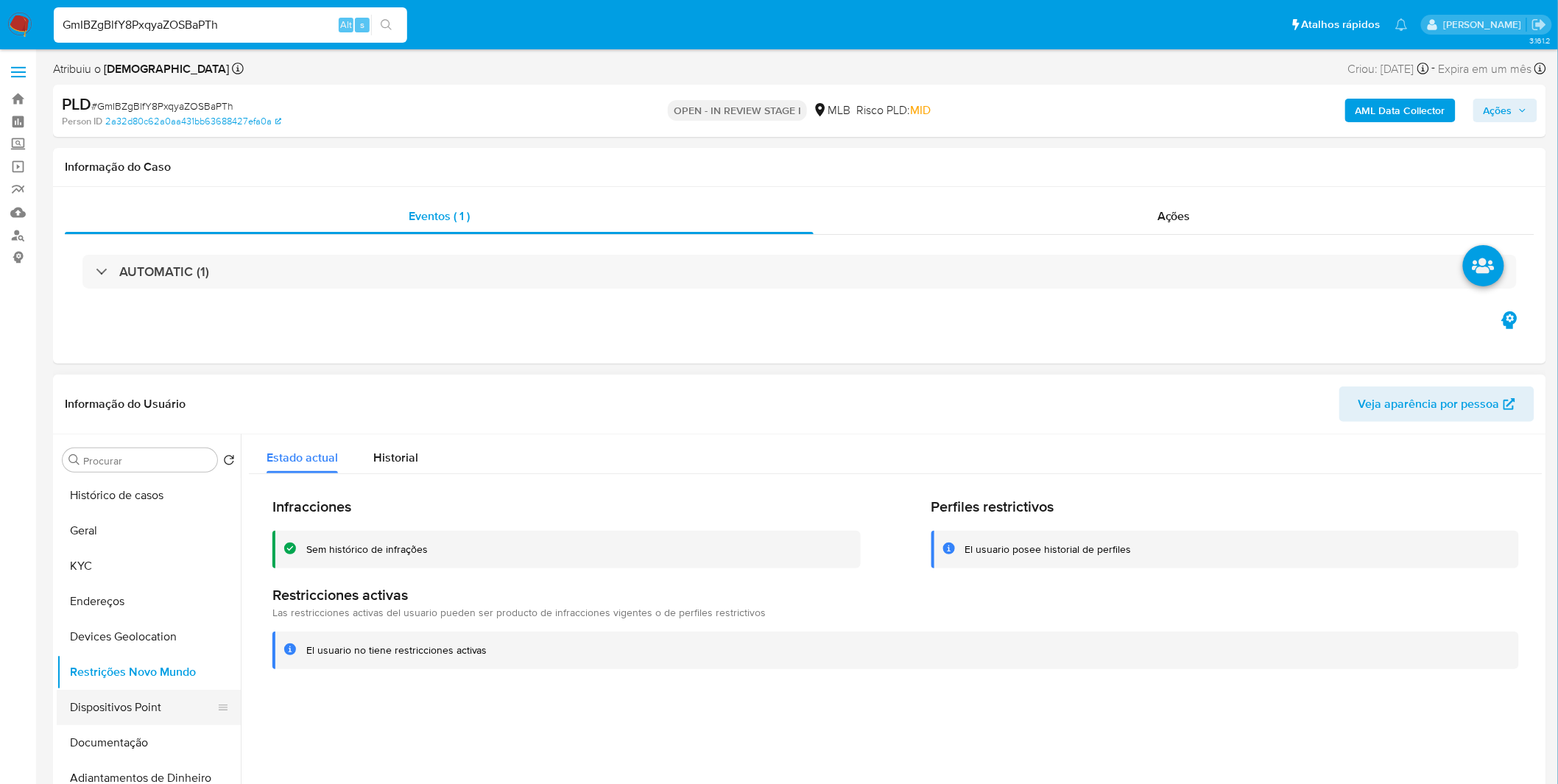
click at [100, 718] on button "Dispositivos Point" at bounding box center [143, 707] width 172 height 35
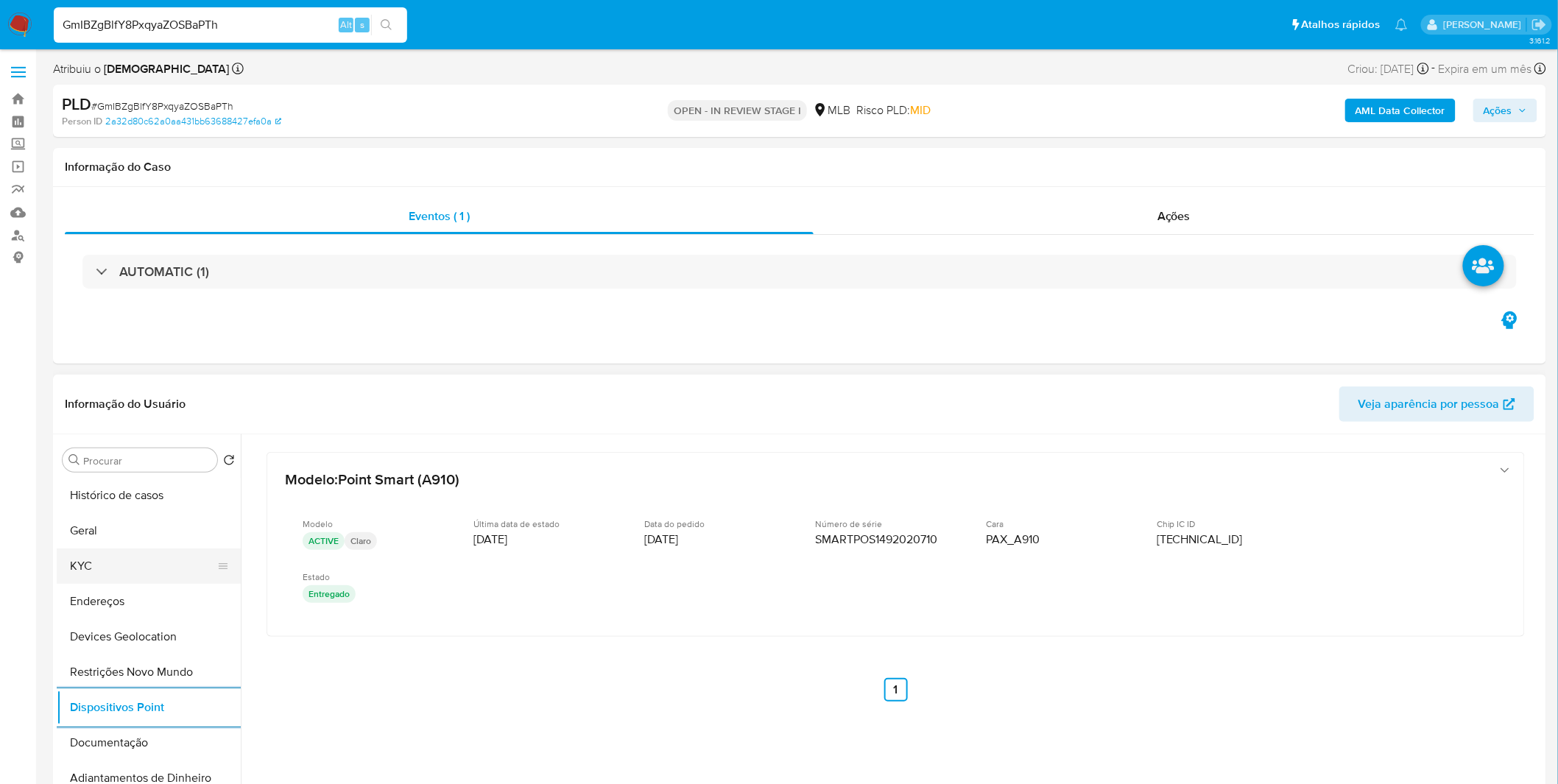
click at [81, 570] on button "KYC" at bounding box center [143, 566] width 172 height 35
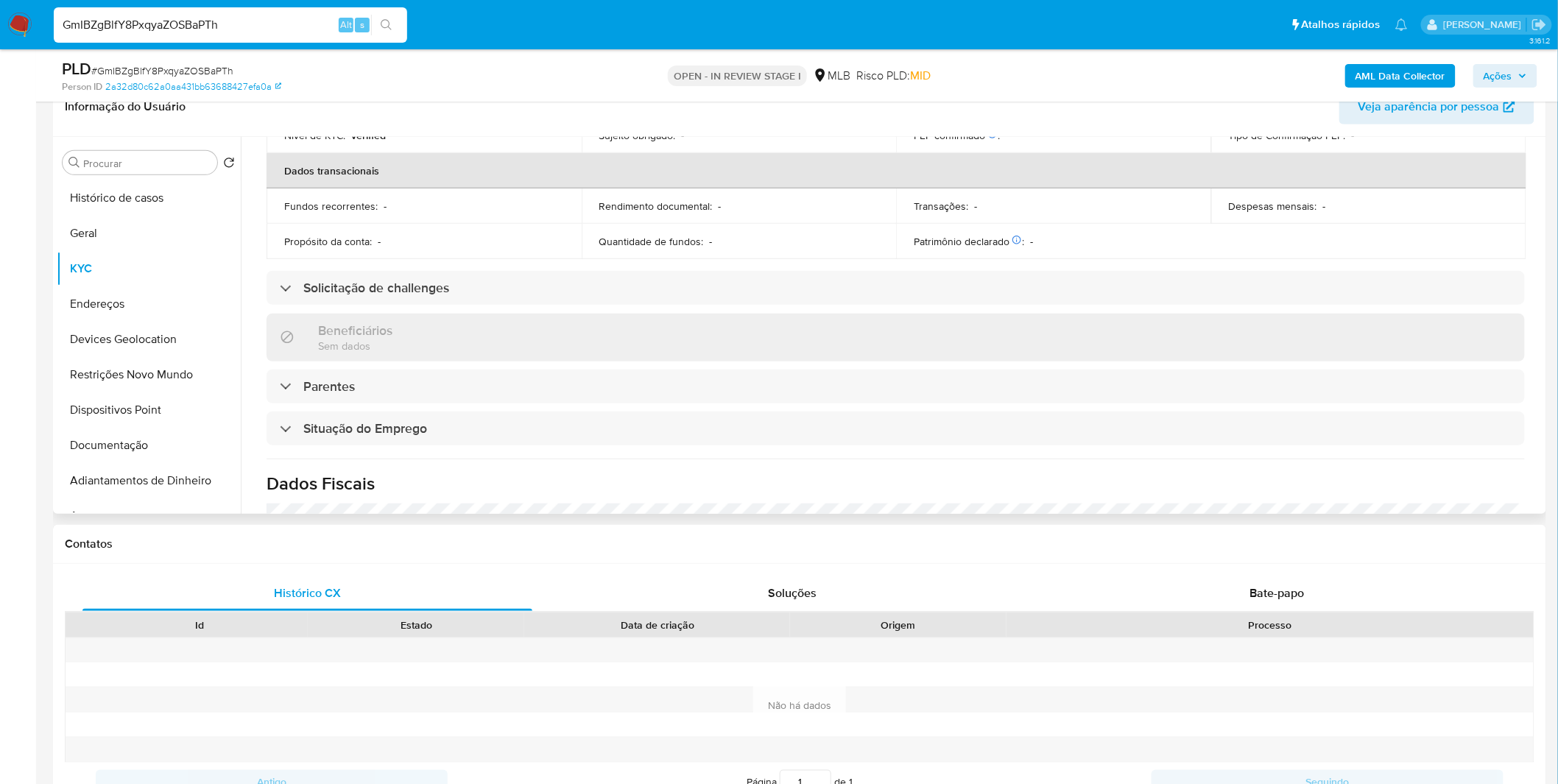
scroll to position [612, 0]
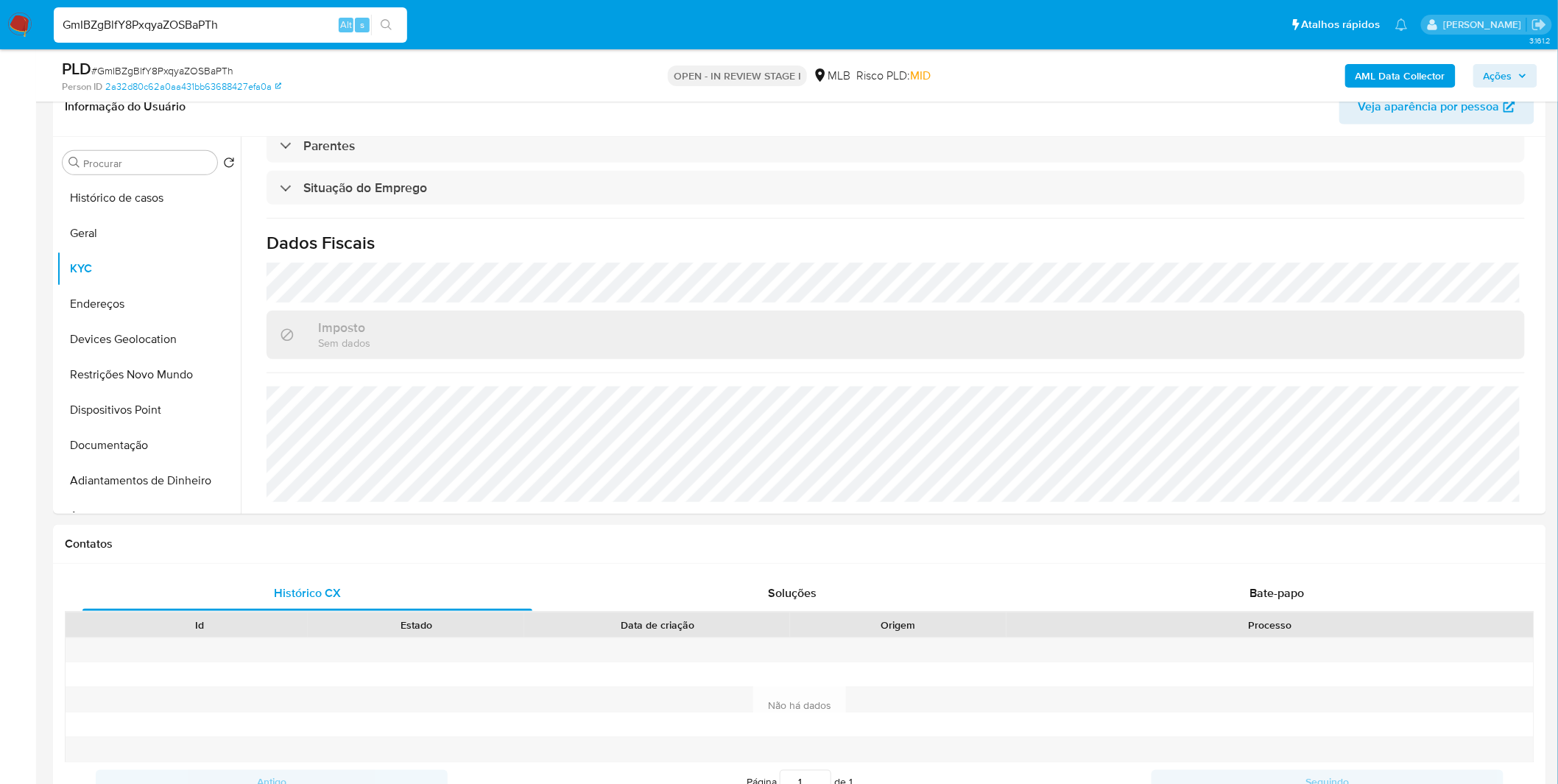
click at [239, 43] on div "GmIBZgBlfY8PxqyaZOSBaPTh Alt s" at bounding box center [230, 25] width 353 height 41
click at [240, 27] on input "GmIBZgBlfY8PxqyaZOSBaPTh" at bounding box center [230, 25] width 353 height 19
paste input "8r3ouJwHZ4P8vhwQmqWDGNBG"
type input "8r3ouJwHZ4P8vhwQmqWDGNBG"
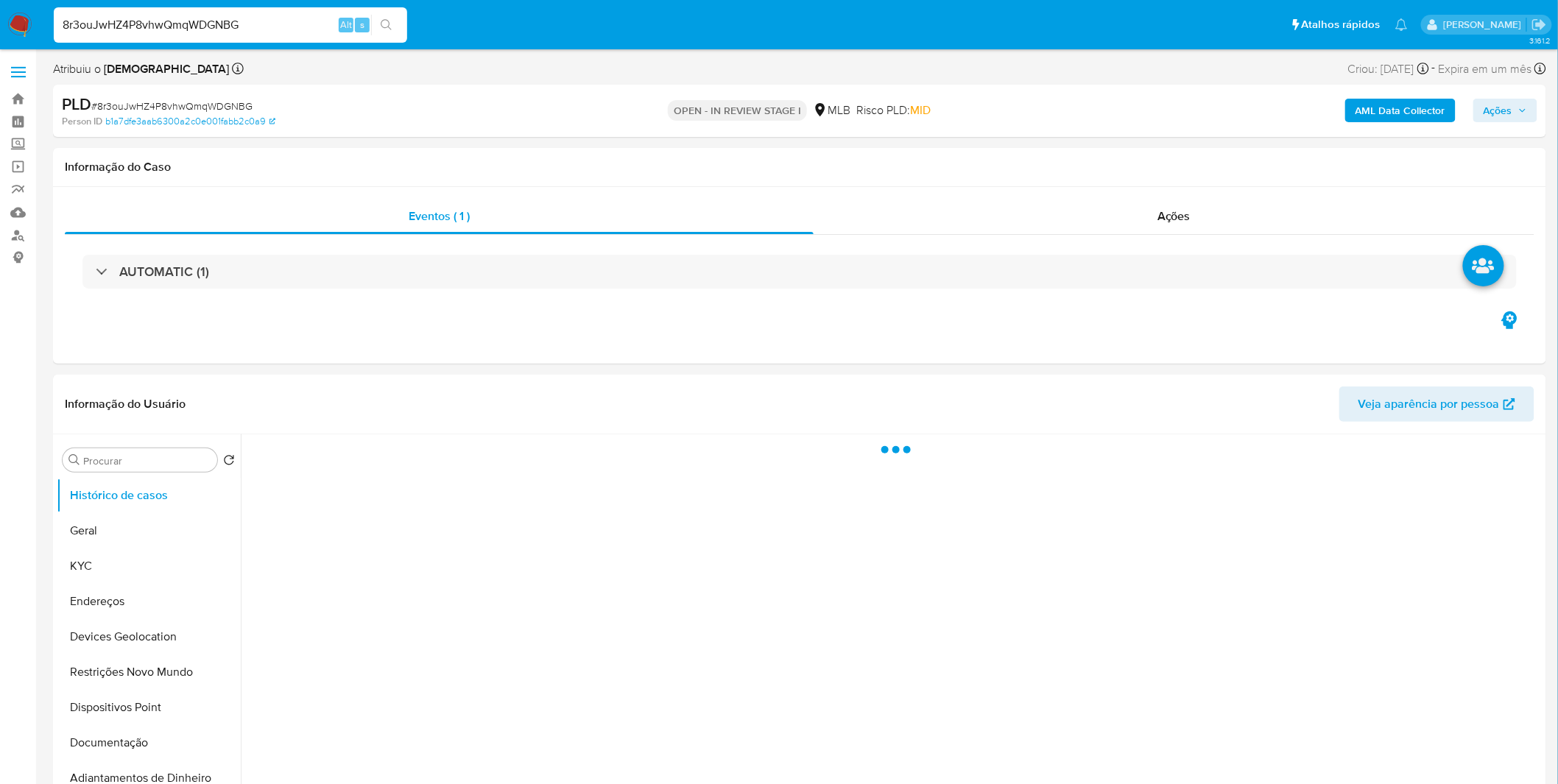
select select "10"
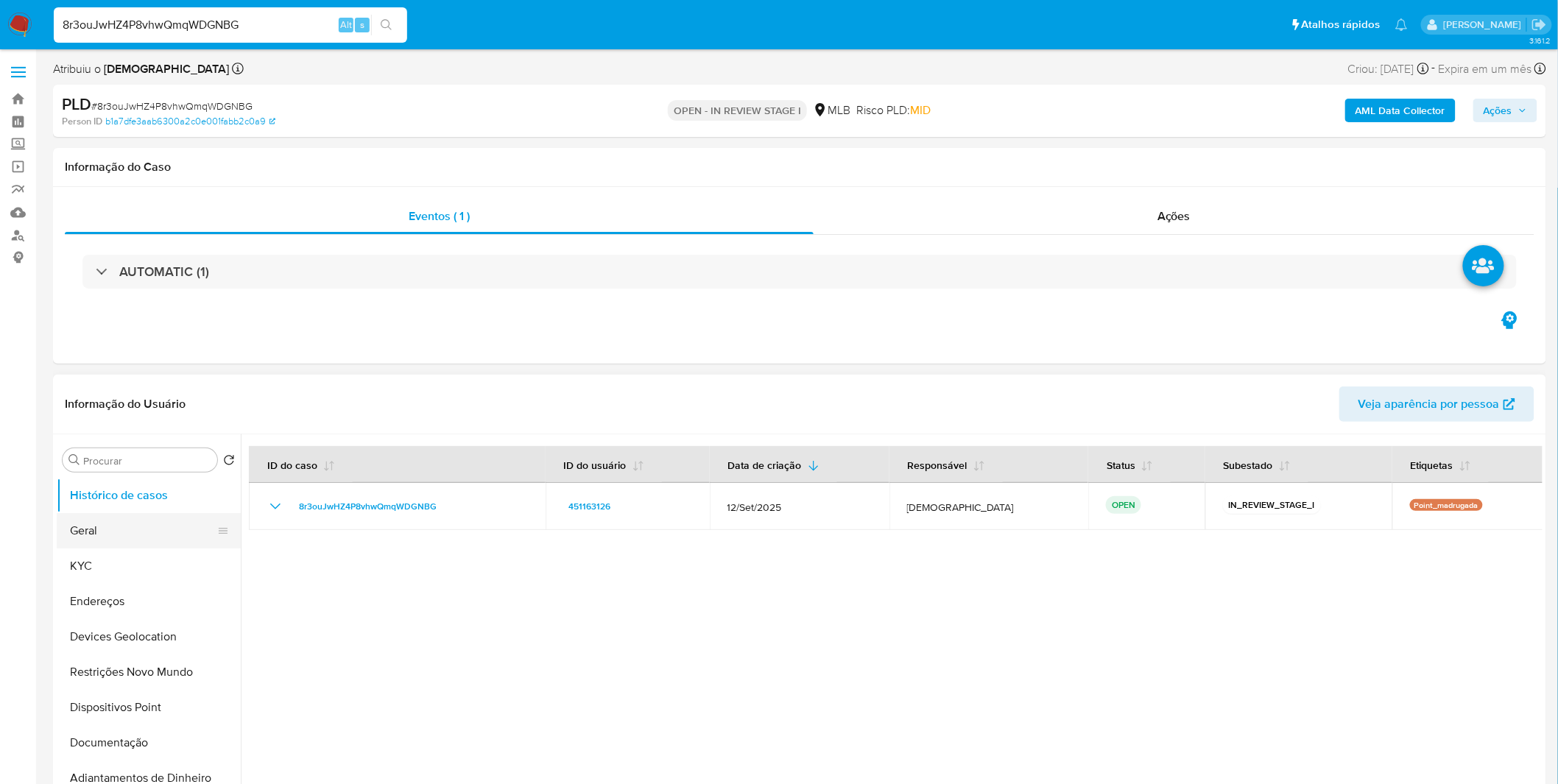
click at [136, 538] on button "Geral" at bounding box center [143, 531] width 172 height 35
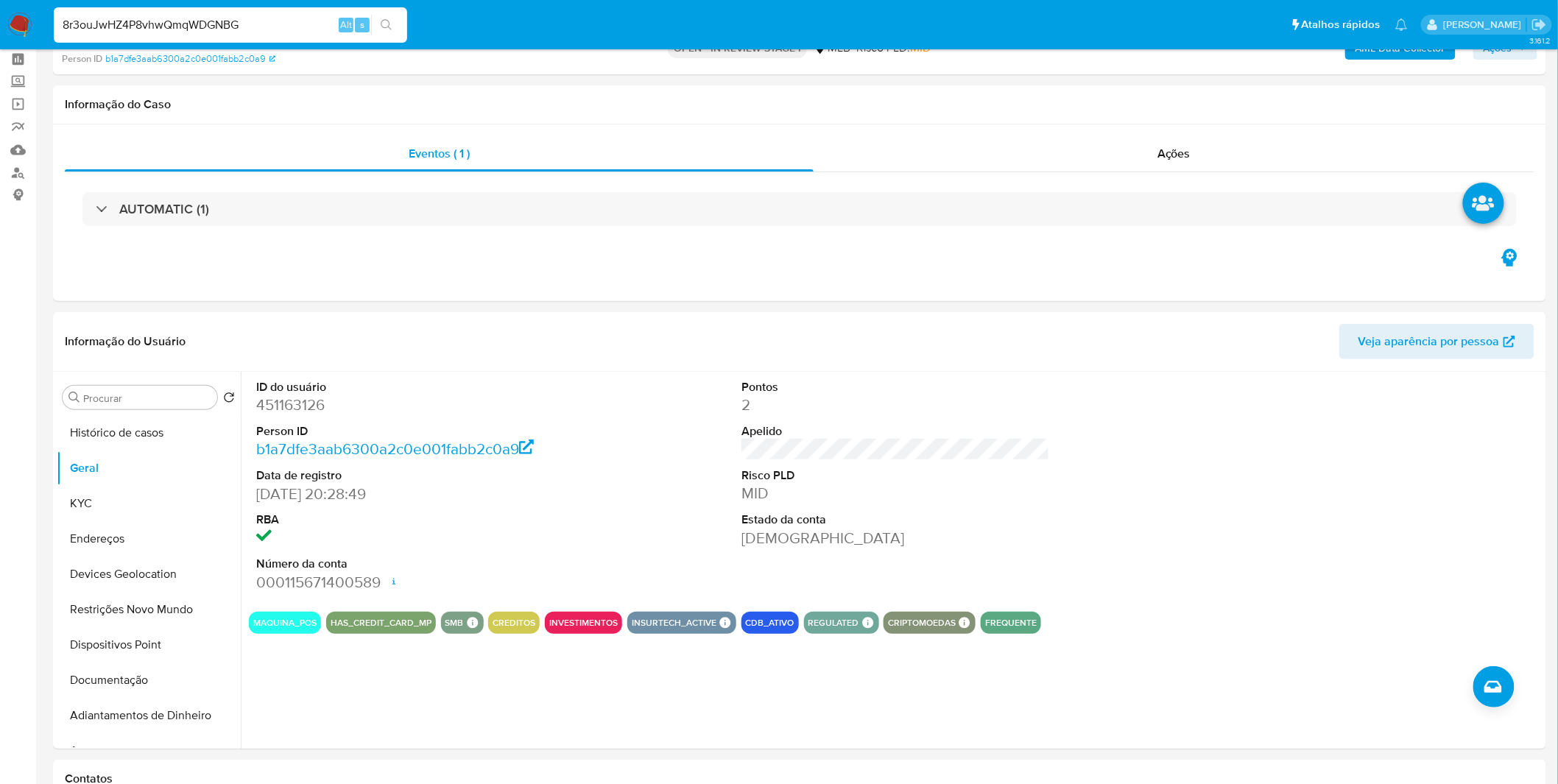
scroll to position [81, 0]
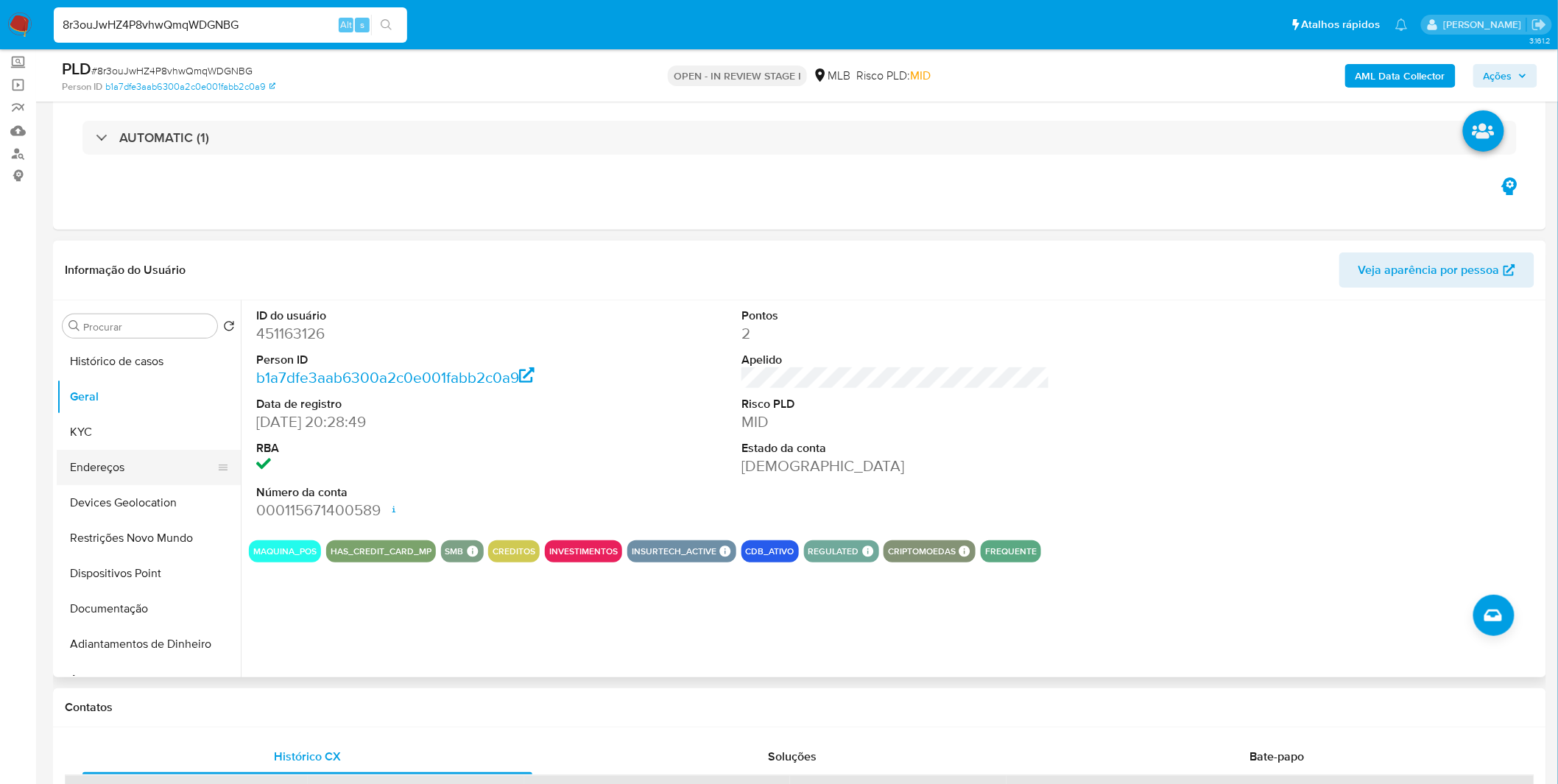
click at [134, 450] on button "Endereços" at bounding box center [143, 467] width 172 height 35
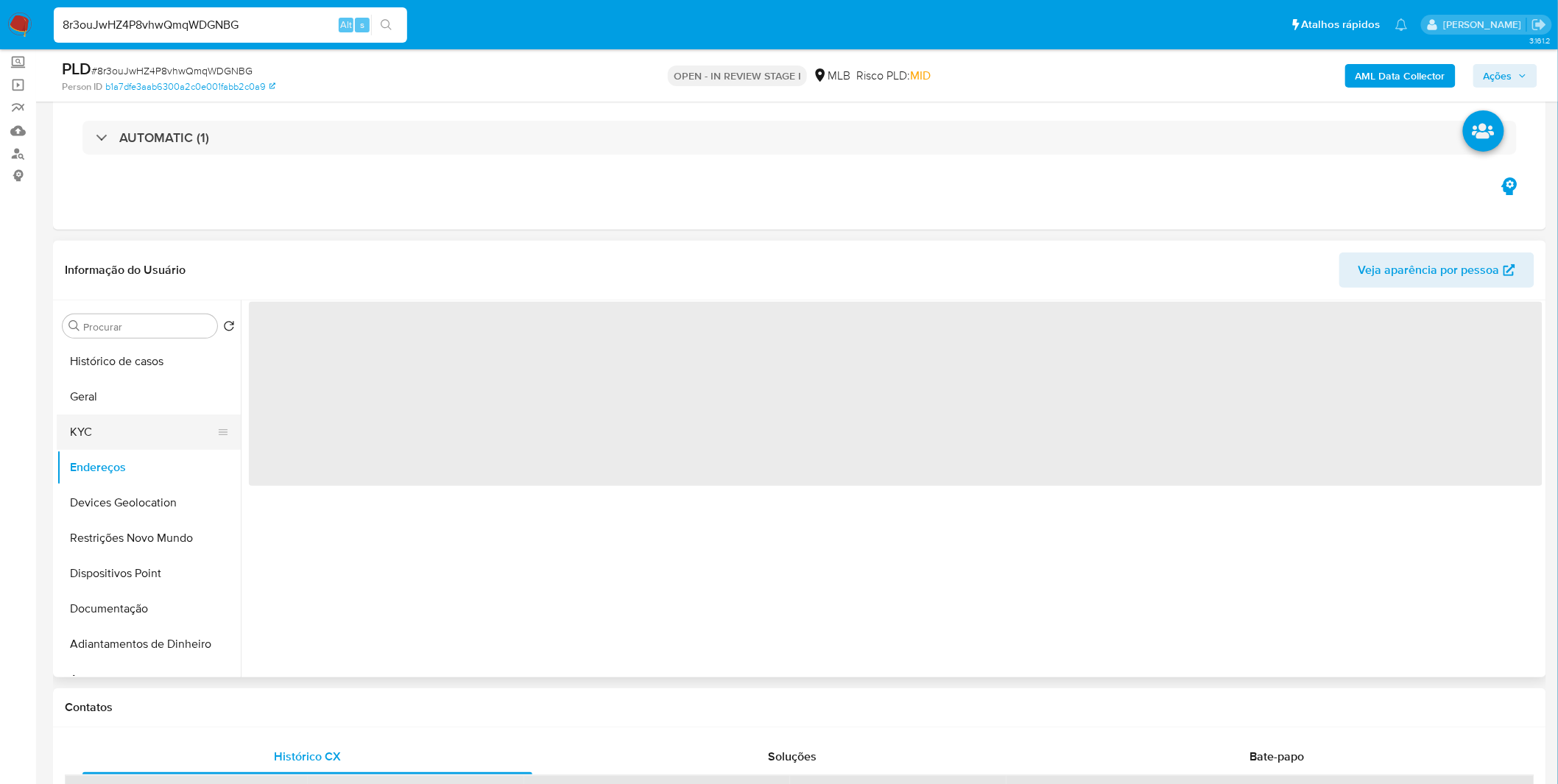
click at [137, 435] on button "KYC" at bounding box center [143, 432] width 172 height 35
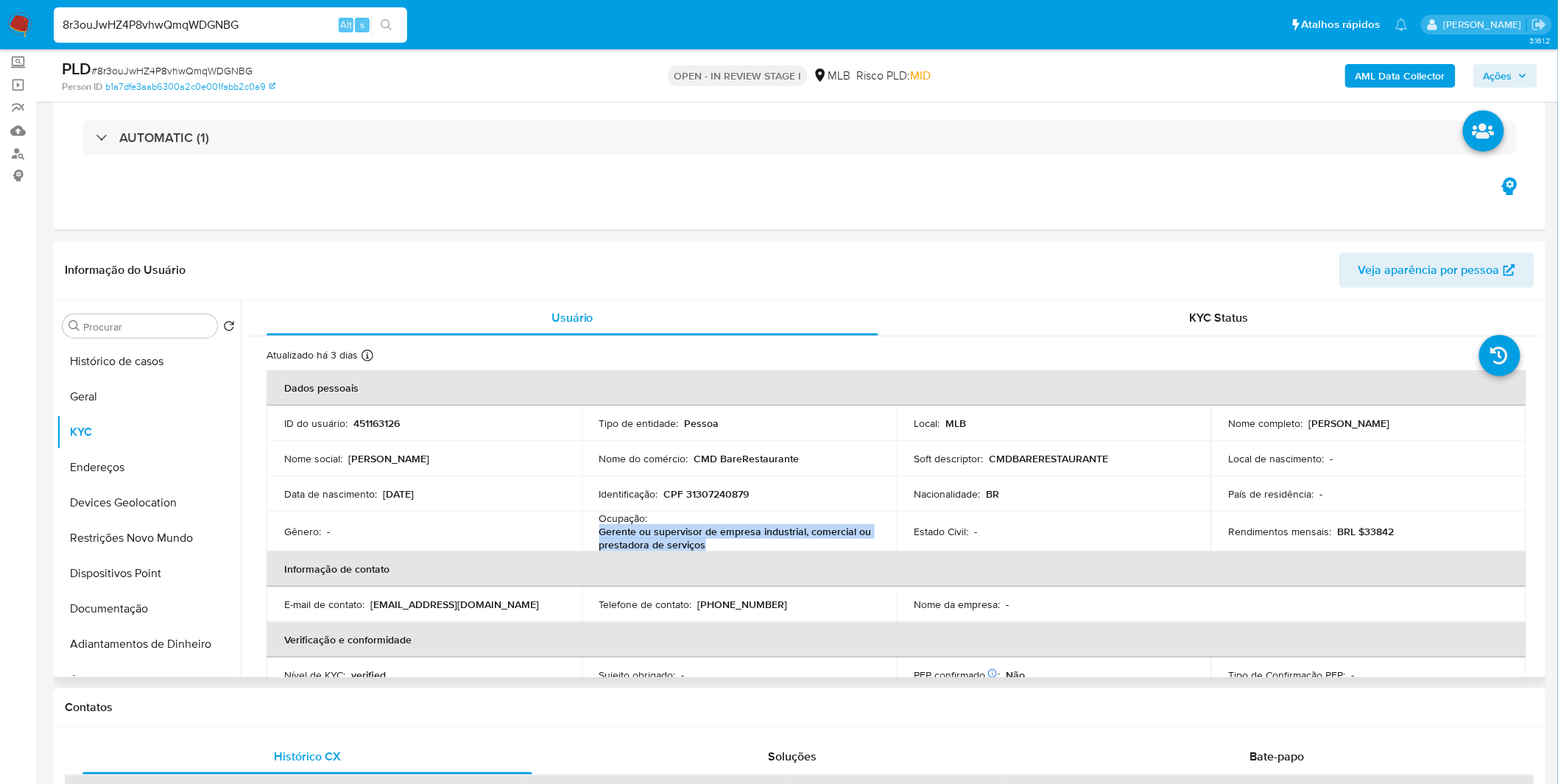
drag, startPoint x: 697, startPoint y: 533, endPoint x: 588, endPoint y: 530, distance: 109.0
click at [588, 530] on td "Ocupação : Gerente ou supervisor de empresa industrial, comercial ou prestadora…" at bounding box center [739, 532] width 315 height 40
click at [134, 420] on button "KYC" at bounding box center [143, 432] width 172 height 35
click at [134, 400] on button "Geral" at bounding box center [143, 397] width 172 height 35
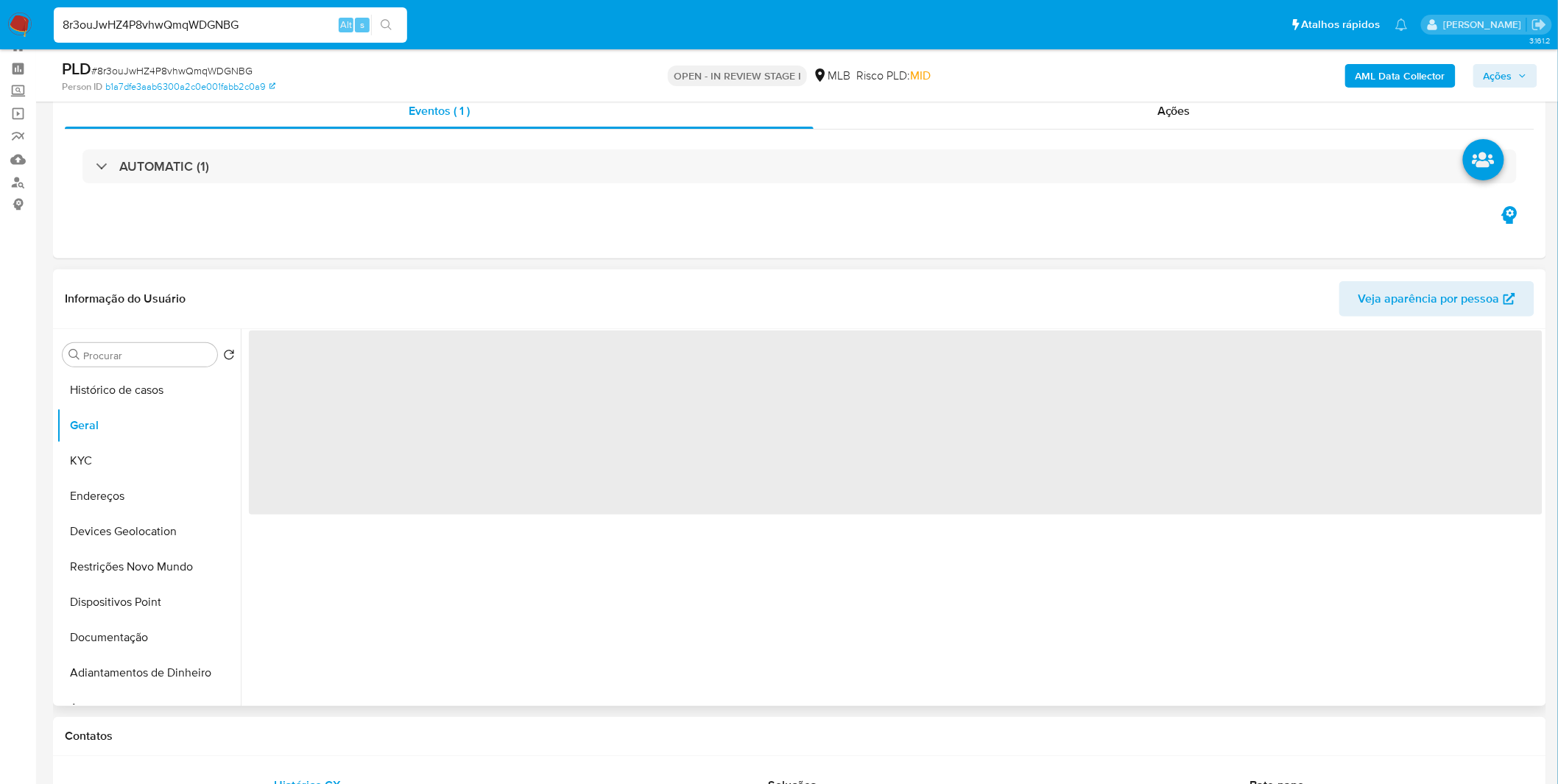
scroll to position [0, 0]
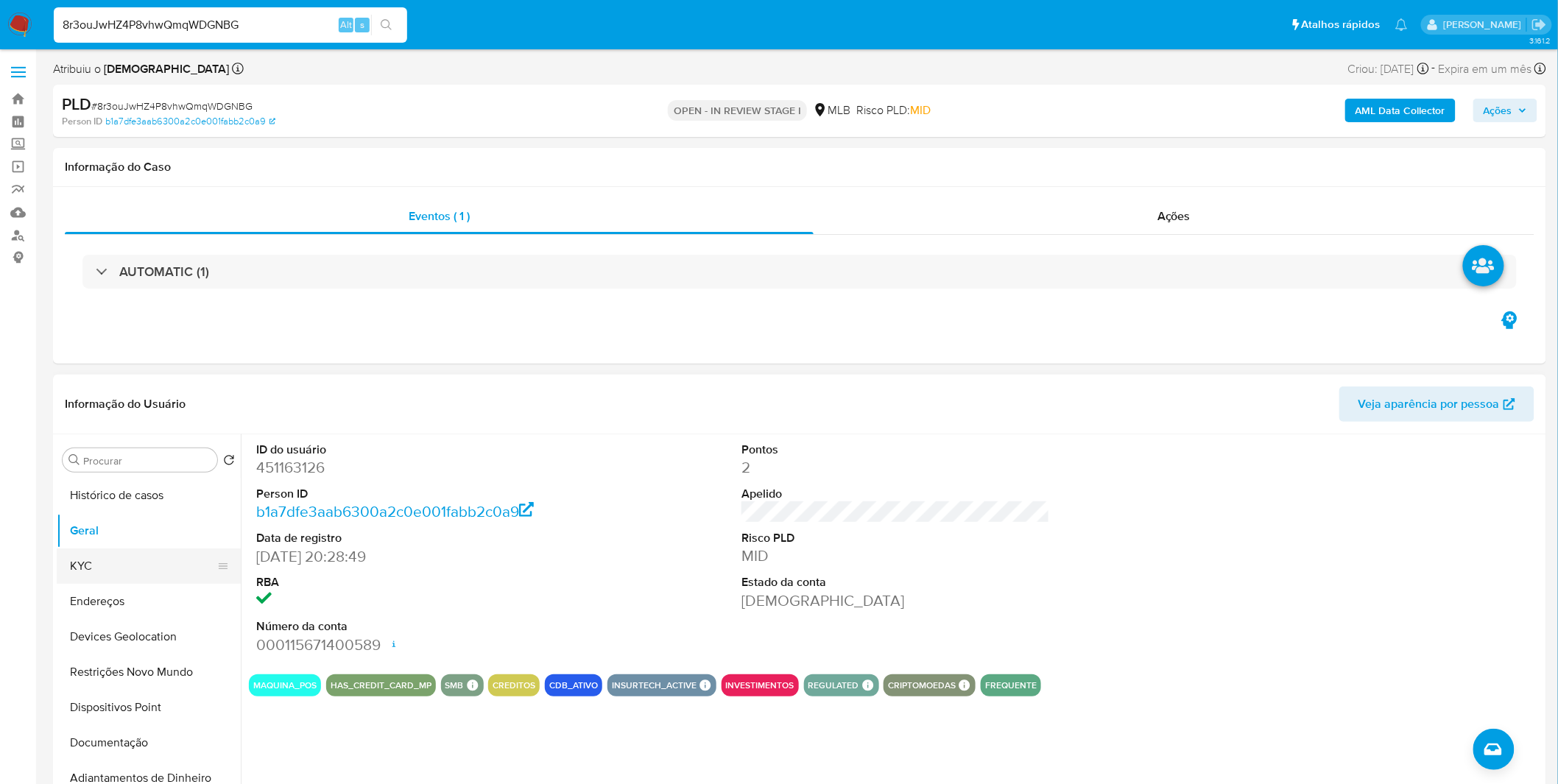
click at [94, 571] on button "KYC" at bounding box center [143, 566] width 172 height 35
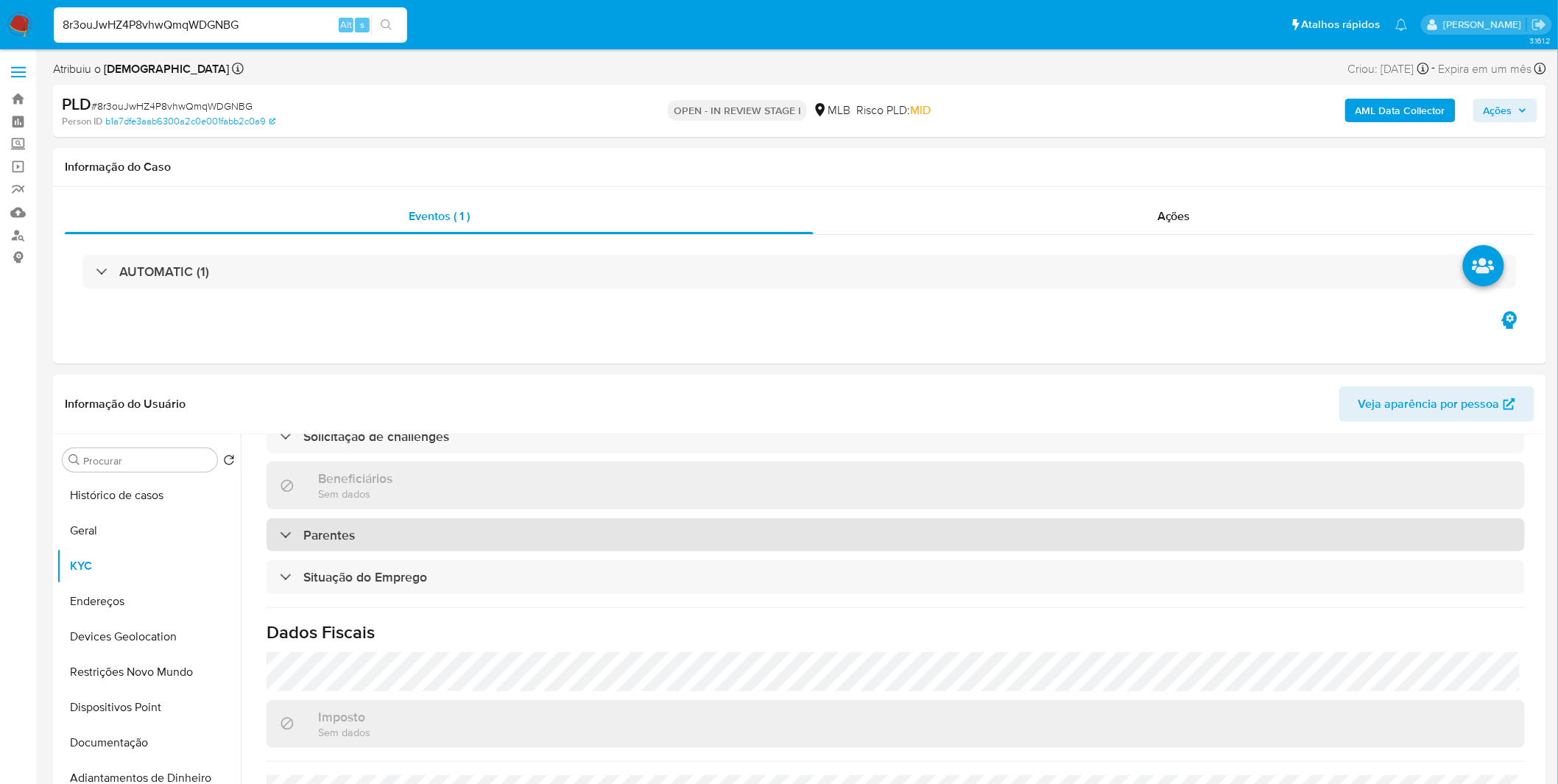
scroll to position [617, 0]
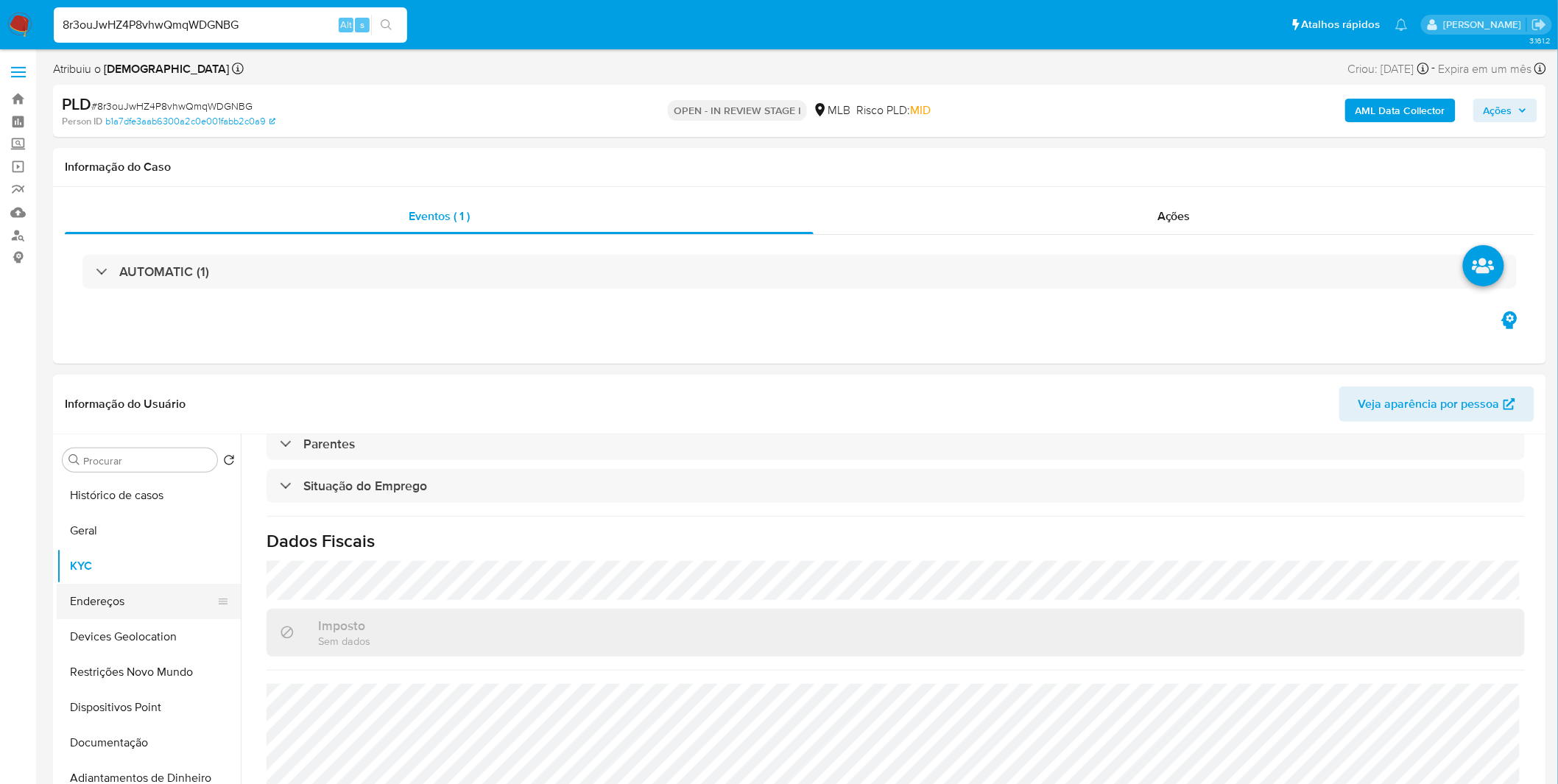
click at [129, 601] on button "Endereços" at bounding box center [143, 601] width 172 height 35
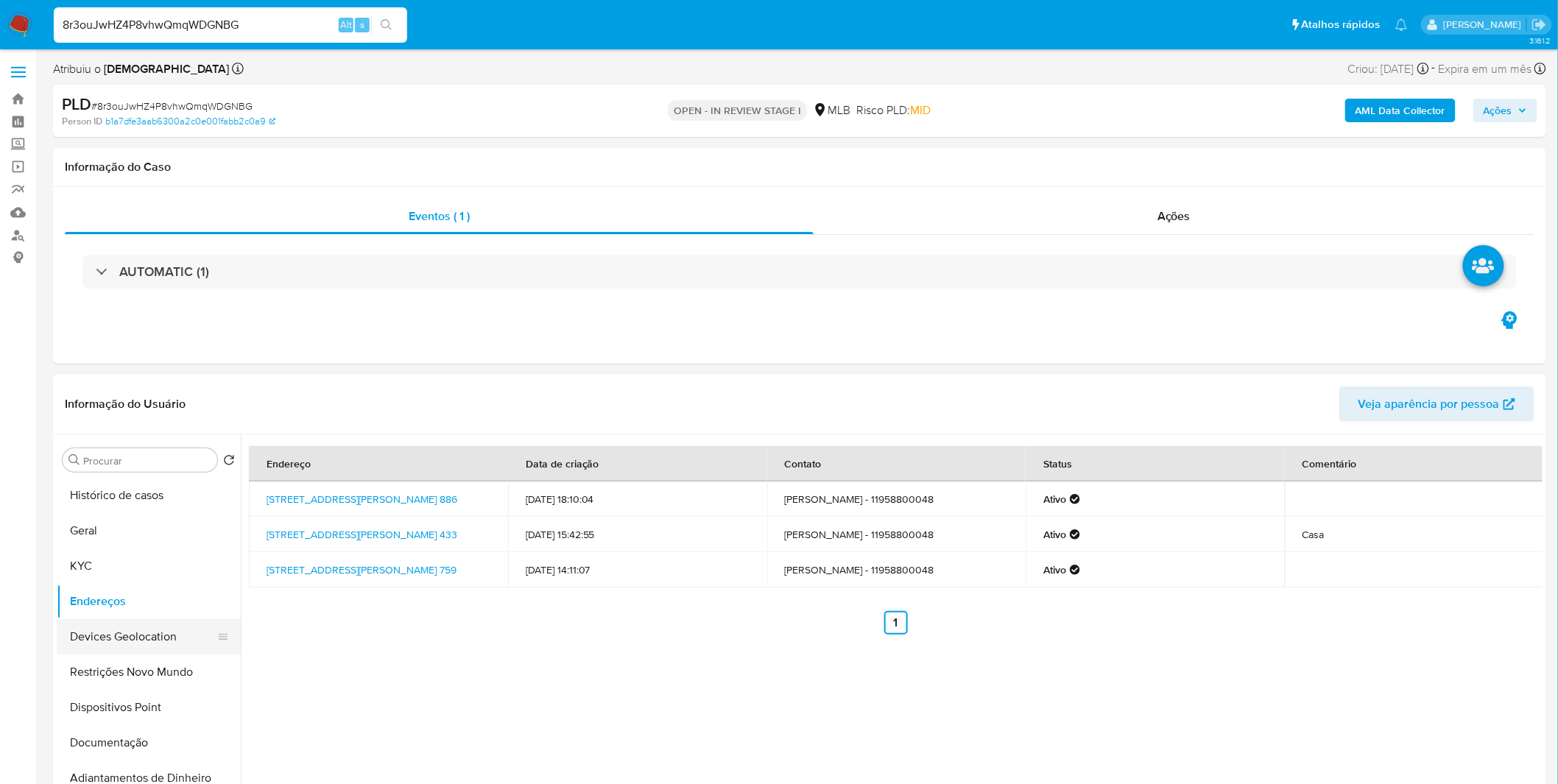
click at [157, 644] on button "Devices Geolocation" at bounding box center [143, 637] width 172 height 35
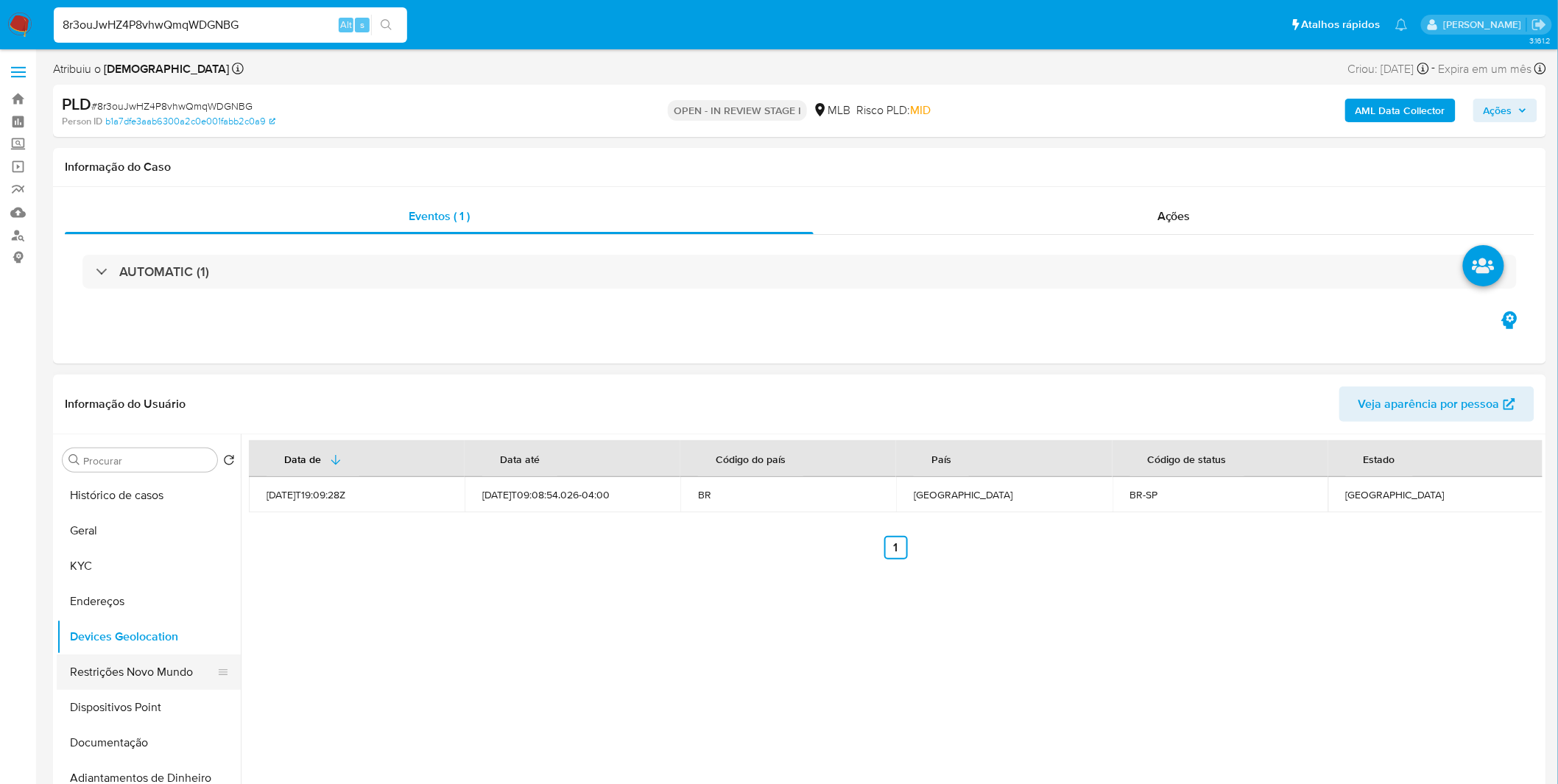
click at [98, 674] on button "Restrições Novo Mundo" at bounding box center [143, 672] width 172 height 35
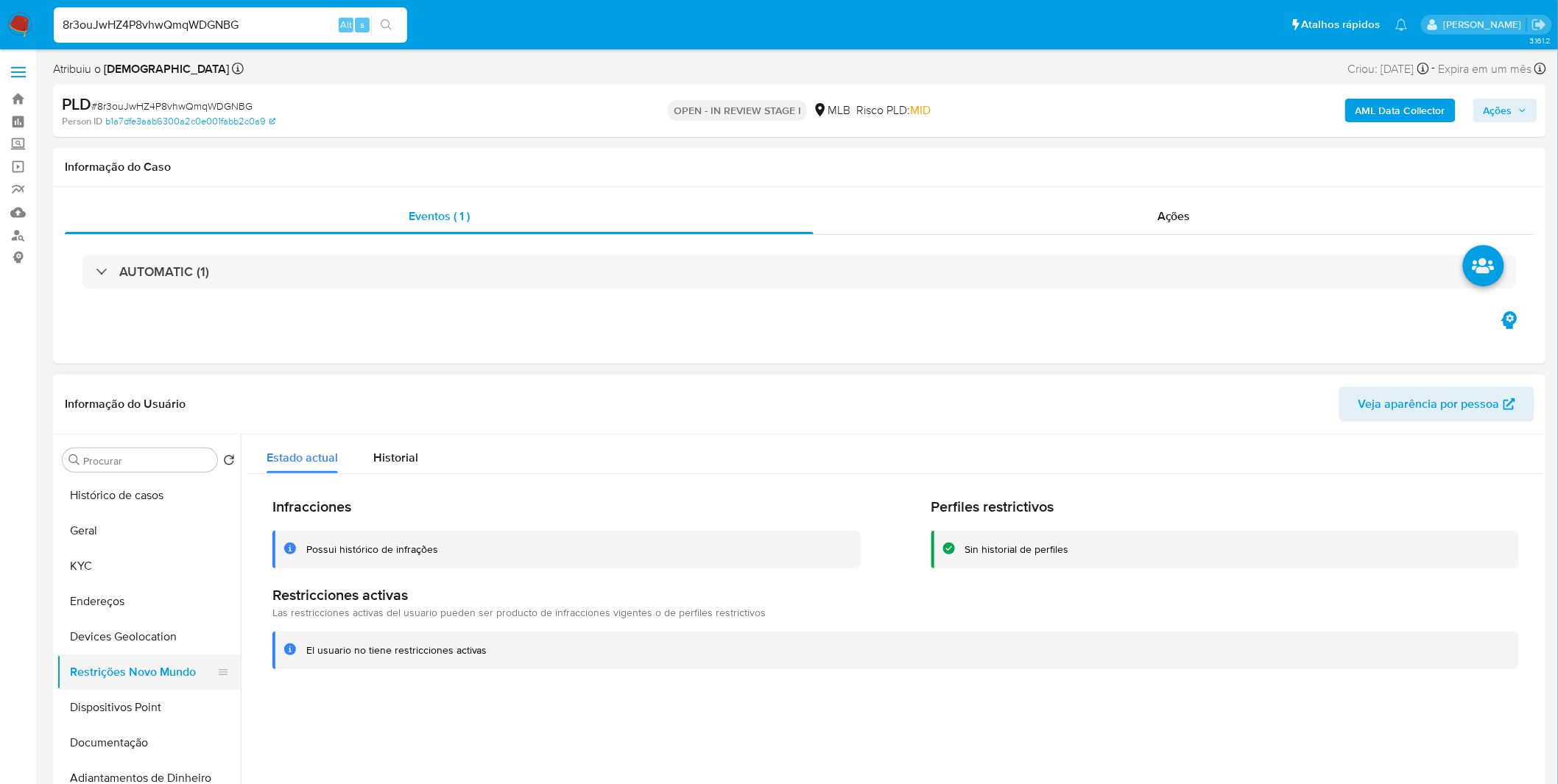
click at [150, 688] on button "Restrições Novo Mundo" at bounding box center [143, 672] width 172 height 35
click at [148, 697] on button "Dispositivos Point" at bounding box center [143, 707] width 172 height 35
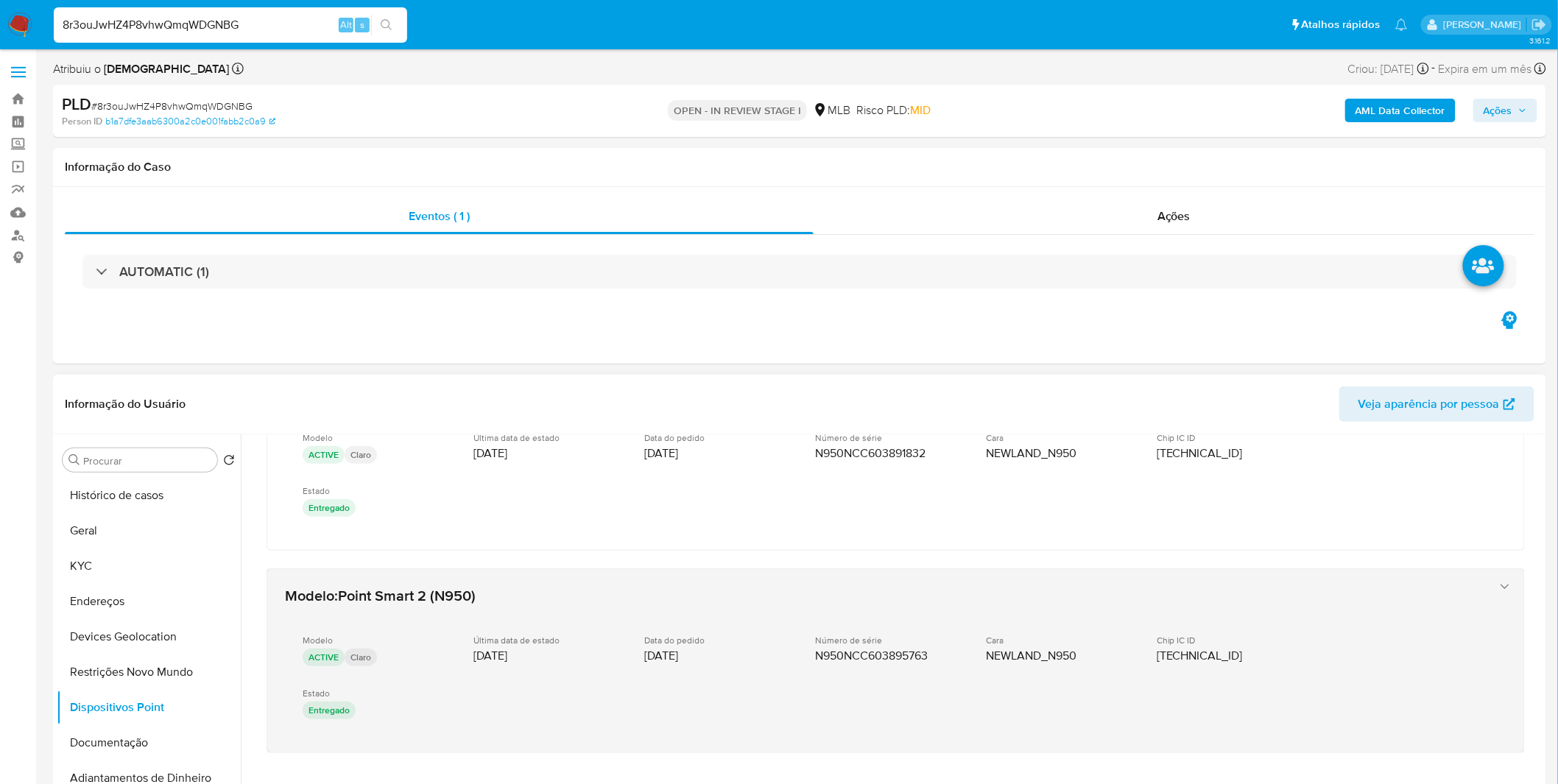
scroll to position [116, 0]
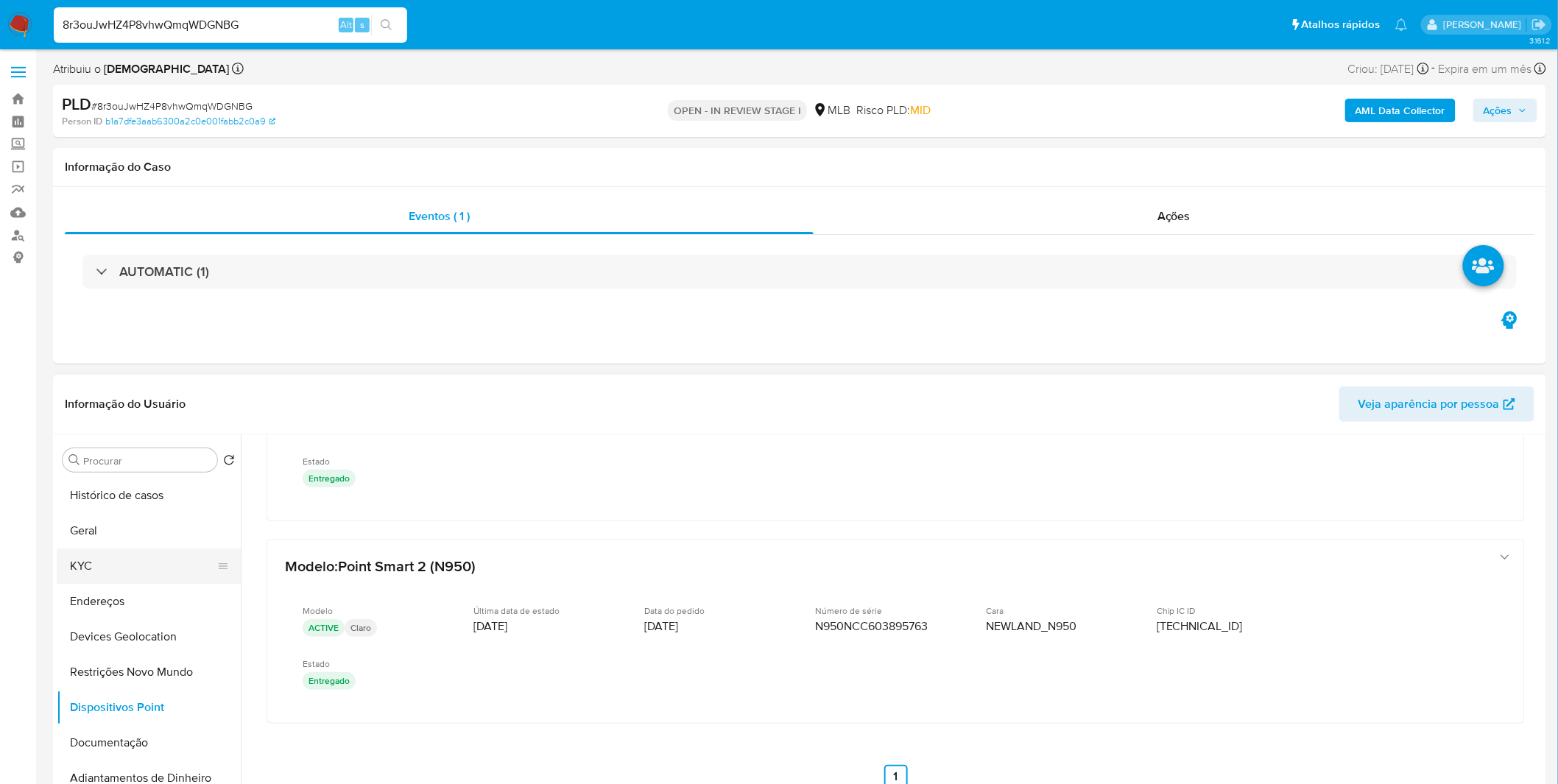
click at [145, 560] on button "KYC" at bounding box center [143, 566] width 172 height 35
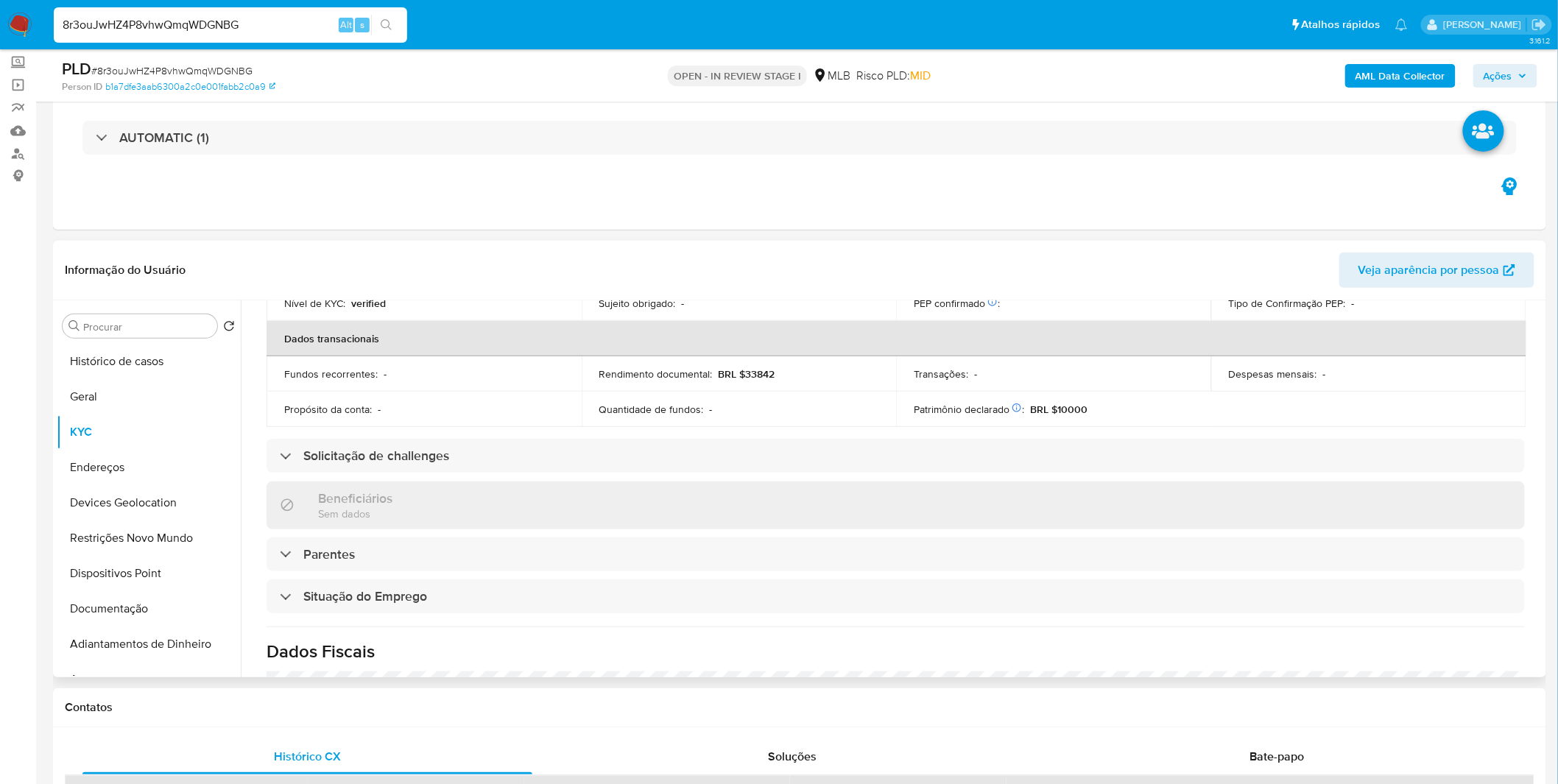
scroll to position [617, 0]
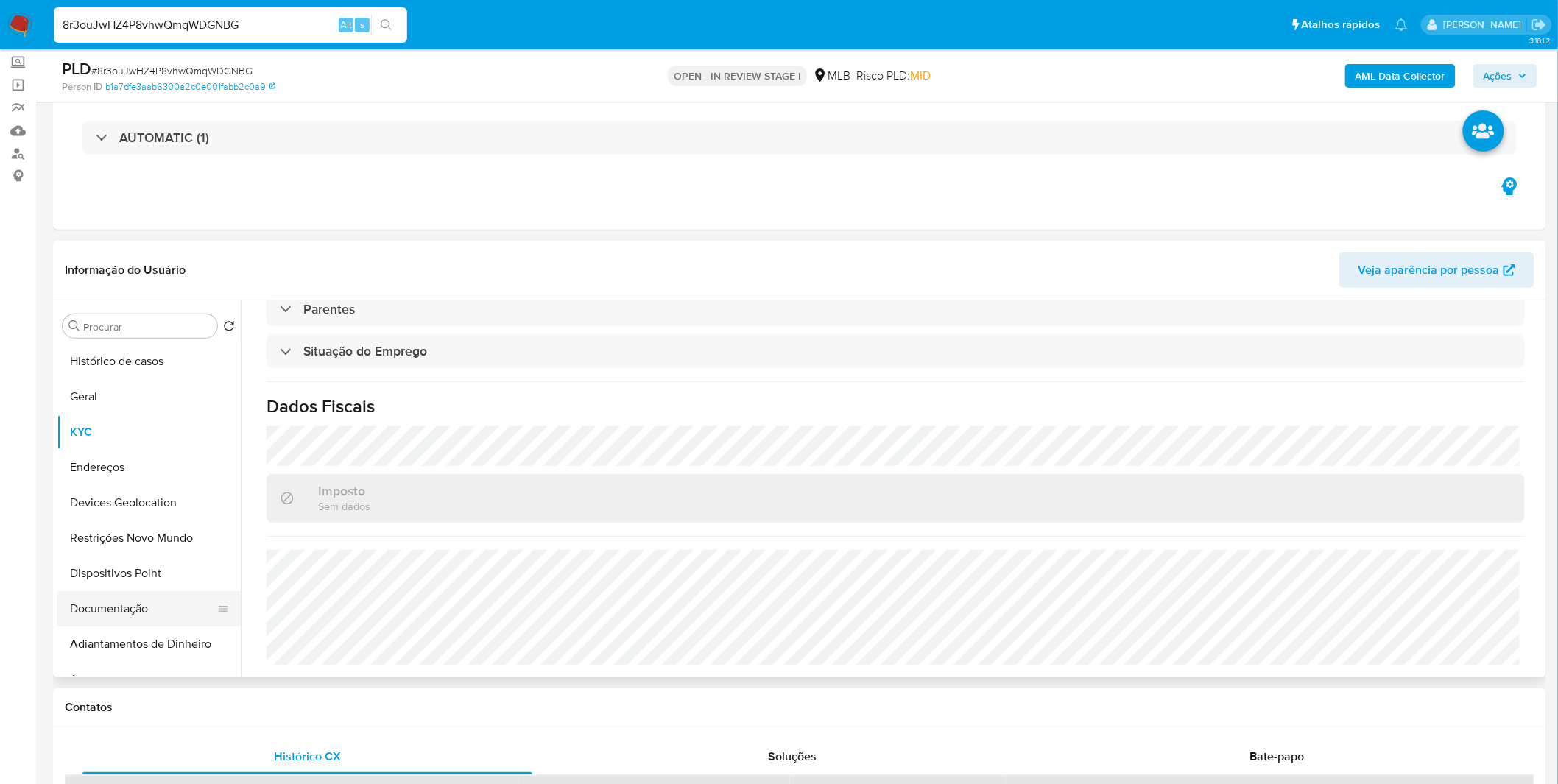
click at [172, 607] on button "Documentação" at bounding box center [143, 608] width 172 height 35
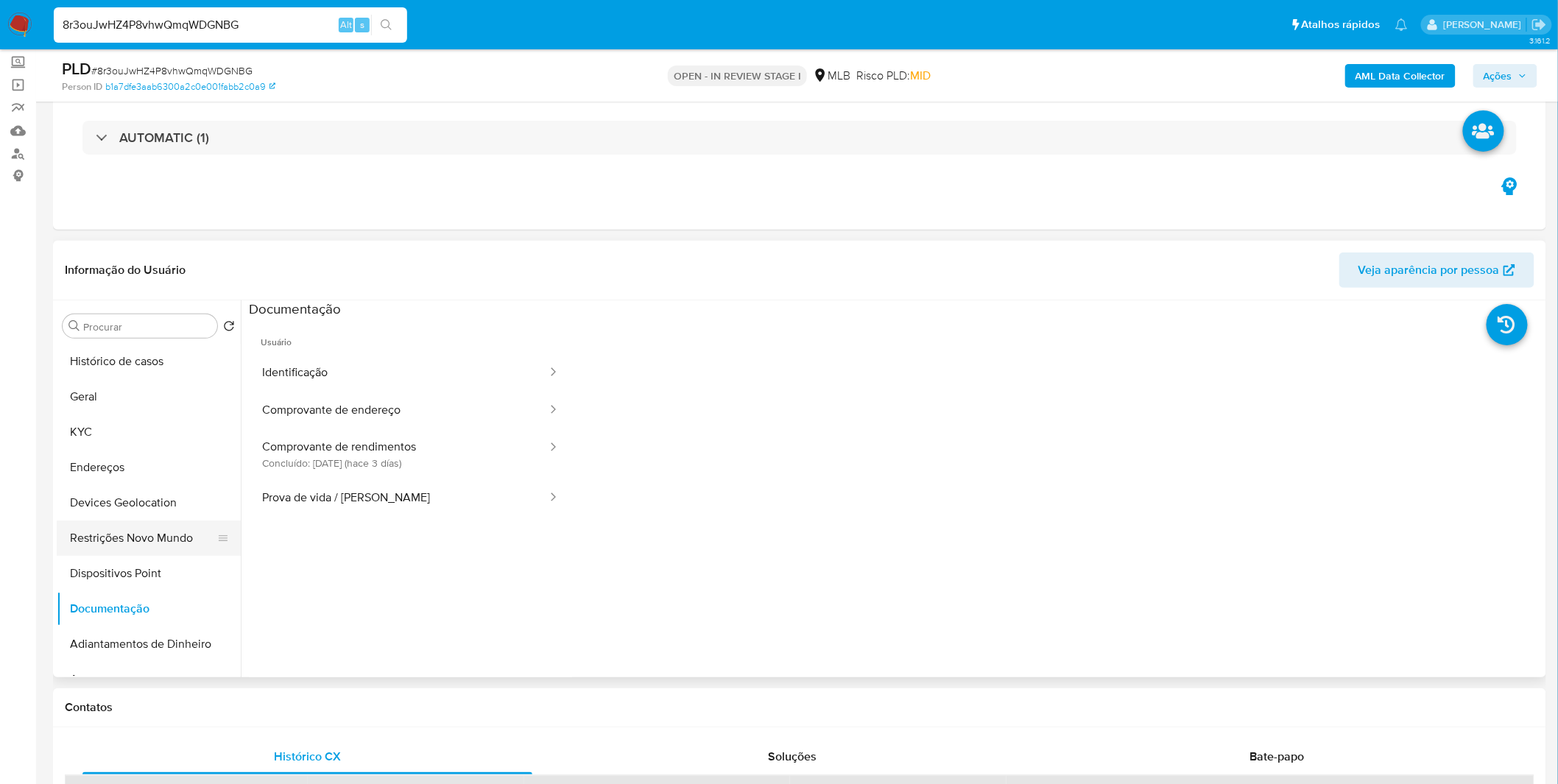
click at [175, 543] on button "Restrições Novo Mundo" at bounding box center [143, 538] width 172 height 35
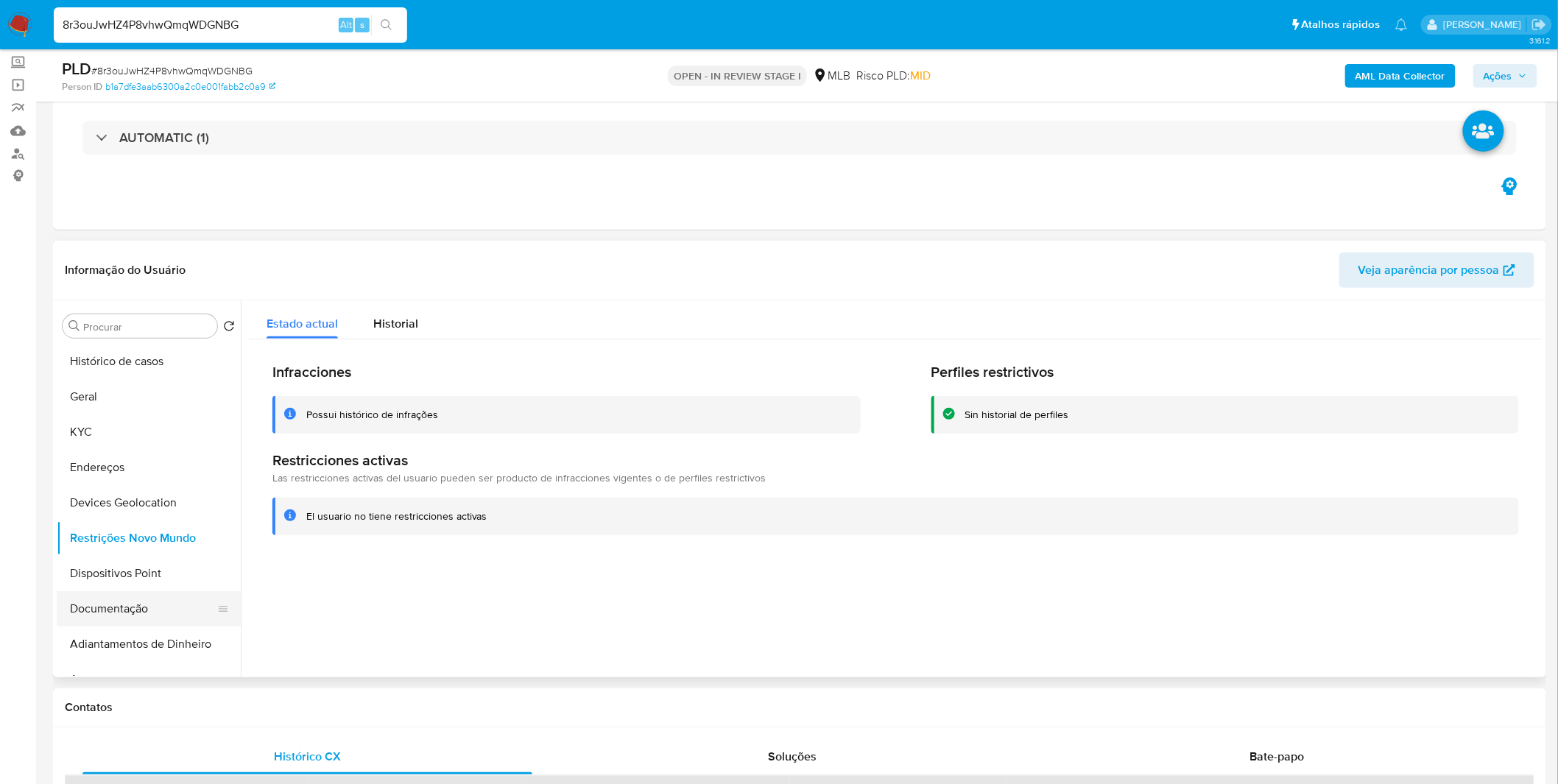
click at [150, 606] on button "Documentação" at bounding box center [143, 608] width 172 height 35
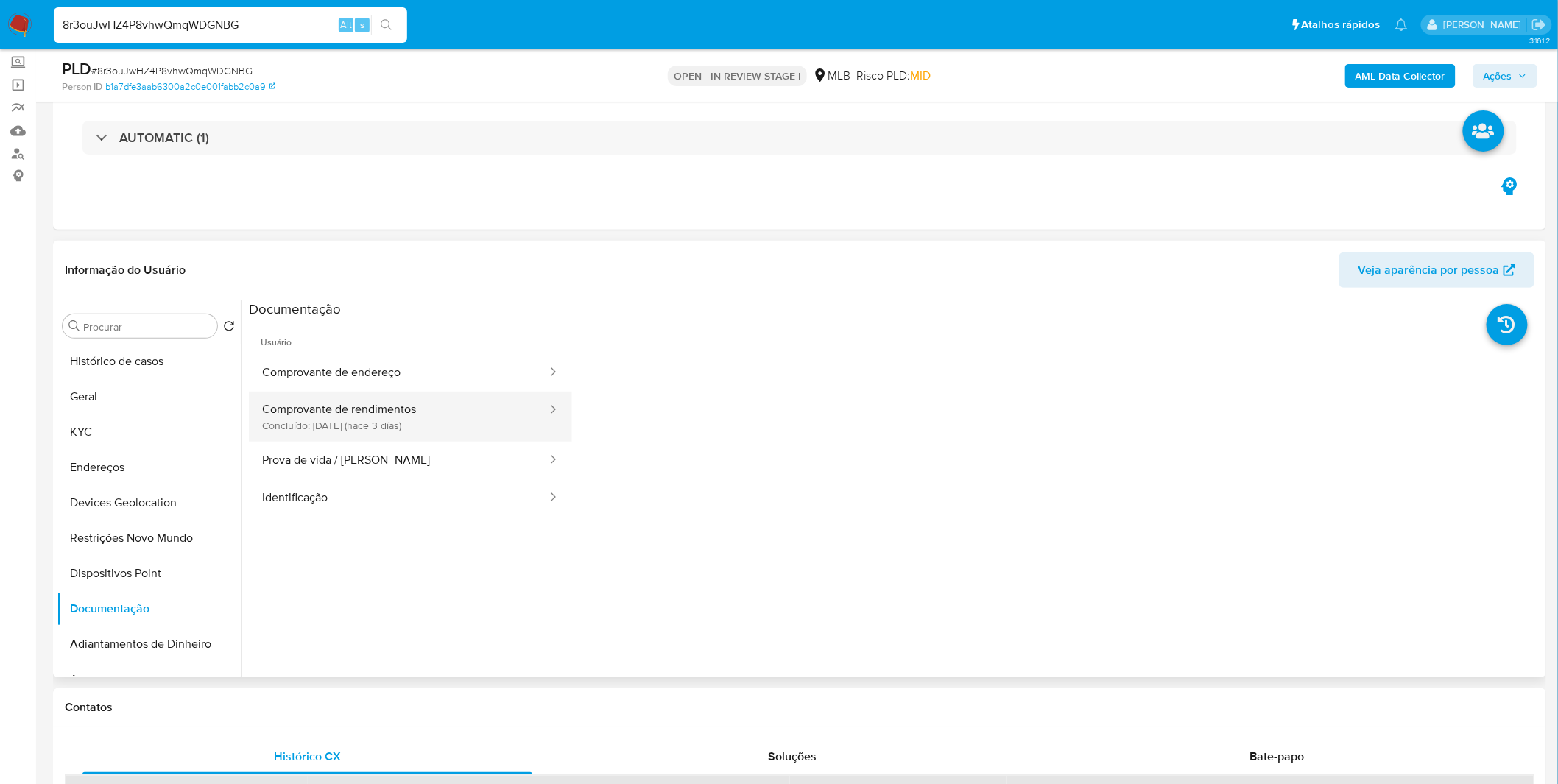
click at [415, 423] on button "Comprovante de rendimentos Concluído: 23/09/2025 (hace 3 días)" at bounding box center [398, 416] width 299 height 50
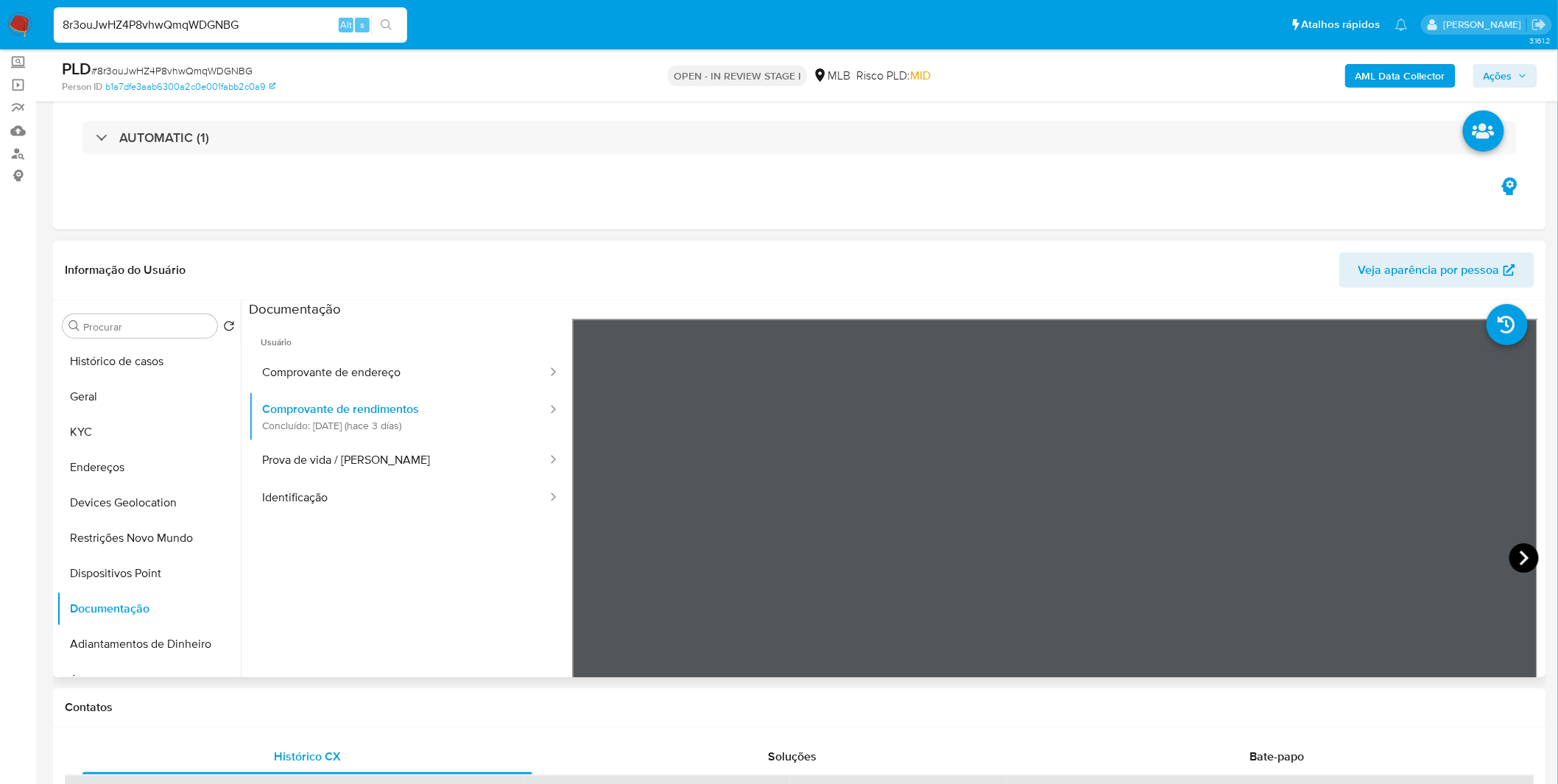
click at [1522, 557] on icon at bounding box center [1524, 558] width 9 height 15
click at [1520, 556] on icon at bounding box center [1524, 558] width 9 height 15
click at [597, 559] on icon at bounding box center [590, 558] width 29 height 29
click at [63, 421] on button "KYC" at bounding box center [143, 432] width 172 height 35
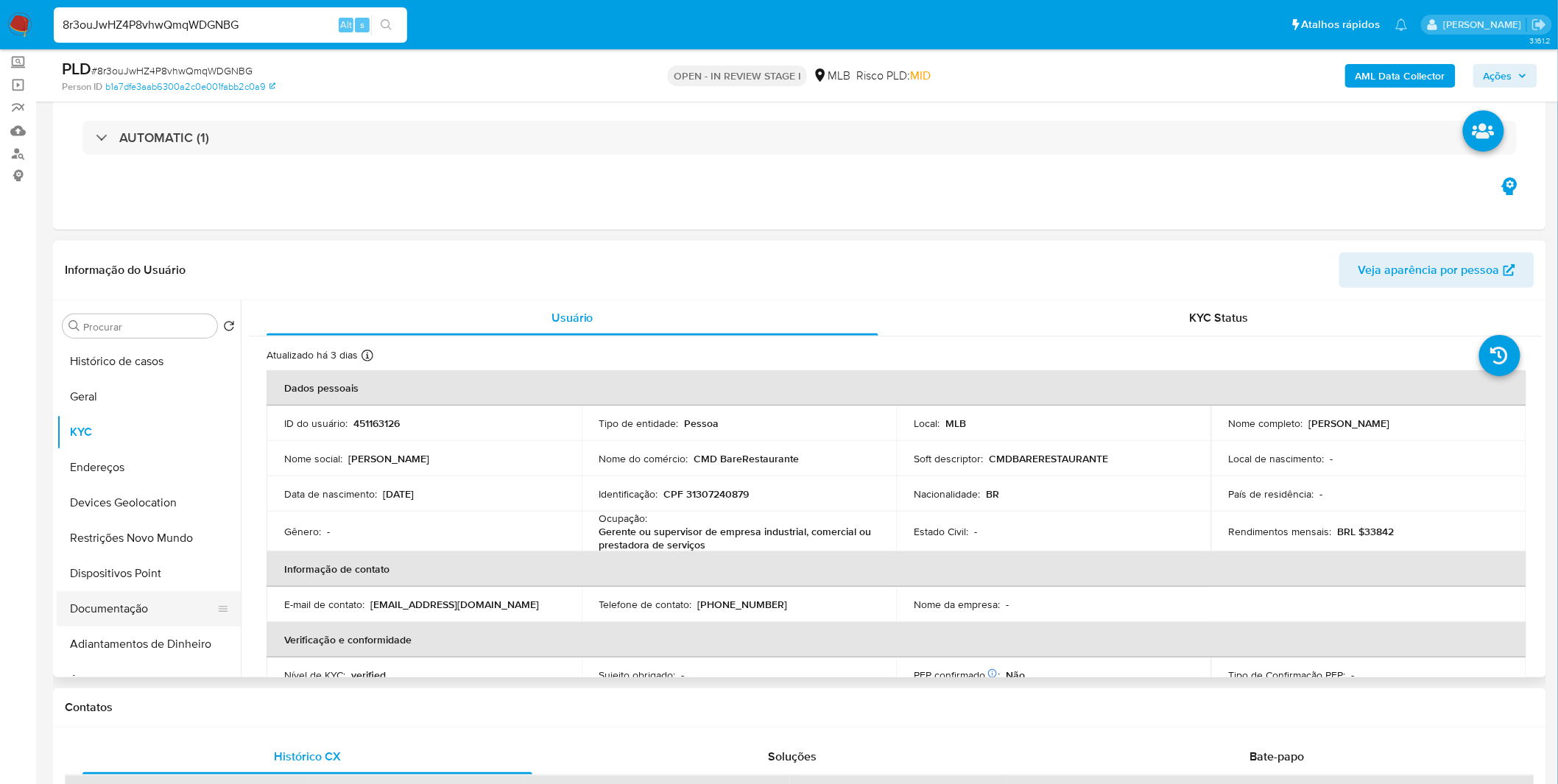
click at [210, 599] on button "Documentação" at bounding box center [143, 608] width 172 height 35
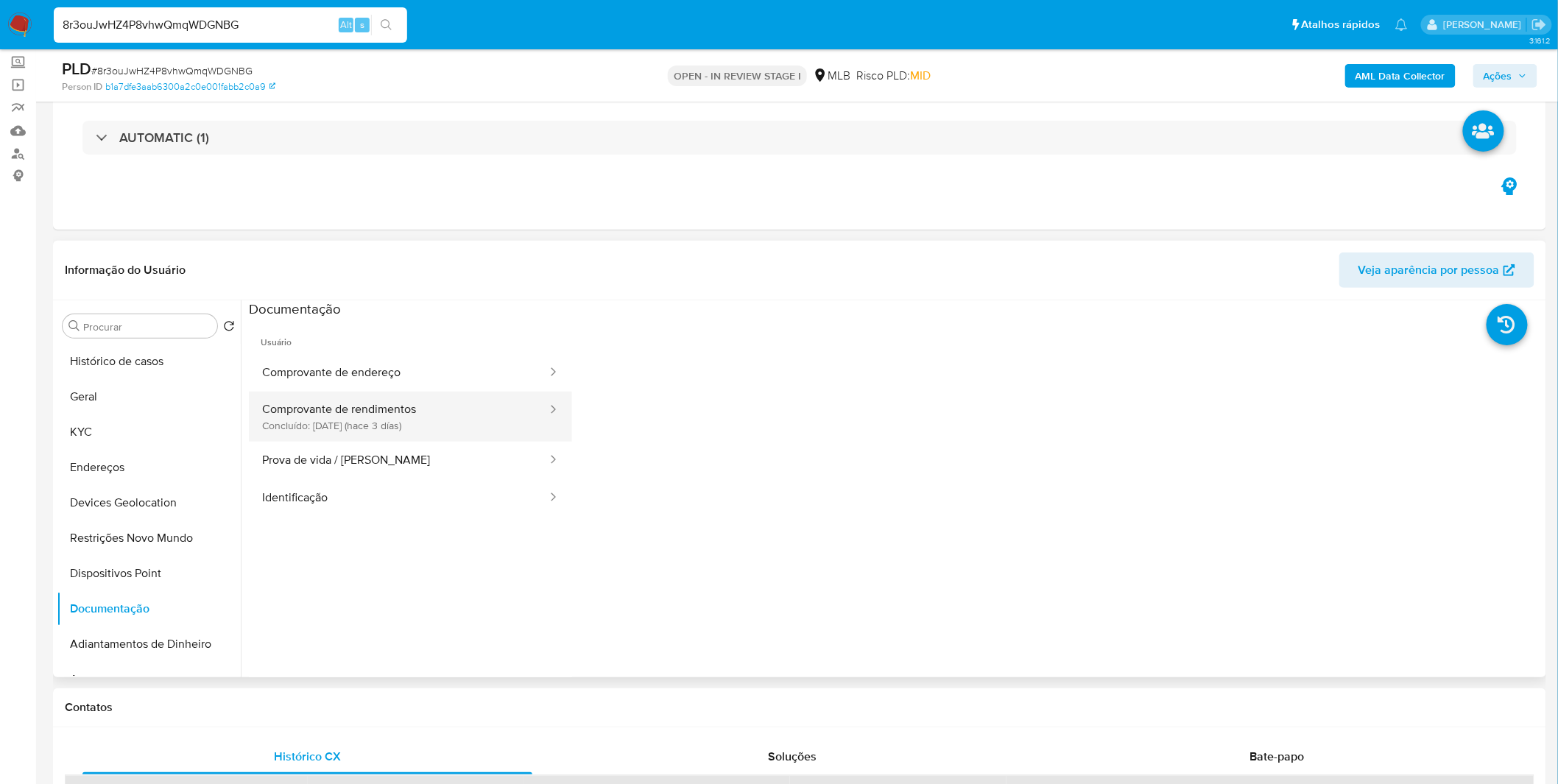
click at [468, 431] on button "Comprovante de rendimentos Concluído: 23/09/2025 (hace 3 días)" at bounding box center [398, 416] width 299 height 50
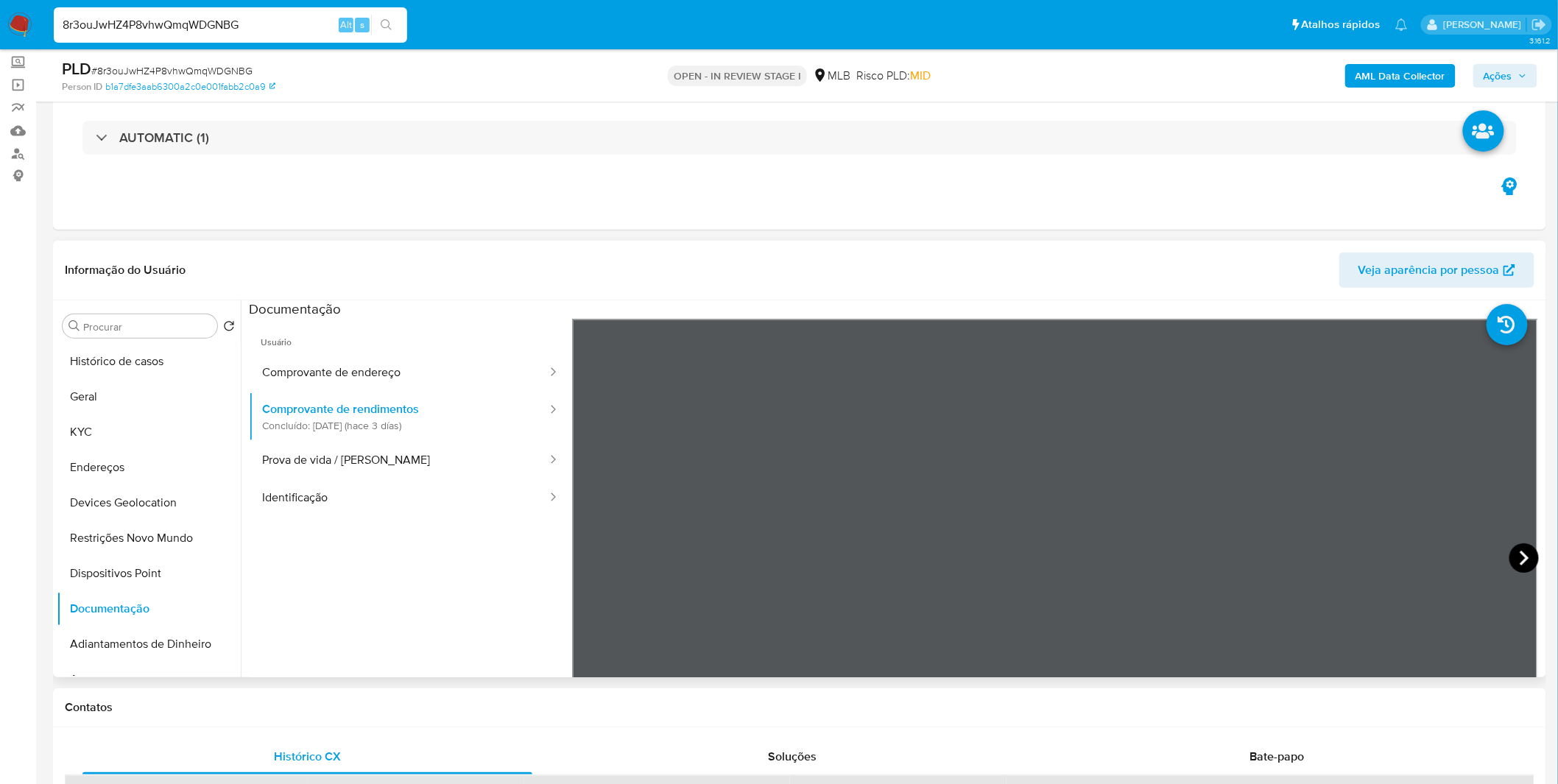
click at [1529, 560] on icon at bounding box center [1524, 558] width 29 height 29
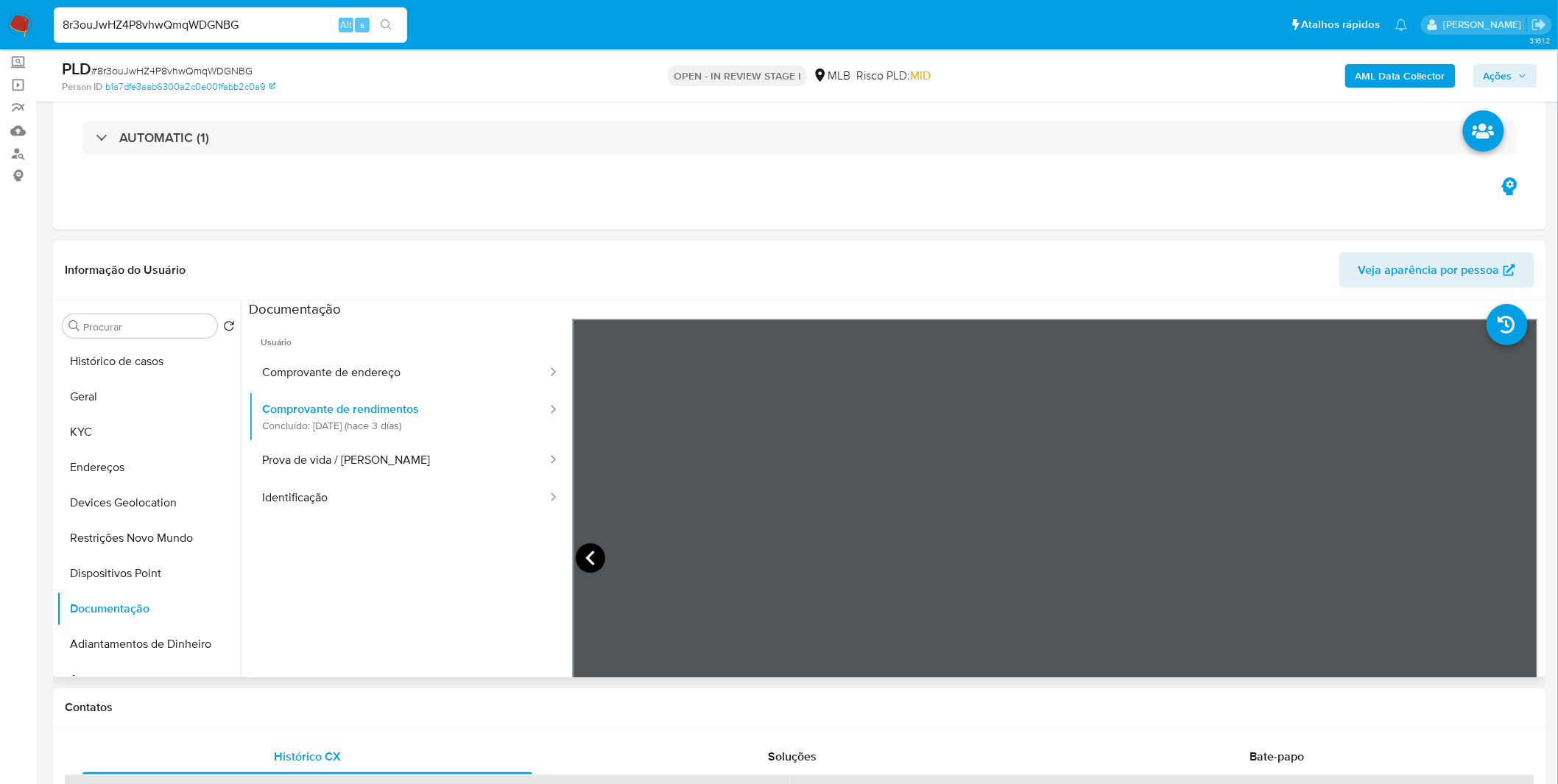
click at [592, 555] on icon at bounding box center [590, 558] width 29 height 29
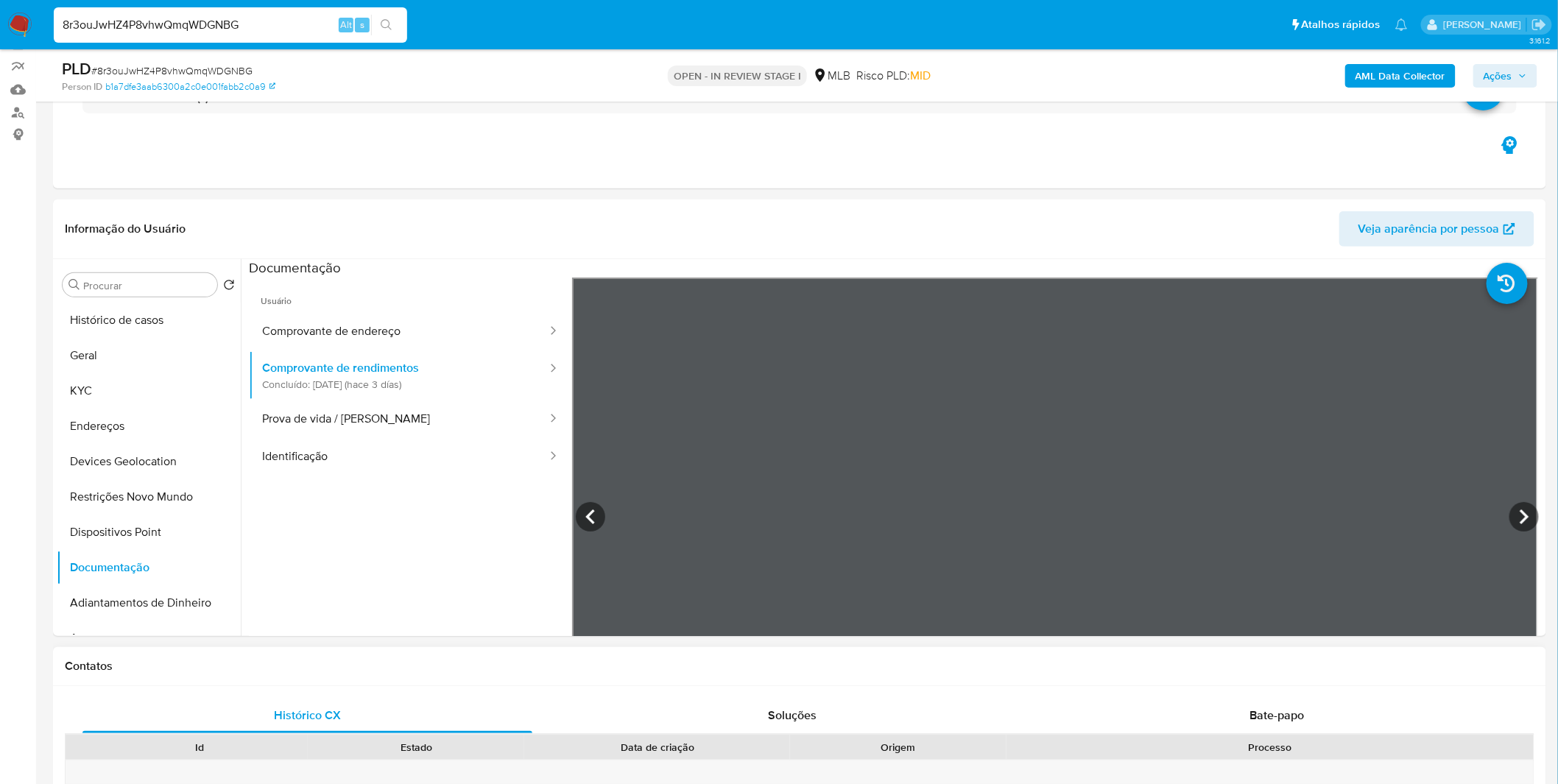
scroll to position [163, 0]
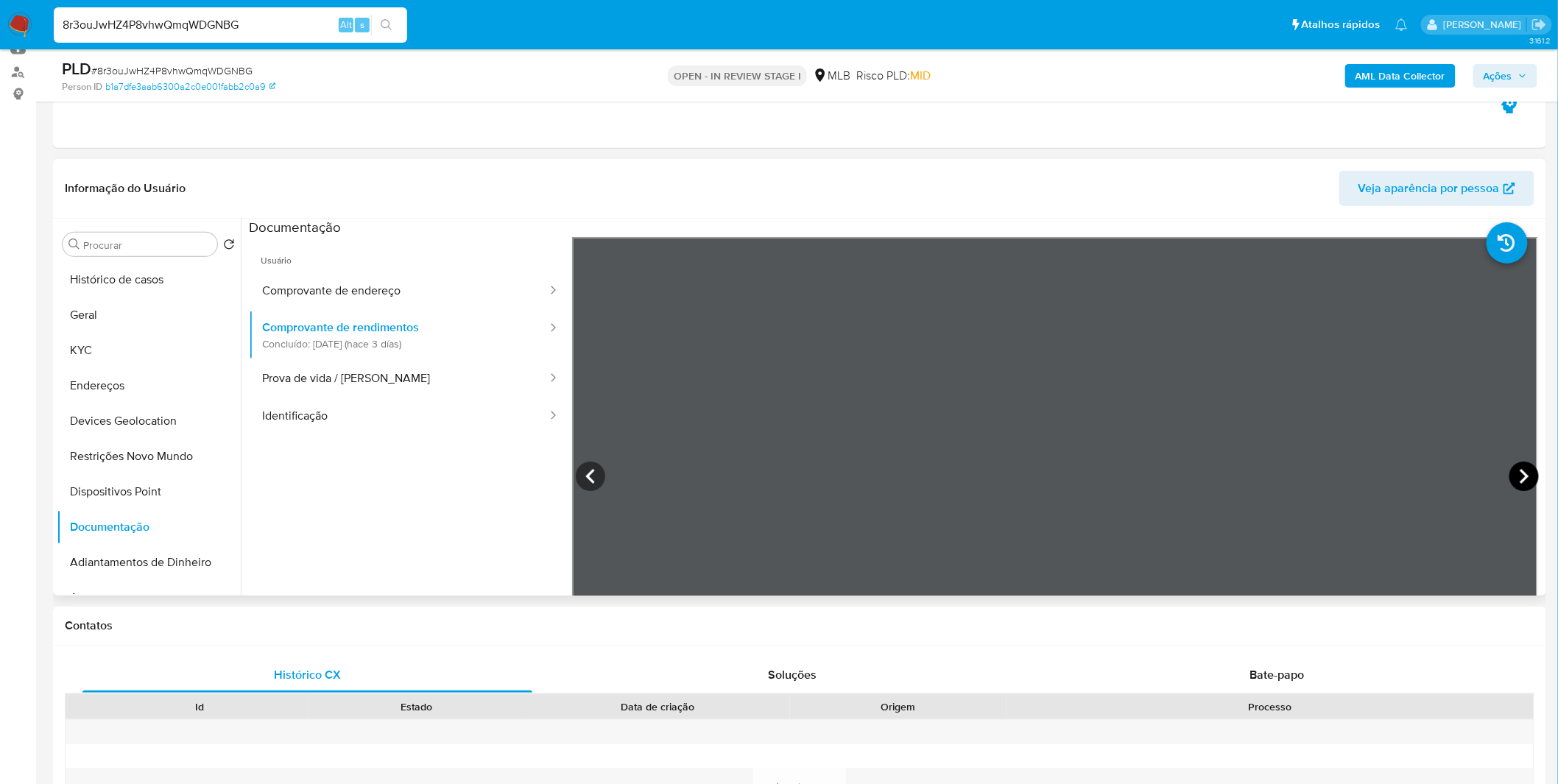
click at [1514, 461] on icon at bounding box center [1524, 476] width 29 height 29
click at [589, 477] on icon at bounding box center [590, 476] width 29 height 29
click at [589, 477] on icon at bounding box center [591, 476] width 9 height 15
click at [27, 19] on img at bounding box center [20, 25] width 25 height 25
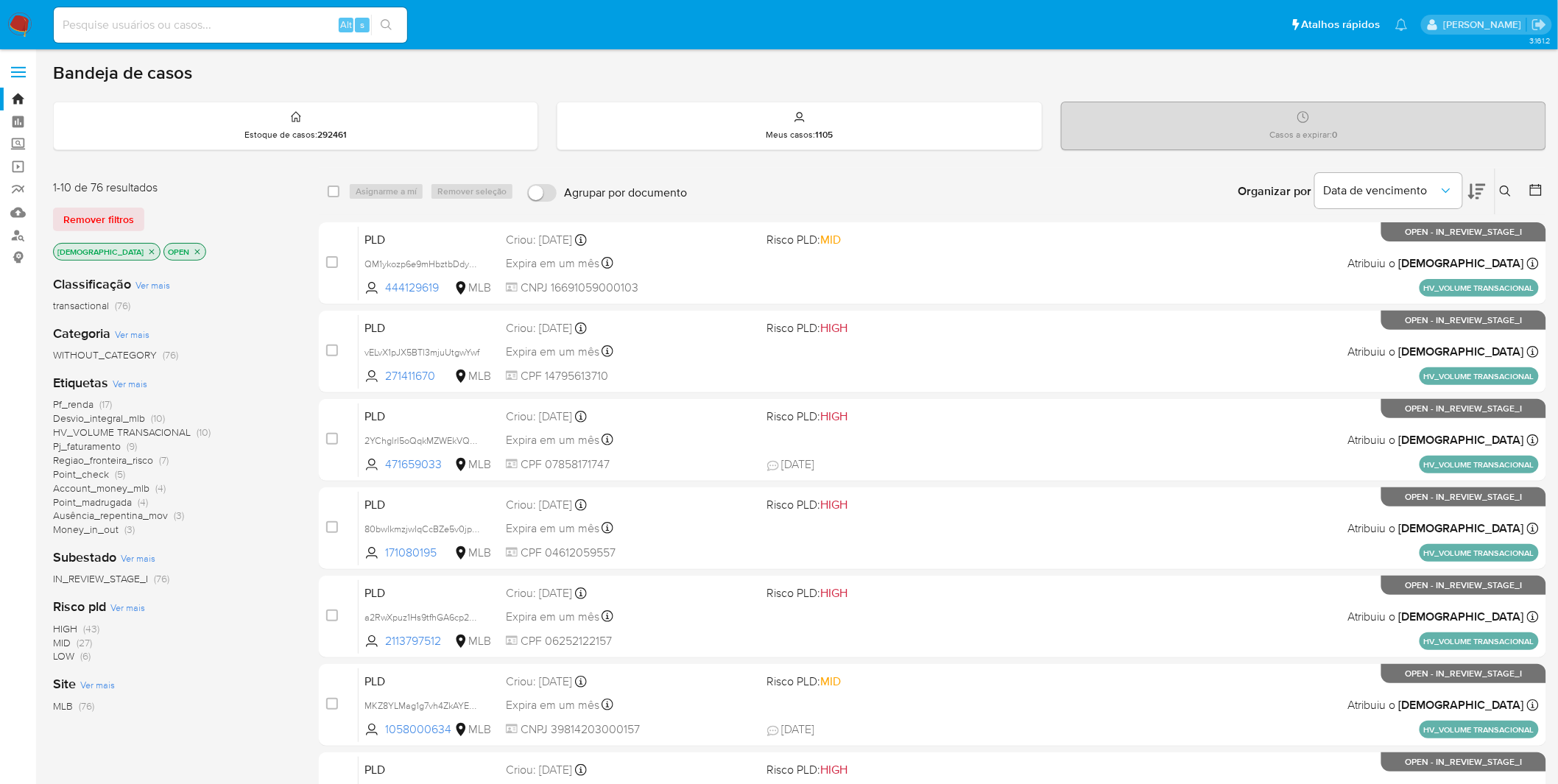
click at [16, 25] on img at bounding box center [20, 25] width 25 height 25
click at [23, 21] on img at bounding box center [20, 25] width 25 height 25
click at [128, 374] on div "Etiquetas Ver mais Pf_renda (17) Desvio_integral_mlb (10) HV_VOLUME TRANSACIONA…" at bounding box center [174, 455] width 243 height 163
click at [127, 377] on span "Ver mais" at bounding box center [130, 383] width 35 height 13
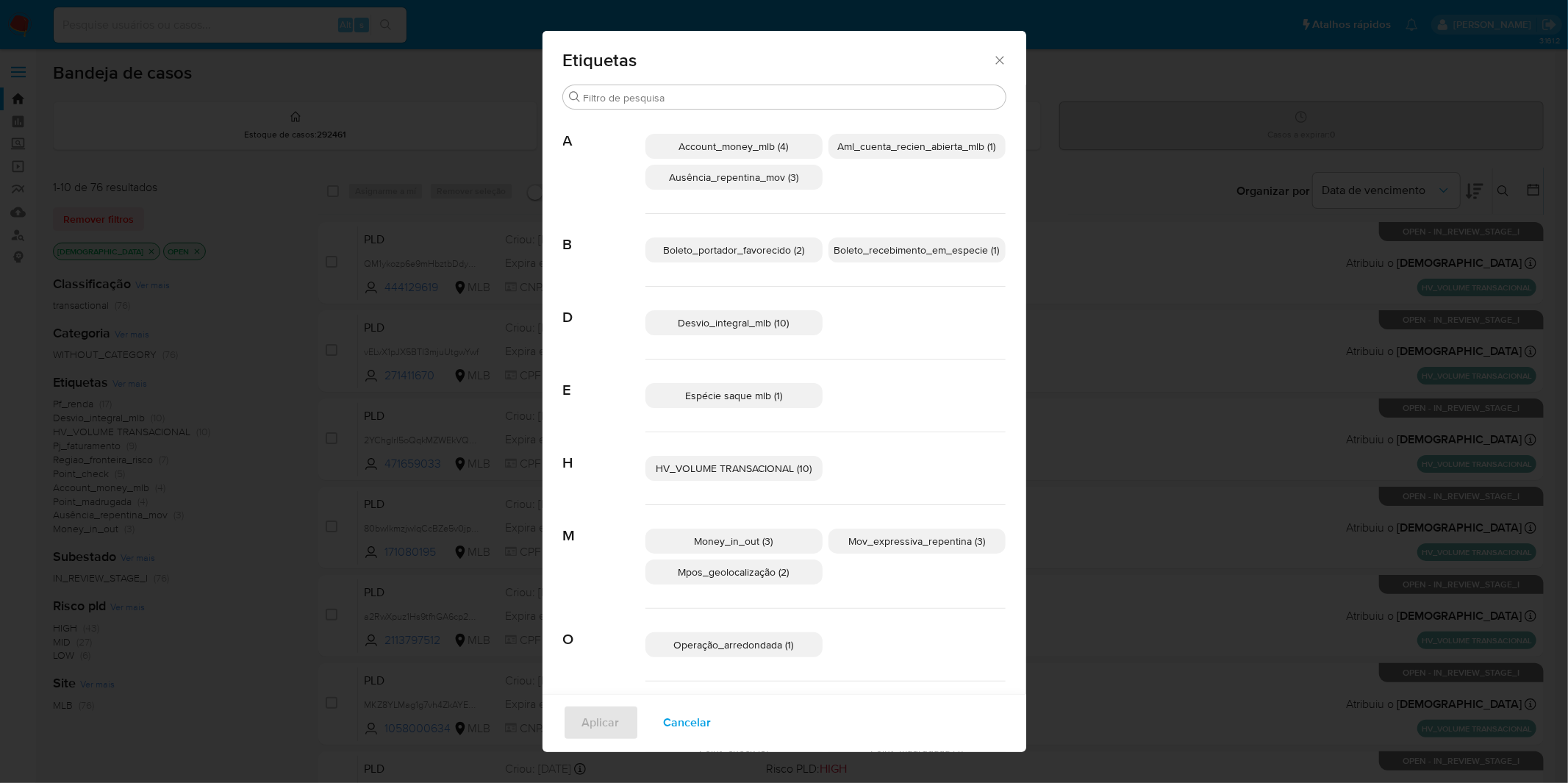
click at [768, 257] on p "Boleto_portador_favorecido (2)" at bounding box center [733, 250] width 177 height 25
click at [778, 254] on span "Boleto_portador_favorecido (2)" at bounding box center [733, 250] width 144 height 15
click at [796, 251] on span "Boleto_portador_favorecido (2)" at bounding box center [733, 250] width 141 height 15
click at [604, 723] on span "Aplicar" at bounding box center [601, 722] width 38 height 32
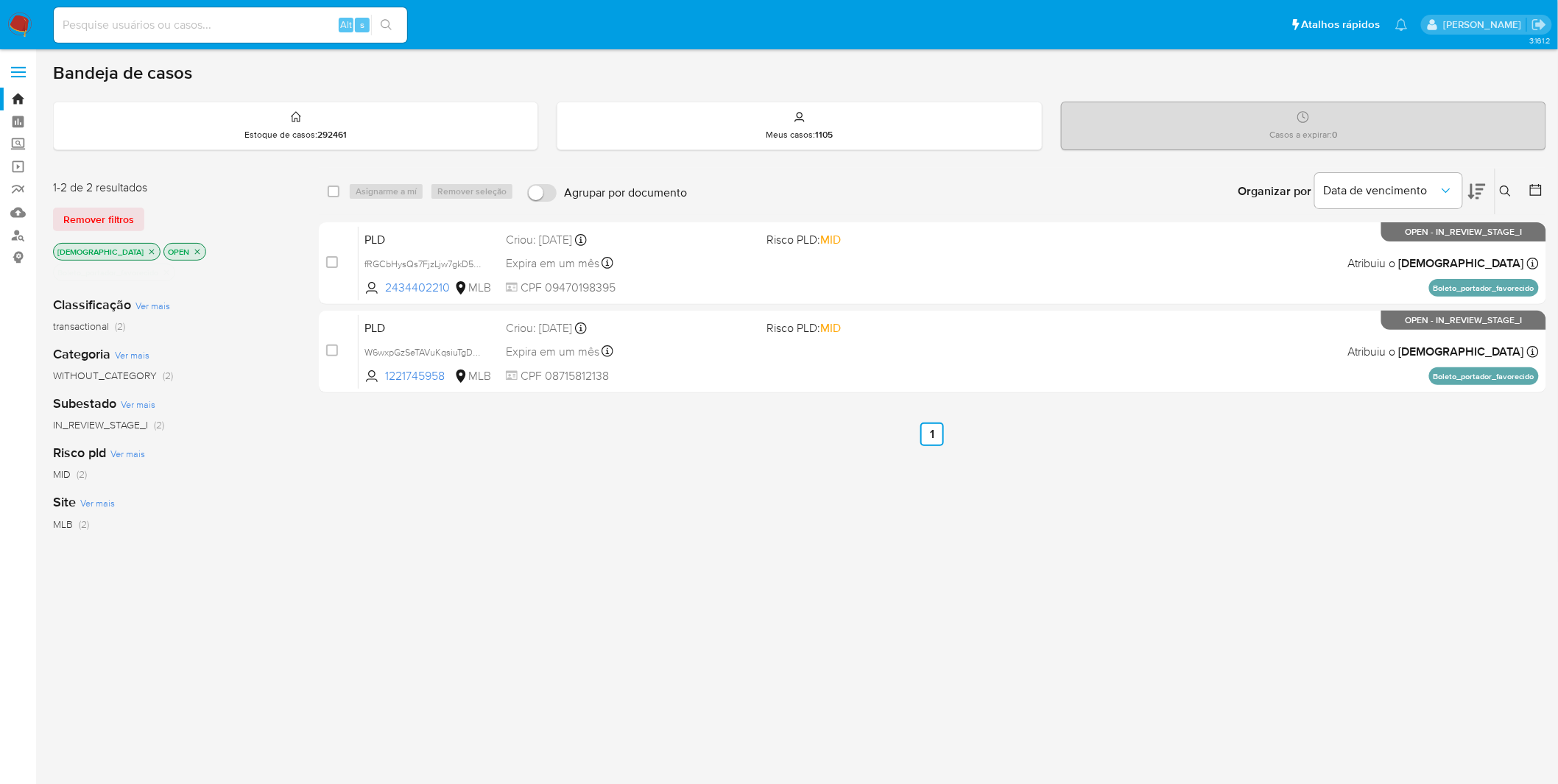
click at [166, 275] on icon "close-filter" at bounding box center [167, 272] width 9 height 9
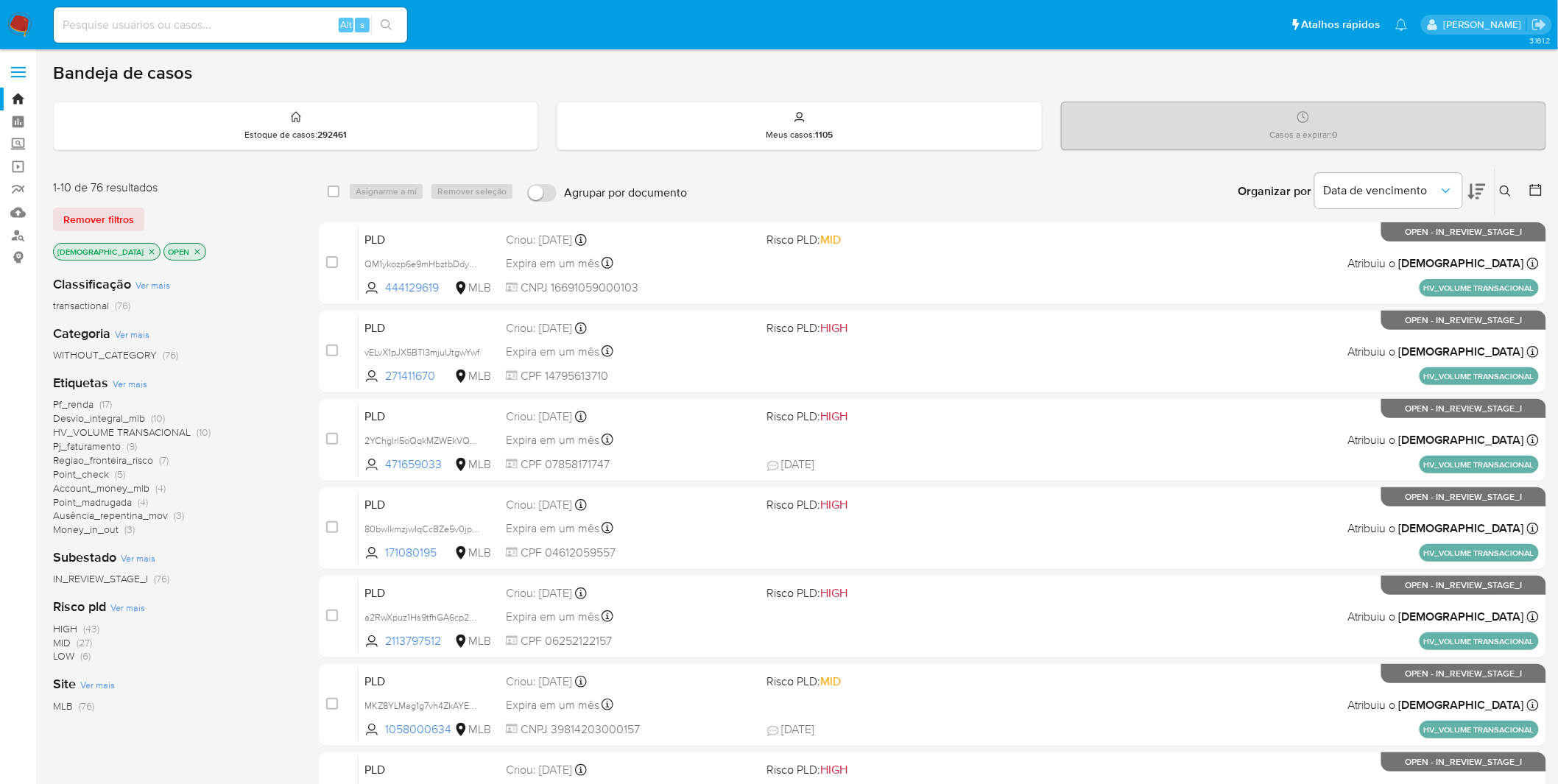
click at [27, 23] on img at bounding box center [20, 25] width 25 height 25
click at [112, 244] on p "[DEMOGRAPHIC_DATA]" at bounding box center [107, 252] width 106 height 16
click at [117, 245] on p "[DEMOGRAPHIC_DATA]" at bounding box center [107, 252] width 106 height 16
drag, startPoint x: 115, startPoint y: 247, endPoint x: 183, endPoint y: 372, distance: 142.3
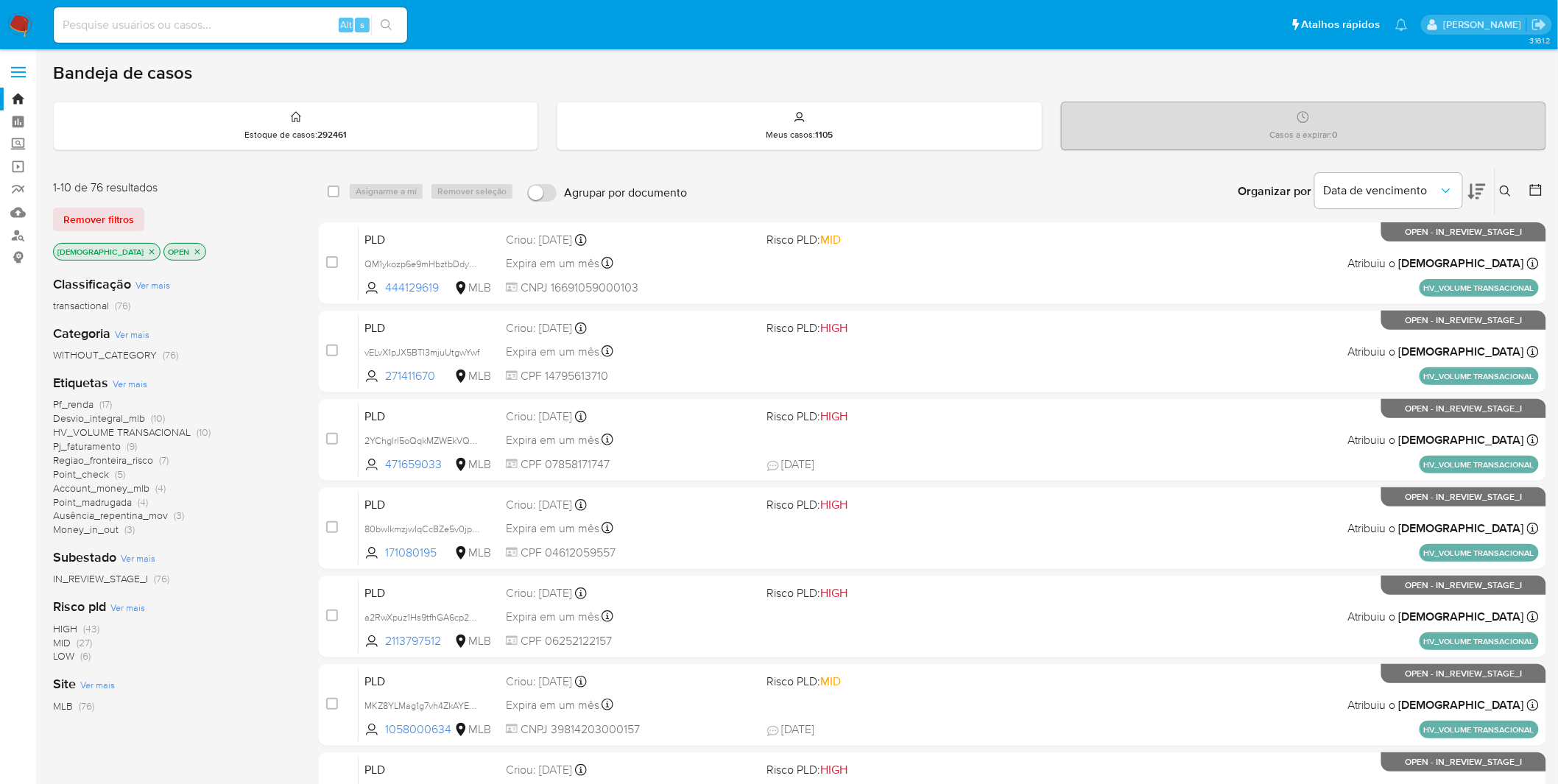
click at [183, 372] on div "1-10 de 76 resultados Remover filtros isadacostaes OPEN Classificação Ver mais …" at bounding box center [174, 472] width 243 height 585
click at [153, 388] on div "Etiquetas Ver mais Pf_renda (17) Desvio_integral_mlb (10) HV_VOLUME TRANSACIONA…" at bounding box center [174, 455] width 243 height 163
click at [141, 386] on span "Ver mais" at bounding box center [130, 383] width 35 height 13
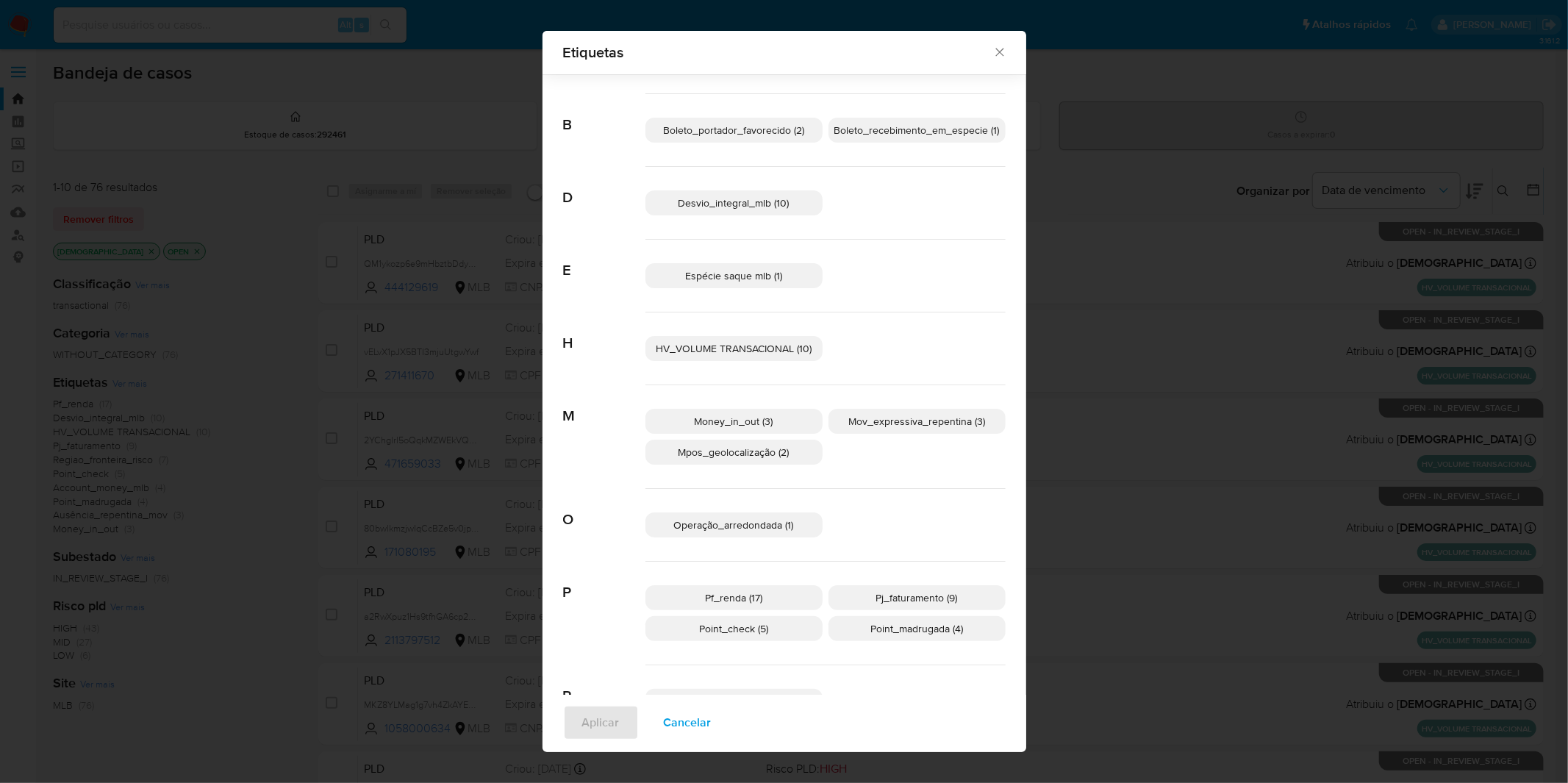
scroll to position [81, 0]
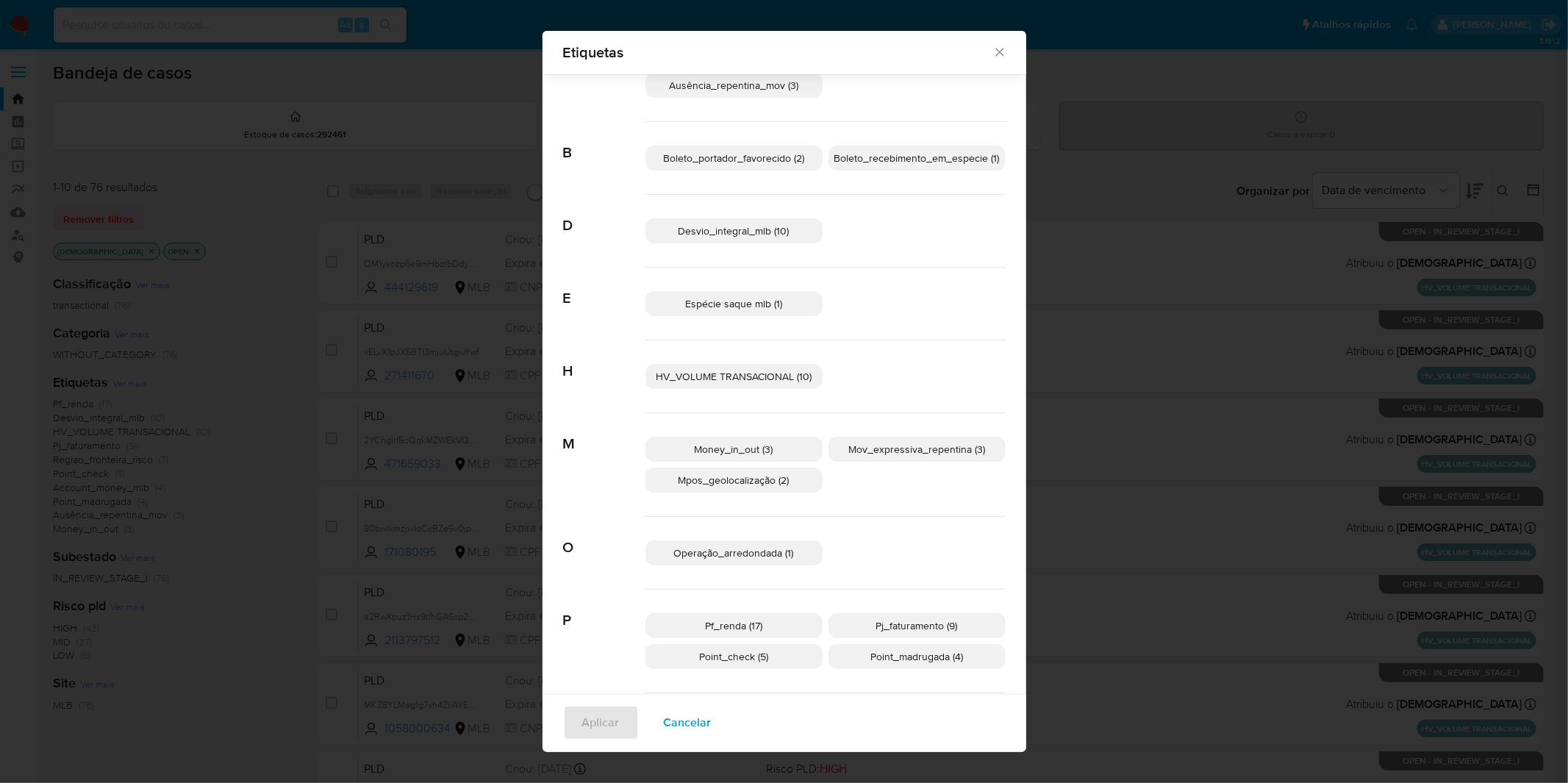
click at [667, 708] on span "Cancelar" at bounding box center [687, 722] width 48 height 32
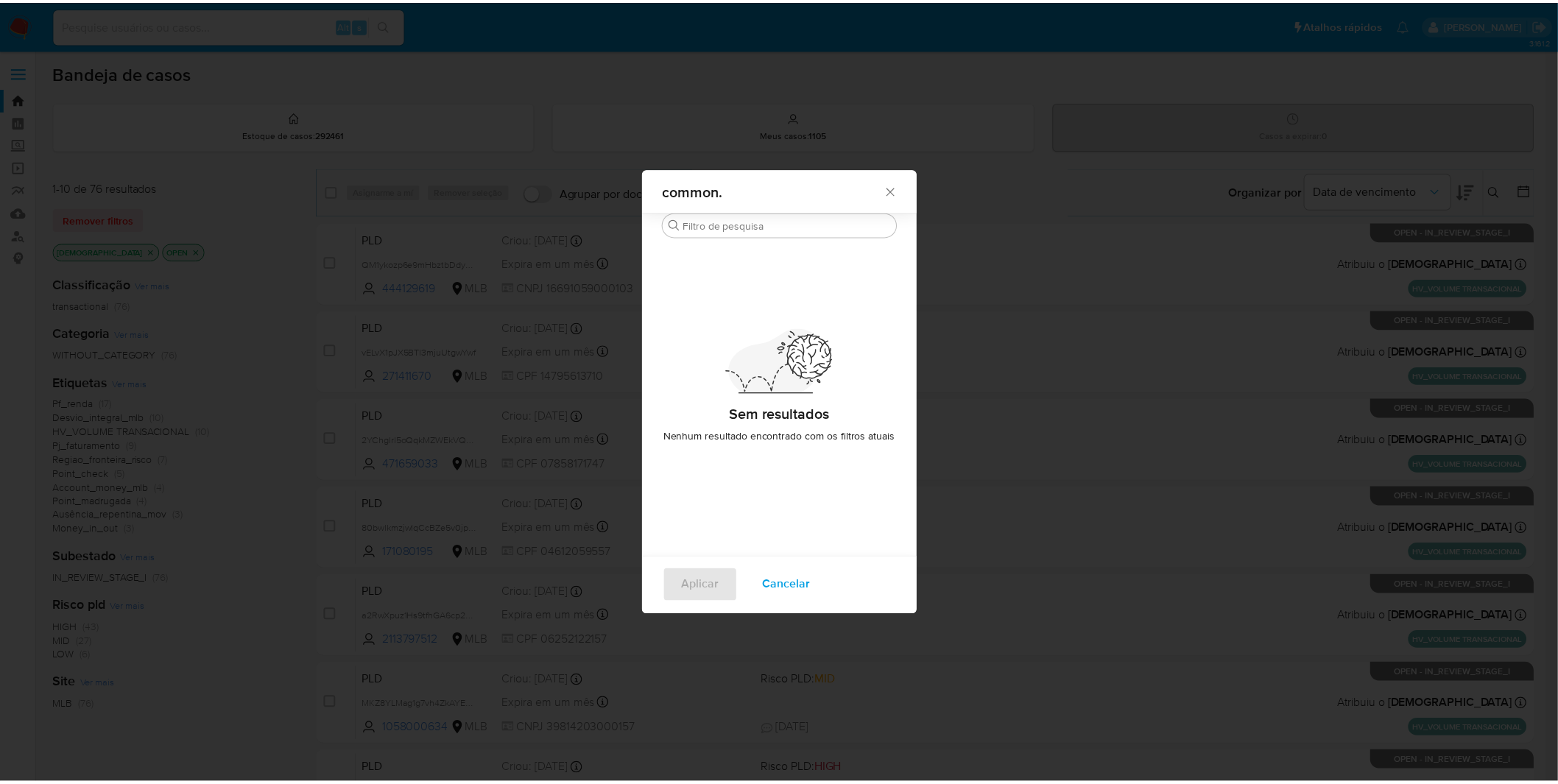
scroll to position [0, 0]
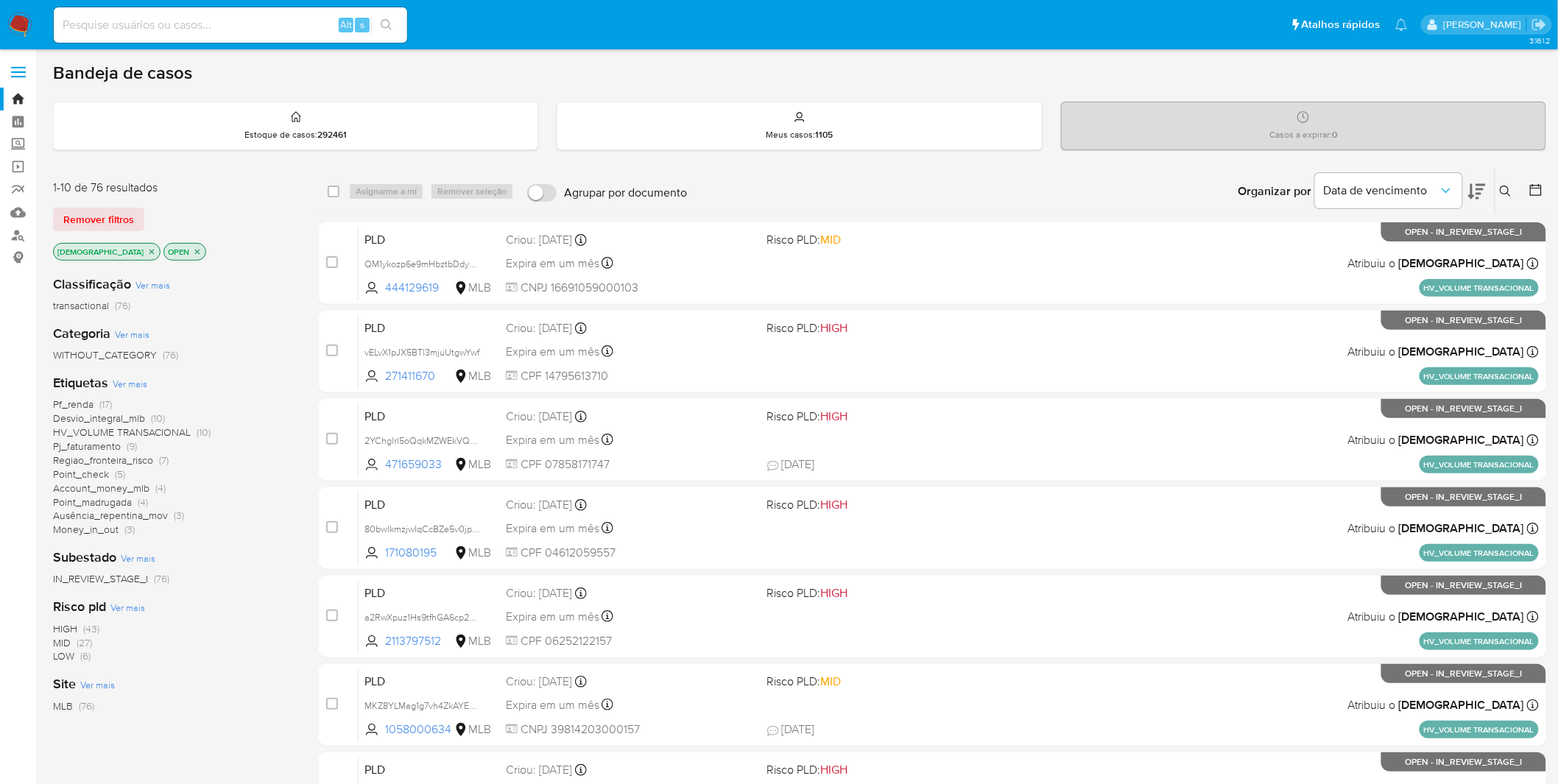
click at [31, 19] on img at bounding box center [20, 25] width 25 height 25
click at [26, 24] on img at bounding box center [20, 25] width 25 height 25
click at [147, 249] on icon "close-filter" at bounding box center [152, 252] width 9 height 9
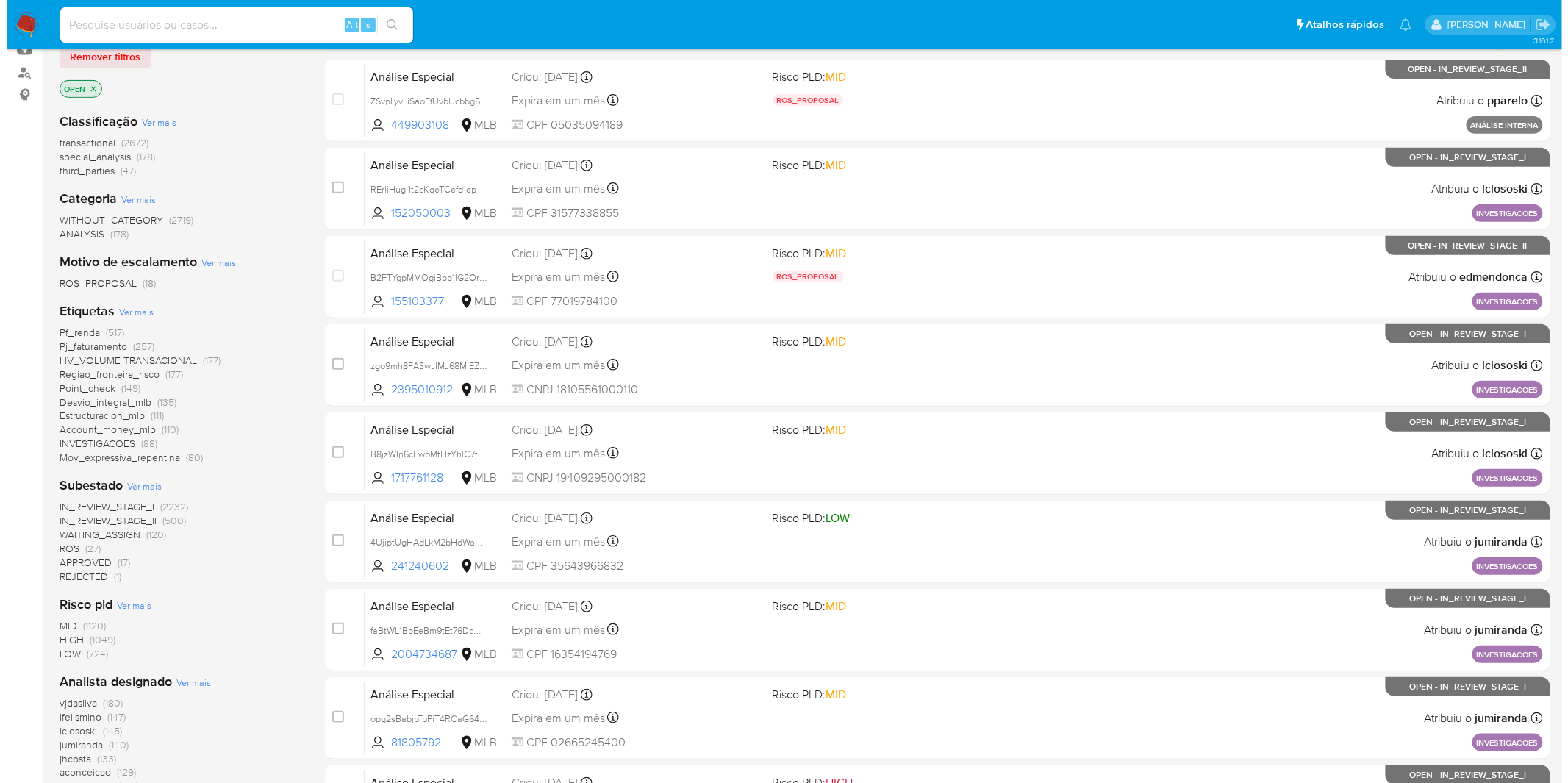
scroll to position [163, 0]
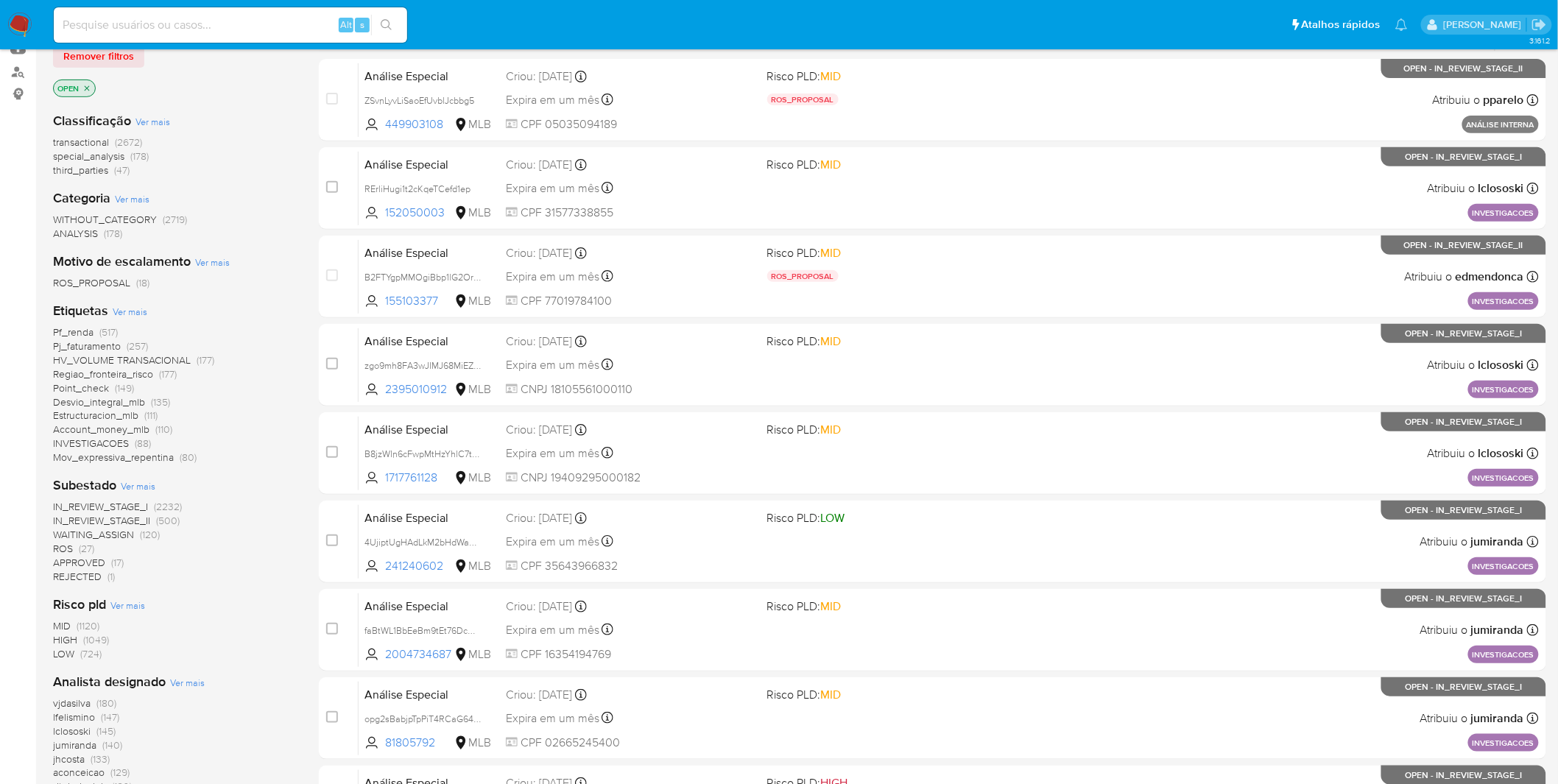
click at [188, 685] on span "Ver mais" at bounding box center [187, 682] width 35 height 13
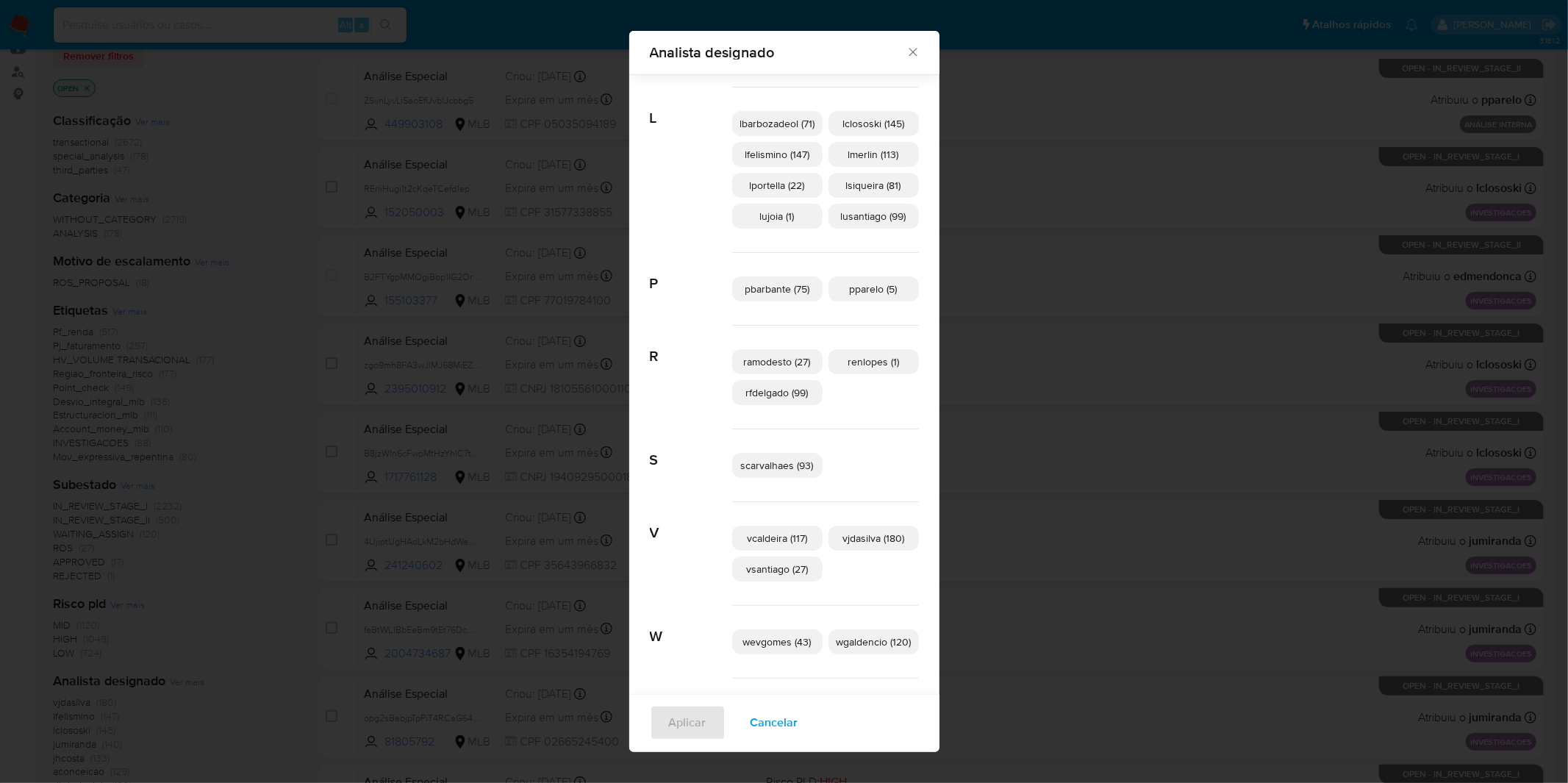
scroll to position [680, 0]
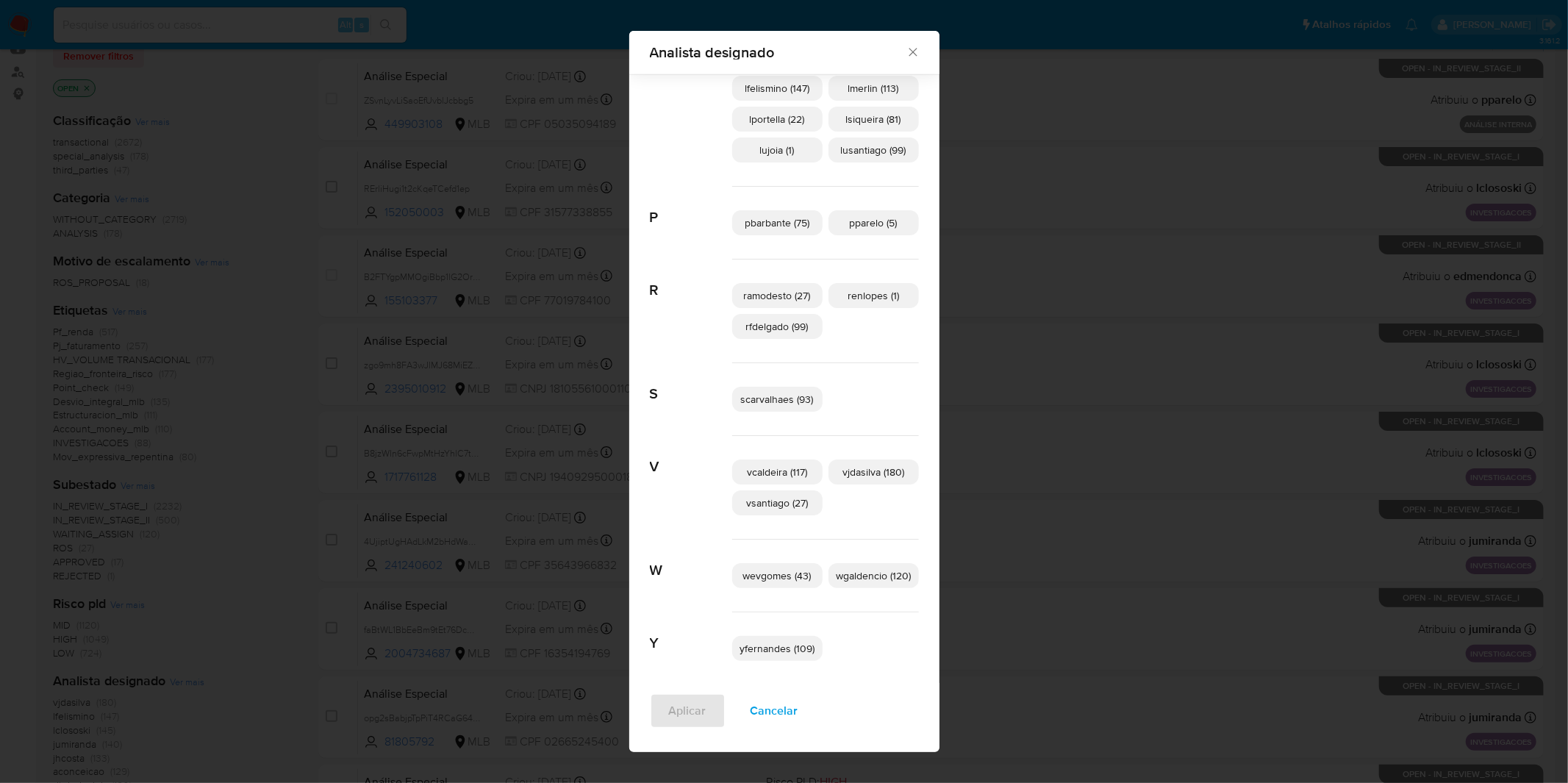
click at [776, 716] on span "Cancelar" at bounding box center [774, 711] width 48 height 32
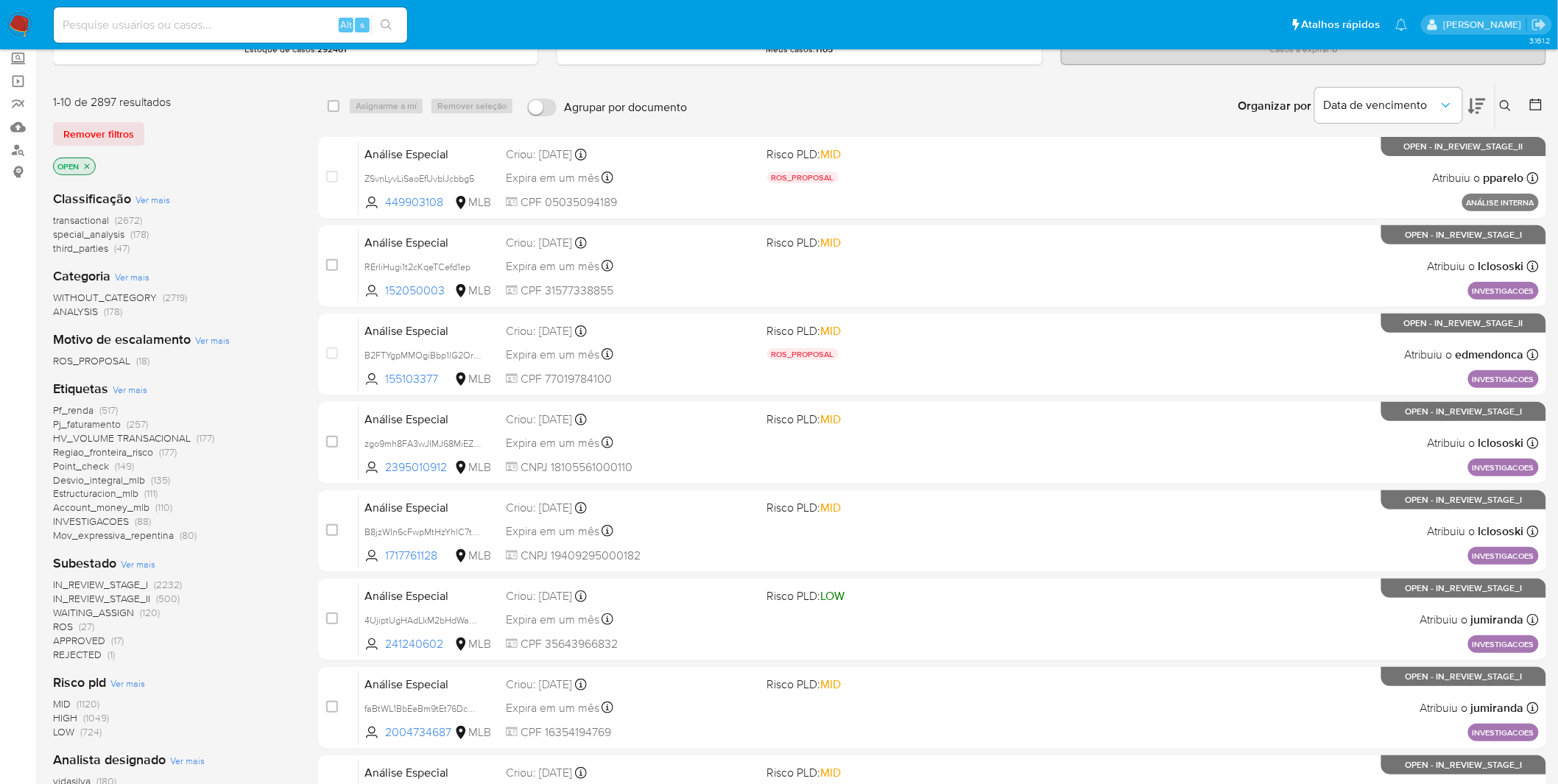
scroll to position [0, 0]
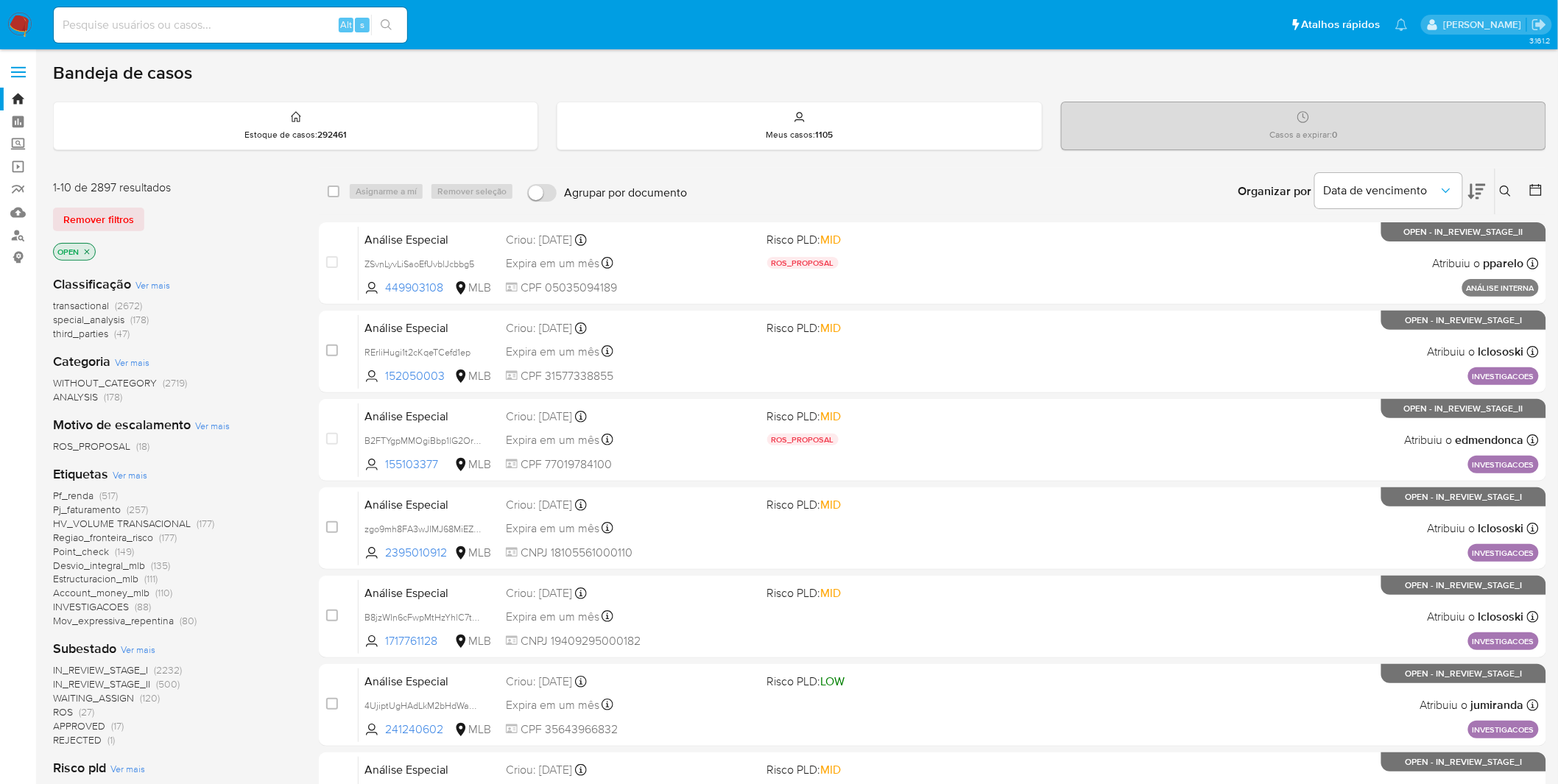
click at [177, 526] on span "HV_VOLUME TRANSACIONAL" at bounding box center [121, 522] width 137 height 15
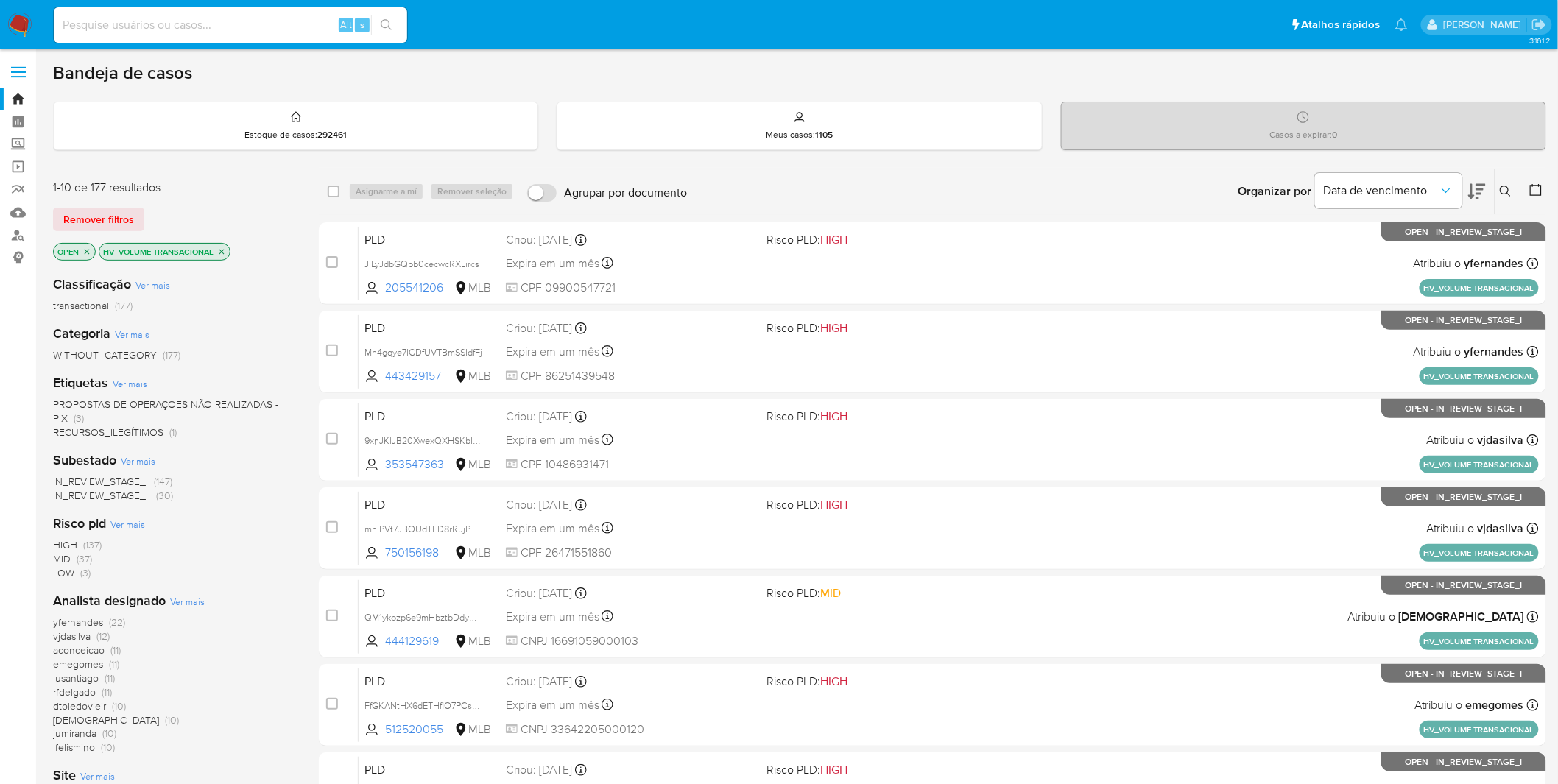
click at [18, 15] on img at bounding box center [20, 25] width 25 height 25
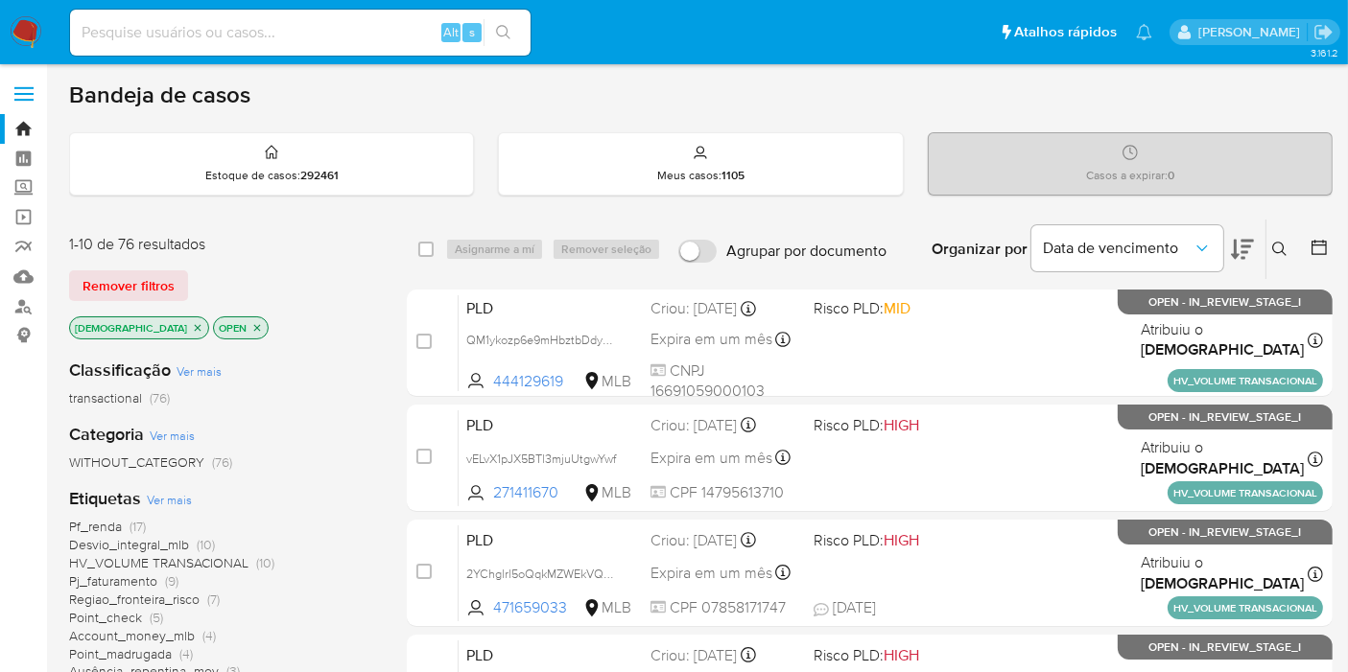
click at [17, 28] on img at bounding box center [26, 32] width 33 height 33
